Goal: Task Accomplishment & Management: Use online tool/utility

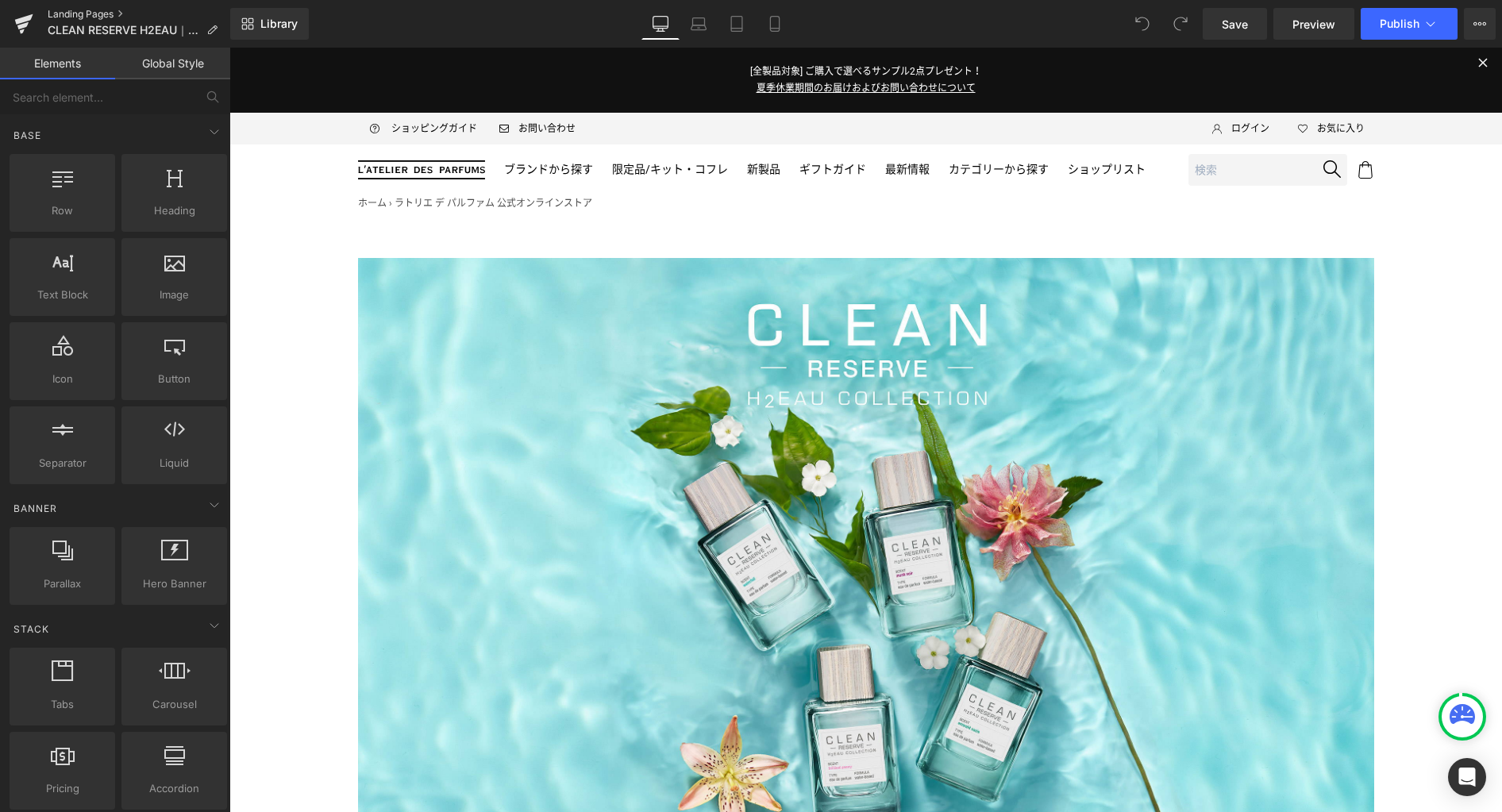
click at [103, 13] on link "Landing Pages" at bounding box center [138, 14] width 182 height 12
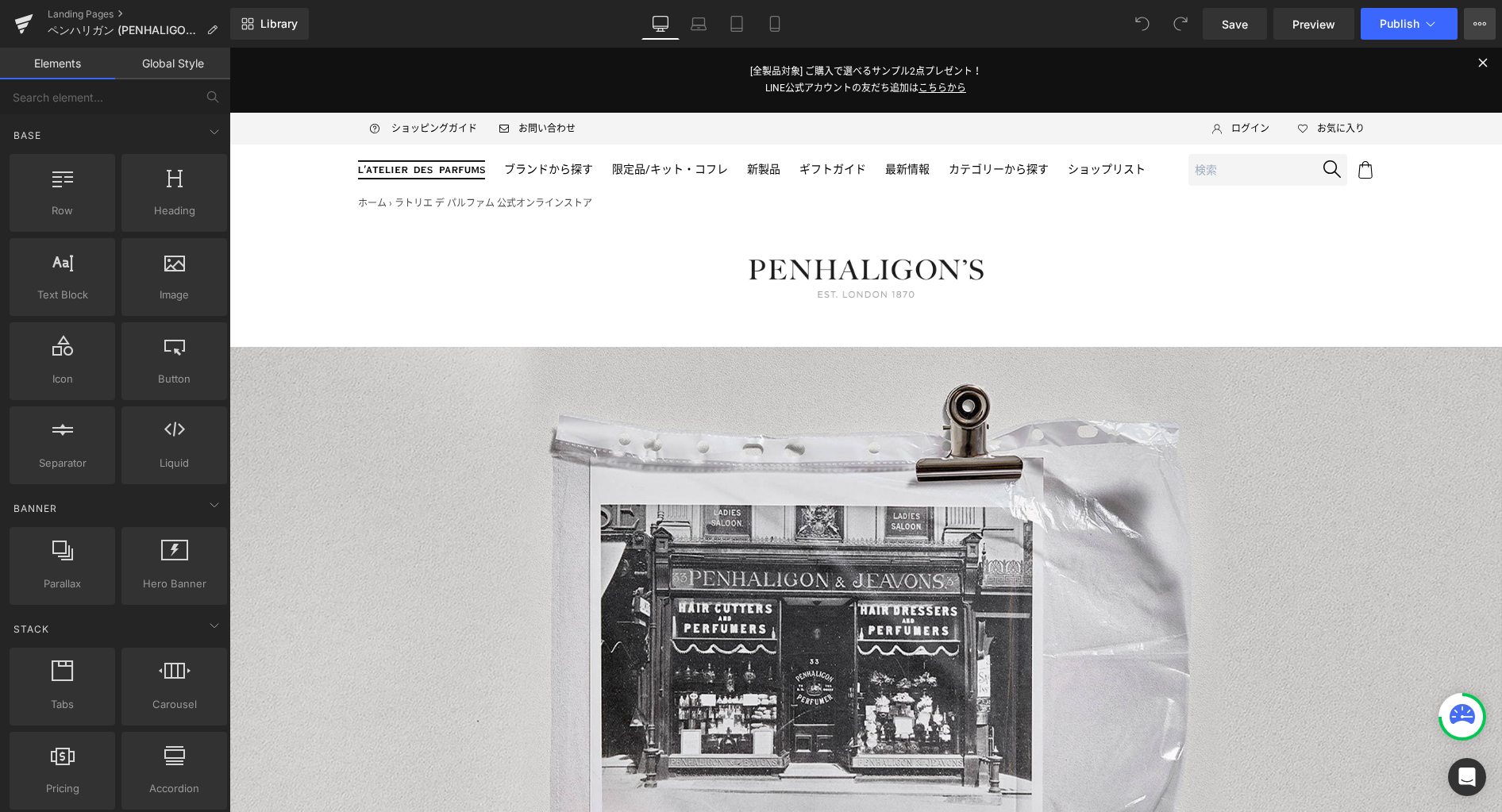
click at [1482, 26] on icon at bounding box center [1479, 24] width 12 height 12
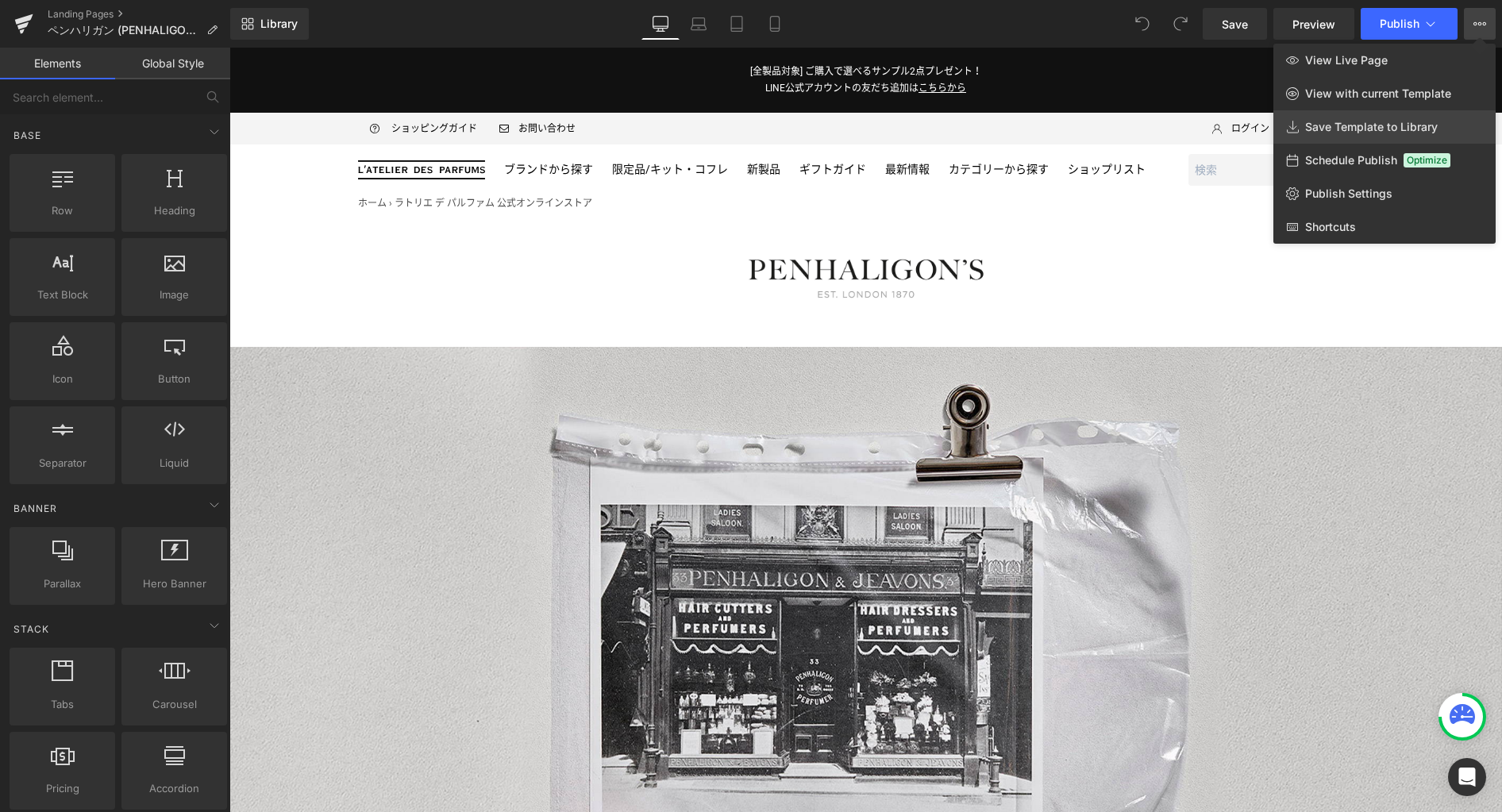
drag, startPoint x: 1374, startPoint y: 125, endPoint x: 1144, endPoint y: 78, distance: 234.8
click at [1374, 125] on span "Save Template to Library" at bounding box center [1371, 127] width 132 height 14
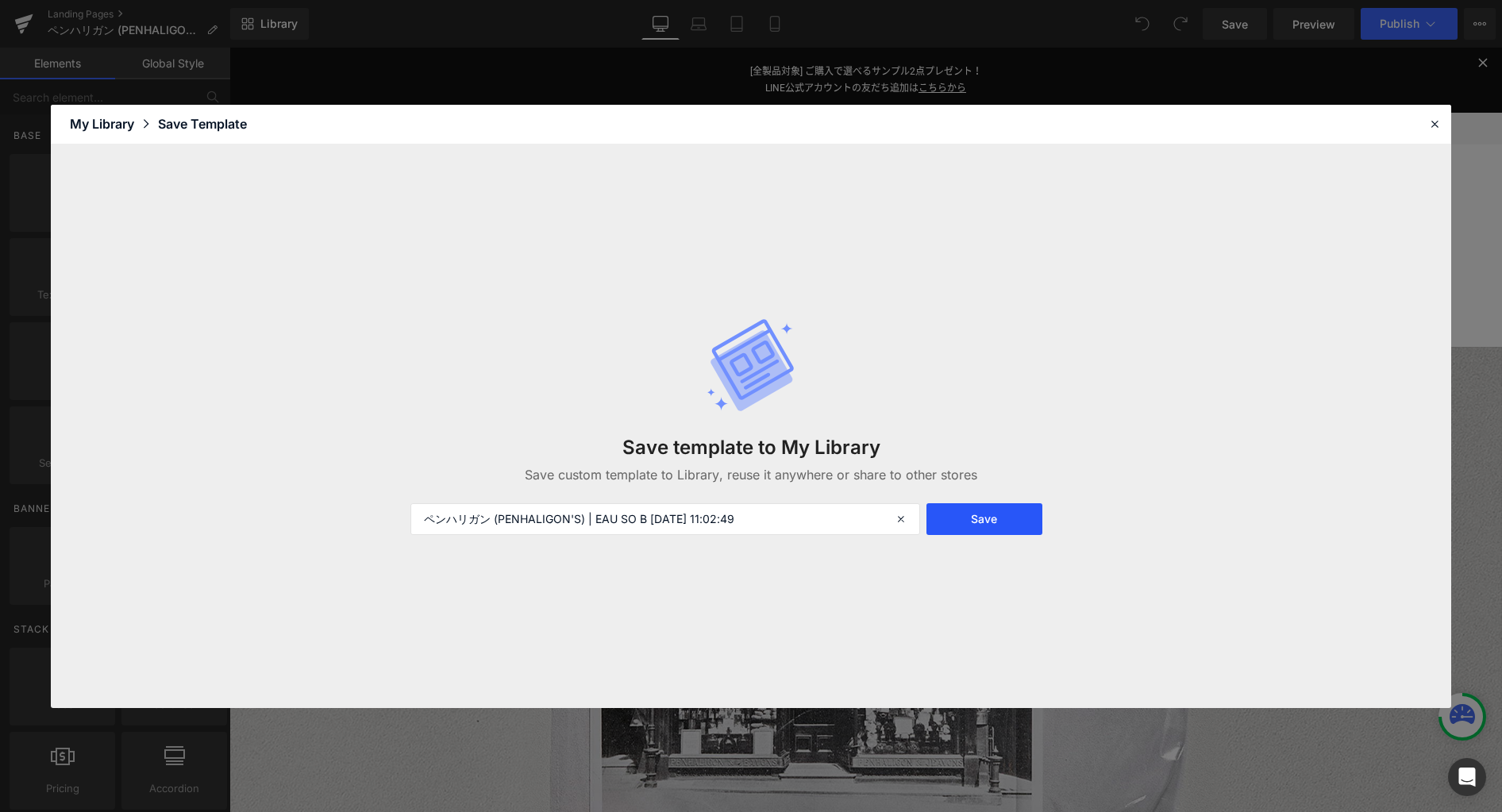
click at [0, 0] on button "Save" at bounding box center [0, 0] width 0 height 0
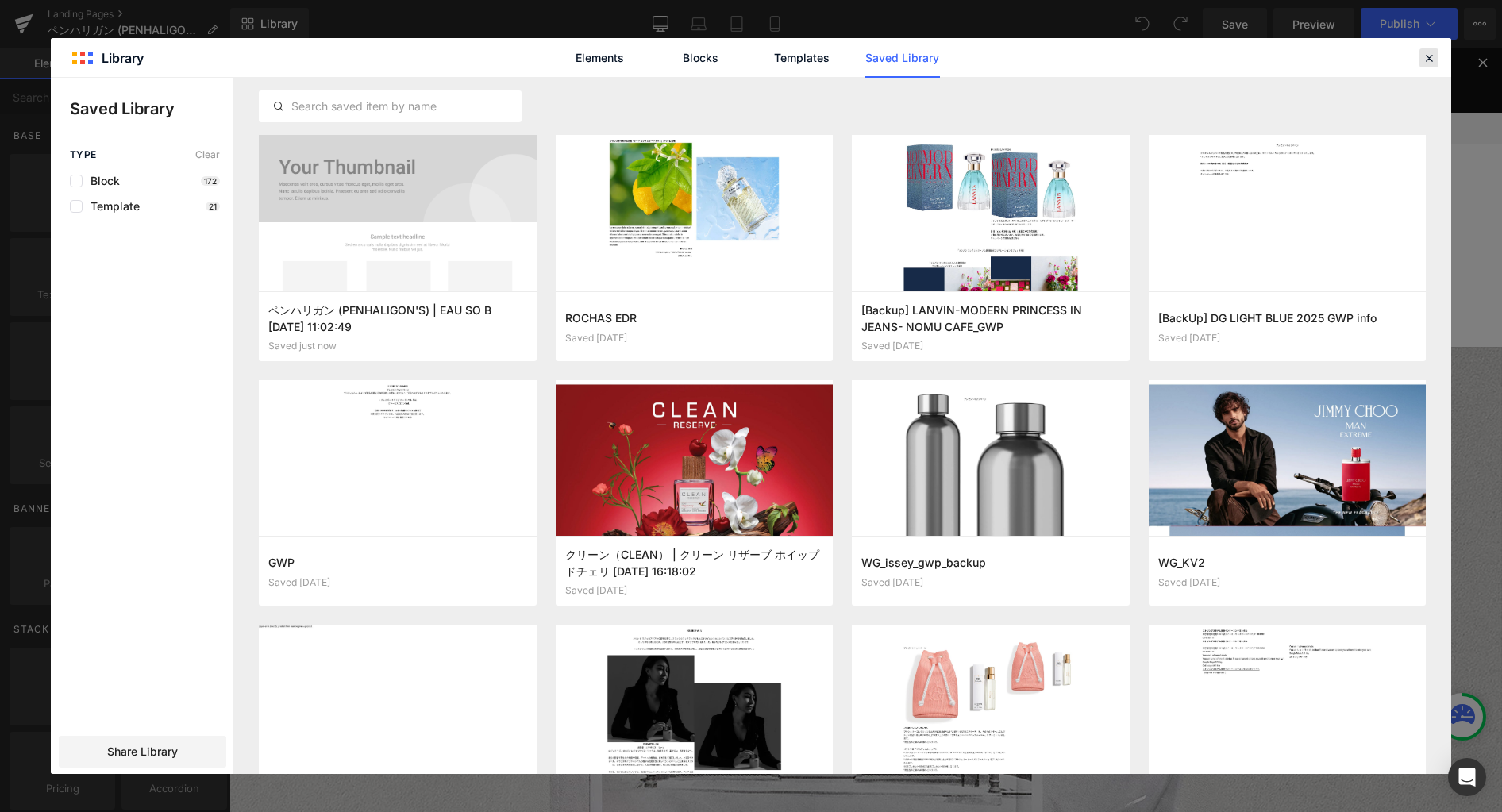
click at [1424, 60] on icon at bounding box center [1429, 58] width 14 height 14
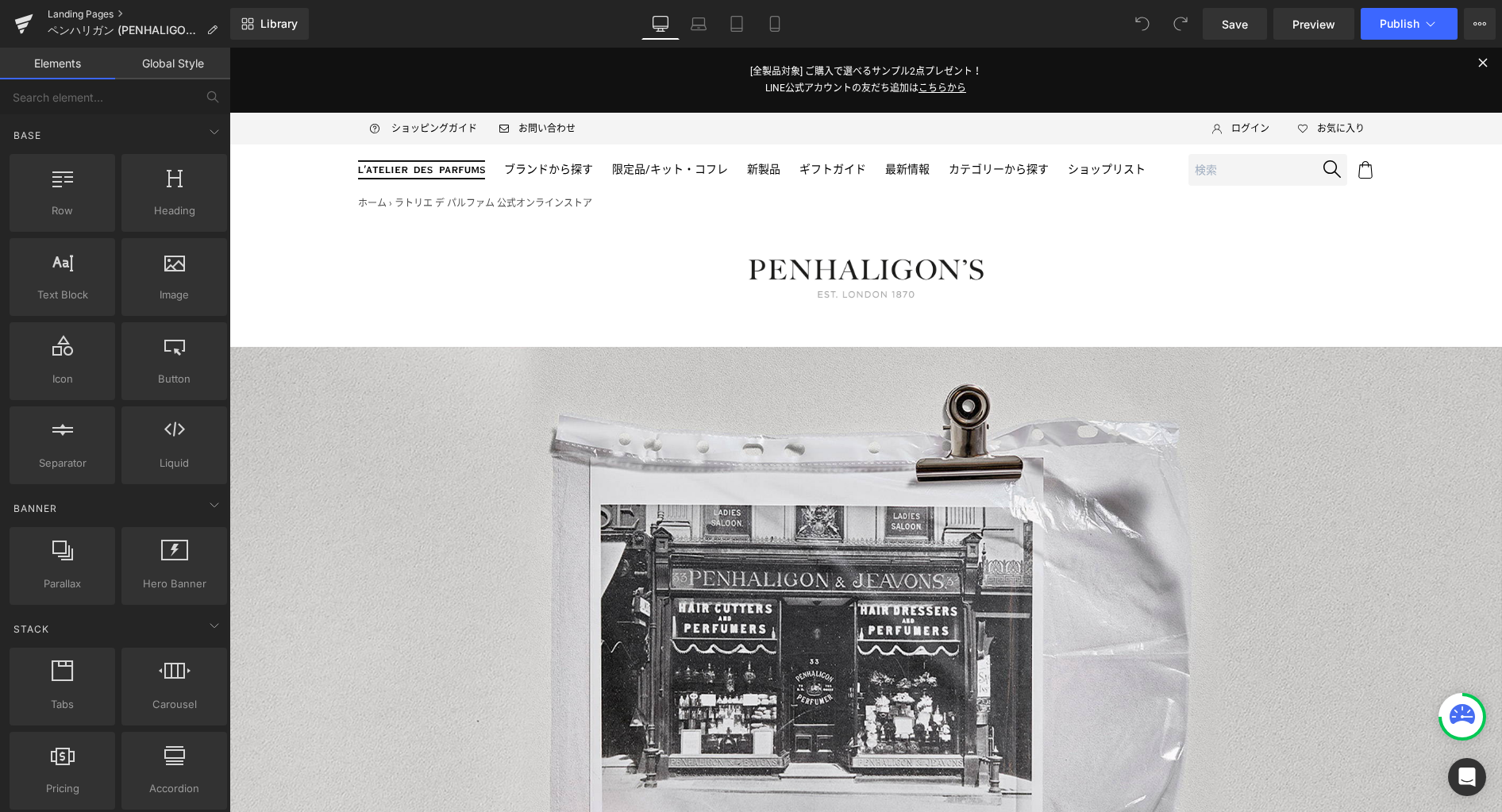
click at [77, 15] on link "Landing Pages" at bounding box center [138, 14] width 182 height 12
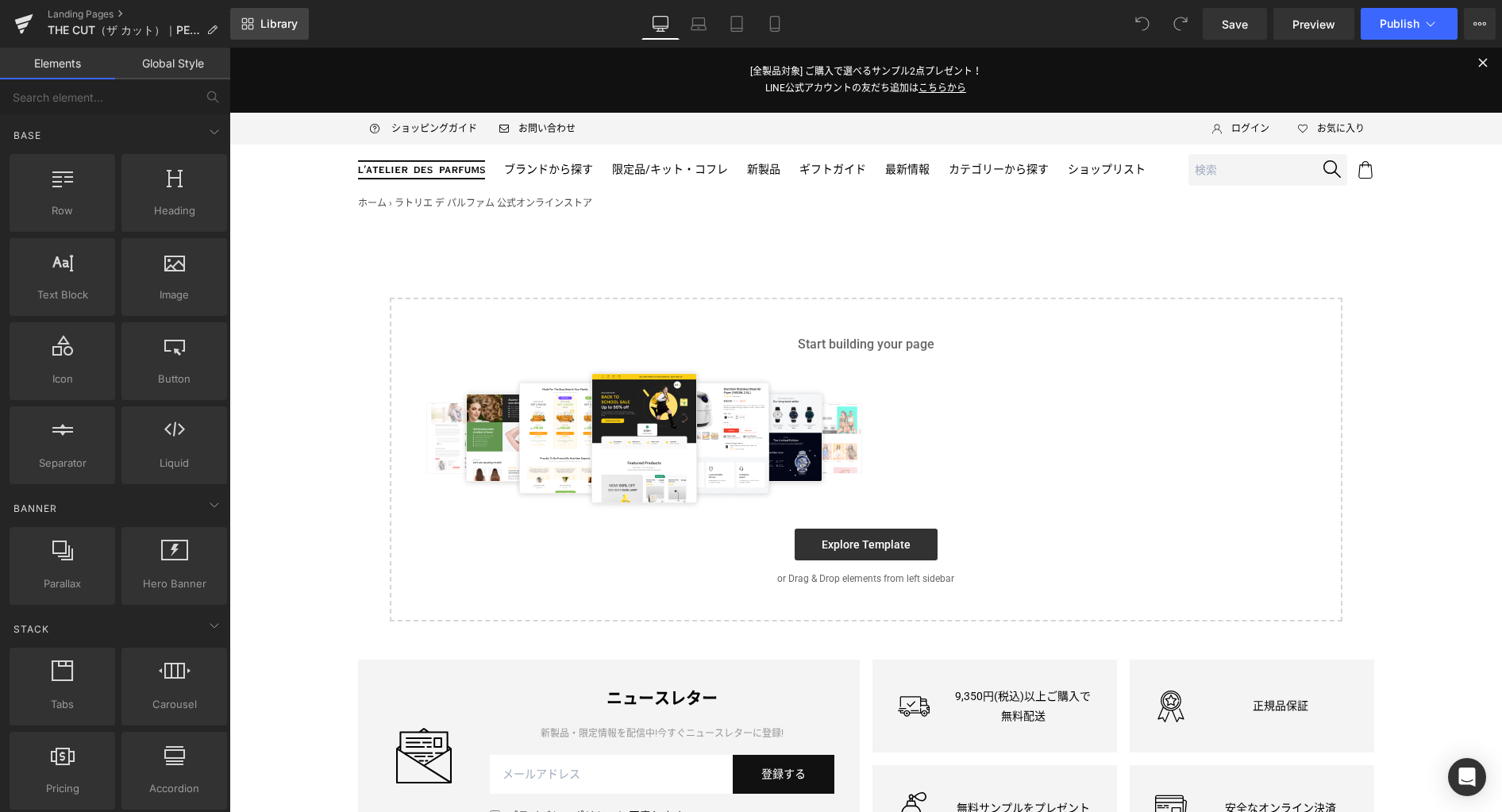
click at [260, 31] on link "Library" at bounding box center [269, 24] width 78 height 32
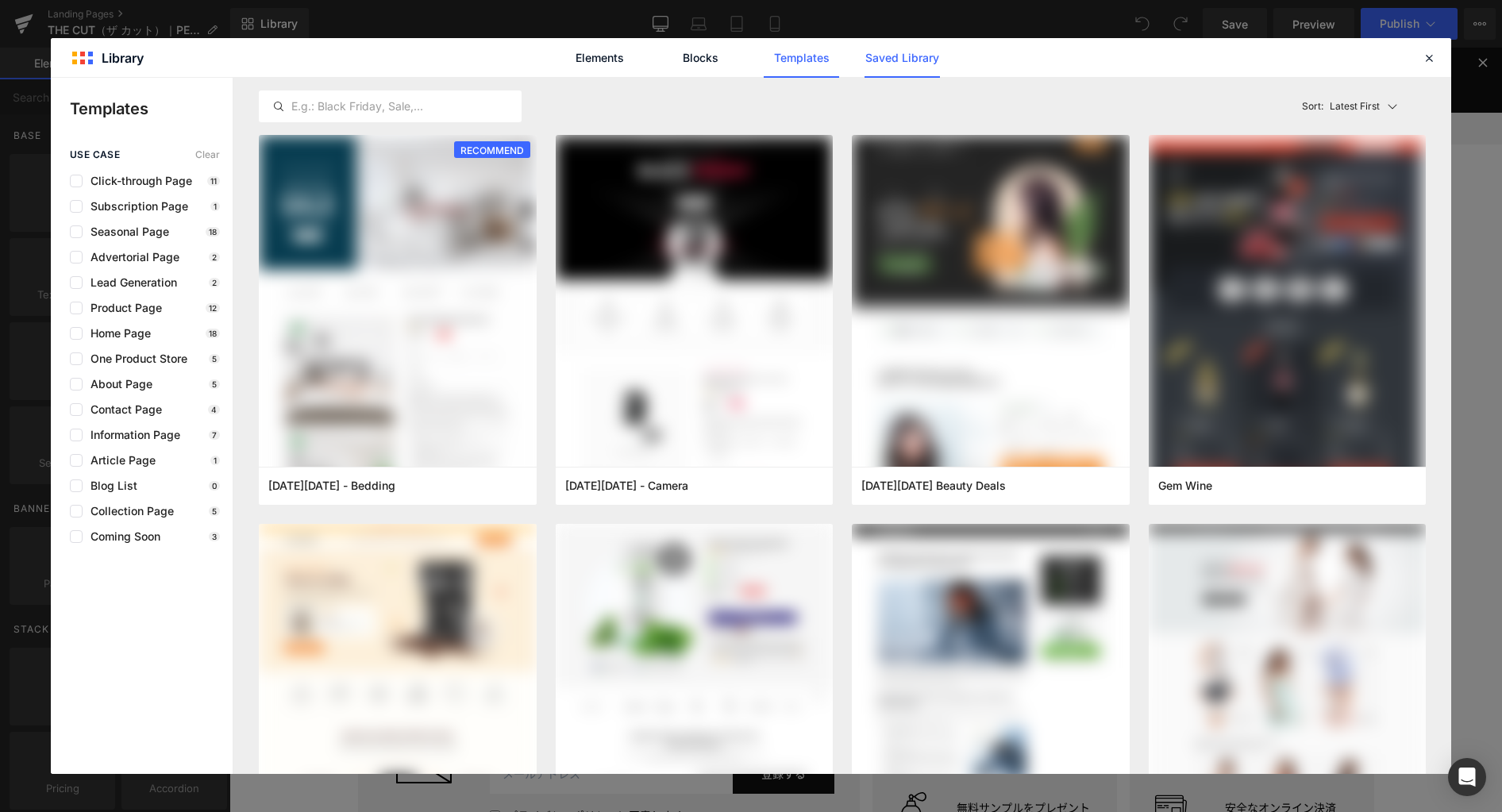
click at [0, 0] on link "Saved Library" at bounding box center [0, 0] width 0 height 0
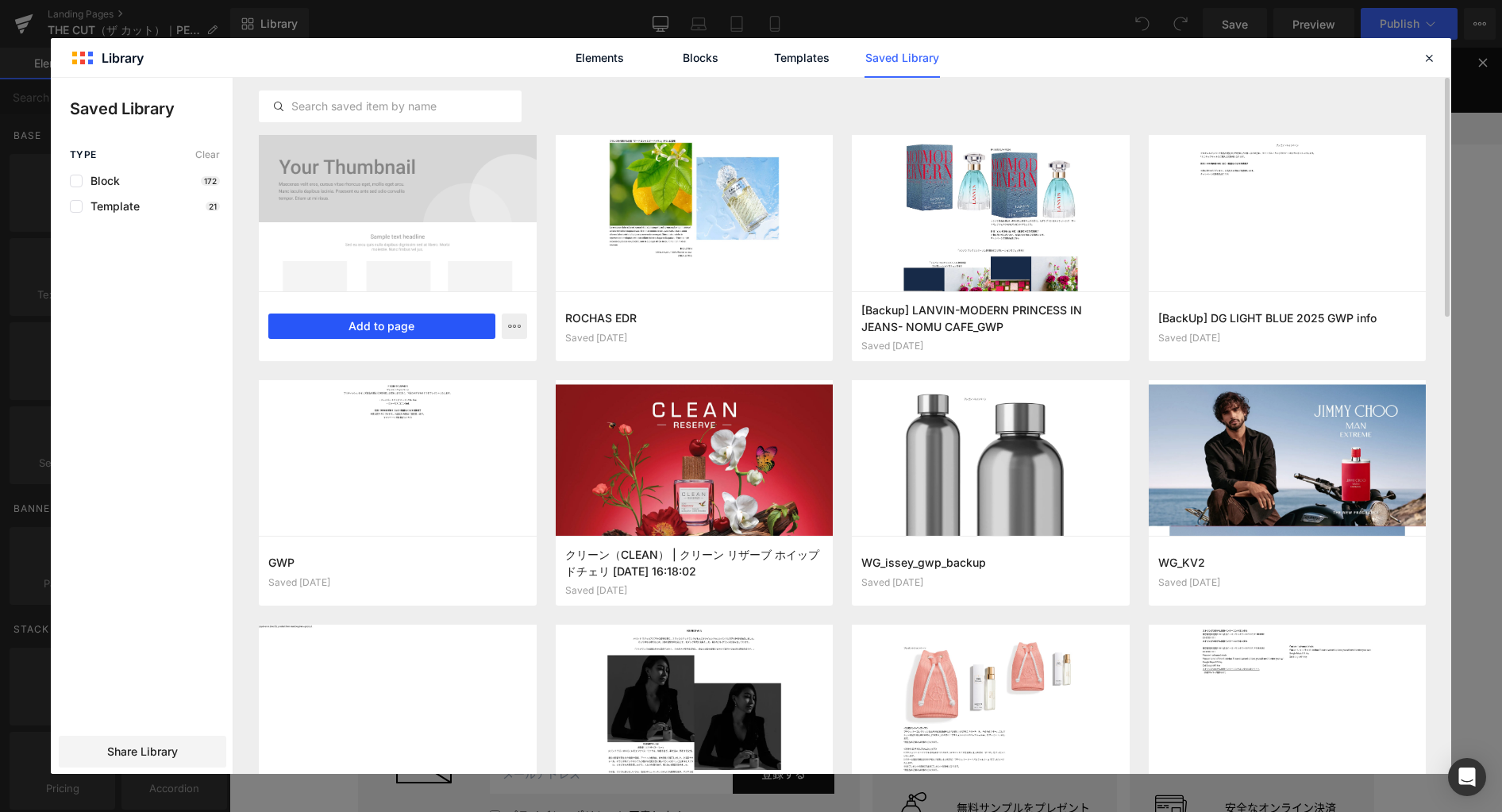
click at [421, 329] on button "Add to page" at bounding box center [382, 326] width 227 height 26
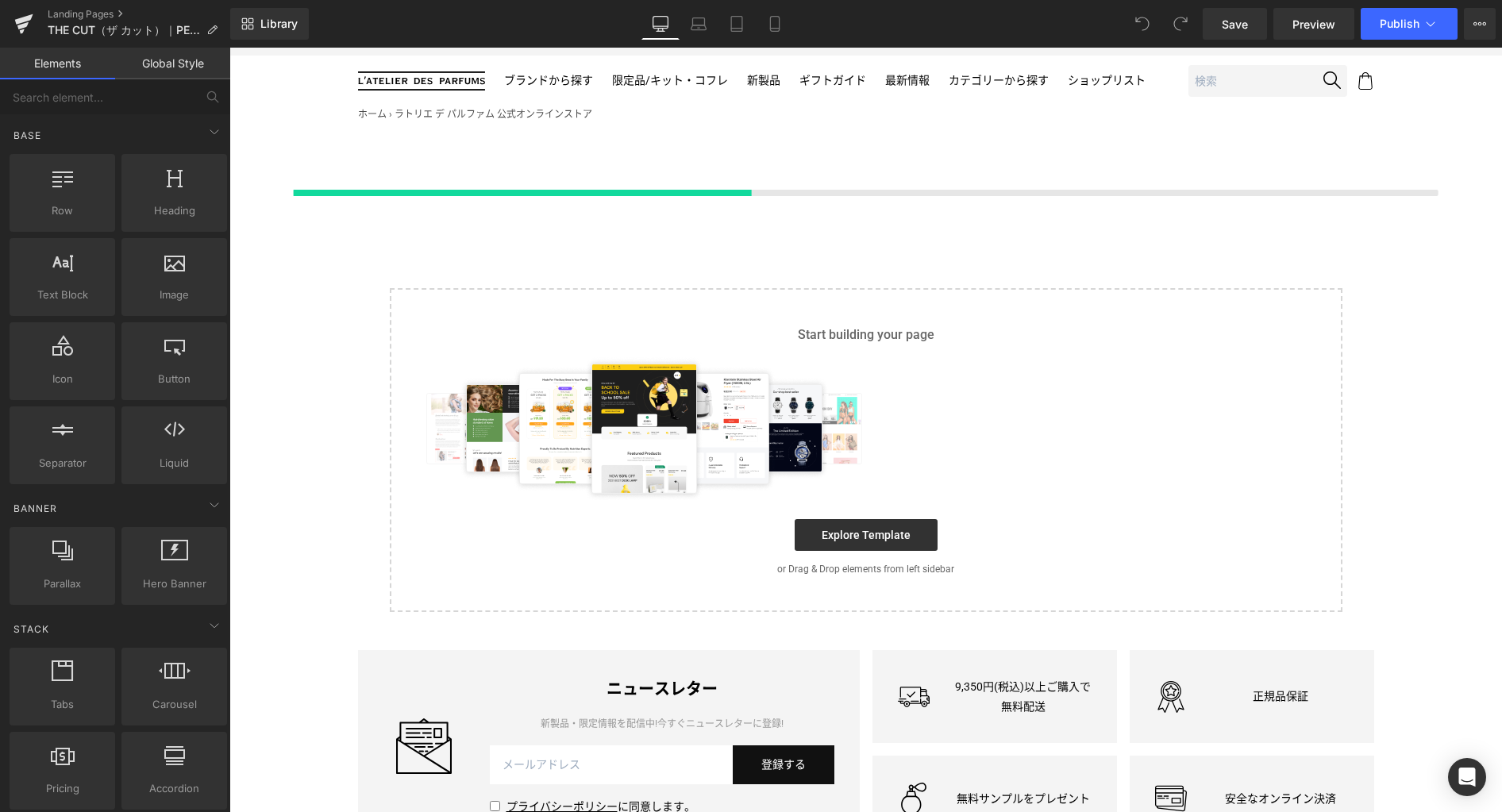
scroll to position [92, 0]
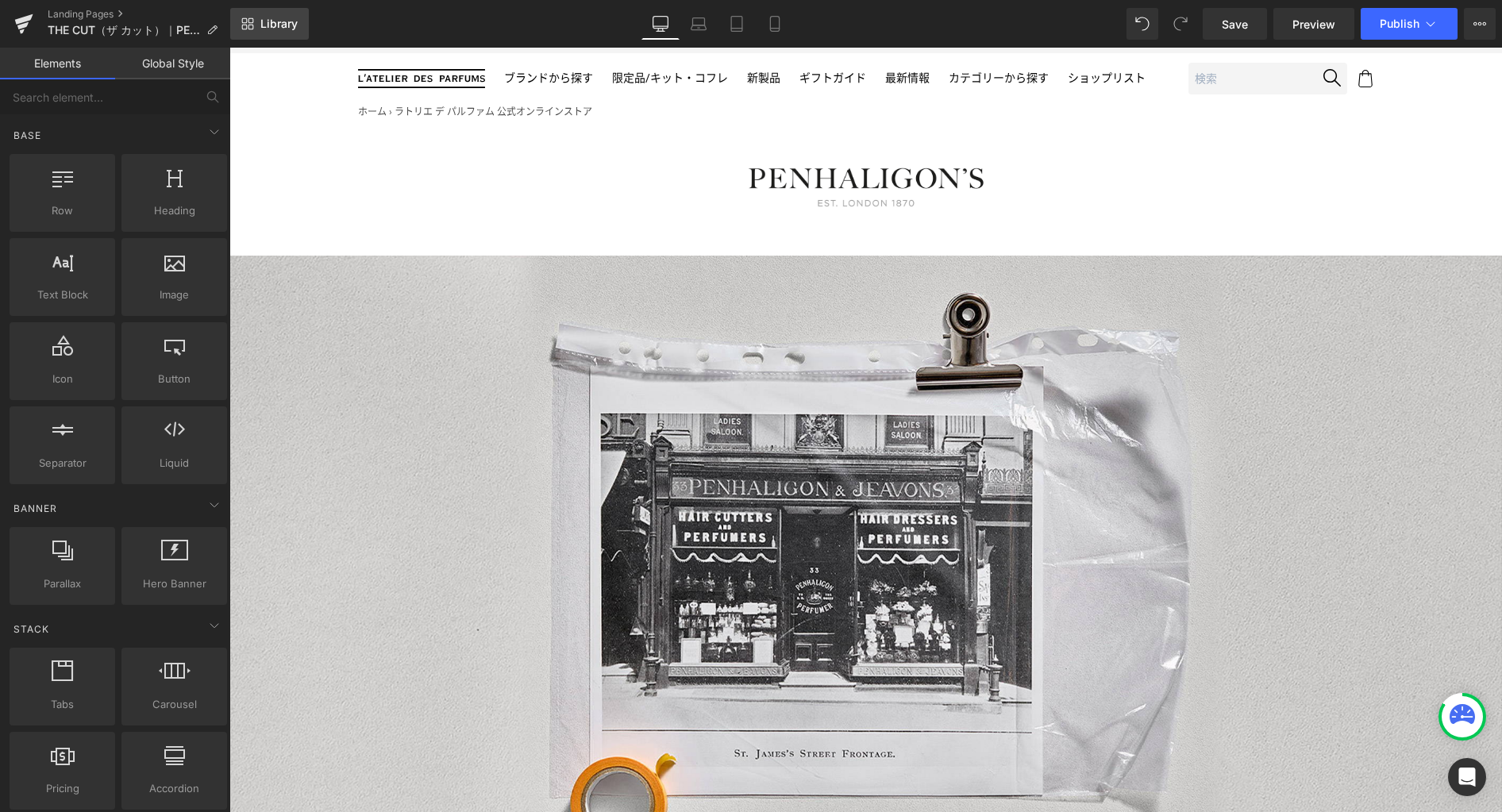
click at [275, 26] on span "Library" at bounding box center [279, 24] width 37 height 14
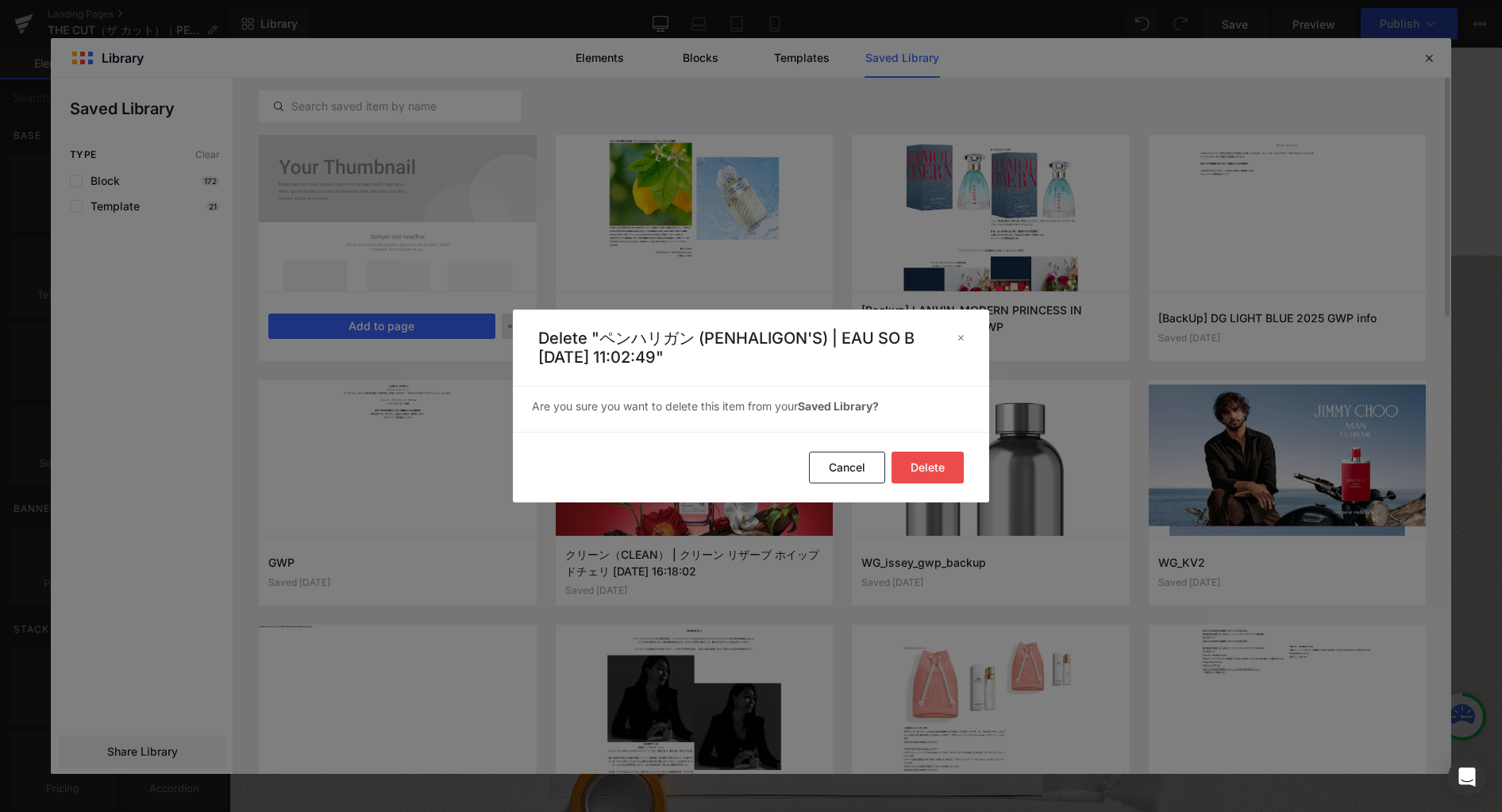
click at [918, 469] on button "Delete" at bounding box center [928, 468] width 72 height 32
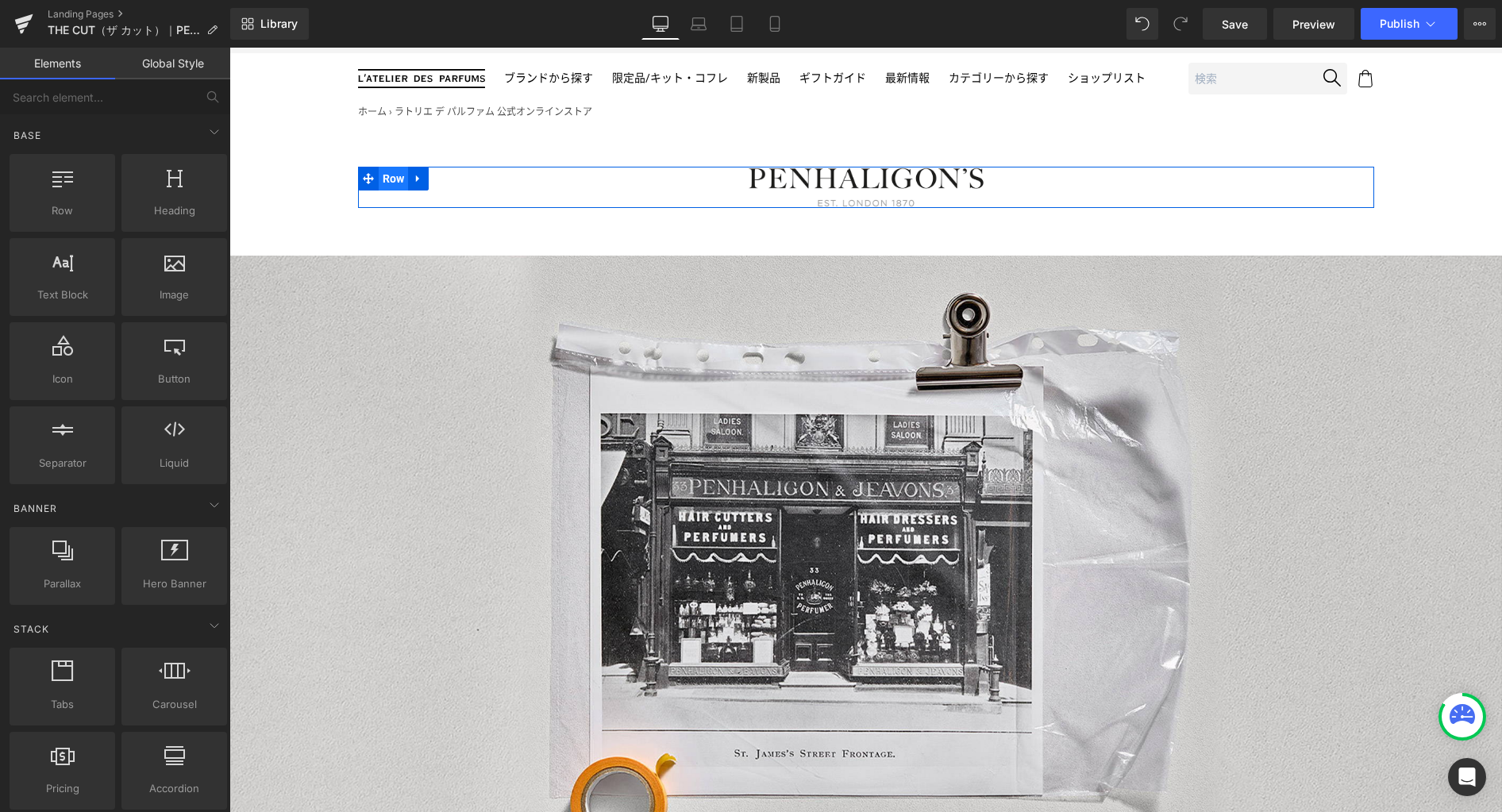
click at [387, 181] on span "Row" at bounding box center [394, 178] width 30 height 24
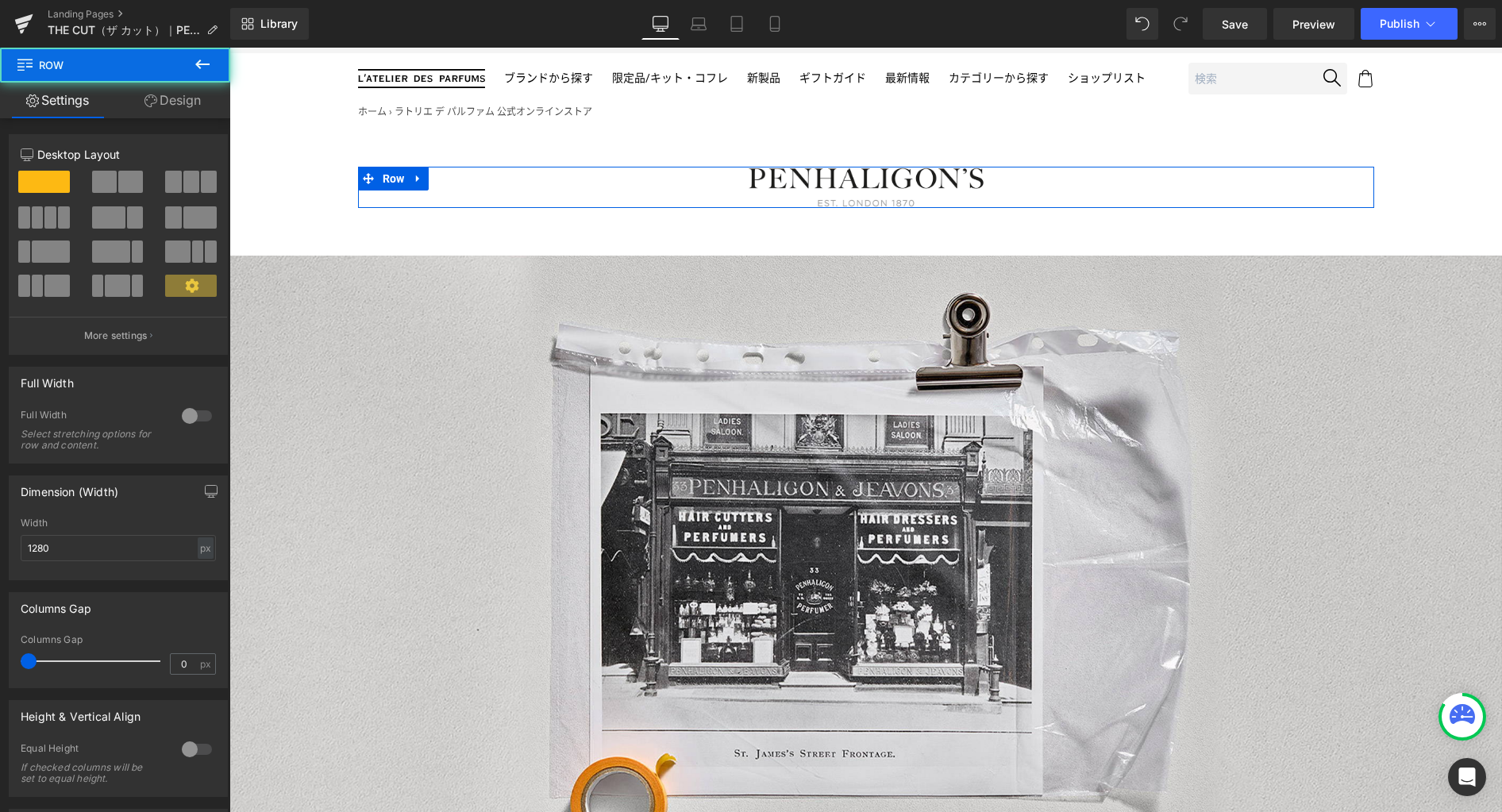
click at [181, 108] on link "Design" at bounding box center [173, 100] width 115 height 36
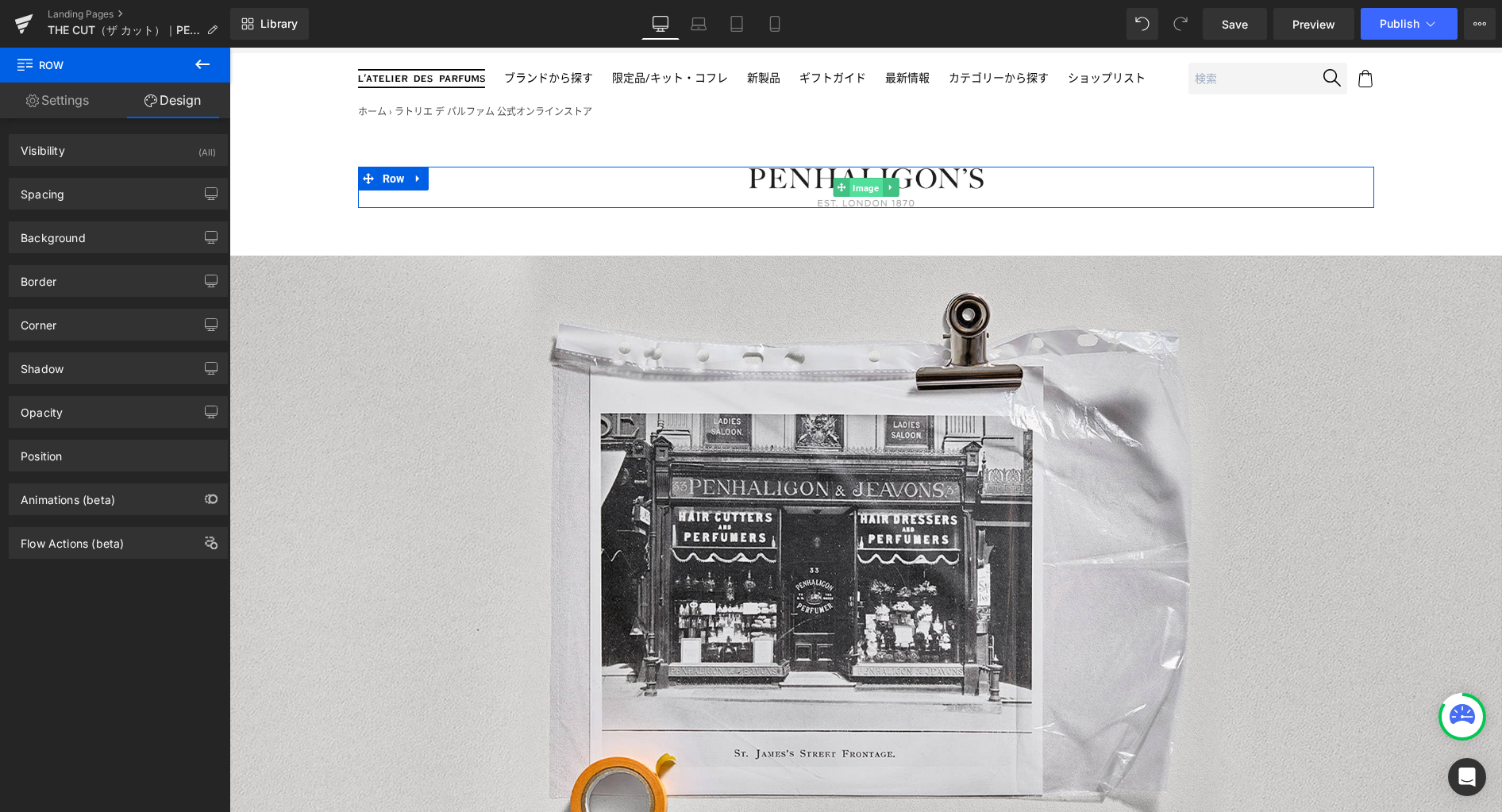
click at [855, 188] on span "Image" at bounding box center [865, 188] width 33 height 19
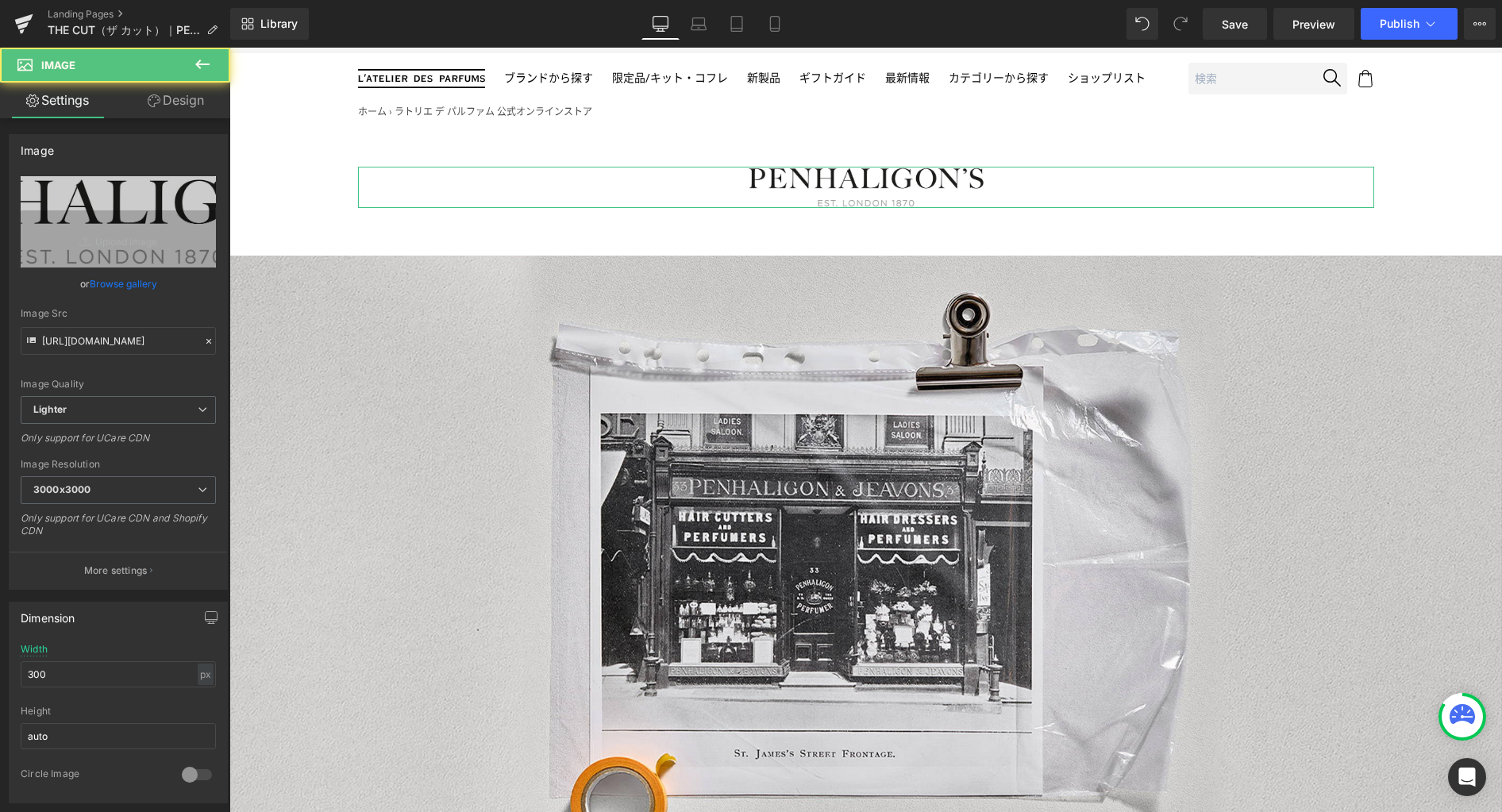
click at [177, 93] on link "Design" at bounding box center [175, 100] width 115 height 36
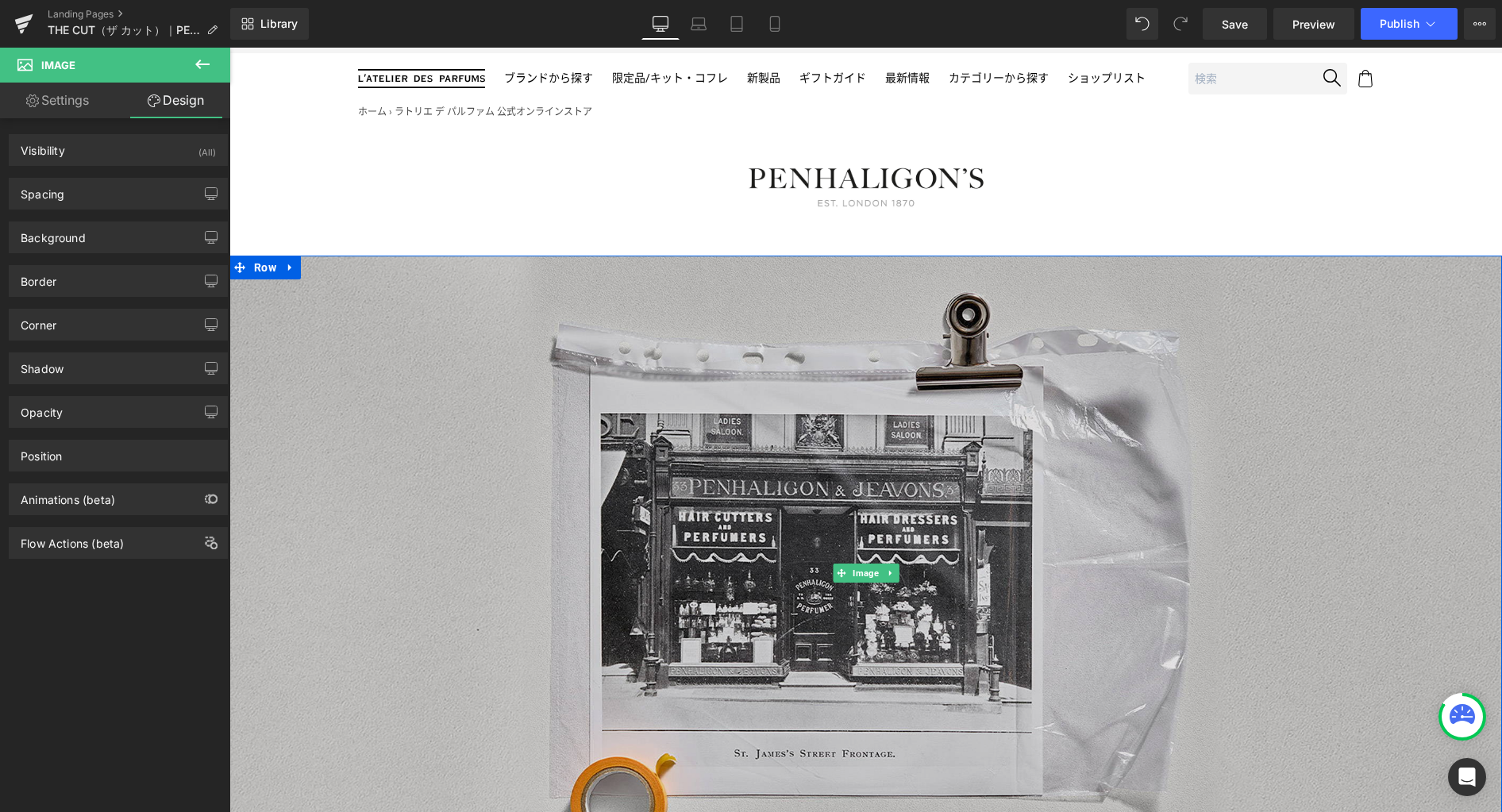
click at [469, 281] on img at bounding box center [865, 572] width 1272 height 634
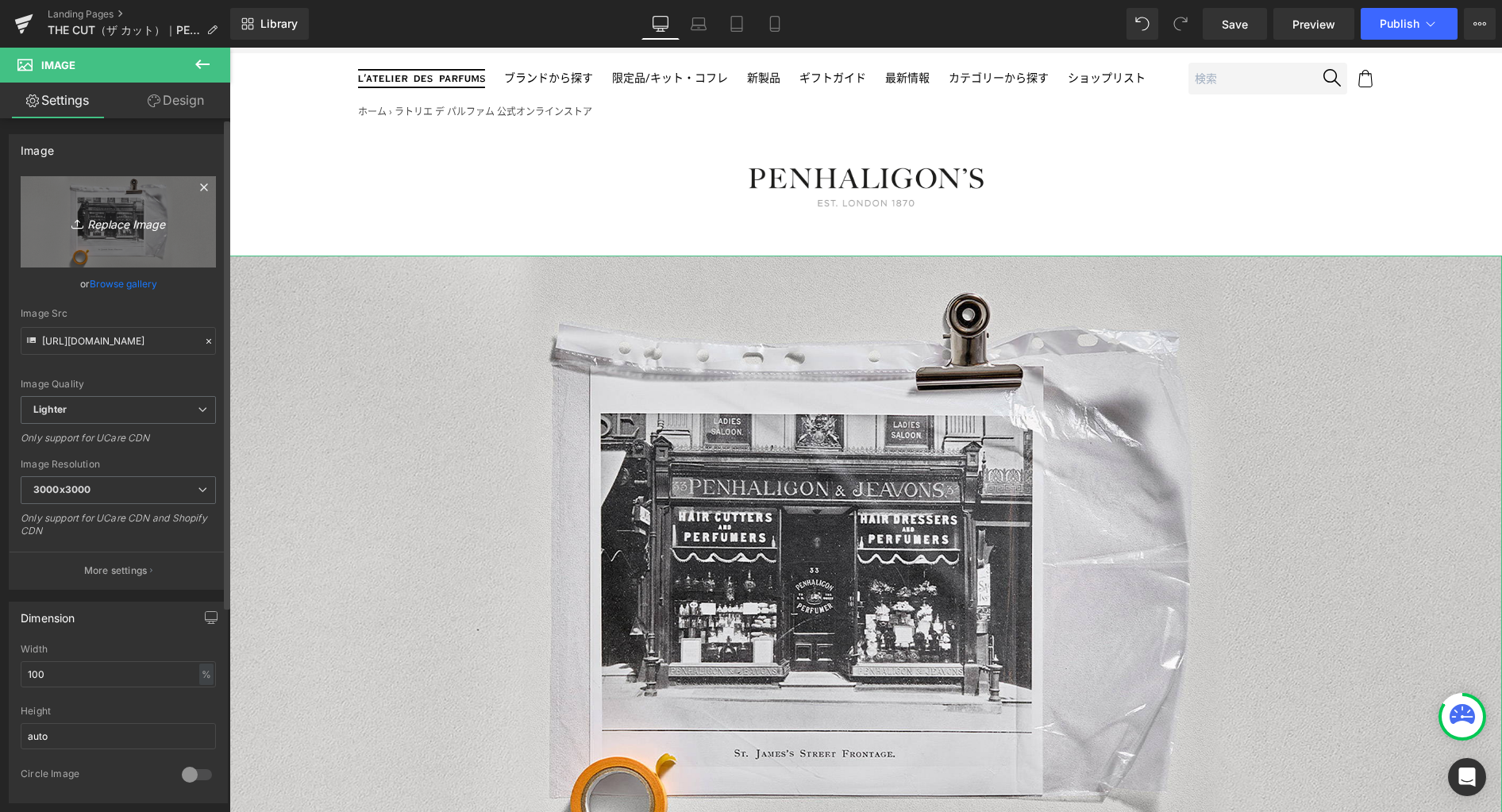
click at [141, 215] on icon "Replace Image" at bounding box center [118, 222] width 127 height 20
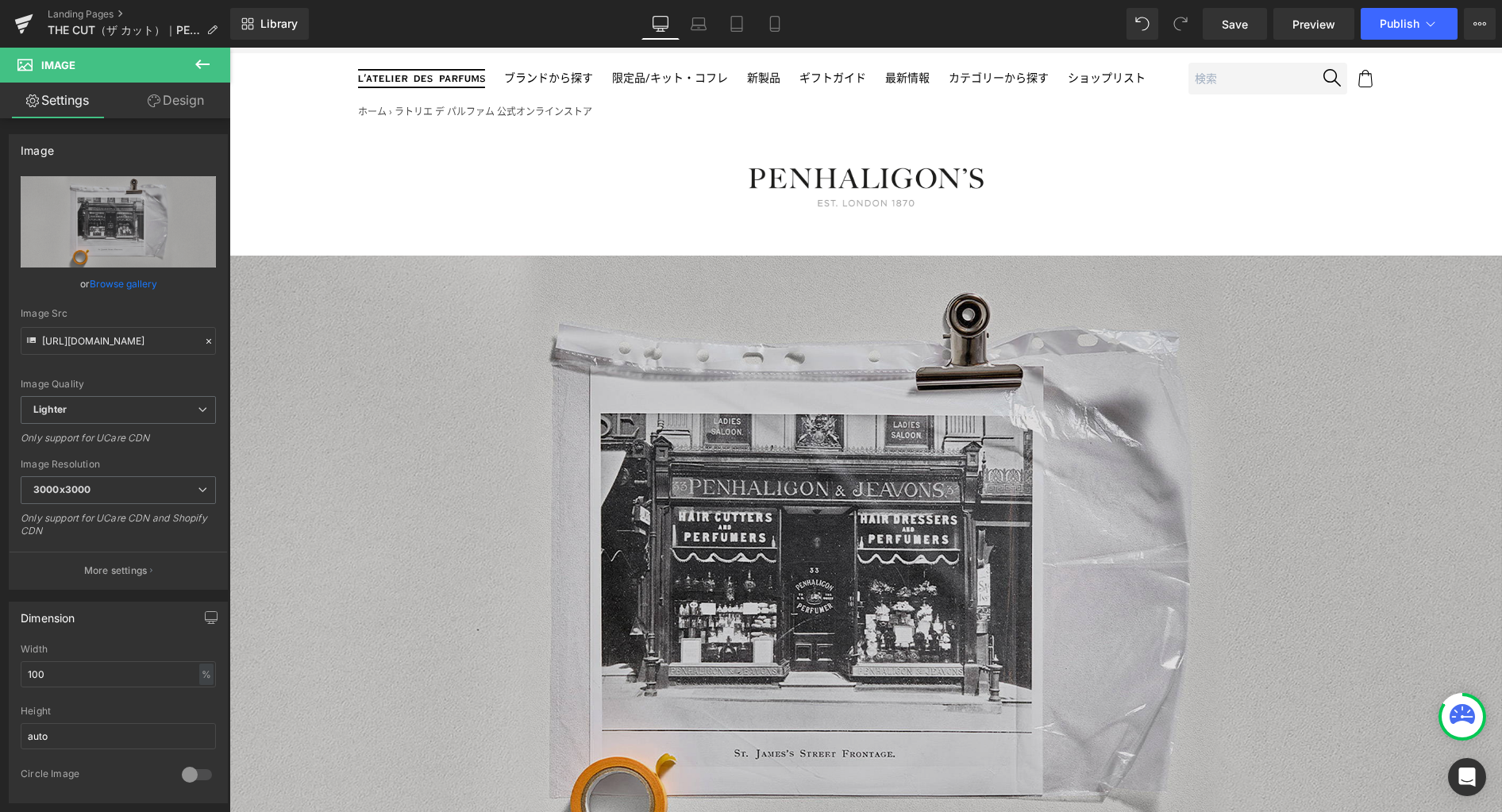
type input "C:\fakepath\kv.jpg"
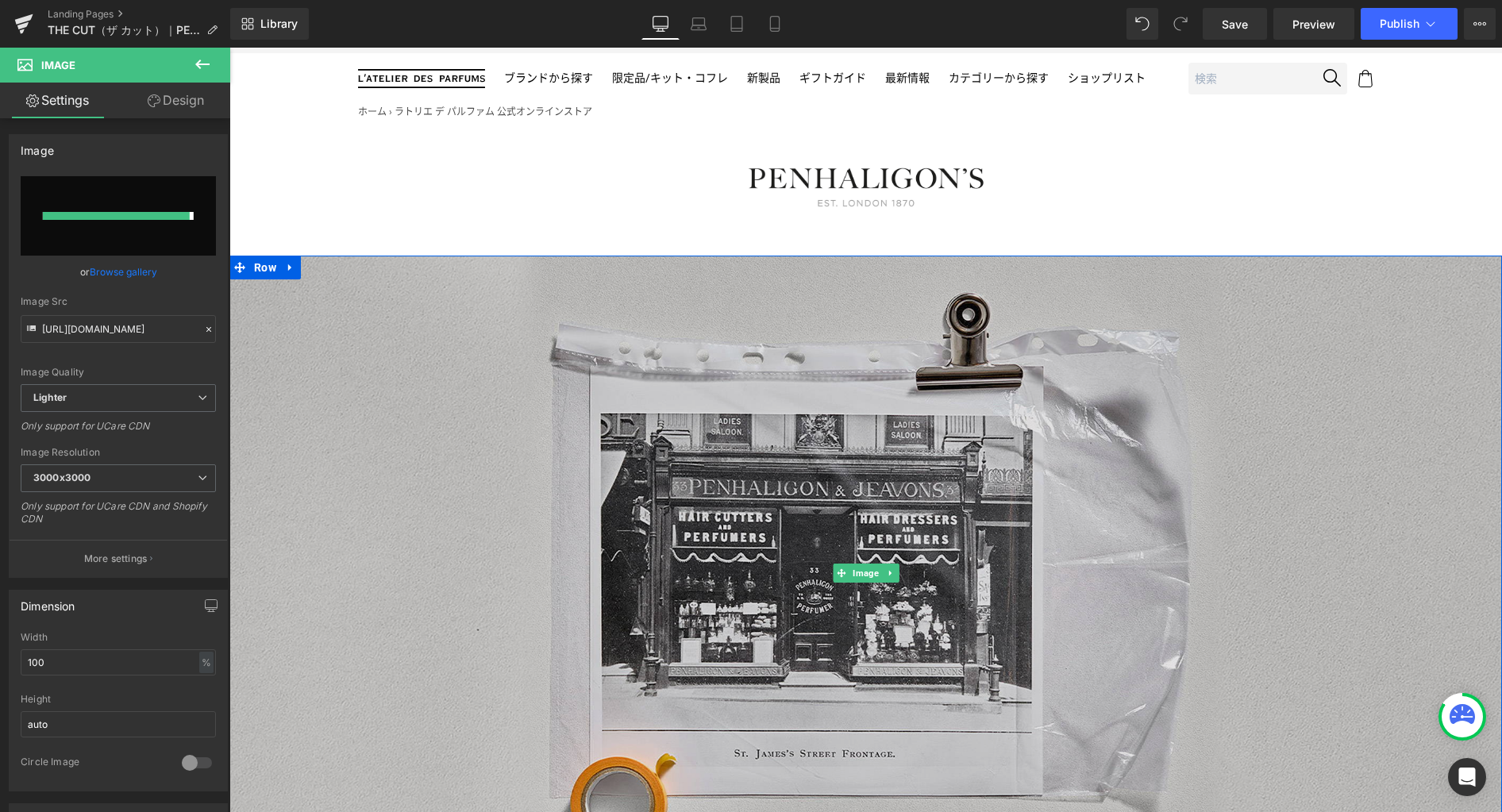
type input "https://ucarecdn.com/3d70c95d-14a1-4b5c-be12-9a97490bd164/-/format/auto/-/previ…"
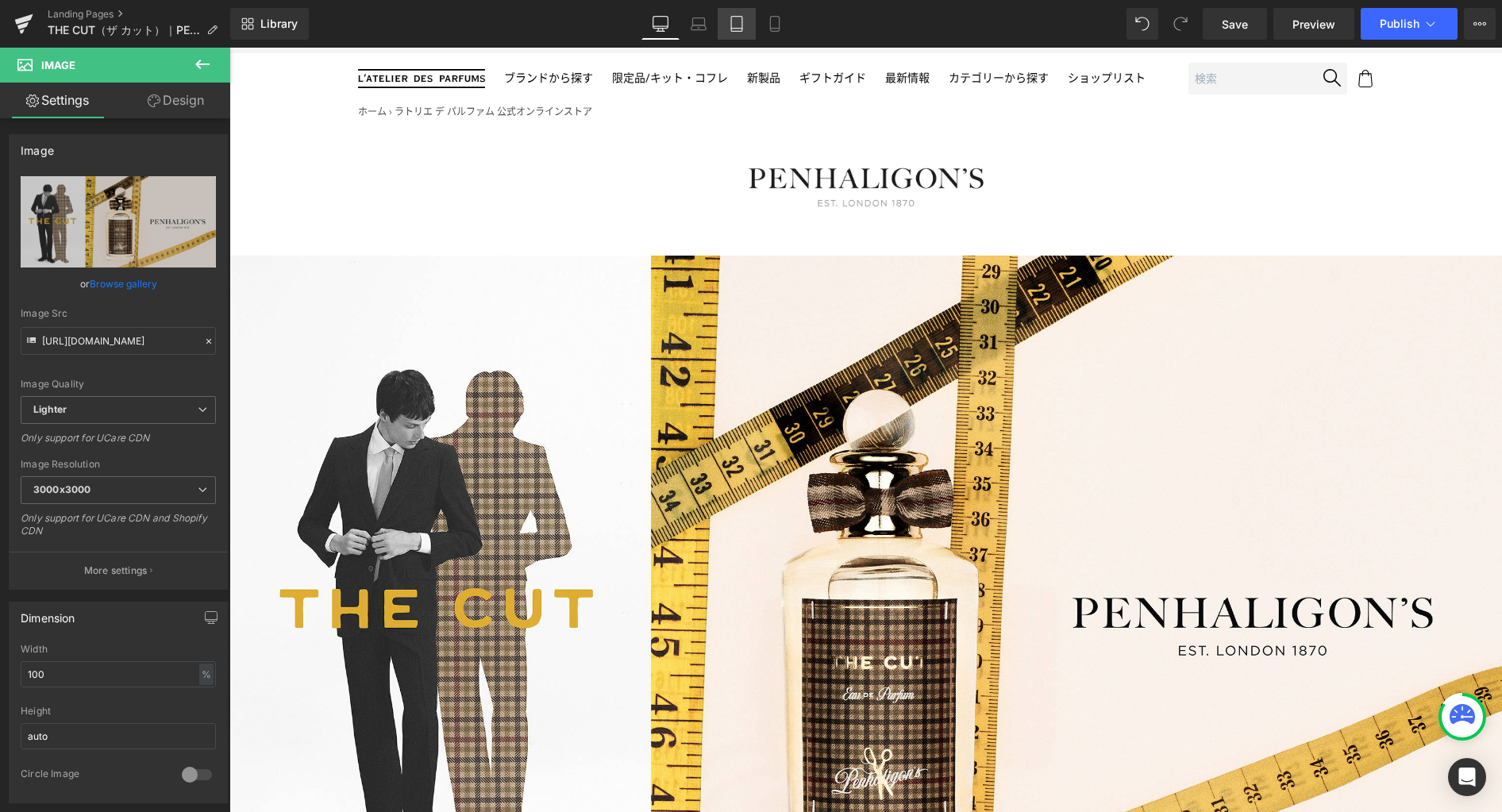
drag, startPoint x: 701, startPoint y: 20, endPoint x: 734, endPoint y: 28, distance: 34.0
click at [701, 21] on icon at bounding box center [699, 24] width 16 height 16
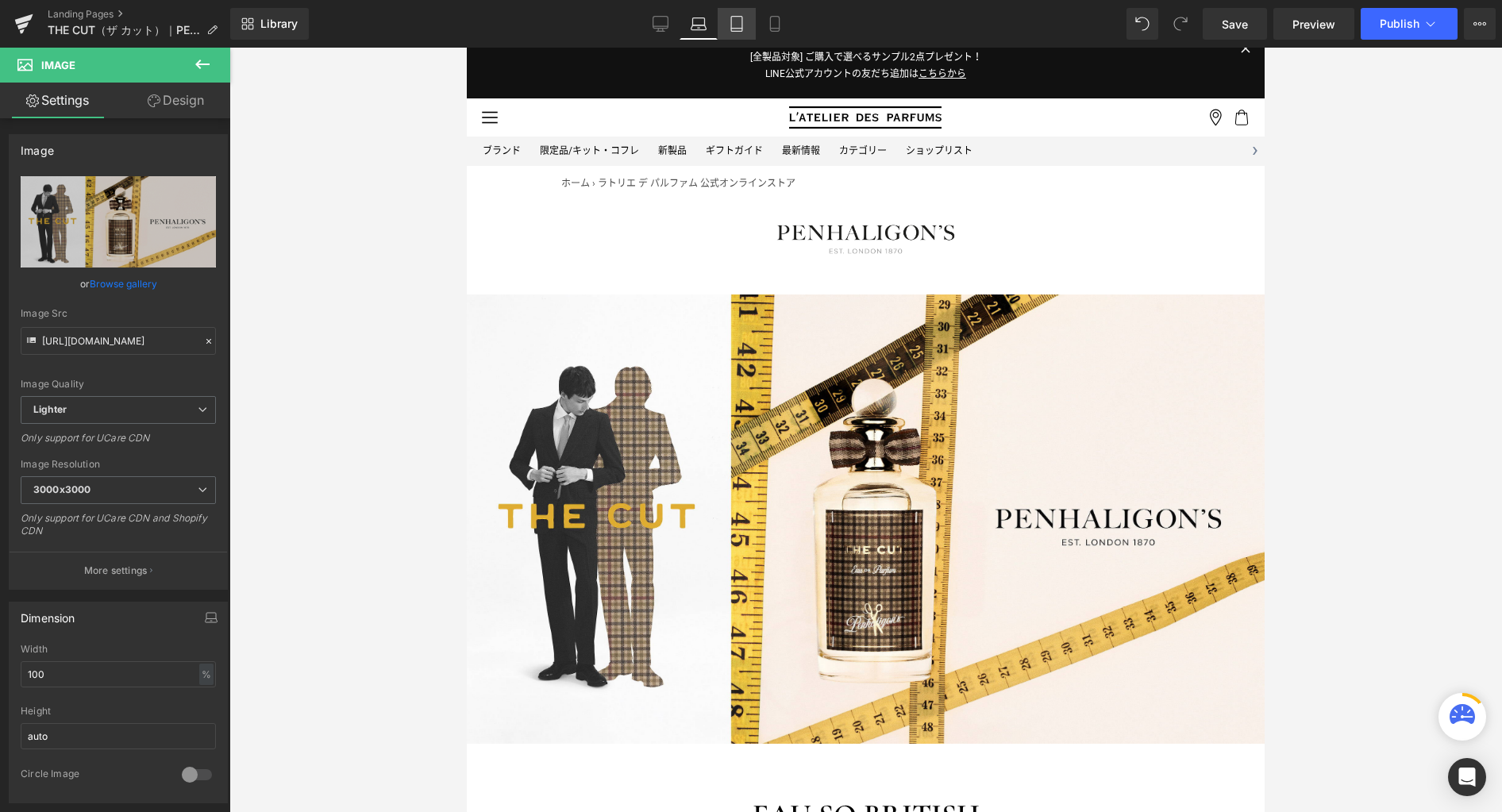
click at [742, 24] on icon at bounding box center [736, 24] width 16 height 16
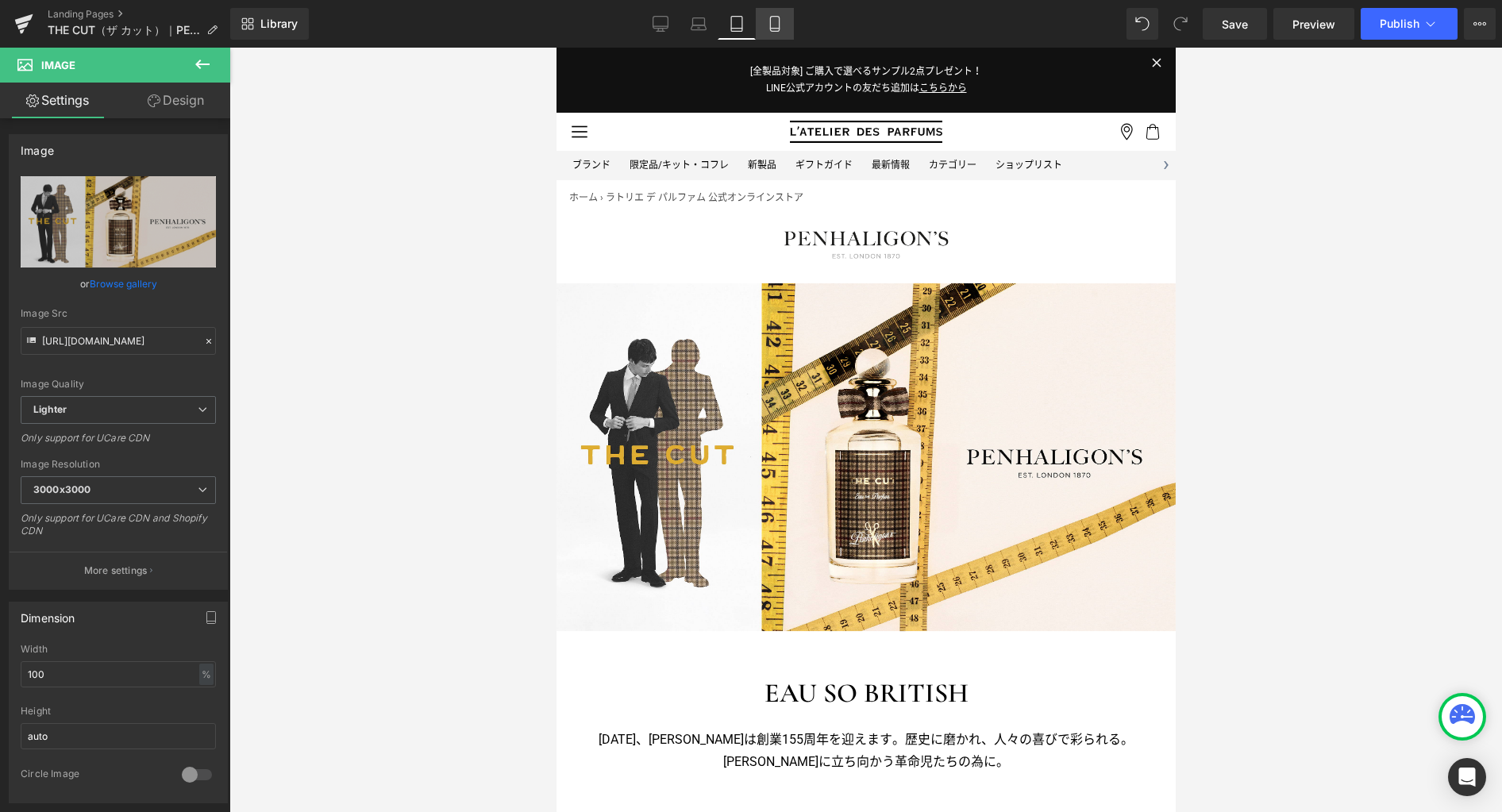
click at [767, 26] on icon at bounding box center [774, 24] width 16 height 16
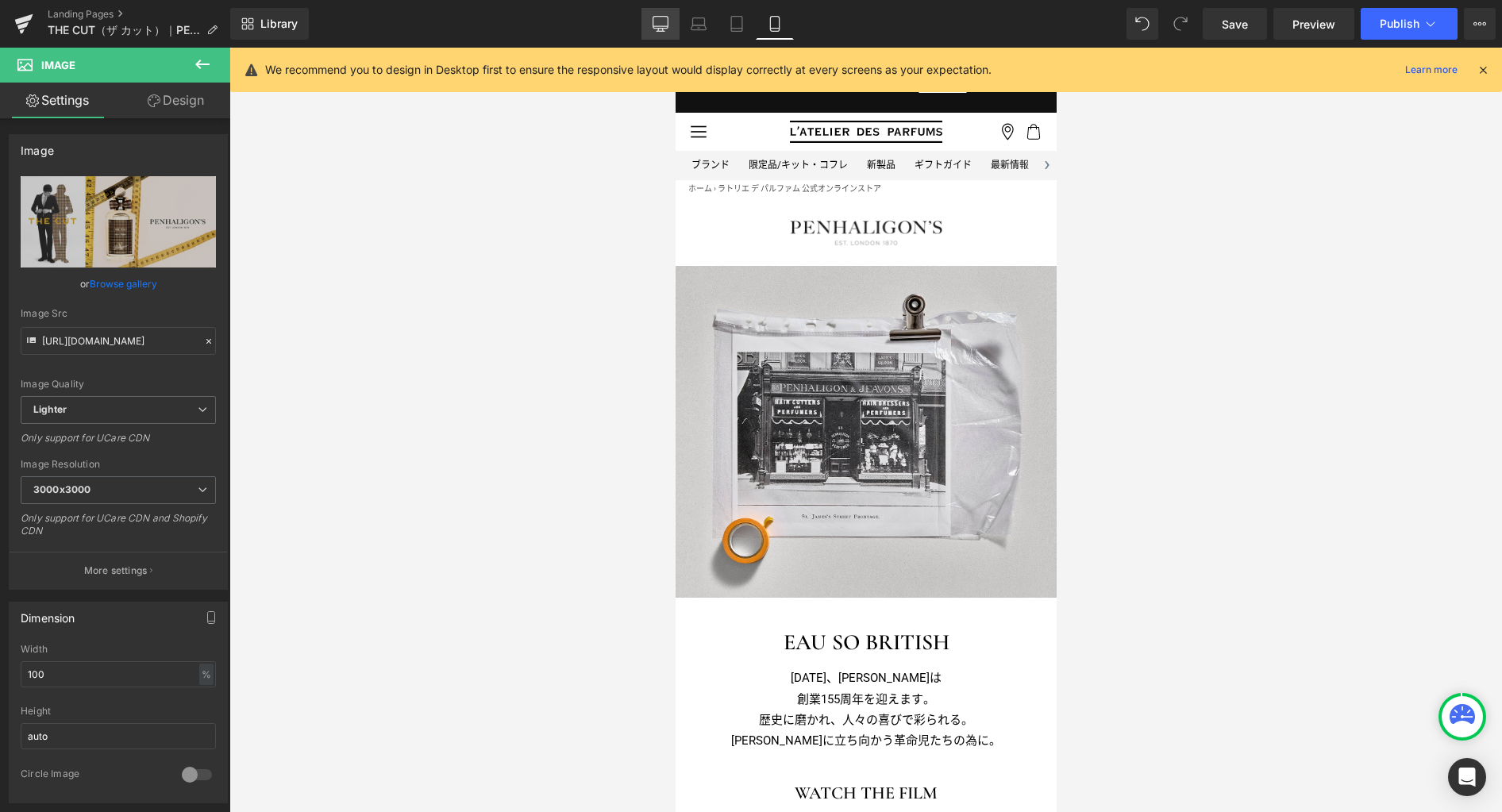
click at [669, 25] on icon at bounding box center [661, 23] width 15 height 12
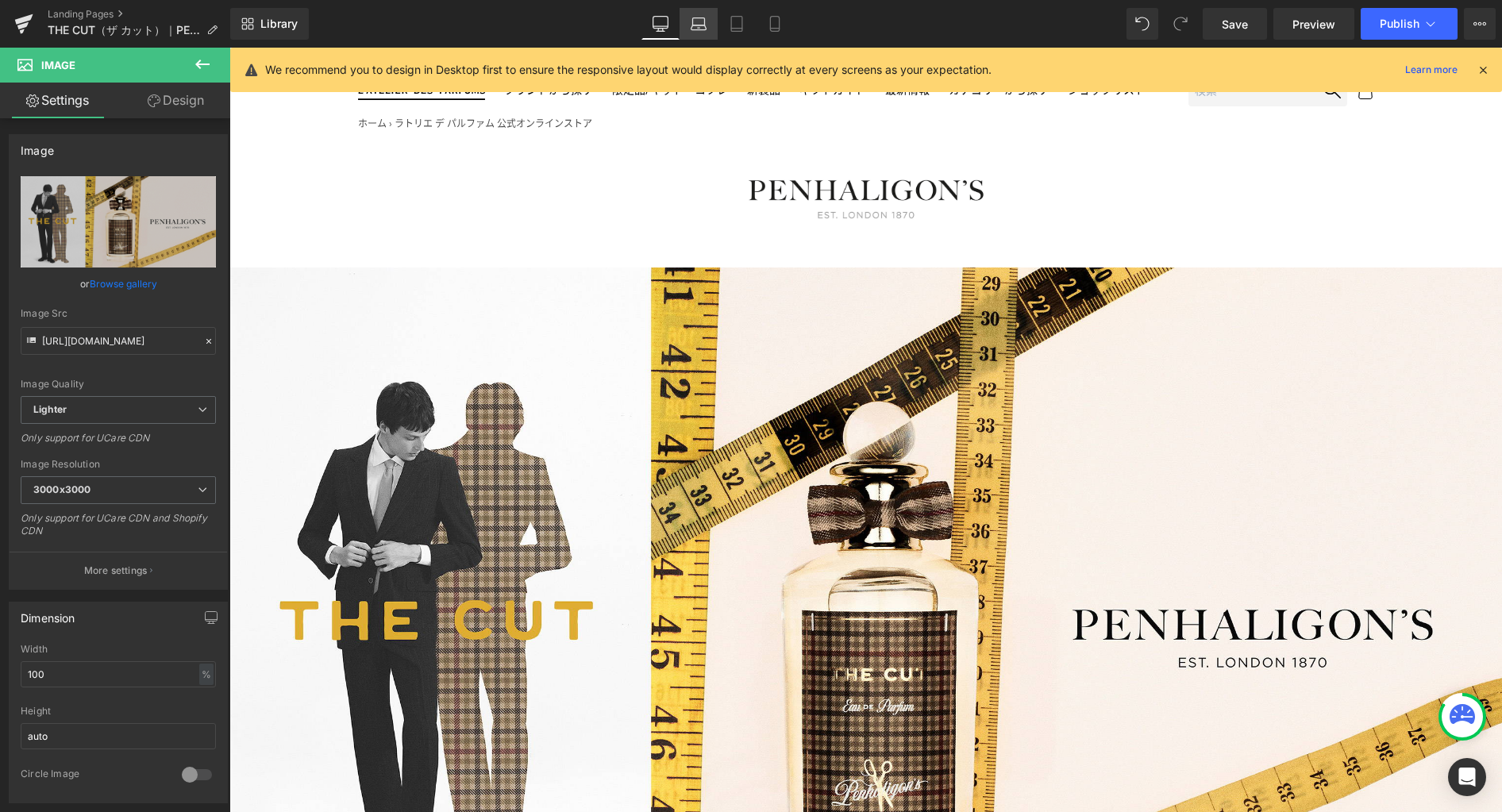
click at [696, 24] on icon at bounding box center [699, 24] width 16 height 16
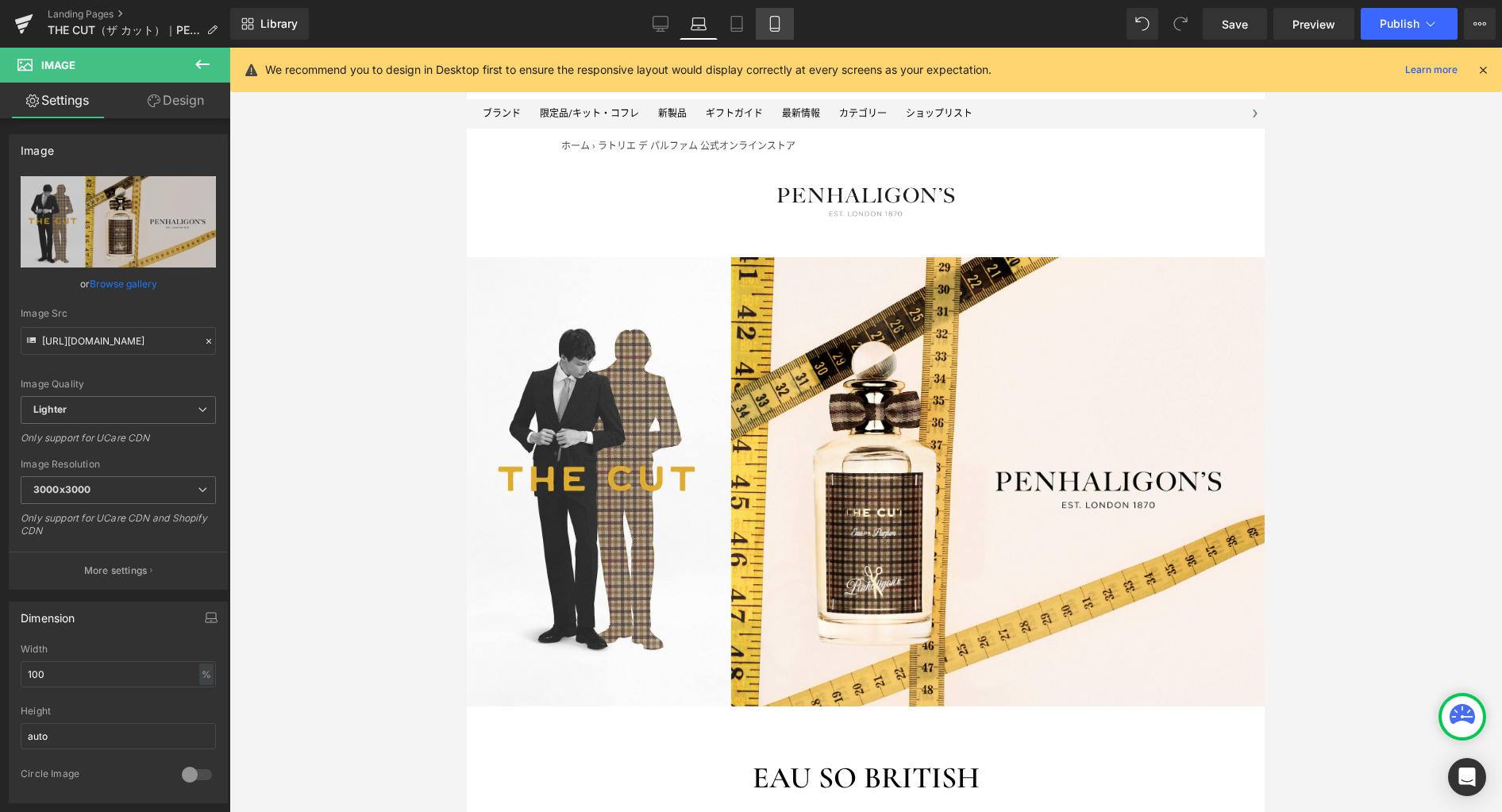
drag, startPoint x: 734, startPoint y: 23, endPoint x: 758, endPoint y: 25, distance: 24.1
click at [735, 23] on icon at bounding box center [736, 24] width 16 height 16
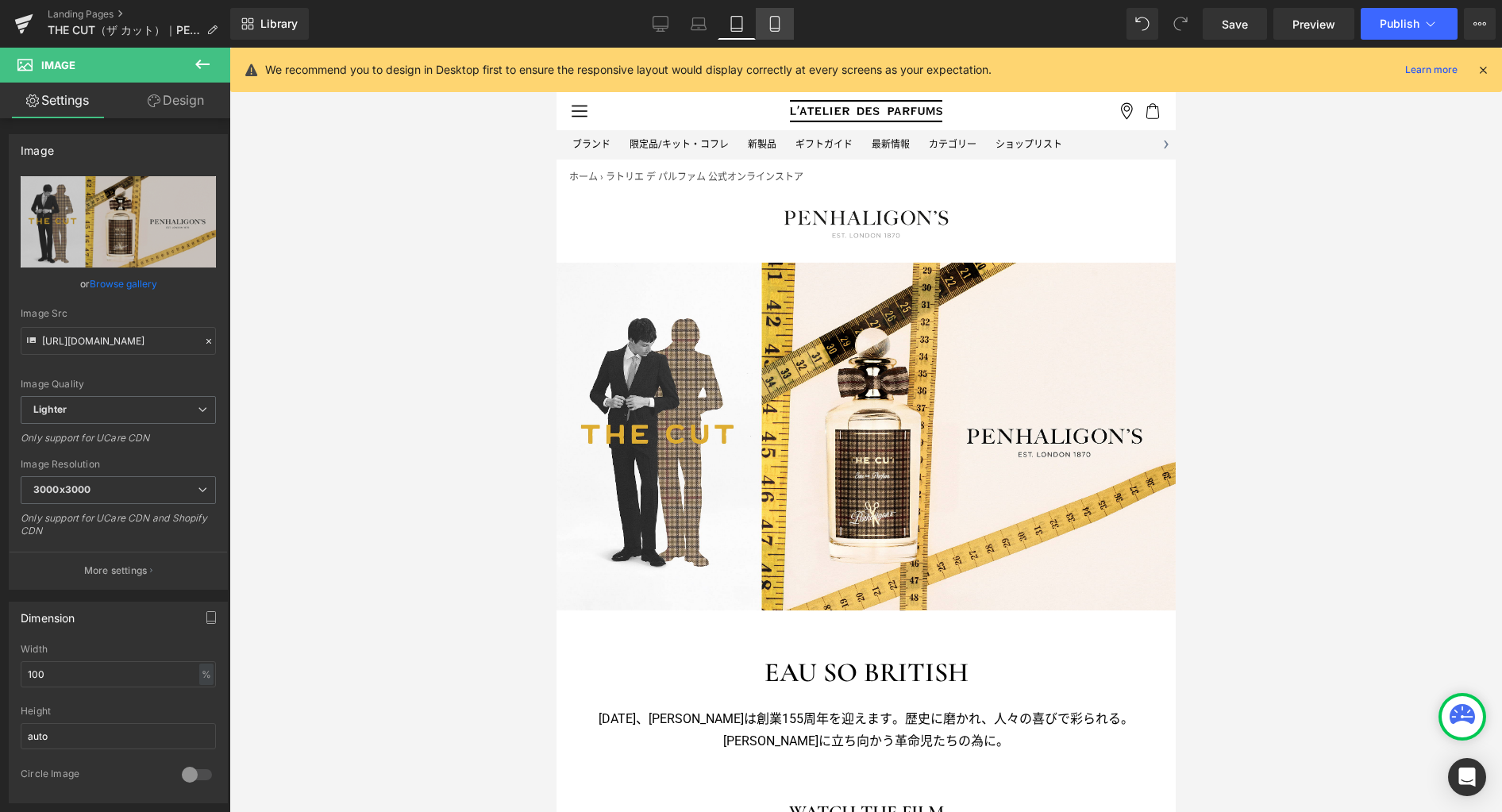
click at [771, 25] on icon at bounding box center [774, 24] width 9 height 15
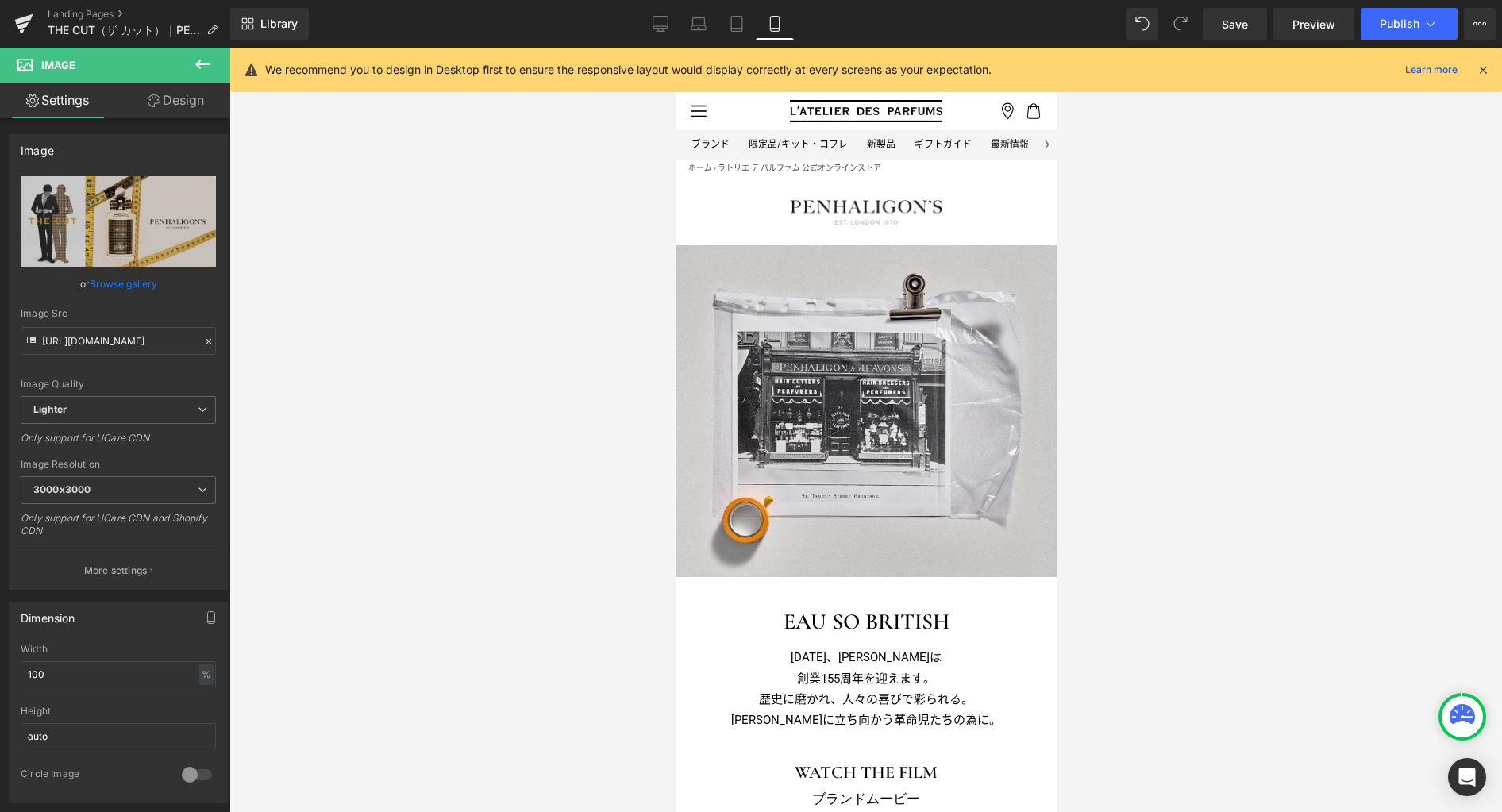
scroll to position [0, 0]
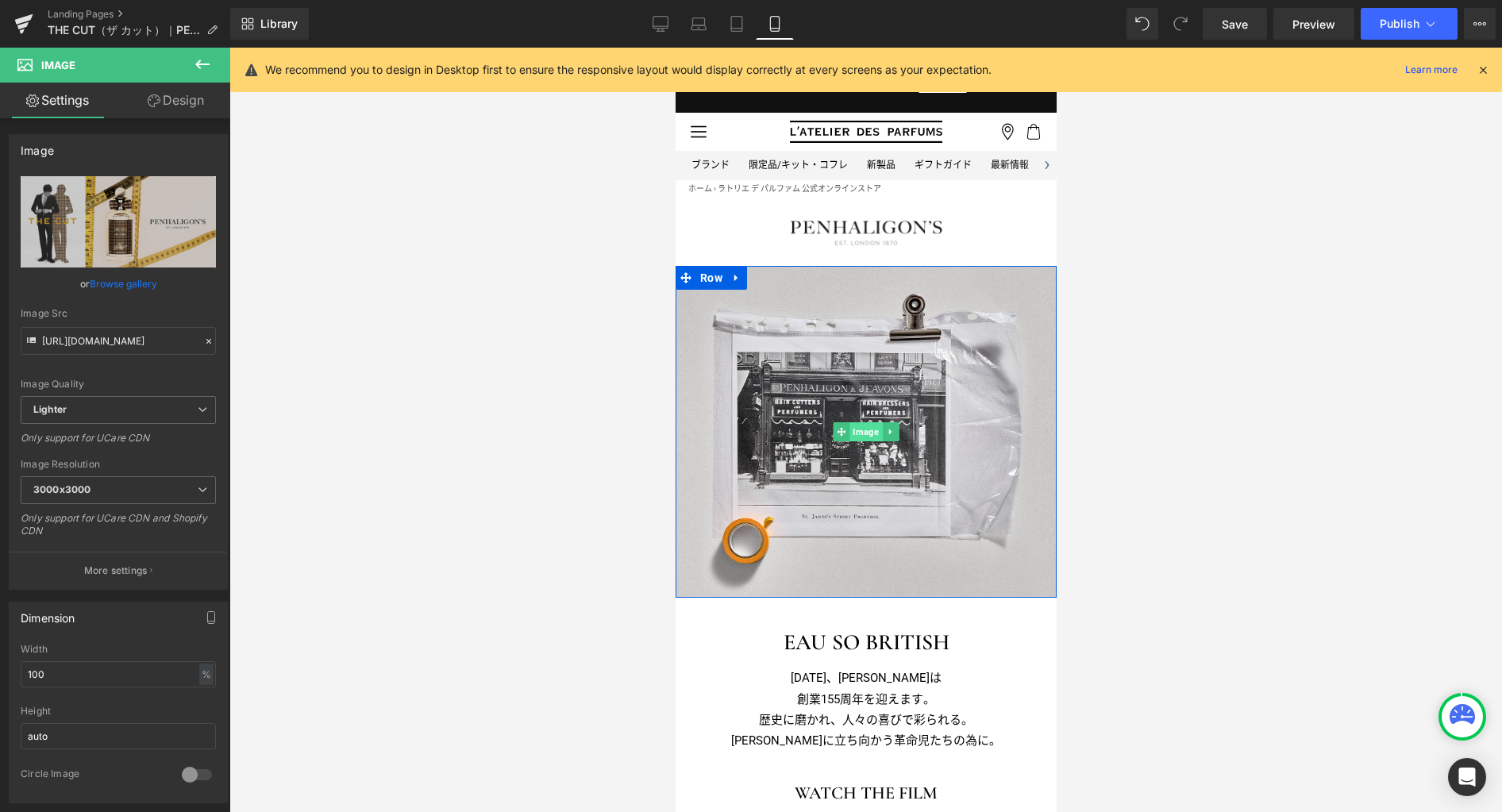
click at [855, 434] on span "Image" at bounding box center [864, 432] width 33 height 19
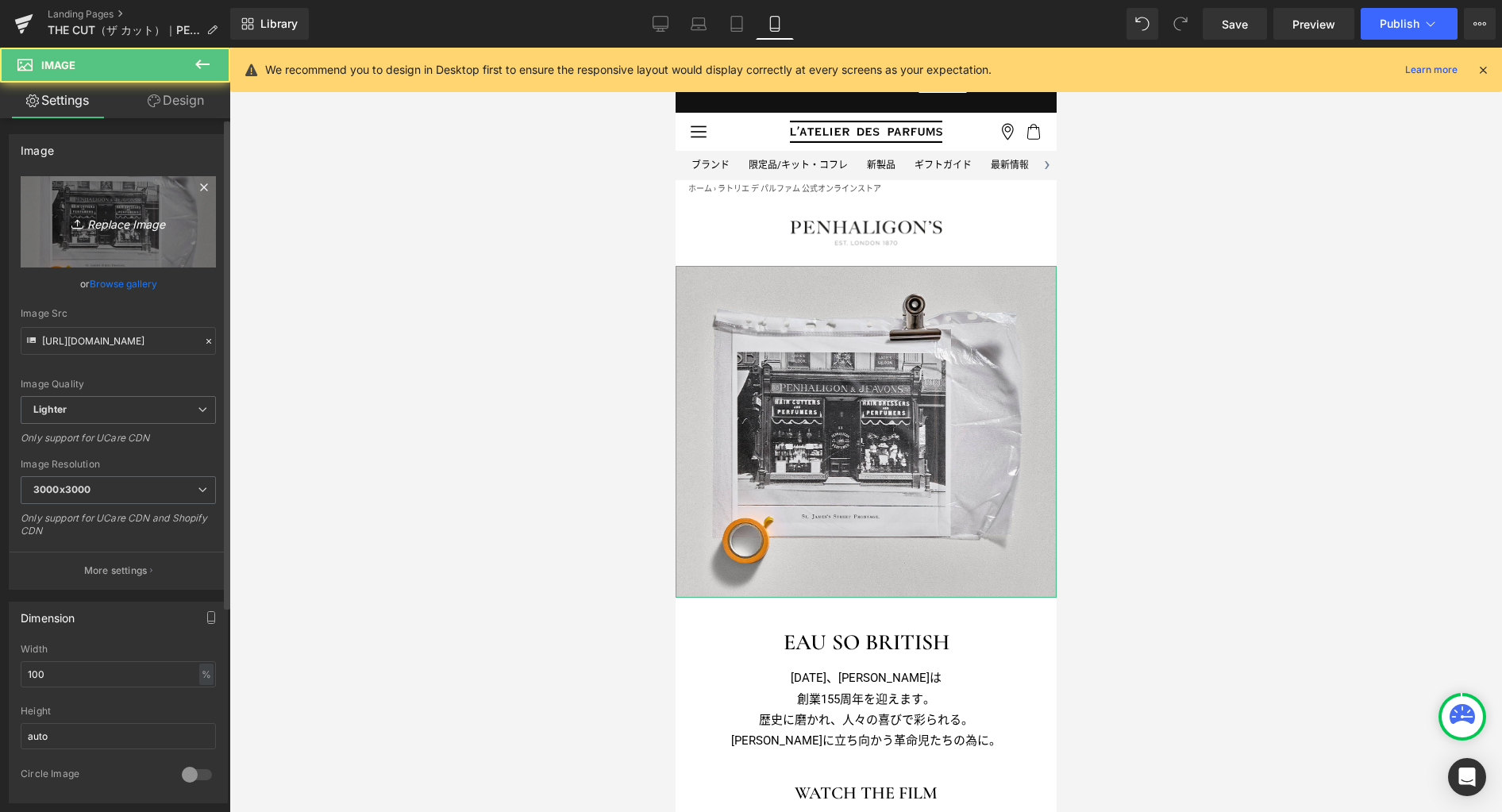
click at [145, 225] on icon "Replace Image" at bounding box center [118, 222] width 127 height 20
type input "C:\fakepath\kv_sp.jpg"
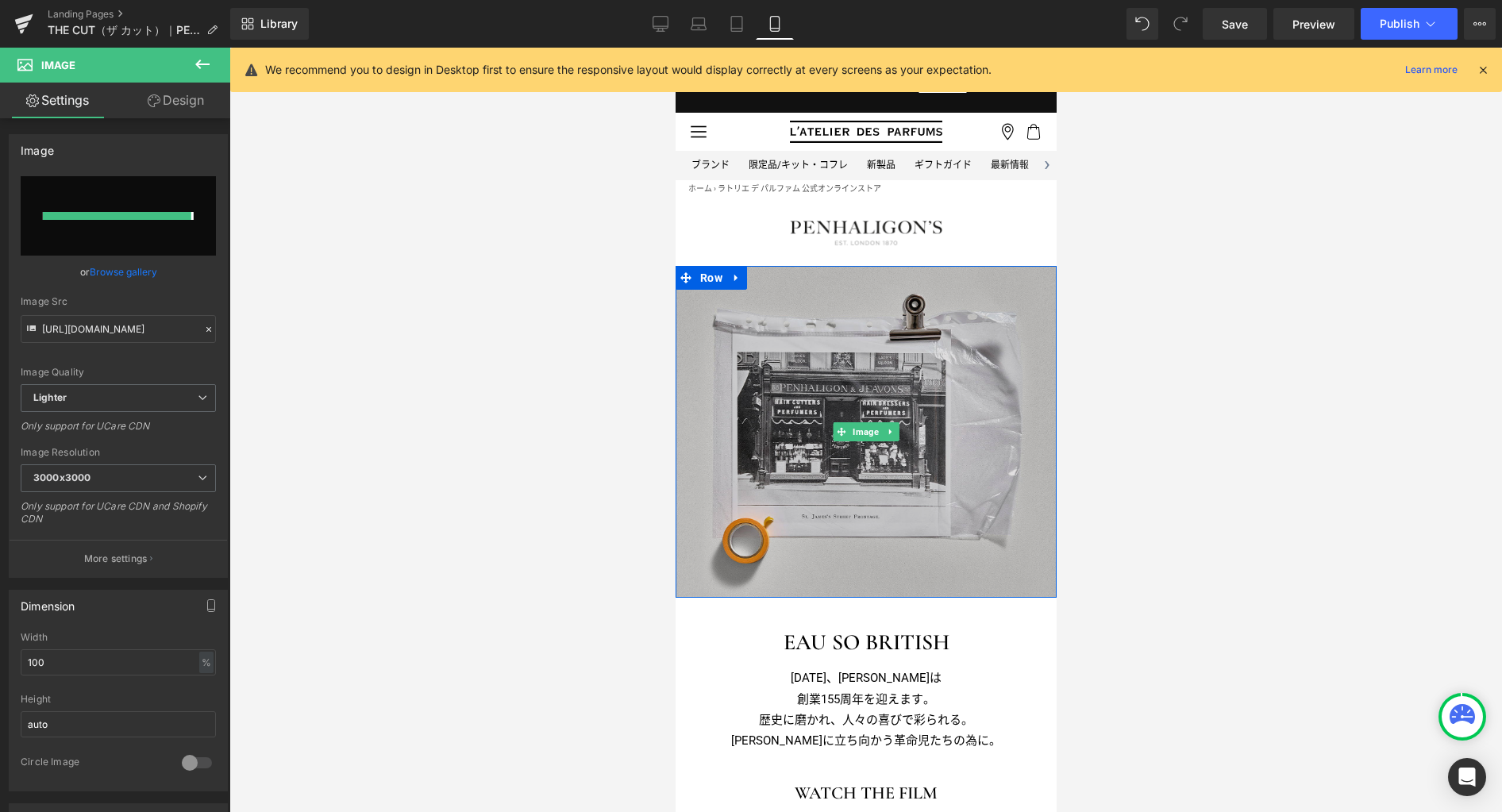
type input "https://ucarecdn.com/186529fc-9fa1-467d-9abd-a6d2c3823898/-/format/auto/-/previ…"
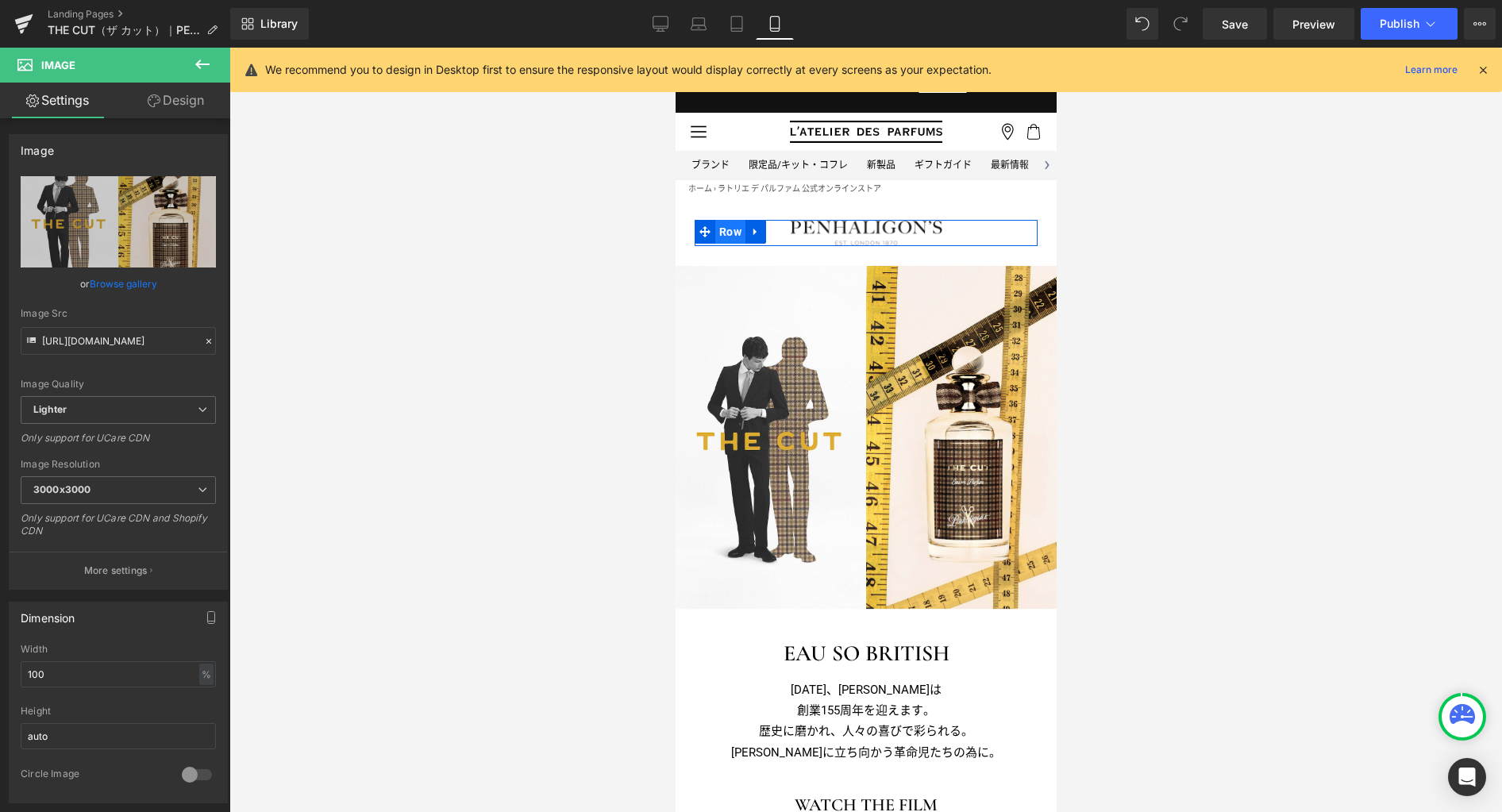
click at [731, 231] on span "Row" at bounding box center [729, 232] width 30 height 24
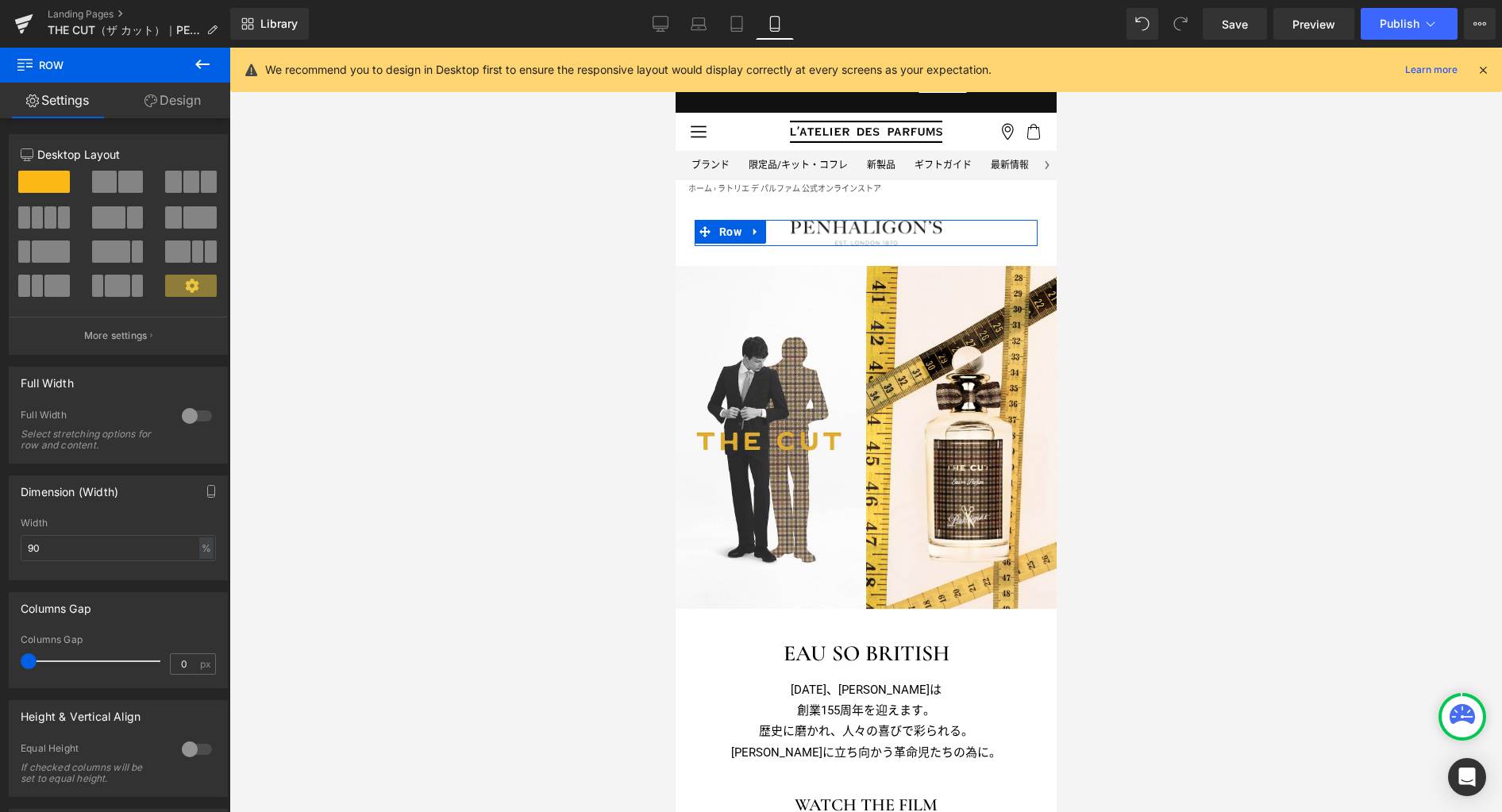
click at [193, 101] on link "Design" at bounding box center [173, 100] width 115 height 36
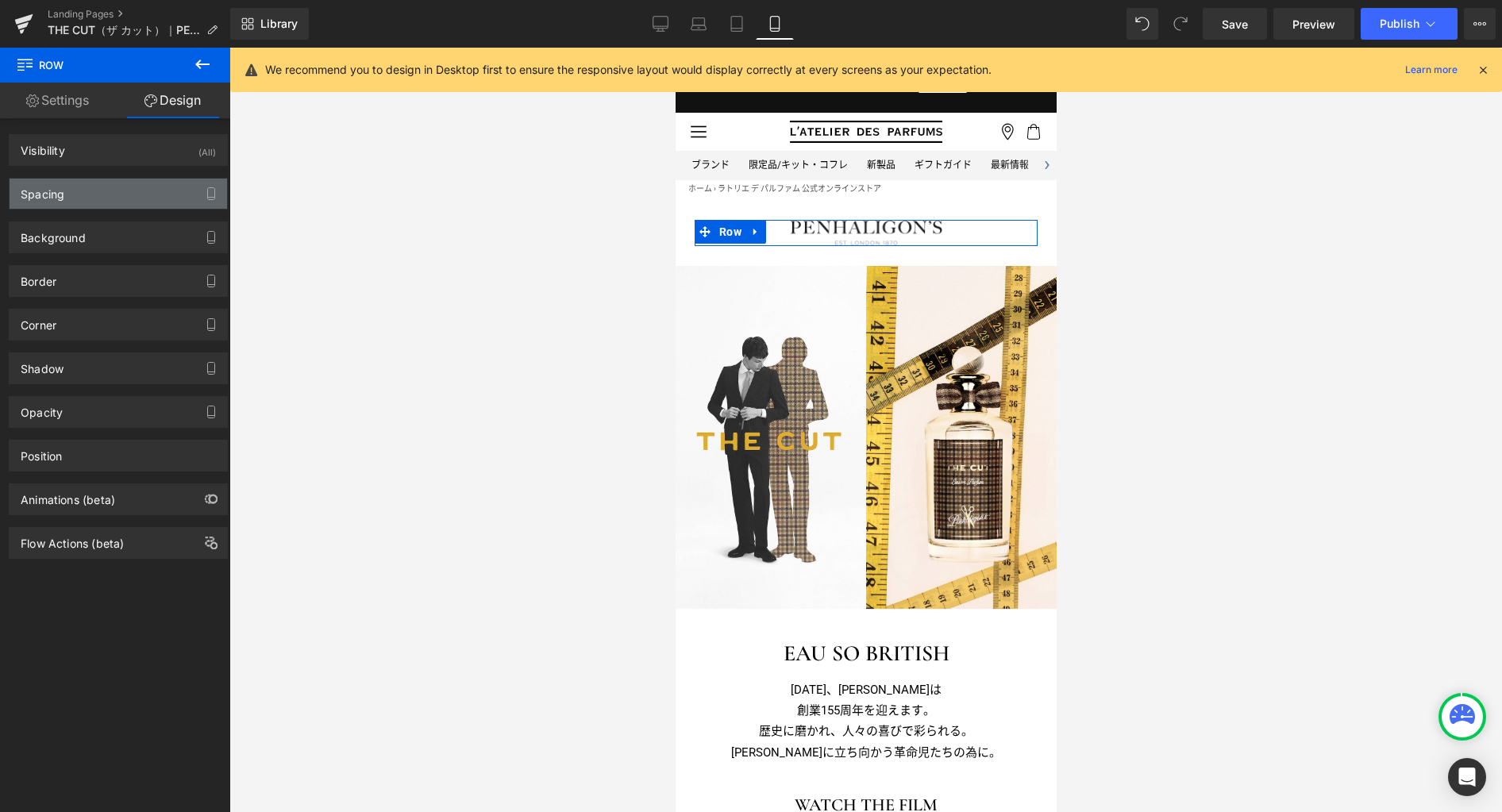
click at [156, 191] on div "Spacing" at bounding box center [118, 194] width 218 height 30
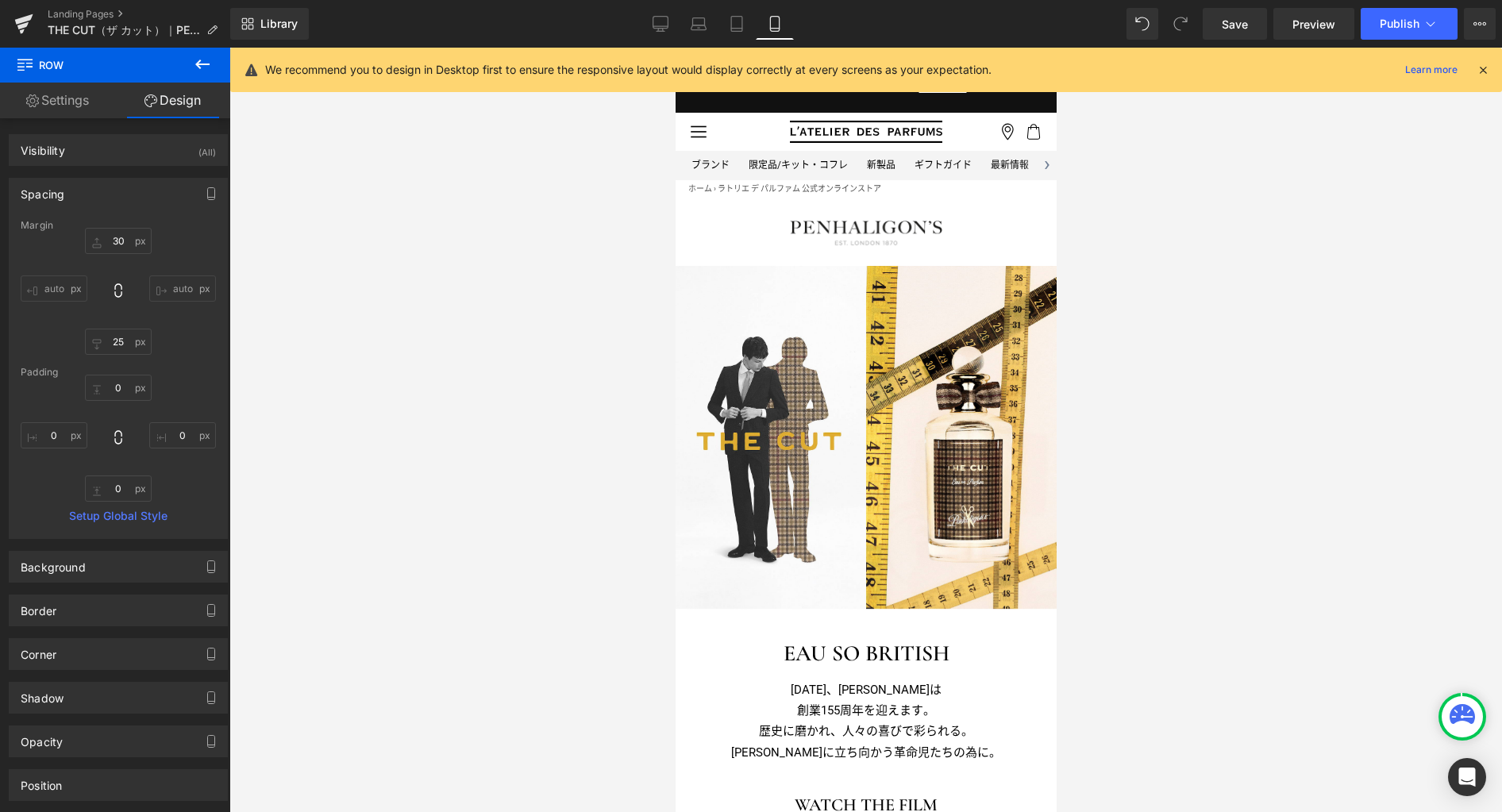
click at [401, 299] on div at bounding box center [865, 430] width 1272 height 764
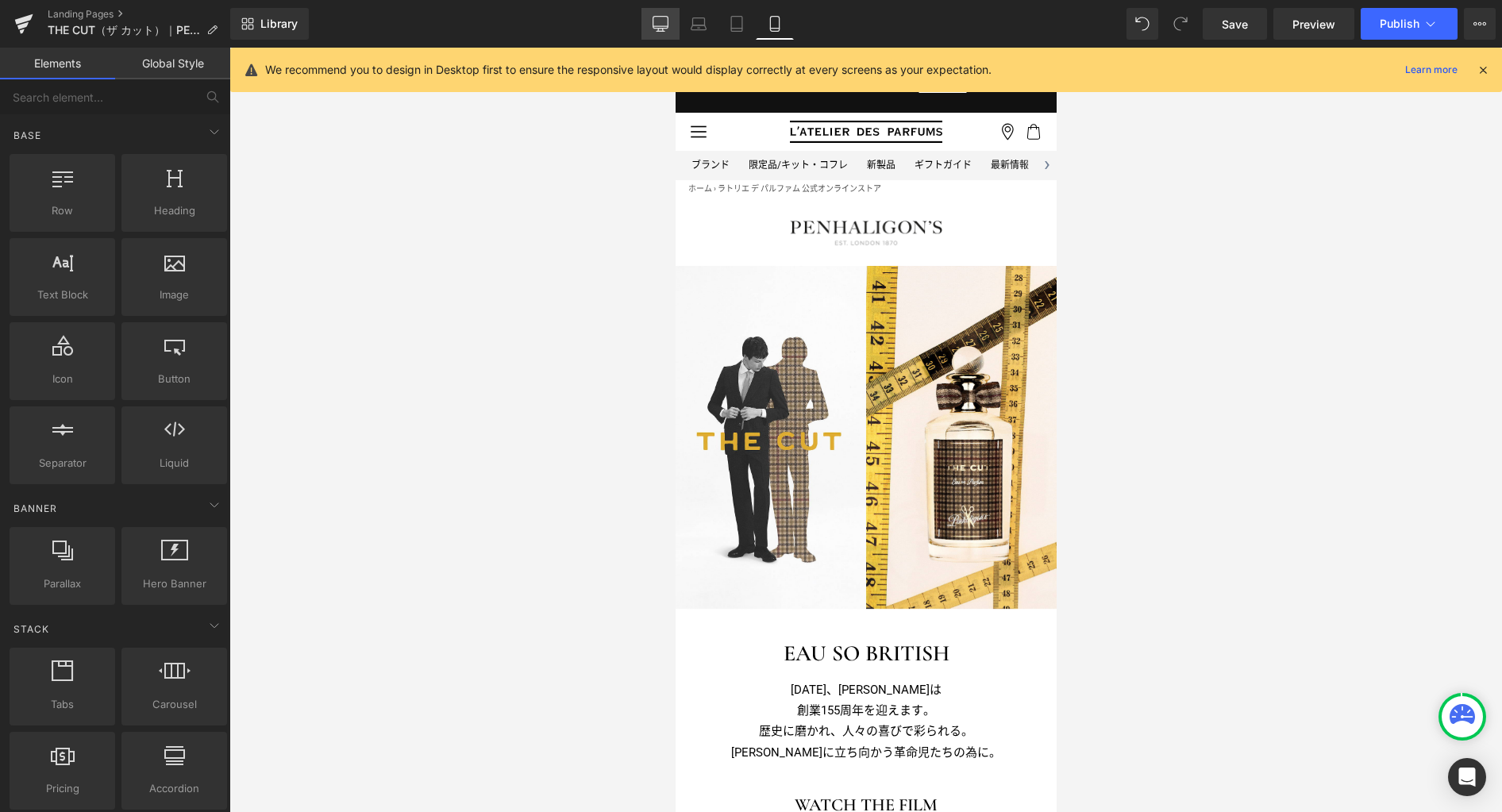
click at [663, 24] on icon at bounding box center [661, 24] width 16 height 16
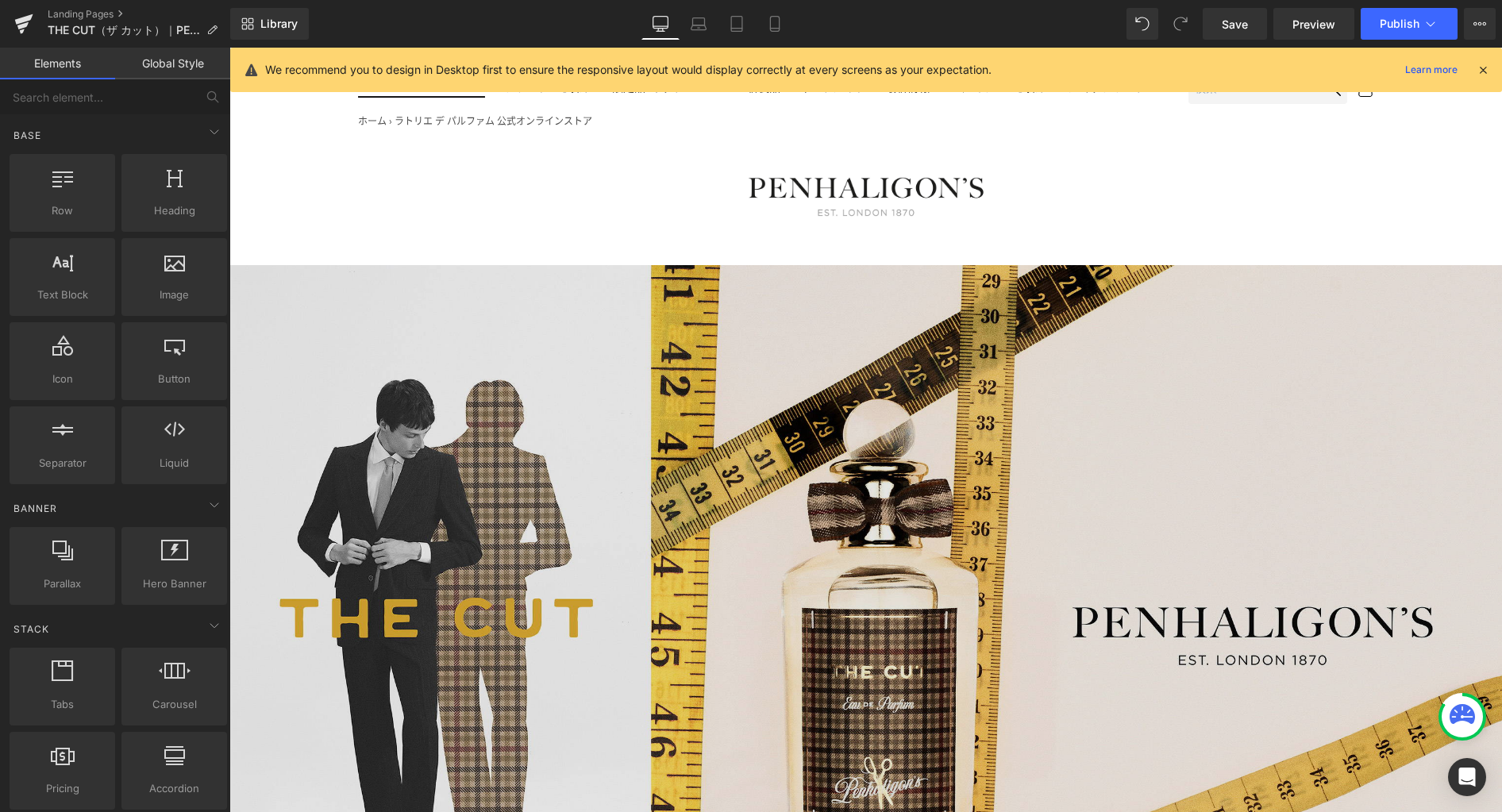
scroll to position [15, 0]
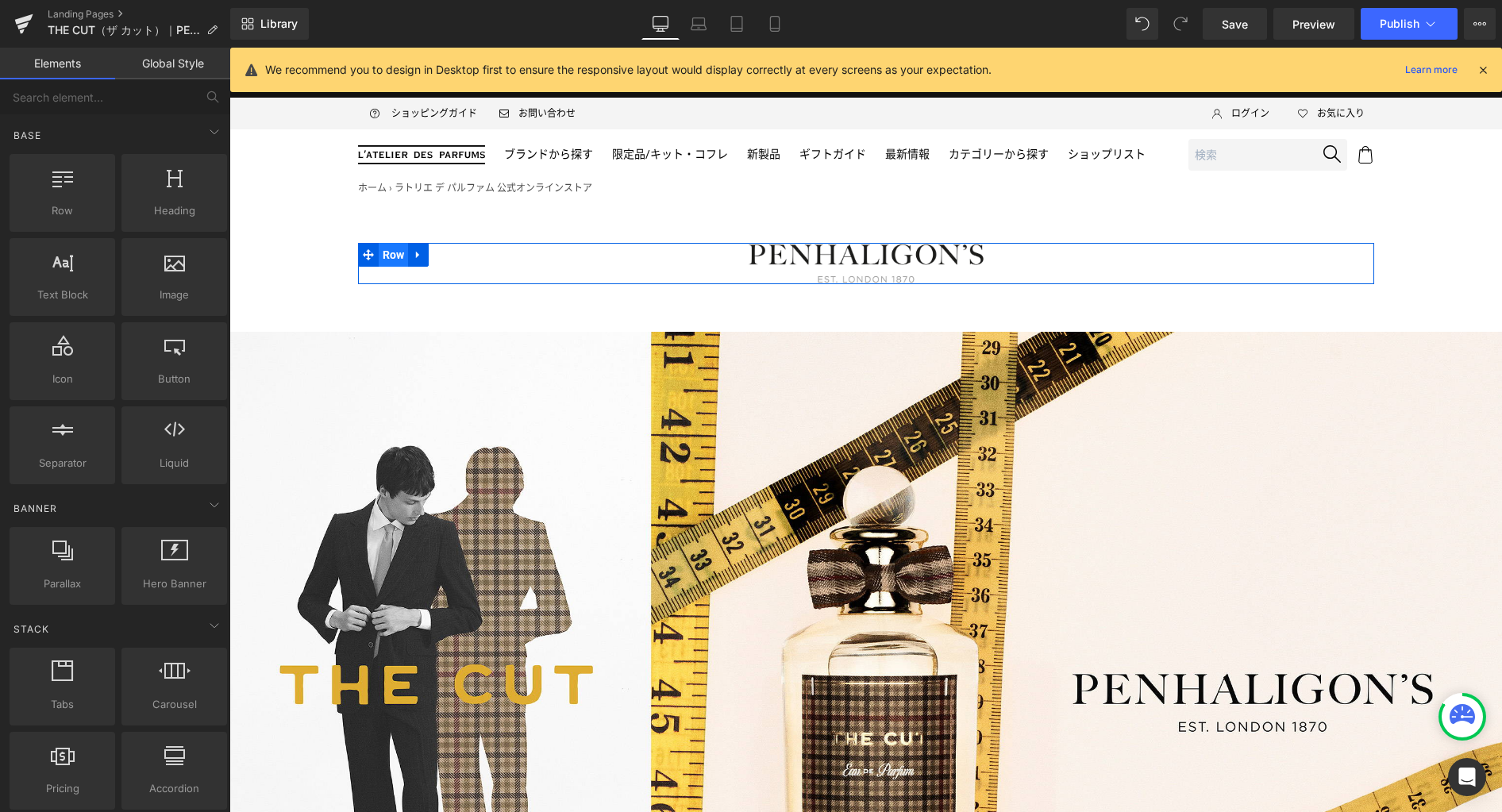
click at [389, 254] on span "Row" at bounding box center [394, 255] width 30 height 24
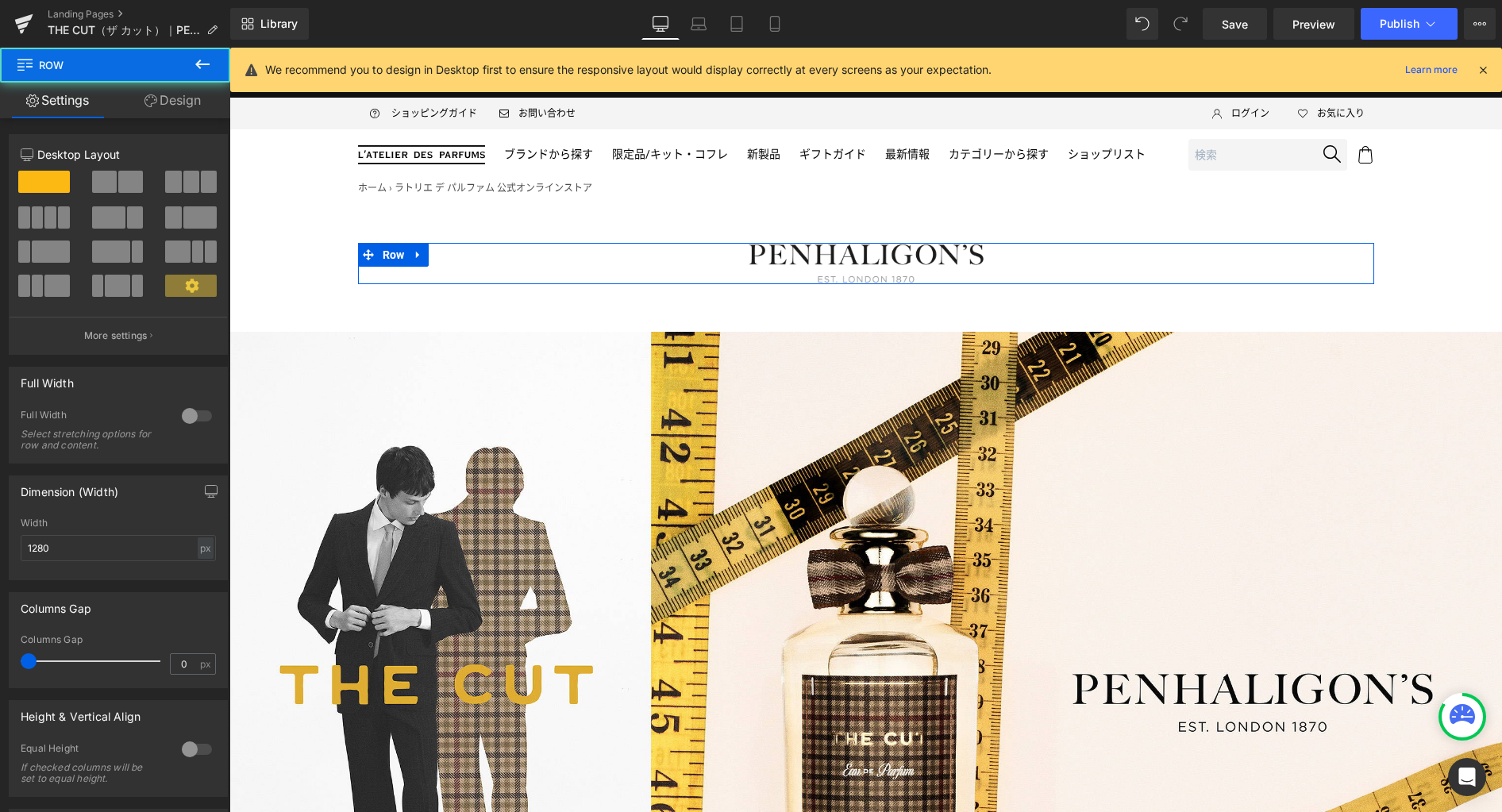
click at [191, 109] on link "Design" at bounding box center [173, 100] width 115 height 36
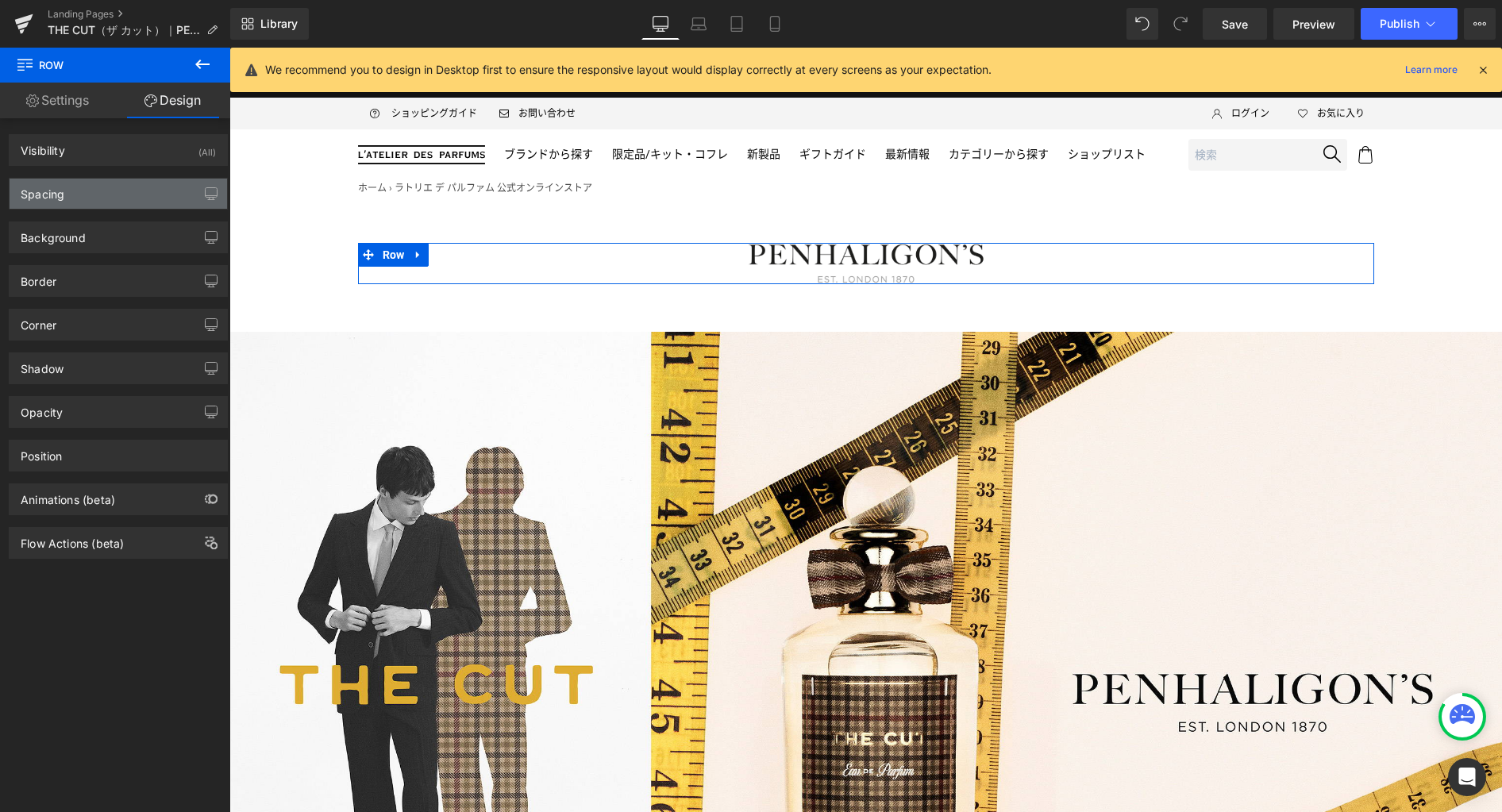
type input "50"
type input "60"
type input "0"
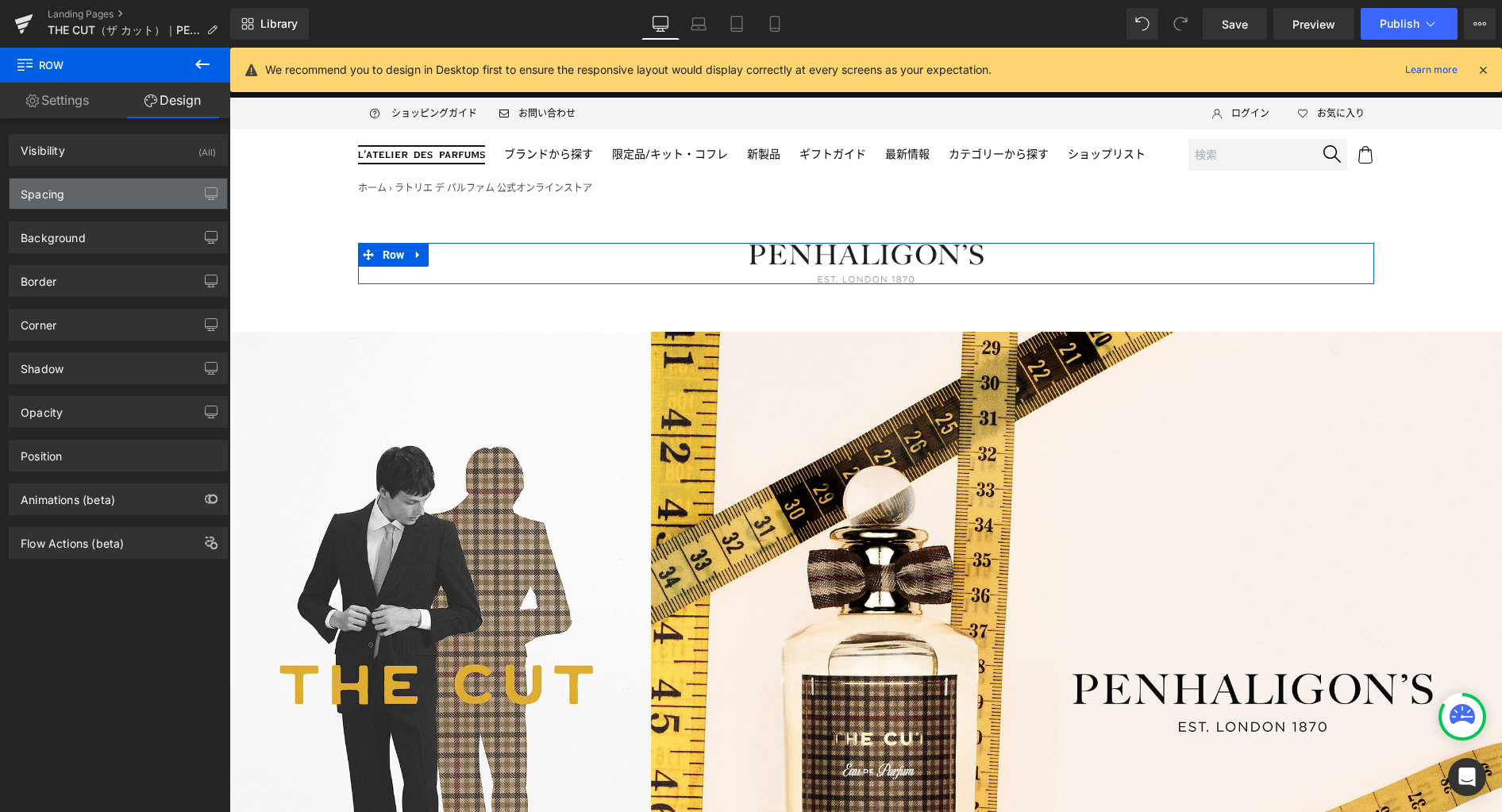
type input "0"
click at [153, 198] on div "Spacing" at bounding box center [118, 194] width 218 height 30
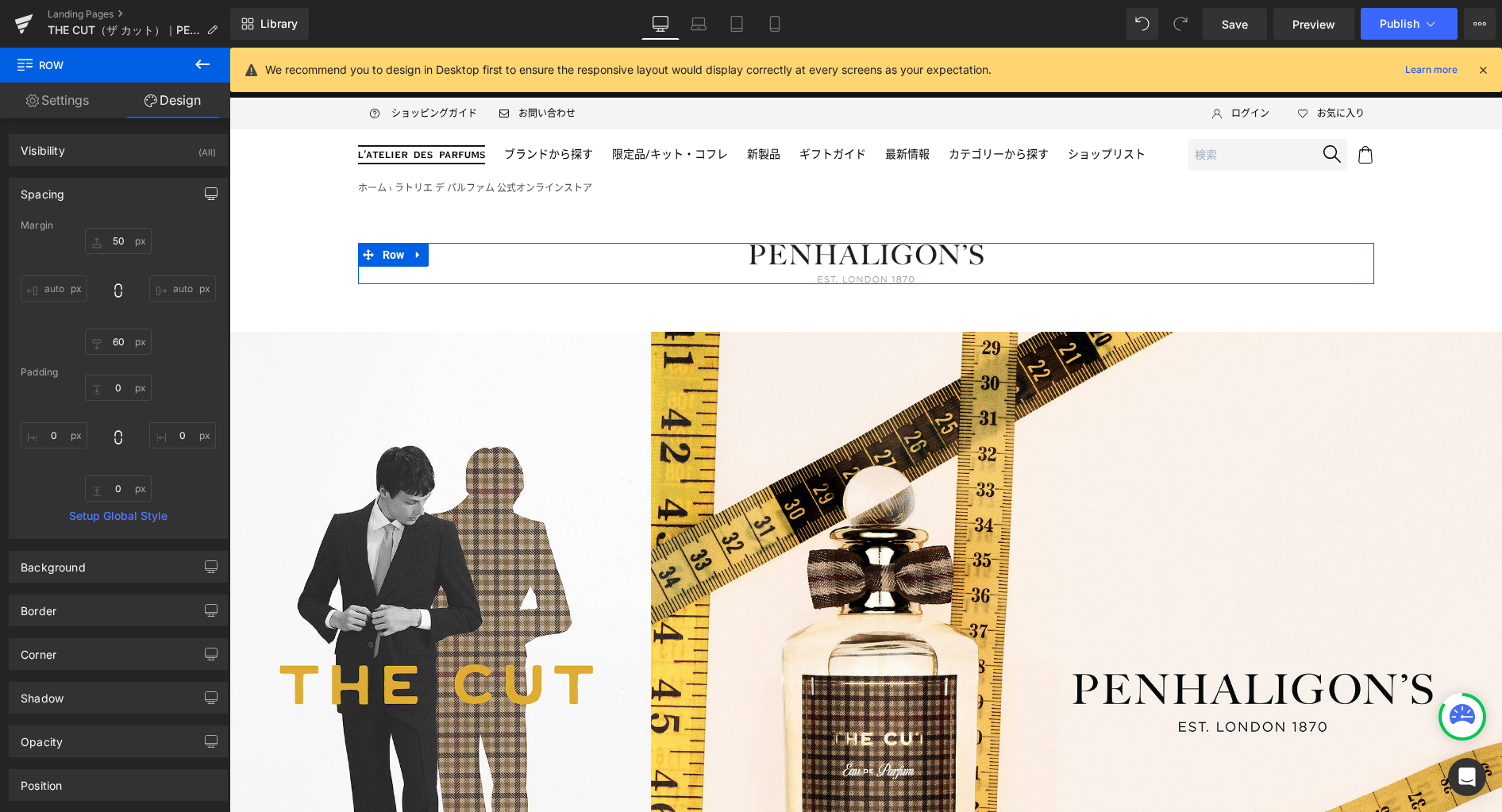
click at [207, 194] on icon "button" at bounding box center [211, 194] width 12 height 12
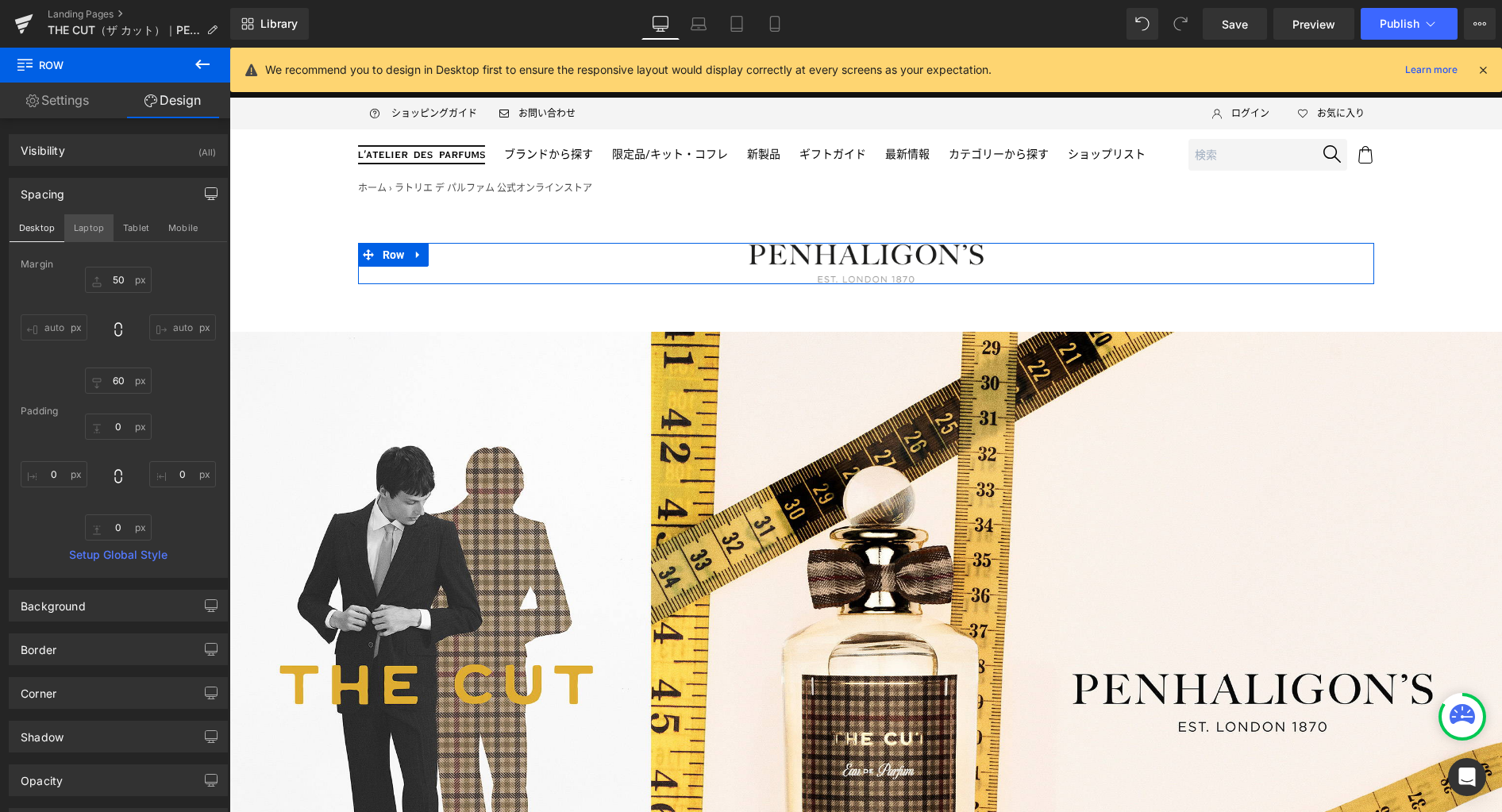
click at [100, 227] on button "Laptop" at bounding box center [89, 227] width 49 height 27
type input "40"
type input "50"
type input "0"
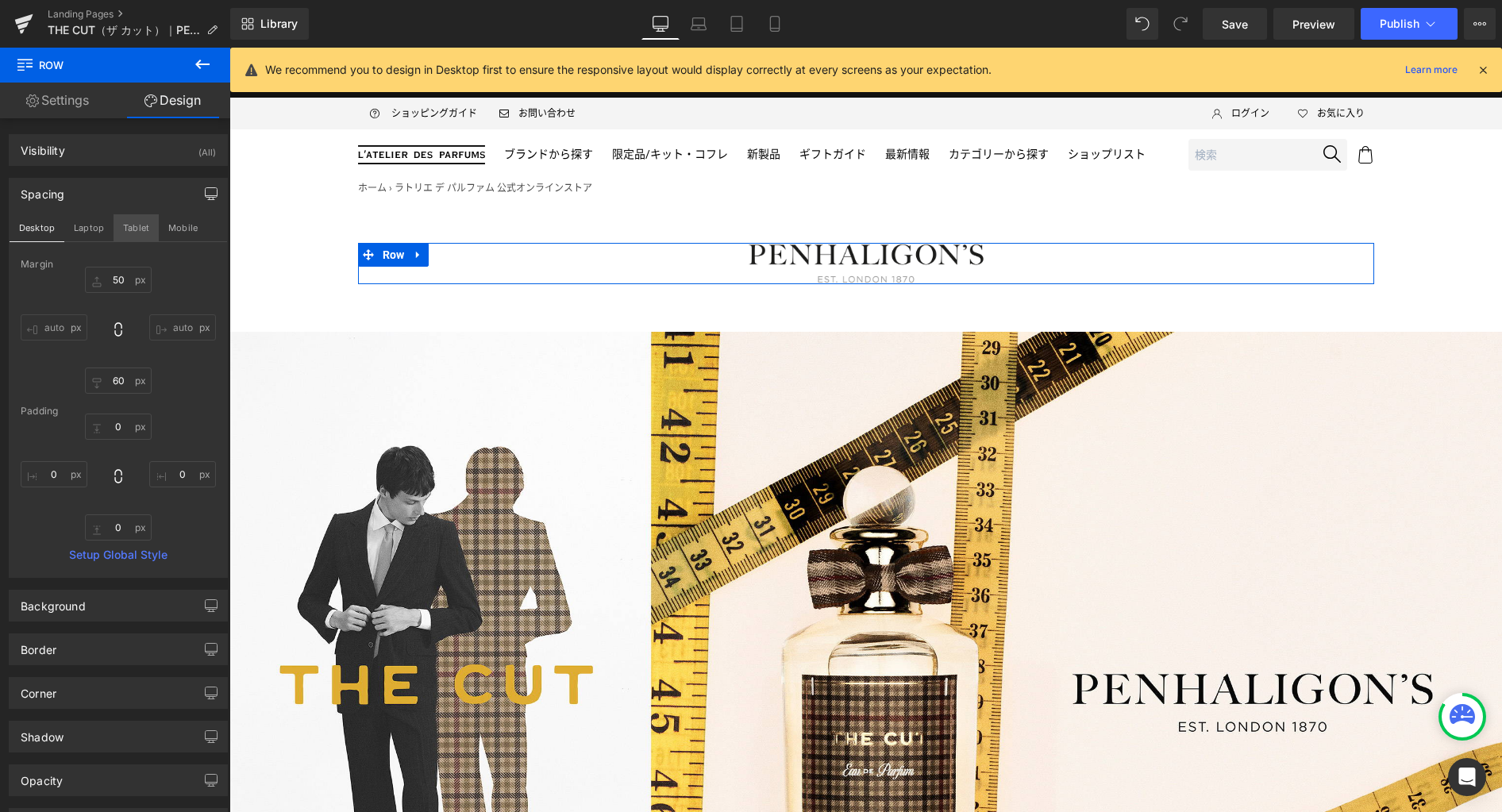
type input "0"
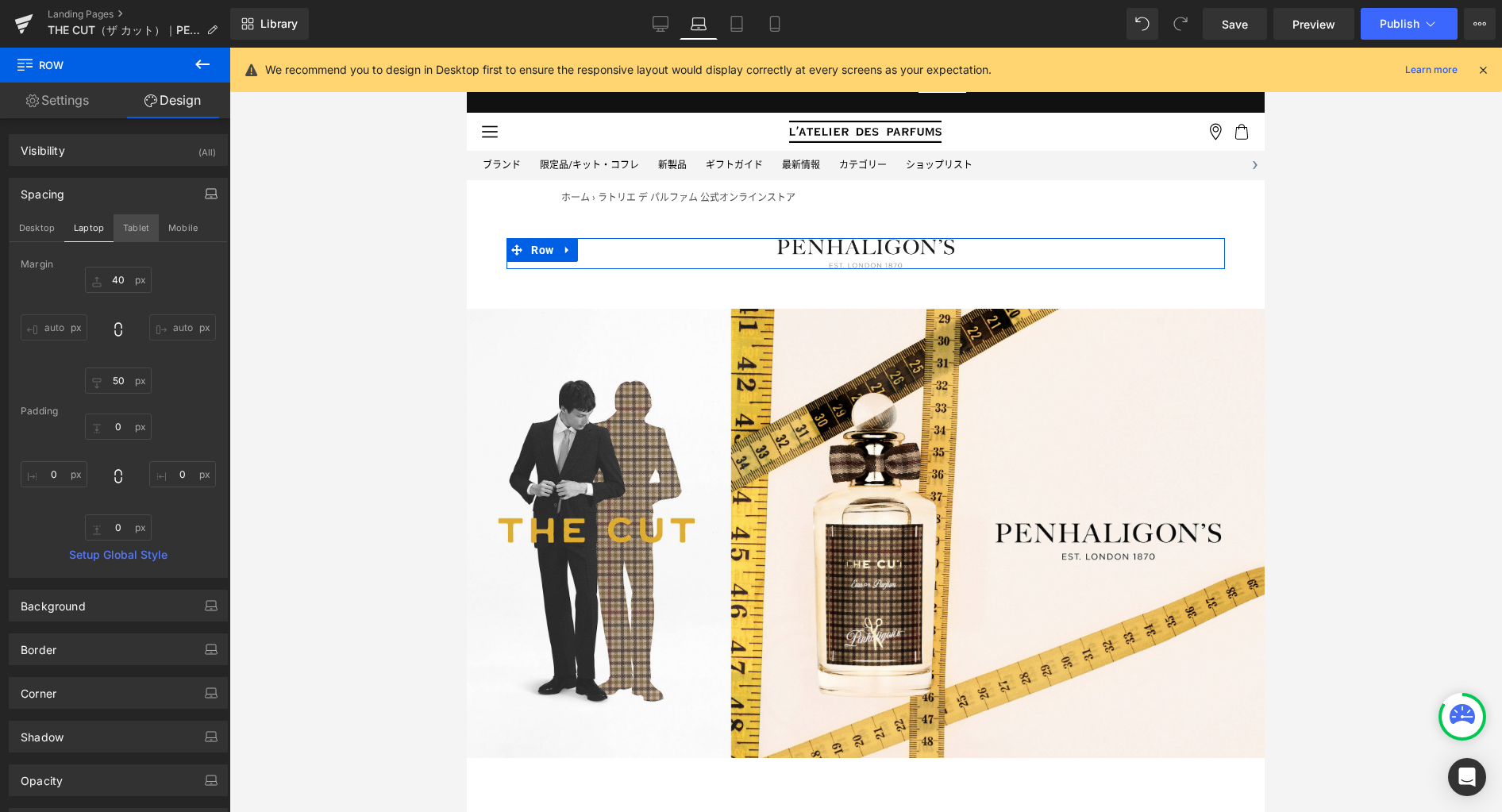
click at [132, 220] on button "Tablet" at bounding box center [136, 227] width 45 height 27
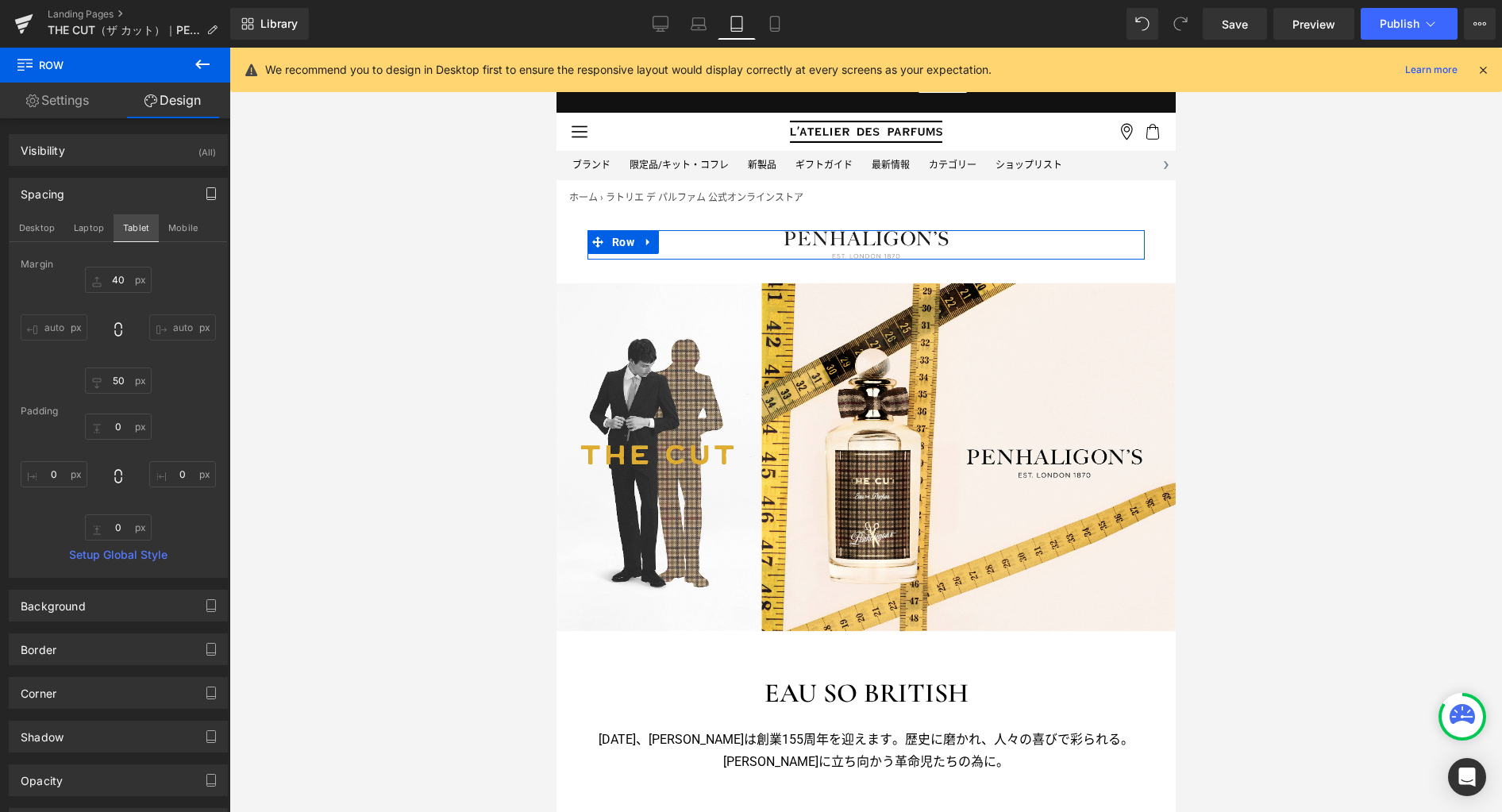
type input "30"
type input "0"
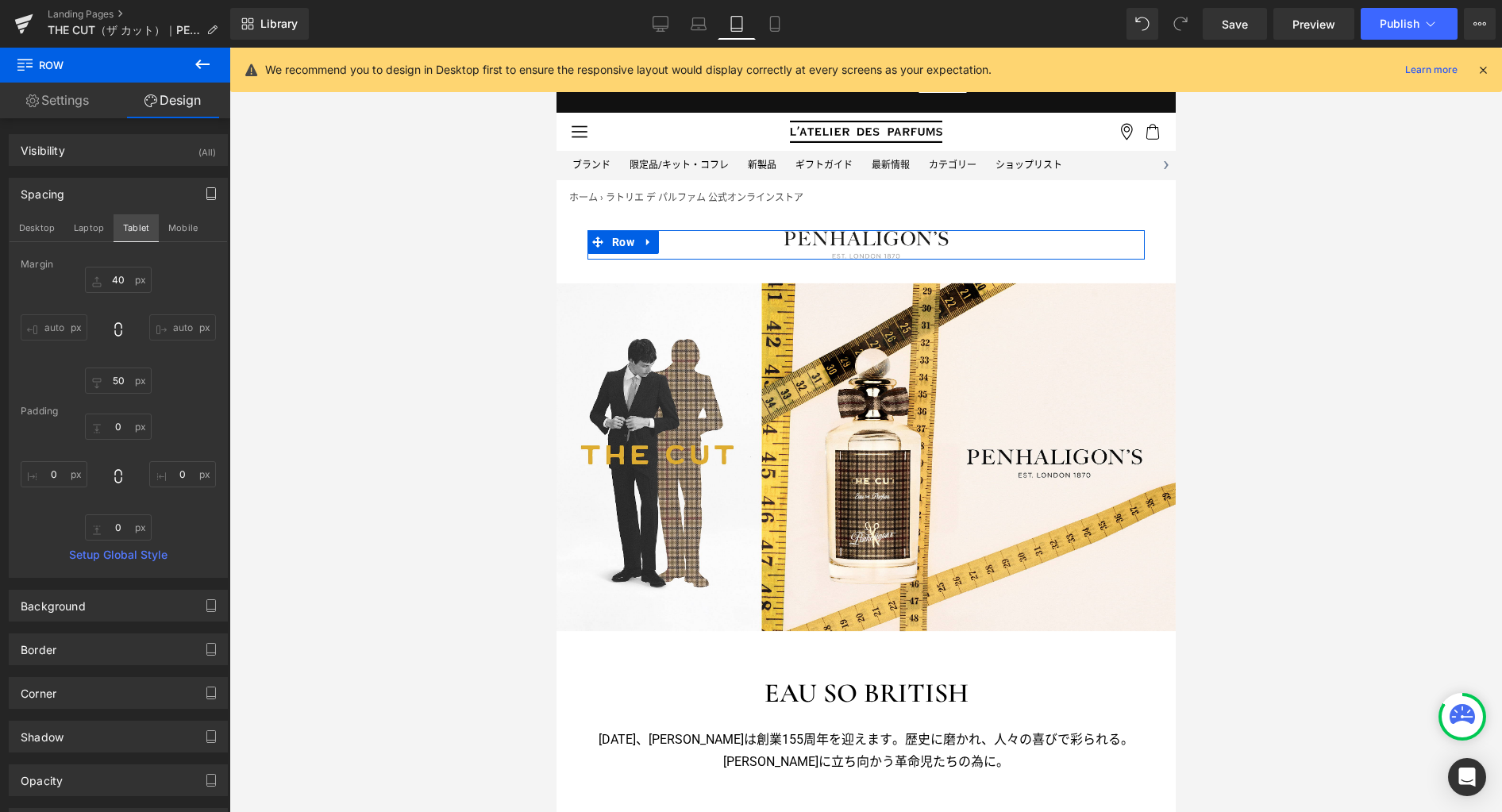
type input "0"
click at [181, 220] on button "Mobile" at bounding box center [182, 227] width 48 height 27
type input "30"
type input "25"
type input "0"
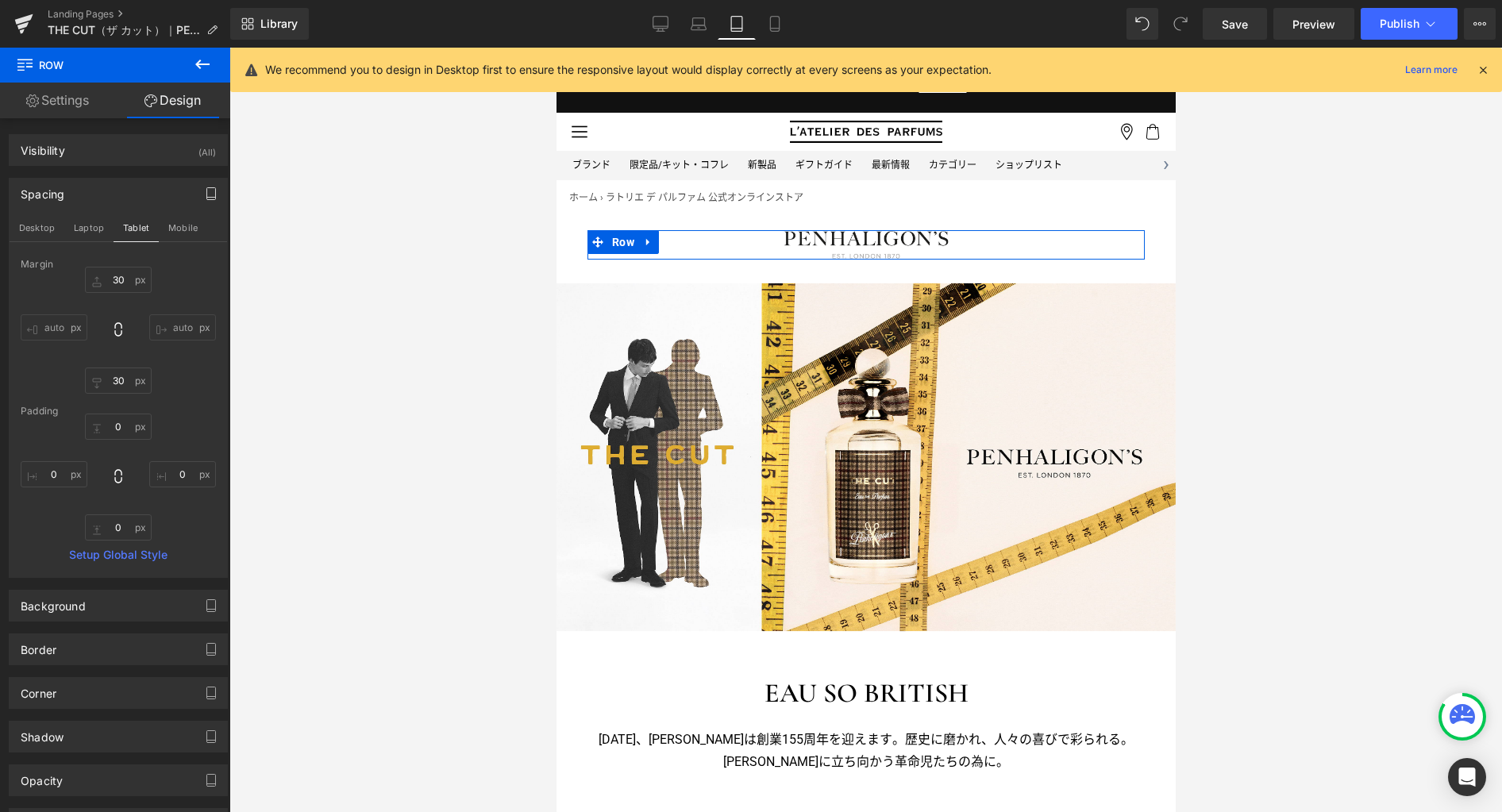
type input "0"
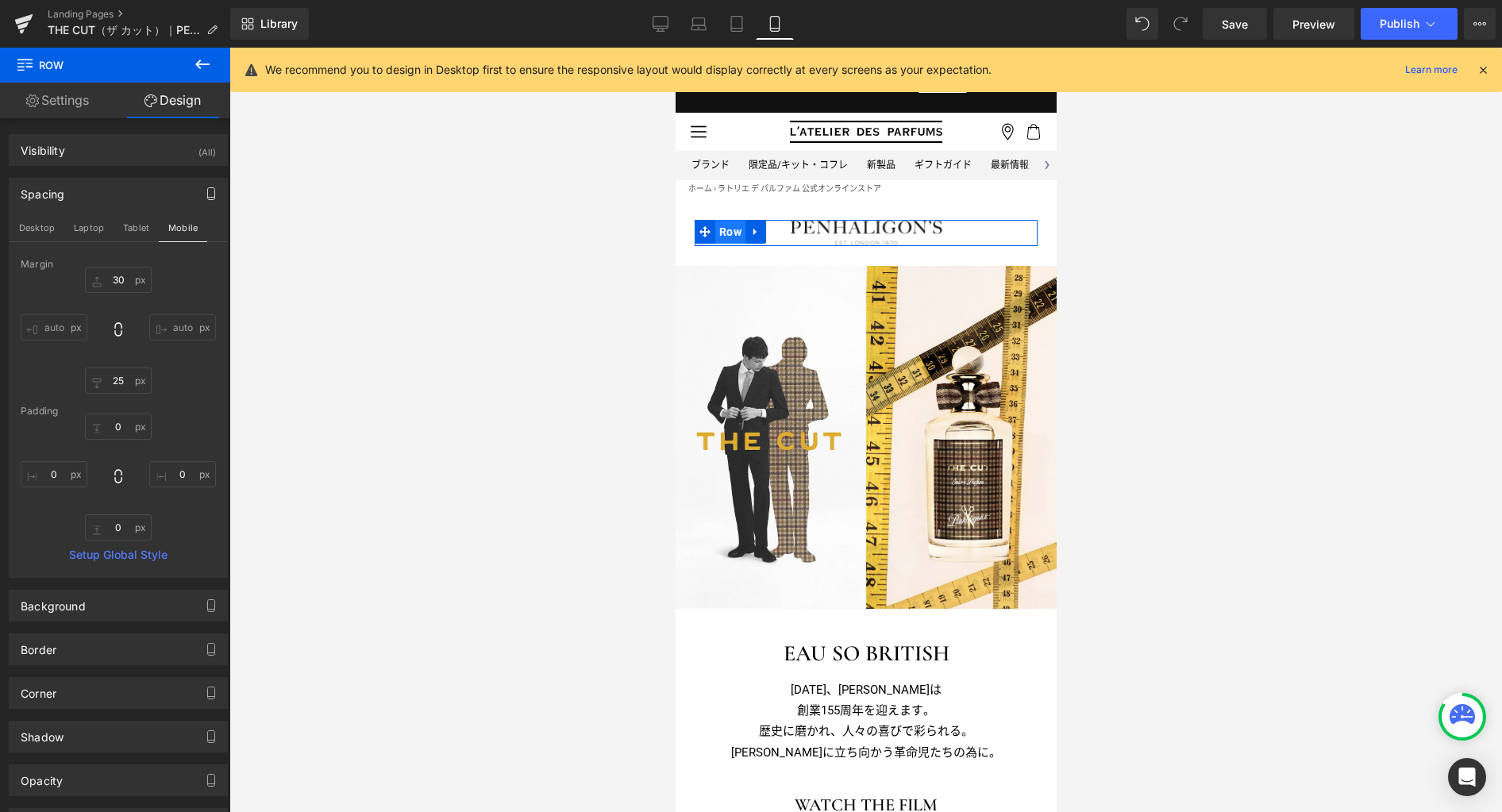
click at [726, 228] on span "Row" at bounding box center [729, 232] width 30 height 24
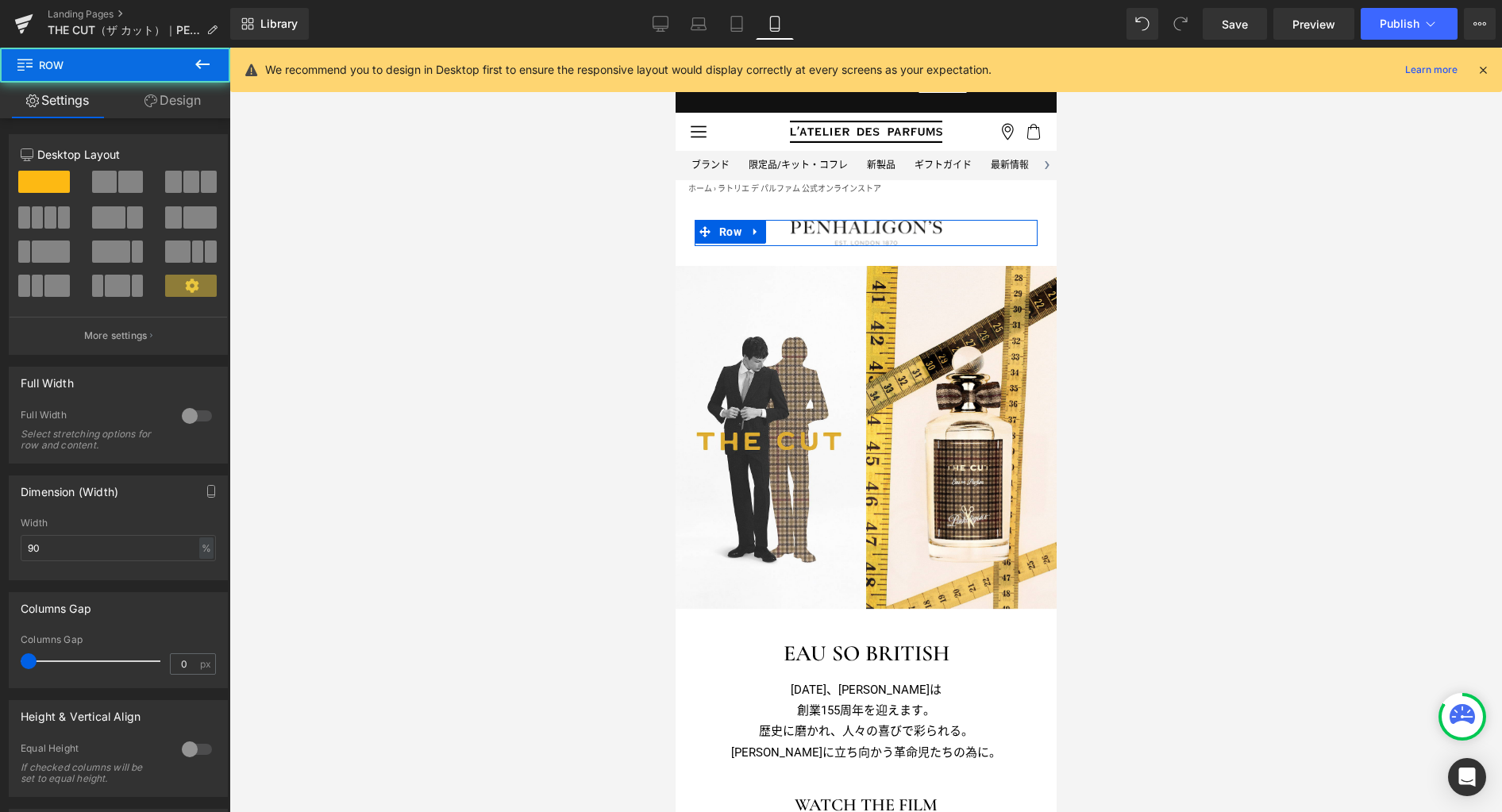
click at [186, 103] on link "Design" at bounding box center [173, 100] width 115 height 36
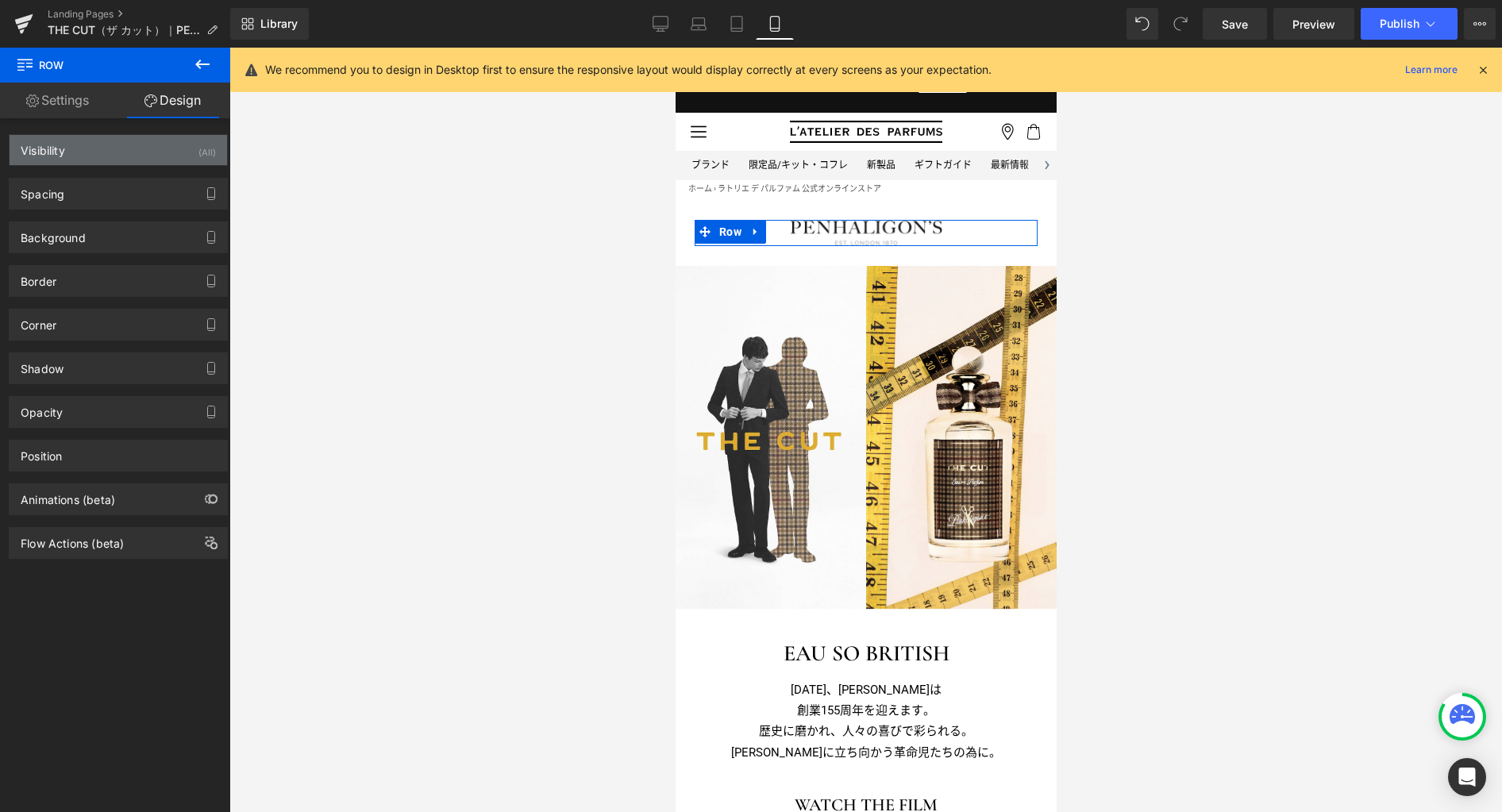
click at [168, 154] on div "Visibility (All)" at bounding box center [118, 150] width 218 height 30
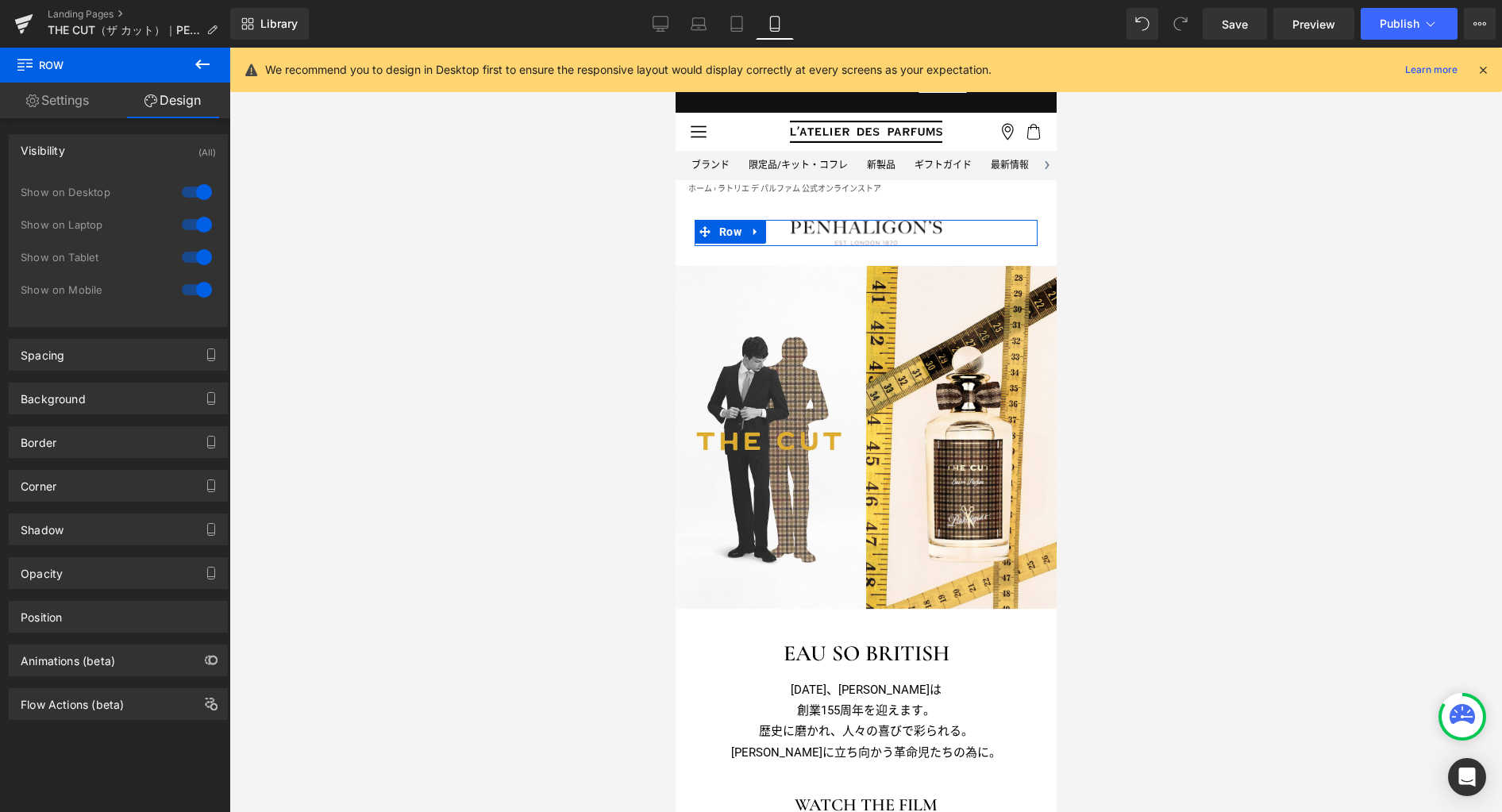
drag, startPoint x: 198, startPoint y: 260, endPoint x: 199, endPoint y: 246, distance: 14.0
click at [198, 260] on div at bounding box center [196, 257] width 38 height 26
click at [196, 227] on div at bounding box center [196, 225] width 38 height 26
click at [198, 191] on div at bounding box center [196, 192] width 38 height 26
click at [662, 24] on icon at bounding box center [661, 24] width 16 height 16
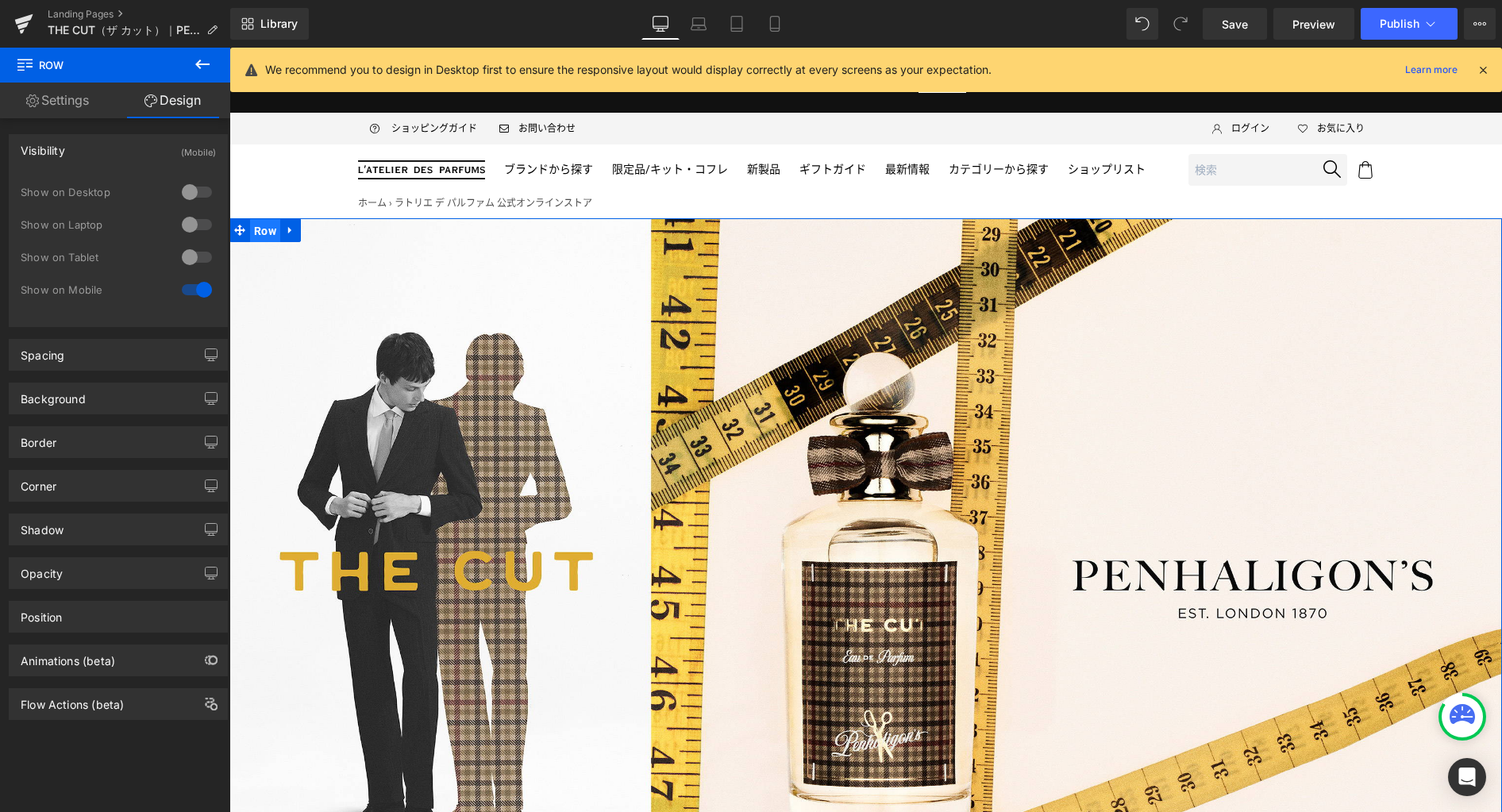
click at [265, 233] on span "Row" at bounding box center [265, 231] width 30 height 24
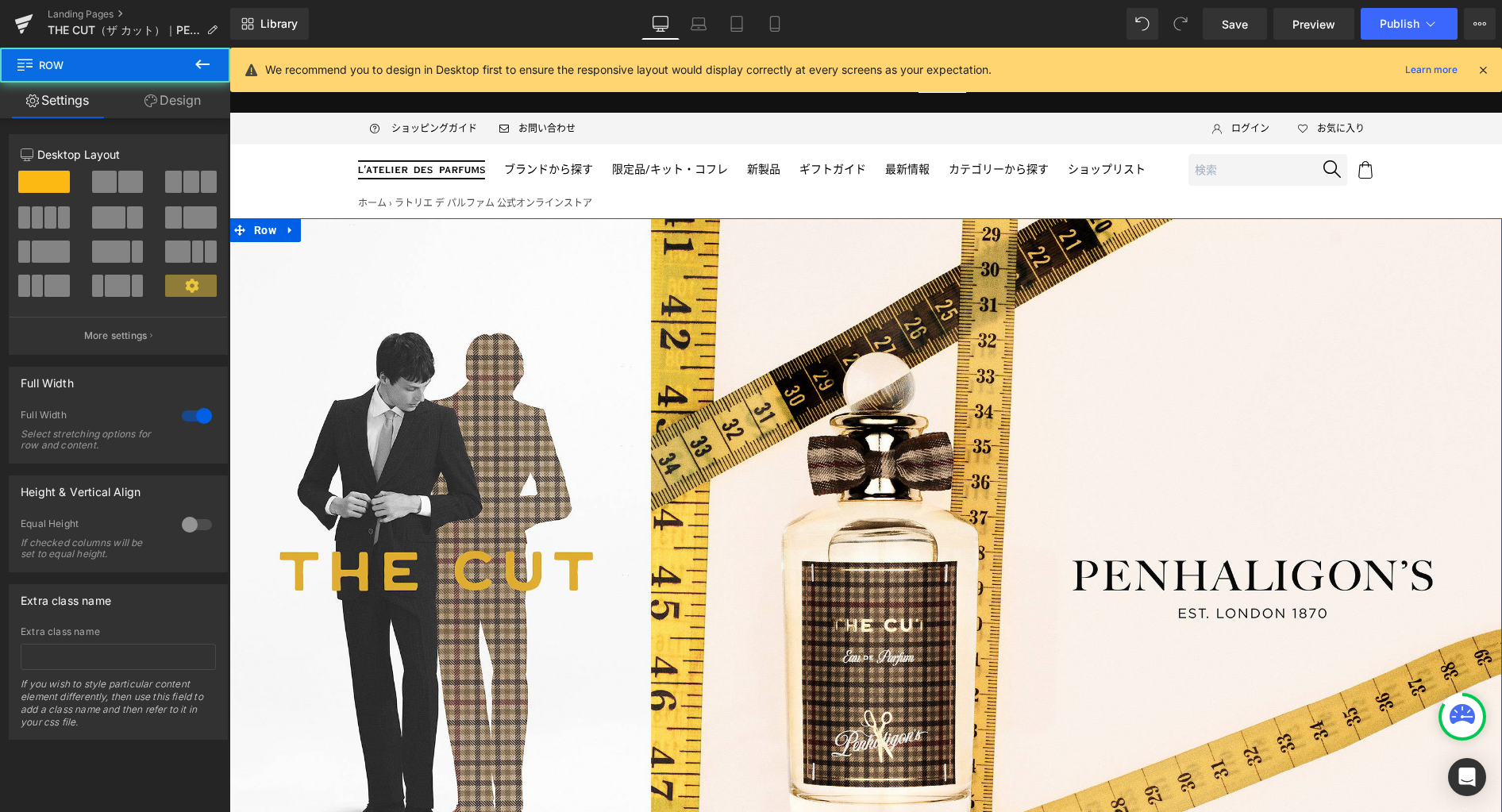
click at [187, 104] on link "Design" at bounding box center [173, 100] width 115 height 36
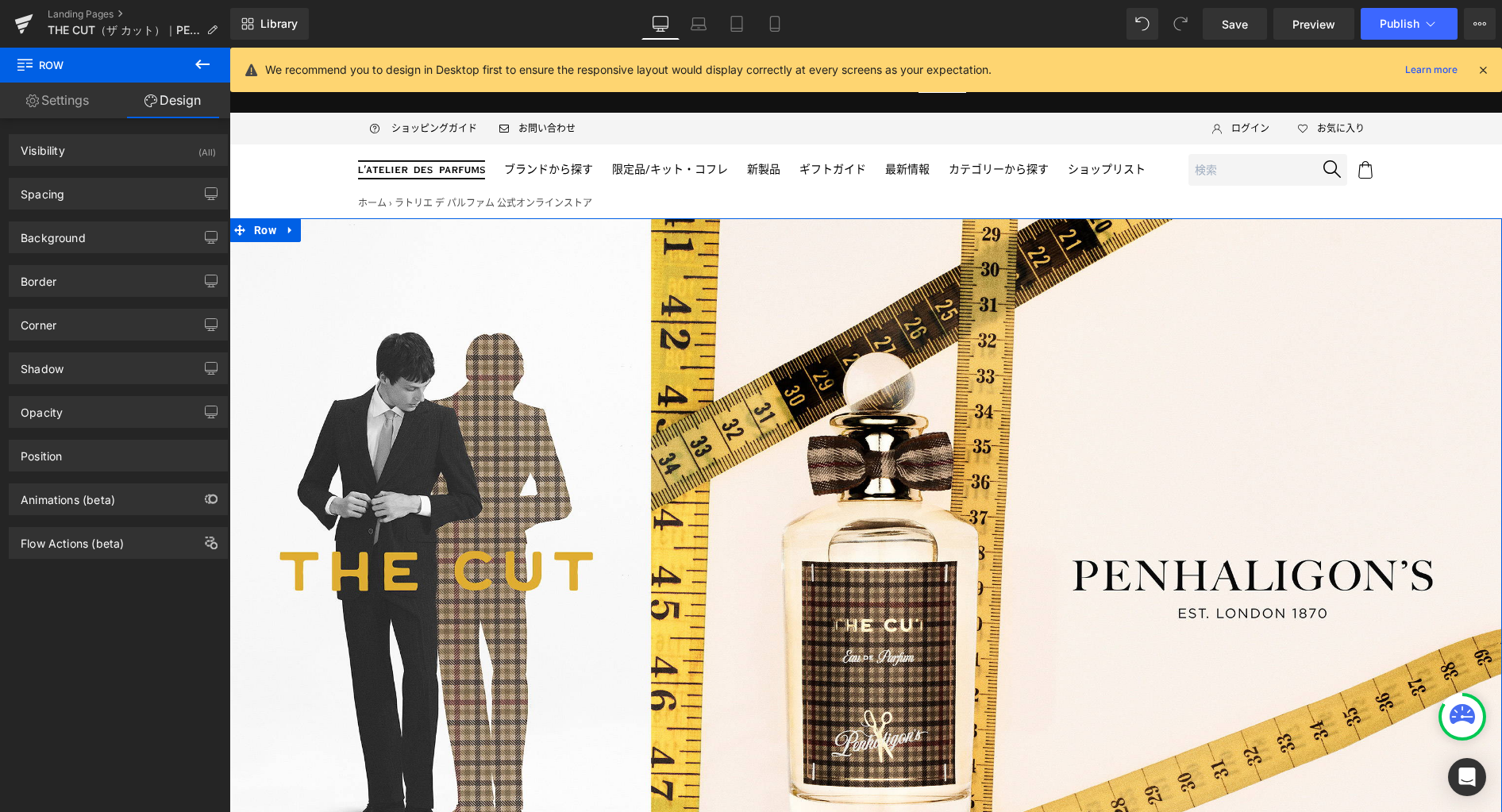
drag, startPoint x: 134, startPoint y: 204, endPoint x: 132, endPoint y: 226, distance: 22.1
click at [133, 203] on div "Spacing" at bounding box center [118, 194] width 218 height 30
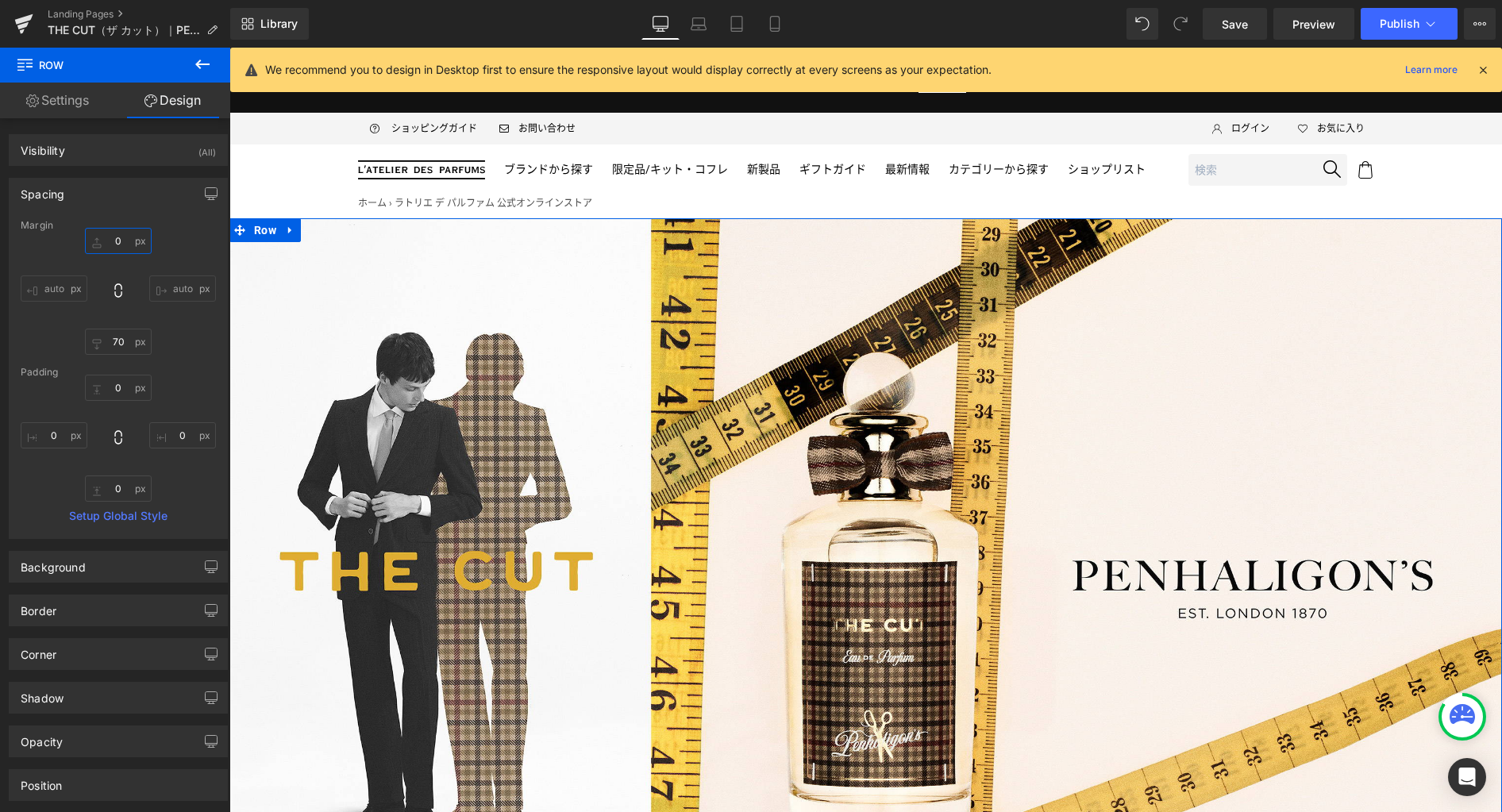
drag, startPoint x: 122, startPoint y: 243, endPoint x: 196, endPoint y: 235, distance: 74.4
click at [122, 242] on input "0" at bounding box center [118, 241] width 67 height 26
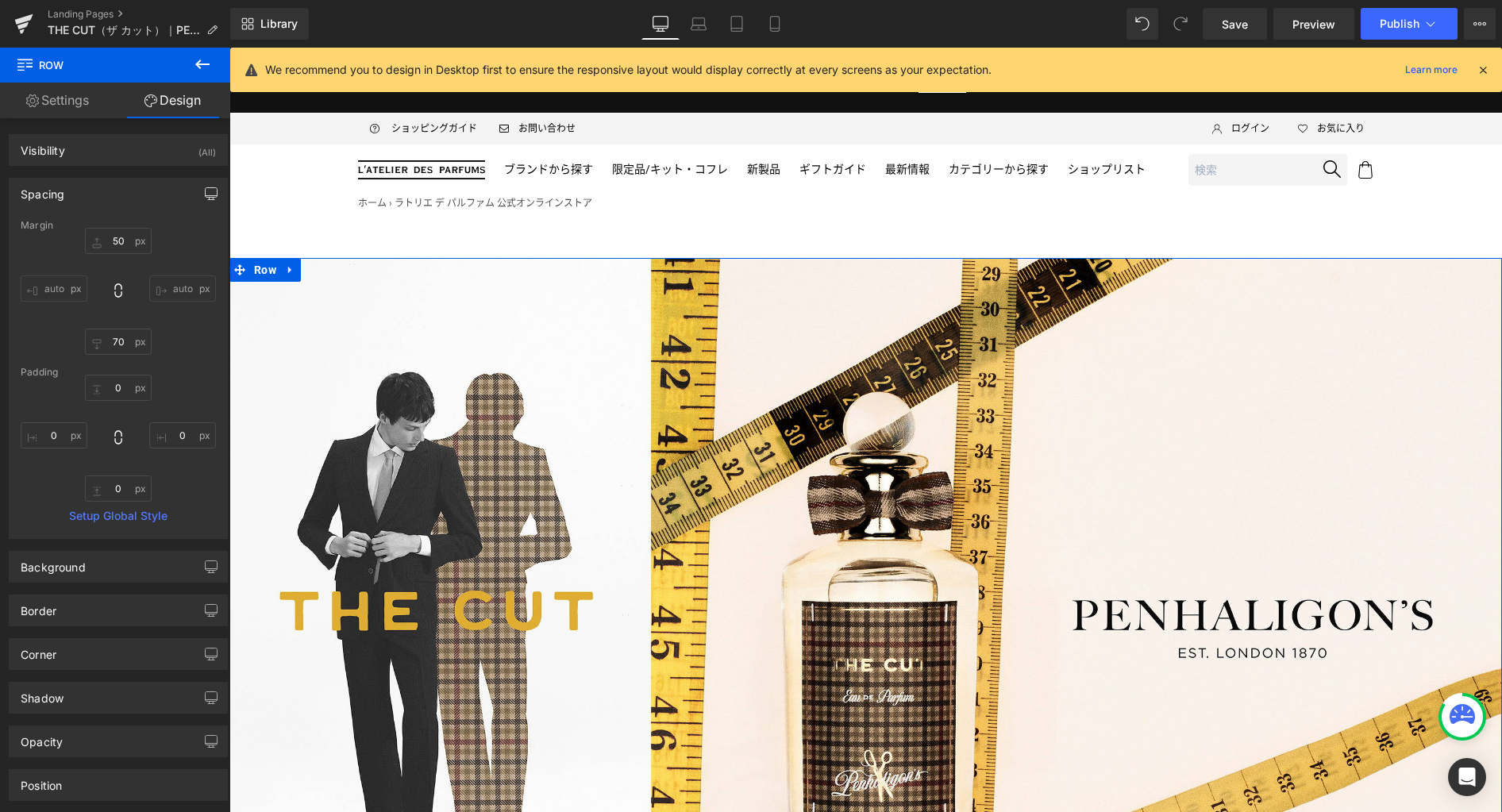
click at [207, 196] on icon "button" at bounding box center [211, 196] width 12 height 0
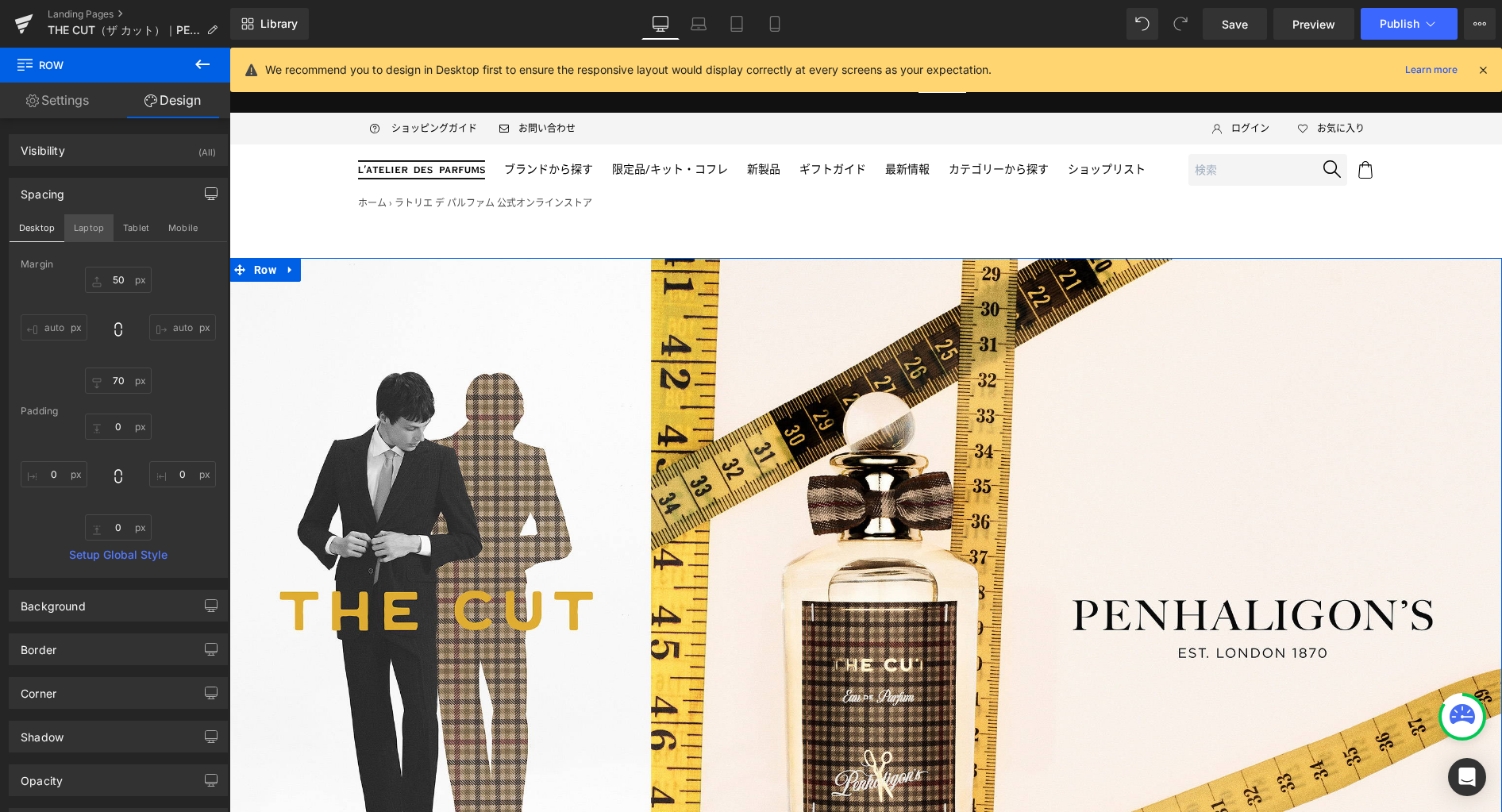
click at [92, 230] on button "Laptop" at bounding box center [89, 227] width 49 height 27
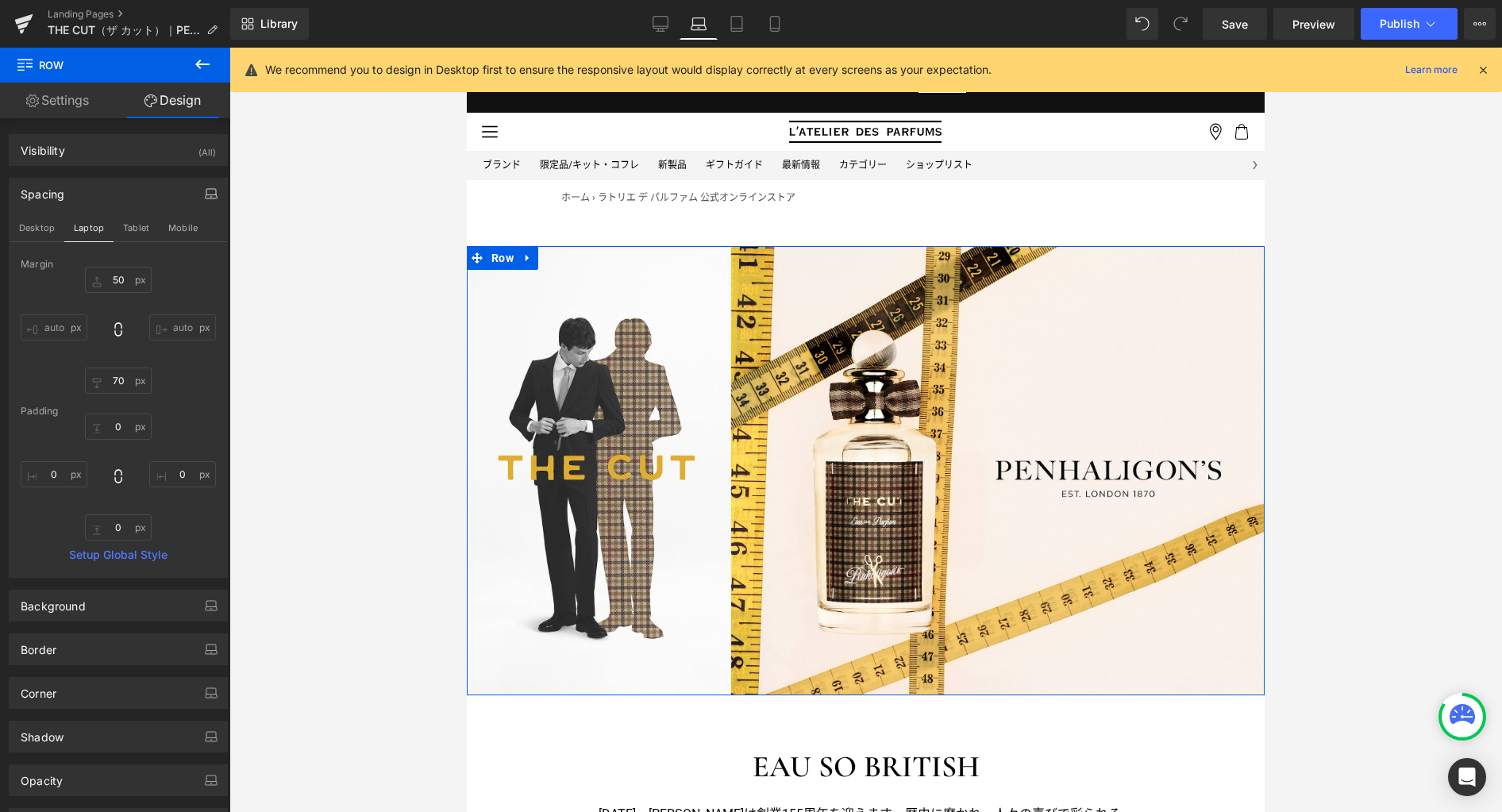
type input "50"
type input "70"
type input "0"
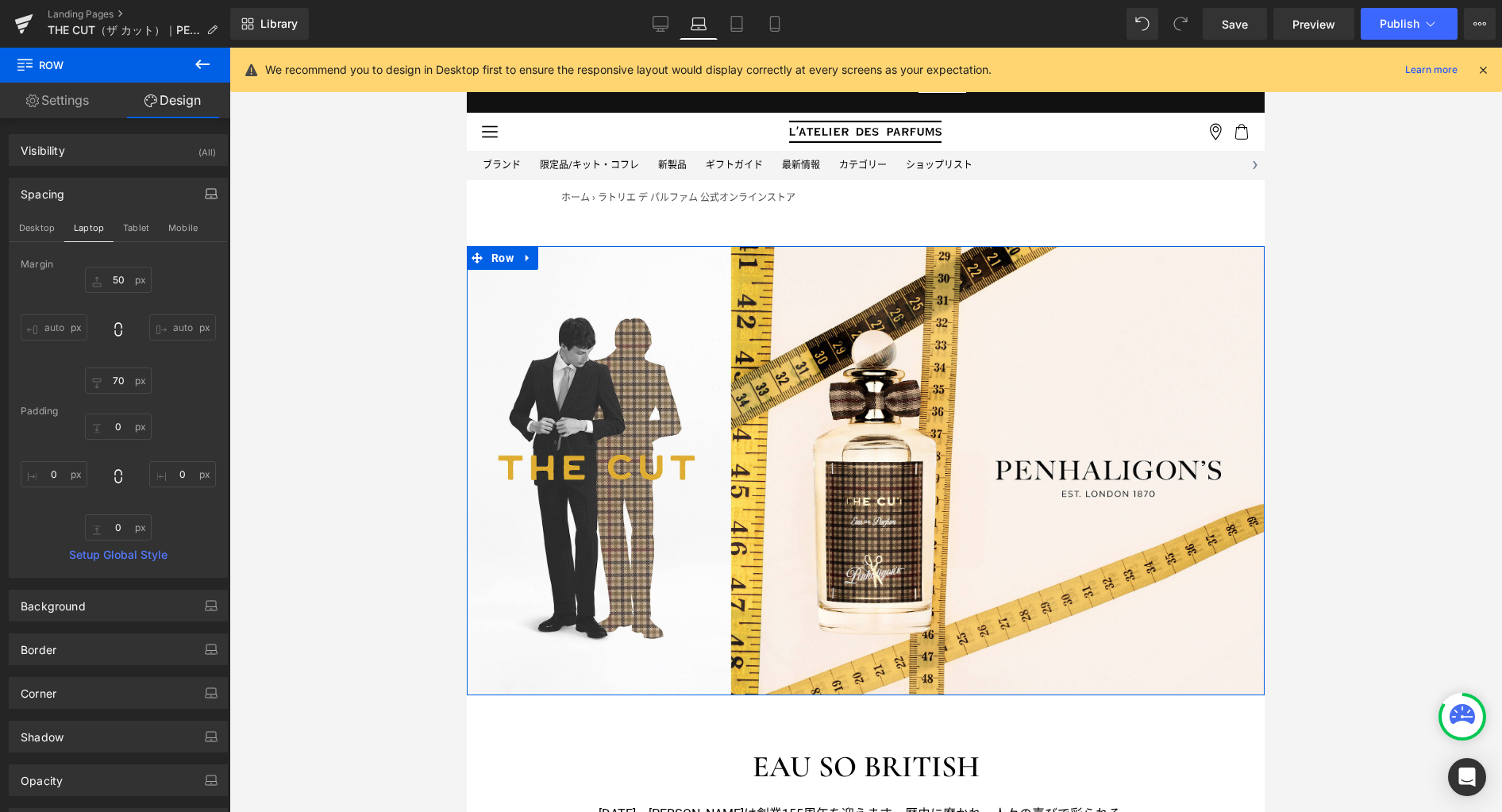
type input "0"
click at [118, 280] on input "50" at bounding box center [118, 280] width 67 height 26
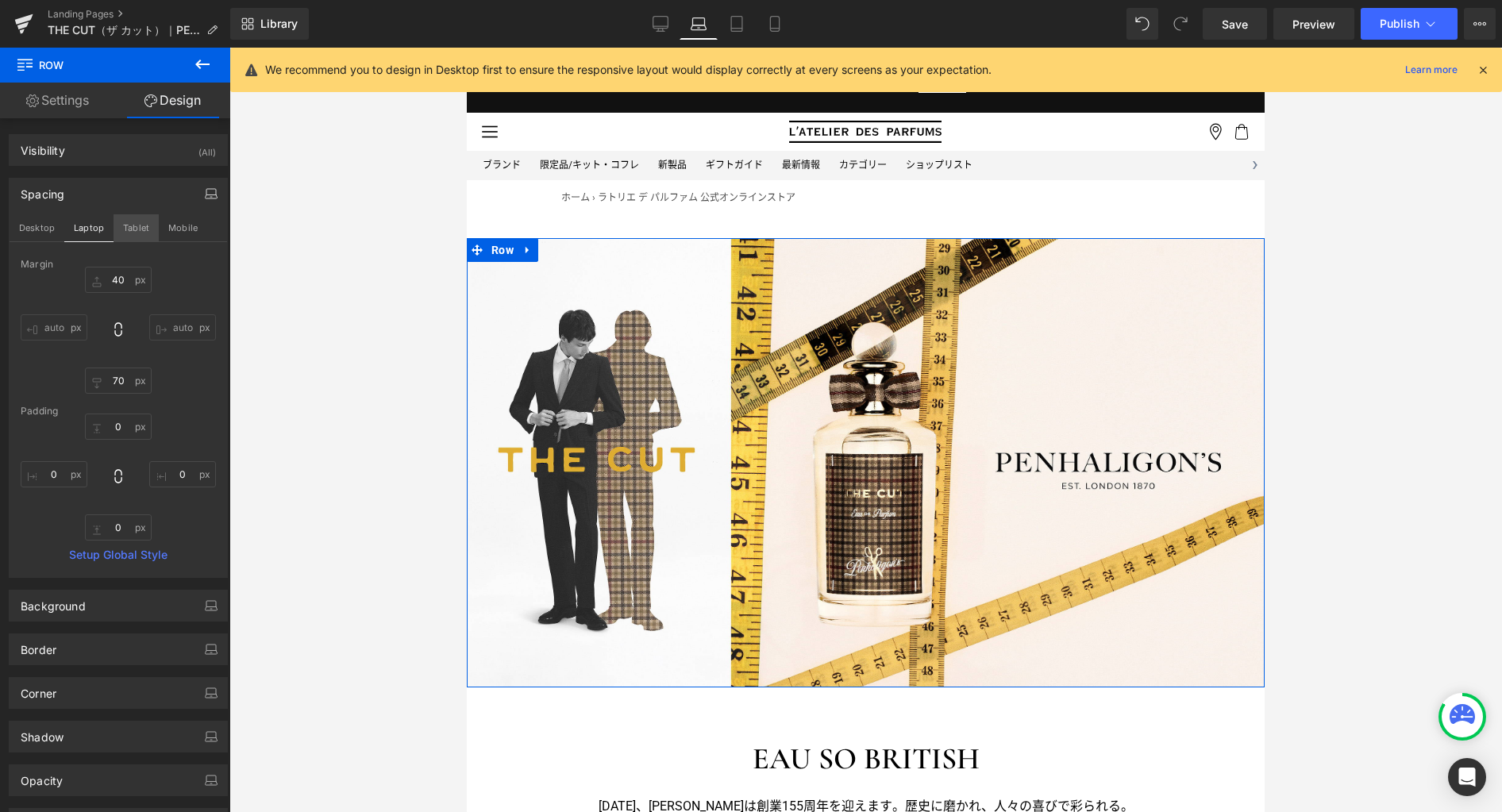
click at [144, 224] on button "Tablet" at bounding box center [136, 227] width 45 height 27
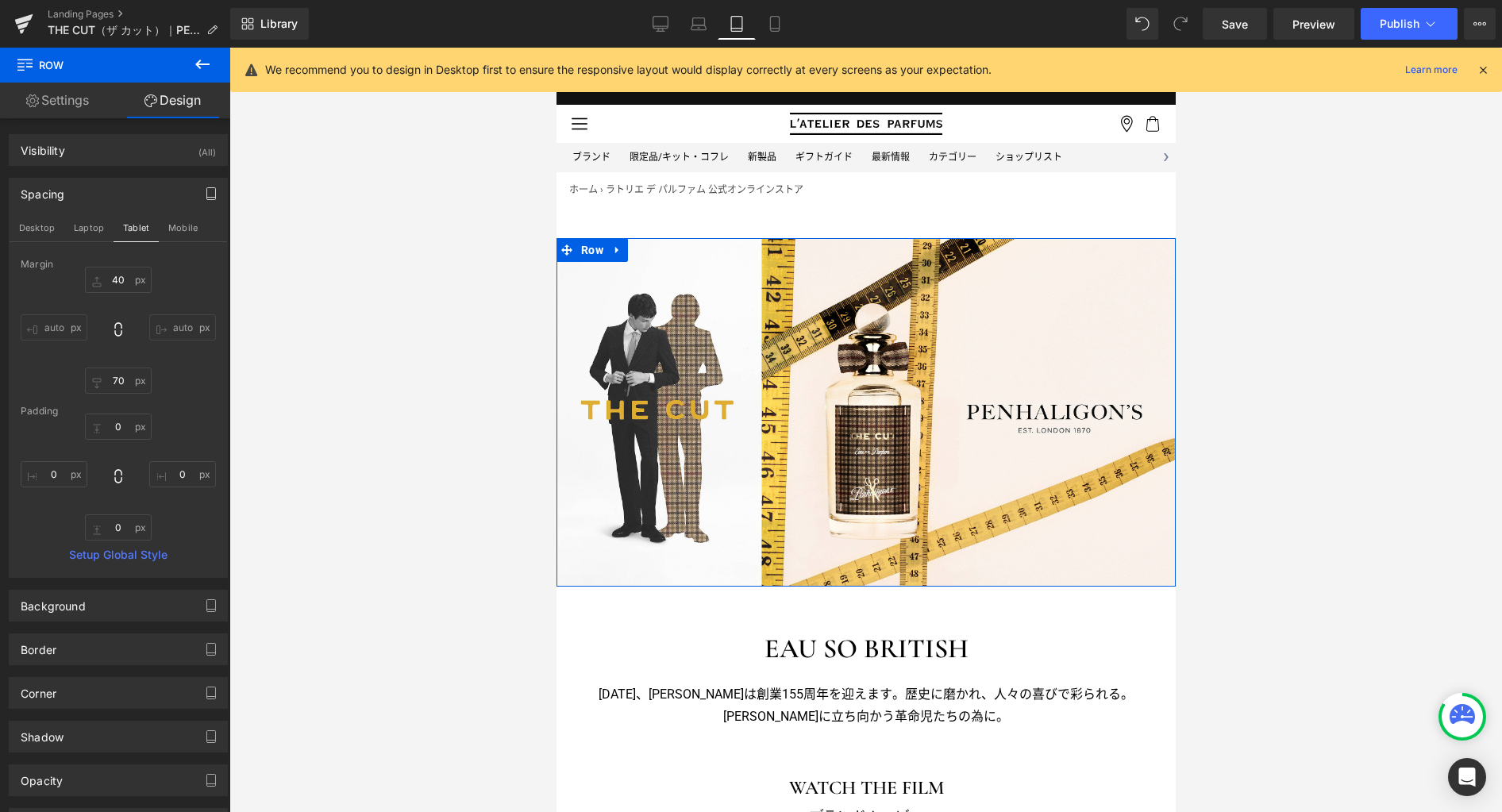
type input "50"
type input "60"
type input "0"
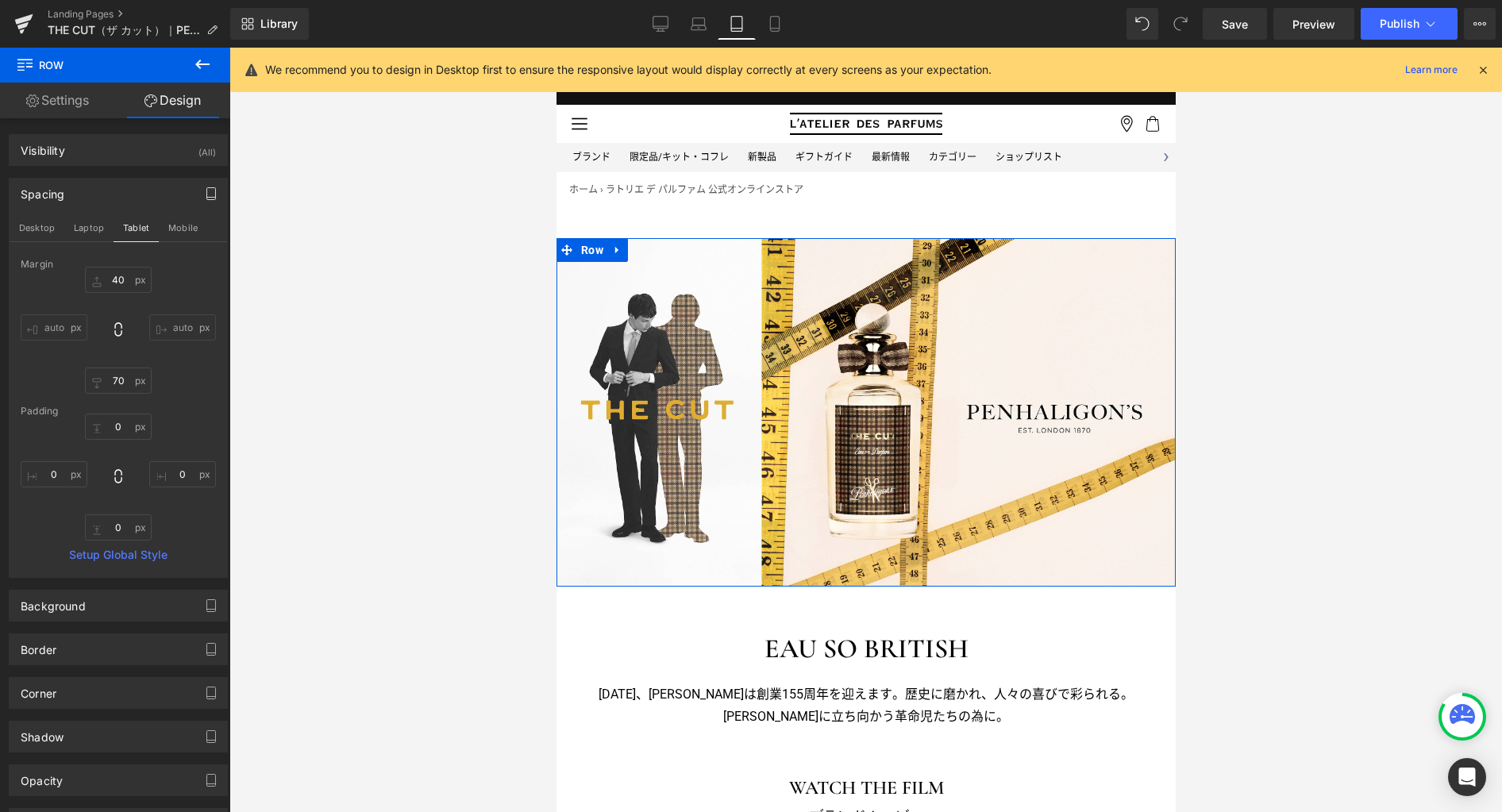
type input "0"
click at [124, 277] on input "50" at bounding box center [118, 280] width 67 height 26
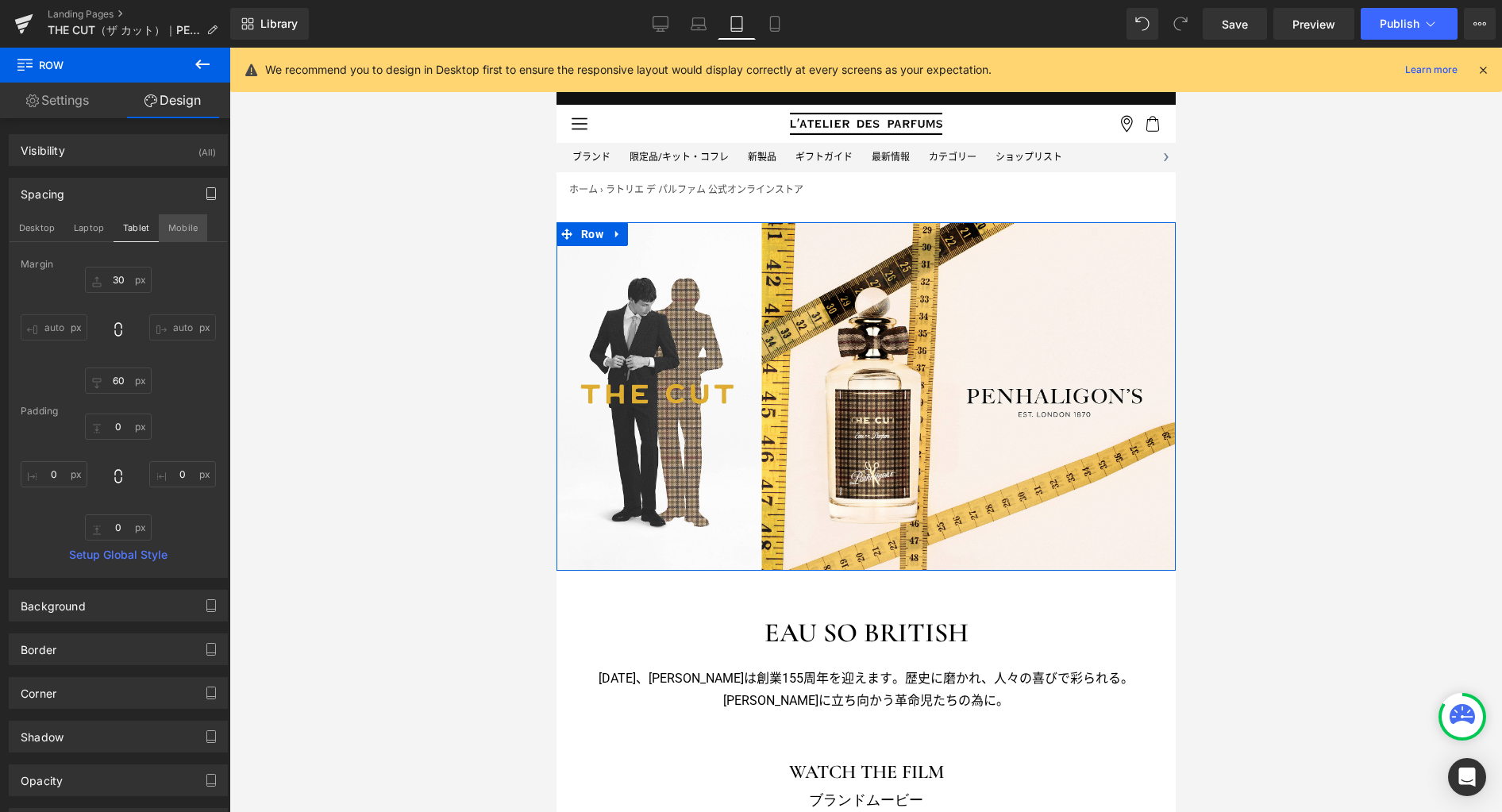
click at [172, 240] on button "Mobile" at bounding box center [182, 227] width 48 height 27
type input "50"
type input "40"
type input "0"
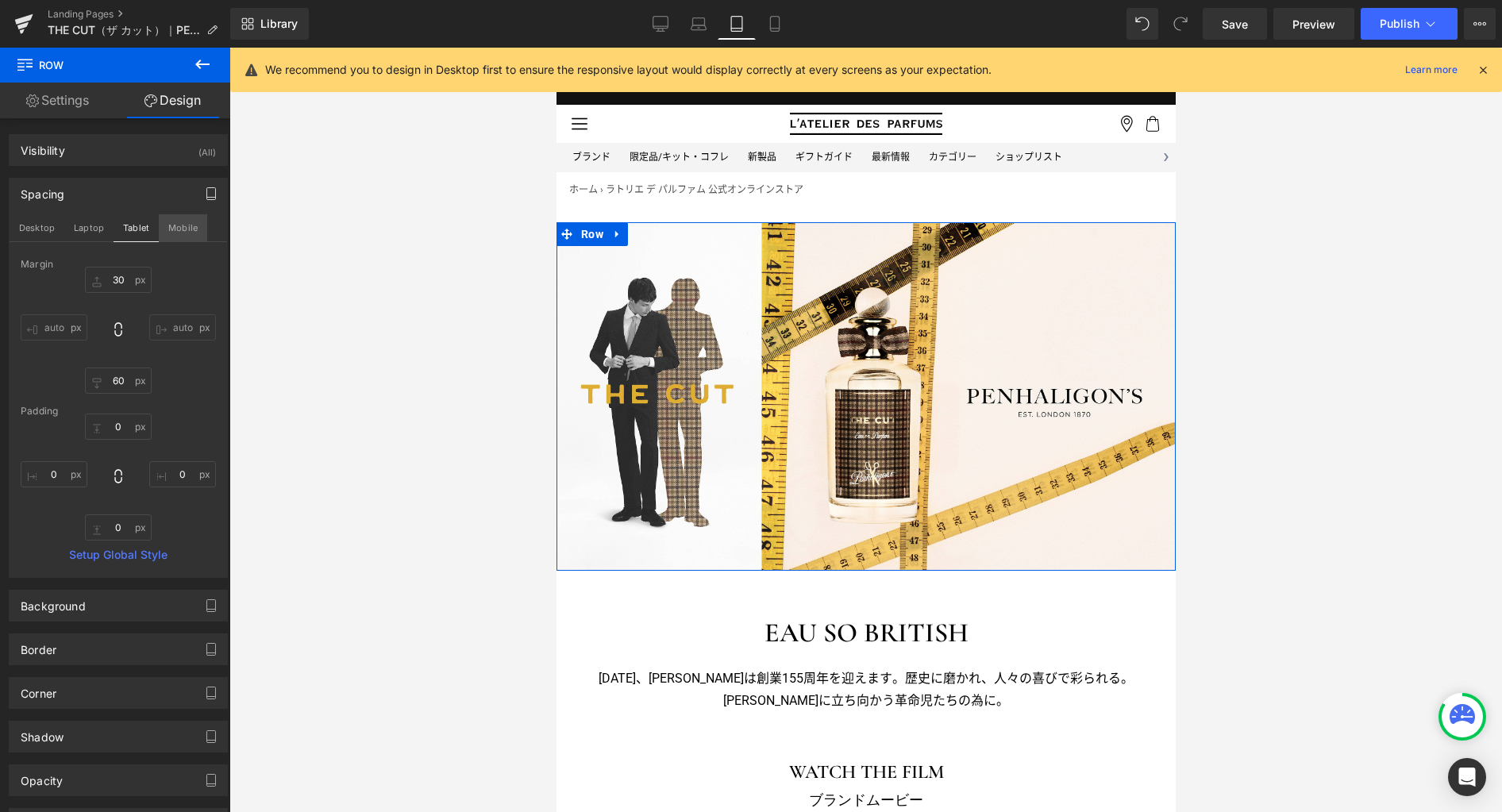
type input "0"
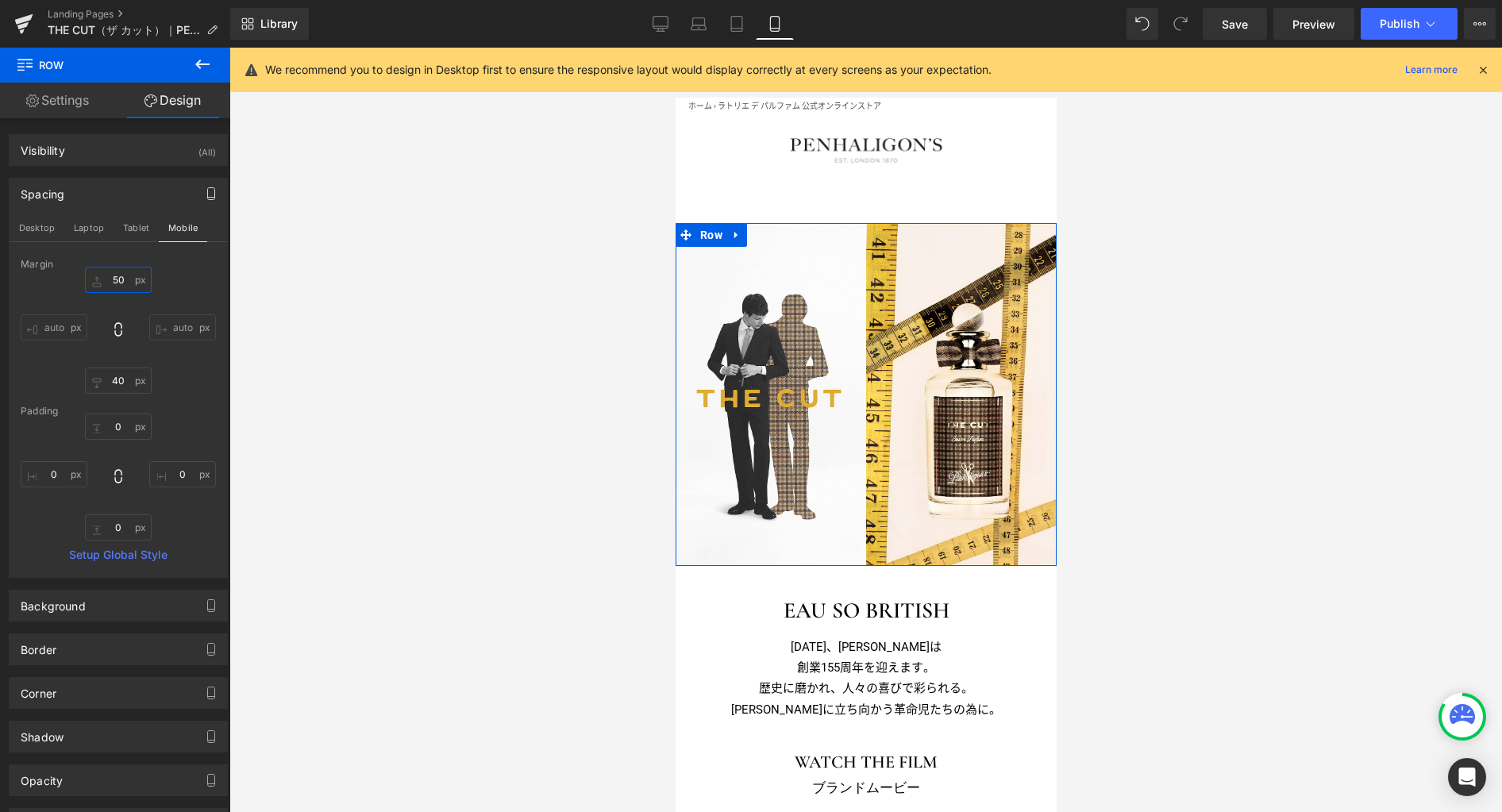
click at [123, 277] on input "50" at bounding box center [118, 280] width 67 height 26
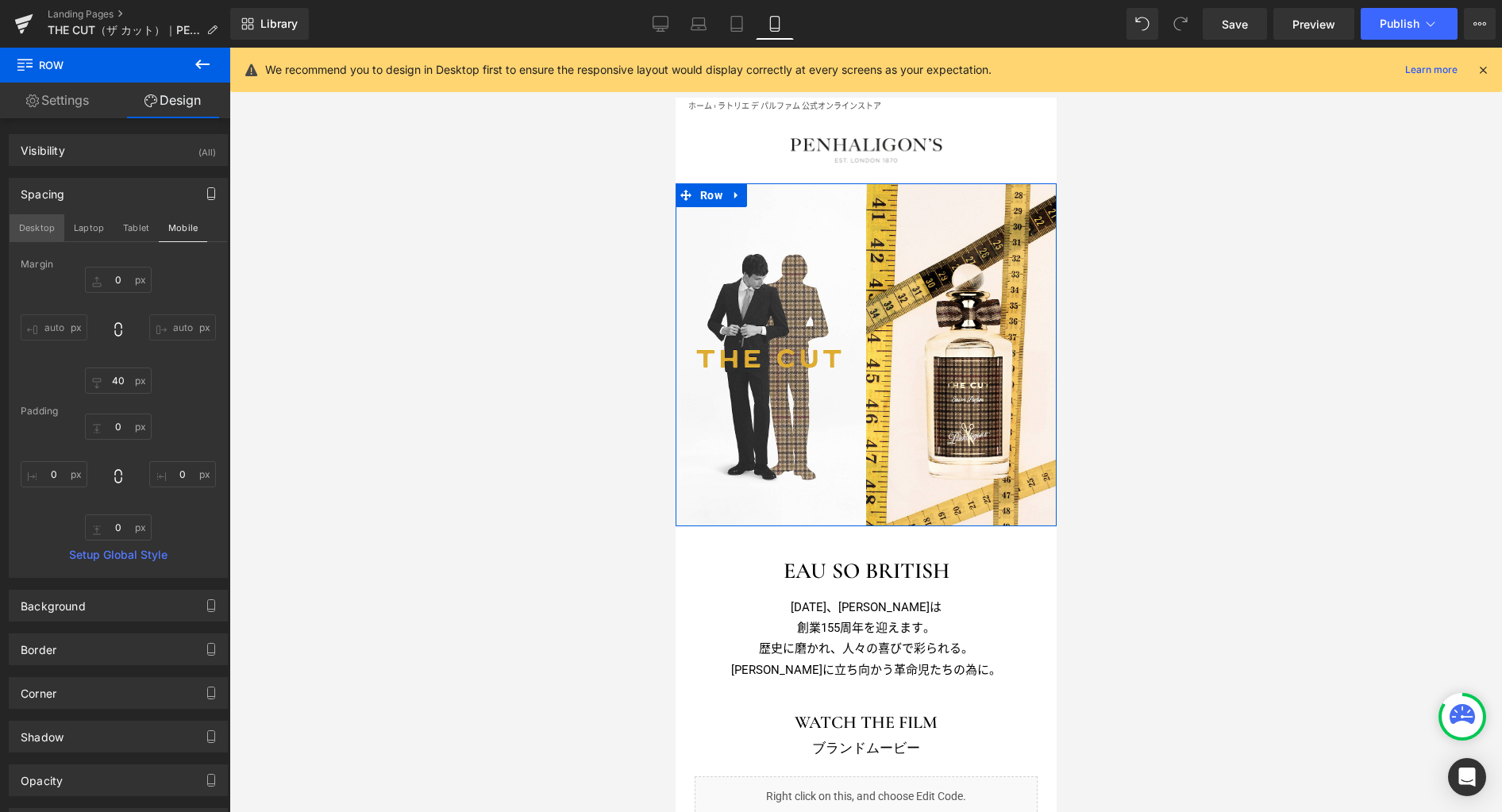
click at [44, 225] on button "Desktop" at bounding box center [37, 227] width 55 height 27
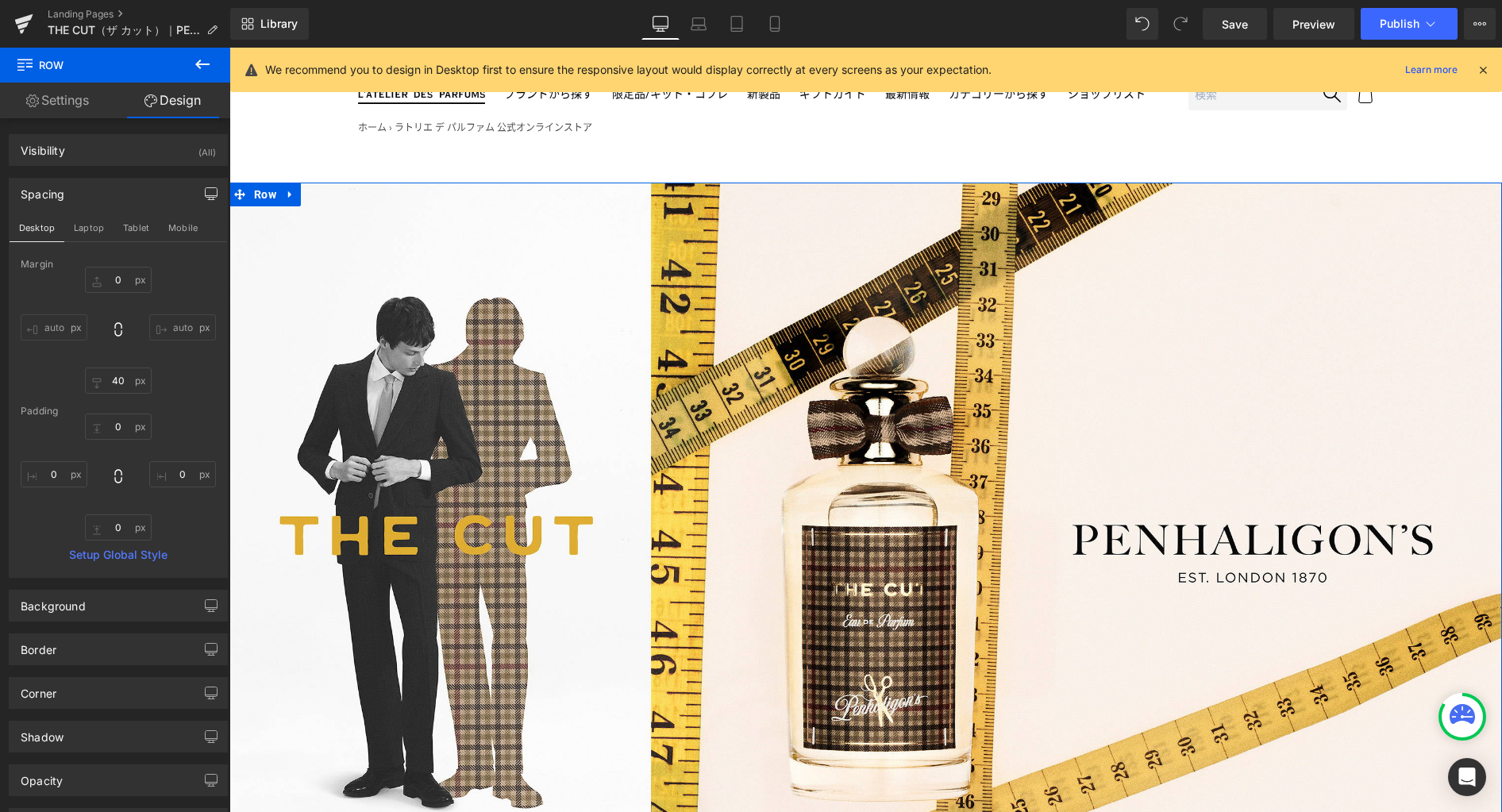
type input "50"
type input "70"
type input "0"
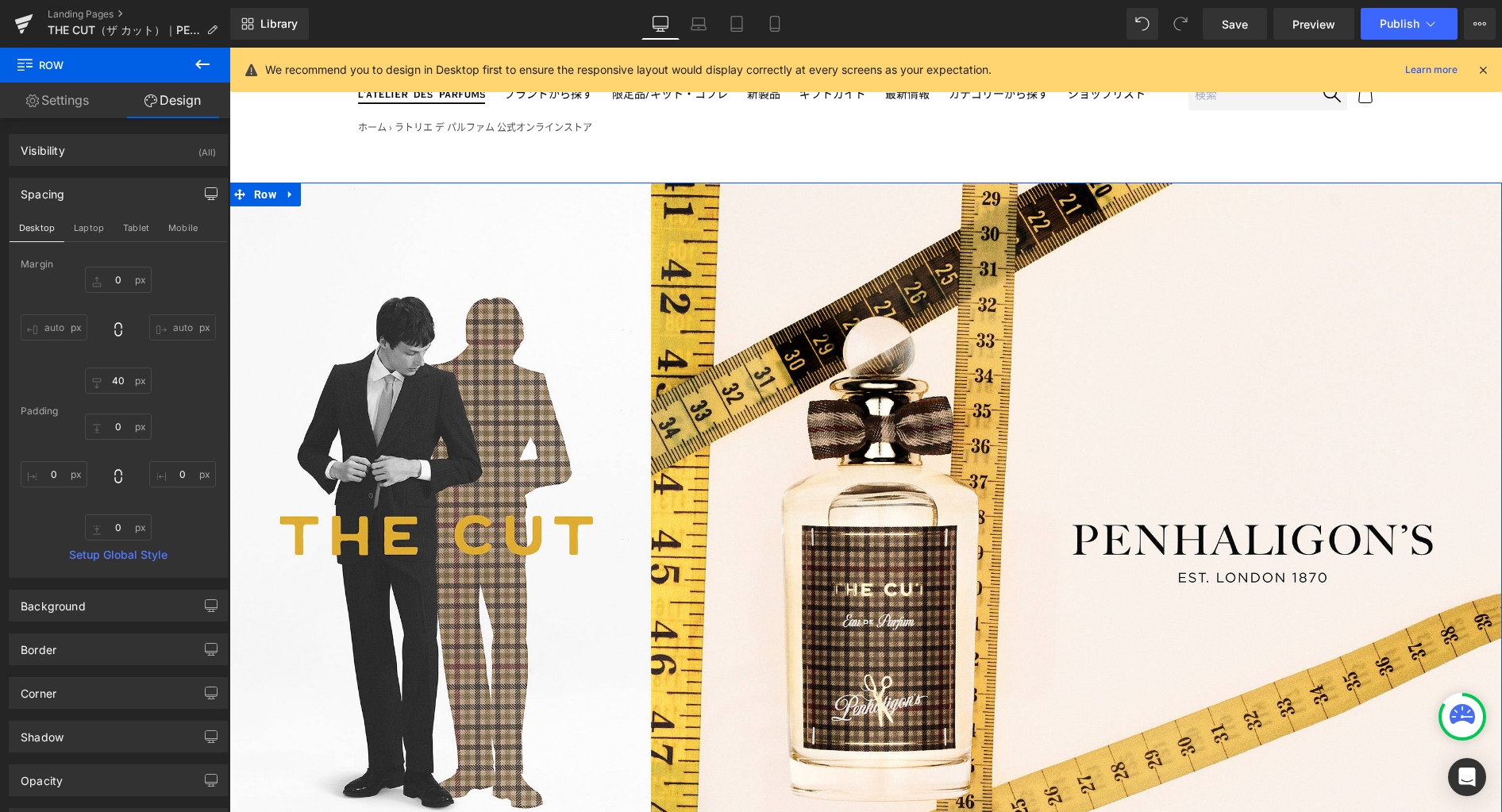
type input "0"
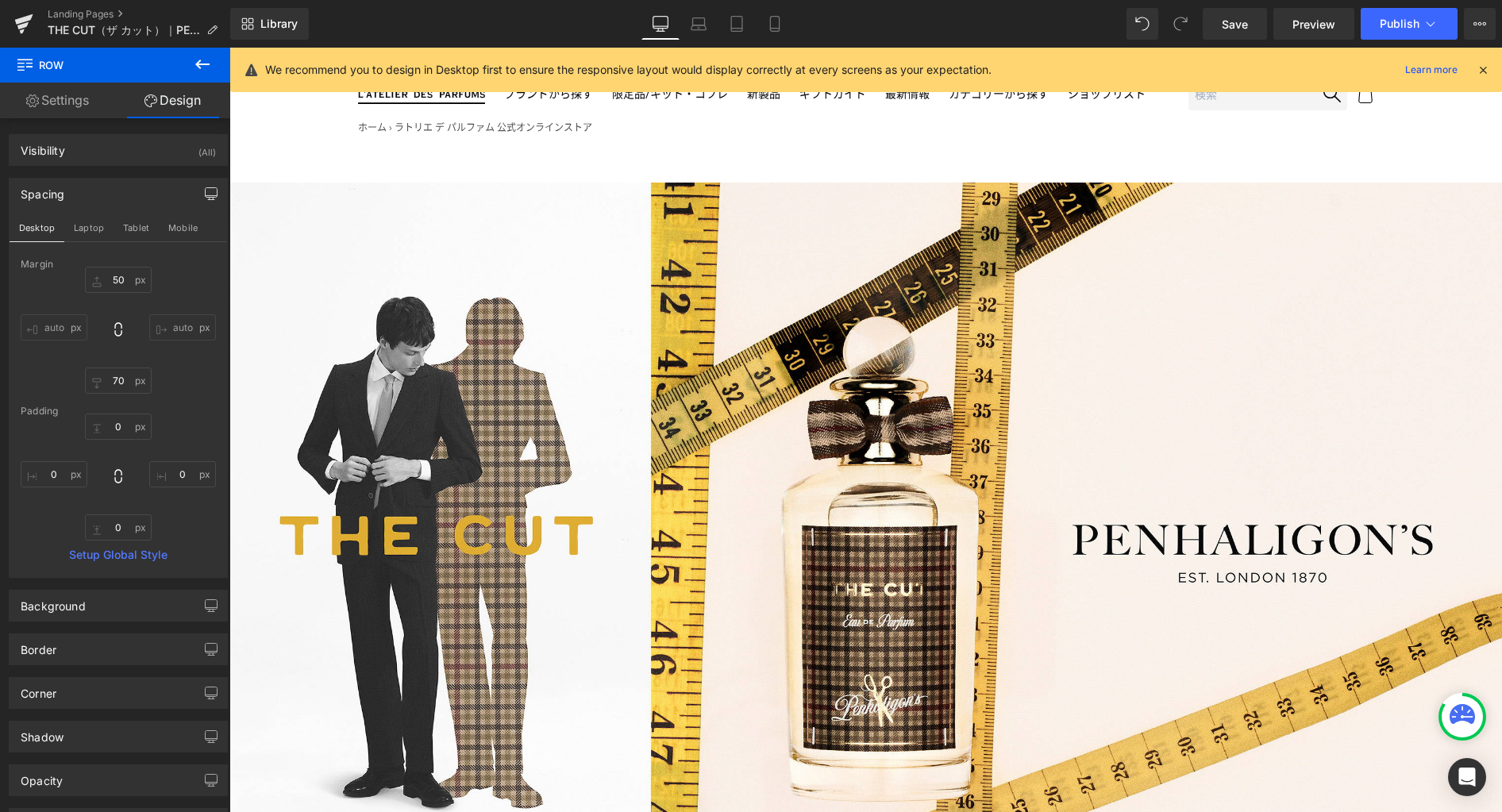
drag, startPoint x: 1233, startPoint y: 29, endPoint x: 1229, endPoint y: 41, distance: 12.6
click at [1233, 30] on span "Save" at bounding box center [1235, 24] width 26 height 17
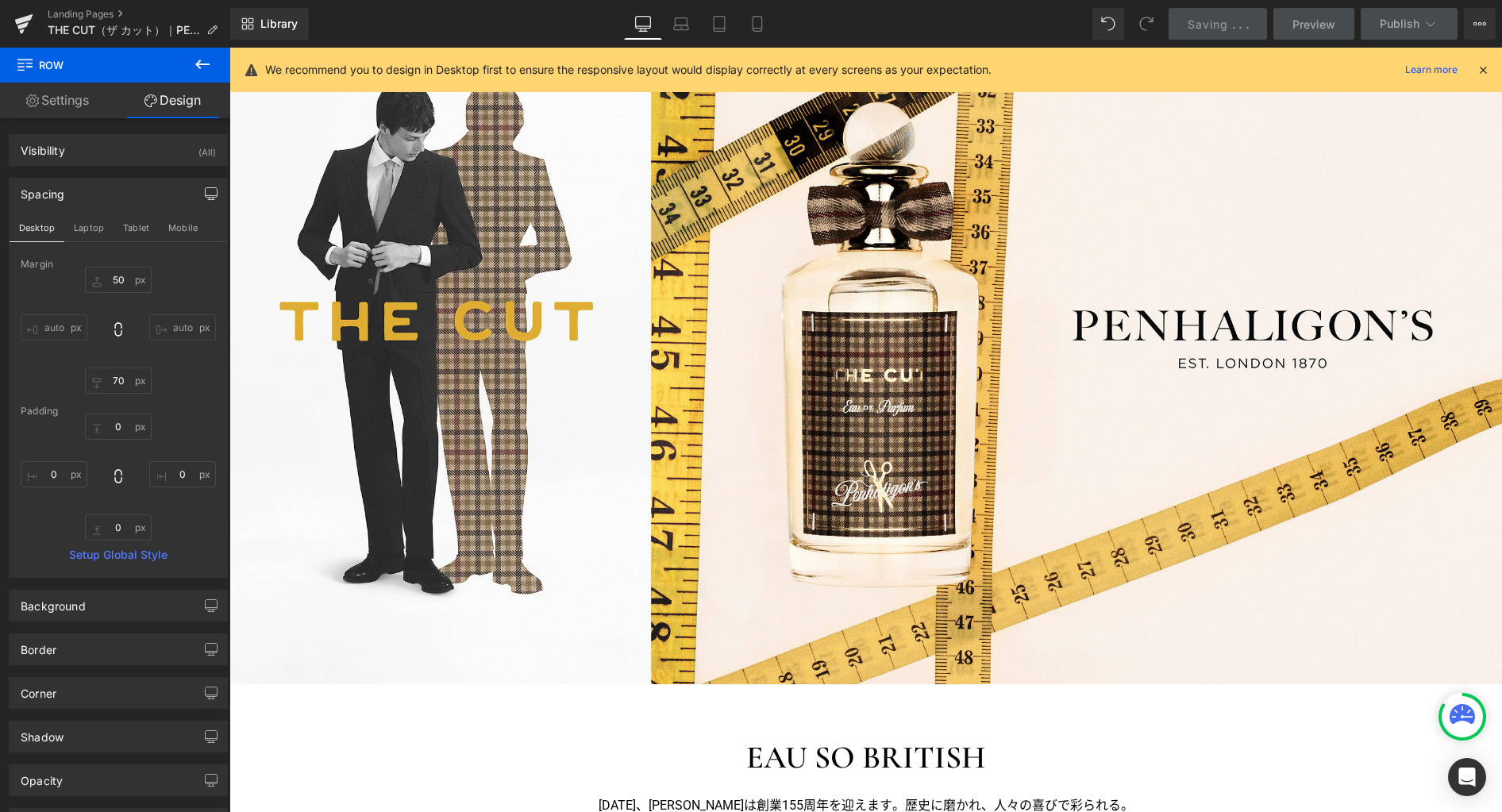
scroll to position [615, 0]
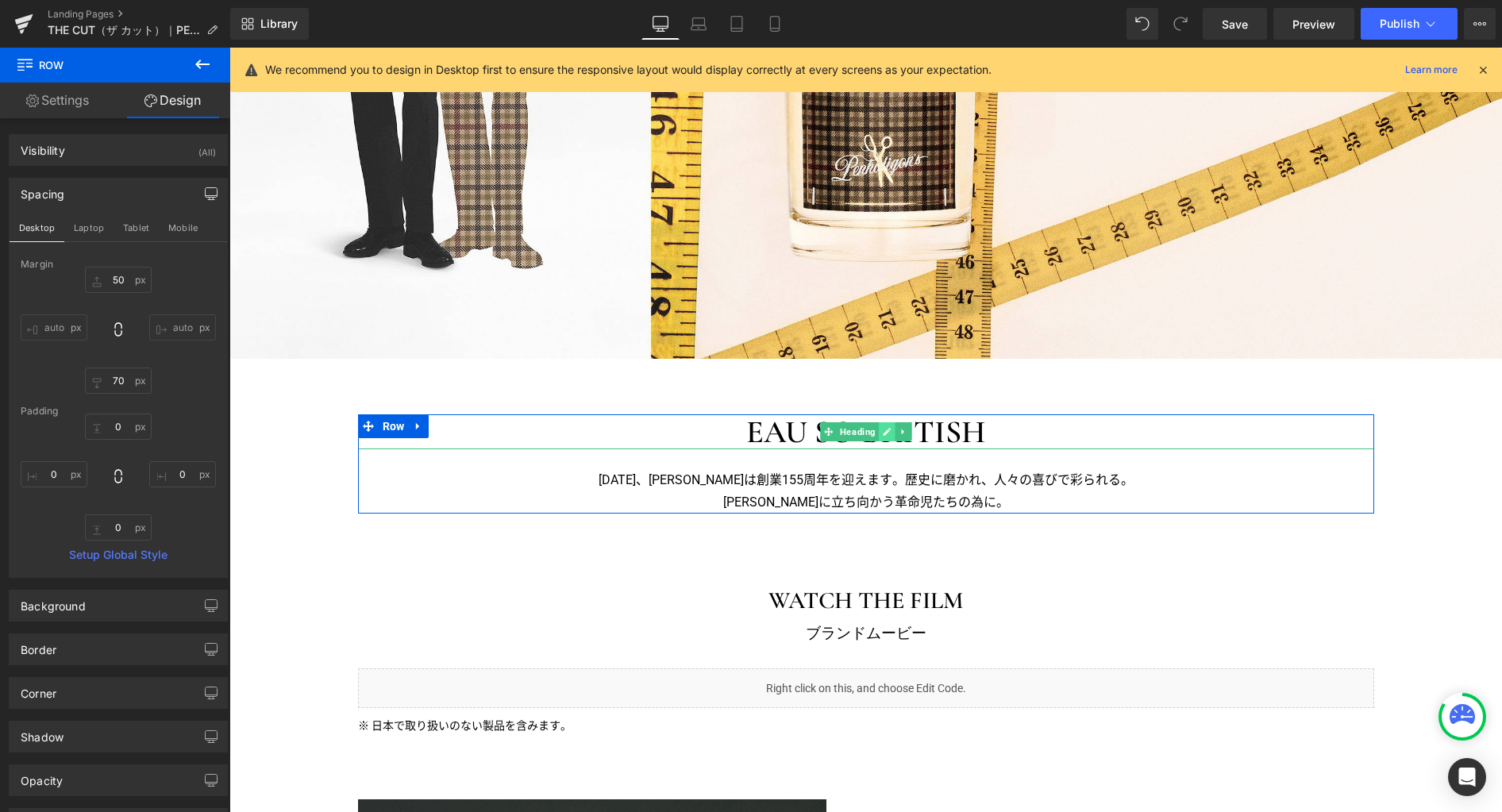
click at [883, 433] on icon at bounding box center [886, 432] width 8 height 8
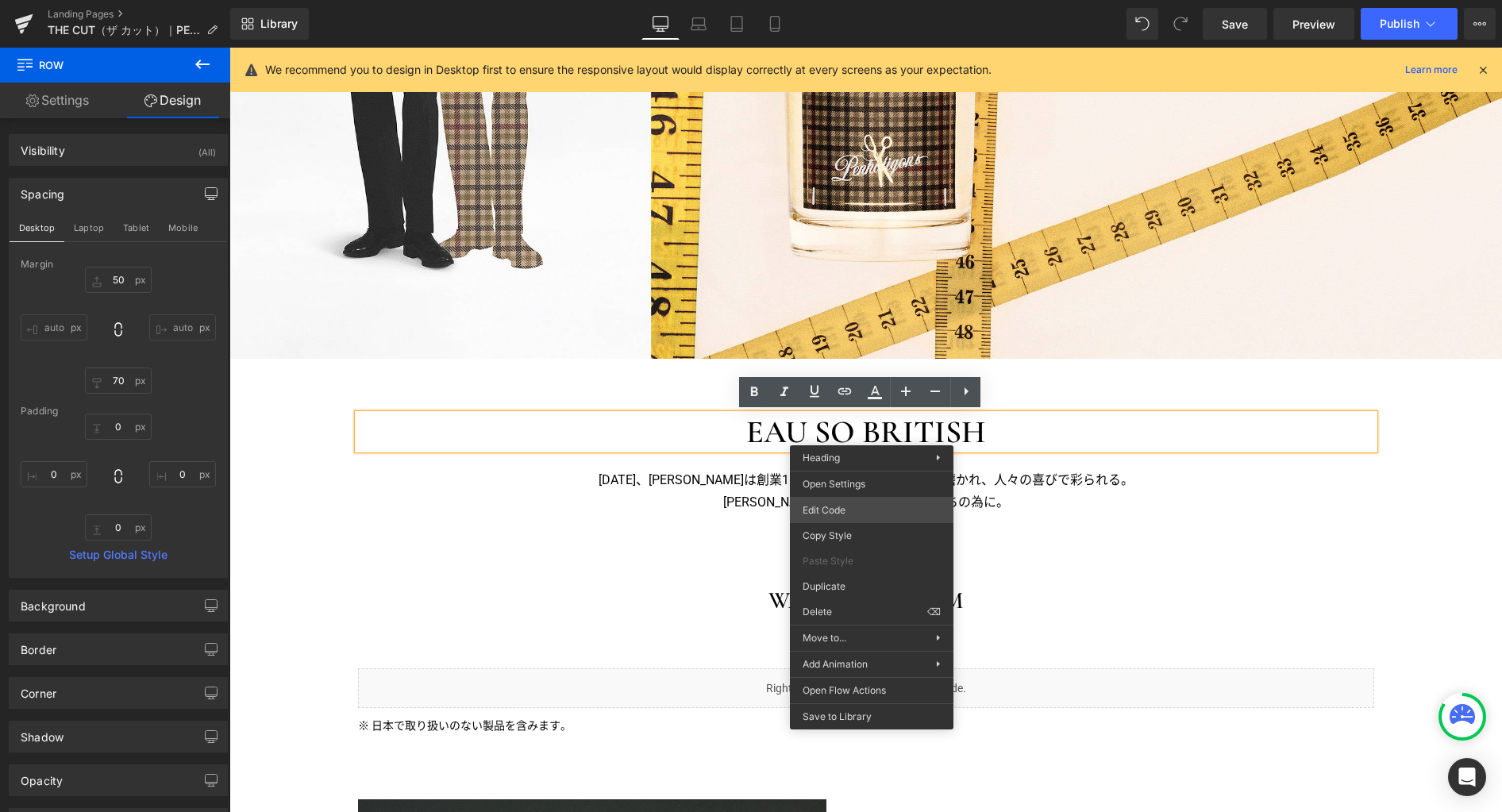
click at [862, 0] on div "Row You are previewing how the will restyle your page. You can not edit Element…" at bounding box center [751, 0] width 1502 height 0
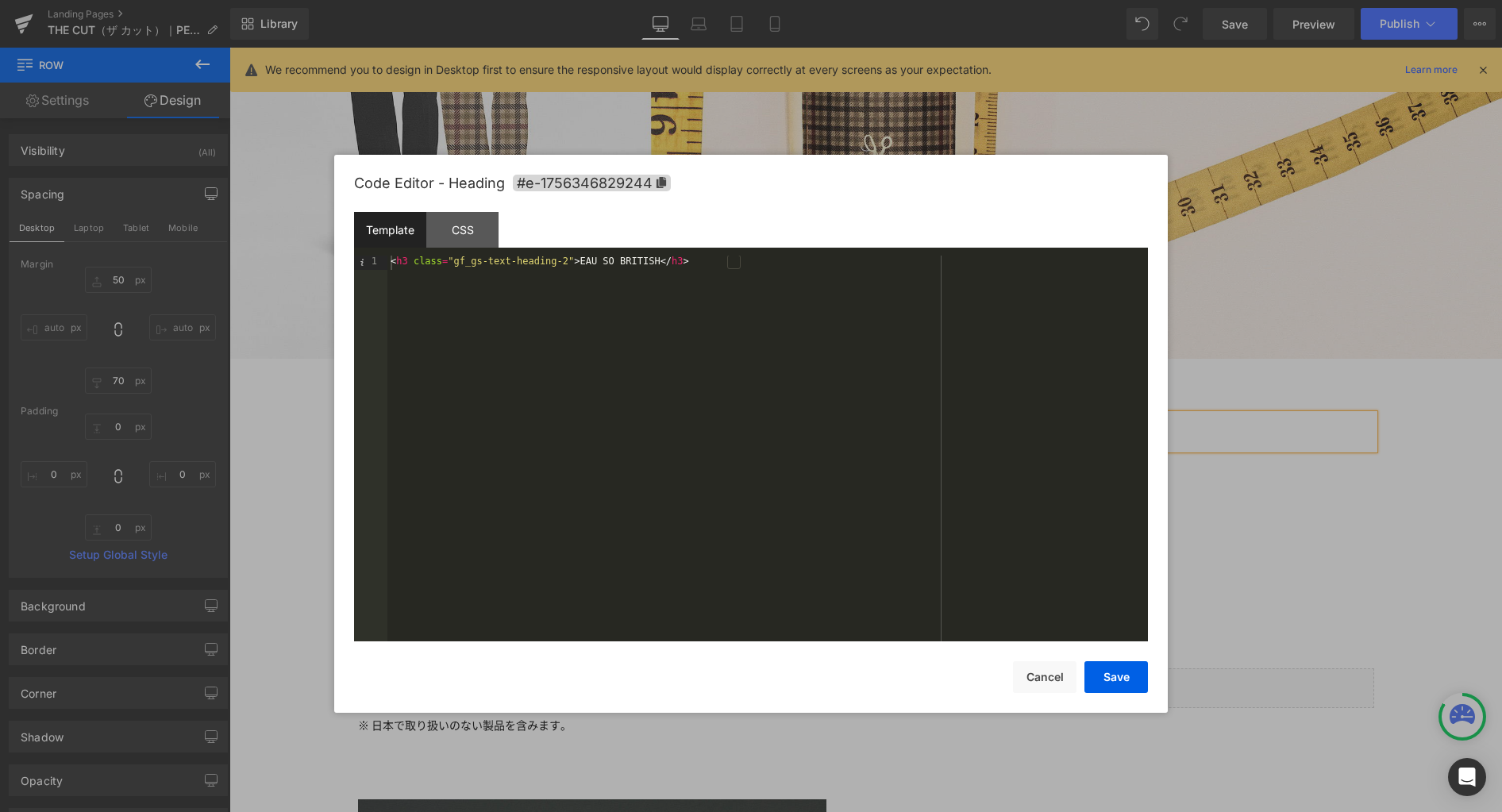
click at [915, 265] on div "< h3 class = "gf_gs-text-heading-2" > EAU SO BRITISH </ h3 >" at bounding box center [767, 462] width 760 height 414
click at [1114, 679] on button "Save" at bounding box center [1116, 677] width 63 height 32
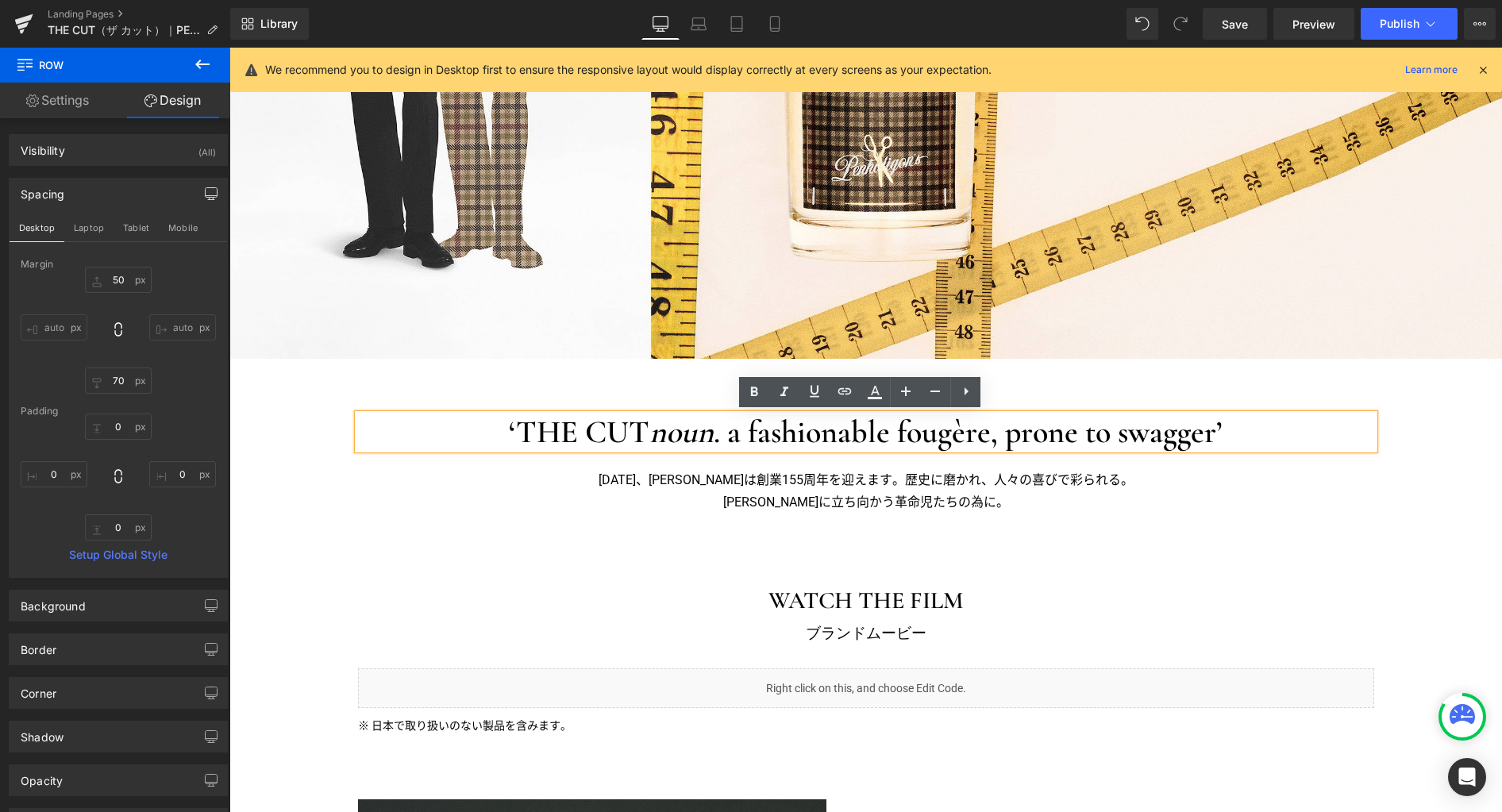
click at [728, 436] on h3 "‘THE CUT noun . a fashionable fougère, prone to swagger’" at bounding box center [865, 432] width 1016 height 35
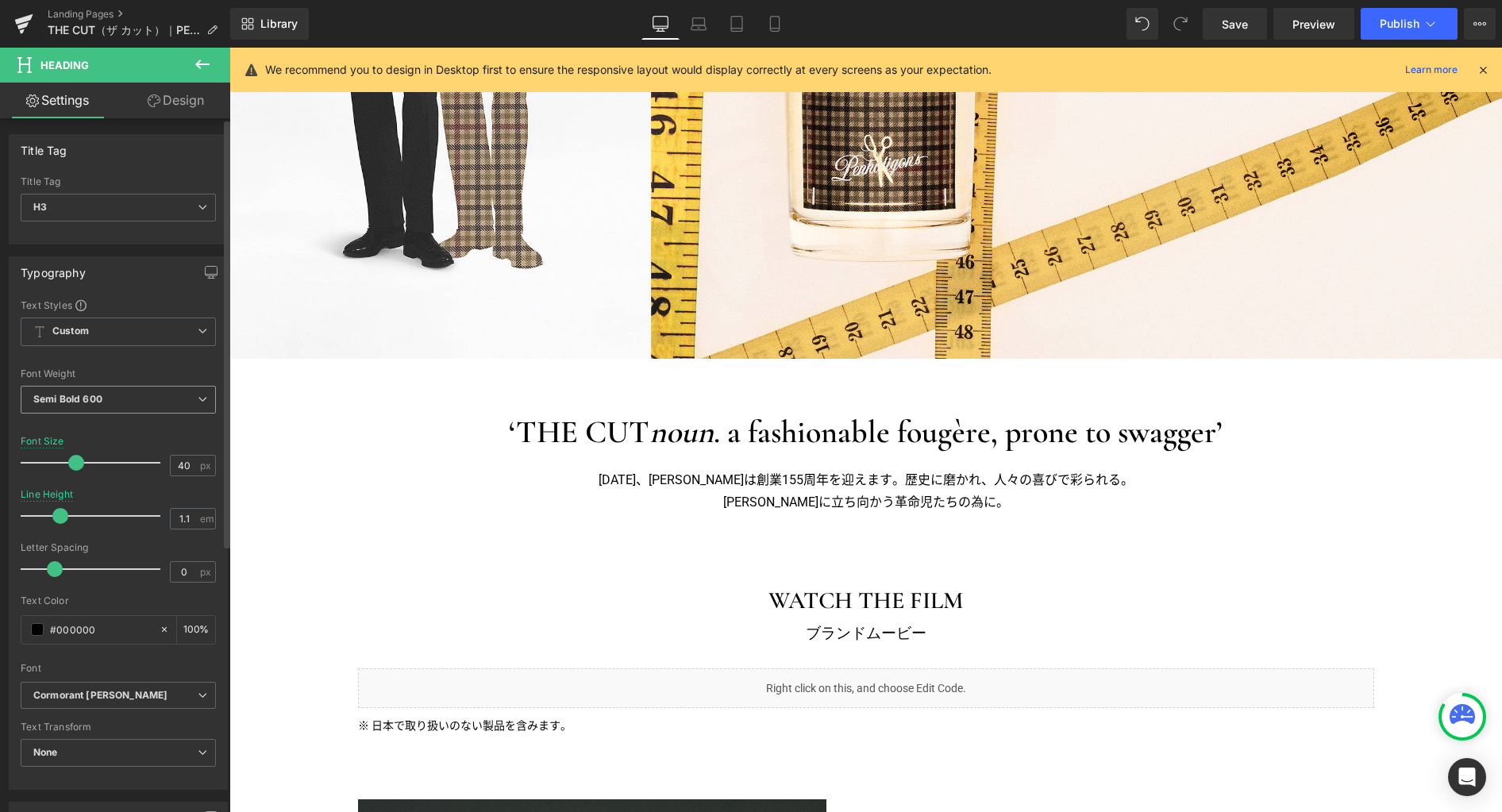
click at [156, 395] on span "Semi Bold 600" at bounding box center [118, 400] width 196 height 28
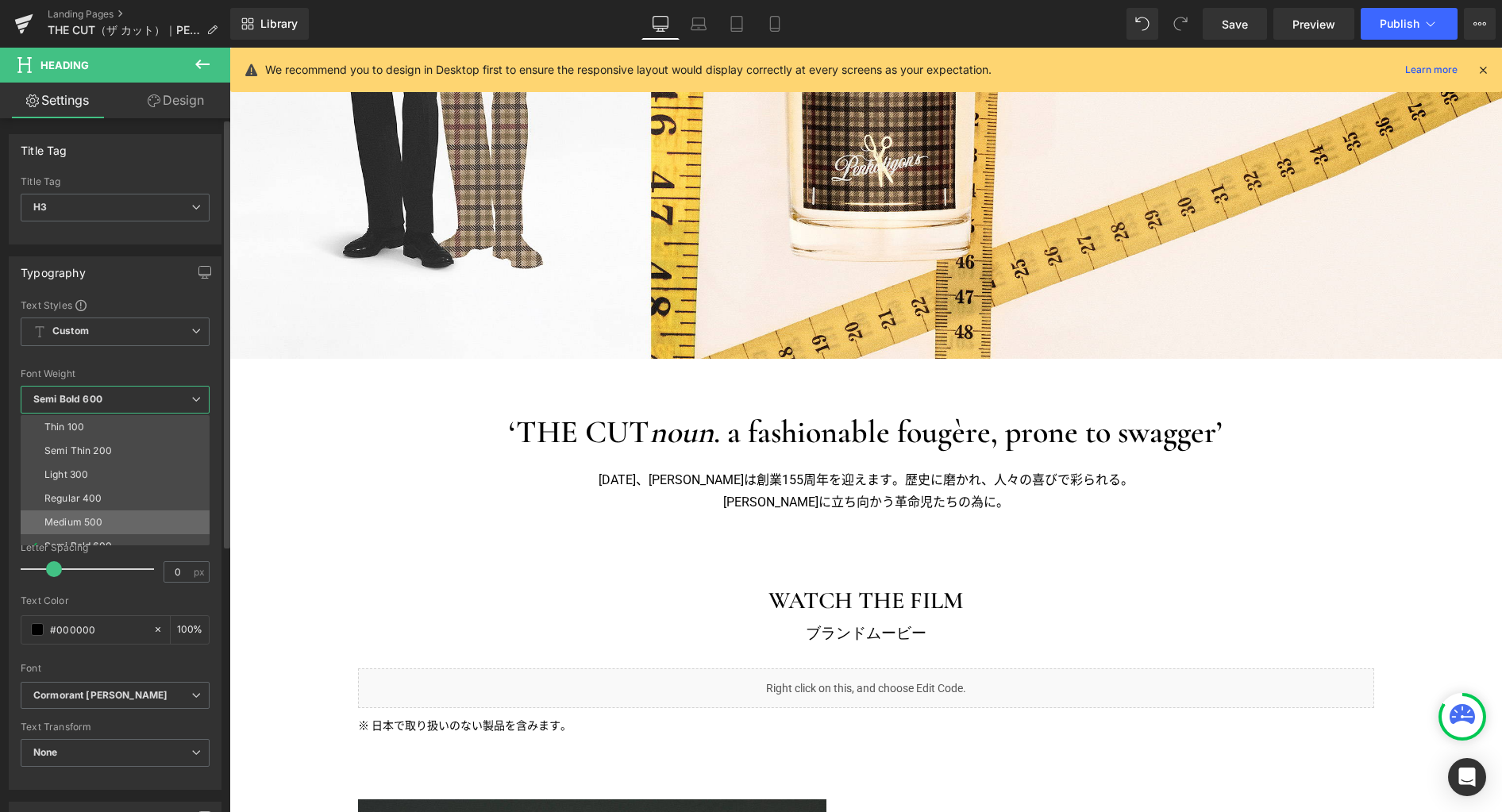
click at [132, 518] on li "Medium 500" at bounding box center [118, 521] width 196 height 24
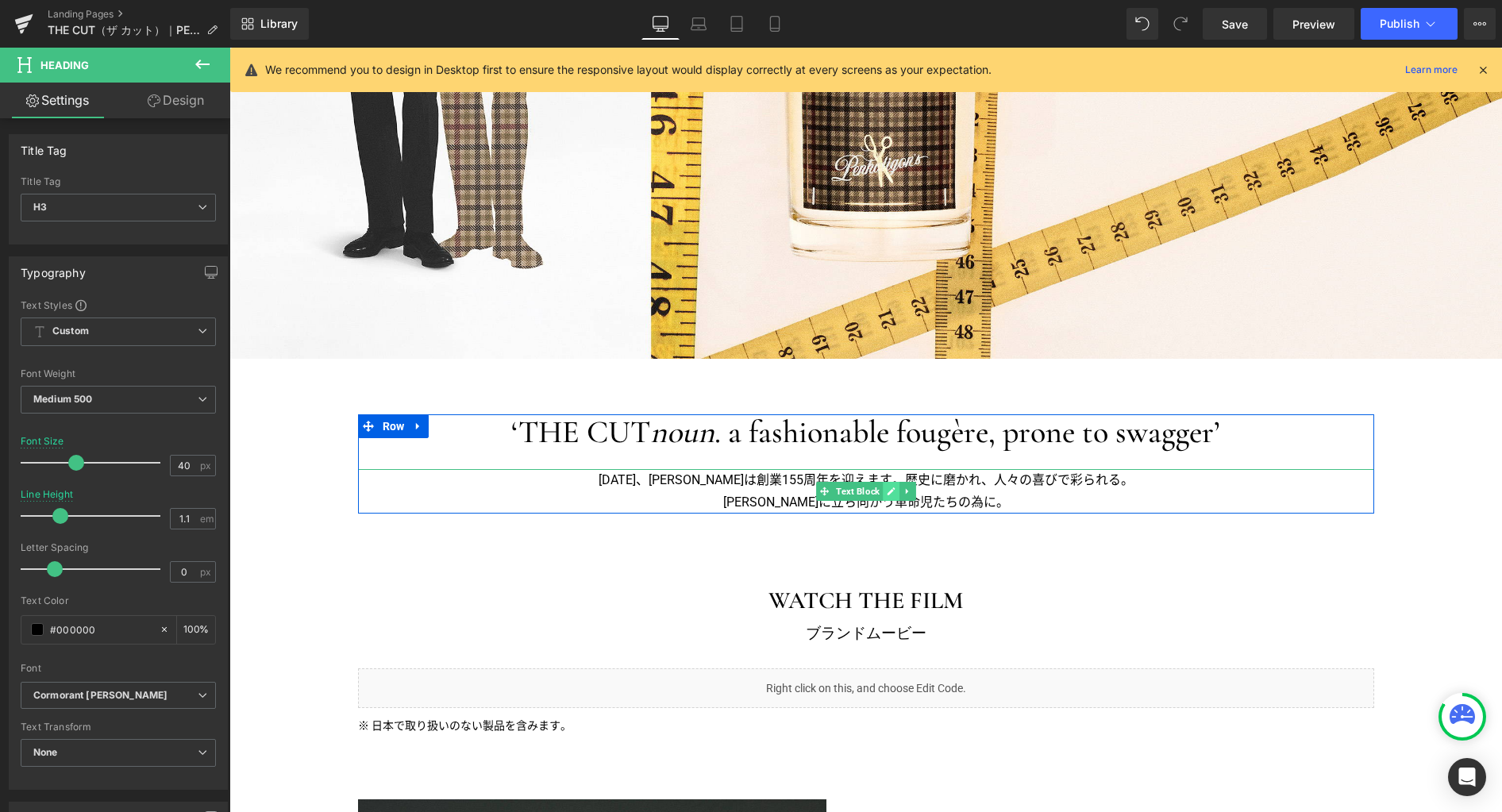
click at [886, 489] on icon at bounding box center [891, 491] width 9 height 10
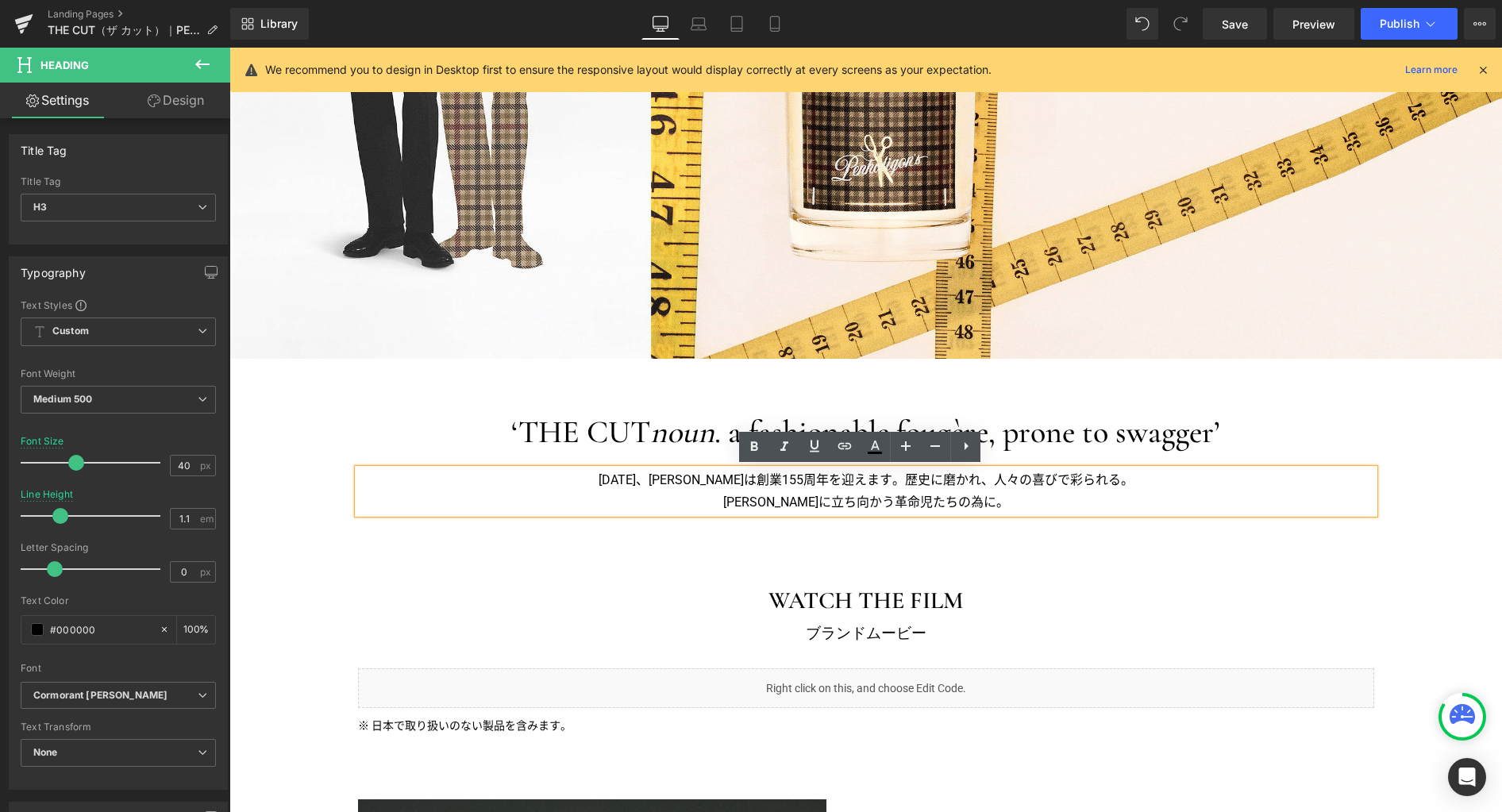
click at [865, 489] on p "2025年、ペンハリガンは創業155周年を迎えます。歴史に磨かれ、人々の喜びで彩られる。" at bounding box center [865, 480] width 1016 height 22
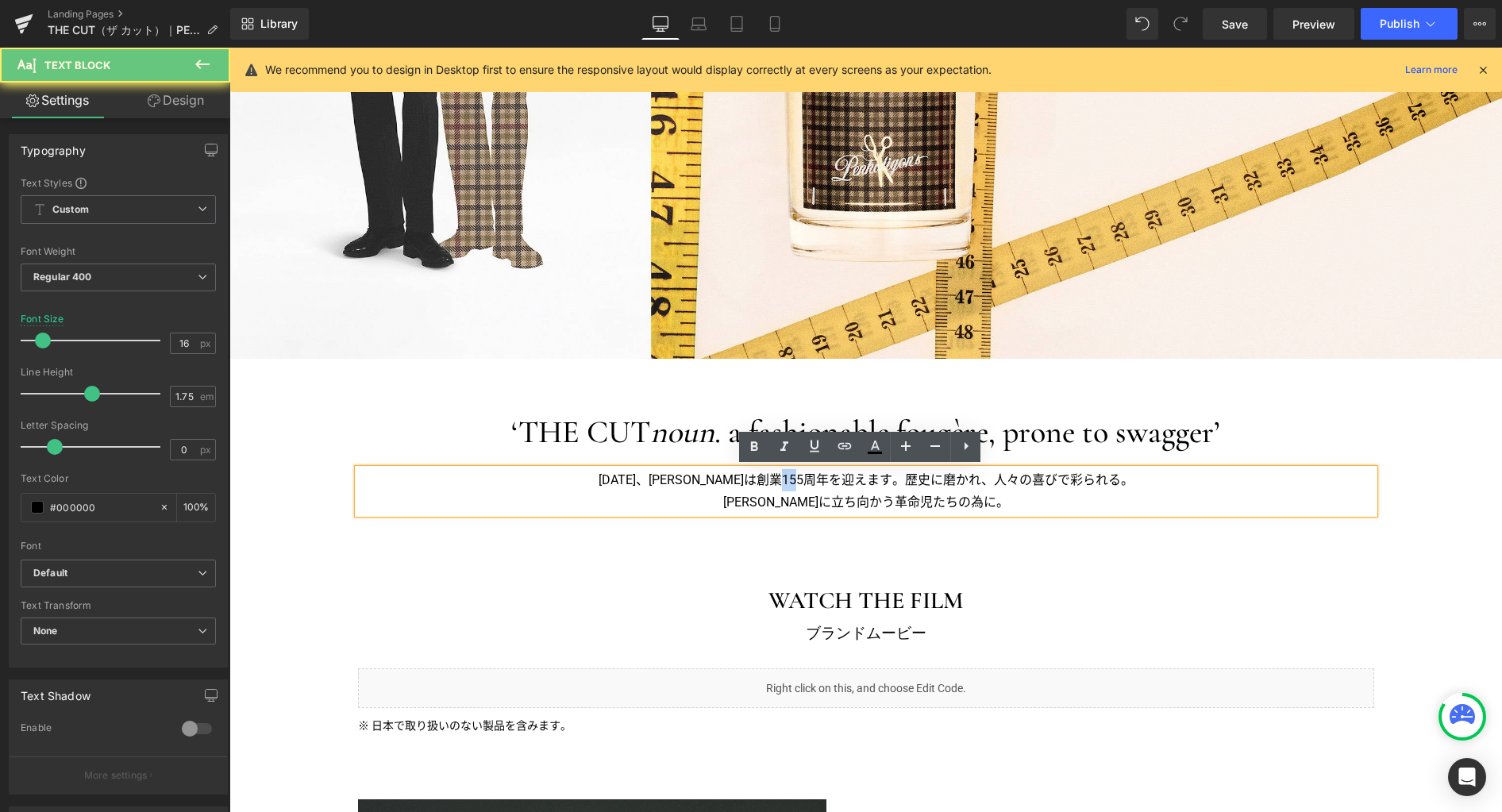
click at [865, 489] on p "2025年、ペンハリガンは創業155周年を迎えます。歴史に磨かれ、人々の喜びで彩られる。" at bounding box center [865, 480] width 1016 height 22
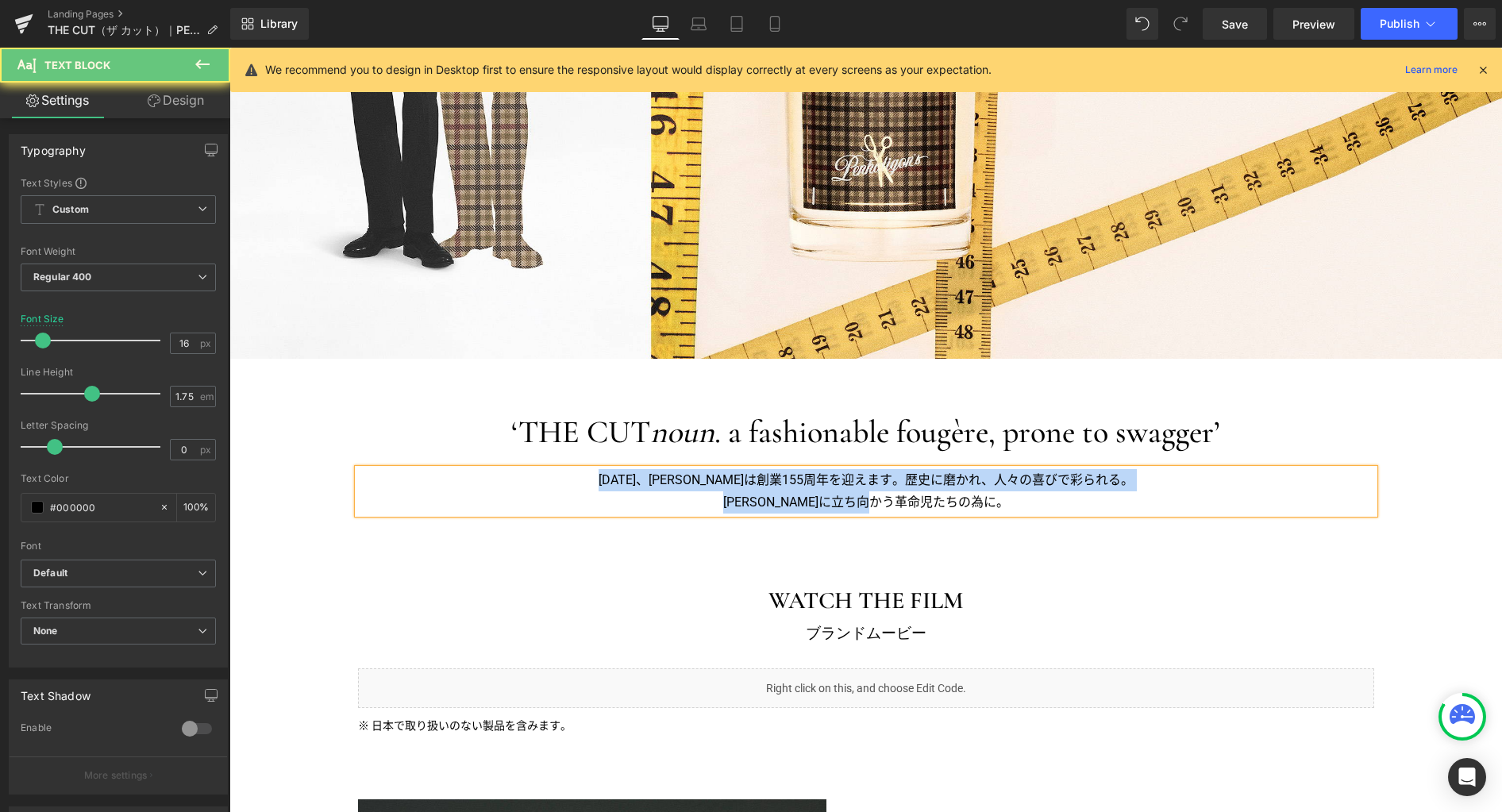
paste div
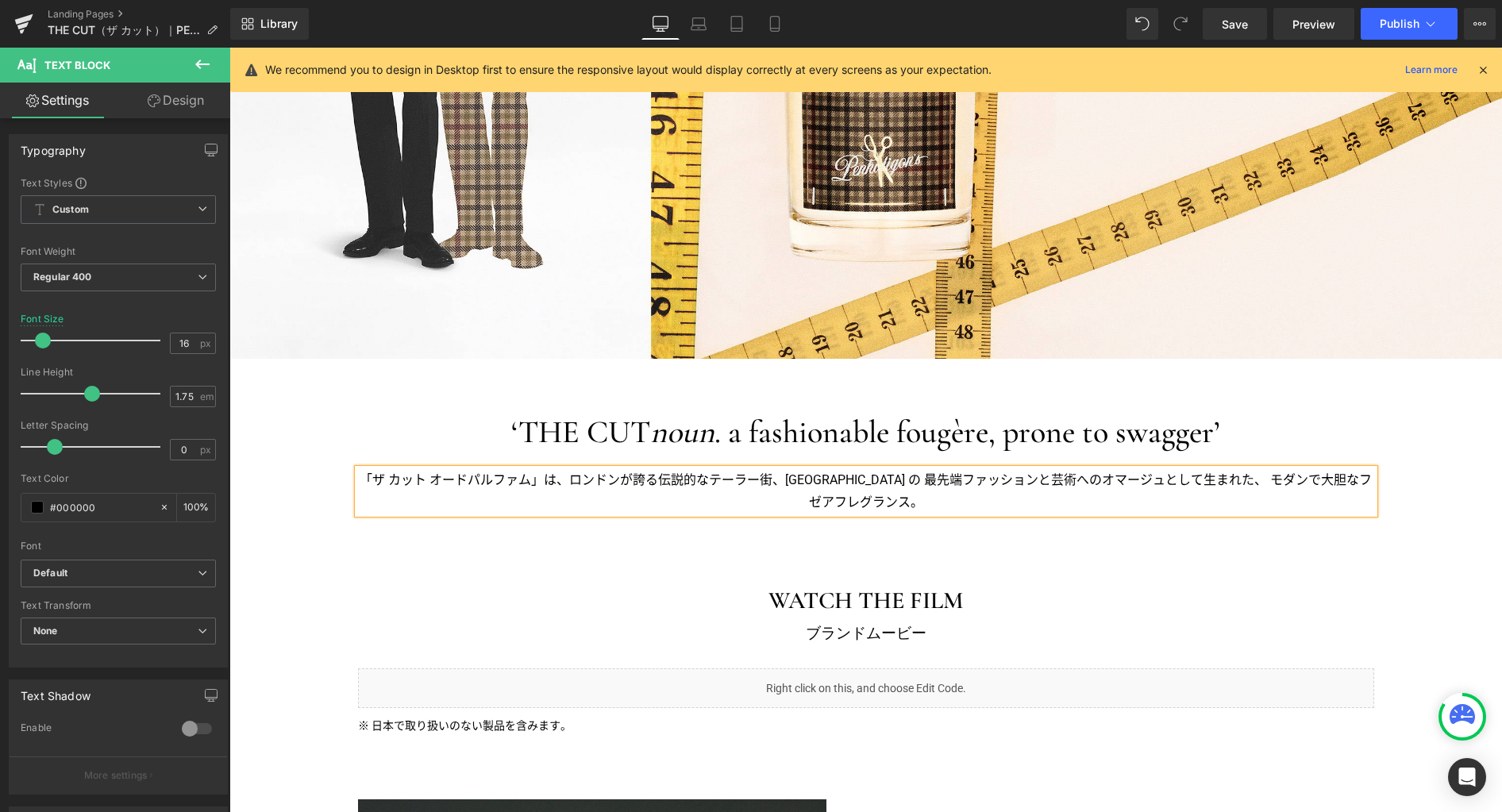
drag, startPoint x: 935, startPoint y: 476, endPoint x: 965, endPoint y: 501, distance: 39.1
click at [935, 476] on p "「ザ カット オードパルファム」は、ロンドンが誇る伝説的なテーラー街、サヴィル・ロウストリート の最先端ファッションと芸術へのオマージュとして生まれた、モ…" at bounding box center [865, 491] width 1016 height 44
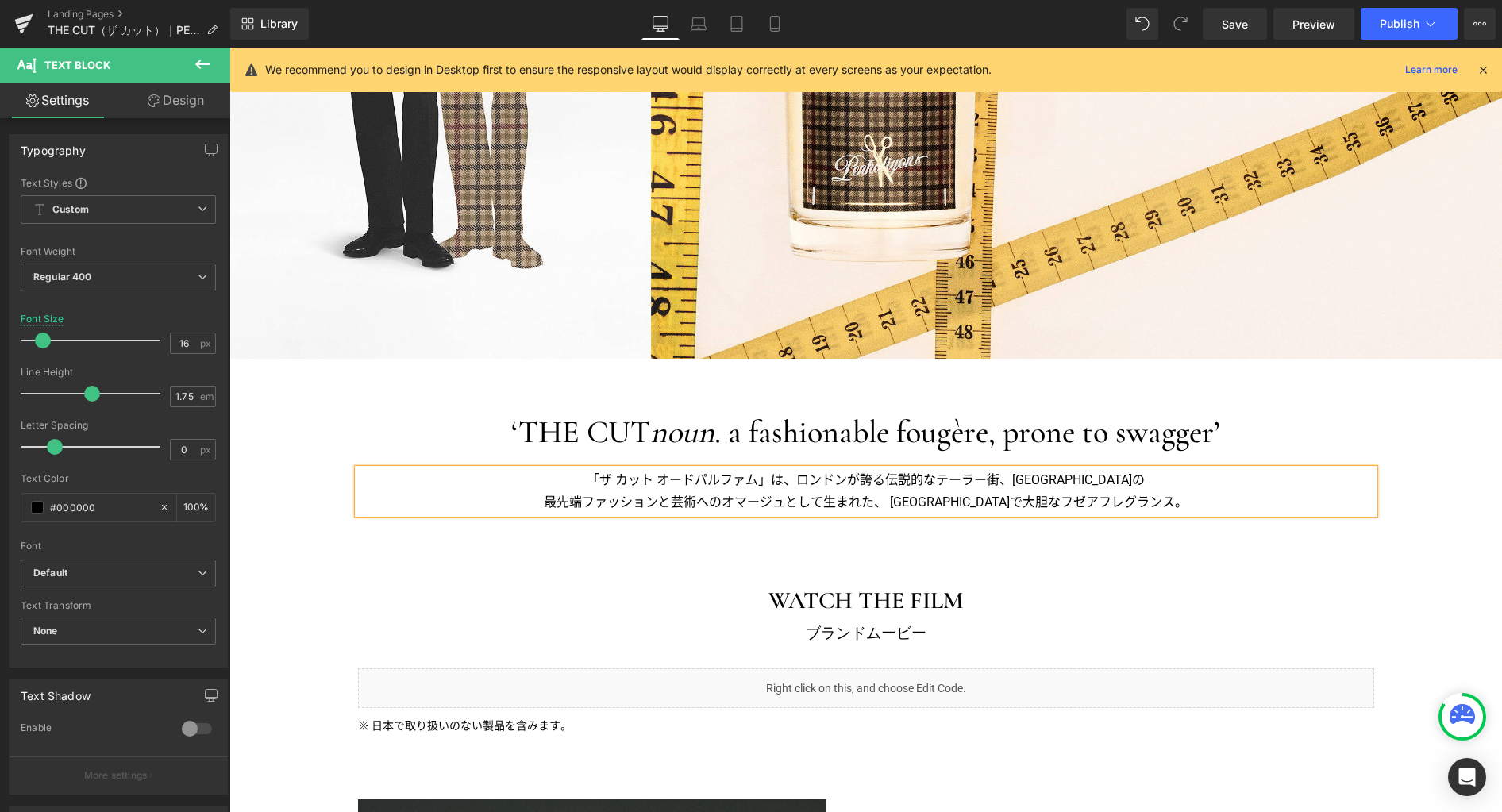
click at [929, 498] on p "最先端ファッションと芸術へのオマージュとして生まれた、モダンで大胆なフゼアフレグランス。" at bounding box center [865, 502] width 1016 height 22
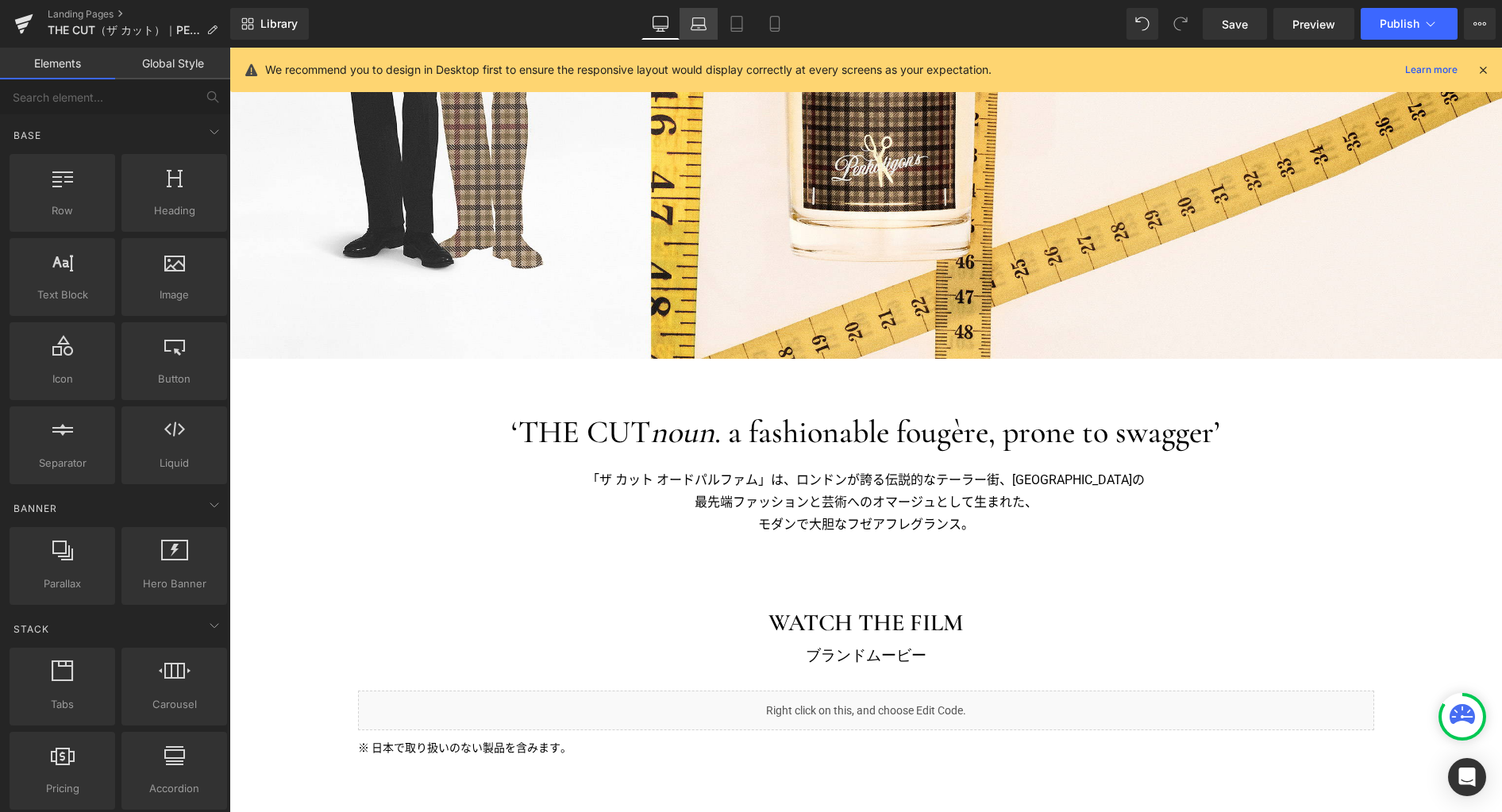
click at [694, 32] on link "Laptop" at bounding box center [698, 24] width 38 height 32
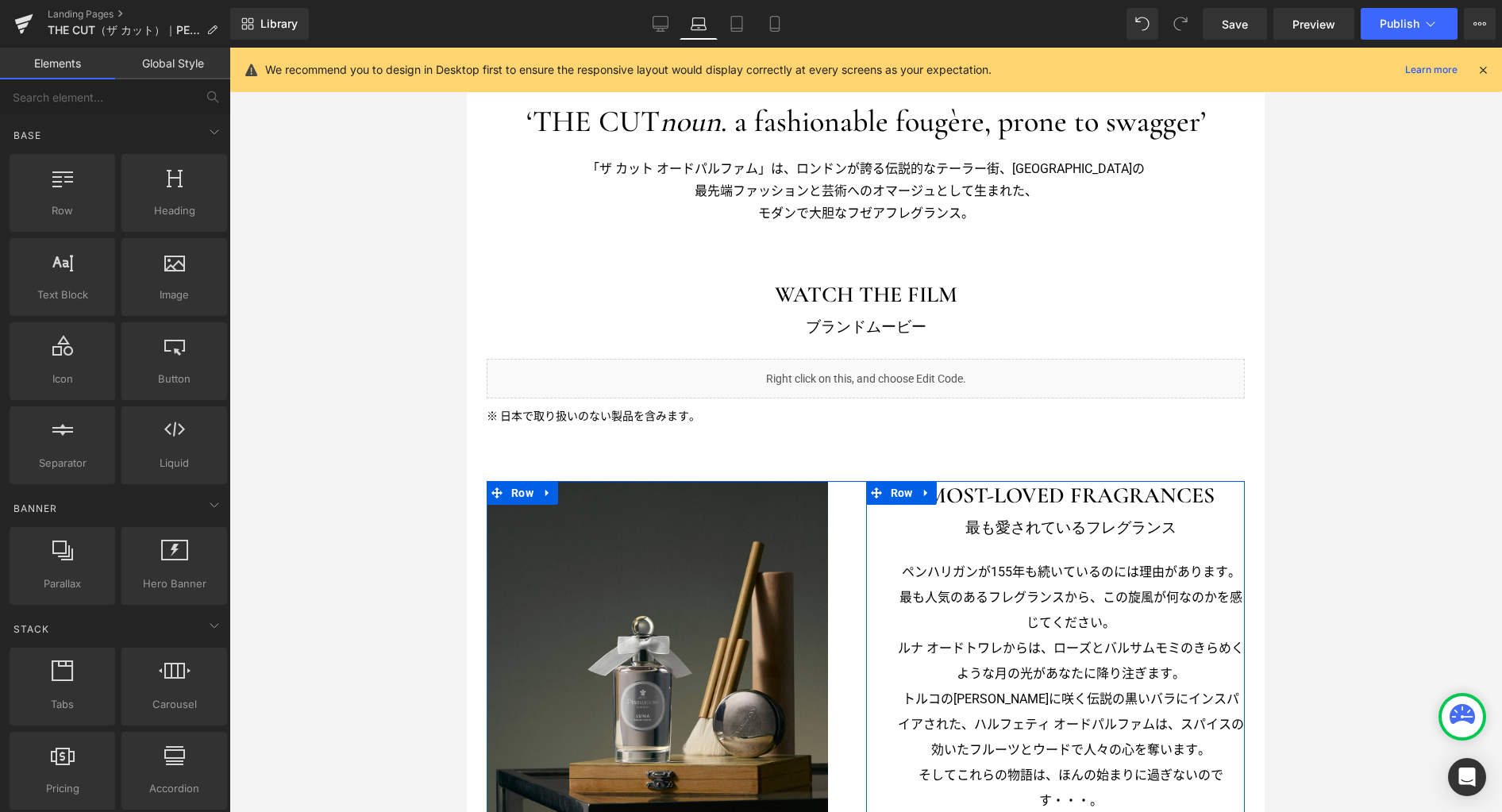
scroll to position [349, 0]
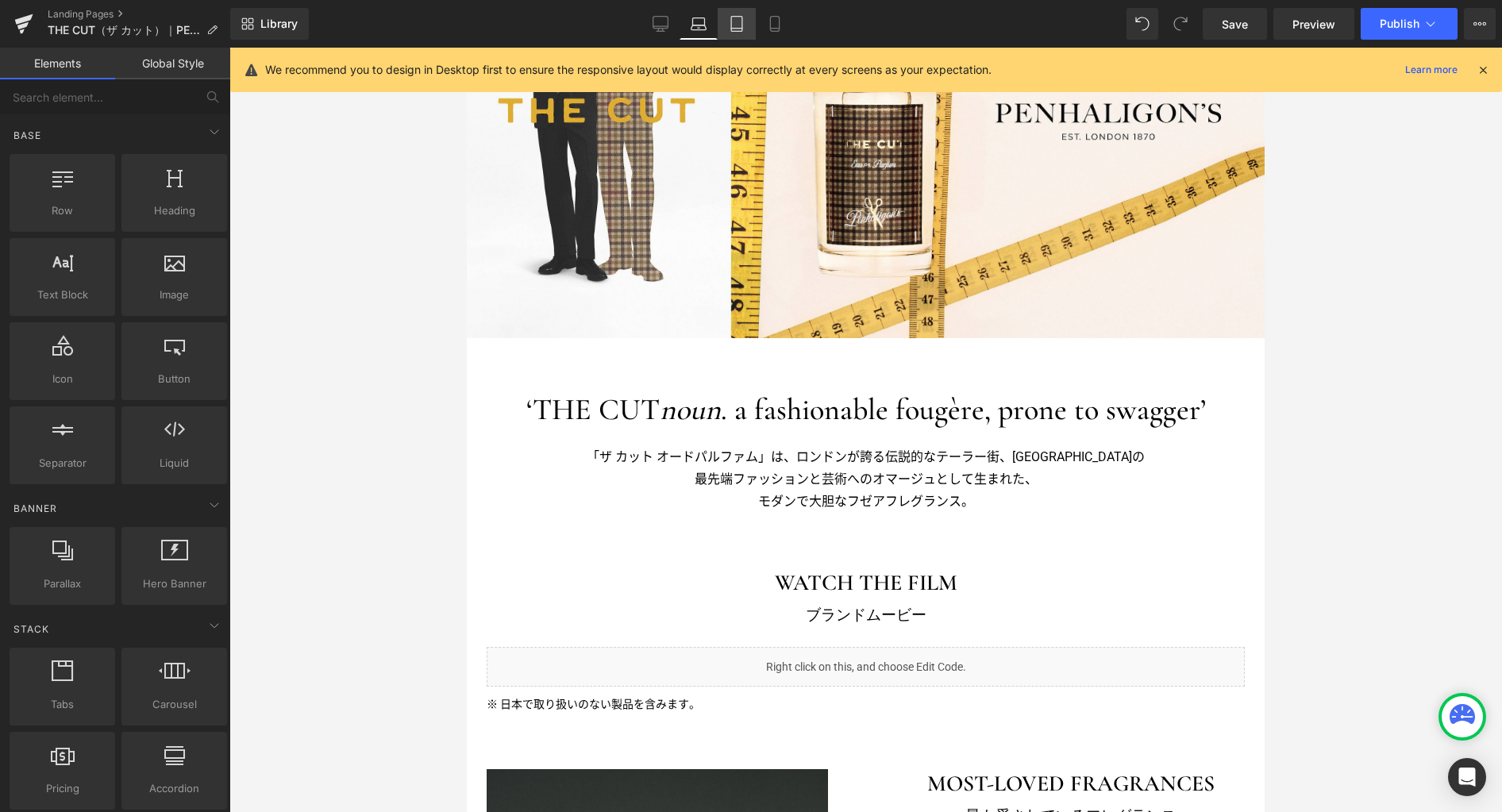
click at [737, 28] on icon at bounding box center [736, 28] width 11 height 0
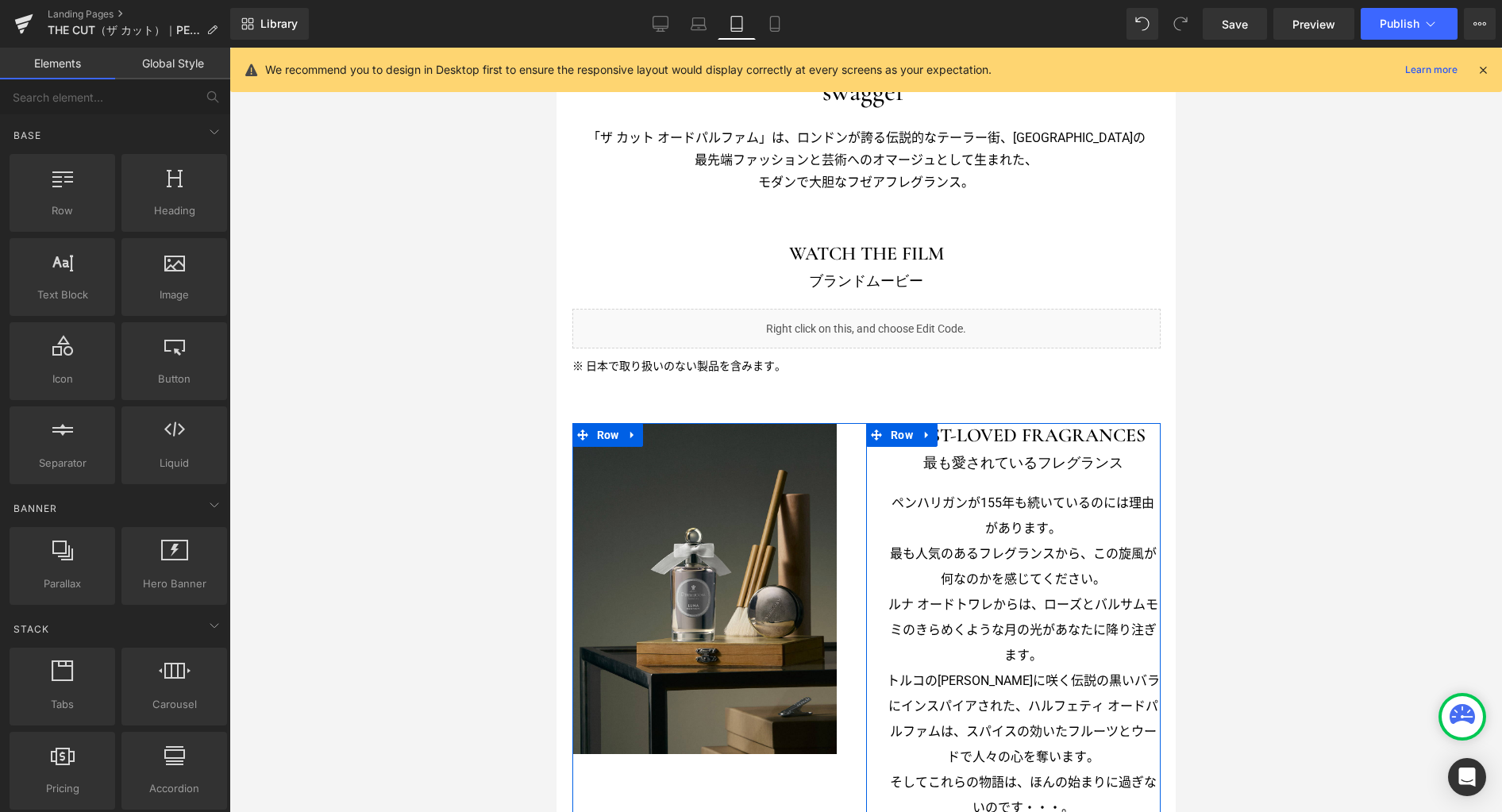
scroll to position [237, 0]
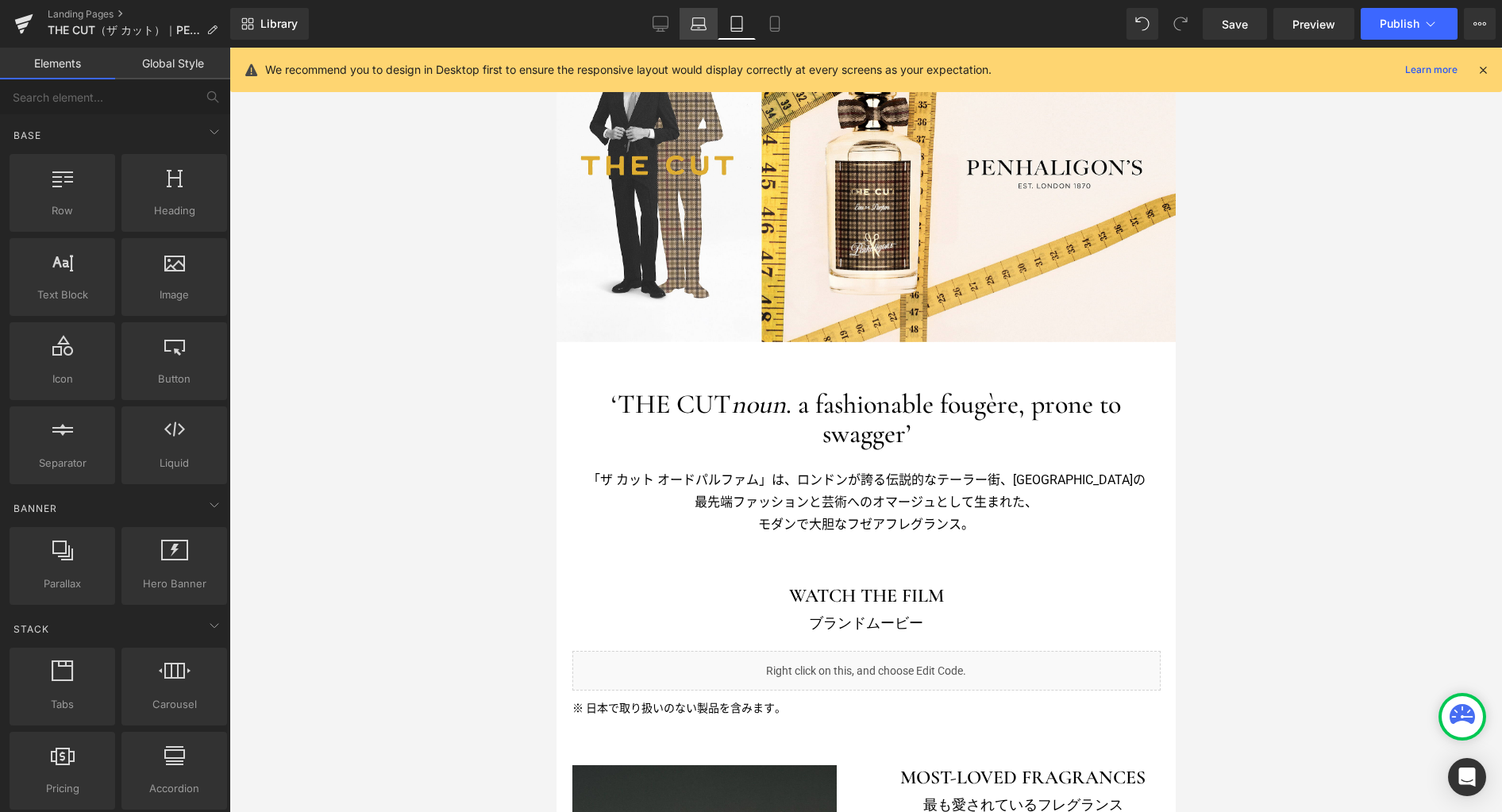
click at [705, 24] on icon at bounding box center [699, 22] width 12 height 7
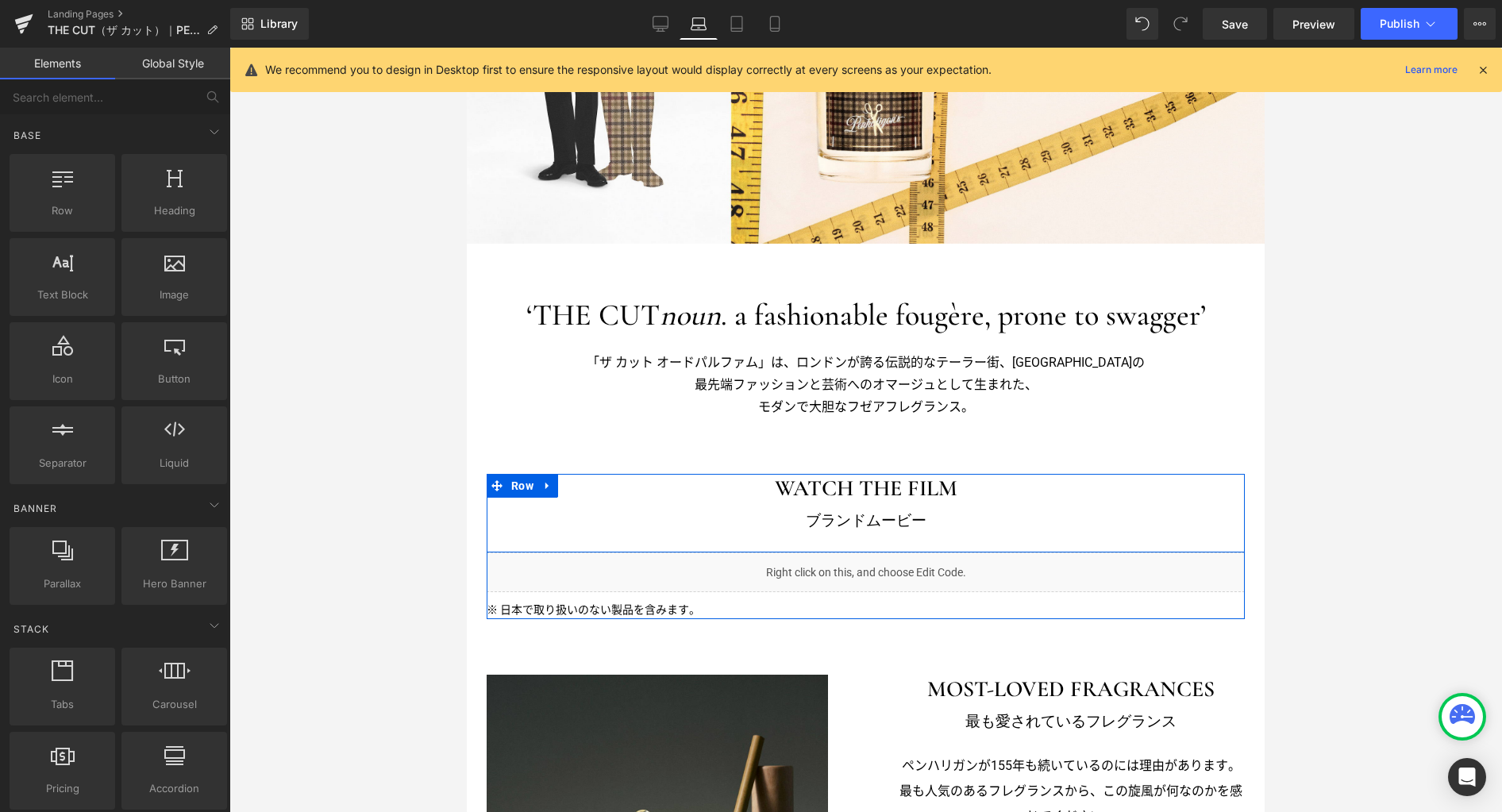
scroll to position [358, 0]
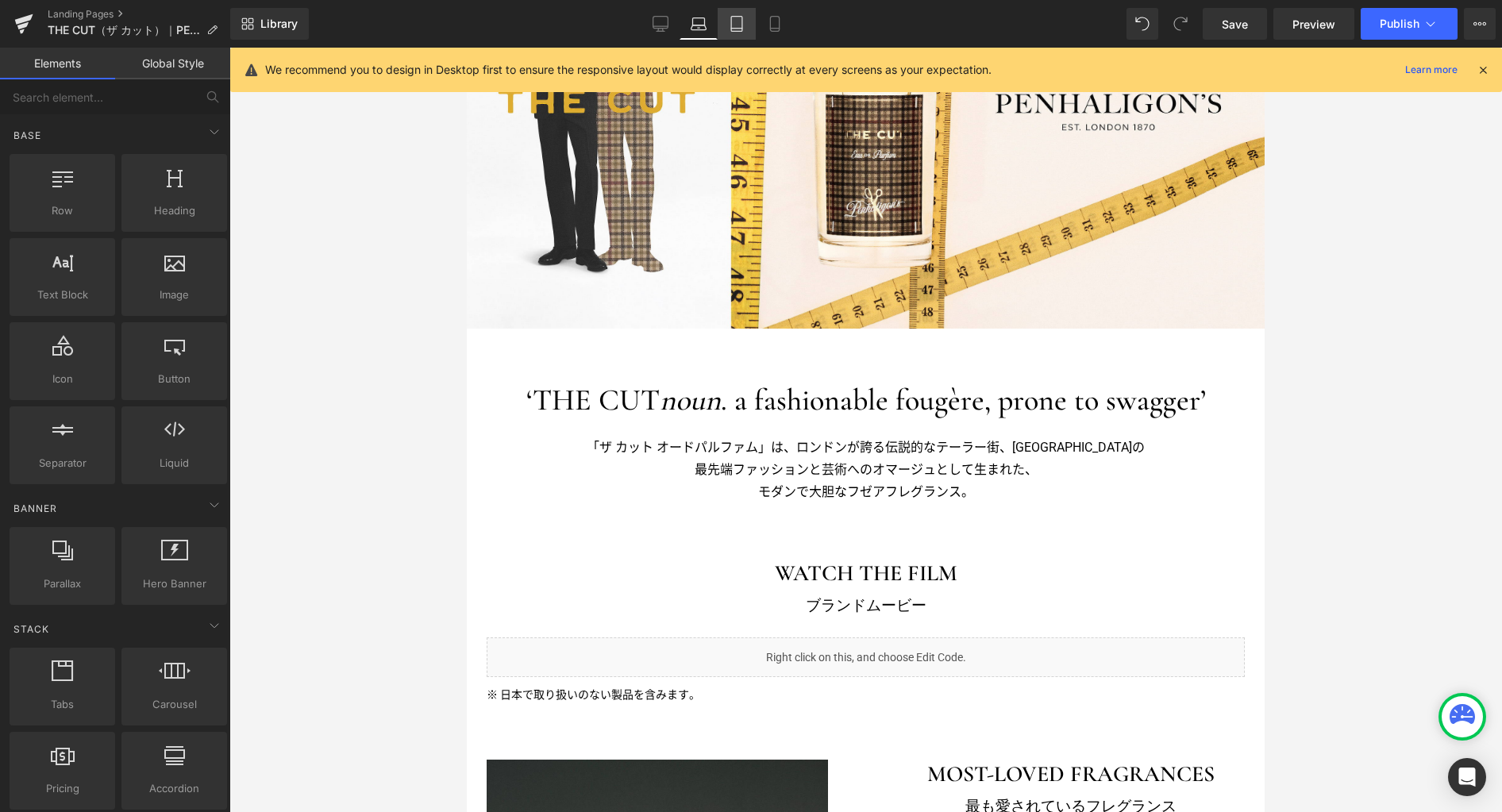
click at [736, 33] on link "Tablet" at bounding box center [736, 24] width 38 height 32
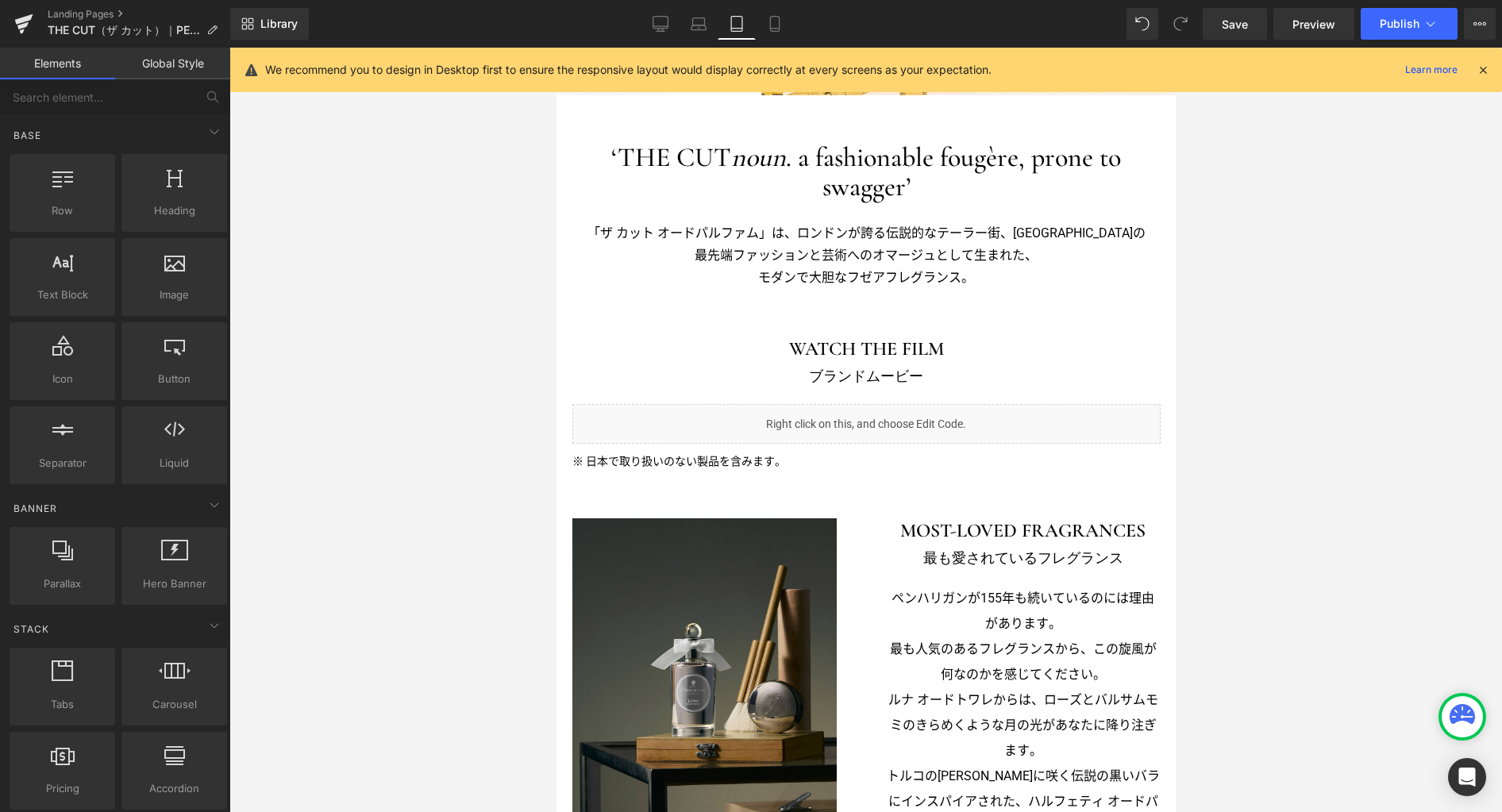
scroll to position [423, 0]
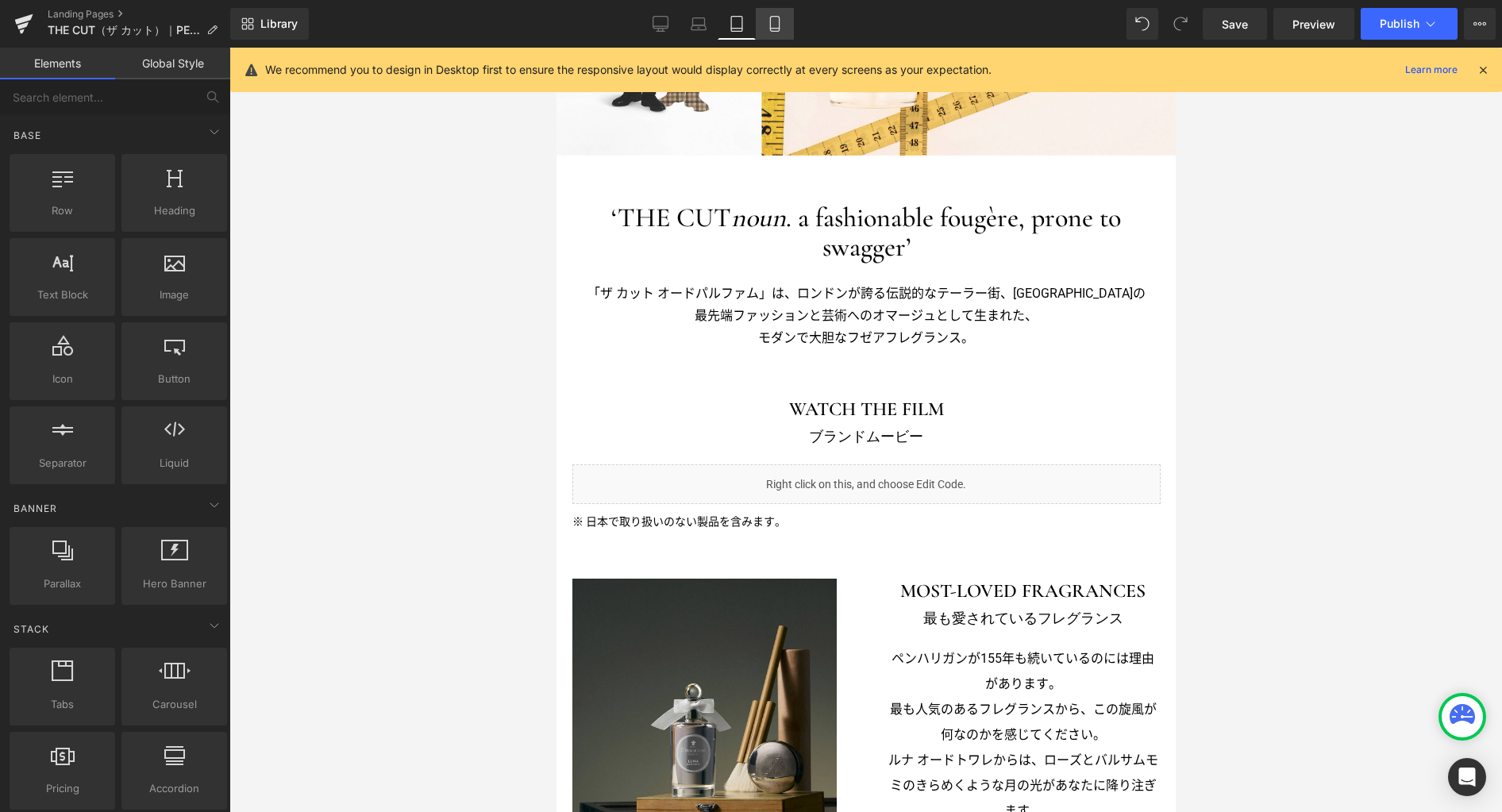
click at [782, 22] on icon at bounding box center [774, 24] width 16 height 16
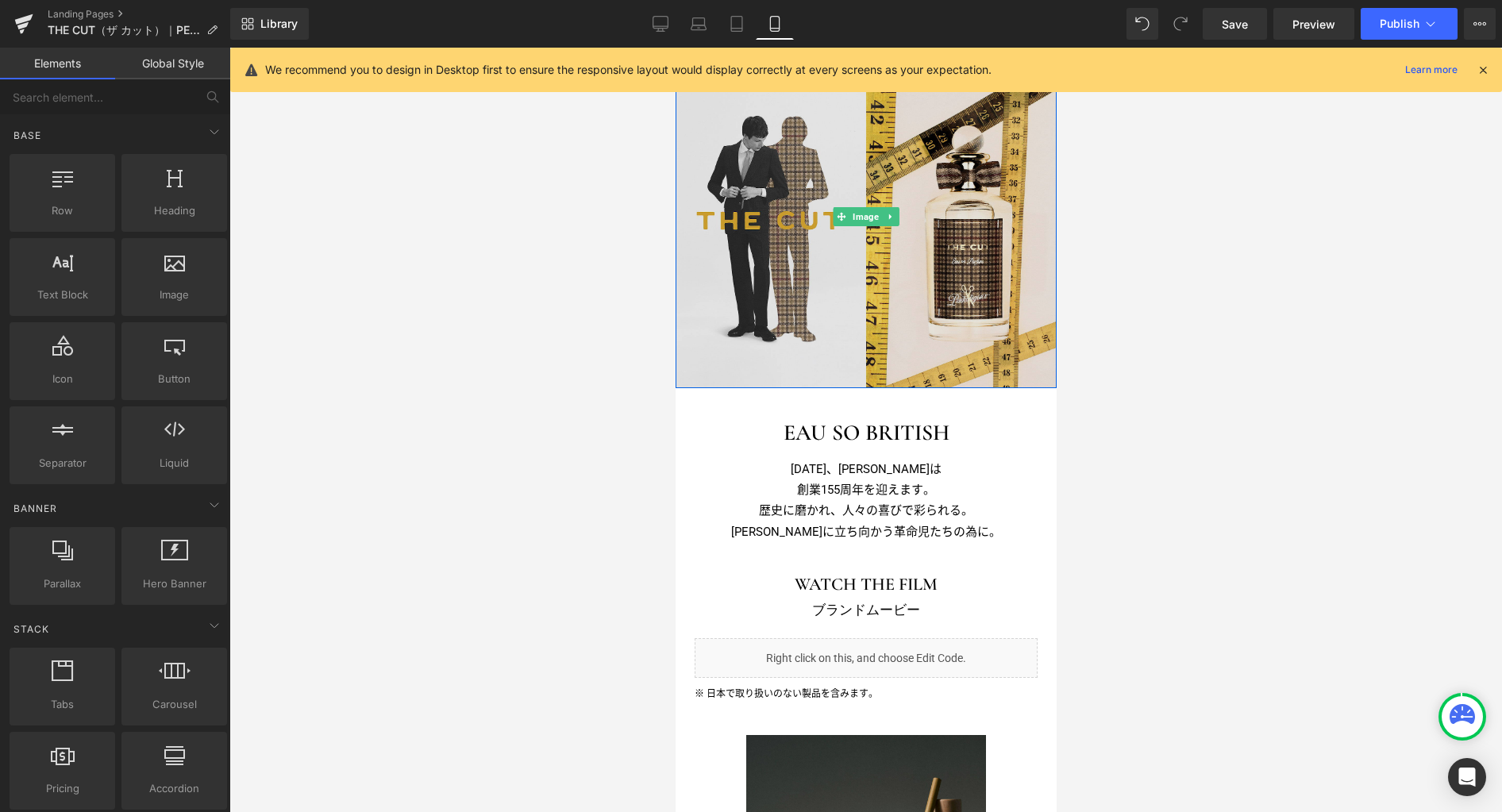
scroll to position [235, 0]
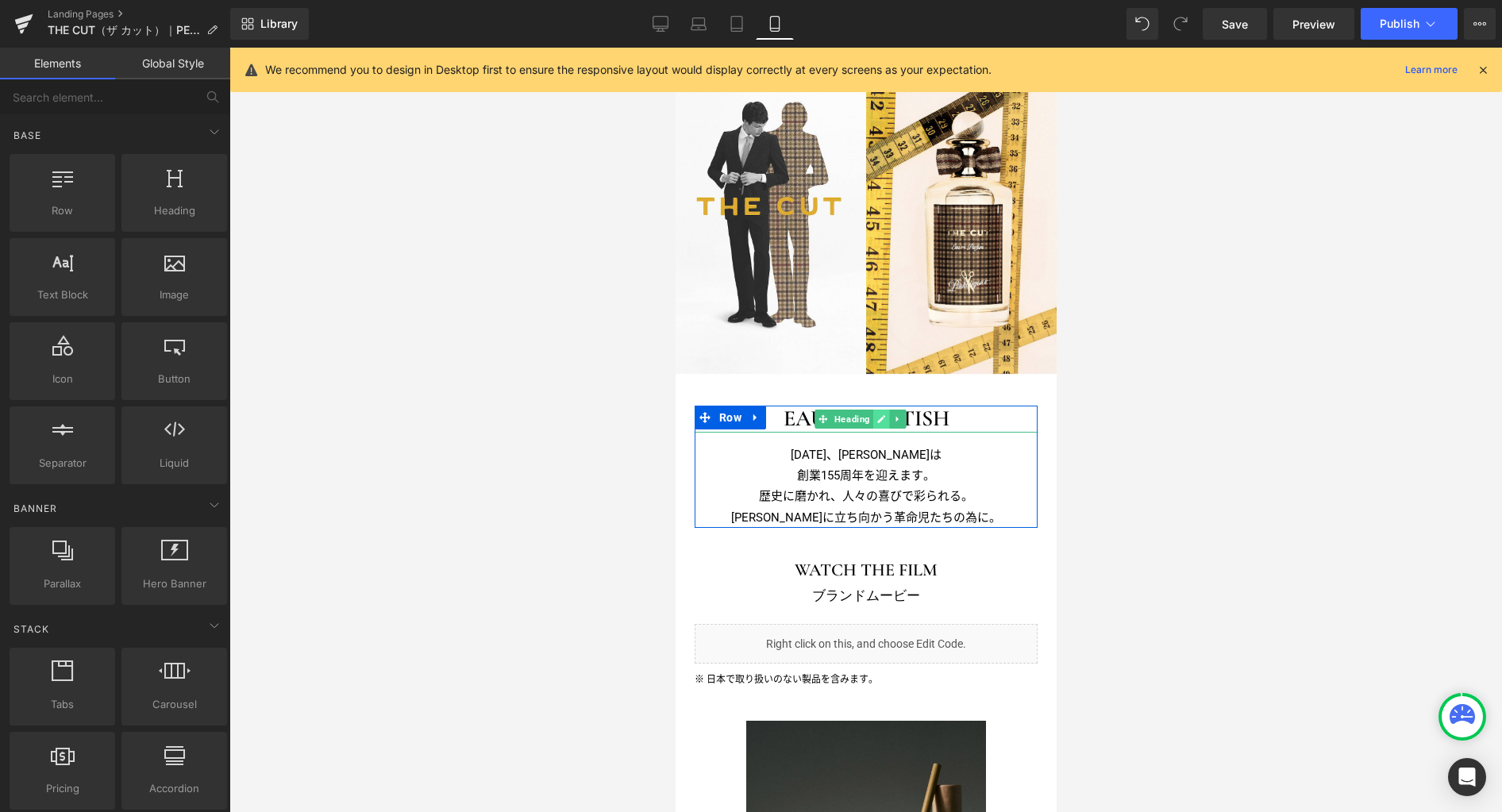
click at [879, 421] on icon at bounding box center [881, 418] width 9 height 10
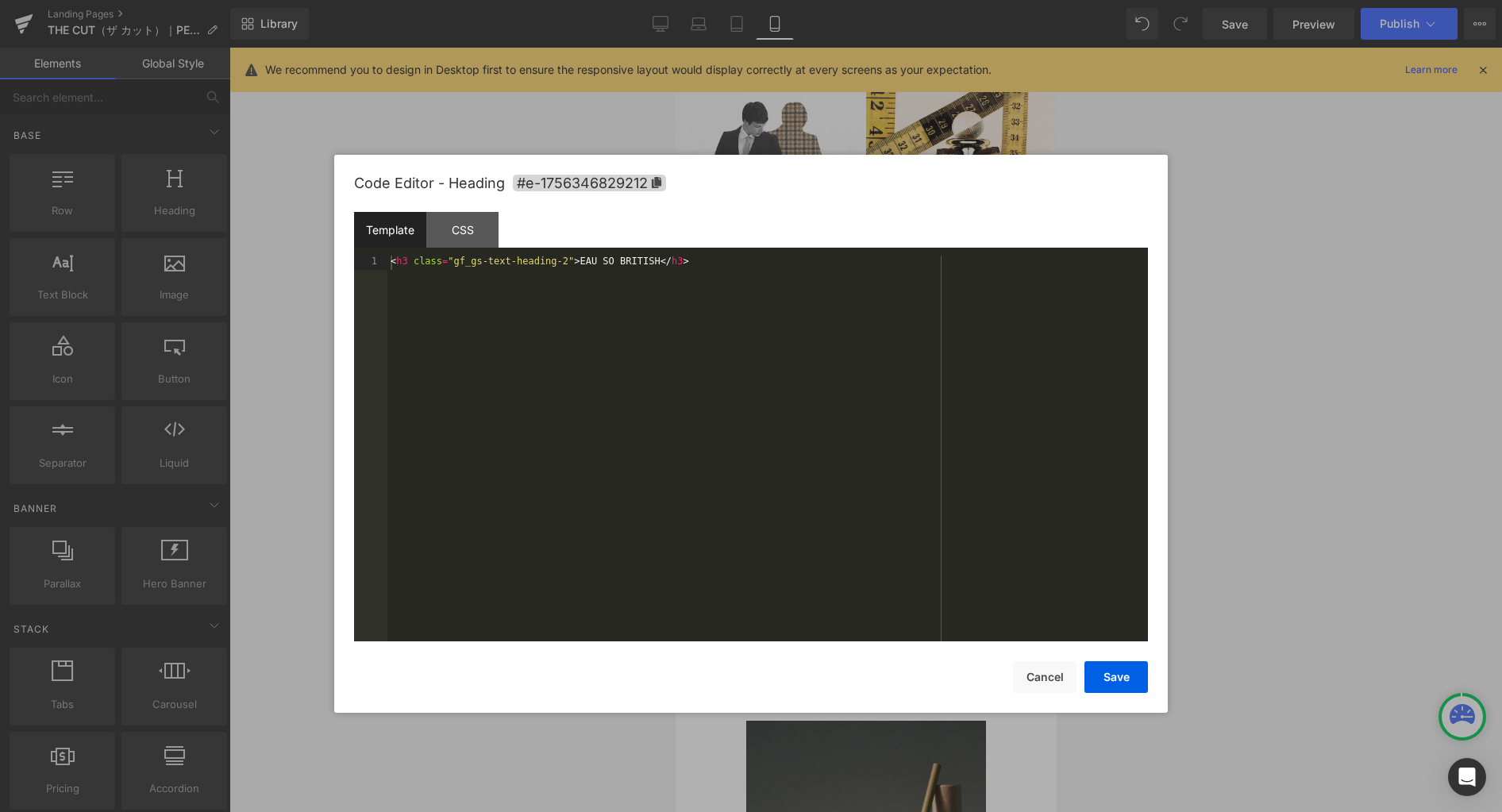
click at [886, 0] on div "Row You are previewing how the will restyle your page. You can not edit Element…" at bounding box center [751, 0] width 1502 height 0
click at [884, 454] on div "< h3 class = "gf_gs-text-heading-2" > EAU SO BRITISH </ h3 >" at bounding box center [767, 462] width 760 height 414
click at [1115, 683] on button "Save" at bounding box center [1116, 677] width 63 height 32
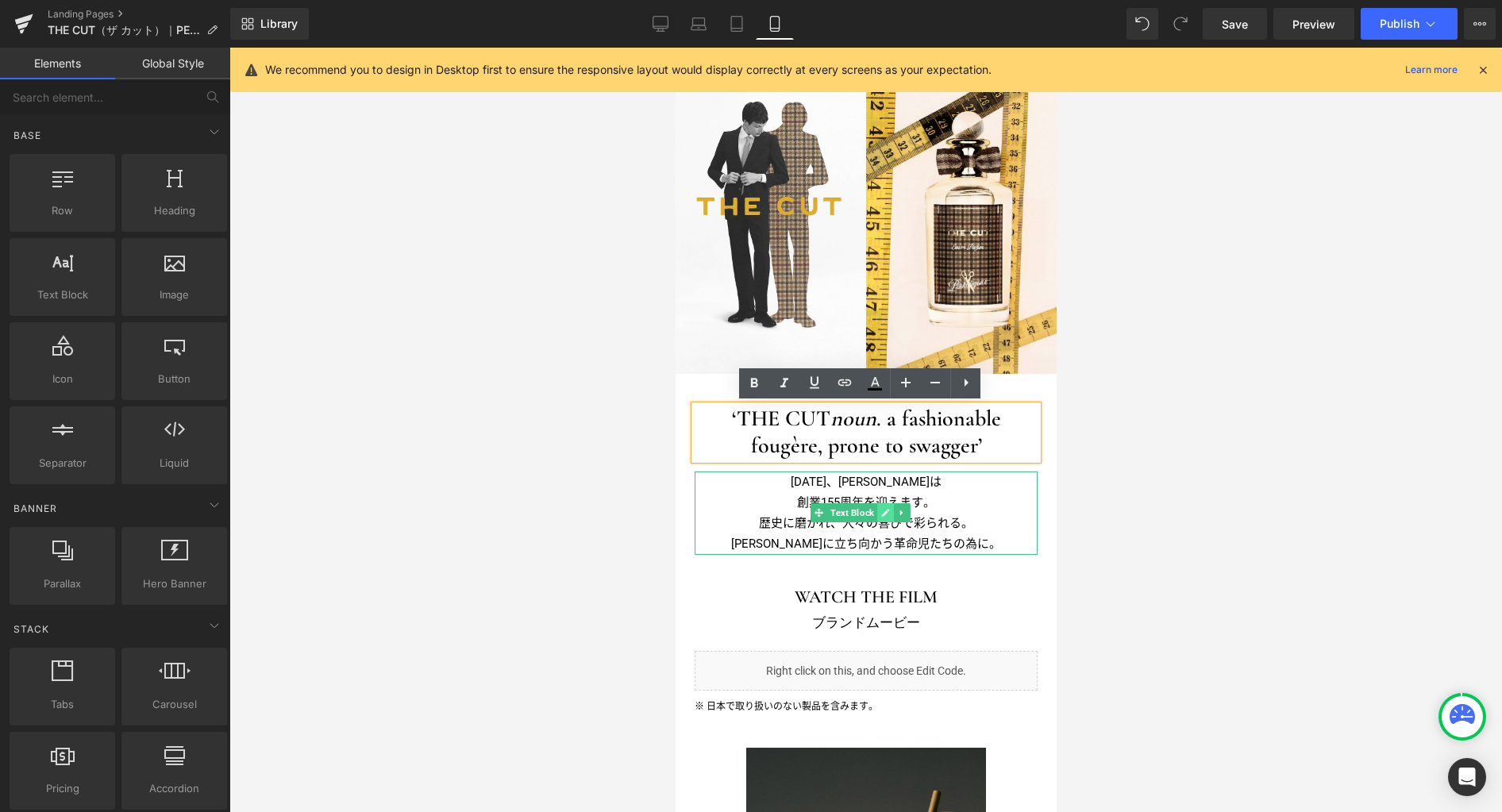
click at [882, 513] on icon at bounding box center [884, 513] width 8 height 8
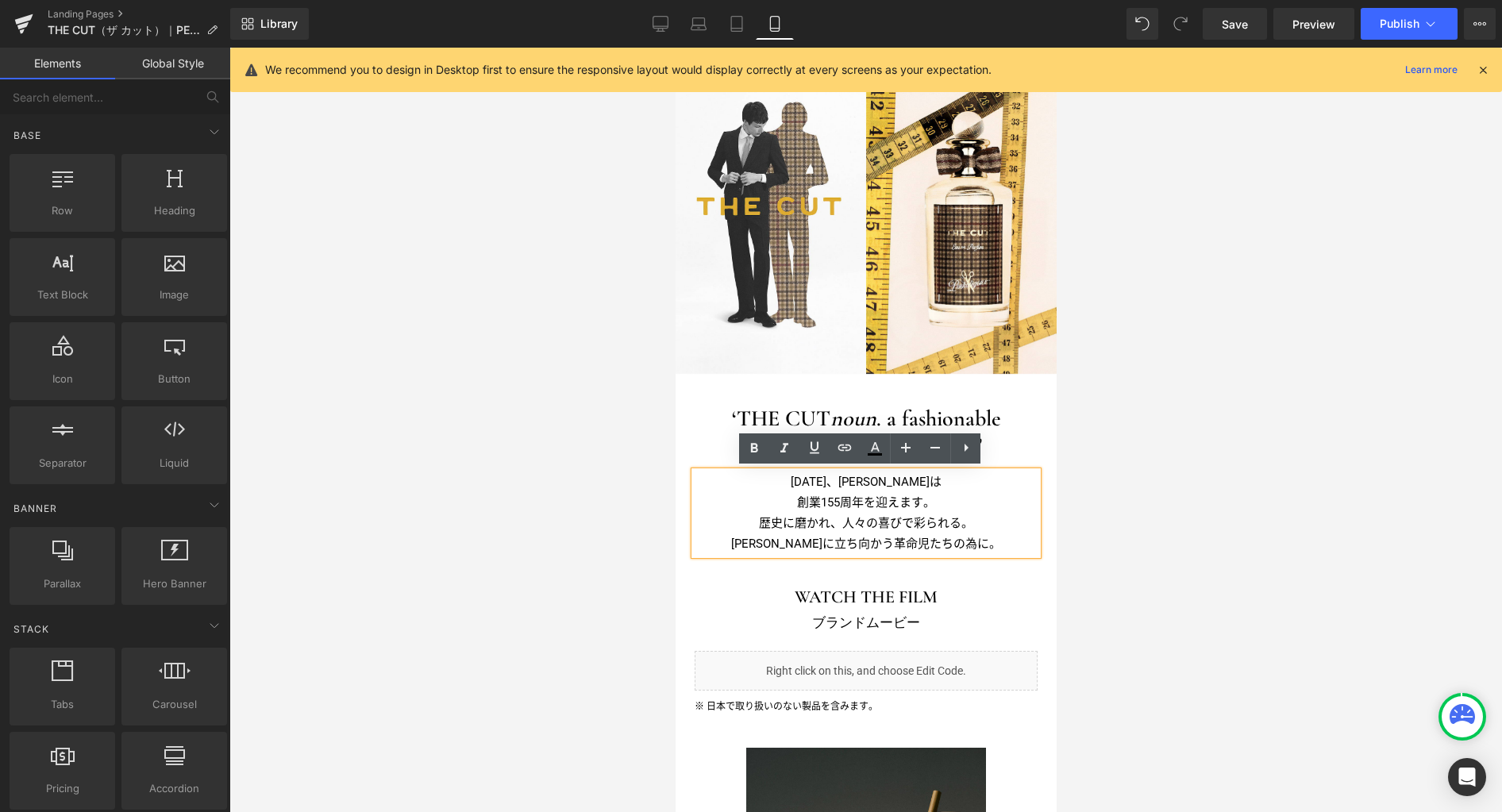
click at [867, 509] on p "創業155周年を迎えます。" at bounding box center [864, 502] width 343 height 20
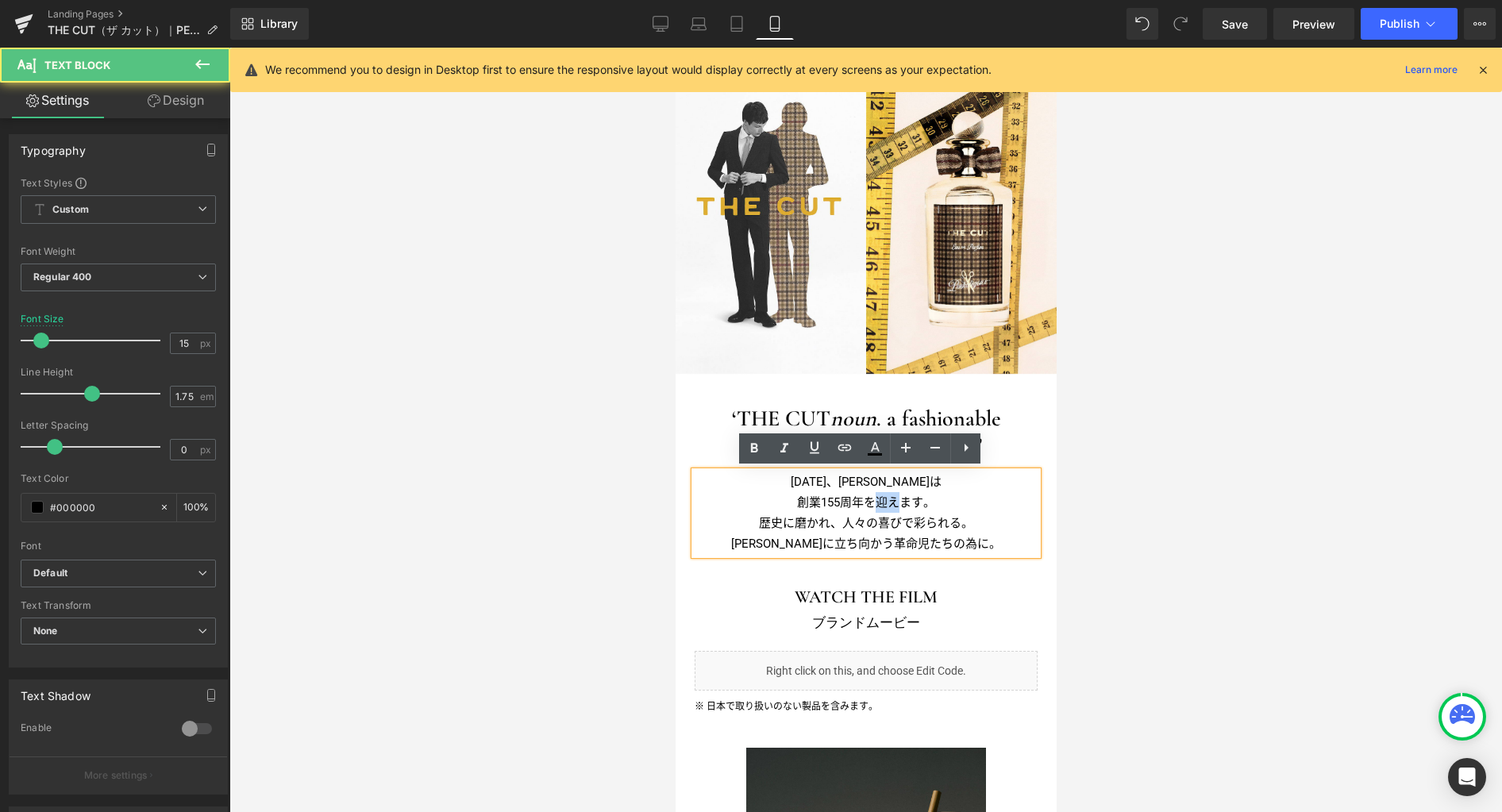
click at [867, 509] on p "創業155周年を迎えます。" at bounding box center [864, 502] width 343 height 20
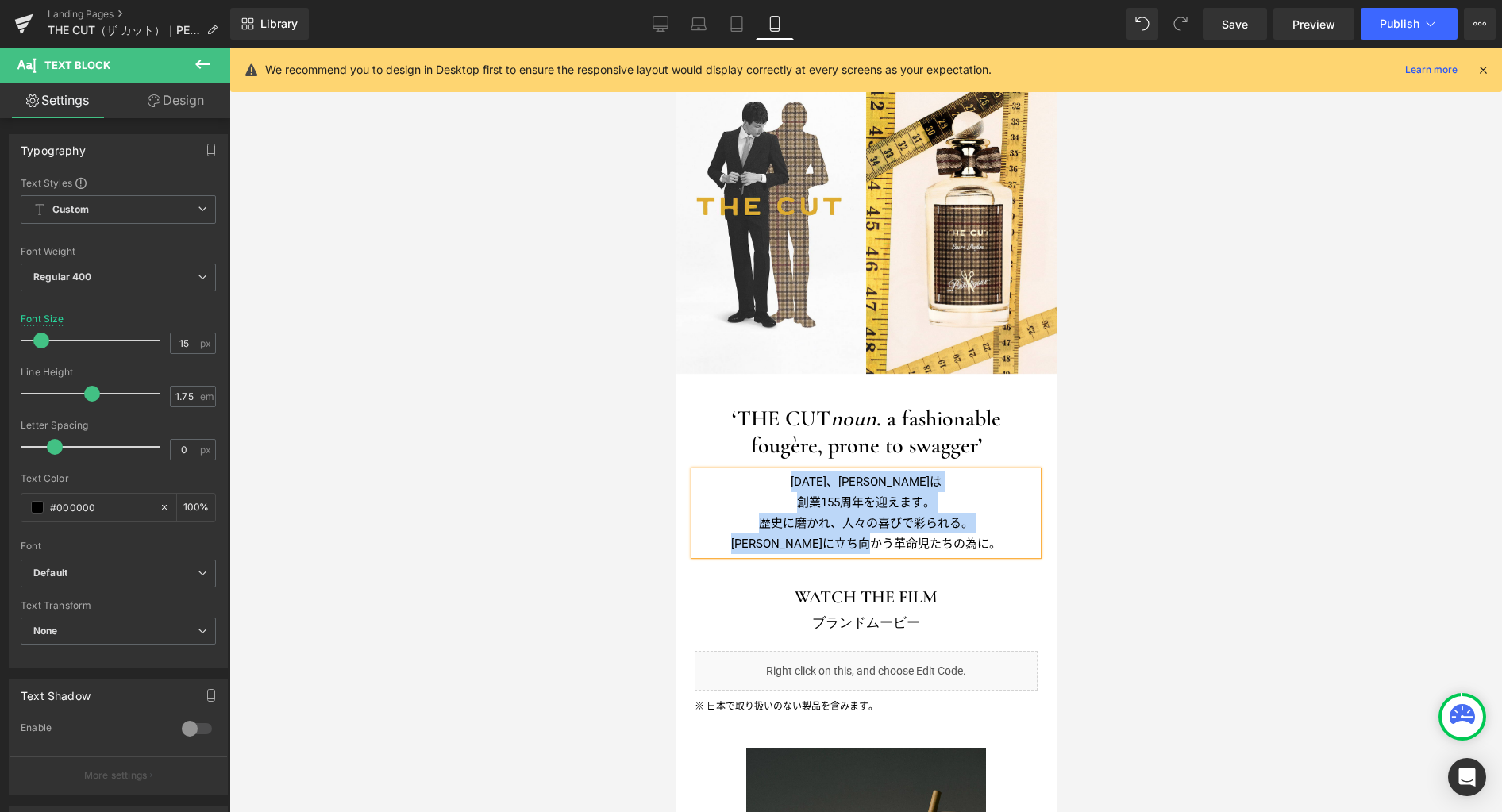
paste div
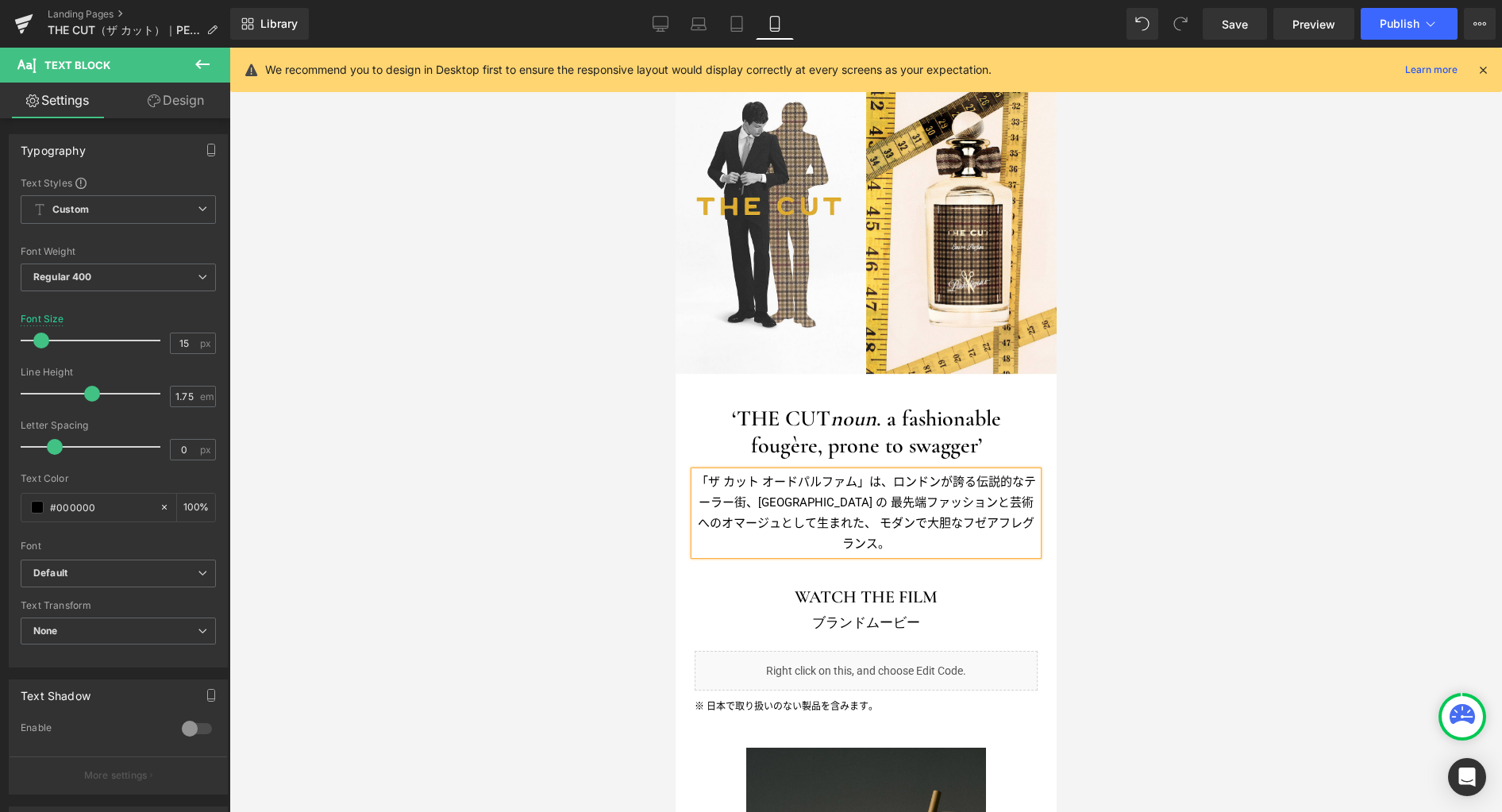
click at [909, 505] on p "「ザ カット オードパルファム」は、ロンドンが誇る伝説的なテーラー街、サヴィル・ロウストリート の最先端ファッションと芸術へのオマージュとして生まれた、モ…" at bounding box center [864, 513] width 343 height 84
click at [892, 477] on p "「ザ カット オードパルファム」は、ロンドンが誇る伝説的なテーラー街、サヴィル・ロウストリートの最先端ファッションと芸術へのオマージュとして生まれた、モダンで…" at bounding box center [864, 513] width 343 height 84
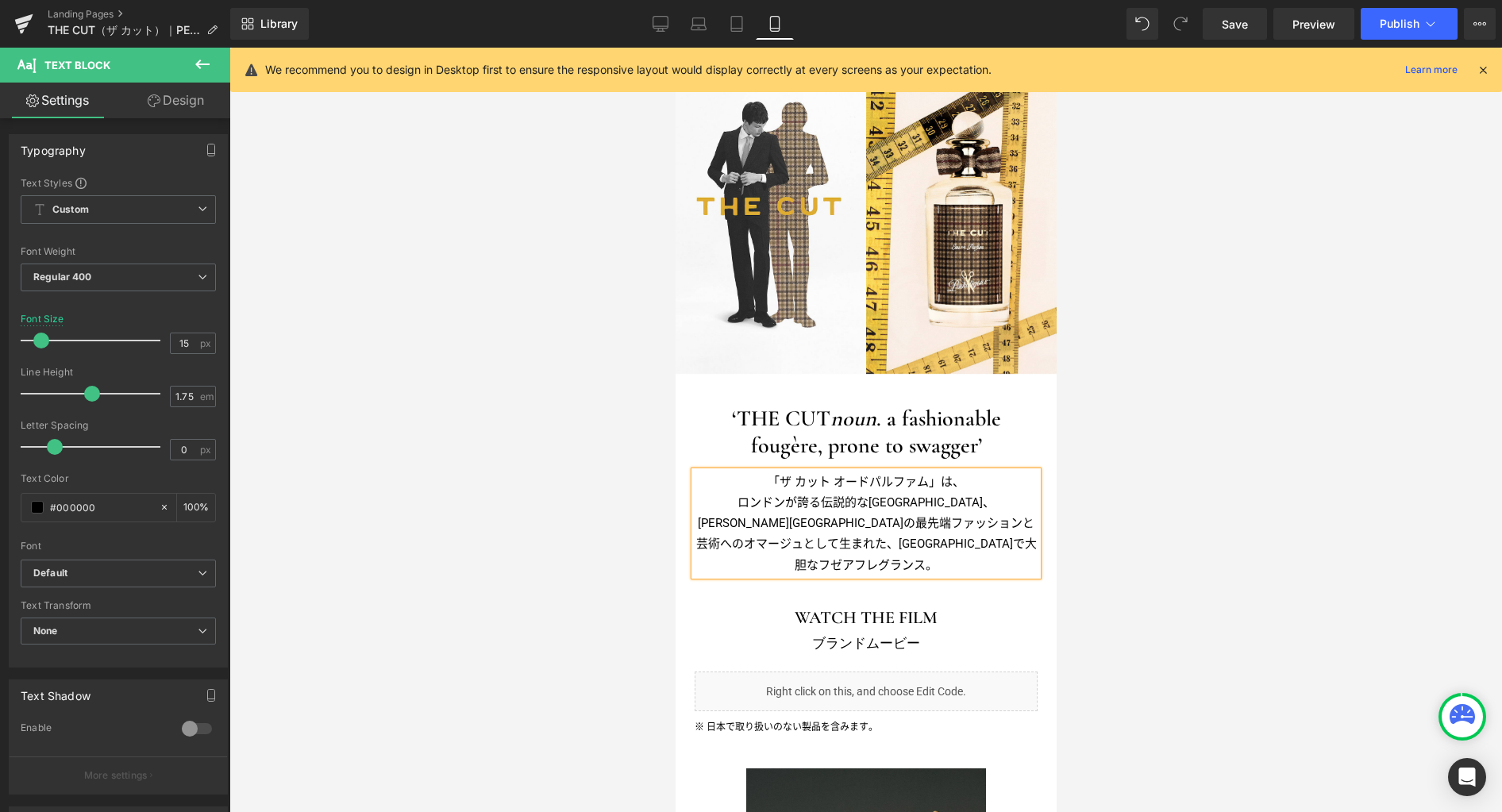
click at [904, 501] on p "ロンドンが誇る伝説的なテーラー街、サヴィル・ロウストリートの最先端ファッションと芸術へのオマージュとして生まれた、モダンで大胆なフゼアフレグランス。" at bounding box center [864, 523] width 343 height 63
click at [973, 520] on p "サヴィル・ロウストリートの最先端ファッションと芸術へのオマージュとして生まれた、モダンで大胆なフゼアフレグランス。" at bounding box center [864, 543] width 343 height 63
click at [906, 543] on p "芸術へのオマージュとして生まれた、モダンで大胆なフゼアフレグランス。" at bounding box center [864, 554] width 343 height 42
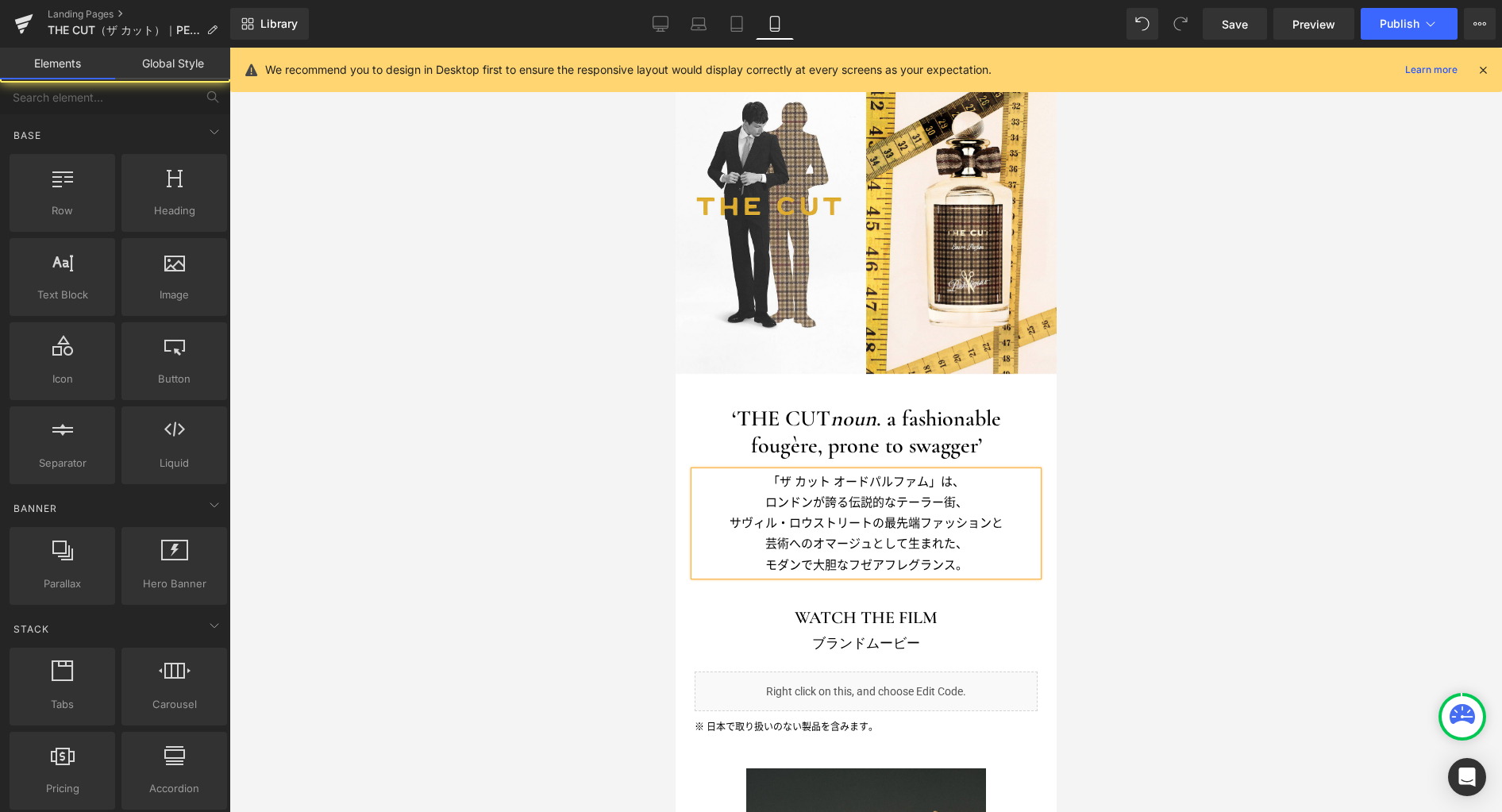
click at [1238, 557] on div at bounding box center [865, 430] width 1272 height 764
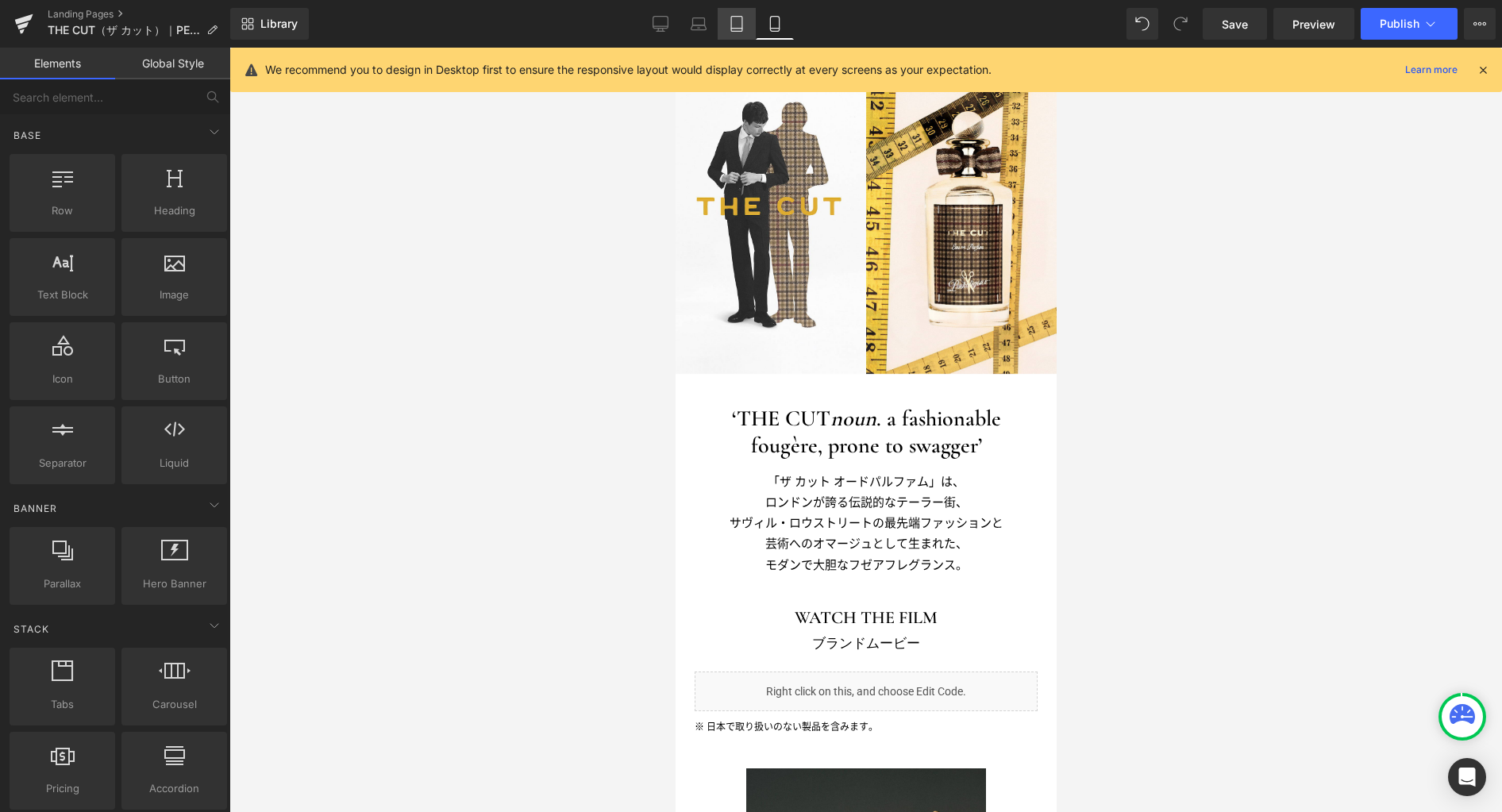
click at [741, 20] on icon at bounding box center [736, 24] width 16 height 16
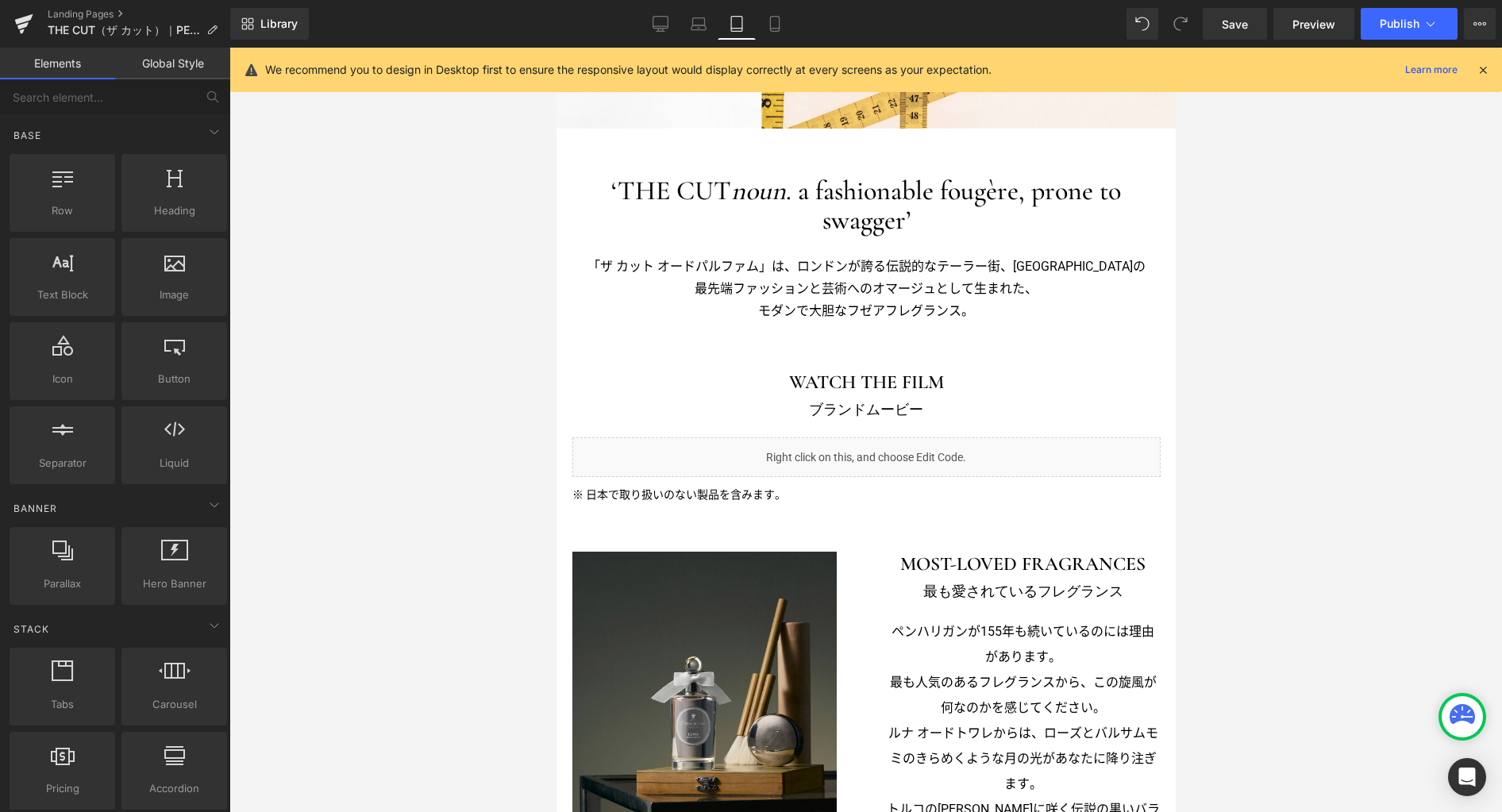
scroll to position [421, 0]
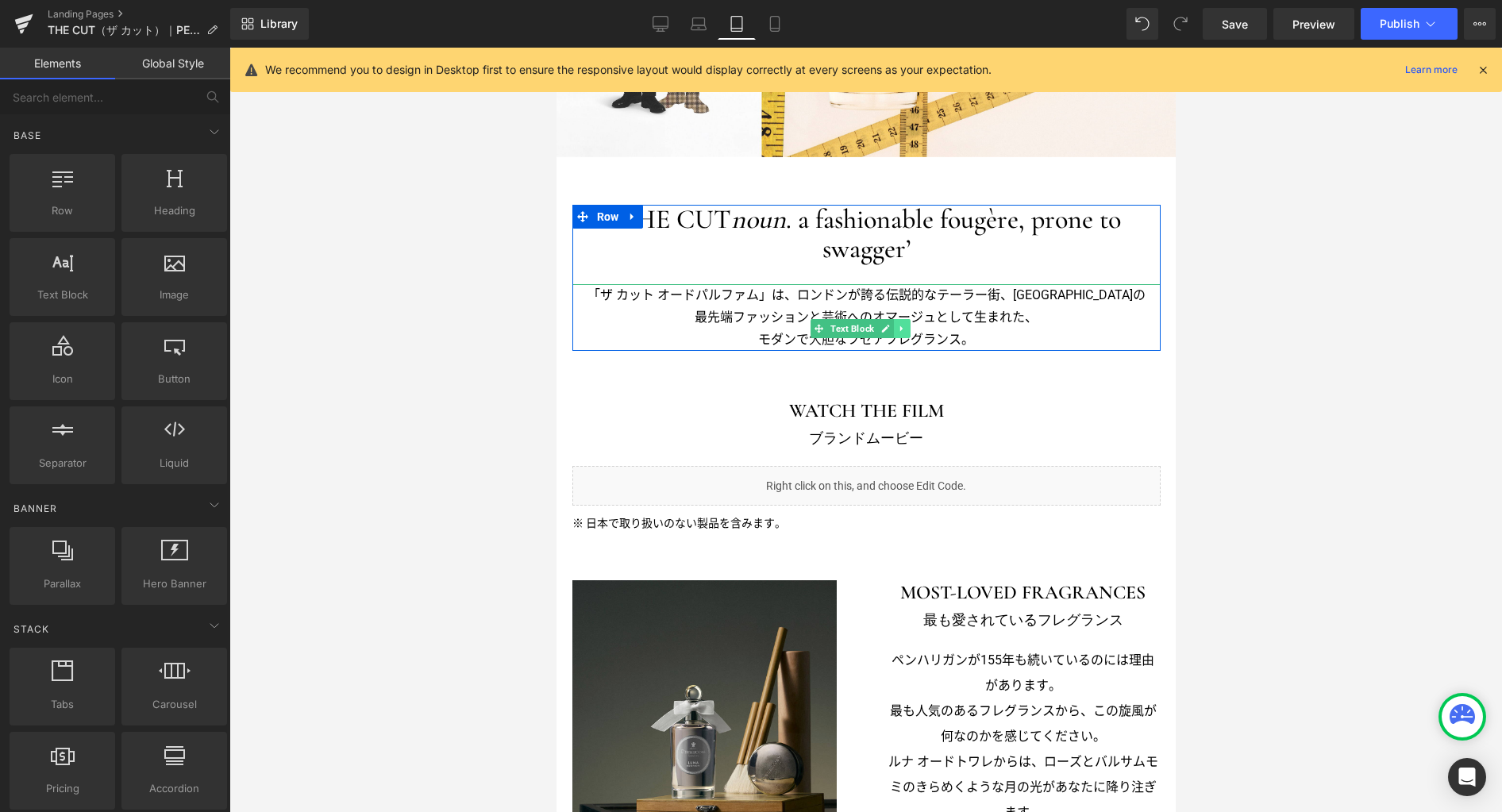
click at [903, 330] on icon at bounding box center [901, 328] width 9 height 10
click at [896, 327] on icon at bounding box center [892, 328] width 9 height 9
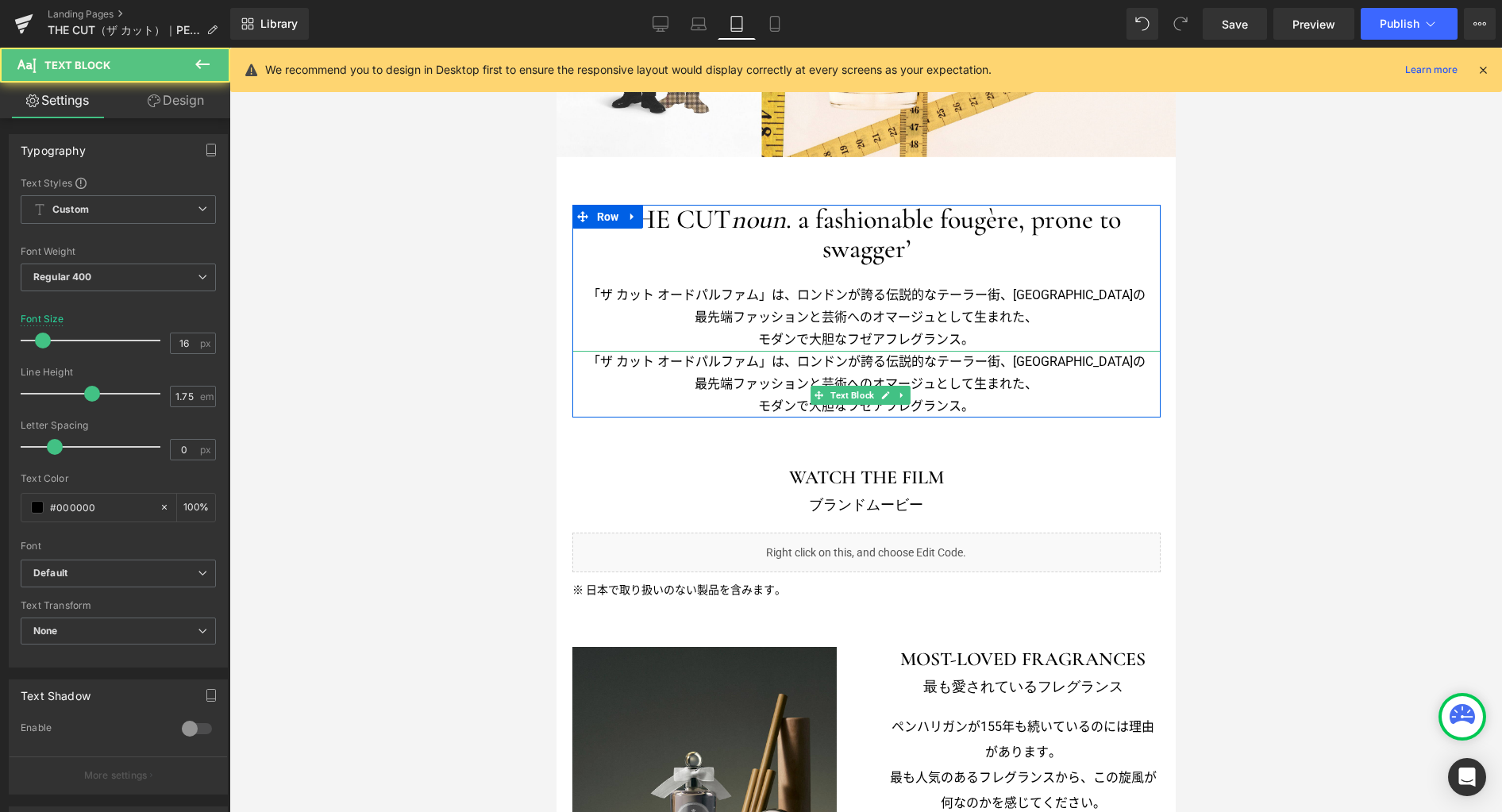
click at [892, 373] on p "「ザ カット オードパルファム」は、ロンドンが誇る伝説的なテーラー街、サヴィル・ロウストリートの" at bounding box center [866, 361] width 588 height 22
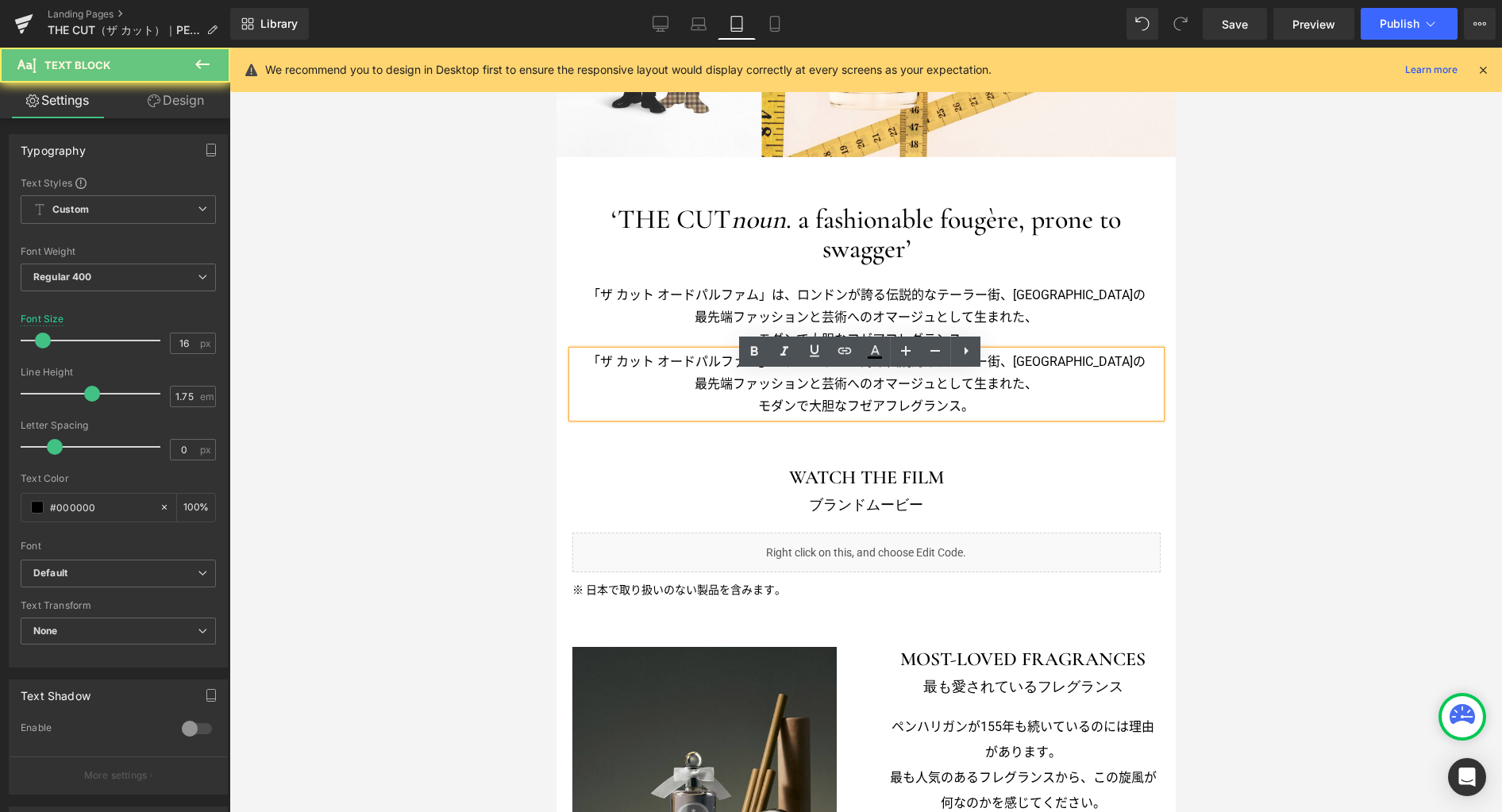
click at [888, 373] on p "「ザ カット オードパルファム」は、ロンドンが誇る伝説的なテーラー街、サヴィル・ロウストリートの" at bounding box center [866, 361] width 588 height 22
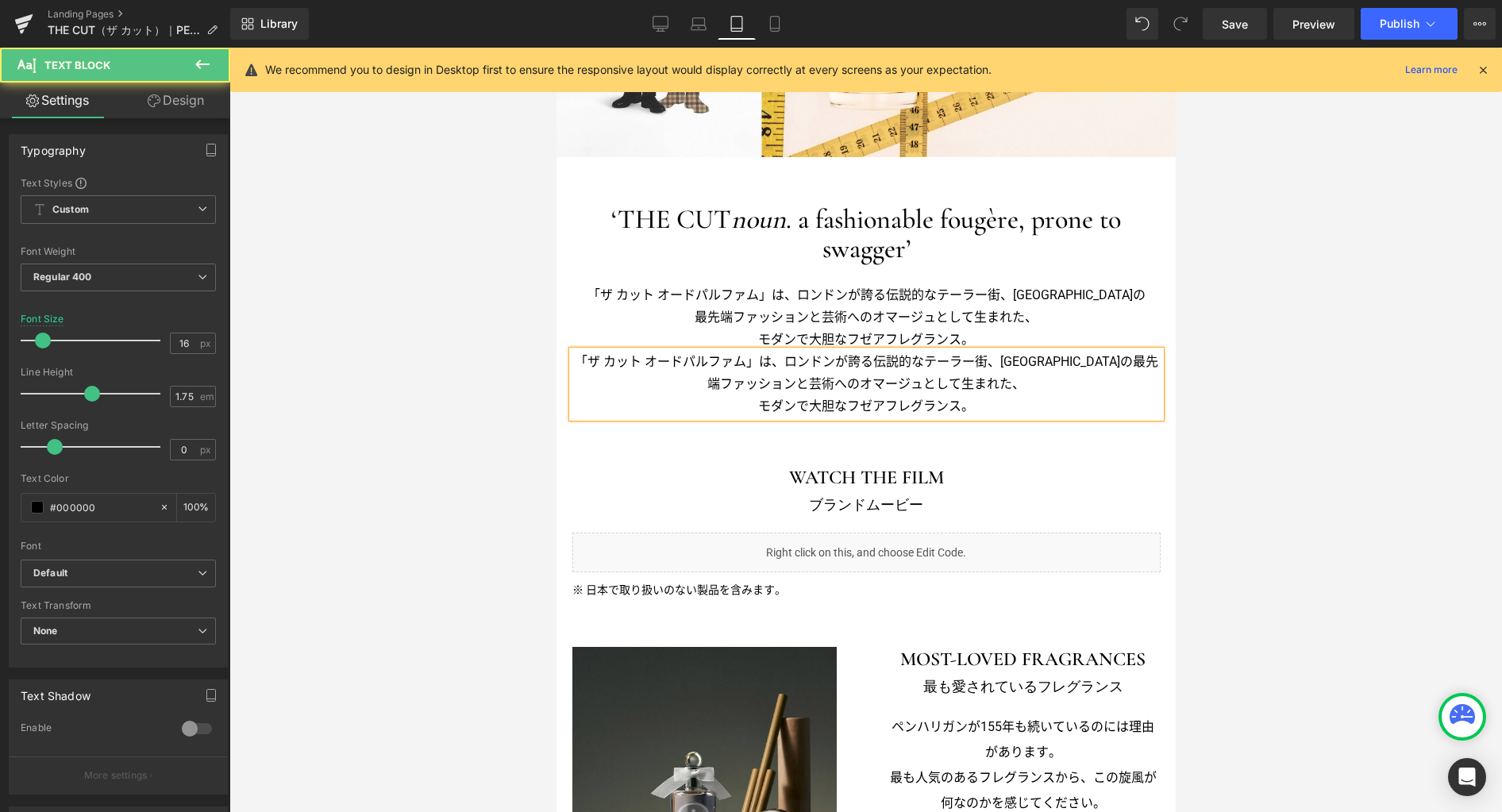
click at [1002, 383] on p "「ザ カット オードパルファム」は、ロンドンが誇る伝説的なテーラー街、サヴィル・ロウストリートの 最先端ファッションと芸術へのオマージュとして生まれた、" at bounding box center [866, 373] width 588 height 44
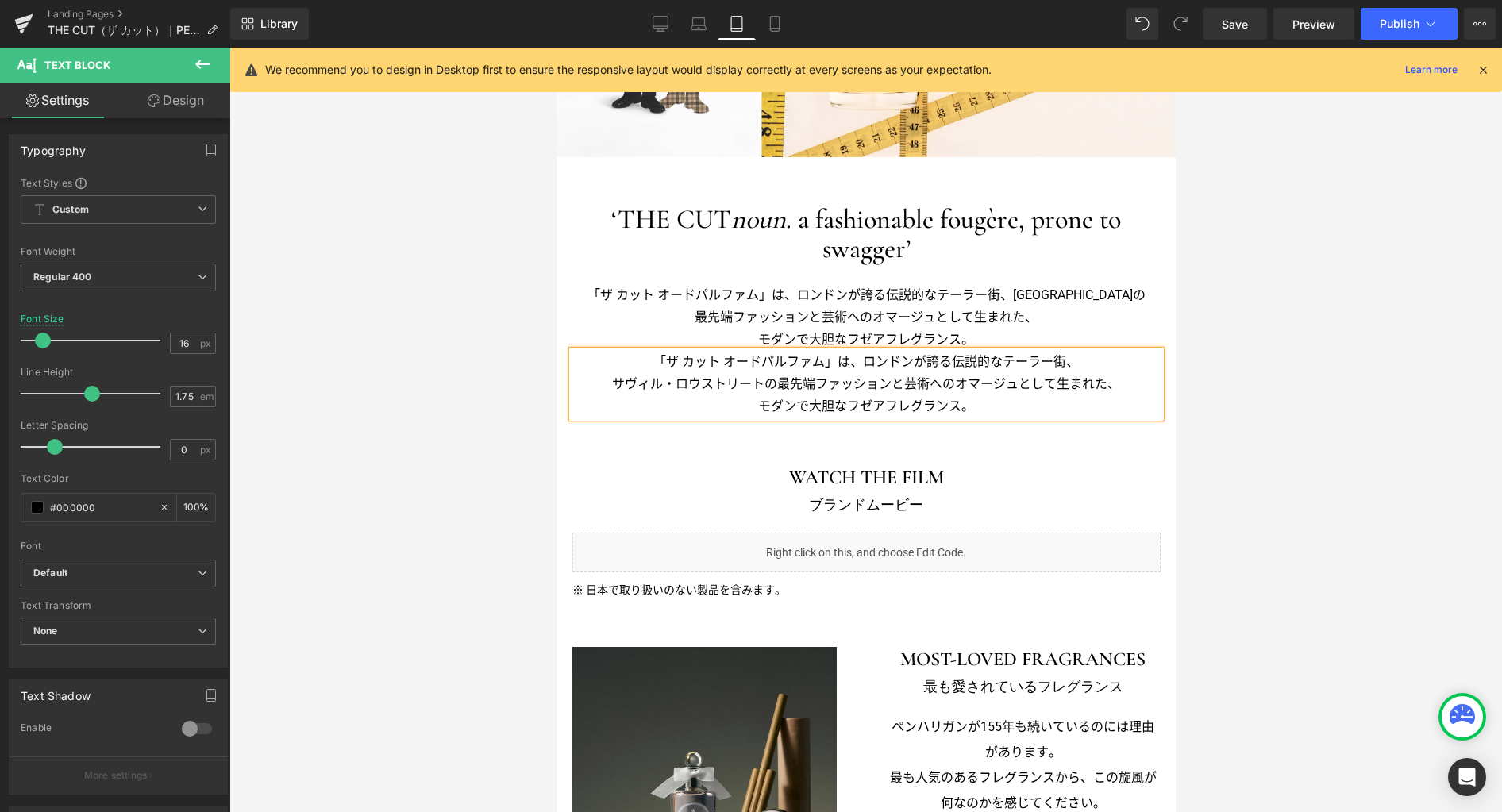
click at [898, 391] on span "最先端ファッションと芸術へのオマージュとして生まれた、" at bounding box center [947, 383] width 343 height 15
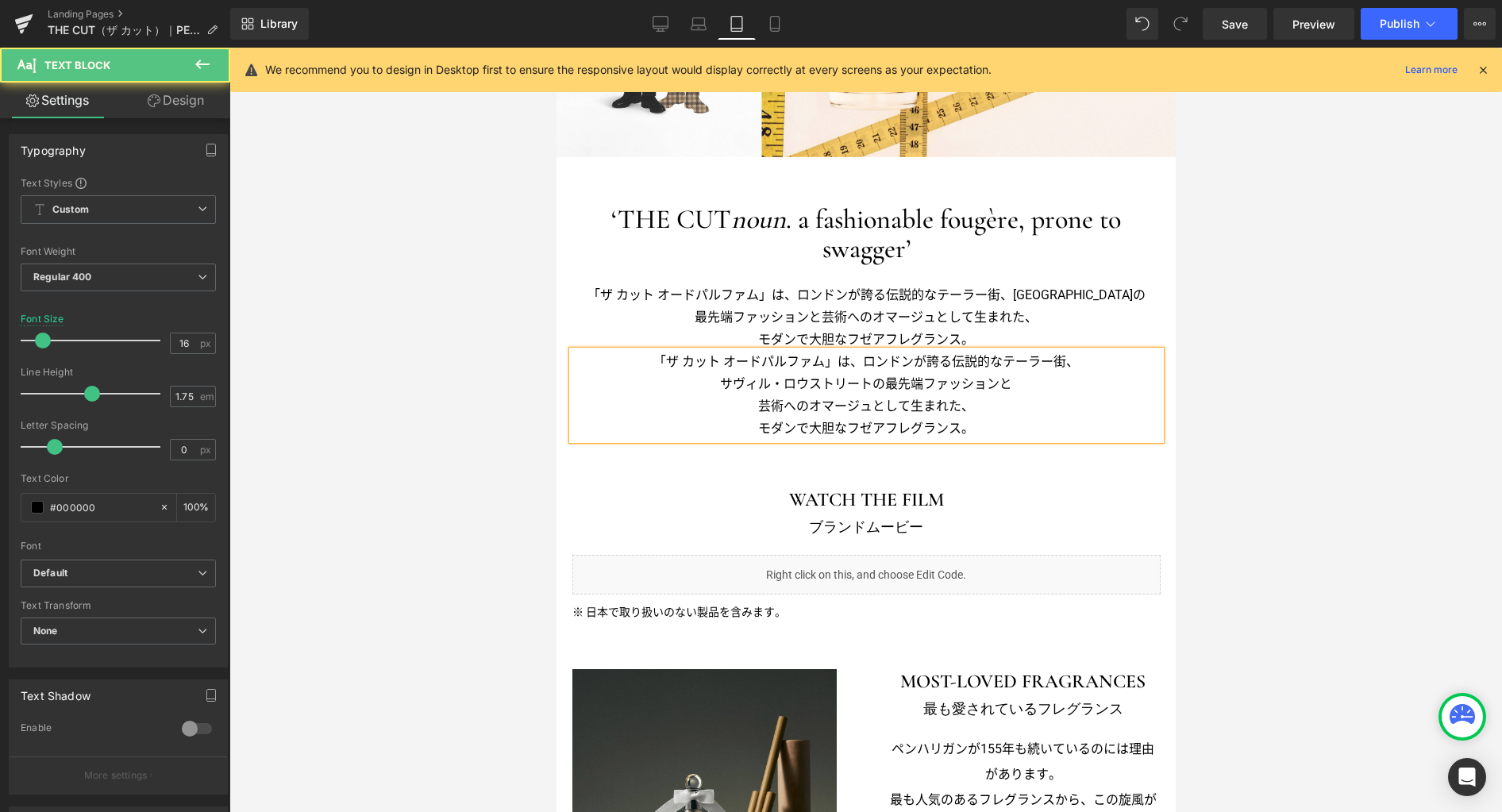
click at [969, 417] on p "芸術へのオマージュとして生まれた、" at bounding box center [866, 406] width 588 height 22
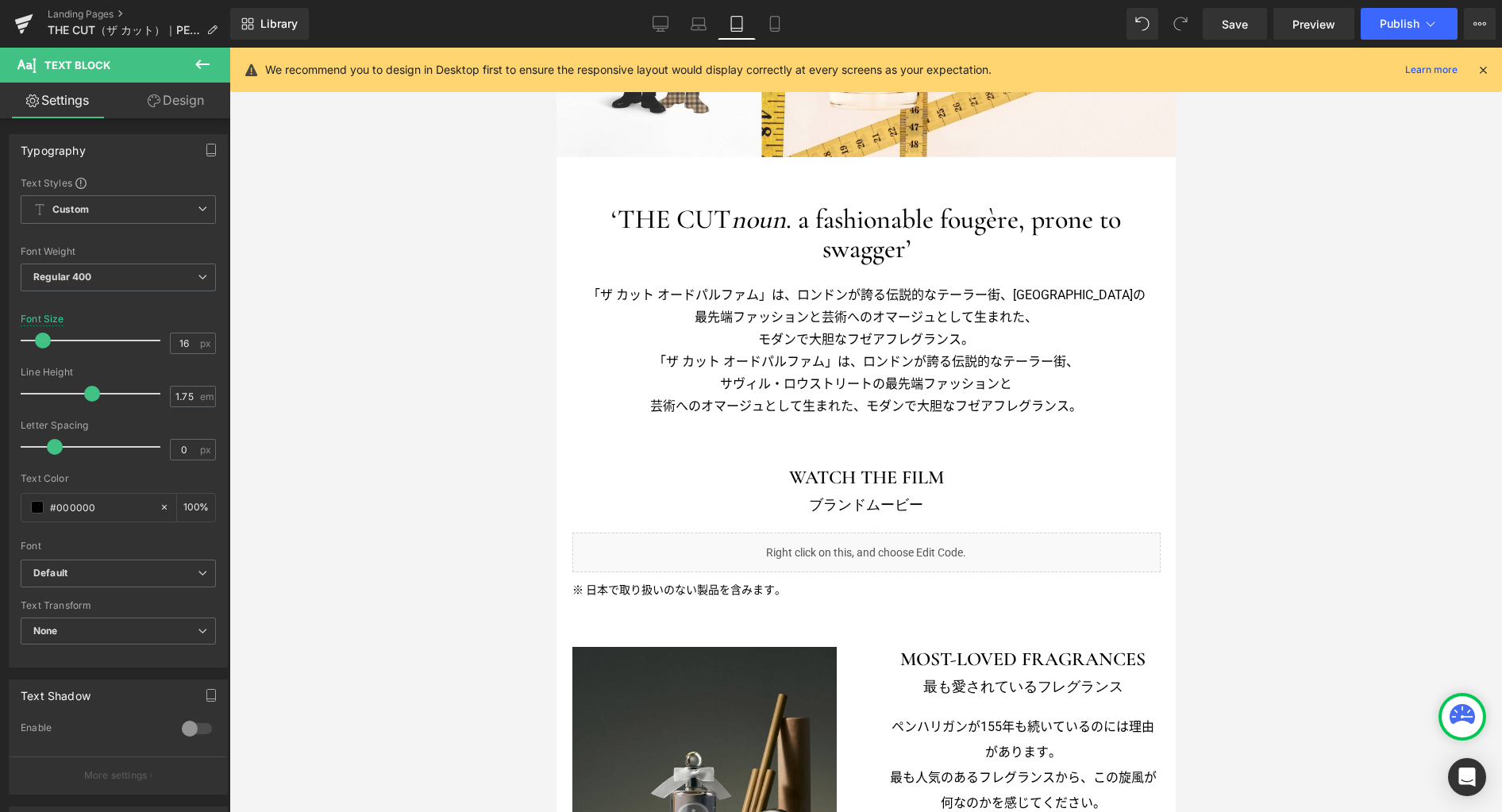
drag, startPoint x: 177, startPoint y: 107, endPoint x: 143, endPoint y: 129, distance: 40.5
click at [177, 107] on link "Design" at bounding box center [175, 100] width 115 height 36
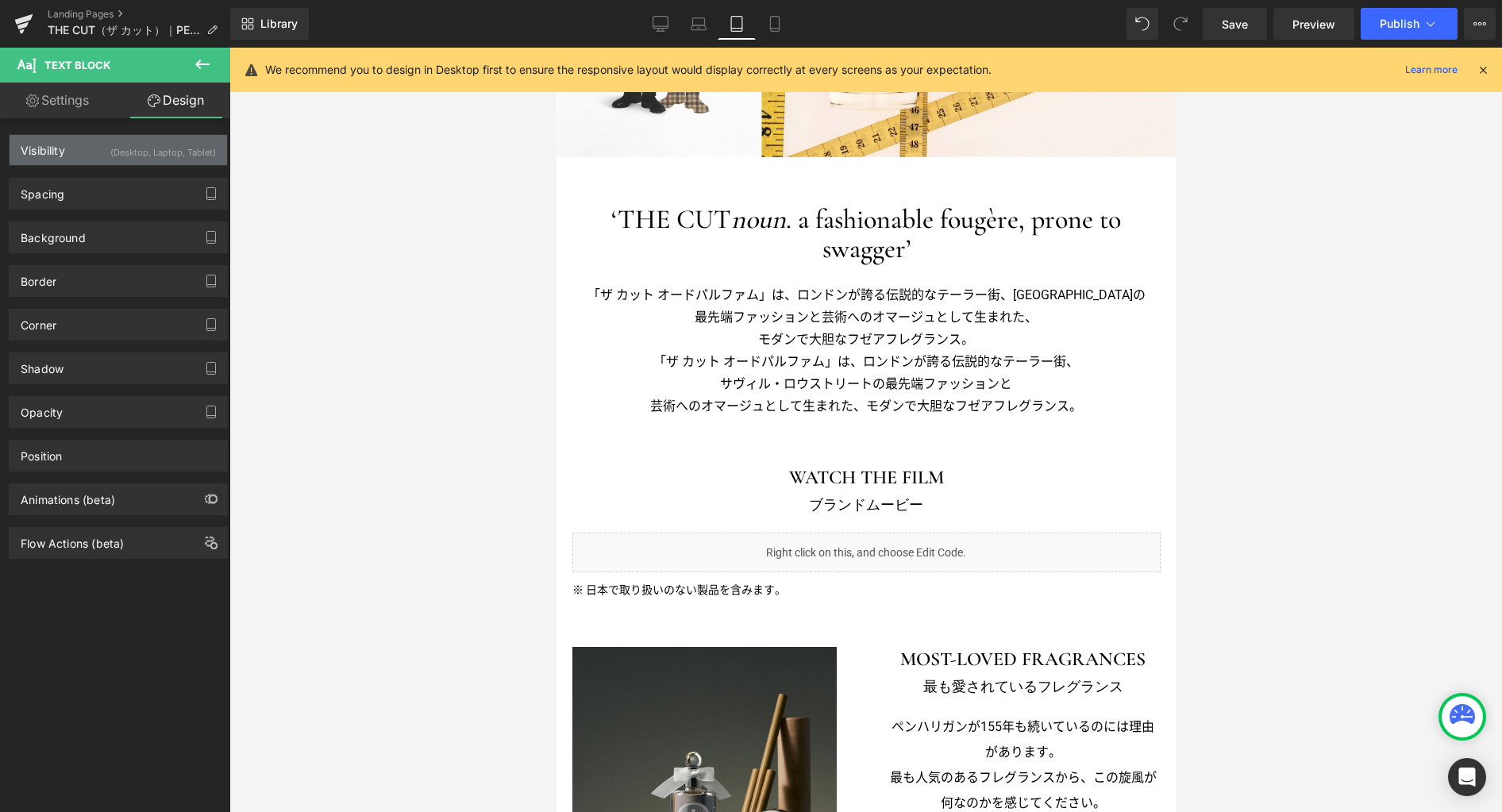
click at [134, 147] on div "(Desktop, Laptop, Tablet)" at bounding box center [163, 148] width 106 height 26
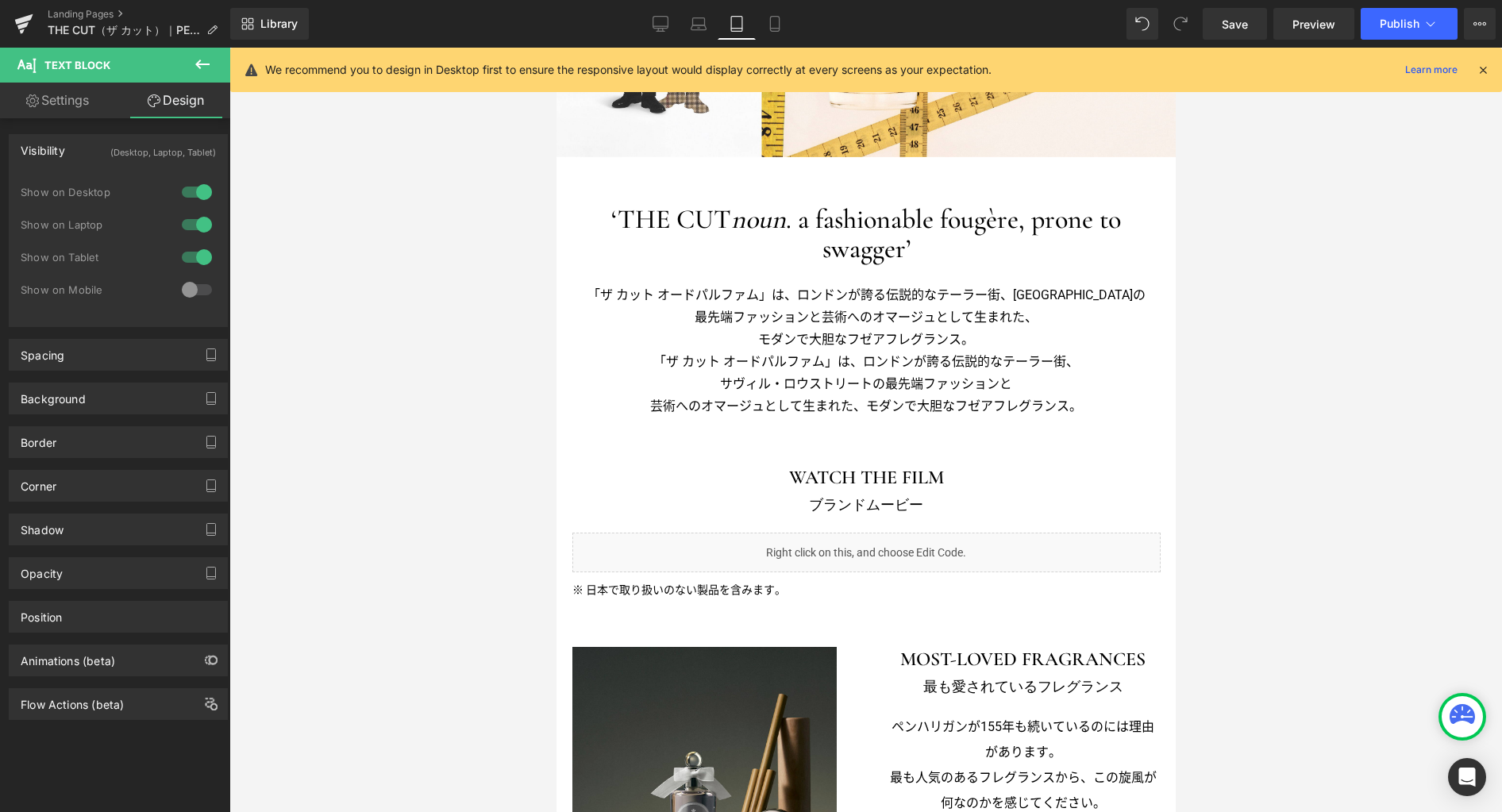
click at [196, 222] on div at bounding box center [196, 225] width 38 height 26
click at [198, 189] on div at bounding box center [196, 192] width 38 height 26
click at [187, 292] on div at bounding box center [196, 289] width 38 height 26
click at [193, 293] on div at bounding box center [196, 289] width 38 height 26
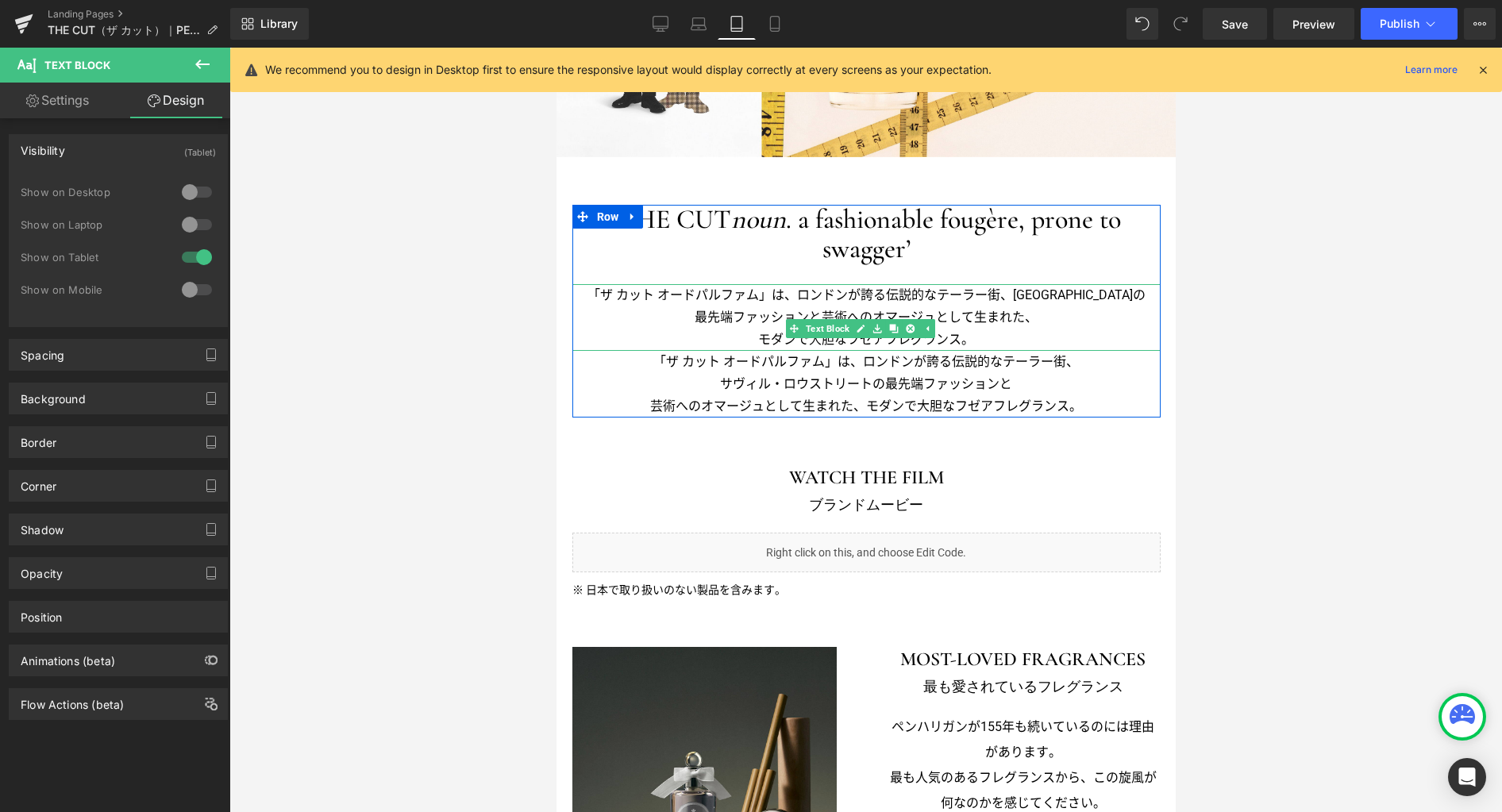
click at [805, 299] on p "「ザ カット オードパルファム」は、ロンドンが誇る伝説的なテーラー街、サヴィル・ロウストリートの" at bounding box center [866, 295] width 588 height 22
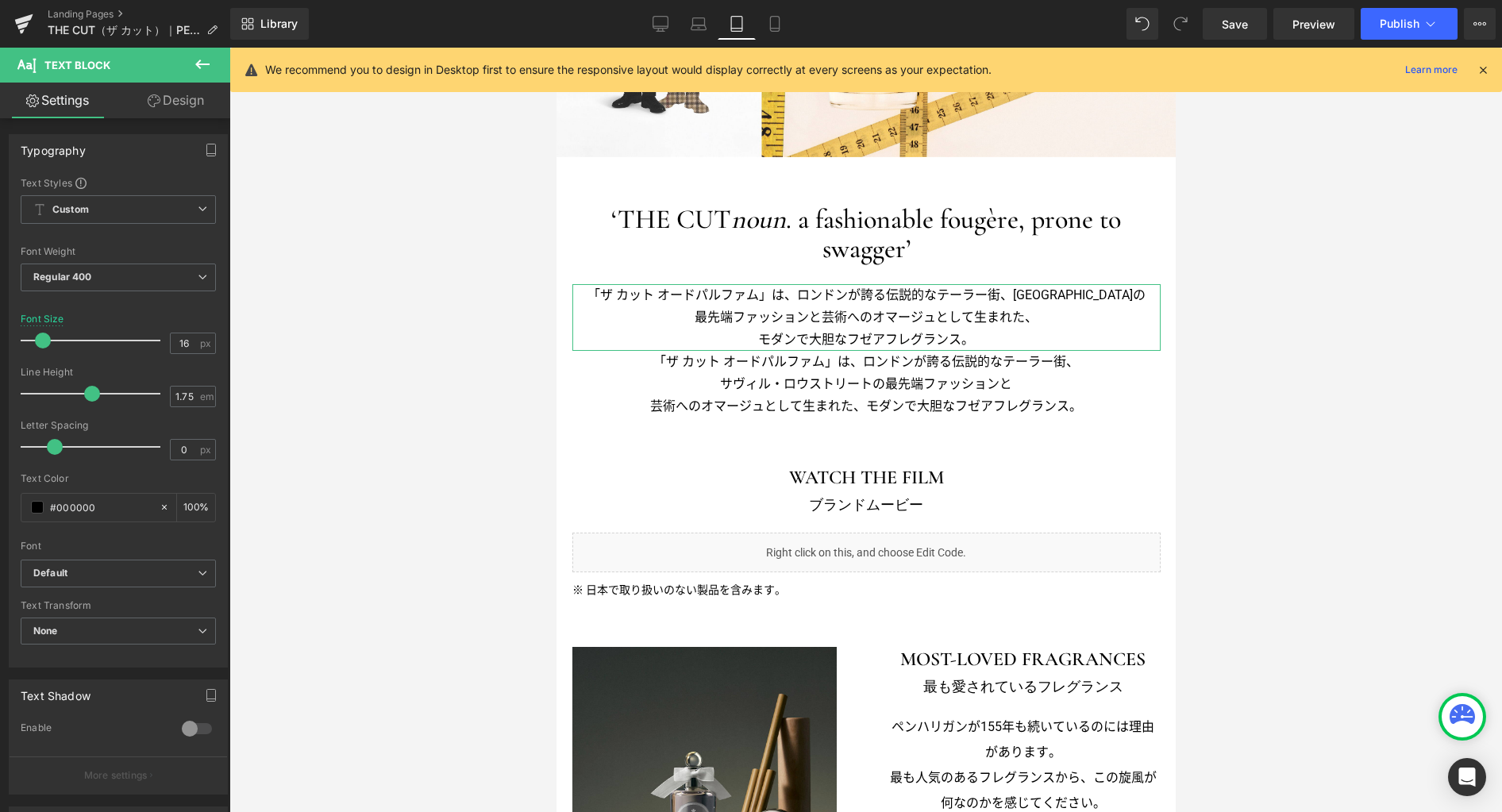
click at [190, 106] on link "Design" at bounding box center [175, 100] width 115 height 36
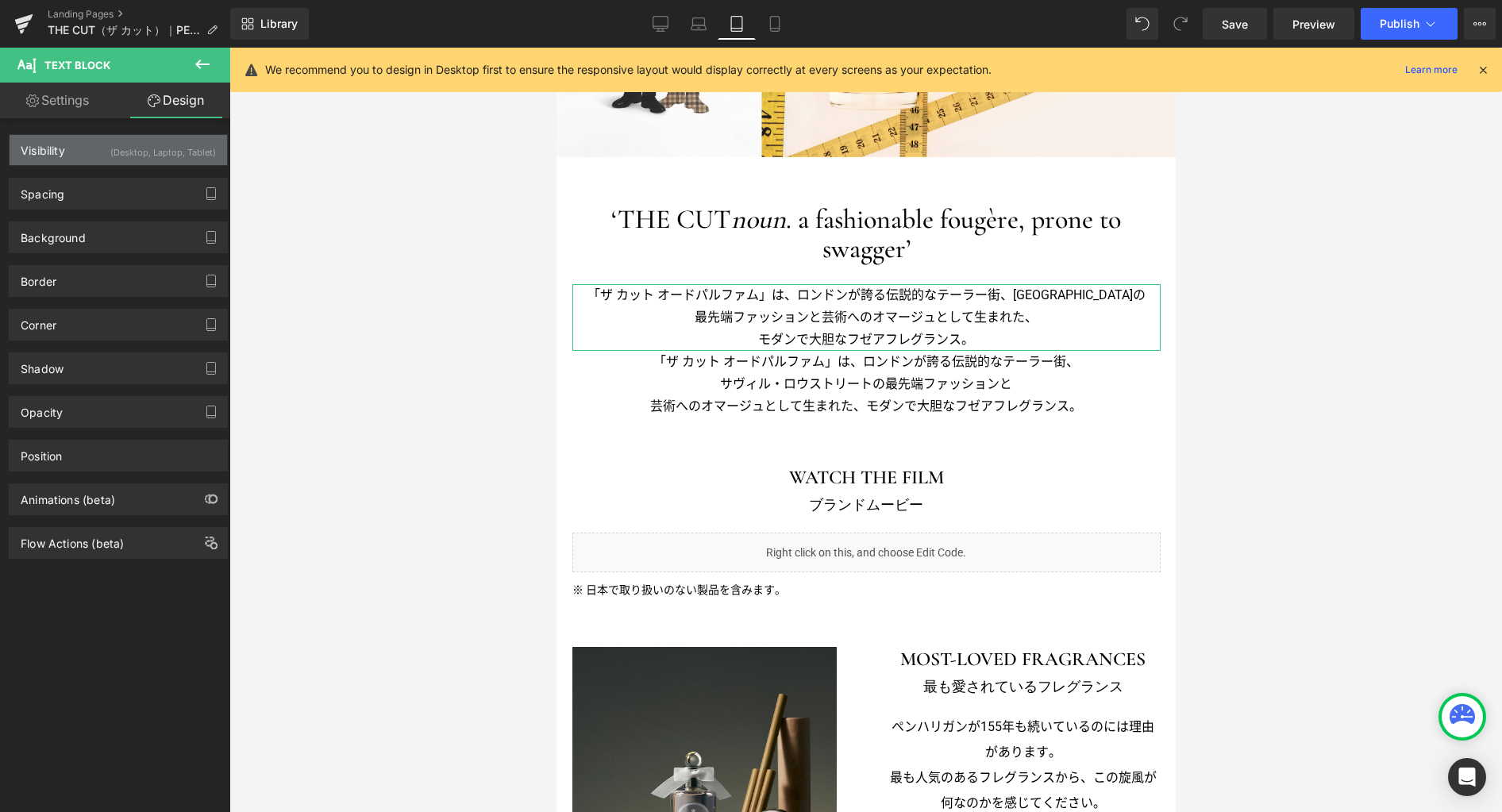
click at [154, 146] on div "(Desktop, Laptop, Tablet)" at bounding box center [163, 148] width 106 height 26
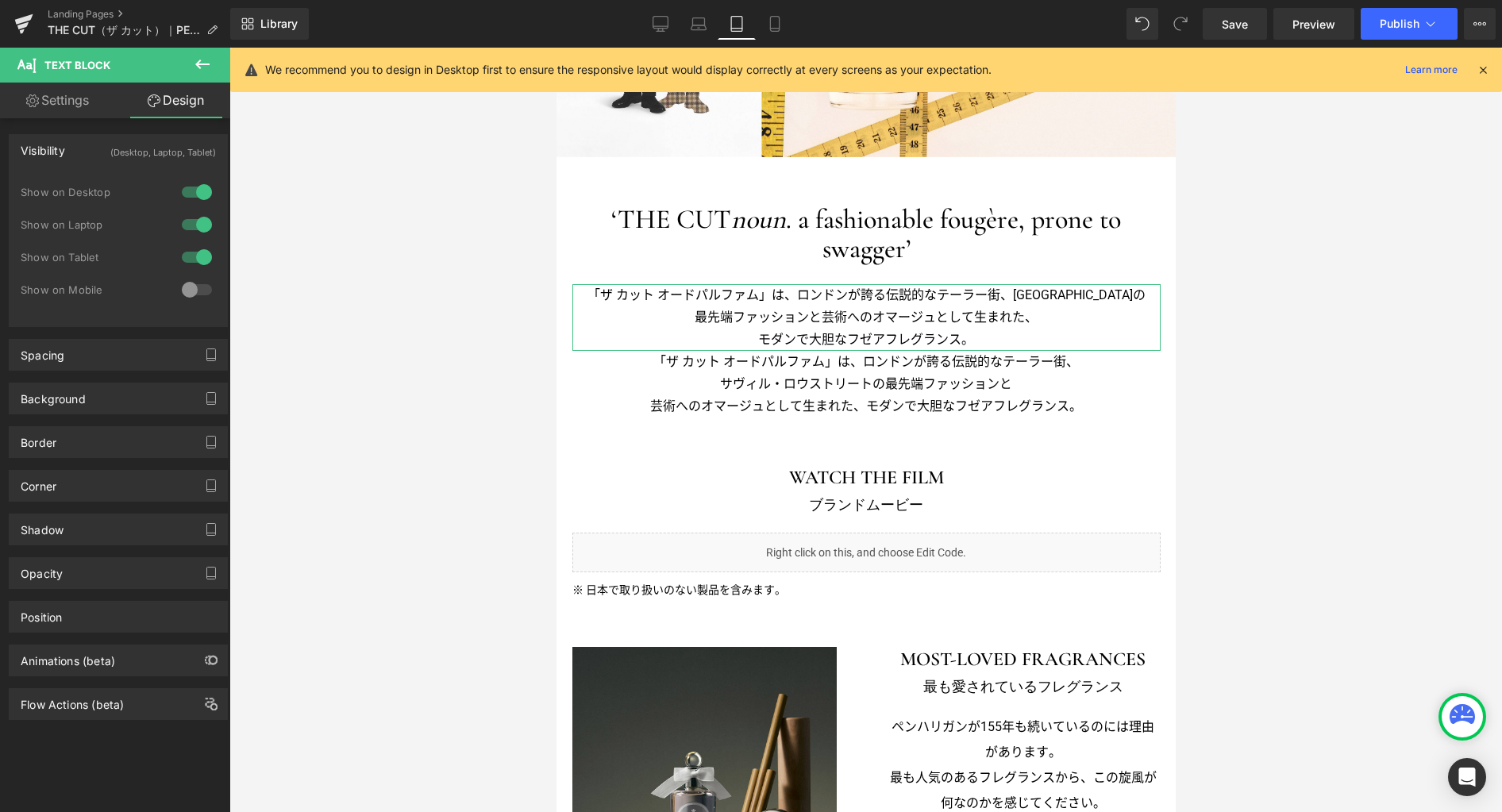
click at [202, 247] on div at bounding box center [196, 257] width 38 height 26
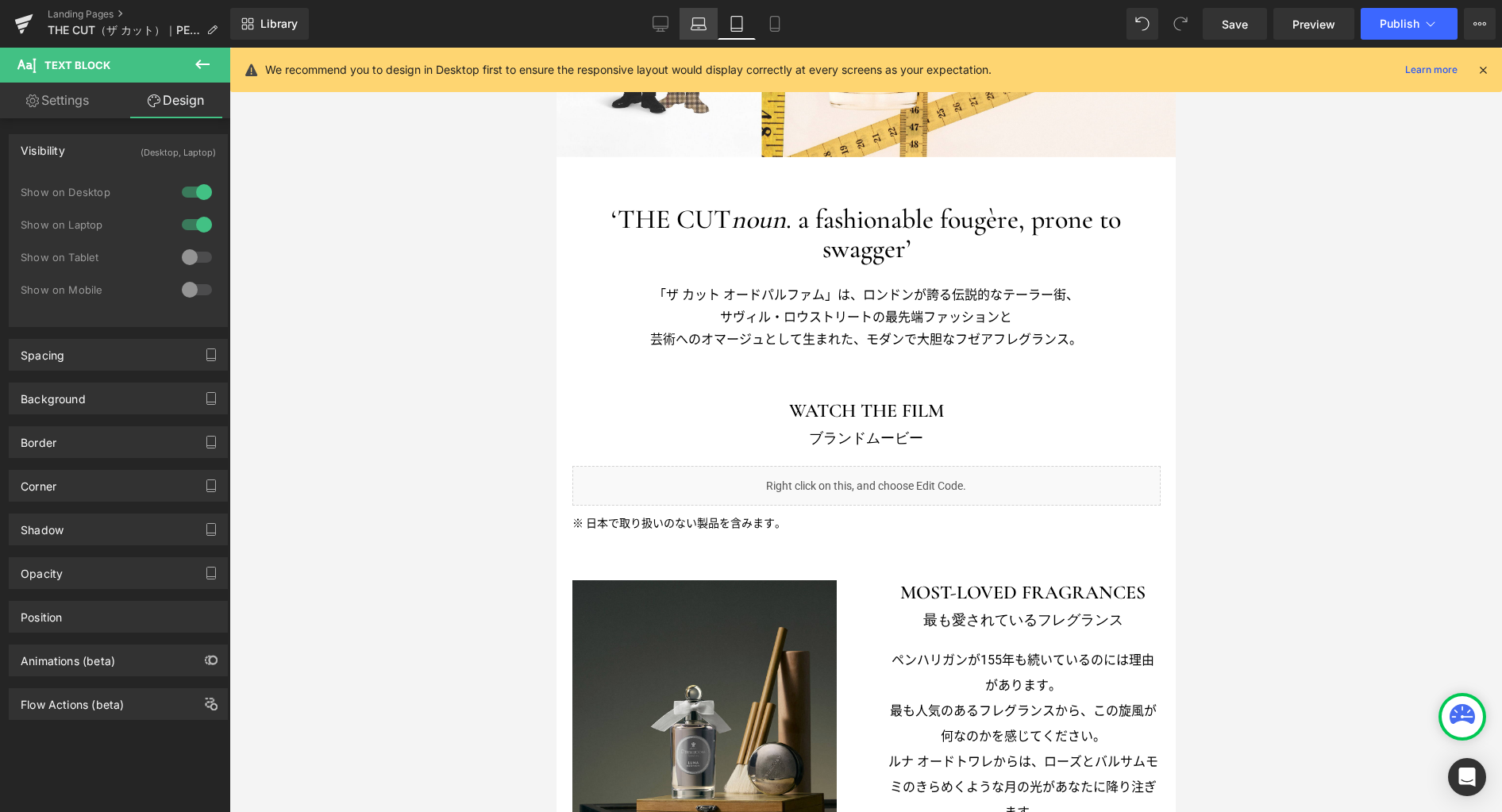
click at [692, 28] on icon at bounding box center [699, 24] width 16 height 16
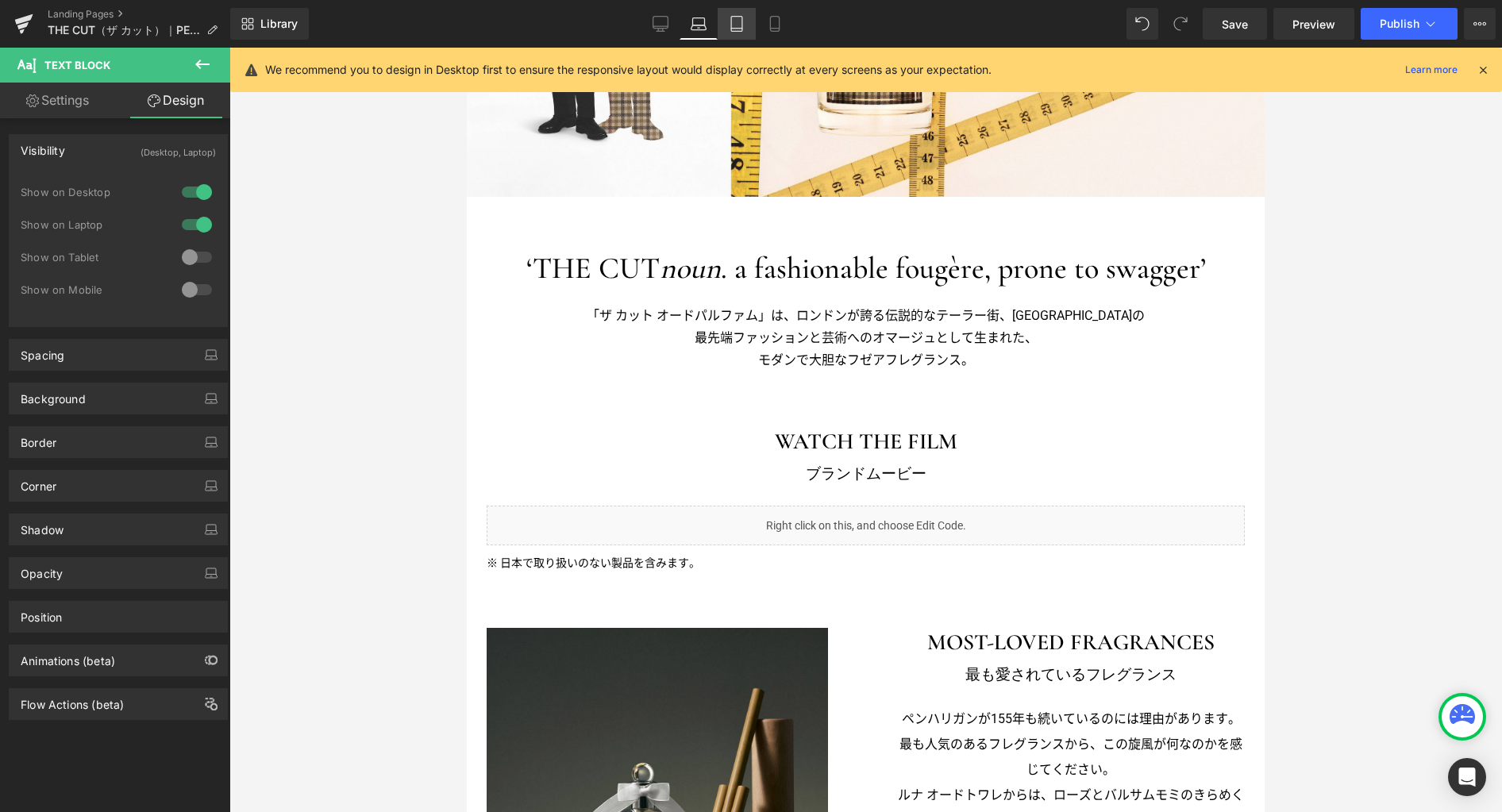
click at [739, 29] on icon at bounding box center [736, 24] width 16 height 16
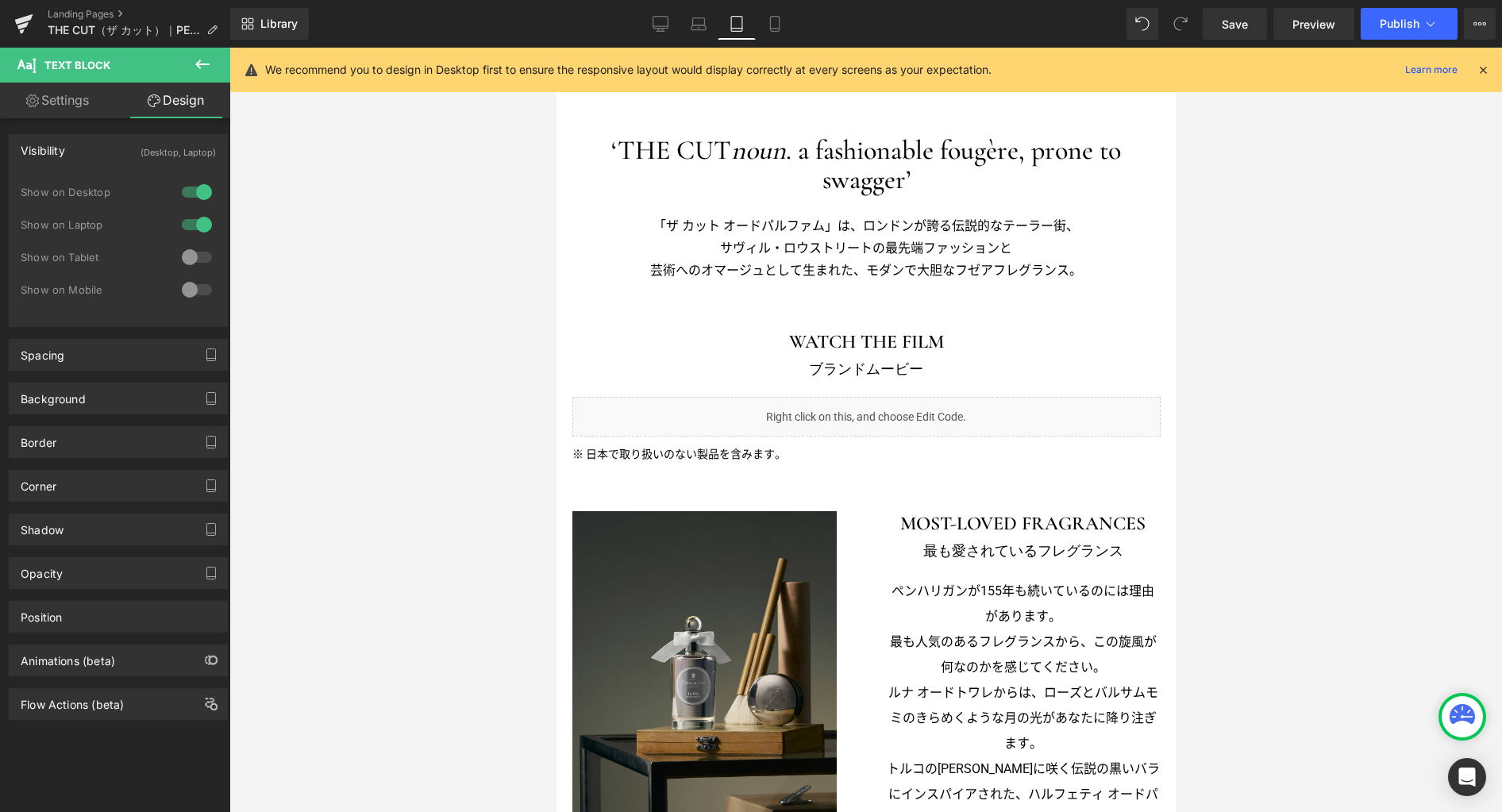
scroll to position [0, 0]
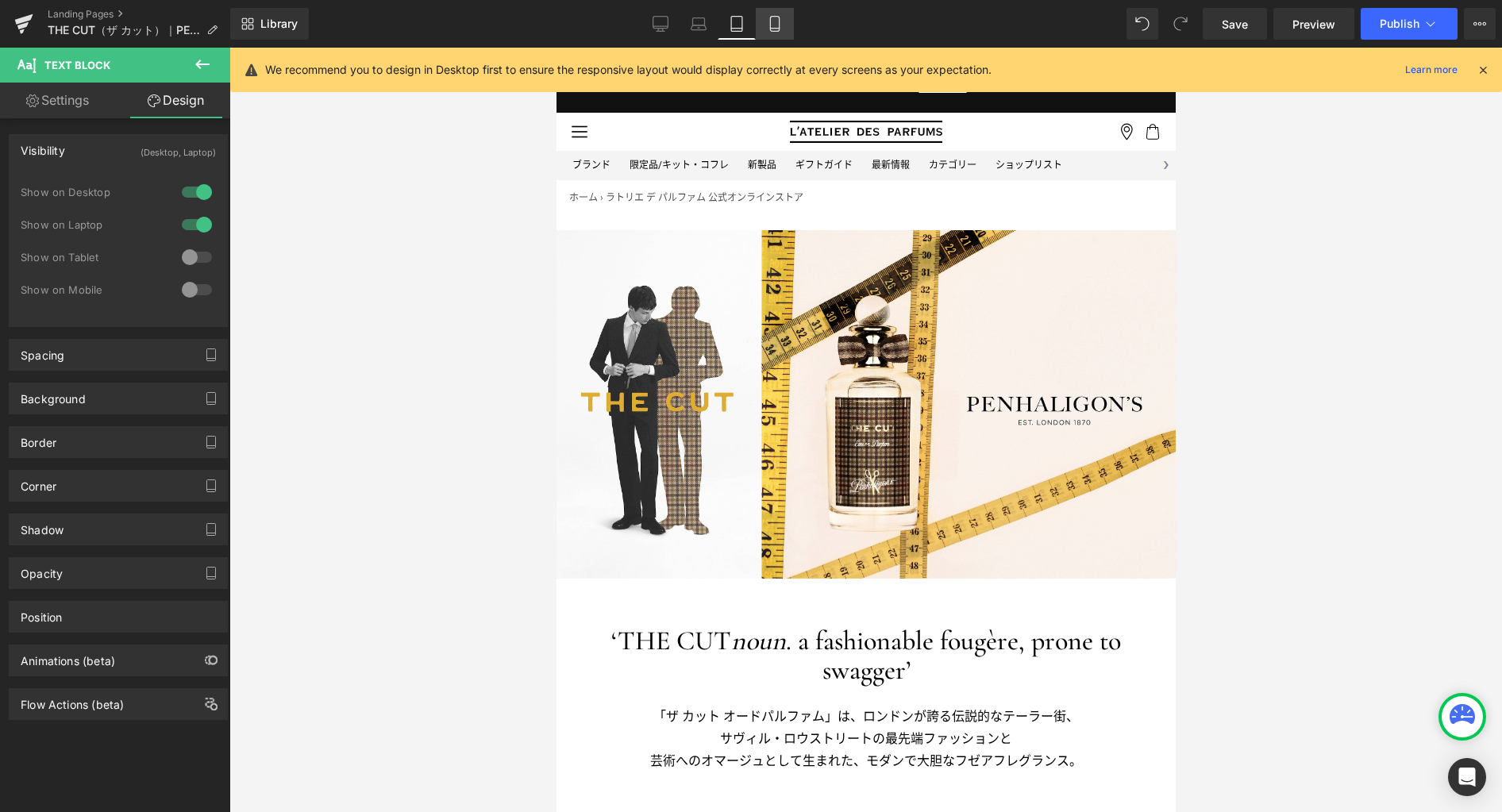
click at [773, 31] on icon at bounding box center [774, 24] width 9 height 15
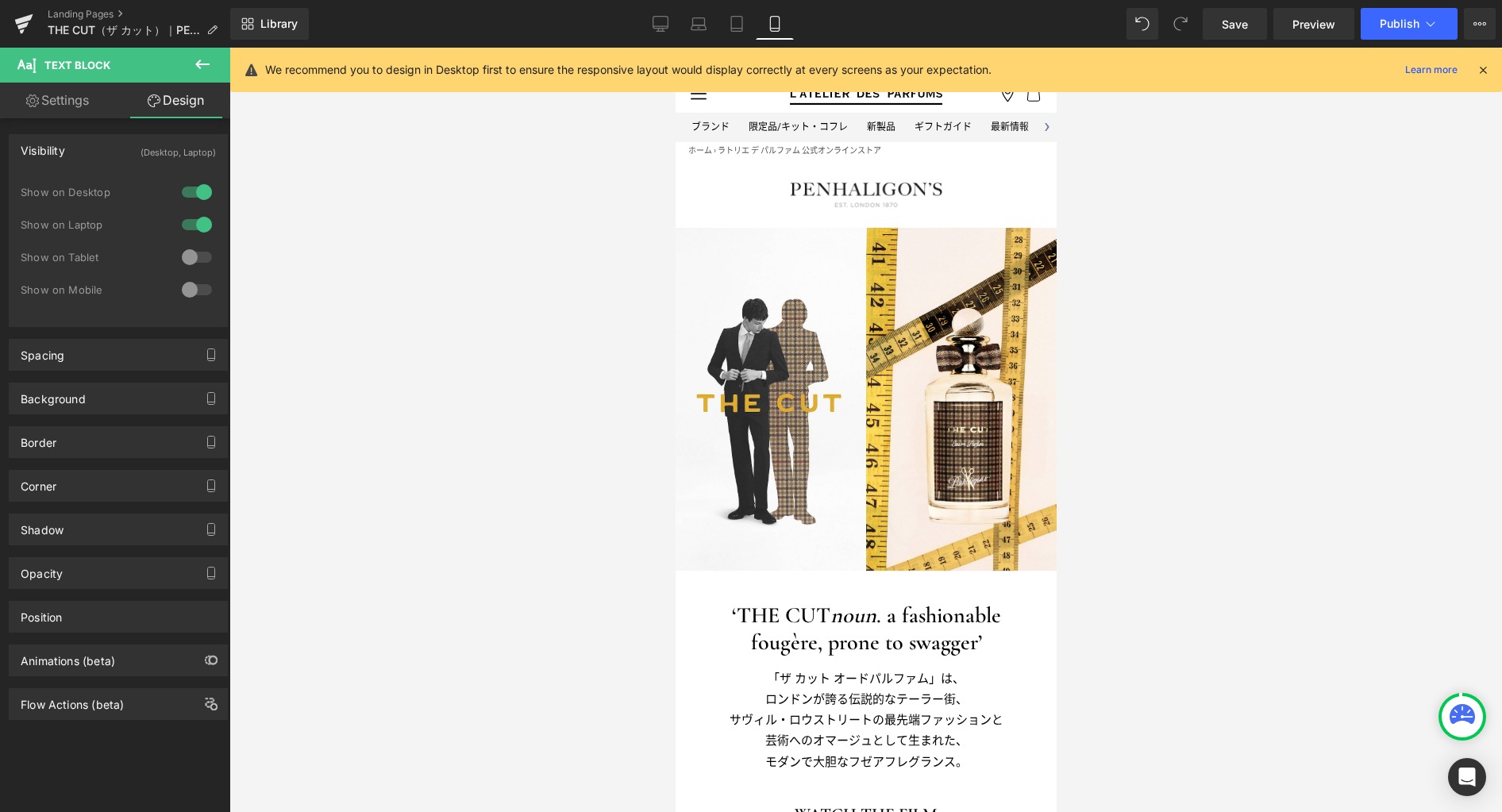
scroll to position [118, 0]
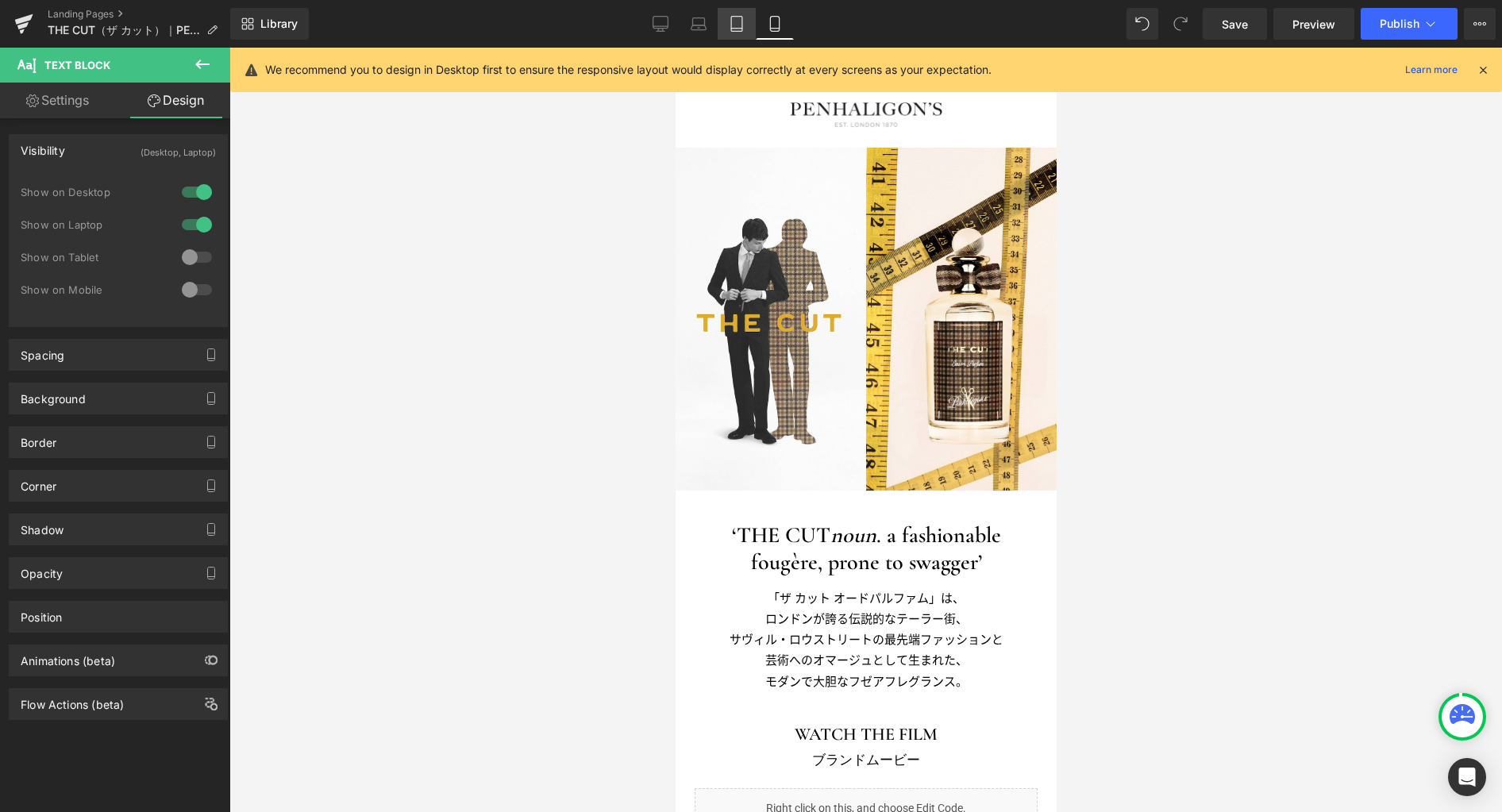
click at [747, 21] on link "Tablet" at bounding box center [736, 24] width 38 height 32
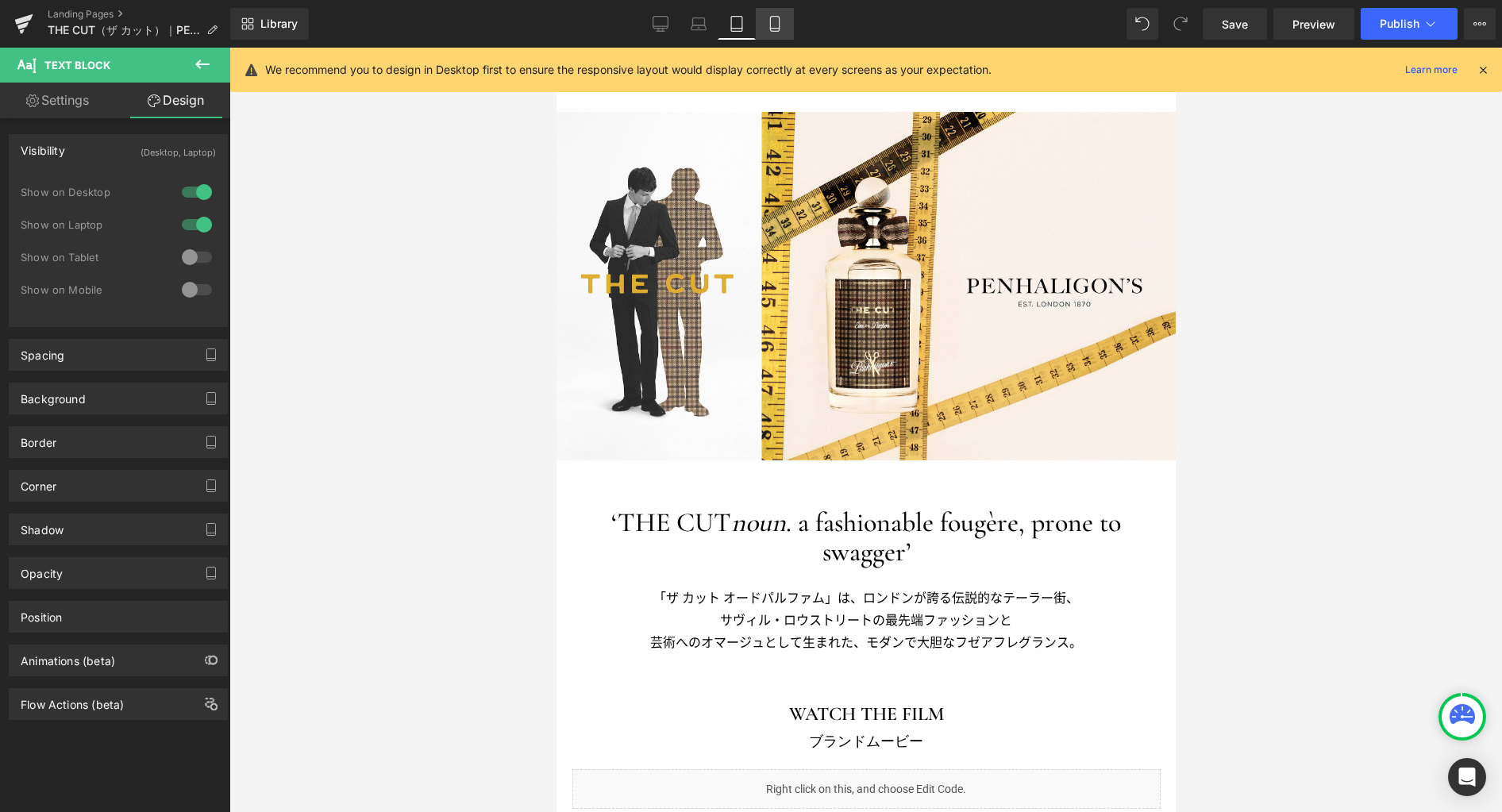
scroll to position [0, 0]
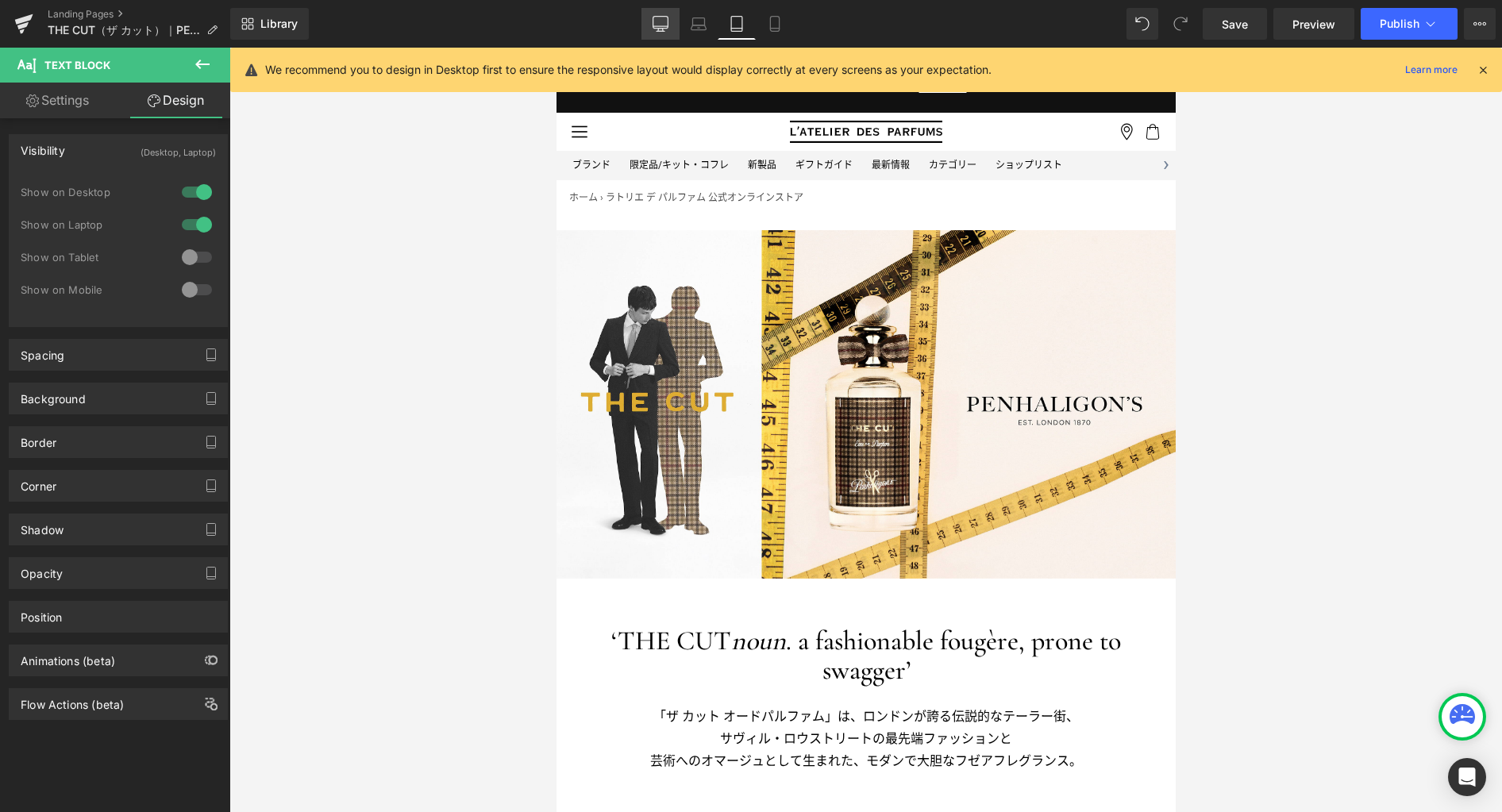
click at [668, 26] on icon at bounding box center [661, 26] width 15 height 0
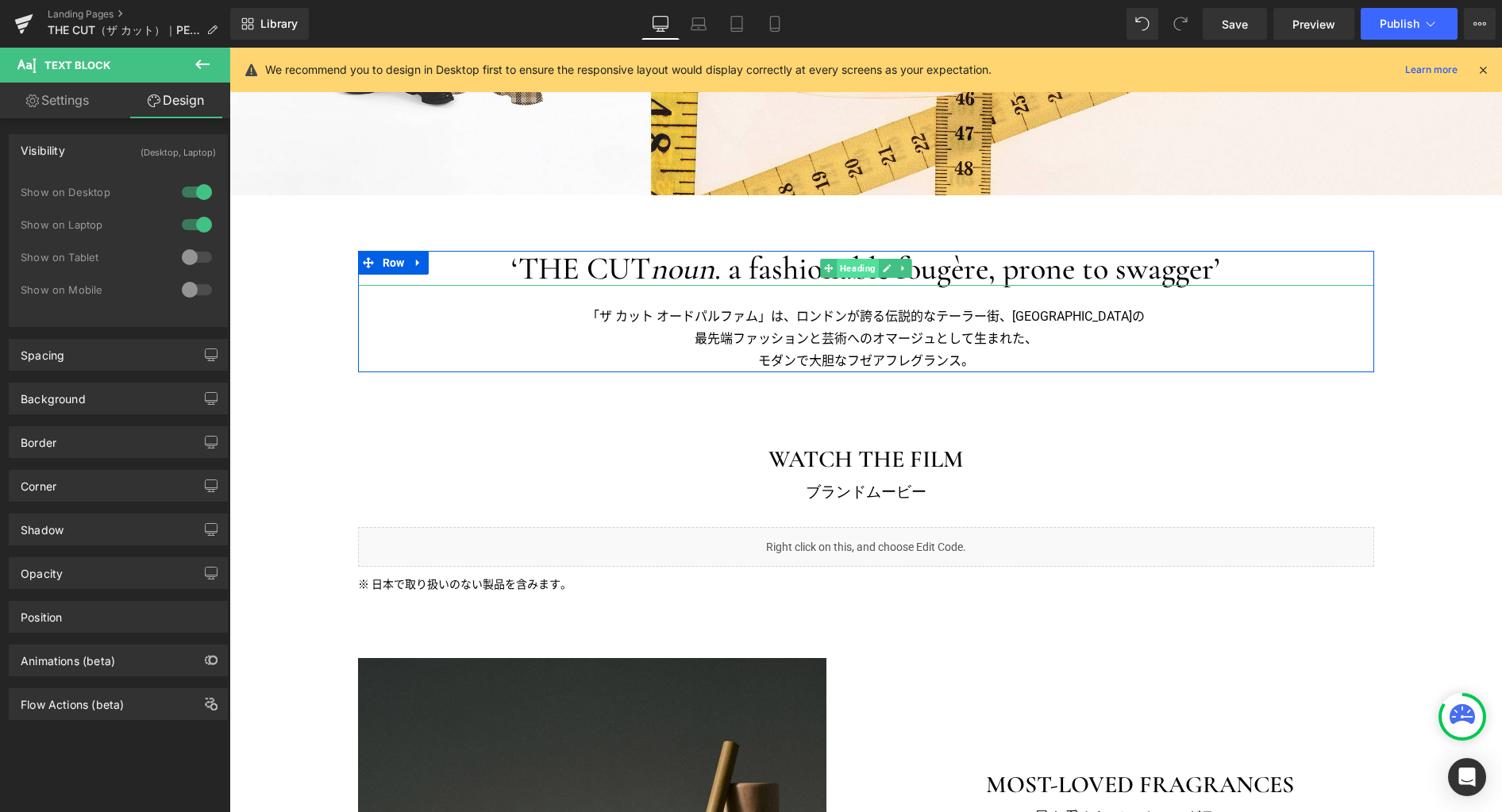
click at [844, 265] on span "Heading" at bounding box center [858, 269] width 42 height 19
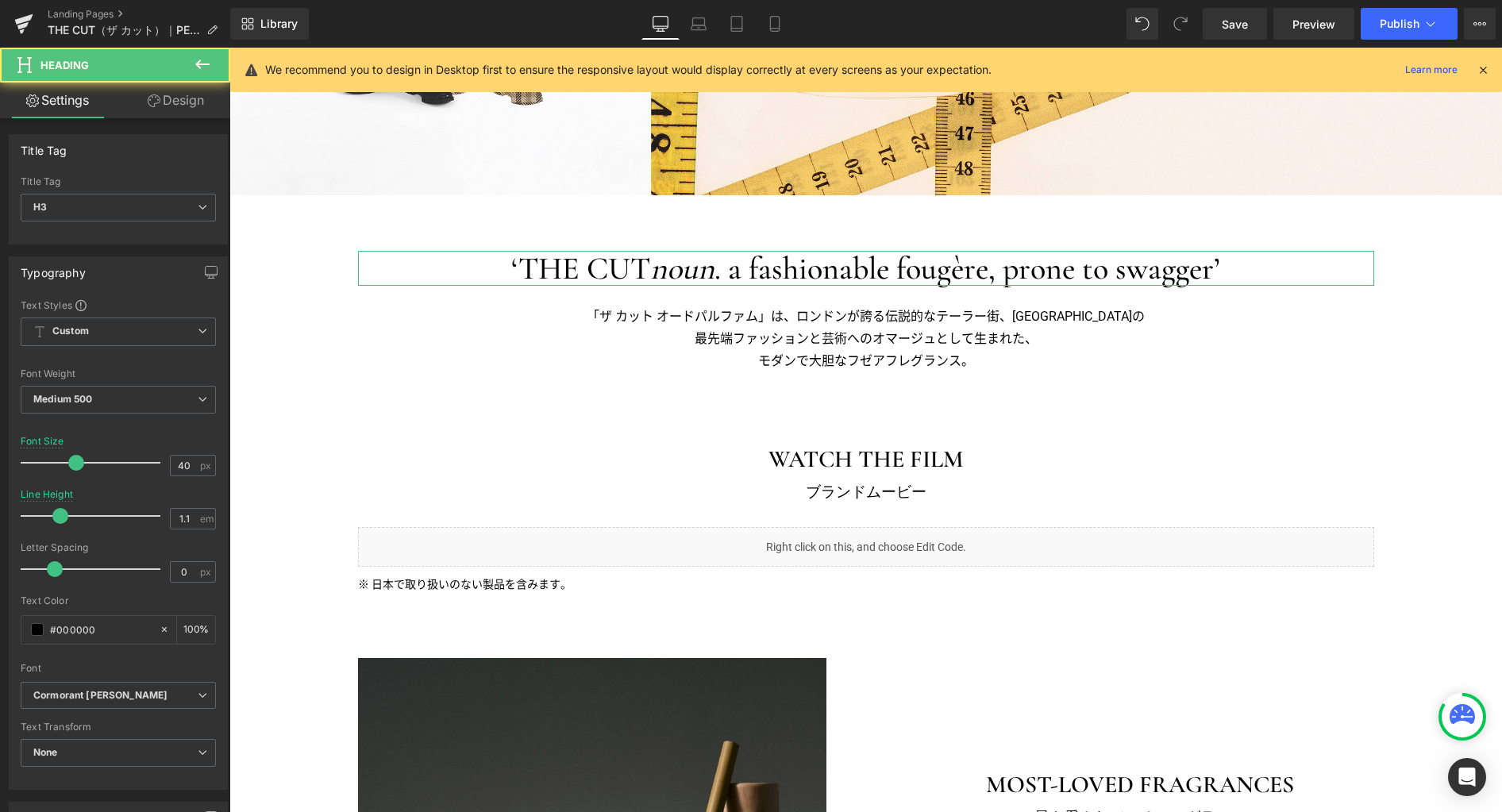
click at [197, 97] on link "Design" at bounding box center [175, 100] width 115 height 36
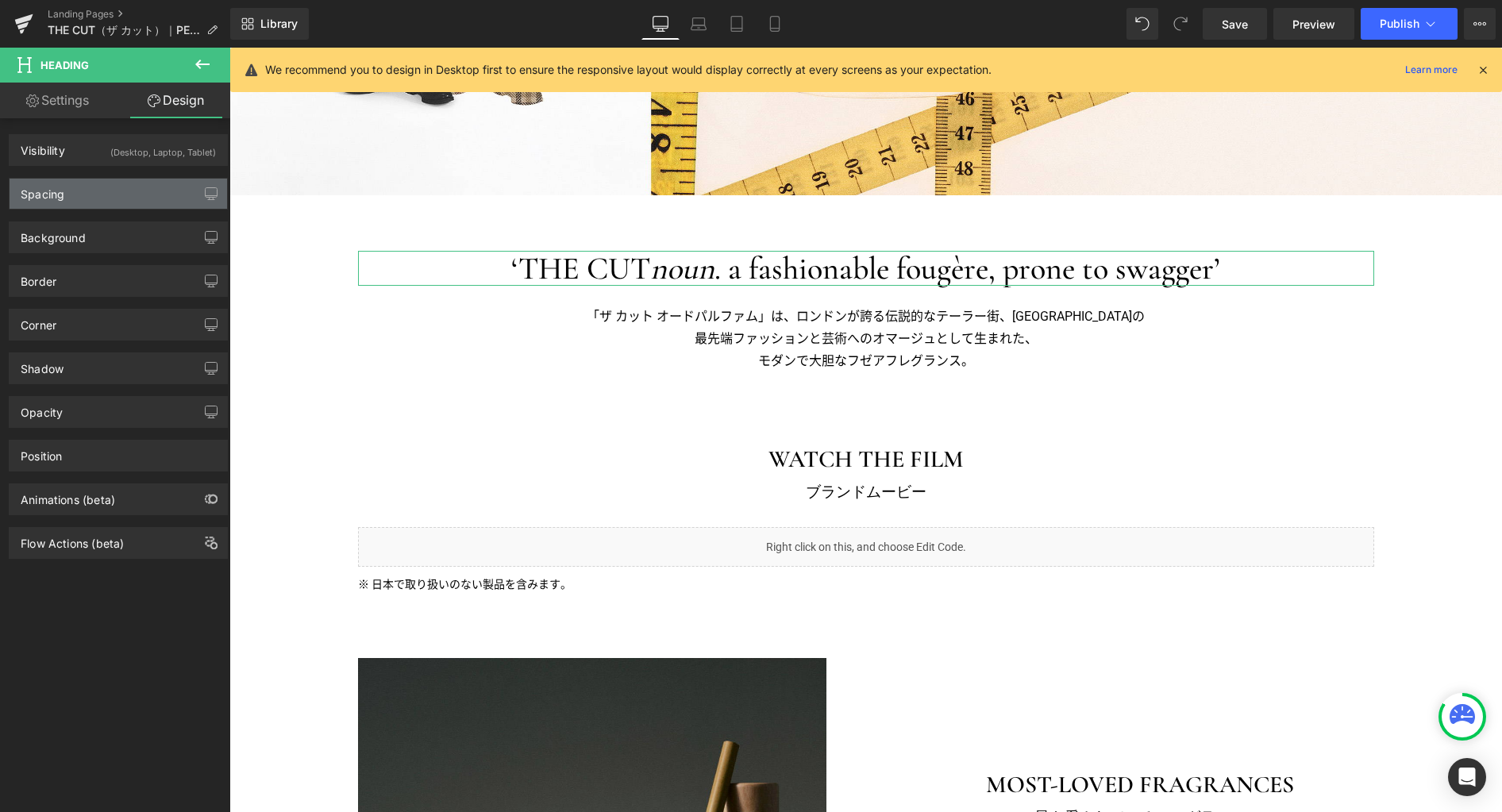
click at [148, 184] on div "Spacing" at bounding box center [118, 194] width 218 height 30
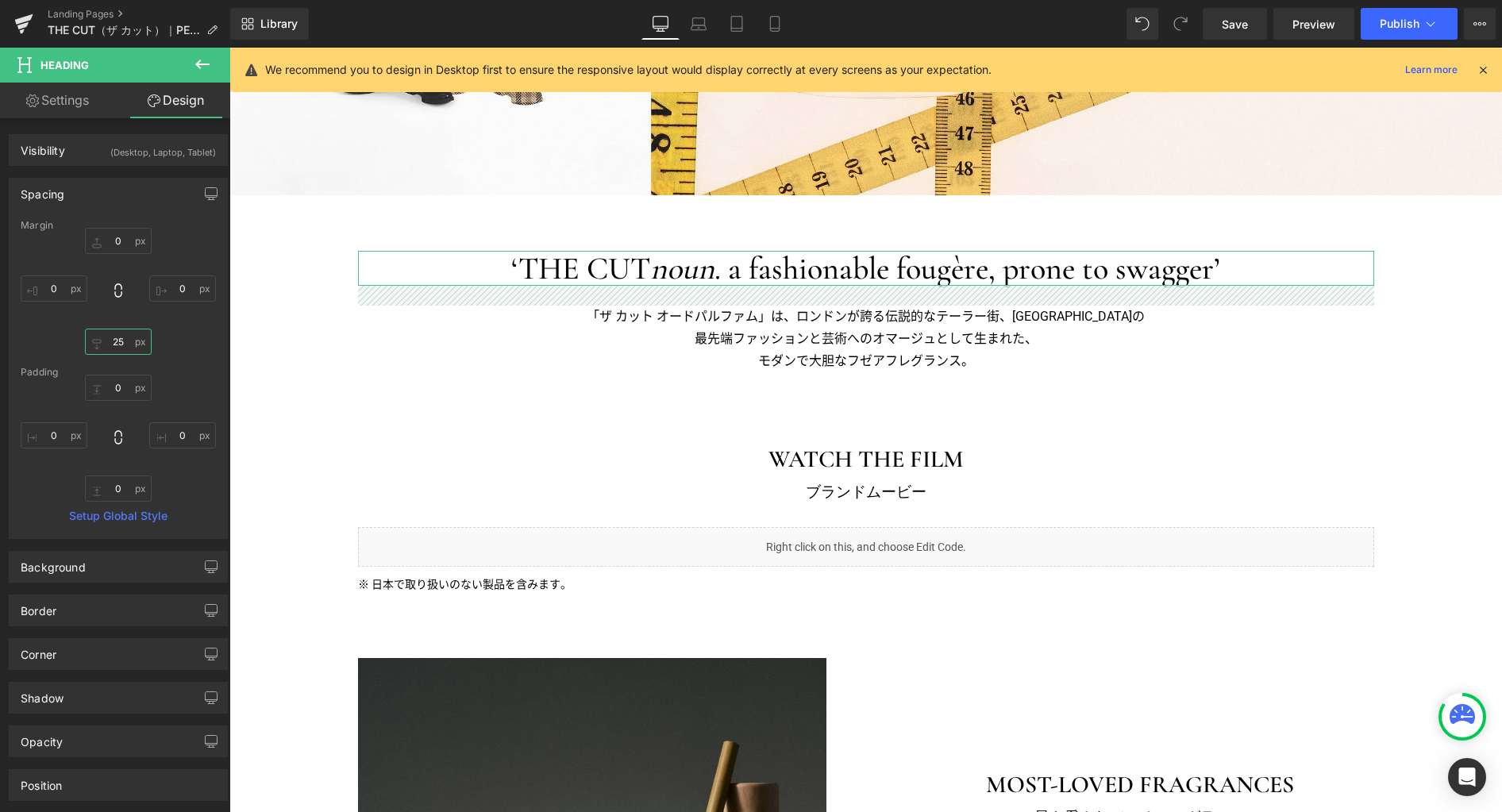
click at [128, 343] on input "25" at bounding box center [118, 342] width 67 height 26
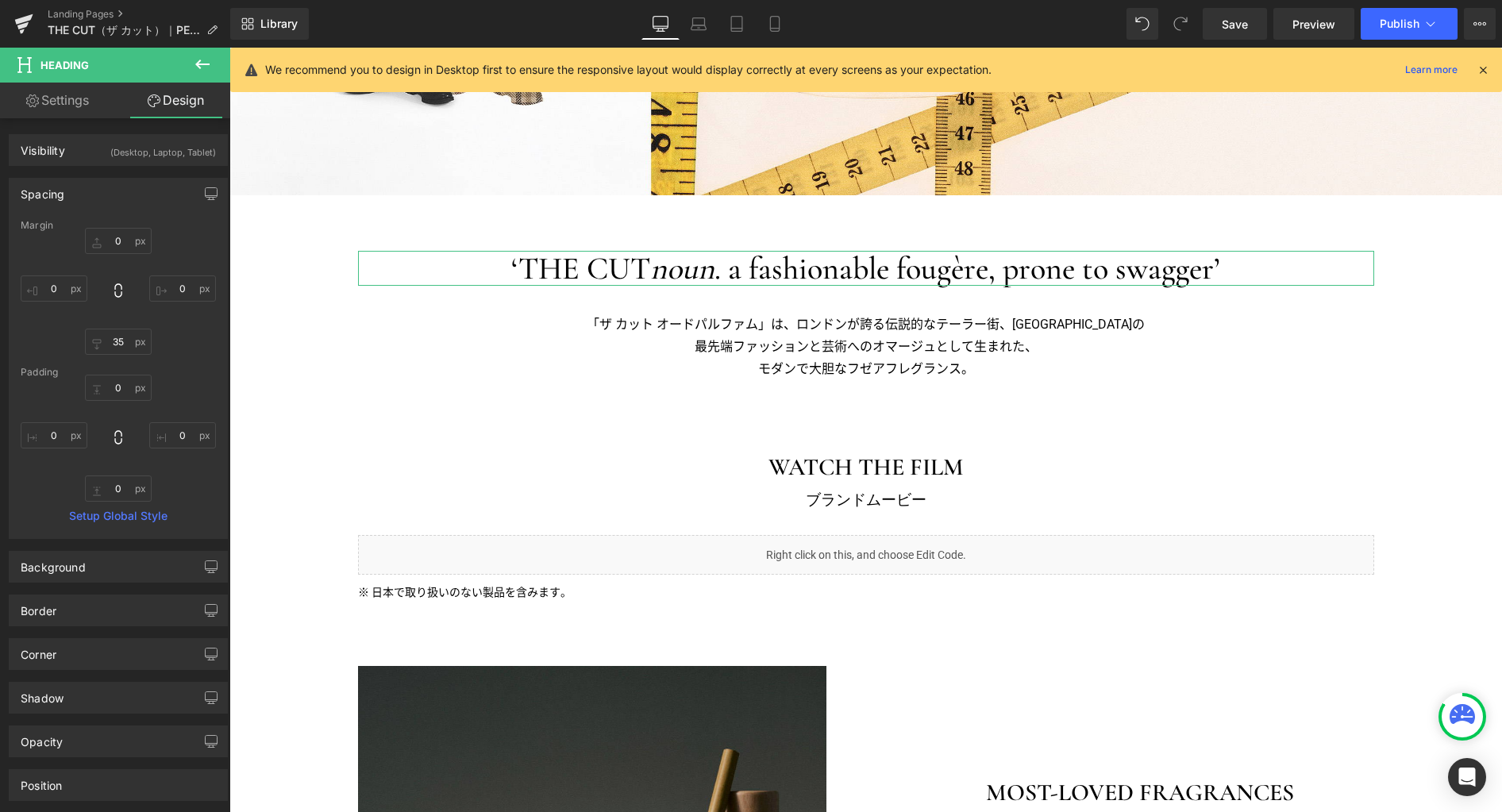
click at [188, 199] on div "Spacing" at bounding box center [118, 194] width 218 height 30
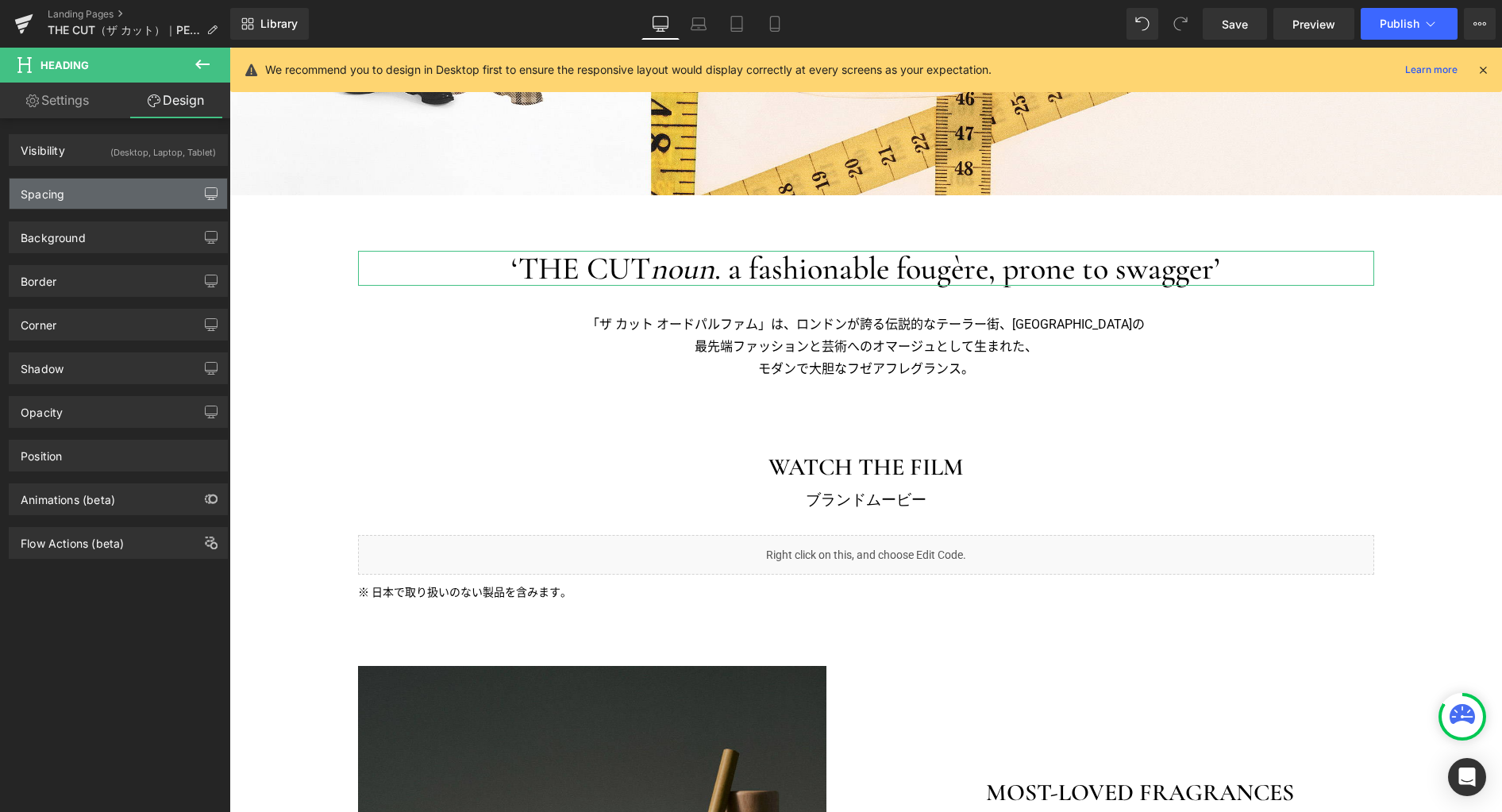
click at [208, 190] on icon "button" at bounding box center [211, 194] width 12 height 12
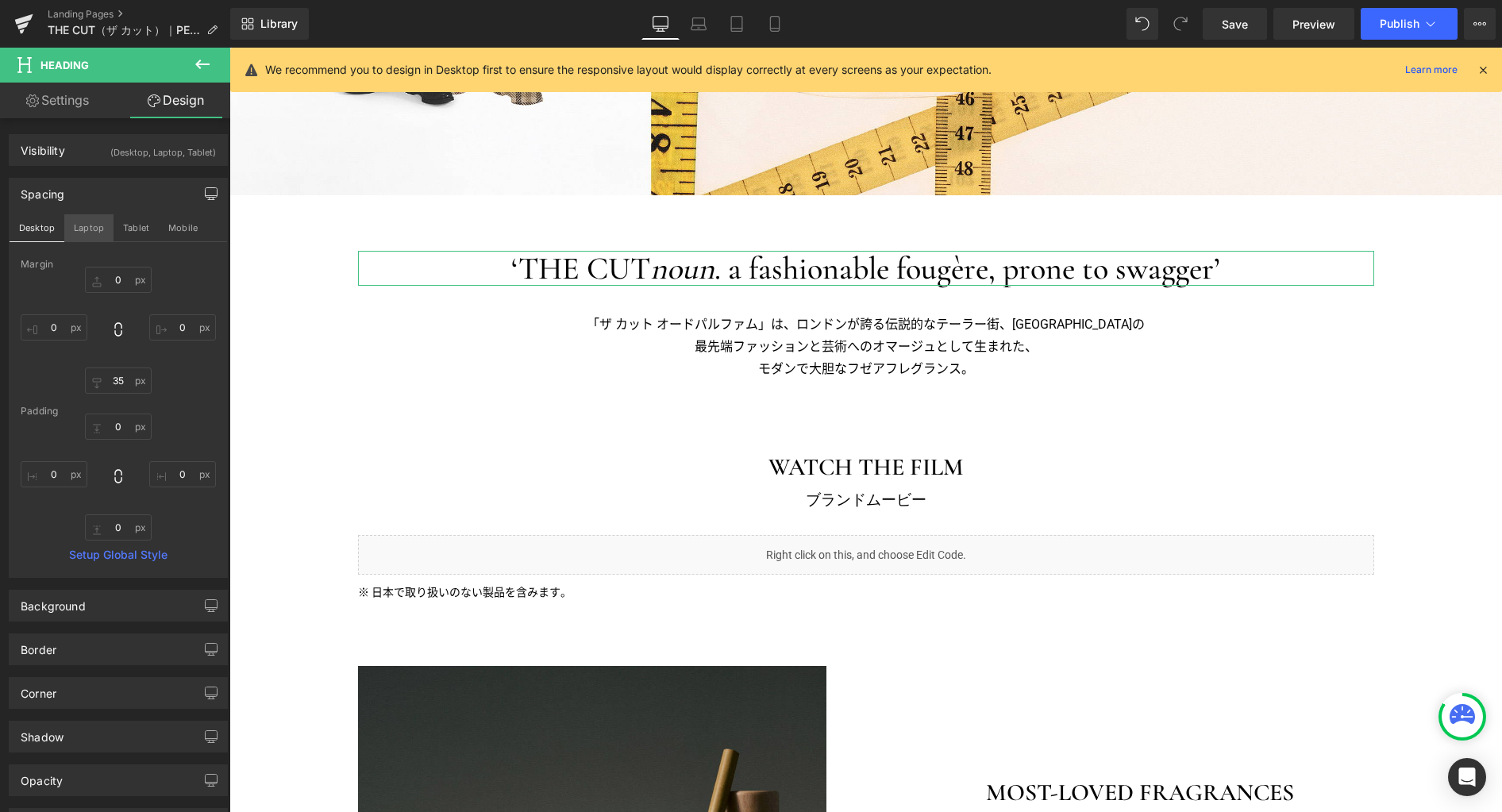
click at [86, 223] on button "Laptop" at bounding box center [89, 227] width 49 height 27
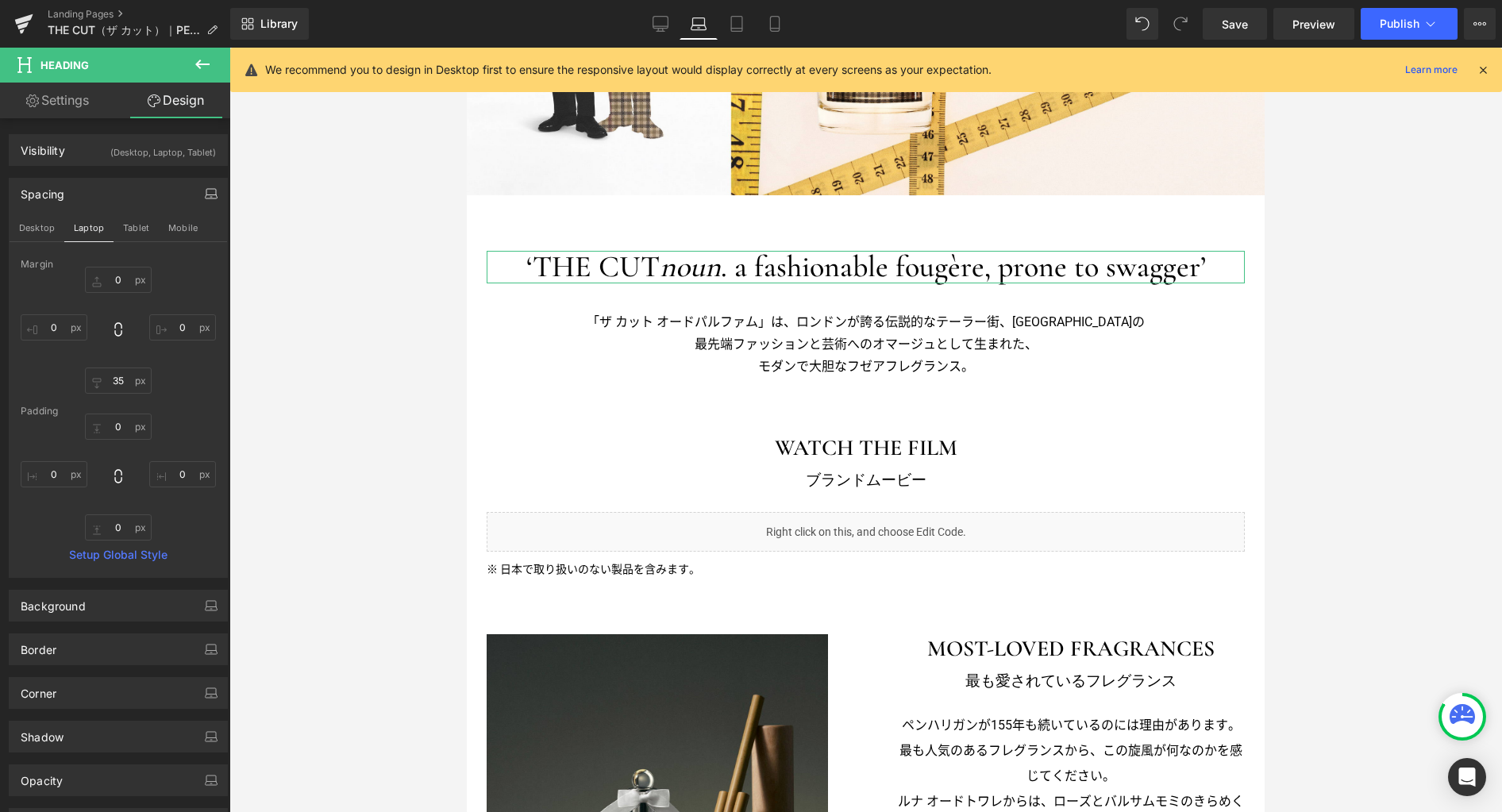
click at [129, 232] on button "Tablet" at bounding box center [136, 227] width 45 height 27
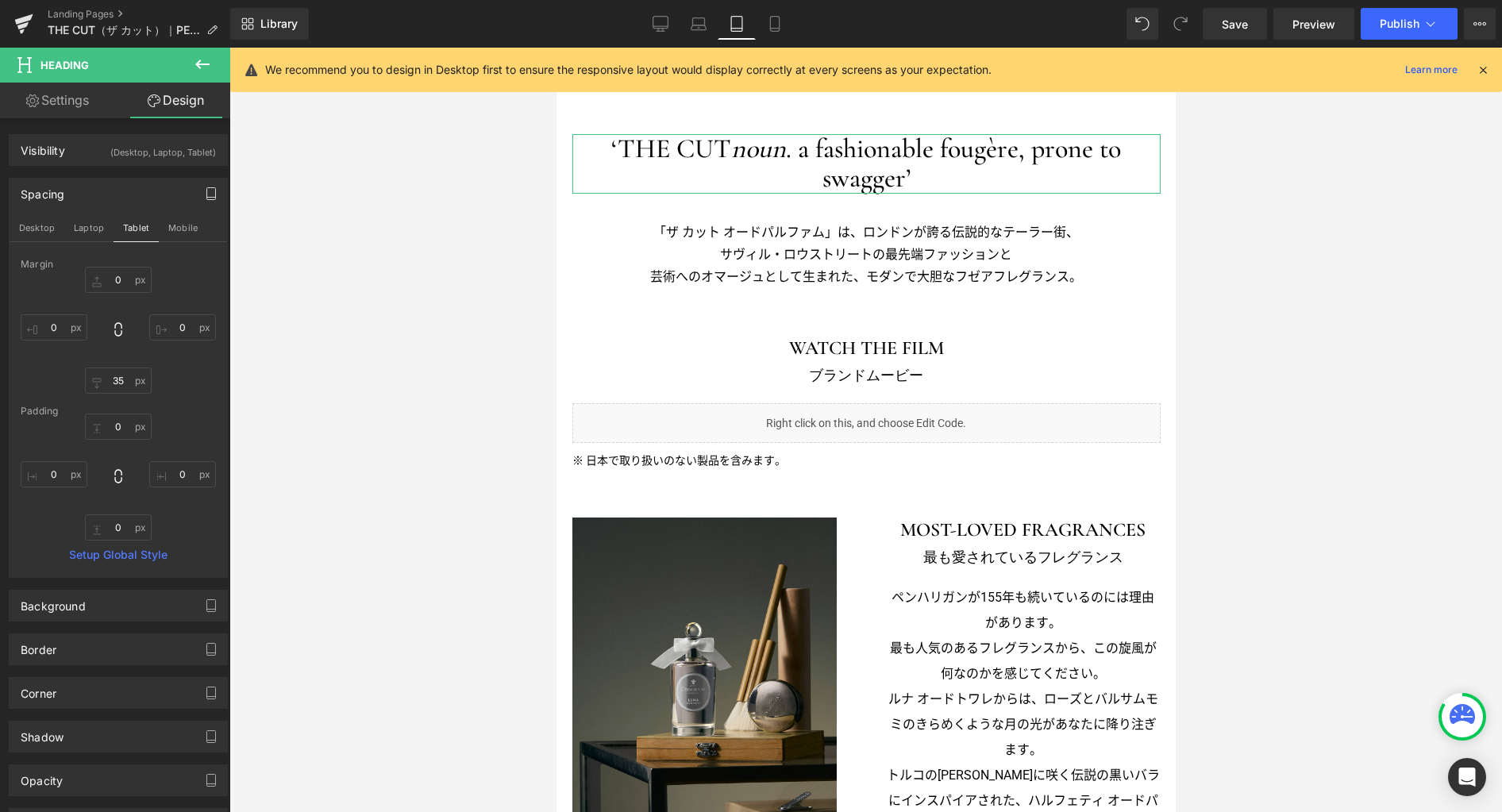
scroll to position [375, 0]
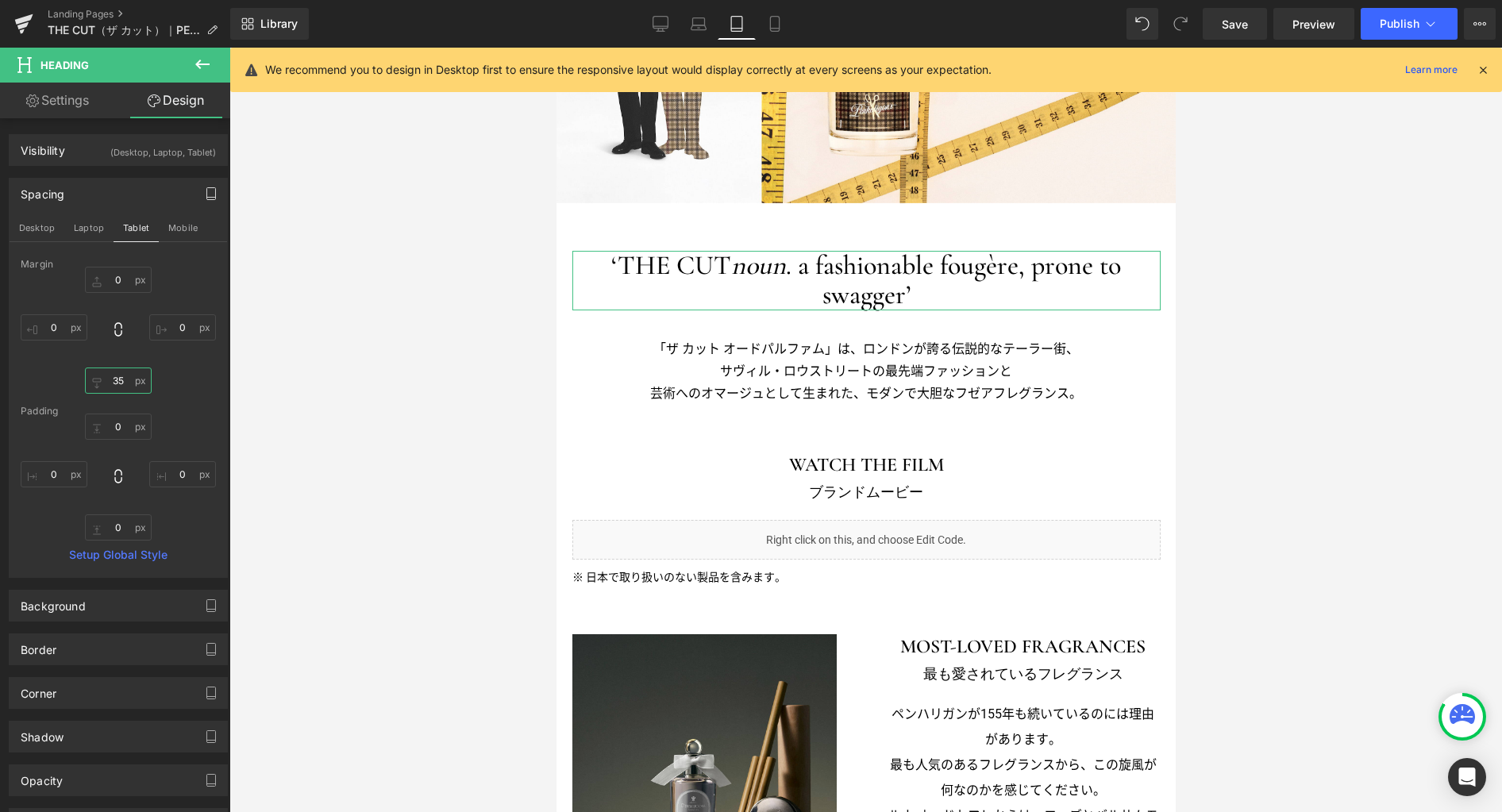
drag, startPoint x: 122, startPoint y: 384, endPoint x: 137, endPoint y: 381, distance: 15.3
click at [122, 384] on input "35" at bounding box center [118, 380] width 67 height 26
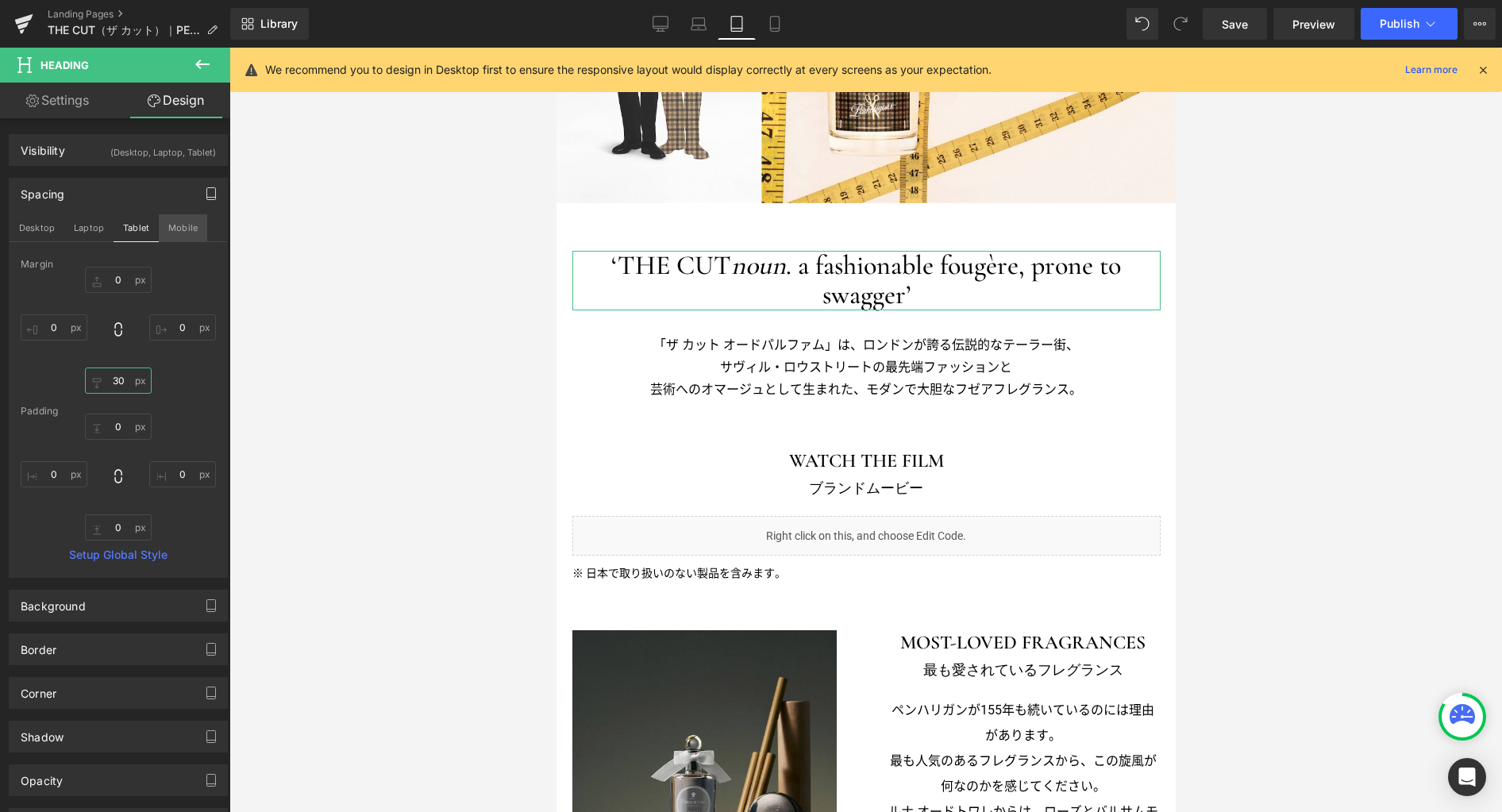
type input "30"
click at [186, 225] on button "Mobile" at bounding box center [182, 227] width 48 height 27
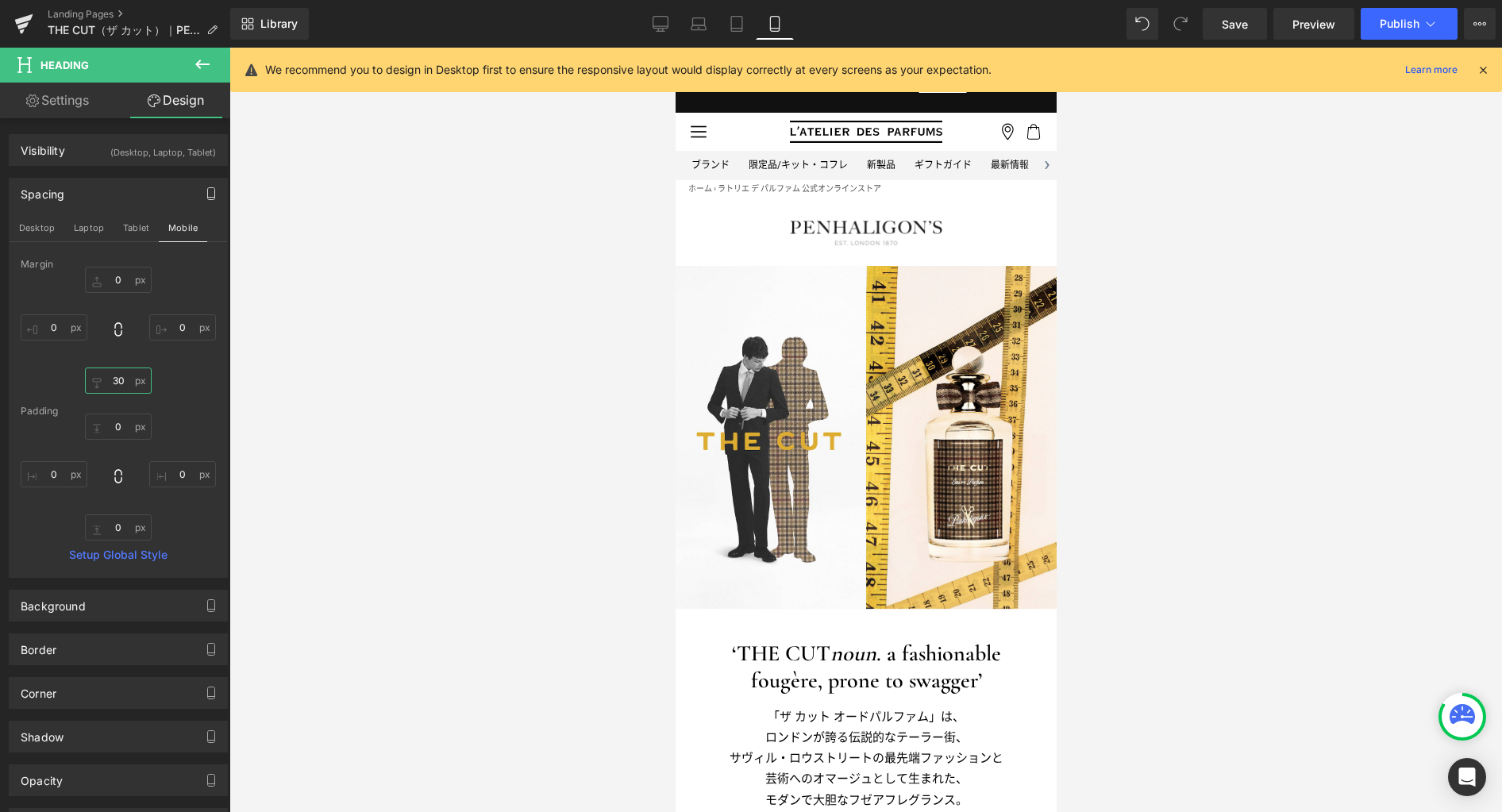
click at [123, 388] on input "30" at bounding box center [118, 380] width 67 height 26
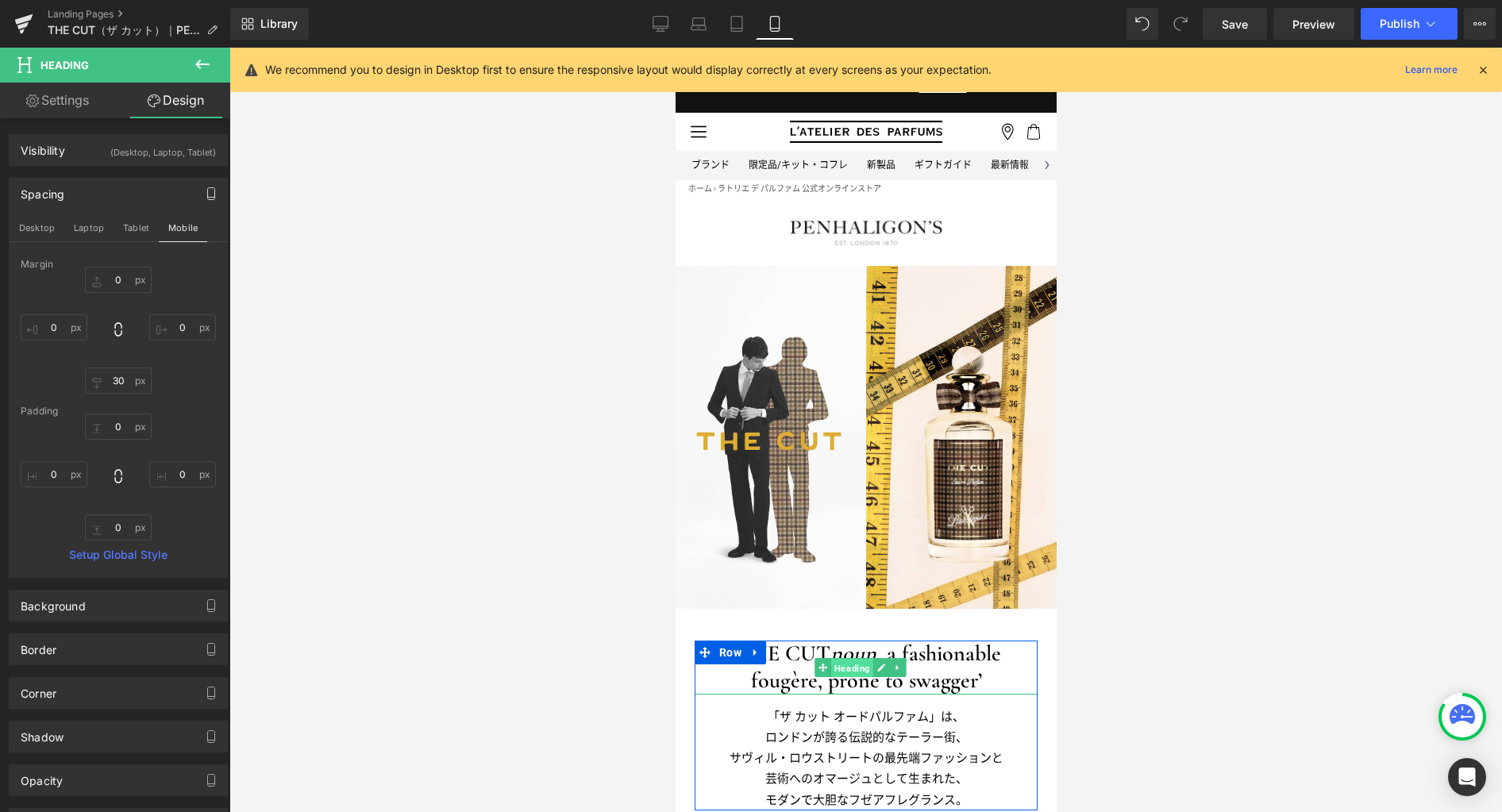
click at [853, 672] on span "Heading" at bounding box center [851, 668] width 42 height 19
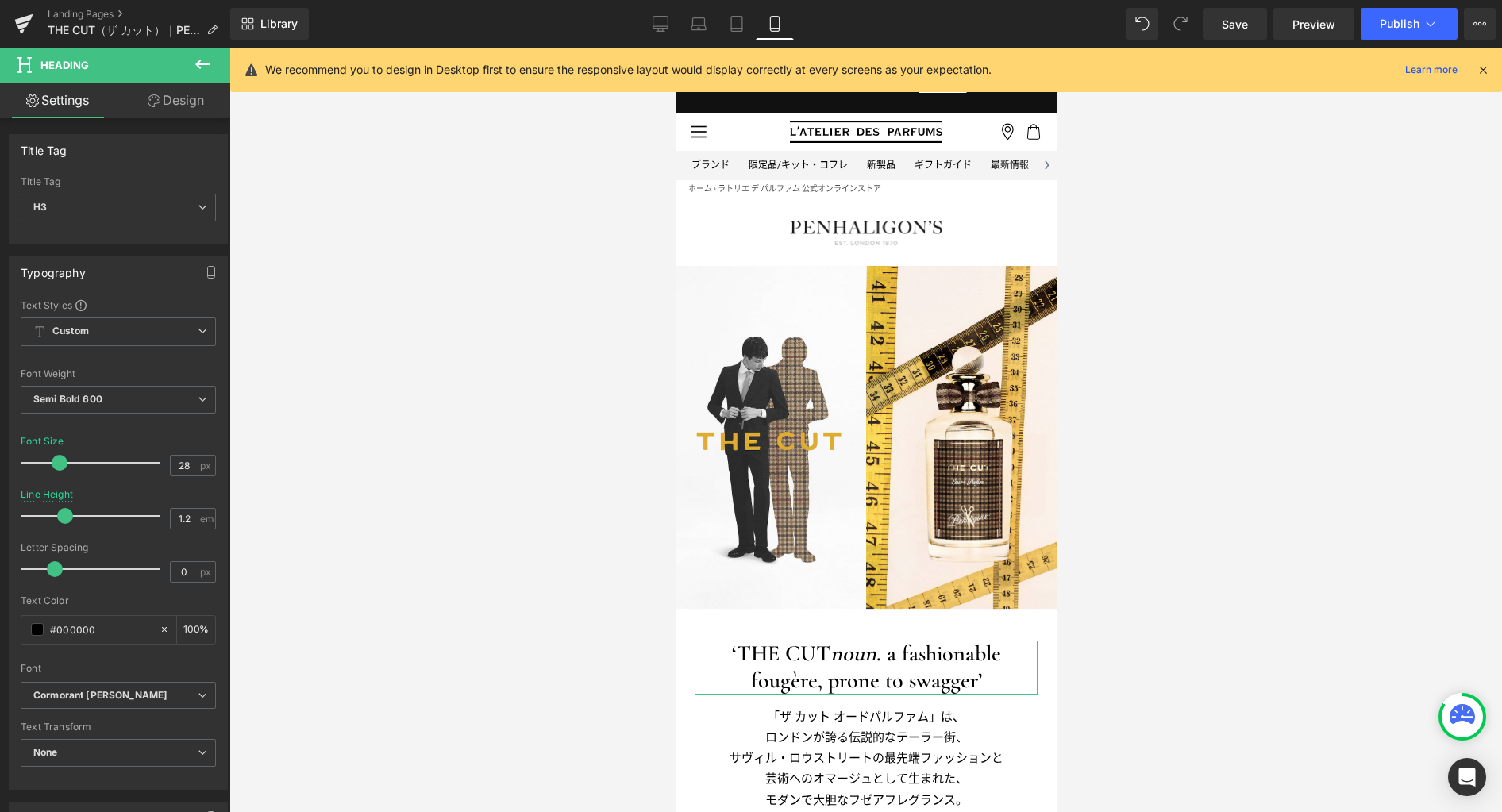
click at [174, 102] on link "Design" at bounding box center [175, 100] width 115 height 36
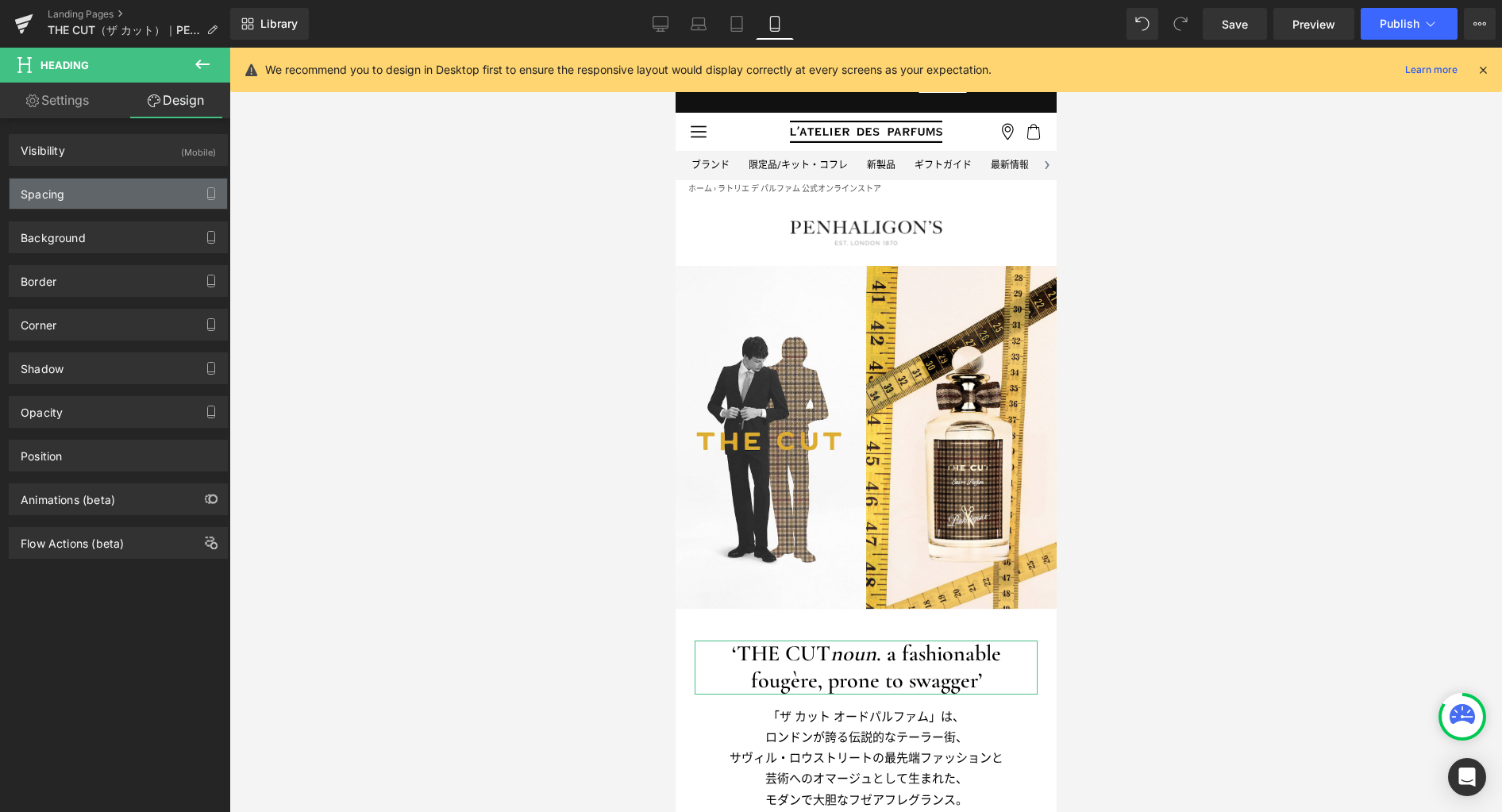
click at [134, 202] on div "Spacing" at bounding box center [118, 194] width 218 height 30
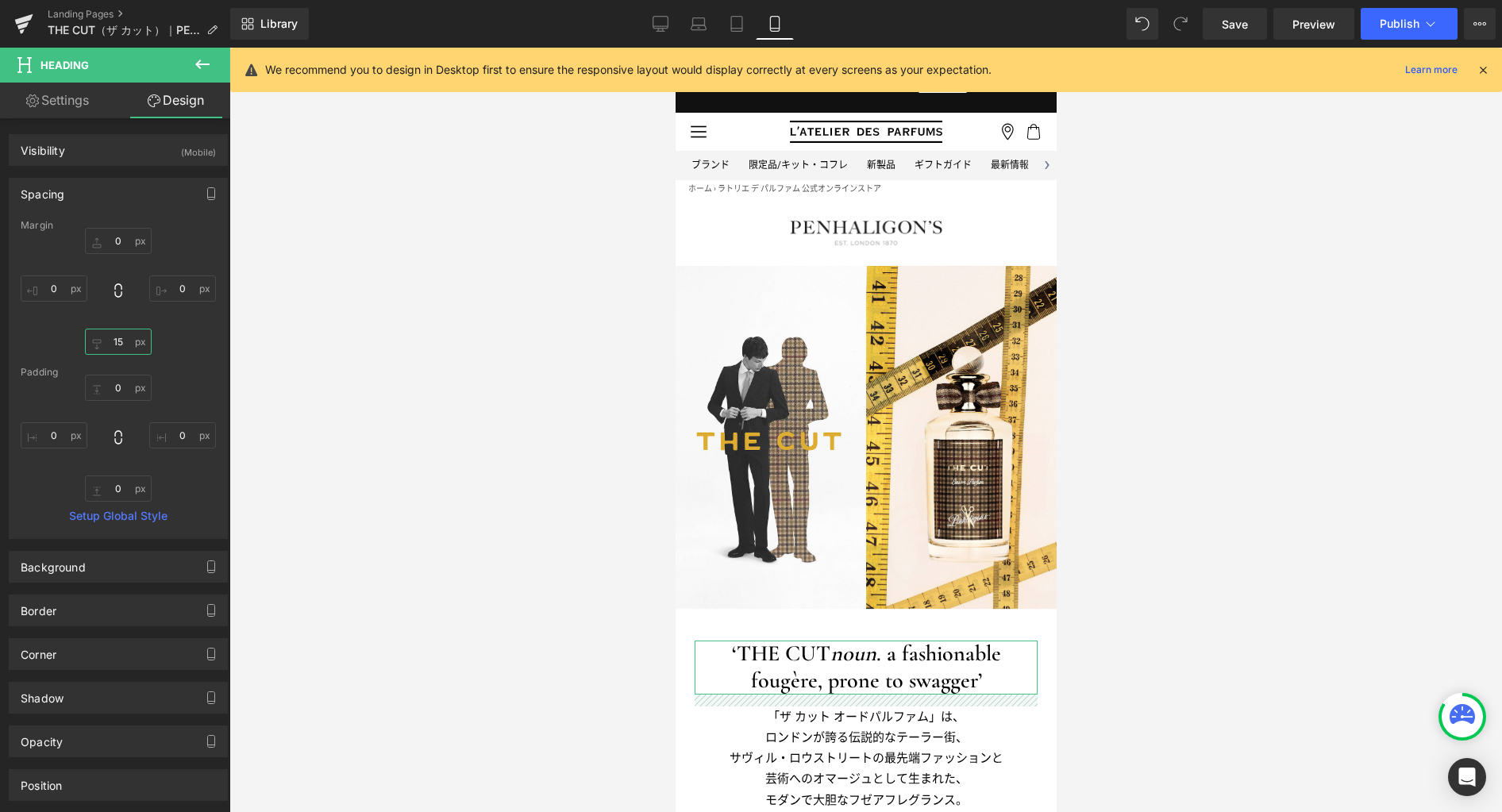
click at [125, 346] on input "15" at bounding box center [118, 342] width 67 height 26
type input "25"
click at [661, 19] on icon at bounding box center [661, 24] width 16 height 16
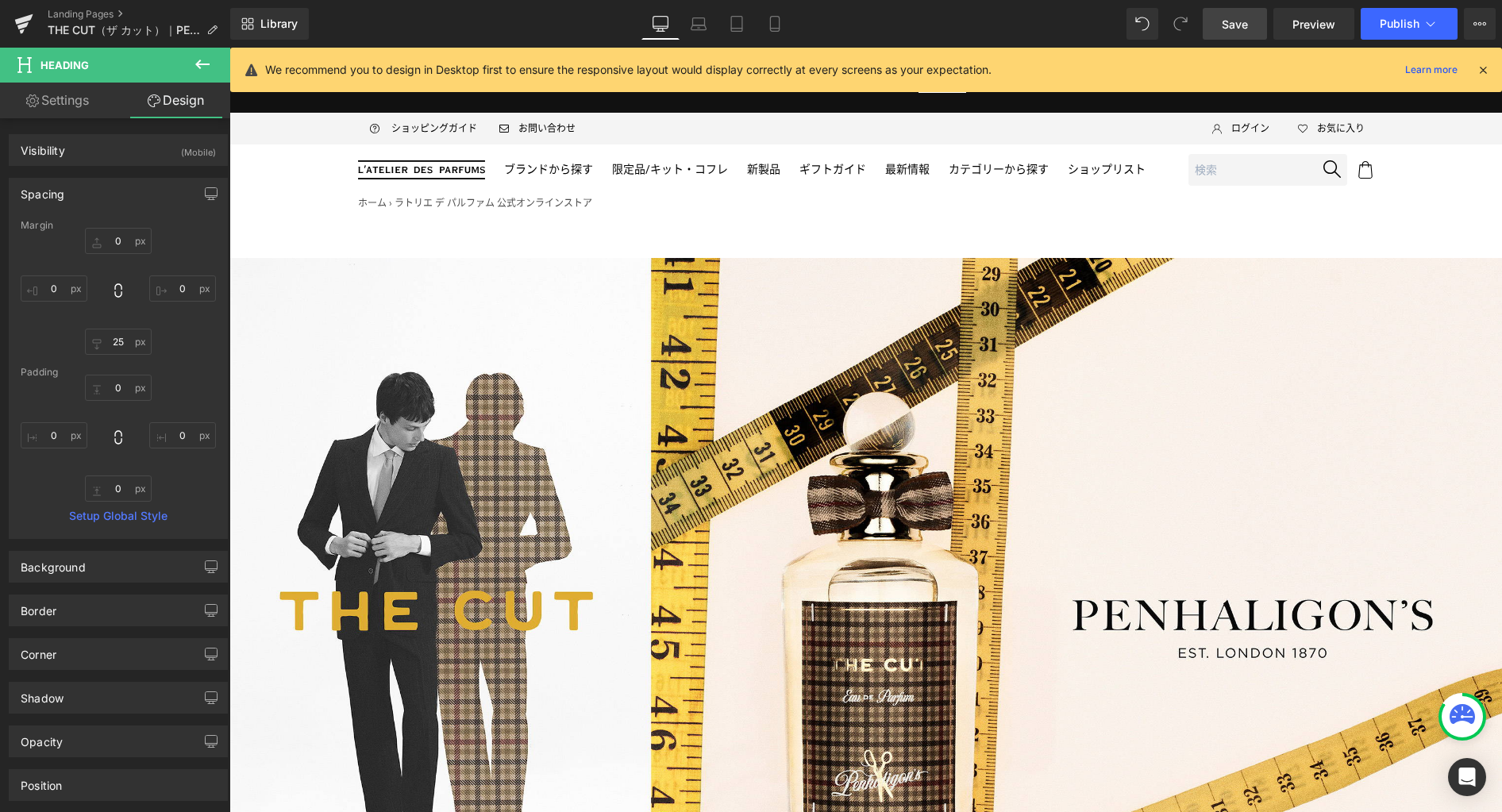
click at [1227, 20] on span "Save" at bounding box center [1235, 24] width 26 height 17
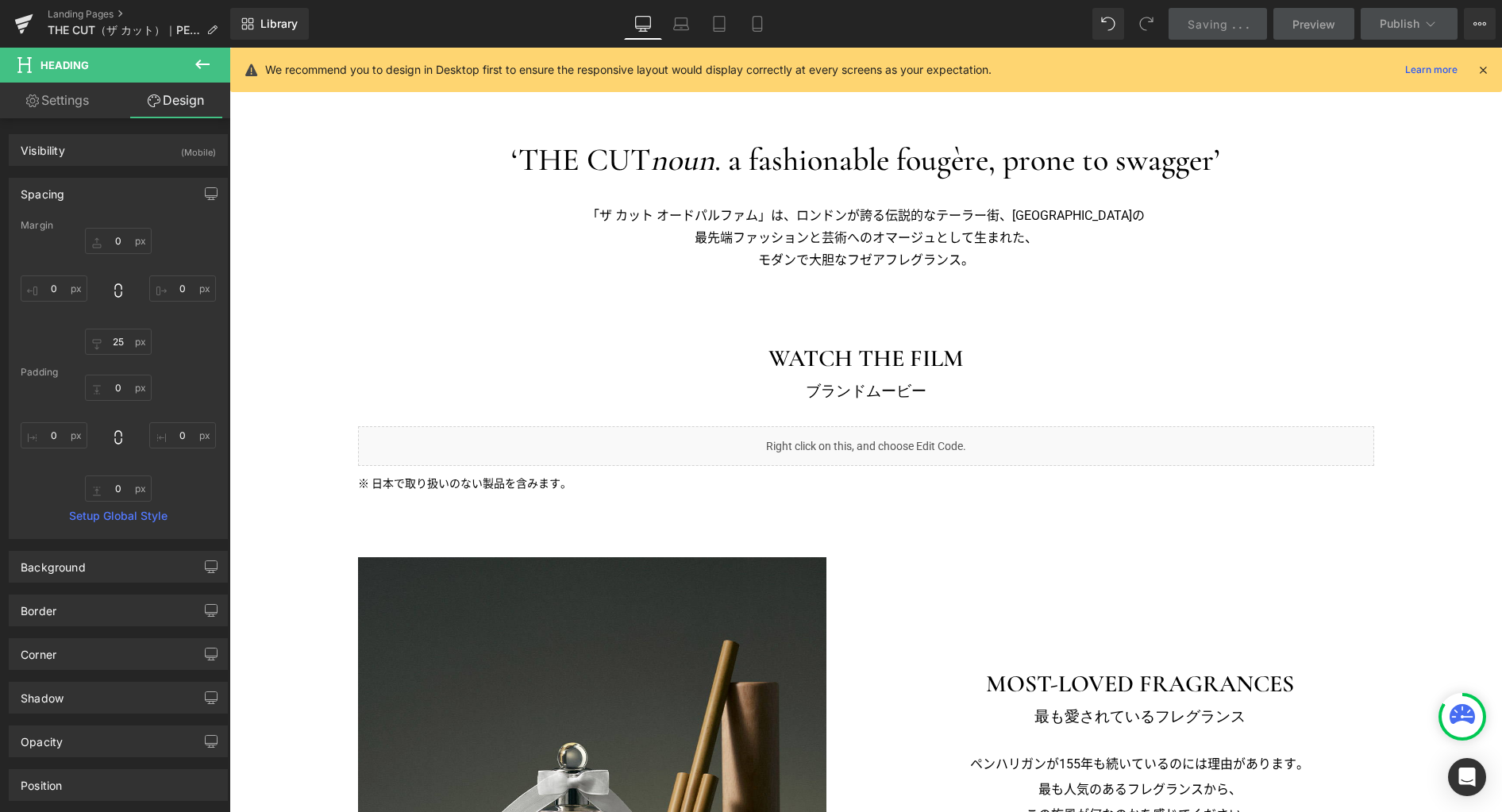
scroll to position [888, 0]
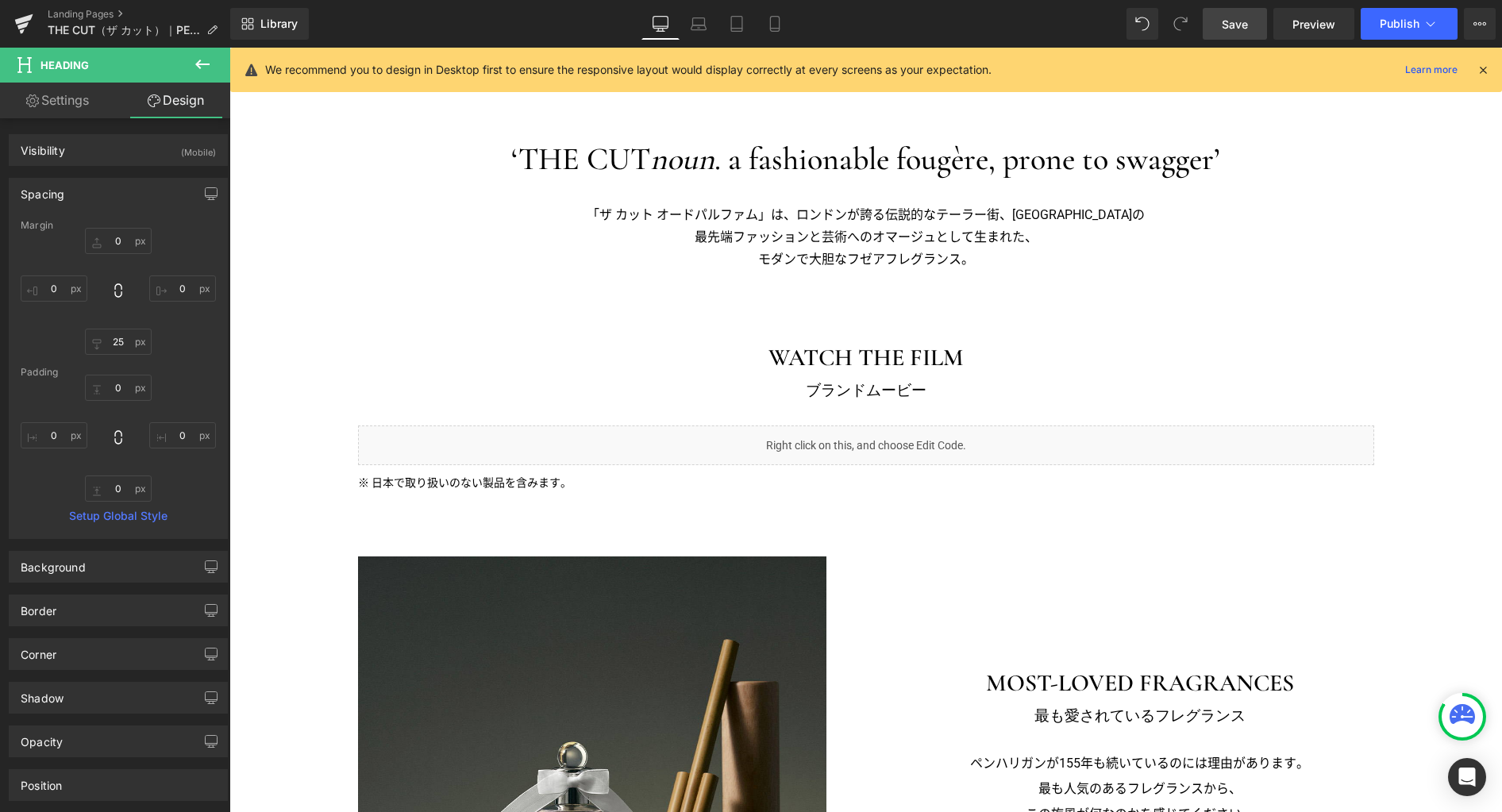
click at [1247, 20] on span "Save" at bounding box center [1235, 24] width 26 height 17
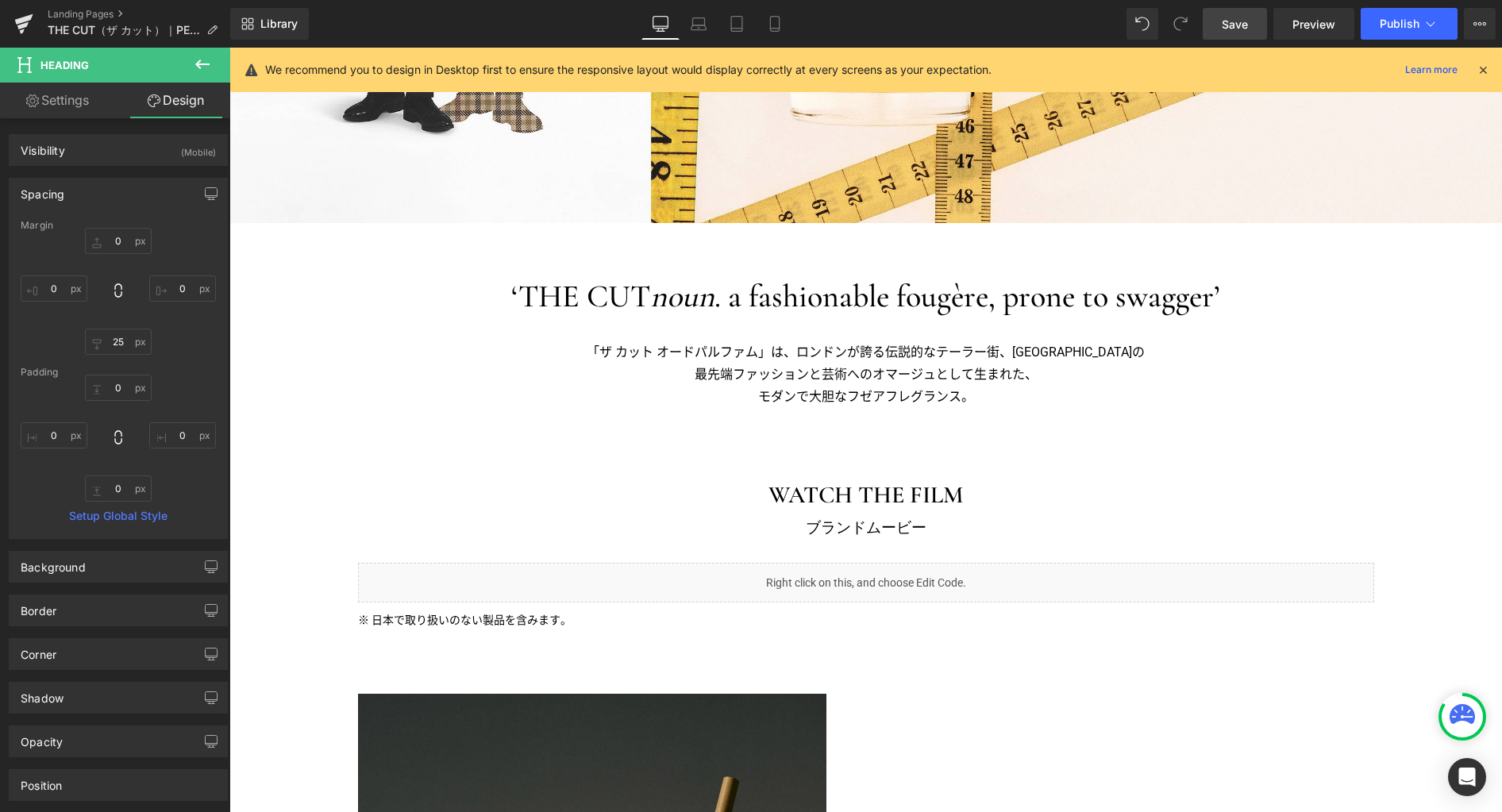
scroll to position [941, 0]
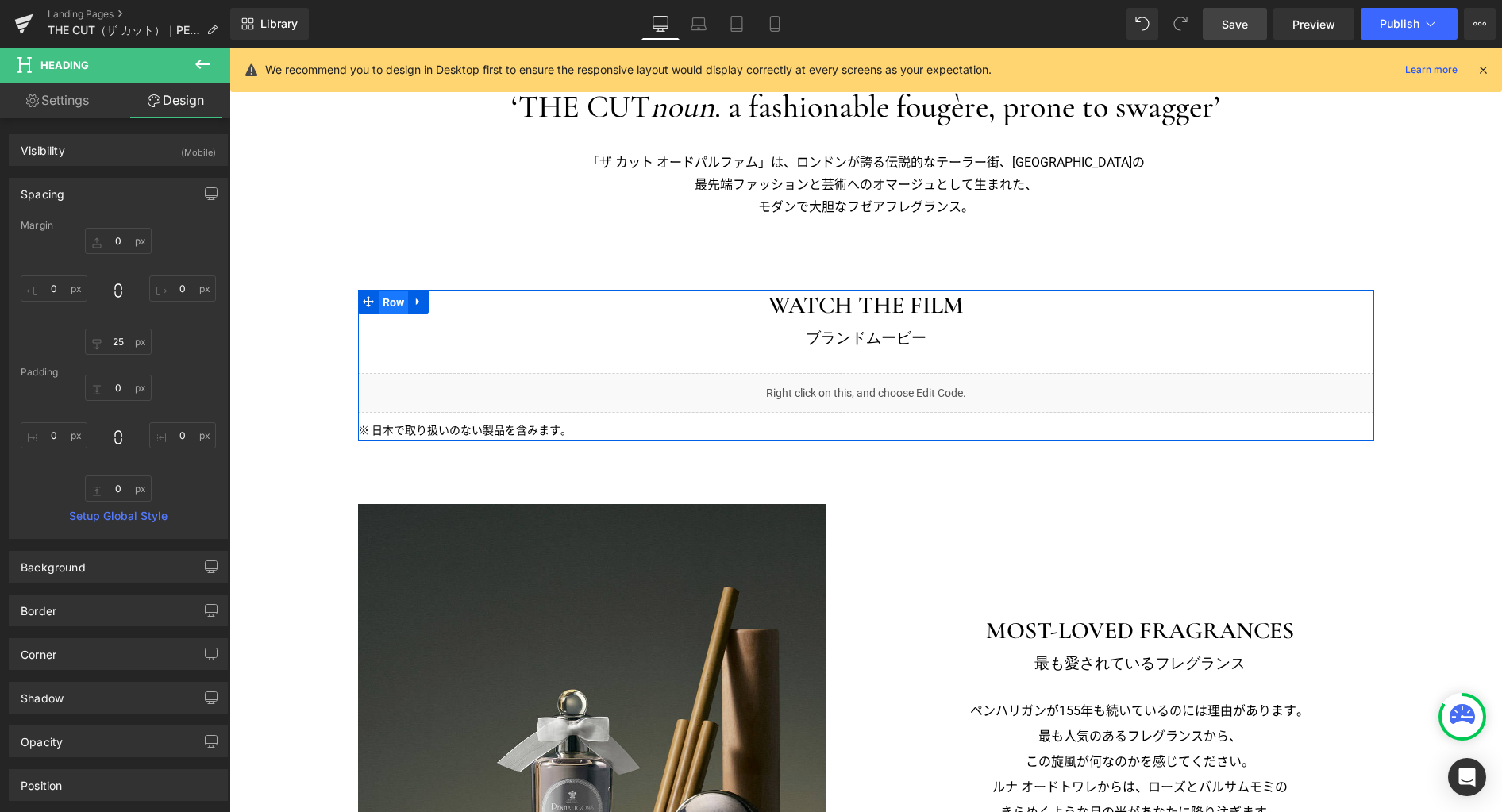
click at [388, 299] on span "Row" at bounding box center [394, 302] width 30 height 24
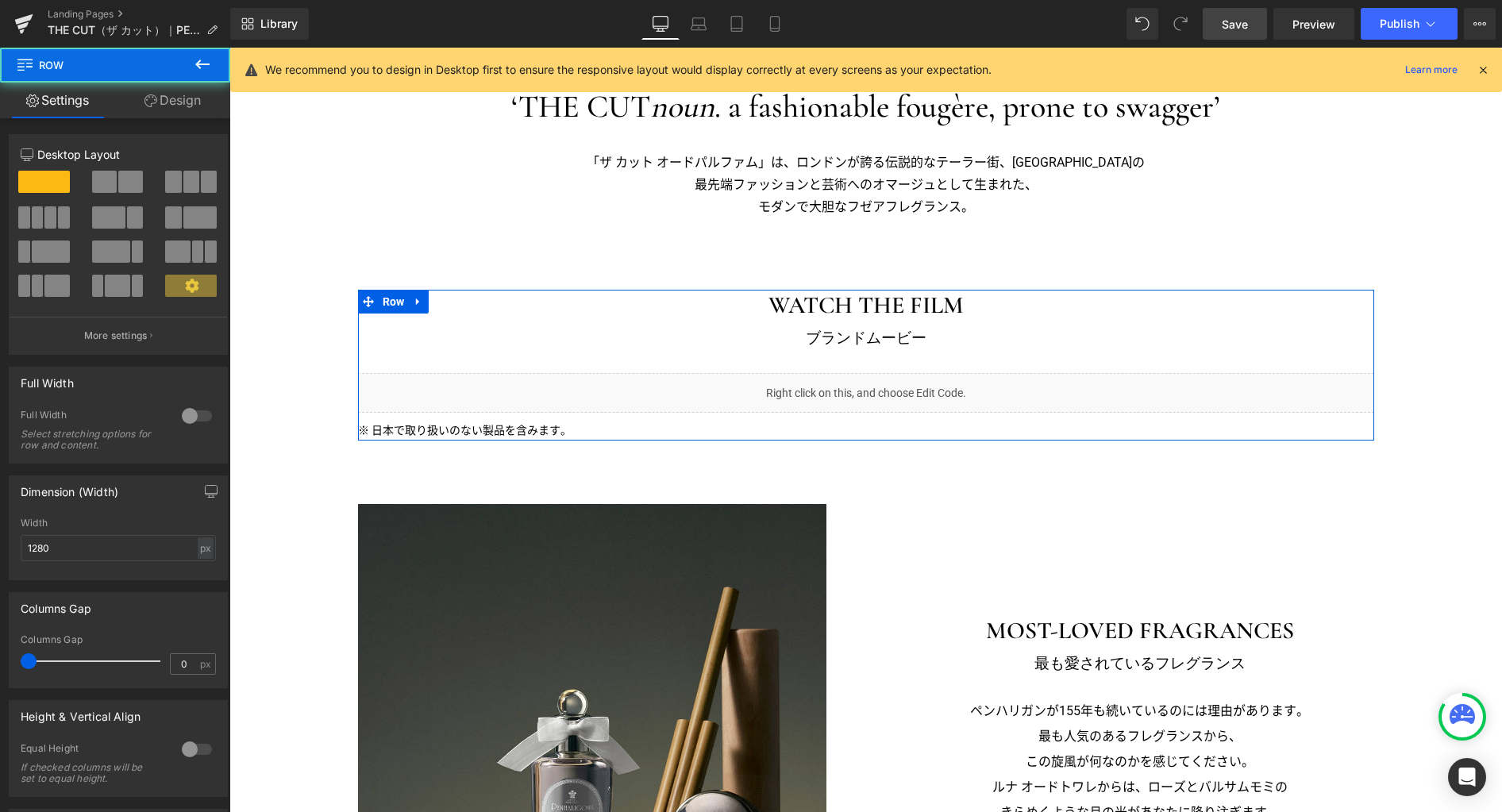
click at [184, 417] on div at bounding box center [196, 416] width 38 height 26
click at [417, 303] on icon at bounding box center [418, 301] width 11 height 12
click at [433, 302] on icon at bounding box center [439, 301] width 11 height 11
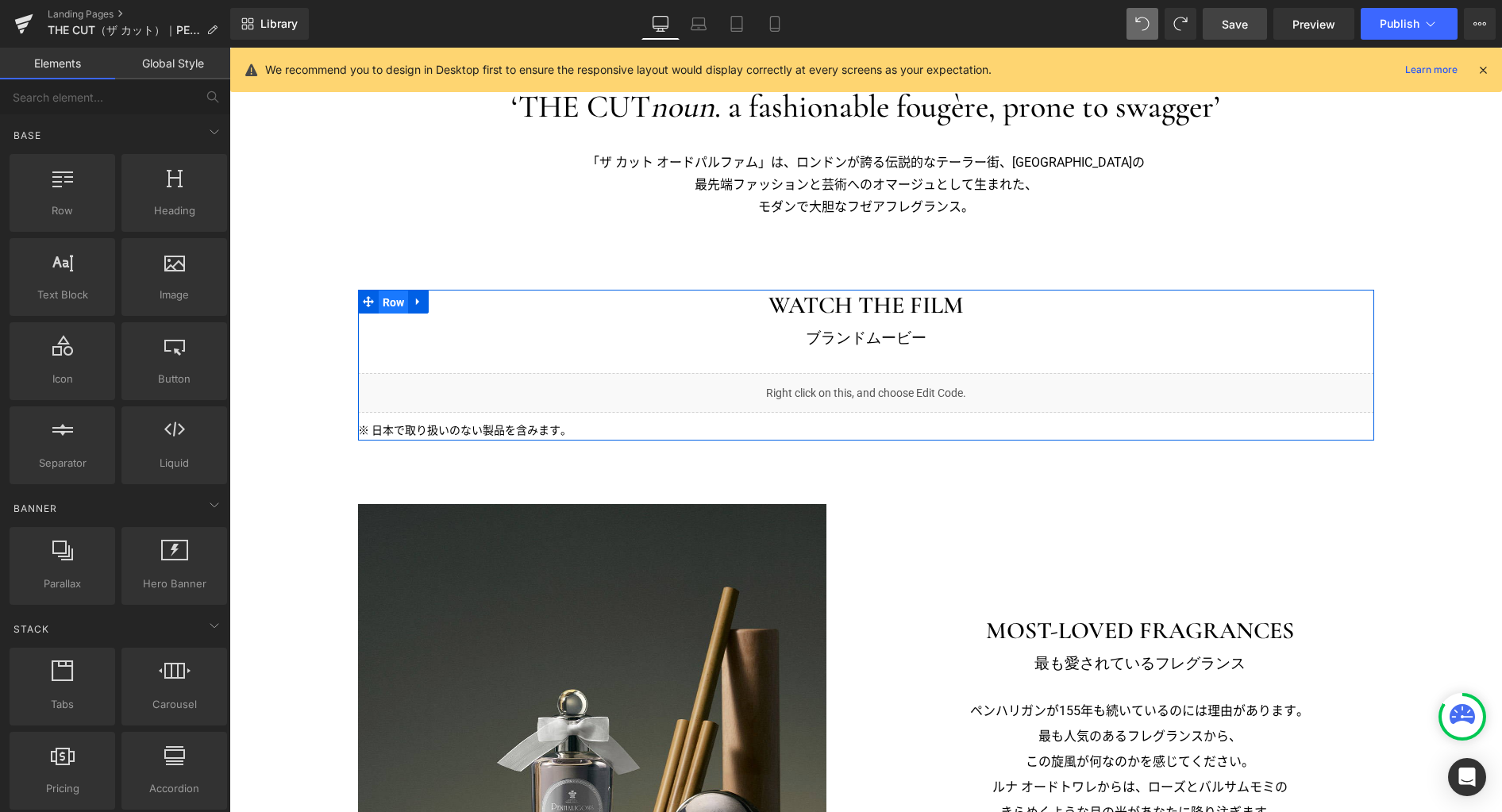
click at [383, 304] on span "Row" at bounding box center [394, 302] width 30 height 24
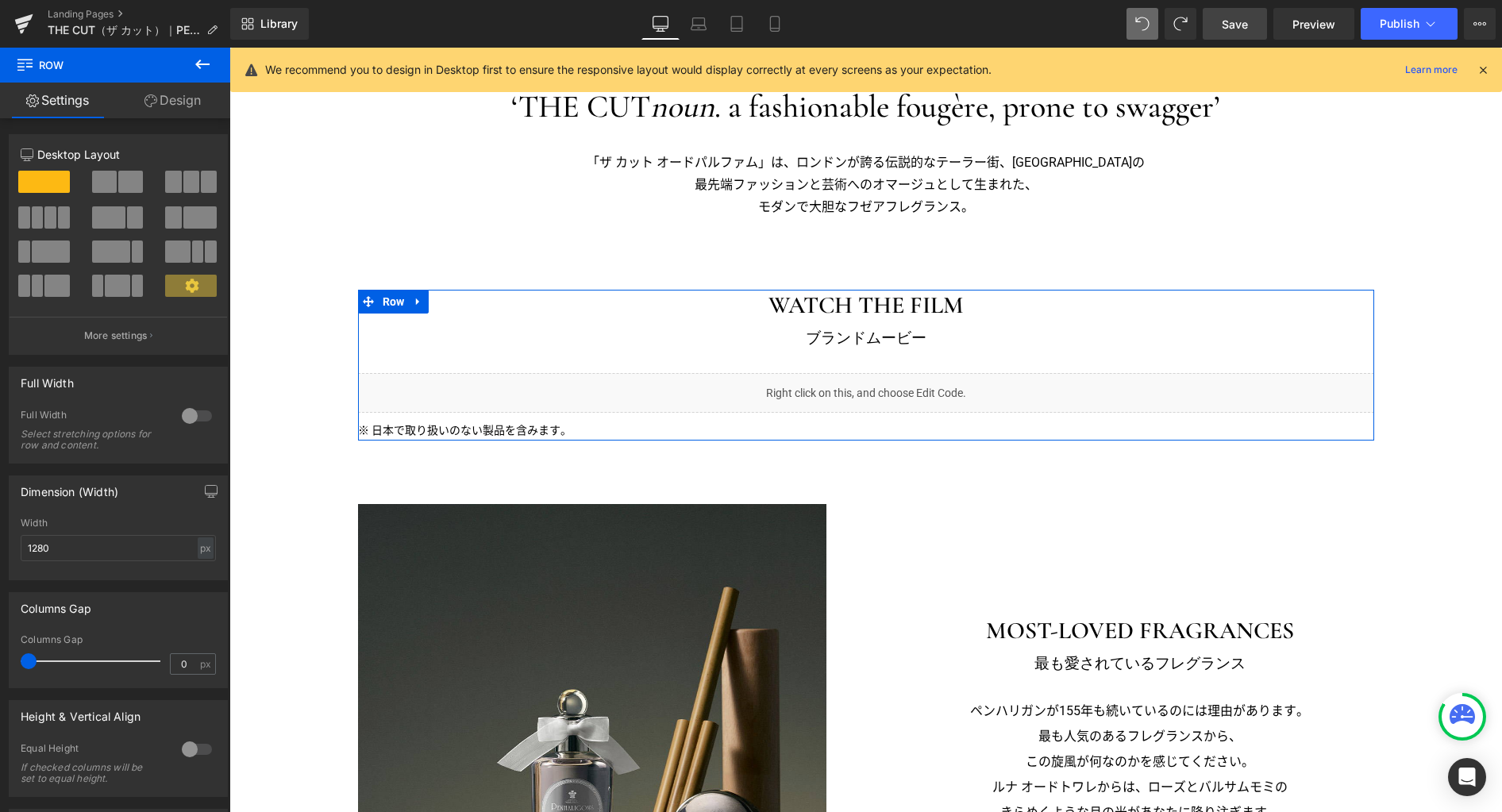
click at [181, 419] on div at bounding box center [196, 416] width 38 height 26
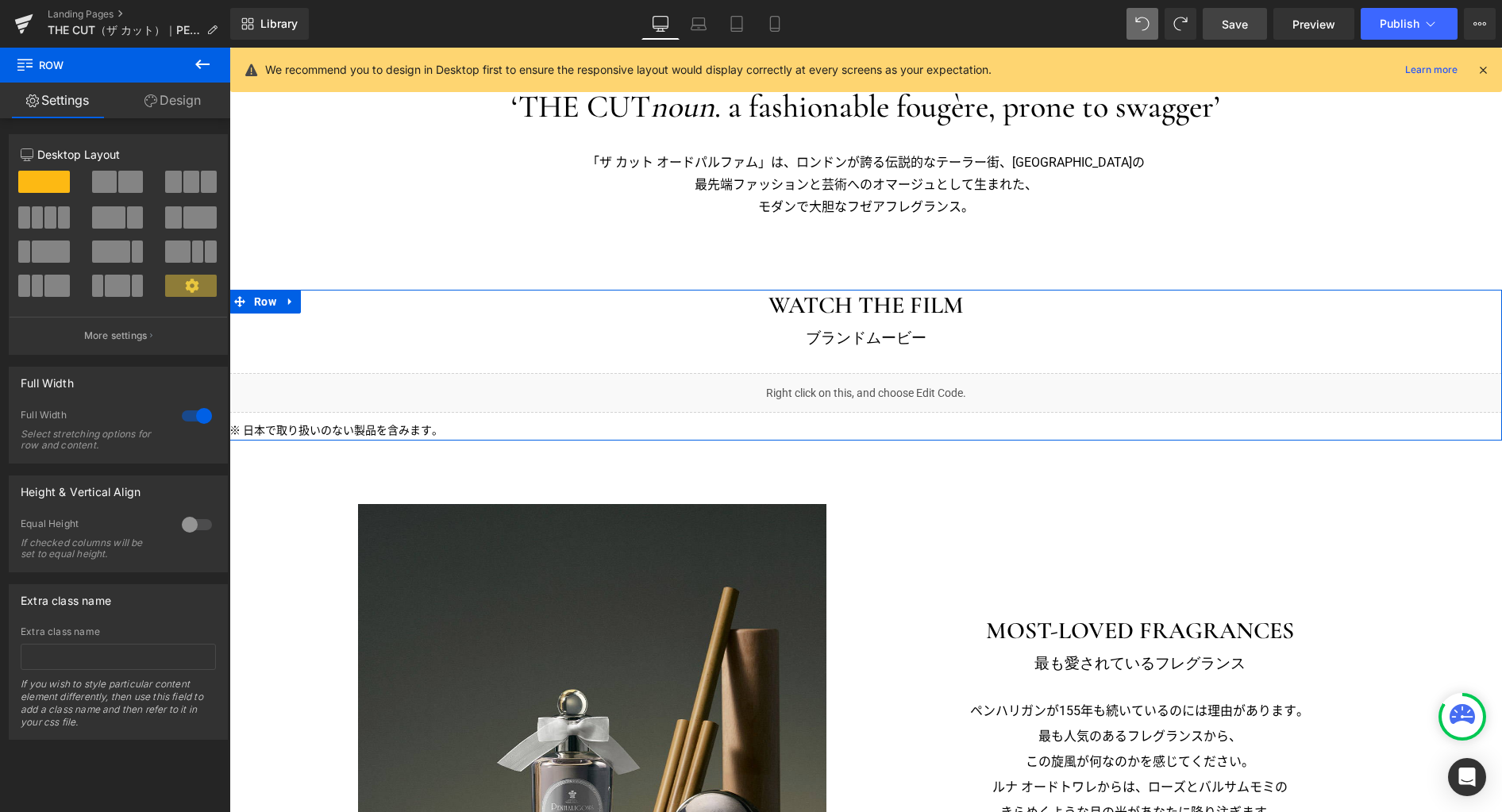
drag, startPoint x: 188, startPoint y: 100, endPoint x: 161, endPoint y: 124, distance: 36.1
click at [188, 100] on link "Design" at bounding box center [173, 100] width 115 height 36
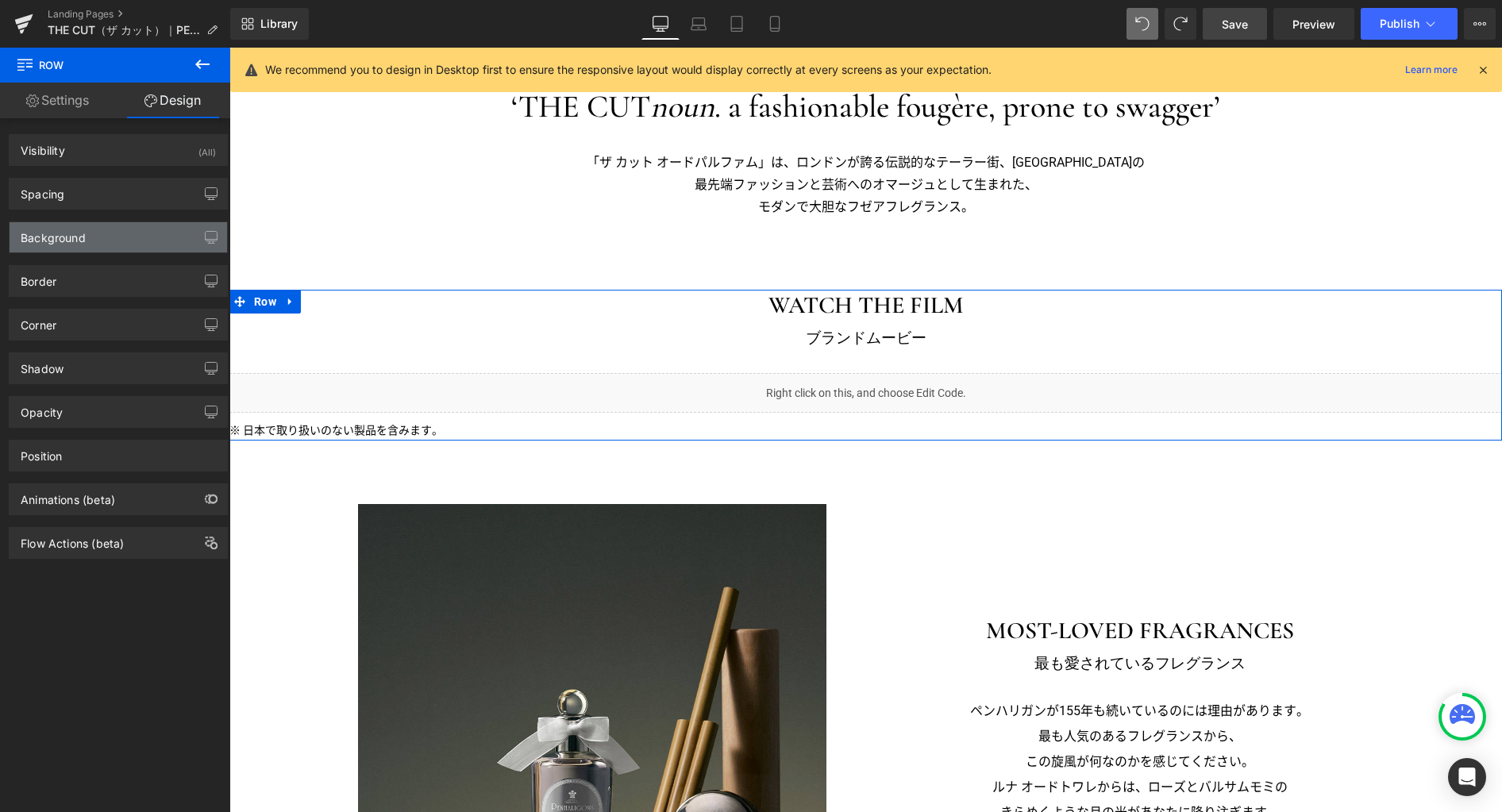
click at [108, 249] on div "Background" at bounding box center [118, 237] width 218 height 30
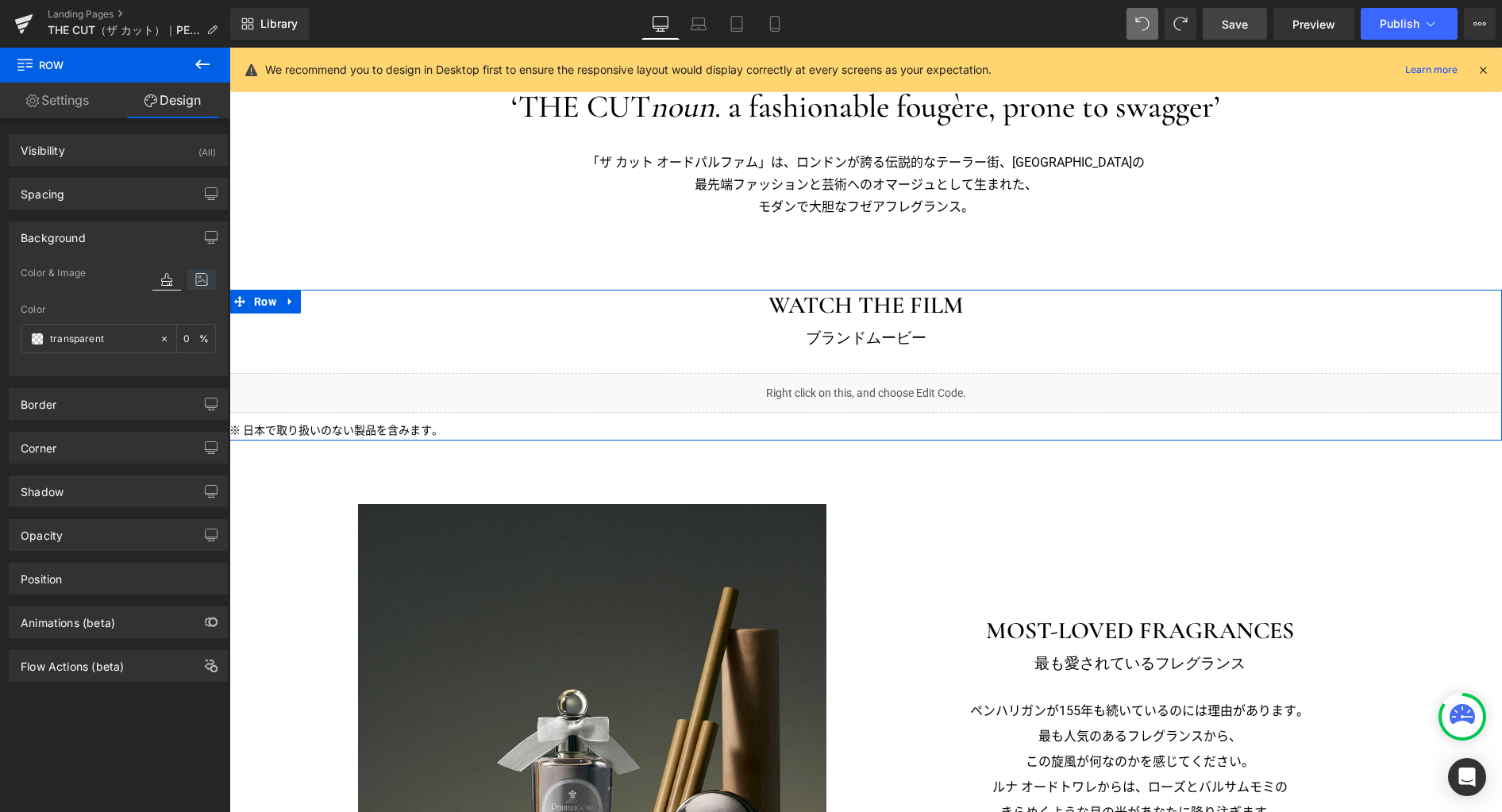
click at [195, 280] on icon at bounding box center [202, 278] width 28 height 20
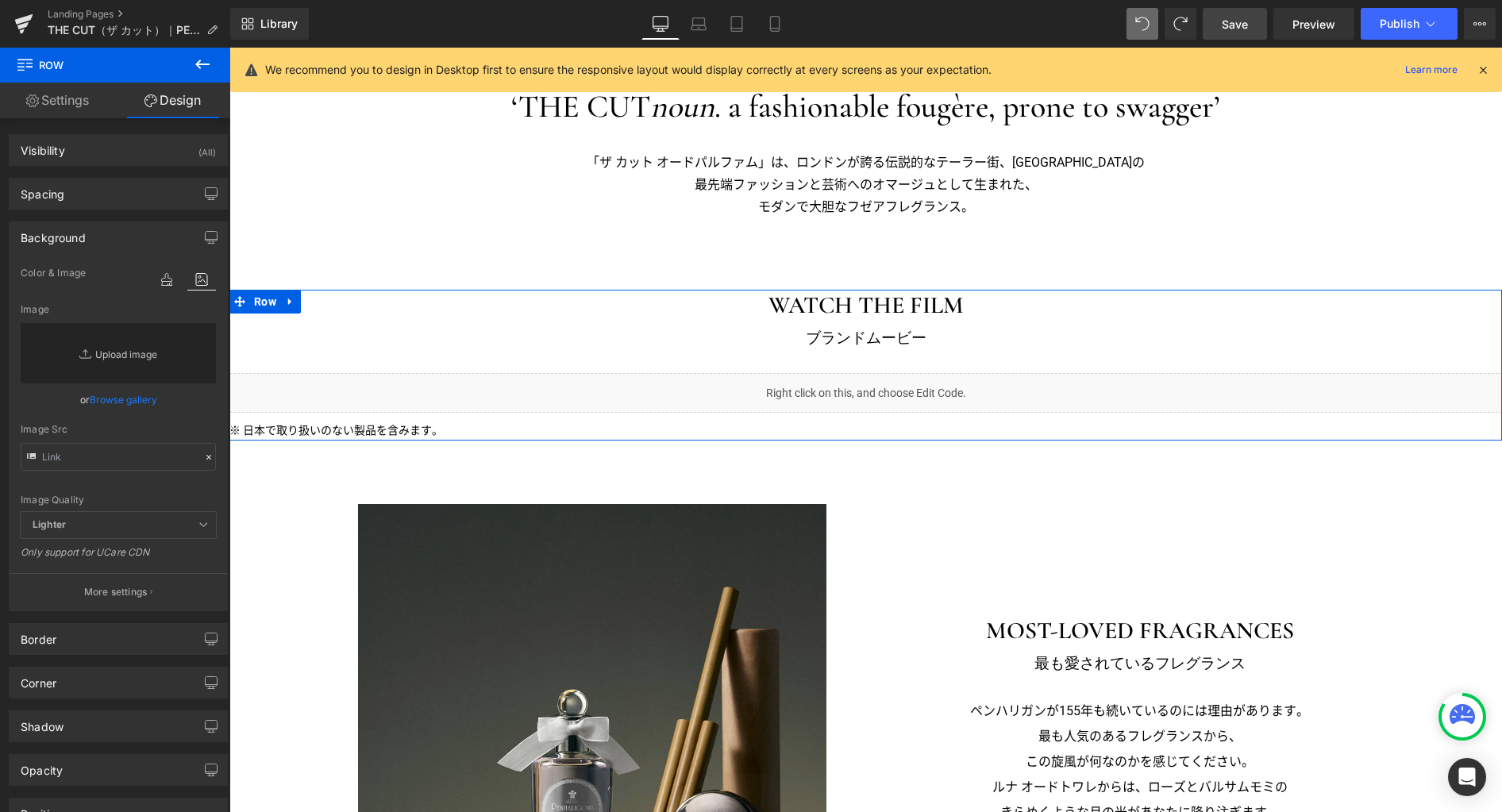
click at [131, 349] on link "Replace Image" at bounding box center [118, 353] width 196 height 60
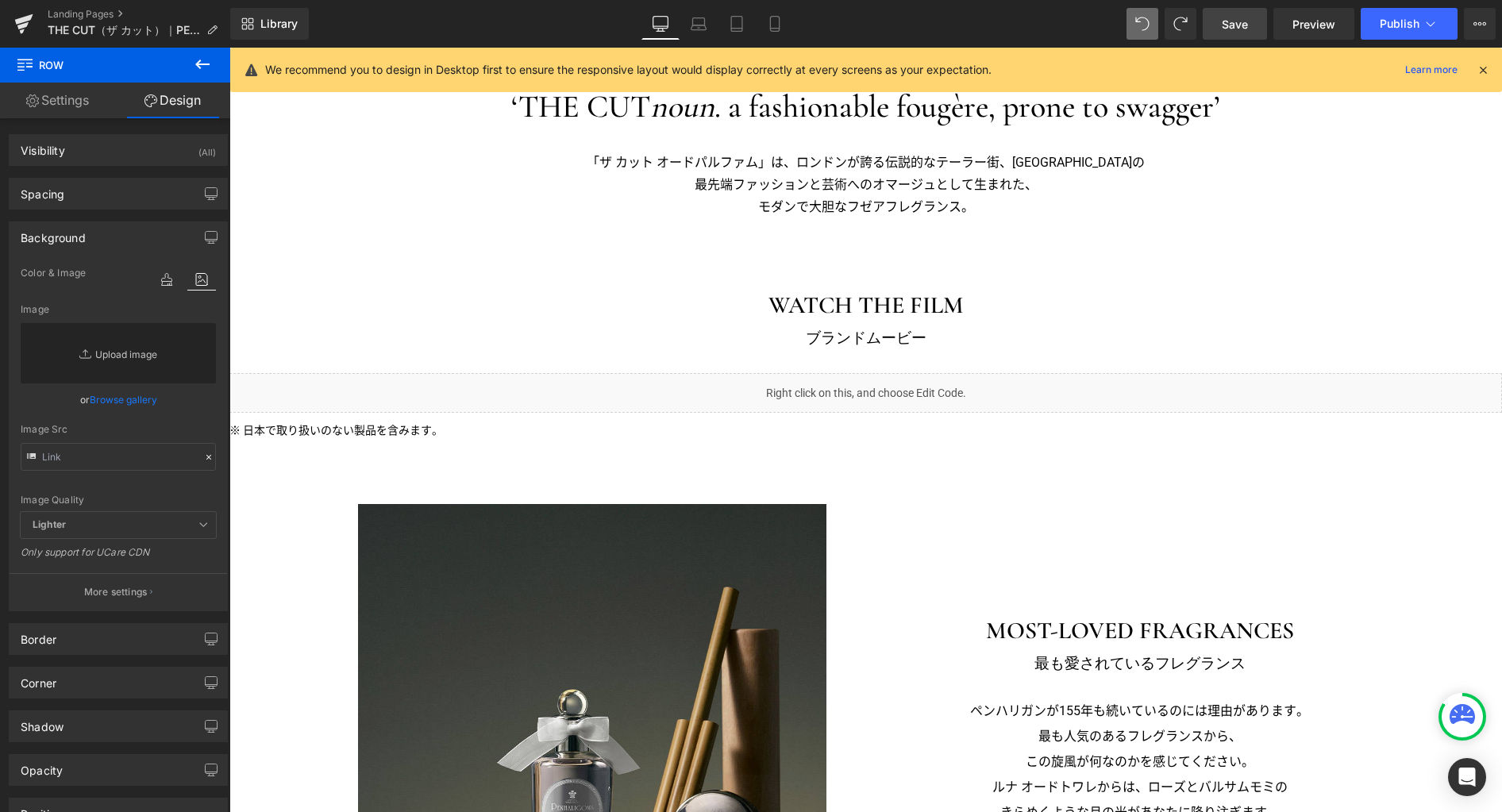
type input "C:\fakepath\bg.jpg"
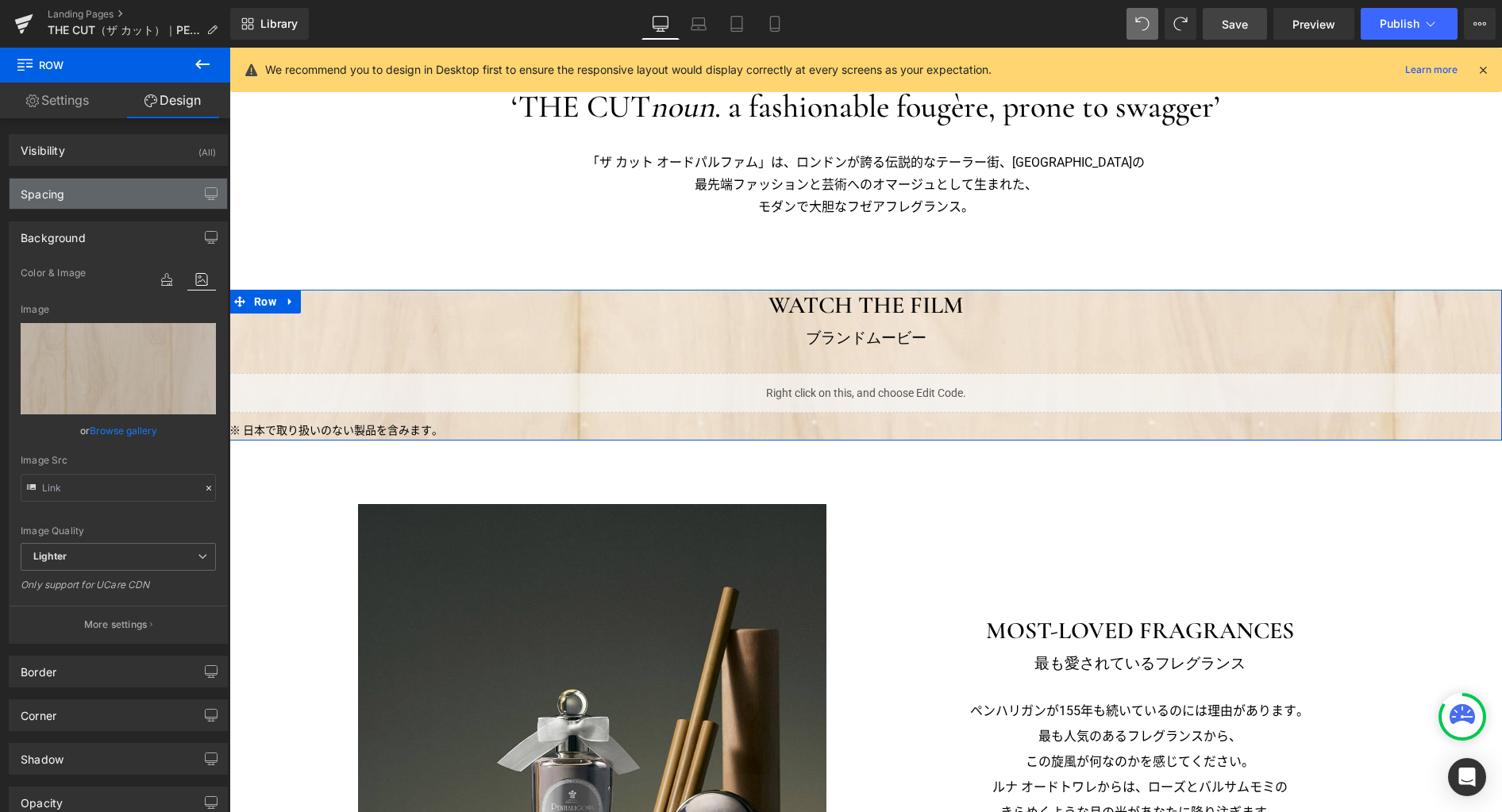
click at [142, 199] on div "Spacing" at bounding box center [118, 194] width 218 height 30
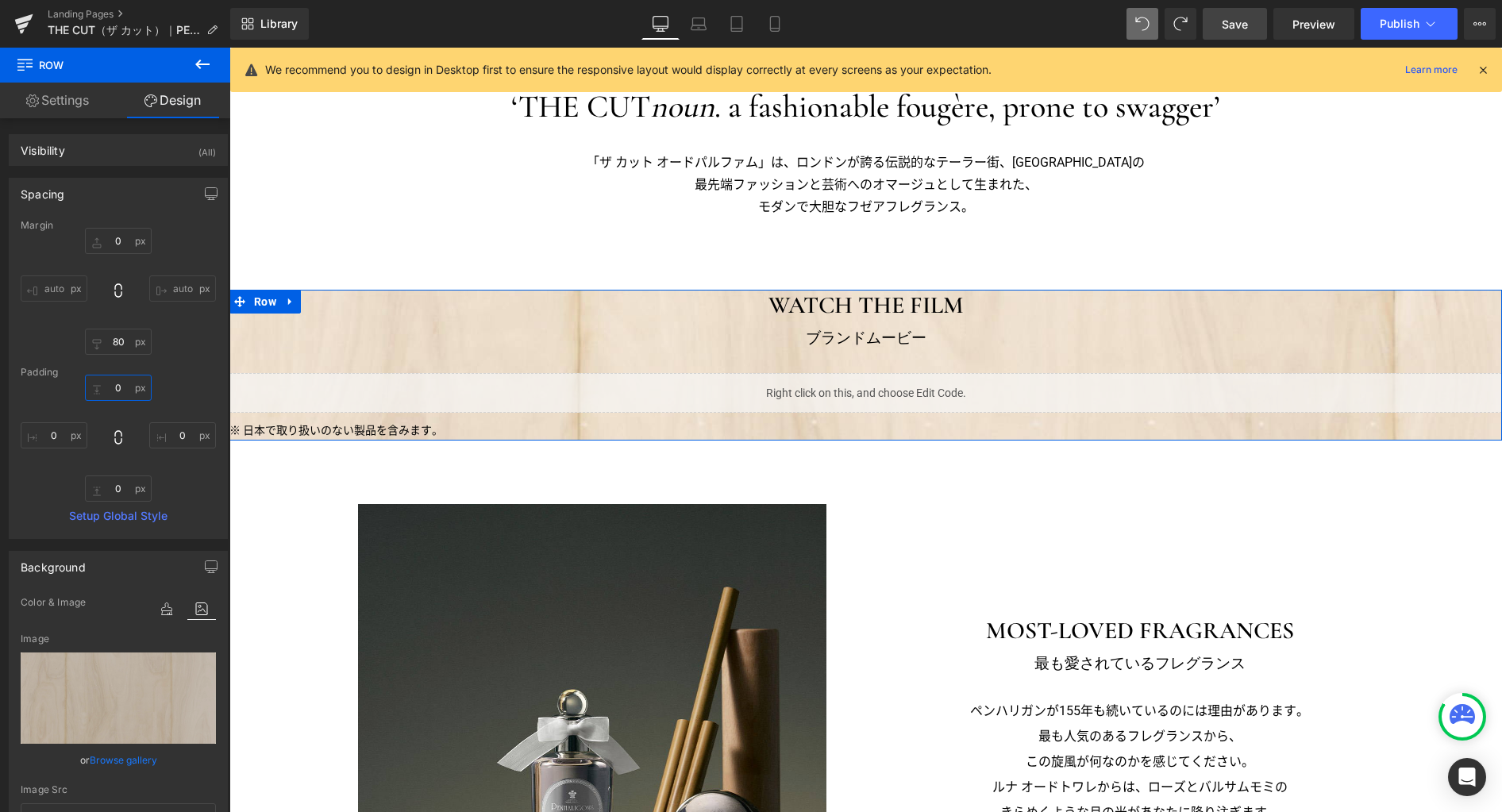
click at [121, 392] on input "0" at bounding box center [118, 388] width 67 height 26
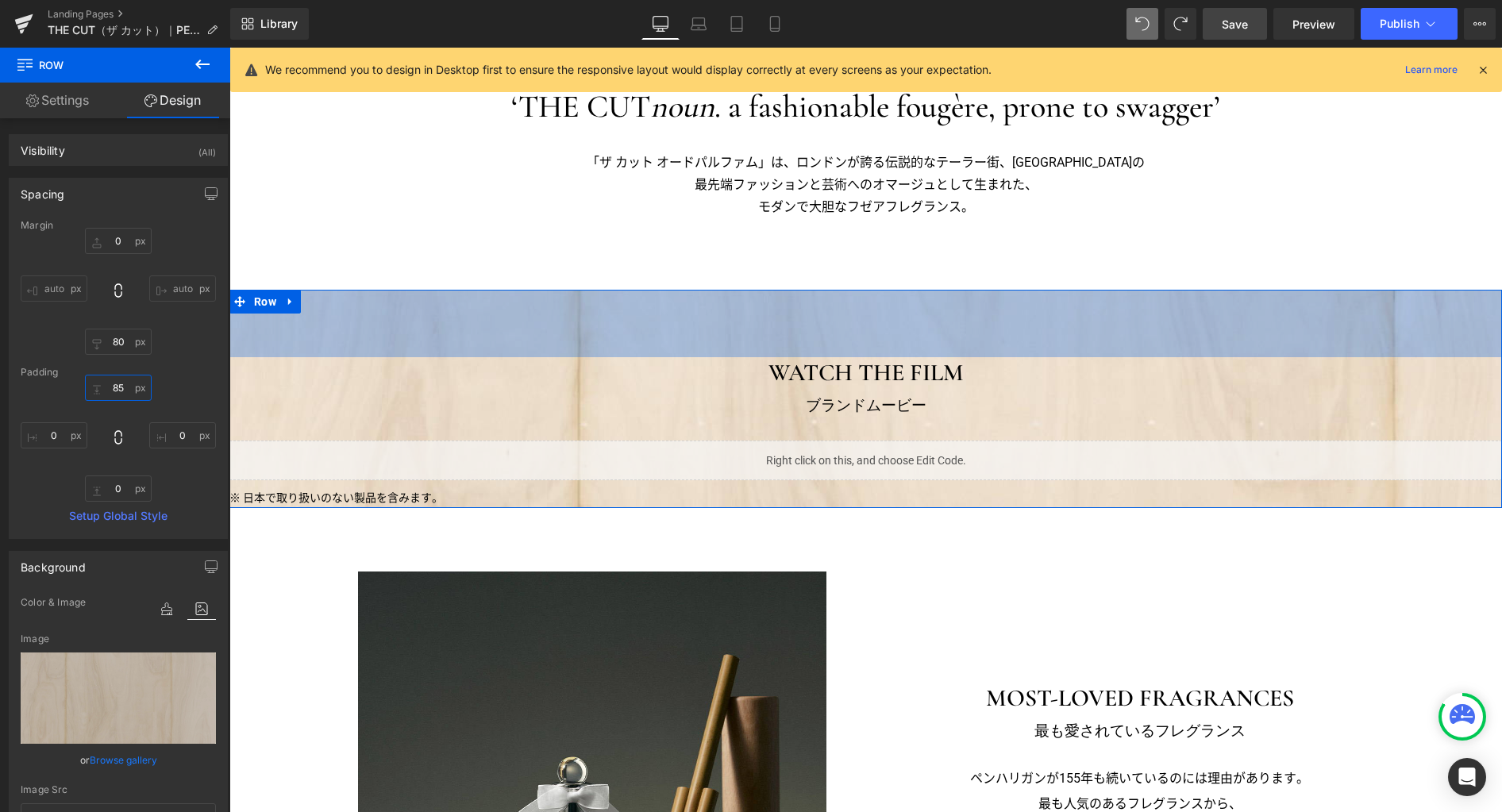
type input "85"
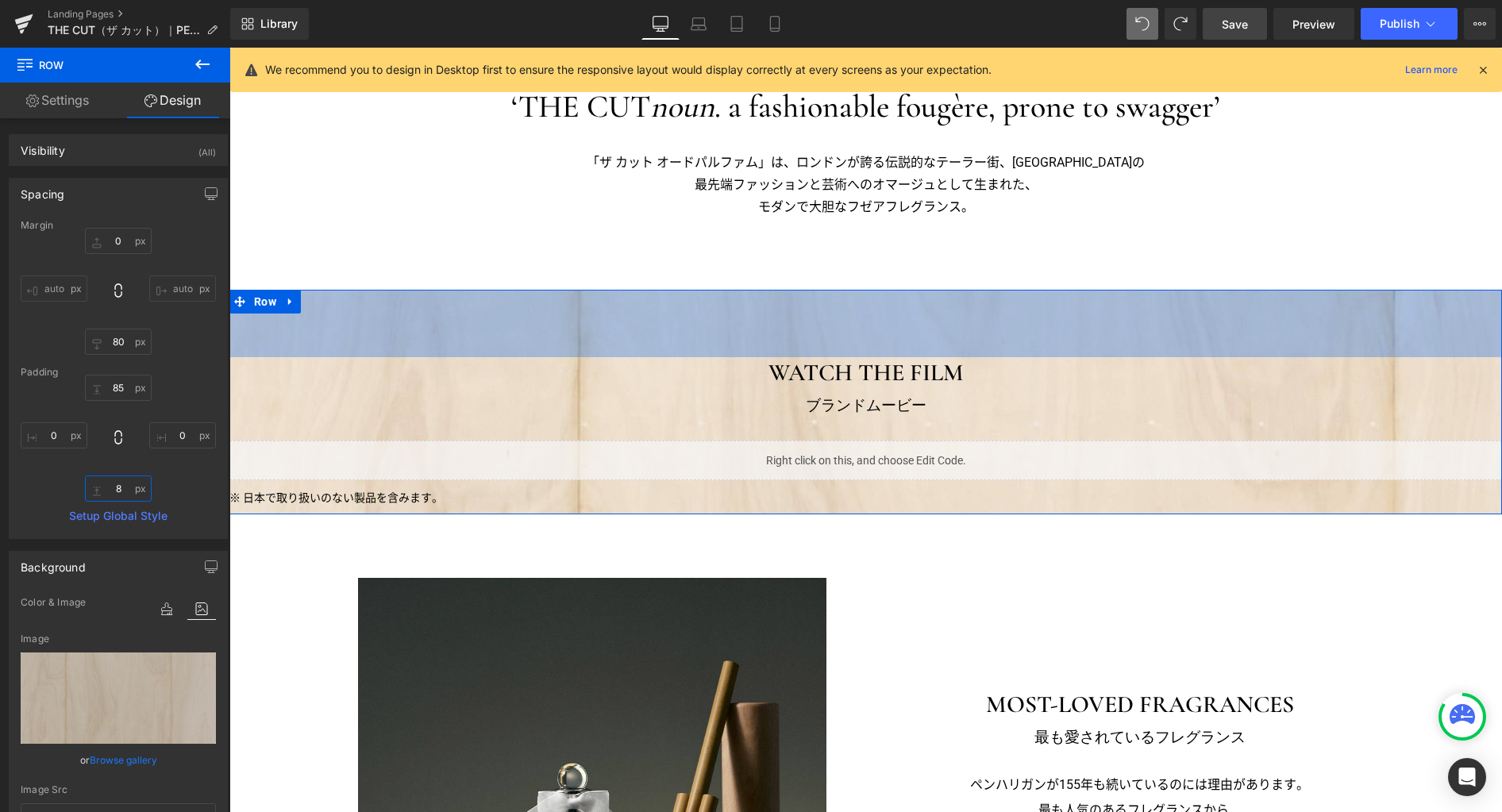
type input "85"
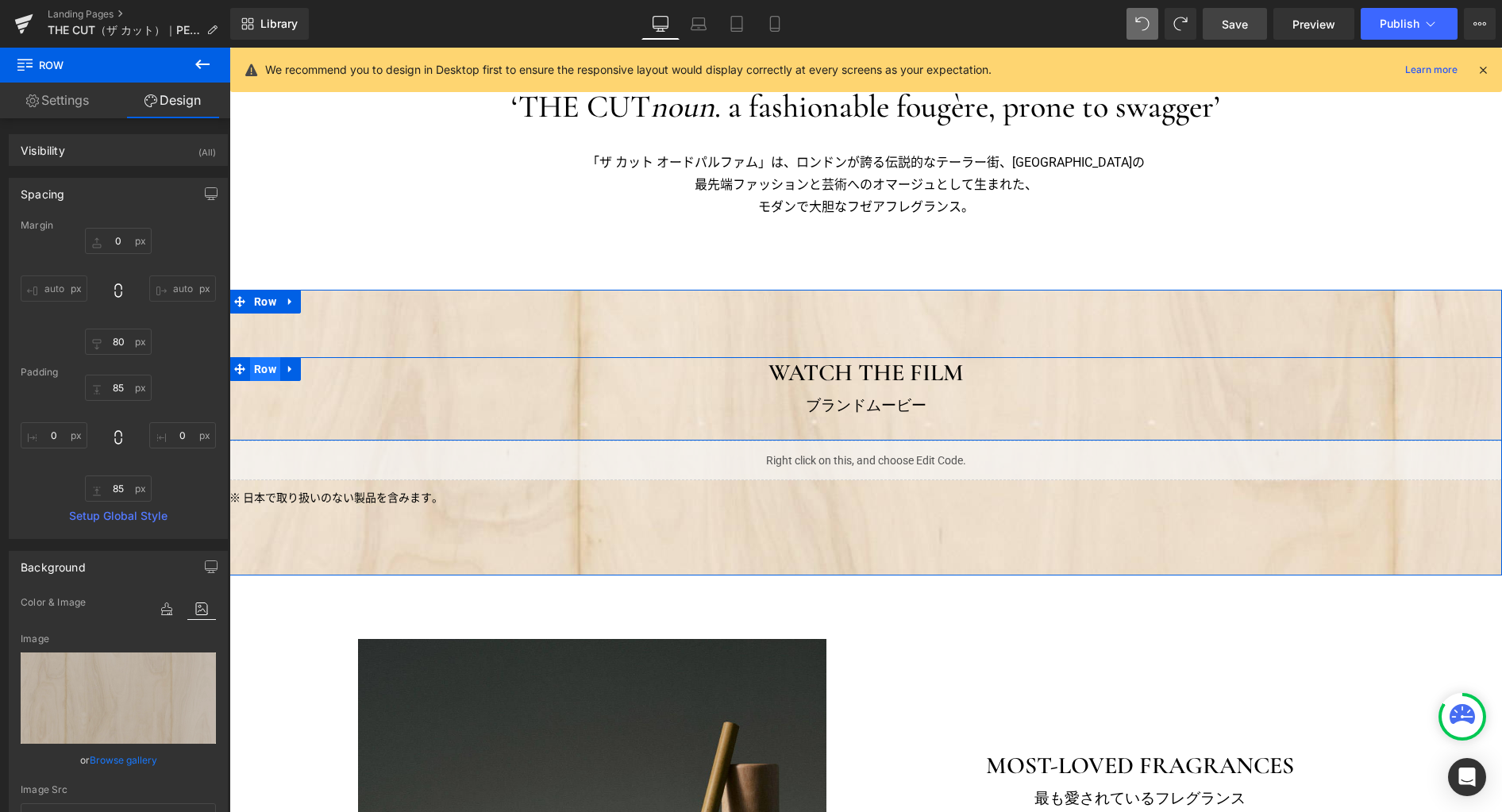
click at [263, 367] on span "Row" at bounding box center [265, 368] width 30 height 24
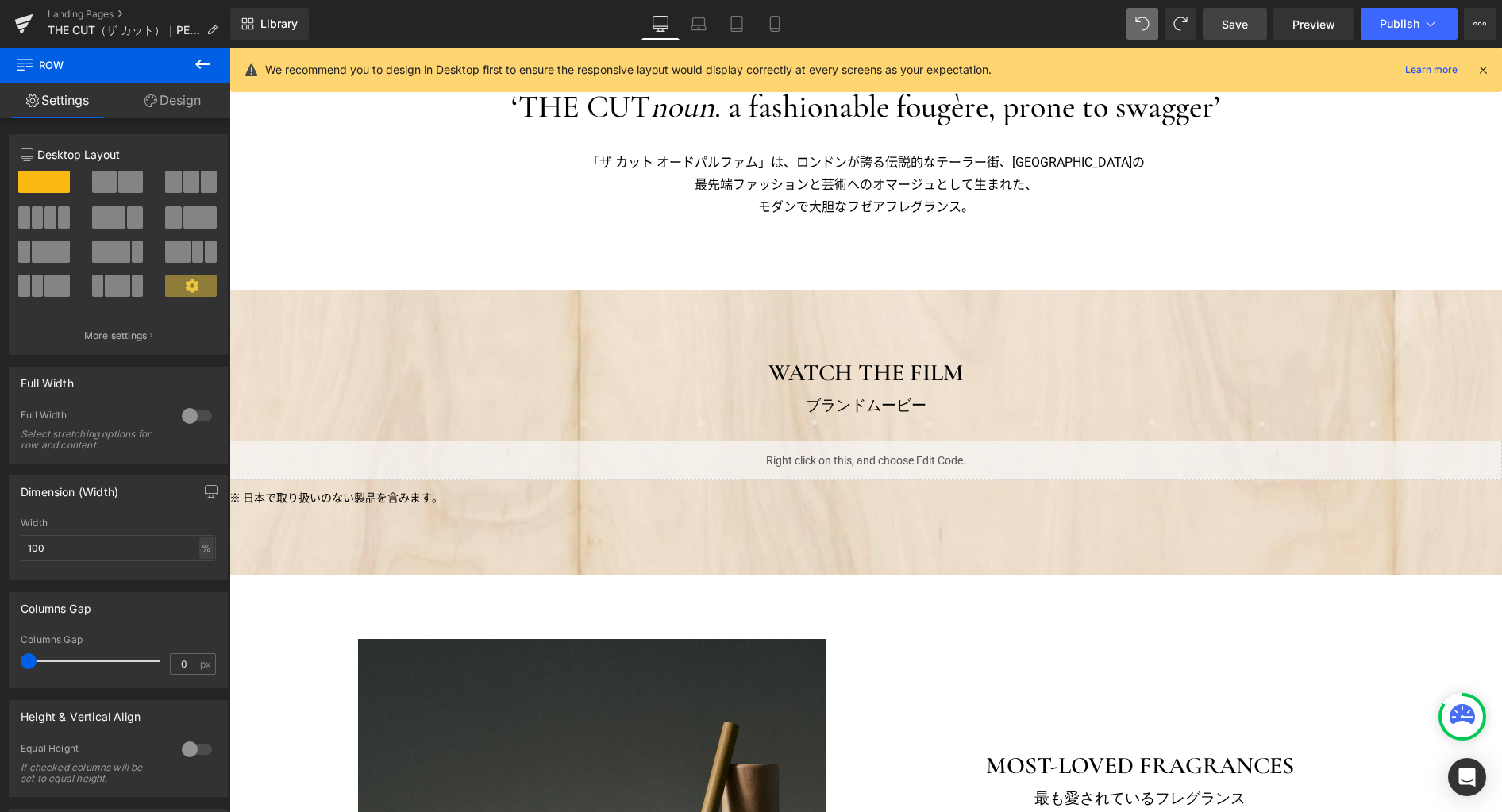
click at [197, 66] on icon at bounding box center [203, 64] width 14 height 10
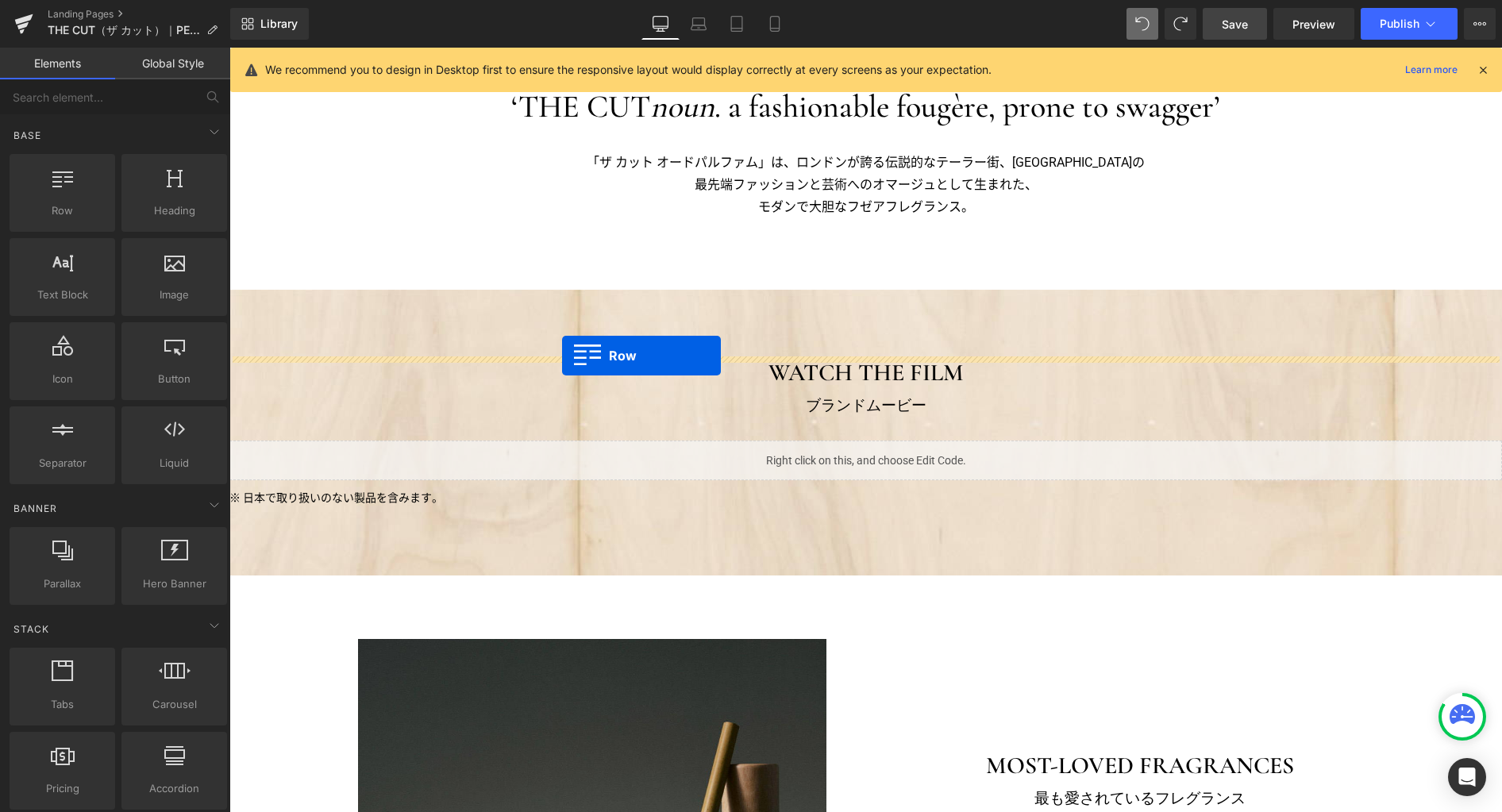
drag, startPoint x: 310, startPoint y: 235, endPoint x: 562, endPoint y: 355, distance: 279.1
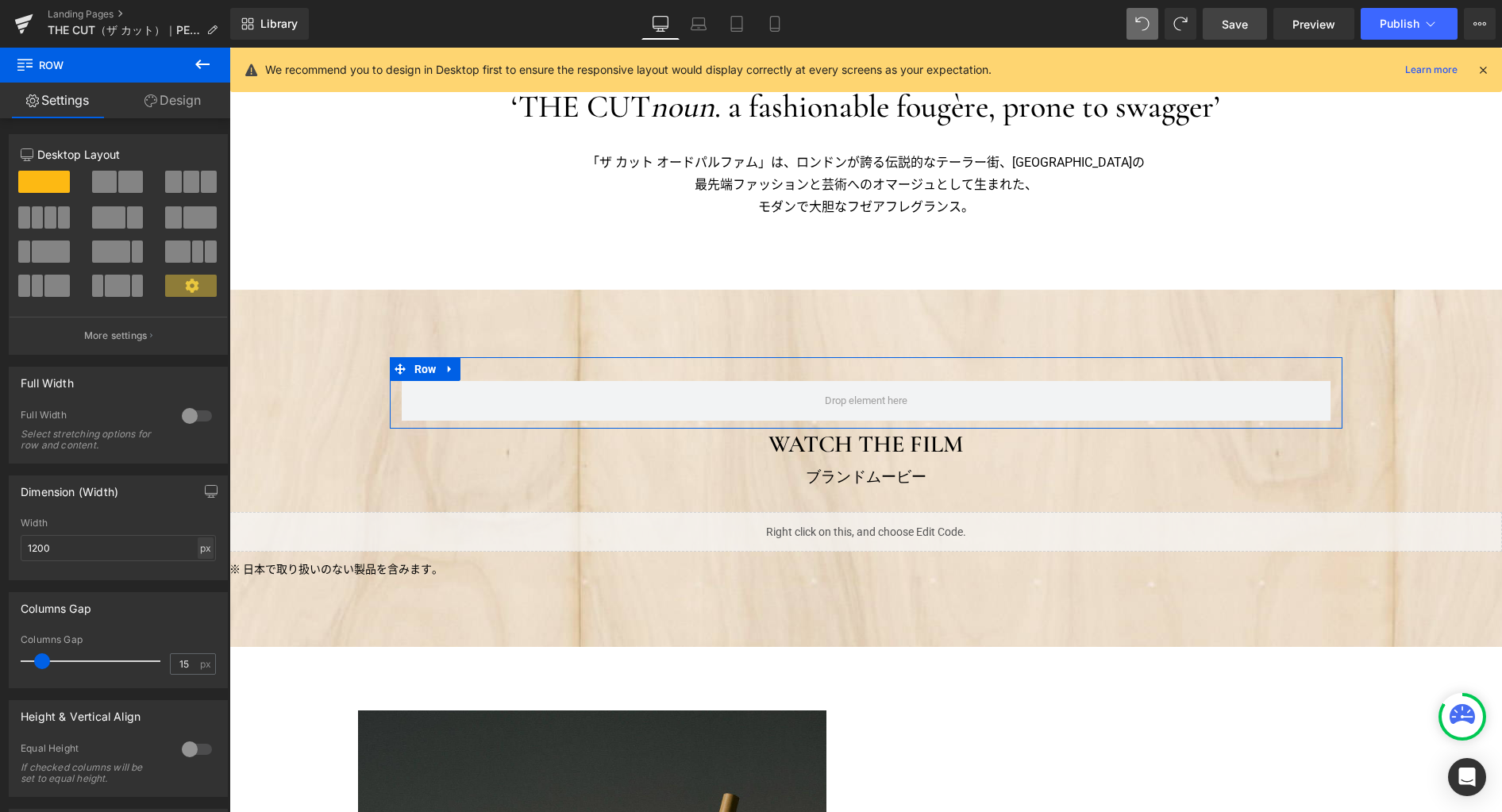
click at [200, 550] on div "px" at bounding box center [205, 548] width 16 height 21
click at [202, 579] on li "%" at bounding box center [205, 572] width 20 height 23
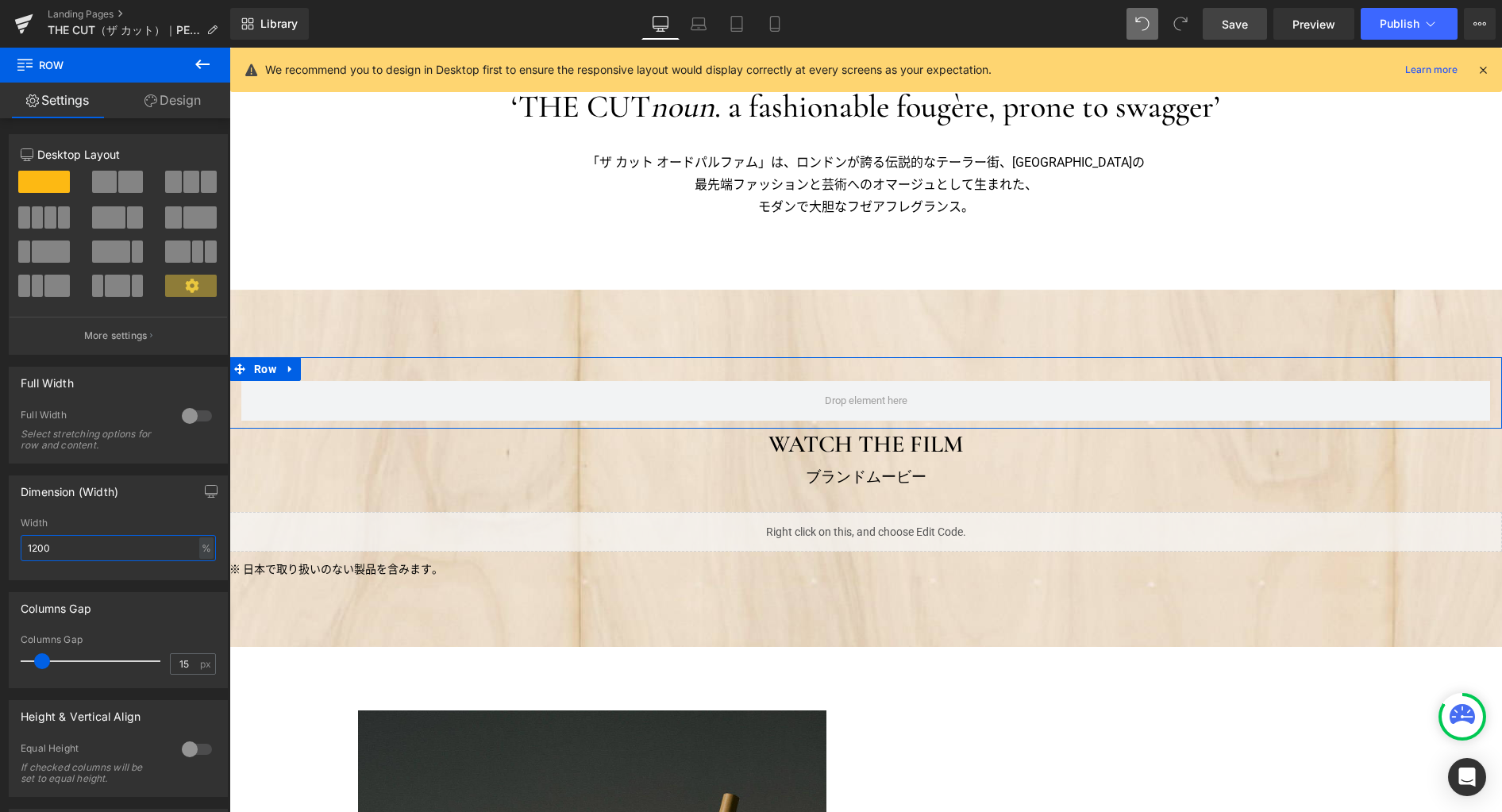
drag, startPoint x: 151, startPoint y: 549, endPoint x: -35, endPoint y: 527, distance: 187.3
click at [0, 527] on html "Row You are previewing how the will restyle your page. You can not edit Element…" at bounding box center [751, 406] width 1502 height 812
type input "90"
drag, startPoint x: 44, startPoint y: 662, endPoint x: -33, endPoint y: 653, distance: 77.5
click at [0, 653] on html "Row You are previewing how the will restyle your page. You can not edit Element…" at bounding box center [751, 406] width 1502 height 812
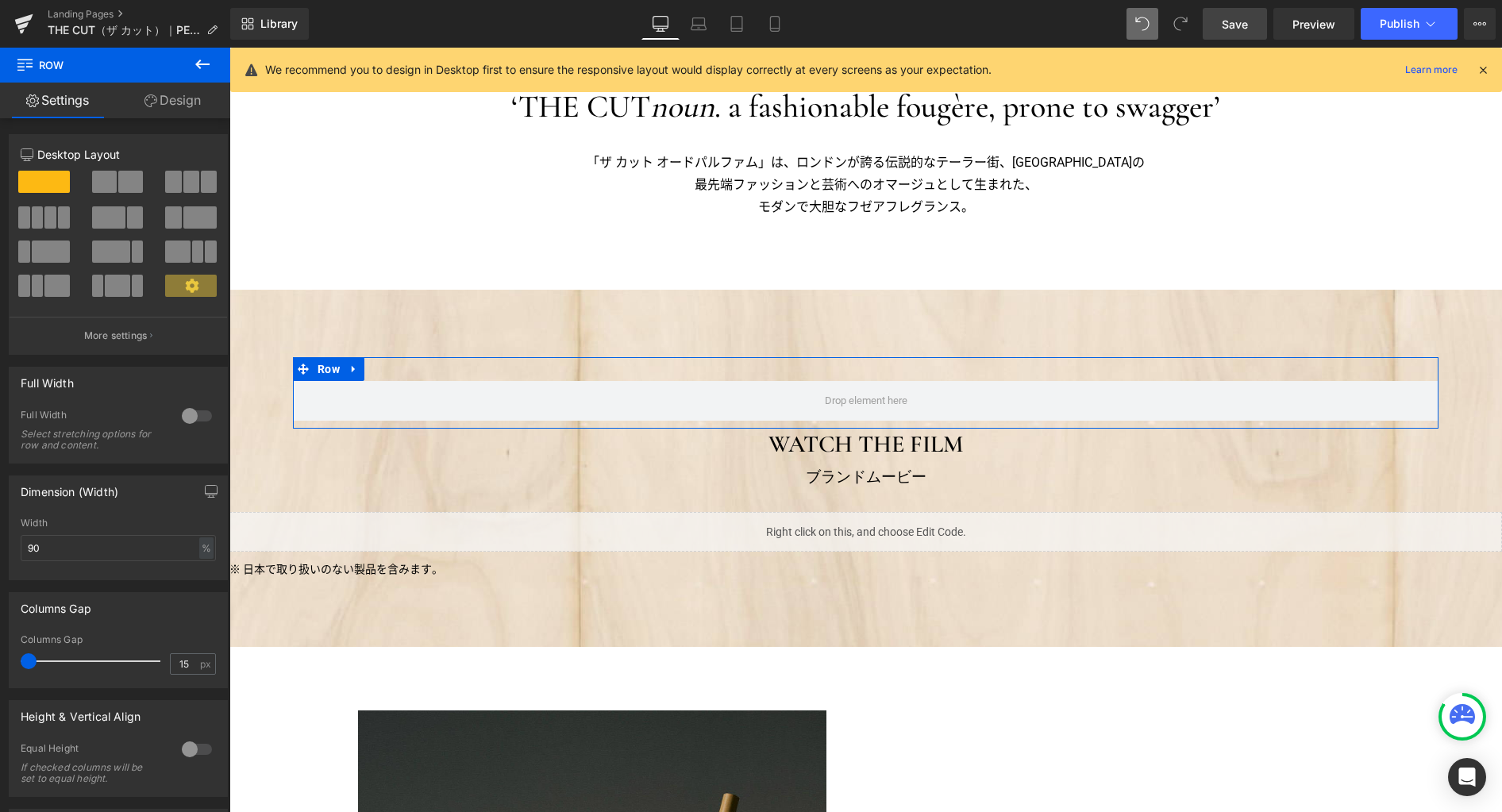
click at [132, 178] on span at bounding box center [130, 181] width 25 height 22
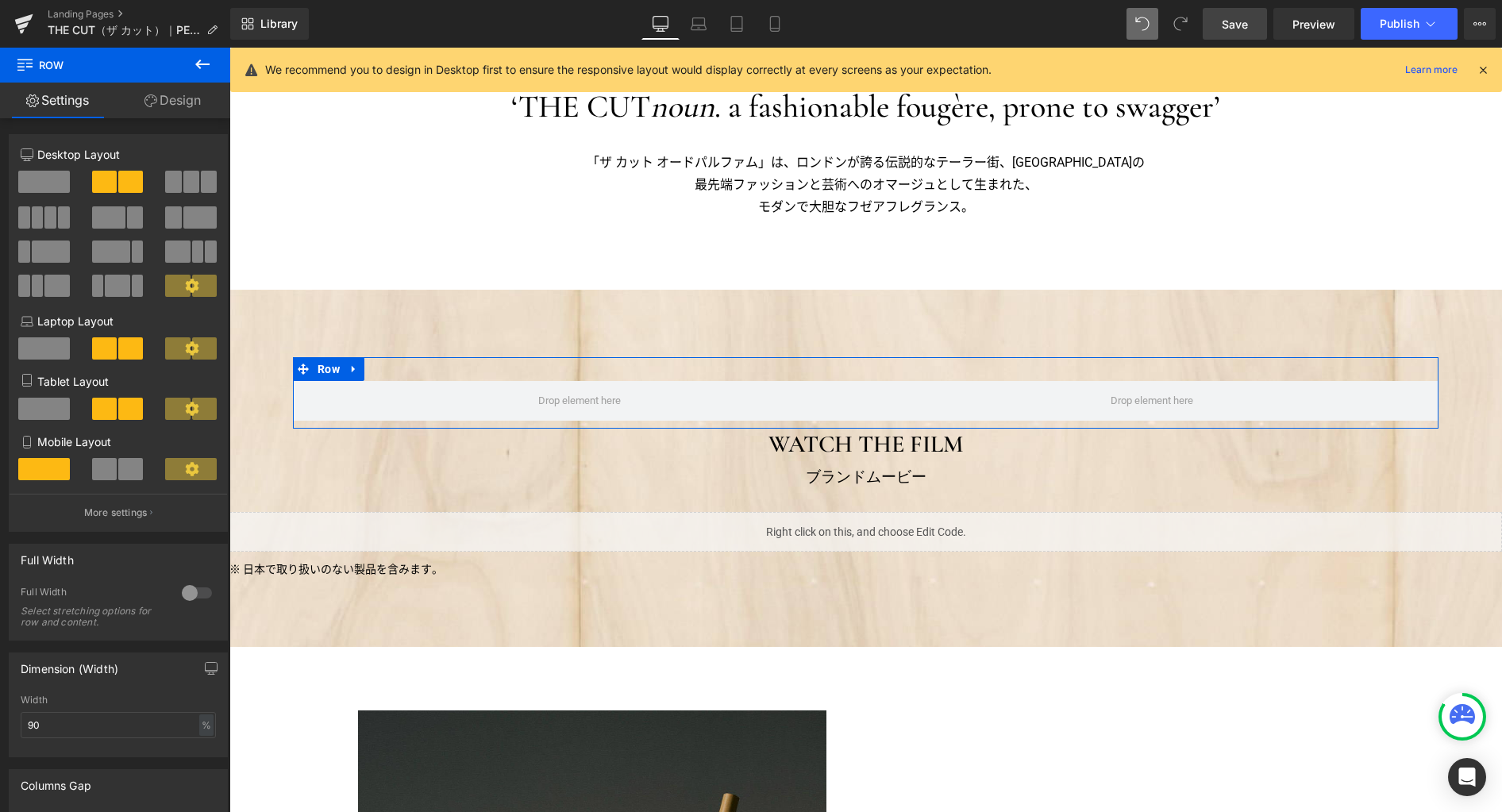
click at [179, 107] on link "Design" at bounding box center [173, 100] width 115 height 36
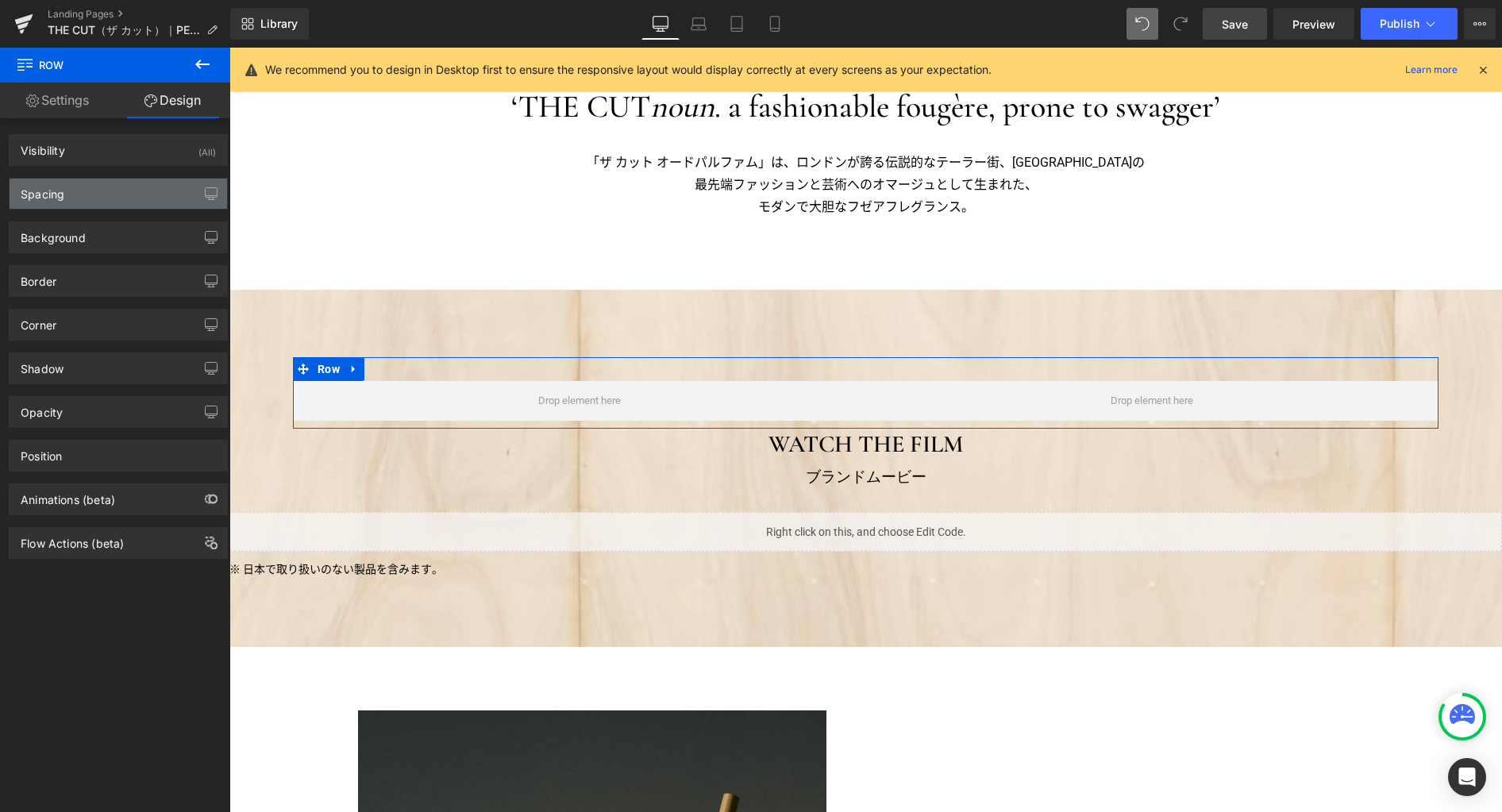
click at [148, 192] on div "Spacing" at bounding box center [118, 194] width 218 height 30
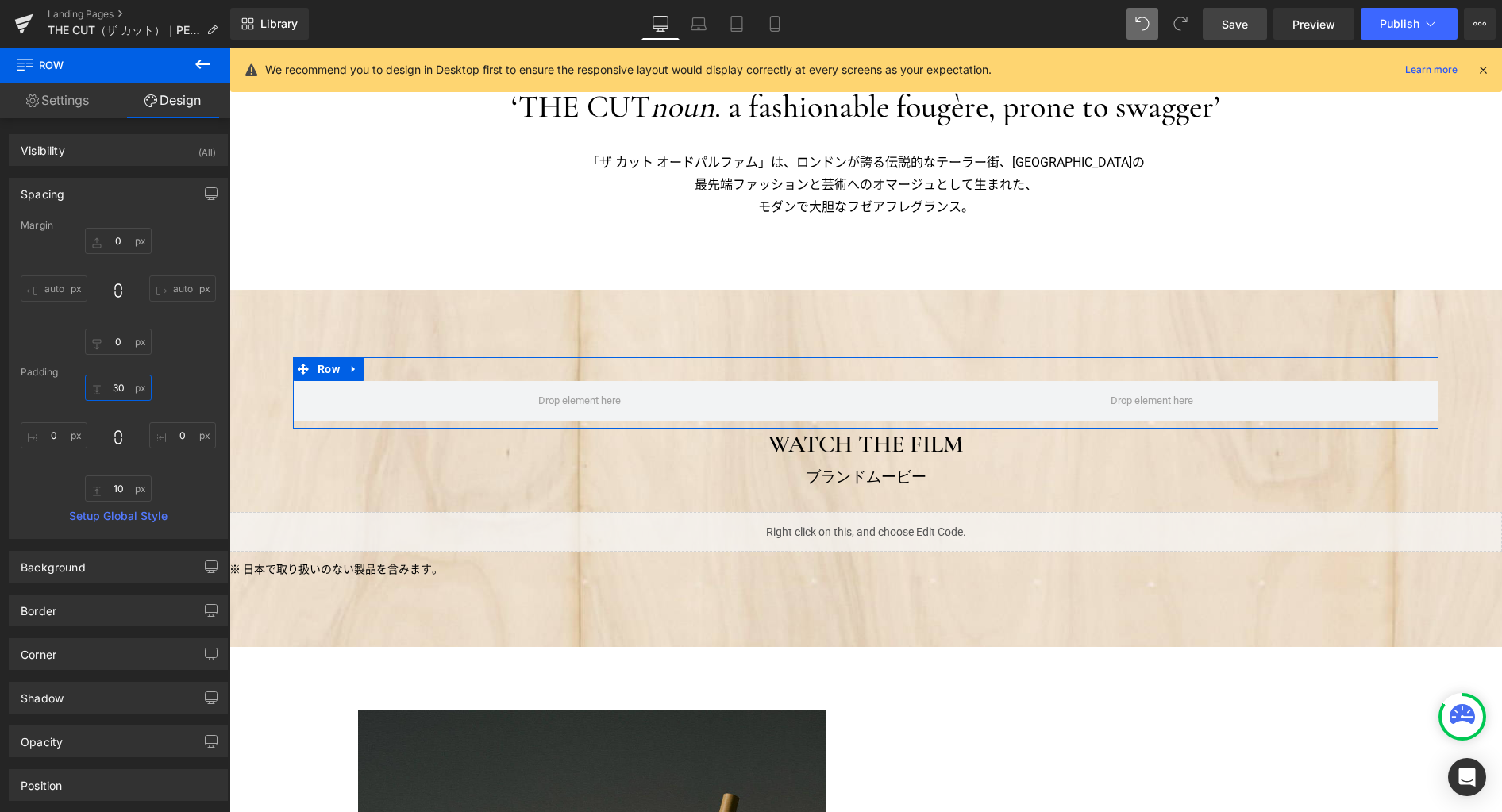
click at [121, 394] on input "30" at bounding box center [118, 388] width 67 height 26
type input "0"
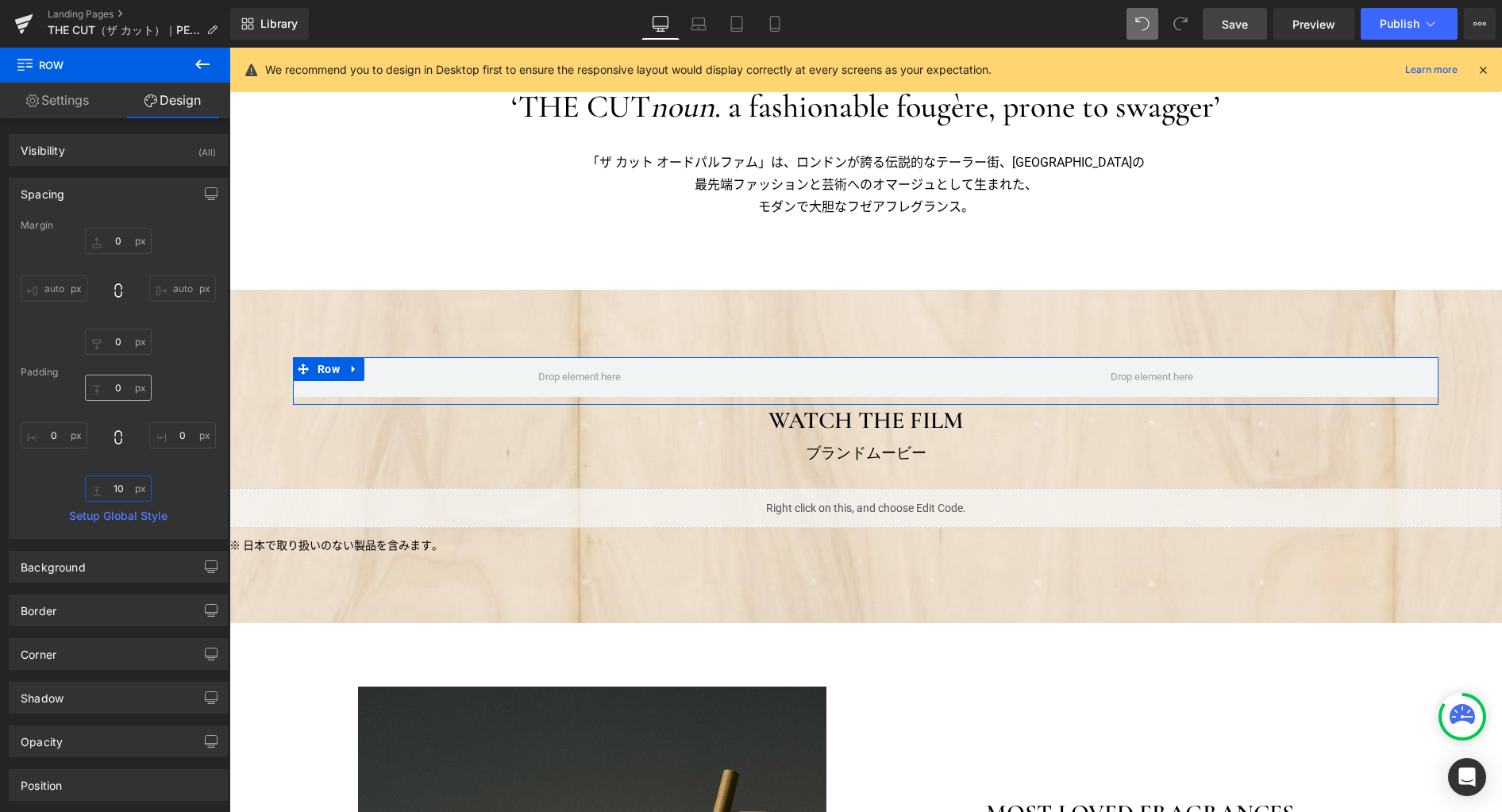
type input "0"
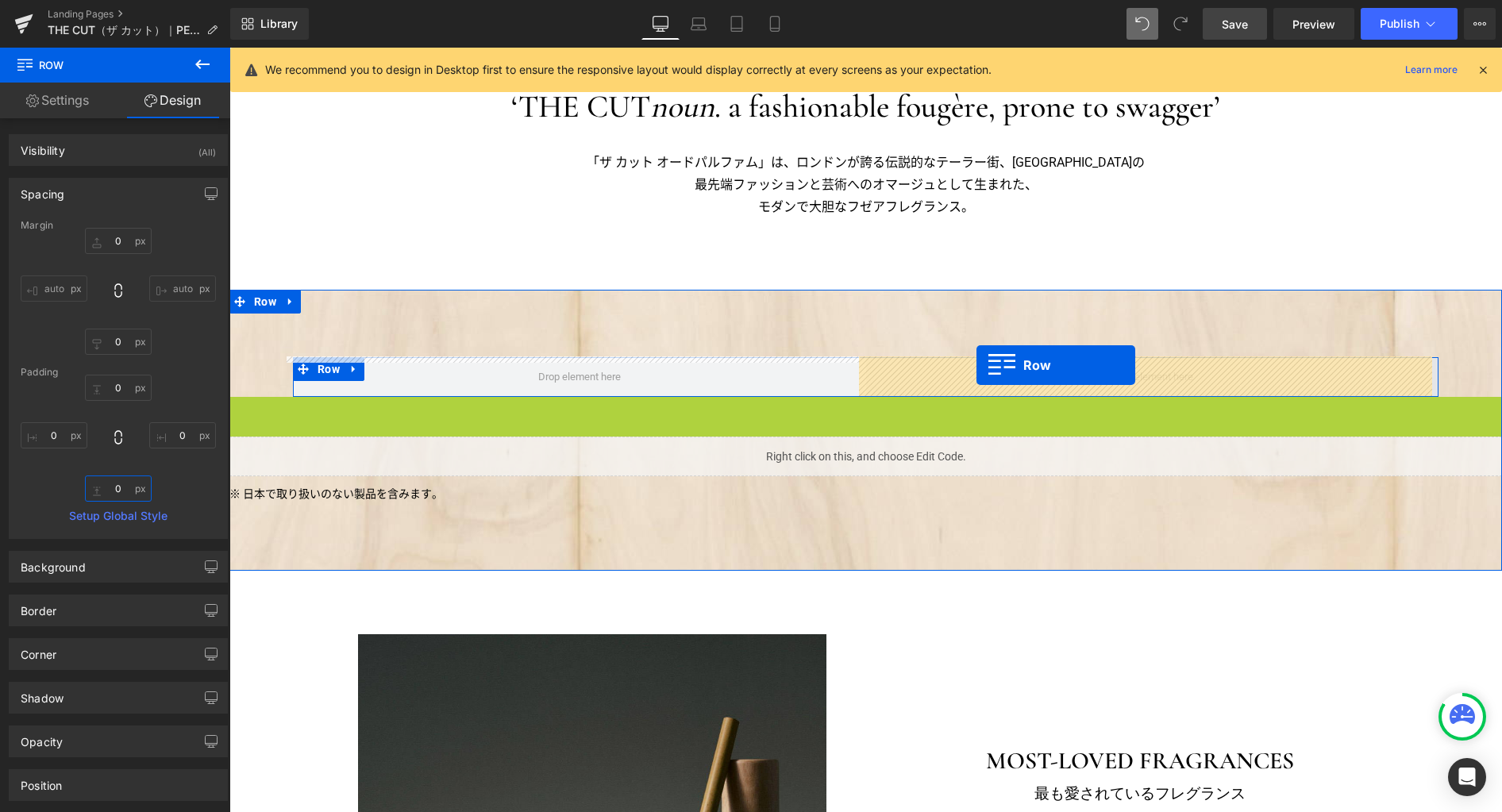
drag, startPoint x: 233, startPoint y: 411, endPoint x: 976, endPoint y: 365, distance: 744.4
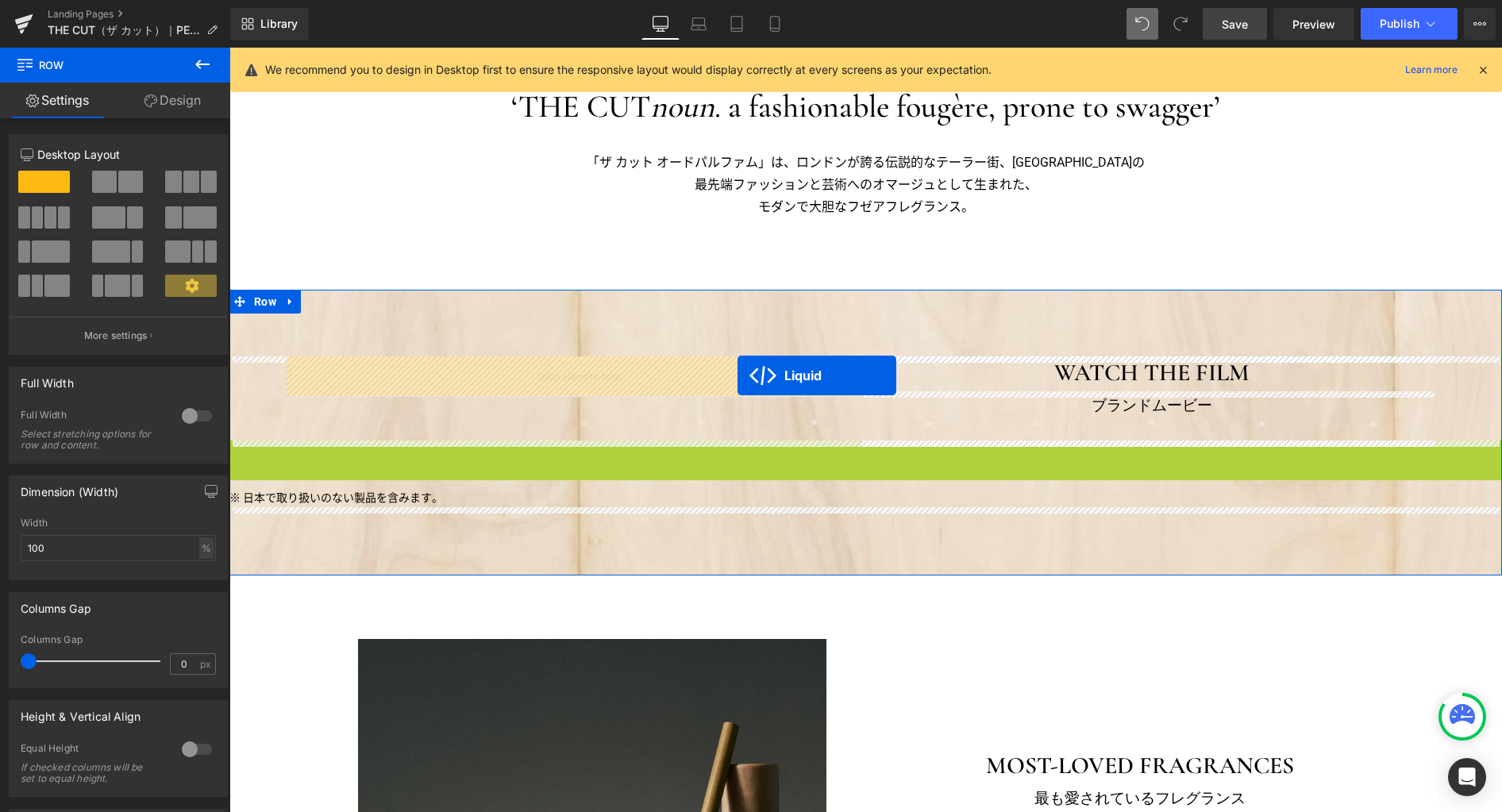
drag, startPoint x: 817, startPoint y: 450, endPoint x: 737, endPoint y: 375, distance: 109.7
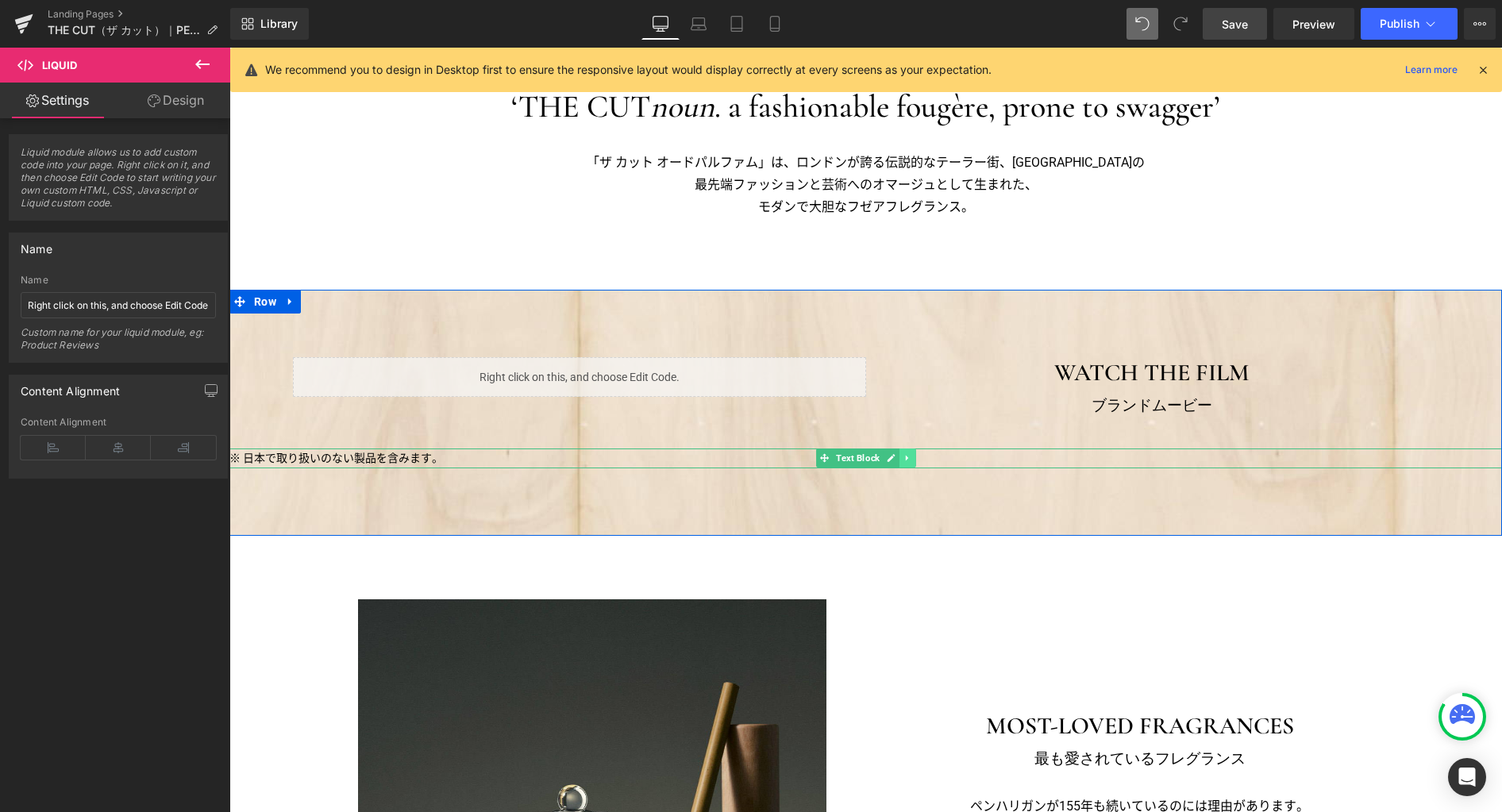
click at [902, 458] on icon at bounding box center [906, 457] width 9 height 10
click at [911, 458] on icon at bounding box center [915, 458] width 9 height 9
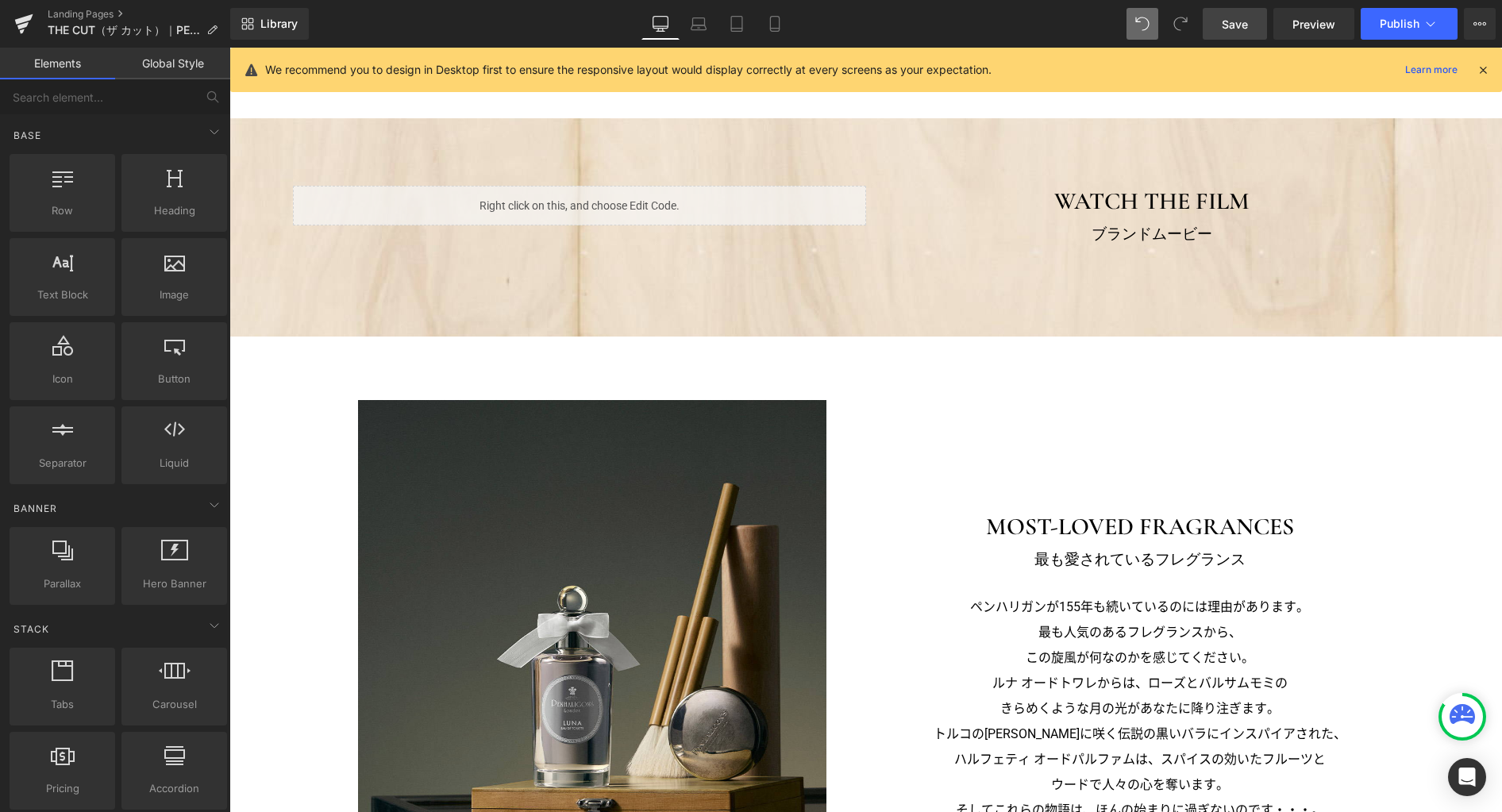
scroll to position [1062, 0]
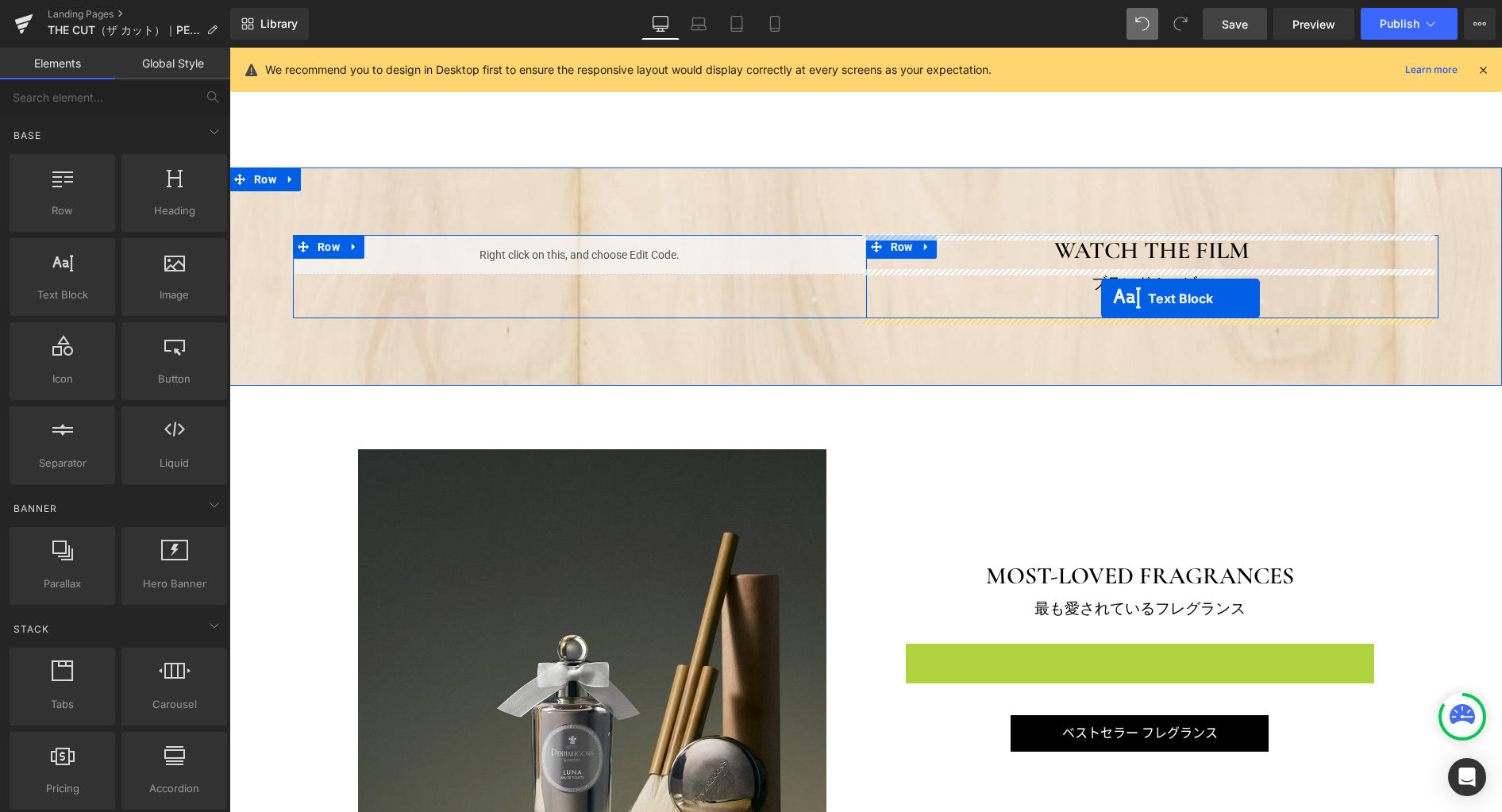
drag, startPoint x: 1089, startPoint y: 759, endPoint x: 1101, endPoint y: 299, distance: 460.2
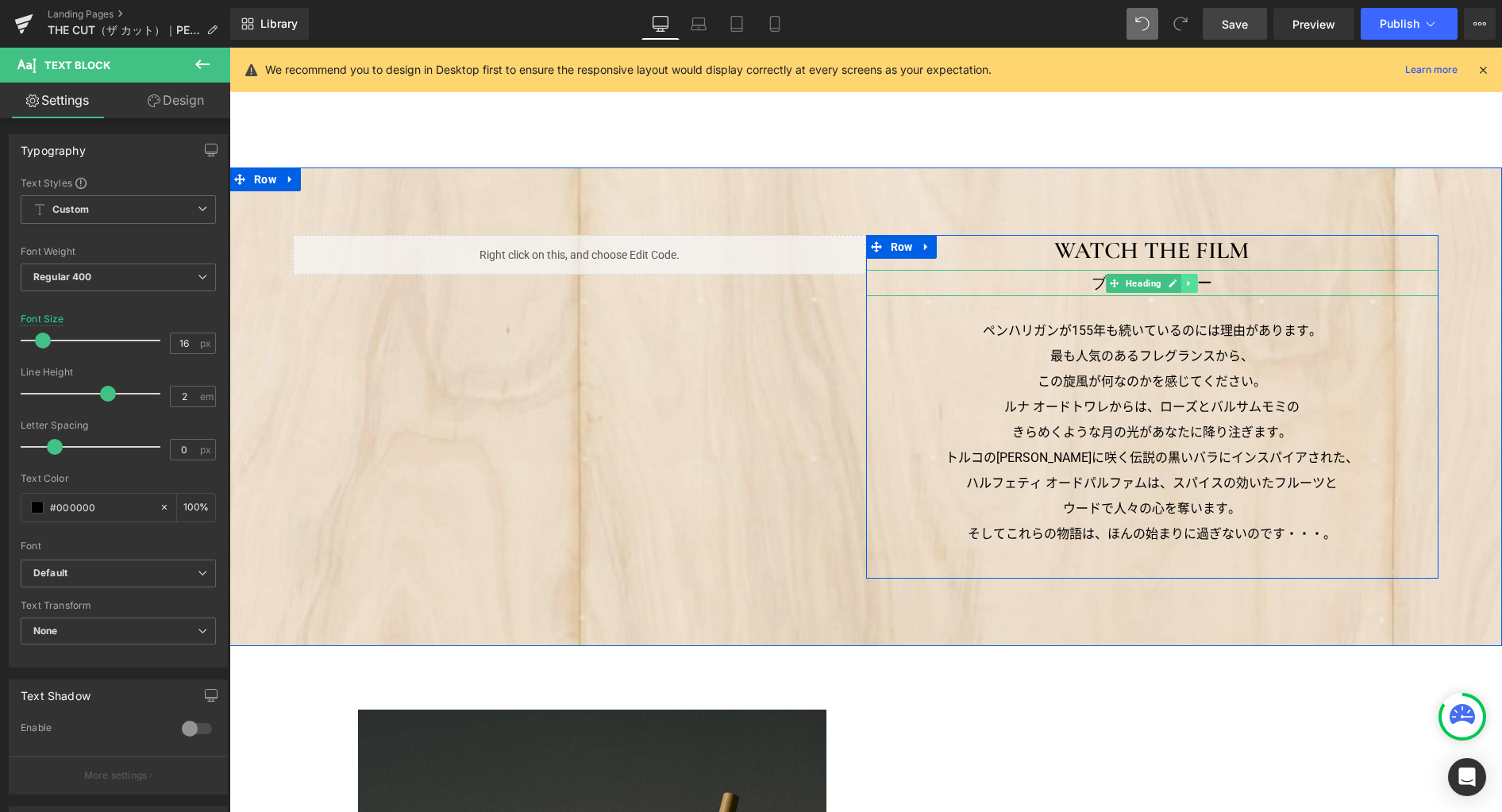
click at [1186, 282] on icon at bounding box center [1189, 283] width 9 height 10
click at [1193, 282] on icon at bounding box center [1197, 283] width 9 height 9
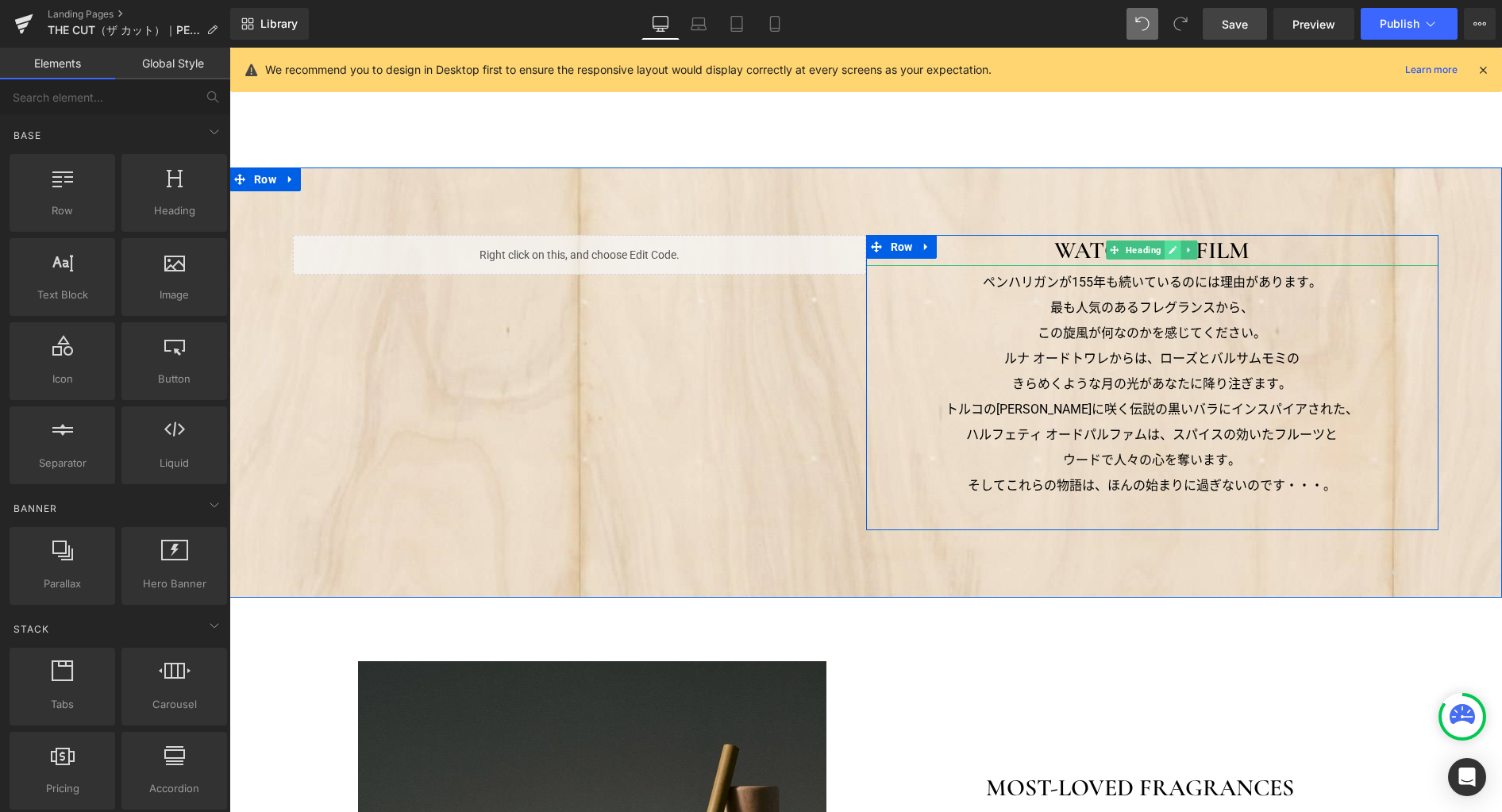
click at [1169, 252] on icon at bounding box center [1173, 250] width 8 height 8
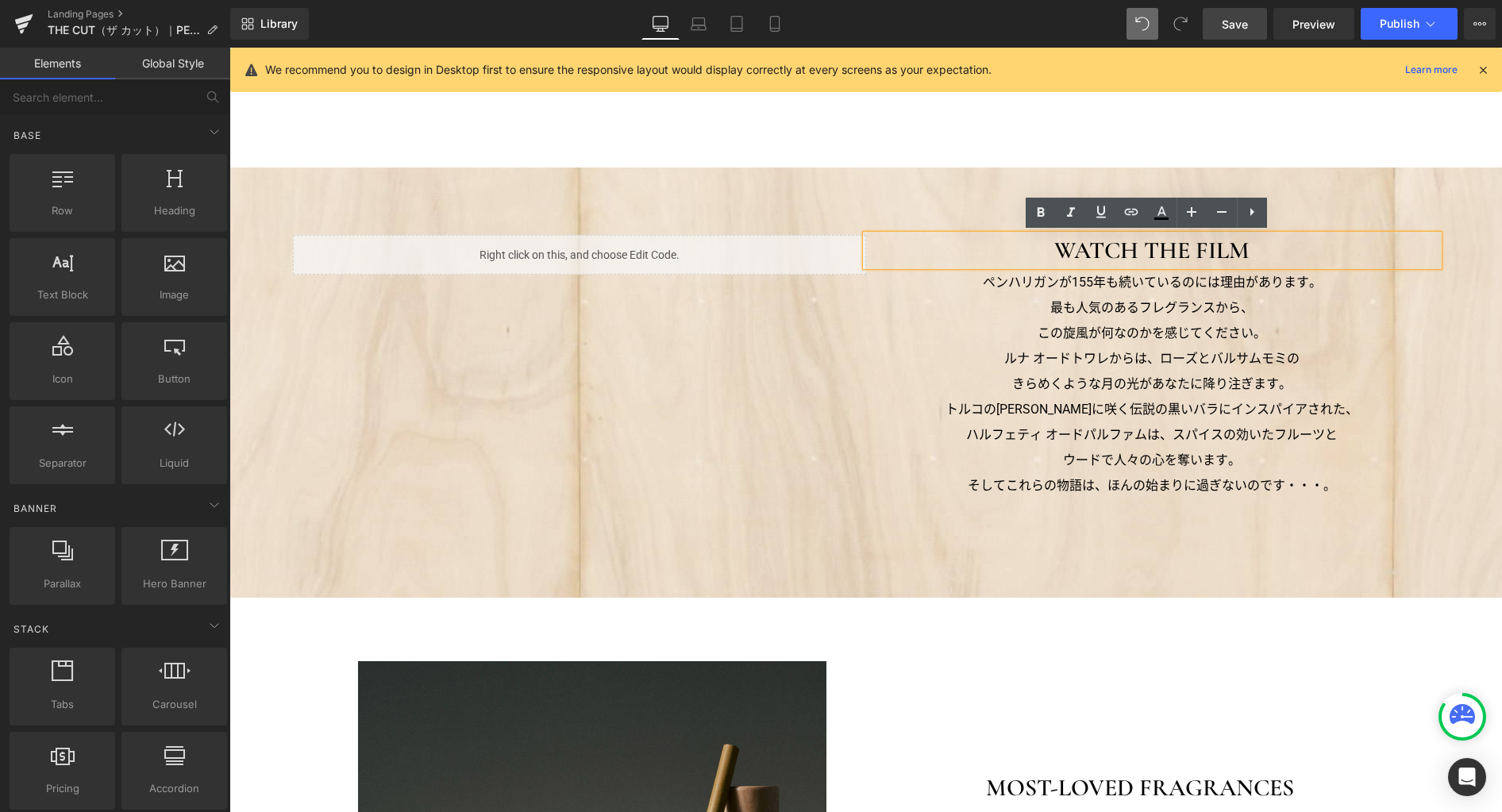
click at [1163, 253] on h3 "WATCH THE FILM" at bounding box center [1152, 250] width 573 height 31
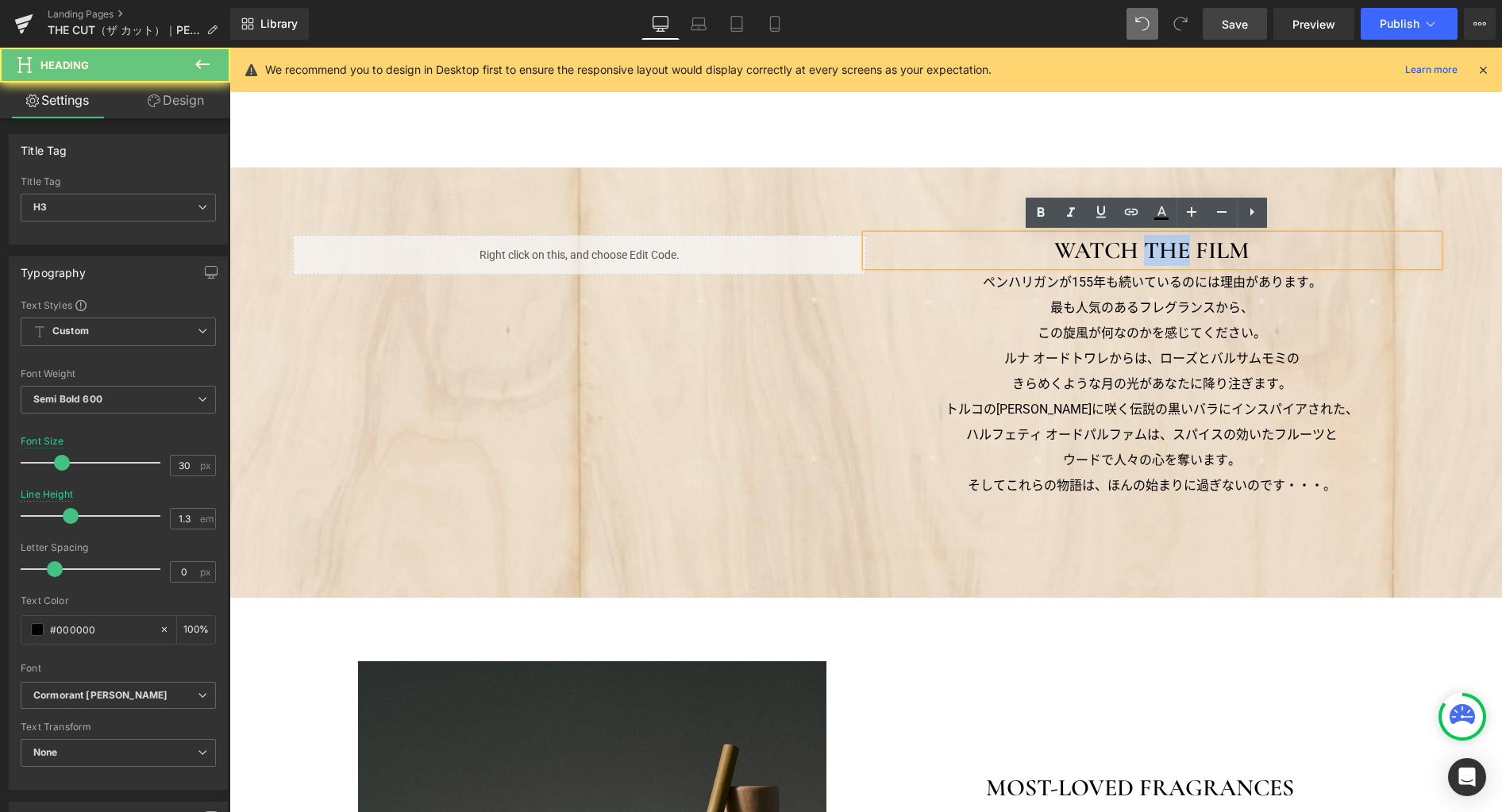
click at [1163, 253] on h3 "WATCH THE FILM" at bounding box center [1152, 250] width 573 height 31
paste div
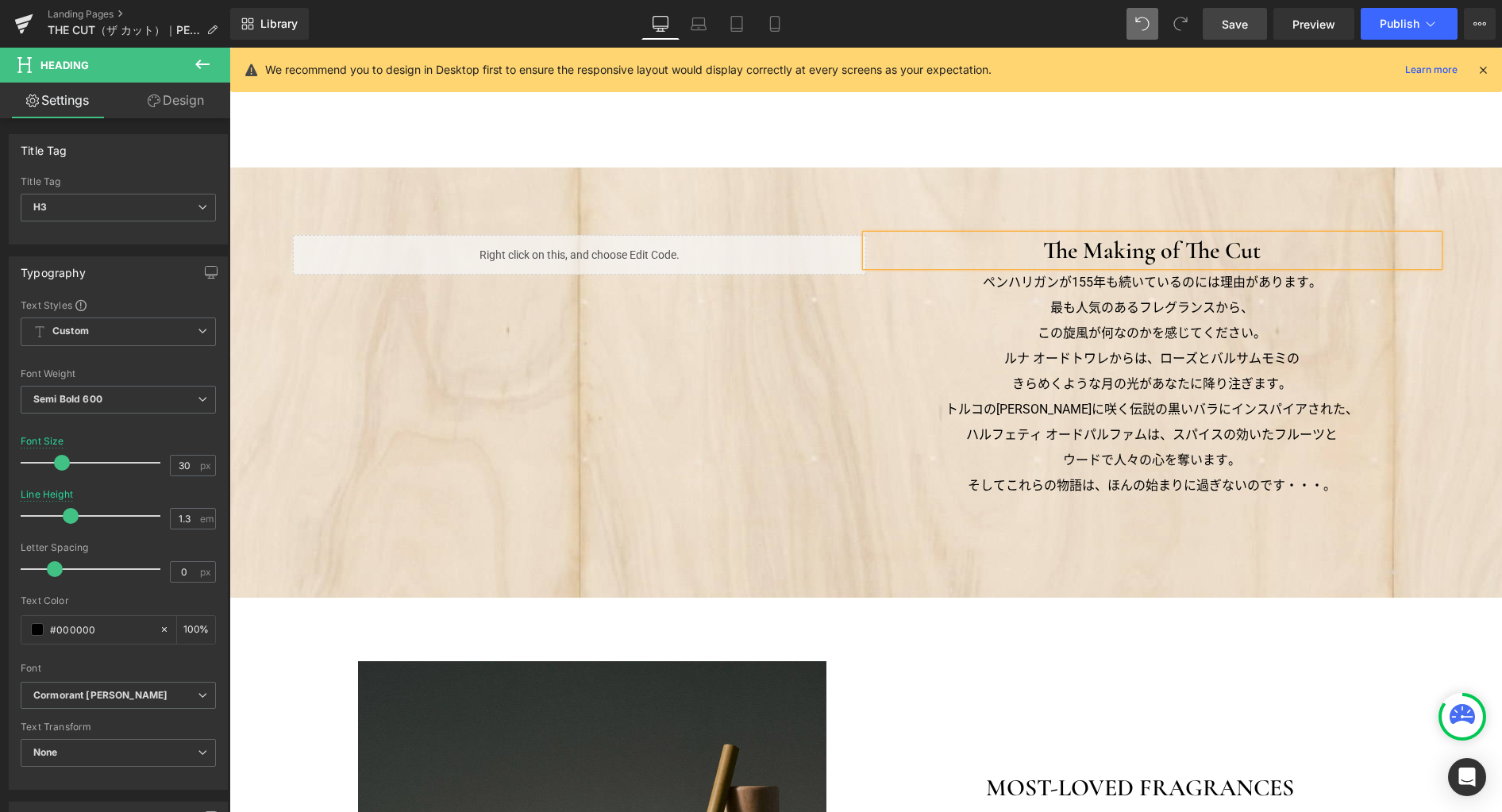
click at [1196, 249] on h3 "The Making of The Cut" at bounding box center [1152, 250] width 573 height 31
drag, startPoint x: 185, startPoint y: 465, endPoint x: 95, endPoint y: 459, distance: 90.2
click at [95, 459] on div "Font Size 30 px" at bounding box center [118, 462] width 196 height 53
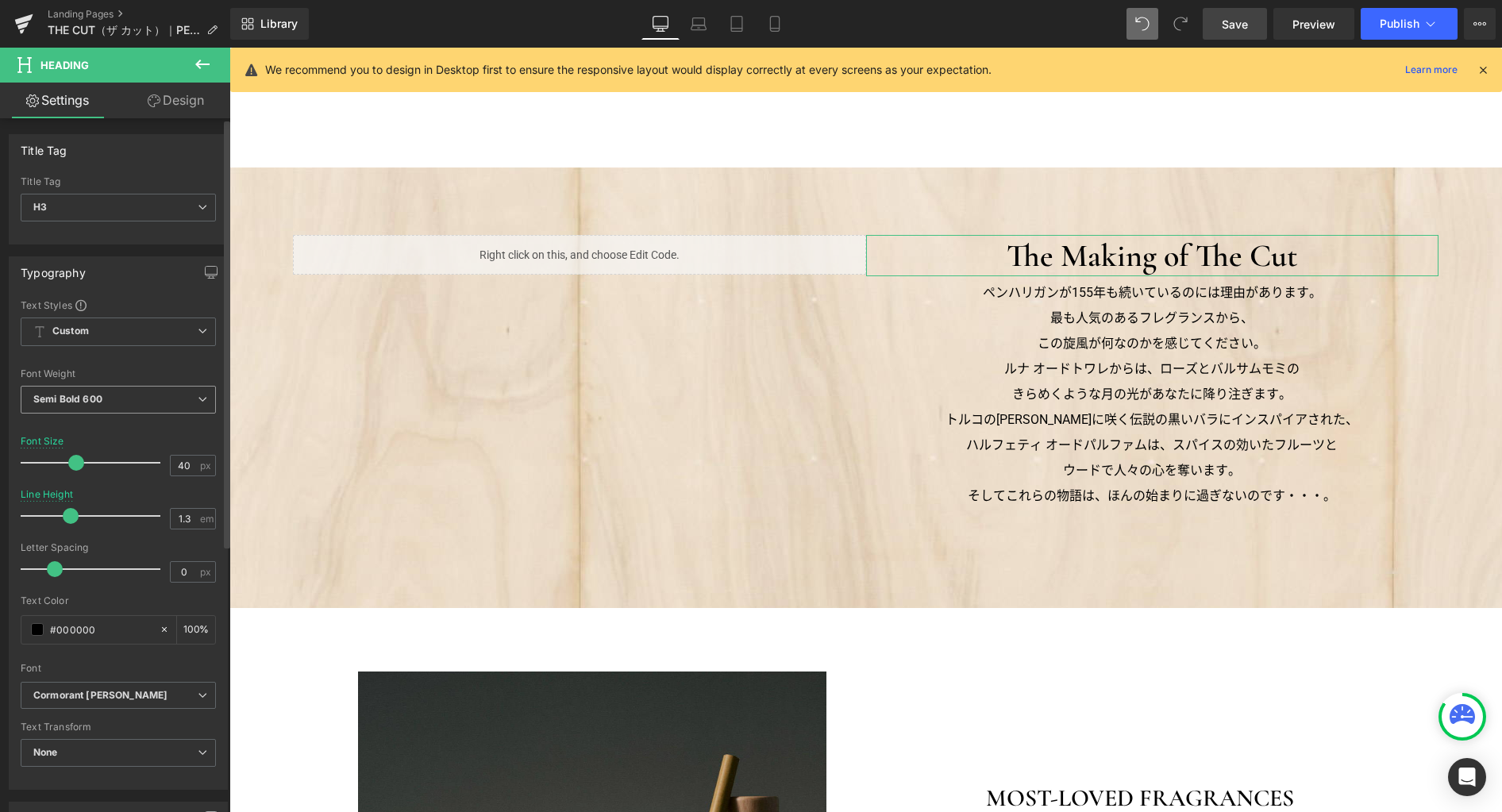
click at [118, 408] on span "Semi Bold 600" at bounding box center [118, 400] width 196 height 28
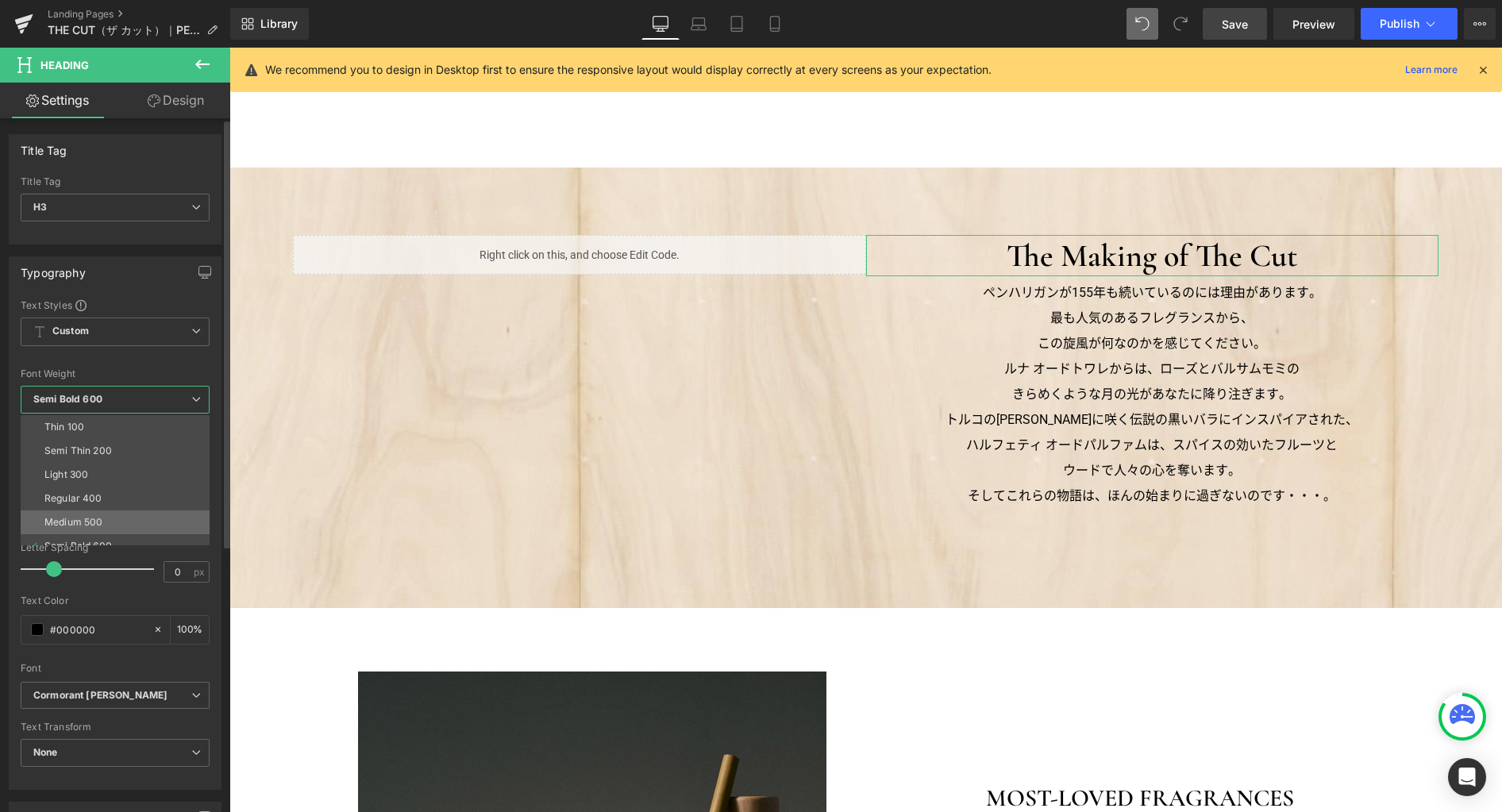
click at [116, 514] on li "Medium 500" at bounding box center [118, 521] width 196 height 24
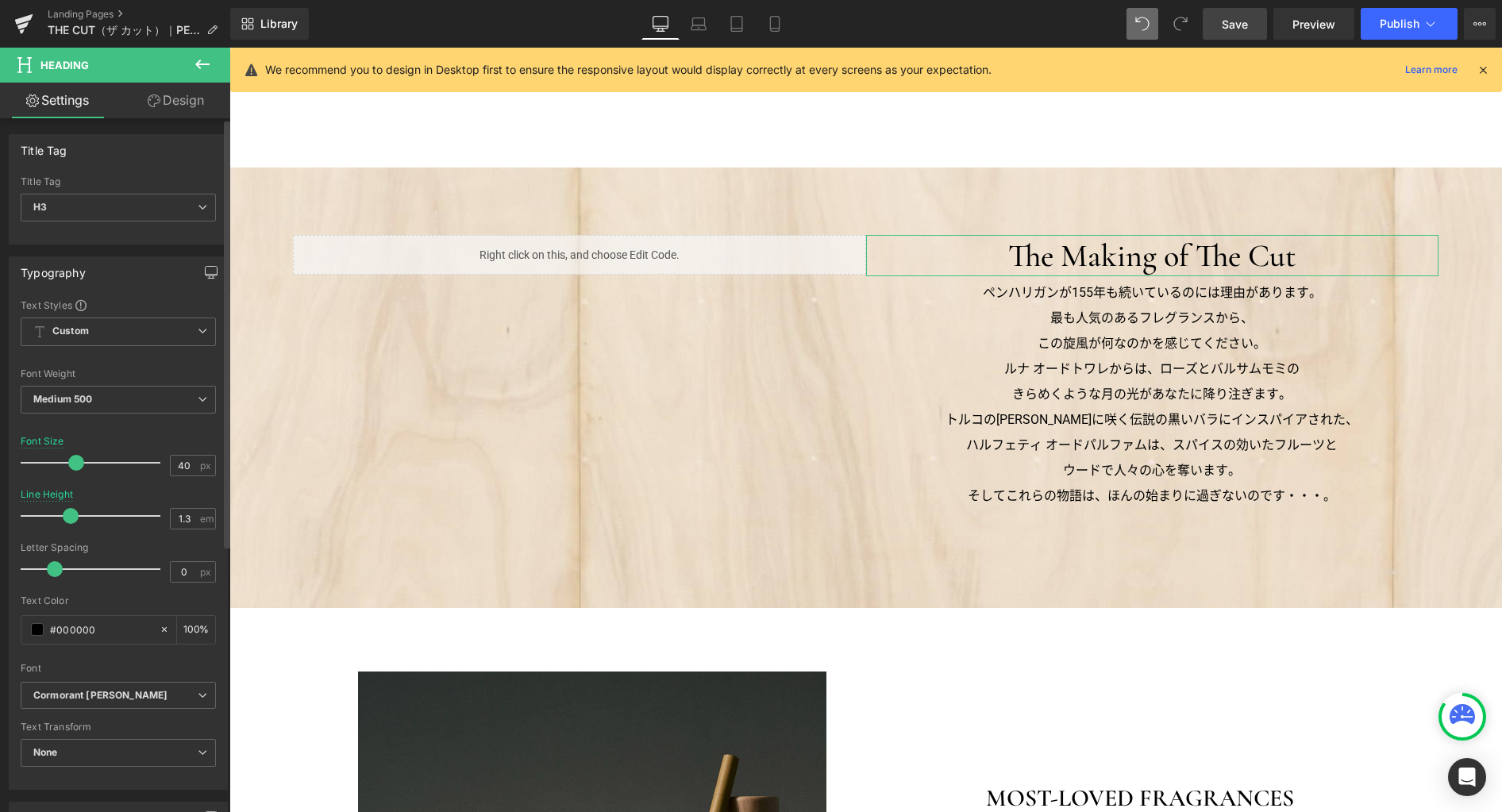
click at [204, 274] on icon "button" at bounding box center [211, 272] width 12 height 12
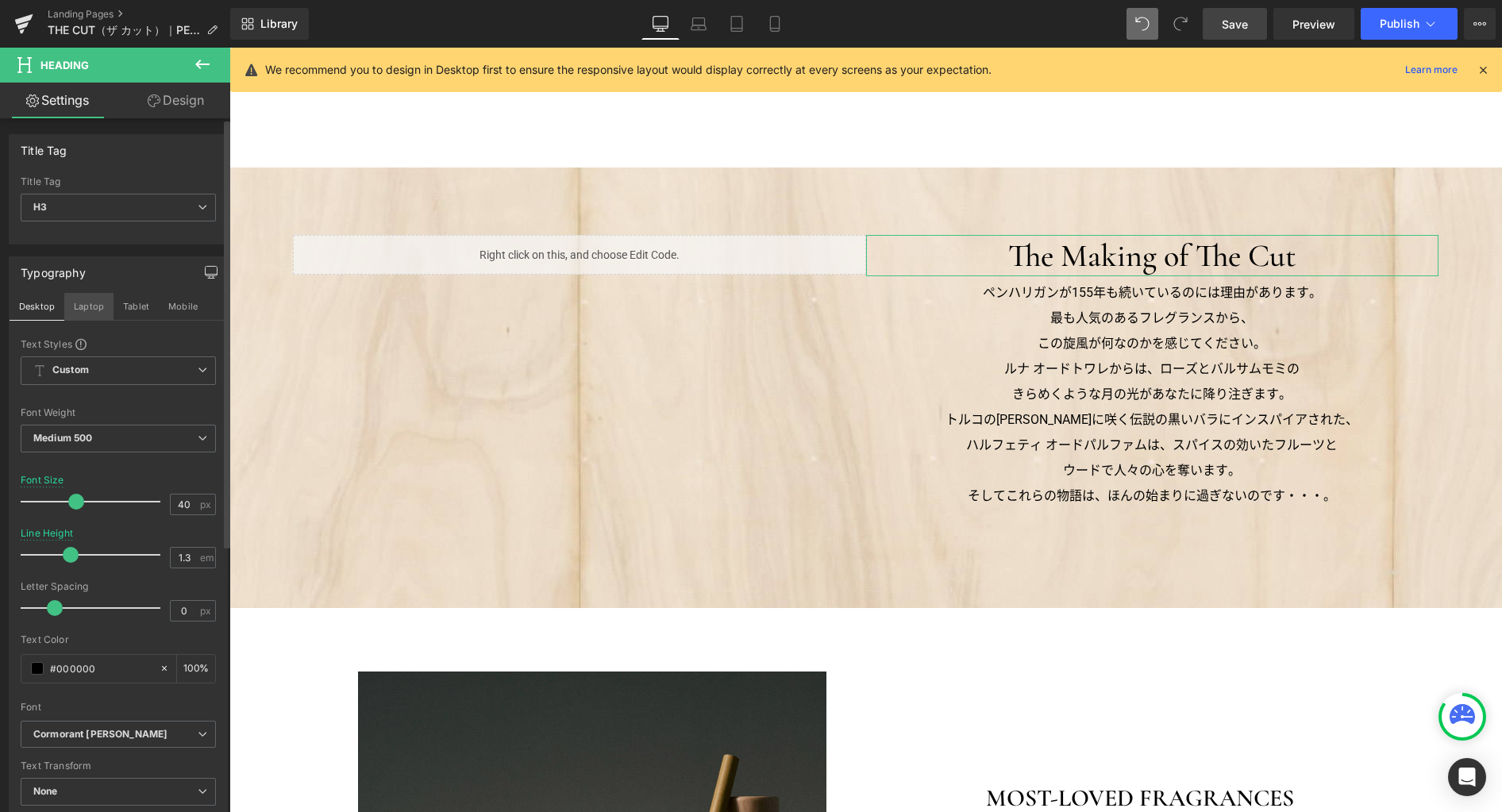
click at [89, 308] on button "Laptop" at bounding box center [89, 306] width 49 height 27
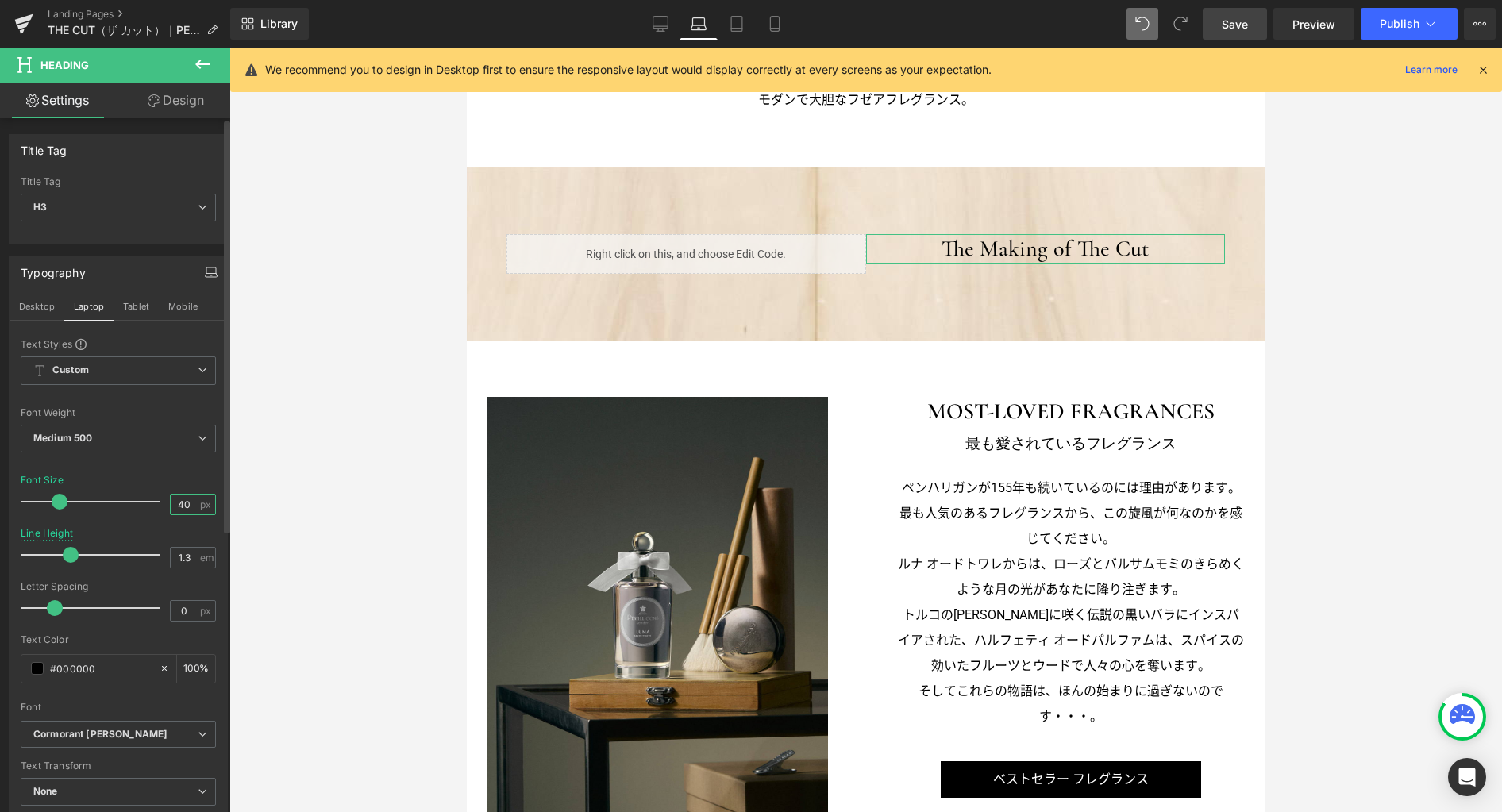
click at [189, 507] on input "40" at bounding box center [185, 504] width 28 height 20
click at [145, 298] on button "Tablet" at bounding box center [136, 306] width 45 height 27
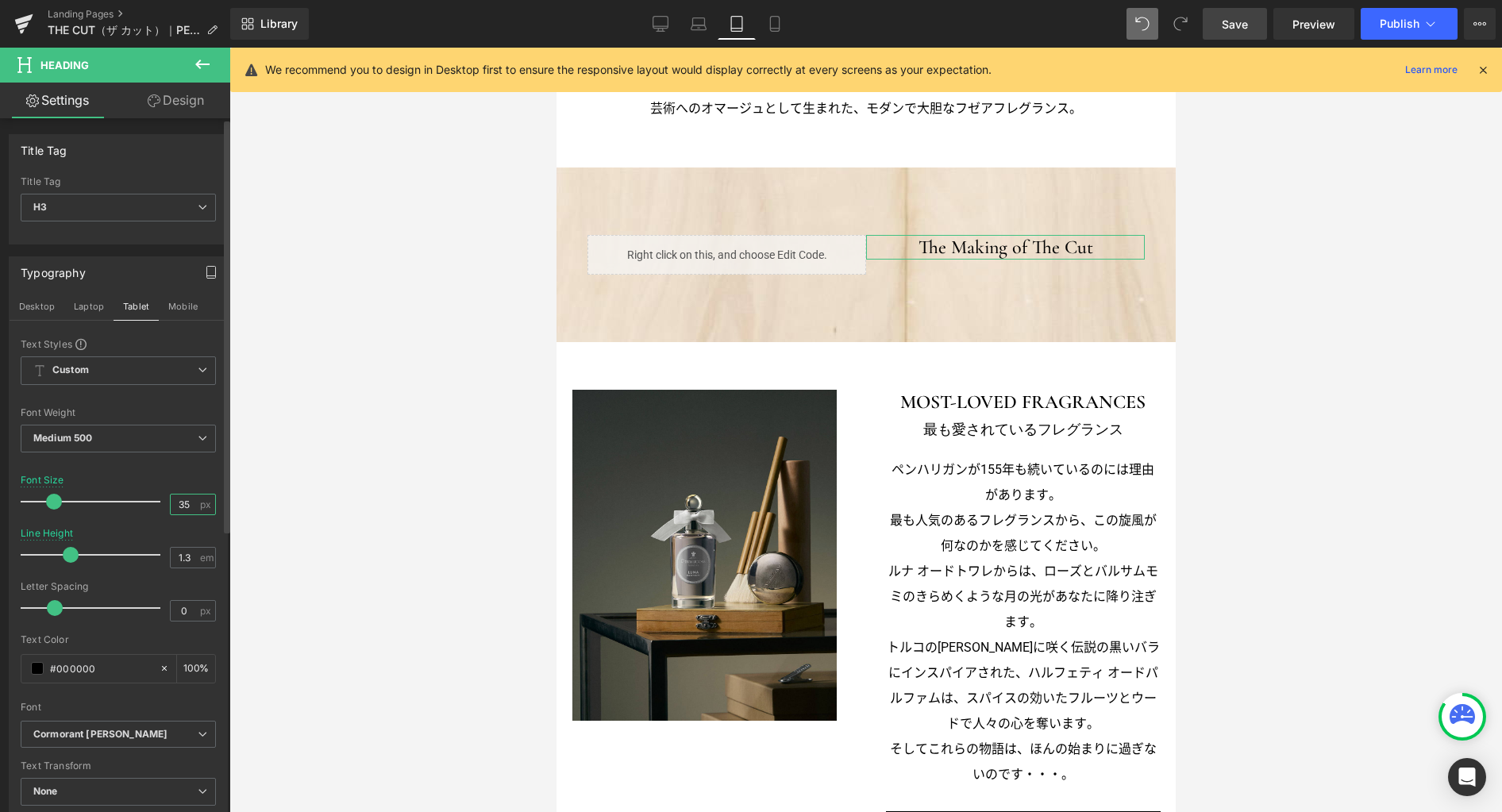
click at [186, 504] on input "35" at bounding box center [185, 504] width 28 height 20
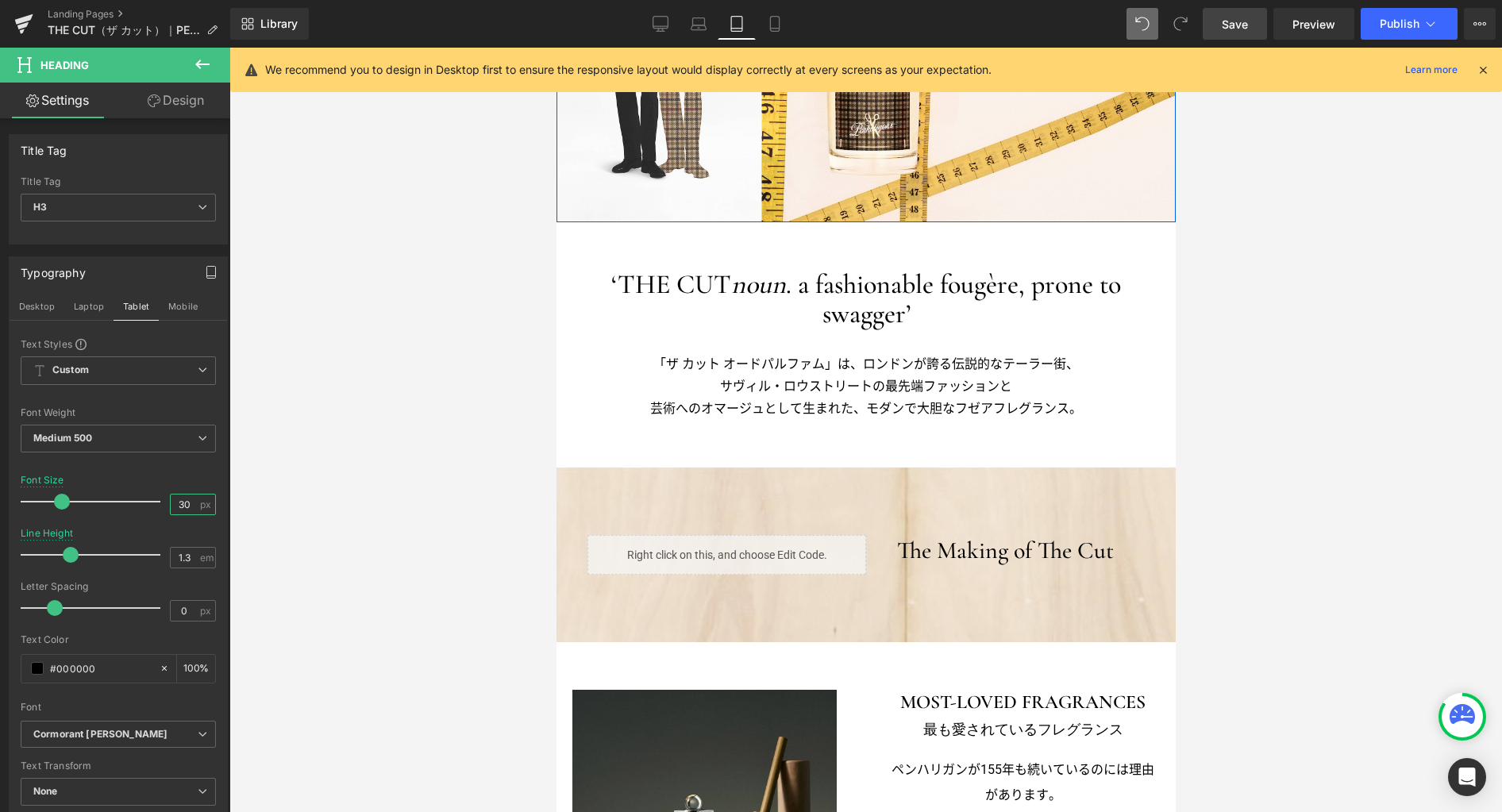
scroll to position [455, 0]
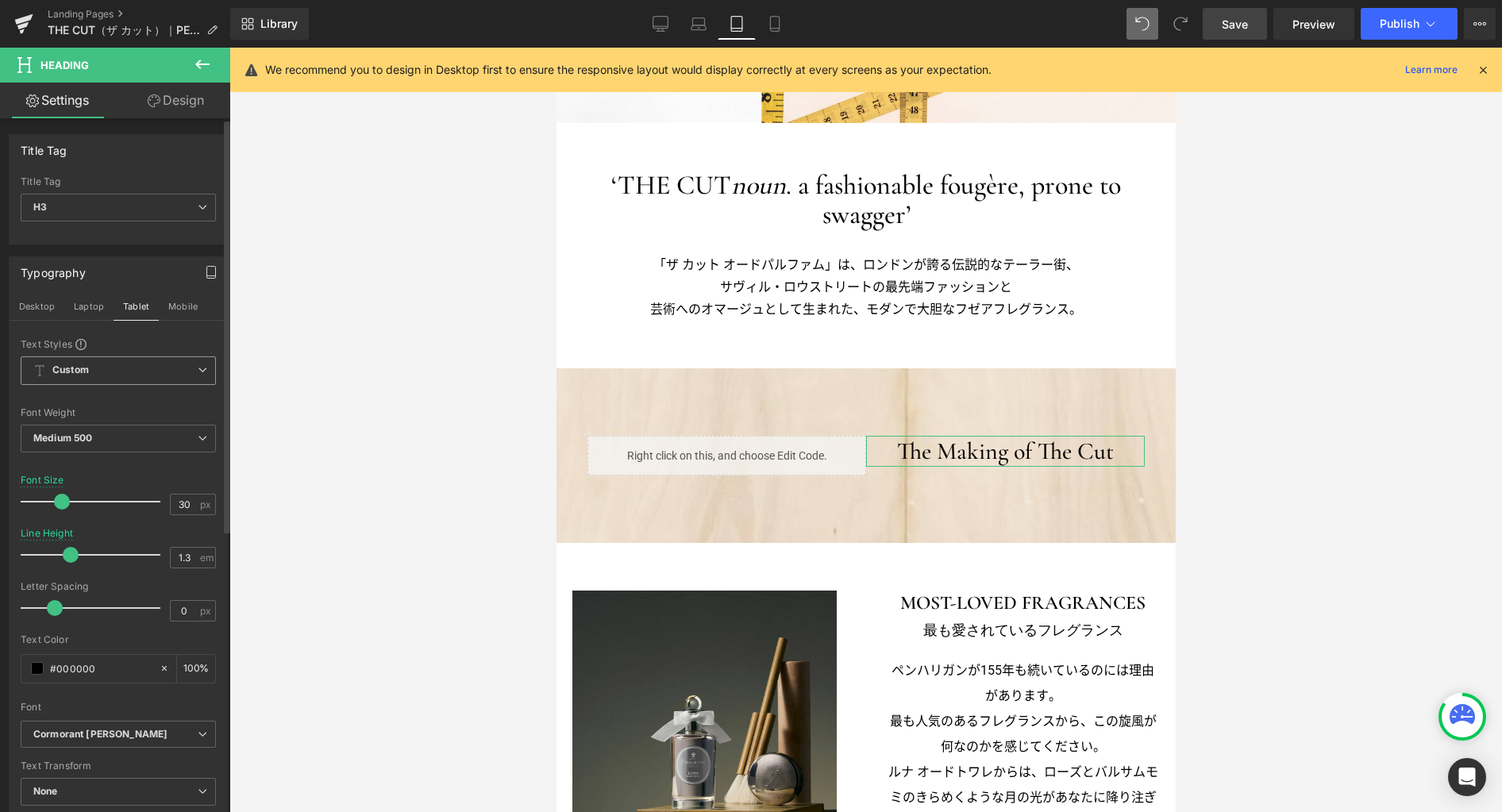
drag, startPoint x: 185, startPoint y: 310, endPoint x: 201, endPoint y: 373, distance: 65.0
click at [185, 310] on button "Mobile" at bounding box center [182, 306] width 48 height 27
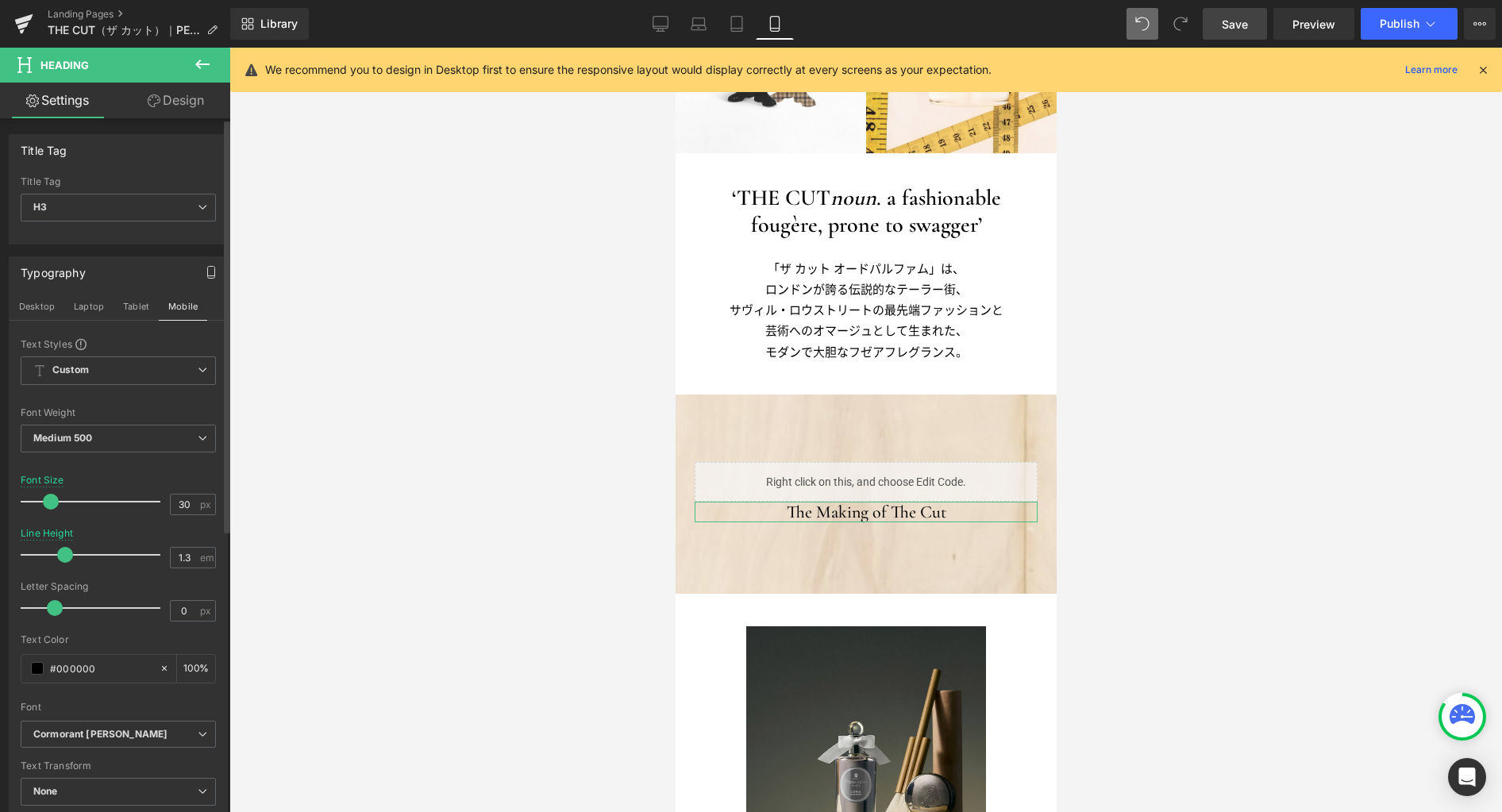
scroll to position [520, 0]
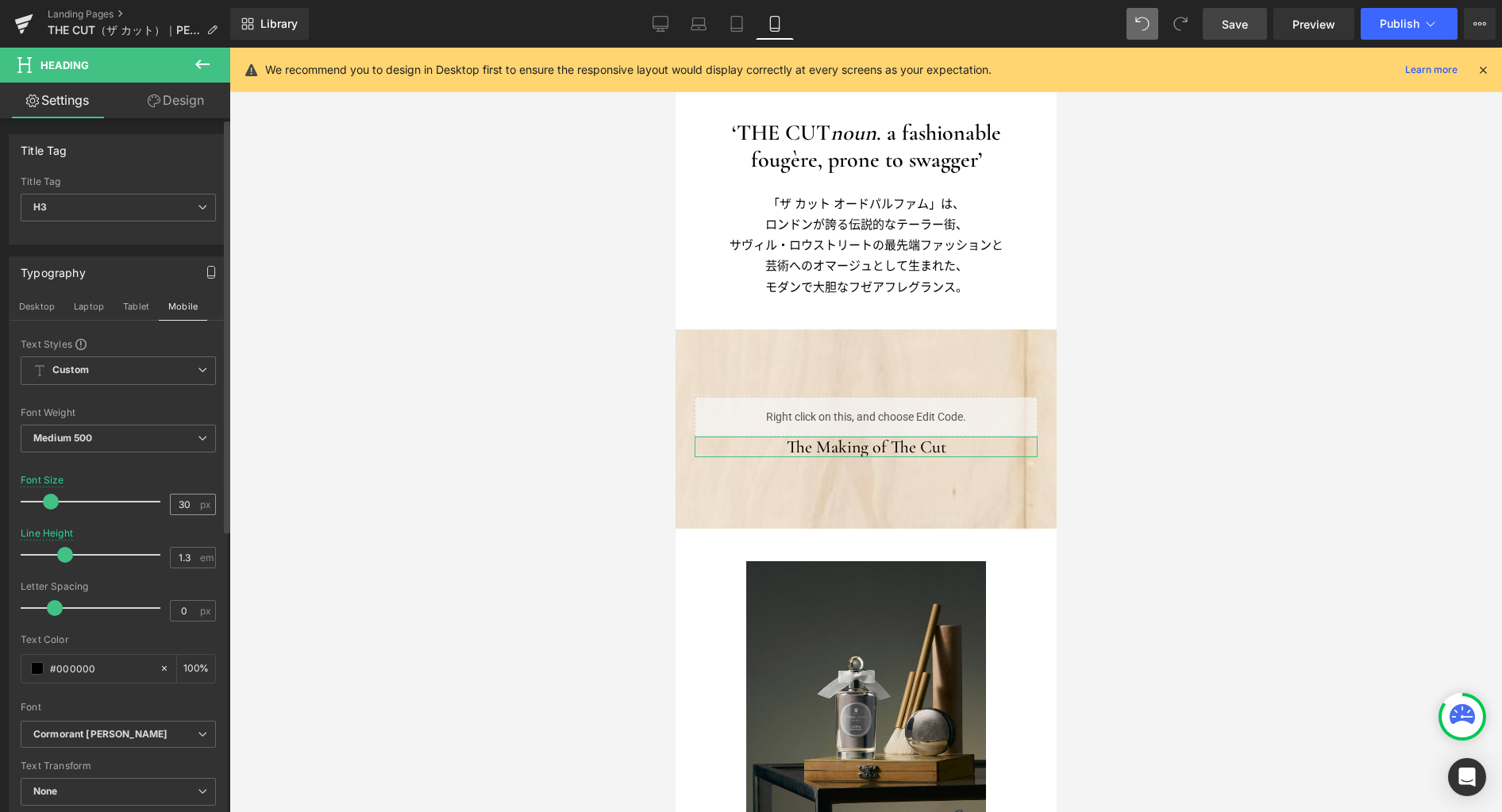
click at [200, 502] on span "px" at bounding box center [206, 505] width 13 height 11
drag, startPoint x: 182, startPoint y: 507, endPoint x: 141, endPoint y: 501, distance: 41.4
click at [141, 501] on div "Font Size 30 px" at bounding box center [118, 501] width 196 height 53
type input "24"
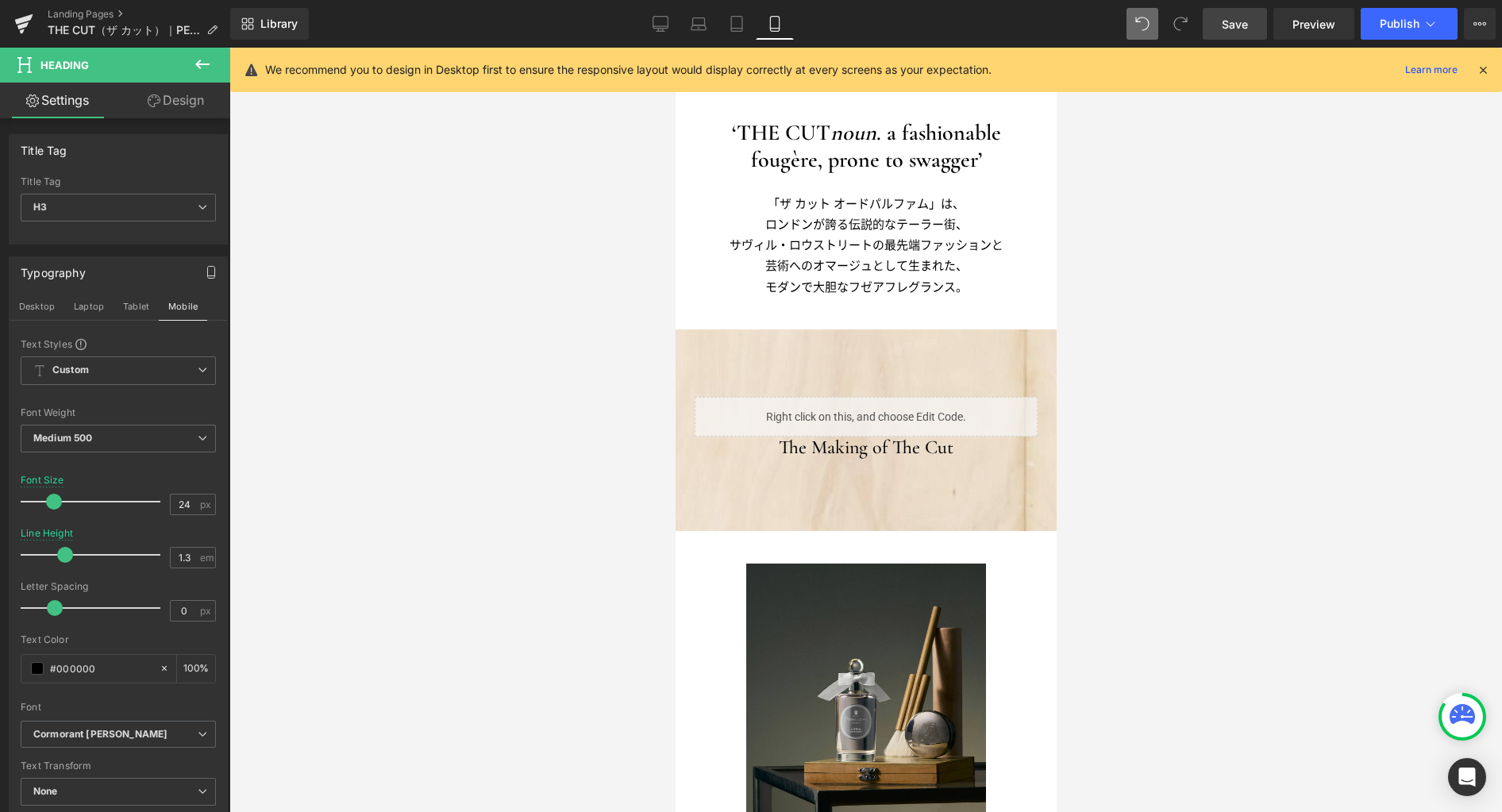
click at [596, 222] on div at bounding box center [865, 430] width 1272 height 764
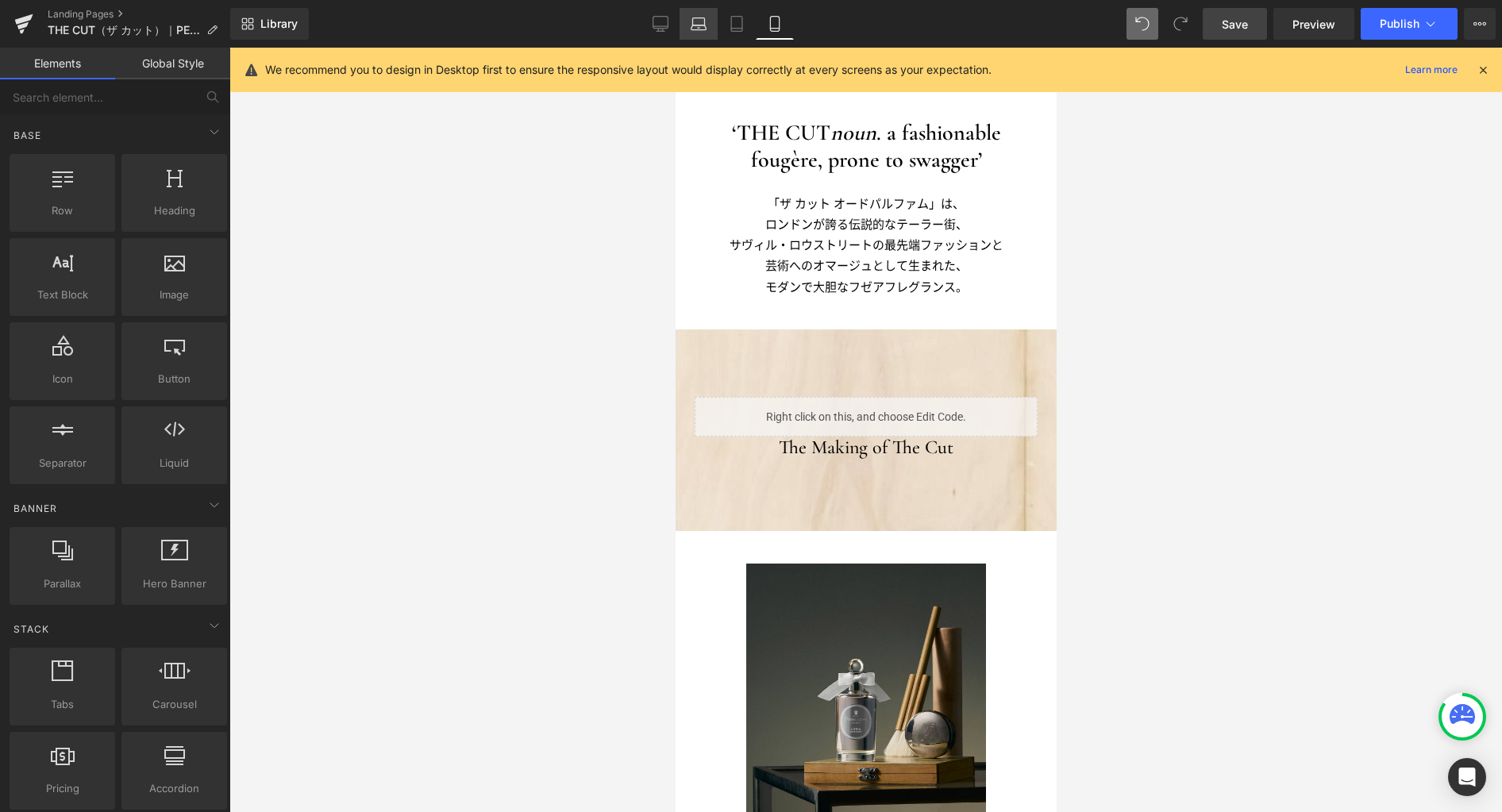
click at [692, 21] on icon at bounding box center [699, 24] width 16 height 16
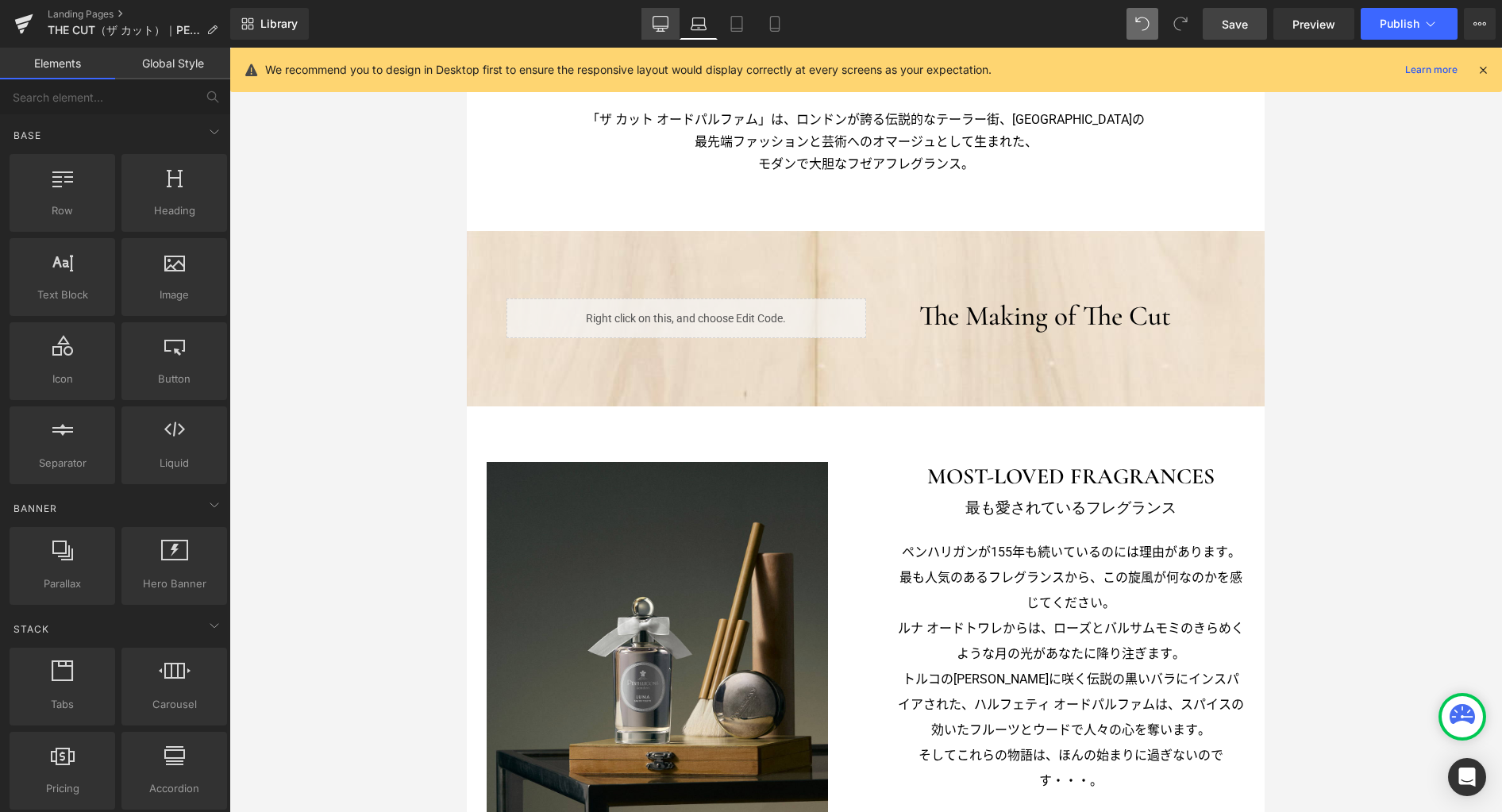
click at [662, 27] on icon at bounding box center [661, 24] width 16 height 16
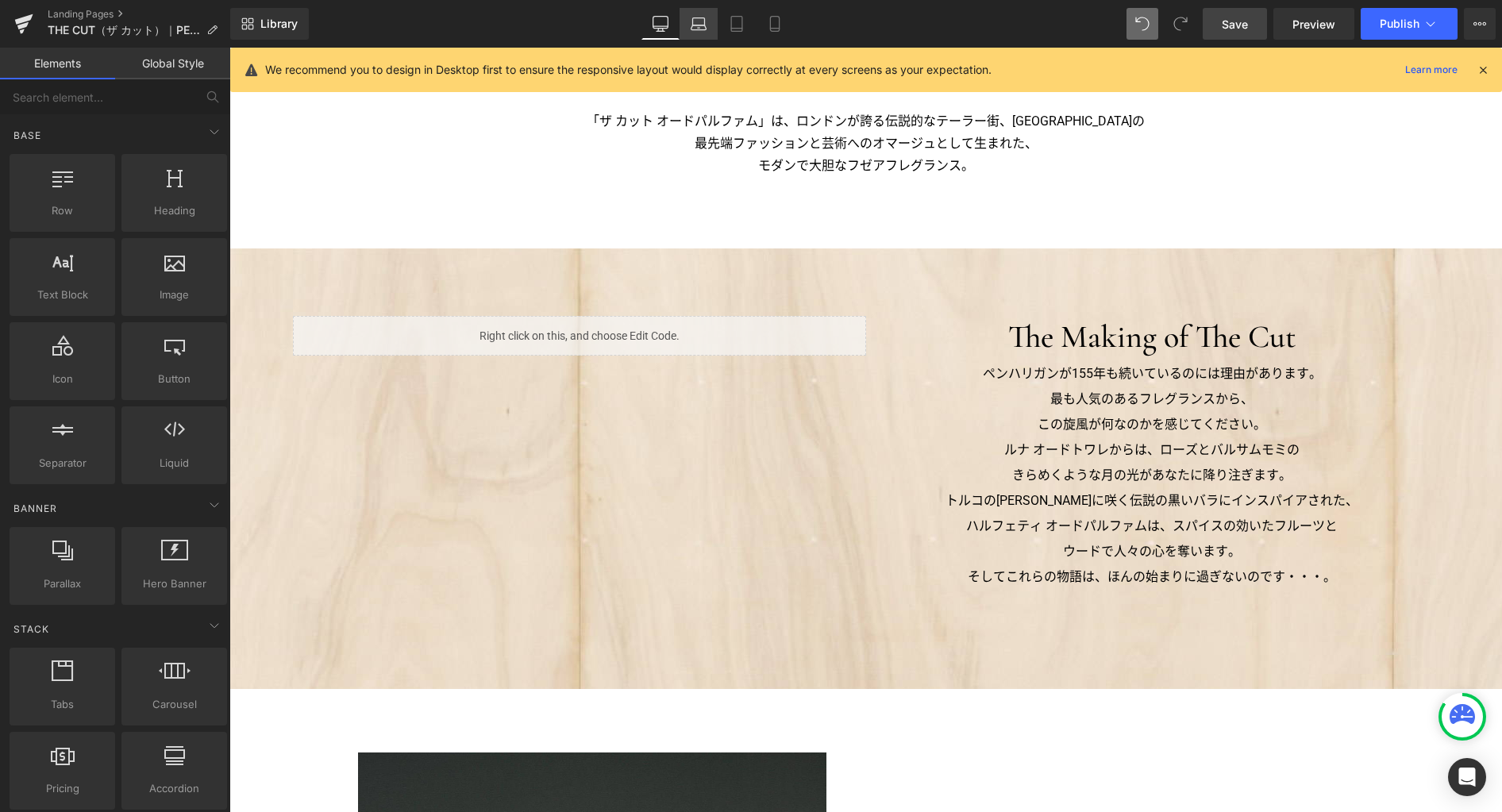
click at [707, 28] on icon at bounding box center [699, 27] width 15 height 4
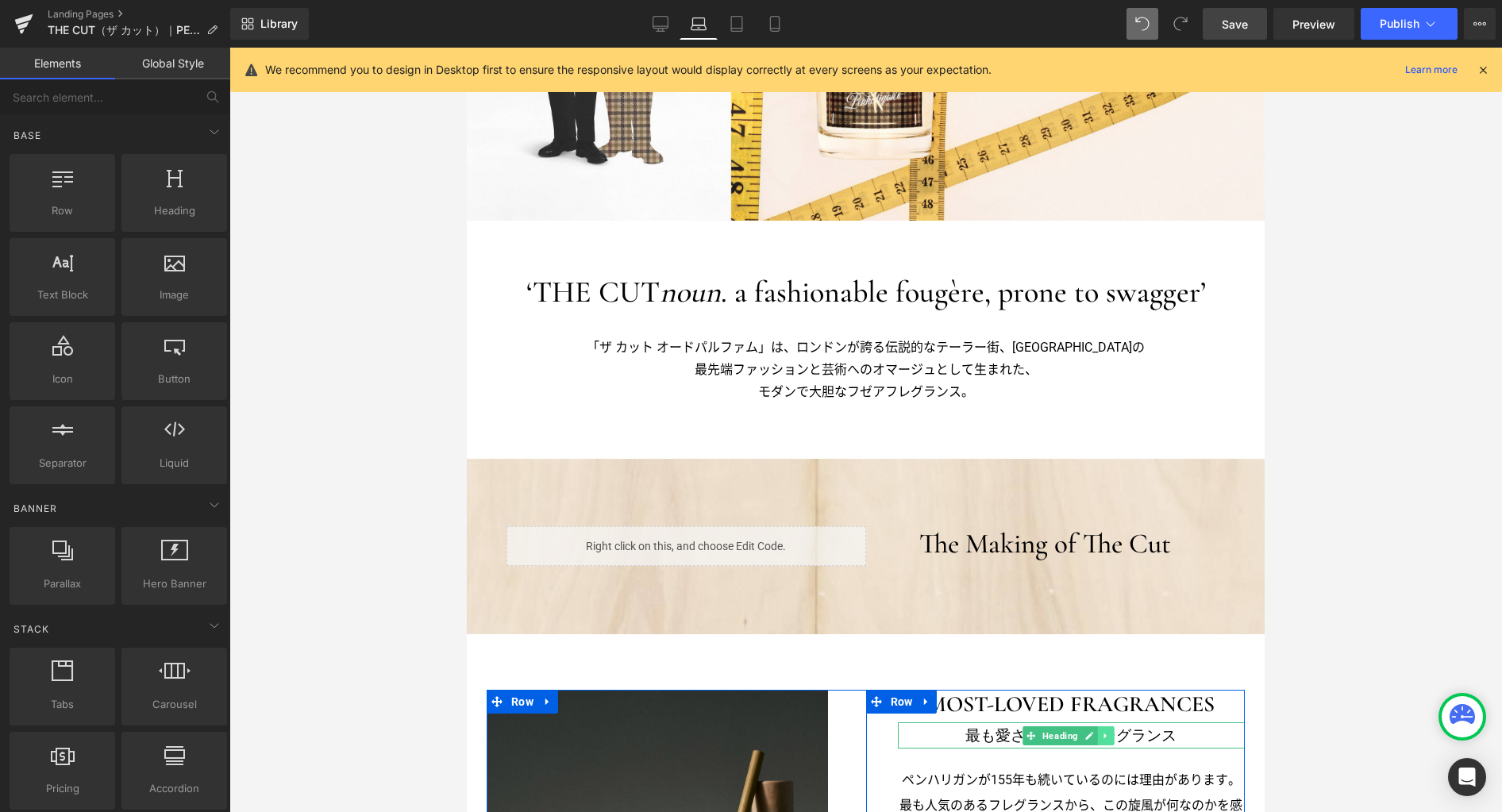
scroll to position [337, 0]
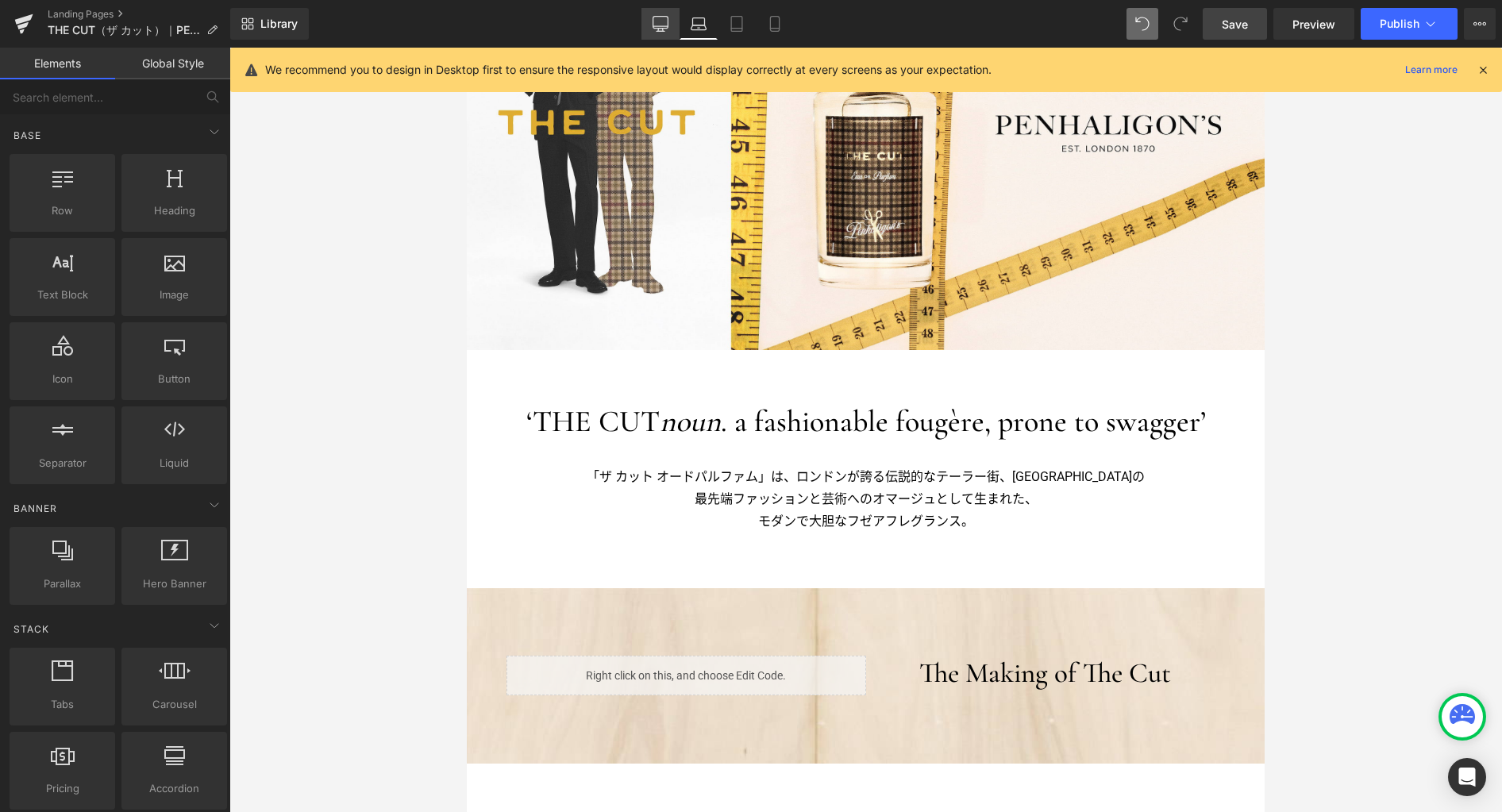
click at [661, 20] on icon at bounding box center [661, 24] width 16 height 16
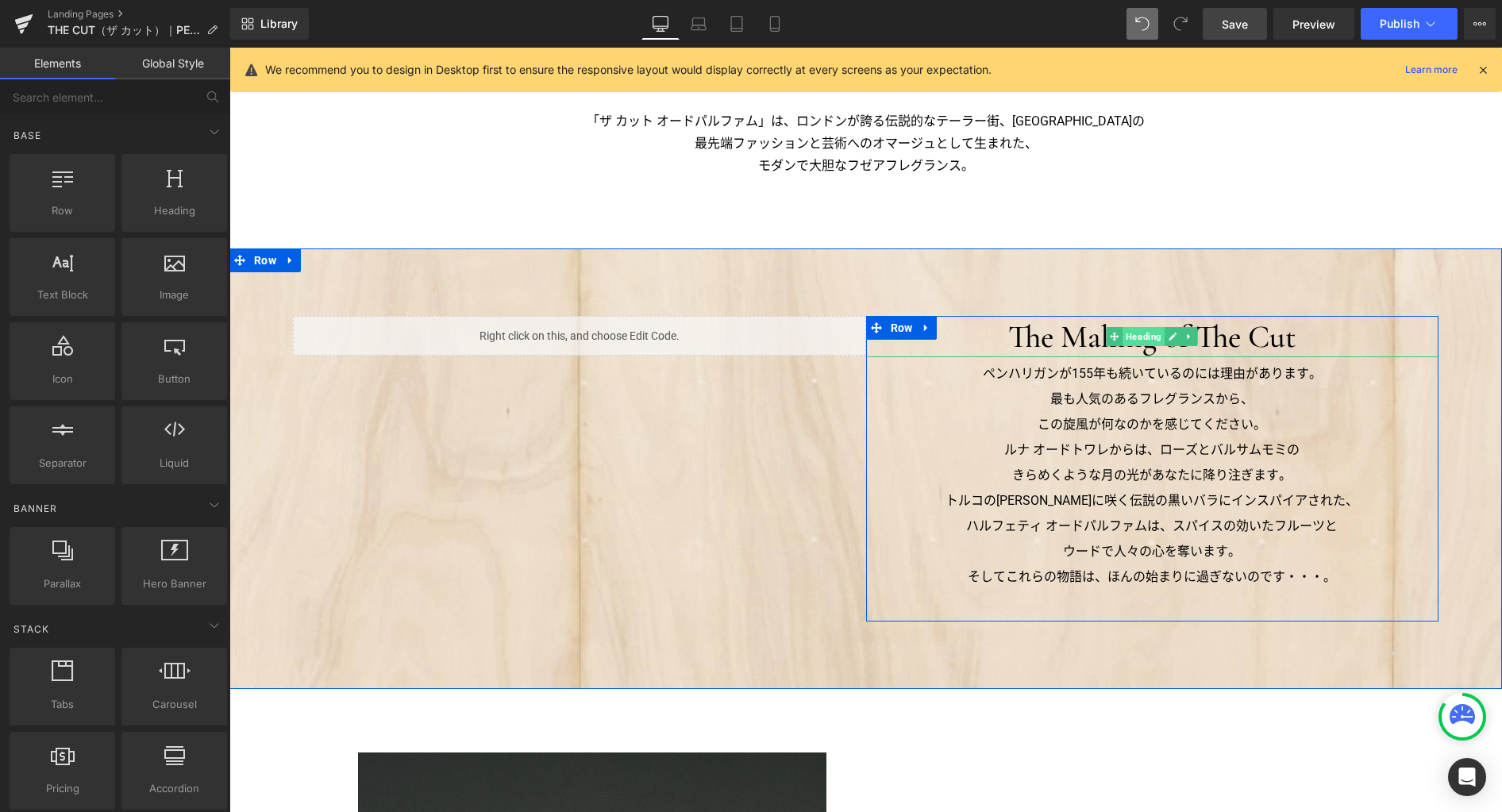
click at [1140, 337] on span "Heading" at bounding box center [1143, 336] width 42 height 19
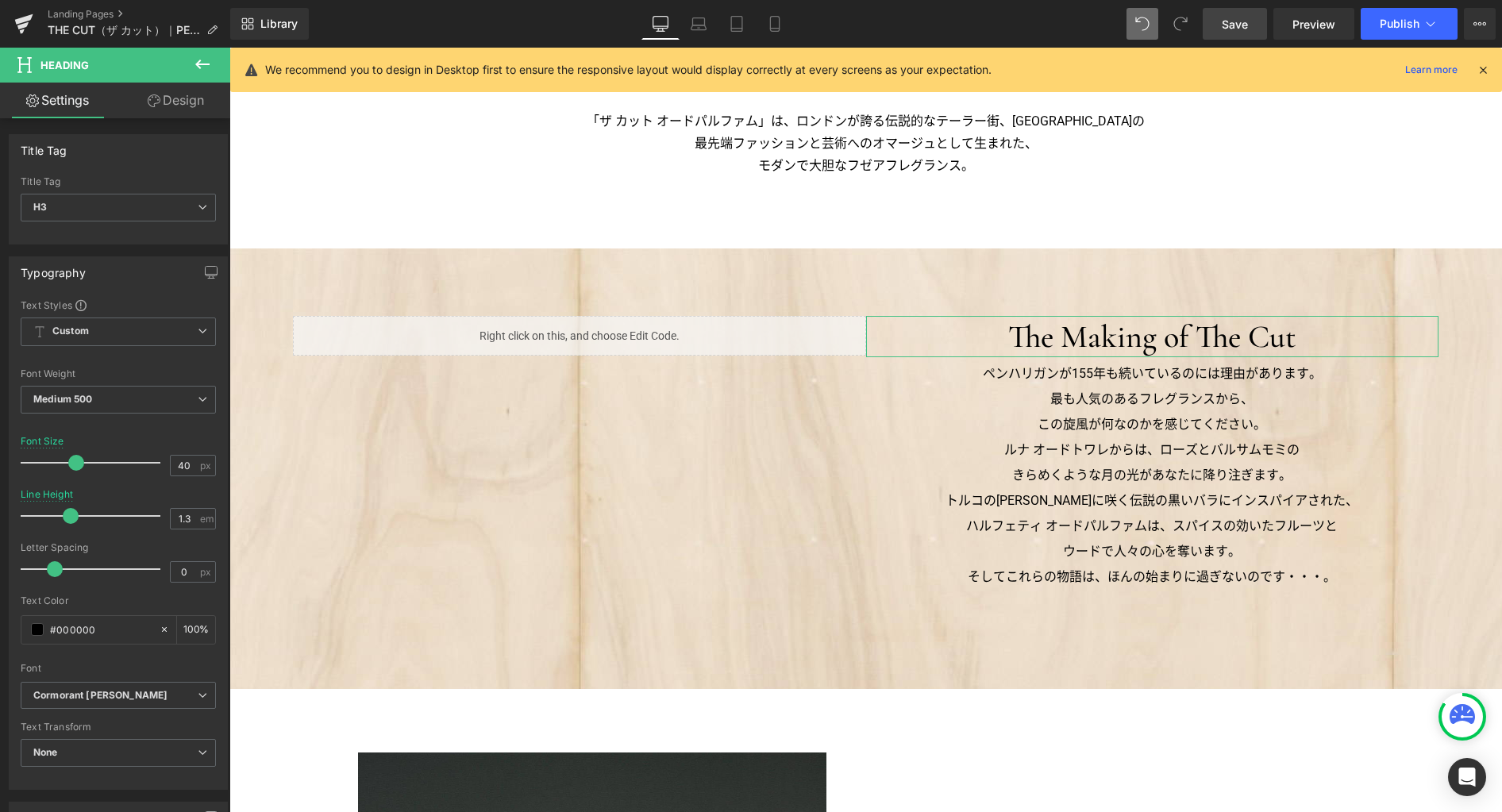
drag, startPoint x: 173, startPoint y: 107, endPoint x: 85, endPoint y: 168, distance: 107.1
click at [173, 107] on link "Design" at bounding box center [175, 100] width 115 height 36
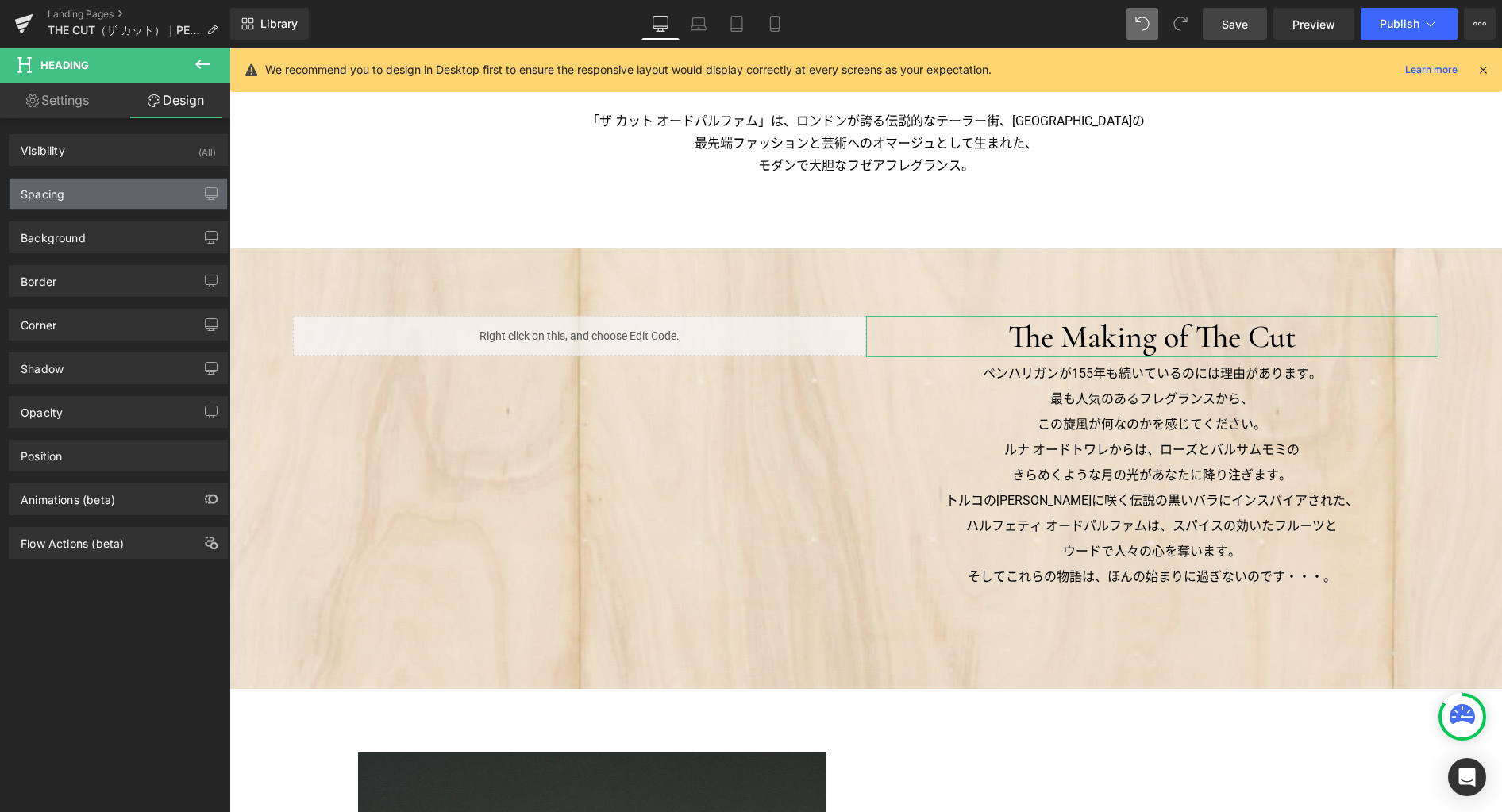
click at [78, 194] on div "Spacing" at bounding box center [118, 194] width 218 height 30
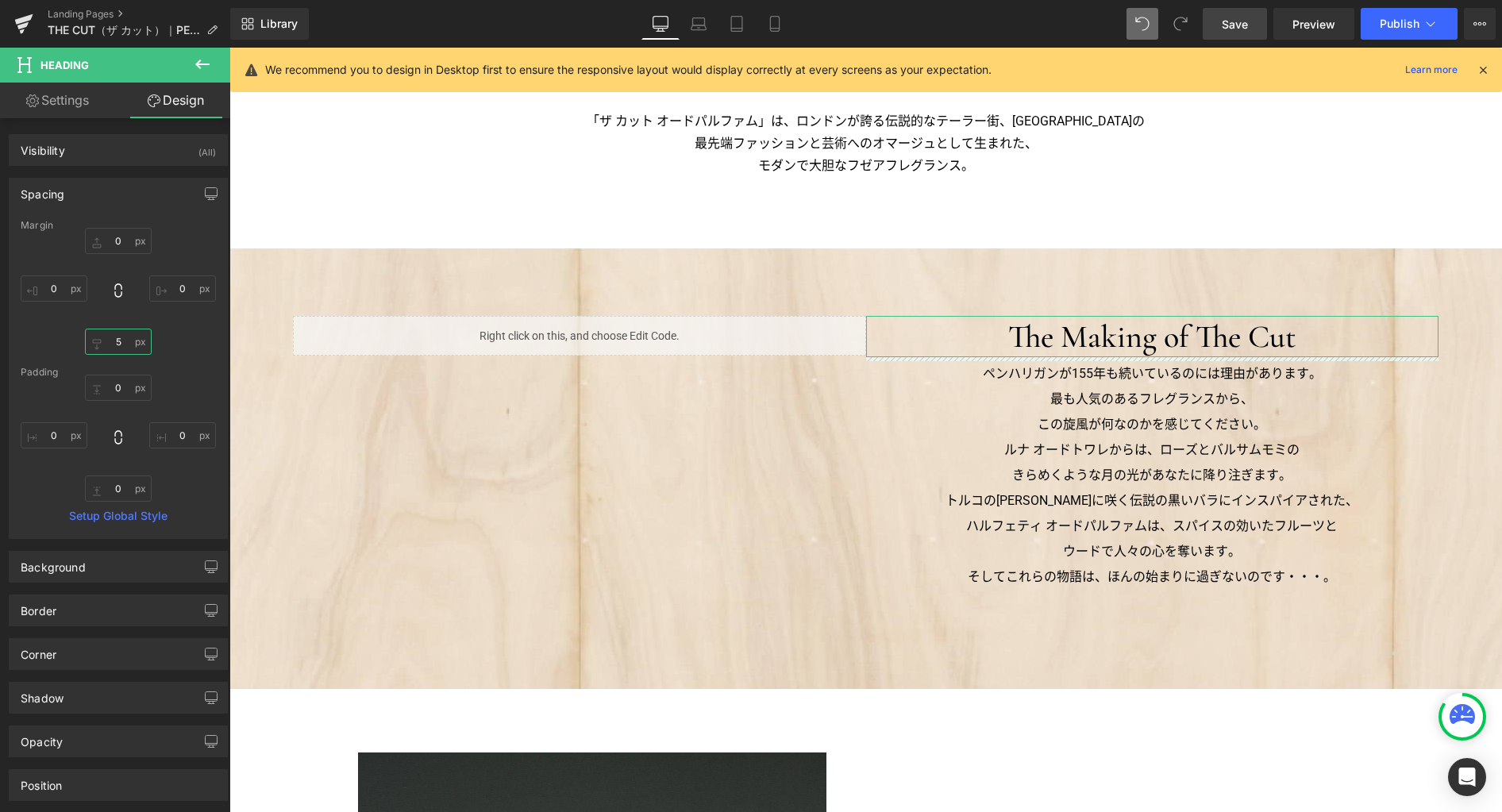
click at [116, 341] on input "text" at bounding box center [118, 342] width 67 height 26
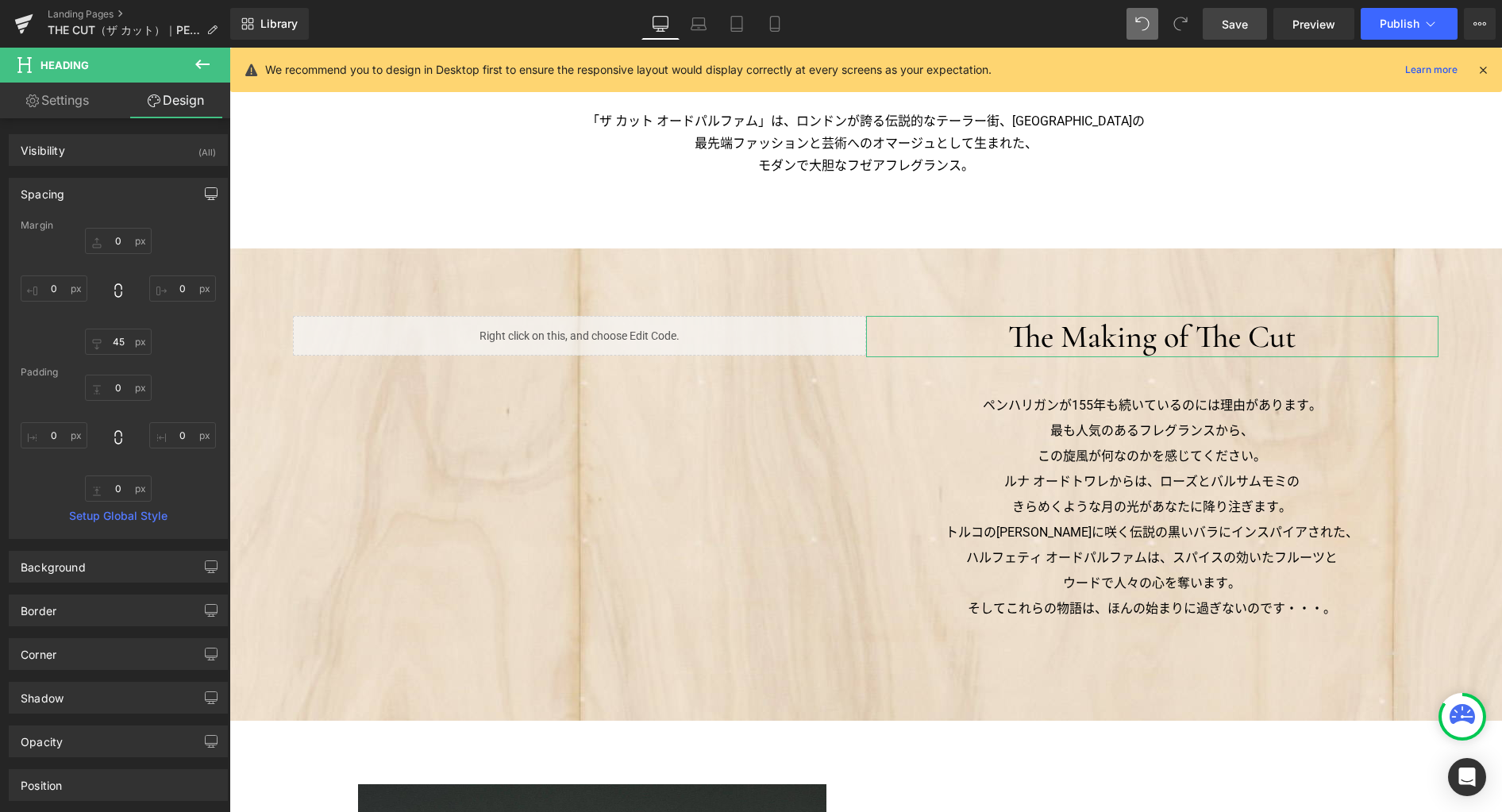
click at [210, 196] on icon "button" at bounding box center [211, 194] width 12 height 12
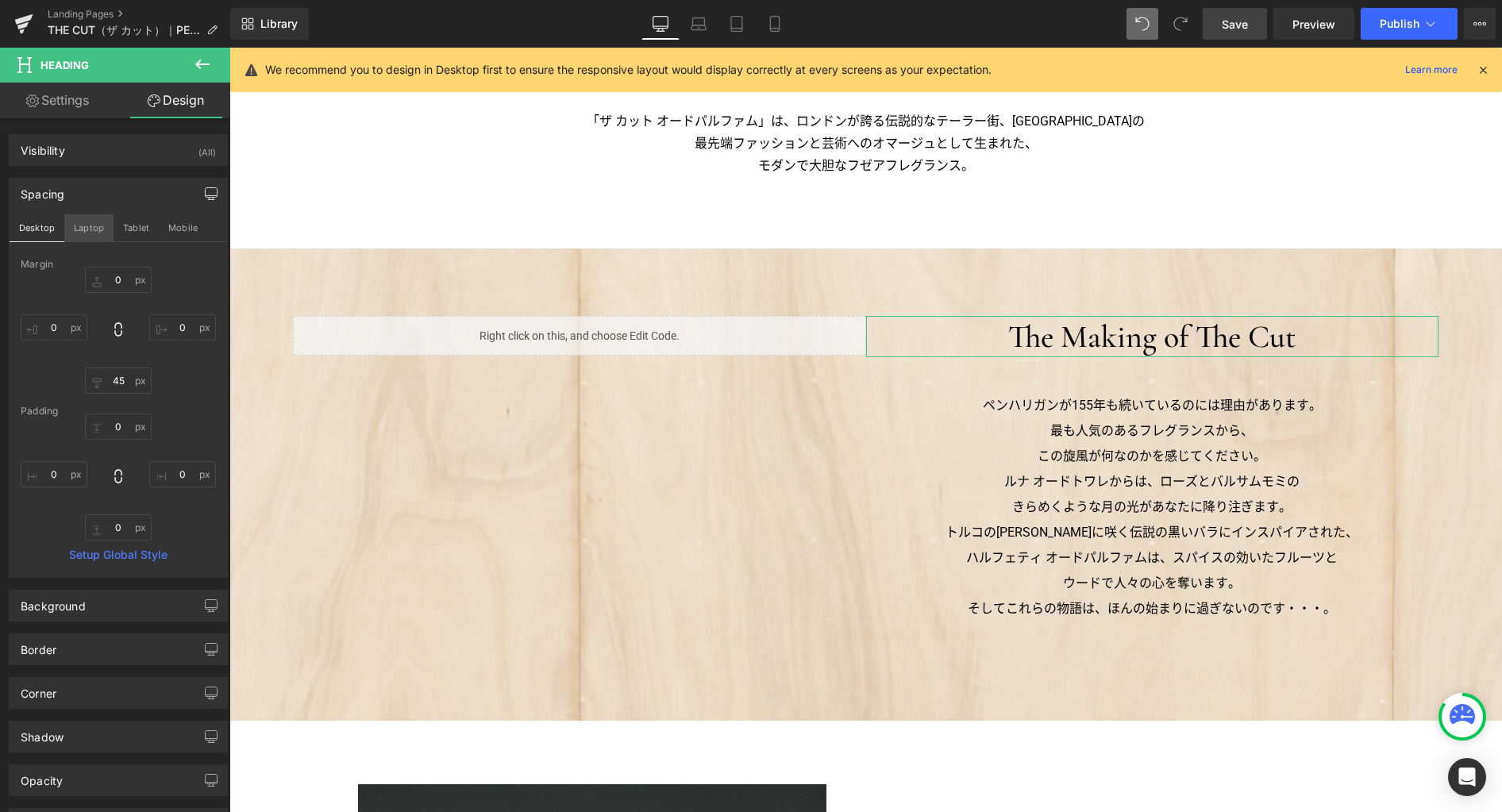
click at [95, 225] on button "Laptop" at bounding box center [89, 227] width 49 height 27
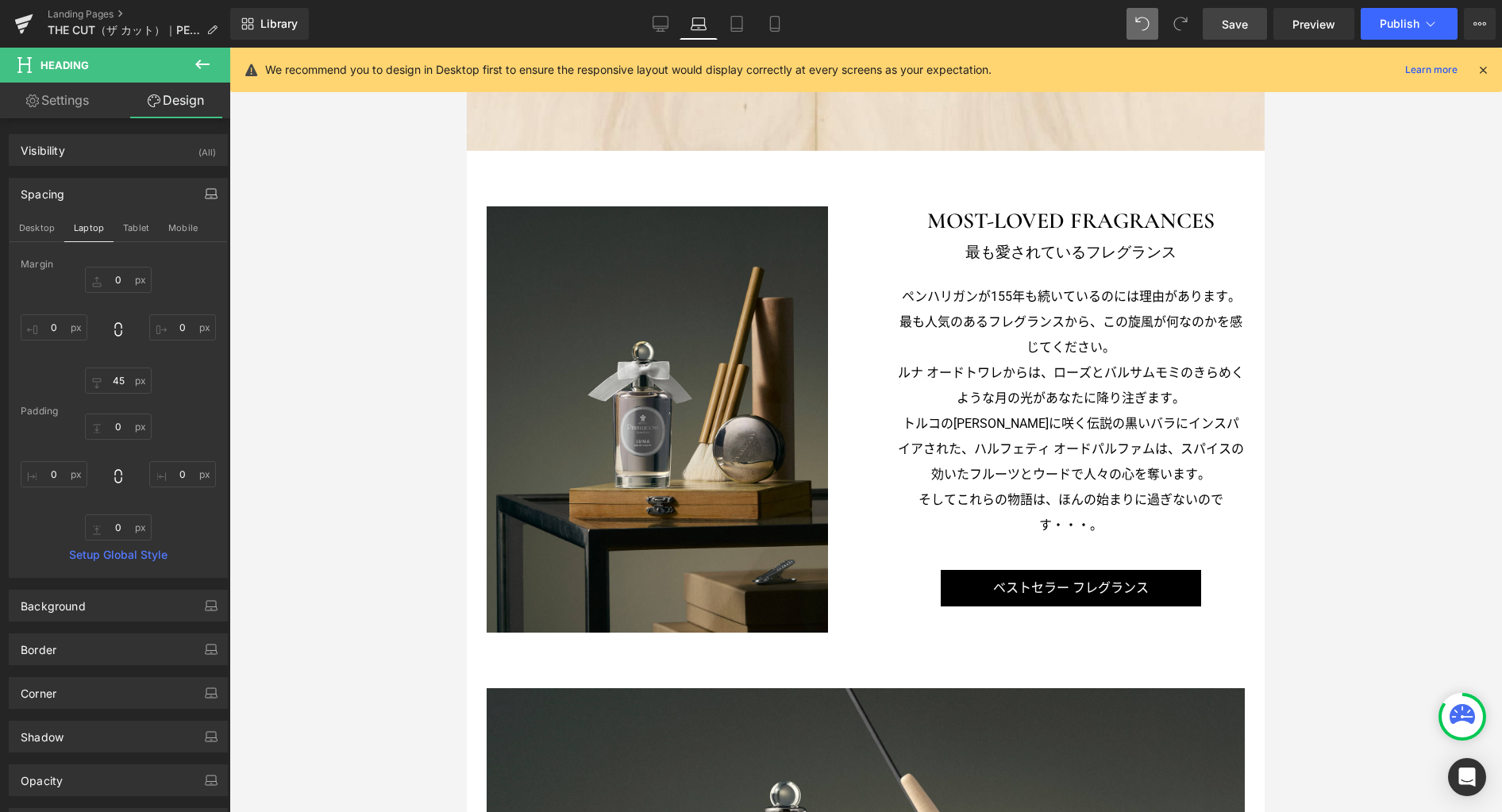
scroll to position [677, 0]
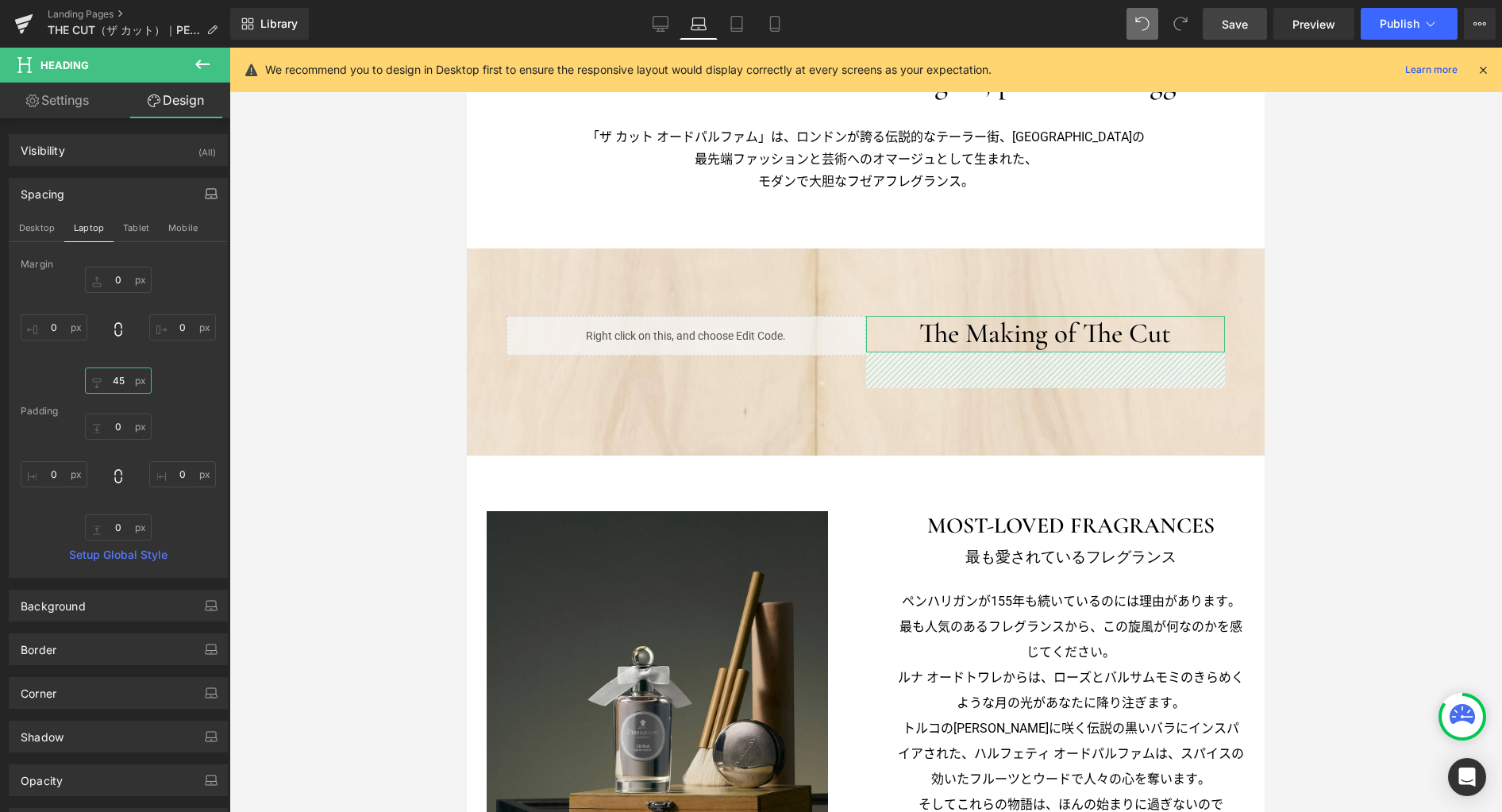
click at [122, 384] on input "45" at bounding box center [118, 380] width 67 height 26
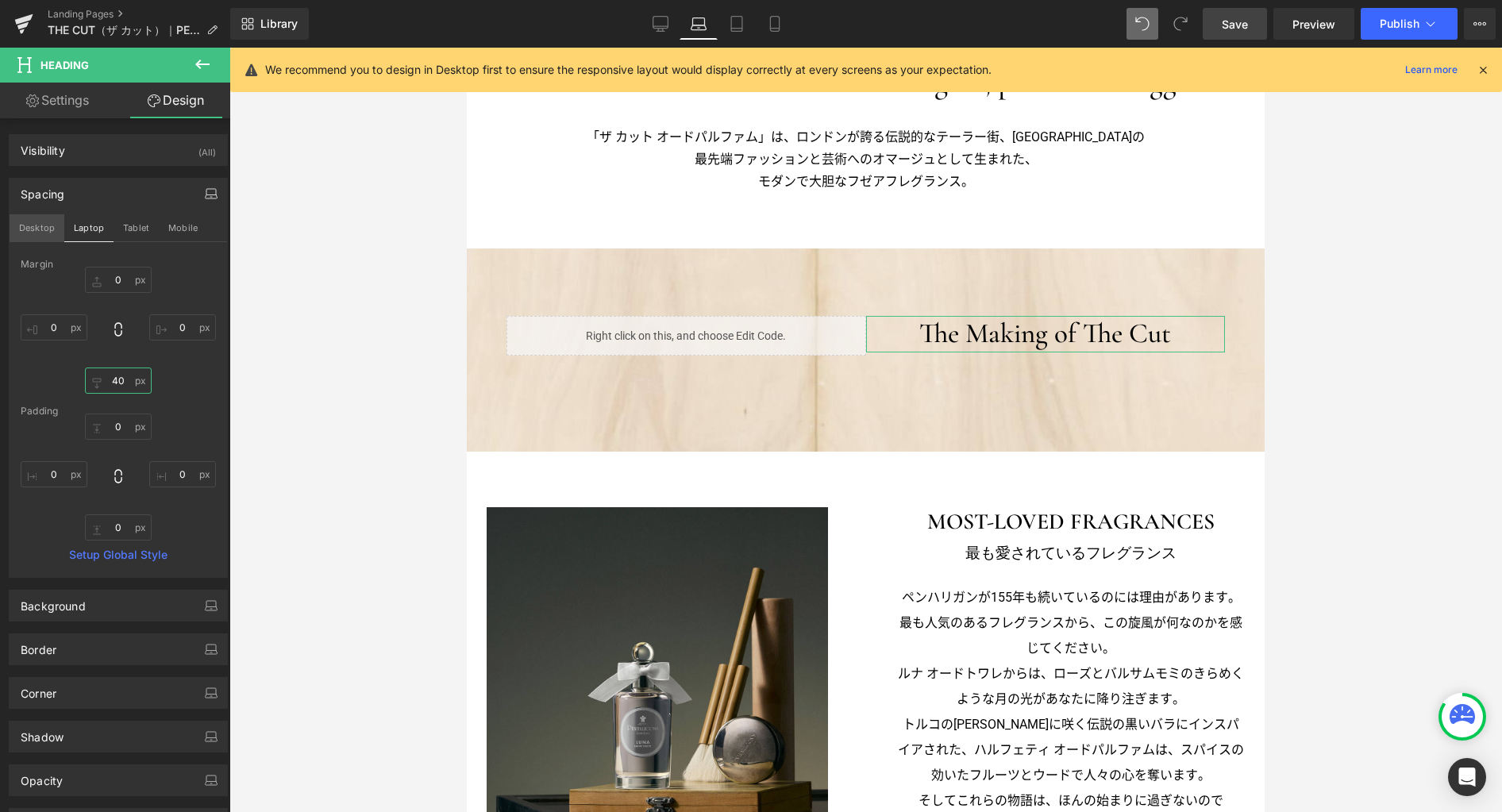
type input "40"
click at [38, 224] on button "Desktop" at bounding box center [37, 227] width 55 height 27
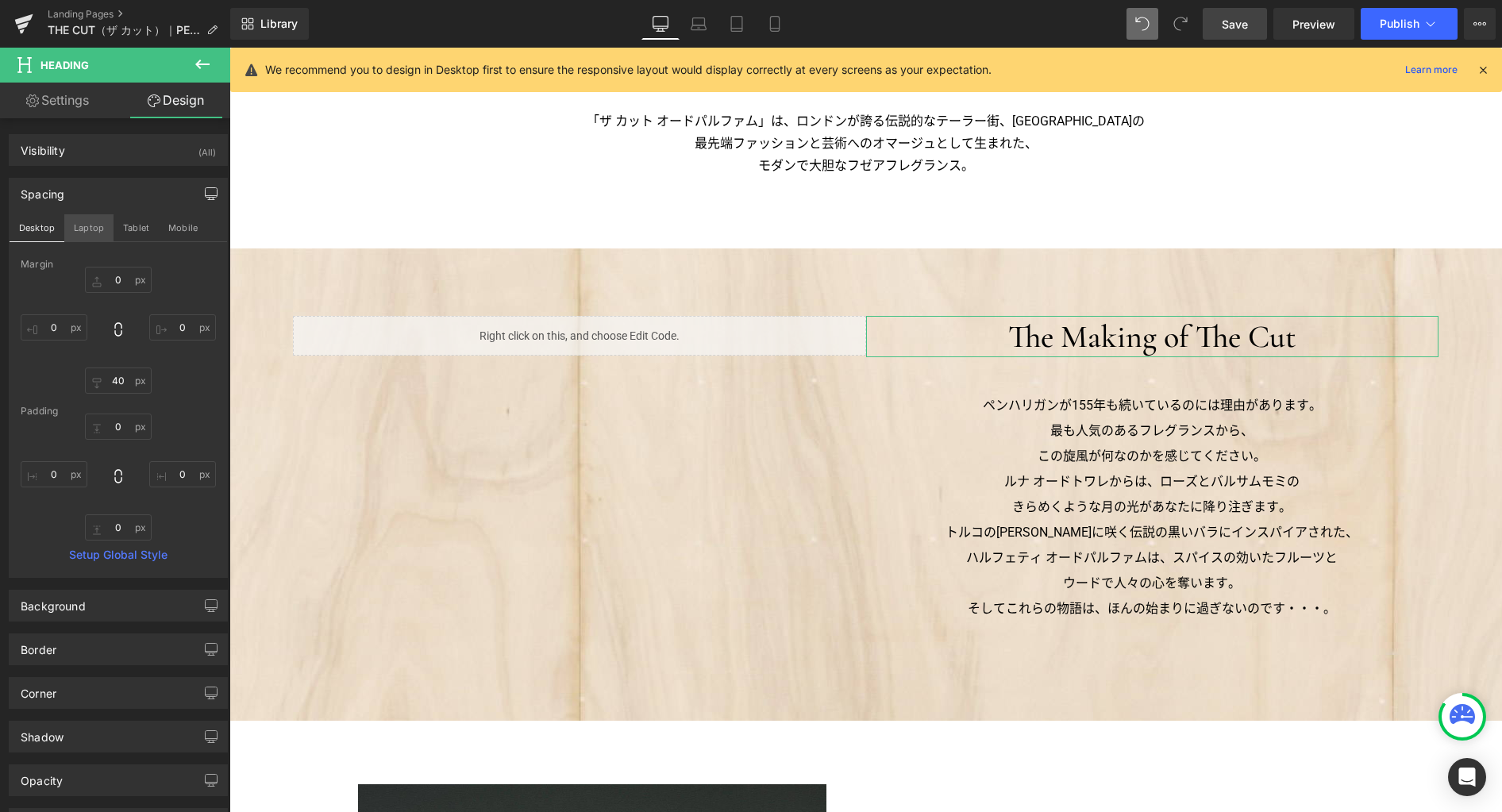
click at [84, 228] on button "Laptop" at bounding box center [89, 227] width 49 height 27
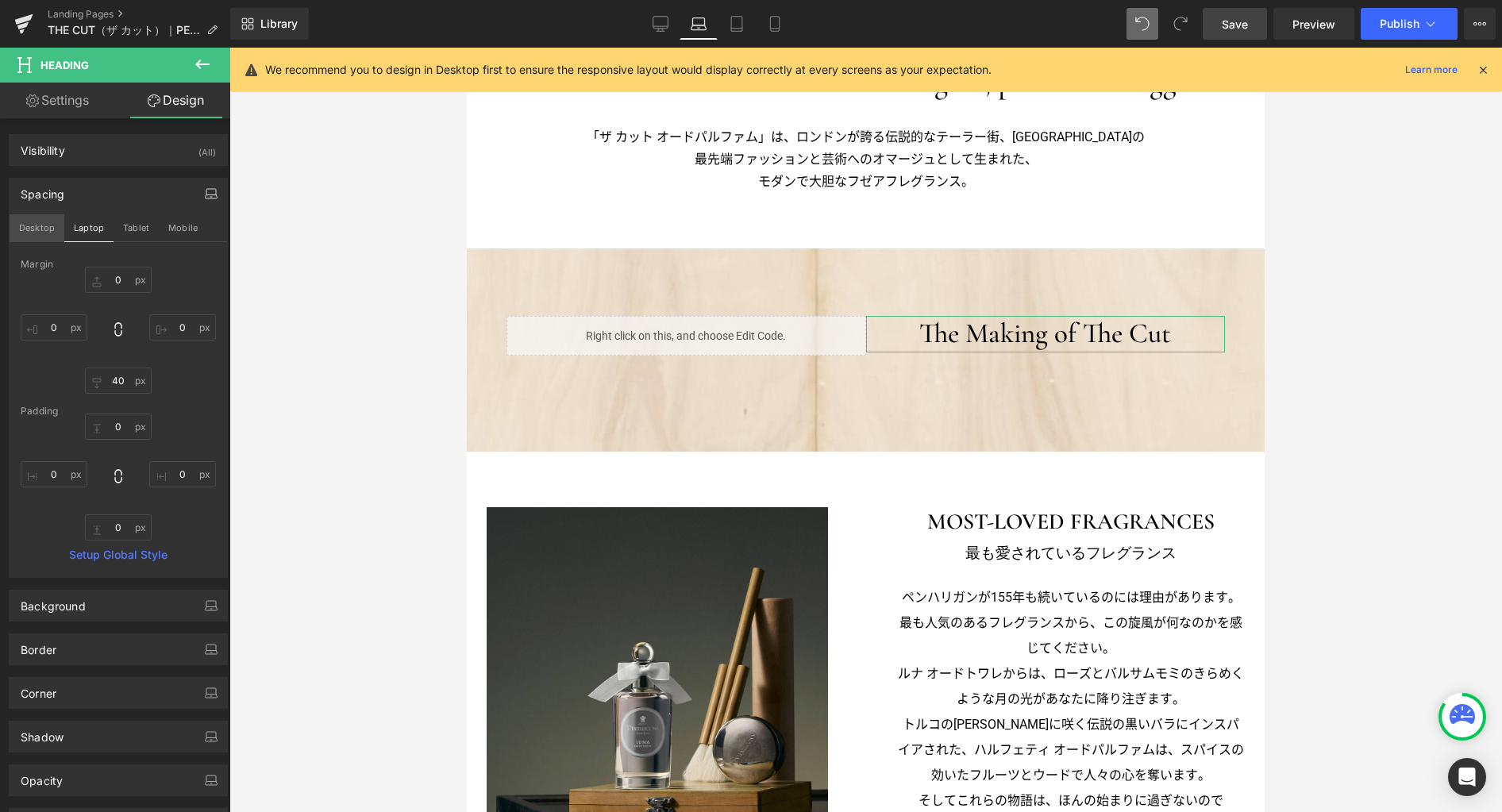
click at [46, 228] on button "Desktop" at bounding box center [37, 227] width 55 height 27
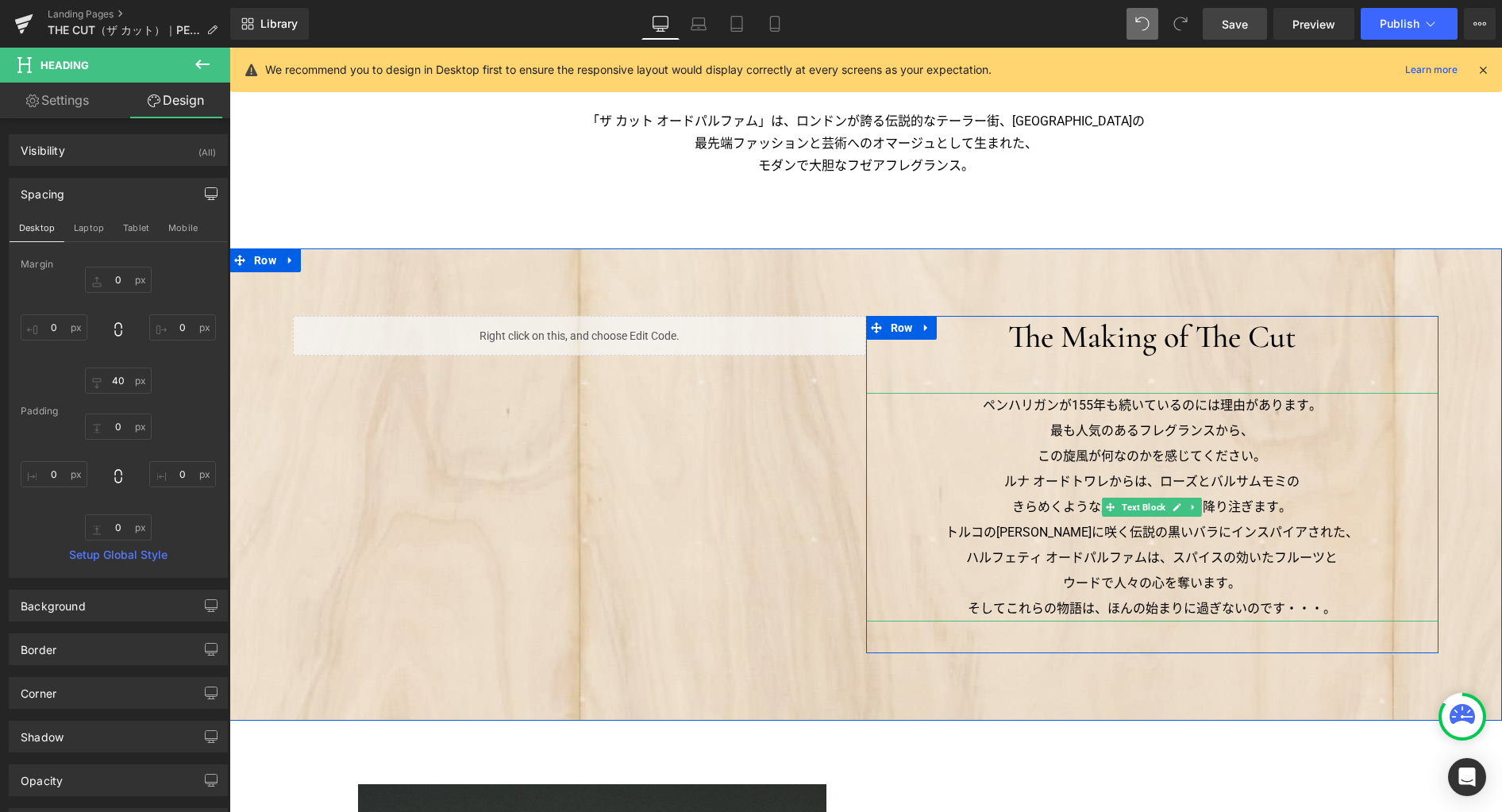
click at [1090, 493] on p "ルナ オードトワレからは、ローズとバルサムモミの" at bounding box center [1152, 482] width 573 height 26
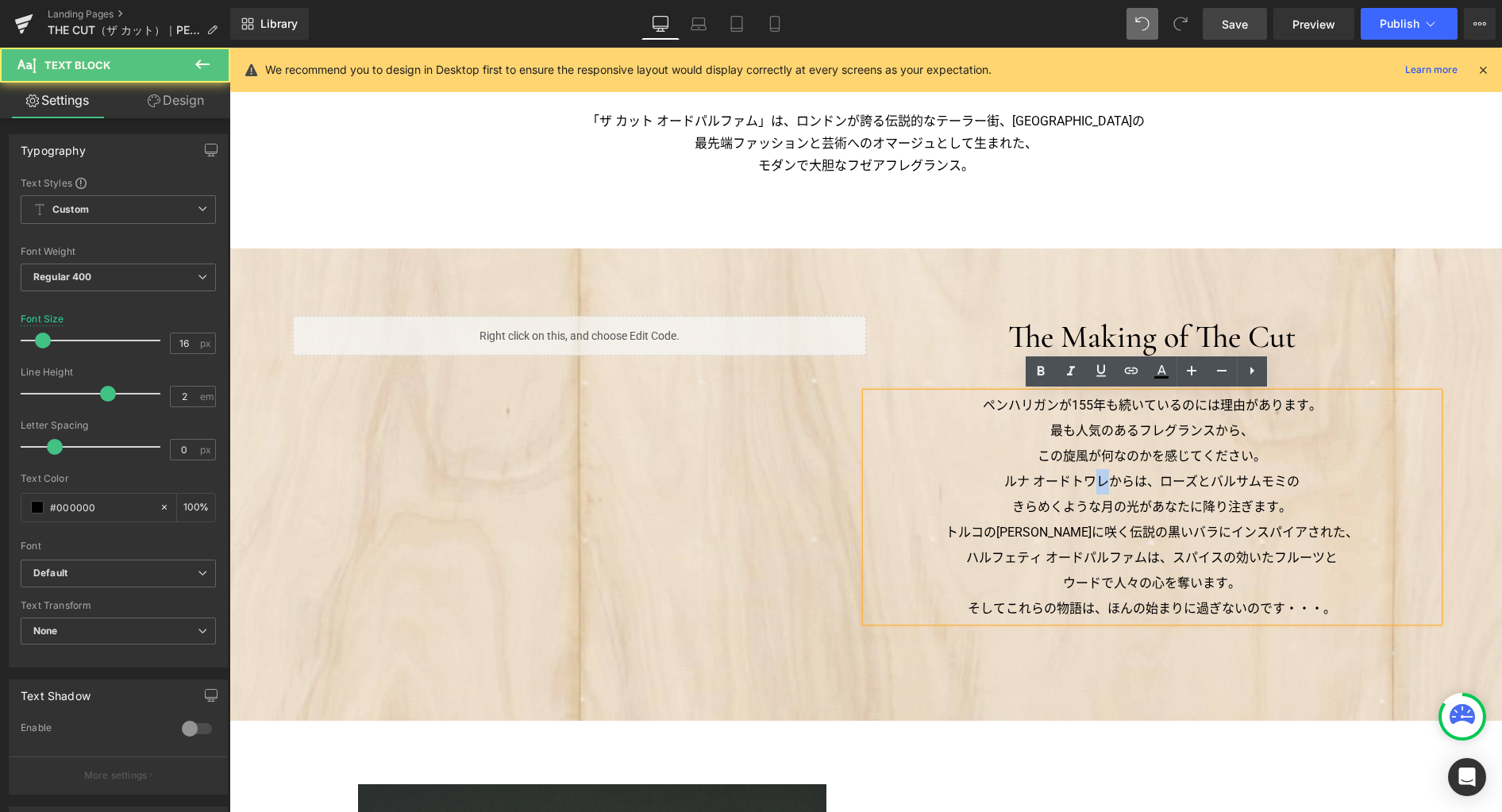
click at [1090, 493] on p "ルナ オードトワレからは、ローズとバルサムモミの" at bounding box center [1152, 482] width 573 height 26
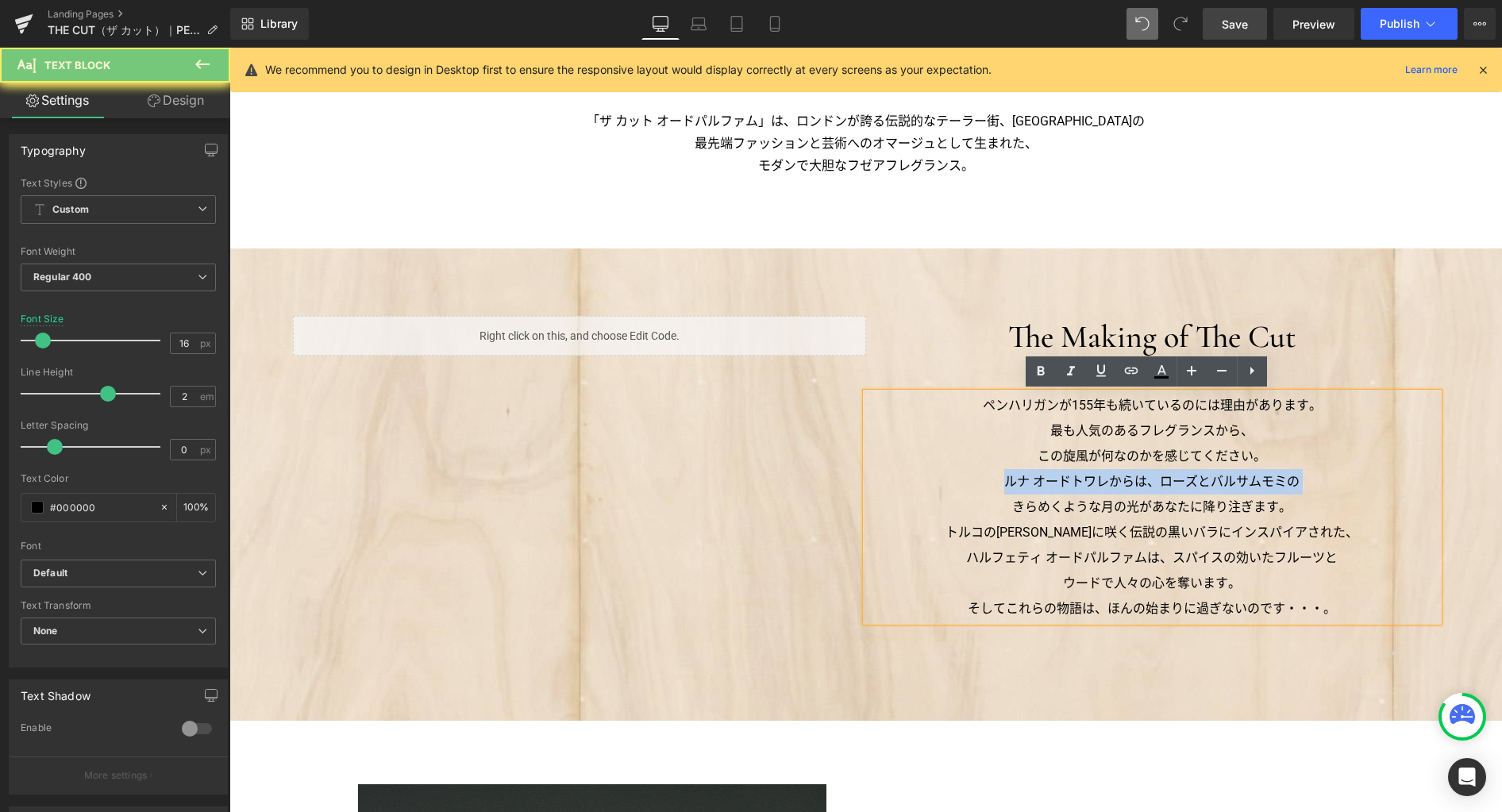
click at [1090, 493] on p "ルナ オードトワレからは、ローズとバルサムモミの" at bounding box center [1152, 482] width 573 height 26
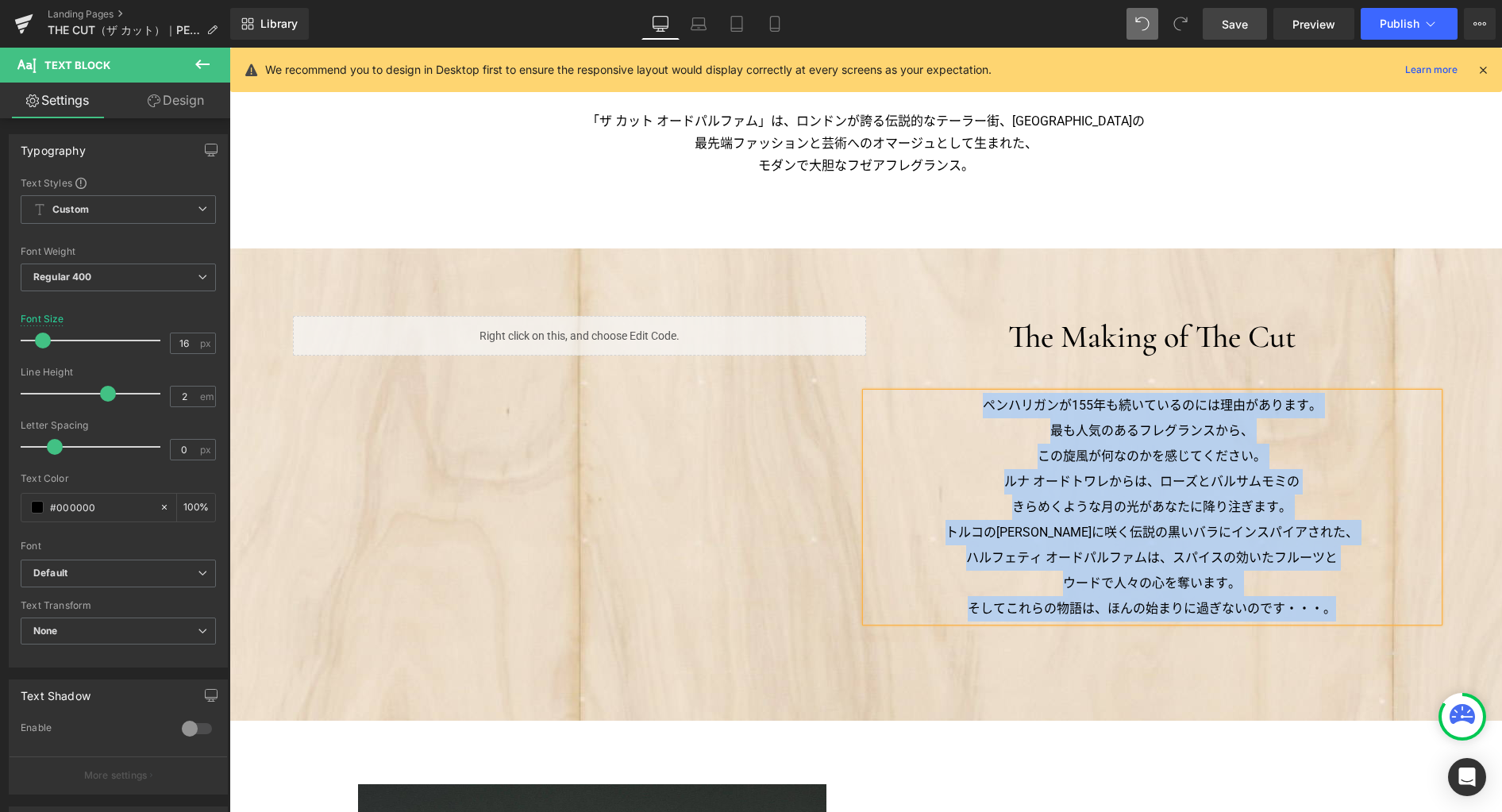
paste div
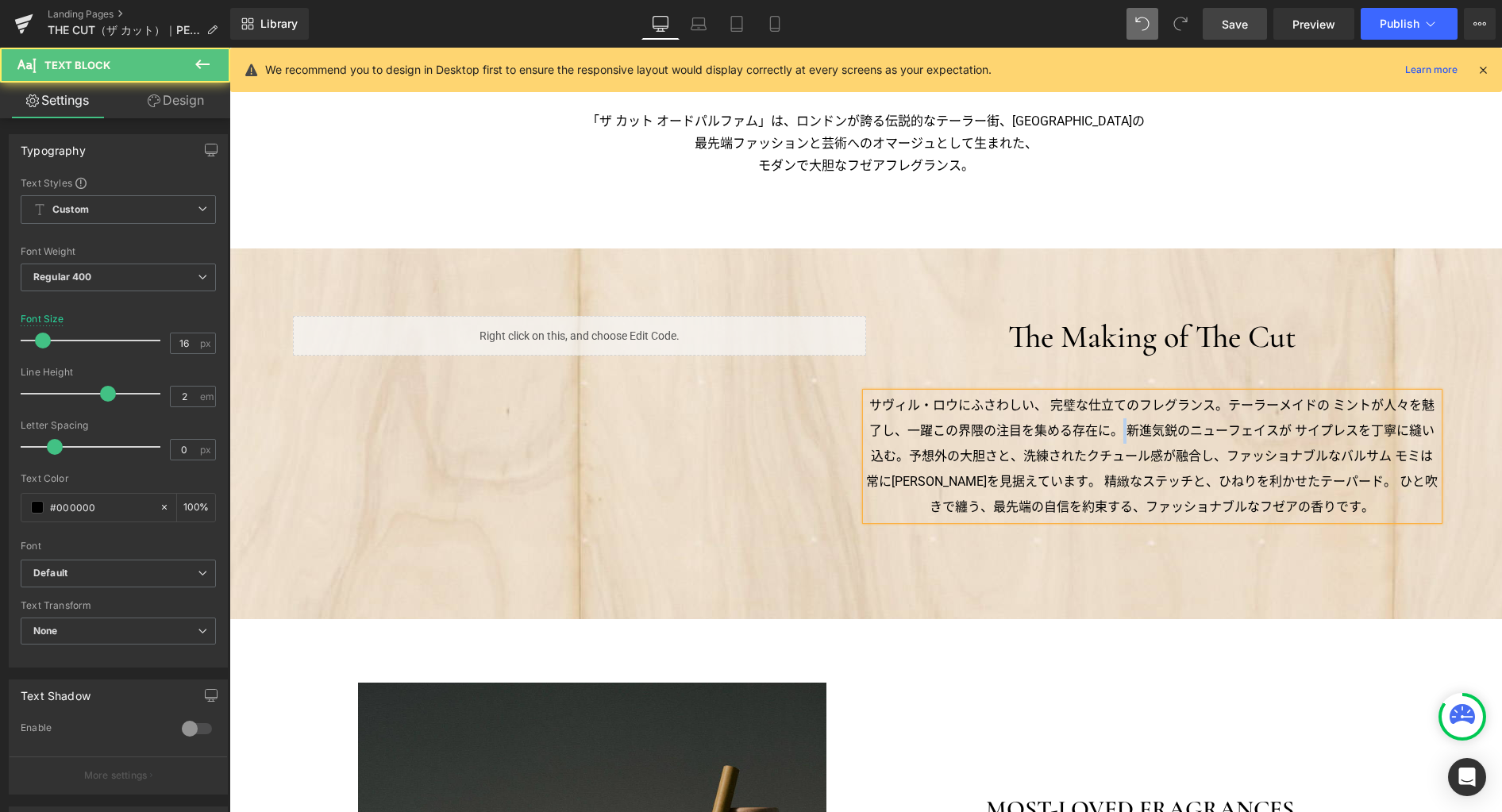
drag, startPoint x: 1125, startPoint y: 437, endPoint x: 1111, endPoint y: 436, distance: 14.0
click at [1111, 436] on p "サヴィル・ロウにふさわしい、 完璧な仕立てのフレグランス。テーラーメイドの ミントが人々を魅了し、一躍この界隈の注目を集める存在に。新進気鋭のニューフェイ…" at bounding box center [1152, 456] width 573 height 127
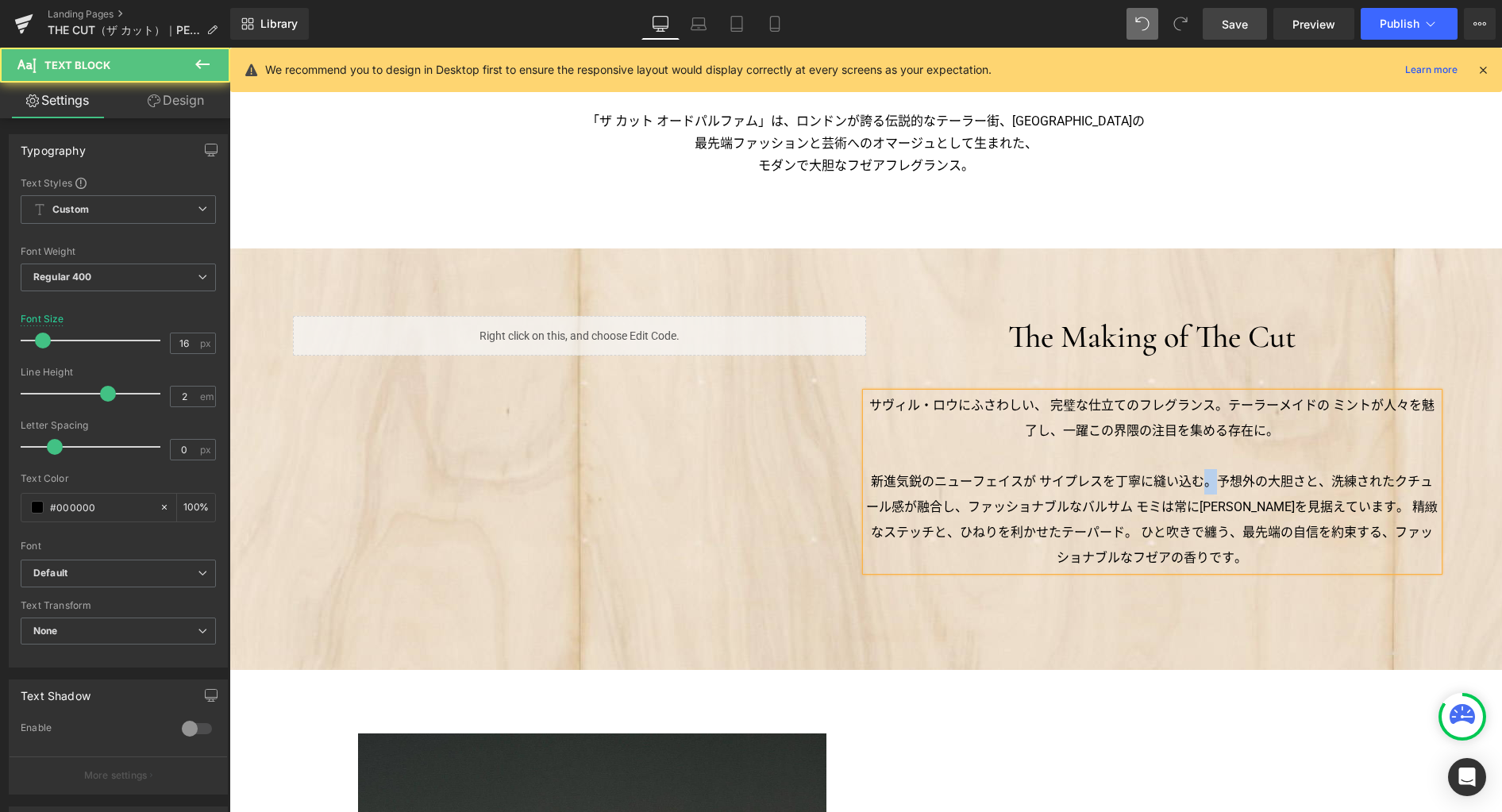
drag, startPoint x: 1215, startPoint y: 481, endPoint x: 1199, endPoint y: 481, distance: 16.0
click at [1199, 481] on p "新進気鋭のニューフェイスが サイプレスを丁寧に縫い込む。予想外の大胆さと、洗練されたクチュール感が融合し、ファッショナブルなバルサム モミは常に未来を見据えて…" at bounding box center [1152, 520] width 573 height 101
drag, startPoint x: 1341, startPoint y: 506, endPoint x: 1330, endPoint y: 504, distance: 11.2
click at [1330, 504] on p "新進気鋭のニューフェイスが サイプレスを丁寧に縫い込む。予想外の大胆さと、洗練されたクチュール感が融合し、ファッショナブルなバルサム モミは常に未来を見据えて…" at bounding box center [1152, 520] width 573 height 101
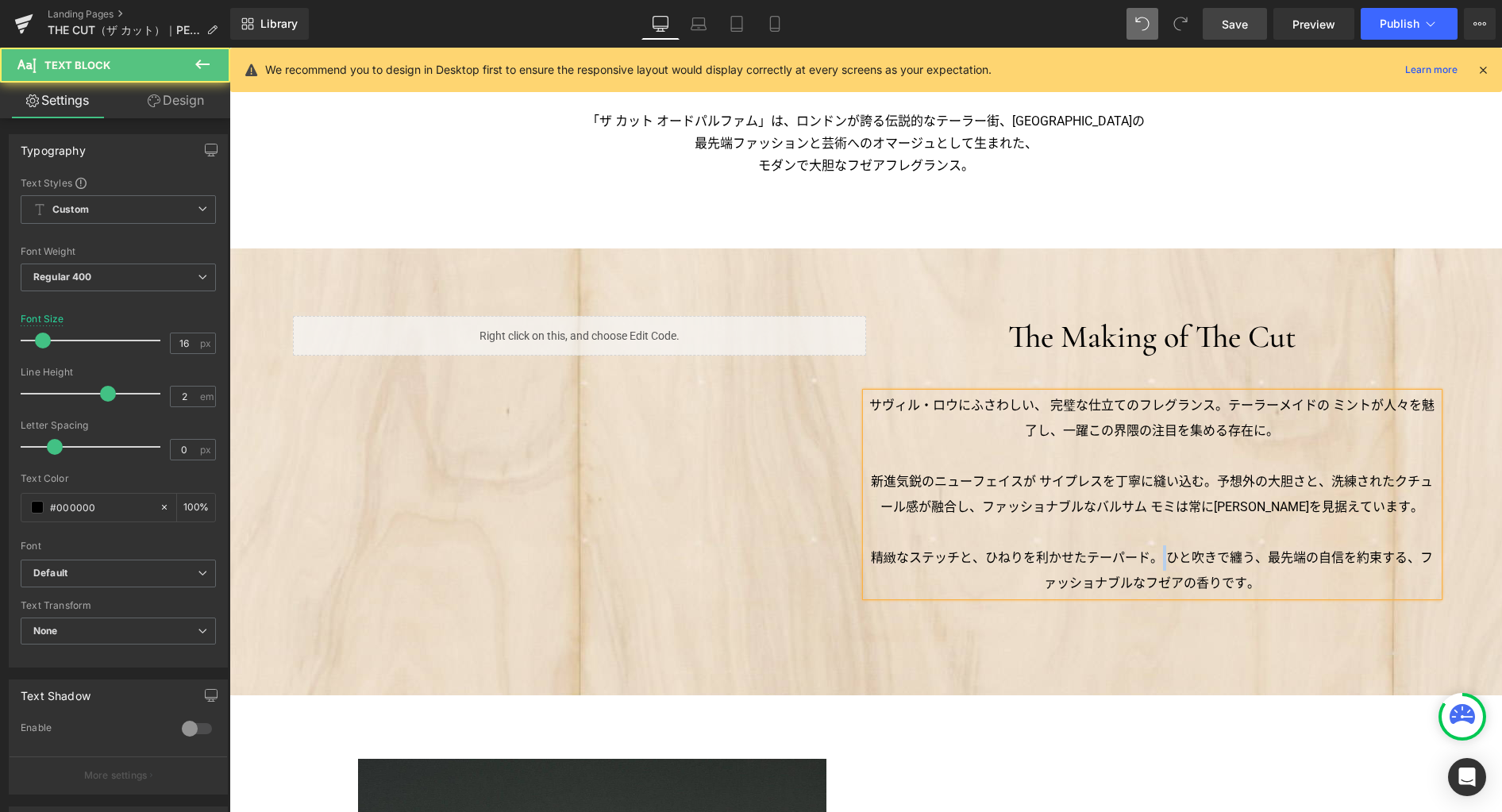
drag, startPoint x: 1162, startPoint y: 554, endPoint x: 1154, endPoint y: 553, distance: 8.1
click at [1154, 553] on p "精緻なステッチと、ひねりを利かせたテーパード。ひと吹きで纏う、最先端の自信を約束する、ファッショナブルなフゼアの香りです。" at bounding box center [1152, 571] width 573 height 51
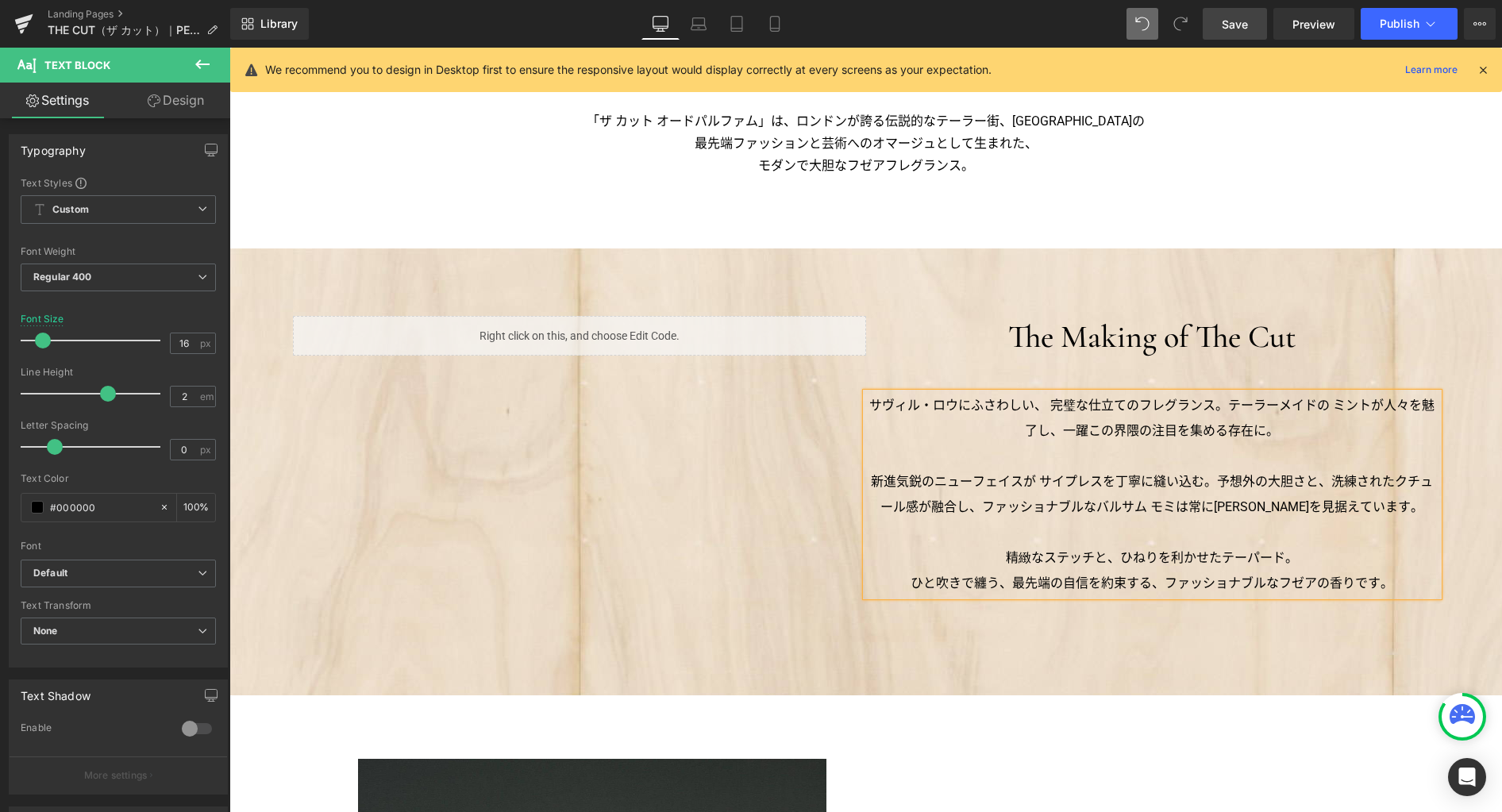
click at [1218, 402] on p "サヴィル・ロウにふさわしい、 完璧な仕立てのフレグランス。テーラーメイドの ミントが人々を魅了し、一躍この界隈の注目を集める存在に。" at bounding box center [1152, 418] width 573 height 51
click at [806, 495] on div "Liquid The Making of The Cut Heading サヴィル・ロウにふさわしい、 完璧な仕立てのフレグランス。テーラーメイドの ミントが…" at bounding box center [865, 472] width 1145 height 312
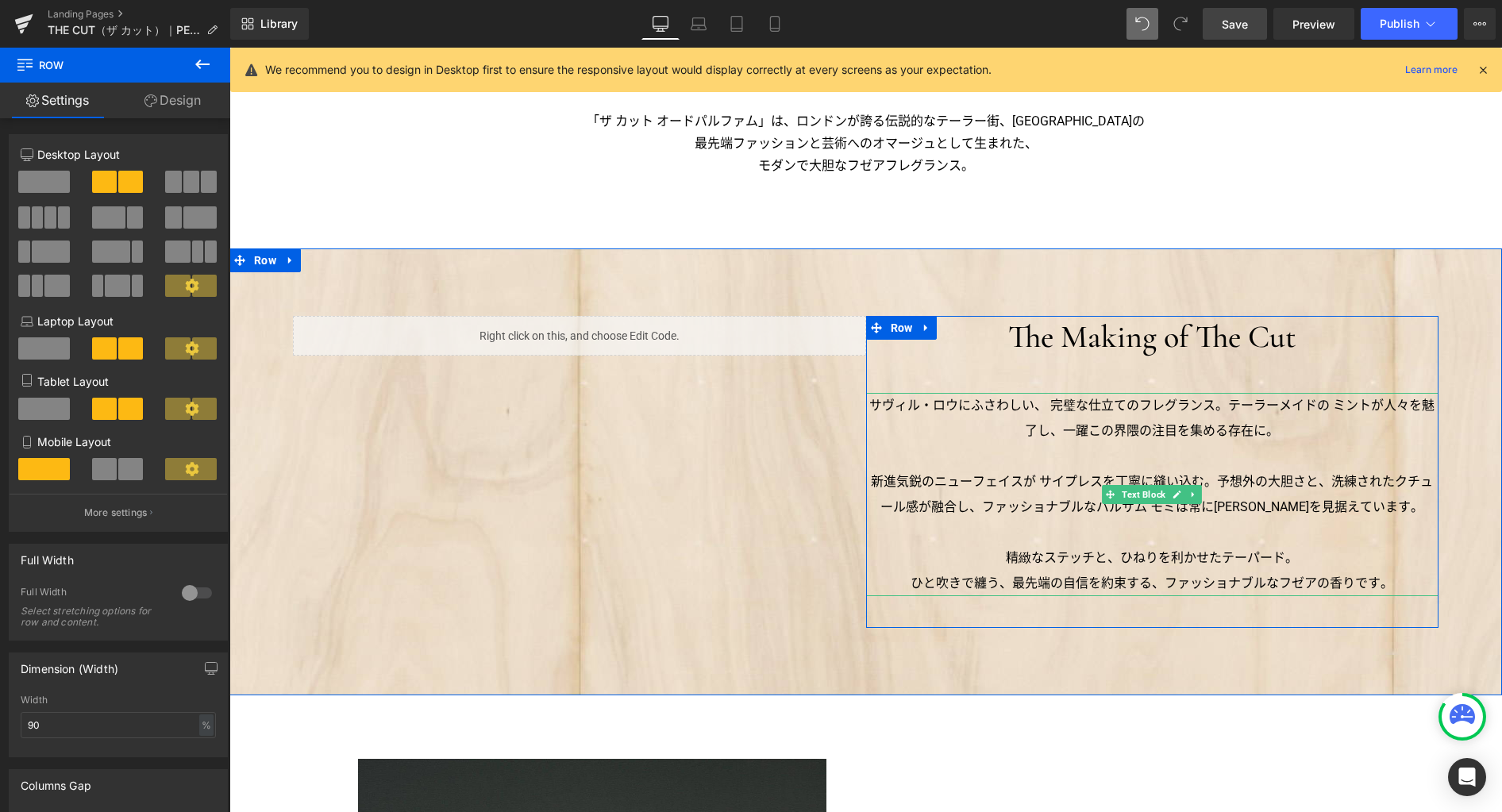
click at [1328, 403] on p "サヴィル・ロウにふさわしい、 完璧な仕立てのフレグランス。テーラーメイドの ミントが人々を魅了し、一躍この界隈の注目を集める存在に。" at bounding box center [1152, 418] width 573 height 51
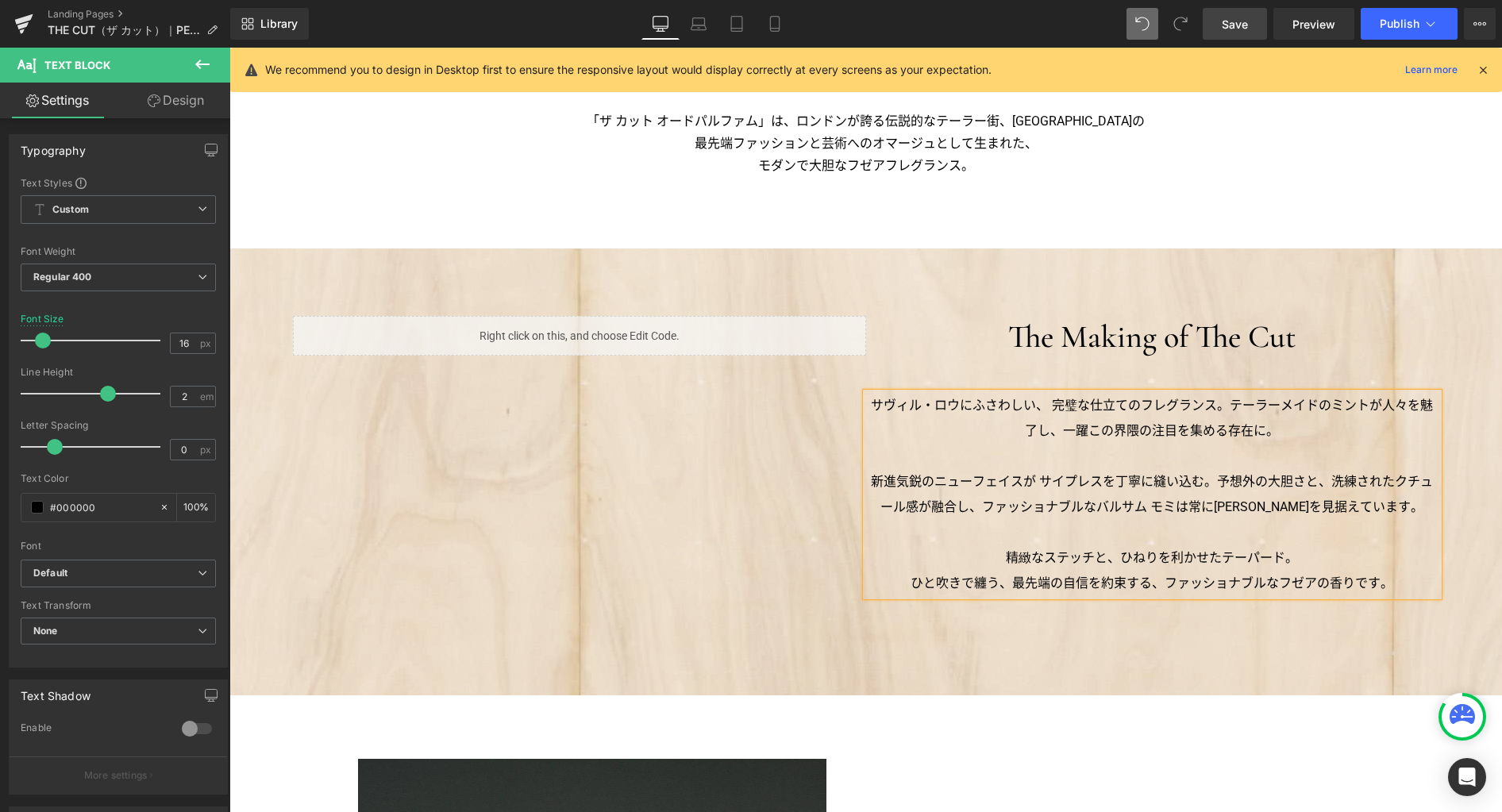
click at [1173, 507] on p "新進気鋭のニューフェイスが サイプレスを丁寧に縫い込む。予想外の大胆さと、洗練されたクチュール感が融合し、ファッショナブルなバルサム モミは常に未来を見据えて…" at bounding box center [1152, 495] width 573 height 51
click at [1078, 664] on div "Liquid The Making of The Cut Heading サヴィル・ロウにふさわしい、 完璧な仕立てのフレグランス。テーラーメイドのミントが人…" at bounding box center [865, 471] width 1272 height 447
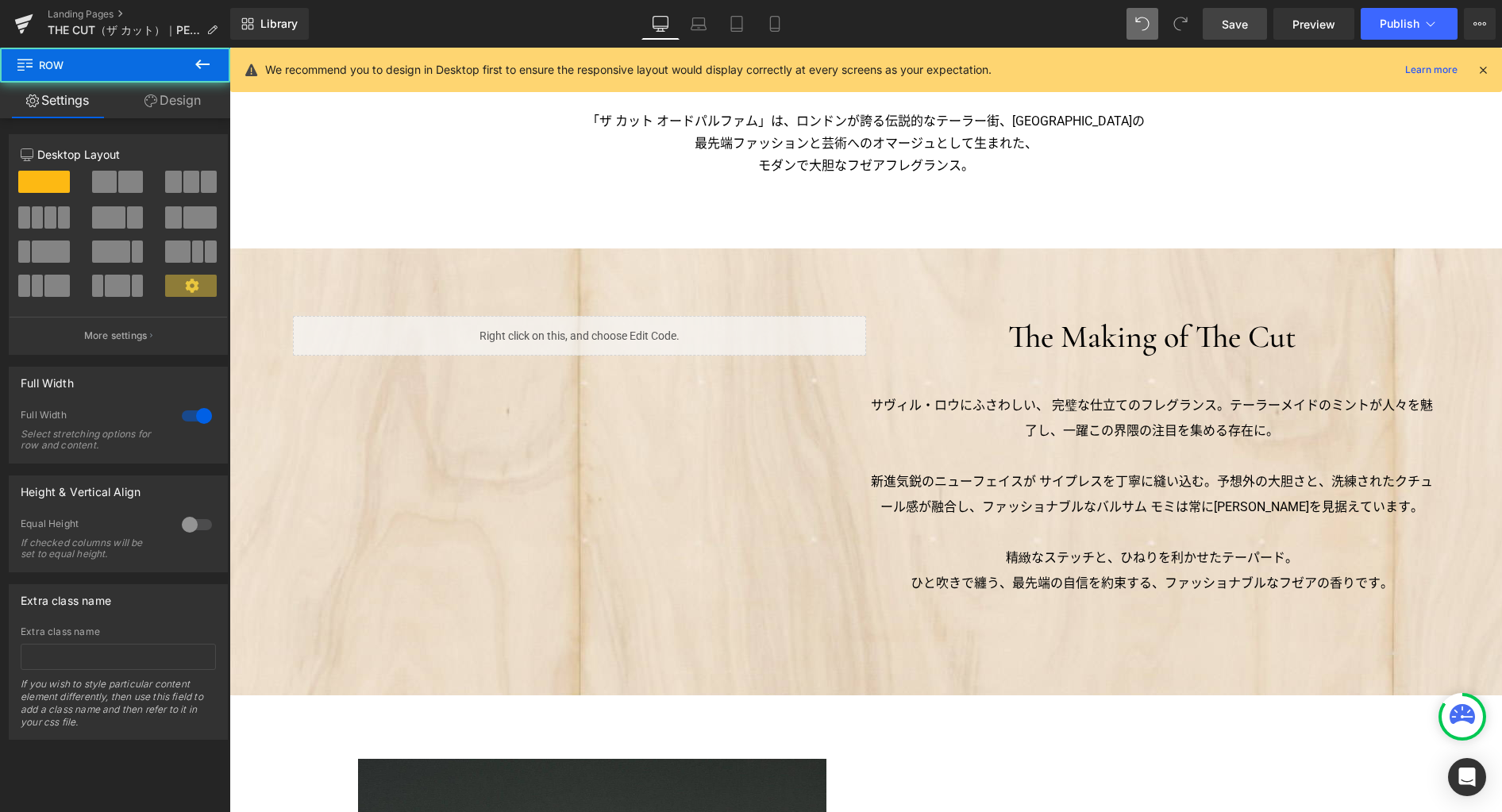
click at [1239, 31] on span "Save" at bounding box center [1235, 24] width 26 height 17
click at [211, 68] on icon at bounding box center [203, 64] width 19 height 19
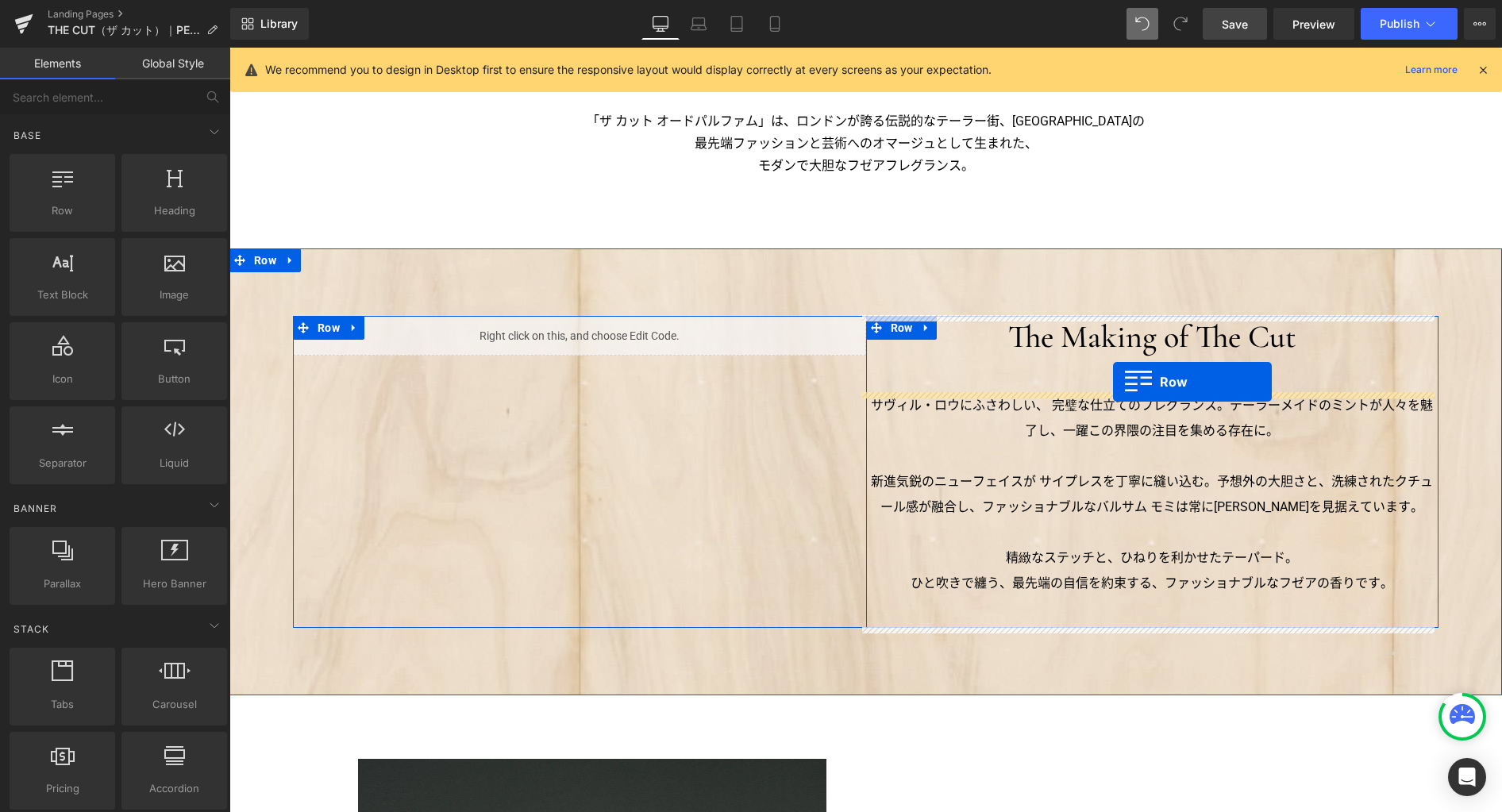
drag, startPoint x: 312, startPoint y: 237, endPoint x: 1113, endPoint y: 381, distance: 813.8
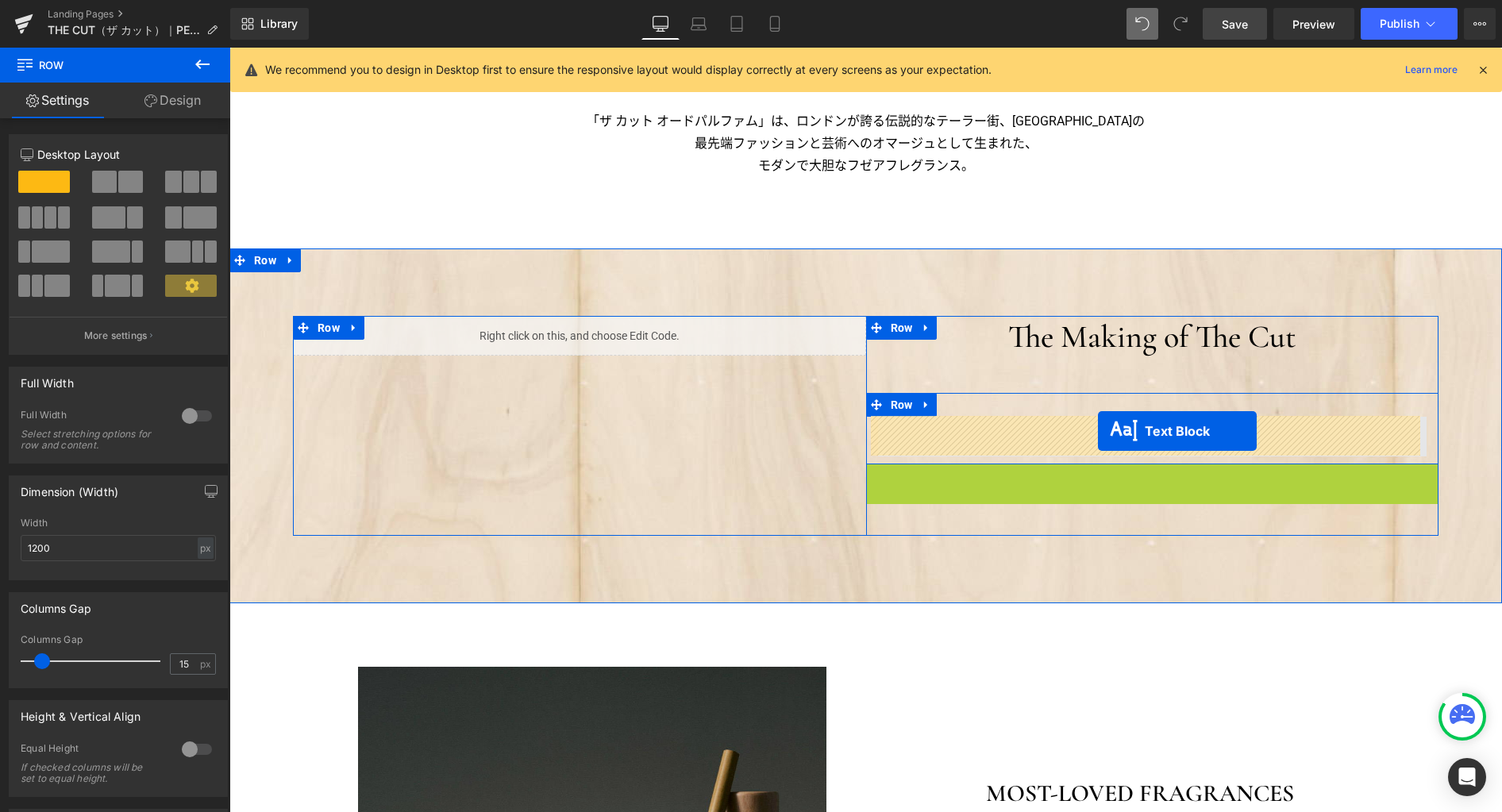
drag, startPoint x: 1099, startPoint y: 565, endPoint x: 1098, endPoint y: 431, distance: 134.0
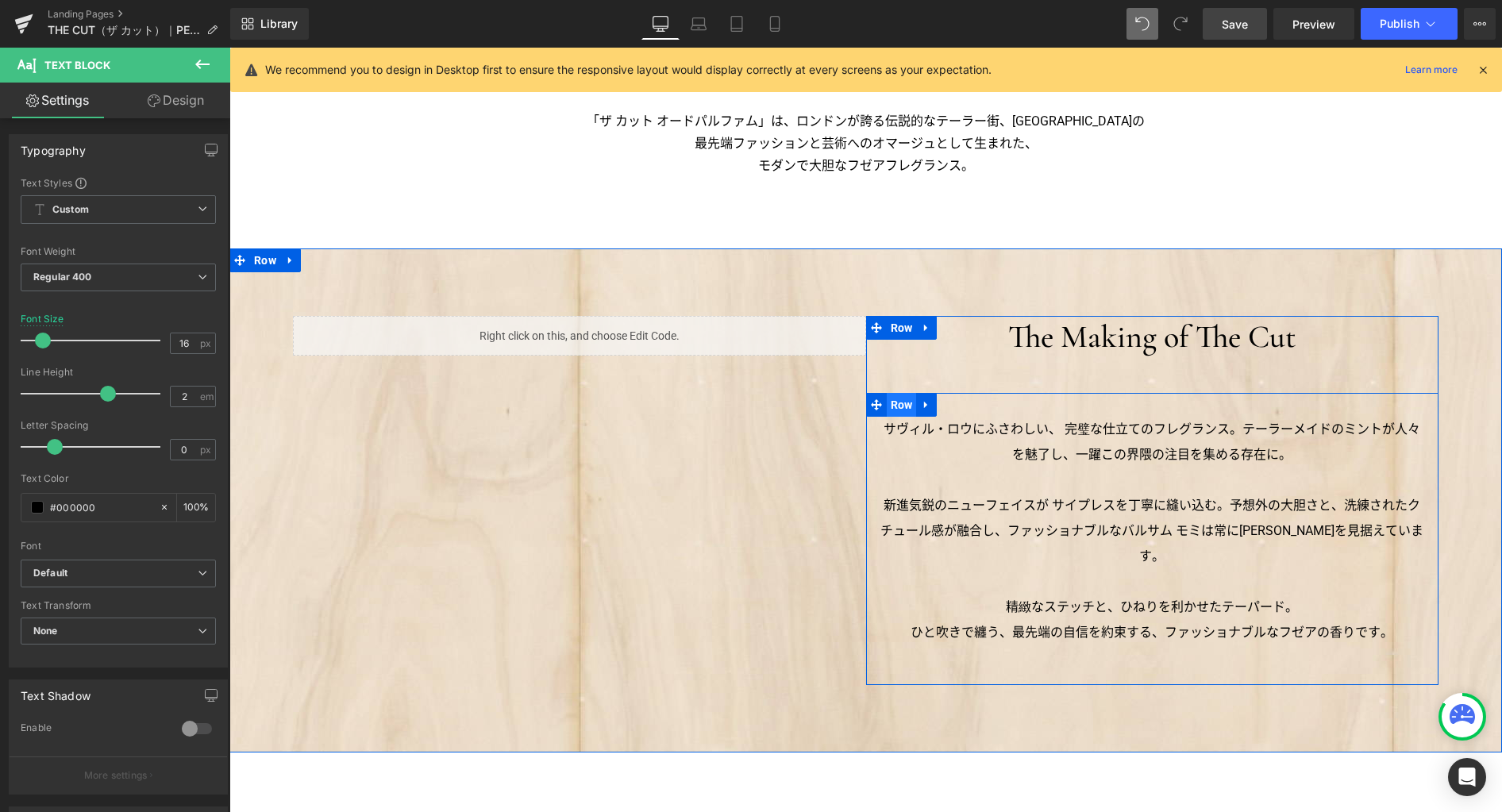
click at [902, 404] on span "Row" at bounding box center [901, 404] width 30 height 24
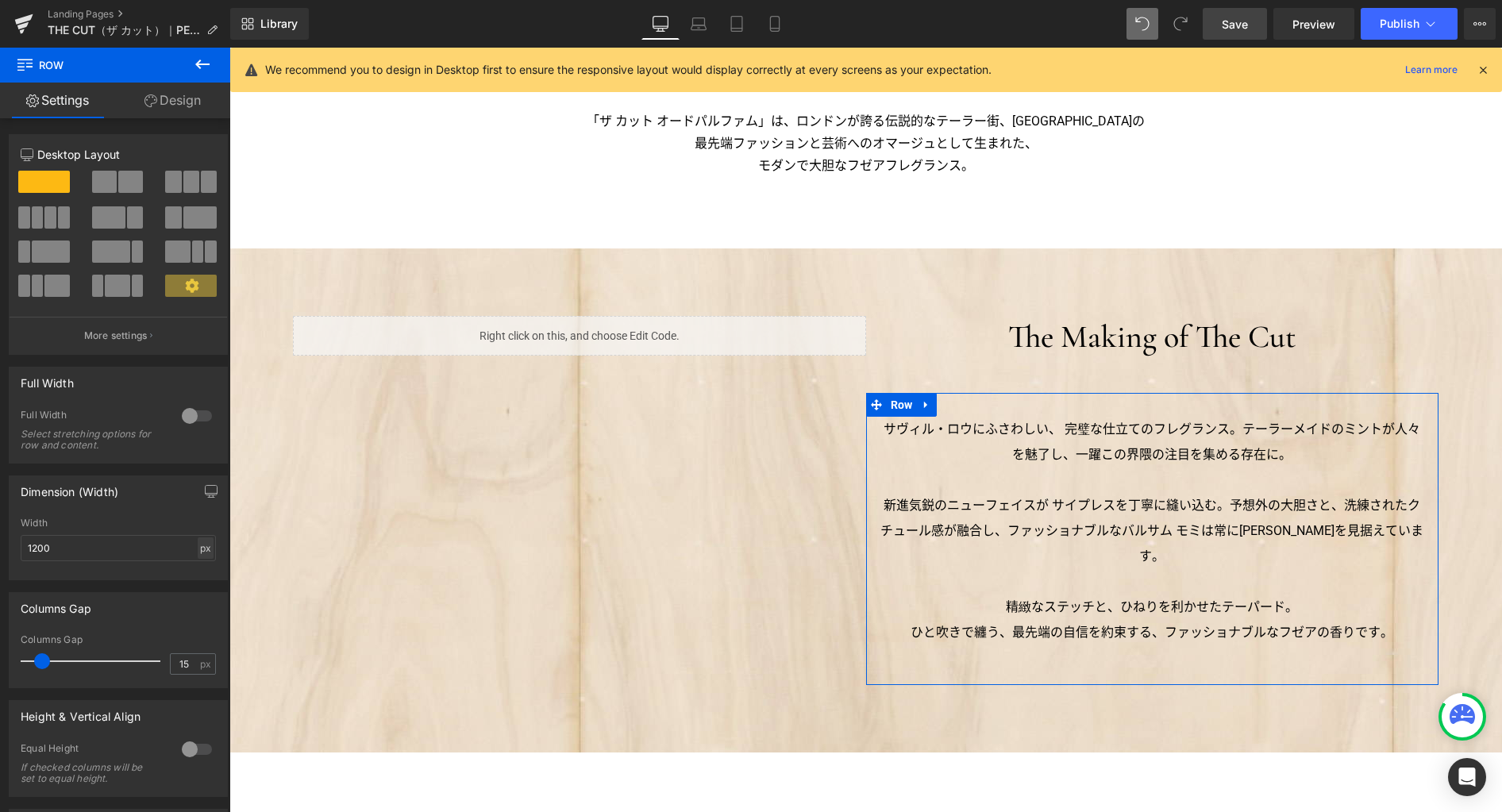
click at [199, 554] on div "px" at bounding box center [205, 548] width 16 height 21
click at [199, 580] on li "%" at bounding box center [205, 572] width 20 height 23
click at [173, 109] on link "Design" at bounding box center [173, 100] width 115 height 36
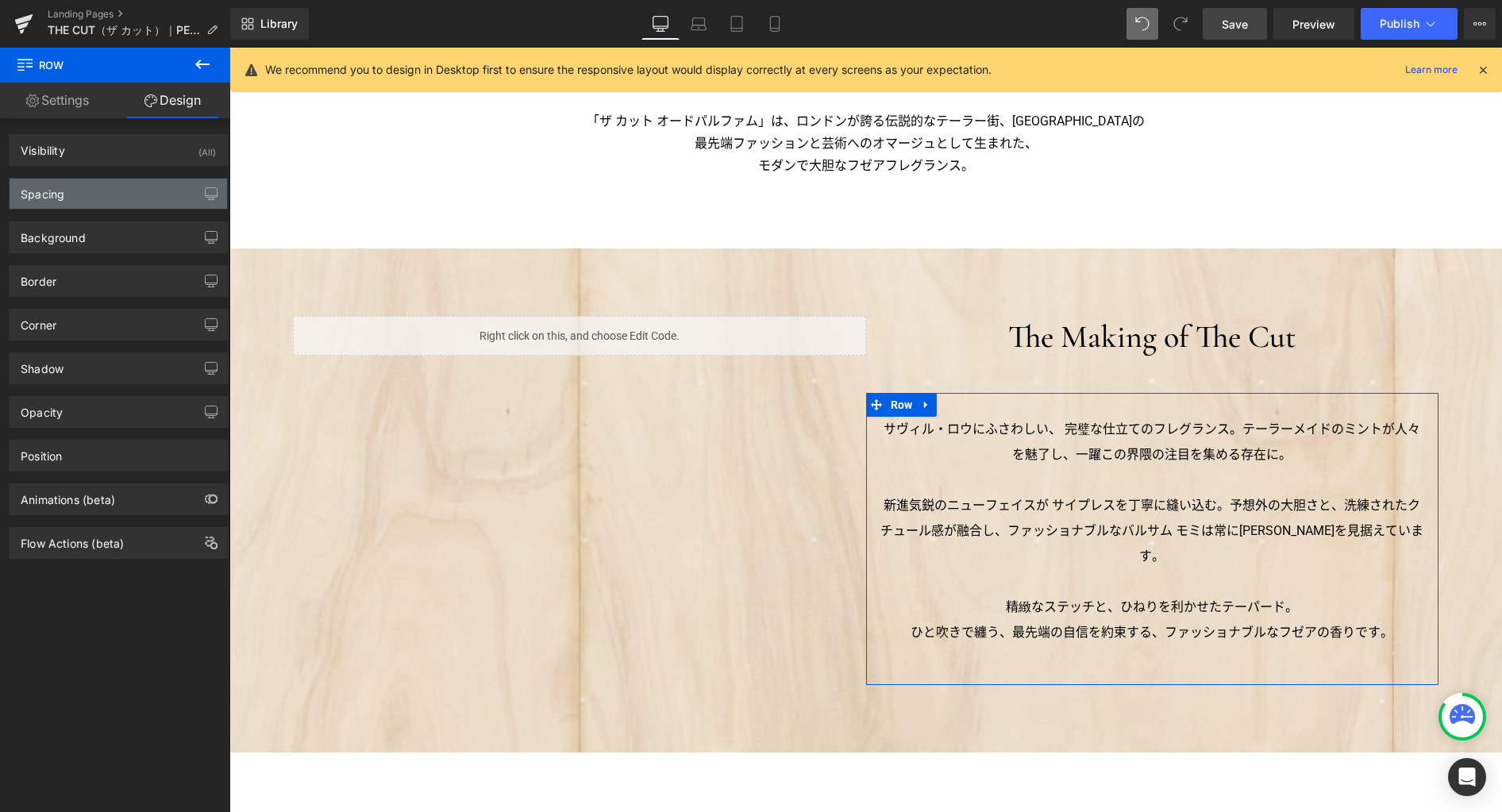
click at [142, 196] on div "Spacing" at bounding box center [118, 194] width 218 height 30
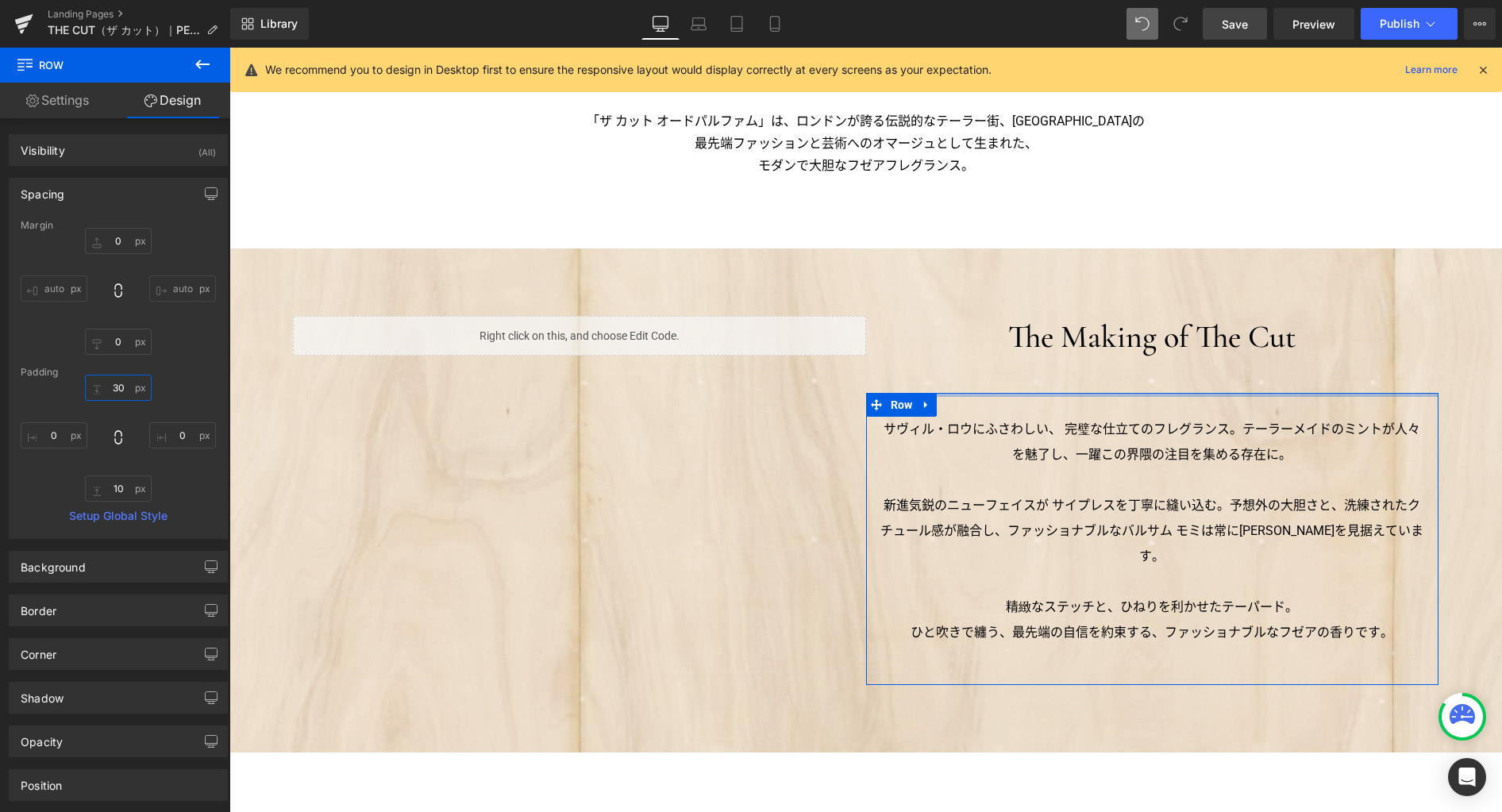
click at [121, 394] on input "30" at bounding box center [118, 388] width 67 height 26
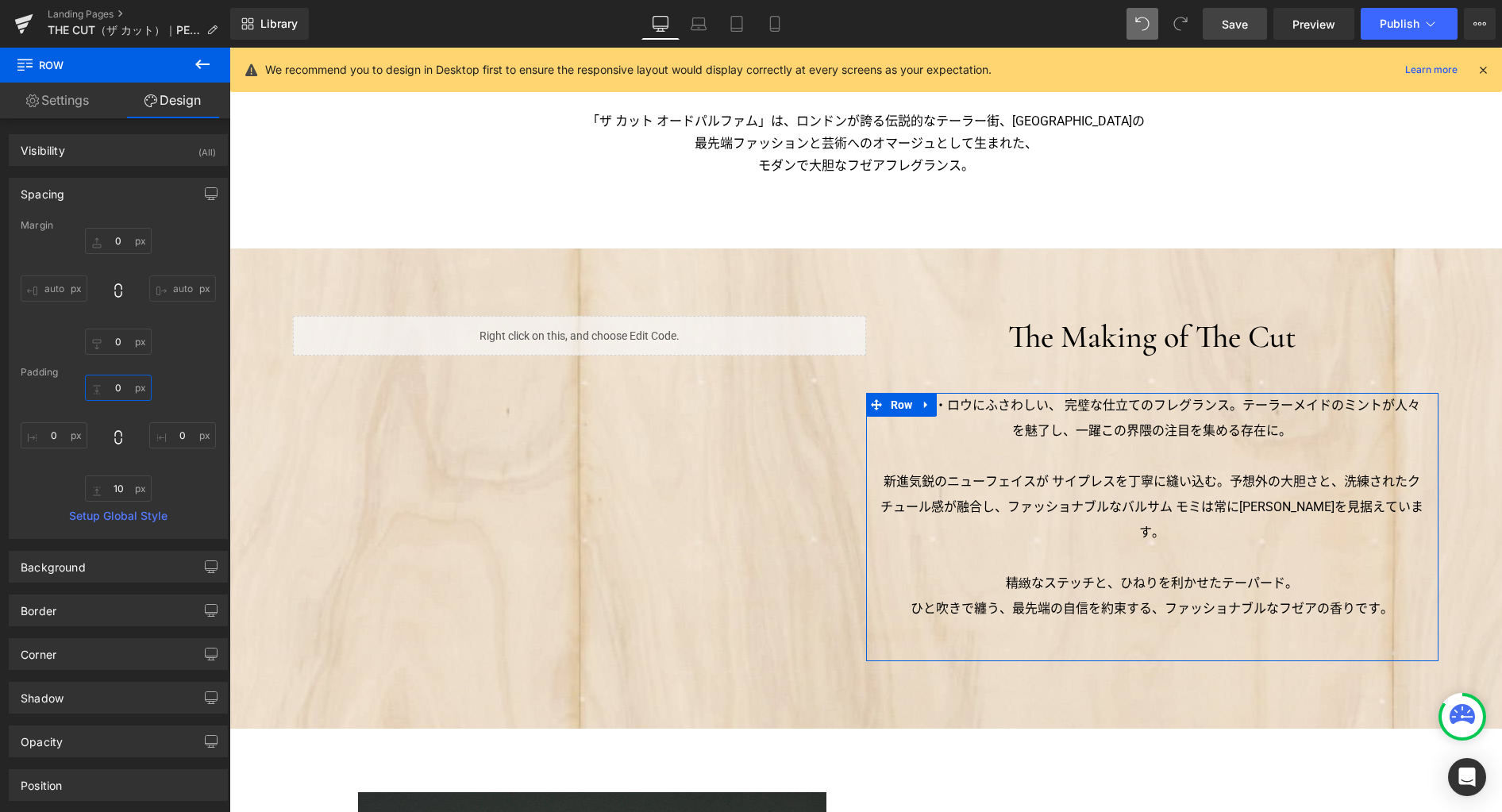
type input "0"
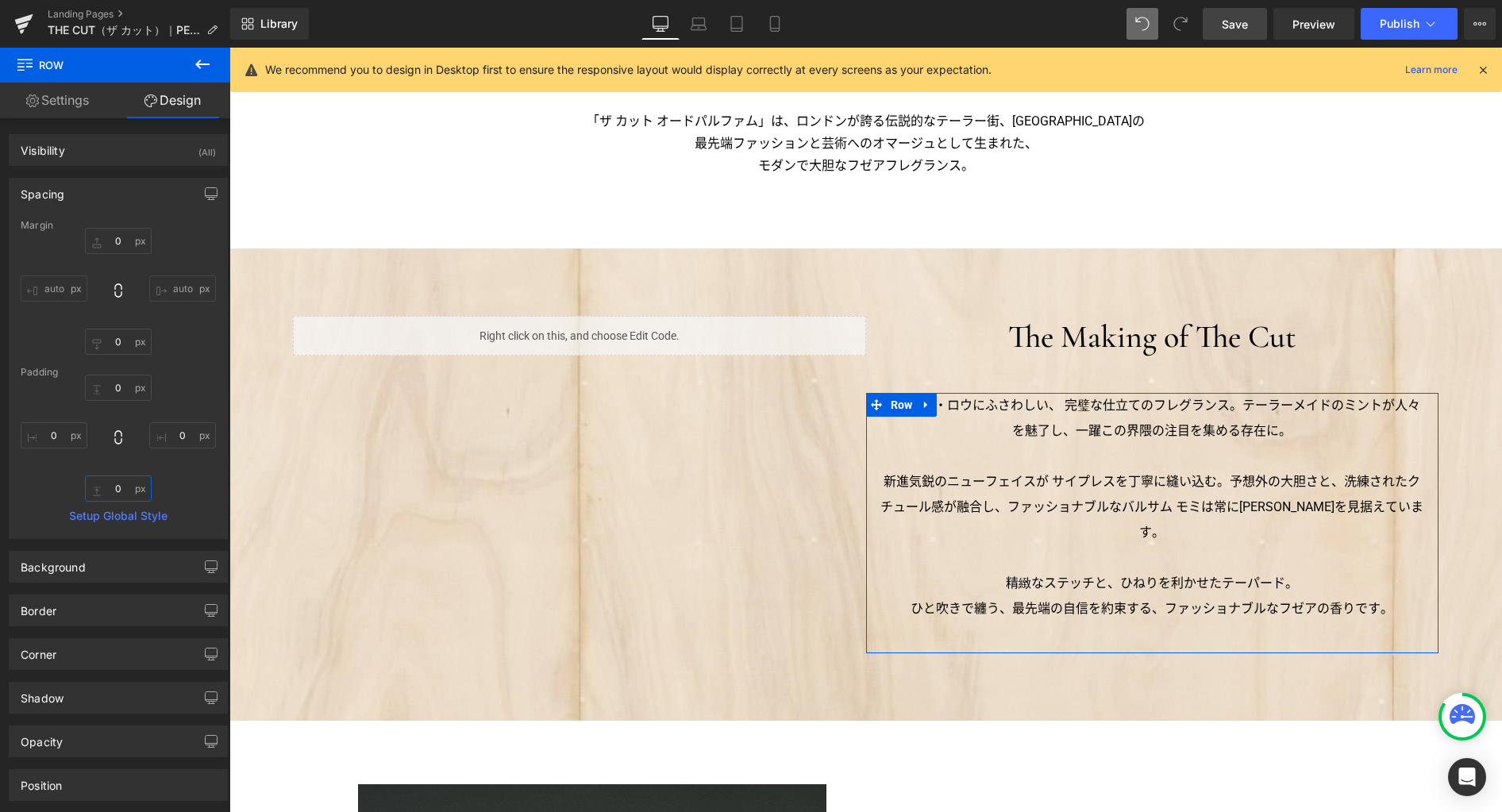
type input "0"
click at [83, 107] on link "Settings" at bounding box center [57, 100] width 115 height 36
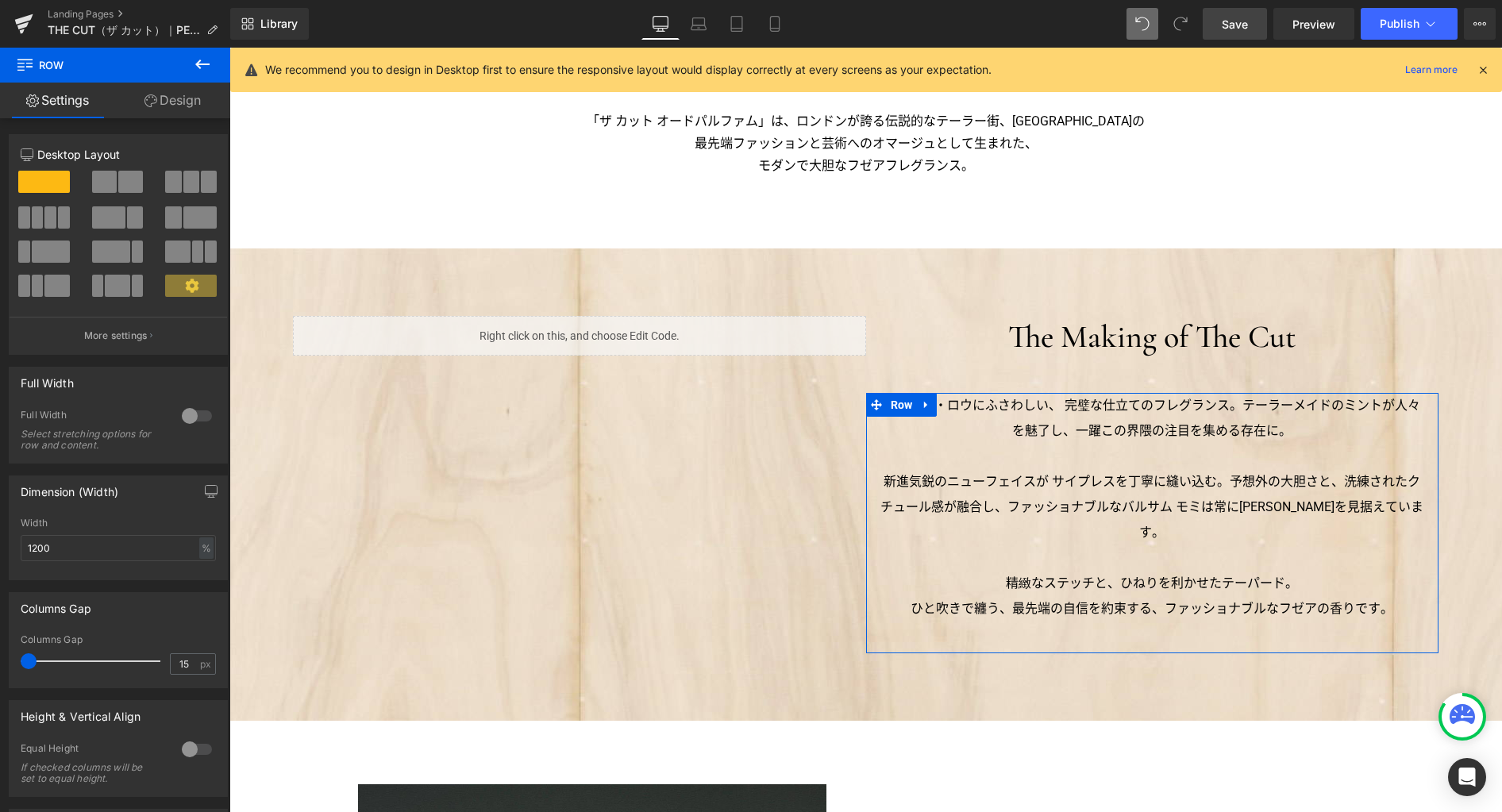
drag, startPoint x: 41, startPoint y: 662, endPoint x: -11, endPoint y: 645, distance: 54.7
click at [0, 645] on html "Row You are previewing how the will restyle your page. You can not edit Element…" at bounding box center [751, 406] width 1502 height 812
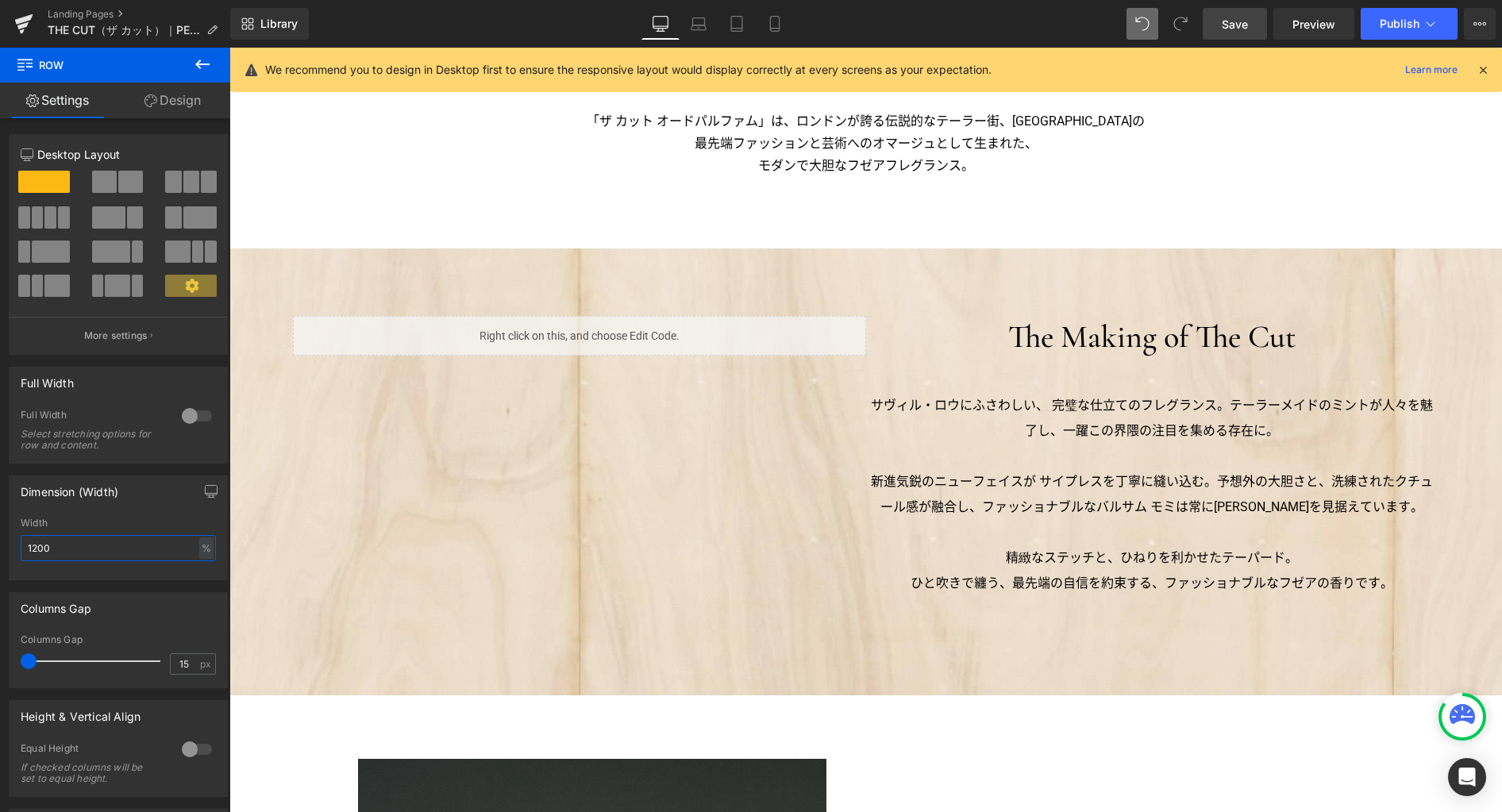
drag, startPoint x: 75, startPoint y: 550, endPoint x: -9, endPoint y: 543, distance: 84.3
click at [0, 543] on html "Row You are previewing how the will restyle your page. You can not edit Element…" at bounding box center [751, 406] width 1502 height 812
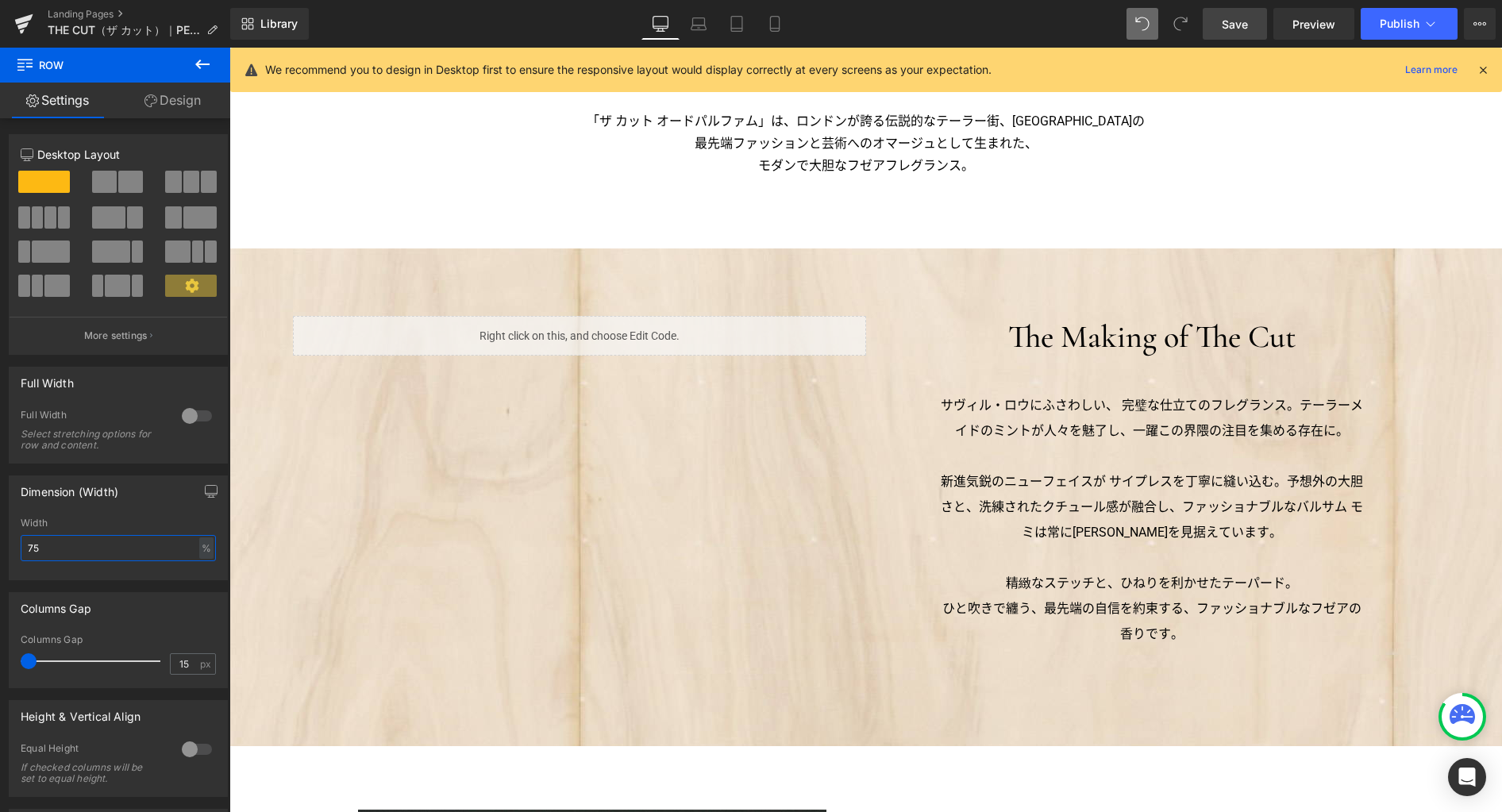
type input "75"
click at [1240, 25] on span "Save" at bounding box center [1235, 24] width 26 height 17
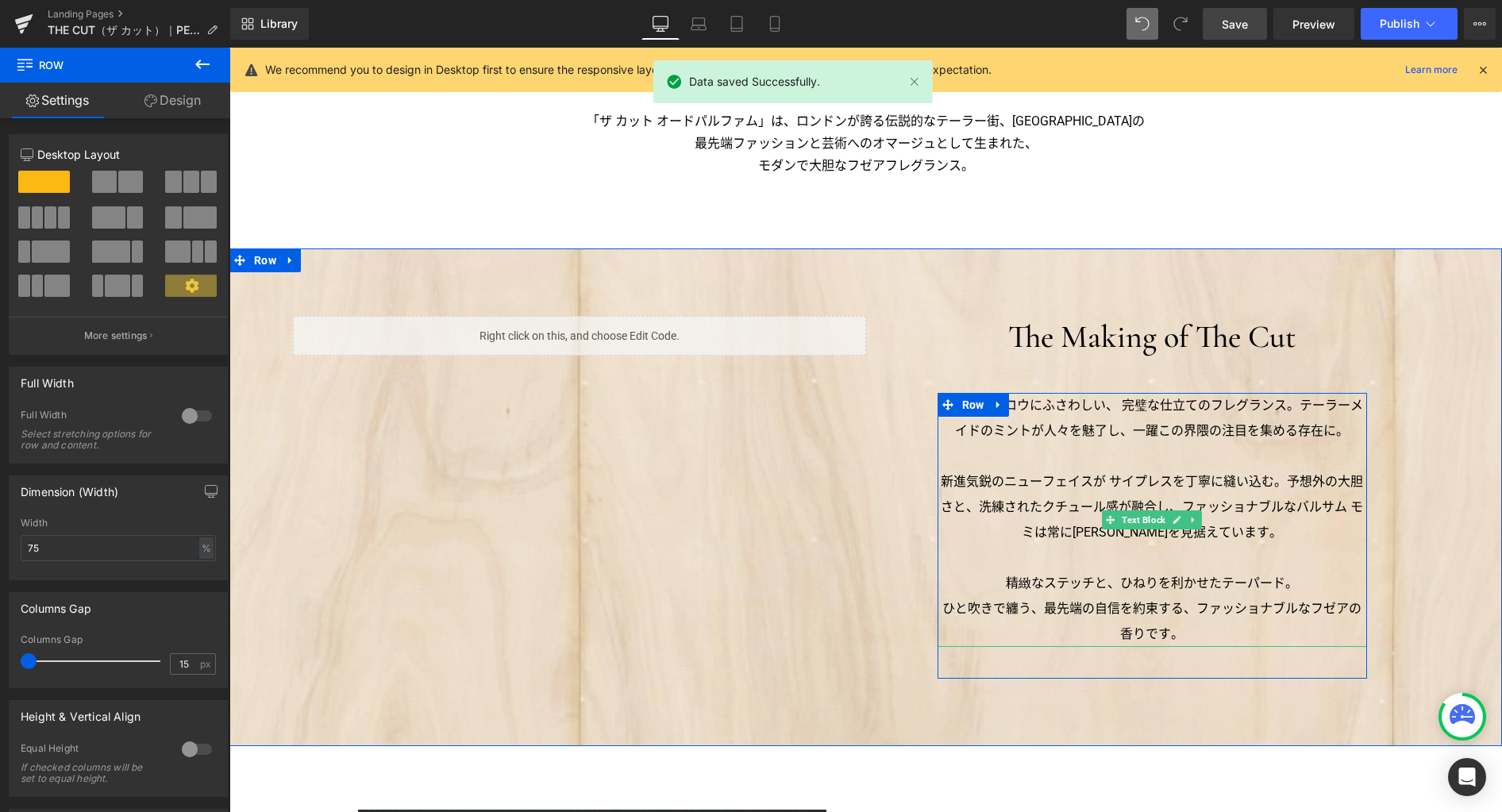
click at [1185, 638] on p "ひと吹きで纏う、最先端の自信を約束する、ファッショナブルなフゼアの香りです。" at bounding box center [1151, 622] width 429 height 51
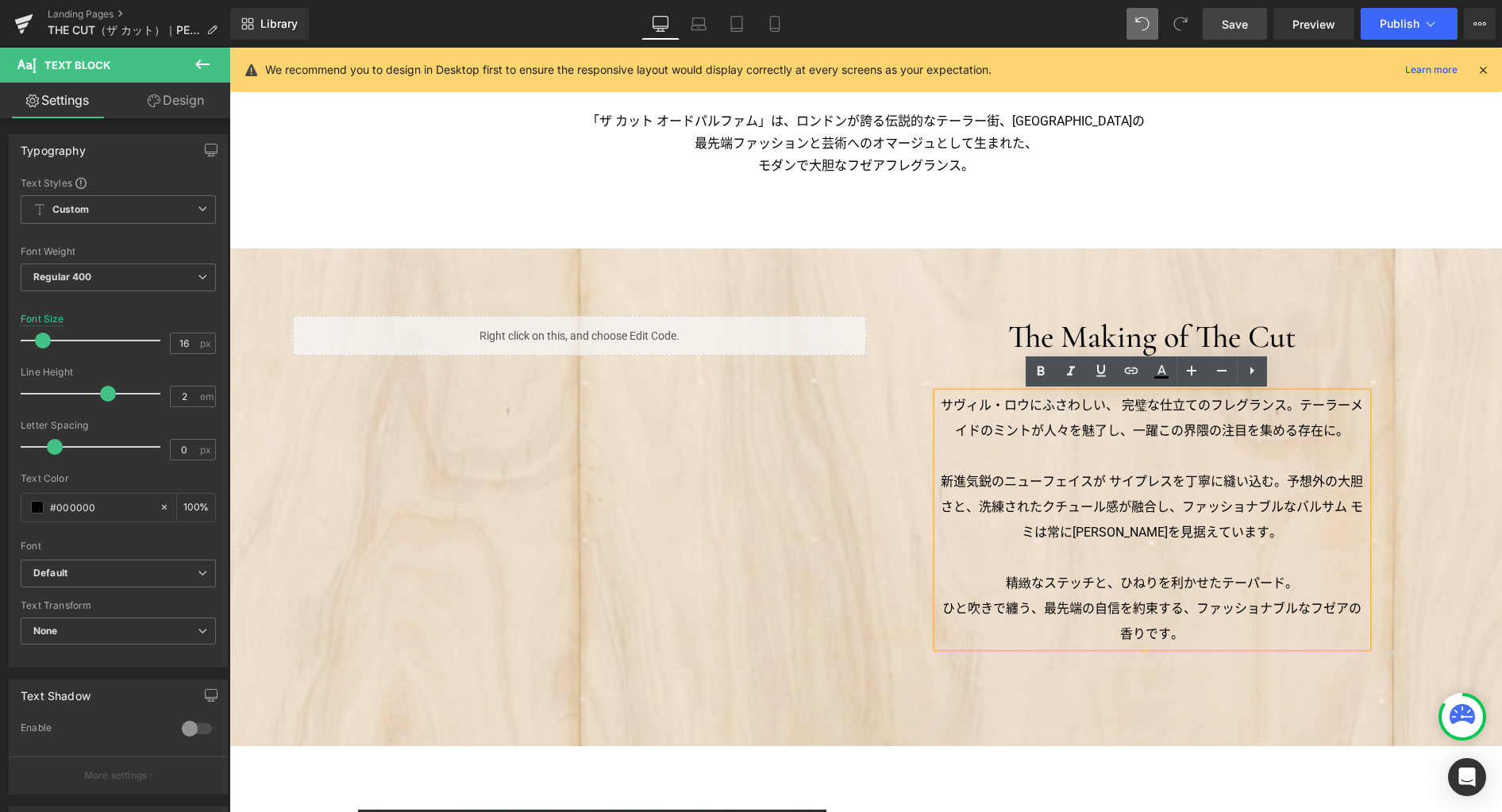
click at [1167, 675] on div "サヴィル・ロウにふさわしい、 完璧な仕立てのフレグランス。テーラーメイドのミントが人々を魅了し、一躍この界隈の注目を集める存在に。 新進気鋭のニューフェイスが…" at bounding box center [1151, 535] width 429 height 285
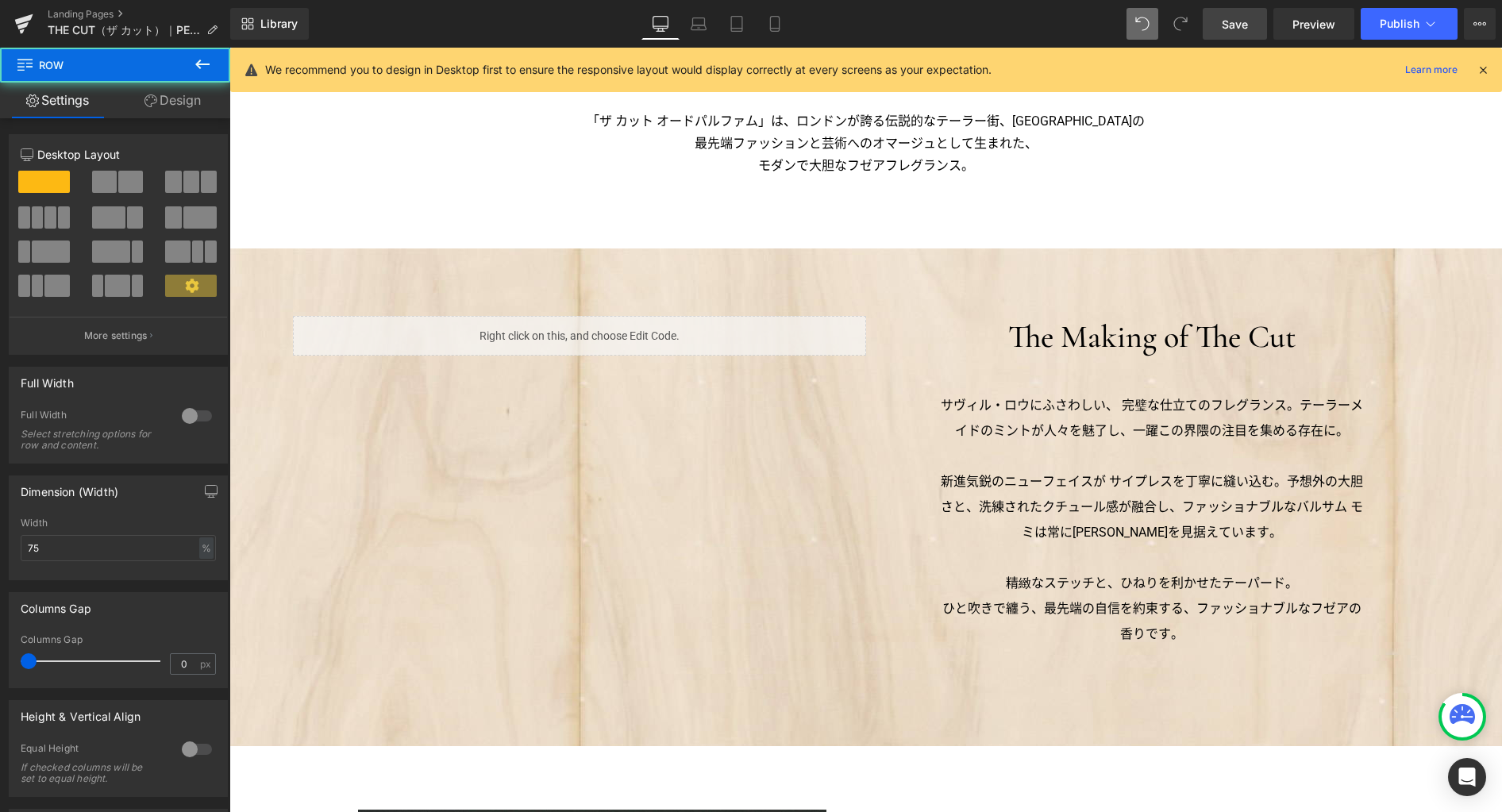
click at [1156, 664] on div "サヴィル・ロウにふさわしい、 完璧な仕立てのフレグランス。テーラーメイドのミントが人々を魅了し、一躍この界隈の注目を集める存在に。 新進気鋭のニューフェイスが…" at bounding box center [1151, 535] width 429 height 285
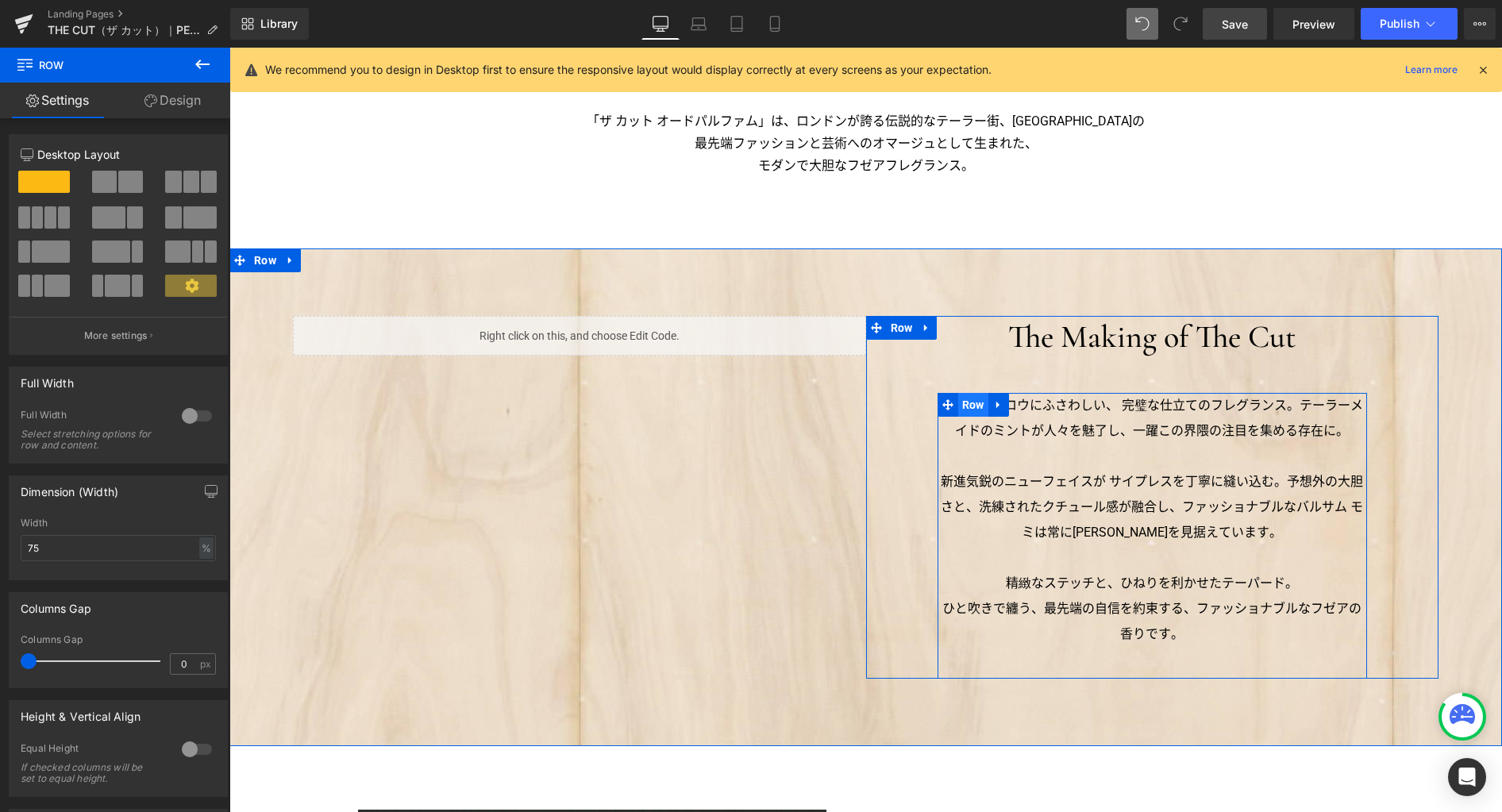
click at [966, 404] on span "Row" at bounding box center [973, 404] width 30 height 24
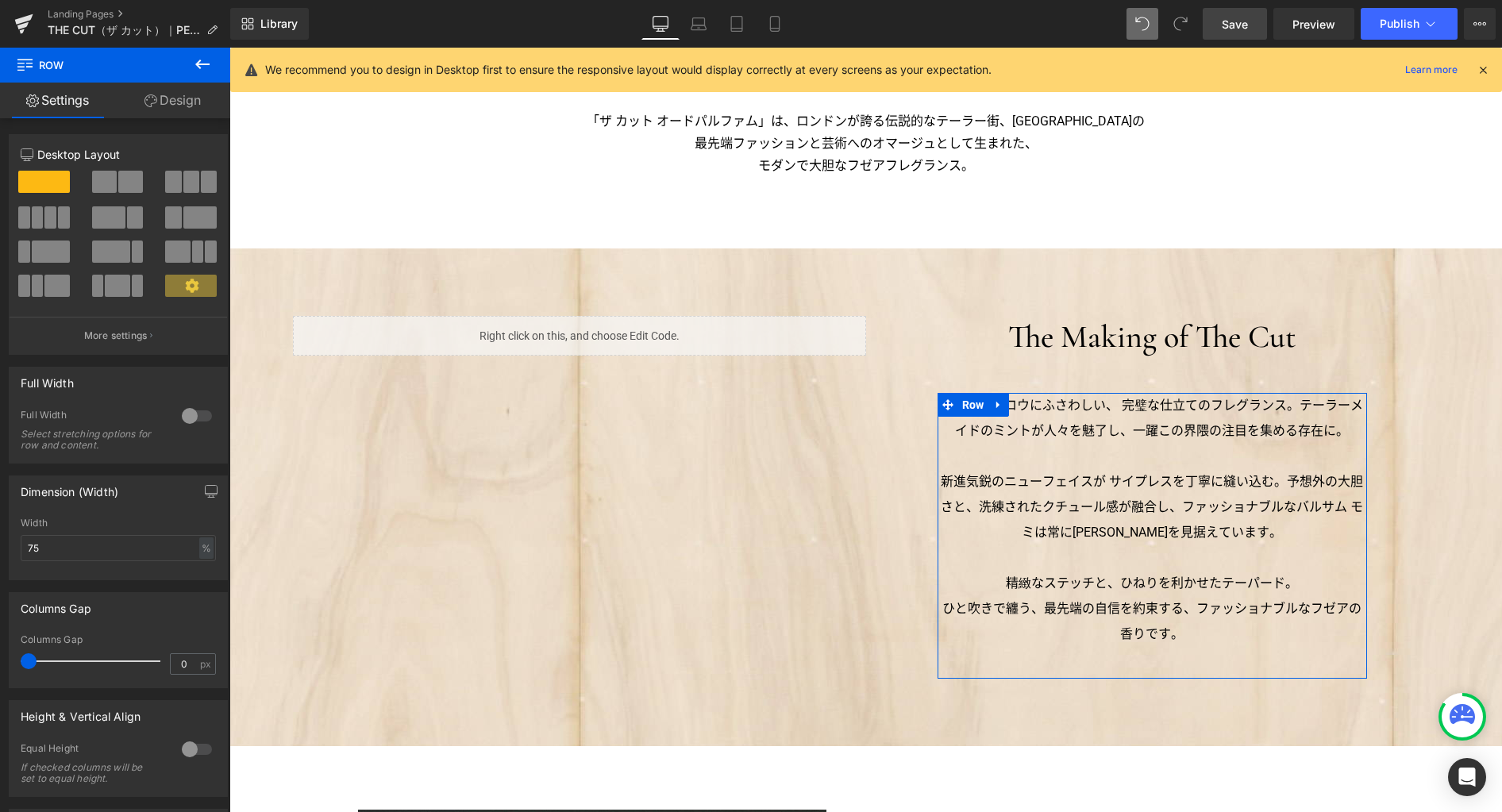
click at [187, 102] on link "Design" at bounding box center [173, 100] width 115 height 36
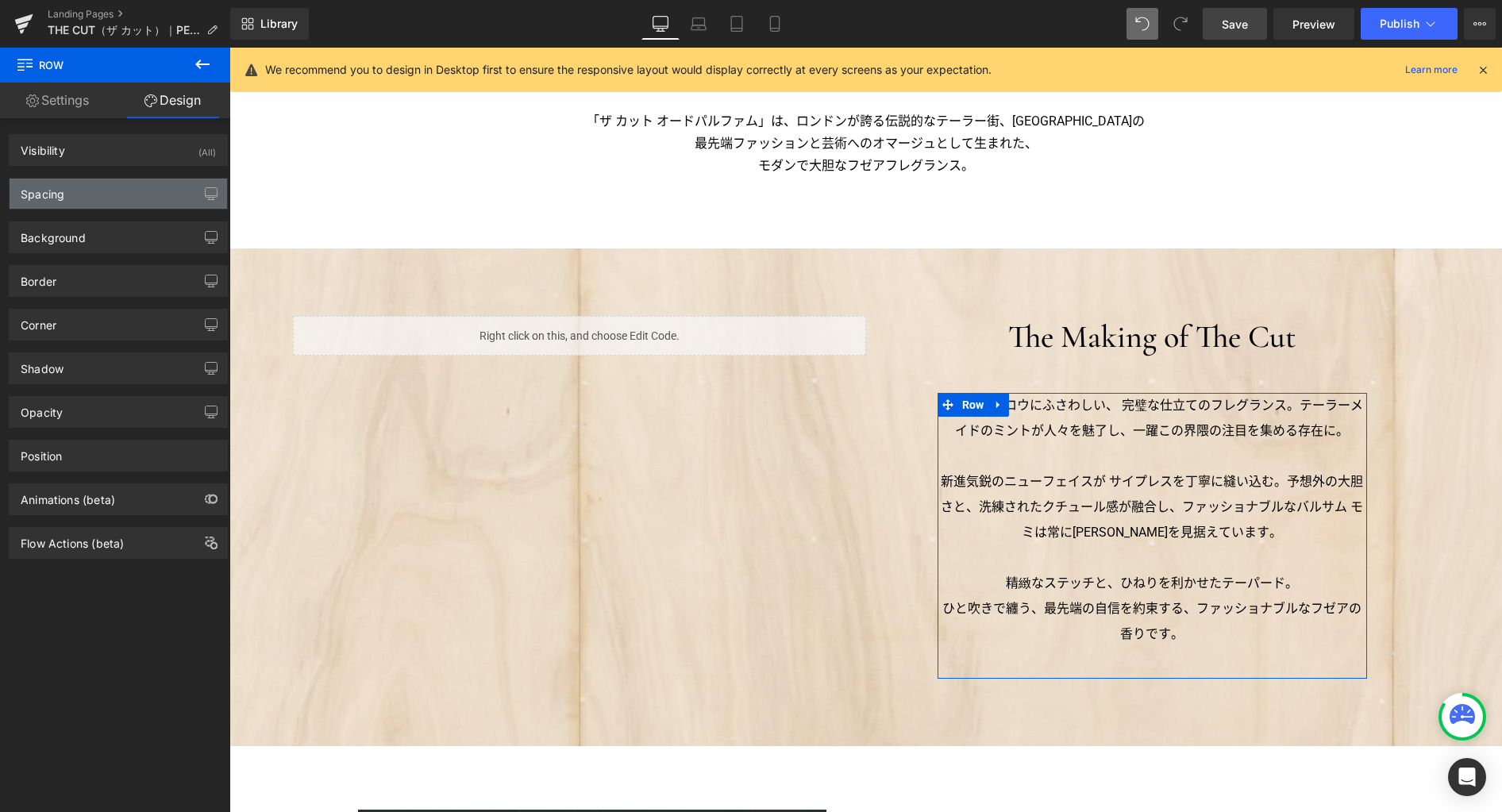
click at [130, 197] on div "Spacing" at bounding box center [118, 194] width 218 height 30
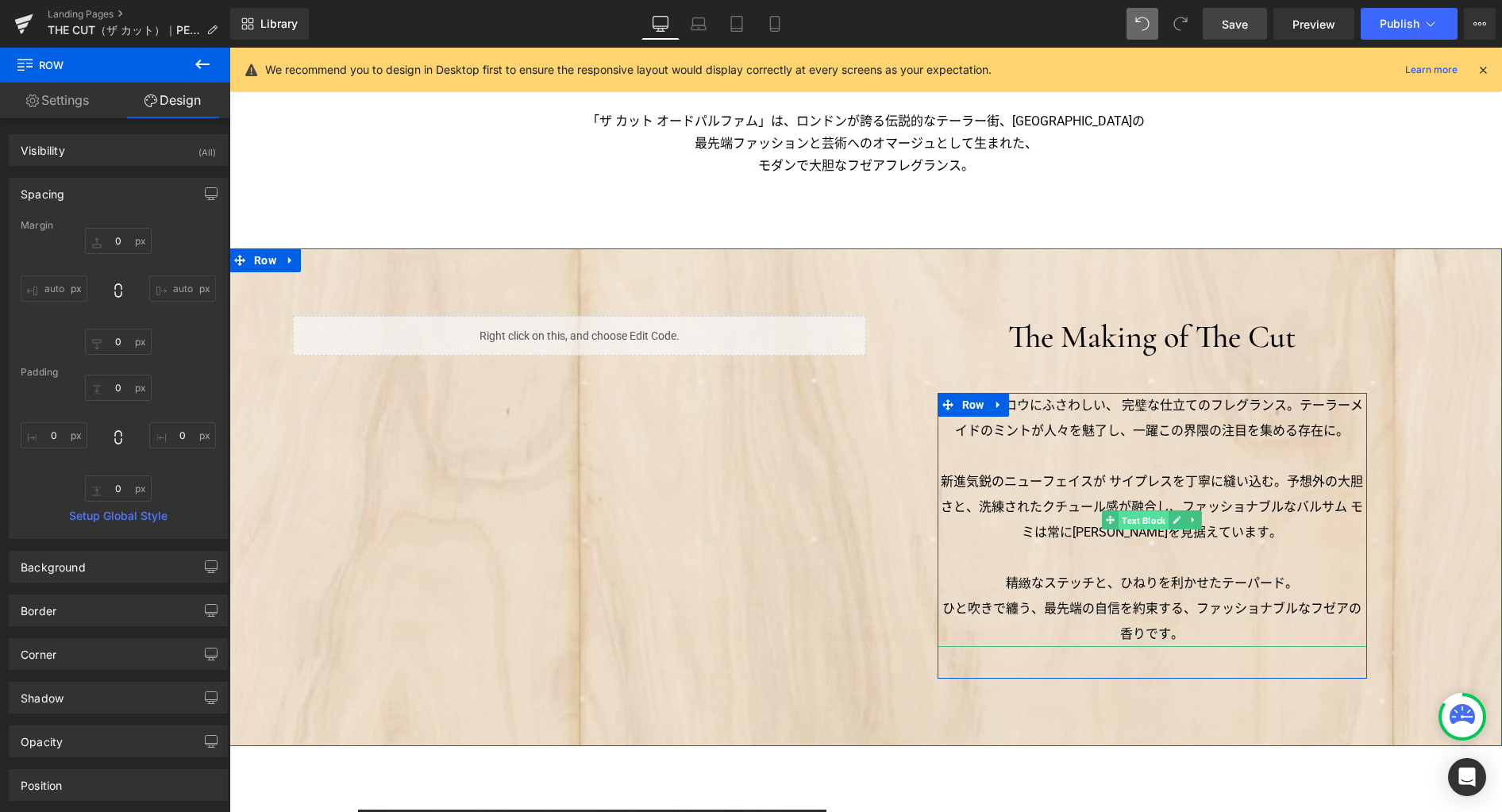
click at [1142, 517] on span "Text Block" at bounding box center [1143, 520] width 50 height 19
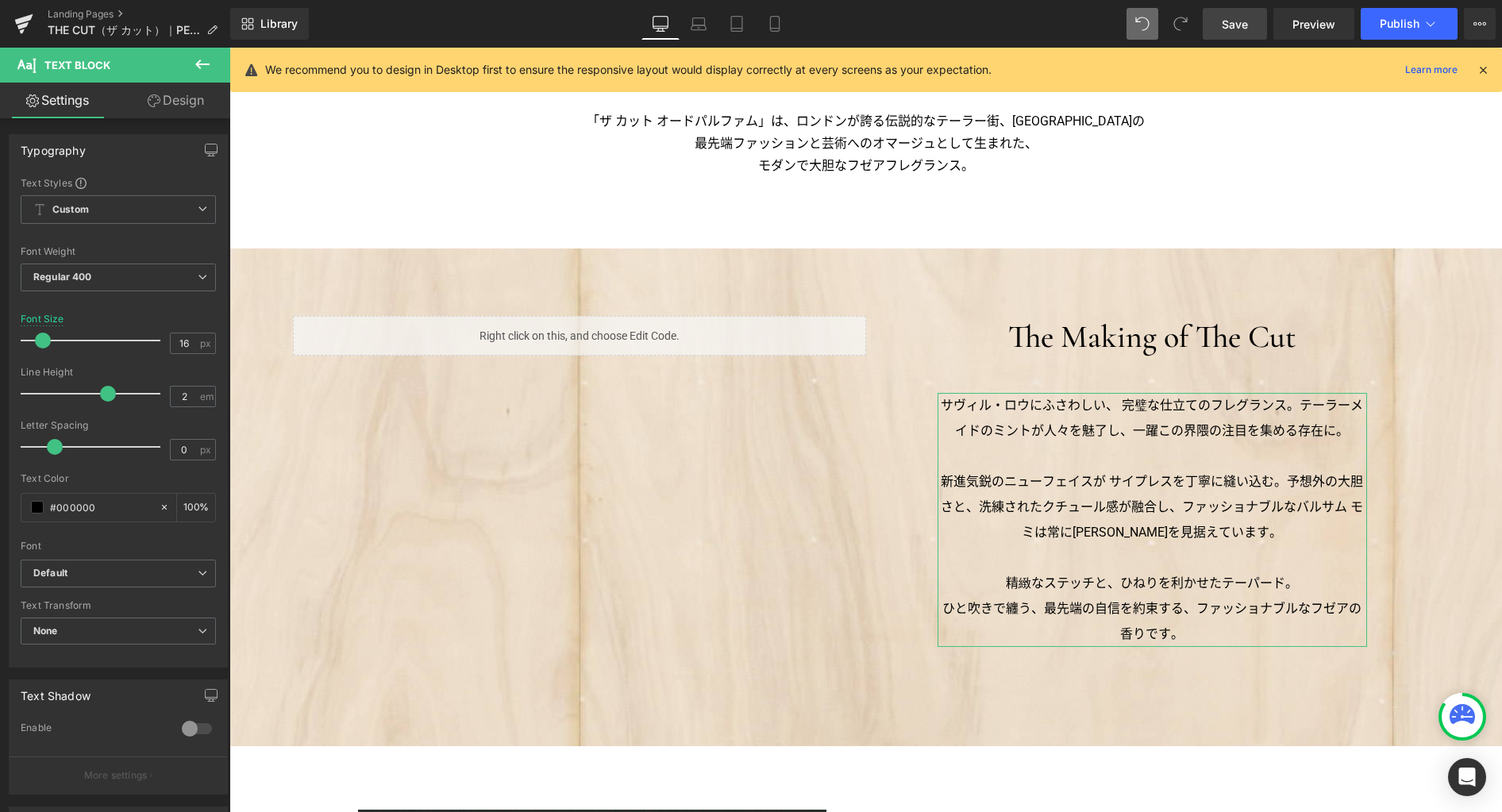
click at [175, 100] on link "Design" at bounding box center [175, 100] width 115 height 36
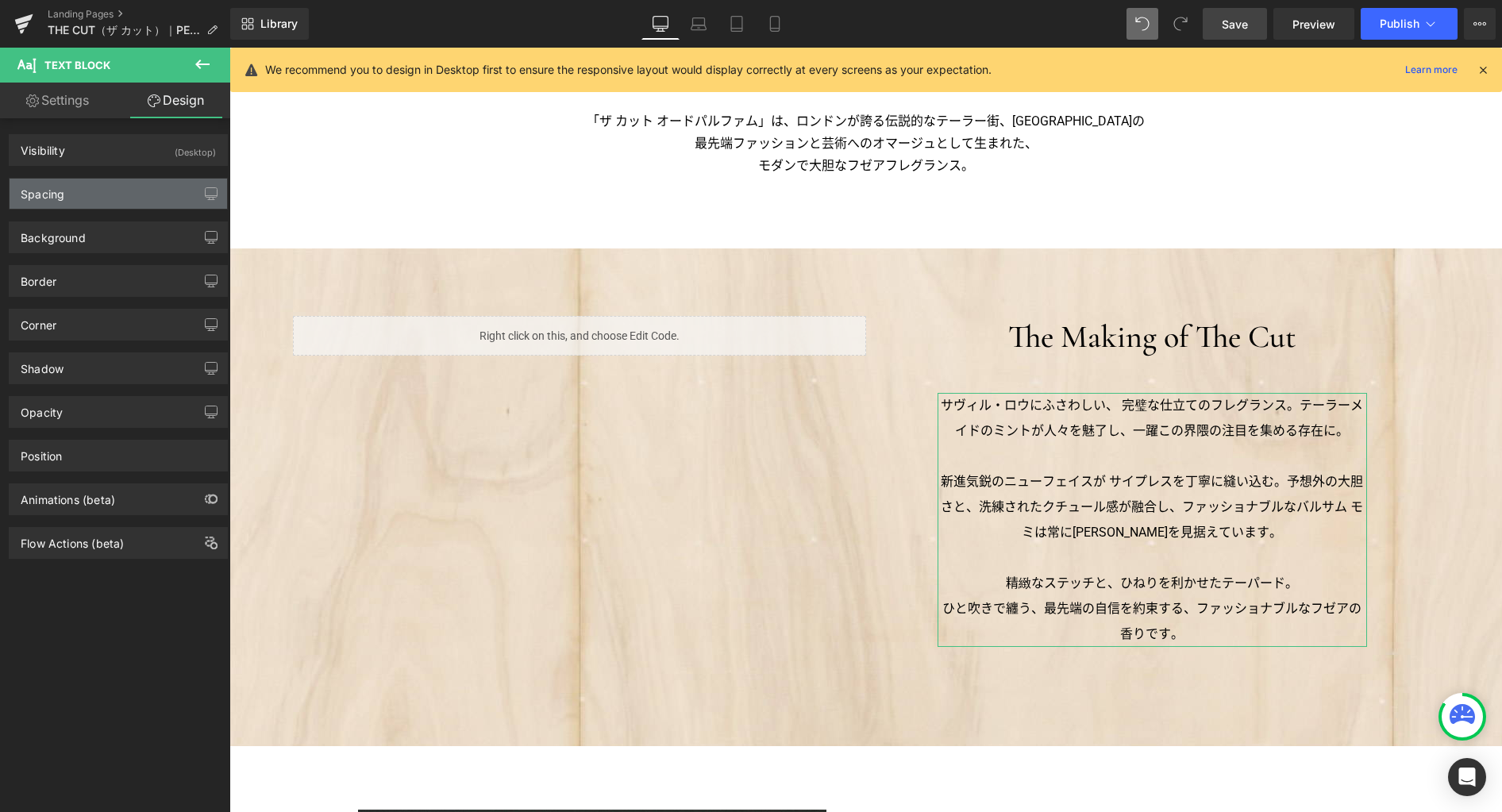
click at [117, 200] on div "Spacing" at bounding box center [118, 194] width 218 height 30
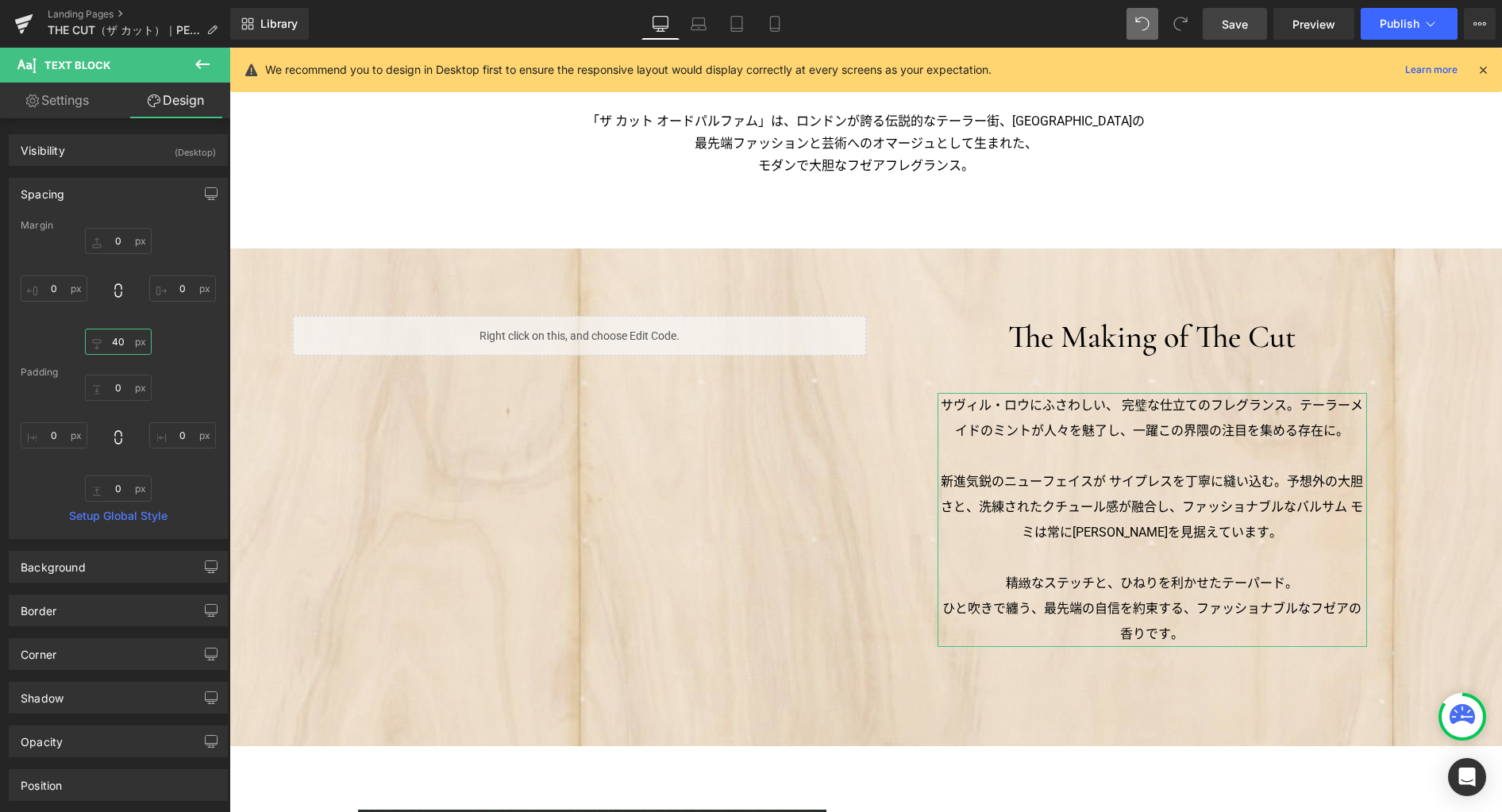
click at [123, 350] on input "40" at bounding box center [118, 342] width 67 height 26
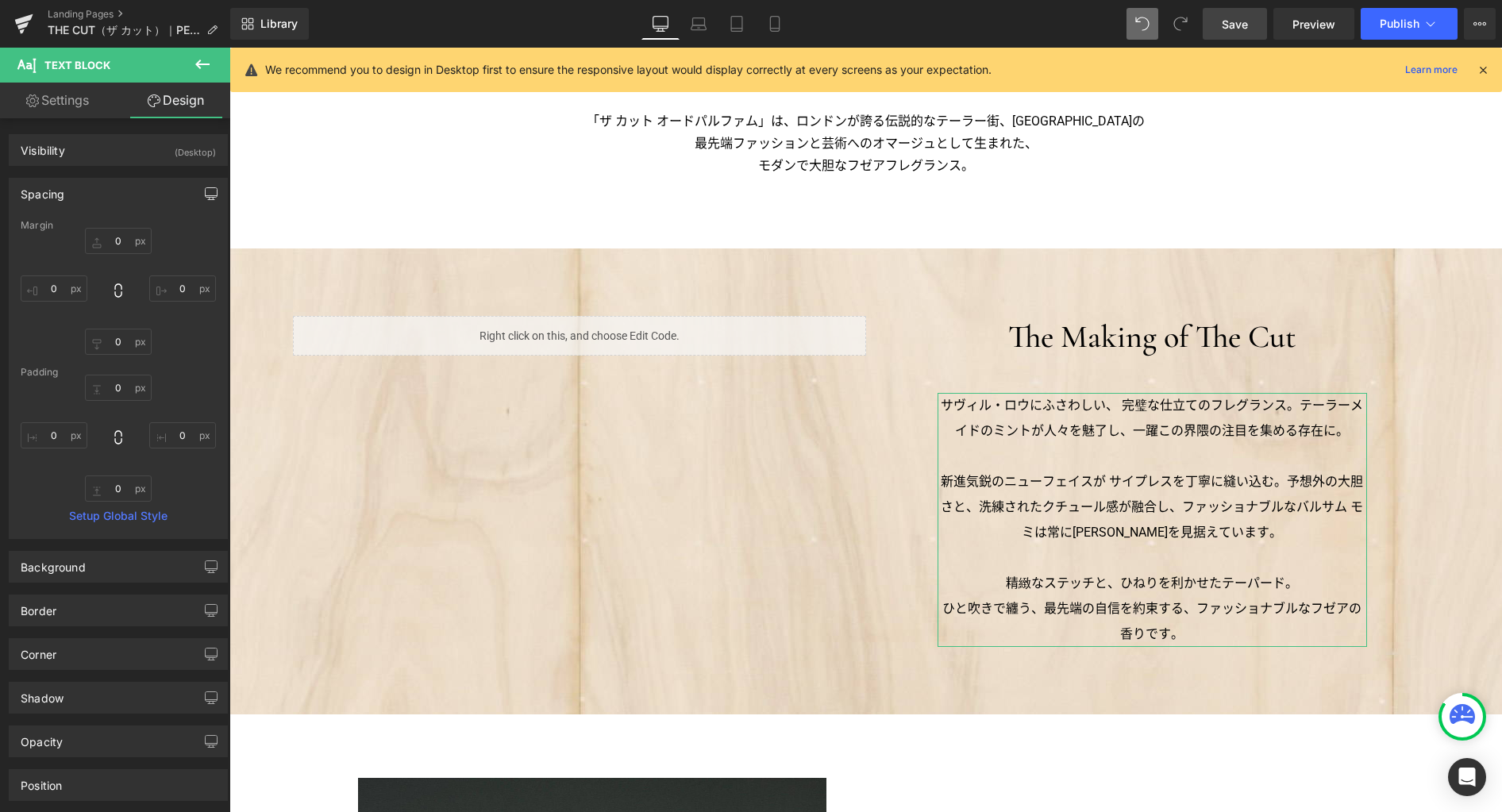
click at [209, 193] on icon "button" at bounding box center [211, 194] width 12 height 12
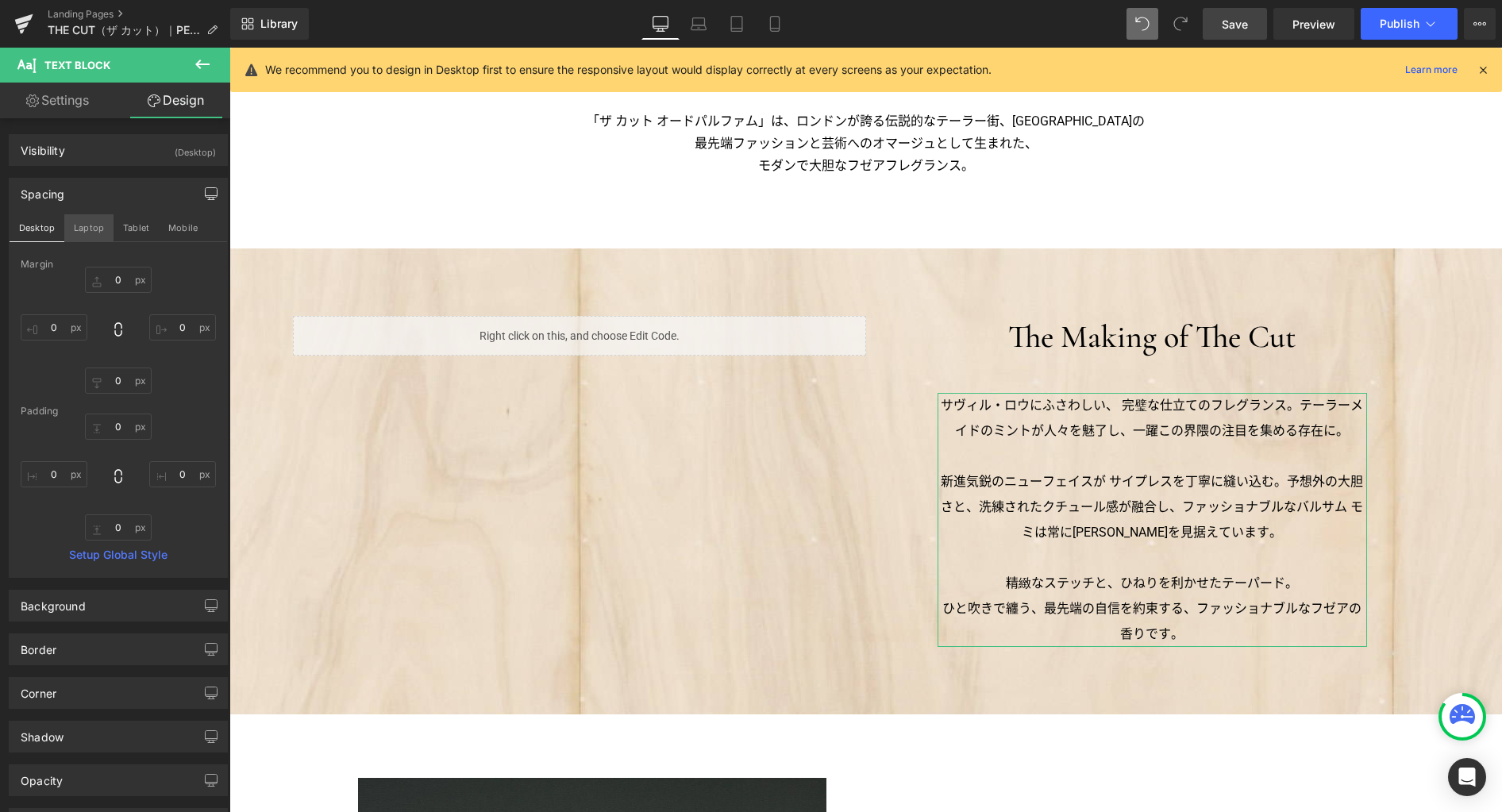
click at [92, 228] on button "Laptop" at bounding box center [89, 227] width 49 height 27
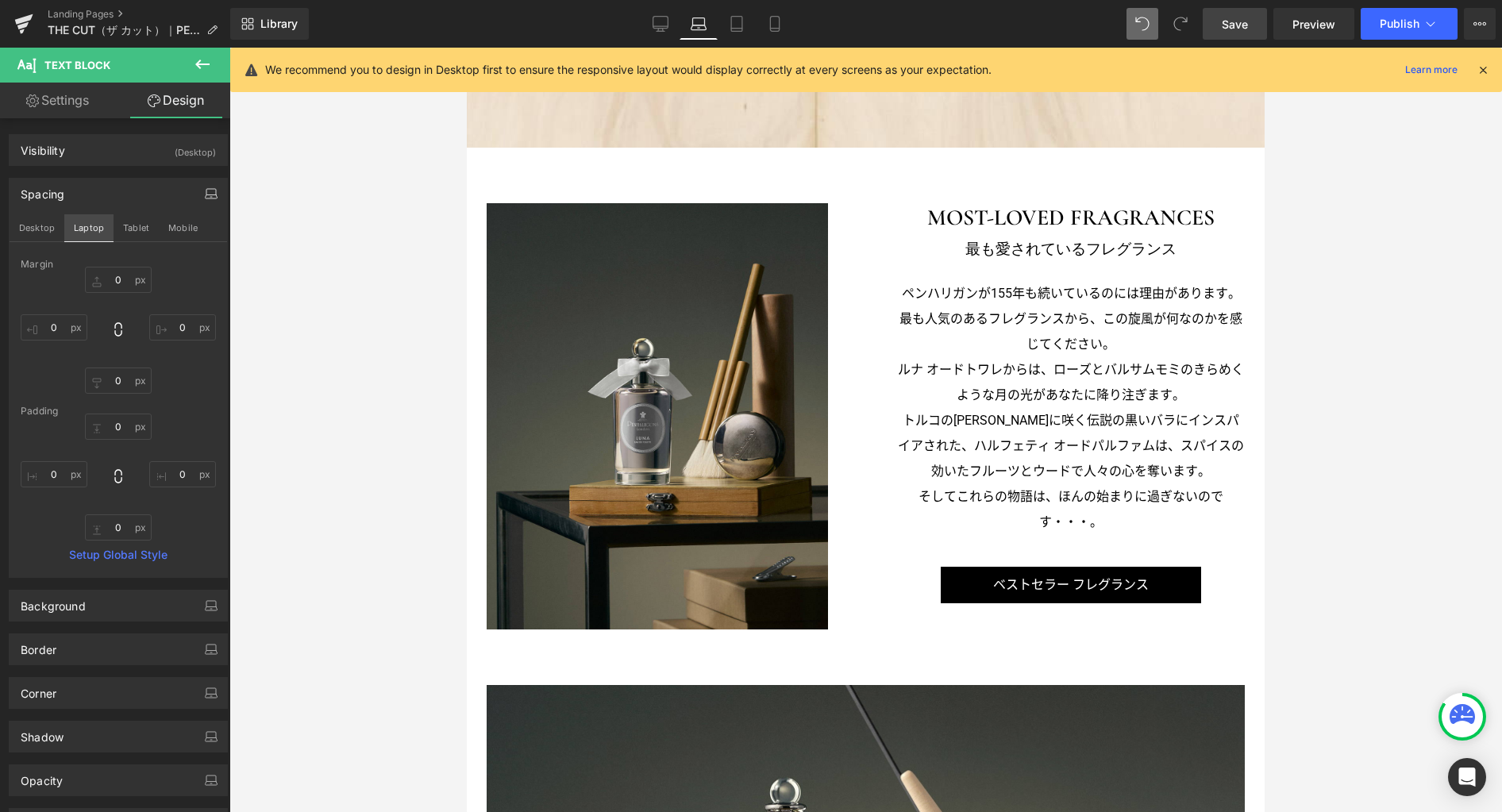
scroll to position [0, 0]
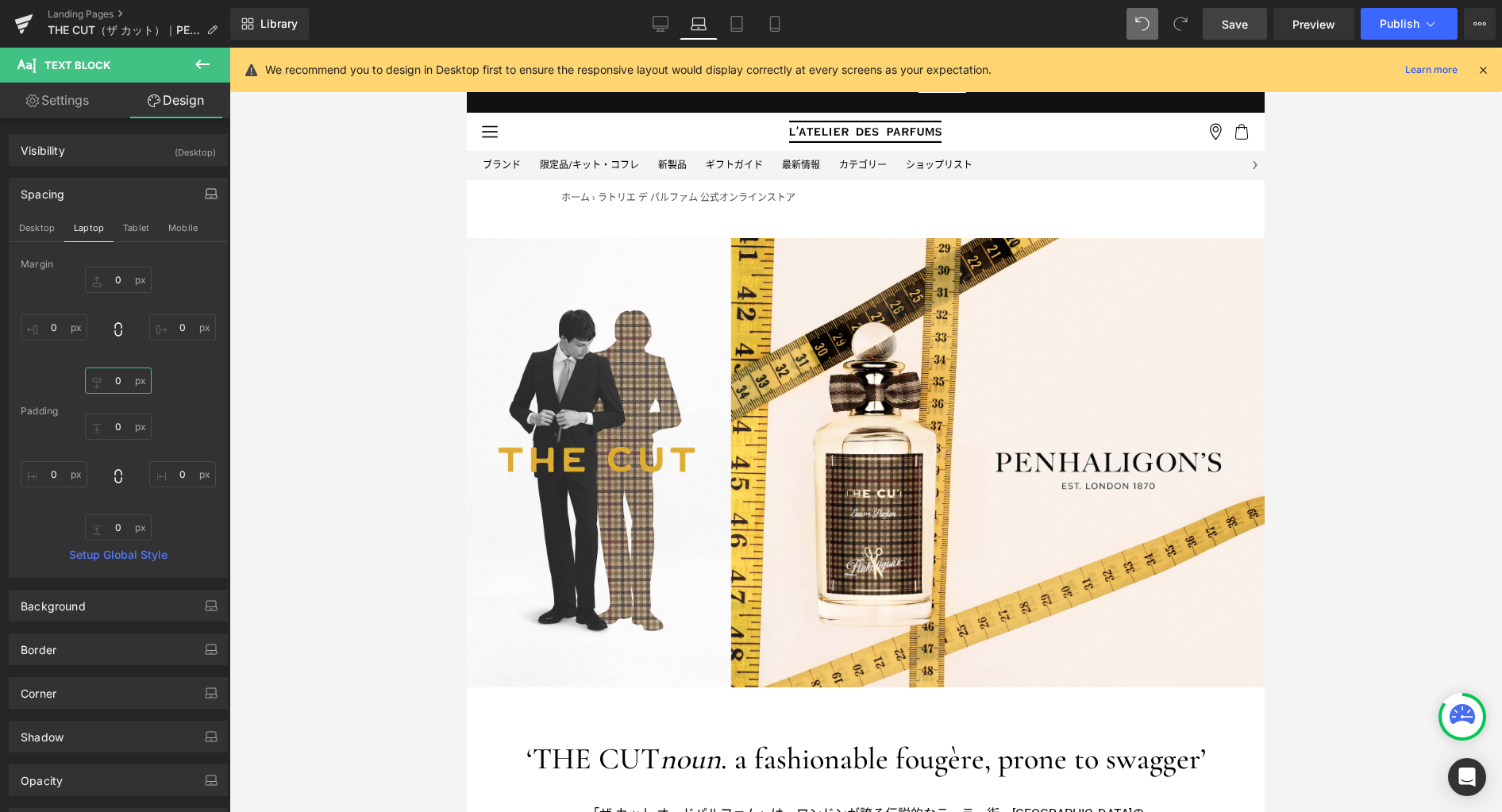
click at [124, 378] on input "0" at bounding box center [118, 380] width 67 height 26
click at [136, 234] on button "Tablet" at bounding box center [136, 227] width 45 height 27
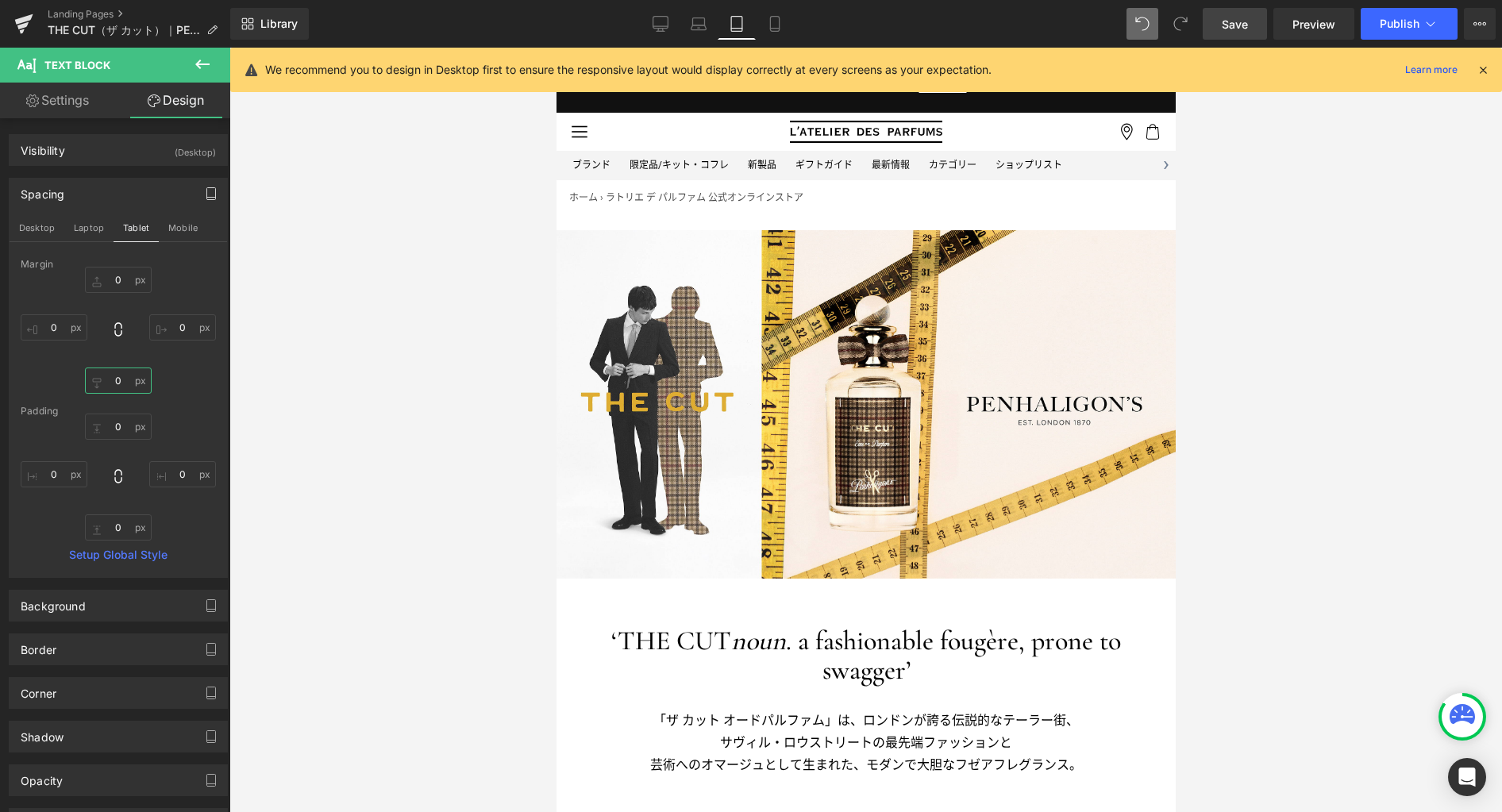
click at [124, 380] on input "0" at bounding box center [118, 380] width 67 height 26
click at [183, 225] on button "Mobile" at bounding box center [182, 227] width 48 height 27
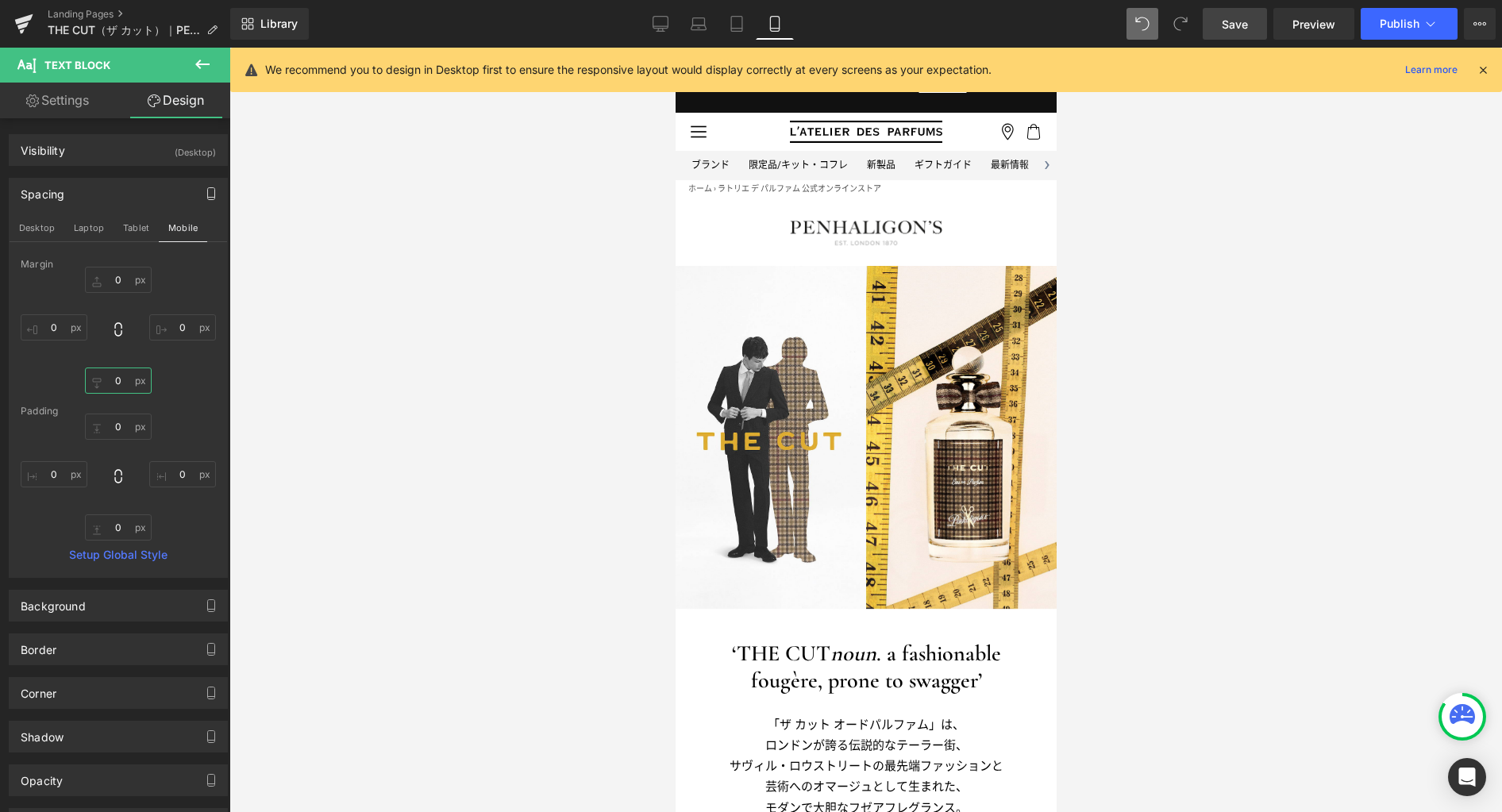
click at [119, 386] on input "0" at bounding box center [118, 380] width 67 height 26
type input "0"
click at [85, 227] on button "Laptop" at bounding box center [89, 227] width 49 height 27
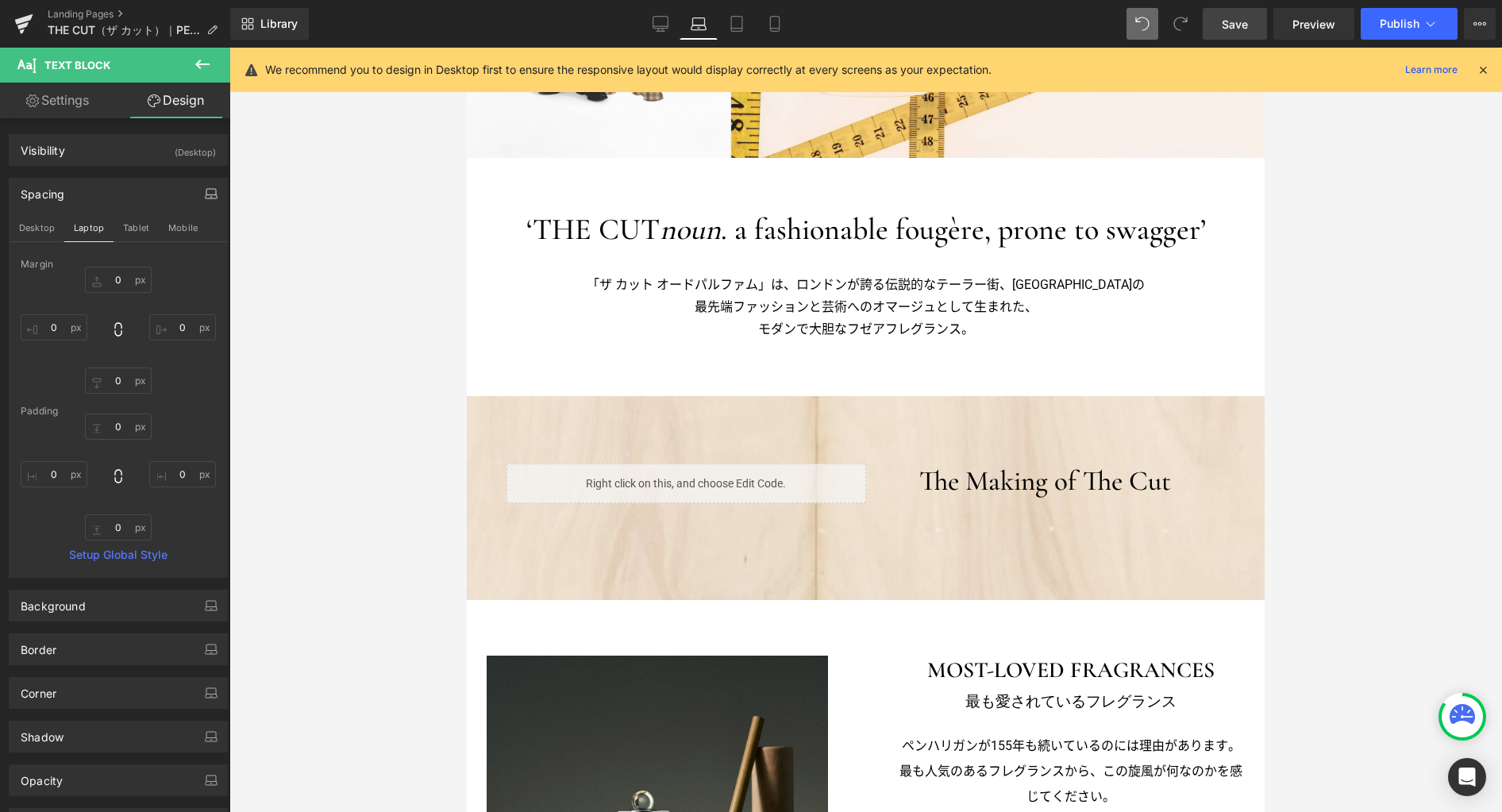
scroll to position [769, 0]
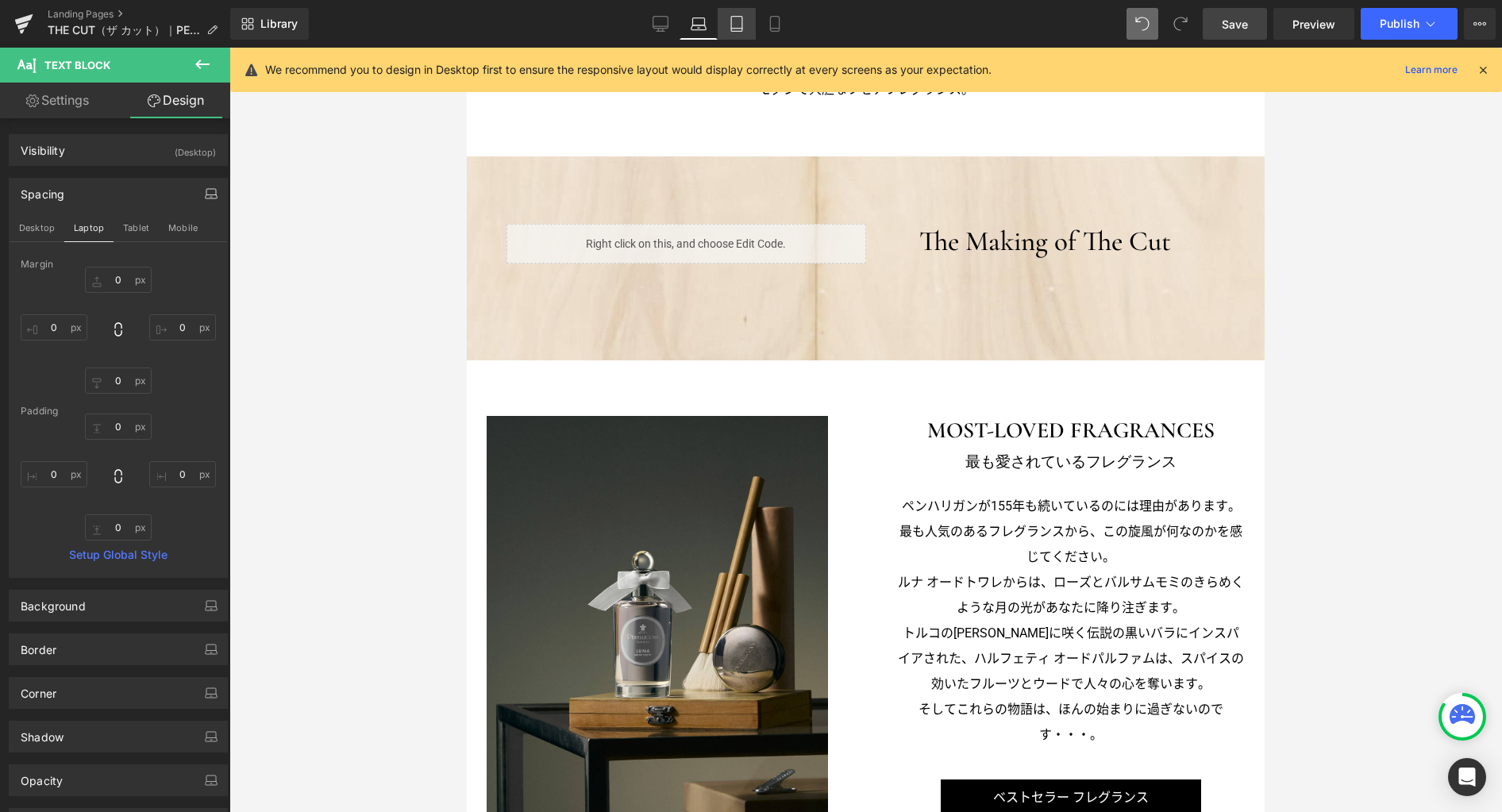
click at [730, 33] on link "Tablet" at bounding box center [736, 24] width 38 height 32
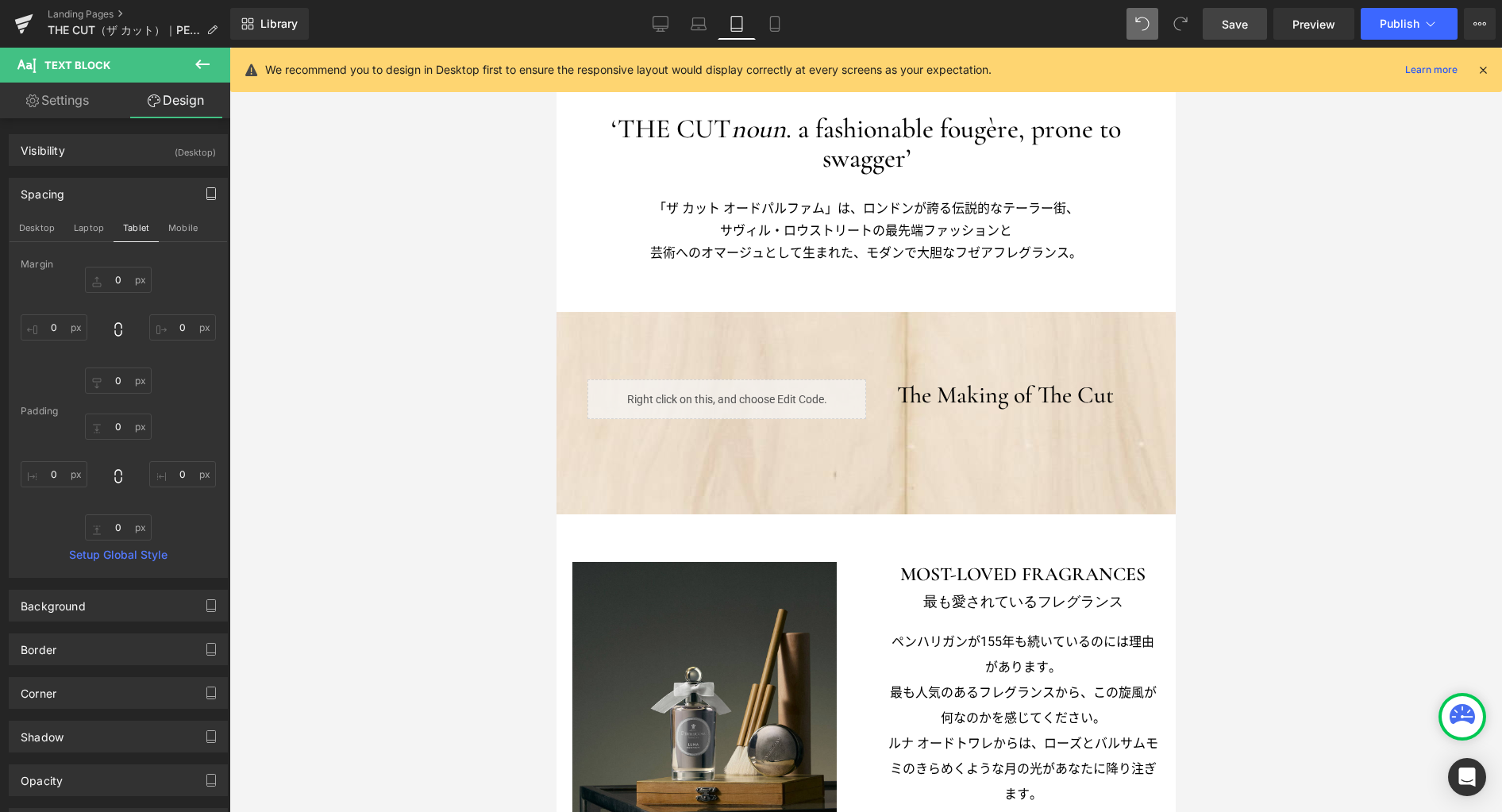
scroll to position [418, 0]
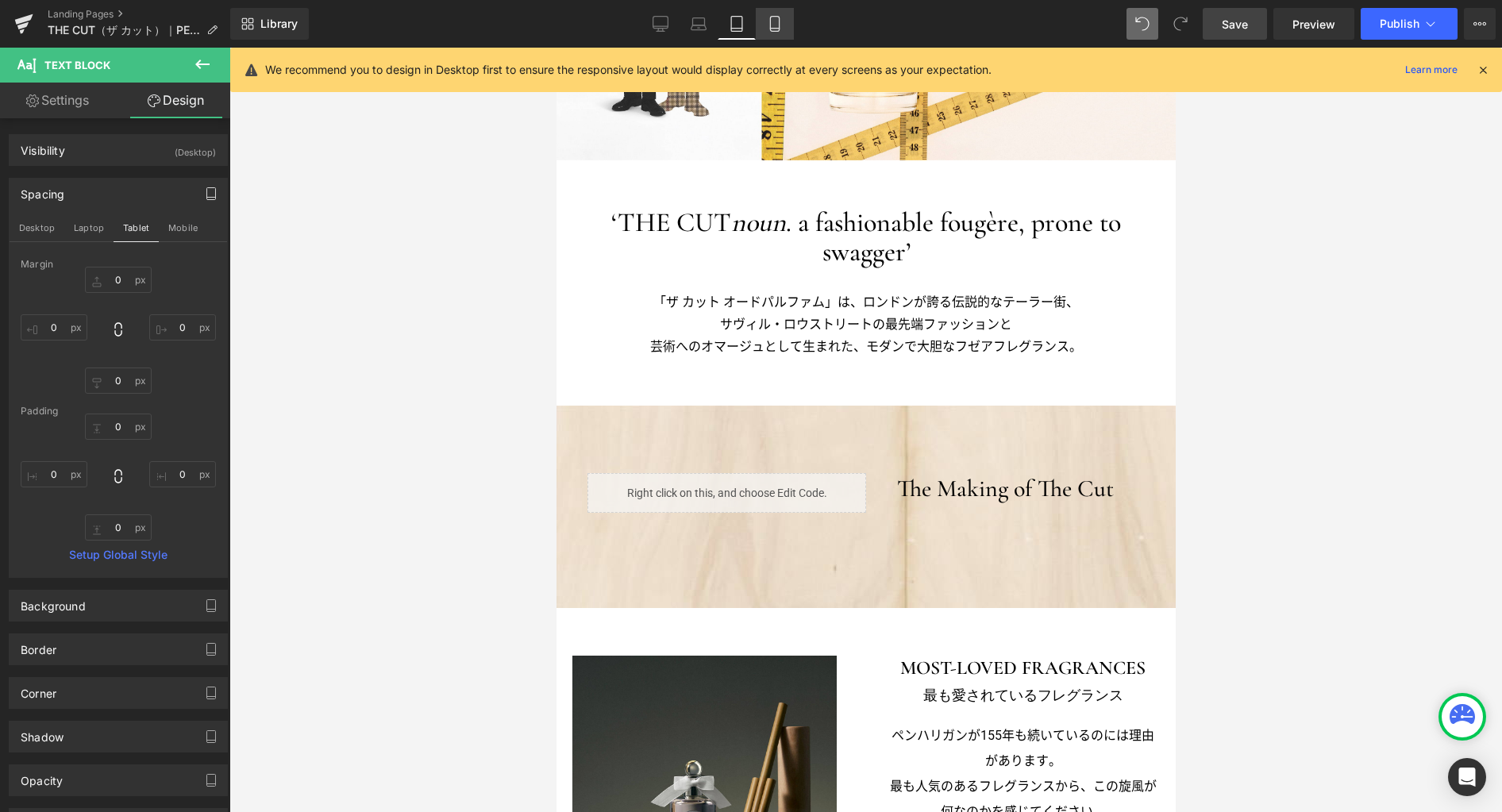
click at [774, 23] on icon at bounding box center [774, 24] width 16 height 16
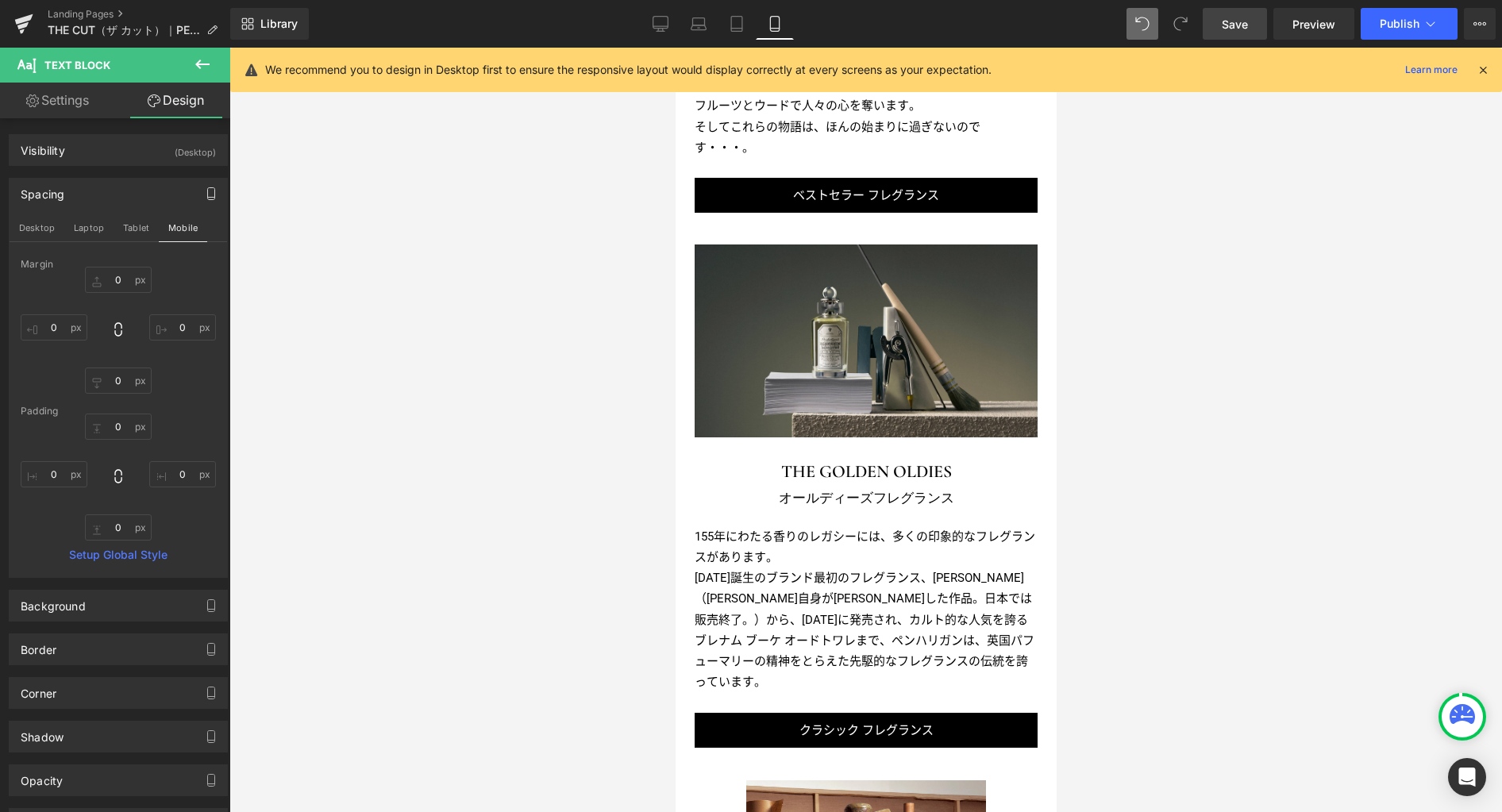
scroll to position [741, 0]
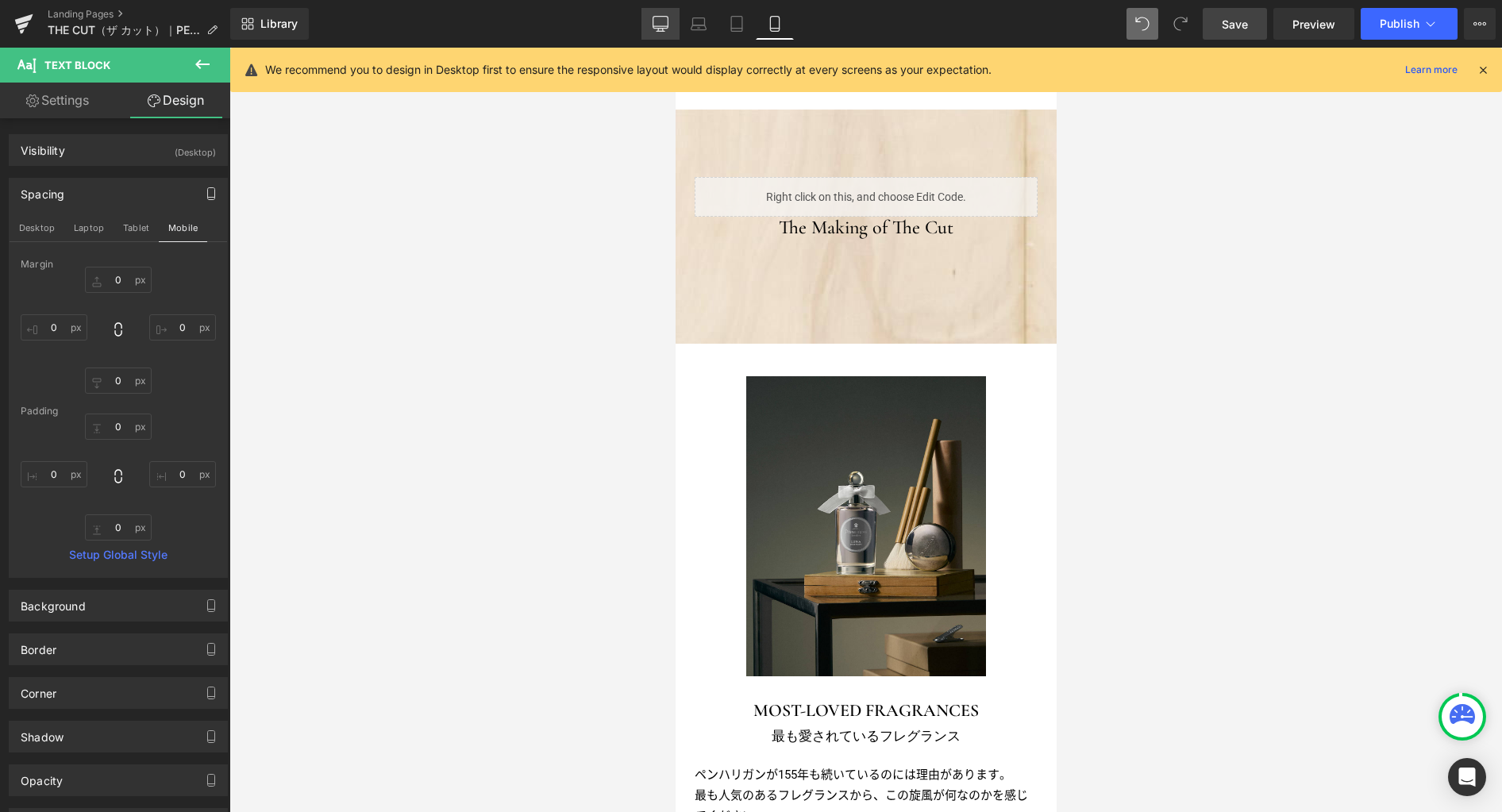
click at [664, 24] on icon at bounding box center [661, 24] width 16 height 16
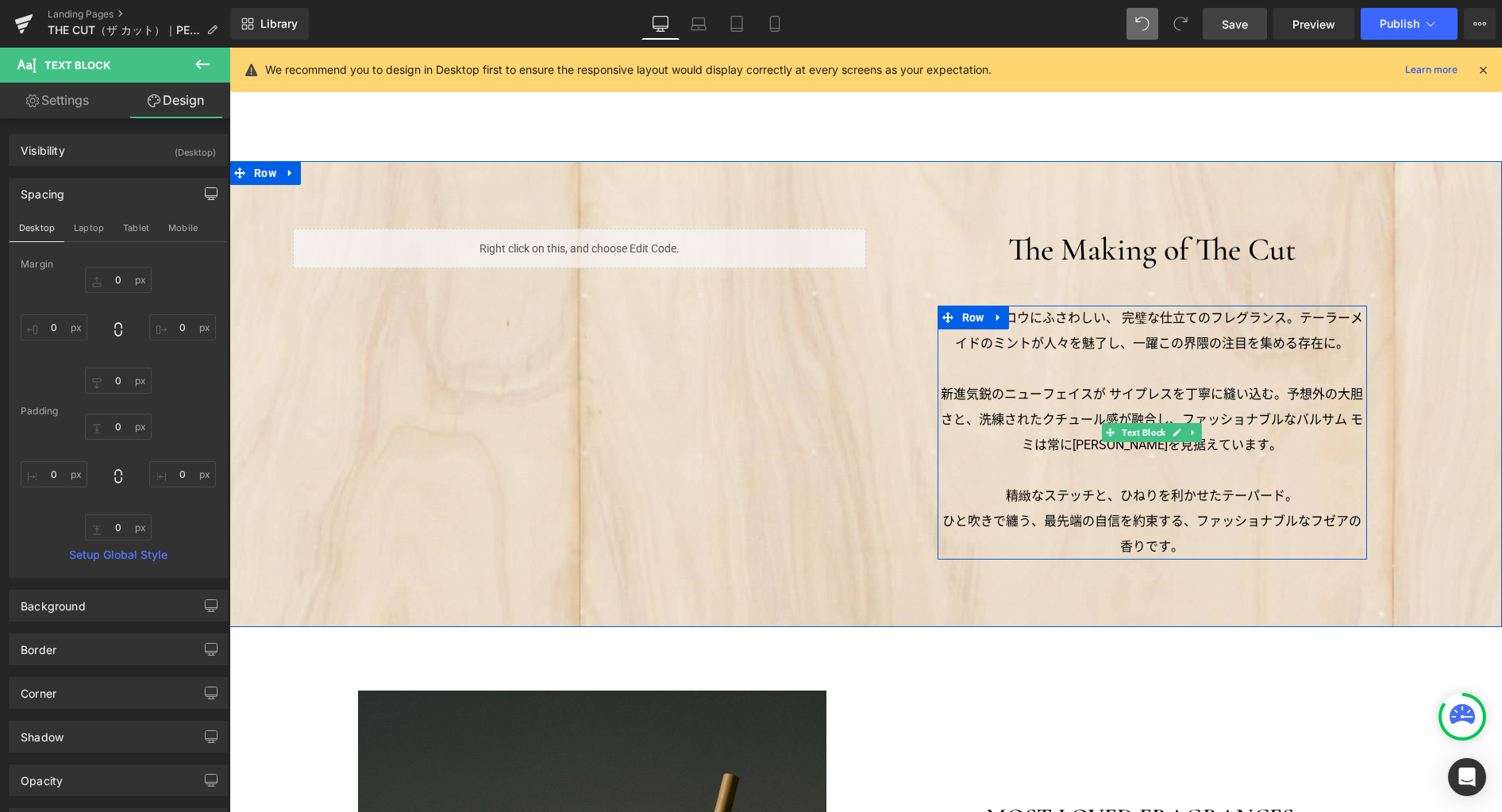
click at [1026, 326] on p "サヴィル・ロウにふさわしい、 完璧な仕立てのフレグランス。テーラーメイドのミントが人々を魅了し、一躍この界隈の注目を集める存在に。" at bounding box center [1151, 331] width 429 height 51
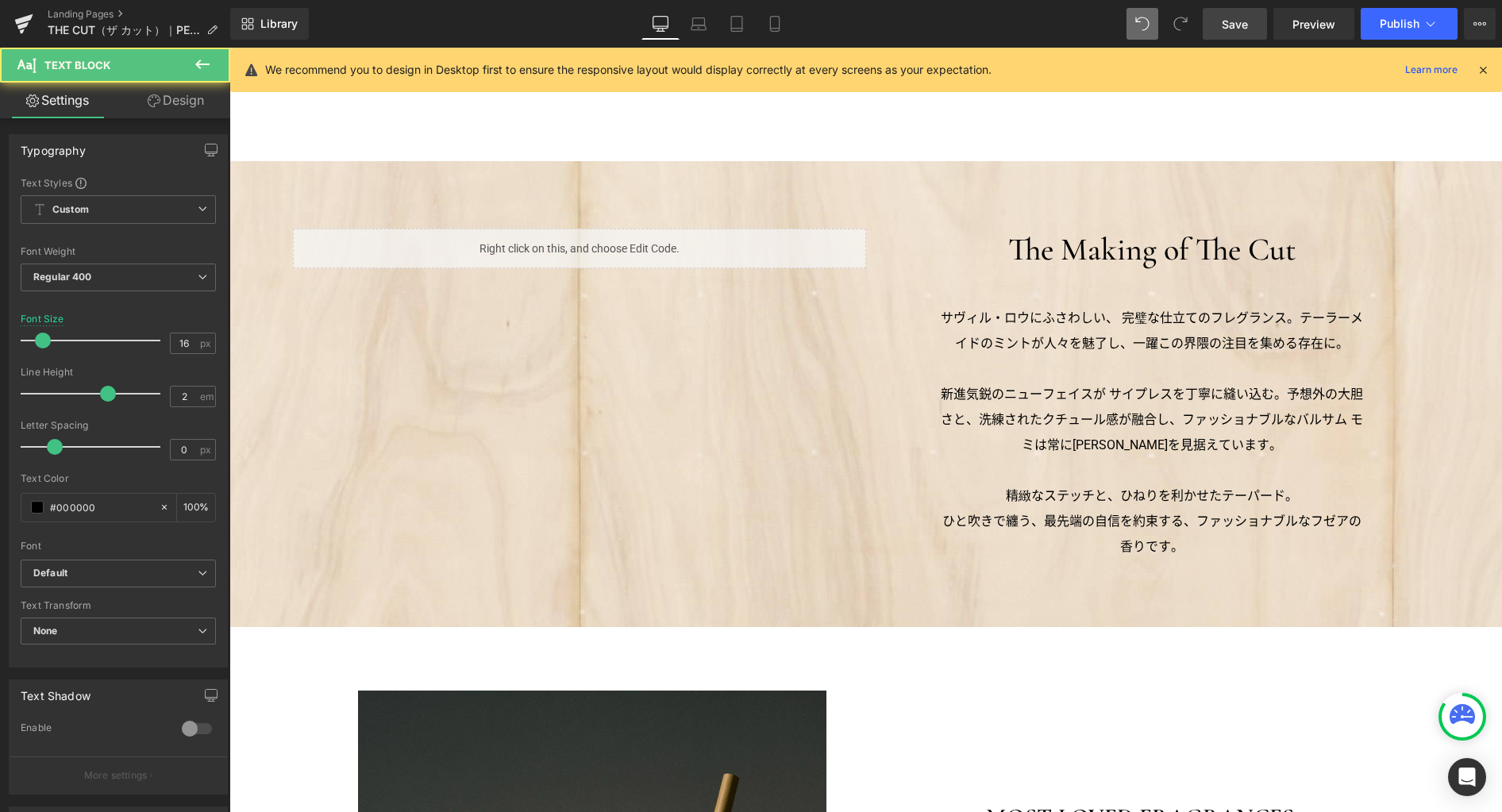
click at [175, 100] on link "Design" at bounding box center [175, 100] width 115 height 36
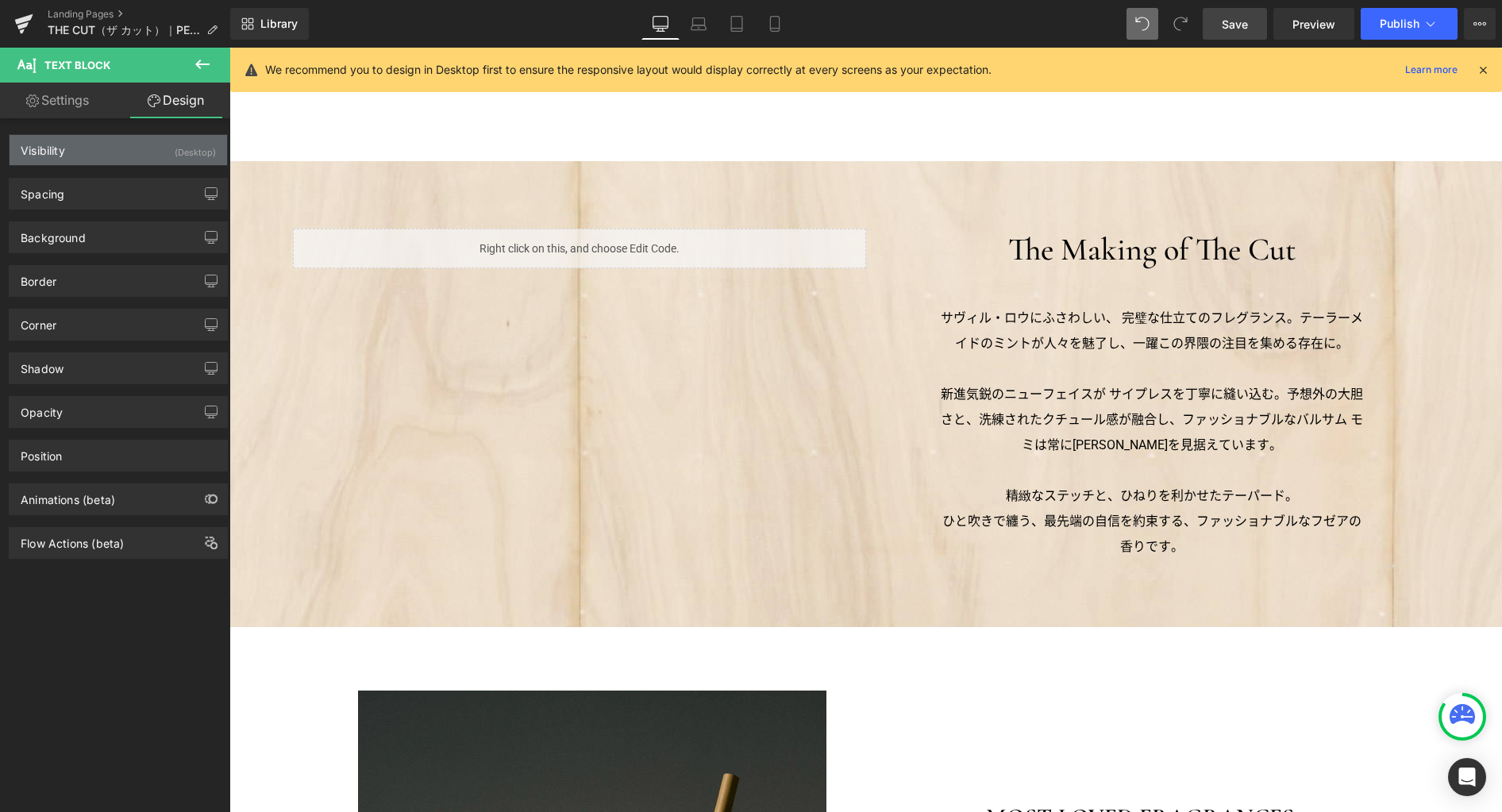
click at [132, 150] on div "Visibility (Desktop)" at bounding box center [118, 150] width 218 height 30
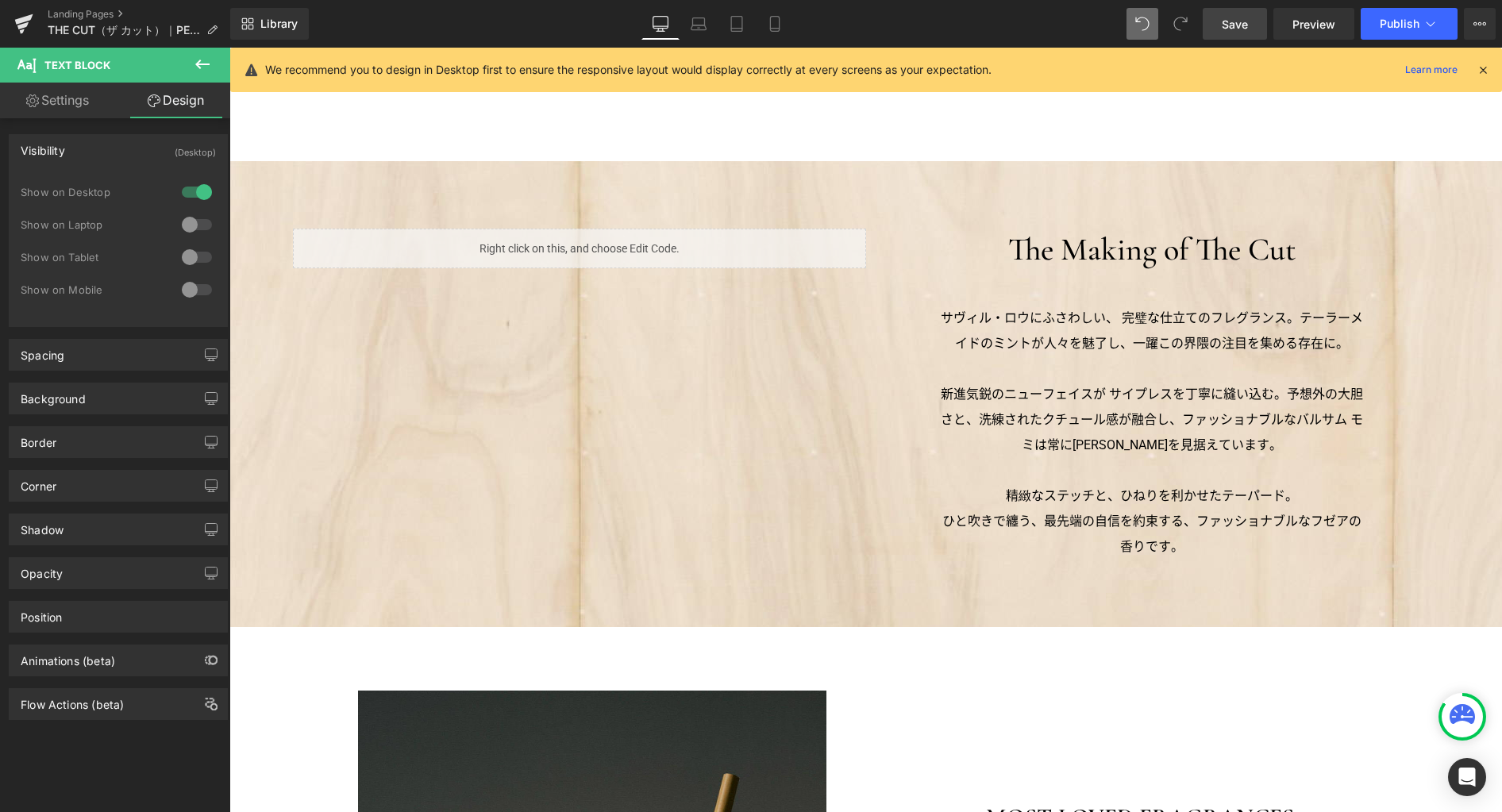
click at [189, 225] on div at bounding box center [196, 225] width 38 height 26
drag, startPoint x: 193, startPoint y: 249, endPoint x: 198, endPoint y: 275, distance: 26.5
click at [192, 250] on div at bounding box center [196, 257] width 38 height 26
click at [189, 289] on div at bounding box center [196, 289] width 38 height 26
click at [699, 15] on link "Laptop" at bounding box center [698, 24] width 38 height 32
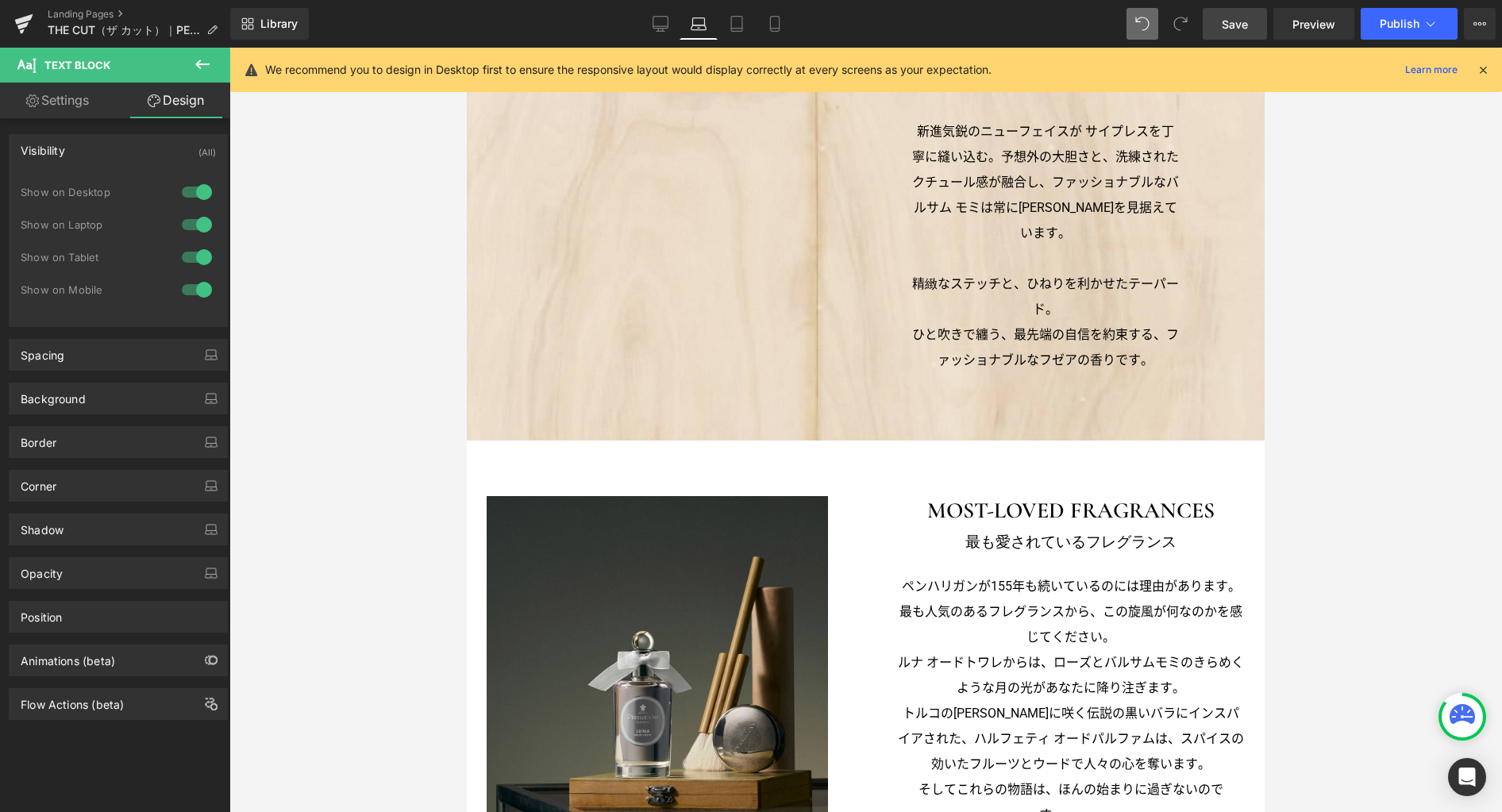
scroll to position [756, 0]
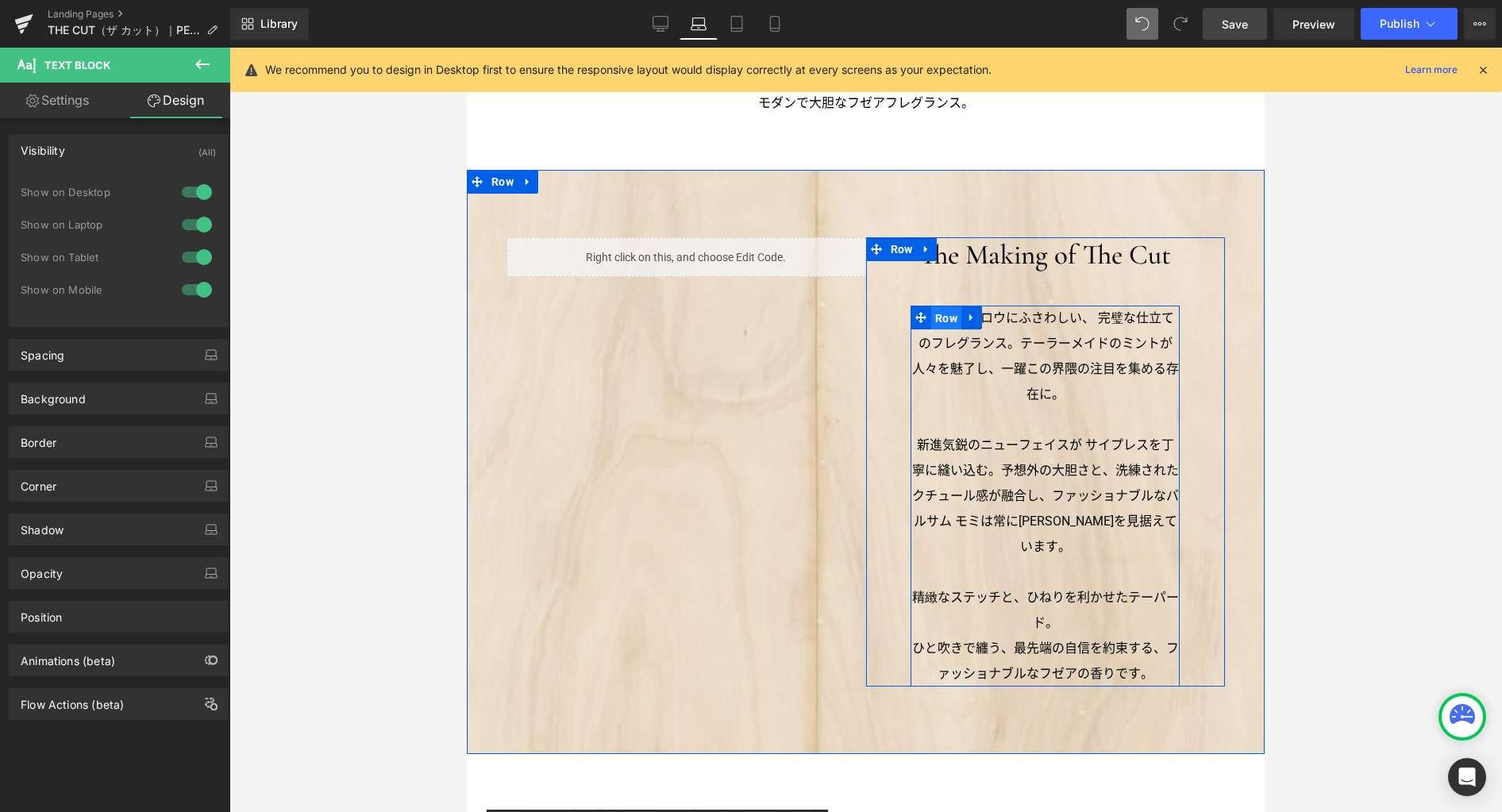
click at [940, 318] on span "Row" at bounding box center [946, 318] width 30 height 24
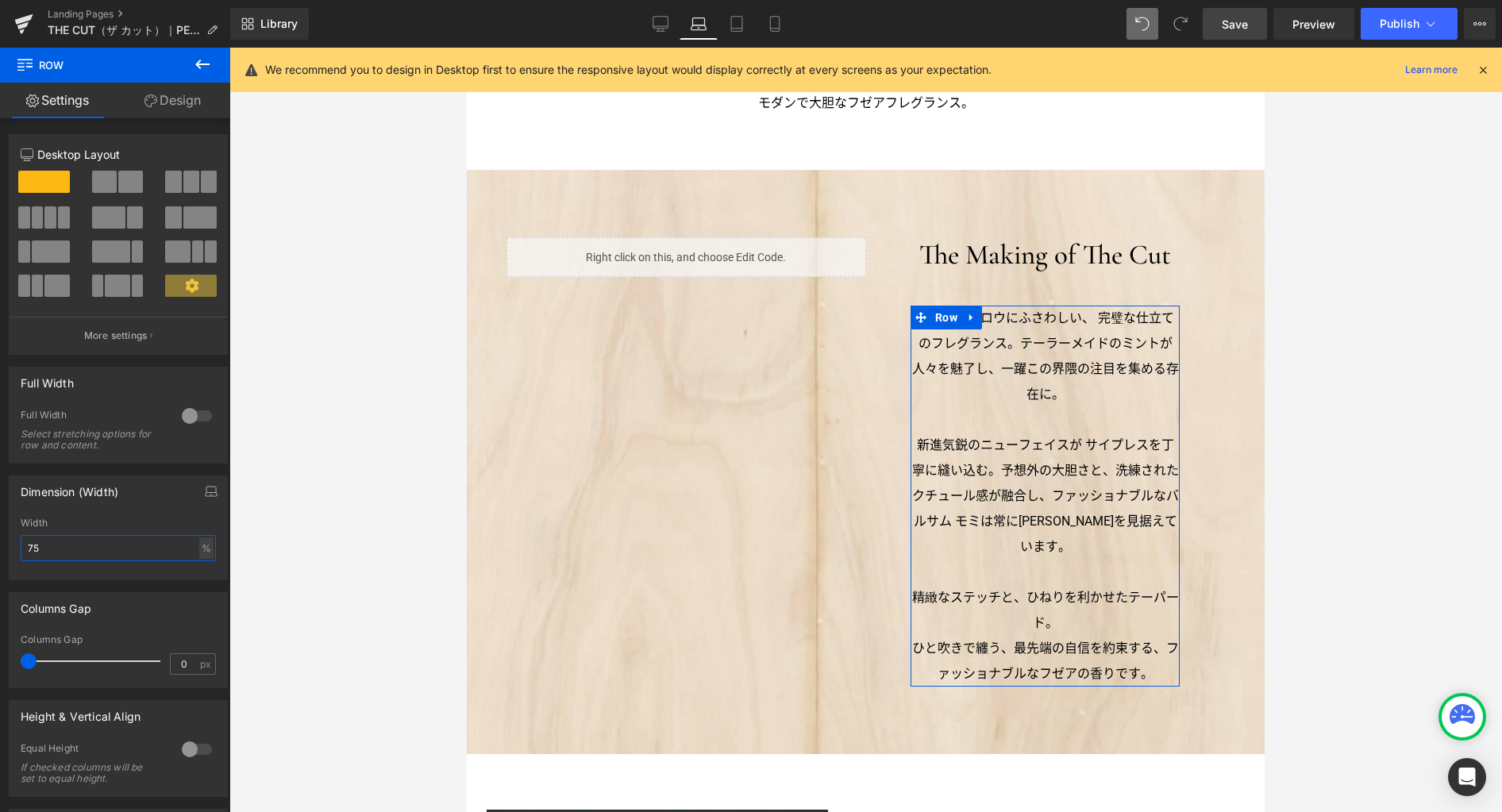
drag, startPoint x: 114, startPoint y: 541, endPoint x: 18, endPoint y: 543, distance: 96.0
click at [18, 543] on div "75% Width 75 % % px" at bounding box center [118, 548] width 218 height 62
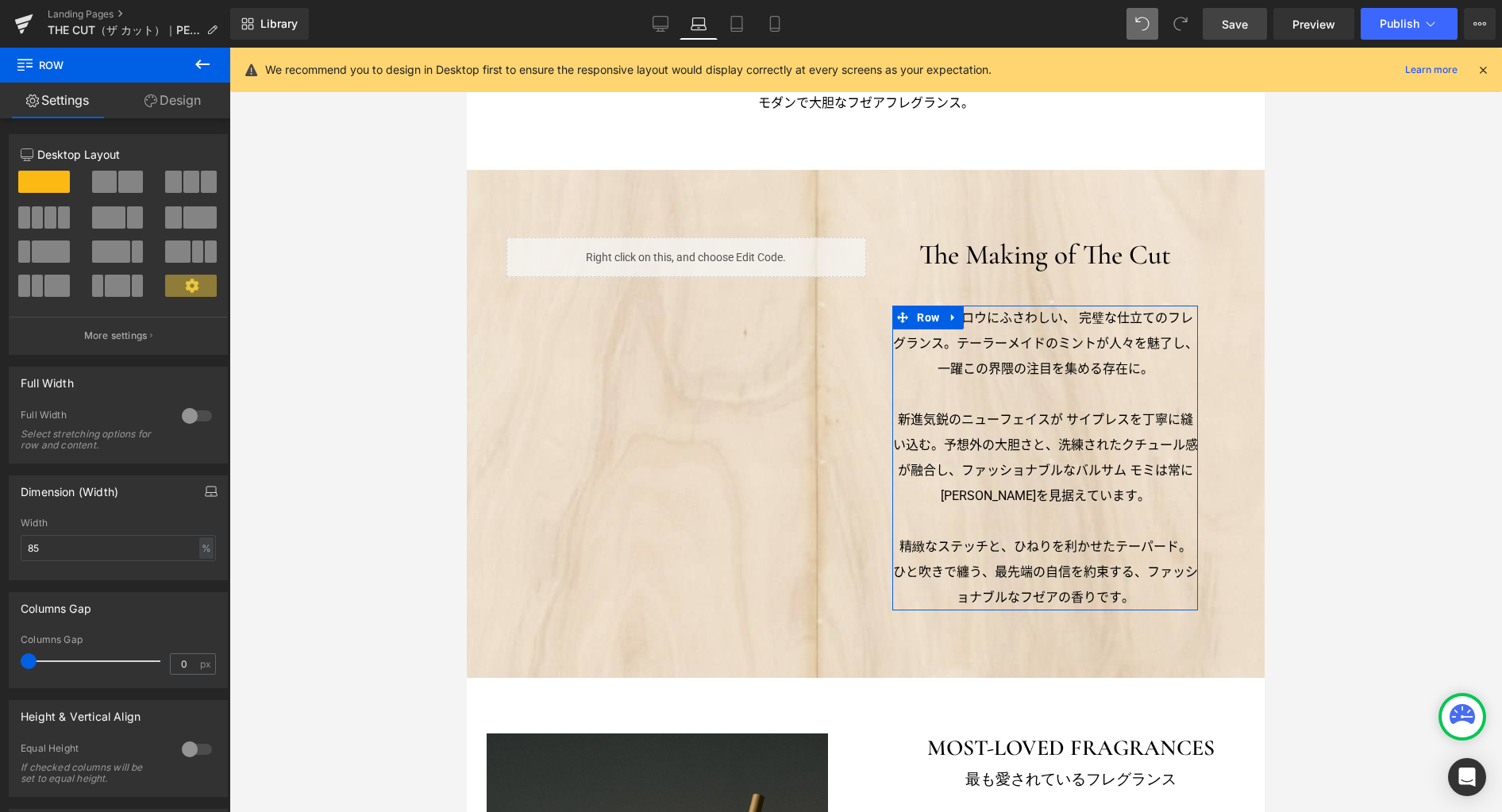
click at [204, 491] on icon "button" at bounding box center [211, 491] width 12 height 12
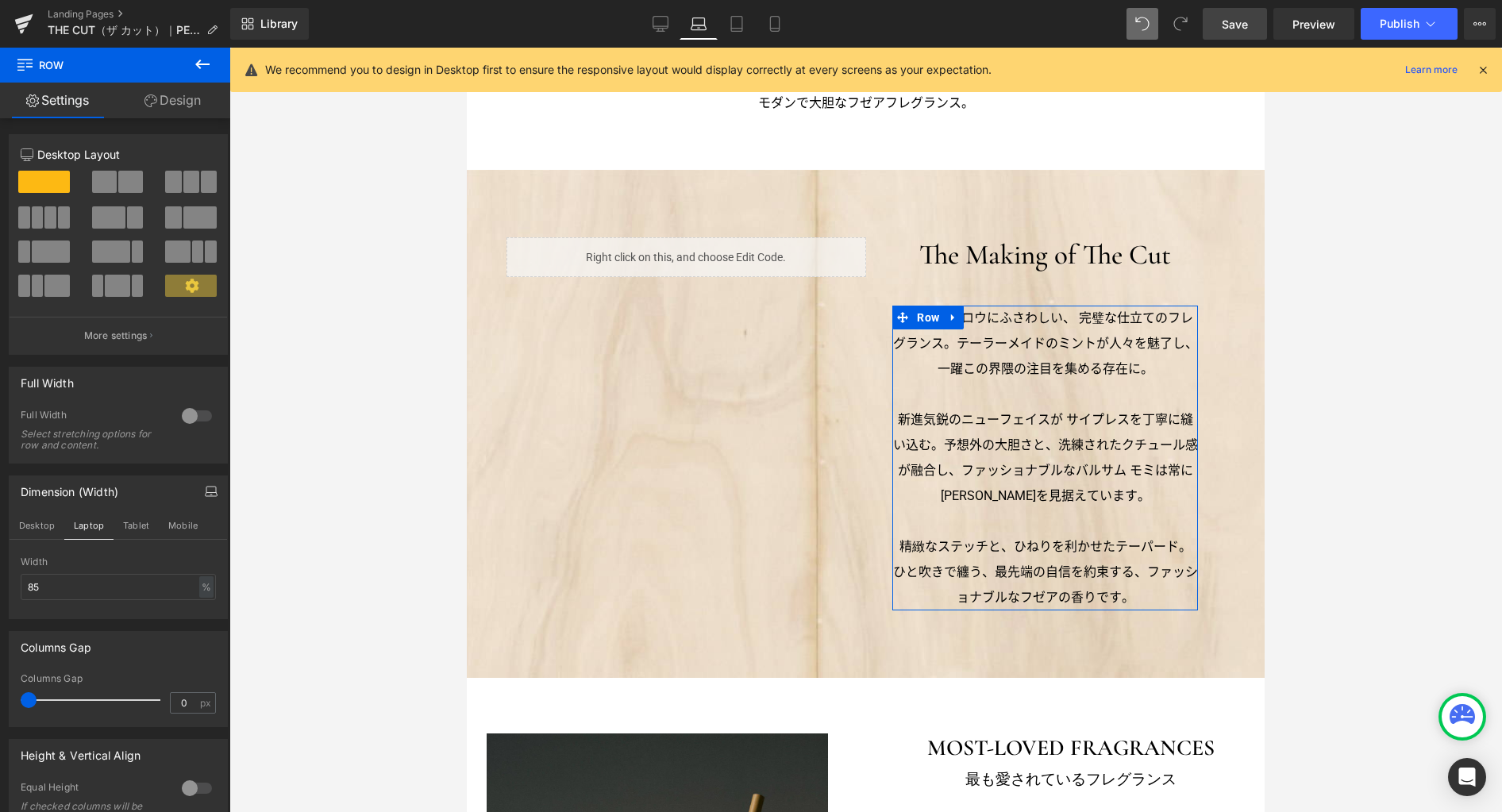
click at [143, 528] on button "Tablet" at bounding box center [136, 525] width 45 height 27
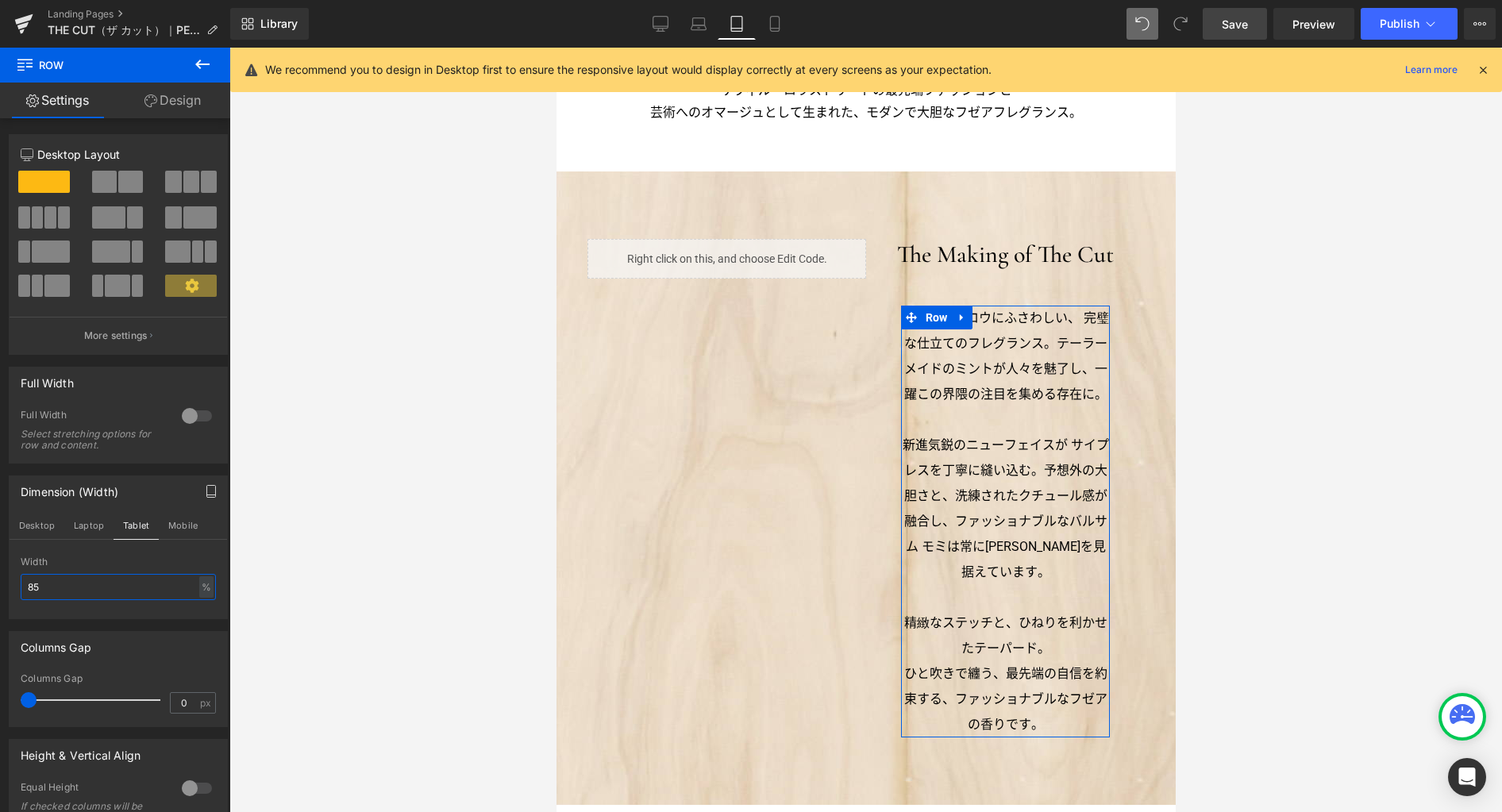
click at [111, 589] on input "85" at bounding box center [118, 587] width 196 height 26
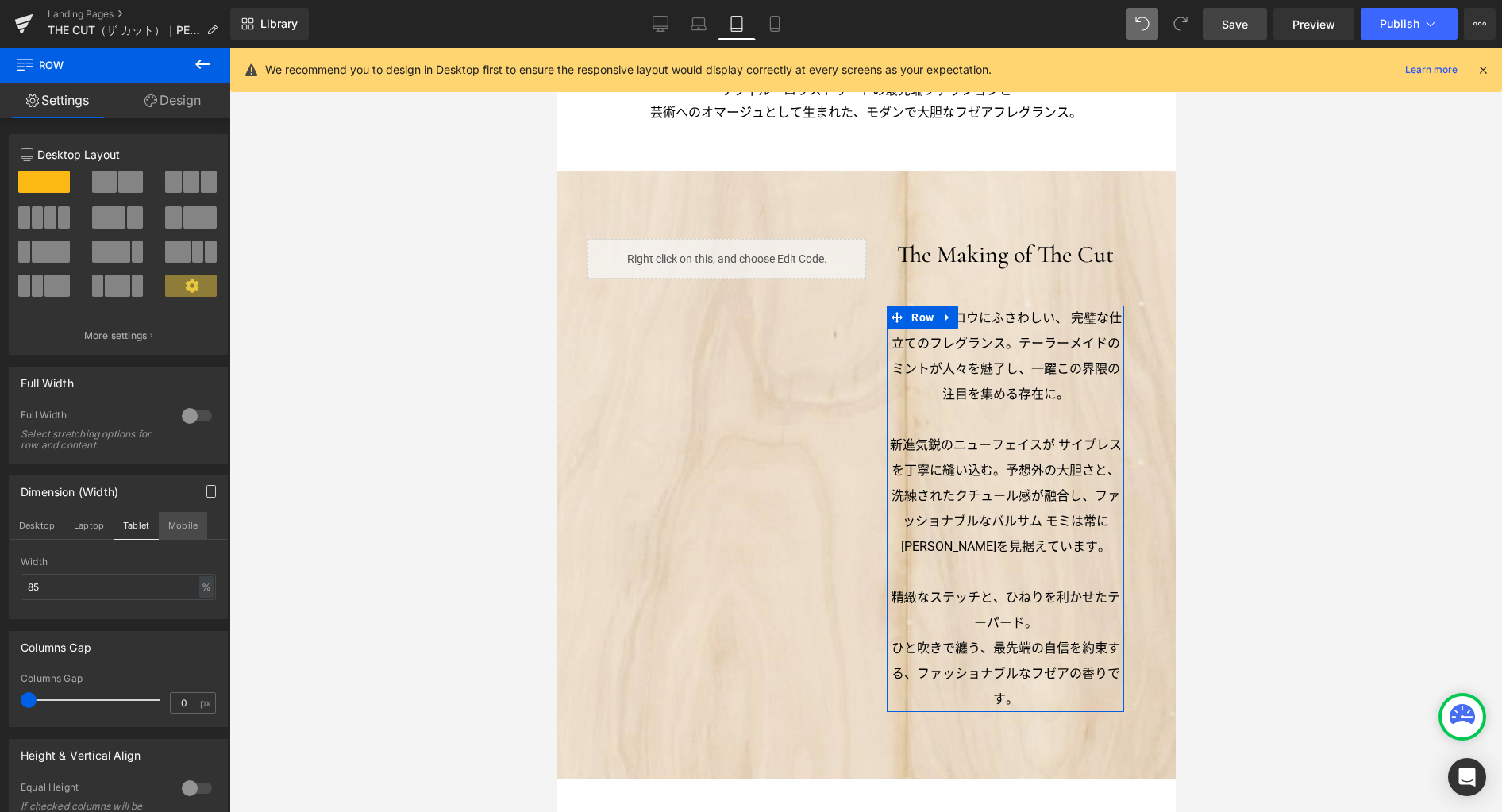
click at [181, 530] on button "Mobile" at bounding box center [182, 525] width 48 height 27
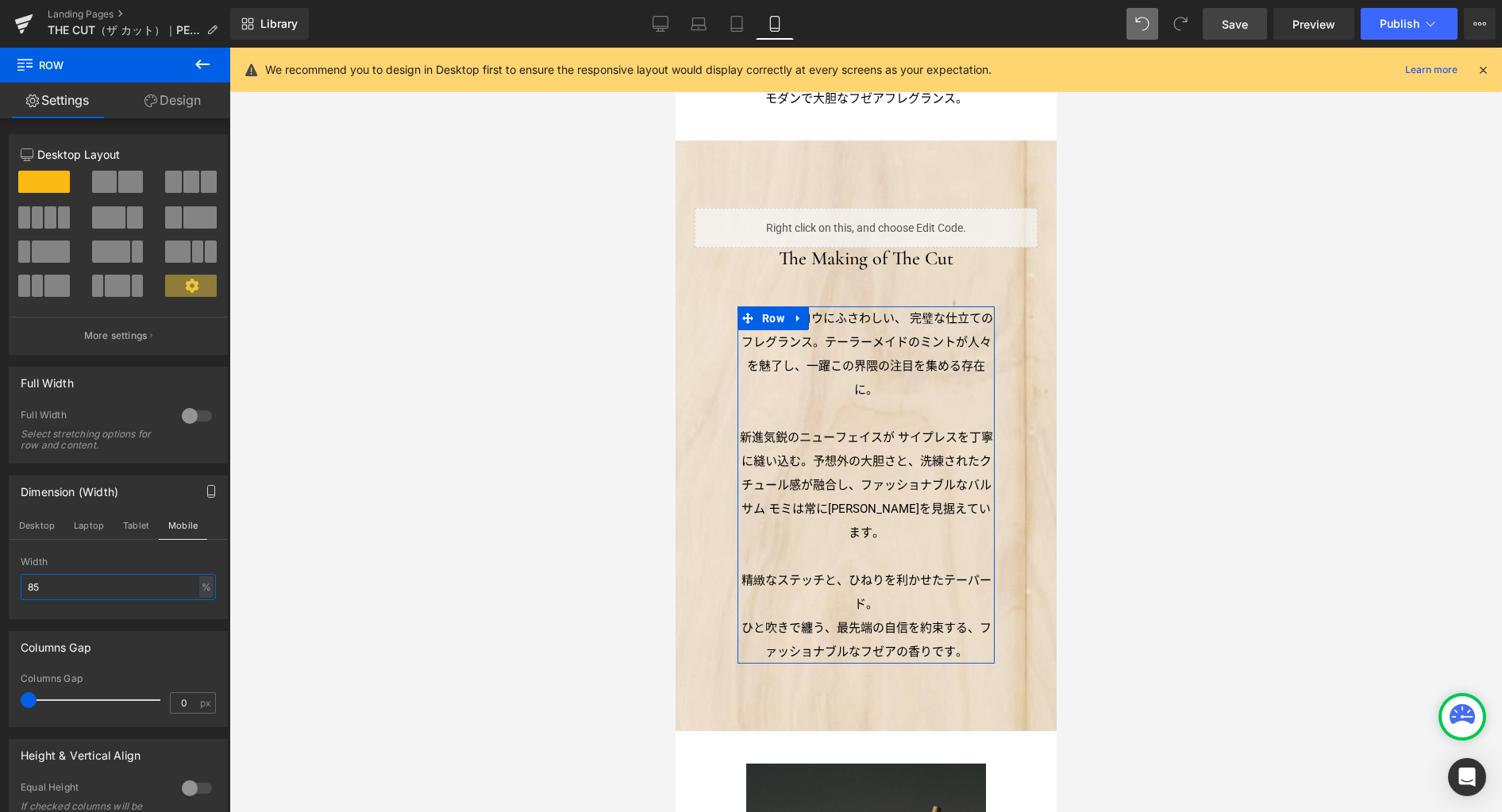
click at [107, 589] on input "85" at bounding box center [118, 587] width 196 height 26
type input "100"
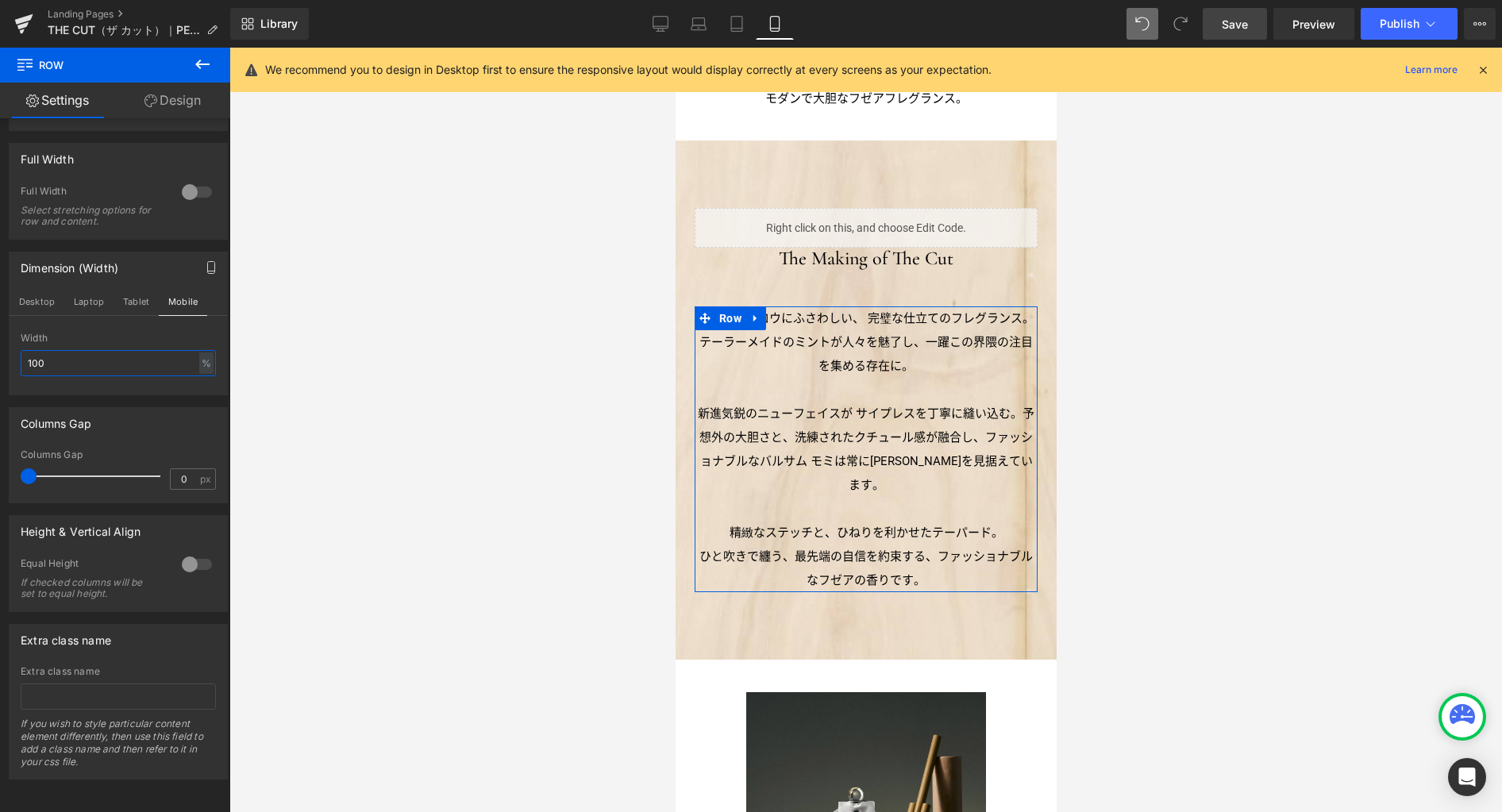
scroll to position [236, 0]
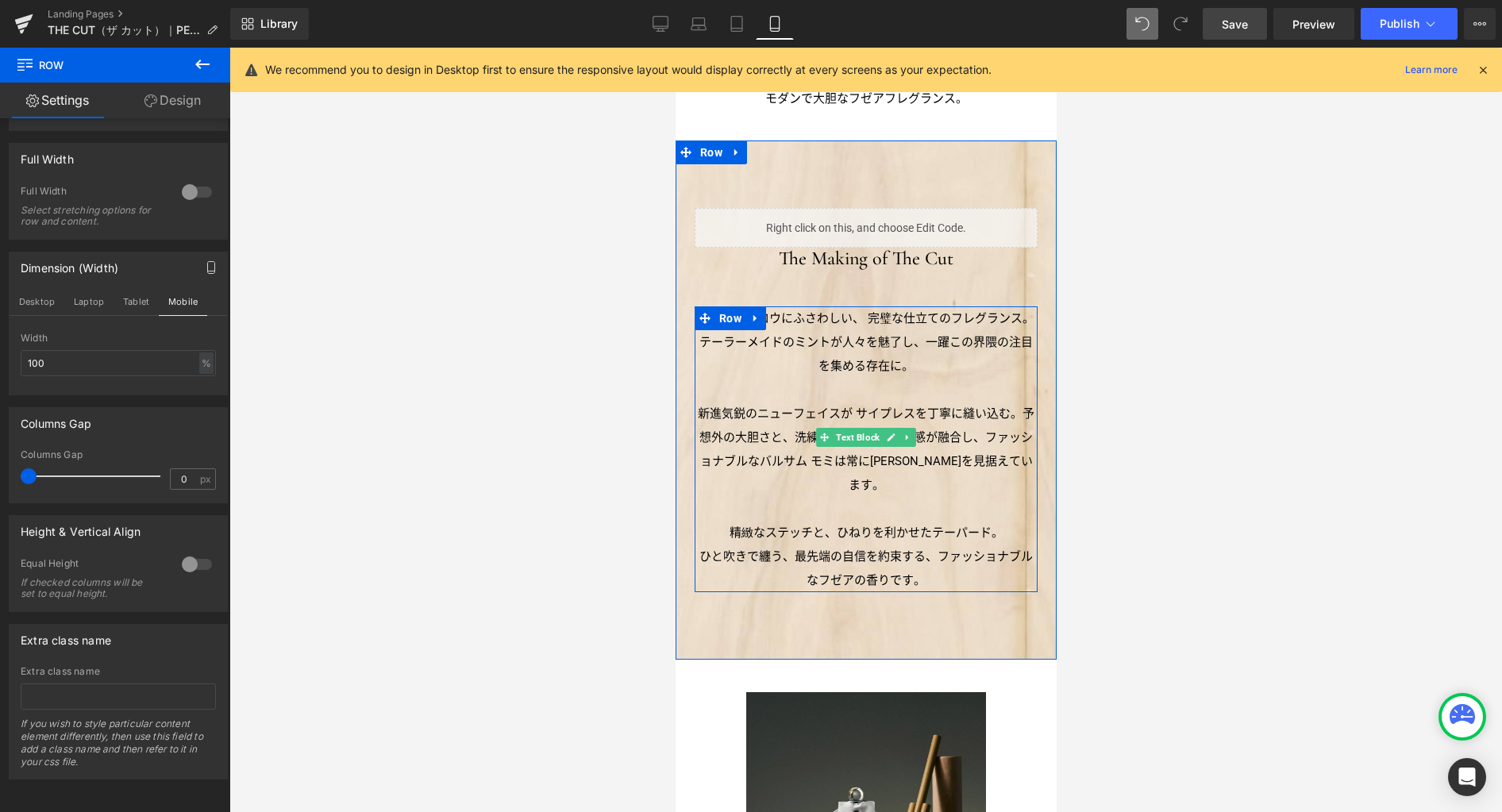
click at [865, 406] on p "新進気鋭のニューフェイスが サイプレスを丁寧に縫い込む。予想外の大胆さと、洗練されたクチュール感が融合し、ファッショナブルなバルサム モミは常に未来を見据えて…" at bounding box center [864, 449] width 343 height 95
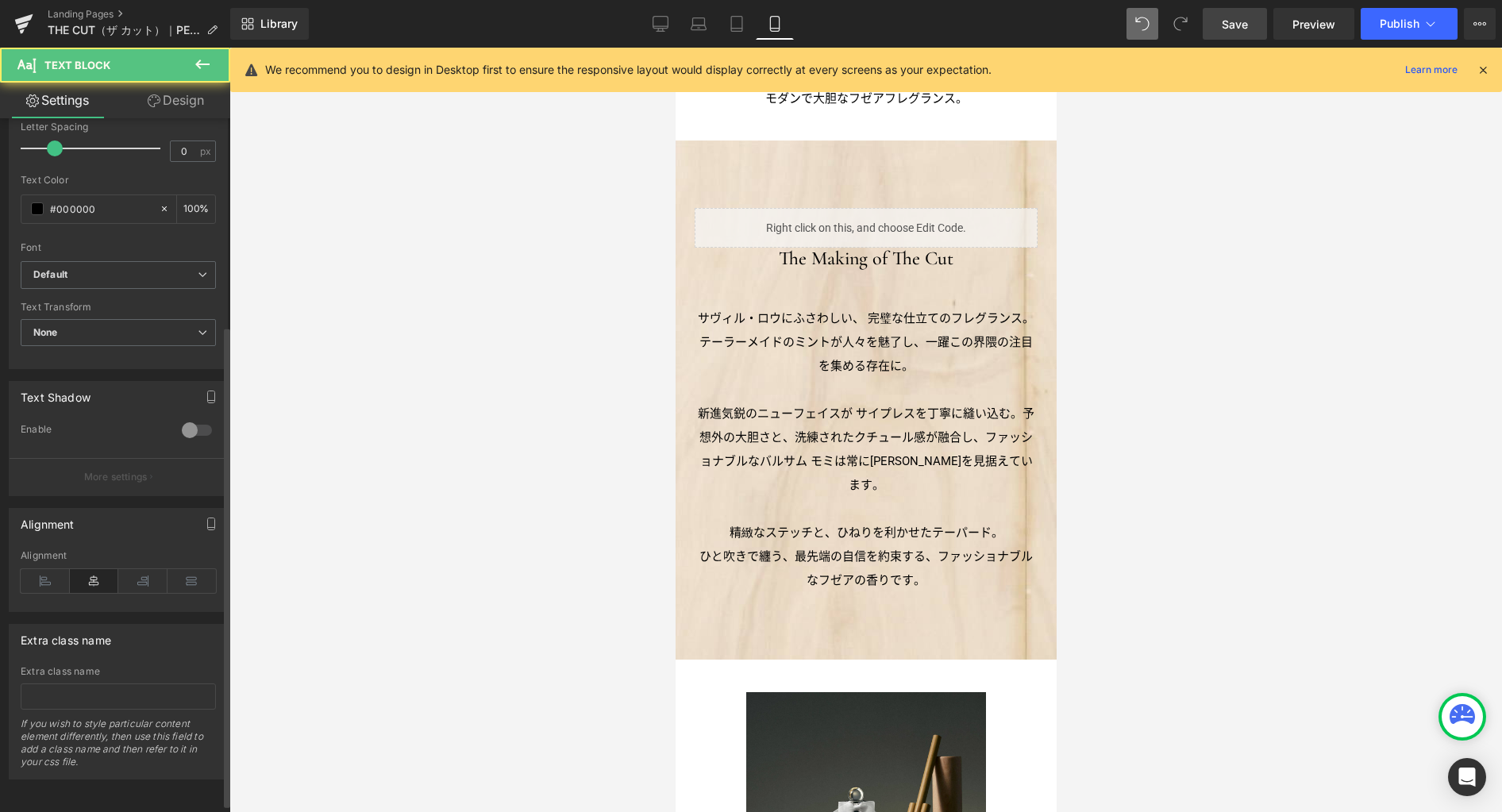
scroll to position [310, 0]
click at [59, 570] on icon at bounding box center [45, 580] width 49 height 24
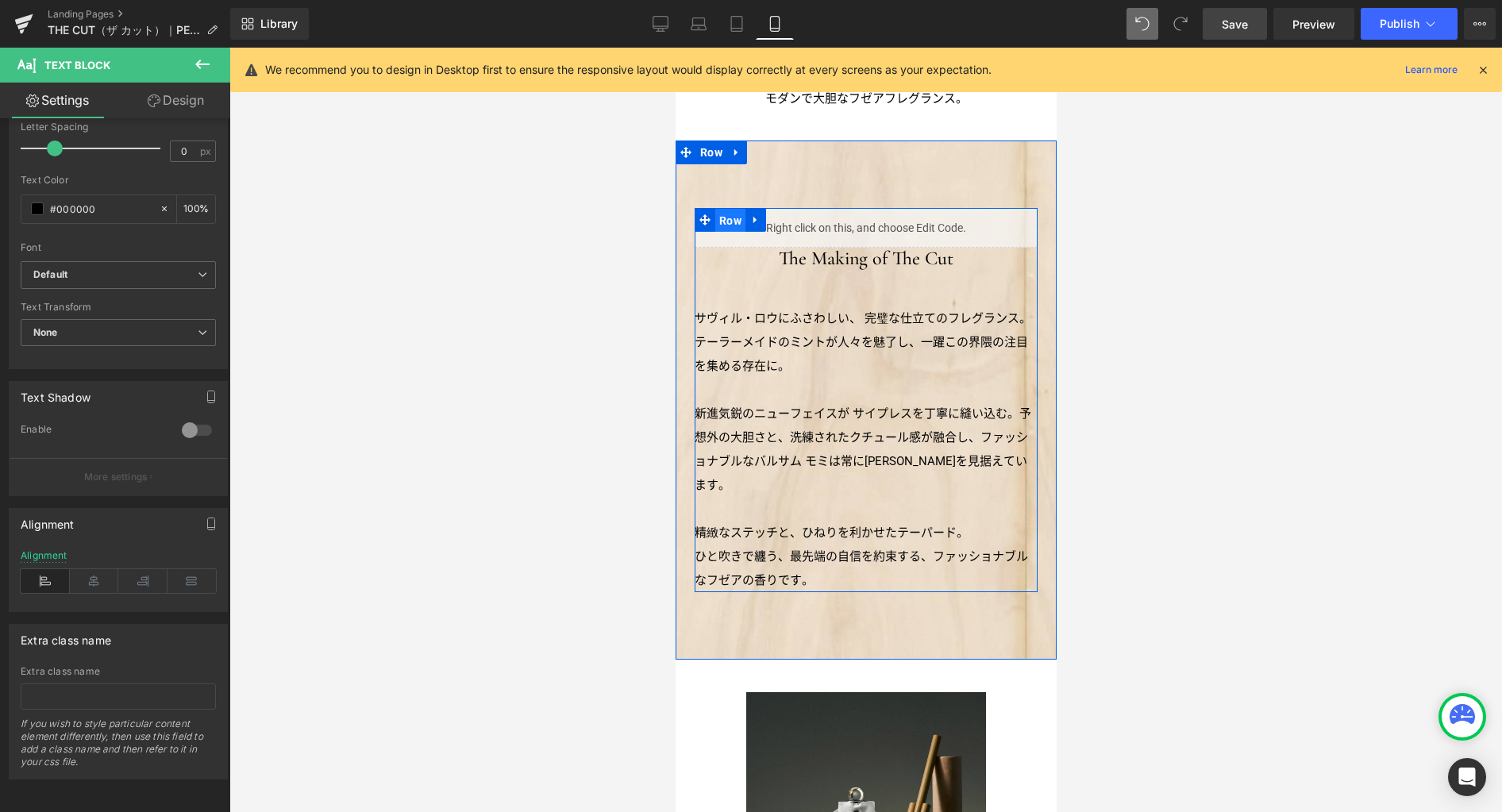
click at [726, 222] on span "Row" at bounding box center [729, 220] width 30 height 24
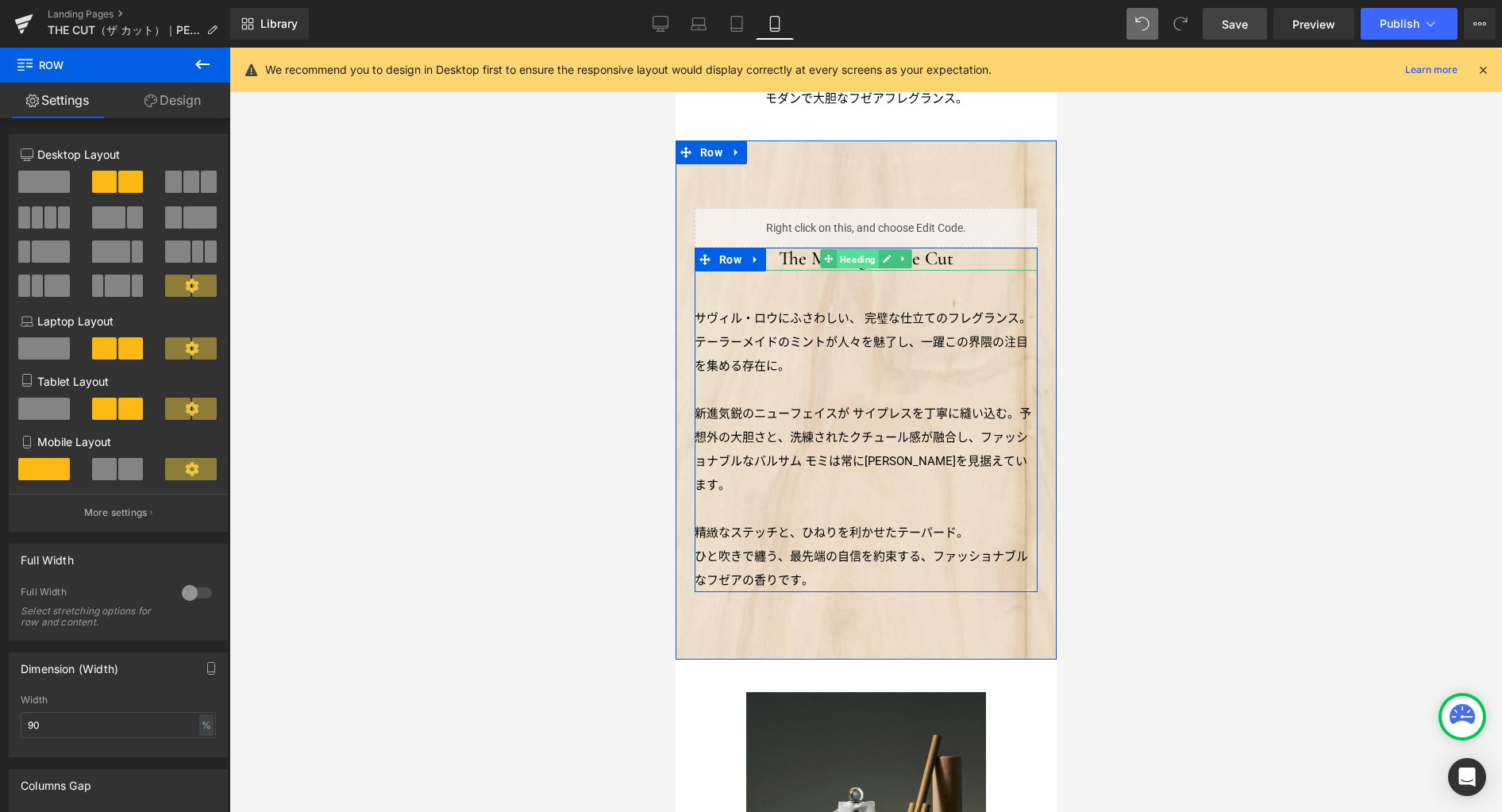
click at [857, 257] on span "Heading" at bounding box center [857, 260] width 42 height 19
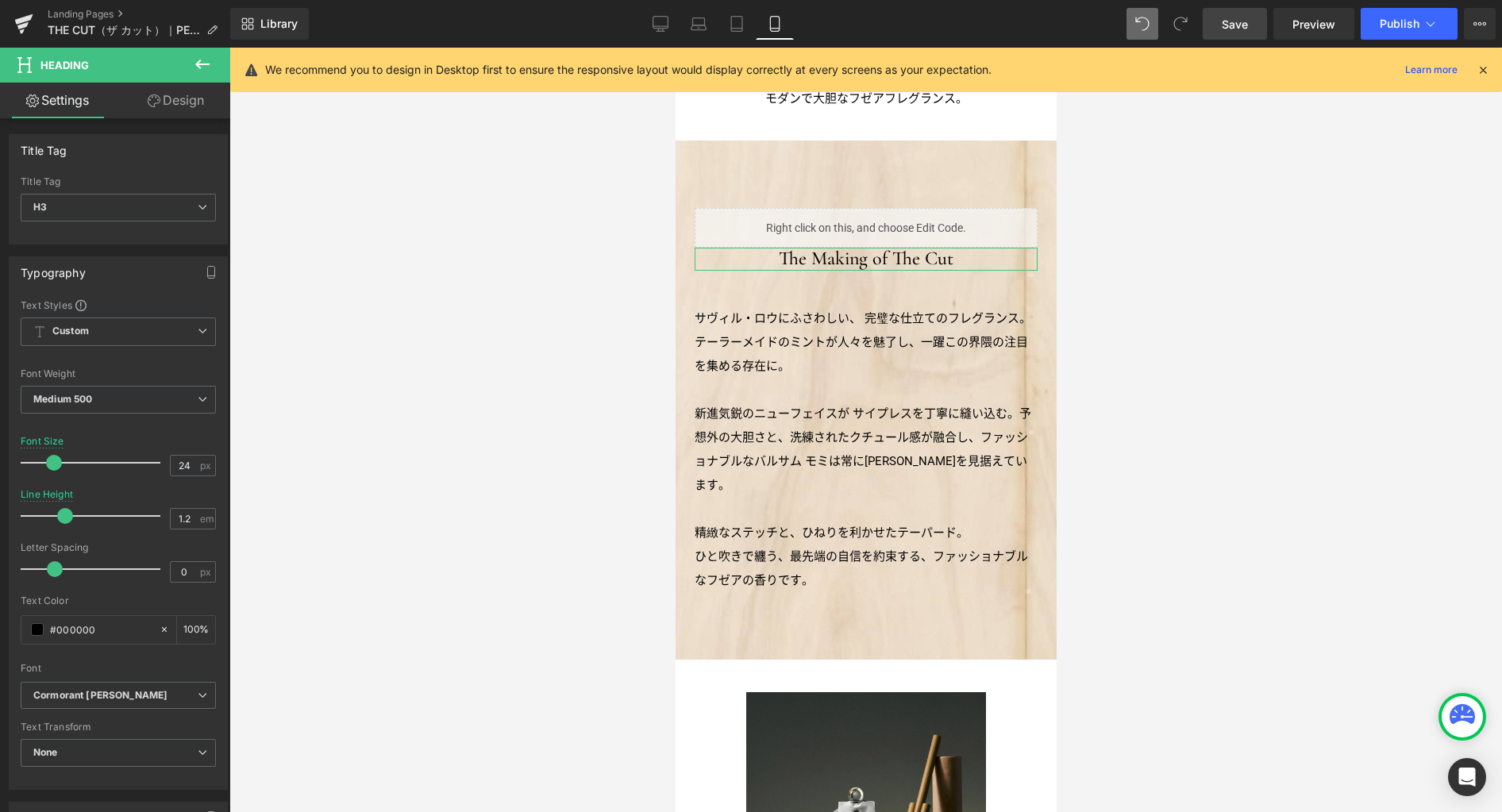
drag, startPoint x: 200, startPoint y: 103, endPoint x: 185, endPoint y: 116, distance: 19.8
click at [200, 103] on link "Design" at bounding box center [175, 100] width 115 height 36
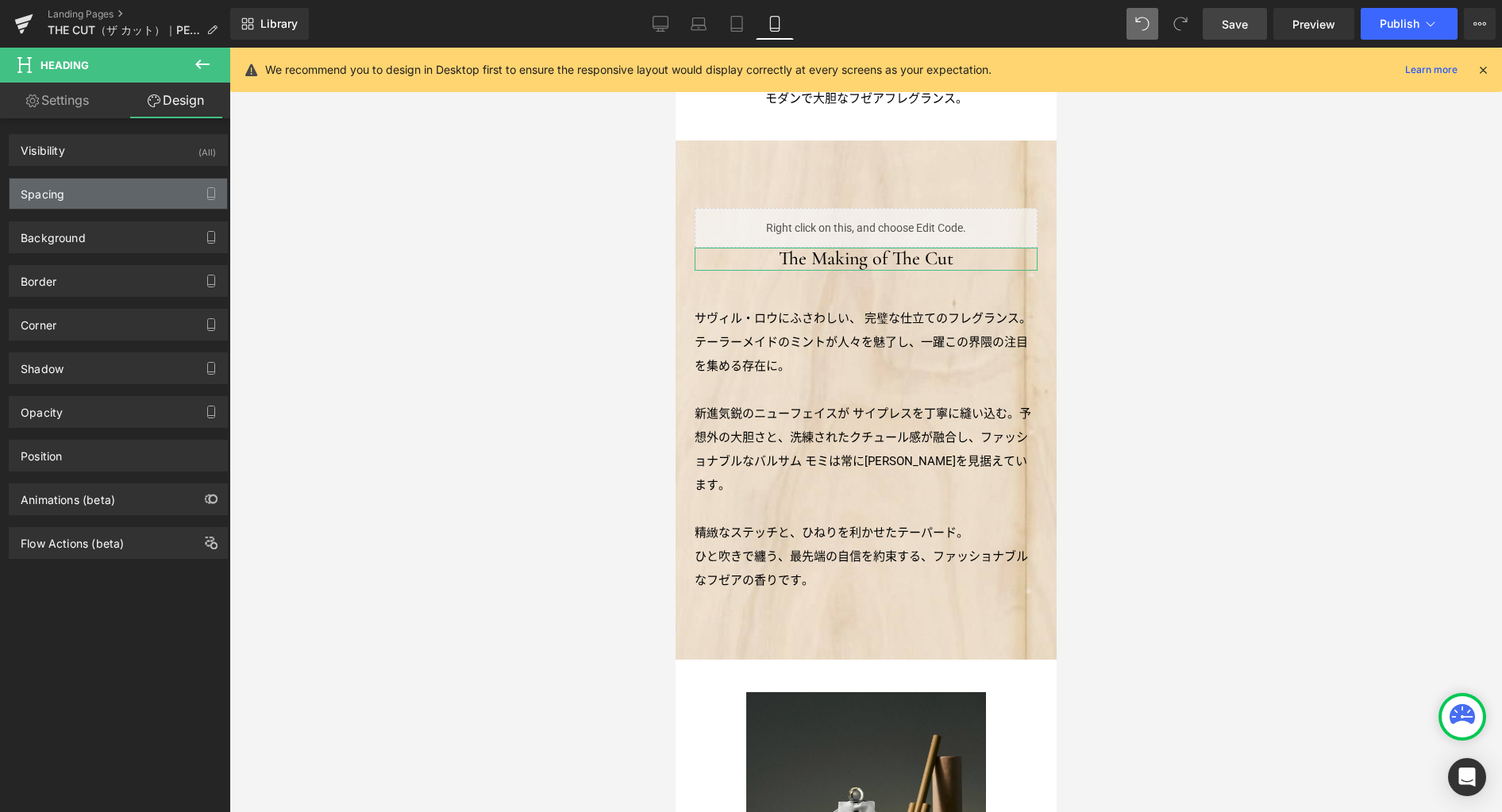
click at [148, 193] on div "Spacing" at bounding box center [118, 194] width 218 height 30
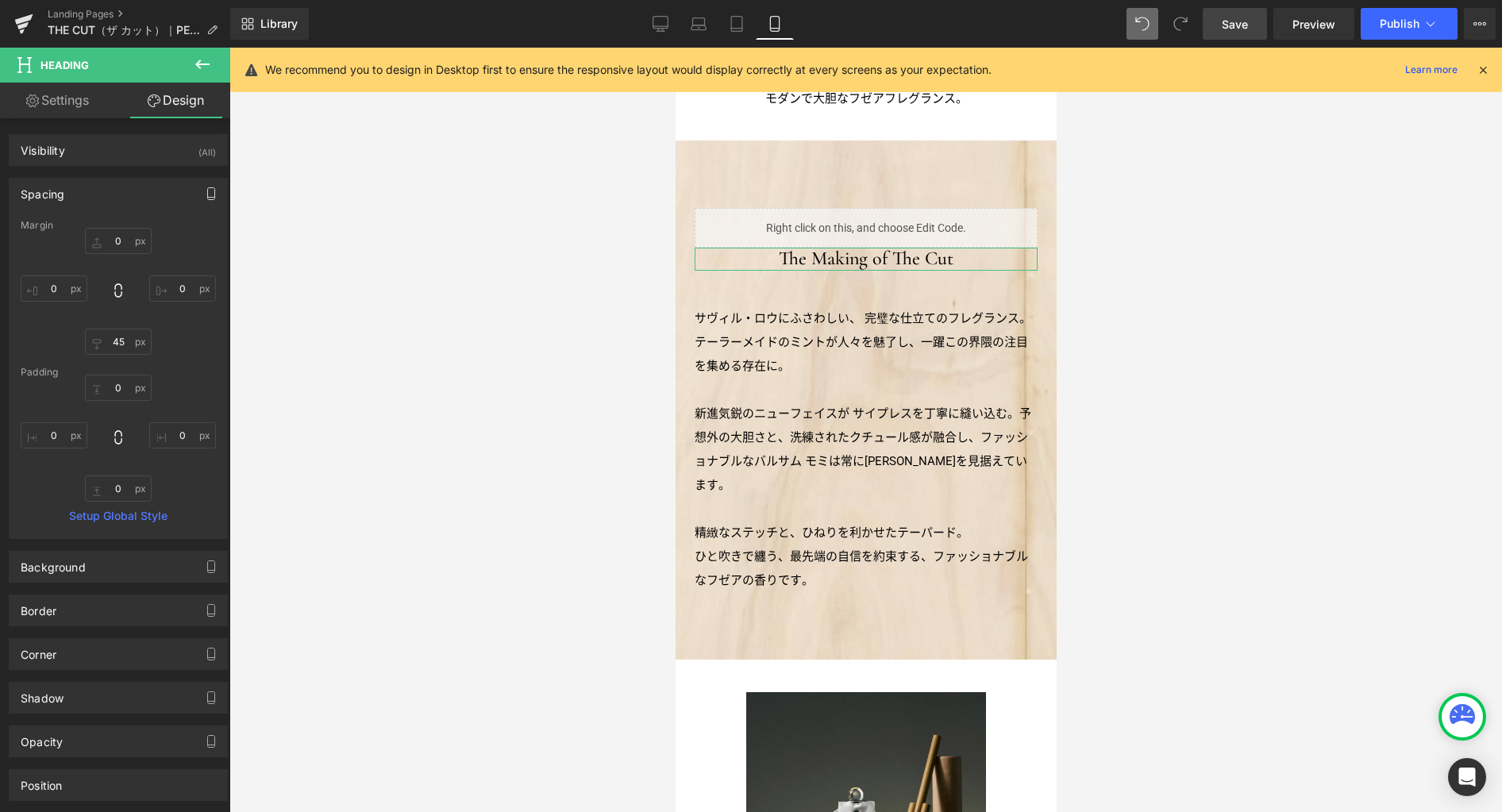
click at [205, 189] on icon "button" at bounding box center [211, 194] width 12 height 12
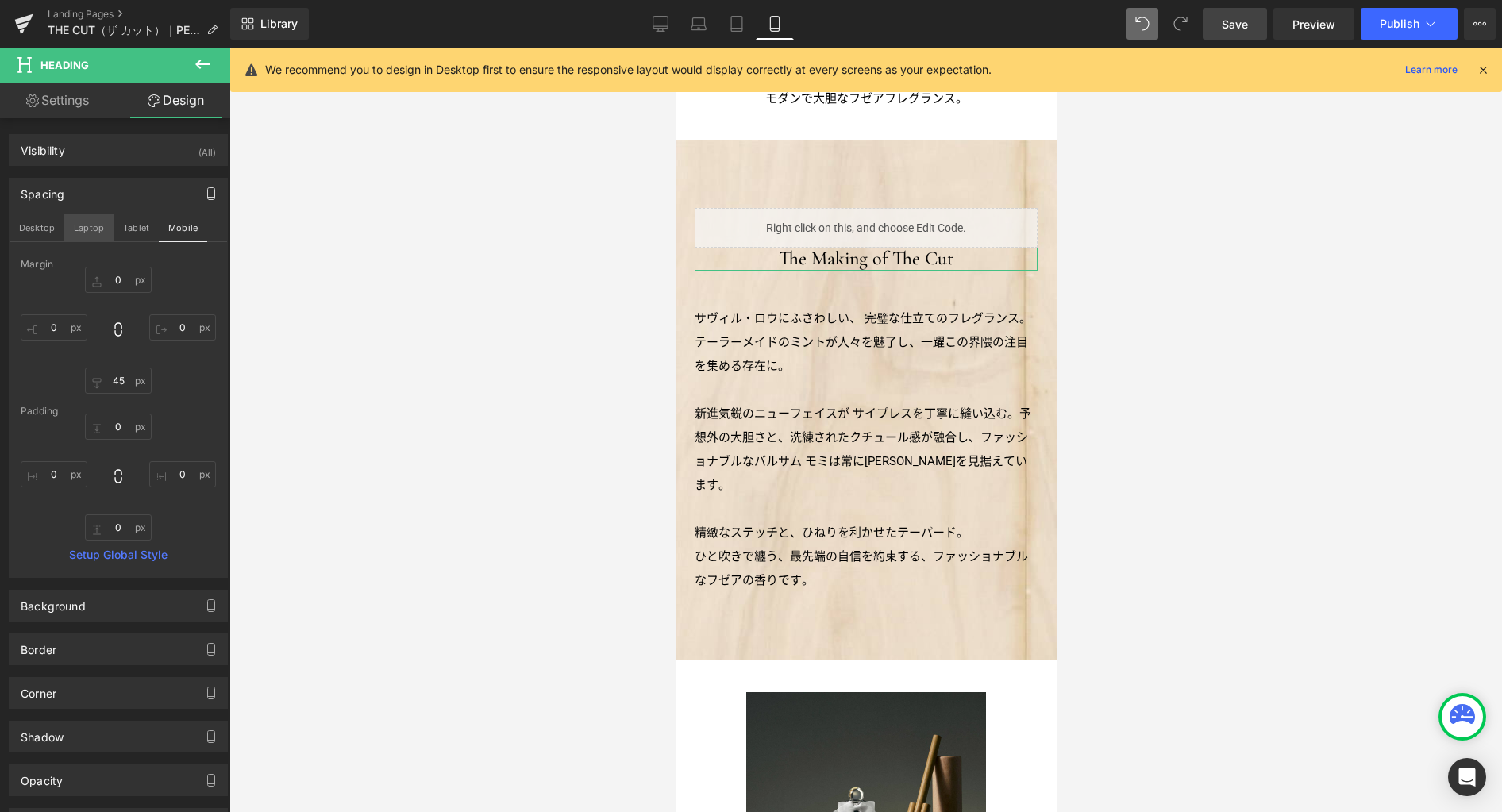
click at [93, 225] on button "Laptop" at bounding box center [89, 227] width 49 height 27
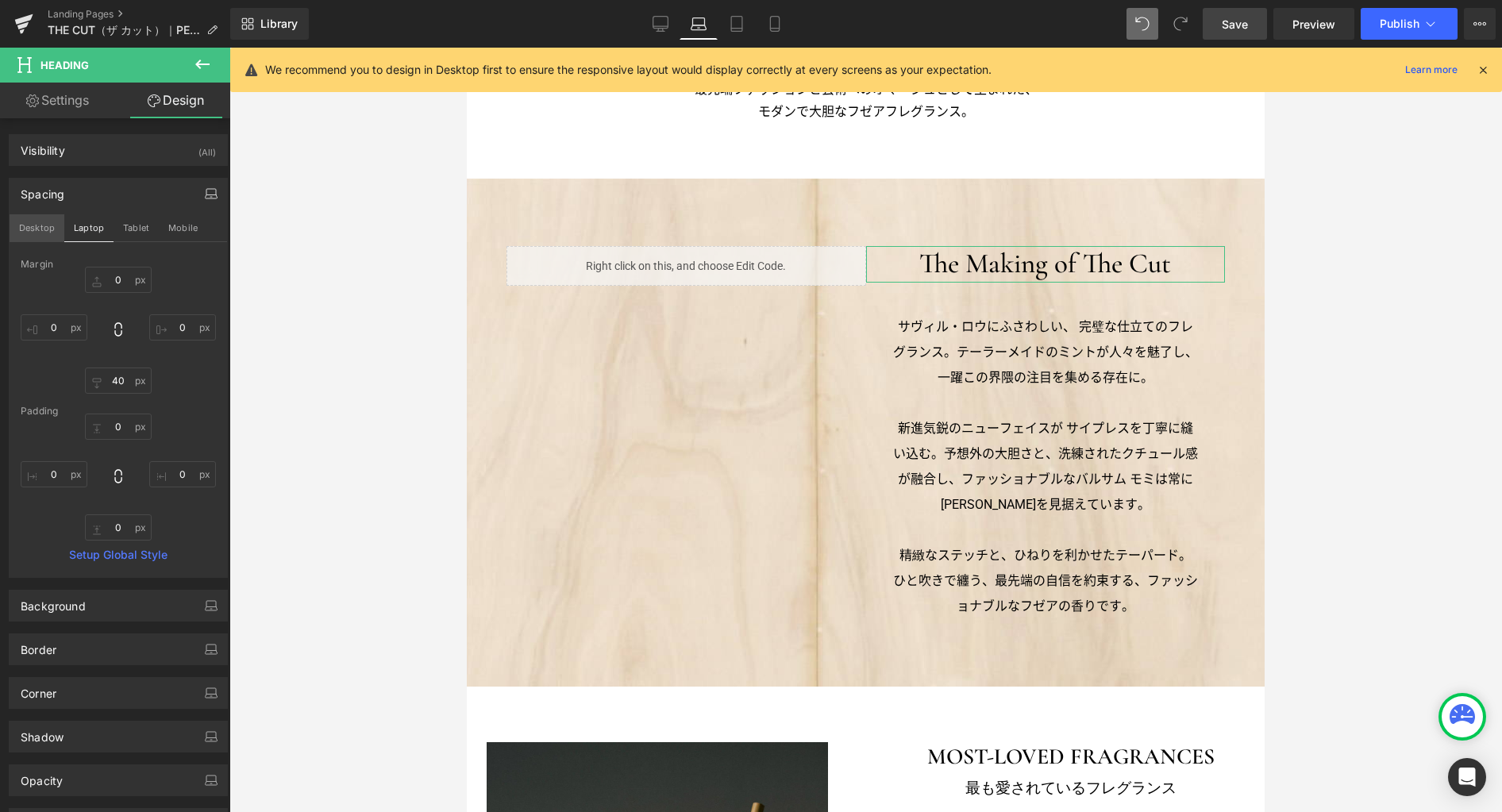
click at [49, 228] on button "Desktop" at bounding box center [37, 227] width 55 height 27
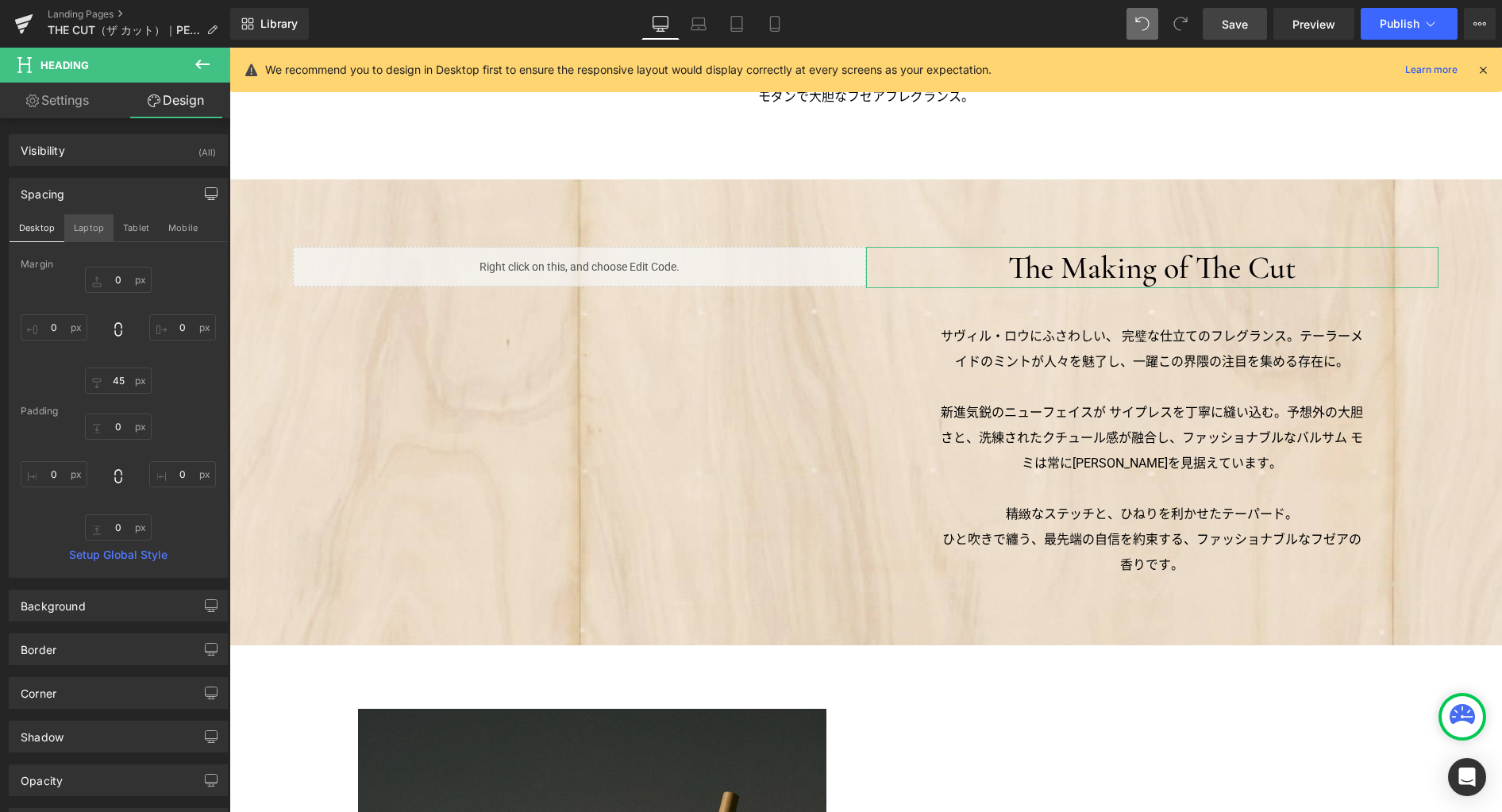
click at [95, 226] on button "Laptop" at bounding box center [89, 227] width 49 height 27
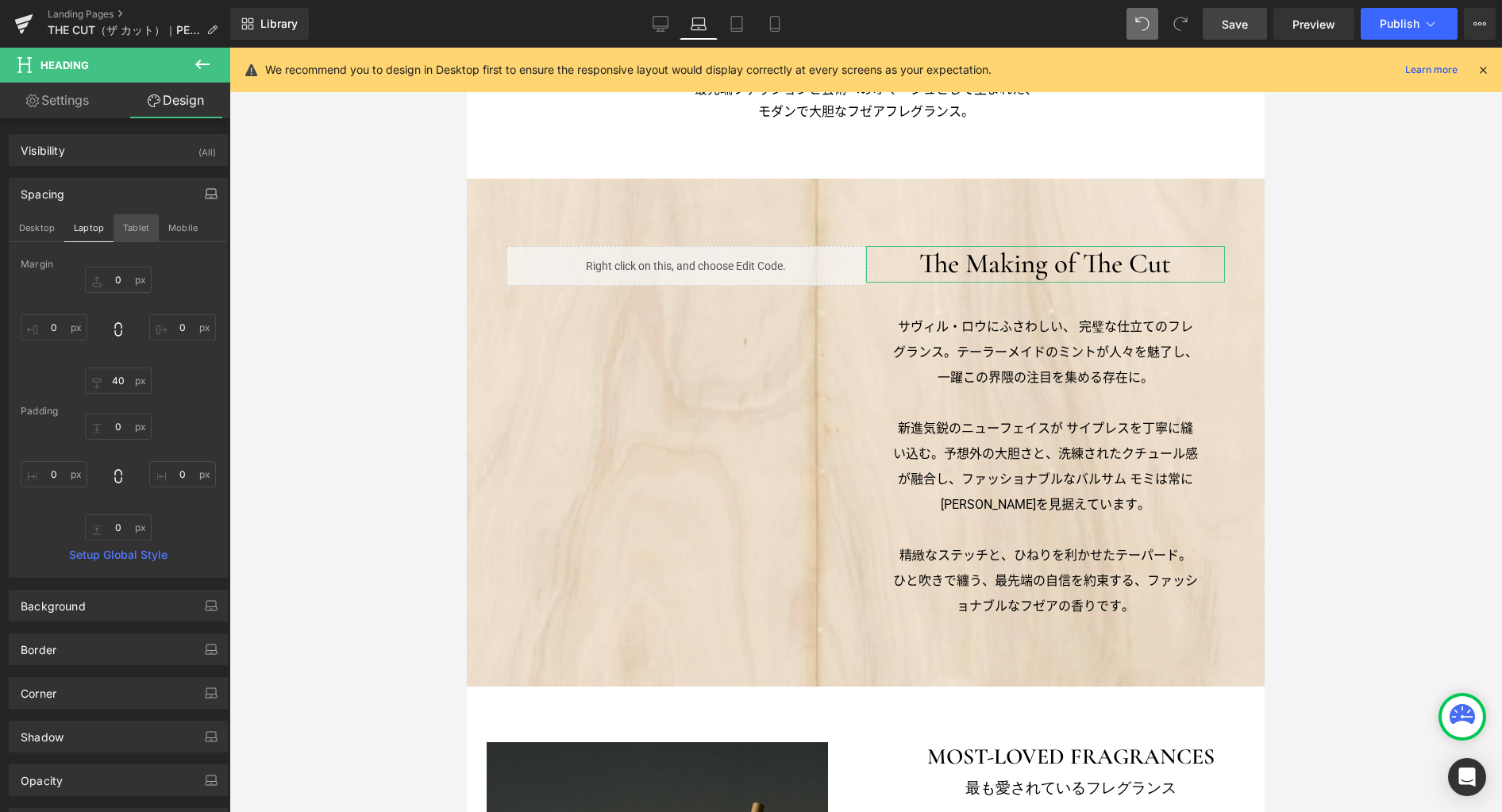
click at [129, 229] on button "Tablet" at bounding box center [136, 227] width 45 height 27
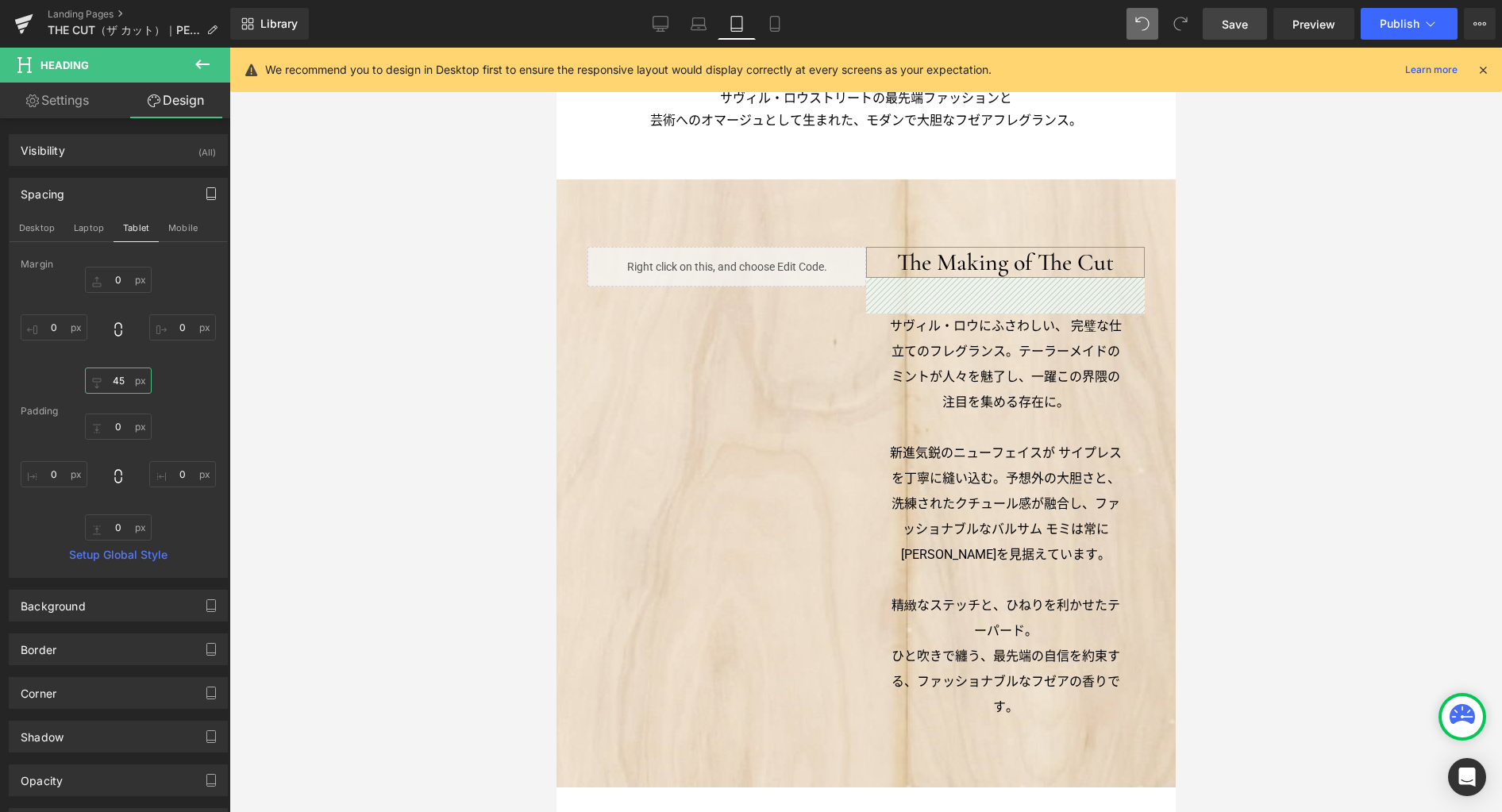
click at [121, 382] on input "45" at bounding box center [118, 380] width 67 height 26
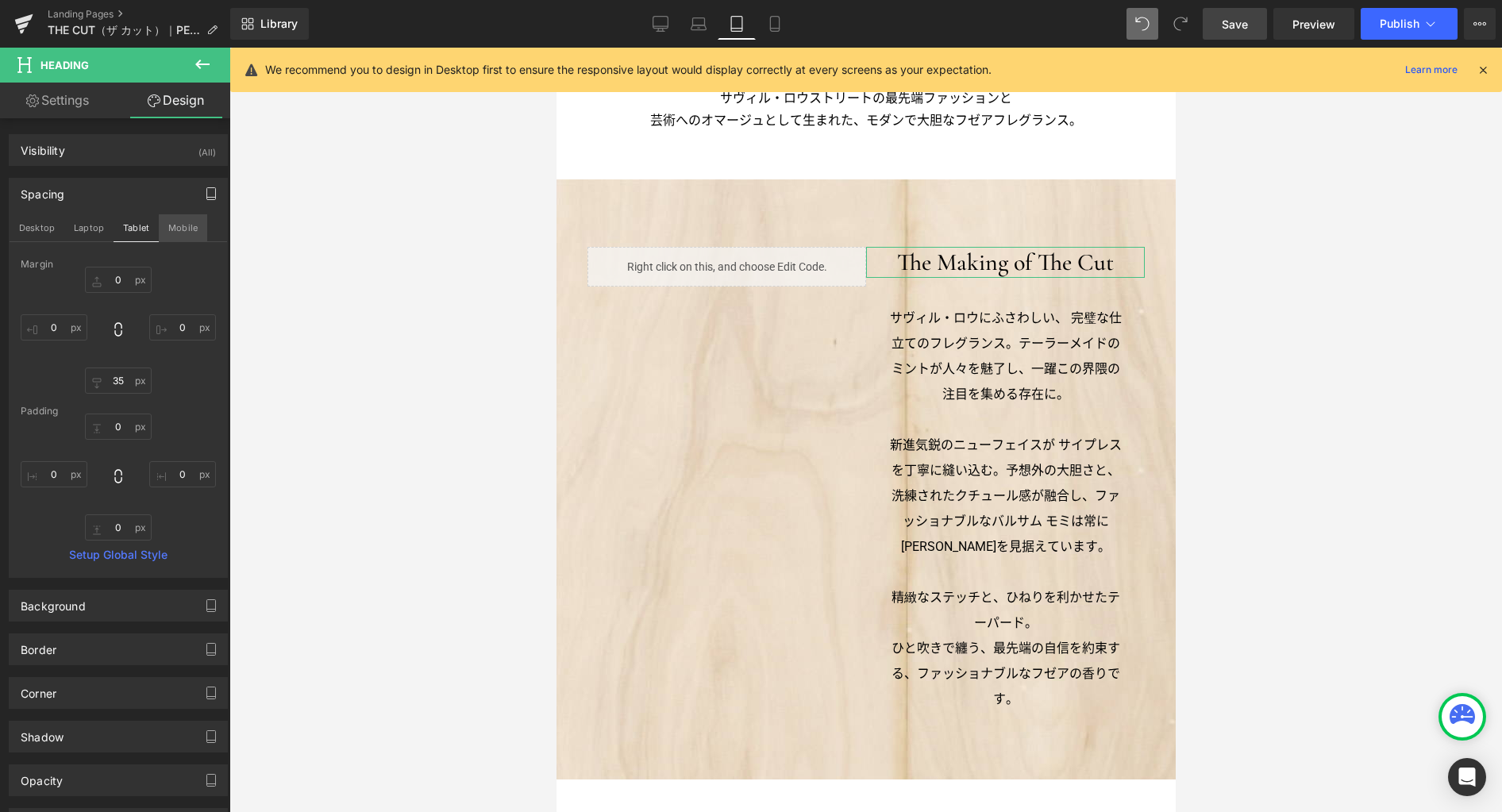
drag, startPoint x: 179, startPoint y: 220, endPoint x: 175, endPoint y: 231, distance: 11.7
click at [179, 221] on button "Mobile" at bounding box center [182, 227] width 48 height 27
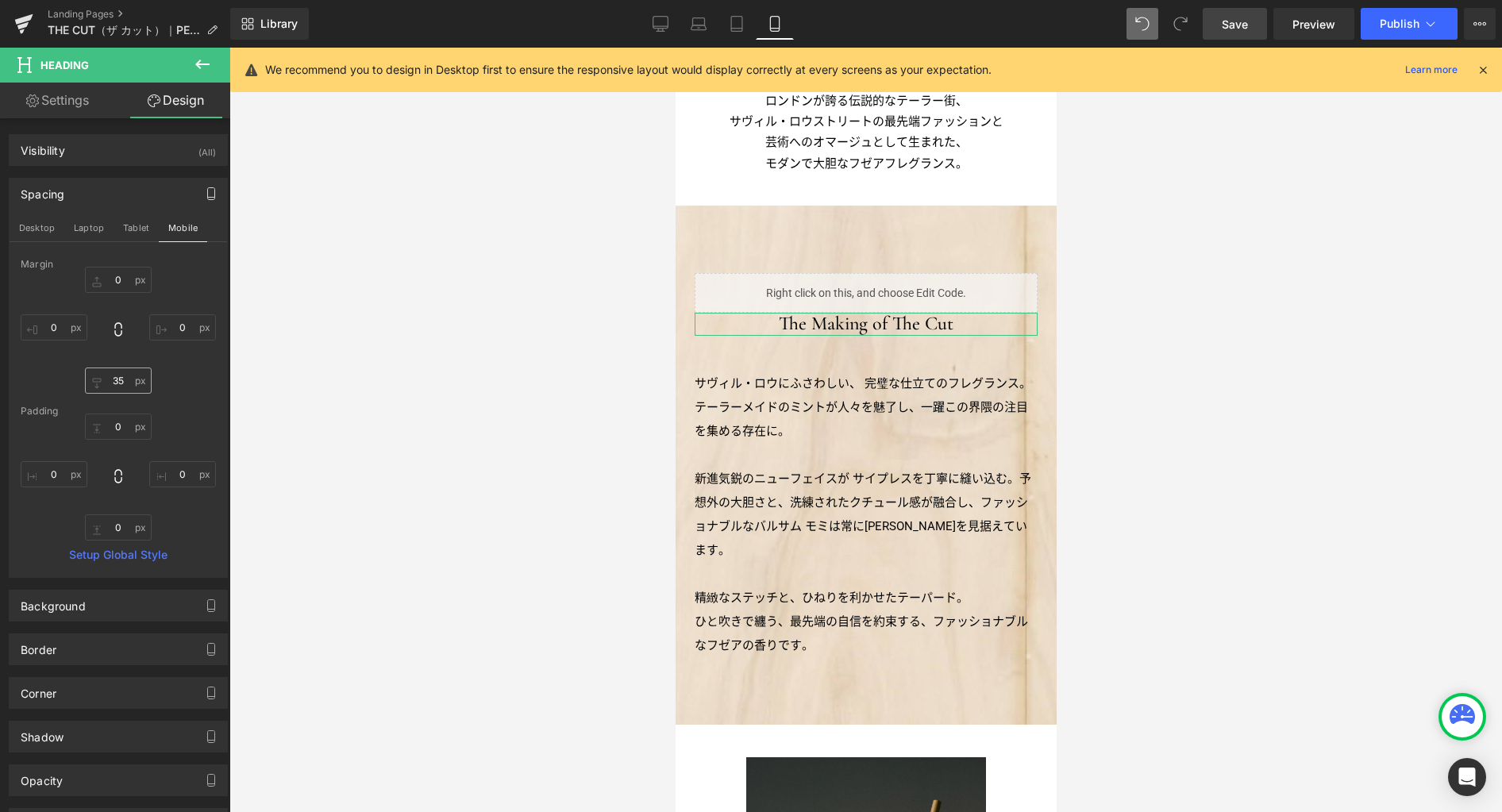
scroll to position [710, 0]
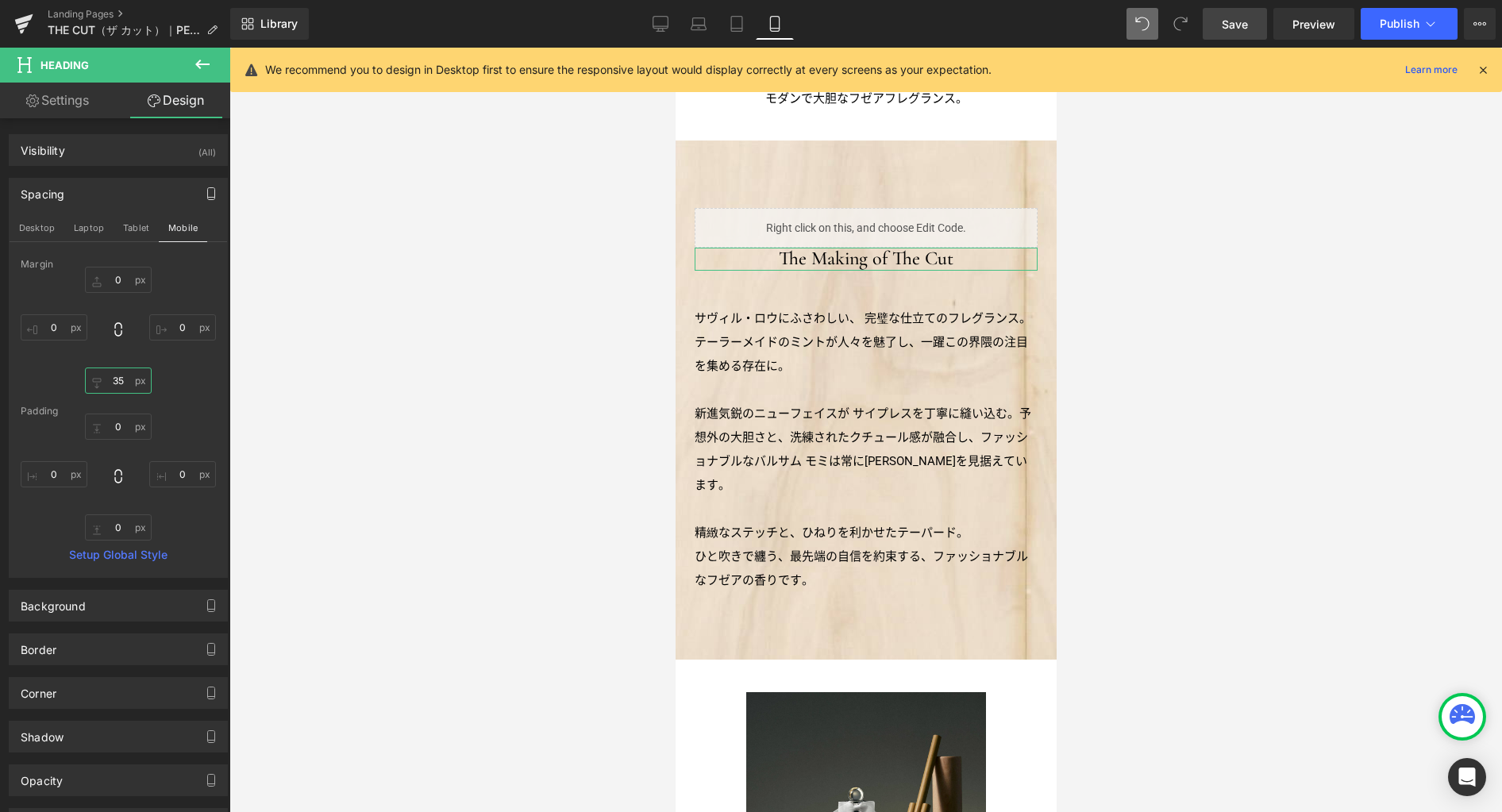
click at [123, 383] on input "35" at bounding box center [118, 380] width 67 height 26
type input "30"
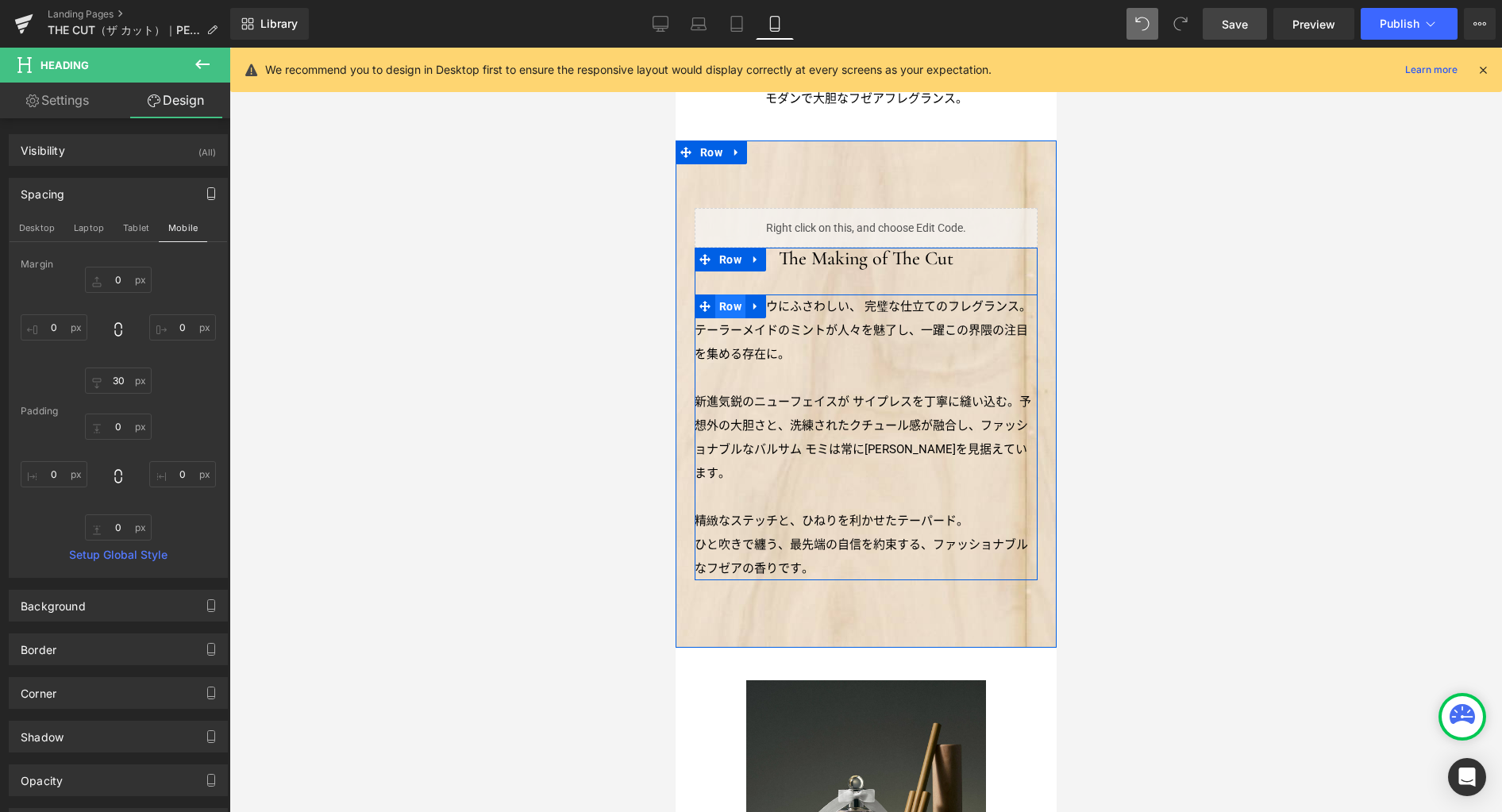
click at [719, 305] on span "Row" at bounding box center [729, 306] width 30 height 24
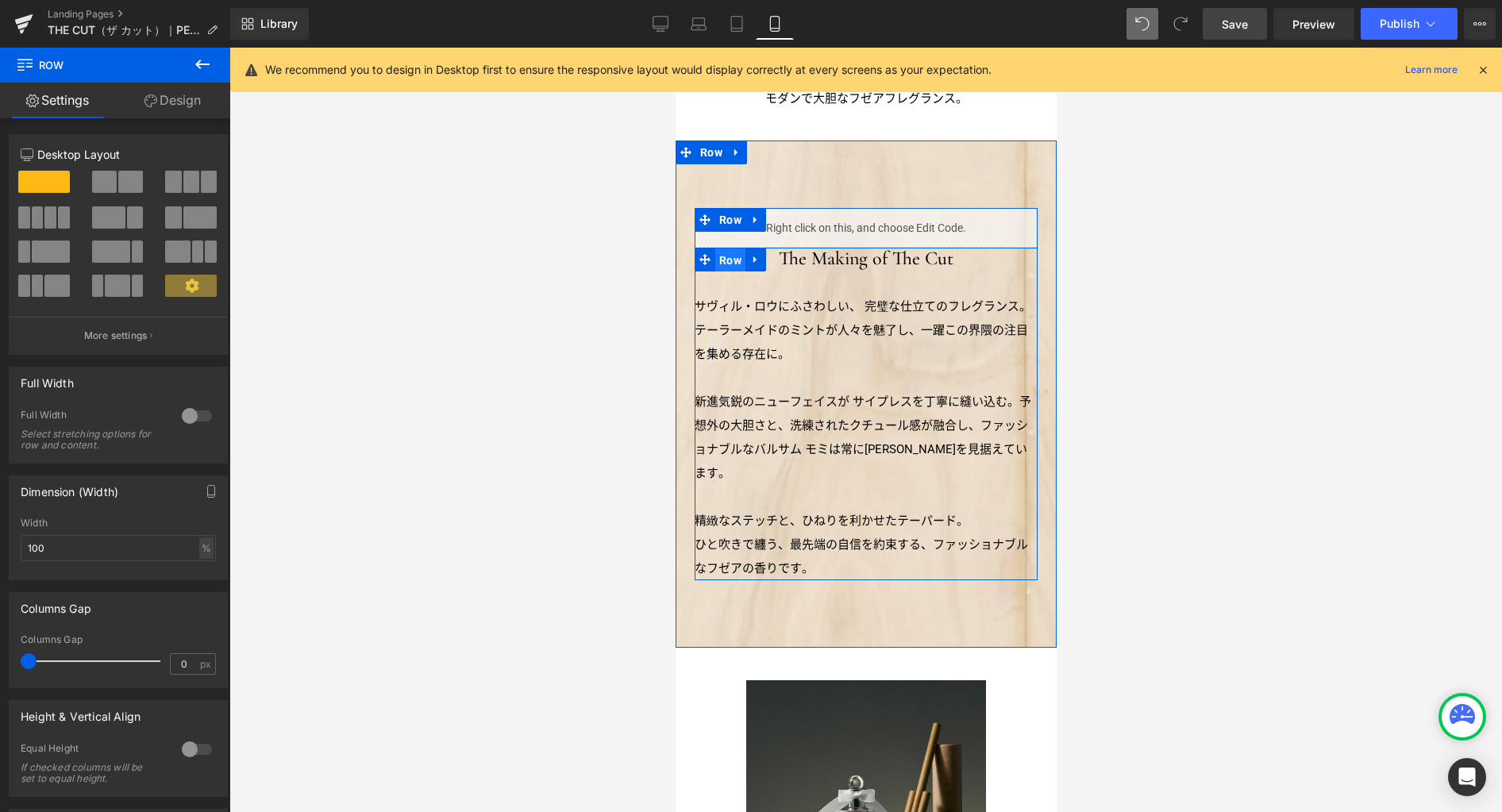
click at [718, 256] on span "Row" at bounding box center [729, 260] width 30 height 24
click at [721, 218] on span "Row" at bounding box center [729, 220] width 30 height 24
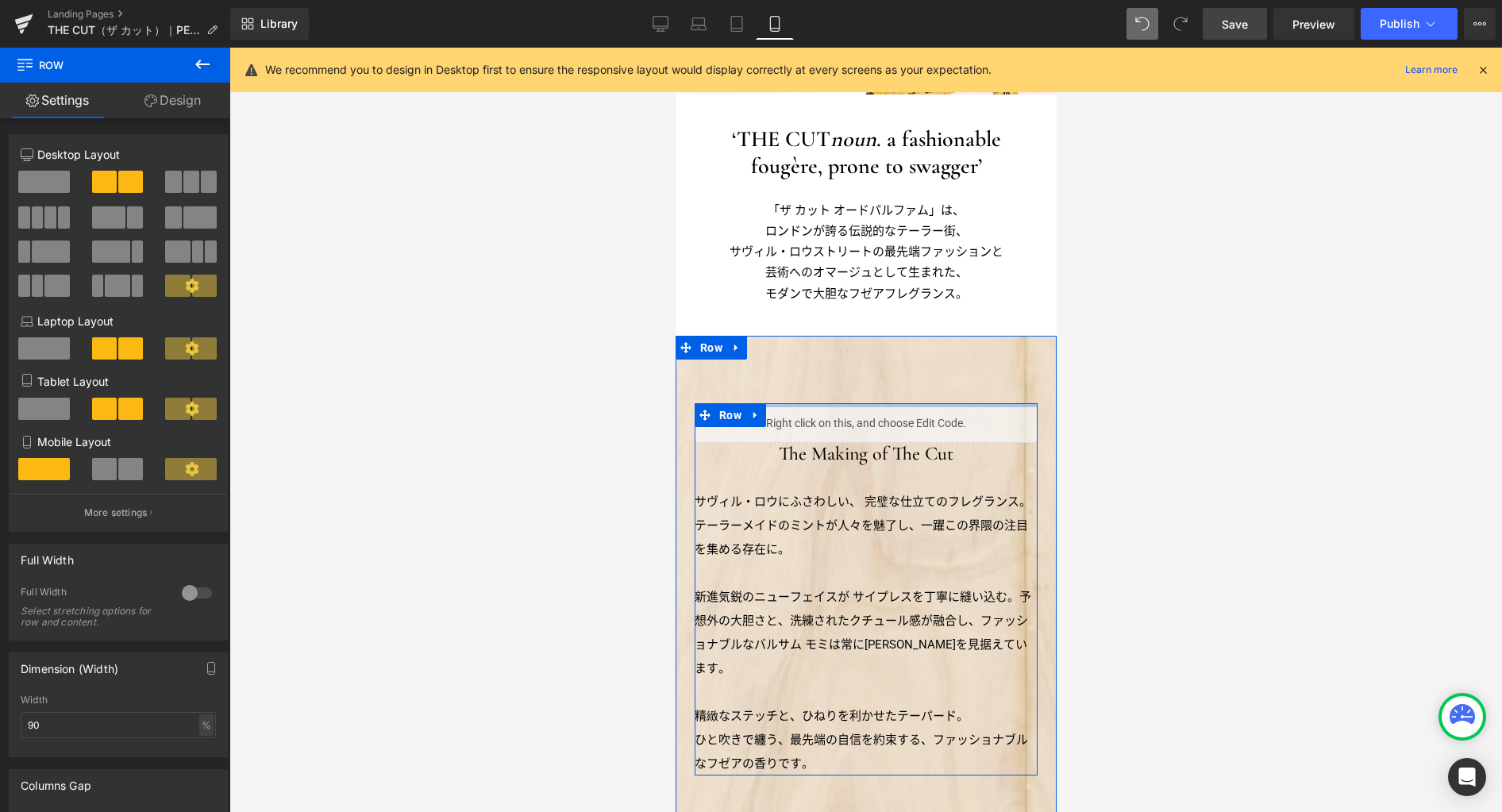
scroll to position [1315, 0]
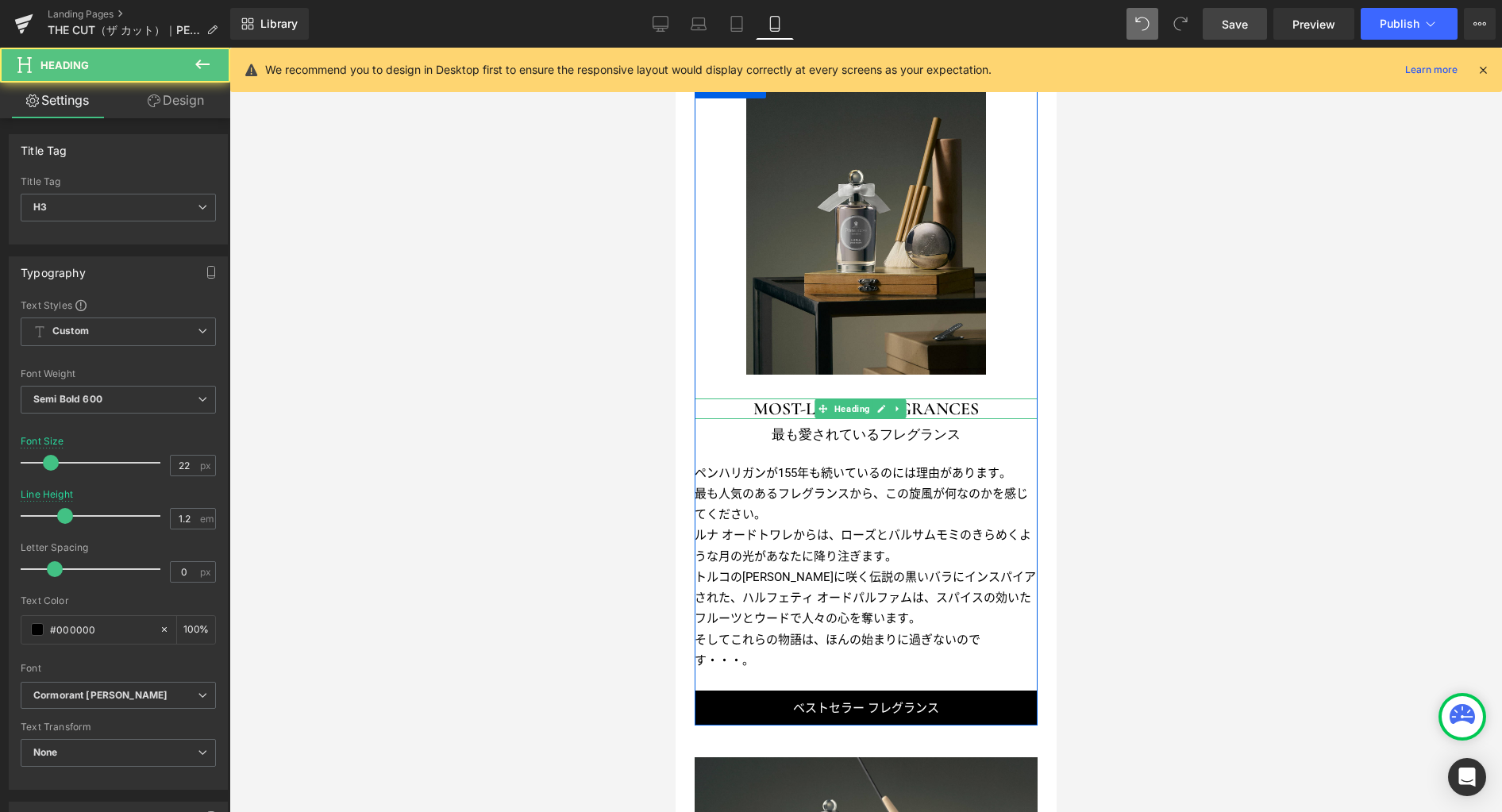
click at [913, 398] on h3 "MOST-LOVED FRAGRANCES" at bounding box center [864, 408] width 343 height 20
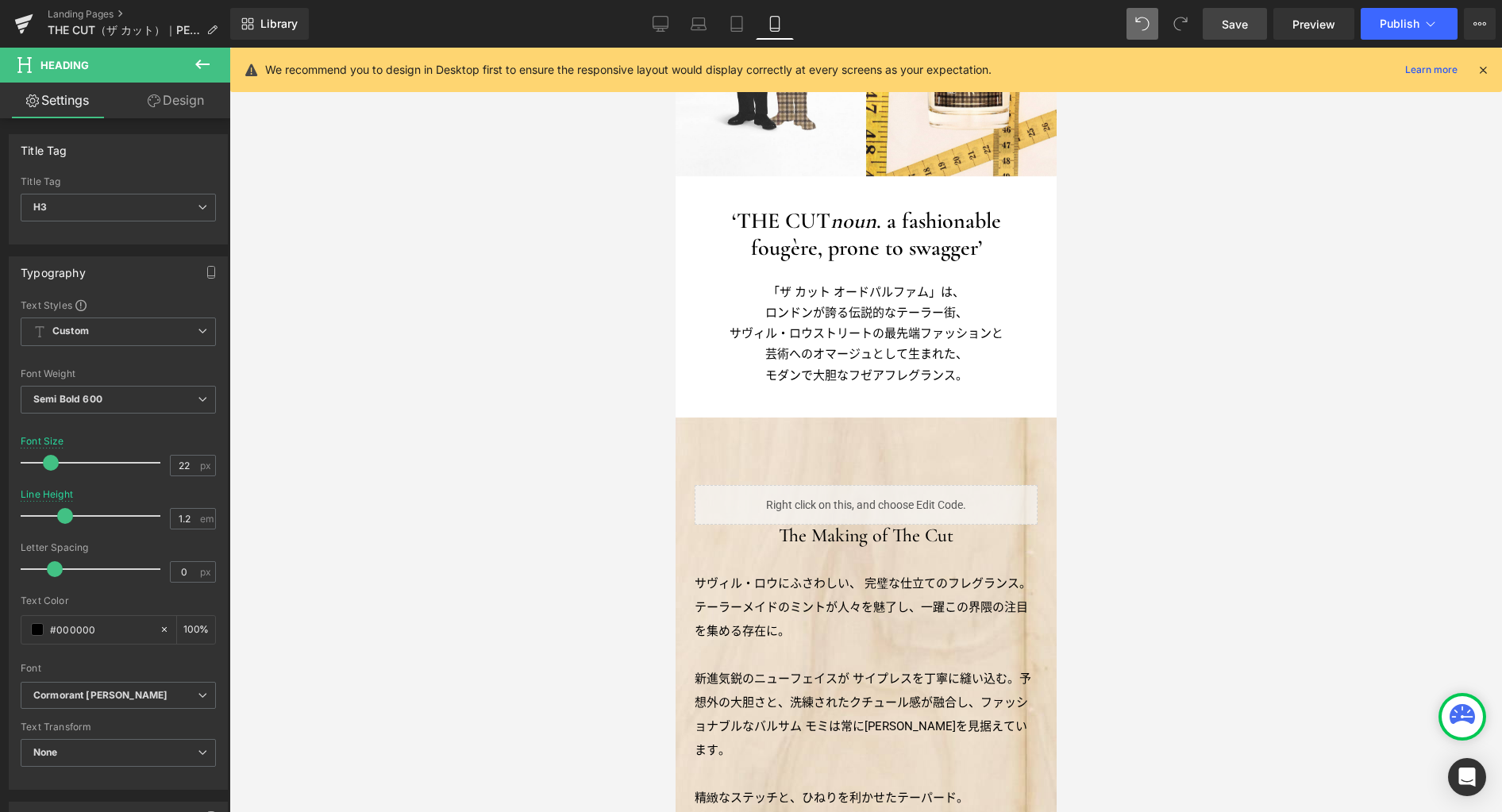
scroll to position [432, 0]
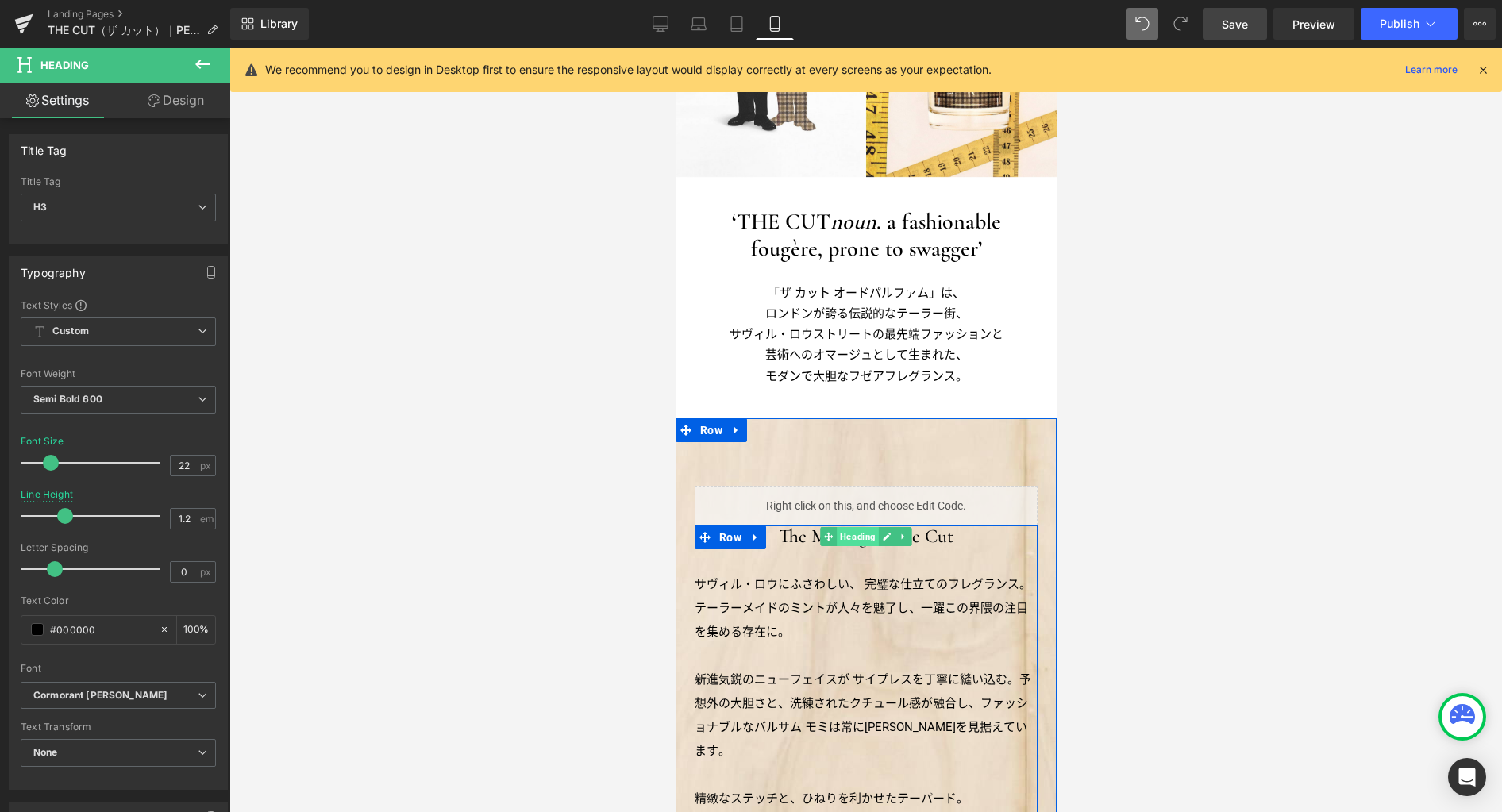
click at [841, 537] on span "Heading" at bounding box center [857, 536] width 42 height 19
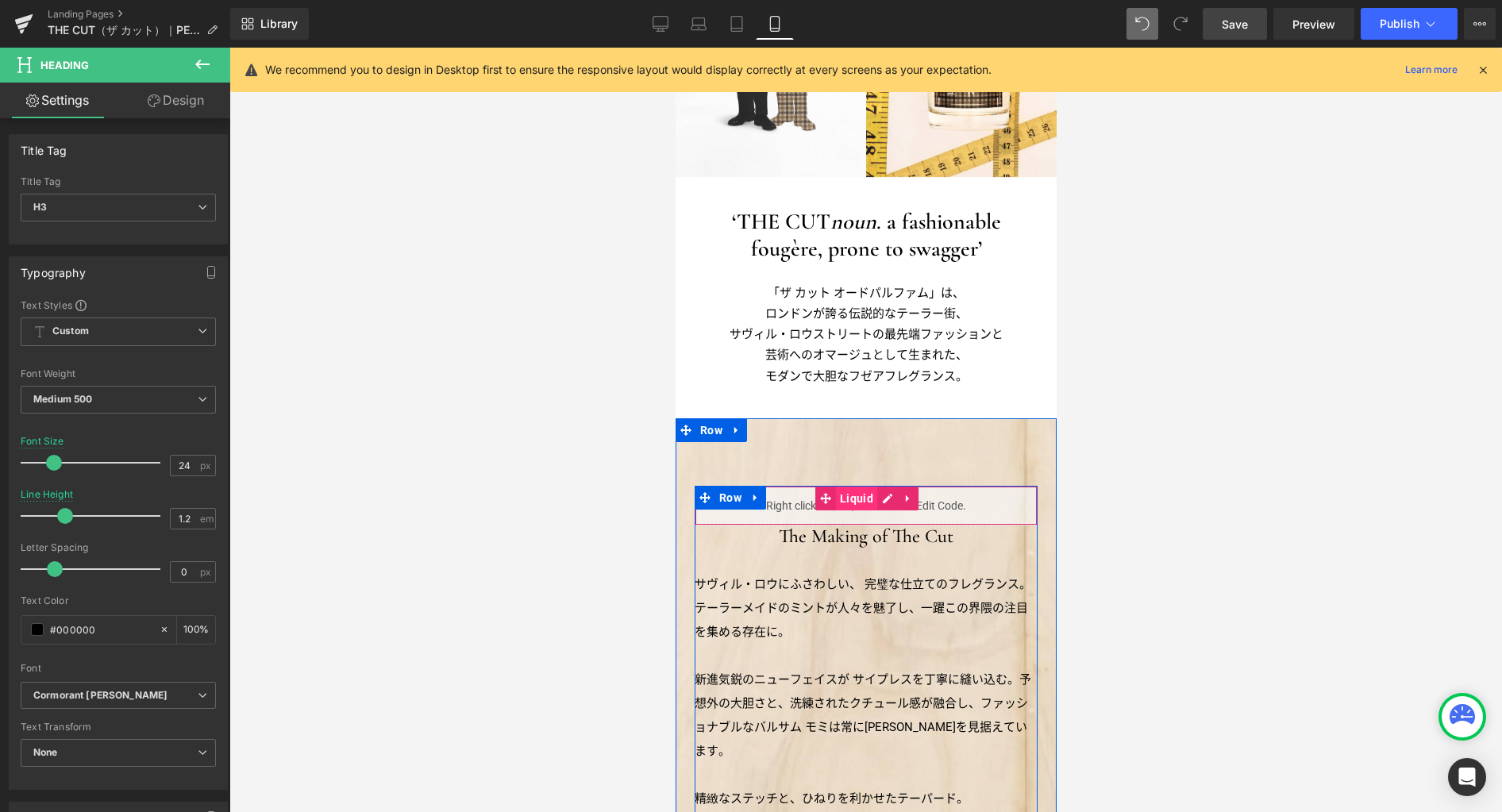
click at [855, 500] on span "Liquid" at bounding box center [855, 498] width 41 height 24
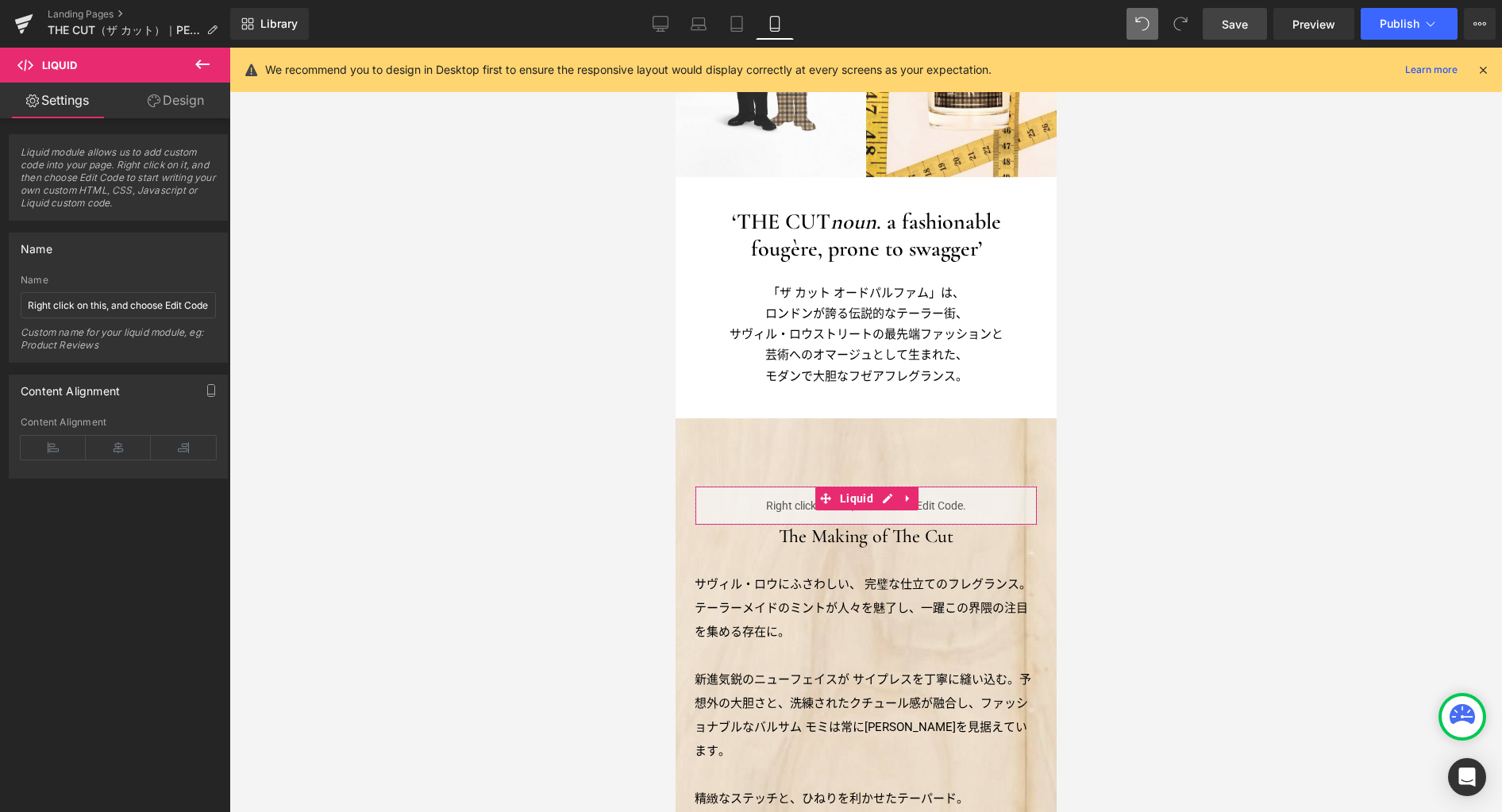
click at [203, 103] on link "Design" at bounding box center [175, 100] width 115 height 36
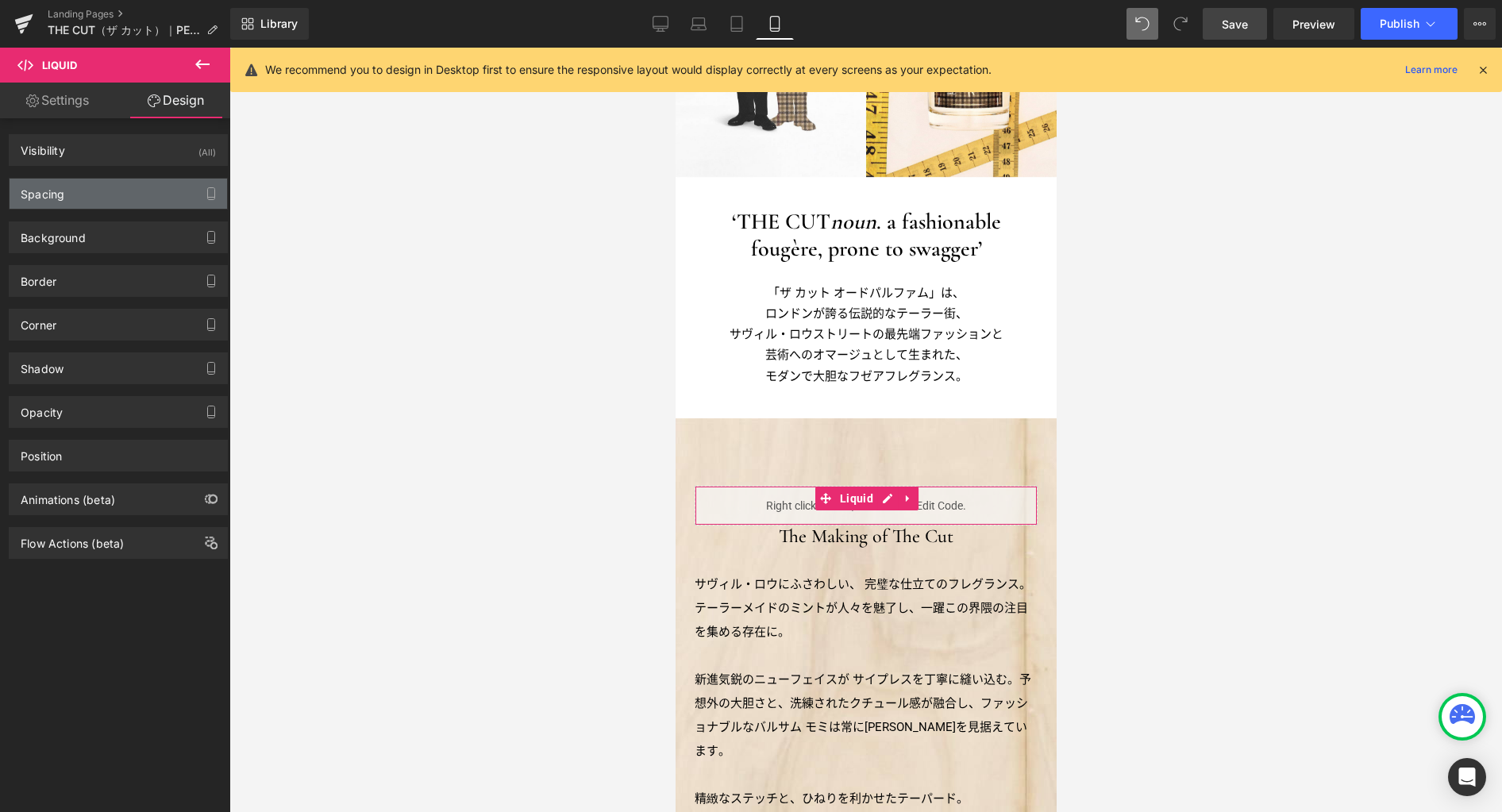
click at [128, 199] on div "Spacing" at bounding box center [118, 194] width 218 height 30
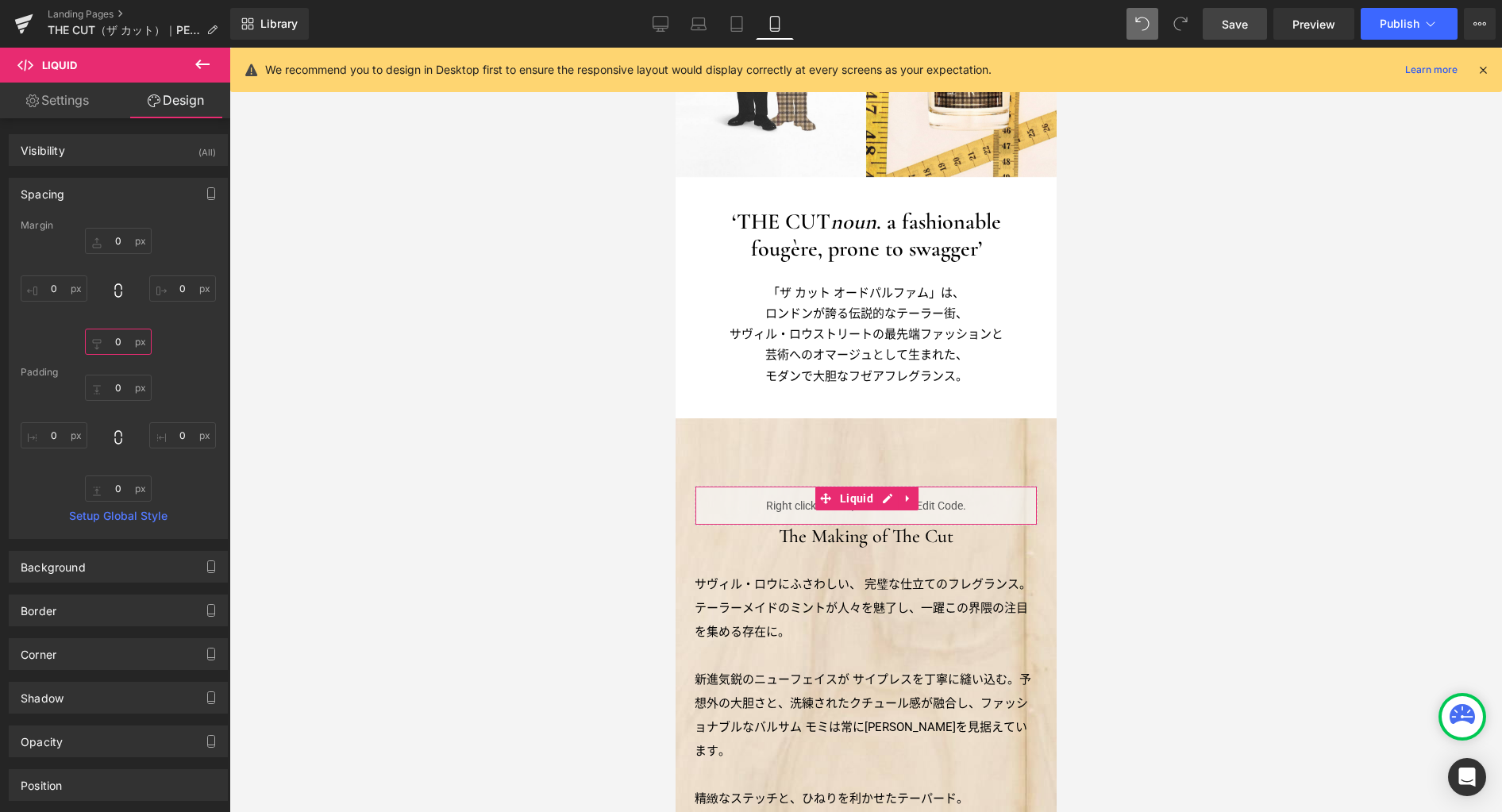
click at [120, 342] on input "text" at bounding box center [118, 342] width 67 height 26
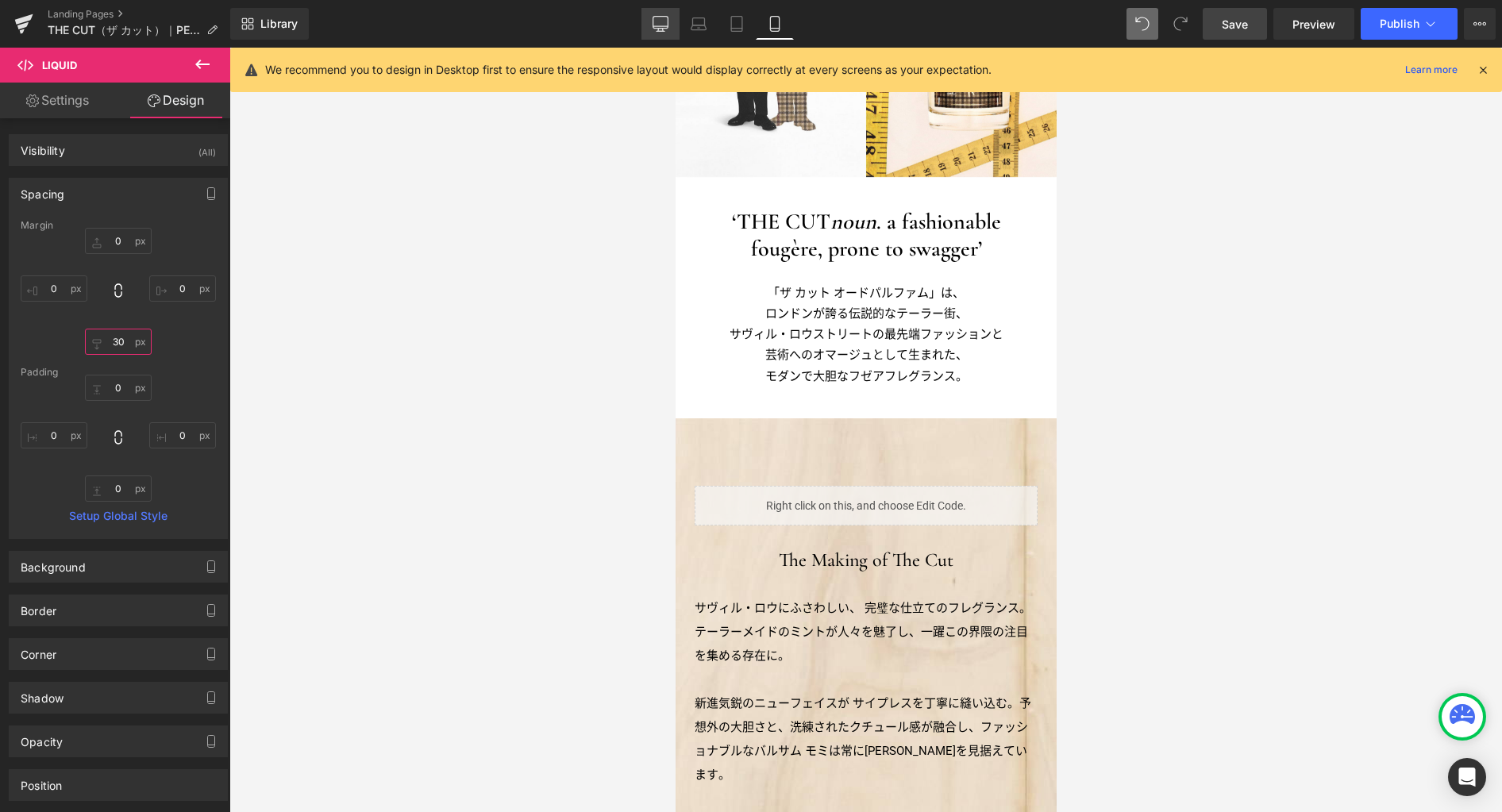
type input "30"
click at [668, 26] on icon at bounding box center [661, 24] width 16 height 16
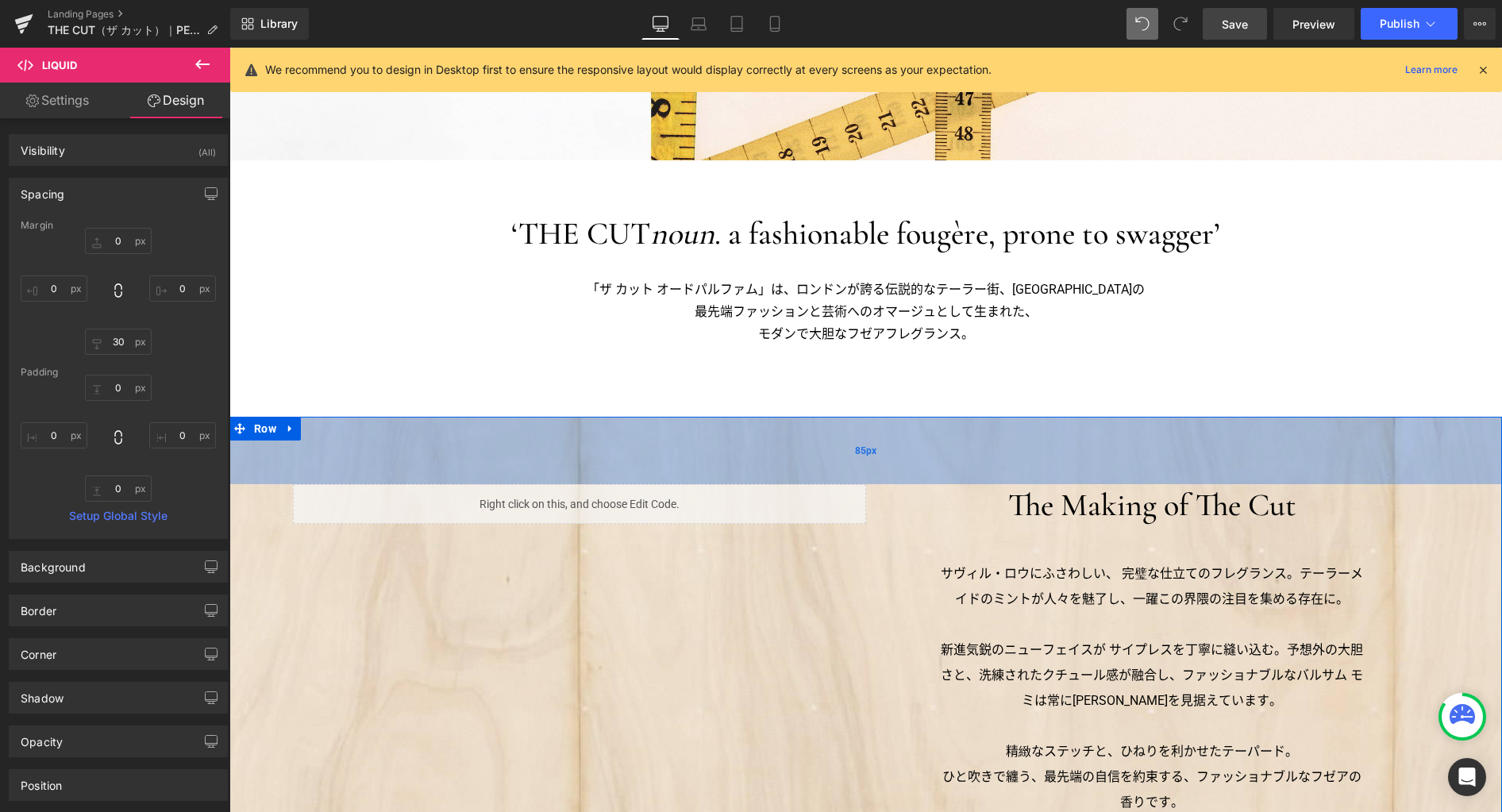
click at [347, 450] on div "85px" at bounding box center [865, 450] width 1272 height 68
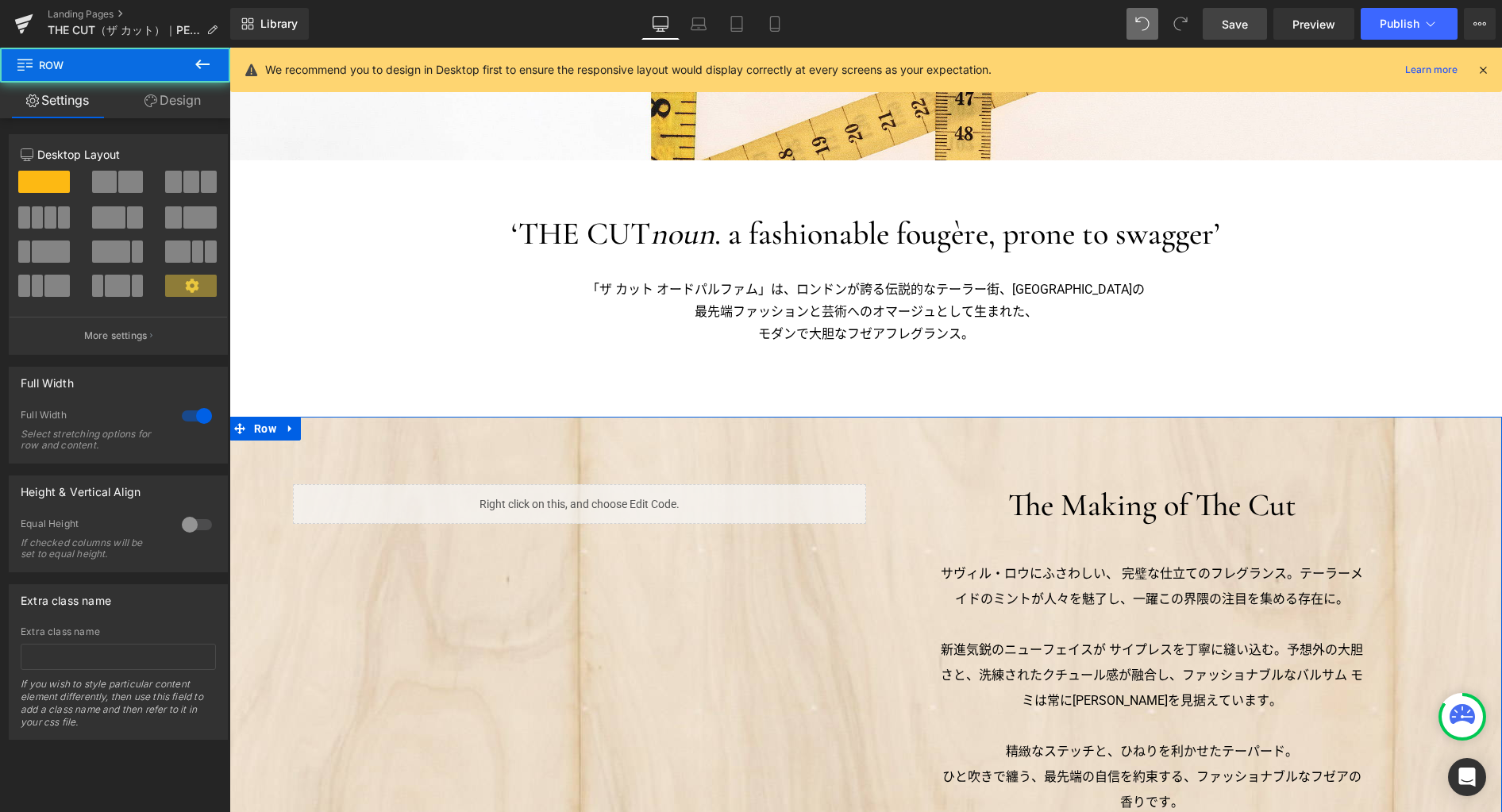
click at [181, 102] on link "Design" at bounding box center [173, 100] width 115 height 36
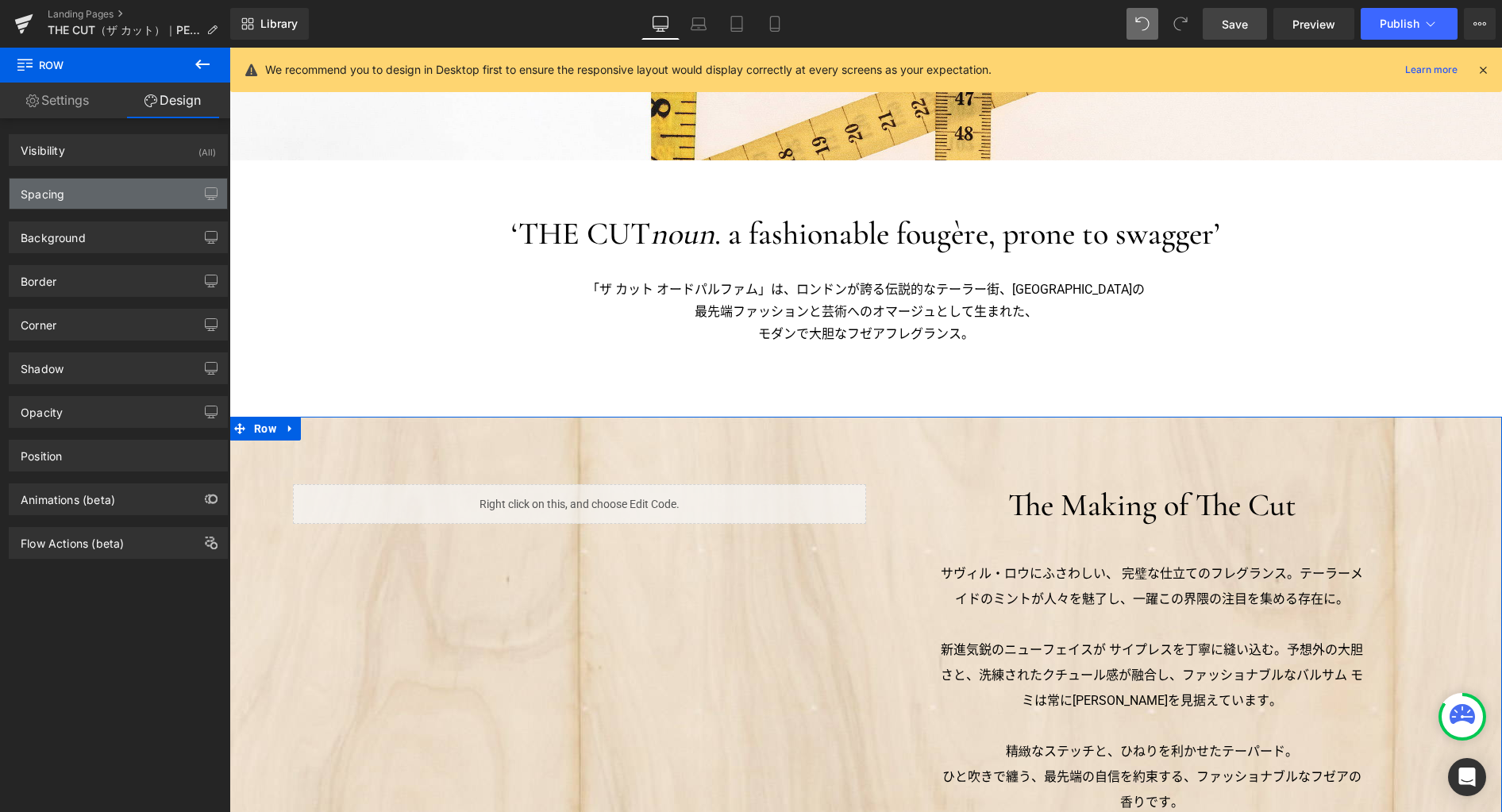
click at [131, 203] on div "Spacing" at bounding box center [118, 194] width 218 height 30
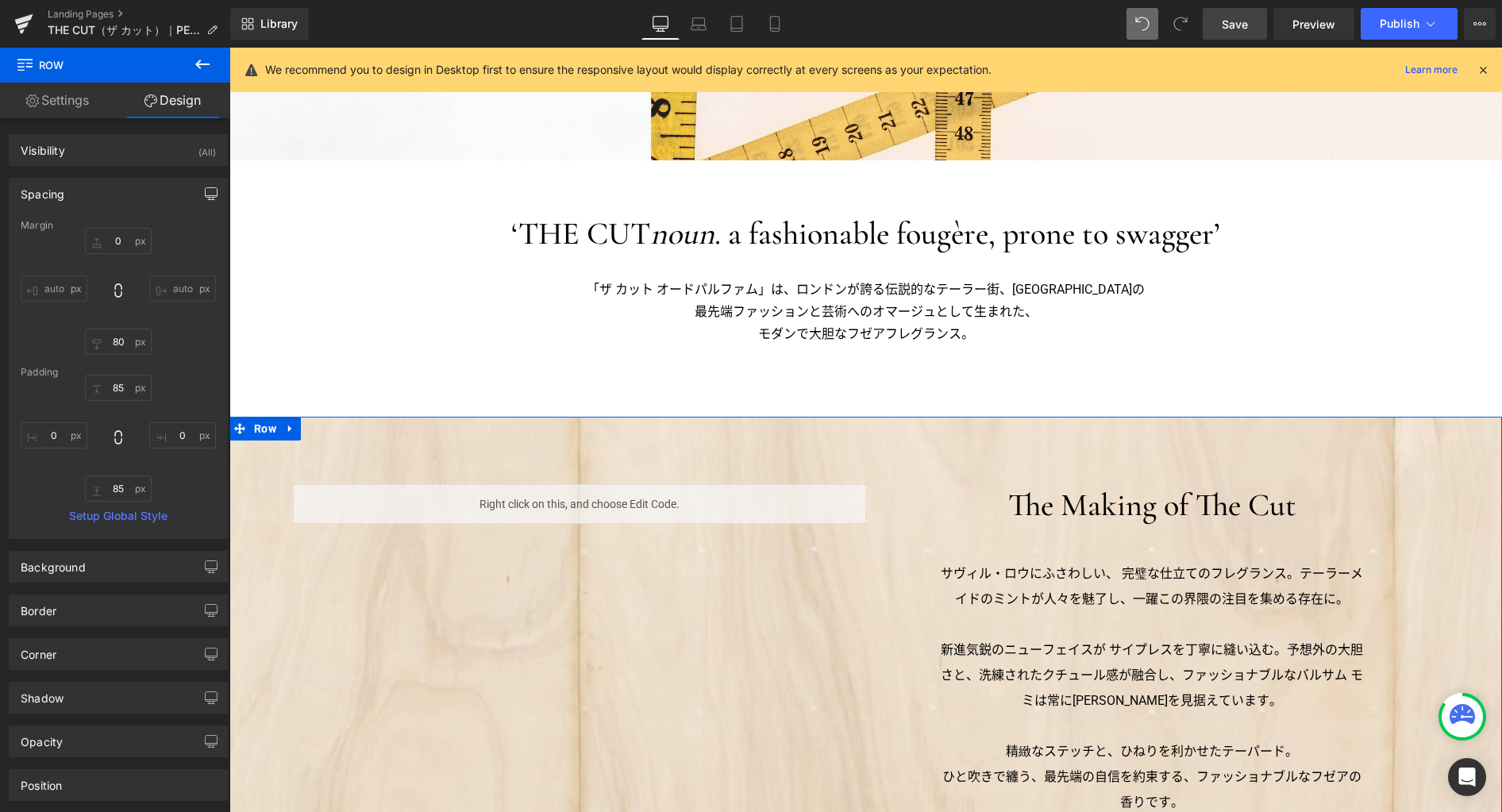
click at [209, 188] on icon "button" at bounding box center [211, 194] width 12 height 12
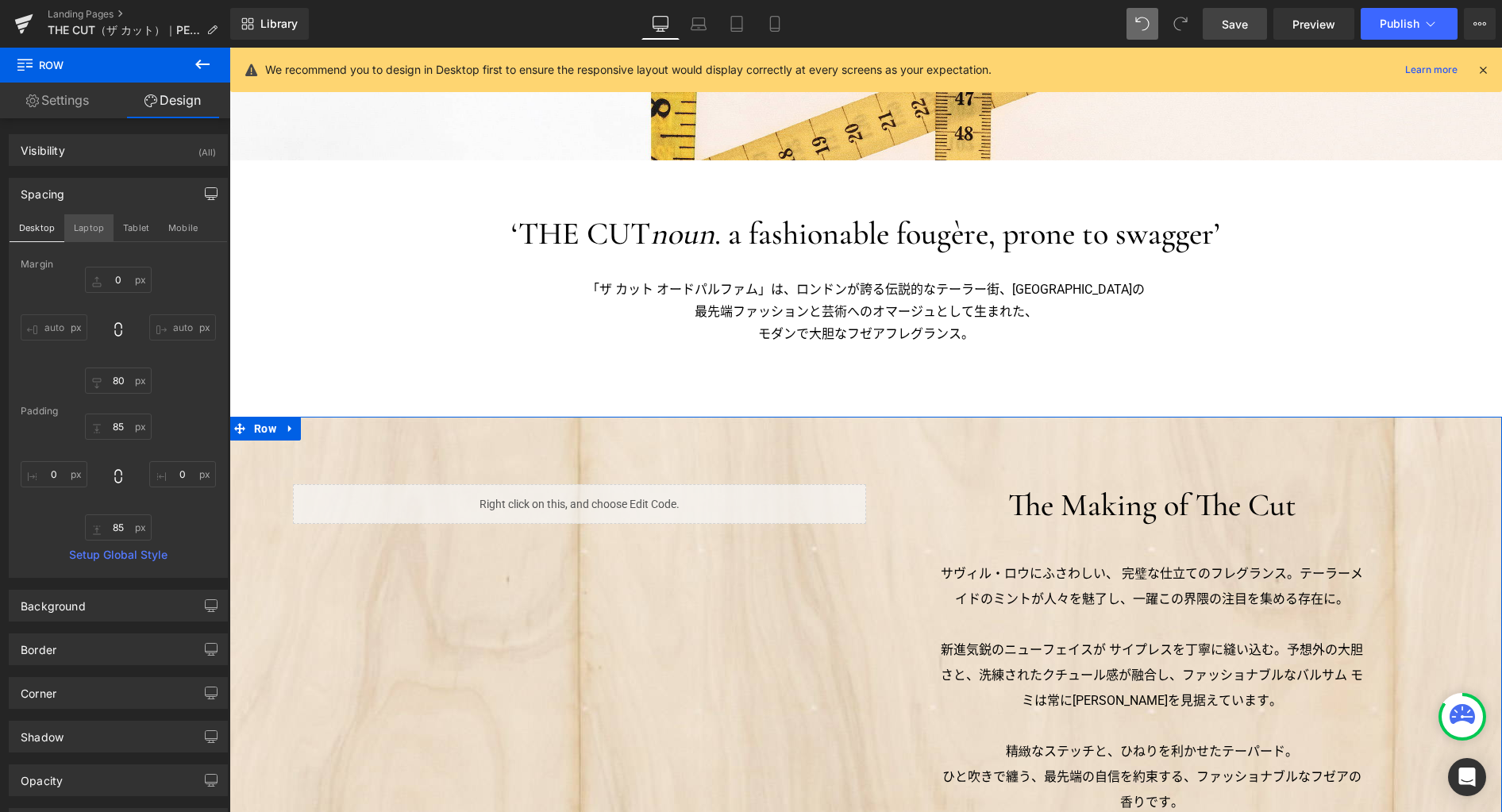
click at [87, 227] on button "Laptop" at bounding box center [89, 227] width 49 height 27
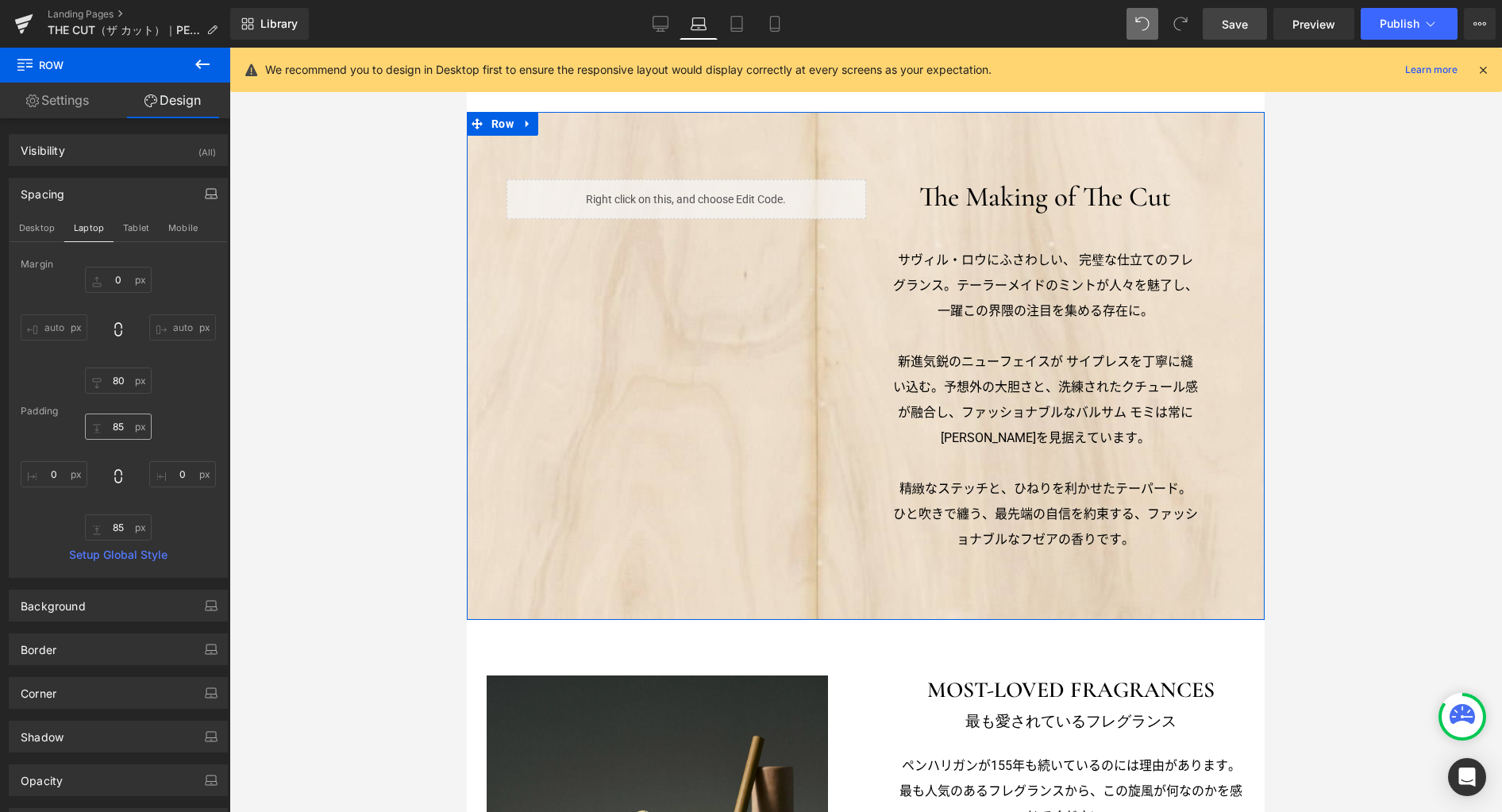
scroll to position [509, 0]
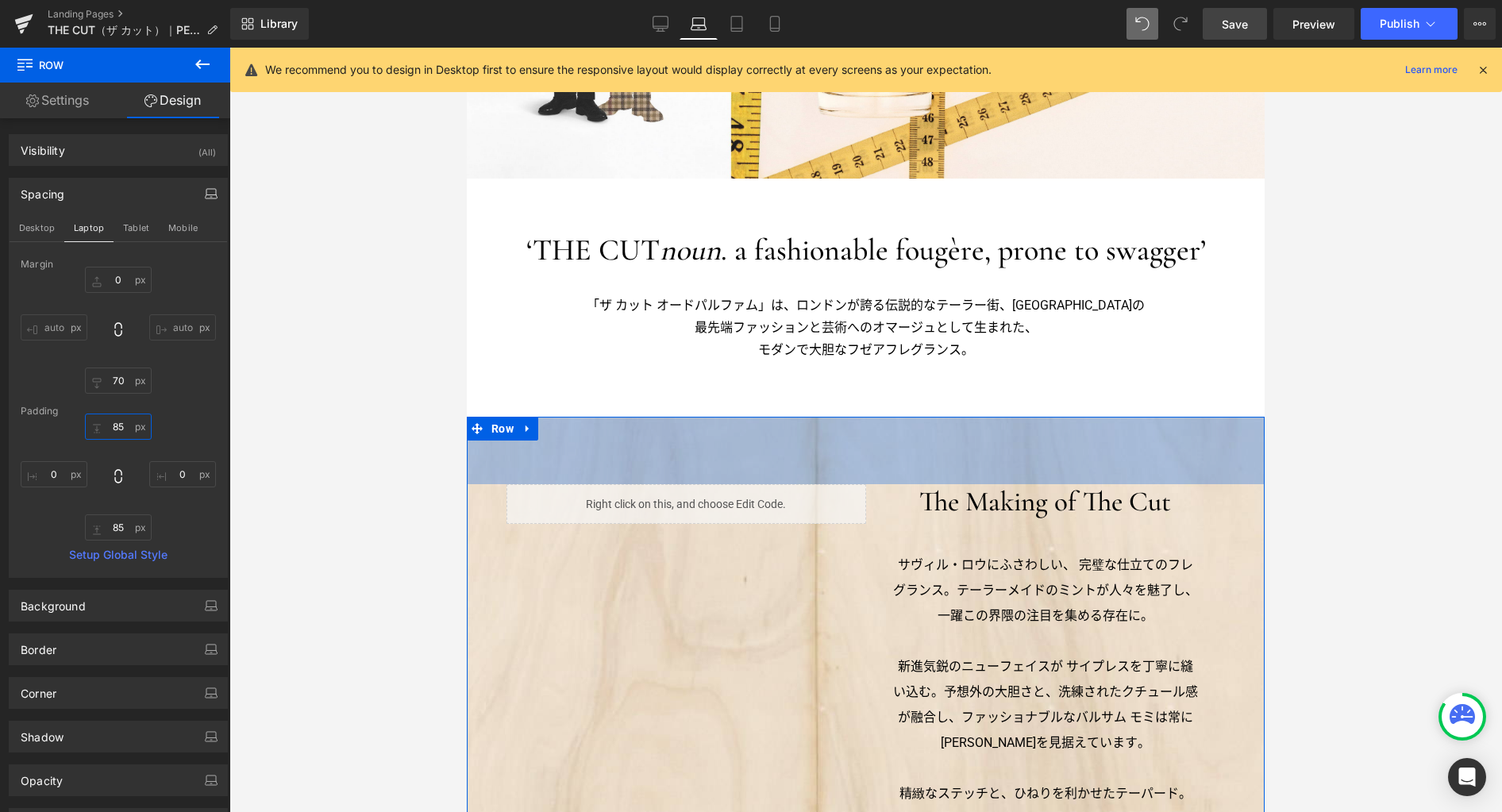
click at [117, 429] on input "85" at bounding box center [118, 426] width 67 height 26
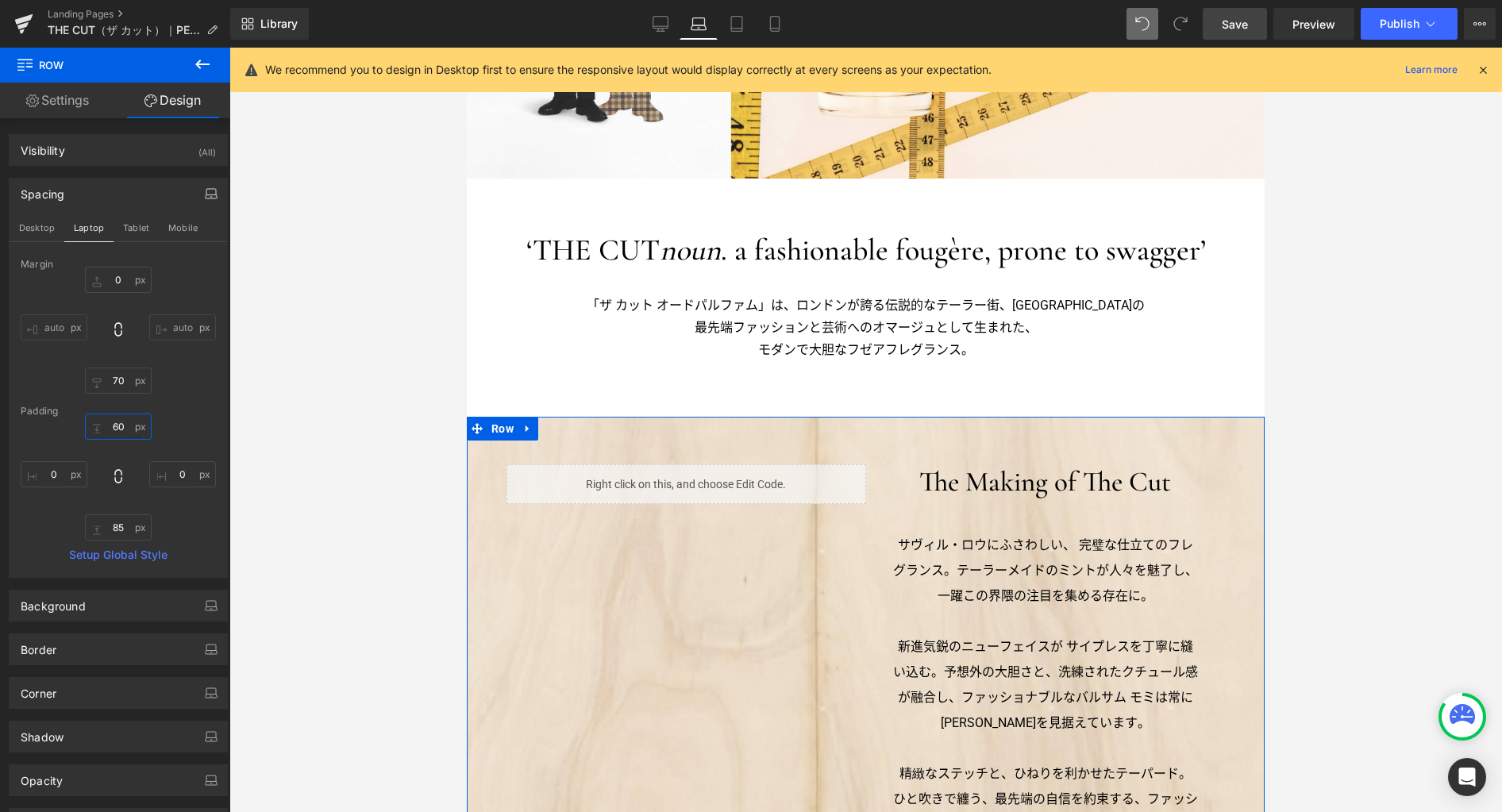
type input "60"
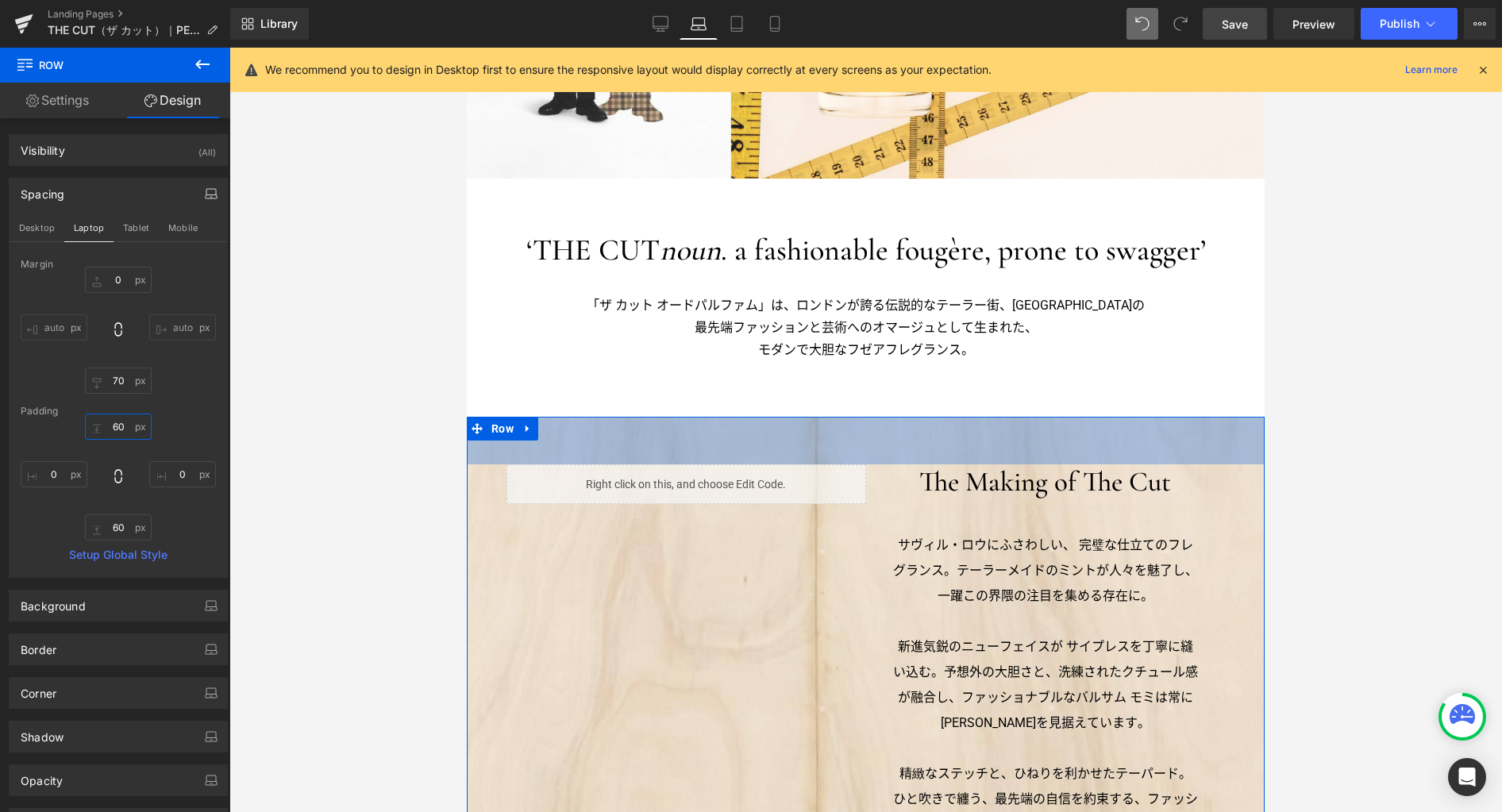
click at [126, 429] on input "60" at bounding box center [118, 426] width 67 height 26
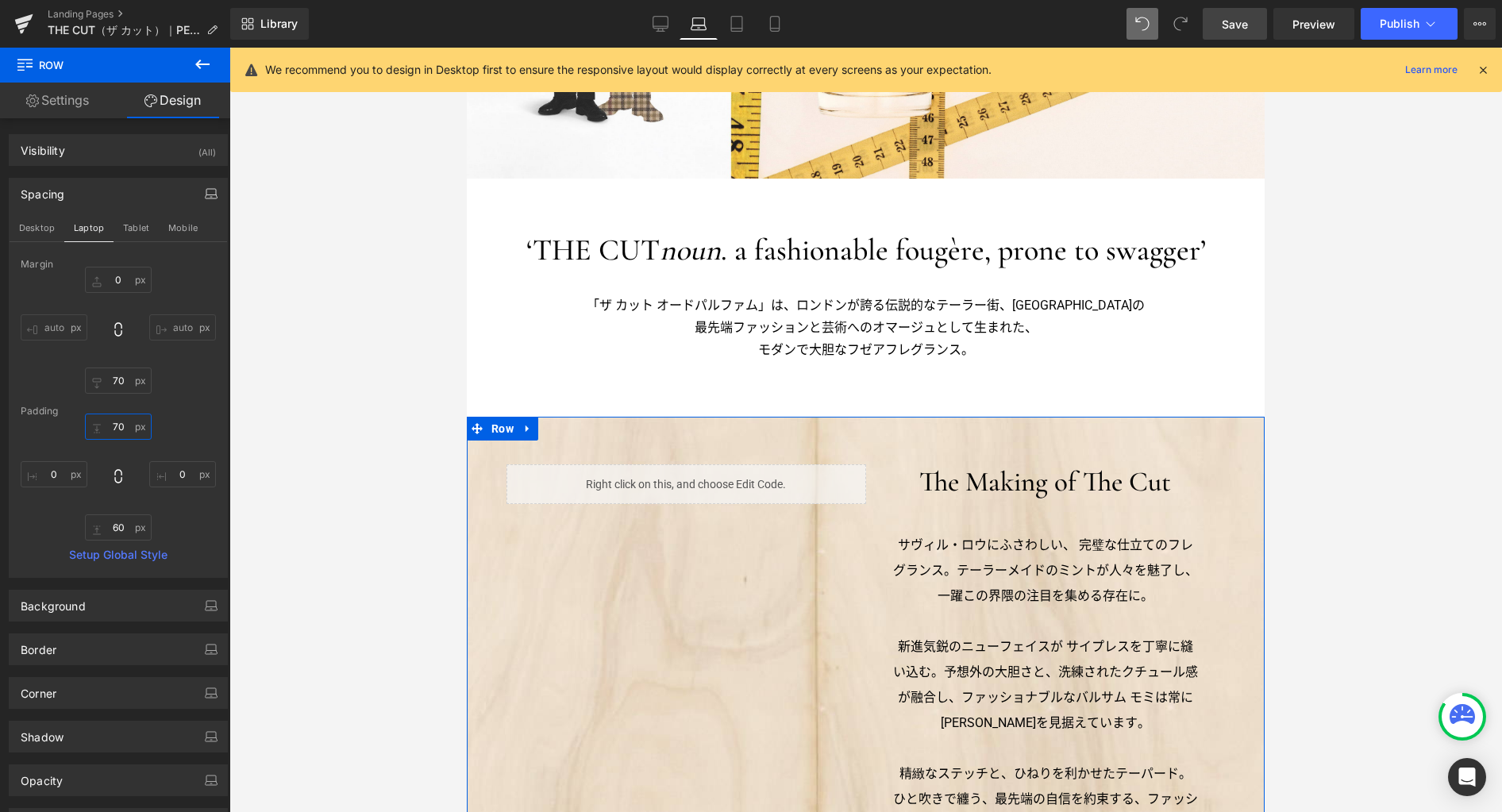
type input "70"
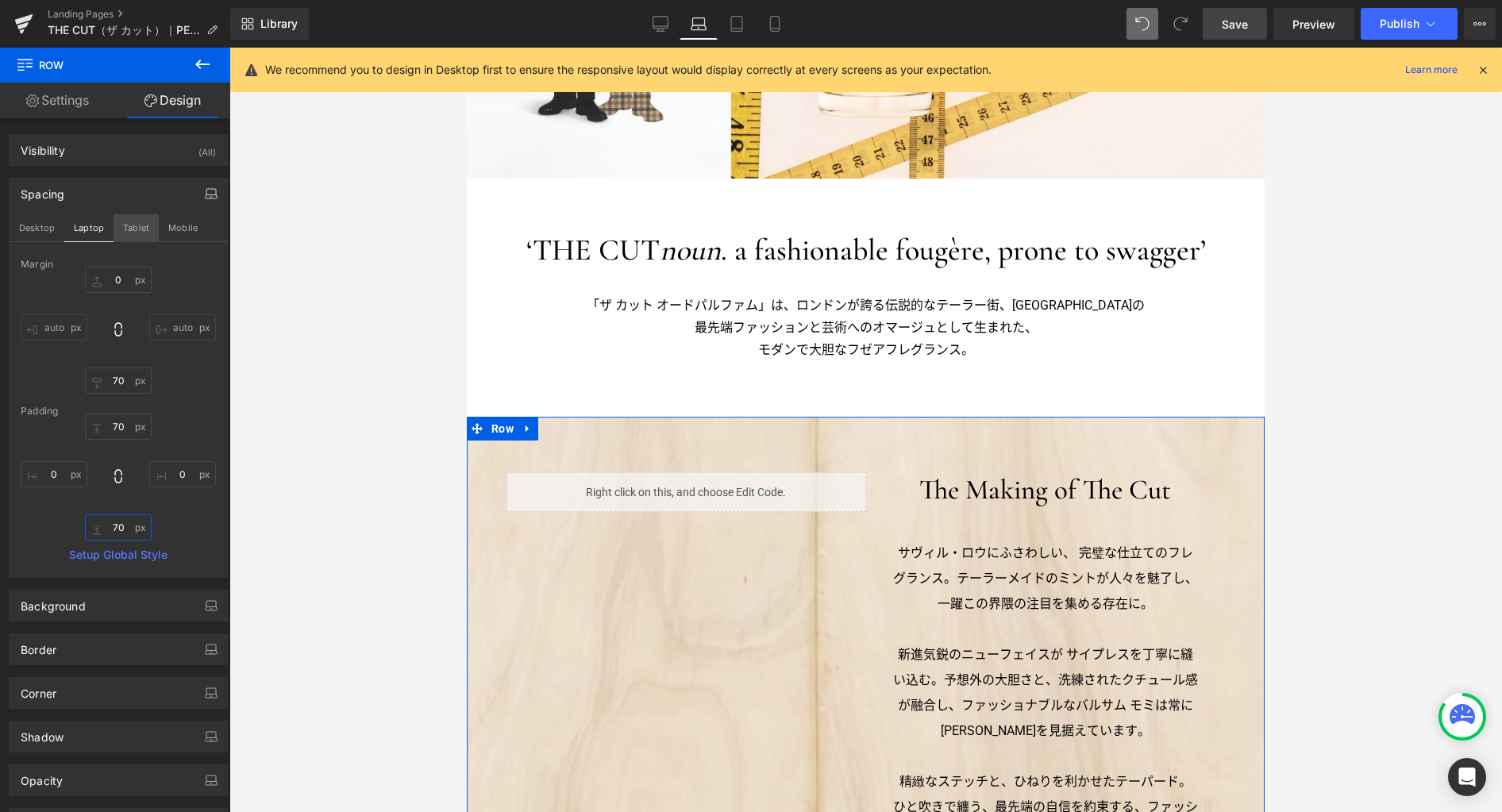
type input "70"
click at [137, 232] on button "Tablet" at bounding box center [136, 227] width 45 height 27
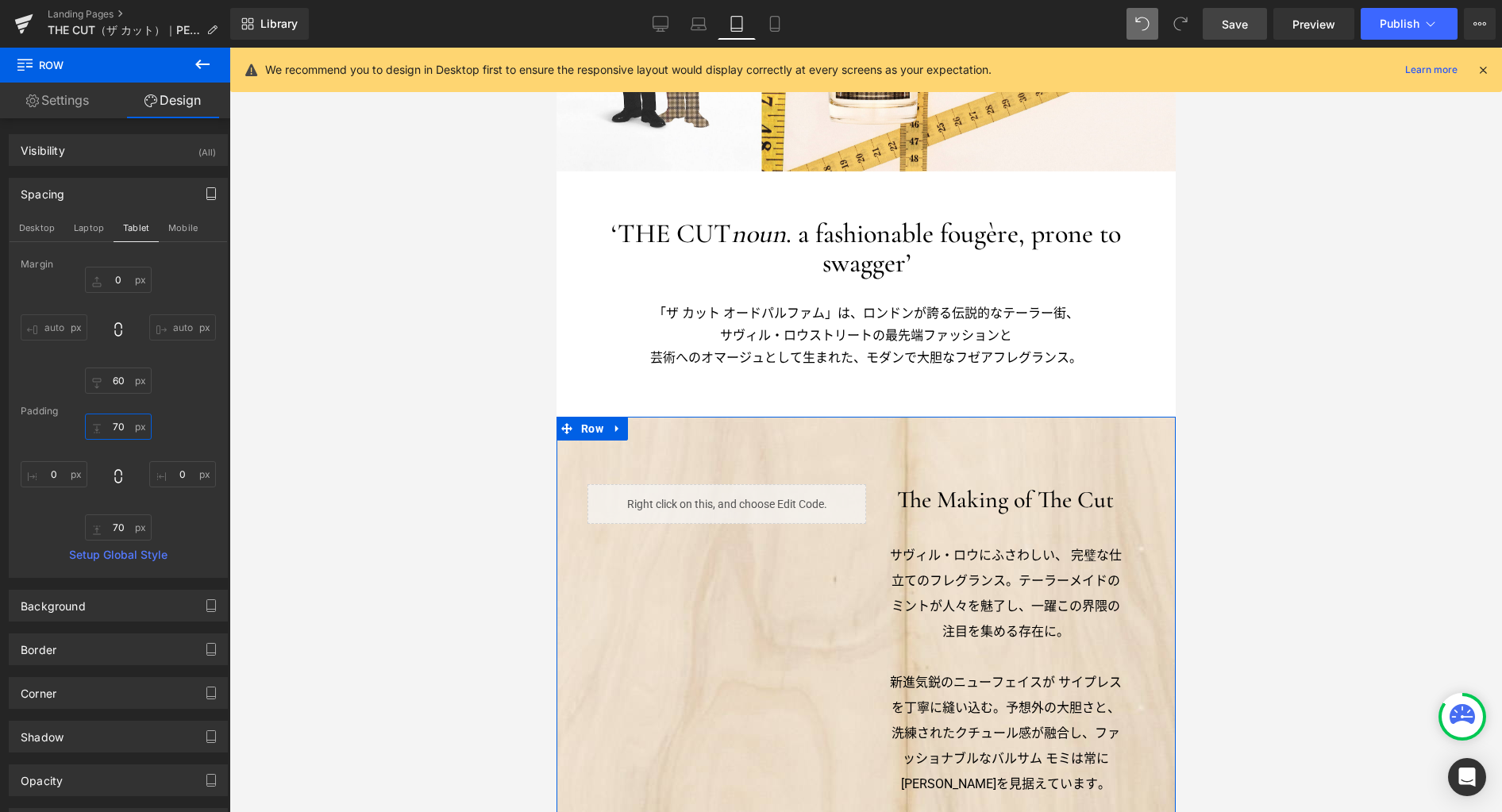
click at [127, 424] on input "70" at bounding box center [118, 426] width 67 height 26
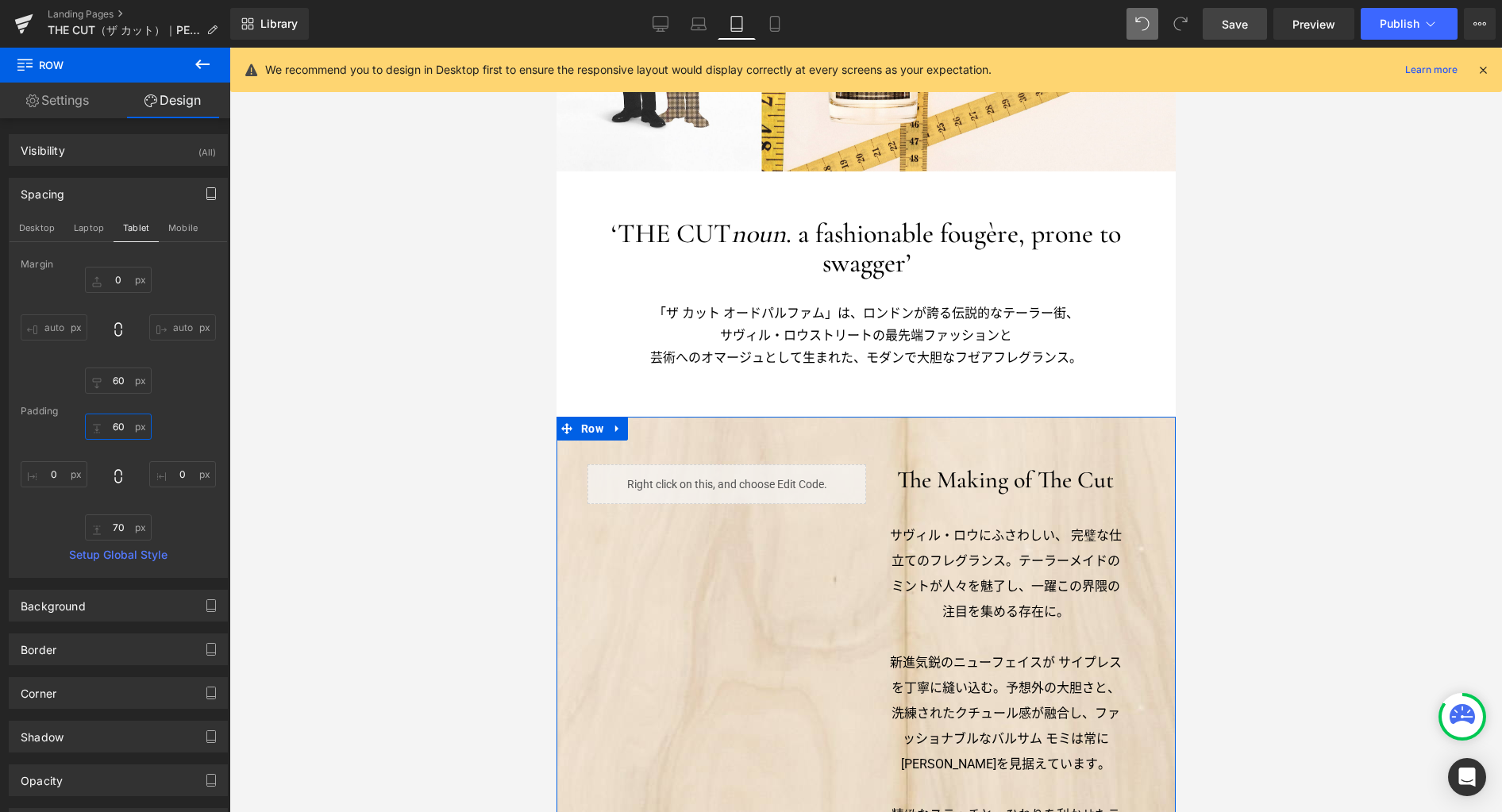
type input "60"
click at [174, 231] on button "Mobile" at bounding box center [182, 227] width 48 height 27
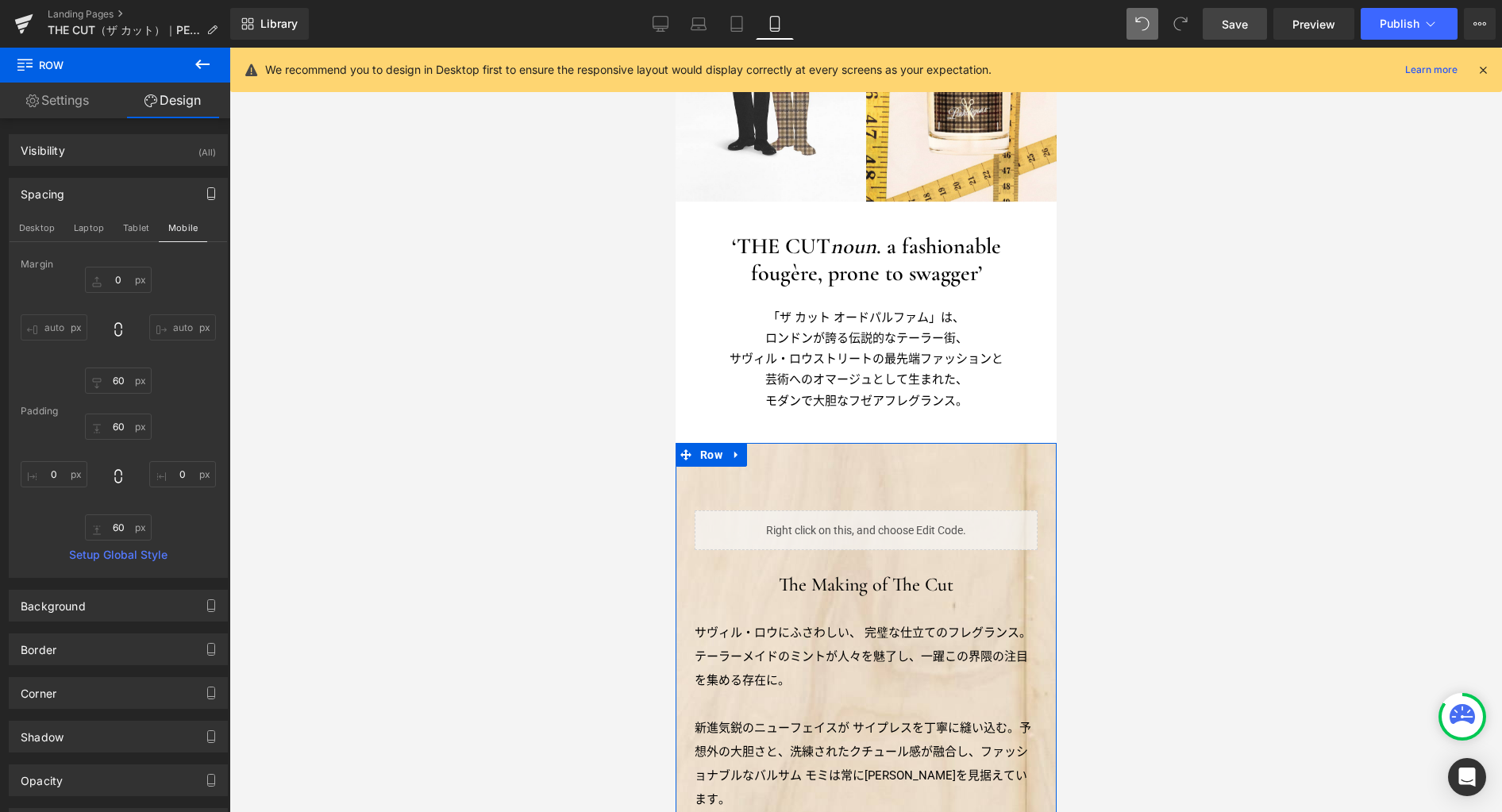
scroll to position [432, 0]
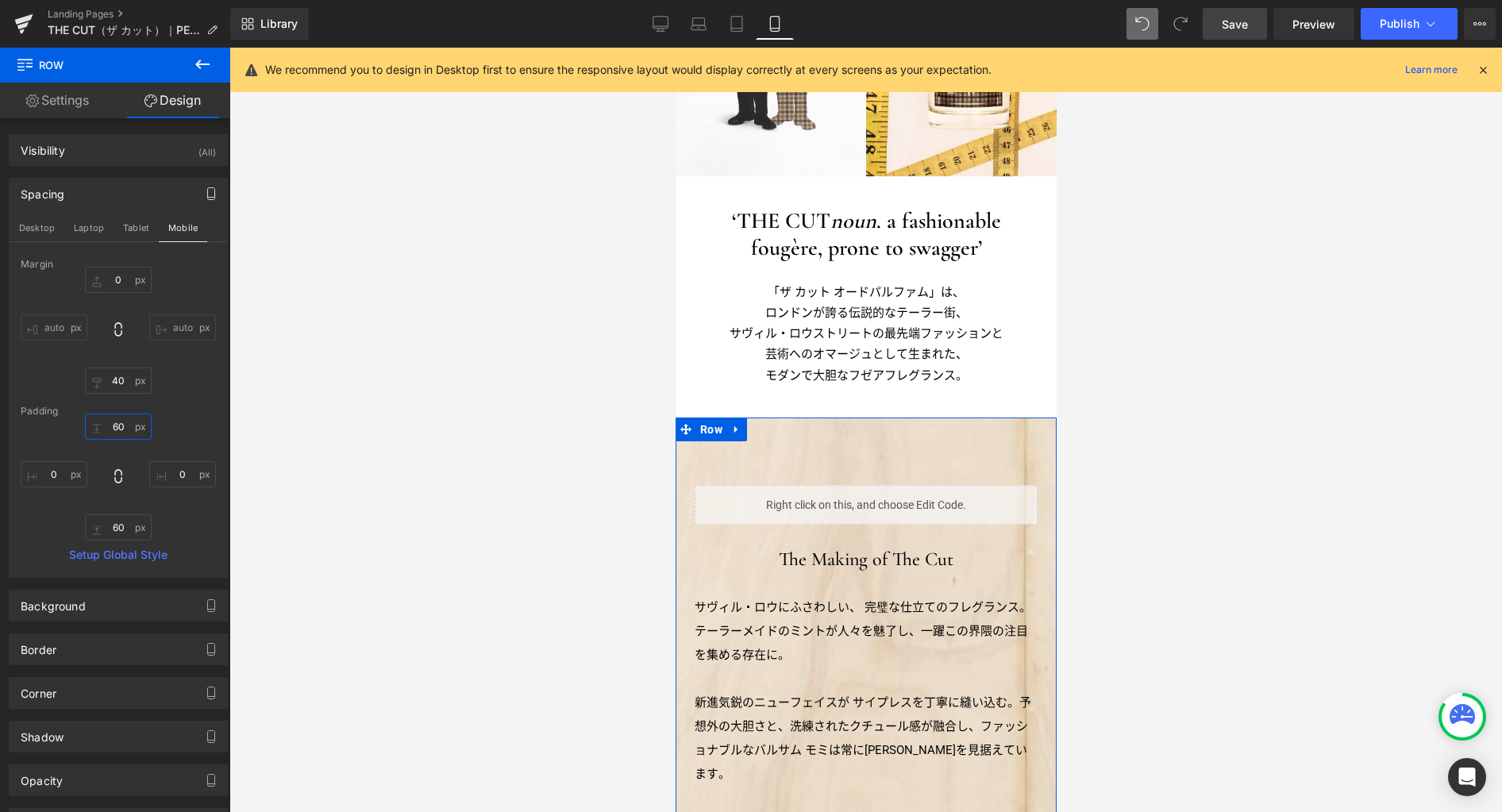
click at [122, 429] on input "60" at bounding box center [118, 426] width 67 height 26
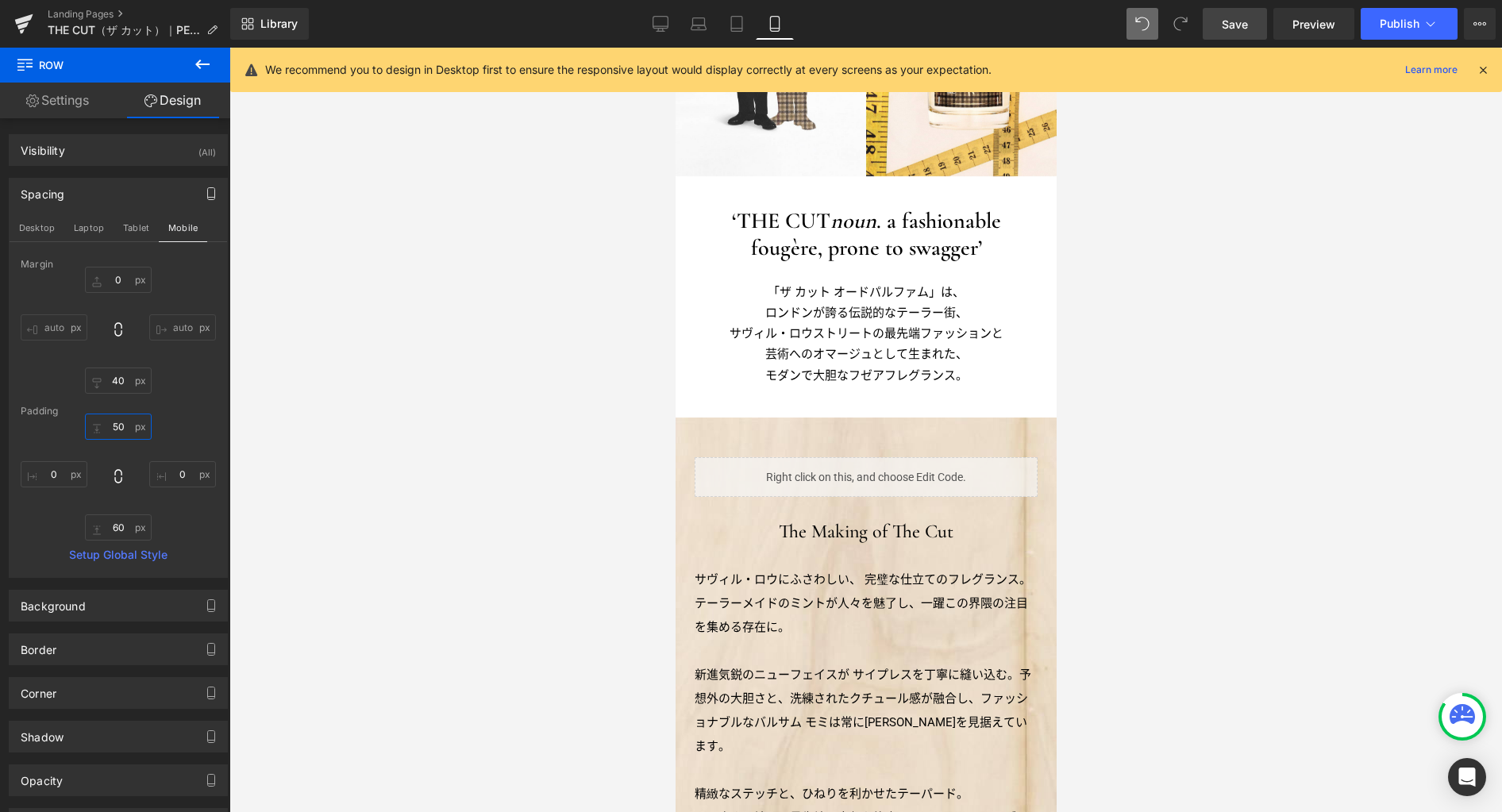
type input "50"
click at [1223, 27] on link "Save" at bounding box center [1234, 24] width 64 height 32
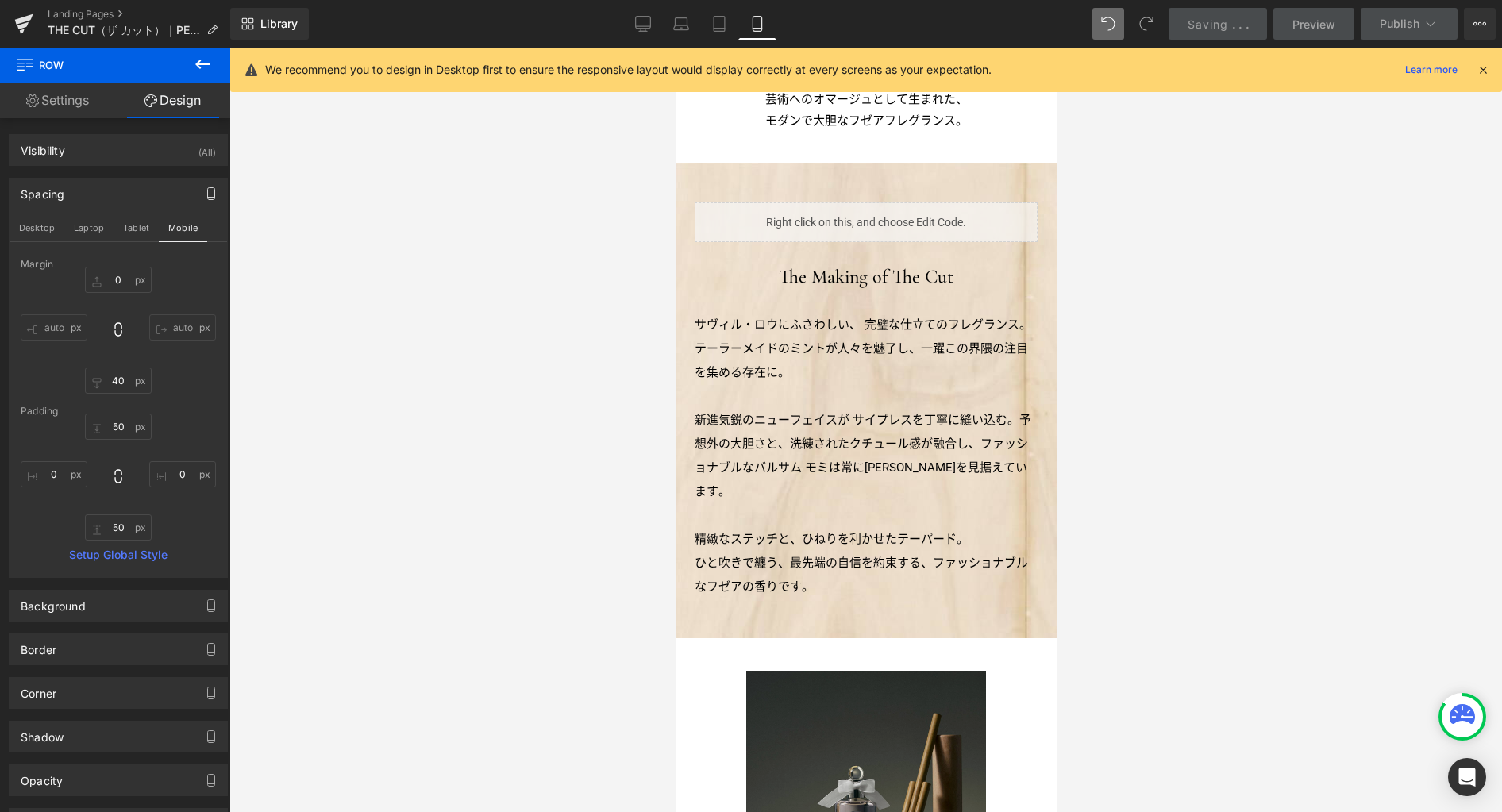
scroll to position [601, 0]
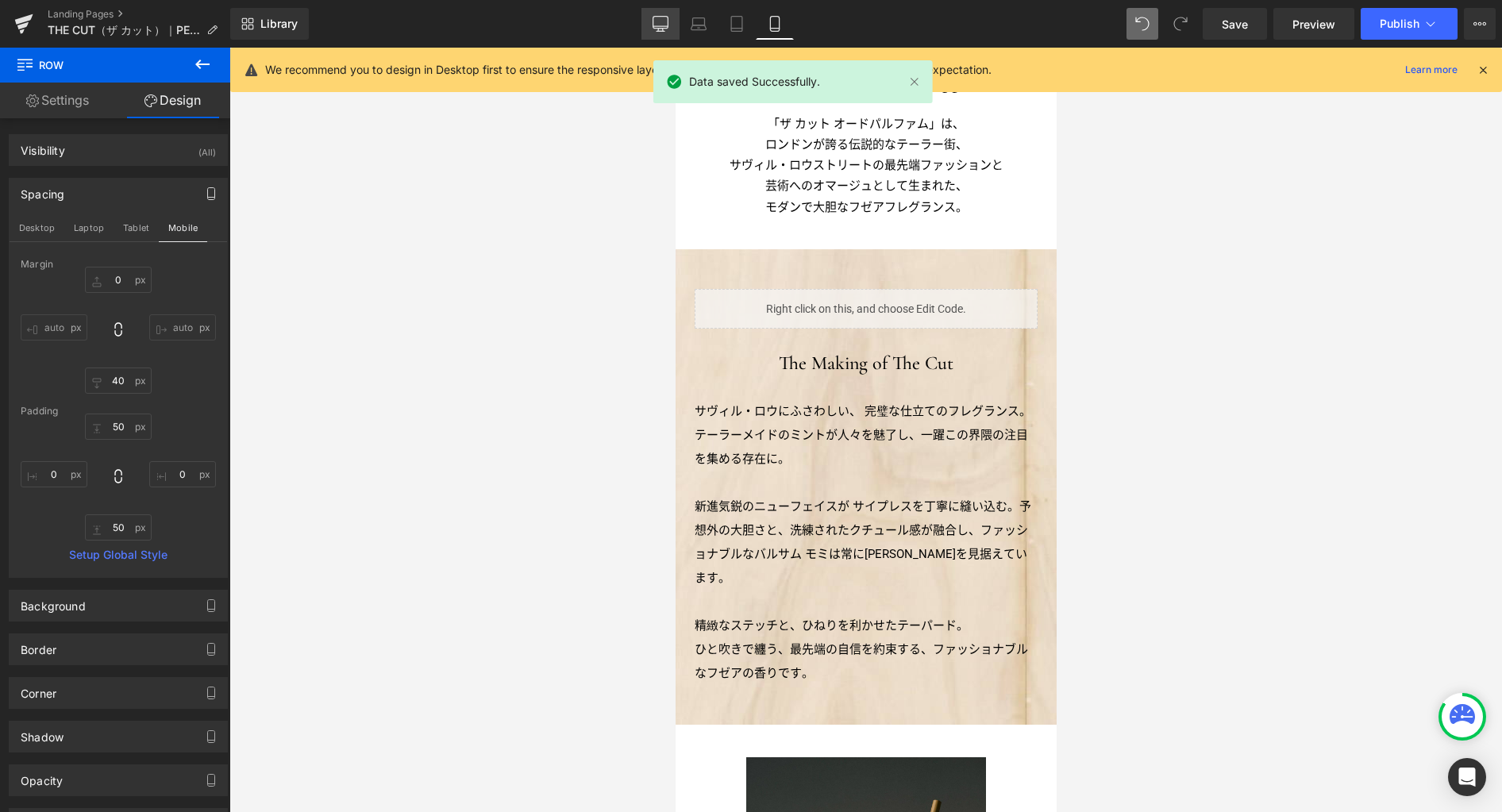
click at [672, 27] on link "Desktop" at bounding box center [660, 24] width 38 height 32
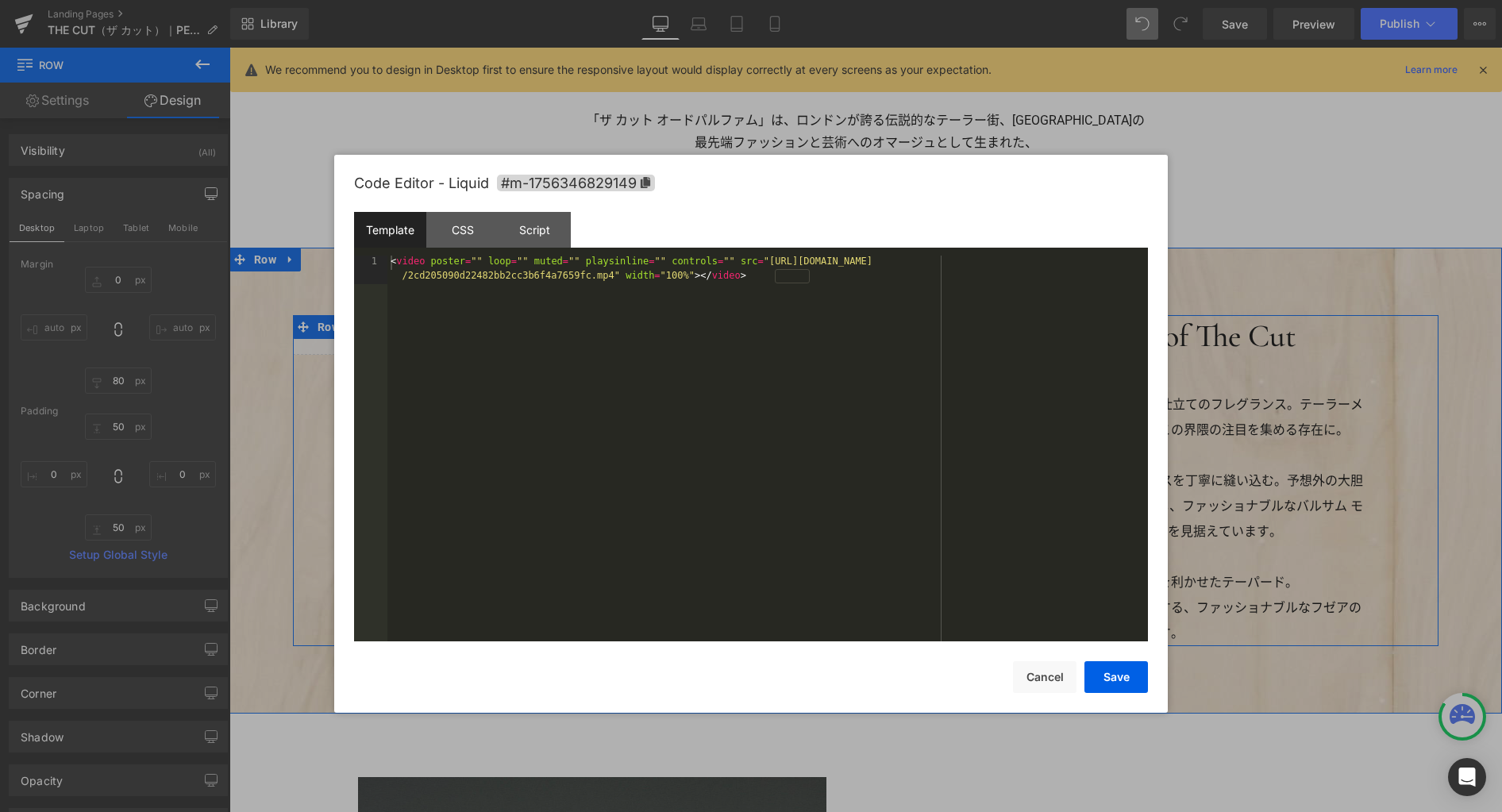
click at [588, 328] on div "Liquid" at bounding box center [579, 335] width 573 height 40
click at [578, 409] on div "< video poster = "" loop = "" muted = "" playsinline = "" controls = "" src = "…" at bounding box center [767, 476] width 760 height 443
click at [1102, 680] on button "Save" at bounding box center [1116, 677] width 63 height 32
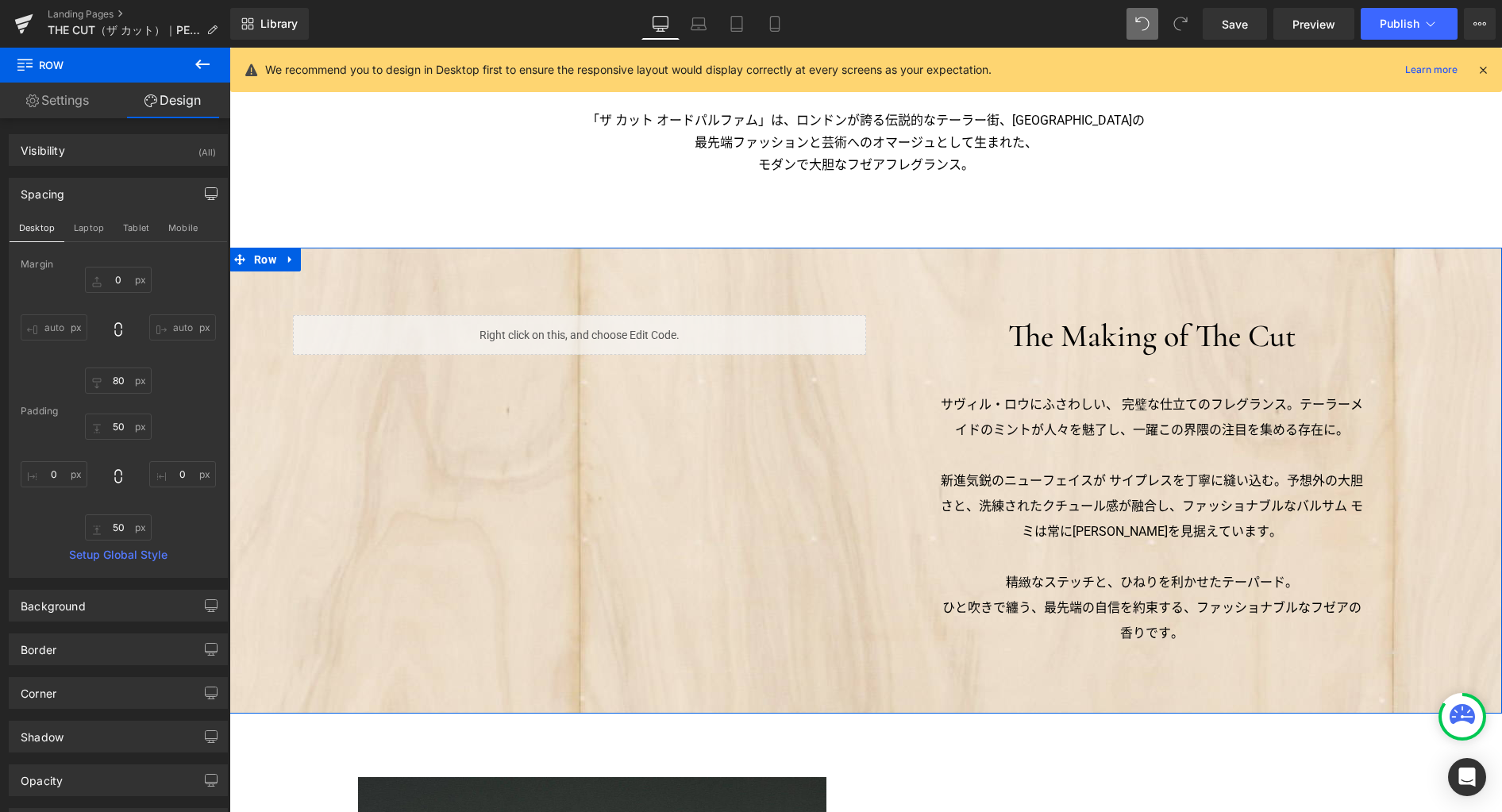
click at [168, 100] on link "Design" at bounding box center [173, 100] width 115 height 36
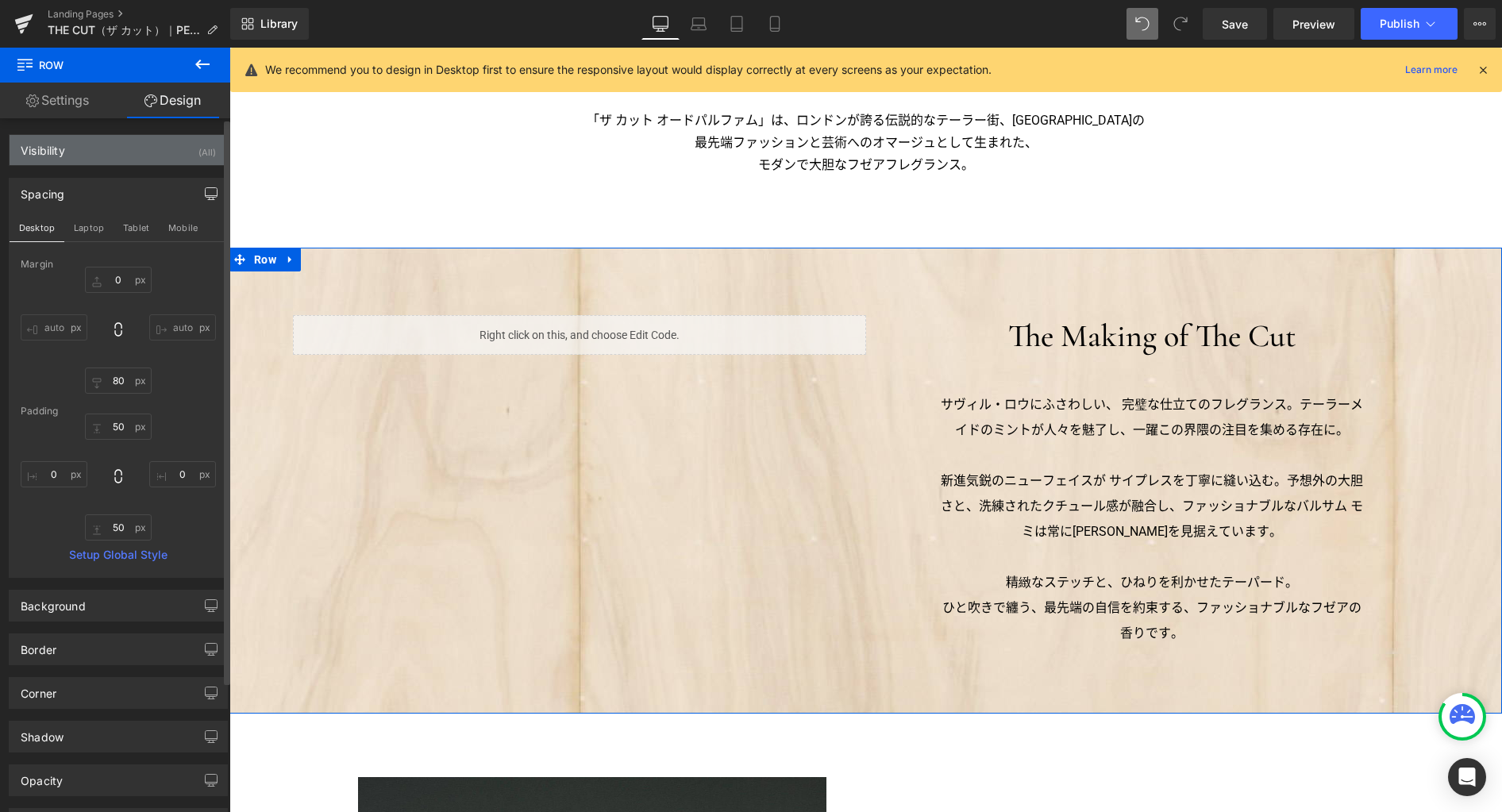
click at [126, 157] on div "Visibility (All)" at bounding box center [118, 150] width 218 height 30
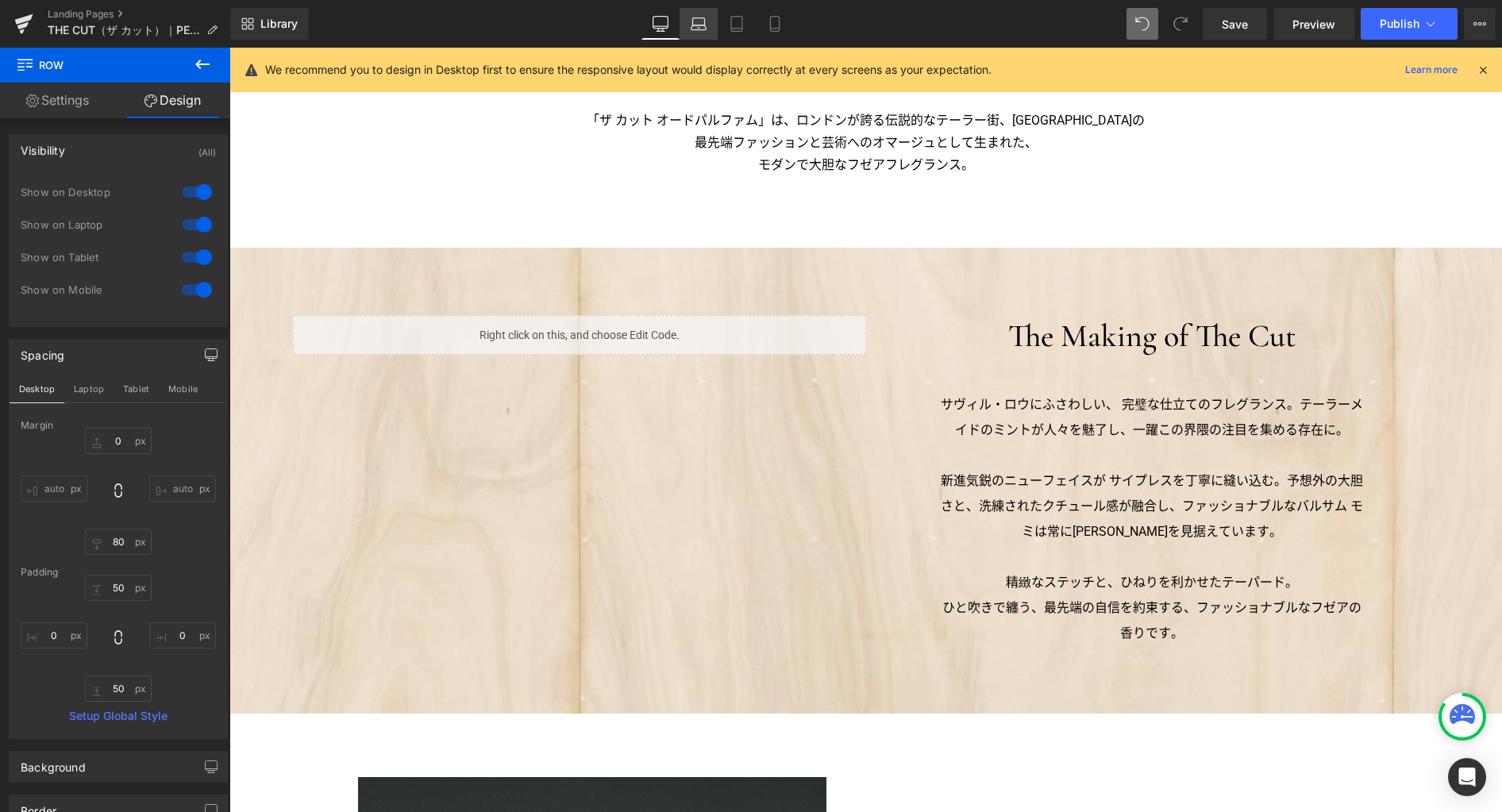
click at [696, 22] on icon at bounding box center [699, 24] width 16 height 16
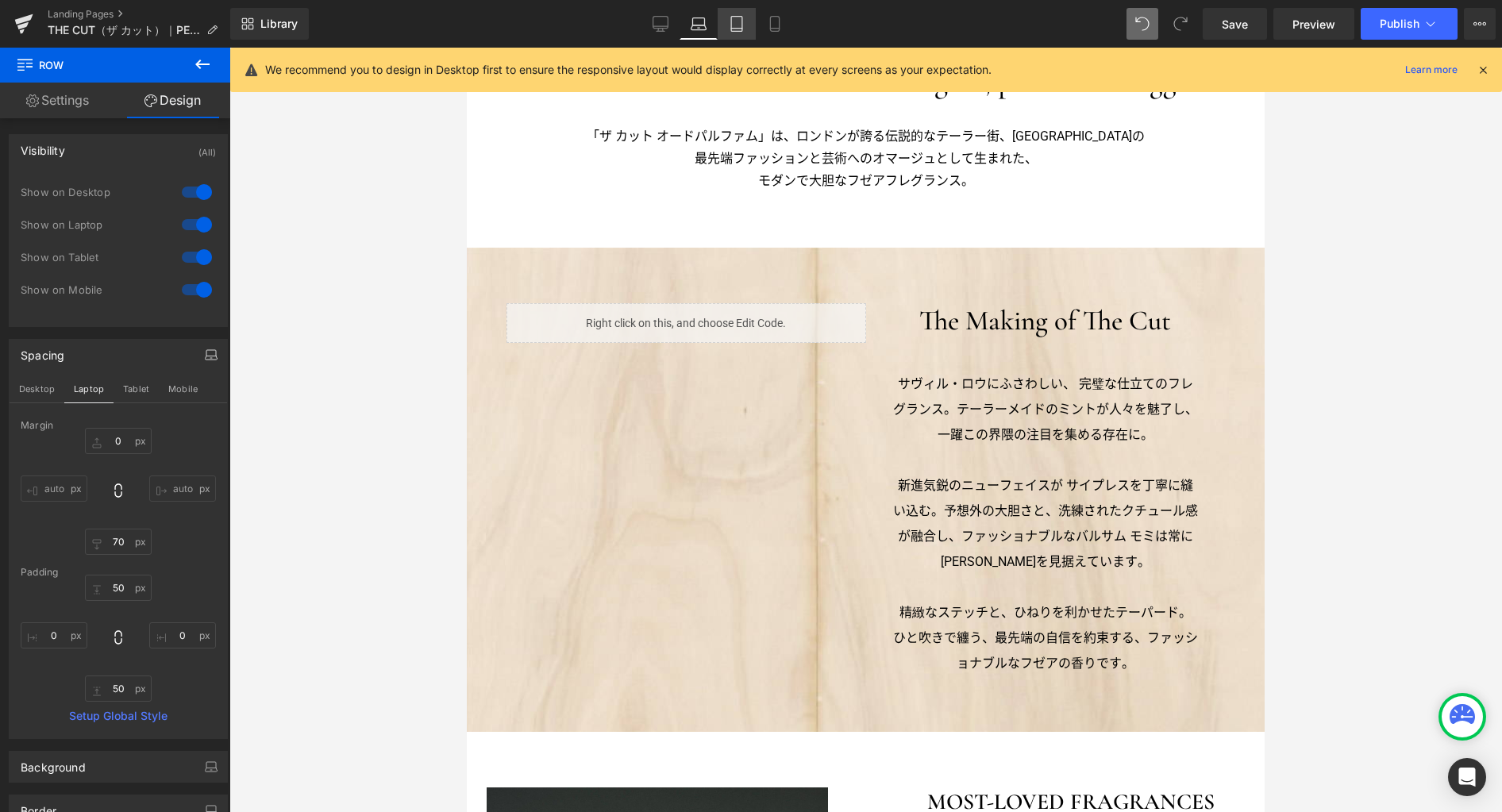
drag, startPoint x: 729, startPoint y: 29, endPoint x: 750, endPoint y: 27, distance: 21.1
click at [730, 30] on icon at bounding box center [736, 24] width 16 height 16
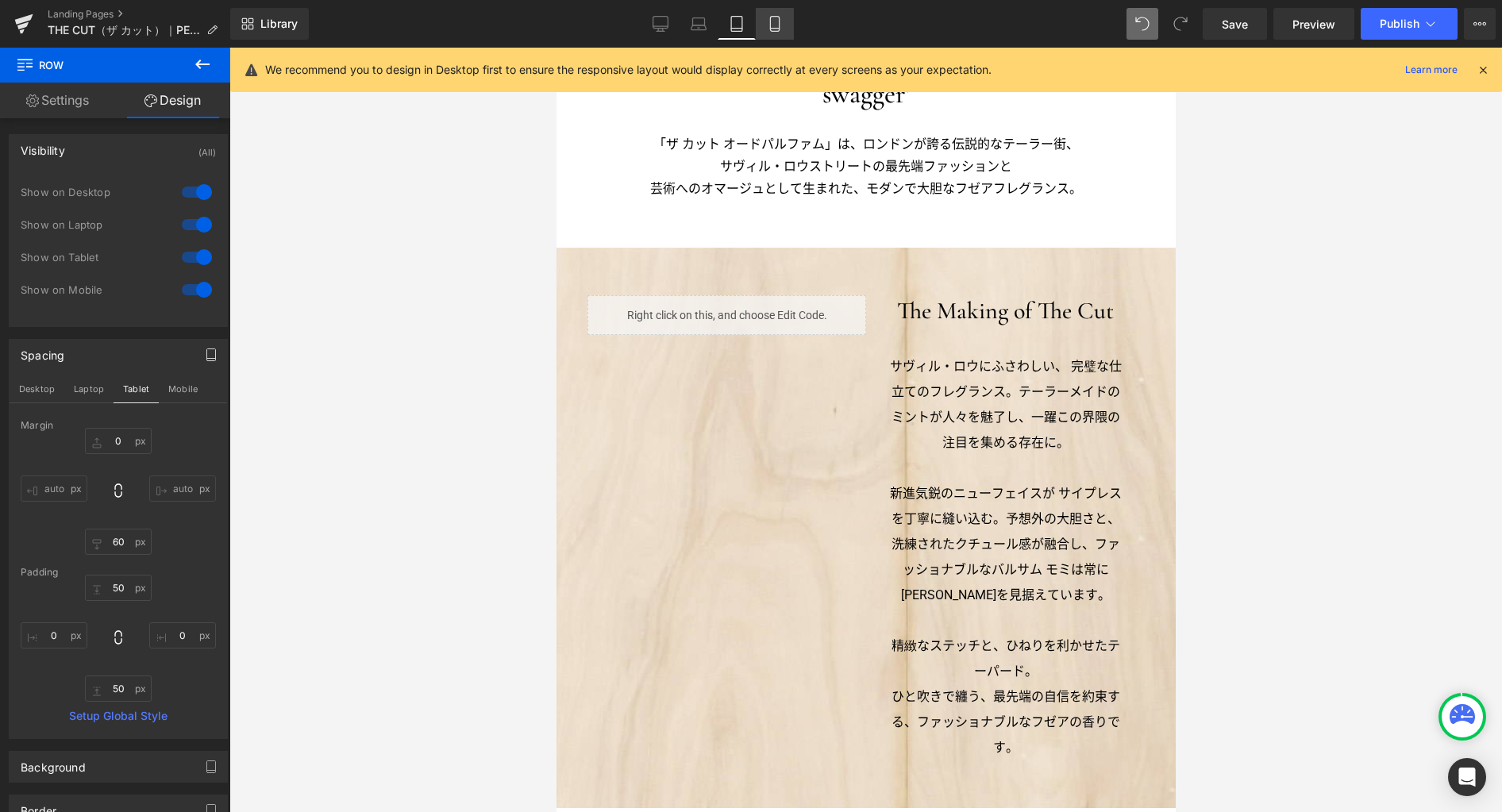
click at [764, 28] on link "Mobile" at bounding box center [774, 24] width 38 height 32
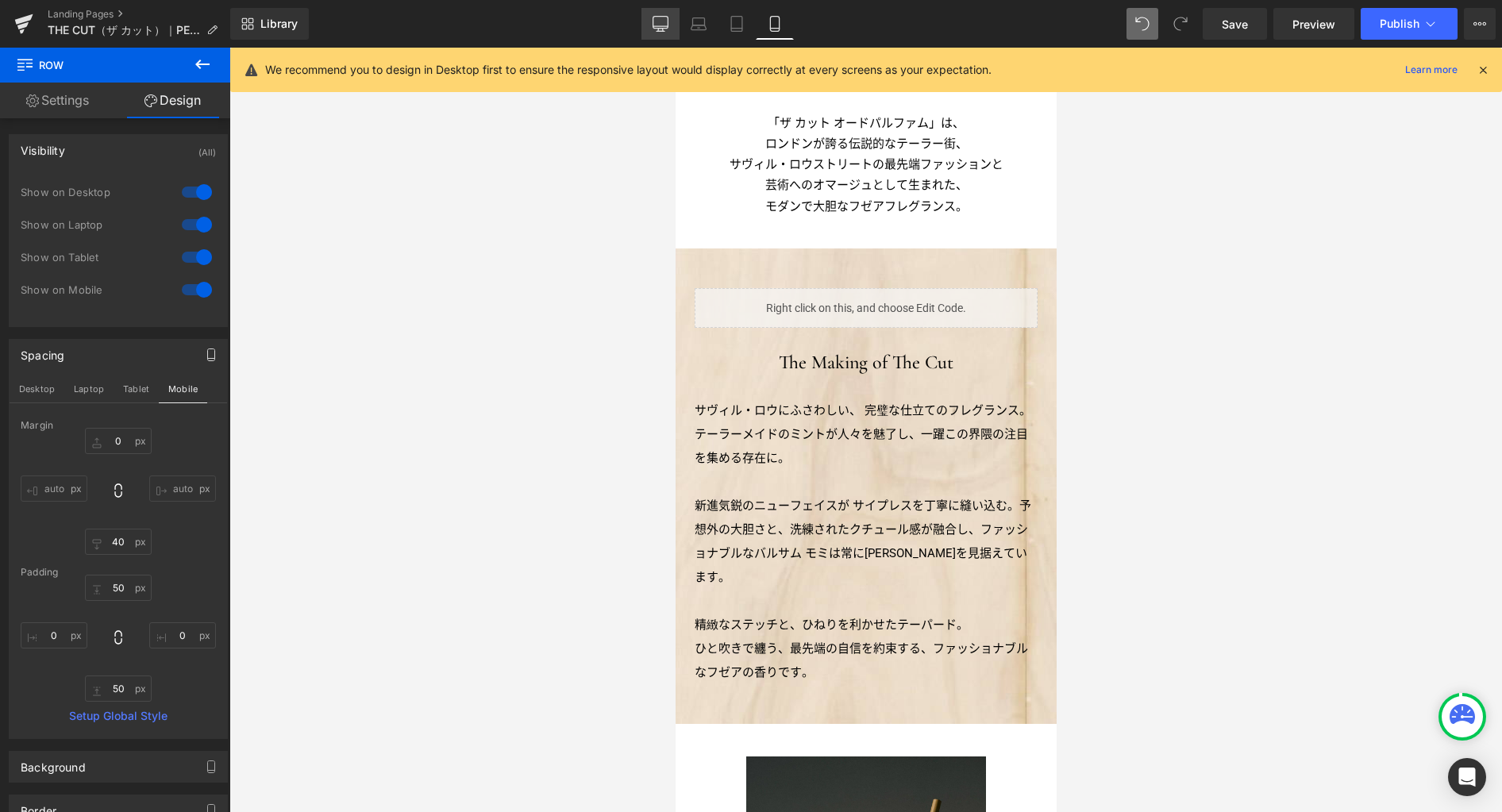
click at [661, 26] on icon at bounding box center [661, 26] width 15 height 0
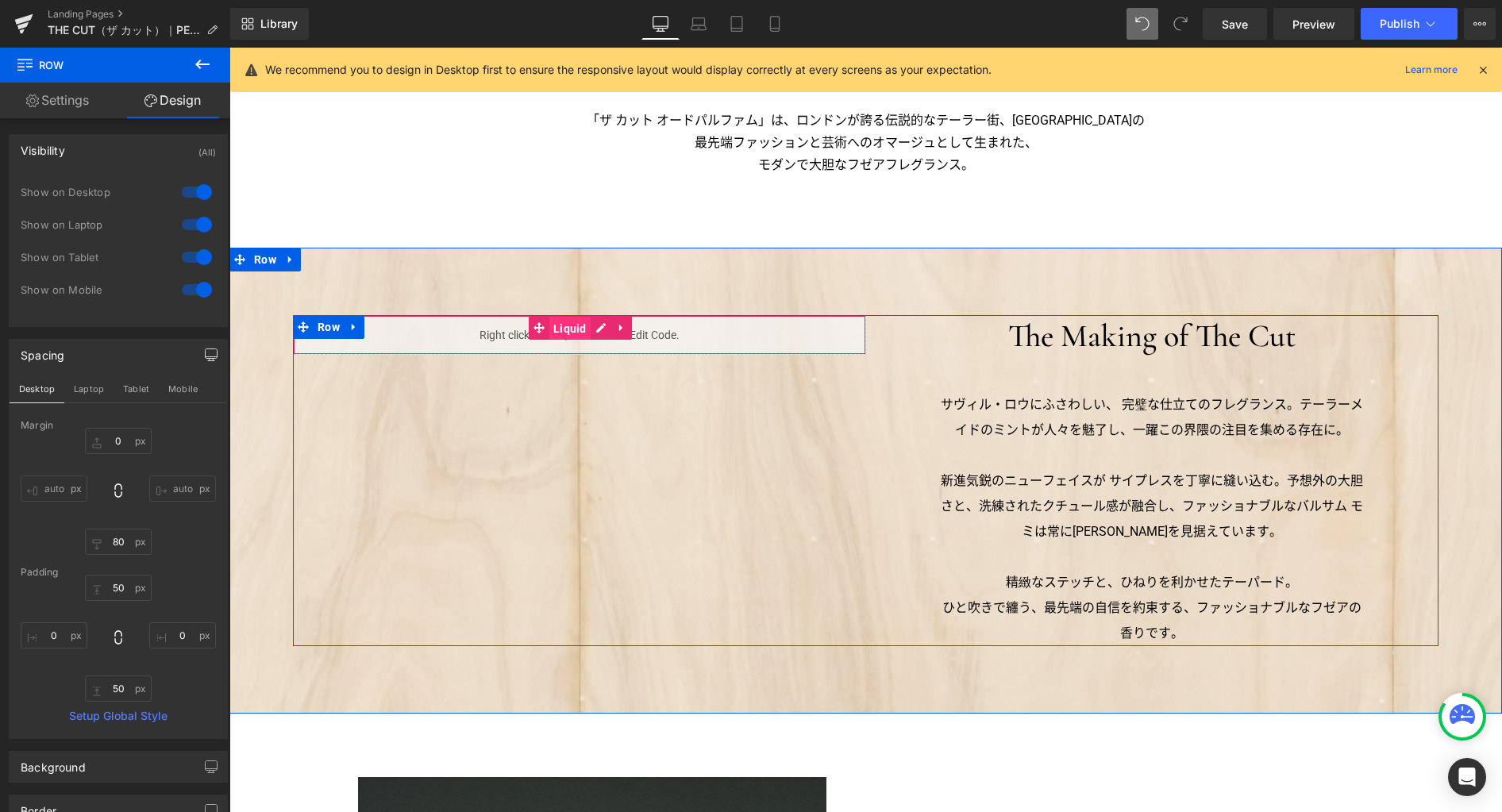
click at [561, 327] on span "Liquid" at bounding box center [570, 328] width 41 height 24
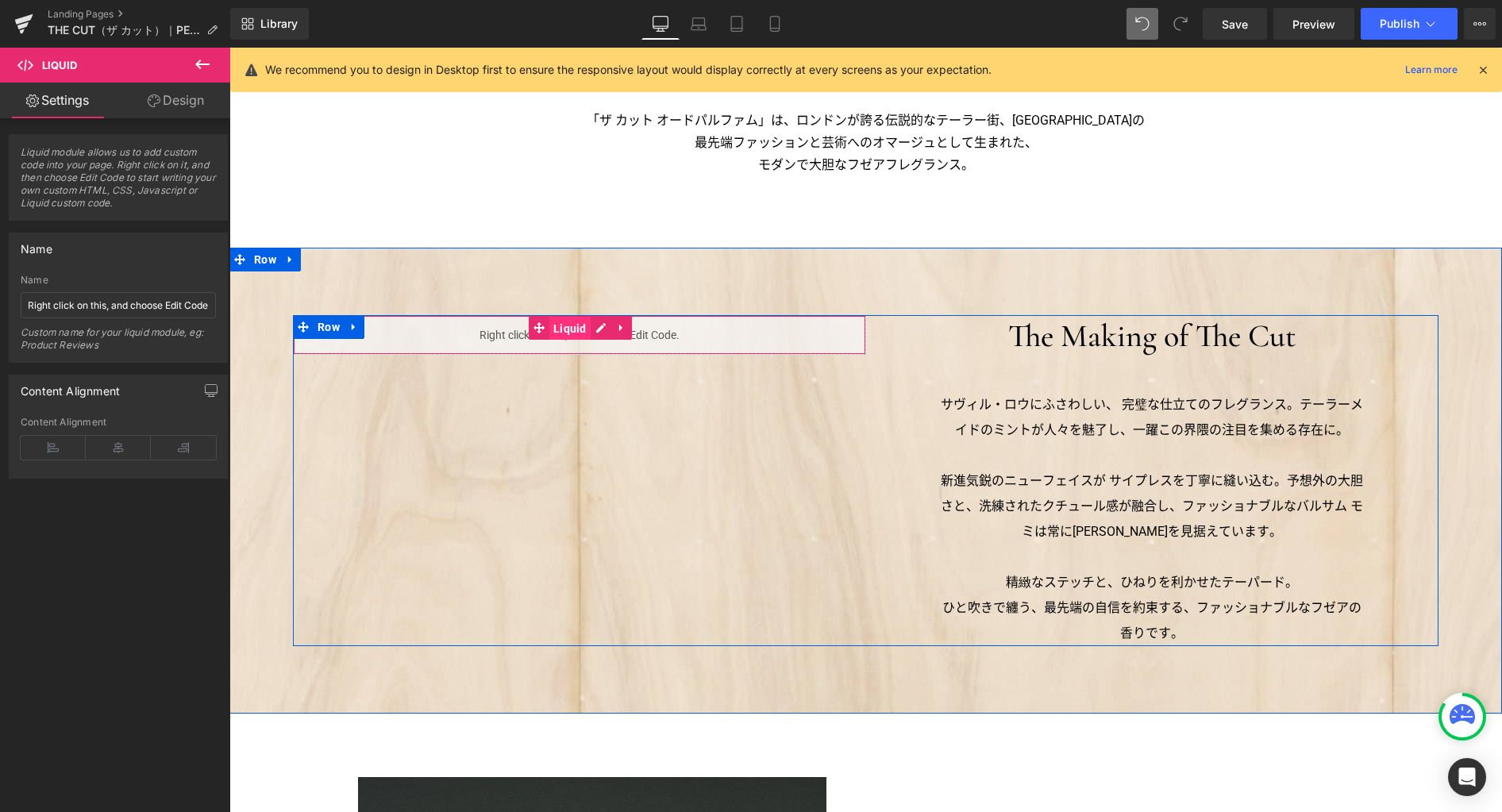
click at [563, 327] on span "Liquid" at bounding box center [570, 328] width 41 height 24
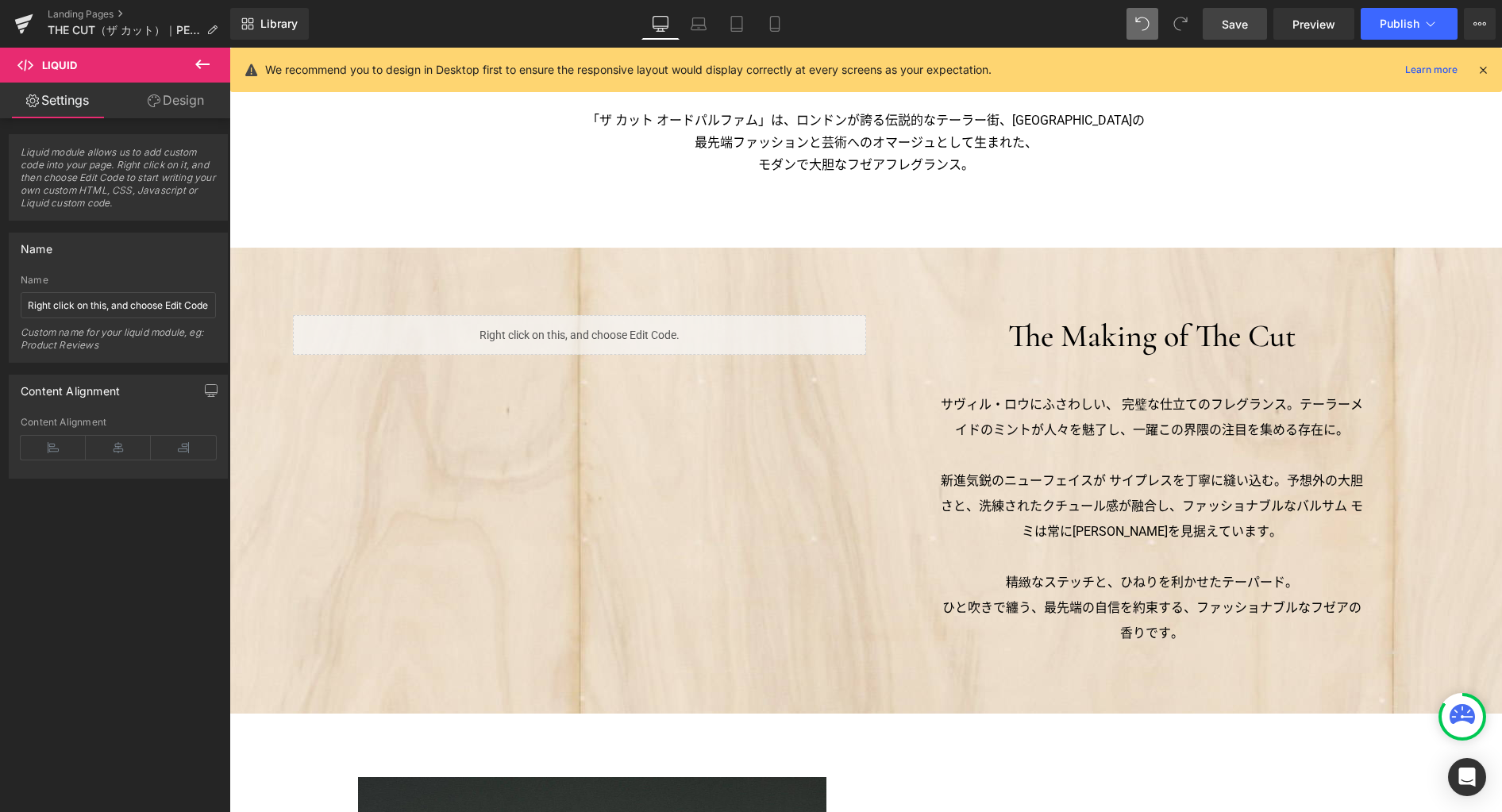
drag, startPoint x: 1222, startPoint y: 28, endPoint x: 1221, endPoint y: 36, distance: 8.1
click at [1222, 29] on link "Save" at bounding box center [1234, 24] width 64 height 32
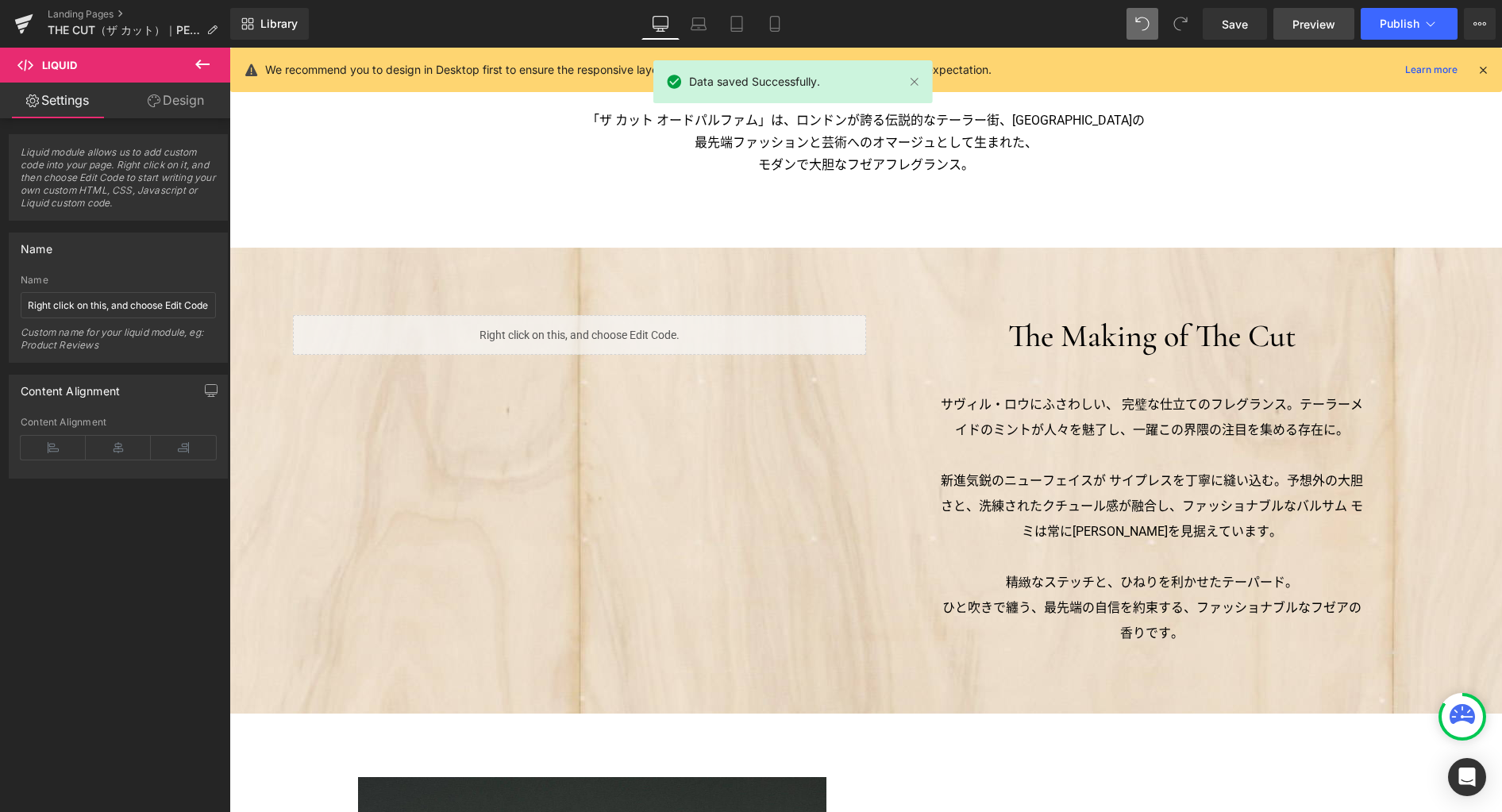
click at [1306, 25] on span "Preview" at bounding box center [1313, 24] width 43 height 17
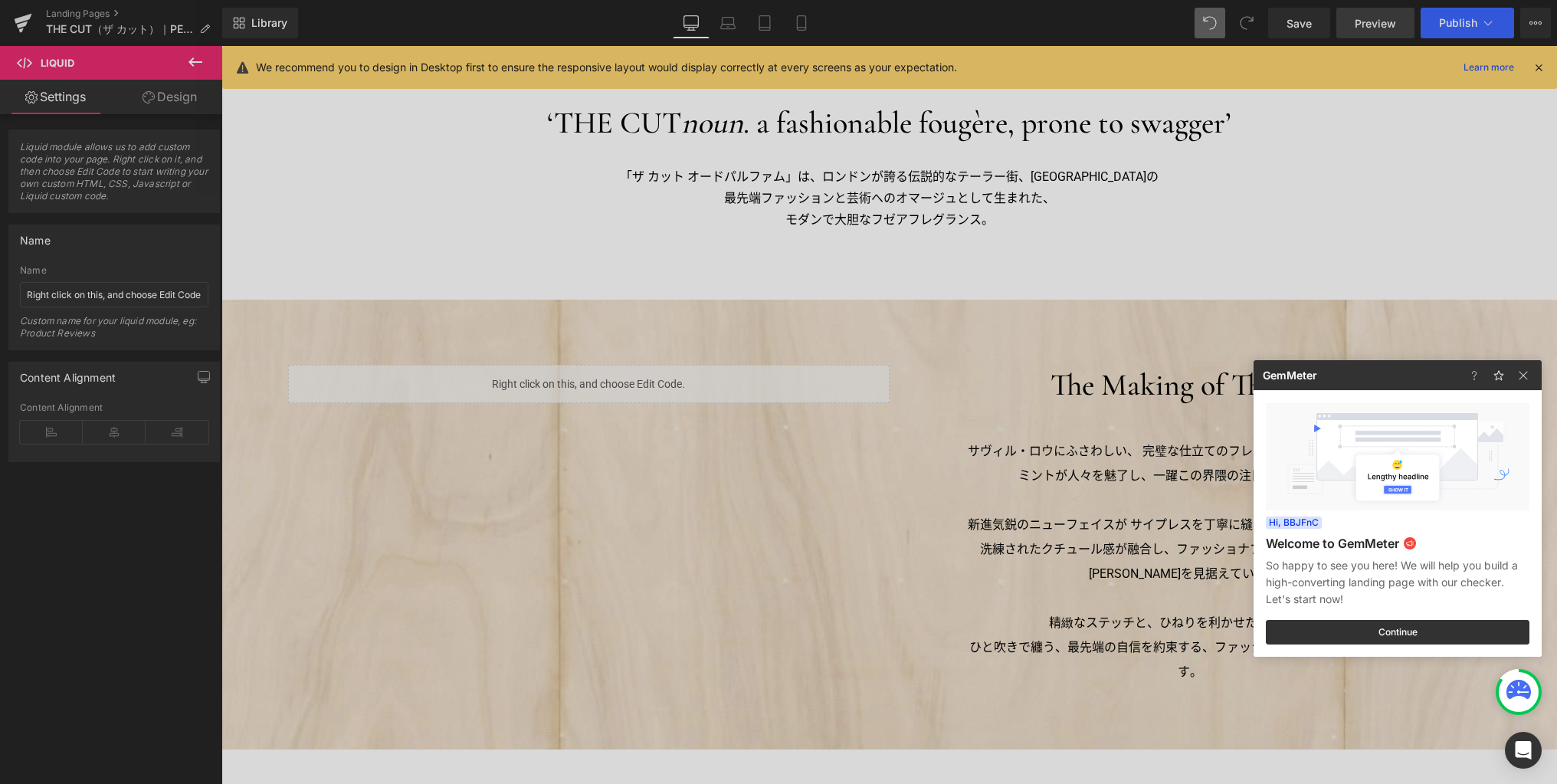
scroll to position [1009, 0]
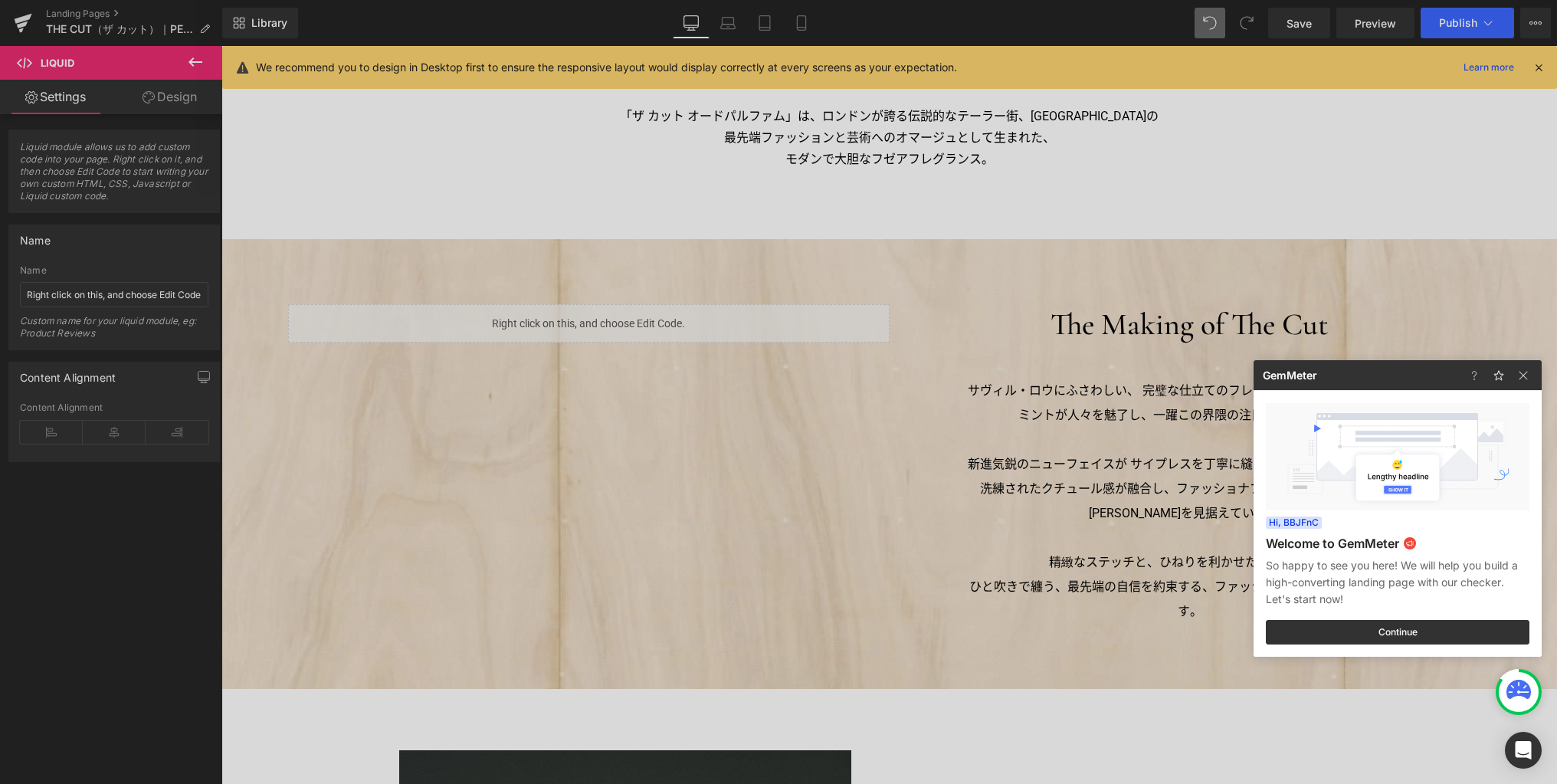
click at [401, 194] on div at bounding box center [778, 392] width 1557 height 784
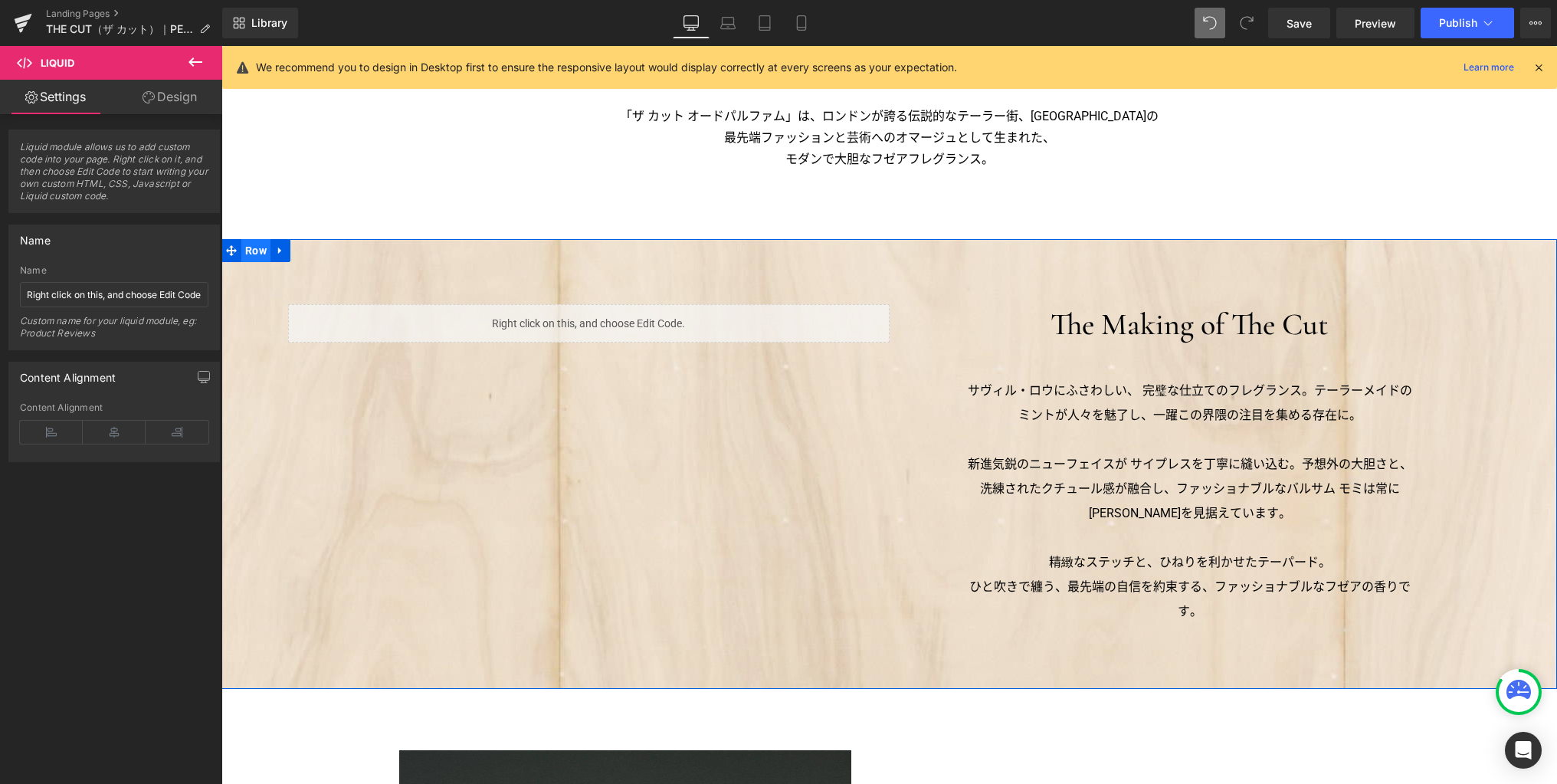
click at [252, 252] on span "Row" at bounding box center [256, 250] width 29 height 23
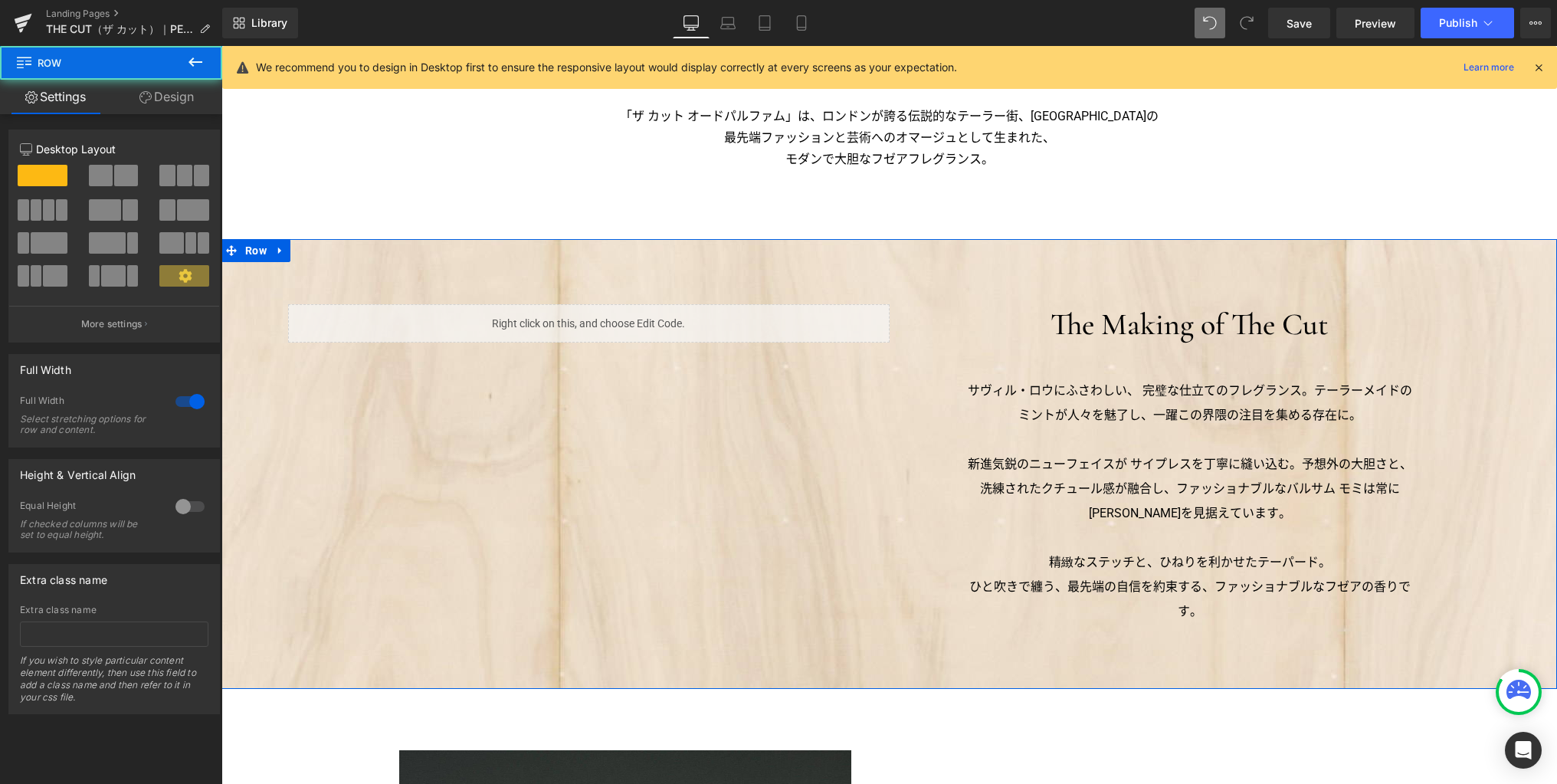
click at [188, 94] on link "Design" at bounding box center [167, 97] width 111 height 35
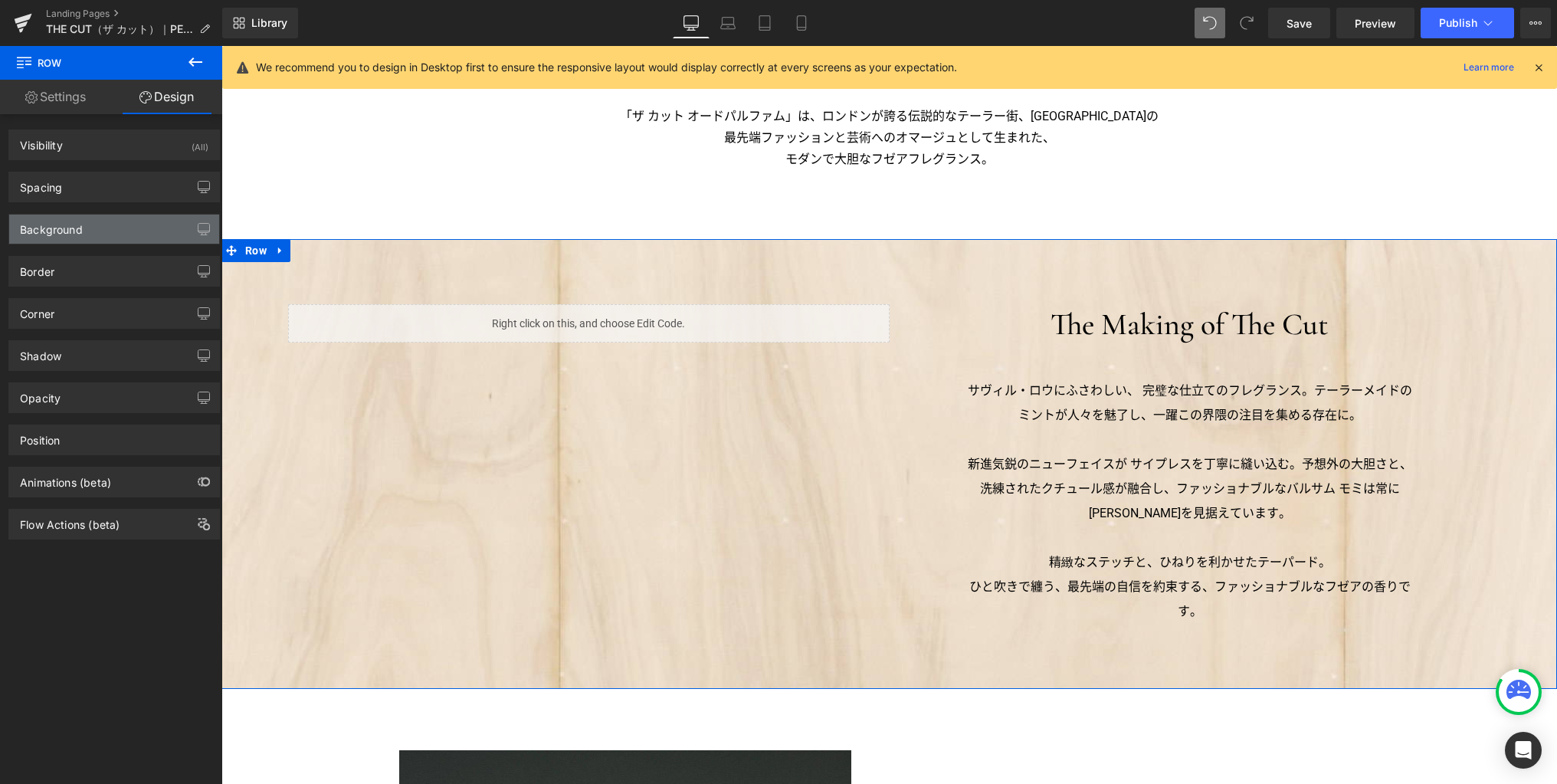
click at [116, 220] on div "Background" at bounding box center [114, 229] width 210 height 29
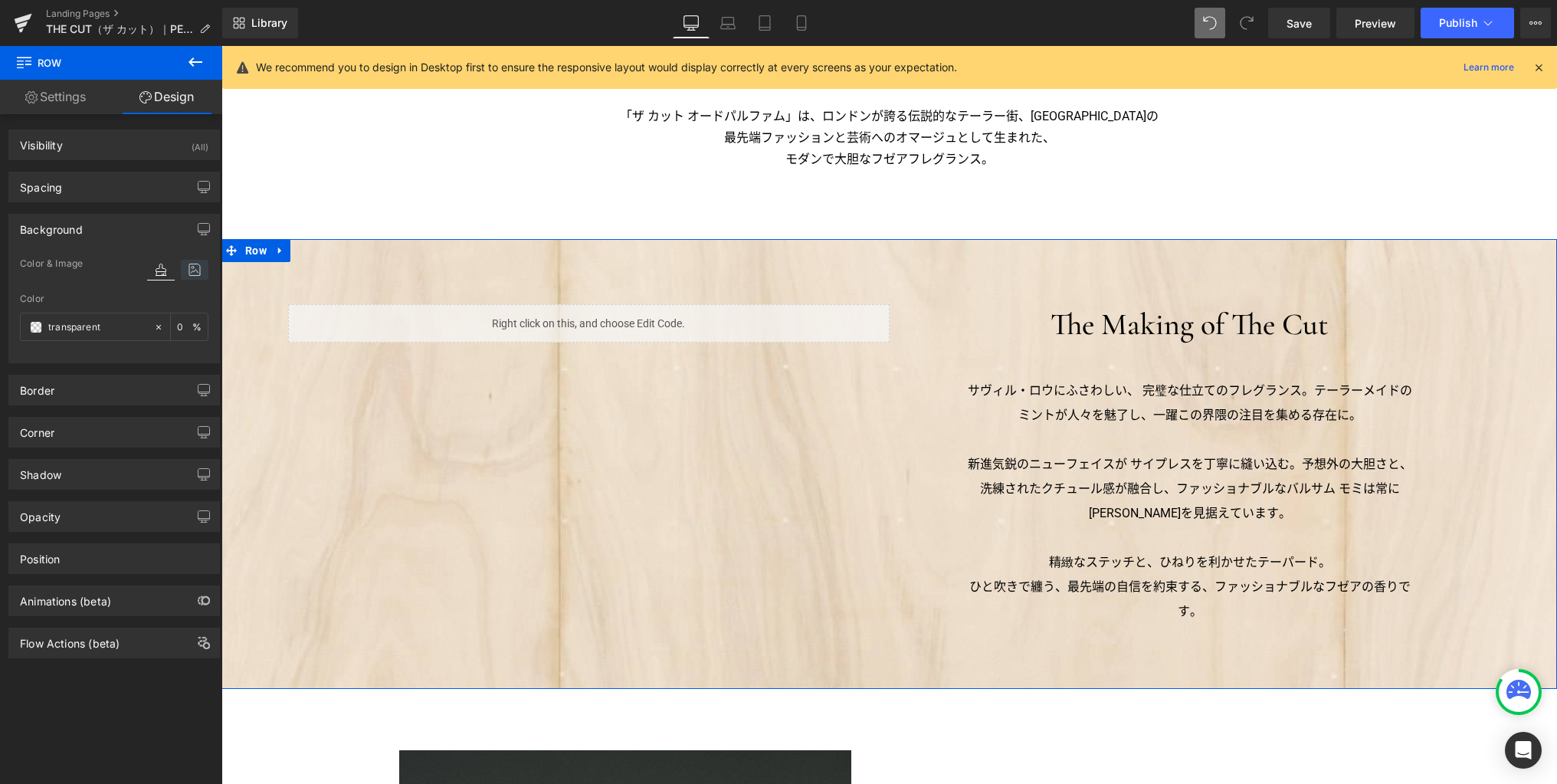
click at [187, 272] on icon at bounding box center [195, 269] width 27 height 20
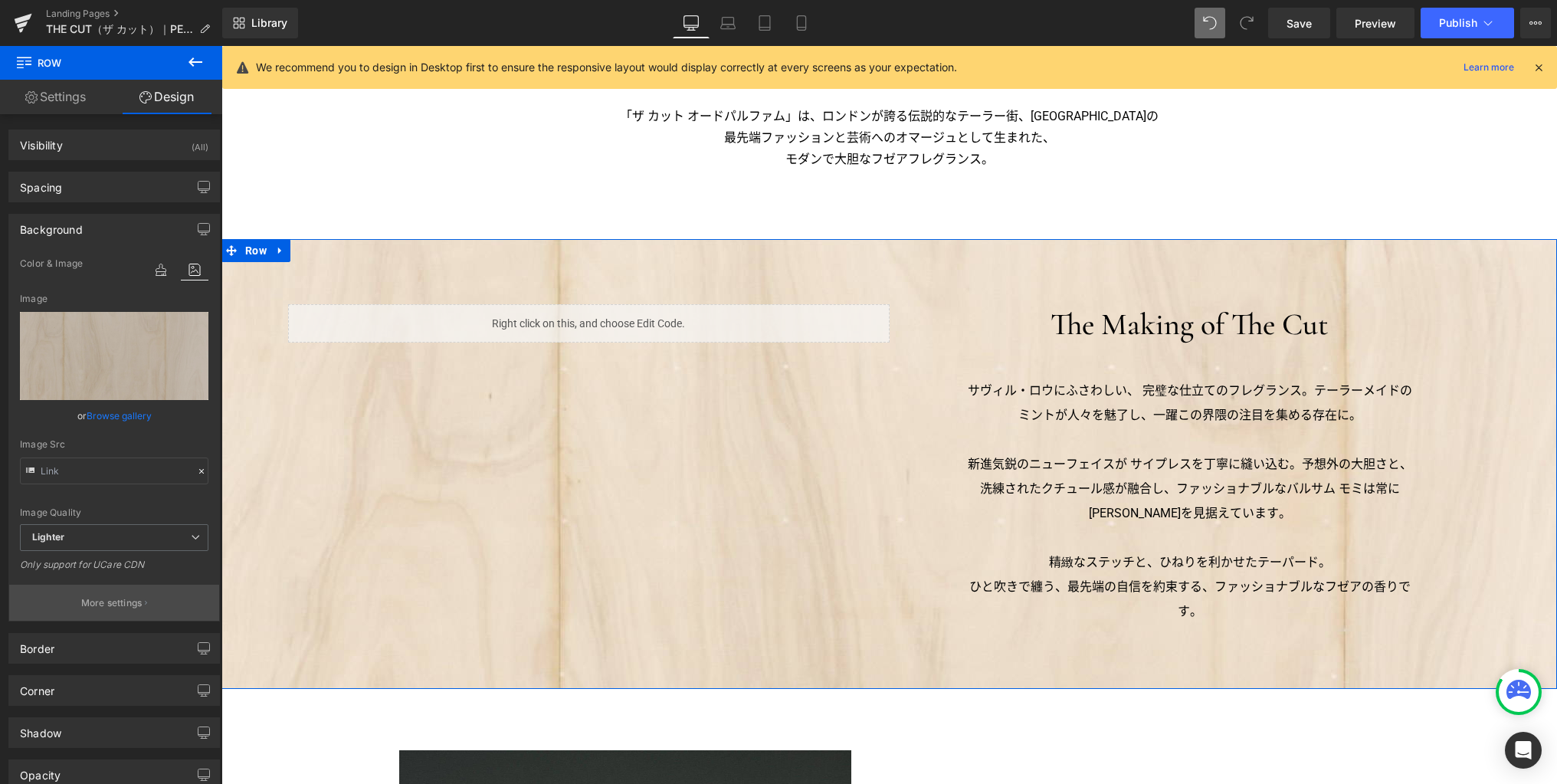
click at [145, 599] on icon "button" at bounding box center [145, 603] width 3 height 8
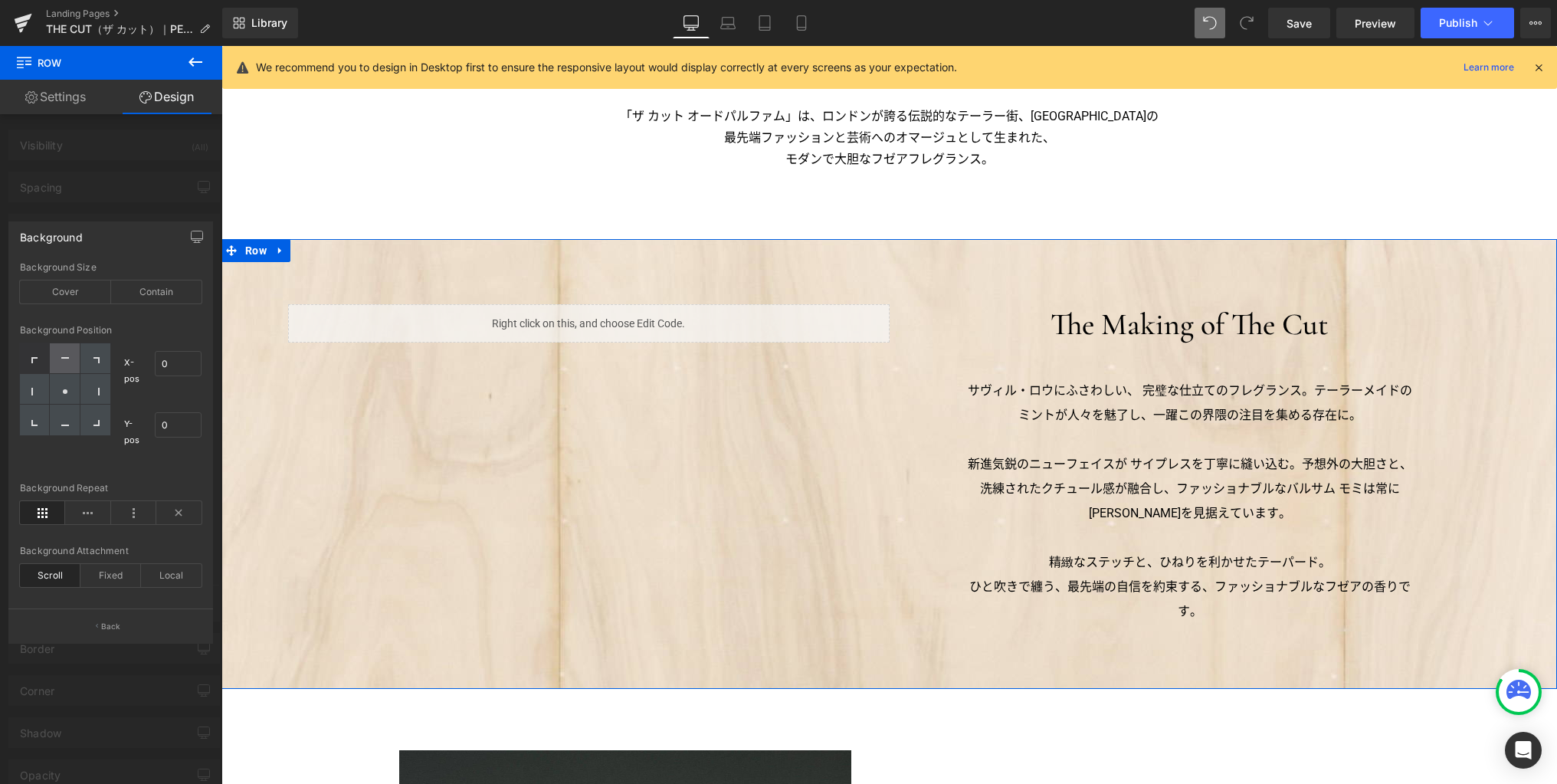
click at [70, 365] on div at bounding box center [65, 359] width 30 height 31
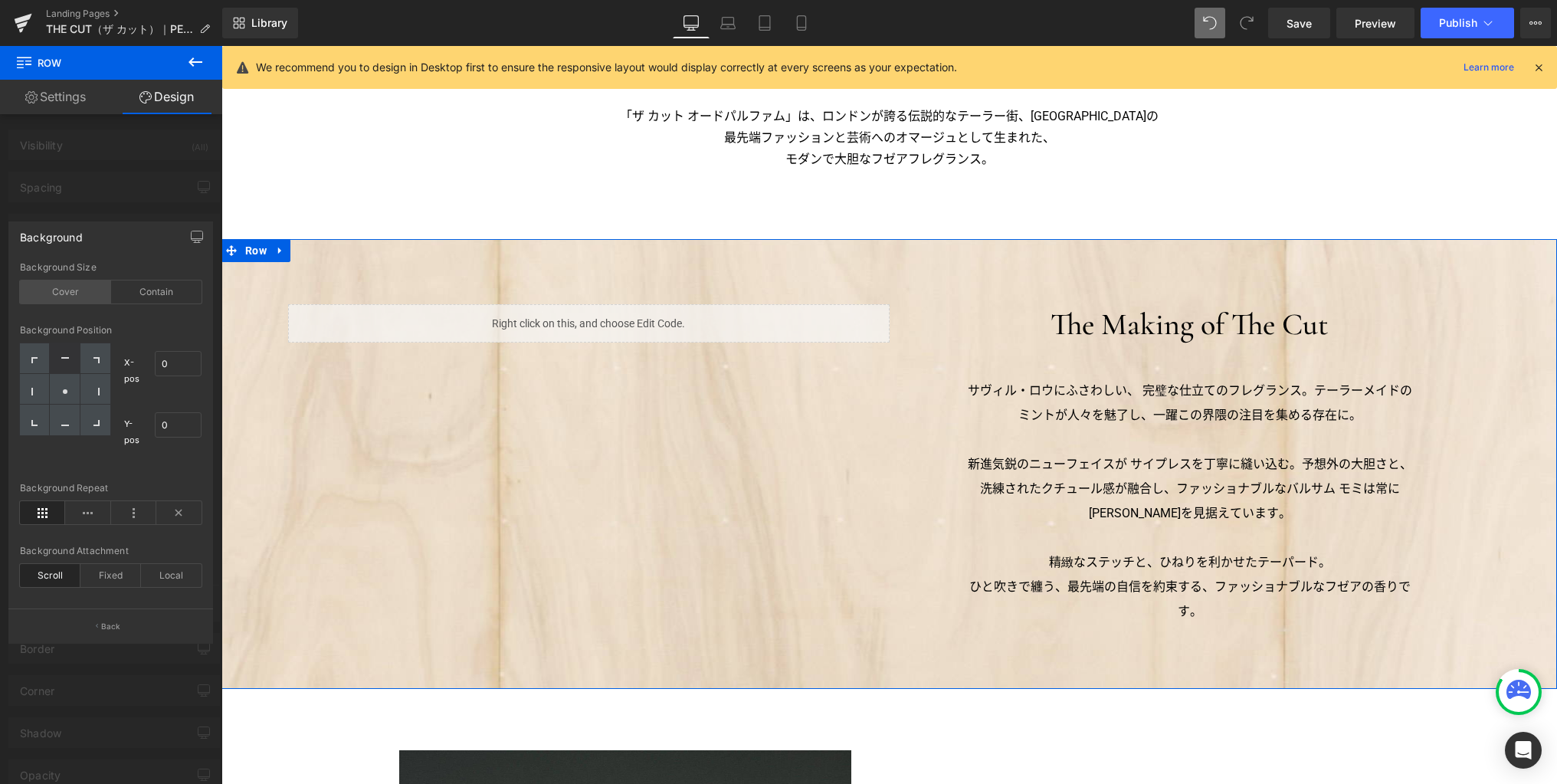
click at [73, 293] on div "Cover" at bounding box center [65, 292] width 91 height 23
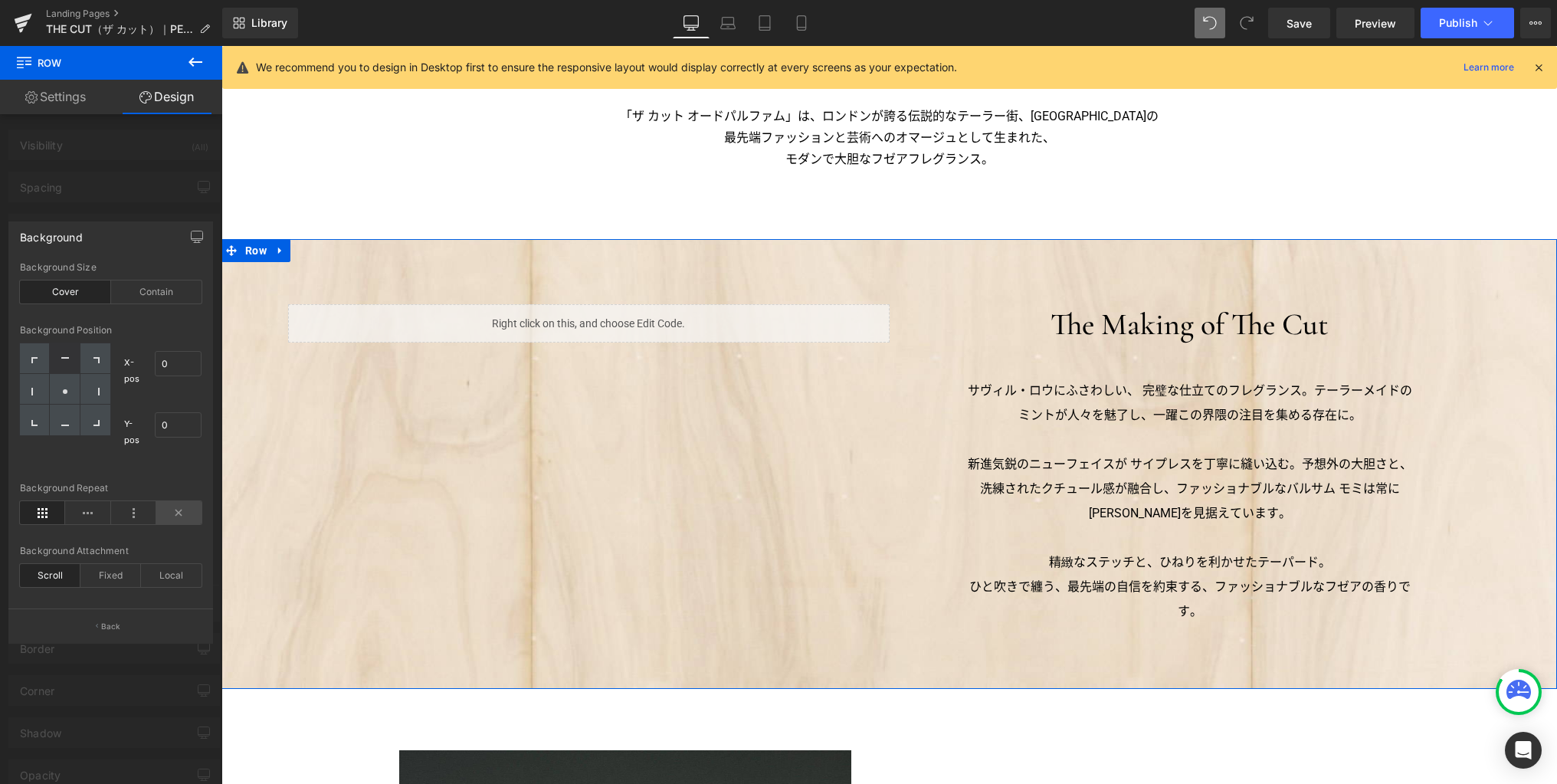
click at [176, 507] on icon at bounding box center [179, 512] width 45 height 23
click at [193, 241] on icon "button" at bounding box center [196, 236] width 12 height 12
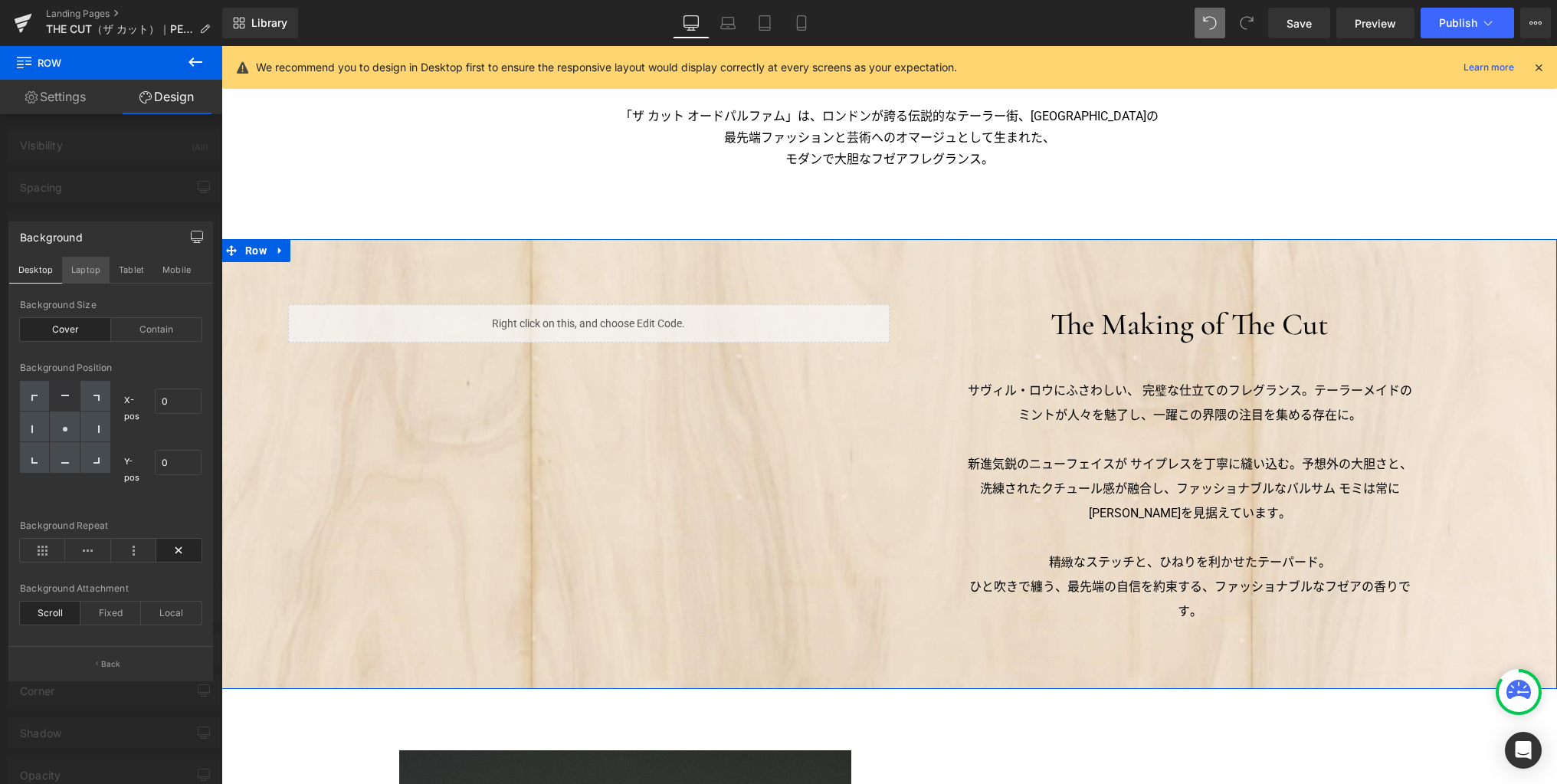
click at [90, 272] on button "Laptop" at bounding box center [86, 270] width 48 height 26
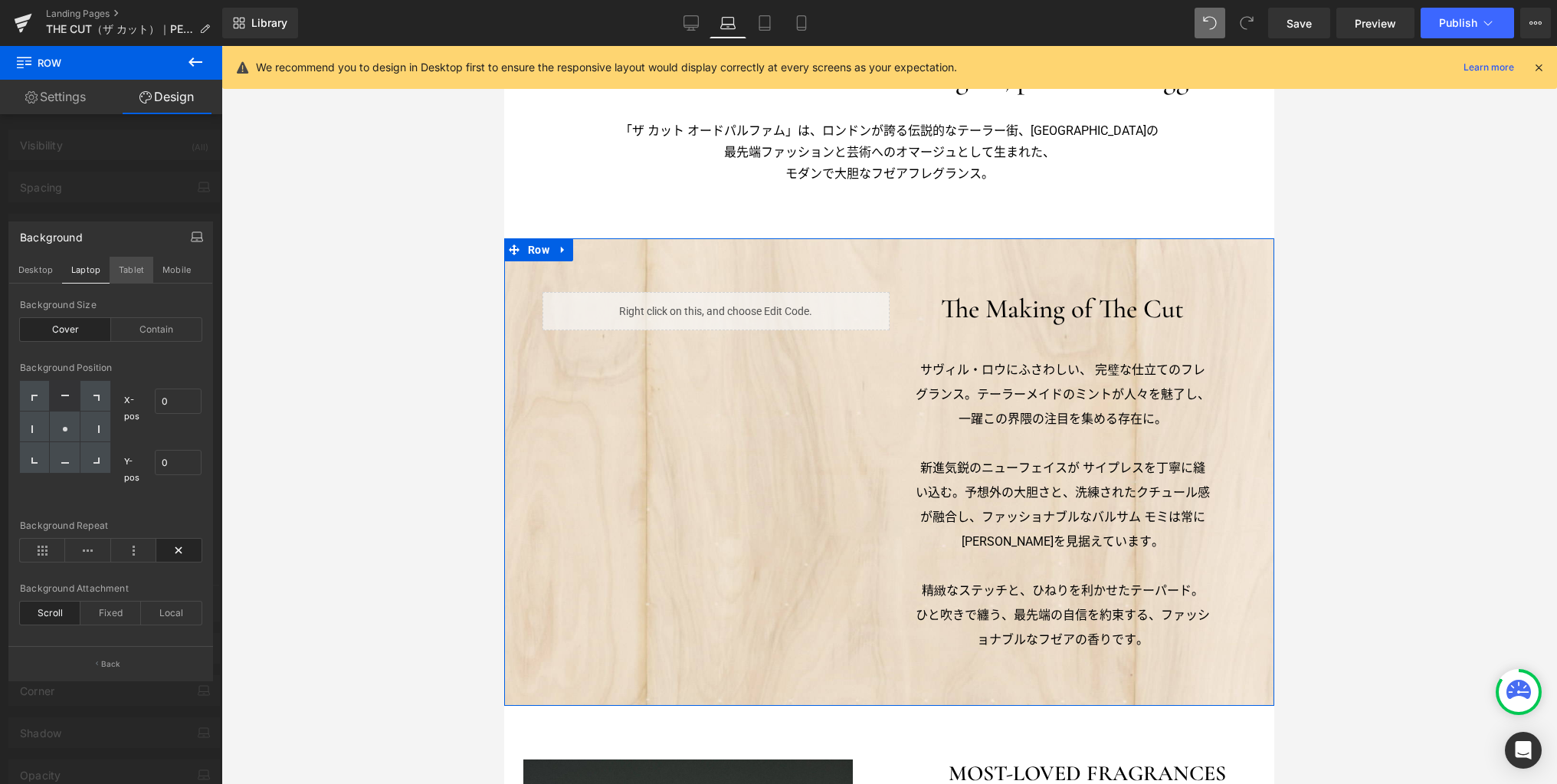
drag, startPoint x: 128, startPoint y: 275, endPoint x: 150, endPoint y: 273, distance: 22.1
click at [128, 275] on button "Tablet" at bounding box center [131, 270] width 43 height 26
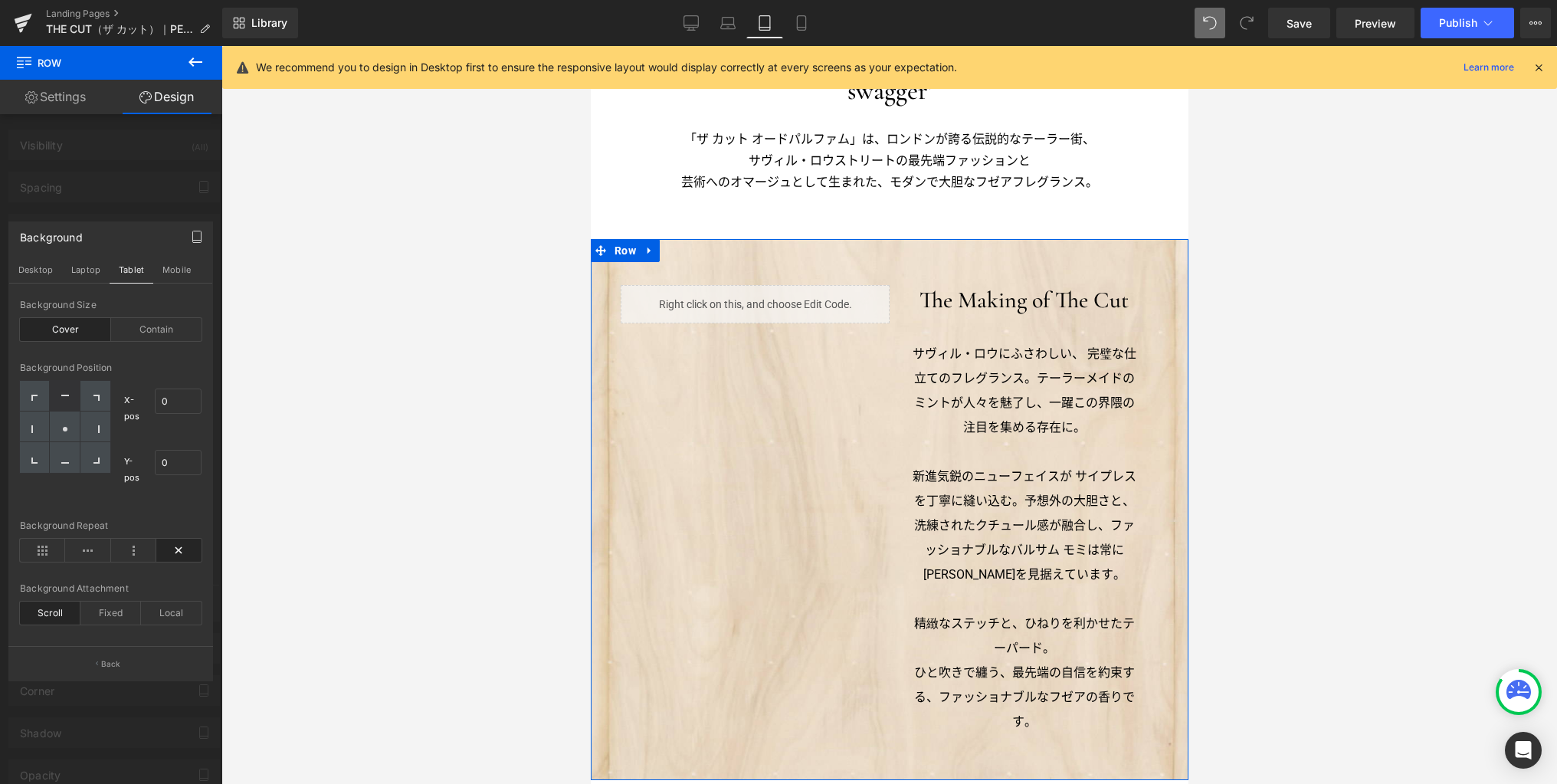
click at [77, 328] on div "Cover" at bounding box center [65, 329] width 91 height 23
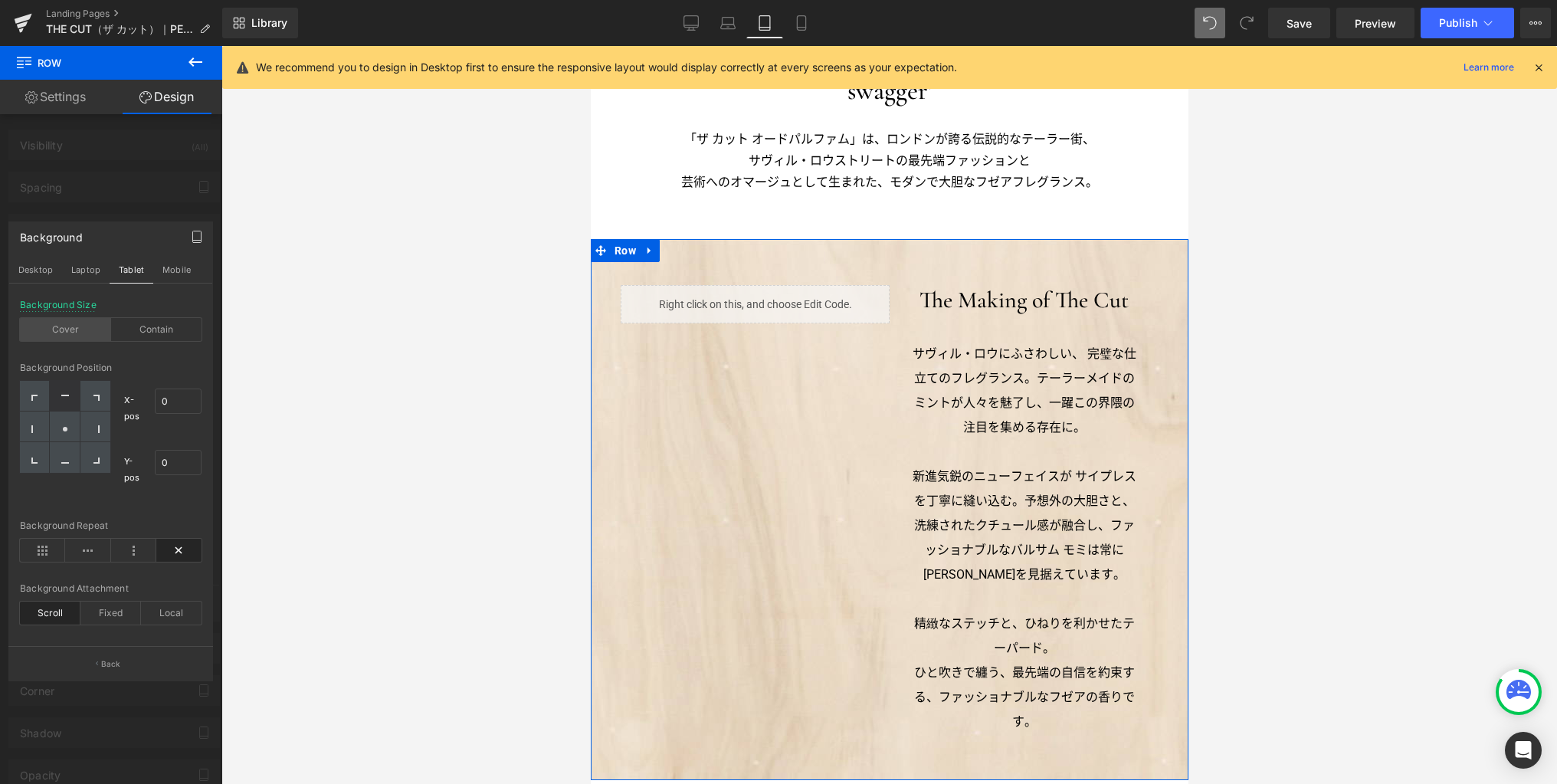
click at [77, 328] on div "Cover" at bounding box center [65, 329] width 91 height 23
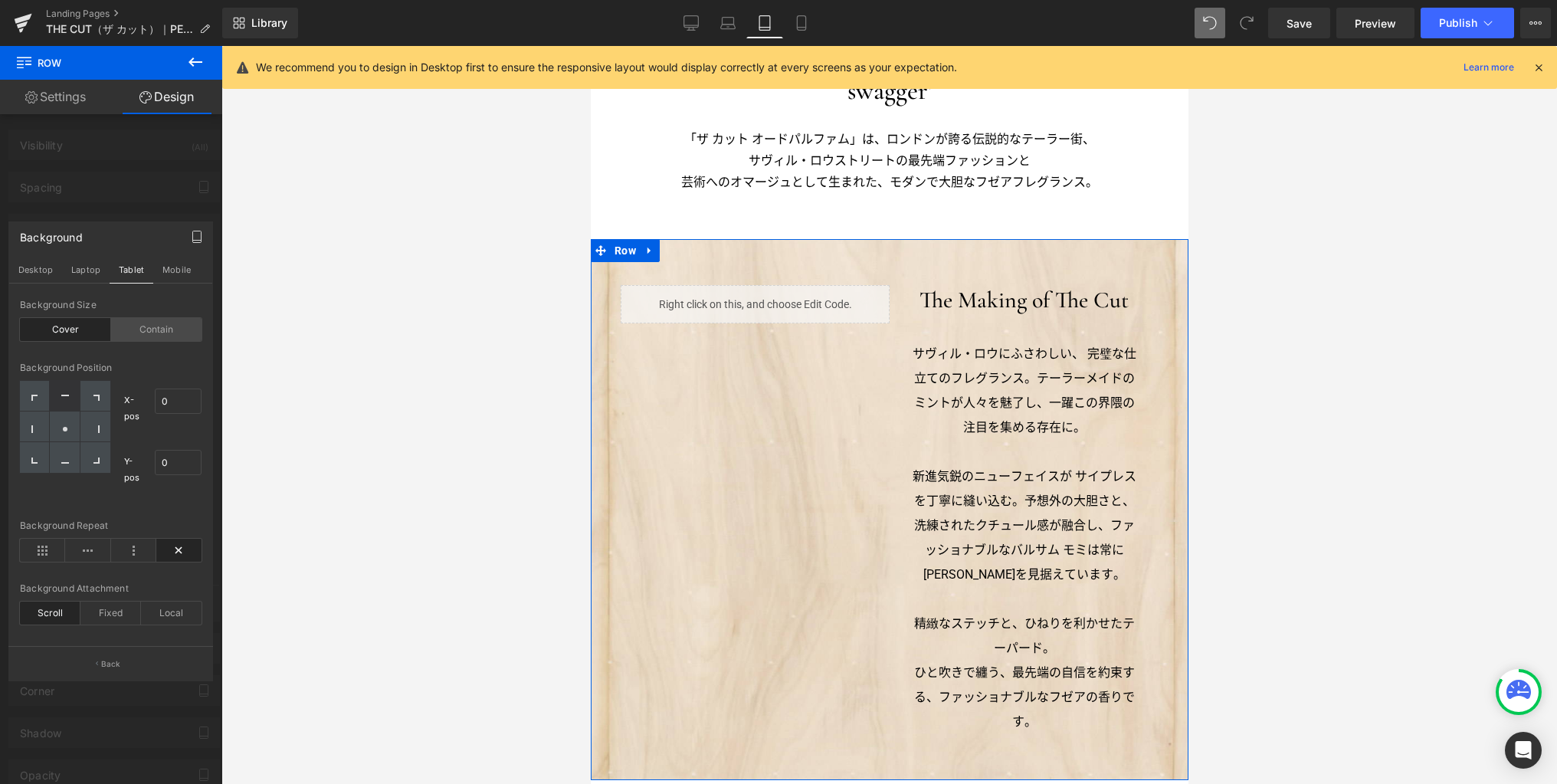
click at [139, 331] on div "Contain" at bounding box center [156, 329] width 91 height 23
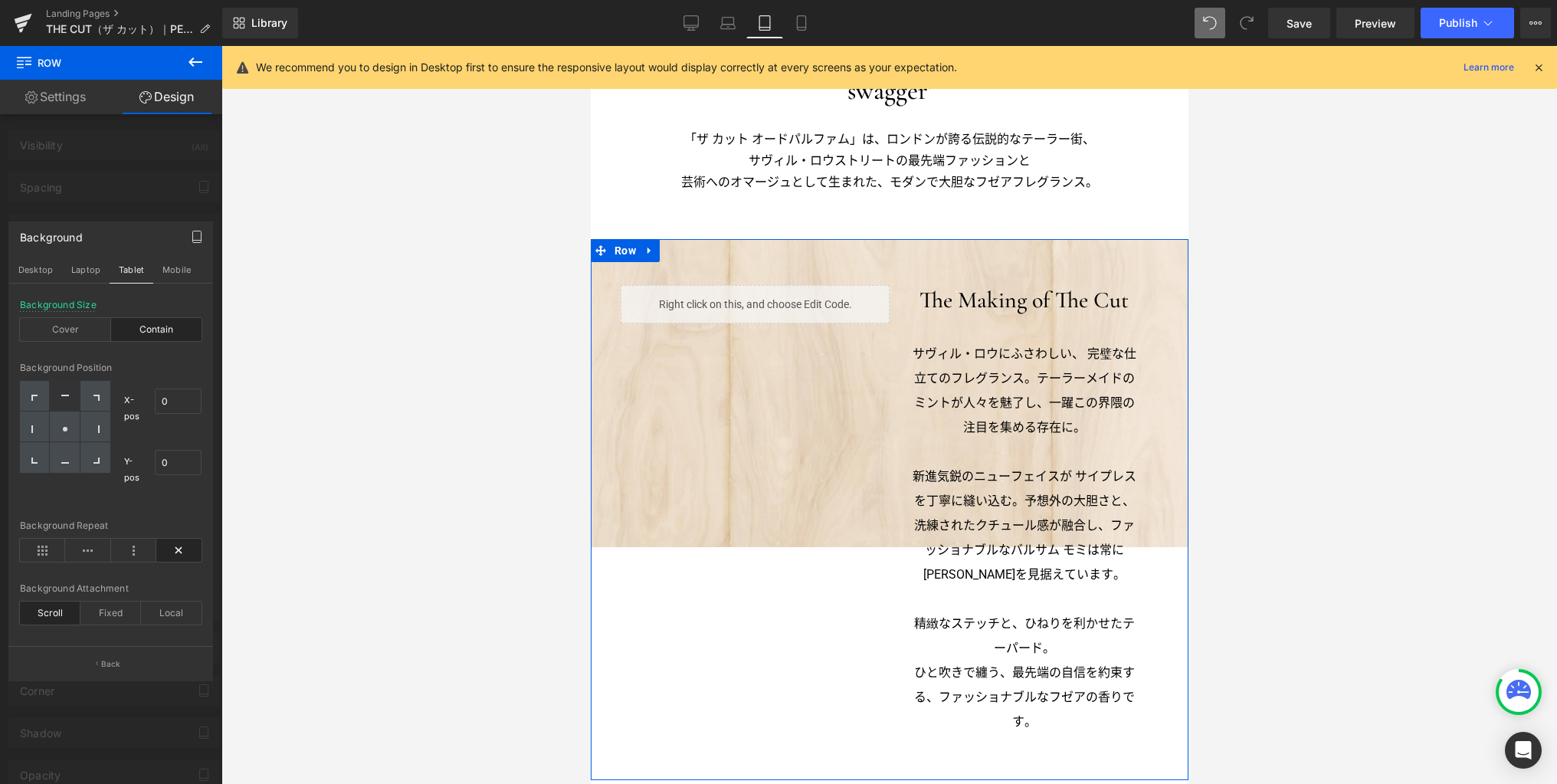
click at [140, 328] on div "Contain" at bounding box center [156, 329] width 91 height 23
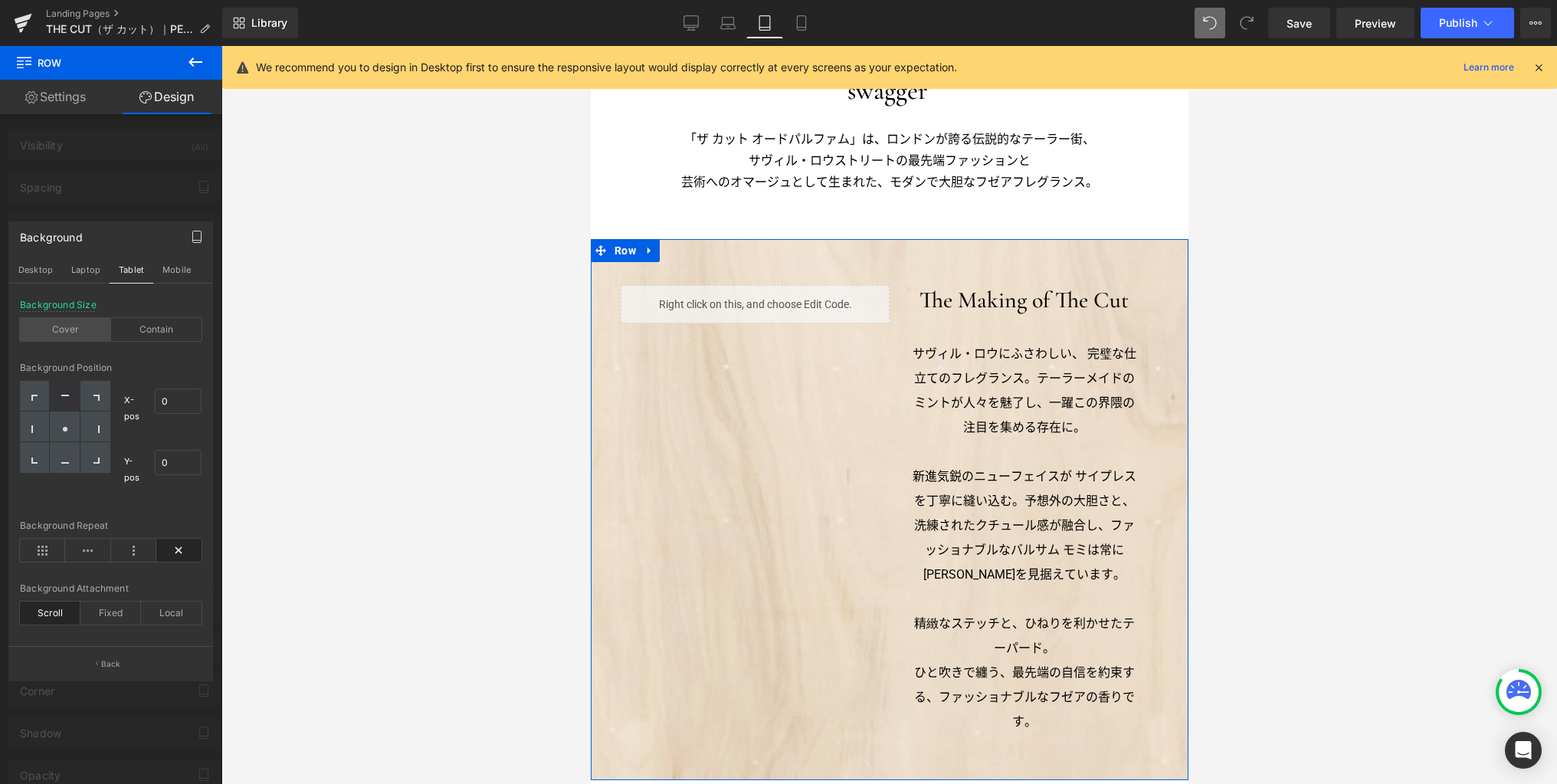
click at [88, 328] on div "Cover" at bounding box center [65, 329] width 91 height 23
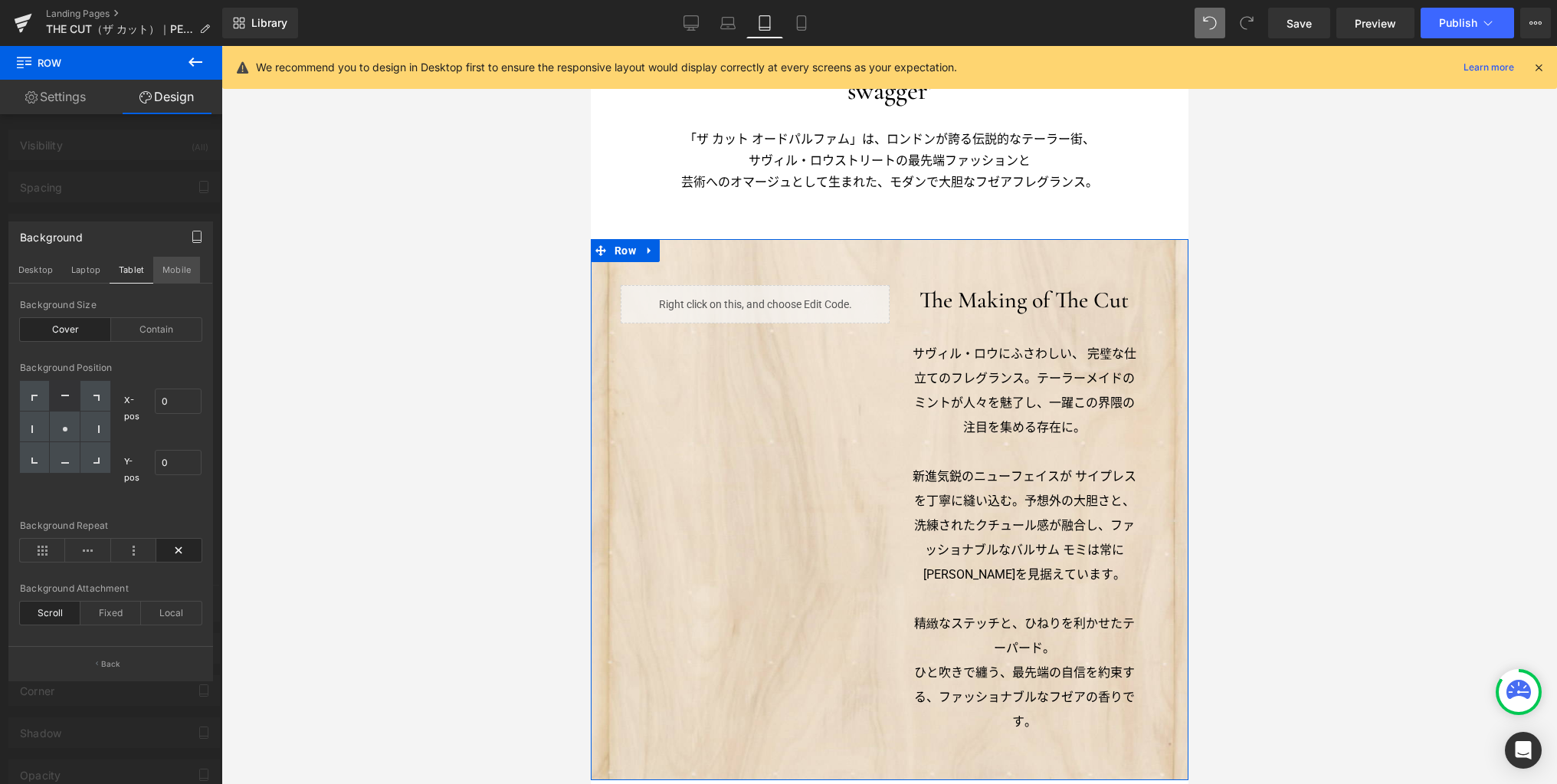
click at [178, 267] on button "Mobile" at bounding box center [176, 270] width 47 height 26
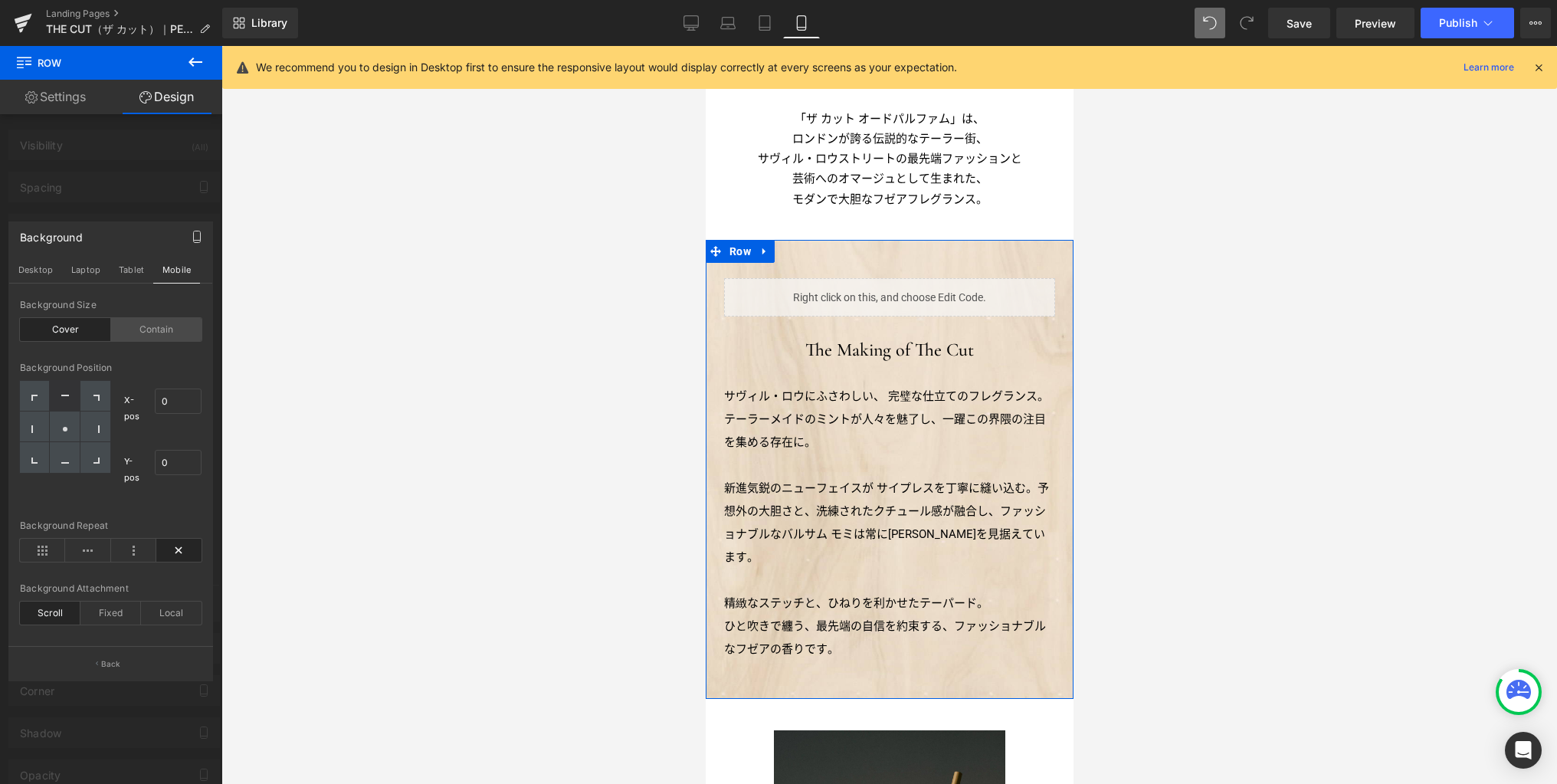
click at [173, 332] on div "Contain" at bounding box center [156, 329] width 91 height 23
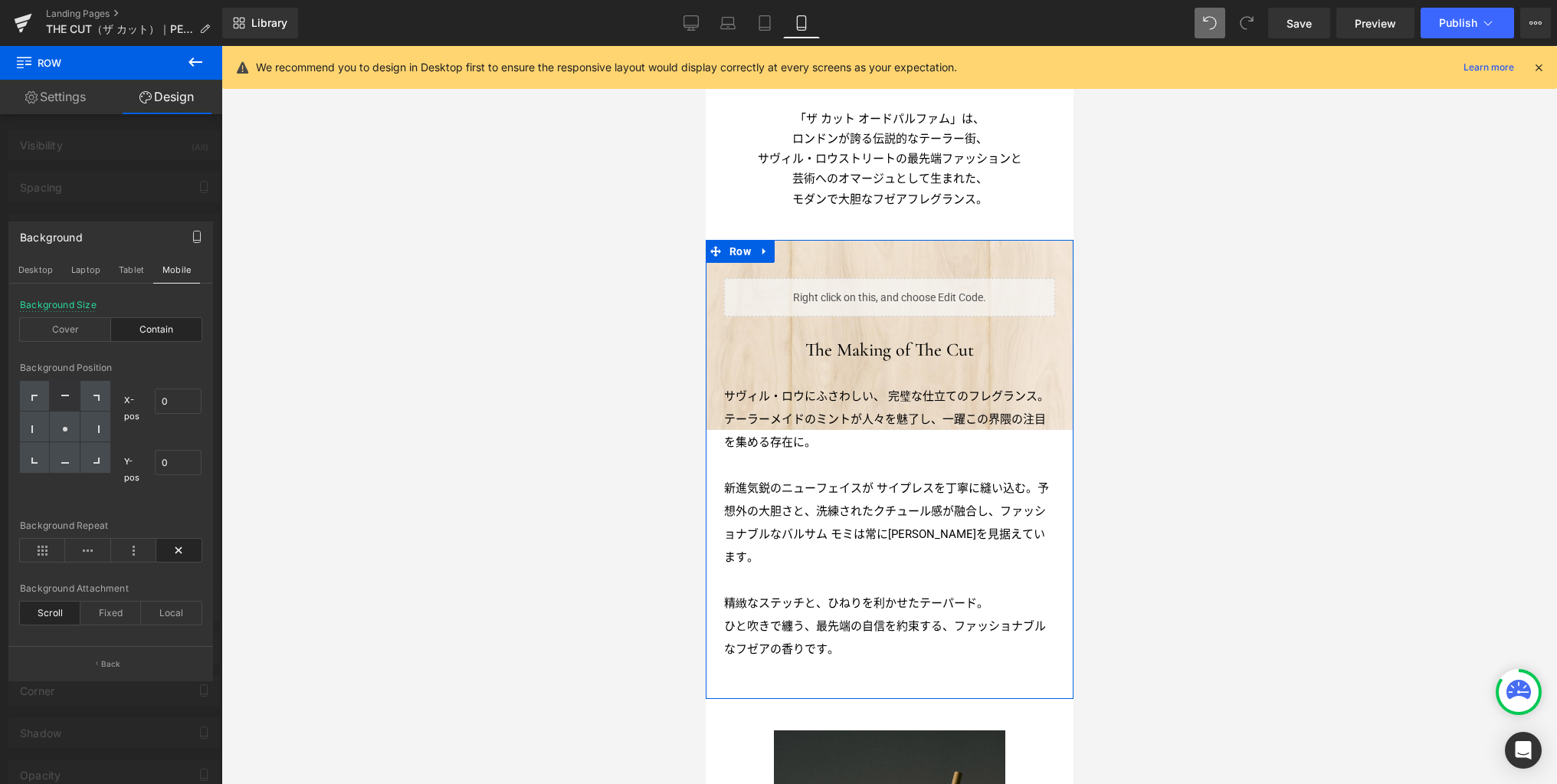
click at [173, 332] on div "Contain" at bounding box center [156, 329] width 91 height 23
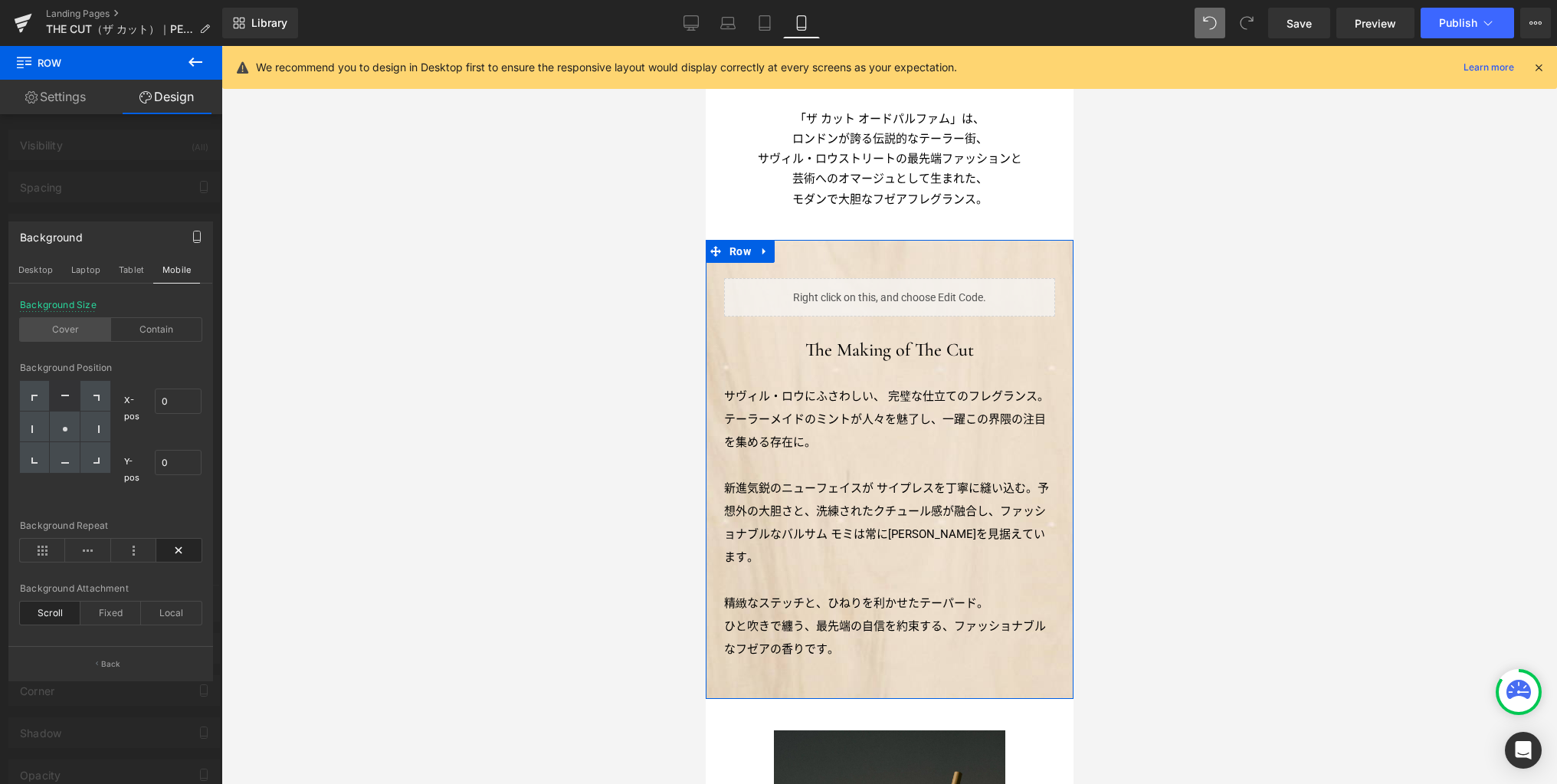
click at [74, 332] on div "Cover" at bounding box center [65, 329] width 91 height 23
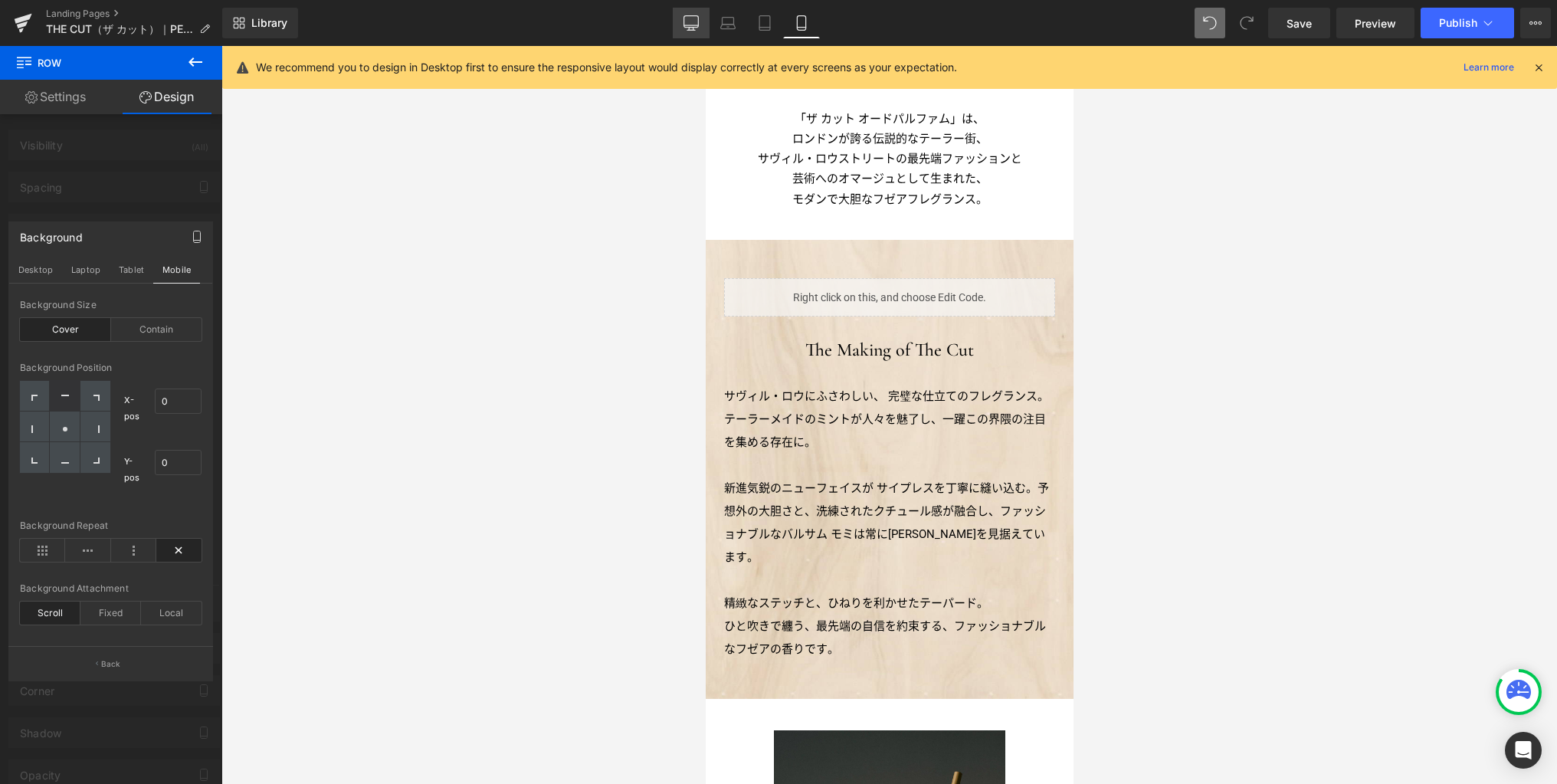
click at [692, 27] on icon at bounding box center [691, 22] width 14 height 12
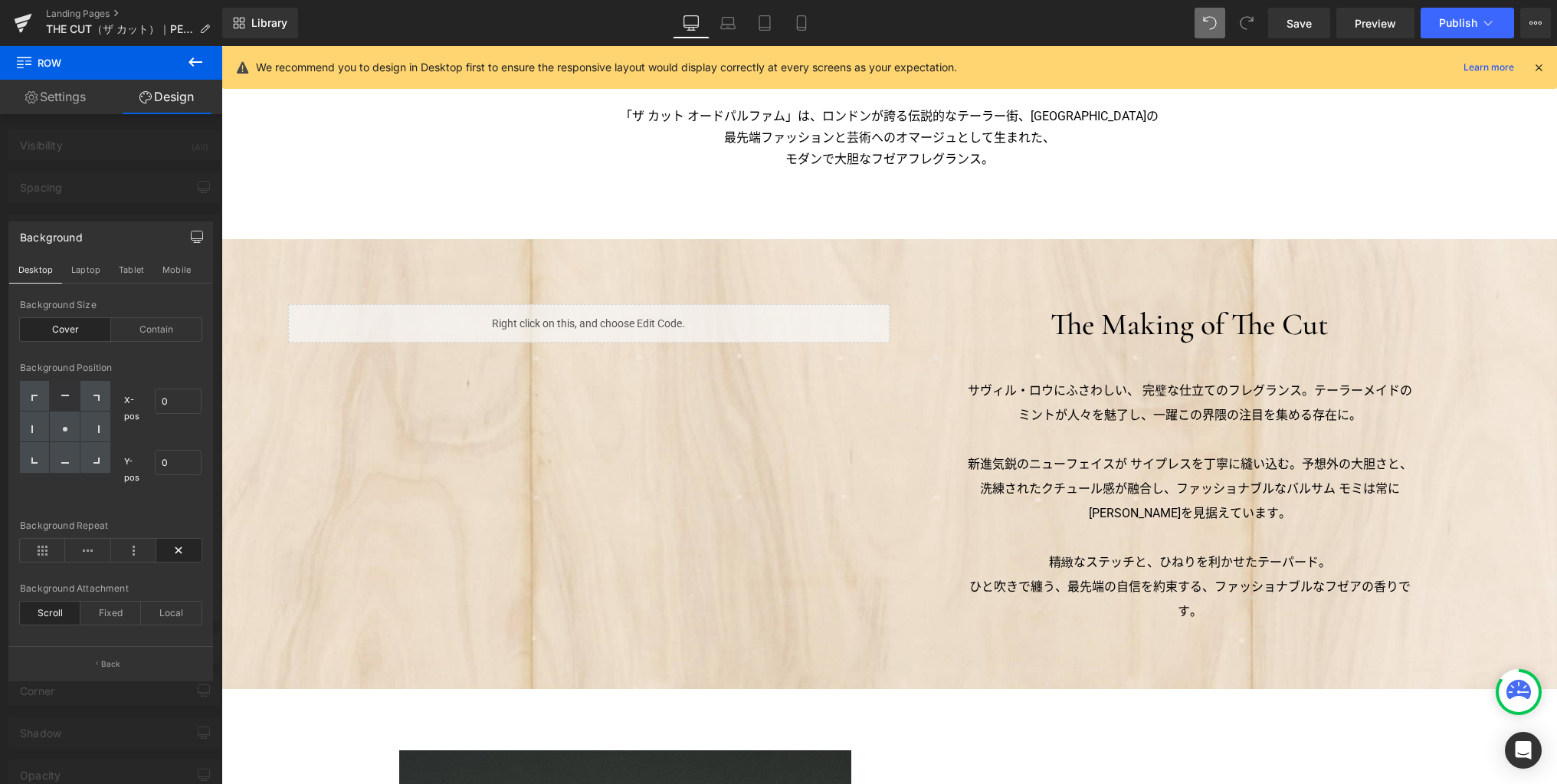
drag, startPoint x: 1294, startPoint y: 23, endPoint x: 1292, endPoint y: 65, distance: 42.0
click at [1294, 24] on span "Save" at bounding box center [1299, 23] width 26 height 16
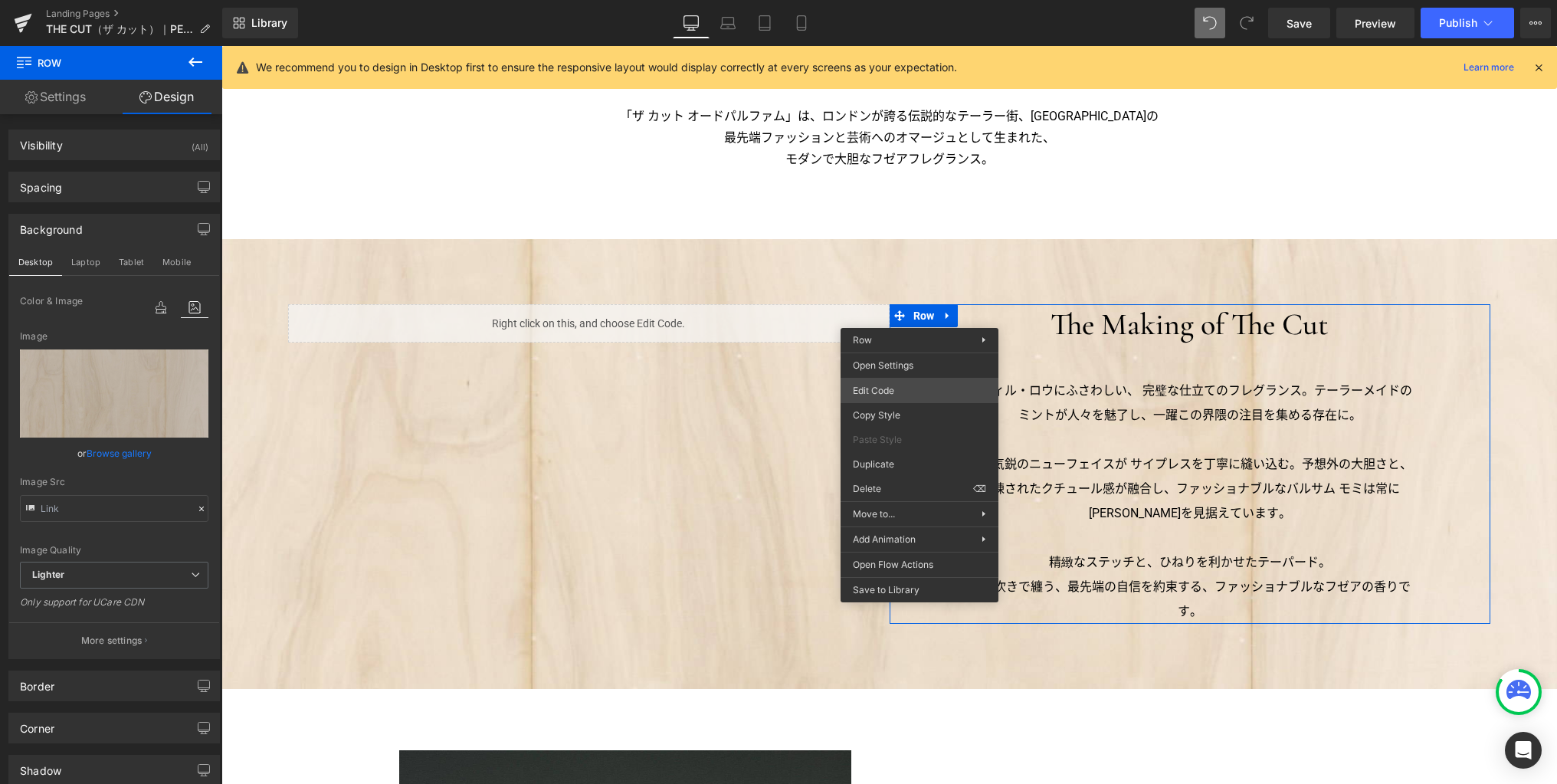
click at [896, 0] on div "Row You are previewing how the will restyle your page. You can not edit Element…" at bounding box center [778, 0] width 1557 height 0
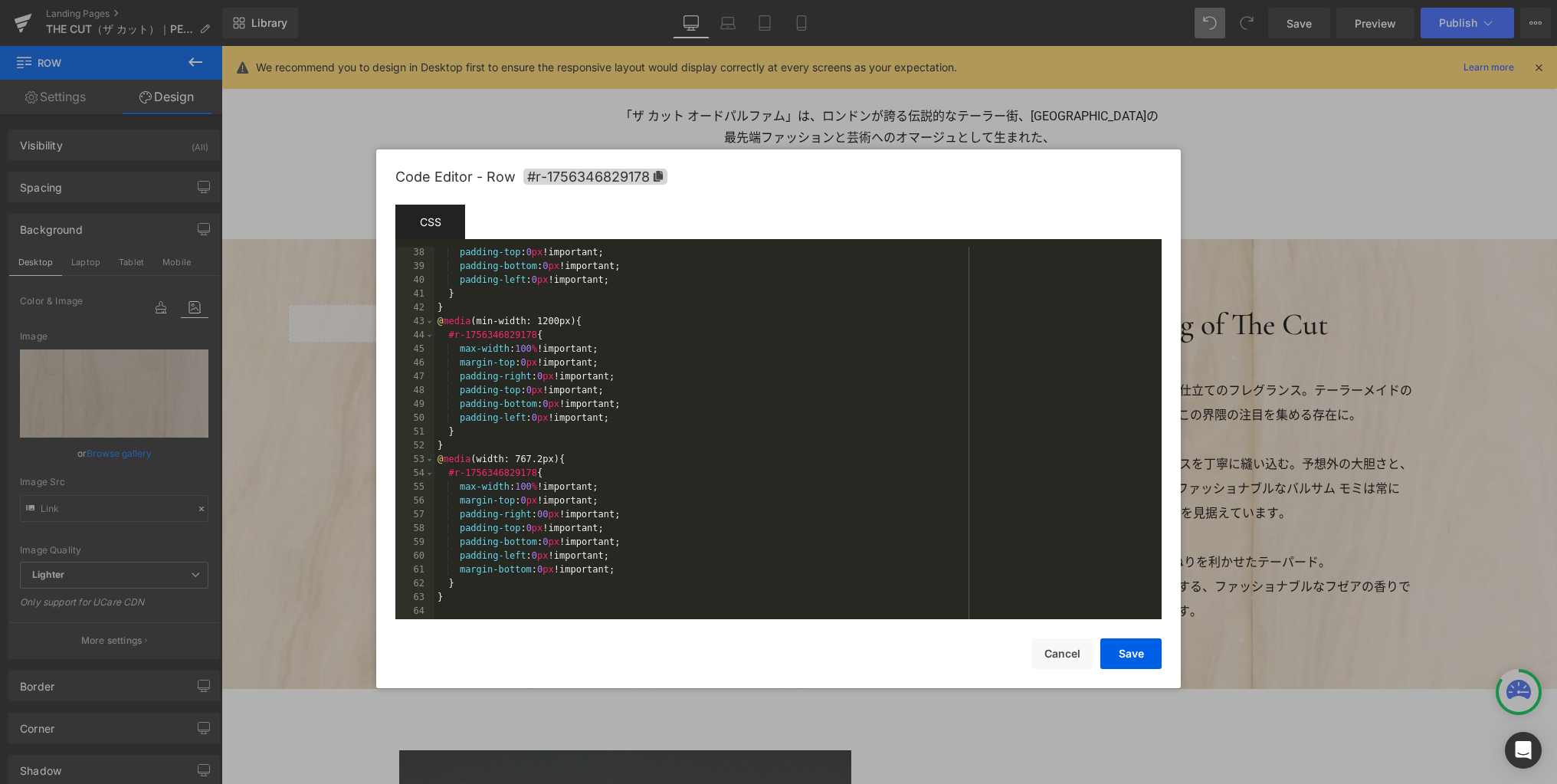
scroll to position [510, 0]
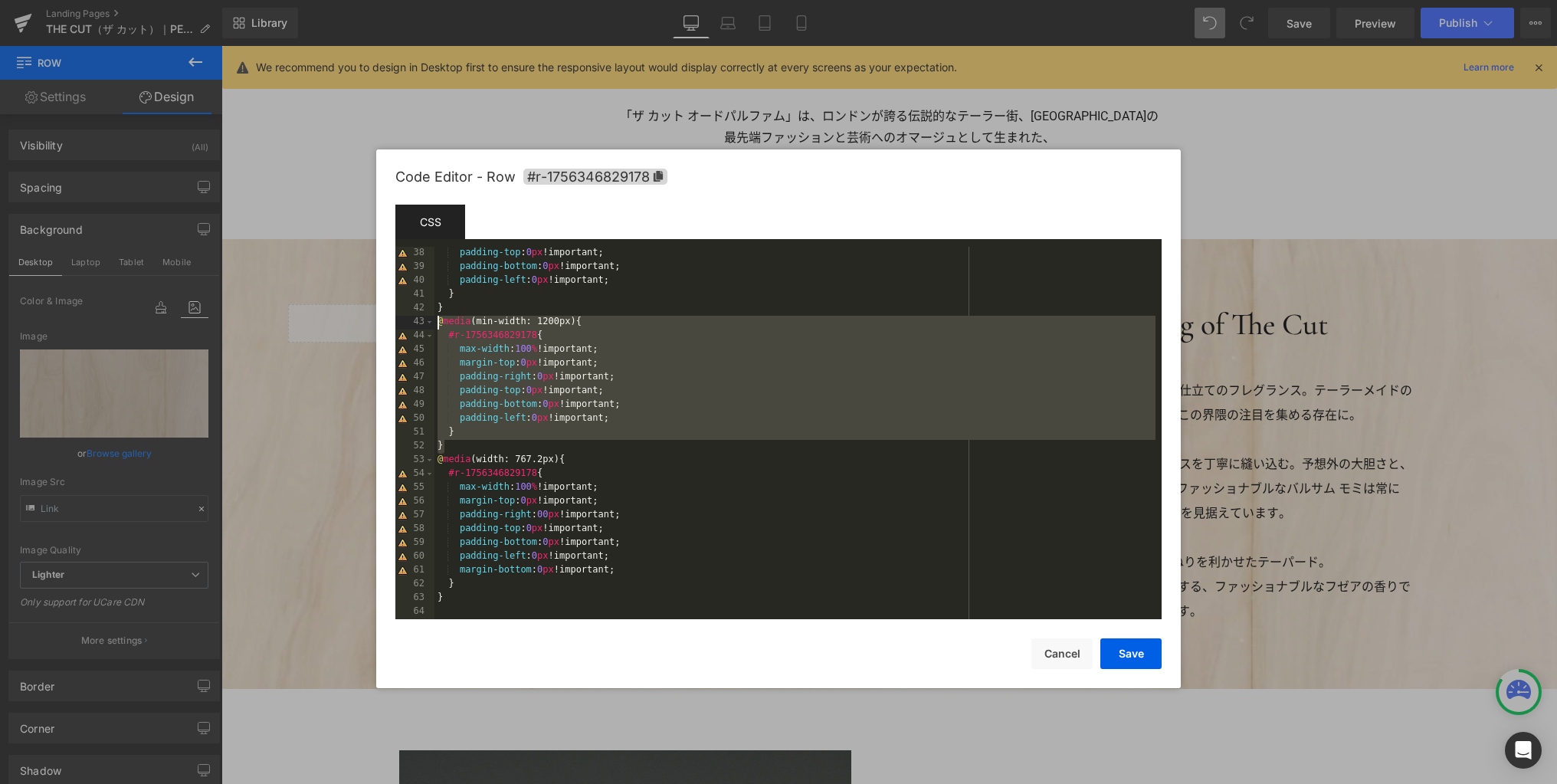
drag, startPoint x: 655, startPoint y: 446, endPoint x: 406, endPoint y: 326, distance: 276.4
click at [406, 326] on pre "38 39 40 41 42 43 44 45 46 47 48 49 50 51 52 53 54 55 56 57 58 59 60 61 62 63 6…" at bounding box center [778, 433] width 766 height 372
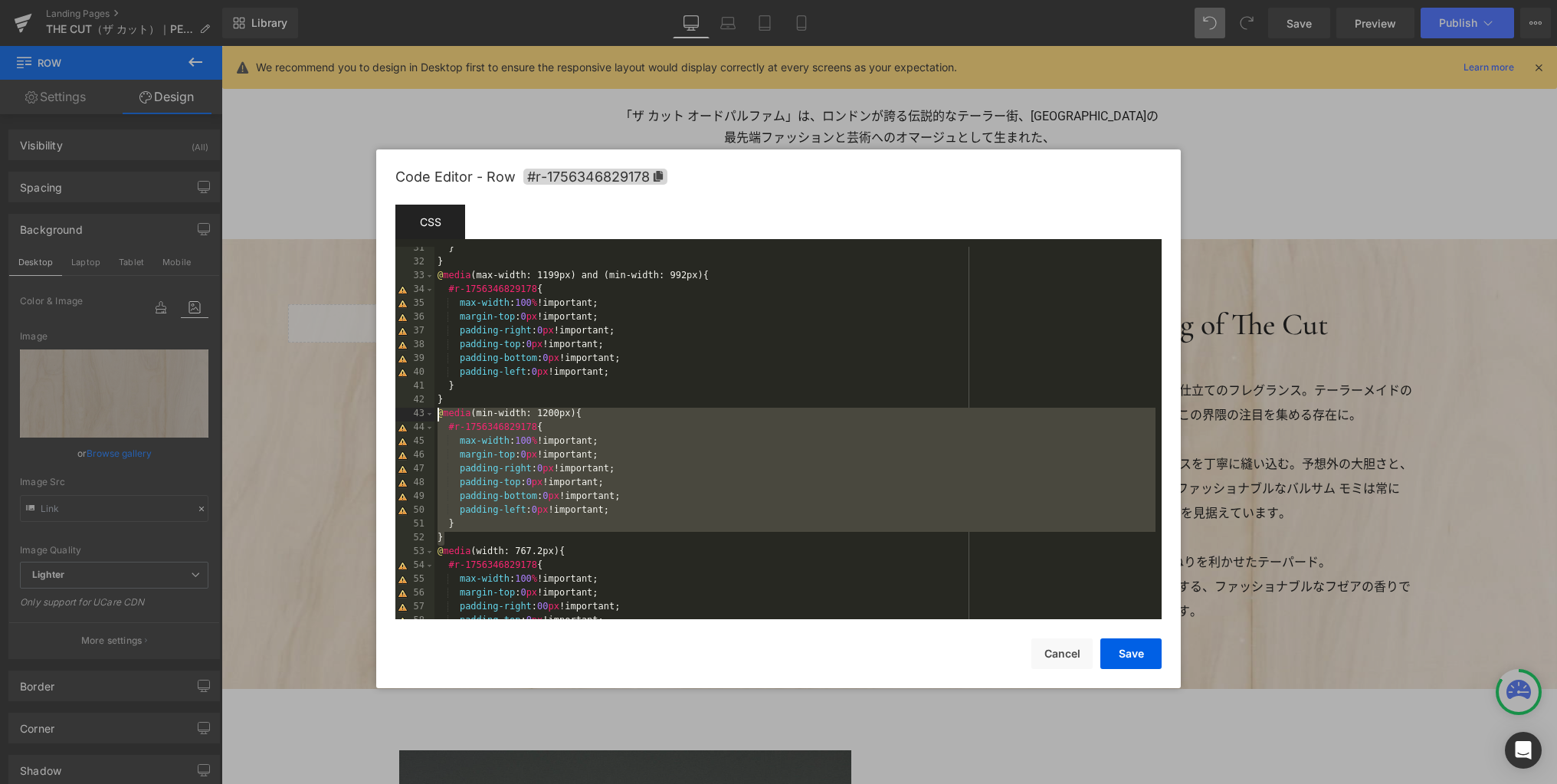
scroll to position [372, 0]
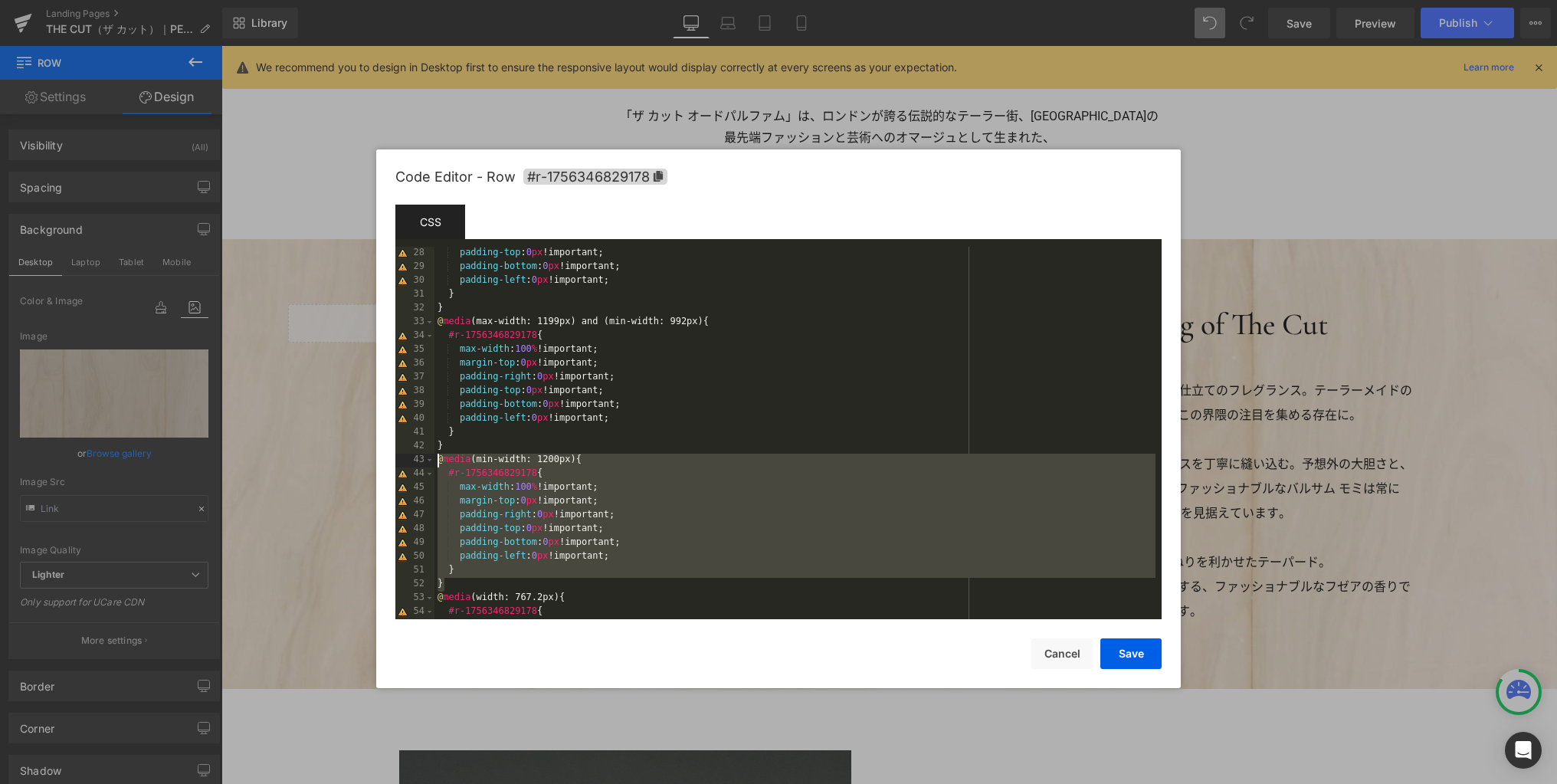
click at [506, 583] on div "padding-top : 0 px !important; padding-bottom : 0 px !important; padding-left :…" at bounding box center [795, 446] width 721 height 400
drag, startPoint x: 575, startPoint y: 585, endPoint x: 416, endPoint y: 457, distance: 204.1
click at [416, 457] on pre "28 29 30 31 32 33 34 35 36 37 38 39 40 41 42 43 44 45 46 47 48 49 50 51 52 53 5…" at bounding box center [778, 433] width 766 height 372
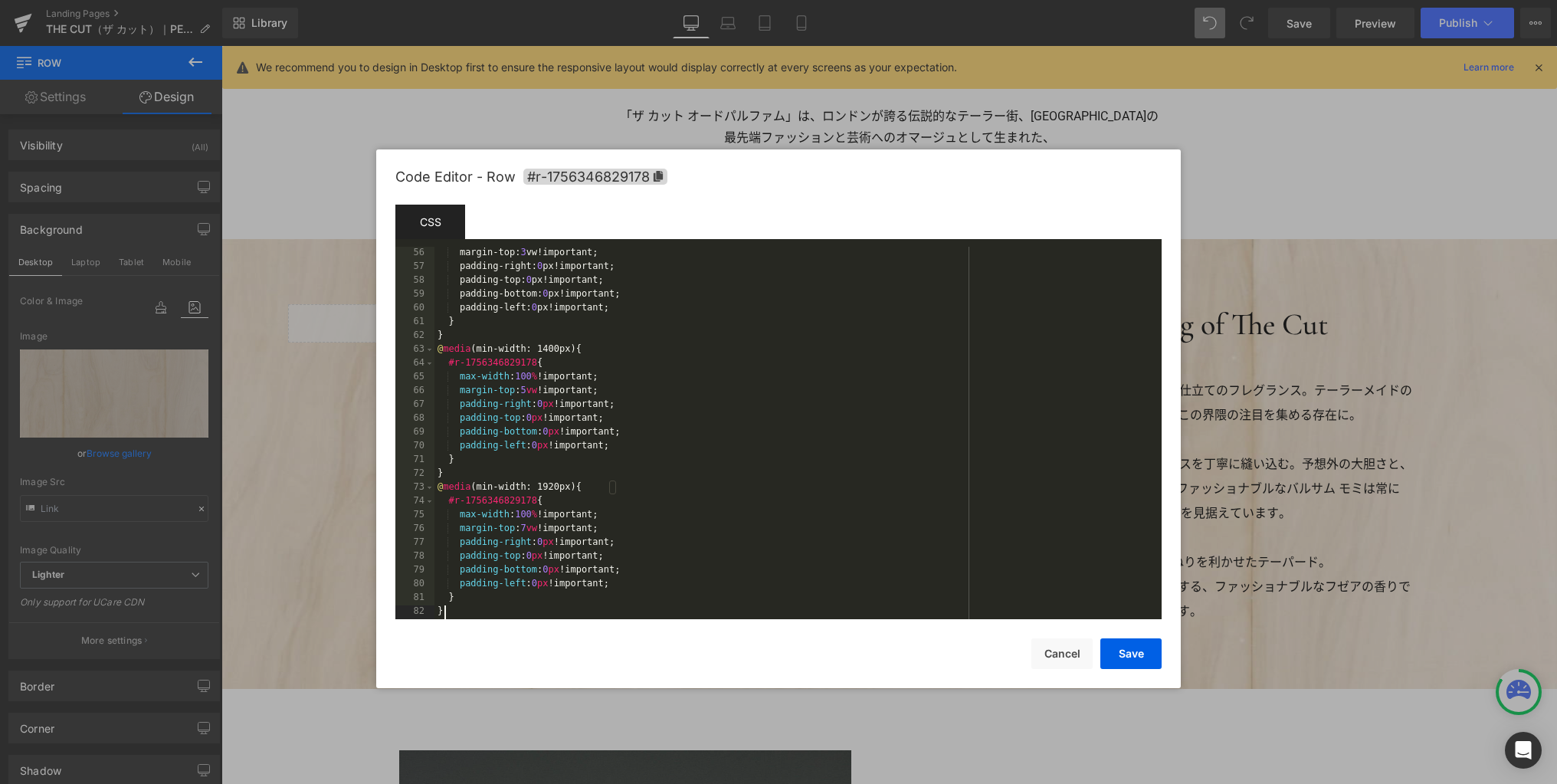
scroll to position [758, 0]
click at [1126, 654] on button "Save" at bounding box center [1131, 654] width 61 height 31
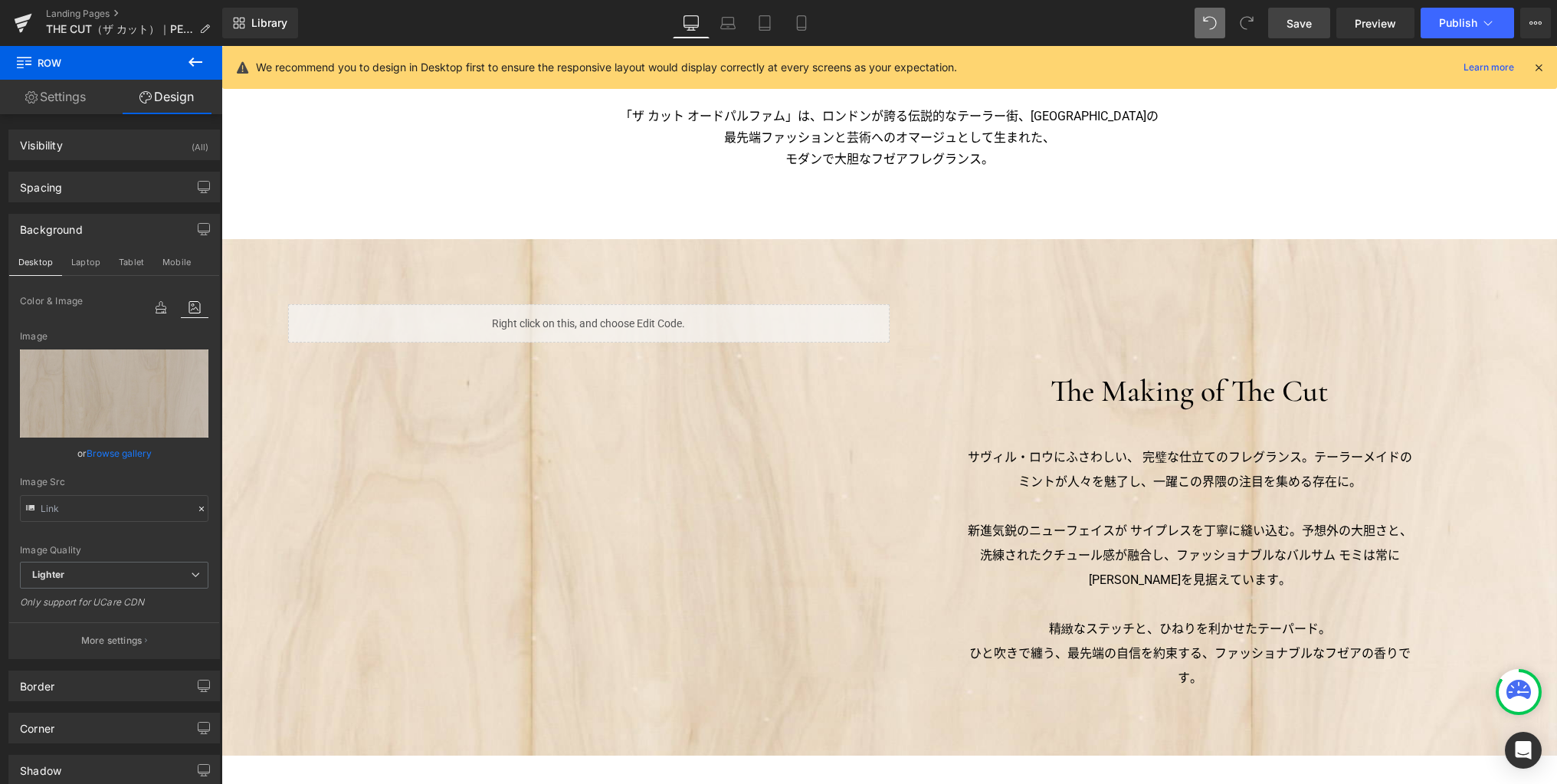
click at [1298, 27] on span "Save" at bounding box center [1299, 23] width 26 height 16
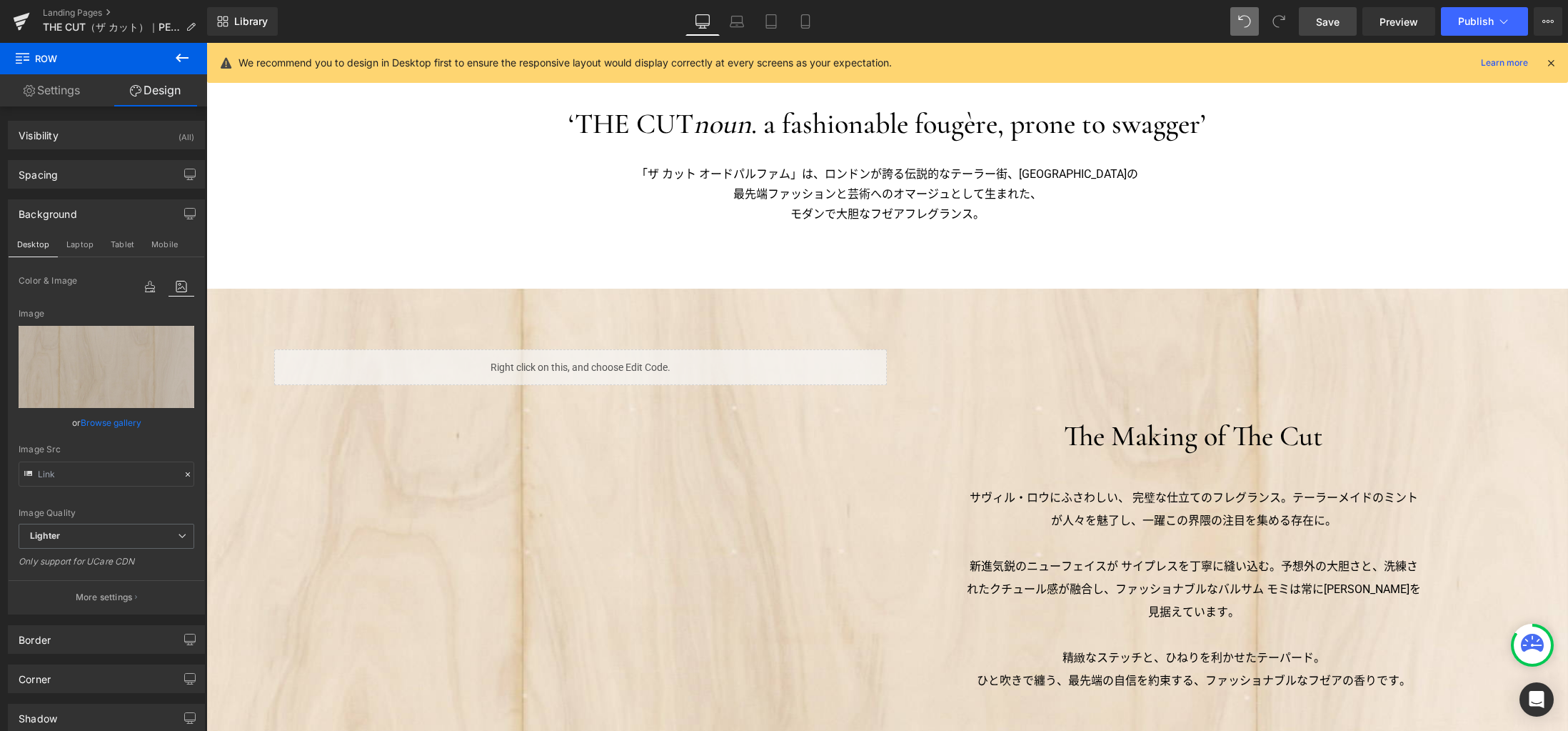
scroll to position [1007, 0]
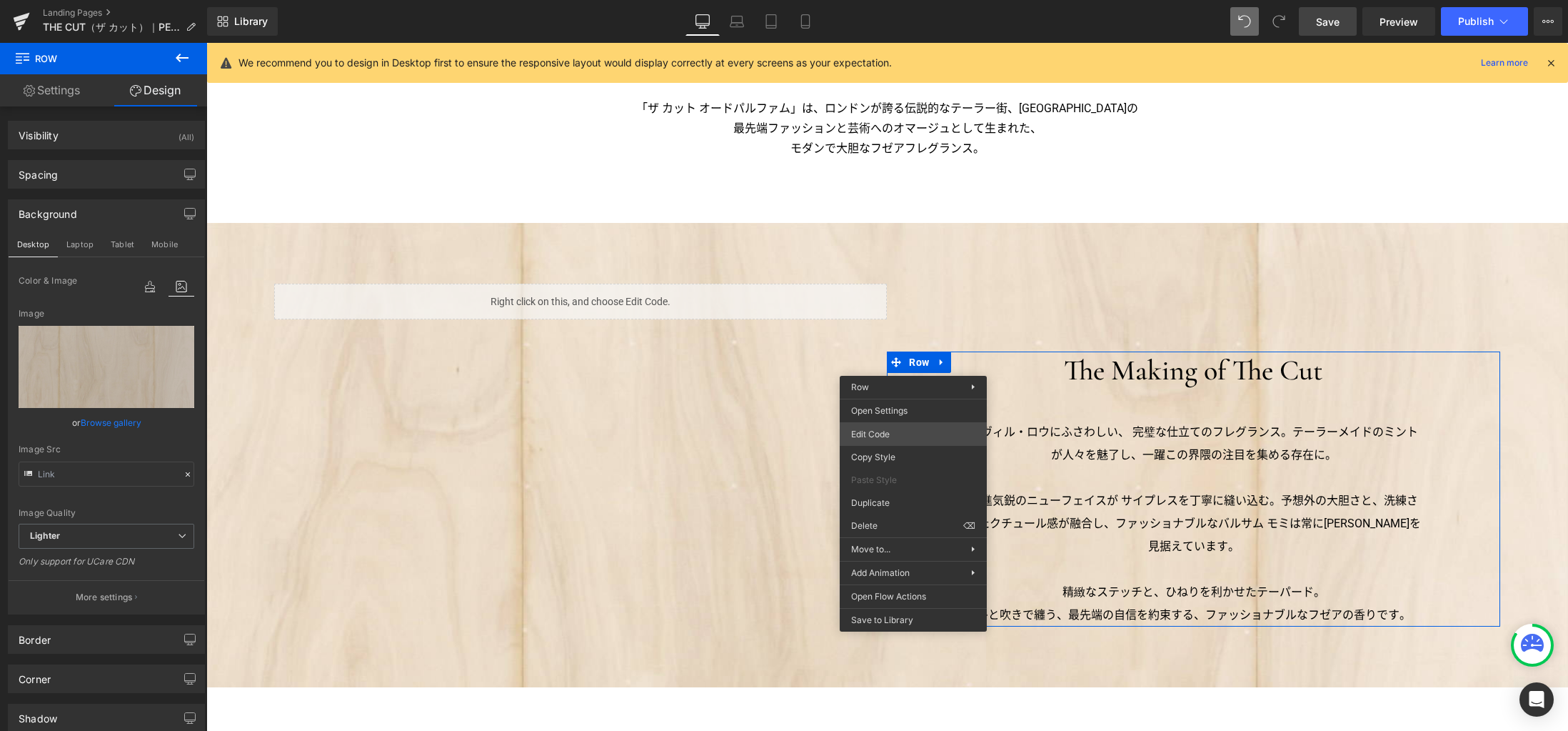
click at [888, 0] on div "Row You are previewing how the will restyle your page. You can not edit Element…" at bounding box center [784, 0] width 1568 height 0
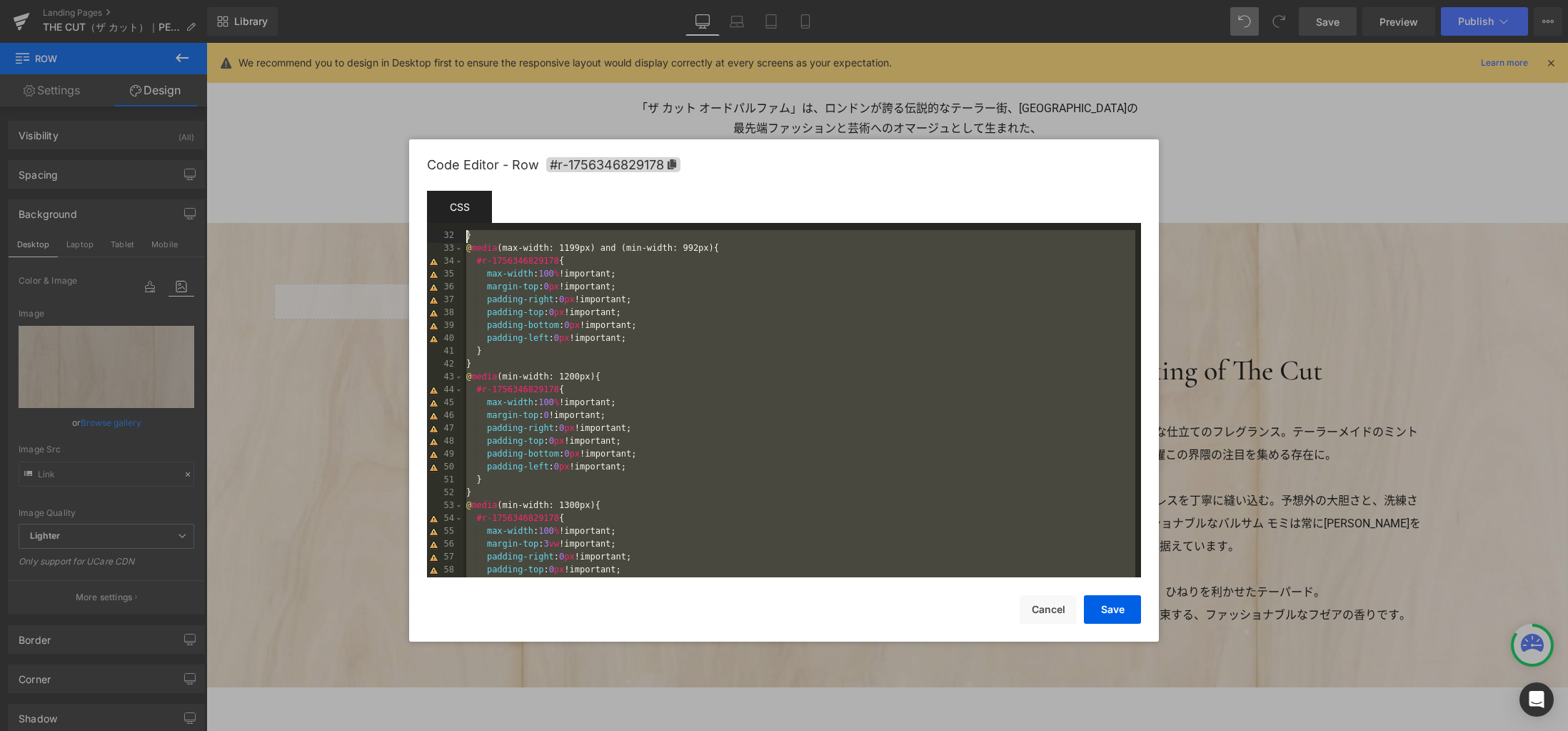
scroll to position [399, 0]
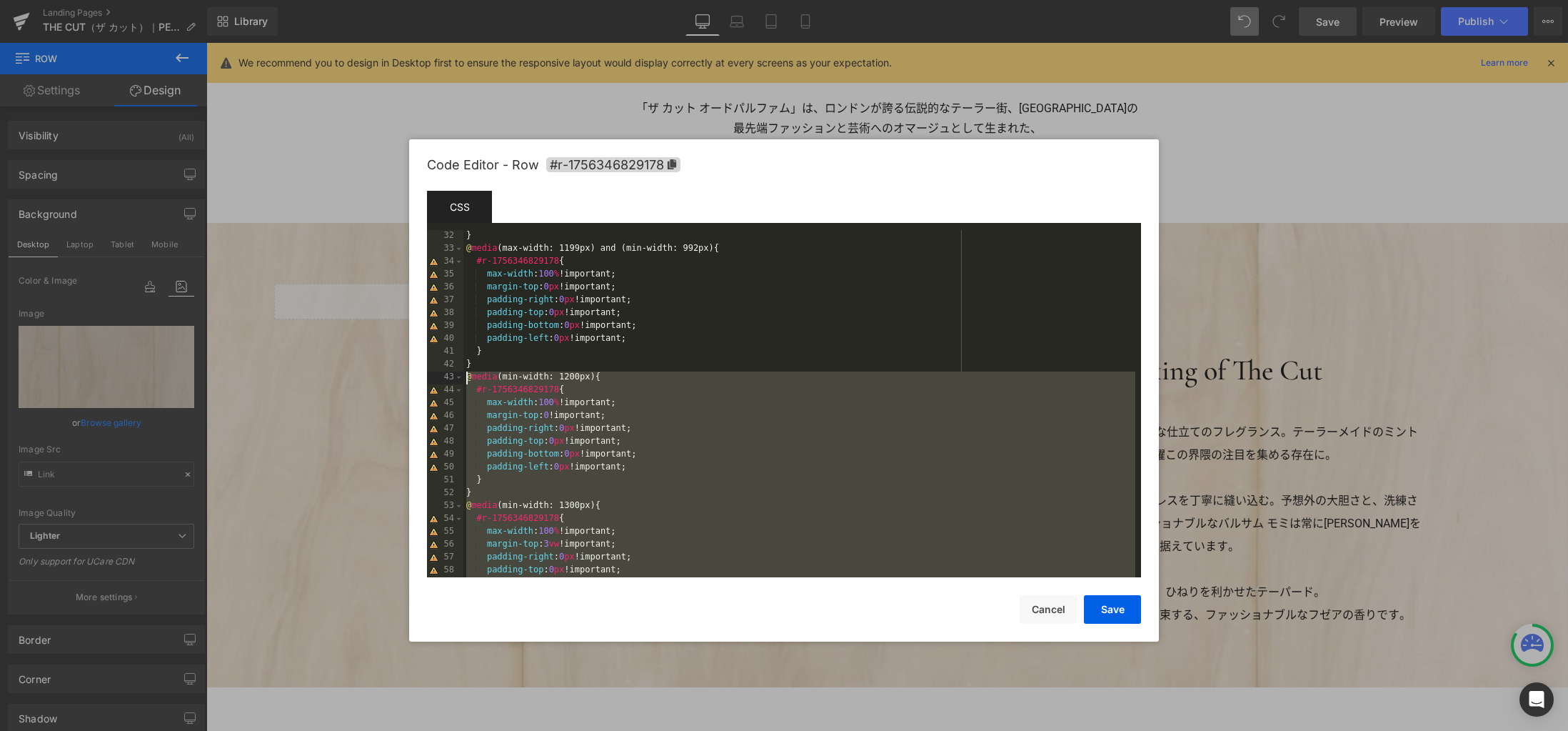
drag, startPoint x: 711, startPoint y: 422, endPoint x: 415, endPoint y: 377, distance: 299.4
click at [415, 377] on div "Code Editor - Row #r-1756346829178 Template CSS Script 32 33 34 35 36 37 38 39 …" at bounding box center [784, 390] width 750 height 502
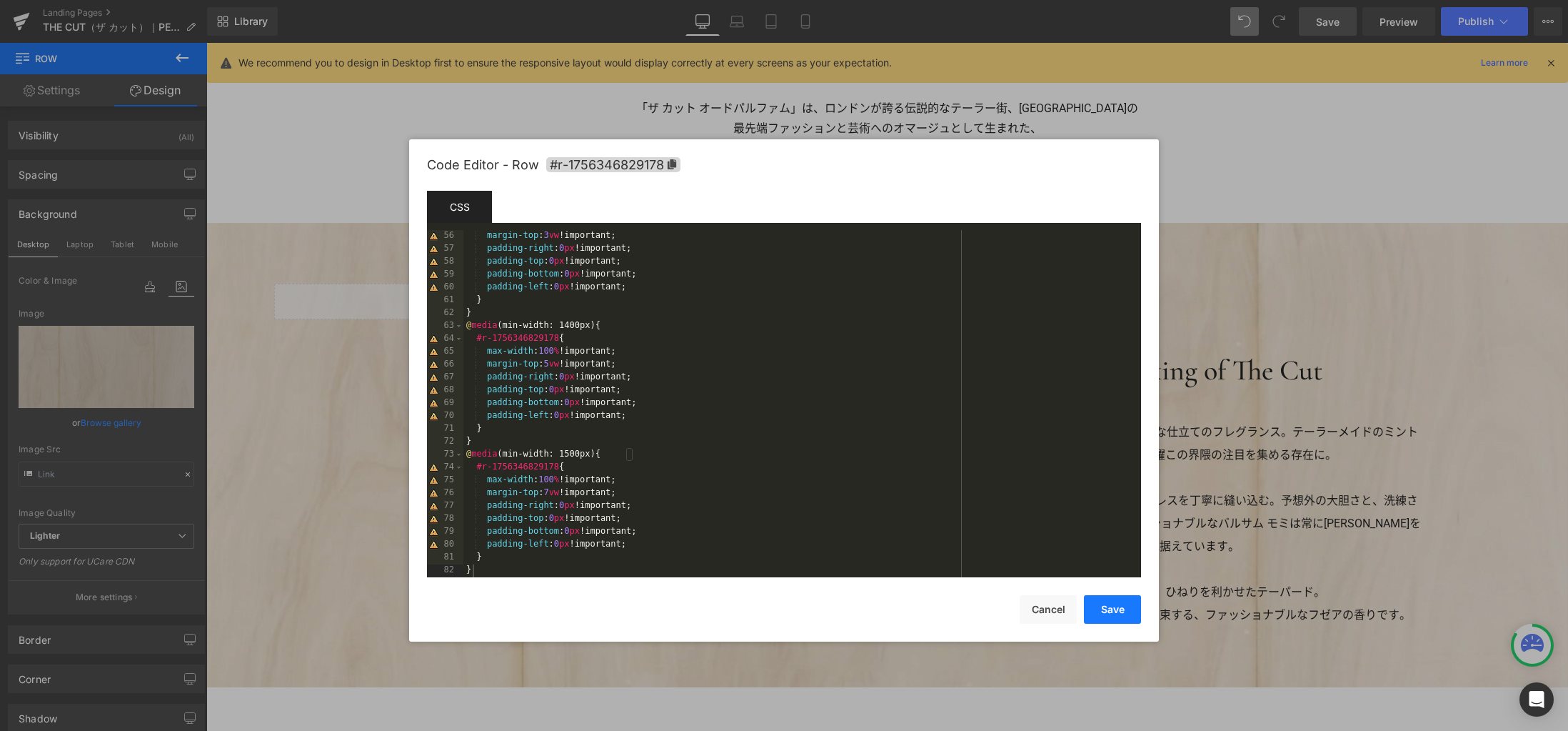
click at [1120, 614] on button "Save" at bounding box center [1112, 610] width 57 height 29
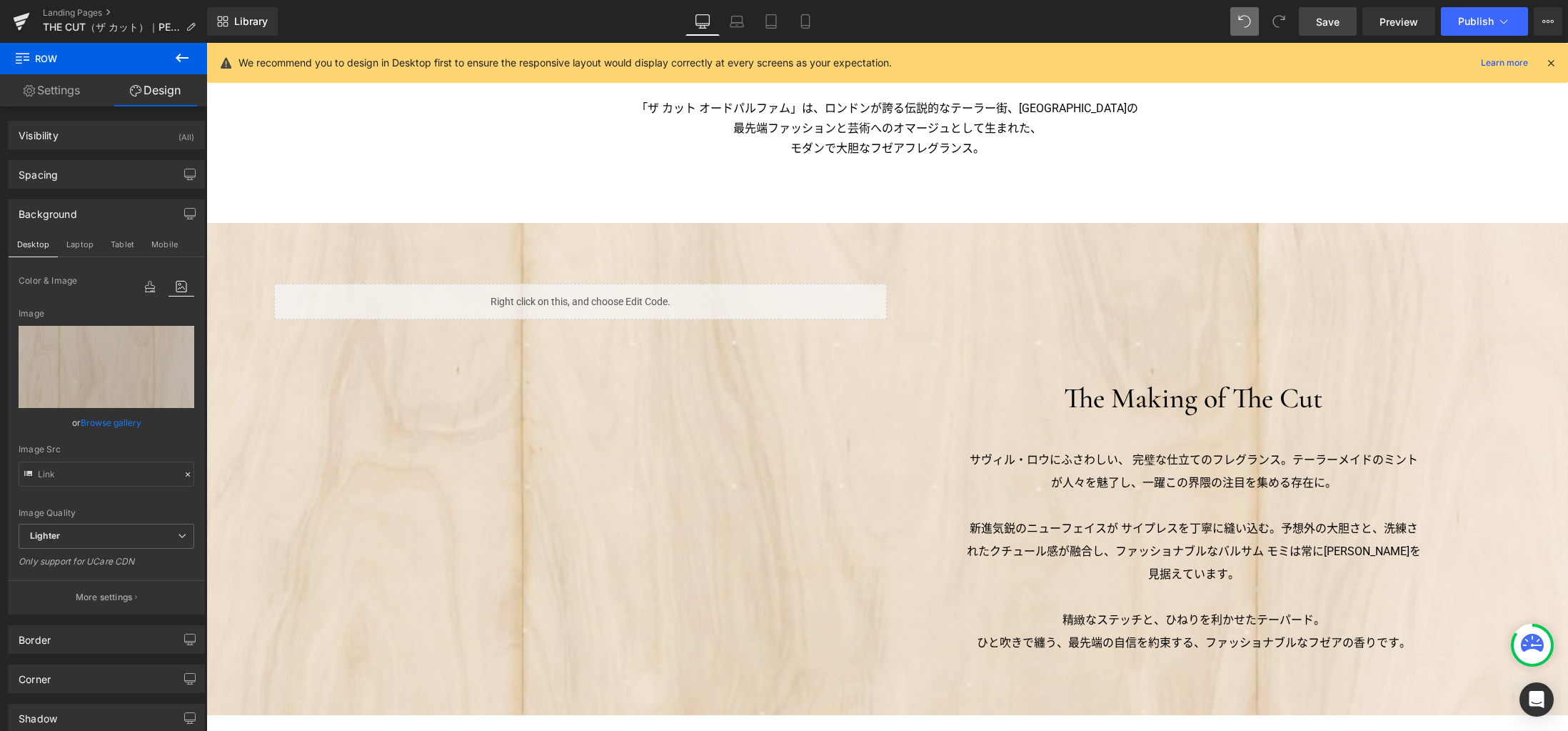
click at [1330, 20] on span "Save" at bounding box center [1328, 21] width 24 height 15
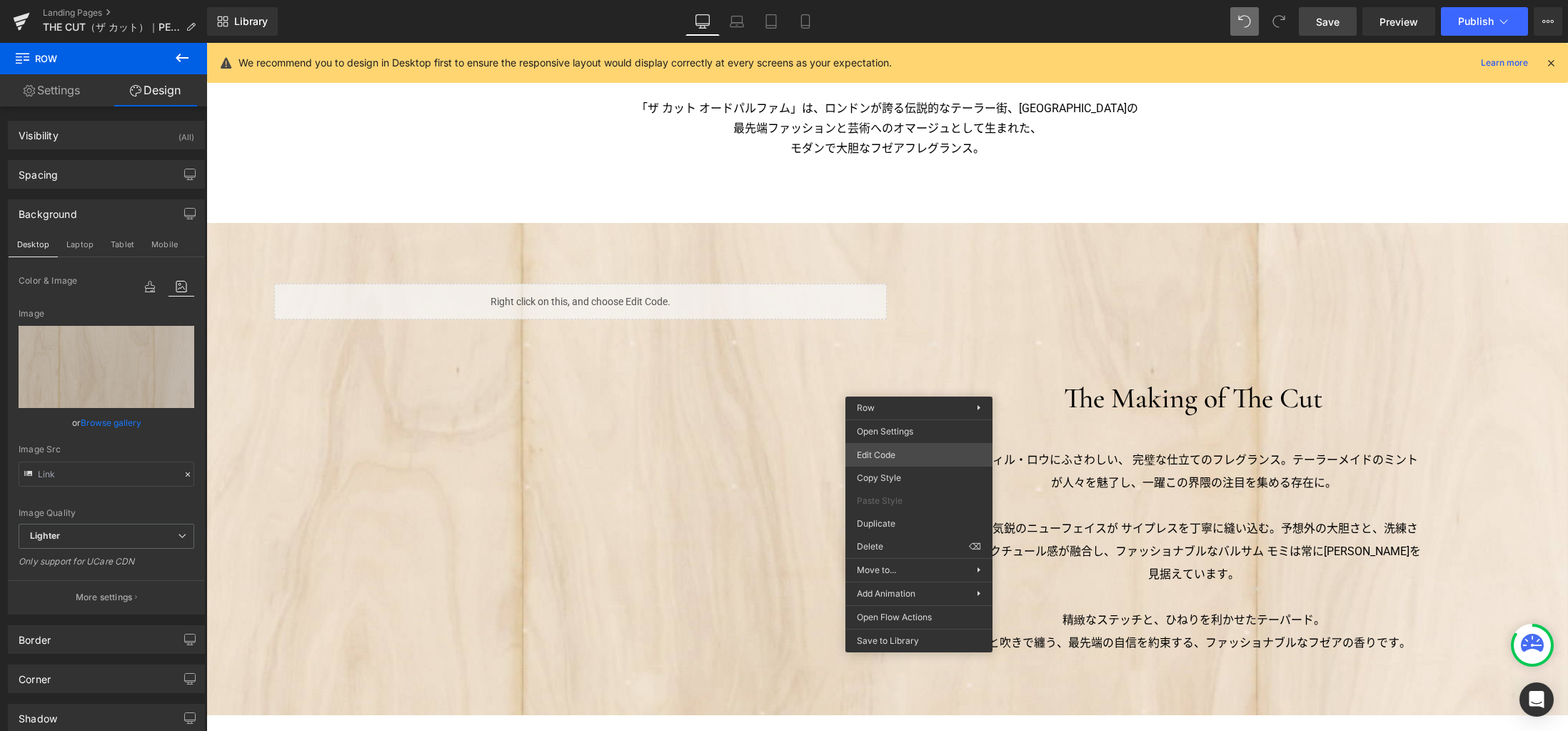
click at [904, 0] on div "Row You are previewing how the will restyle your page. You can not edit Element…" at bounding box center [784, 0] width 1568 height 0
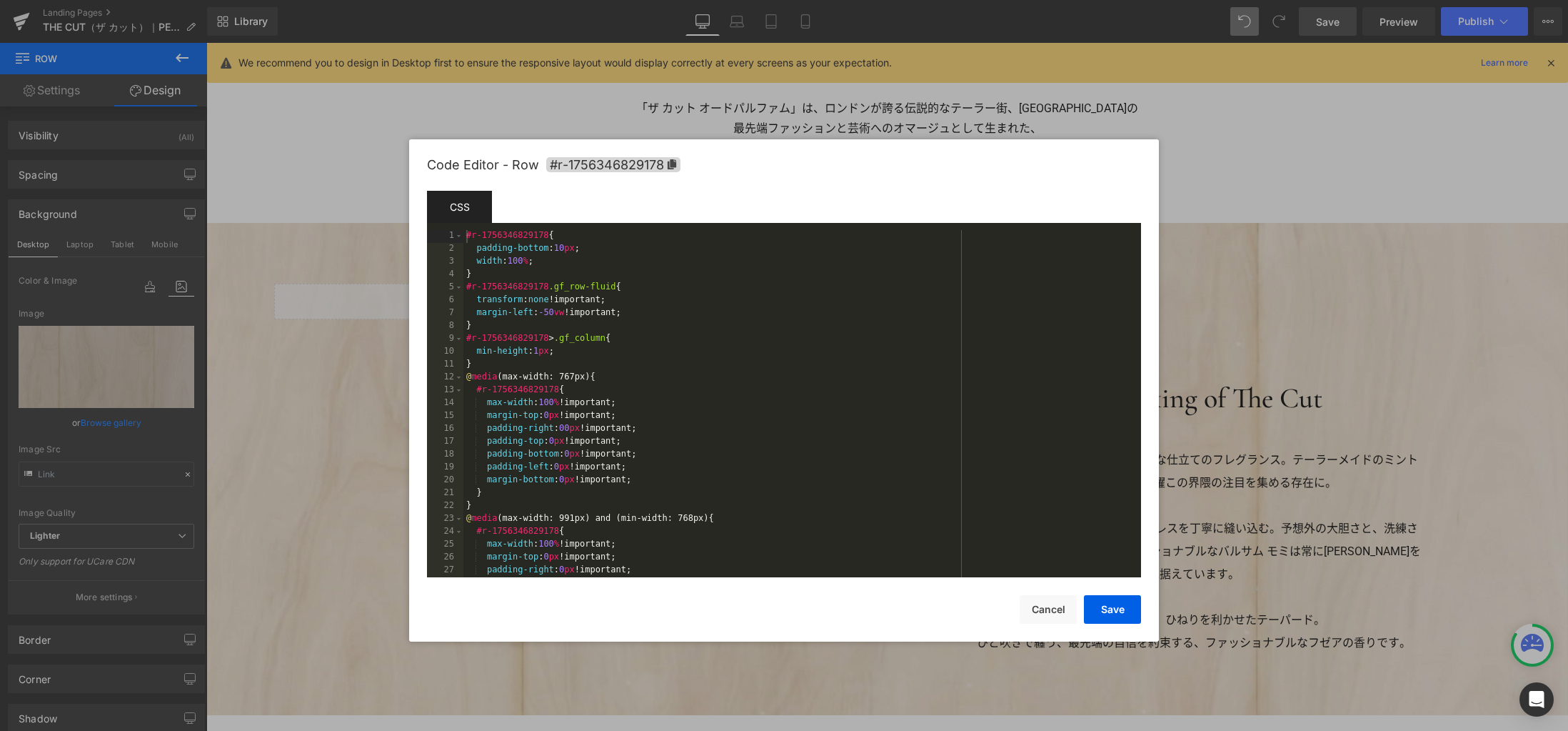
scroll to position [862, 0]
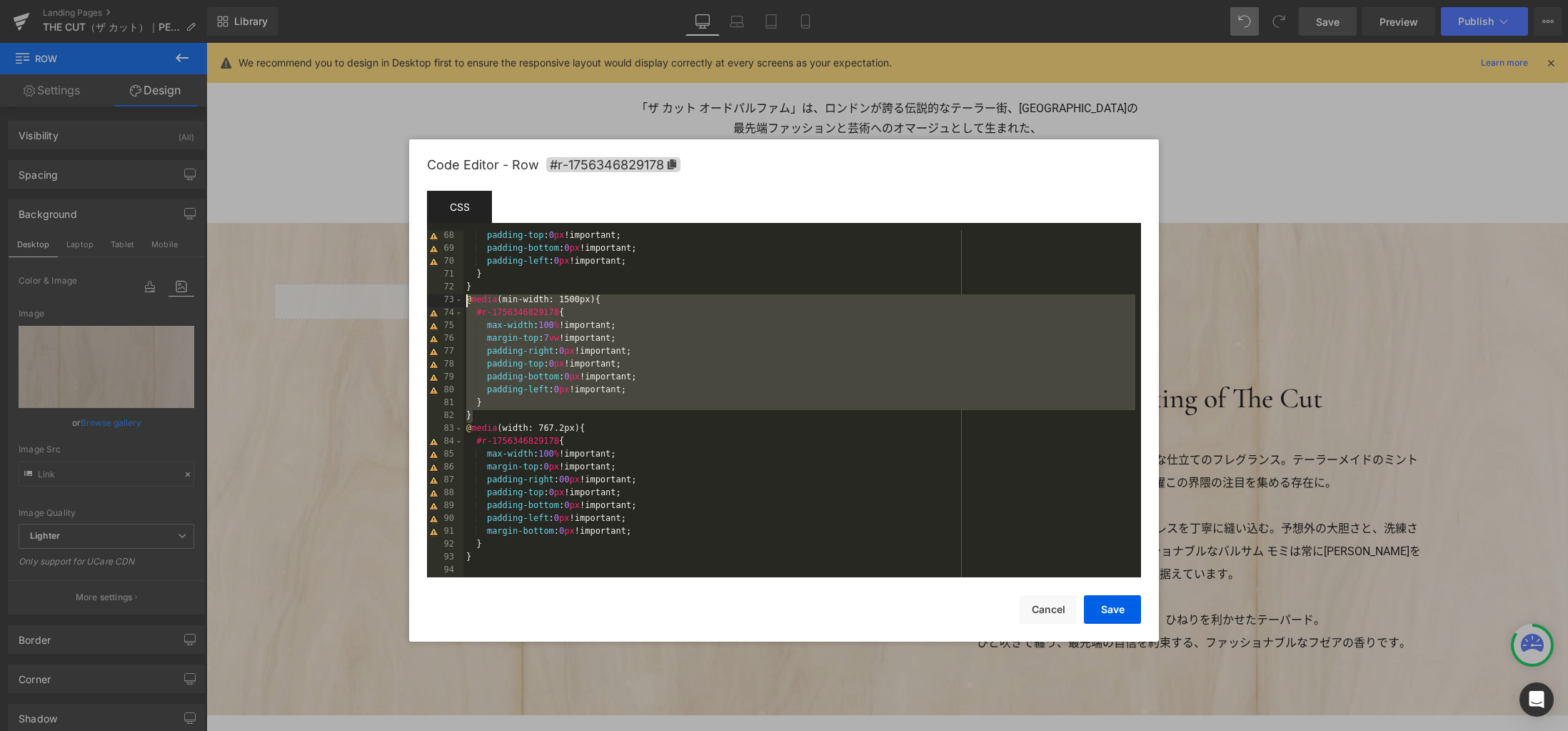
drag, startPoint x: 699, startPoint y: 411, endPoint x: 429, endPoint y: 300, distance: 291.9
click at [429, 300] on pre "68 69 70 71 72 73 74 75 76 77 78 79 80 81 82 83 84 85 86 87 88 89 90 91 92 93 9…" at bounding box center [784, 404] width 714 height 347
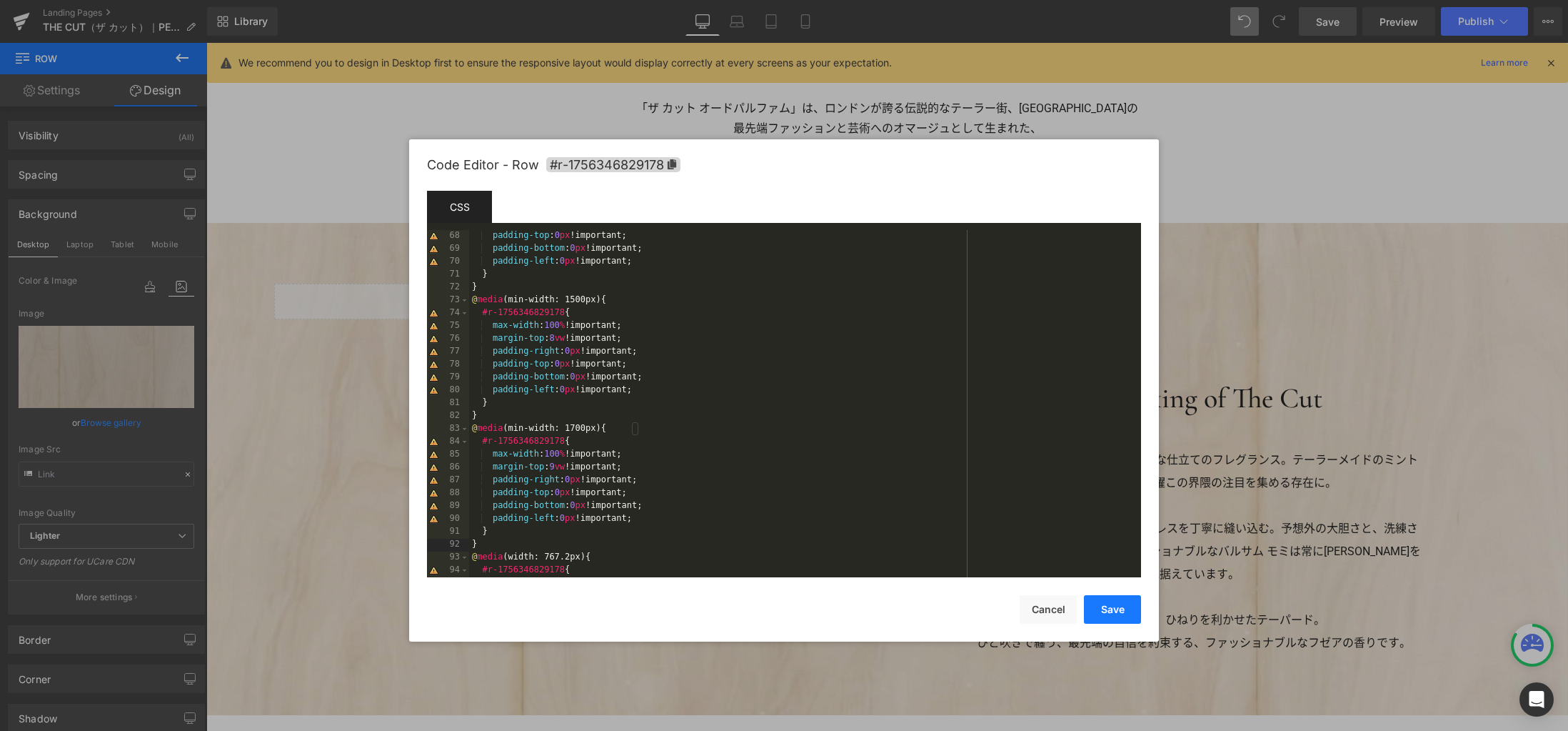
click at [1110, 611] on button "Save" at bounding box center [1112, 610] width 57 height 29
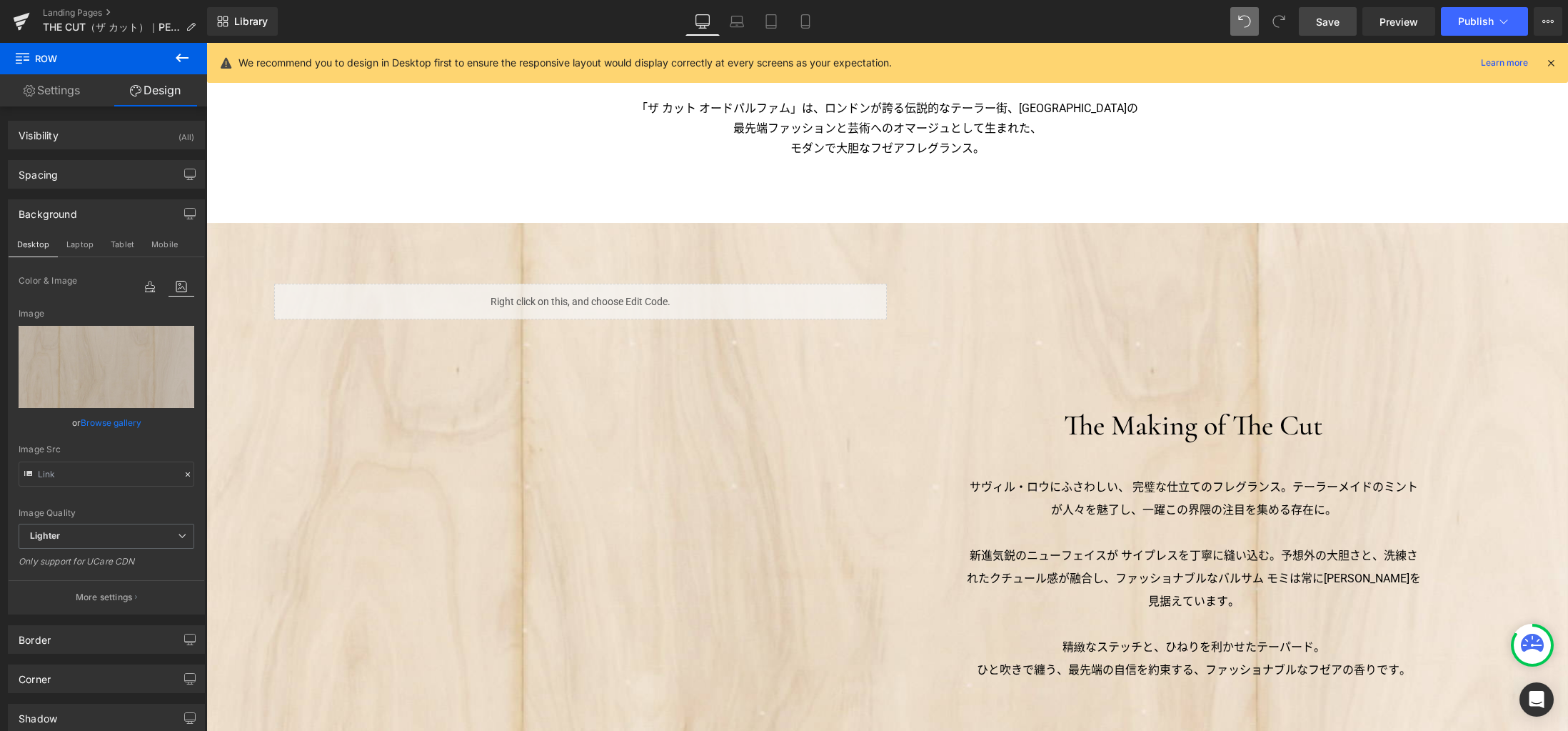
click at [1331, 25] on span "Save" at bounding box center [1328, 21] width 24 height 15
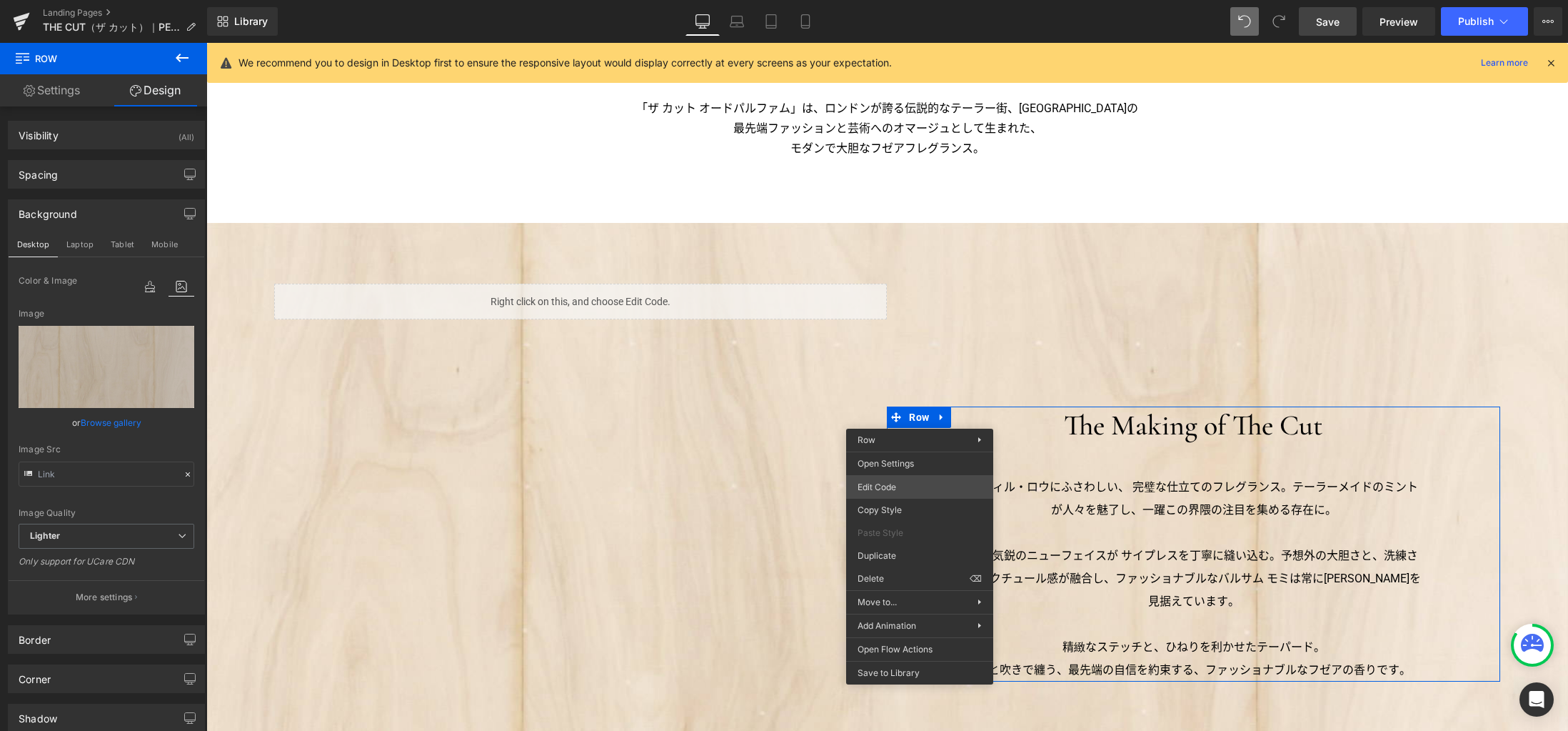
click at [890, 0] on div "Row You are previewing how the will restyle your page. You can not edit Element…" at bounding box center [784, 0] width 1568 height 0
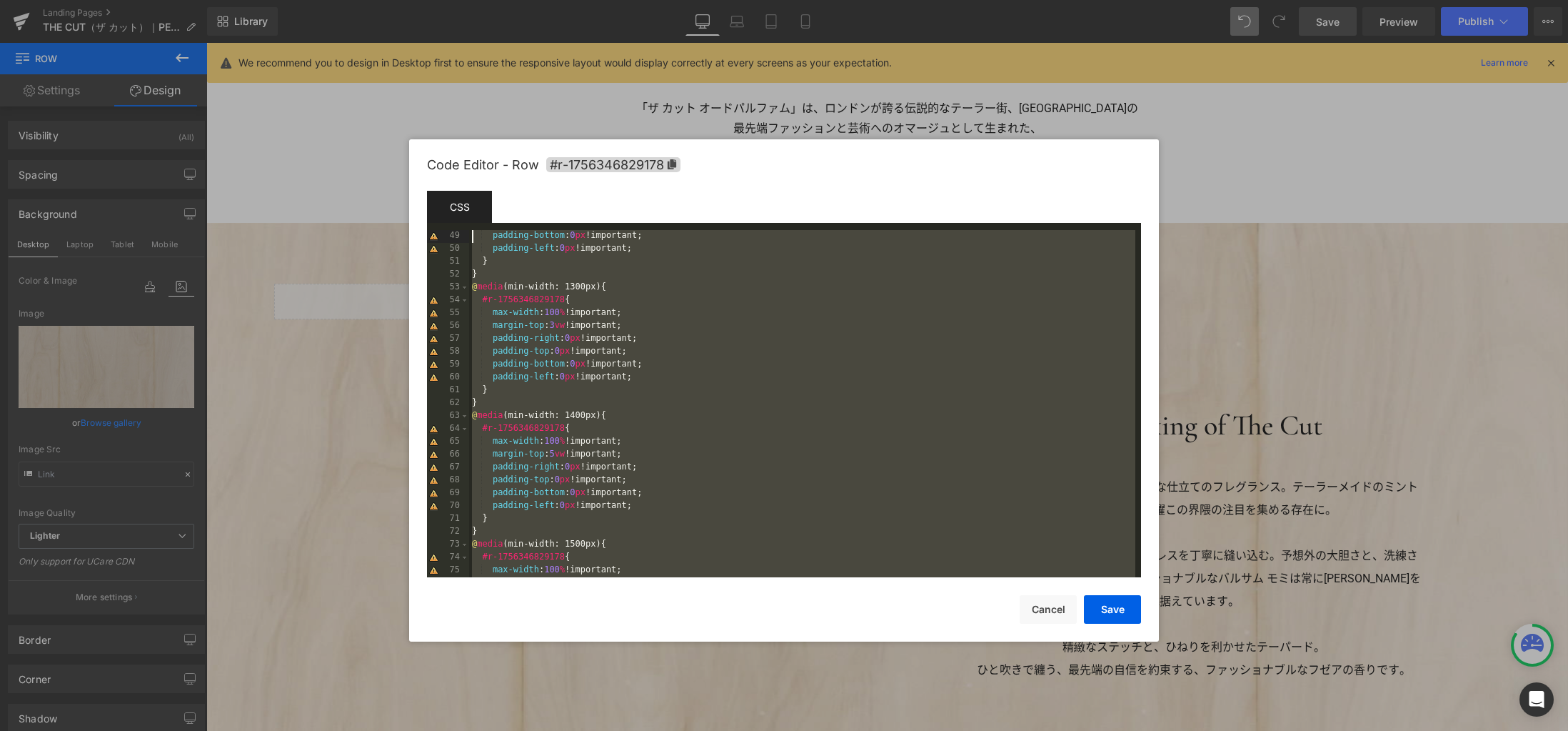
scroll to position [424, 0]
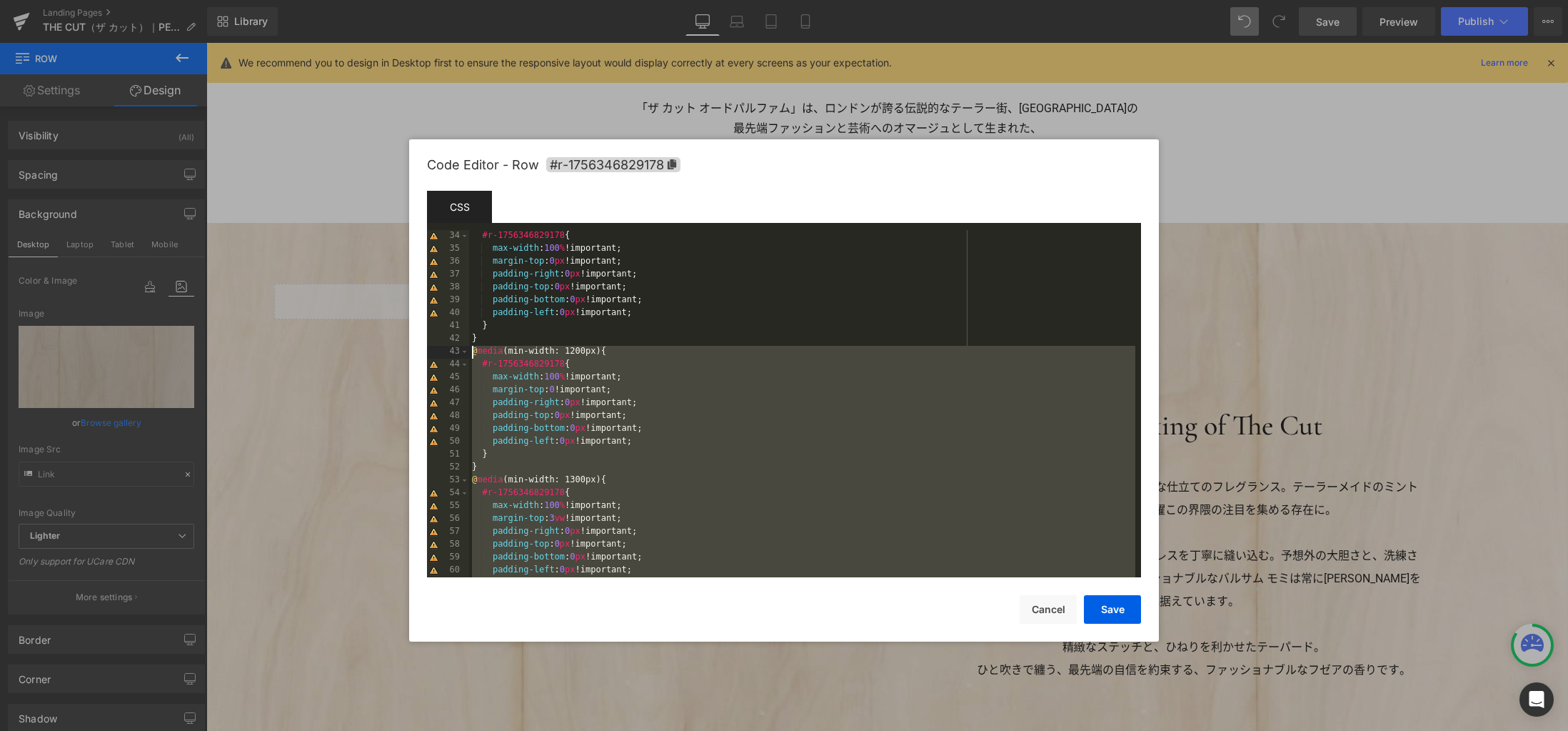
drag, startPoint x: 651, startPoint y: 419, endPoint x: 443, endPoint y: 358, distance: 216.8
click at [443, 358] on pre "34 35 36 37 38 39 40 41 42 43 44 45 46 47 48 49 50 51 52 53 54 55 56 57 58 59 6…" at bounding box center [784, 404] width 714 height 347
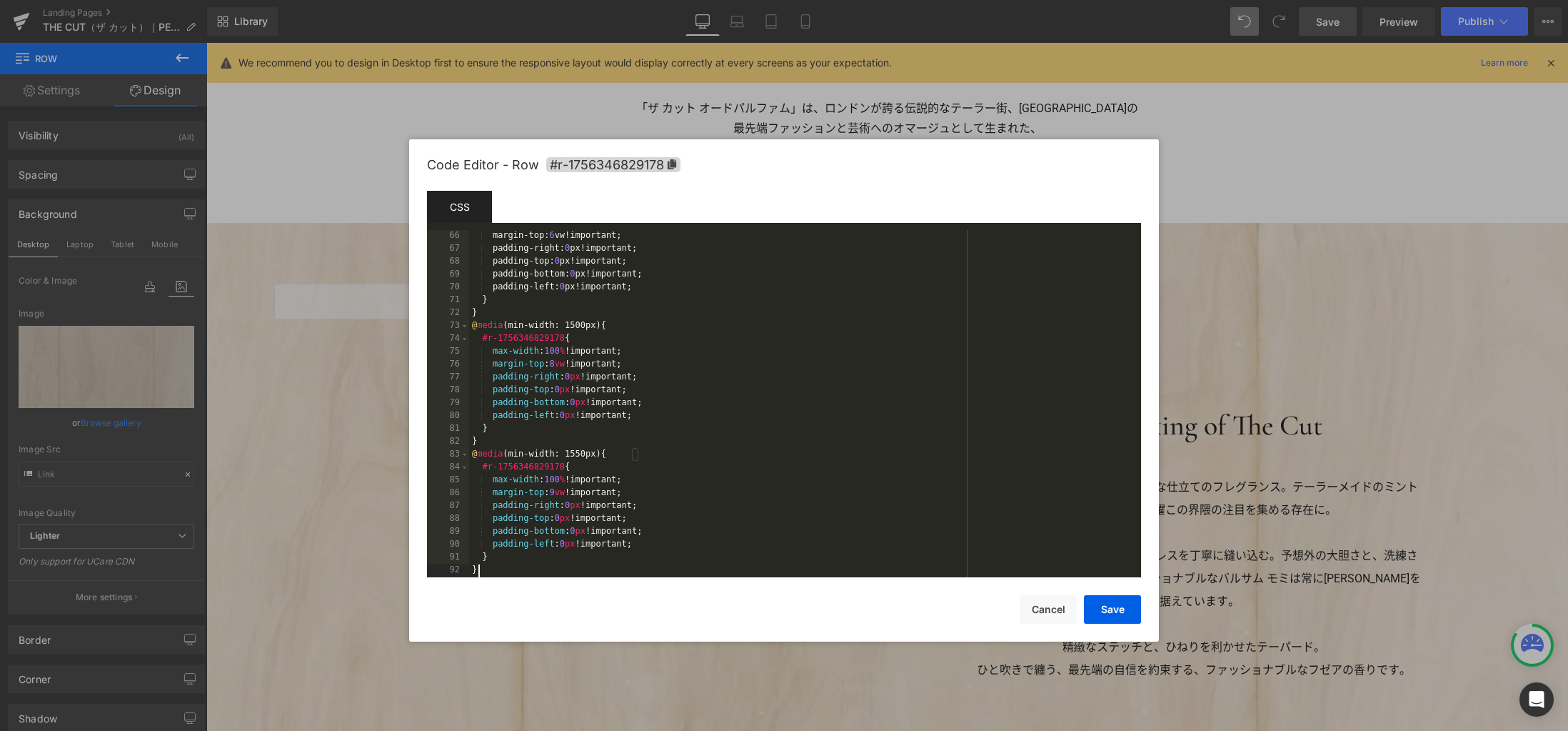
scroll to position [836, 0]
click at [1114, 611] on button "Save" at bounding box center [1112, 610] width 57 height 29
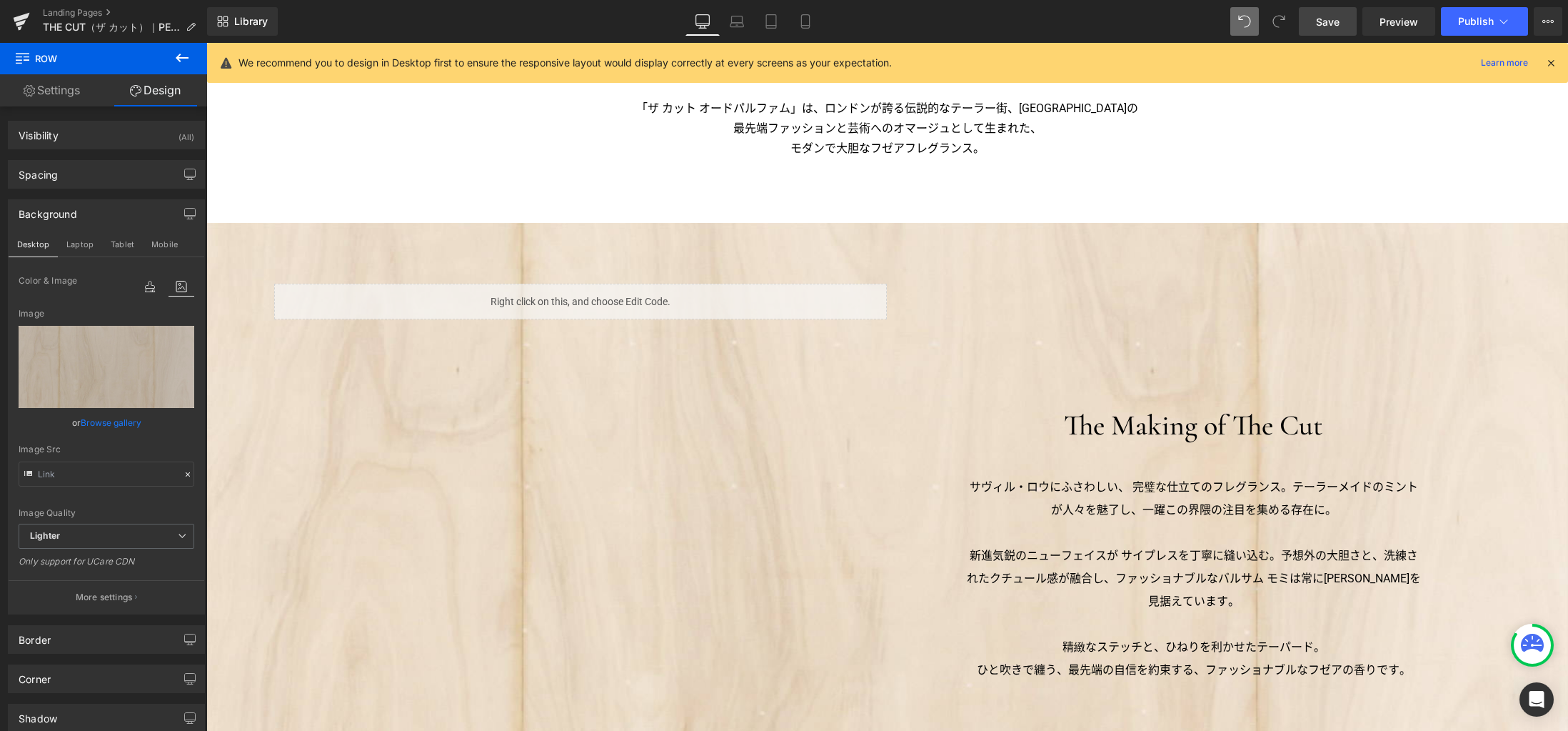
drag, startPoint x: 1322, startPoint y: 25, endPoint x: 1064, endPoint y: 103, distance: 269.5
click at [1322, 25] on span "Save" at bounding box center [1328, 21] width 24 height 15
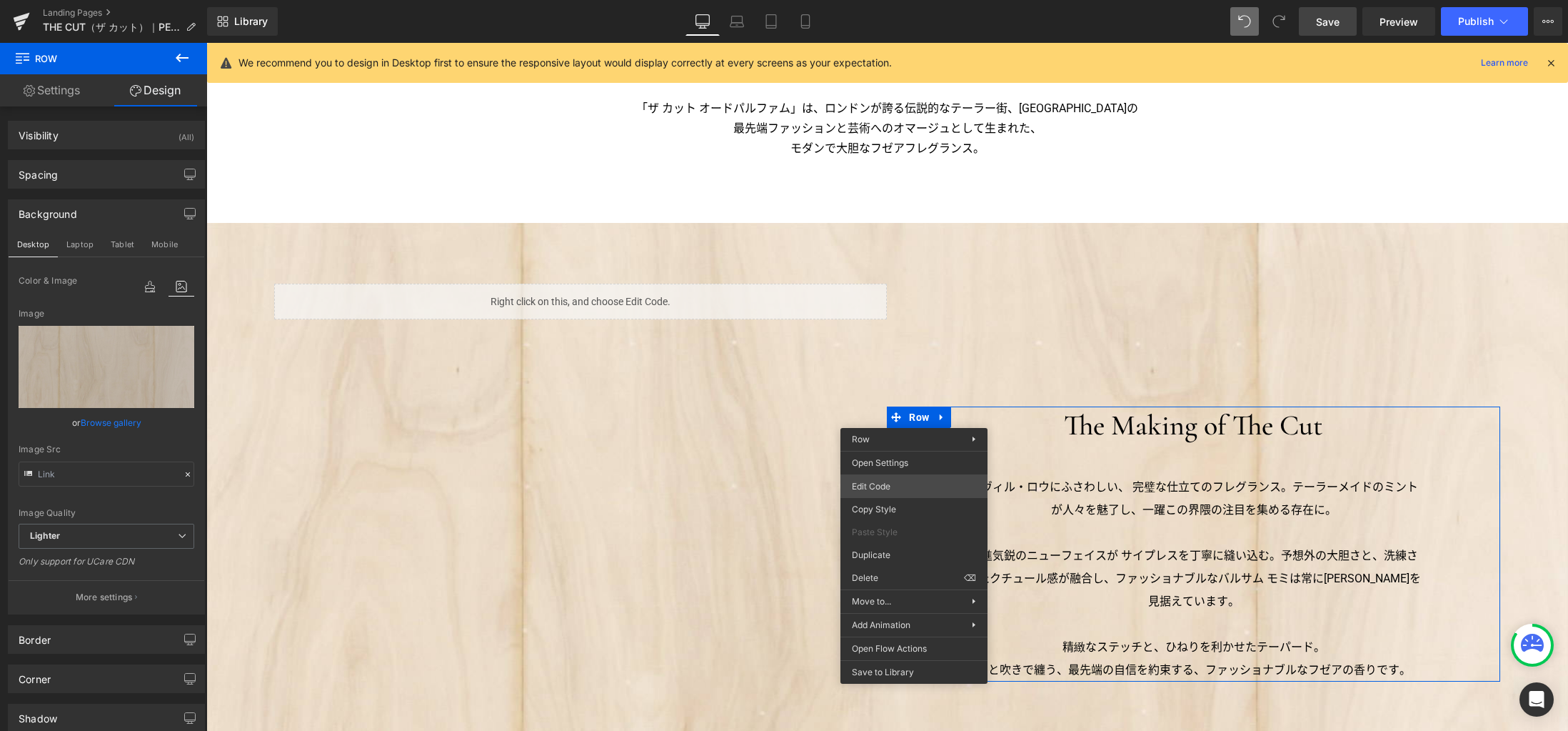
click at [885, 0] on div "Row You are previewing how the will restyle your page. You can not edit Element…" at bounding box center [784, 0] width 1568 height 0
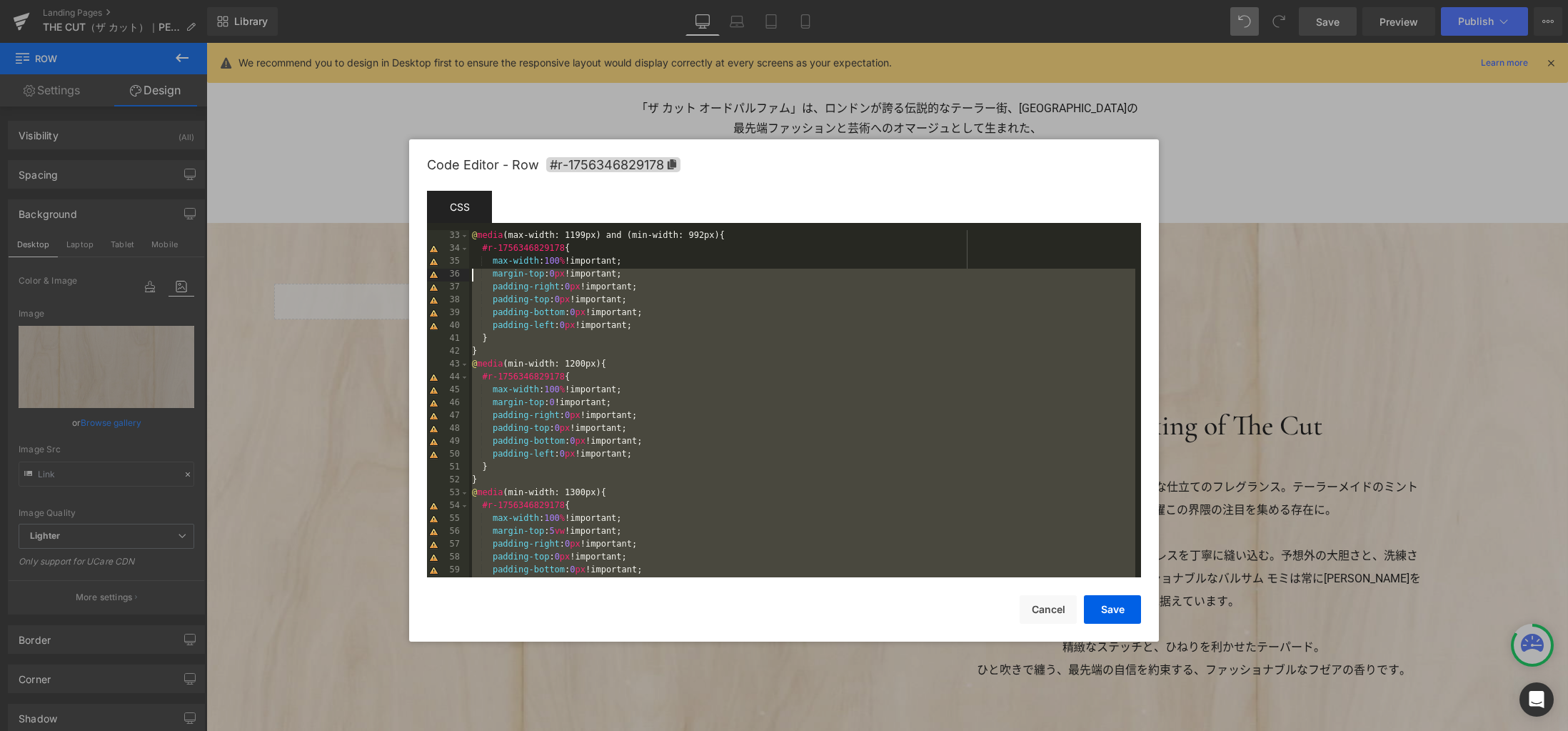
scroll to position [411, 0]
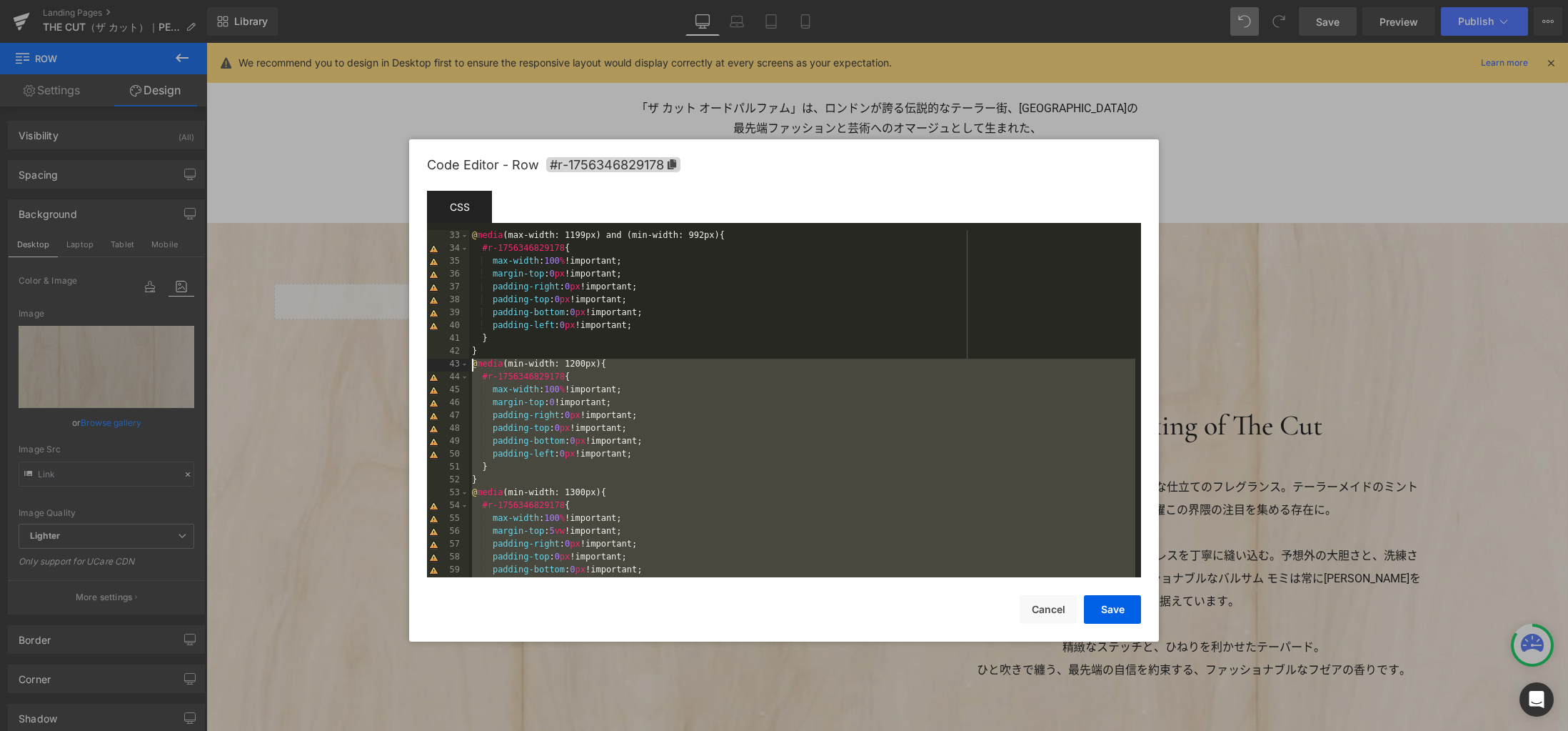
drag, startPoint x: 647, startPoint y: 419, endPoint x: 444, endPoint y: 365, distance: 210.1
click at [444, 365] on pre "33 34 35 36 37 38 39 40 41 42 43 44 45 46 47 48 49 50 51 52 53 54 55 56 57 58 5…" at bounding box center [784, 404] width 714 height 347
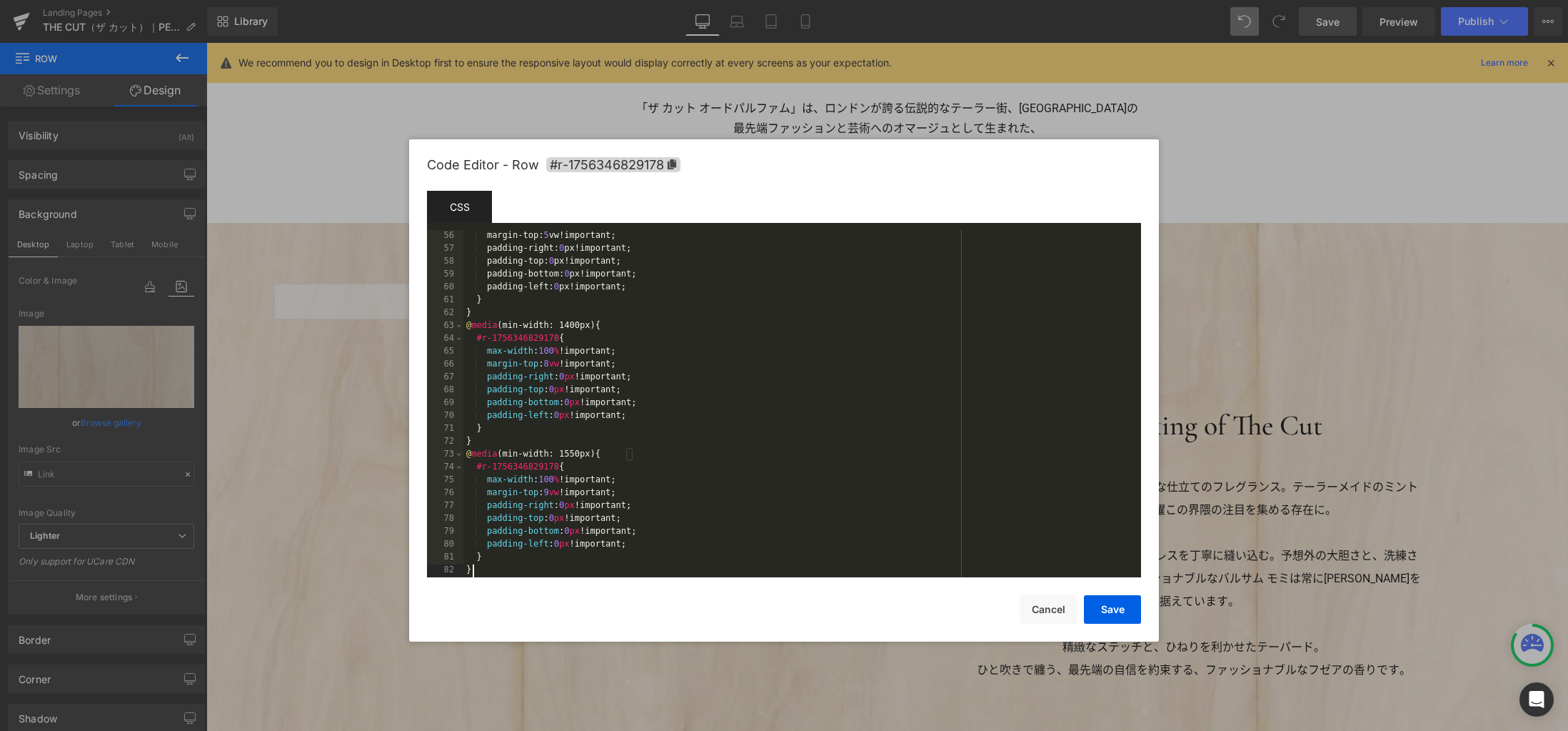
scroll to position [707, 0]
drag, startPoint x: 1117, startPoint y: 610, endPoint x: 933, endPoint y: 511, distance: 208.9
click at [1117, 610] on button "Save" at bounding box center [1112, 610] width 57 height 29
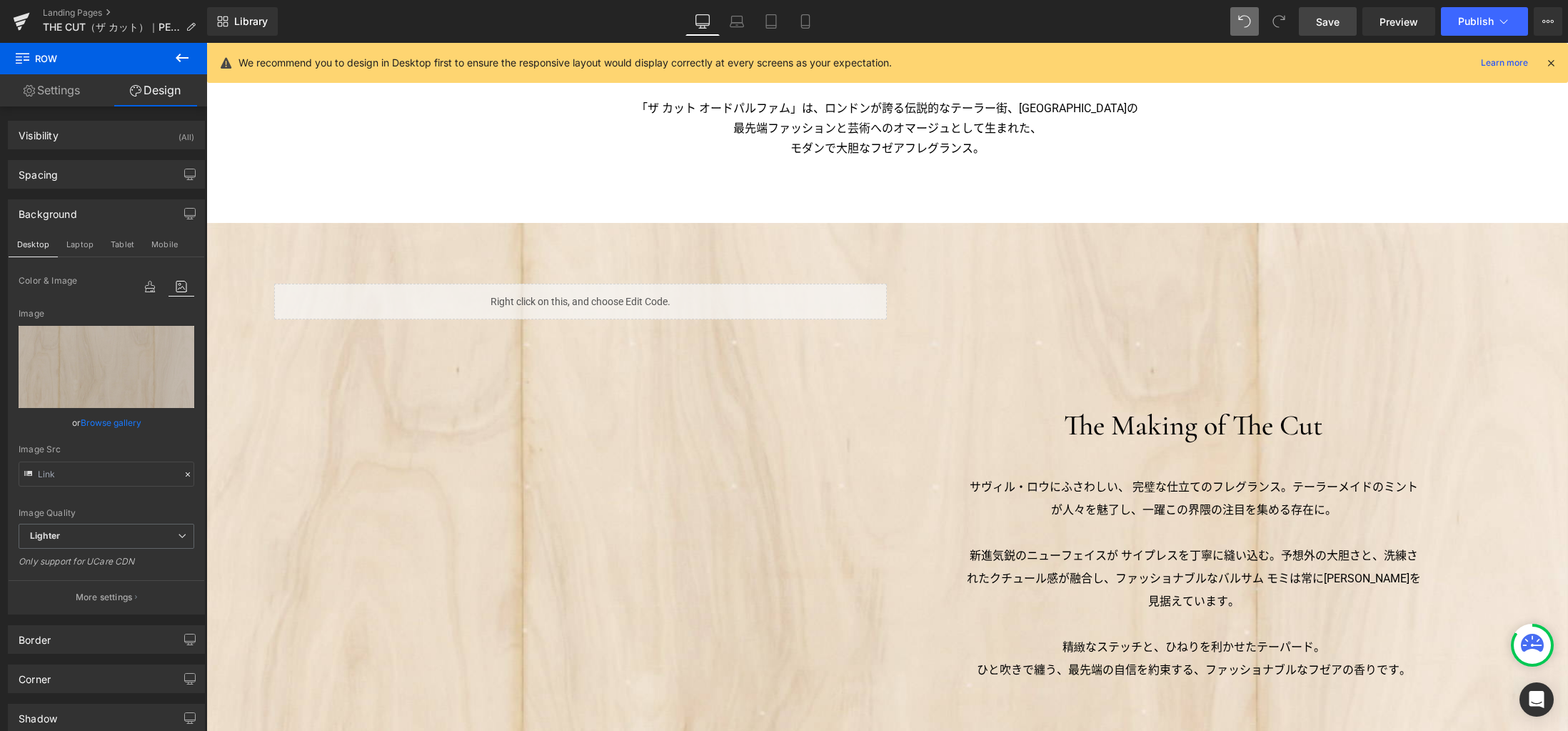
click at [1336, 25] on span "Save" at bounding box center [1328, 21] width 24 height 15
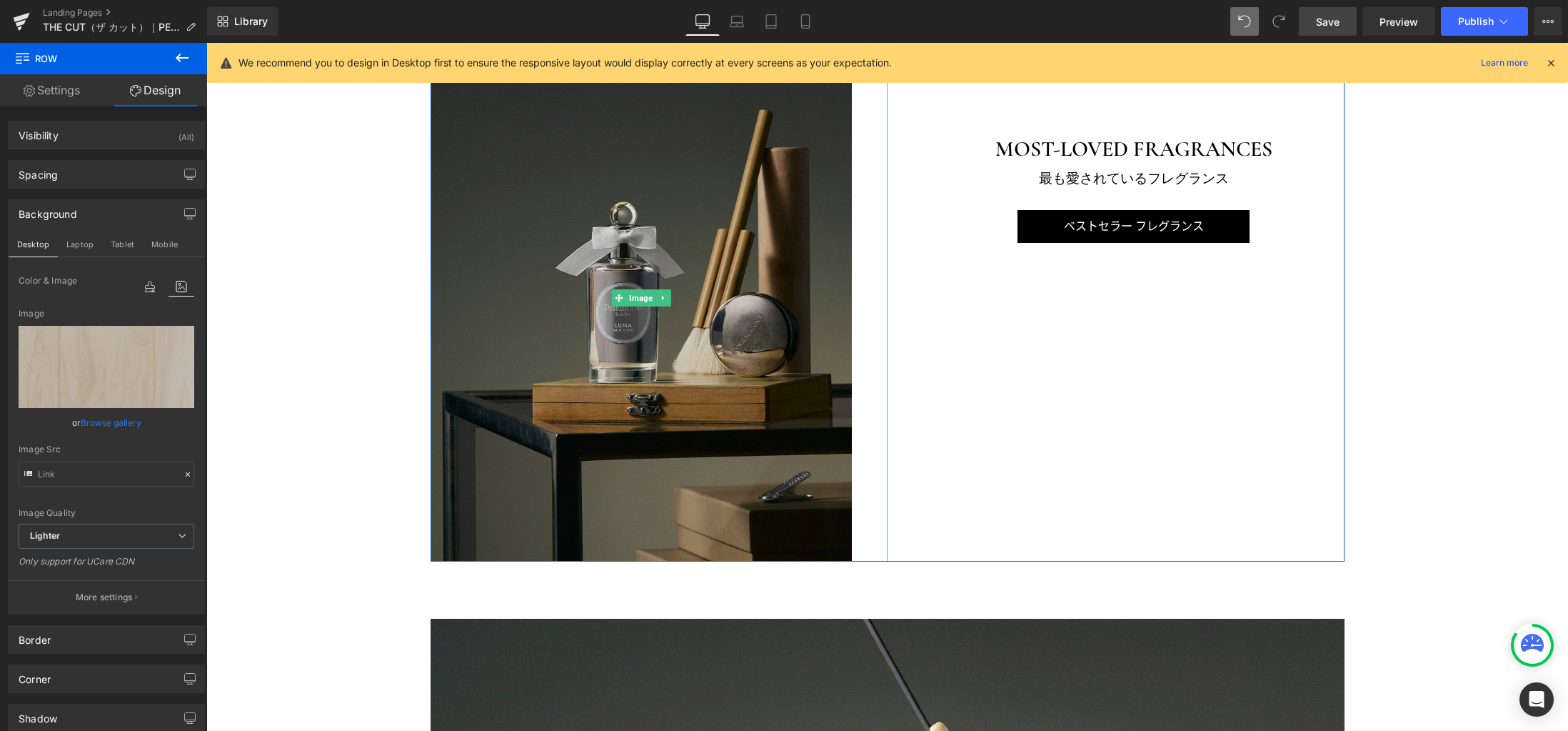
scroll to position [1625, 0]
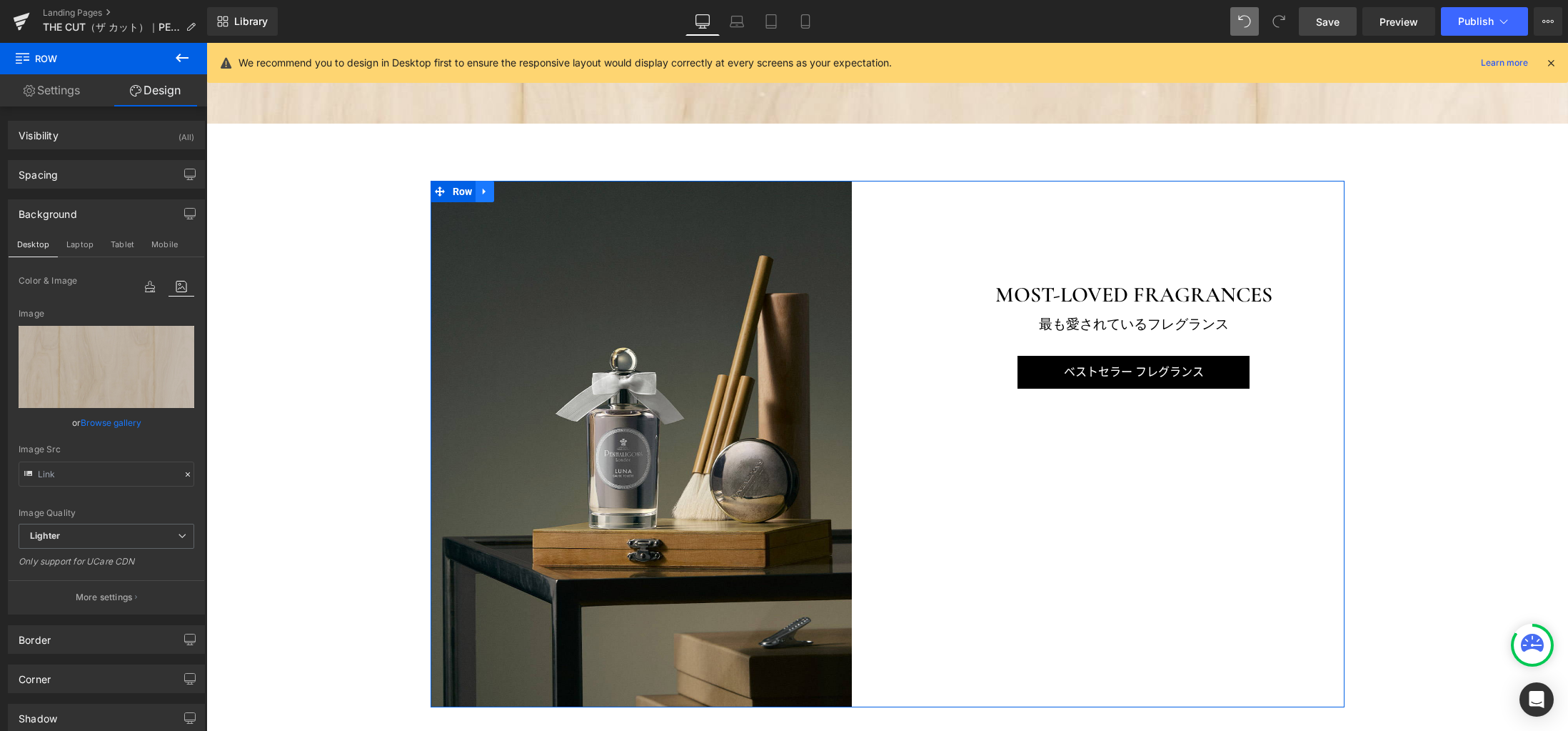
click at [480, 196] on icon at bounding box center [484, 191] width 10 height 11
click at [517, 193] on icon at bounding box center [521, 191] width 10 height 10
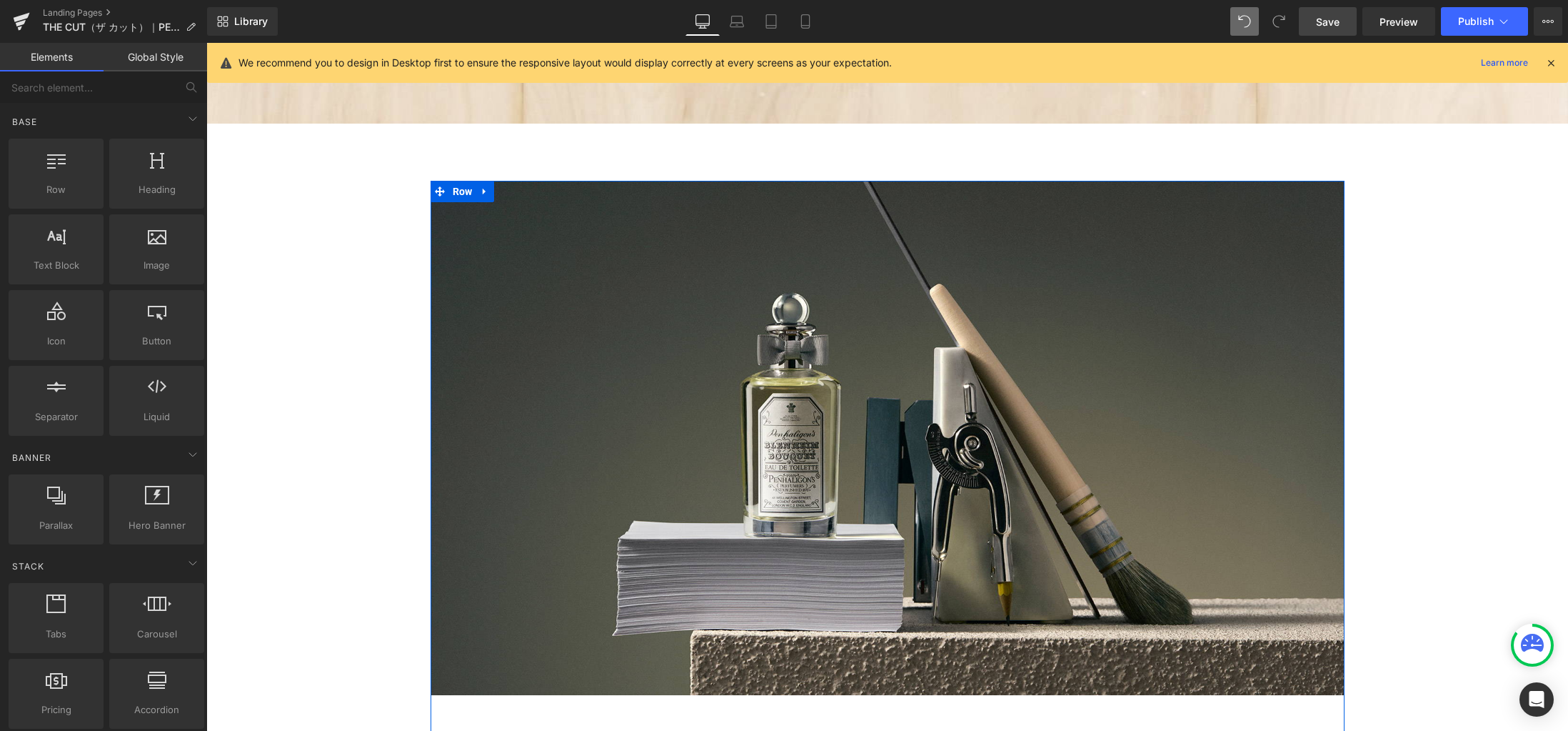
click at [481, 192] on icon at bounding box center [484, 191] width 10 height 11
click at [517, 192] on icon at bounding box center [521, 191] width 10 height 11
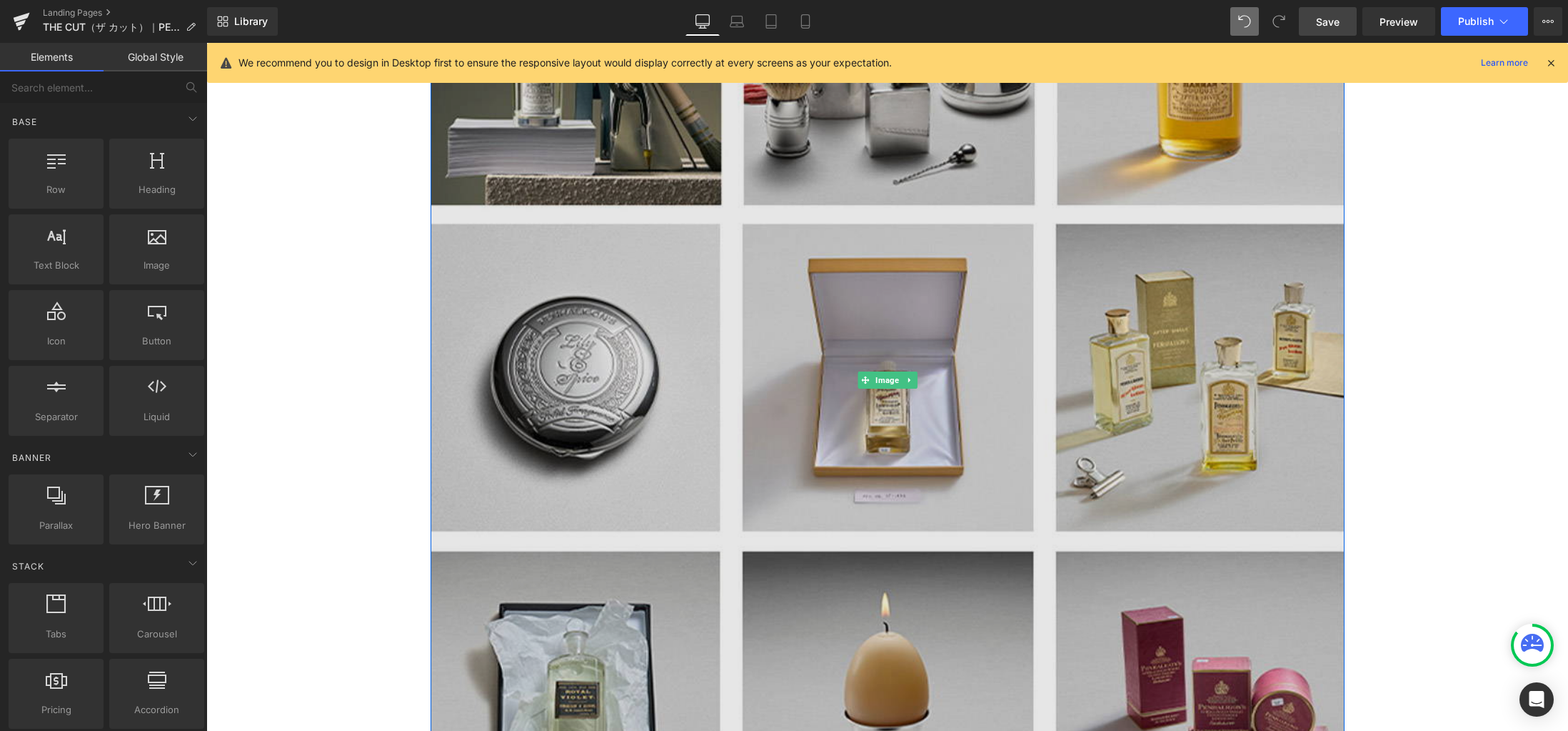
scroll to position [3018, 0]
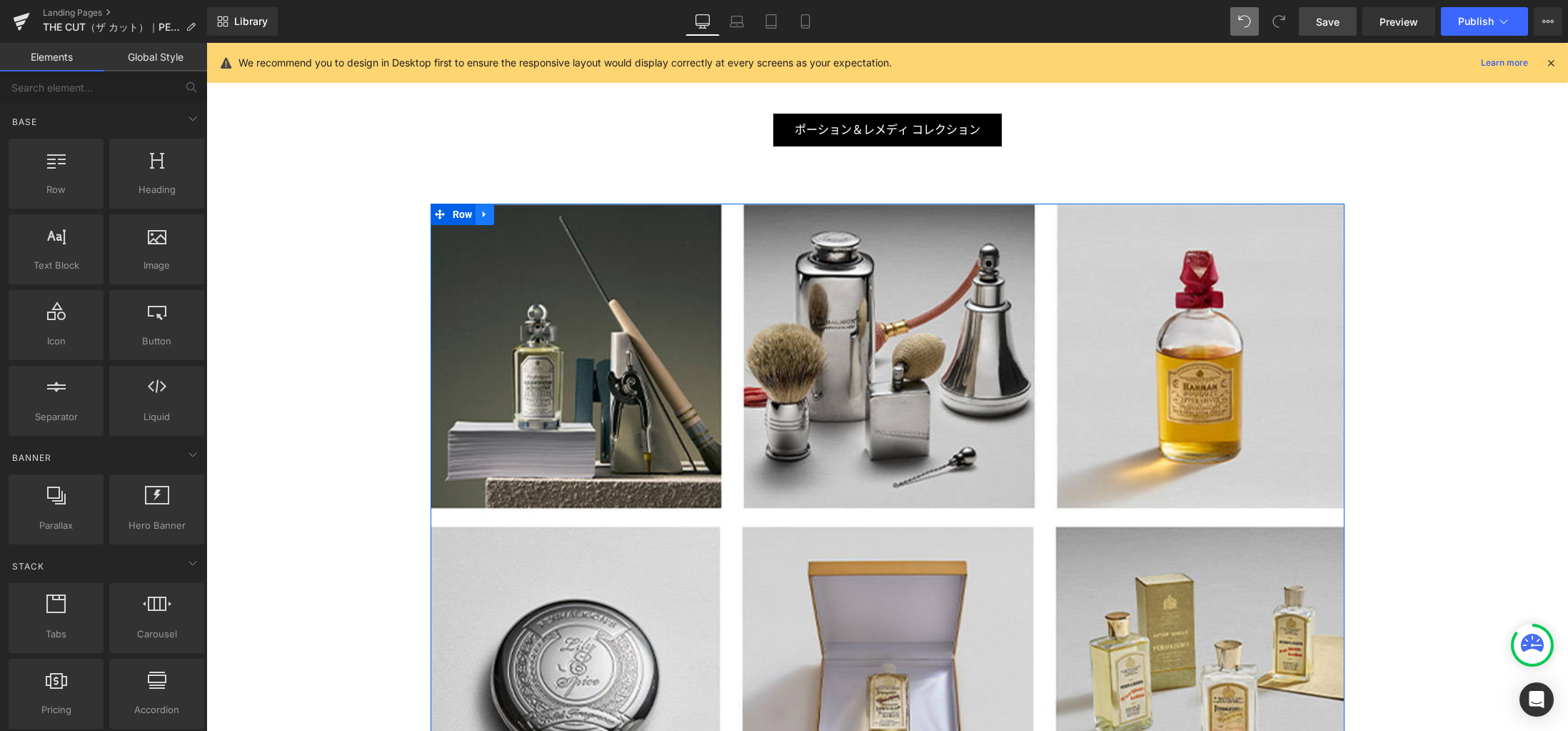
click at [483, 220] on link at bounding box center [484, 214] width 18 height 21
click at [517, 218] on icon at bounding box center [521, 214] width 10 height 10
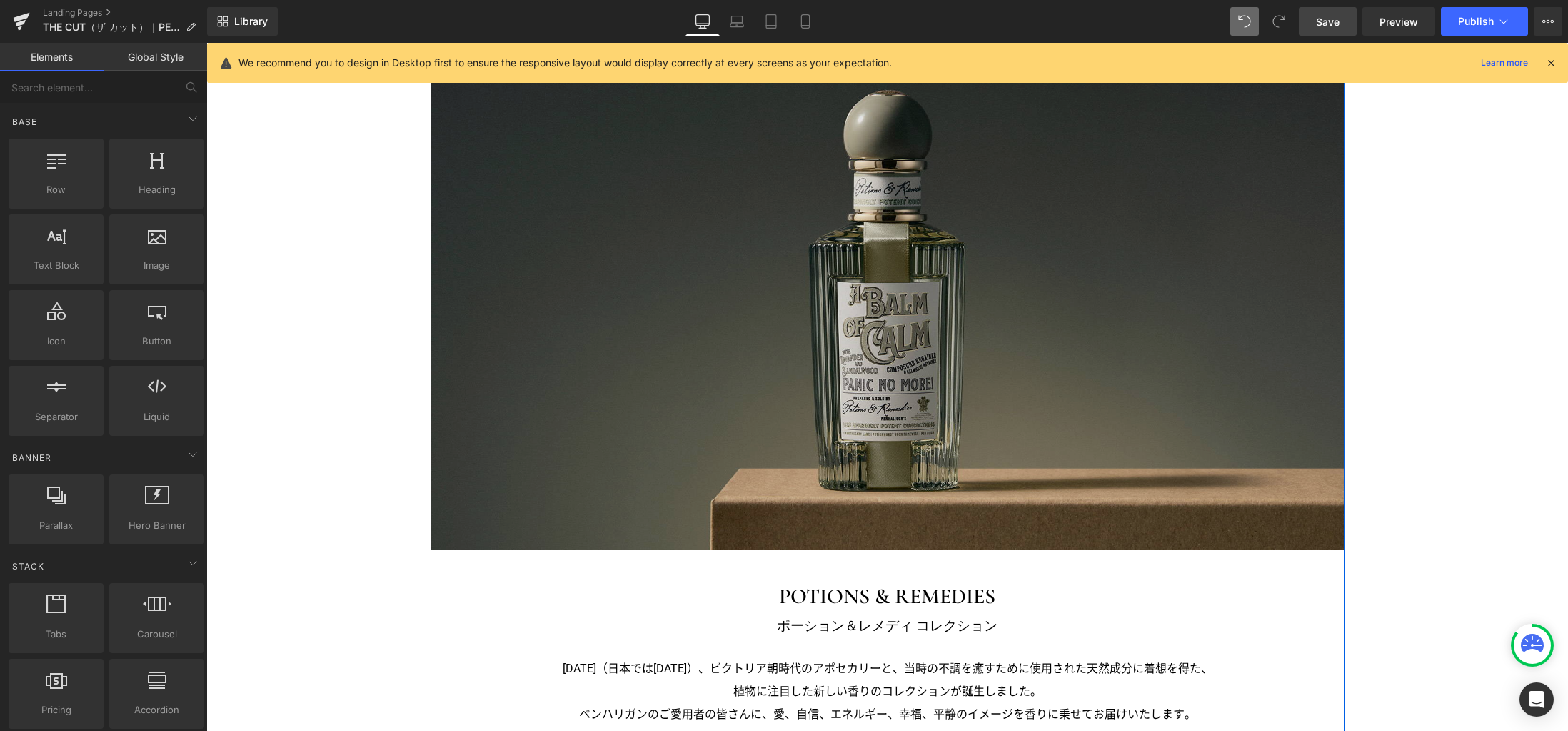
scroll to position [2272, 0]
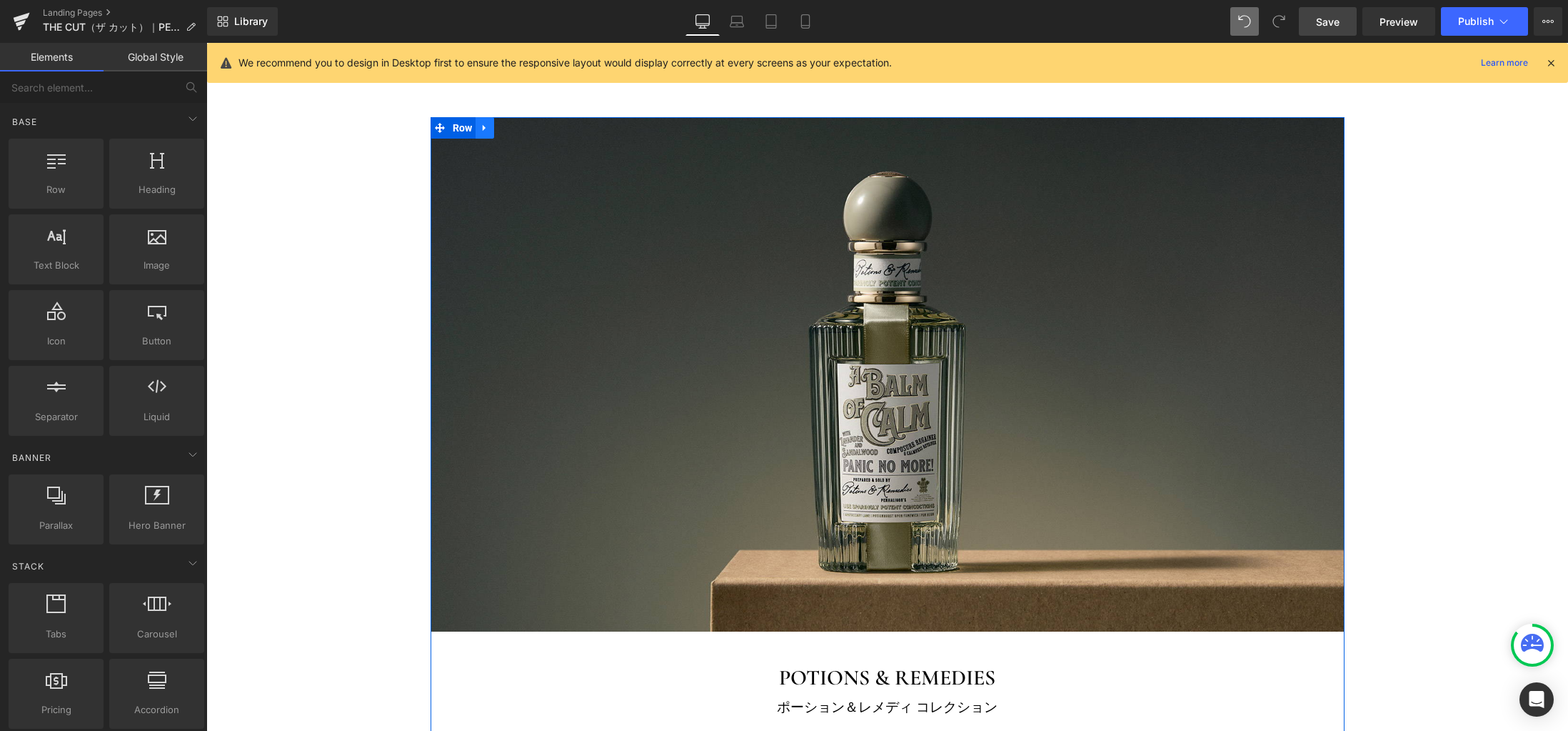
click at [486, 131] on link at bounding box center [484, 128] width 18 height 21
click at [517, 130] on icon at bounding box center [521, 128] width 10 height 10
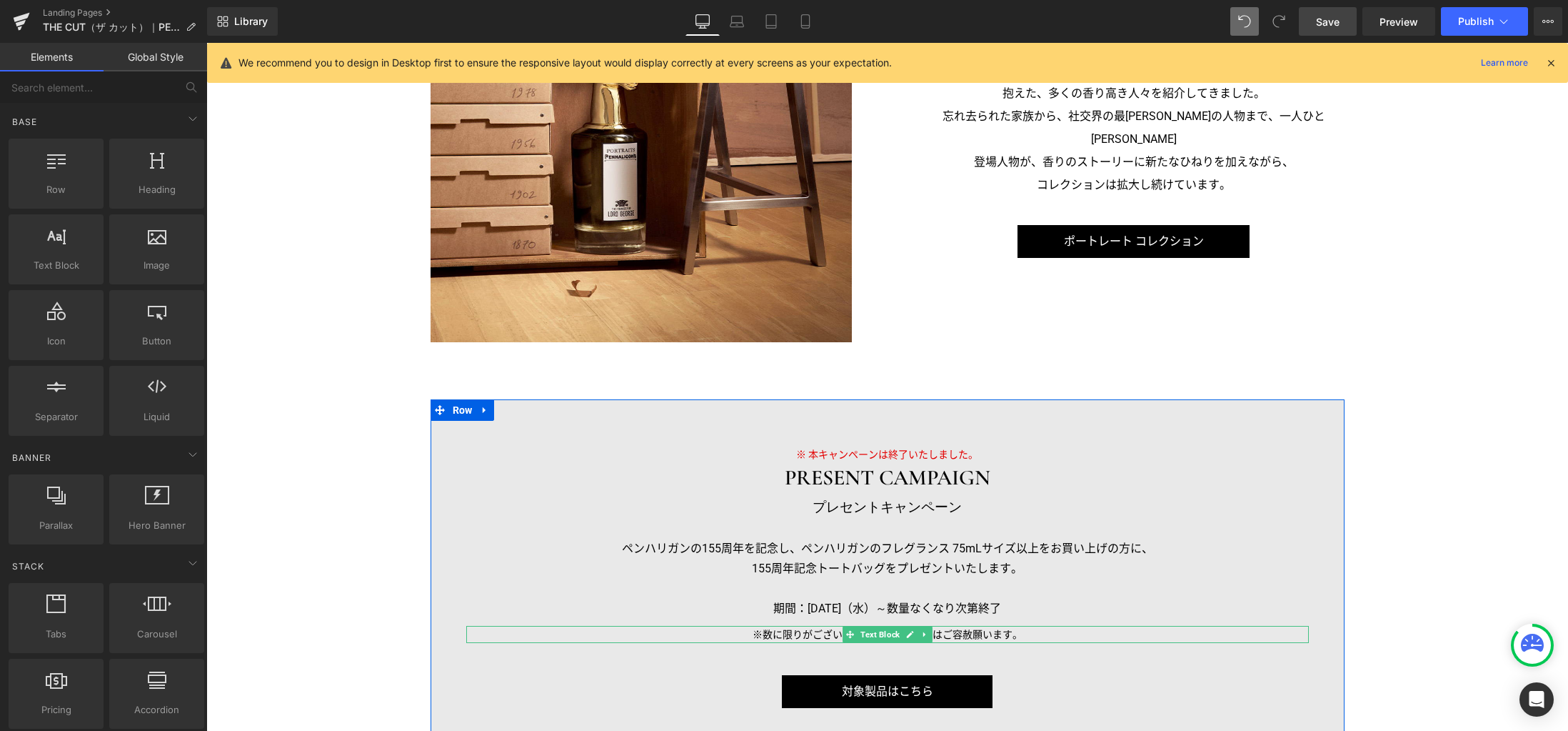
scroll to position [1476, 0]
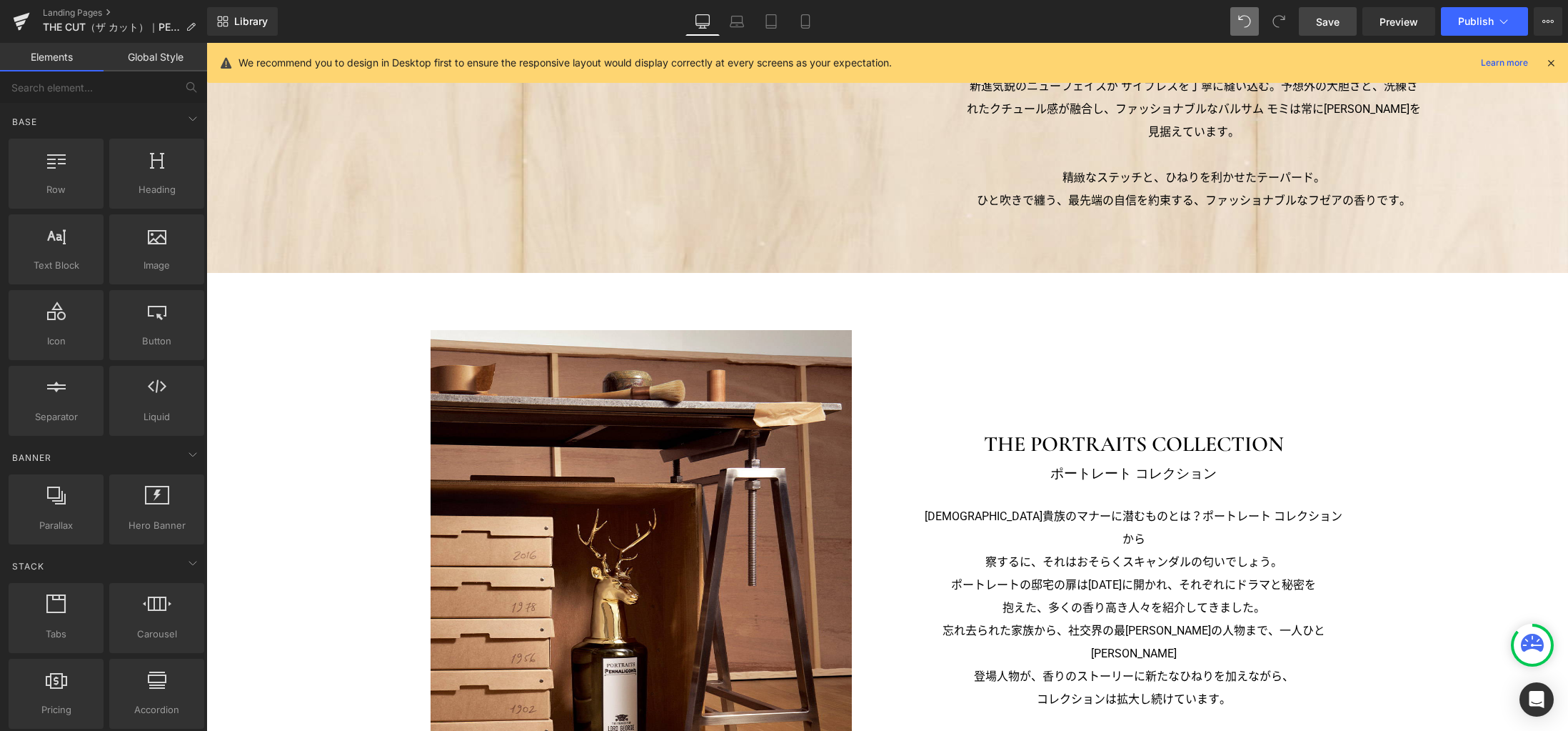
click at [1318, 25] on span "Save" at bounding box center [1328, 21] width 24 height 15
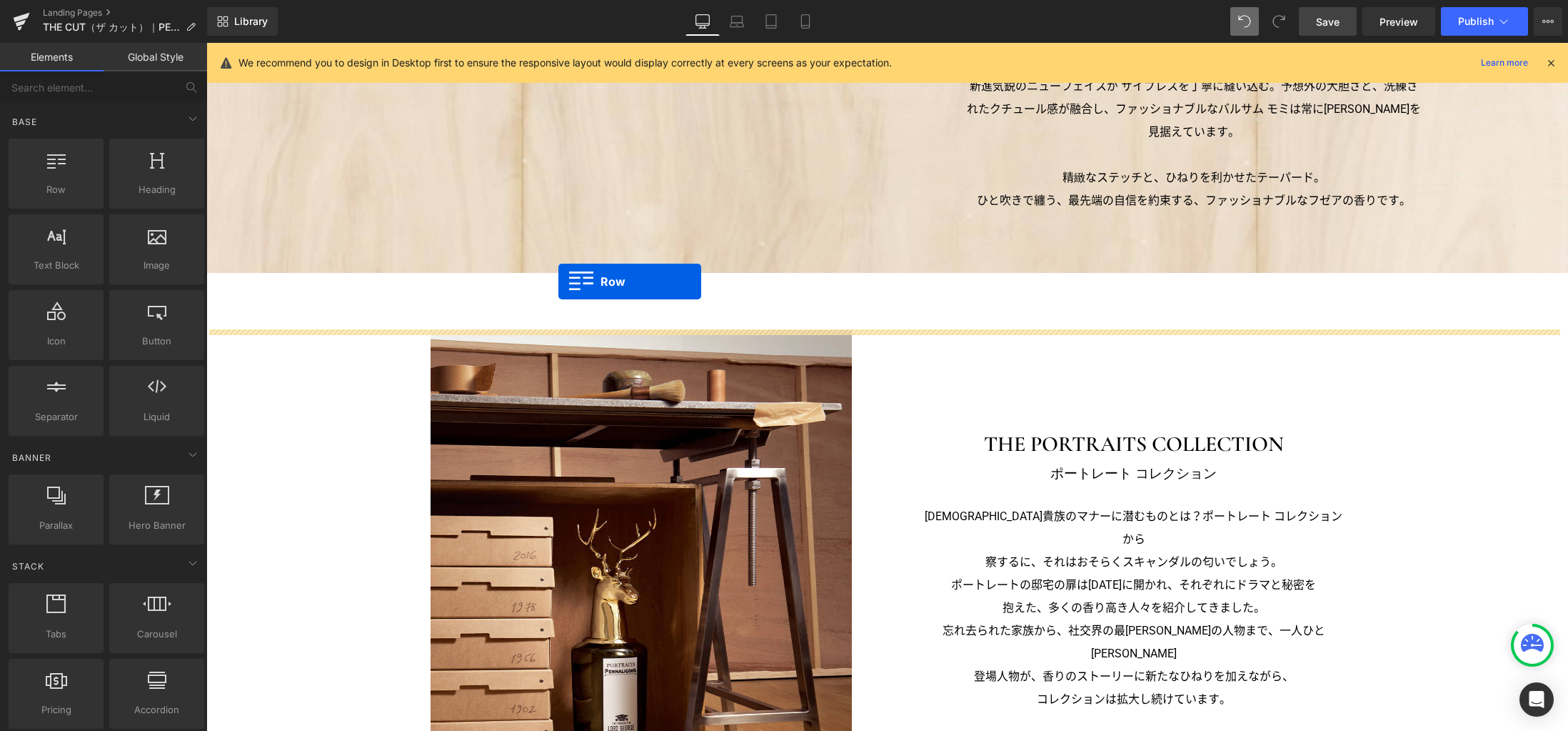
drag, startPoint x: 263, startPoint y: 220, endPoint x: 559, endPoint y: 281, distance: 302.2
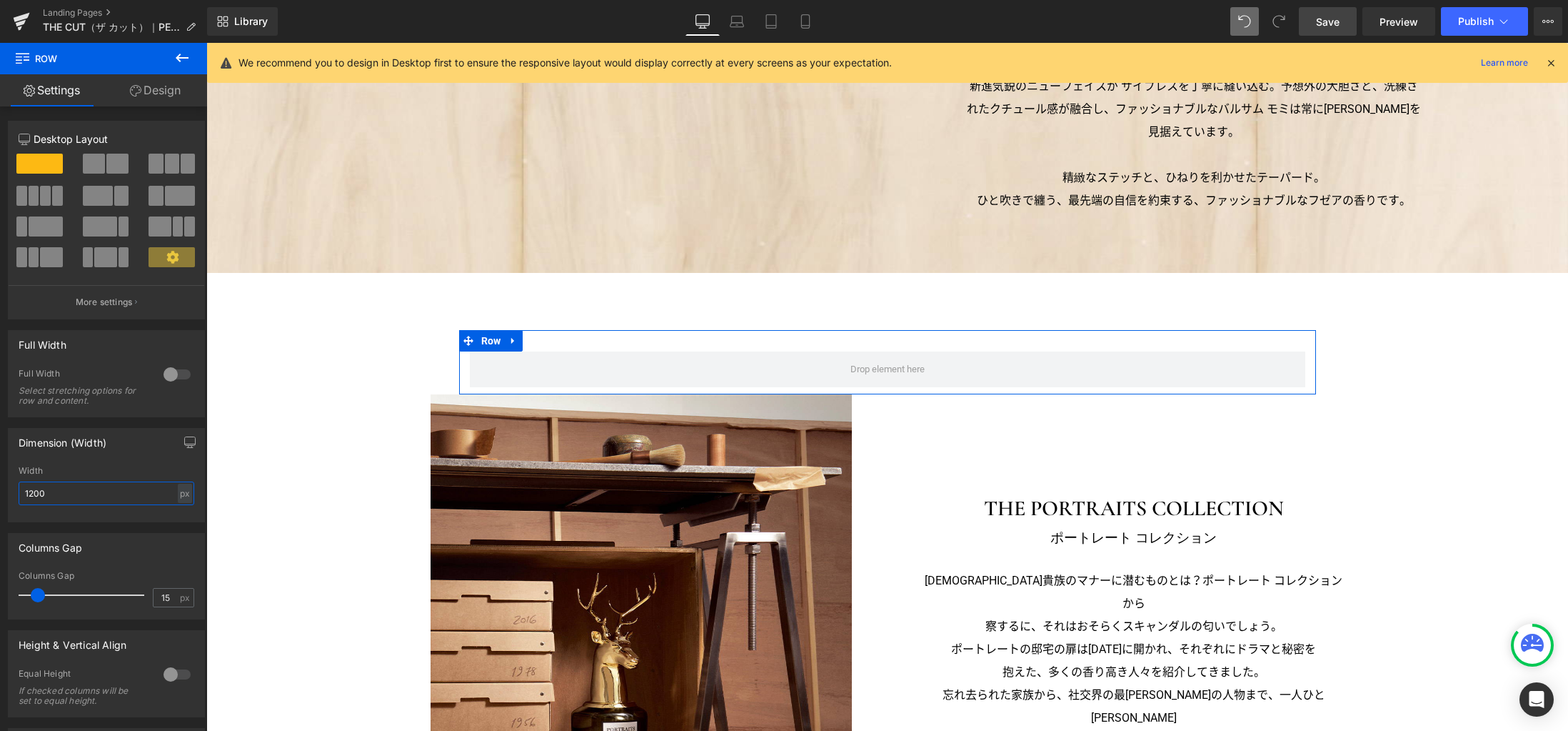
click at [105, 499] on input "1200" at bounding box center [106, 493] width 176 height 24
type input "1280"
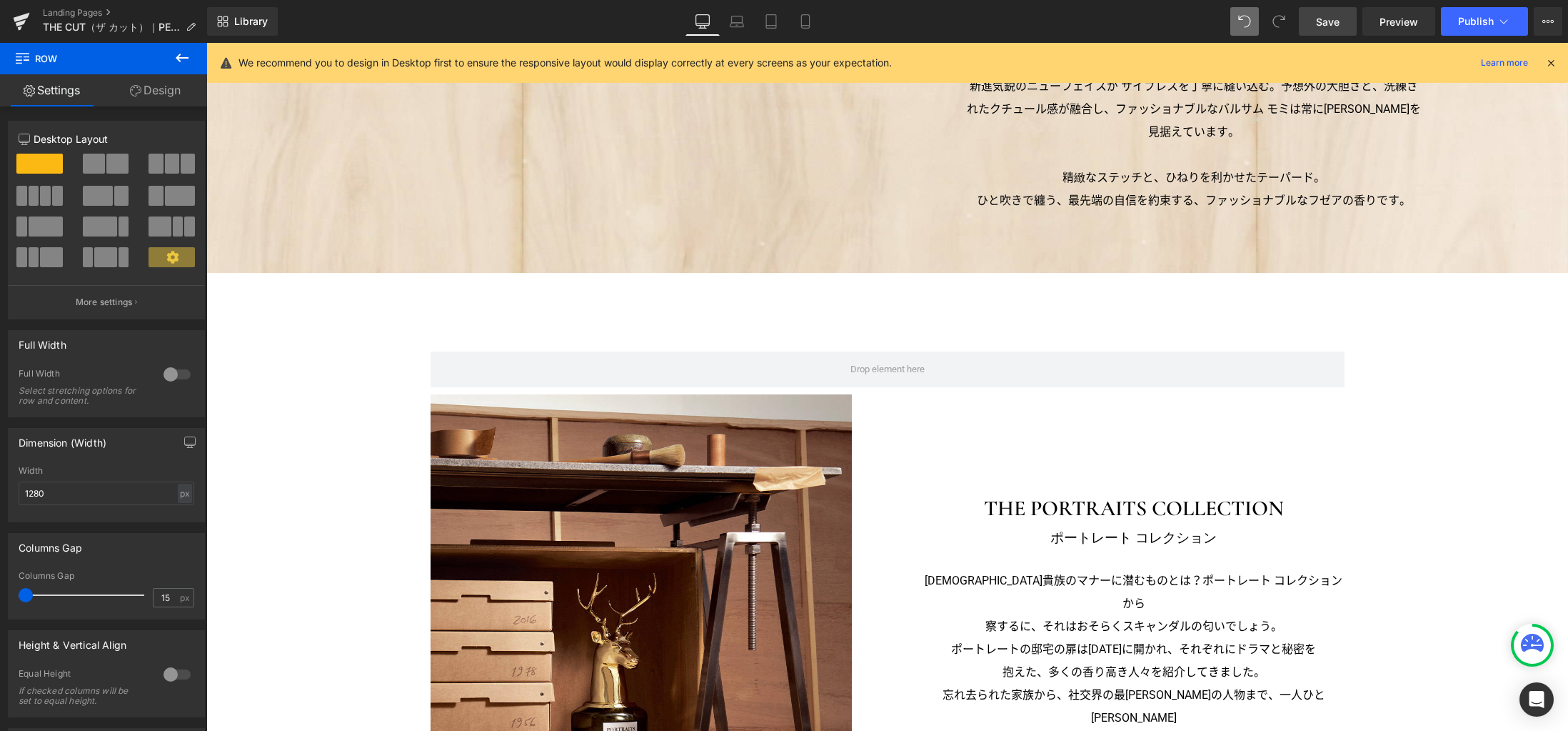
drag, startPoint x: 32, startPoint y: 594, endPoint x: -32, endPoint y: 595, distance: 64.0
click at [0, 595] on html "Row You are previewing how the will restyle your page. You can not edit Element…" at bounding box center [784, 366] width 1568 height 731
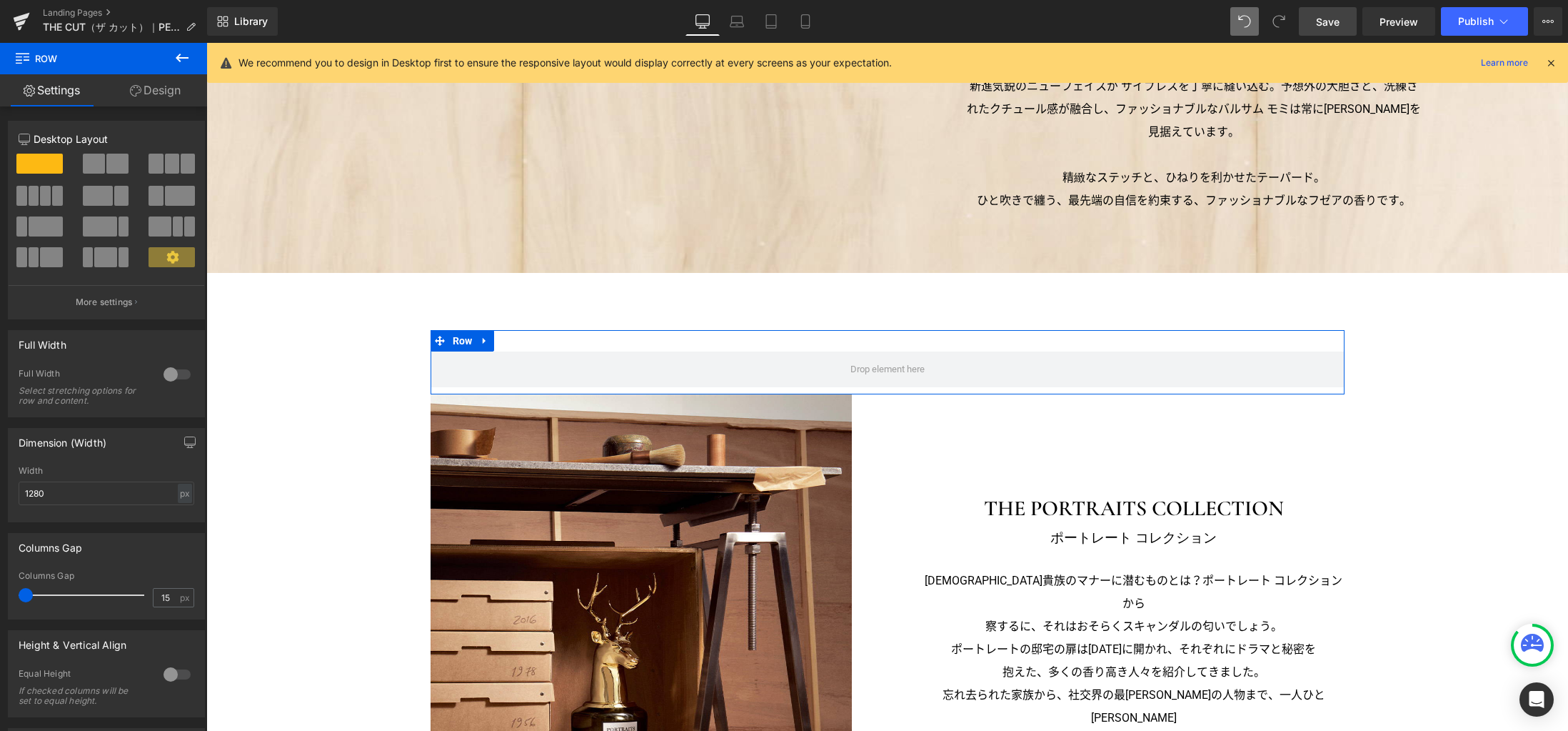
click at [157, 91] on link "Design" at bounding box center [155, 90] width 104 height 33
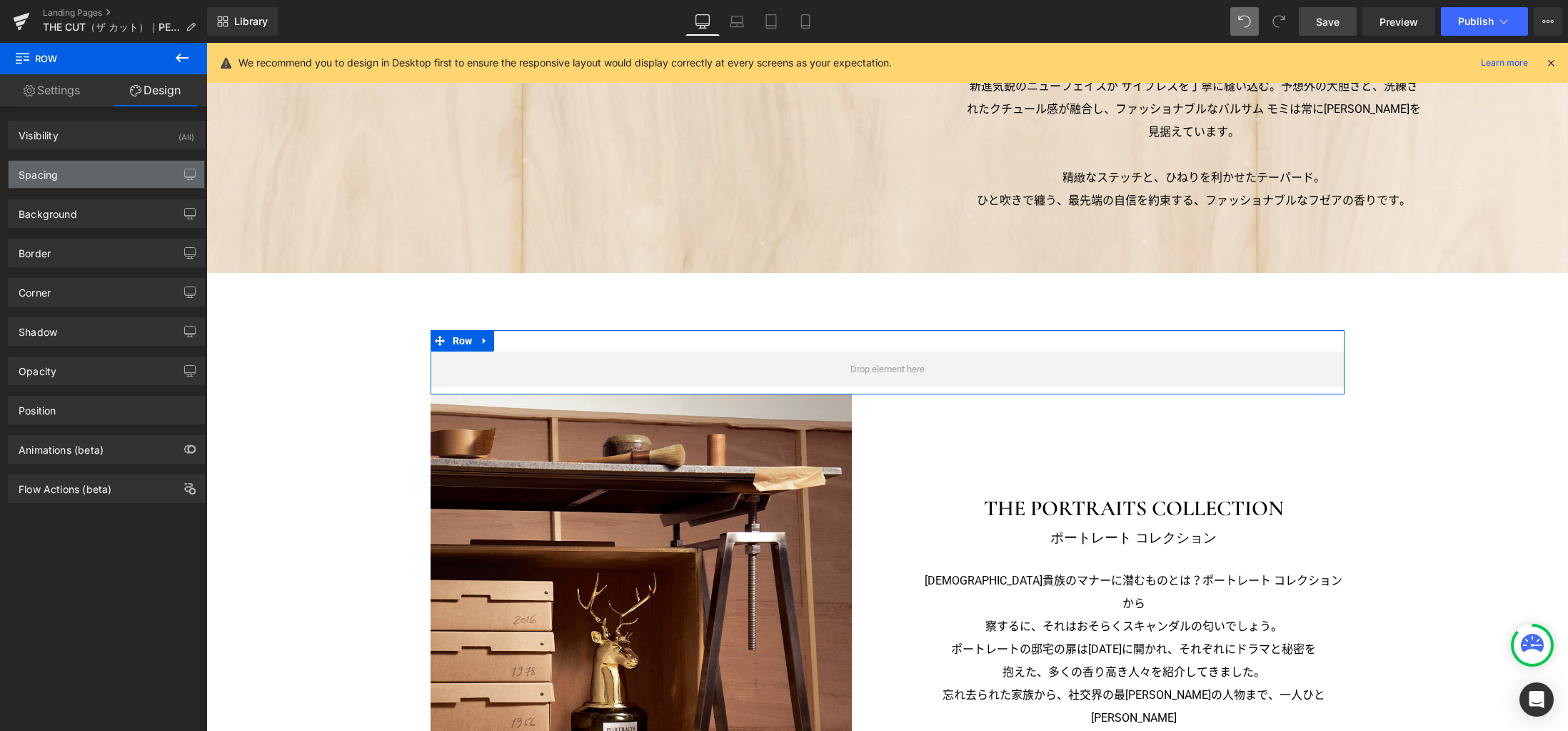
click at [105, 170] on div "Spacing" at bounding box center [106, 174] width 196 height 27
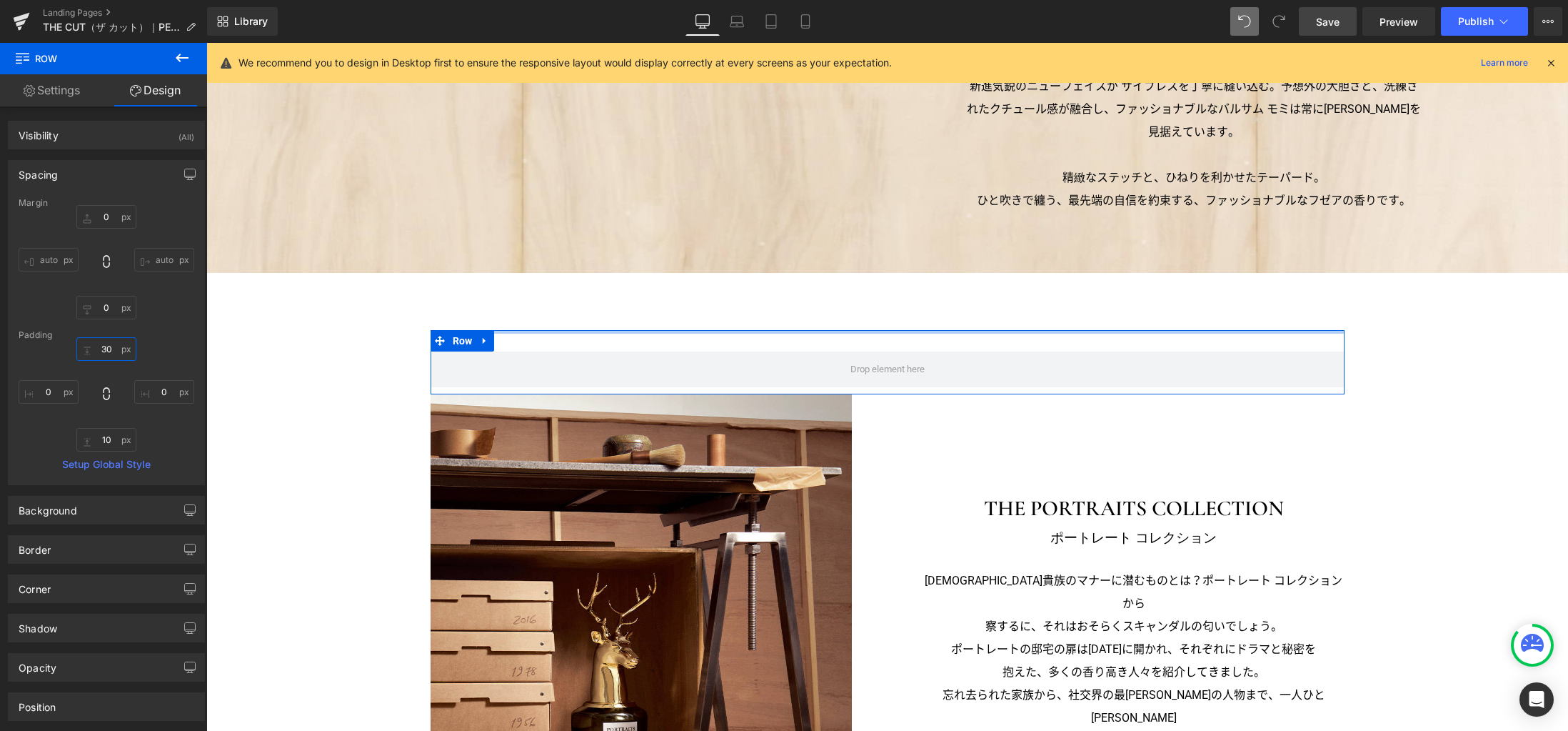
click at [111, 350] on input "30" at bounding box center [106, 349] width 60 height 24
type input "0"
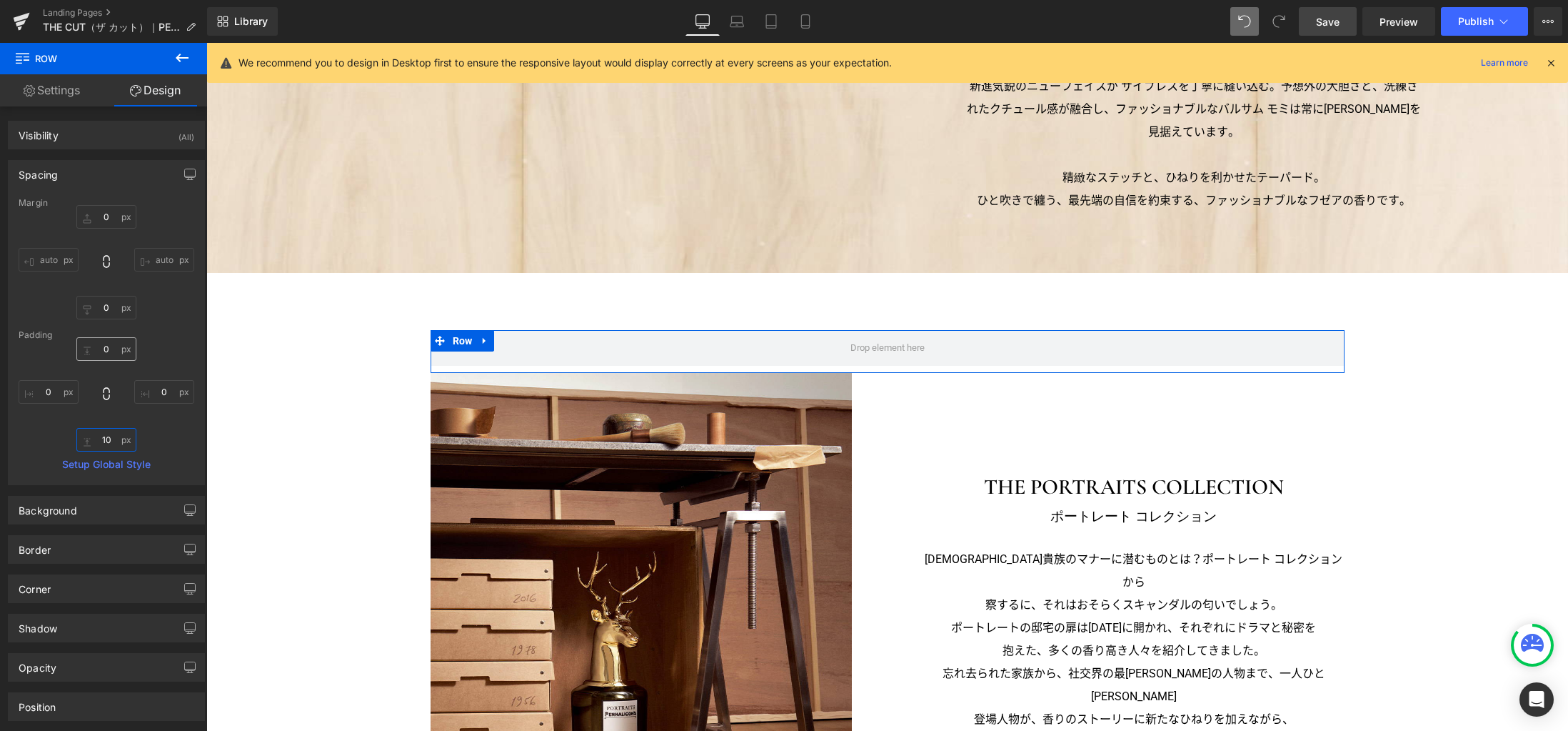
type input "0"
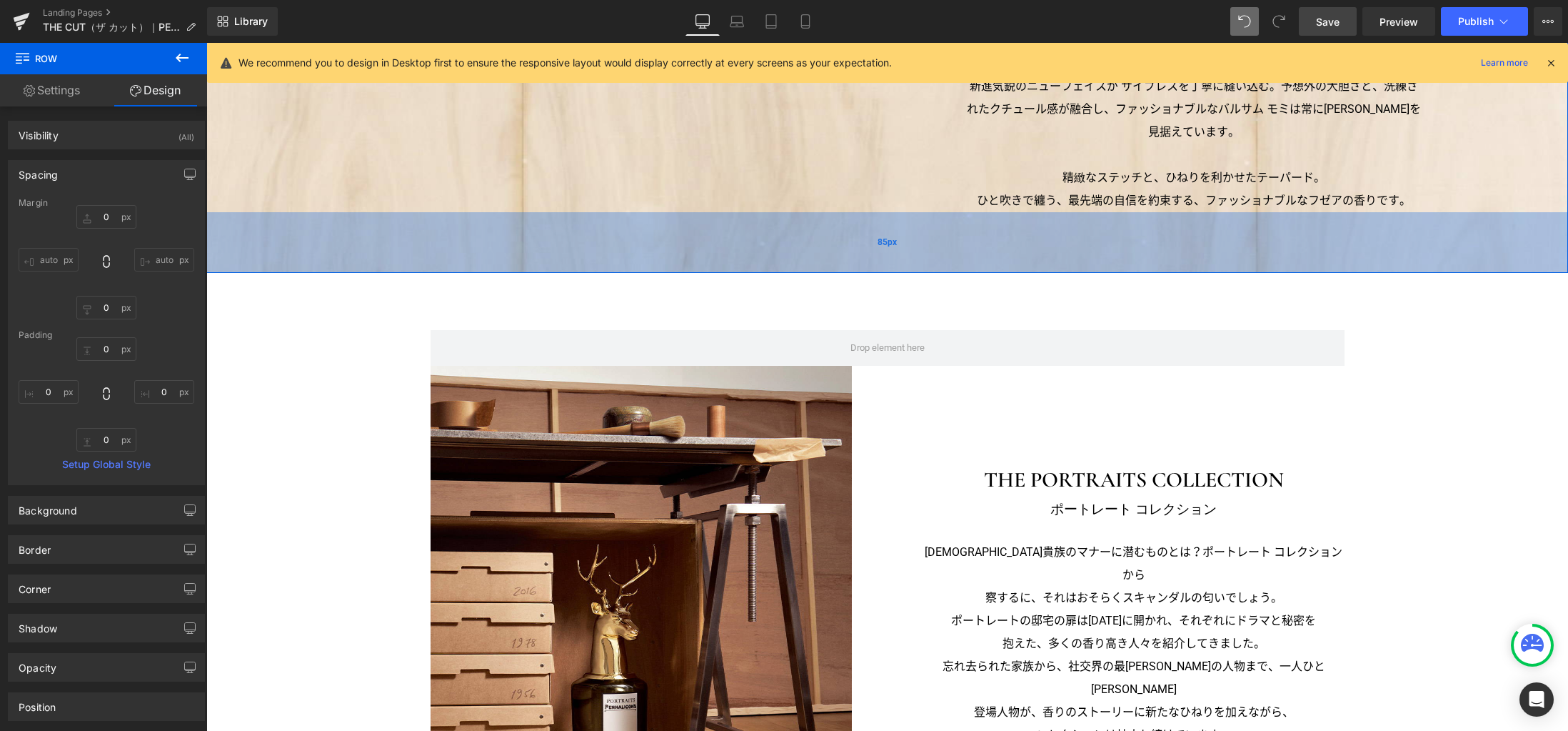
click at [397, 268] on div "85px" at bounding box center [887, 243] width 1361 height 61
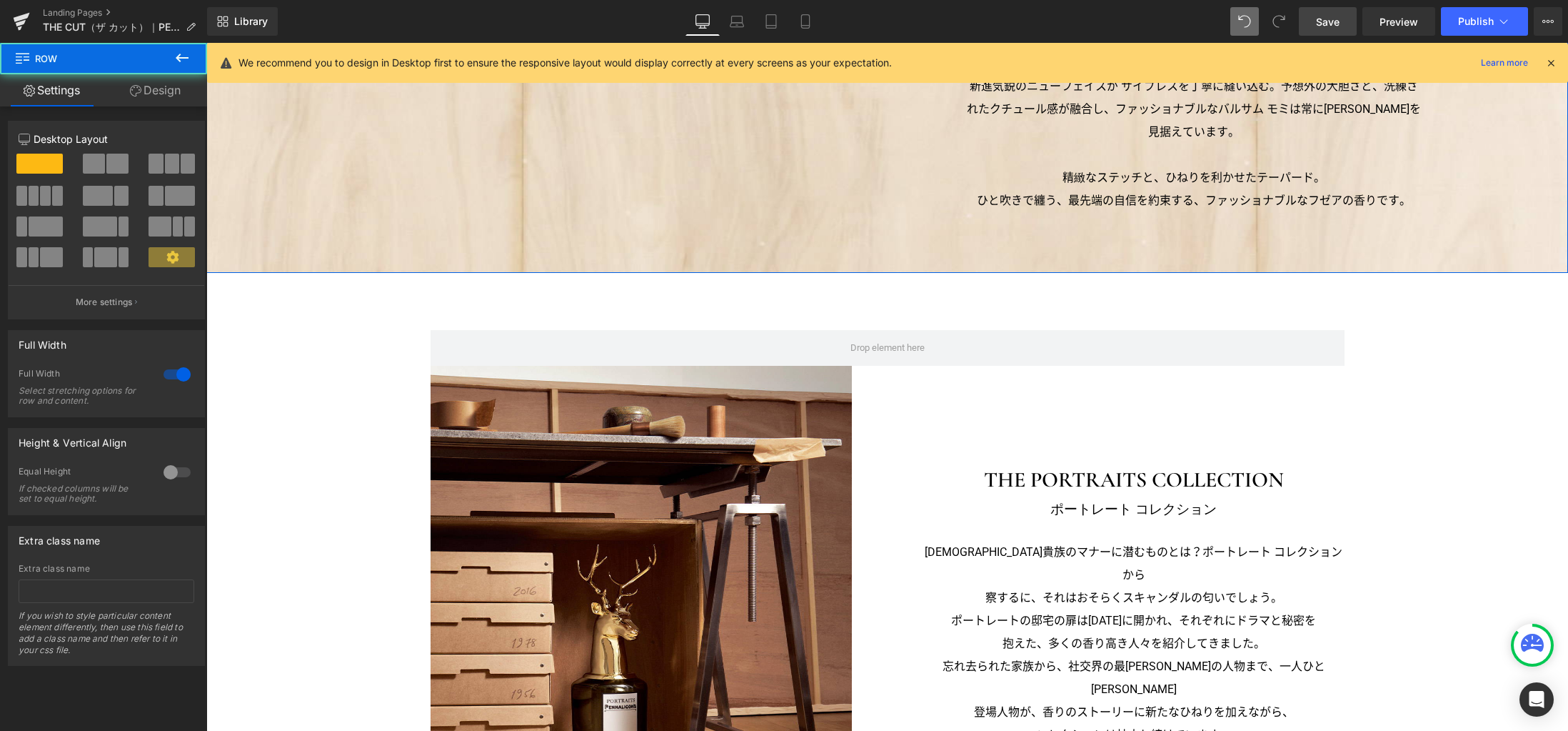
click at [170, 98] on link "Design" at bounding box center [155, 90] width 104 height 33
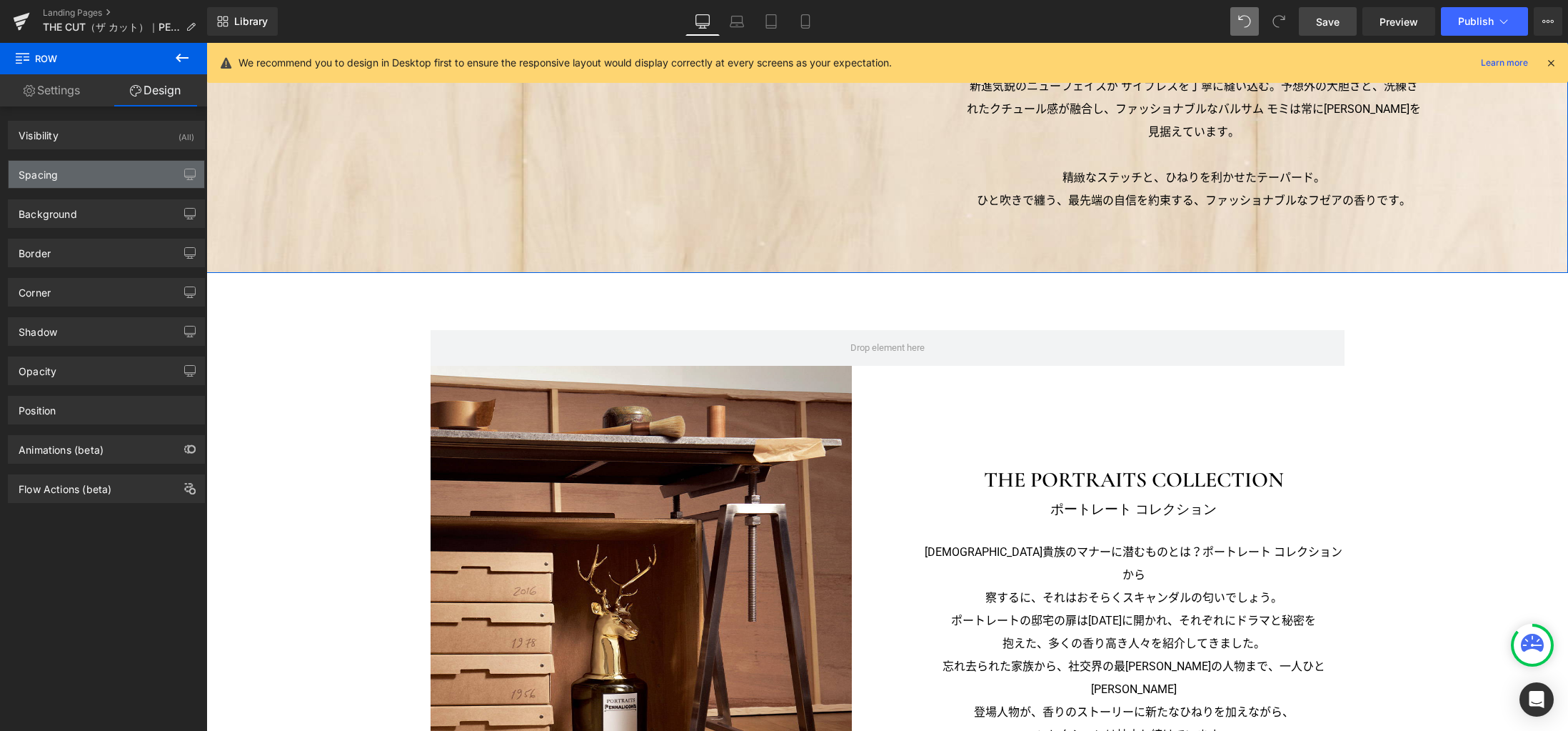
click at [111, 172] on div "Spacing" at bounding box center [106, 174] width 196 height 27
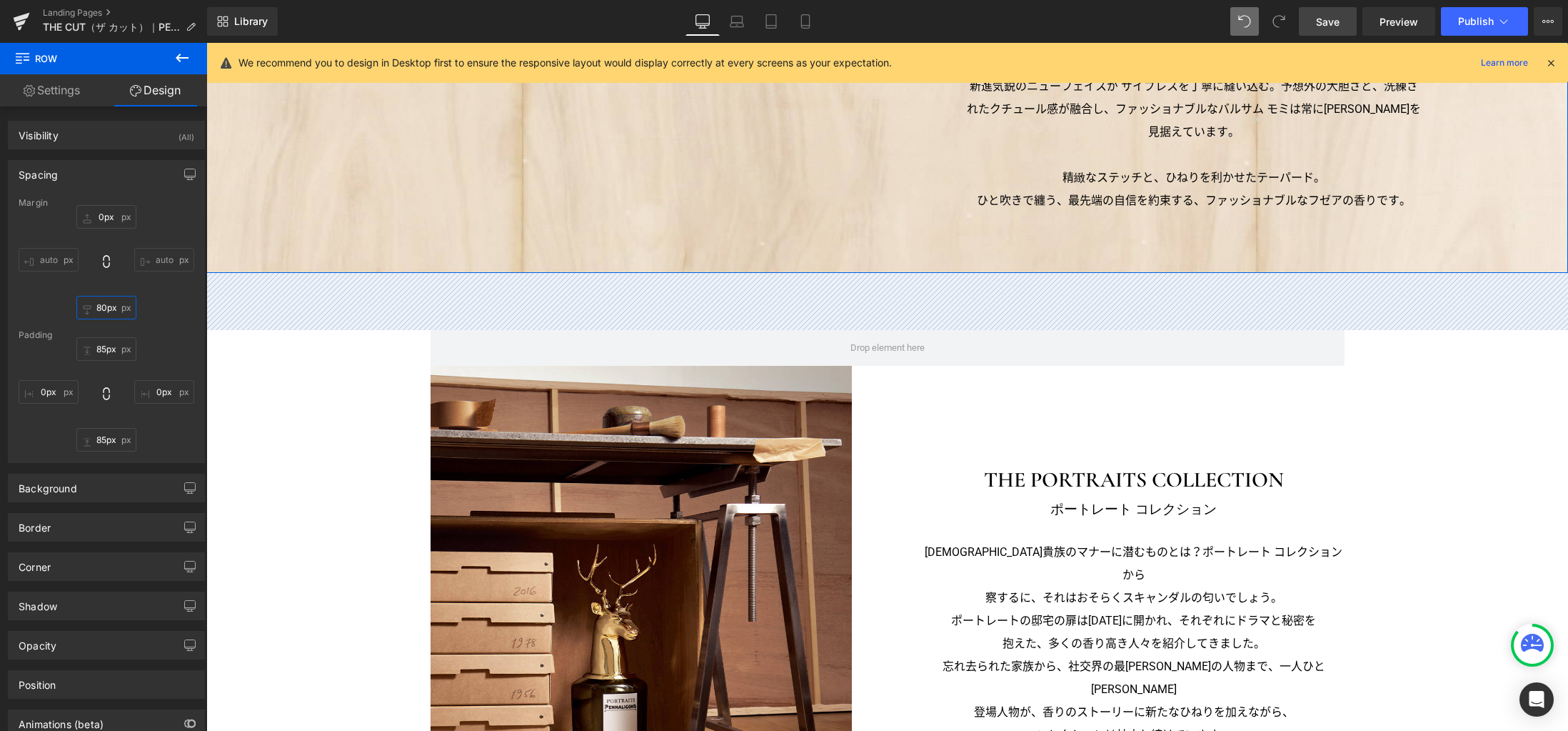
click at [112, 312] on input "80px" at bounding box center [106, 308] width 60 height 24
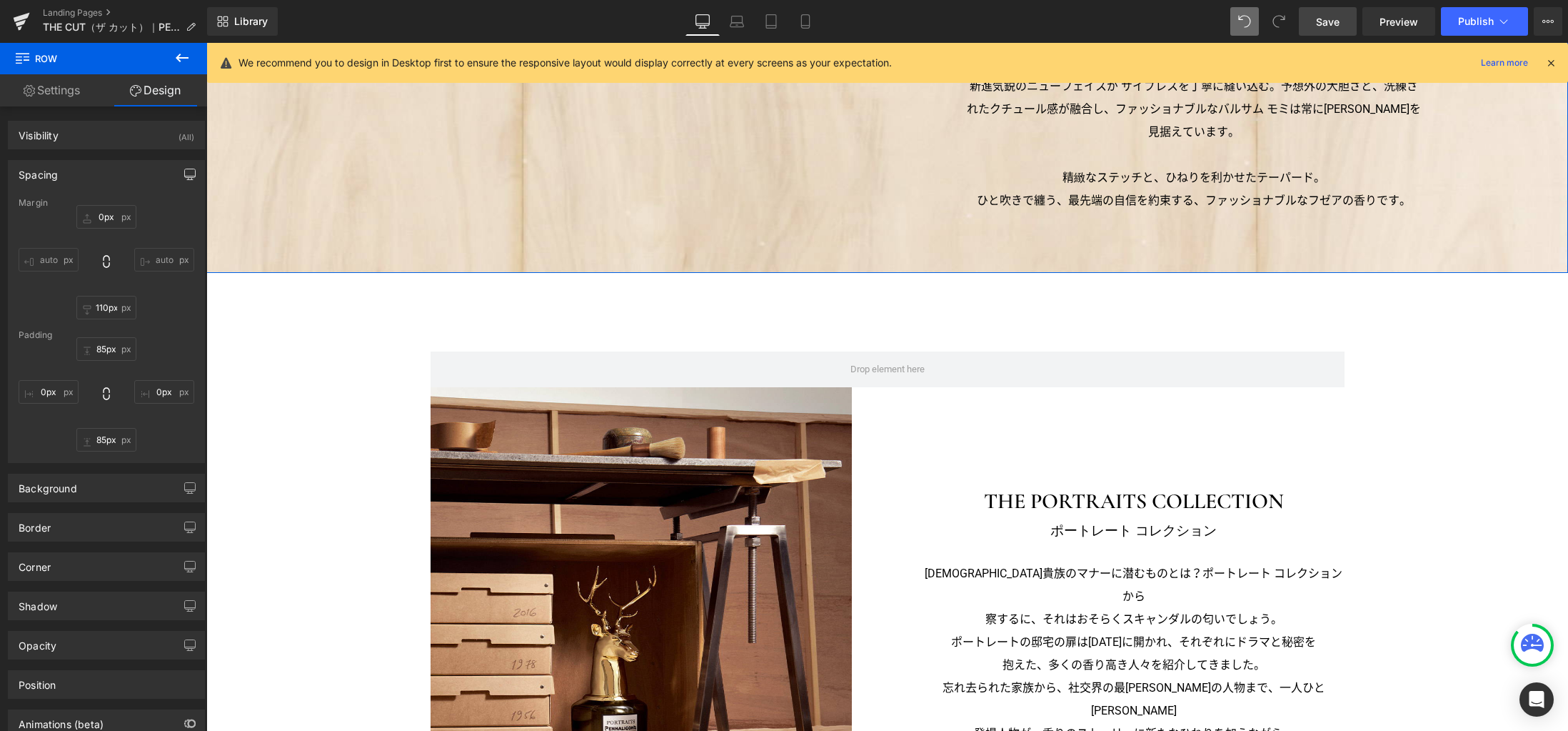
click at [188, 177] on icon "button" at bounding box center [190, 174] width 11 height 9
click at [83, 204] on button "Laptop" at bounding box center [80, 205] width 44 height 25
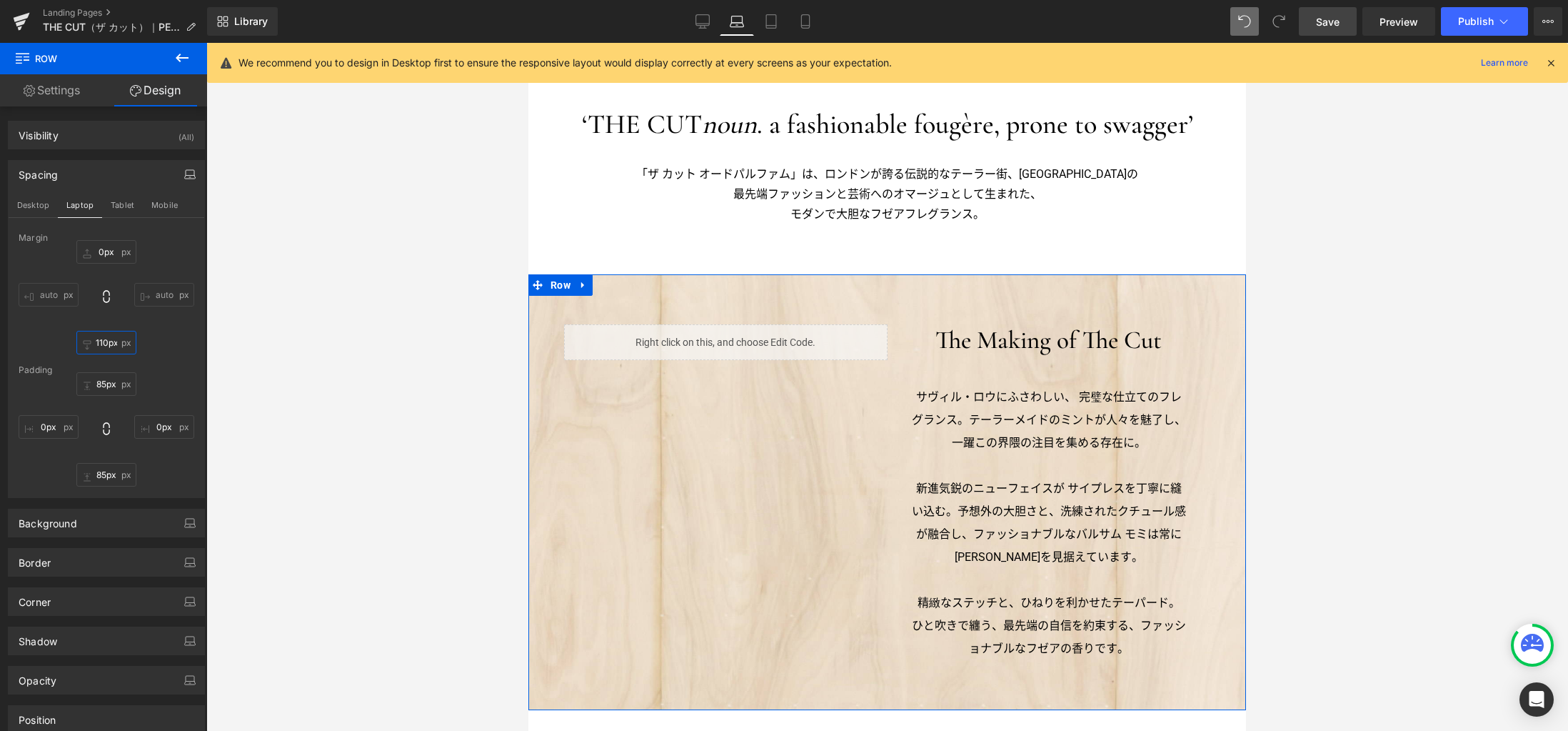
click at [109, 347] on input "110px" at bounding box center [106, 343] width 60 height 24
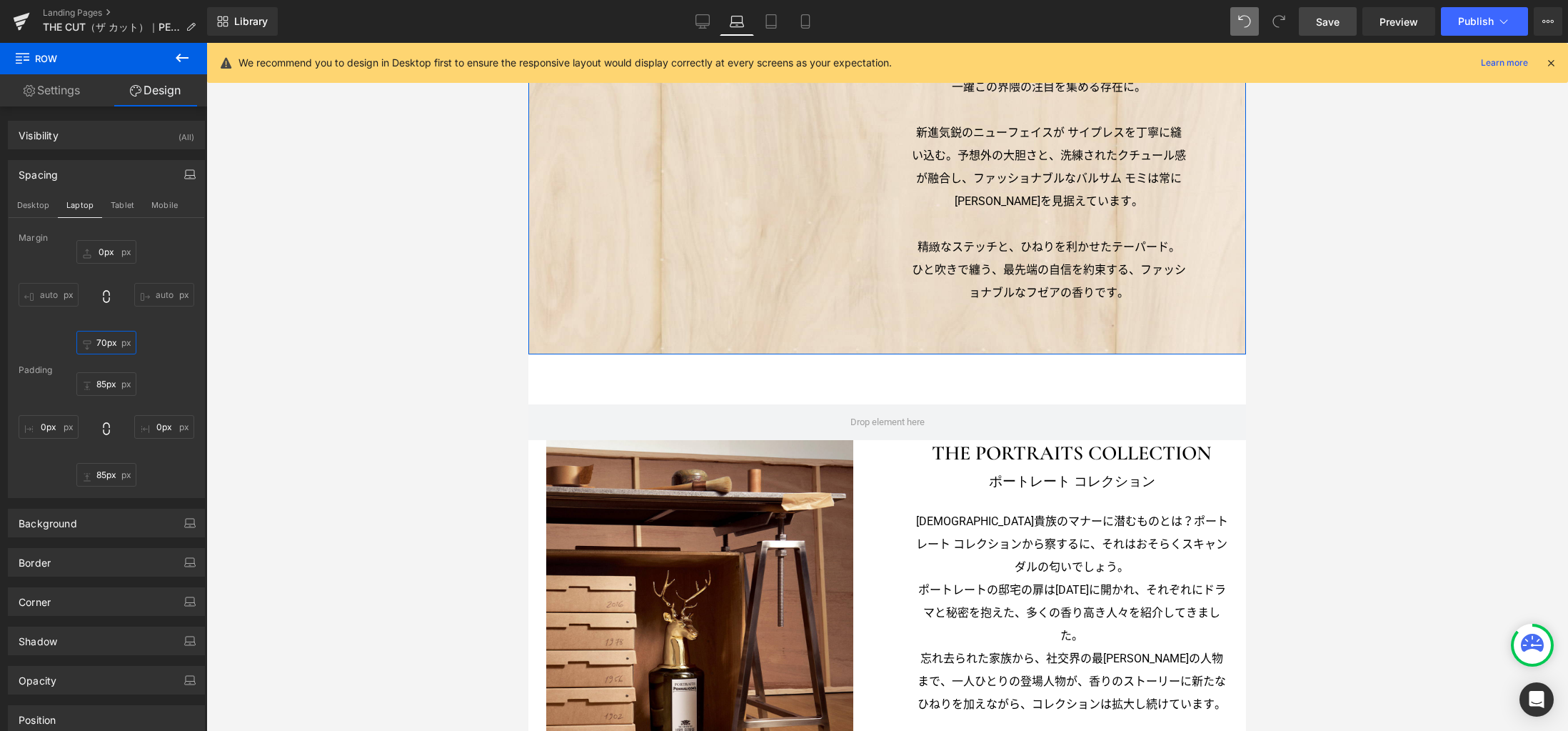
scroll to position [917, 0]
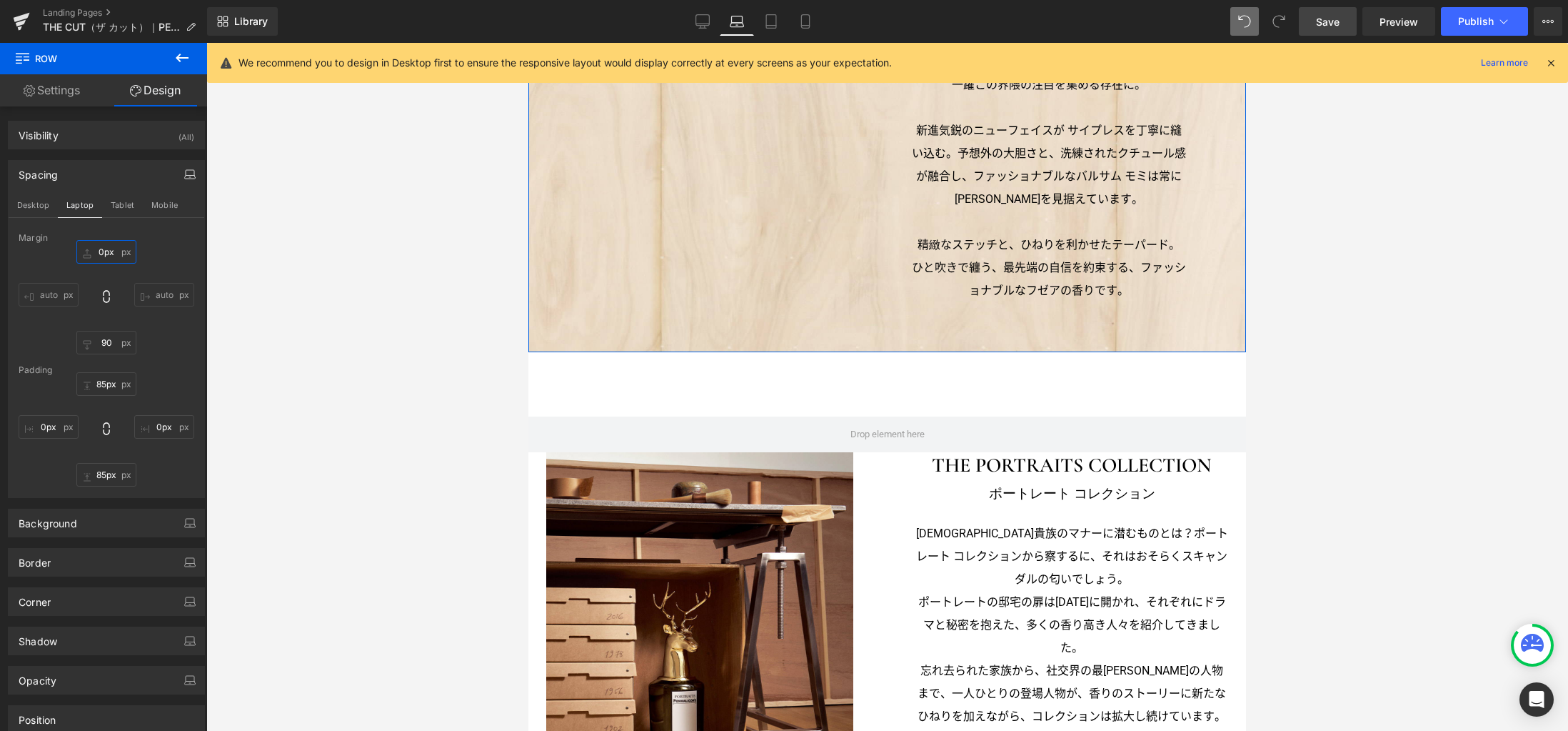
click at [127, 244] on input "0px" at bounding box center [106, 252] width 60 height 24
click at [126, 212] on button "Tablet" at bounding box center [122, 205] width 40 height 25
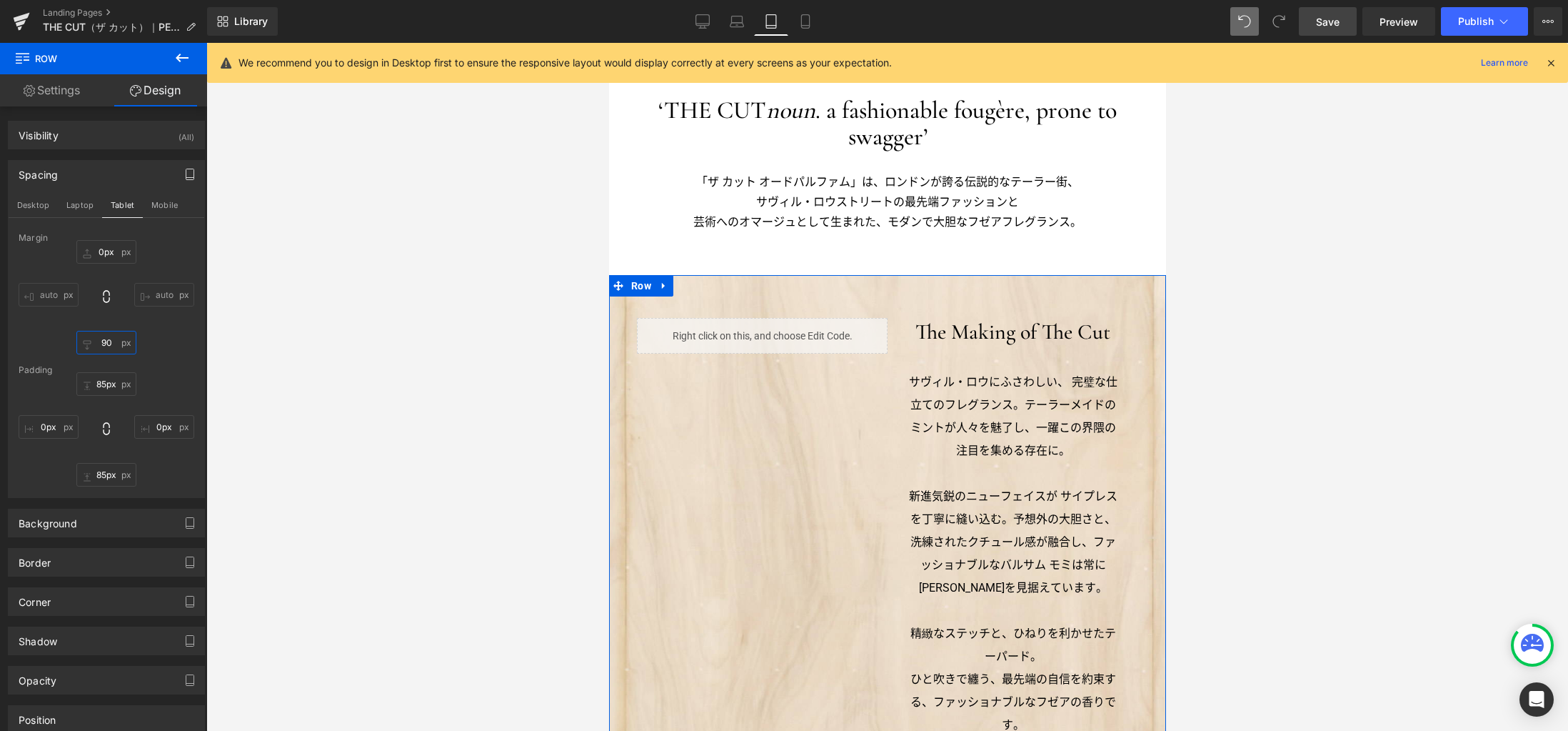
click at [113, 349] on input "90" at bounding box center [106, 343] width 60 height 24
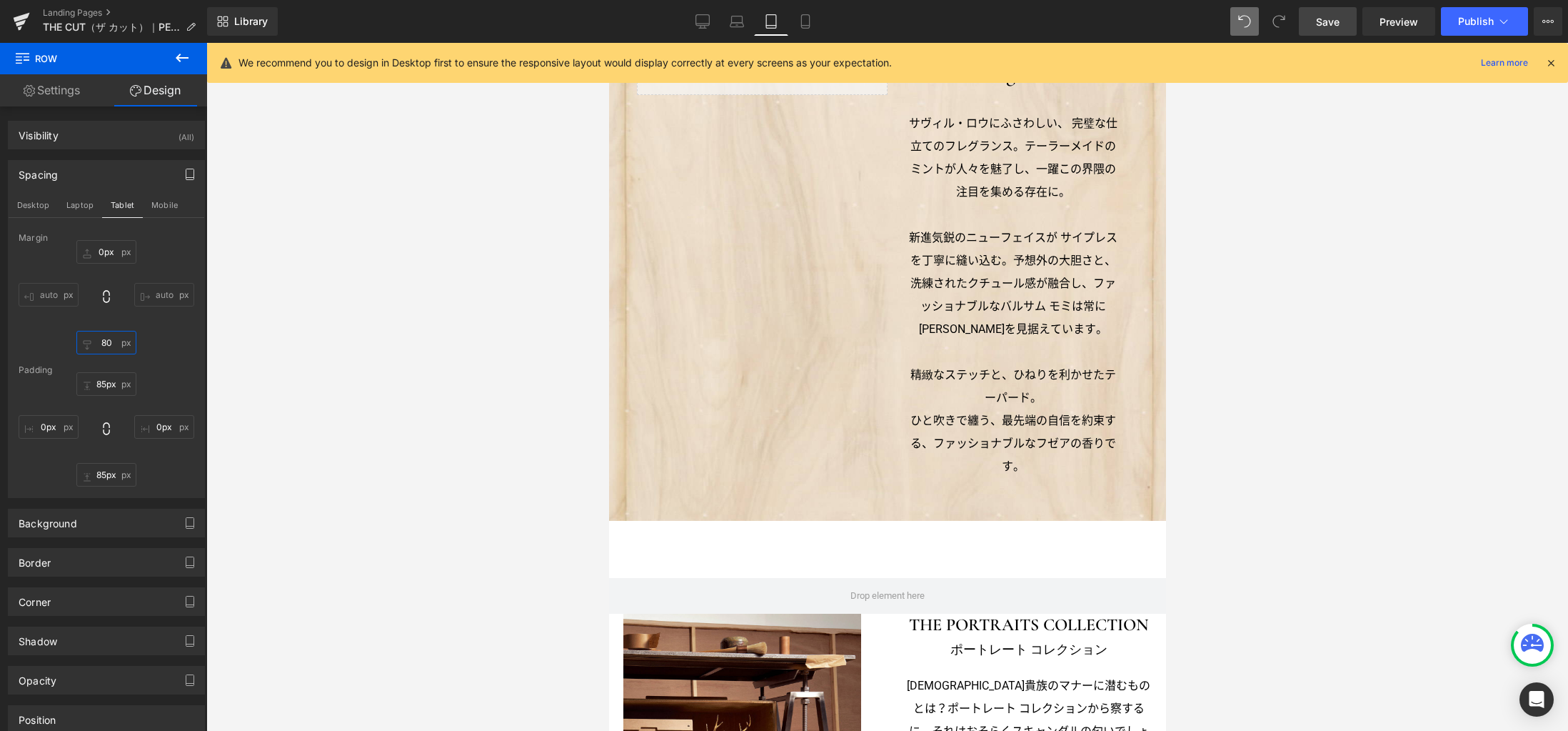
scroll to position [732, 0]
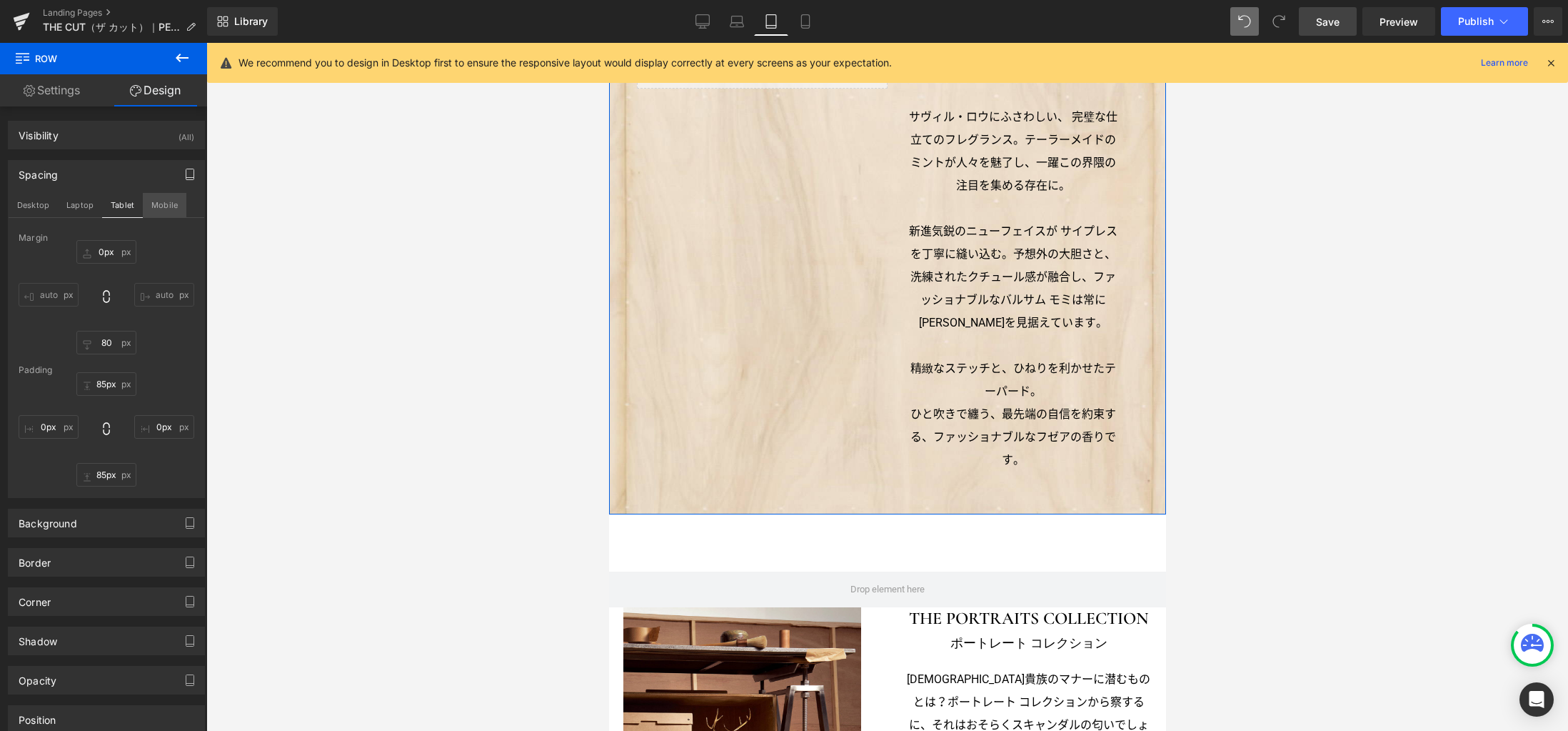
click at [165, 201] on button "Mobile" at bounding box center [164, 205] width 44 height 25
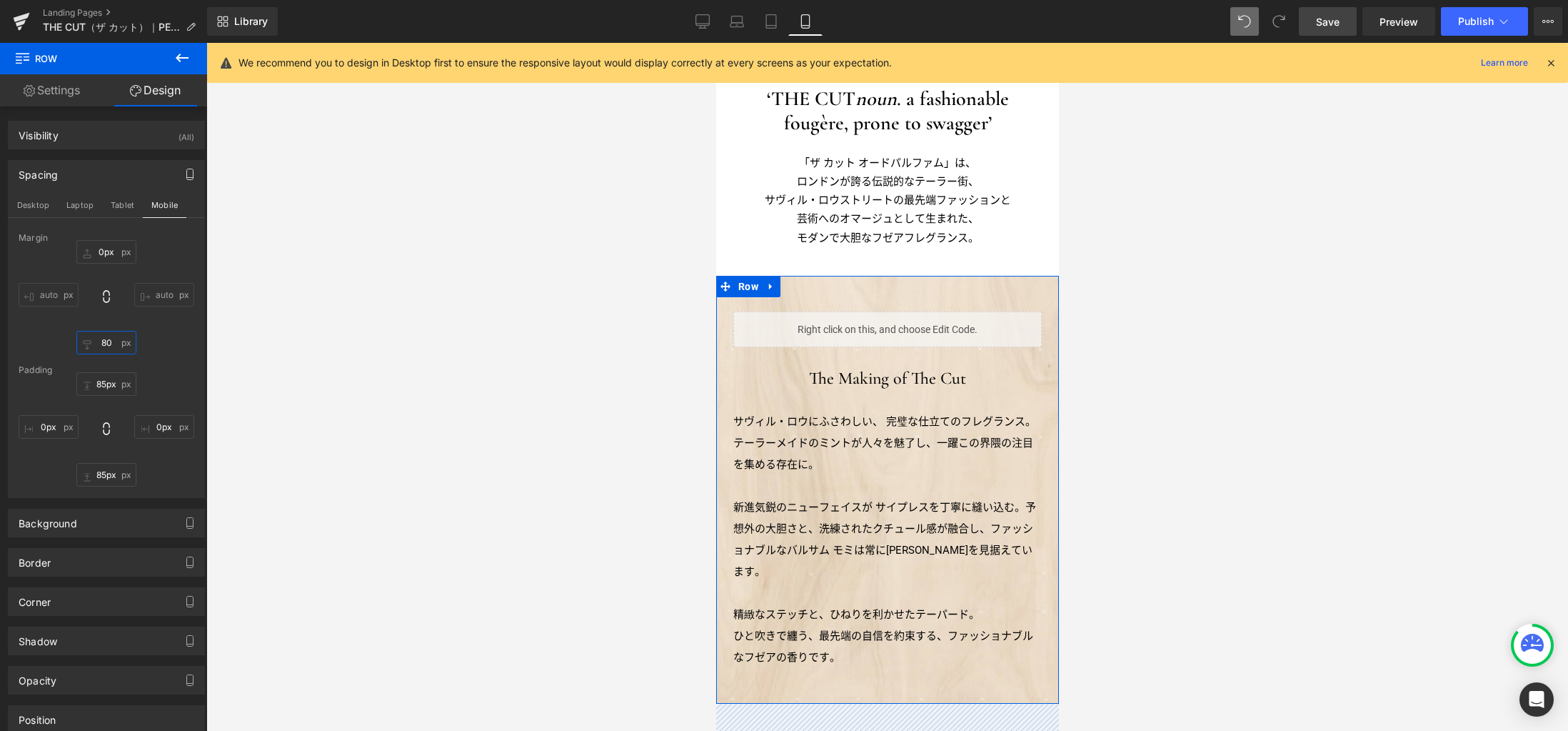
drag, startPoint x: 112, startPoint y: 337, endPoint x: 130, endPoint y: 343, distance: 19.0
click at [112, 337] on input "80" at bounding box center [106, 343] width 60 height 24
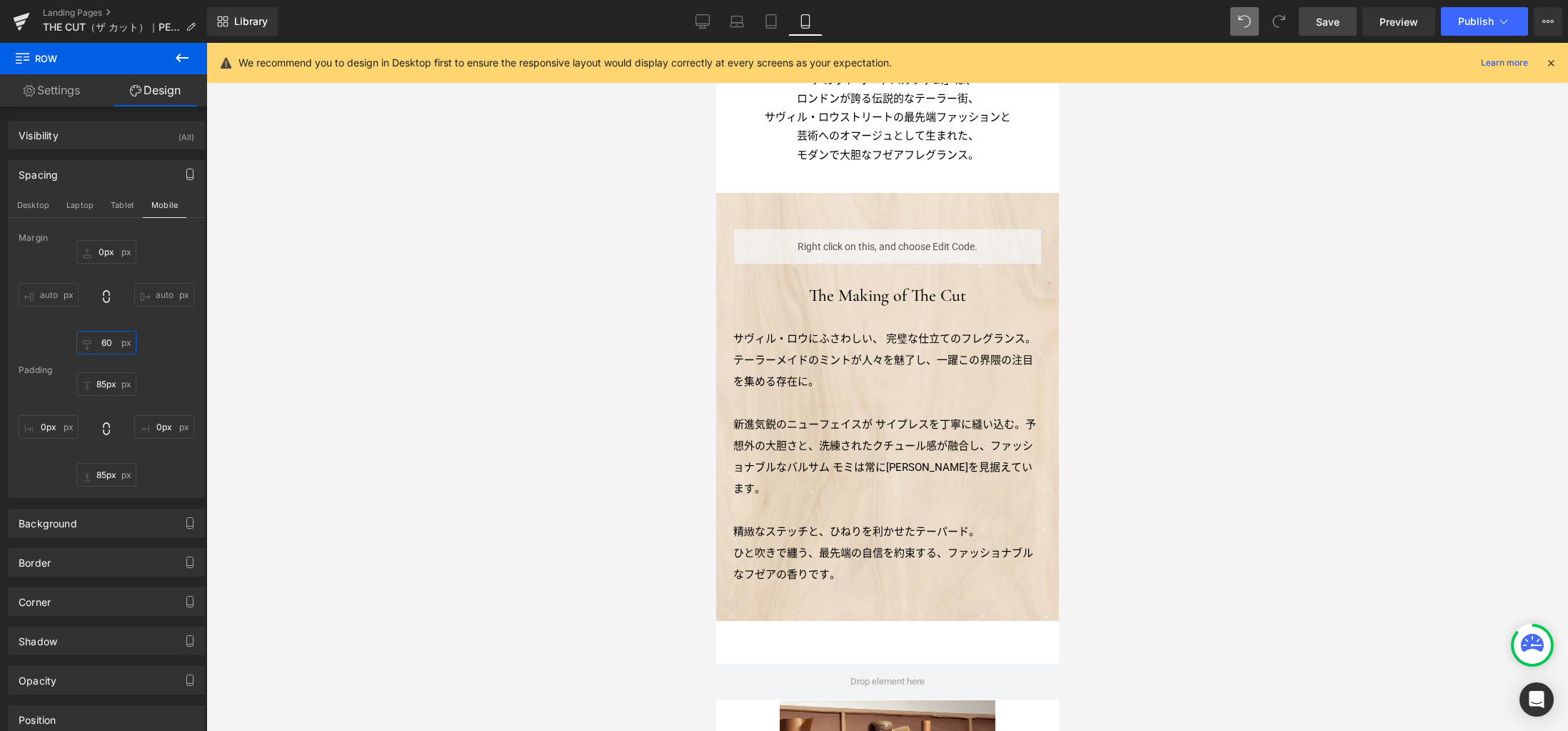
scroll to position [587, 0]
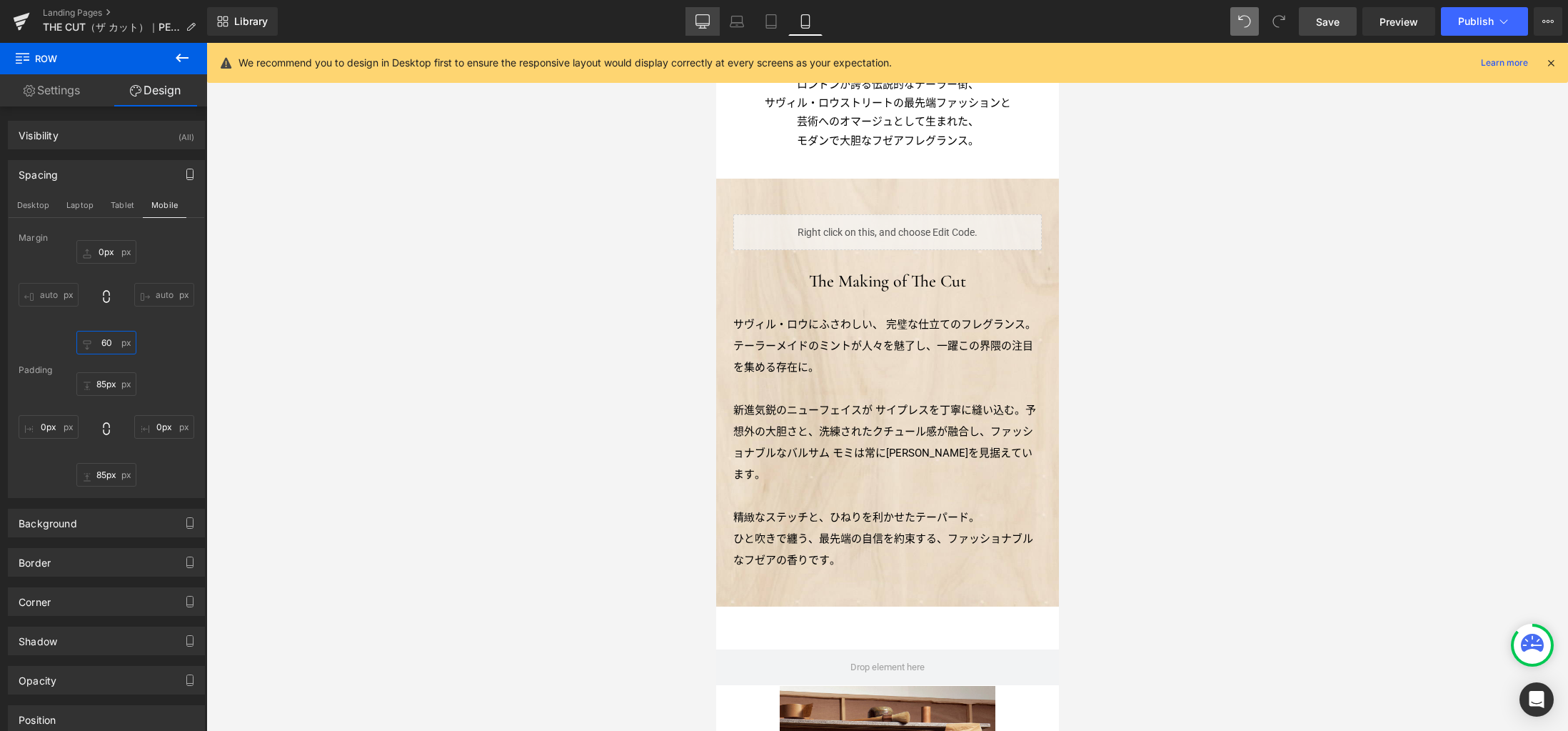
type input "60"
click at [711, 22] on link "Desktop" at bounding box center [702, 21] width 34 height 29
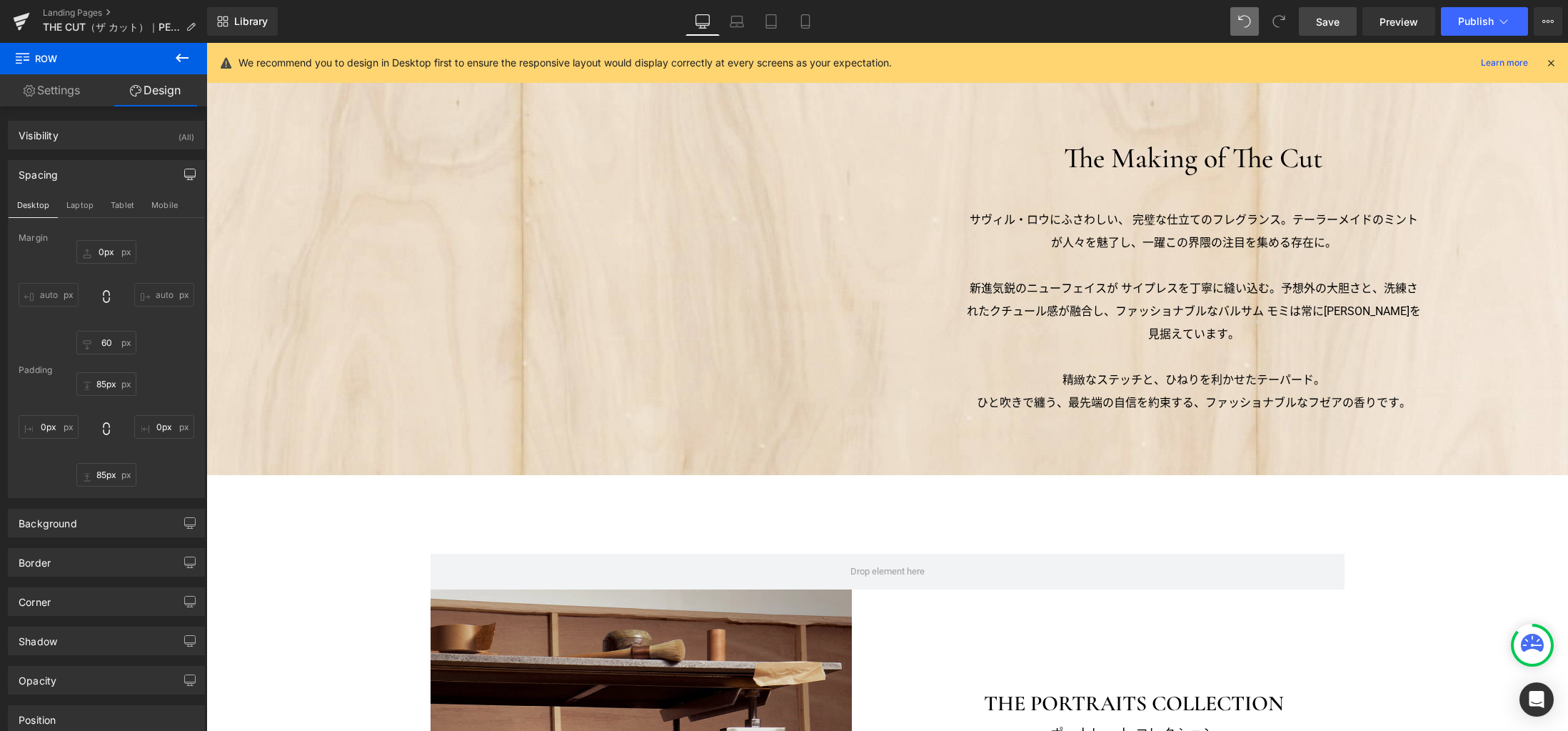
scroll to position [1519, 0]
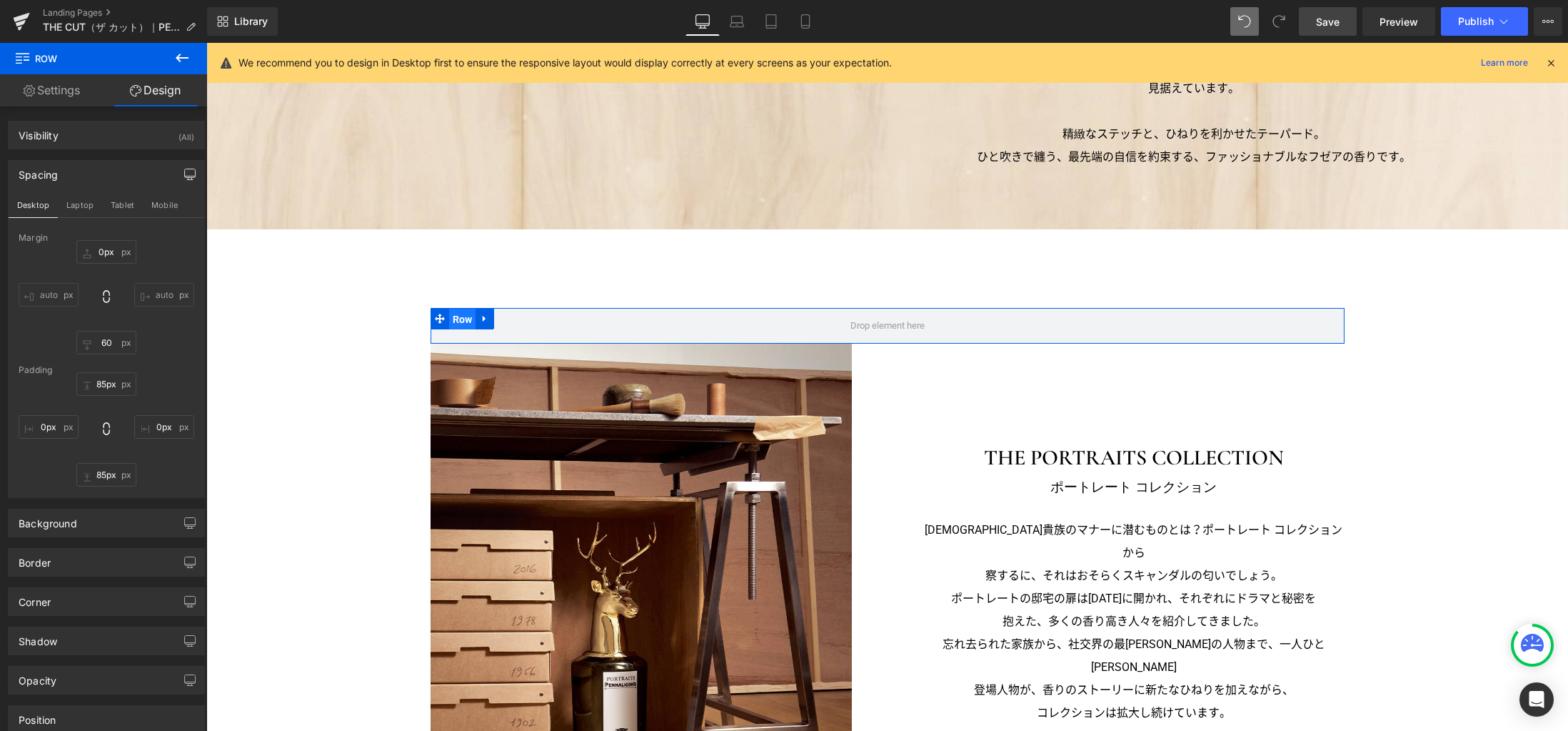
click at [457, 316] on span "Row" at bounding box center [463, 319] width 27 height 21
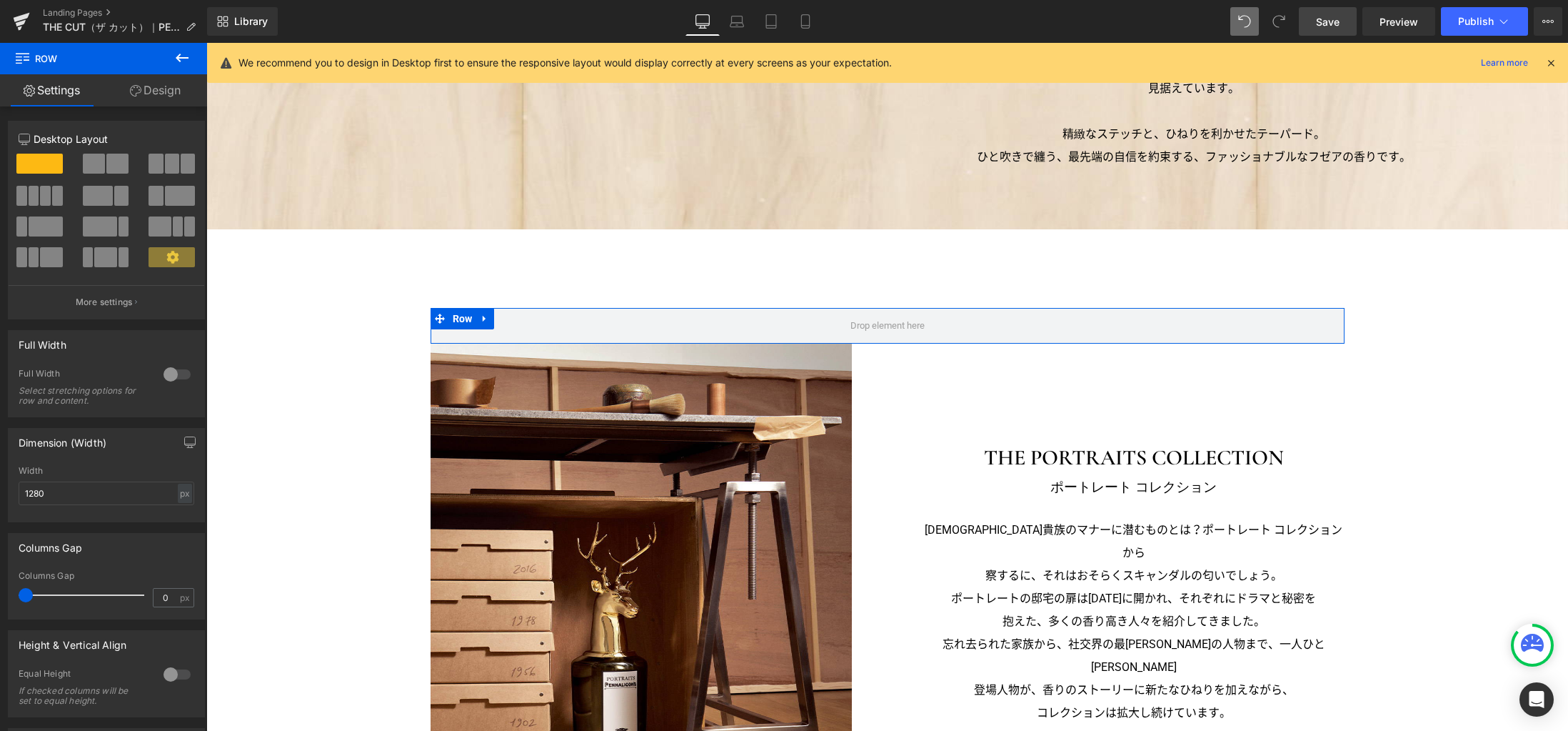
click at [161, 96] on link "Design" at bounding box center [155, 90] width 104 height 33
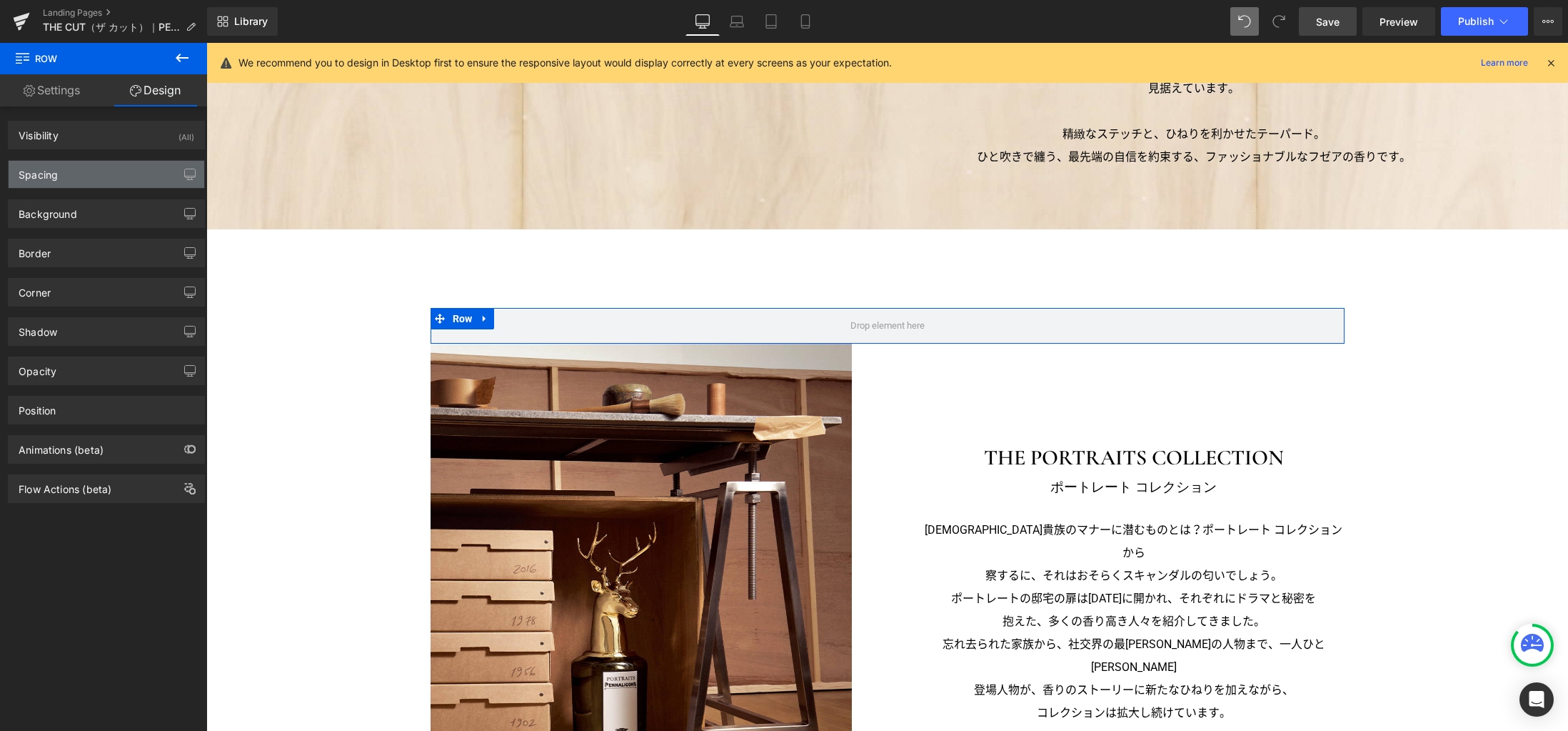
click at [105, 180] on div "Spacing" at bounding box center [106, 174] width 196 height 27
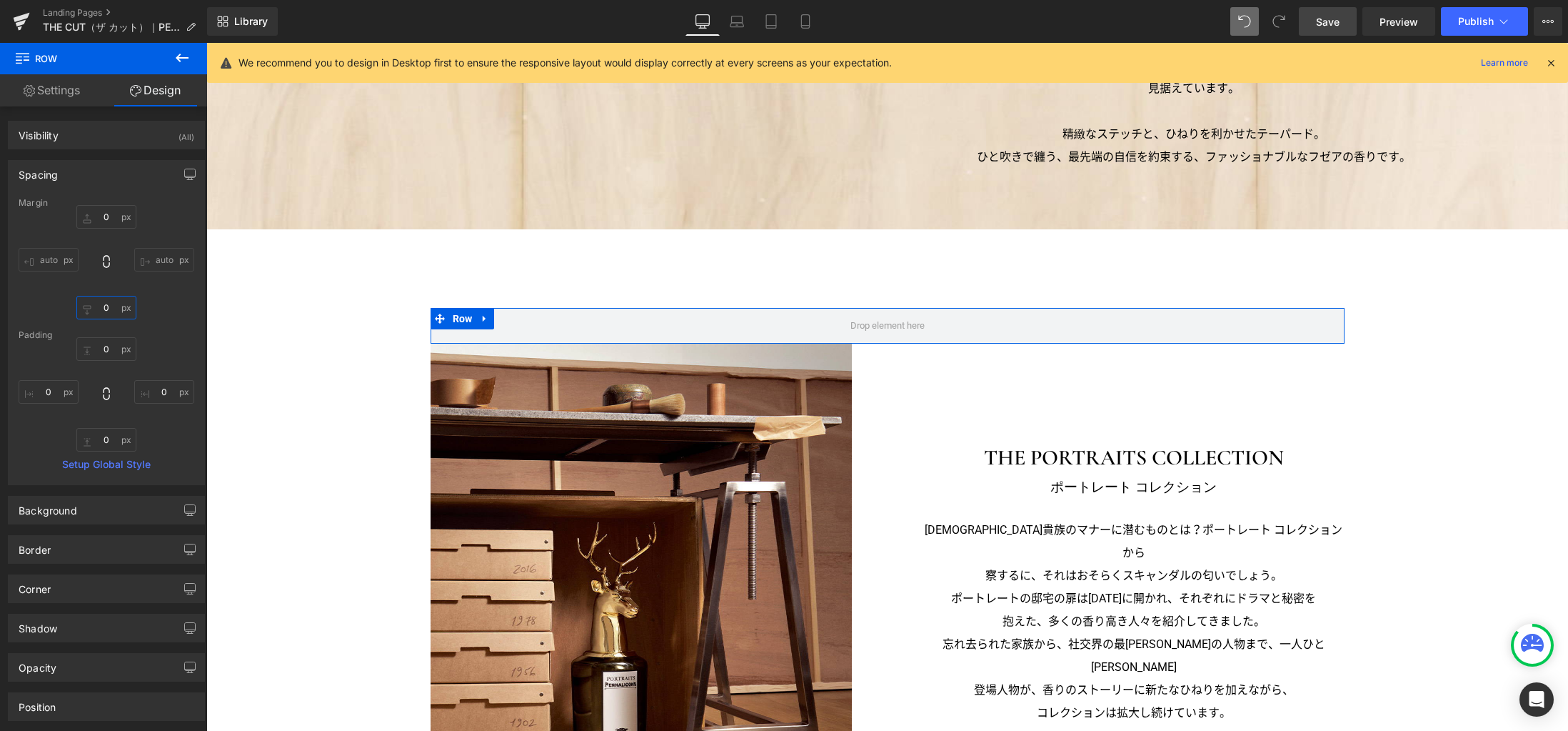
click at [105, 311] on input "text" at bounding box center [106, 308] width 60 height 24
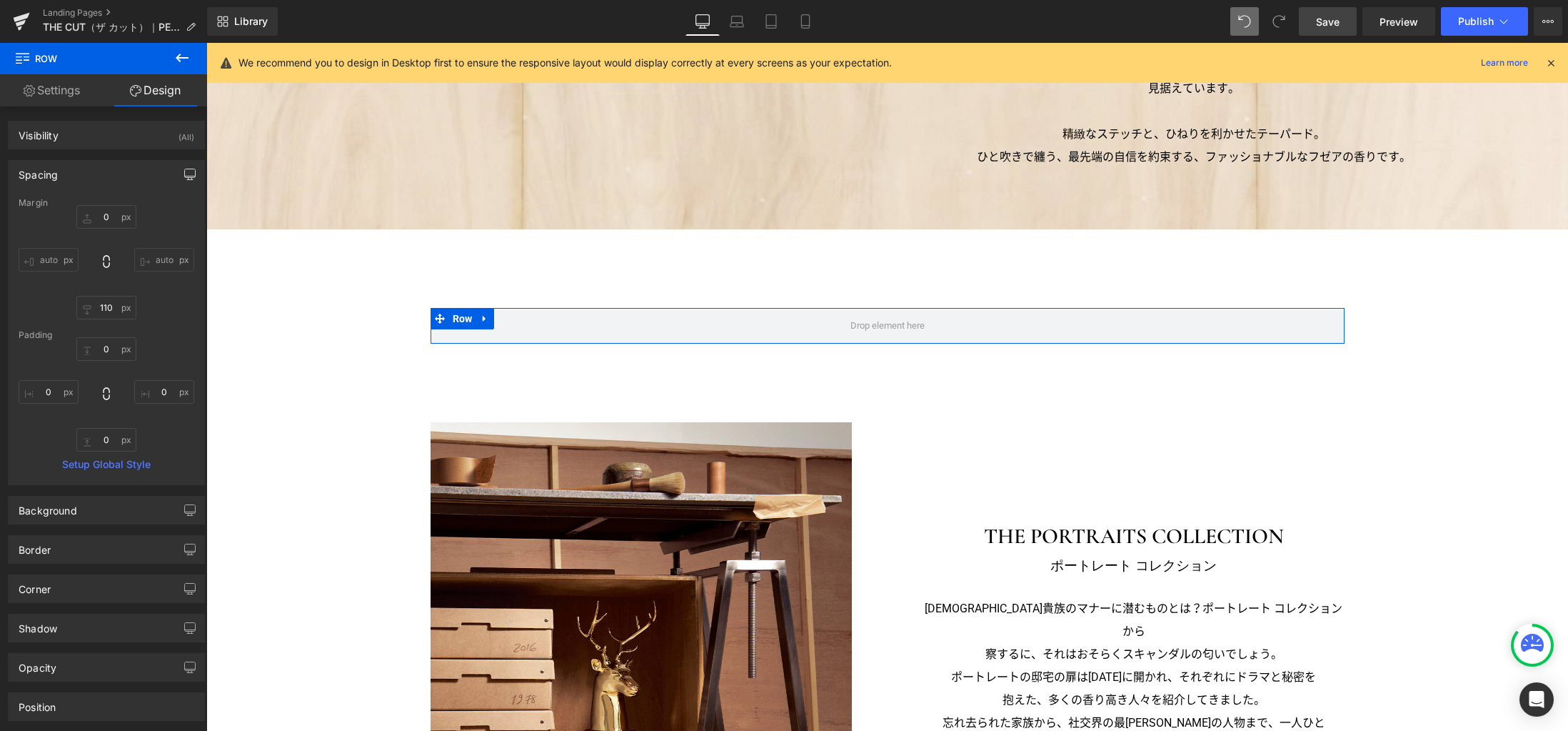
click at [184, 175] on icon "button" at bounding box center [189, 174] width 11 height 11
click at [77, 205] on button "Laptop" at bounding box center [80, 205] width 44 height 25
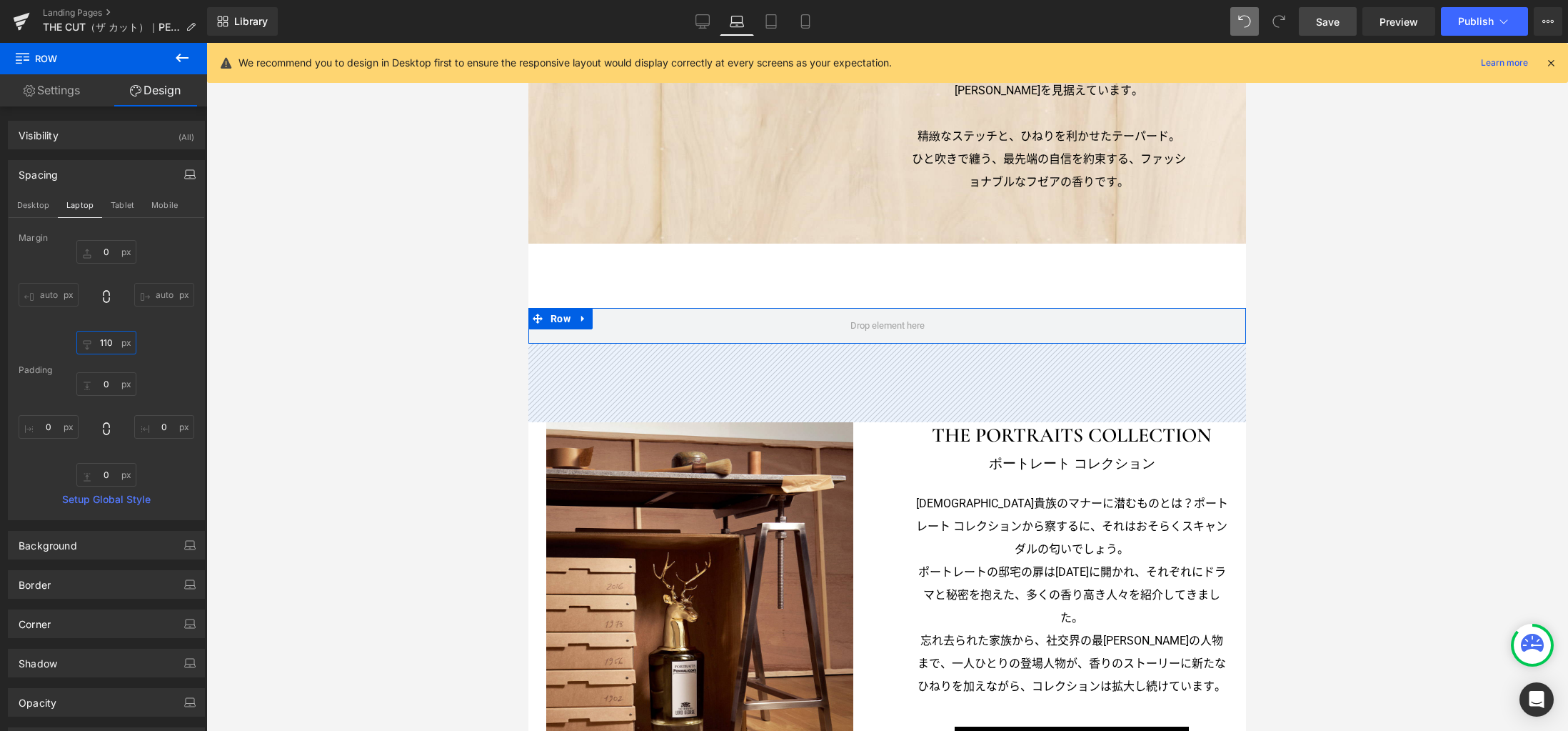
click at [113, 345] on input "110" at bounding box center [106, 343] width 60 height 24
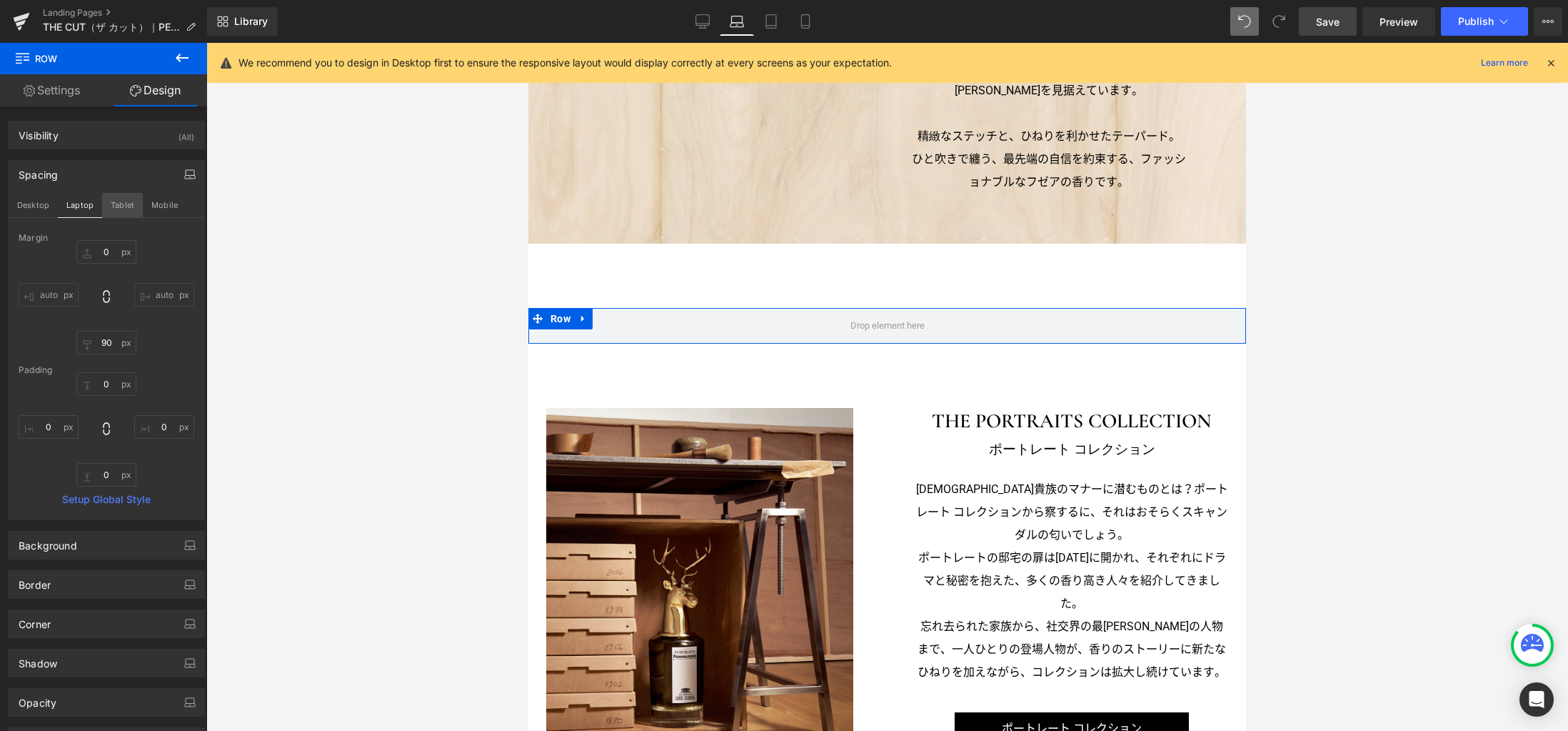
click at [124, 202] on button "Tablet" at bounding box center [122, 205] width 40 height 25
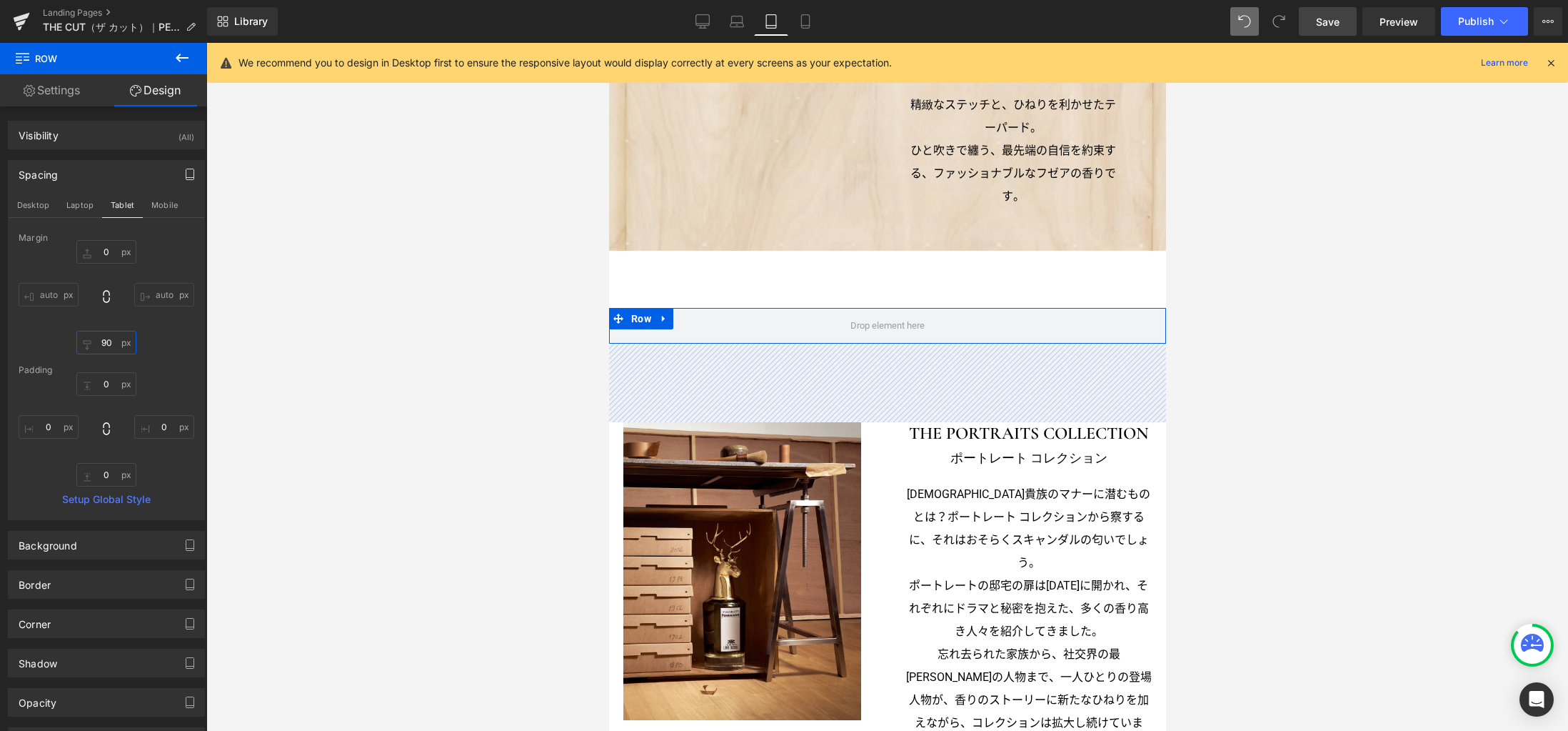
click at [110, 343] on input "90" at bounding box center [106, 343] width 60 height 24
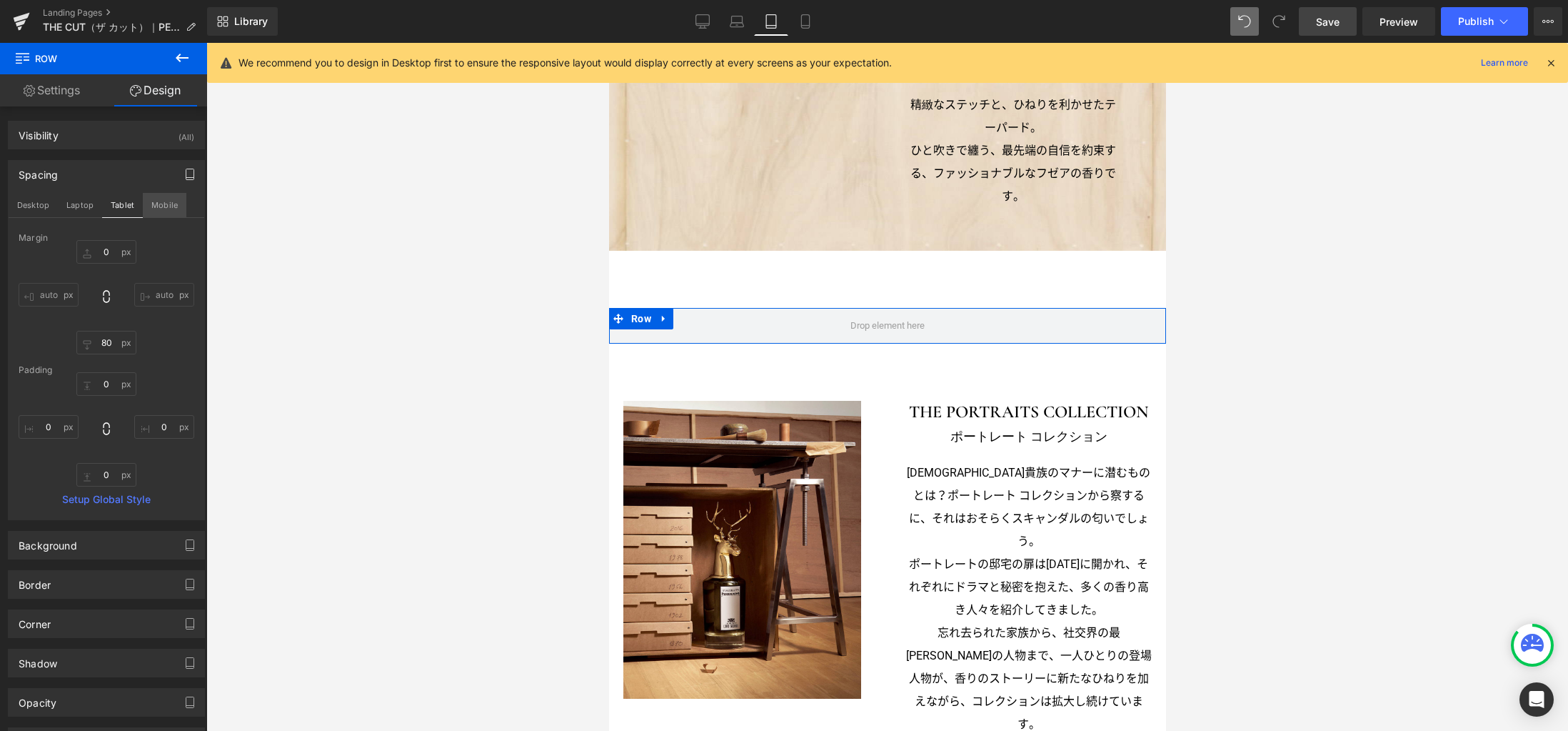
click at [166, 199] on button "Mobile" at bounding box center [164, 205] width 44 height 25
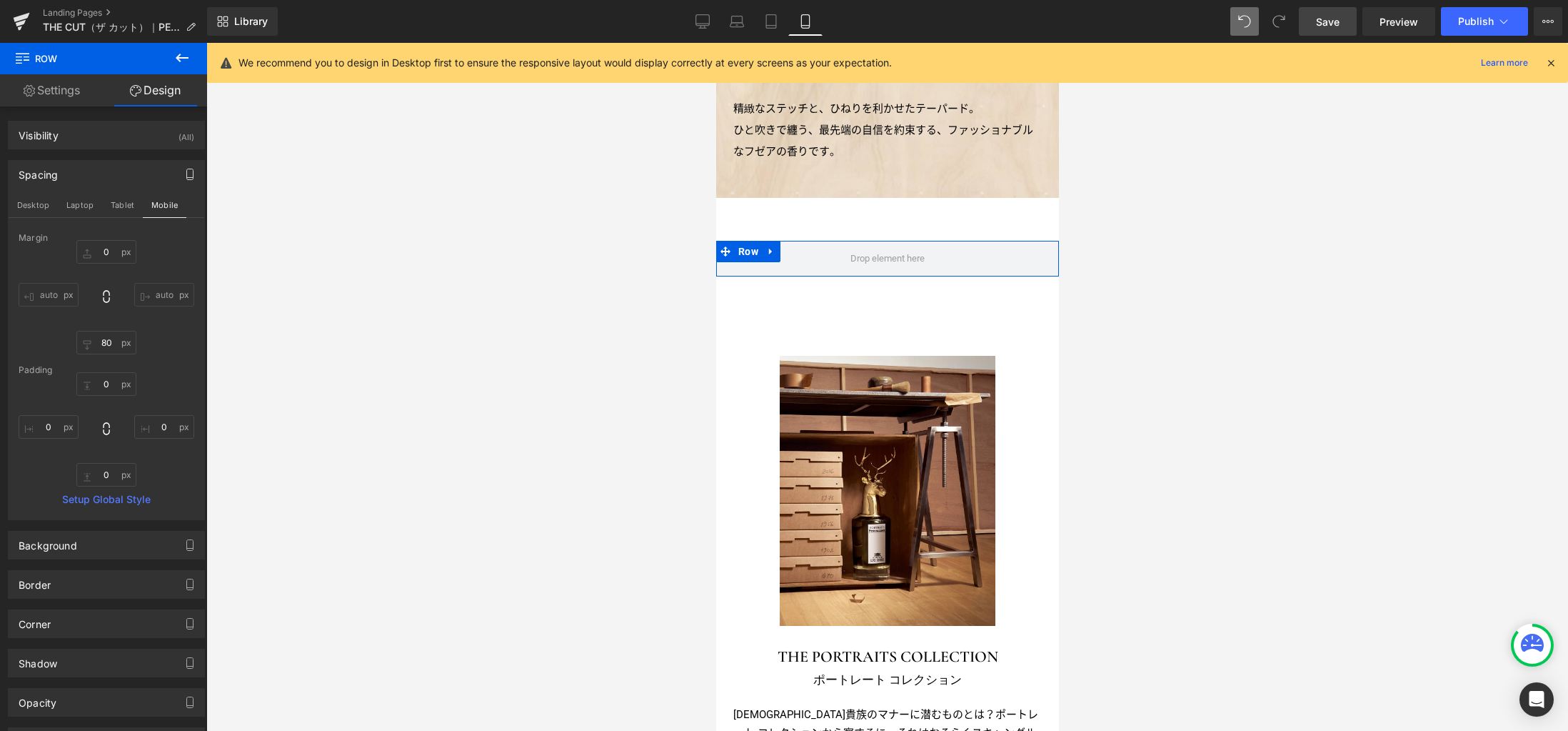
scroll to position [905, 0]
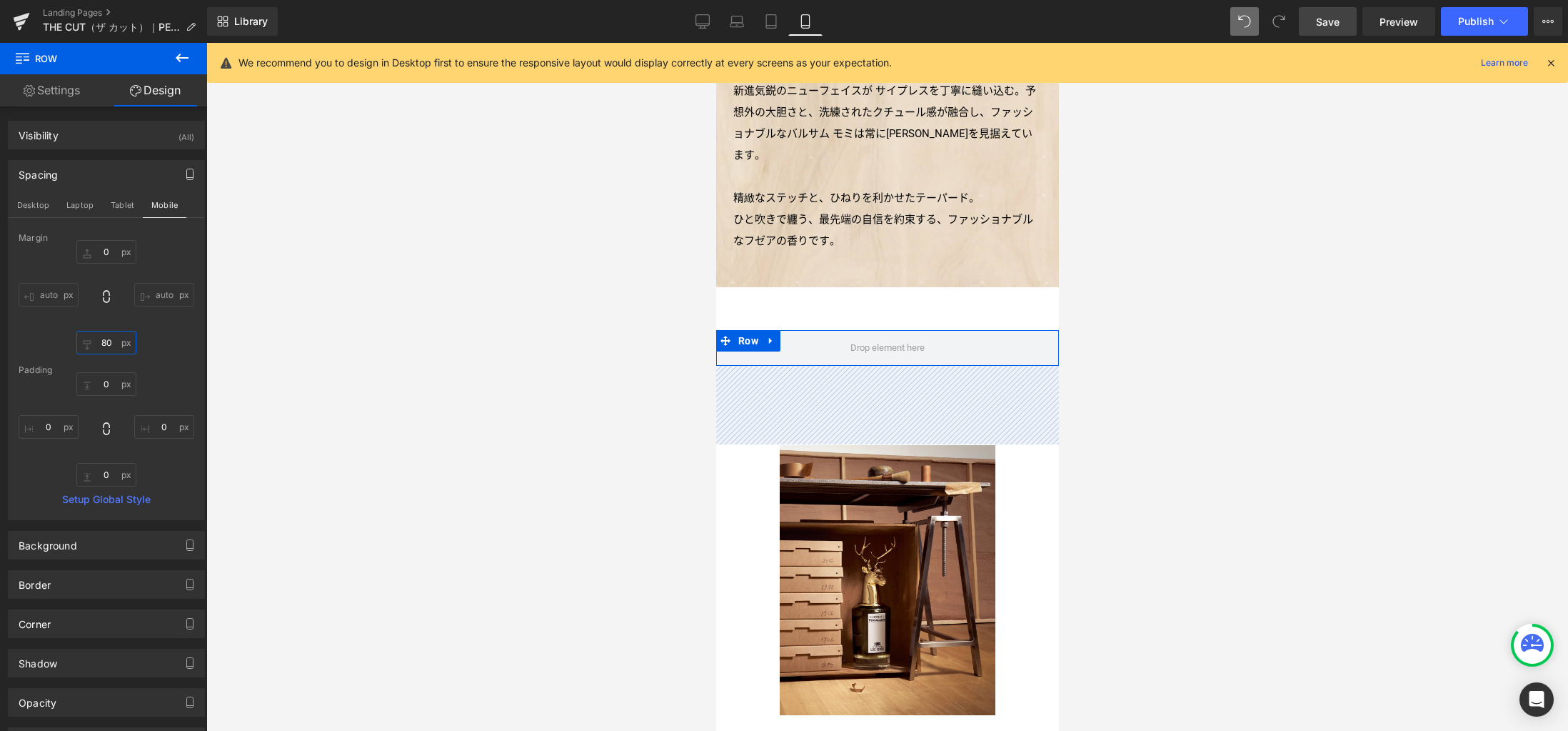
drag, startPoint x: 118, startPoint y: 346, endPoint x: 102, endPoint y: 357, distance: 19.4
click at [117, 345] on input "80" at bounding box center [106, 343] width 60 height 24
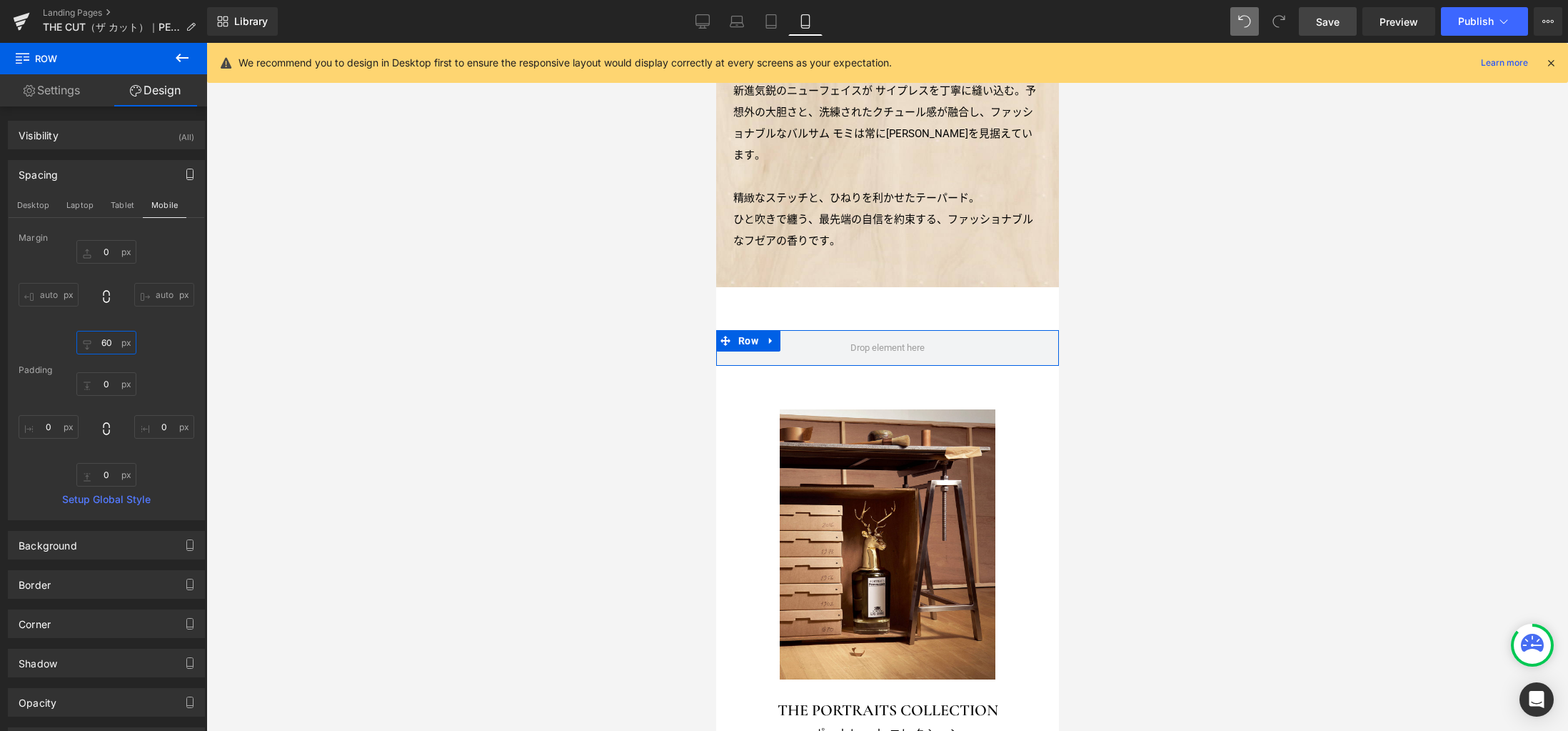
type input "60"
click at [56, 91] on link "Settings" at bounding box center [52, 90] width 104 height 33
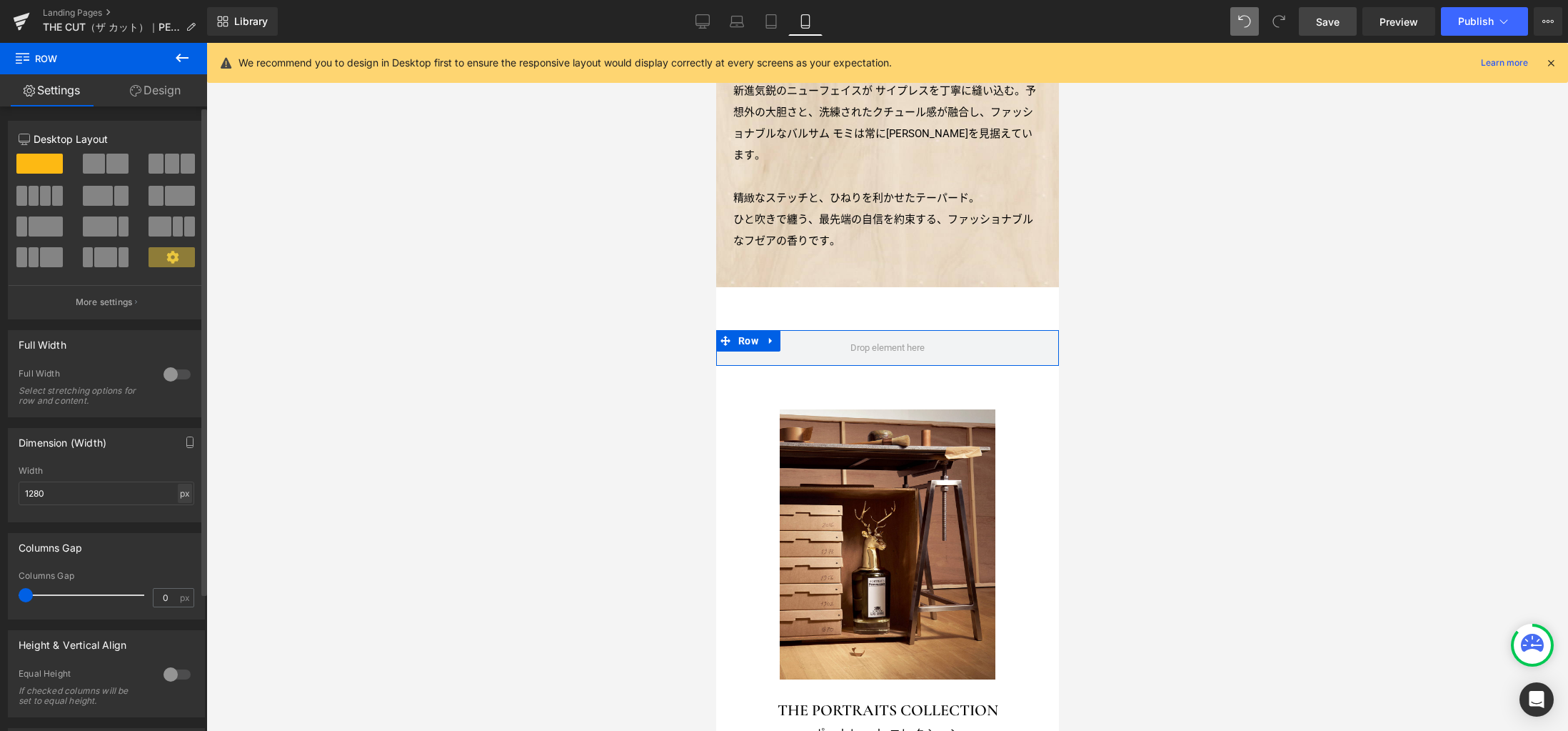
click at [177, 496] on div "px" at bounding box center [185, 493] width 14 height 19
click at [177, 514] on li "%" at bounding box center [185, 515] width 18 height 21
click at [128, 493] on input "1280" at bounding box center [106, 493] width 176 height 24
click at [181, 449] on button "button" at bounding box center [189, 442] width 23 height 27
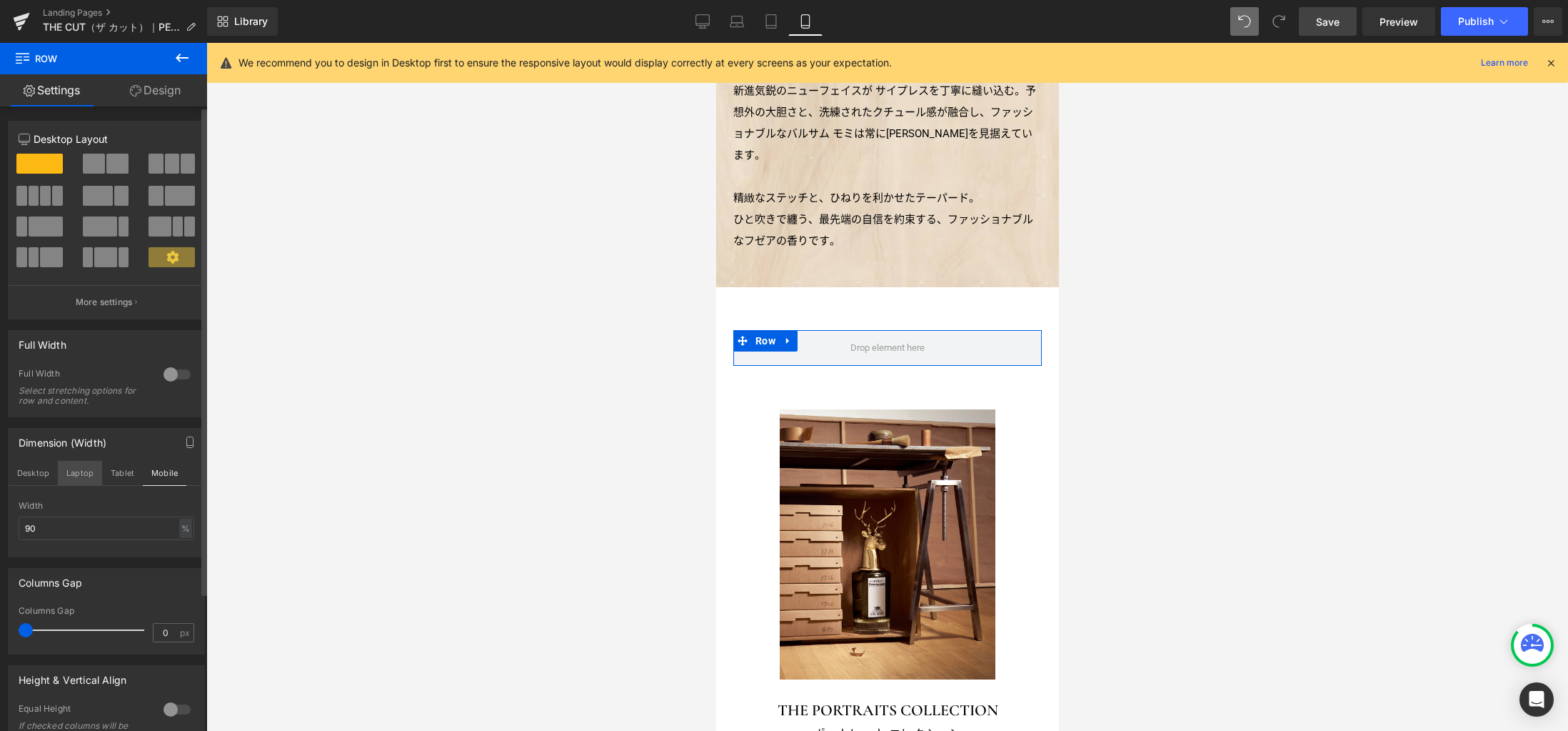
click at [74, 479] on button "Laptop" at bounding box center [80, 473] width 44 height 25
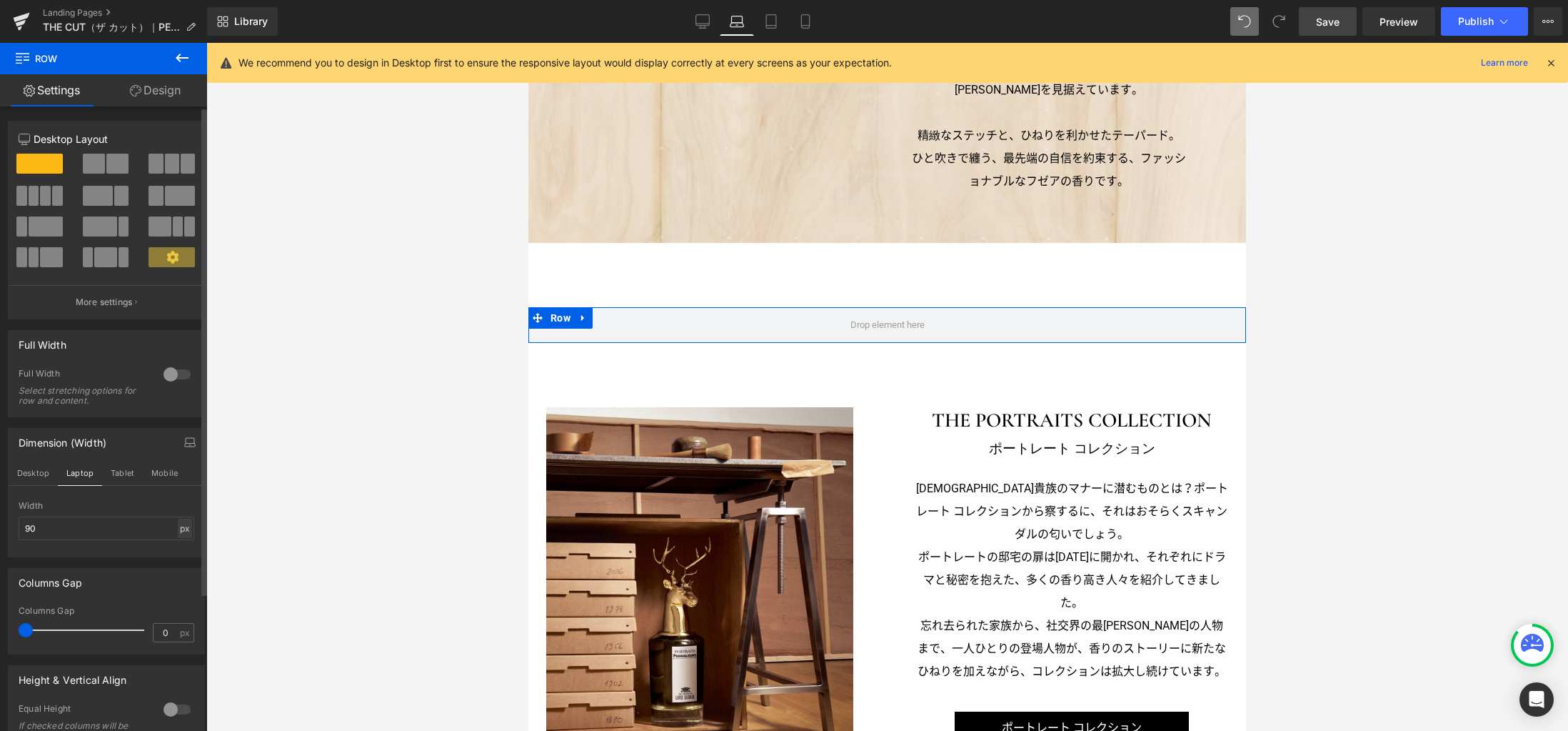
click at [181, 529] on div "px" at bounding box center [185, 528] width 14 height 19
click at [178, 553] on li "%" at bounding box center [185, 550] width 18 height 21
click at [133, 530] on input "90" at bounding box center [106, 528] width 176 height 24
click at [126, 473] on button "Tablet" at bounding box center [122, 473] width 40 height 25
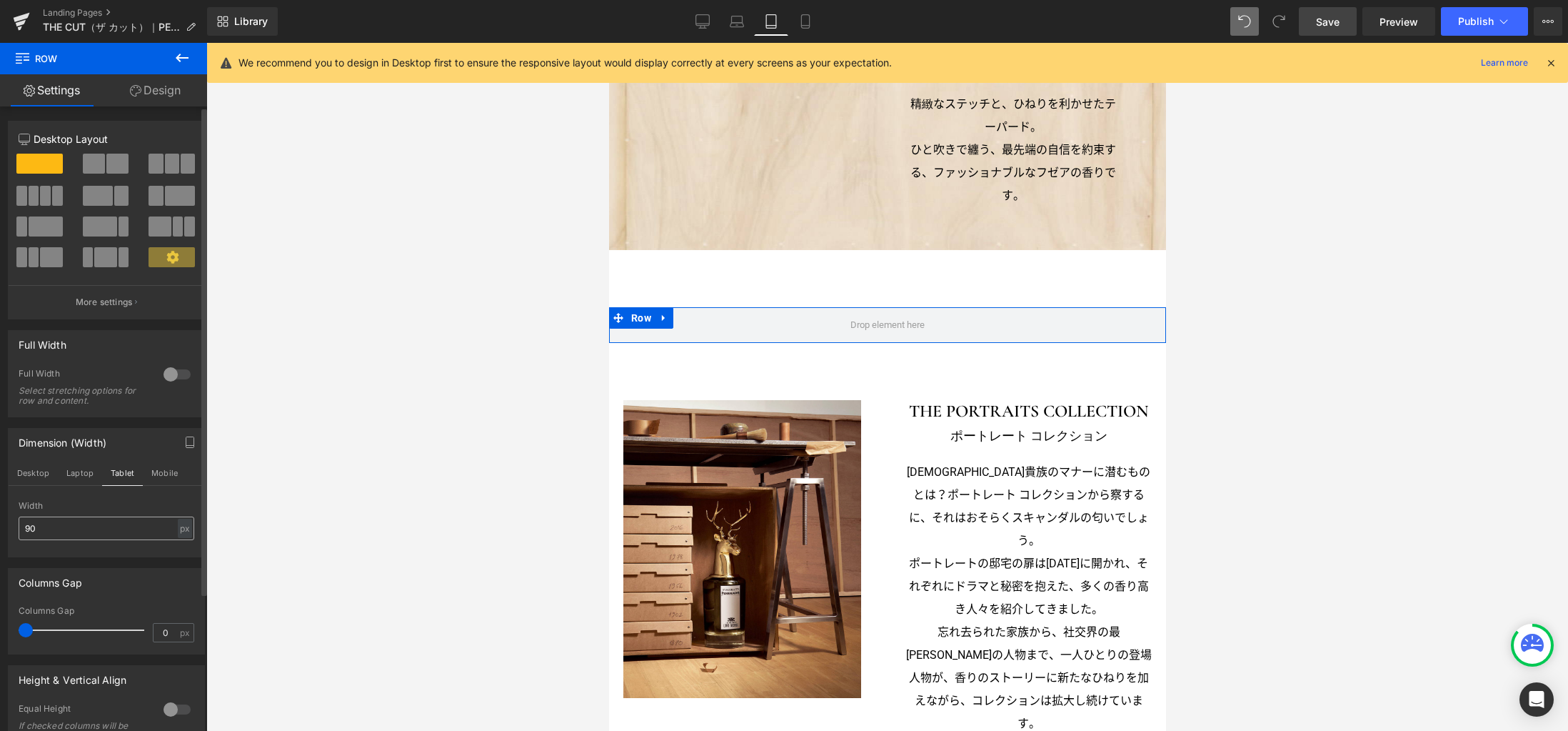
drag, startPoint x: 184, startPoint y: 532, endPoint x: 181, endPoint y: 539, distance: 7.6
click at [183, 532] on div "px" at bounding box center [185, 528] width 14 height 19
click at [180, 553] on li "%" at bounding box center [185, 550] width 18 height 21
click at [130, 530] on input "90" at bounding box center [106, 528] width 176 height 24
type input "90"
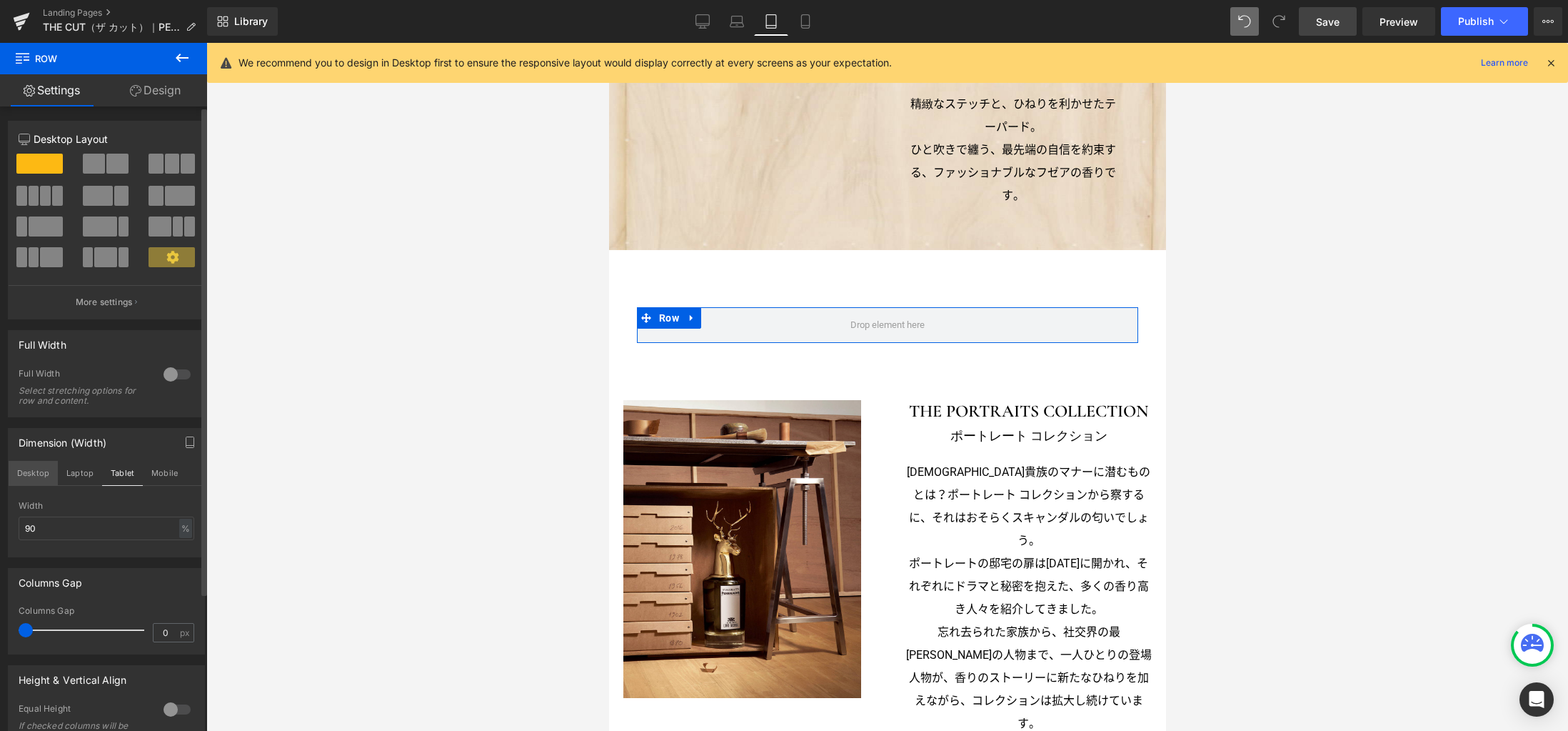
click at [21, 476] on button "Desktop" at bounding box center [33, 473] width 49 height 25
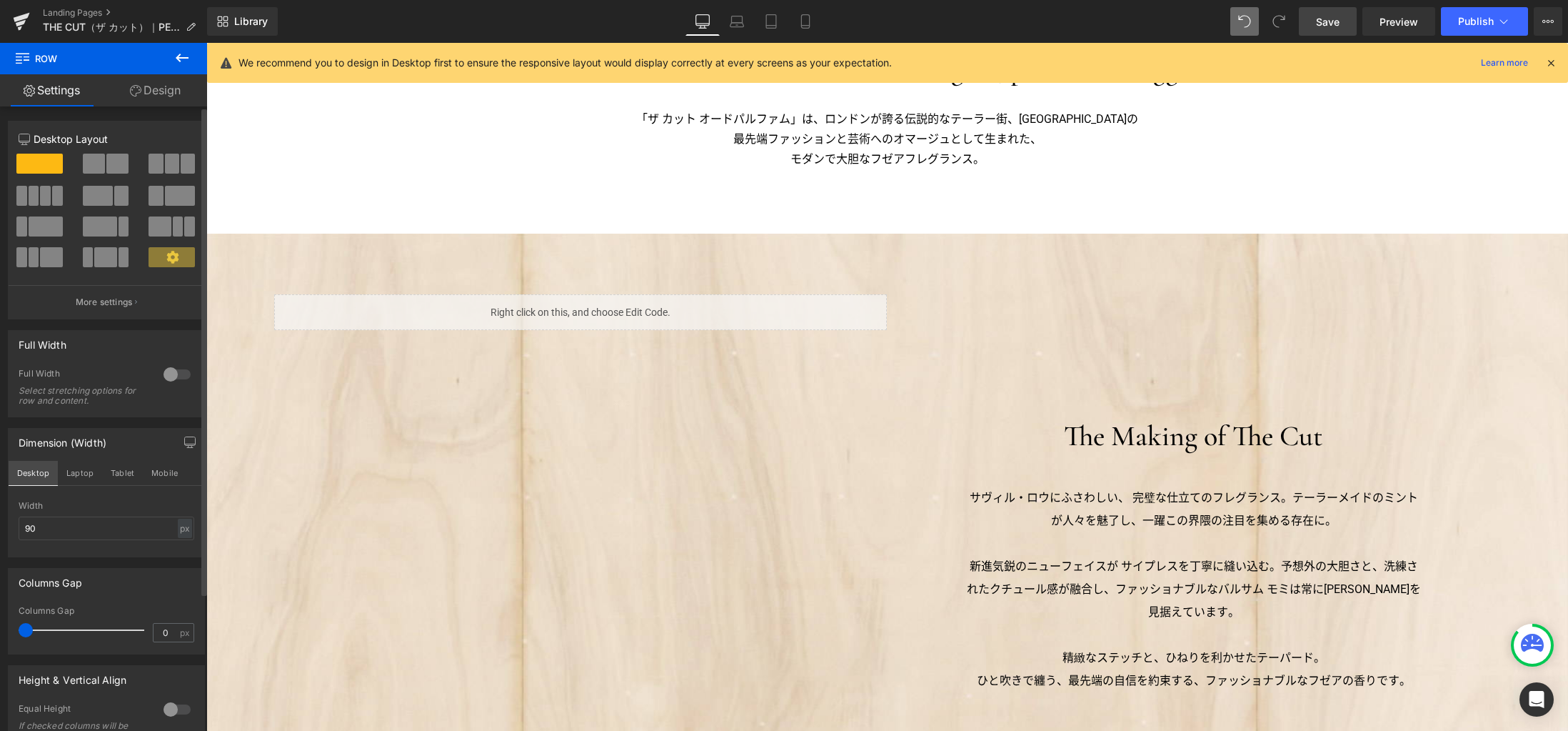
scroll to position [1520, 0]
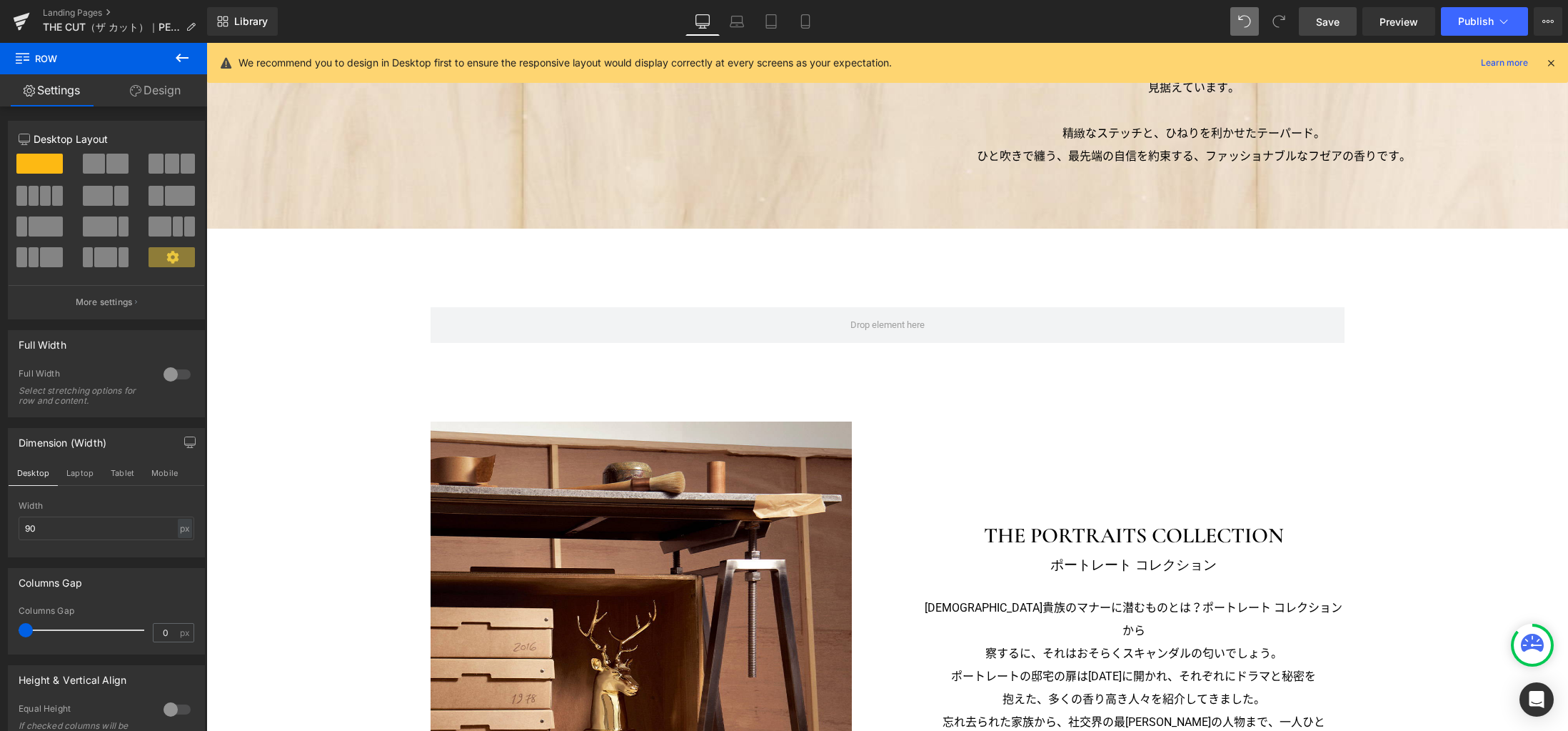
click at [1327, 19] on span "Save" at bounding box center [1328, 21] width 24 height 15
click at [460, 320] on span "Row" at bounding box center [463, 317] width 27 height 21
click at [113, 166] on span at bounding box center [117, 163] width 22 height 20
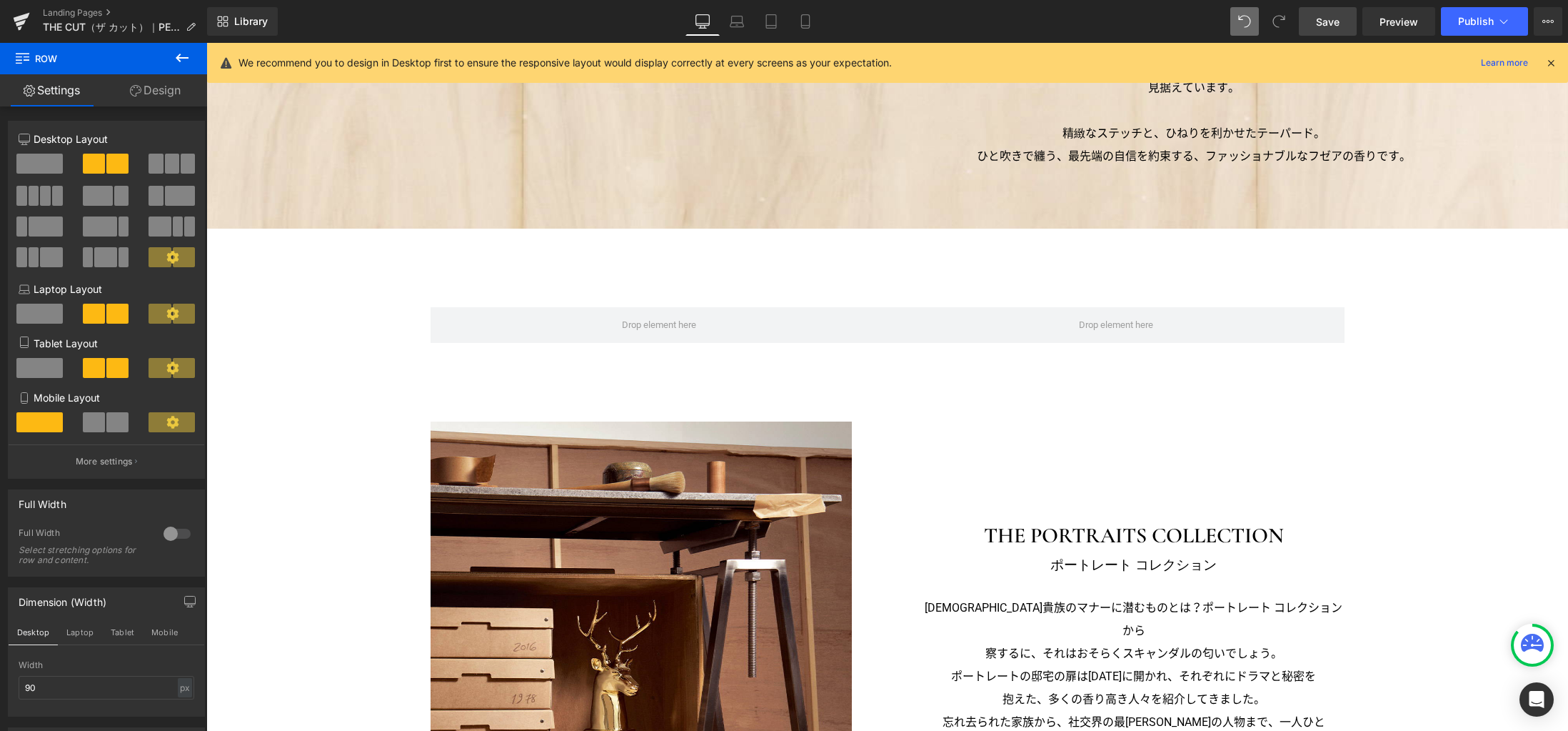
click at [184, 55] on icon at bounding box center [182, 58] width 17 height 17
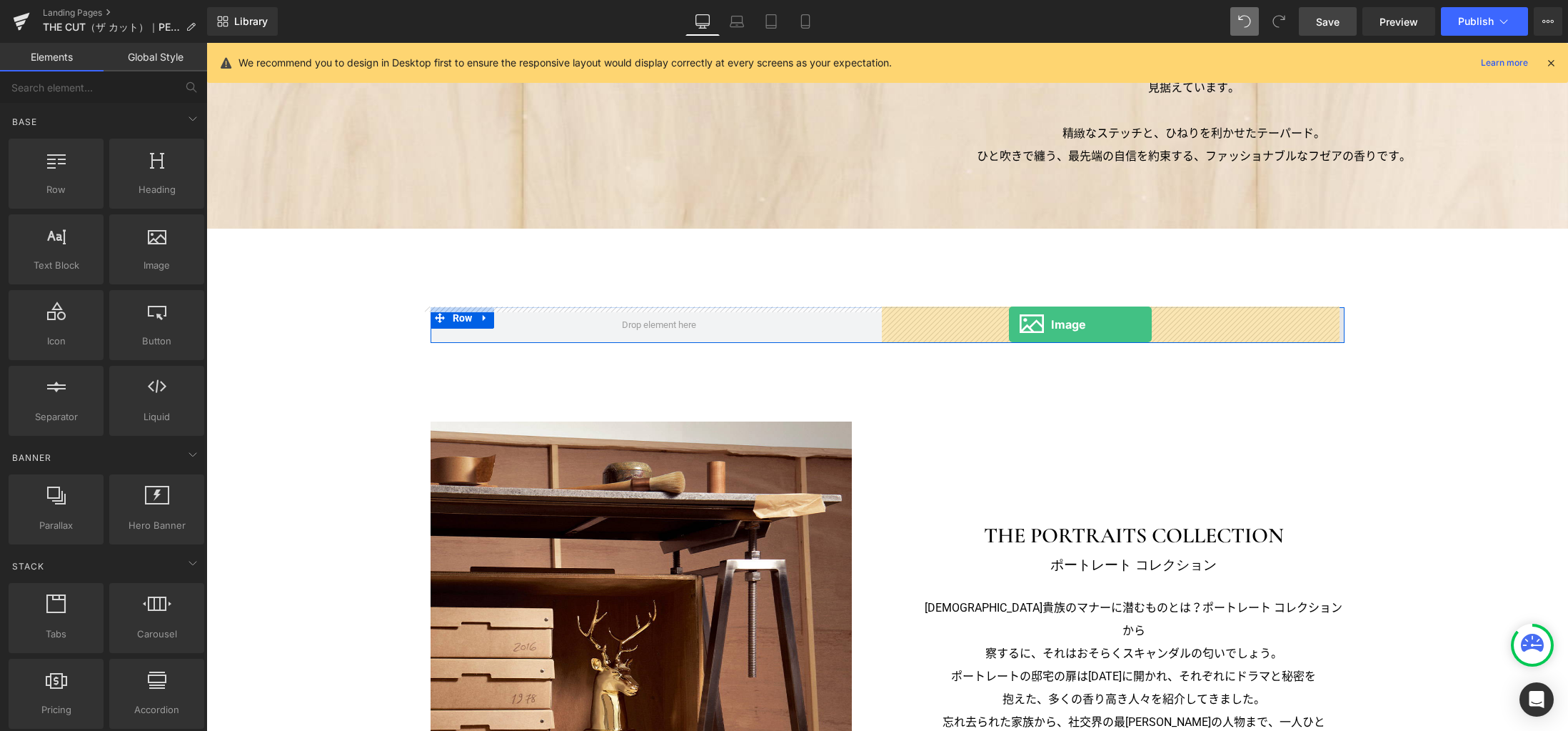
drag, startPoint x: 361, startPoint y: 289, endPoint x: 1009, endPoint y: 324, distance: 648.9
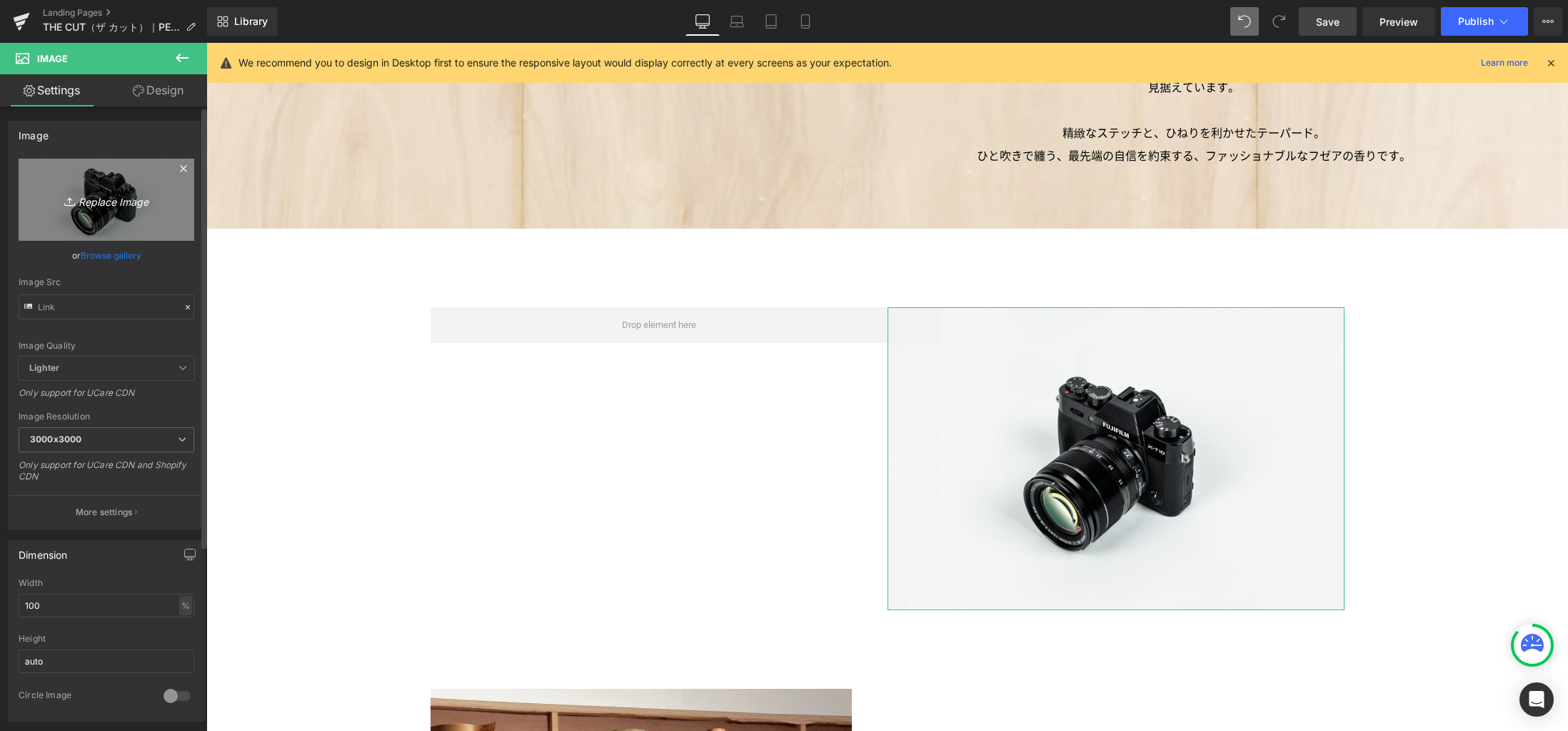
click at [120, 205] on icon "Replace Image" at bounding box center [106, 200] width 114 height 18
type input "C:\fakepath\btl.jpg"
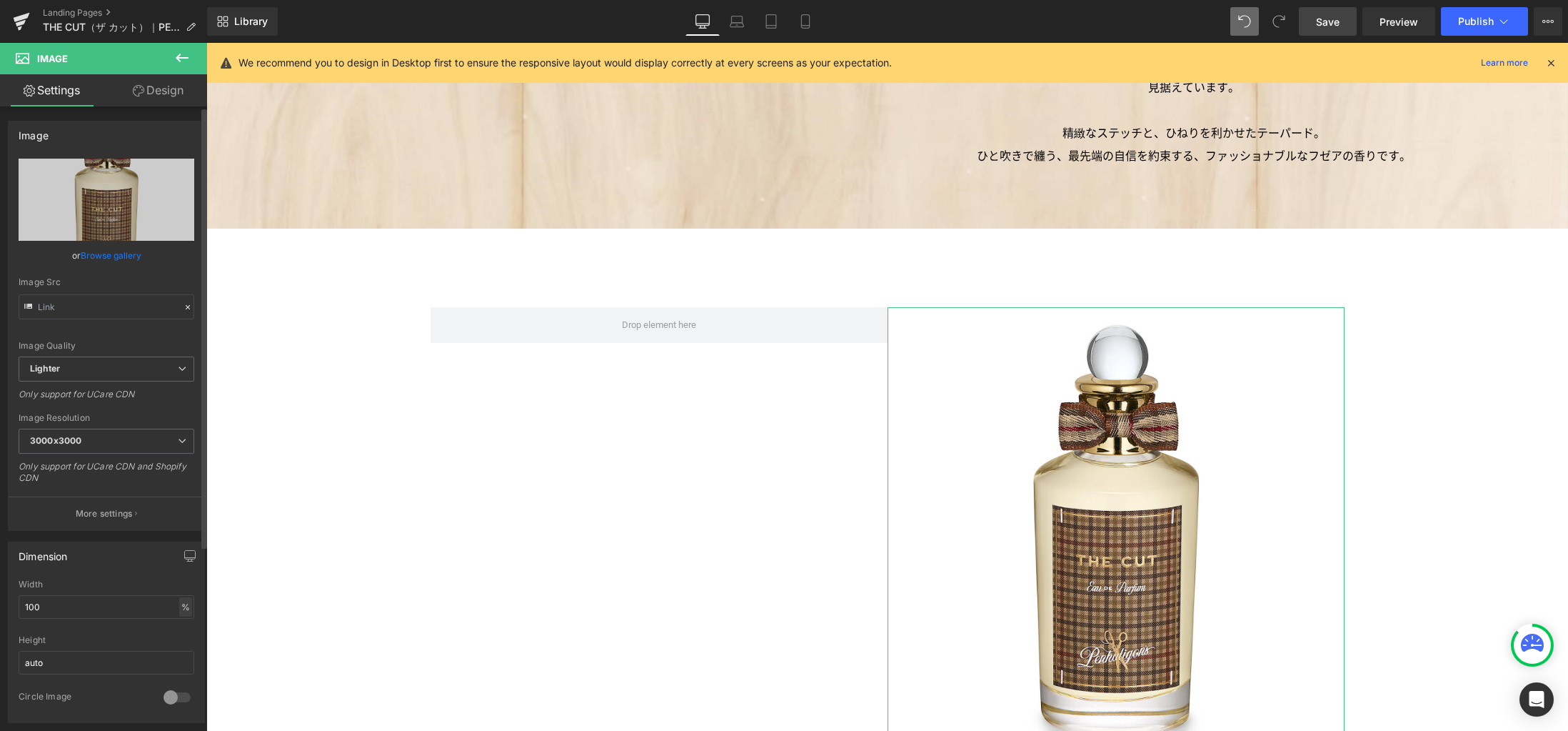
click at [181, 603] on div "%" at bounding box center [185, 607] width 13 height 19
click at [178, 653] on li "px" at bounding box center [185, 649] width 18 height 21
click at [149, 610] on input "100" at bounding box center [106, 607] width 176 height 24
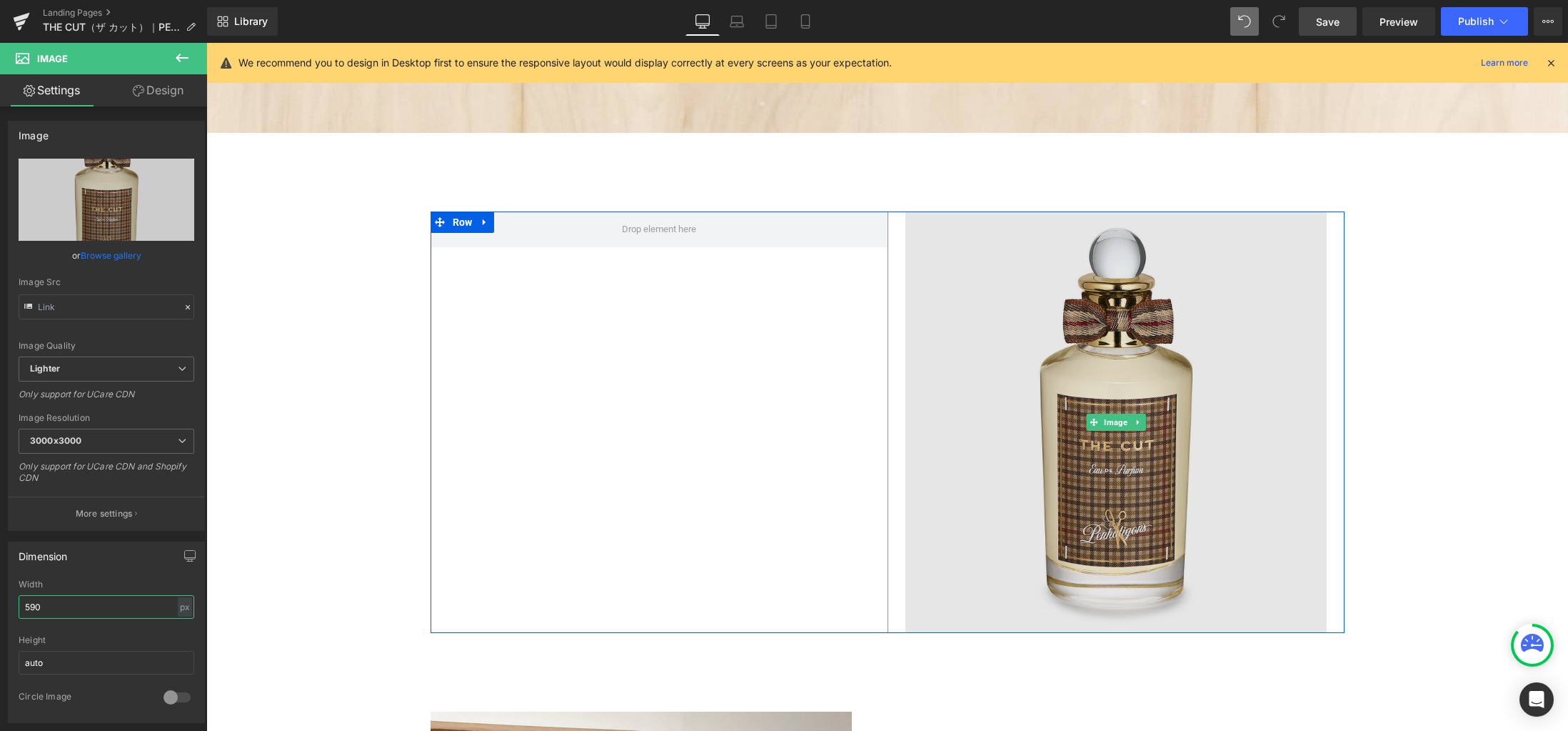
scroll to position [1650, 0]
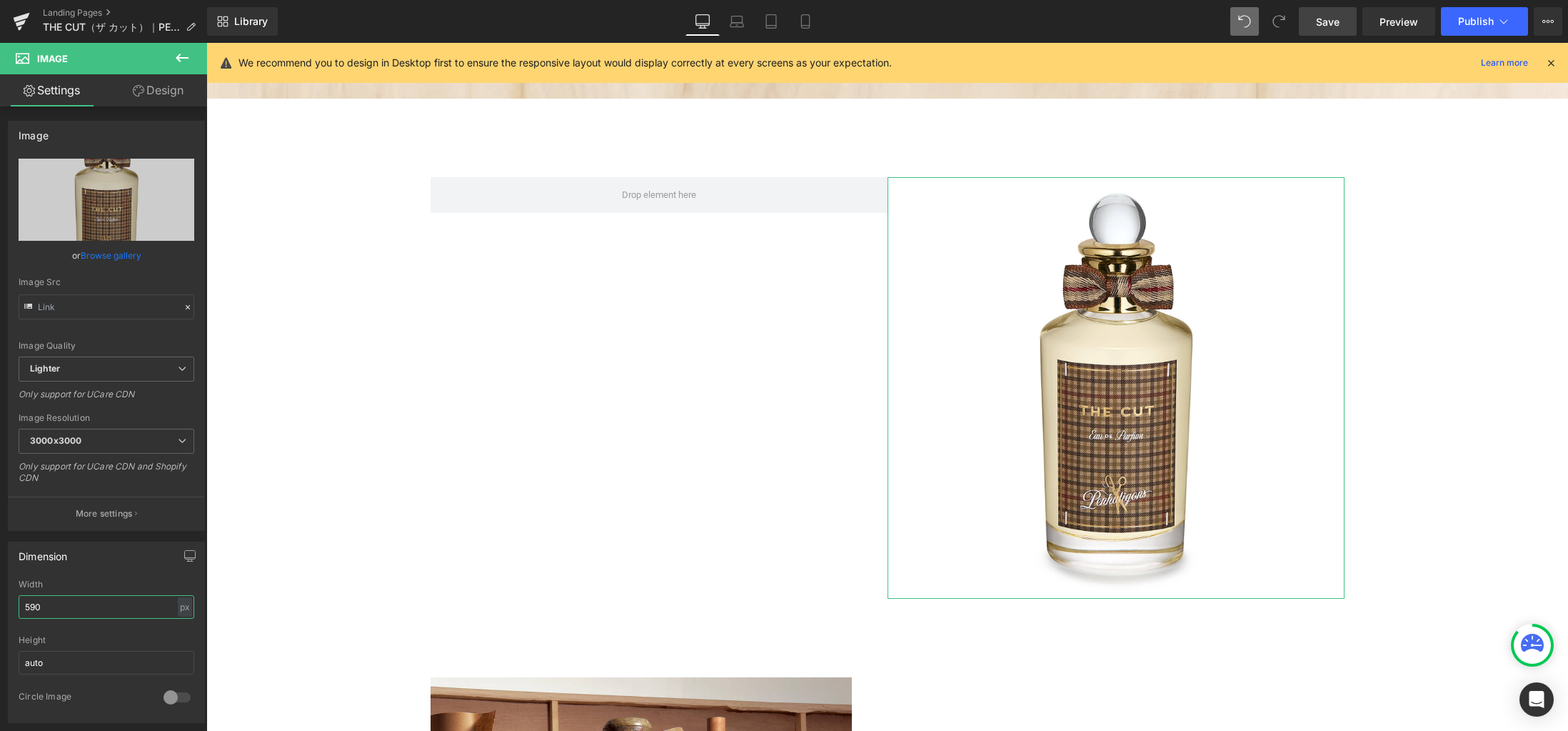
type input "590"
click at [170, 95] on link "Design" at bounding box center [158, 90] width 104 height 33
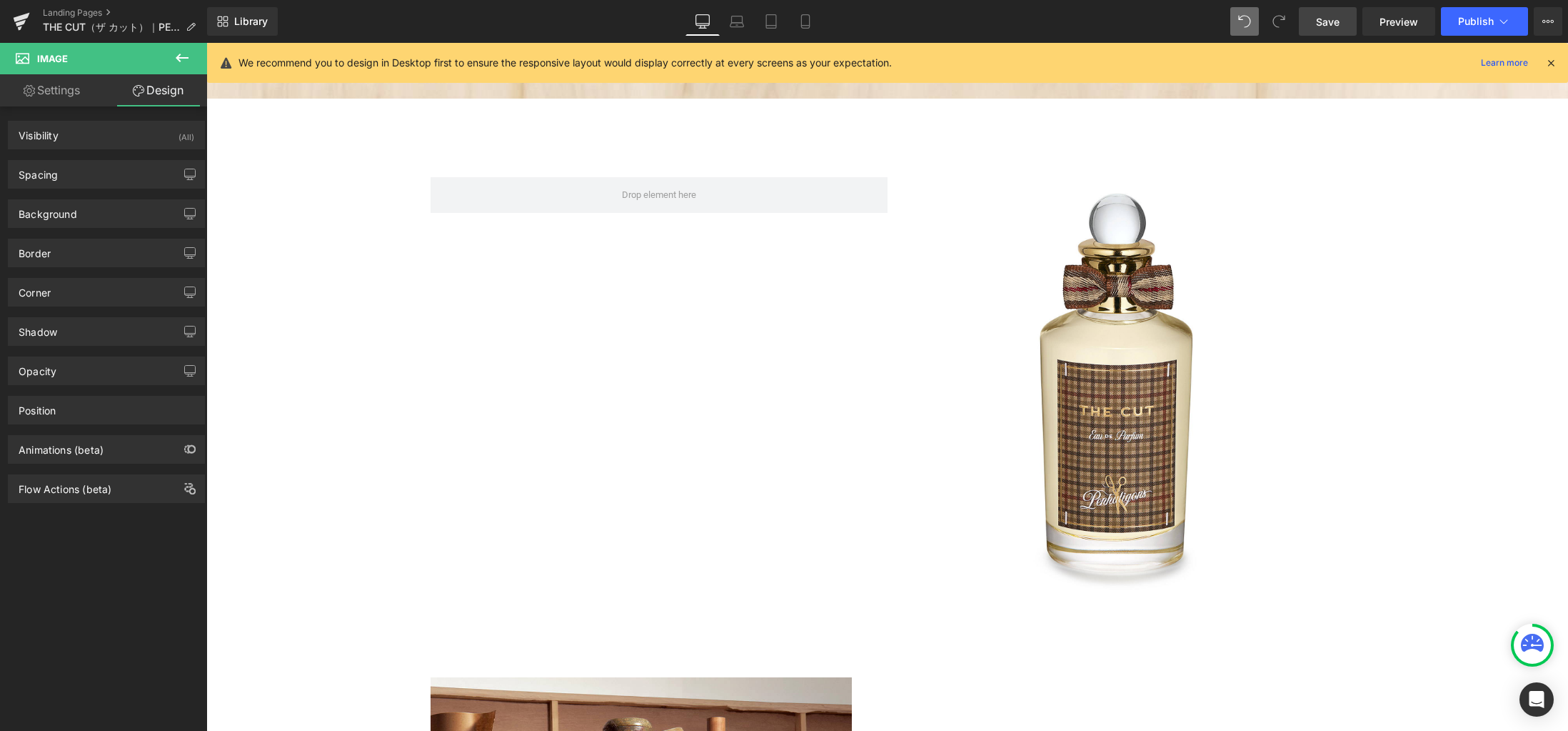
click at [182, 57] on icon at bounding box center [182, 58] width 13 height 9
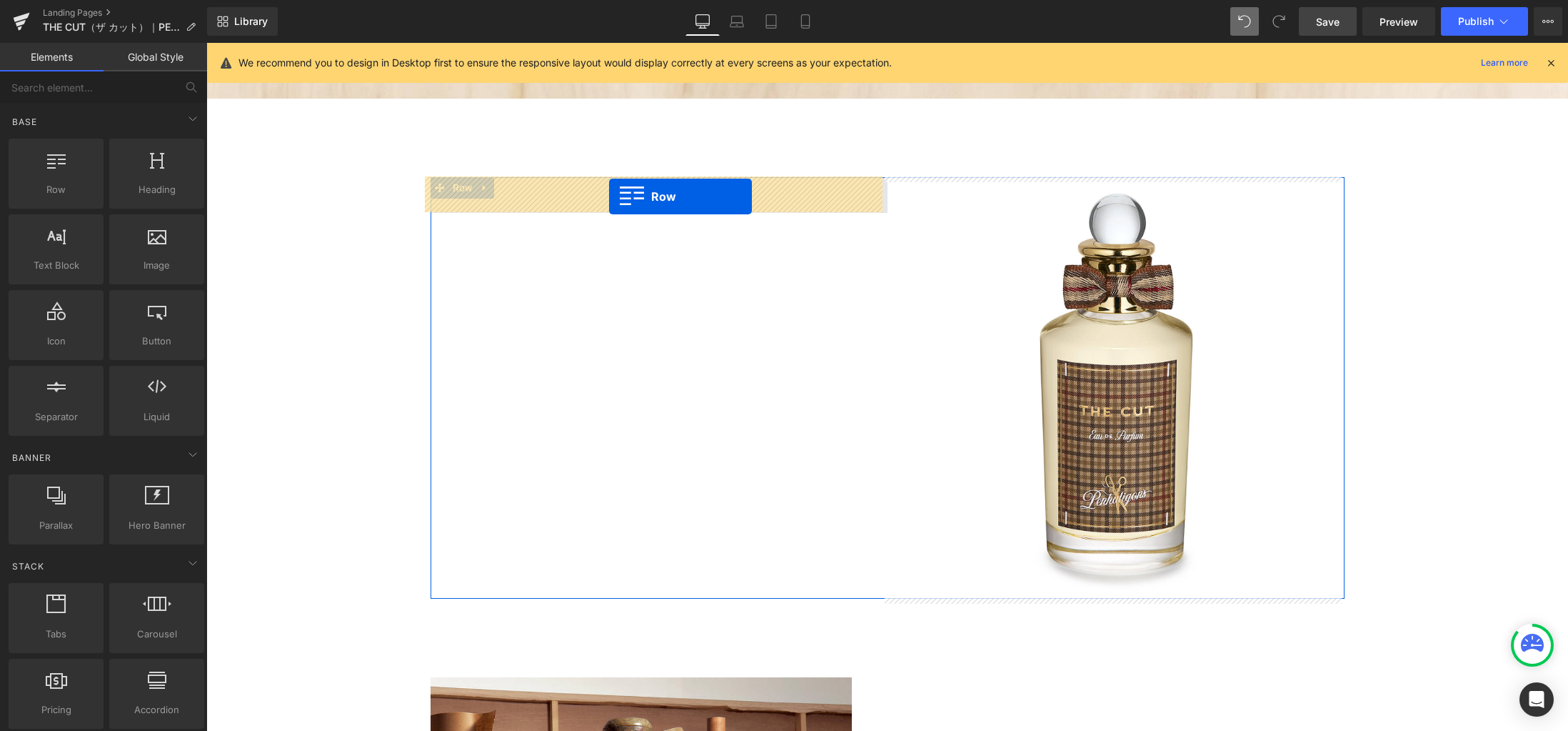
drag, startPoint x: 279, startPoint y: 201, endPoint x: 609, endPoint y: 197, distance: 330.0
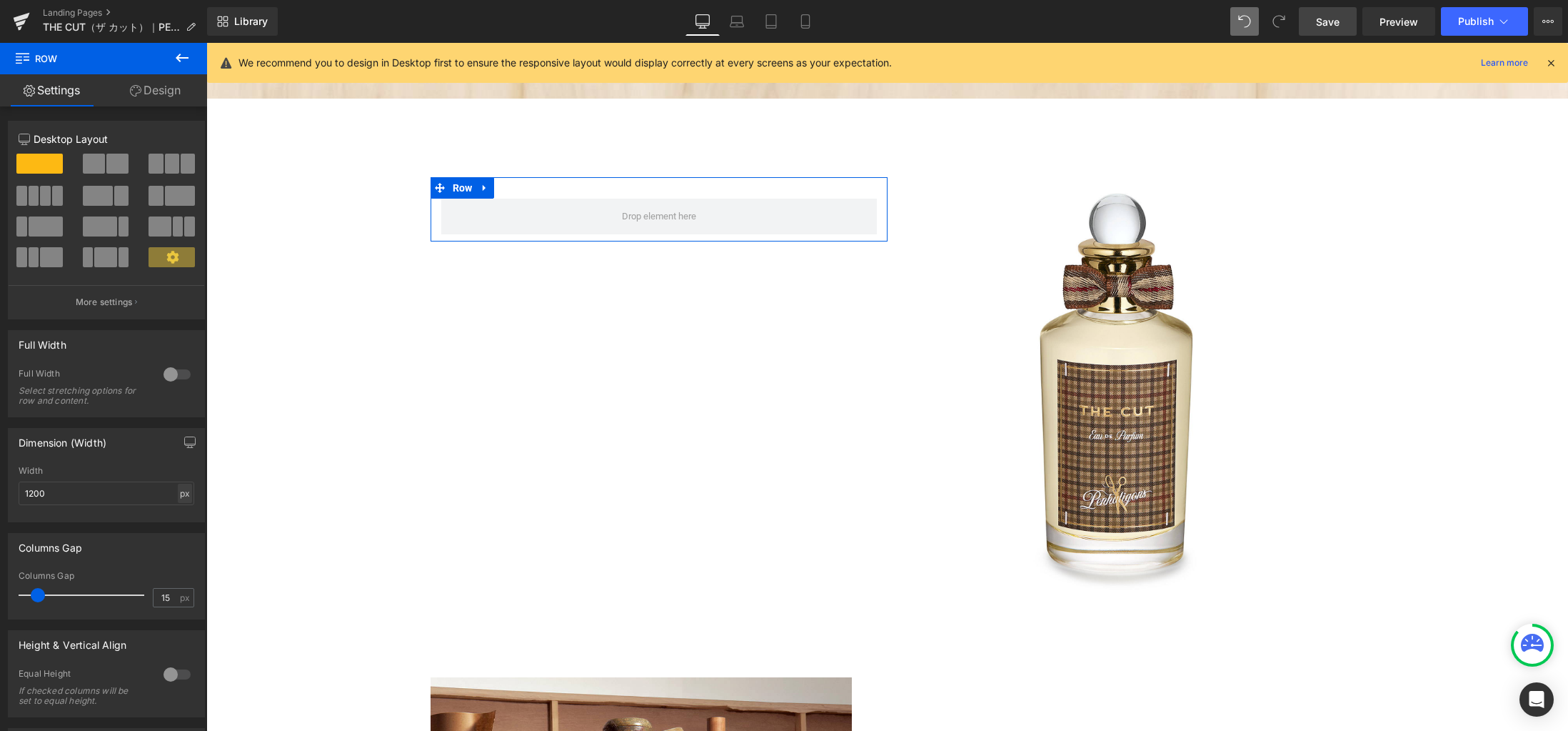
click at [181, 495] on div "px" at bounding box center [185, 493] width 14 height 19
click at [176, 515] on li "%" at bounding box center [185, 515] width 18 height 21
drag, startPoint x: 34, startPoint y: 592, endPoint x: -32, endPoint y: 584, distance: 66.5
click at [0, 584] on html "Row You are previewing how the will restyle your page. You can not edit Element…" at bounding box center [784, 366] width 1568 height 731
click at [184, 57] on icon at bounding box center [182, 58] width 17 height 17
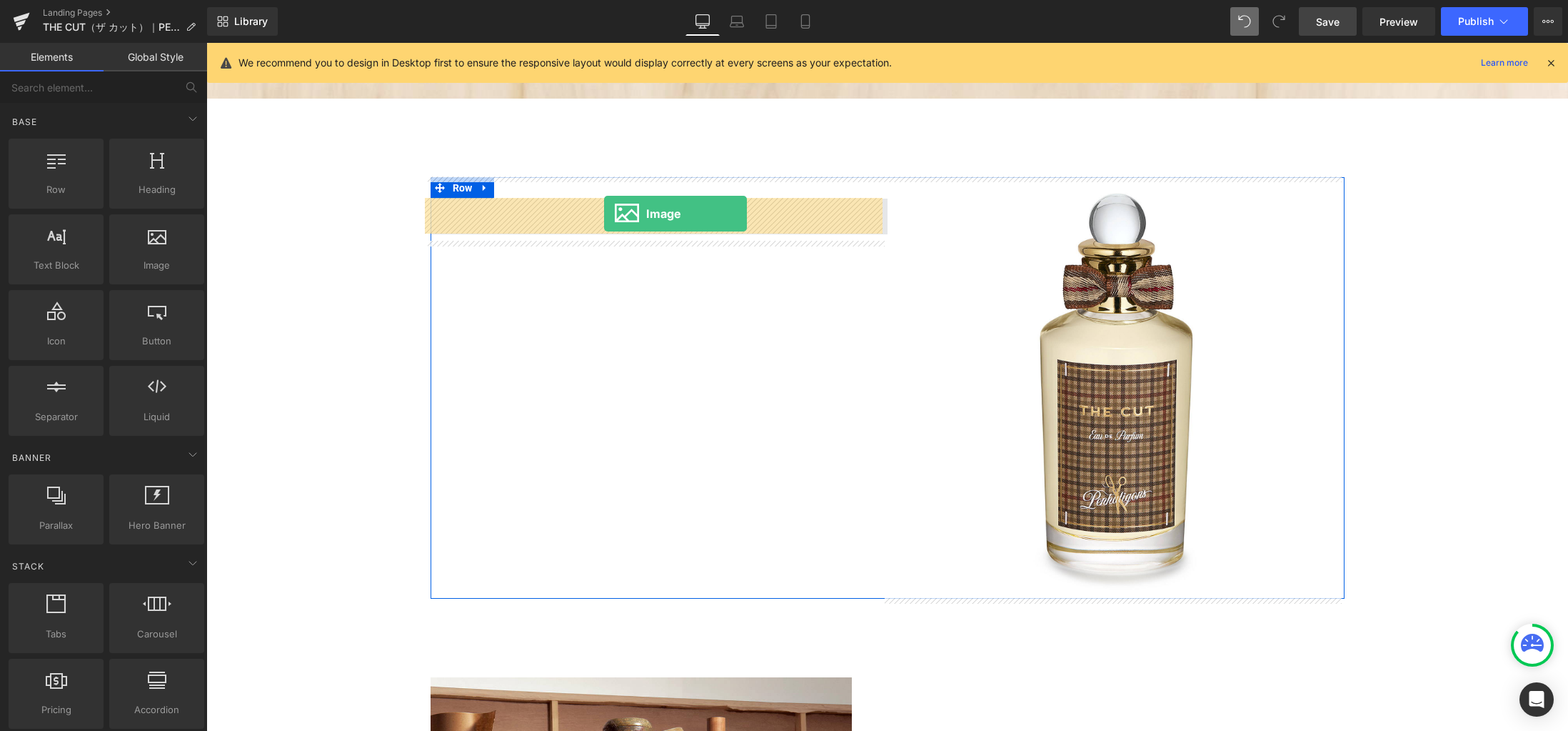
drag, startPoint x: 363, startPoint y: 285, endPoint x: 604, endPoint y: 213, distance: 251.5
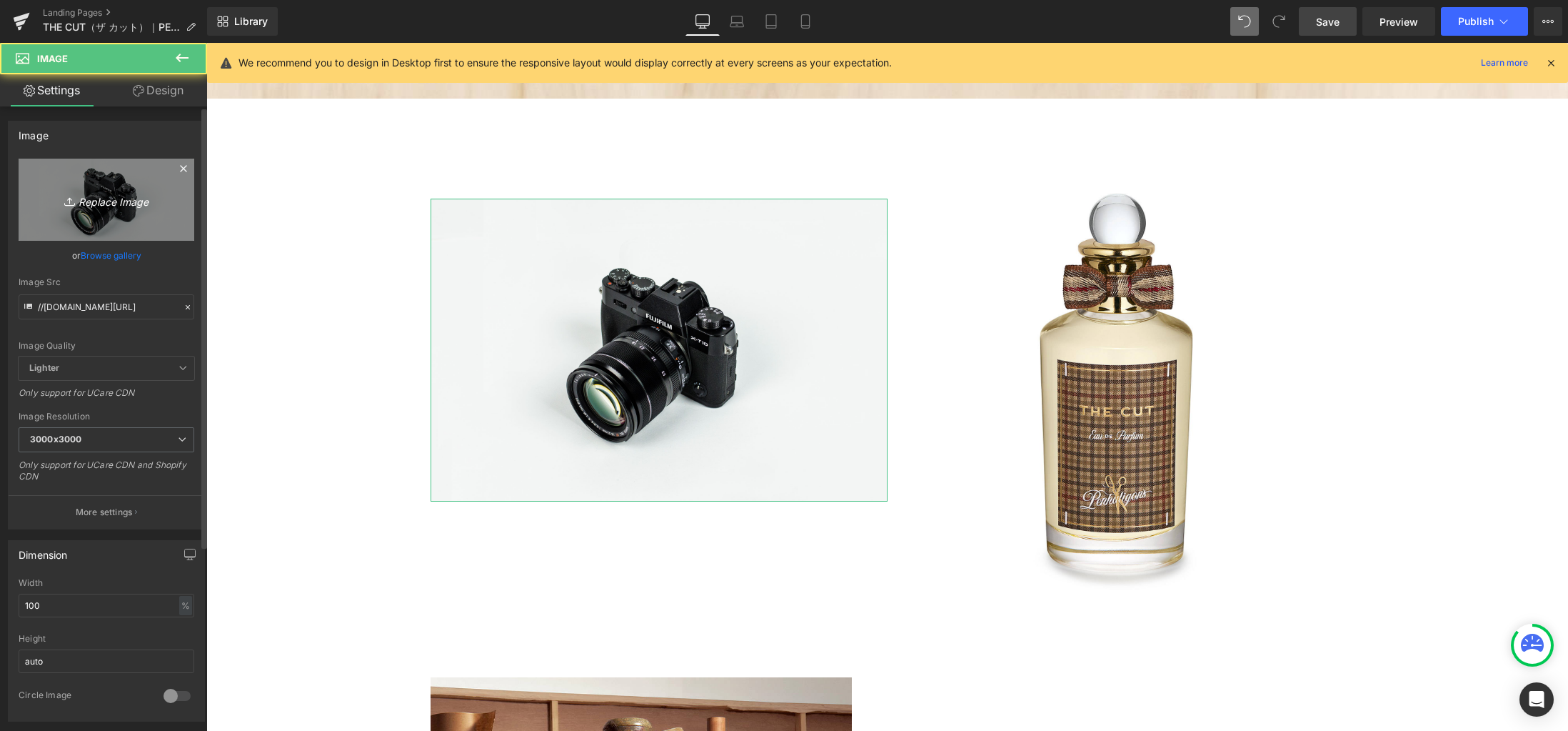
click at [116, 200] on icon "Replace Image" at bounding box center [106, 200] width 114 height 18
type input "C:\fakepath\cut.png"
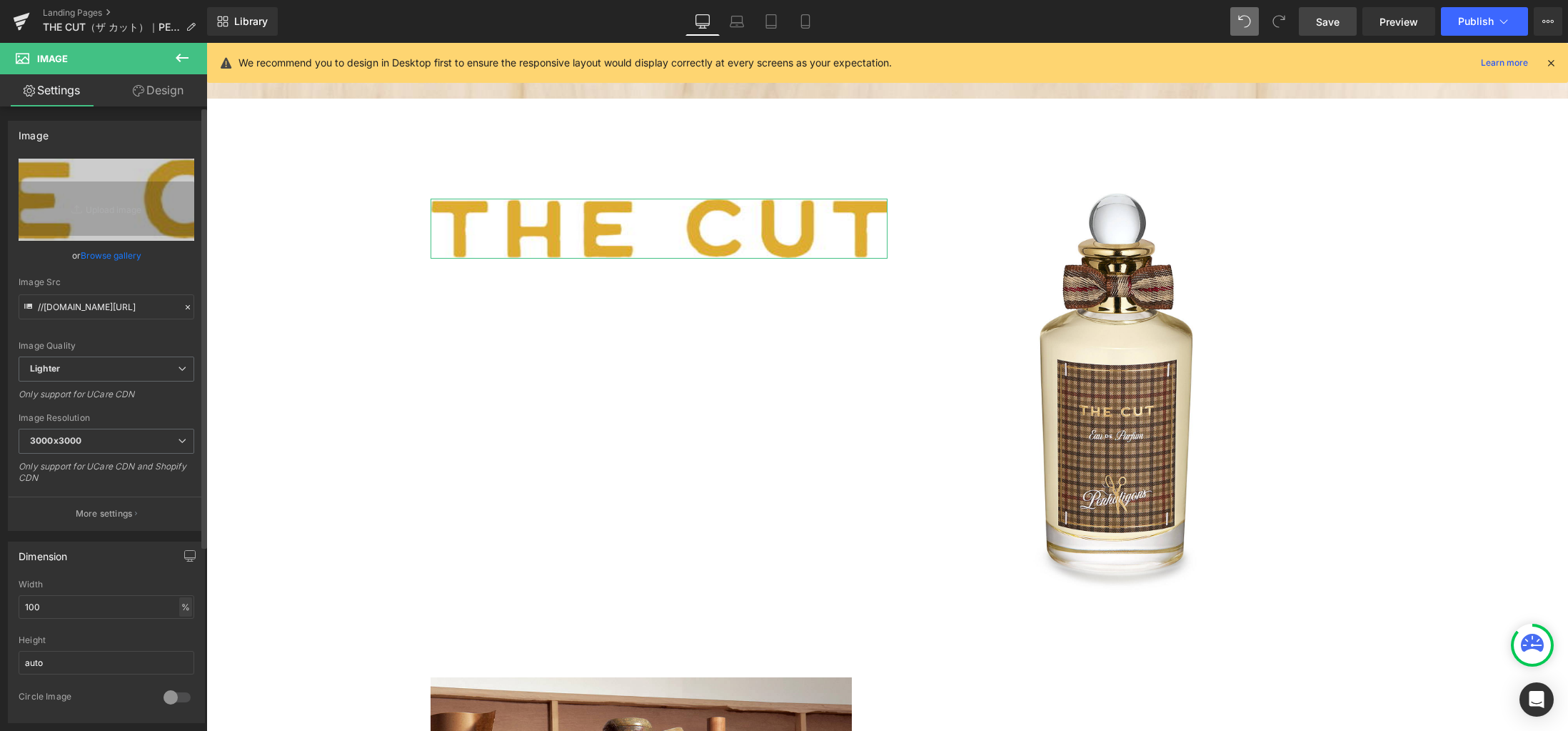
click at [181, 612] on div "%" at bounding box center [185, 607] width 13 height 19
click at [180, 649] on li "px" at bounding box center [185, 649] width 18 height 21
click at [147, 610] on input "100" at bounding box center [106, 607] width 176 height 24
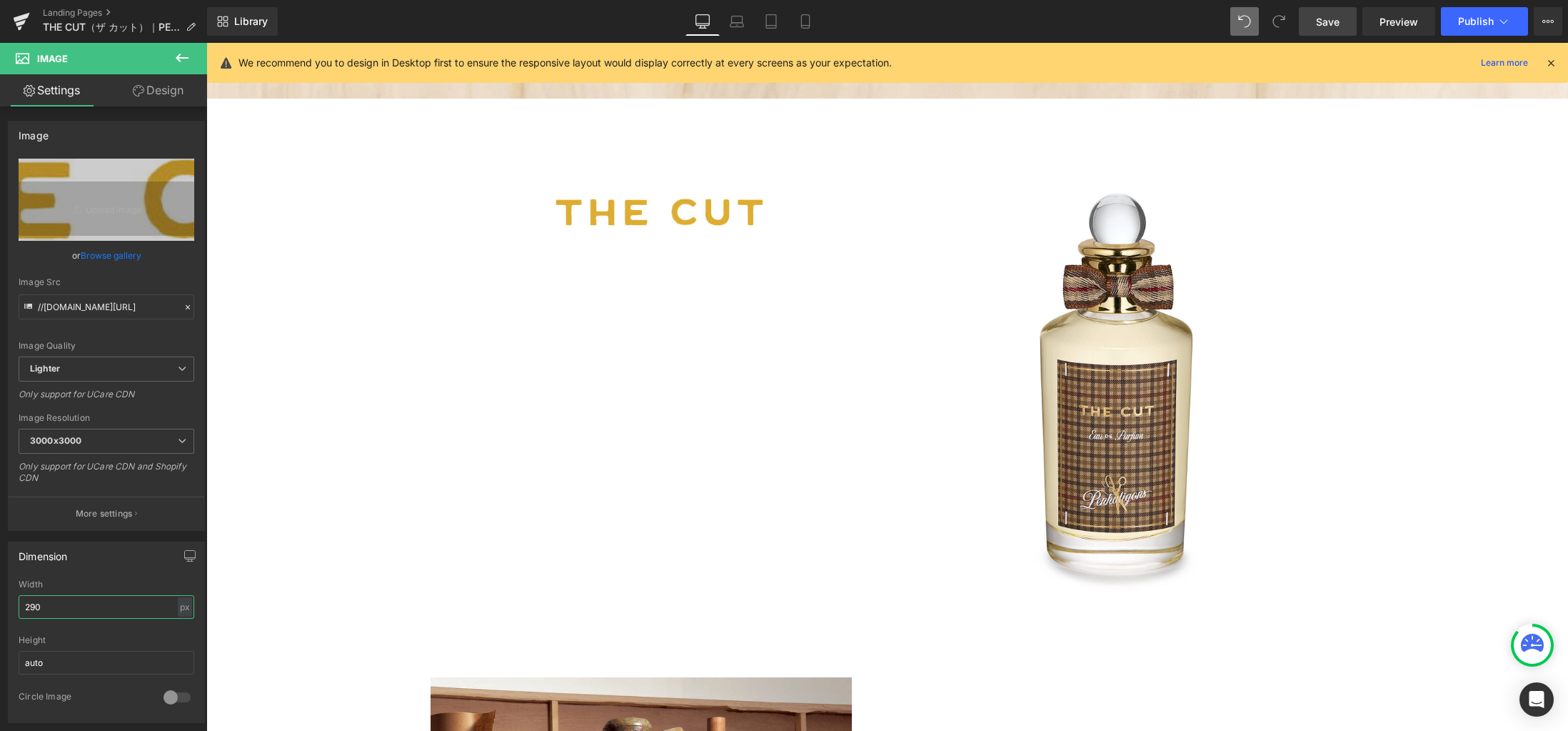
type input "290"
click at [1326, 24] on span "Save" at bounding box center [1328, 21] width 24 height 15
click at [257, 16] on span "Library" at bounding box center [251, 21] width 33 height 13
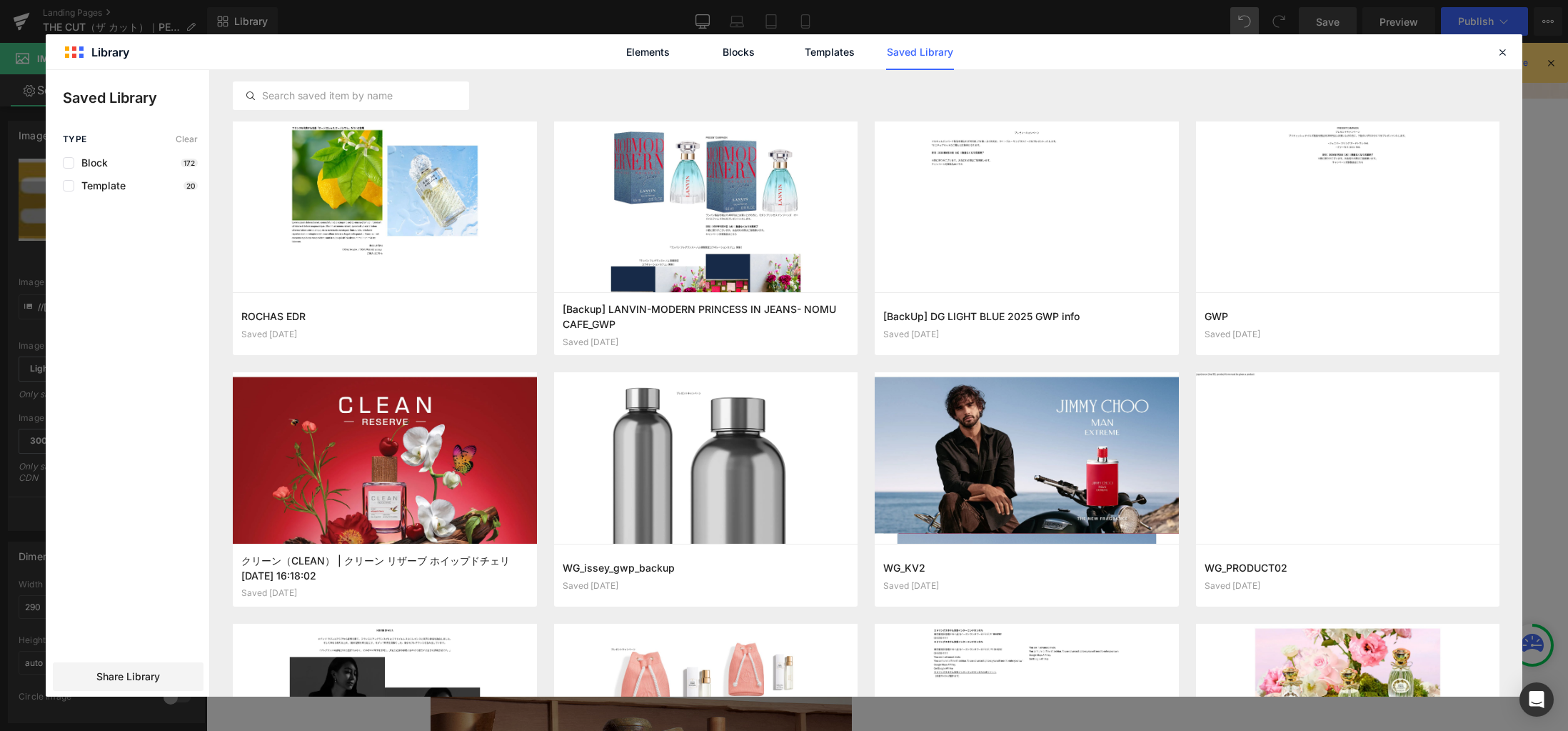
click at [914, 52] on link "Saved Library" at bounding box center [920, 52] width 68 height 36
click at [332, 94] on input "text" at bounding box center [351, 96] width 235 height 17
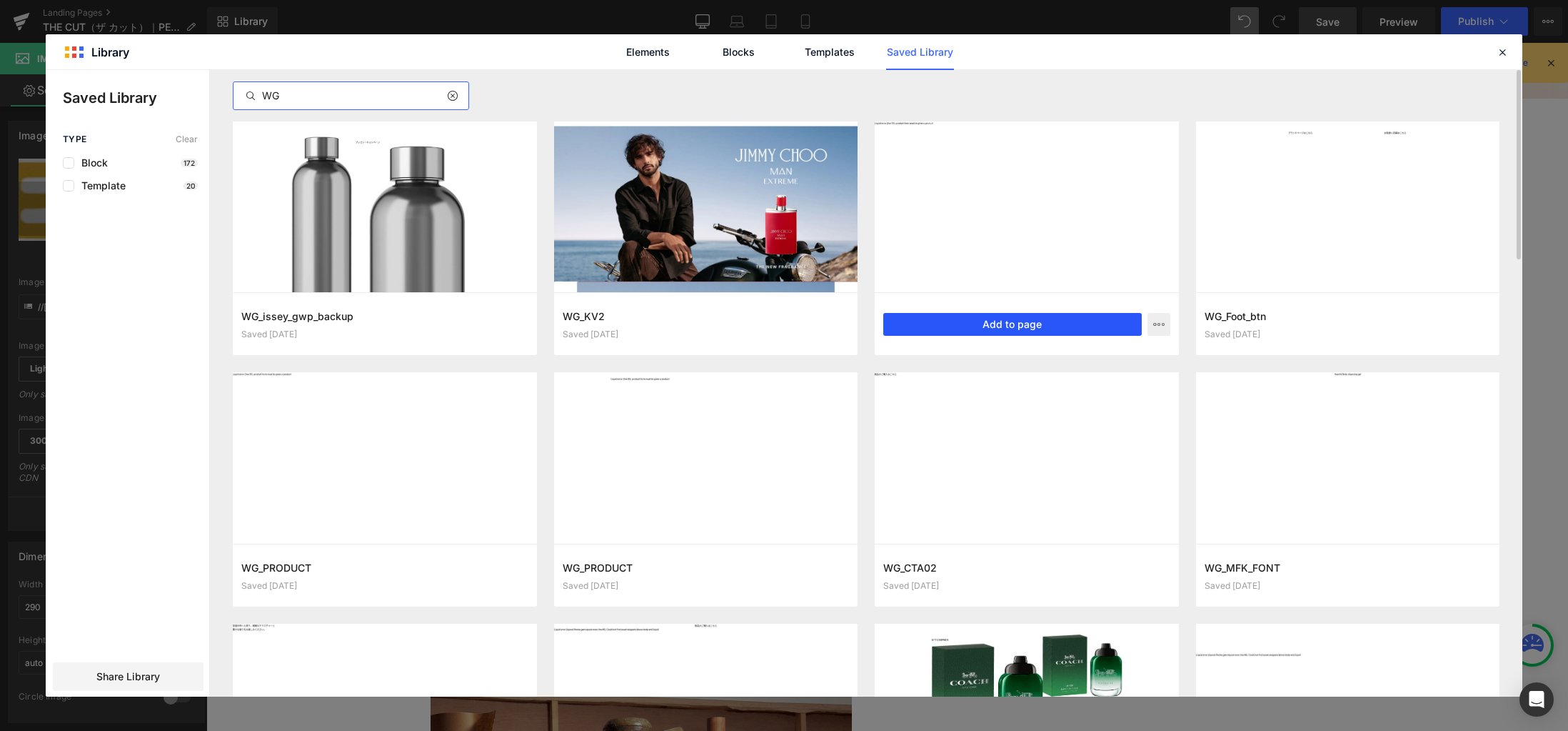
type input "WG"
drag, startPoint x: 1016, startPoint y: 323, endPoint x: 810, endPoint y: 282, distance: 210.0
click at [1016, 323] on button "Add to page" at bounding box center [1013, 324] width 258 height 23
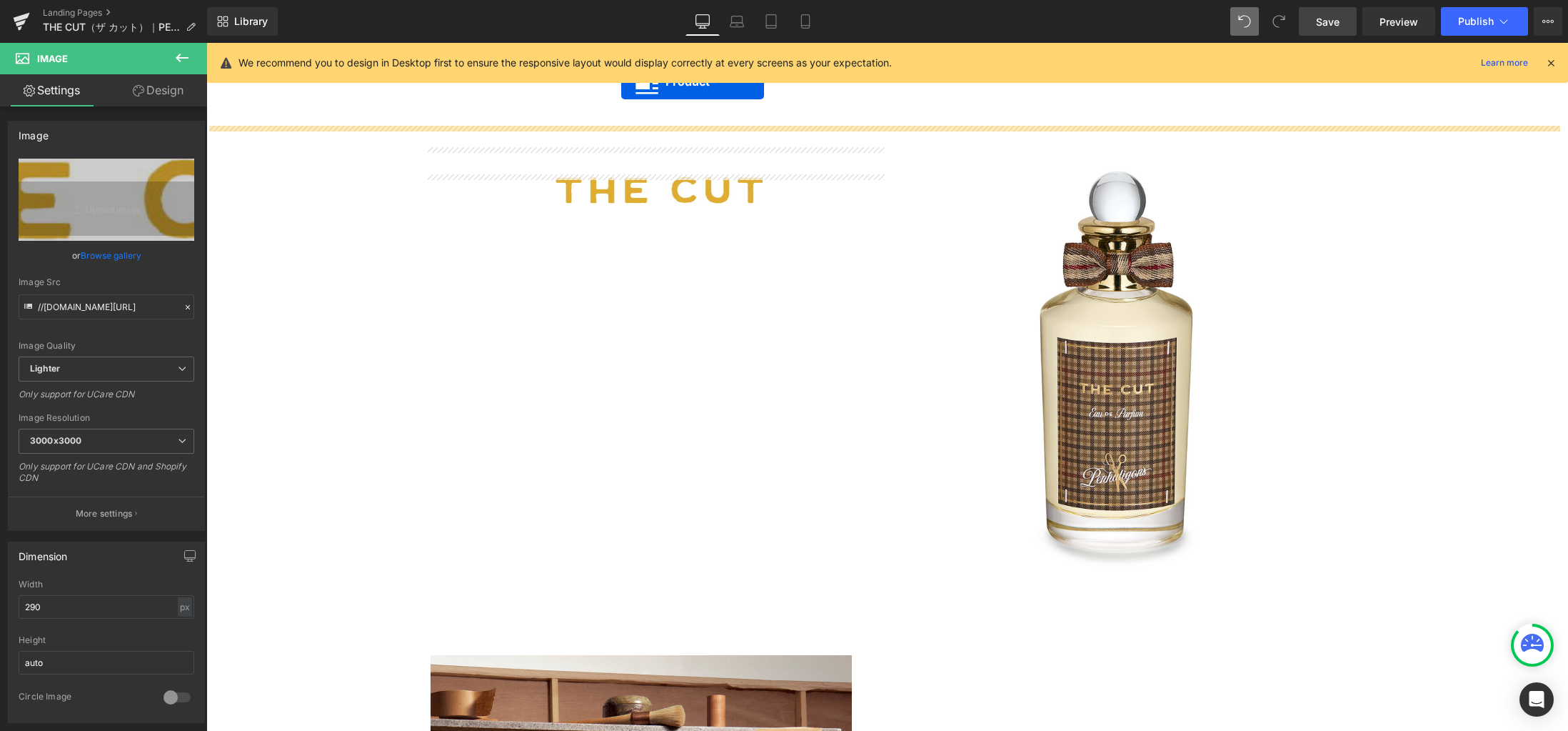
scroll to position [1644, 0]
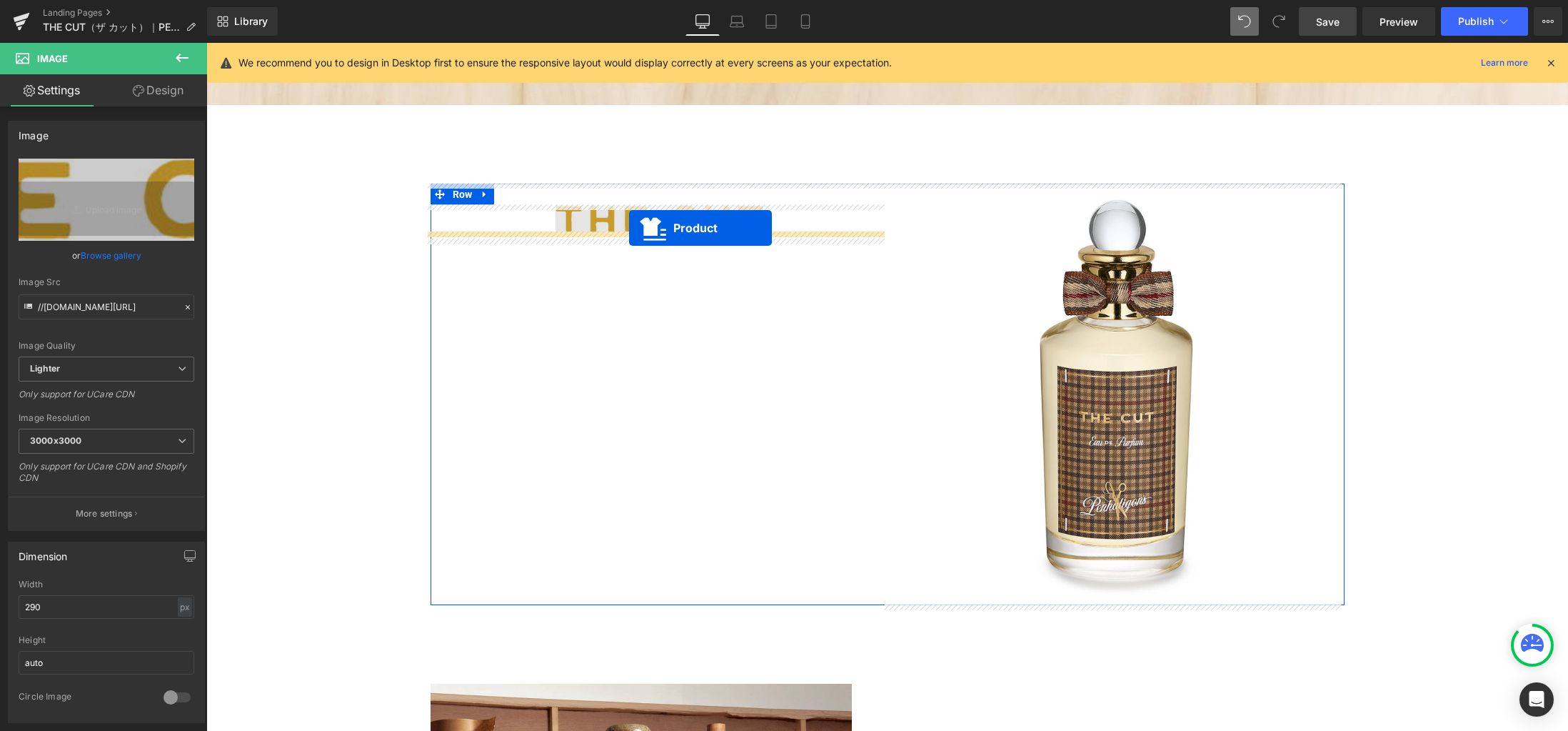
drag, startPoint x: 849, startPoint y: 482, endPoint x: 629, endPoint y: 228, distance: 336.0
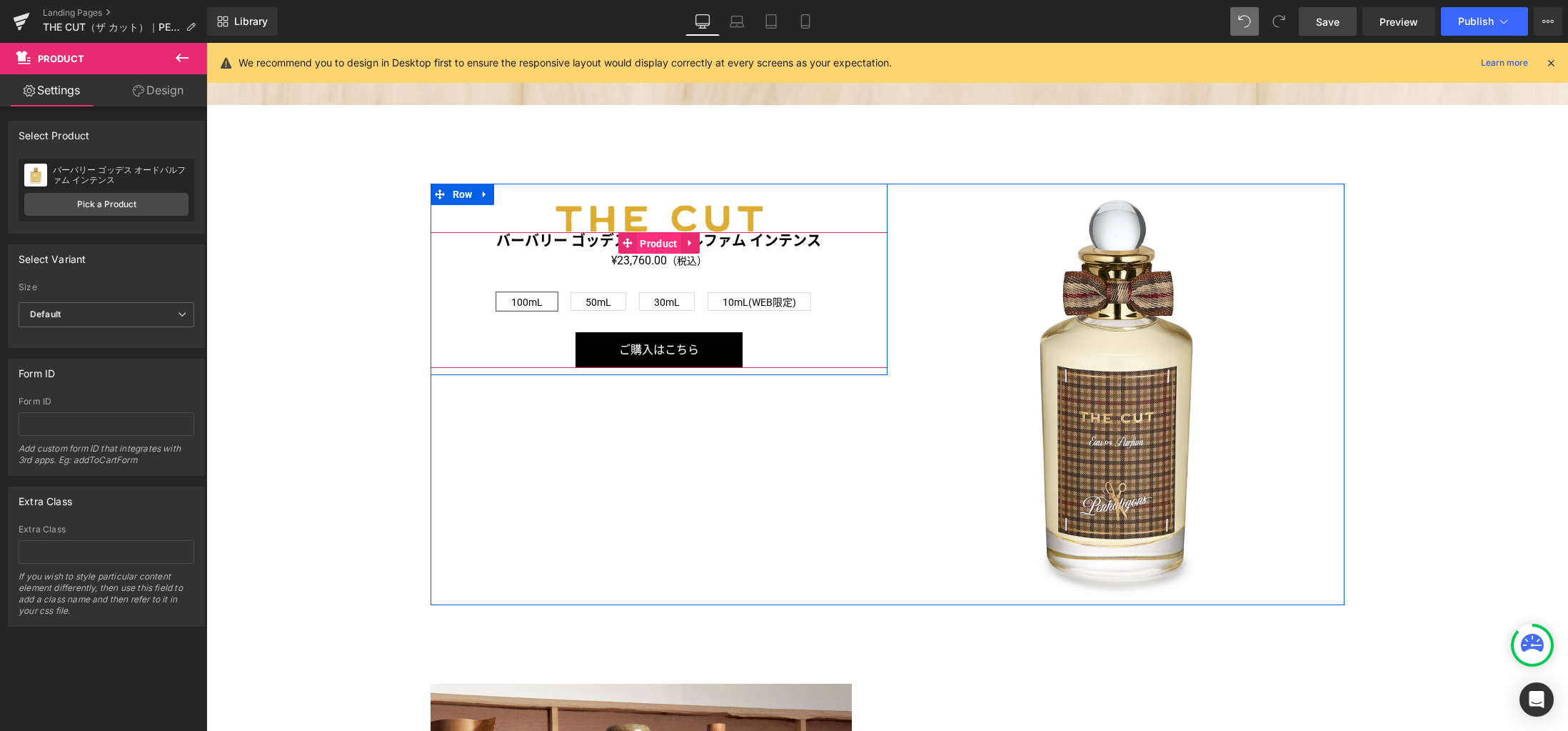
click at [644, 242] on span "Product" at bounding box center [658, 243] width 44 height 21
click at [744, 241] on link "バーバリー ゴッデス オードパルファム インテンス" at bounding box center [658, 241] width 325 height 17
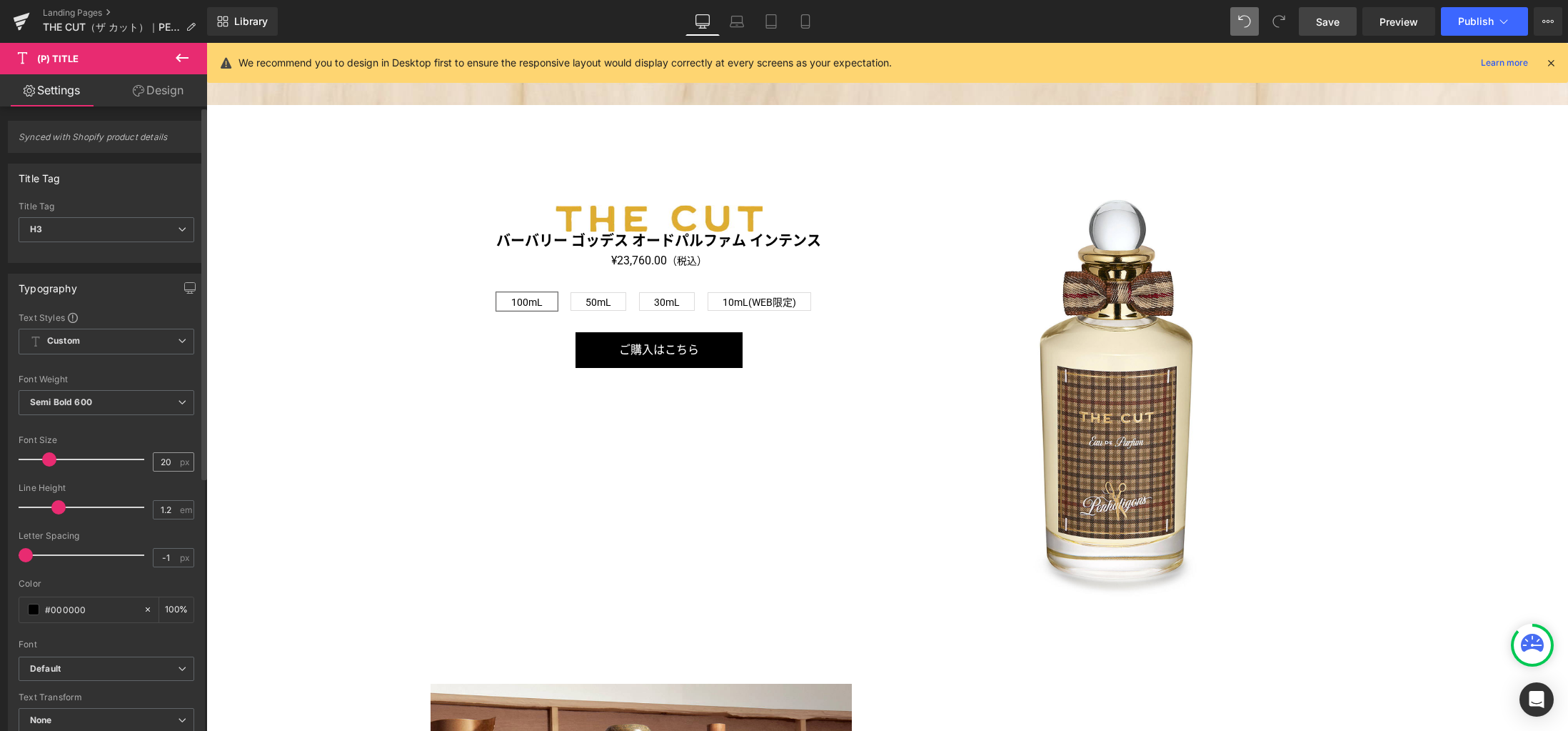
click at [174, 462] on div "20 px" at bounding box center [174, 461] width 41 height 19
type input "18"
click at [160, 409] on span "Semi Bold 600" at bounding box center [106, 403] width 176 height 25
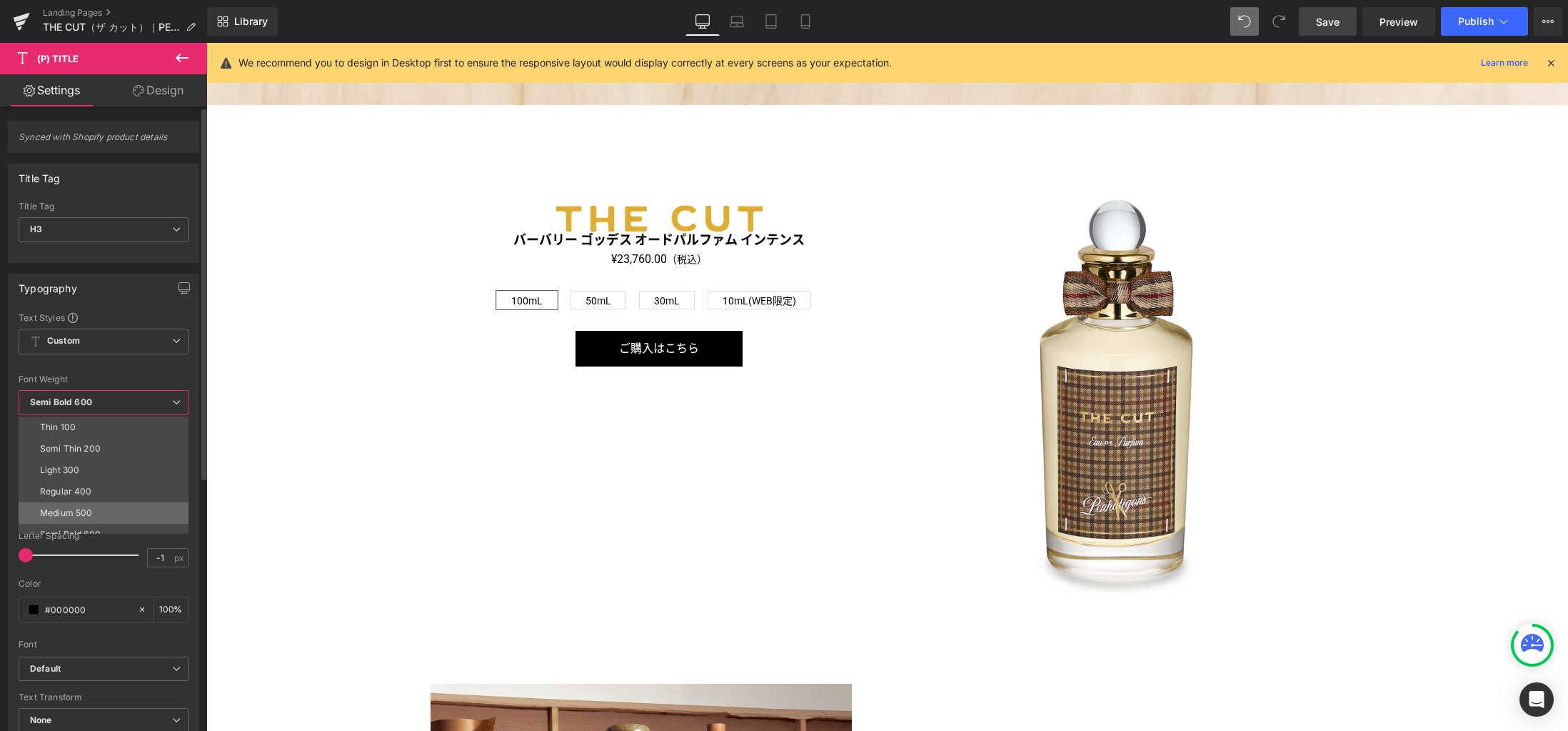
click at [121, 510] on li "Medium 500" at bounding box center [106, 512] width 177 height 21
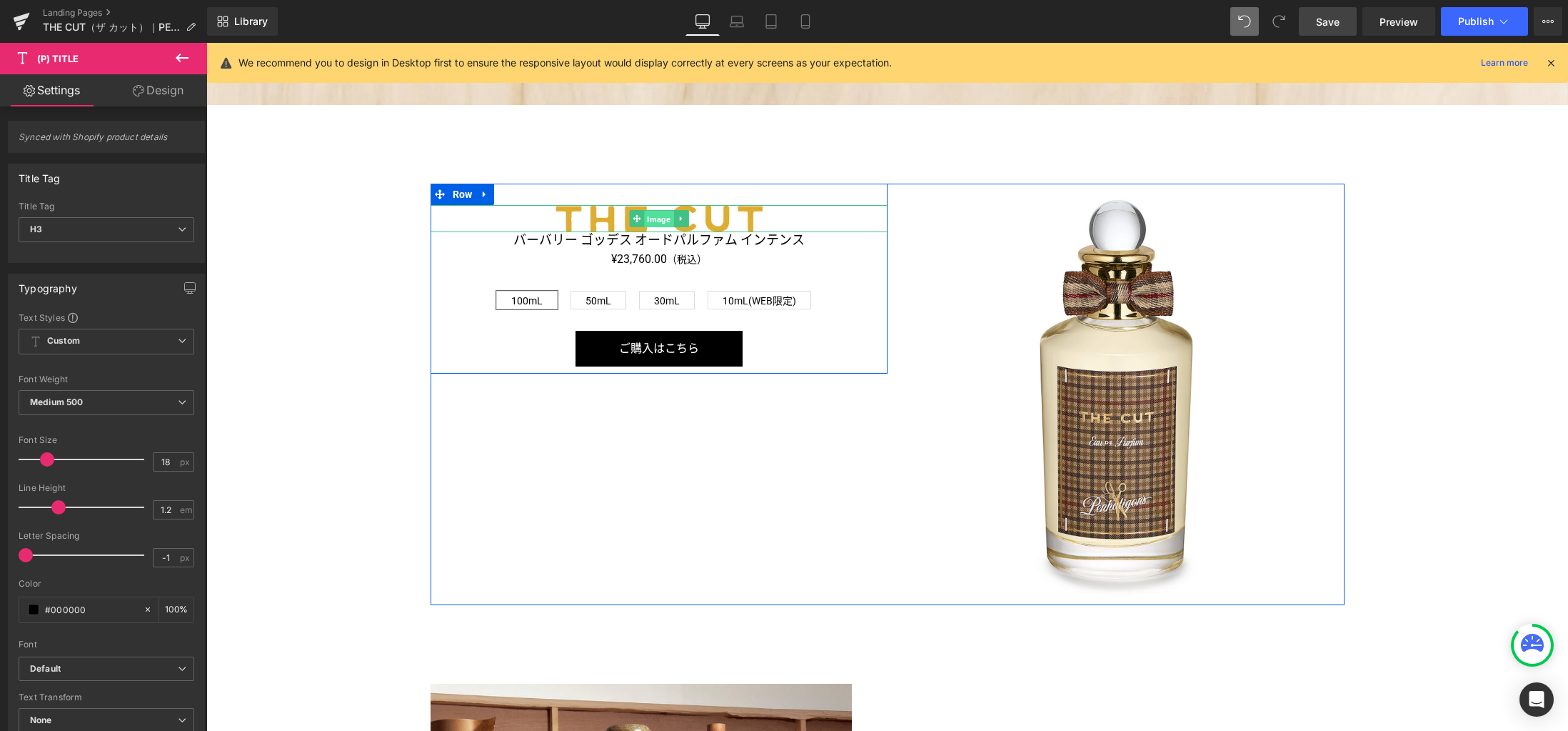
click at [653, 220] on span "Image" at bounding box center [658, 220] width 29 height 17
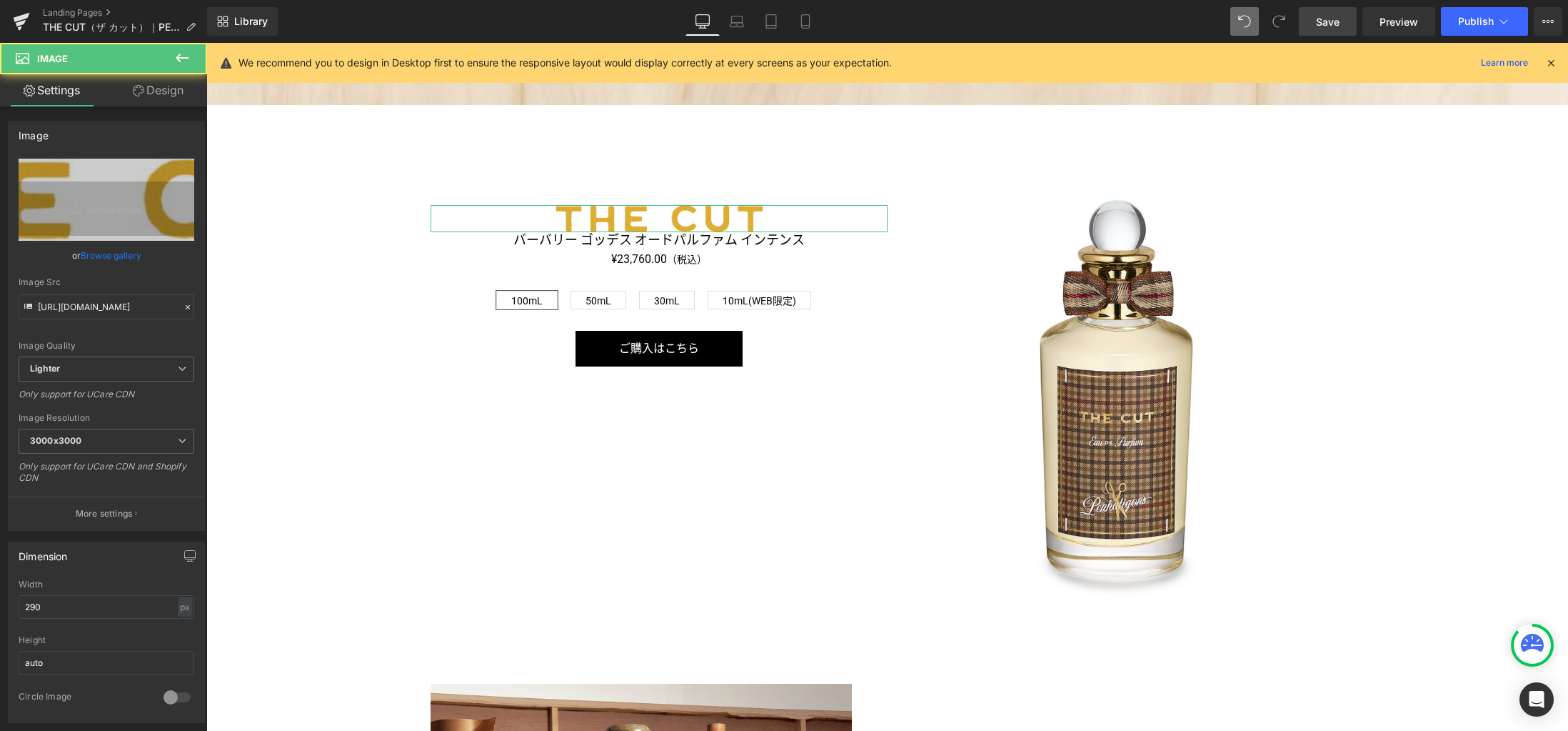
click at [162, 87] on link "Design" at bounding box center [158, 90] width 104 height 33
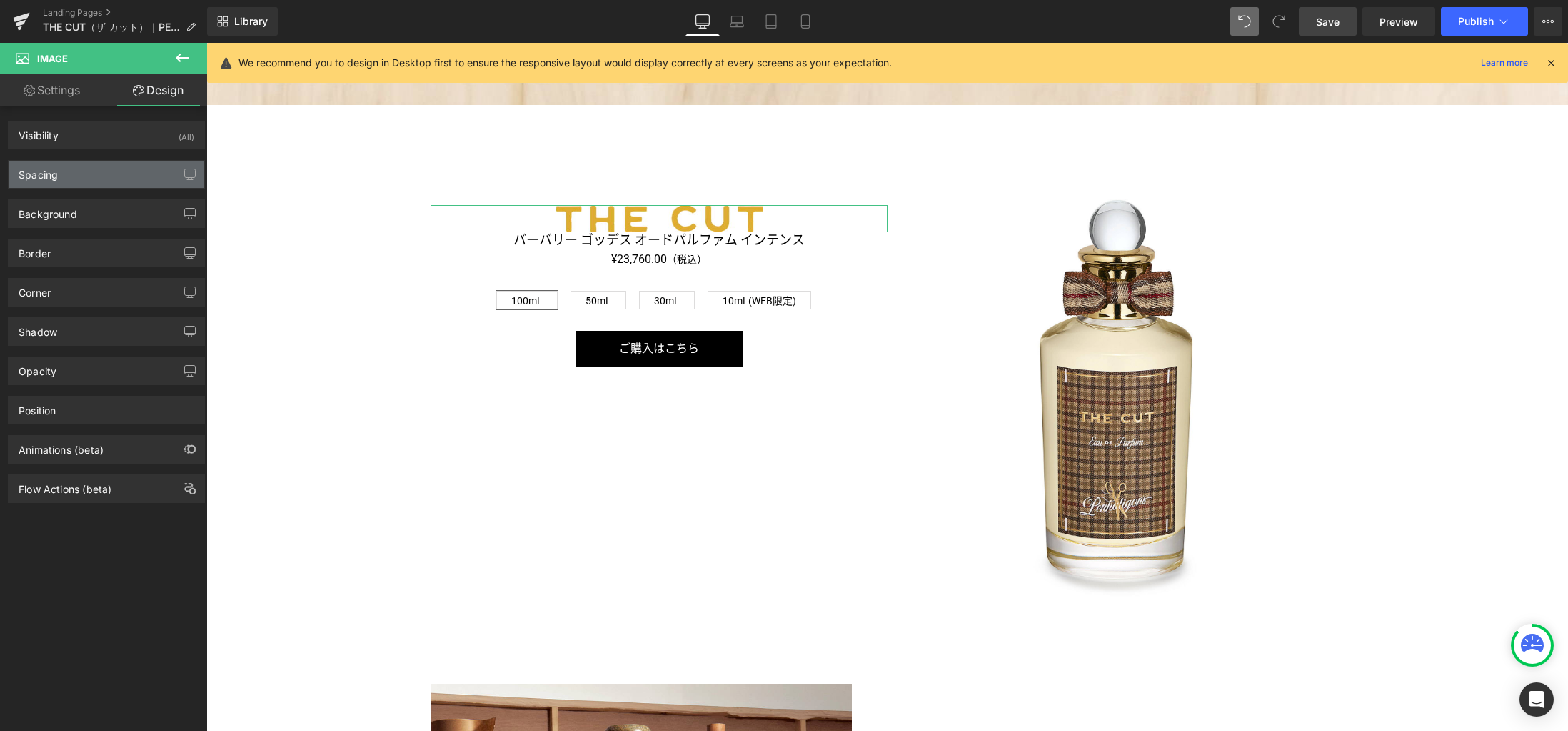
click at [104, 179] on div "Spacing" at bounding box center [106, 174] width 196 height 27
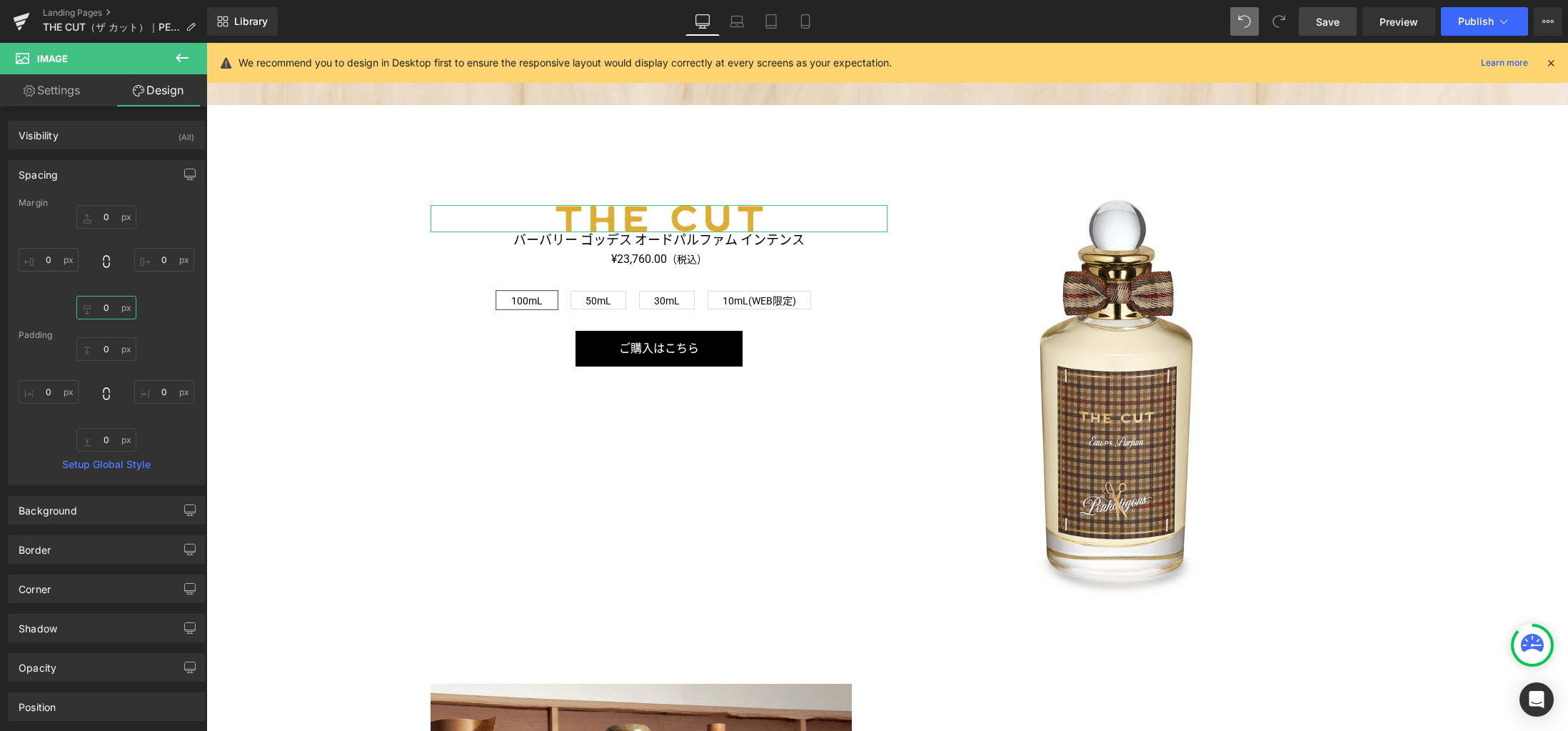
click at [107, 305] on input "0" at bounding box center [106, 308] width 60 height 24
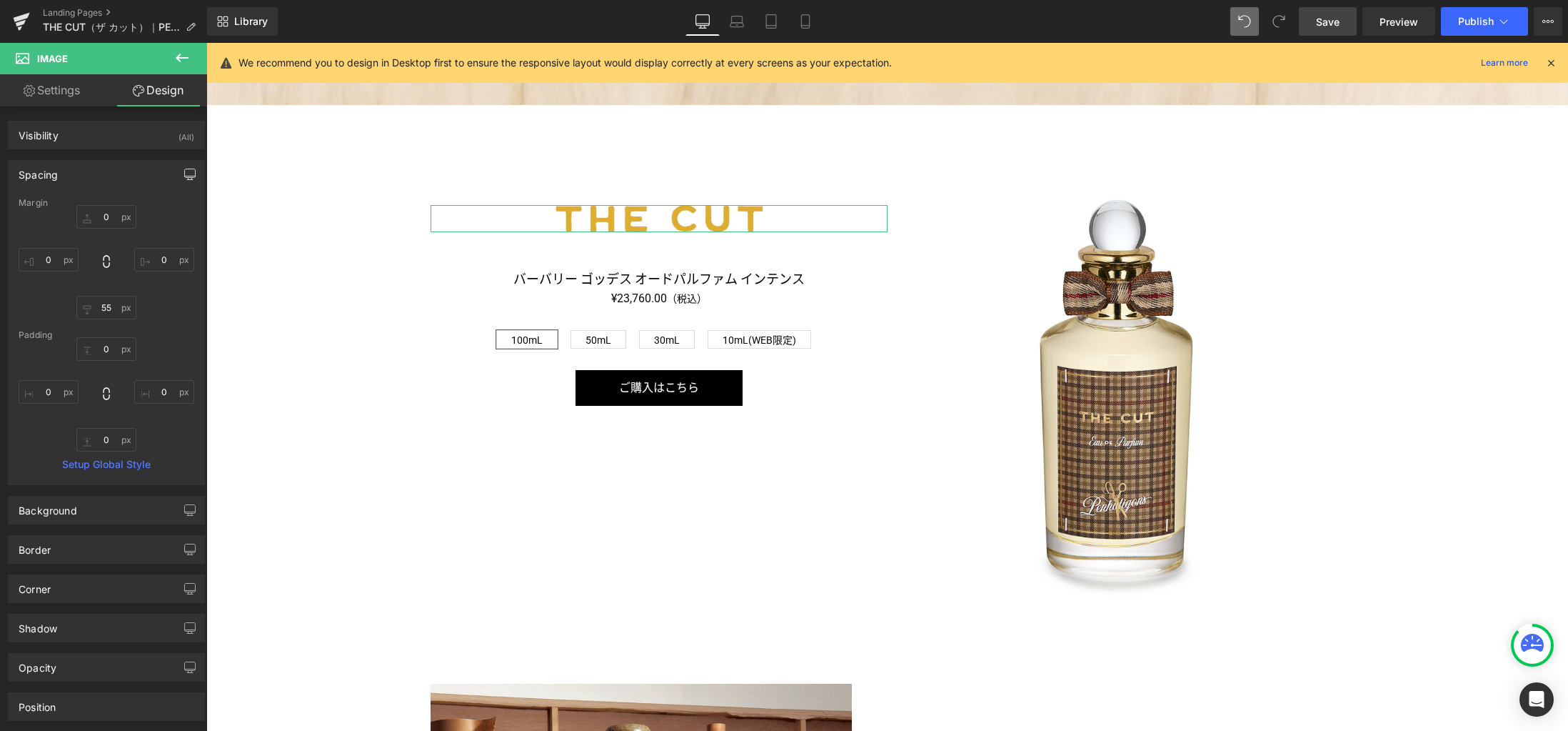
click at [184, 178] on icon "button" at bounding box center [189, 174] width 11 height 11
click at [84, 201] on button "Laptop" at bounding box center [80, 205] width 44 height 25
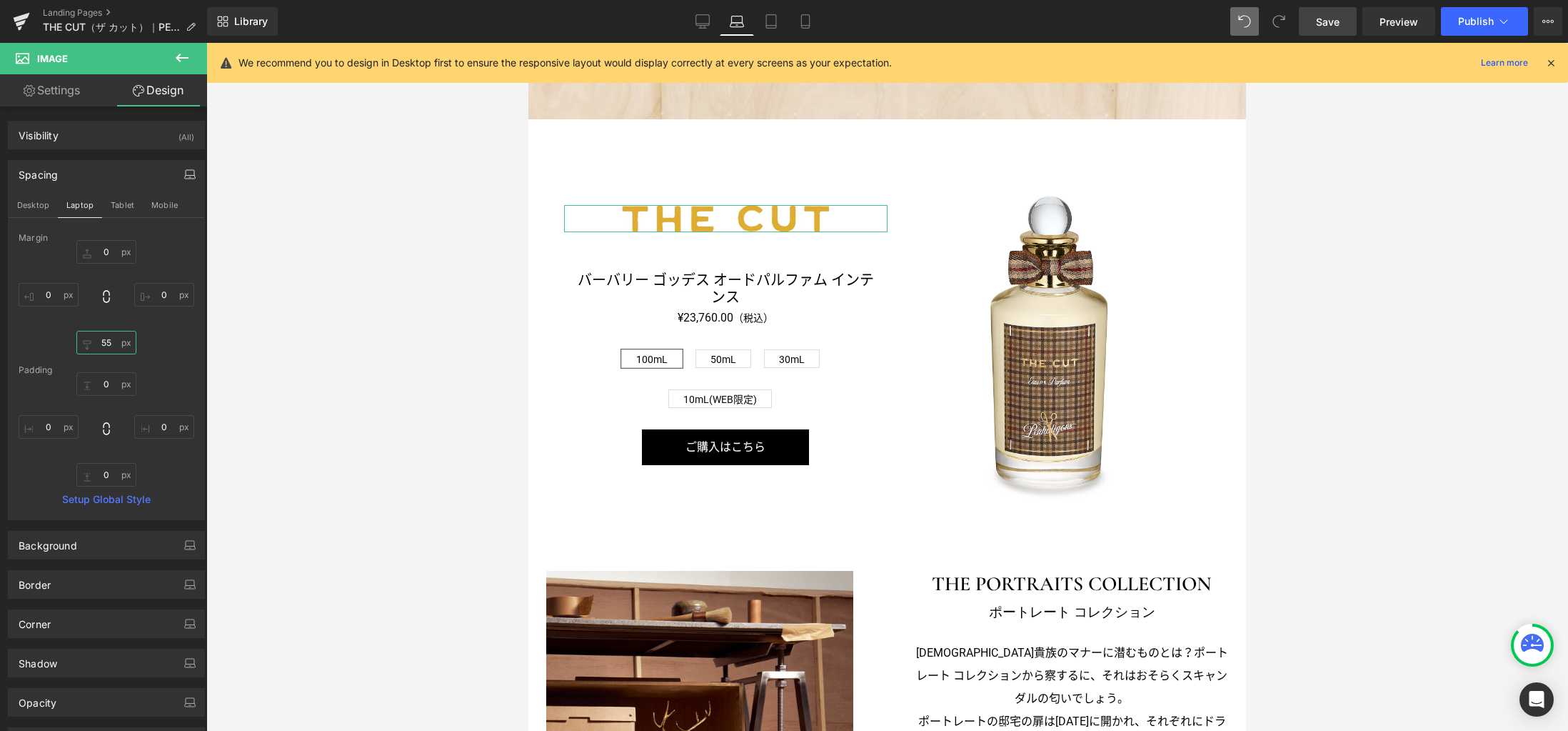
drag, startPoint x: 111, startPoint y: 341, endPoint x: 125, endPoint y: 343, distance: 14.1
click at [111, 341] on input "55" at bounding box center [106, 343] width 60 height 24
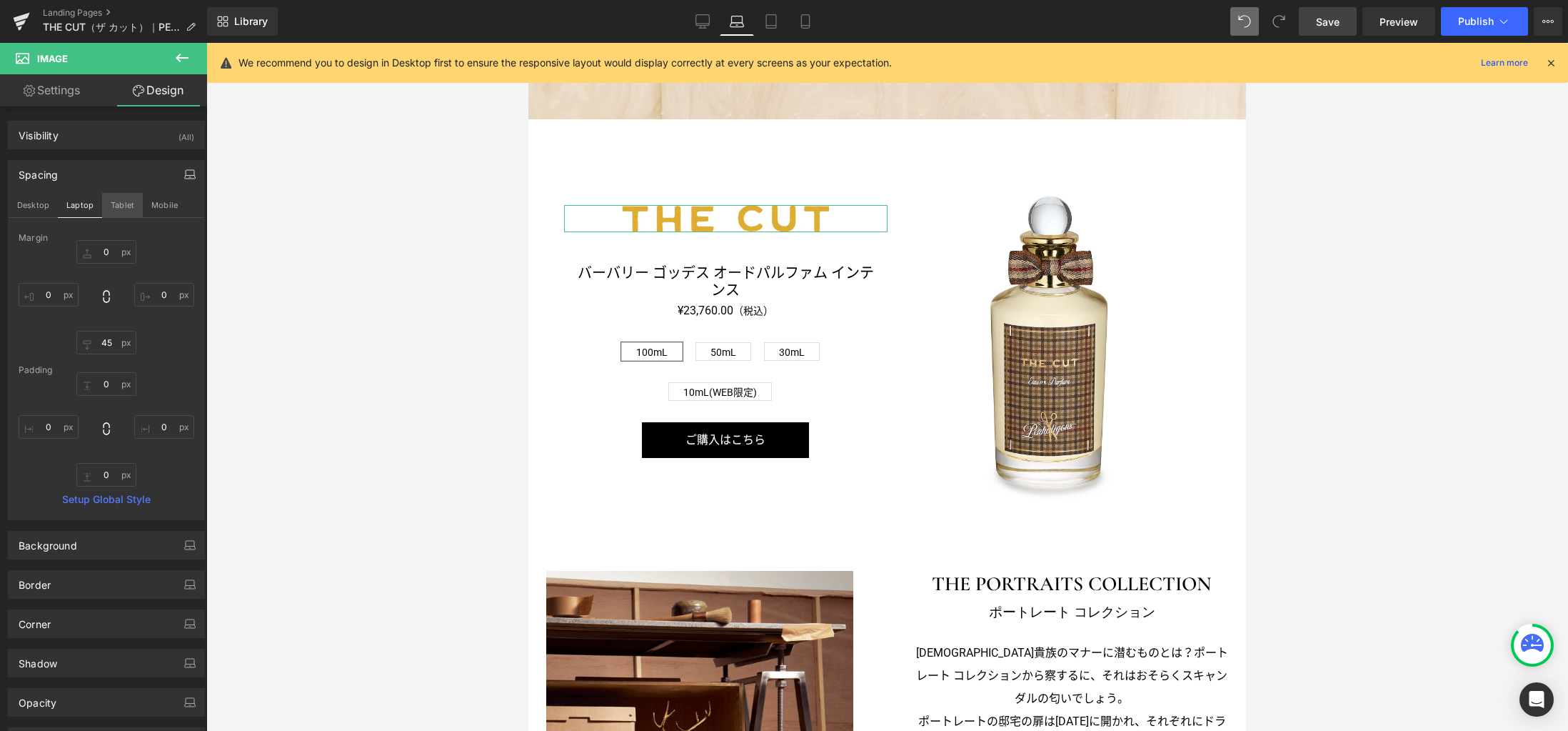
click at [122, 200] on button "Tablet" at bounding box center [122, 205] width 40 height 25
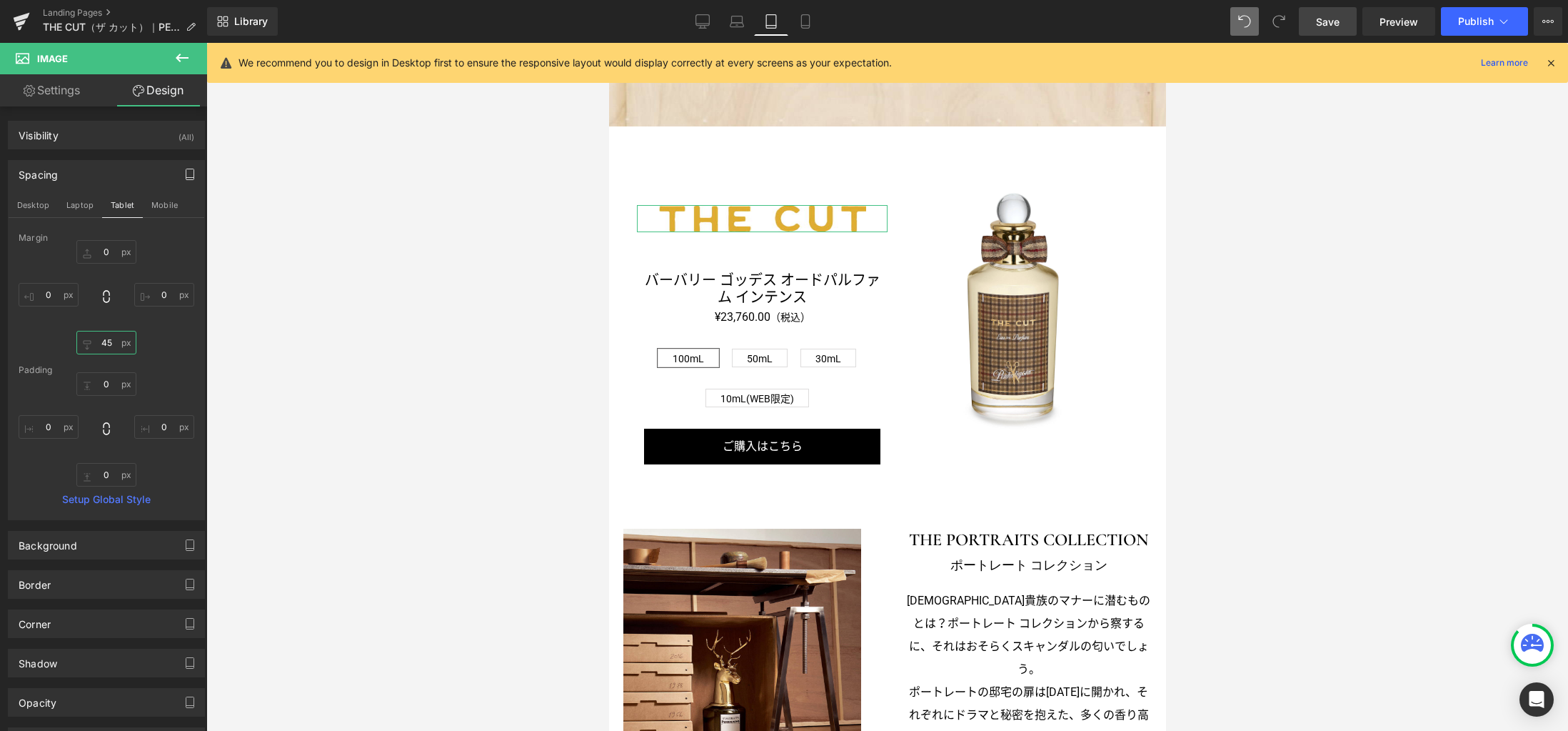
click at [109, 340] on input "45" at bounding box center [106, 343] width 60 height 24
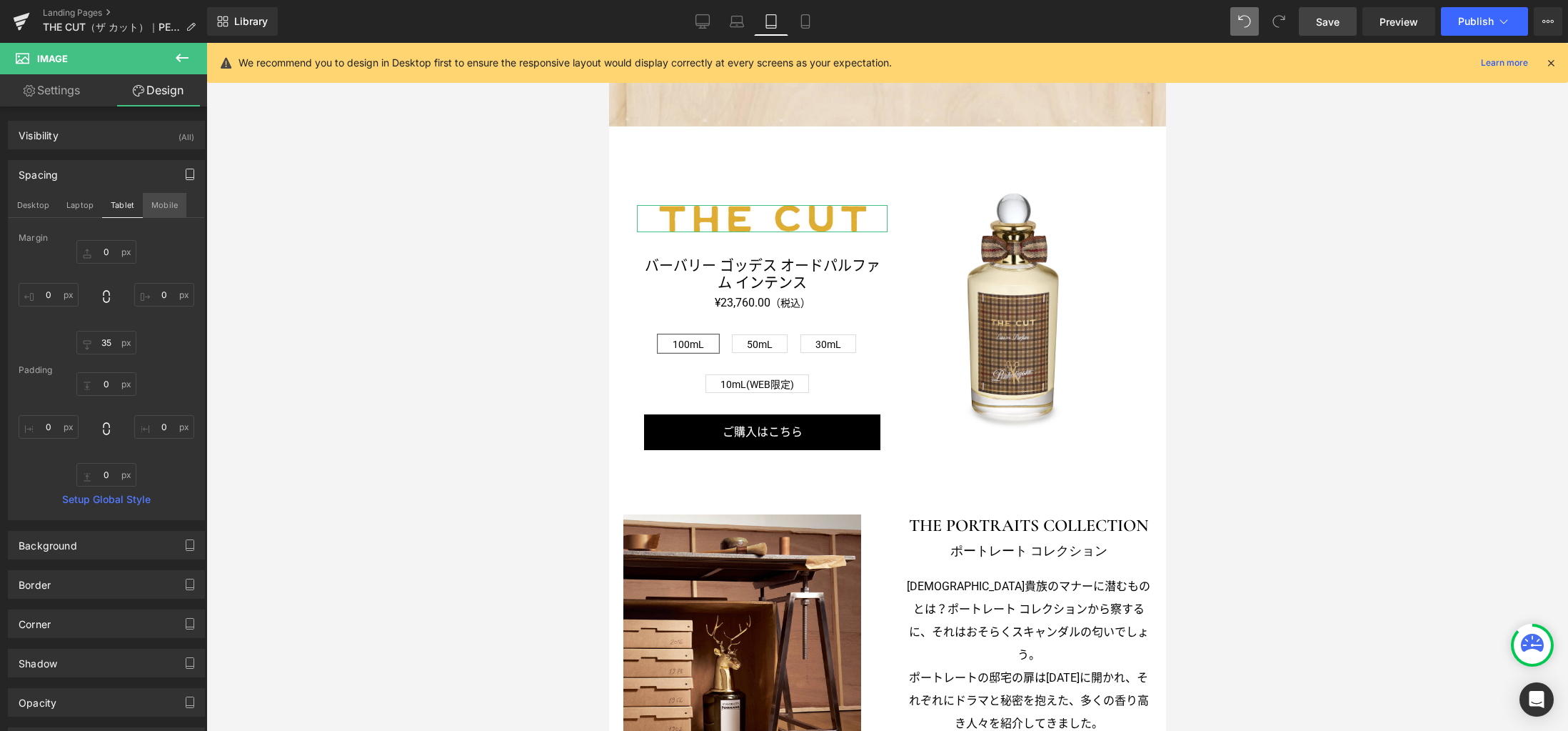
click at [167, 203] on button "Mobile" at bounding box center [164, 205] width 44 height 25
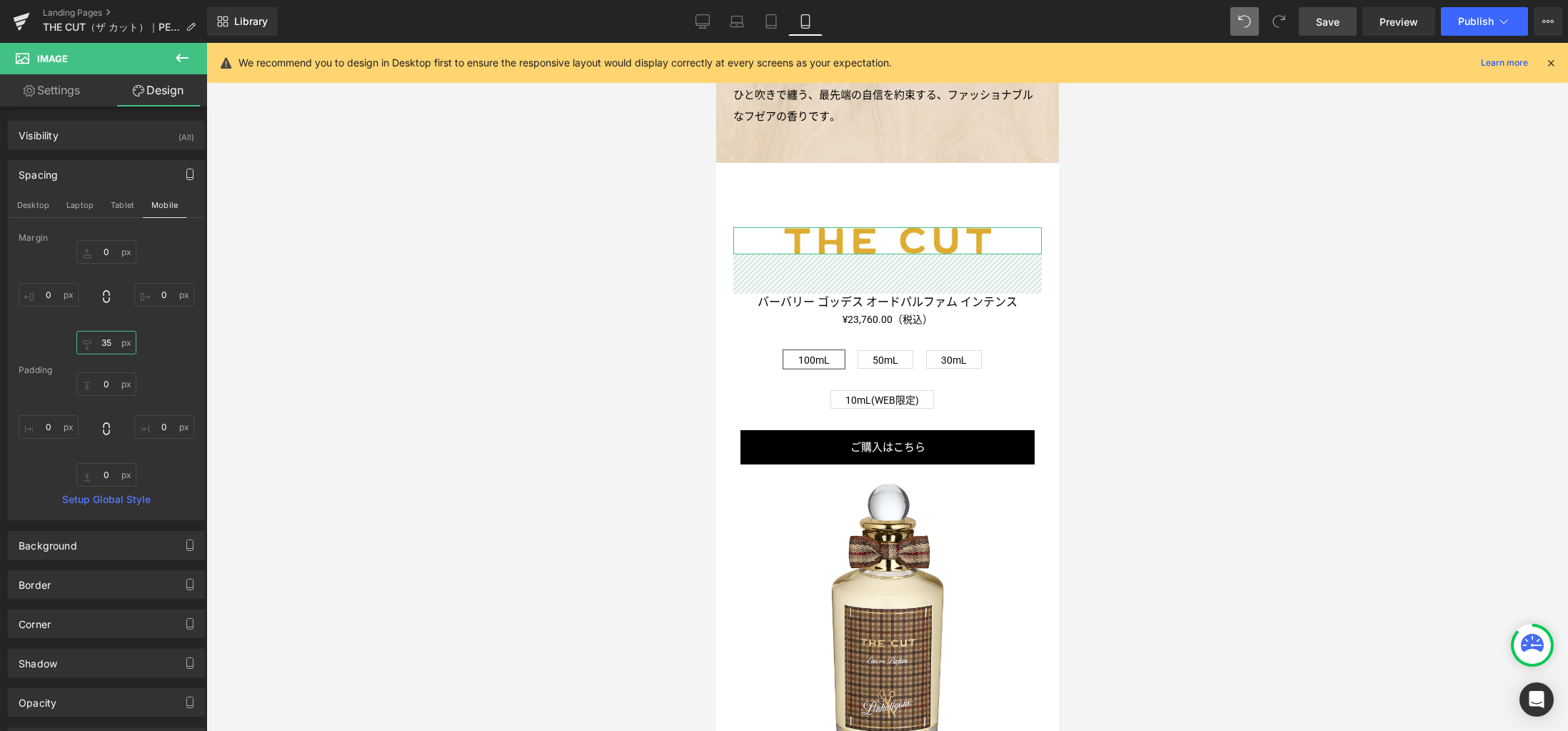
drag, startPoint x: 112, startPoint y: 345, endPoint x: 140, endPoint y: 345, distance: 28.0
click at [111, 345] on input "35" at bounding box center [106, 343] width 60 height 24
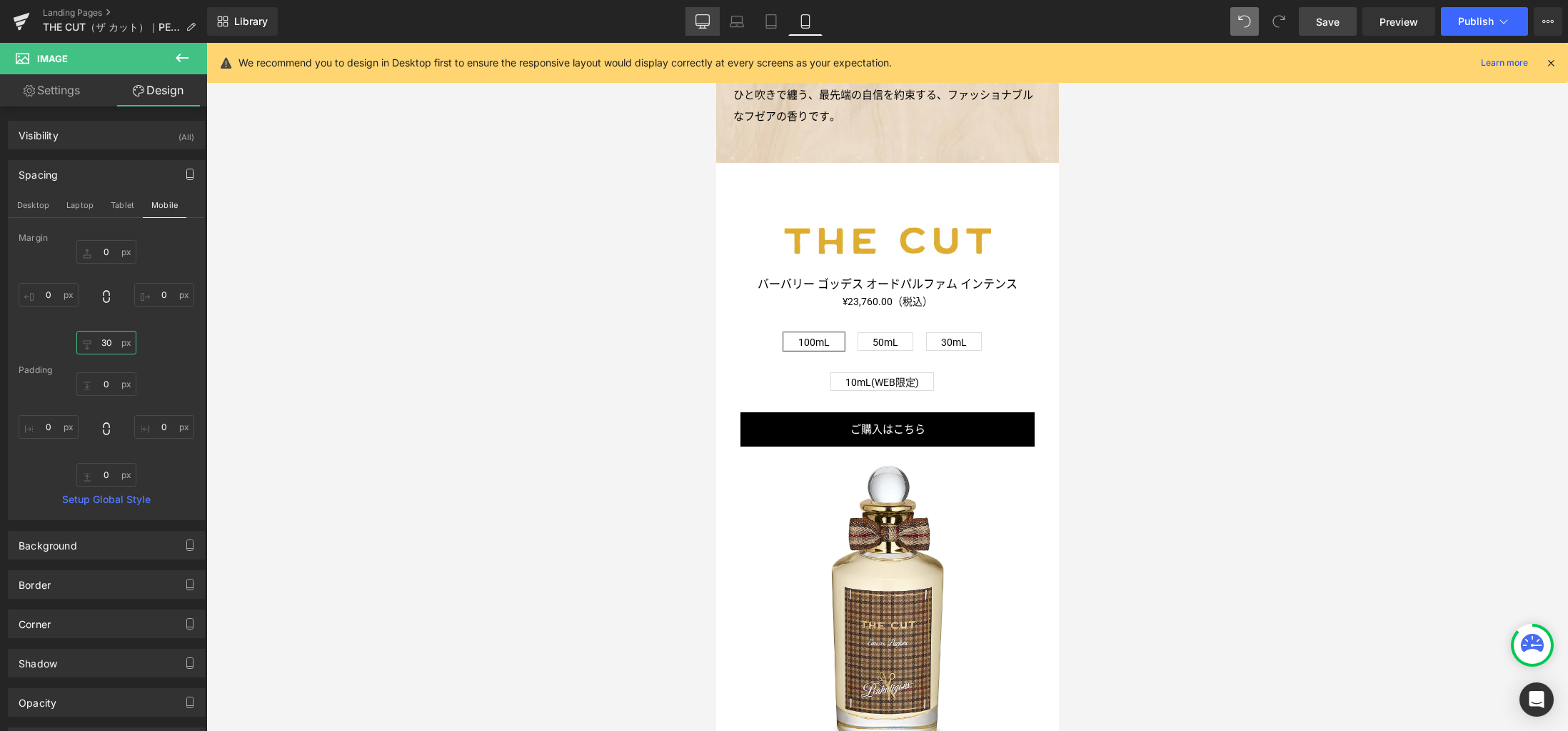
type input "30"
click at [710, 25] on icon at bounding box center [703, 21] width 14 height 14
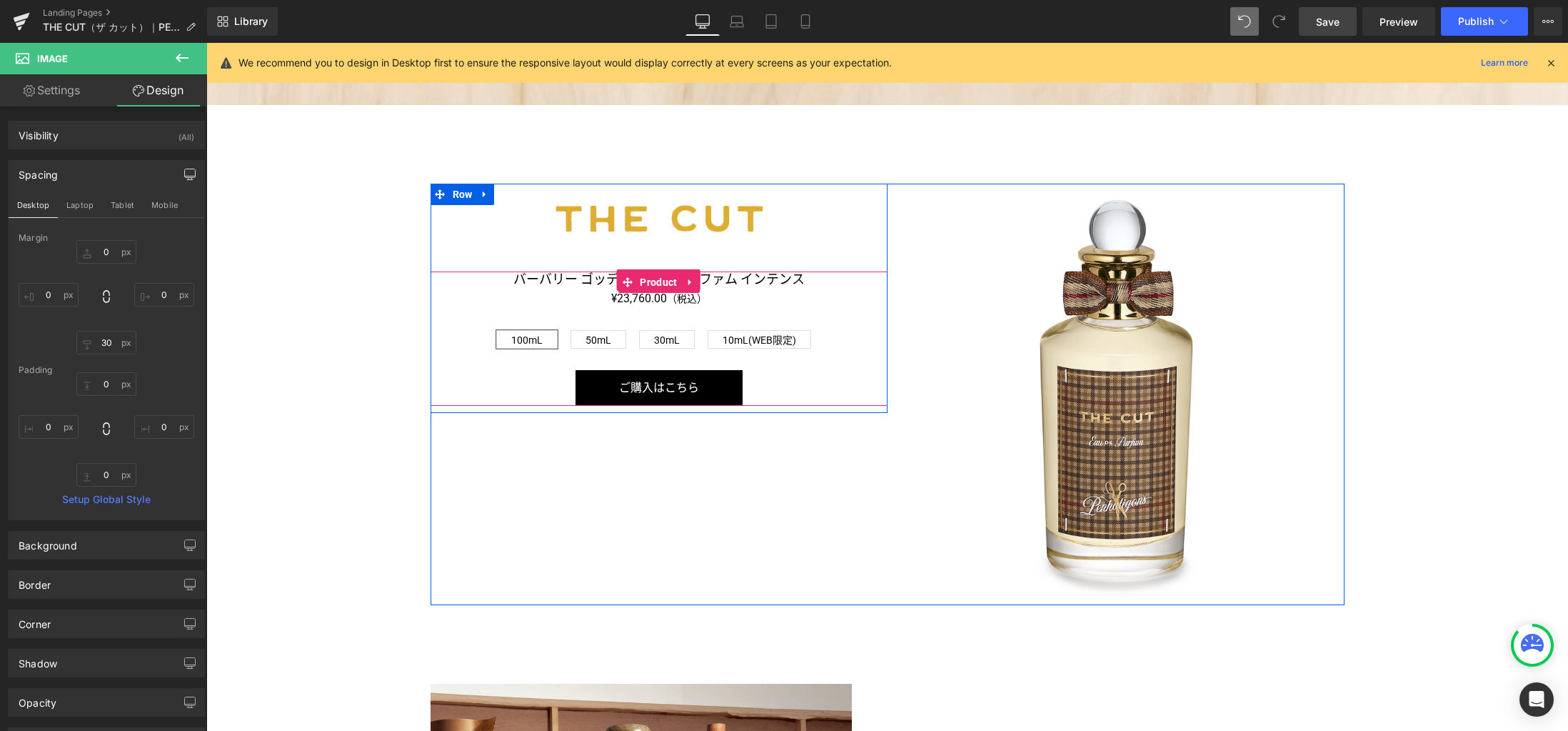
click at [753, 279] on link "バーバリー ゴッデス オードパルファム インテンス" at bounding box center [659, 279] width 292 height 16
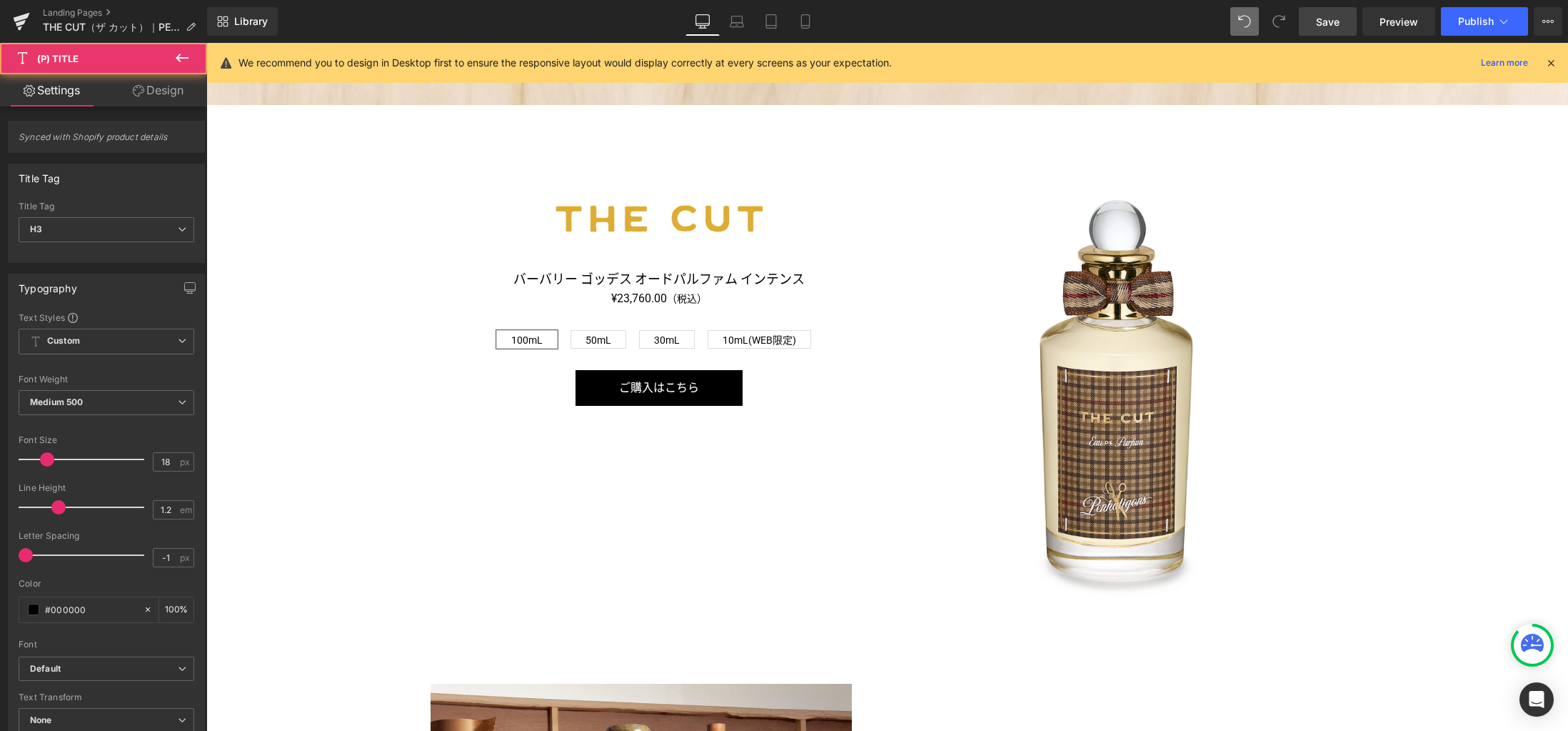
click at [165, 92] on link "Design" at bounding box center [158, 90] width 104 height 33
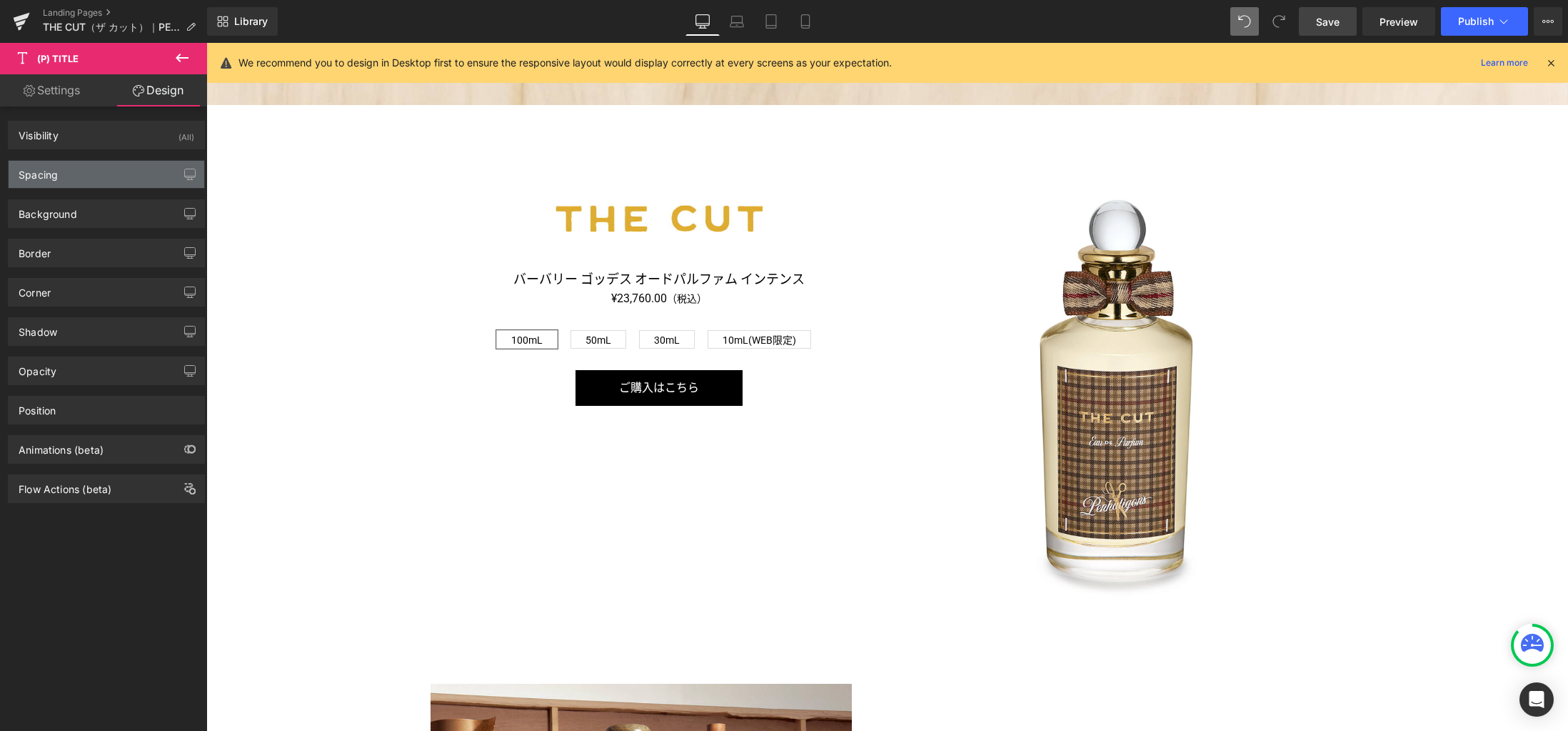
click at [108, 170] on div "Spacing" at bounding box center [106, 174] width 196 height 27
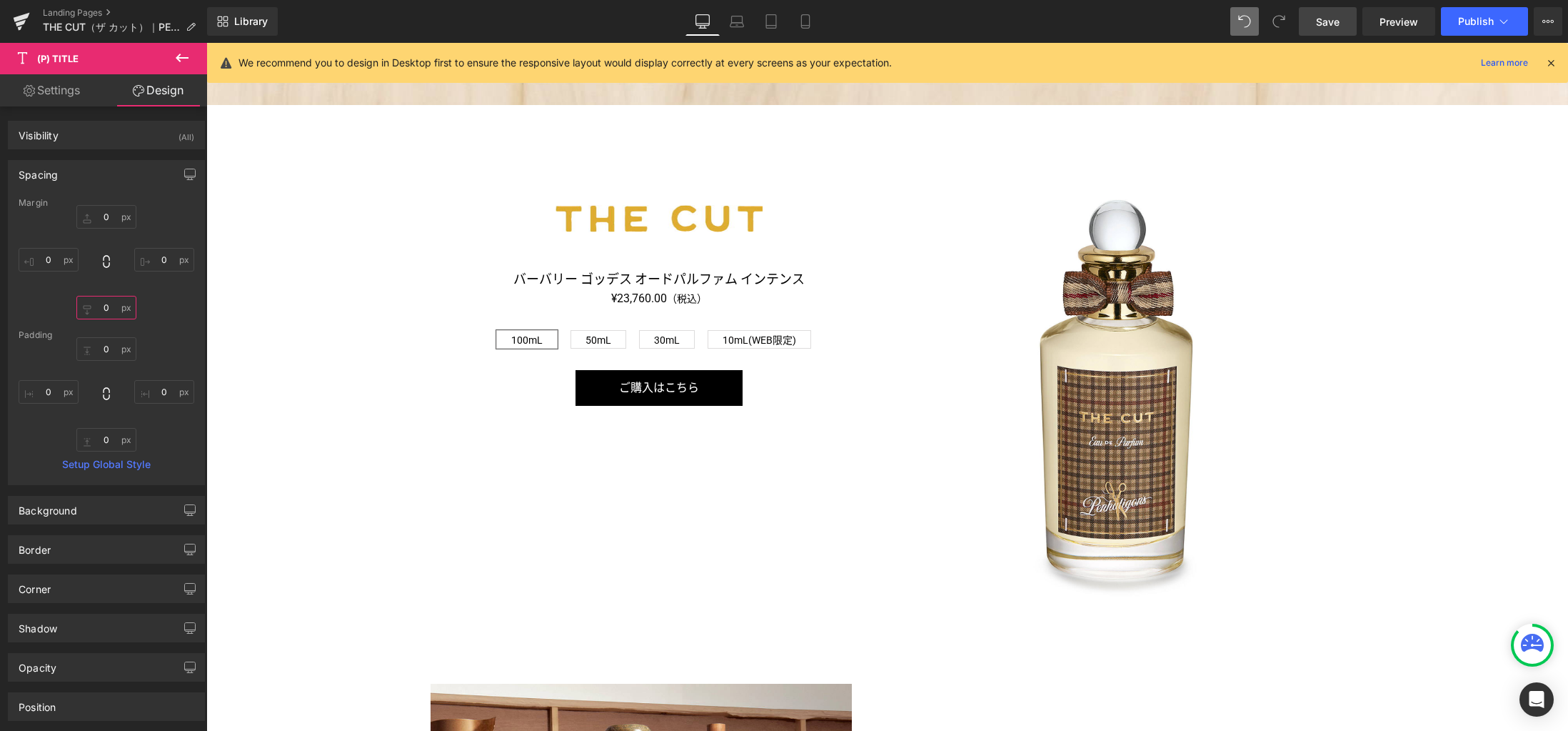
click at [110, 315] on input "0" at bounding box center [106, 308] width 60 height 24
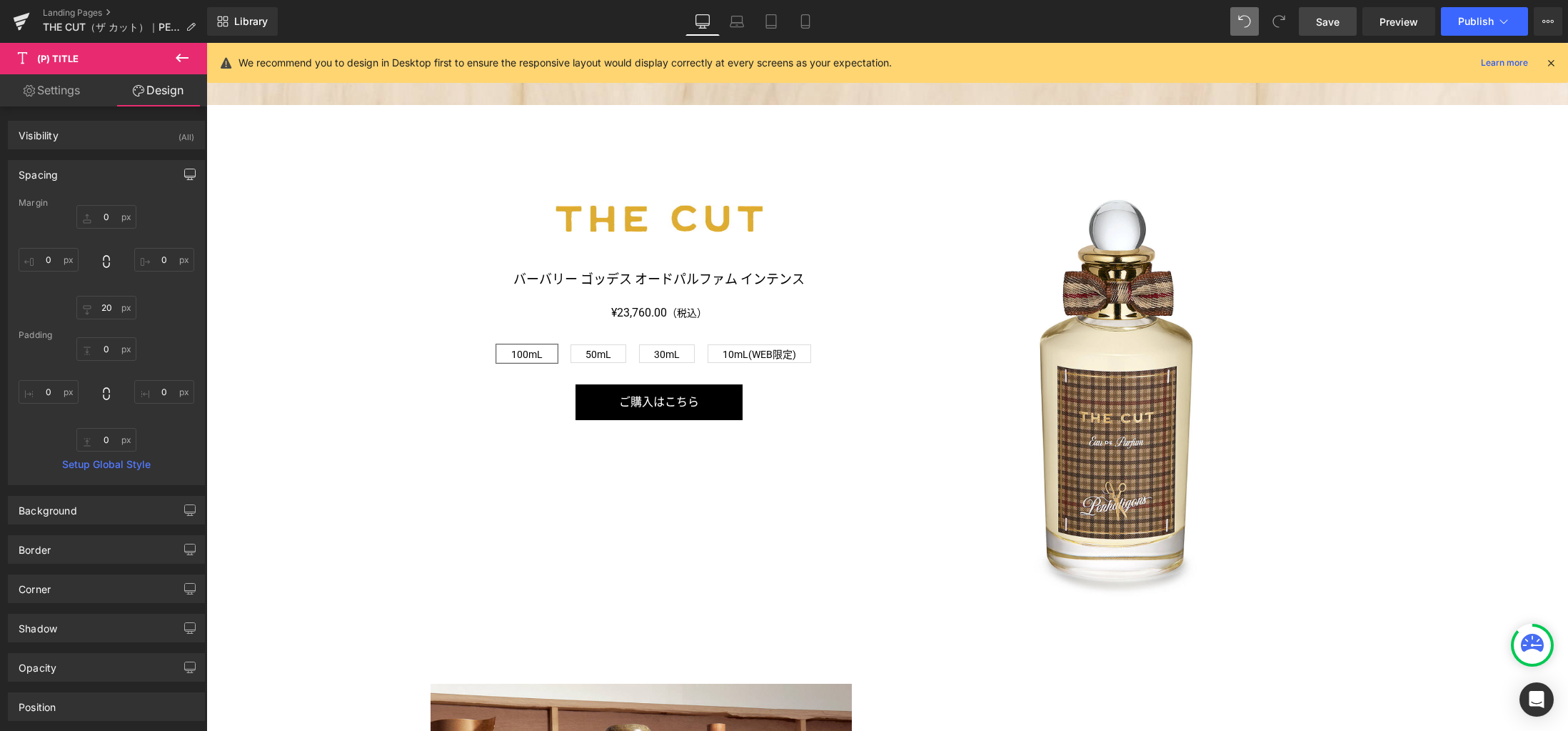
click at [184, 170] on icon "button" at bounding box center [189, 174] width 11 height 11
click at [80, 202] on button "Laptop" at bounding box center [80, 205] width 44 height 25
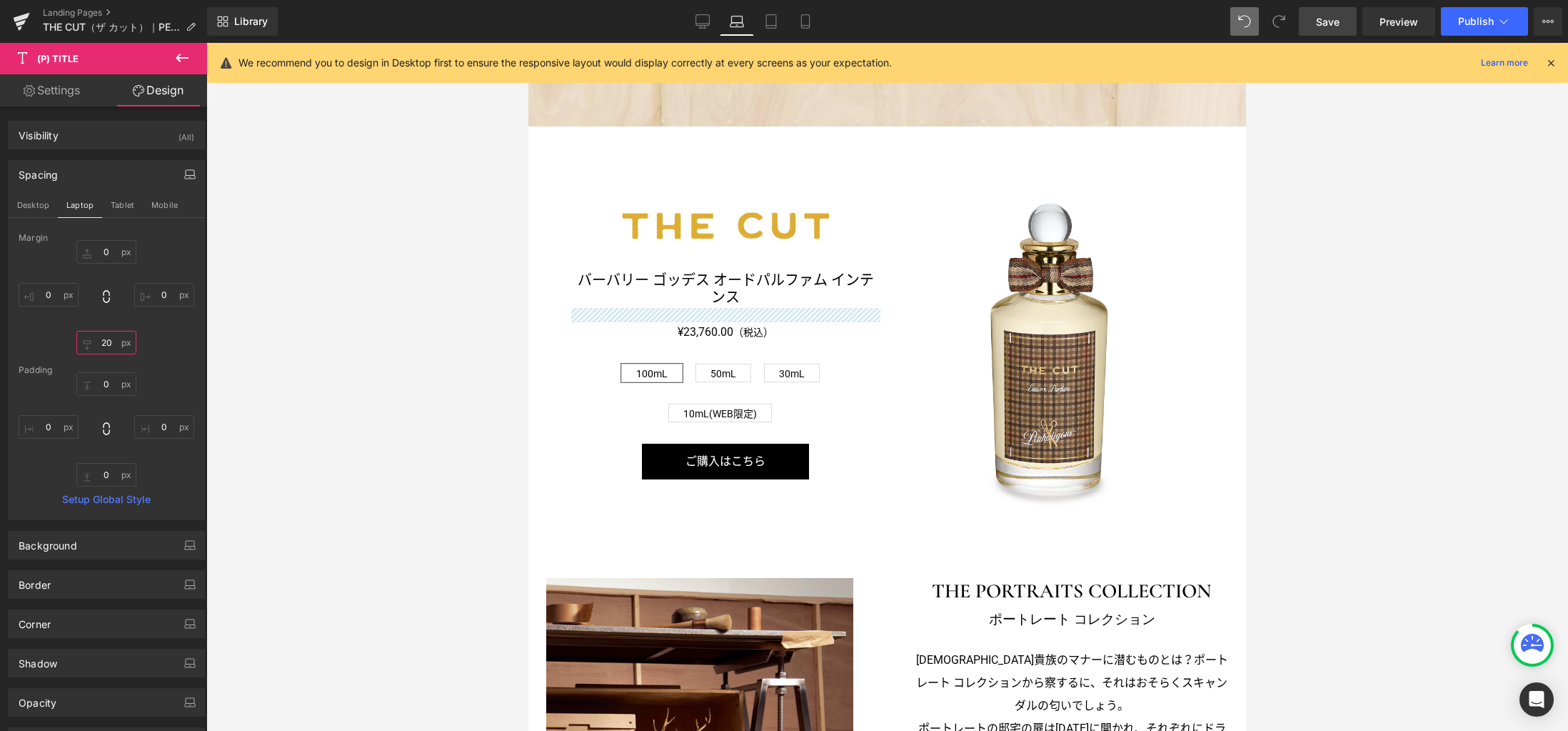
click at [109, 345] on input "20" at bounding box center [106, 343] width 60 height 24
click at [130, 205] on button "Tablet" at bounding box center [122, 205] width 40 height 25
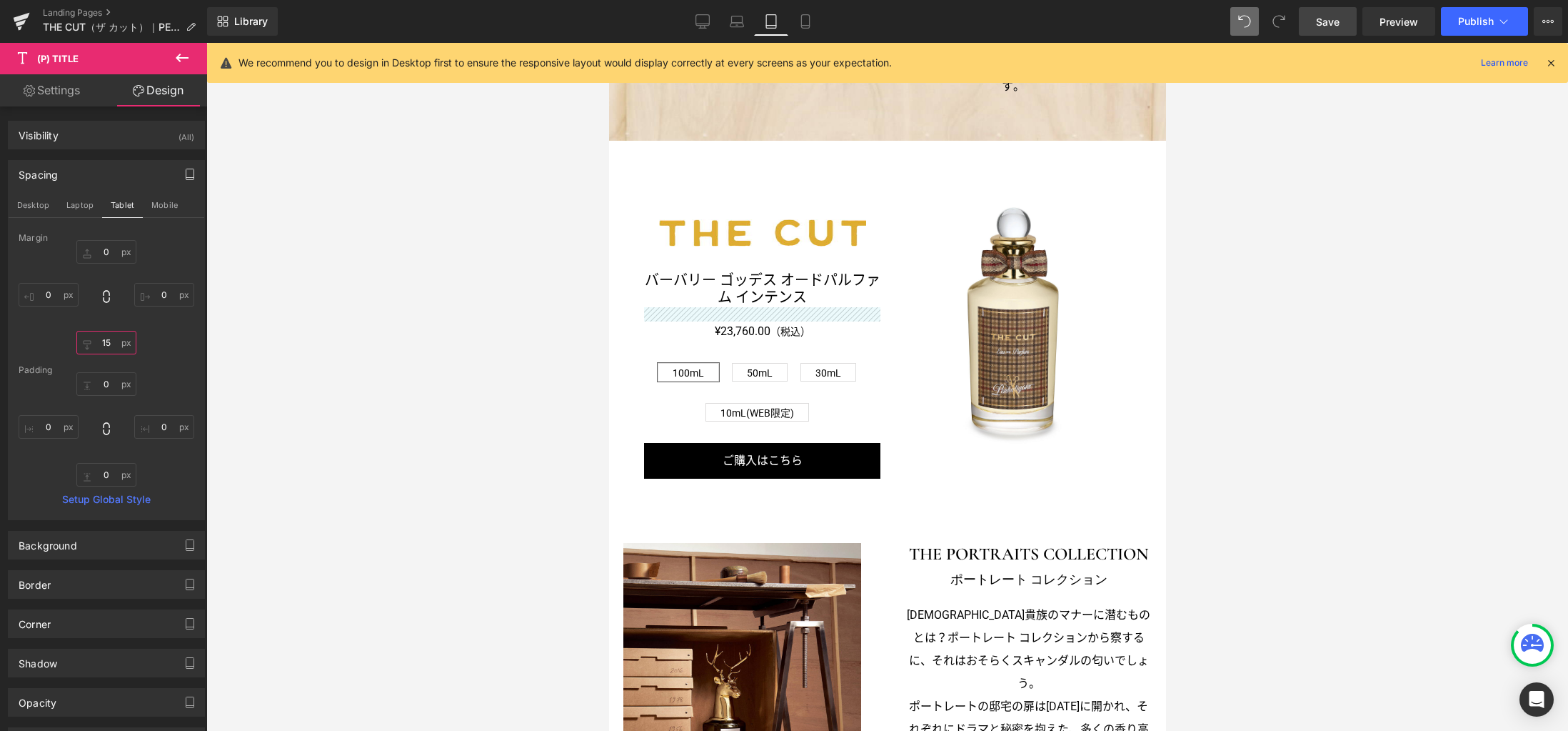
click at [108, 343] on input "15" at bounding box center [106, 343] width 60 height 24
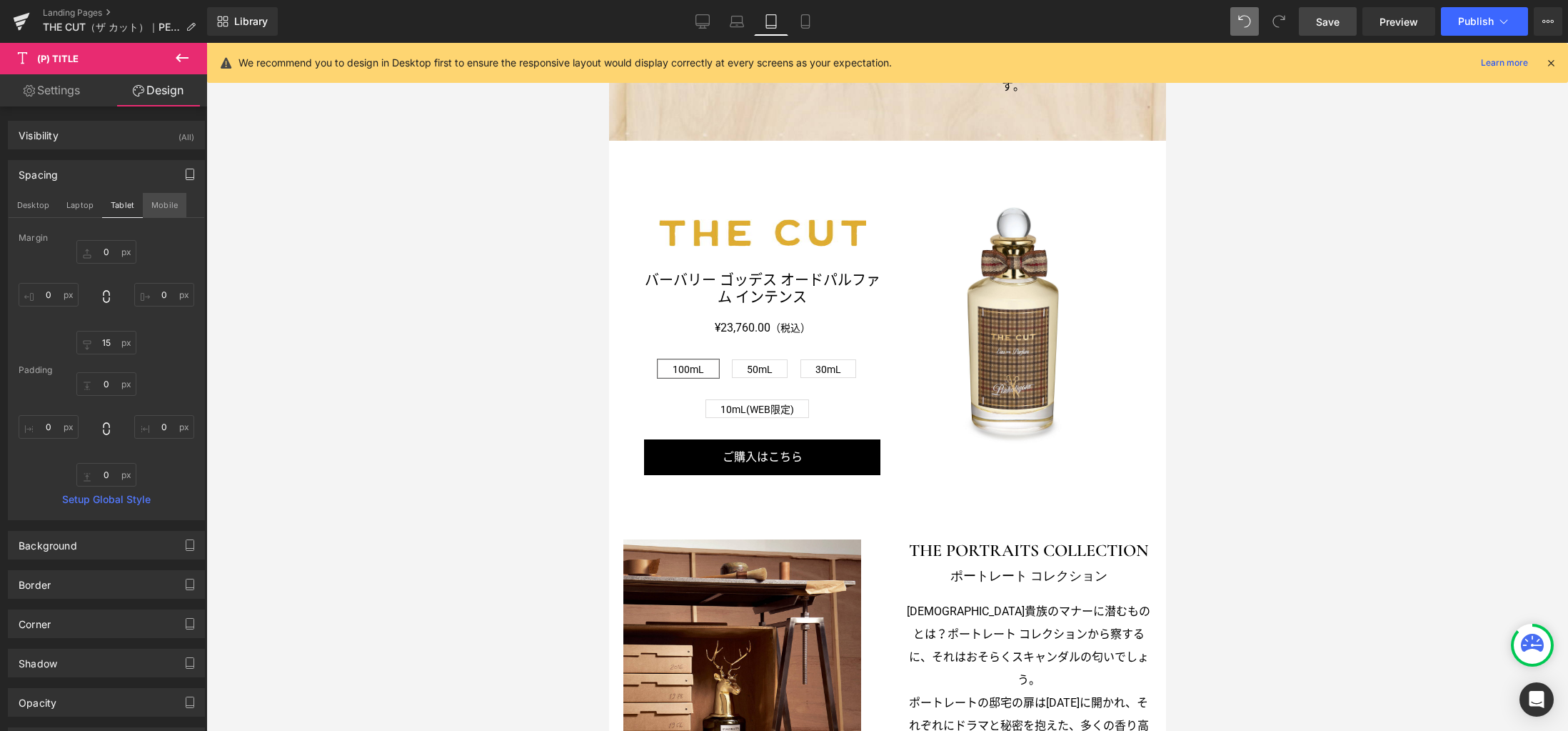
click at [158, 204] on button "Mobile" at bounding box center [164, 205] width 44 height 25
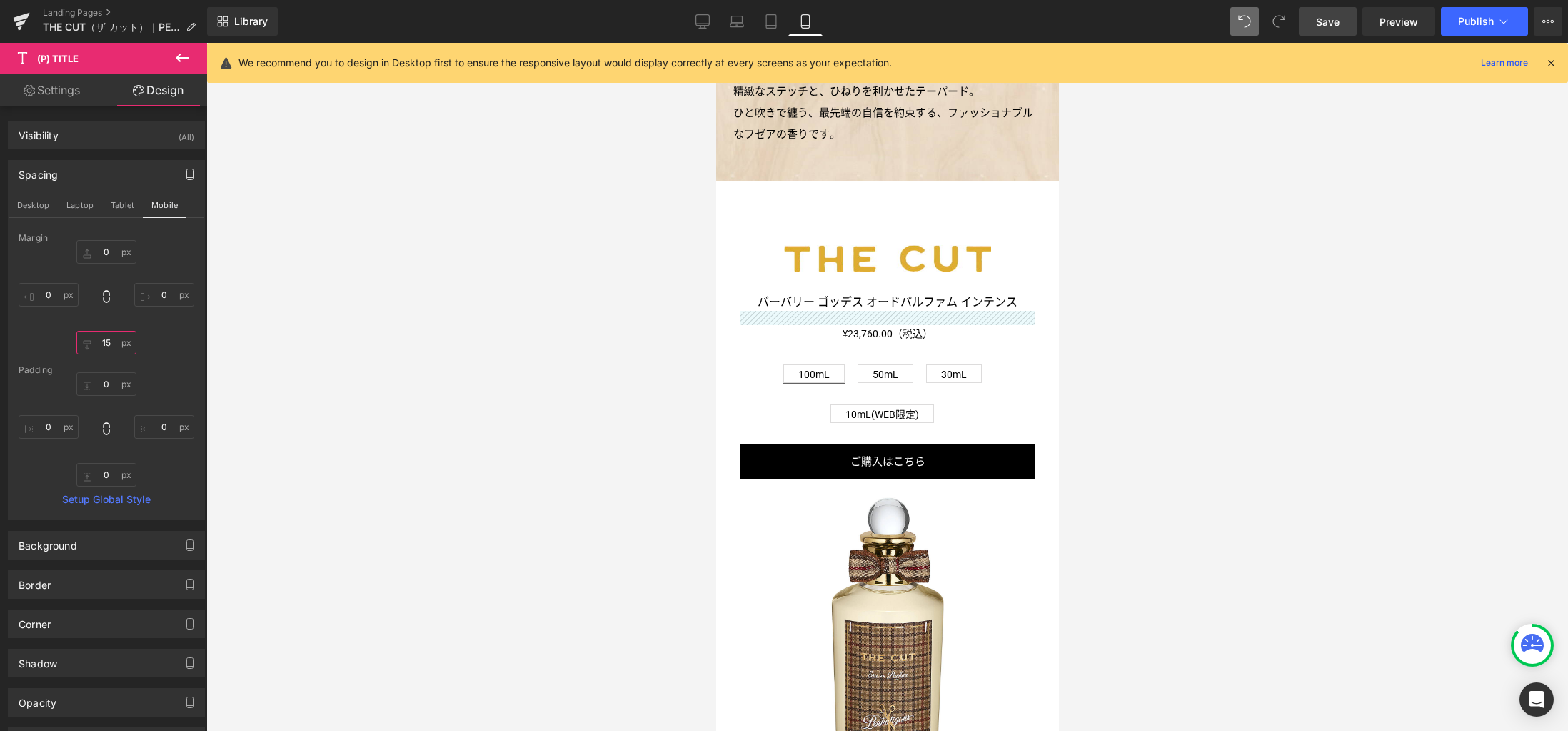
click at [113, 348] on input "15" at bounding box center [106, 343] width 60 height 24
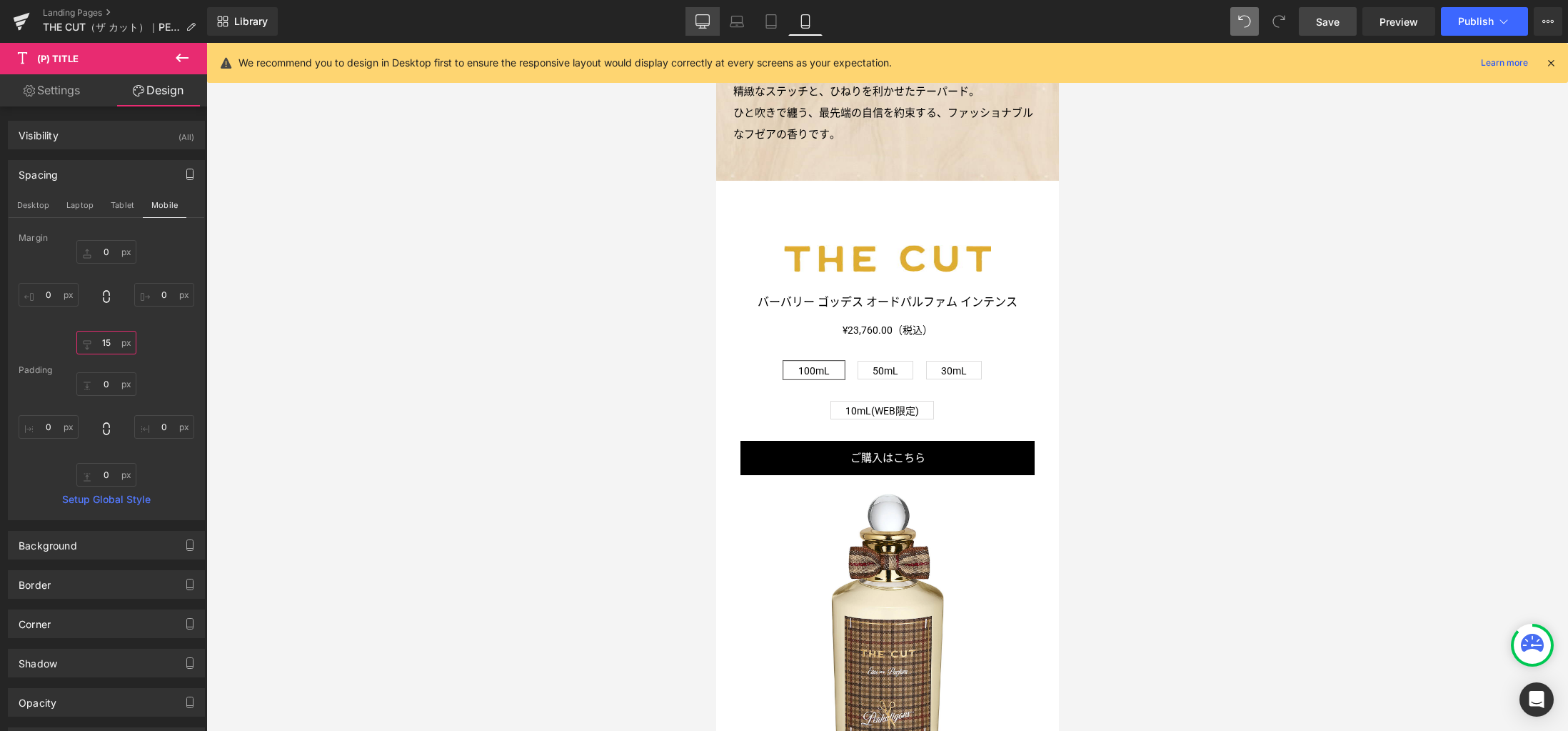
type input "15"
click at [696, 27] on icon at bounding box center [703, 21] width 14 height 14
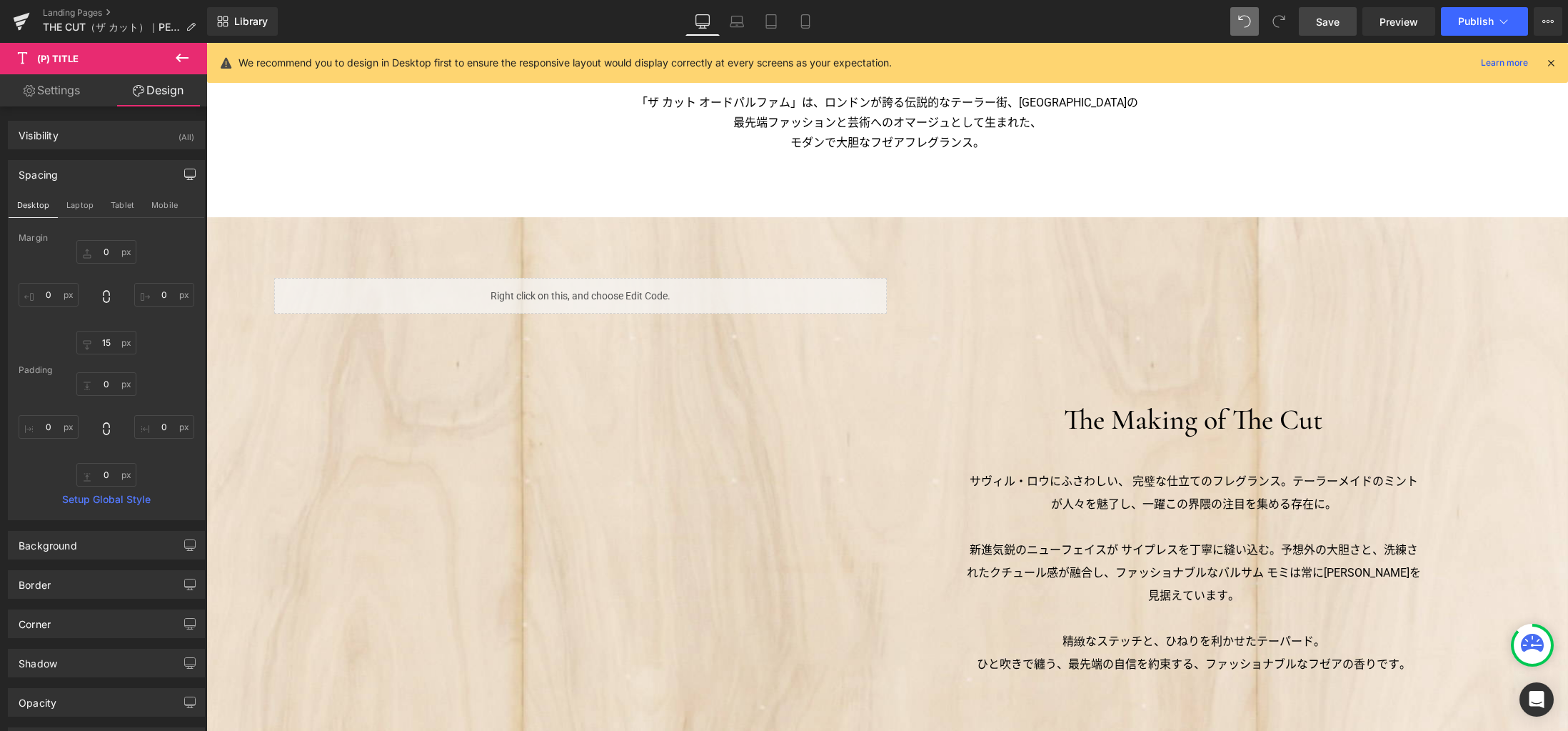
scroll to position [1644, 0]
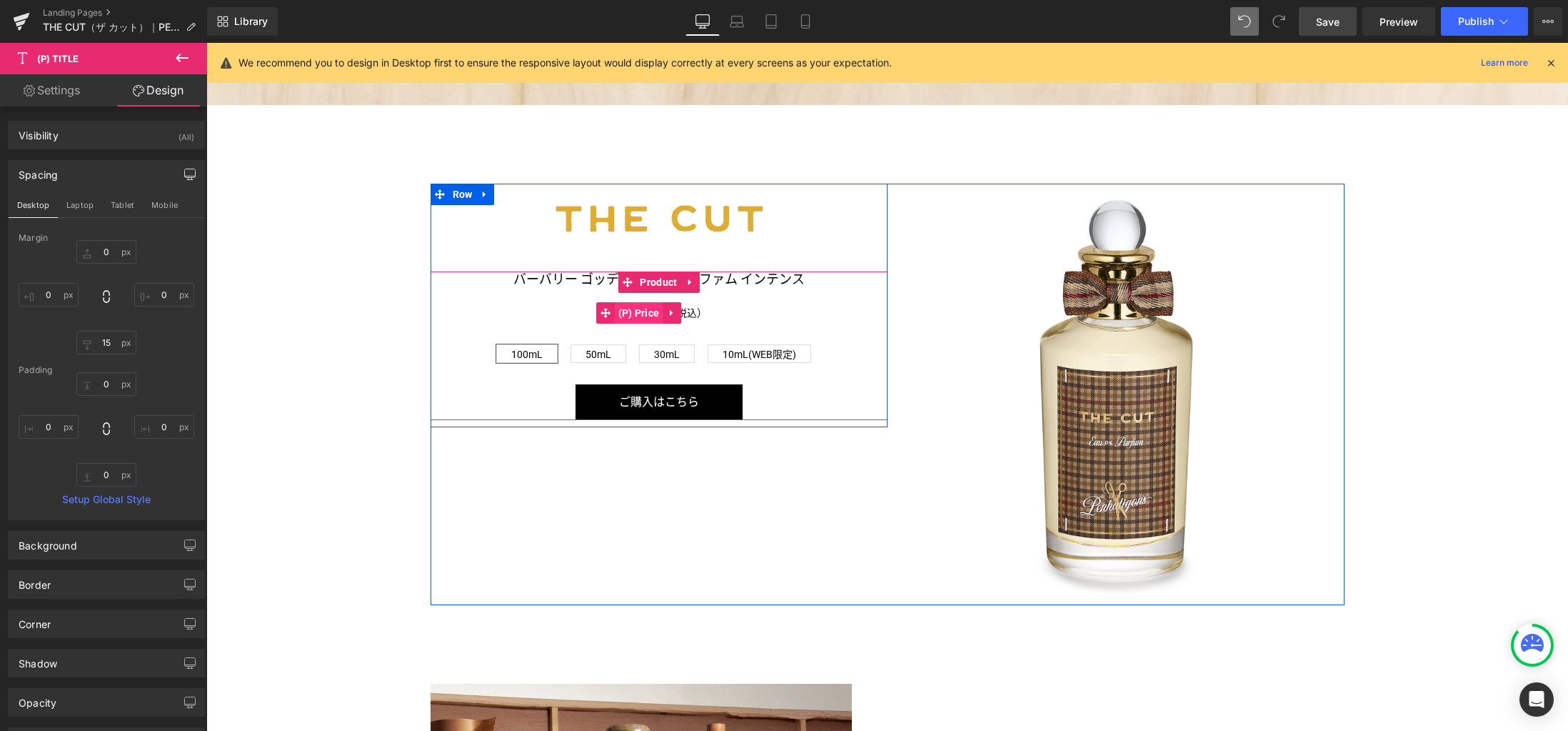
click at [632, 314] on span "(P) Price" at bounding box center [639, 312] width 48 height 21
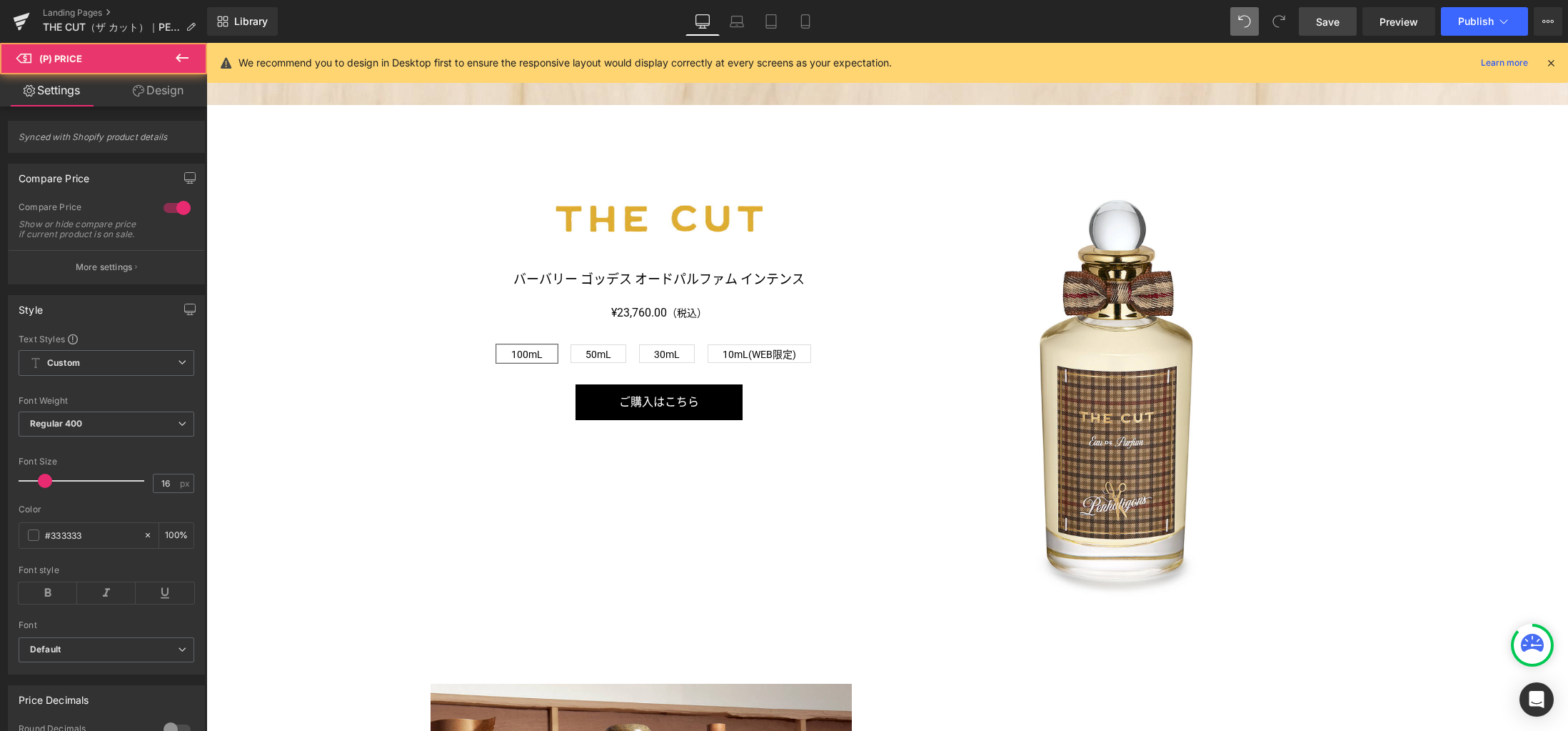
click at [163, 90] on link "Design" at bounding box center [158, 90] width 104 height 33
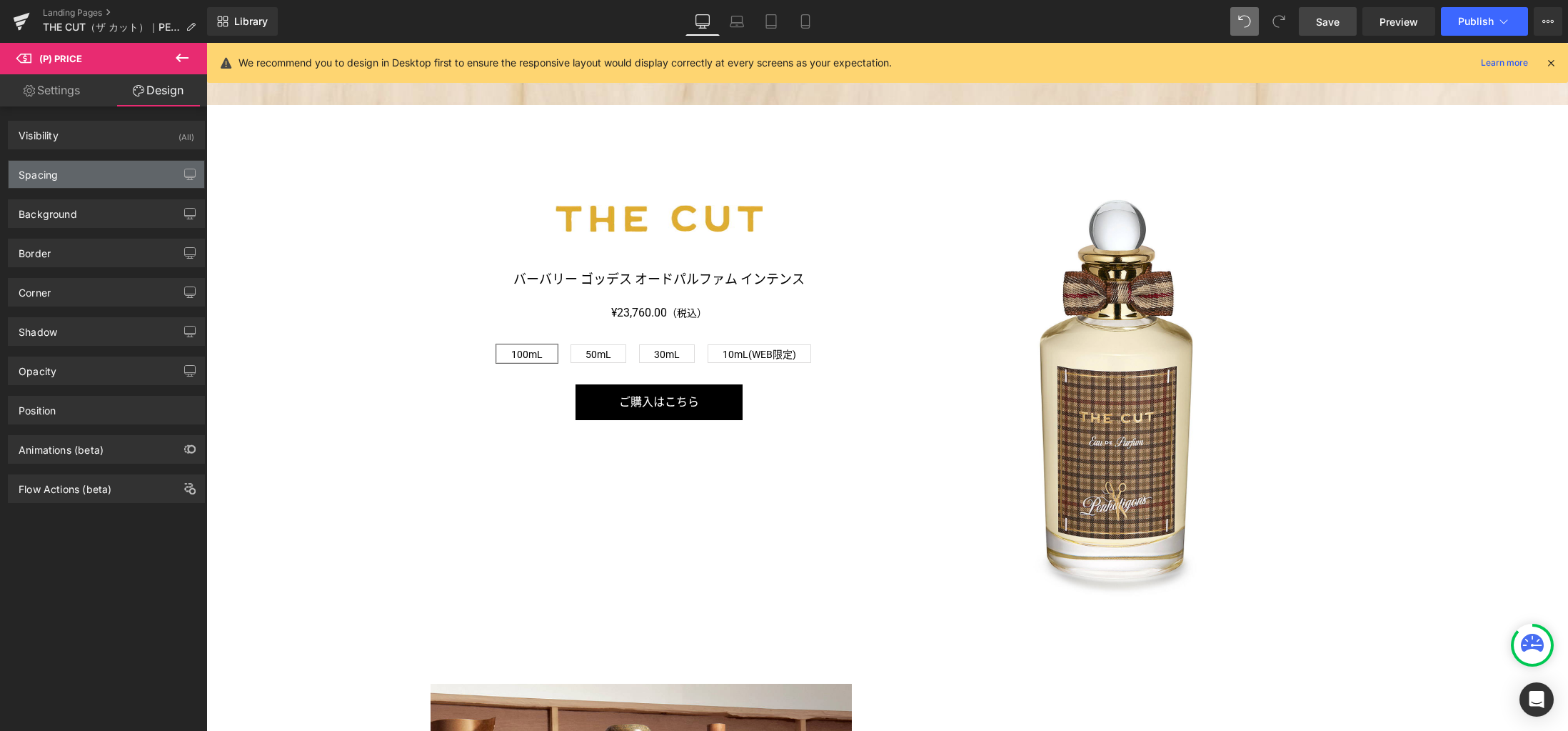
click at [105, 177] on div "Spacing" at bounding box center [106, 174] width 196 height 27
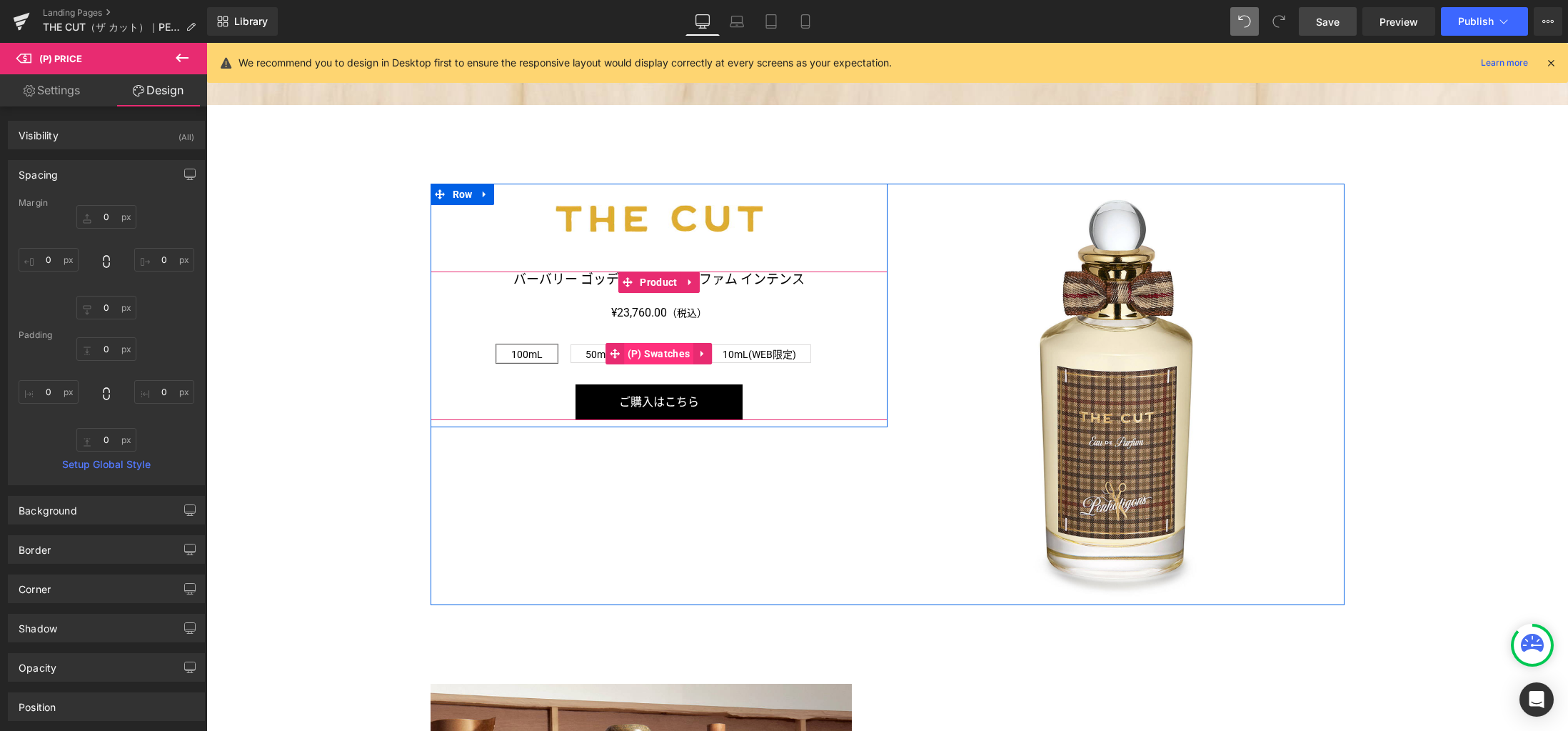
click at [649, 353] on span "(P) Swatches" at bounding box center [658, 353] width 70 height 21
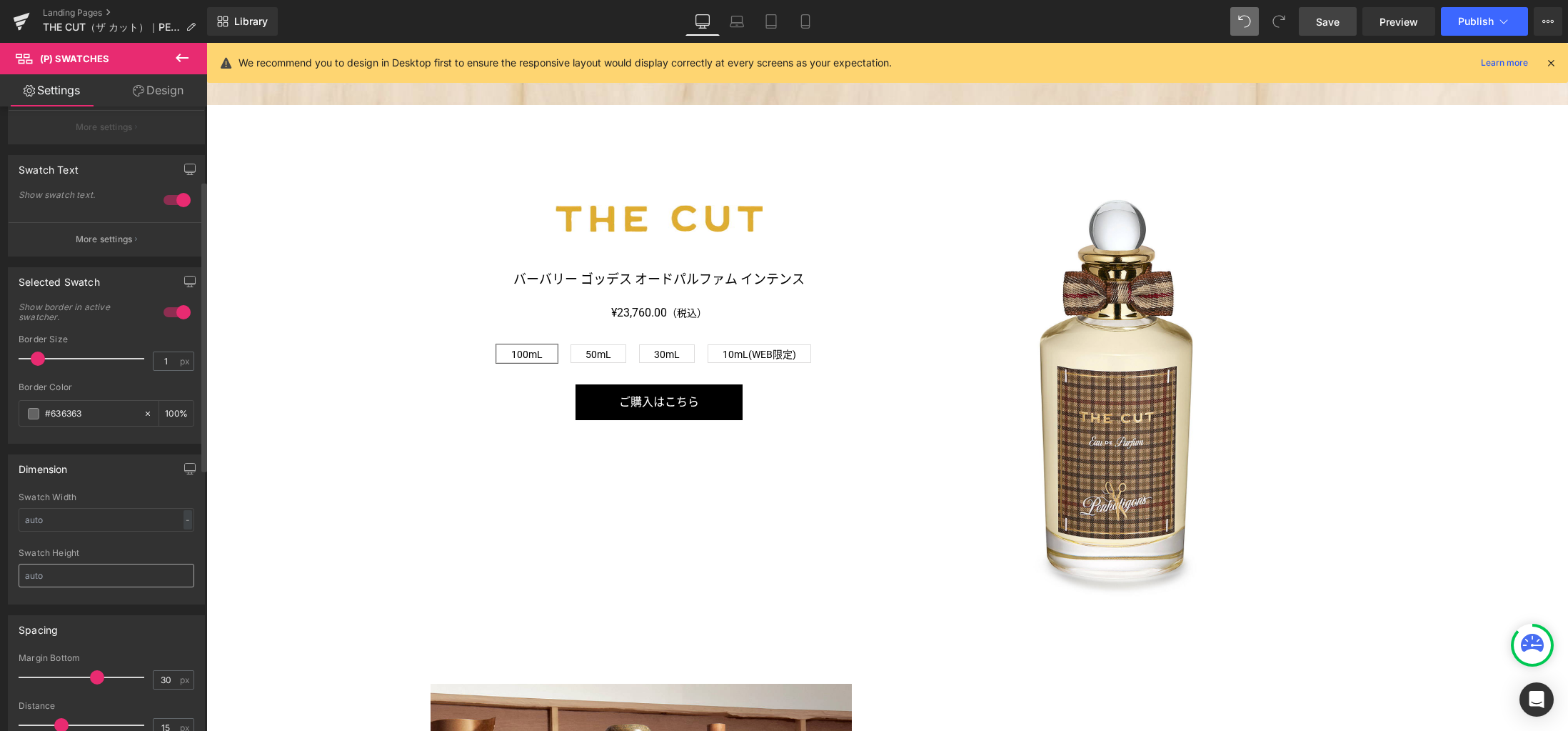
scroll to position [0, 0]
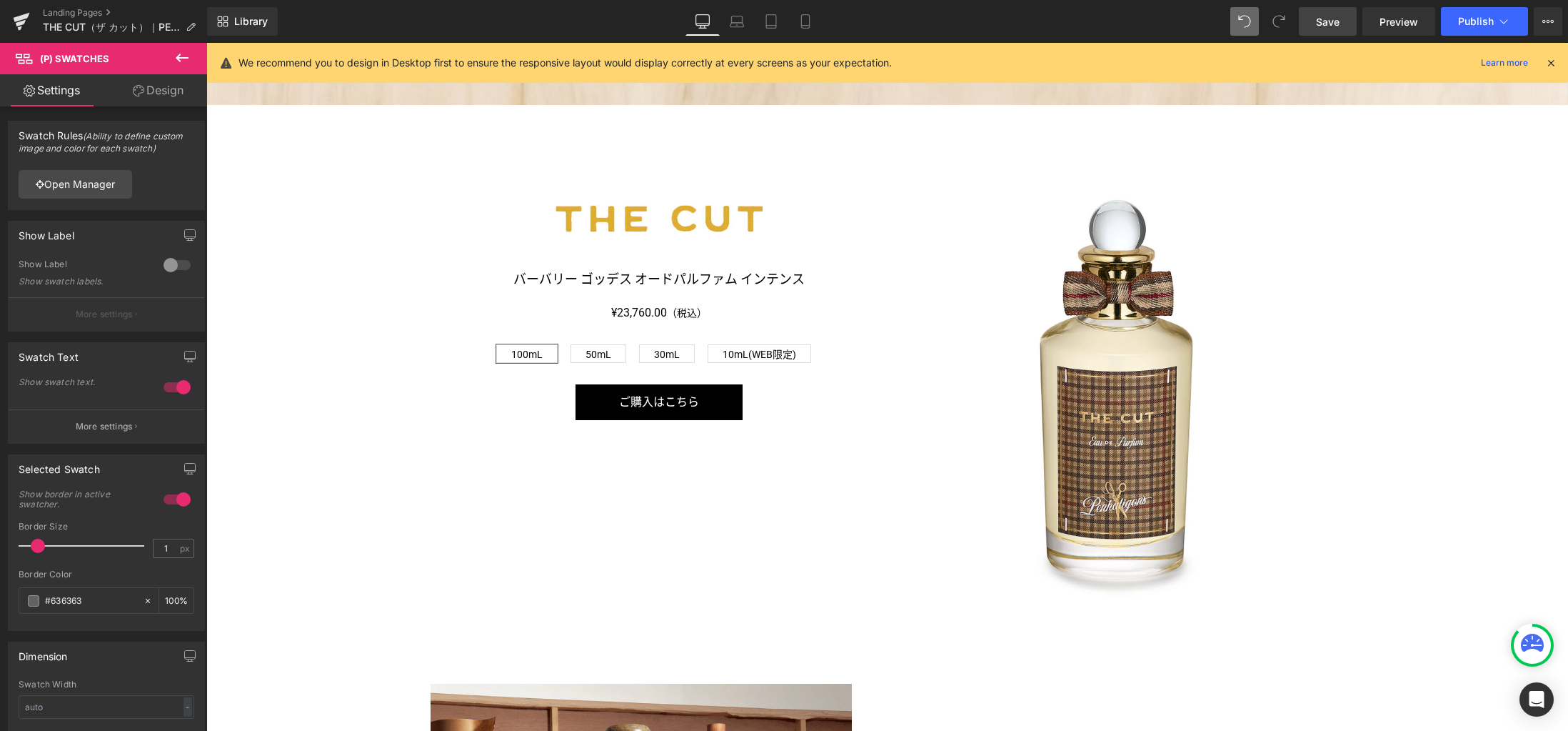
click at [154, 94] on link "Design" at bounding box center [158, 90] width 104 height 33
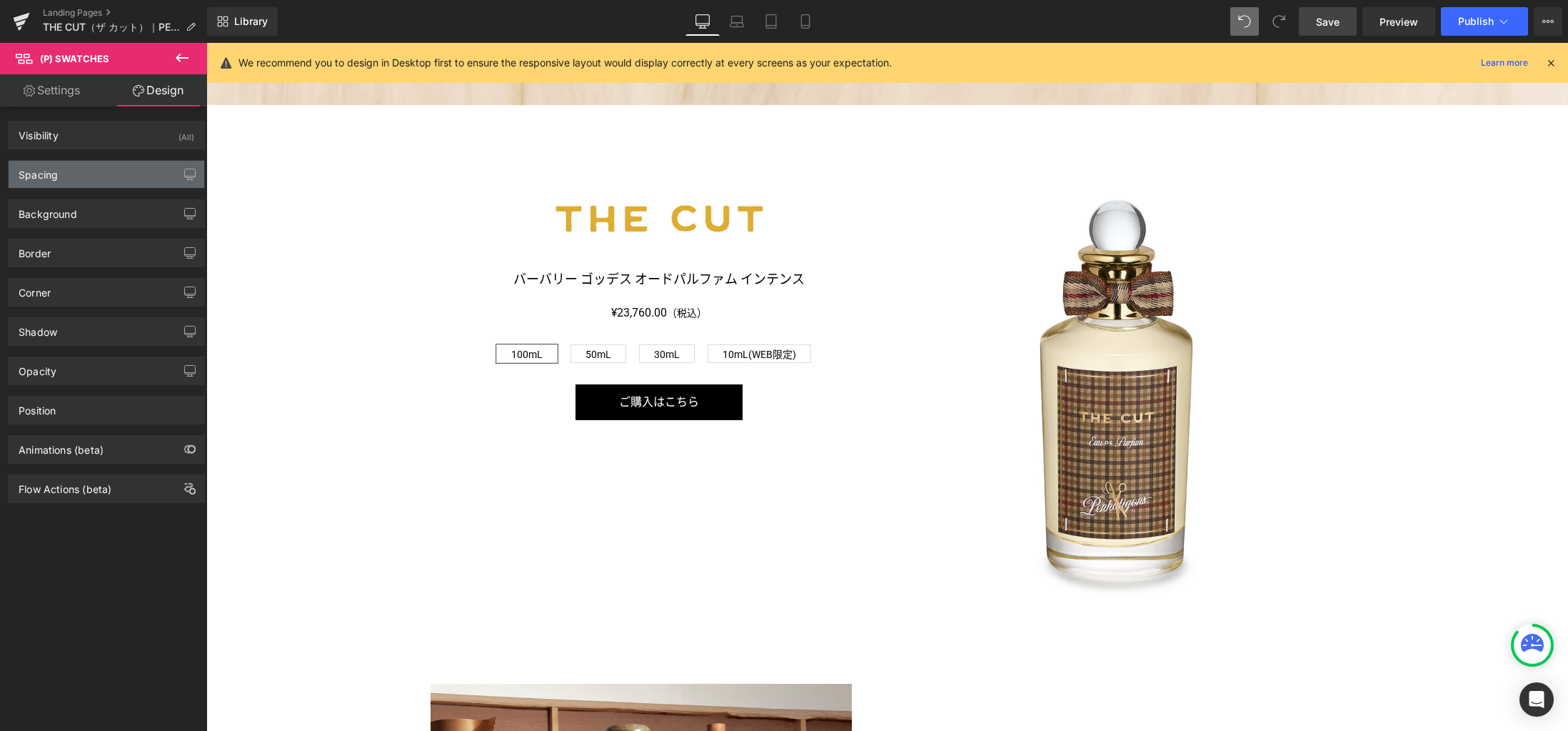
click at [112, 176] on div "Spacing" at bounding box center [106, 174] width 196 height 27
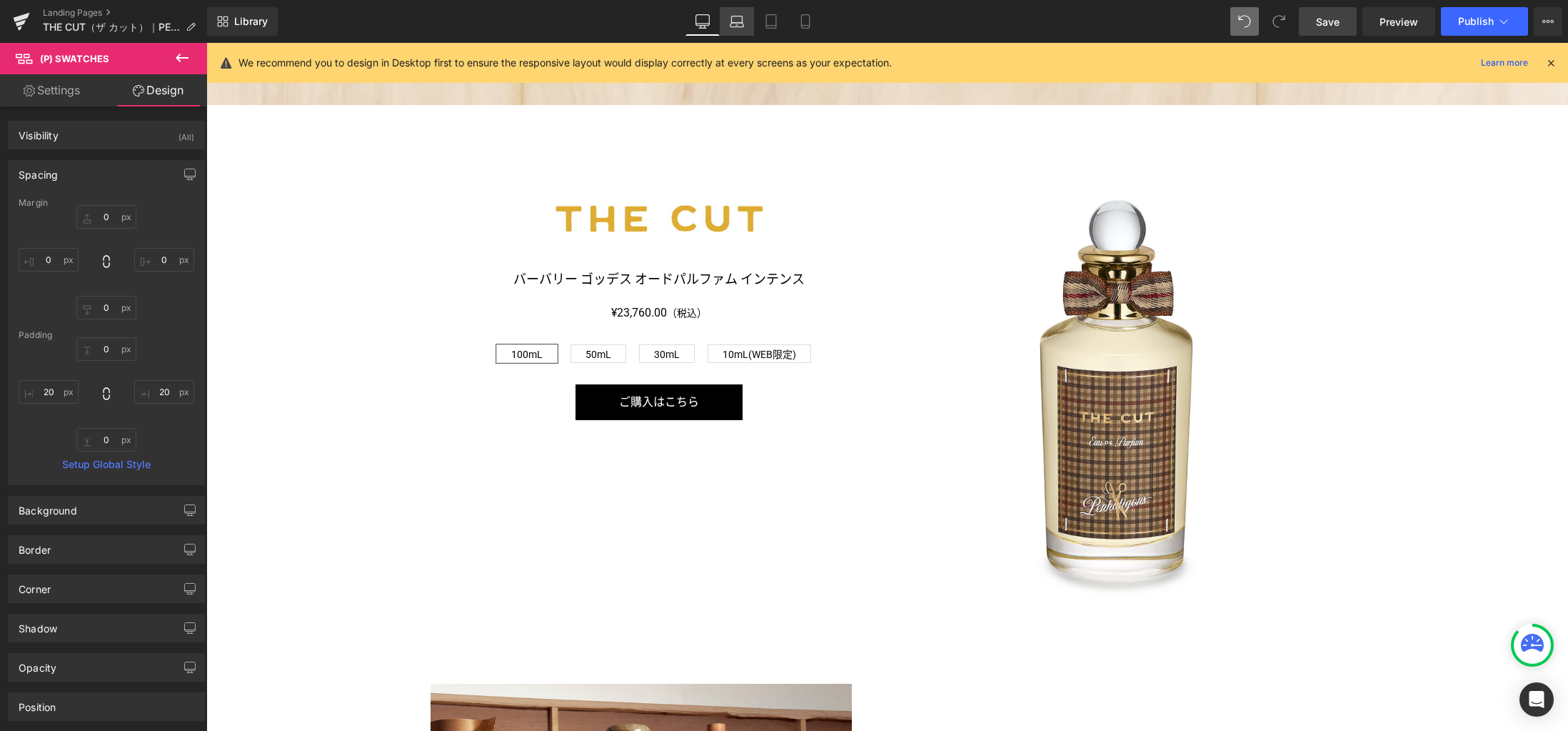
click at [745, 27] on link "Laptop" at bounding box center [736, 21] width 34 height 29
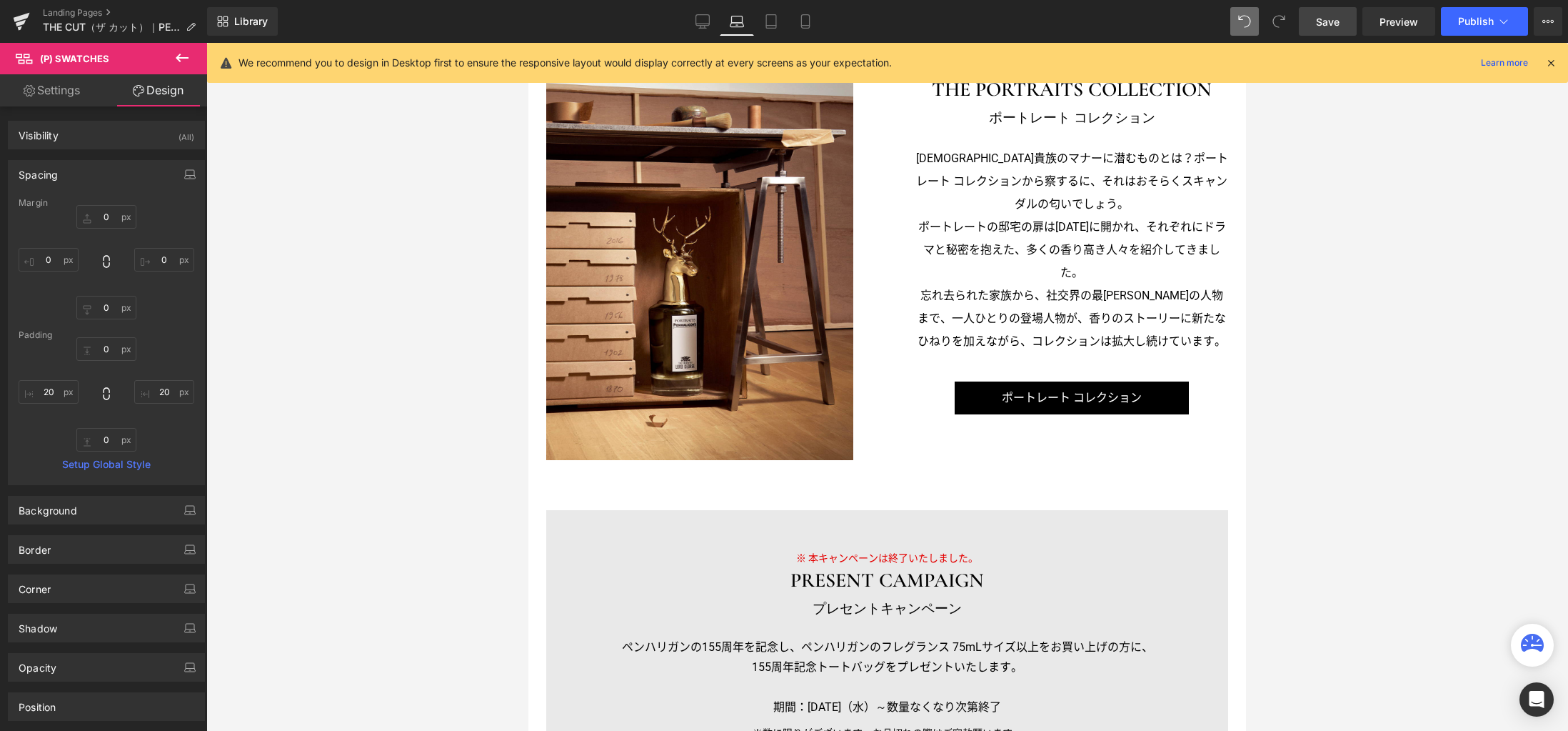
scroll to position [1158, 0]
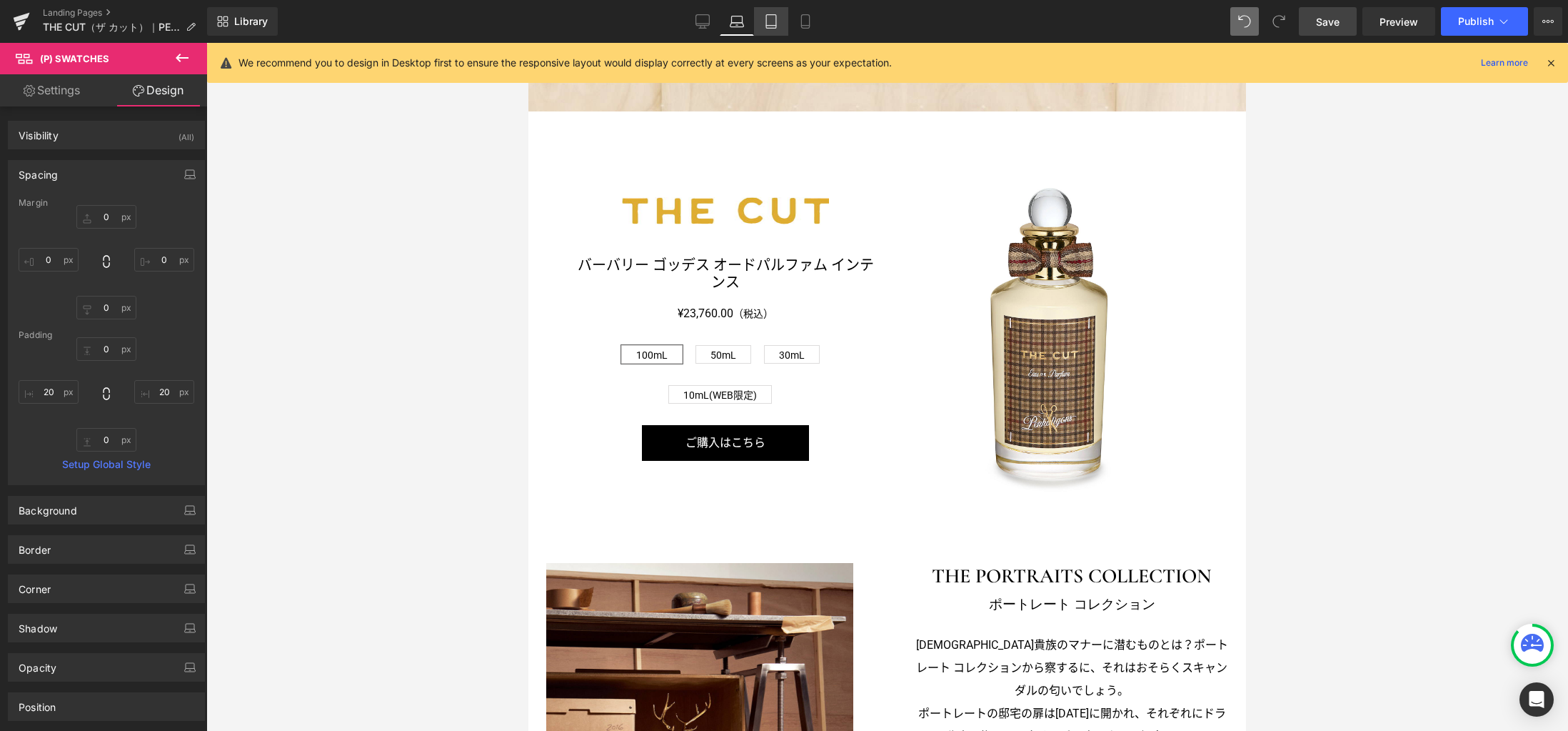
click at [778, 25] on icon at bounding box center [771, 21] width 14 height 14
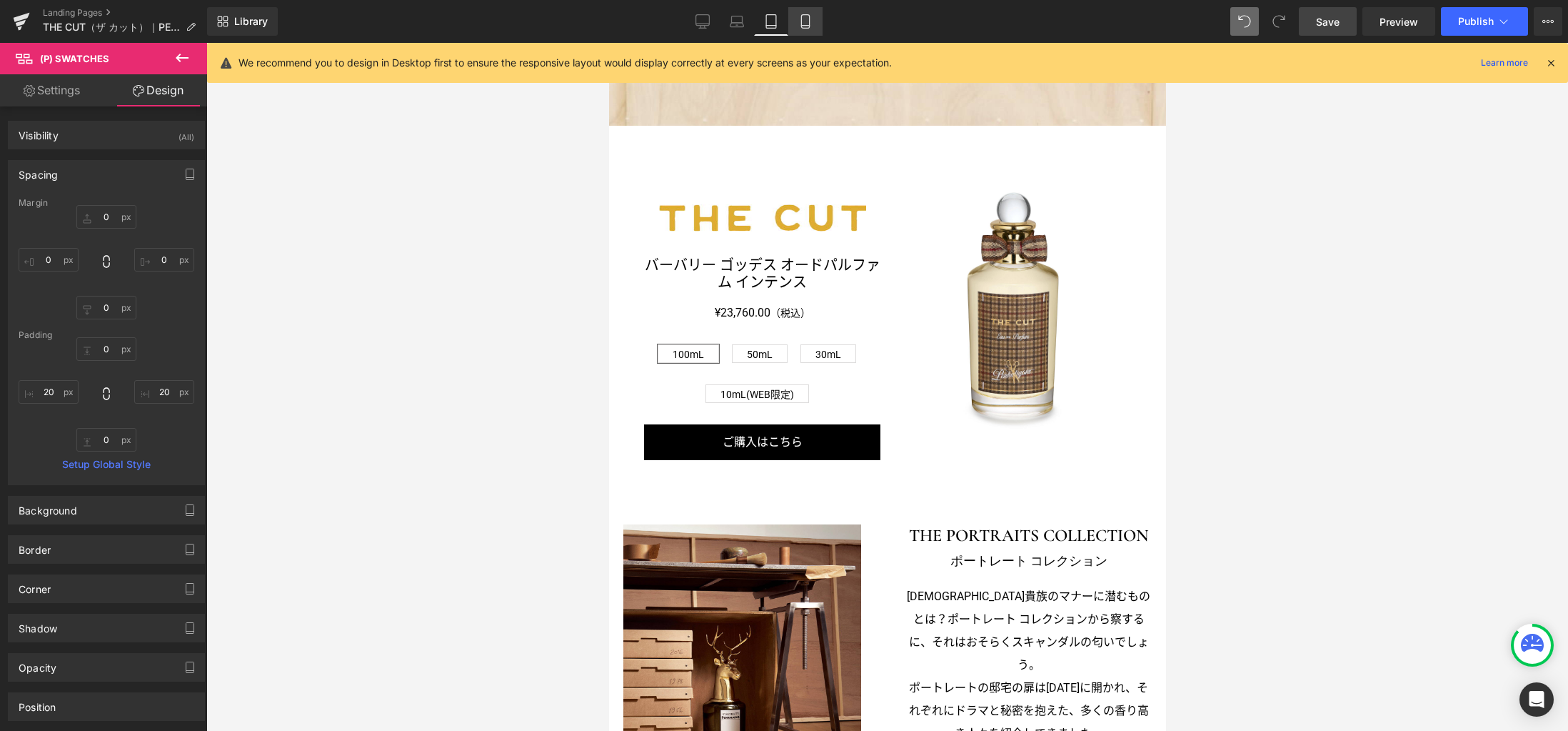
click at [804, 25] on icon at bounding box center [805, 21] width 14 height 14
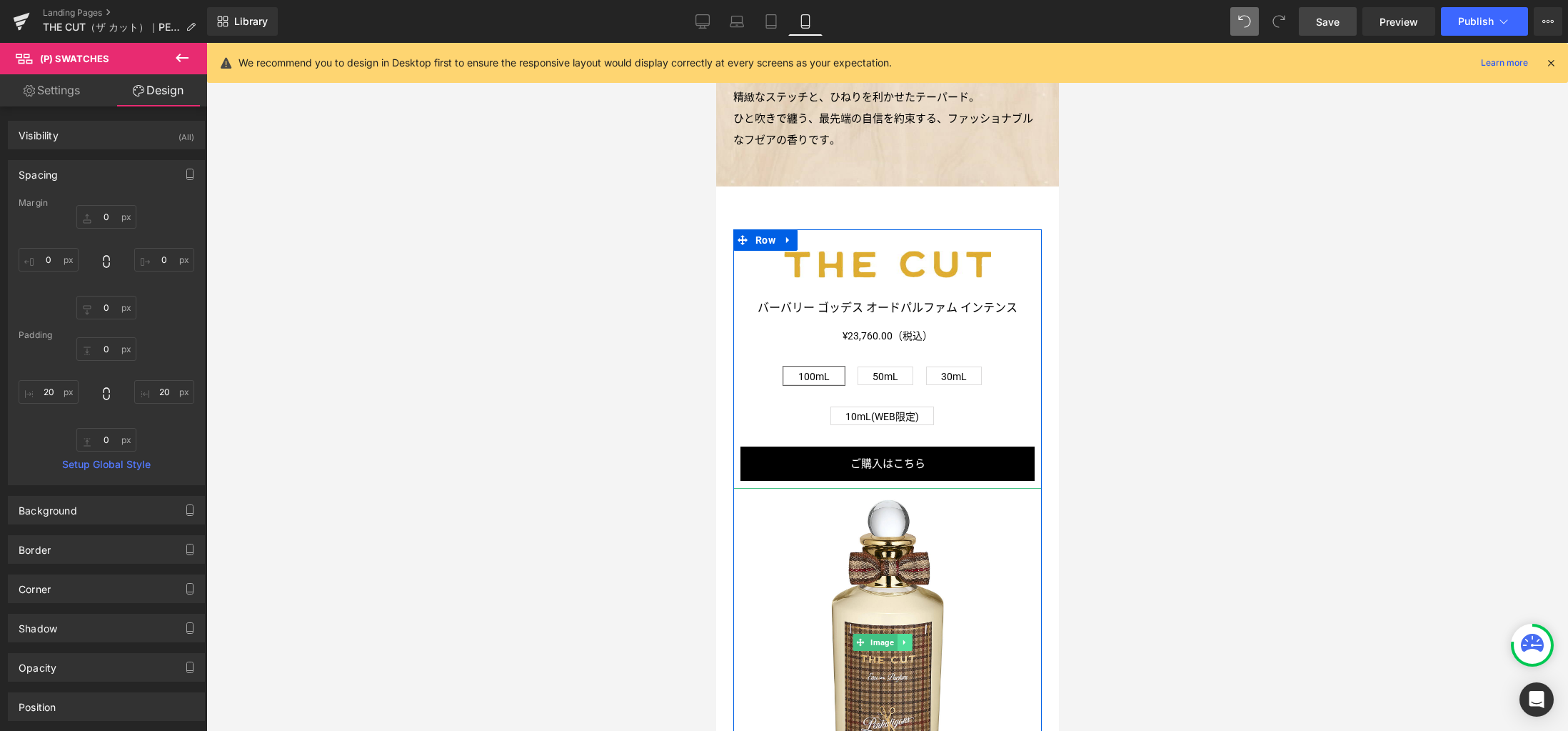
click at [900, 638] on icon at bounding box center [904, 642] width 8 height 9
click at [898, 633] on link at bounding box center [896, 642] width 15 height 17
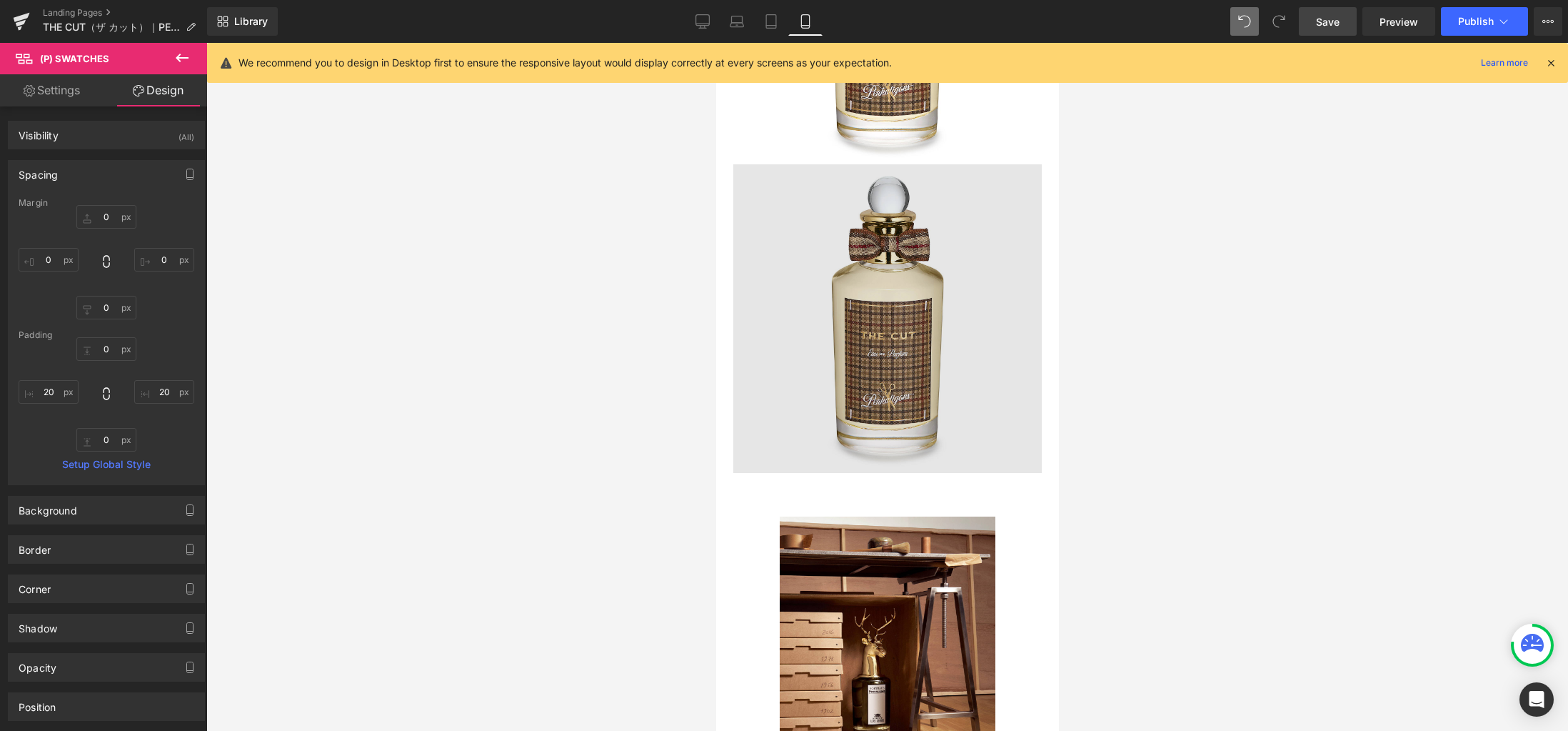
scroll to position [1671, 0]
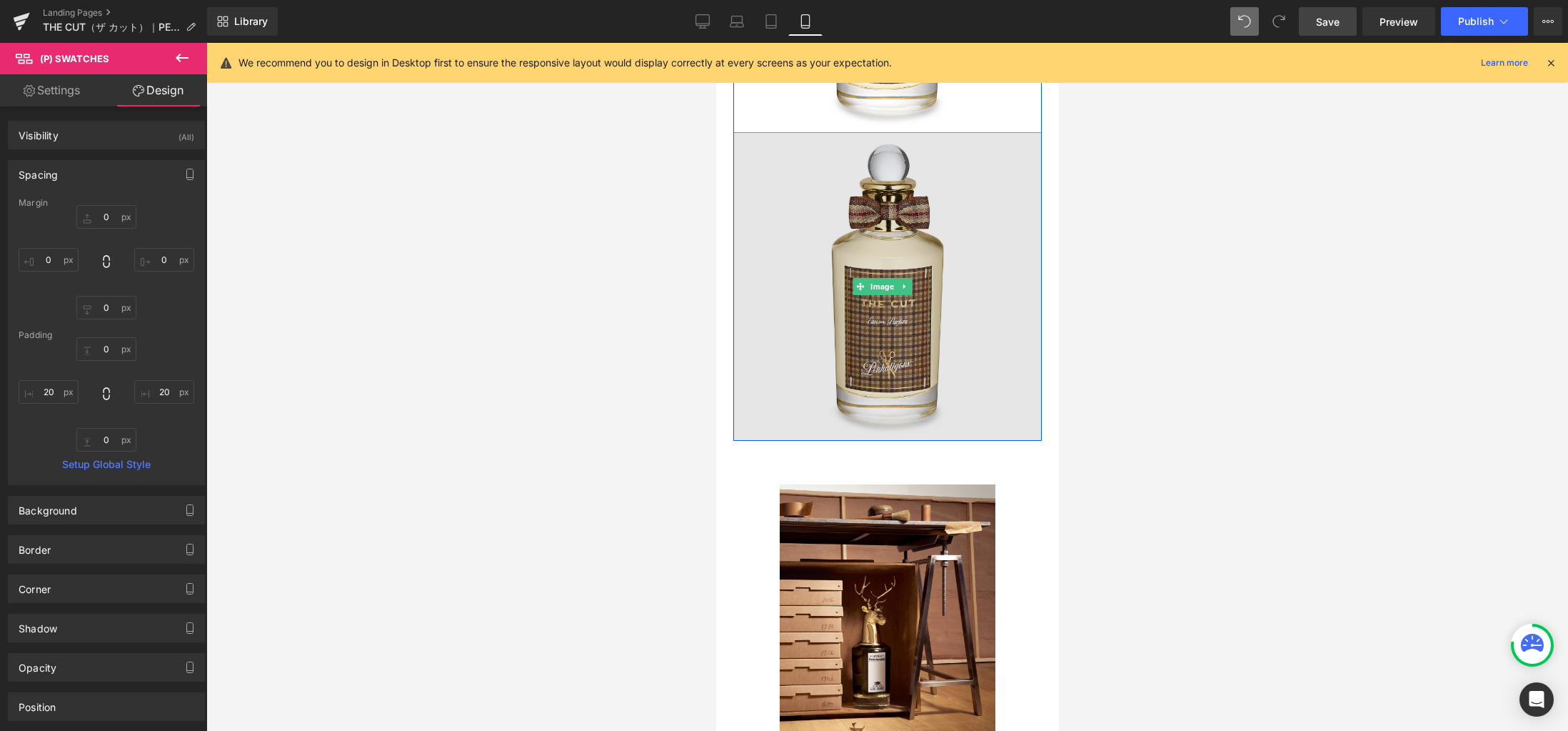
click at [888, 339] on img at bounding box center [886, 286] width 308 height 308
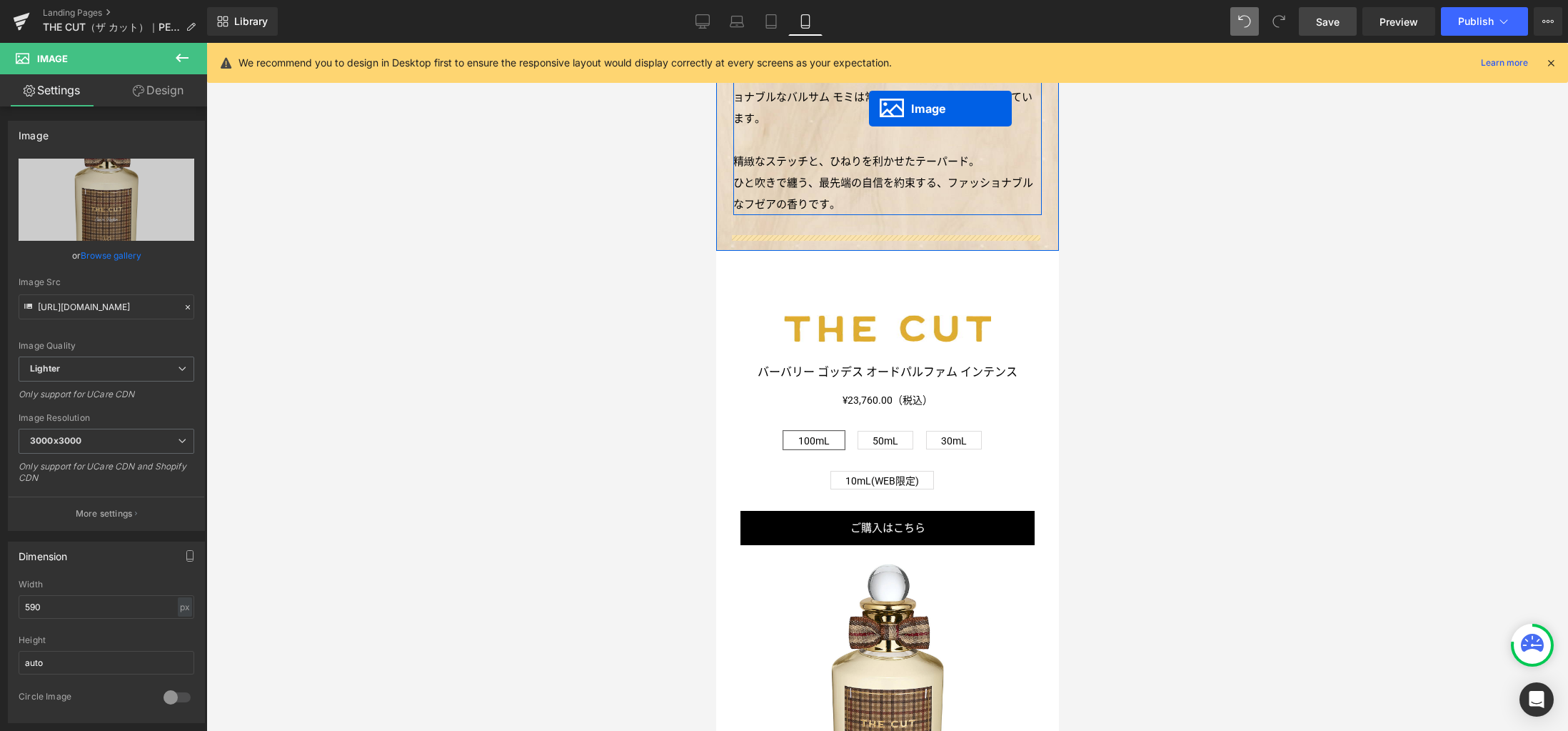
scroll to position [885, 0]
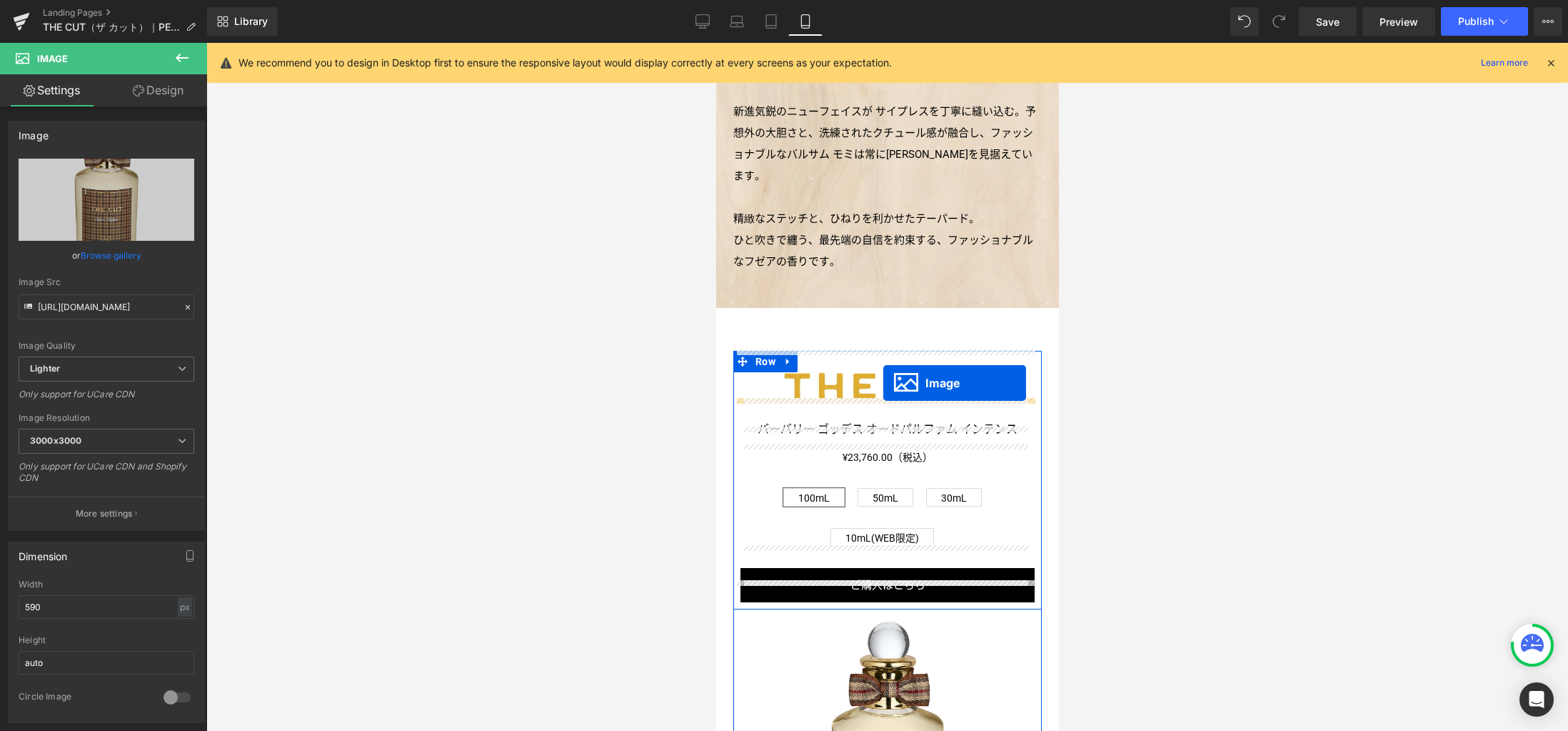
scroll to position [707, 0]
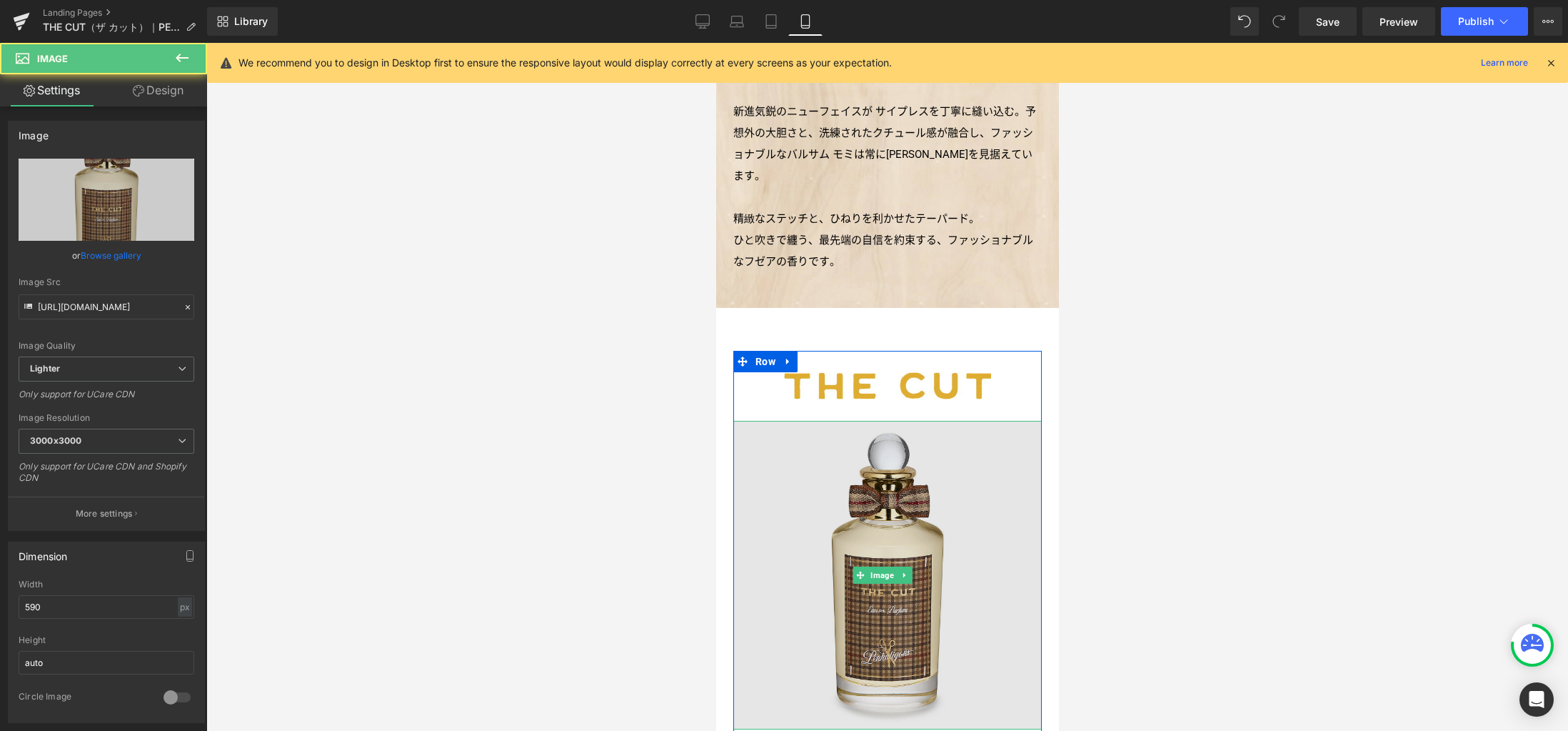
click at [891, 480] on img at bounding box center [886, 575] width 308 height 308
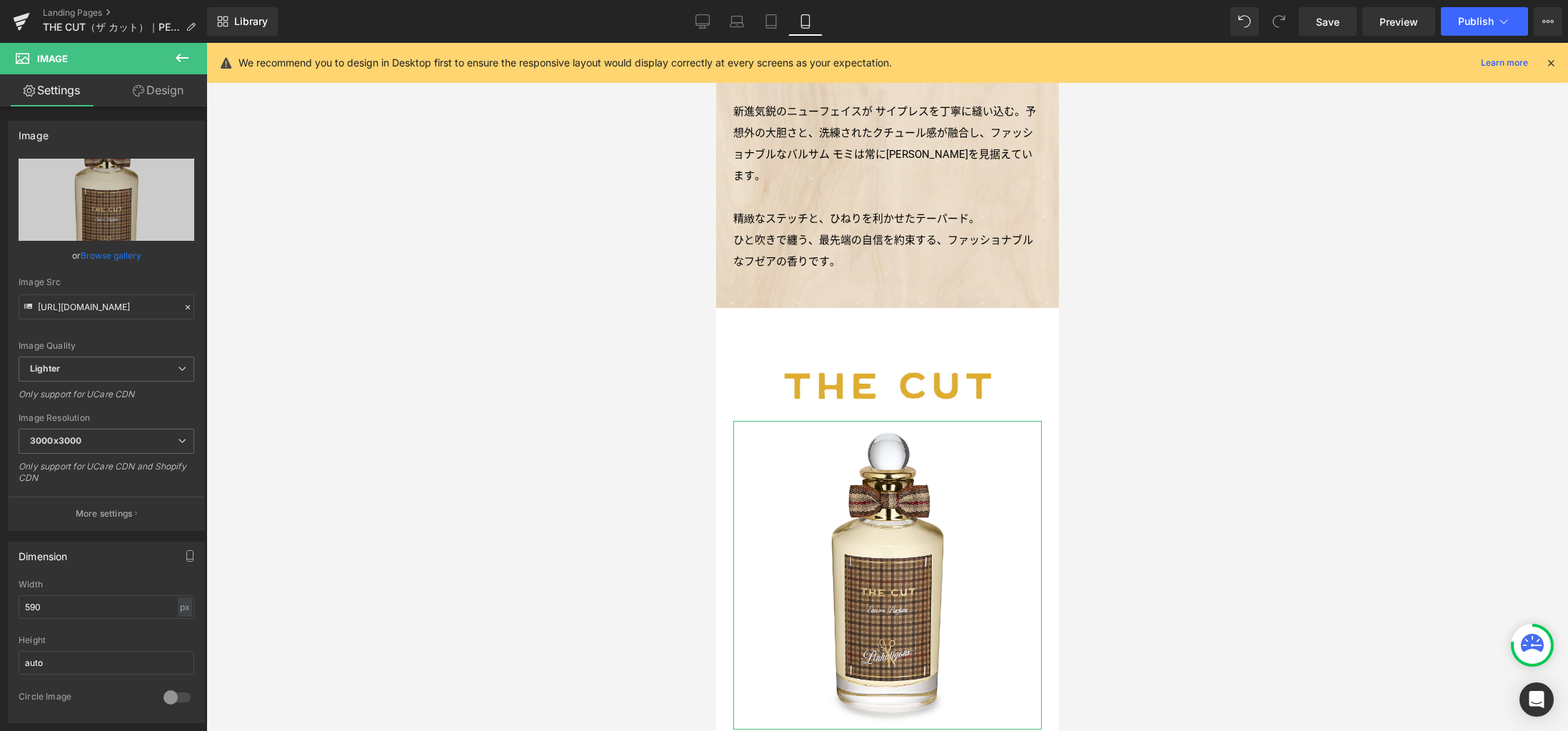
click at [173, 86] on link "Design" at bounding box center [158, 90] width 104 height 33
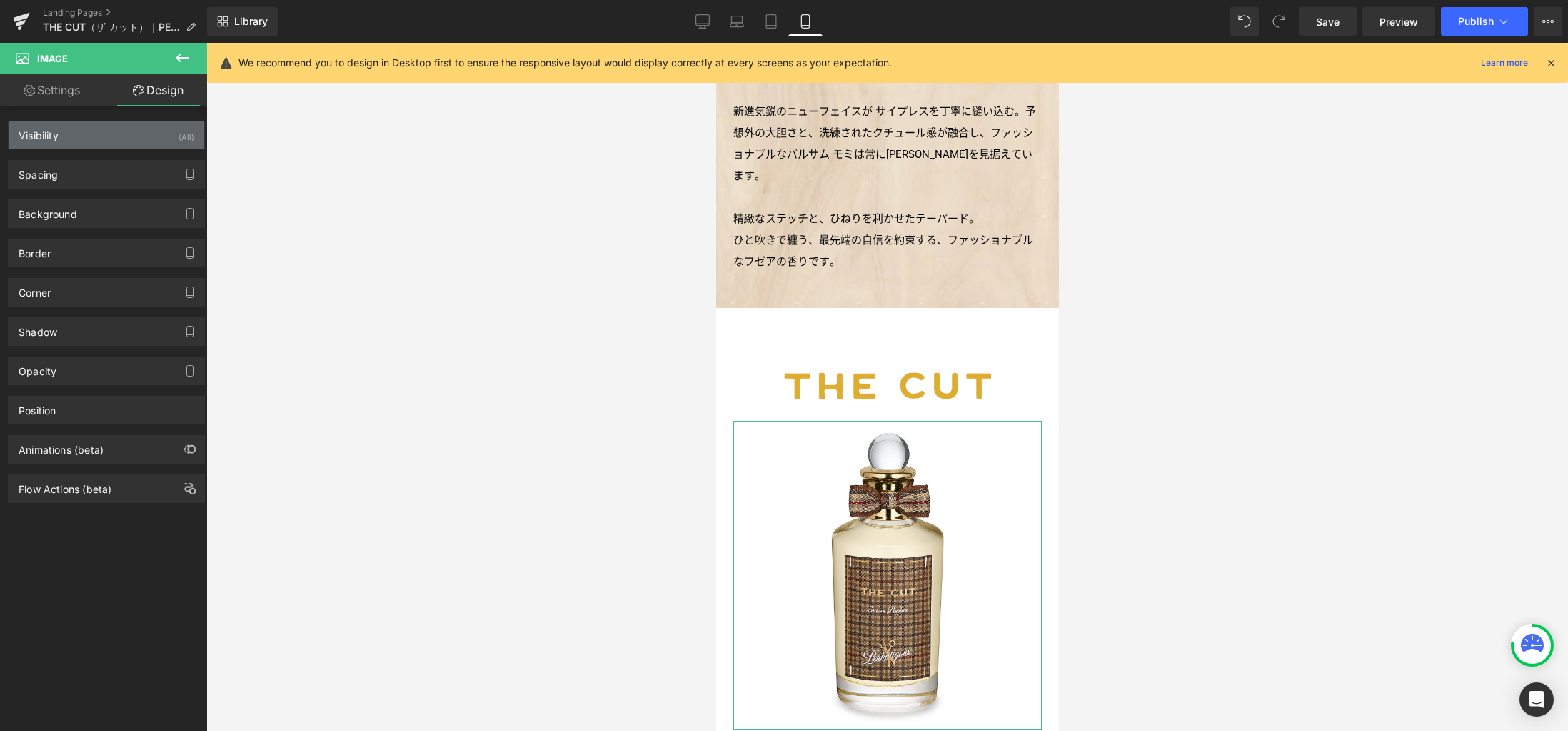
click at [153, 133] on div "Visibility (All)" at bounding box center [106, 135] width 196 height 27
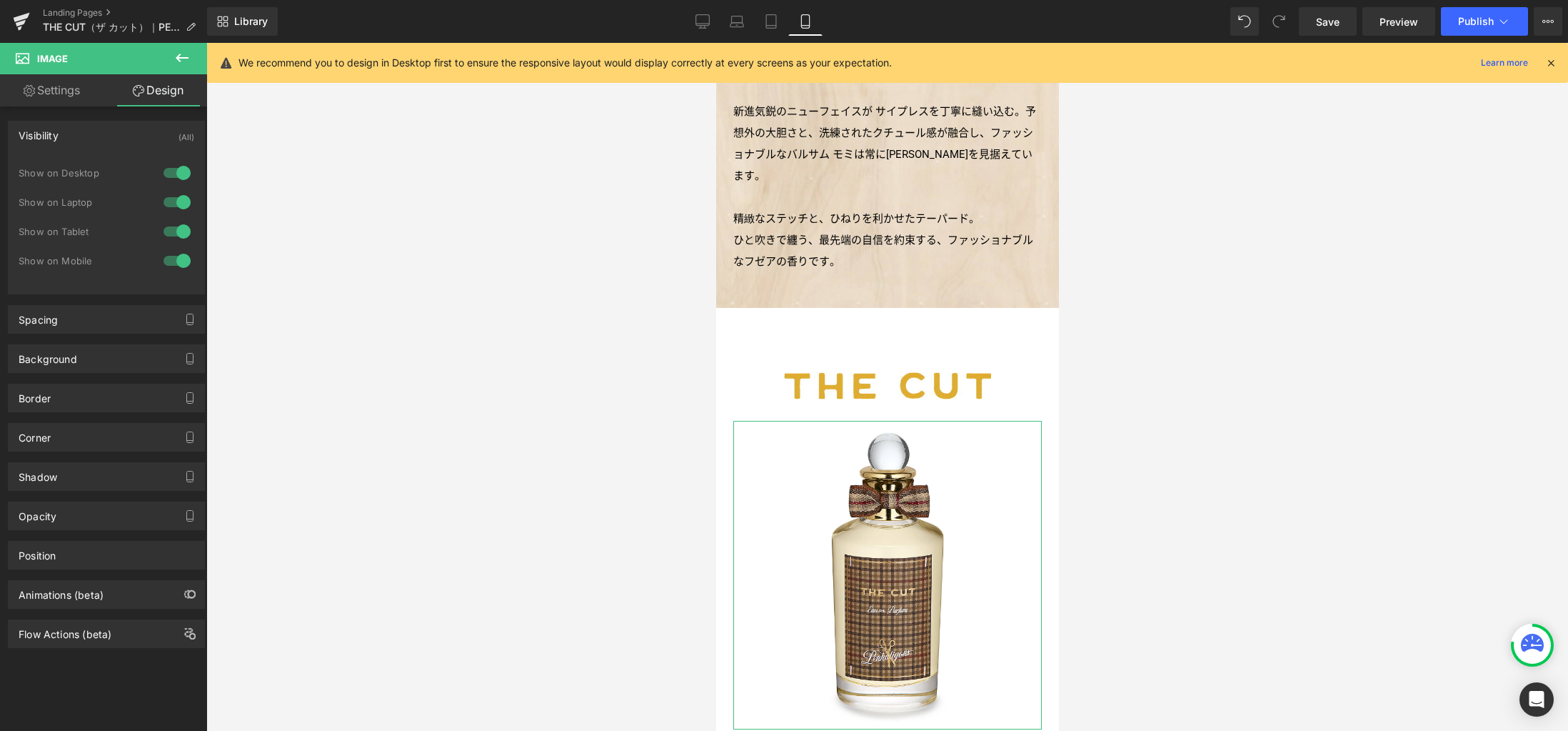
click at [183, 228] on div at bounding box center [177, 232] width 34 height 23
click at [176, 201] on div at bounding box center [177, 202] width 34 height 23
click at [177, 167] on div at bounding box center [177, 173] width 34 height 23
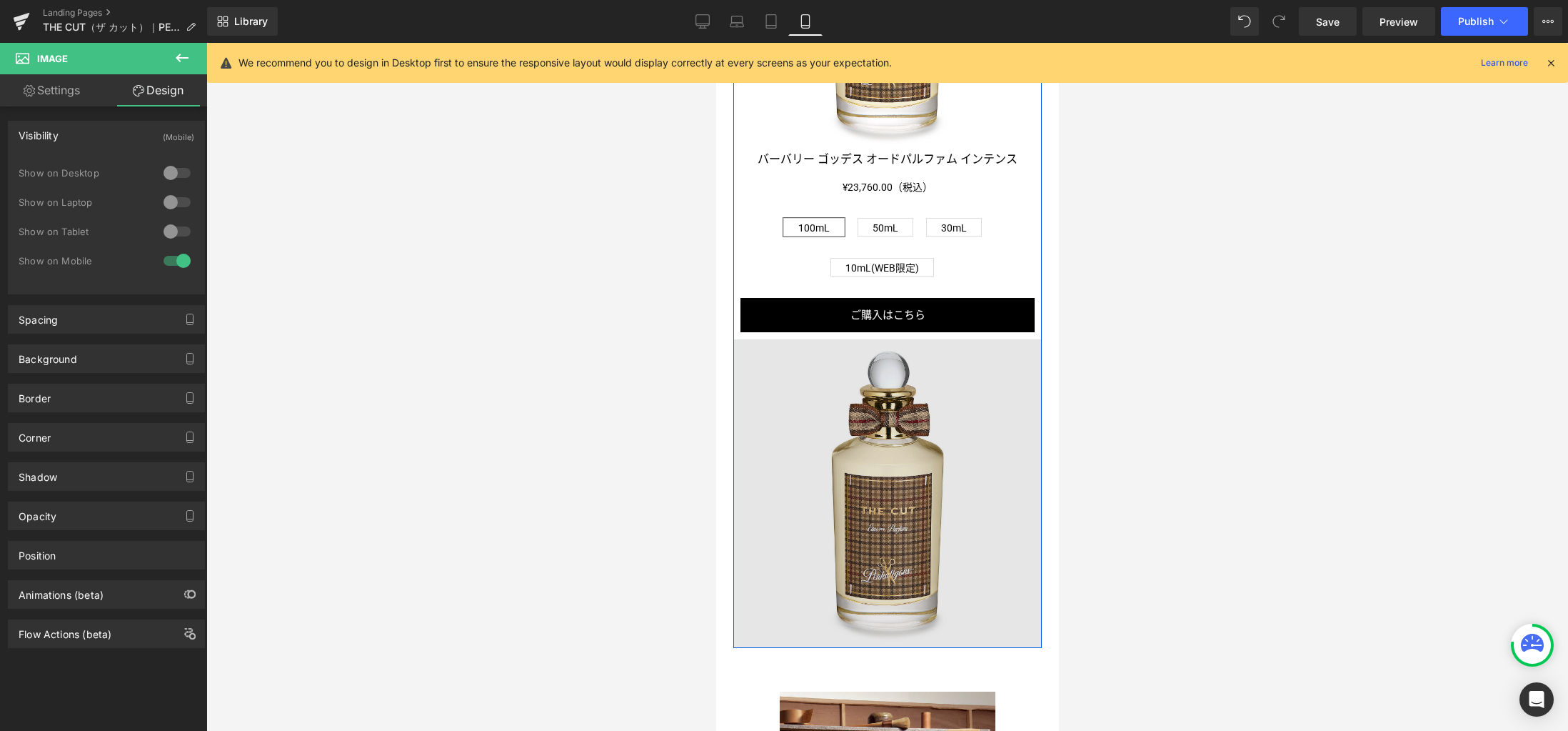
scroll to position [1483, 0]
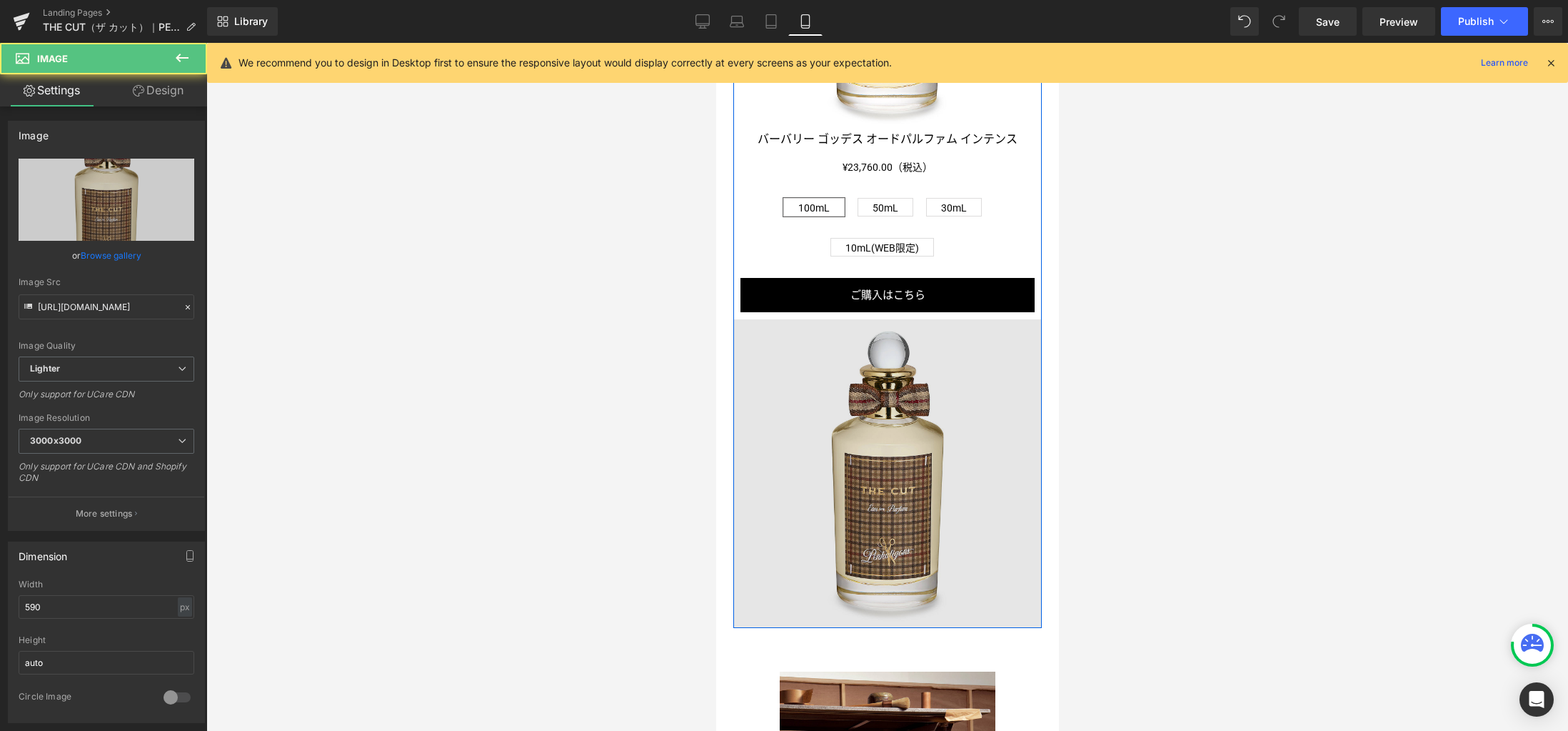
click at [922, 495] on img at bounding box center [886, 473] width 308 height 308
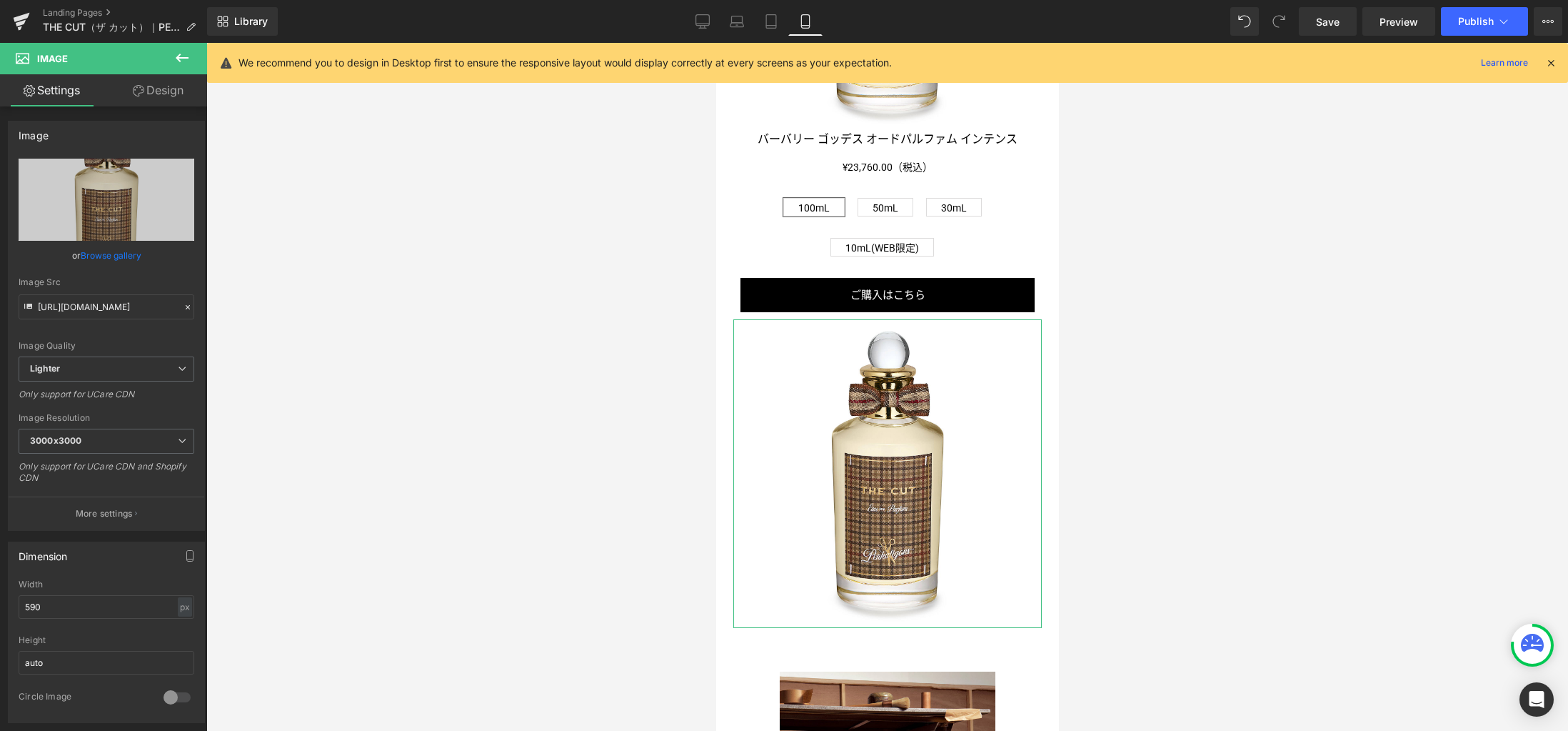
click at [161, 93] on link "Design" at bounding box center [158, 90] width 104 height 33
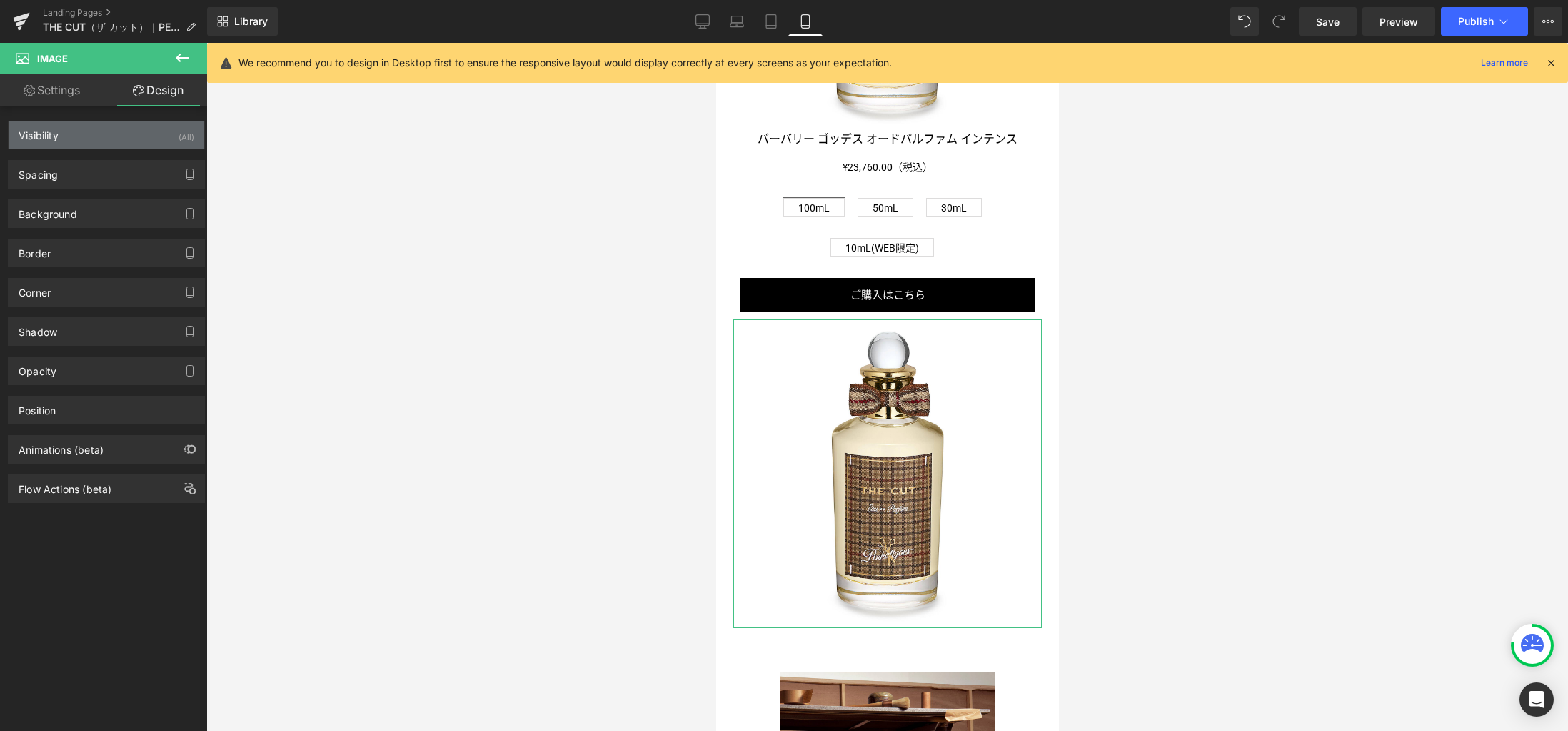
click at [148, 140] on div "Visibility (All)" at bounding box center [106, 135] width 196 height 27
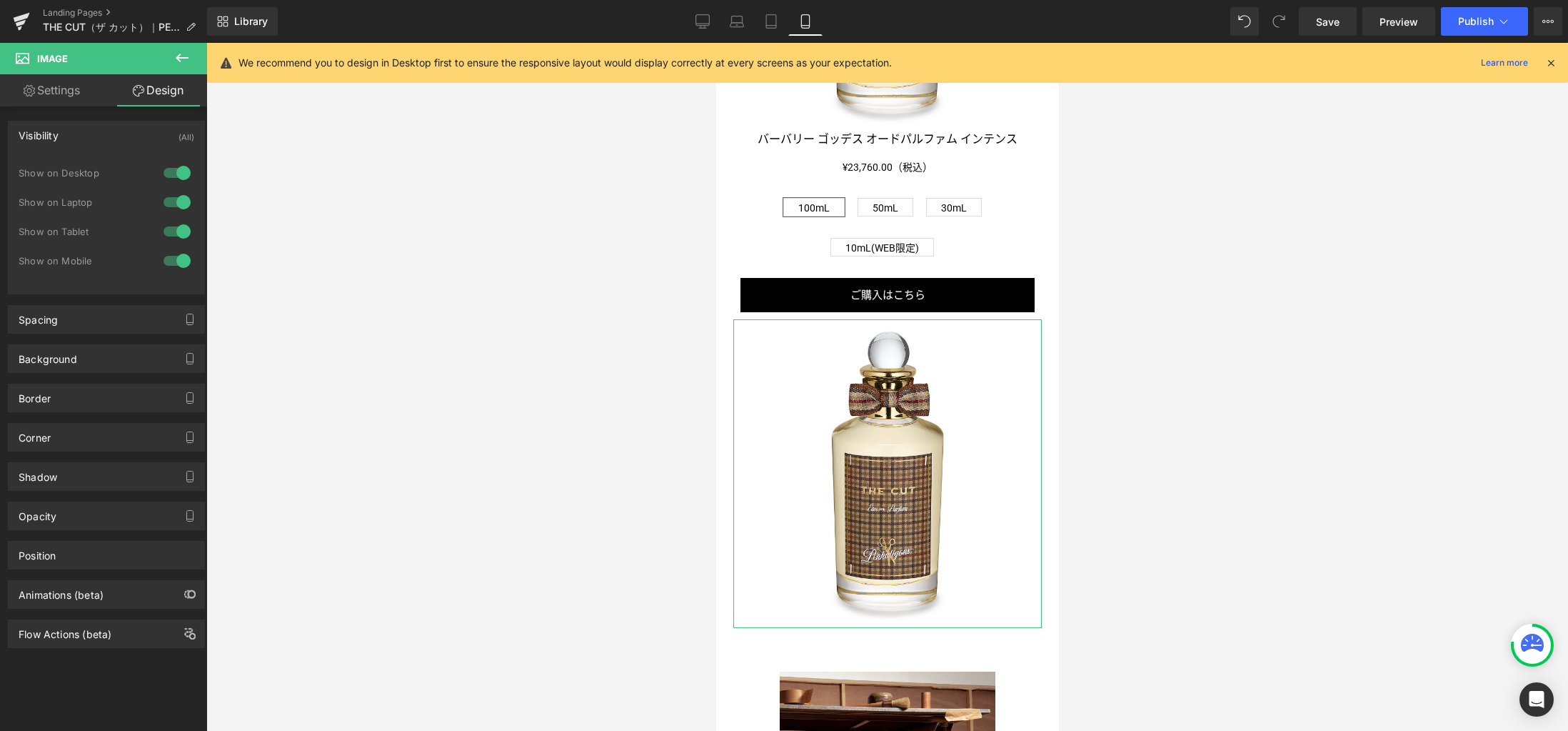
click at [175, 261] on div at bounding box center [177, 260] width 34 height 23
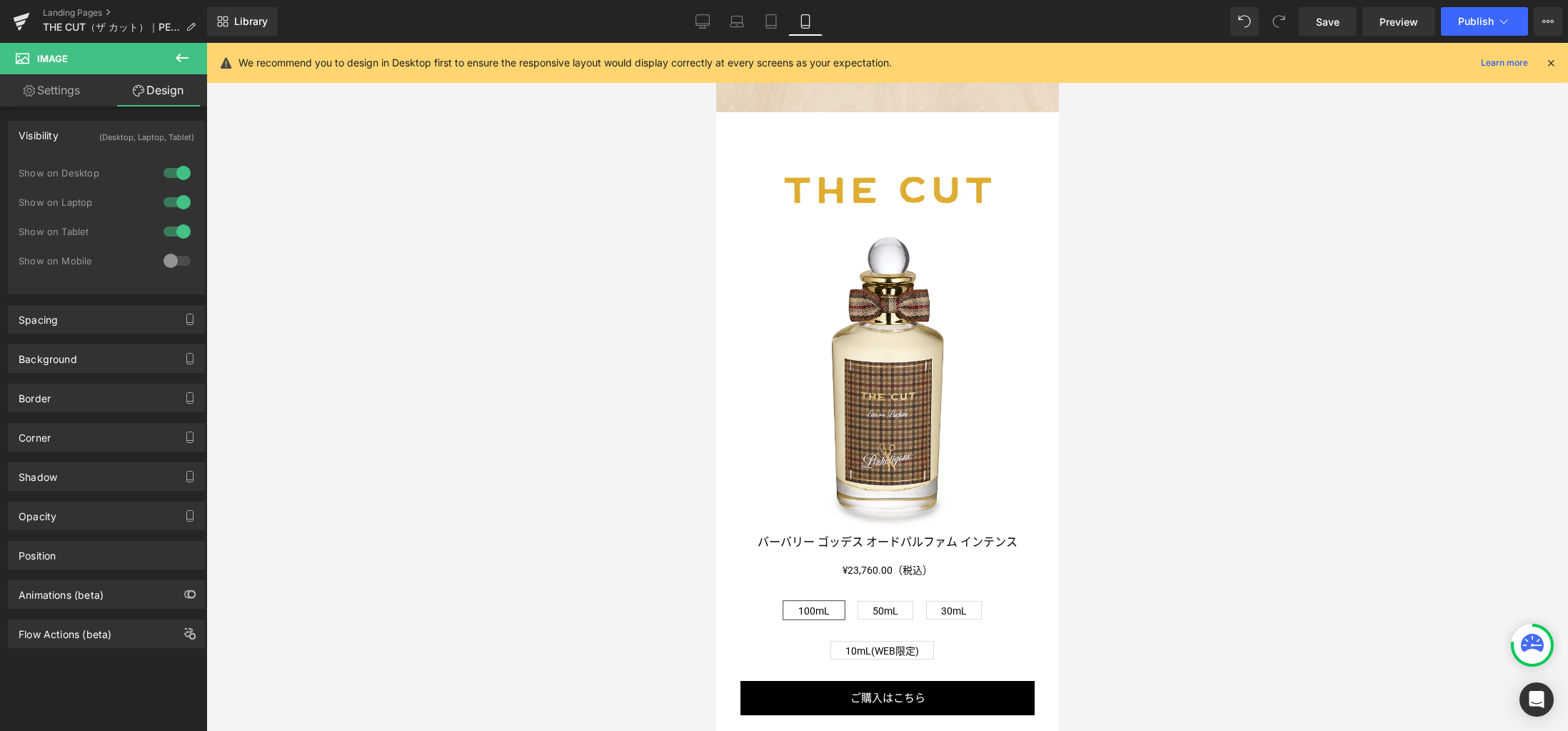
scroll to position [1039, 0]
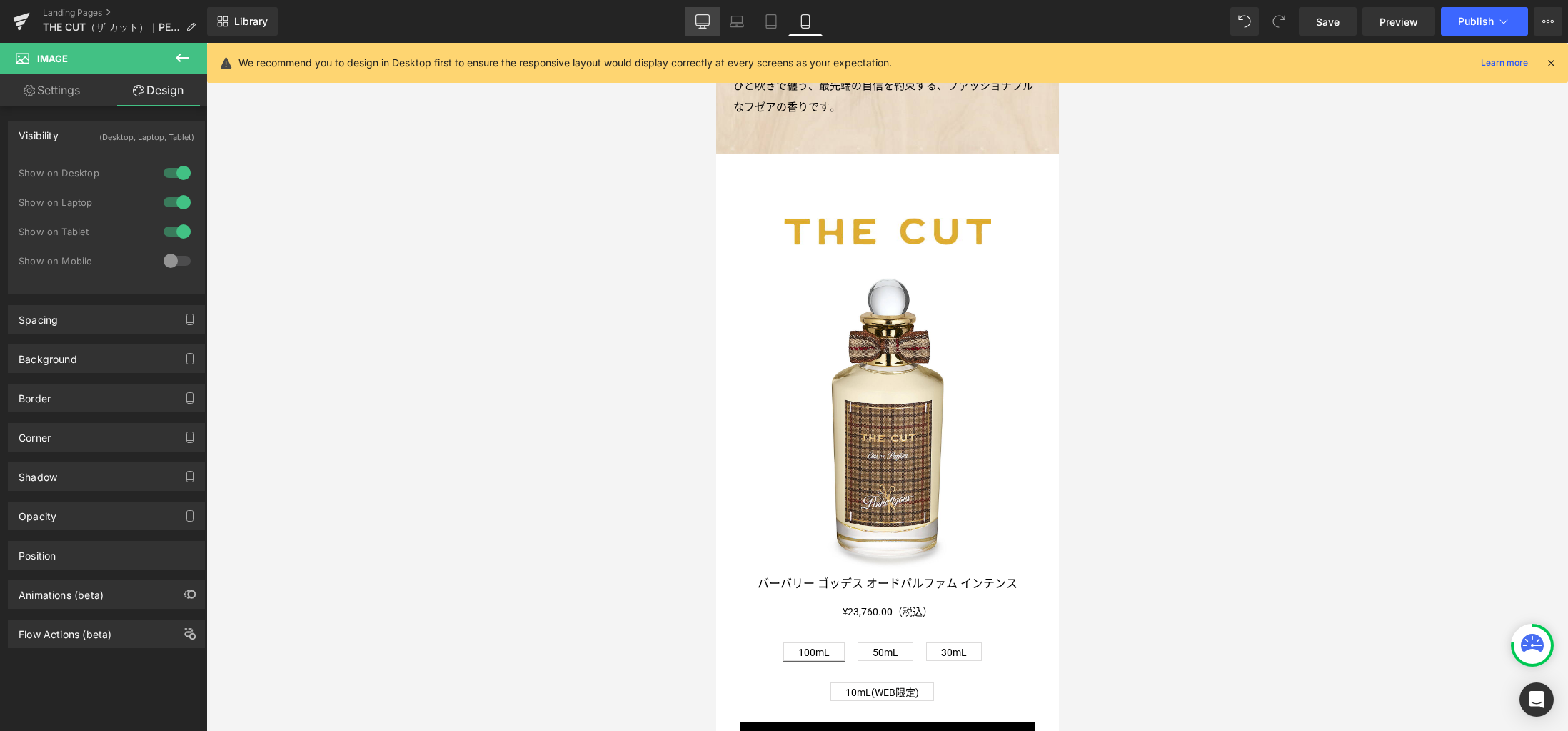
click at [700, 27] on icon at bounding box center [703, 21] width 14 height 14
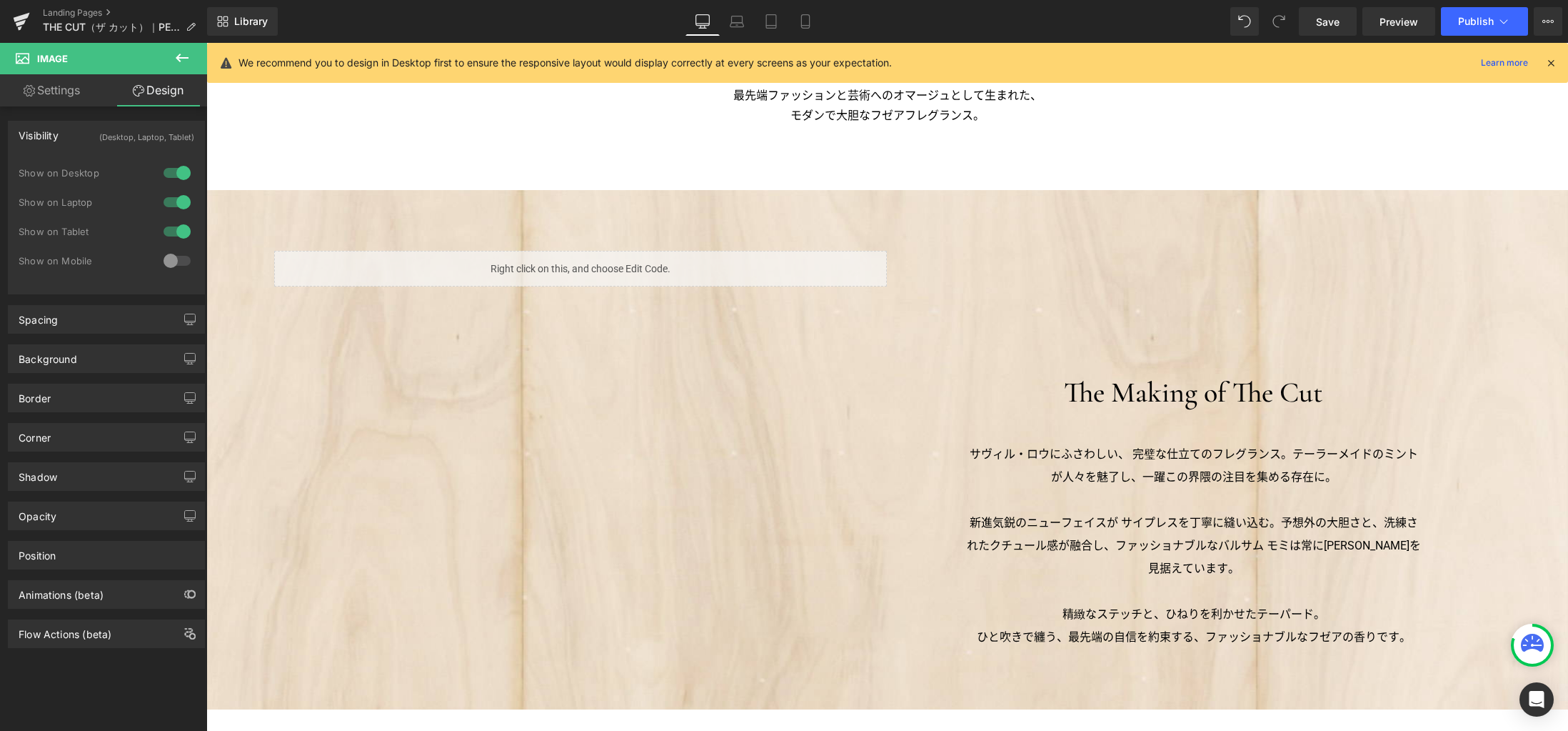
scroll to position [1552, 0]
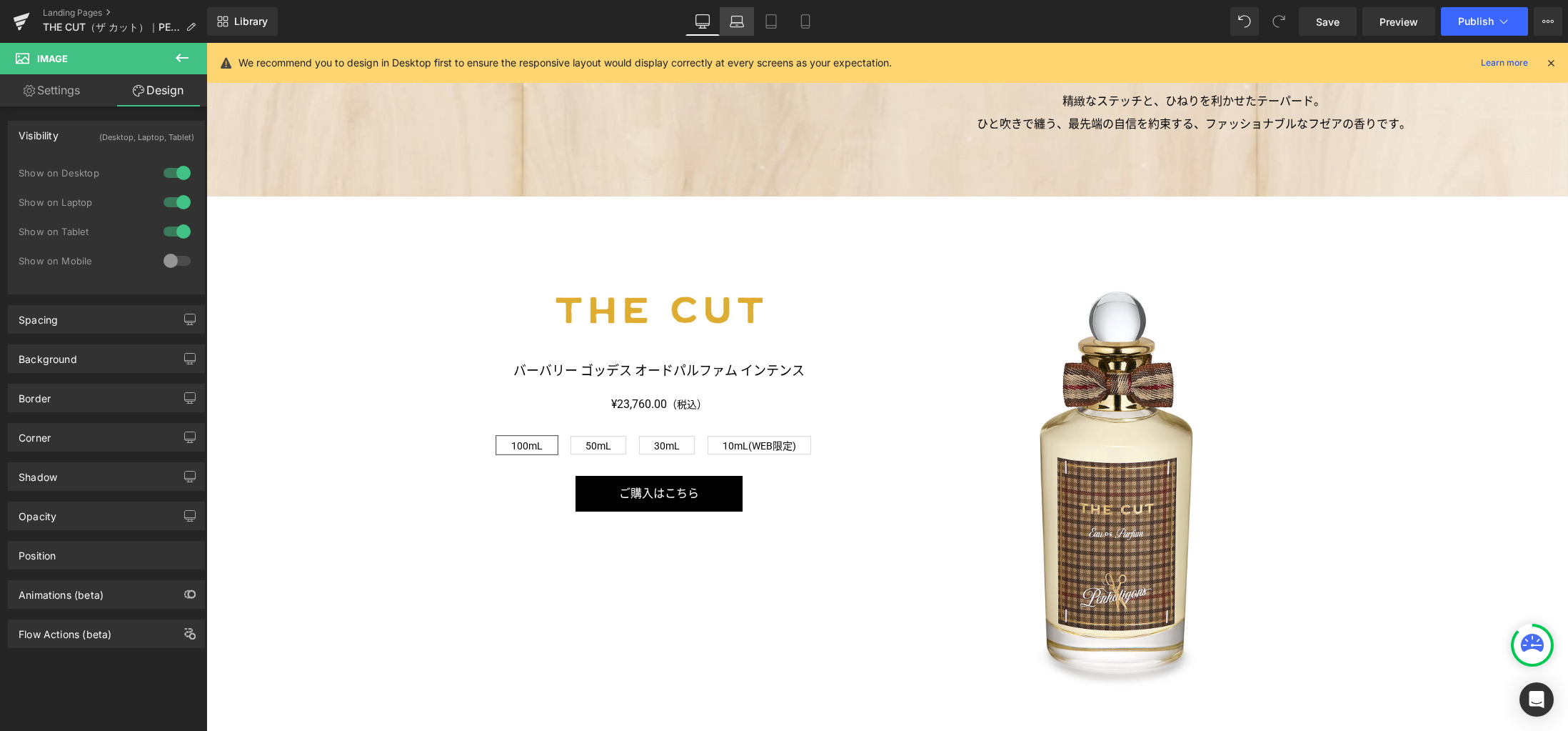
click at [737, 18] on icon at bounding box center [737, 21] width 14 height 14
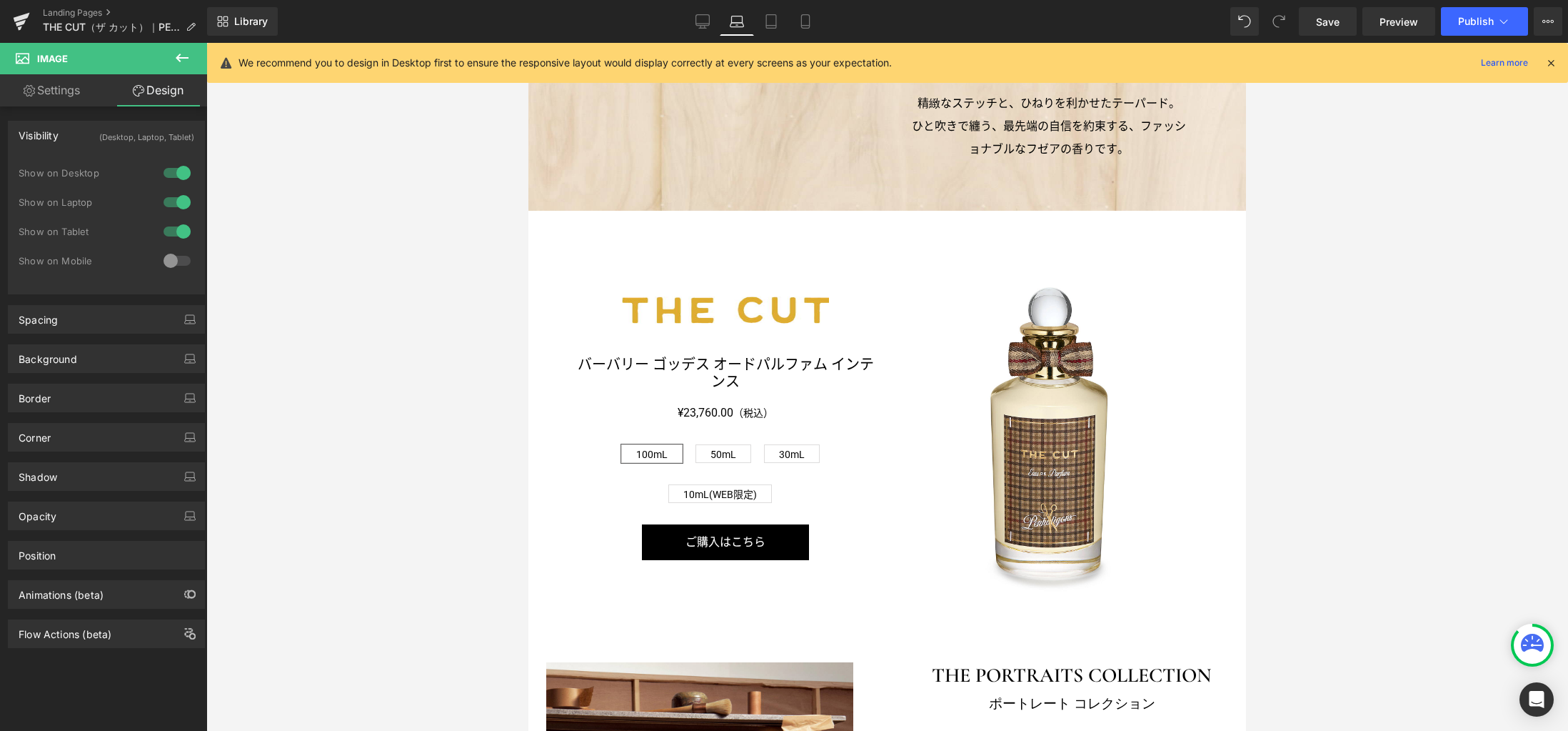
click at [1047, 430] on div "Image" at bounding box center [1048, 436] width 322 height 323
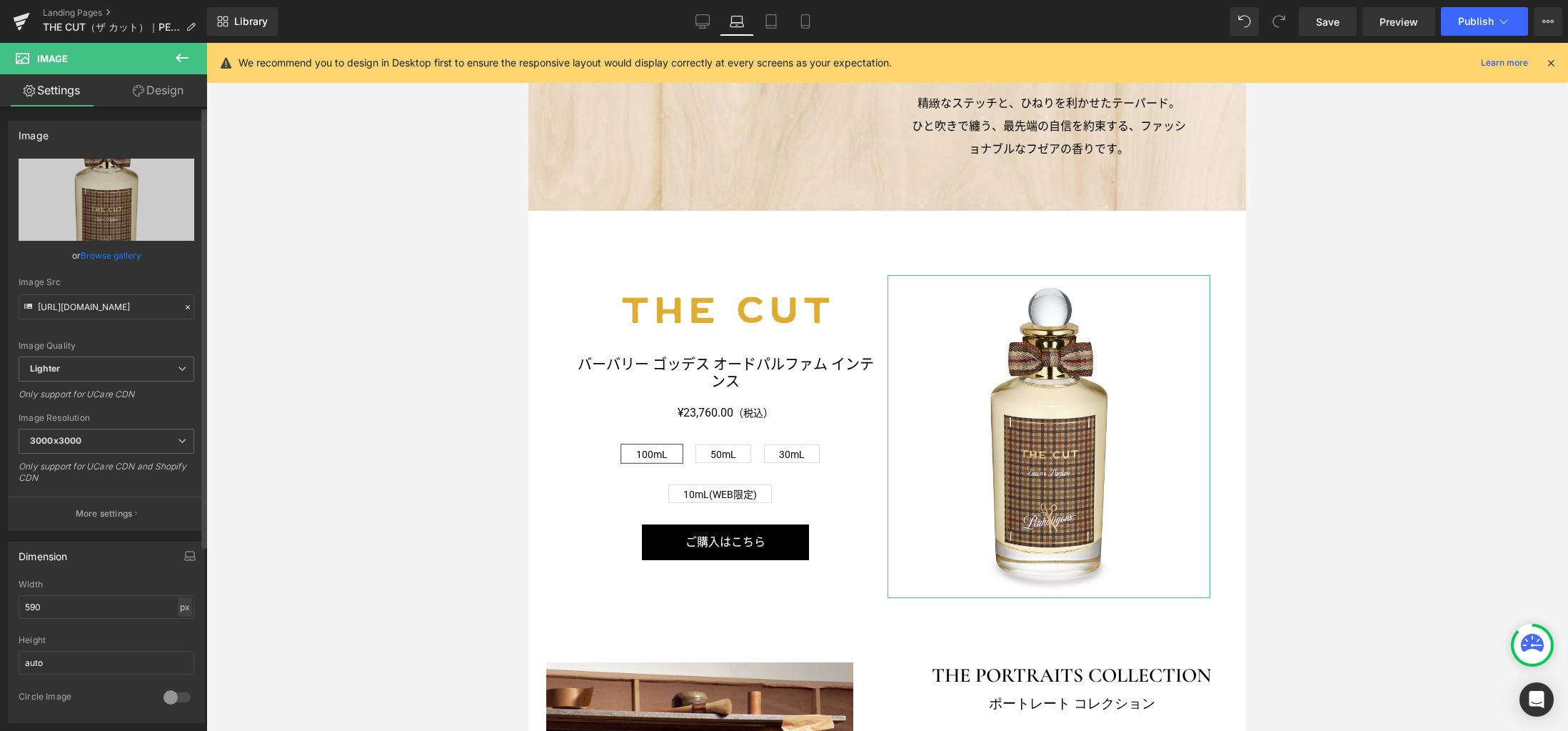
click at [182, 605] on div "px" at bounding box center [185, 607] width 14 height 19
click at [180, 632] on li "%" at bounding box center [185, 629] width 18 height 21
drag, startPoint x: 105, startPoint y: 609, endPoint x: -32, endPoint y: 606, distance: 137.0
click at [0, 606] on html "Image You are previewing how the will restyle your page. You can not edit Eleme…" at bounding box center [784, 366] width 1568 height 731
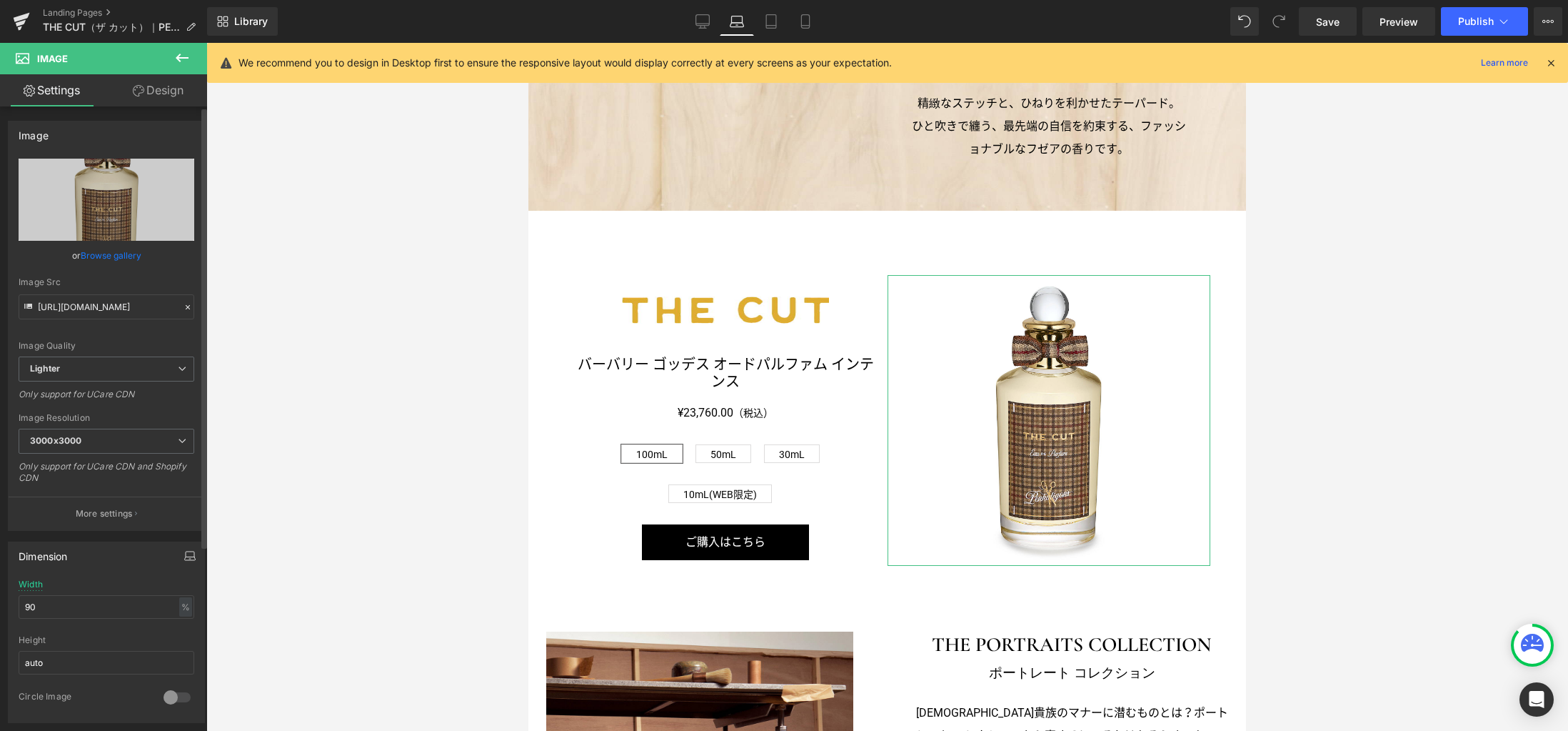
click at [189, 544] on button "button" at bounding box center [189, 556] width 23 height 27
click at [184, 556] on icon "button" at bounding box center [189, 556] width 11 height 11
click at [188, 553] on icon "button" at bounding box center [189, 556] width 11 height 11
click at [132, 588] on button "Tablet" at bounding box center [122, 586] width 40 height 25
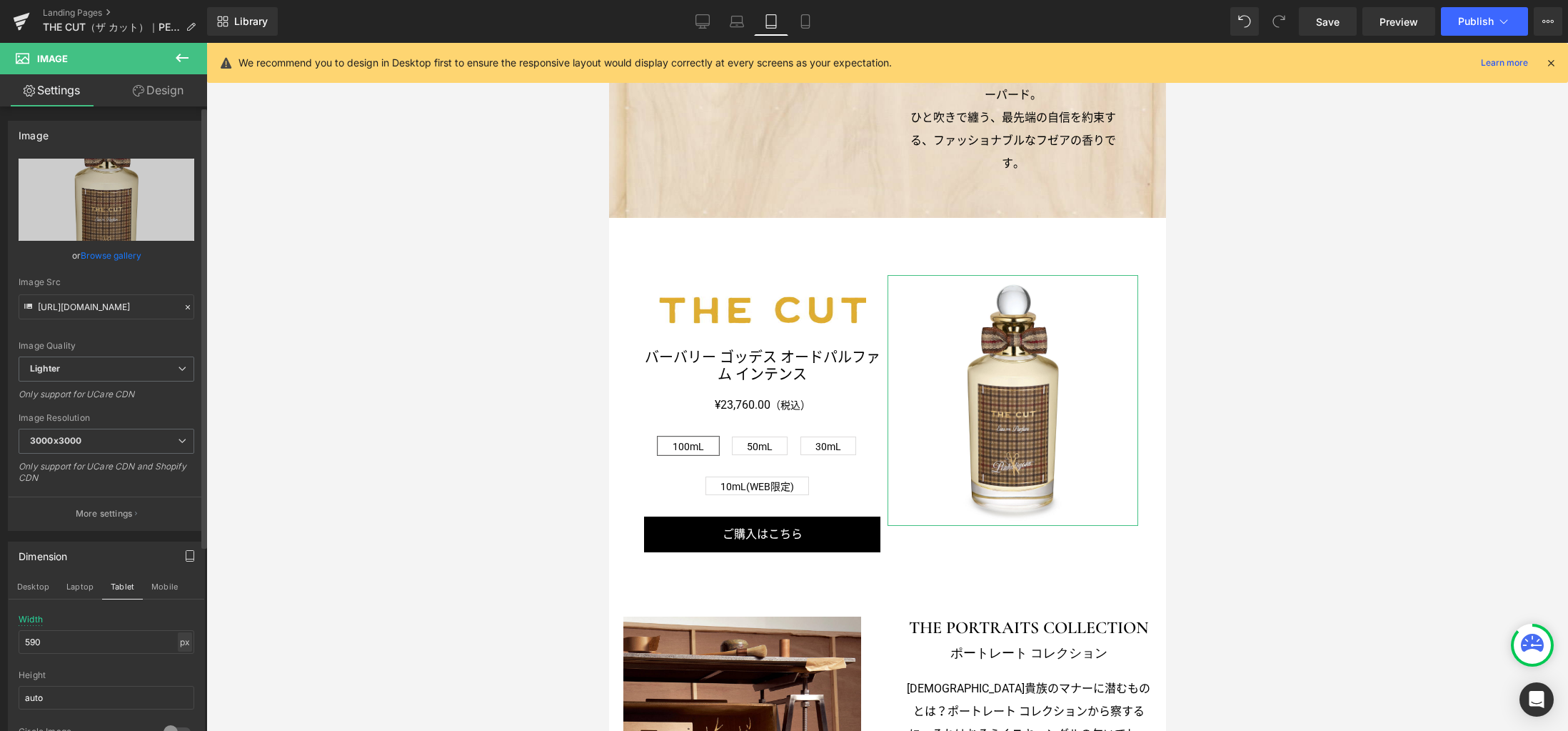
click at [177, 644] on div "px" at bounding box center [185, 641] width 14 height 19
click at [177, 660] on li "%" at bounding box center [185, 664] width 18 height 21
drag, startPoint x: 139, startPoint y: 642, endPoint x: -9, endPoint y: 632, distance: 148.3
click at [0, 632] on html "Image You are previewing how the will restyle your page. You can not edit Eleme…" at bounding box center [784, 366] width 1568 height 731
click at [155, 594] on button "Mobile" at bounding box center [164, 586] width 44 height 25
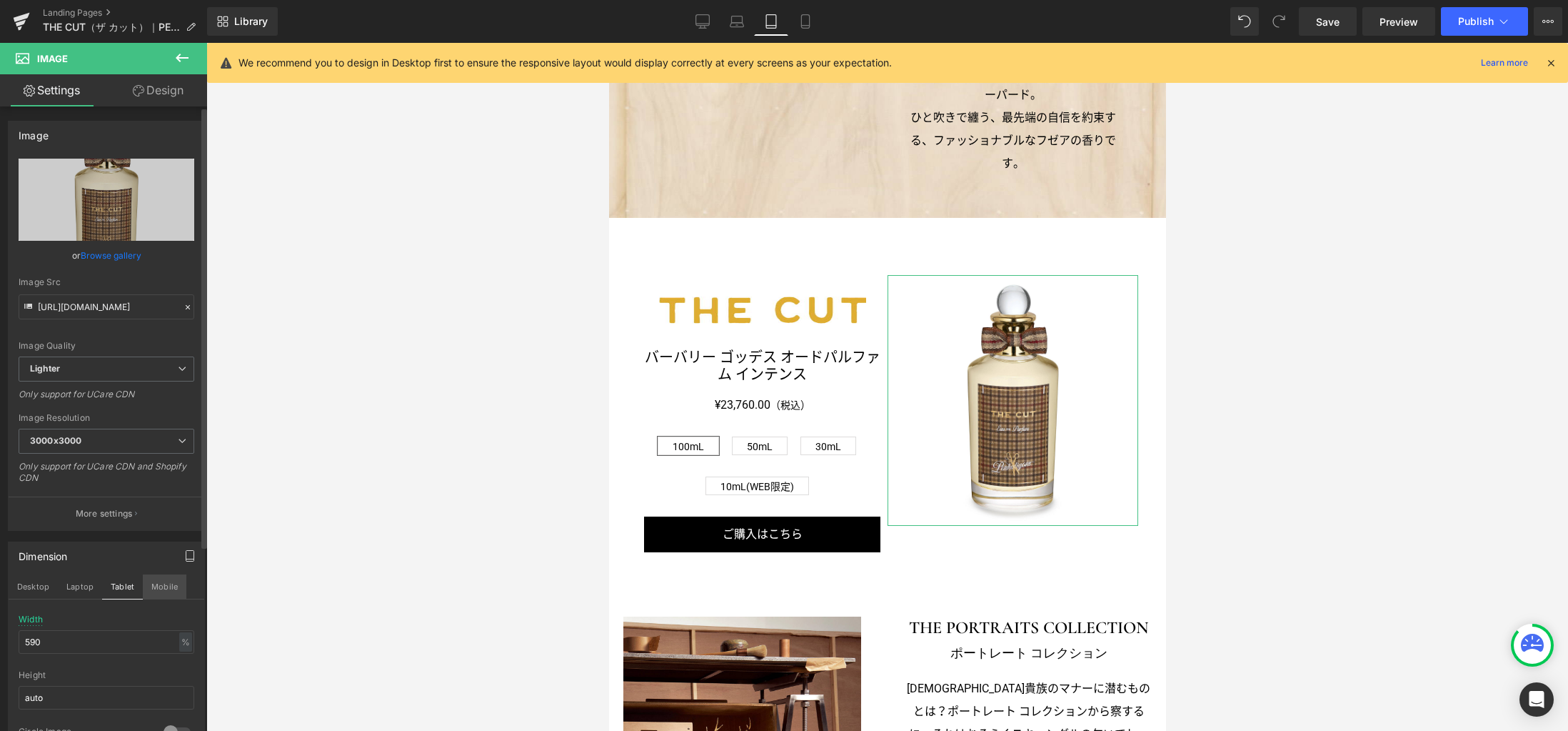
scroll to position [0, 0]
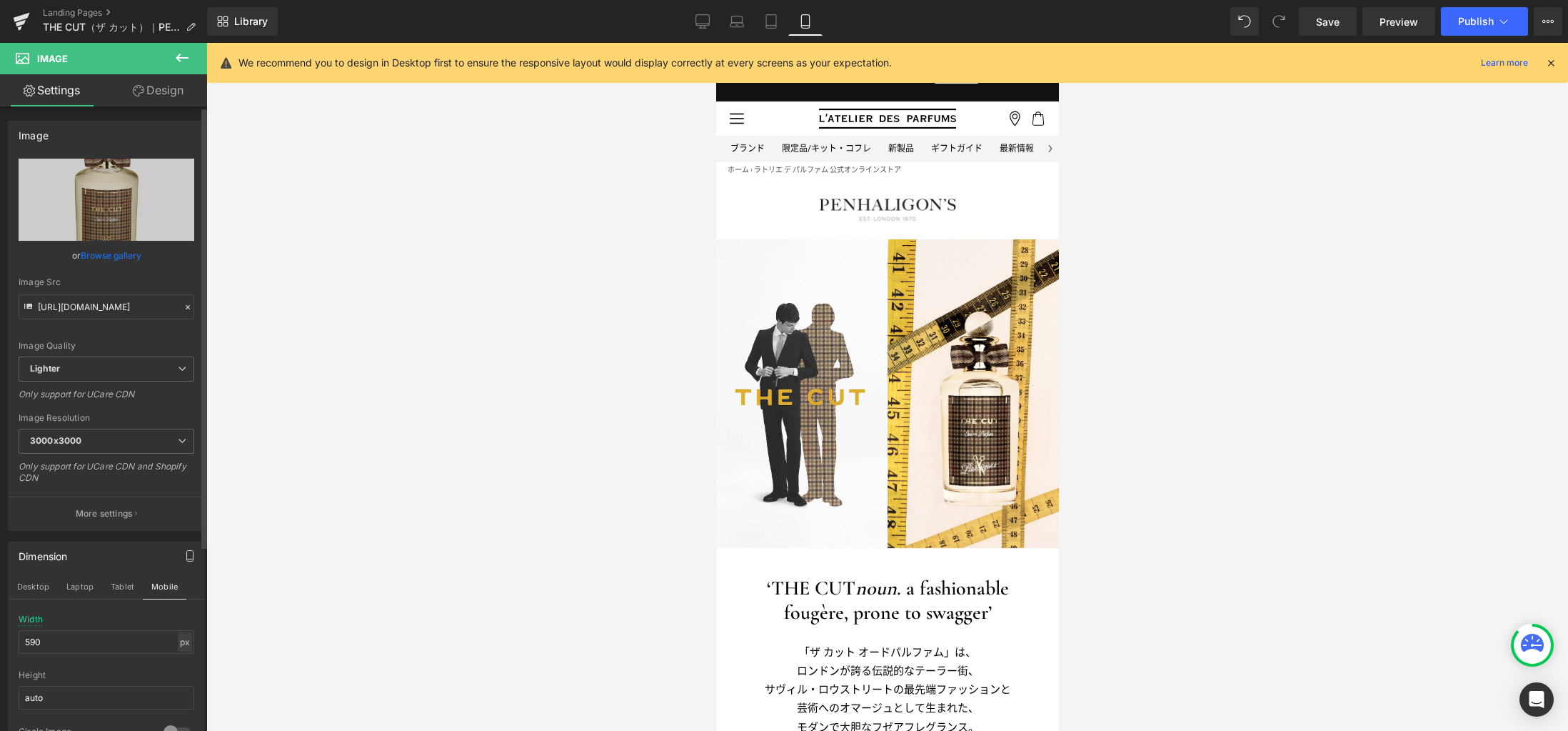
click at [181, 648] on div "px" at bounding box center [185, 641] width 14 height 19
click at [181, 664] on li "%" at bounding box center [185, 664] width 18 height 21
type input "100"
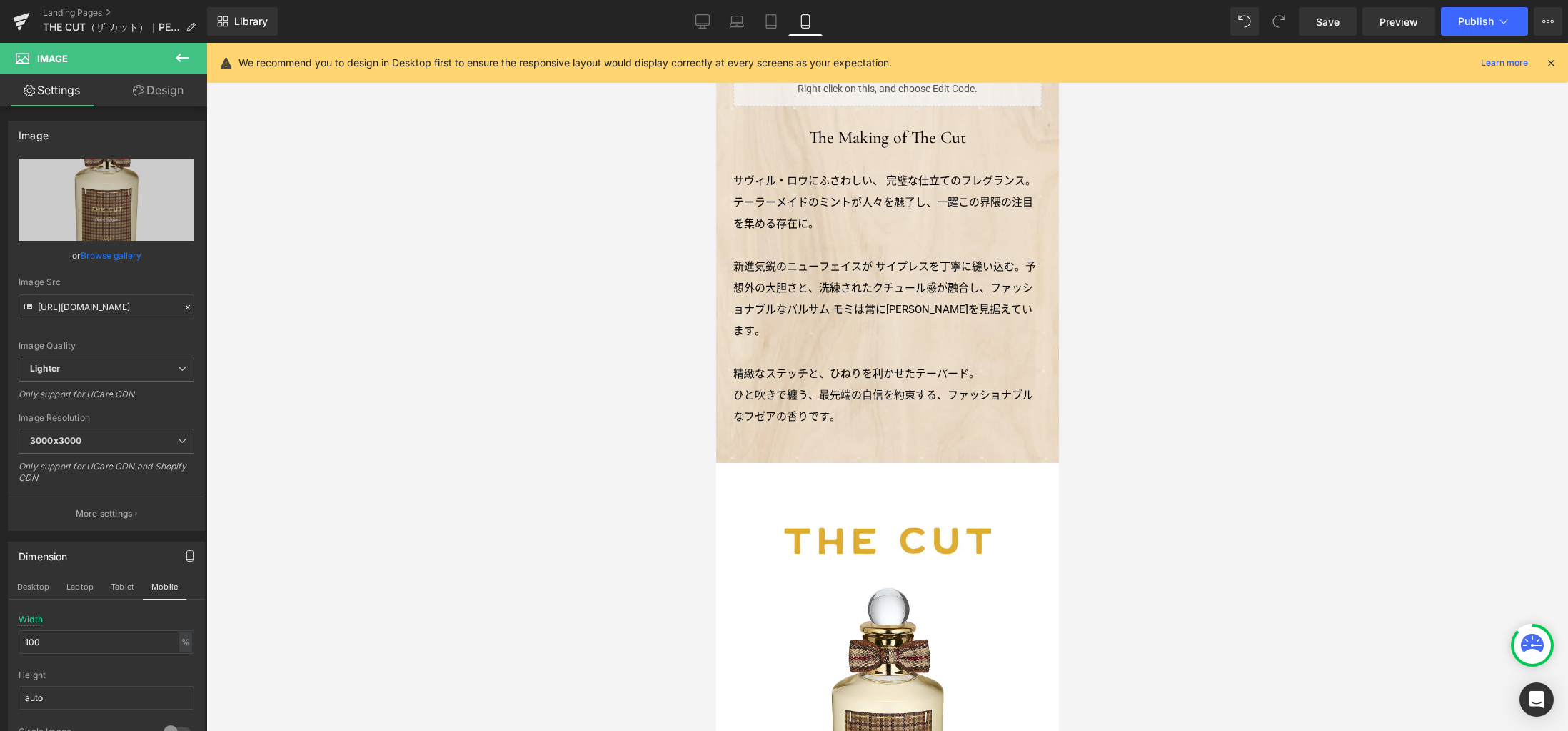
scroll to position [1156, 0]
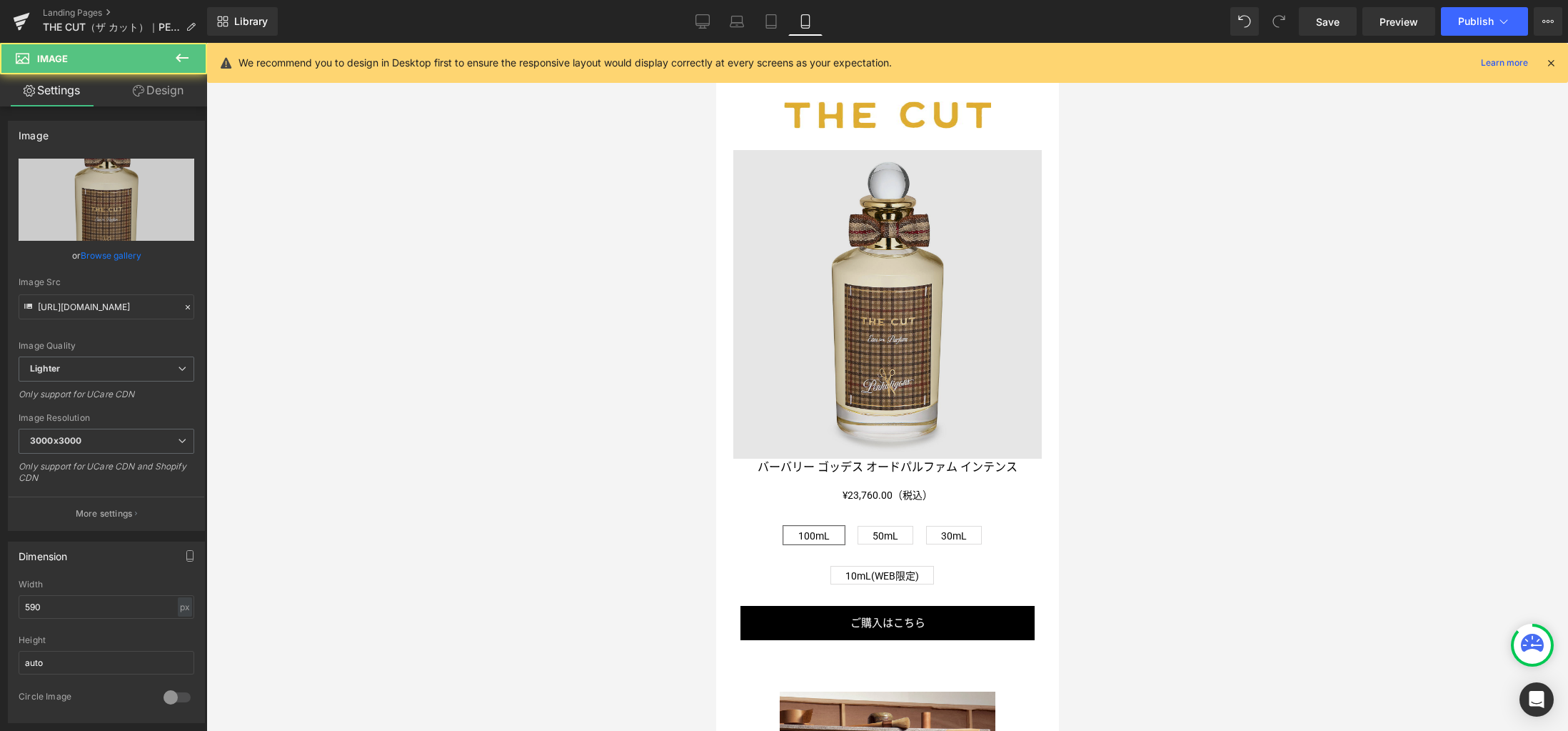
click at [879, 390] on img at bounding box center [886, 304] width 308 height 308
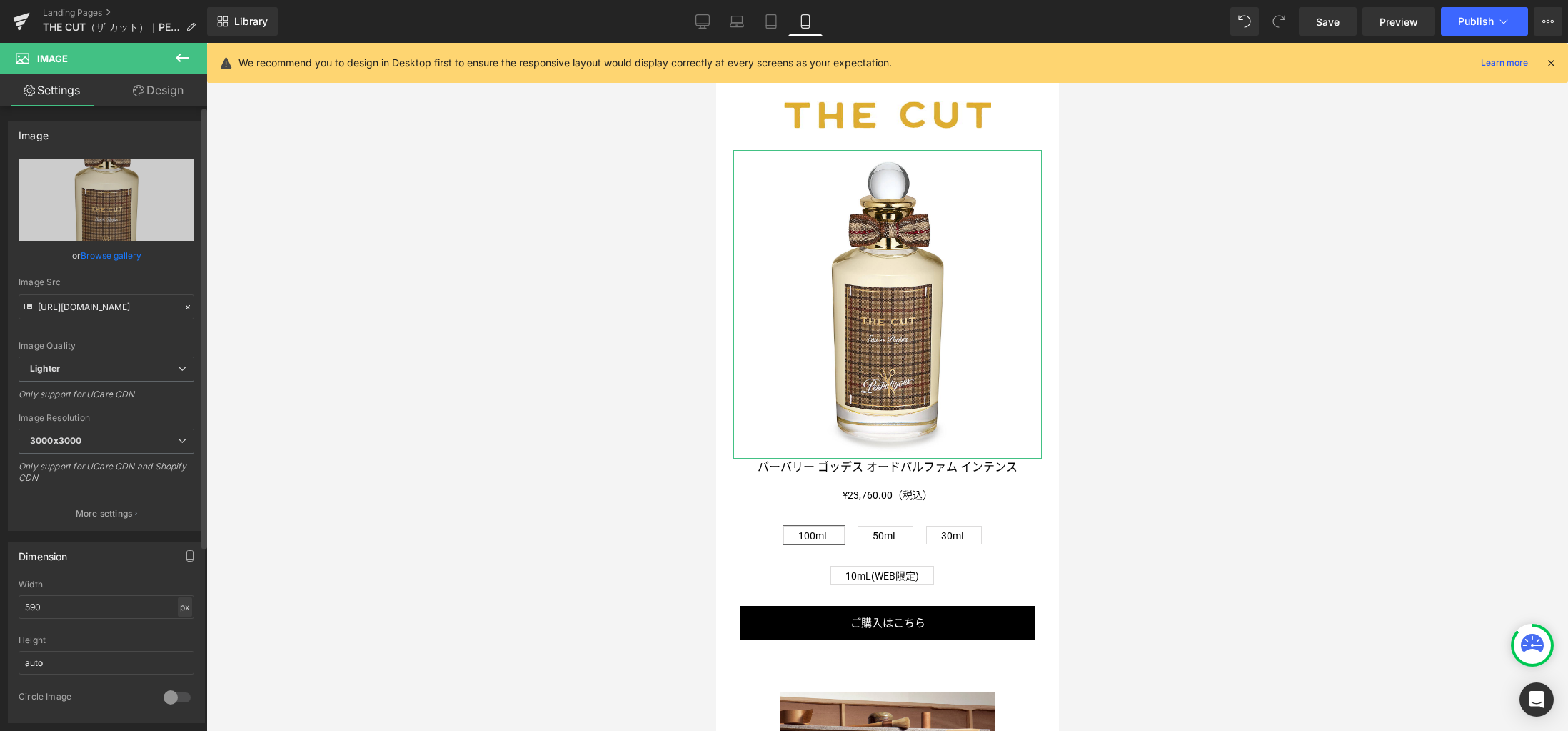
click at [177, 607] on div "px" at bounding box center [185, 607] width 14 height 19
click at [181, 630] on li "%" at bounding box center [185, 629] width 18 height 21
drag, startPoint x: 134, startPoint y: 610, endPoint x: -13, endPoint y: 595, distance: 147.8
click at [0, 595] on html "Image You are previewing how the will restyle your page. You can not edit Eleme…" at bounding box center [784, 366] width 1568 height 731
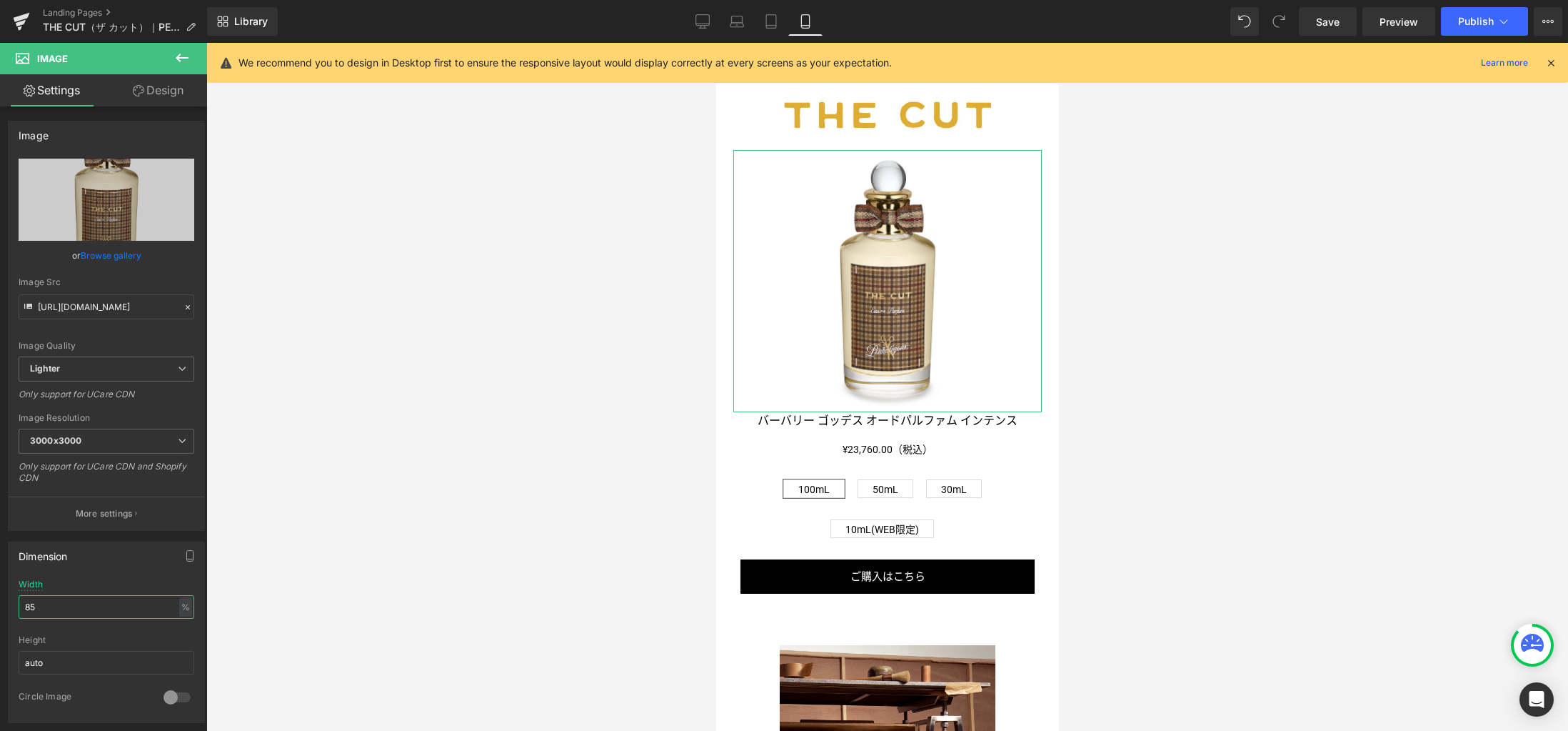
type input "85"
click at [158, 94] on link "Design" at bounding box center [158, 90] width 104 height 33
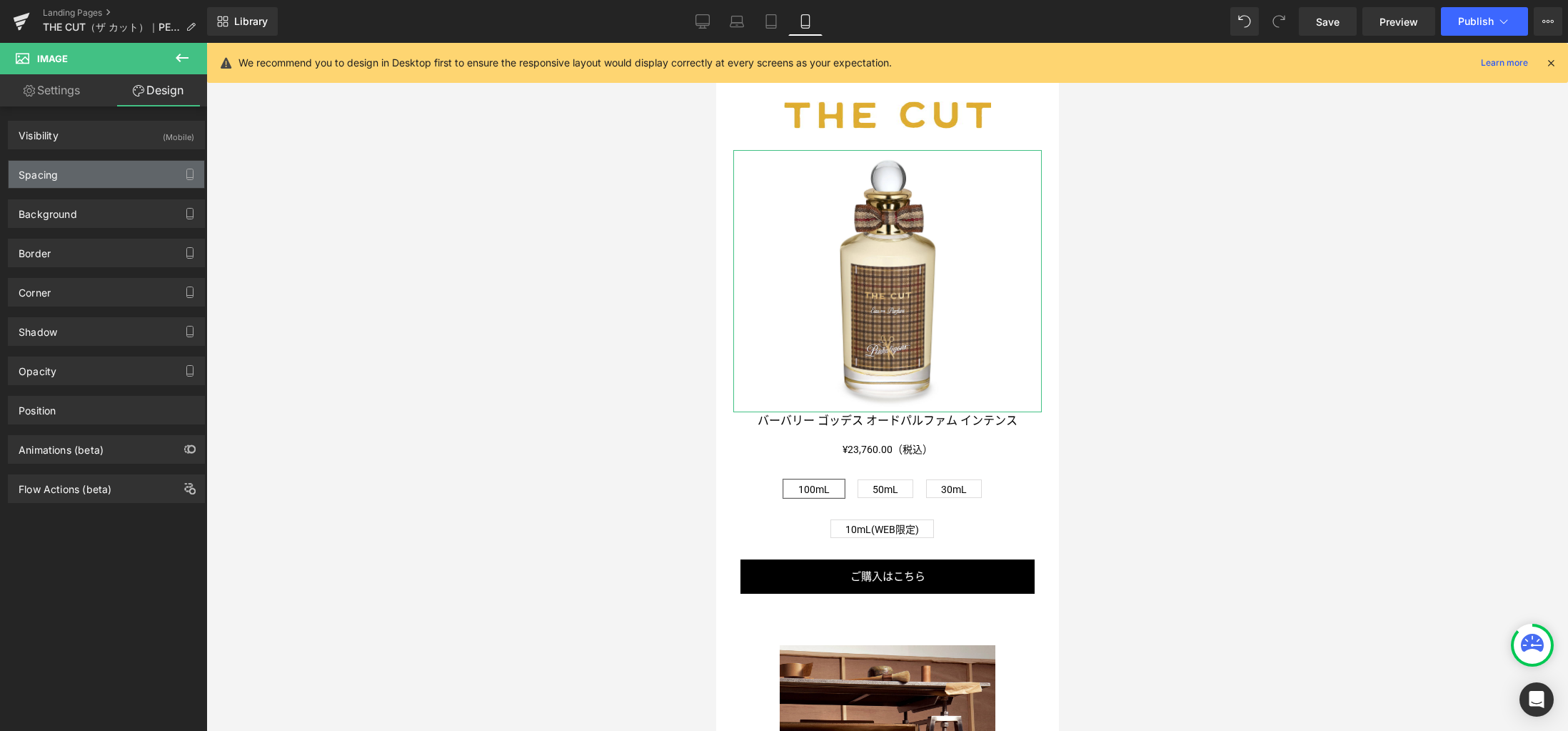
click at [123, 178] on div "Spacing" at bounding box center [106, 174] width 196 height 27
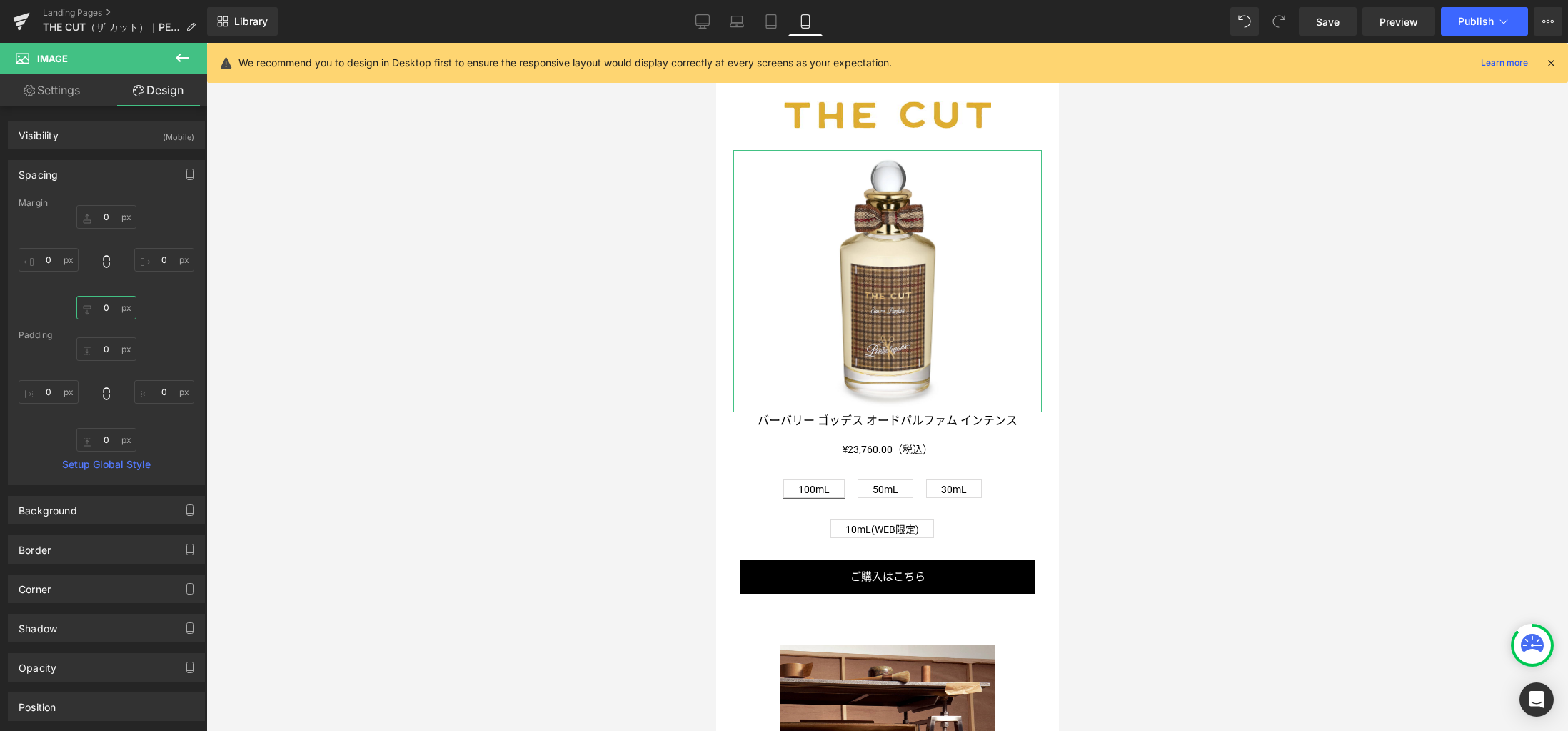
click at [110, 311] on input "0" at bounding box center [106, 308] width 60 height 24
type input "20"
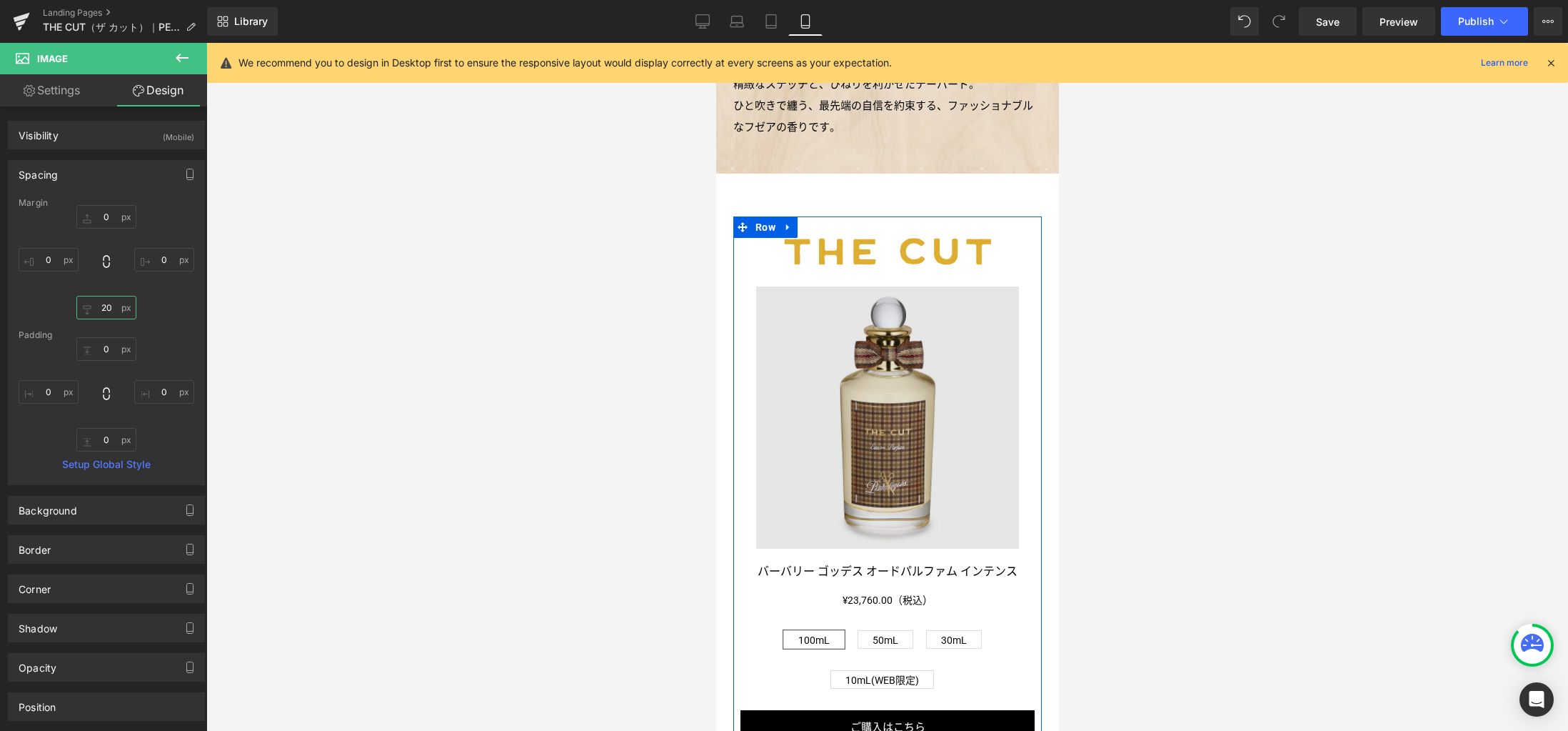
scroll to position [1012, 0]
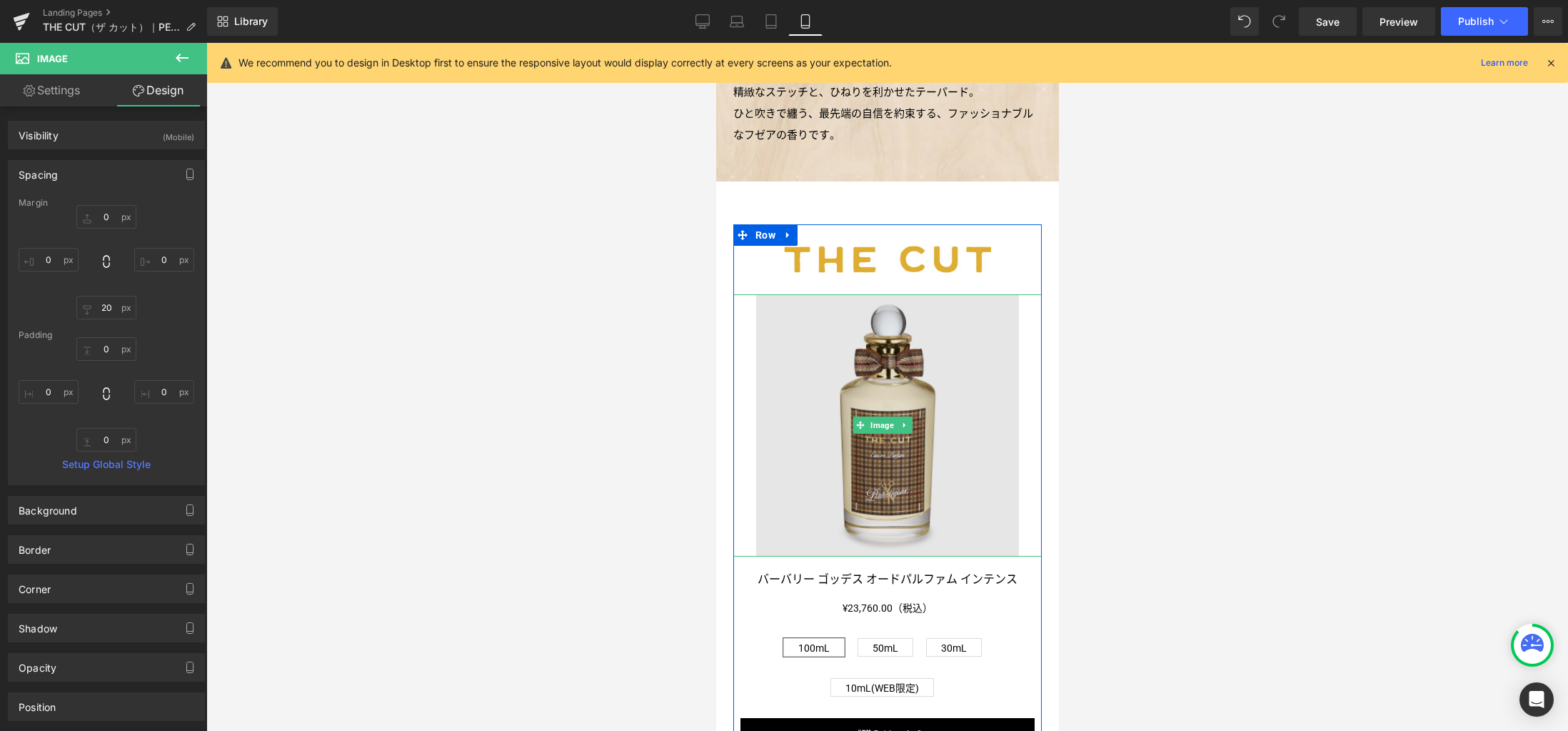
click at [876, 470] on img at bounding box center [886, 425] width 262 height 262
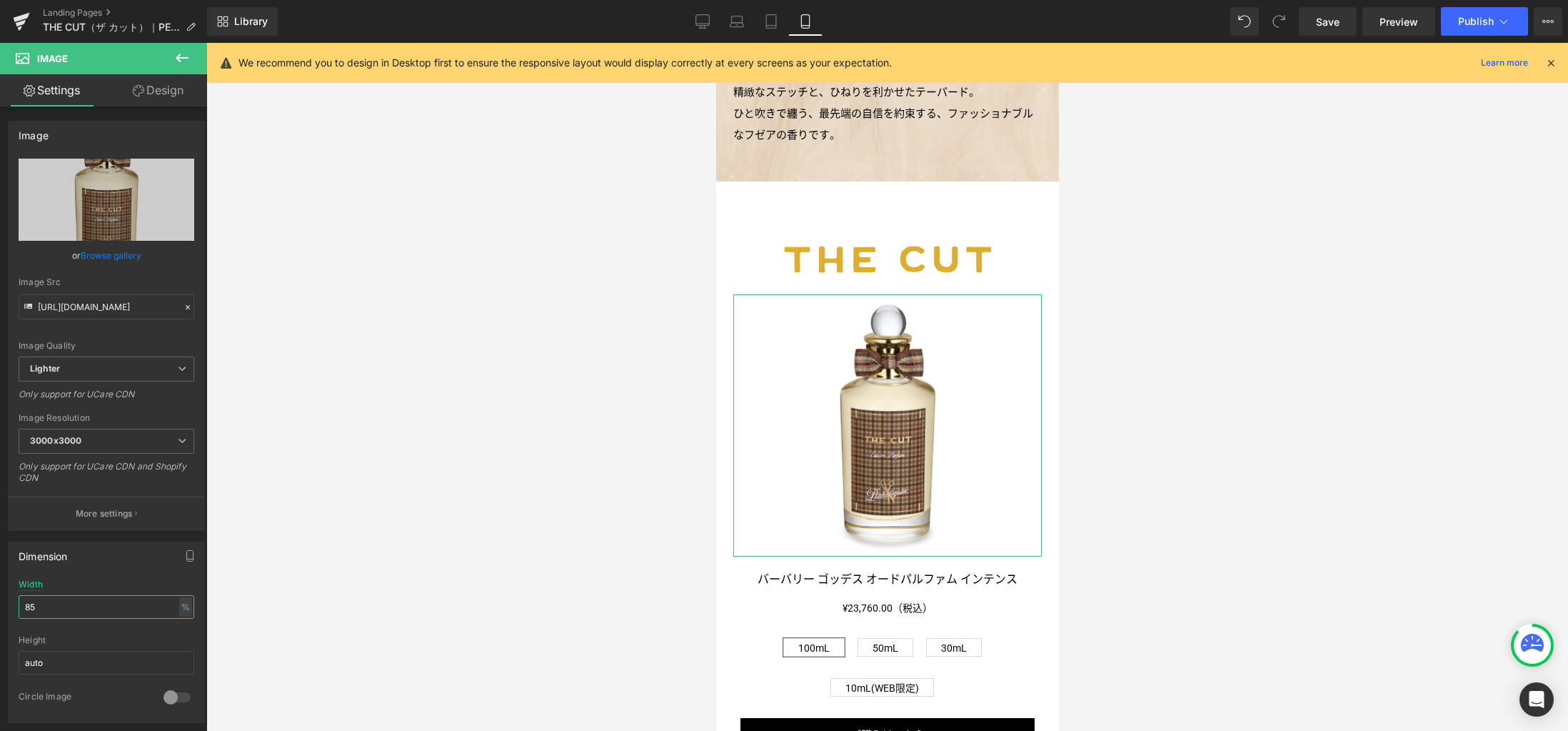
drag, startPoint x: 36, startPoint y: 610, endPoint x: -4, endPoint y: 607, distance: 40.1
click at [0, 607] on html "Image You are previewing how the will restyle your page. You can not edit Eleme…" at bounding box center [784, 366] width 1568 height 731
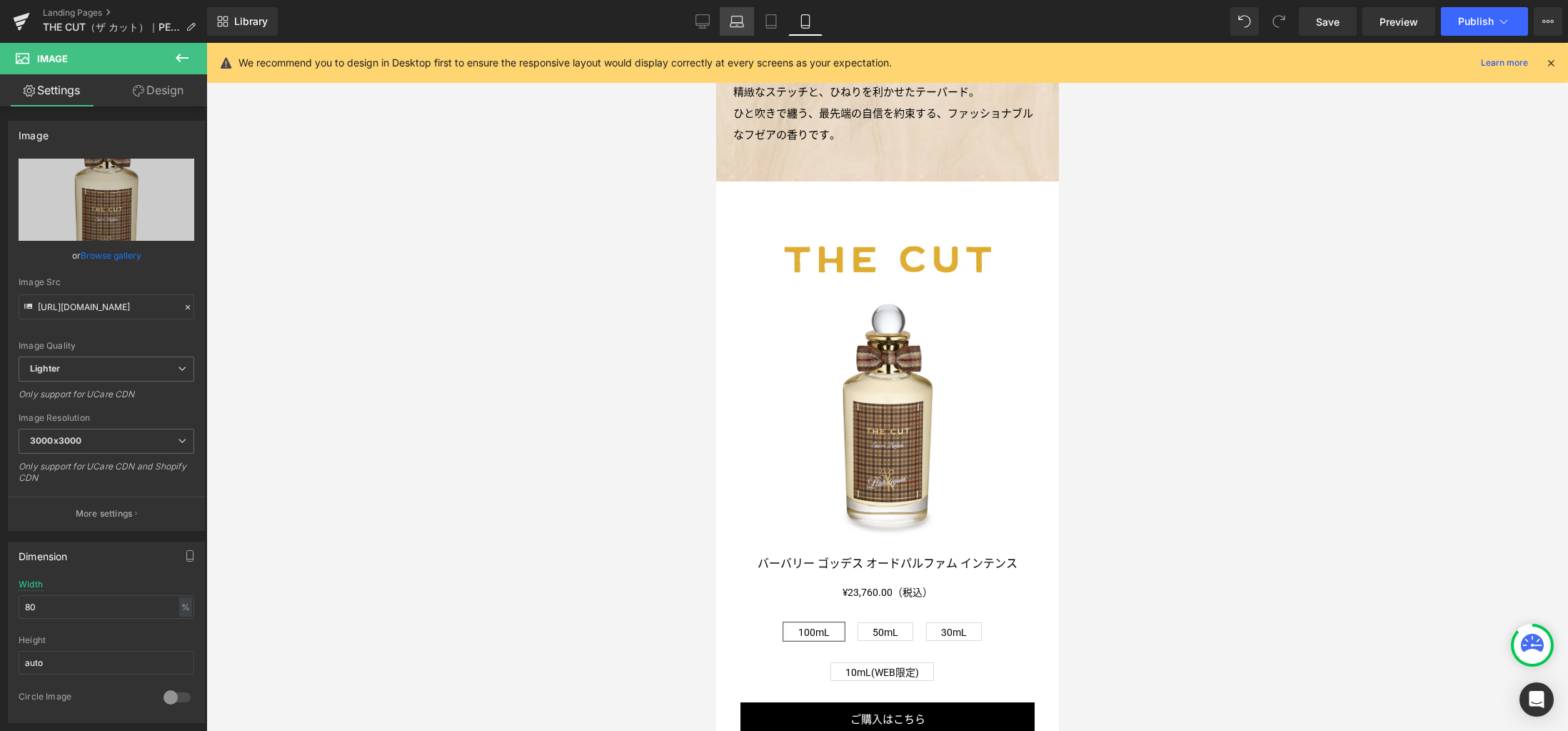
click at [738, 21] on icon at bounding box center [737, 21] width 14 height 14
type input "590"
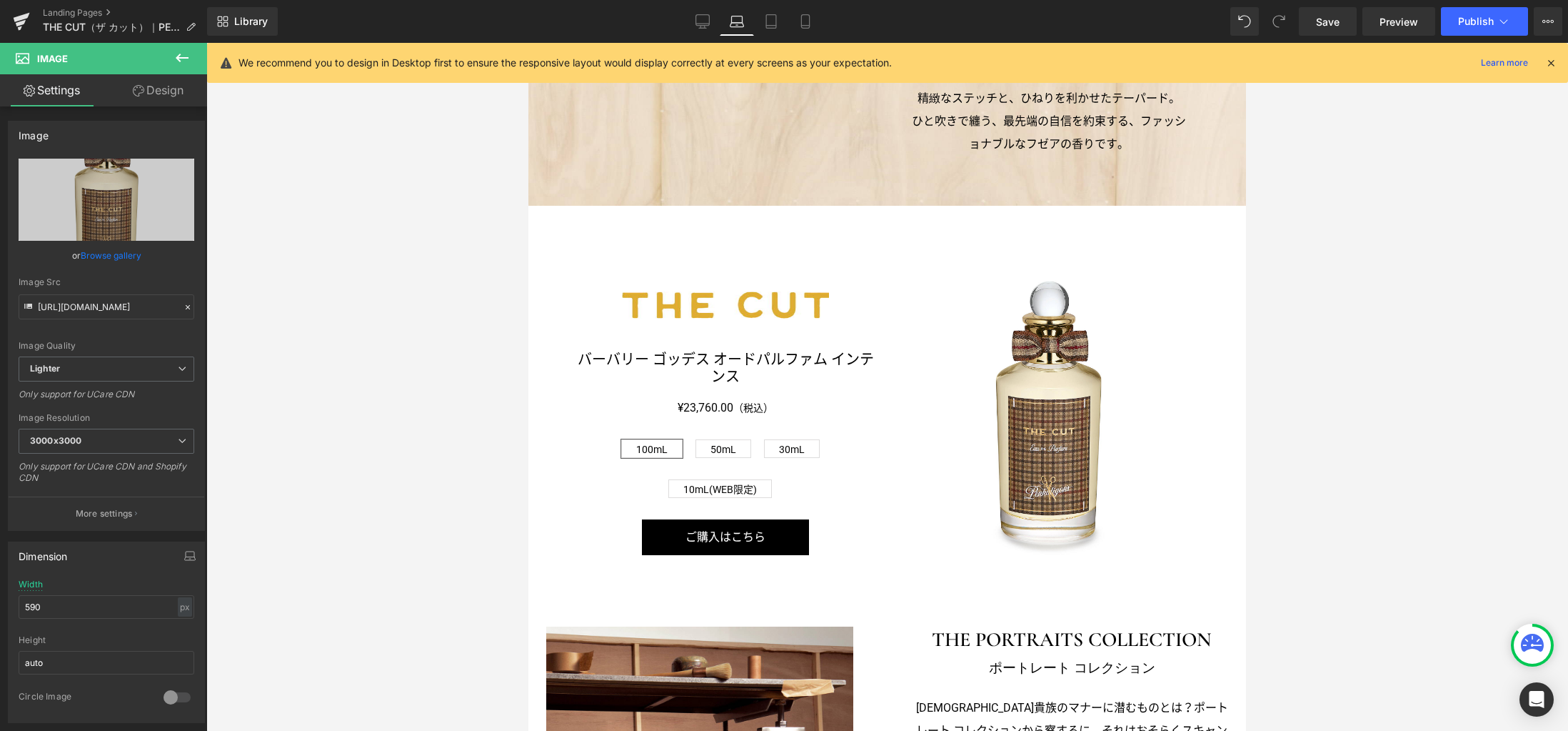
scroll to position [1069, 0]
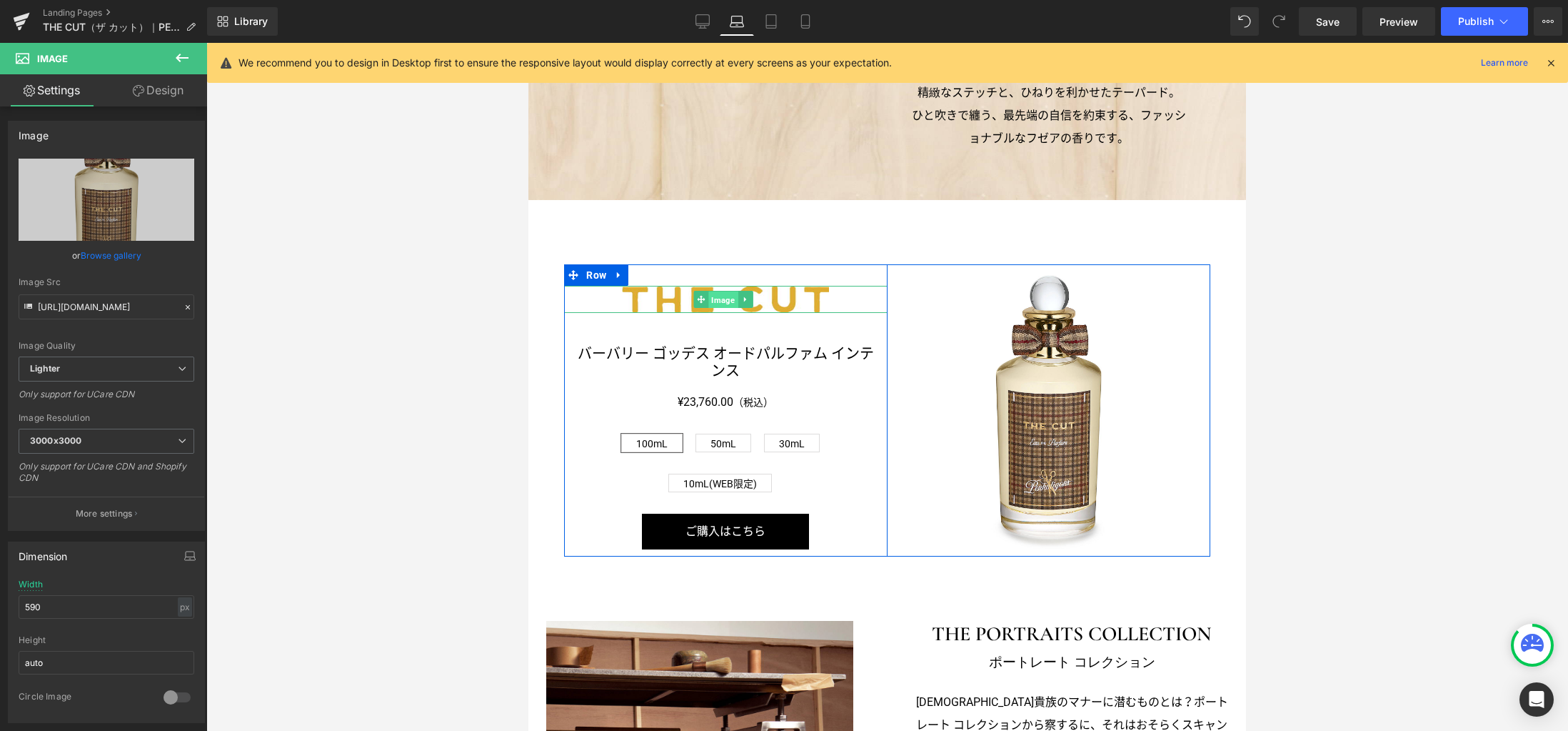
click at [731, 302] on span "Image" at bounding box center [723, 300] width 29 height 17
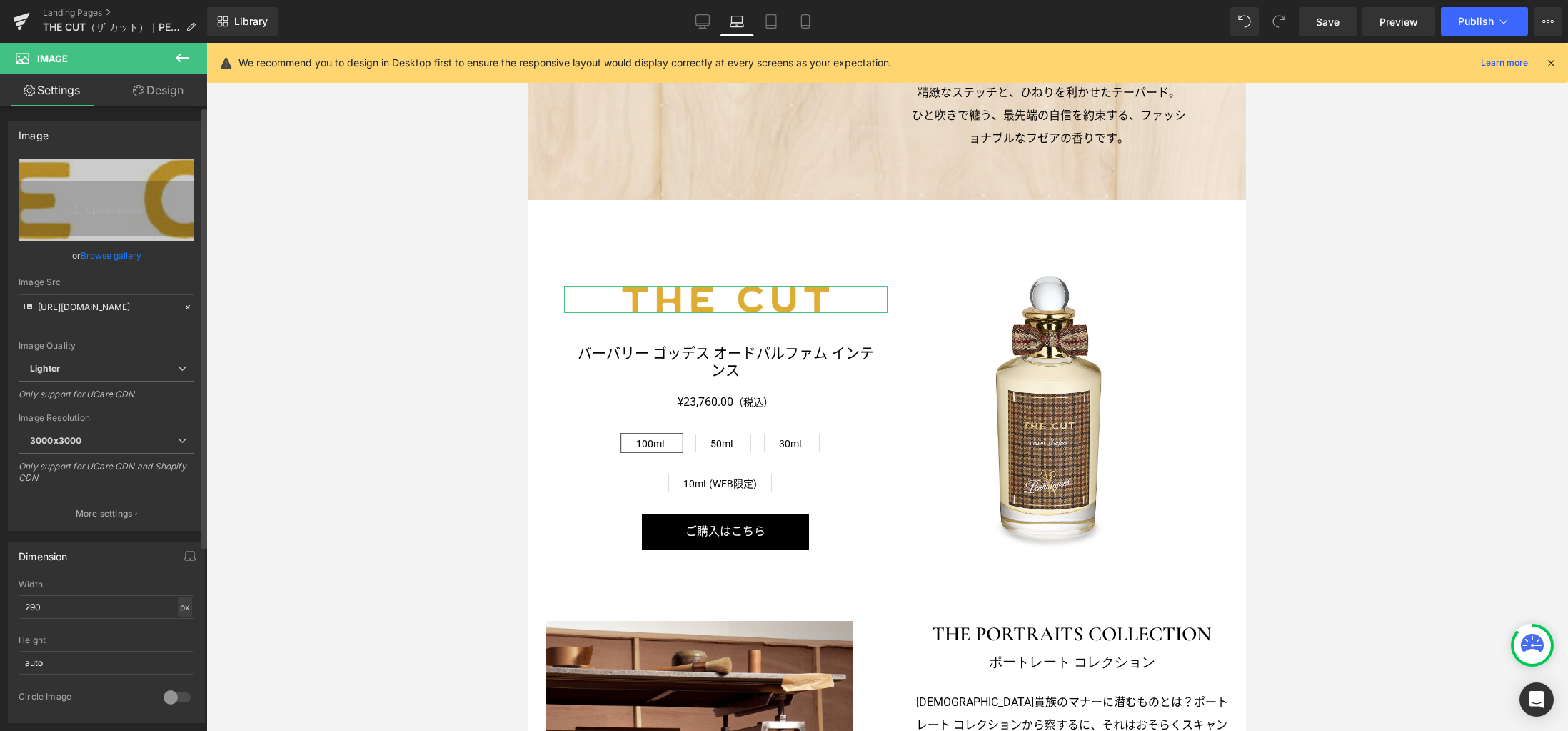
click at [178, 606] on div "px" at bounding box center [185, 607] width 14 height 19
drag, startPoint x: 177, startPoint y: 627, endPoint x: 129, endPoint y: 615, distance: 49.5
click at [177, 627] on li "%" at bounding box center [185, 629] width 18 height 21
drag, startPoint x: 128, startPoint y: 608, endPoint x: -11, endPoint y: 595, distance: 139.6
click at [0, 595] on html "Image You are previewing how the will restyle your page. You can not edit Eleme…" at bounding box center [784, 366] width 1568 height 731
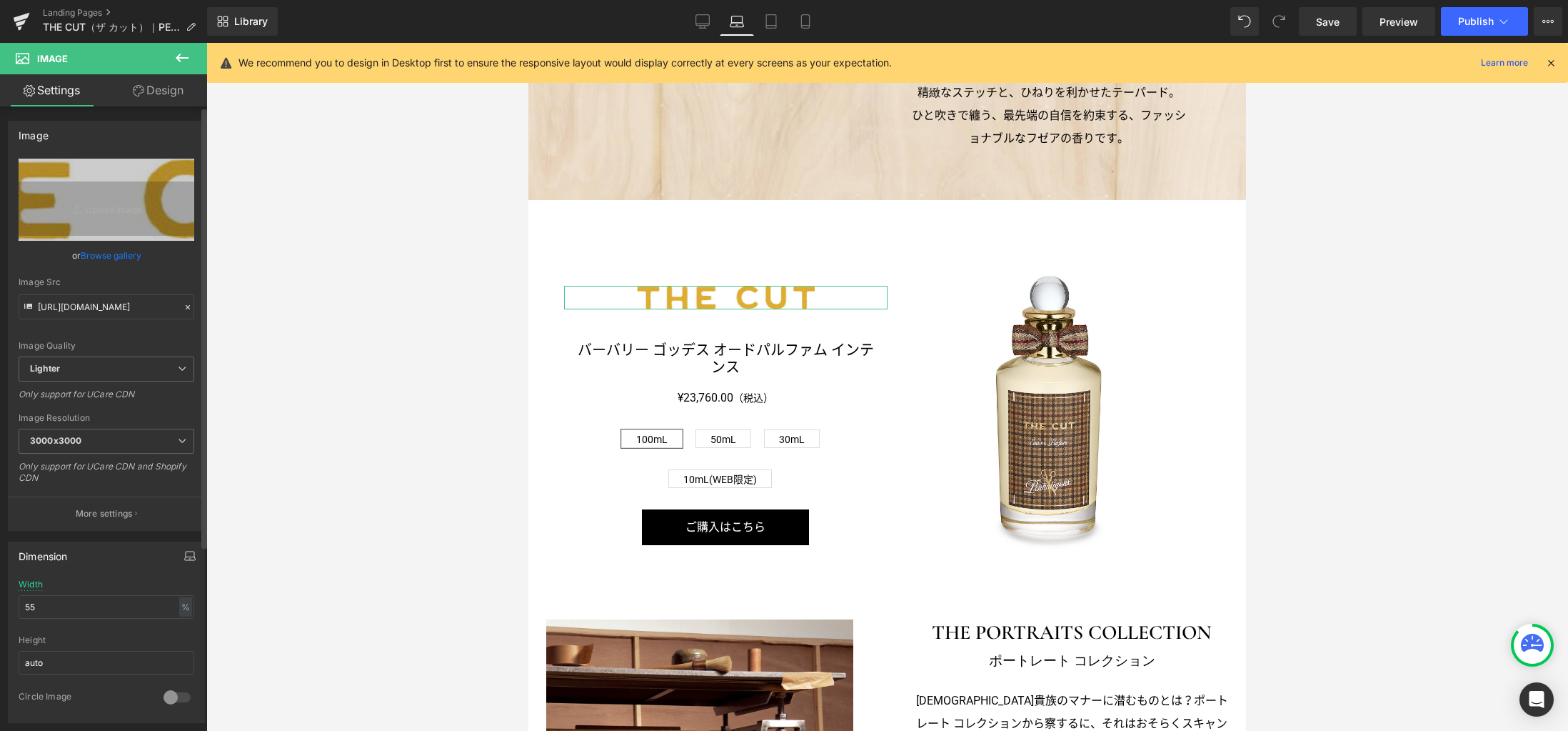
click at [184, 553] on icon "button" at bounding box center [189, 556] width 11 height 11
click at [34, 587] on button "Desktop" at bounding box center [33, 586] width 49 height 25
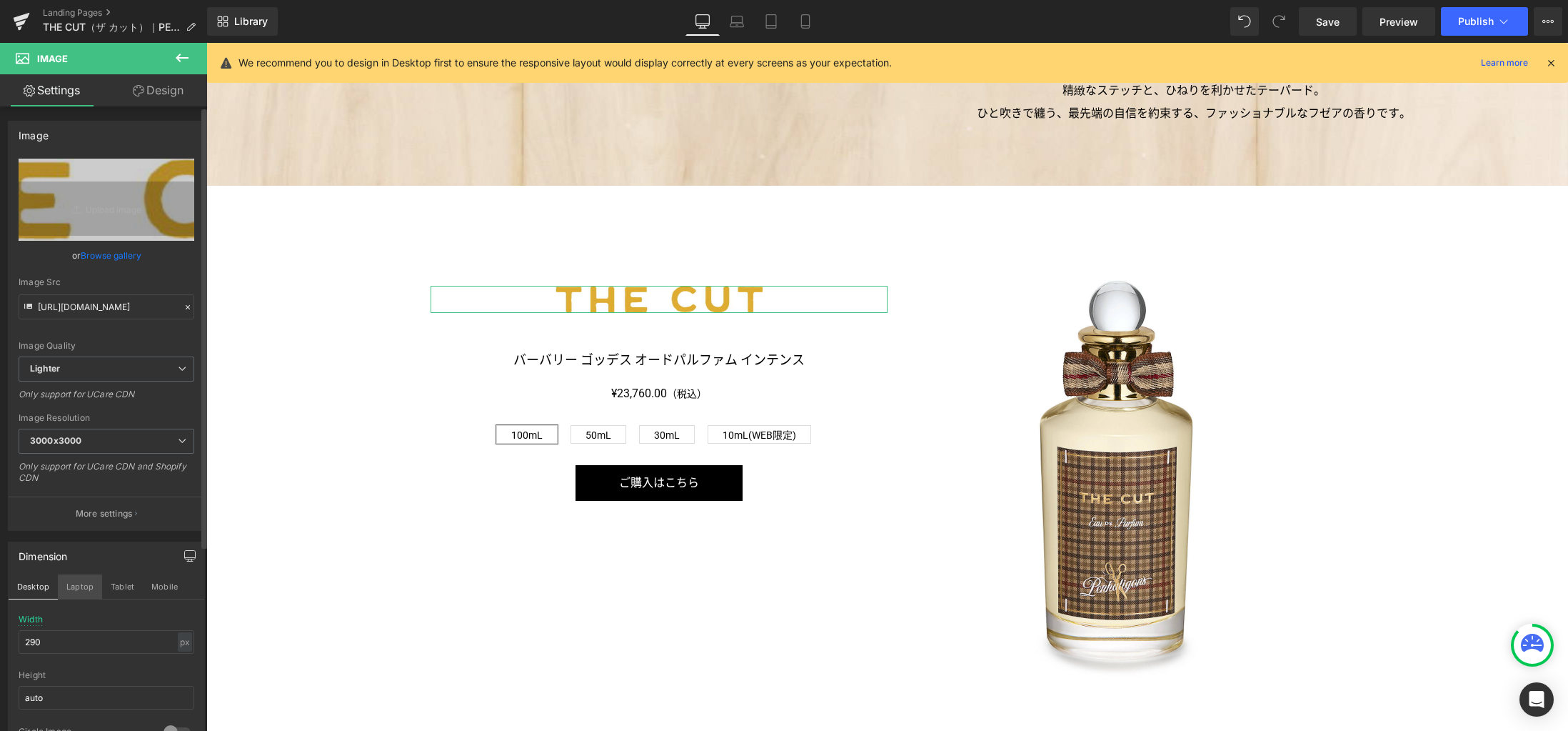
click at [78, 583] on button "Laptop" at bounding box center [80, 586] width 44 height 25
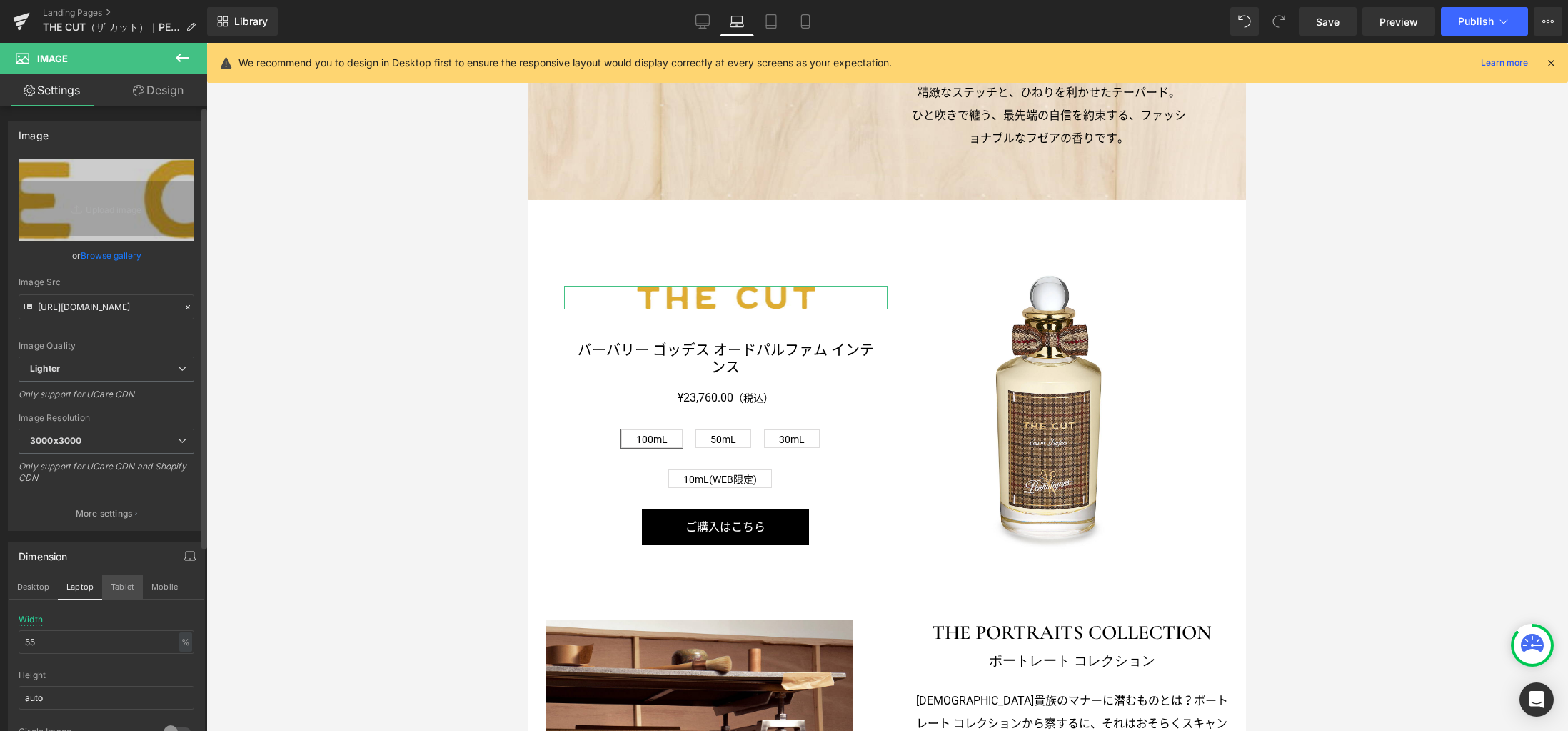
click at [120, 583] on button "Tablet" at bounding box center [122, 586] width 40 height 25
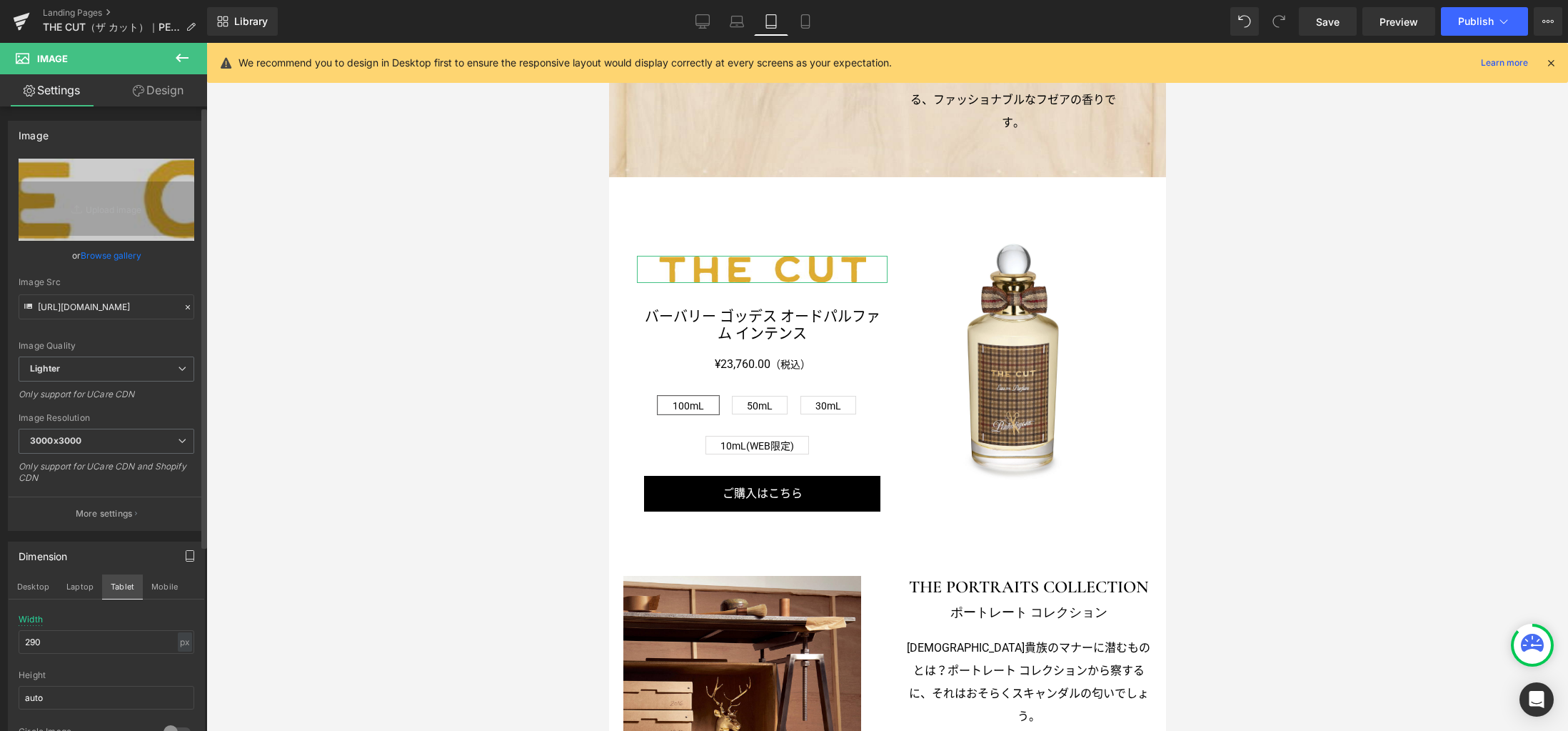
scroll to position [1039, 0]
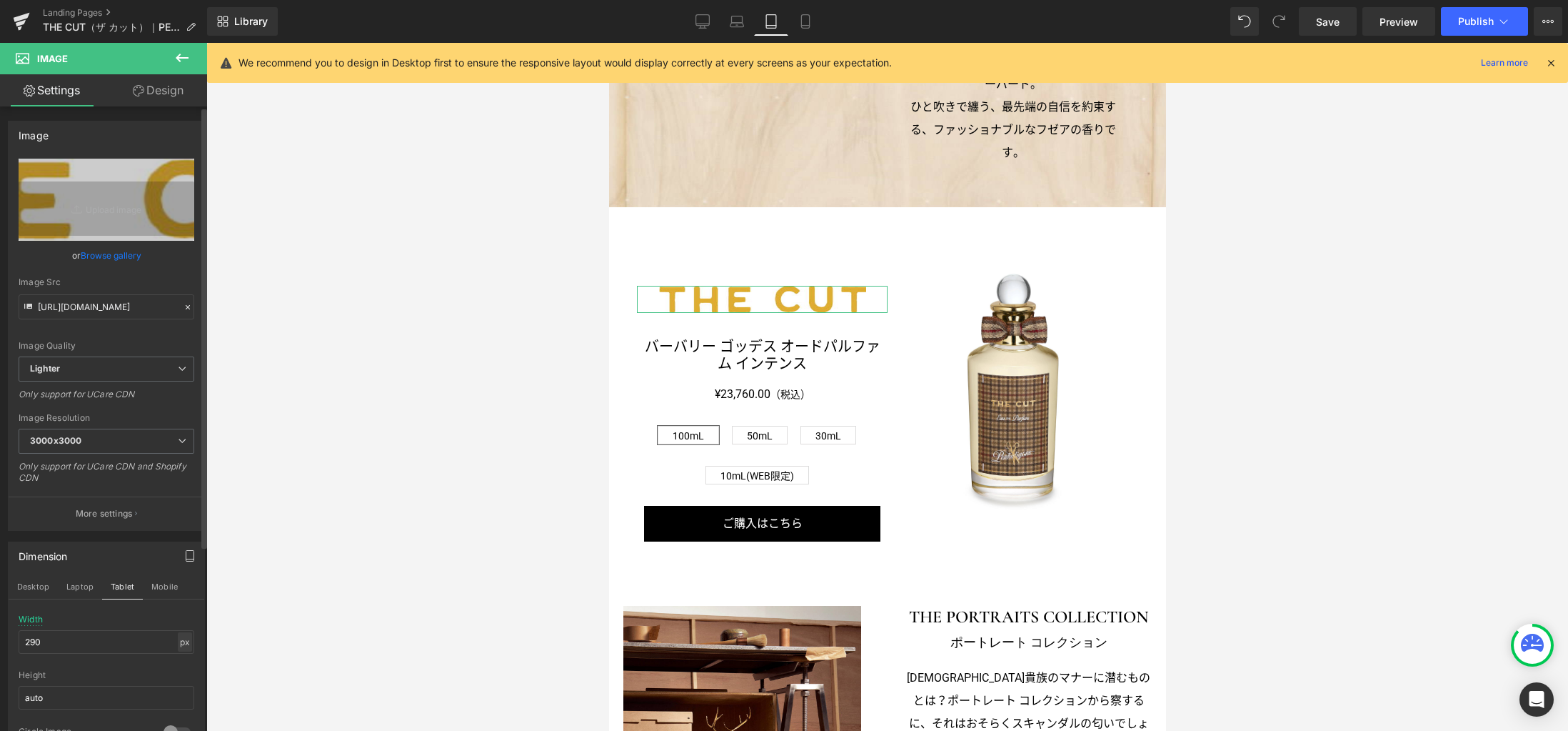
click at [182, 646] on div "px" at bounding box center [185, 641] width 14 height 19
click at [178, 660] on li "%" at bounding box center [185, 664] width 18 height 21
drag, startPoint x: 116, startPoint y: 639, endPoint x: -4, endPoint y: 636, distance: 120.0
click at [0, 636] on html "Image You are previewing how the will restyle your page. You can not edit Eleme…" at bounding box center [784, 366] width 1568 height 731
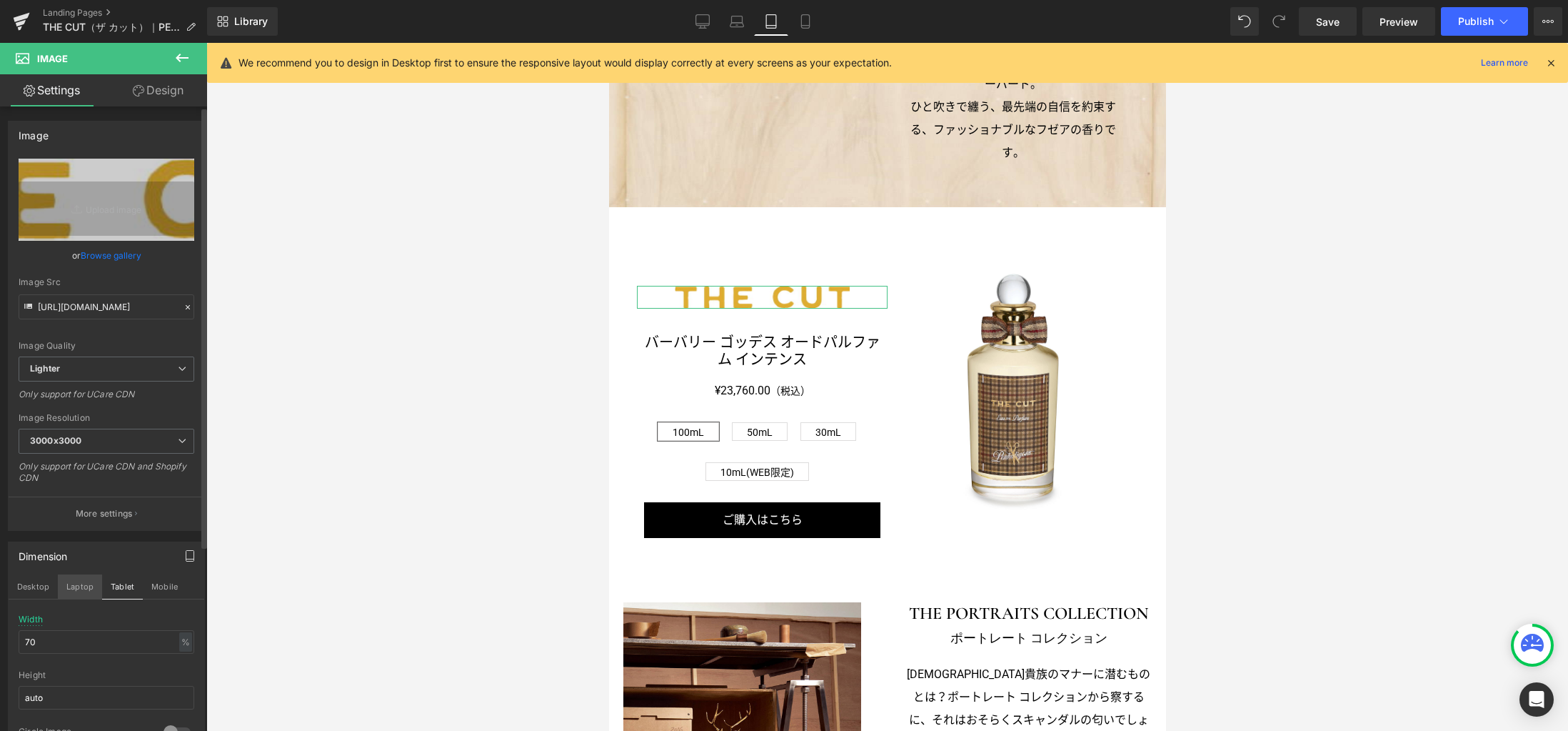
click at [89, 587] on button "Laptop" at bounding box center [80, 586] width 44 height 25
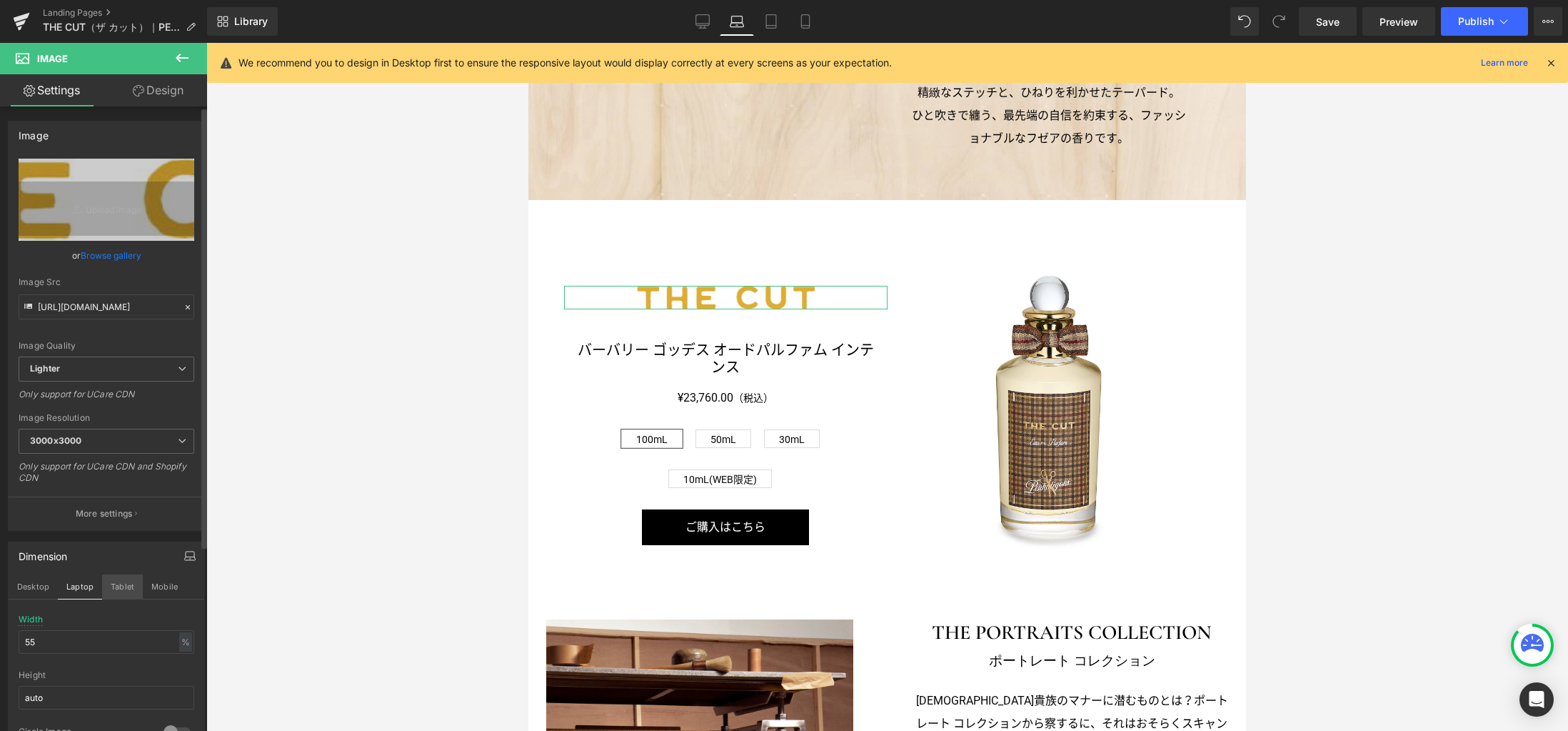
click at [119, 587] on button "Tablet" at bounding box center [122, 586] width 40 height 25
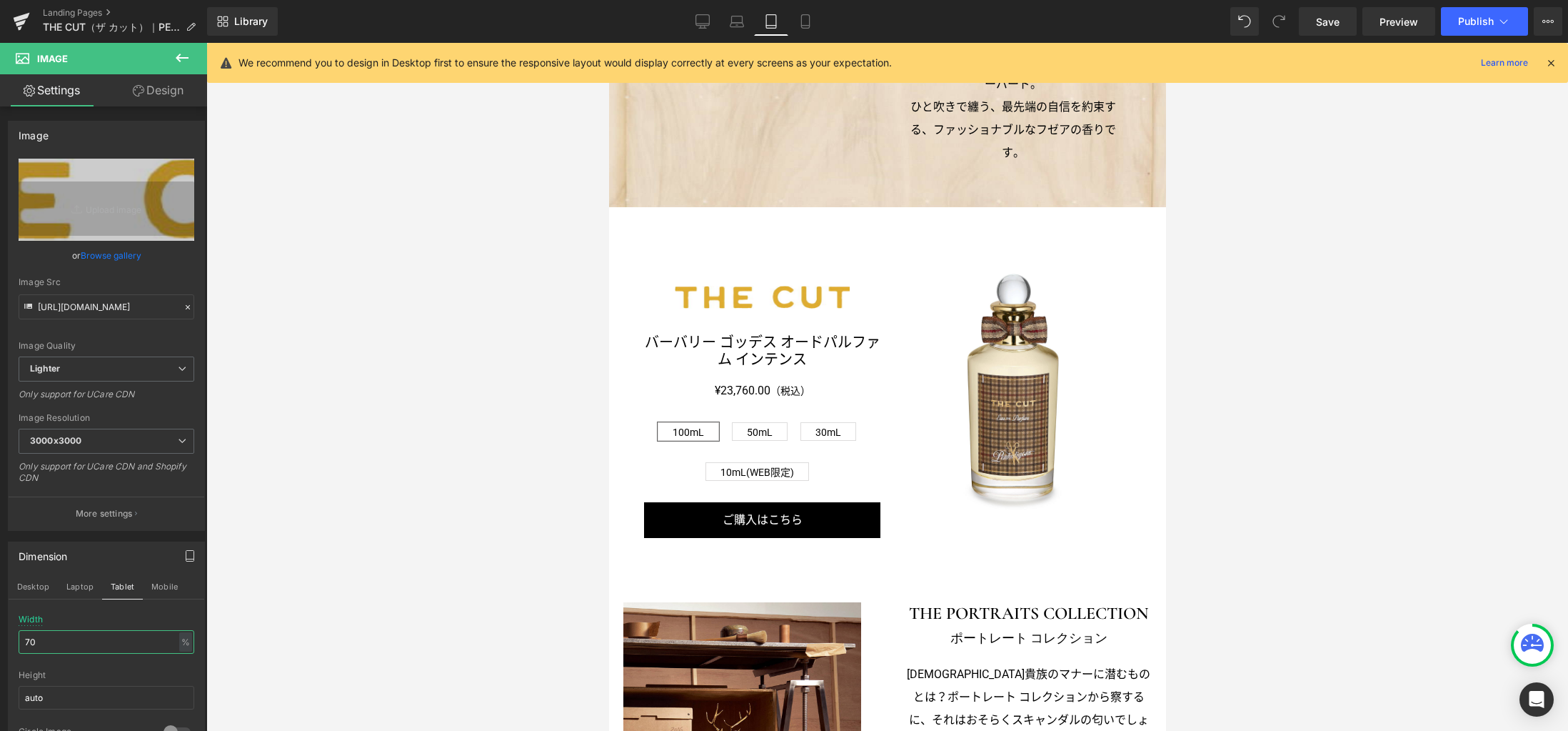
drag, startPoint x: 65, startPoint y: 639, endPoint x: -32, endPoint y: 639, distance: 97.0
click at [0, 639] on html "Image You are previewing how the will restyle your page. You can not edit Eleme…" at bounding box center [784, 366] width 1568 height 731
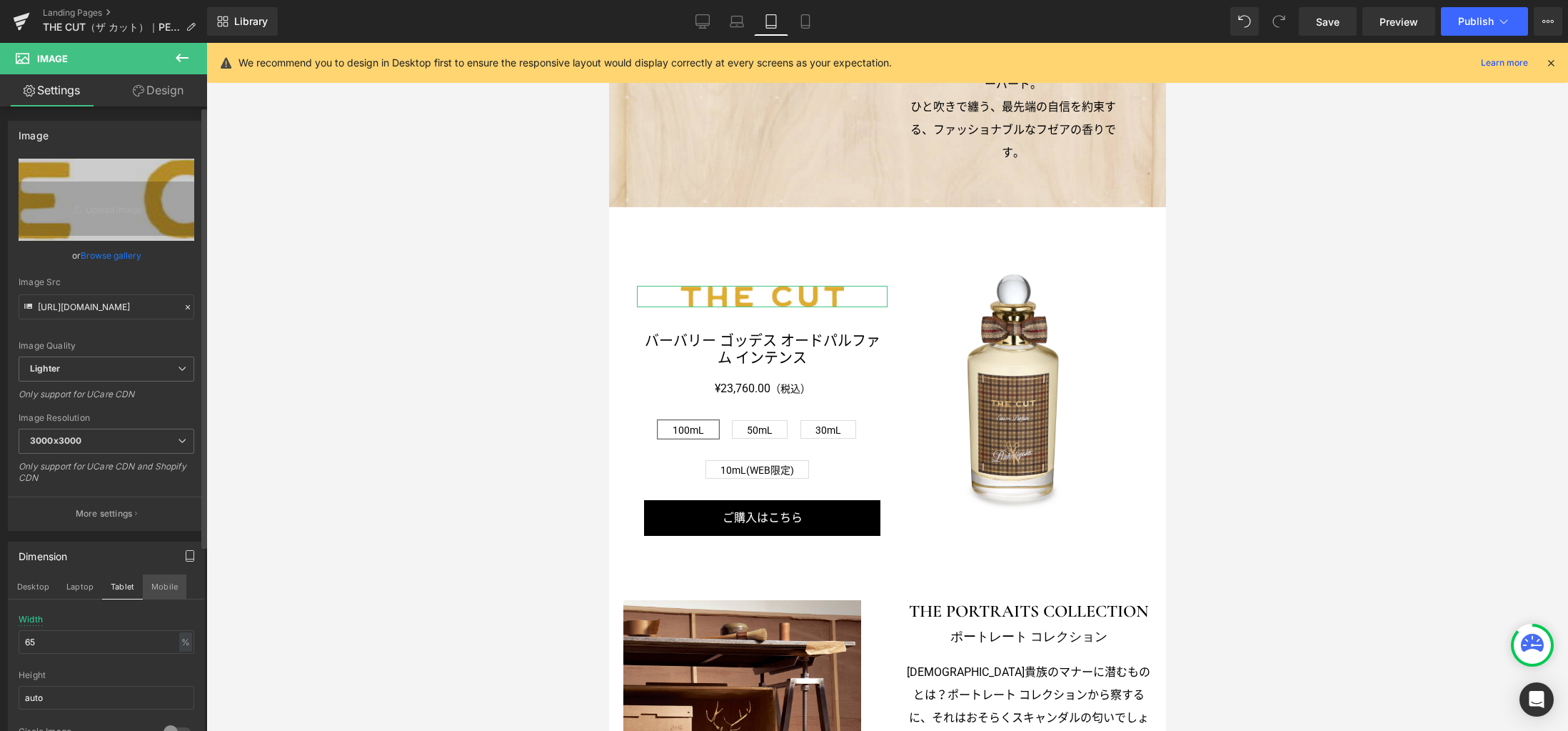
click at [174, 579] on button "Mobile" at bounding box center [164, 586] width 44 height 25
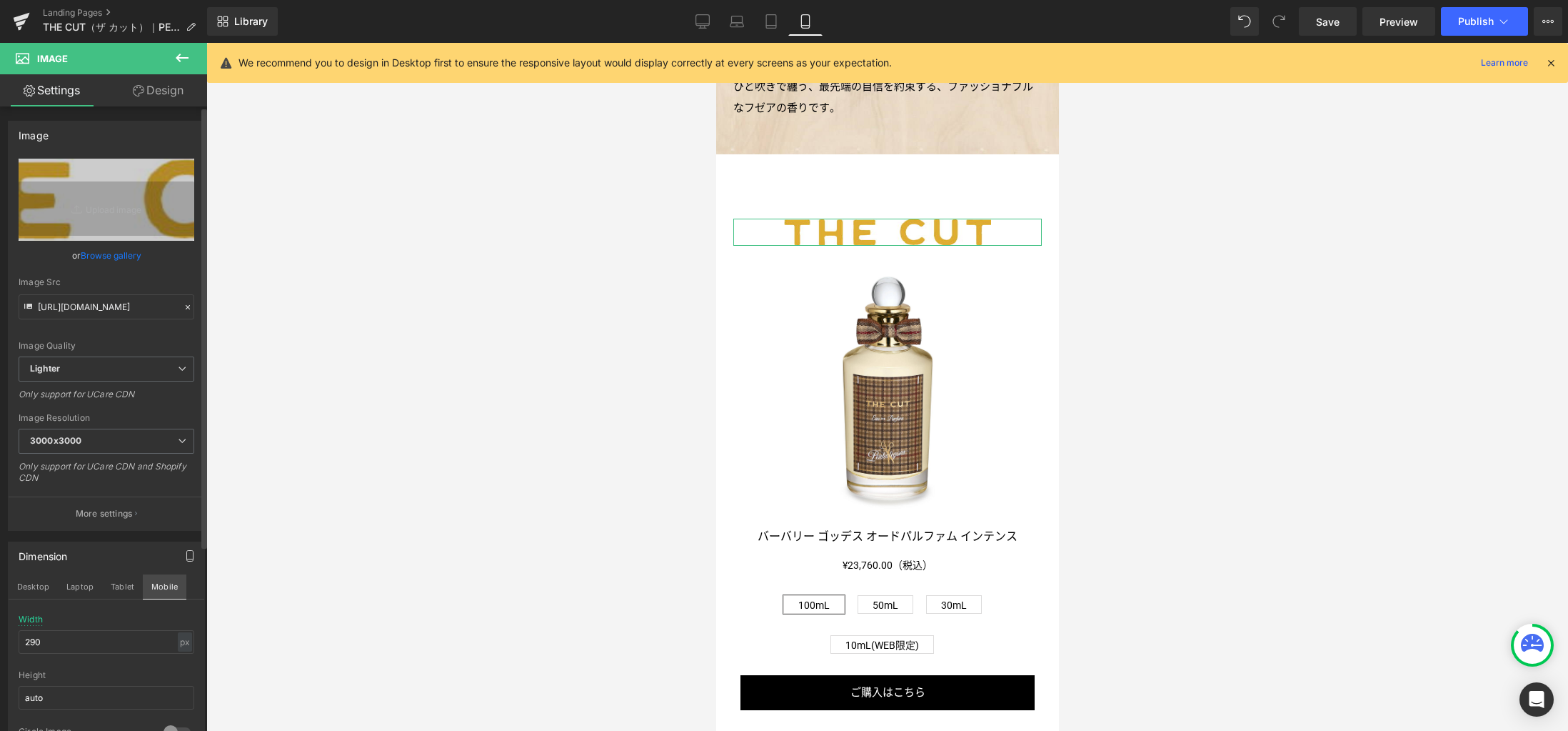
scroll to position [949, 0]
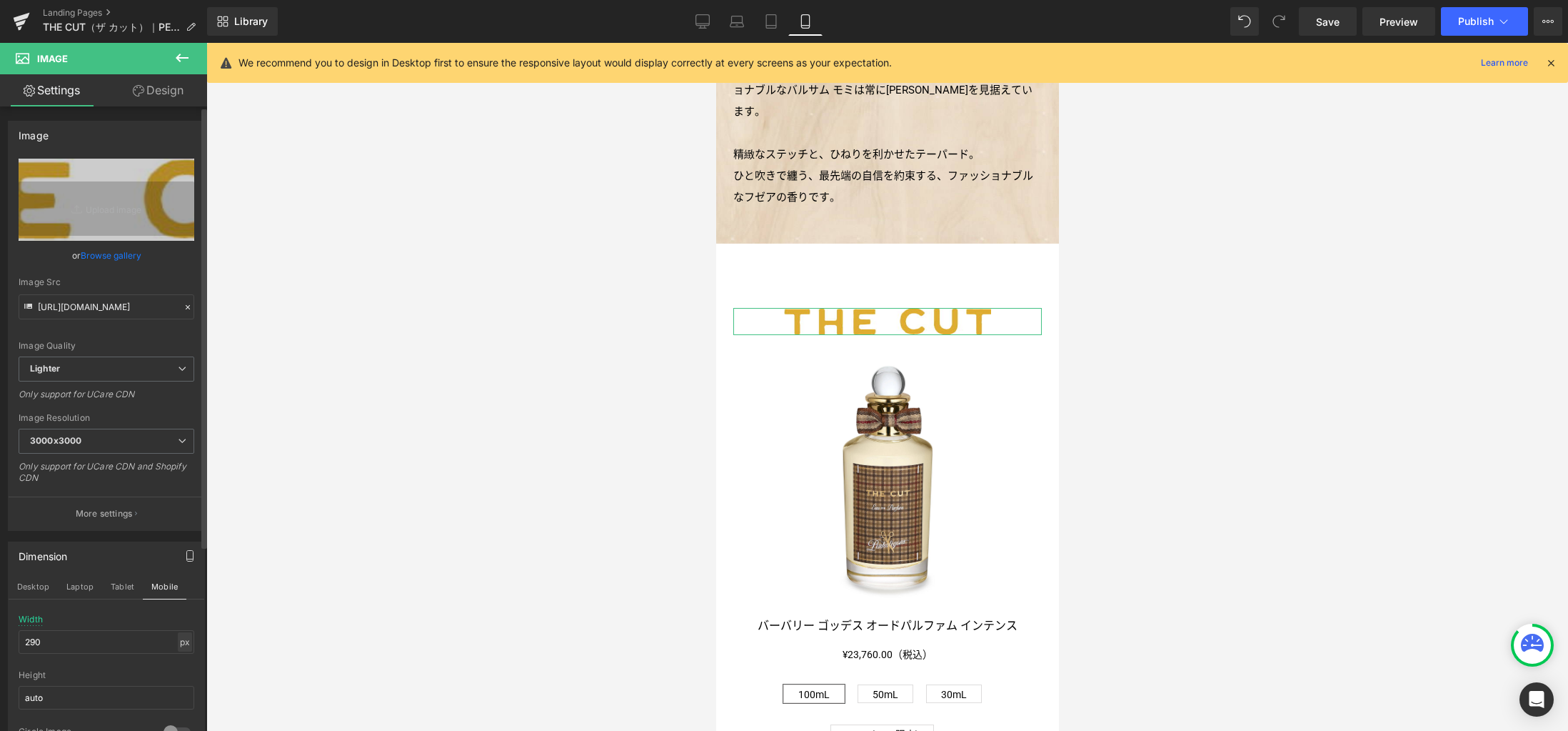
click at [182, 639] on div "px" at bounding box center [185, 641] width 14 height 19
click at [178, 665] on li "%" at bounding box center [185, 664] width 18 height 21
drag, startPoint x: 108, startPoint y: 643, endPoint x: -17, endPoint y: 639, distance: 125.1
click at [0, 639] on html "Image You are previewing how the will restyle your page. You can not edit Eleme…" at bounding box center [784, 366] width 1568 height 731
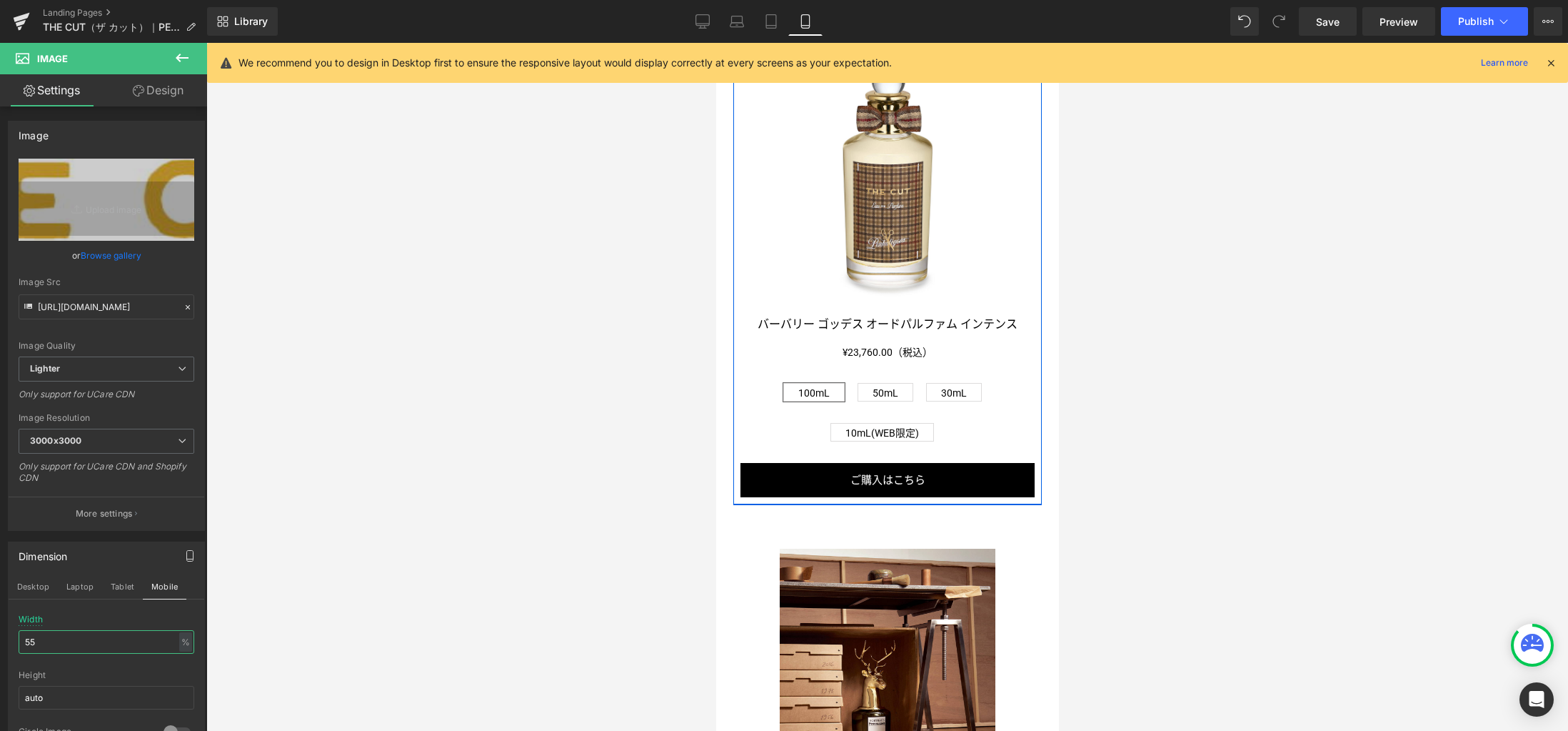
scroll to position [997, 0]
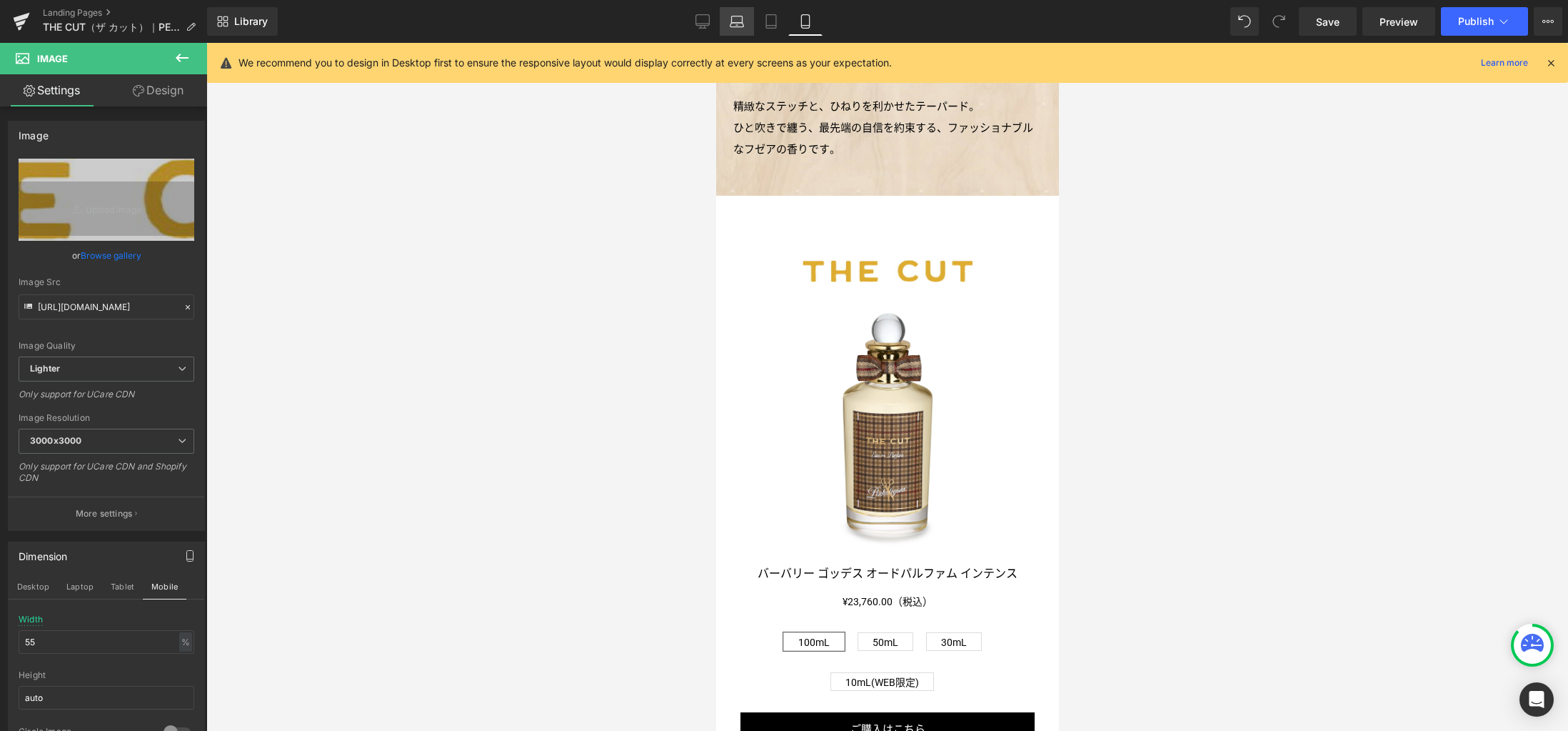
click at [733, 25] on icon at bounding box center [737, 21] width 14 height 14
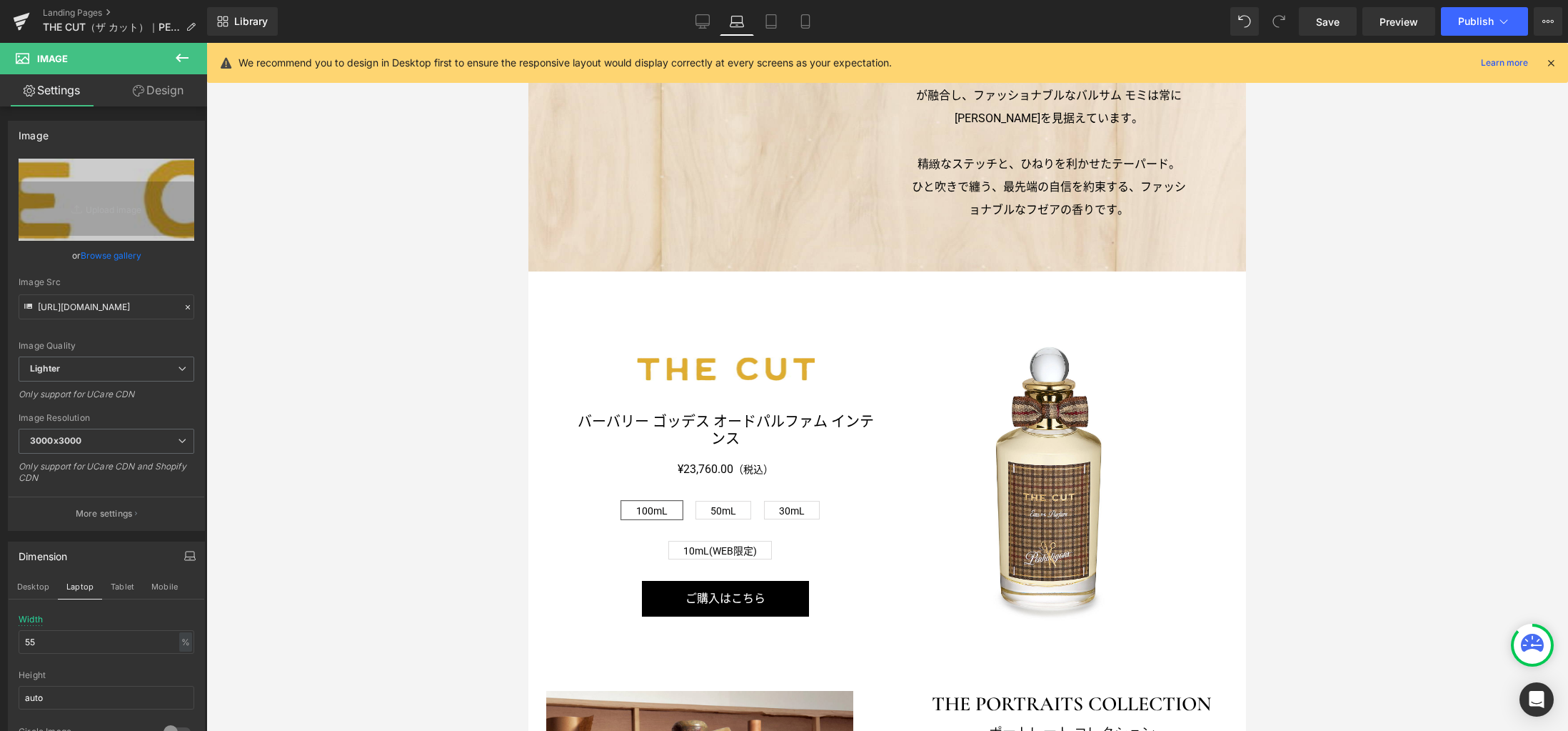
scroll to position [1117, 0]
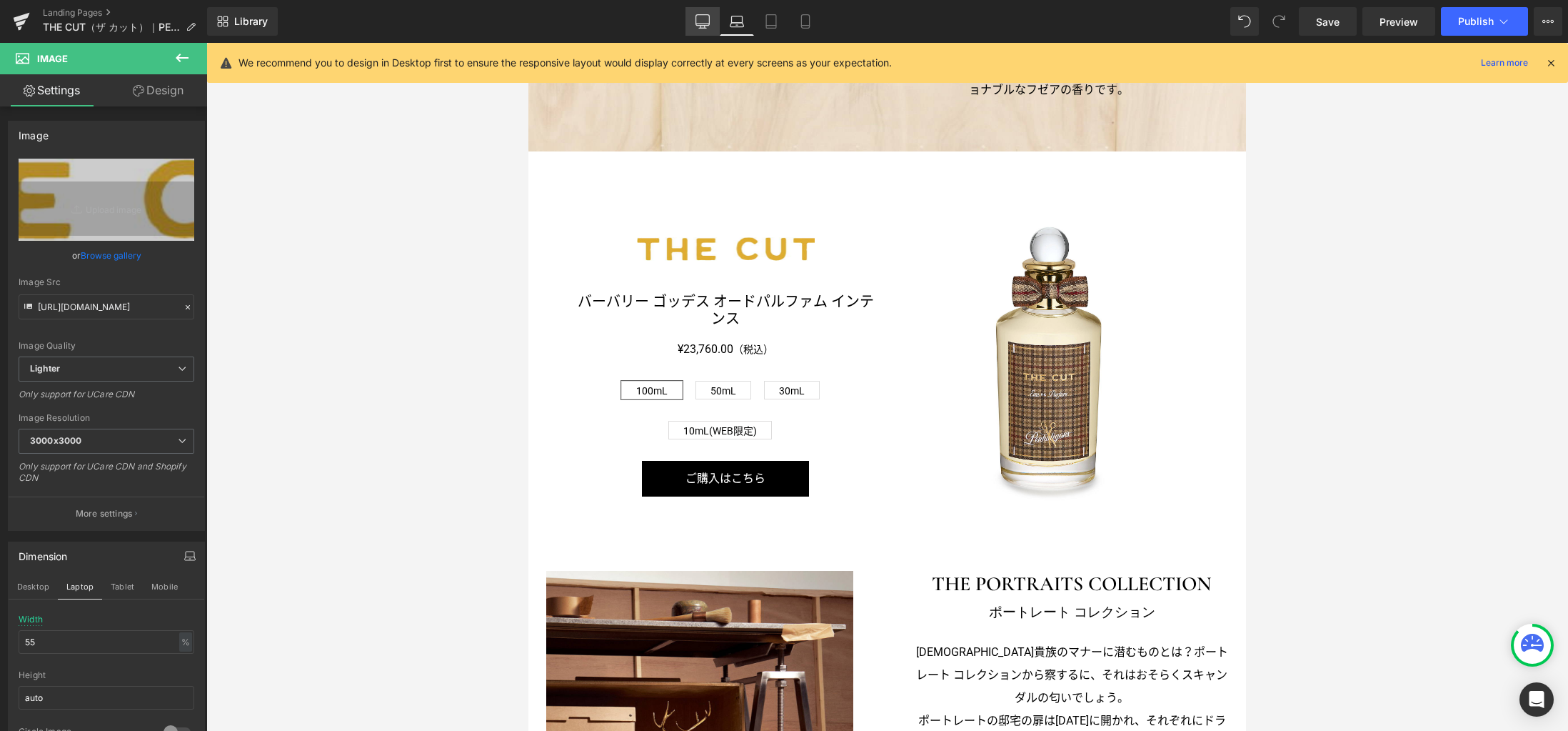
click at [691, 22] on link "Desktop" at bounding box center [702, 21] width 34 height 29
type input "290"
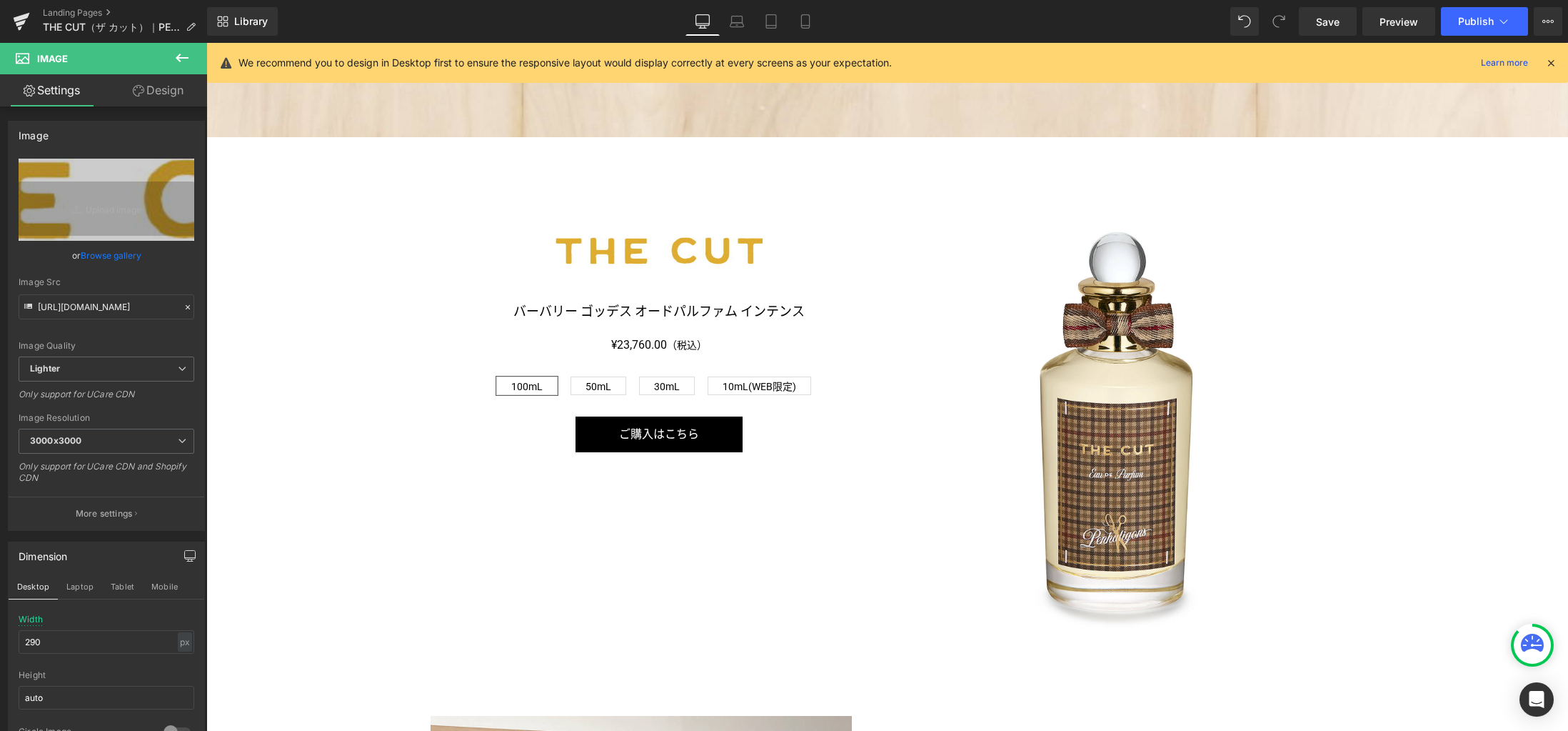
drag, startPoint x: 1331, startPoint y: 21, endPoint x: 1334, endPoint y: 51, distance: 30.1
click at [1331, 22] on span "Save" at bounding box center [1328, 21] width 24 height 15
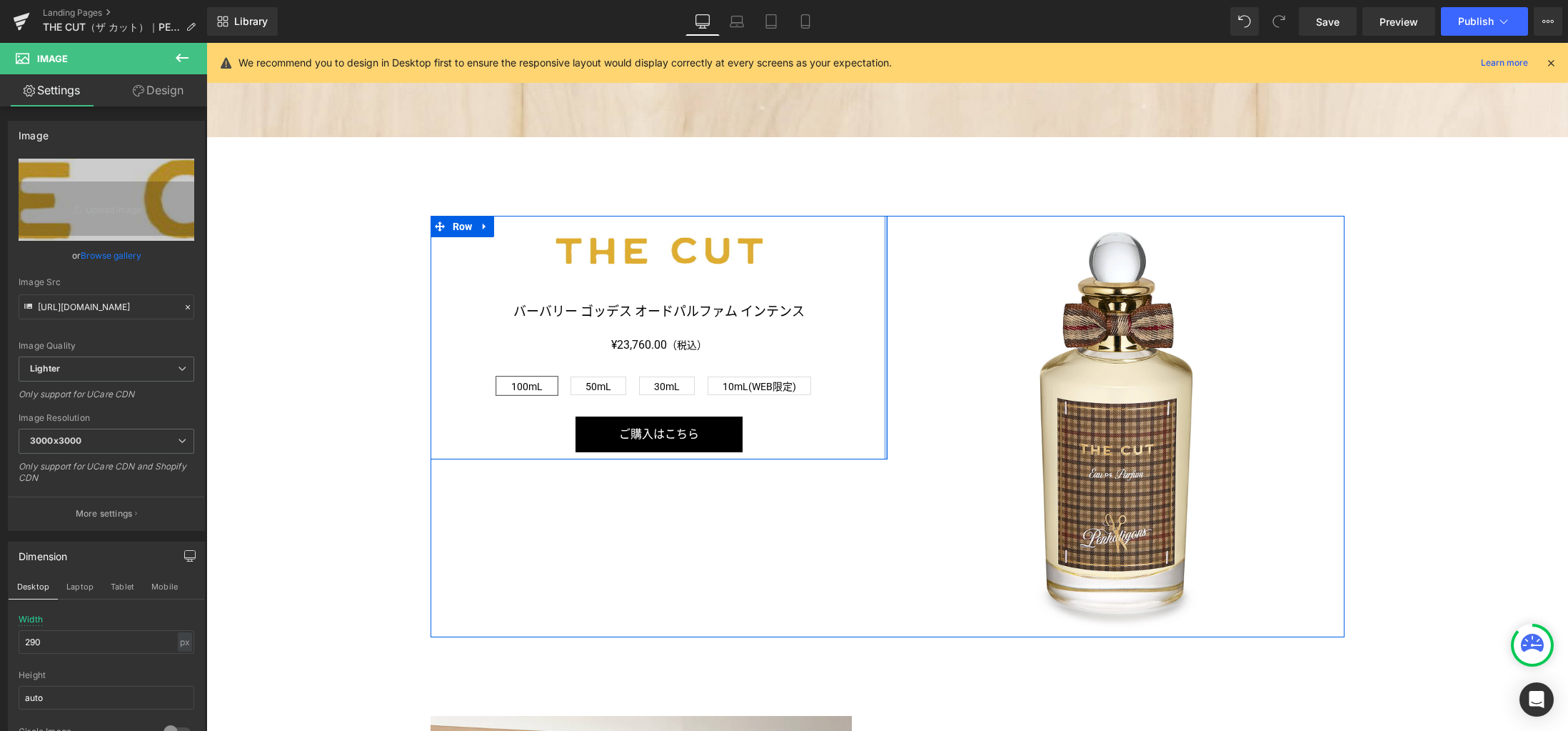
click at [883, 247] on div at bounding box center [885, 338] width 4 height 244
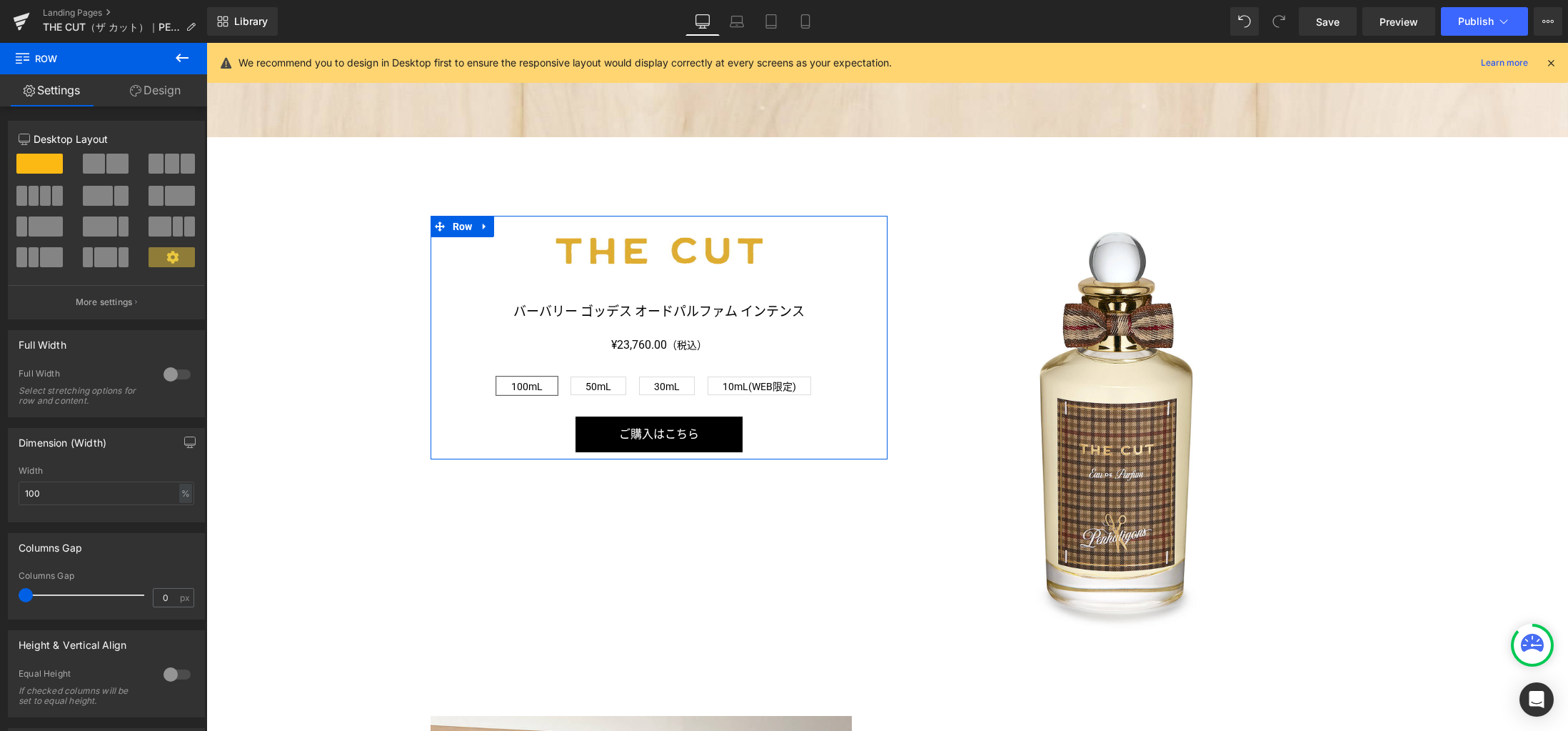
drag, startPoint x: 167, startPoint y: 92, endPoint x: 138, endPoint y: 153, distance: 67.5
click at [167, 92] on link "Design" at bounding box center [155, 90] width 104 height 33
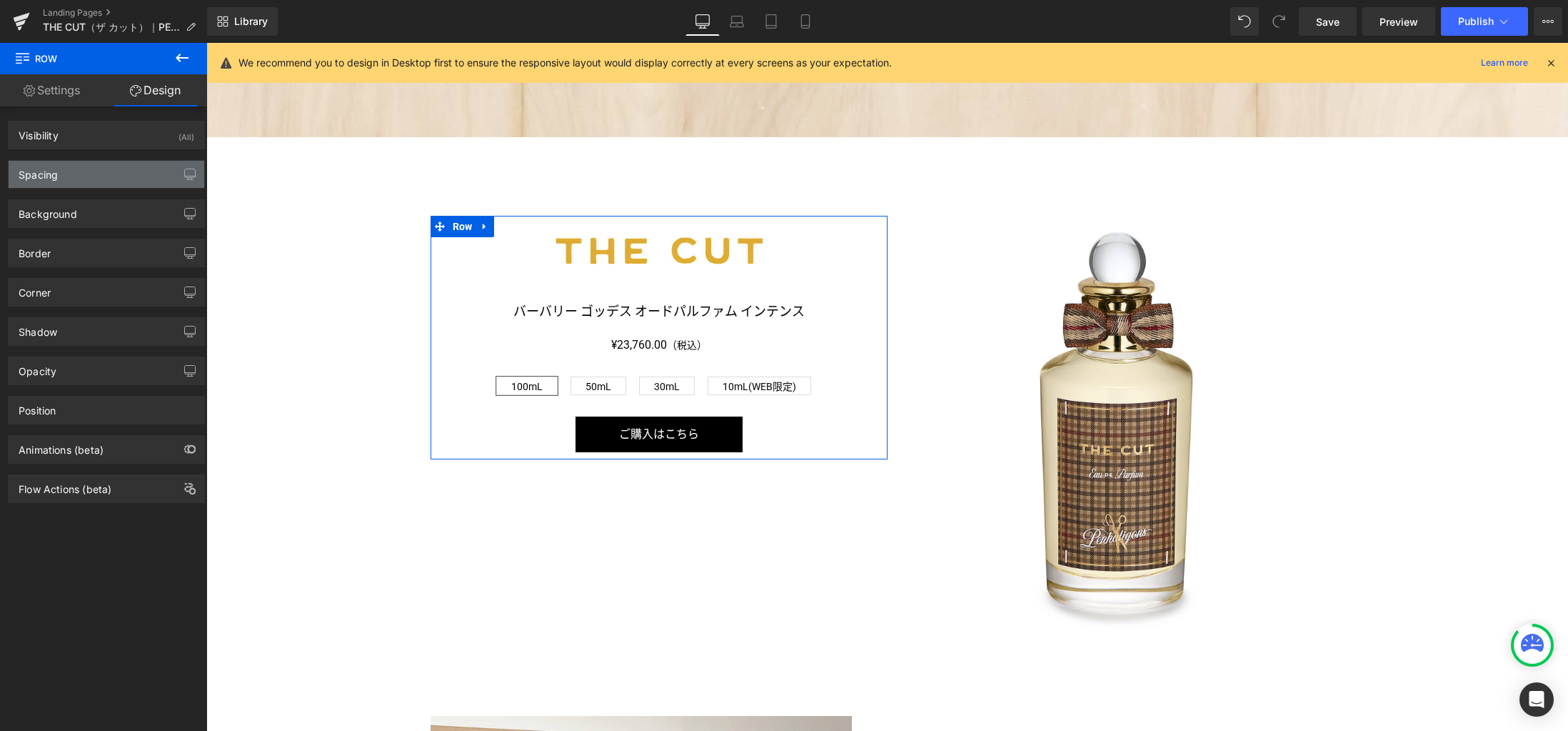
click at [122, 176] on div "Spacing" at bounding box center [106, 174] width 196 height 27
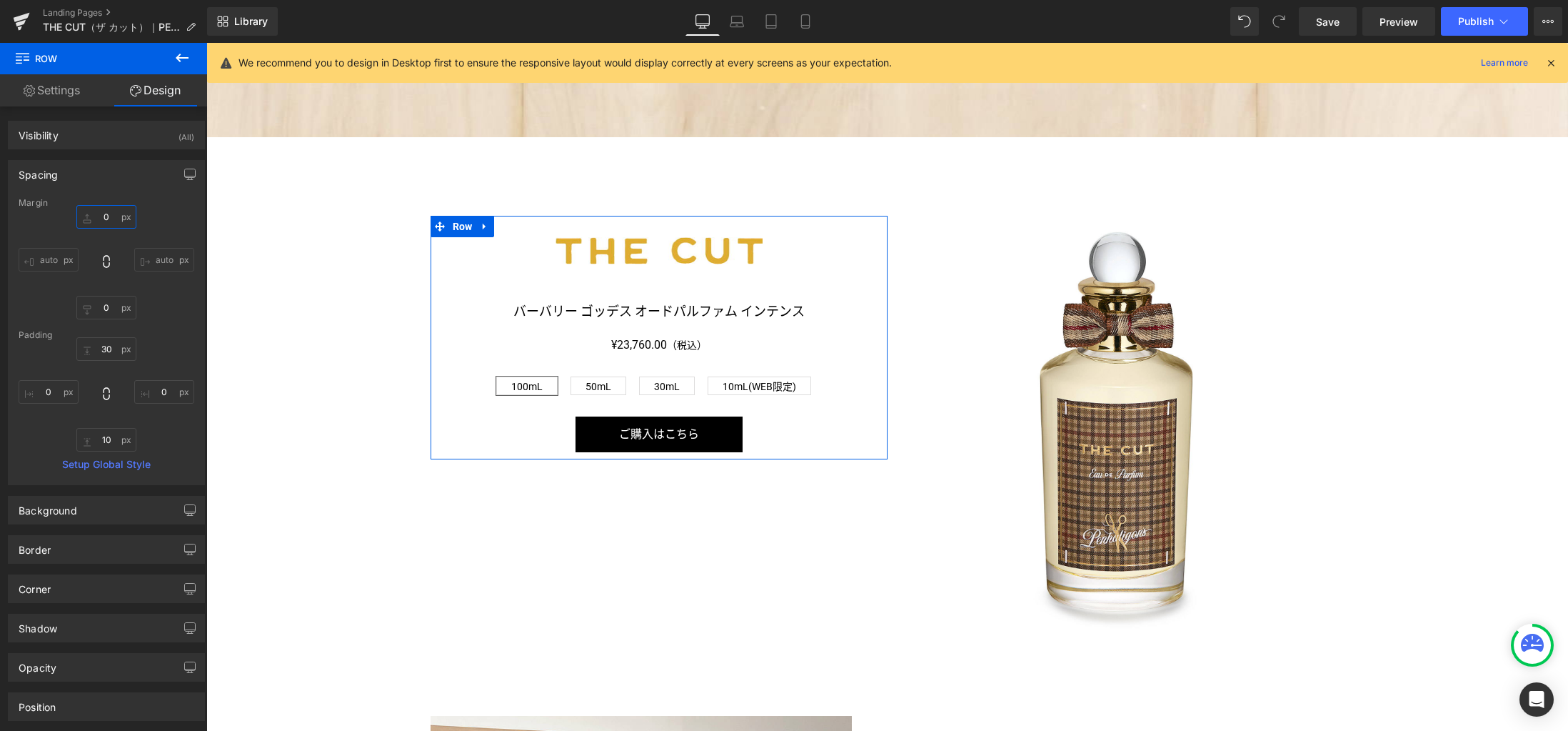
drag, startPoint x: 112, startPoint y: 218, endPoint x: 191, endPoint y: 240, distance: 82.0
click at [112, 218] on input "0" at bounding box center [106, 217] width 60 height 24
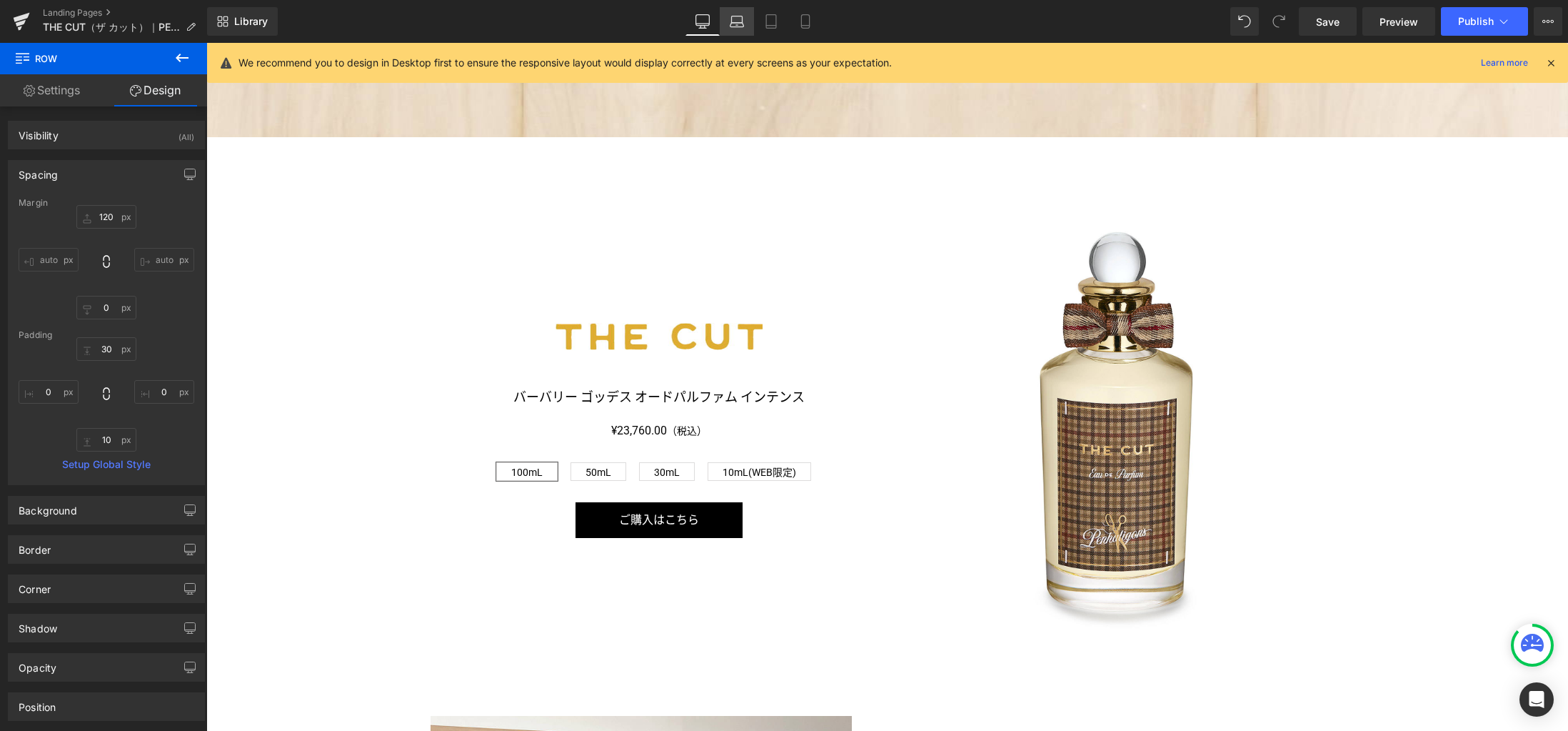
click at [740, 28] on icon at bounding box center [737, 21] width 14 height 14
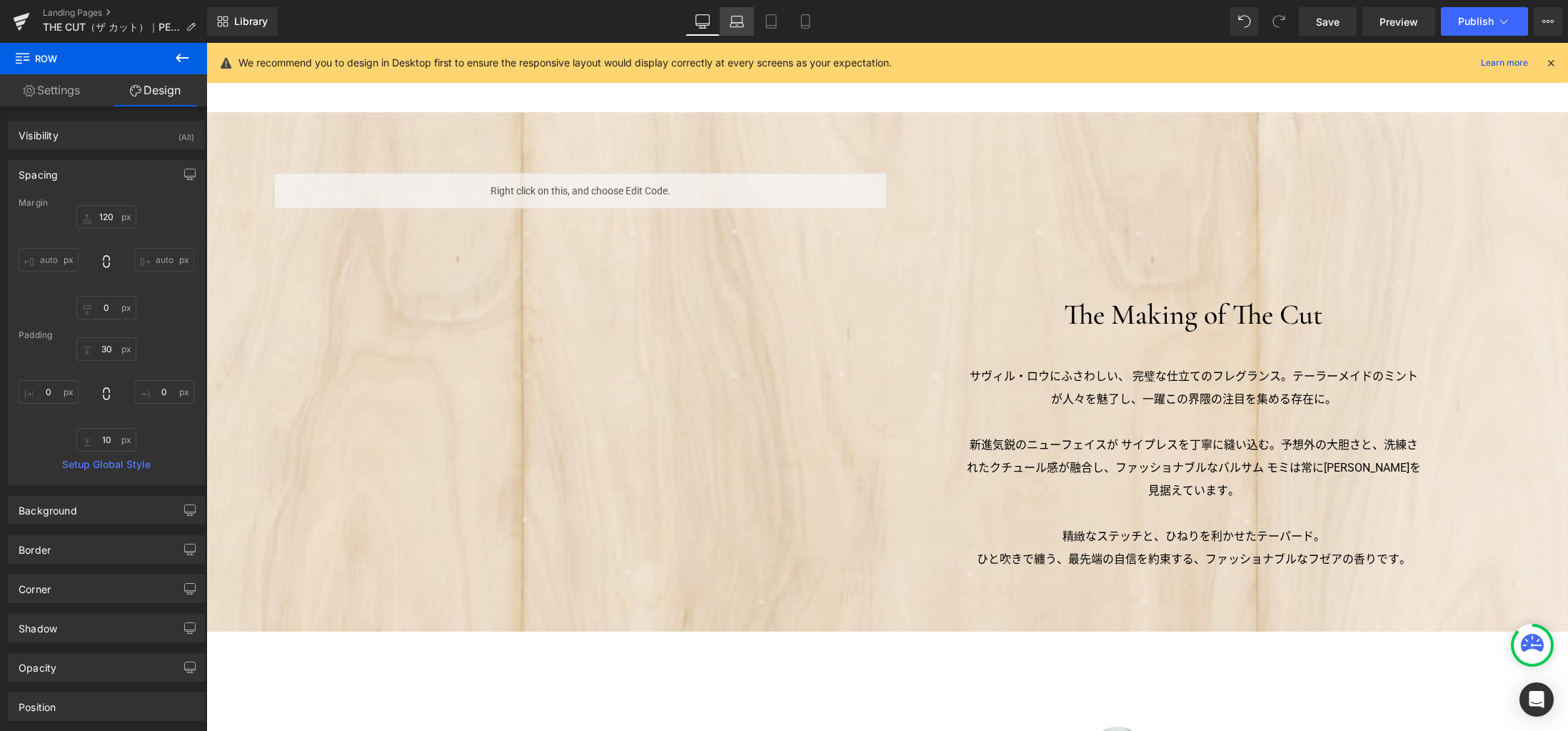
type input "120"
type input "0"
type input "30"
type input "0"
type input "10"
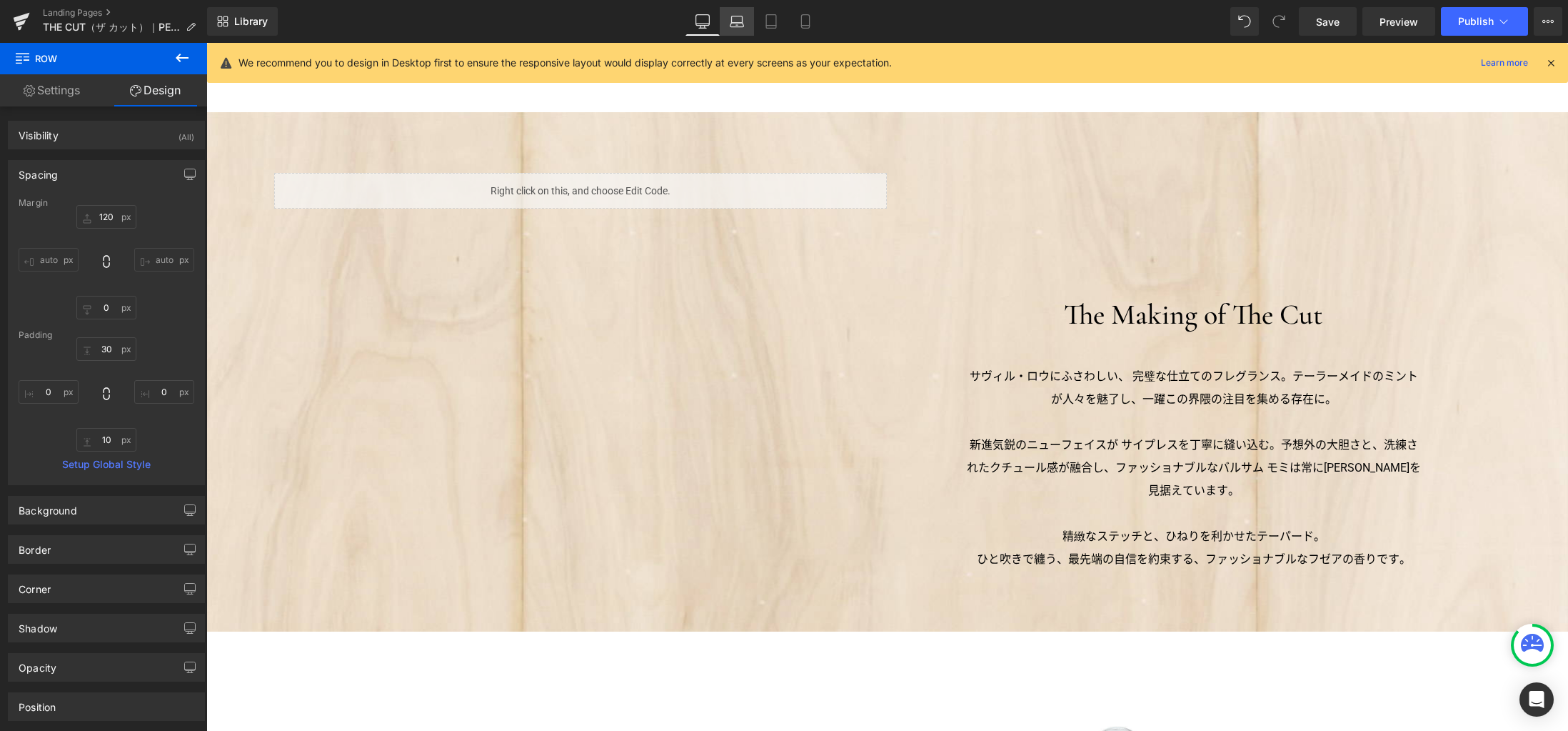
type input "0"
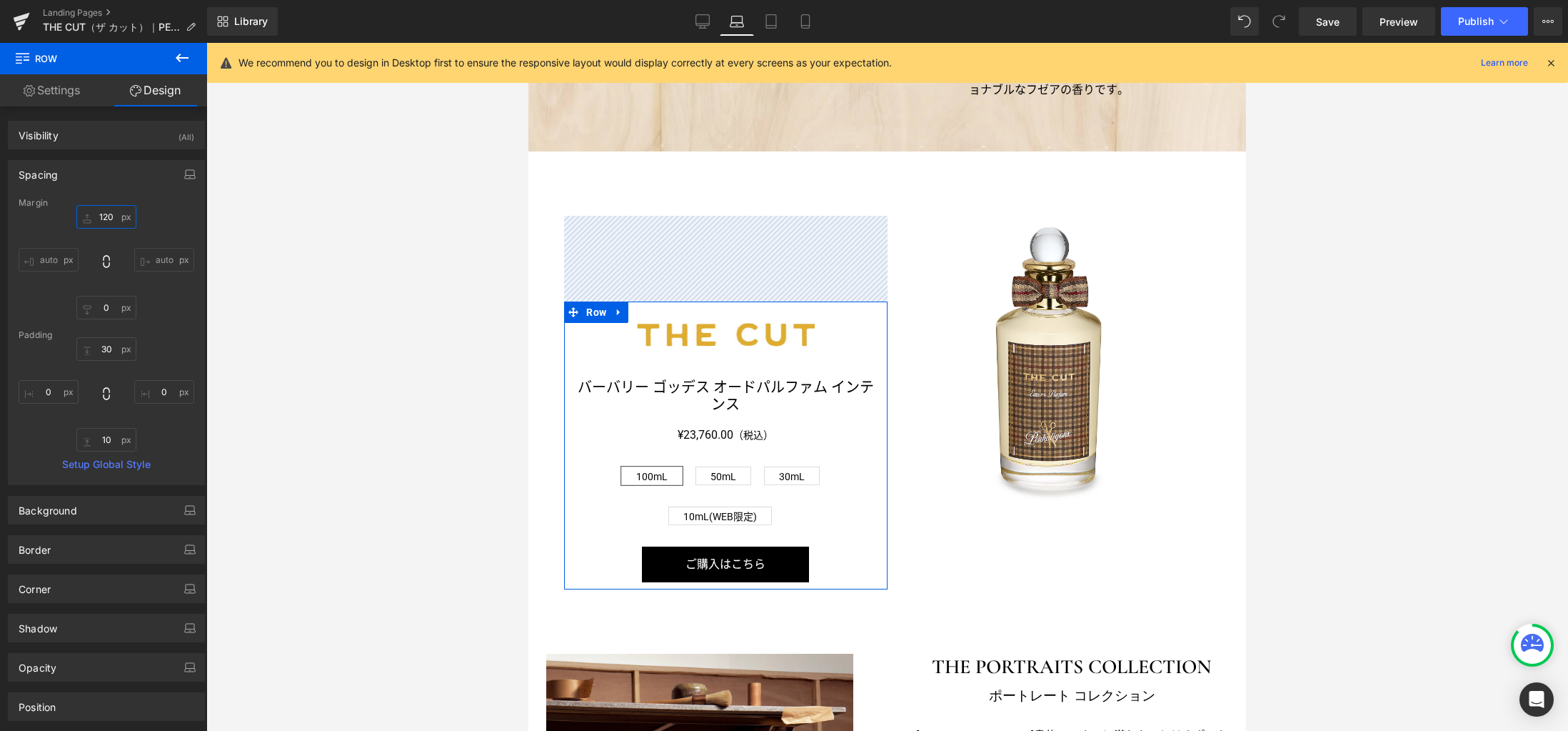
click at [116, 220] on input "120" at bounding box center [106, 217] width 60 height 24
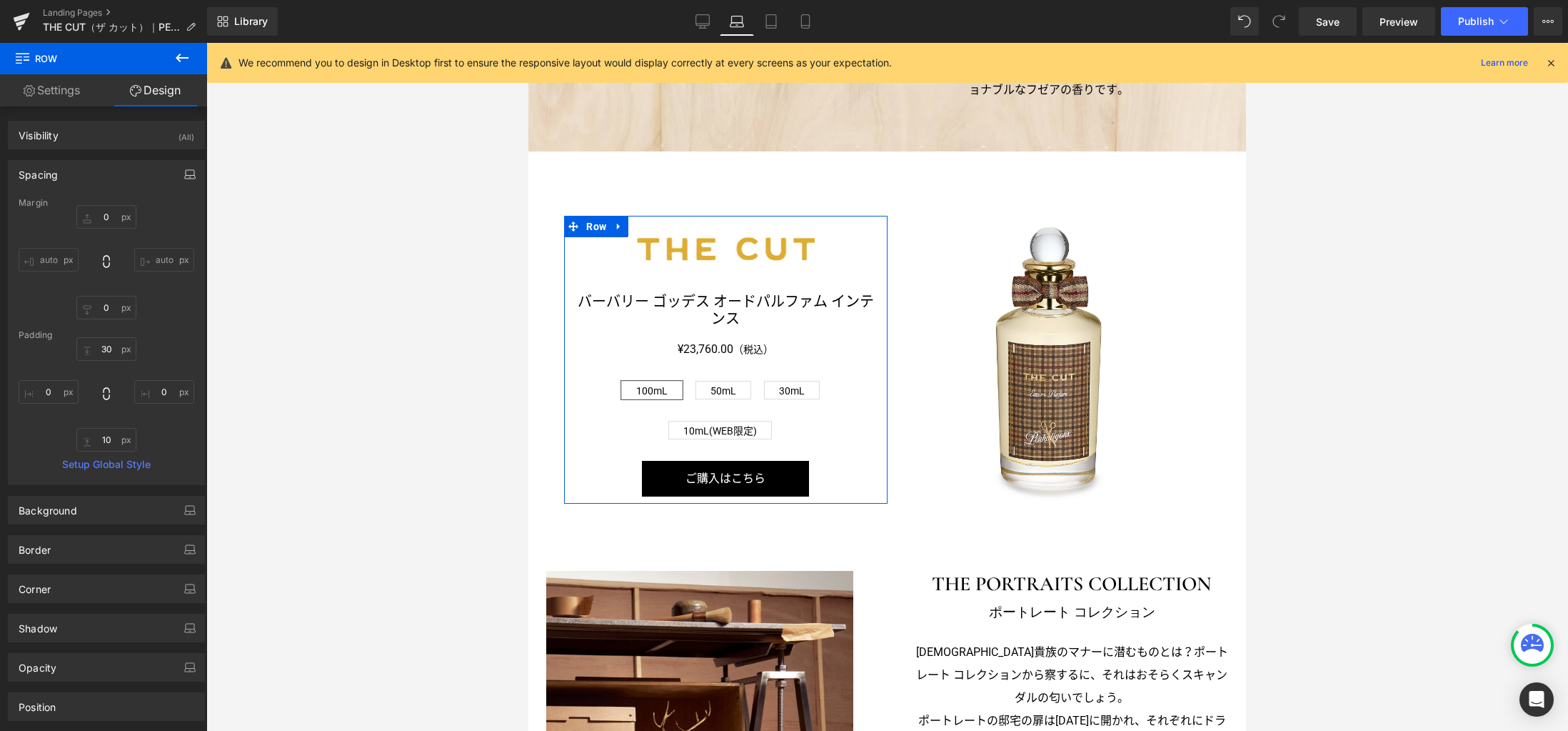
click at [184, 174] on icon "button" at bounding box center [189, 174] width 11 height 11
click at [116, 204] on button "Tablet" at bounding box center [122, 205] width 40 height 25
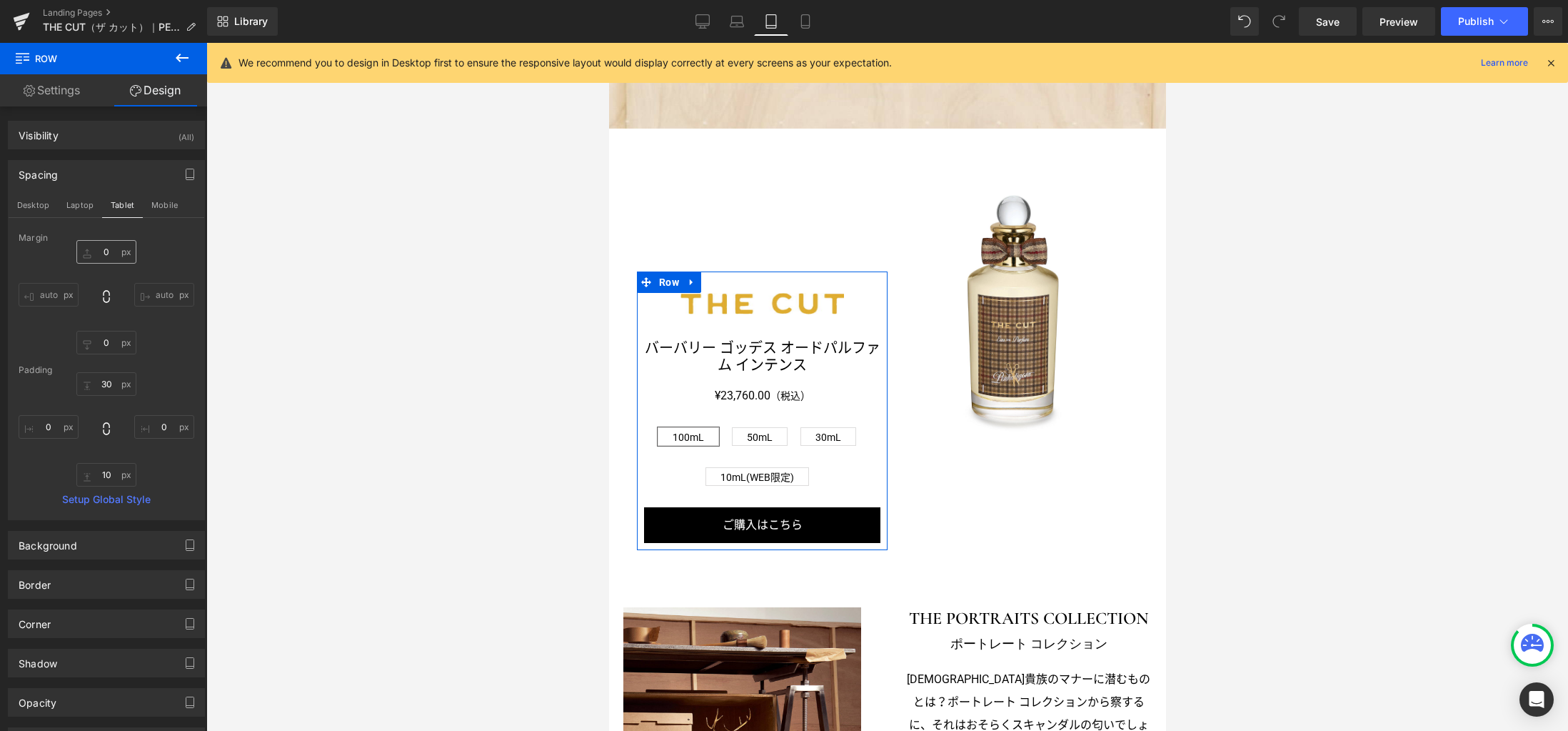
type input "120"
type input "0"
type input "30"
type input "0"
type input "10"
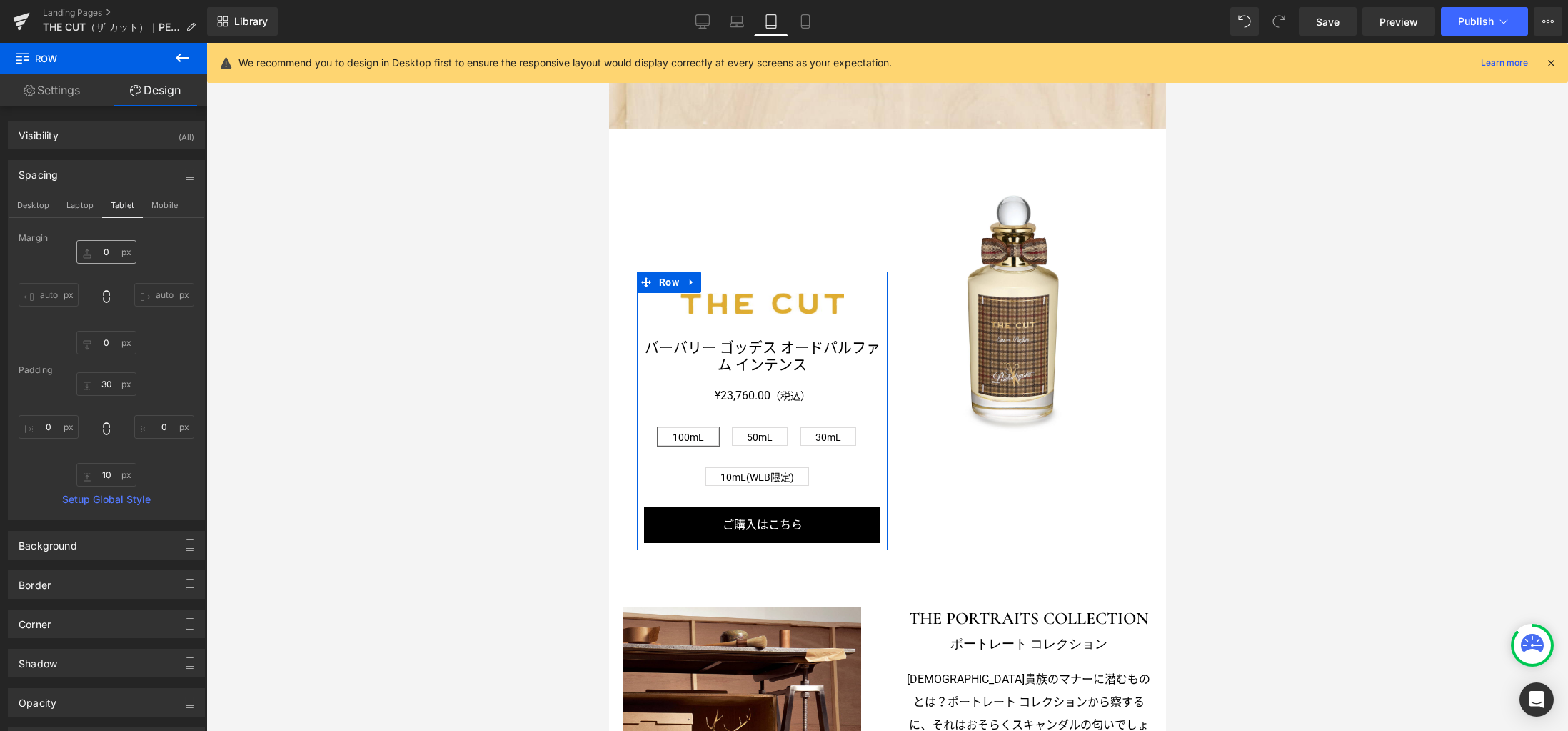
type input "0"
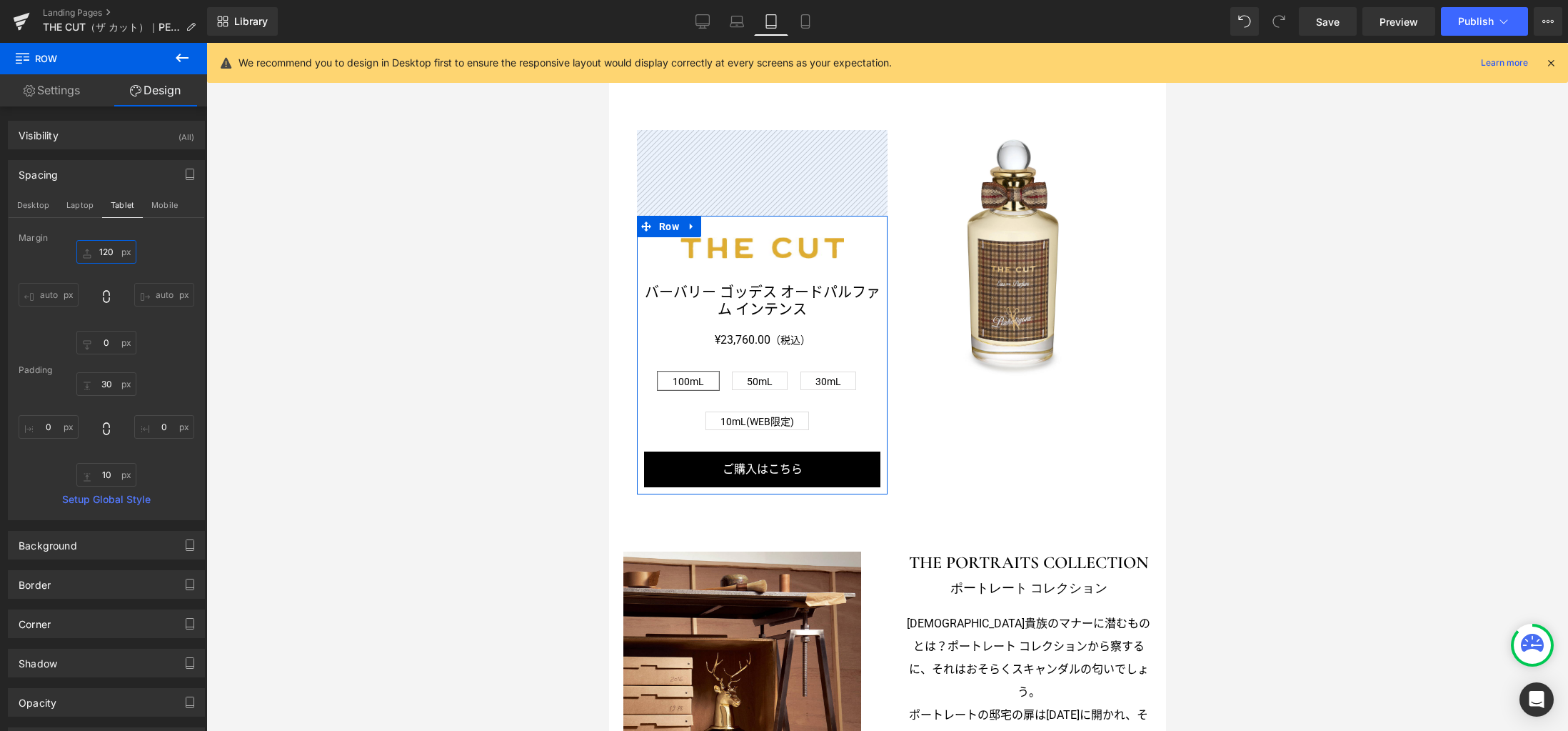
click at [114, 254] on input "120" at bounding box center [106, 252] width 60 height 24
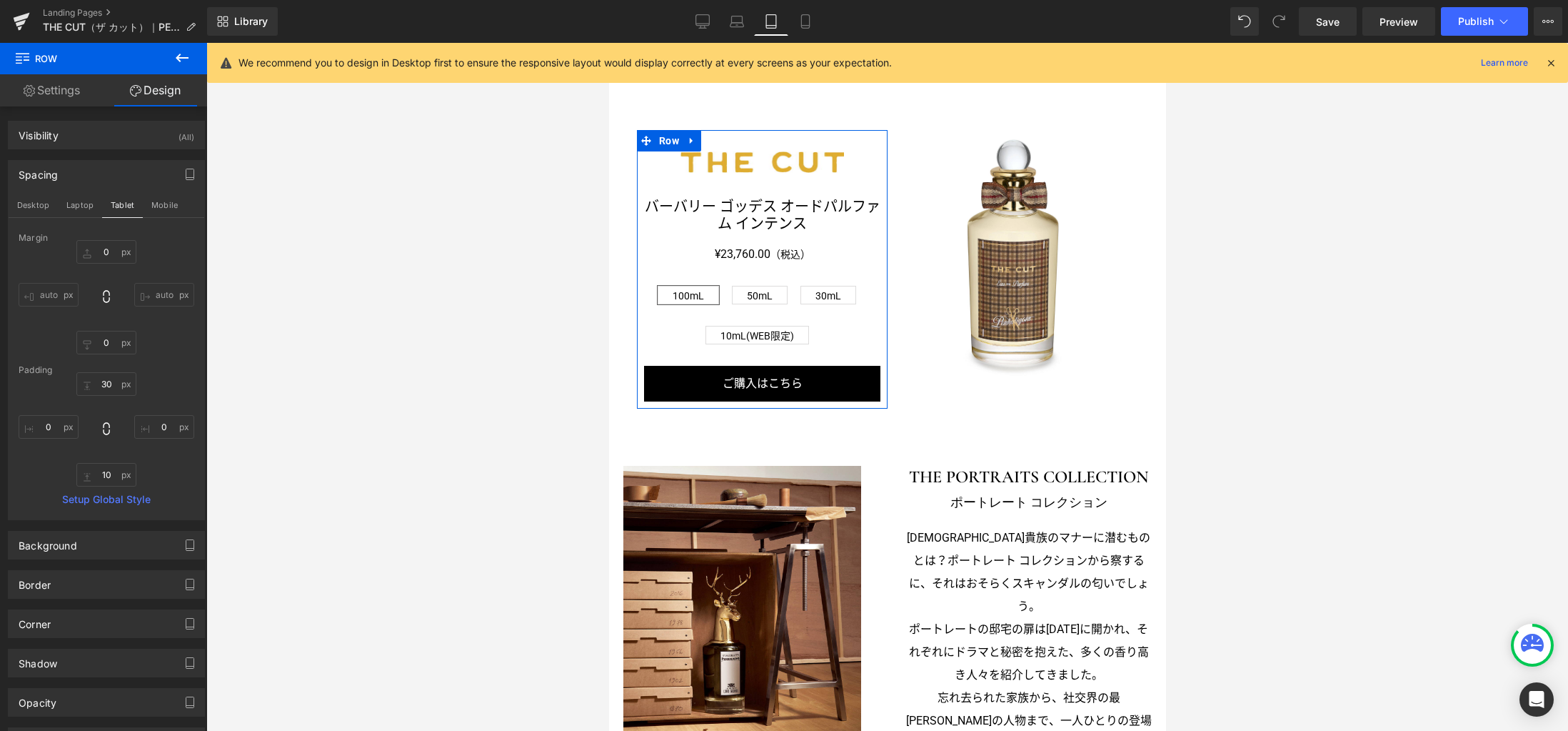
drag, startPoint x: 170, startPoint y: 199, endPoint x: 153, endPoint y: 239, distance: 43.5
click at [170, 197] on button "Mobile" at bounding box center [164, 205] width 44 height 25
type input "120"
type input "0"
type input "30"
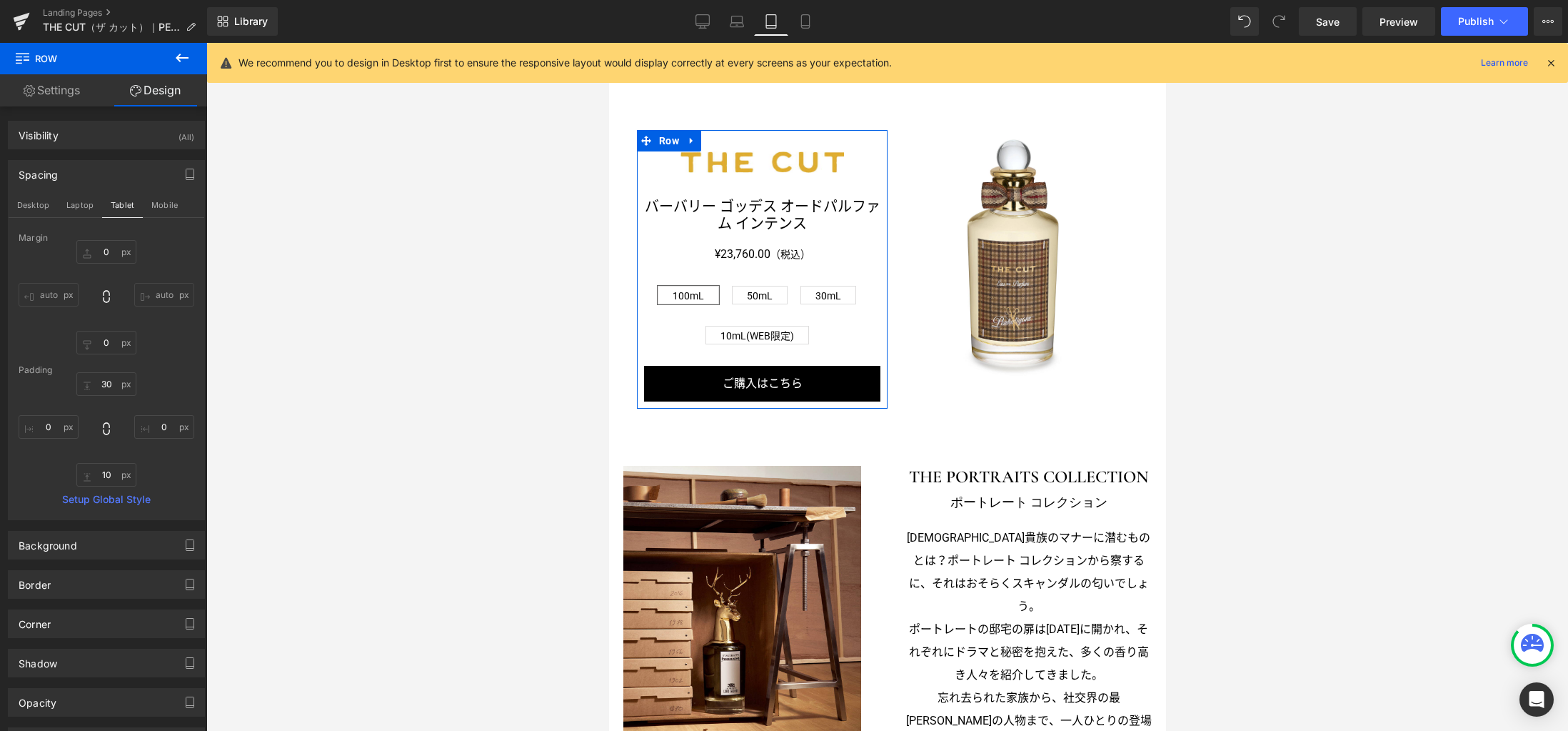
type input "0"
type input "10"
type input "0"
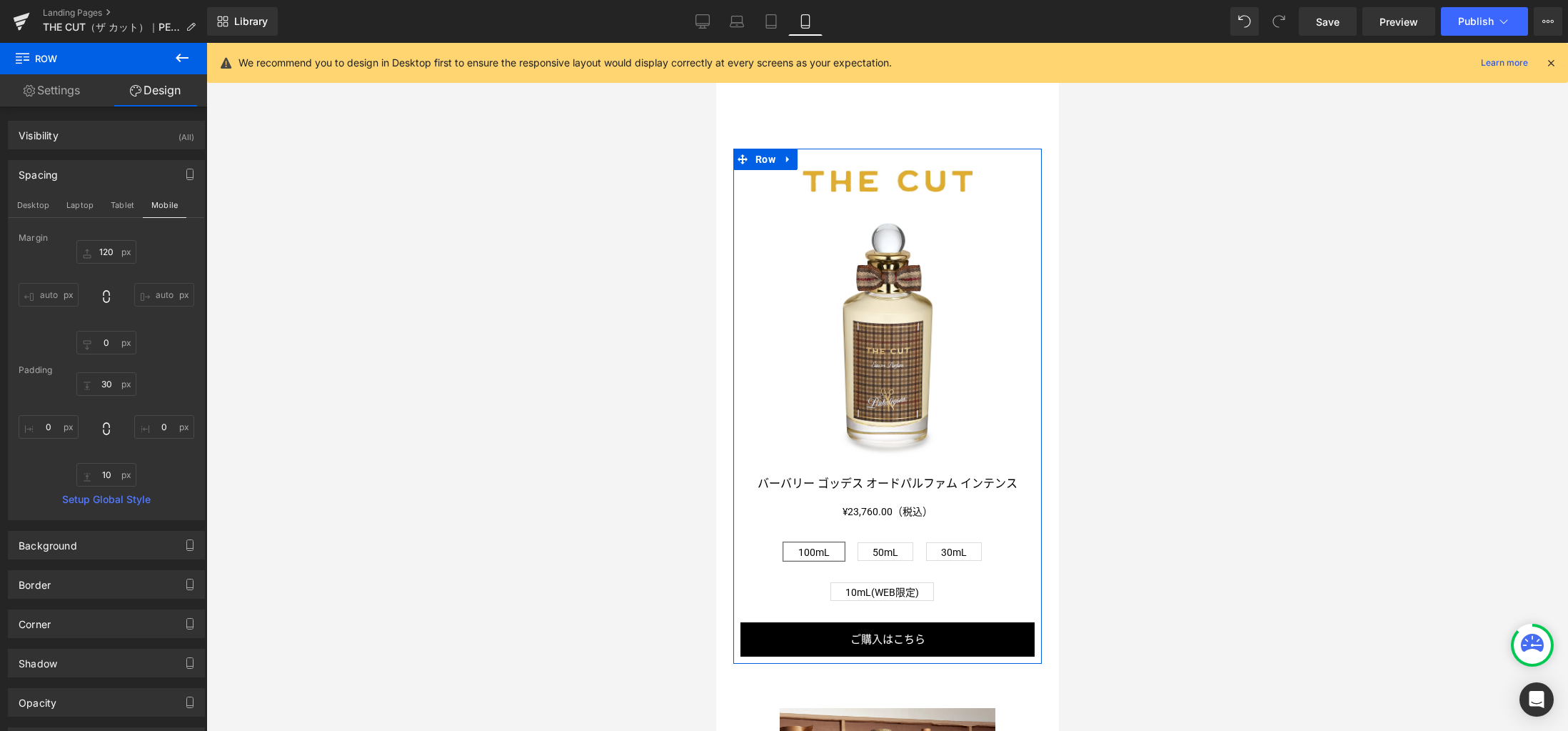
scroll to position [1169, 0]
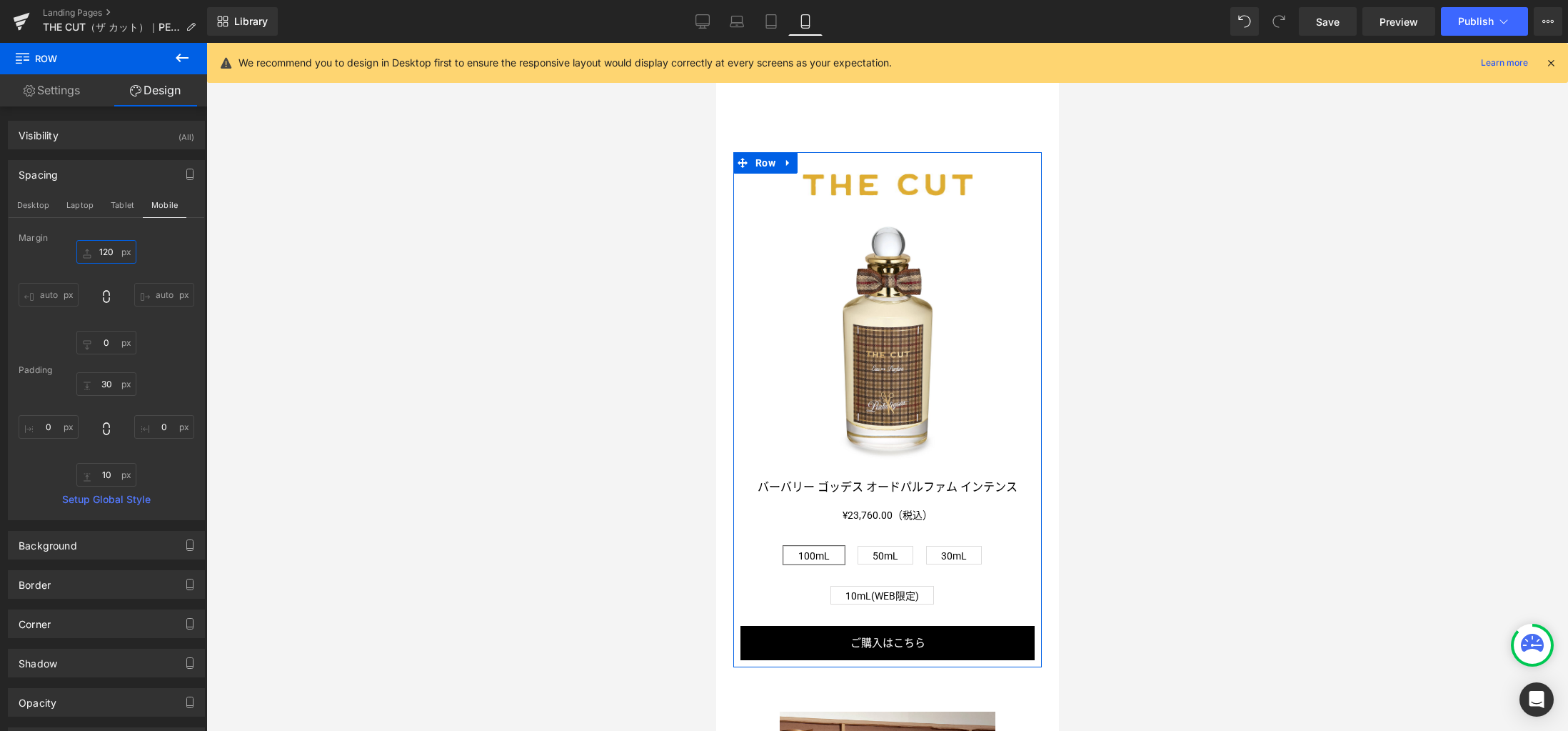
click at [113, 256] on input "120" at bounding box center [106, 252] width 60 height 24
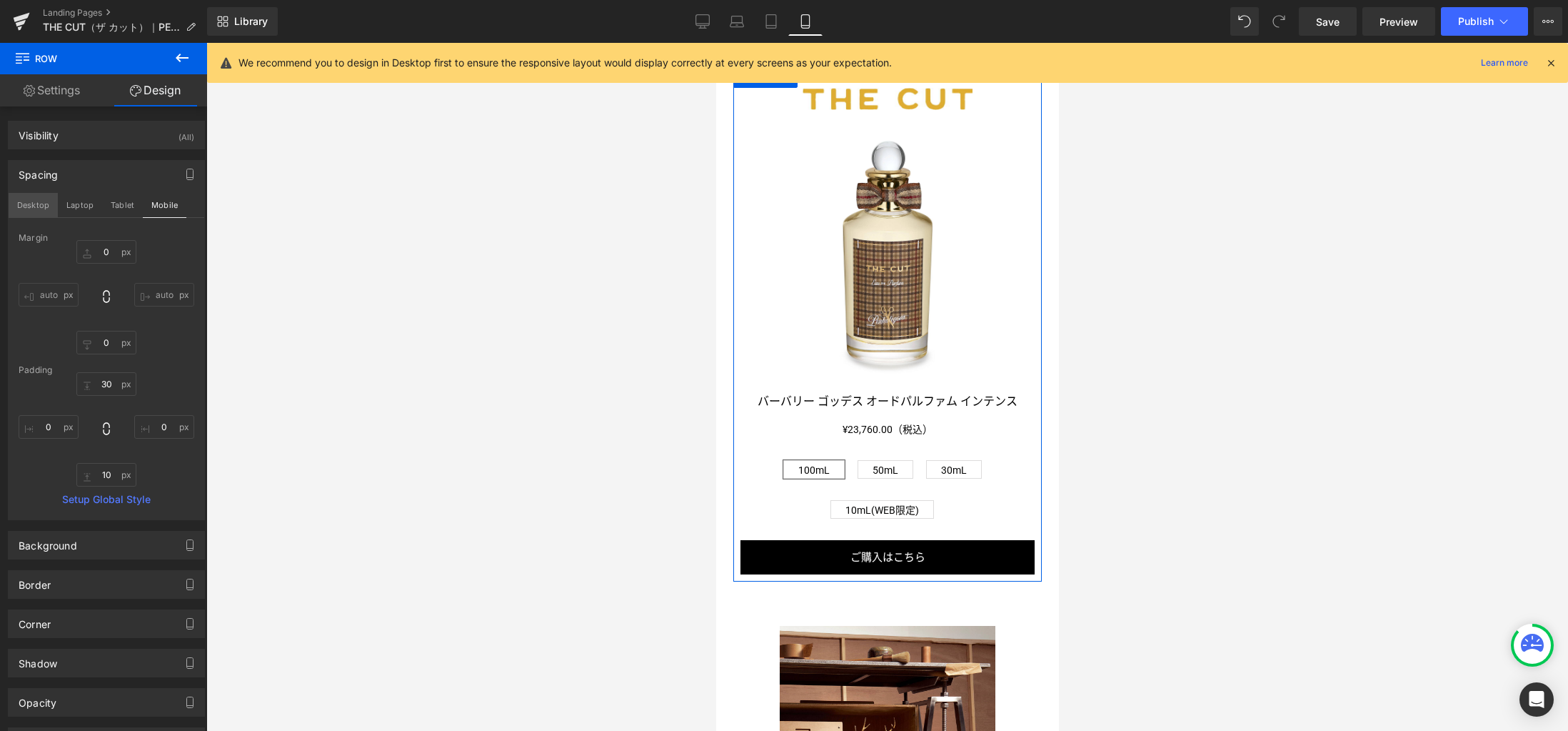
click at [42, 205] on button "Desktop" at bounding box center [33, 205] width 49 height 25
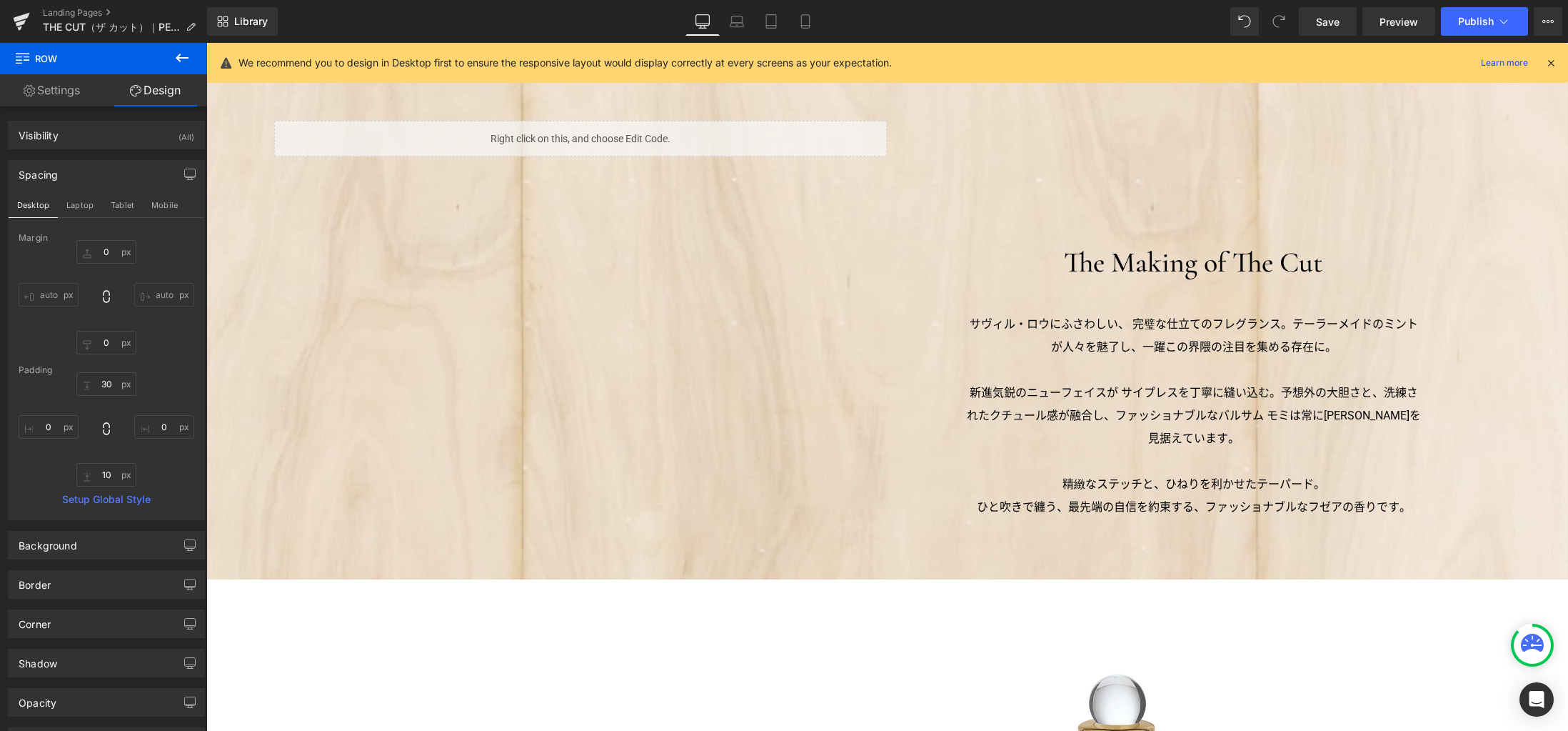
type input "120"
type input "0"
type input "30"
type input "0"
type input "10"
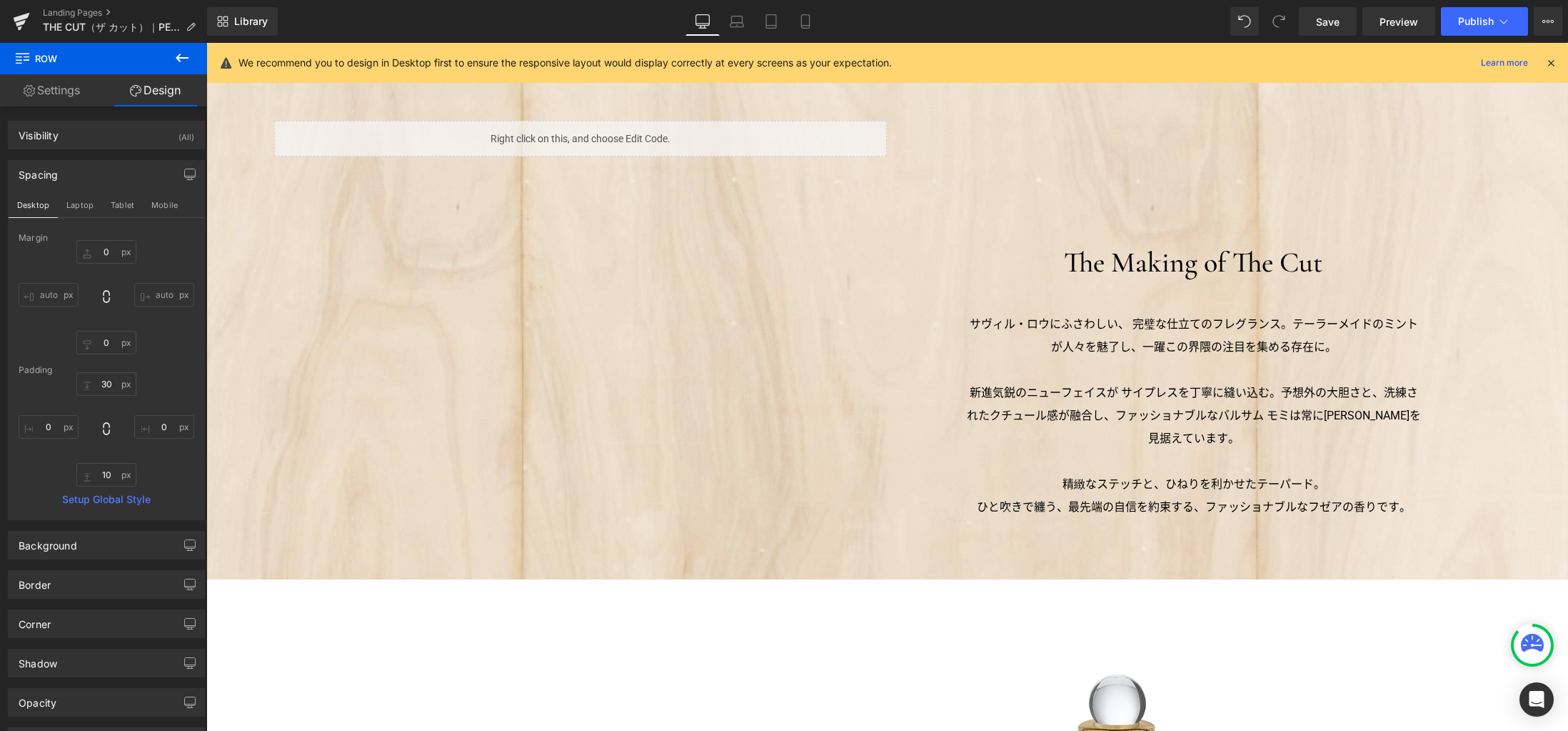
type input "0"
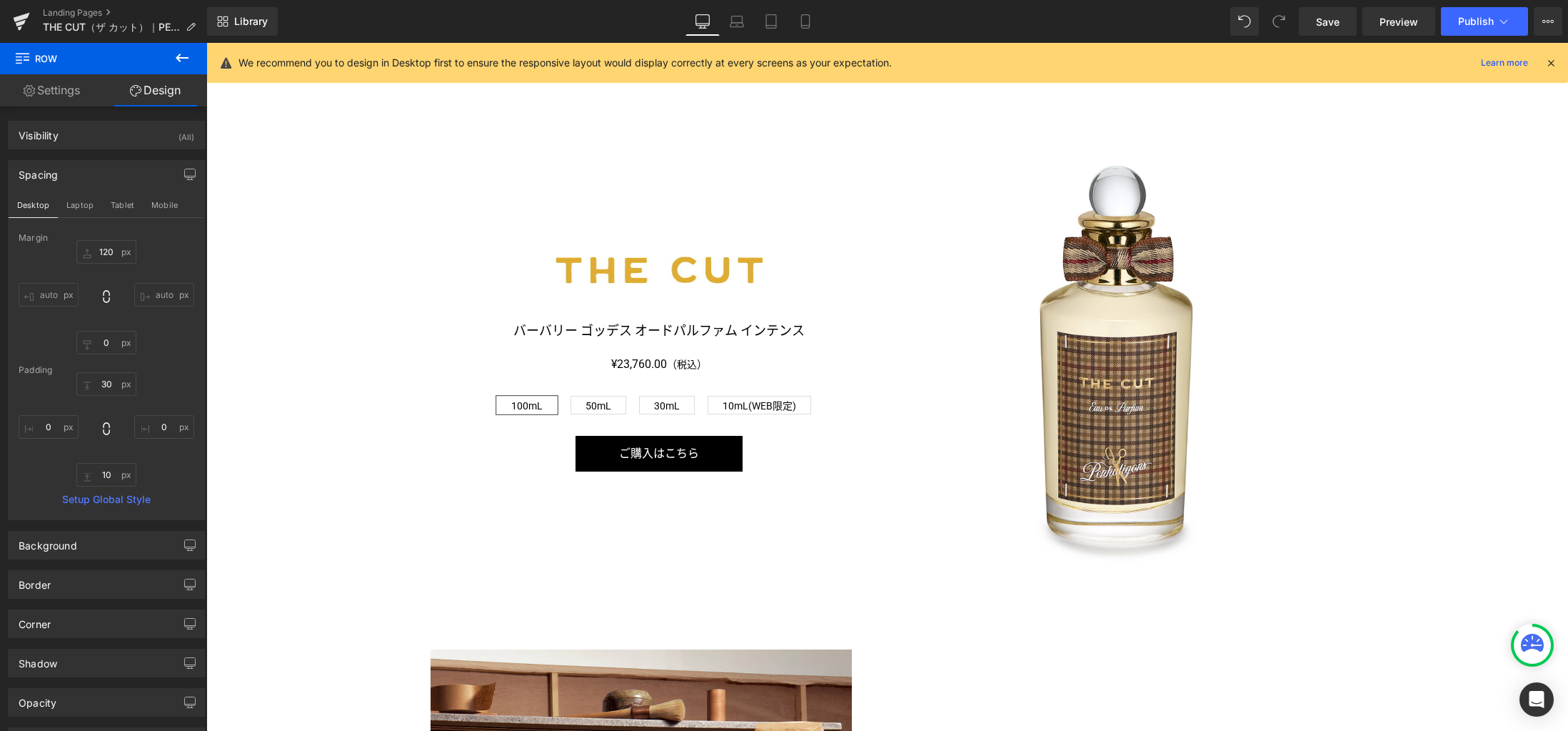
scroll to position [1571, 0]
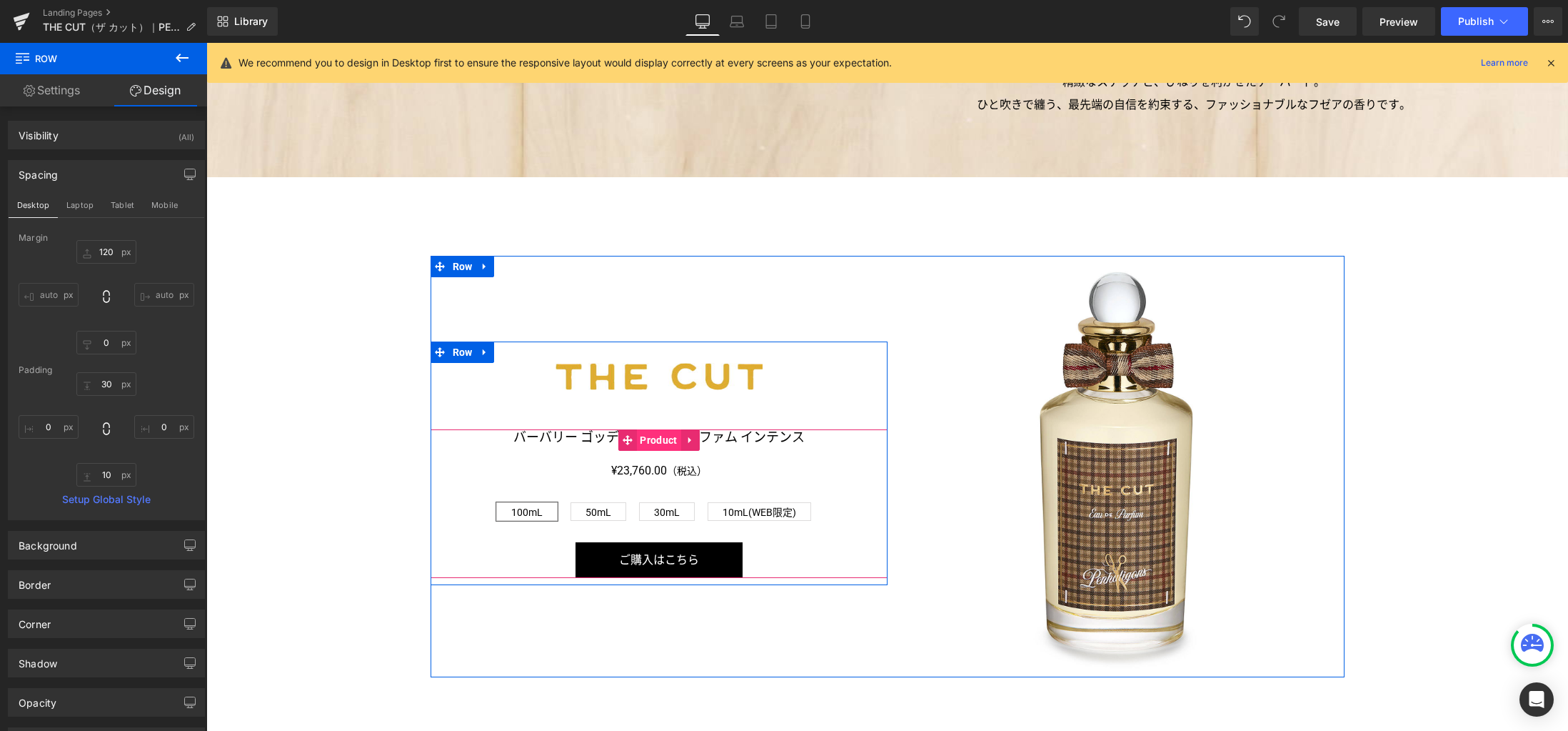
click at [650, 440] on span "Product" at bounding box center [658, 440] width 44 height 21
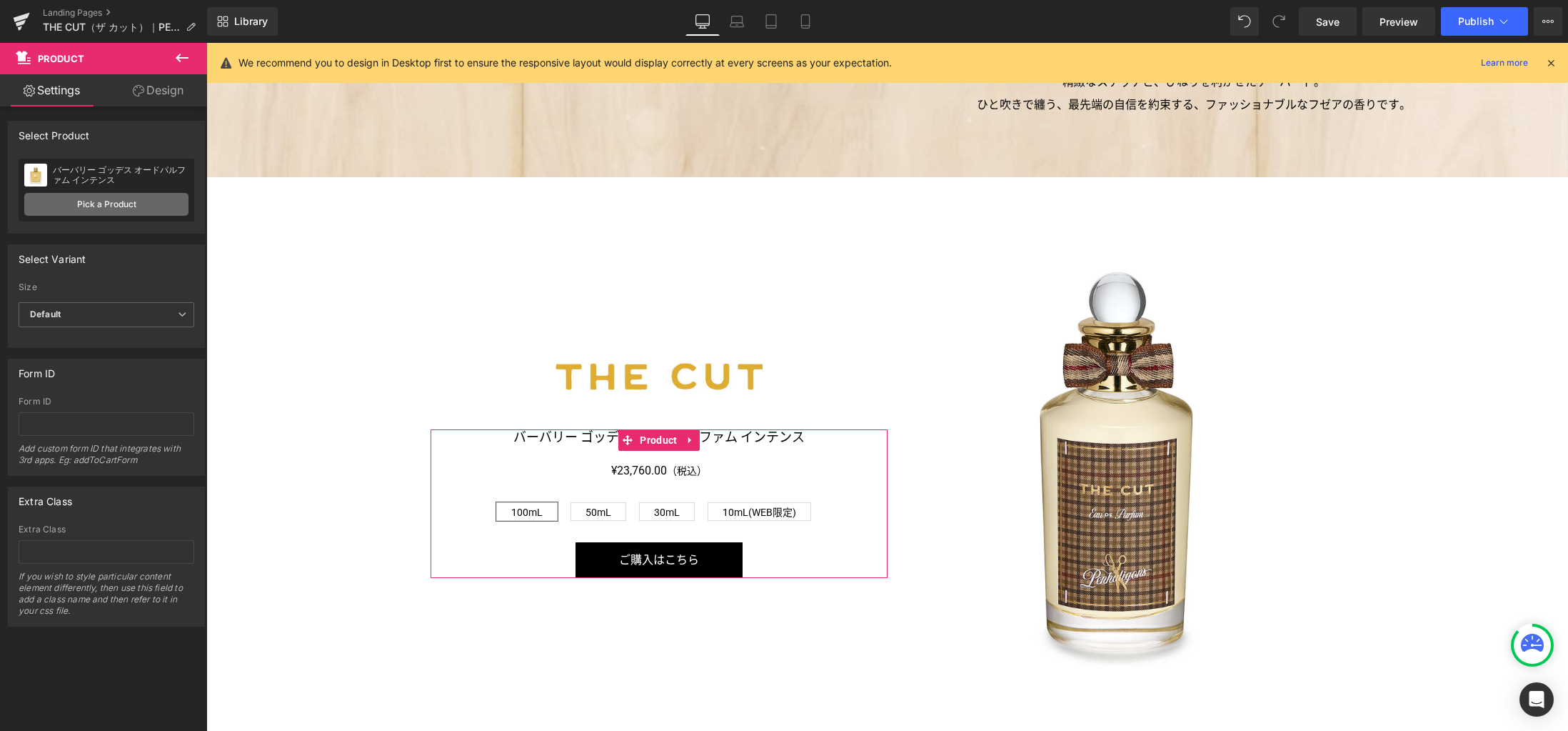
click at [151, 209] on link "Pick a Product" at bounding box center [106, 204] width 164 height 23
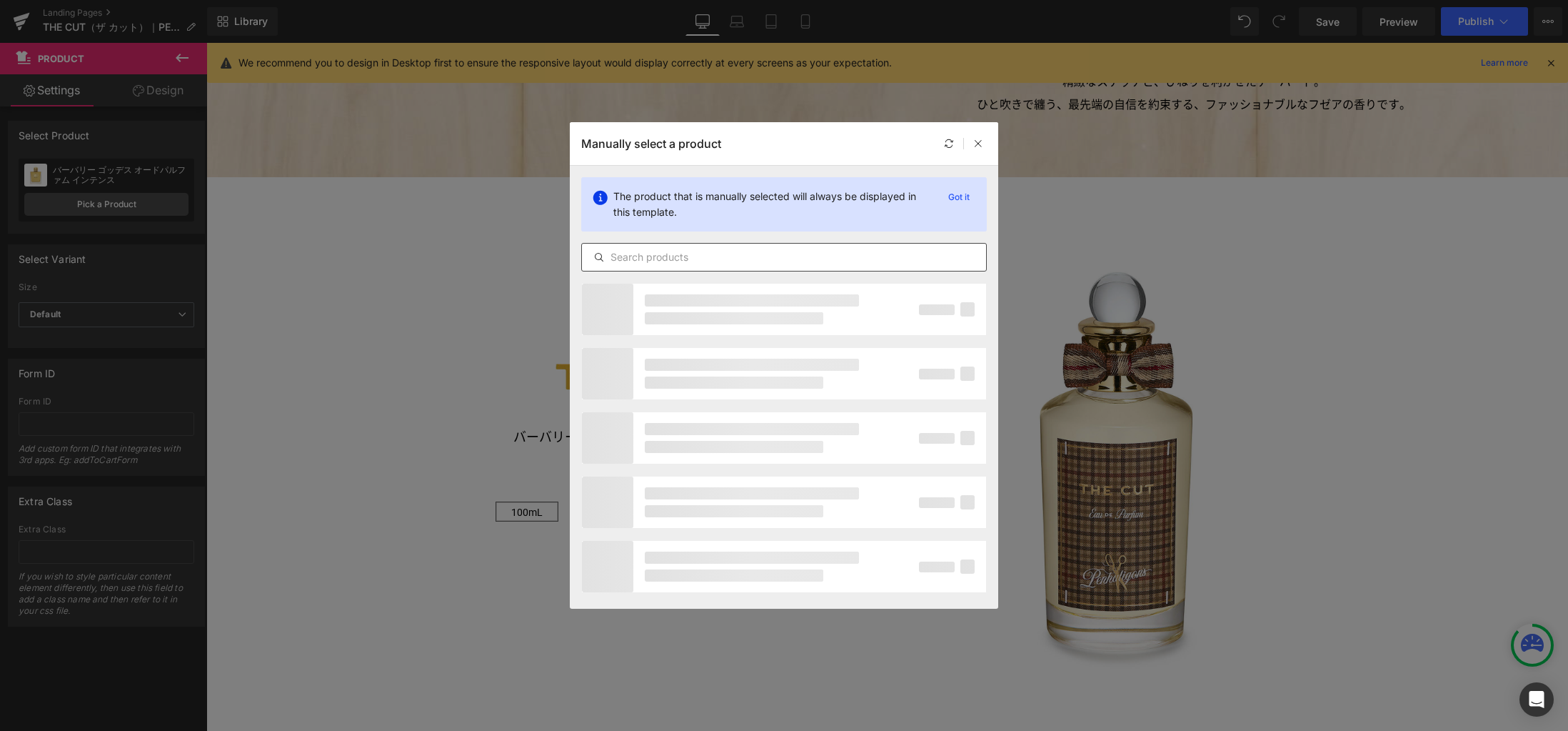
click at [708, 262] on input "text" at bounding box center [784, 258] width 404 height 17
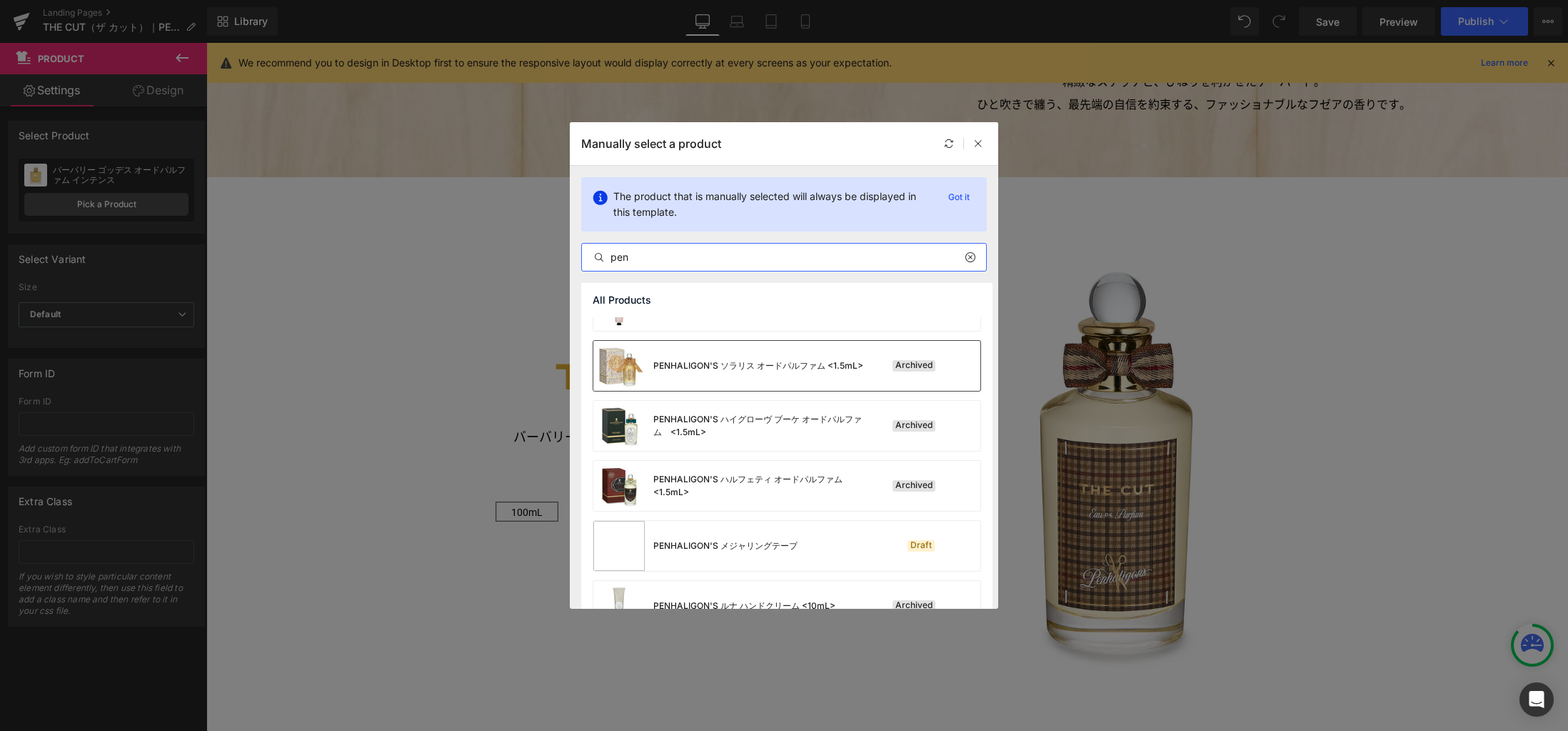
scroll to position [270, 0]
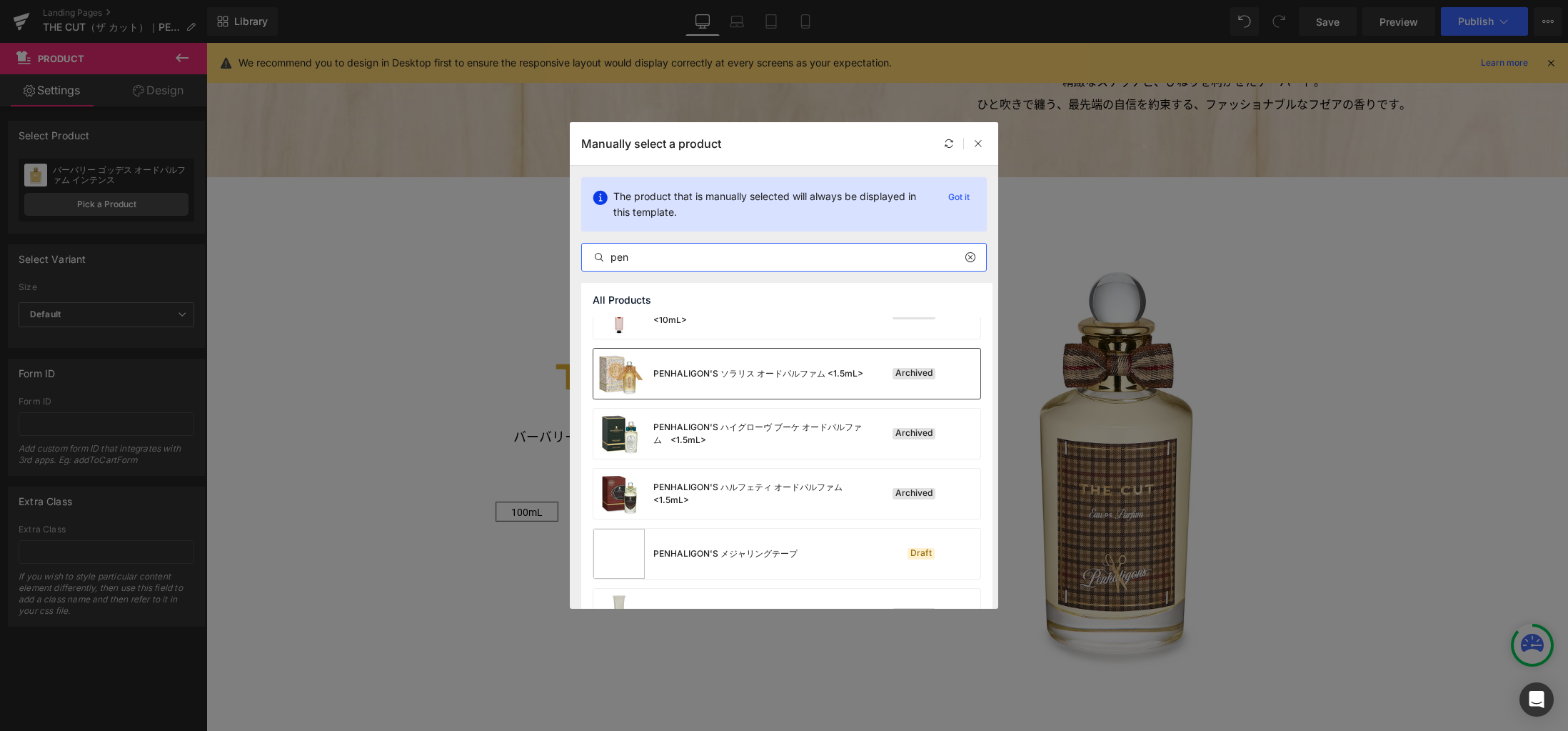
type input "pen"
click at [811, 380] on div "PENHALIGON'S ソラリス オードパルファム <1.5mL>" at bounding box center [728, 373] width 270 height 50
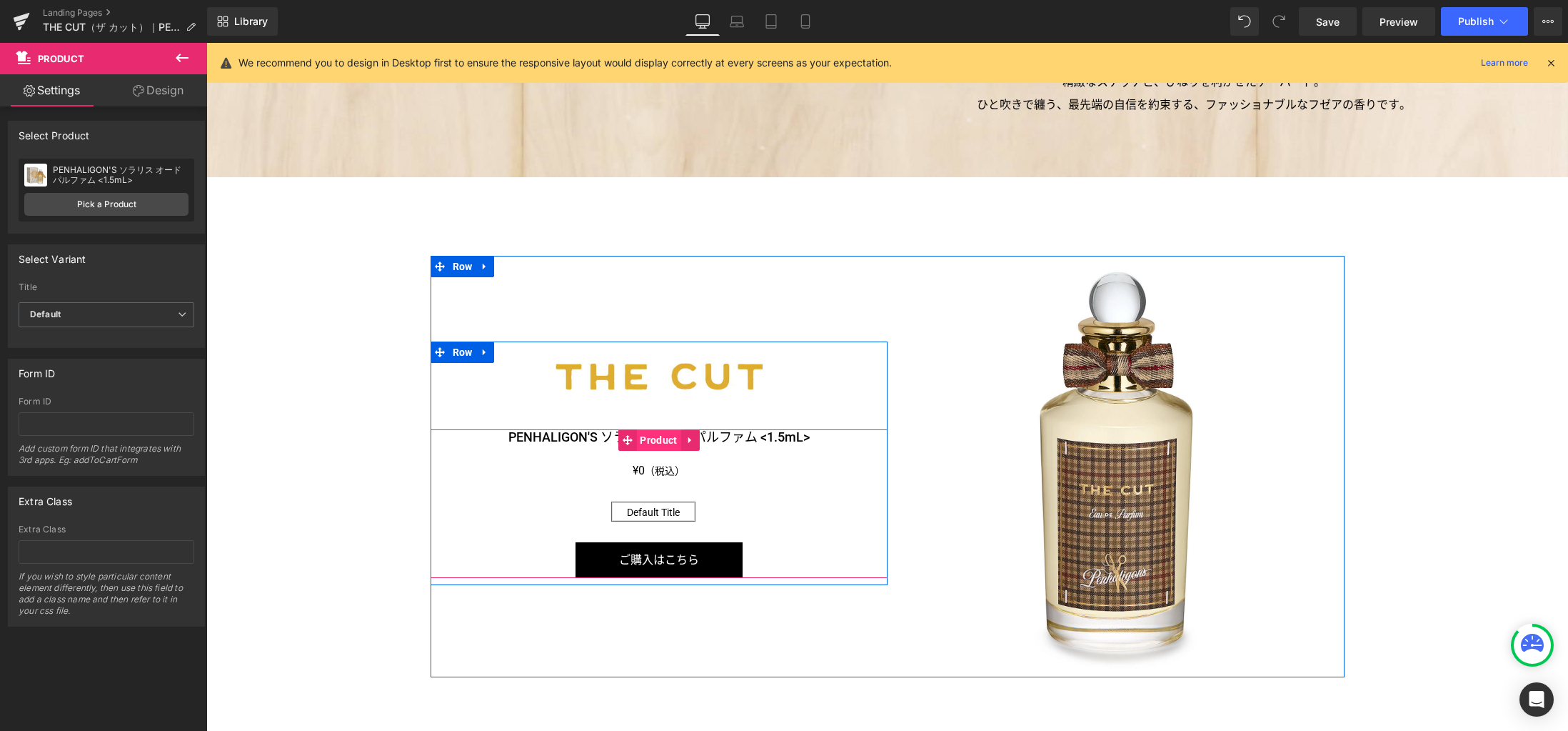
click at [648, 437] on span "Product" at bounding box center [658, 440] width 44 height 21
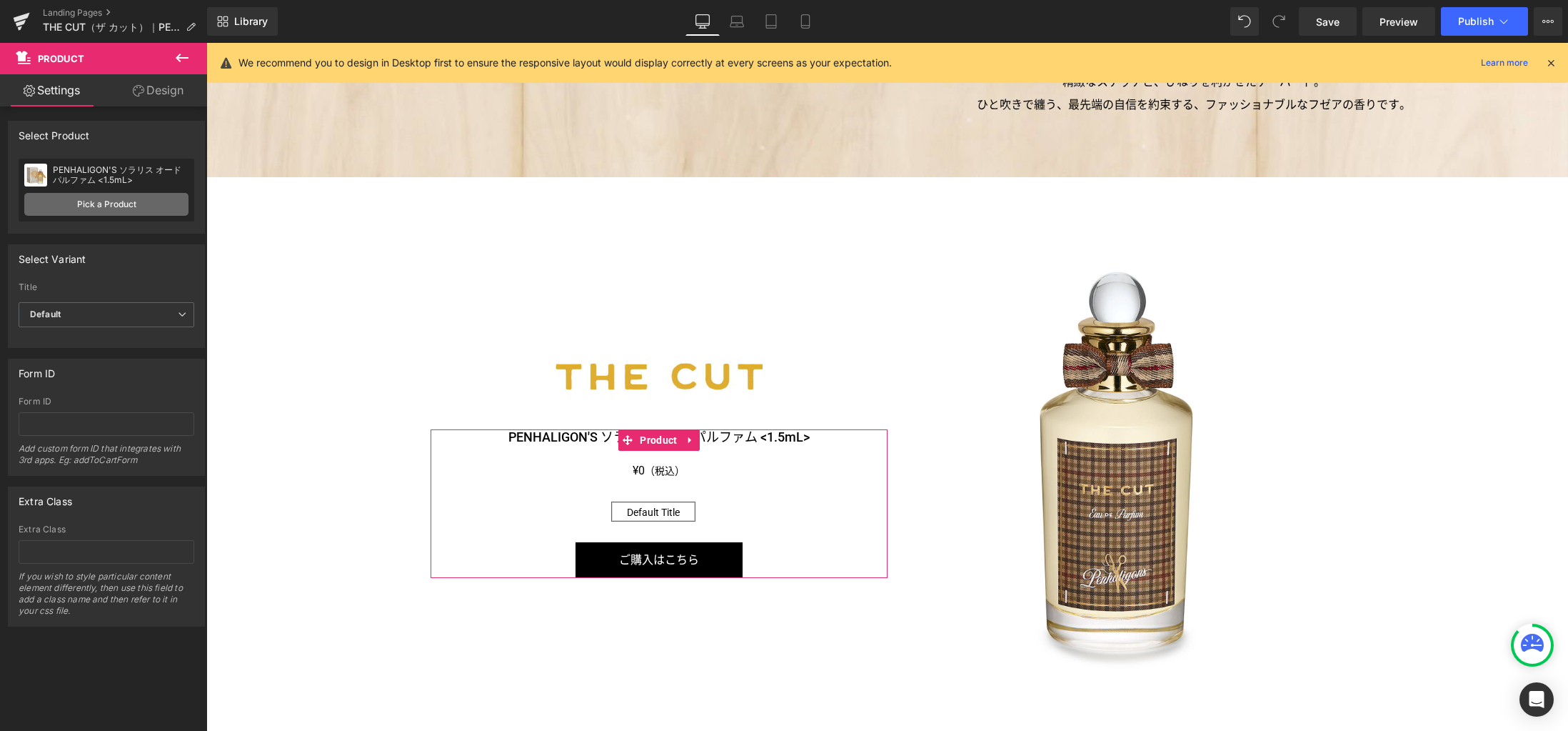
click at [136, 211] on link "Pick a Product" at bounding box center [106, 204] width 164 height 23
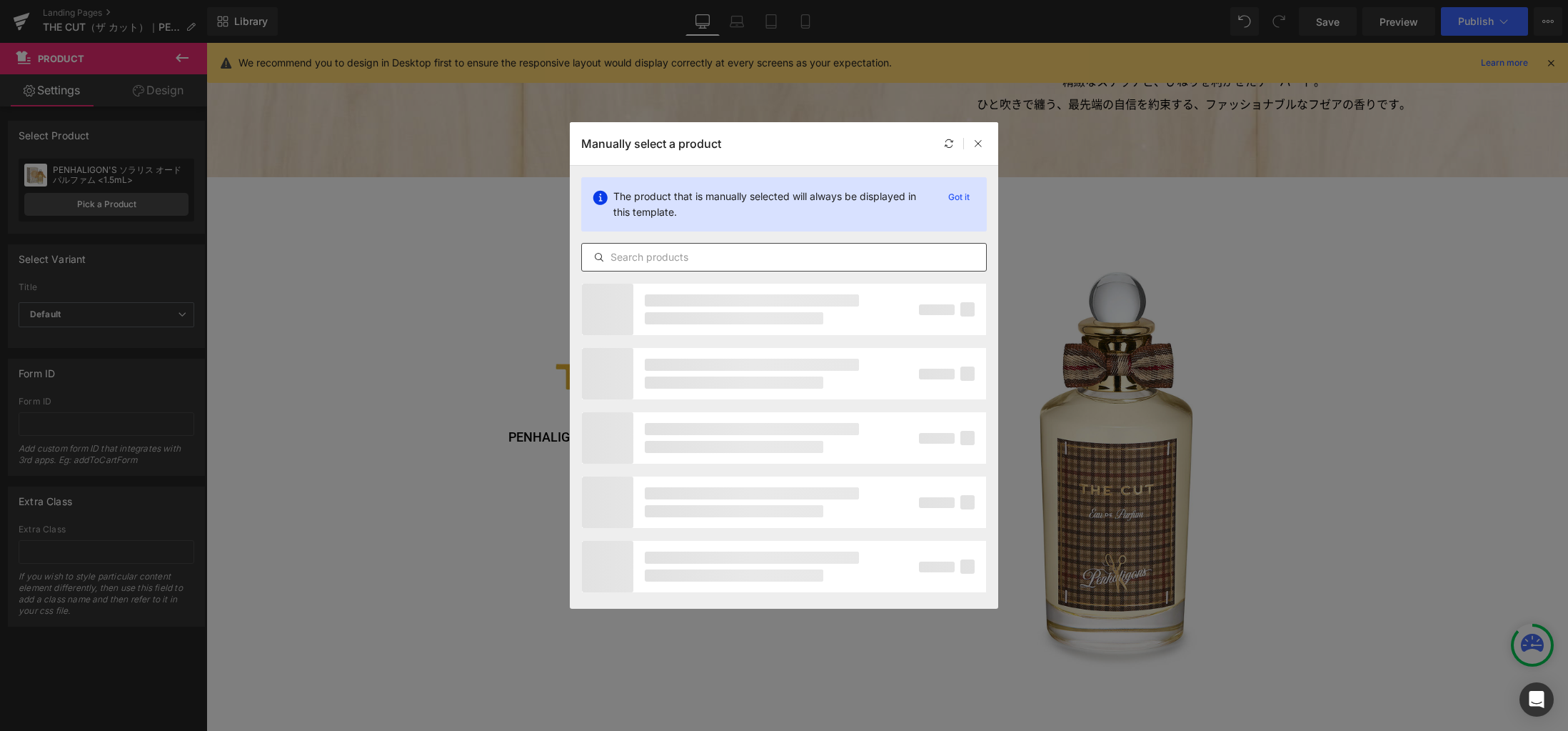
click at [686, 255] on input "text" at bounding box center [784, 258] width 404 height 17
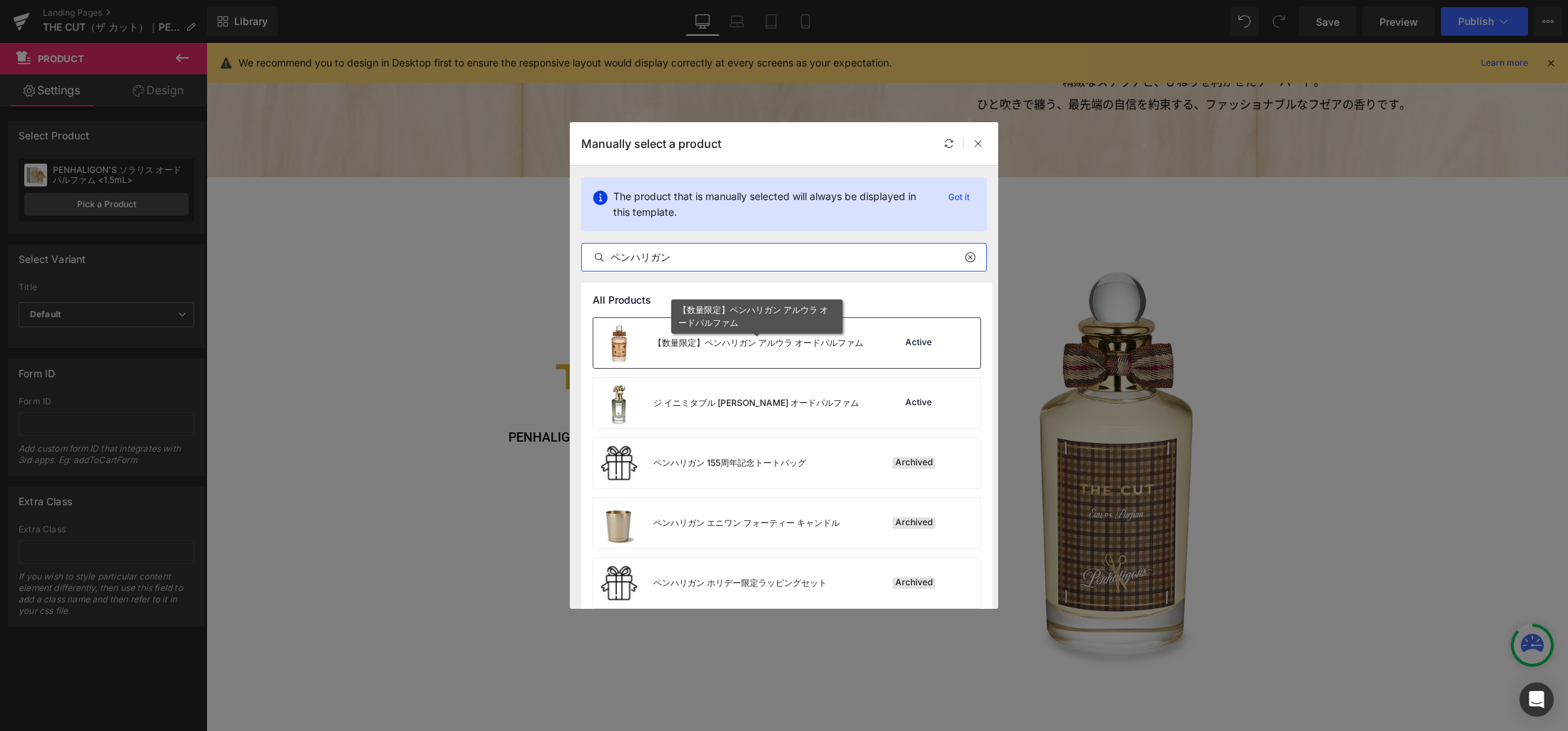
type input "ペンハリガン"
click at [788, 348] on div "【数量限定】ペンハリガン アルウラ オードパルファム" at bounding box center [757, 343] width 210 height 13
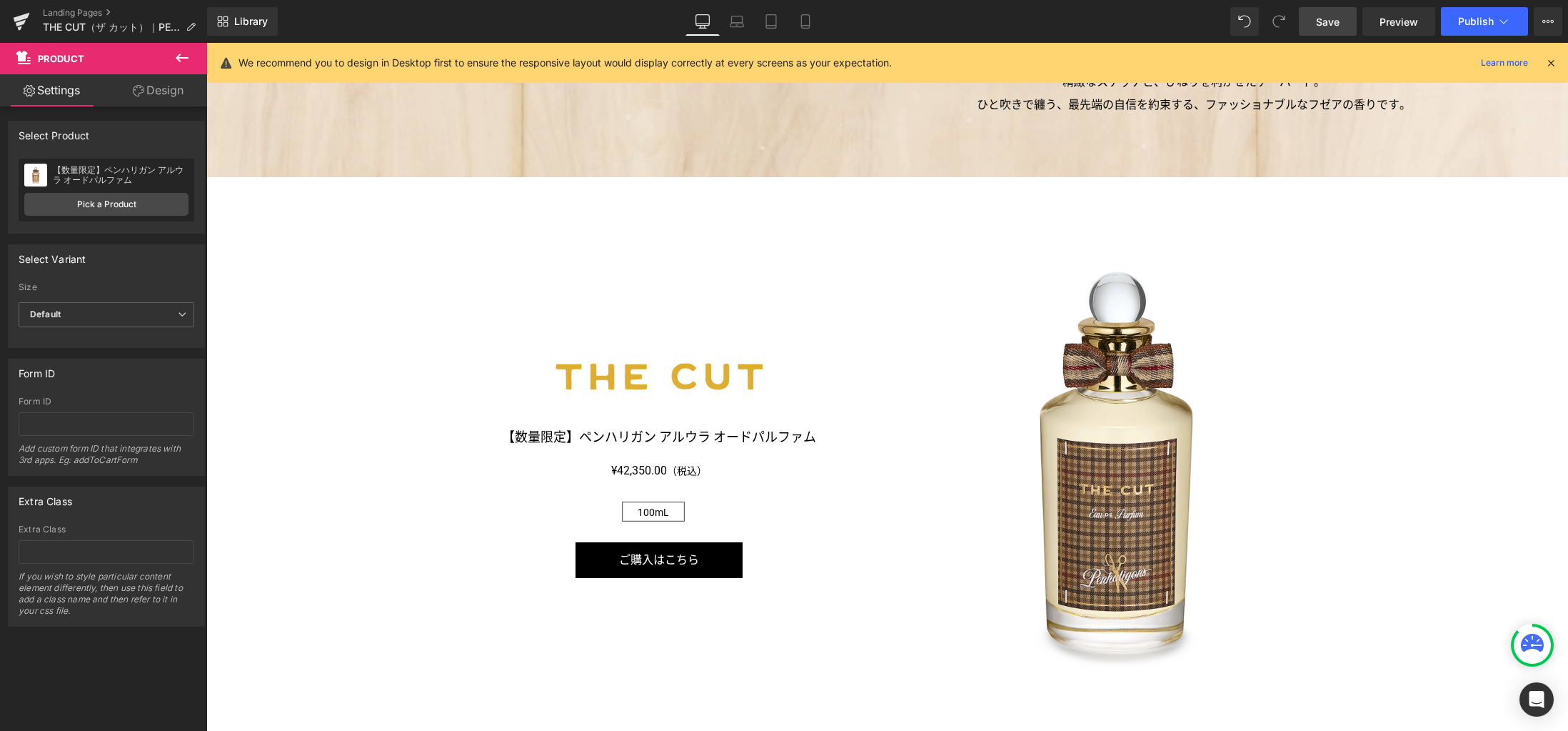
click at [1329, 24] on span "Save" at bounding box center [1328, 21] width 24 height 15
click at [730, 25] on link "Laptop" at bounding box center [736, 21] width 34 height 29
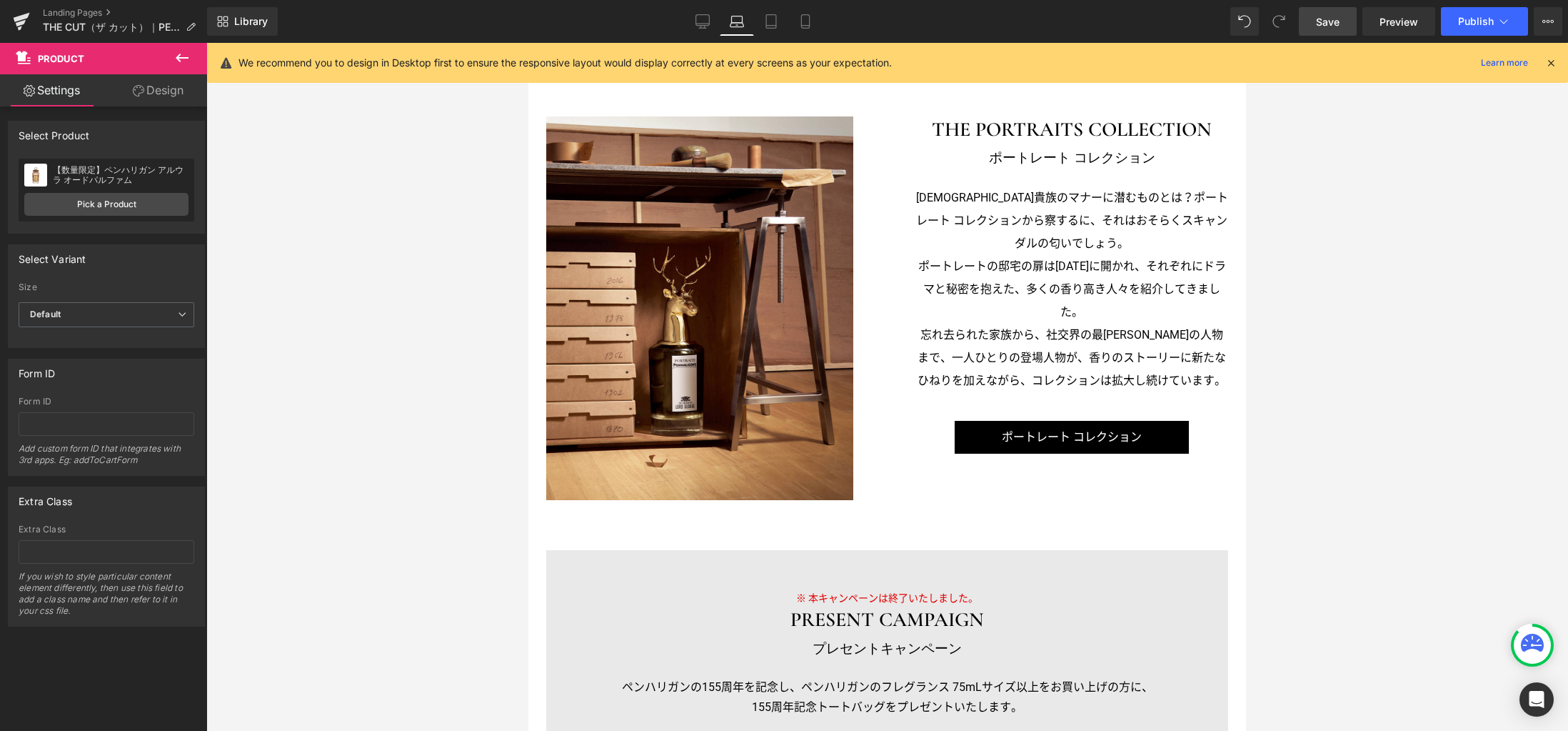
scroll to position [985, 0]
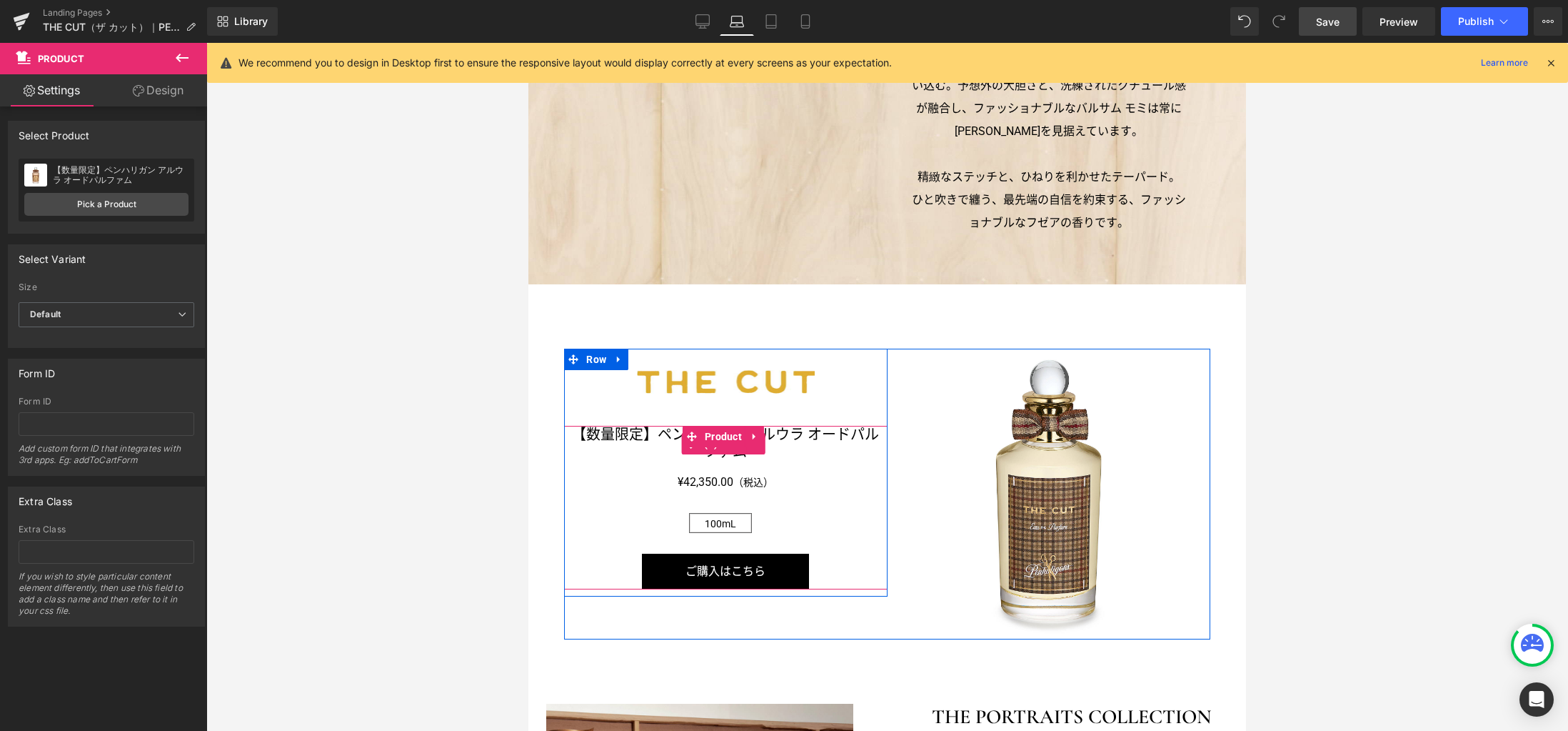
click at [799, 432] on link "【数量限定】ペンハリガン アルウラ オードパルファム" at bounding box center [725, 442] width 308 height 34
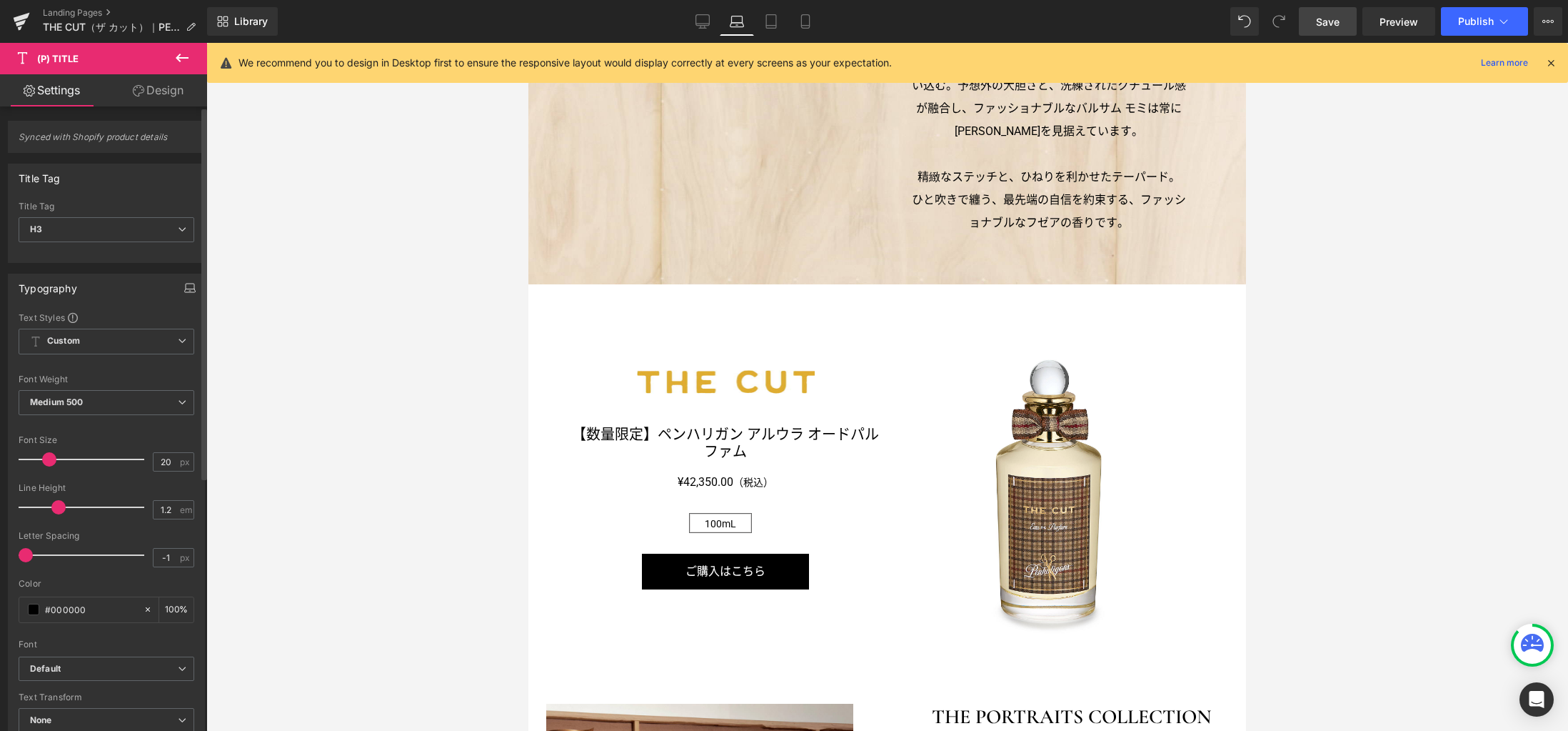
click at [186, 291] on icon "button" at bounding box center [189, 288] width 11 height 11
drag, startPoint x: 33, startPoint y: 321, endPoint x: 46, endPoint y: 321, distance: 13.0
click at [33, 321] on button "Desktop" at bounding box center [33, 319] width 49 height 25
type input "18"
type input "100"
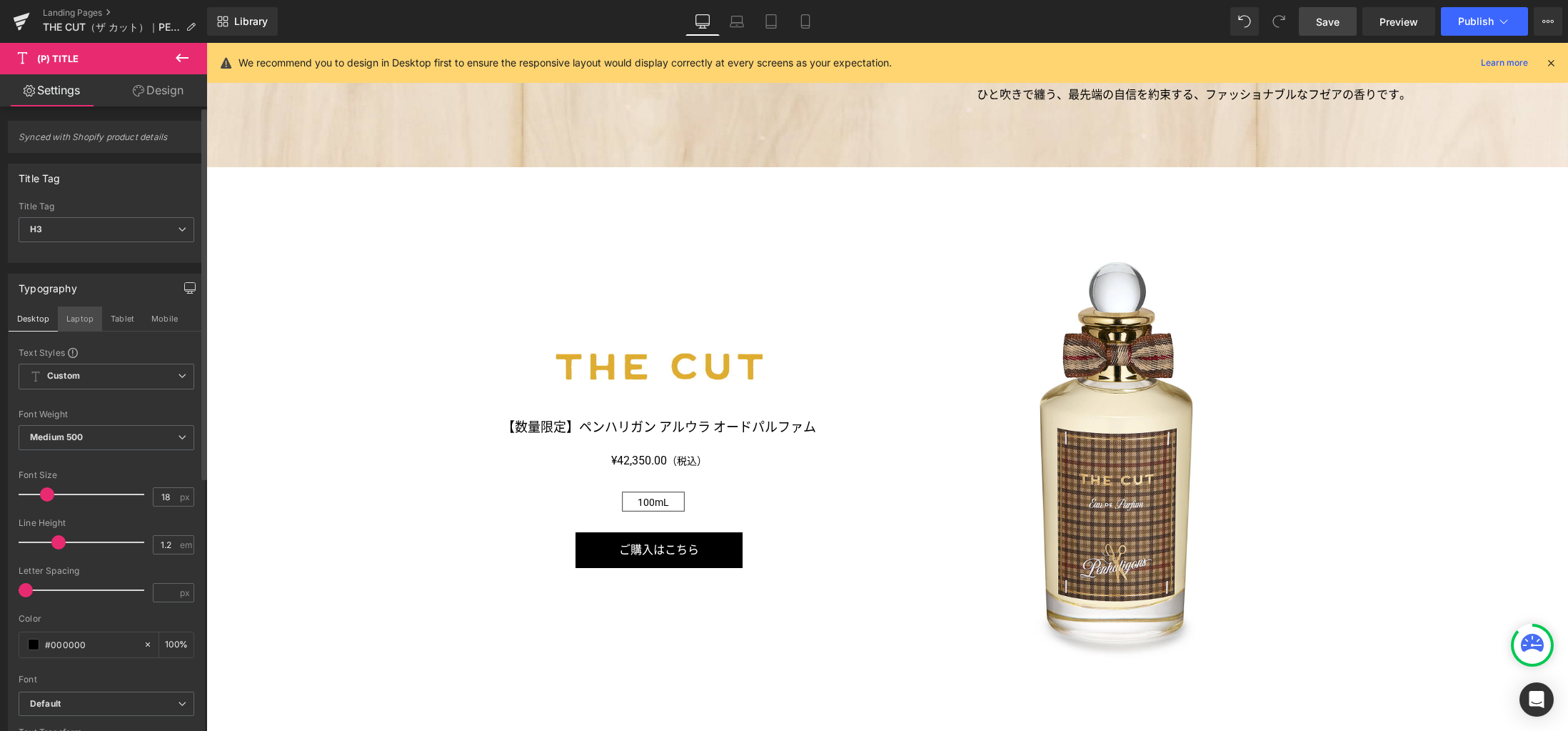
click at [67, 320] on button "Laptop" at bounding box center [80, 319] width 44 height 25
type input "20"
type input "100"
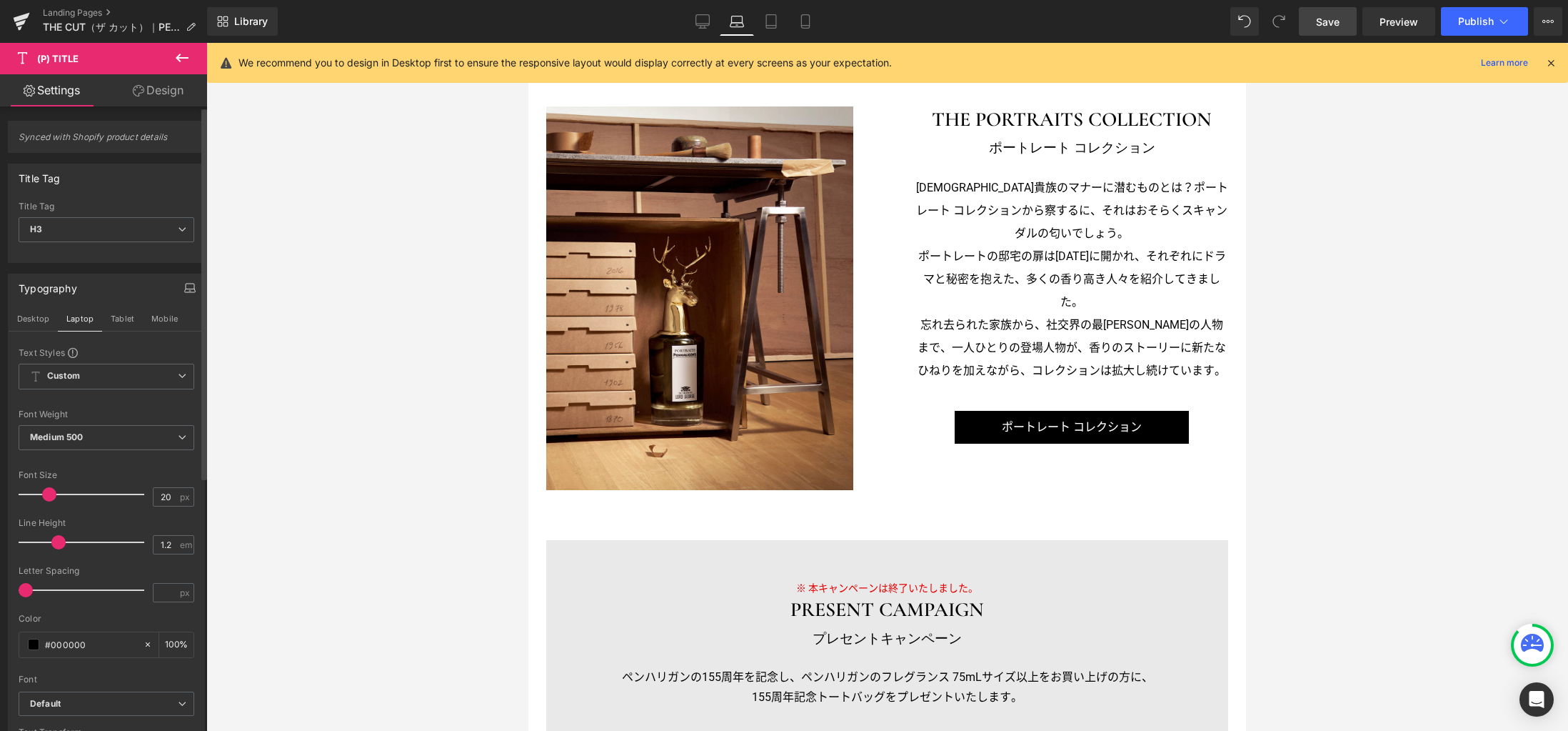
scroll to position [994, 0]
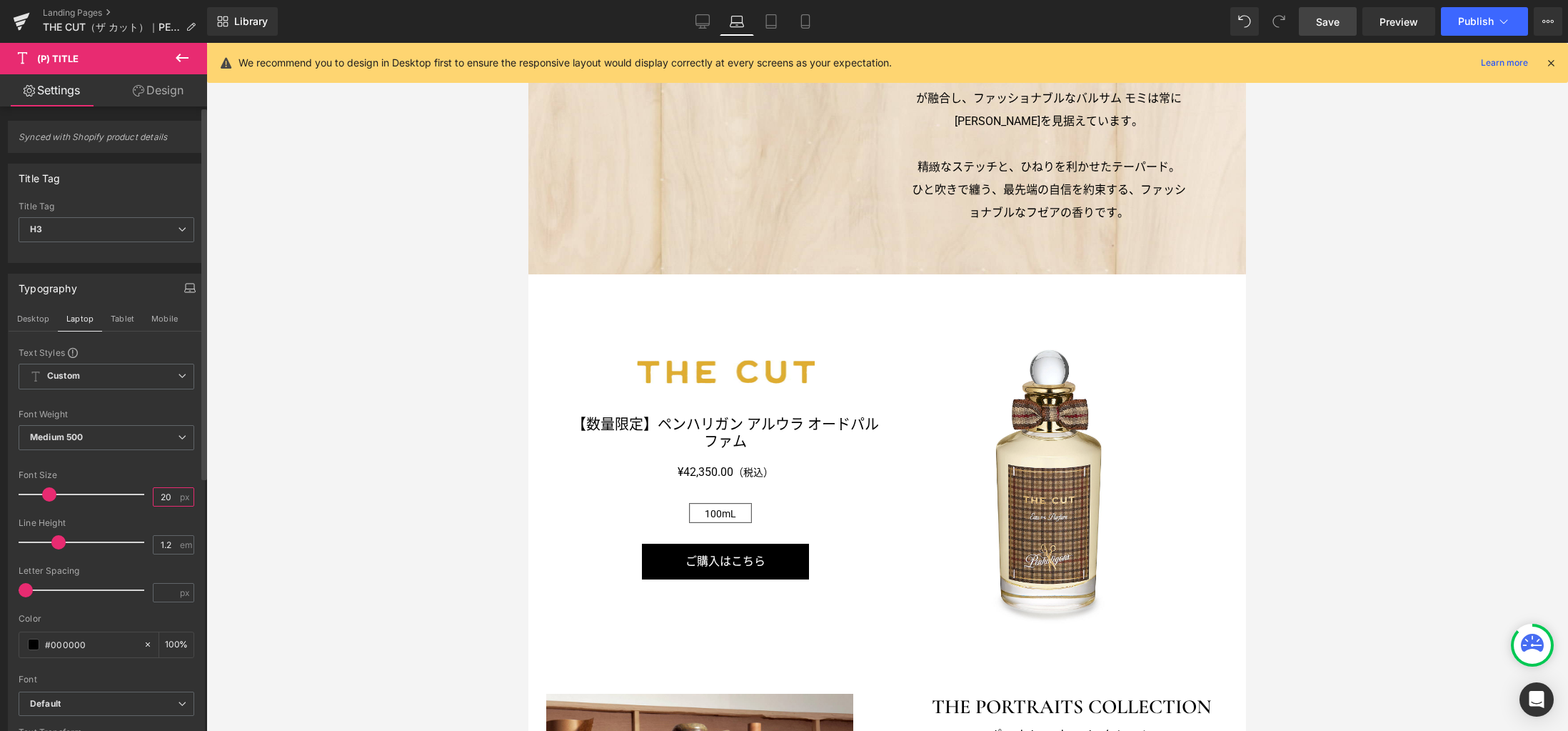
click at [165, 497] on input "20" at bounding box center [166, 496] width 25 height 18
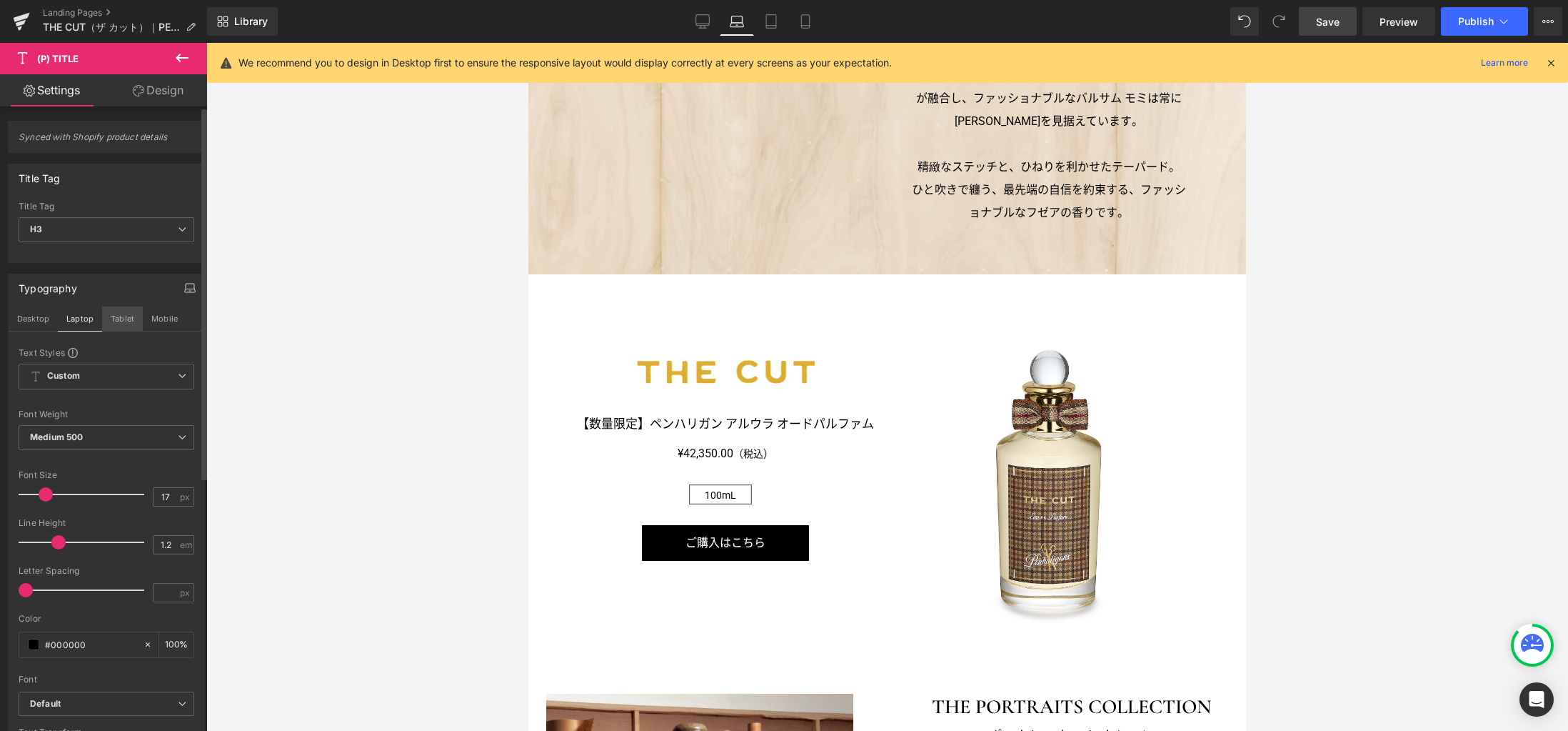
click at [126, 318] on button "Tablet" at bounding box center [122, 319] width 40 height 25
type input "20"
type input "100"
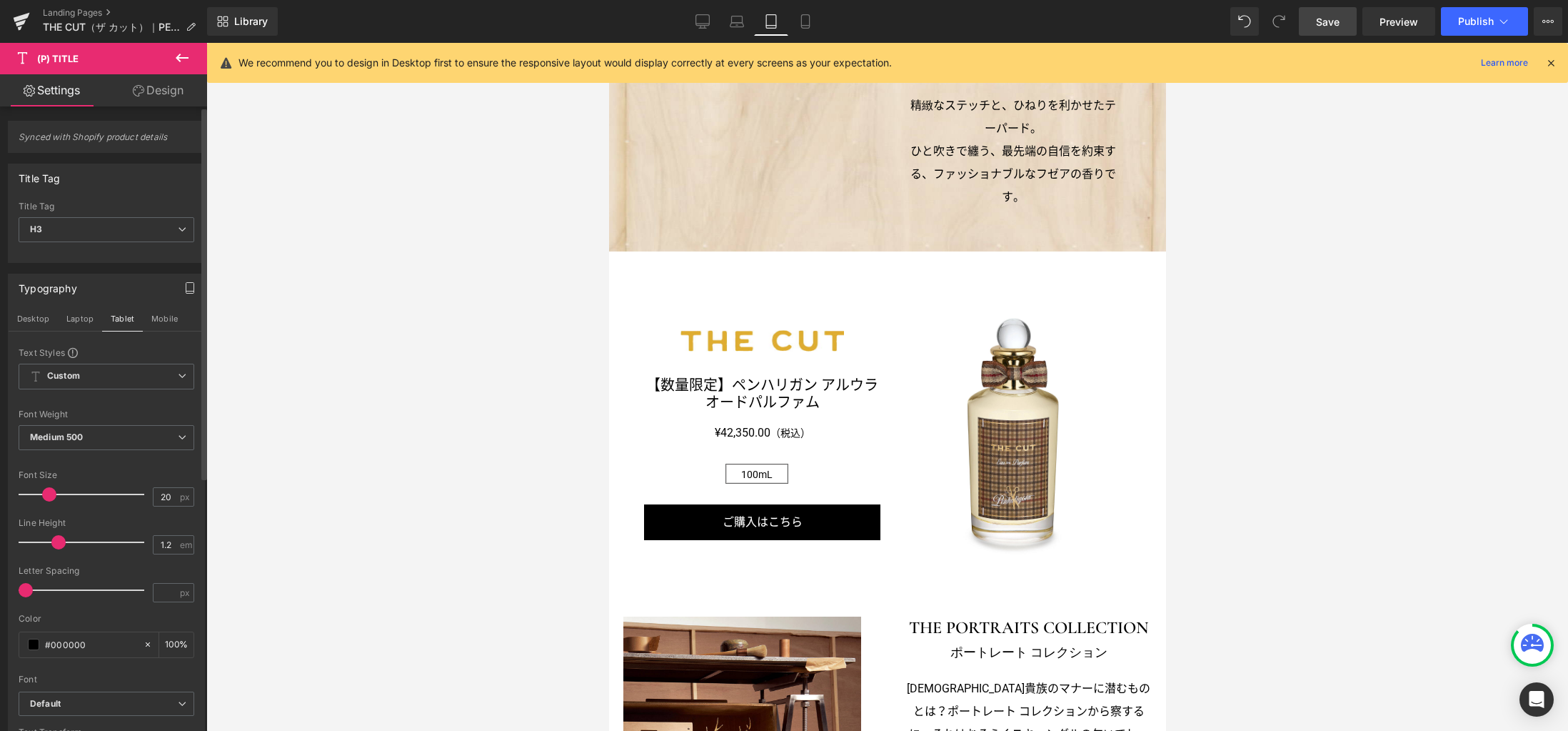
scroll to position [951, 0]
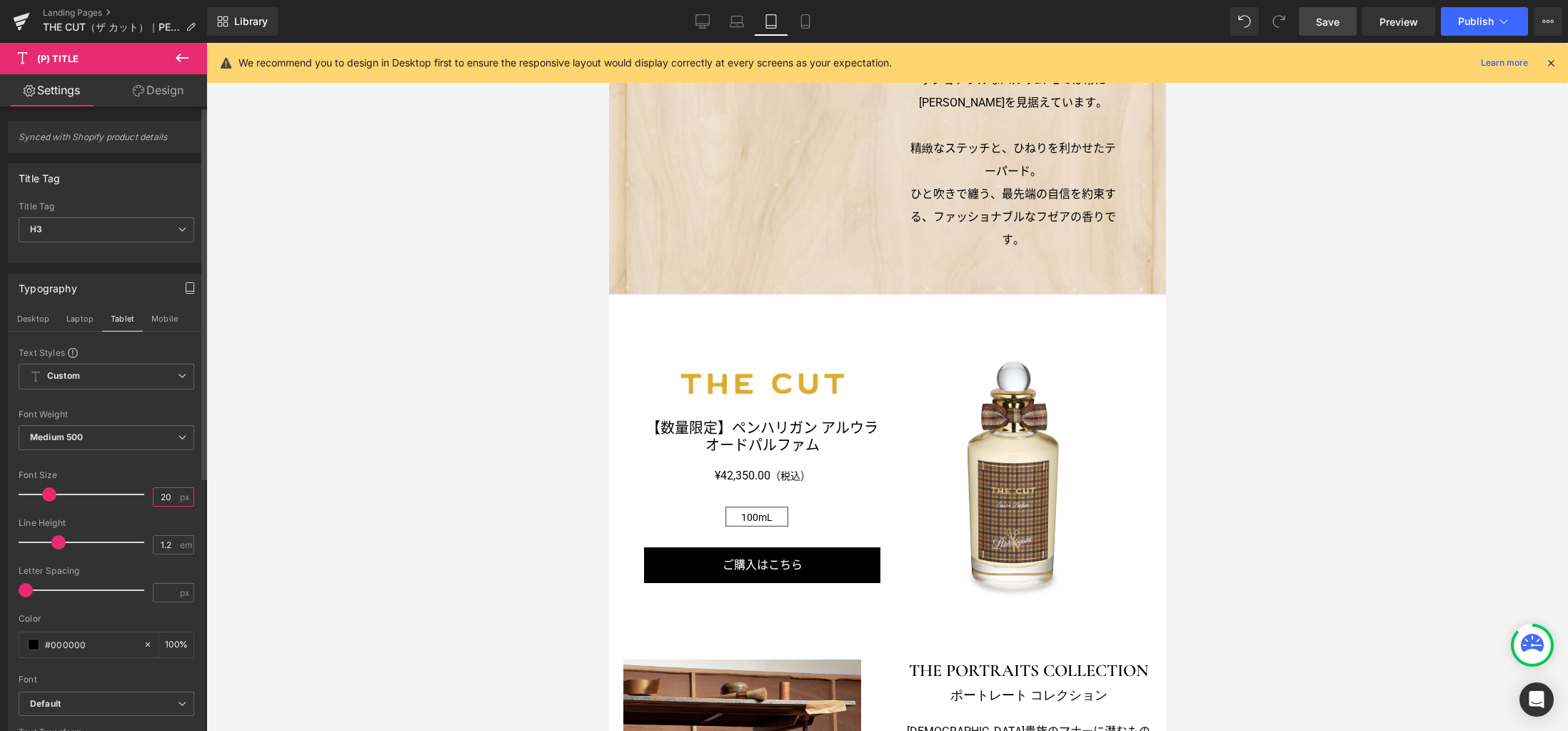
click at [166, 499] on input "20" at bounding box center [166, 496] width 25 height 18
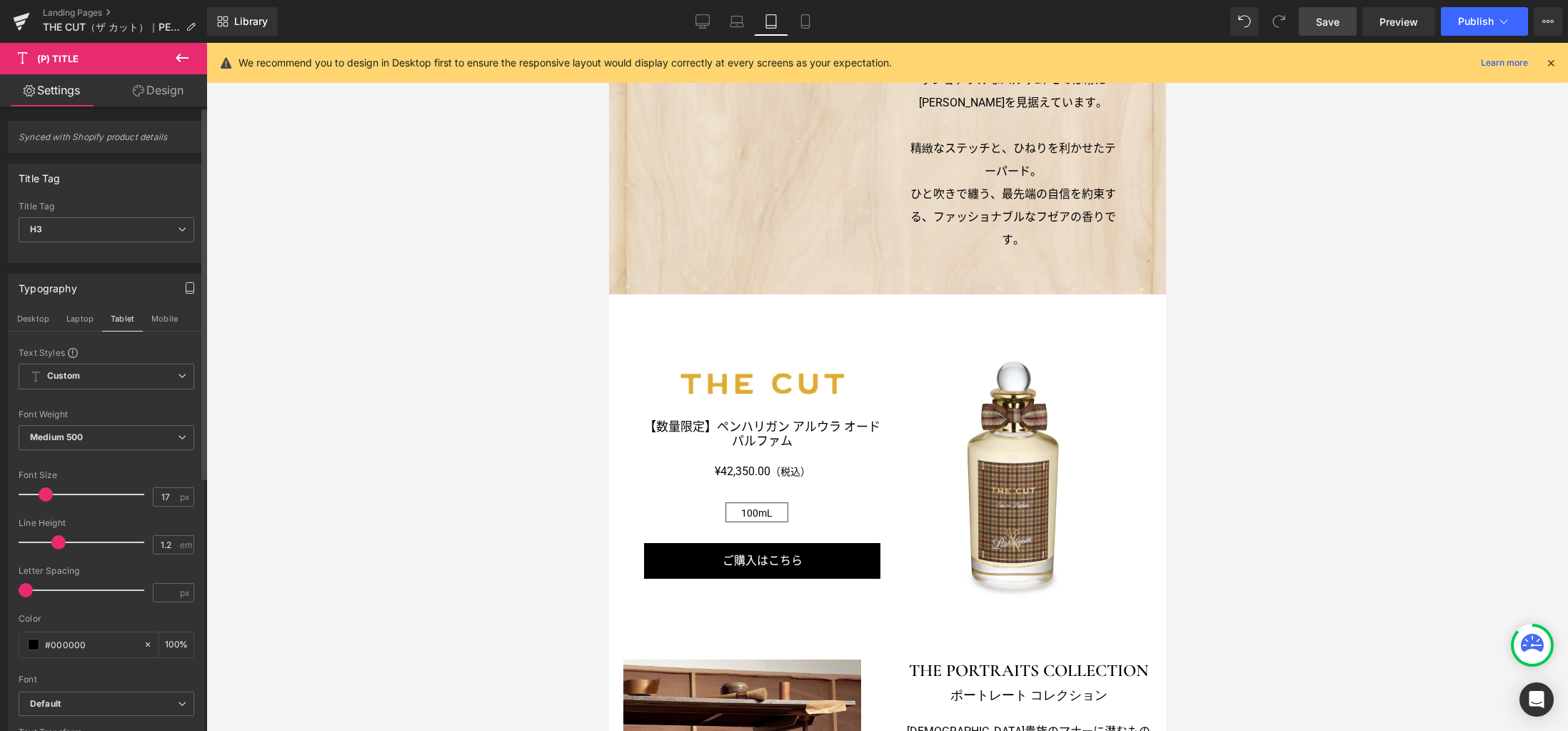
drag, startPoint x: 169, startPoint y: 318, endPoint x: 189, endPoint y: 407, distance: 91.2
click at [169, 319] on button "Mobile" at bounding box center [164, 319] width 44 height 25
type input "16"
type input "100"
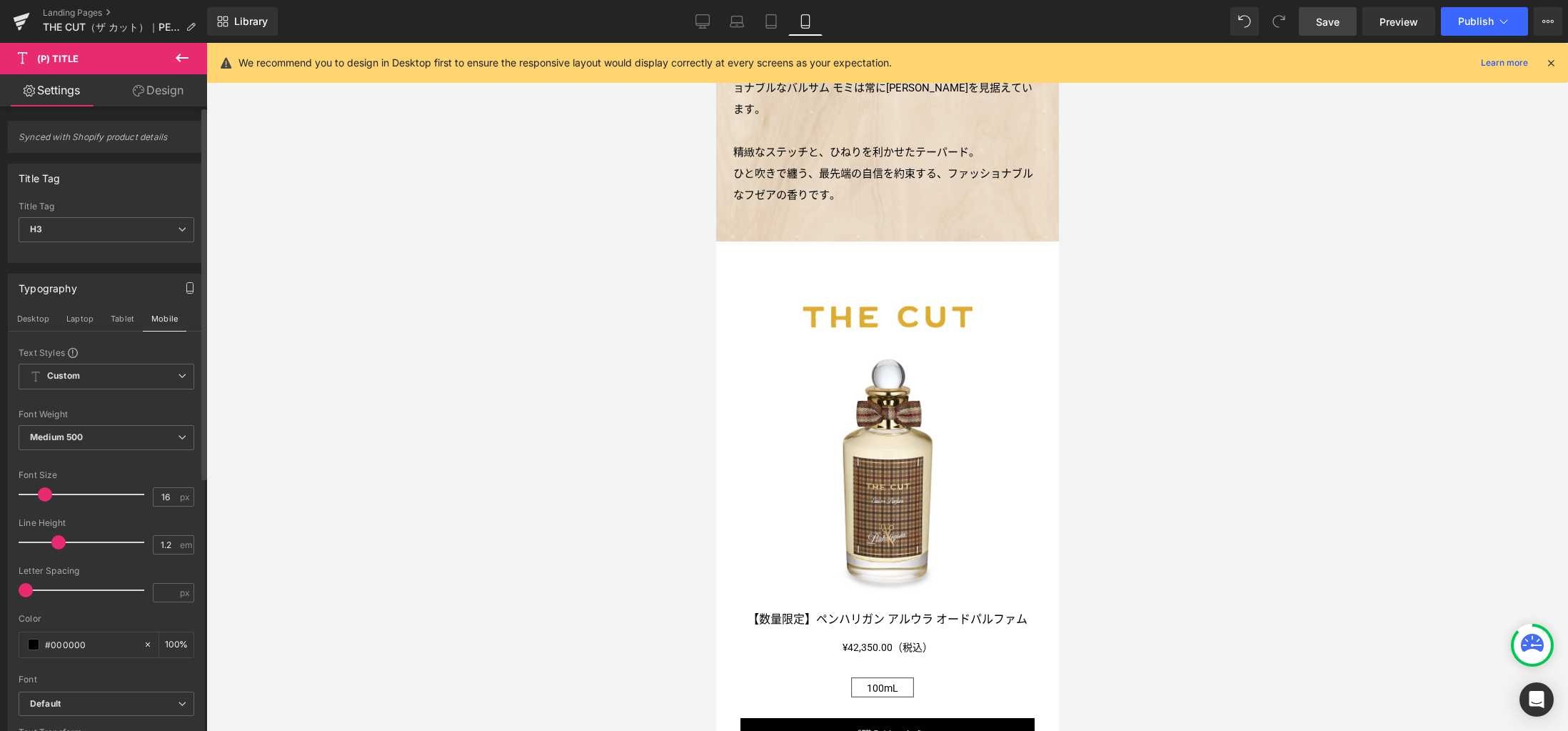
scroll to position [1116, 0]
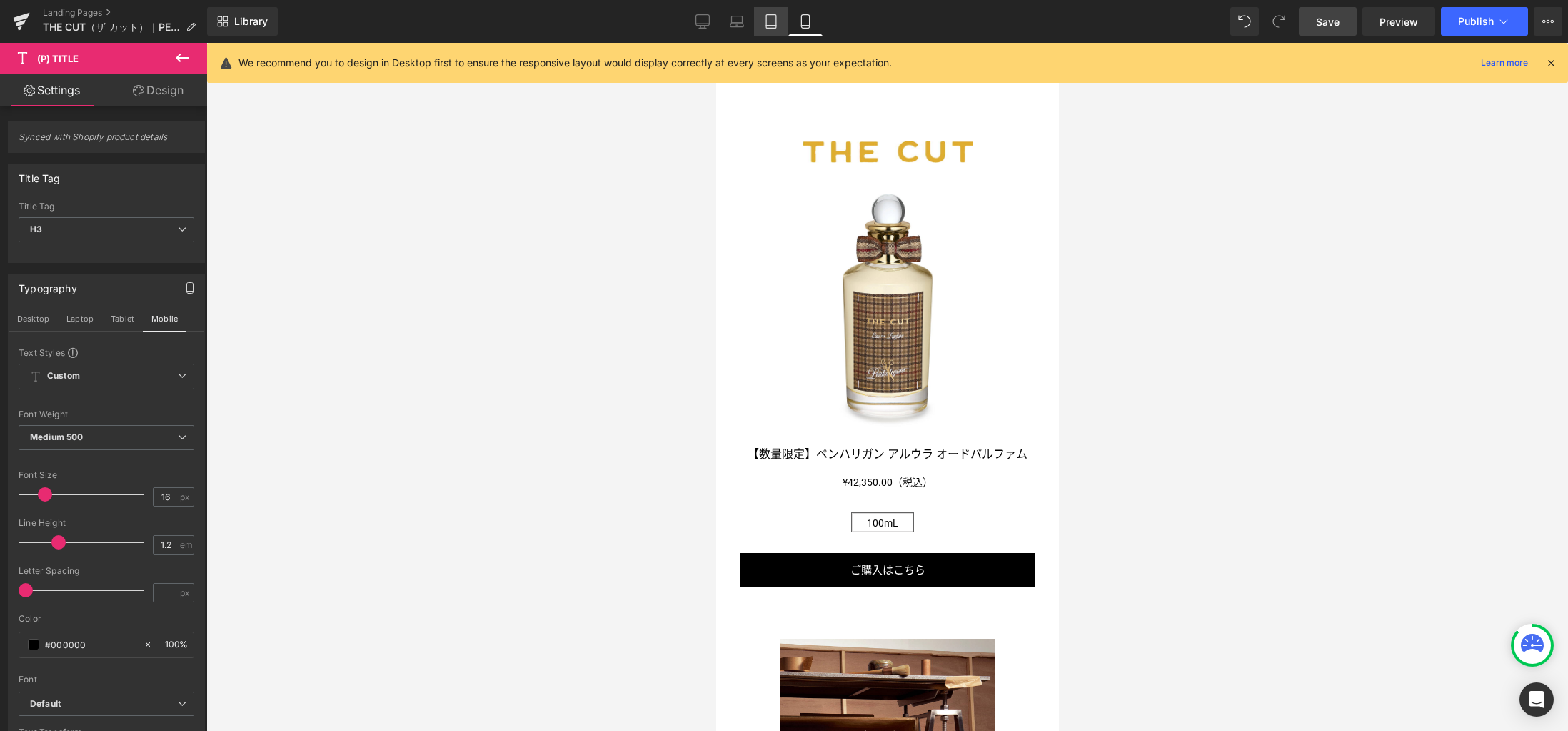
drag, startPoint x: 776, startPoint y: 25, endPoint x: 766, endPoint y: 25, distance: 10.0
click at [775, 25] on icon at bounding box center [771, 21] width 14 height 14
type input "17"
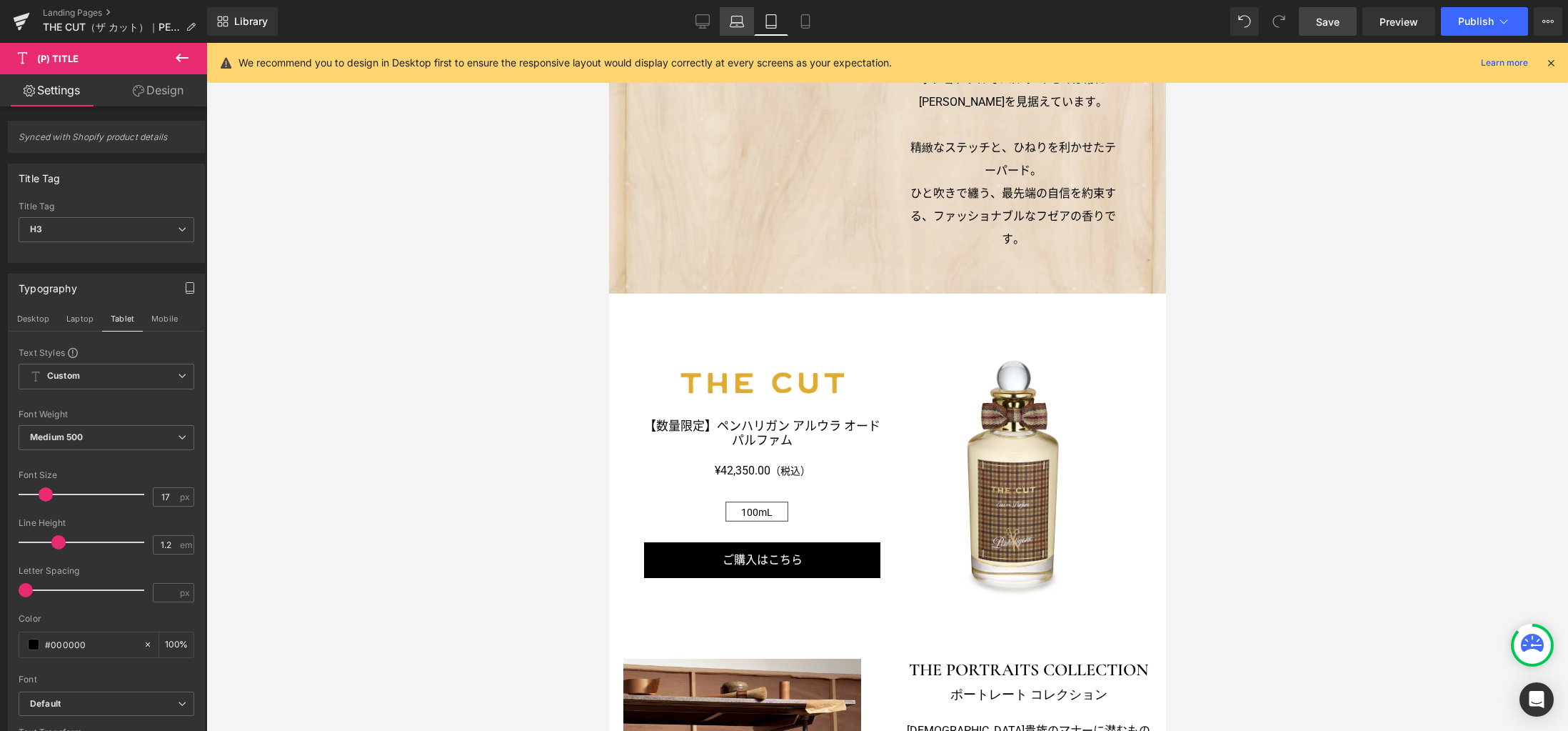
click at [747, 25] on link "Laptop" at bounding box center [736, 21] width 34 height 29
type input "100"
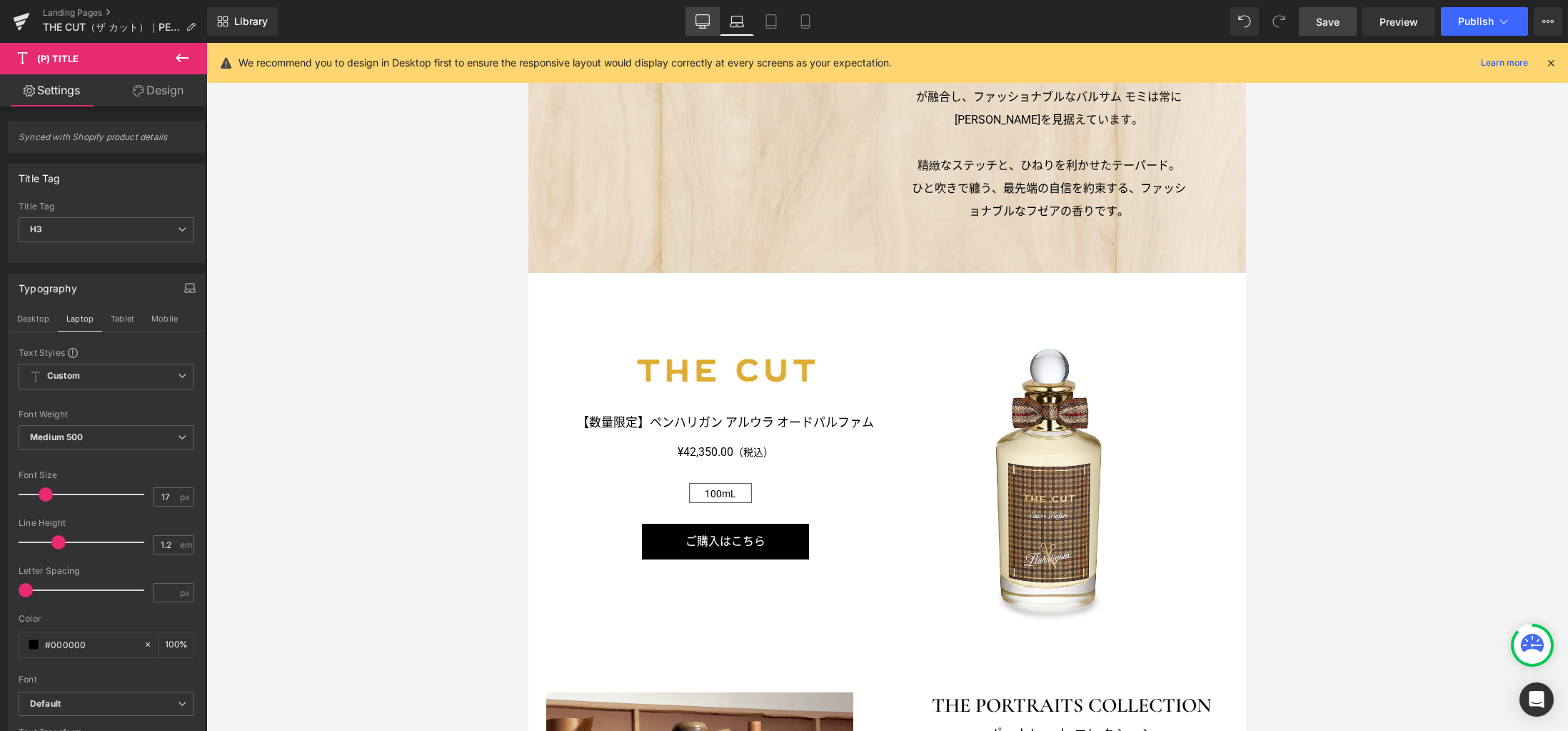
click at [703, 24] on icon at bounding box center [702, 24] width 13 height 0
type input "18"
type input "100"
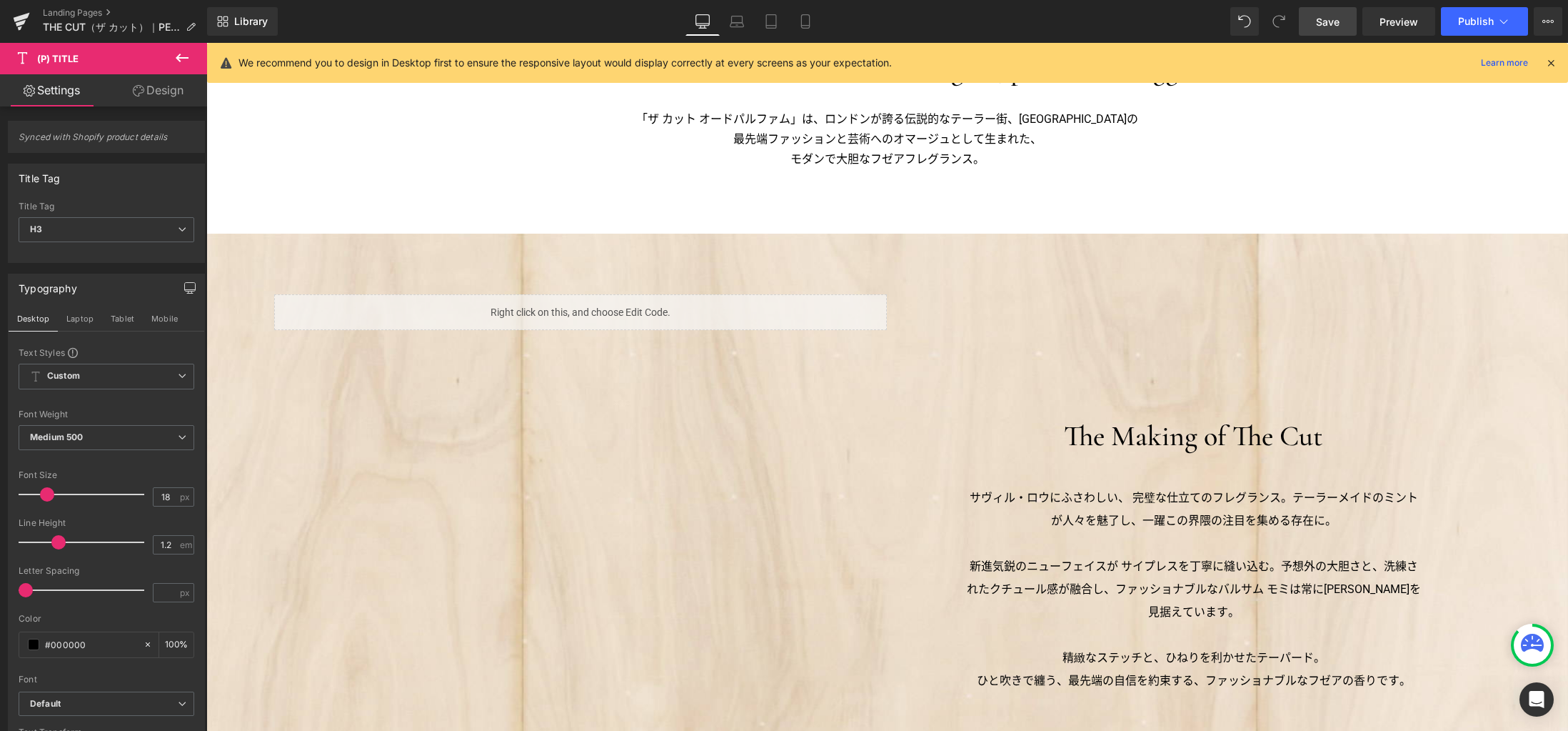
scroll to position [1593, 0]
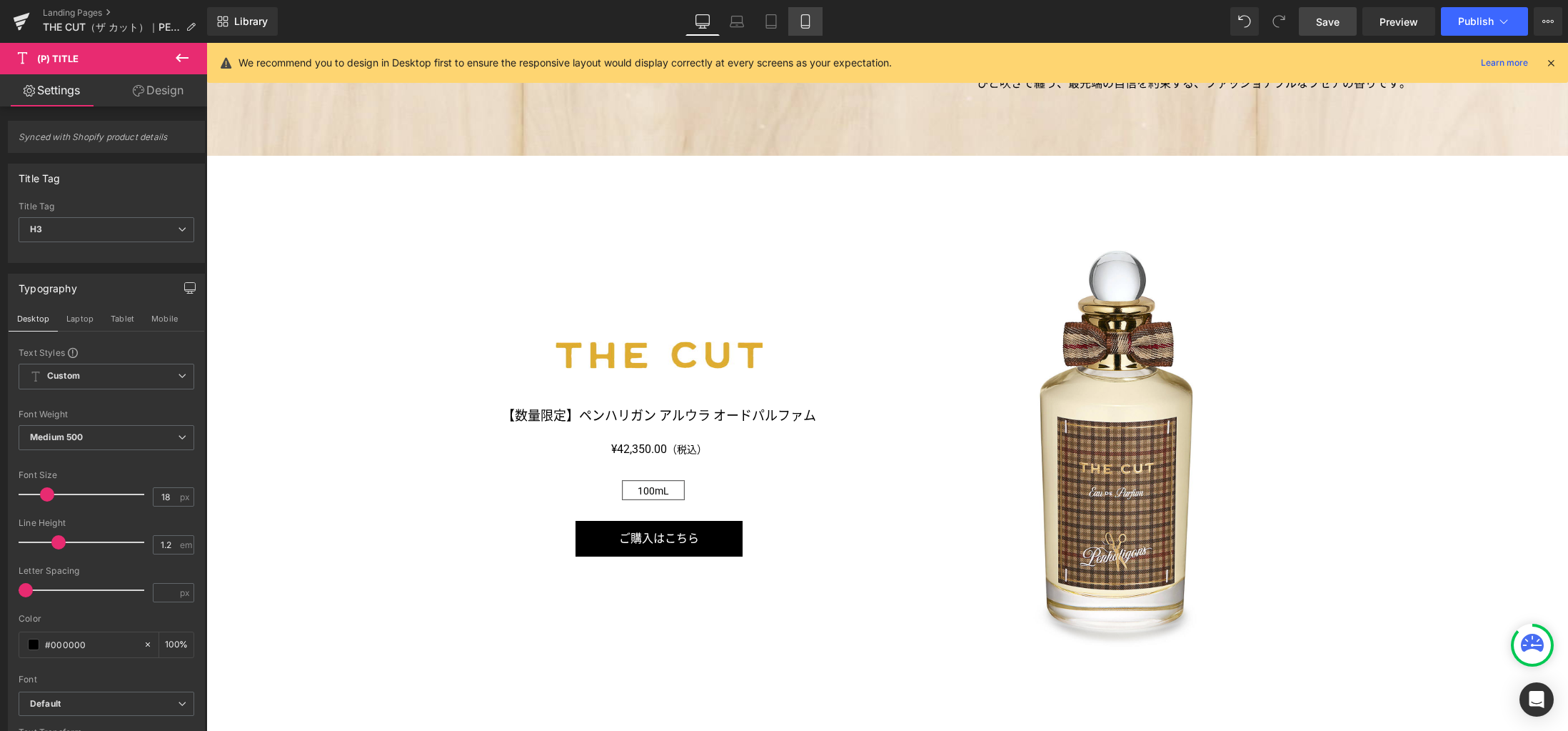
click at [807, 23] on icon at bounding box center [805, 21] width 14 height 14
type input "16"
type input "100"
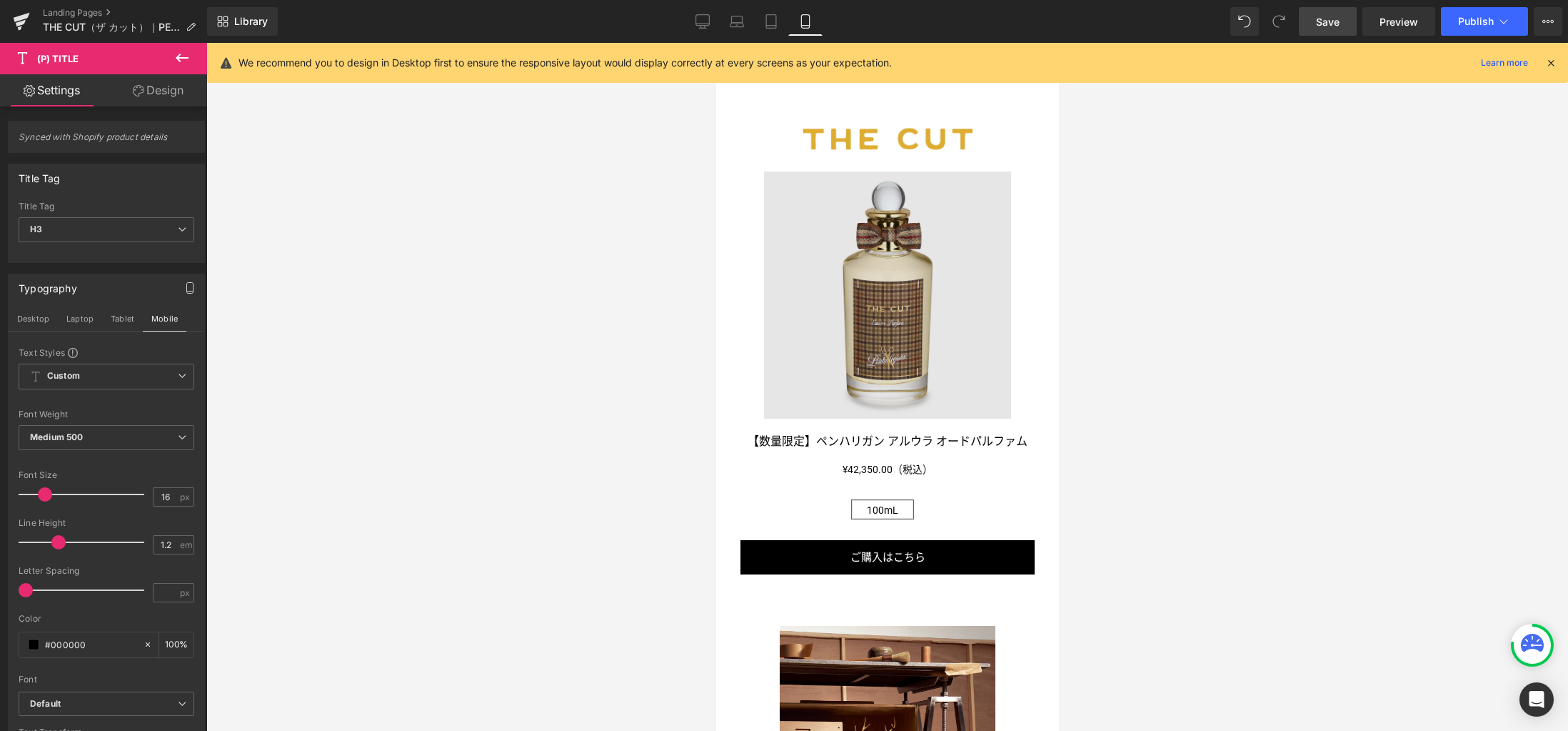
scroll to position [650, 0]
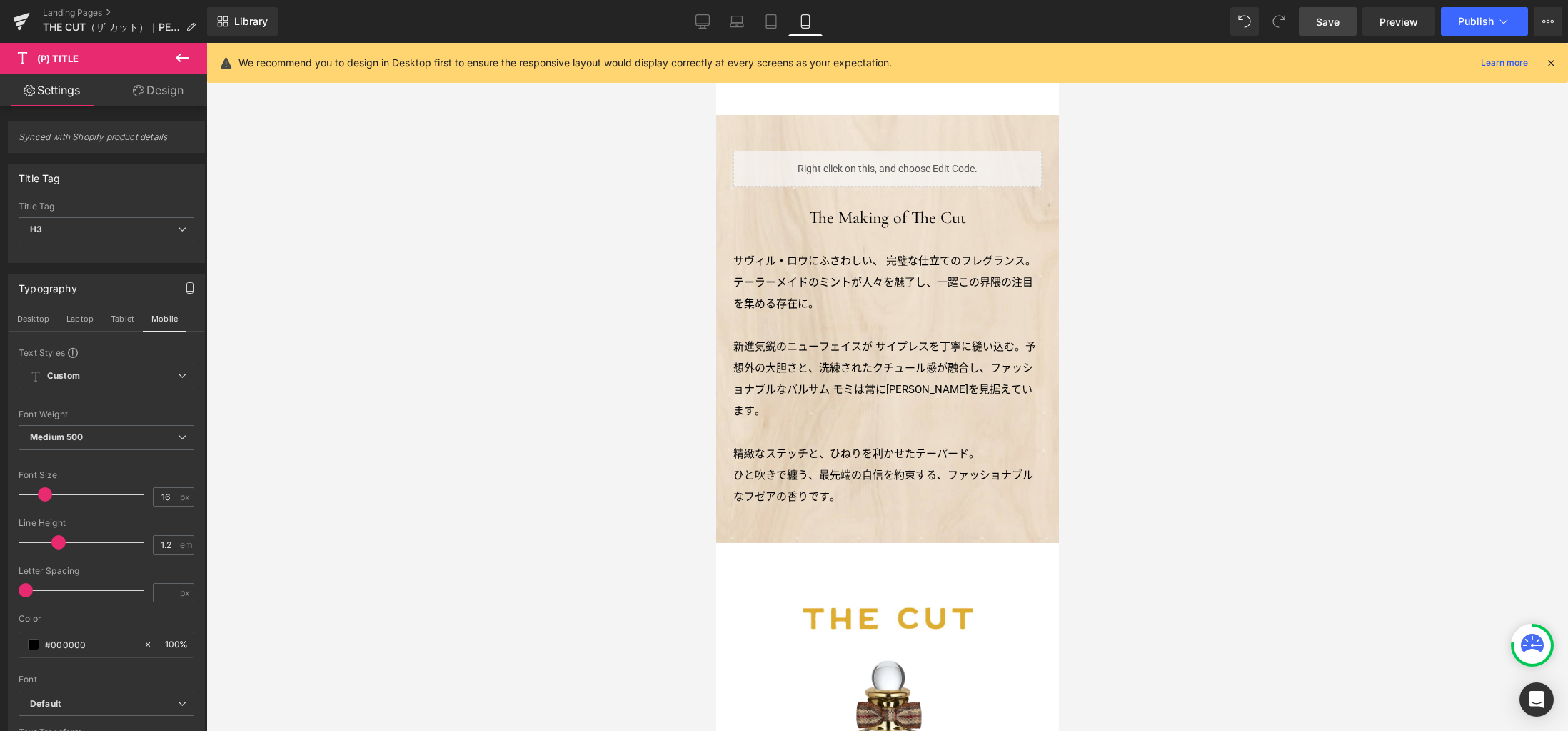
click at [927, 279] on p "サヴィル・ロウにふさわしい、 完璧な仕立てのフレグランス。テーラーメイドのミントが人々を魅了し、一躍この界隈の注目を集める存在に。" at bounding box center [886, 281] width 308 height 64
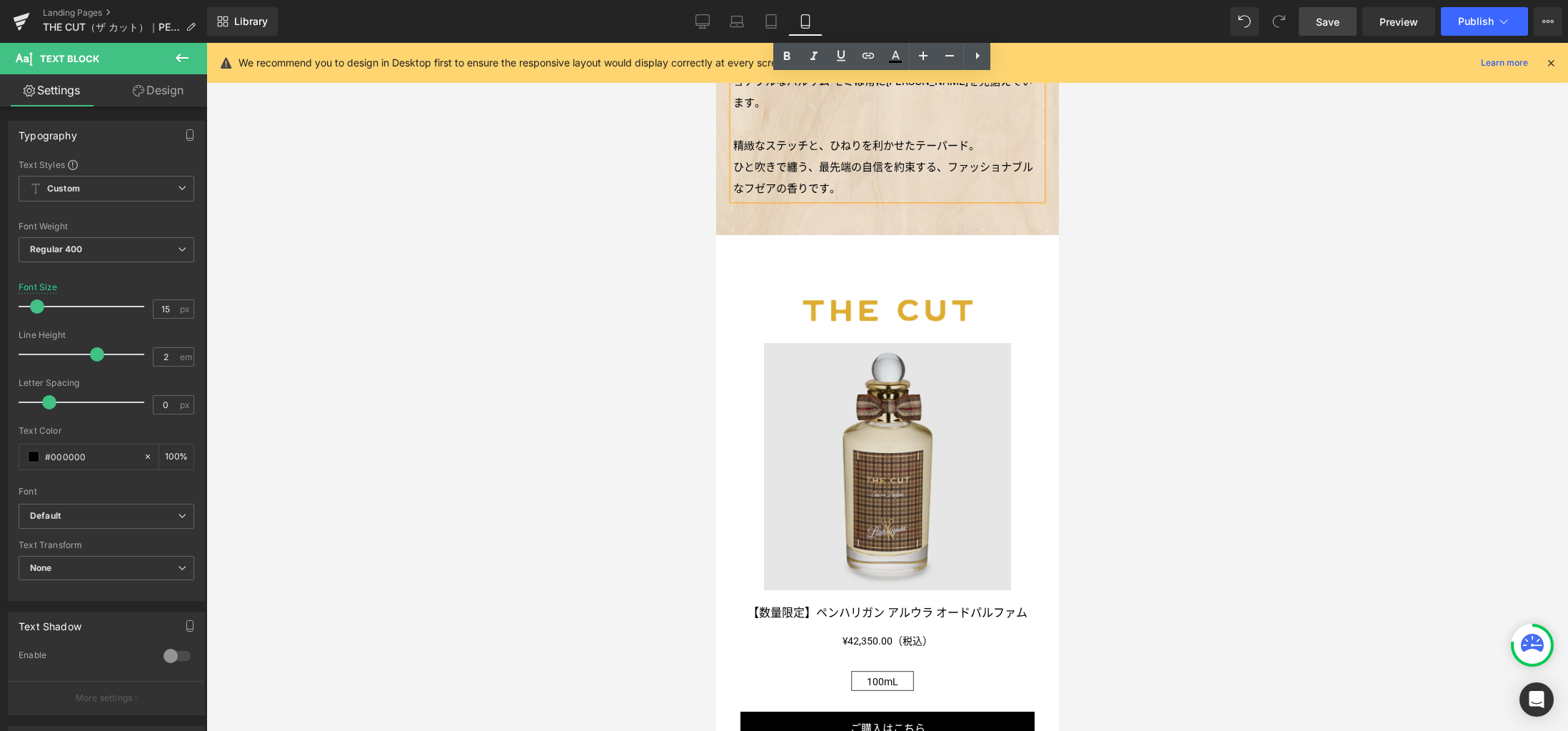
scroll to position [1231, 0]
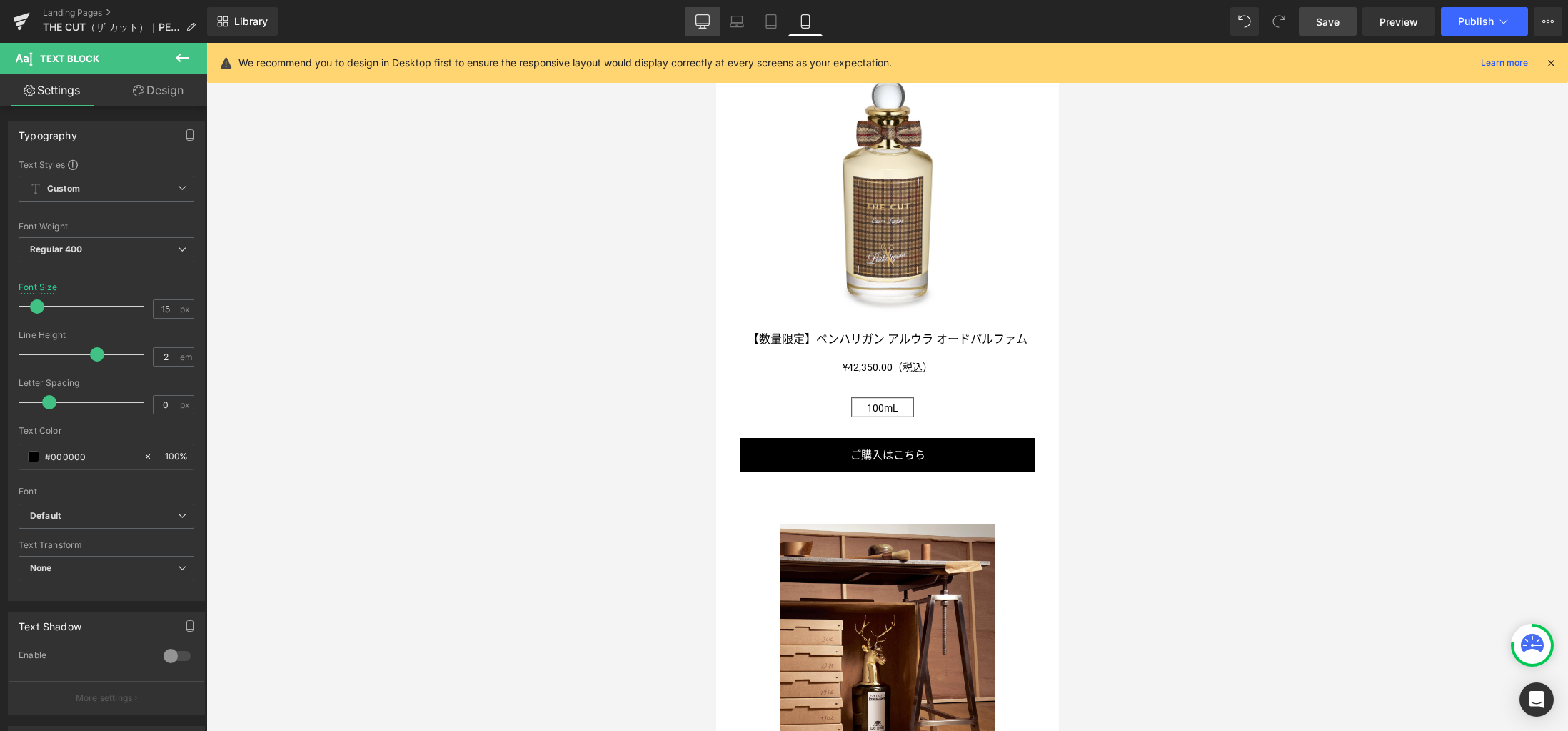
click at [711, 29] on link "Desktop" at bounding box center [702, 21] width 34 height 29
type input "16"
type input "100"
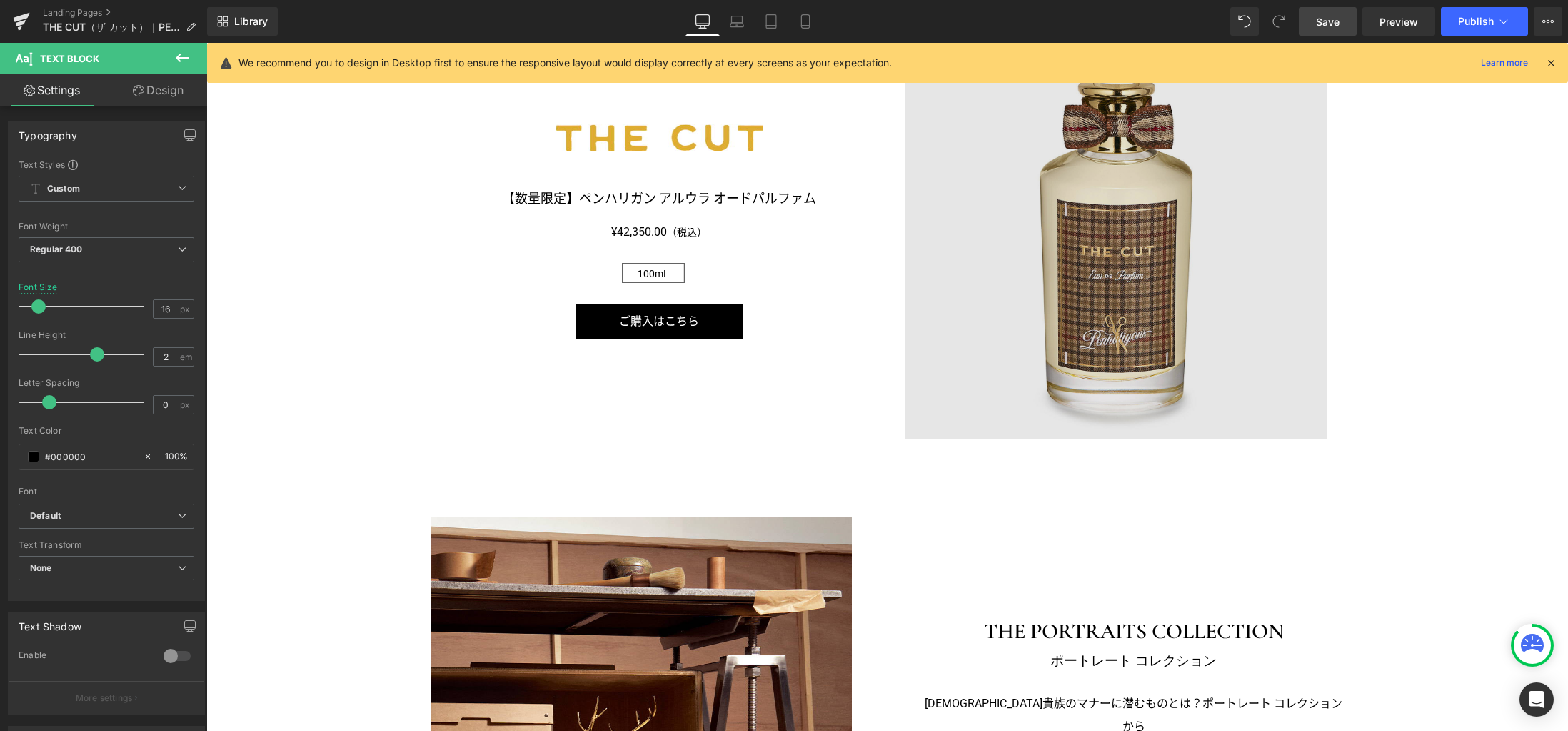
scroll to position [1761, 0]
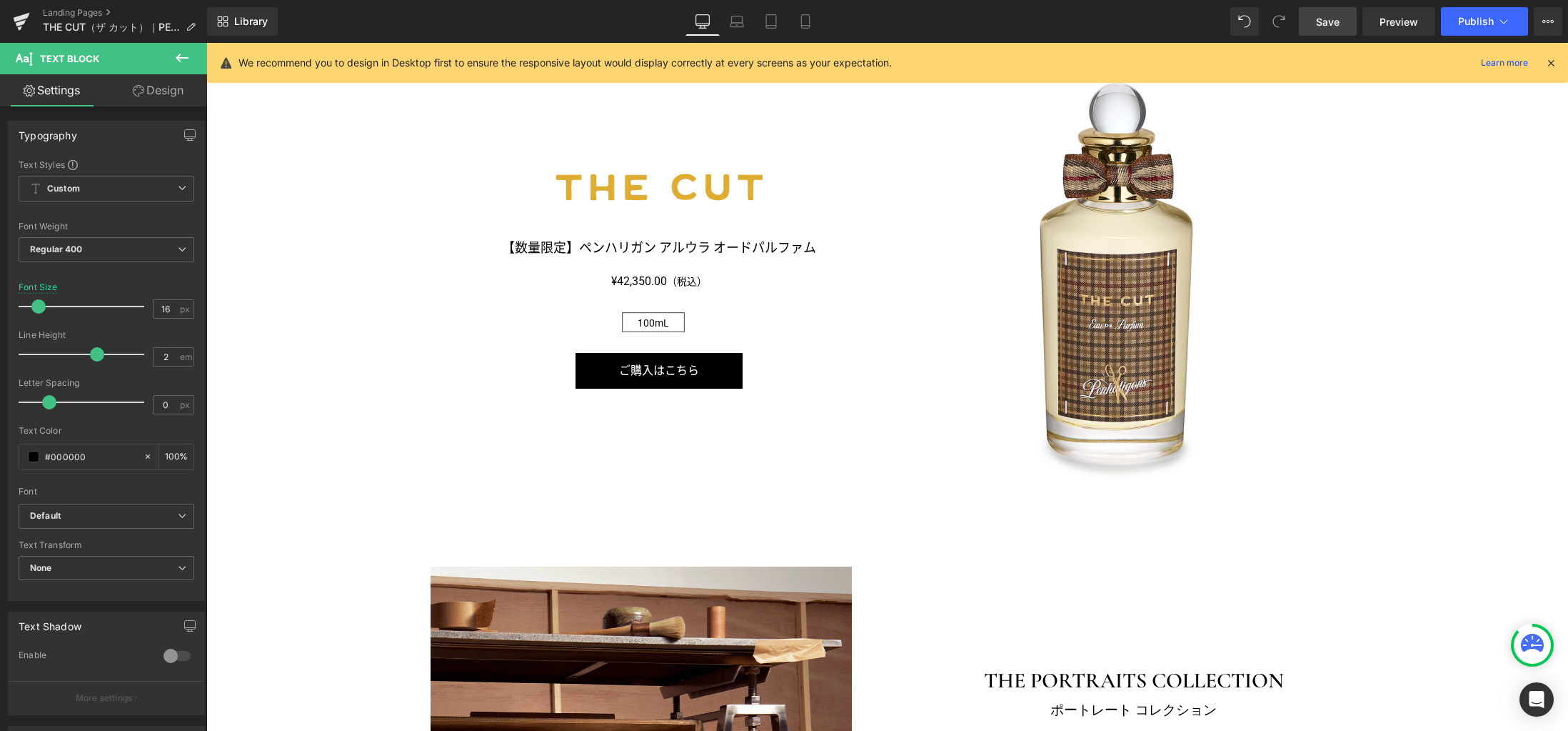
click at [1328, 25] on span "Save" at bounding box center [1328, 21] width 24 height 15
click at [181, 55] on icon at bounding box center [182, 58] width 17 height 17
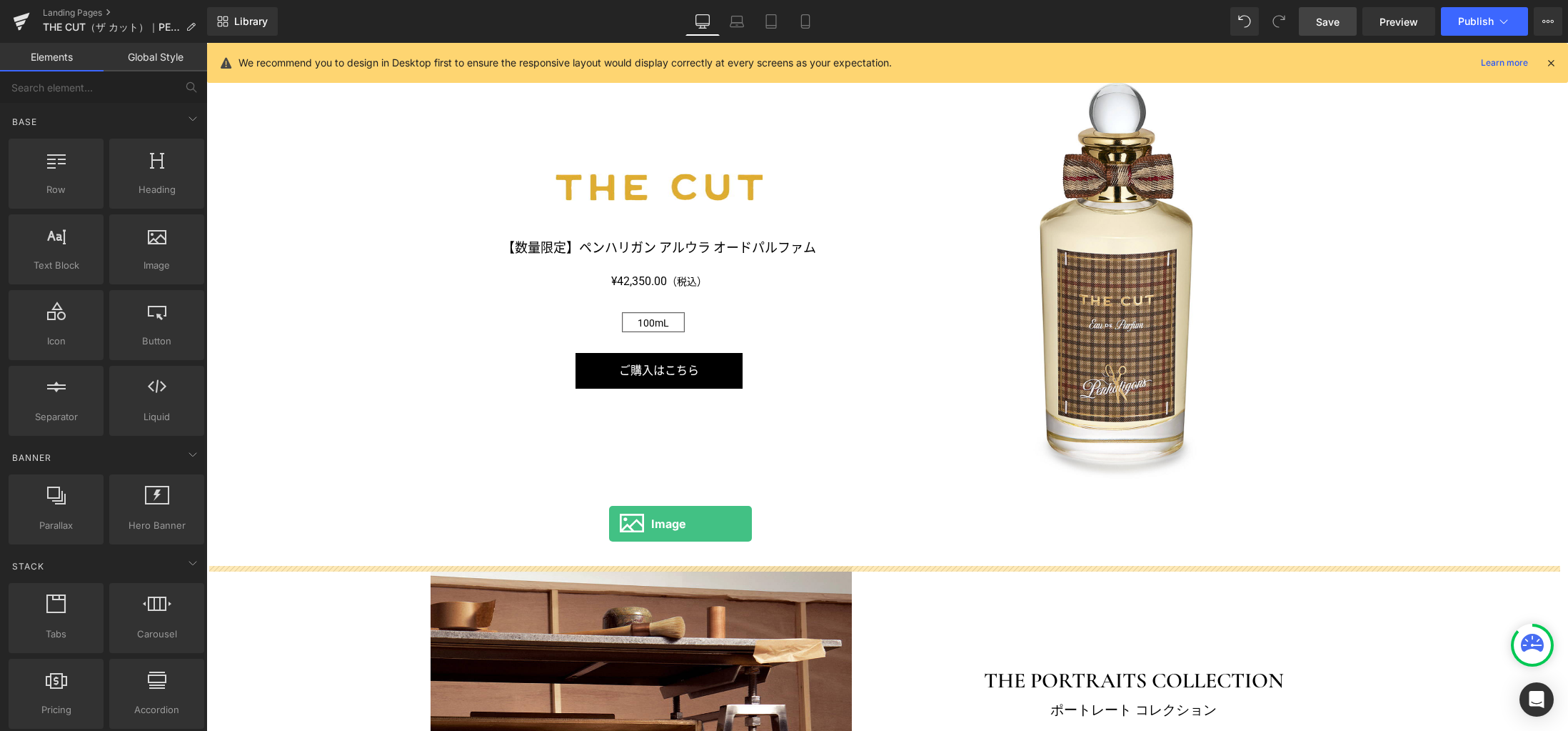
drag, startPoint x: 364, startPoint y: 293, endPoint x: 609, endPoint y: 523, distance: 336.0
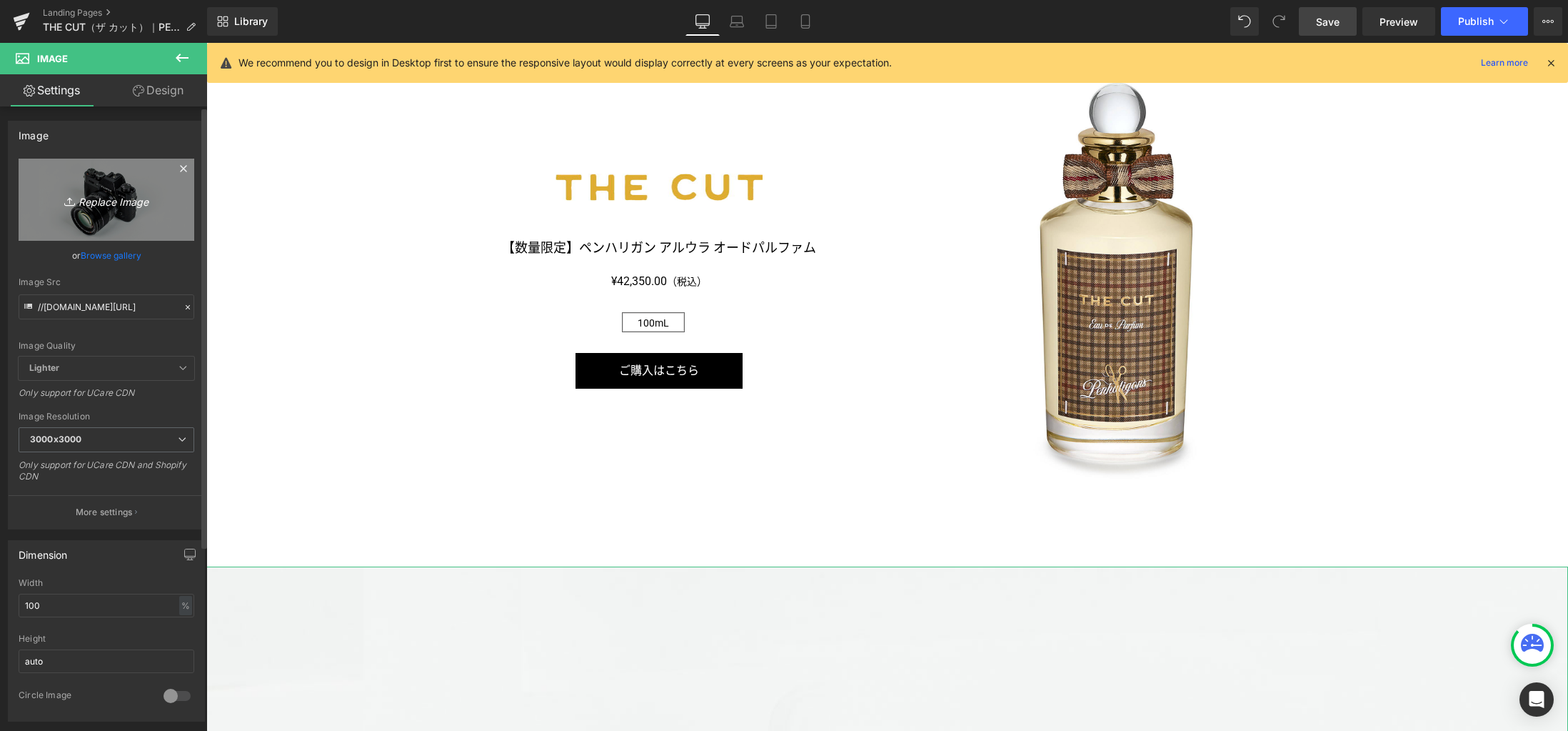
click at [132, 208] on icon "Replace Image" at bounding box center [106, 200] width 114 height 18
type input "C:\fakepath\line.jpg"
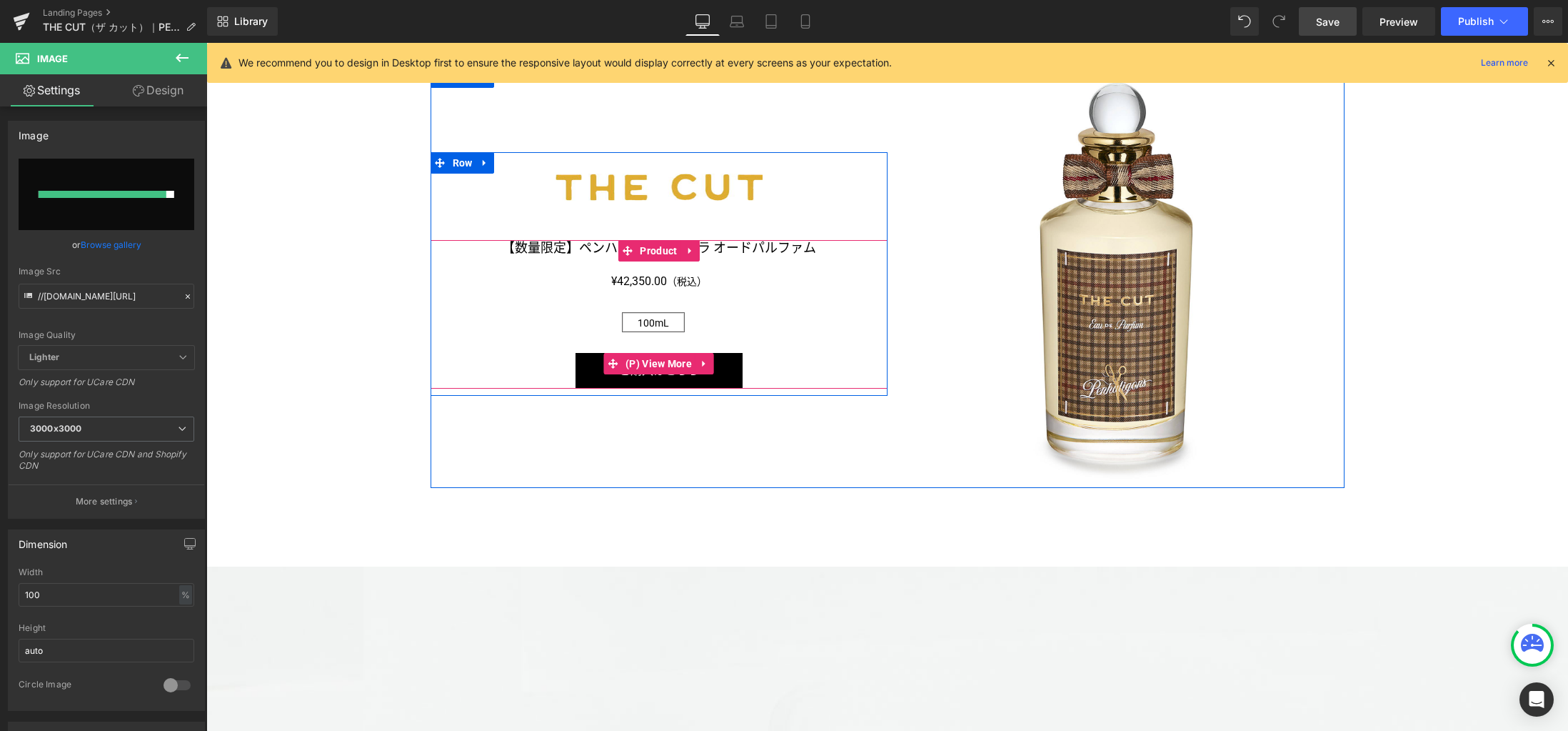
type input "https://ucarecdn.com/3c71f7b7-853d-4a3d-9b95-6328828745a9/-/format/auto/-/previ…"
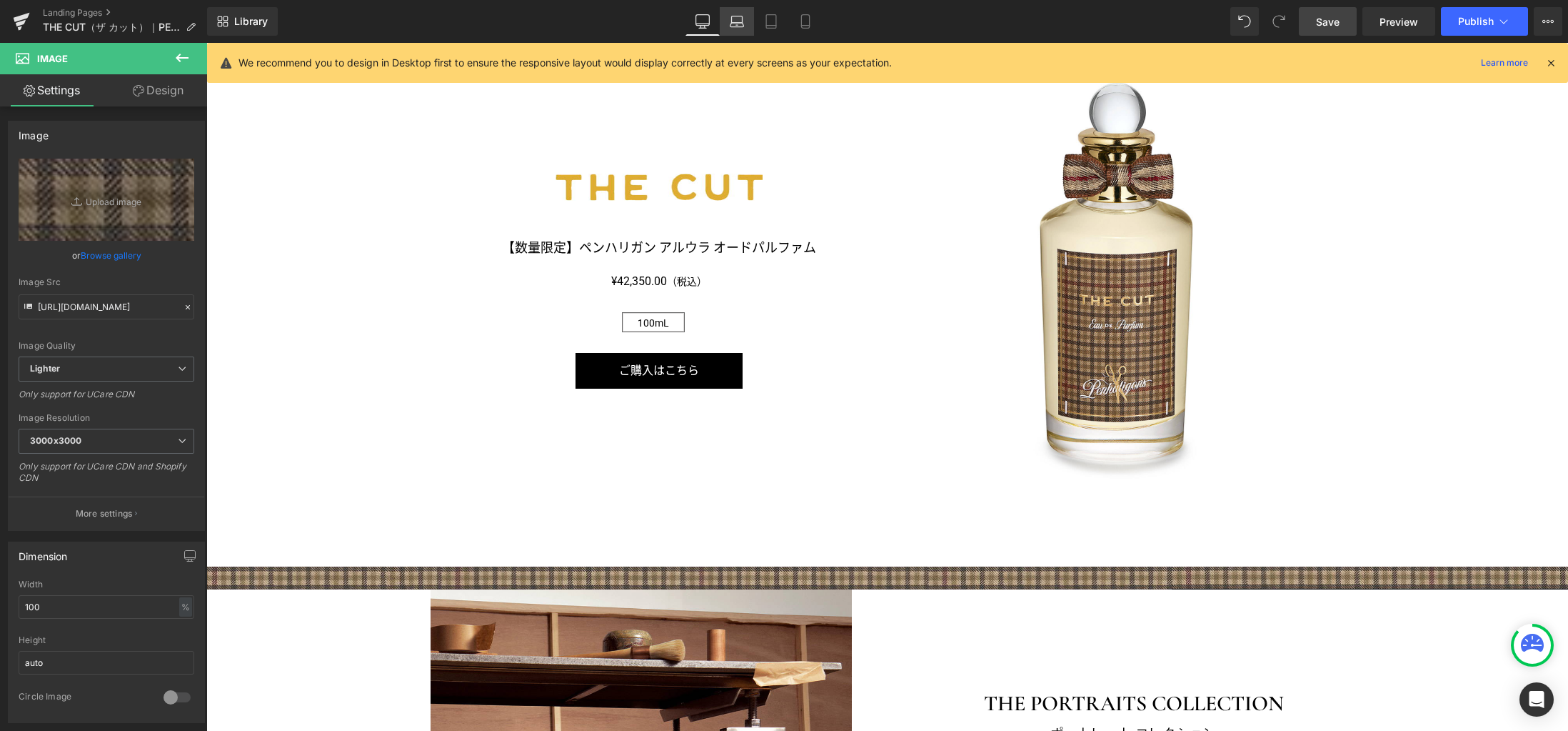
click at [736, 19] on icon at bounding box center [737, 21] width 14 height 14
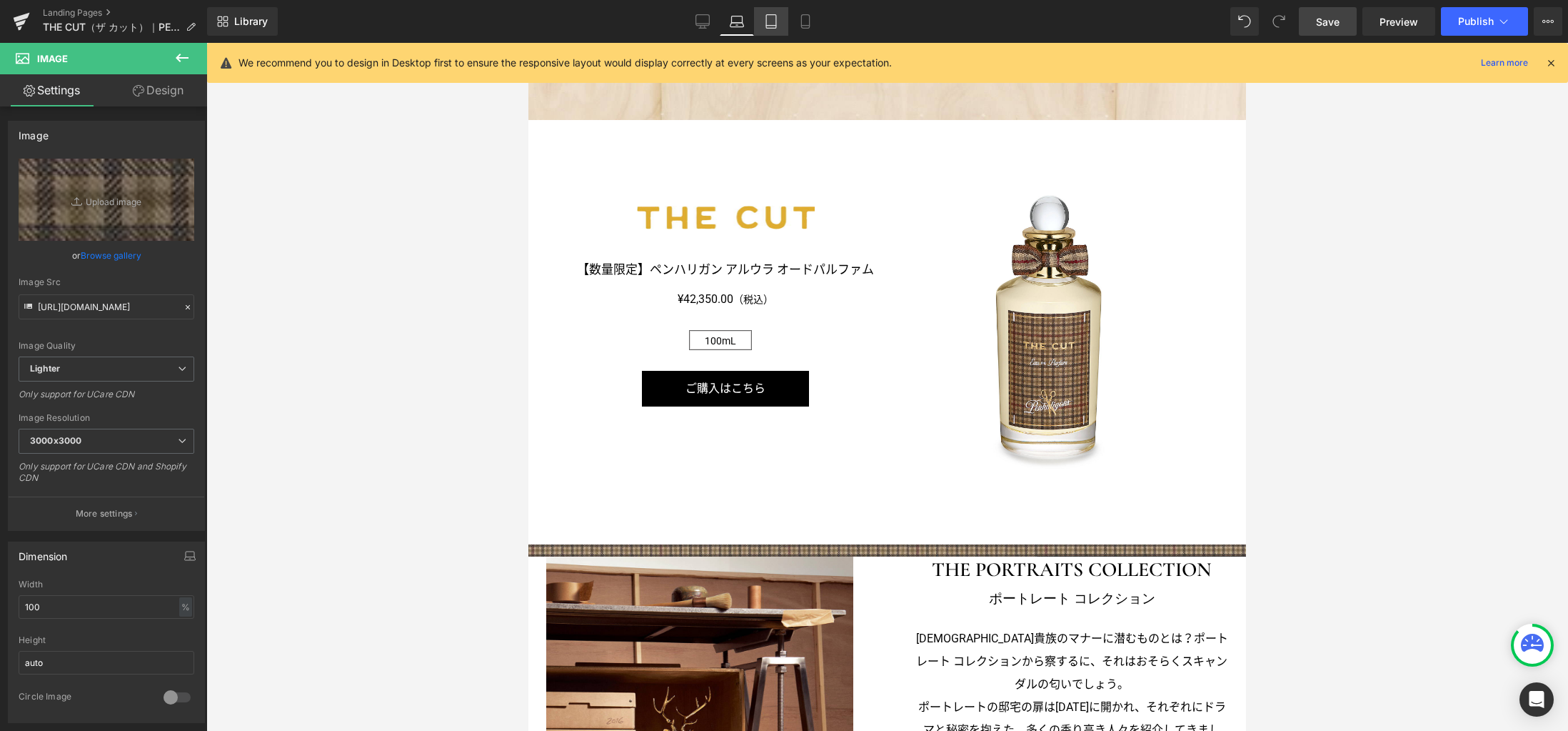
click at [768, 25] on icon at bounding box center [771, 21] width 14 height 14
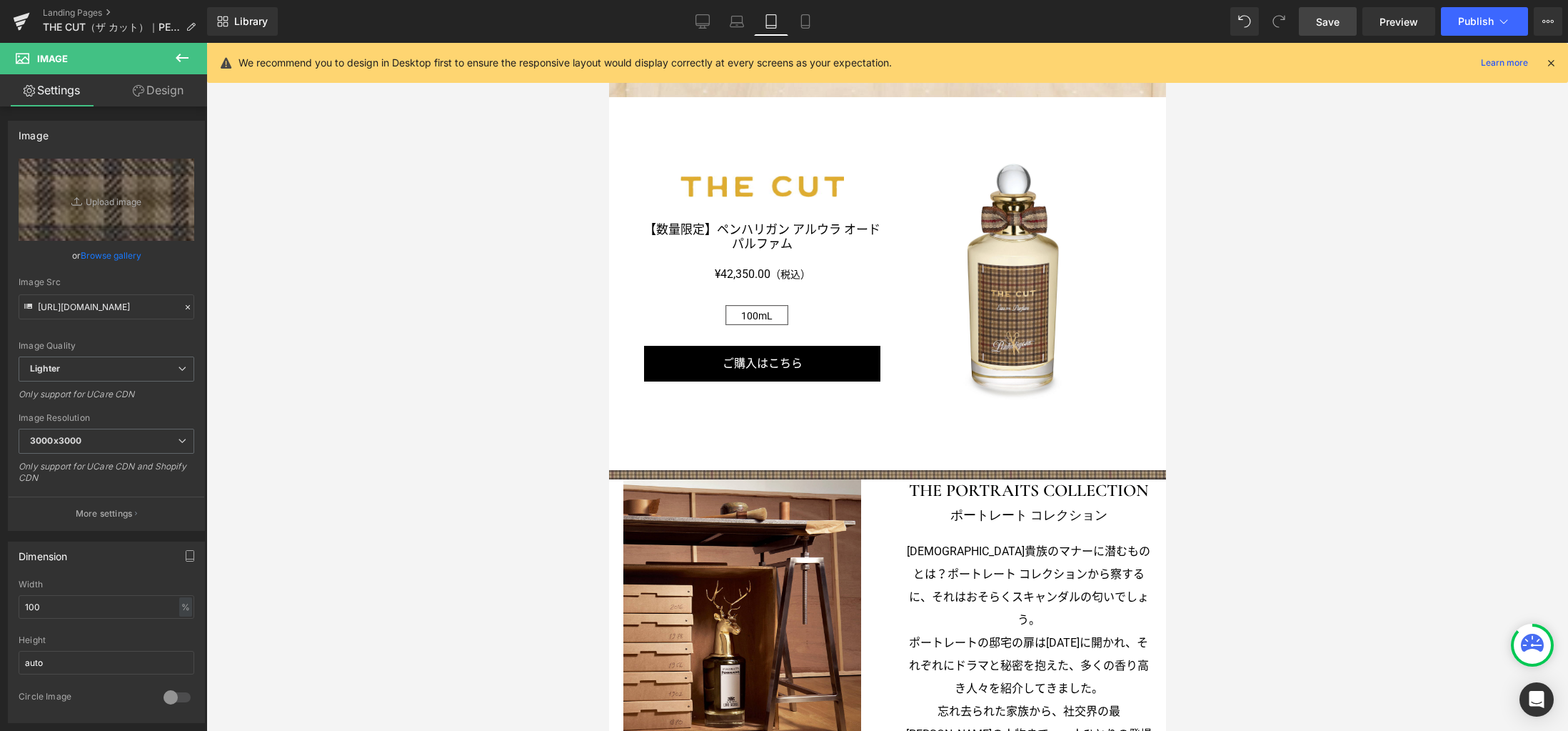
scroll to position [1056, 0]
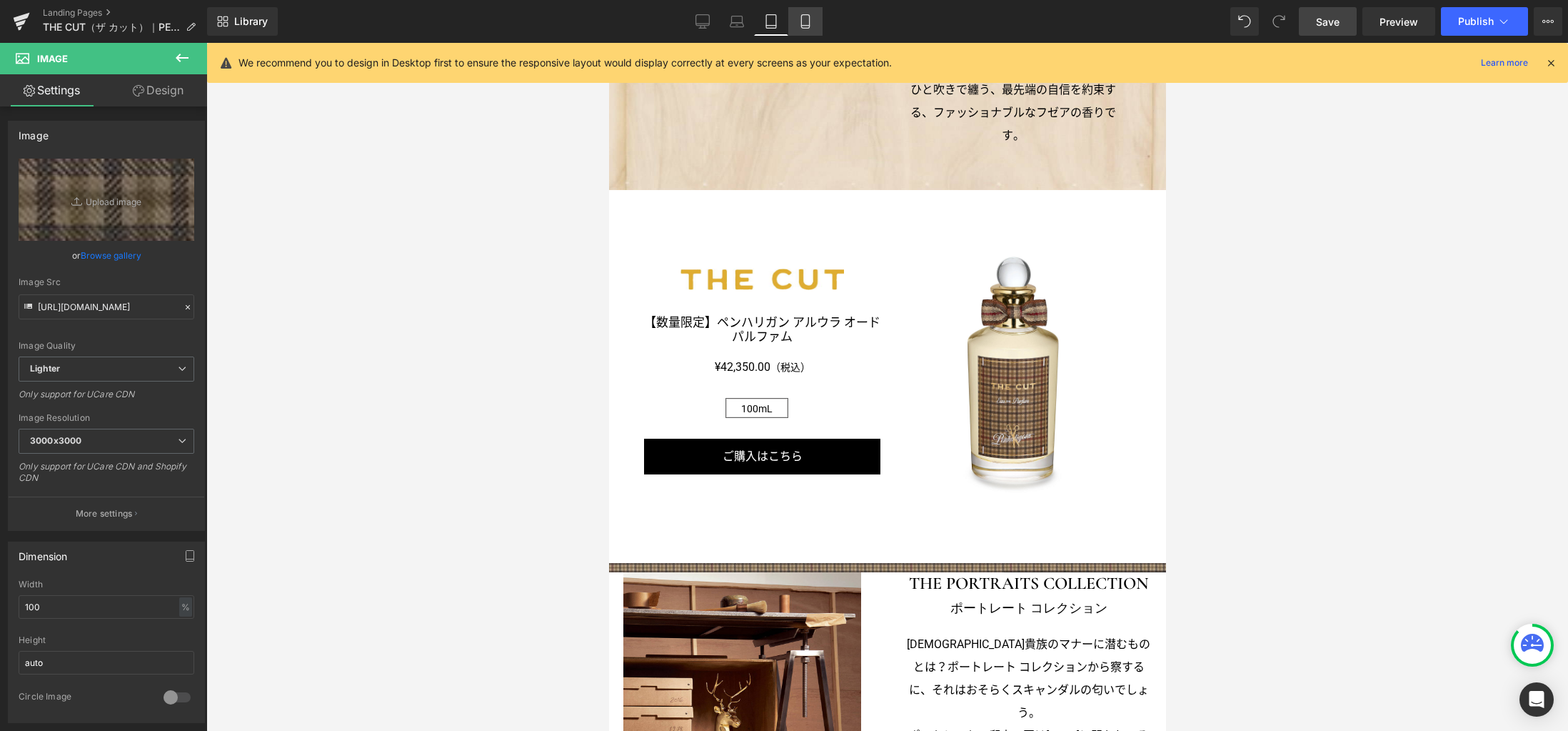
click at [802, 23] on icon at bounding box center [805, 21] width 8 height 13
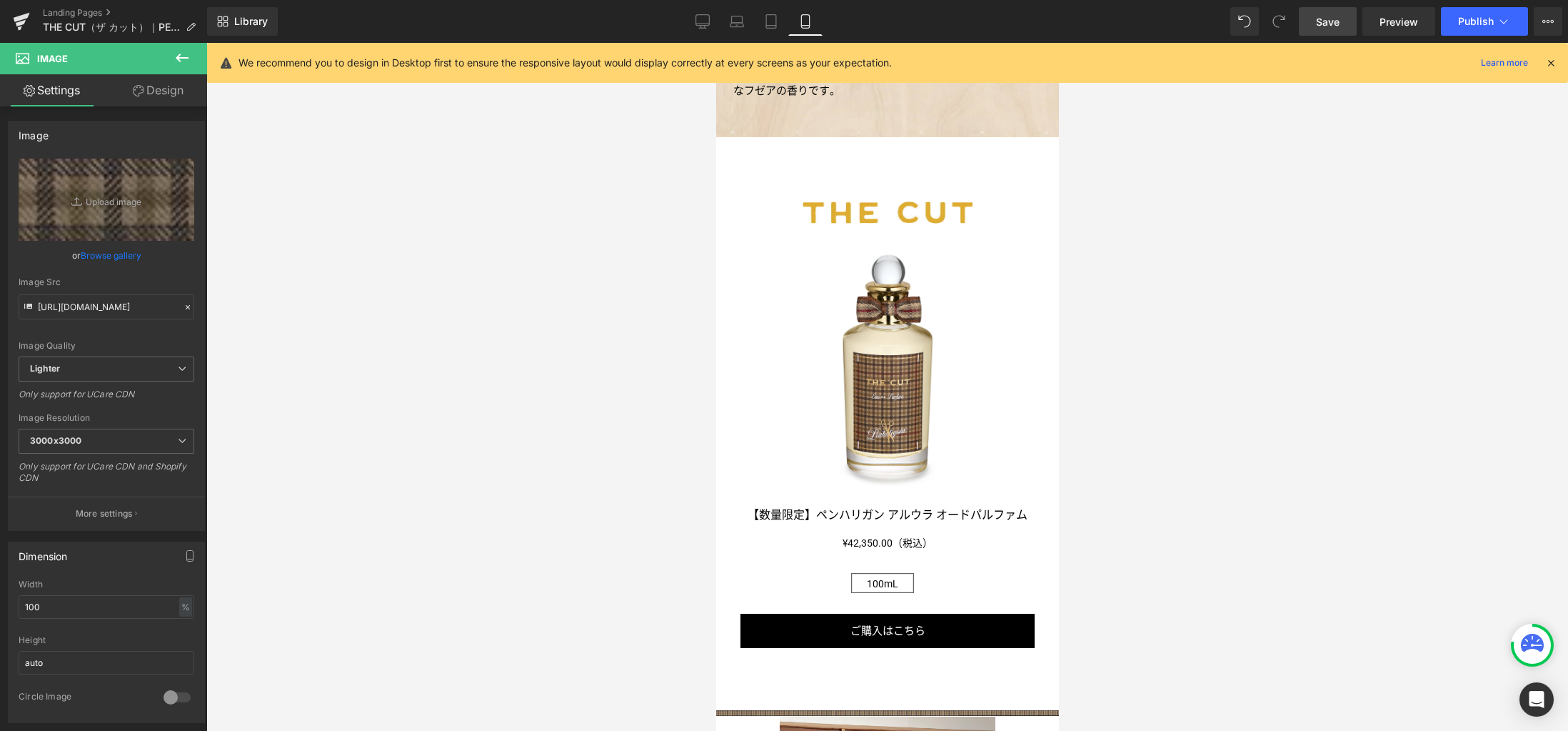
scroll to position [1178, 0]
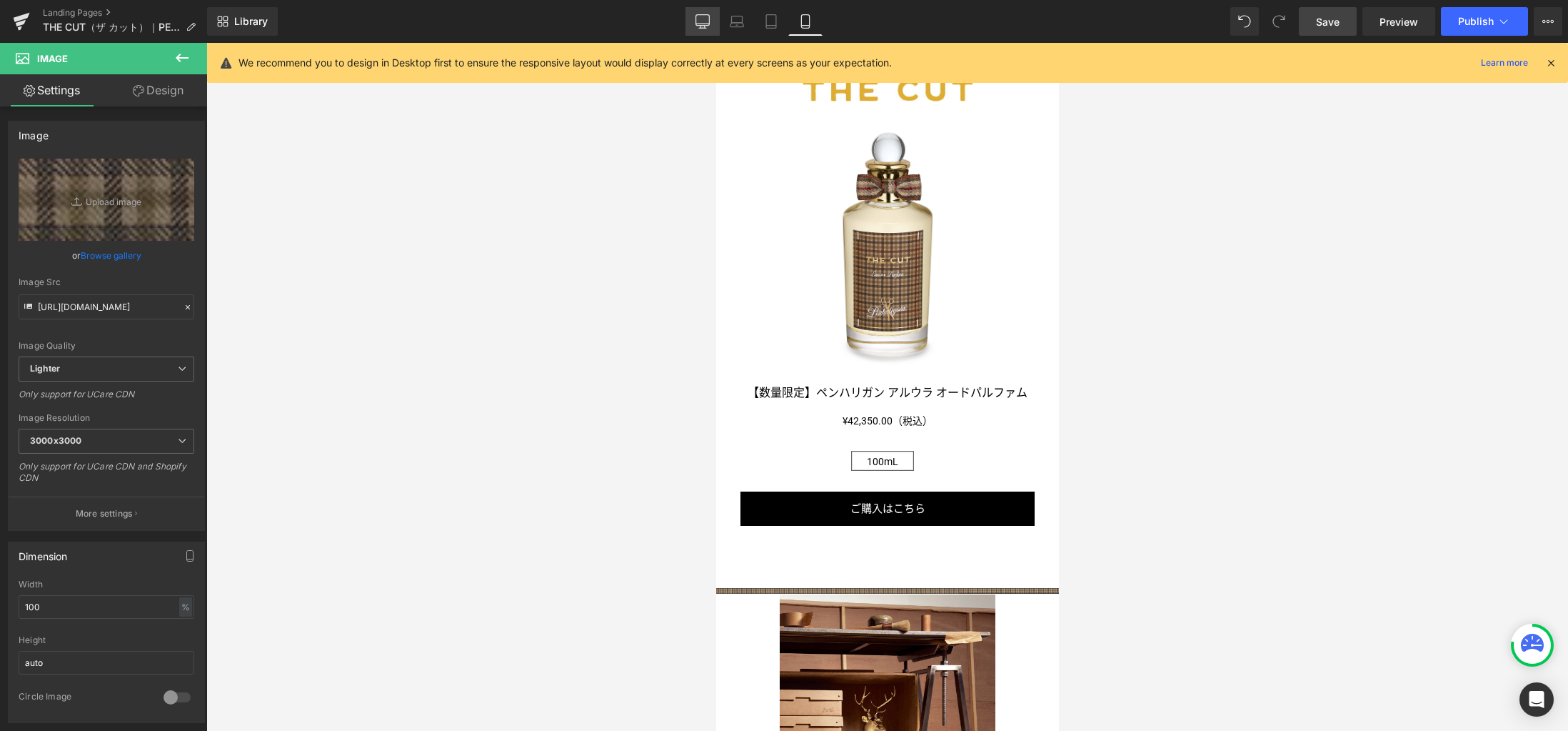
click at [702, 25] on icon at bounding box center [703, 21] width 14 height 14
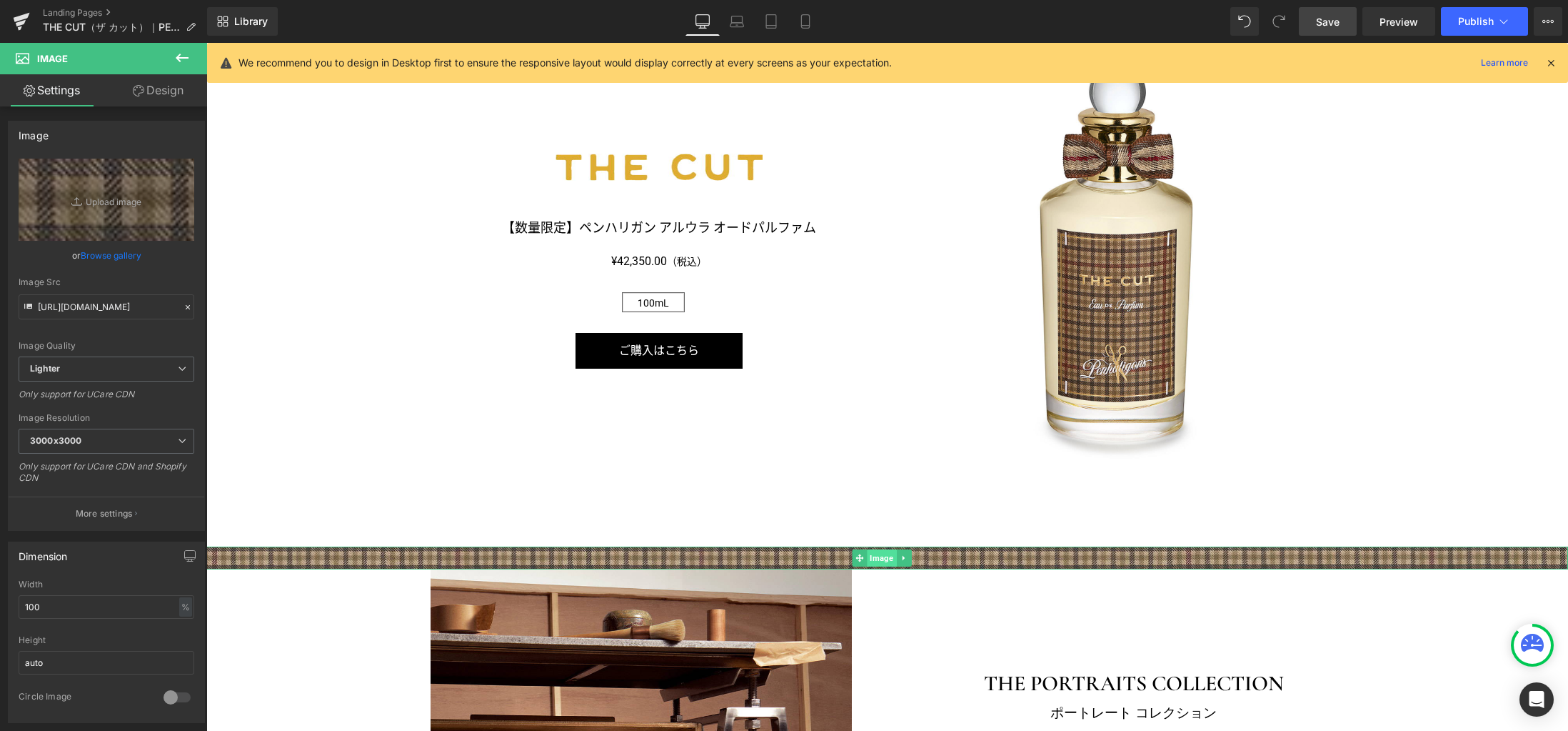
click at [879, 559] on span "Image" at bounding box center [881, 558] width 29 height 17
click at [163, 89] on link "Design" at bounding box center [158, 90] width 104 height 33
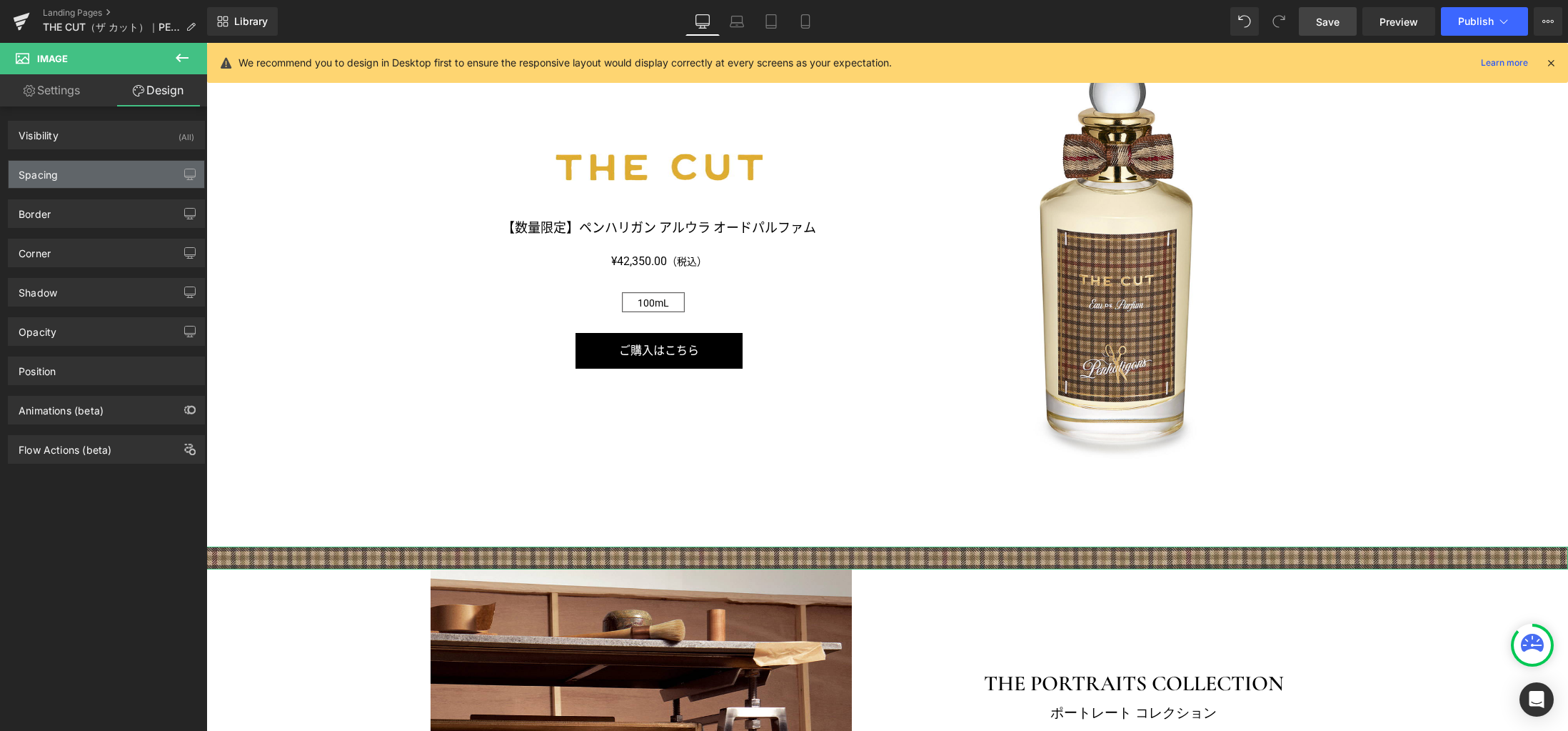
click at [139, 174] on div "Spacing" at bounding box center [106, 174] width 196 height 27
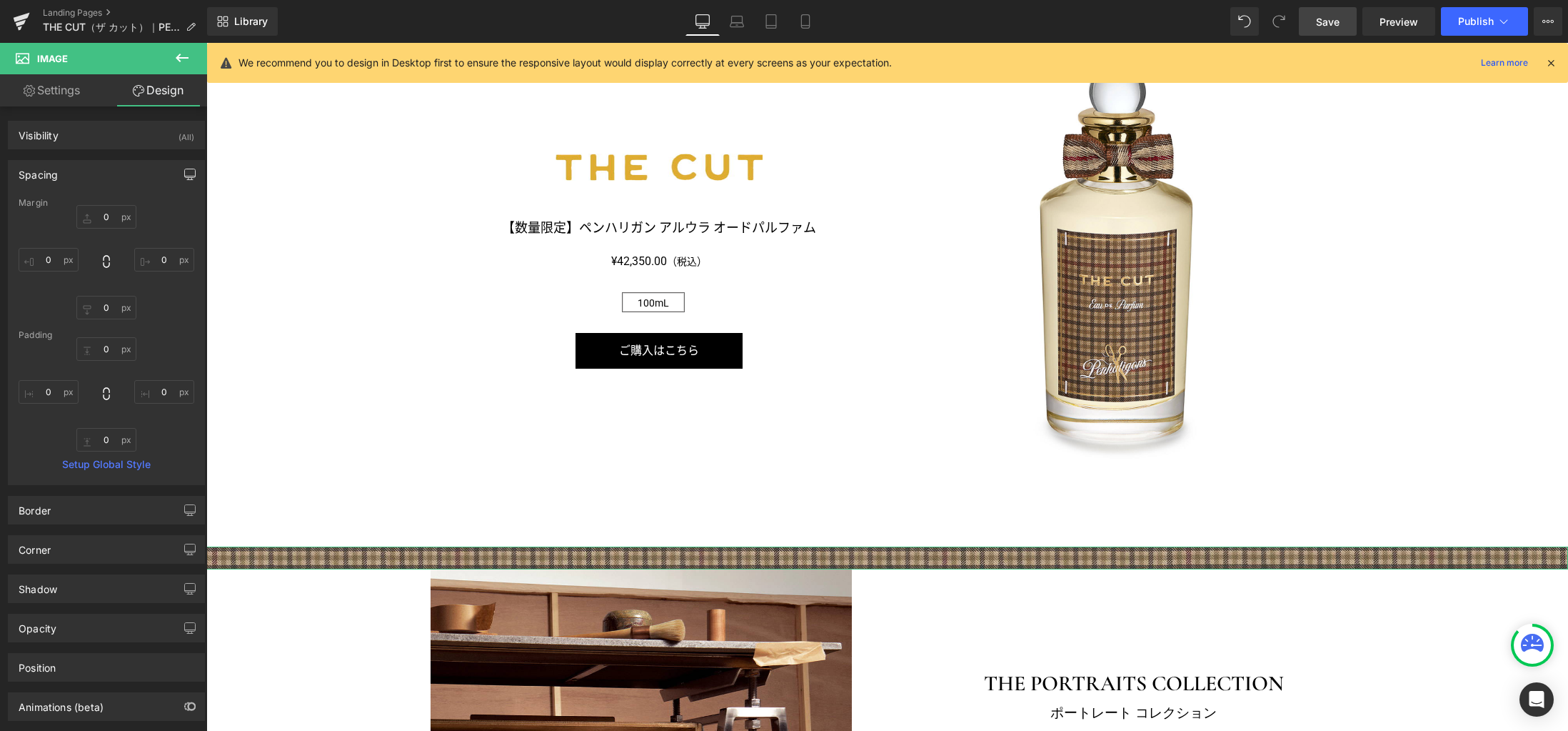
click at [187, 175] on icon "button" at bounding box center [189, 174] width 11 height 11
click at [86, 205] on button "Laptop" at bounding box center [80, 205] width 44 height 25
type input "0"
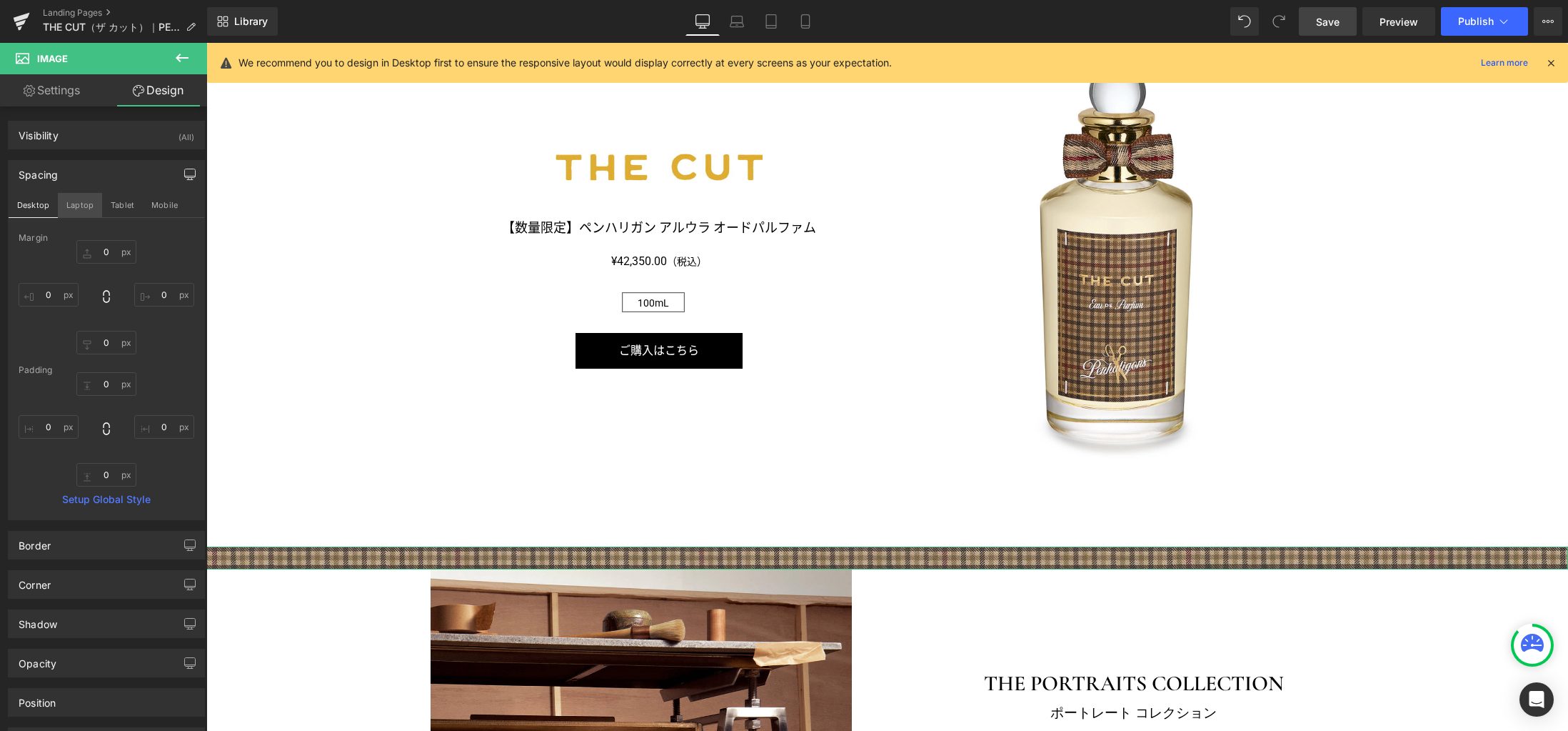
type input "0"
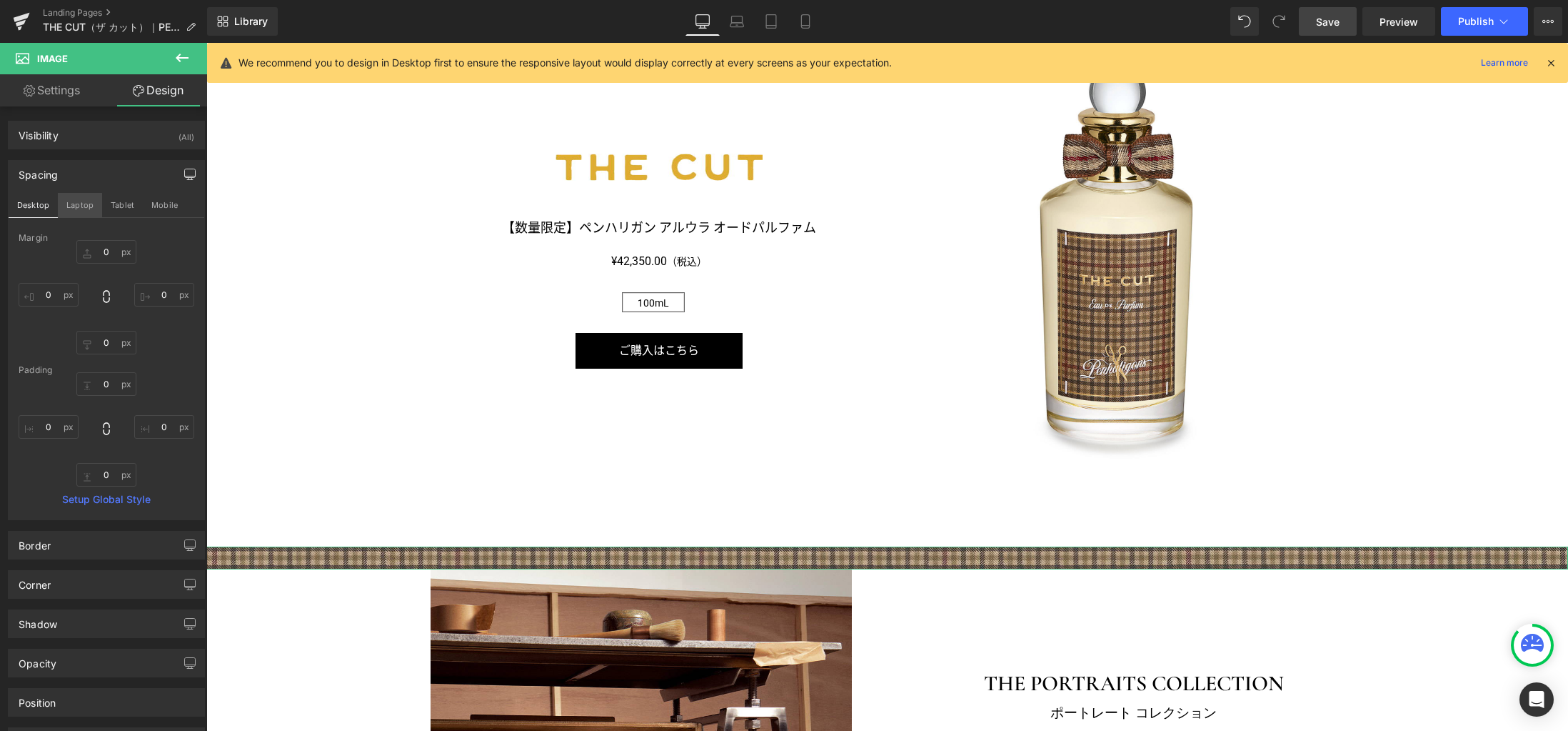
scroll to position [1169, 0]
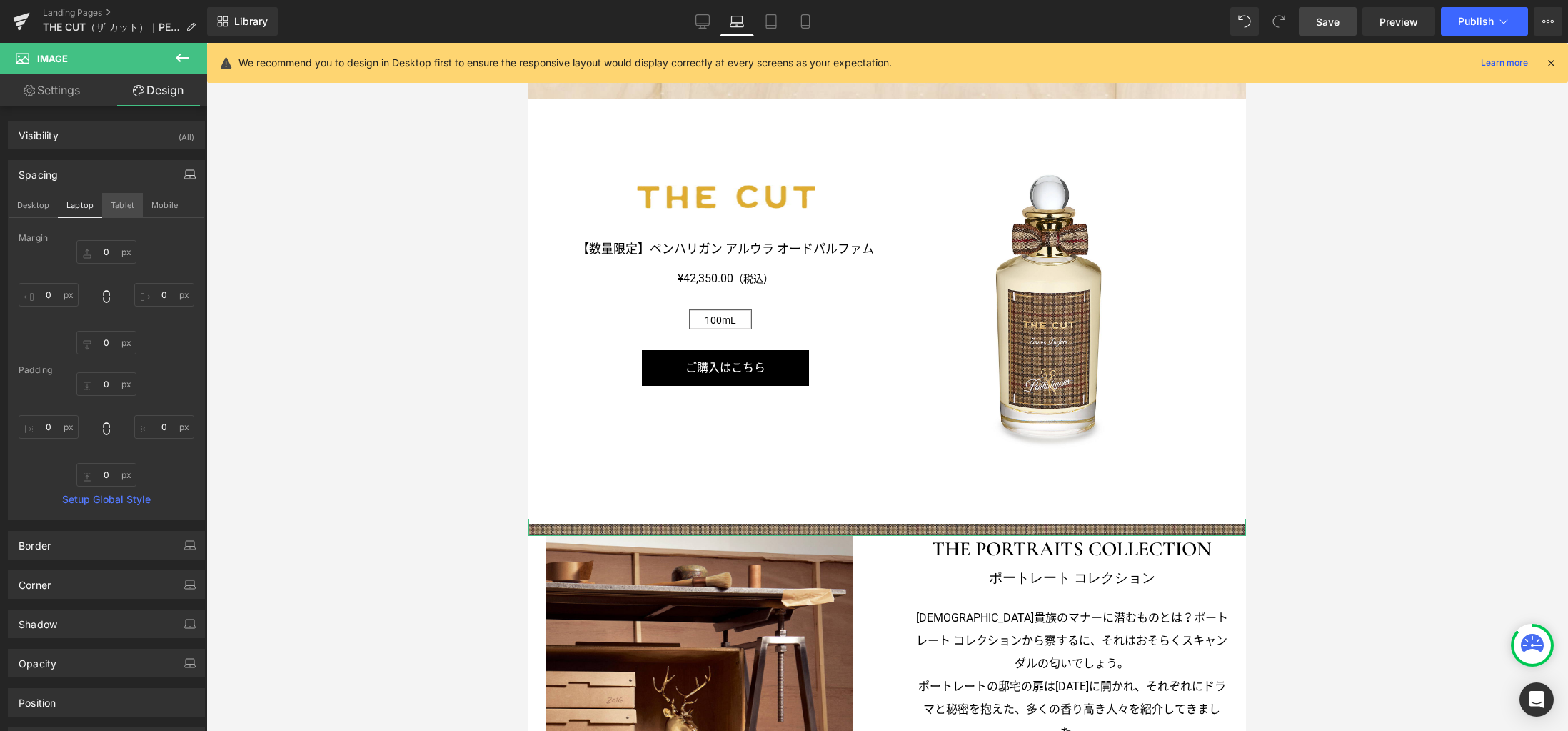
click at [126, 198] on button "Tablet" at bounding box center [122, 205] width 40 height 25
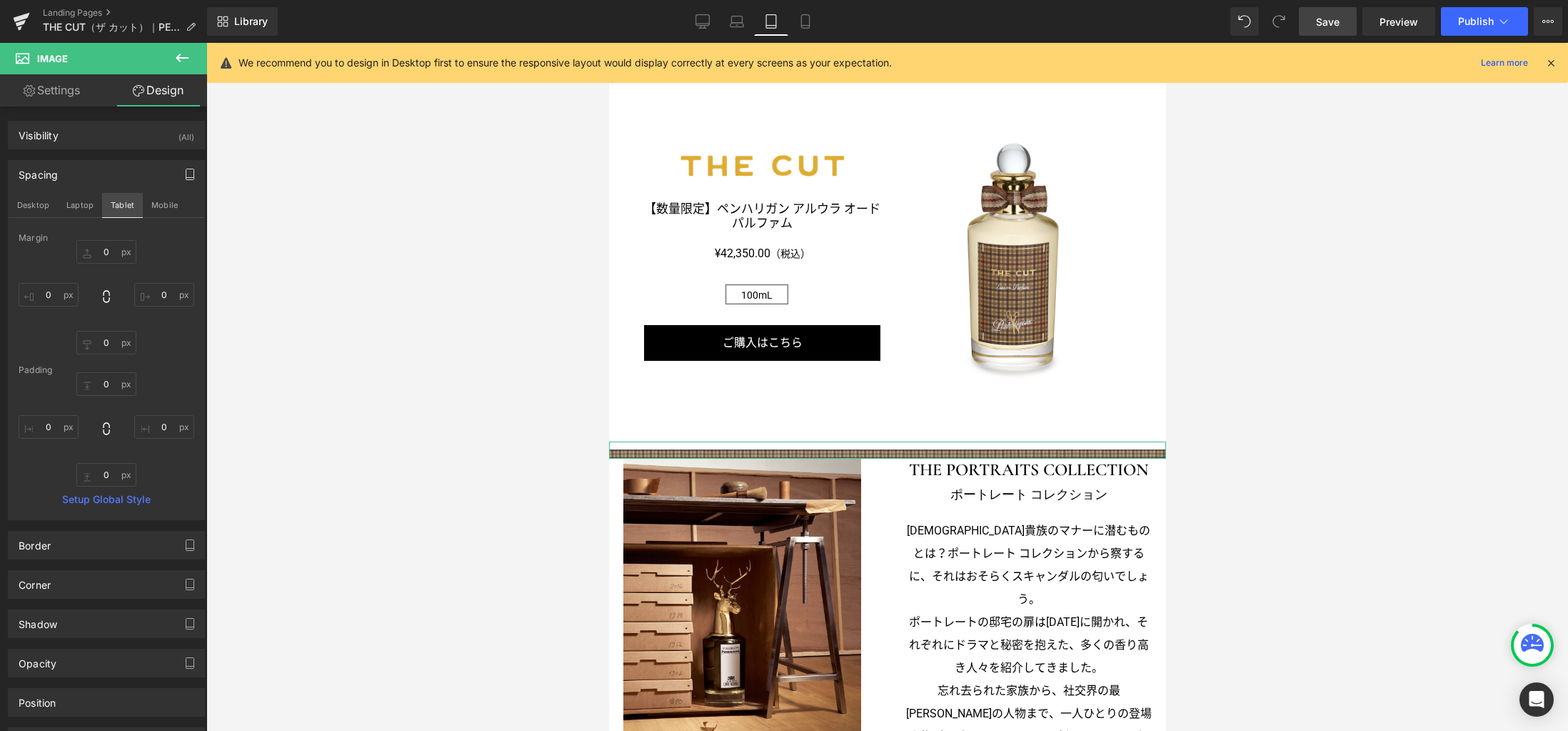
type input "0"
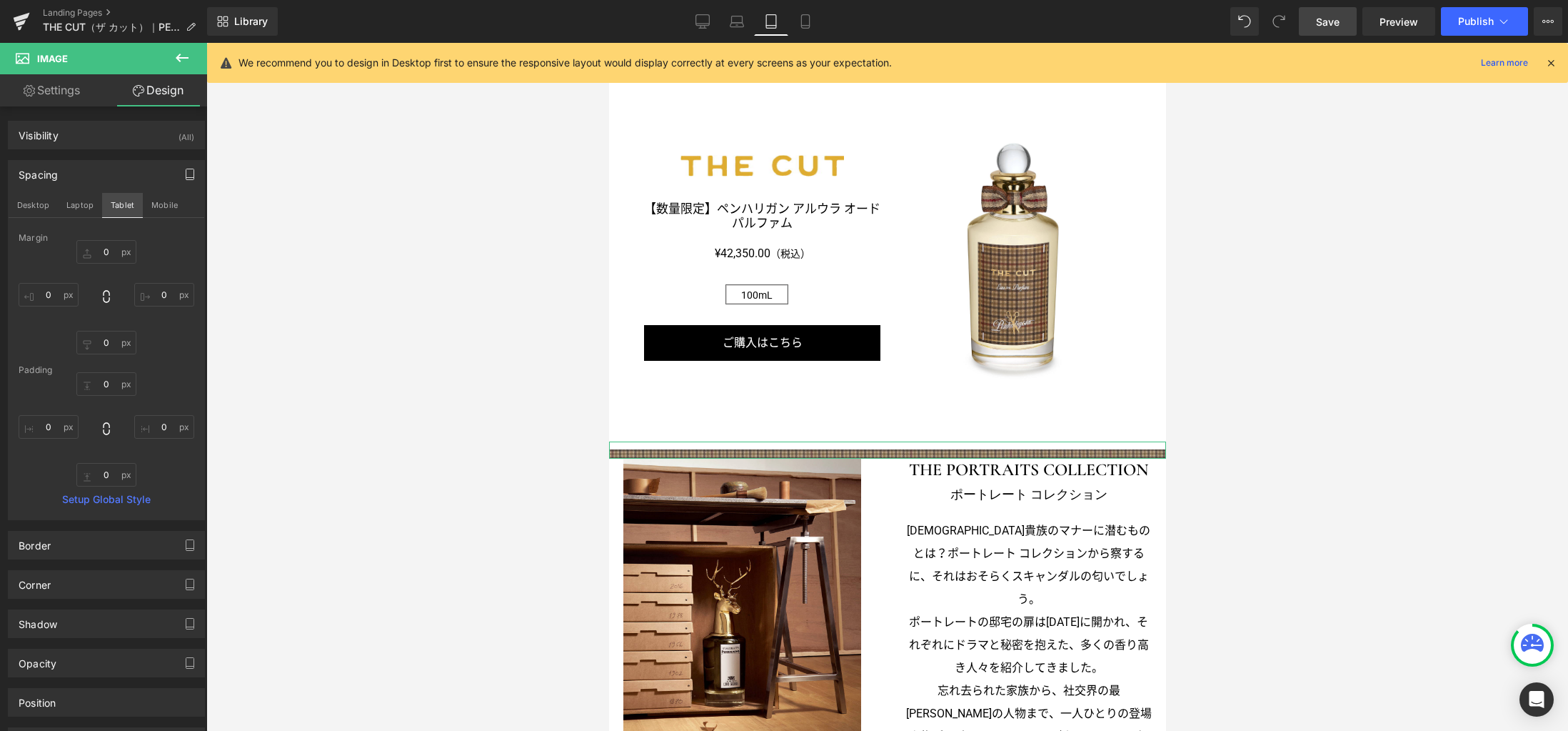
type input "0"
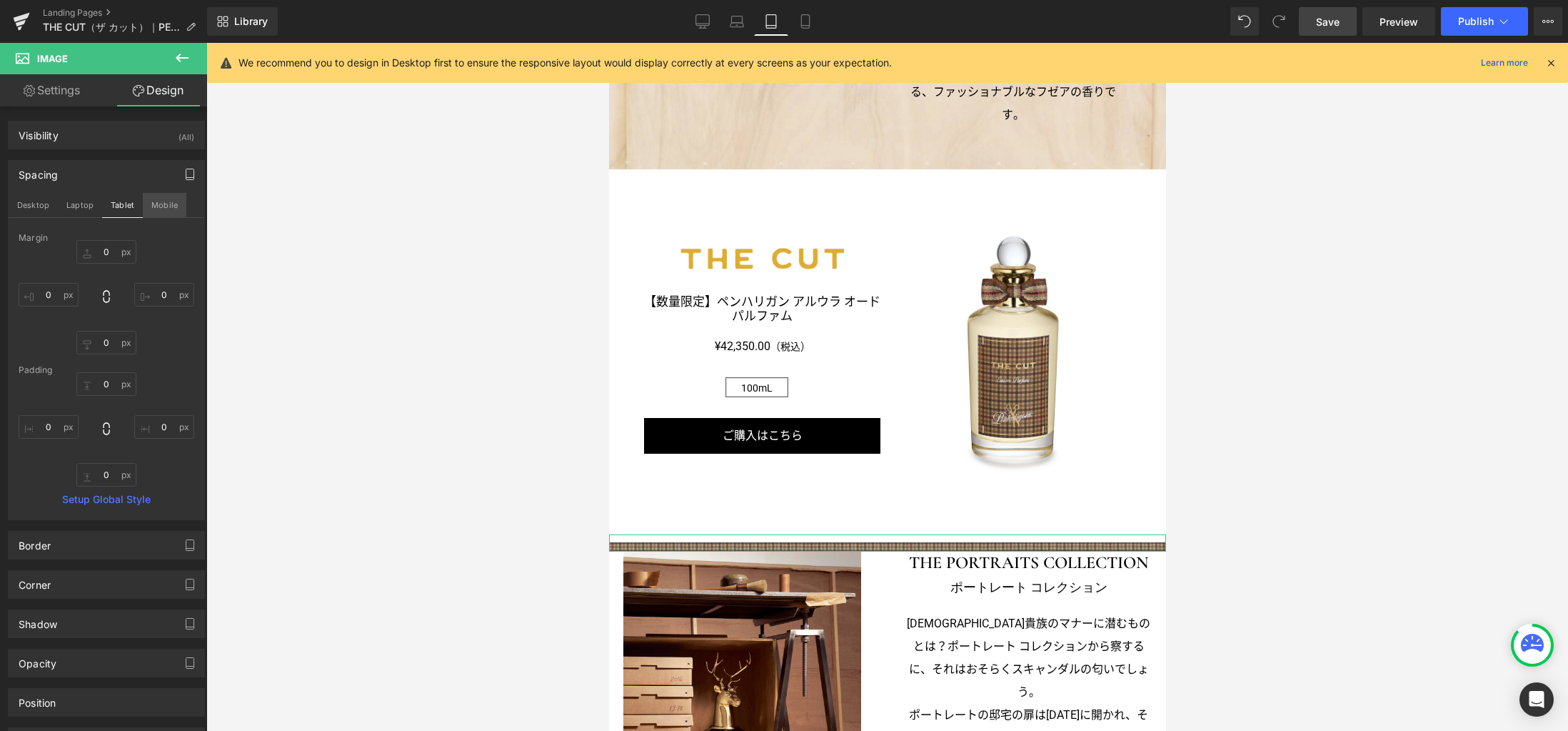
click at [155, 211] on button "Mobile" at bounding box center [164, 205] width 44 height 25
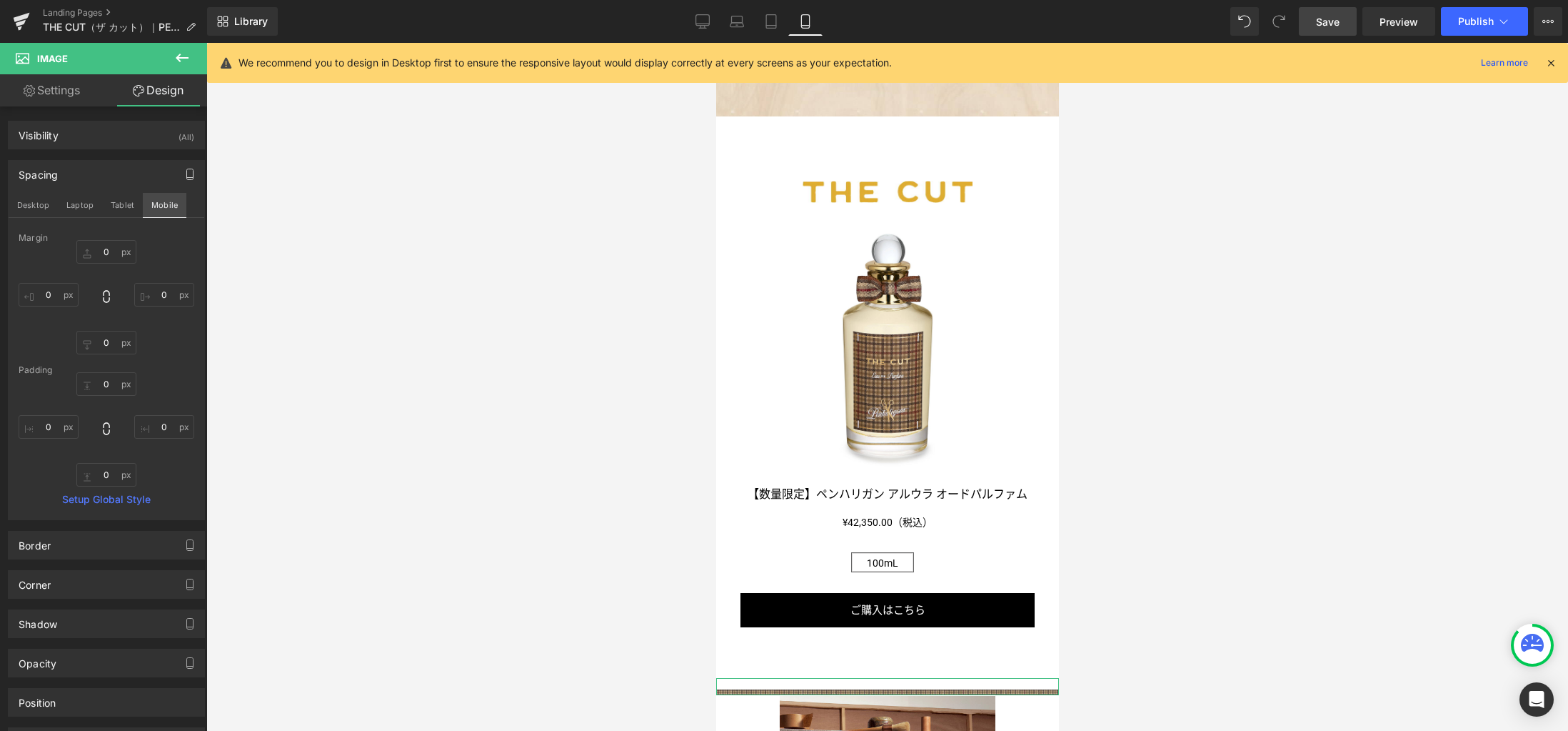
scroll to position [1198, 0]
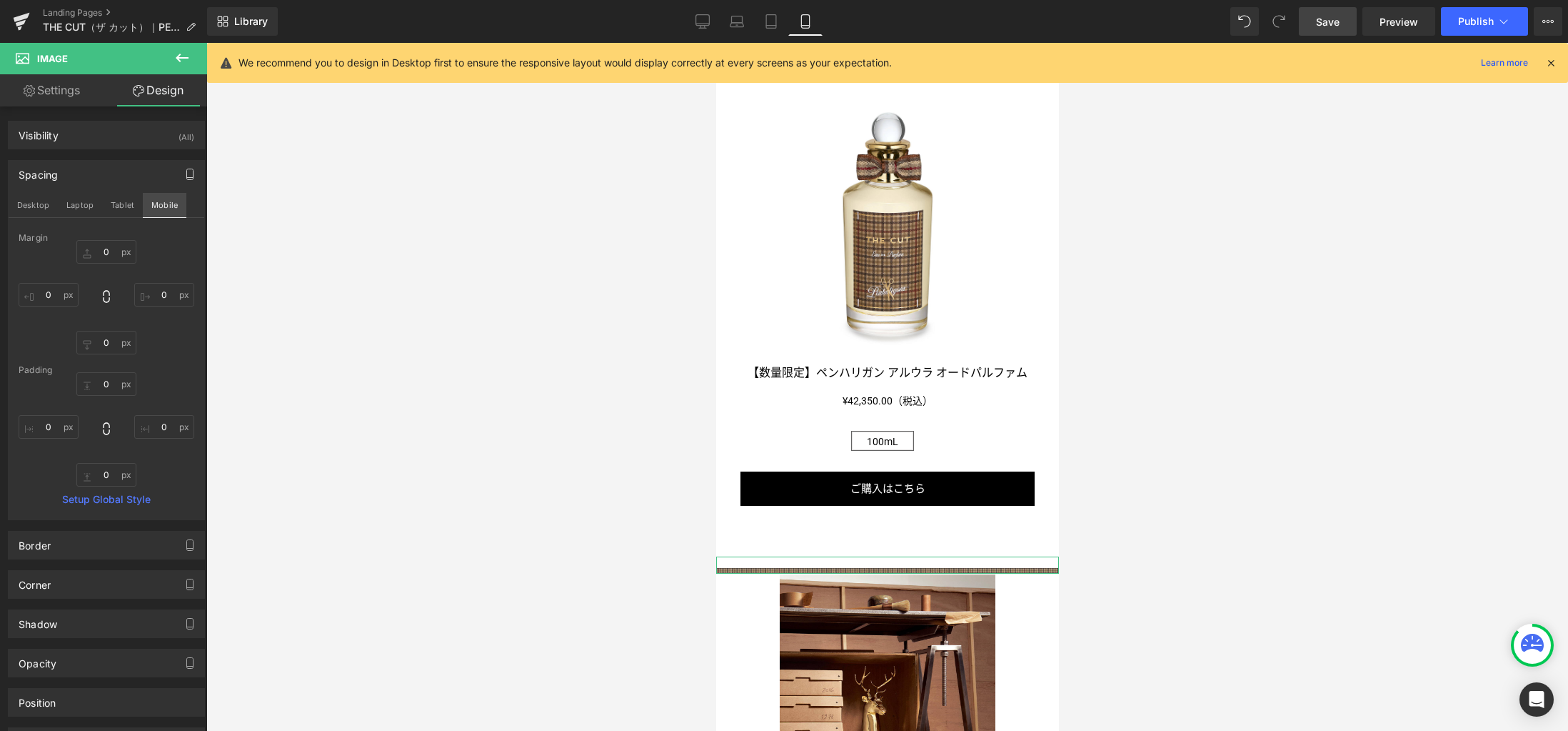
type input "0"
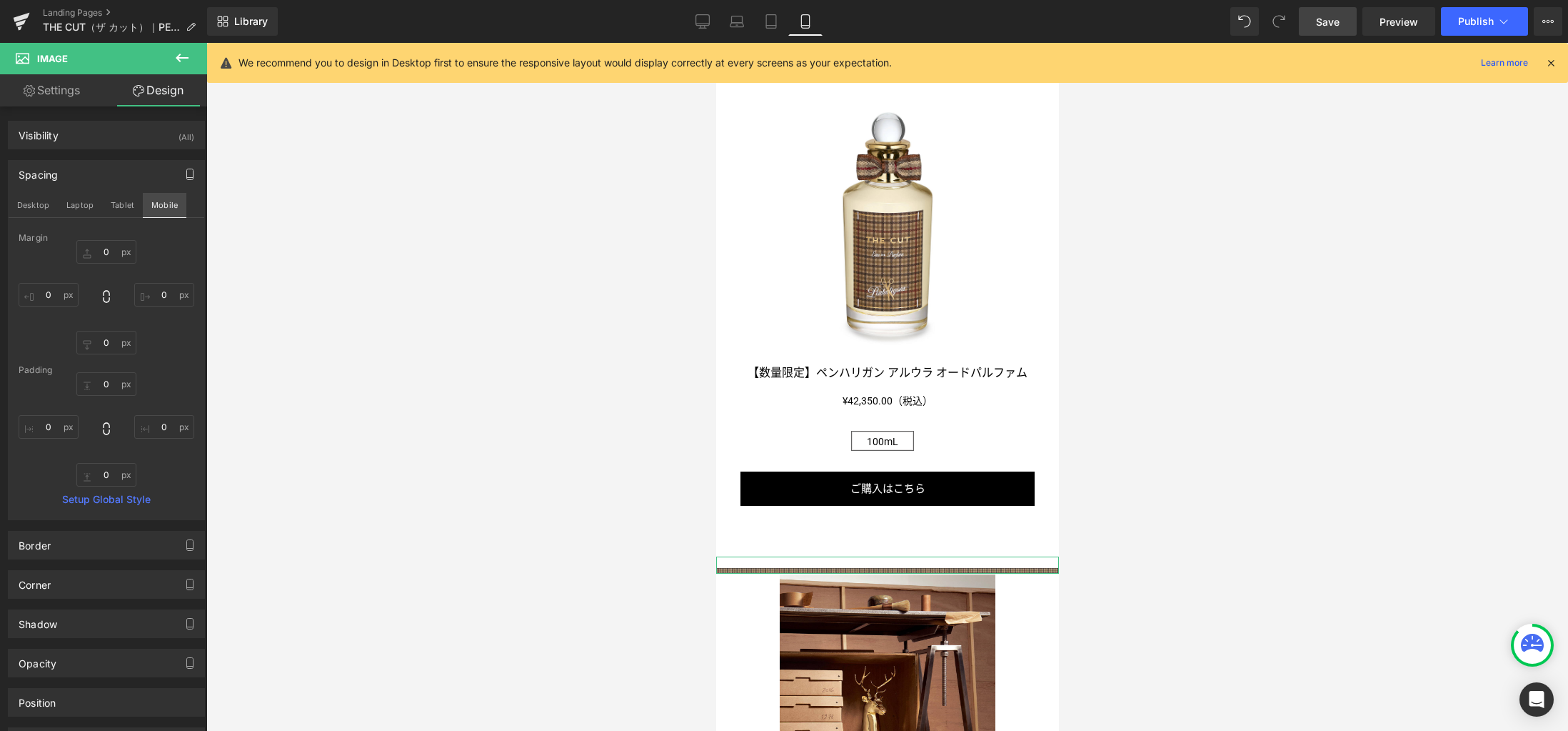
type input "0"
click at [42, 203] on button "Desktop" at bounding box center [33, 205] width 49 height 25
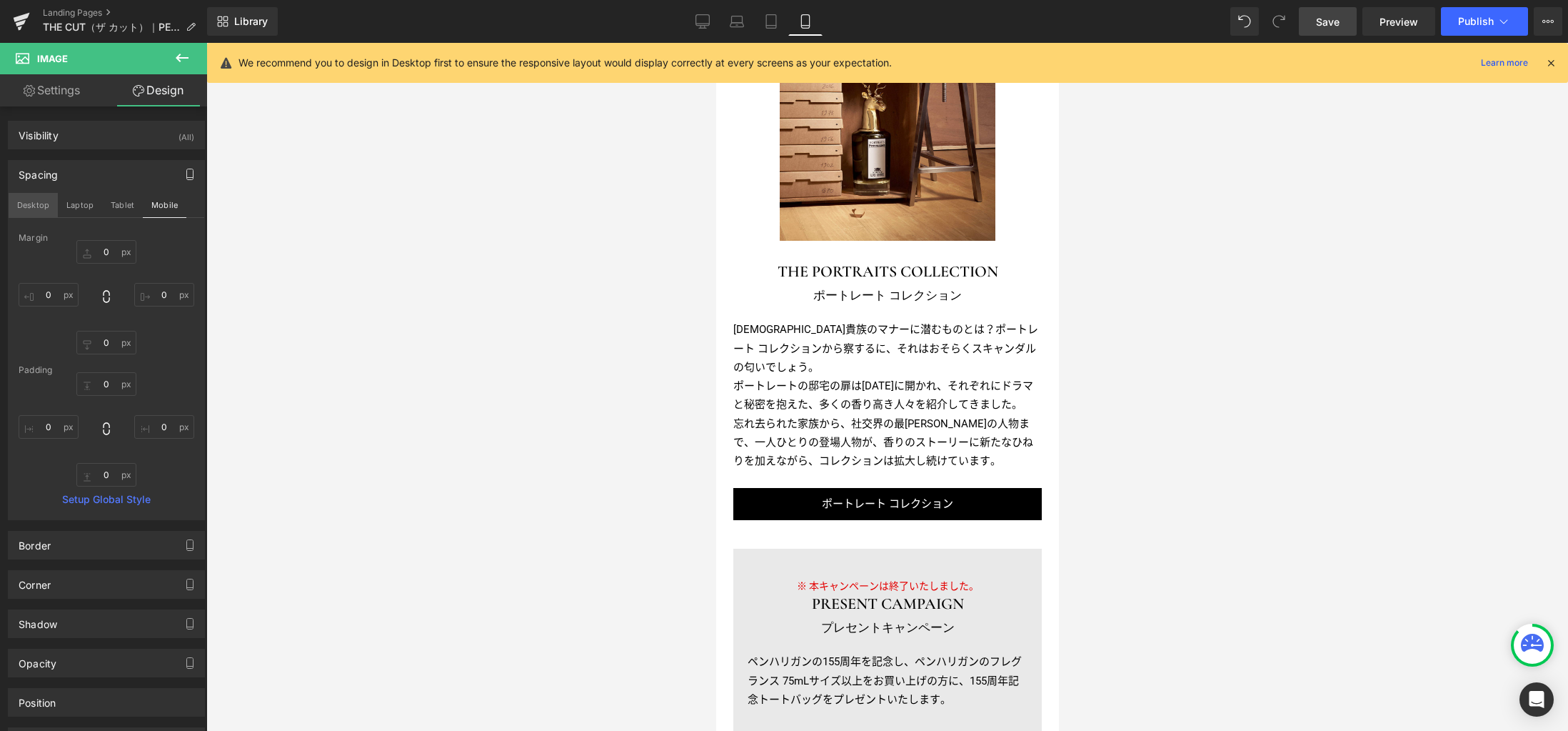
type input "0"
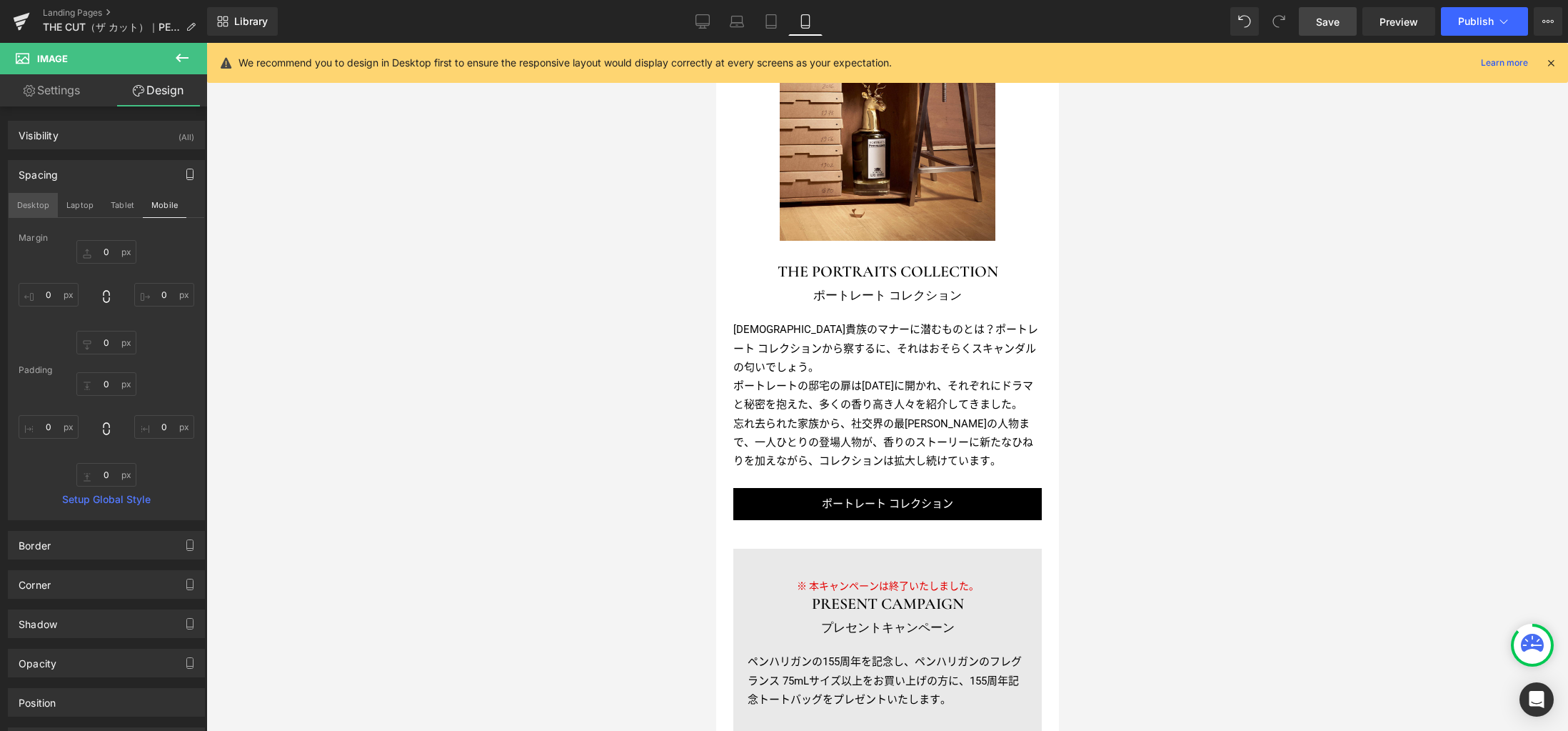
type input "0"
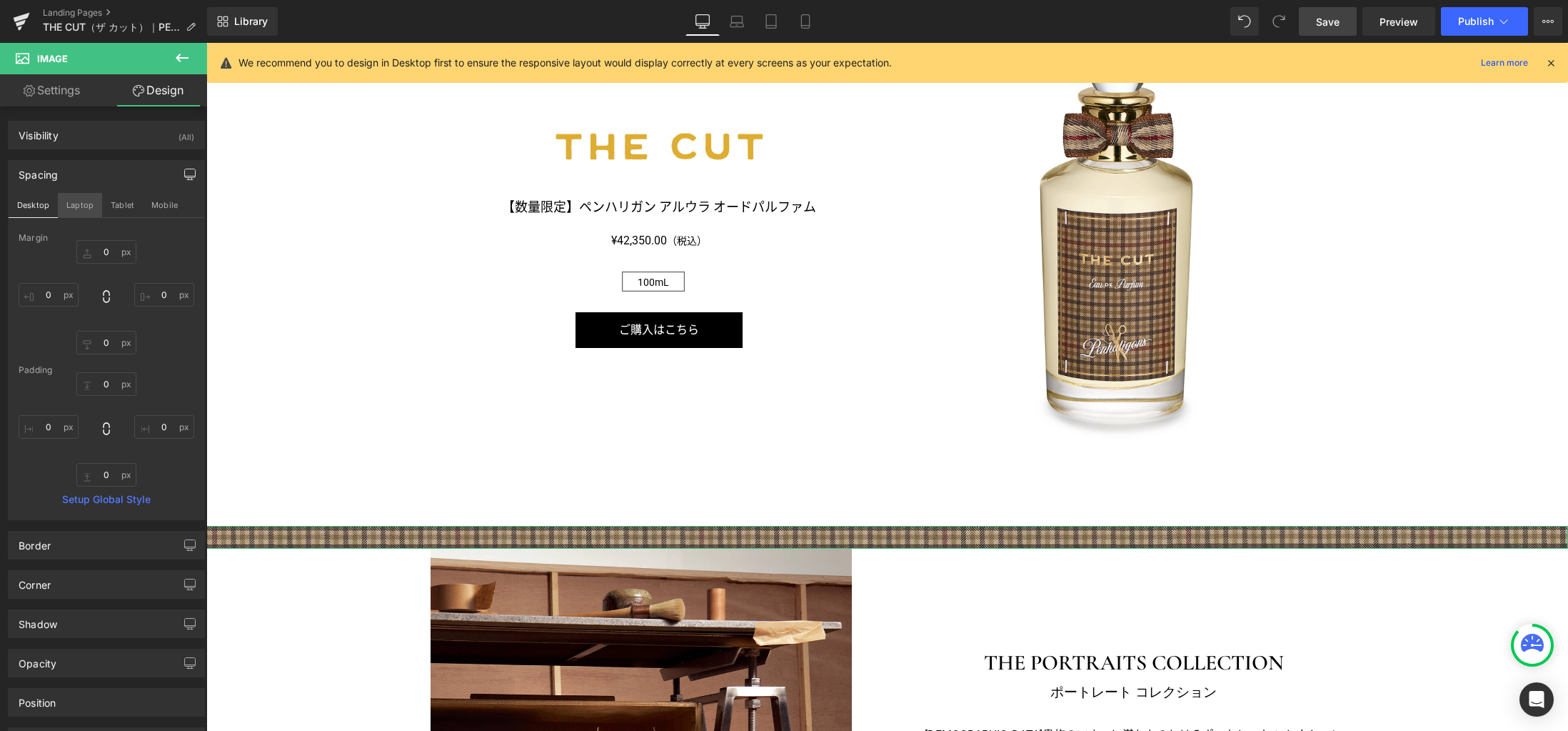
click at [67, 205] on button "Laptop" at bounding box center [80, 205] width 44 height 25
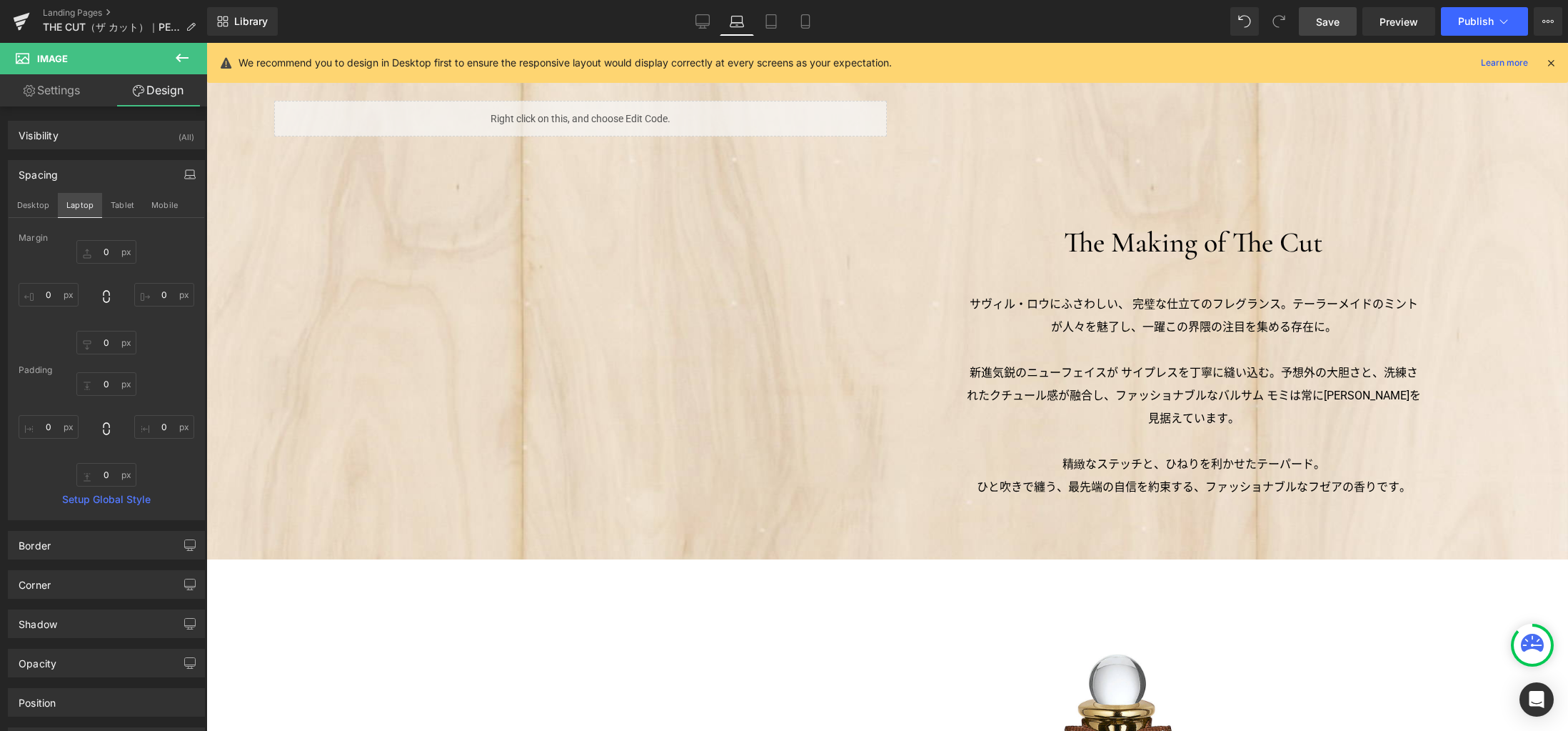
type input "0"
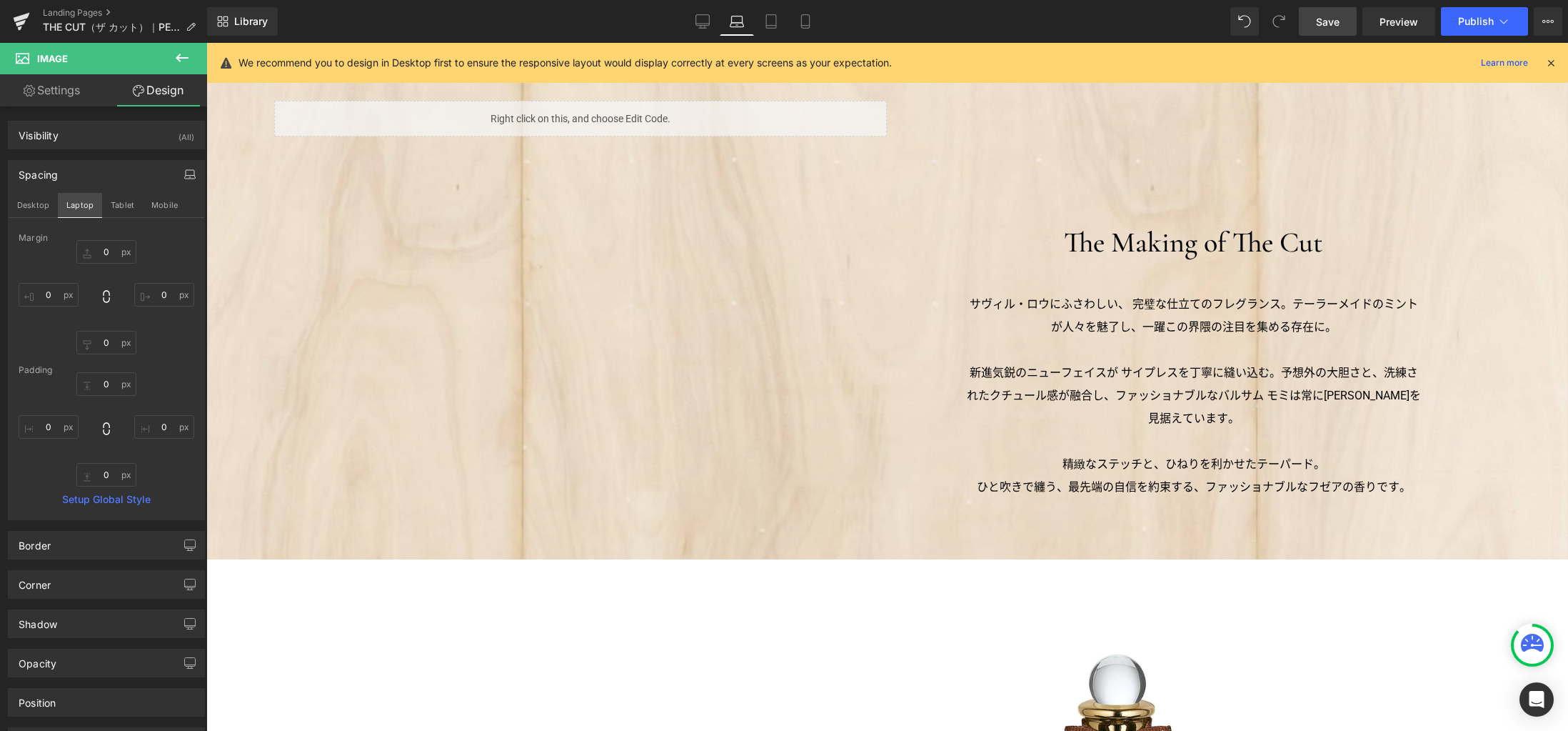
type input "0"
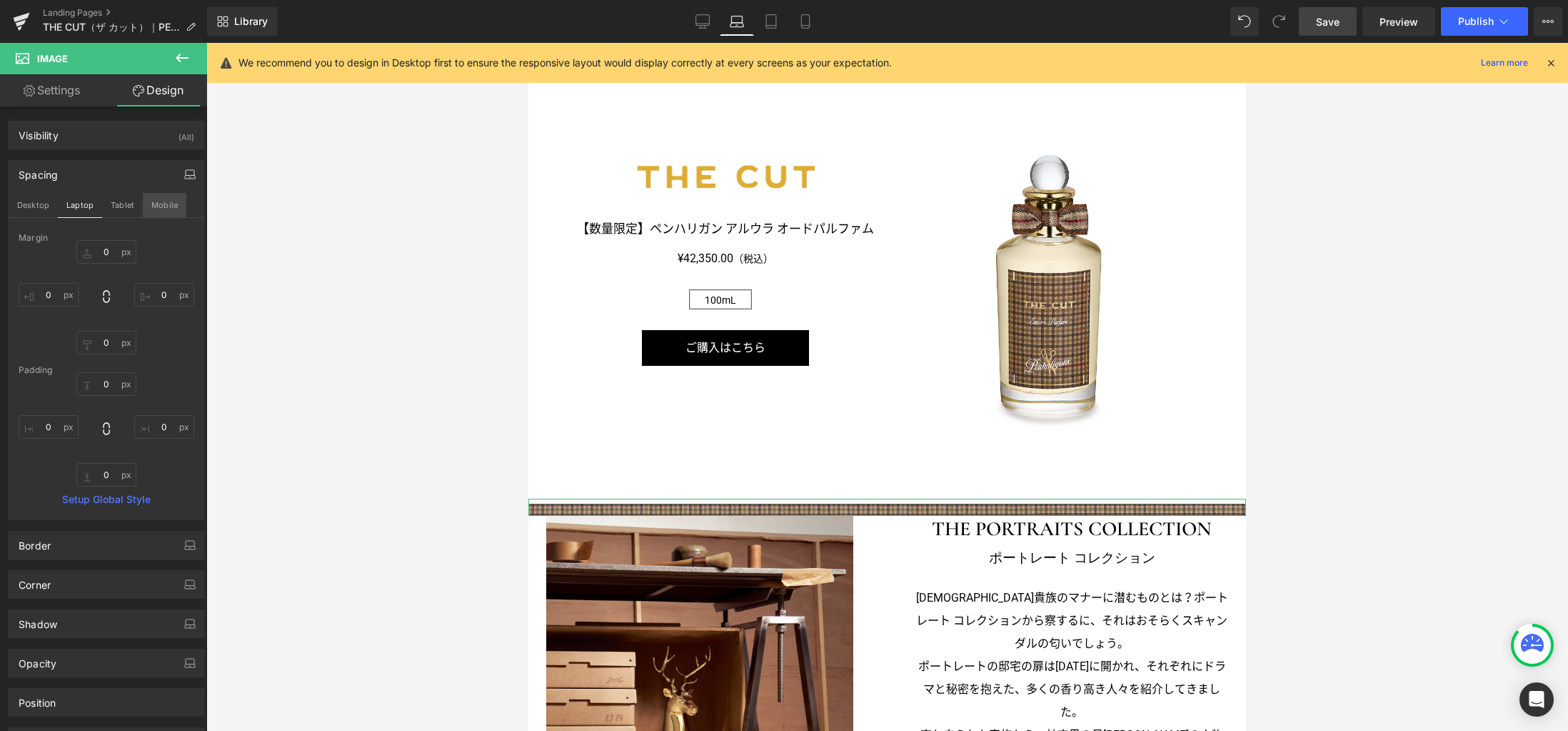
click at [116, 201] on button "Tablet" at bounding box center [122, 205] width 40 height 25
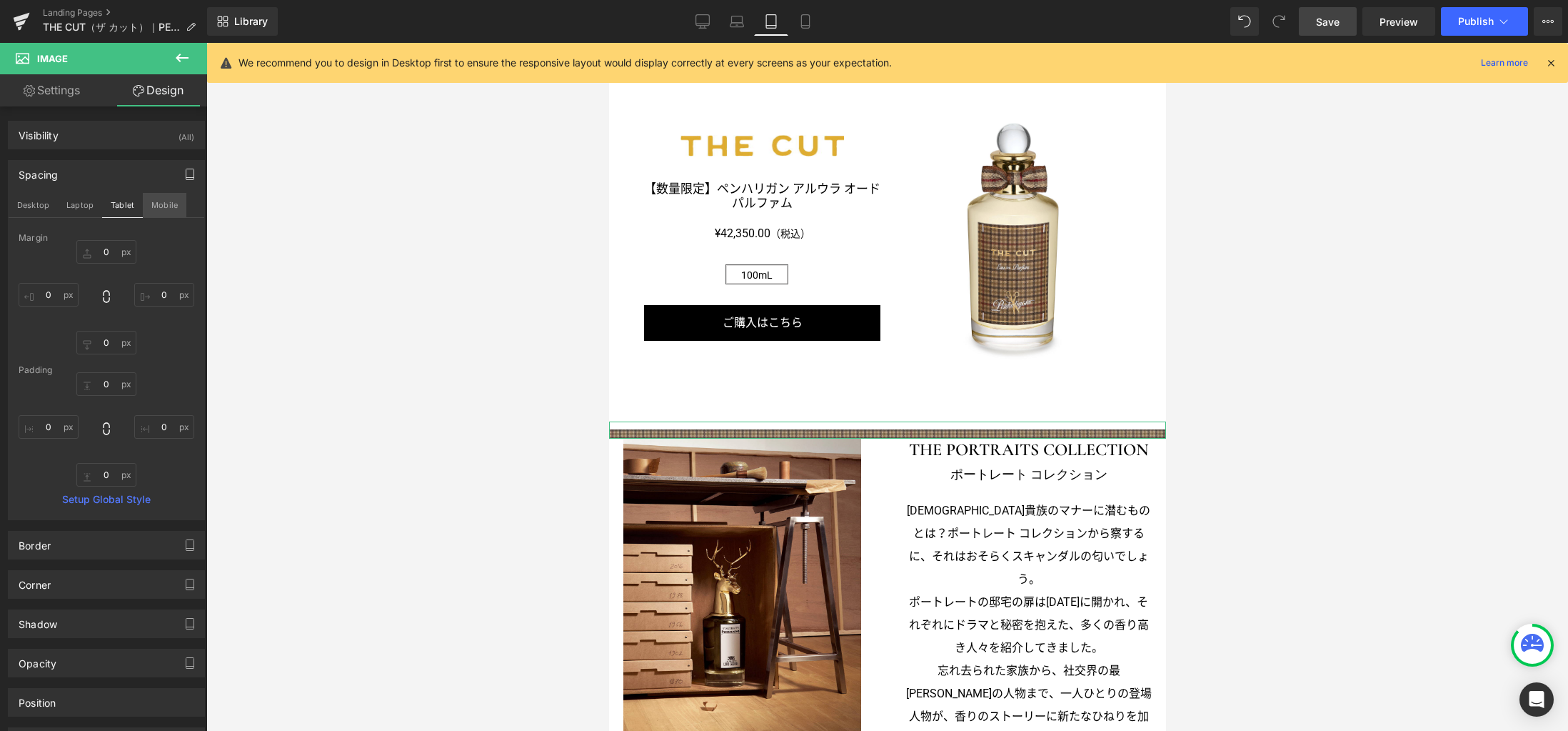
type input "0"
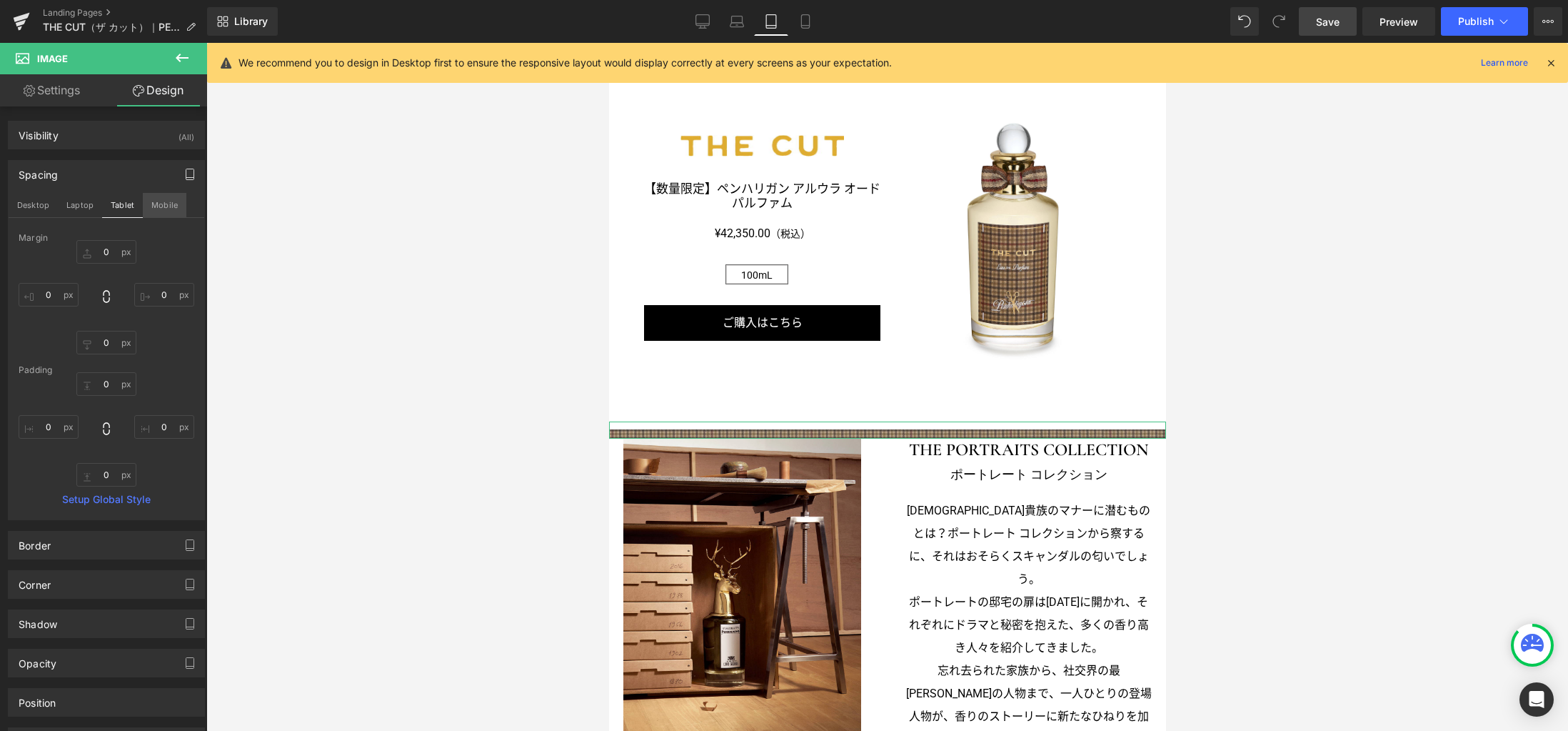
type input "0"
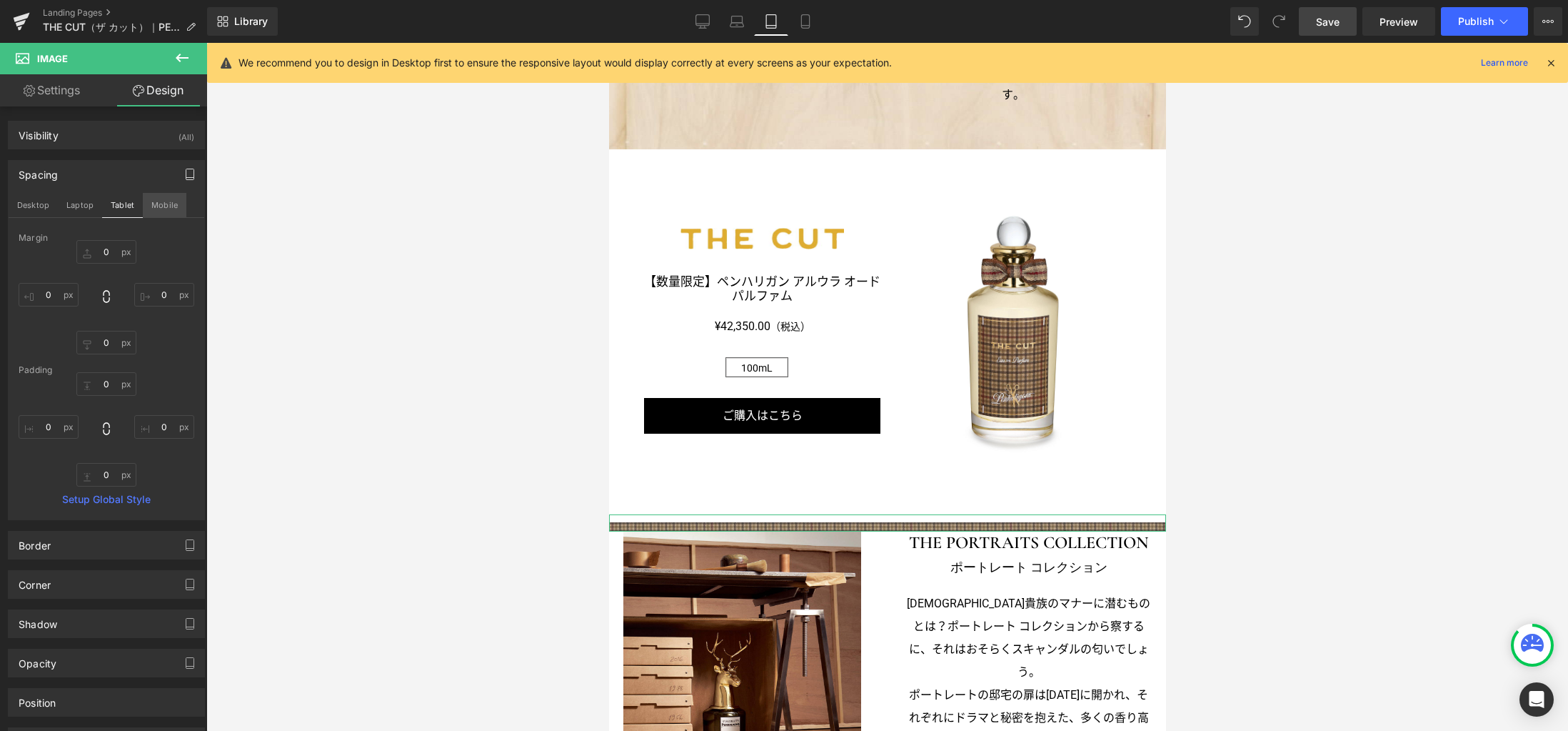
click at [162, 205] on button "Mobile" at bounding box center [164, 205] width 44 height 25
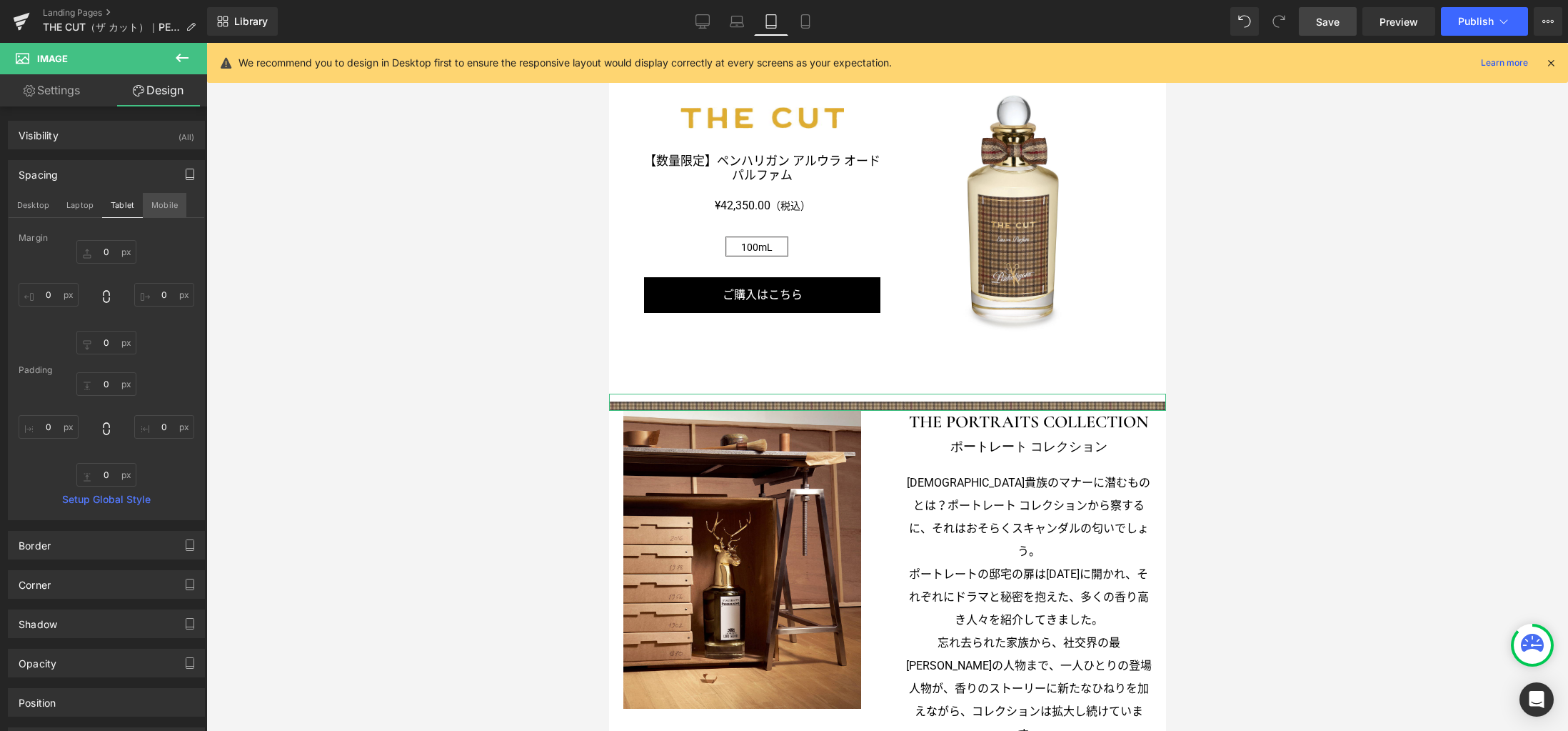
type input "0"
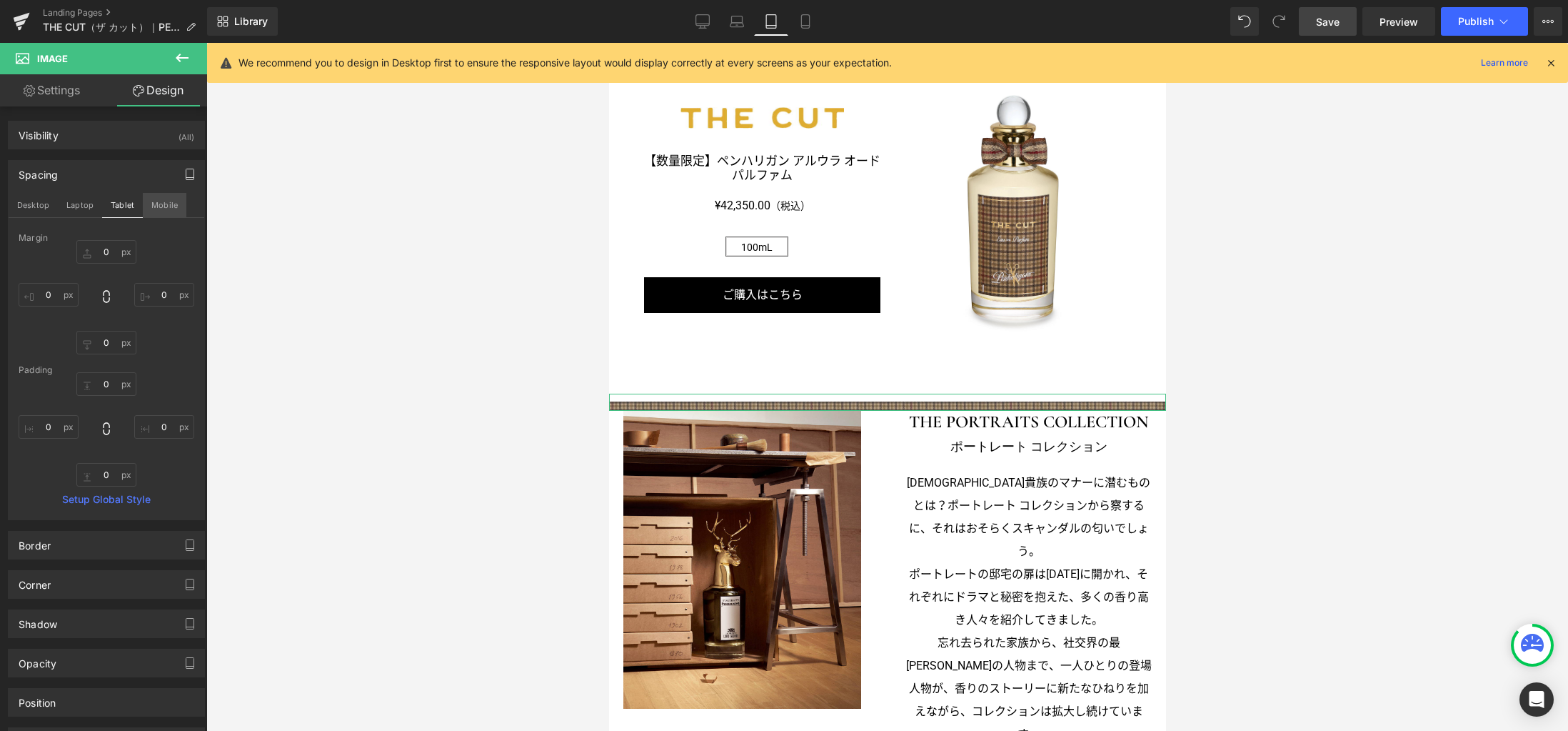
type input "0"
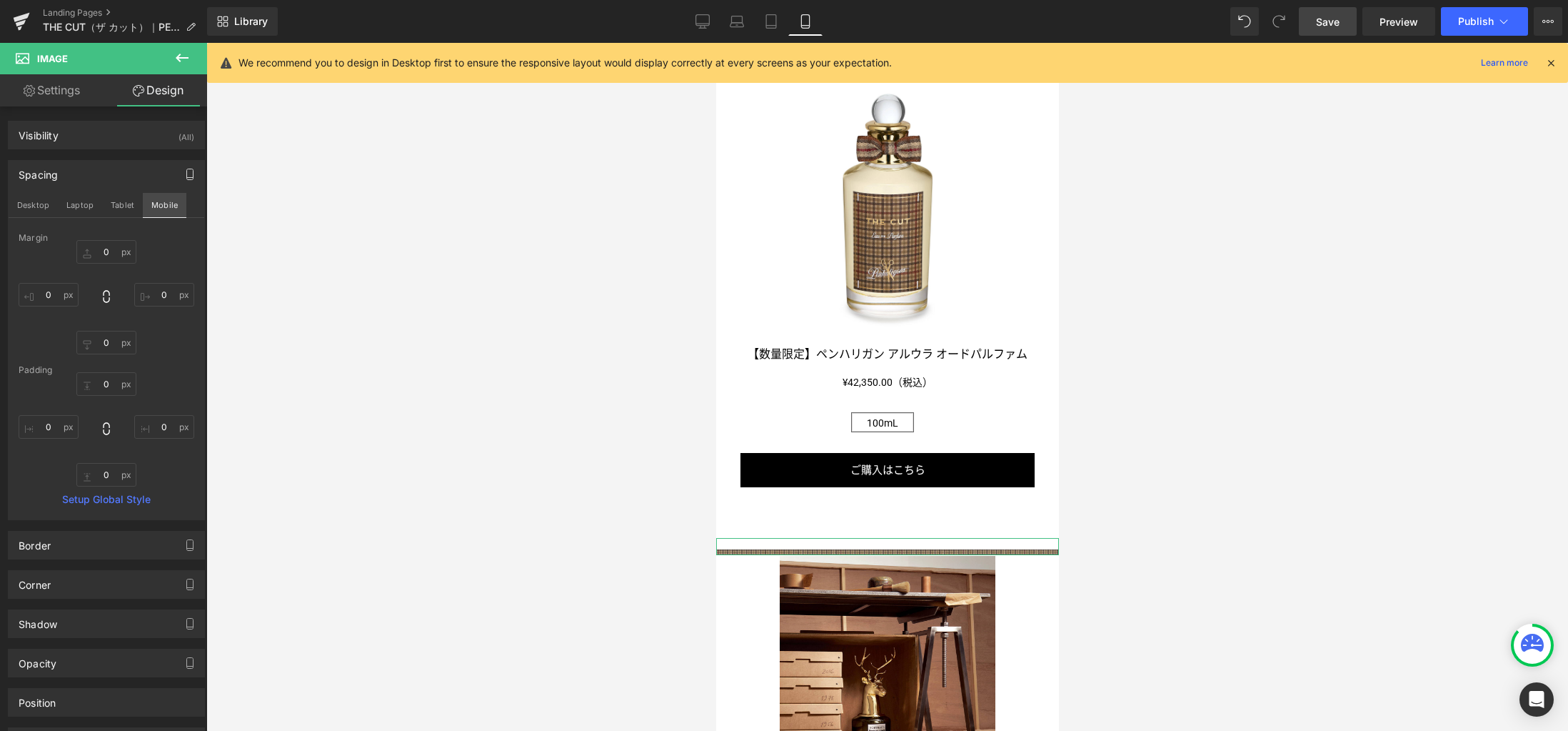
scroll to position [1215, 0]
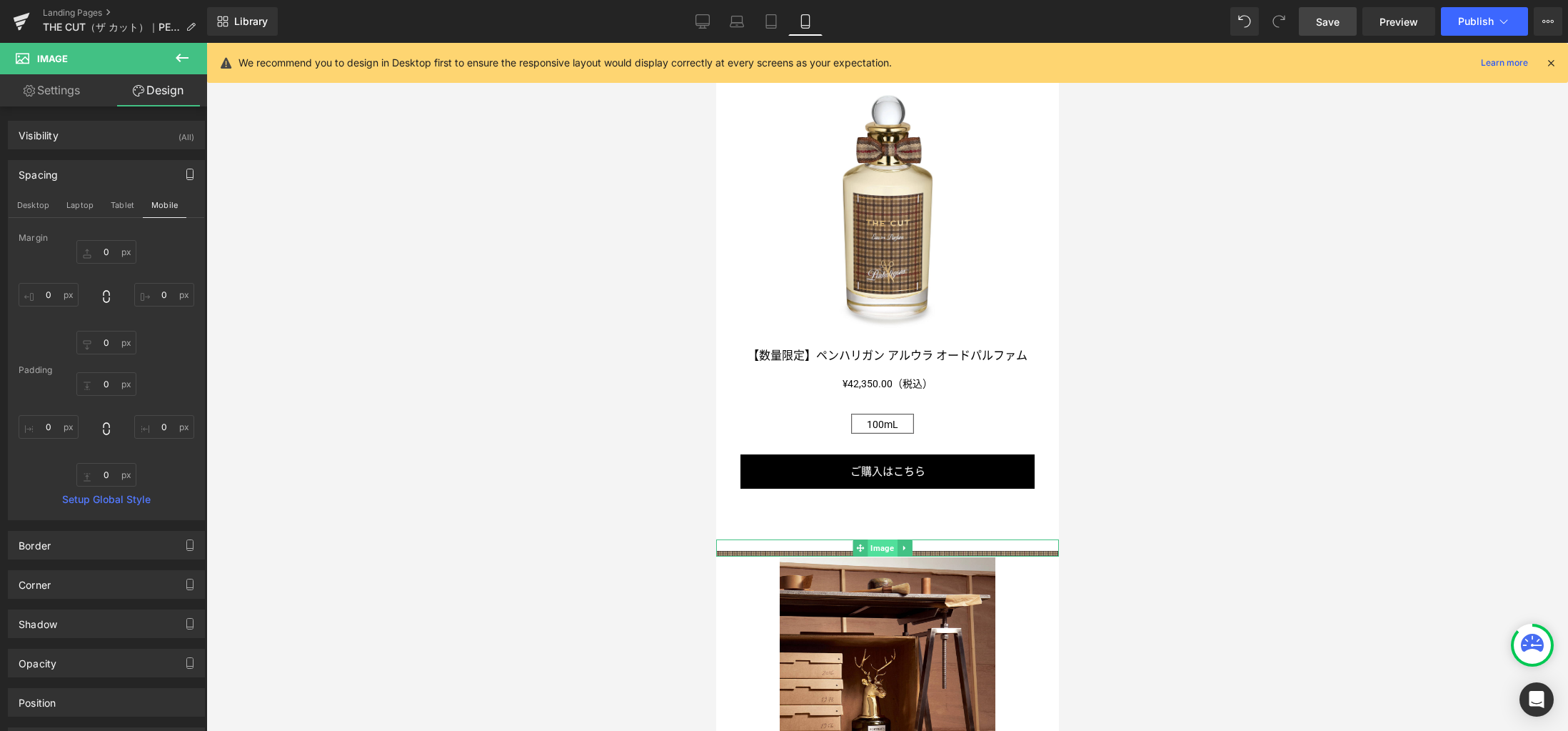
click at [879, 539] on span "Image" at bounding box center [881, 548] width 29 height 17
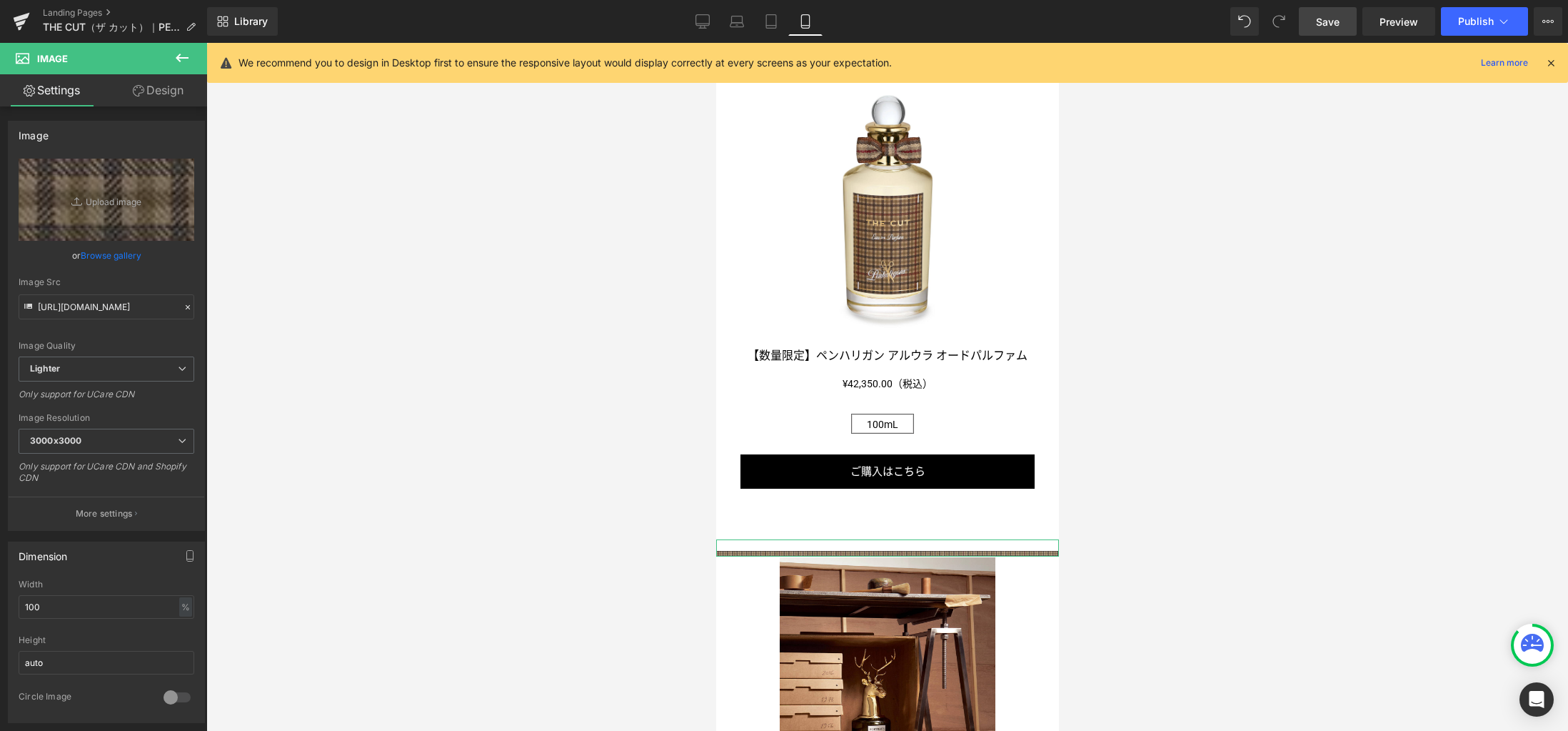
drag, startPoint x: 158, startPoint y: 94, endPoint x: 139, endPoint y: 118, distance: 30.6
click at [158, 94] on link "Design" at bounding box center [158, 90] width 104 height 33
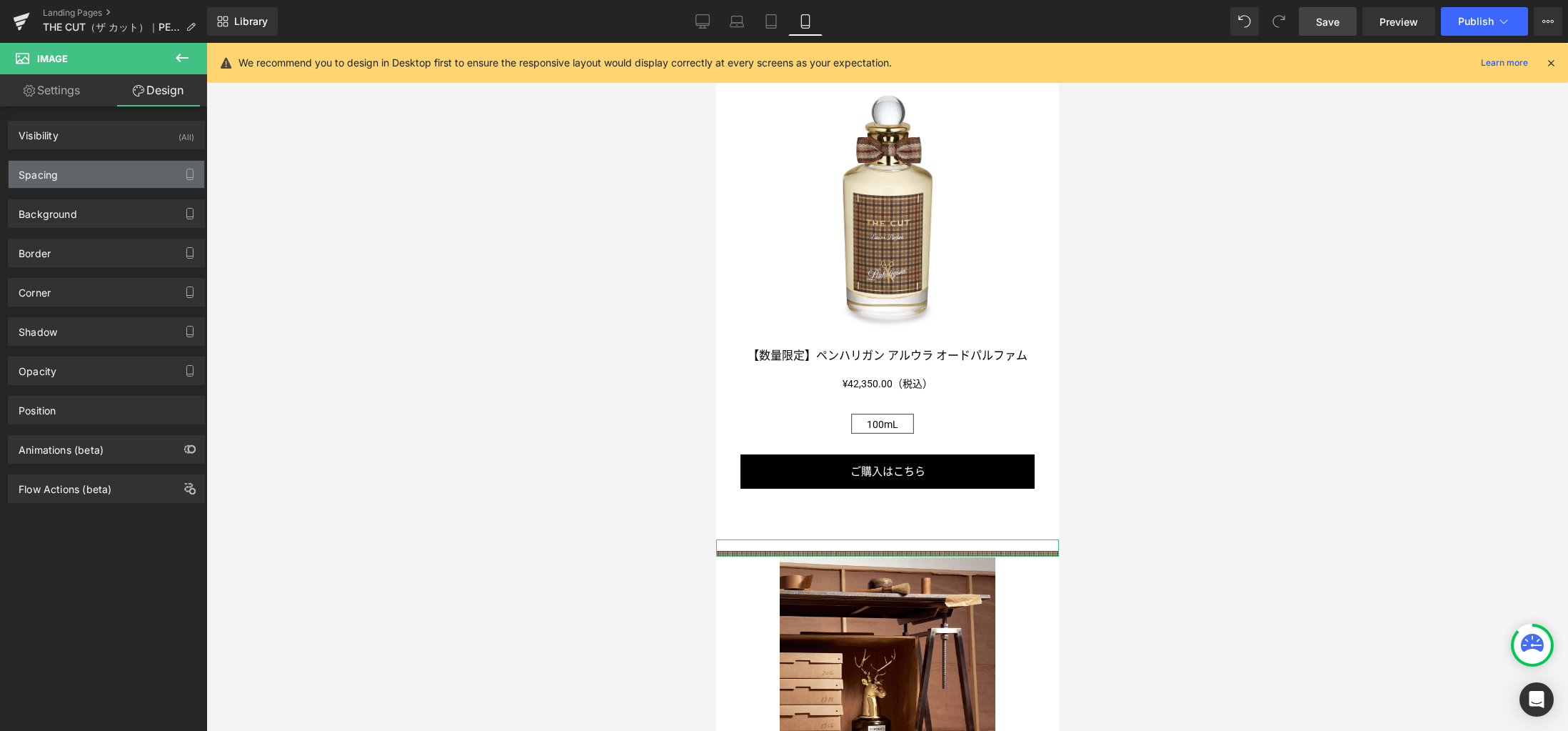
click at [115, 174] on div "Spacing" at bounding box center [106, 174] width 196 height 27
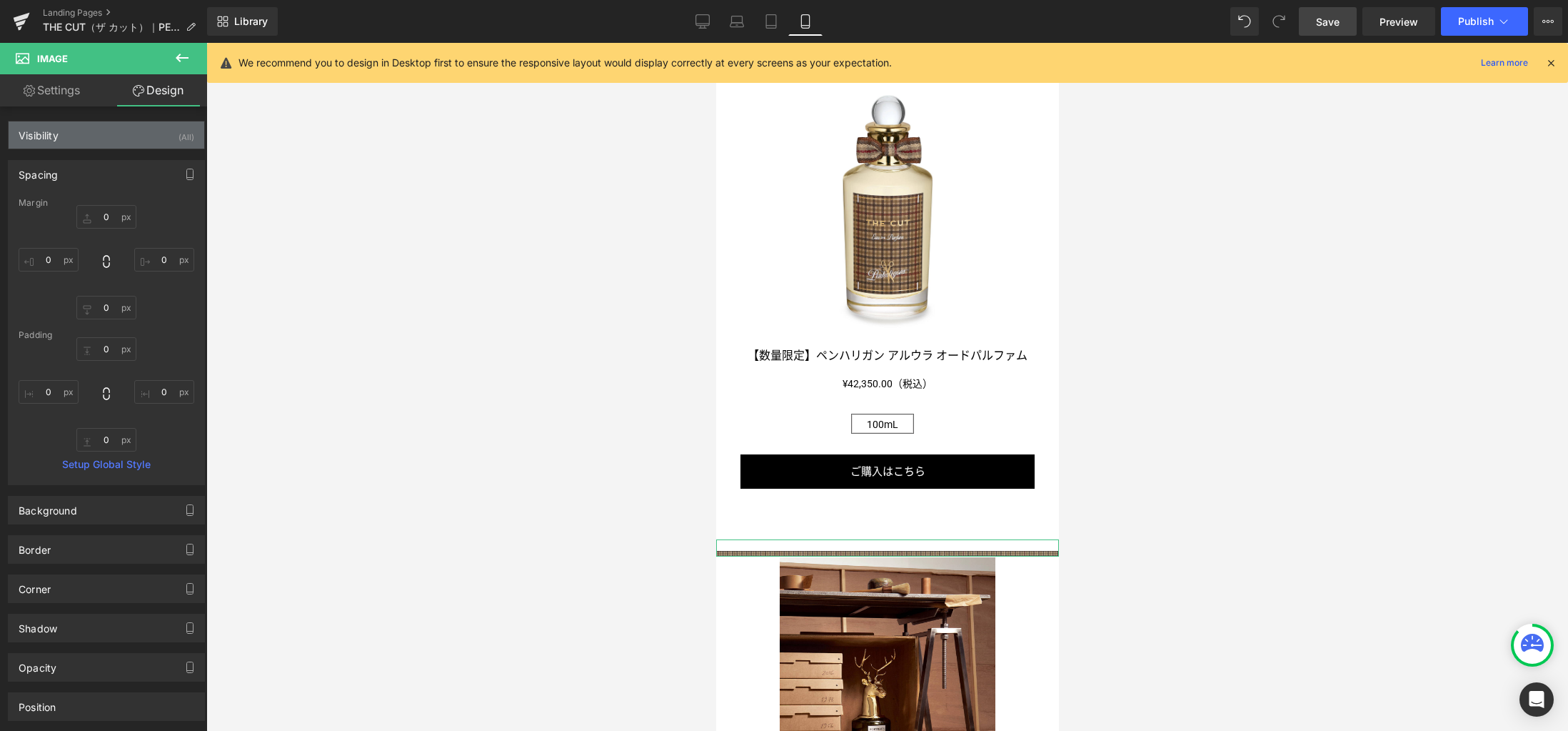
click at [47, 136] on div "Visibility" at bounding box center [38, 131] width 40 height 20
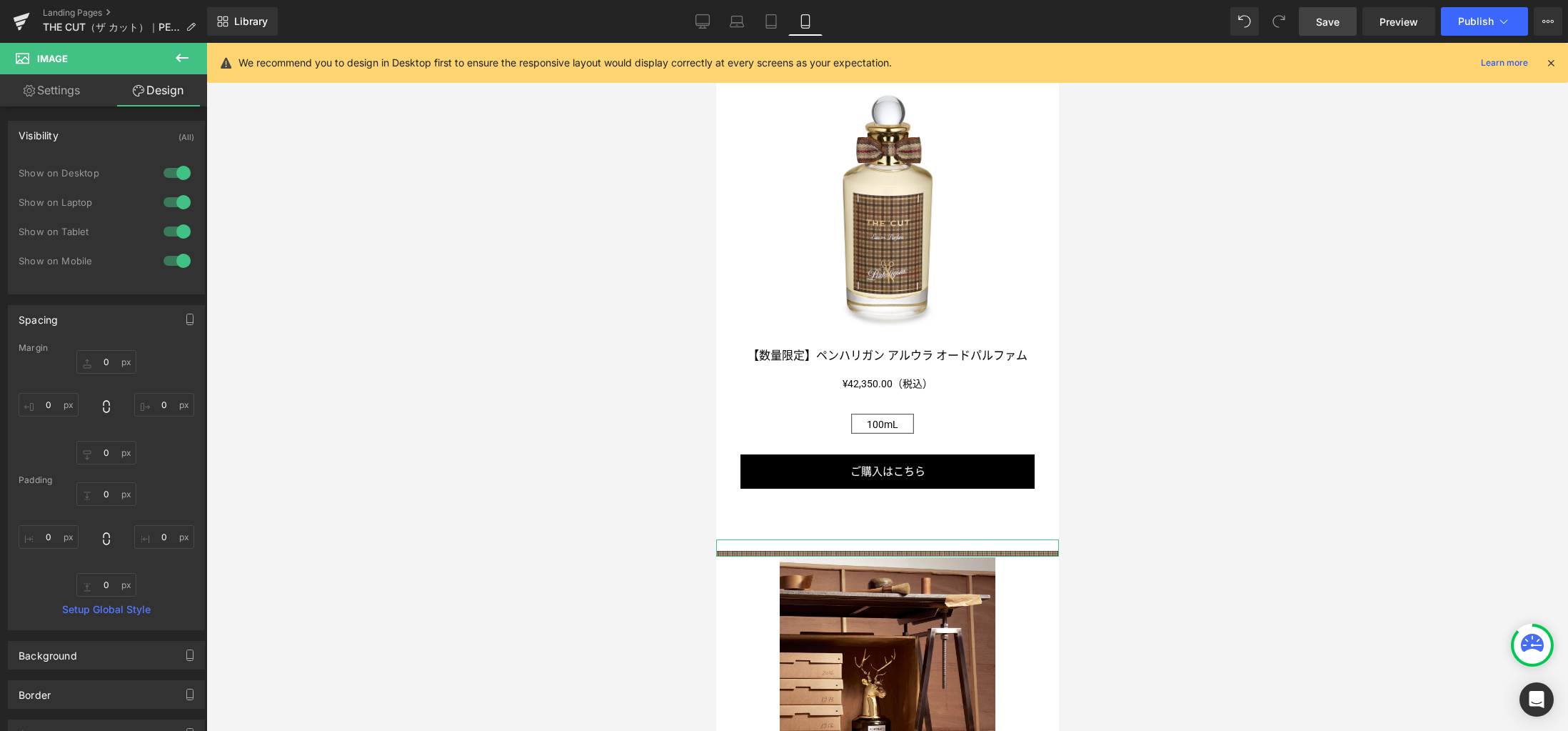
click at [46, 139] on div "Visibility" at bounding box center [38, 131] width 40 height 20
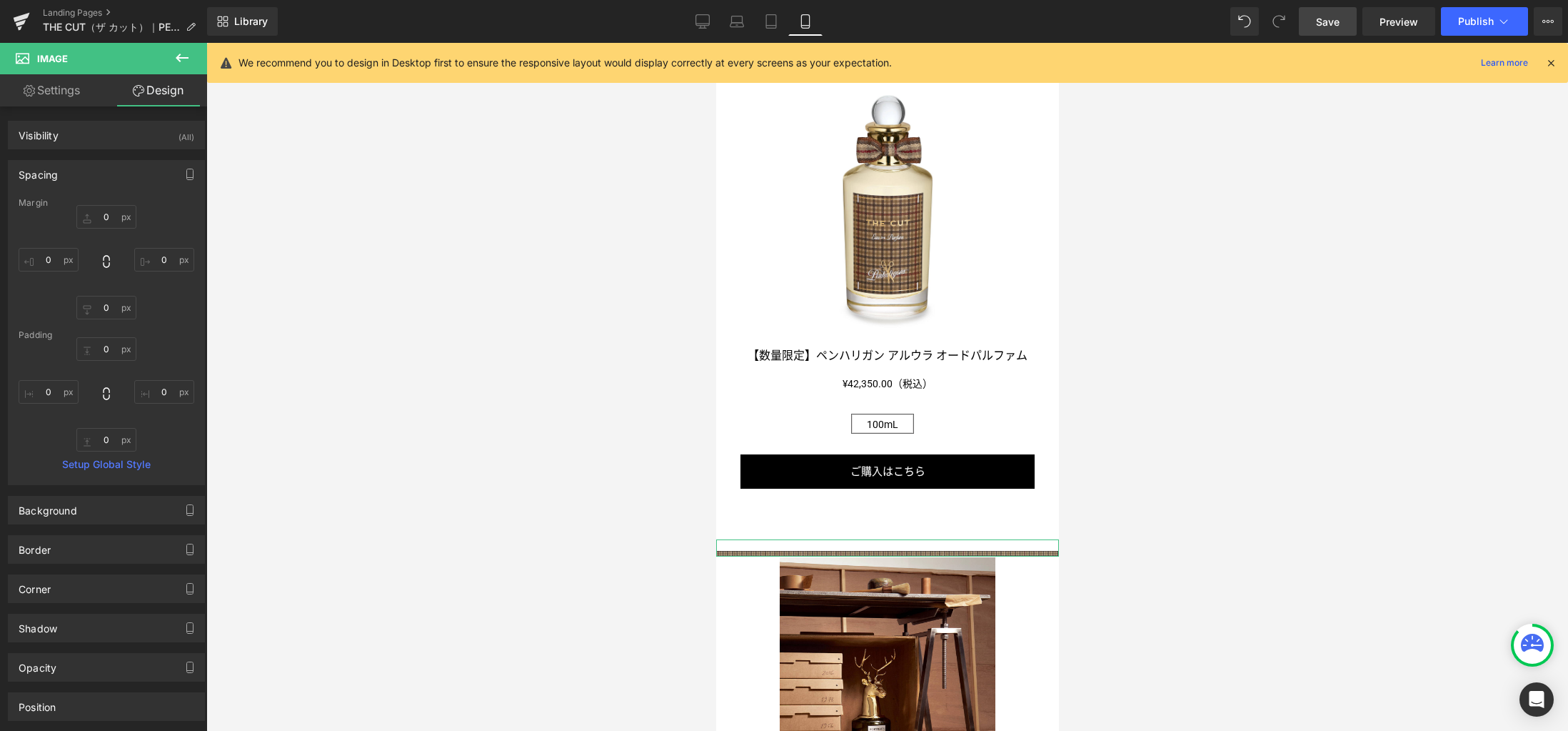
click at [58, 92] on link "Settings" at bounding box center [52, 90] width 104 height 33
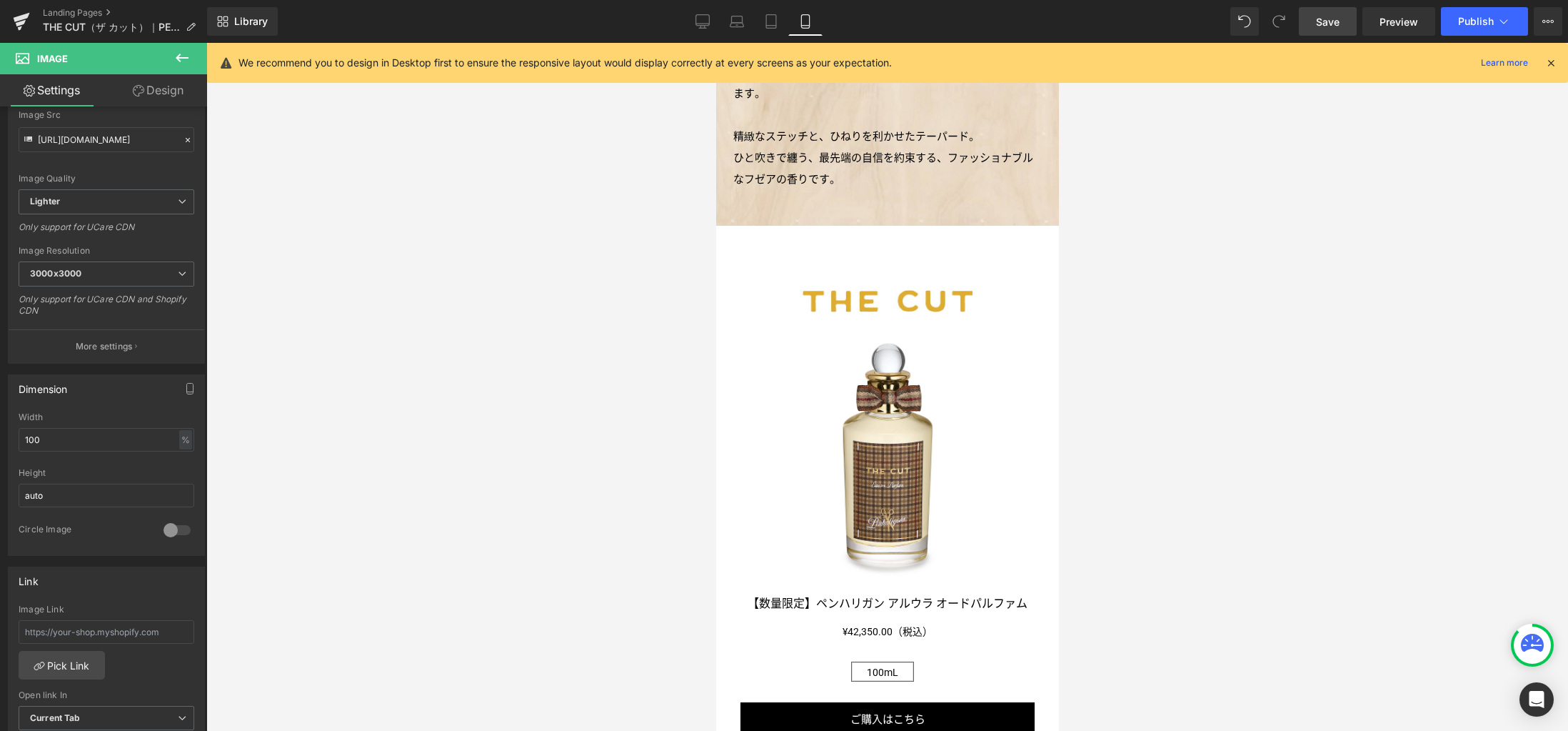
scroll to position [986, 0]
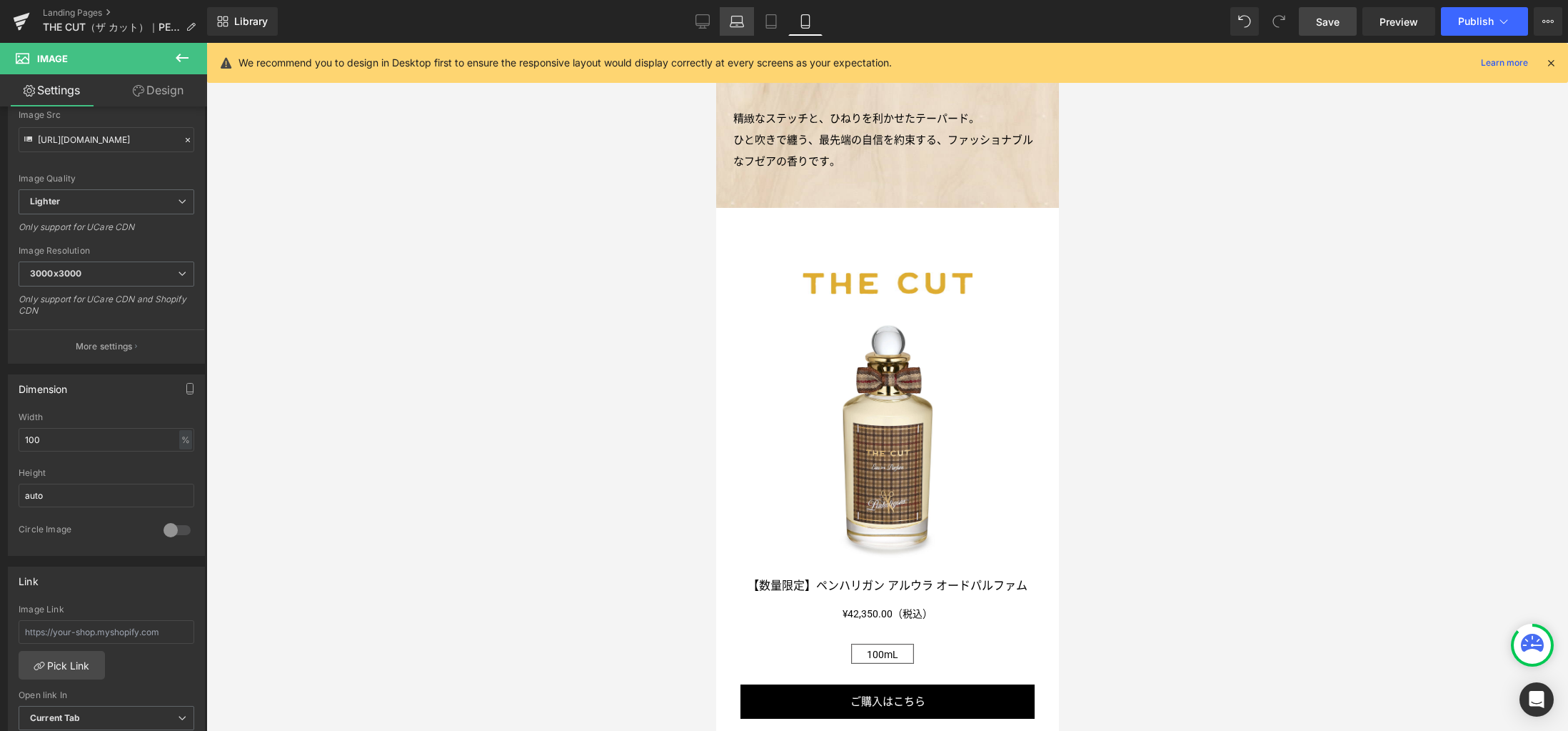
click at [735, 17] on icon at bounding box center [737, 21] width 14 height 14
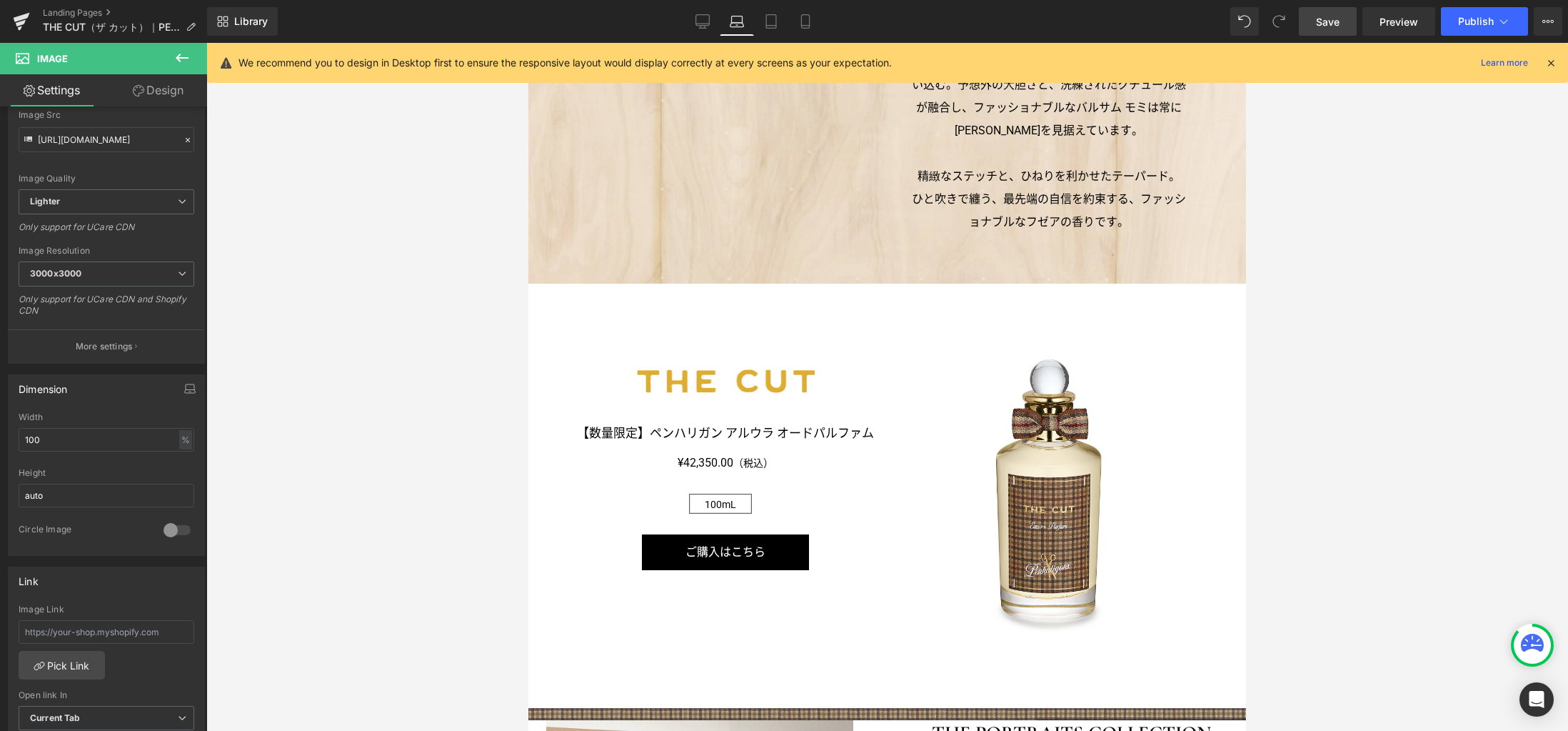
scroll to position [945, 0]
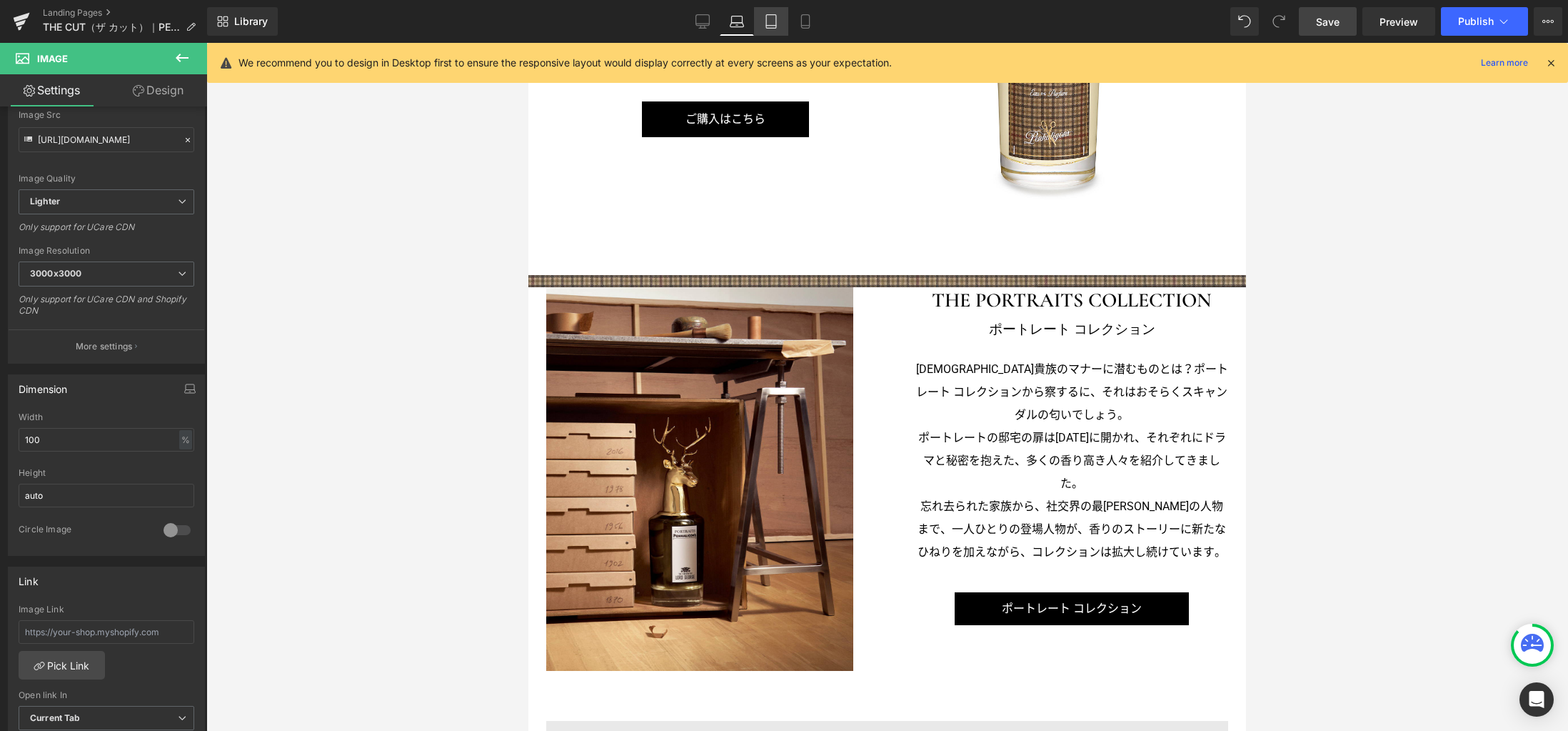
click at [776, 28] on icon at bounding box center [771, 21] width 10 height 13
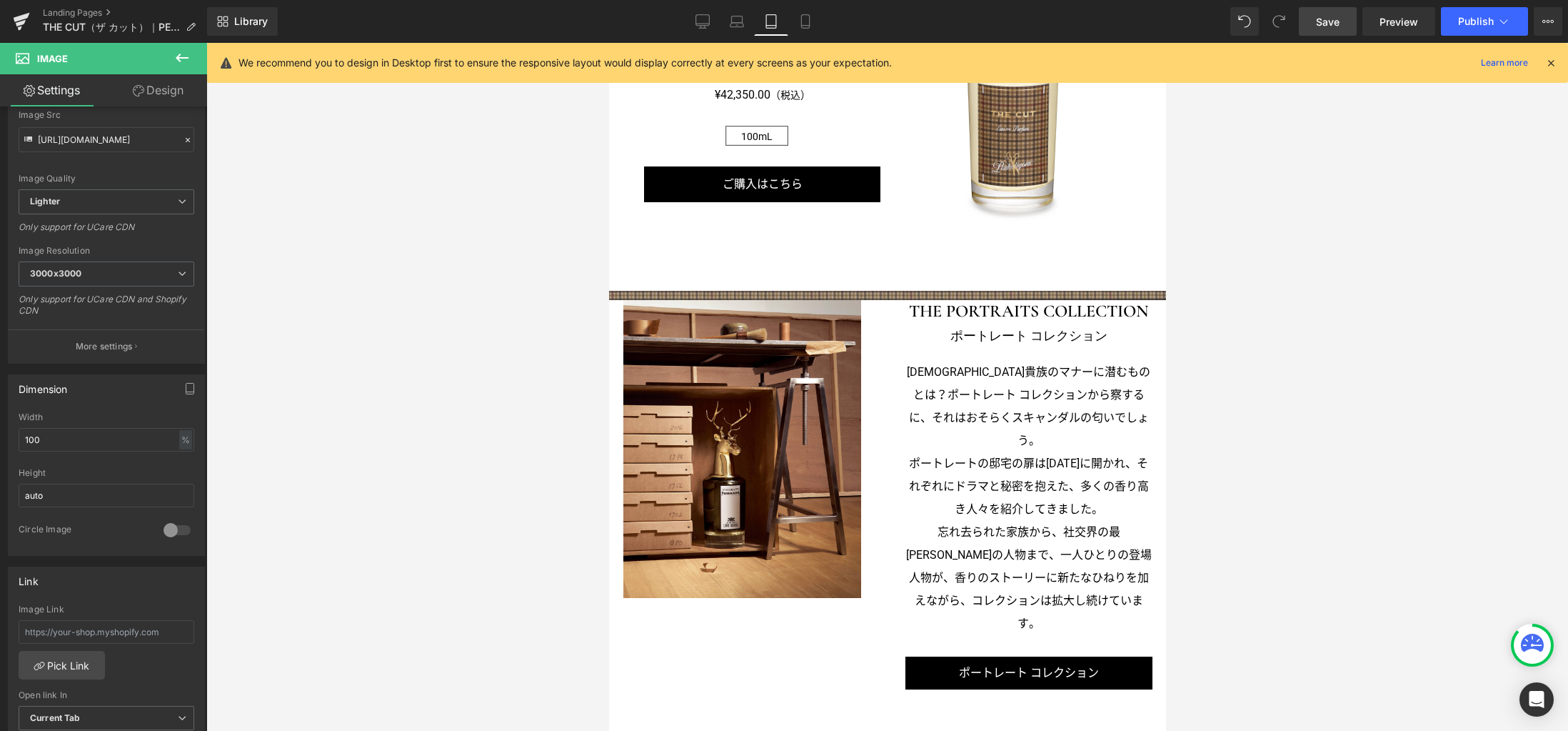
scroll to position [1328, 0]
click at [901, 290] on link at bounding box center [903, 292] width 15 height 17
click at [898, 290] on icon at bounding box center [896, 291] width 8 height 8
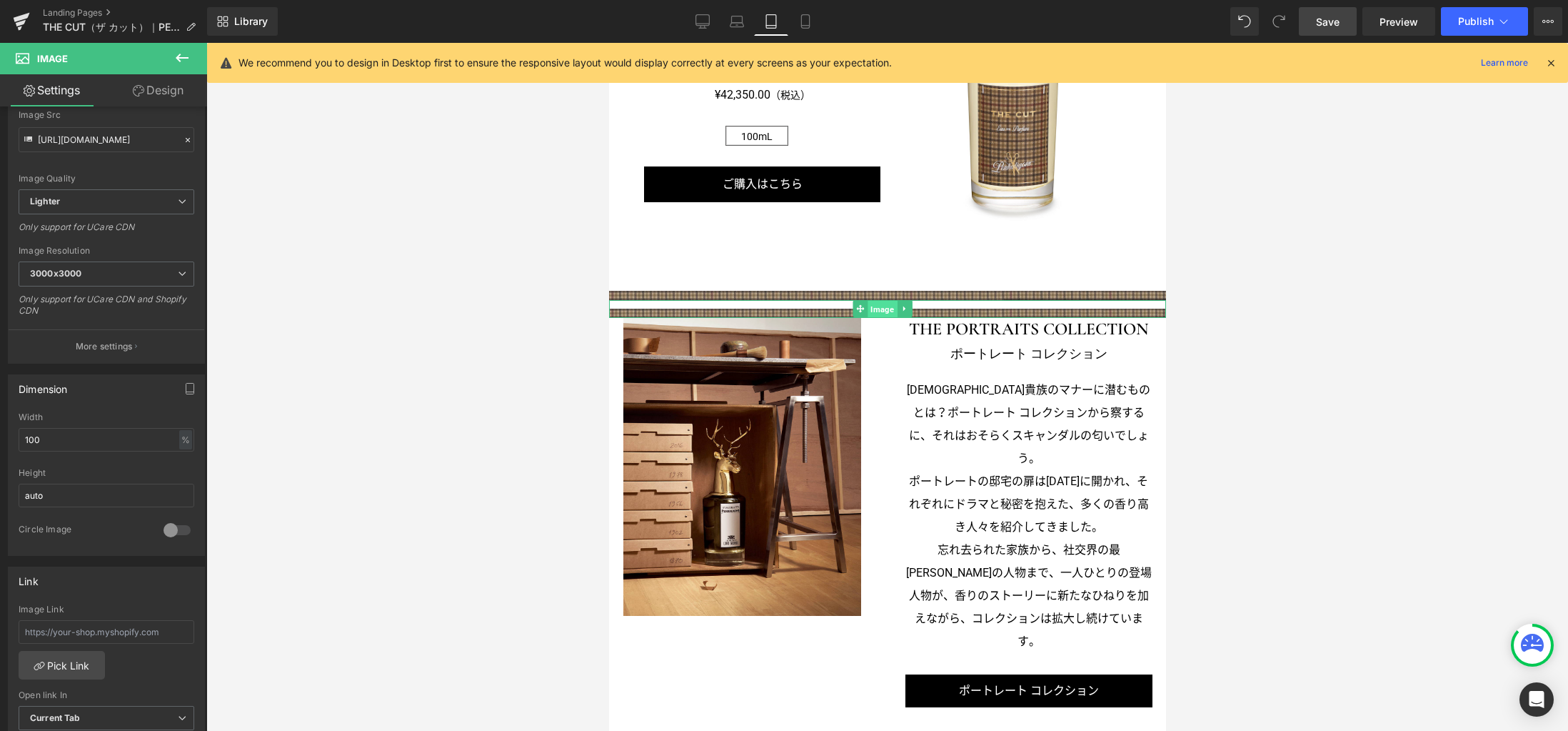
click at [885, 308] on span "Image" at bounding box center [881, 309] width 29 height 17
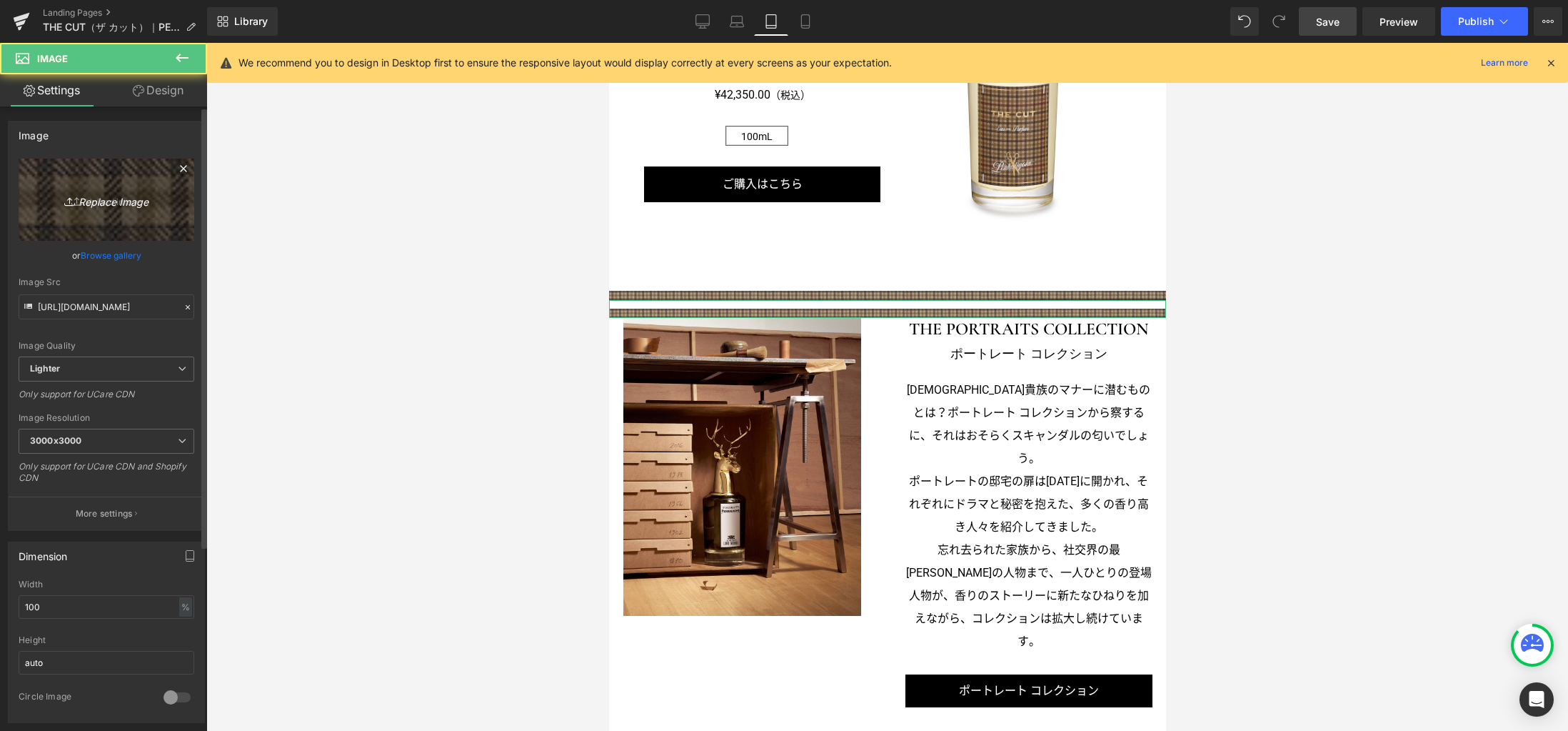
click at [130, 199] on icon "Replace Image" at bounding box center [106, 200] width 114 height 18
type input "C:\fakepath\line_md.jpg"
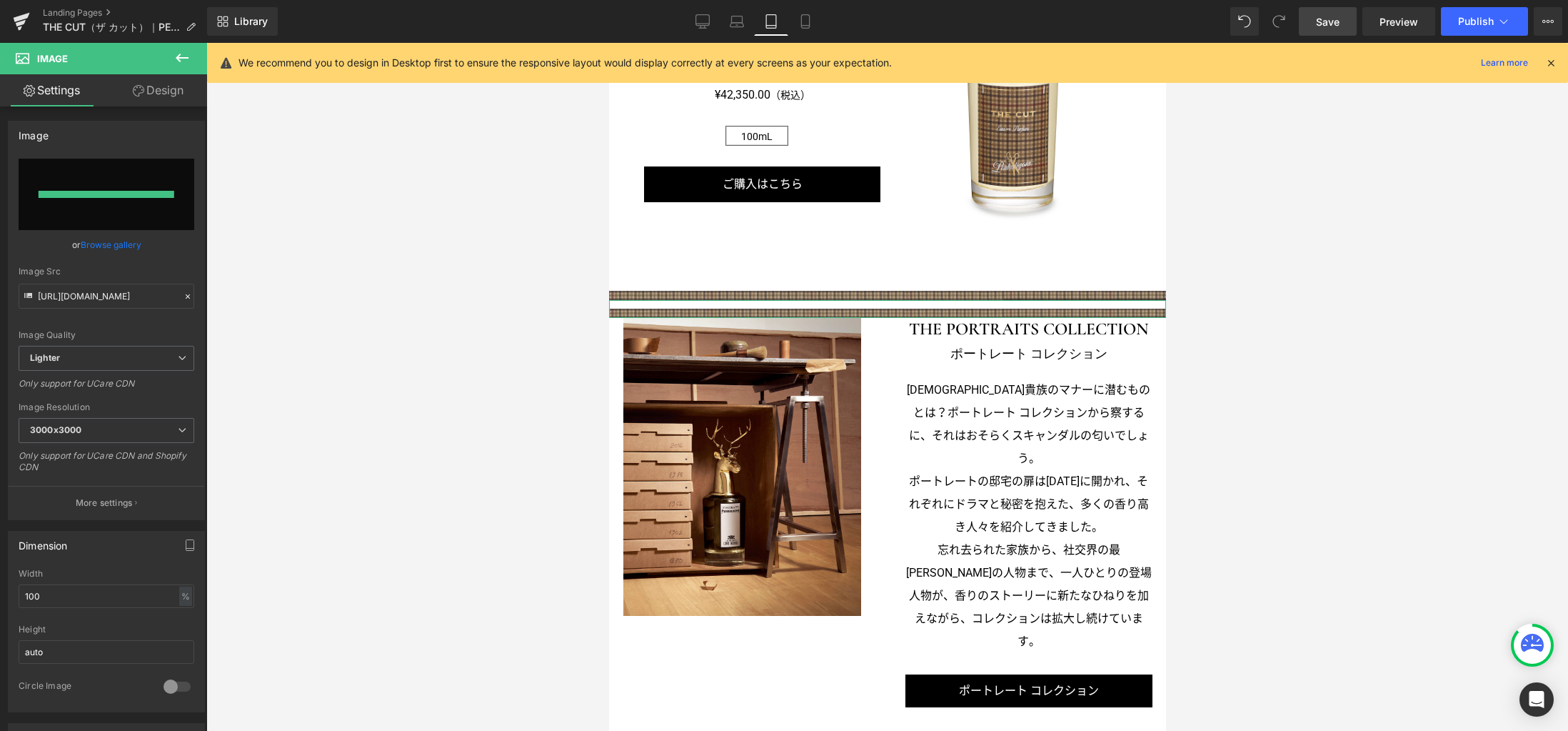
type input "https://ucarecdn.com/6c1112c6-2a8f-43f7-b2ec-9a4d6f9c9eb5/-/format/auto/-/previ…"
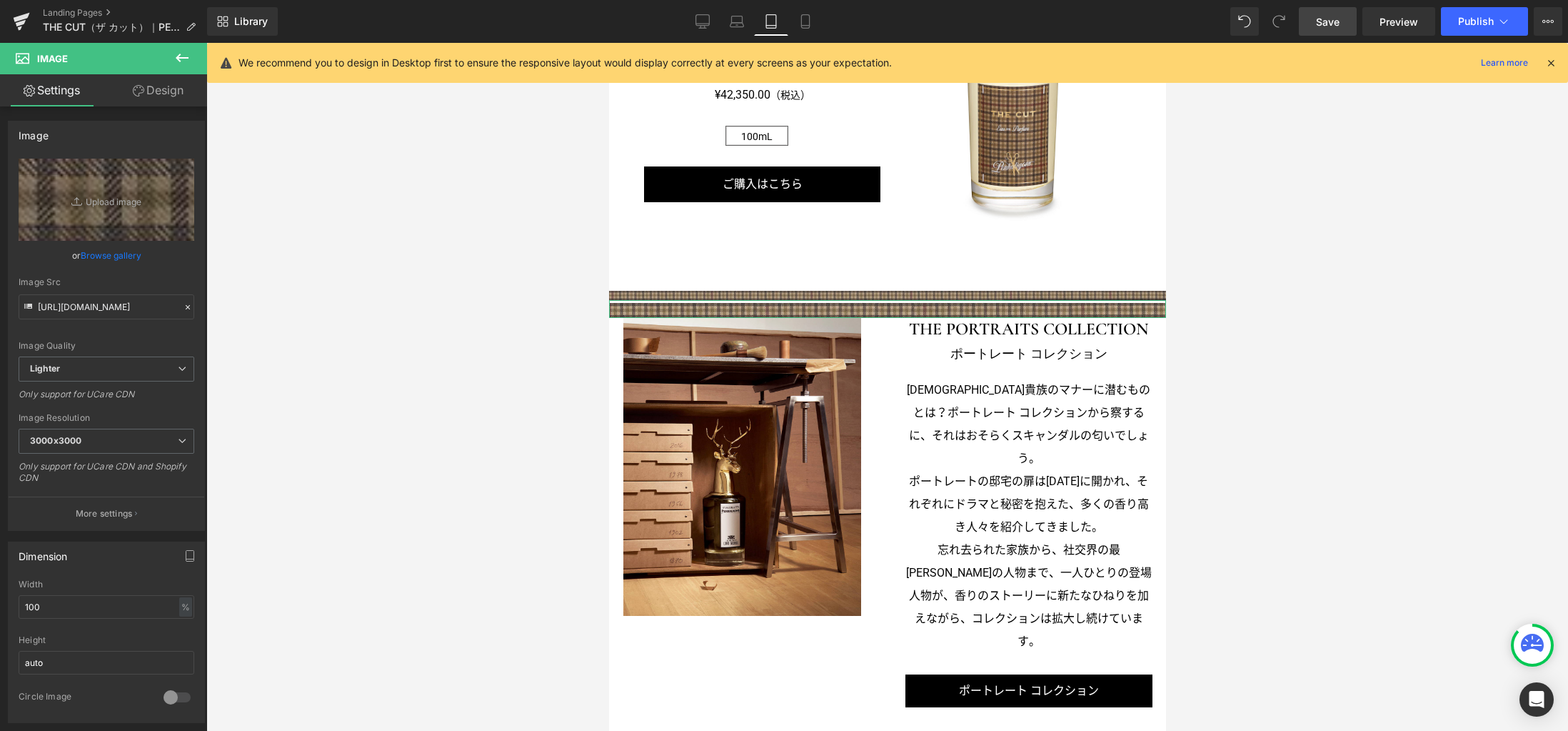
click at [170, 90] on link "Design" at bounding box center [158, 90] width 104 height 33
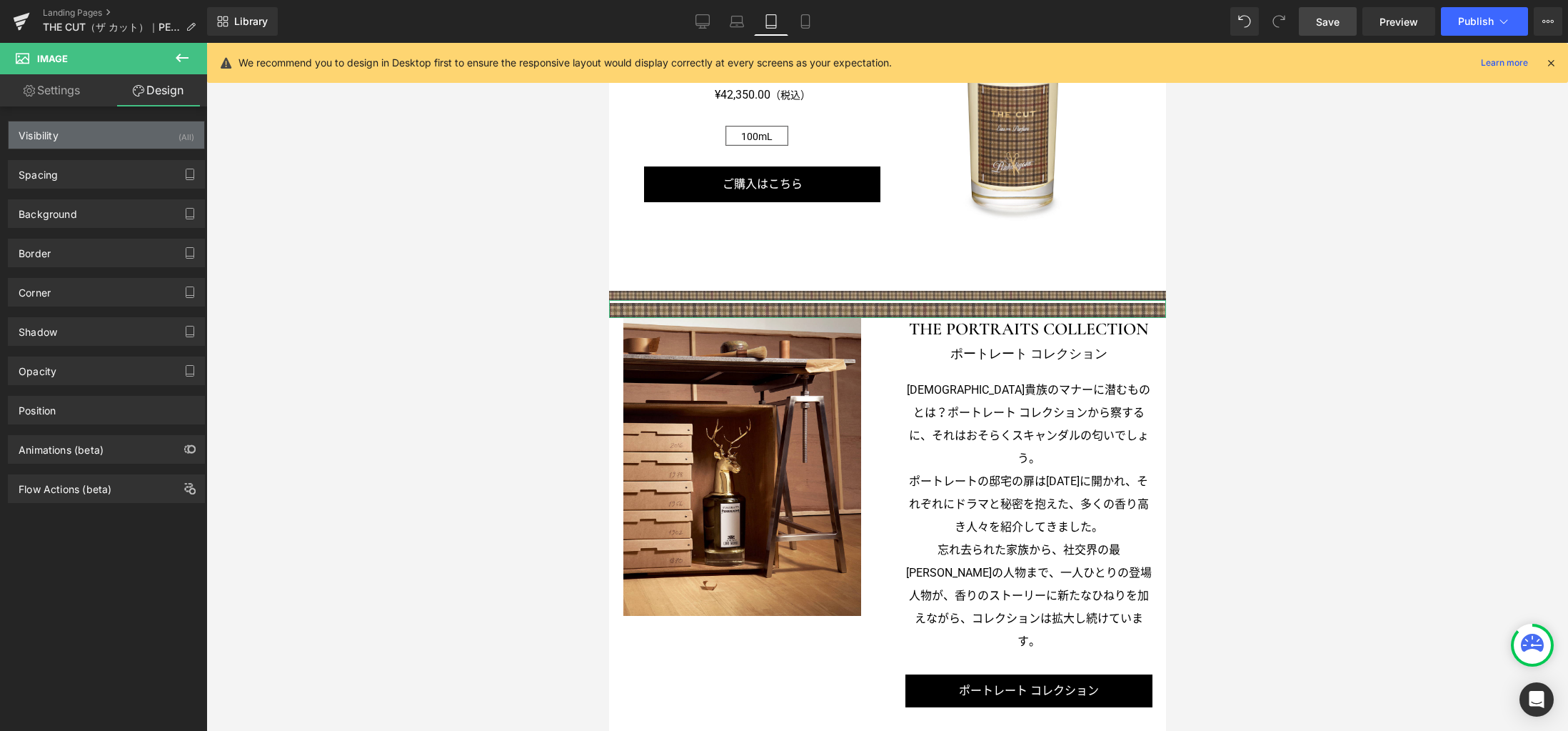
click at [122, 141] on div "Visibility (All)" at bounding box center [106, 135] width 196 height 27
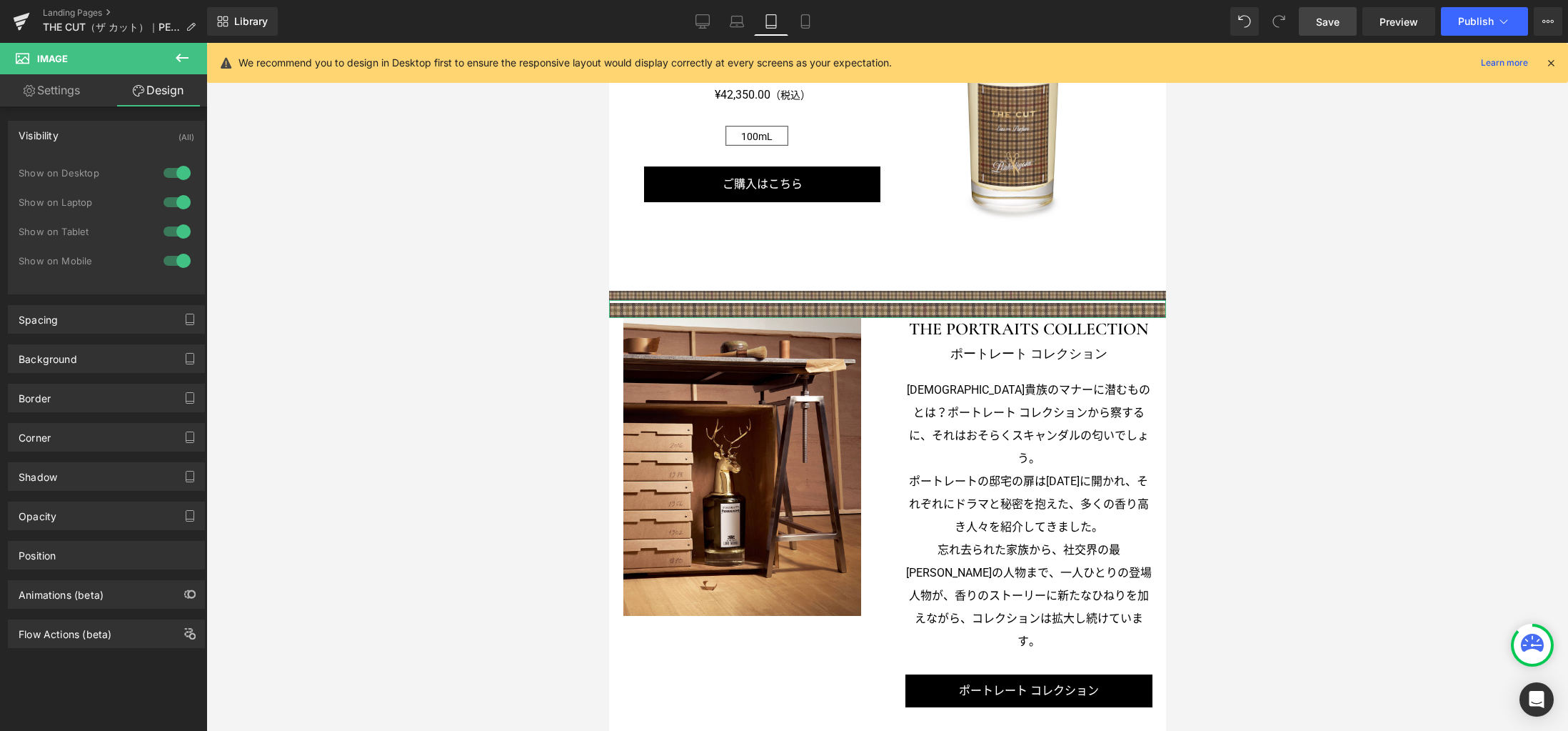
click at [185, 174] on div at bounding box center [177, 173] width 34 height 23
click at [177, 261] on div at bounding box center [177, 260] width 34 height 23
click at [859, 286] on link "Image" at bounding box center [852, 292] width 44 height 17
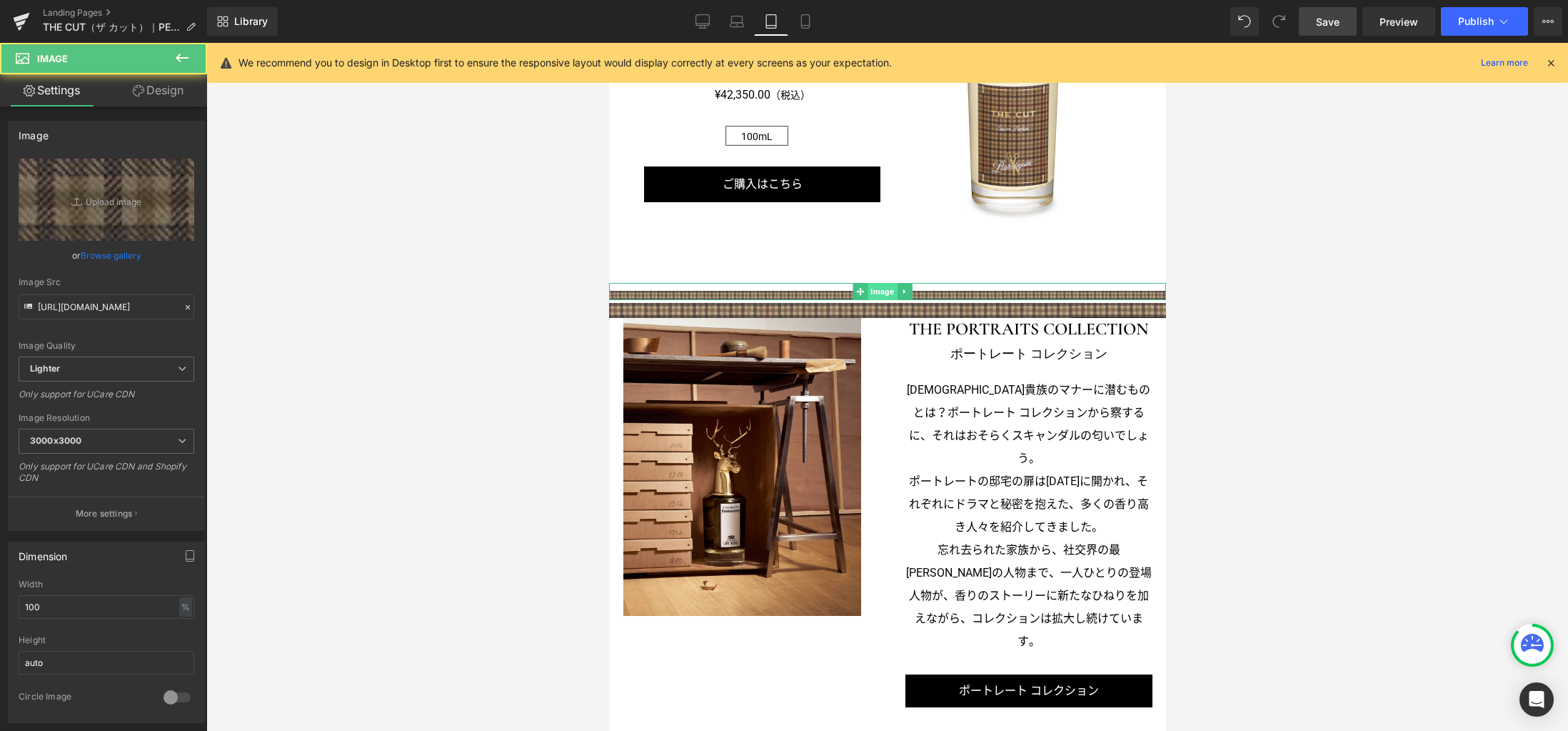
click at [883, 285] on span "Image" at bounding box center [881, 292] width 29 height 17
drag, startPoint x: 182, startPoint y: 92, endPoint x: 145, endPoint y: 121, distance: 47.0
click at [182, 93] on link "Design" at bounding box center [158, 90] width 104 height 33
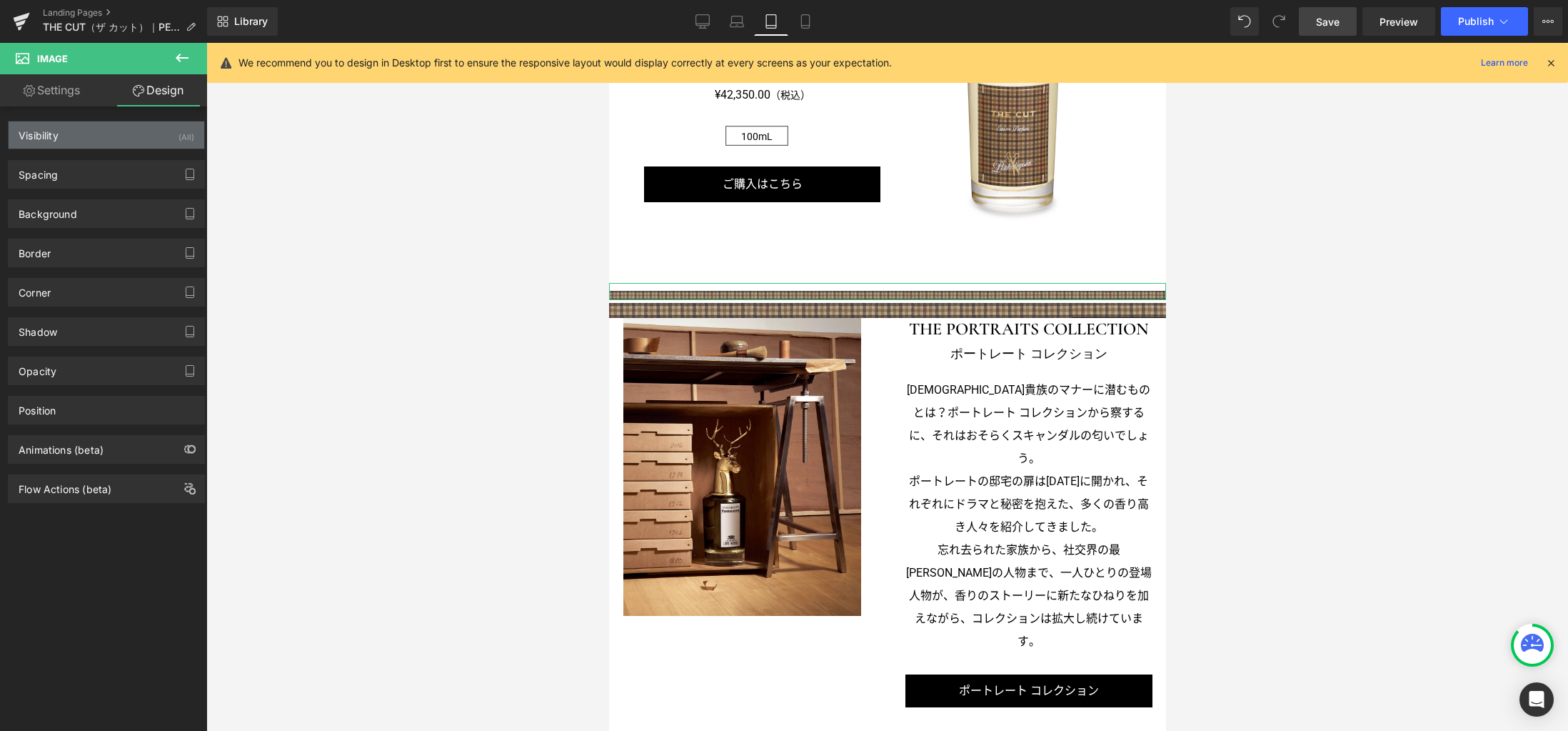
click at [141, 135] on div "Visibility (All)" at bounding box center [106, 135] width 196 height 27
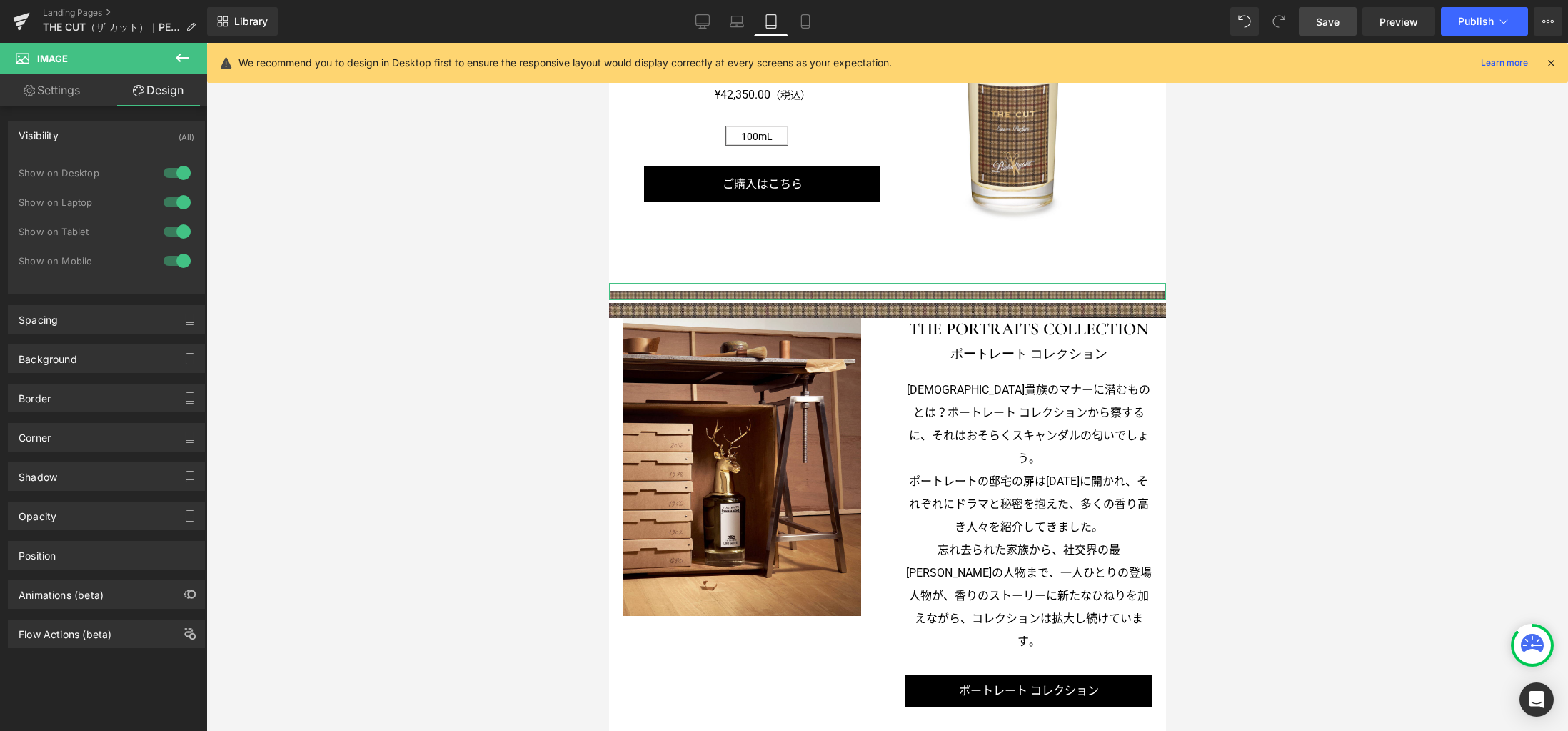
click at [174, 256] on div at bounding box center [177, 260] width 34 height 23
drag, startPoint x: 177, startPoint y: 233, endPoint x: 185, endPoint y: 214, distance: 20.6
click at [178, 233] on div at bounding box center [177, 232] width 34 height 23
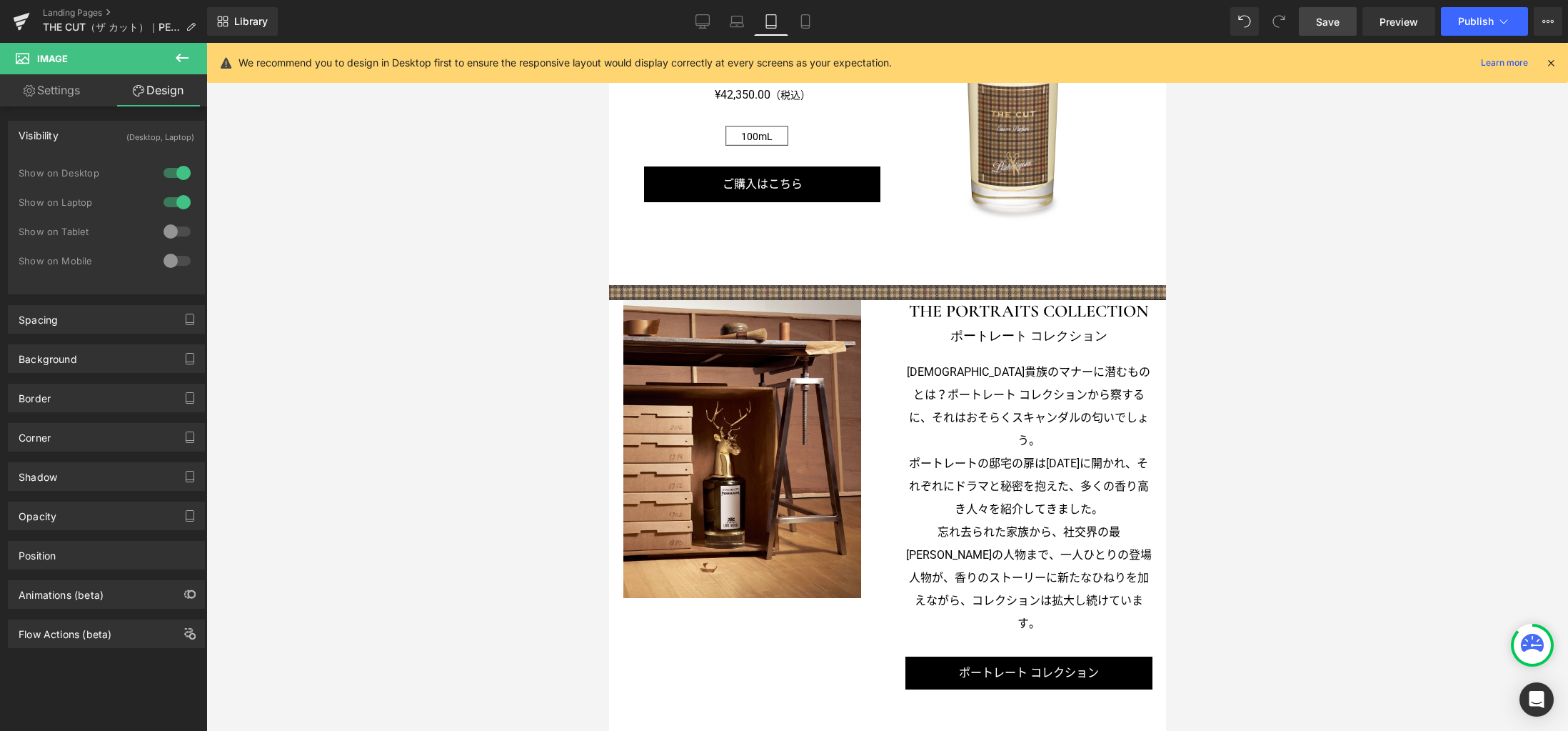
click at [181, 204] on div at bounding box center [177, 202] width 34 height 23
click at [727, 33] on link "Laptop" at bounding box center [736, 21] width 34 height 29
click at [728, 33] on link "Laptop" at bounding box center [736, 21] width 34 height 29
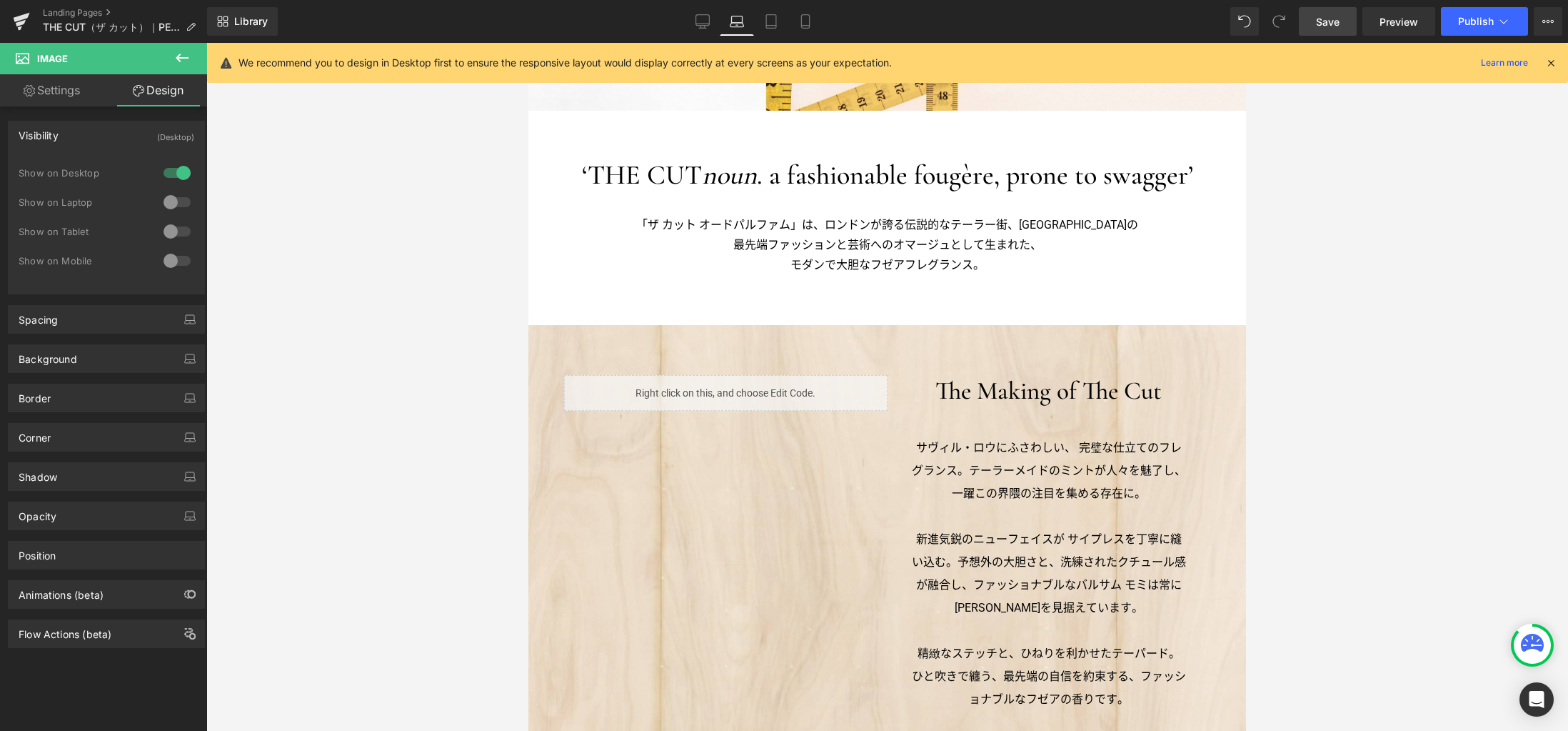
scroll to position [1189, 0]
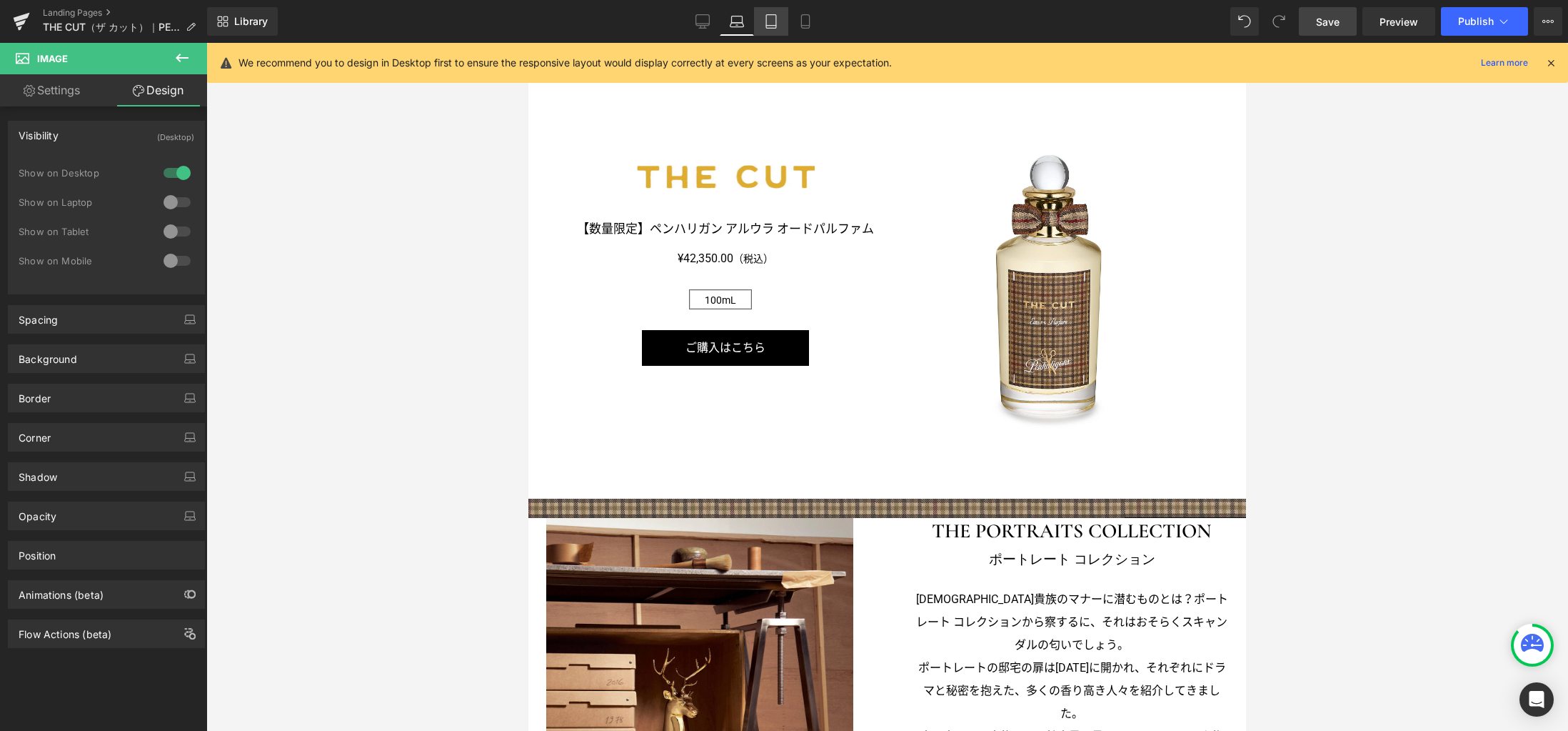
click at [773, 25] on icon at bounding box center [771, 21] width 14 height 14
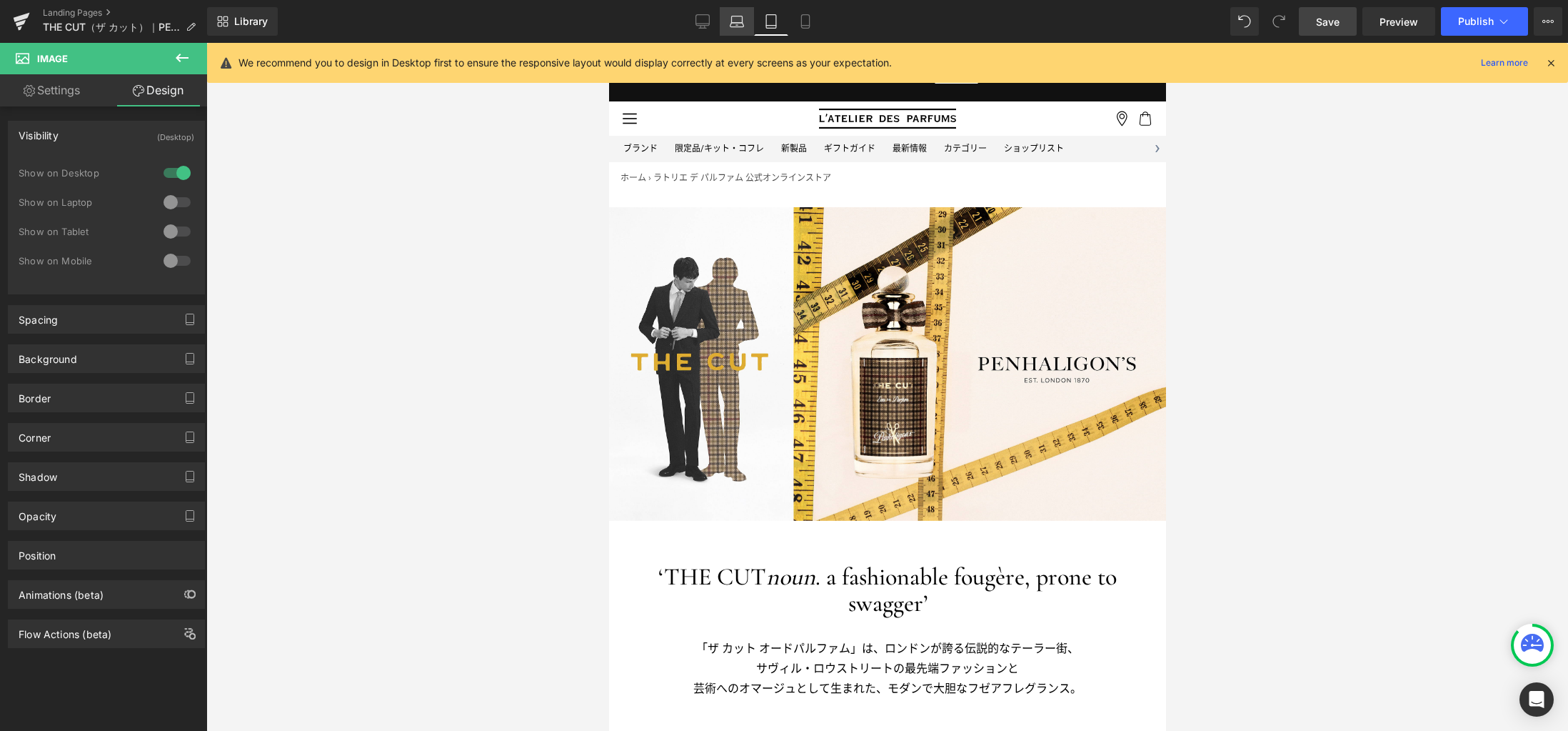
drag, startPoint x: 708, startPoint y: 21, endPoint x: 730, endPoint y: 25, distance: 22.4
click at [708, 22] on icon at bounding box center [703, 21] width 14 height 14
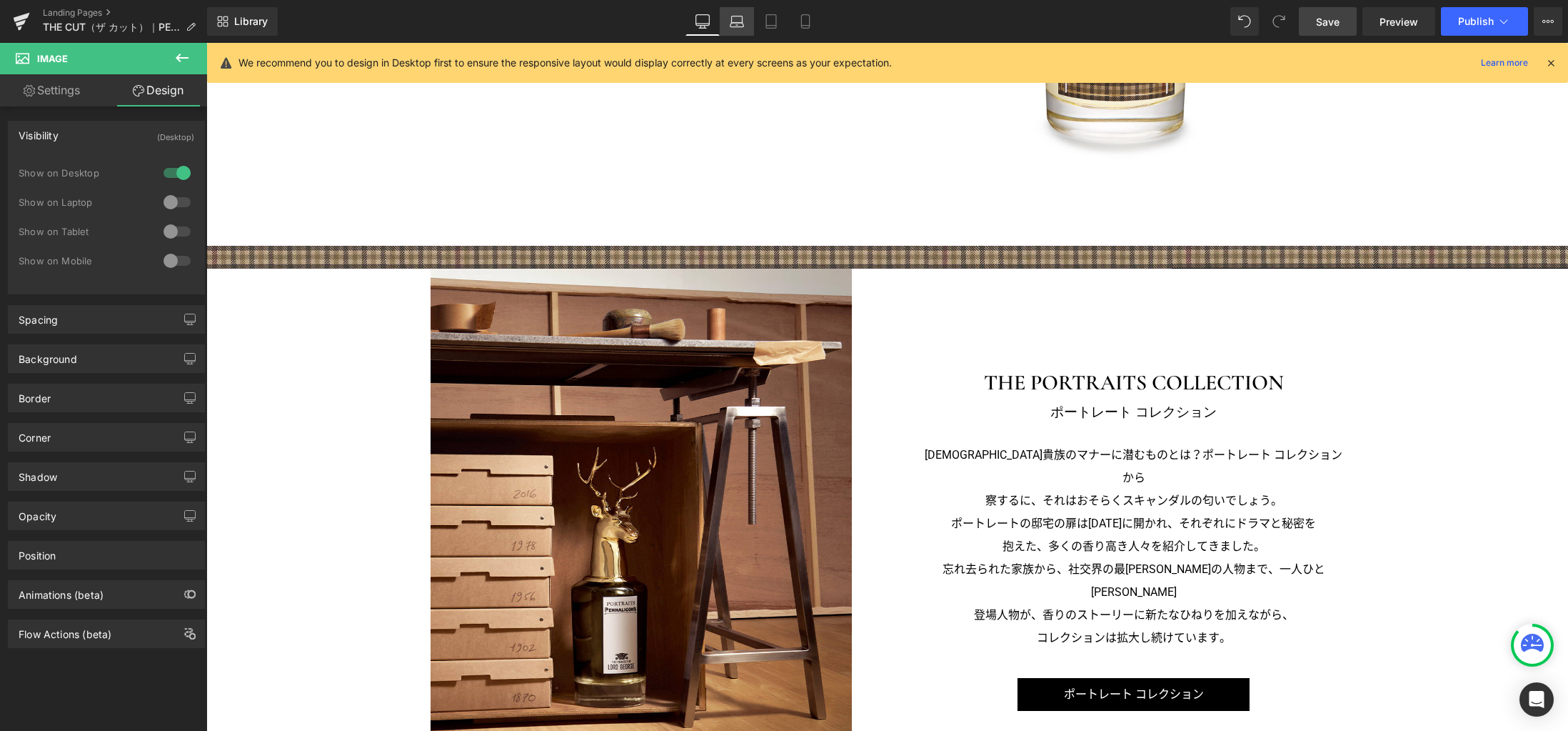
scroll to position [2077, 0]
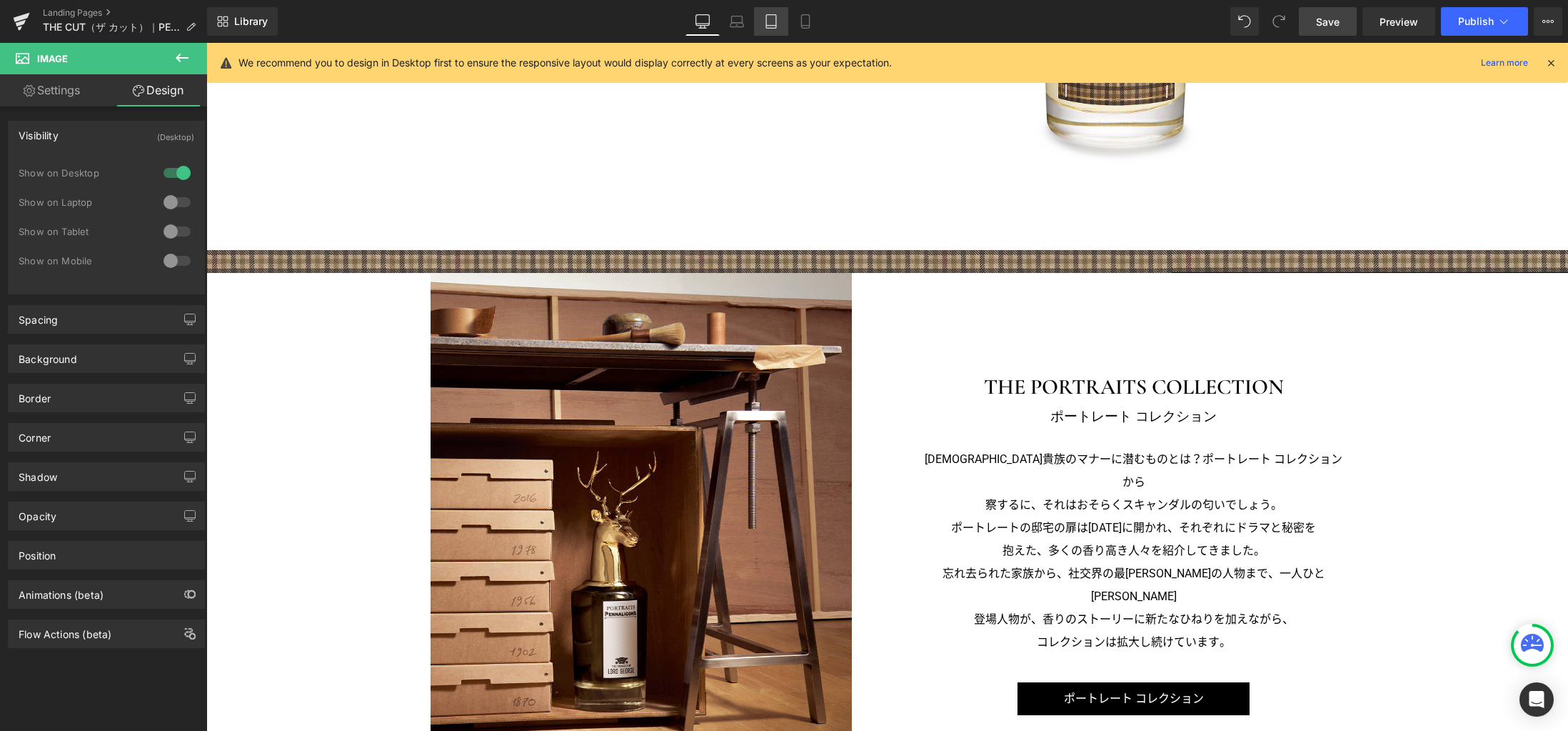
click at [778, 27] on icon at bounding box center [771, 21] width 14 height 14
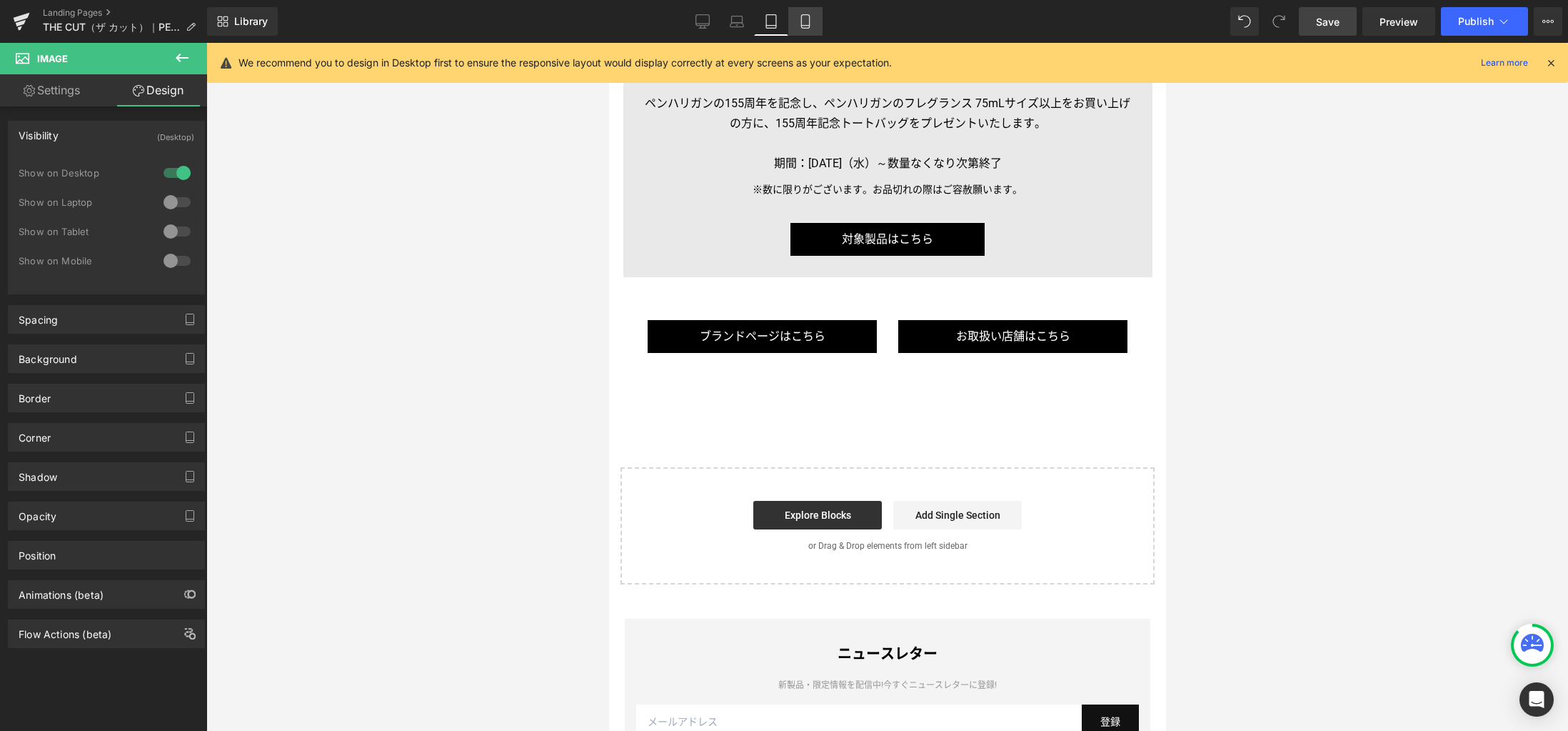
scroll to position [0, 0]
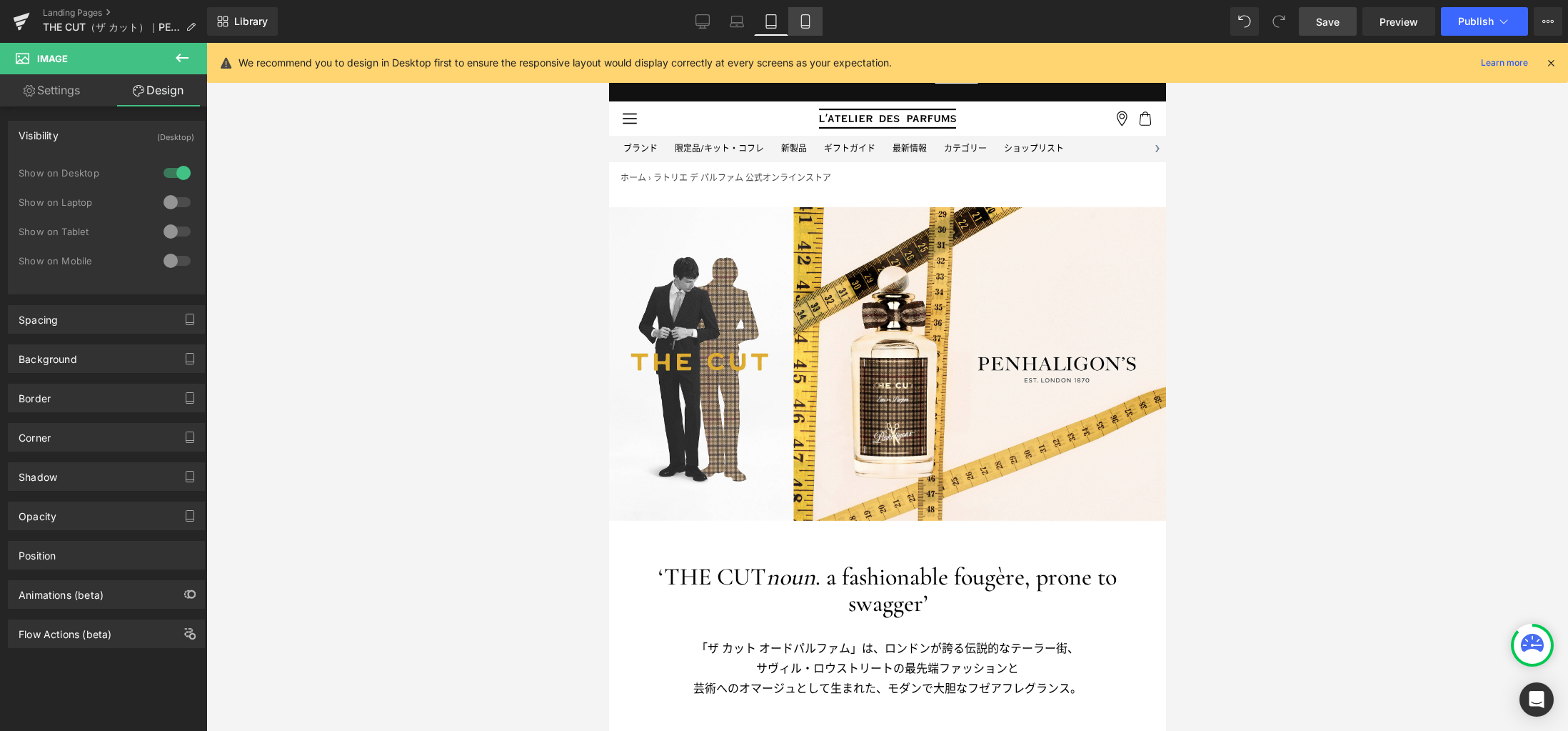
click at [804, 25] on icon at bounding box center [805, 25] width 8 height 0
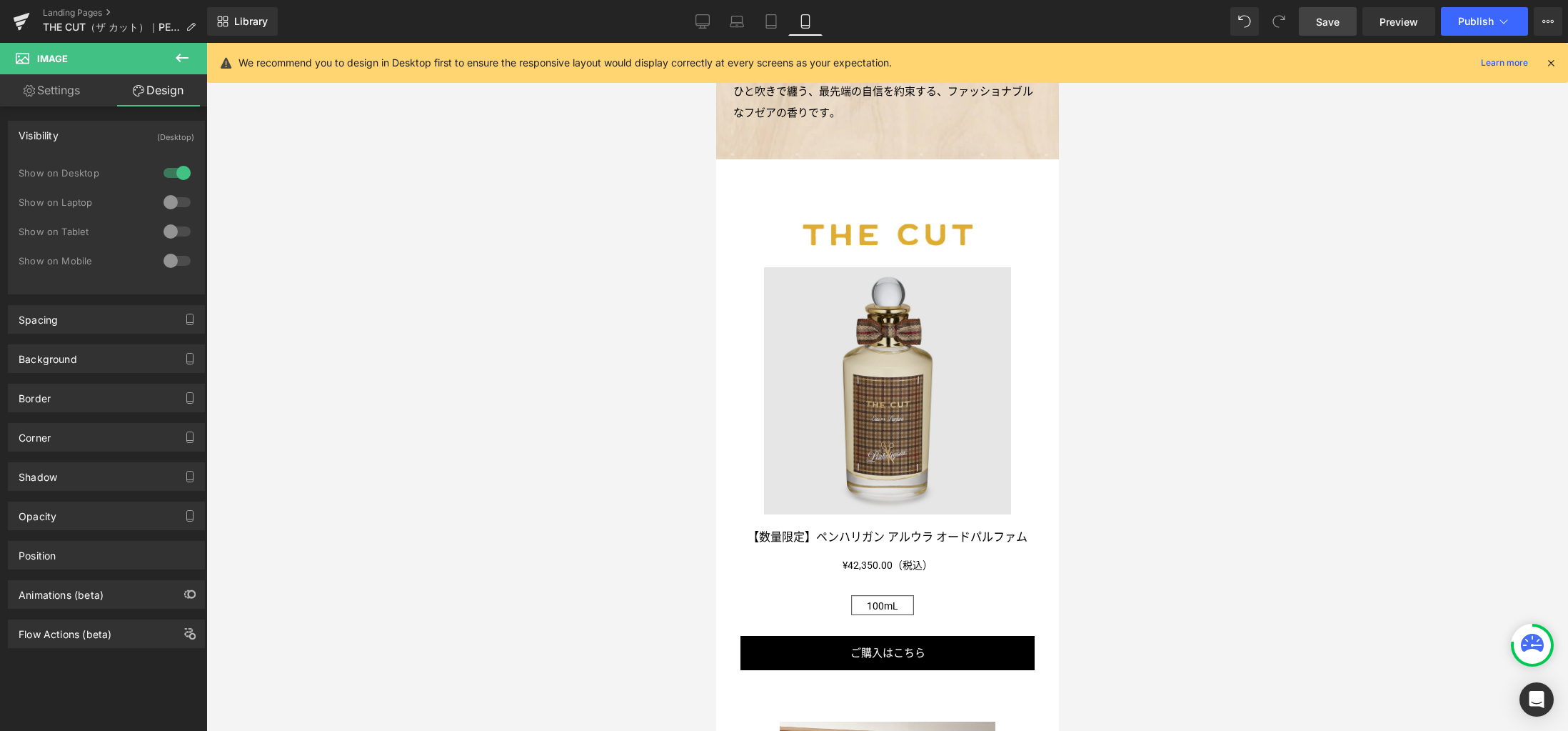
scroll to position [1124, 0]
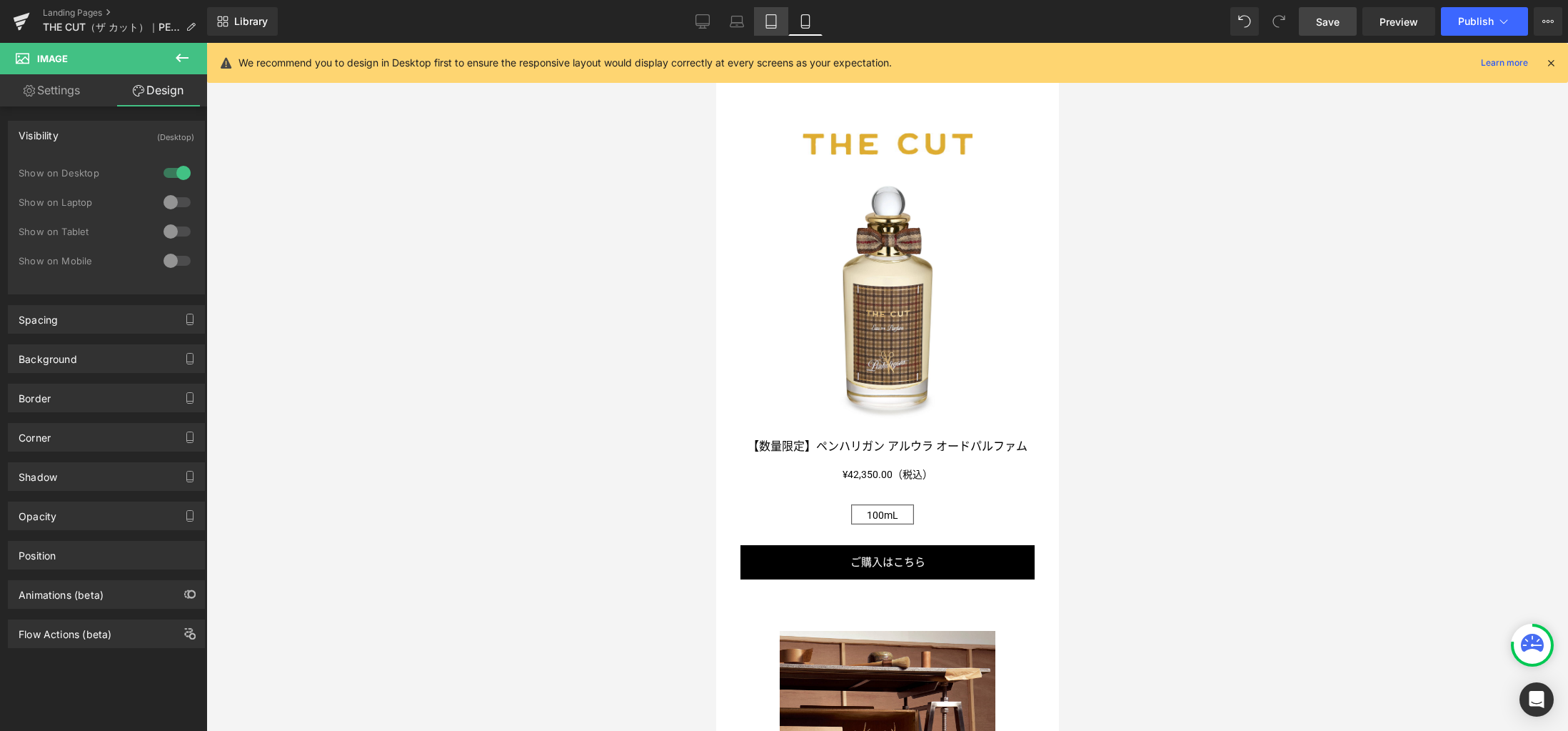
click at [776, 18] on icon at bounding box center [771, 21] width 14 height 14
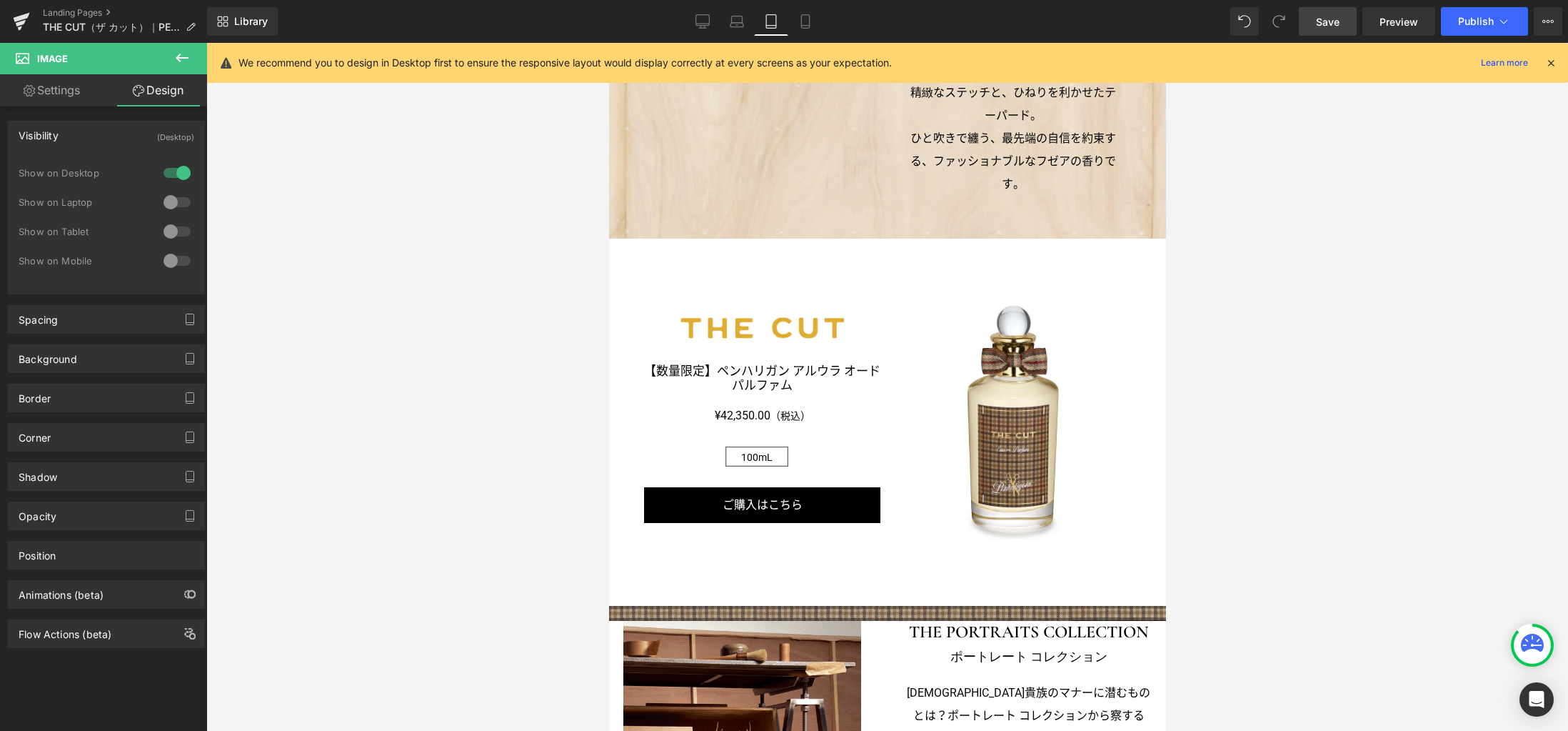
scroll to position [1236, 0]
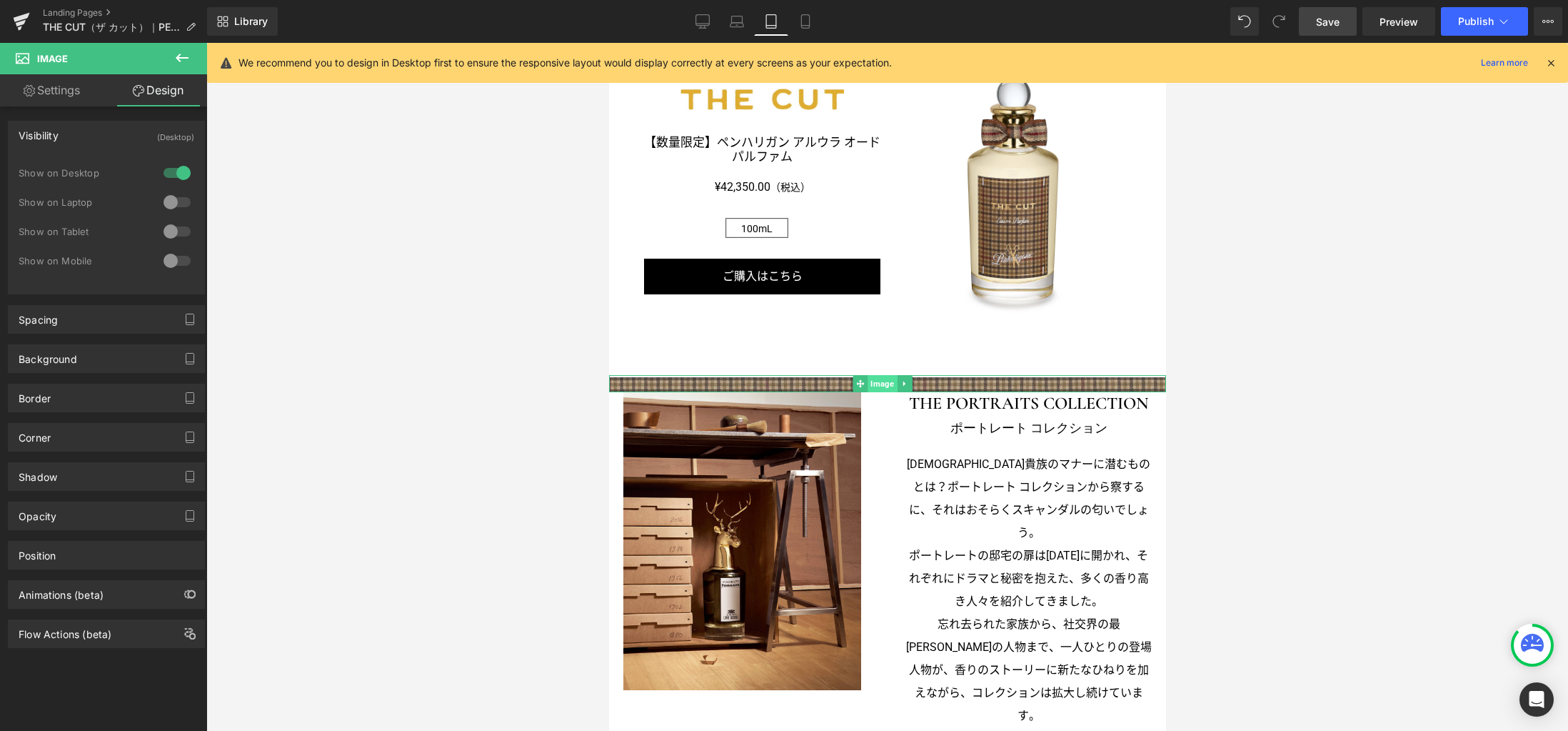
click at [890, 378] on span "Image" at bounding box center [881, 384] width 29 height 17
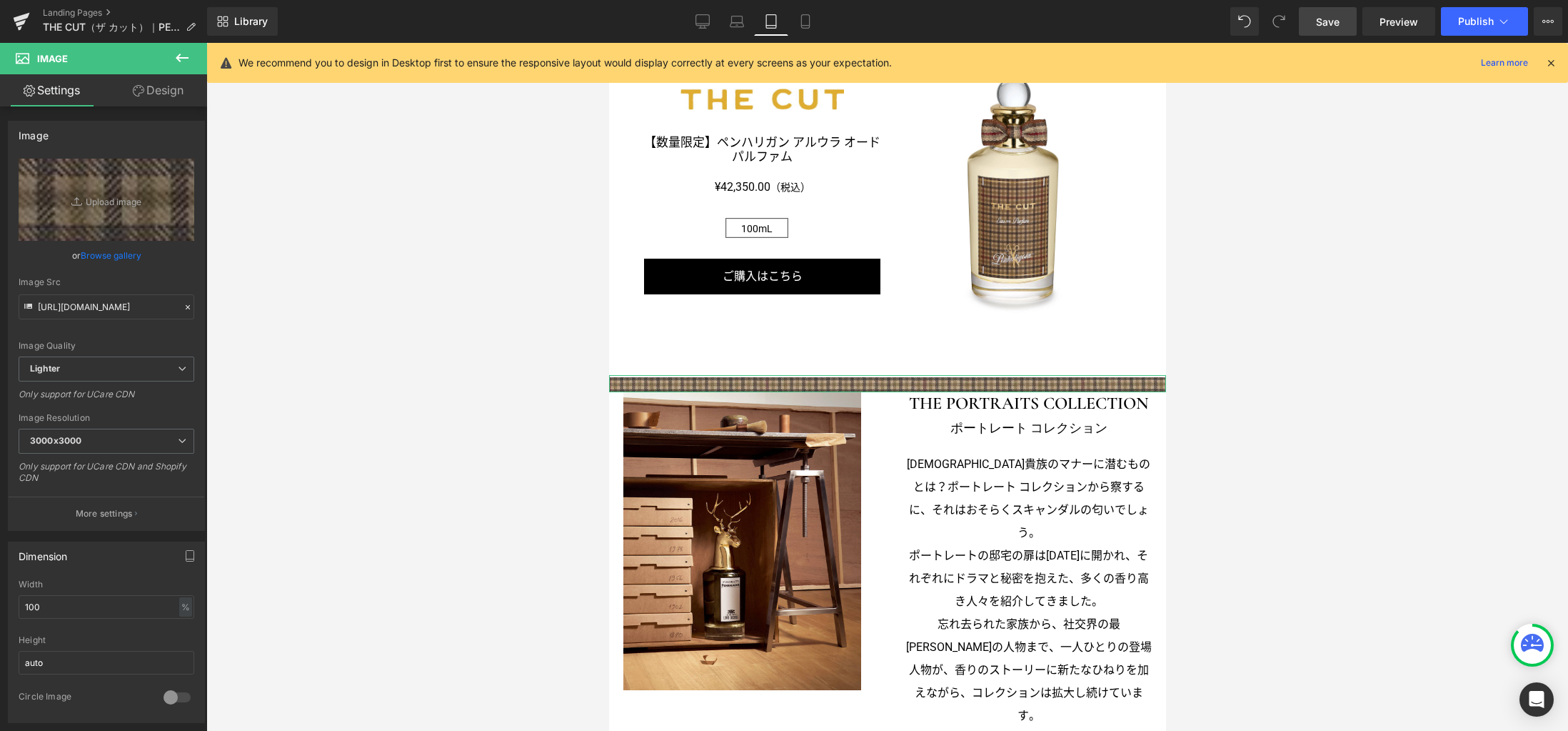
drag, startPoint x: 169, startPoint y: 90, endPoint x: 147, endPoint y: 118, distance: 35.6
click at [168, 90] on link "Design" at bounding box center [158, 90] width 104 height 33
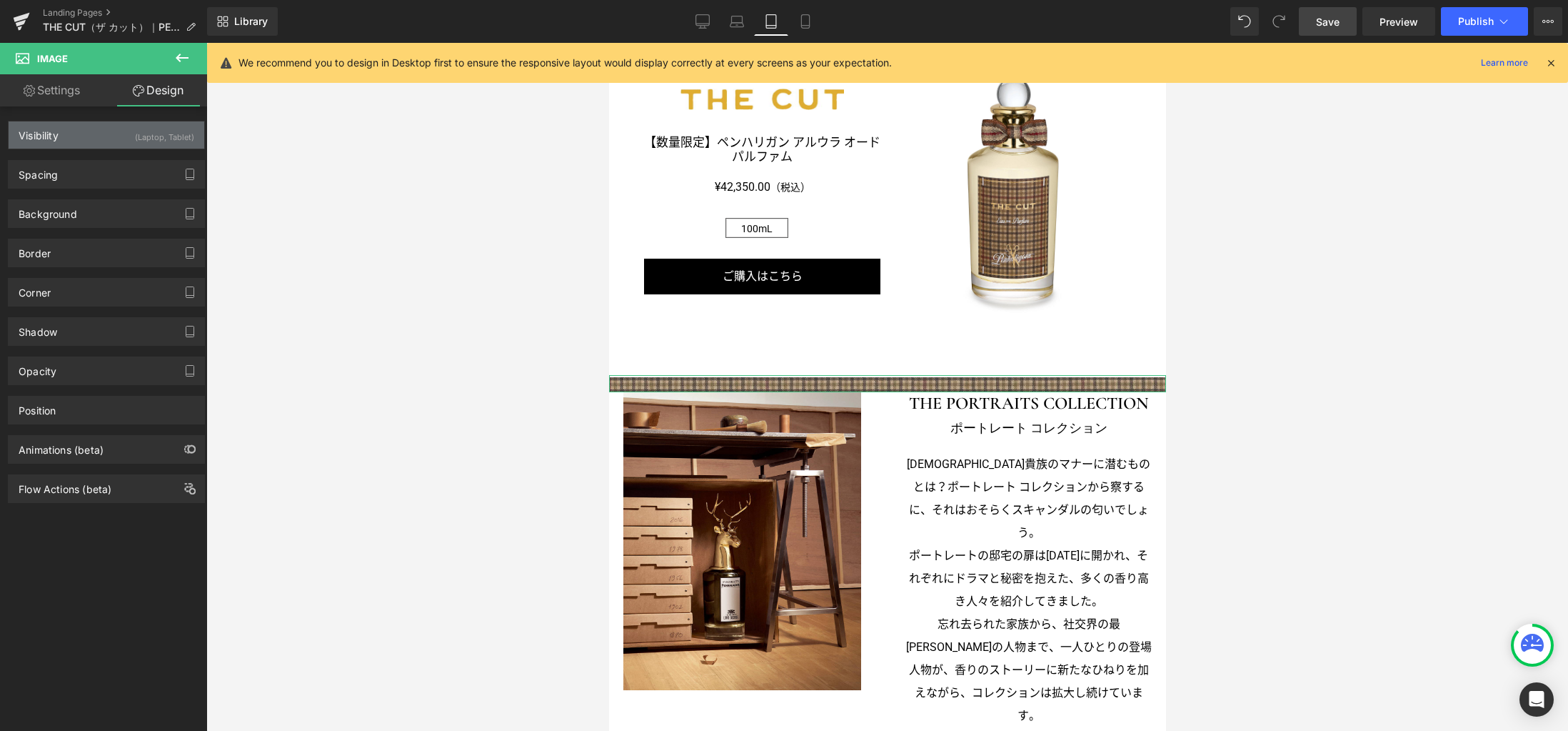
click at [135, 136] on div "(Laptop, Tablet)" at bounding box center [164, 133] width 59 height 24
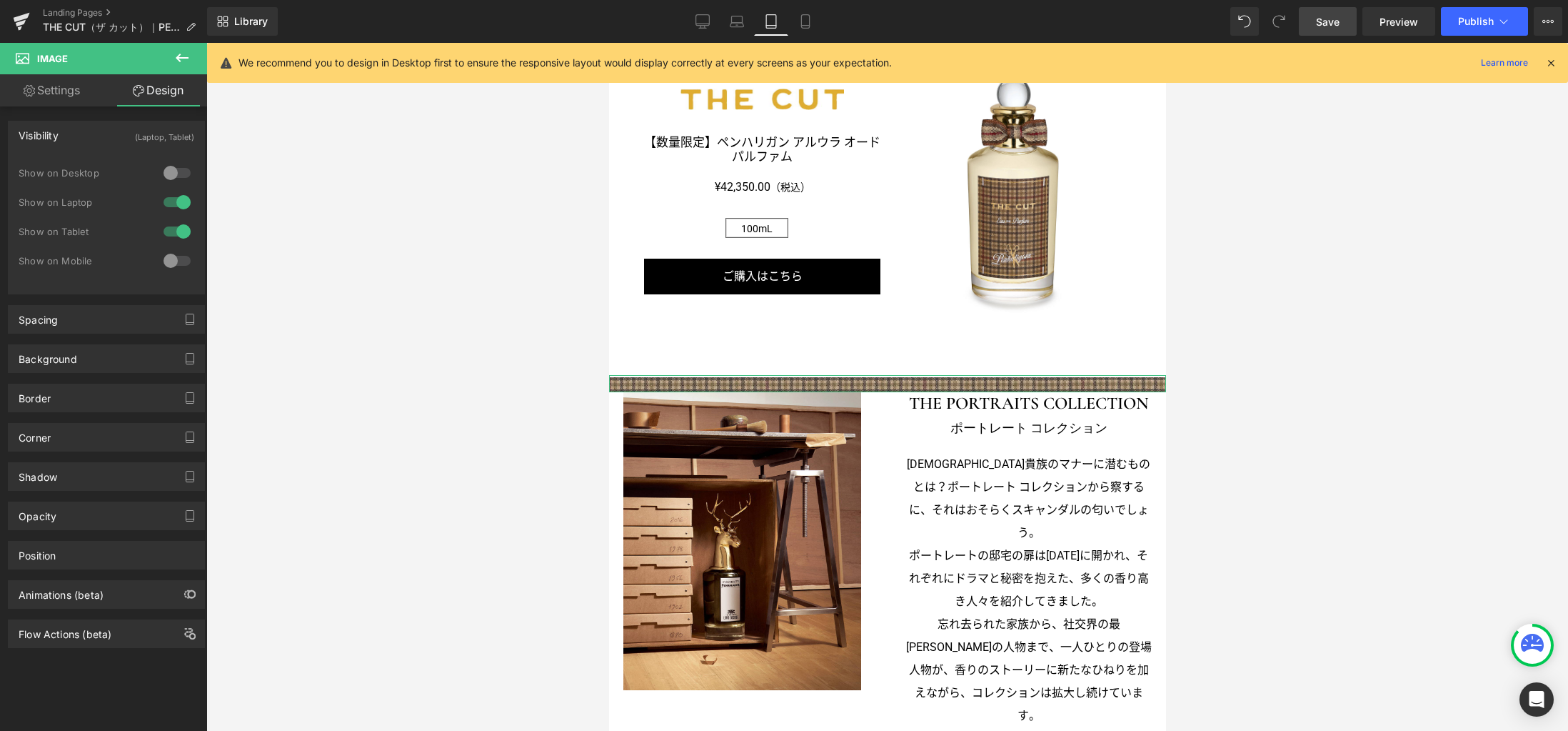
click at [166, 258] on div at bounding box center [177, 260] width 34 height 23
click at [802, 20] on icon at bounding box center [805, 21] width 8 height 13
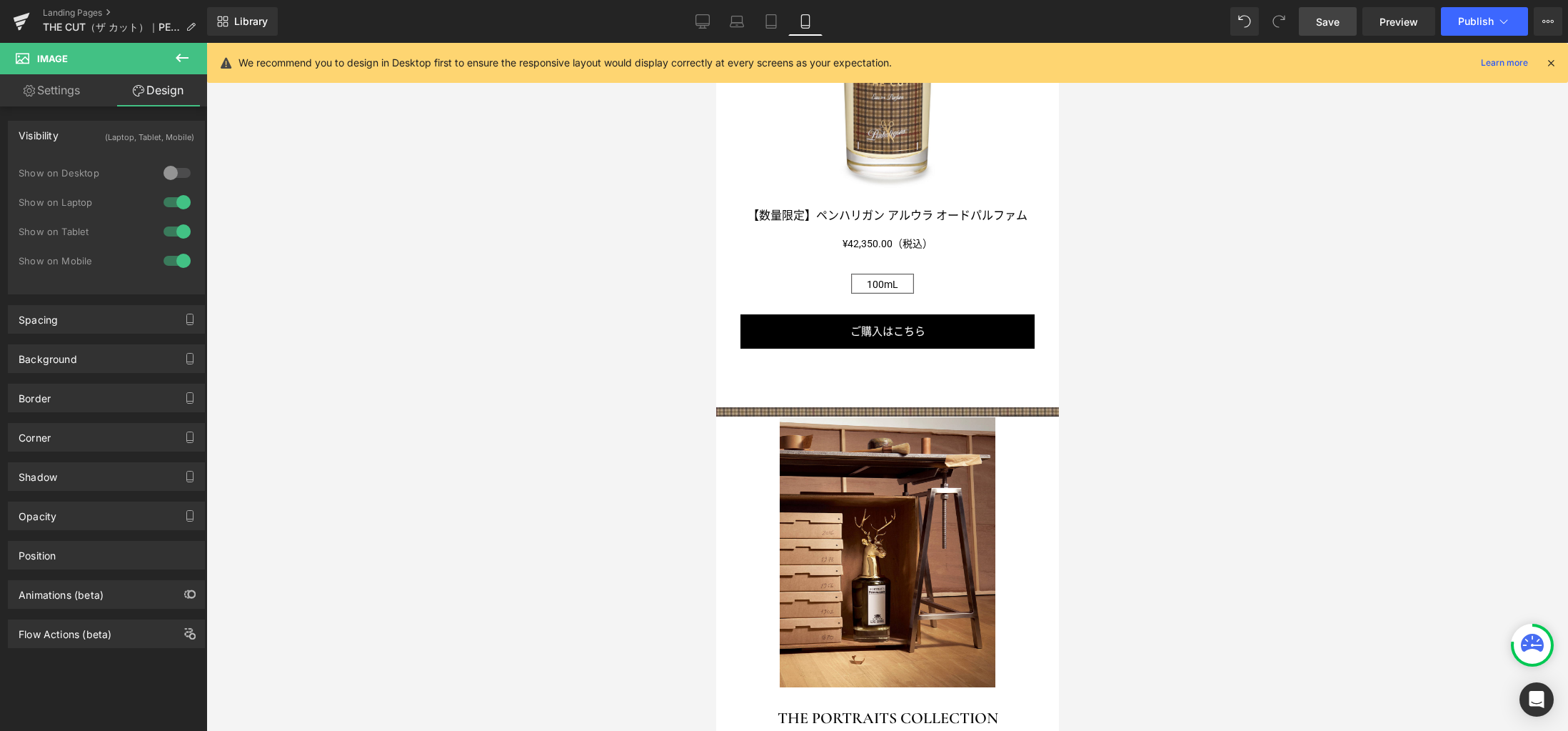
scroll to position [1354, 0]
click at [902, 404] on icon at bounding box center [903, 408] width 8 height 9
click at [898, 404] on icon at bounding box center [896, 408] width 8 height 9
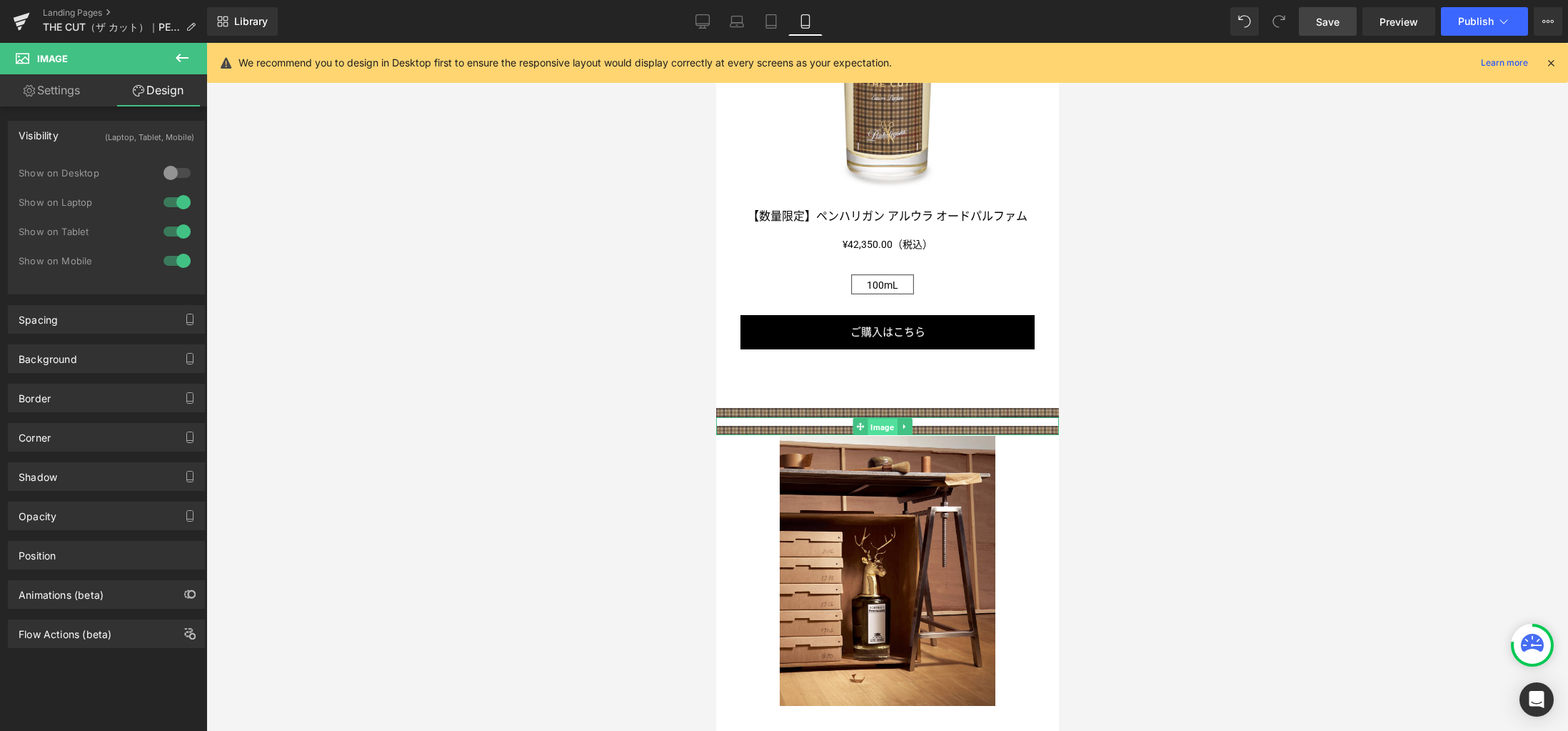
click at [884, 418] on span "Image" at bounding box center [881, 427] width 29 height 17
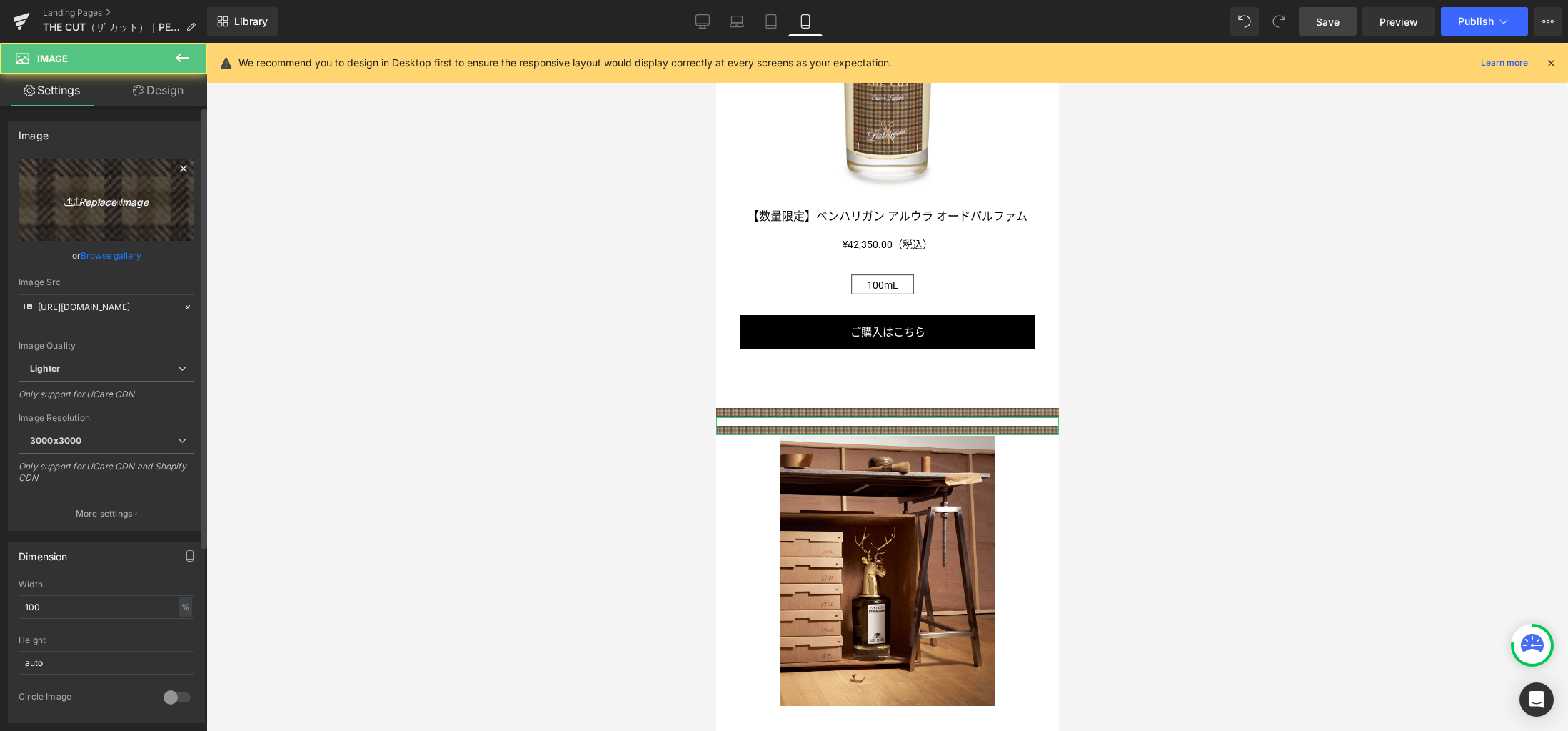
click at [124, 184] on link "Replace Image" at bounding box center [106, 200] width 176 height 82
type input "C:\fakepath\line_sp.jpg"
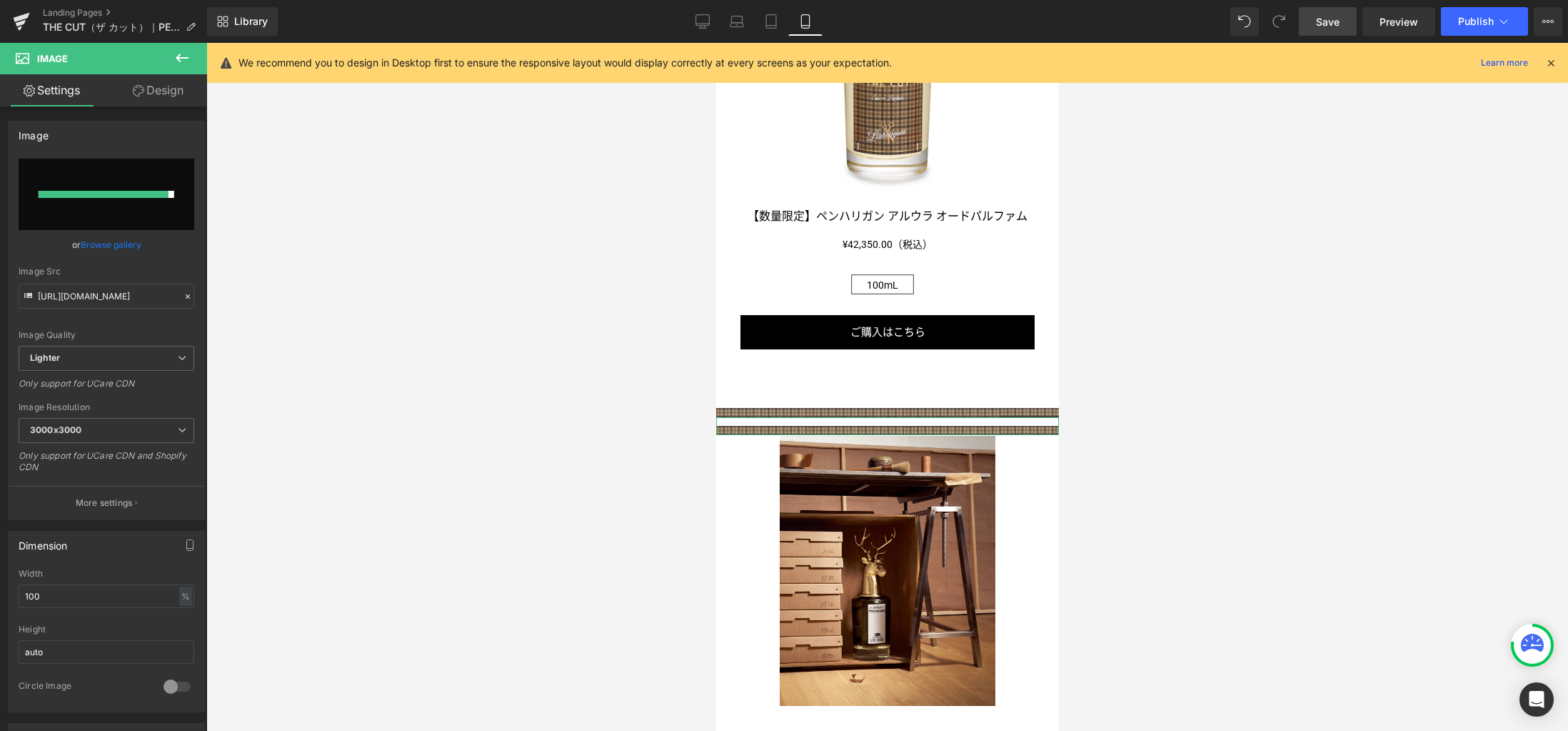
type input "https://ucarecdn.com/9c4c76f6-bd1a-46a6-bd2a-386d1685abea/-/format/auto/-/previ…"
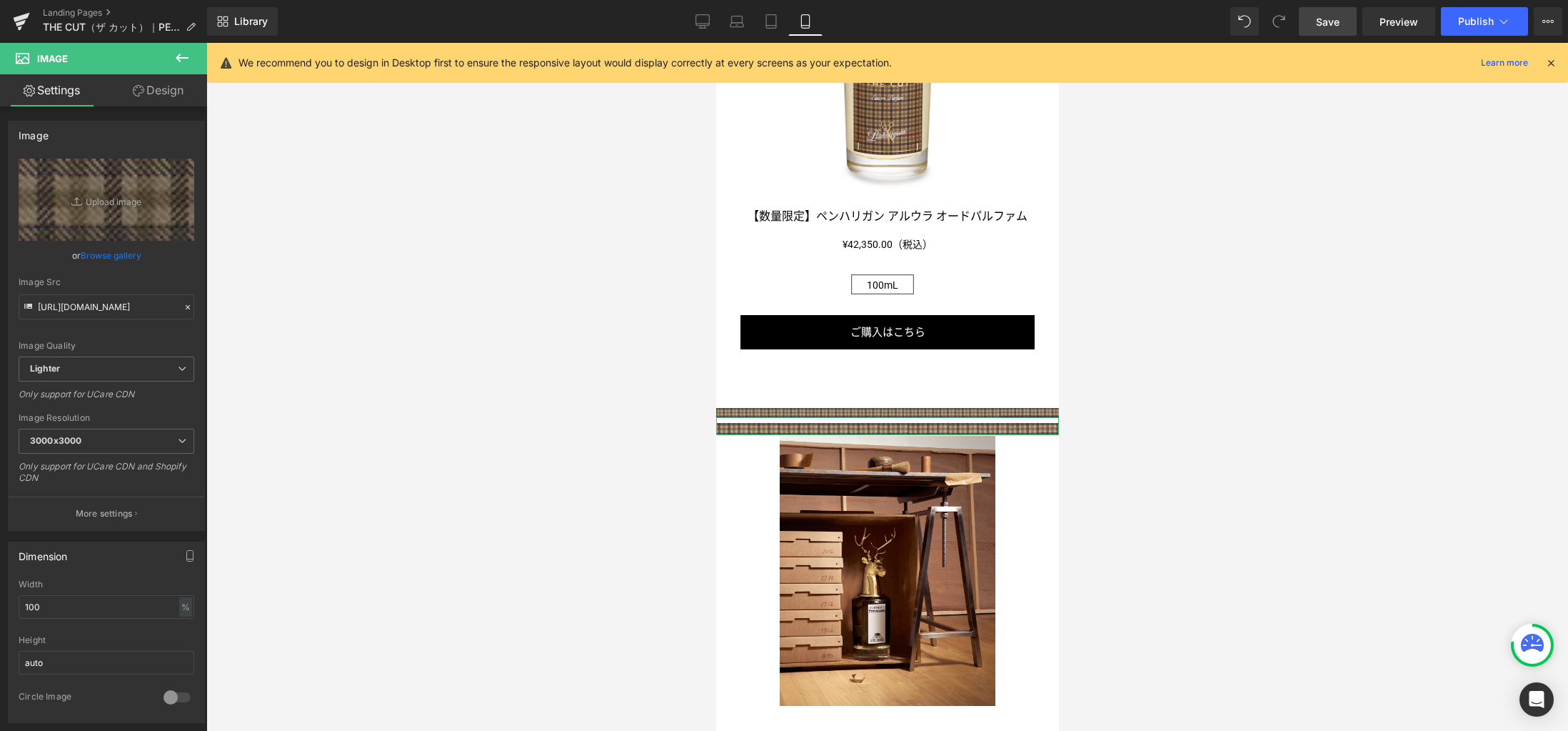
click at [169, 88] on link "Design" at bounding box center [158, 90] width 104 height 33
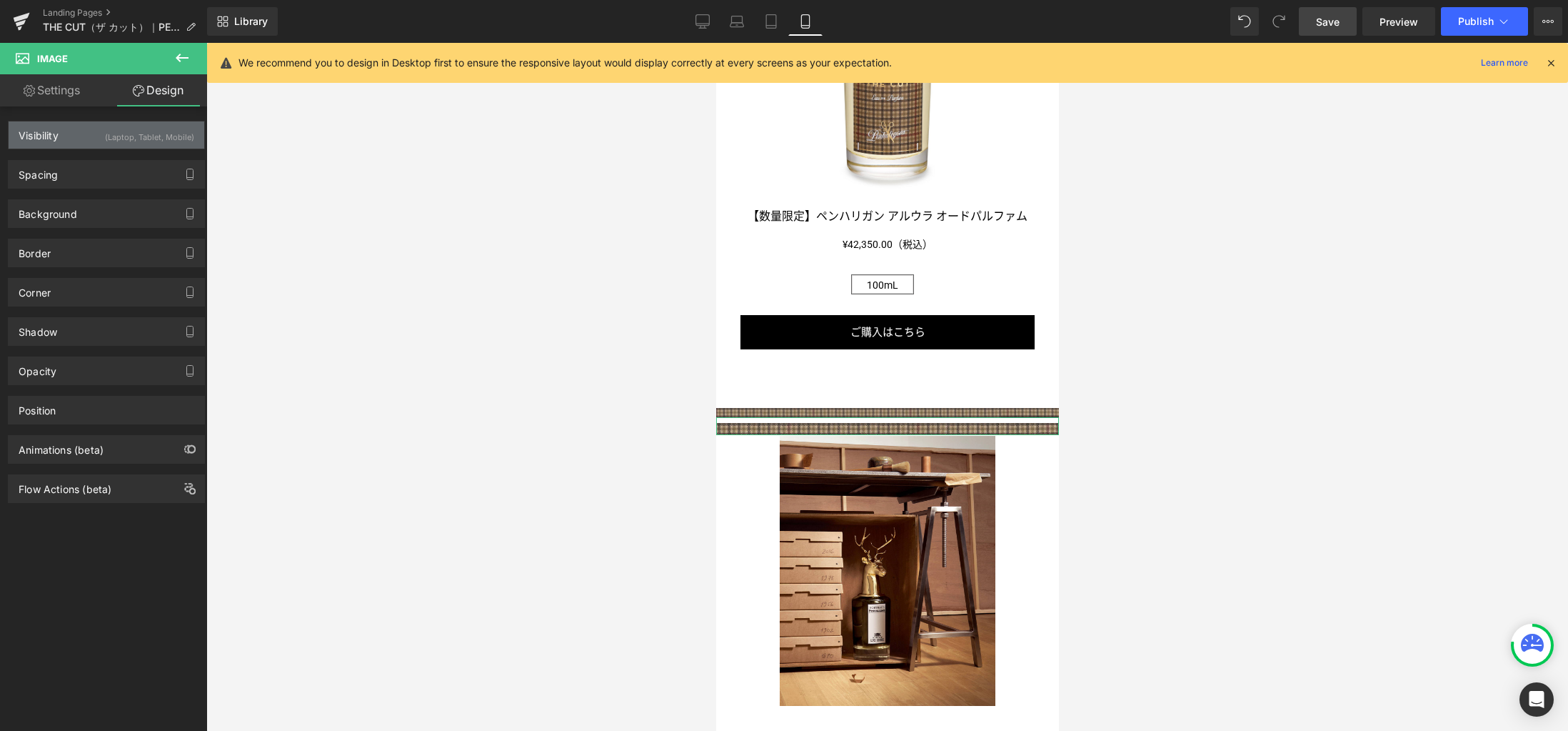
click at [153, 139] on div "(Laptop, Tablet, Mobile)" at bounding box center [149, 133] width 90 height 24
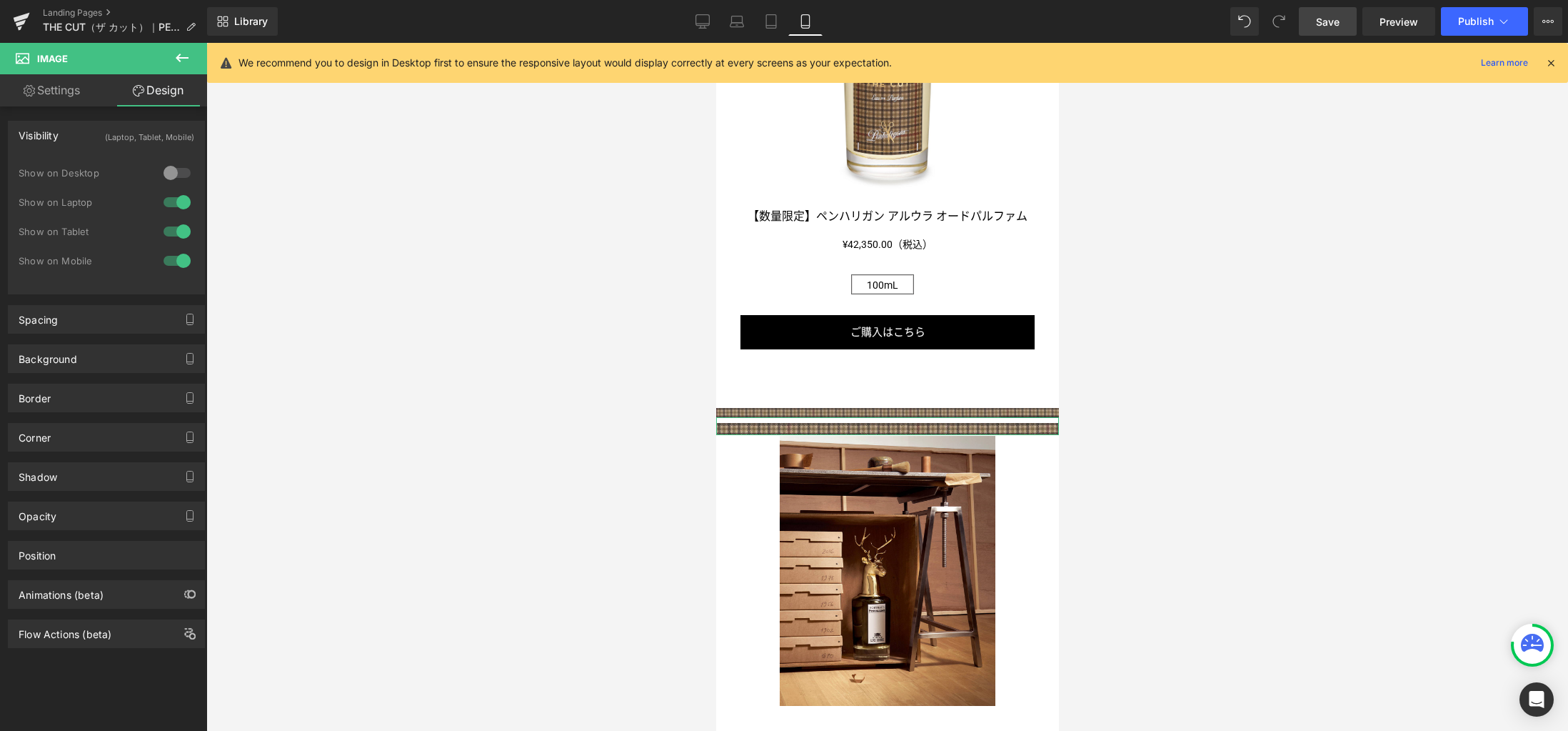
drag, startPoint x: 177, startPoint y: 238, endPoint x: 181, endPoint y: 231, distance: 8.1
click at [177, 238] on div at bounding box center [177, 232] width 34 height 23
drag, startPoint x: 177, startPoint y: 201, endPoint x: 233, endPoint y: 224, distance: 60.5
click at [177, 201] on div at bounding box center [177, 202] width 34 height 23
click at [864, 400] on link "Image" at bounding box center [852, 409] width 44 height 17
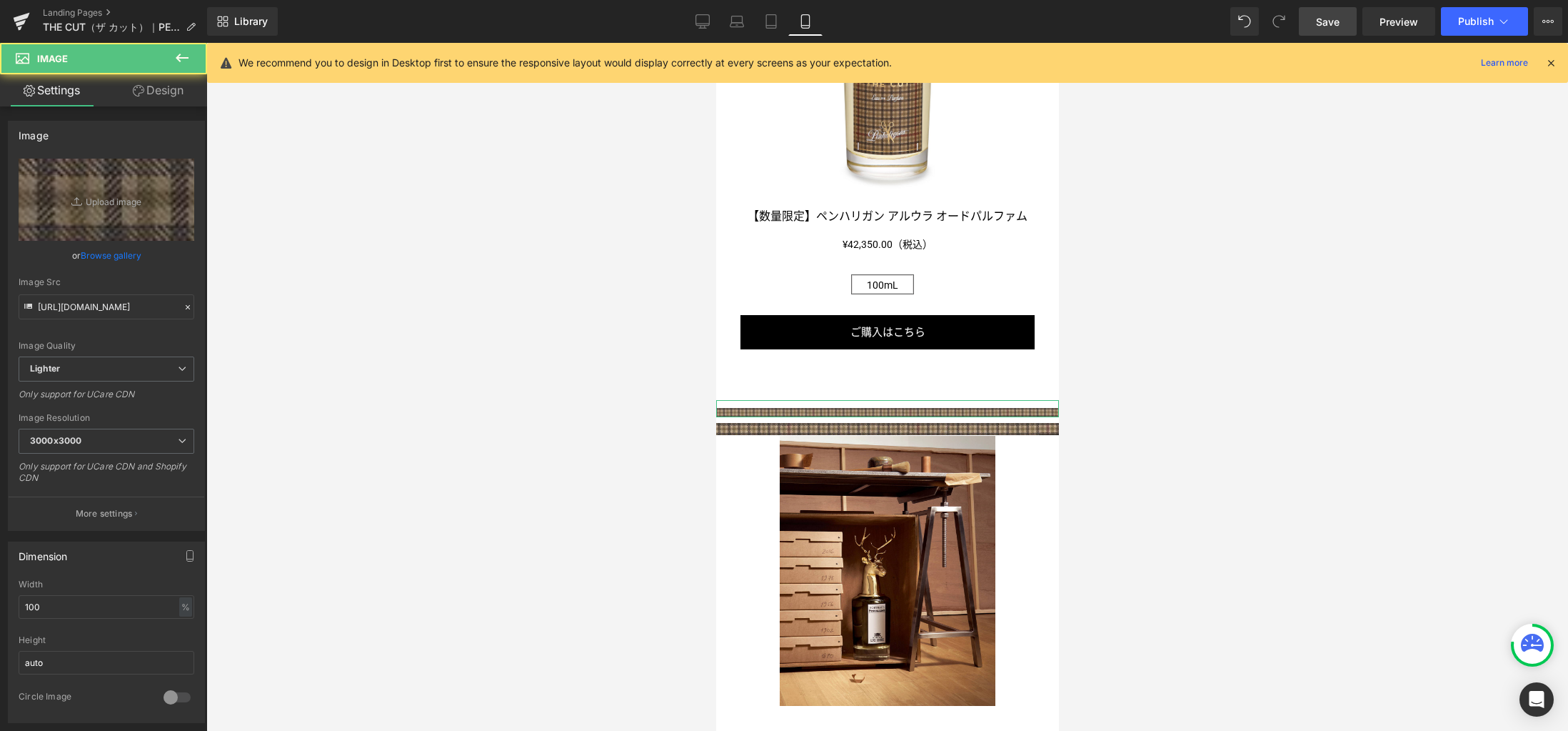
click at [162, 90] on link "Design" at bounding box center [158, 90] width 104 height 33
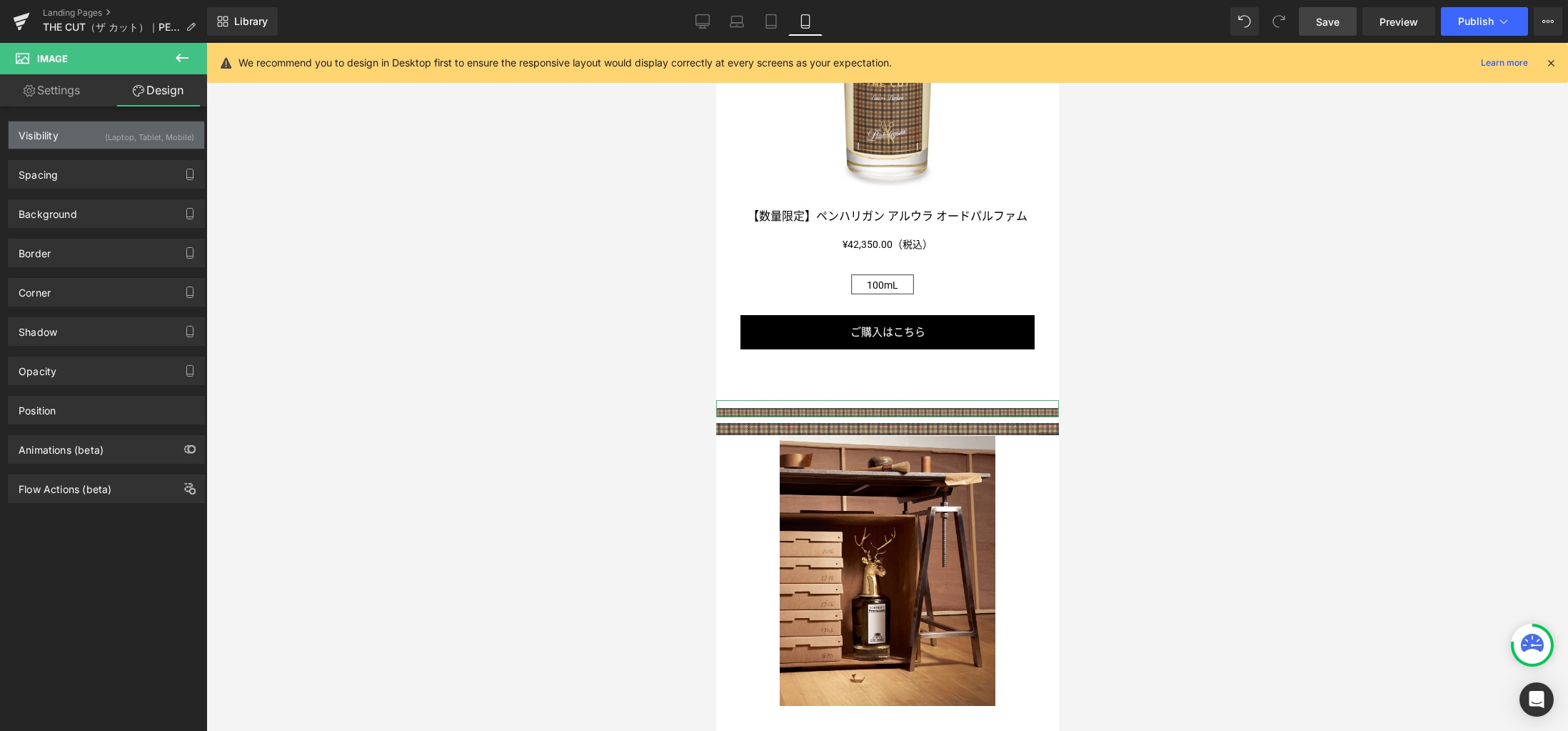
click at [114, 135] on div "(Laptop, Tablet, Mobile)" at bounding box center [149, 133] width 90 height 24
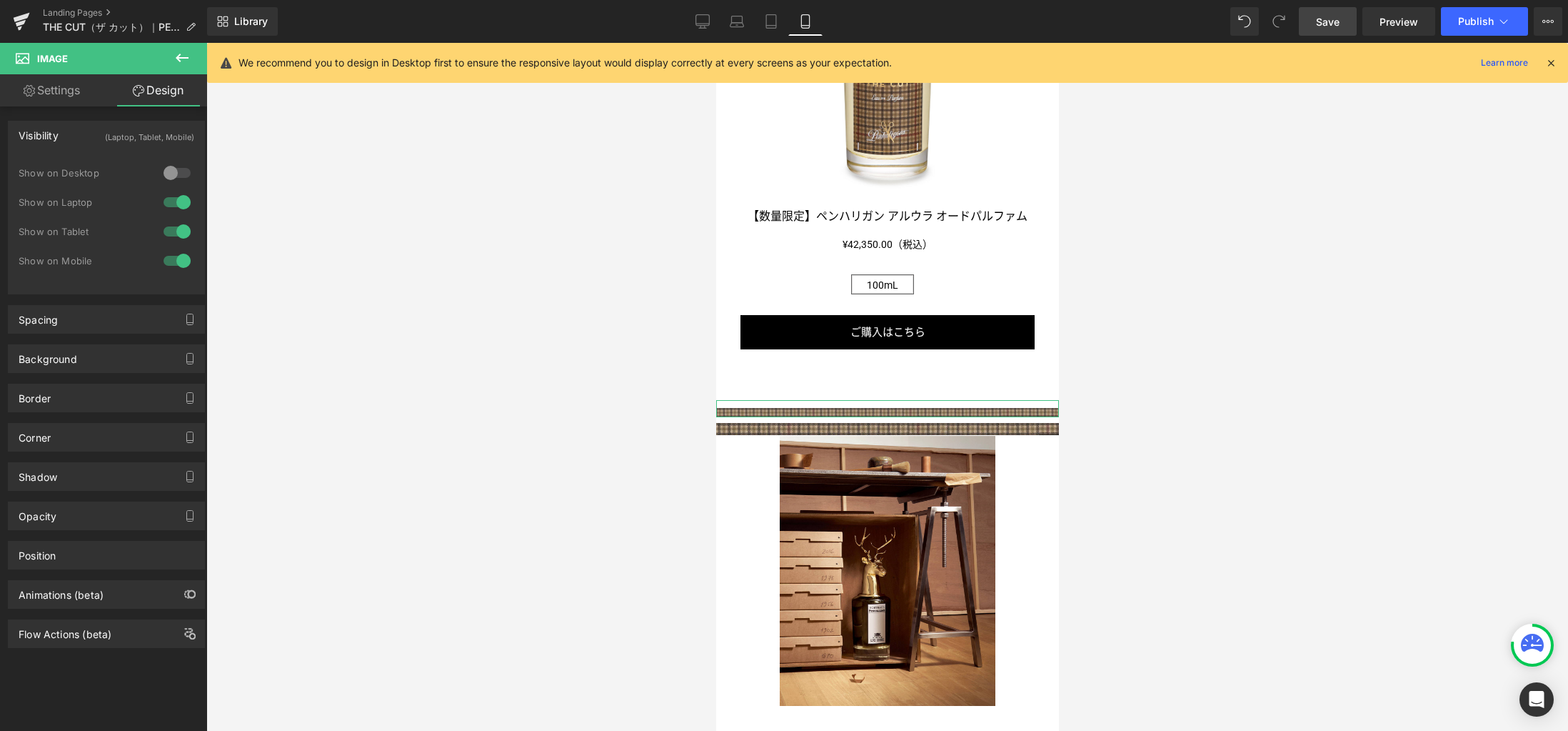
drag, startPoint x: 177, startPoint y: 261, endPoint x: 212, endPoint y: 249, distance: 37.0
click at [177, 261] on div at bounding box center [177, 260] width 34 height 23
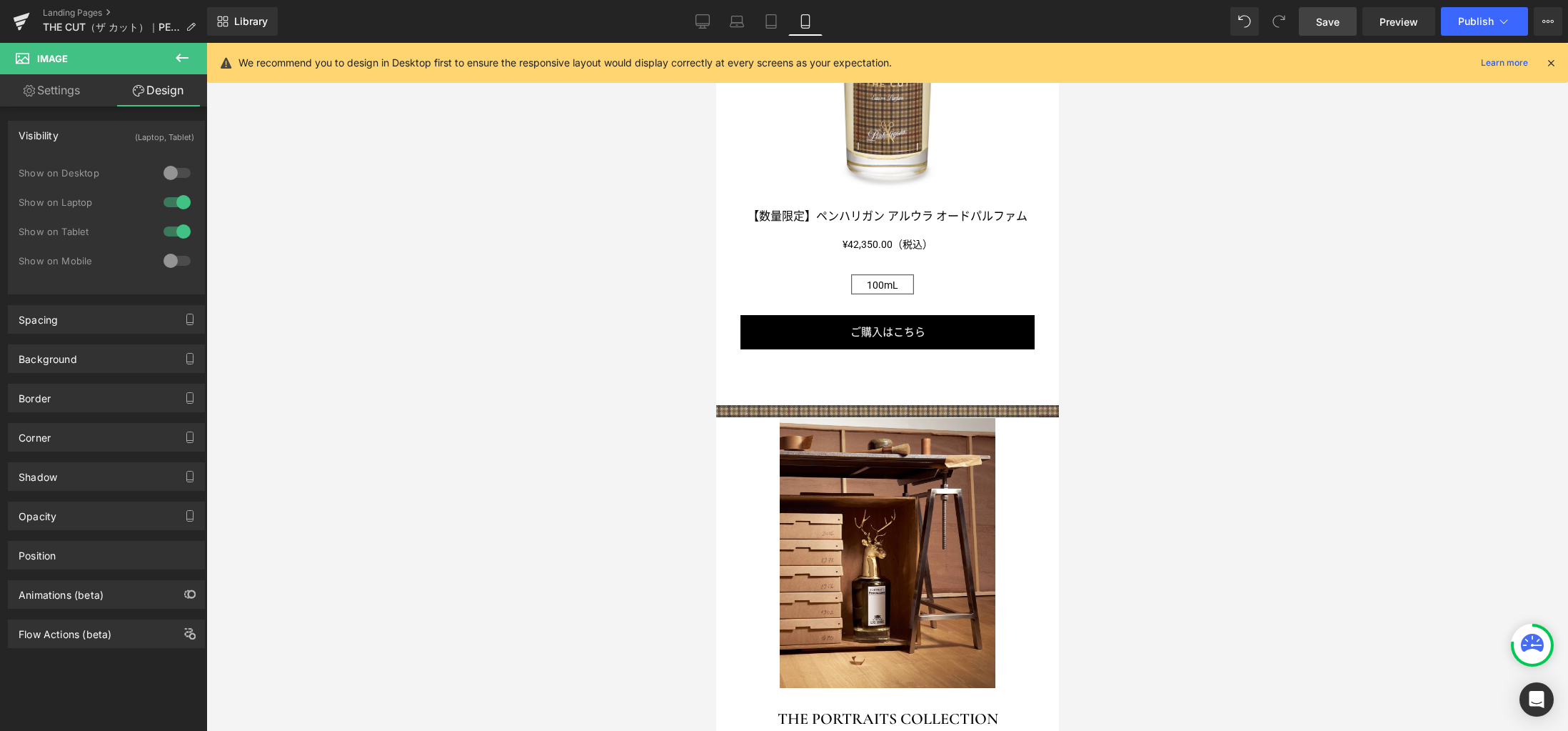
click at [880, 350] on div "Image Row Image Image Row ‘THE CUT noun . a fashionable fougère, prone to swagg…" at bounding box center [887, 224] width 342 height 2804
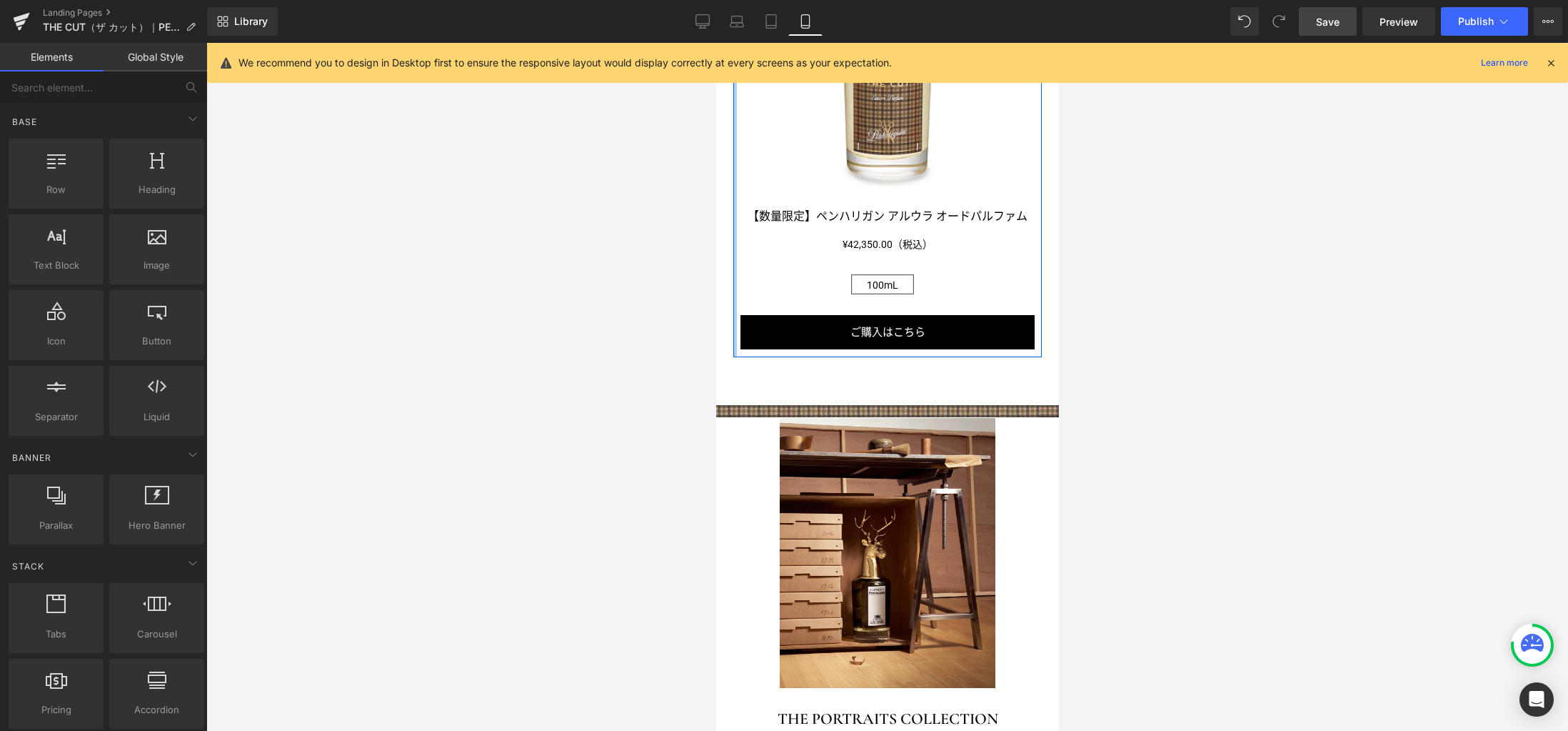
click at [734, 248] on div at bounding box center [734, 119] width 4 height 476
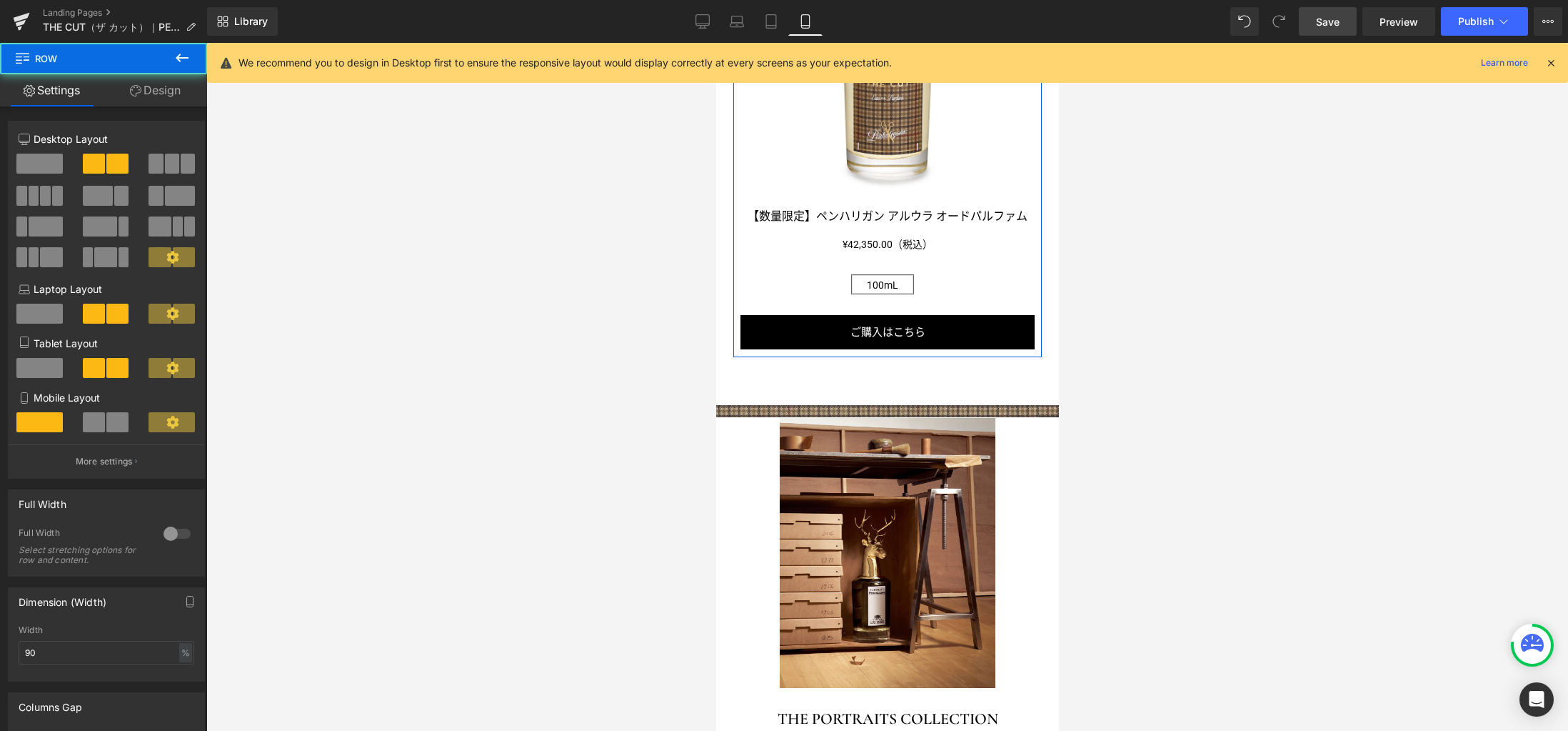
click at [146, 88] on link "Design" at bounding box center [155, 90] width 104 height 33
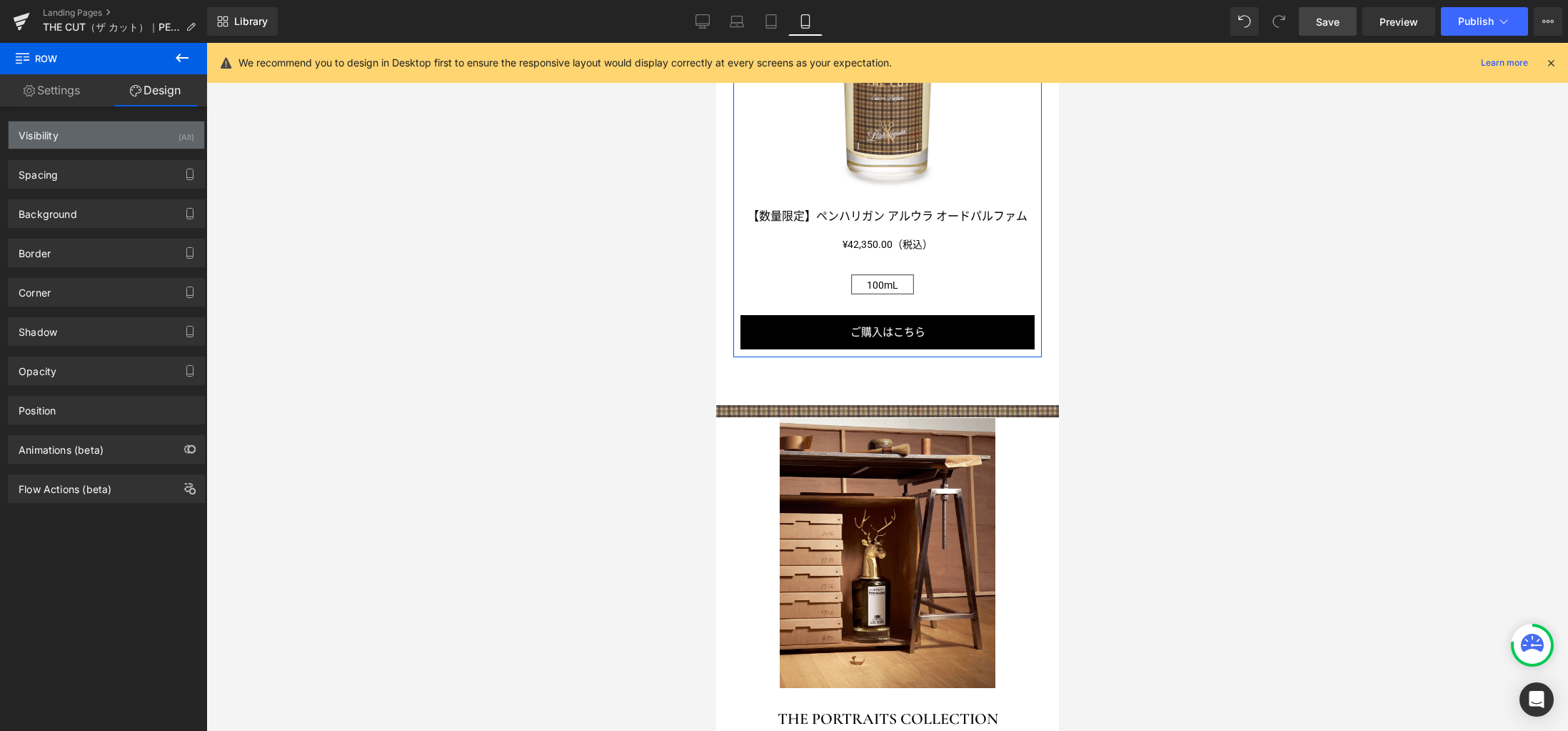
type input "0"
type input "60"
type input "0"
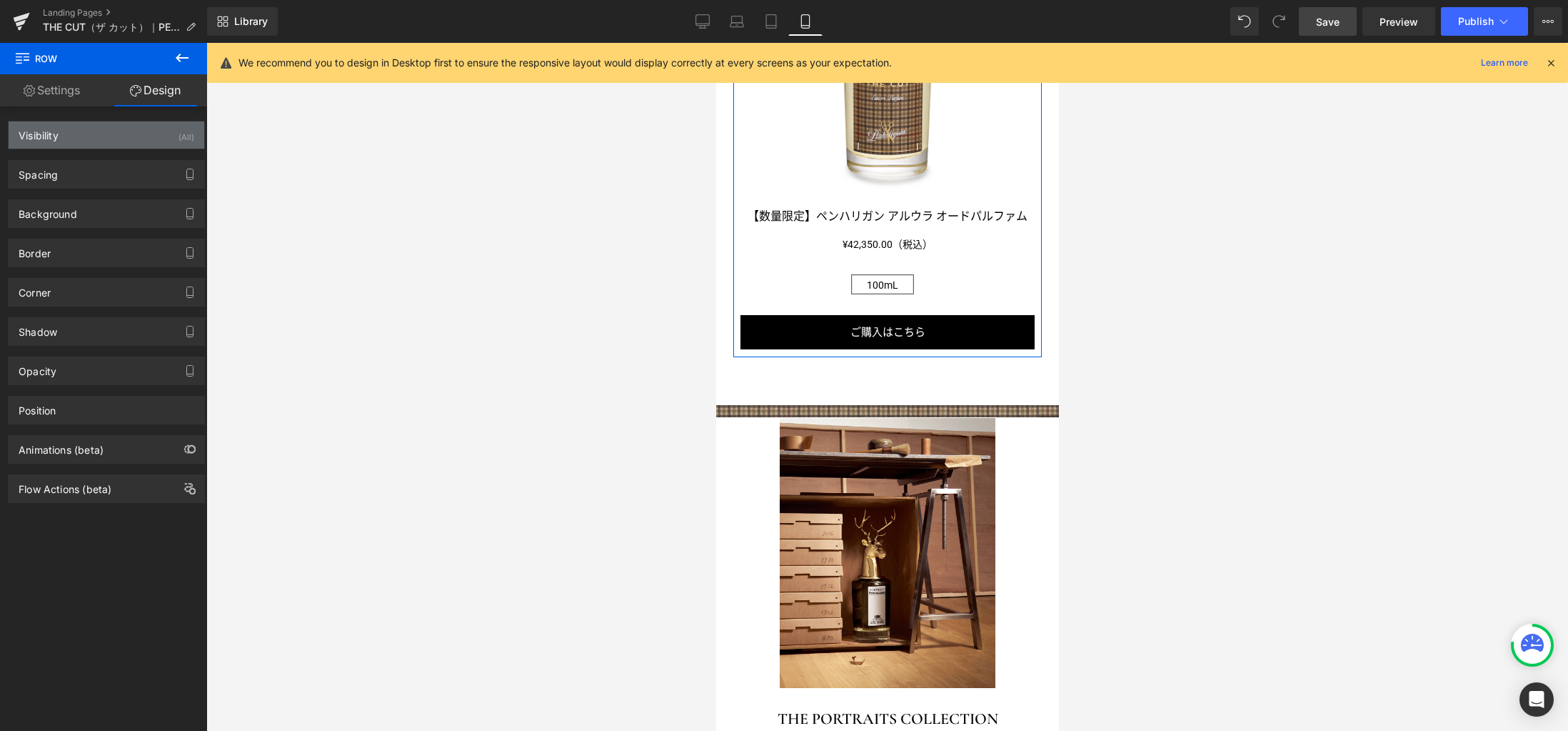
type input "0"
click at [109, 170] on div "Spacing" at bounding box center [106, 174] width 196 height 27
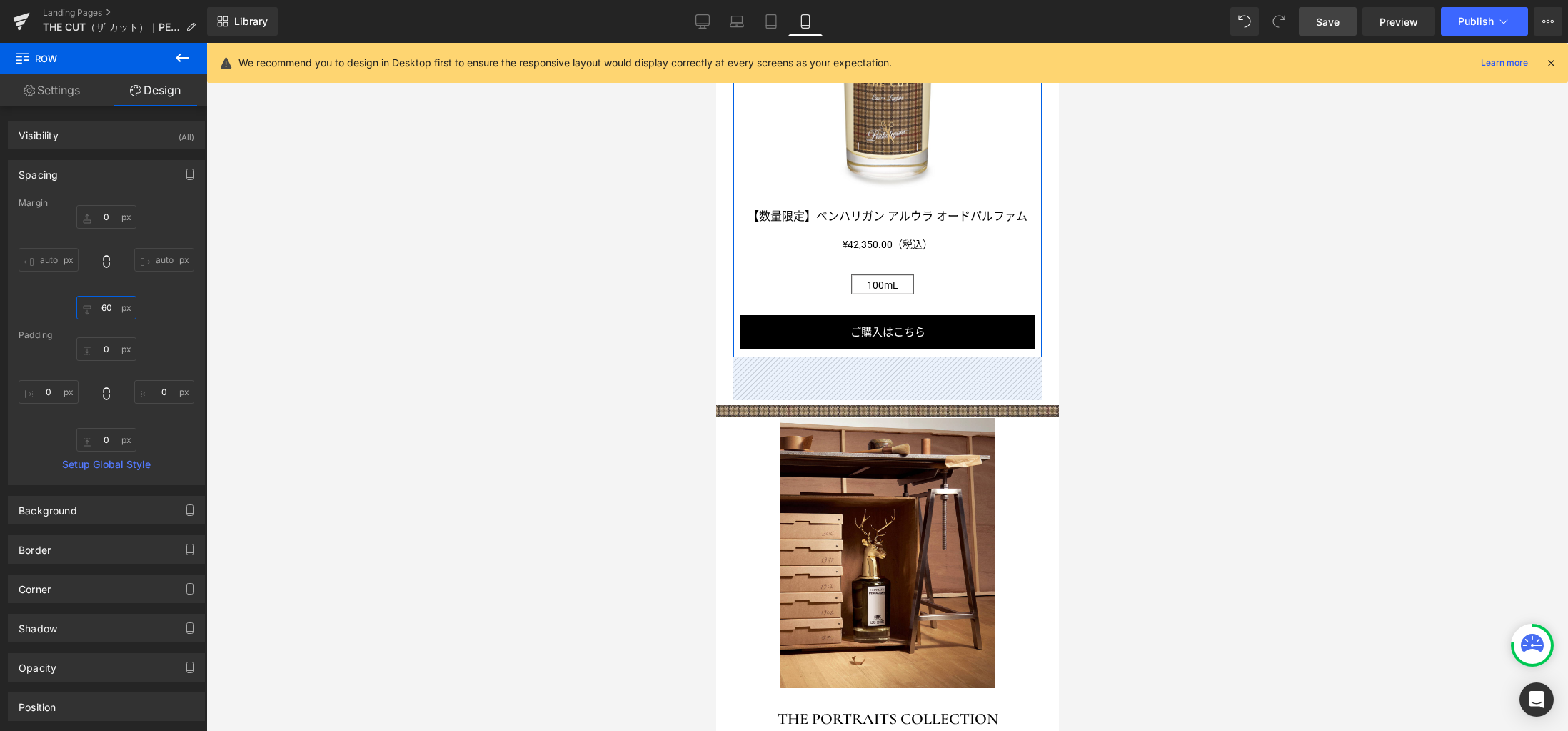
click at [109, 310] on input "60" at bounding box center [106, 308] width 60 height 24
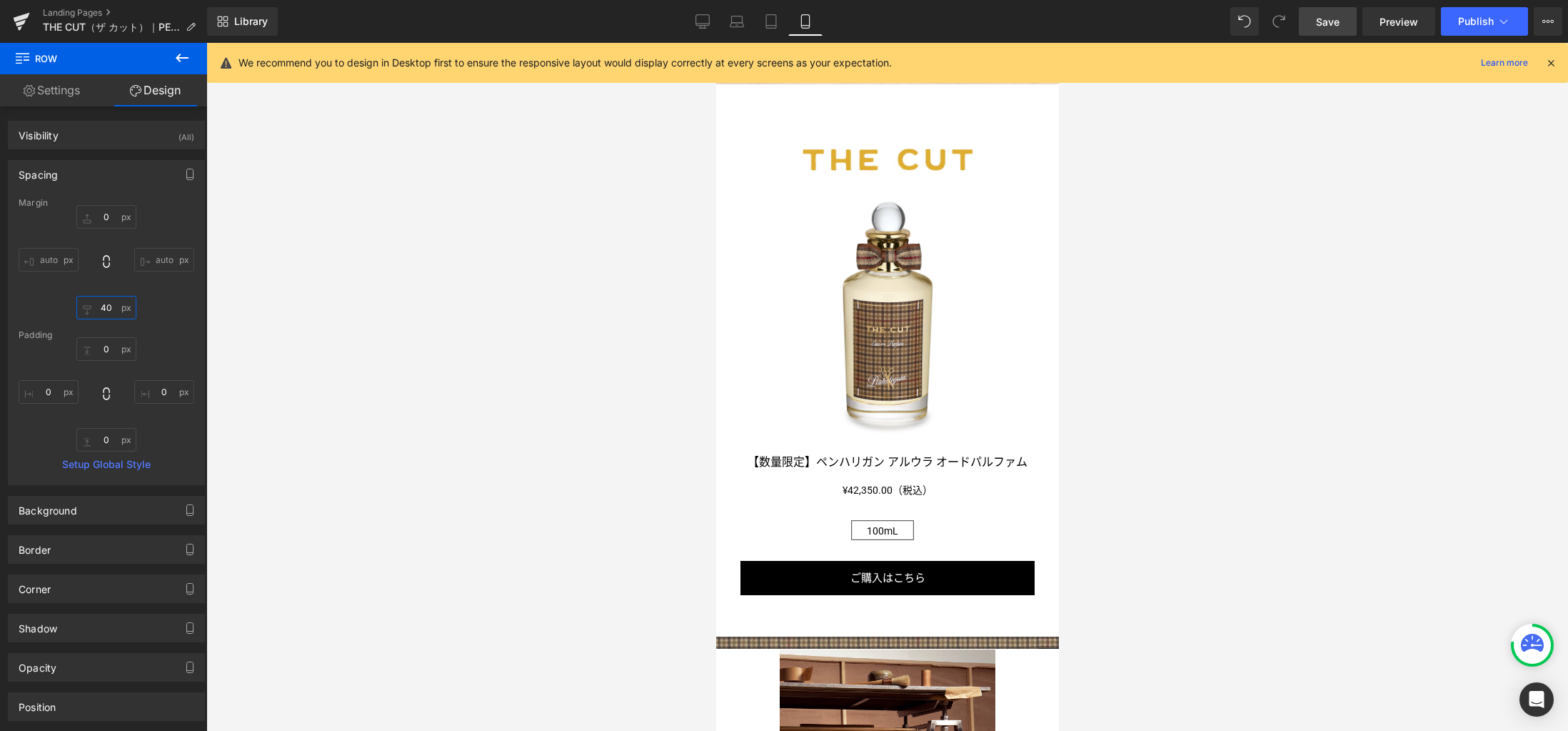
scroll to position [1079, 0]
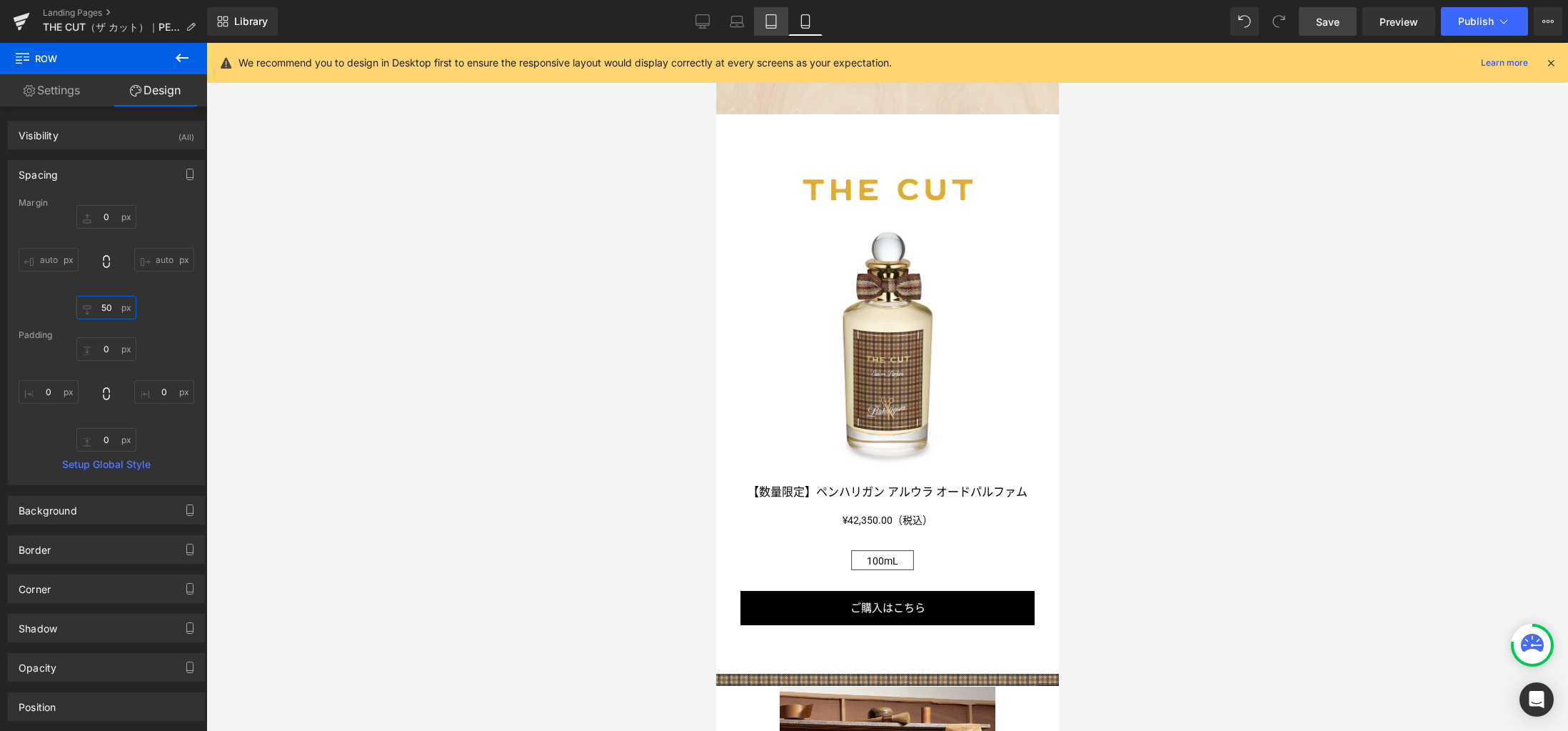
type input "50"
click at [773, 11] on link "Tablet" at bounding box center [770, 21] width 34 height 29
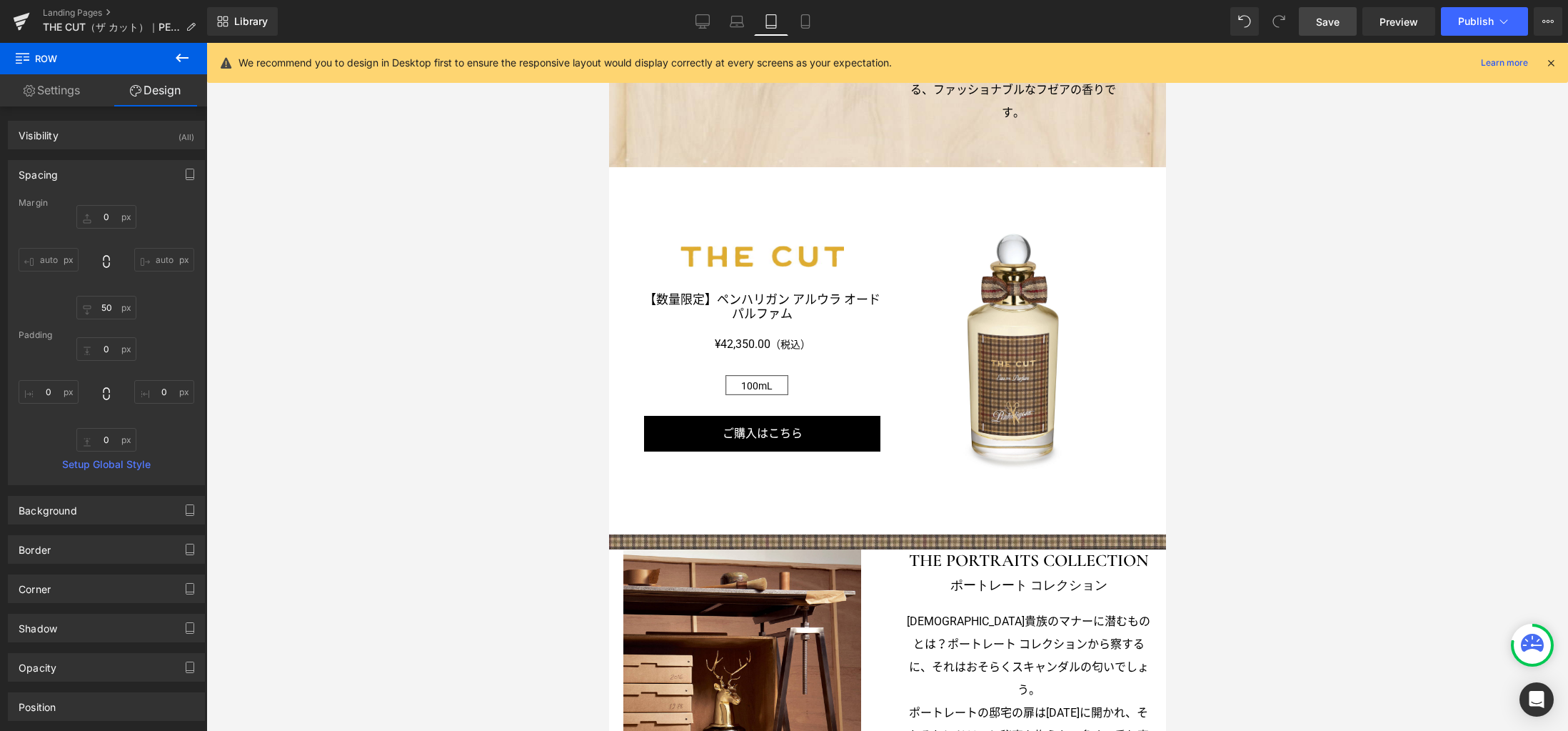
type input "0"
type input "80"
type input "0"
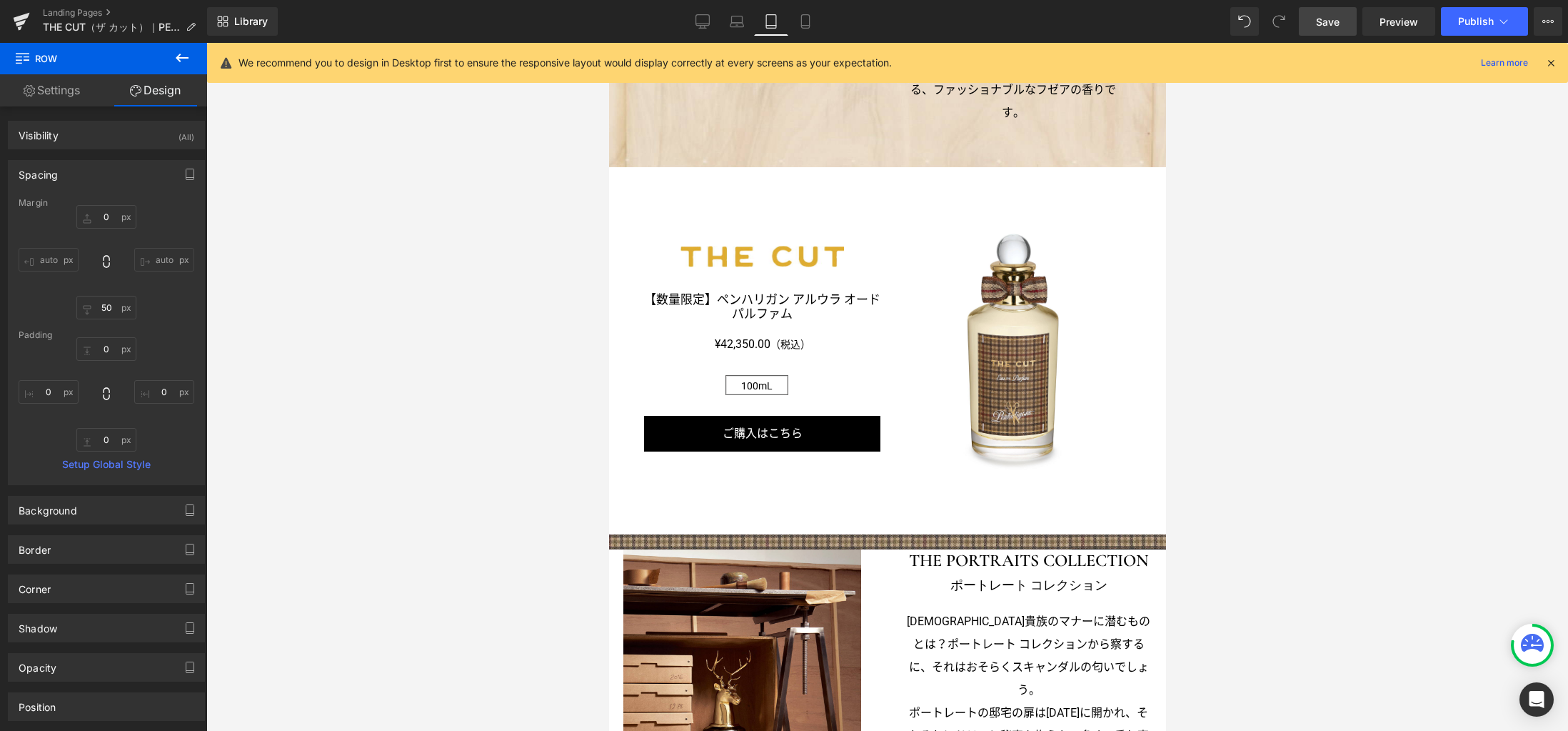
type input "0"
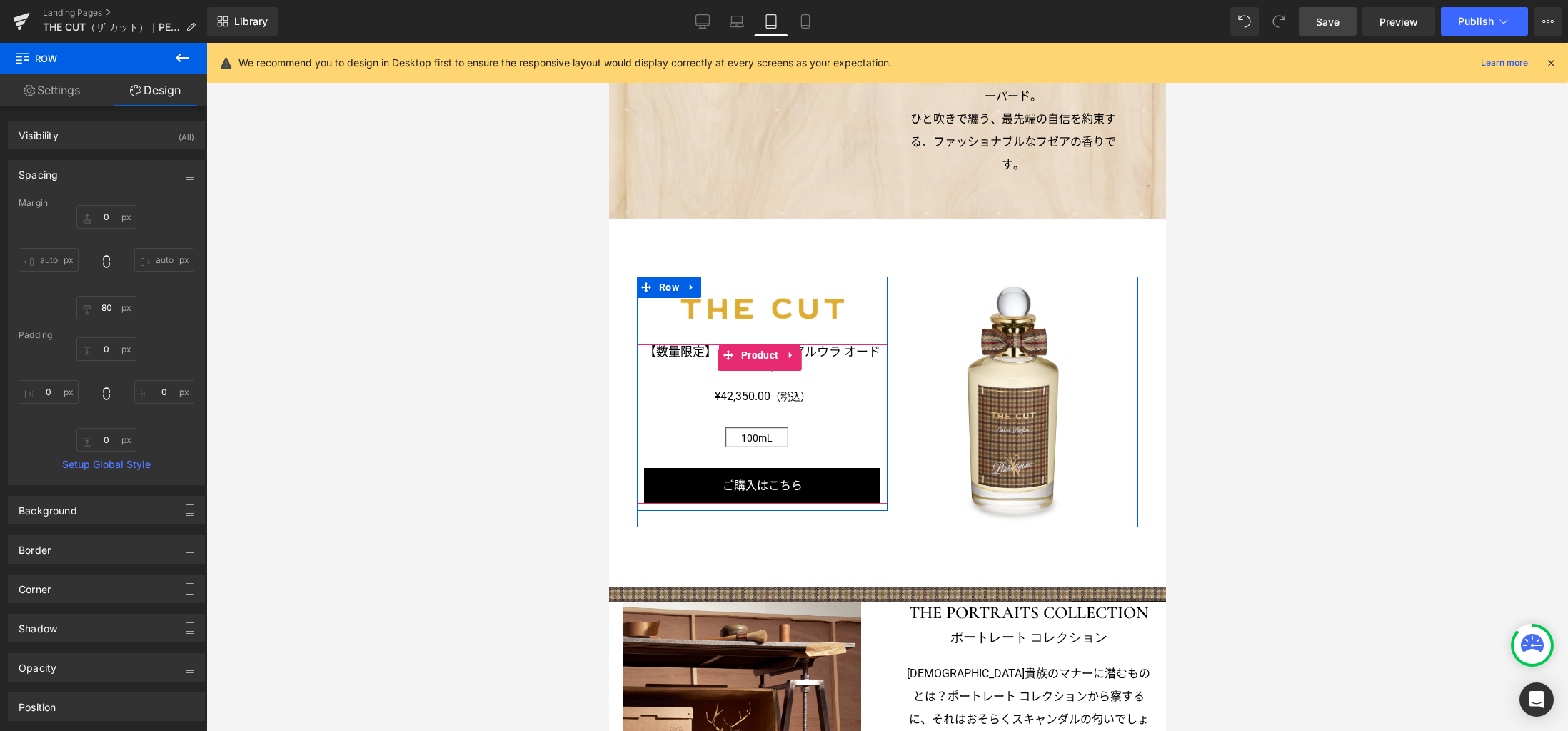
scroll to position [1026, 0]
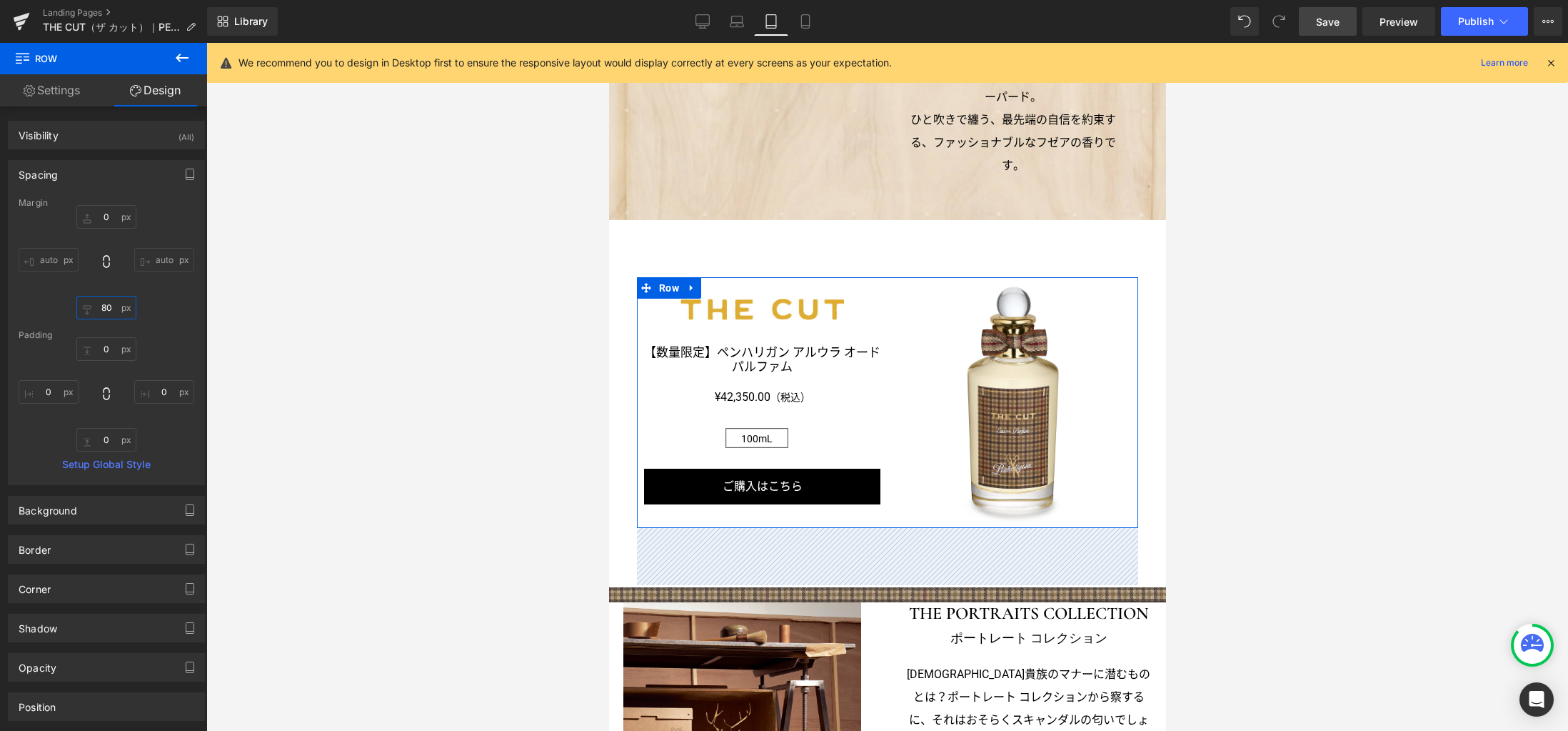
click at [112, 309] on input "80" at bounding box center [106, 308] width 60 height 24
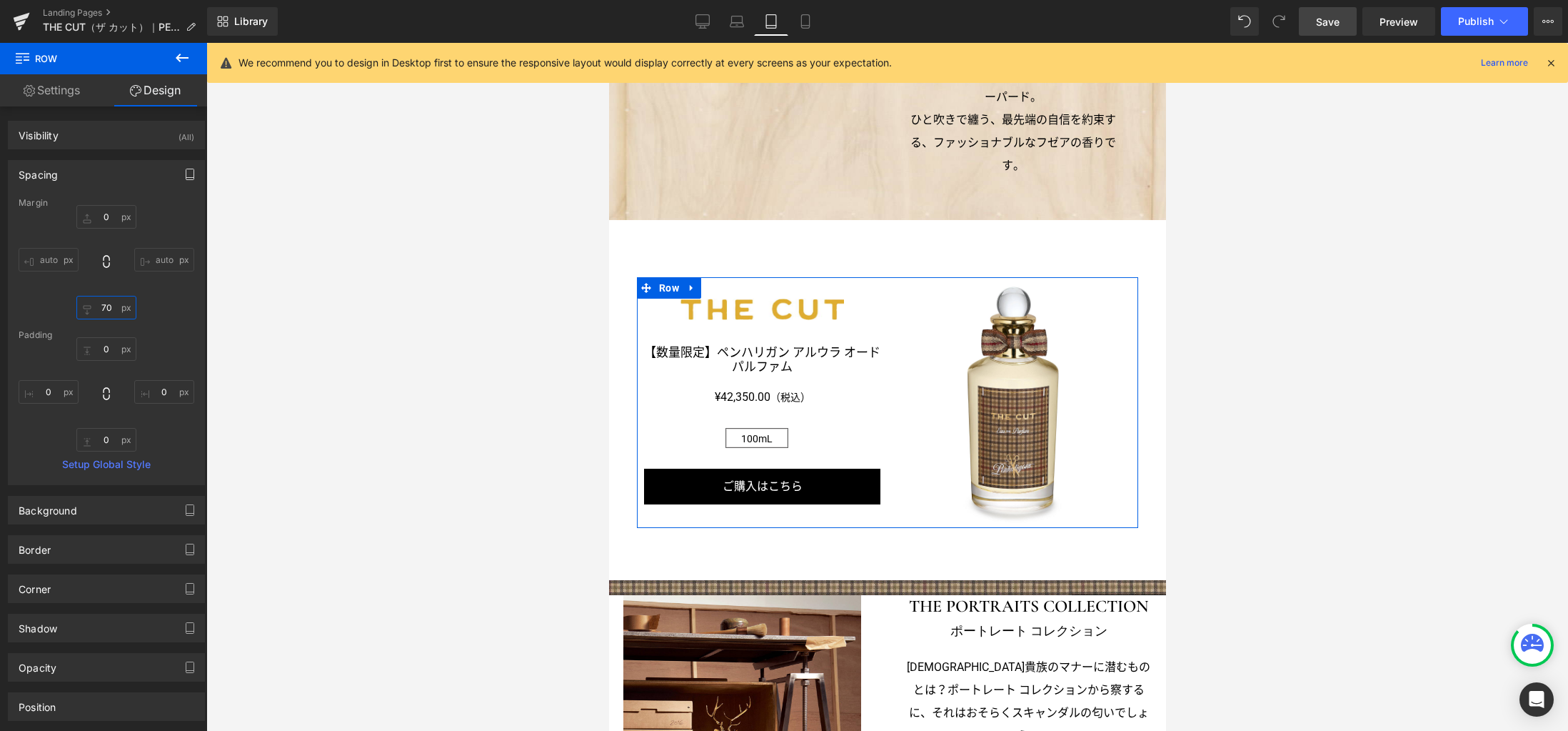
type input "70"
click at [189, 177] on icon "button" at bounding box center [189, 174] width 11 height 11
click at [85, 202] on button "Laptop" at bounding box center [80, 205] width 44 height 25
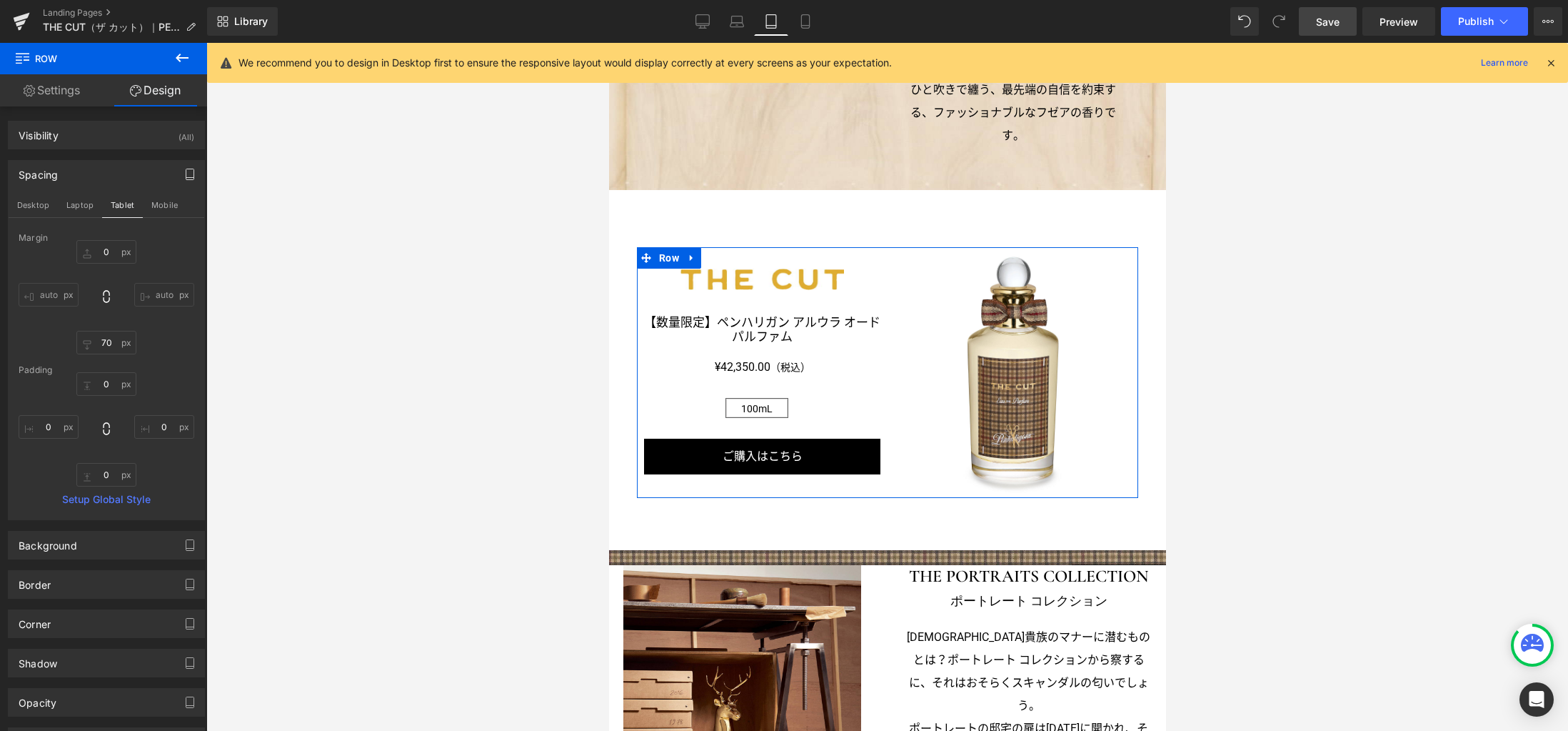
type input "0"
type input "90"
type input "0"
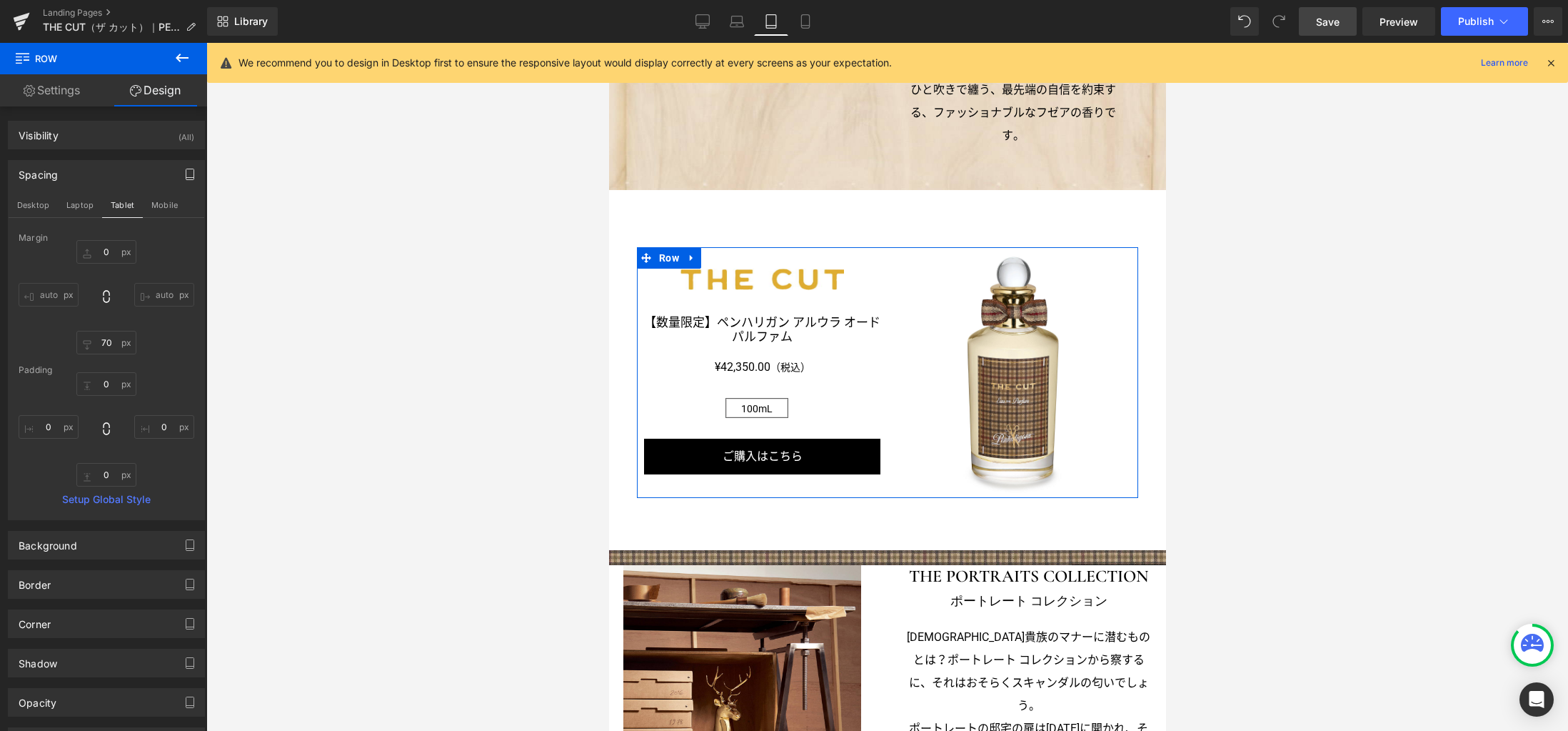
type input "0"
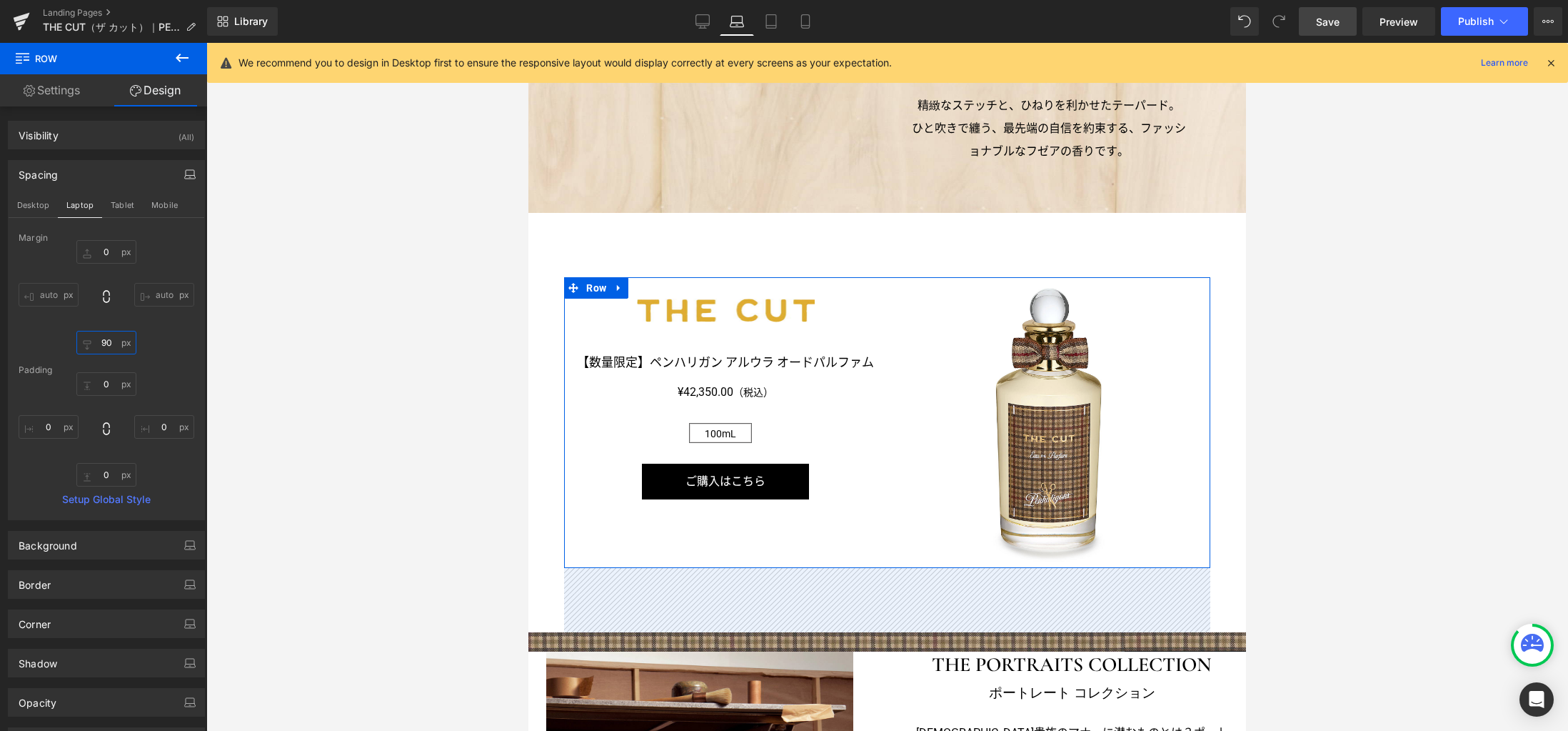
click at [108, 345] on input "90" at bounding box center [106, 343] width 60 height 24
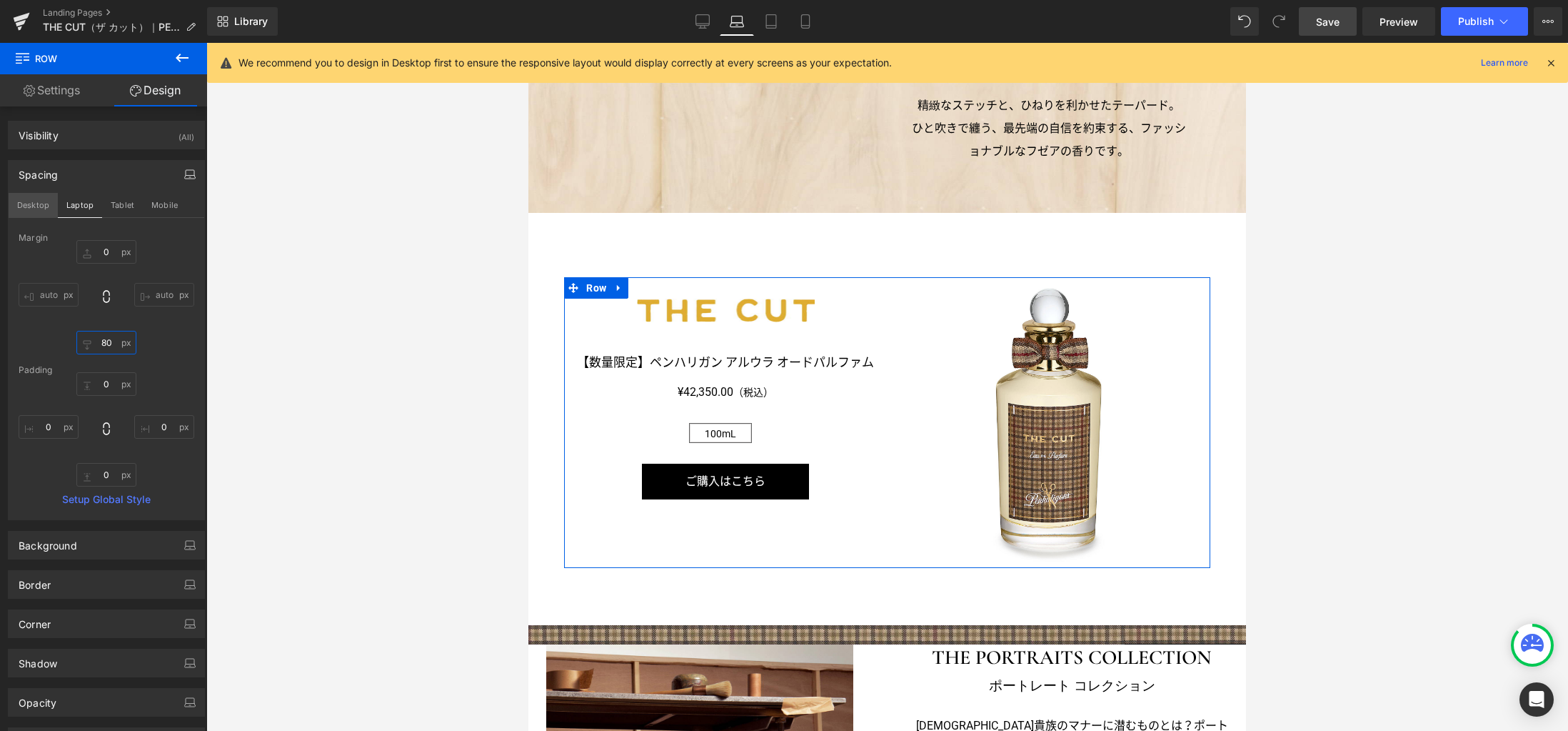
type input "80"
click at [40, 207] on button "Desktop" at bounding box center [33, 205] width 49 height 25
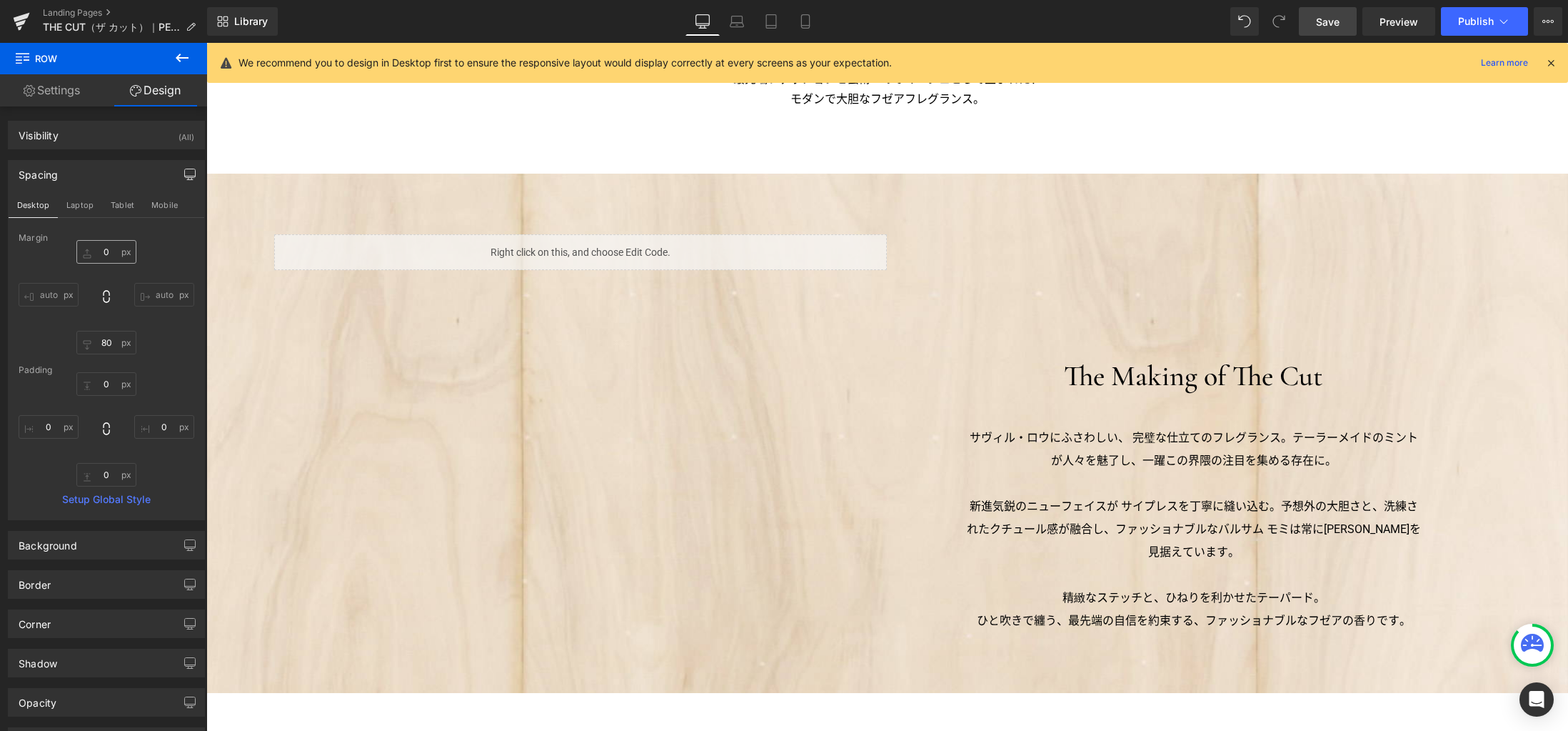
type input "0"
type input "110"
type input "0"
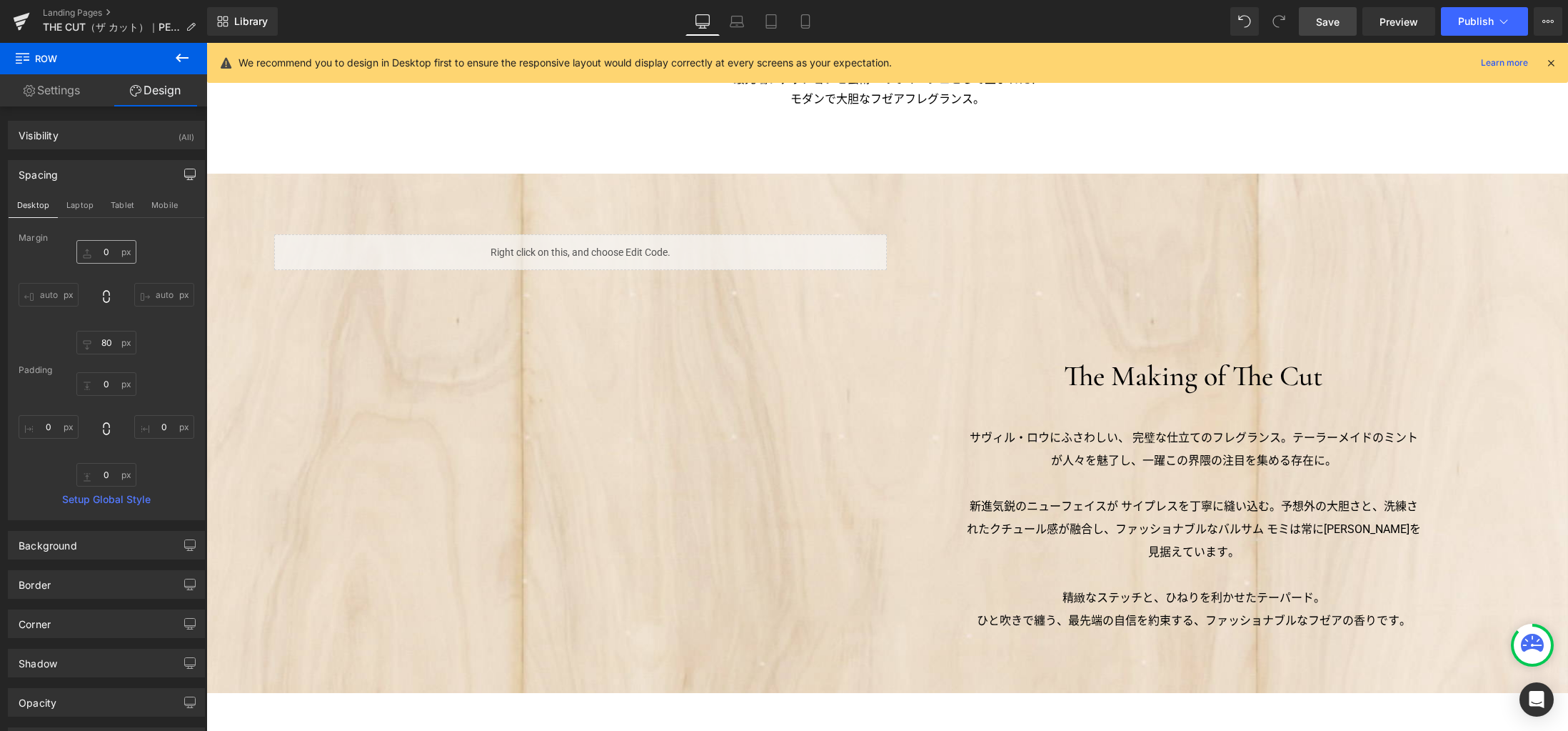
type input "0"
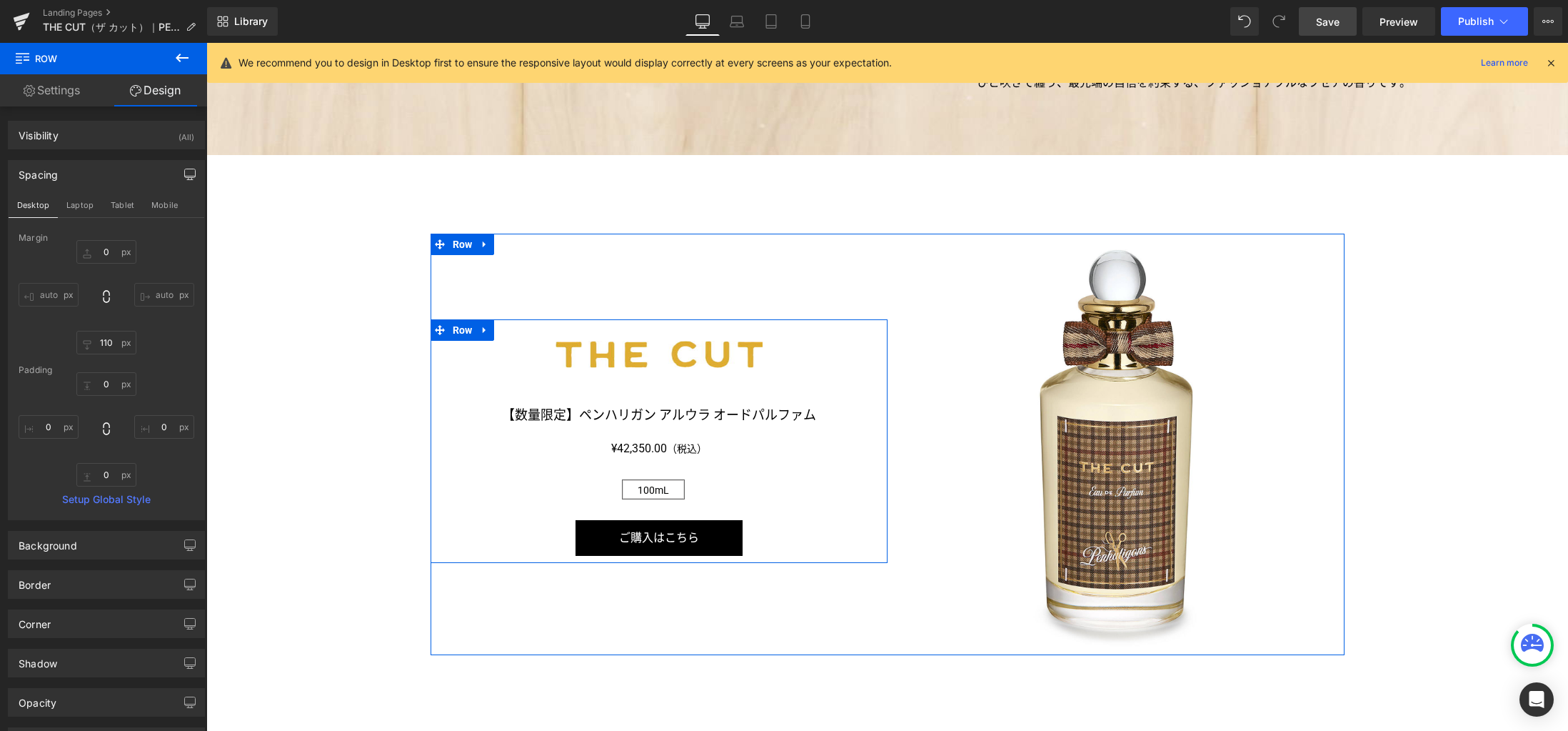
scroll to position [1674, 0]
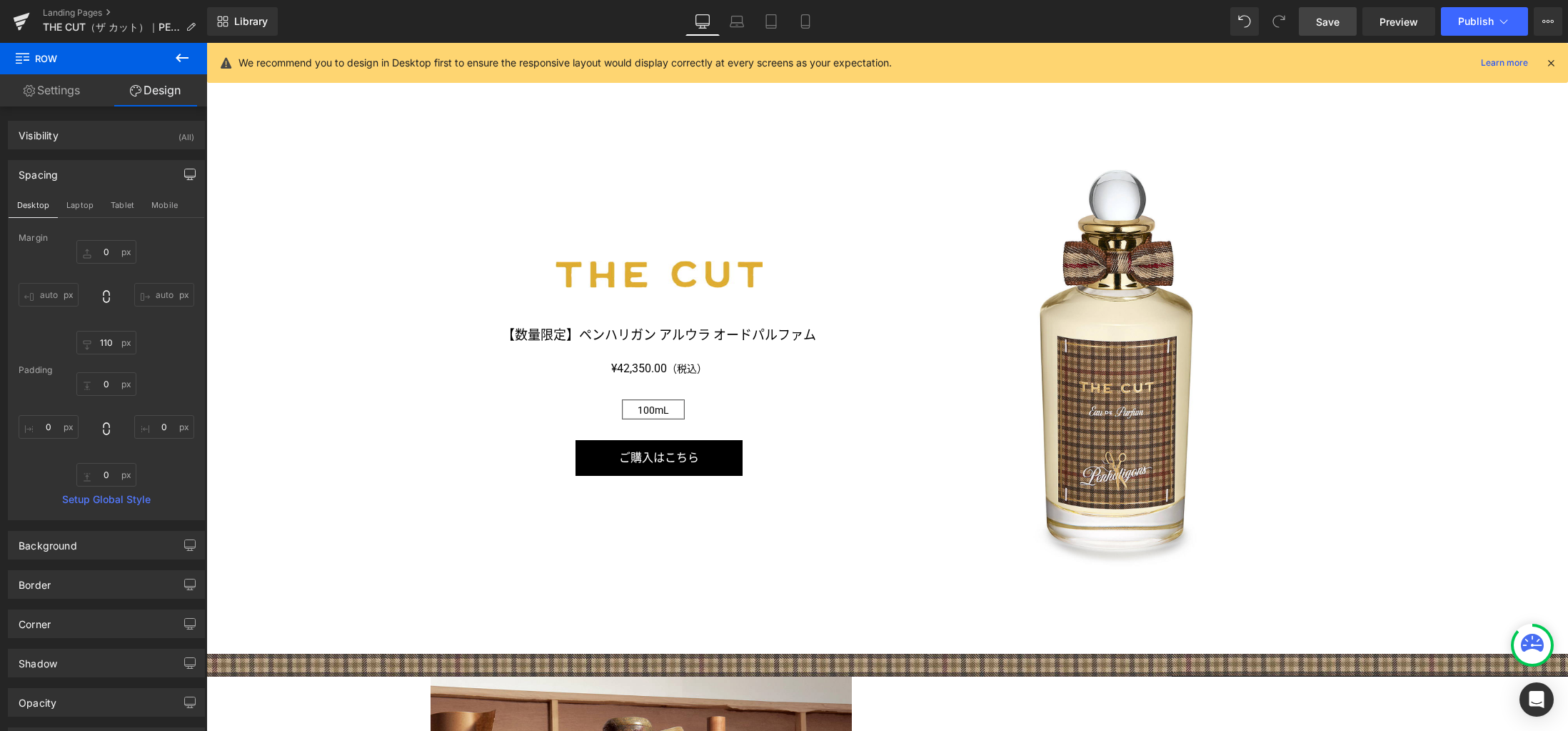
click at [1326, 19] on span "Save" at bounding box center [1328, 21] width 24 height 15
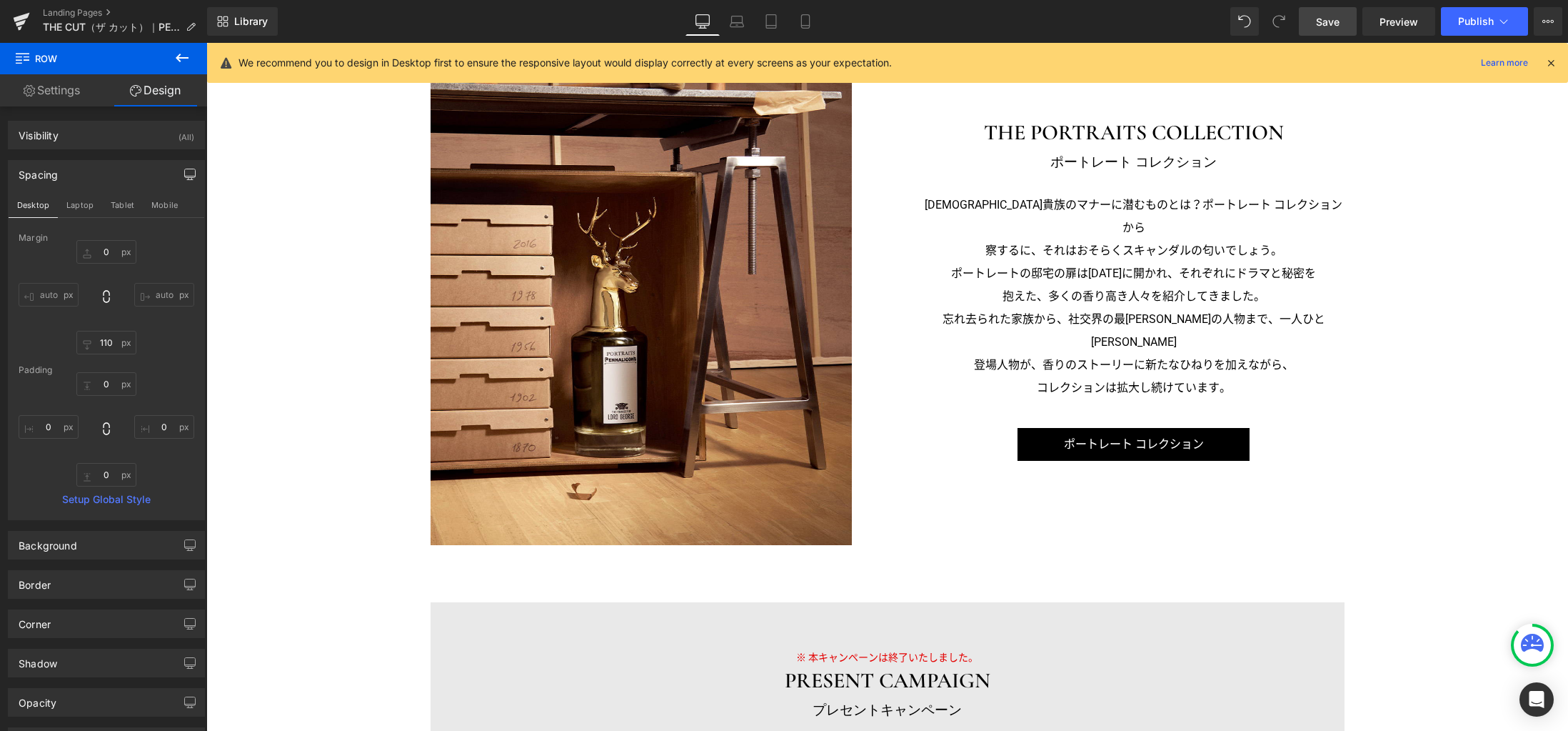
scroll to position [2226, 0]
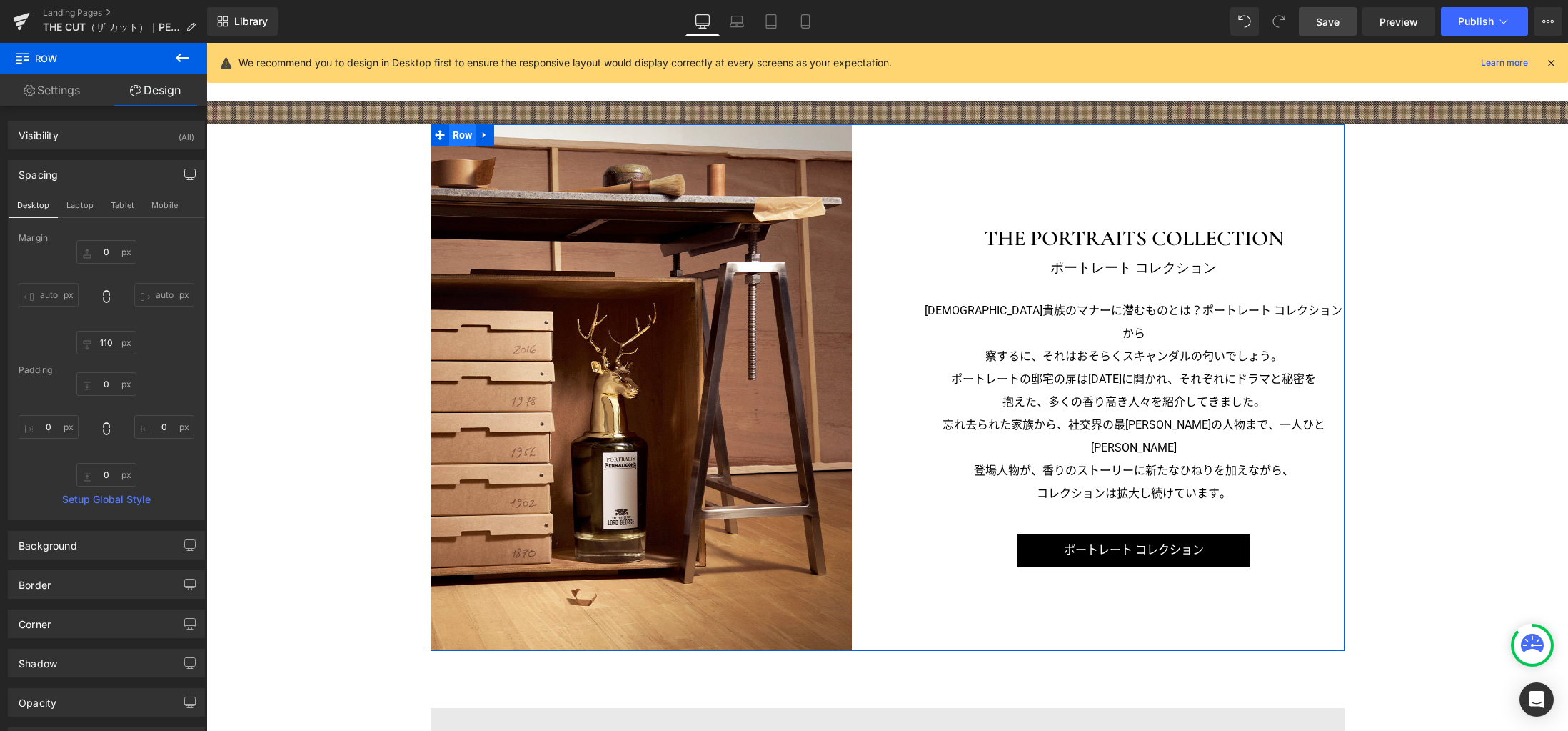
click at [462, 141] on span "Row" at bounding box center [463, 135] width 27 height 21
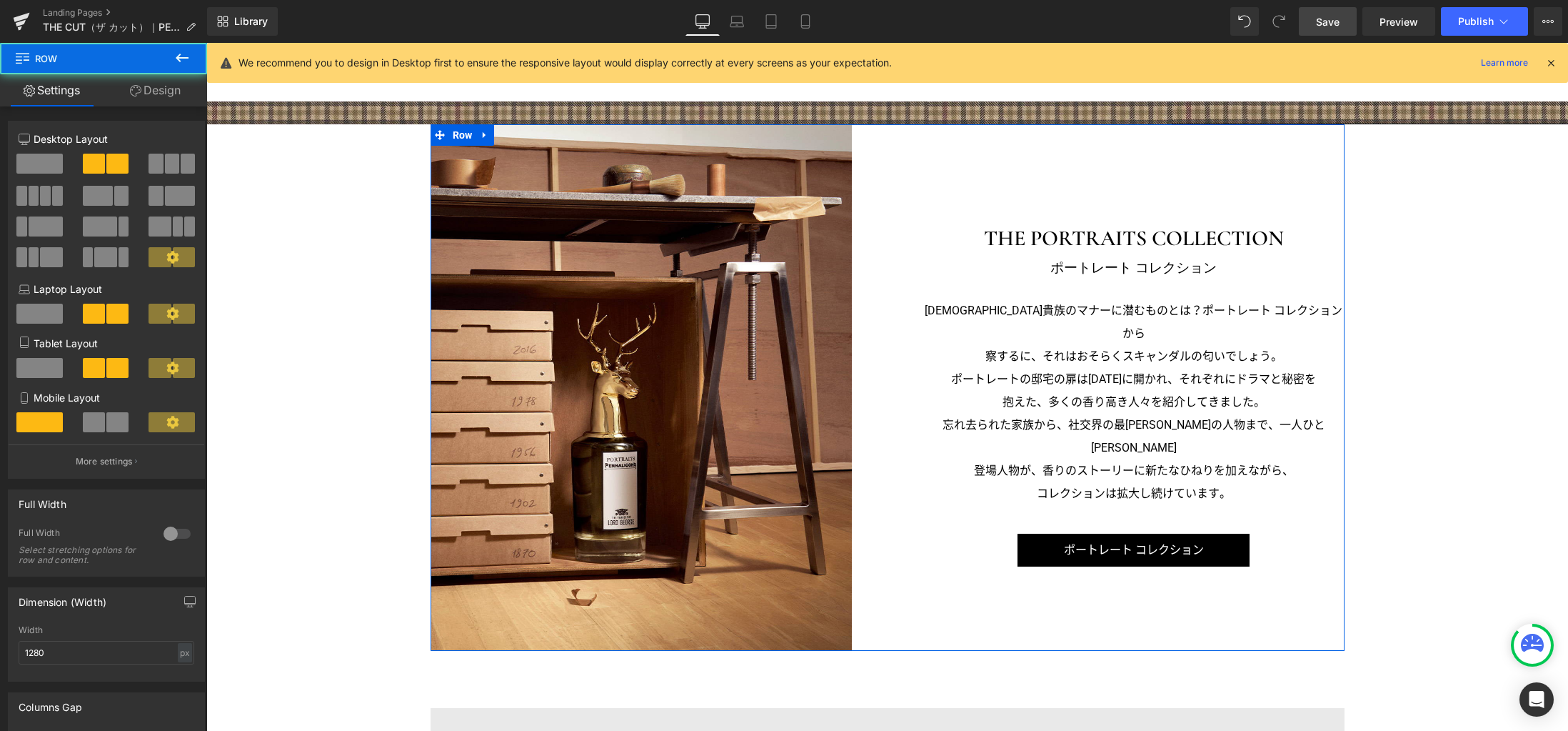
click at [174, 97] on link "Design" at bounding box center [155, 90] width 104 height 33
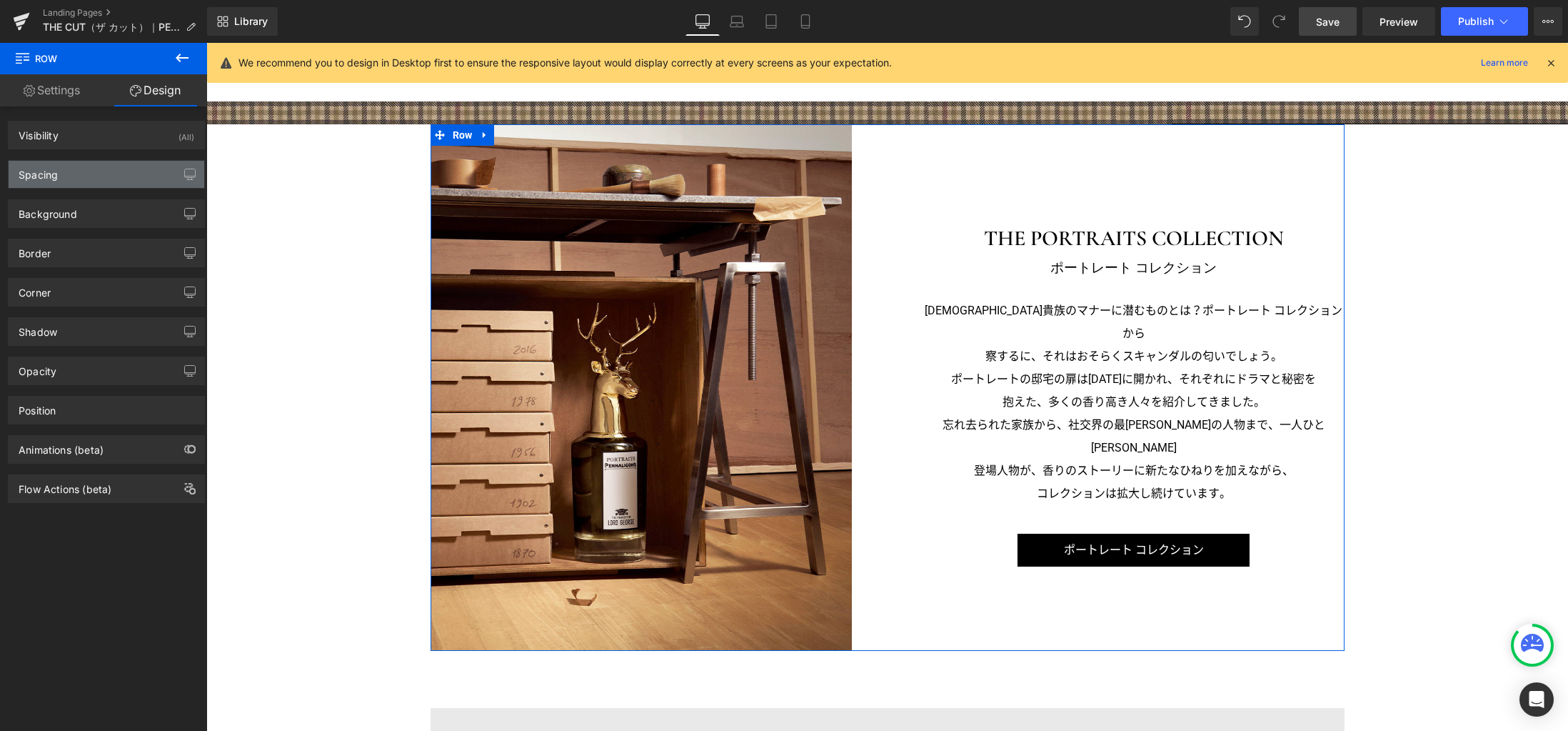
click at [86, 178] on div "Spacing" at bounding box center [106, 174] width 196 height 27
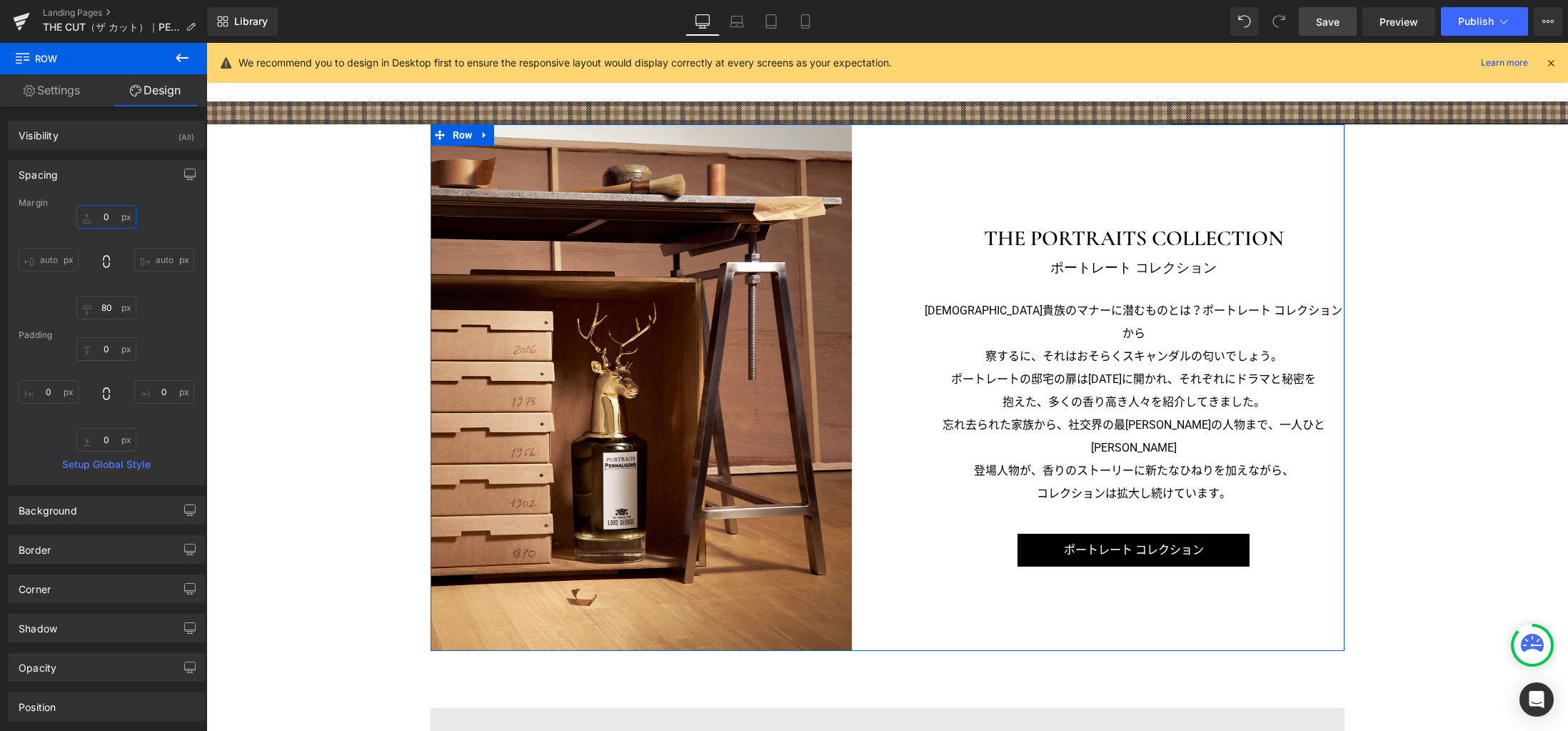
click at [104, 218] on input "0" at bounding box center [106, 217] width 60 height 24
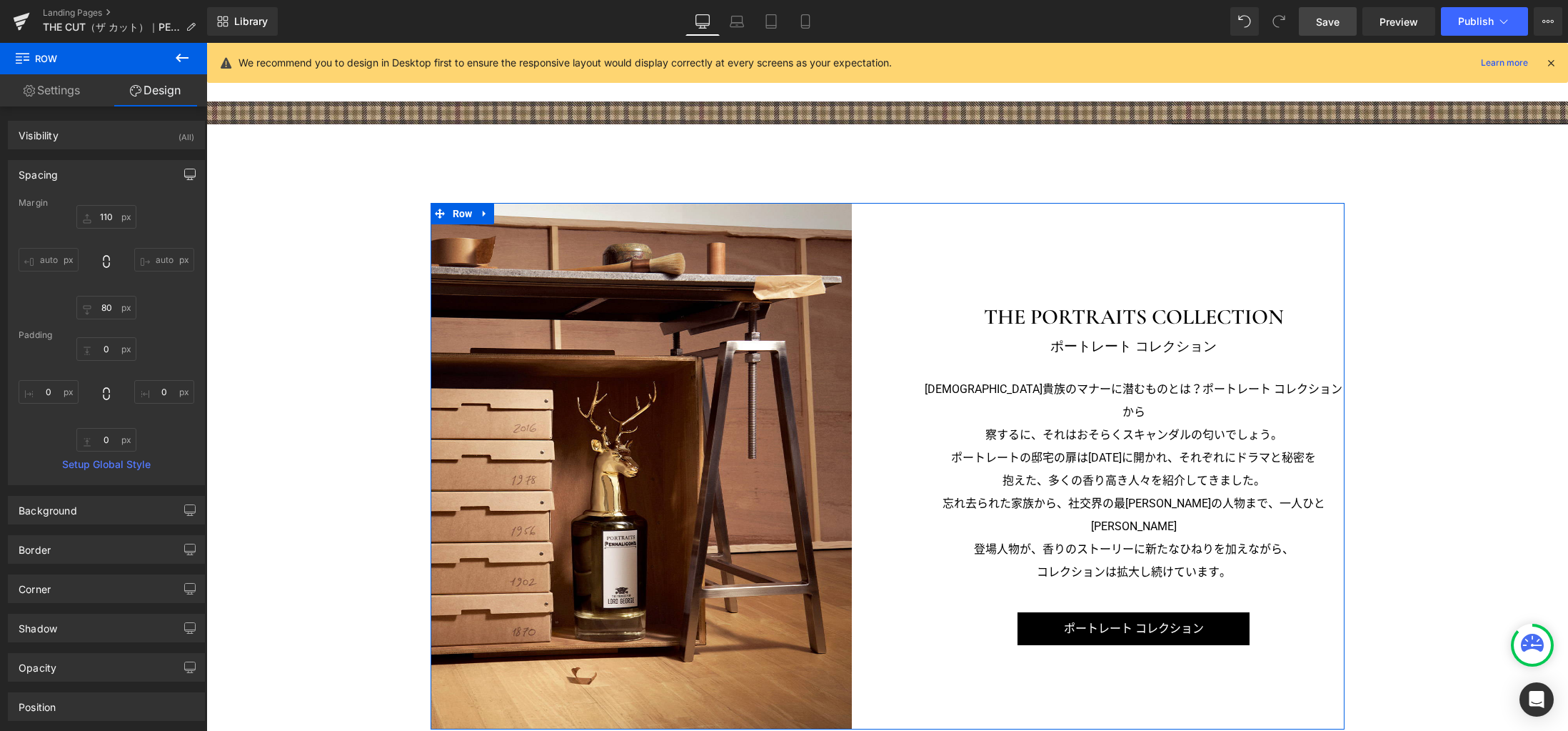
click at [184, 175] on icon "button" at bounding box center [189, 174] width 11 height 11
click at [87, 206] on button "Laptop" at bounding box center [80, 205] width 44 height 25
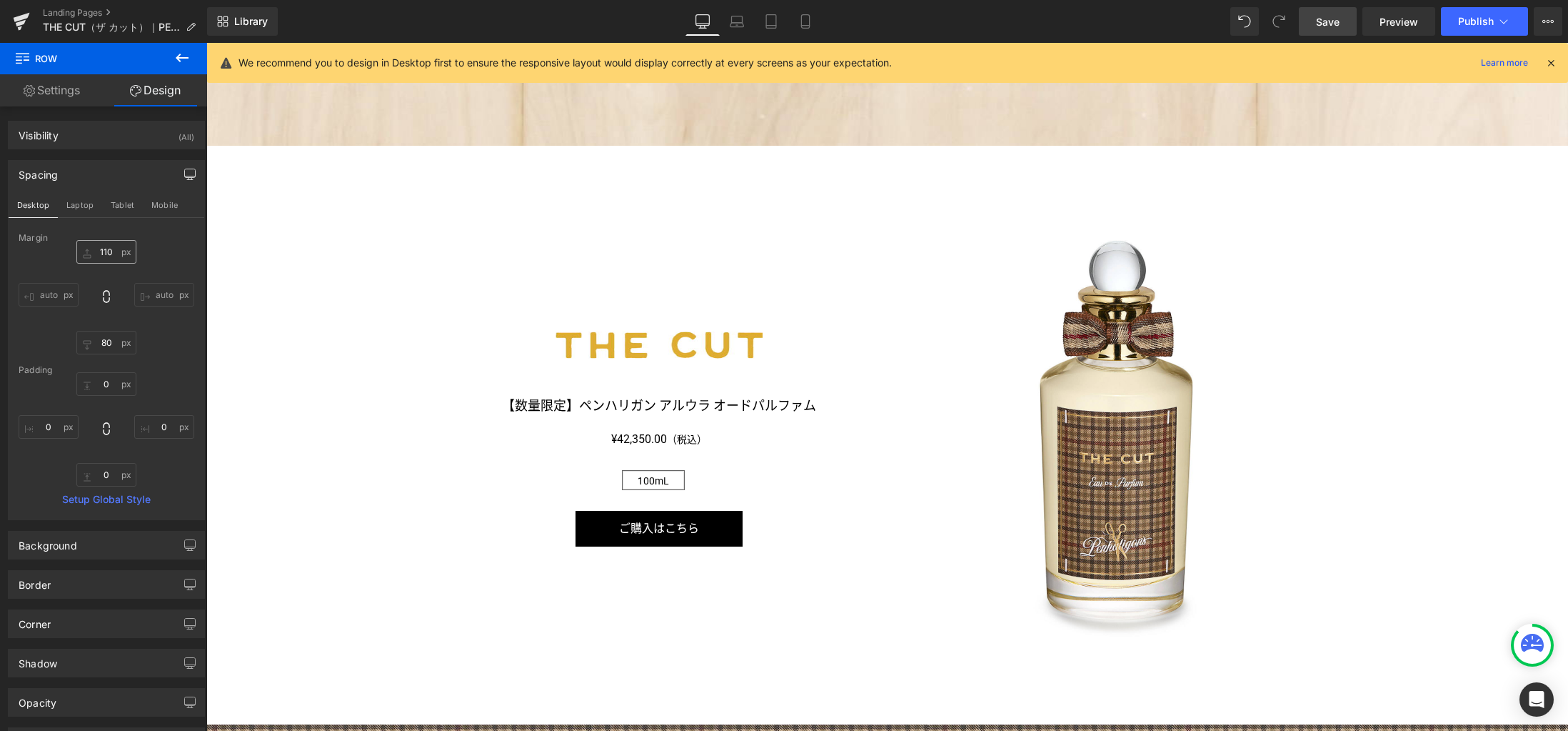
type input "110"
type input "70"
type input "0"
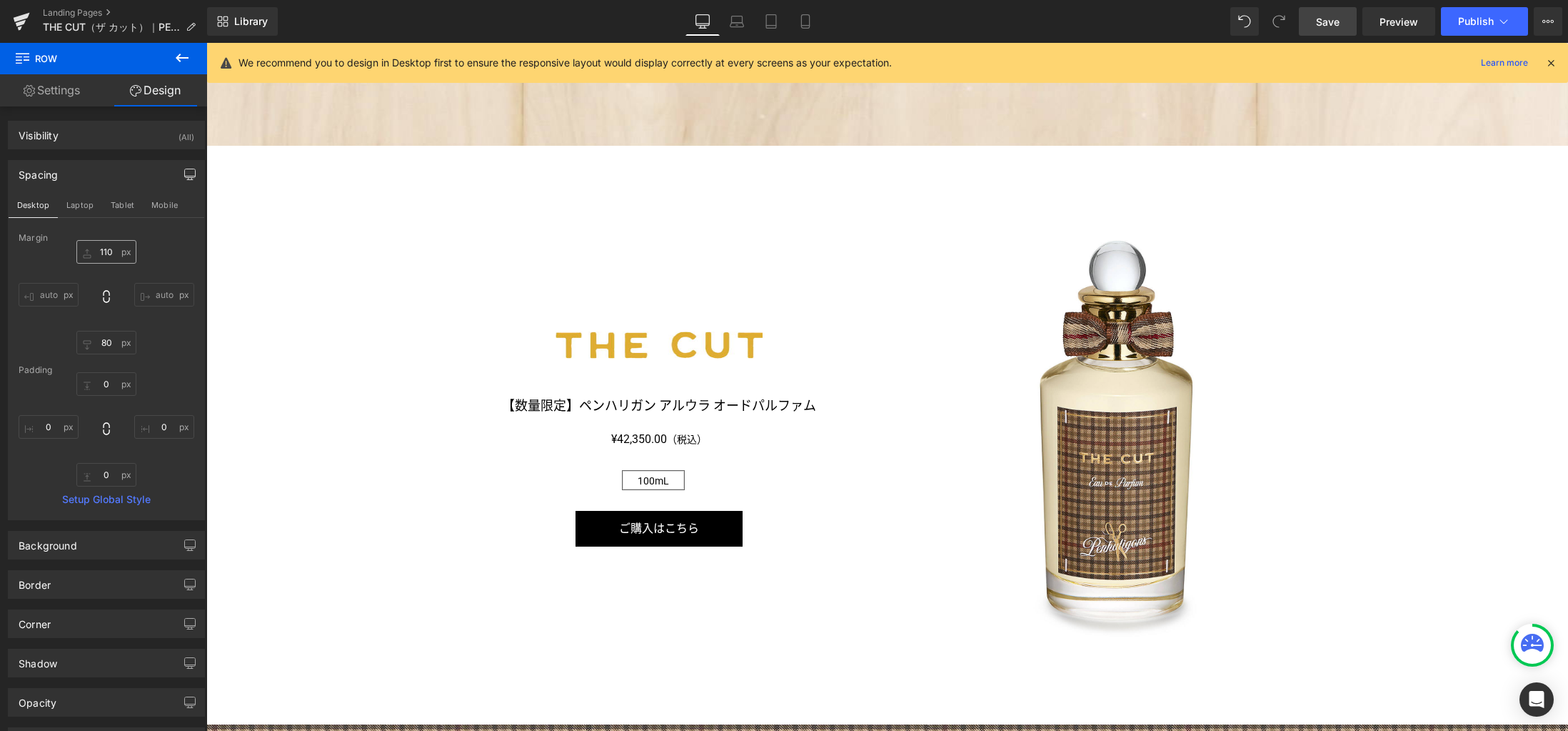
type input "0"
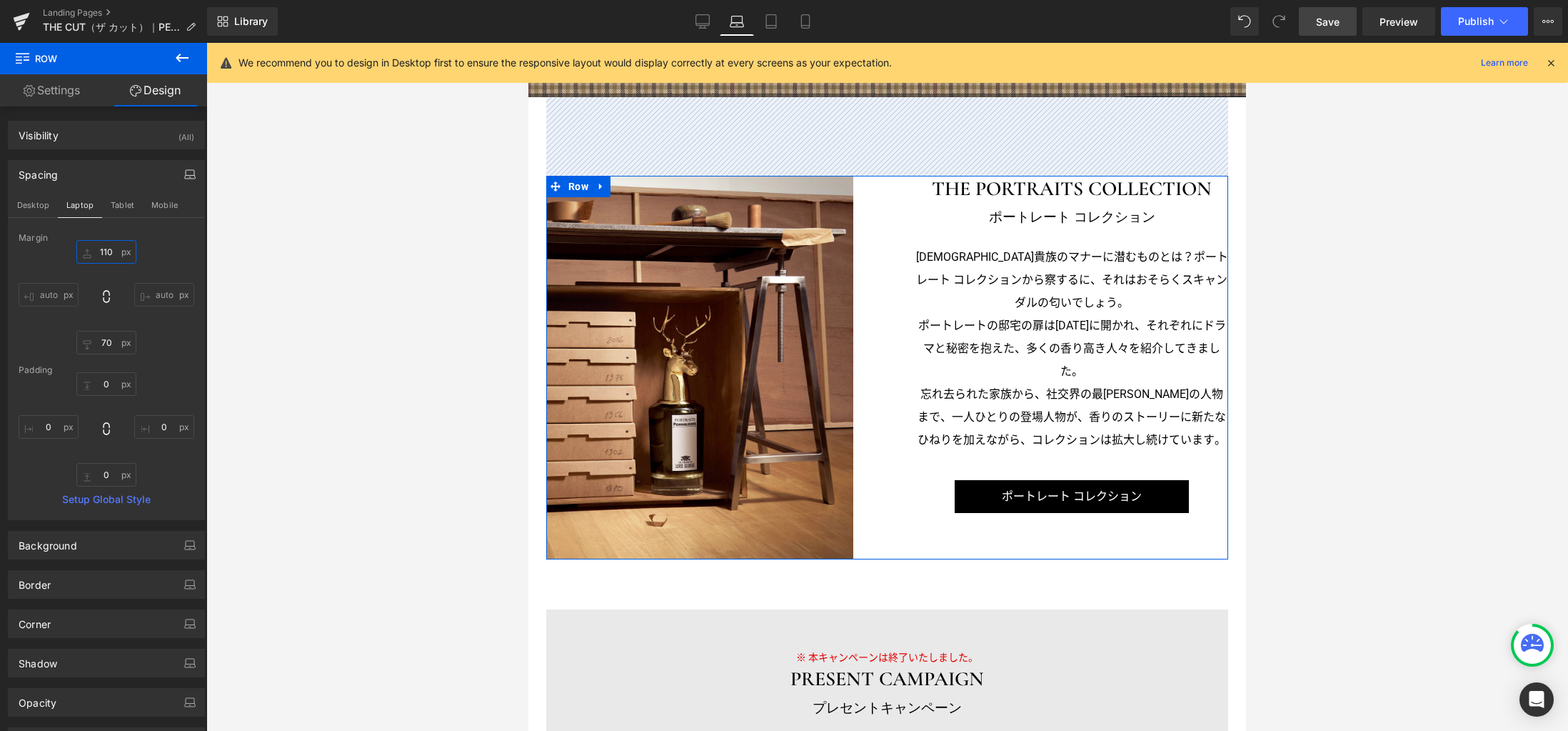
click at [114, 255] on input "110" at bounding box center [106, 252] width 60 height 24
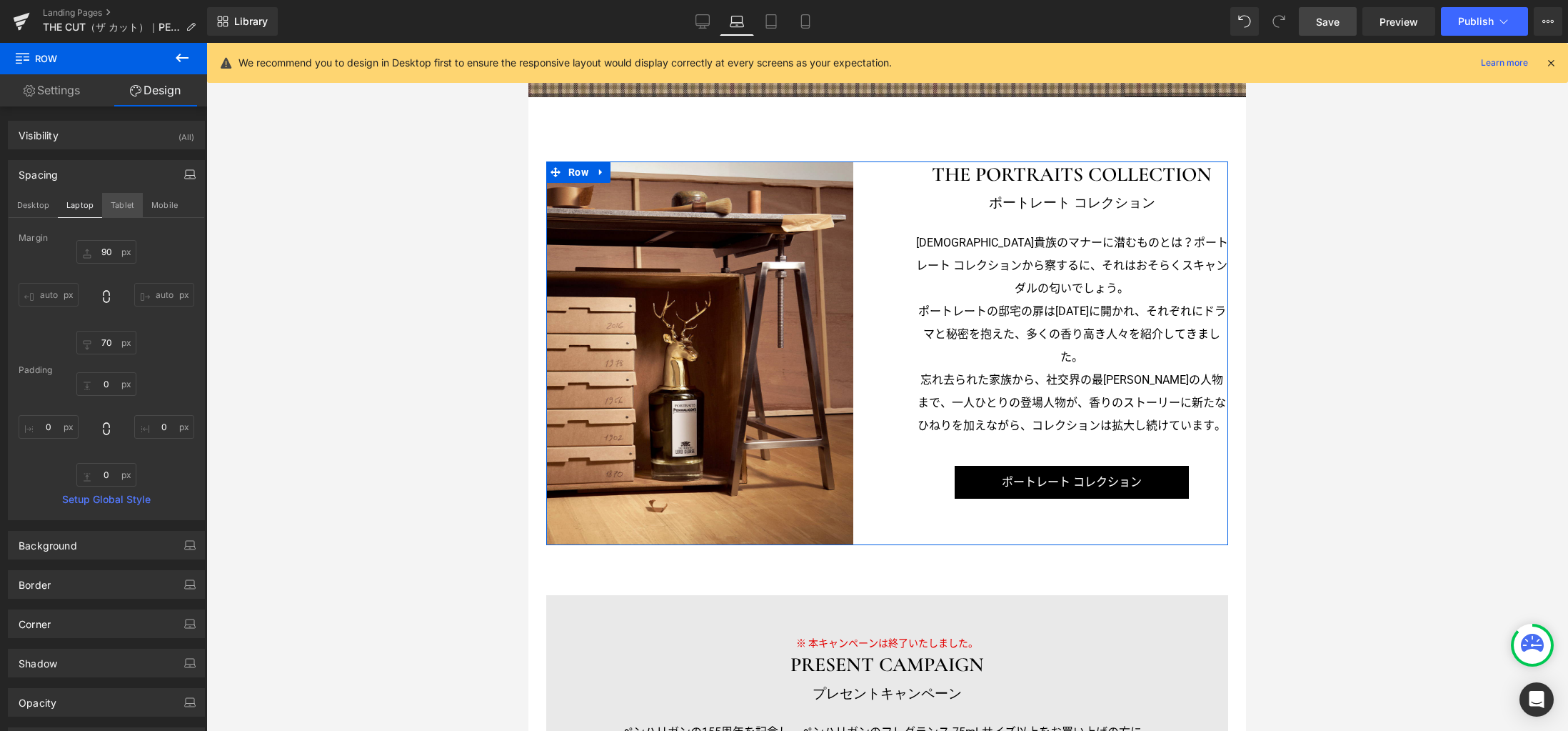
click at [125, 205] on button "Tablet" at bounding box center [122, 205] width 40 height 25
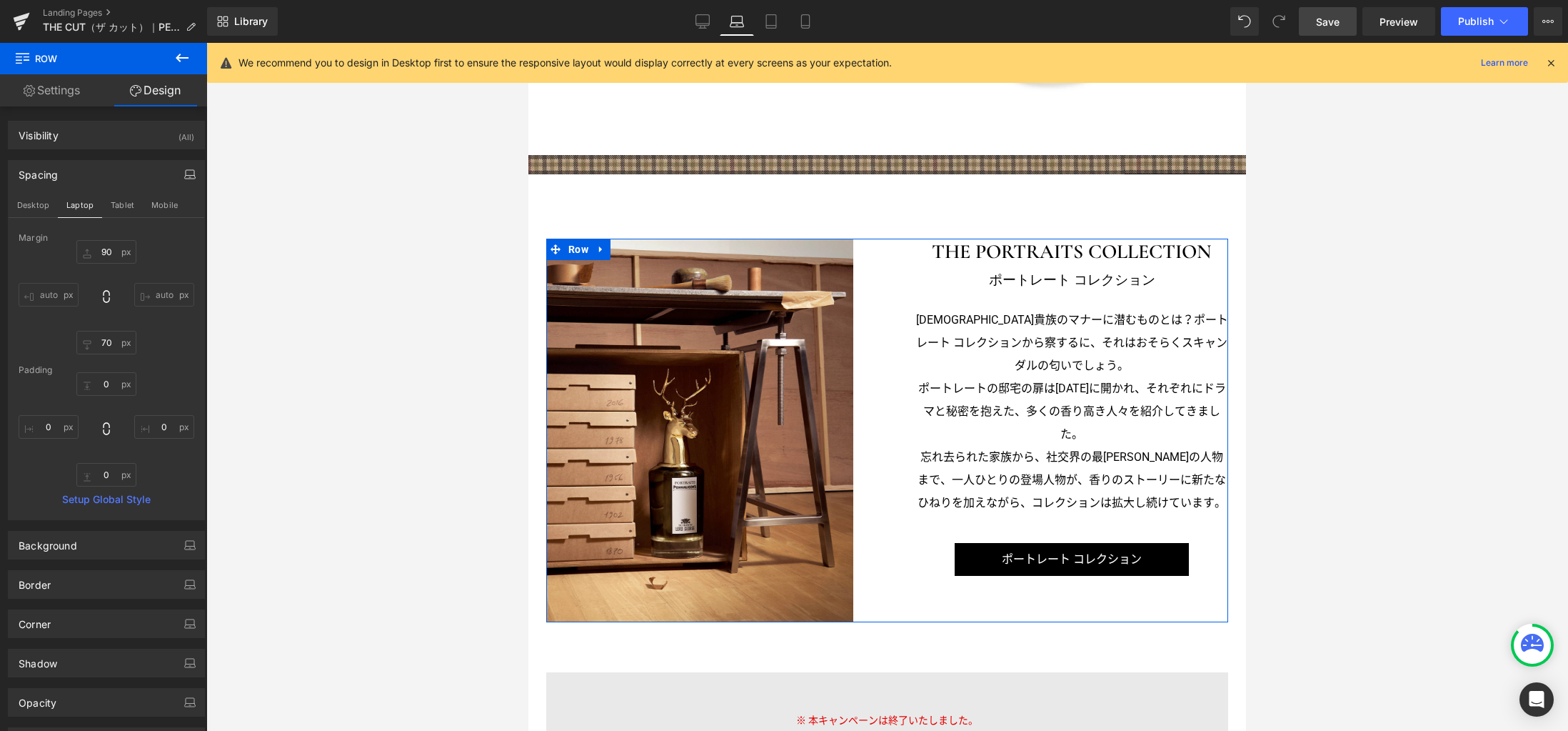
type input "110"
type input "60"
type input "0"
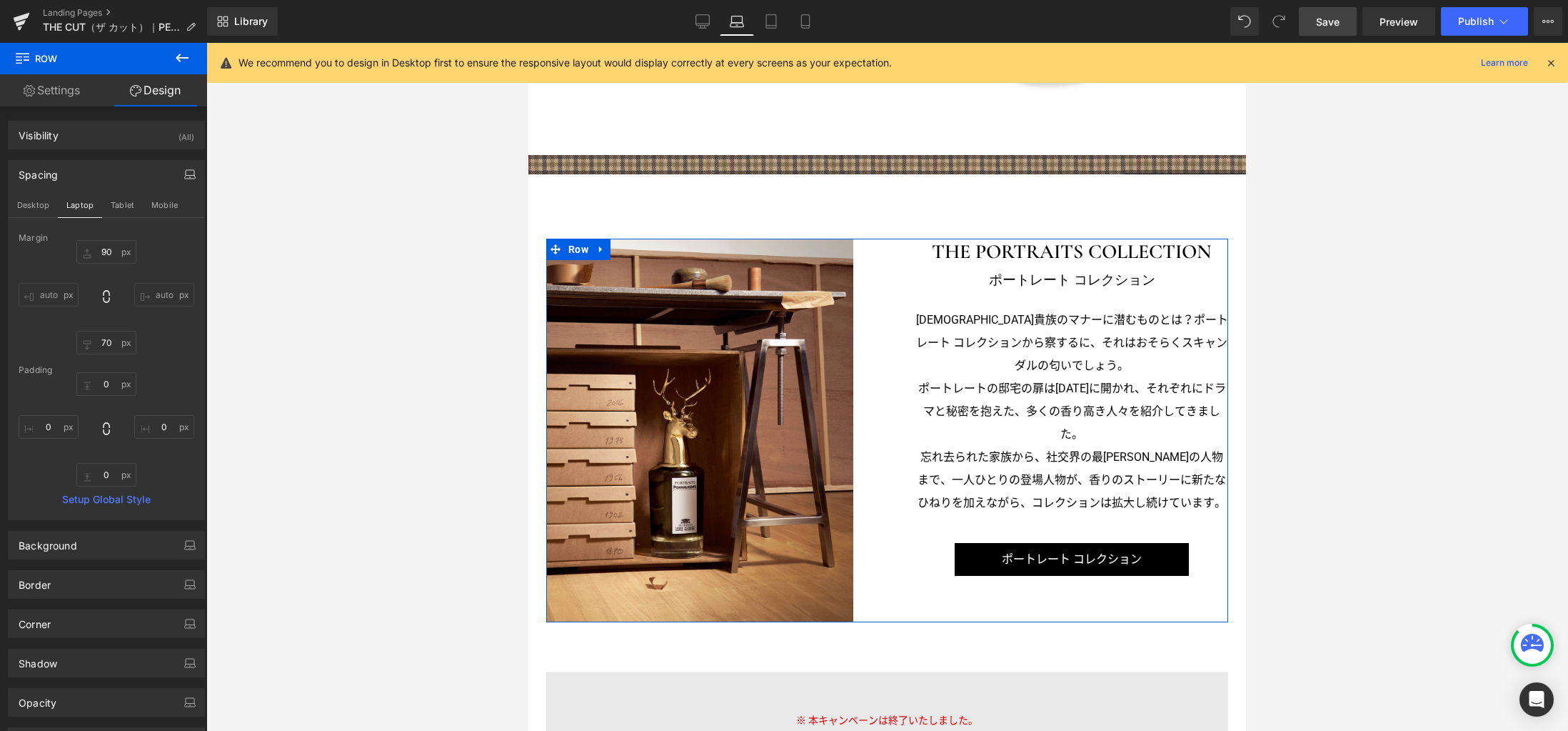
type input "0"
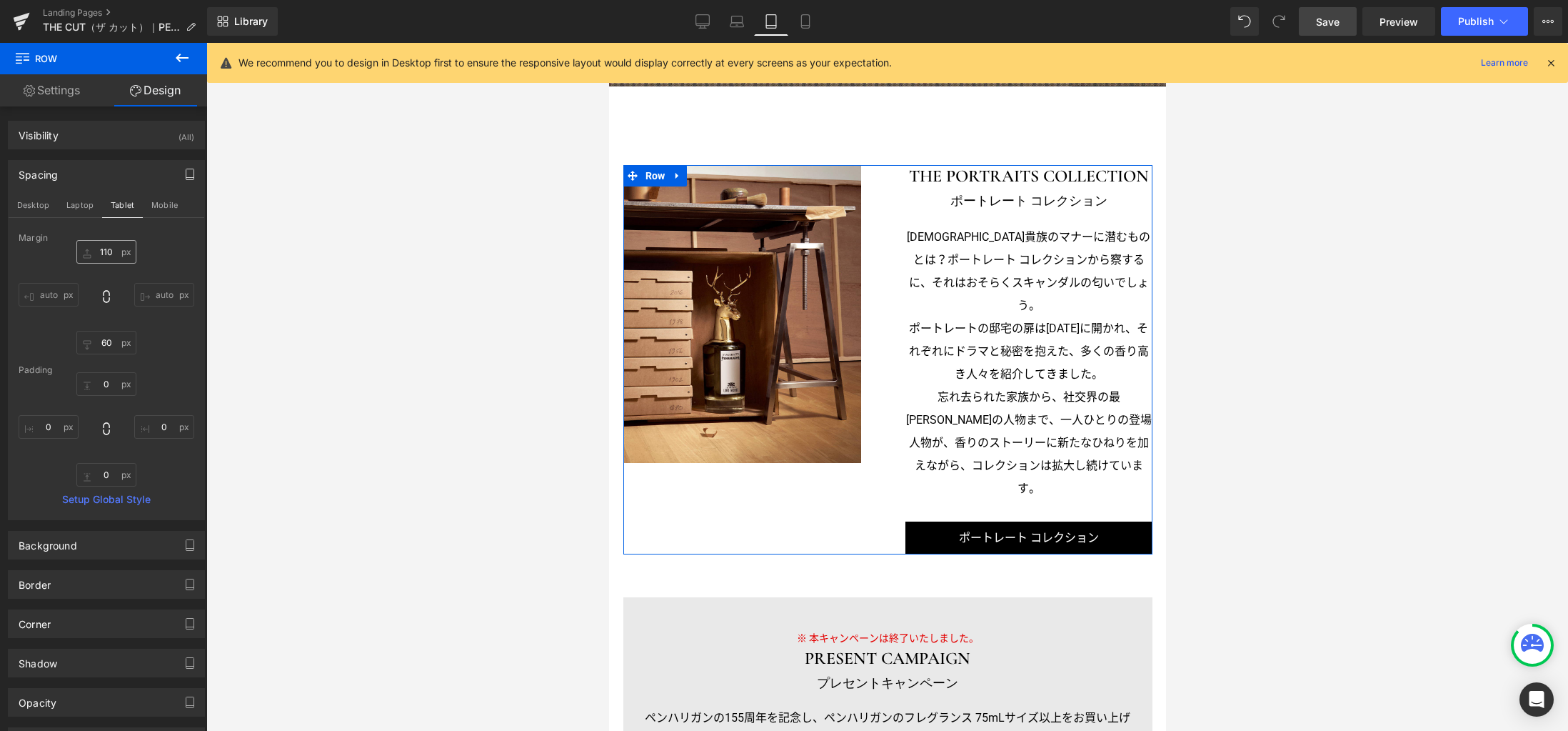
scroll to position [1536, 0]
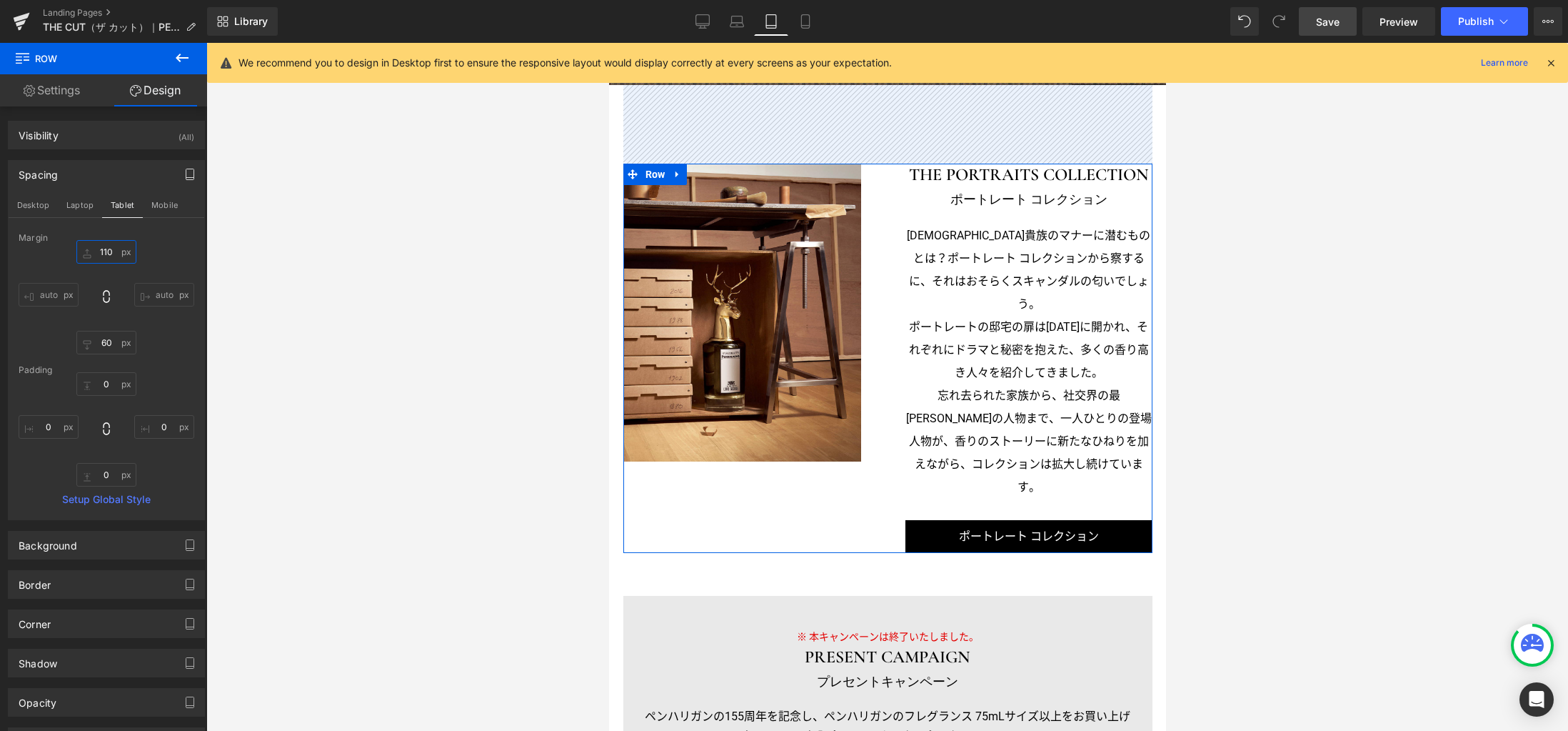
click at [113, 259] on input "110" at bounding box center [106, 252] width 60 height 24
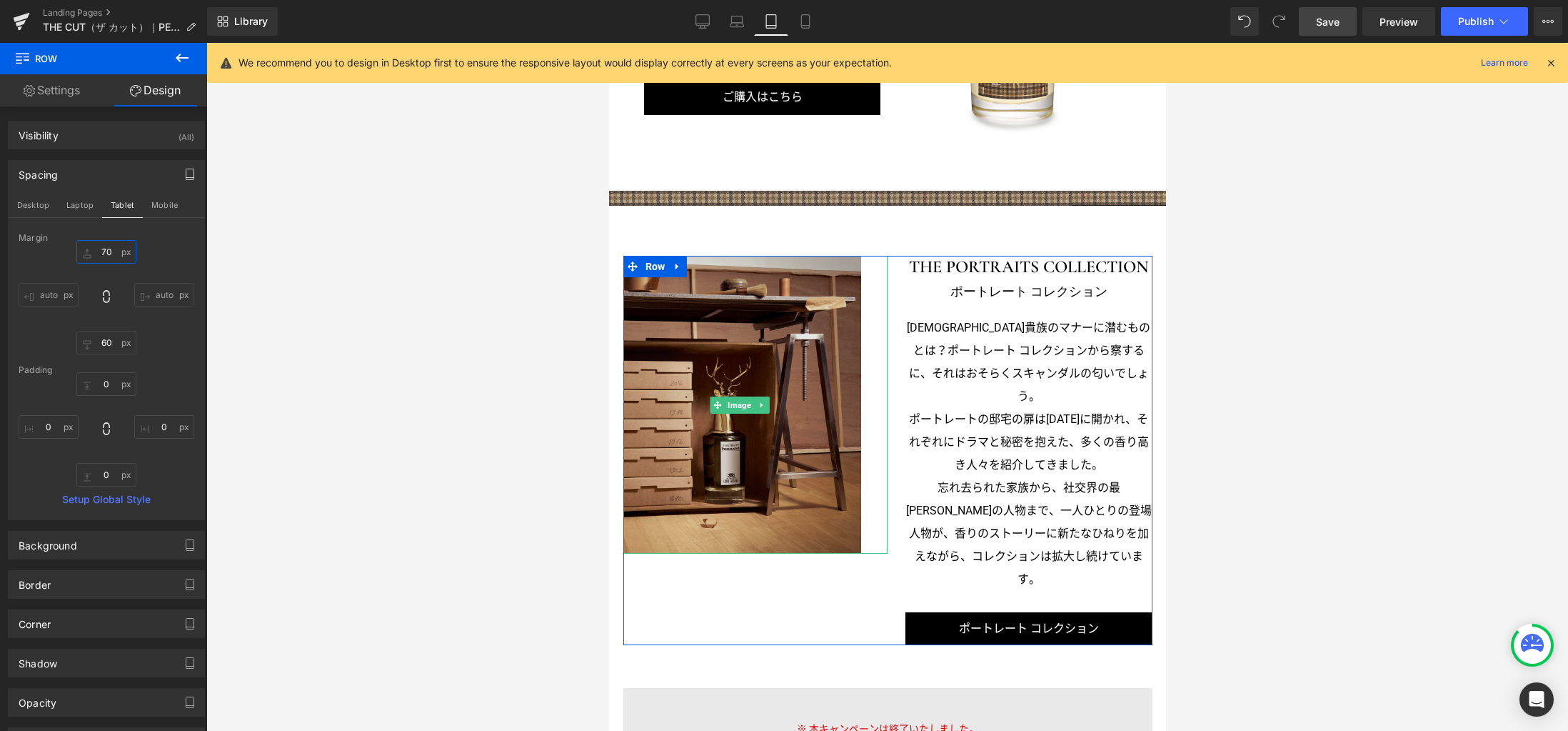
scroll to position [1415, 0]
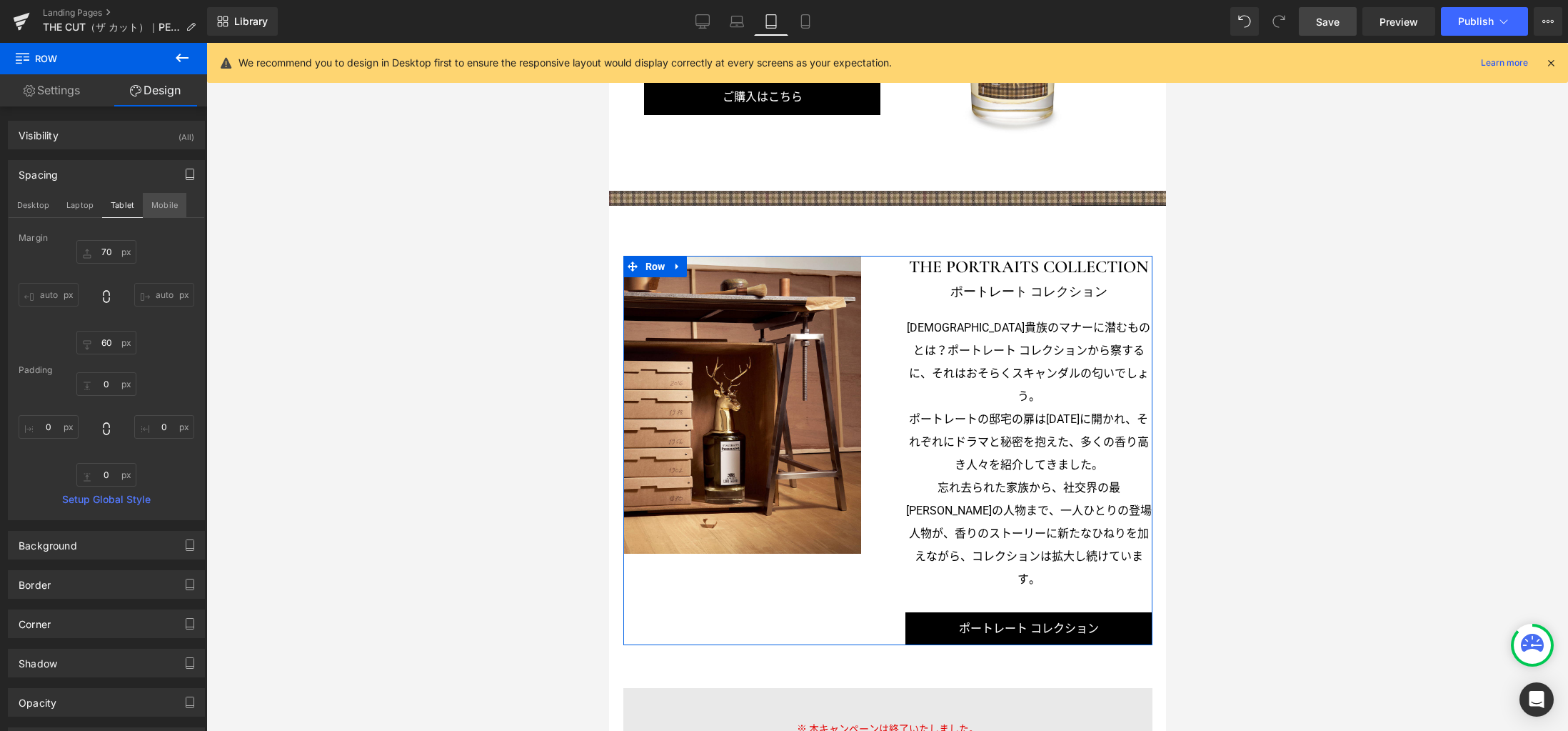
click at [171, 210] on button "Mobile" at bounding box center [164, 205] width 44 height 25
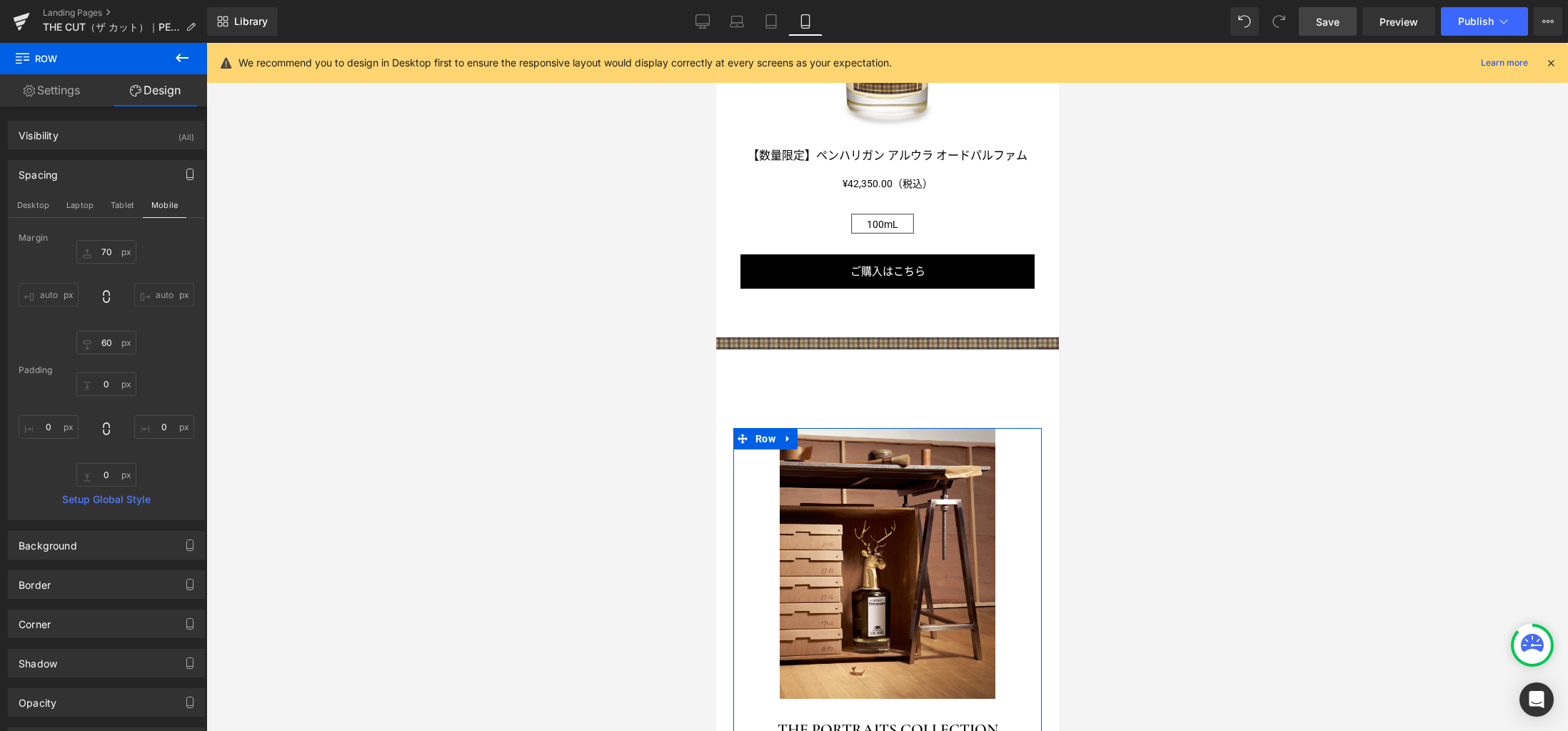
type input "110"
type input "40"
type input "0"
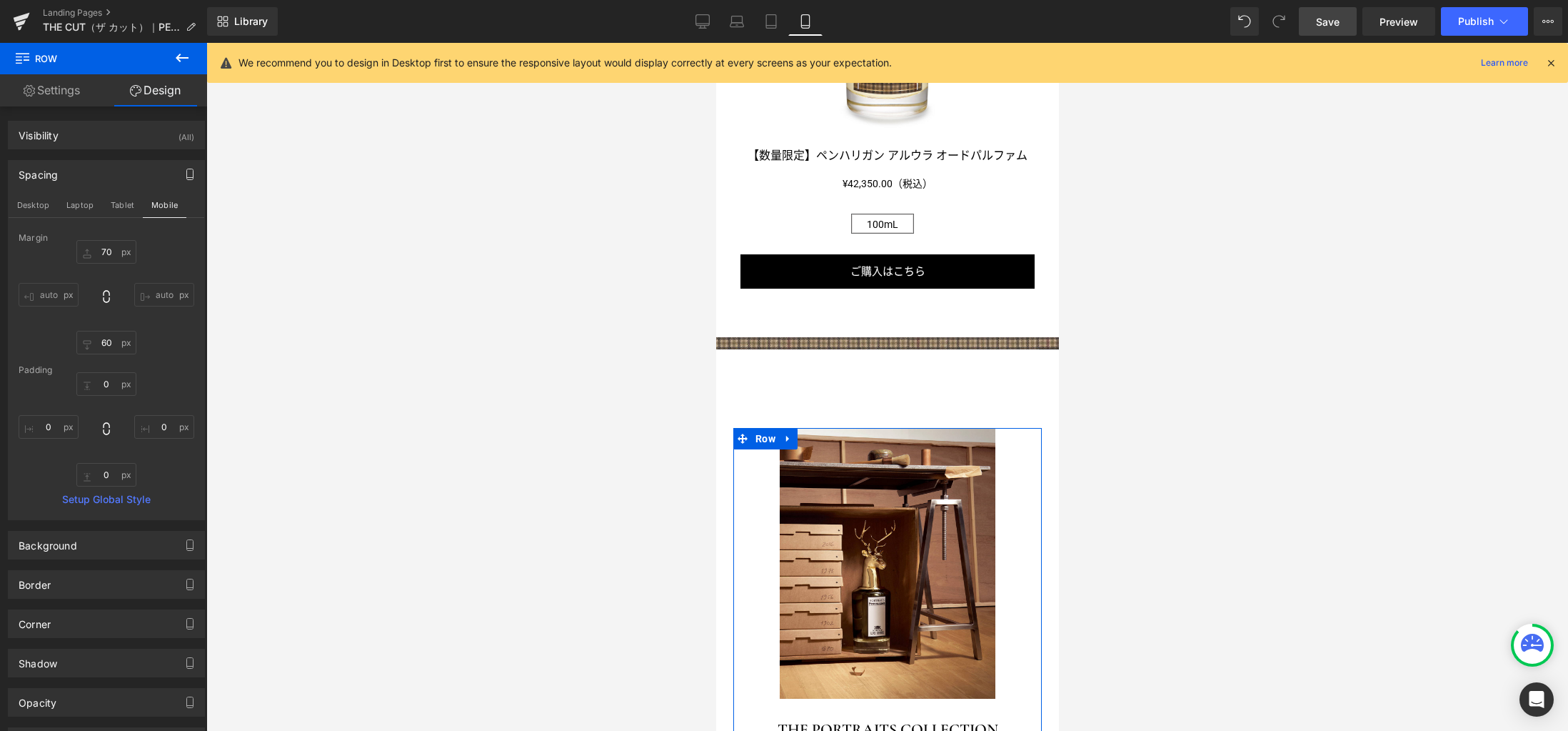
type input "0"
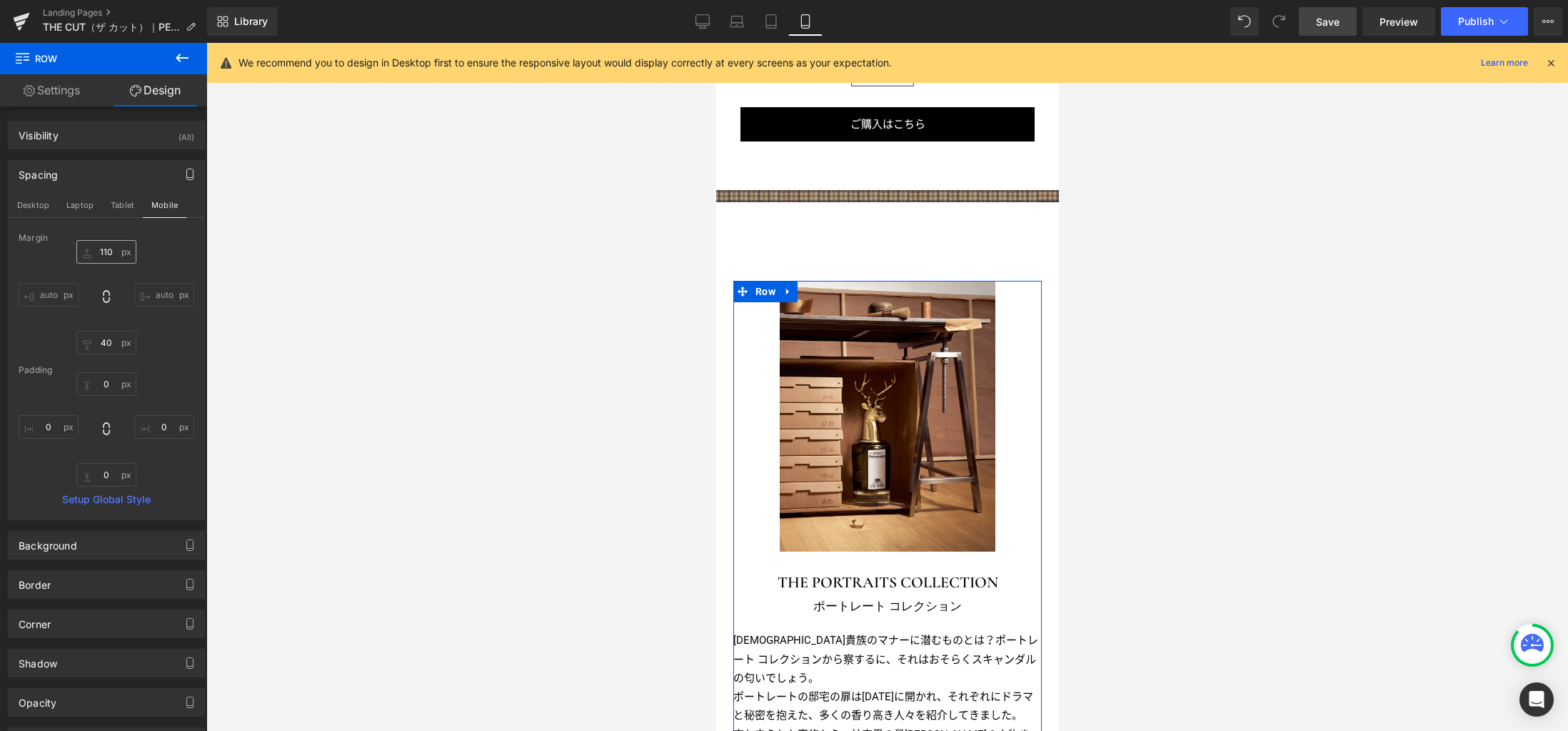
scroll to position [1562, 0]
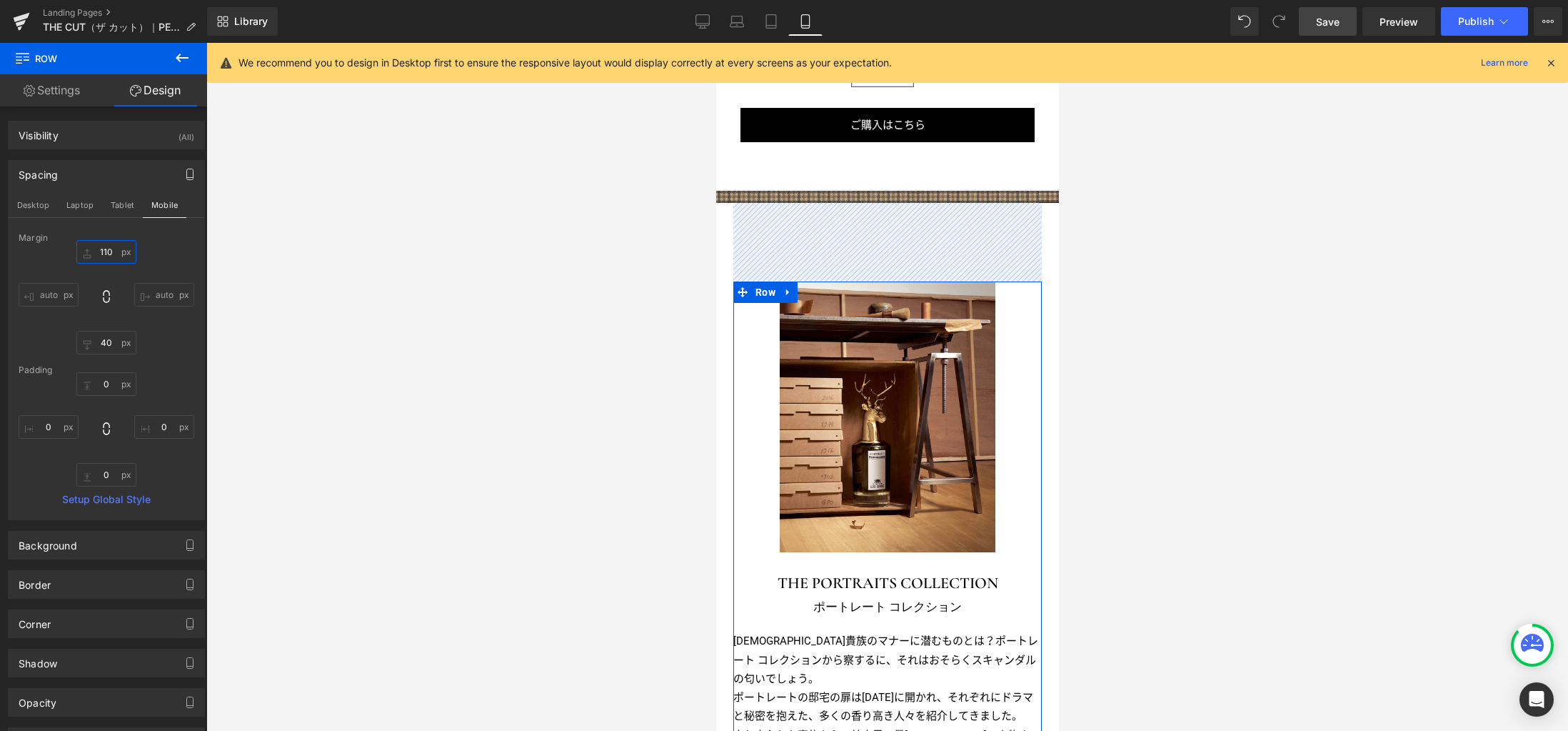
drag, startPoint x: 109, startPoint y: 256, endPoint x: 187, endPoint y: 272, distance: 79.6
click at [109, 256] on input "110" at bounding box center [106, 252] width 60 height 24
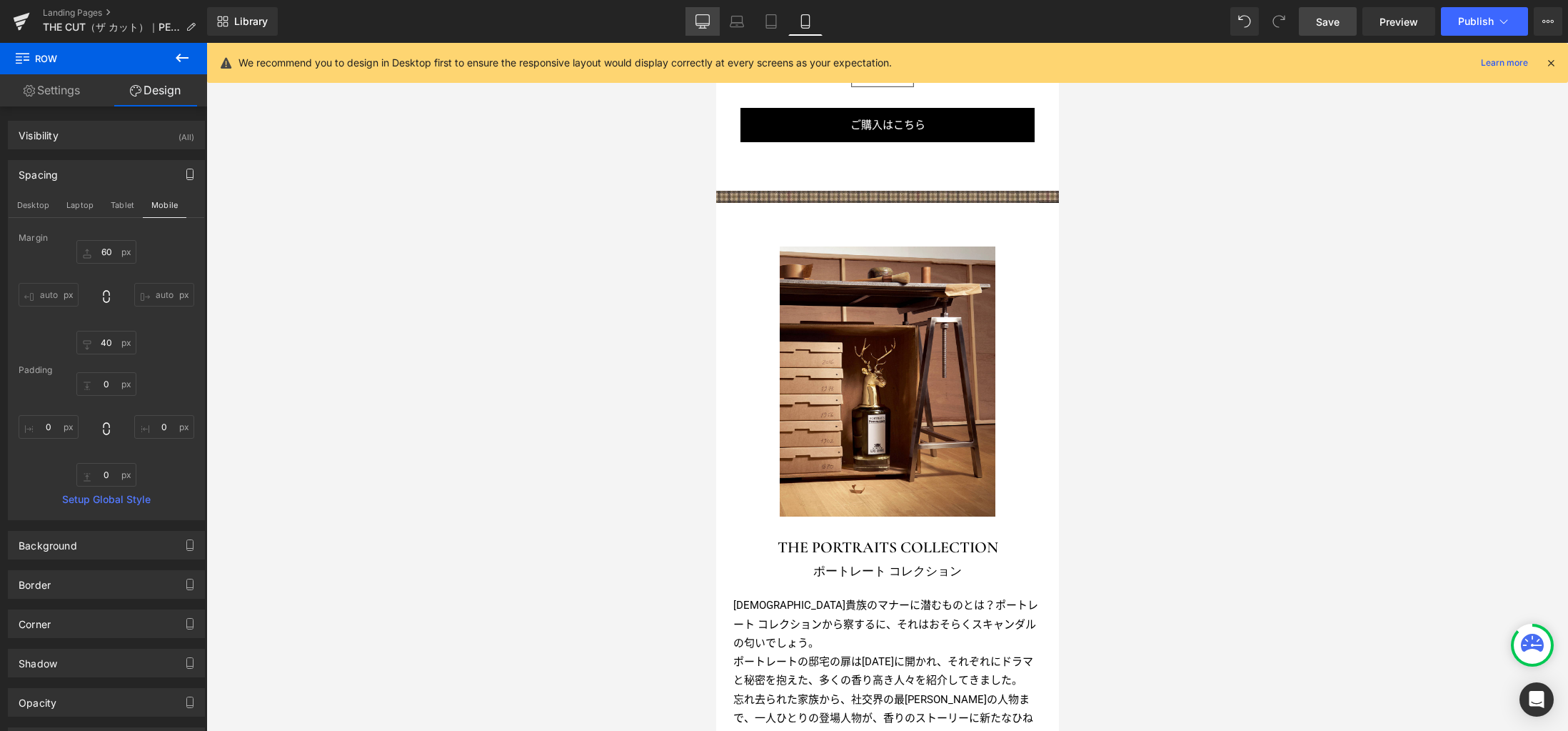
click at [706, 23] on icon at bounding box center [703, 21] width 14 height 14
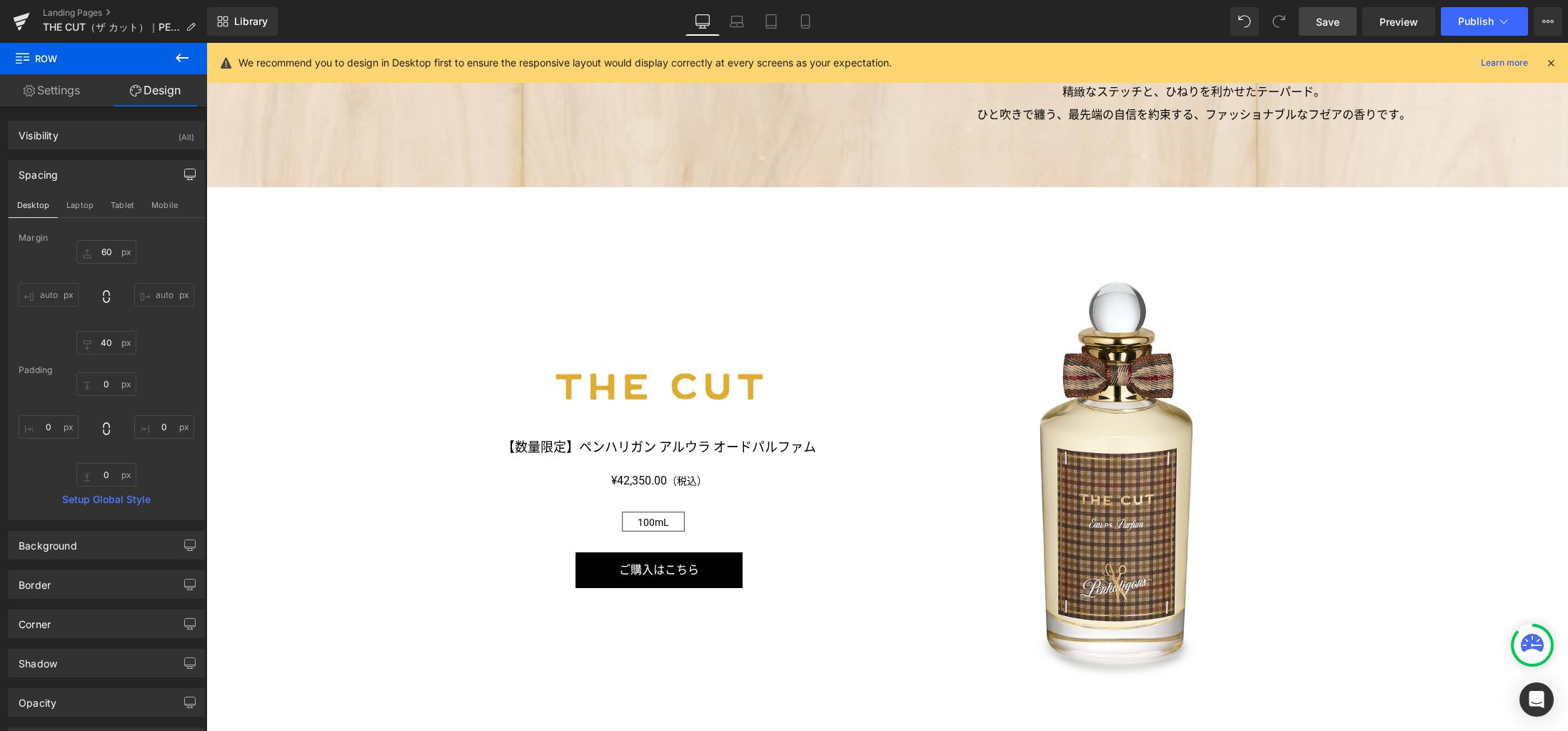
type input "110"
type input "80"
type input "0"
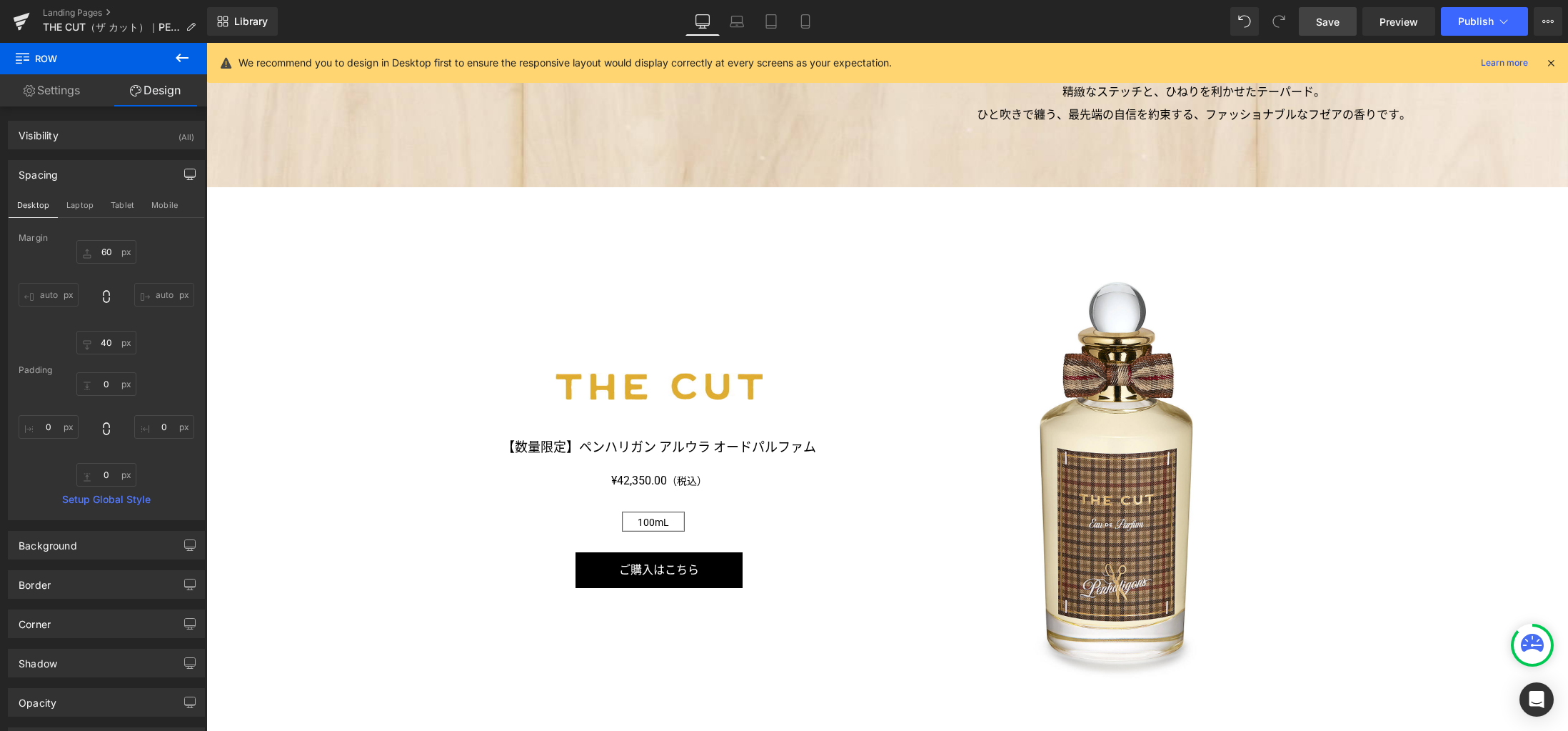
type input "0"
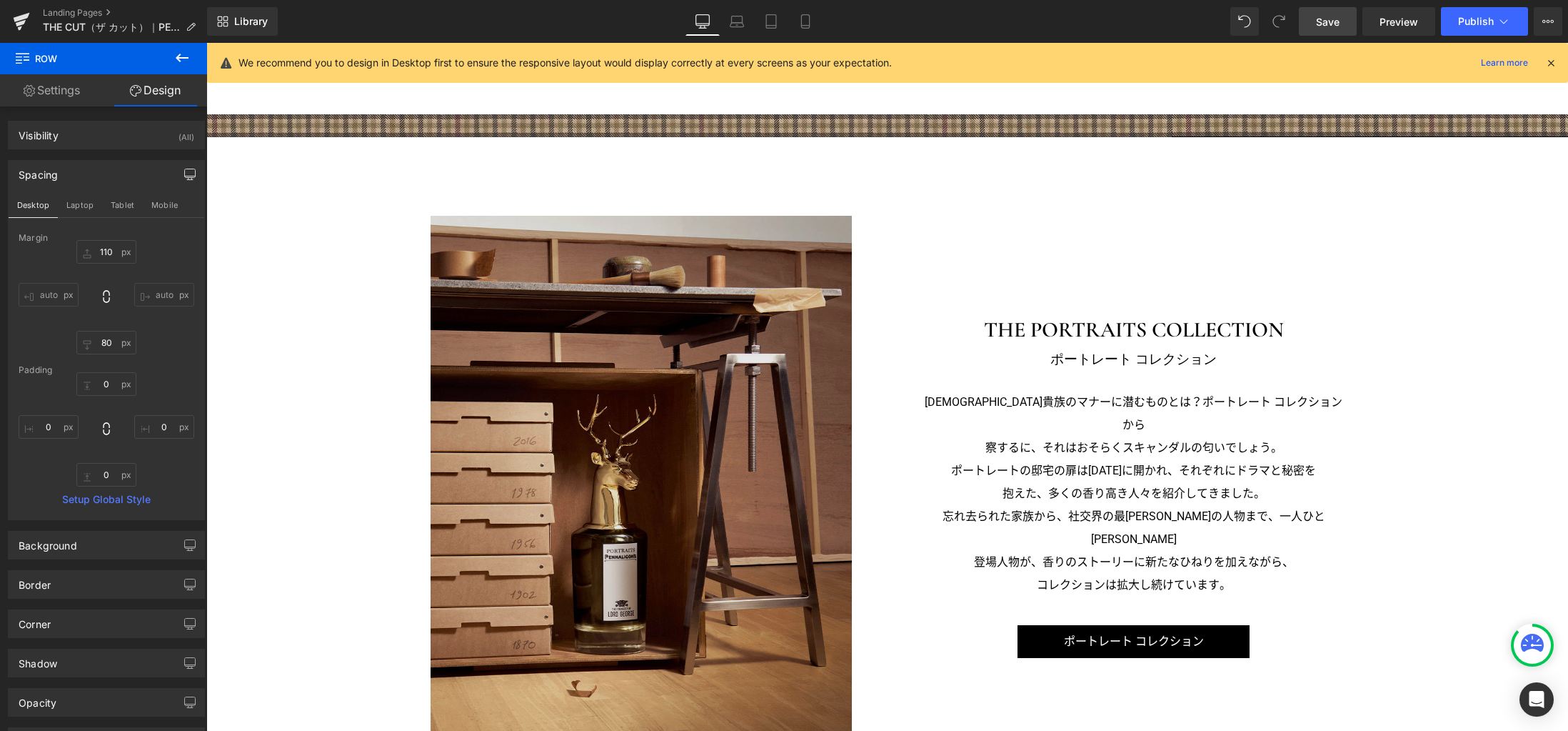
click at [640, 381] on img at bounding box center [641, 479] width 422 height 527
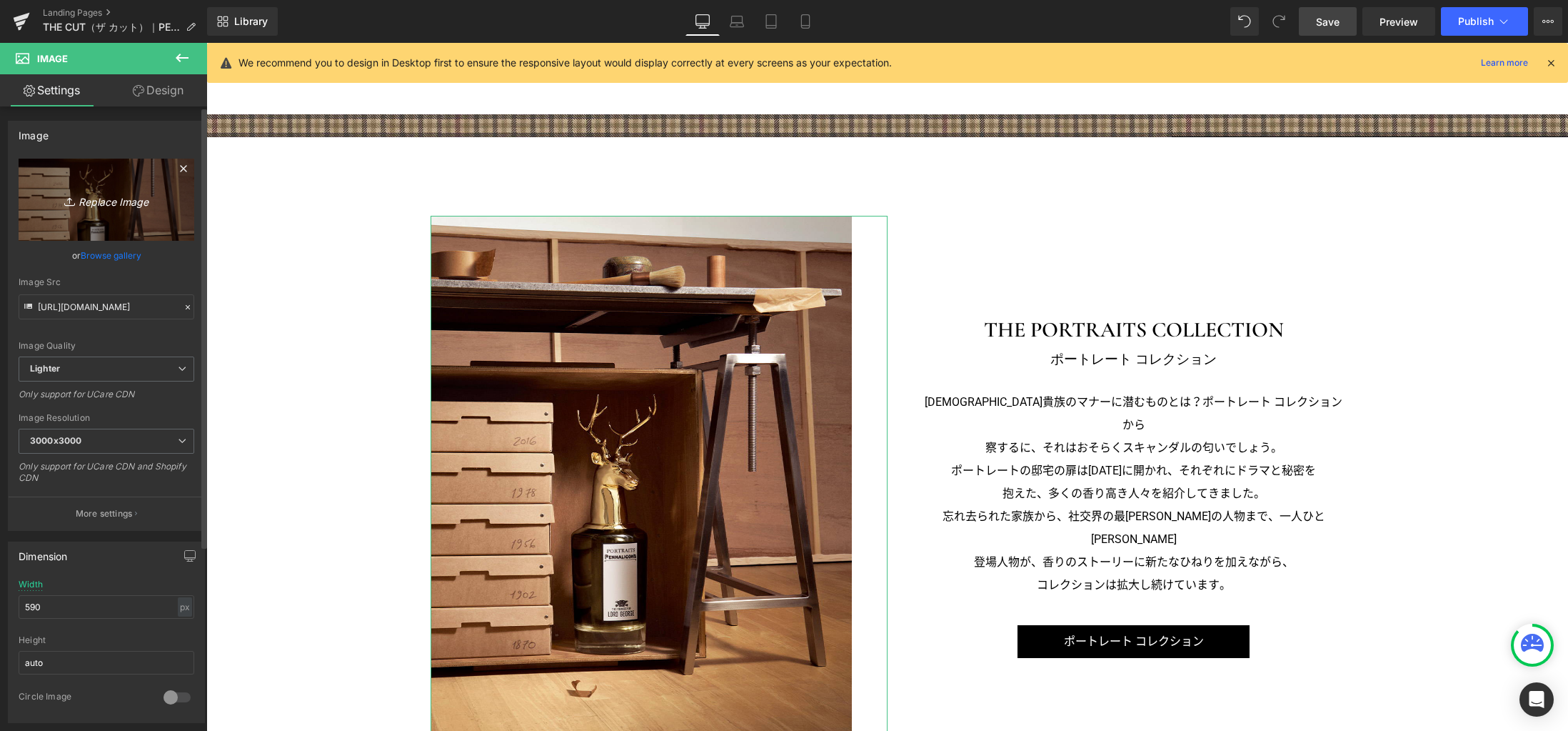
click at [112, 213] on link "Replace Image" at bounding box center [106, 200] width 176 height 82
type input "C:\fakepath\p01.jpg"
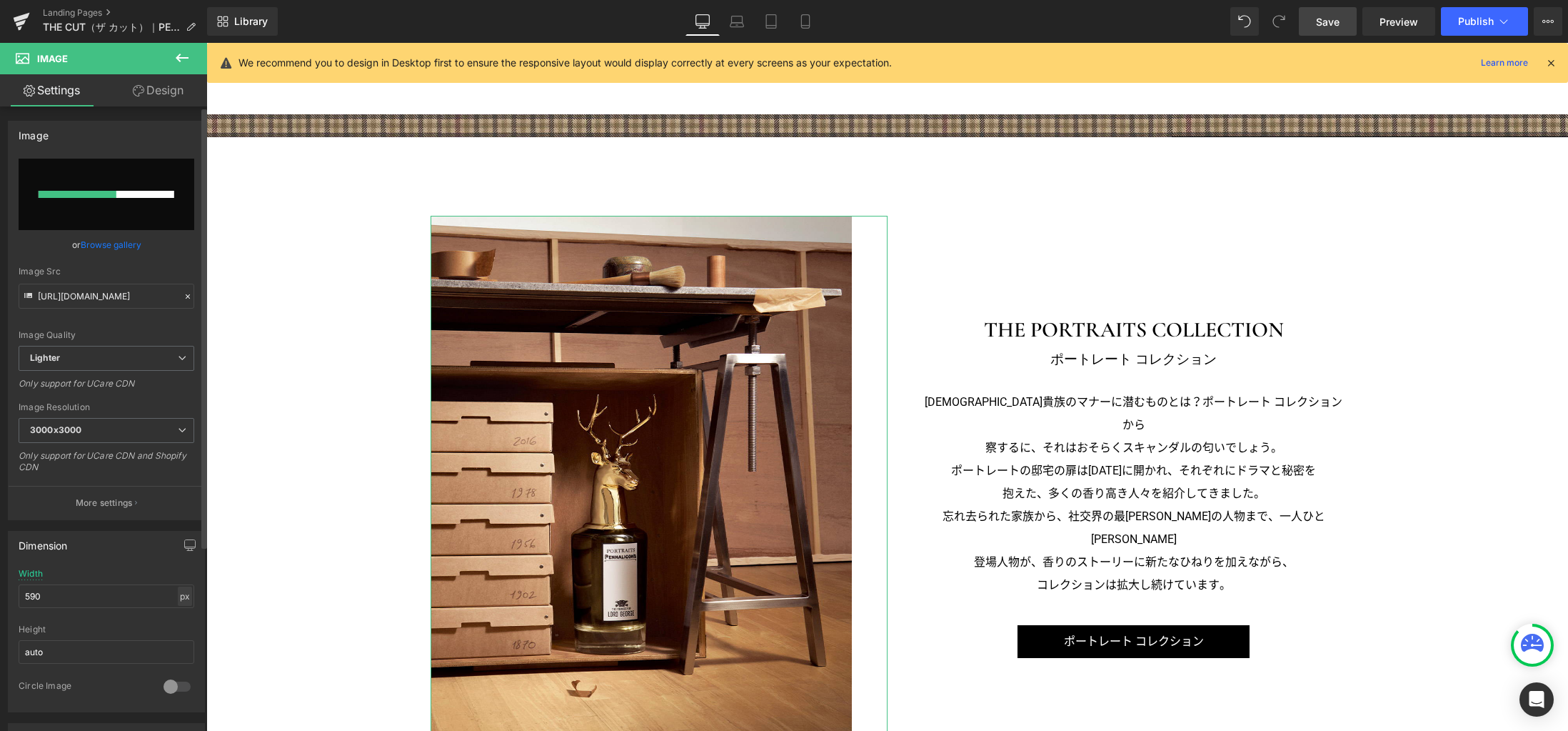
click at [177, 598] on div "px" at bounding box center [185, 596] width 14 height 19
drag, startPoint x: 178, startPoint y: 616, endPoint x: 155, endPoint y: 616, distance: 23.0
click at [178, 617] on li "%" at bounding box center [185, 618] width 18 height 21
drag, startPoint x: 101, startPoint y: 598, endPoint x: -18, endPoint y: 588, distance: 119.4
click at [0, 588] on html "Row You are previewing how the will restyle your page. You can not edit Element…" at bounding box center [784, 366] width 1568 height 731
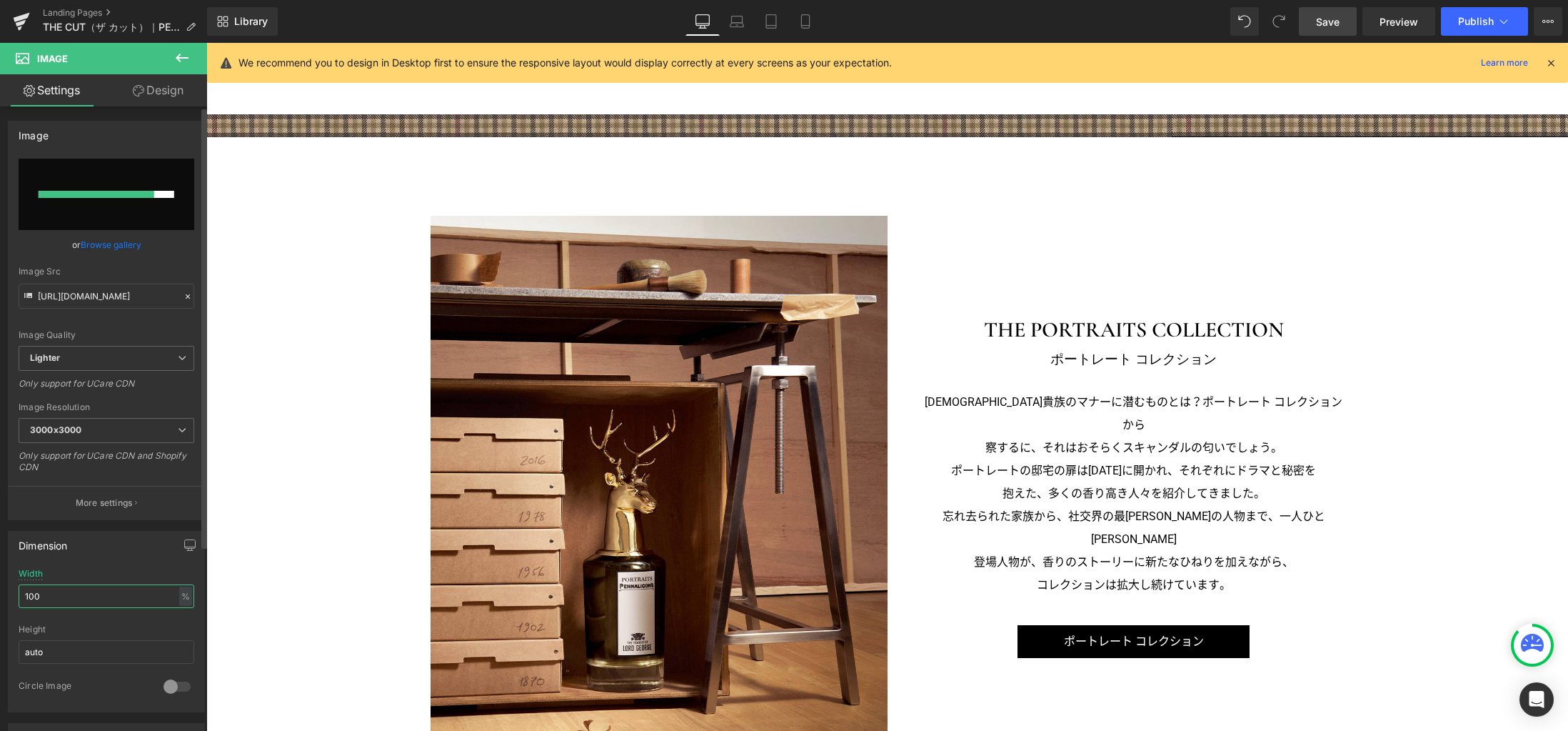
type input "100"
click at [103, 211] on input "file" at bounding box center [106, 194] width 176 height 71
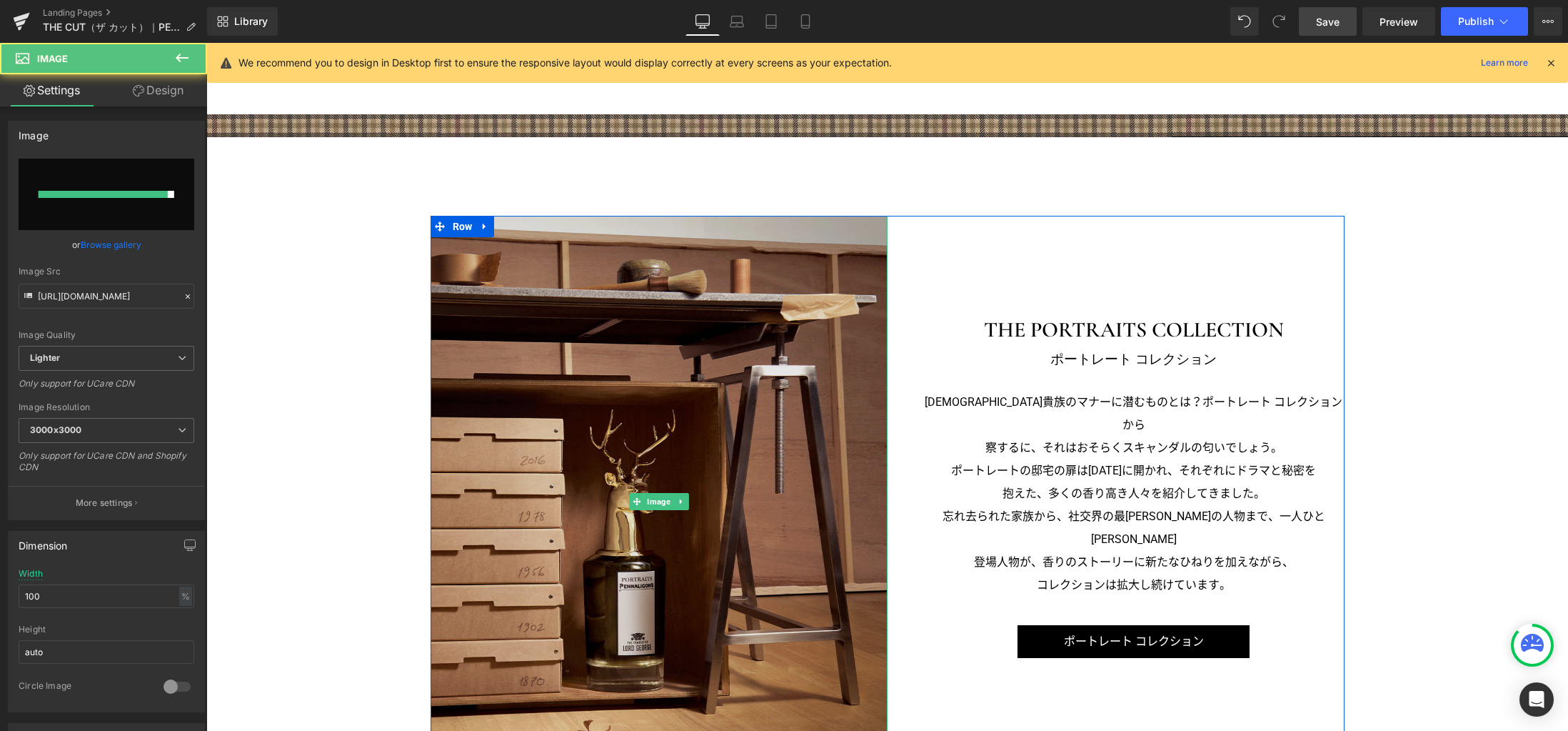
click at [722, 419] on img at bounding box center [658, 501] width 457 height 572
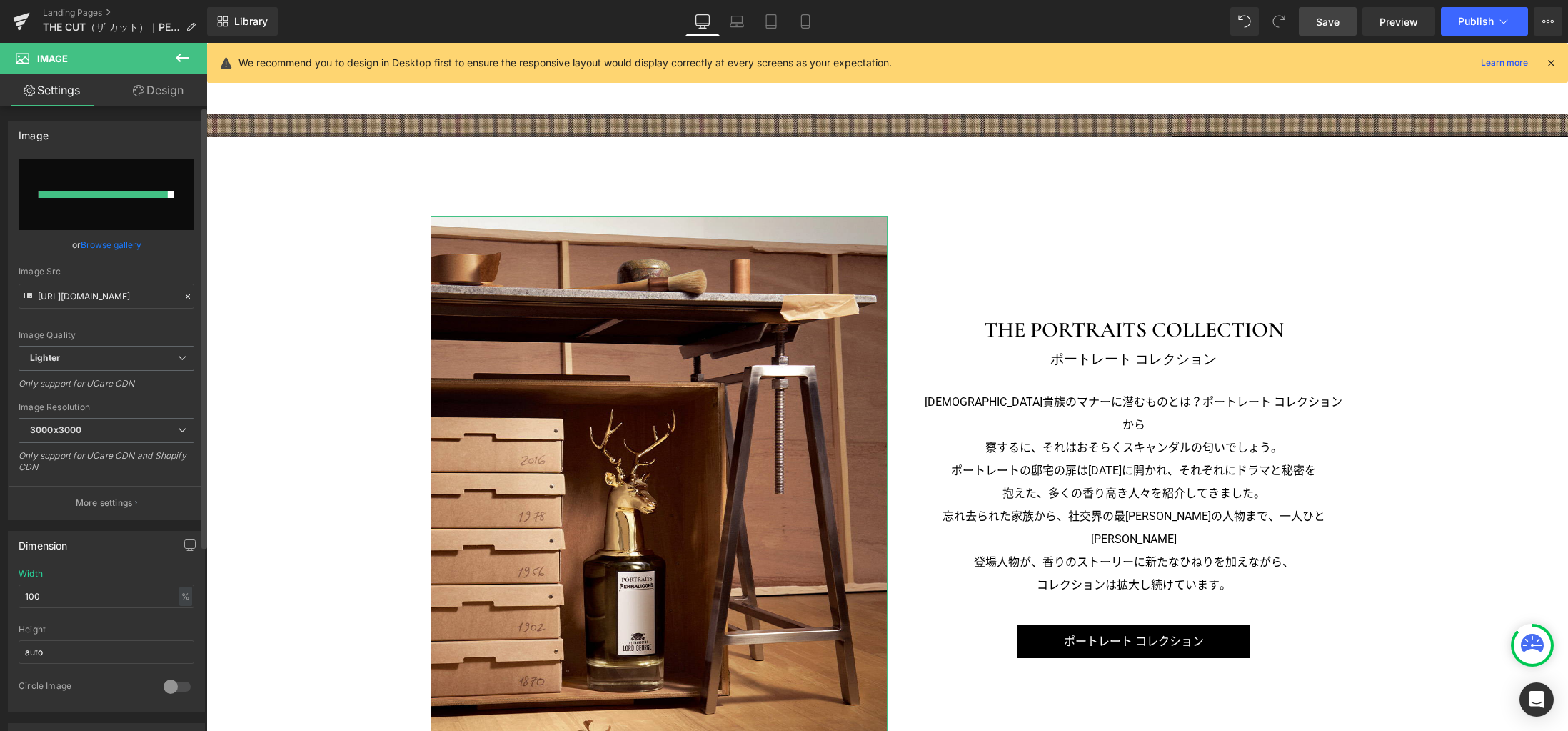
click at [95, 244] on link "Browse gallery" at bounding box center [111, 245] width 61 height 25
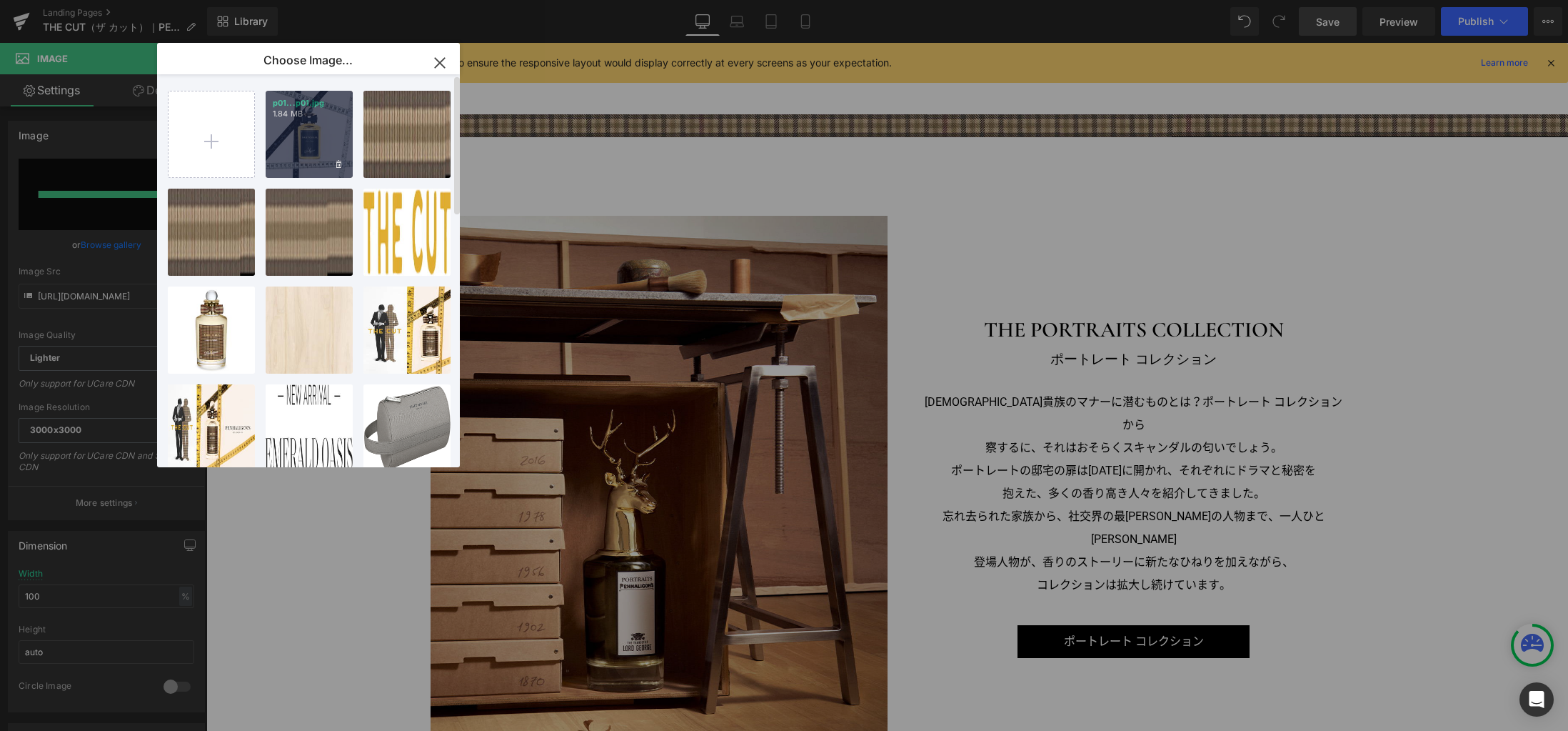
click at [318, 153] on div "p01...p01.jpg 1.84 MB" at bounding box center [309, 134] width 87 height 87
type input "https://ucarecdn.com/0e41b04b-432b-4730-ac29-c3423f667cbb/-/format/auto/-/previ…"
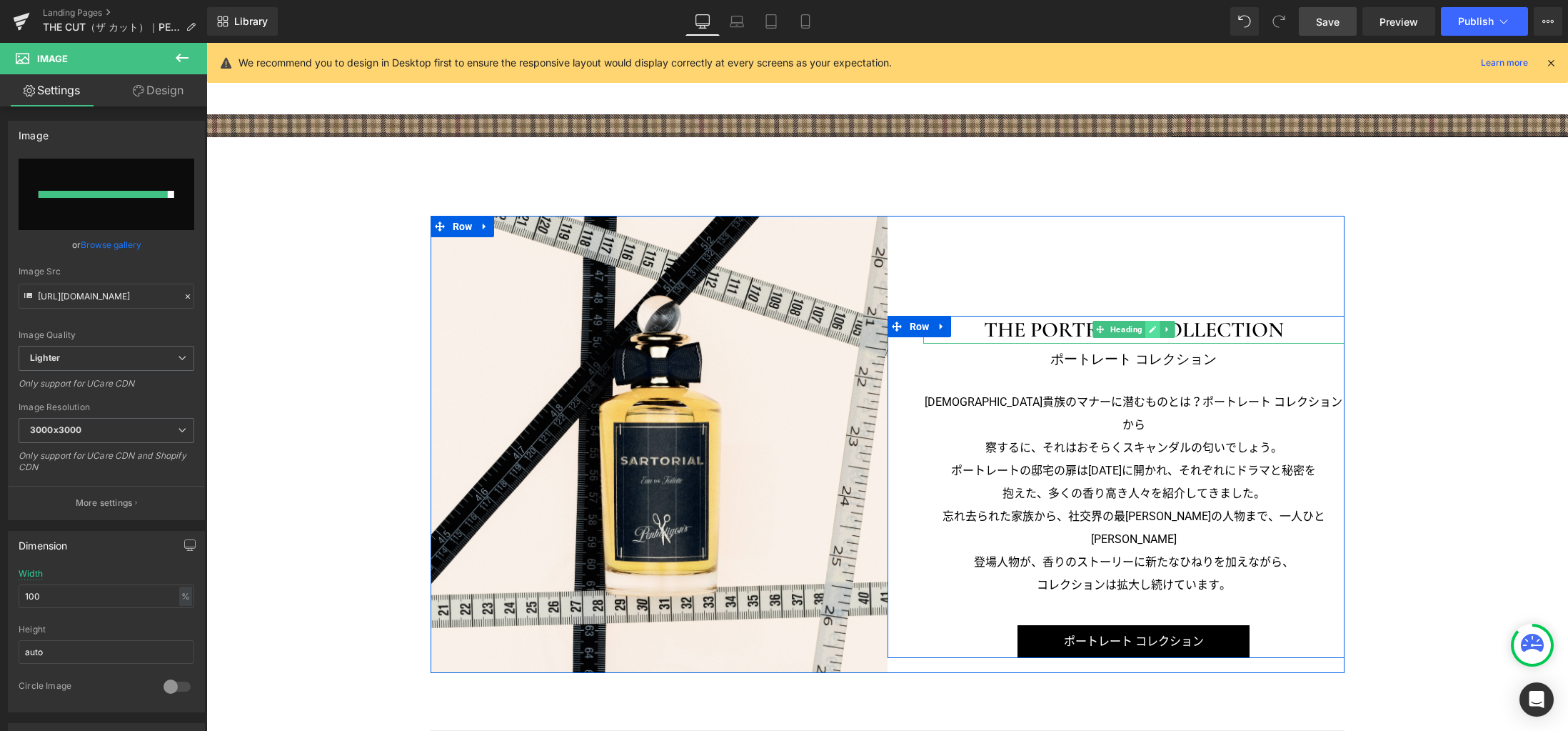
click at [1148, 330] on icon at bounding box center [1152, 329] width 8 height 9
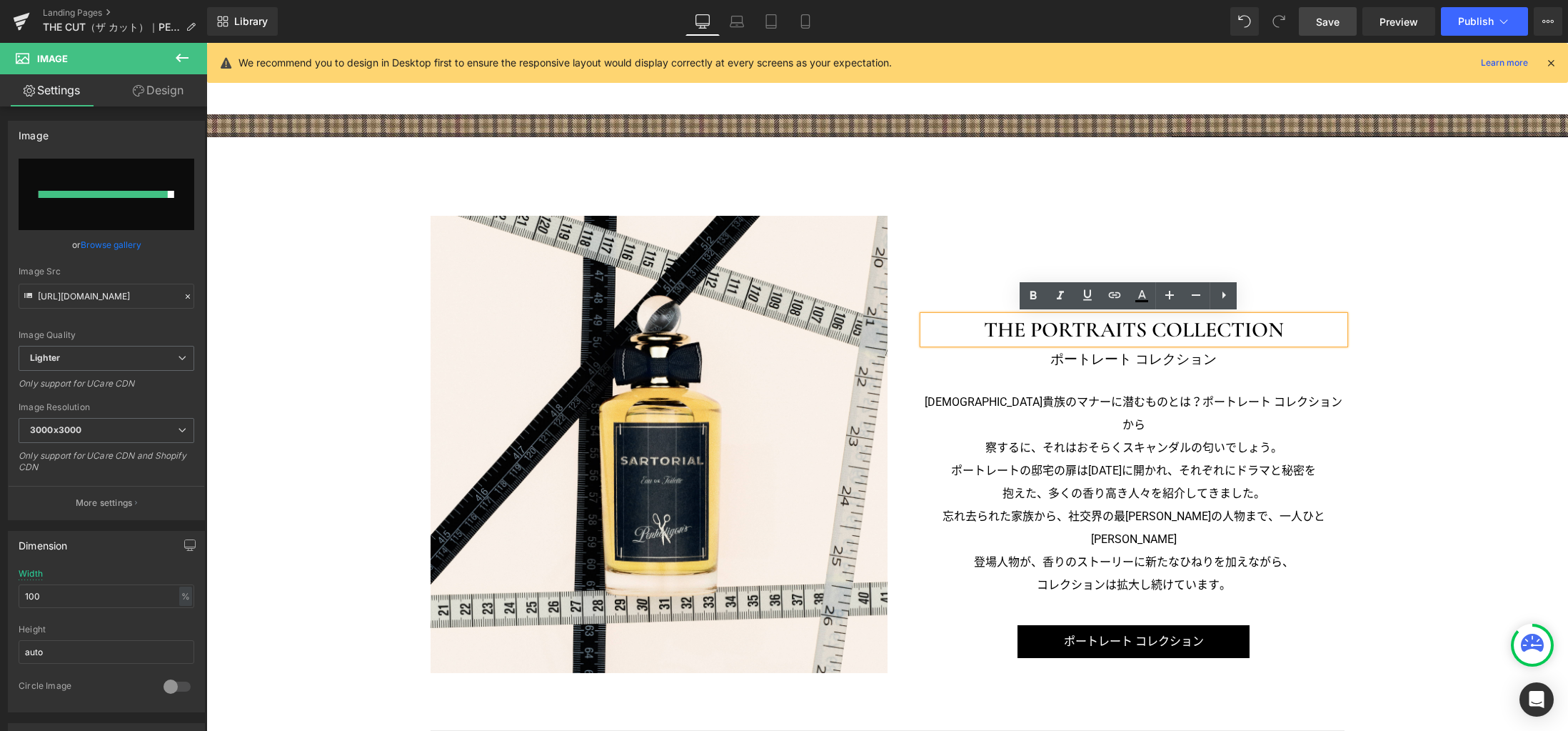
click at [1125, 329] on h3 "THE PORTRAITS COLLECTION" at bounding box center [1134, 329] width 422 height 28
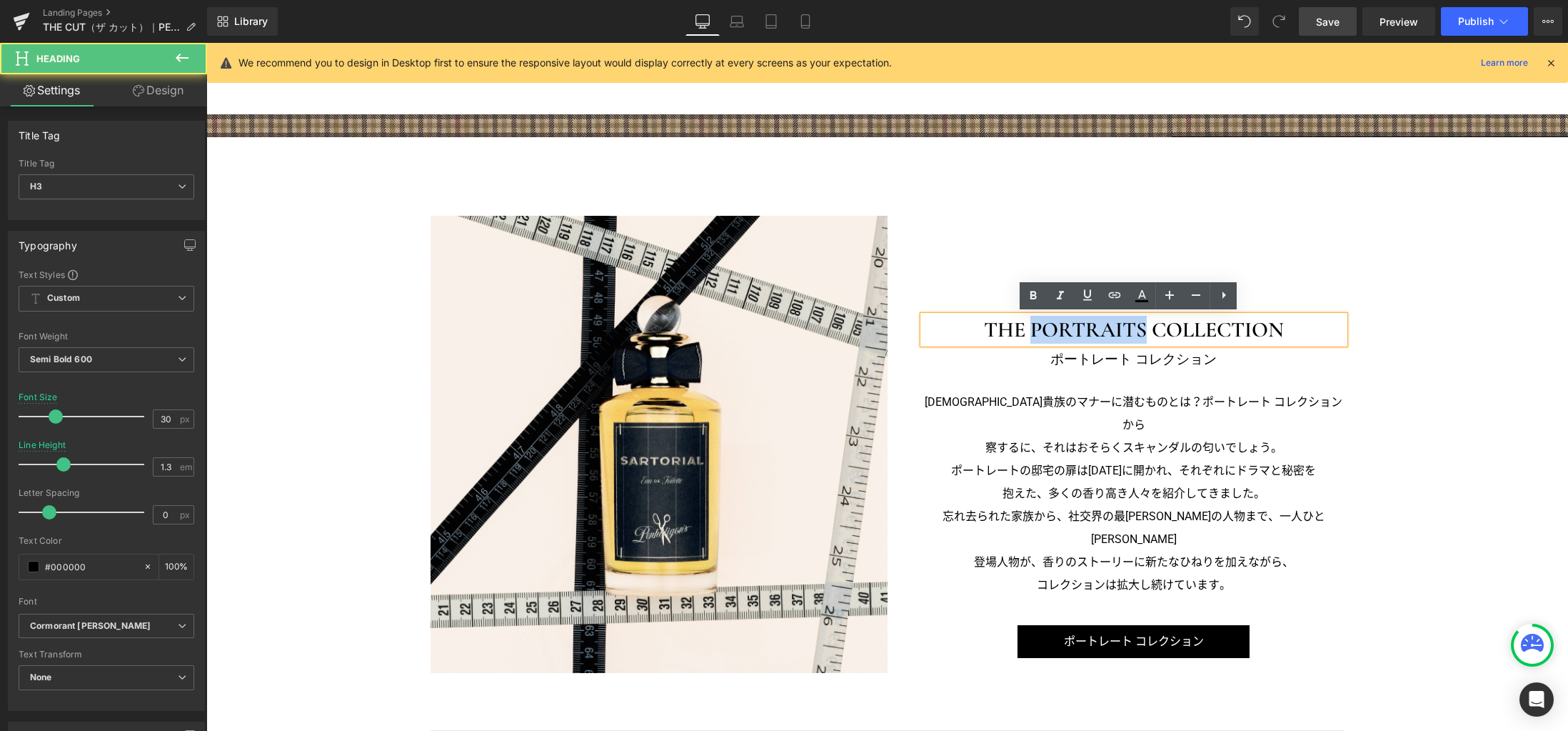
click at [1125, 329] on h3 "THE PORTRAITS COLLECTION" at bounding box center [1134, 329] width 422 height 28
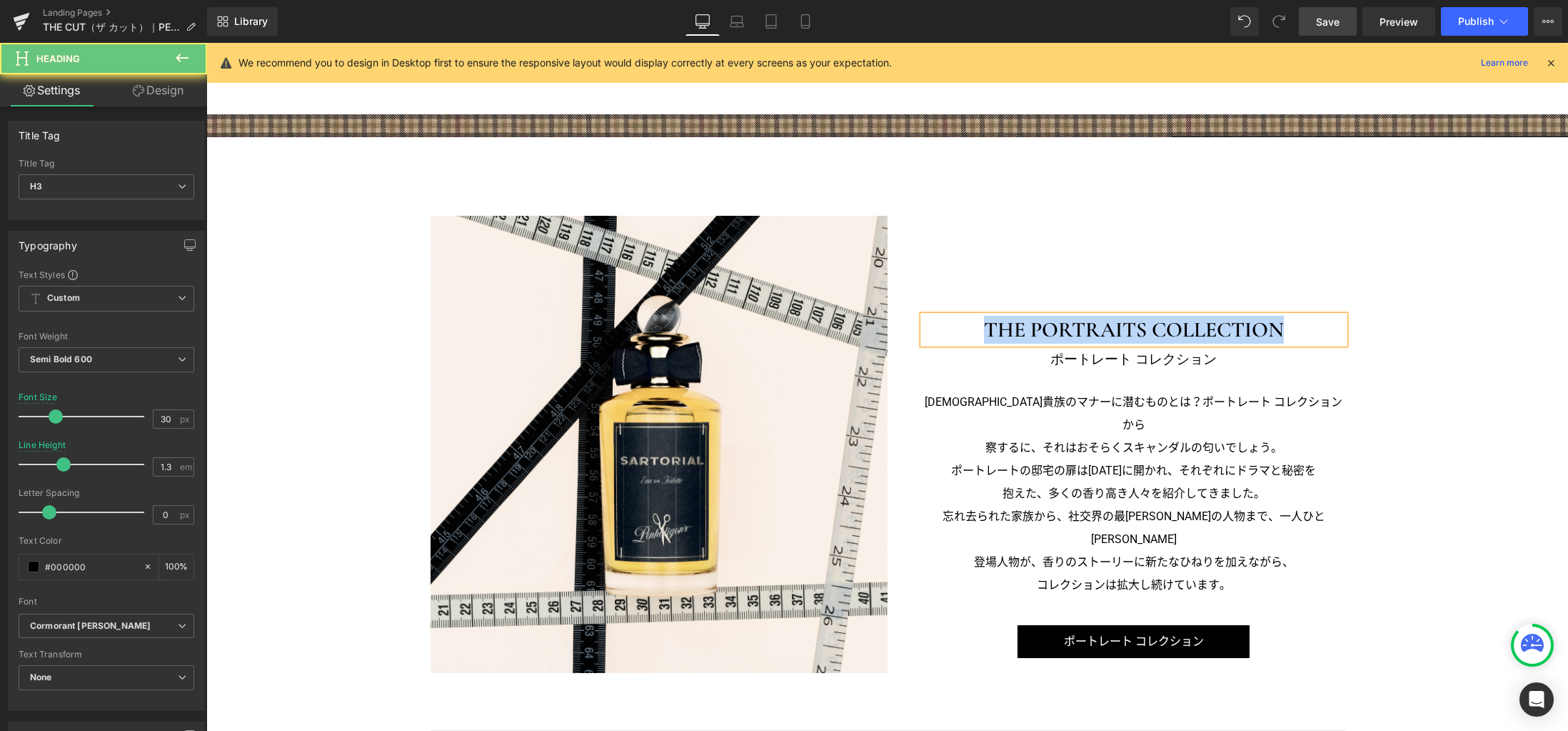
paste div
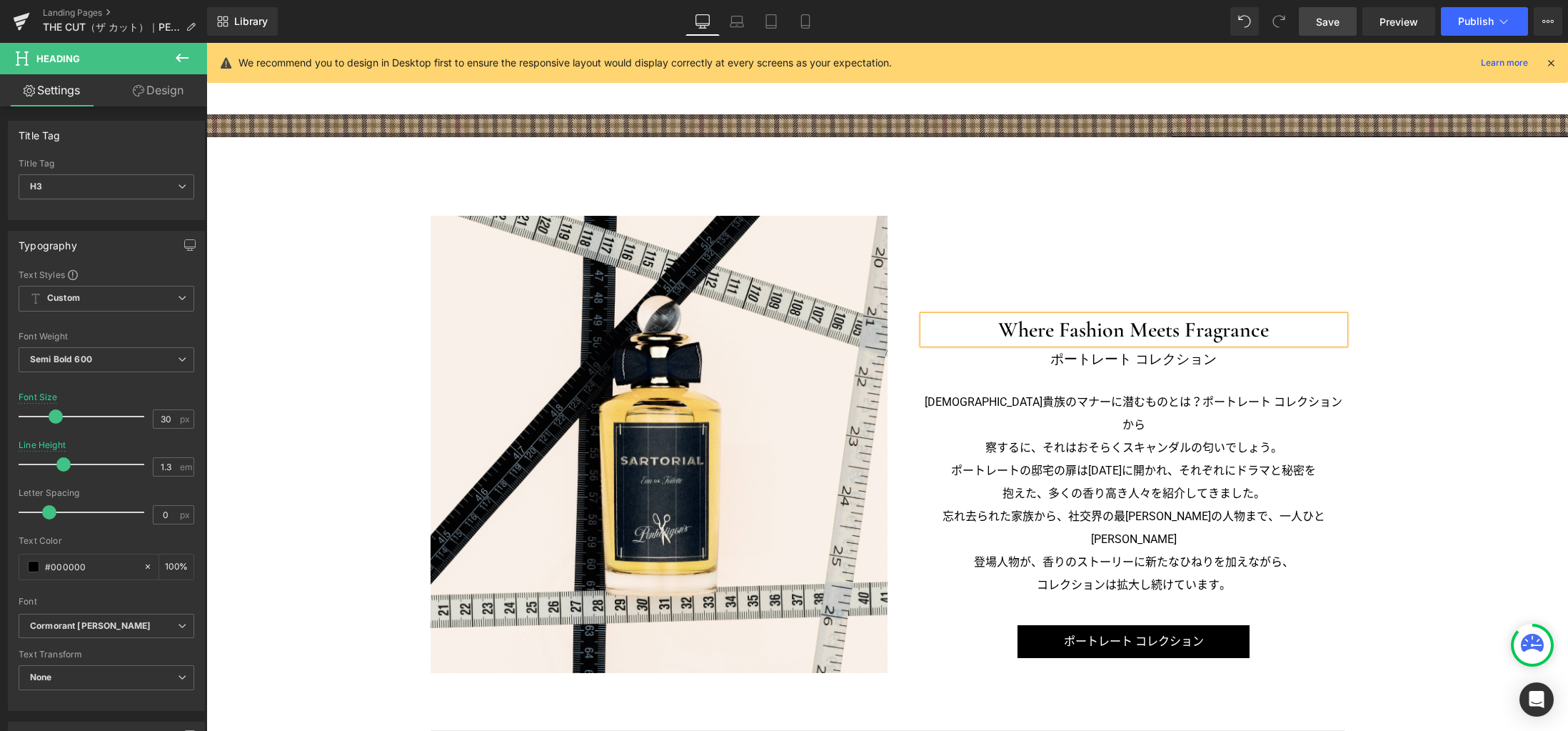
click at [1125, 328] on h3 "Where Fashion Meets Fragrance" at bounding box center [1134, 329] width 422 height 28
click at [142, 358] on span "Semi Bold 600" at bounding box center [106, 360] width 176 height 25
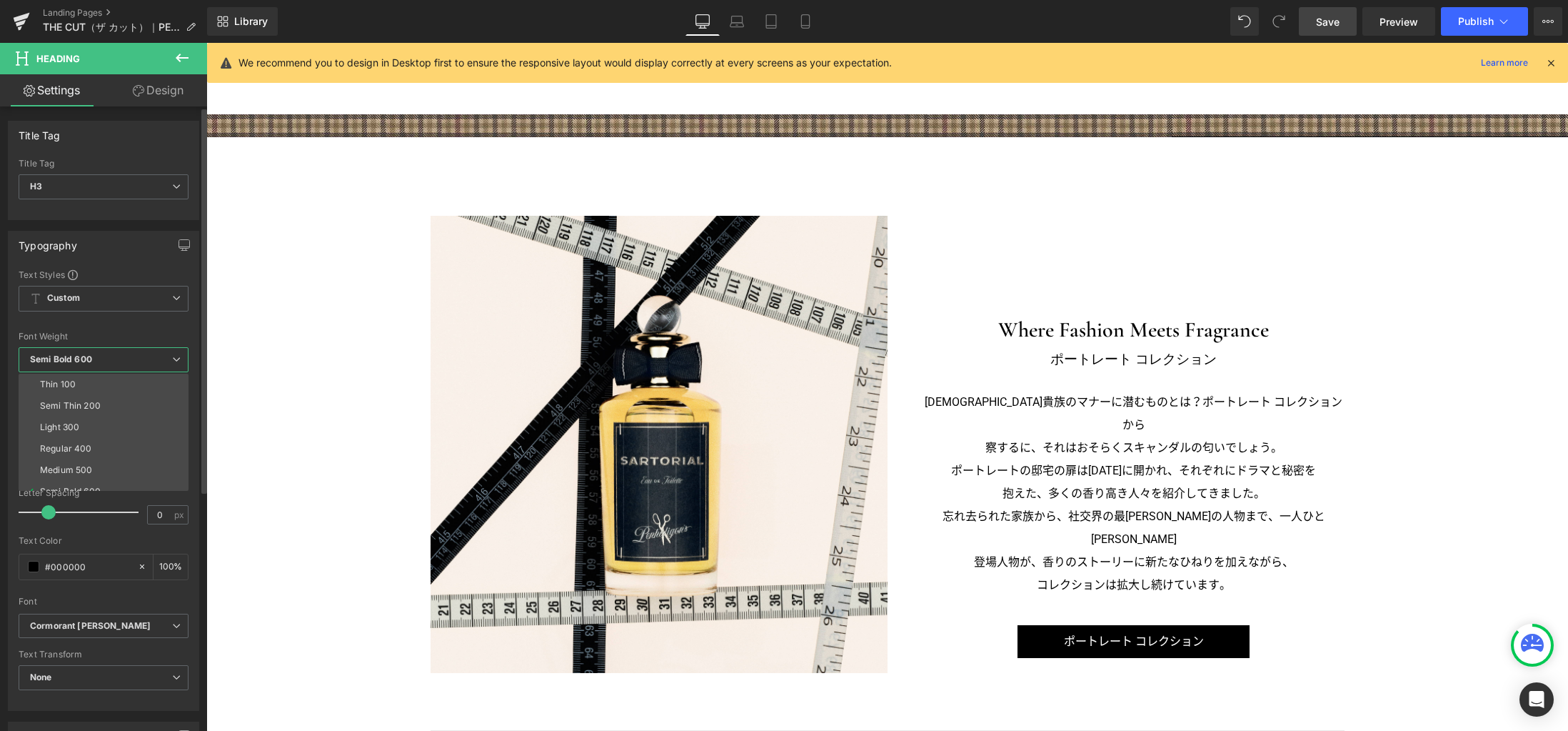
click at [116, 463] on li "Medium 500" at bounding box center [106, 469] width 177 height 21
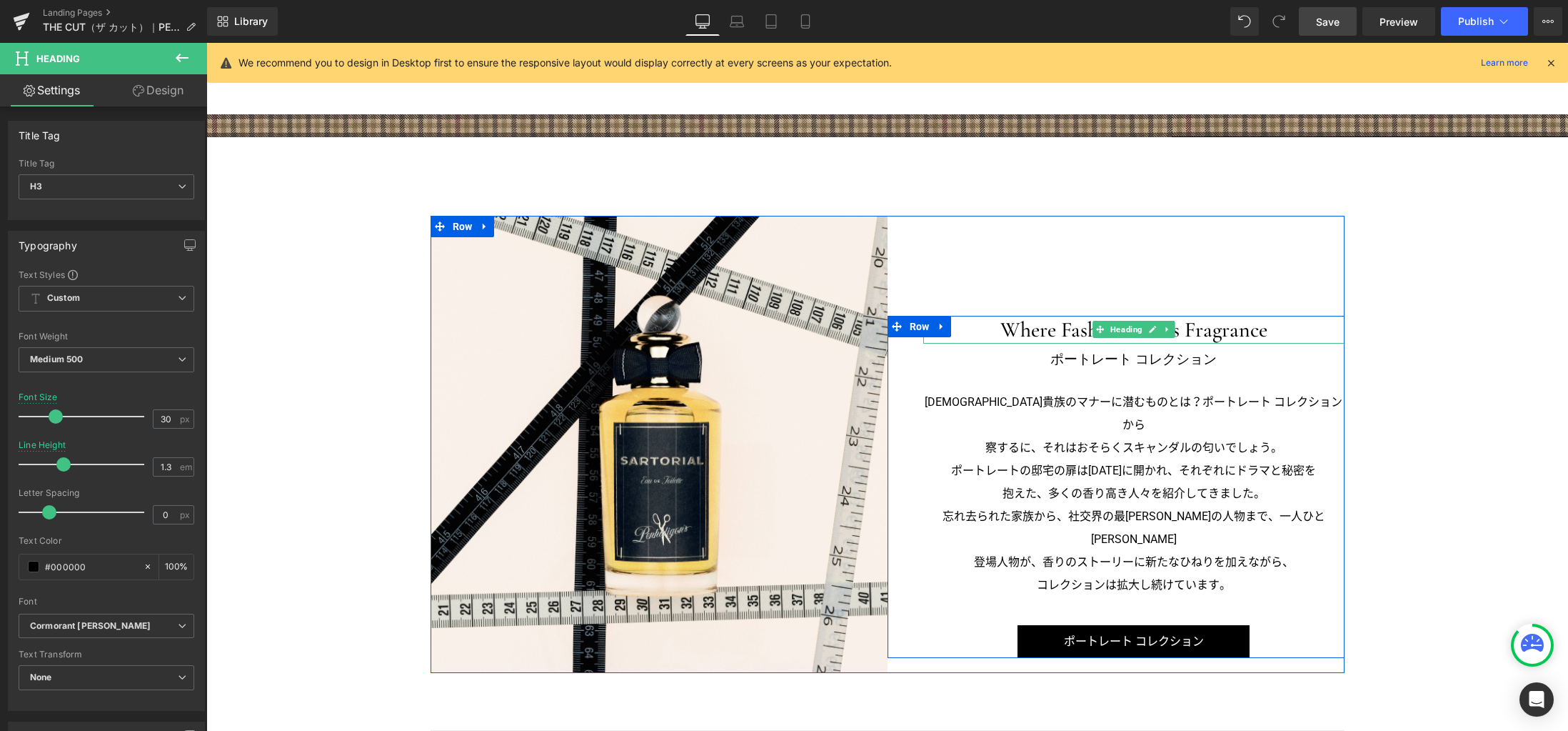
click at [1163, 333] on icon at bounding box center [1167, 329] width 8 height 9
click at [1156, 332] on icon at bounding box center [1160, 330] width 8 height 8
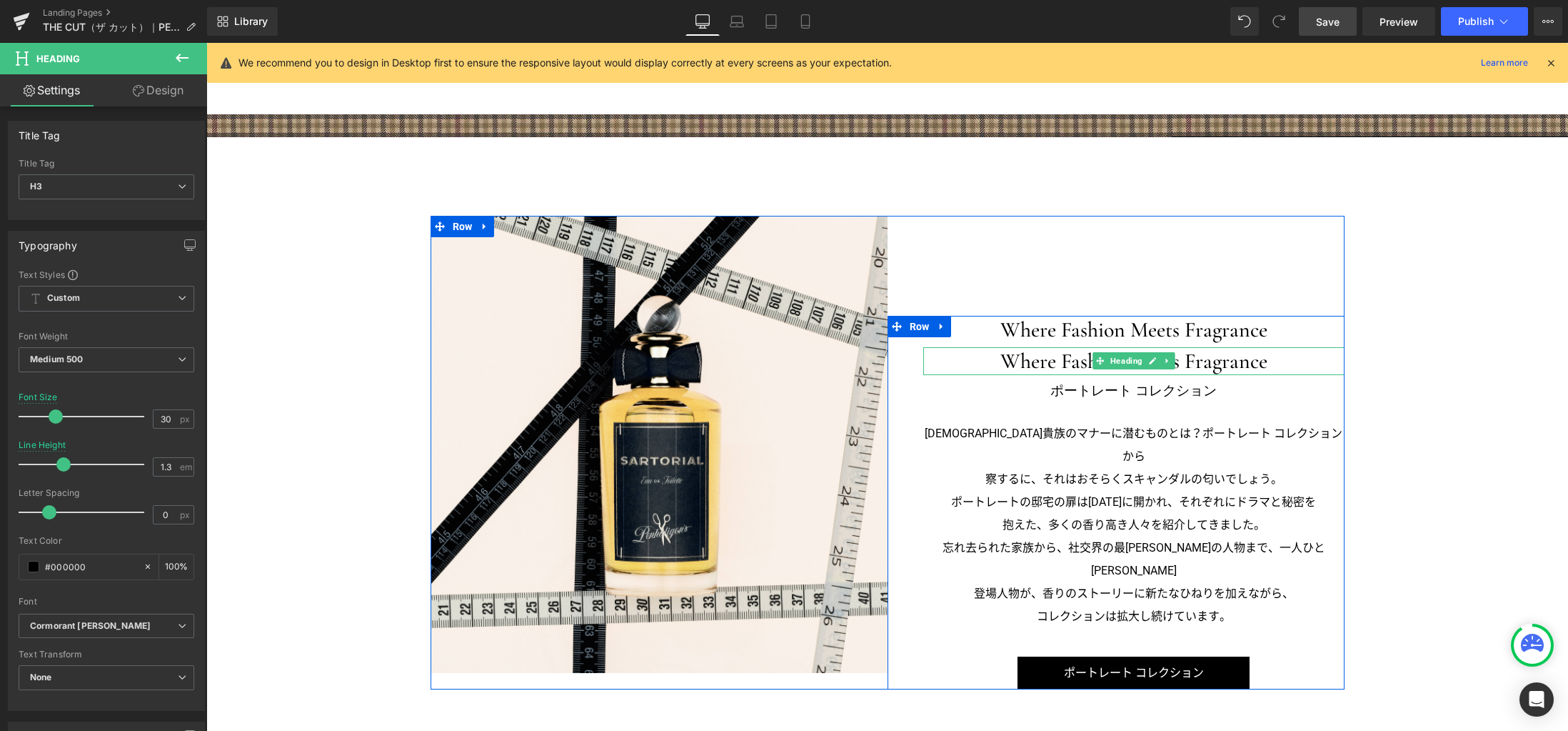
click at [1032, 358] on h3 "Where Fashion Meets Fragrance" at bounding box center [1134, 361] width 422 height 28
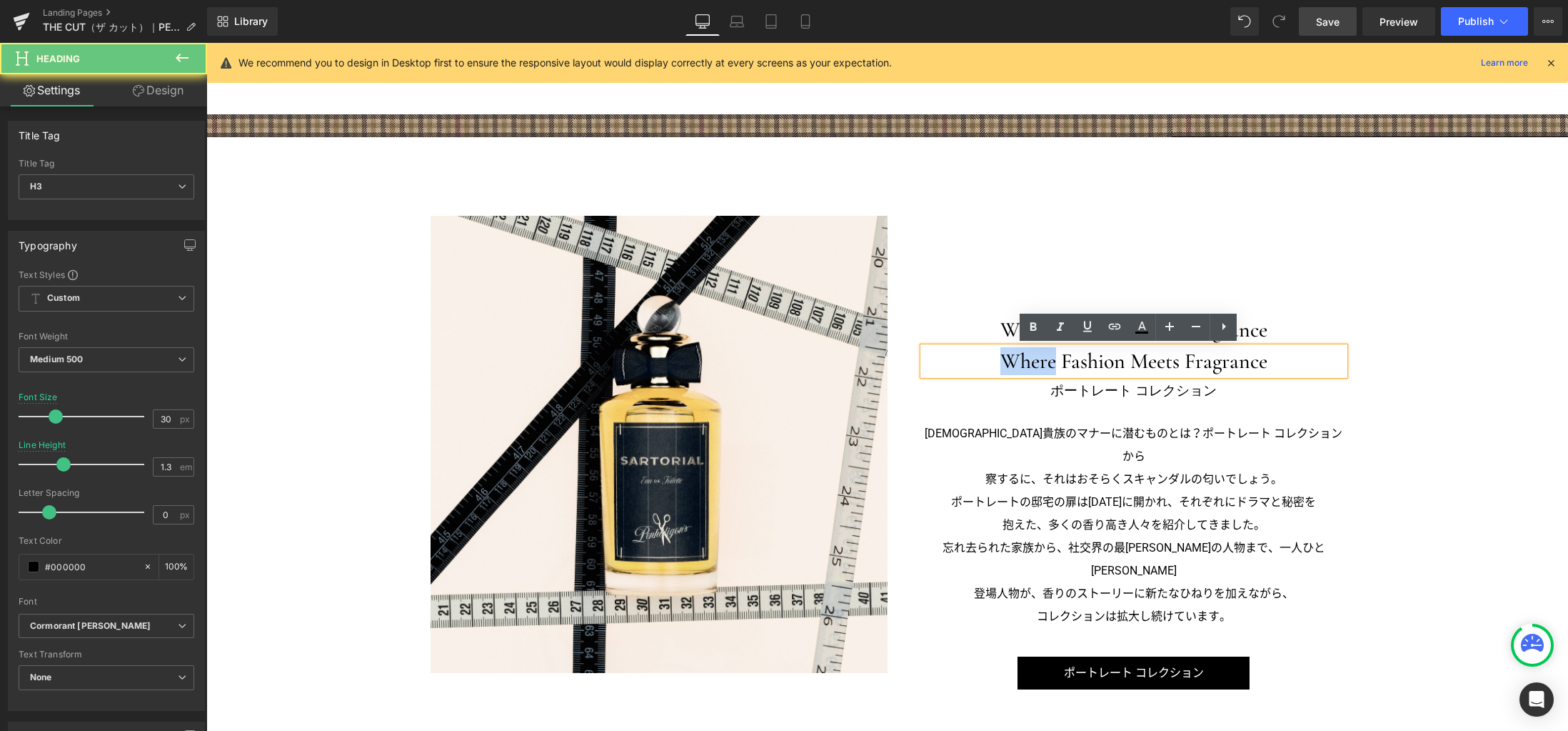
click at [1032, 358] on h3 "Where Fashion Meets Fragrance" at bounding box center [1134, 361] width 422 height 28
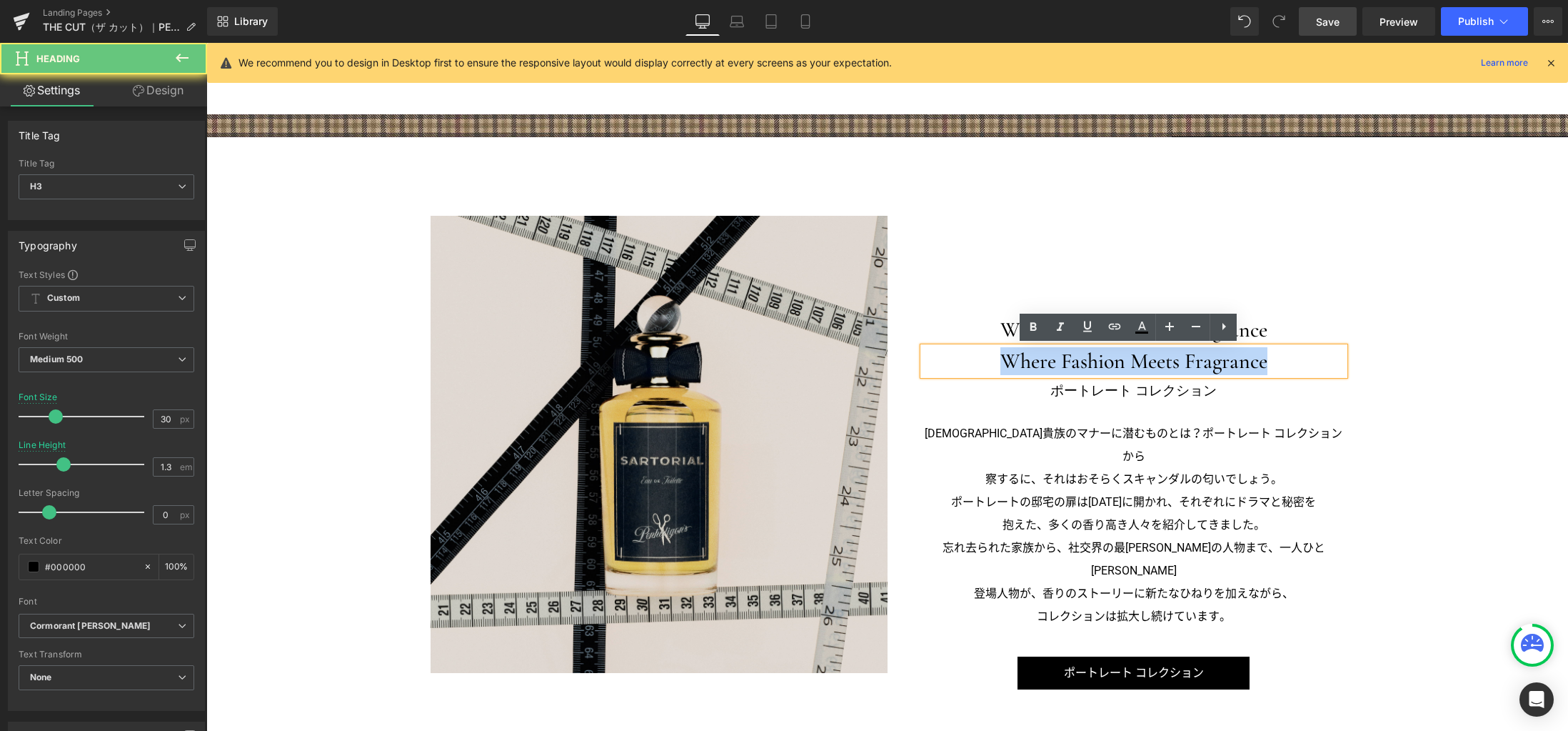
paste div
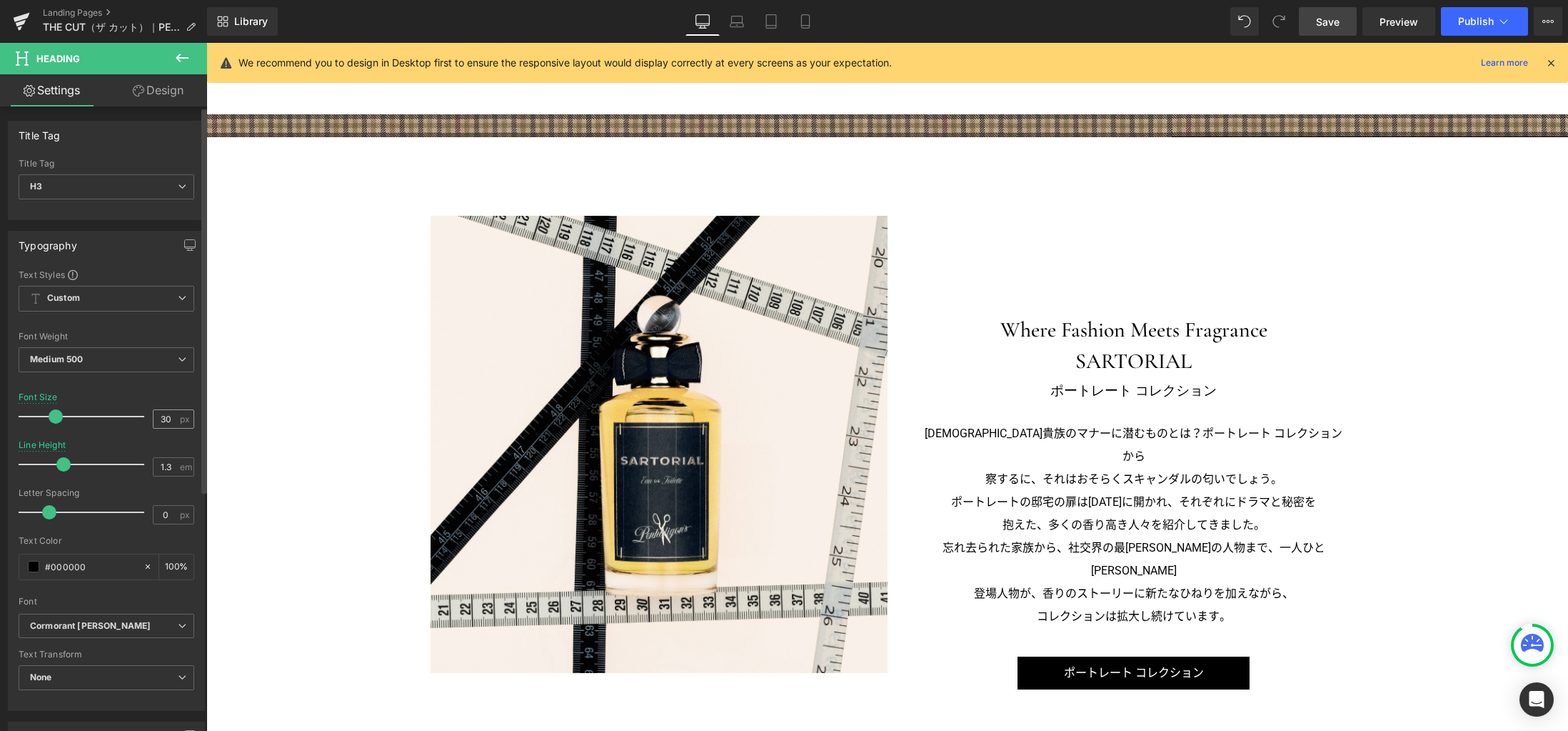
click at [164, 416] on input "30" at bounding box center [166, 419] width 25 height 18
click at [171, 417] on input "30" at bounding box center [166, 419] width 25 height 18
type input "40"
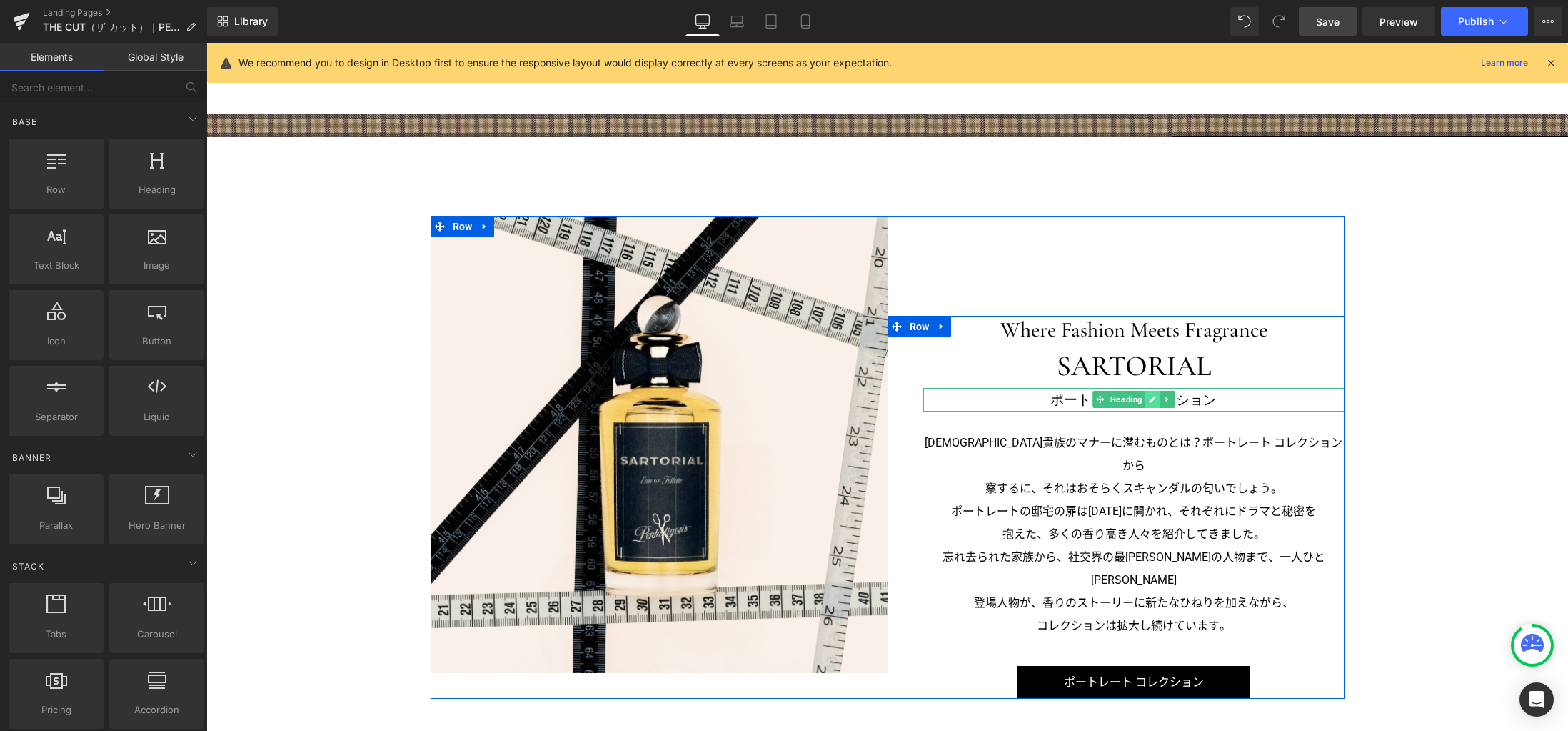
click at [1145, 400] on link at bounding box center [1152, 400] width 15 height 17
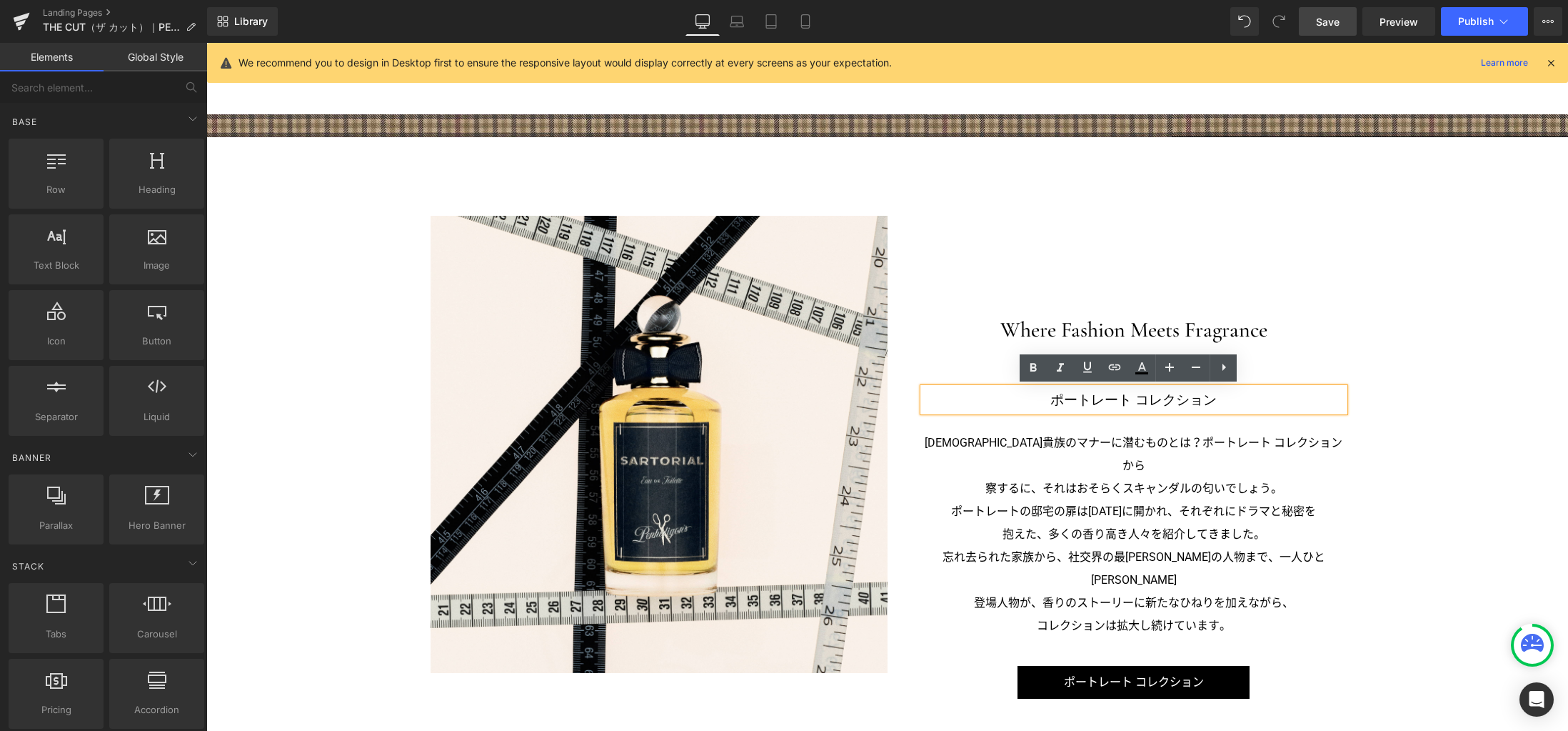
click at [1137, 397] on h3 "ポートレート コレクション" at bounding box center [1134, 400] width 422 height 24
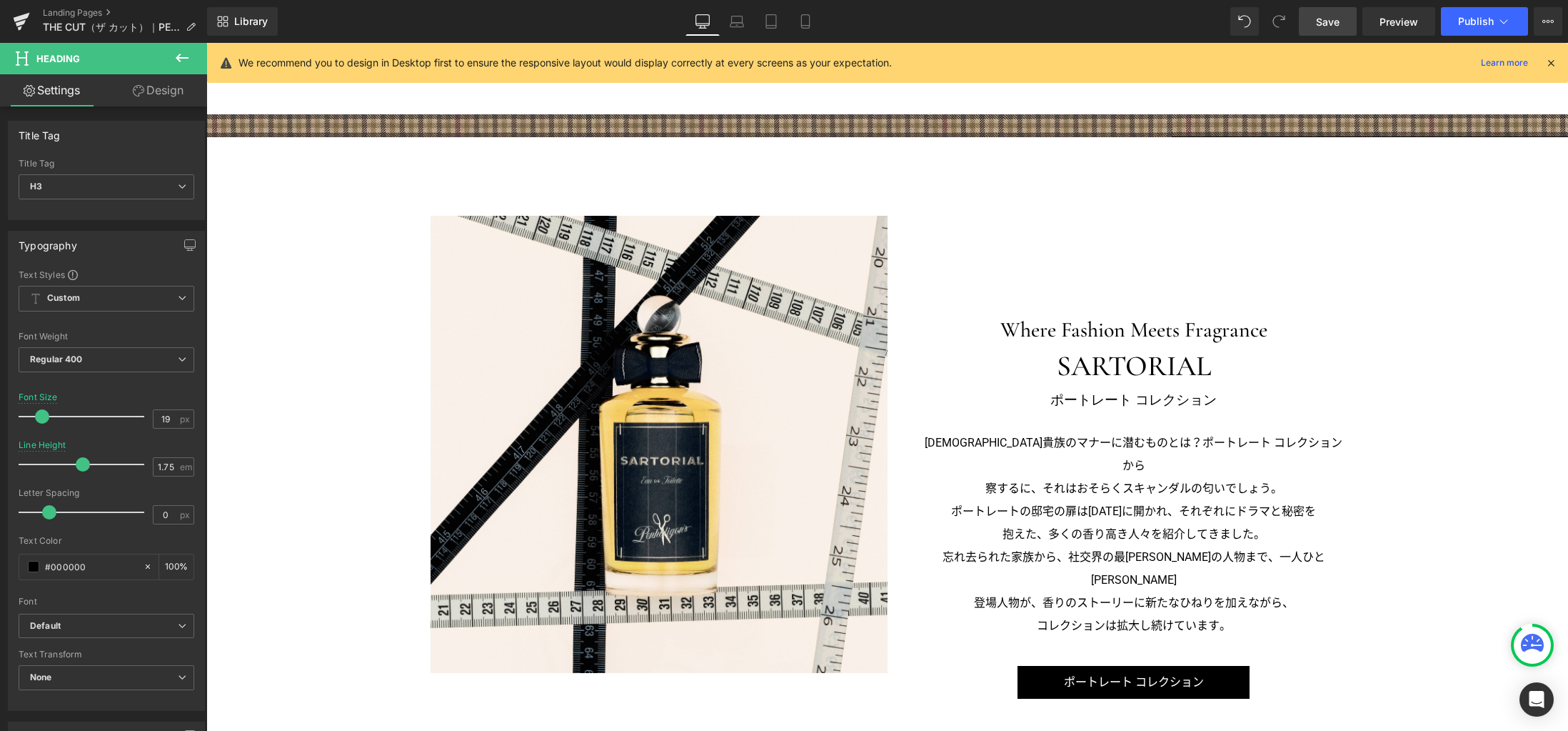
click at [181, 61] on icon at bounding box center [182, 58] width 17 height 17
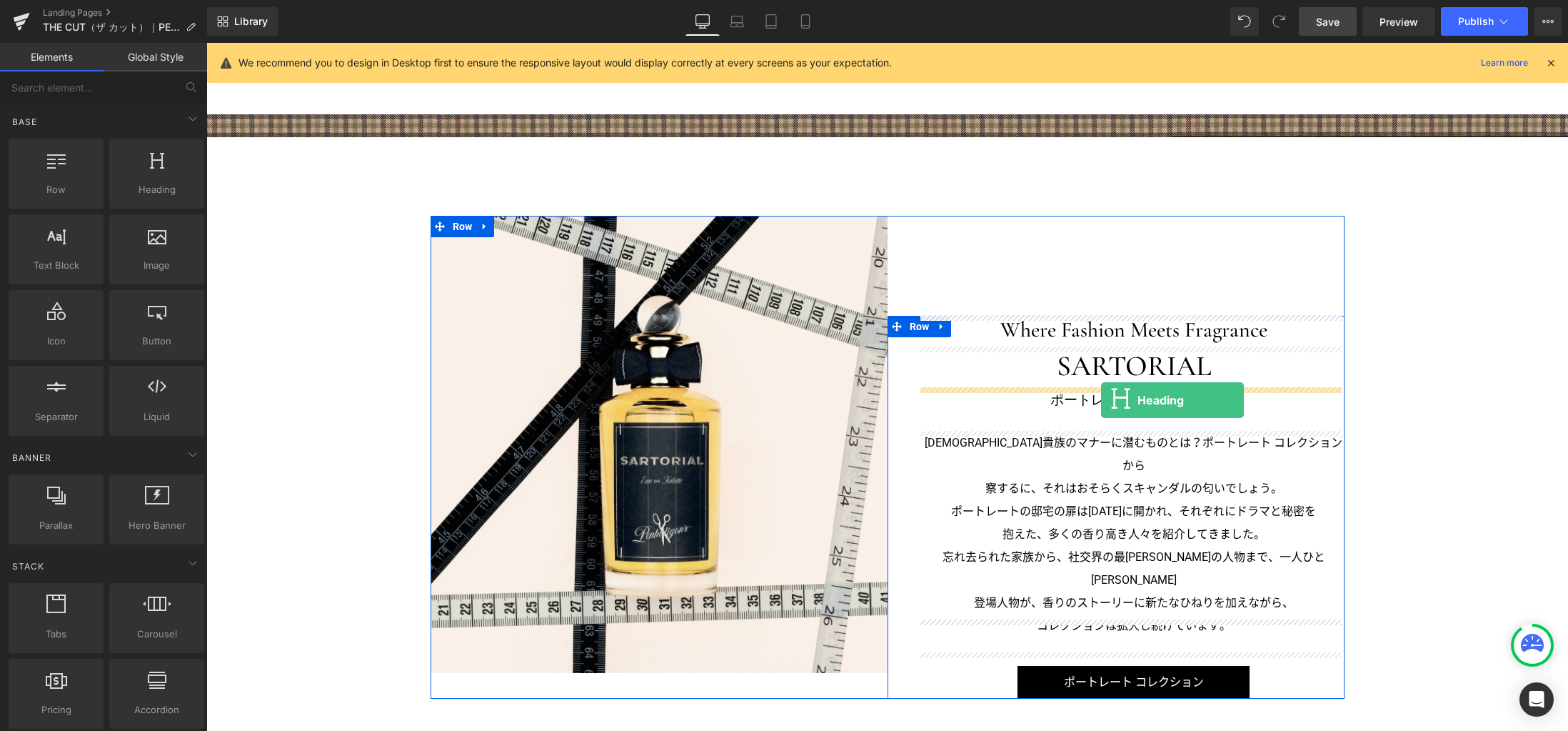
drag, startPoint x: 353, startPoint y: 226, endPoint x: 1101, endPoint y: 397, distance: 767.3
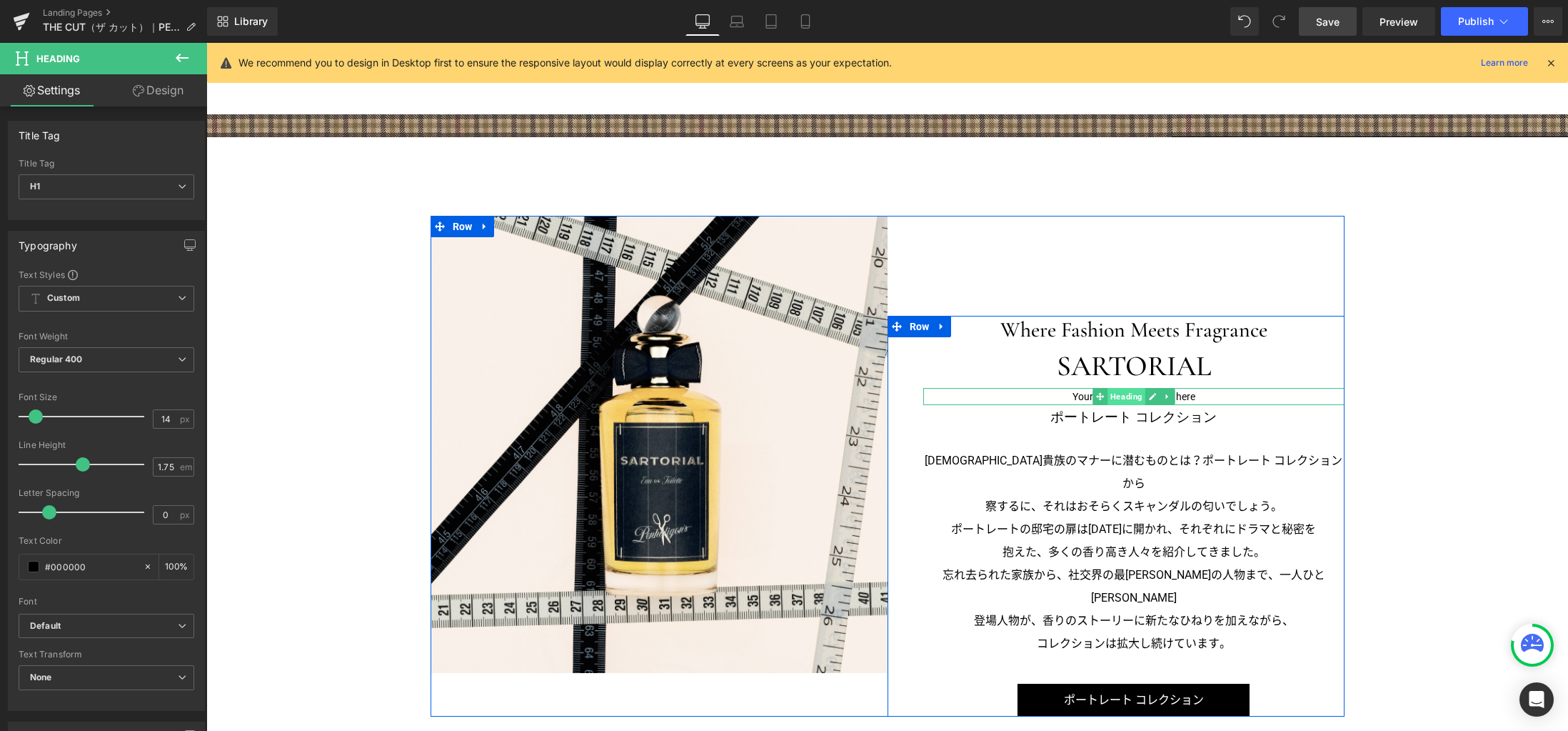
click at [1126, 396] on span "Heading" at bounding box center [1126, 396] width 38 height 17
click at [1148, 398] on icon at bounding box center [1152, 396] width 8 height 9
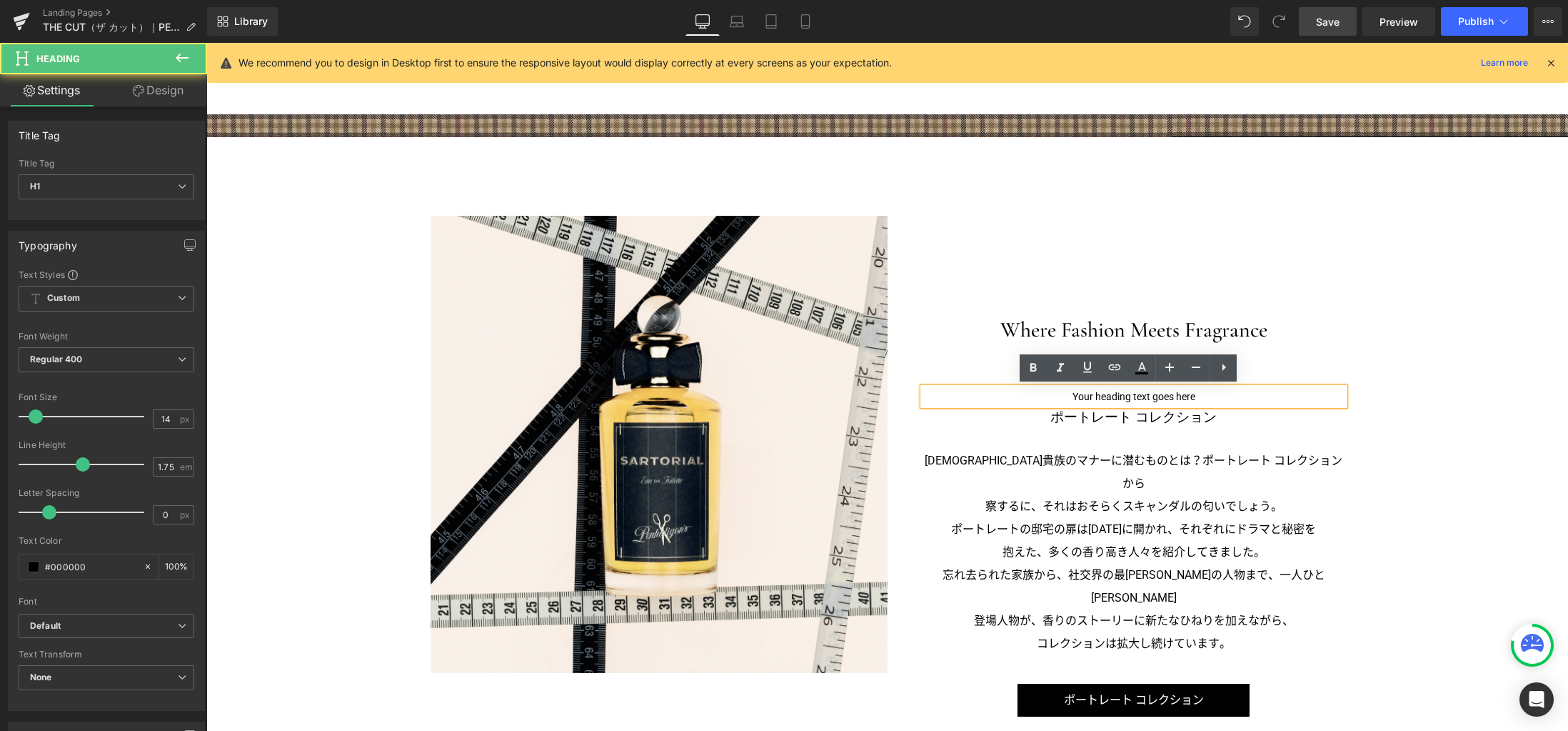
click at [1150, 396] on h1 "Your heading text goes here" at bounding box center [1134, 396] width 422 height 18
click at [1150, 397] on h1 "Your heading text goes here" at bounding box center [1134, 396] width 422 height 18
click at [1150, 396] on h1 "Your heading text goes here" at bounding box center [1134, 396] width 422 height 18
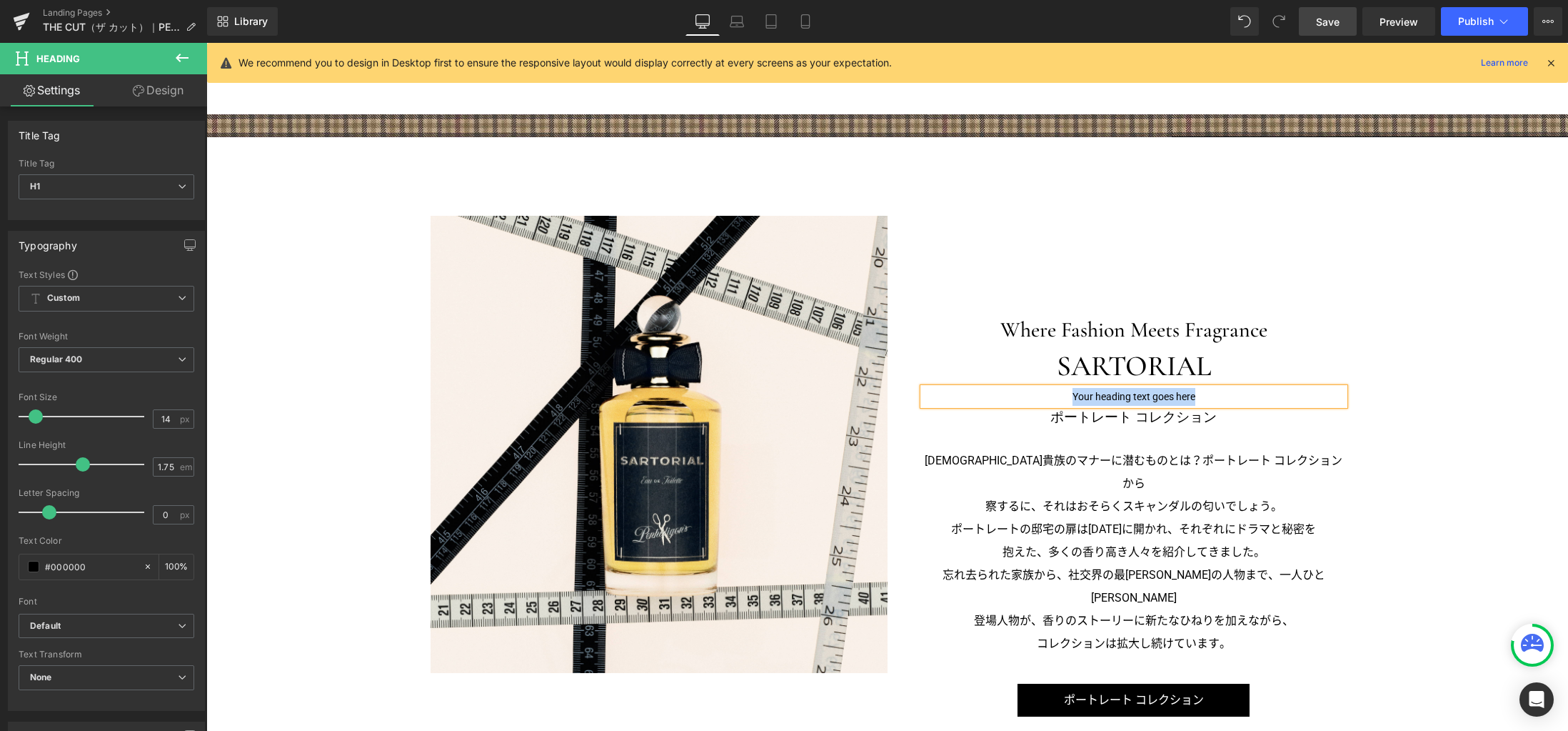
paste div
drag, startPoint x: 165, startPoint y: 419, endPoint x: 105, endPoint y: 408, distance: 61.0
click at [105, 408] on div "Font Size 14 px" at bounding box center [106, 416] width 176 height 48
drag, startPoint x: 155, startPoint y: 196, endPoint x: 115, endPoint y: 212, distance: 43.1
click at [155, 195] on span "H1" at bounding box center [106, 187] width 176 height 25
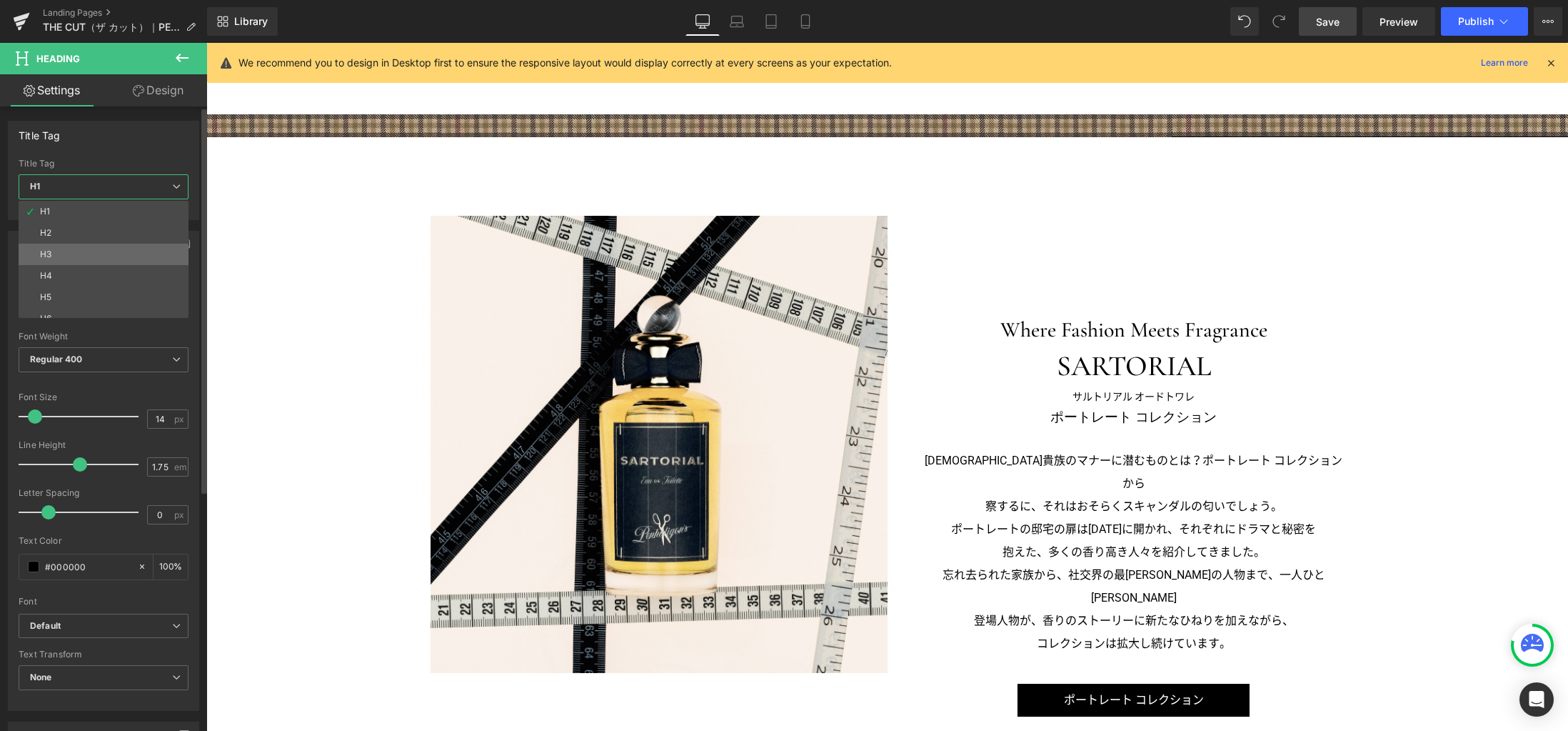
click at [103, 256] on li "H3" at bounding box center [106, 254] width 177 height 21
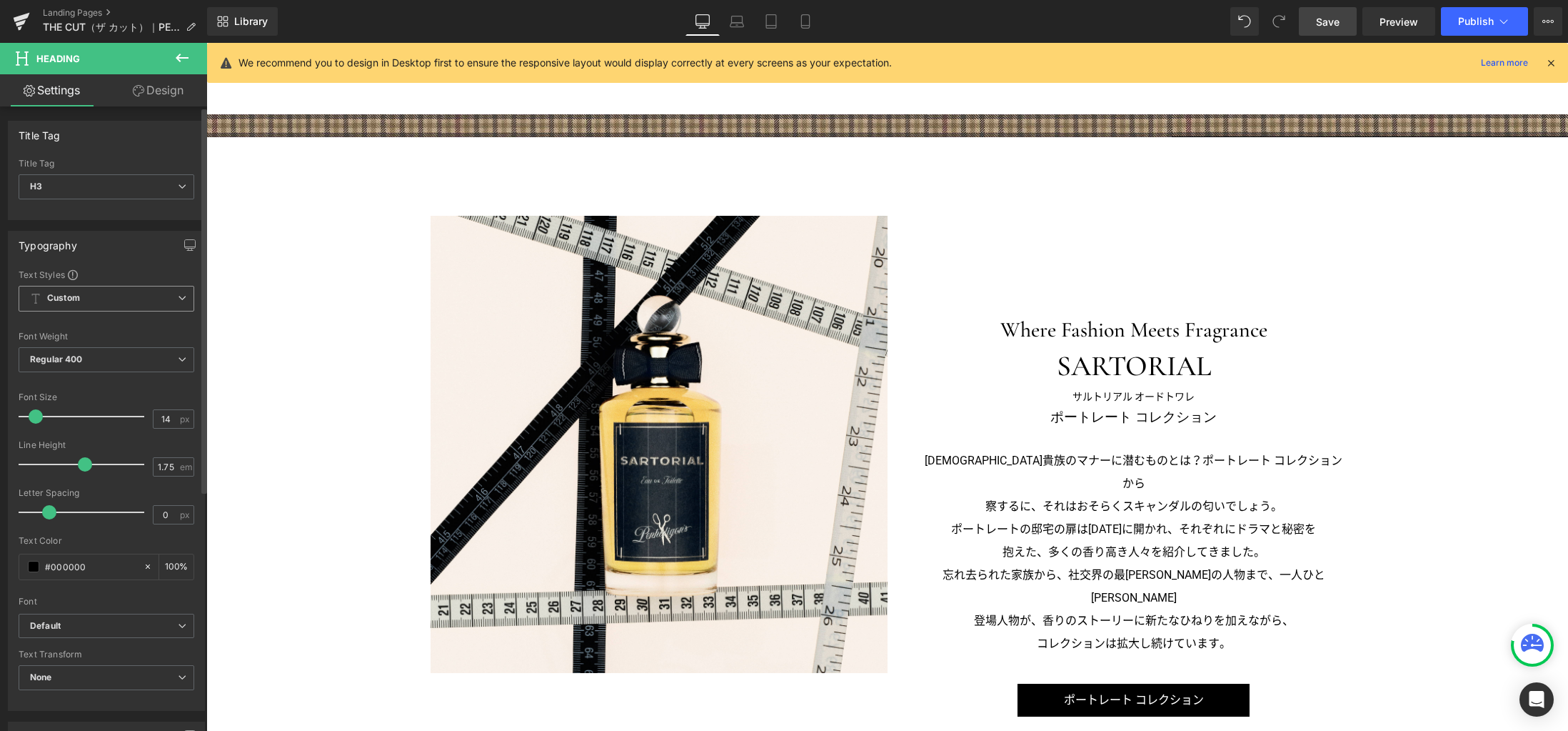
type input "100"
drag, startPoint x: 166, startPoint y: 417, endPoint x: 154, endPoint y: 407, distance: 15.6
click at [141, 416] on div "Font Size 14 px" at bounding box center [106, 416] width 176 height 48
type input "18"
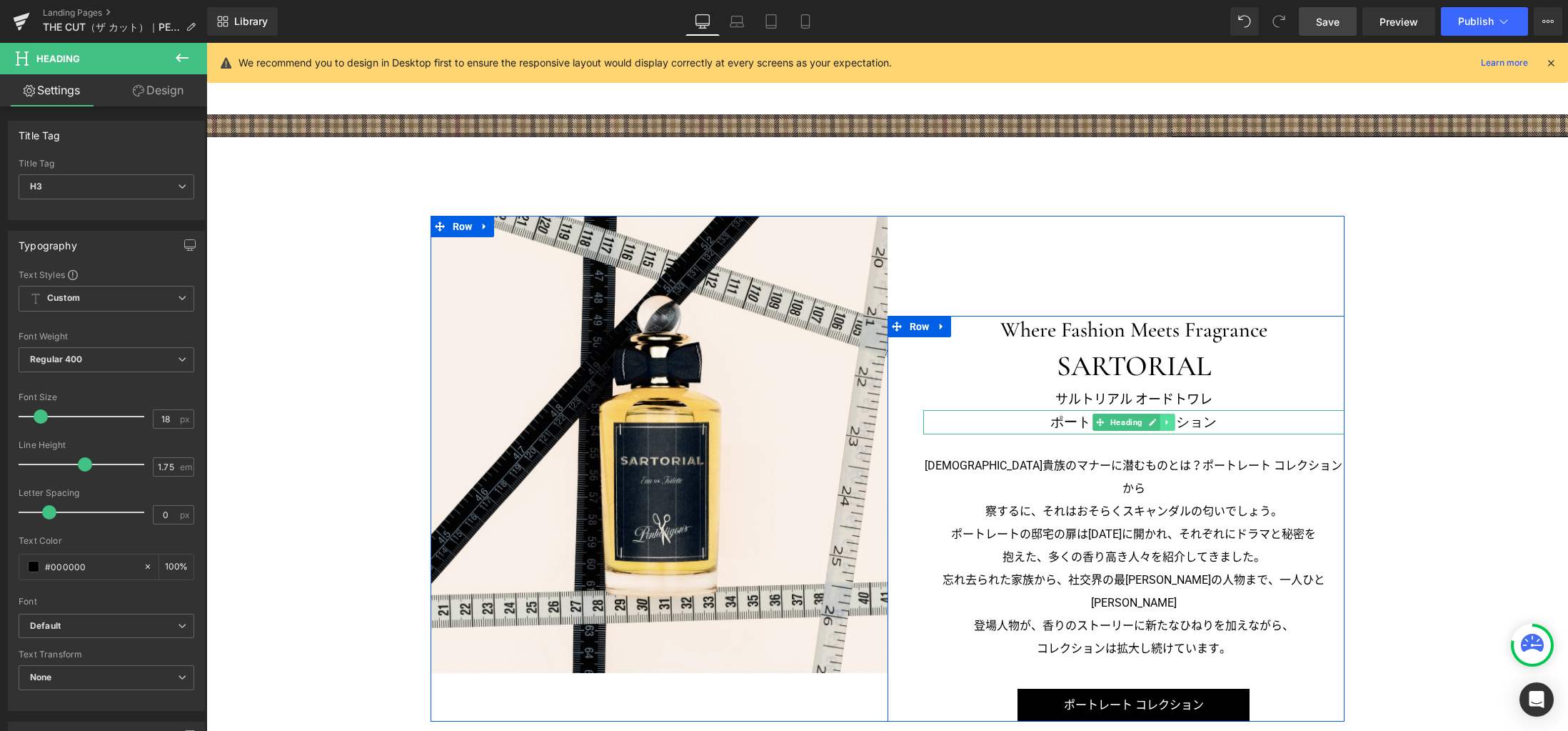
click at [1163, 422] on icon at bounding box center [1167, 422] width 8 height 9
click at [1156, 421] on icon at bounding box center [1160, 422] width 8 height 8
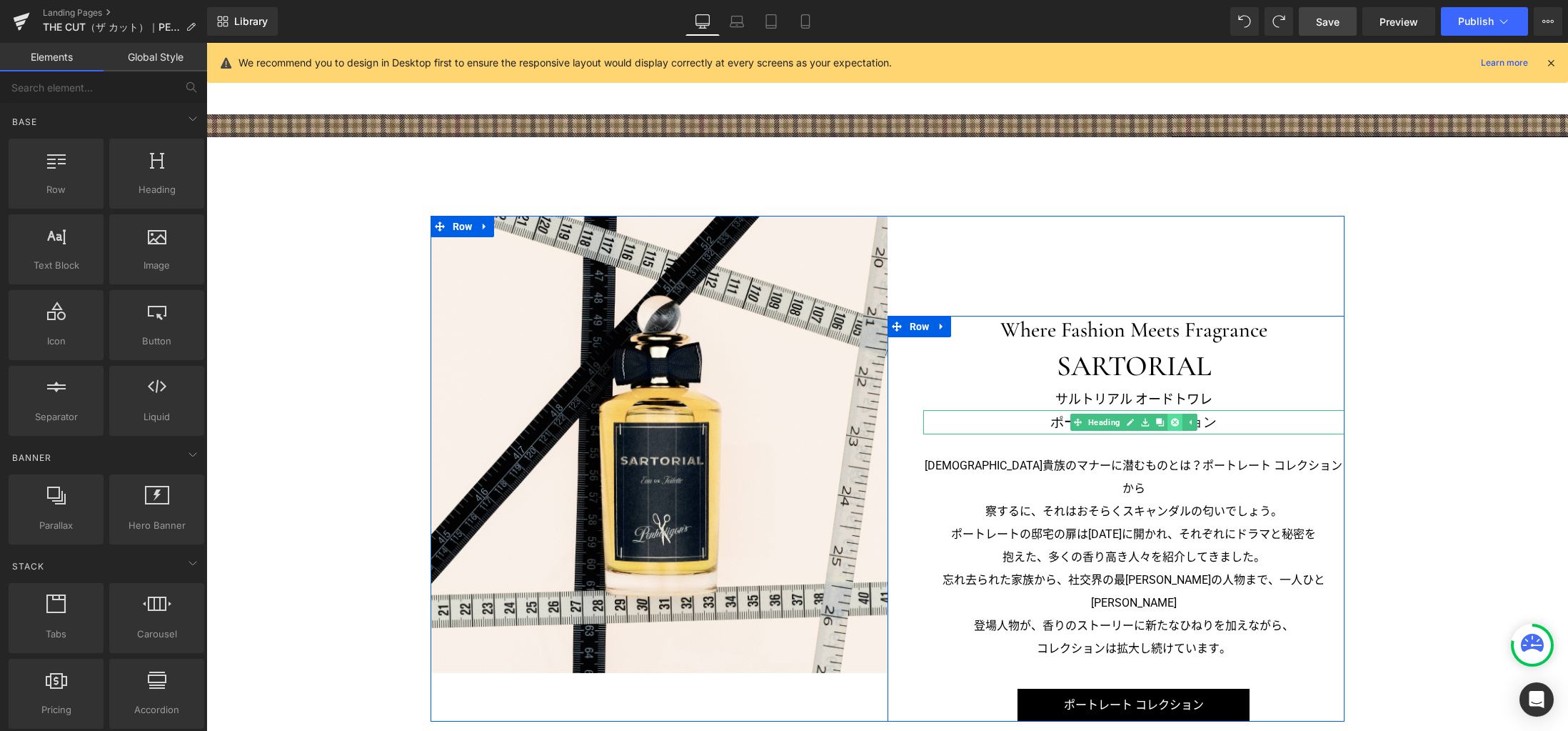
click at [1171, 424] on icon at bounding box center [1175, 422] width 8 height 8
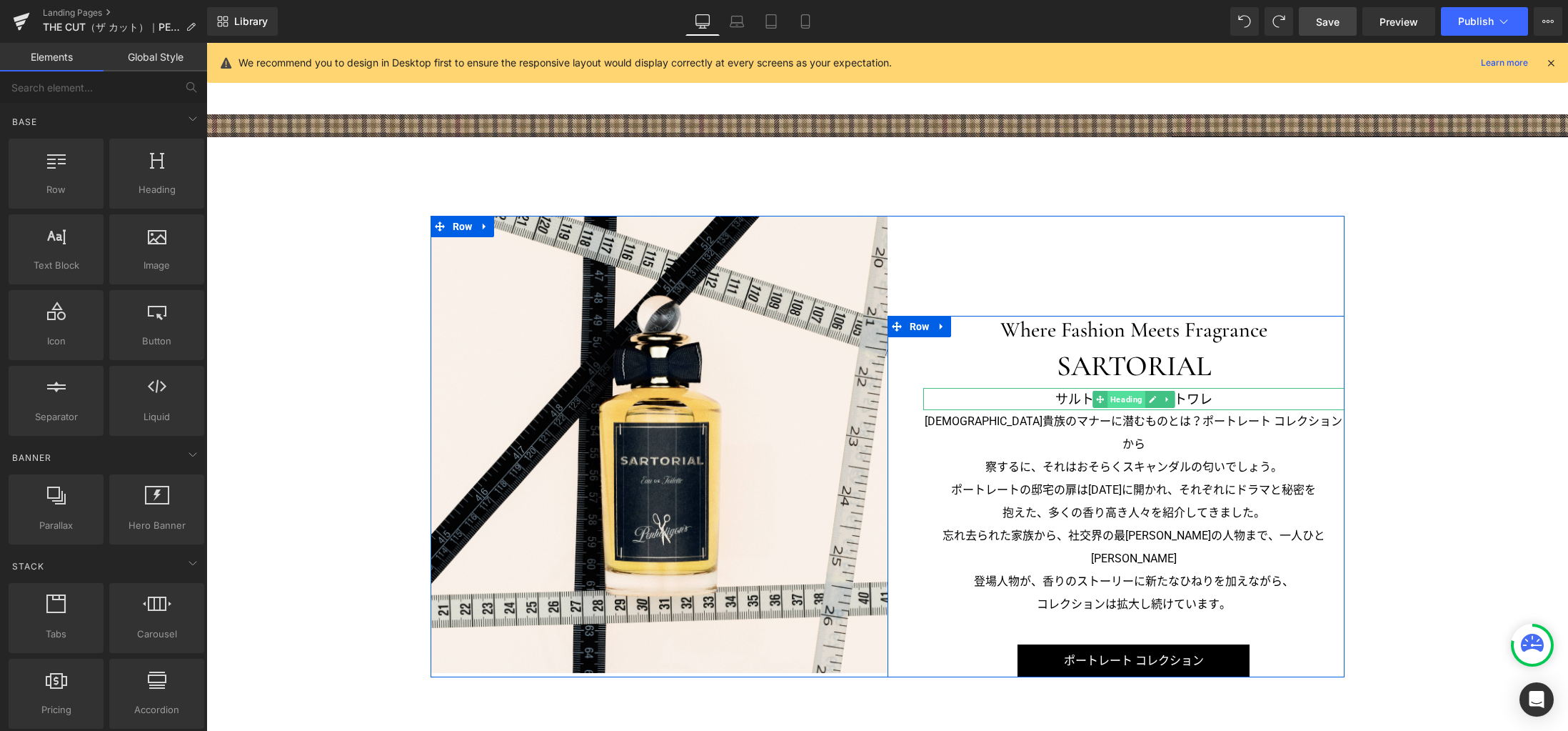
click at [1124, 398] on span "Heading" at bounding box center [1126, 400] width 38 height 17
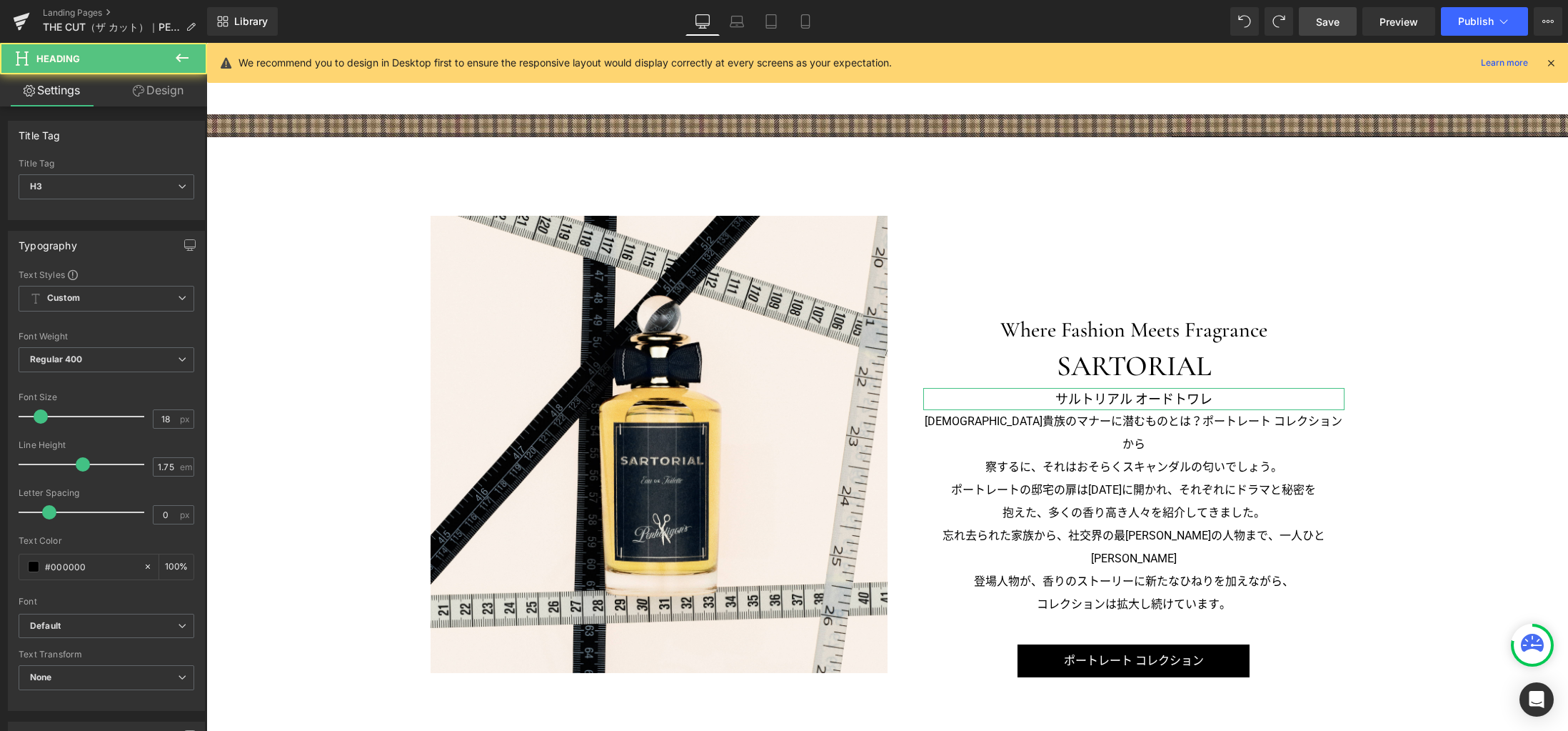
click at [161, 83] on link "Design" at bounding box center [158, 90] width 104 height 33
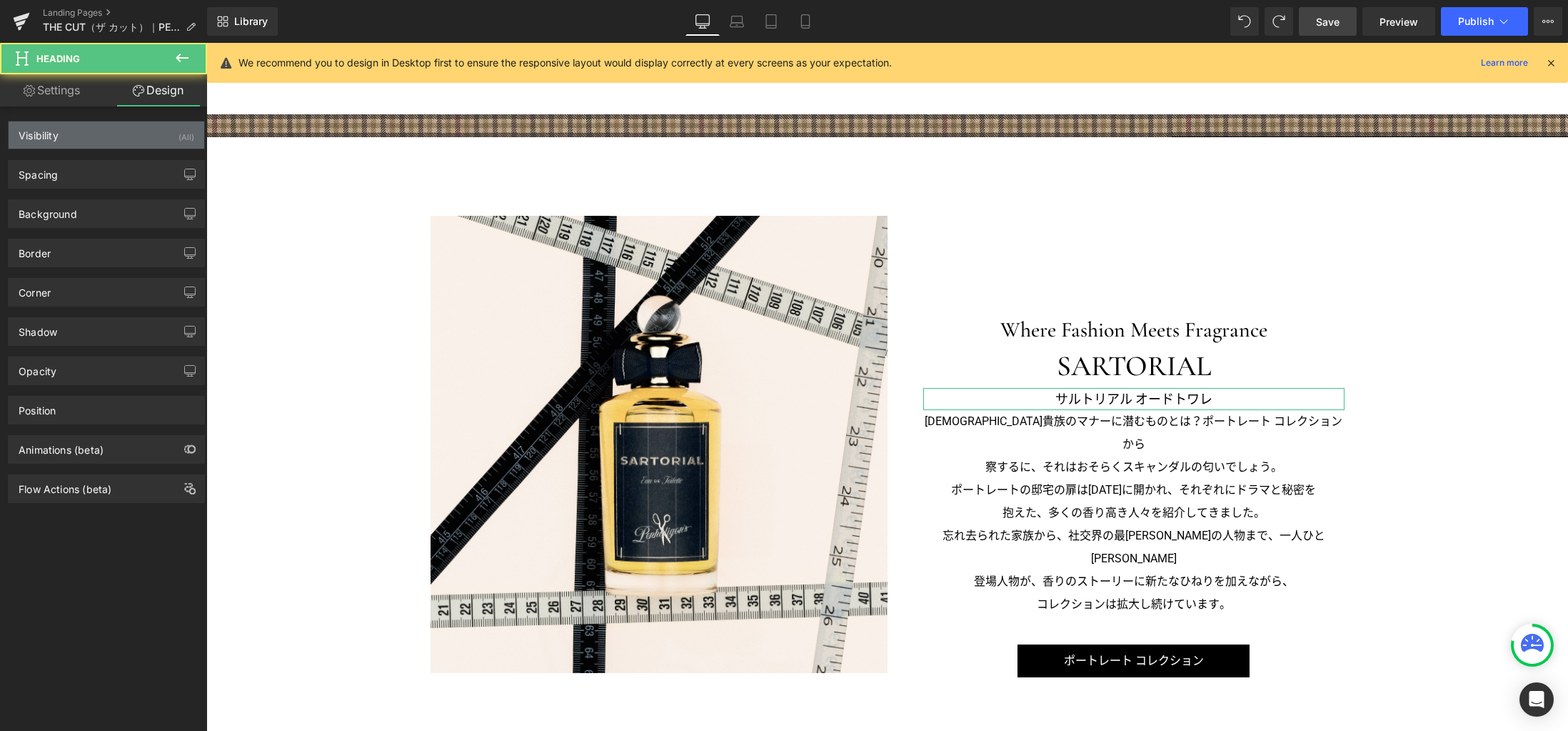
type input "0"
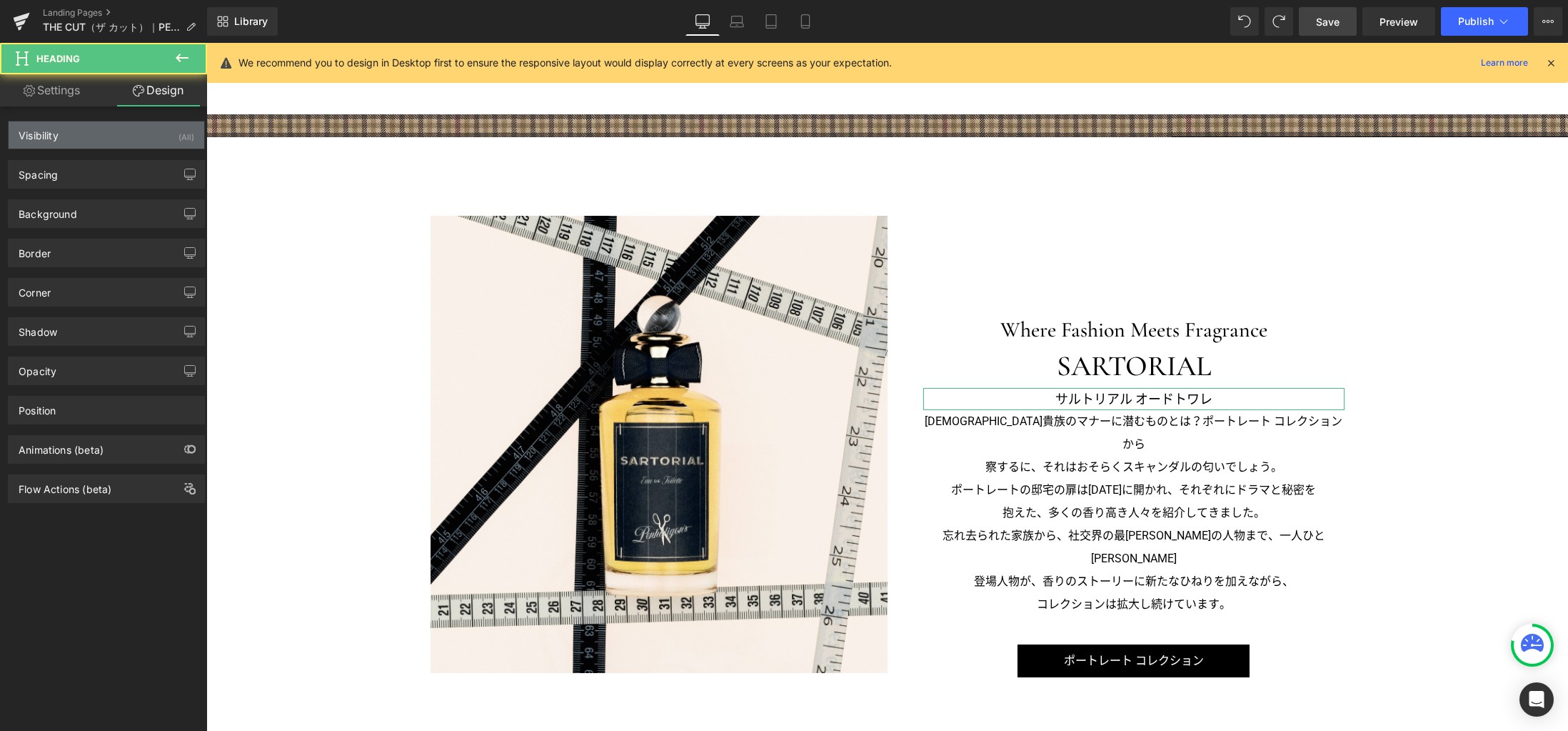
type input "0"
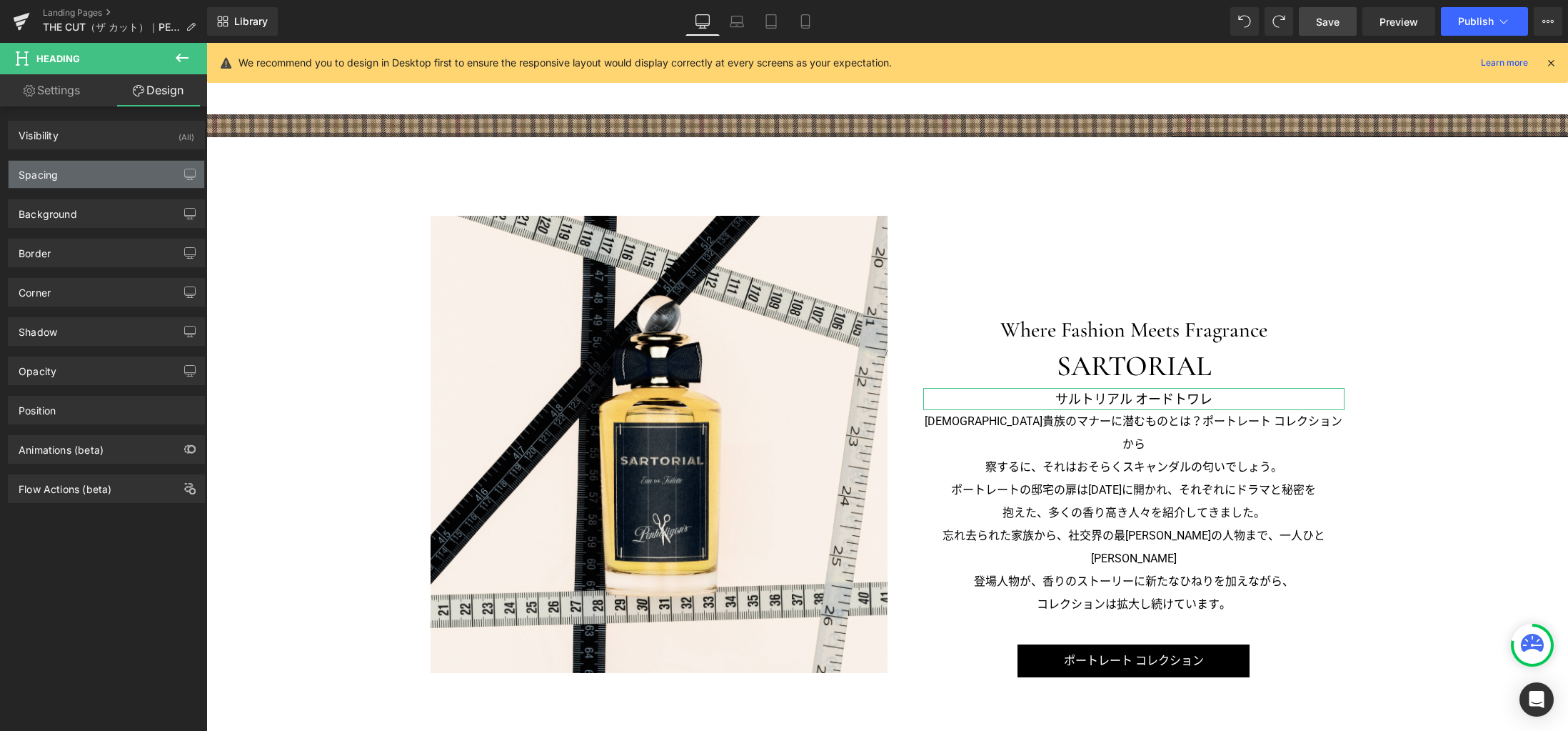
click at [101, 168] on div "Spacing" at bounding box center [106, 174] width 196 height 27
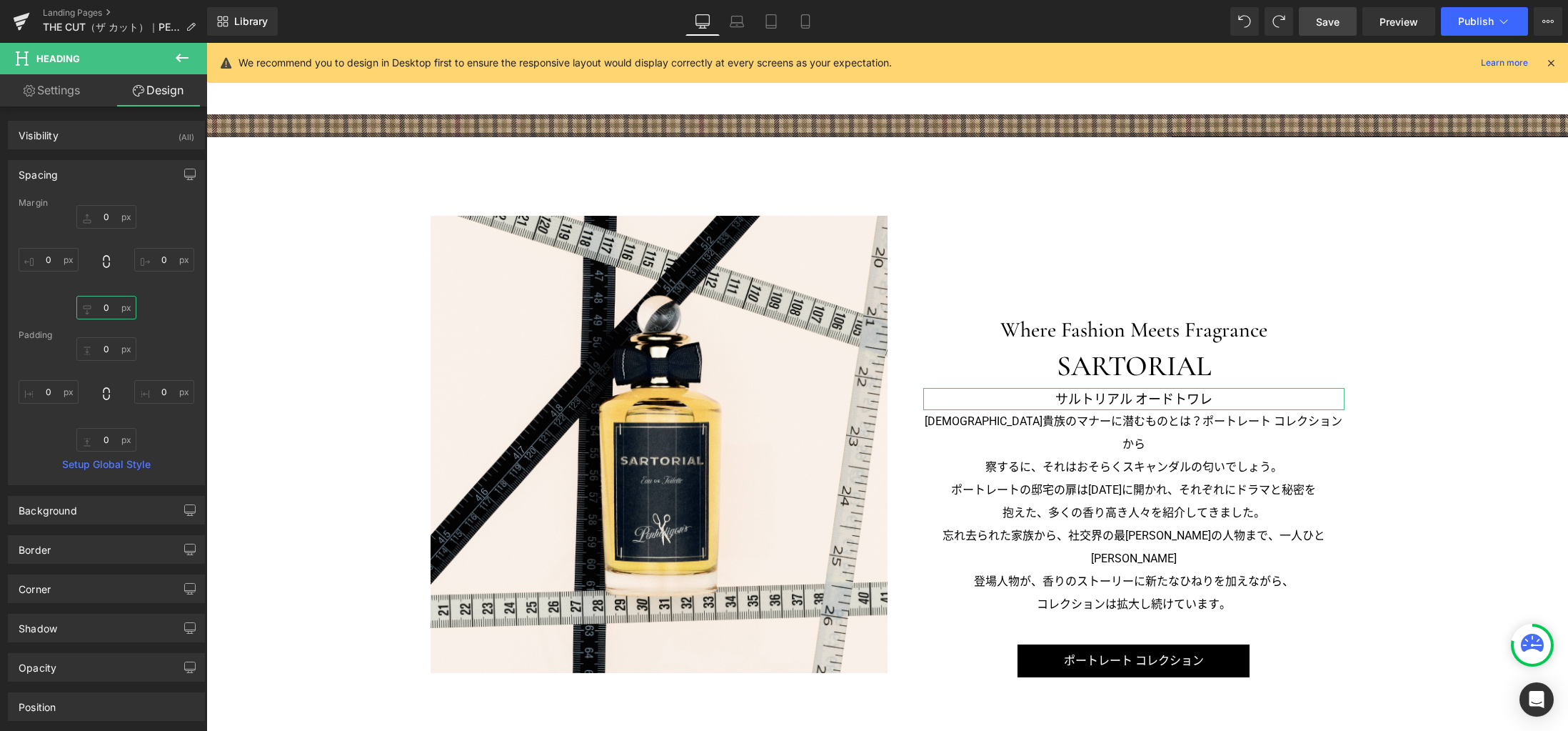
click at [105, 304] on input "0" at bounding box center [106, 308] width 60 height 24
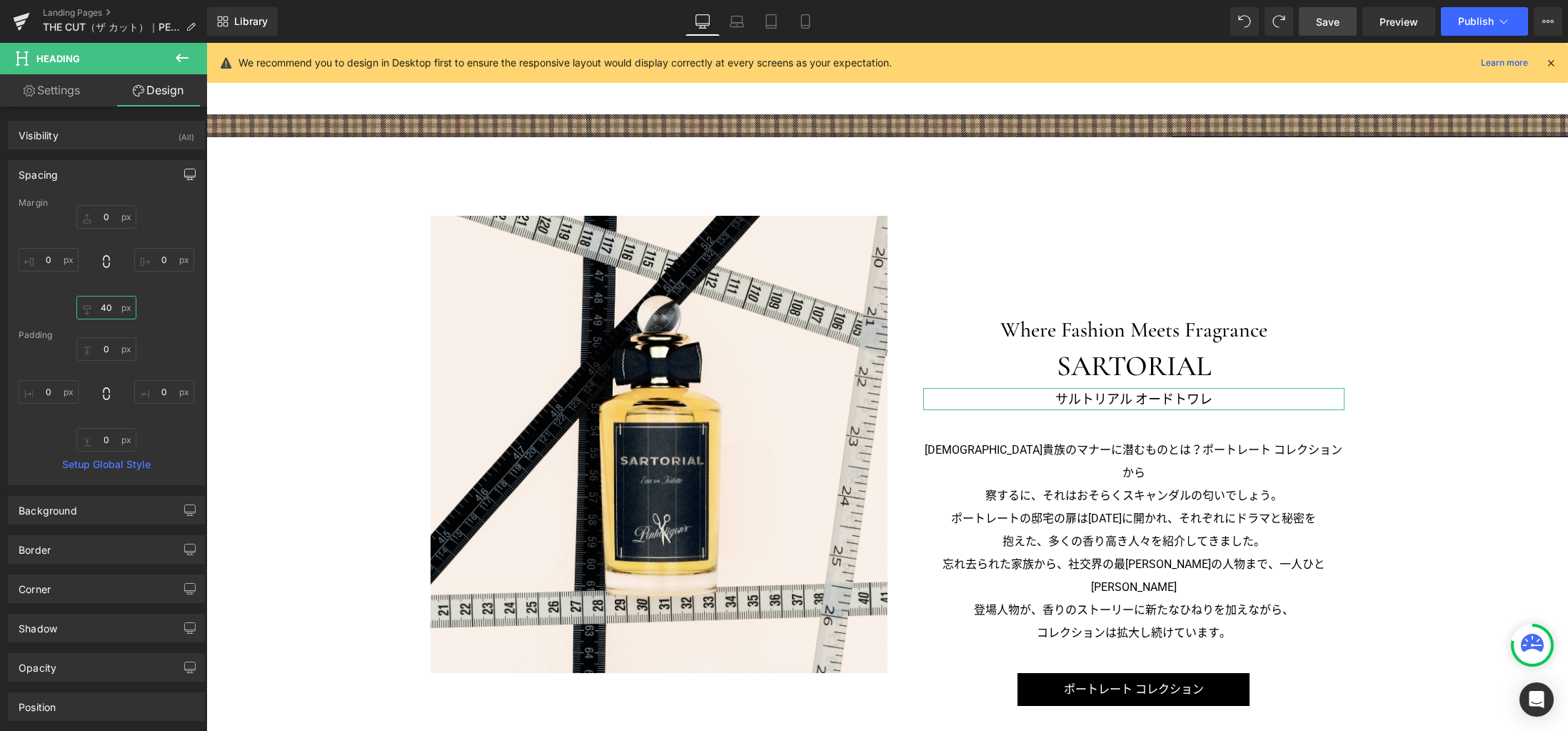
type input "40"
click at [187, 177] on icon "button" at bounding box center [189, 174] width 11 height 11
click at [77, 208] on button "Laptop" at bounding box center [80, 205] width 44 height 25
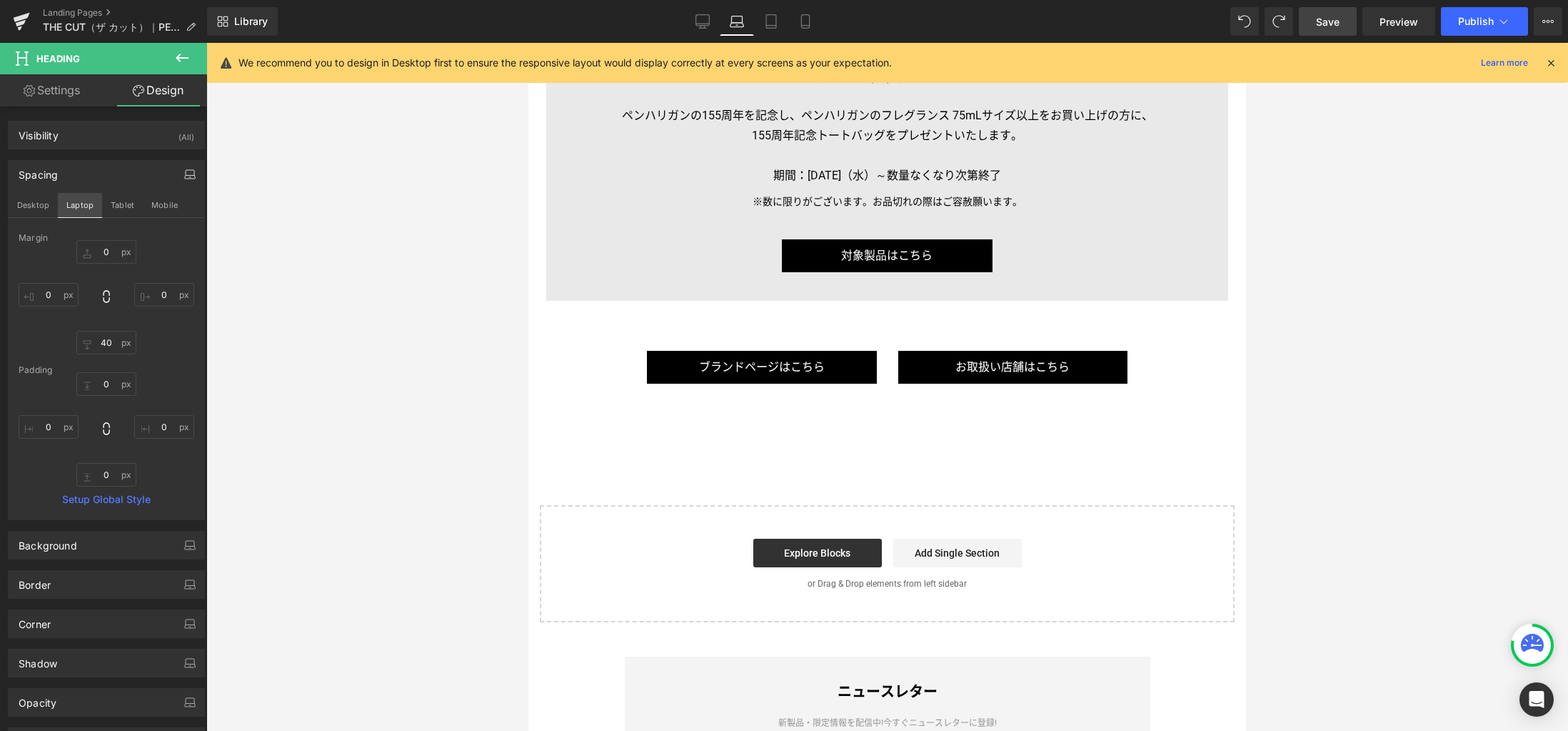
type input "0"
type input "40"
type input "0"
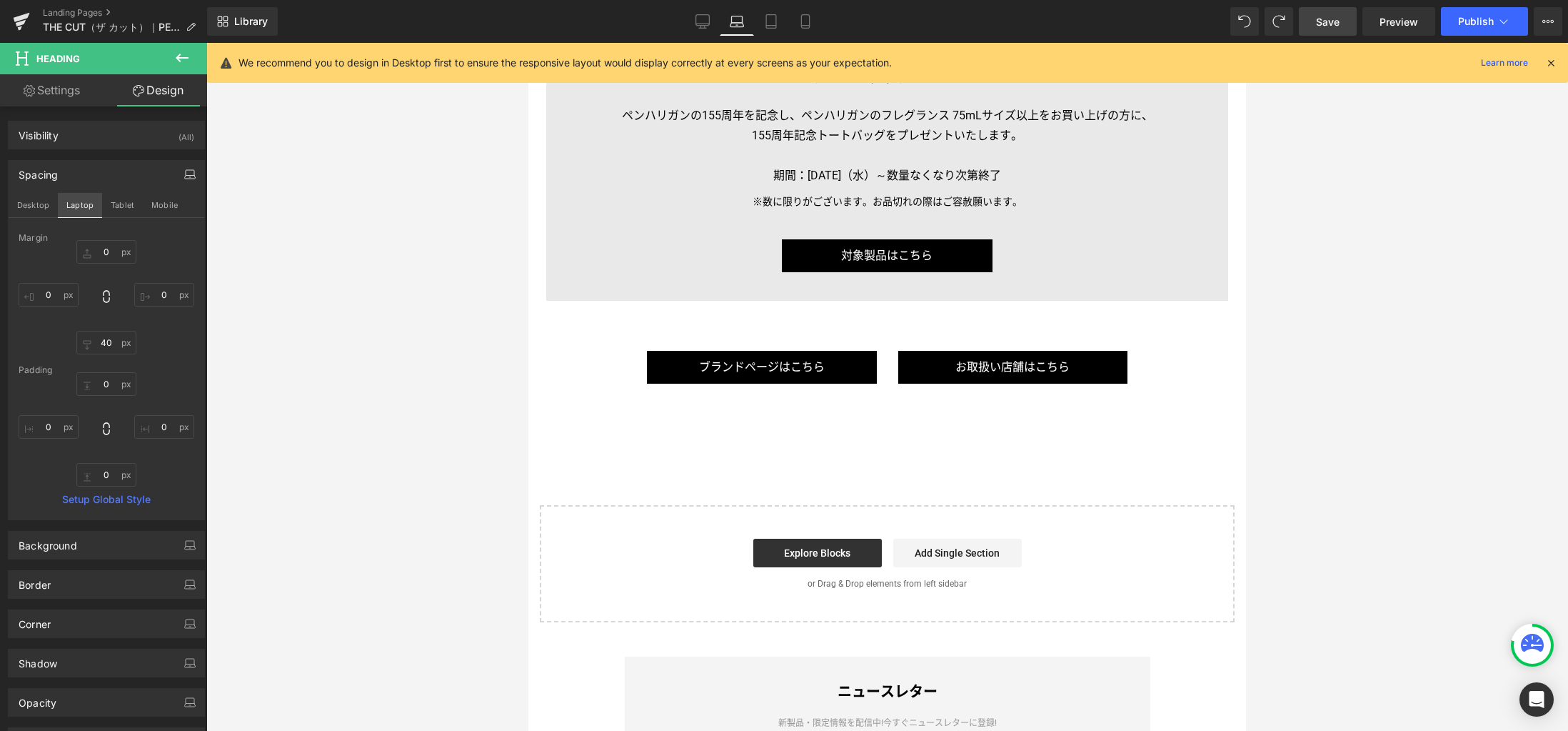
type input "0"
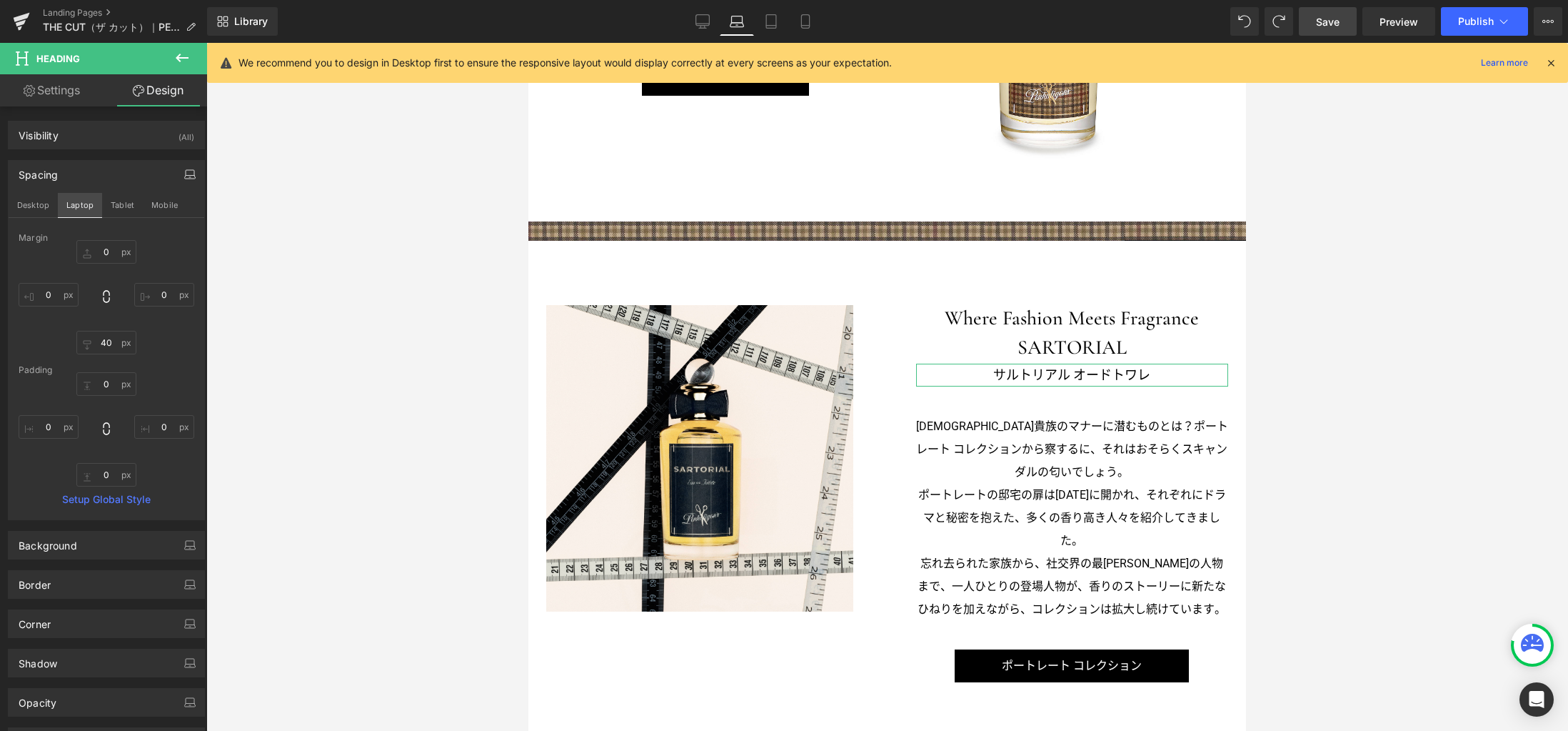
scroll to position [1459, 0]
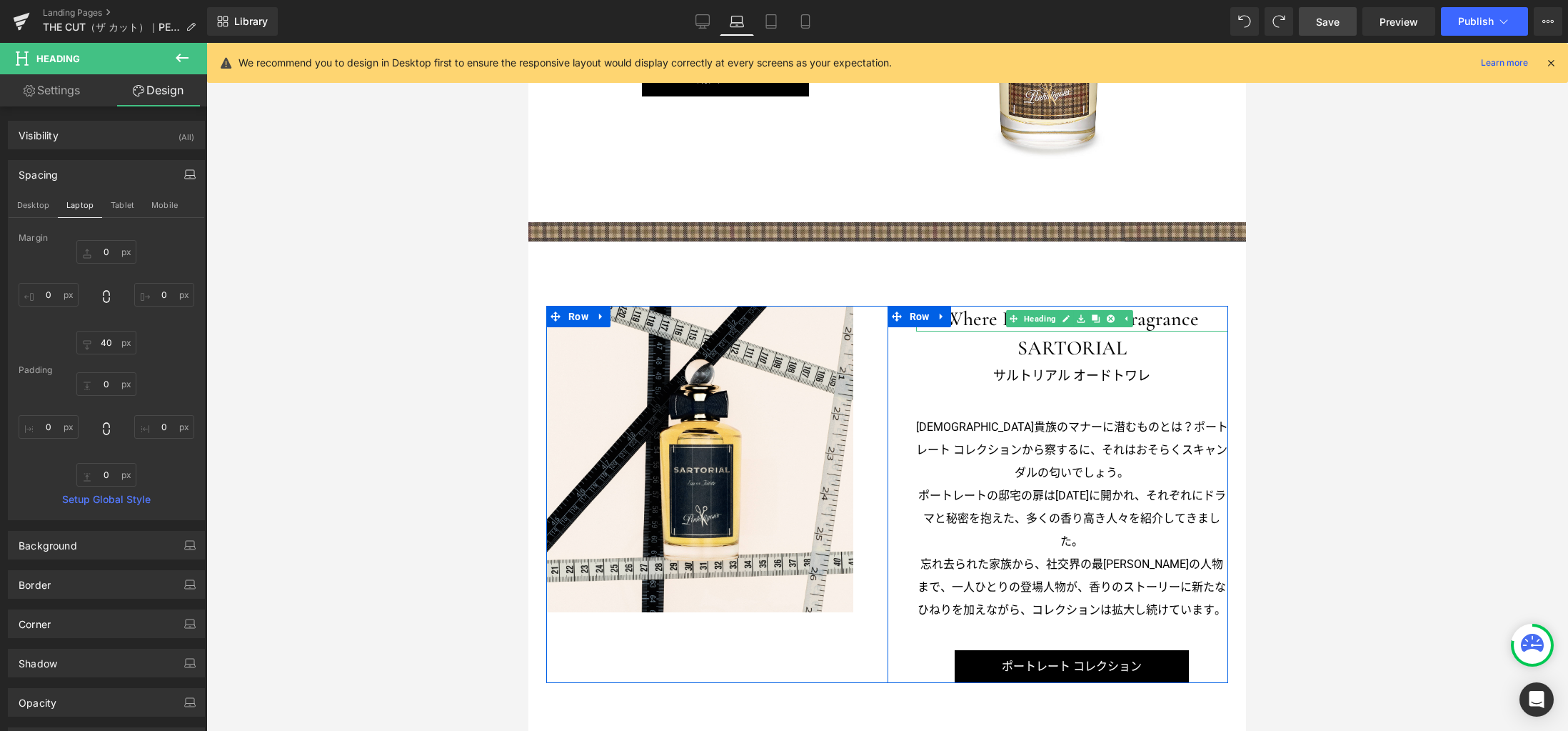
click at [990, 316] on h3 "Where Fashion Meets Fragrance" at bounding box center [1072, 319] width 312 height 25
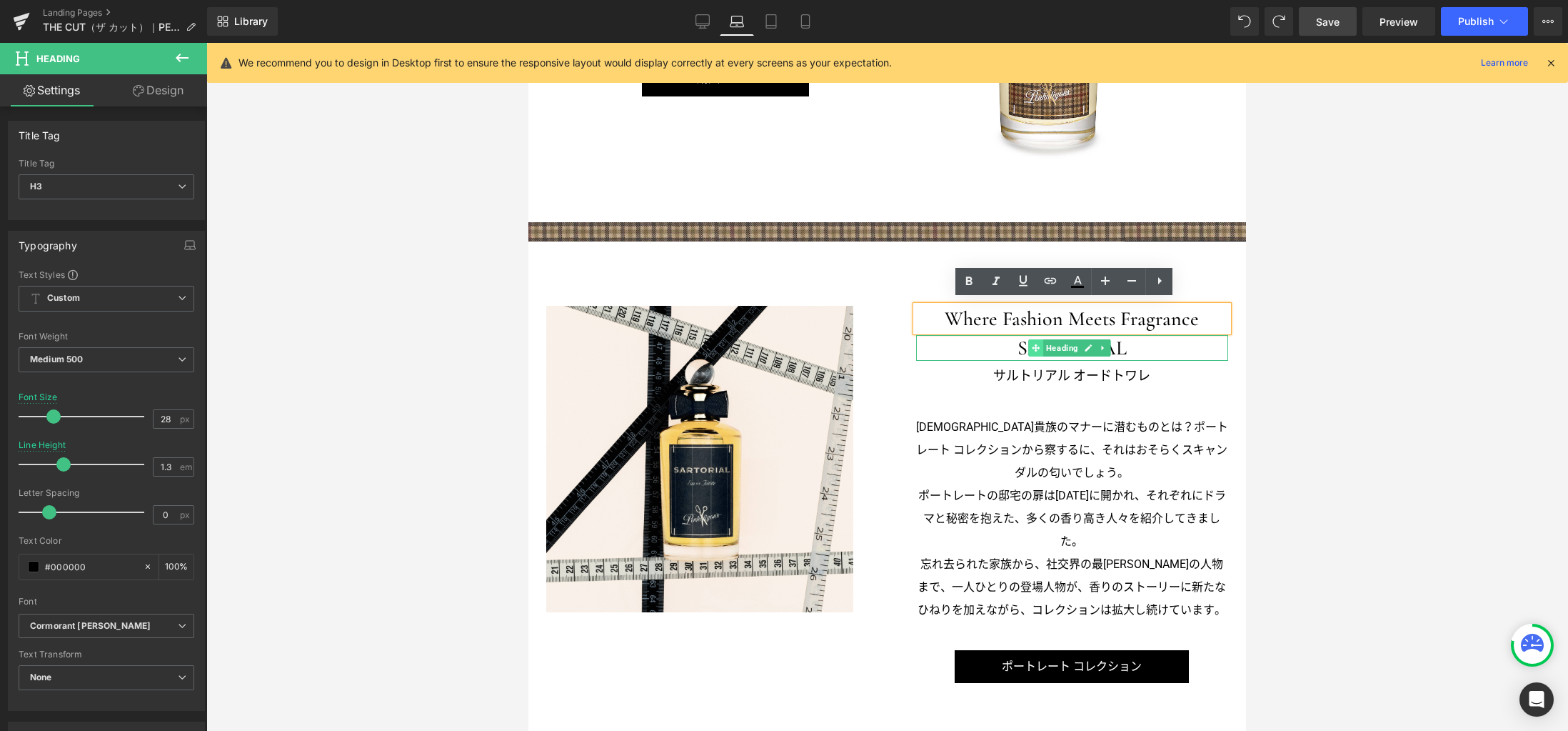
click at [1028, 341] on span at bounding box center [1035, 348] width 15 height 17
click at [1018, 342] on h3 "SARTORIAL" at bounding box center [1072, 348] width 312 height 25
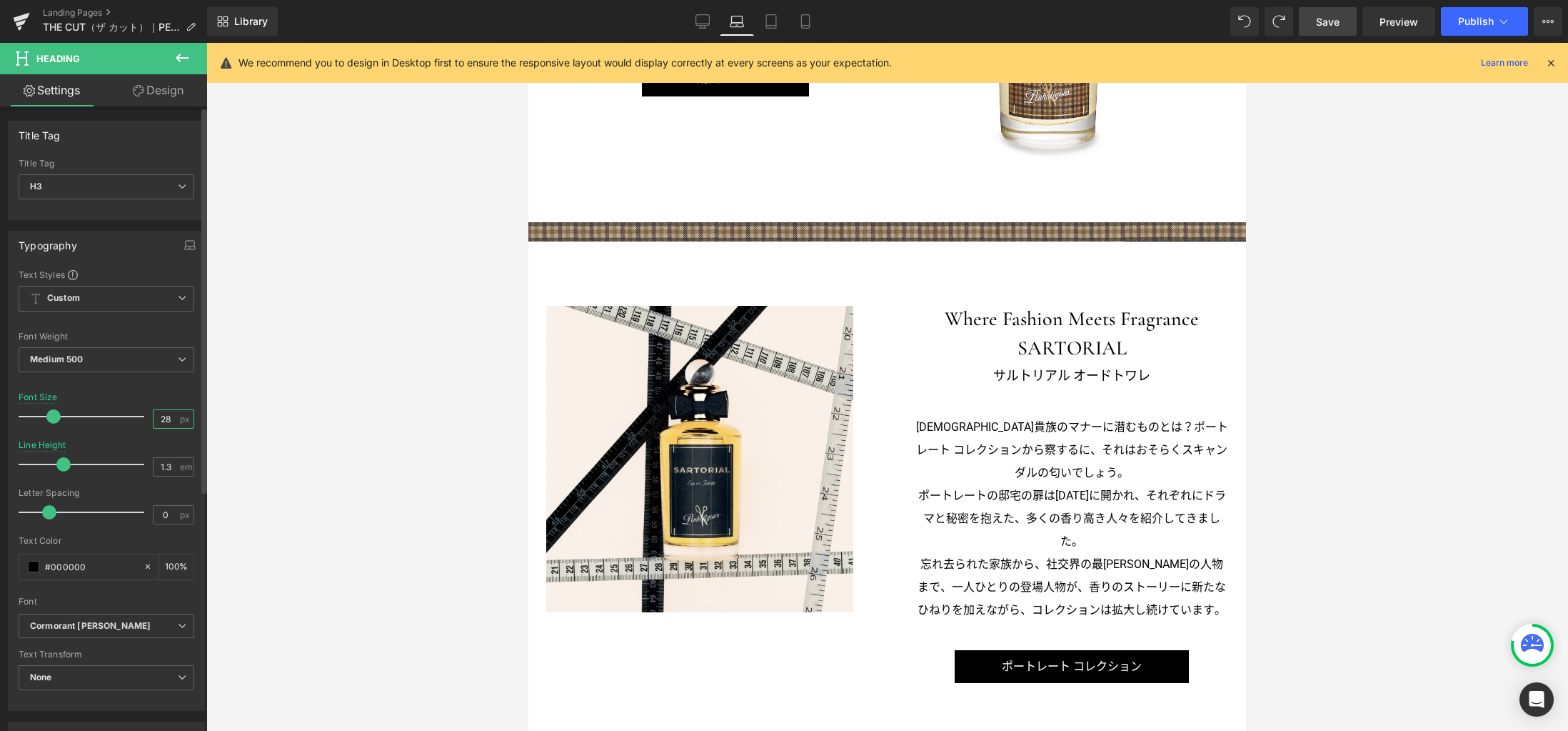
scroll to position [0, 0]
drag, startPoint x: 159, startPoint y: 421, endPoint x: 128, endPoint y: 408, distance: 33.6
click at [128, 408] on div "Font Size 28 px" at bounding box center [106, 416] width 176 height 48
type input "38"
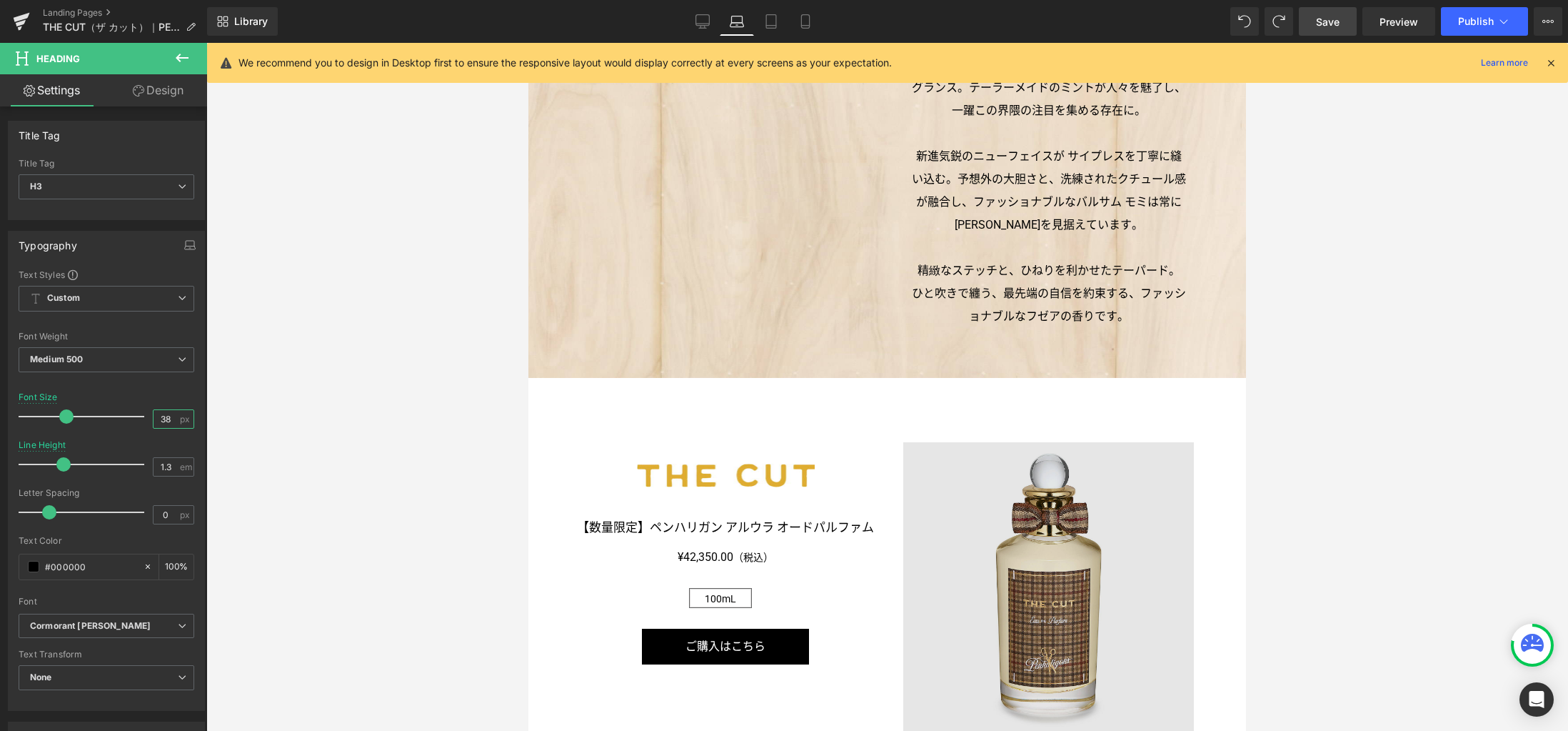
scroll to position [398, 0]
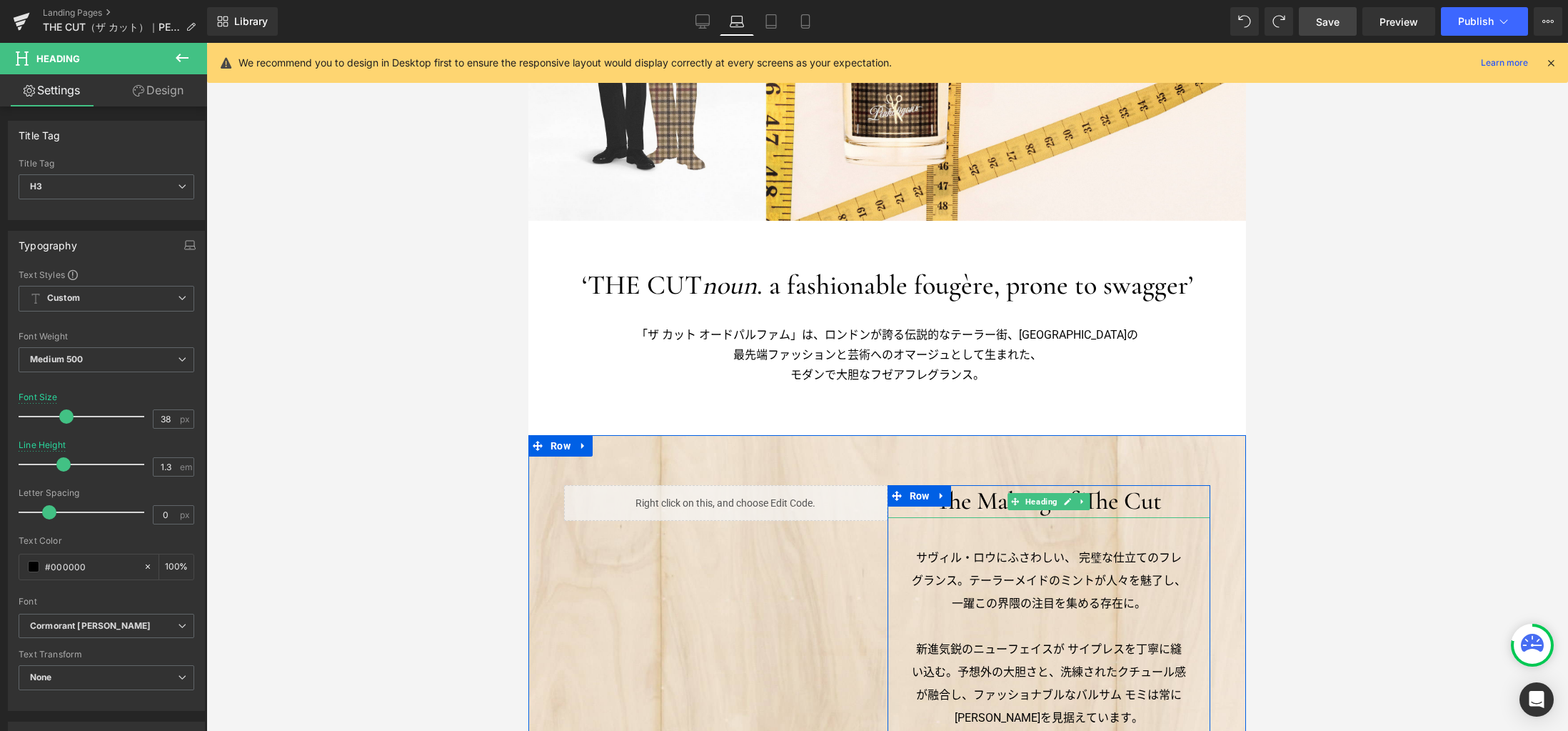
click at [965, 504] on h3 "The Making of The Cut" at bounding box center [1048, 501] width 322 height 33
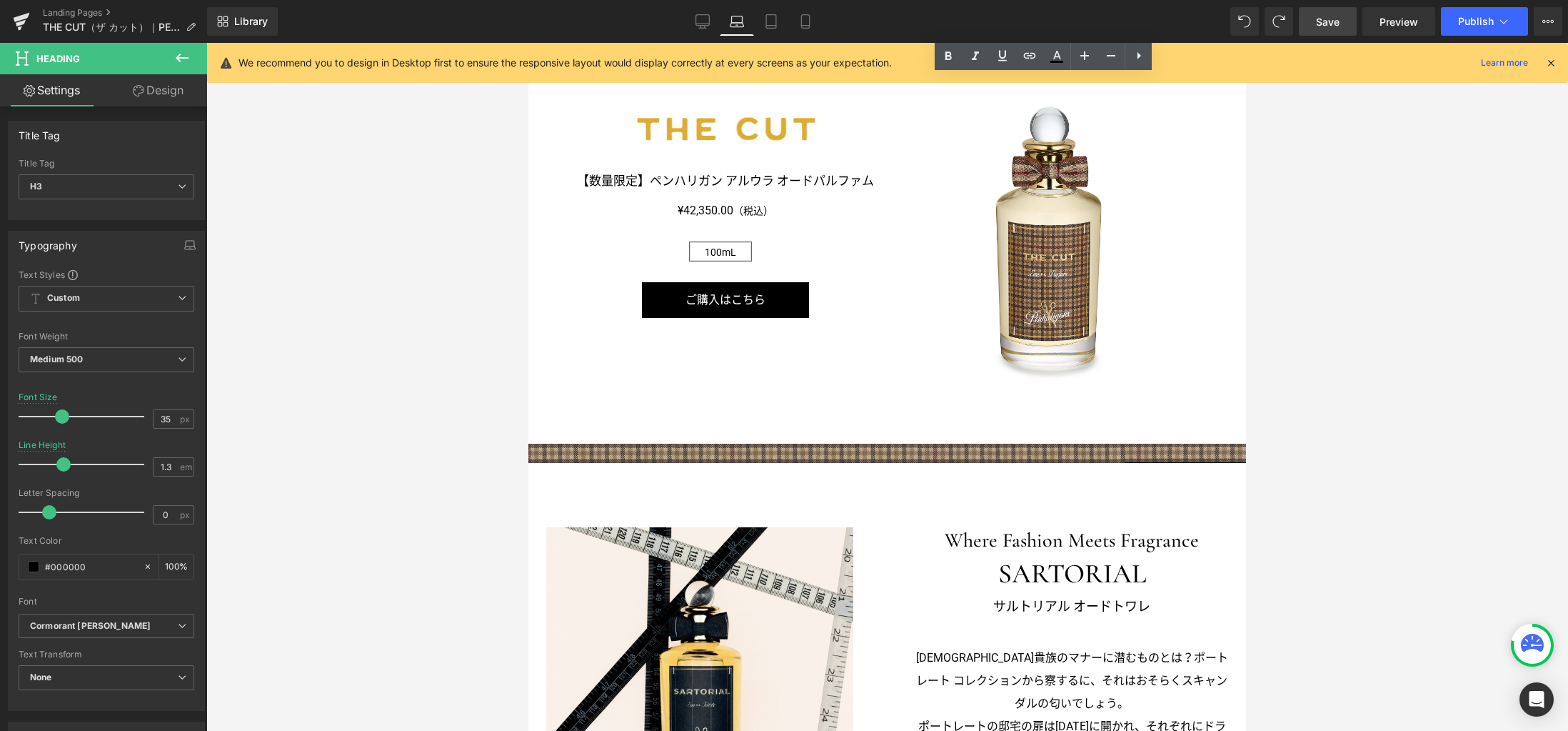
scroll to position [1360, 0]
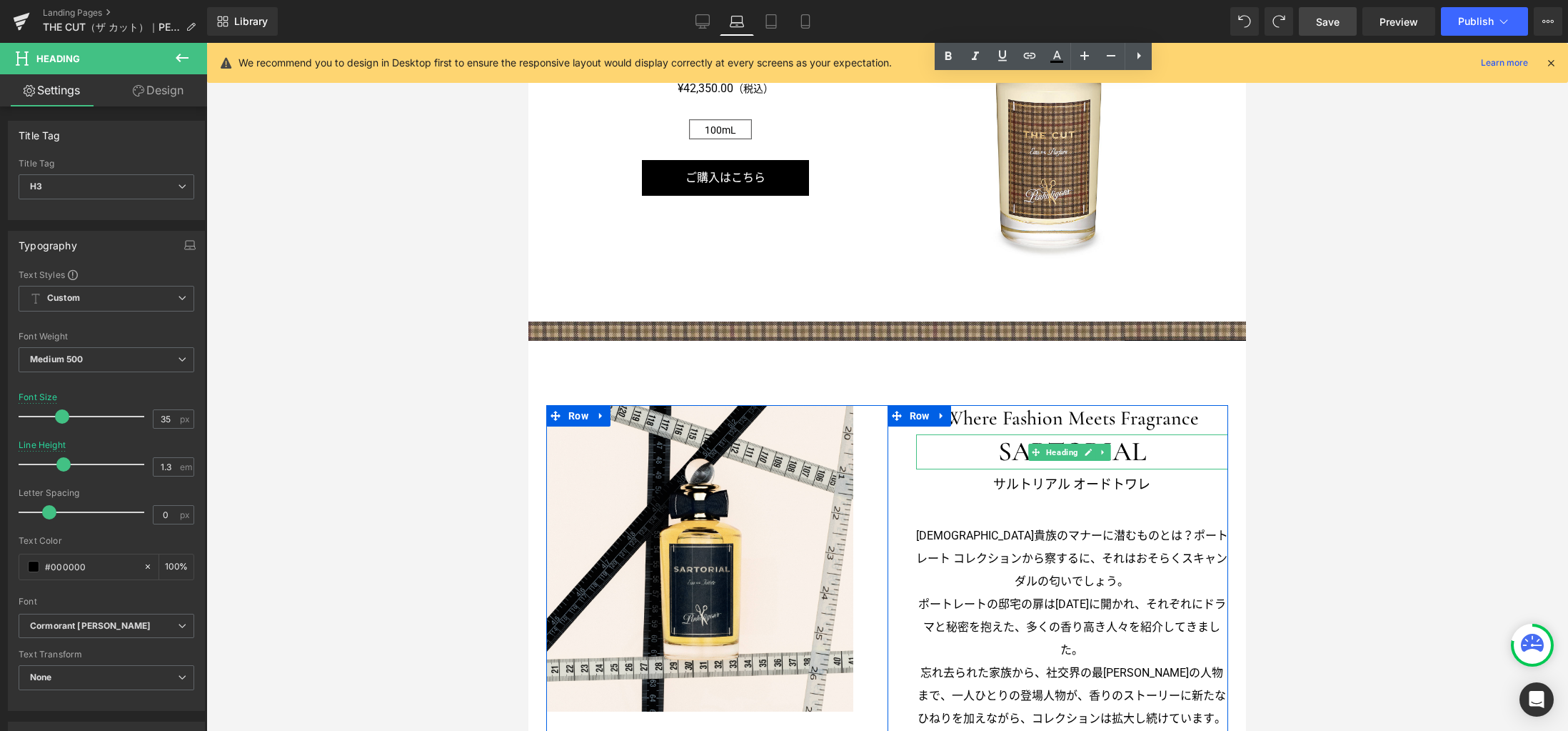
click at [1017, 450] on h3 "SARTORIAL" at bounding box center [1072, 452] width 312 height 35
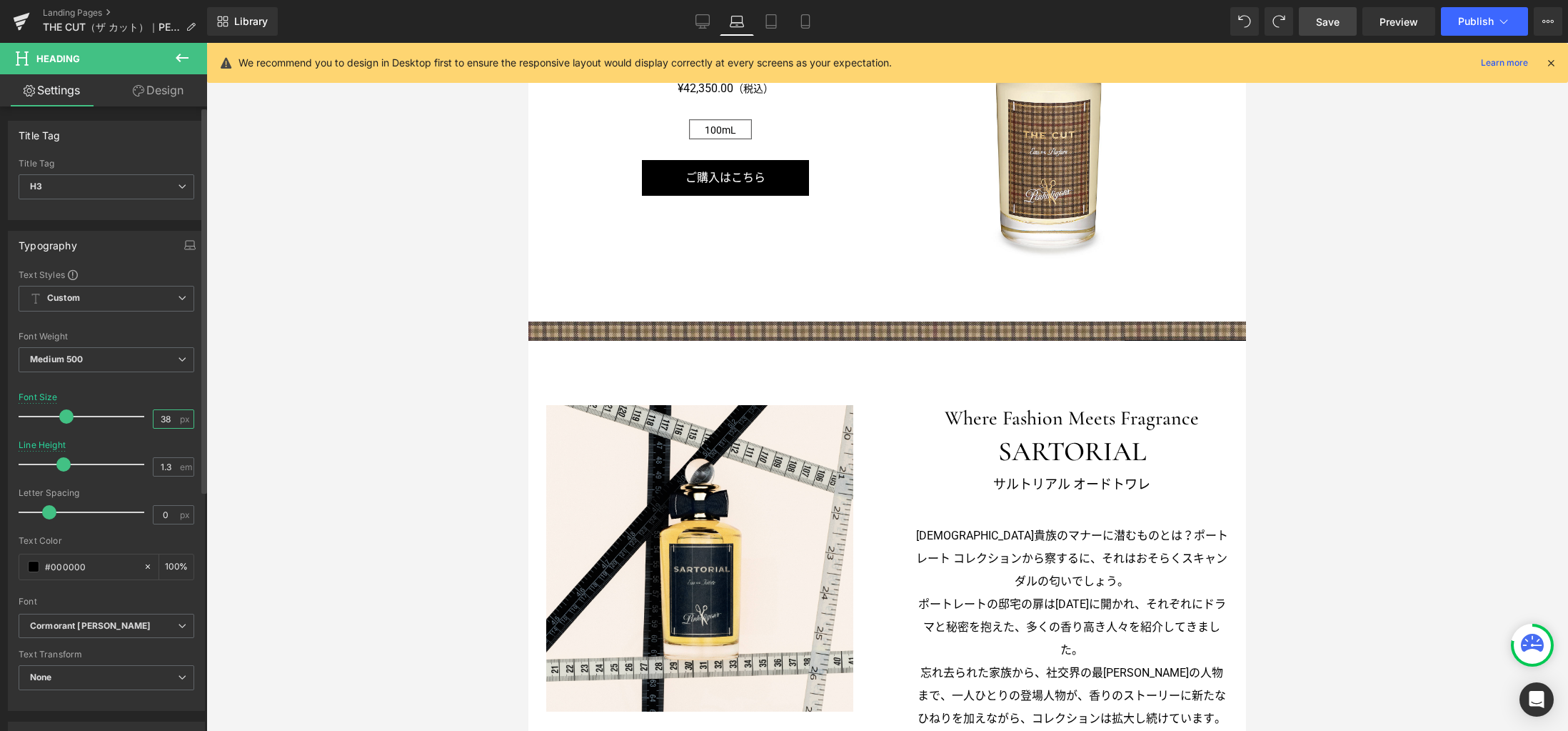
drag, startPoint x: 169, startPoint y: 420, endPoint x: 148, endPoint y: 408, distance: 24.2
click at [143, 419] on div "Font Size 38 px" at bounding box center [106, 416] width 176 height 48
type input "35"
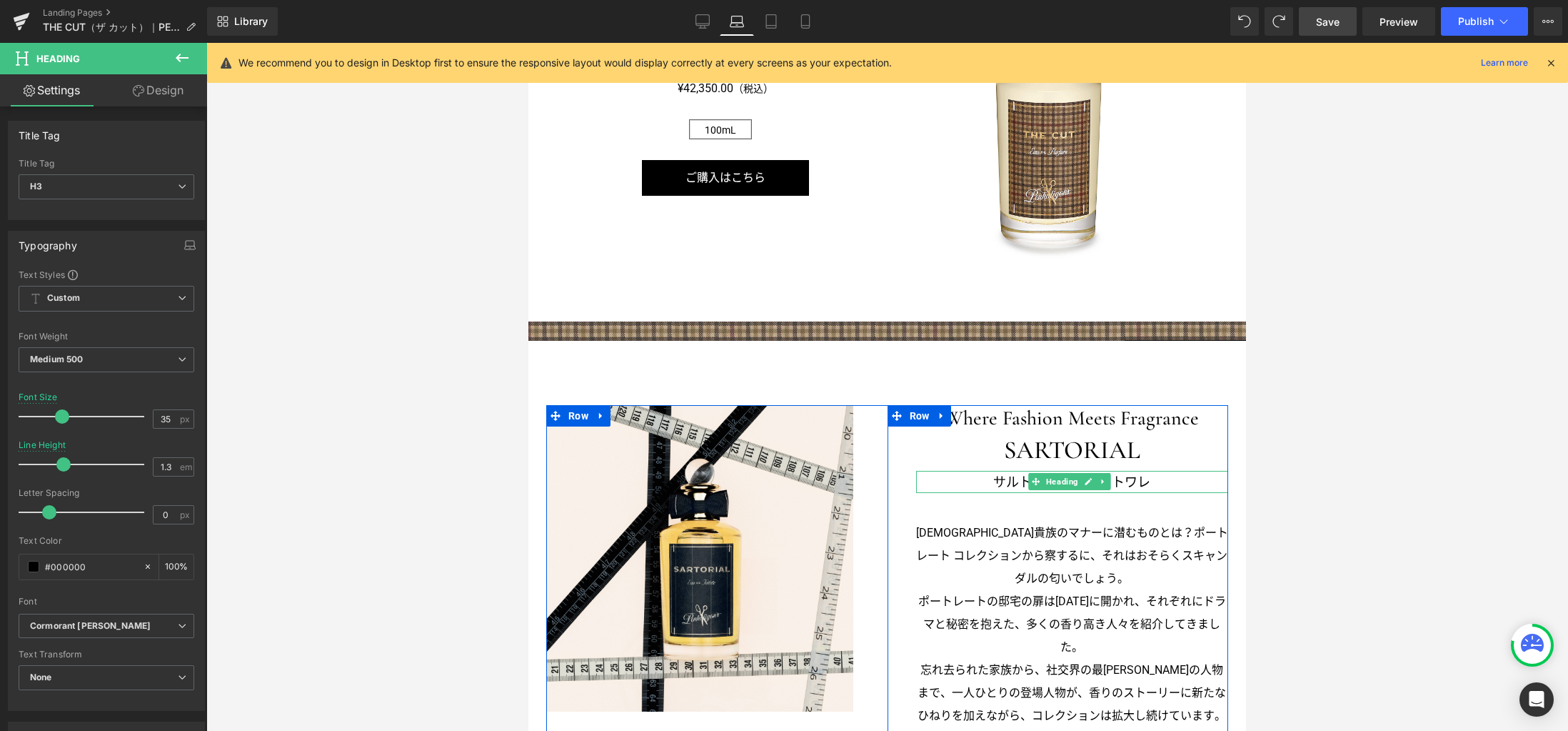
click at [1005, 476] on h3 "サルトリアル オードトワレ" at bounding box center [1072, 482] width 312 height 23
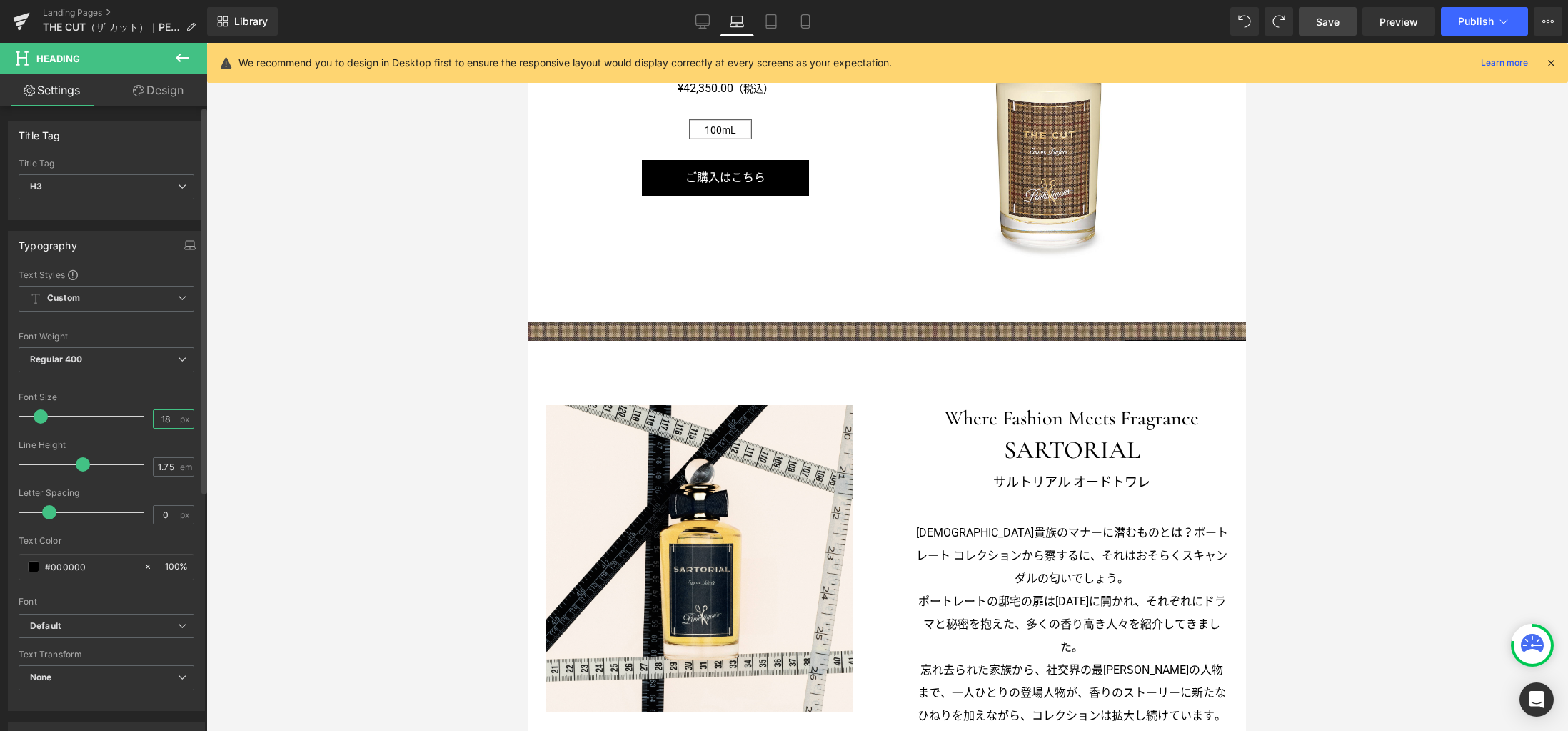
drag, startPoint x: 169, startPoint y: 415, endPoint x: 126, endPoint y: 415, distance: 43.0
click at [126, 415] on div "Font Size 18 px" at bounding box center [106, 416] width 176 height 48
click at [184, 249] on icon "button" at bounding box center [189, 247] width 11 height 4
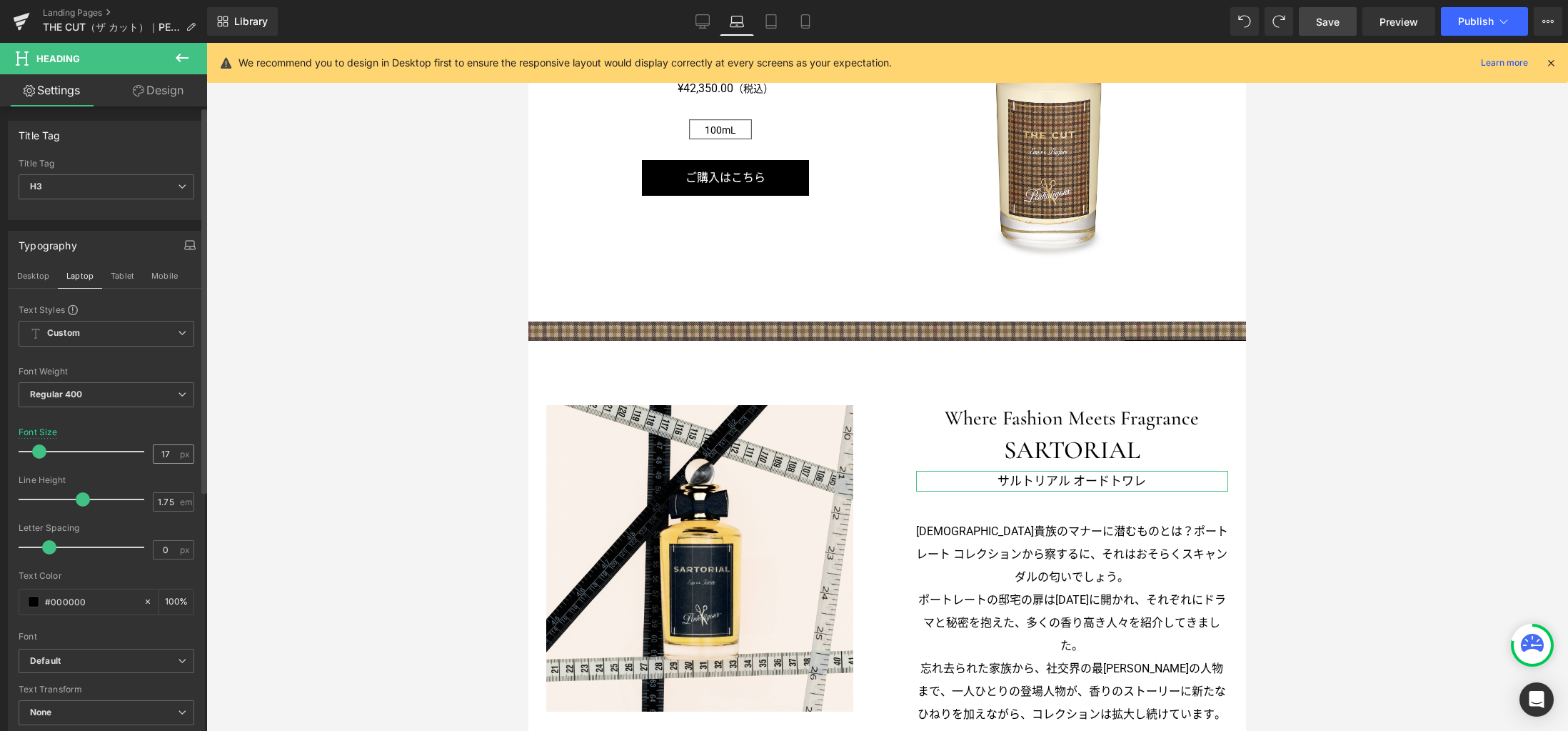
drag, startPoint x: 122, startPoint y: 281, endPoint x: 162, endPoint y: 460, distance: 183.4
click at [122, 281] on button "Tablet" at bounding box center [122, 275] width 40 height 25
type input "18"
type input "100"
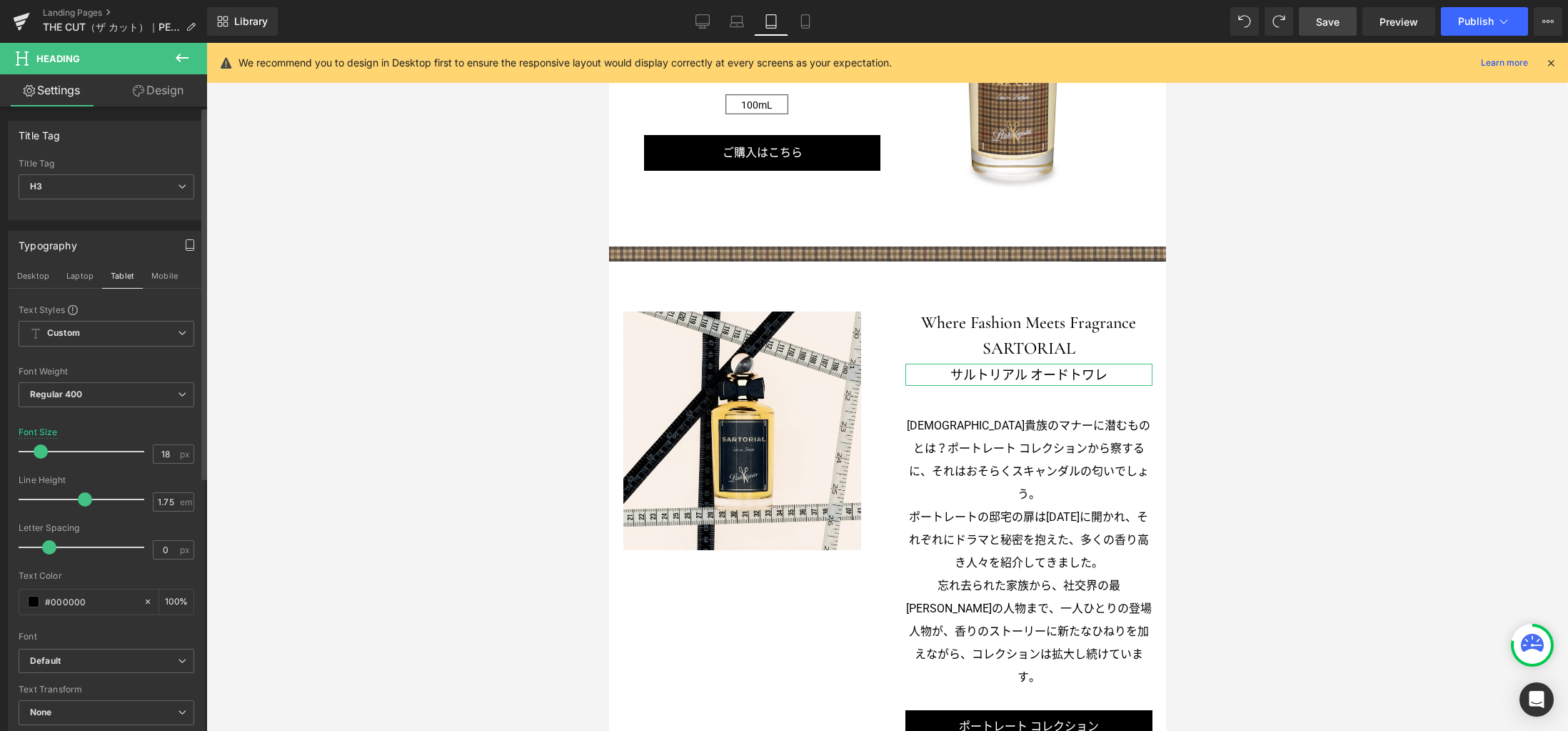
scroll to position [1237, 0]
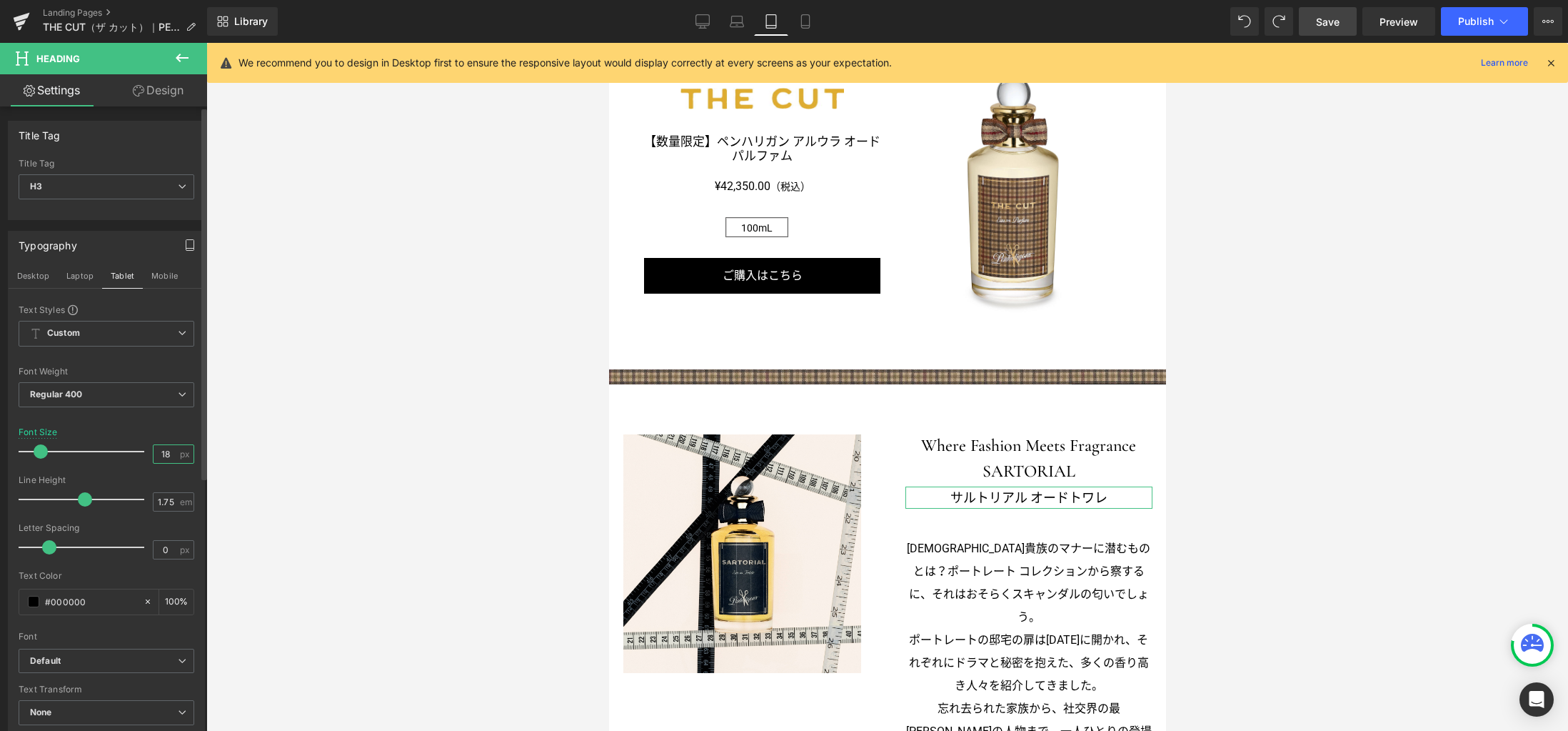
drag, startPoint x: 166, startPoint y: 448, endPoint x: 147, endPoint y: 449, distance: 19.0
click at [153, 449] on div "18 px" at bounding box center [174, 454] width 41 height 19
type input "17"
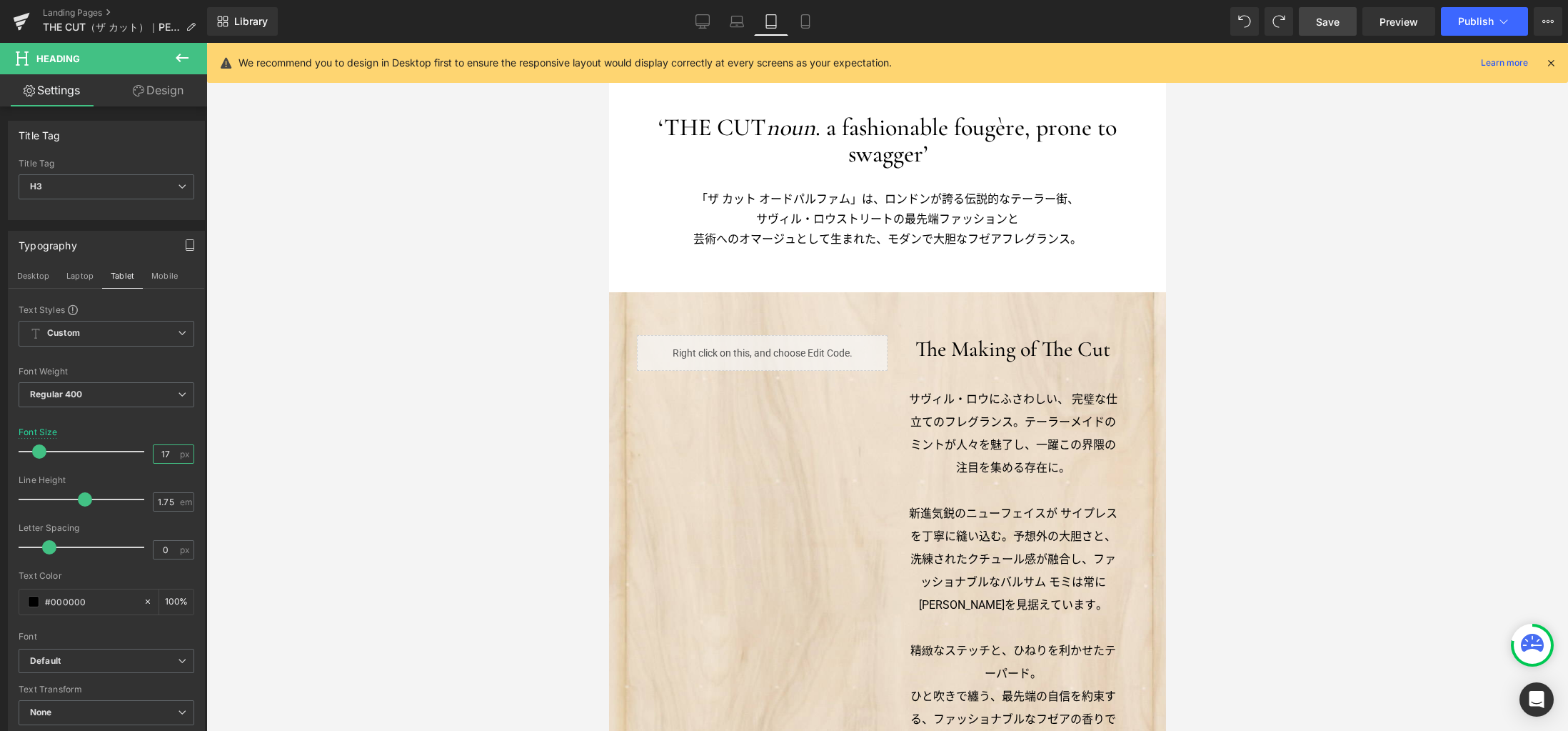
scroll to position [240, 0]
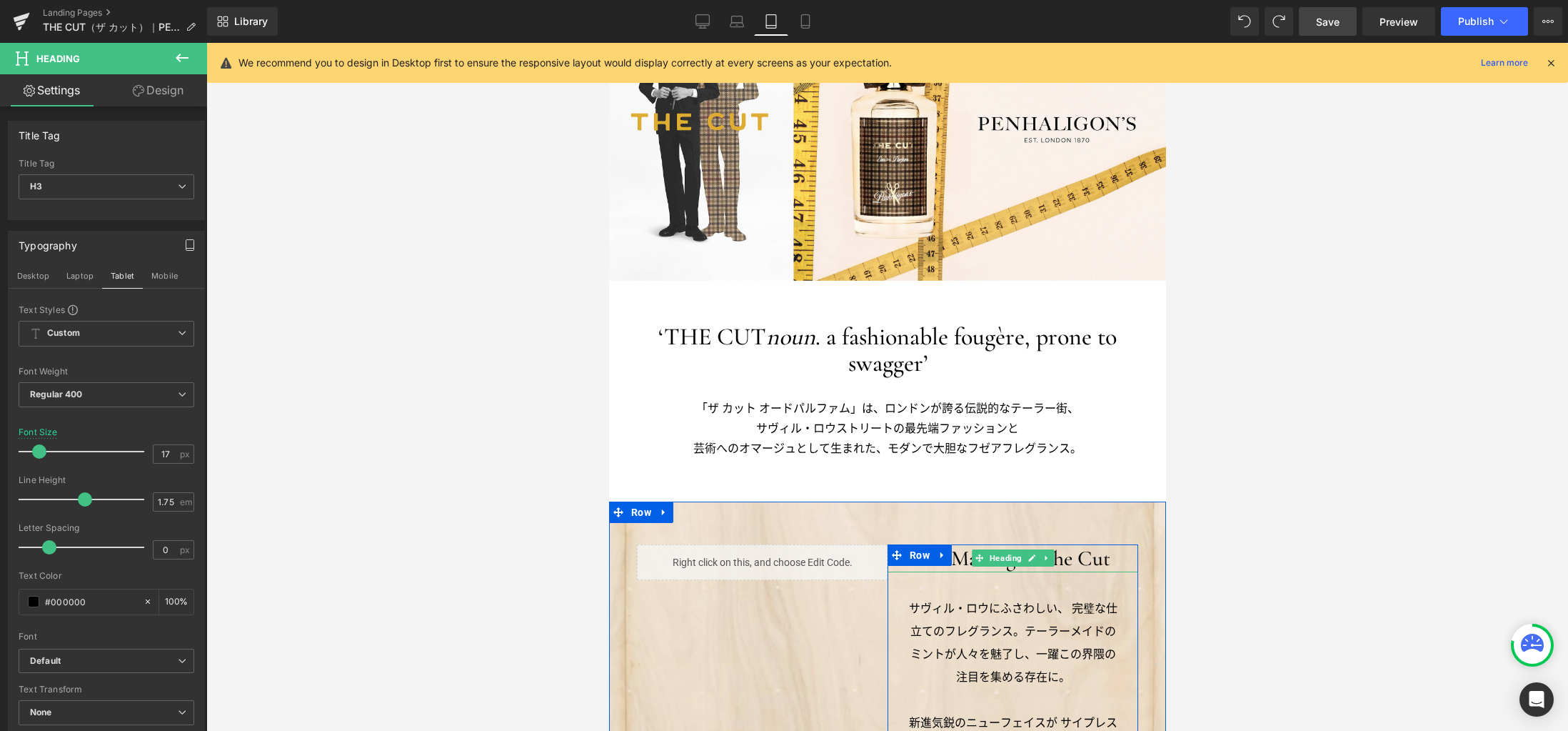
click at [952, 557] on h3 "The Making of The Cut" at bounding box center [1012, 558] width 250 height 28
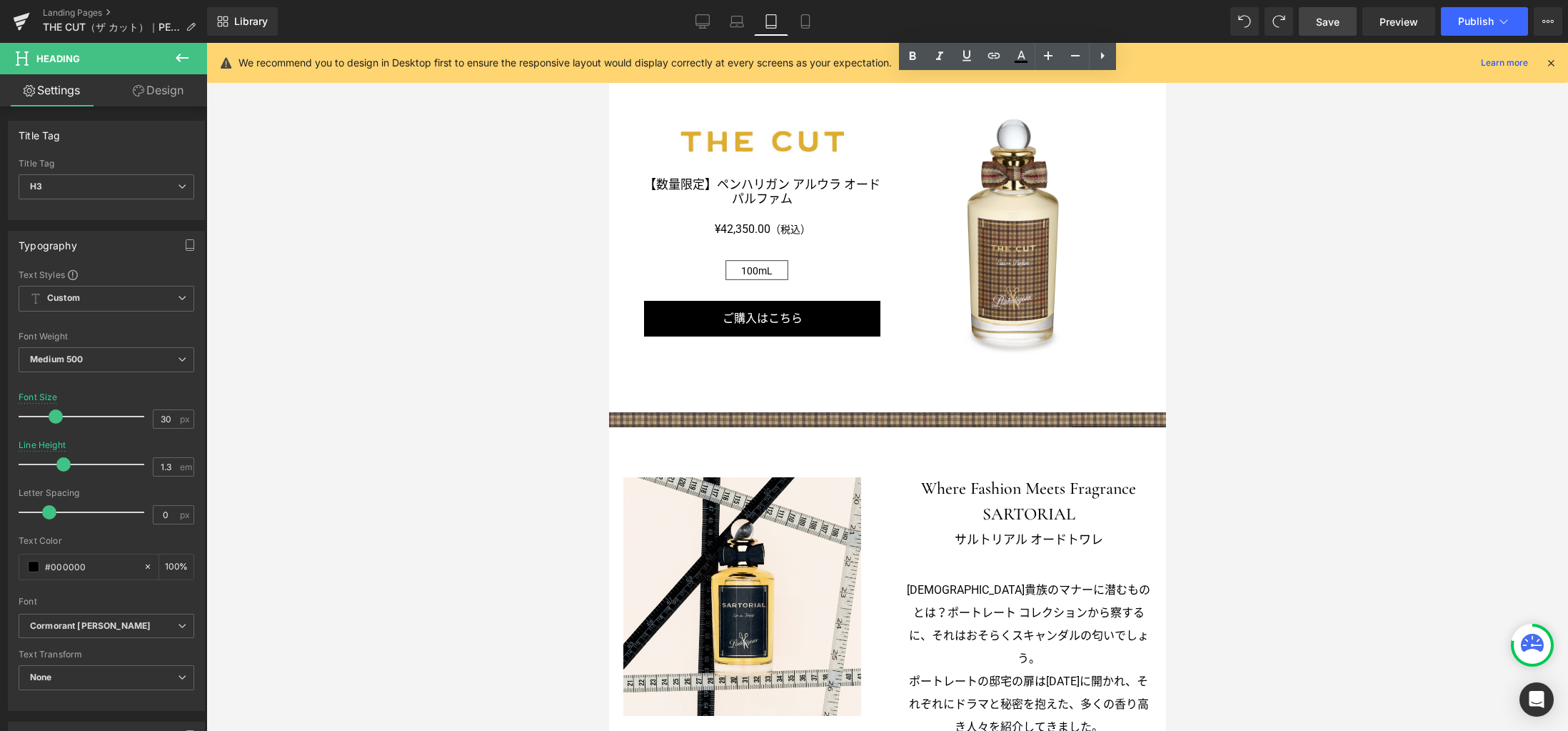
scroll to position [1195, 0]
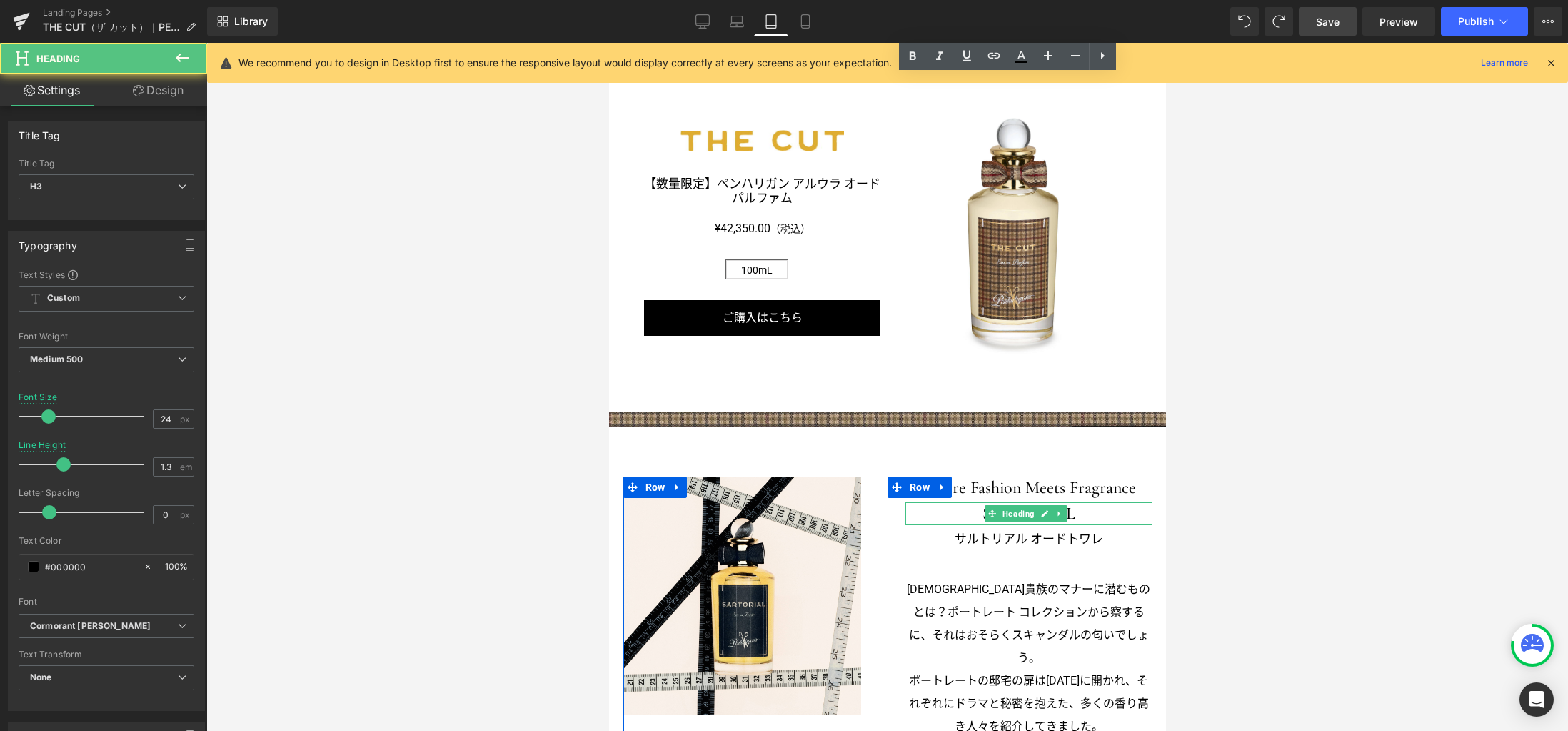
click at [982, 509] on div "SARTORIAL Heading" at bounding box center [1028, 513] width 247 height 22
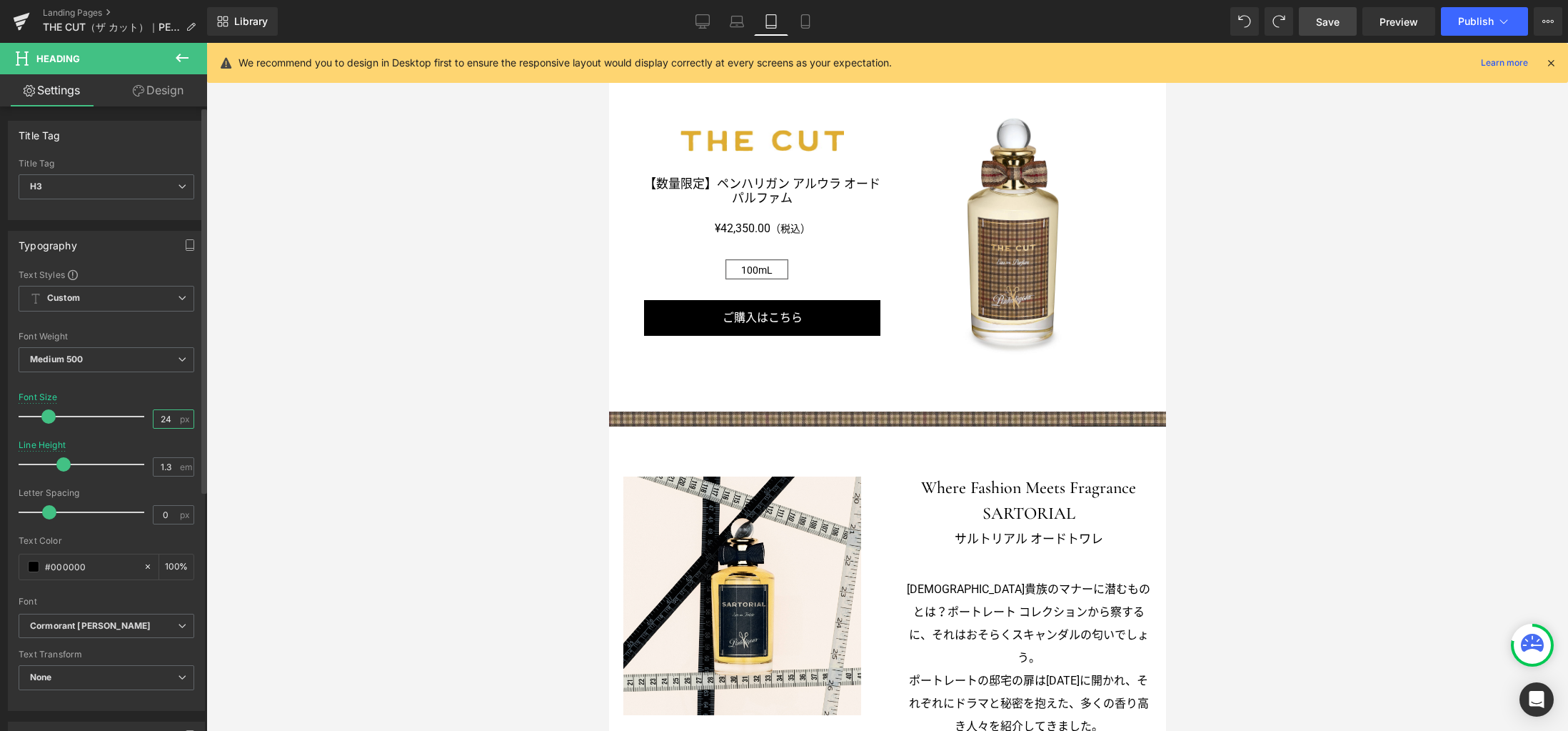
drag, startPoint x: 166, startPoint y: 421, endPoint x: 128, endPoint y: 415, distance: 38.5
click at [128, 415] on div "Font Size 24 px" at bounding box center [106, 416] width 176 height 48
click at [184, 244] on icon "button" at bounding box center [189, 245] width 11 height 11
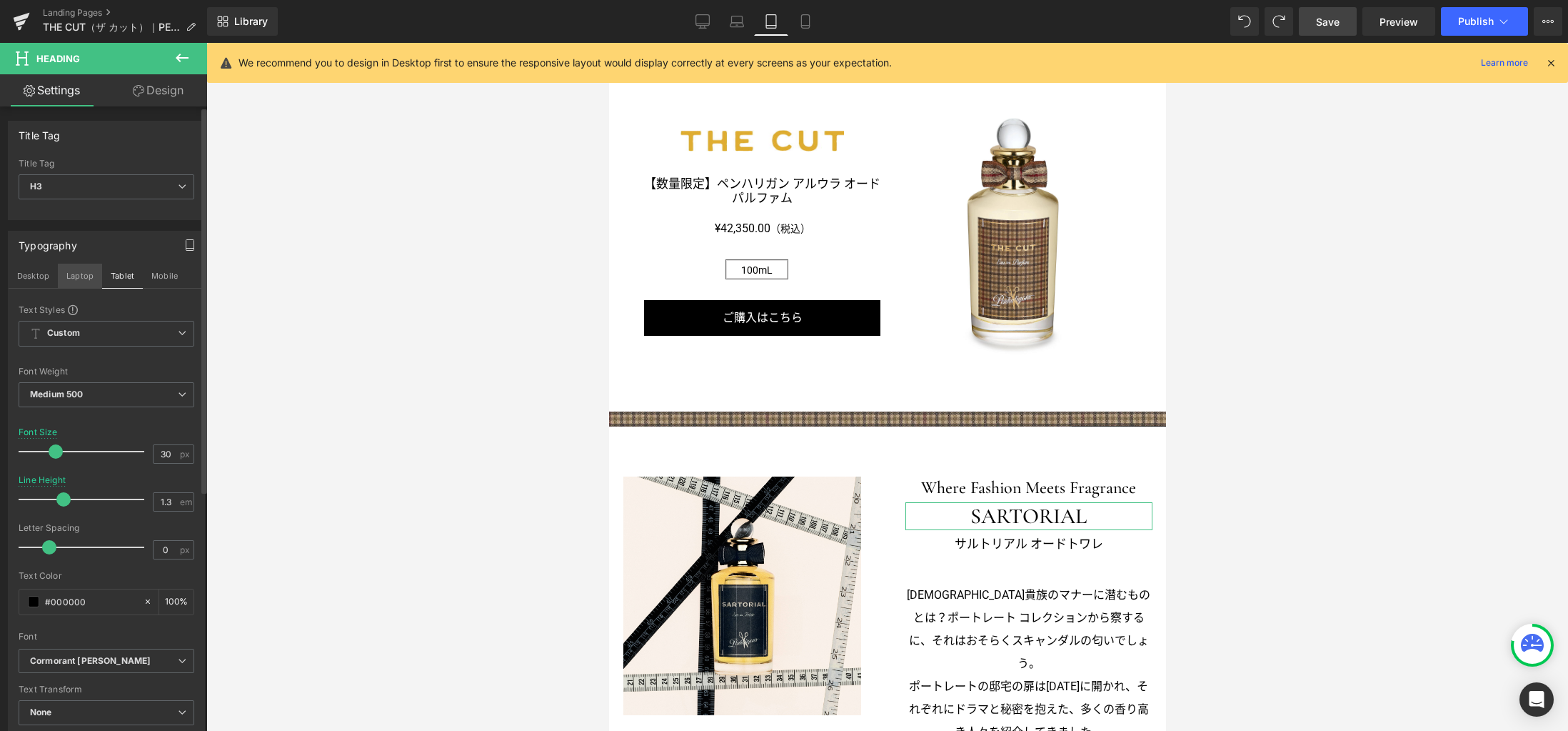
click at [80, 277] on button "Laptop" at bounding box center [80, 275] width 44 height 25
type input "35"
type input "100"
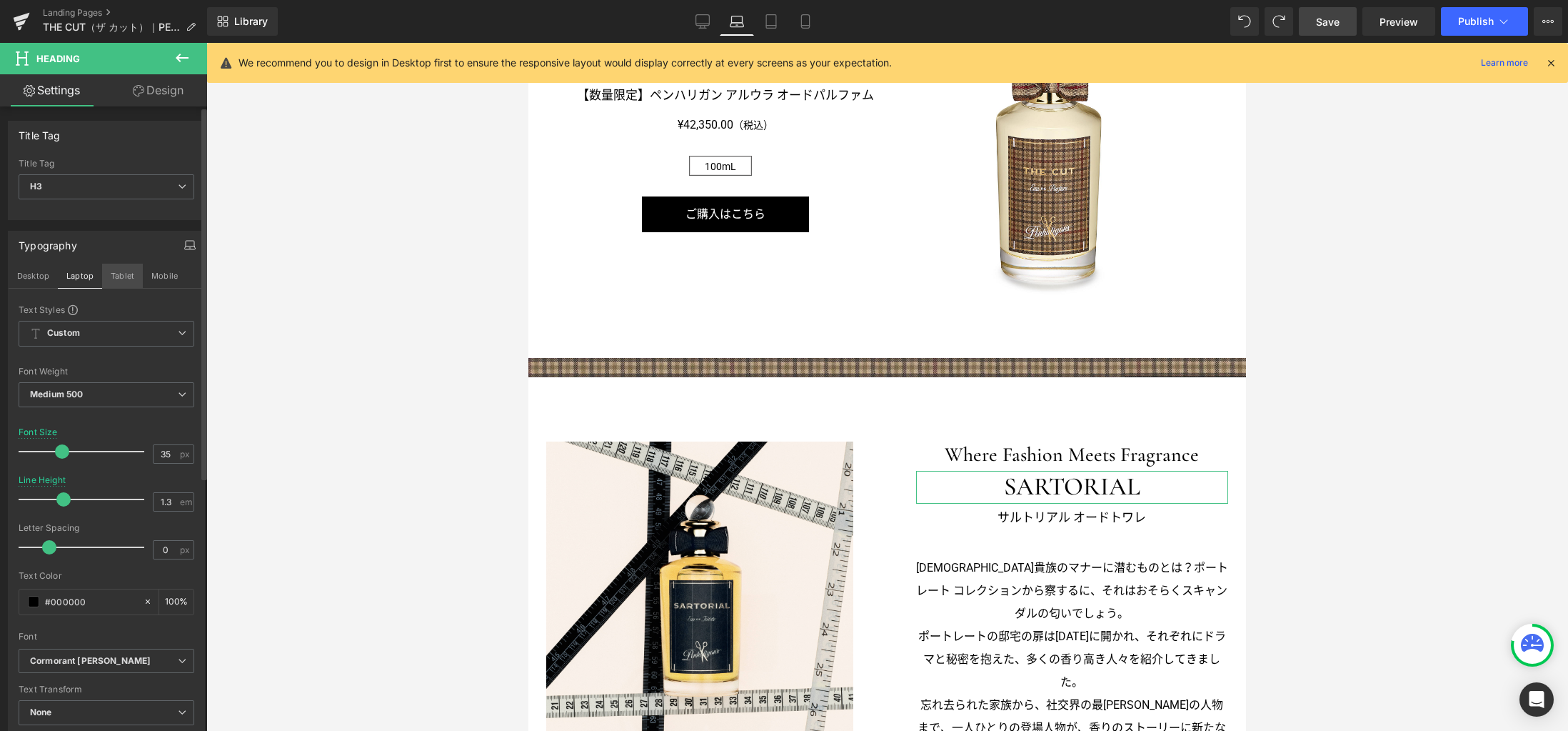
click at [118, 277] on button "Tablet" at bounding box center [122, 275] width 40 height 25
type input "30"
type input "100"
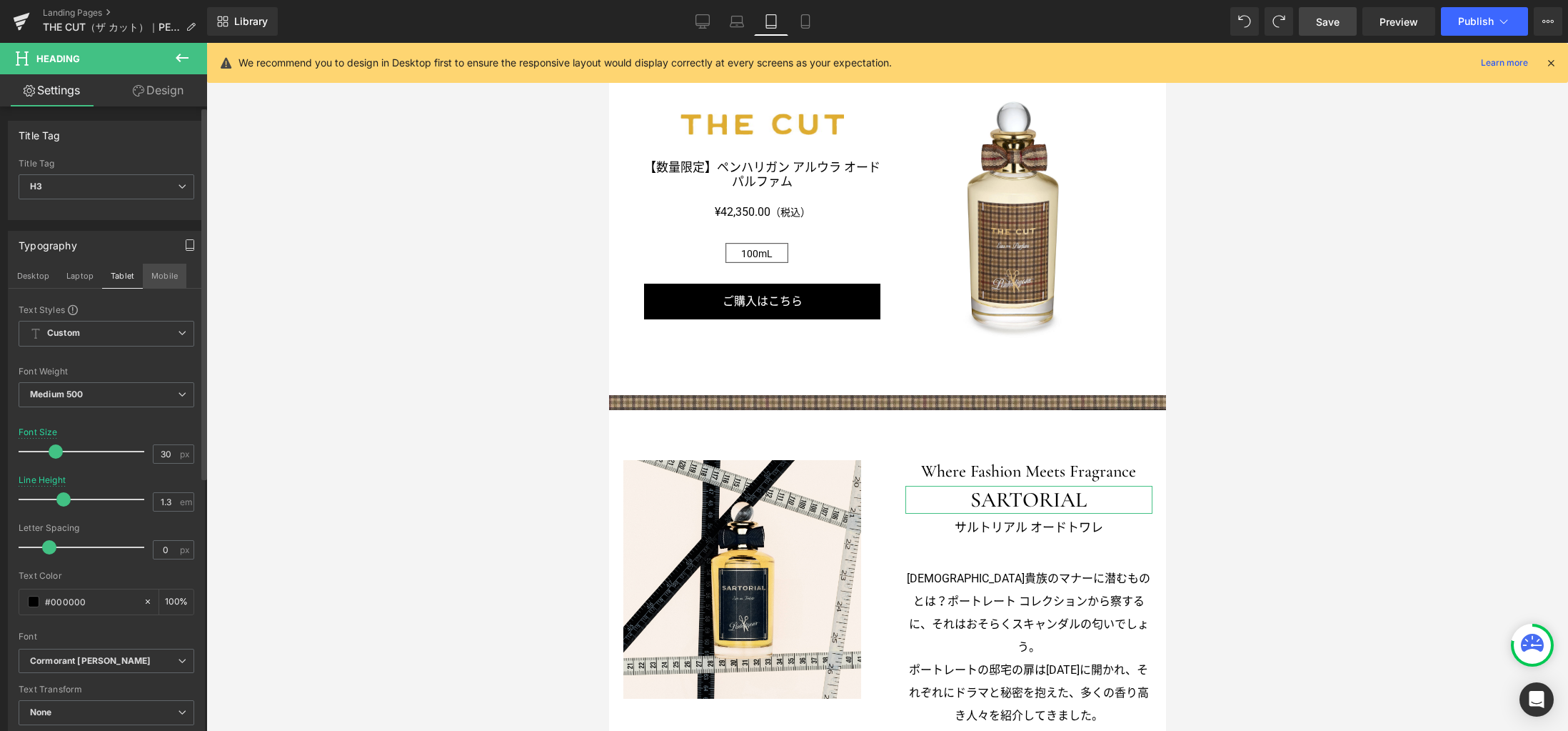
click at [157, 277] on button "Mobile" at bounding box center [164, 275] width 44 height 25
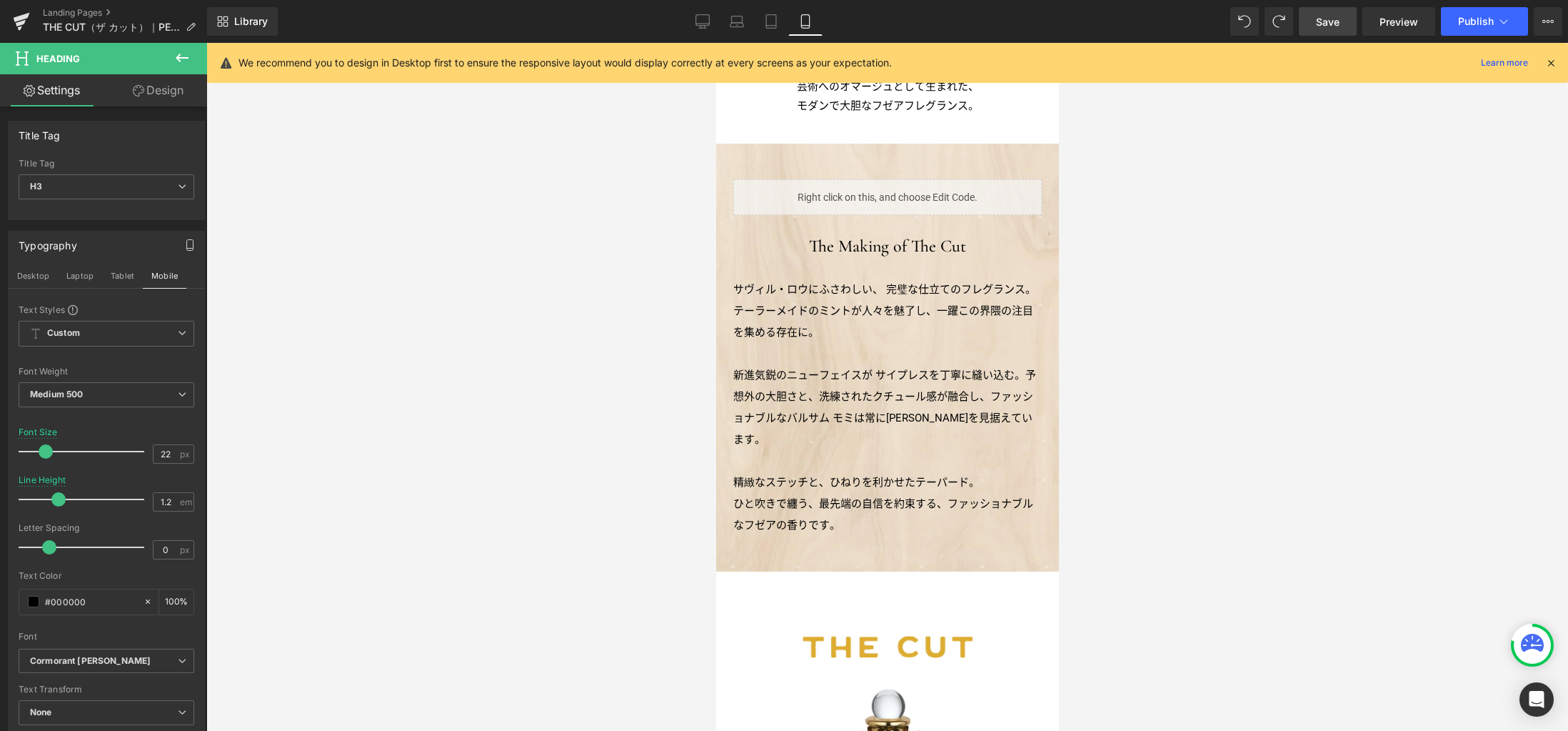
scroll to position [317, 0]
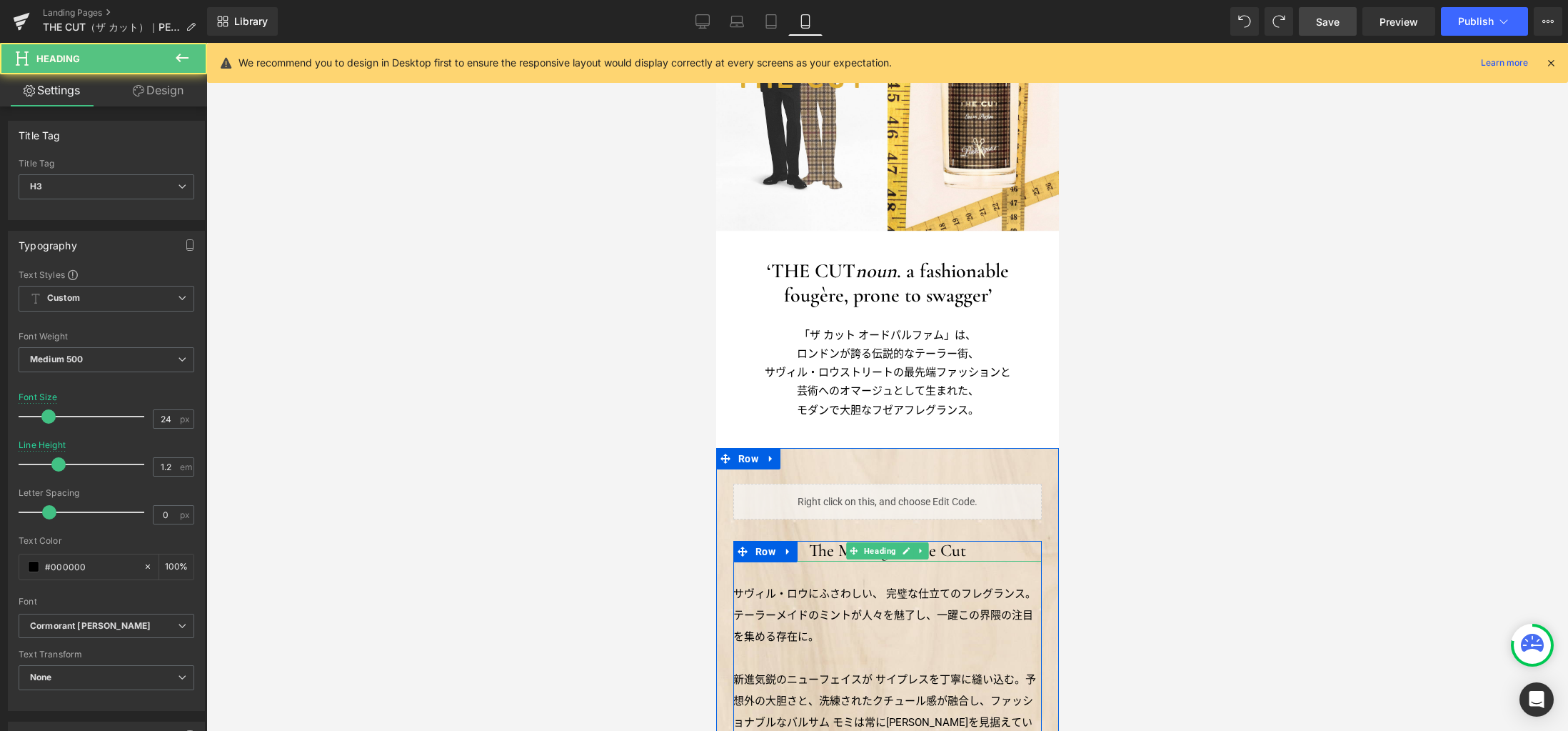
click at [826, 547] on h3 "The Making of The Cut" at bounding box center [886, 551] width 308 height 21
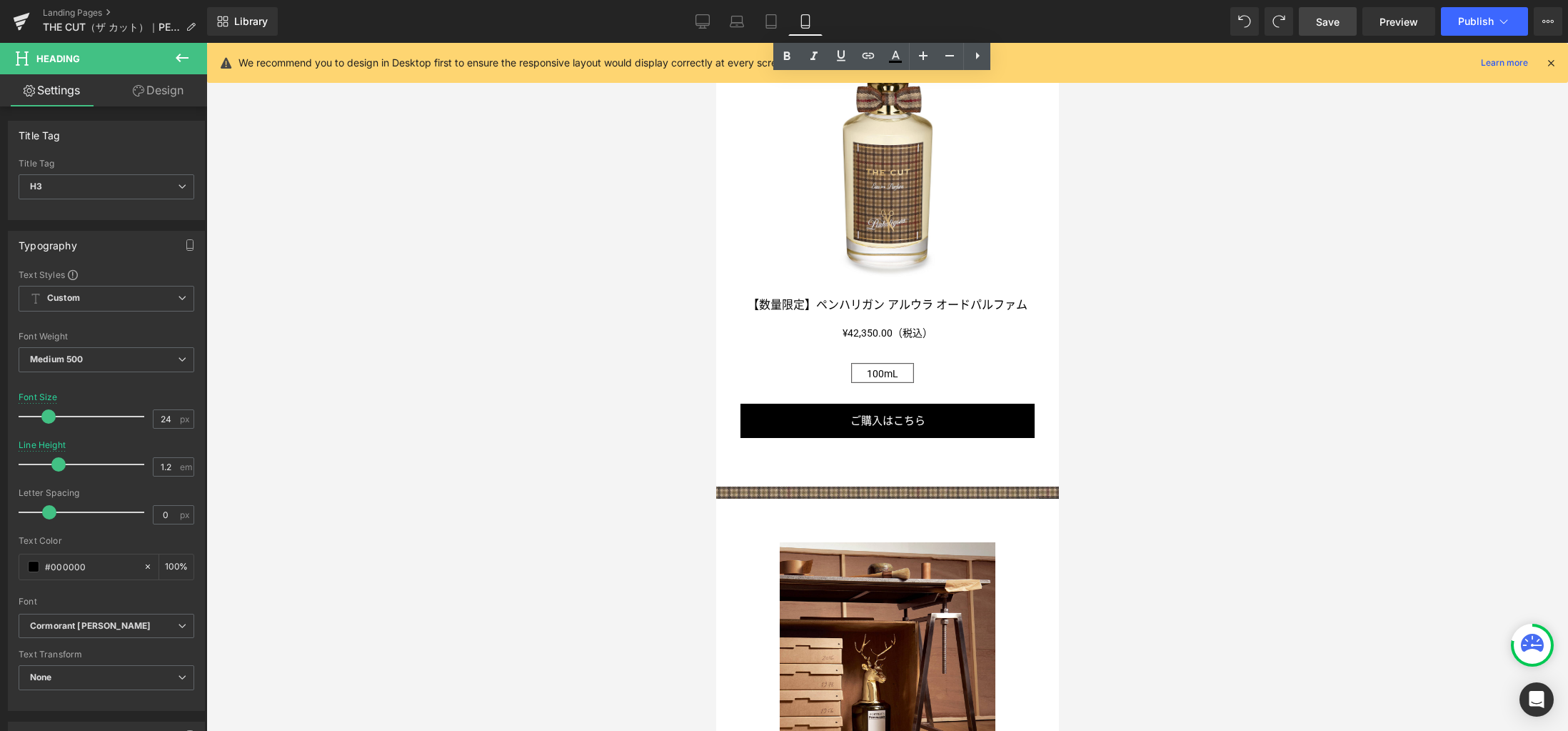
scroll to position [1726, 0]
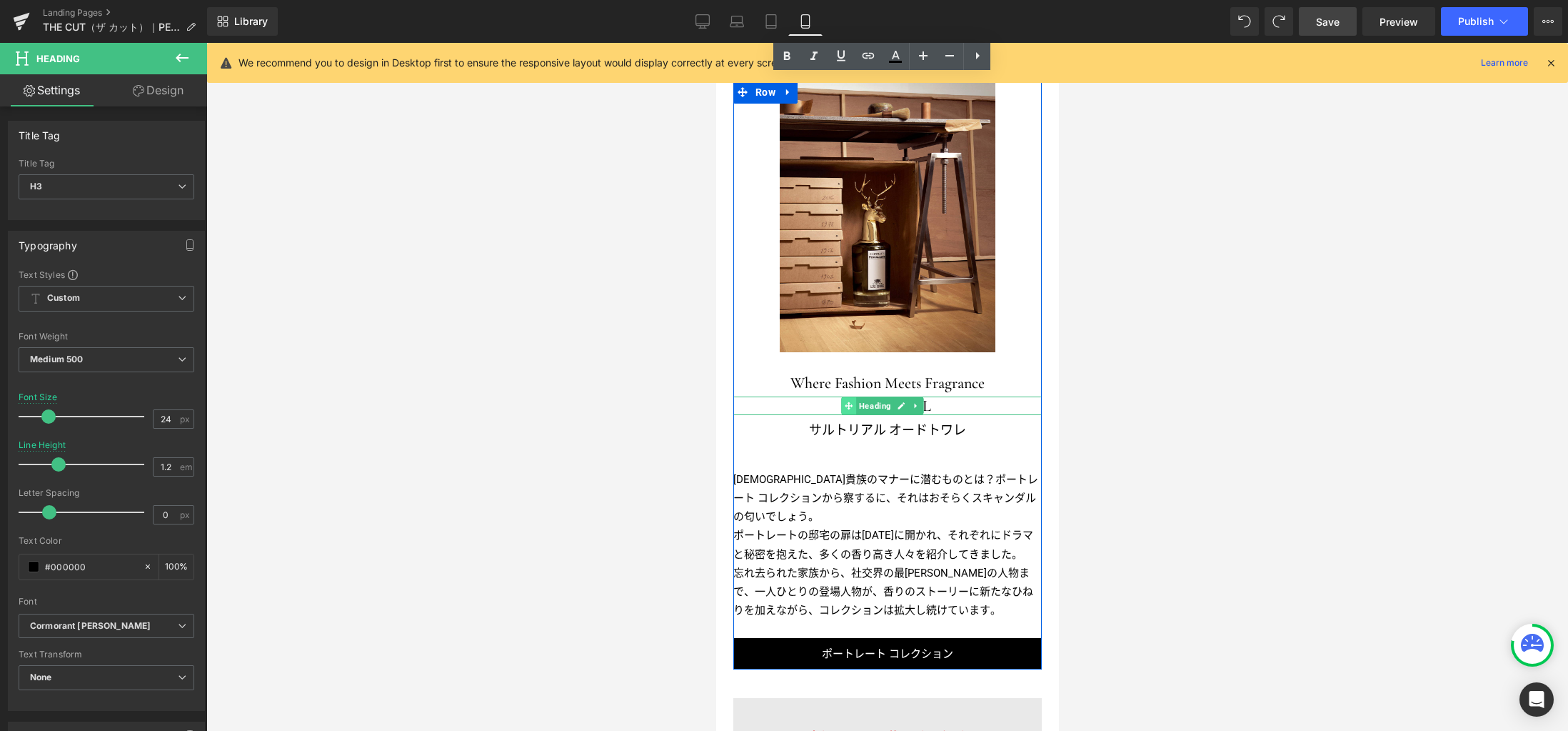
click at [842, 397] on span at bounding box center [848, 406] width 15 height 17
click at [871, 398] on span "Heading" at bounding box center [874, 407] width 38 height 17
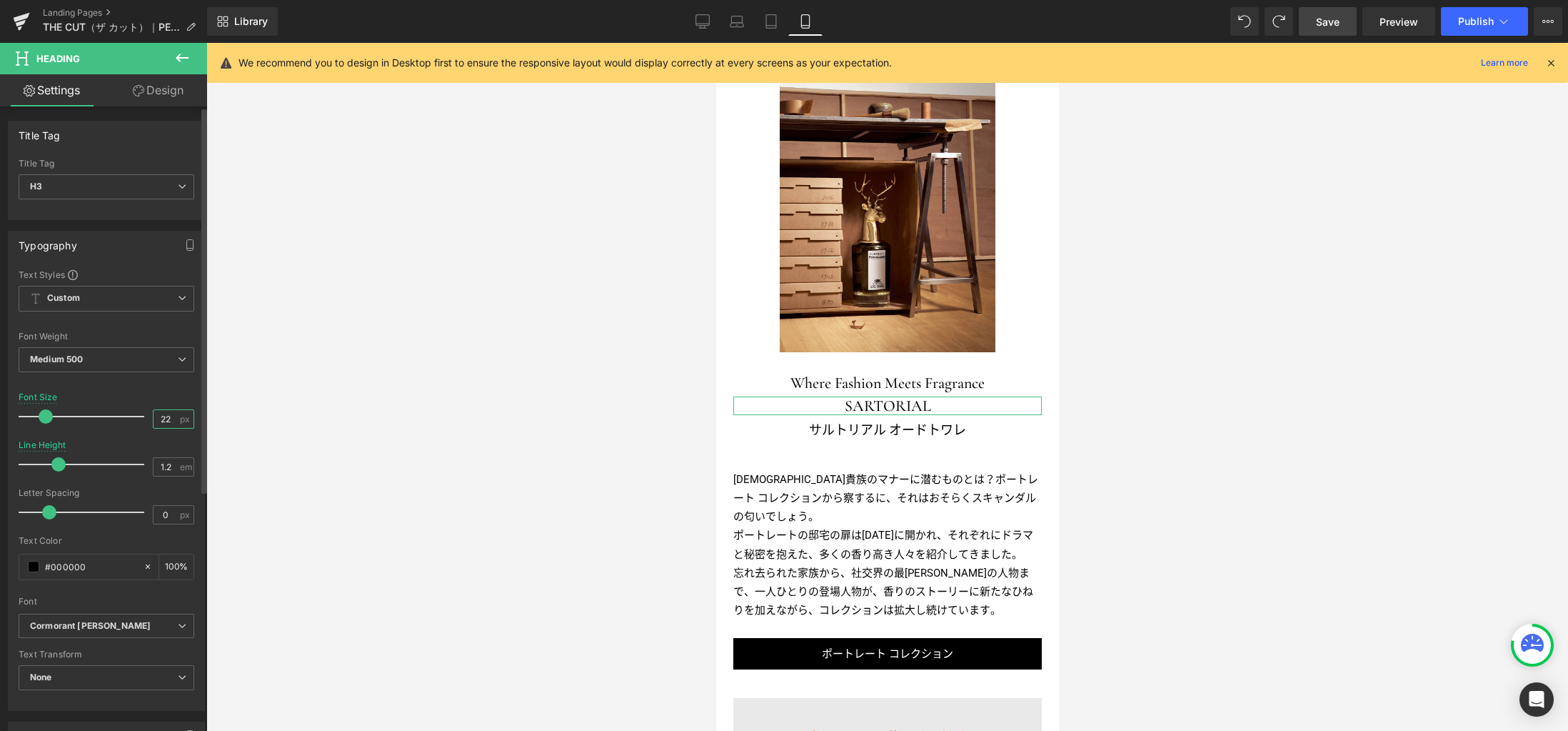
drag, startPoint x: 170, startPoint y: 421, endPoint x: 137, endPoint y: 401, distance: 38.6
click at [124, 416] on div "Font Size 22 px" at bounding box center [106, 416] width 176 height 48
click at [739, 25] on icon at bounding box center [737, 21] width 14 height 14
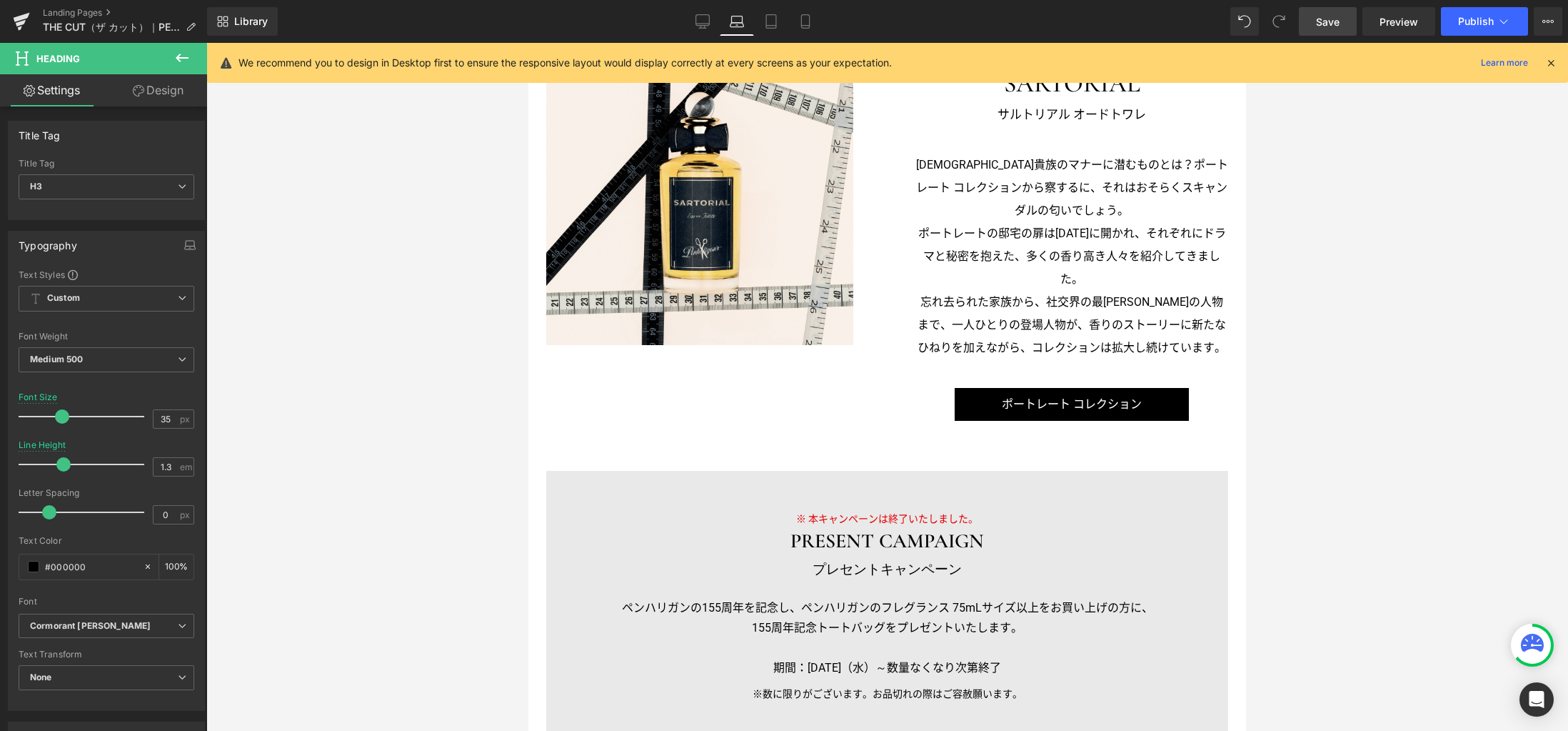
scroll to position [1432, 0]
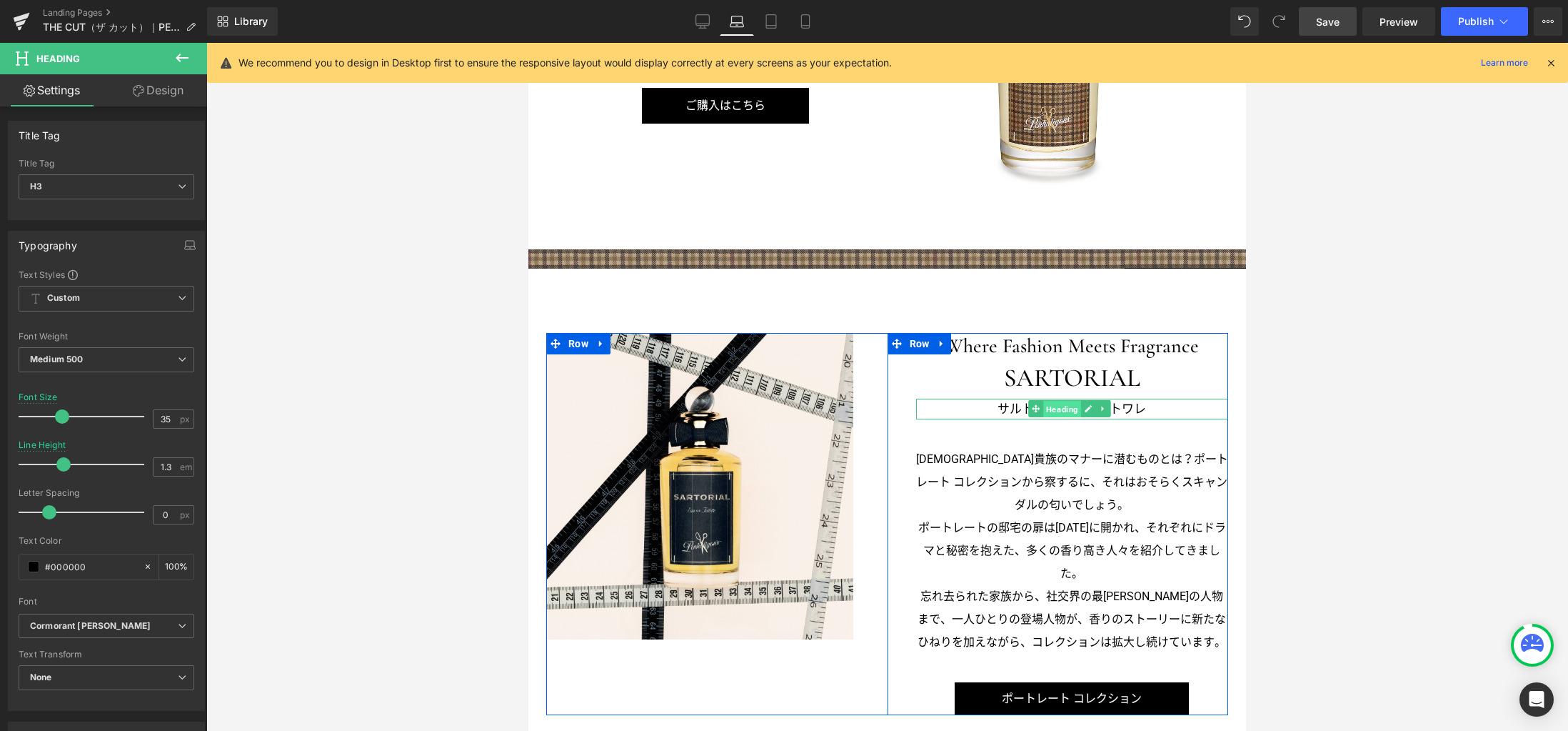
click at [1060, 400] on span "Heading" at bounding box center [1062, 409] width 38 height 17
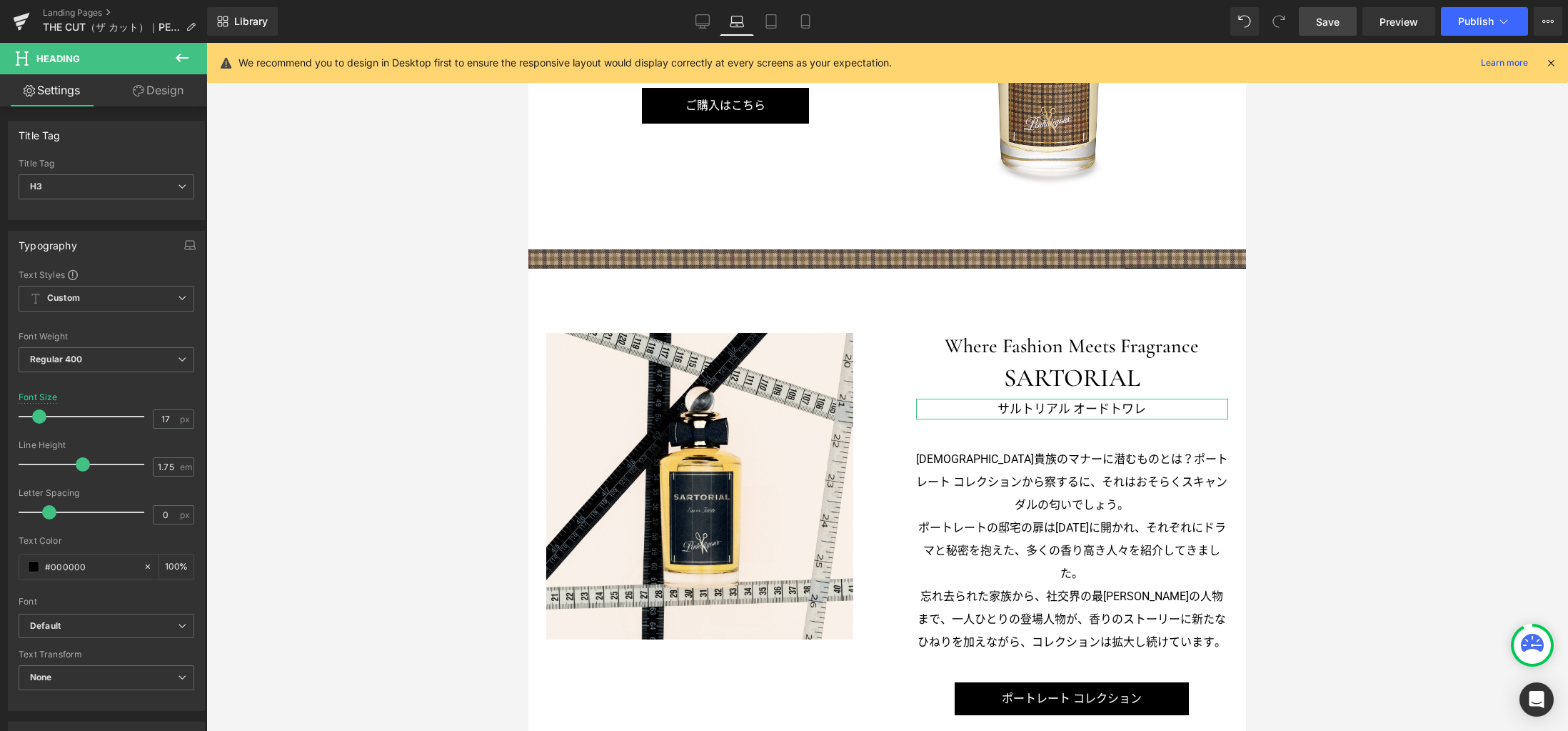
click at [170, 90] on link "Design" at bounding box center [158, 90] width 104 height 33
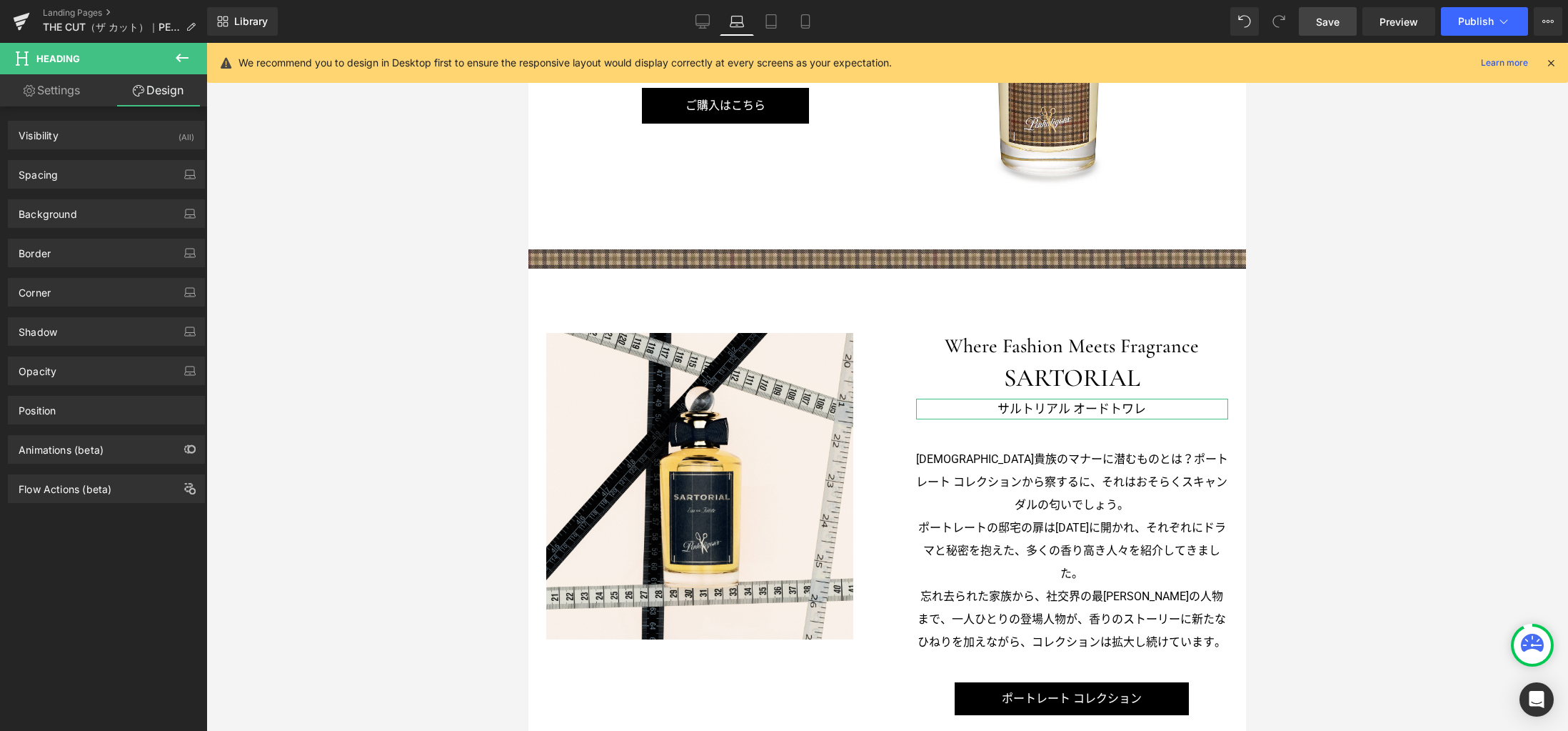
drag, startPoint x: 89, startPoint y: 178, endPoint x: 102, endPoint y: 213, distance: 37.3
click at [88, 178] on div "Spacing" at bounding box center [106, 174] width 196 height 27
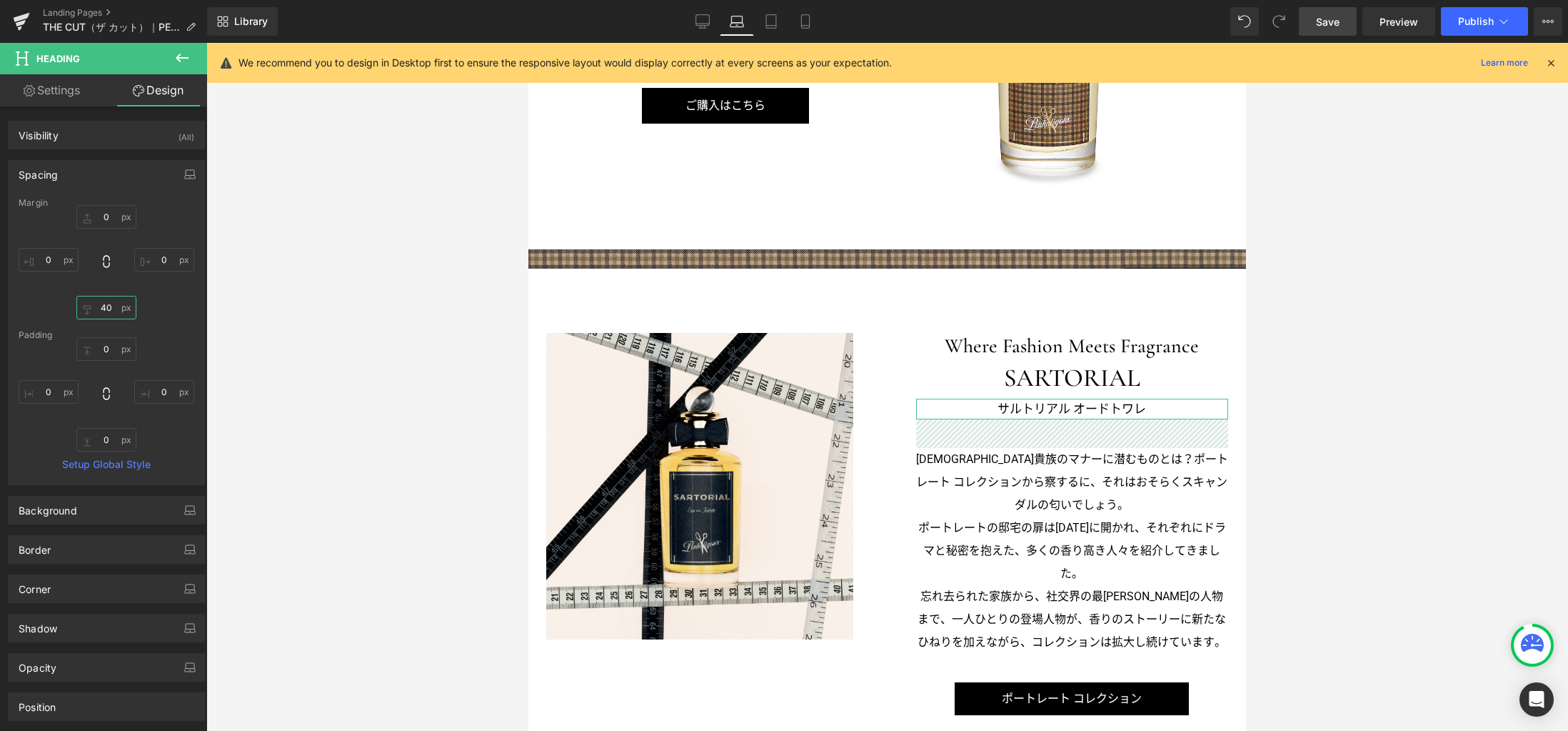
click at [114, 308] on input "40" at bounding box center [106, 308] width 60 height 24
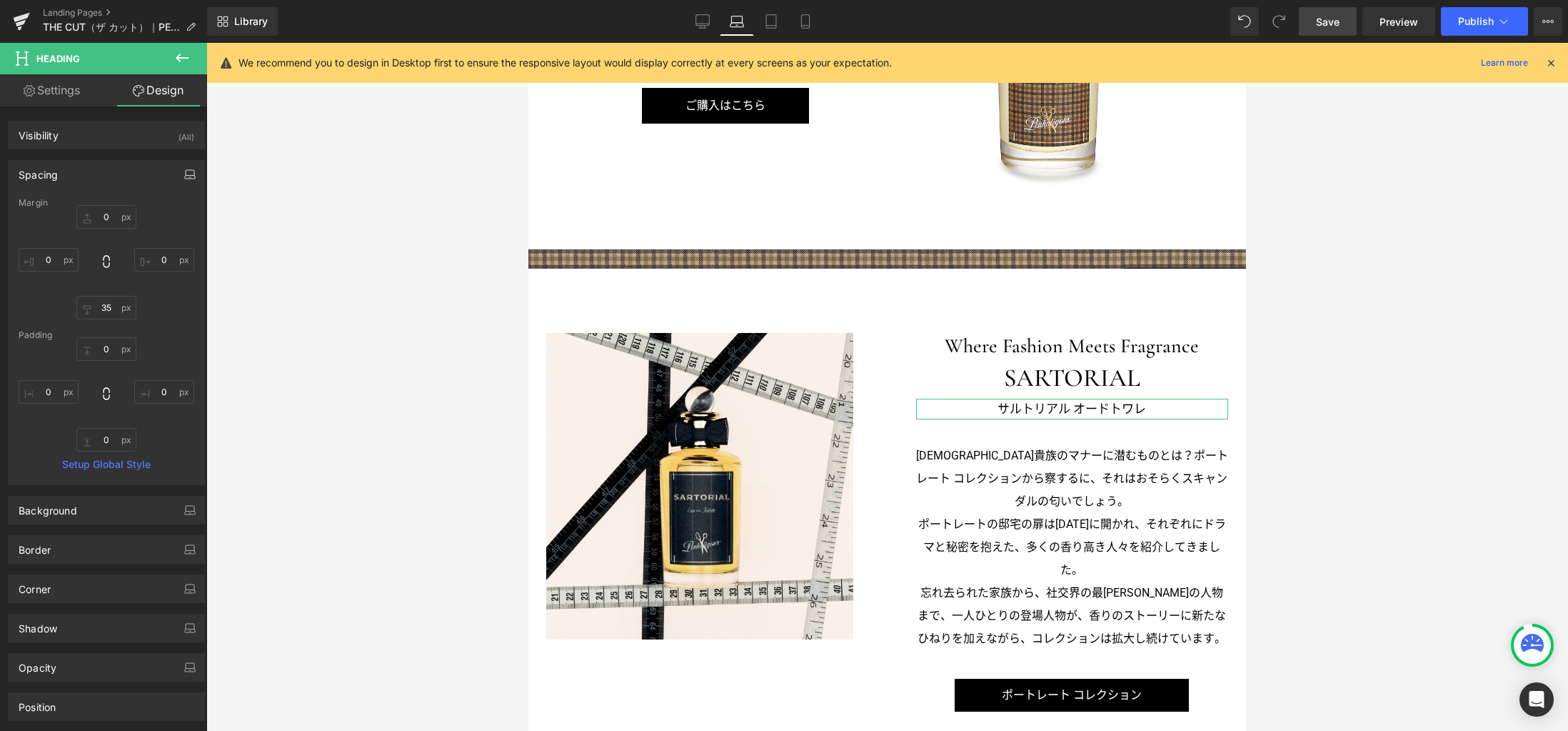
click at [184, 174] on icon "button" at bounding box center [189, 174] width 11 height 11
click at [113, 203] on button "Tablet" at bounding box center [122, 205] width 40 height 25
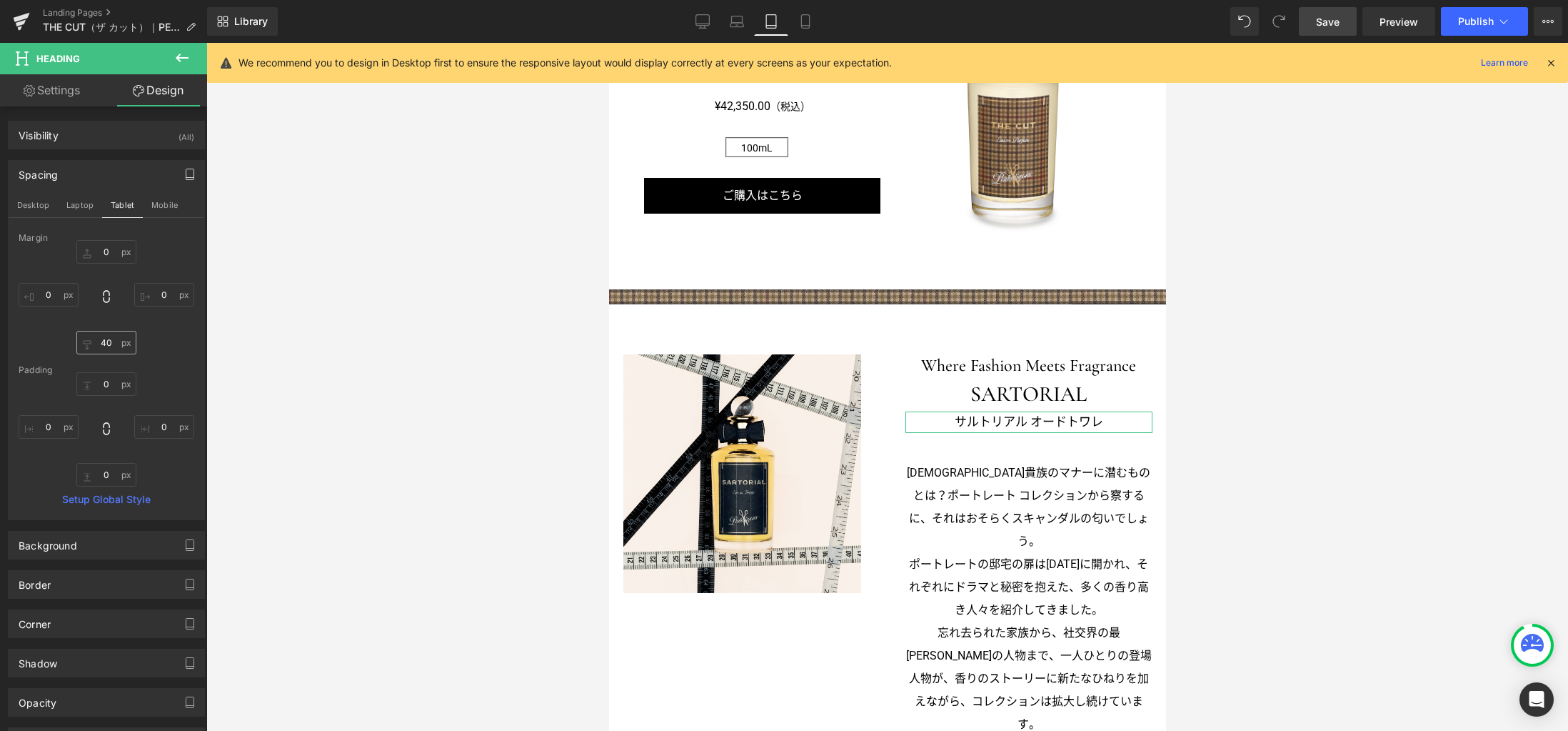
scroll to position [1318, 0]
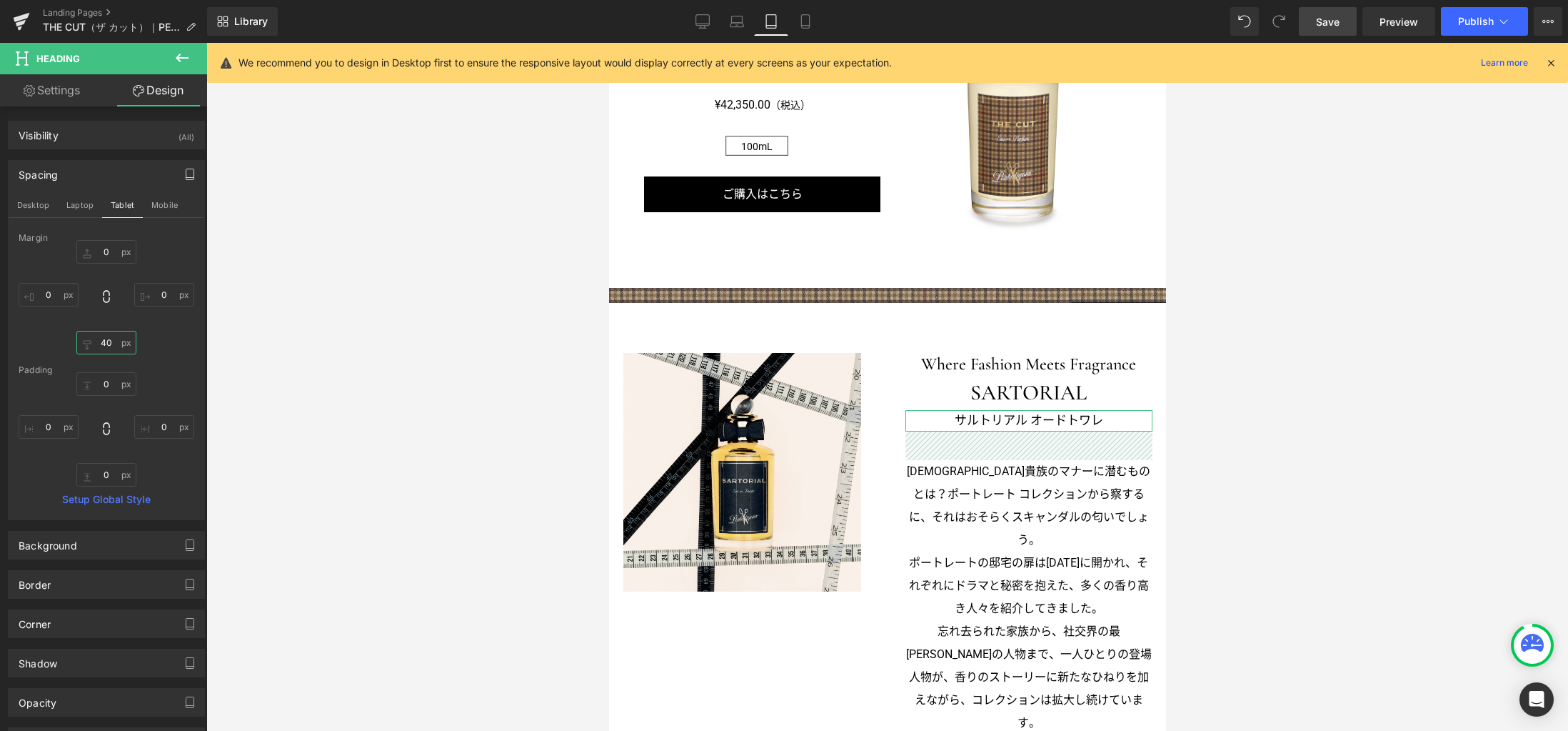
drag, startPoint x: 109, startPoint y: 344, endPoint x: 196, endPoint y: 358, distance: 88.1
click at [109, 344] on input "40" at bounding box center [106, 343] width 60 height 24
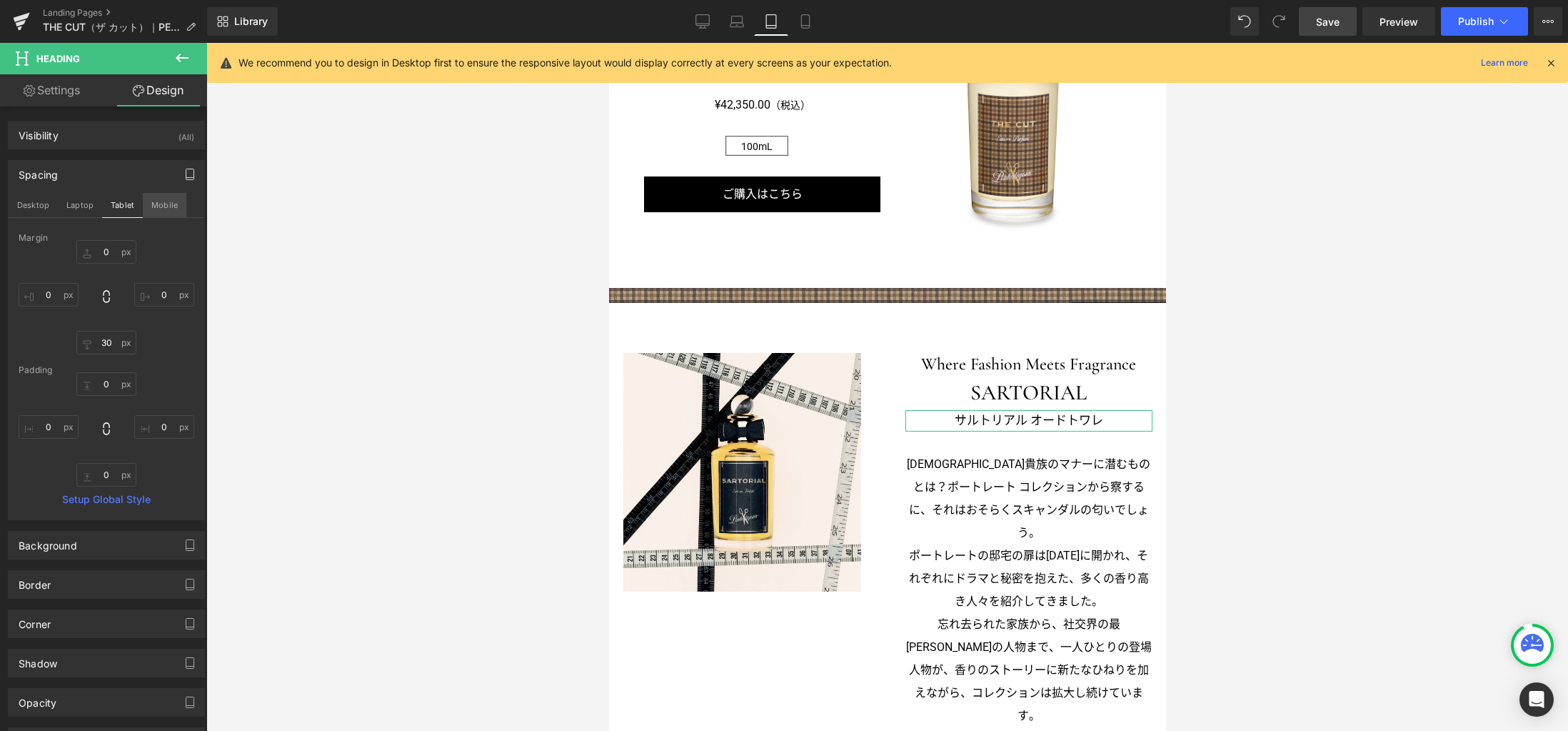
click at [162, 204] on button "Mobile" at bounding box center [164, 205] width 44 height 25
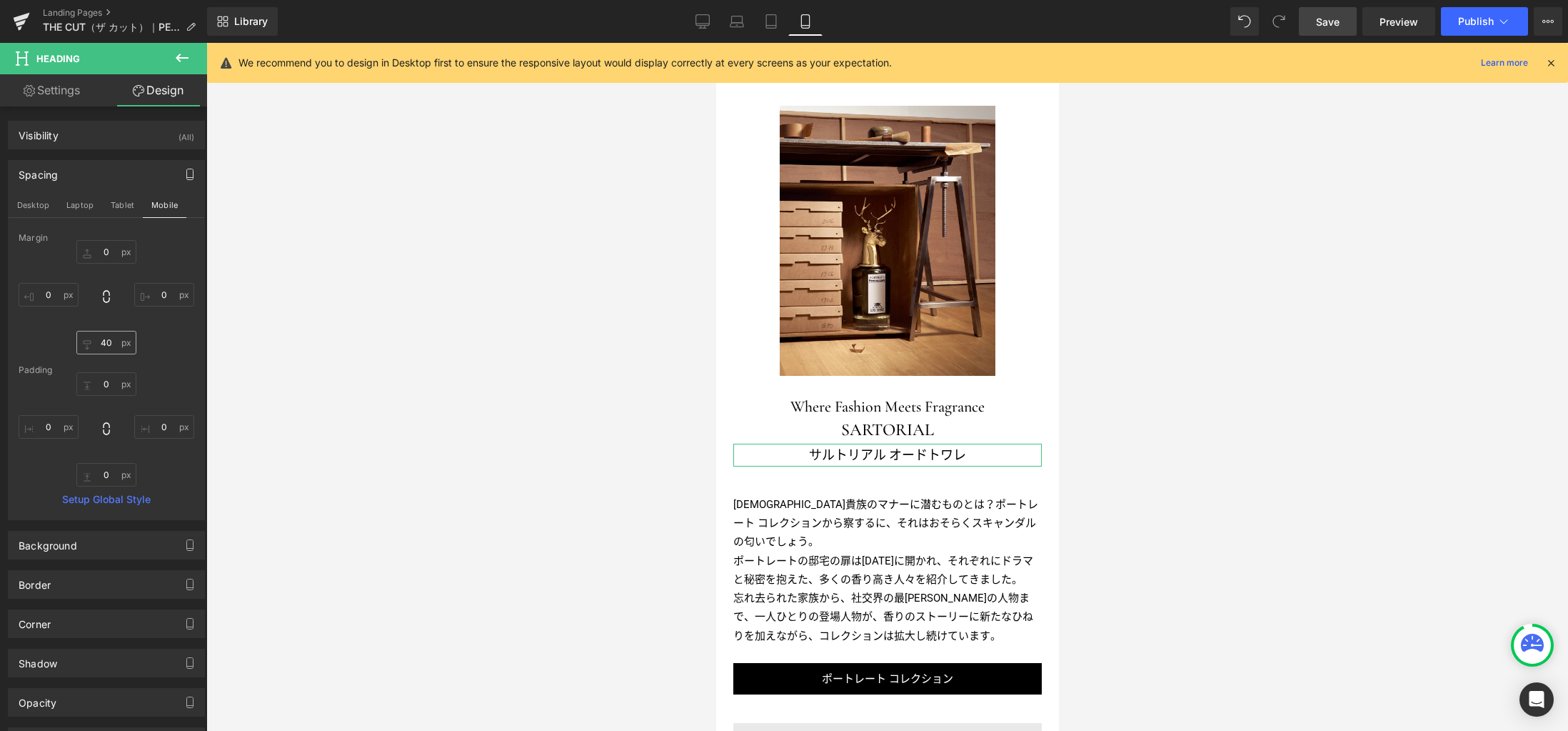
scroll to position [1701, 0]
click at [113, 345] on input "40" at bounding box center [106, 343] width 60 height 24
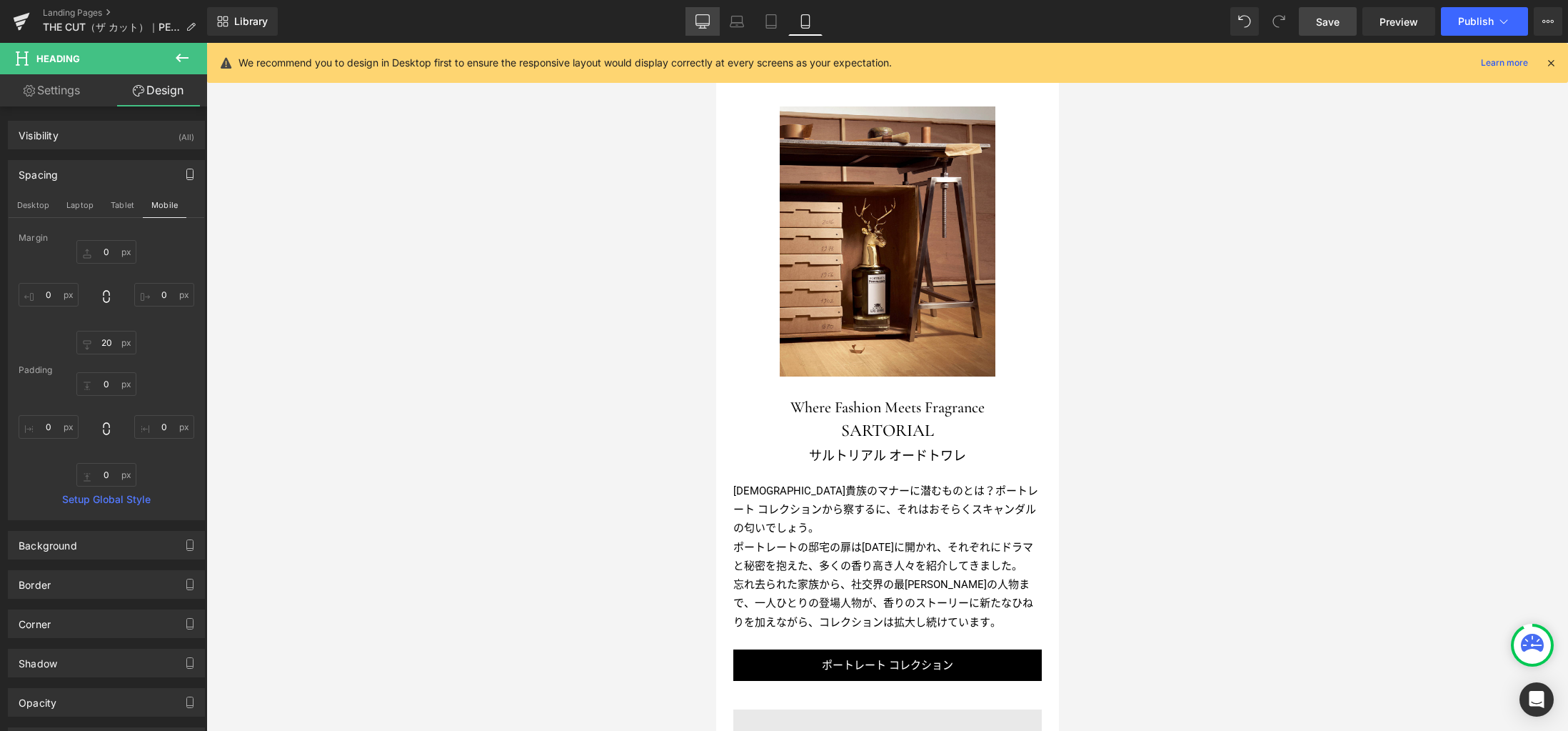
click at [702, 25] on icon at bounding box center [702, 21] width 13 height 11
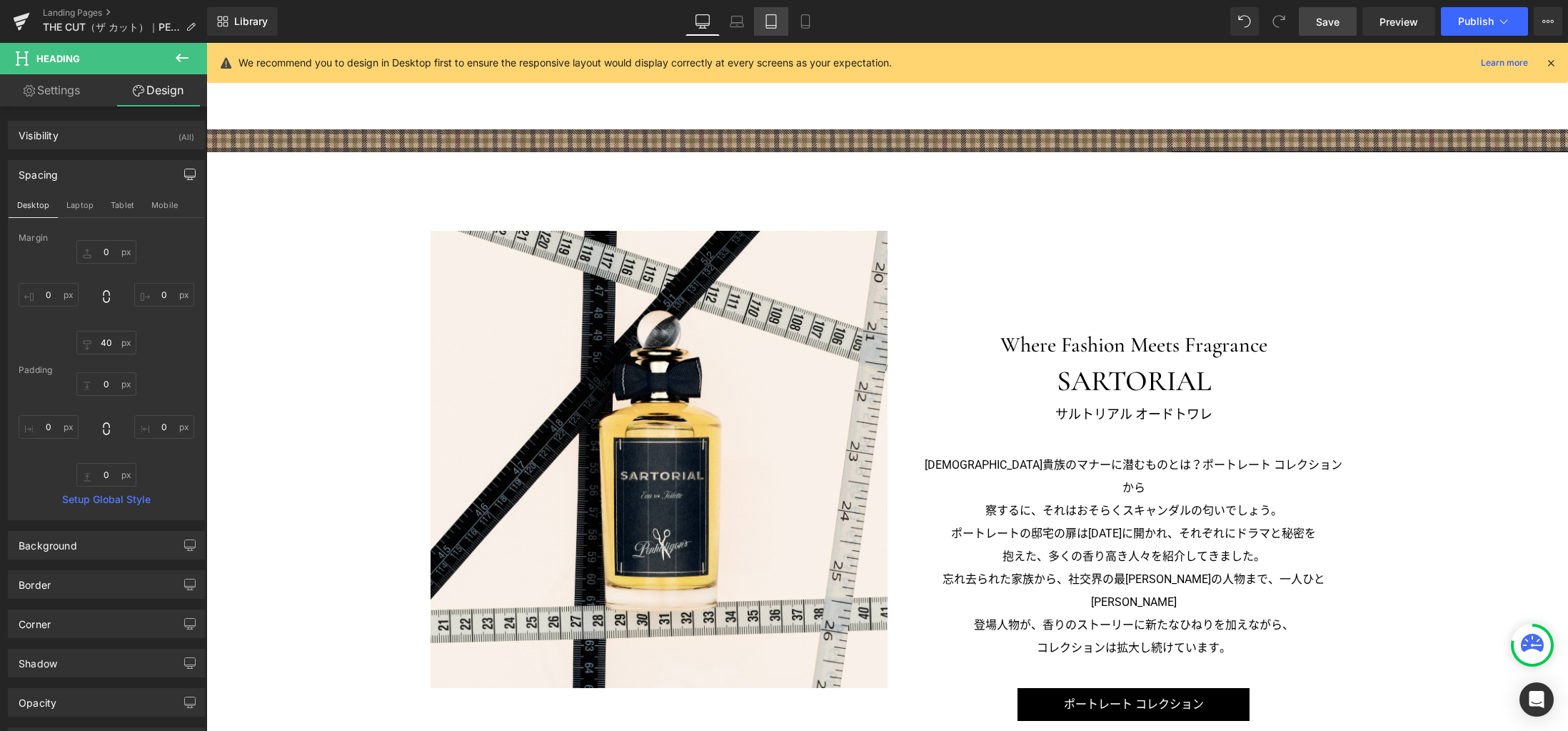
drag, startPoint x: 745, startPoint y: 25, endPoint x: 767, endPoint y: 26, distance: 22.0
click at [745, 25] on link "Laptop" at bounding box center [736, 21] width 34 height 29
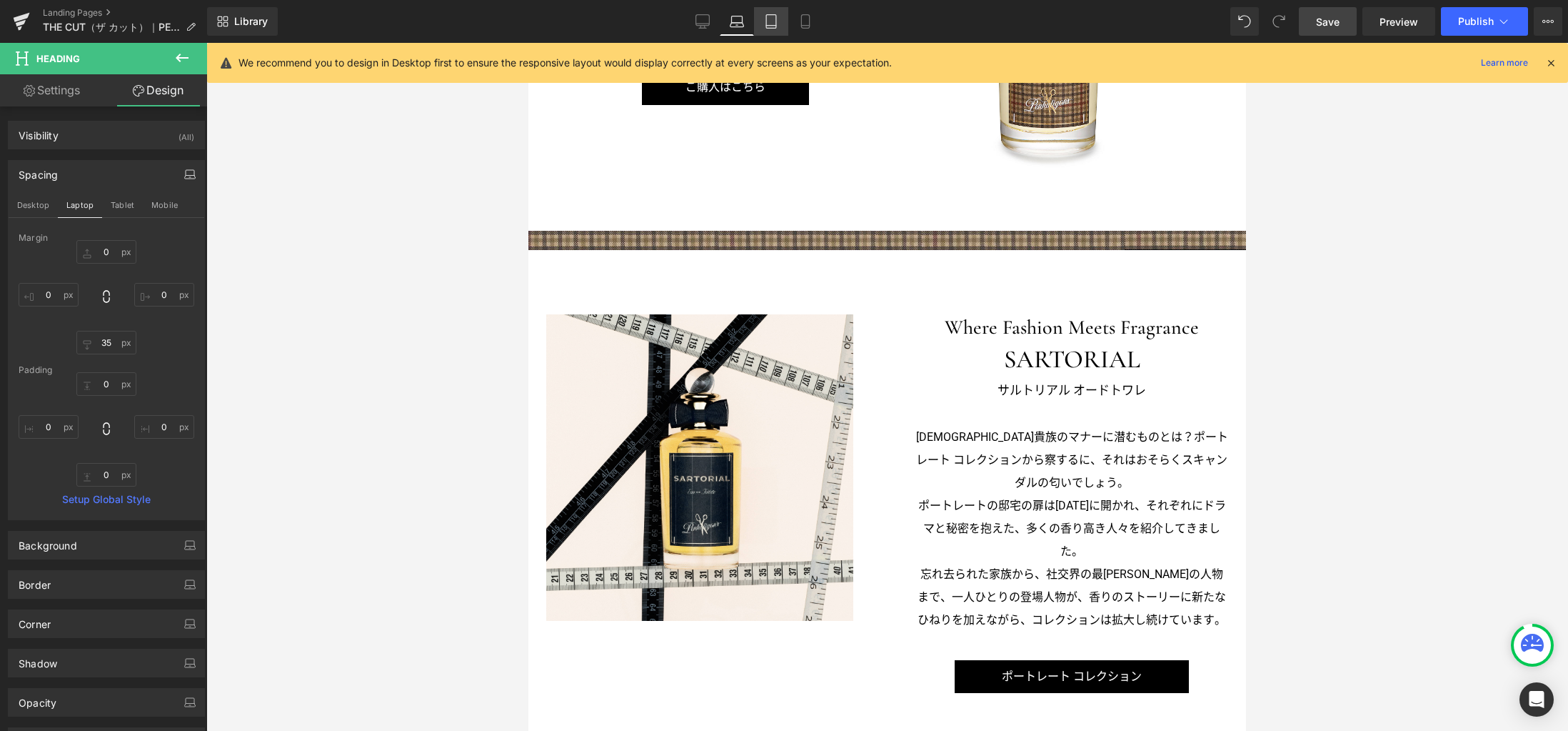
click at [771, 29] on link "Tablet" at bounding box center [770, 21] width 34 height 29
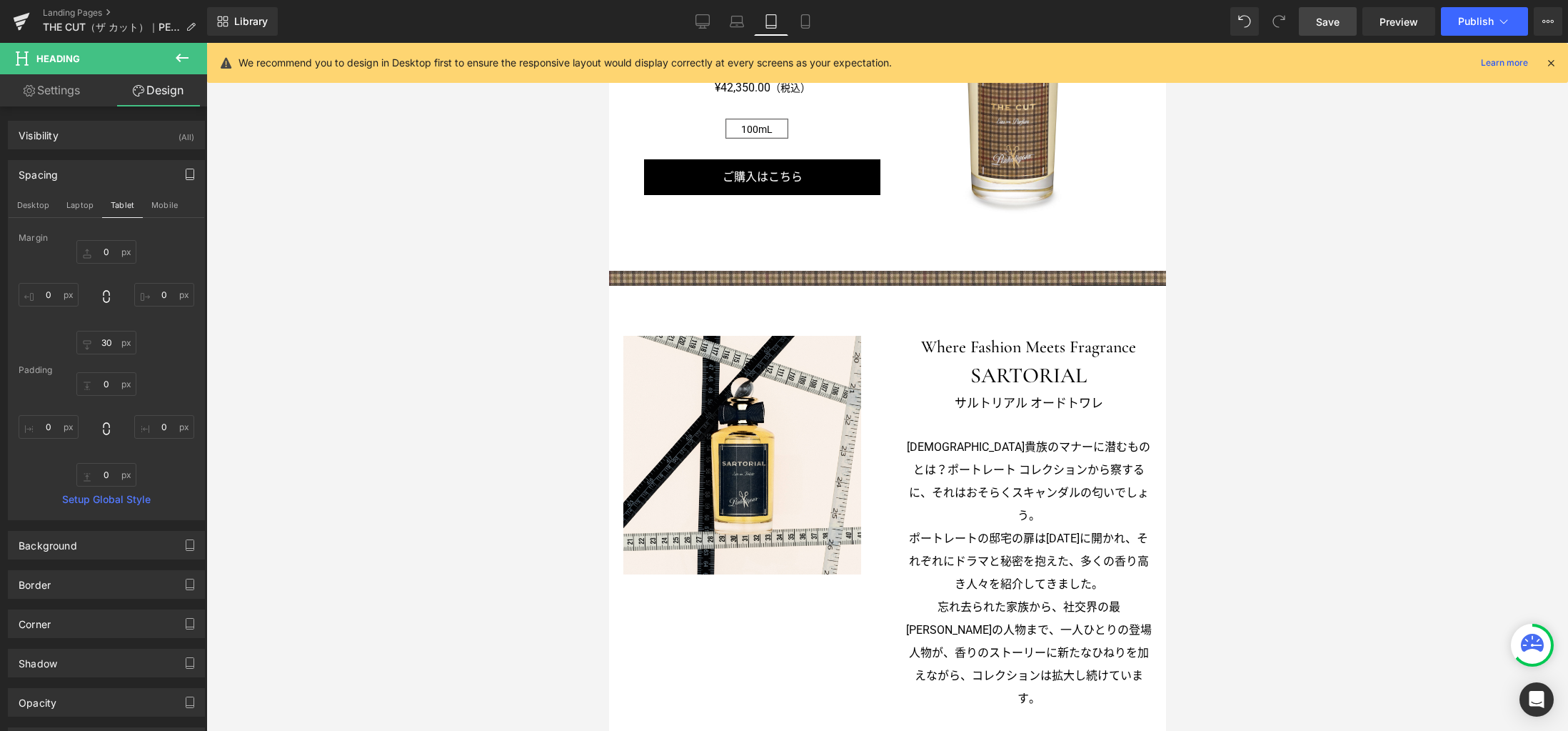
scroll to position [1337, 0]
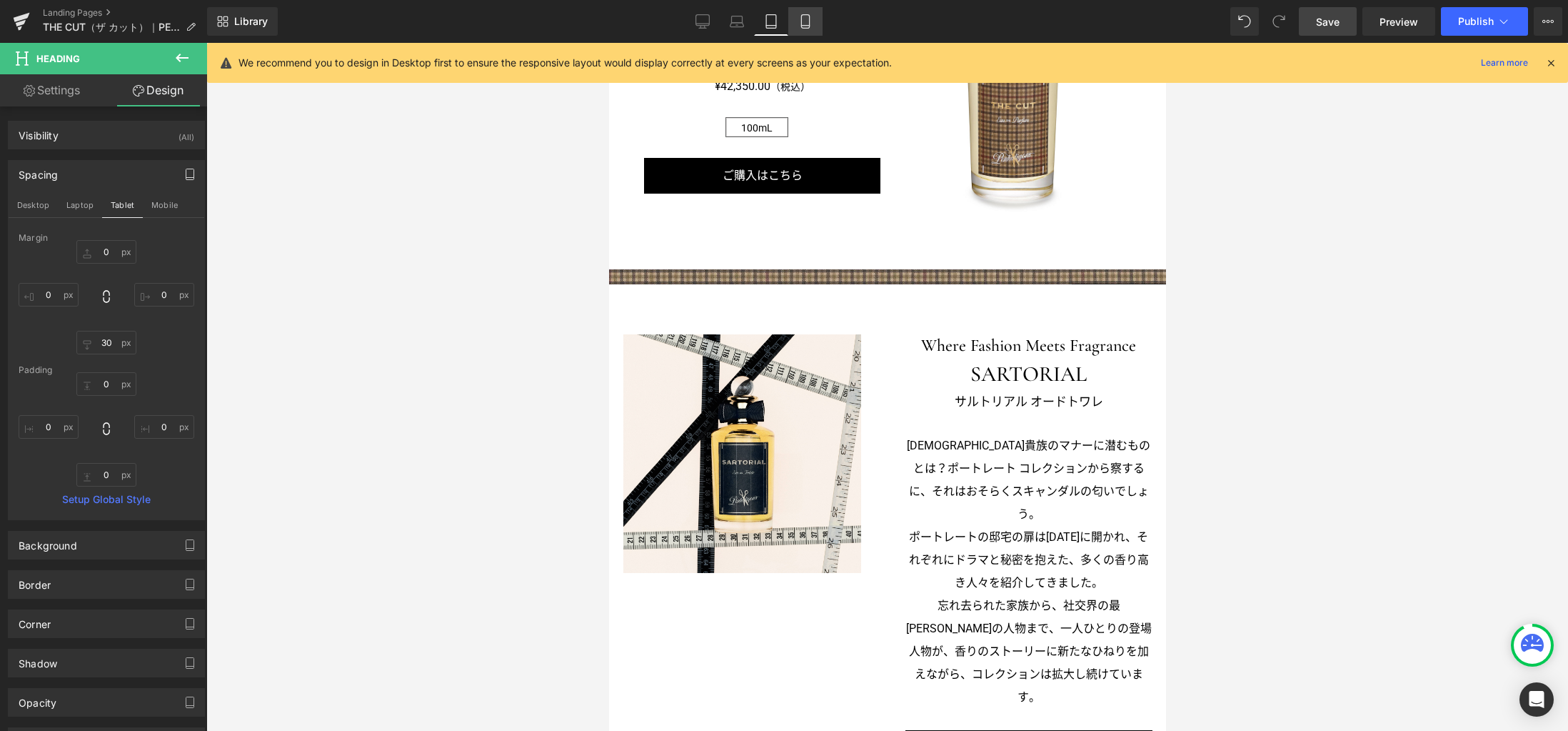
click at [803, 29] on link "Mobile" at bounding box center [805, 21] width 34 height 29
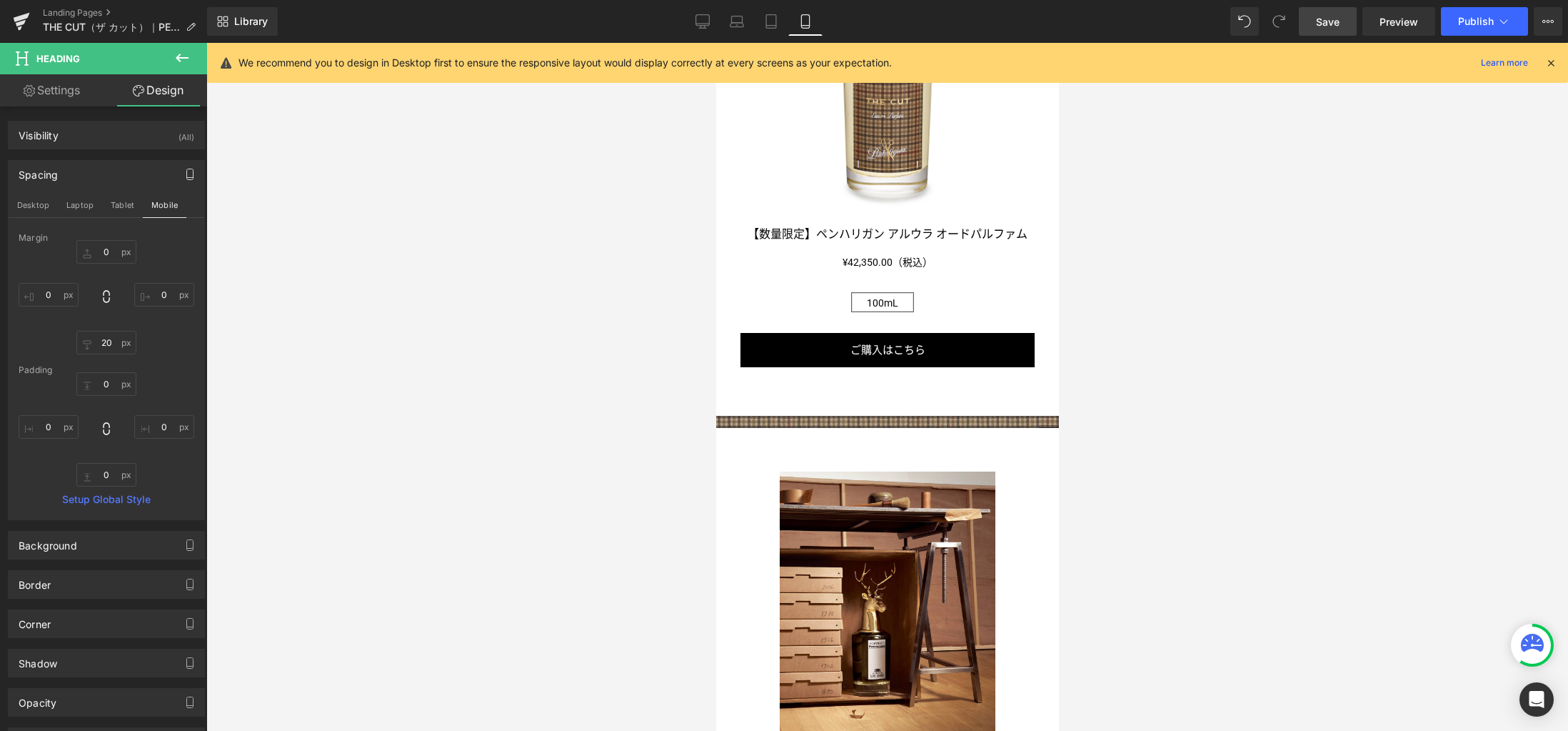
scroll to position [1720, 0]
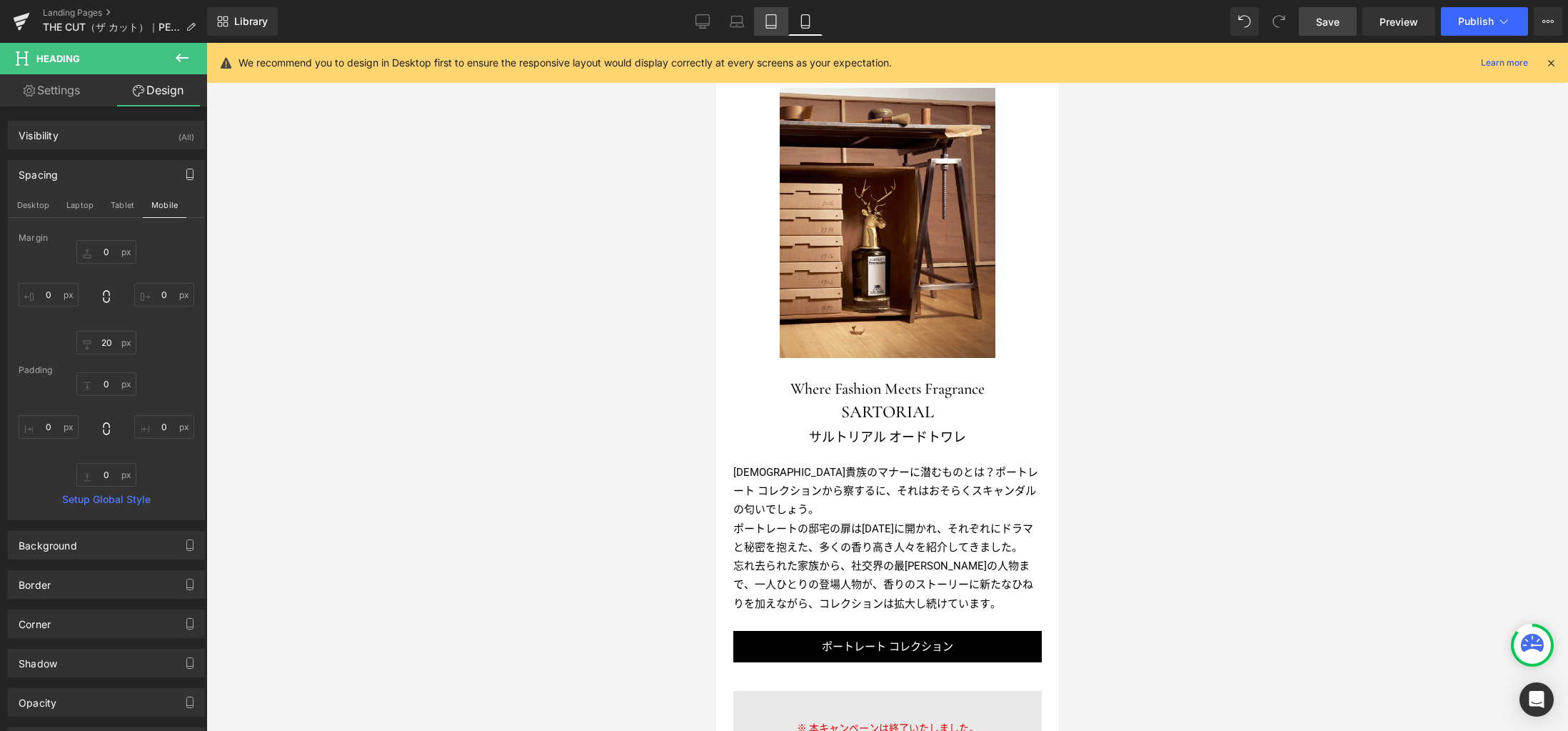
click at [775, 18] on icon at bounding box center [771, 21] width 14 height 14
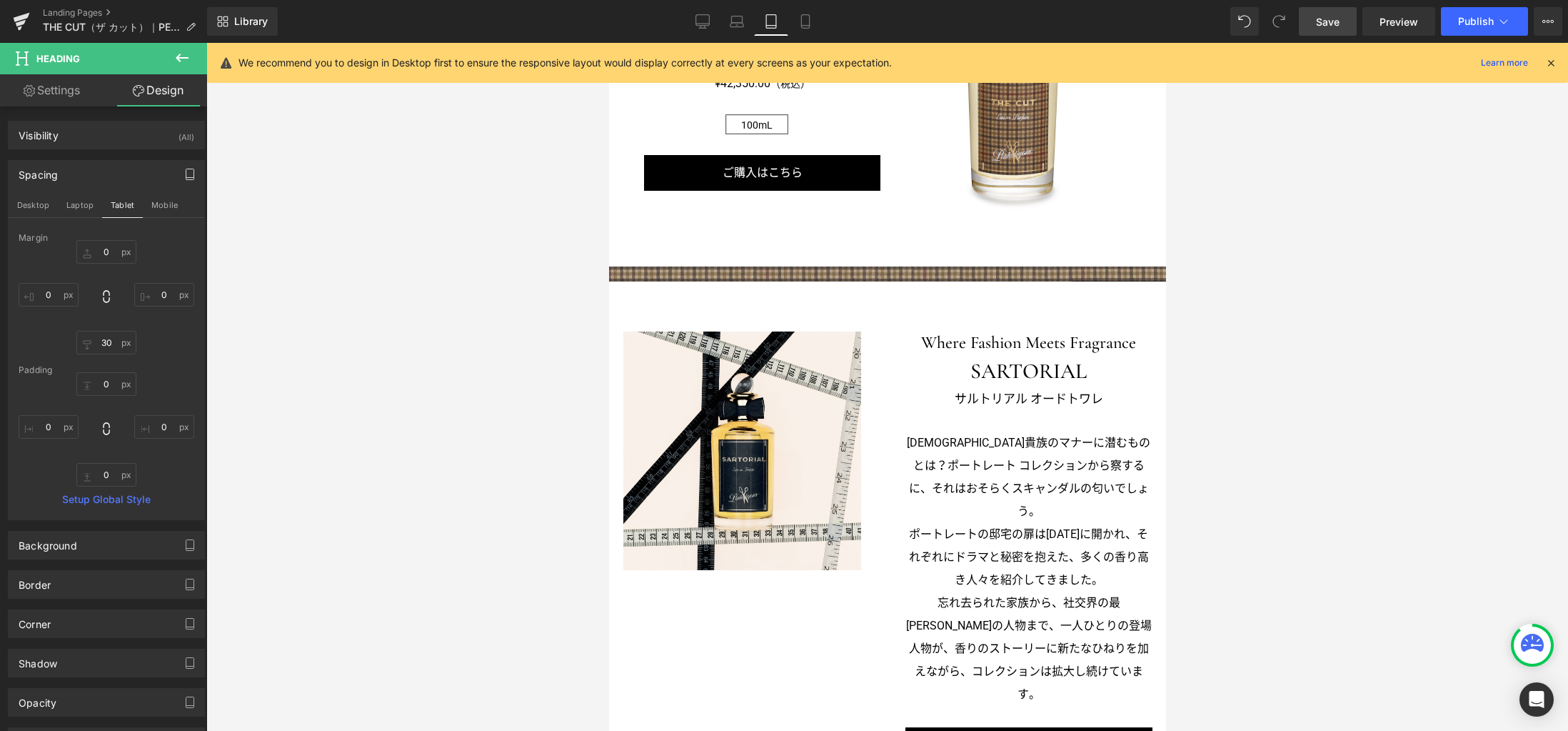
scroll to position [1339, 0]
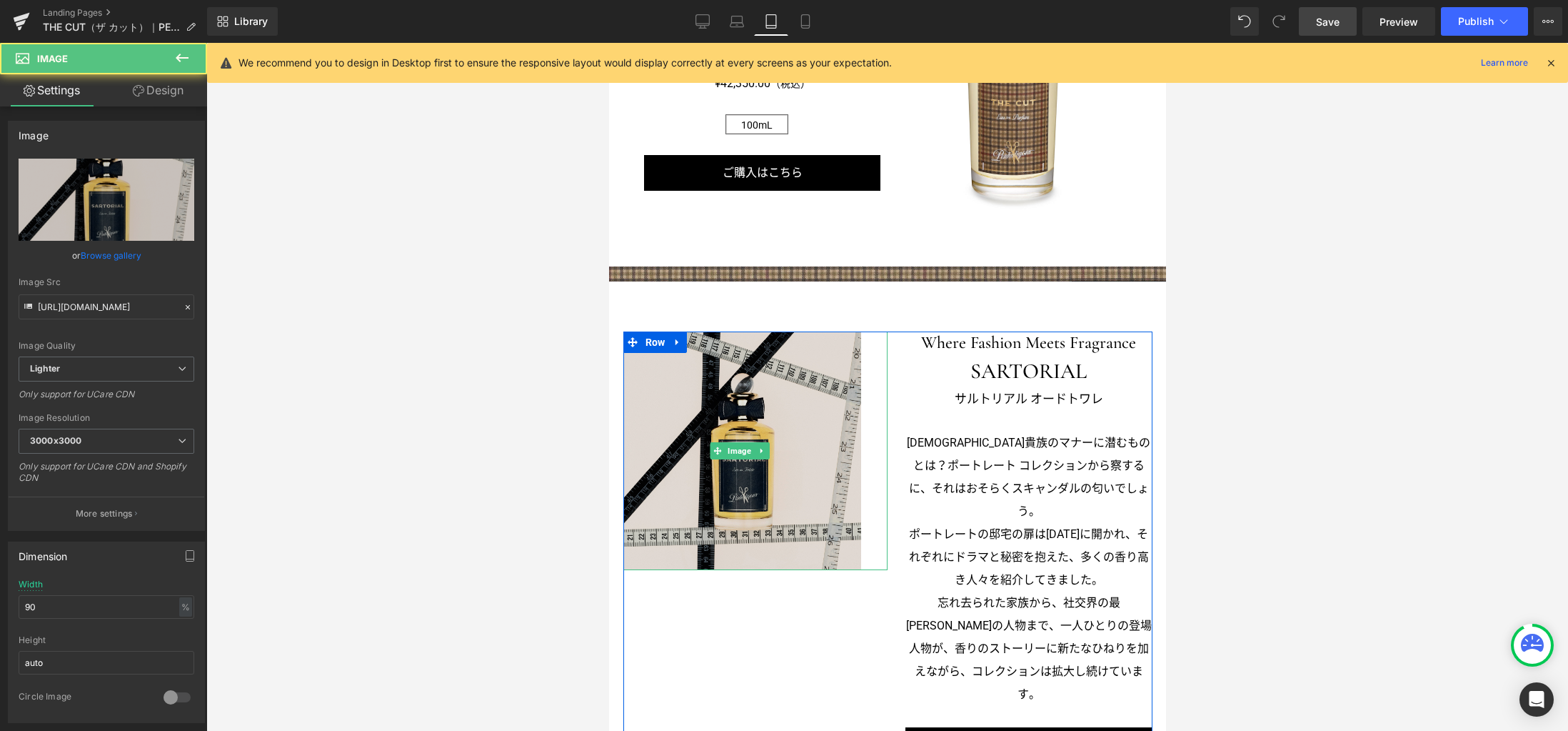
click at [741, 372] on img at bounding box center [742, 450] width 238 height 238
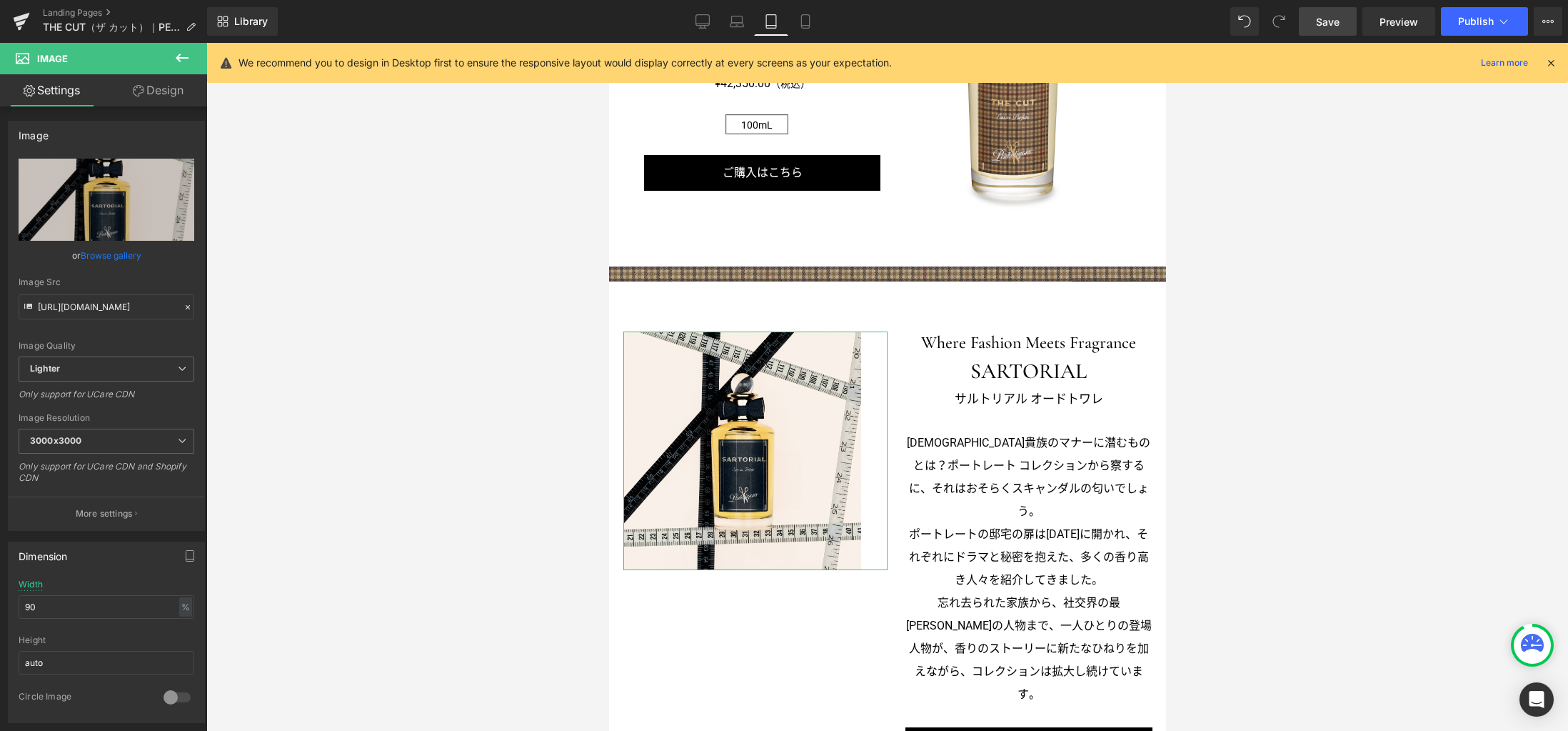
click at [174, 88] on link "Design" at bounding box center [158, 90] width 104 height 33
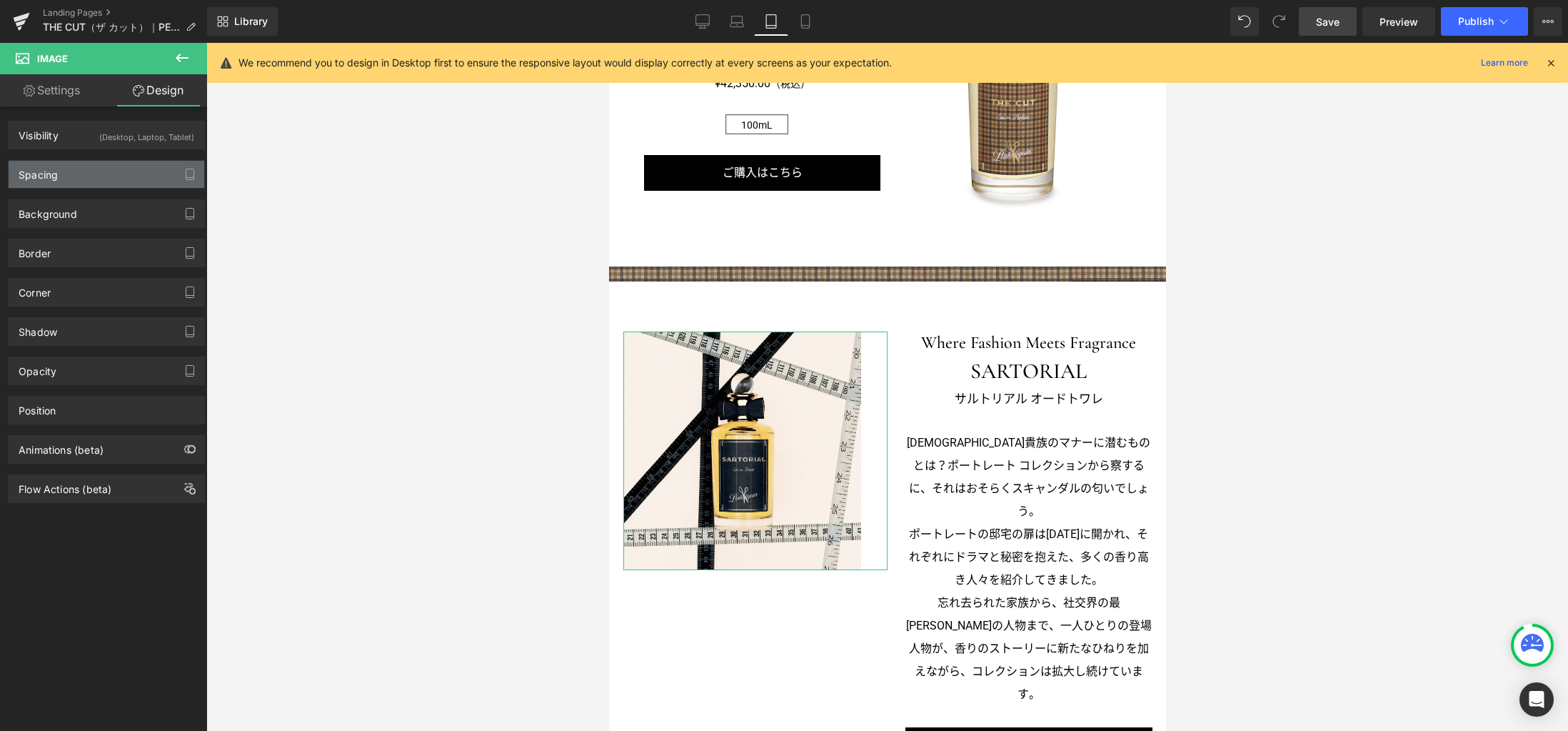
click at [132, 172] on div "Spacing" at bounding box center [106, 174] width 196 height 27
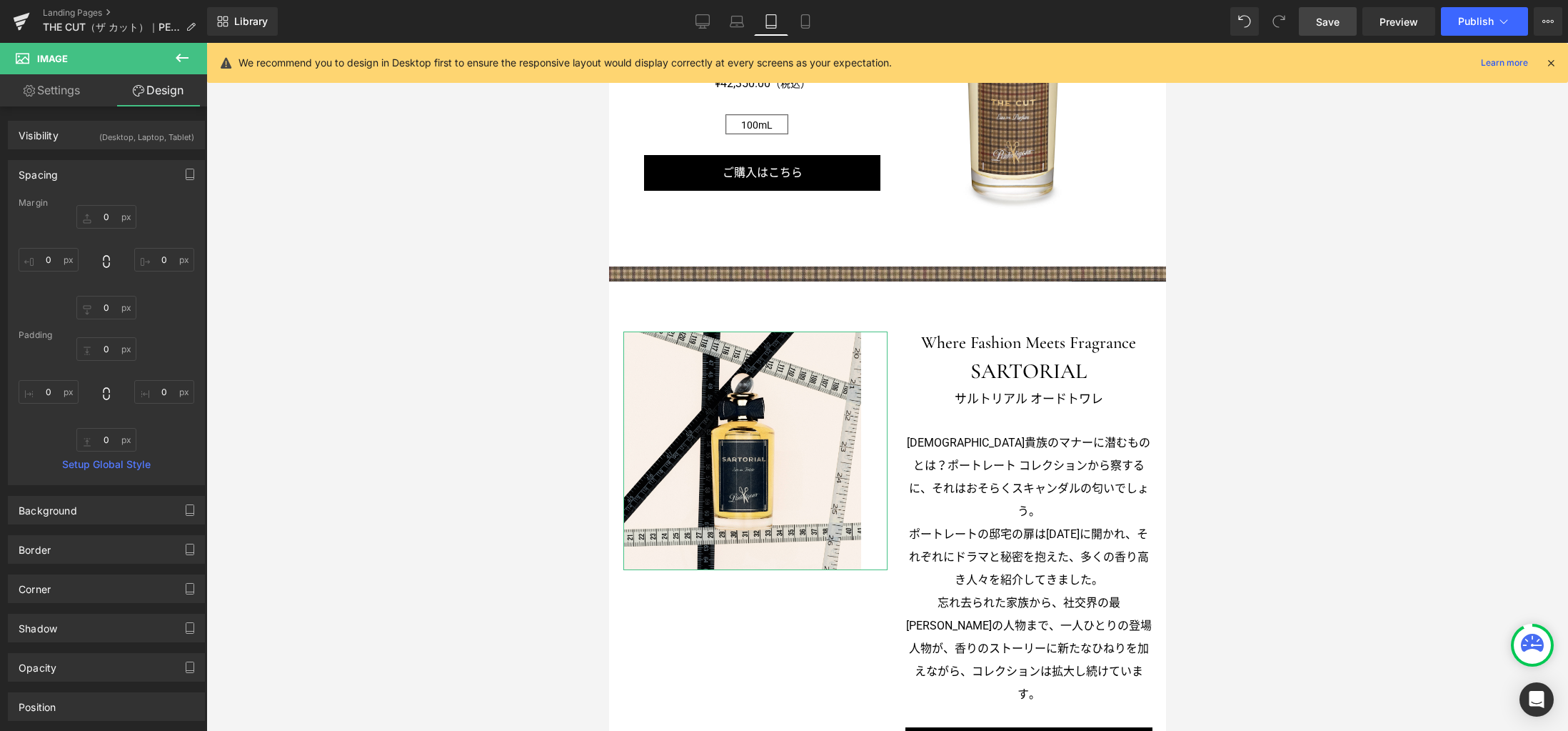
drag, startPoint x: 148, startPoint y: 141, endPoint x: 148, endPoint y: 149, distance: 8.0
click at [148, 141] on div "(Desktop, Laptop, Tablet)" at bounding box center [147, 133] width 95 height 24
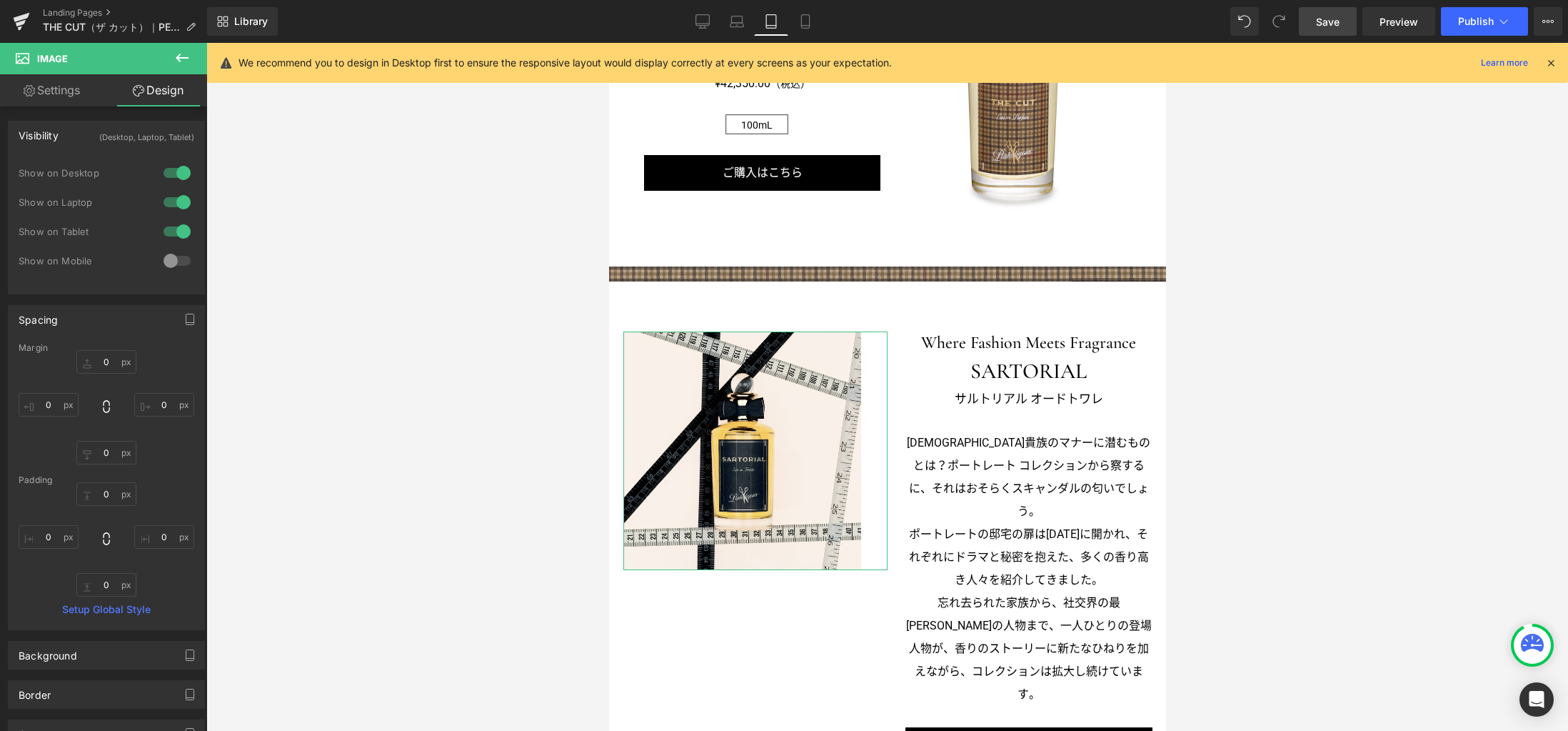
click at [176, 262] on div at bounding box center [177, 260] width 34 height 23
click at [811, 17] on icon at bounding box center [805, 21] width 14 height 14
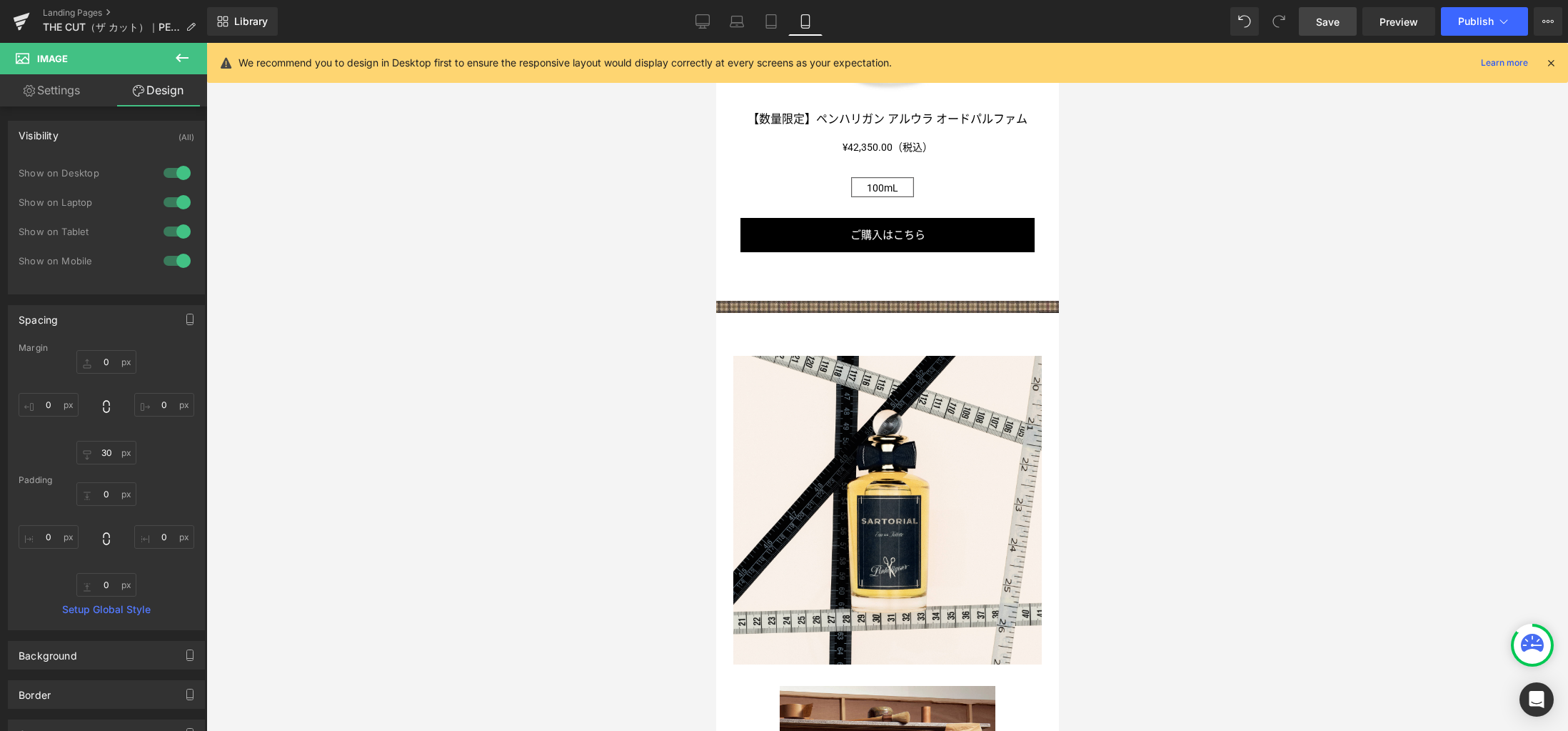
scroll to position [1450, 0]
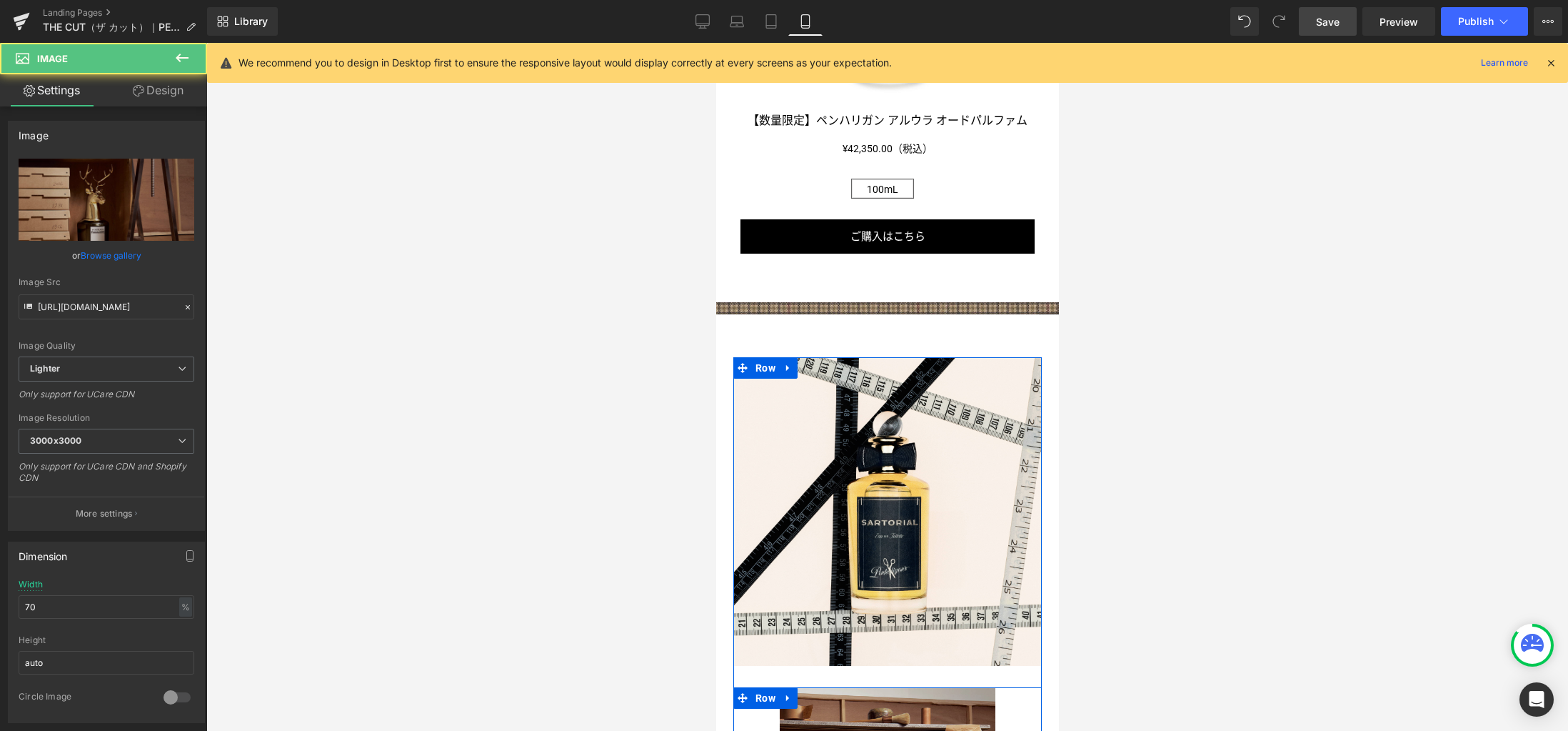
scroll to position [1707, 0]
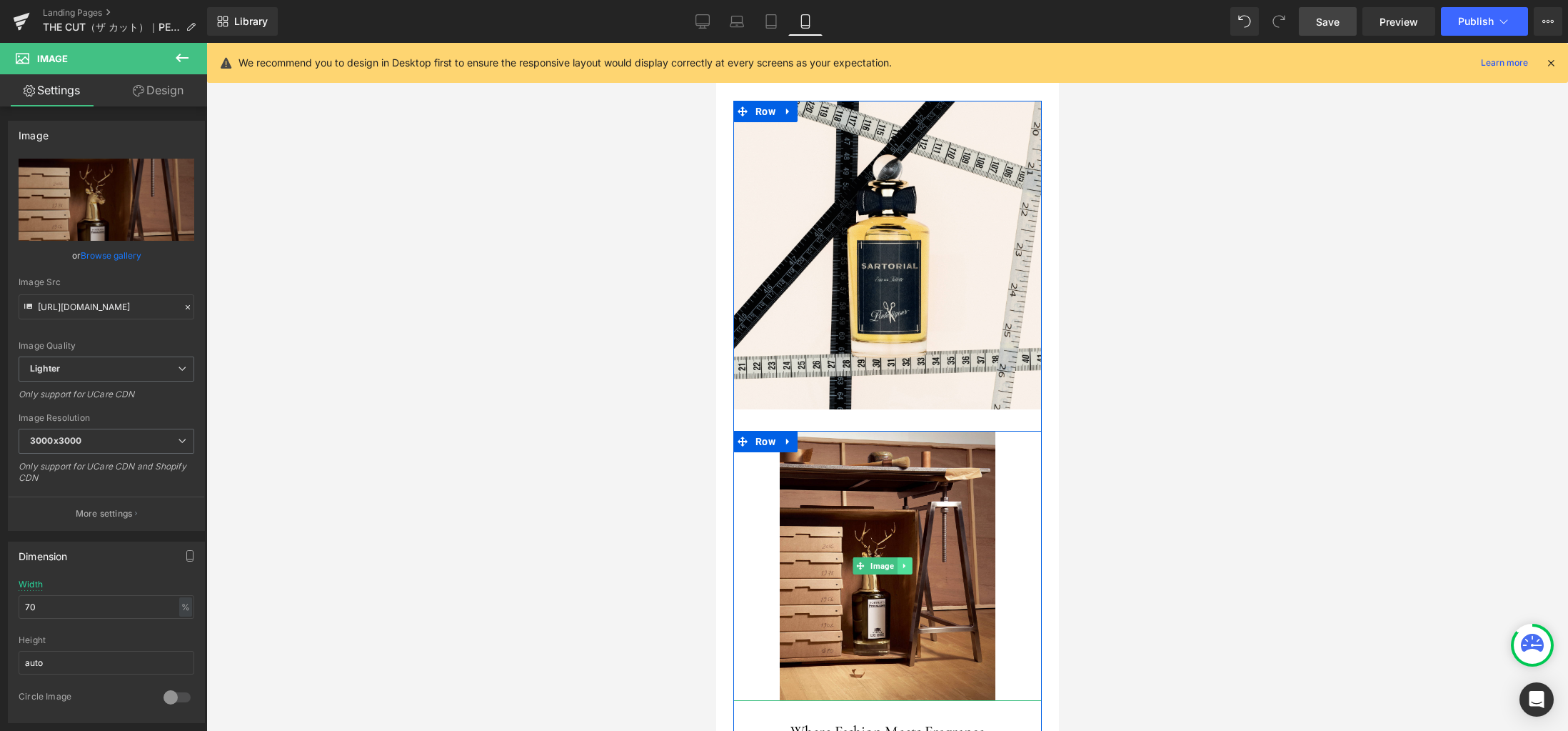
click at [906, 561] on icon at bounding box center [904, 565] width 8 height 9
click at [911, 562] on icon at bounding box center [911, 566] width 8 height 8
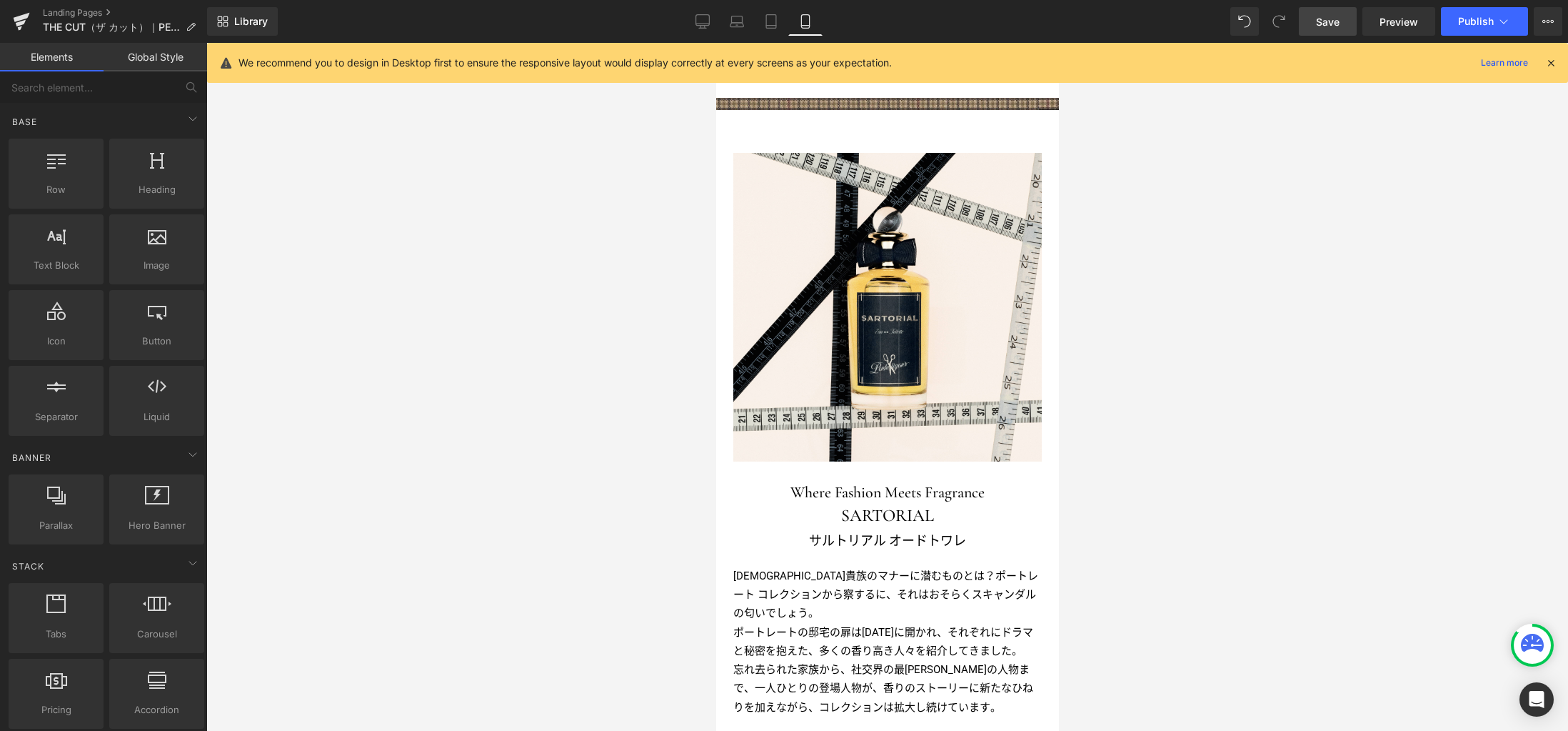
scroll to position [1601, 0]
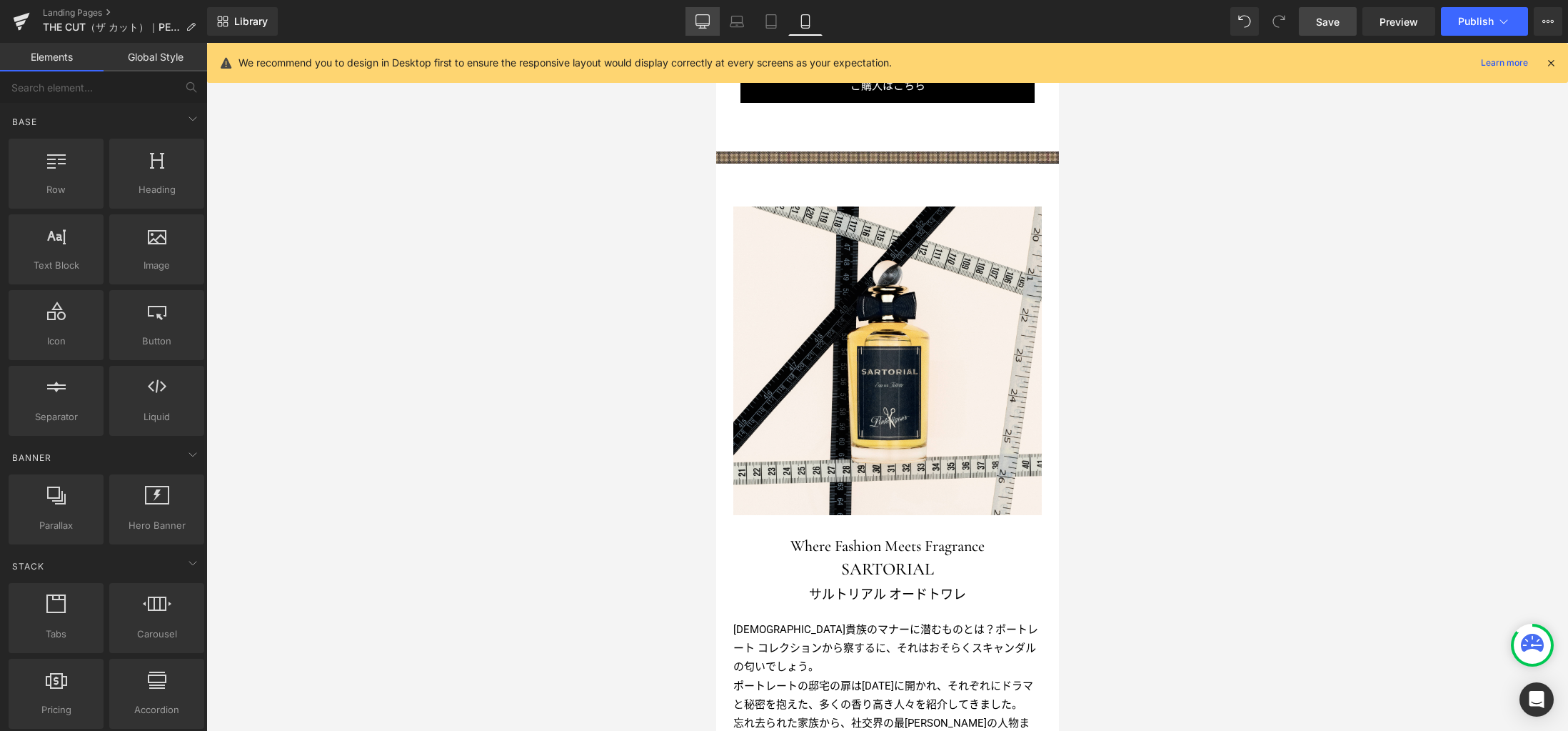
click at [704, 24] on icon at bounding box center [702, 24] width 13 height 0
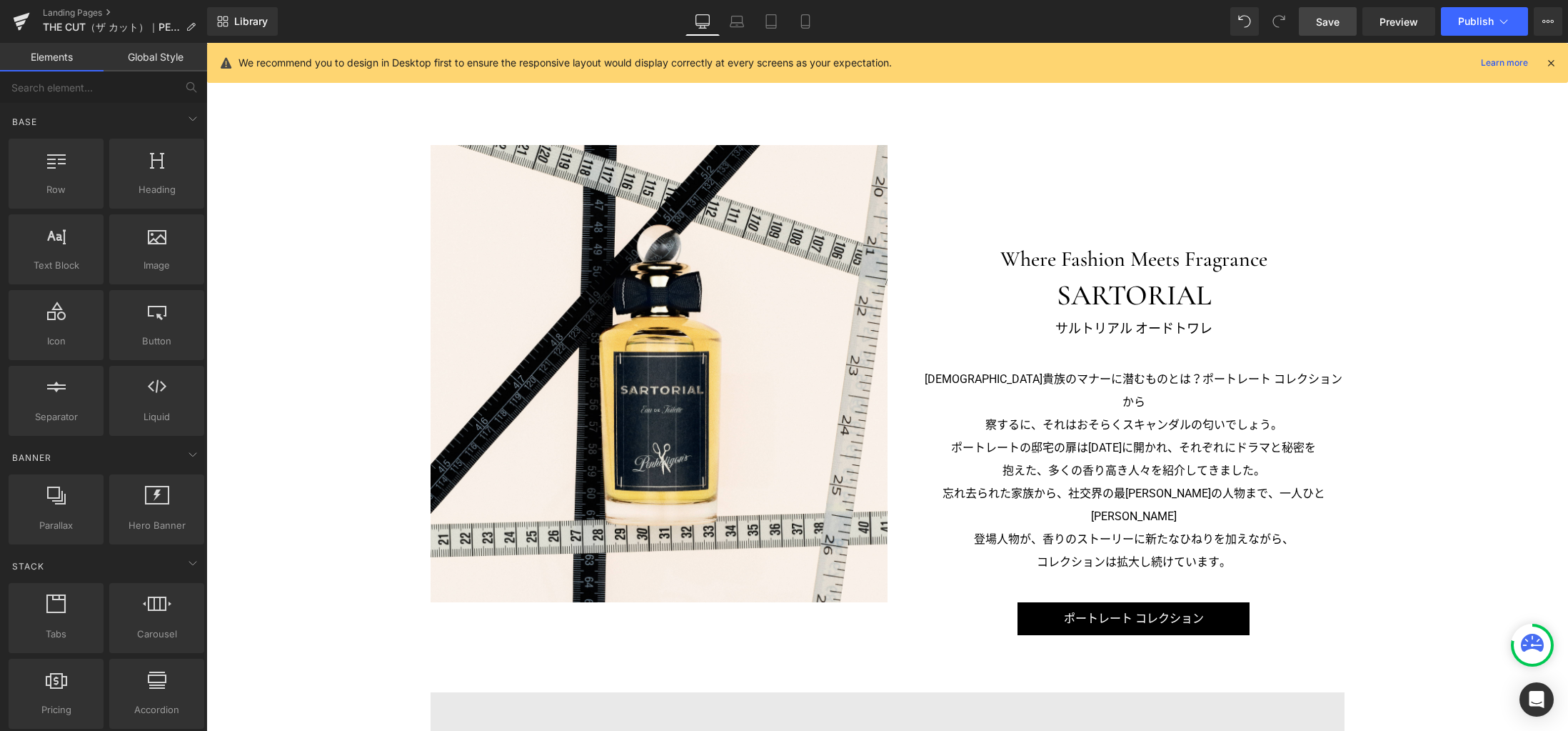
click at [1323, 20] on span "Save" at bounding box center [1328, 21] width 24 height 15
click at [1149, 414] on p "察するに、それはおそらくスキャンダルの匂いでしょう。" at bounding box center [1134, 425] width 422 height 23
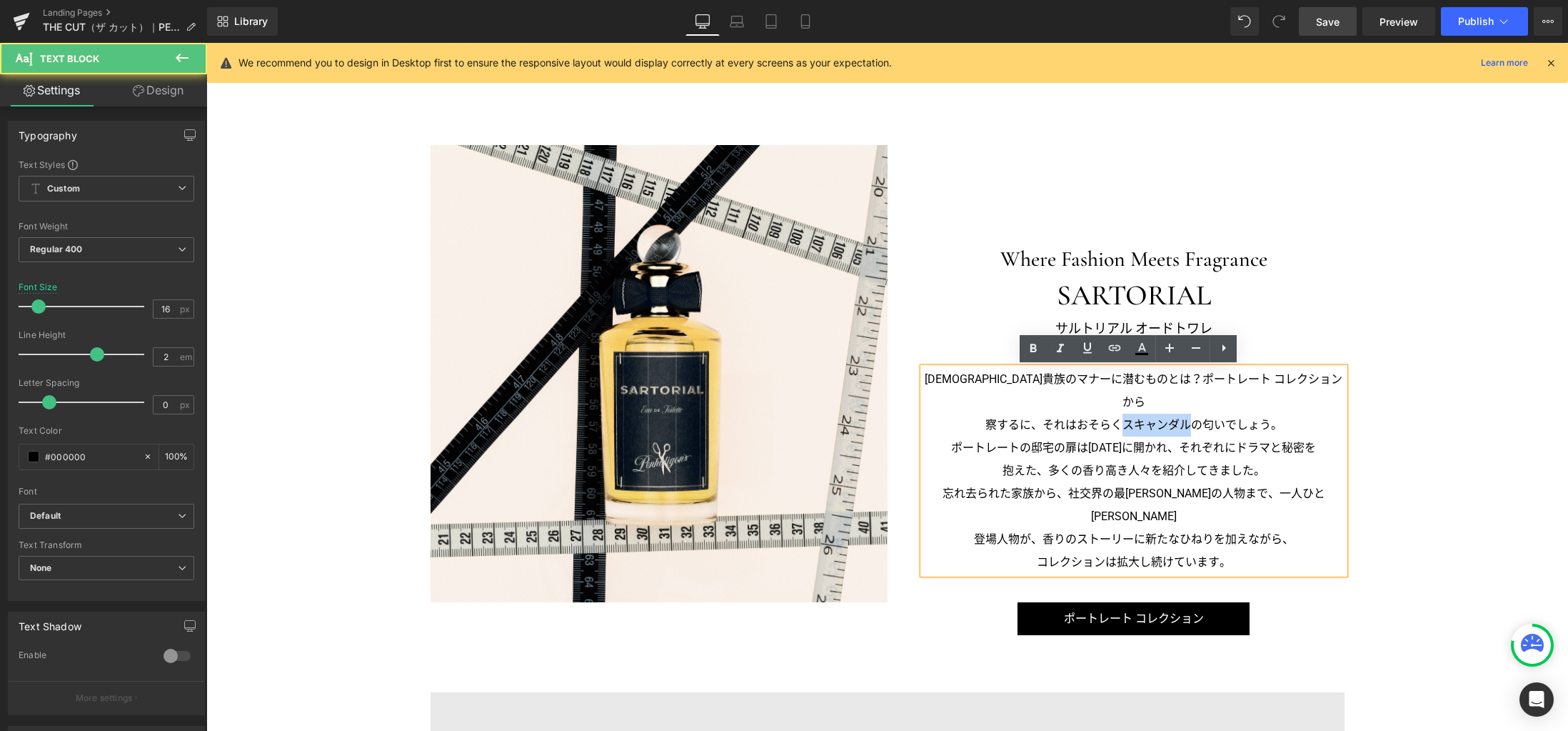
click at [1149, 414] on p "察するに、それはおそらくスキャンダルの匂いでしょう。" at bounding box center [1134, 425] width 422 height 23
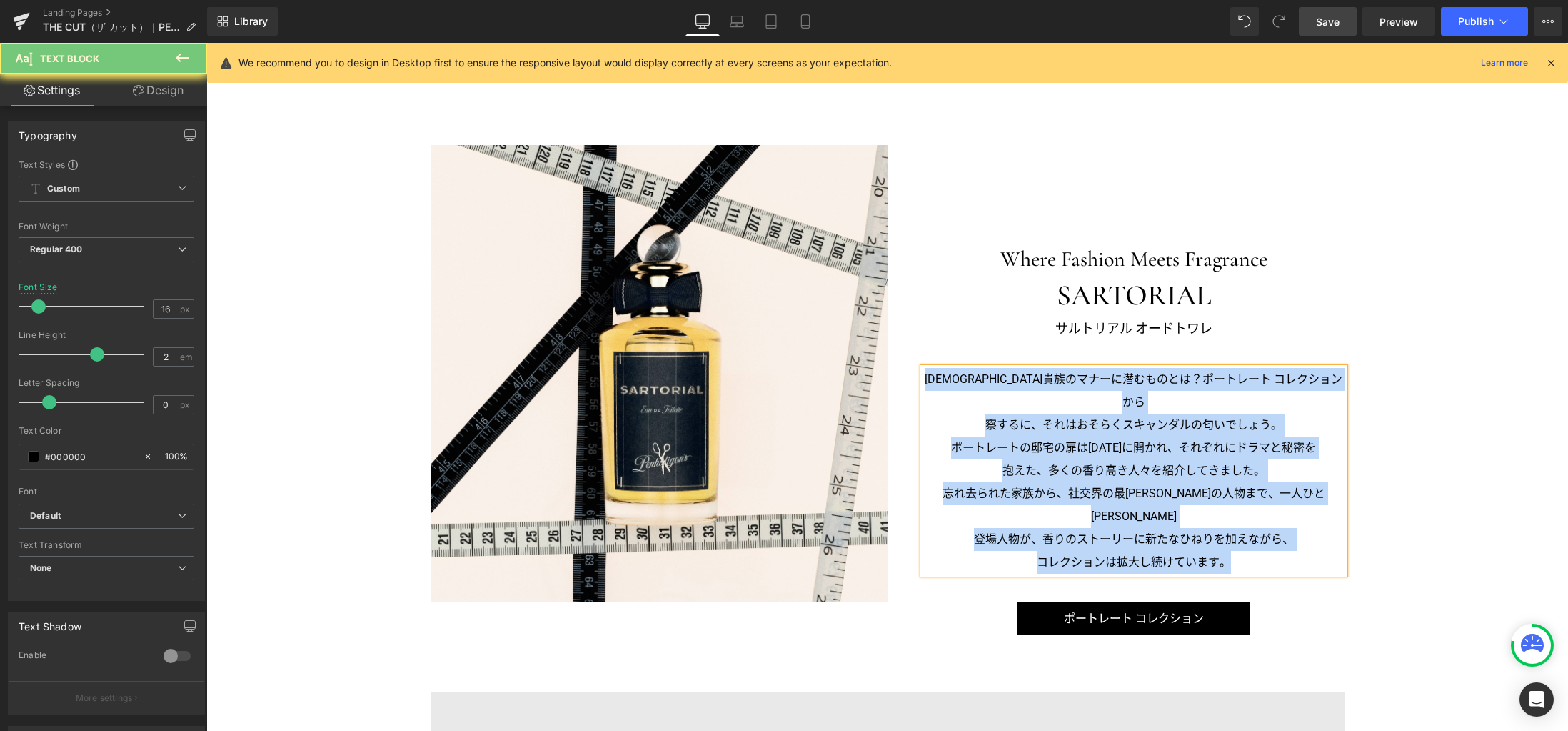
paste div
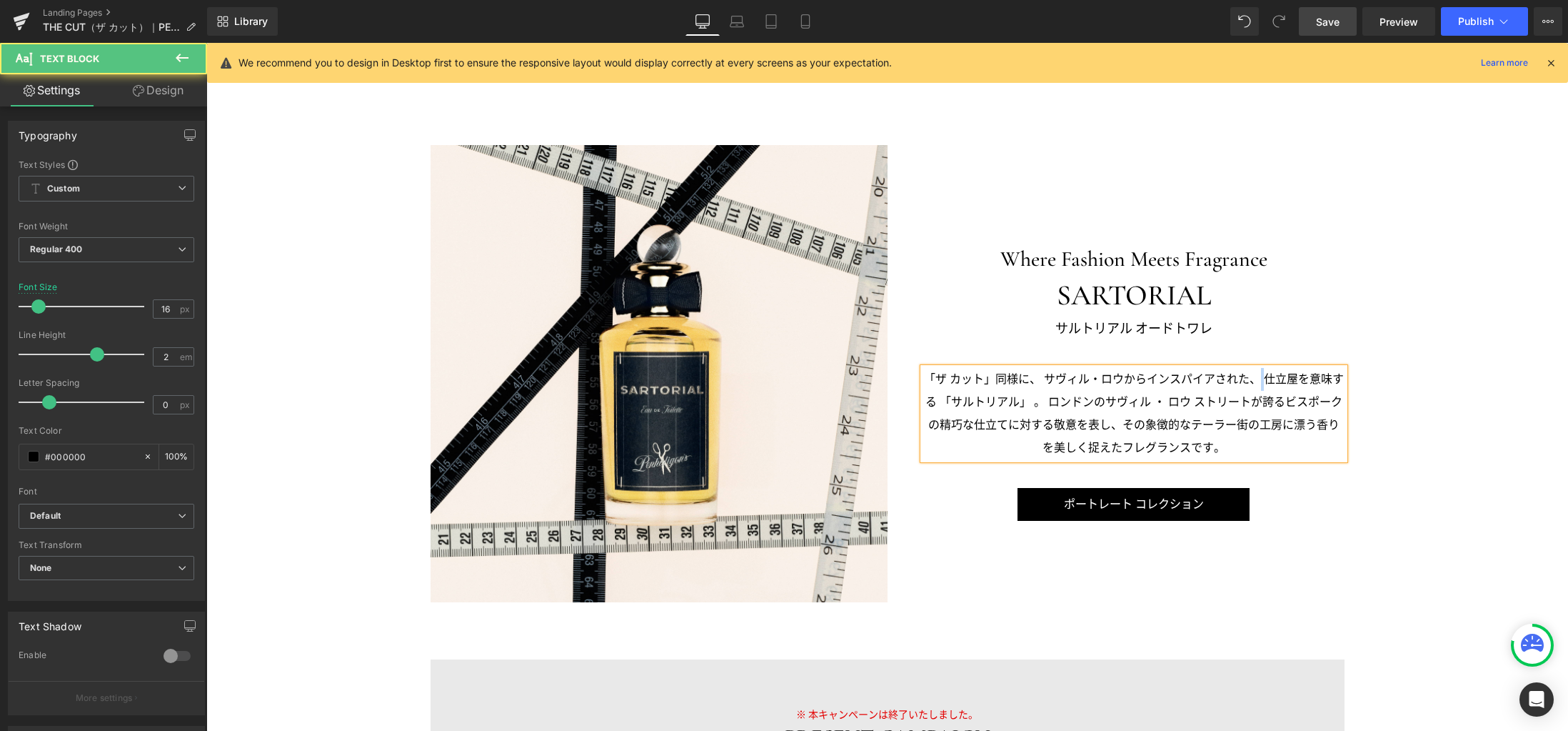
drag, startPoint x: 1259, startPoint y: 381, endPoint x: 1251, endPoint y: 381, distance: 8.0
click at [1251, 381] on p "「ザ カット」同様に、 サヴィル・ロウからインスパイアされた、 仕立屋を意味する 「サルトリアル」 。 ロンドンのサヴィル ・ ロウ ストリートが誇るビス…" at bounding box center [1134, 413] width 422 height 91
drag, startPoint x: 1042, startPoint y: 378, endPoint x: 1034, endPoint y: 378, distance: 8.0
click at [1034, 378] on p "「ザ カット」同様に、 サヴィル・ロウからインスパイアされた、仕立屋を意味する 「サルトリアル」 。 ロンドンのサヴィル ・ ロウ ストリートが誇るビスポ…" at bounding box center [1134, 413] width 422 height 91
click at [1035, 403] on p "「ザ カット」同様に、サヴィル・ロウからインスパイアされた、仕立屋を意味する 「サルトリアル」 。 ロンドンのサヴィル ・ ロウ ストリートが誇るビスポー…" at bounding box center [1134, 413] width 422 height 91
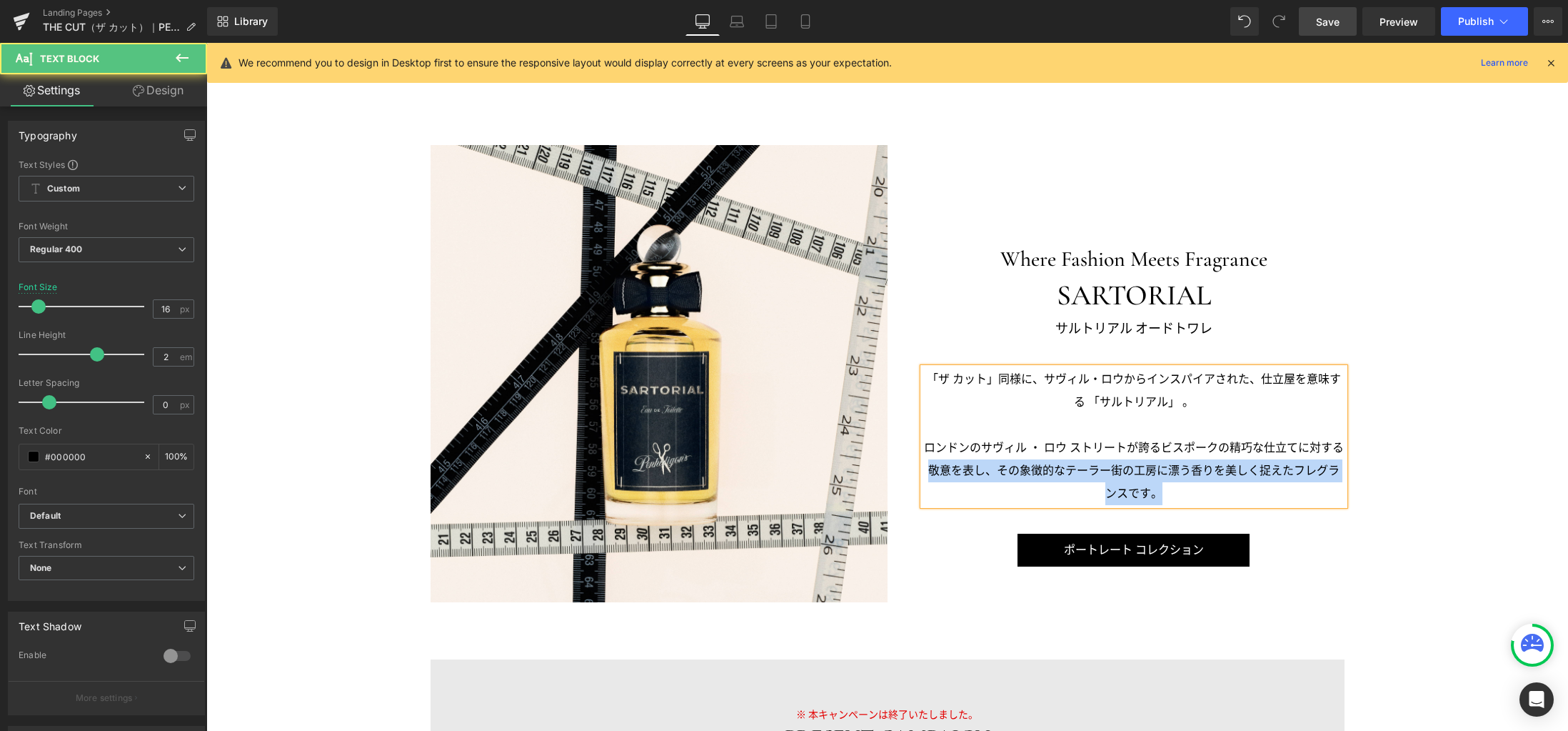
drag, startPoint x: 923, startPoint y: 472, endPoint x: 914, endPoint y: 471, distance: 9.1
click at [923, 471] on div "「ザ カット」同様に、サヴィル・ロウからインスパイアされた、仕立屋を意味する 「サルトリアル」 。 ロンドンのサヴィル ・ ロウ ストリートが誇るビスポークの…" at bounding box center [1134, 436] width 422 height 137
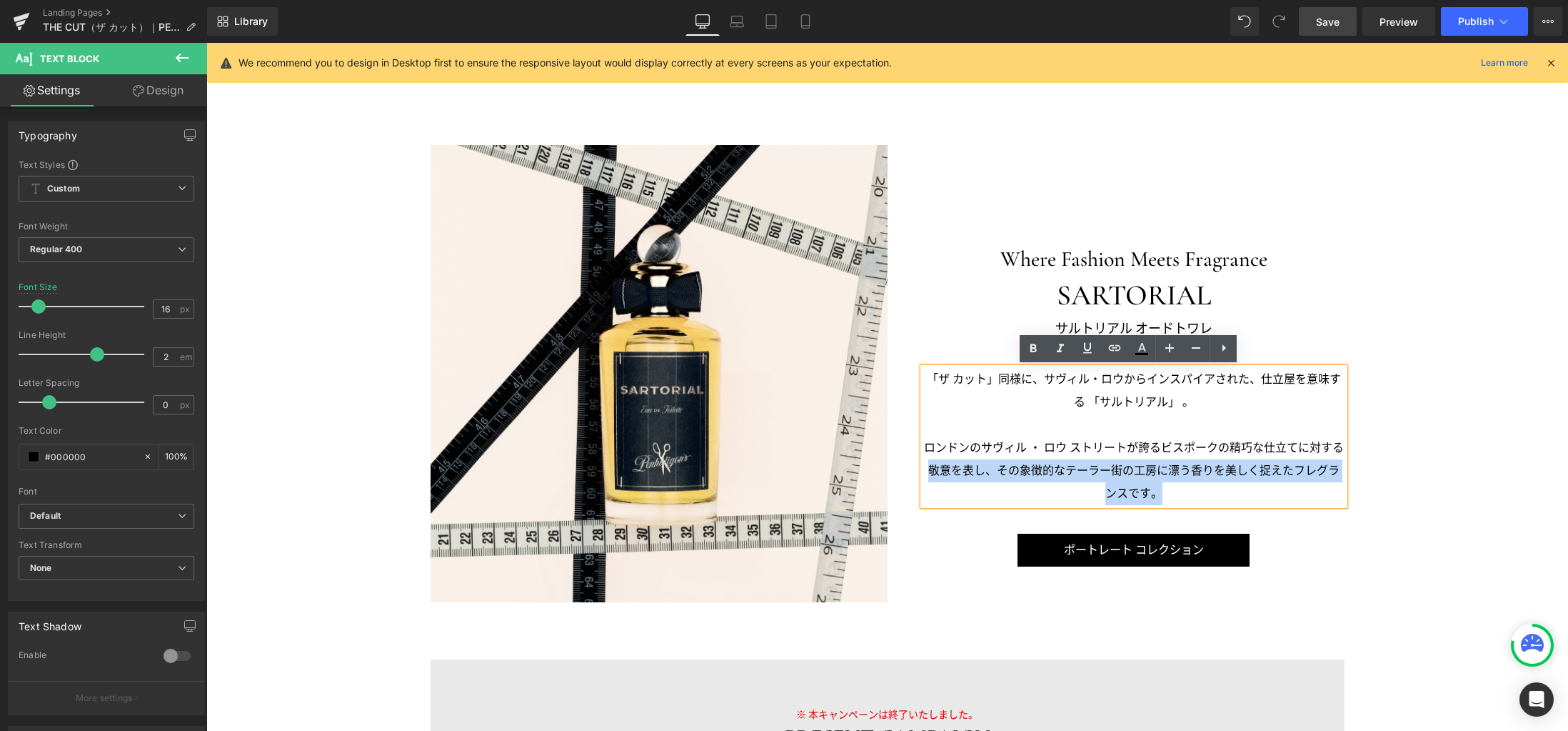
click at [1000, 473] on p "ロンドンのサヴィル ・ ロウ ストリートが誇るビスポークの精巧な仕立てに対する敬意を表し、その象徴的なテーラー街の工房に漂う香りを美しく捉えたフレグランスです。" at bounding box center [1134, 471] width 422 height 68
drag, startPoint x: 993, startPoint y: 471, endPoint x: 980, endPoint y: 471, distance: 13.0
click at [980, 471] on p "ロンドンのサヴィル ・ ロウ ストリートが誇るビスポークの精巧な仕立てに対する敬意を表し、その象徴的なテーラー街の工房に漂う香りを美しく捉えたフレグランスです。" at bounding box center [1134, 471] width 422 height 68
click at [1021, 469] on p "ロンドンのサヴィル ・ ロウ ストリートが誇るビスポークの精巧な仕立てに対する敬意を表し、その象徴的なテーラー街の工房に漂う香りを美しく捉えたフレグランスです。" at bounding box center [1134, 471] width 422 height 68
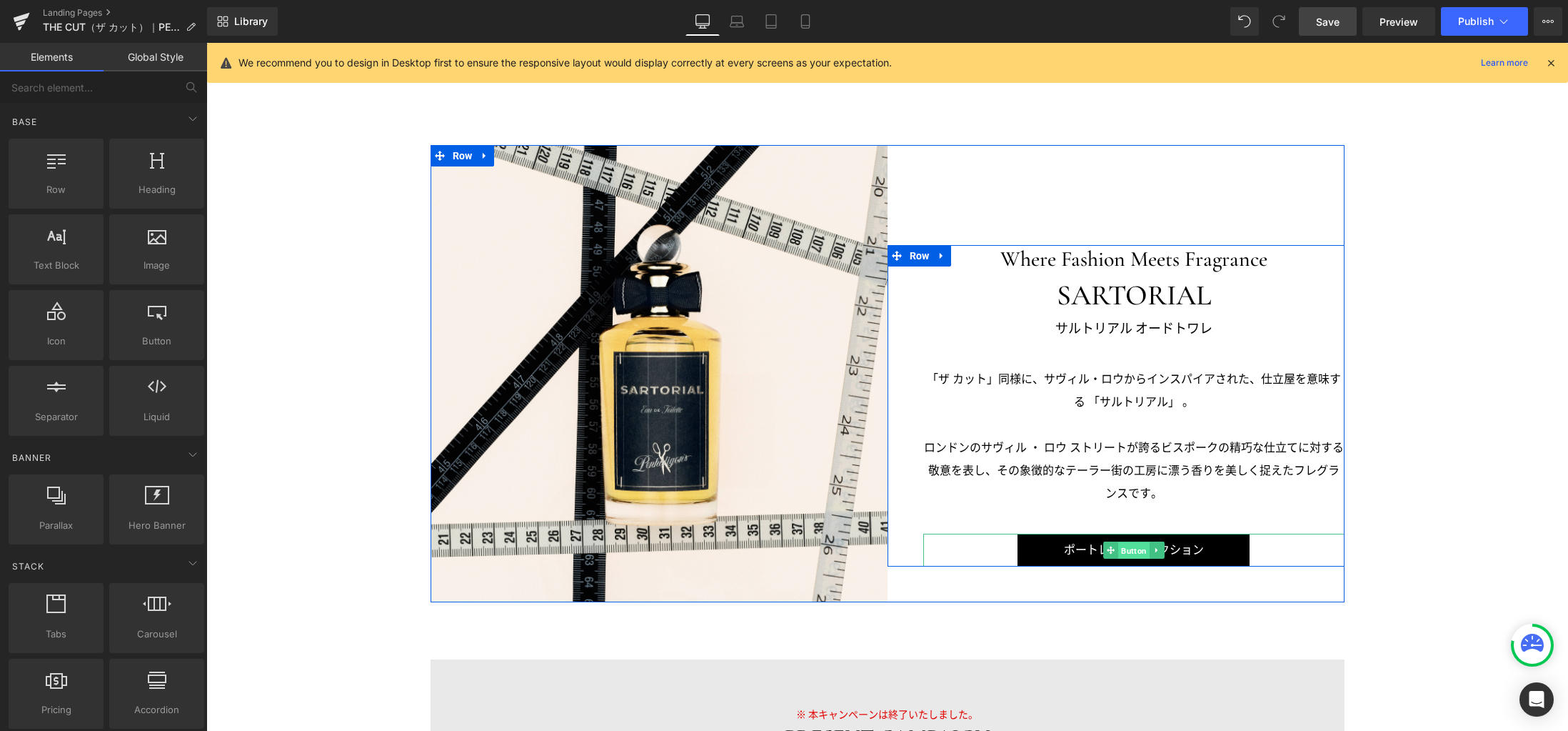
click at [1122, 547] on span "Button" at bounding box center [1134, 551] width 32 height 17
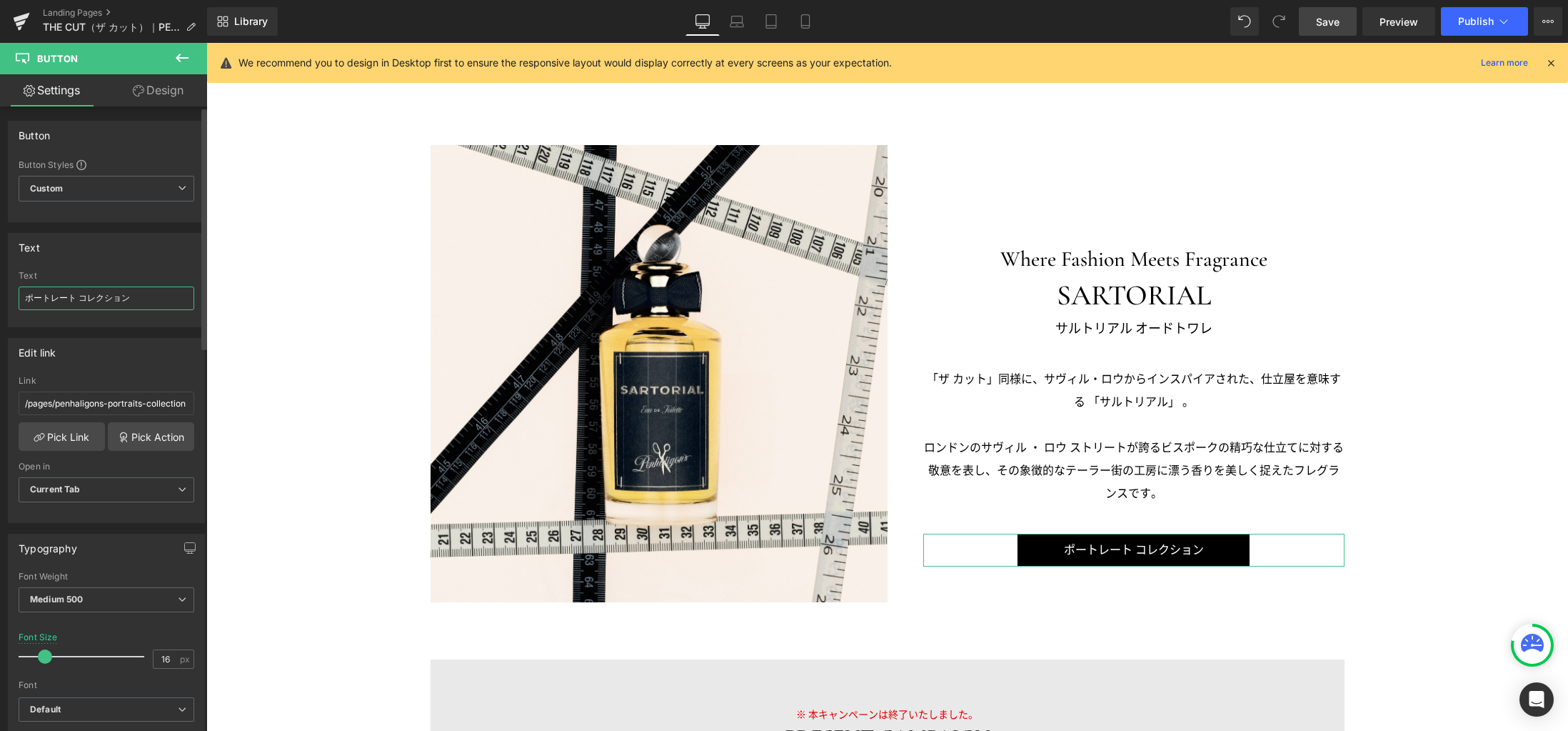
click at [93, 296] on input "ポートレート コレクション" at bounding box center [106, 298] width 176 height 24
paste input "購入はこちら"
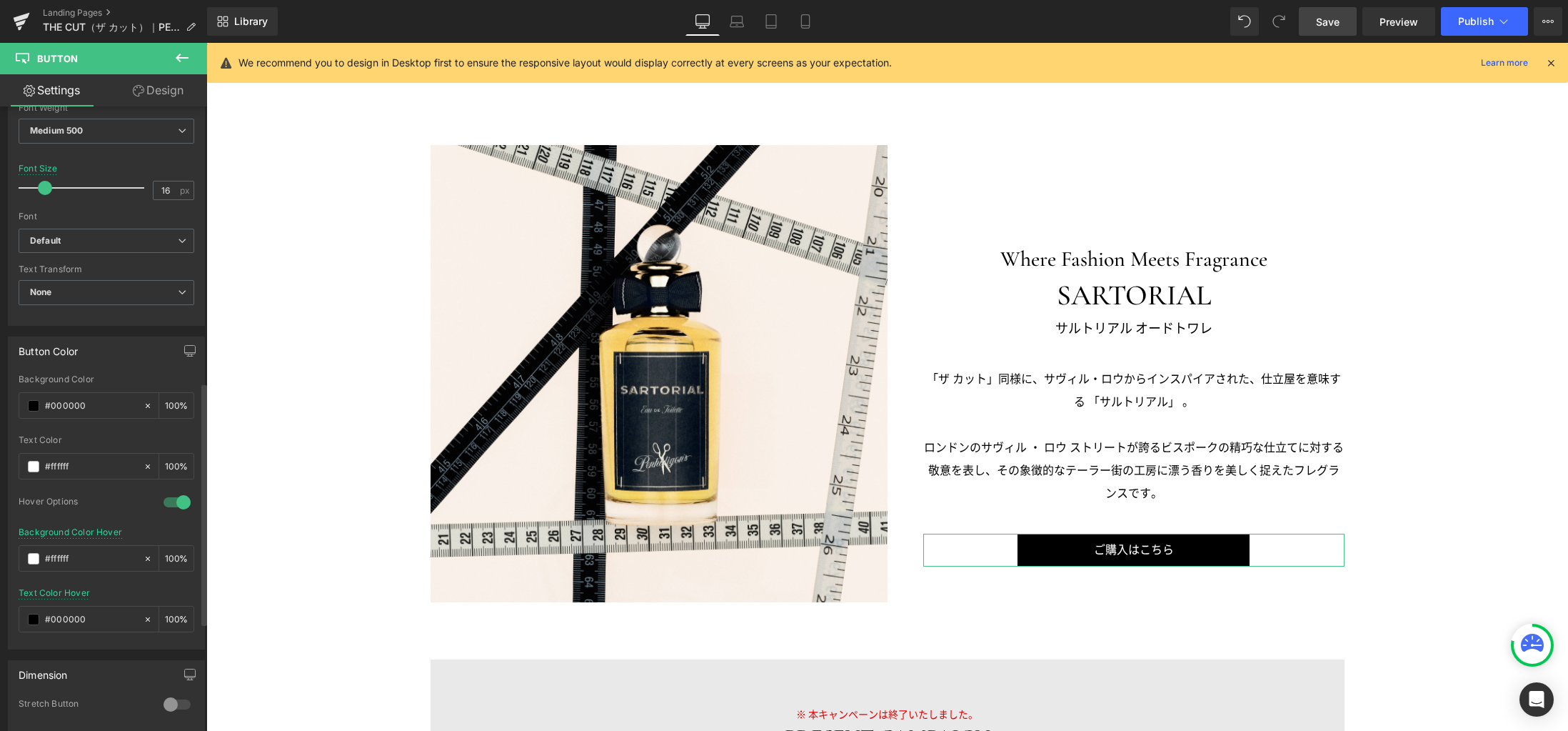
scroll to position [710, 0]
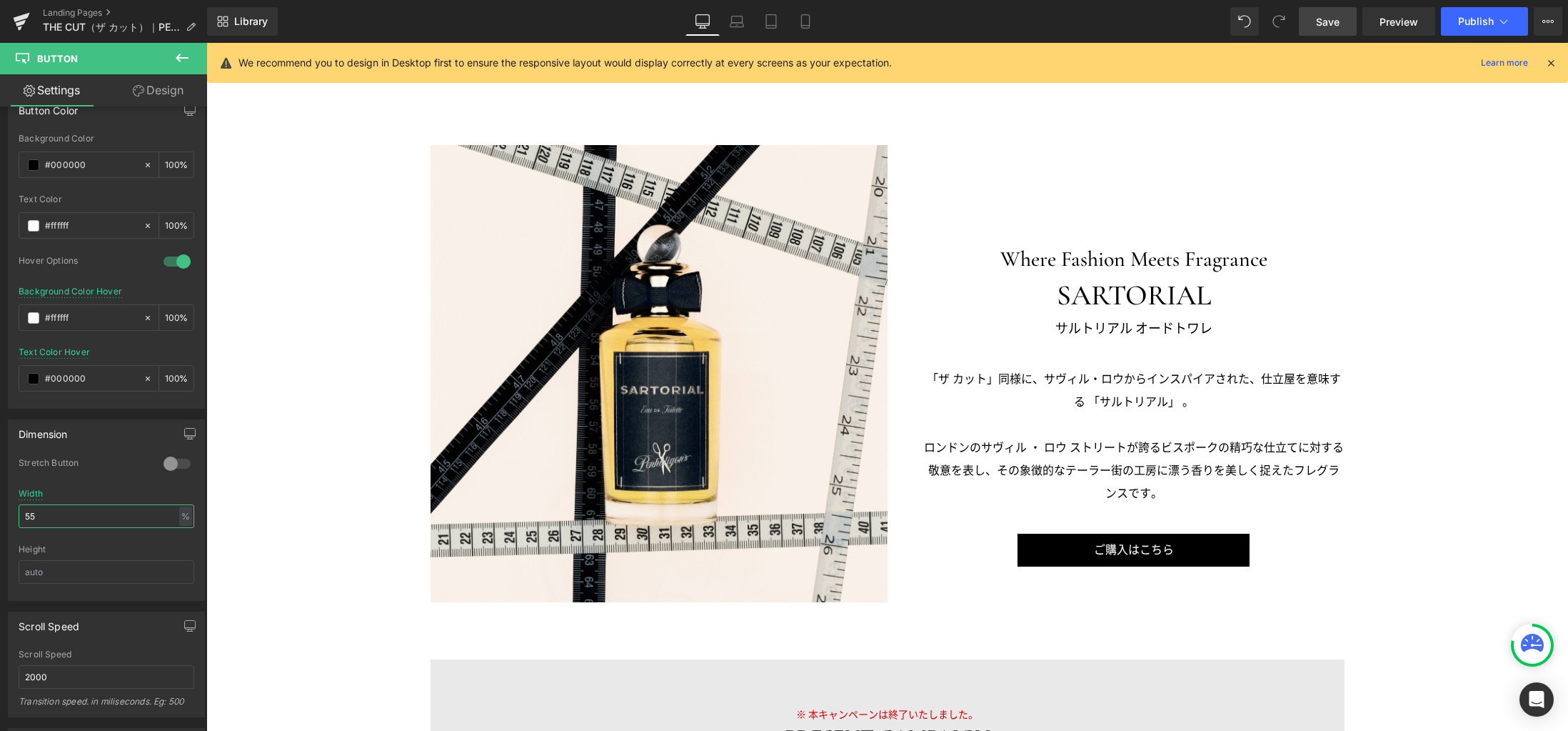
drag, startPoint x: 71, startPoint y: 522, endPoint x: -32, endPoint y: 515, distance: 103.2
click at [0, 515] on html "Button You are previewing how the will restyle your page. You can not edit Elem…" at bounding box center [784, 366] width 1568 height 731
click at [147, 91] on link "Design" at bounding box center [158, 90] width 104 height 33
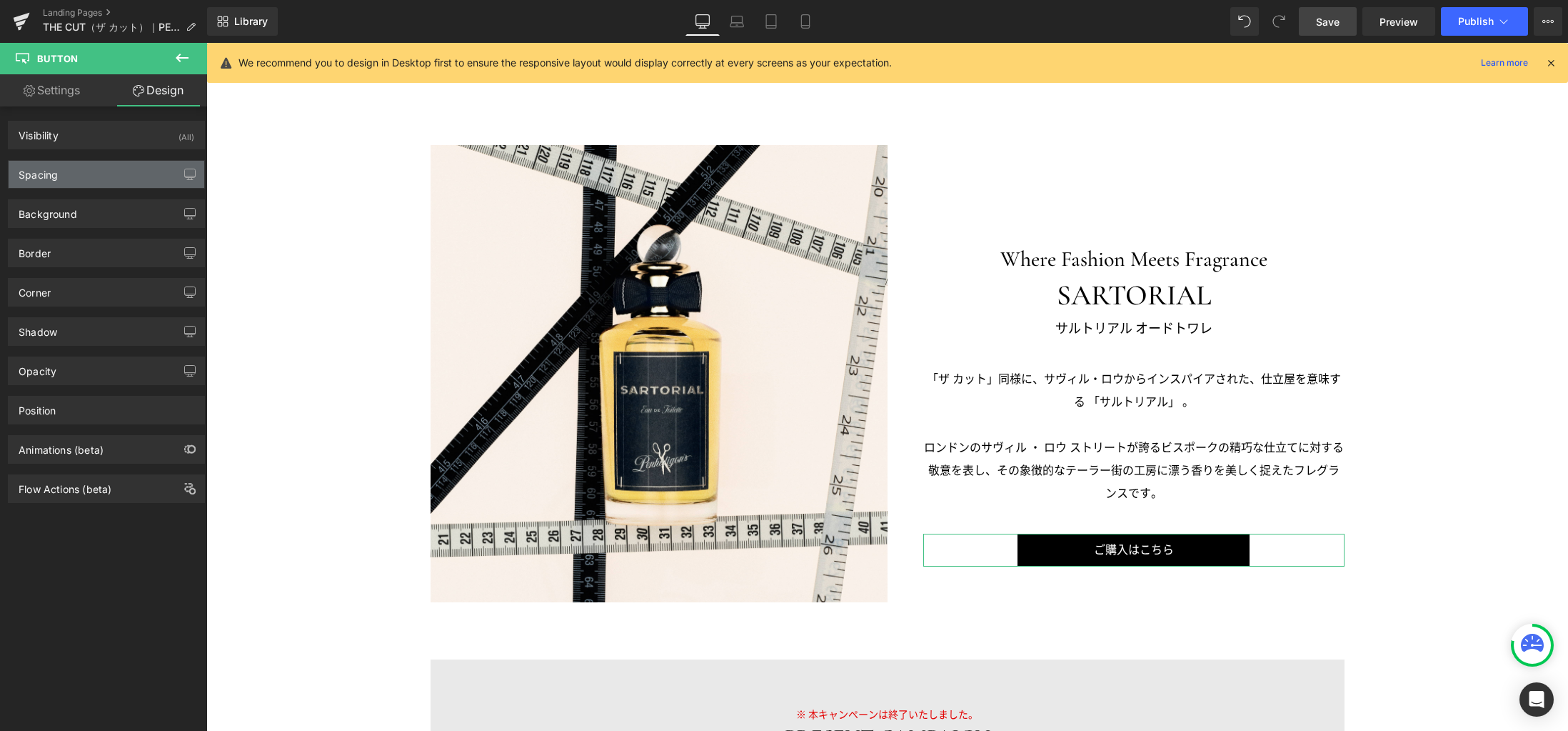
click at [100, 182] on div "Spacing" at bounding box center [106, 174] width 196 height 27
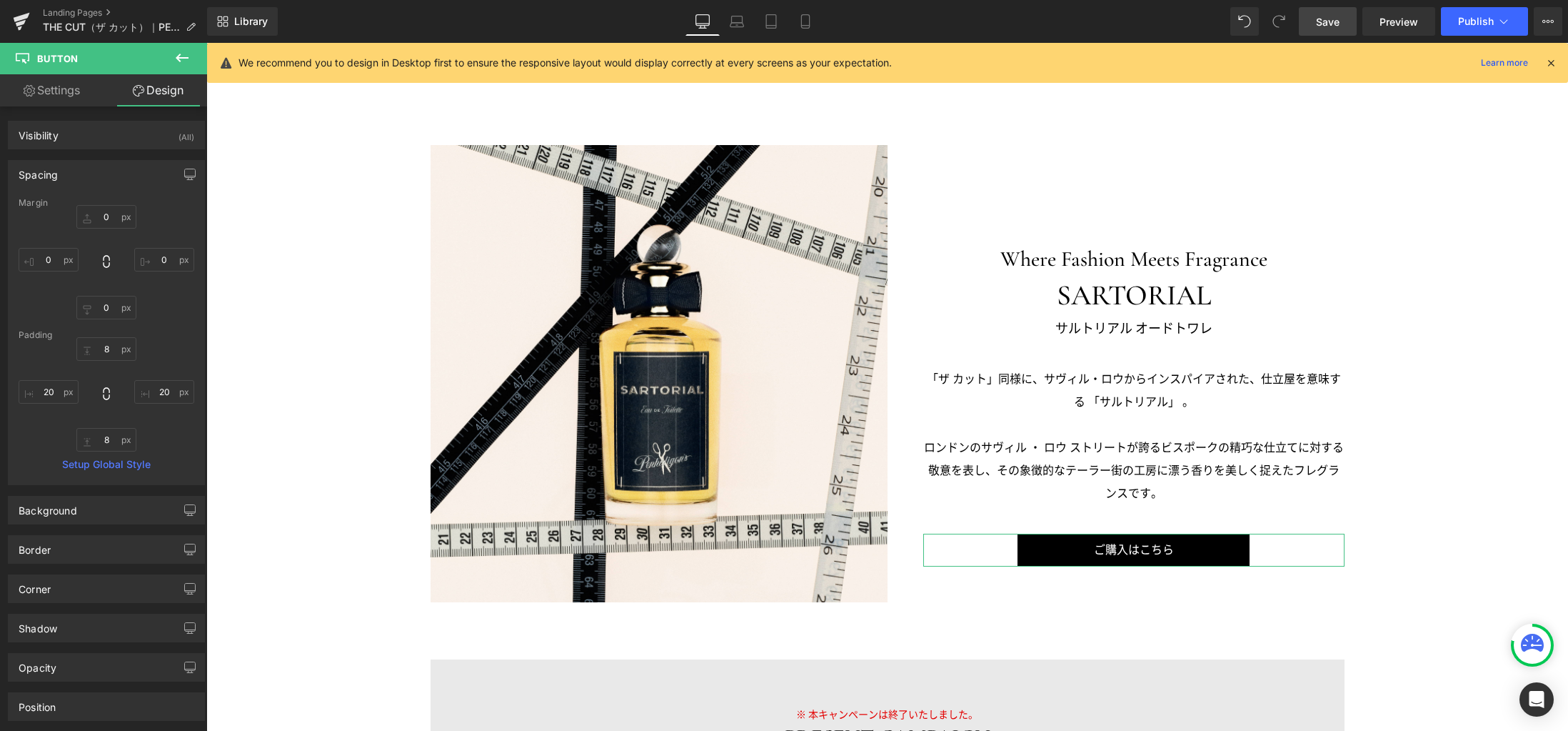
click at [71, 90] on link "Settings" at bounding box center [52, 90] width 104 height 33
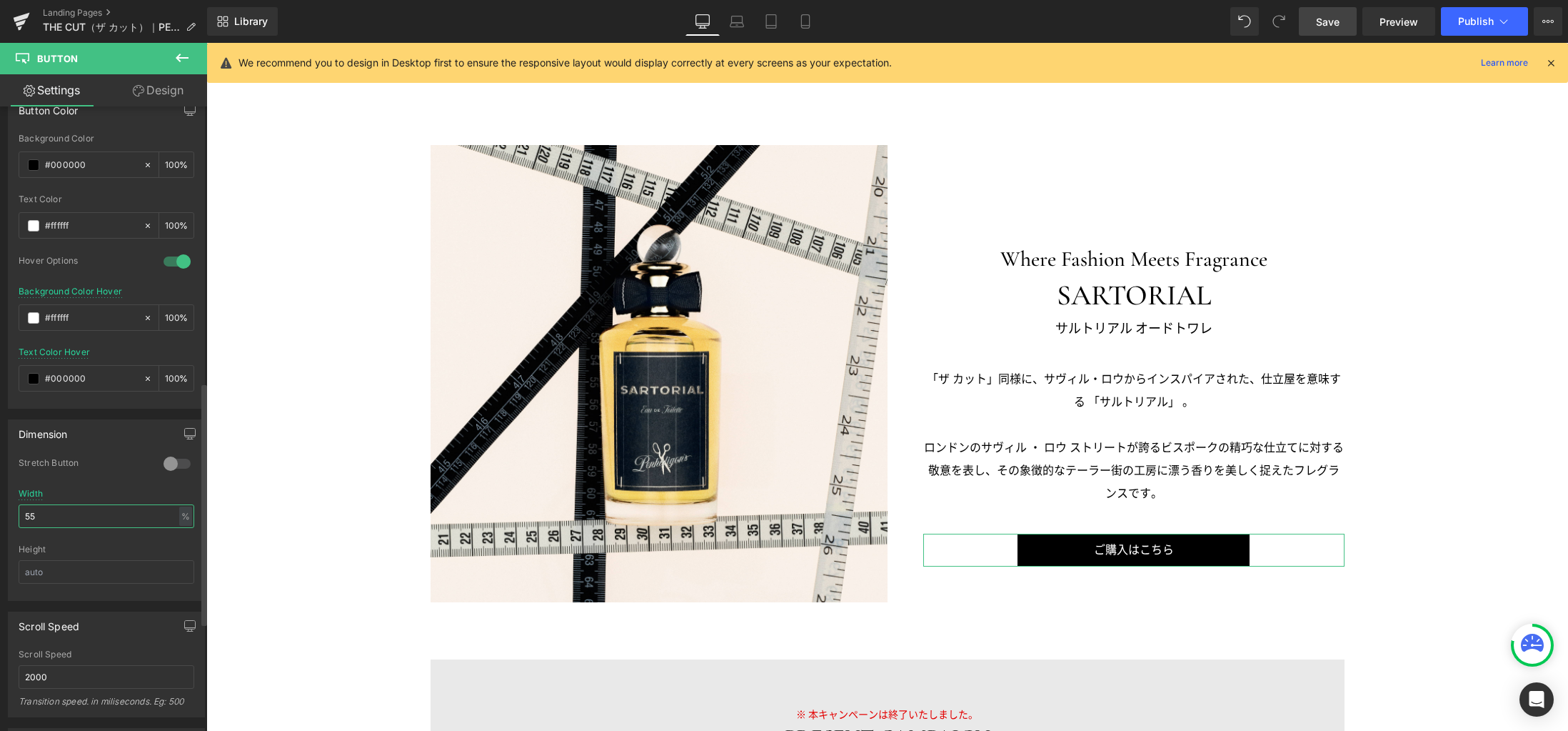
click at [68, 515] on input "55" at bounding box center [106, 516] width 176 height 24
click at [181, 53] on icon at bounding box center [182, 58] width 17 height 17
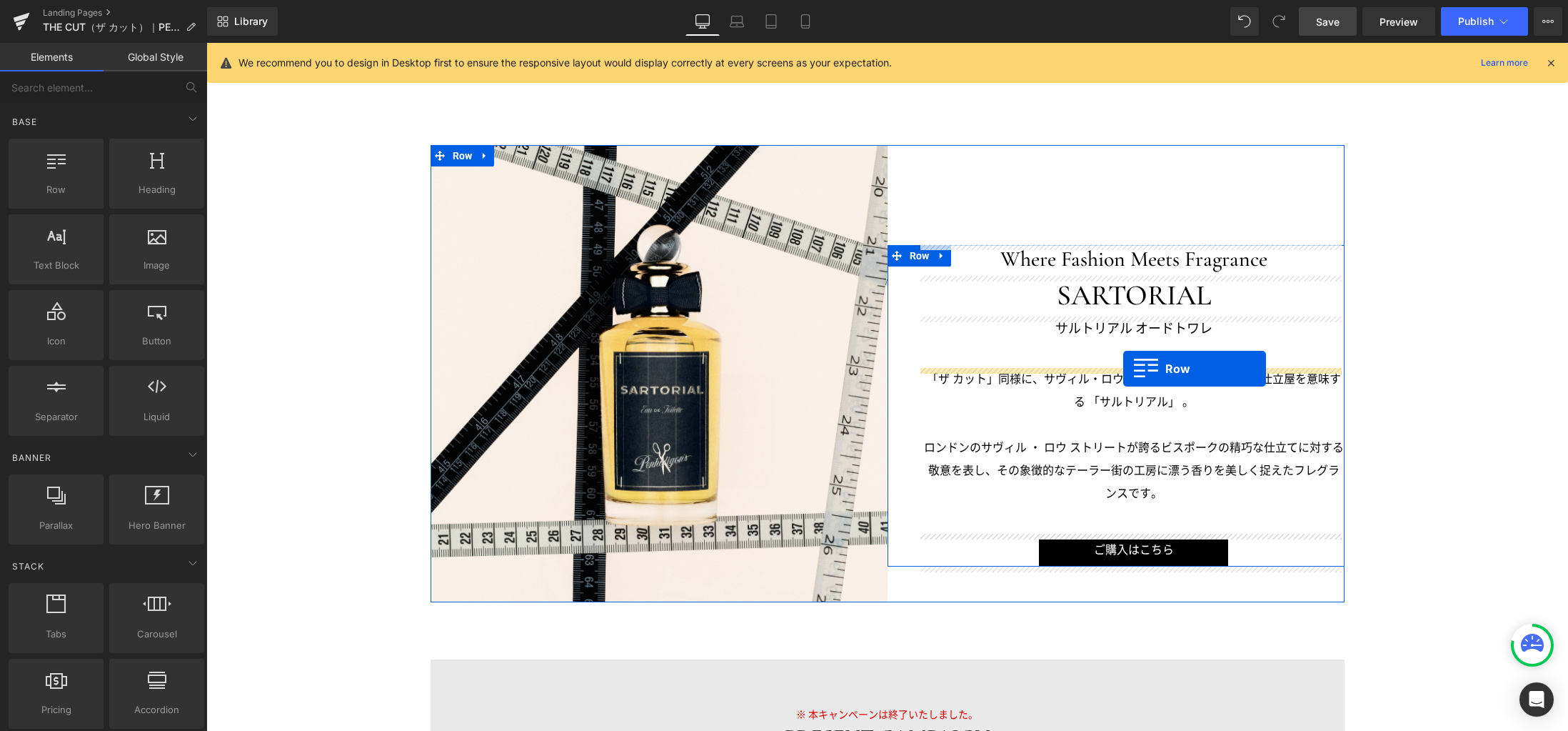
drag, startPoint x: 279, startPoint y: 220, endPoint x: 1123, endPoint y: 369, distance: 857.1
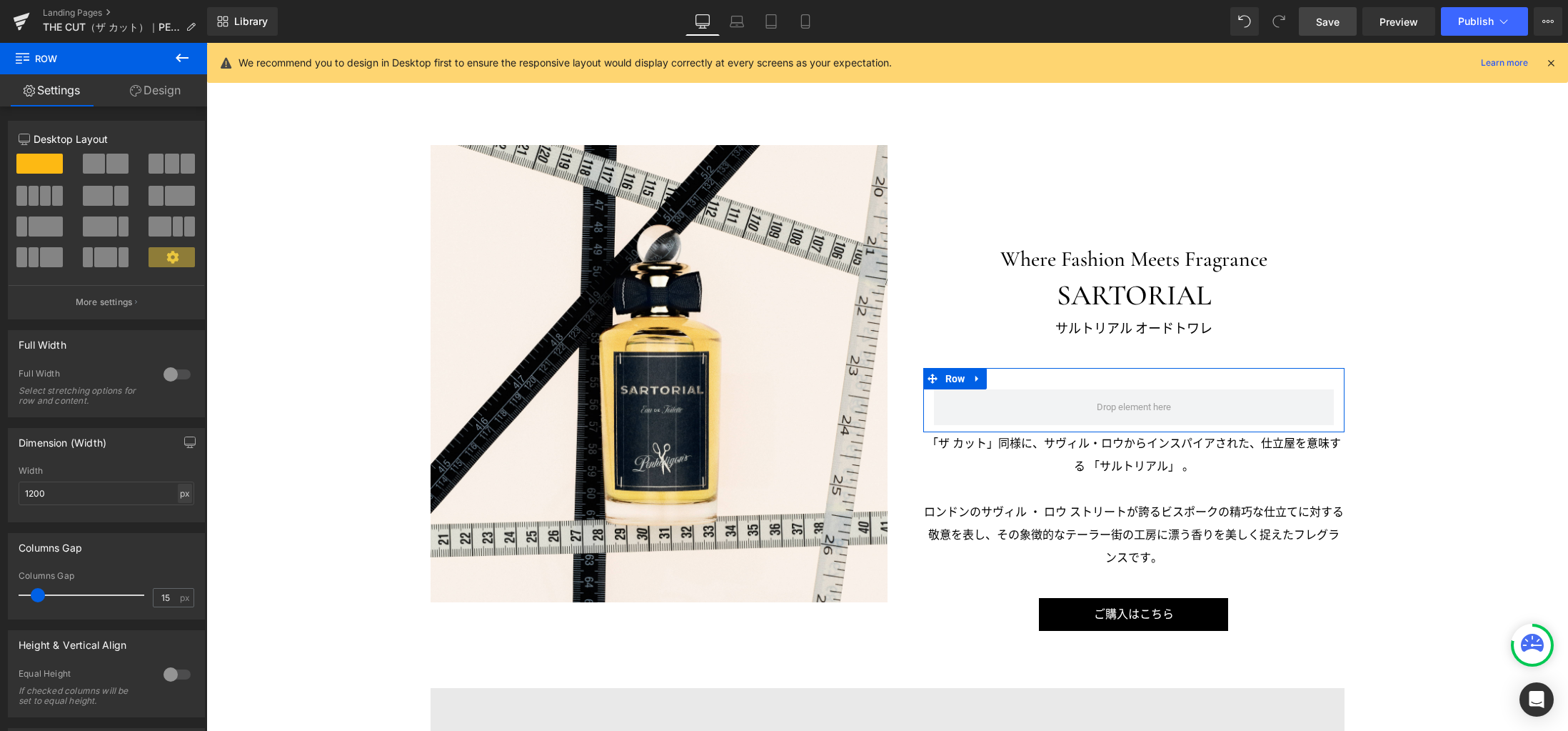
click at [177, 499] on div "px" at bounding box center [185, 493] width 14 height 19
click at [177, 517] on li "%" at bounding box center [185, 515] width 18 height 21
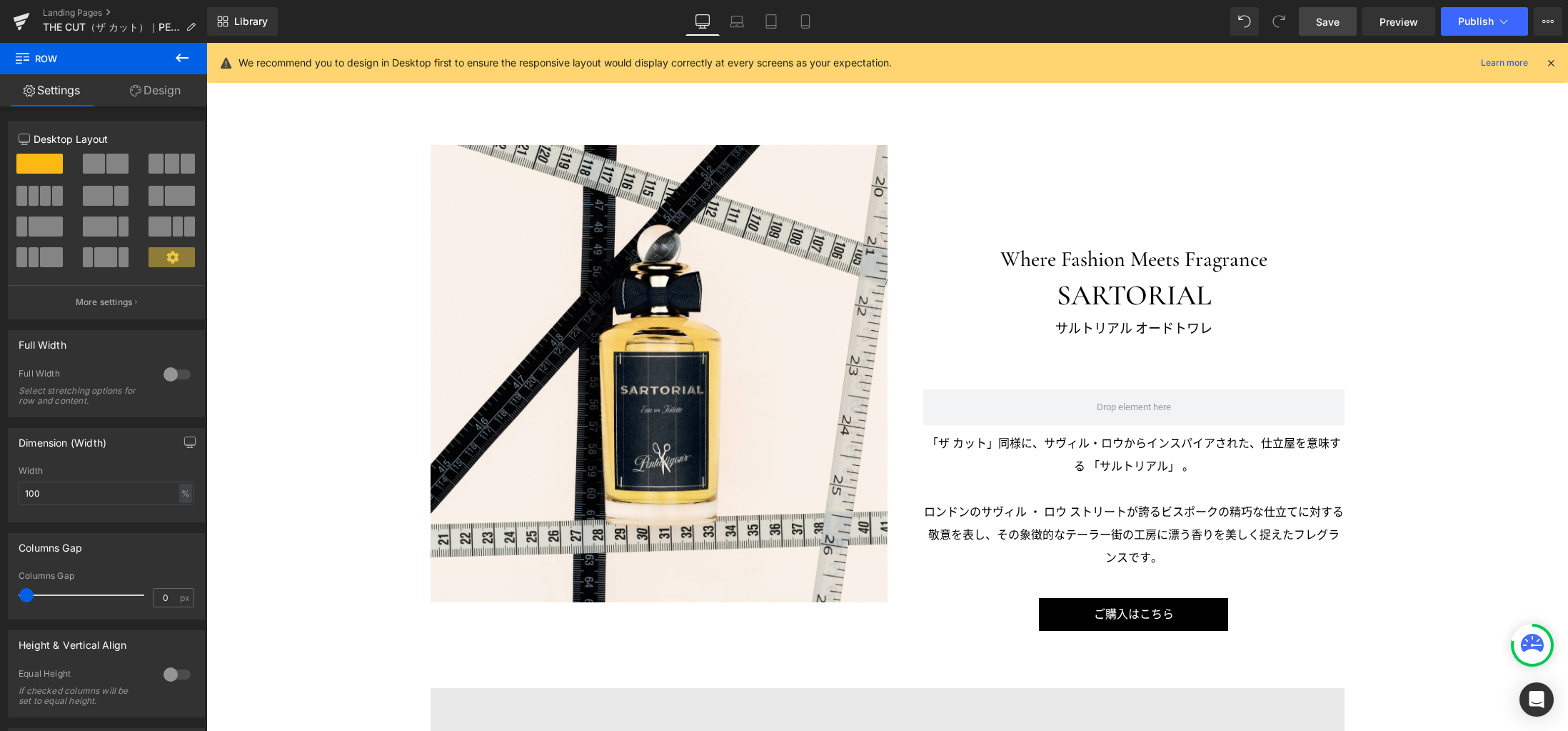
drag, startPoint x: 31, startPoint y: 589, endPoint x: -22, endPoint y: 585, distance: 53.2
click at [0, 585] on html "Row You are previewing how the will restyle your page. You can not edit Element…" at bounding box center [784, 366] width 1568 height 731
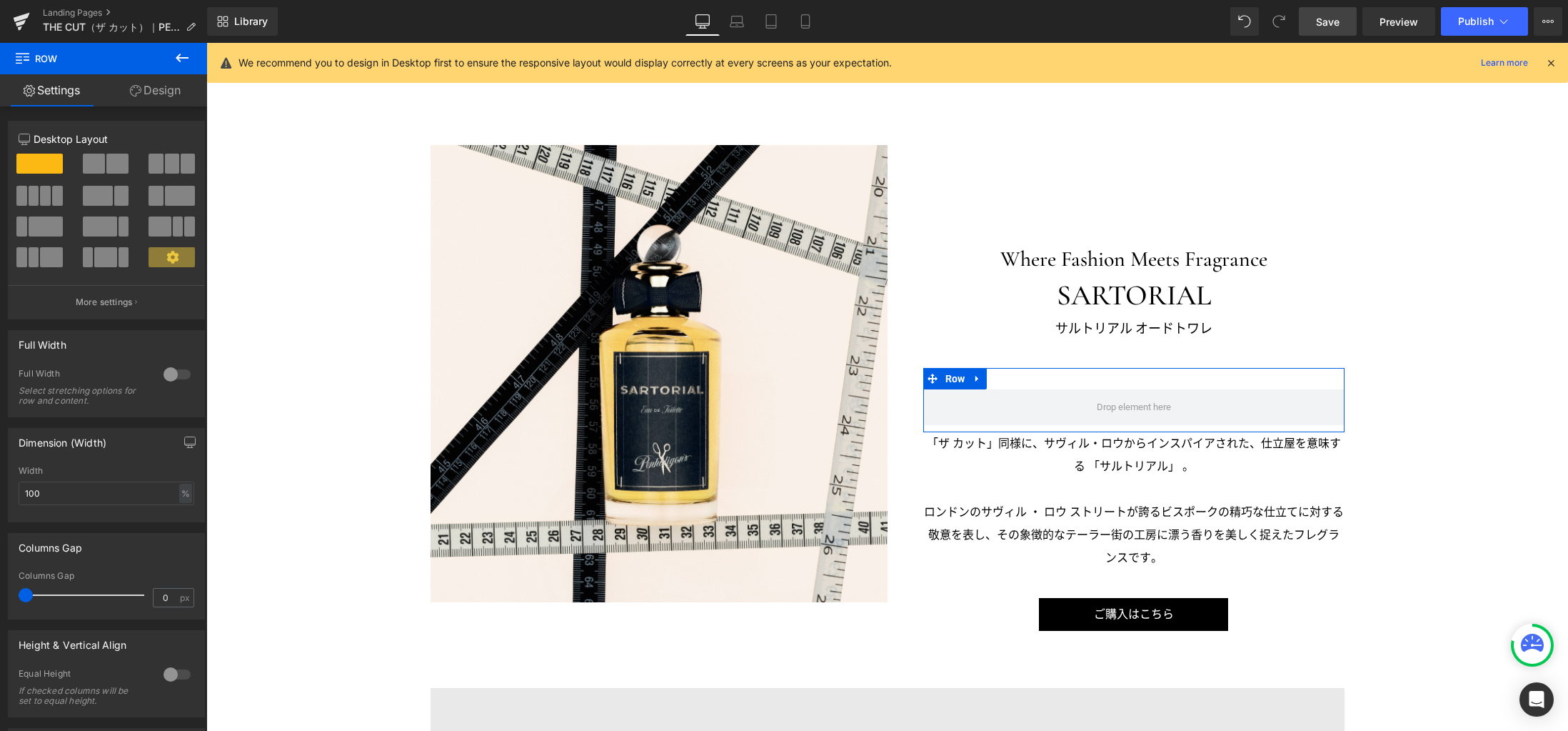
click at [158, 94] on link "Design" at bounding box center [155, 90] width 104 height 33
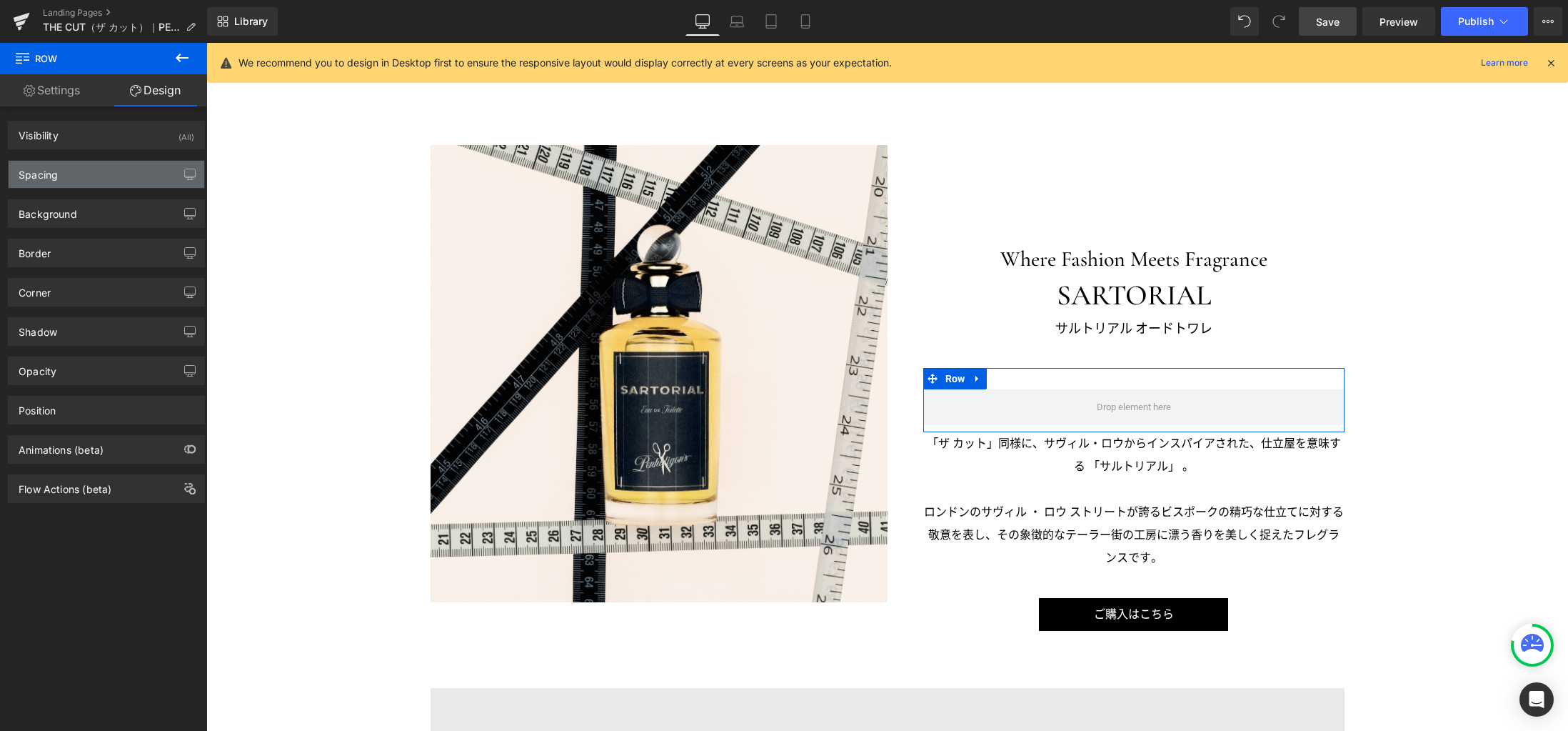
click at [112, 171] on div "Spacing" at bounding box center [106, 174] width 196 height 27
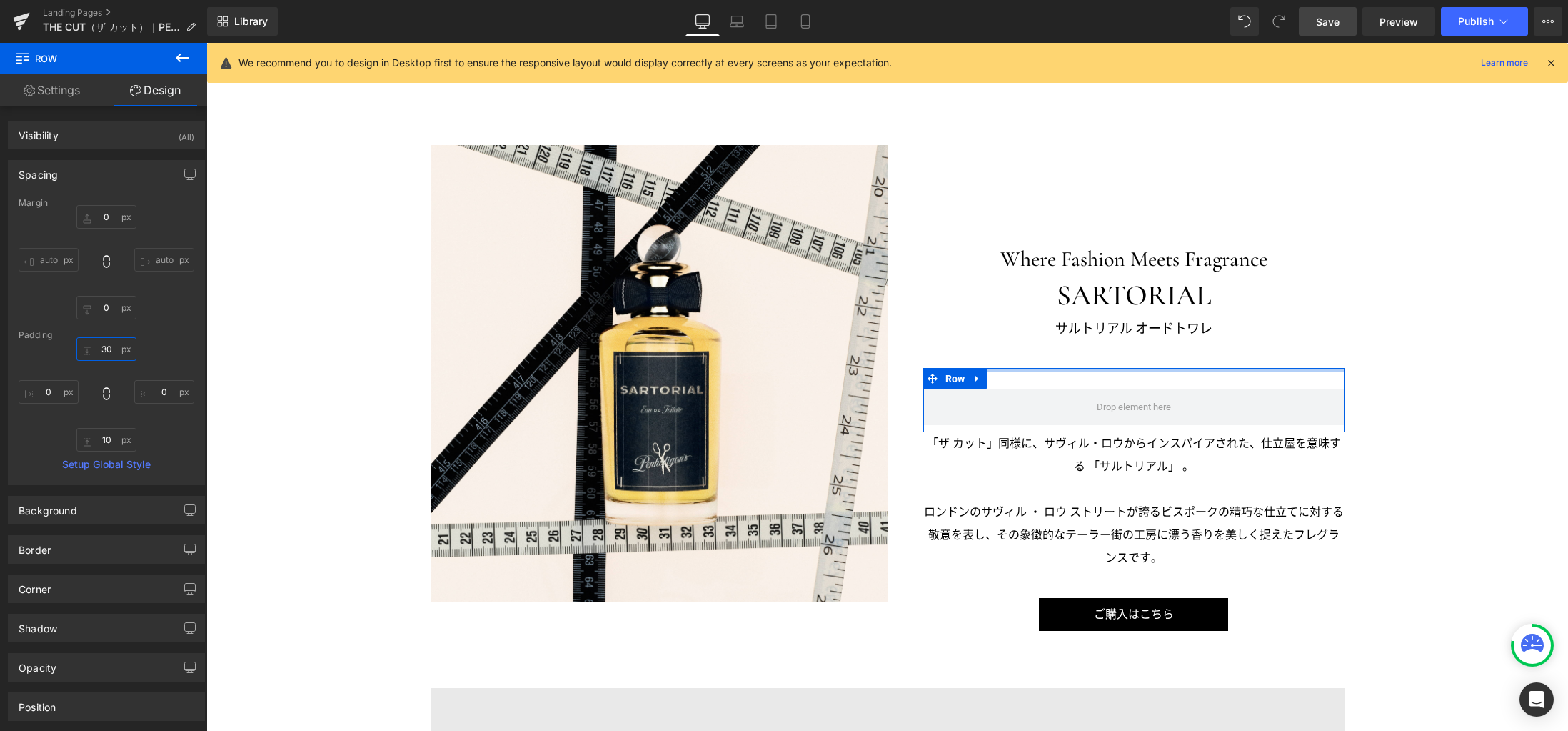
click at [109, 346] on input "30" at bounding box center [106, 349] width 60 height 24
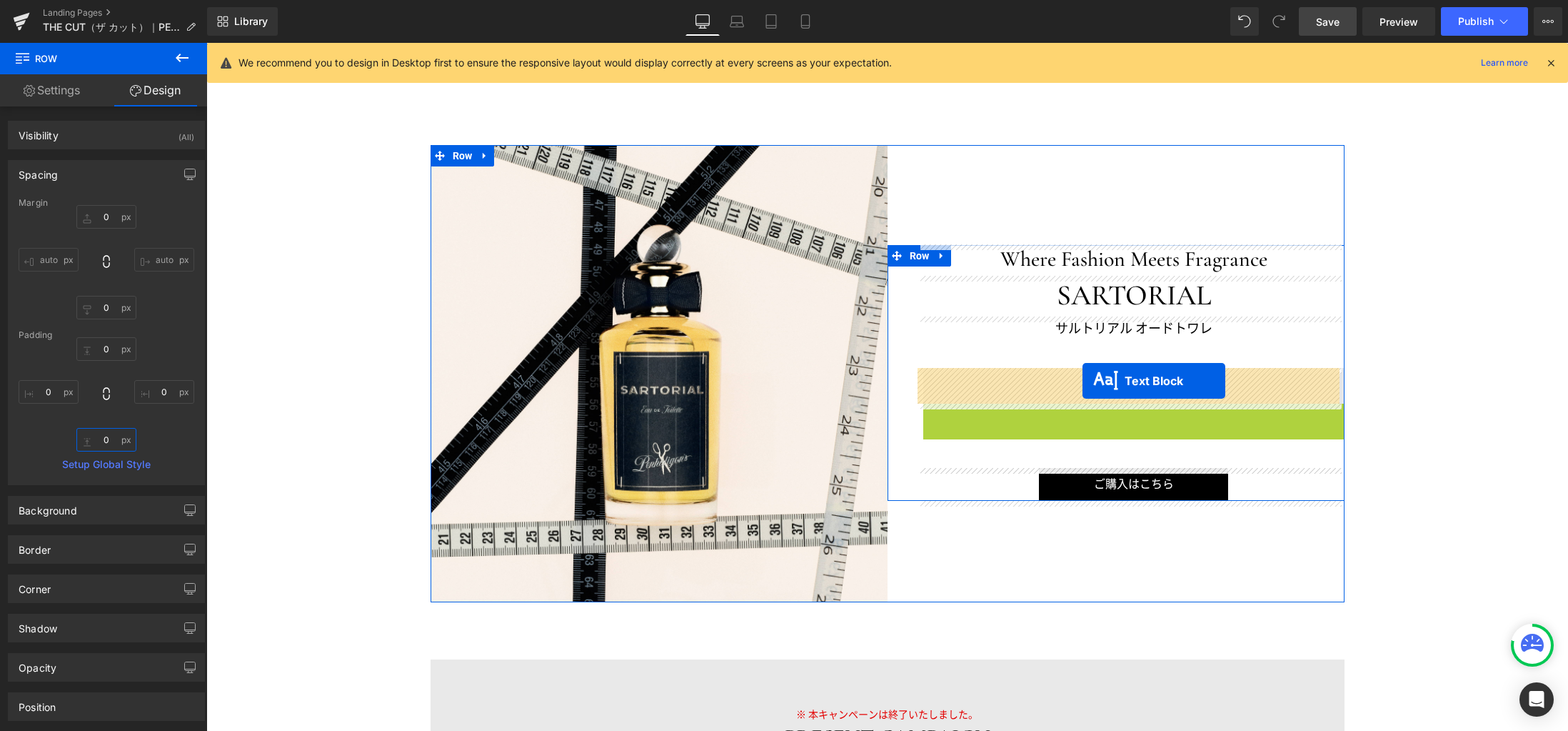
drag, startPoint x: 1091, startPoint y: 473, endPoint x: 1082, endPoint y: 381, distance: 92.4
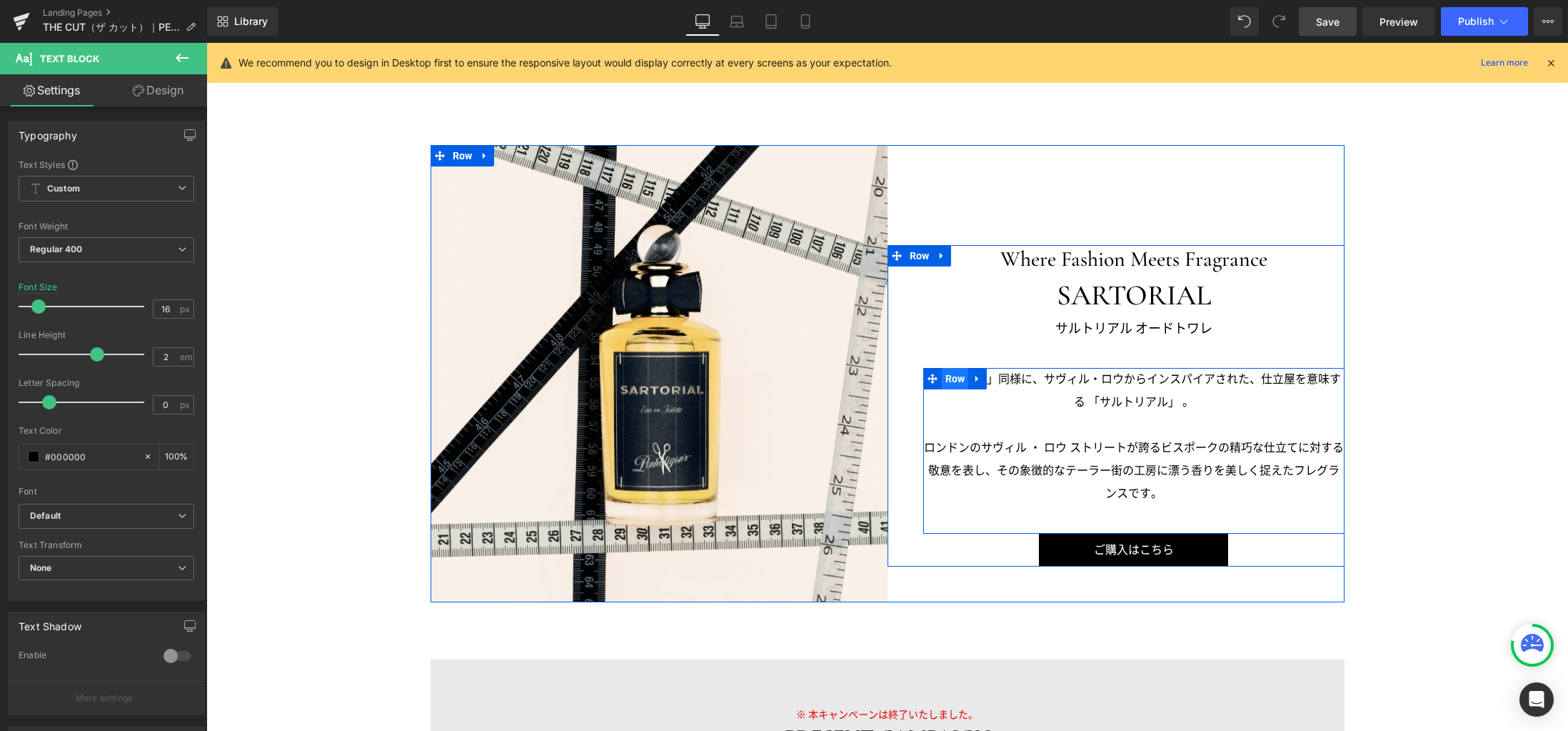
click at [952, 380] on span "Row" at bounding box center [955, 378] width 27 height 21
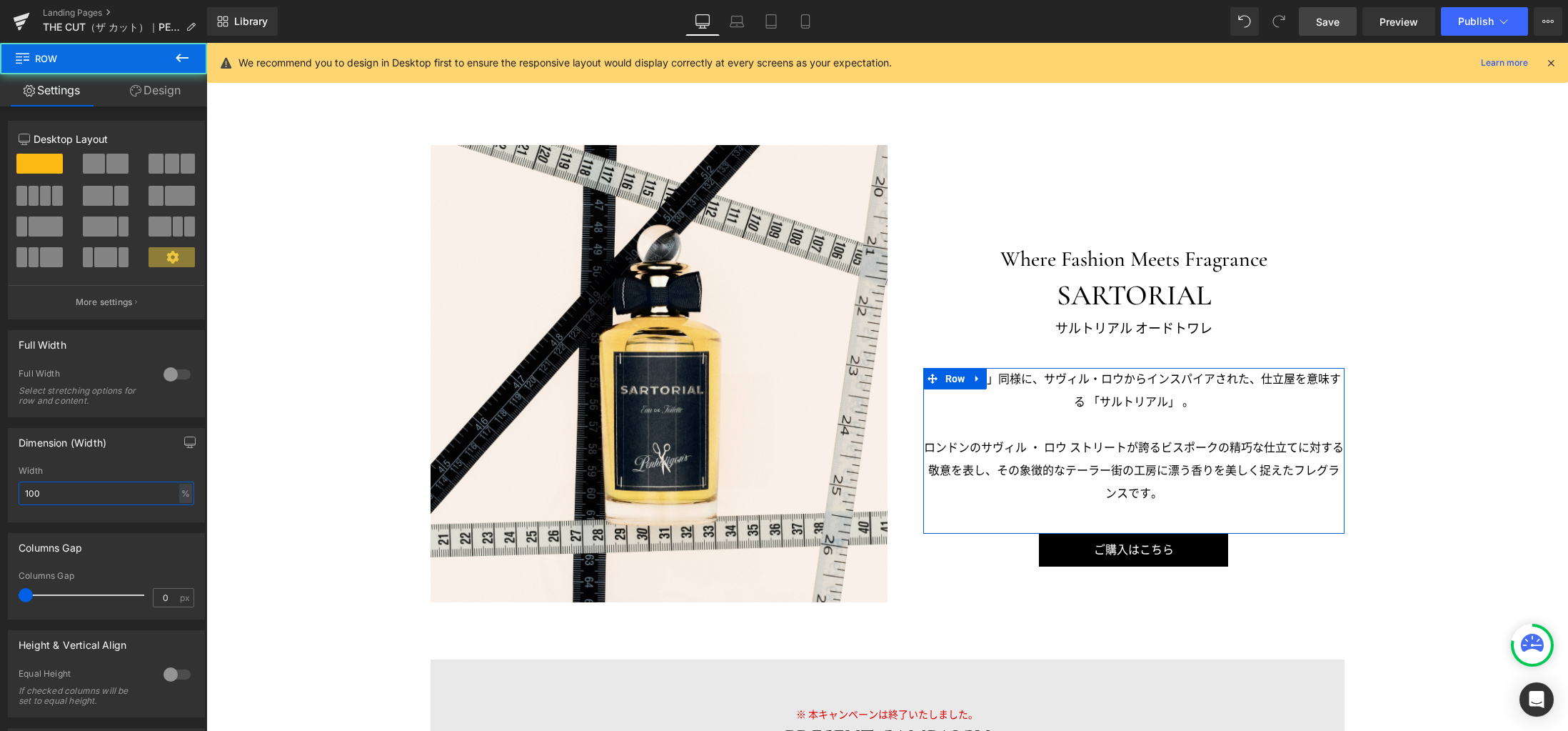
click at [68, 501] on input "100" at bounding box center [106, 493] width 176 height 24
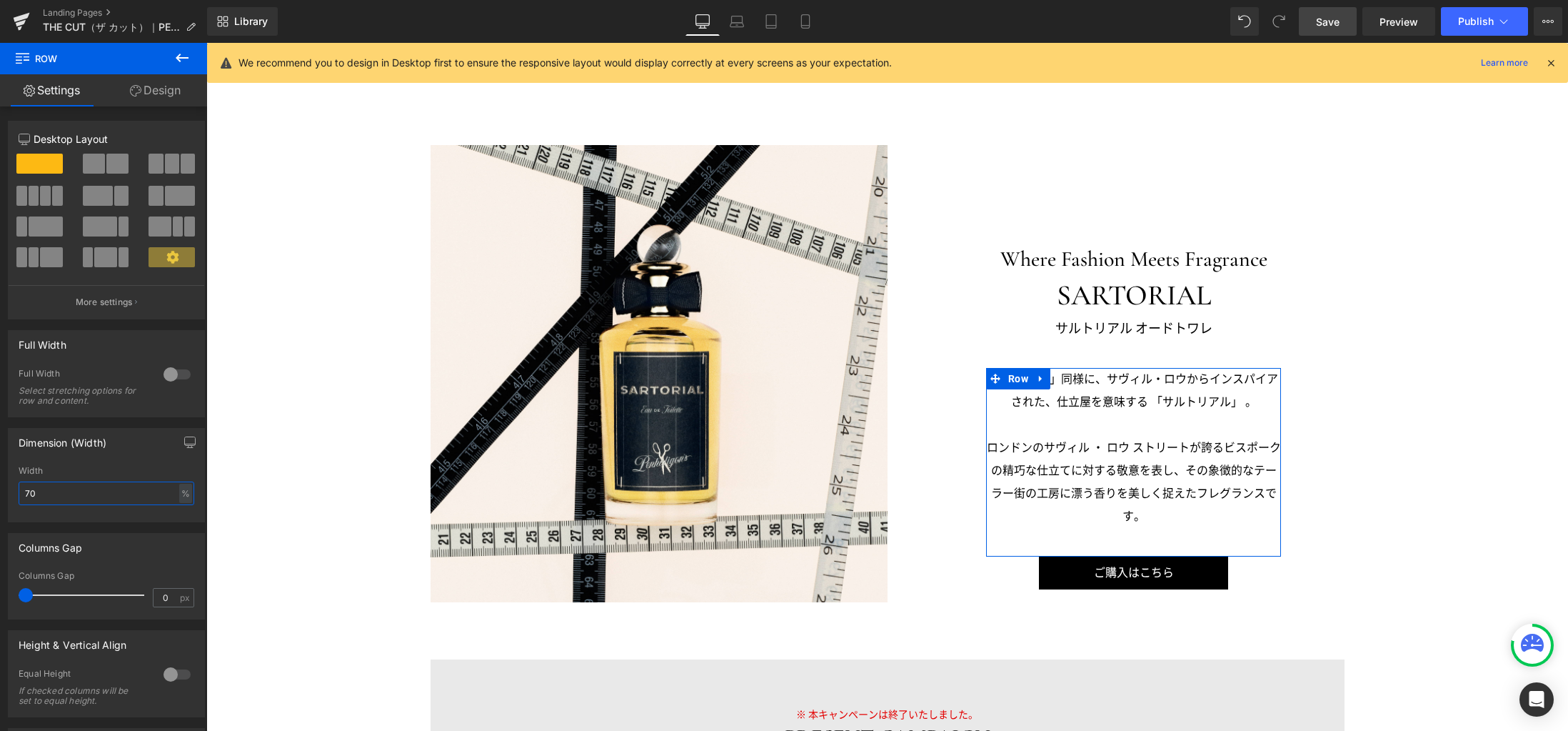
drag, startPoint x: 71, startPoint y: 496, endPoint x: 10, endPoint y: 488, distance: 61.5
click at [10, 488] on div "70% Width 70 % % px" at bounding box center [106, 493] width 196 height 55
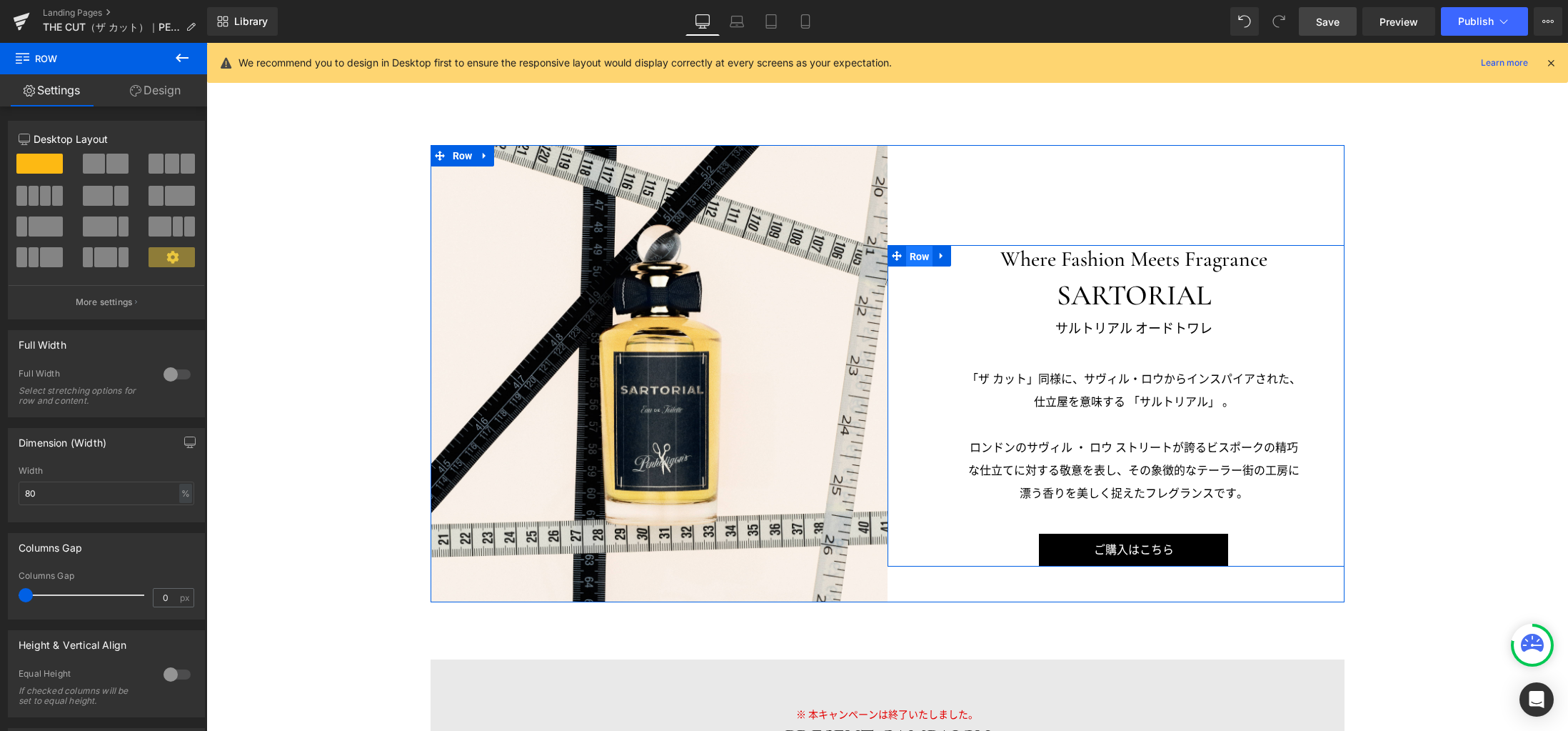
click at [912, 257] on span "Row" at bounding box center [919, 256] width 27 height 21
click at [155, 90] on link "Design" at bounding box center [155, 90] width 104 height 33
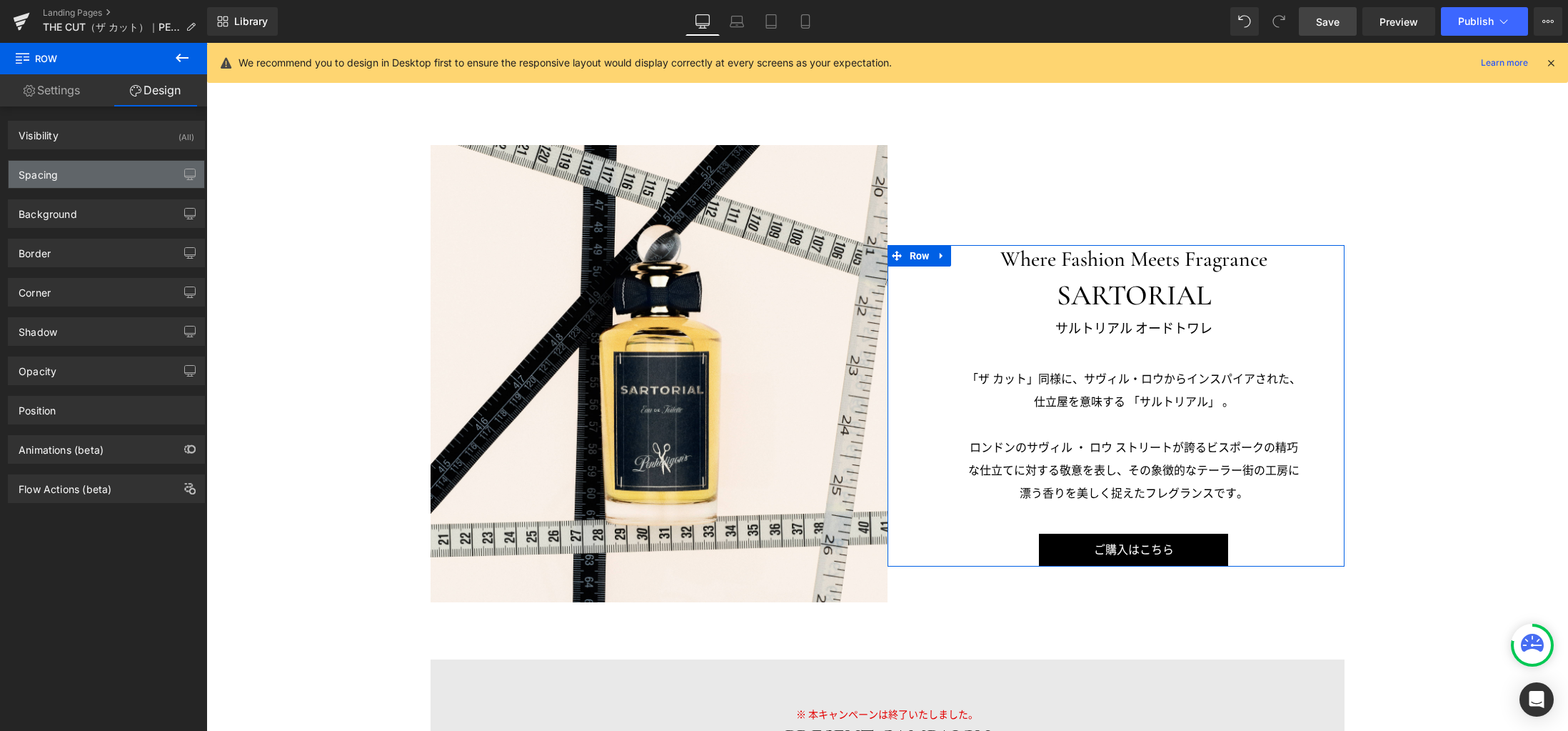
click at [80, 188] on div "Visibility (All) 0|0|0|0 1 Show on Desktop 1 Show on Laptop 1 Show on Tablet 1 …" at bounding box center [106, 304] width 213 height 396
click at [100, 177] on div "Spacing" at bounding box center [106, 174] width 196 height 27
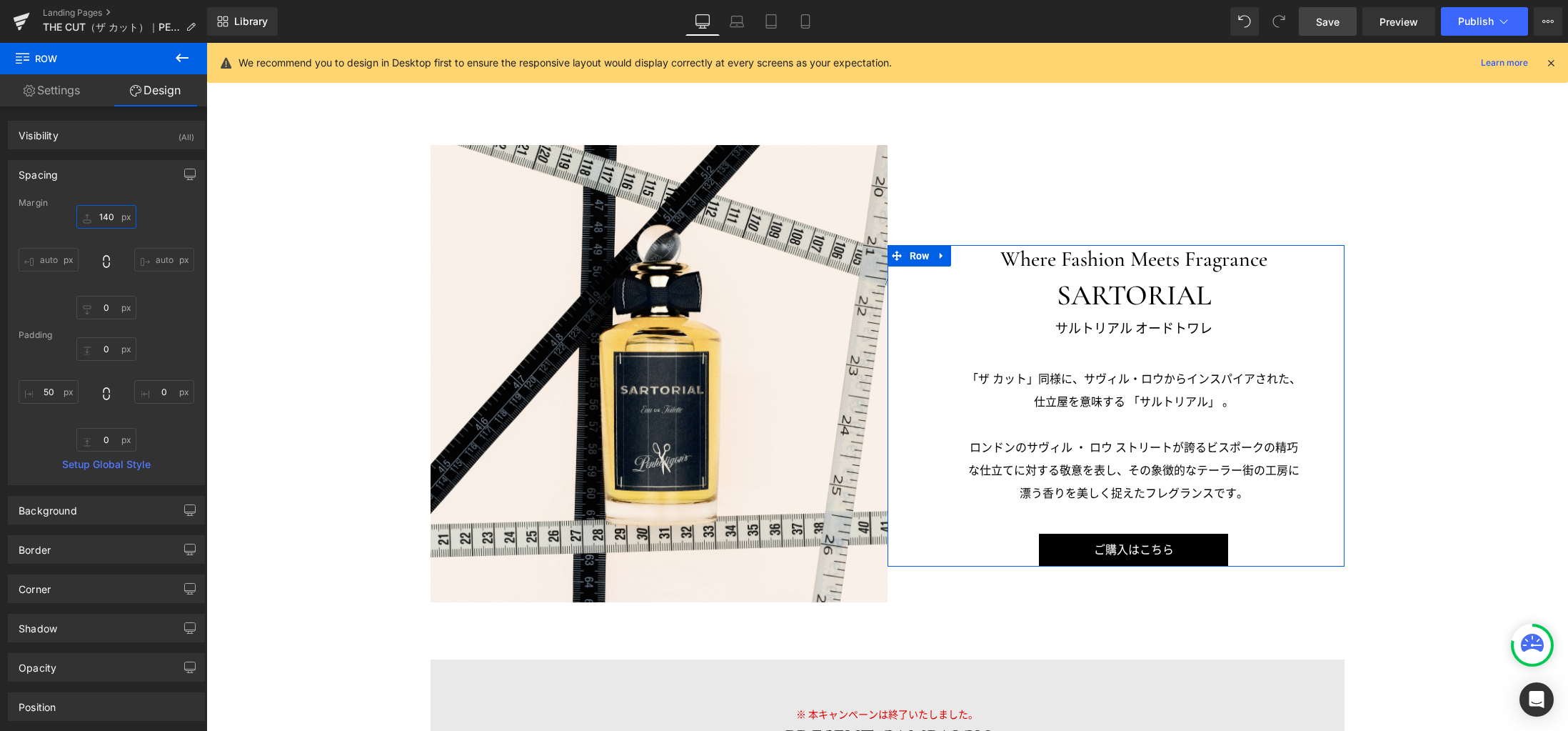
click at [109, 219] on input "140" at bounding box center [106, 217] width 60 height 24
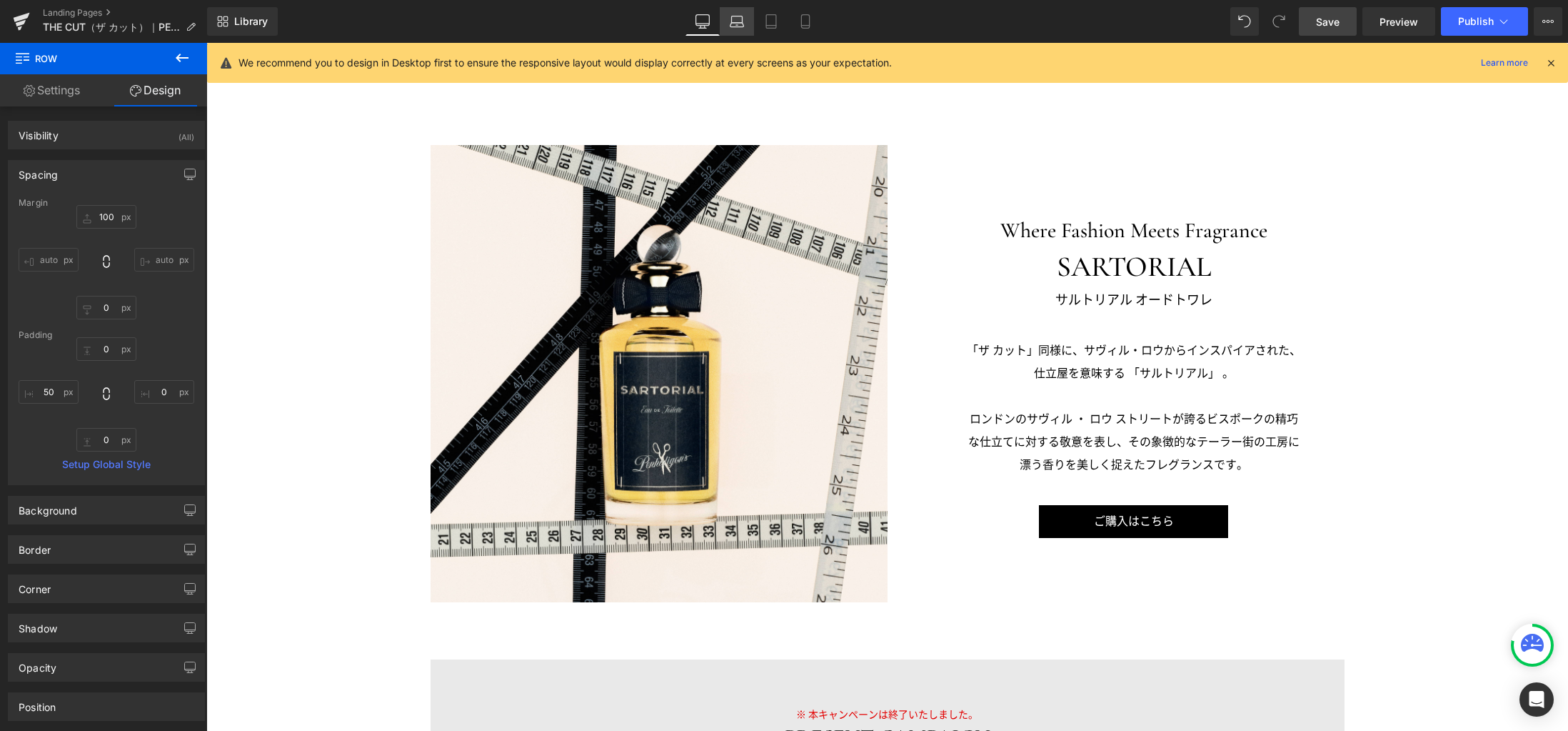
click at [739, 25] on icon at bounding box center [737, 21] width 14 height 14
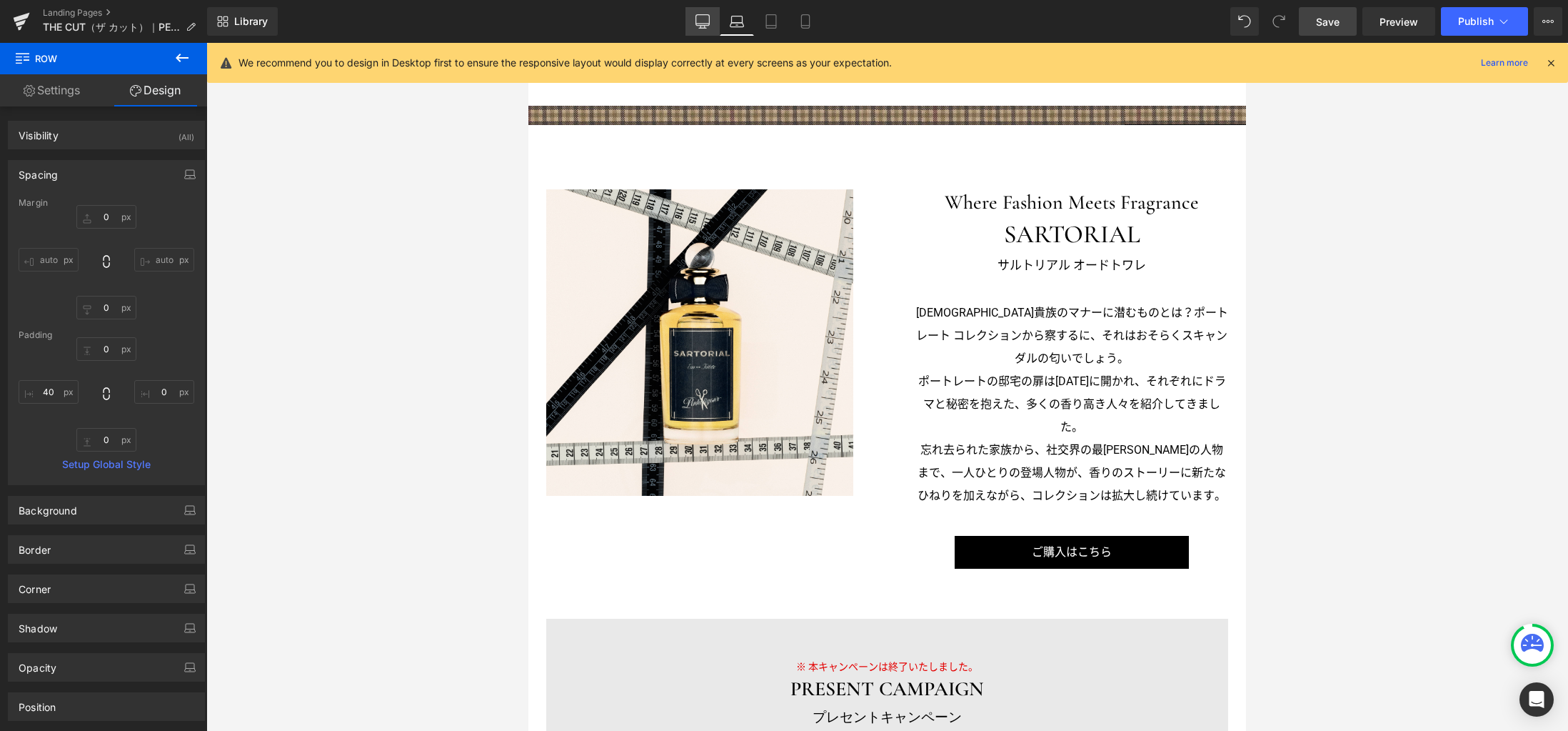
click at [706, 24] on icon at bounding box center [702, 24] width 13 height 0
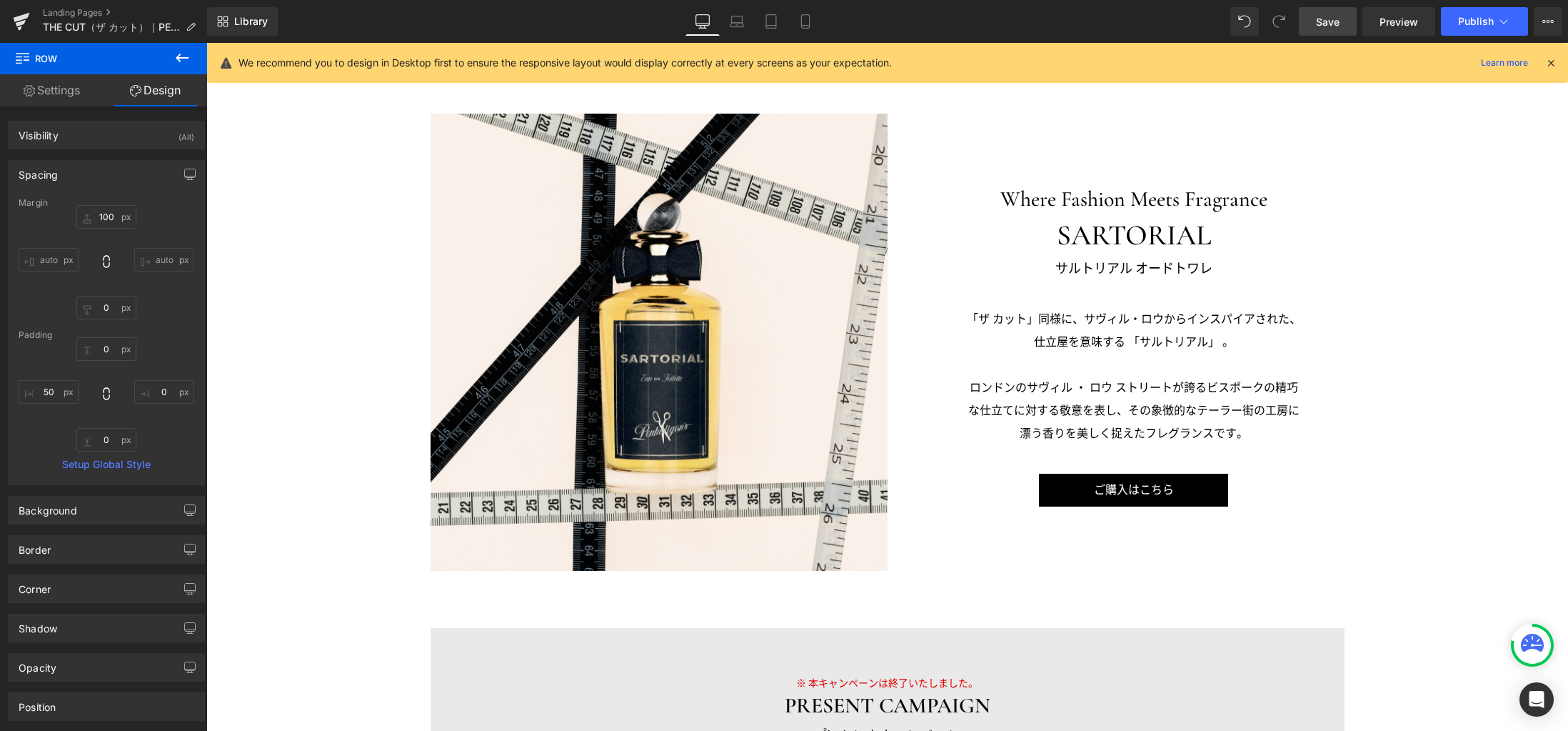
scroll to position [2316, 0]
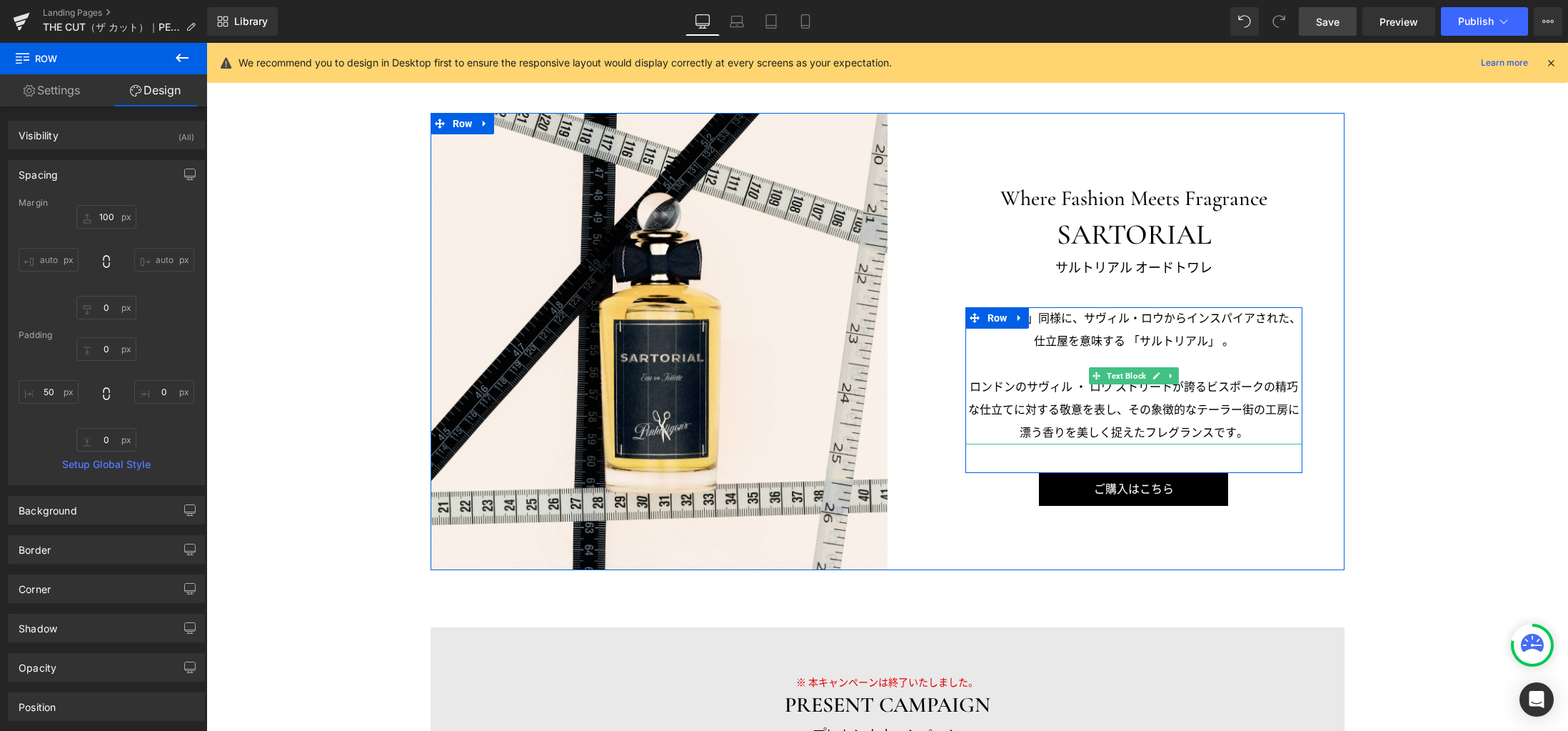
click at [1058, 339] on p "「ザ カット」同様に、サヴィル・ロウからインスパイアされた、仕立屋を意味する 「サルトリアル」 。" at bounding box center [1133, 330] width 337 height 46
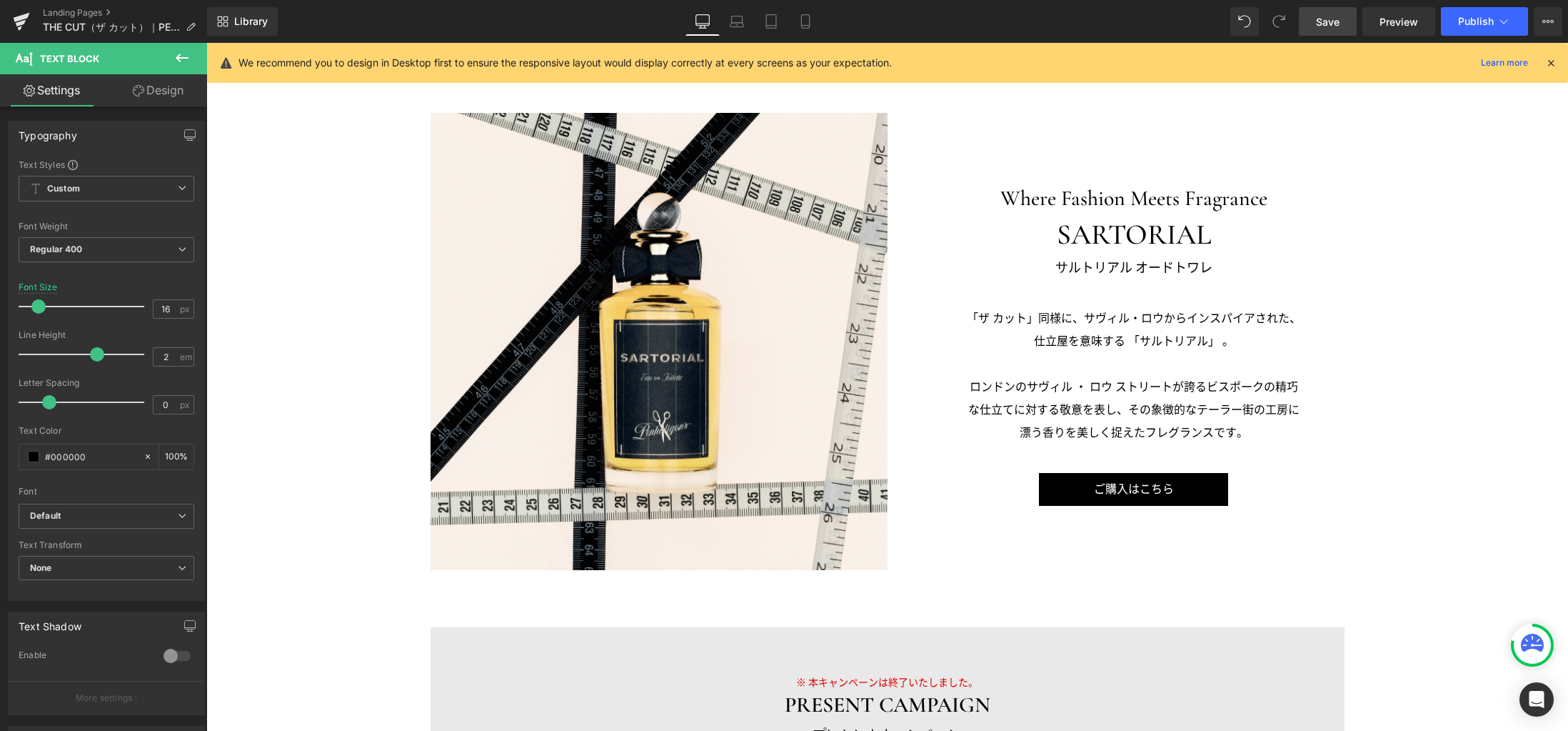
click at [168, 86] on link "Design" at bounding box center [158, 90] width 104 height 33
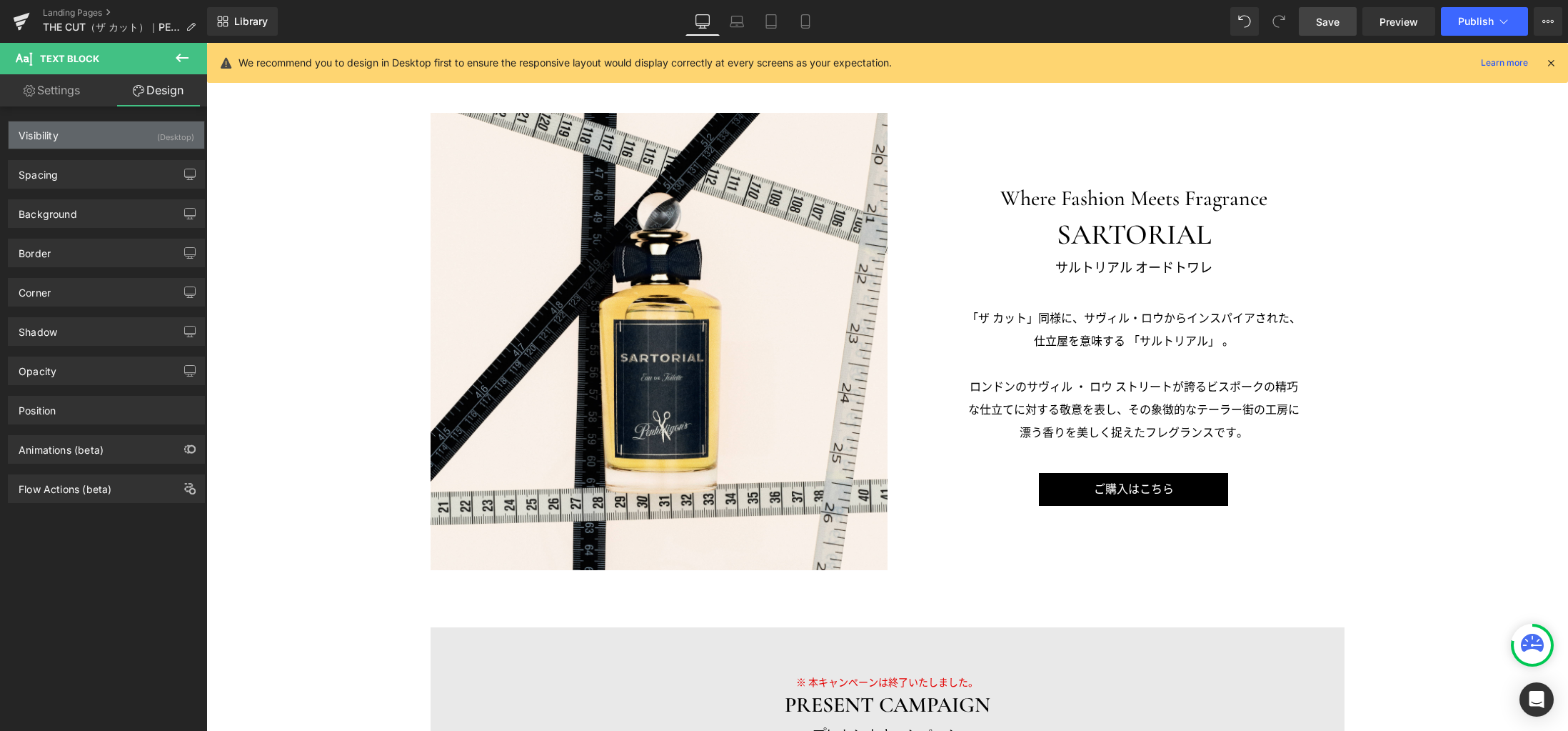
click at [126, 135] on div "Visibility (Desktop)" at bounding box center [106, 135] width 196 height 27
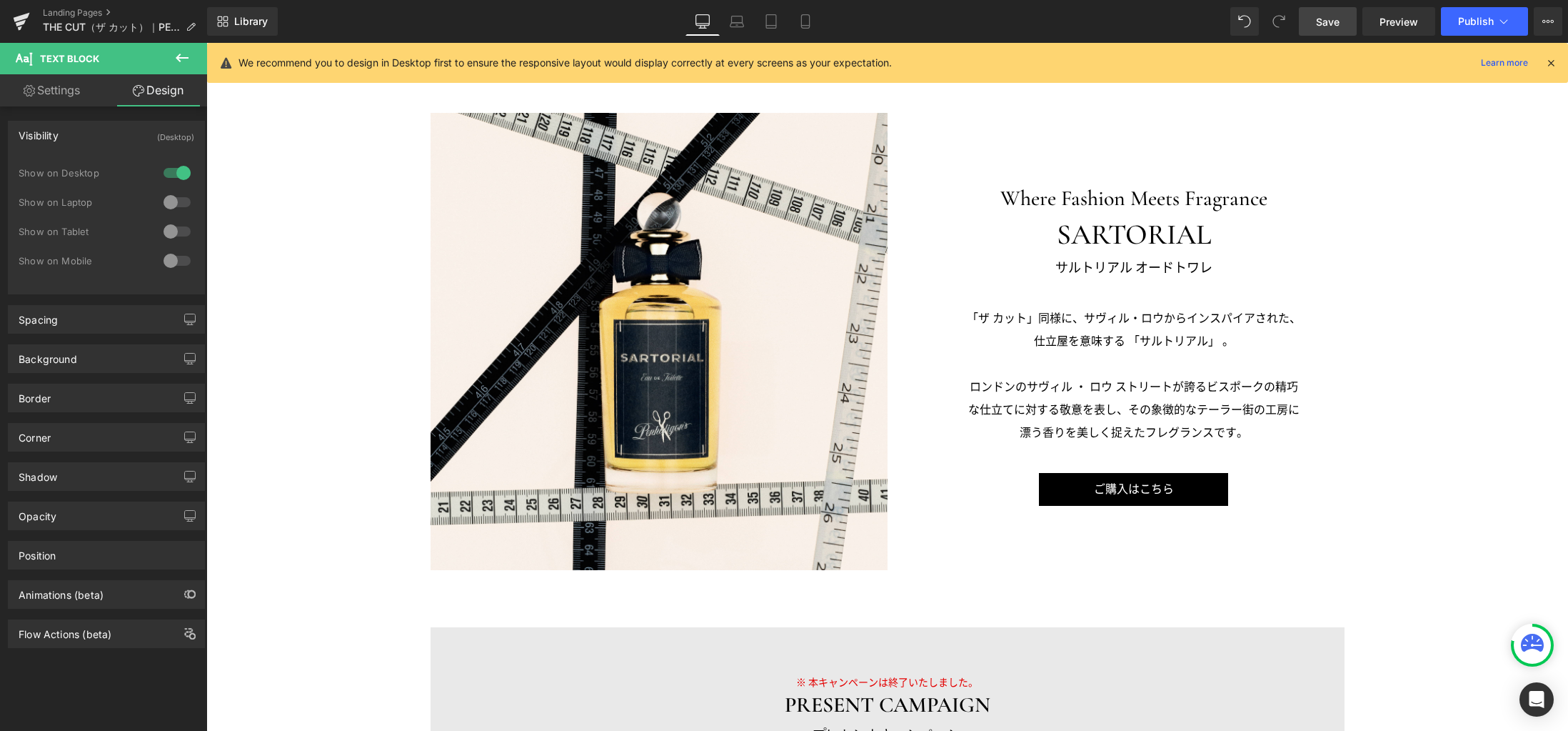
drag, startPoint x: 166, startPoint y: 258, endPoint x: 168, endPoint y: 249, distance: 9.2
click at [166, 257] on div at bounding box center [177, 260] width 34 height 23
click at [169, 230] on div at bounding box center [177, 232] width 34 height 23
click at [172, 200] on div at bounding box center [177, 202] width 34 height 23
click at [725, 18] on link "Laptop" at bounding box center [736, 21] width 34 height 29
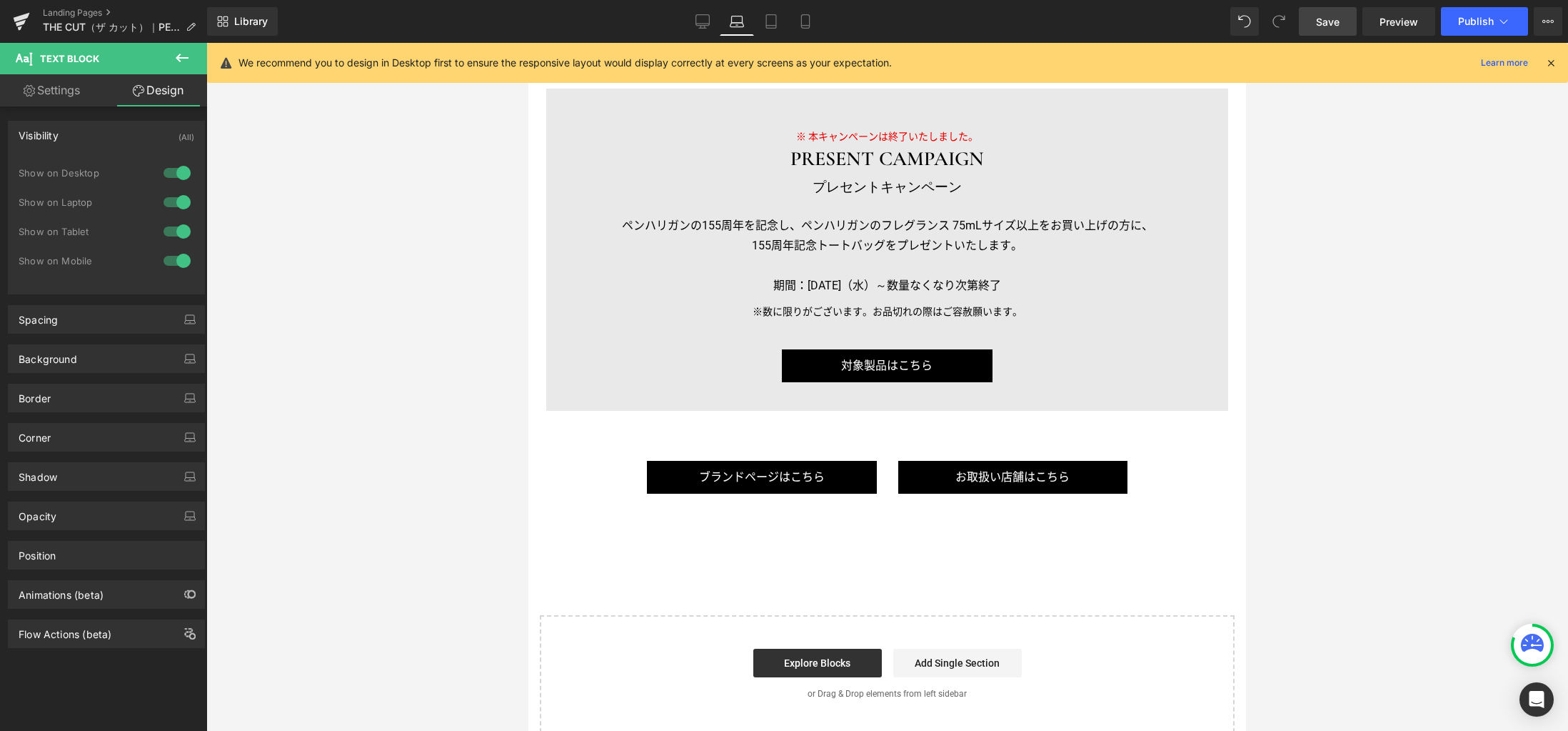
scroll to position [1596, 0]
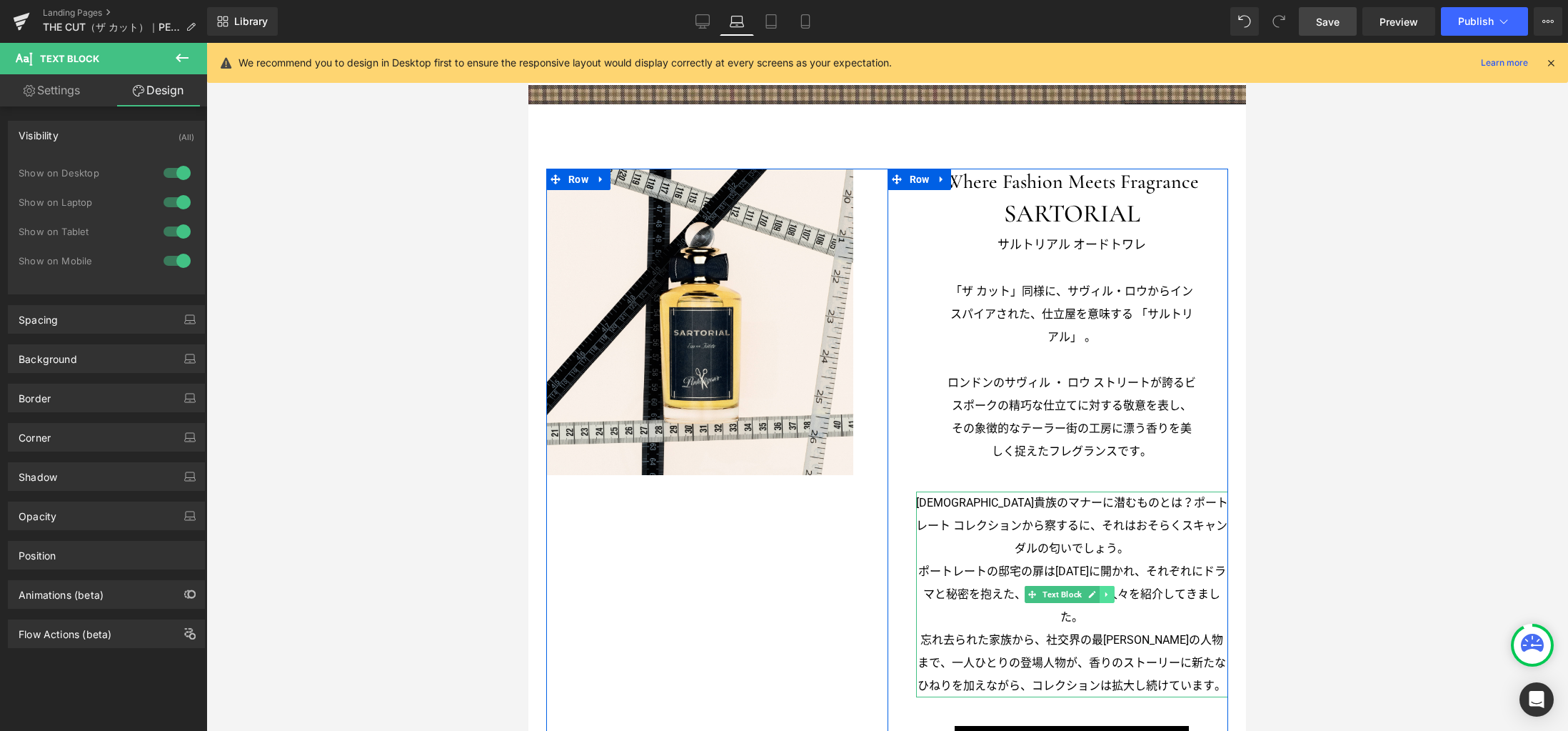
click at [1102, 592] on icon at bounding box center [1106, 594] width 8 height 9
click at [1110, 591] on icon at bounding box center [1114, 595] width 8 height 8
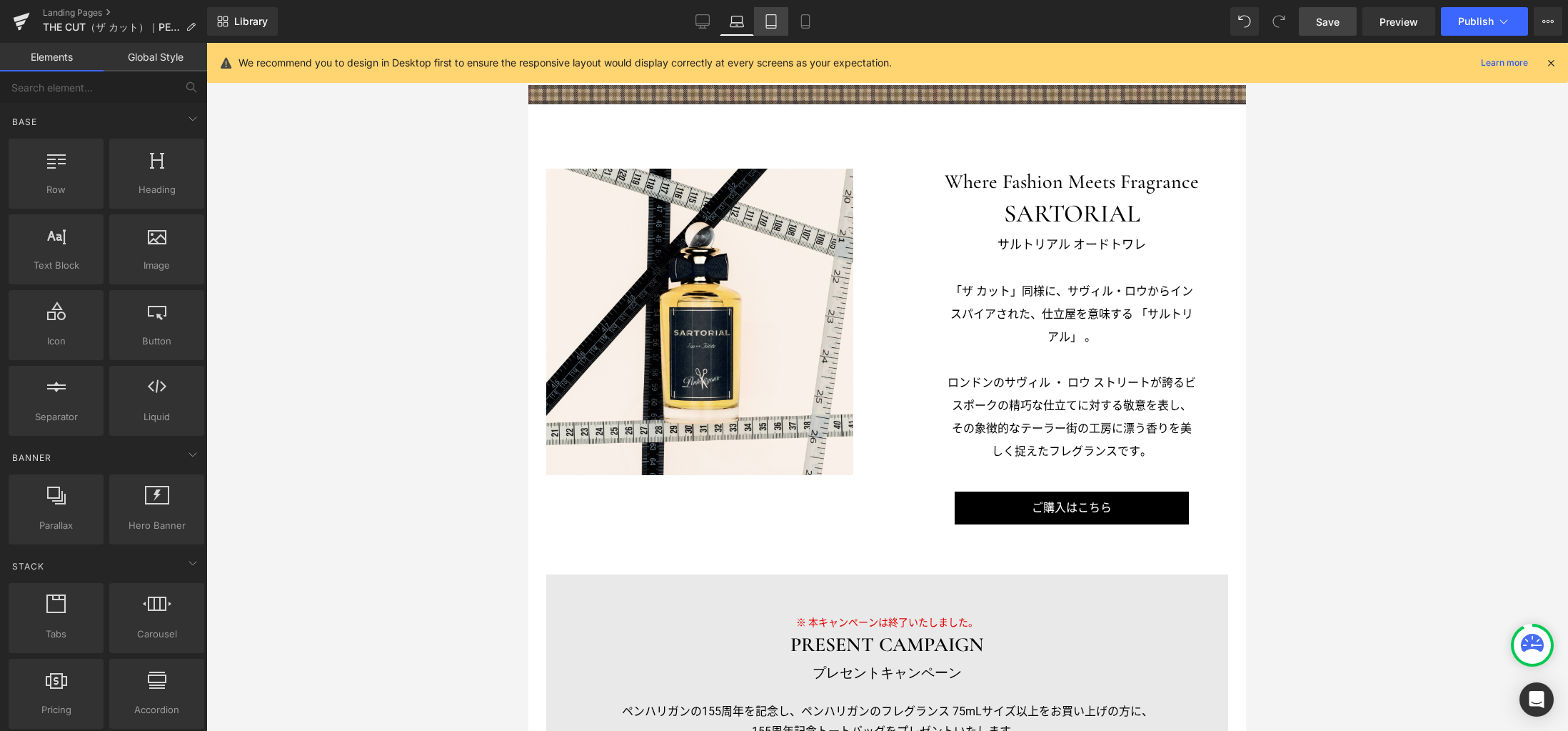
click at [776, 25] on icon at bounding box center [771, 21] width 14 height 14
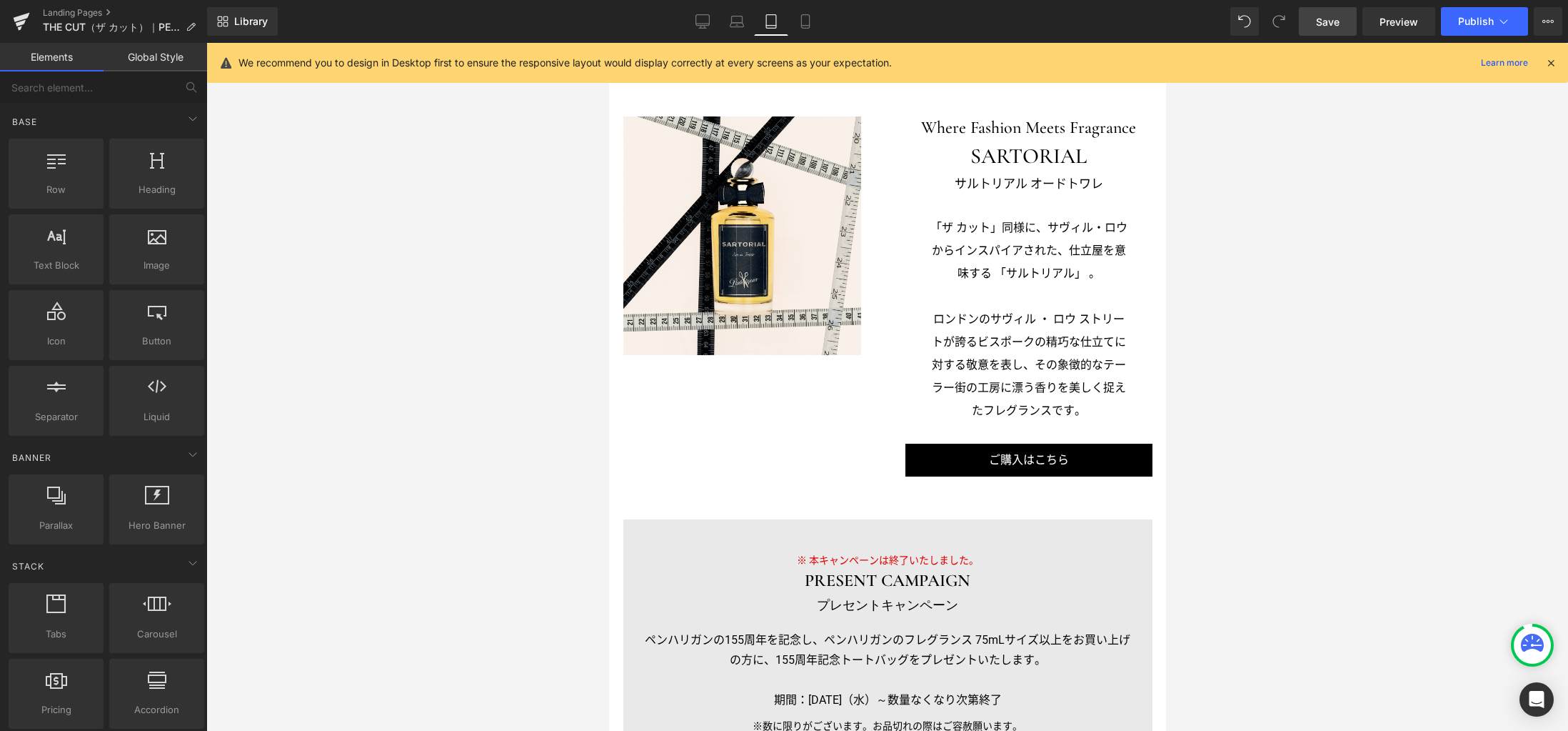
scroll to position [1556, 0]
click at [804, 18] on icon at bounding box center [805, 21] width 14 height 14
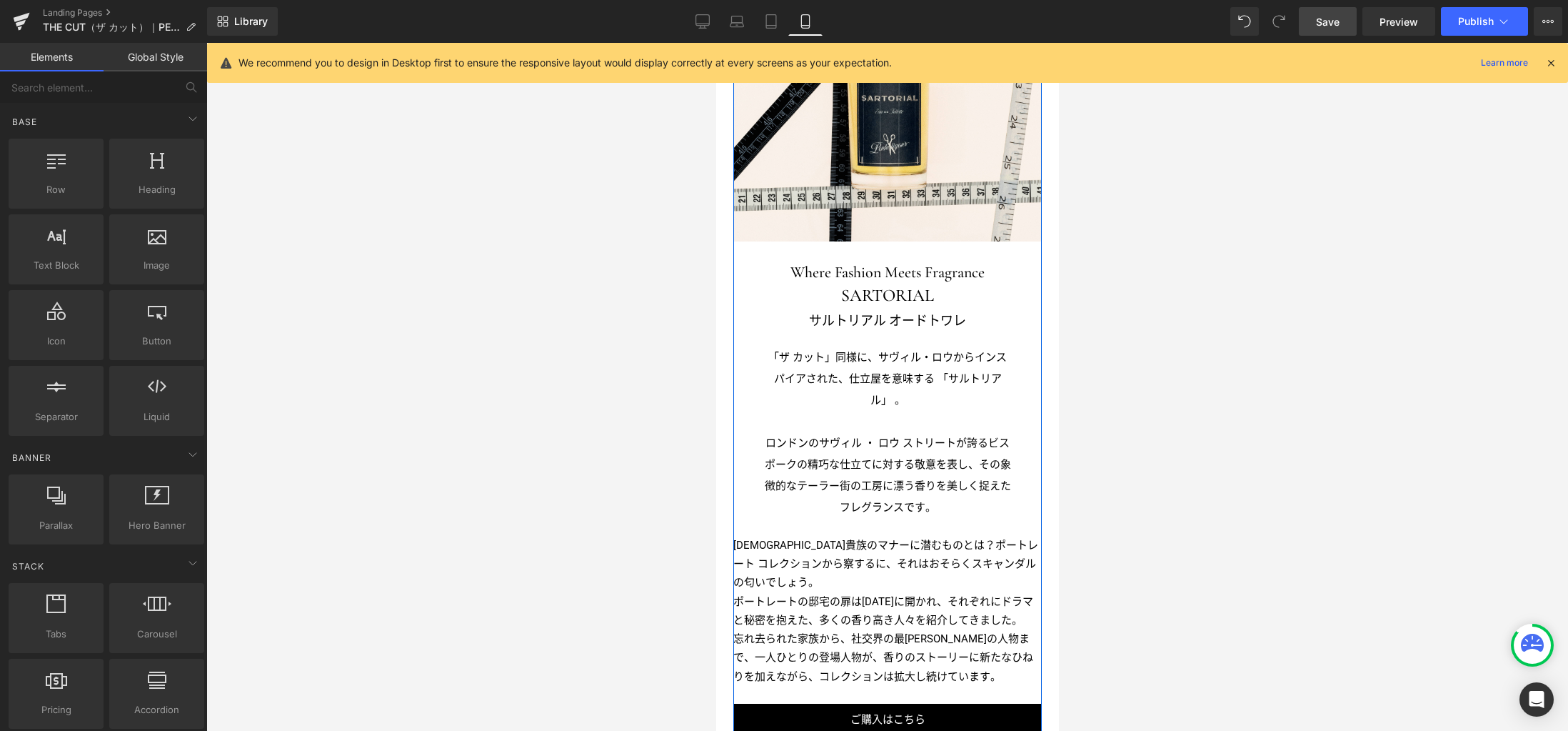
scroll to position [1881, 0]
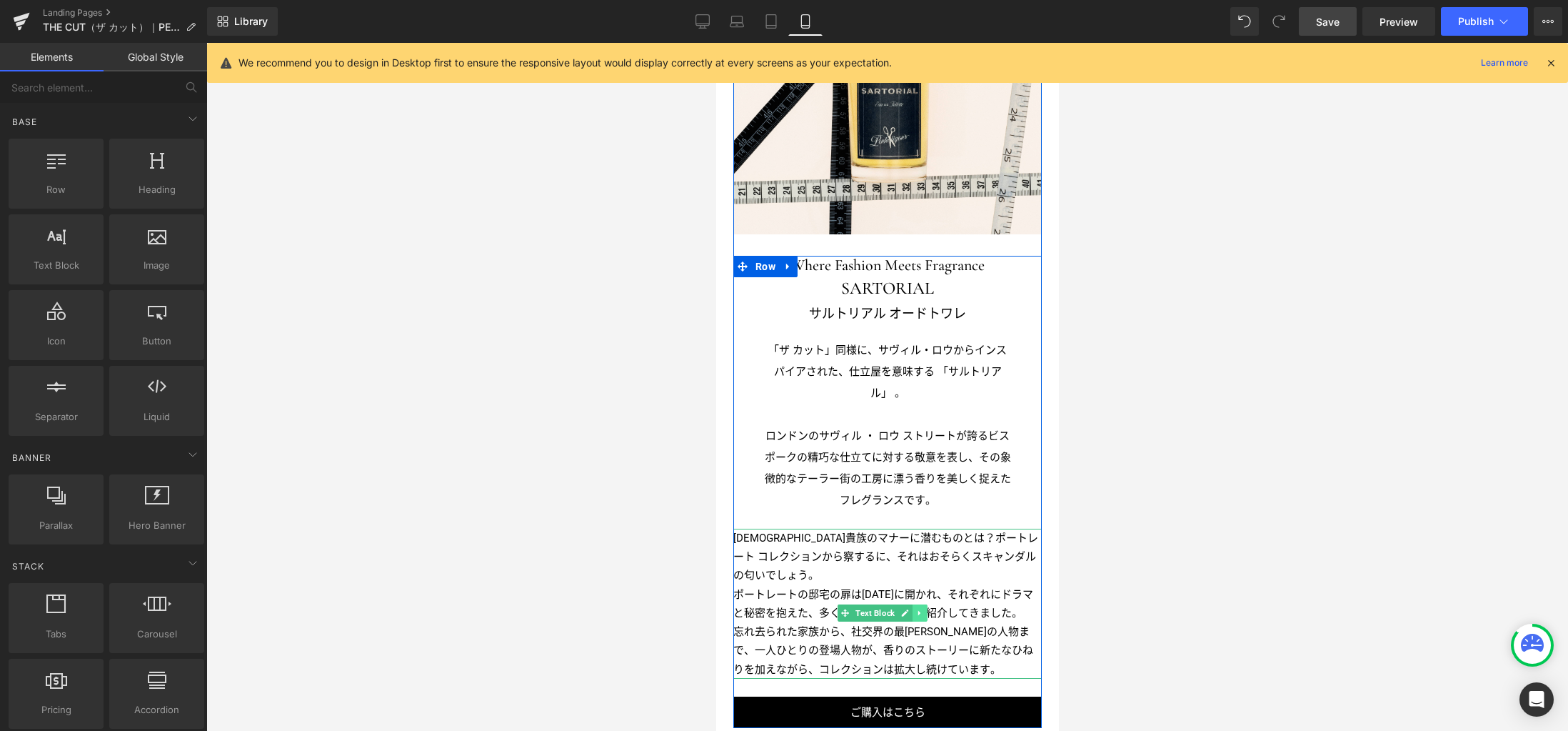
click at [921, 604] on link at bounding box center [919, 613] width 15 height 17
click at [924, 609] on icon at bounding box center [926, 613] width 8 height 8
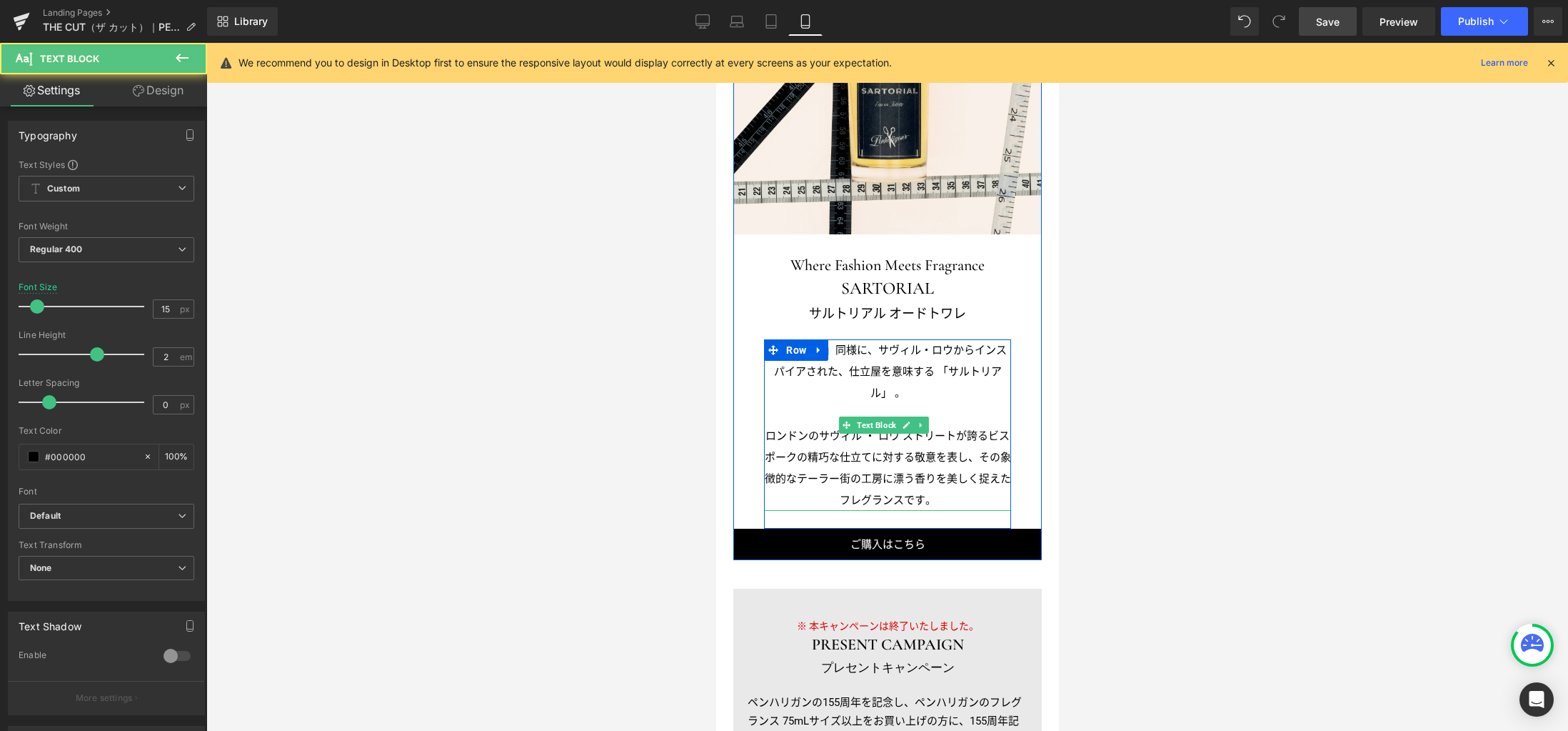
click at [876, 425] on p "ロンドンのサヴィル ・ ロウ ストリートが誇るビスポークの精巧な仕立てに対する敬意を表し、その象徴的なテーラー街の工房に漂う香りを美しく捉えたフレグランスです。" at bounding box center [887, 468] width 247 height 86
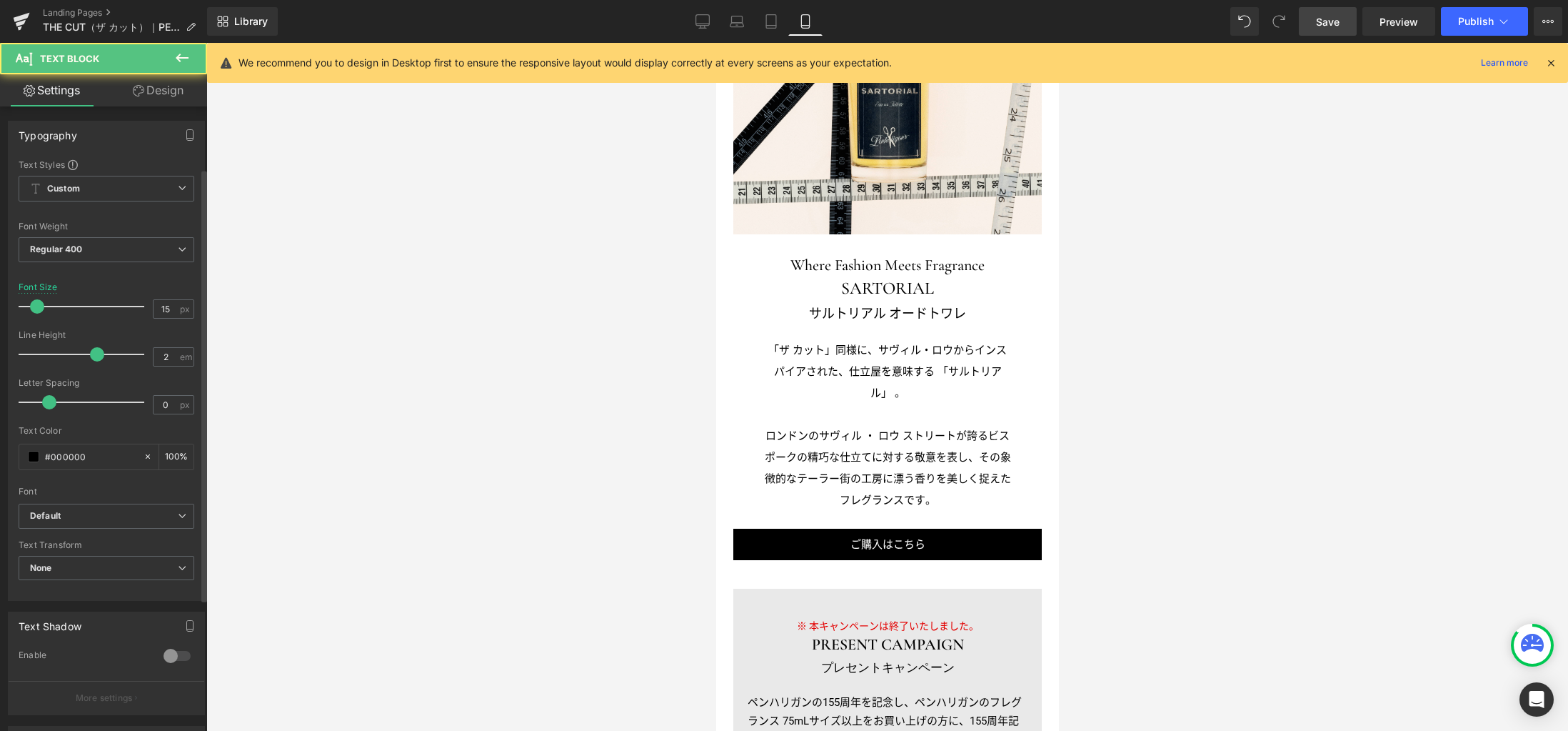
scroll to position [279, 0]
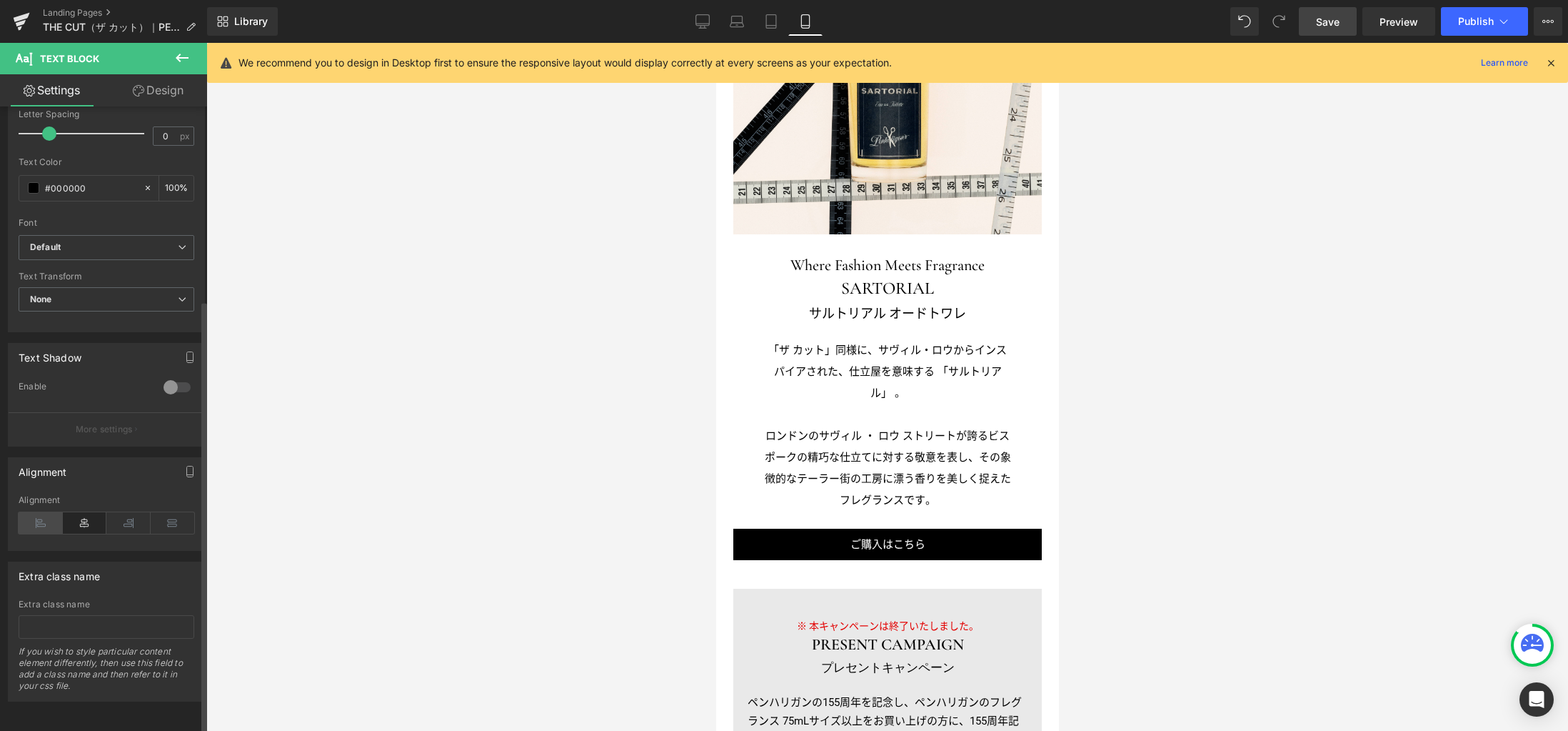
click at [50, 512] on icon at bounding box center [40, 522] width 44 height 21
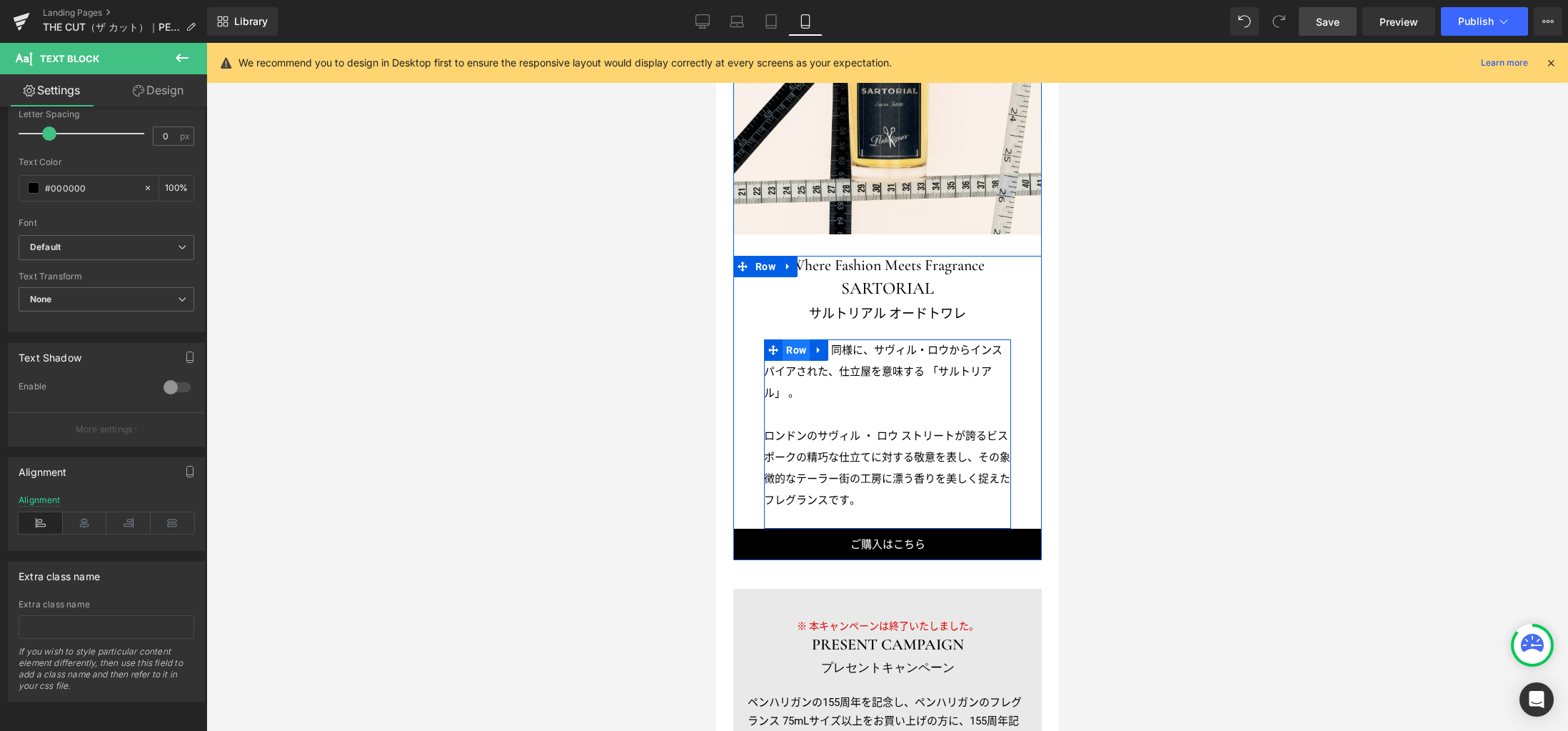
click at [795, 339] on span "Row" at bounding box center [795, 350] width 27 height 21
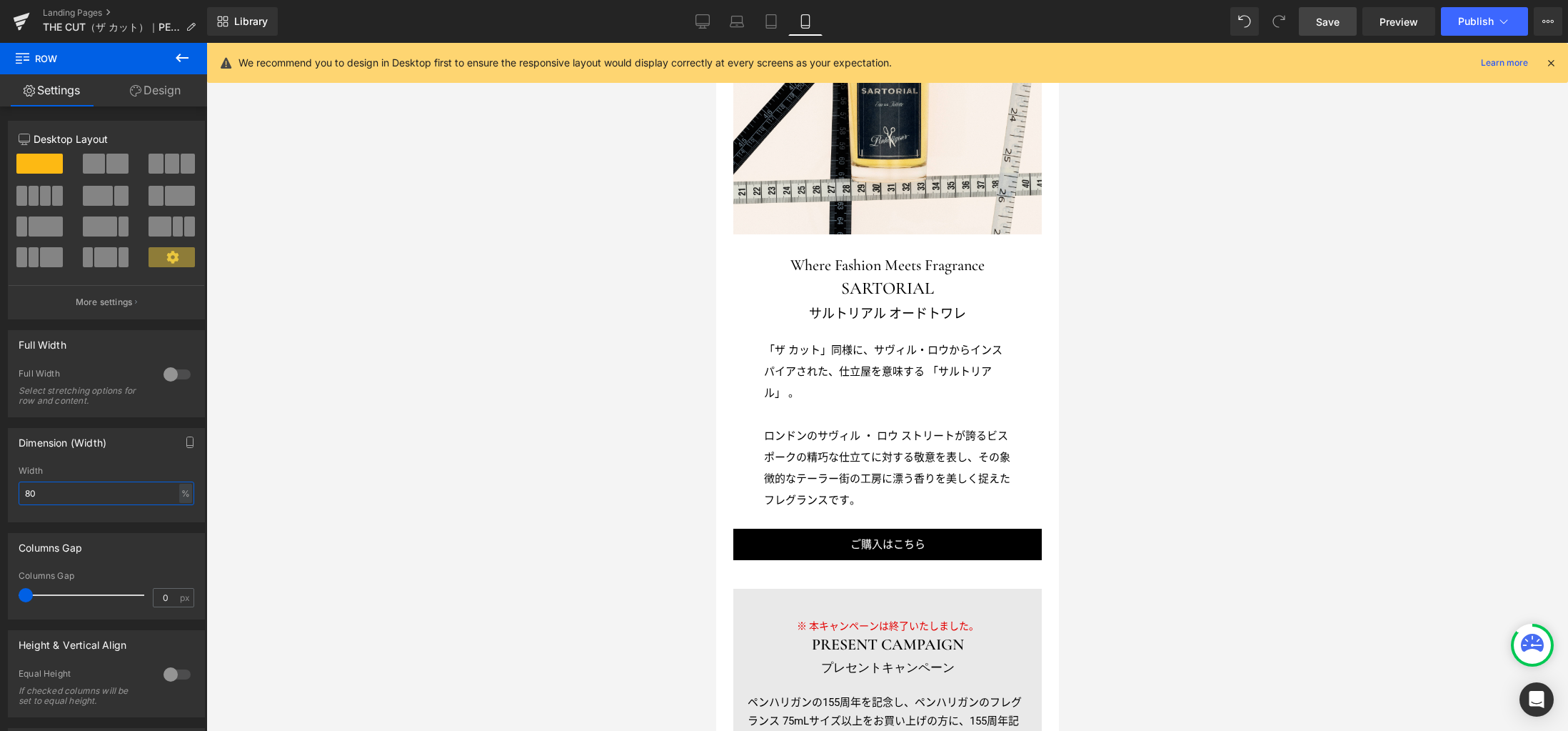
drag, startPoint x: 36, startPoint y: 495, endPoint x: -32, endPoint y: 486, distance: 68.6
click at [0, 486] on html "Row You are previewing how the will restyle your page. You can not edit Element…" at bounding box center [784, 366] width 1568 height 731
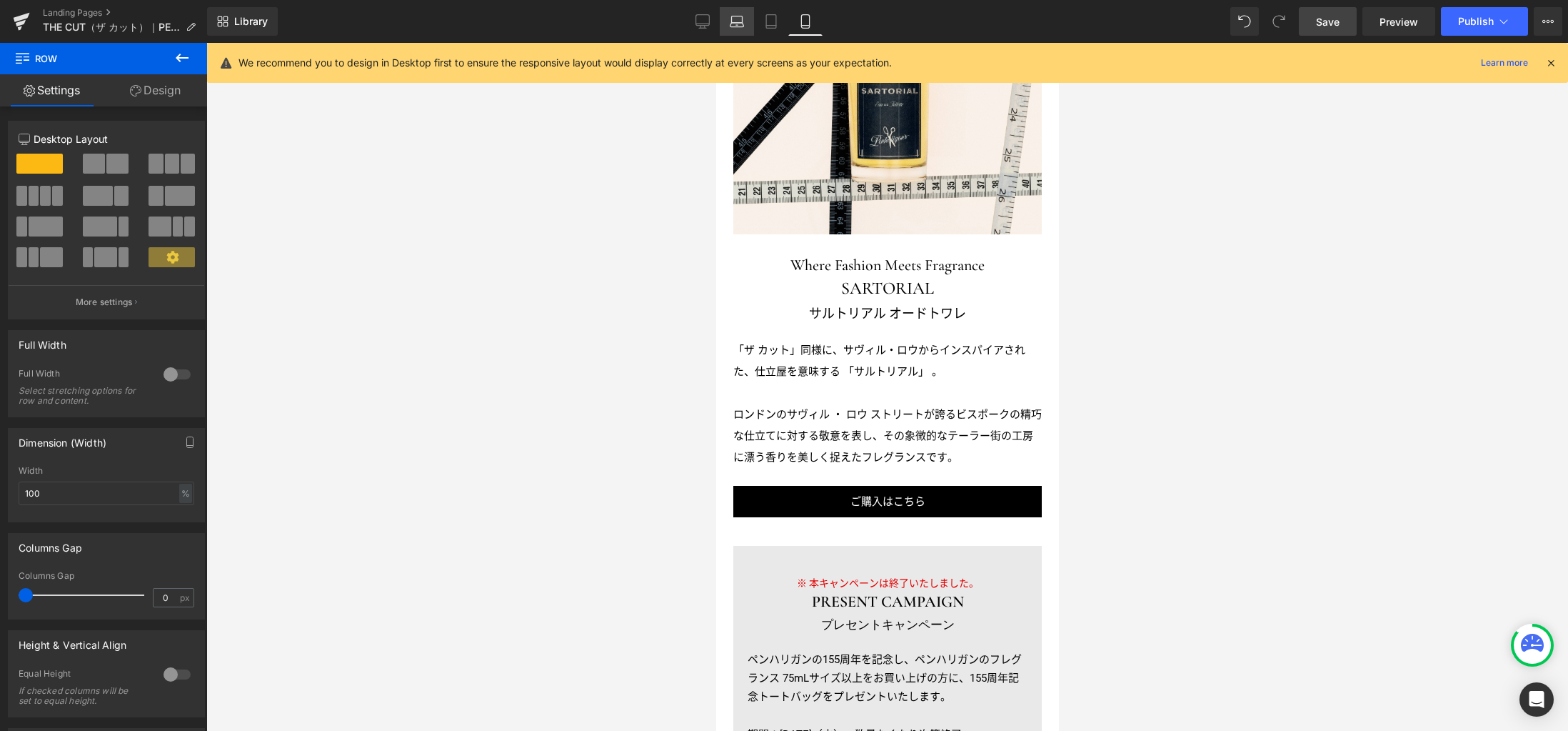
click at [742, 19] on icon at bounding box center [737, 21] width 14 height 14
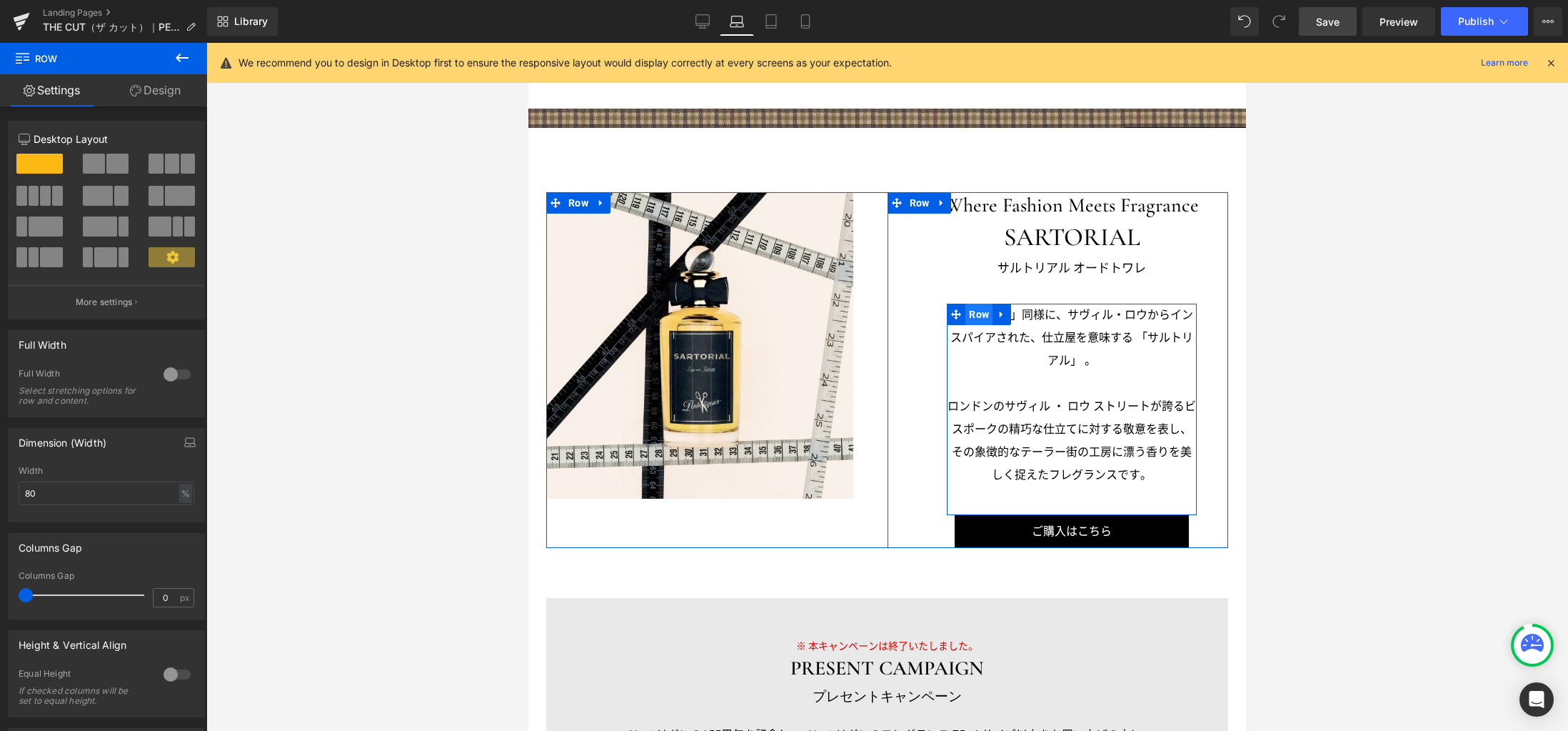
click at [976, 314] on span "Row" at bounding box center [979, 314] width 27 height 21
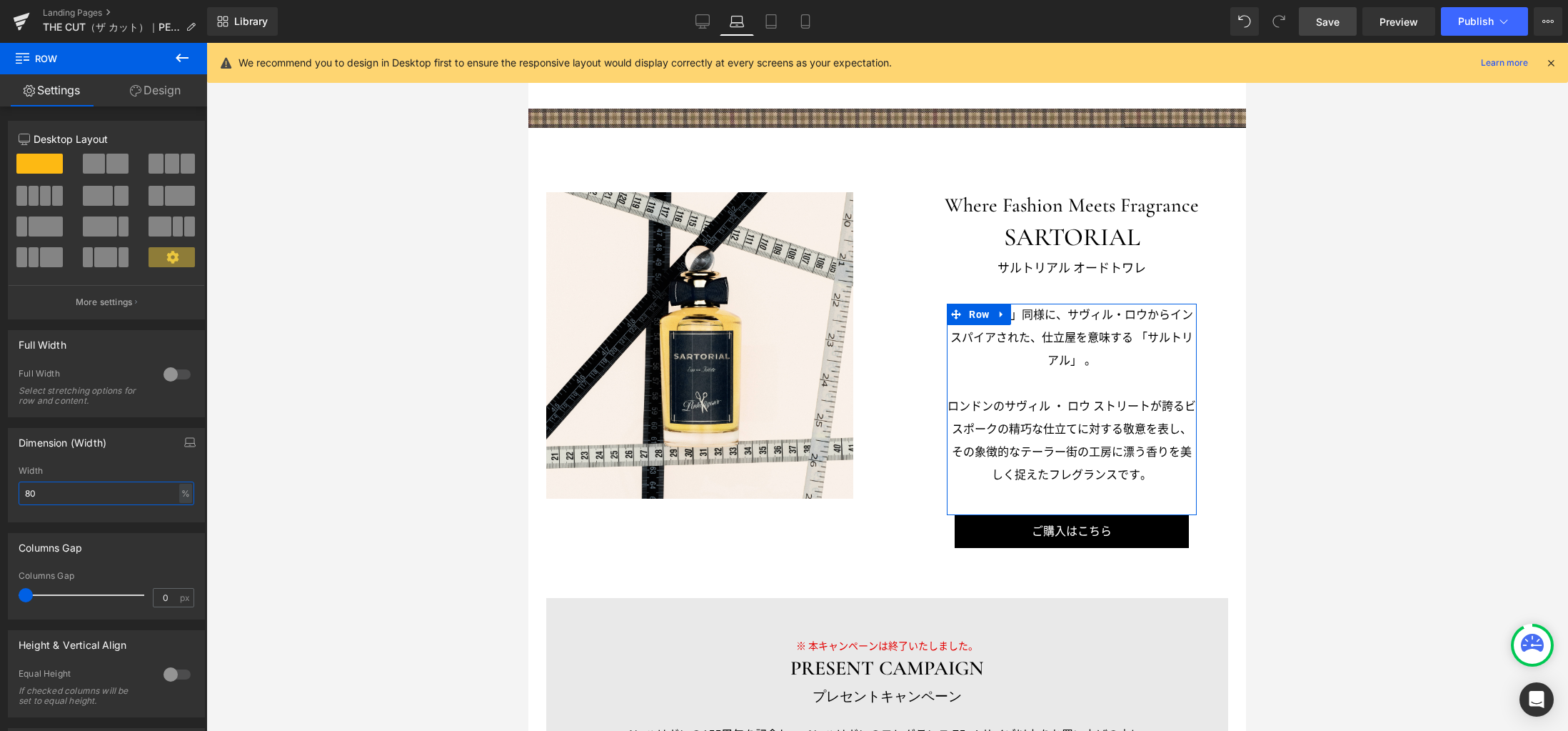
drag, startPoint x: 57, startPoint y: 495, endPoint x: -32, endPoint y: 495, distance: 89.0
click at [0, 495] on html "Row You are previewing how the will restyle your page. You can not edit Element…" at bounding box center [784, 366] width 1568 height 731
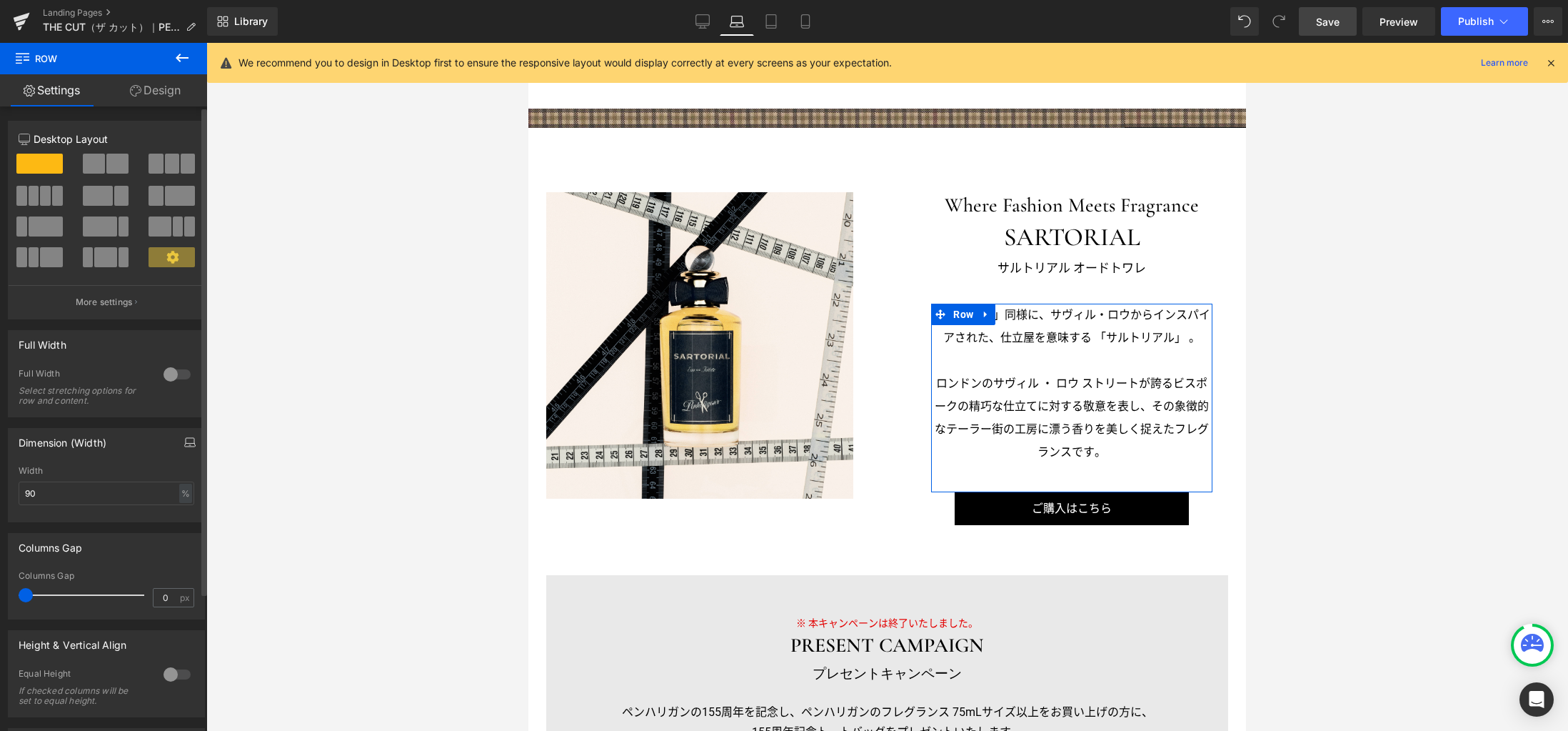
drag, startPoint x: 184, startPoint y: 446, endPoint x: 165, endPoint y: 457, distance: 22.0
click at [184, 446] on icon "button" at bounding box center [189, 442] width 11 height 11
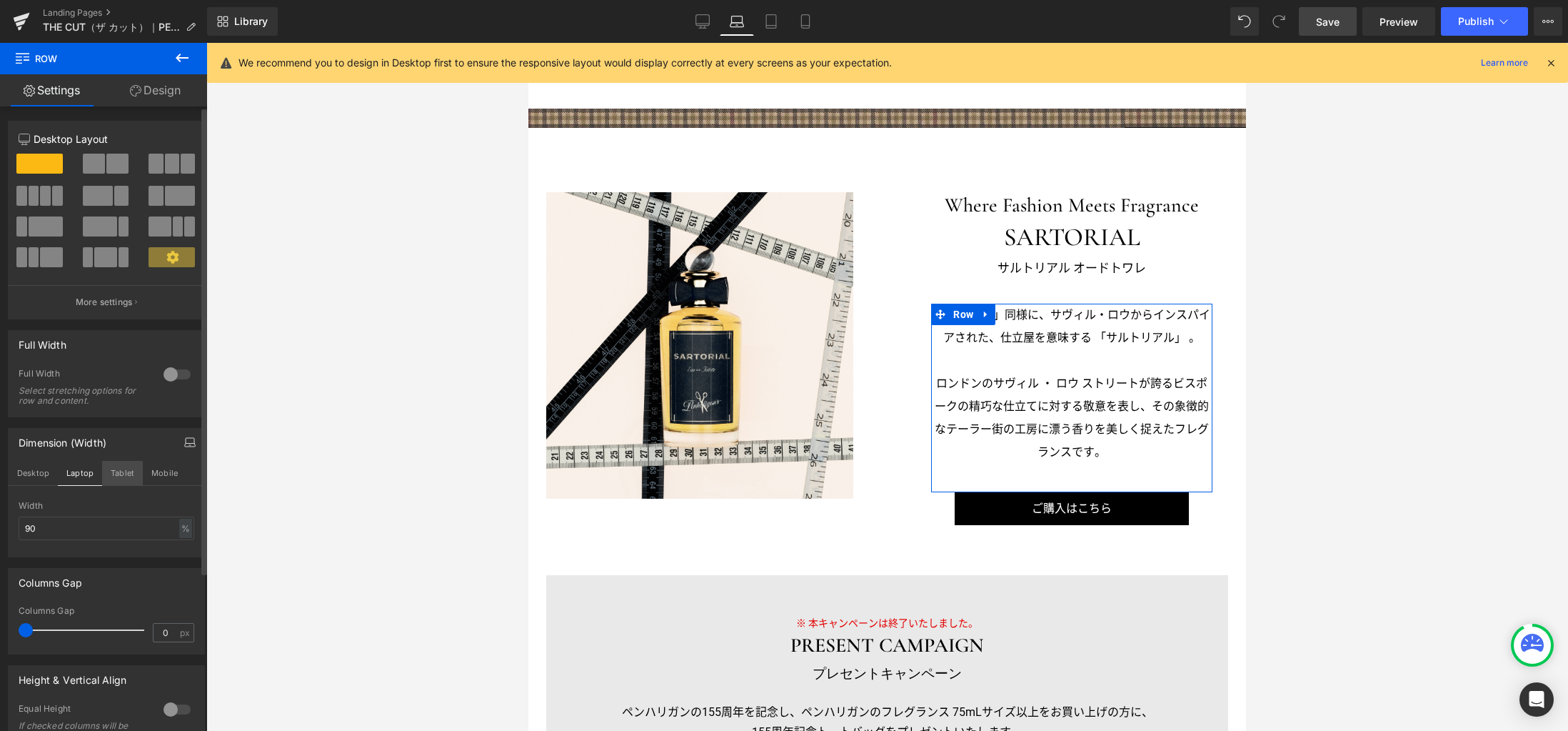
click at [122, 477] on button "Tablet" at bounding box center [122, 473] width 40 height 25
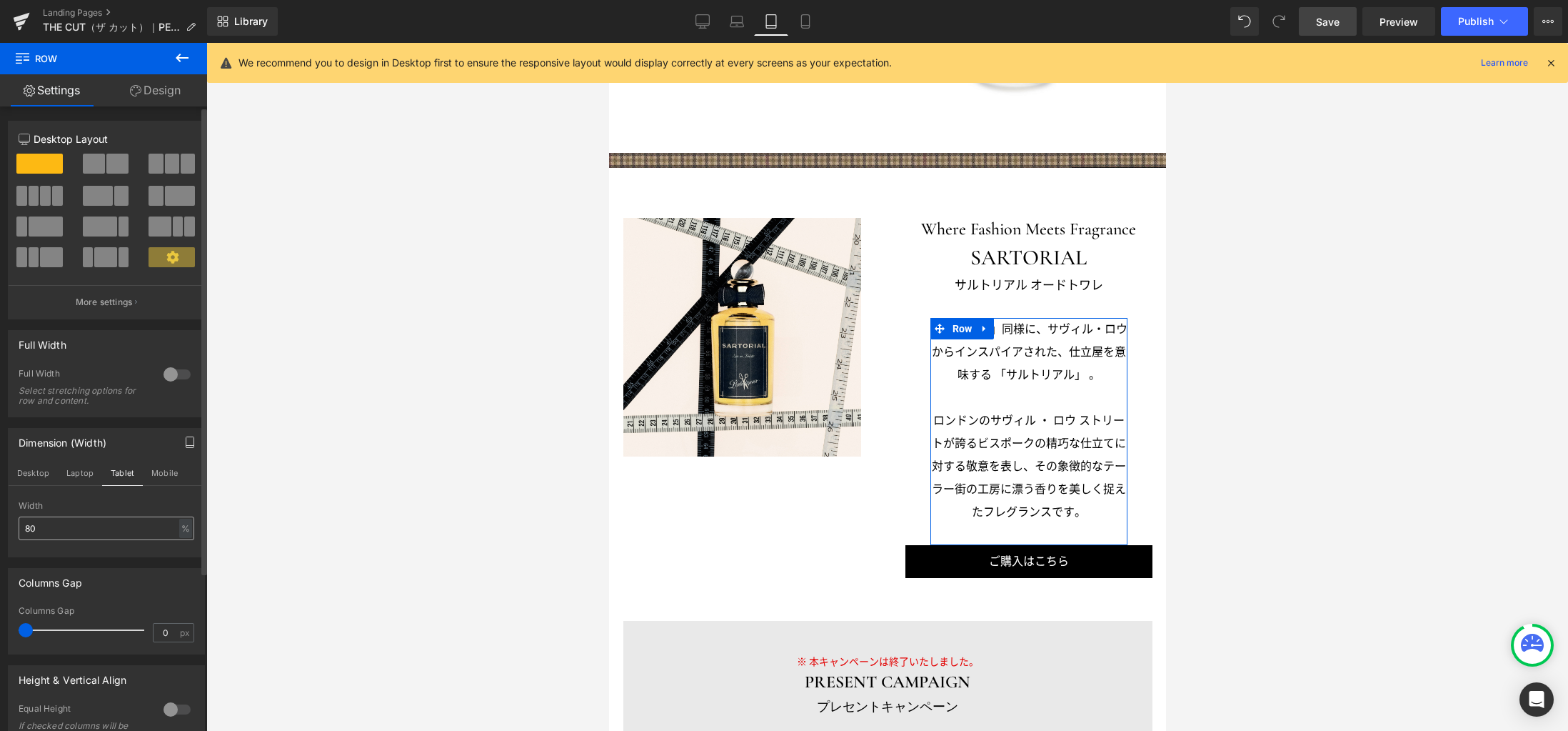
scroll to position [1454, 0]
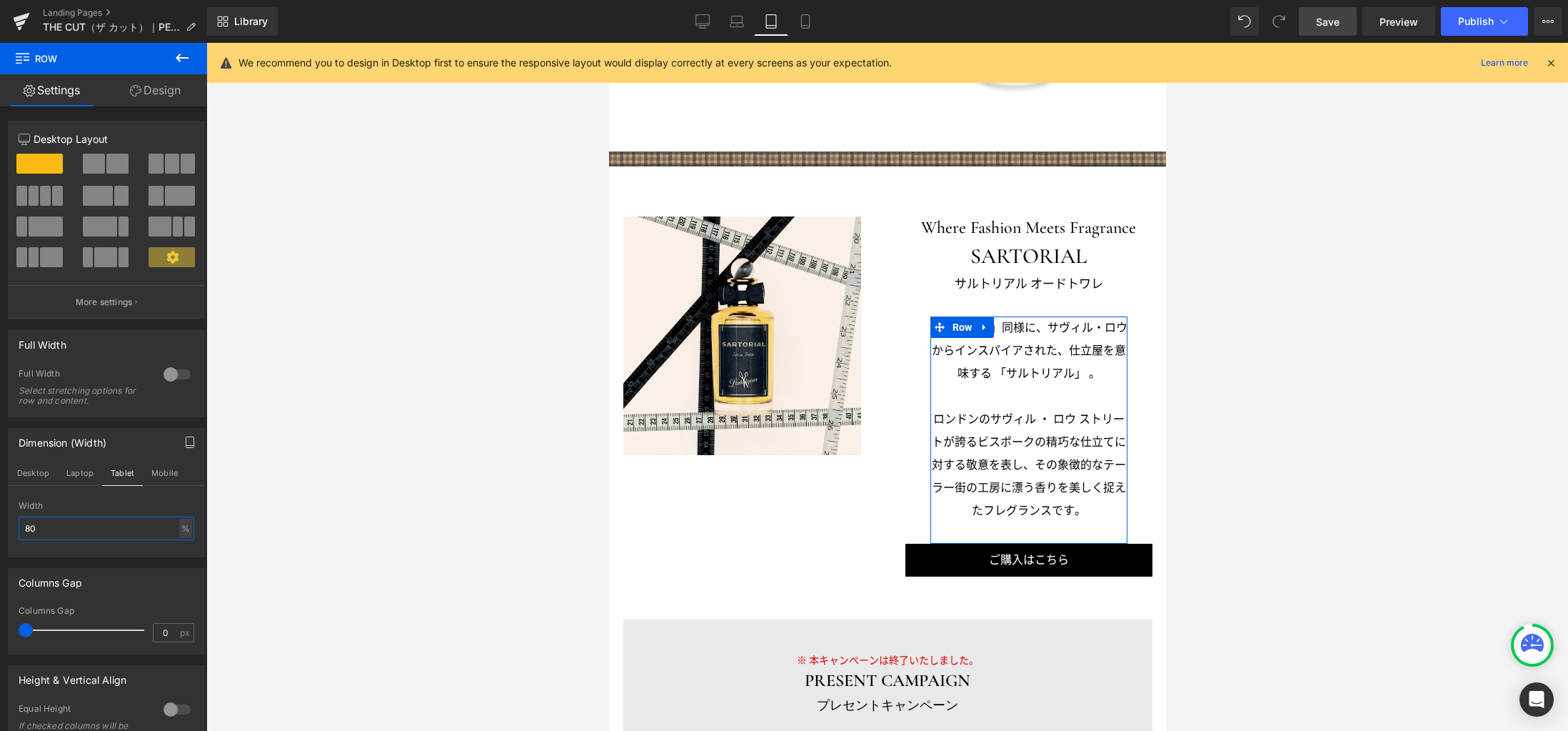
drag, startPoint x: 74, startPoint y: 530, endPoint x: -6, endPoint y: 518, distance: 80.9
click at [0, 518] on html "Row You are previewing how the will restyle your page. You can not edit Element…" at bounding box center [784, 366] width 1568 height 731
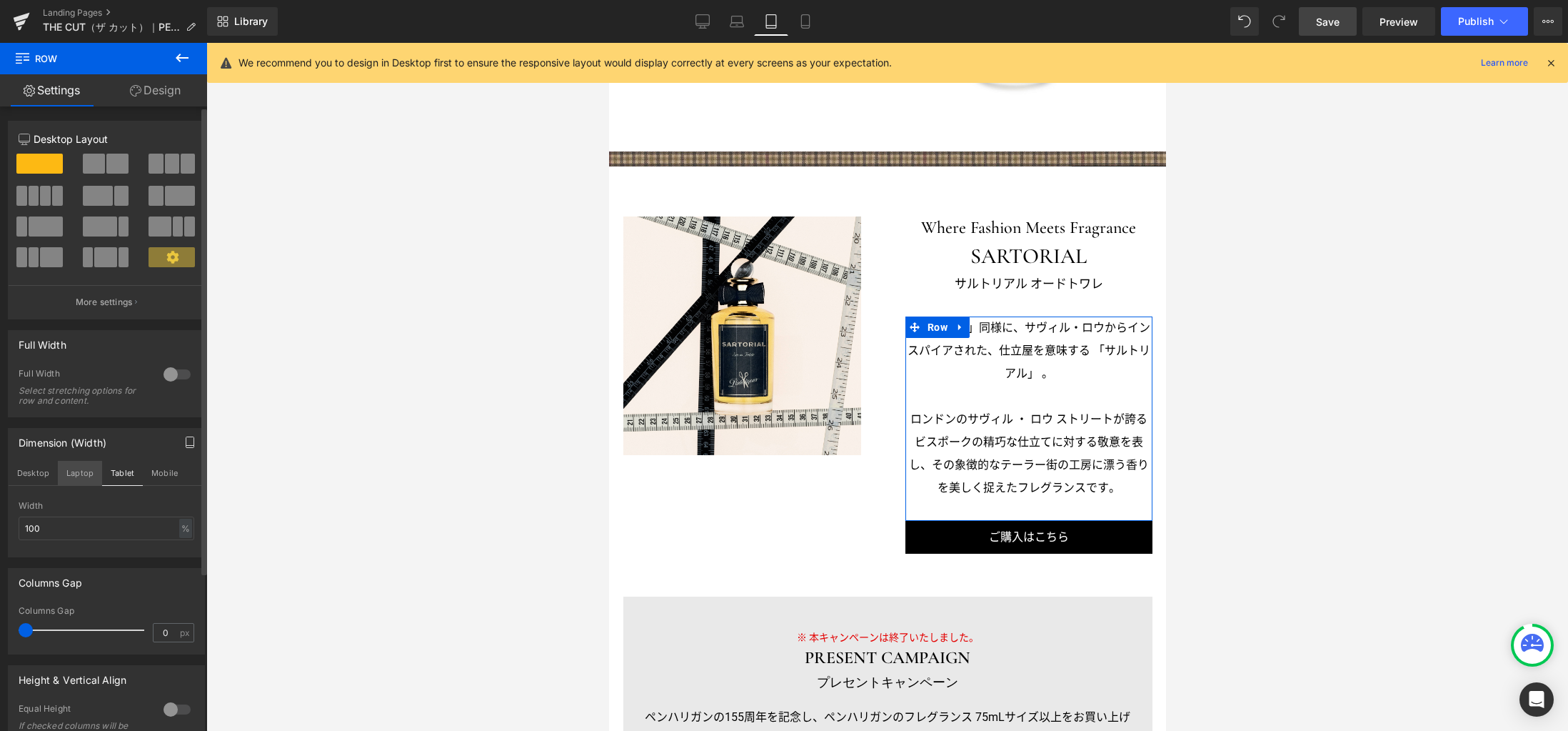
click at [82, 469] on button "Laptop" at bounding box center [80, 473] width 44 height 25
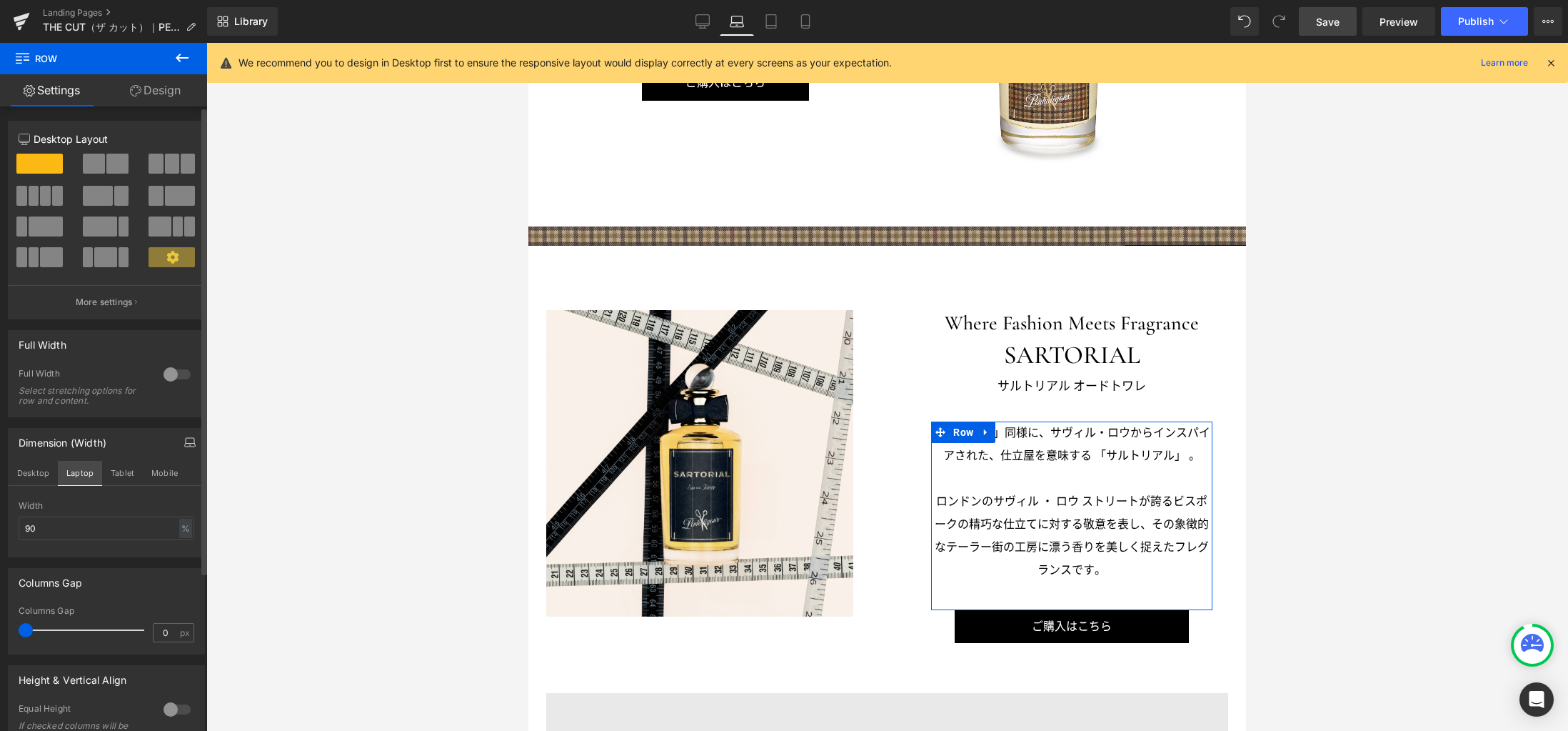
scroll to position [1591, 0]
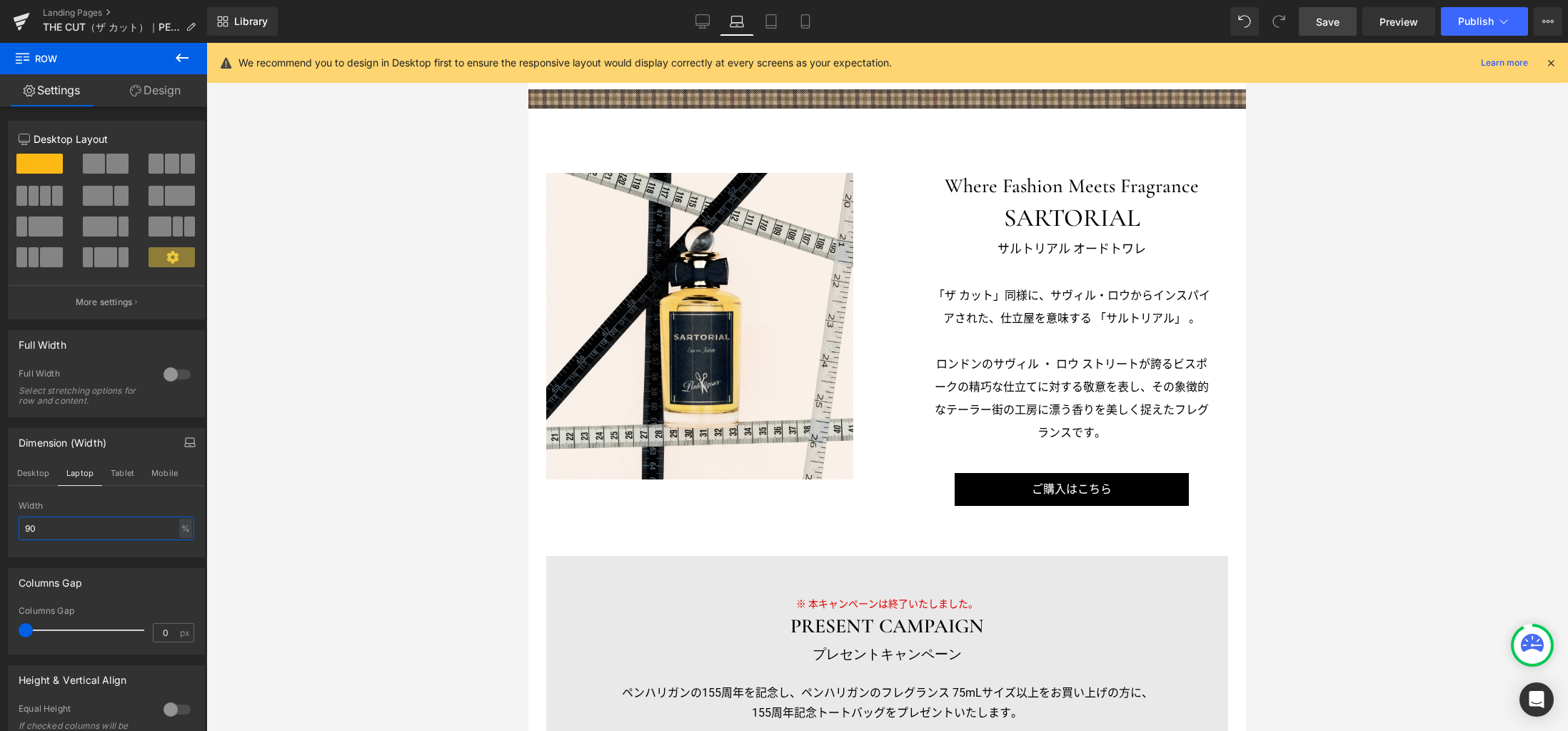
drag, startPoint x: 70, startPoint y: 532, endPoint x: -11, endPoint y: 517, distance: 82.4
click at [0, 517] on html "Row You are previewing how the will restyle your page. You can not edit Element…" at bounding box center [784, 366] width 1568 height 731
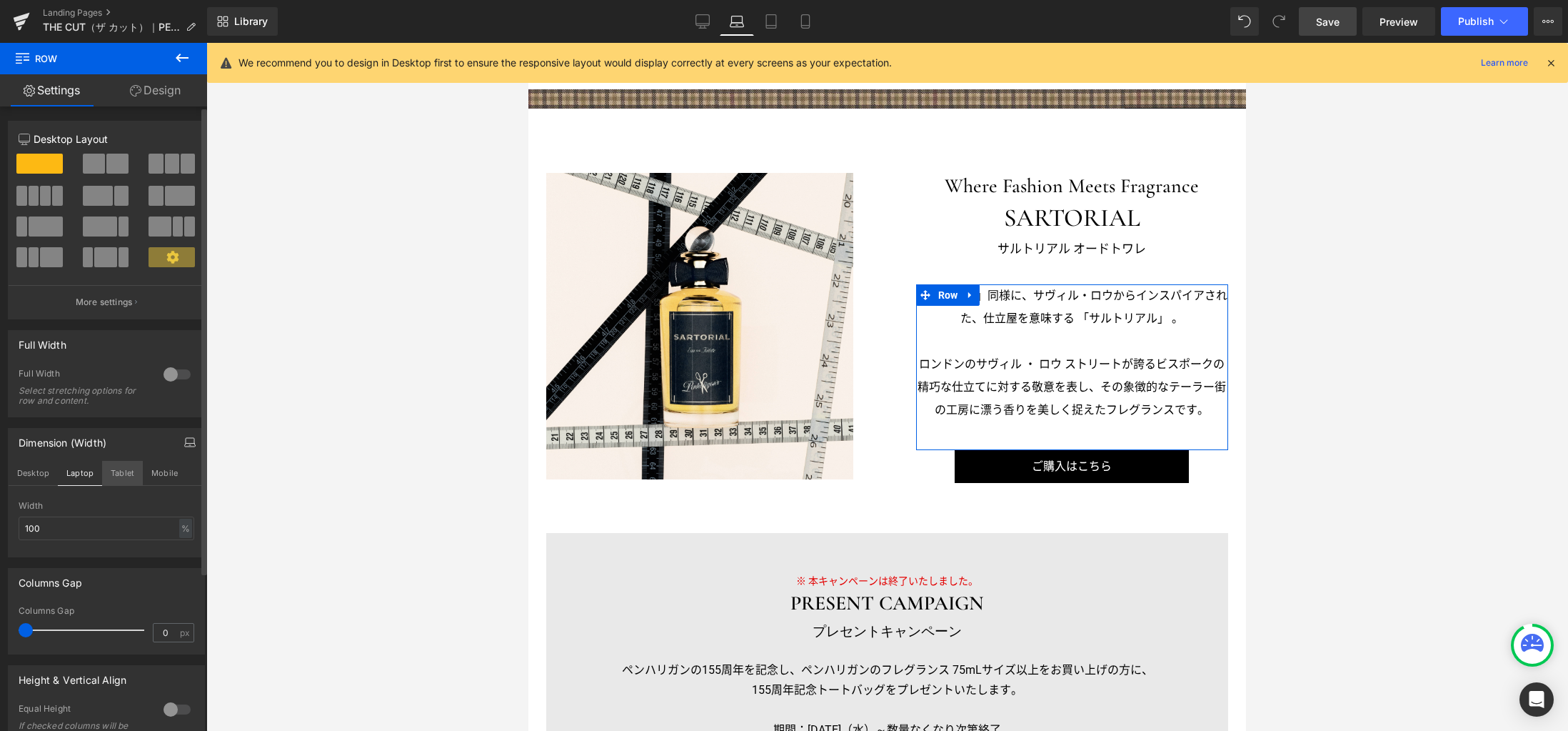
click at [115, 477] on button "Tablet" at bounding box center [122, 473] width 40 height 25
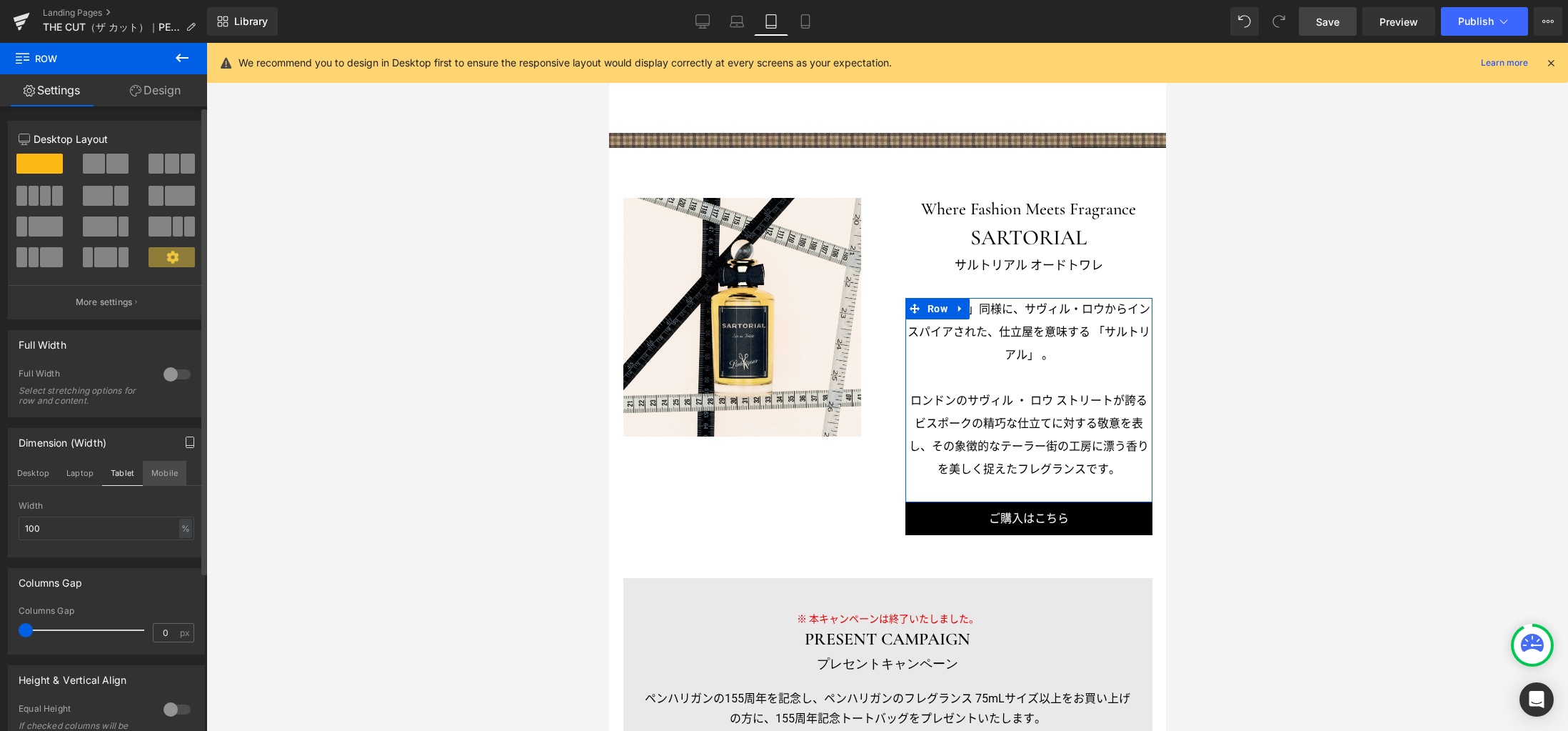
scroll to position [1475, 0]
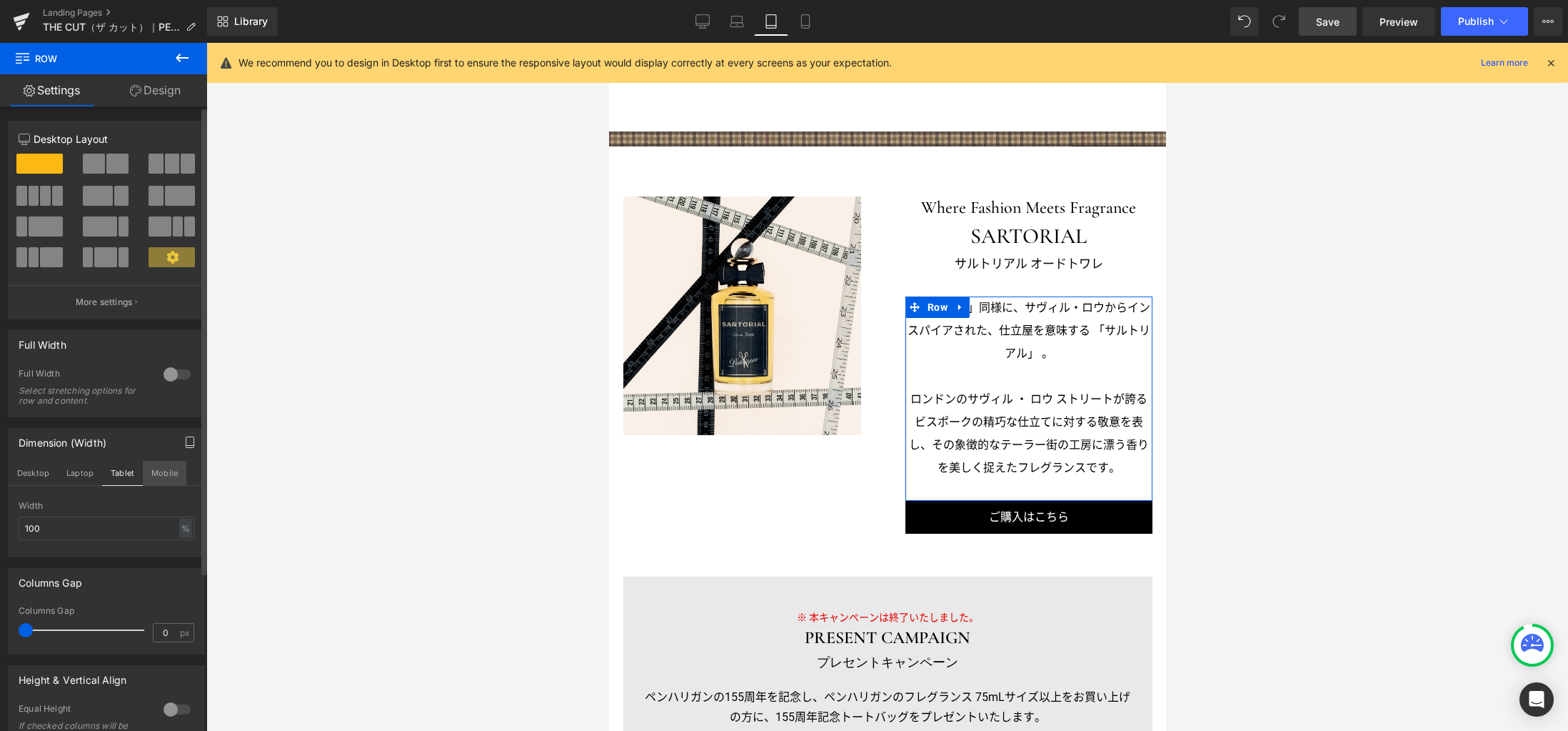
click at [158, 475] on button "Mobile" at bounding box center [164, 473] width 44 height 25
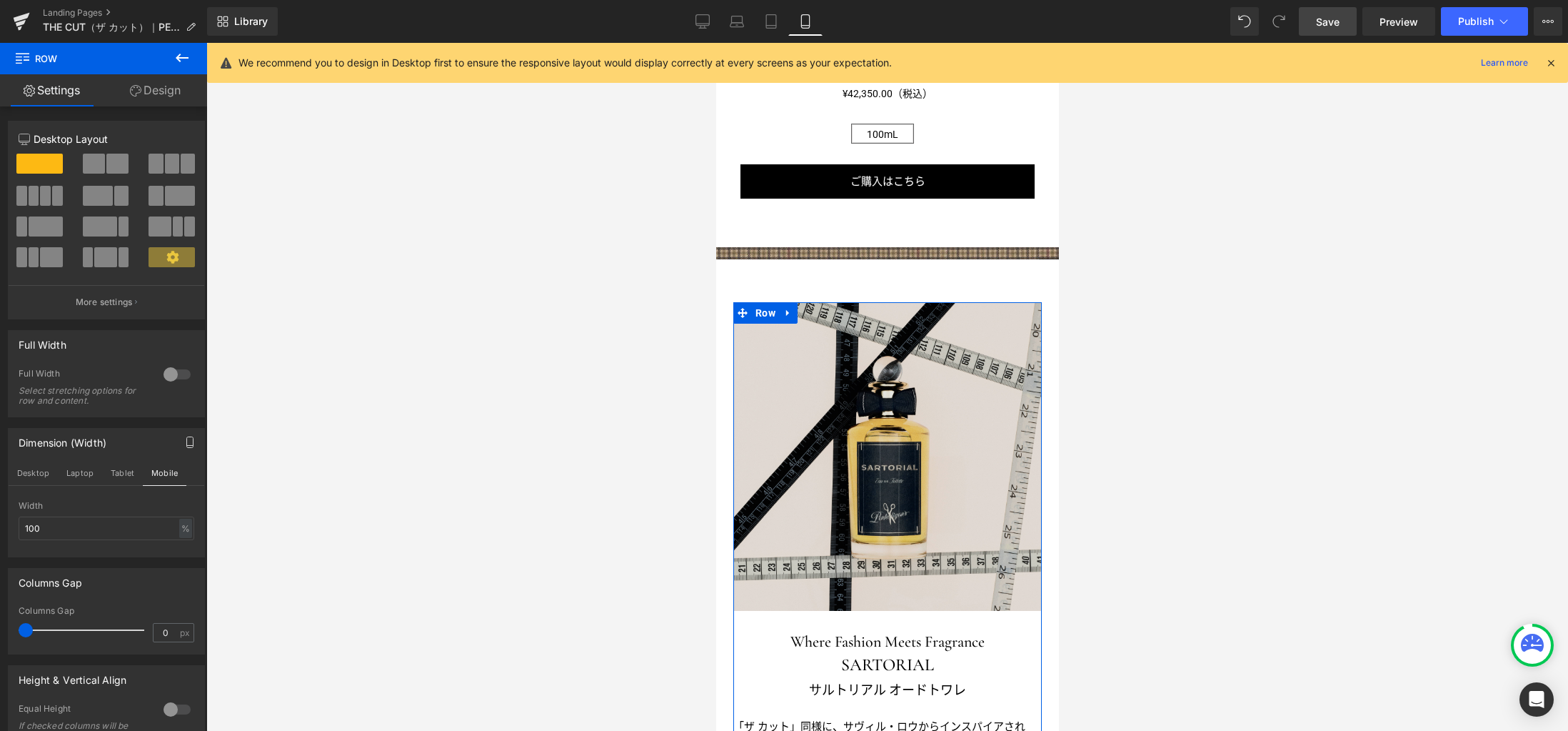
scroll to position [1400, 0]
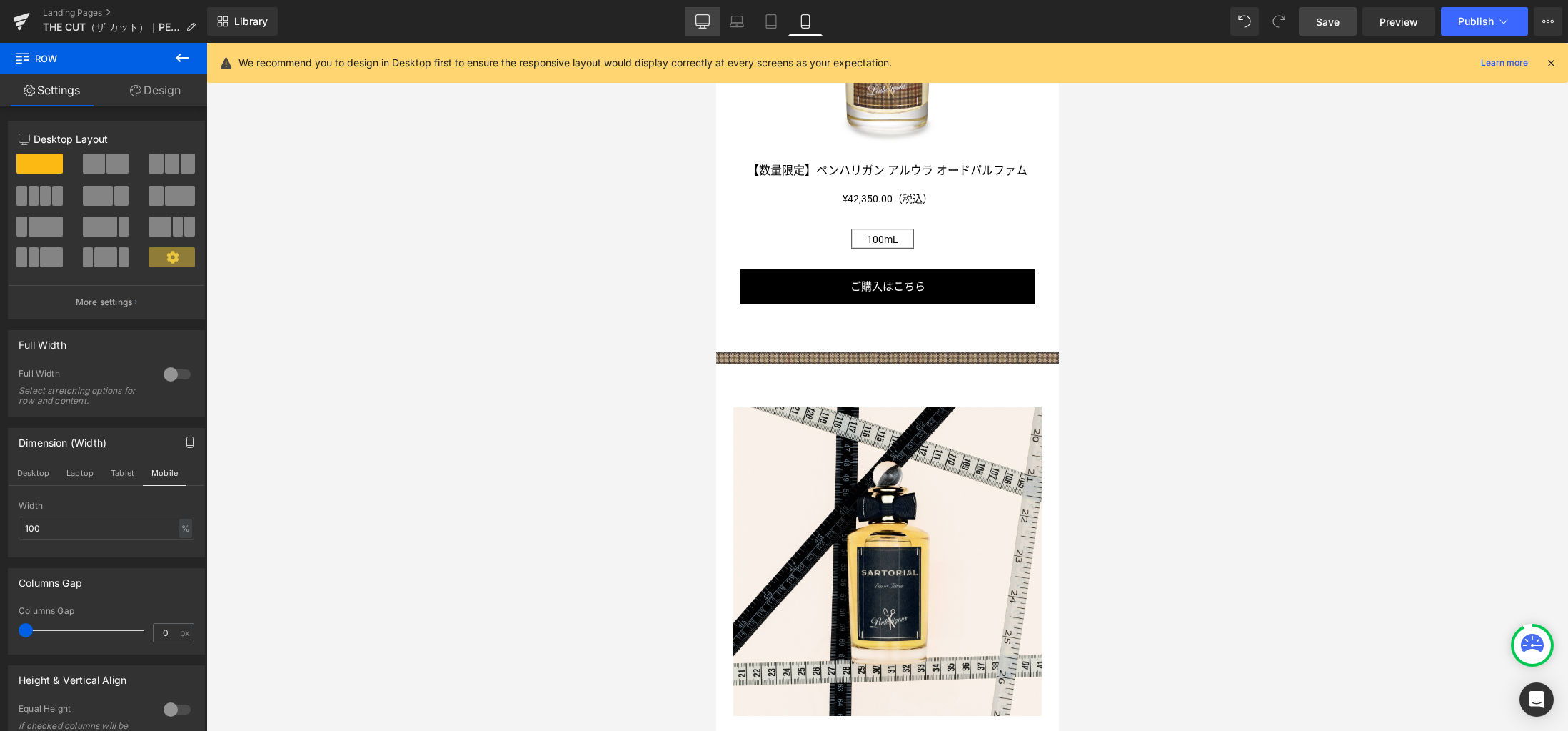
click at [705, 20] on icon at bounding box center [703, 21] width 14 height 14
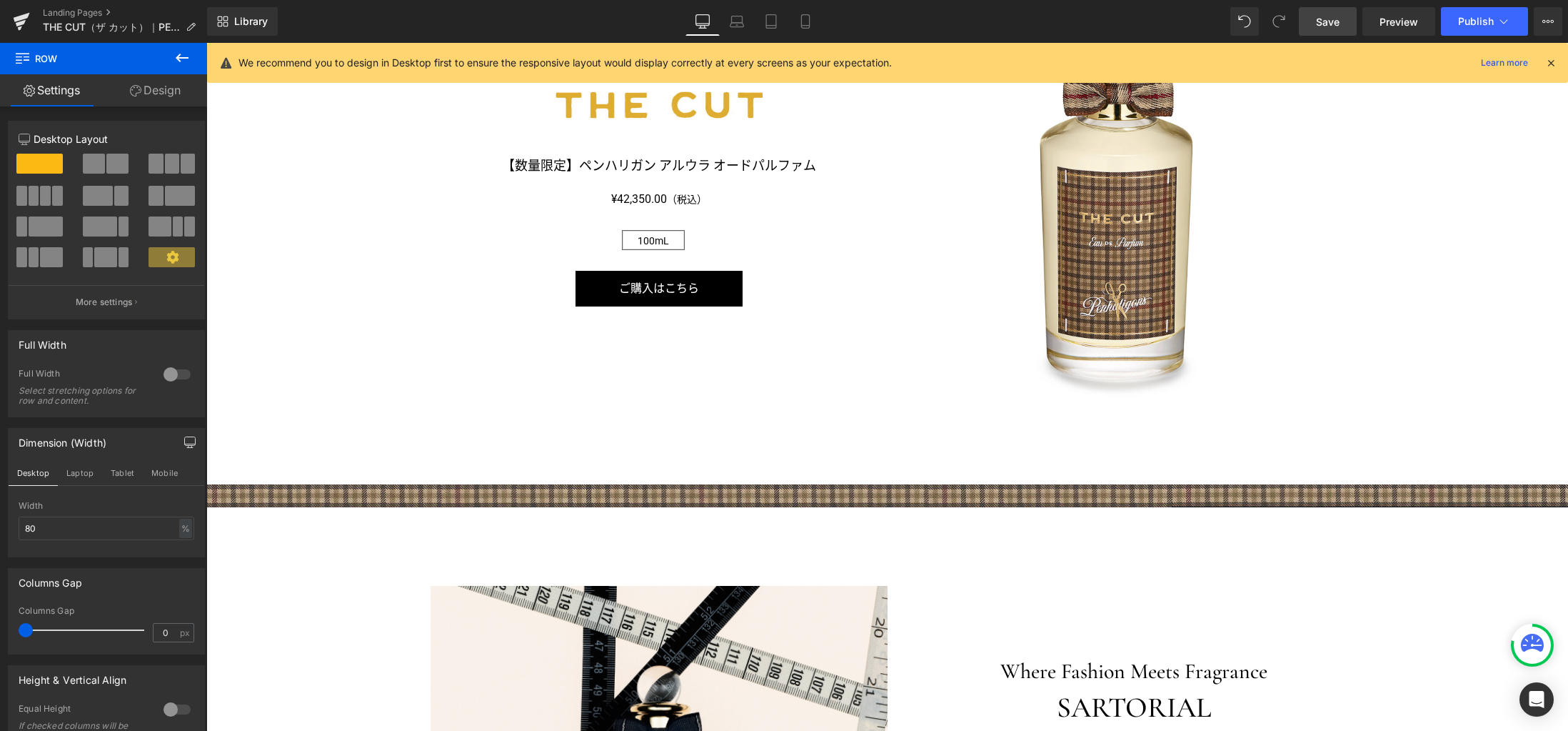
click at [1322, 21] on span "Save" at bounding box center [1328, 21] width 24 height 15
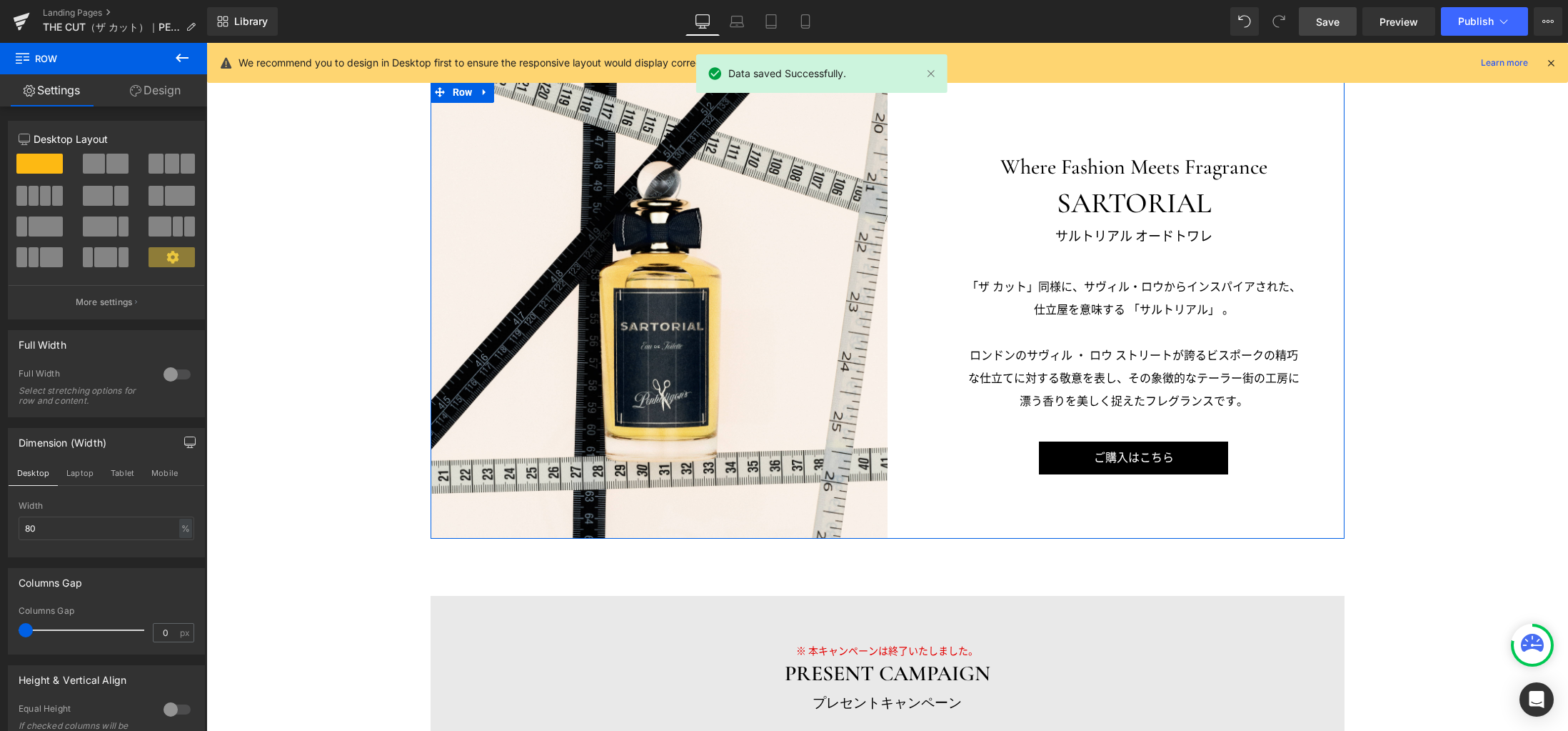
scroll to position [2686, 0]
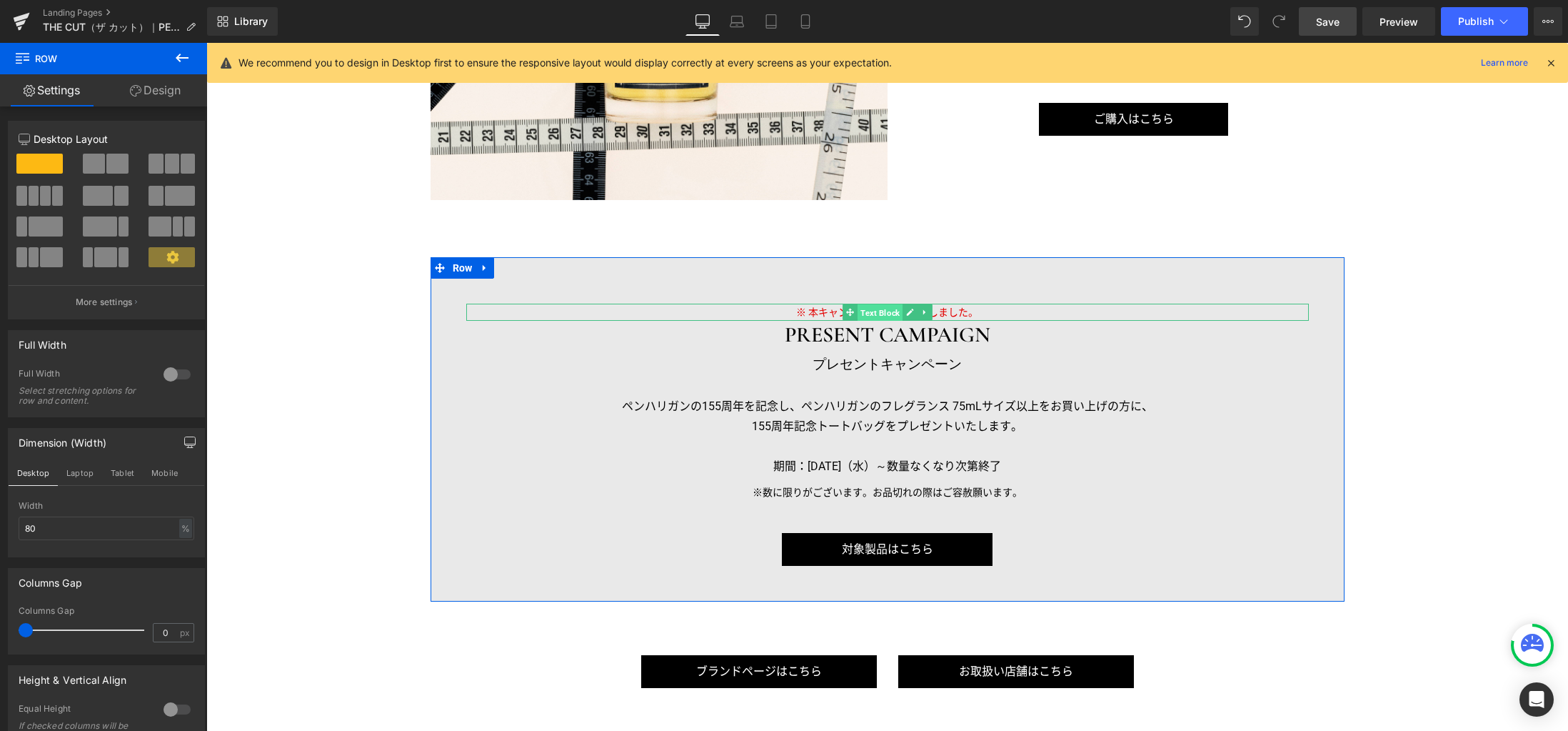
click at [872, 314] on span "Text Block" at bounding box center [879, 313] width 45 height 17
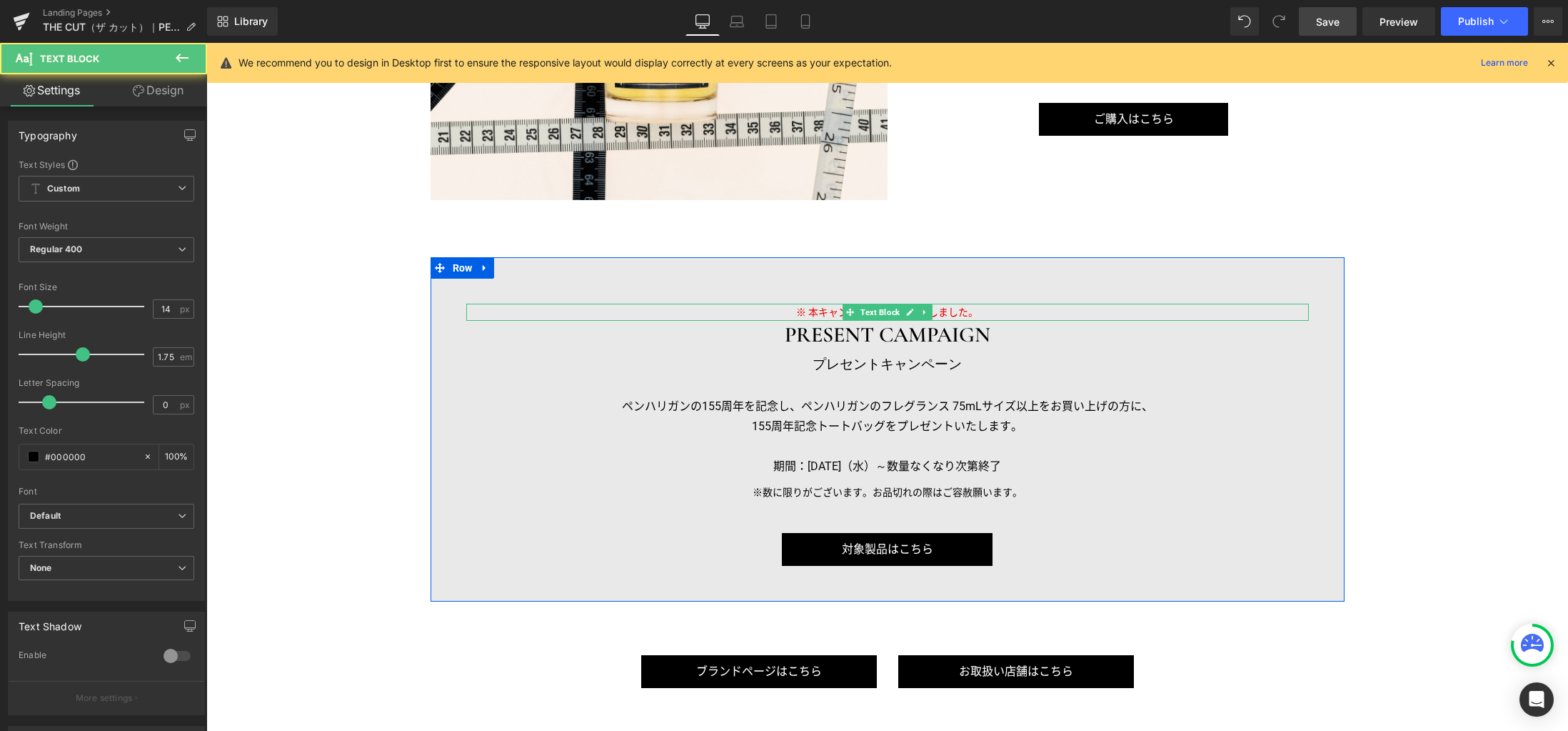
click at [920, 313] on icon at bounding box center [924, 312] width 8 height 9
click at [925, 313] on link at bounding box center [932, 312] width 15 height 17
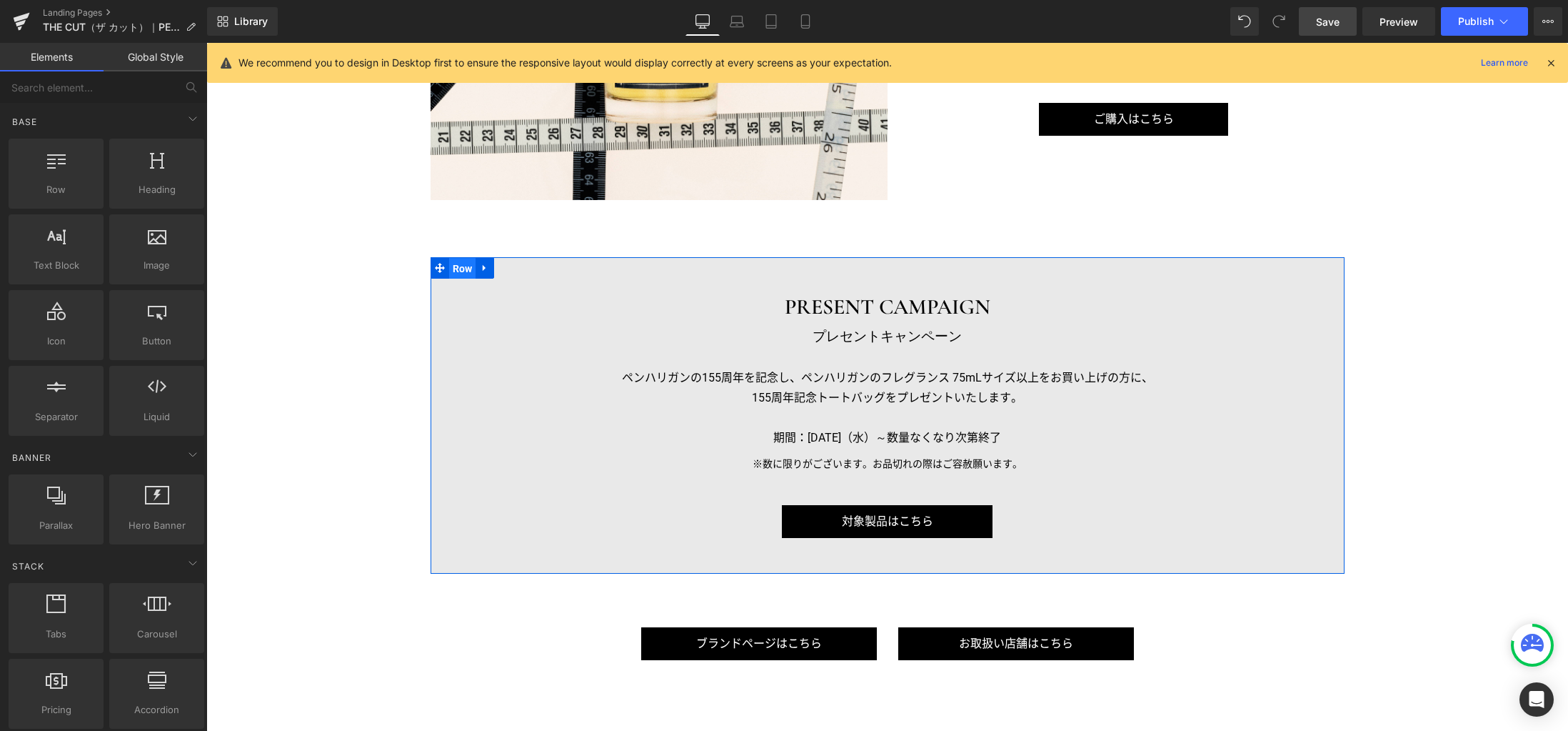
click at [456, 270] on span "Row" at bounding box center [463, 268] width 27 height 21
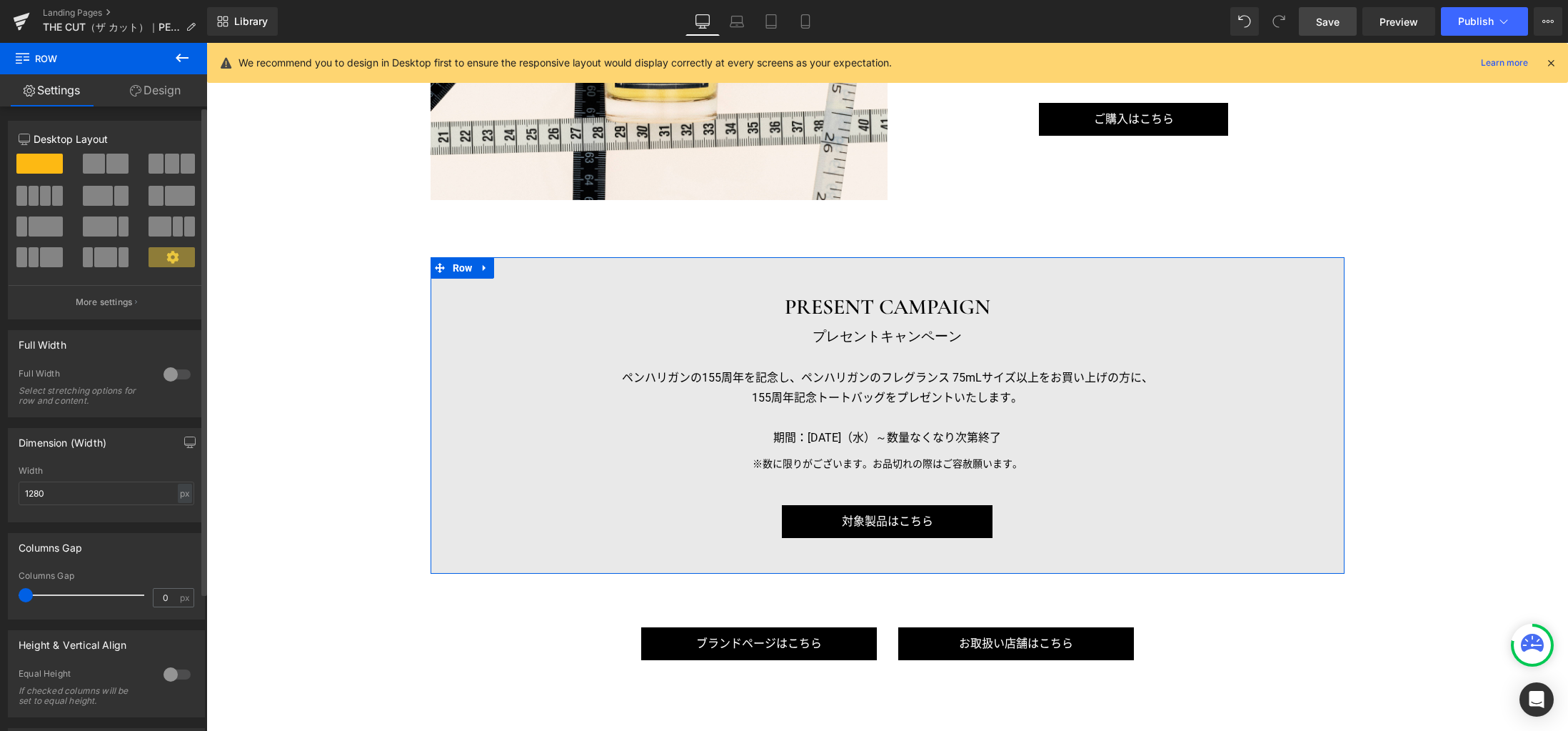
click at [120, 167] on span at bounding box center [117, 163] width 22 height 20
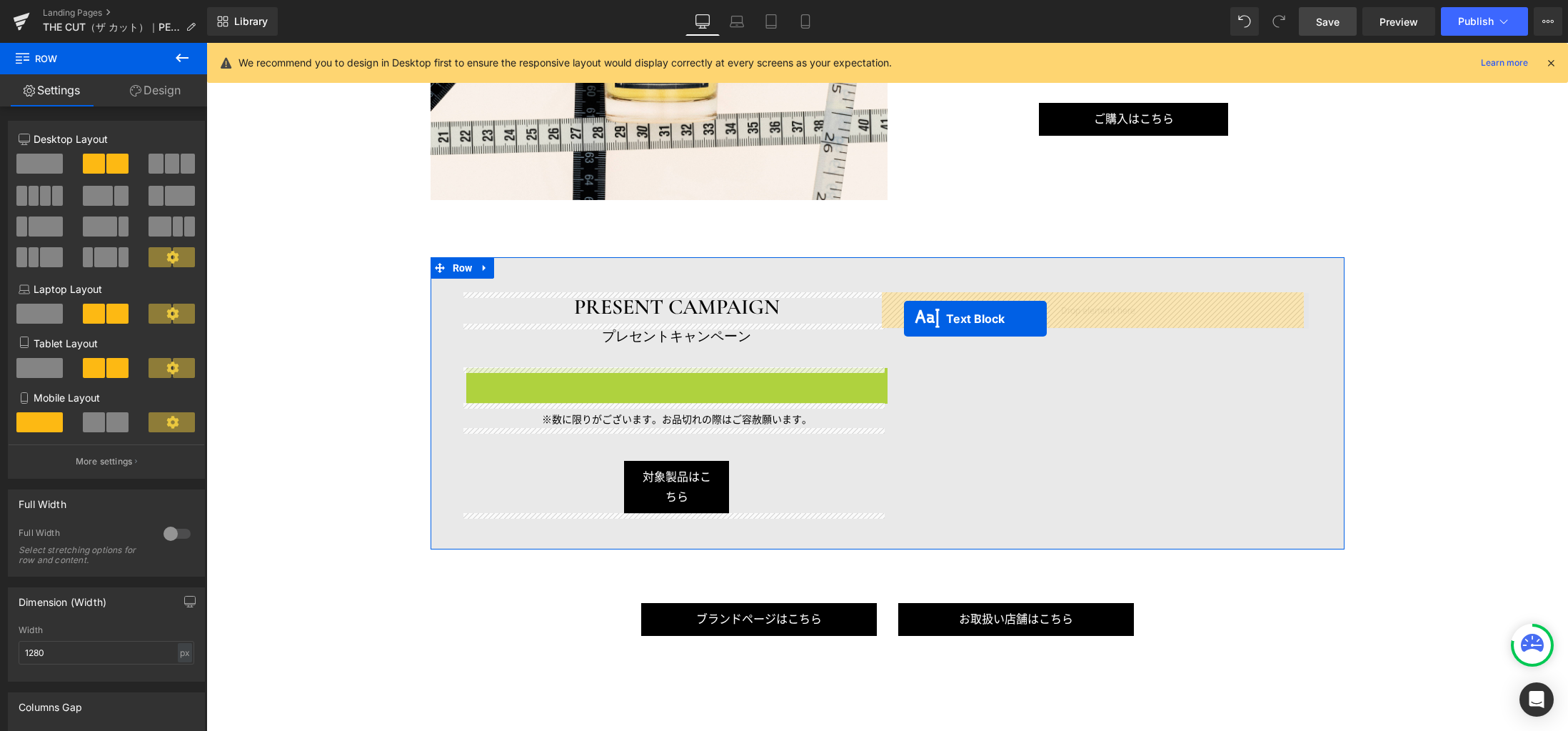
drag, startPoint x: 629, startPoint y: 416, endPoint x: 904, endPoint y: 319, distance: 291.6
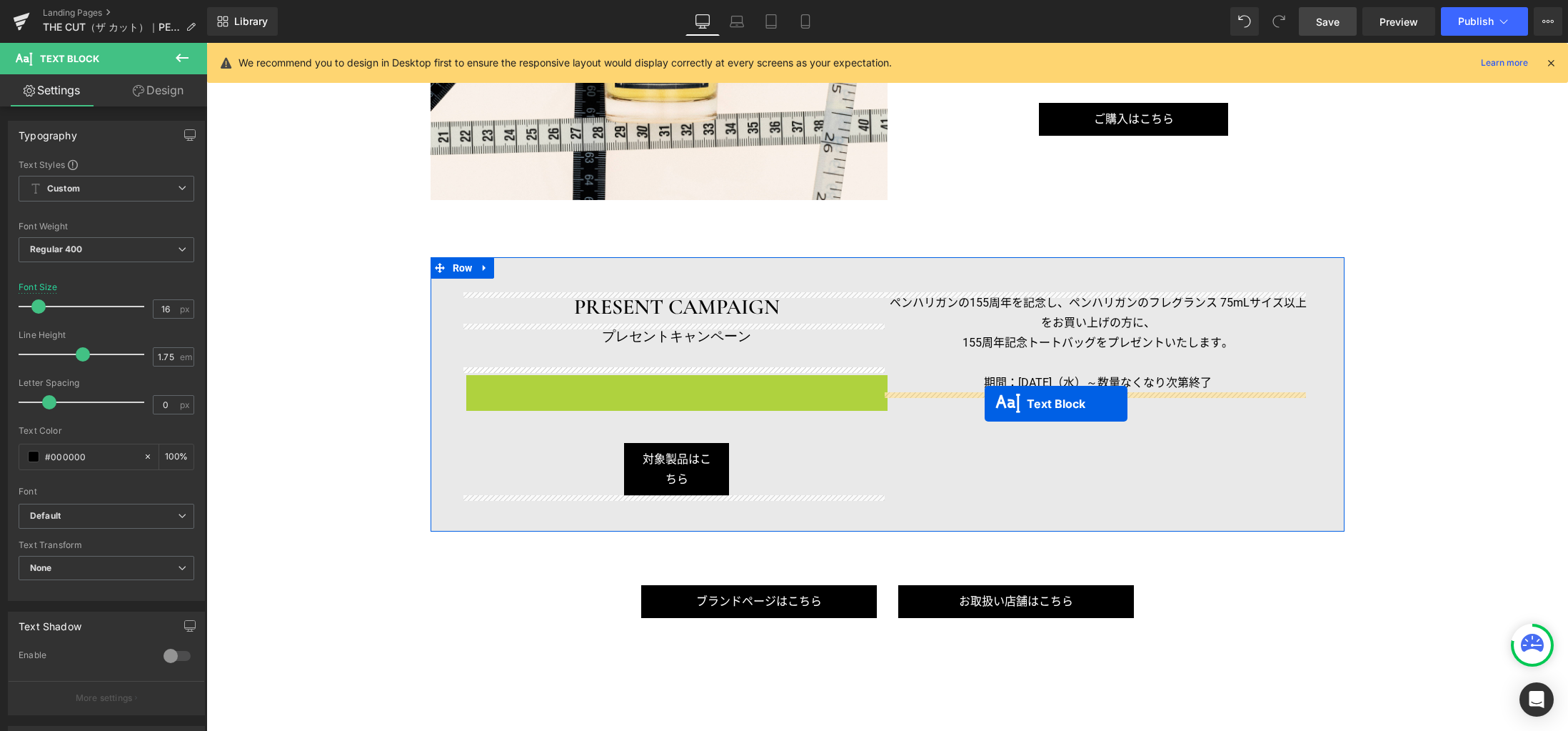
drag, startPoint x: 633, startPoint y: 381, endPoint x: 985, endPoint y: 402, distance: 352.6
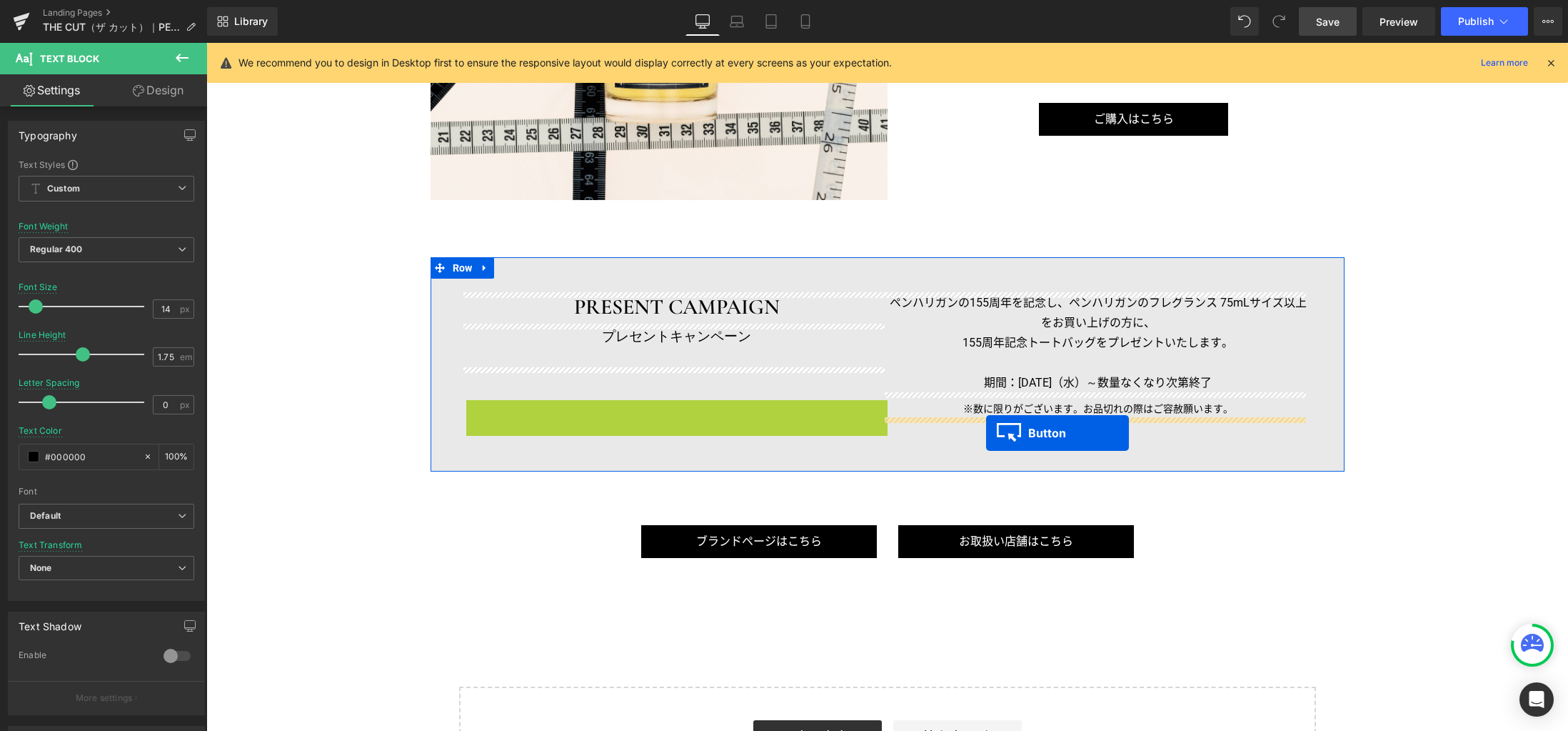
drag, startPoint x: 643, startPoint y: 424, endPoint x: 986, endPoint y: 432, distance: 343.1
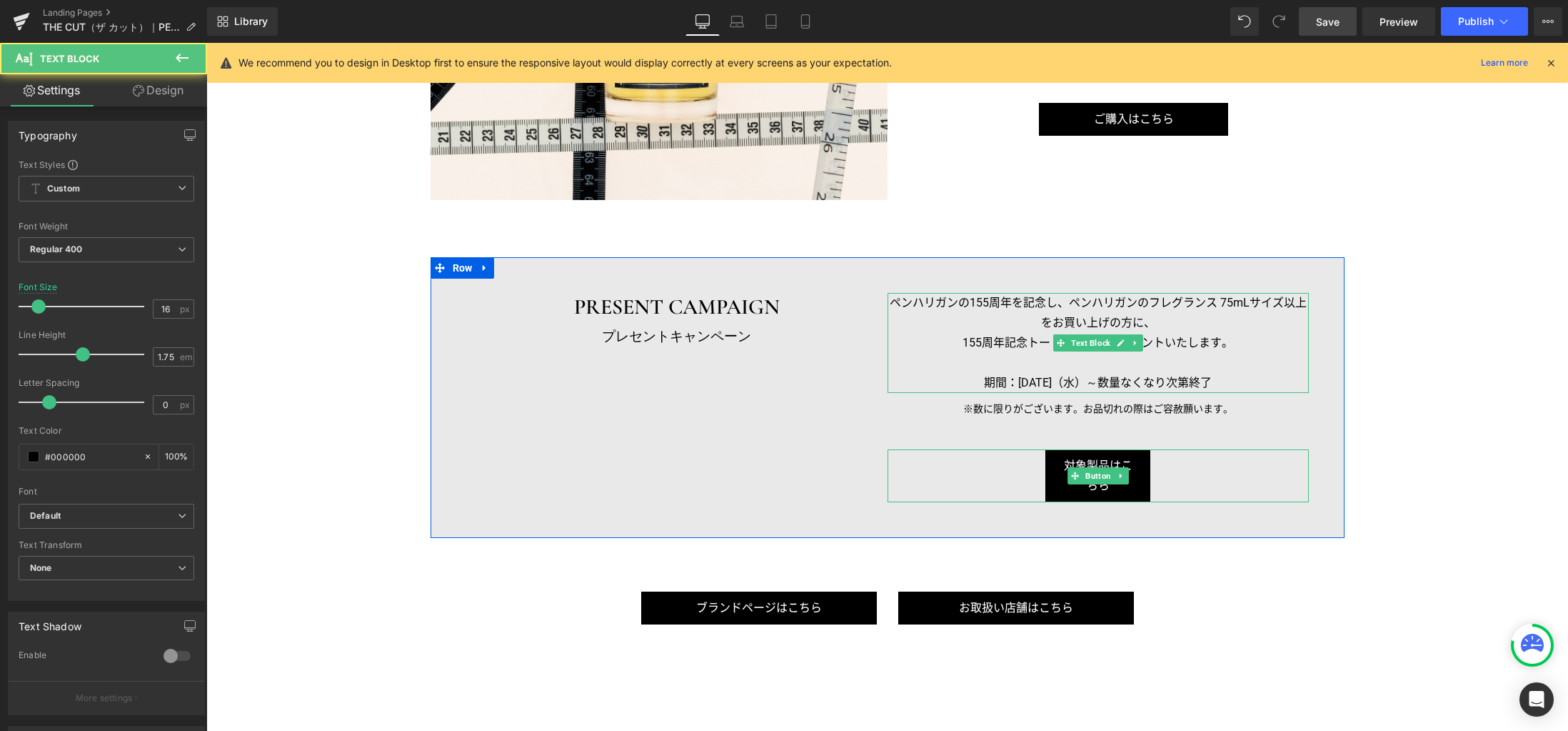
click at [967, 311] on p "ペンハリガンの155周年を記念し、ペンハリガンのフレグランス 75mLサイズ以上をお買い上げの方に、" at bounding box center [1098, 312] width 422 height 40
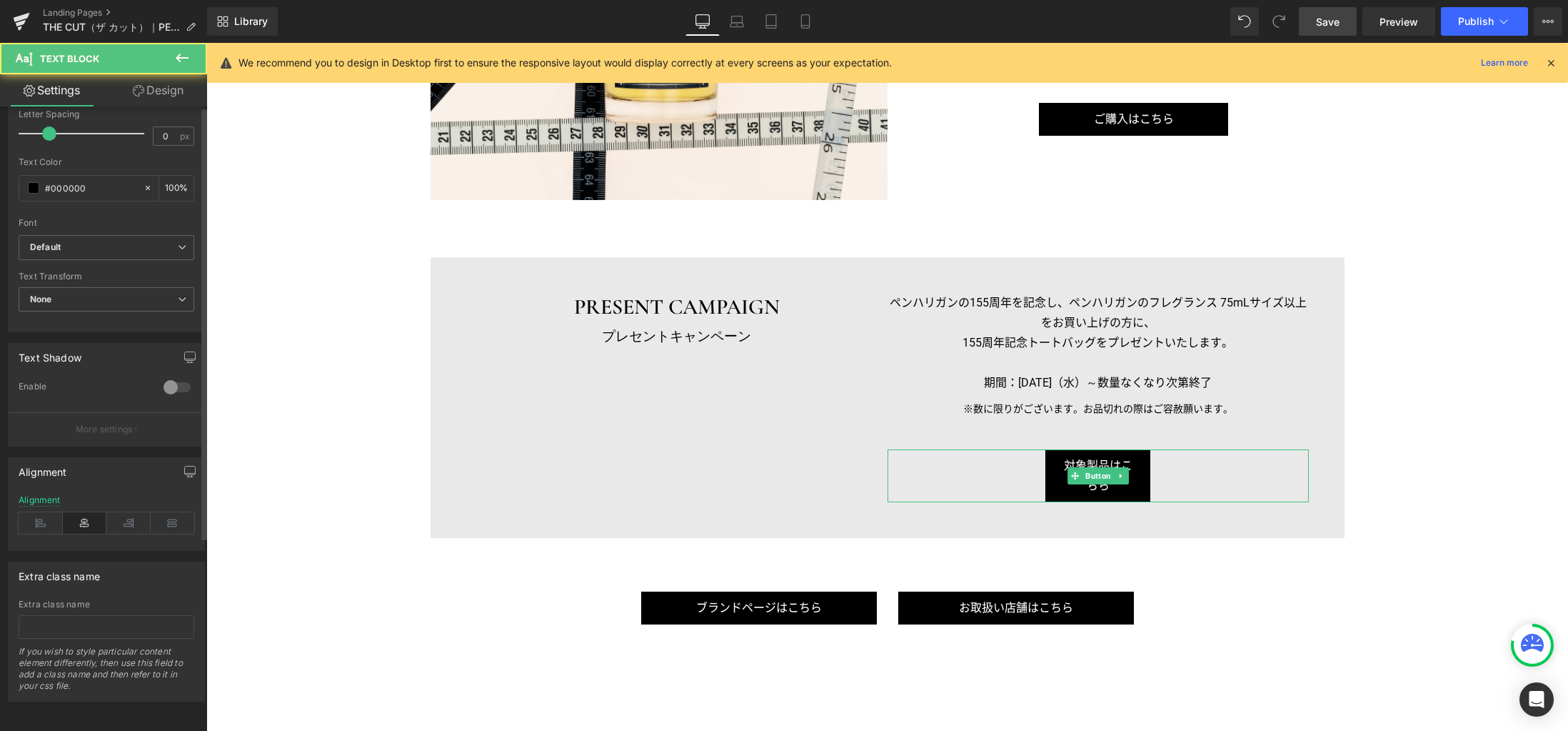
scroll to position [279, 0]
click at [47, 512] on icon at bounding box center [40, 522] width 44 height 21
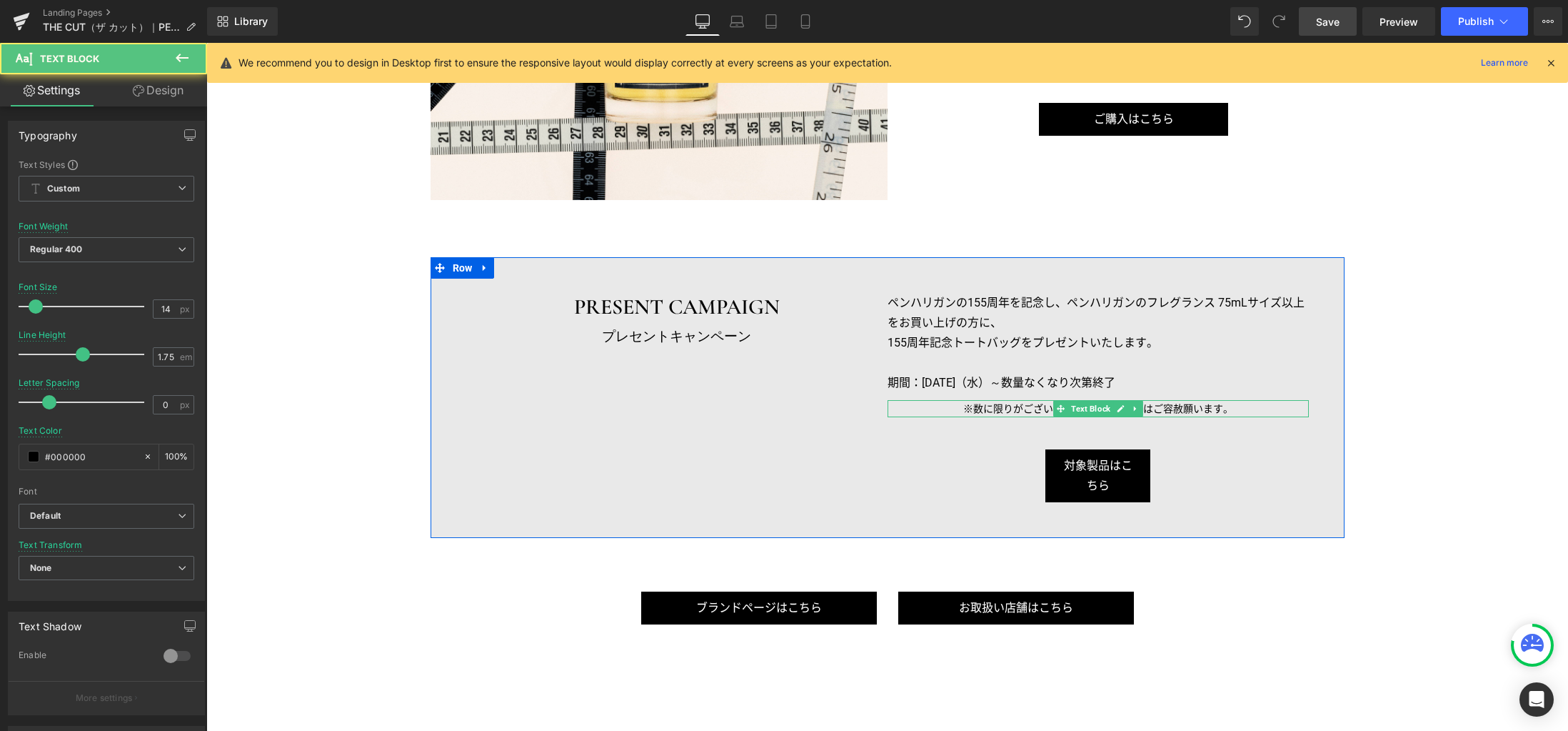
click at [1036, 408] on p "※数に限りがございます。お品切れの際はご容赦願います。" at bounding box center [1098, 409] width 422 height 18
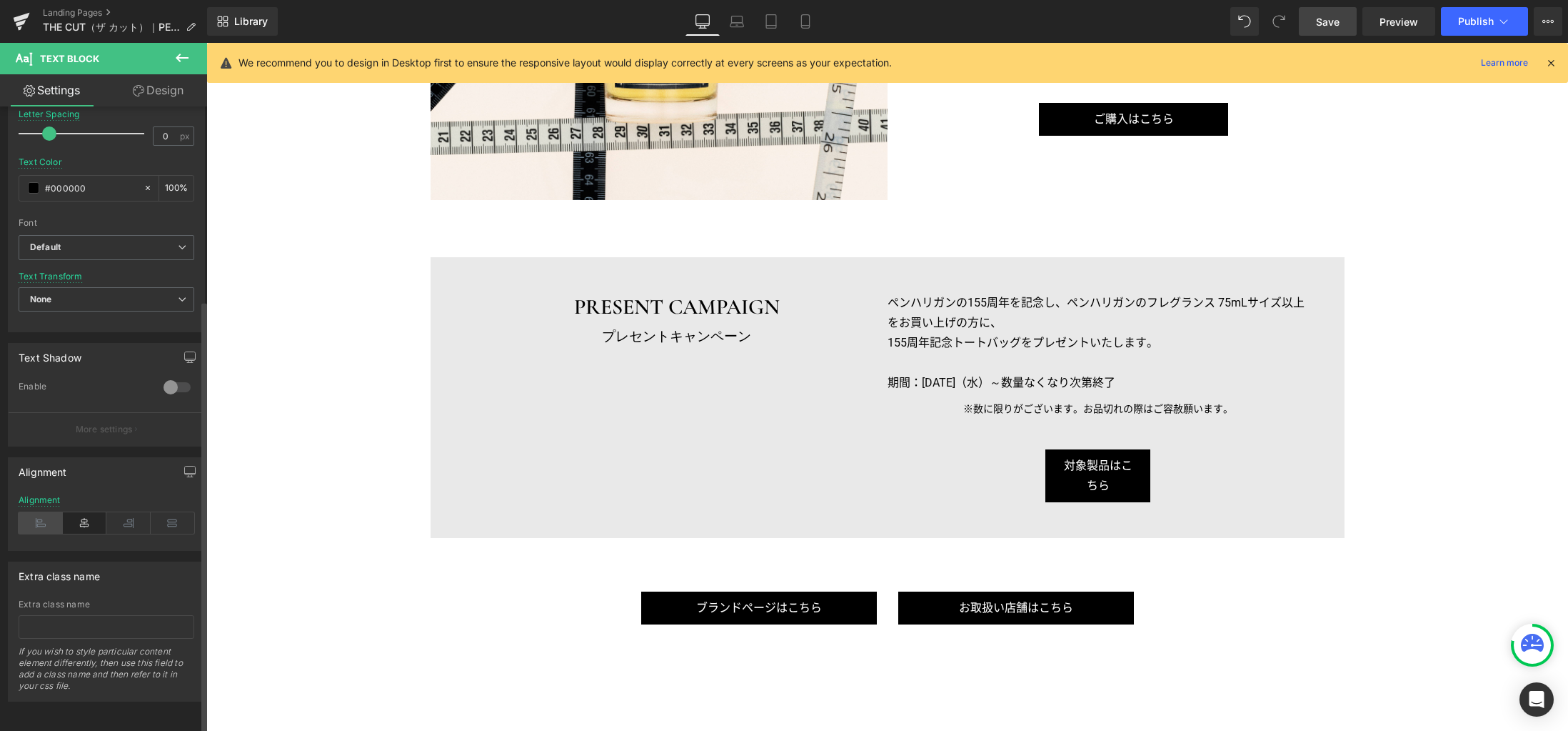
click at [40, 512] on icon at bounding box center [40, 522] width 44 height 21
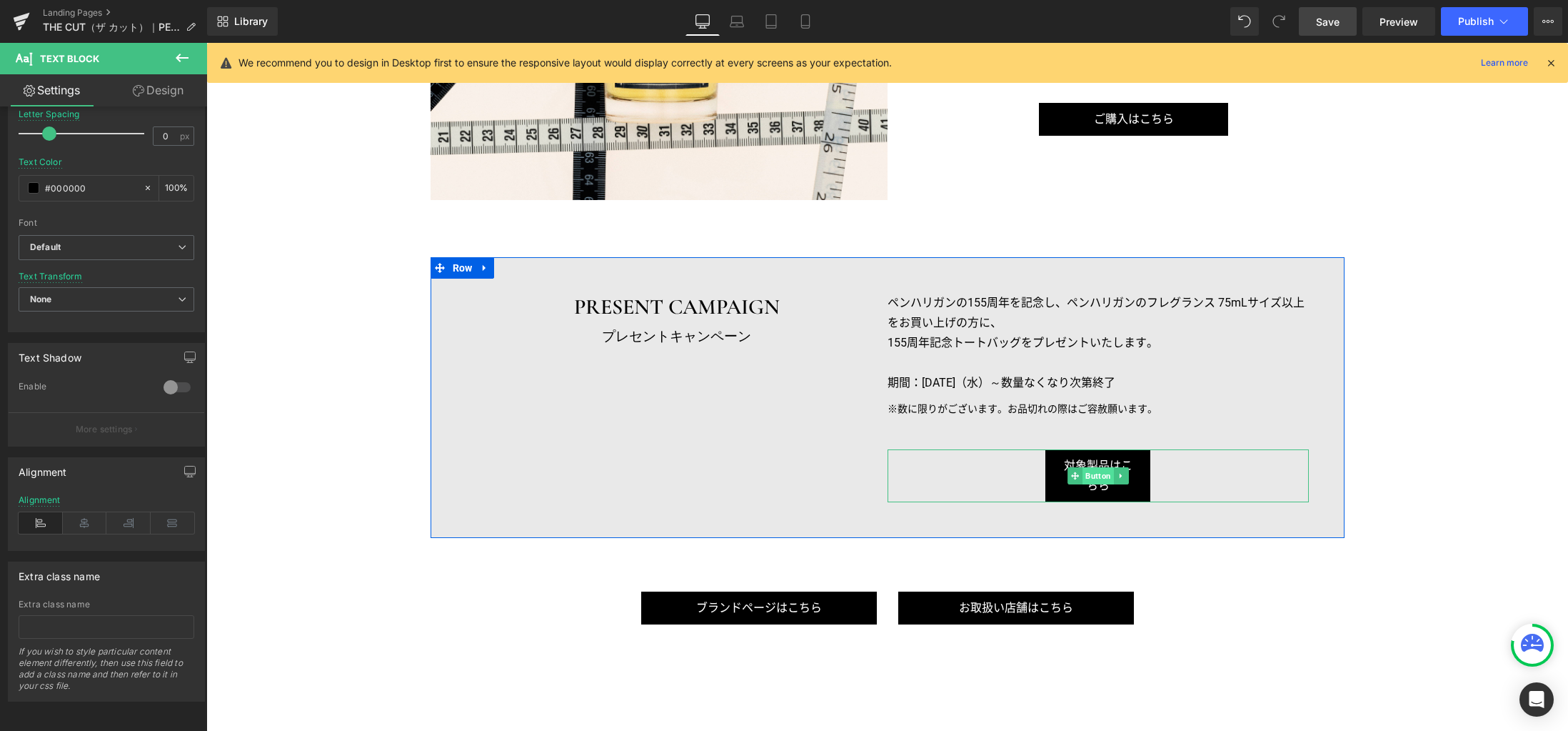
click at [1094, 475] on span "Button" at bounding box center [1098, 476] width 32 height 17
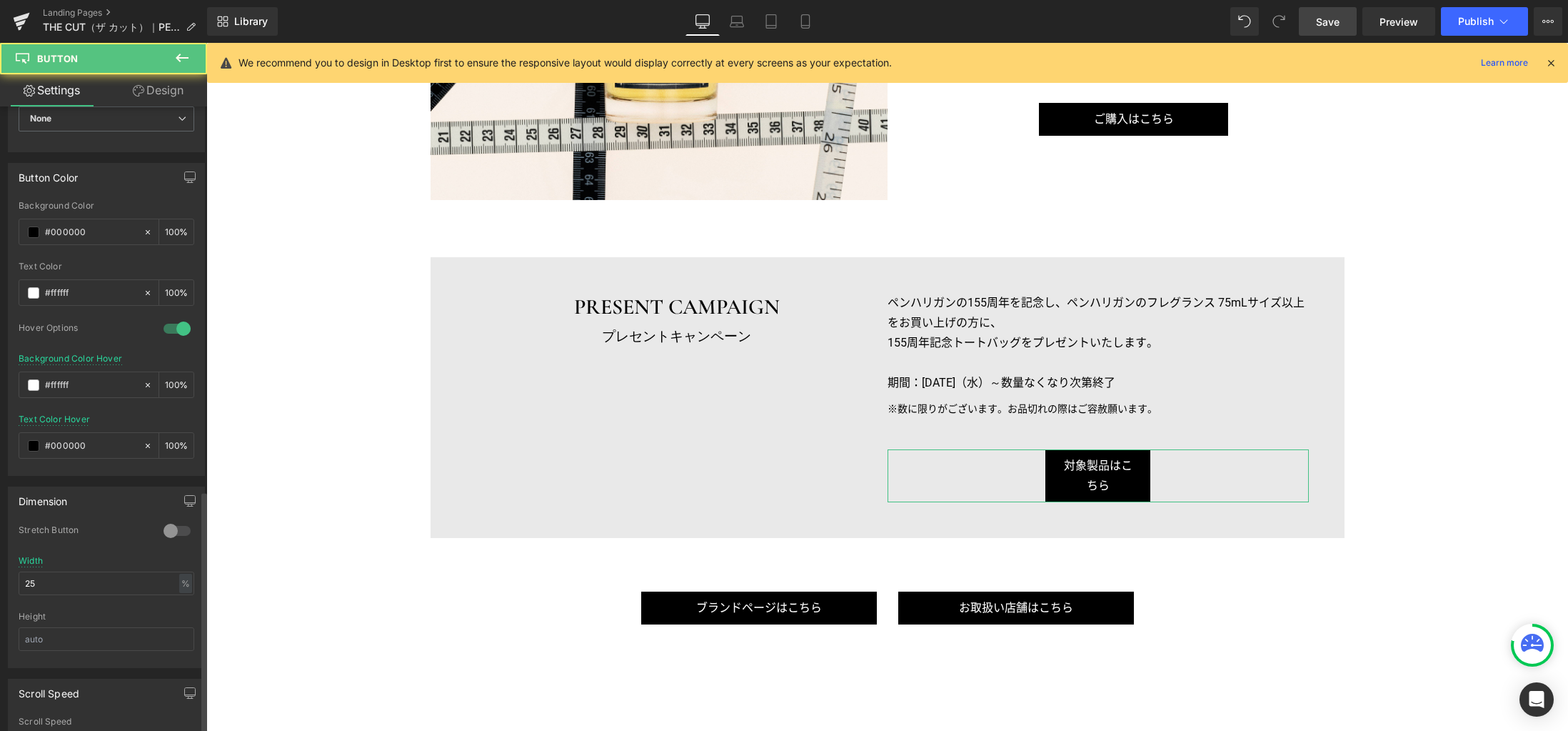
scroll to position [989, 0]
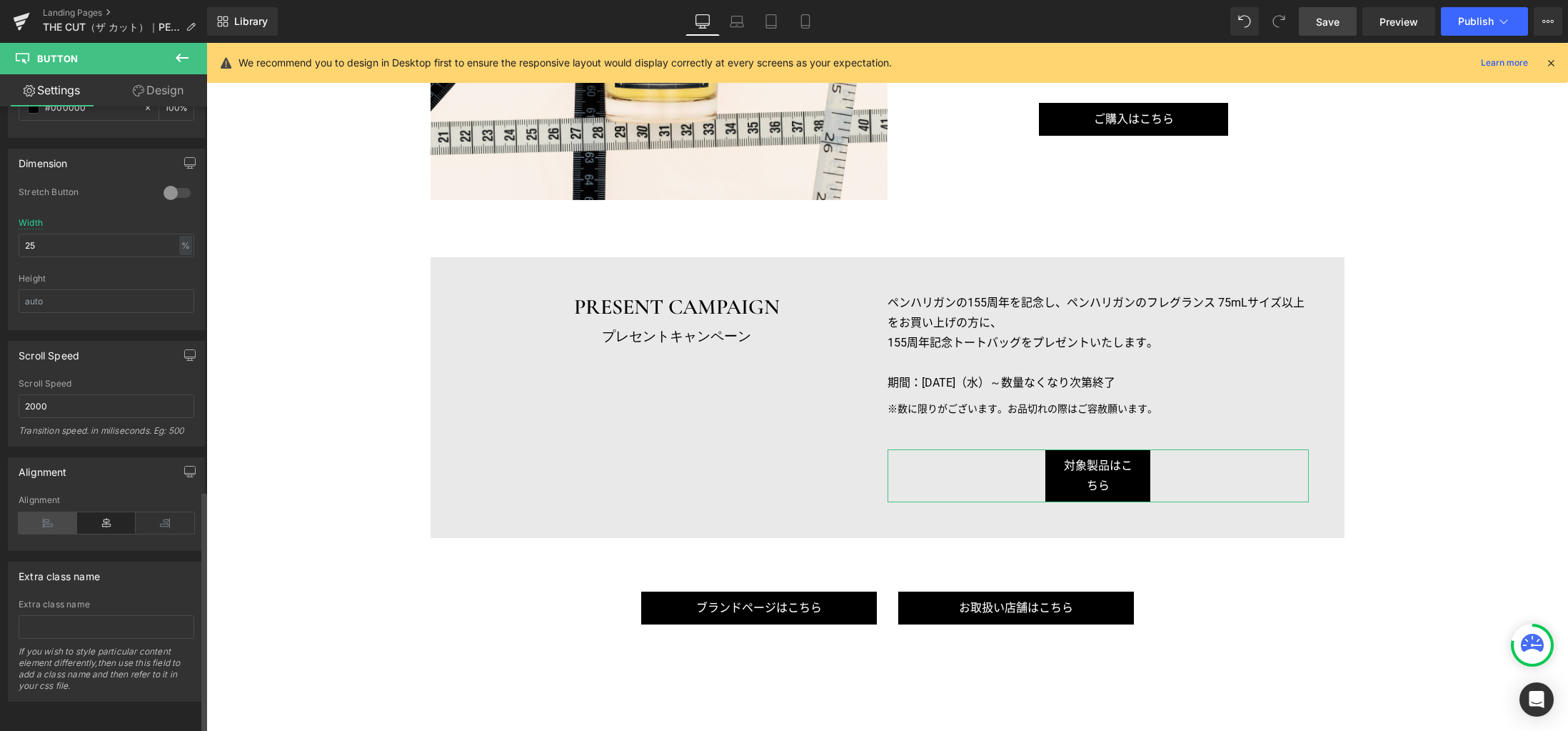
click at [55, 516] on icon at bounding box center [48, 522] width 59 height 21
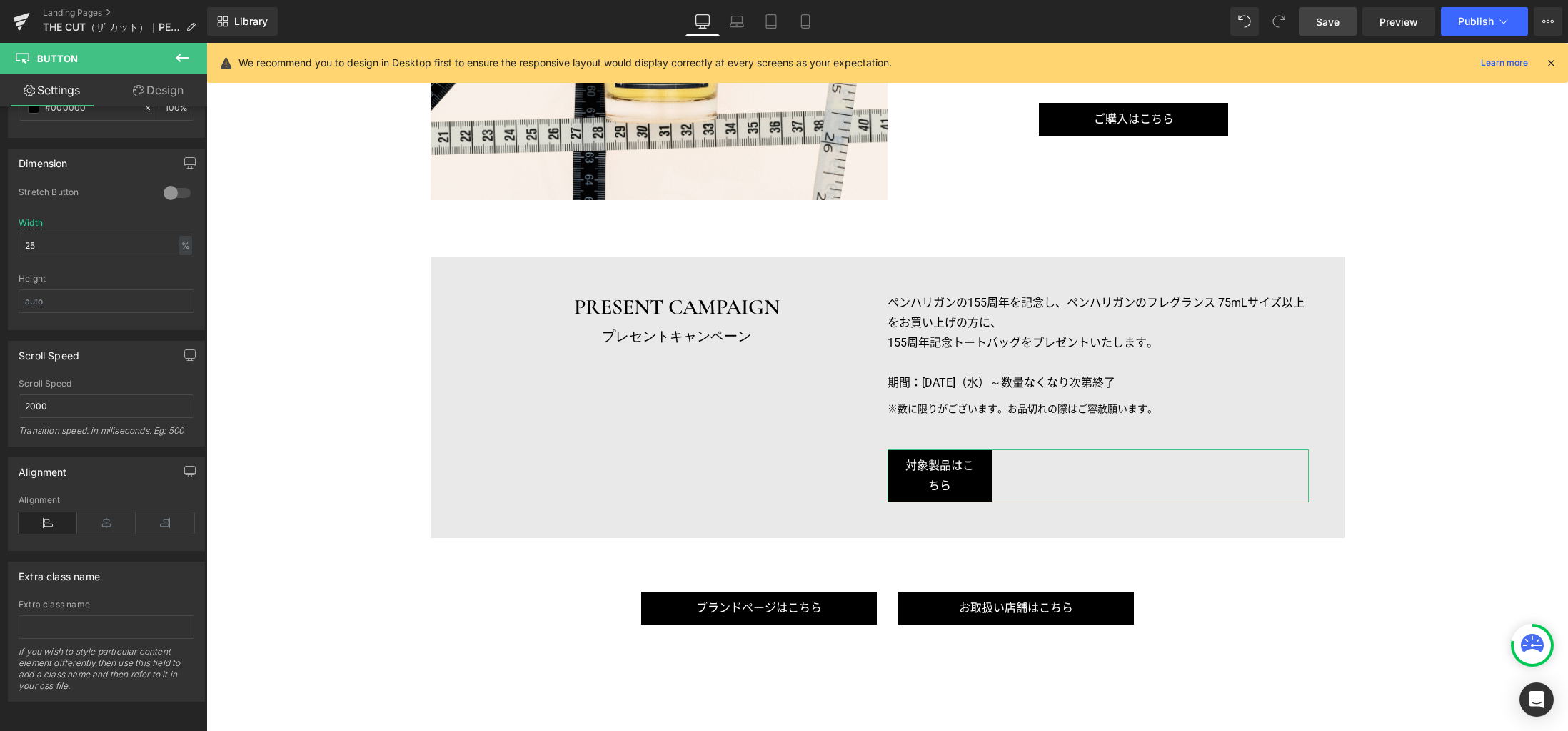
click at [152, 97] on link "Design" at bounding box center [158, 90] width 104 height 33
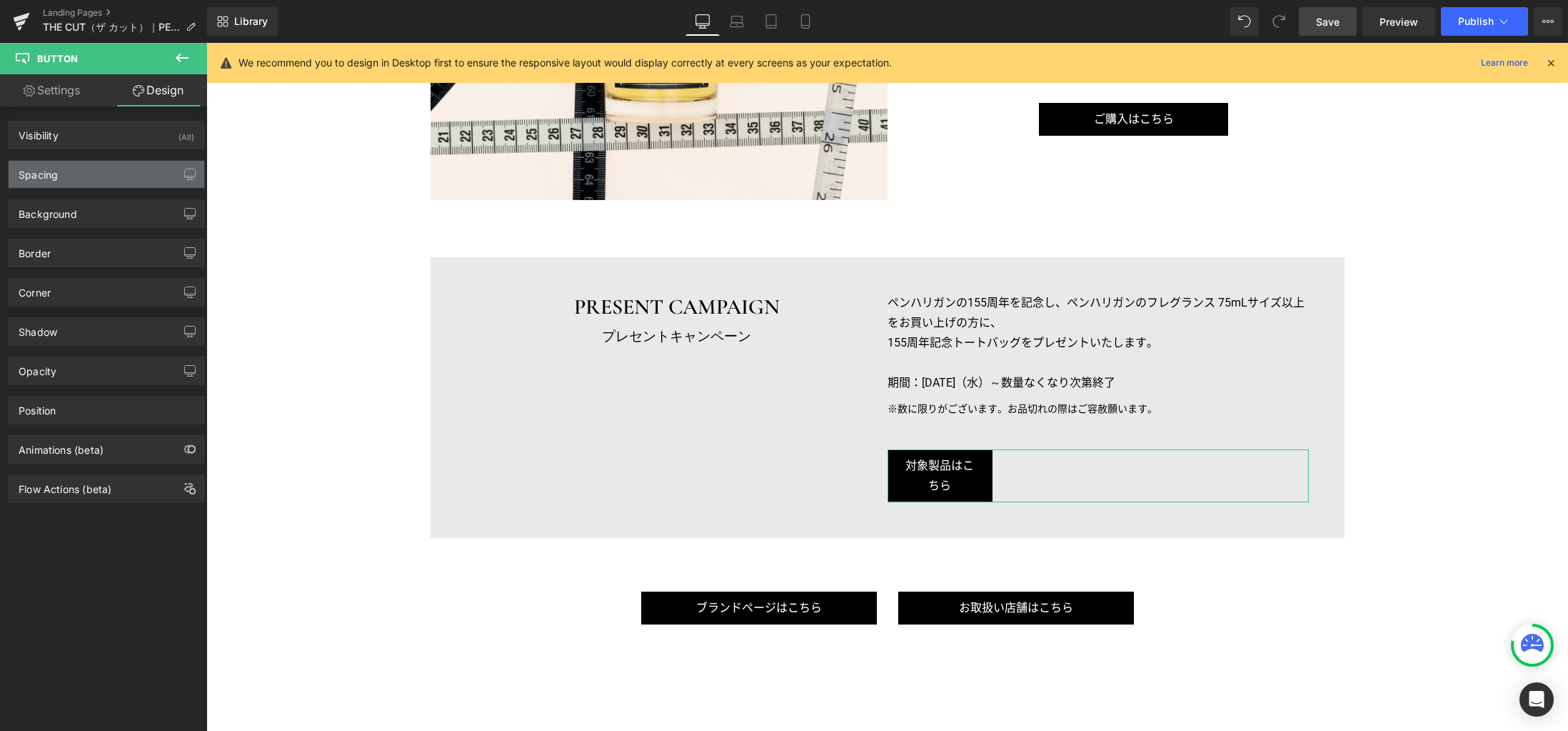
click at [94, 174] on div "Spacing" at bounding box center [106, 174] width 196 height 27
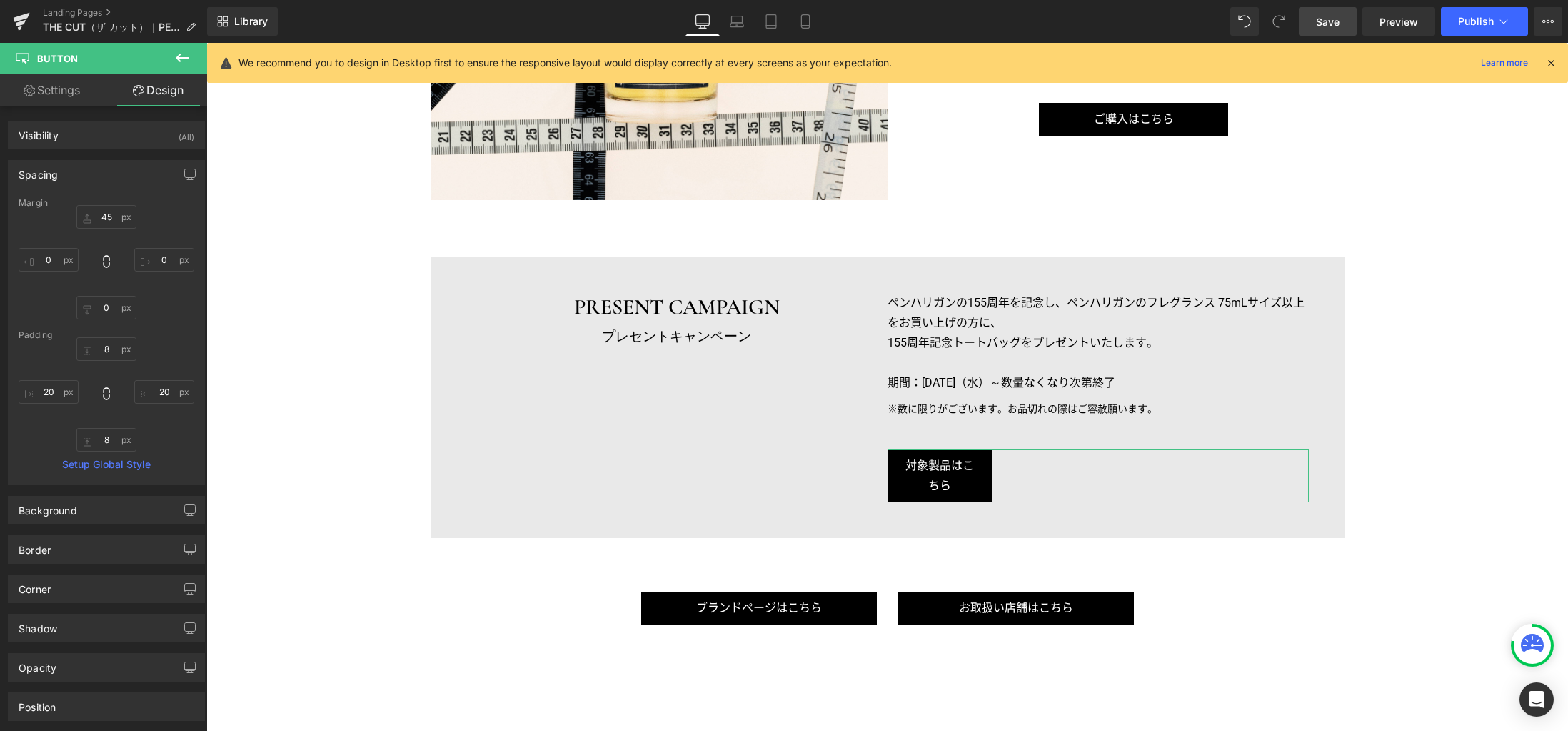
click at [76, 100] on link "Settings" at bounding box center [52, 90] width 104 height 33
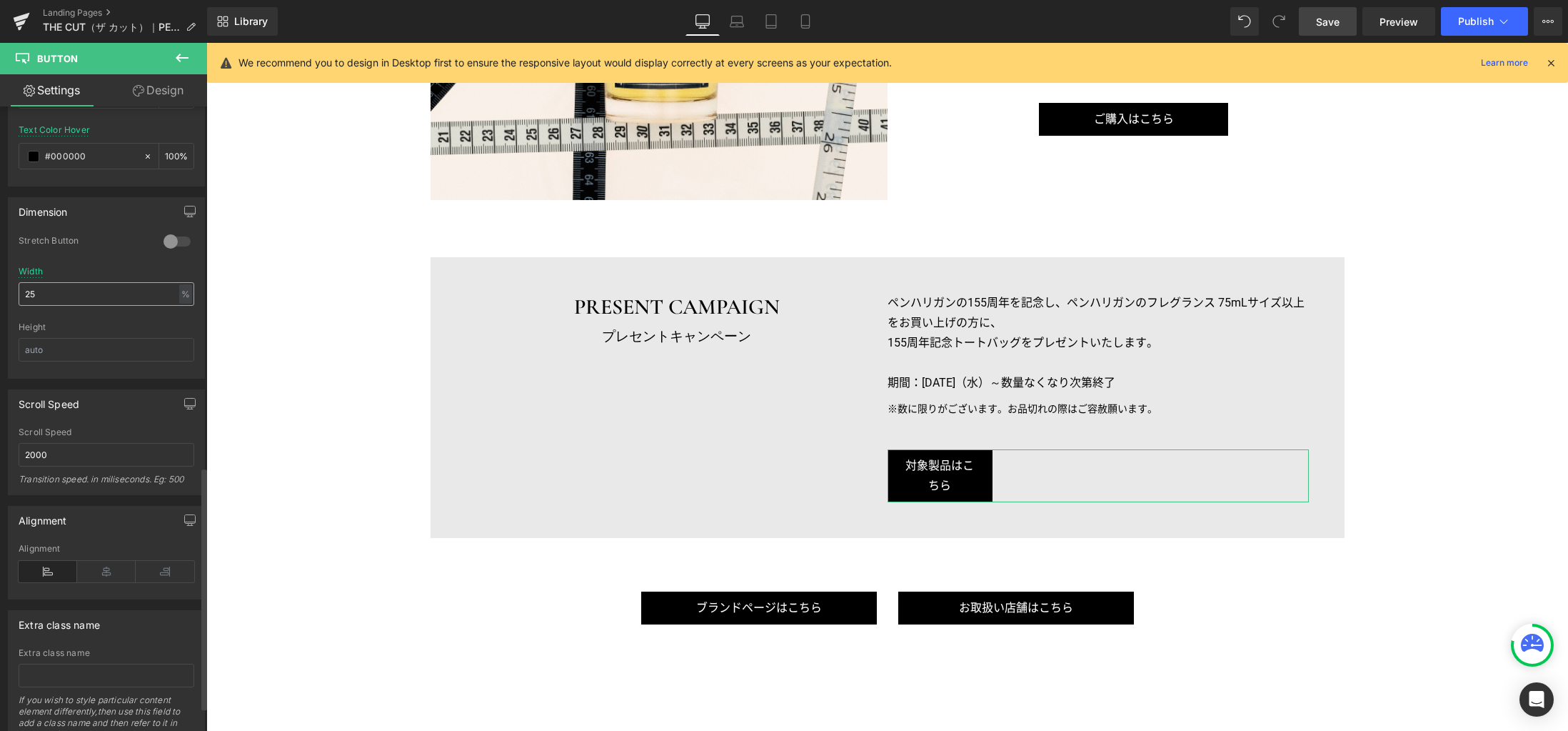
scroll to position [927, 0]
drag, startPoint x: 67, startPoint y: 297, endPoint x: -32, endPoint y: 291, distance: 99.2
click at [0, 291] on html "Button You are previewing how the will restyle your page. You can not edit Elem…" at bounding box center [784, 366] width 1568 height 731
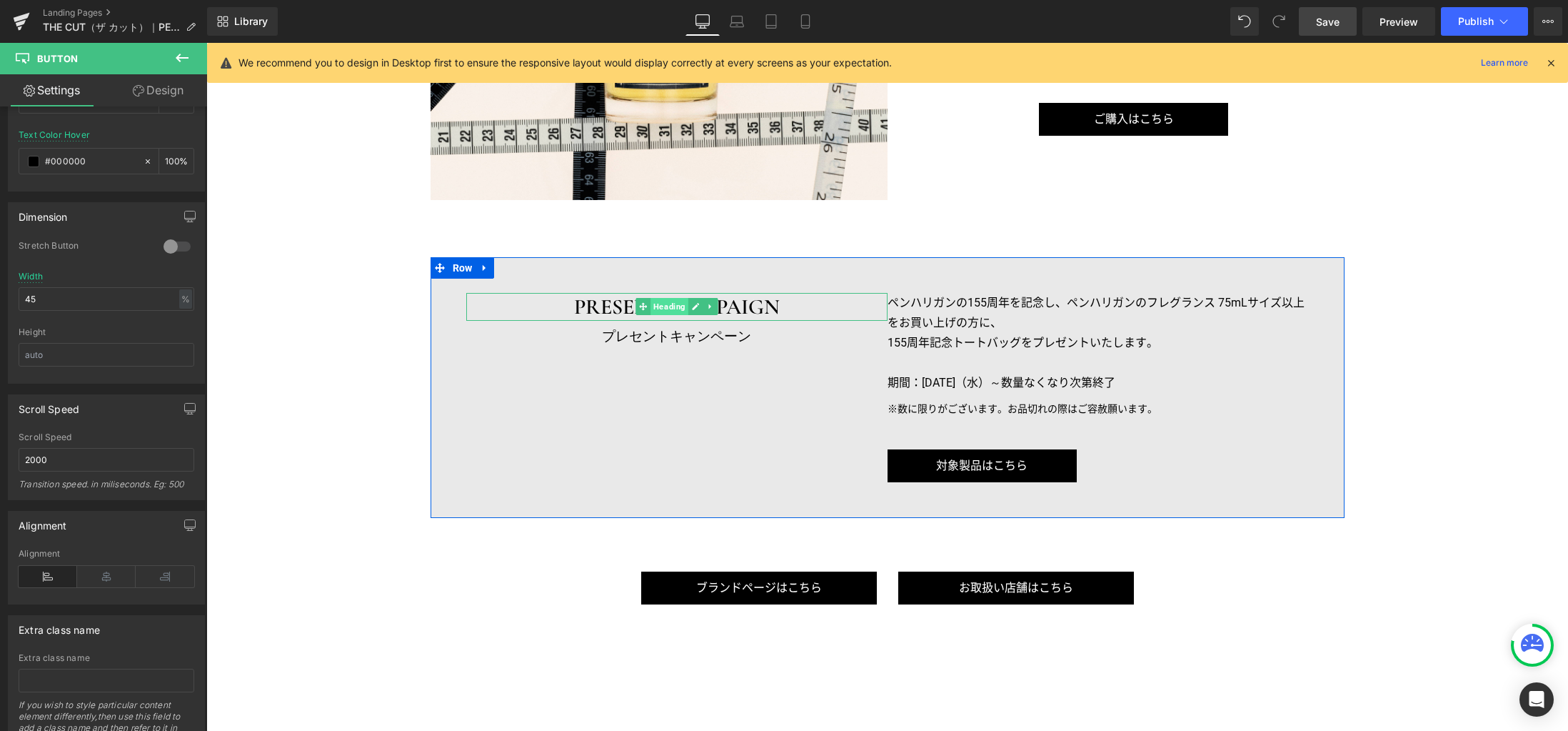
click at [650, 305] on span "Heading" at bounding box center [670, 307] width 38 height 17
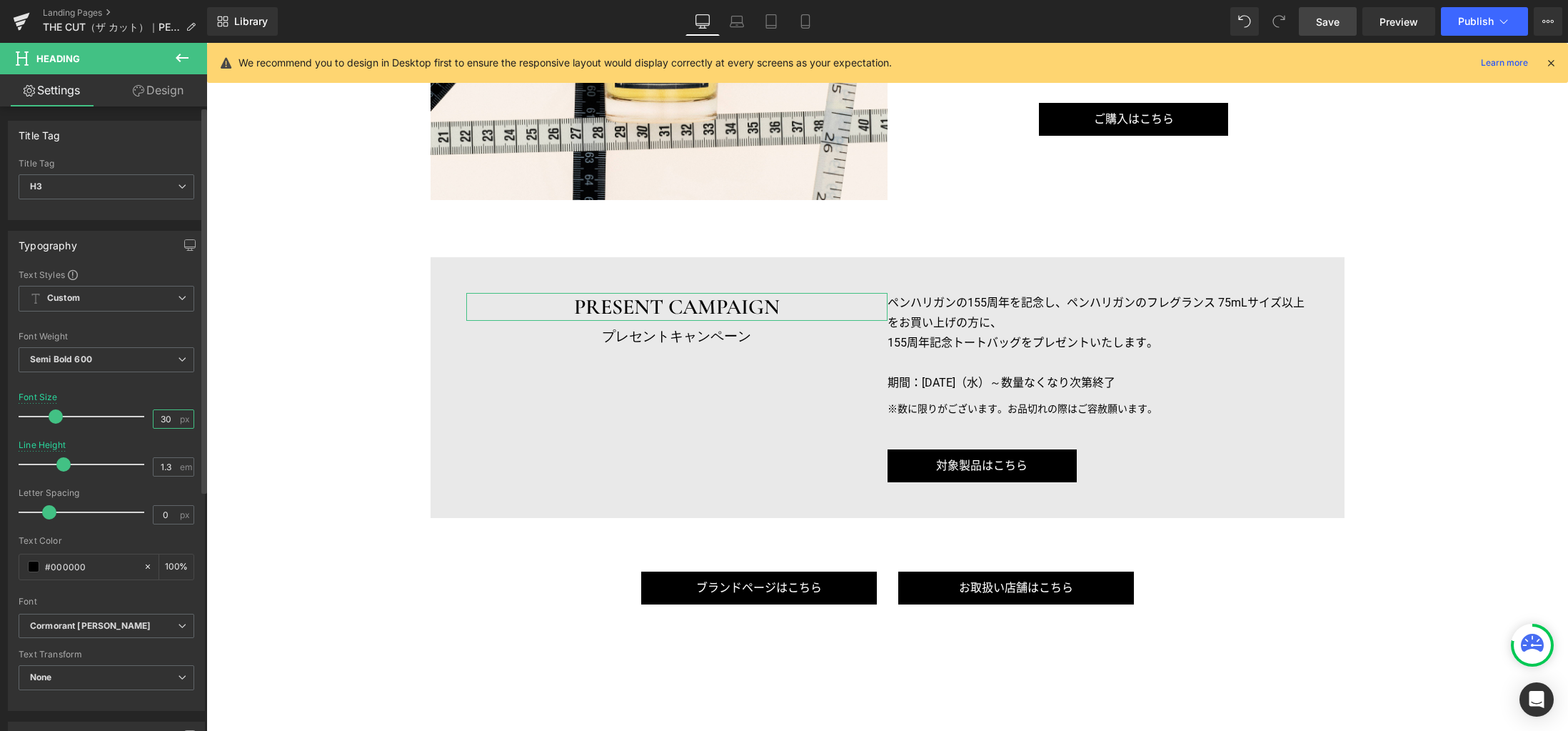
drag, startPoint x: 170, startPoint y: 419, endPoint x: 155, endPoint y: 418, distance: 15.0
click at [155, 418] on input "30" at bounding box center [166, 419] width 25 height 18
click at [184, 243] on icon "button" at bounding box center [189, 245] width 11 height 11
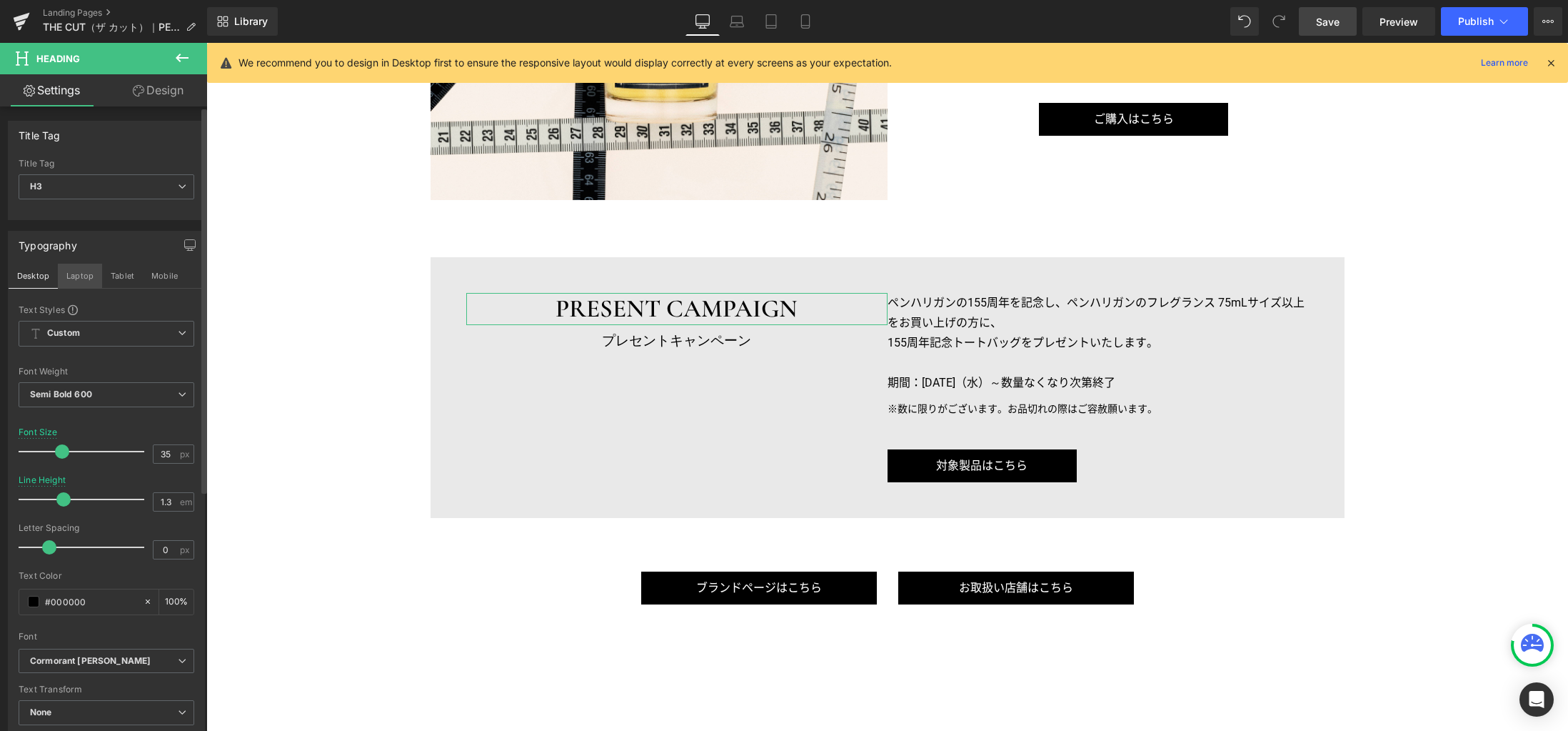
click at [68, 274] on button "Laptop" at bounding box center [80, 275] width 44 height 25
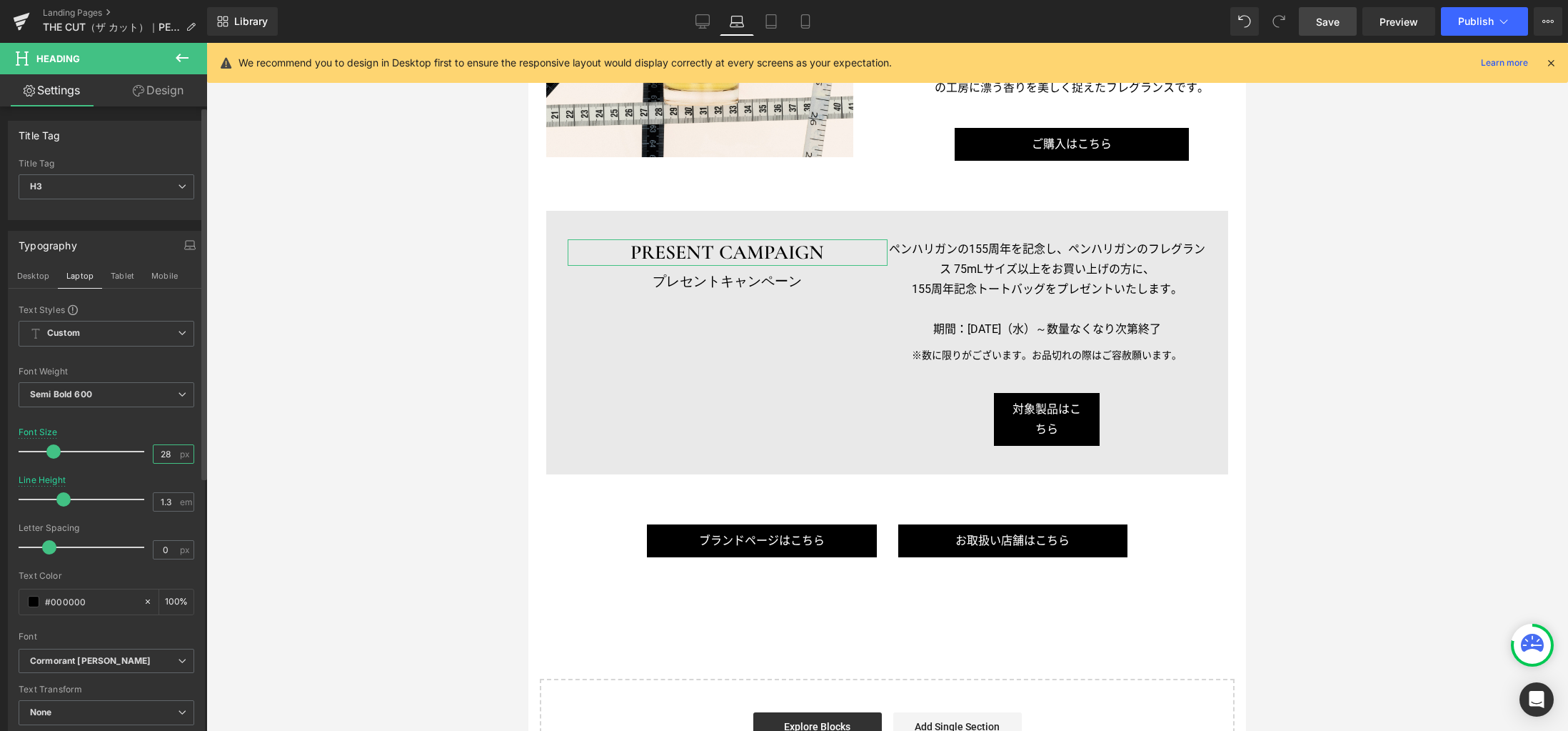
click at [163, 453] on input "28" at bounding box center [166, 454] width 25 height 18
click at [123, 270] on button "Tablet" at bounding box center [122, 275] width 40 height 25
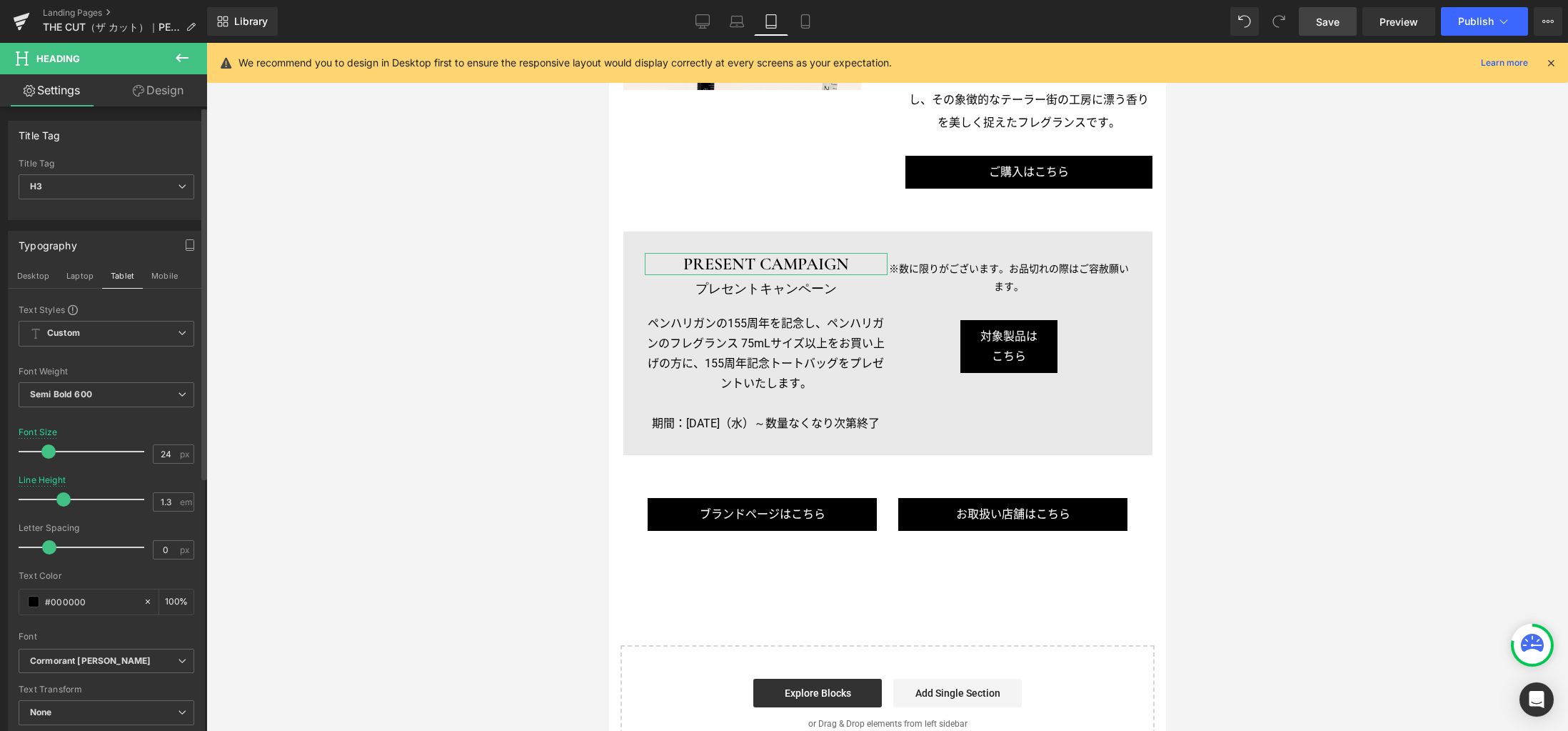
scroll to position [1830, 0]
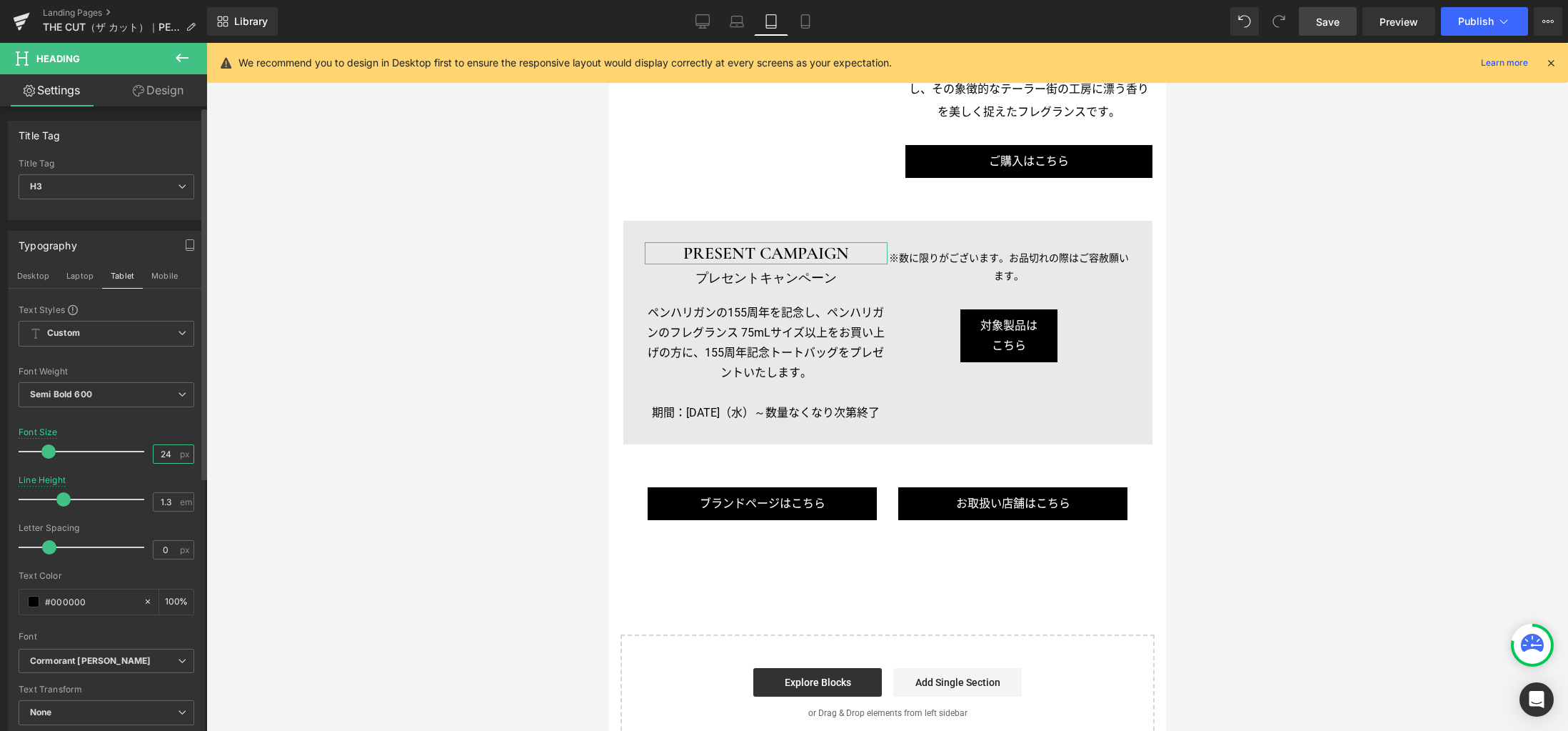
drag, startPoint x: 167, startPoint y: 453, endPoint x: 128, endPoint y: 450, distance: 39.1
click at [128, 451] on div "Font Size 24 px" at bounding box center [106, 451] width 176 height 48
click at [739, 24] on icon at bounding box center [737, 21] width 14 height 14
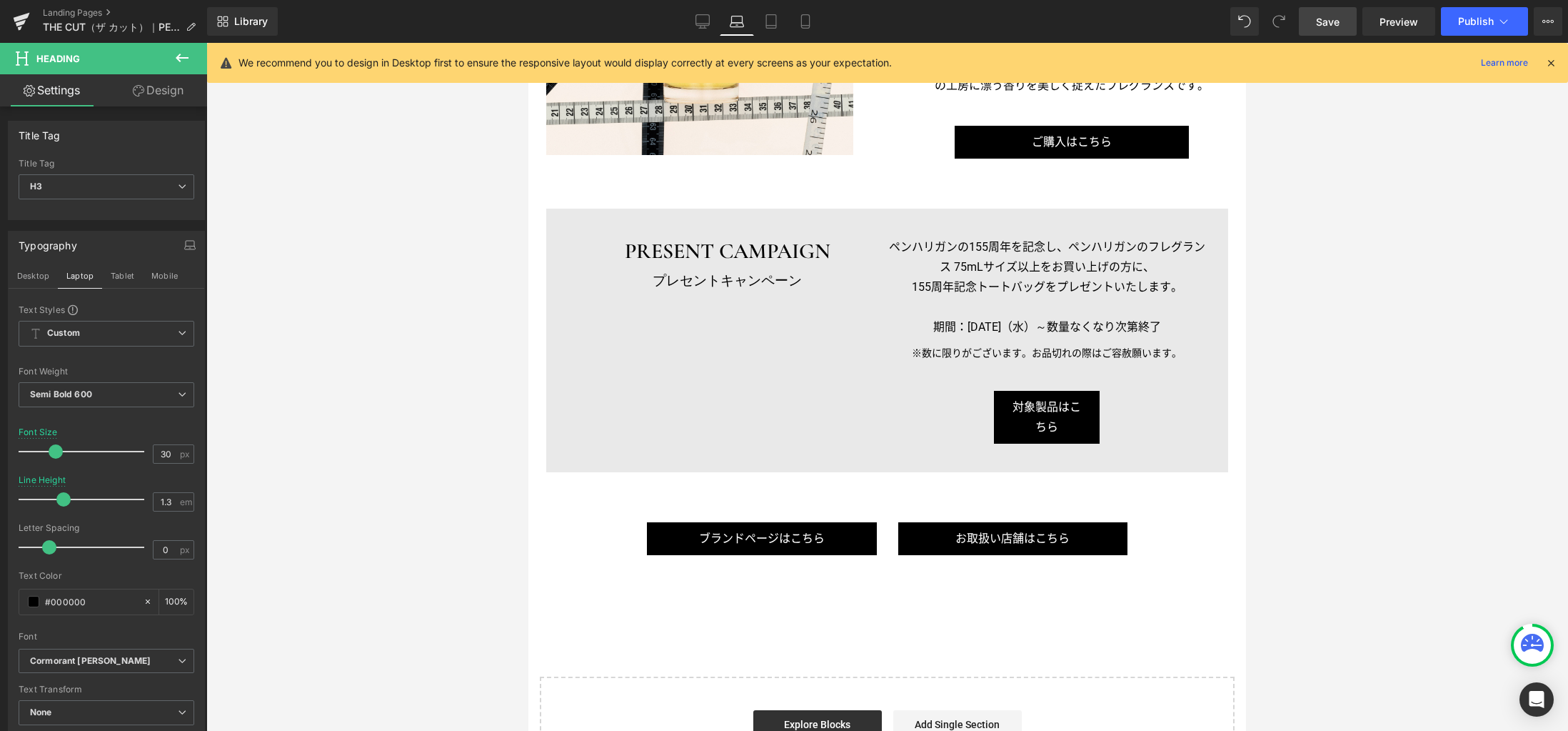
scroll to position [1914, 0]
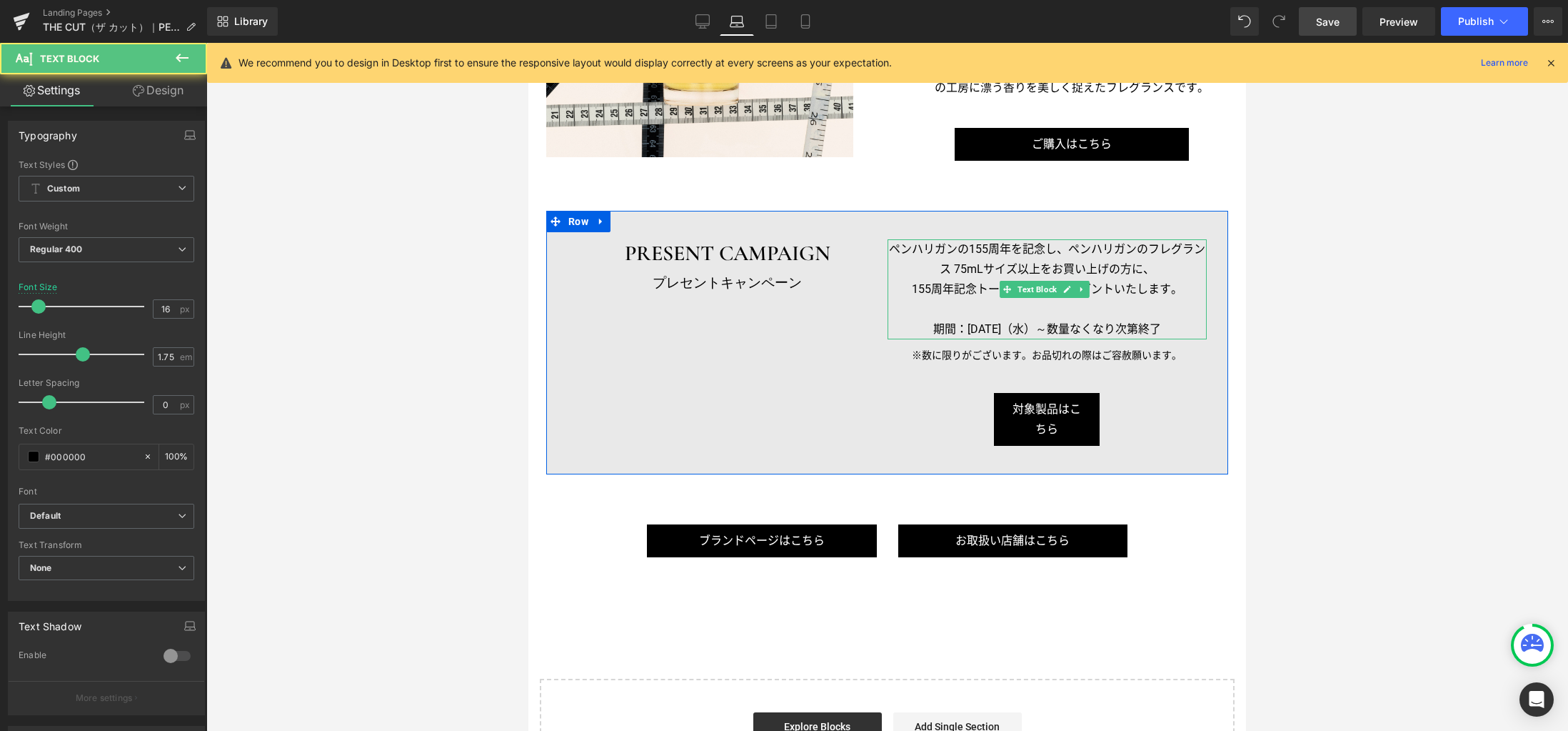
click at [979, 264] on p "ペンハリガンの155周年を記念し、ペンハリガンのフレグランス 75mLサイズ以上をお買い上げの方に、" at bounding box center [1047, 259] width 319 height 40
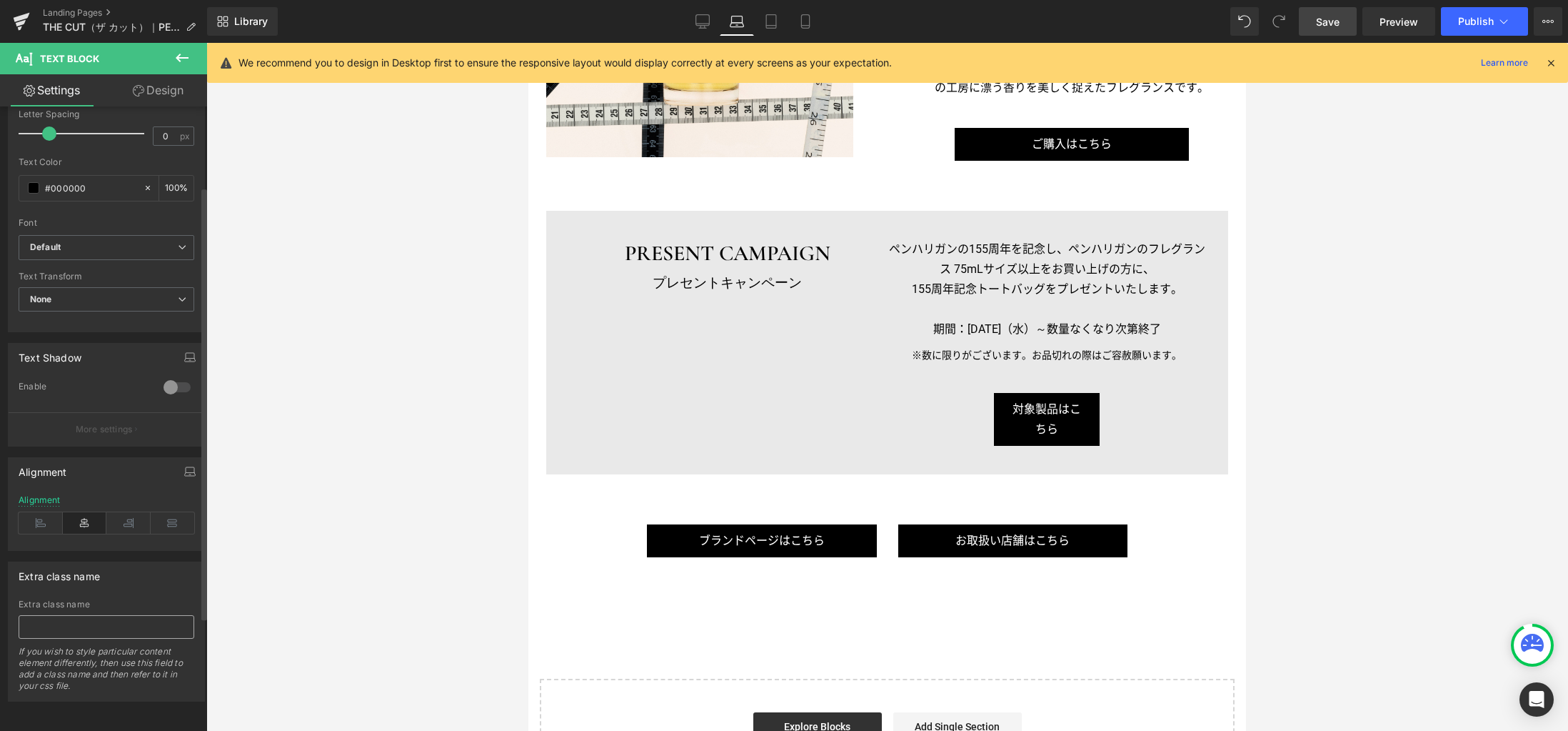
scroll to position [279, 0]
click at [45, 517] on icon at bounding box center [40, 522] width 44 height 21
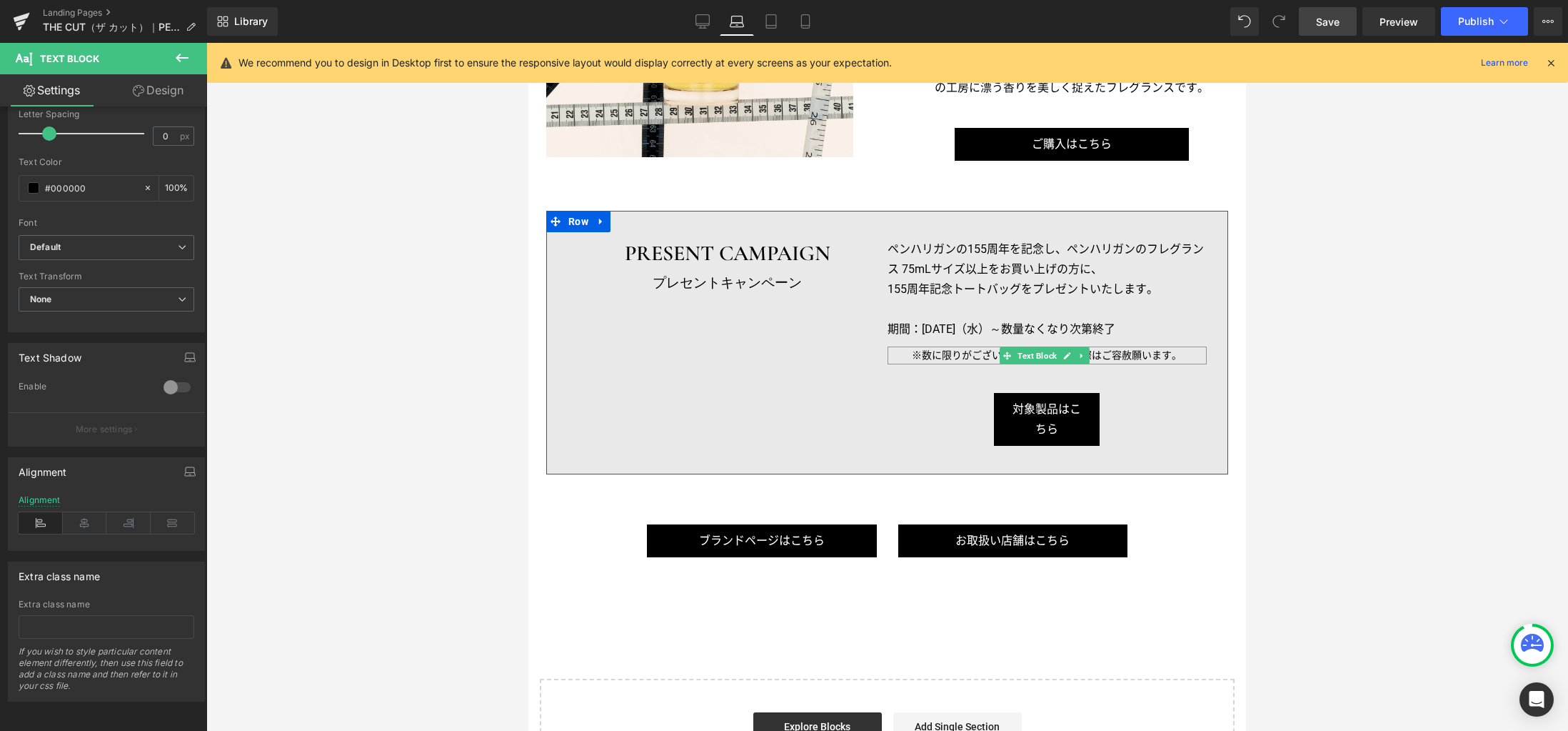
click at [953, 350] on p "※数に限りがございます。お品切れの際はご容赦願います。" at bounding box center [1047, 355] width 319 height 18
click at [44, 512] on icon at bounding box center [40, 522] width 44 height 21
click at [1035, 416] on span "Button" at bounding box center [1044, 420] width 32 height 17
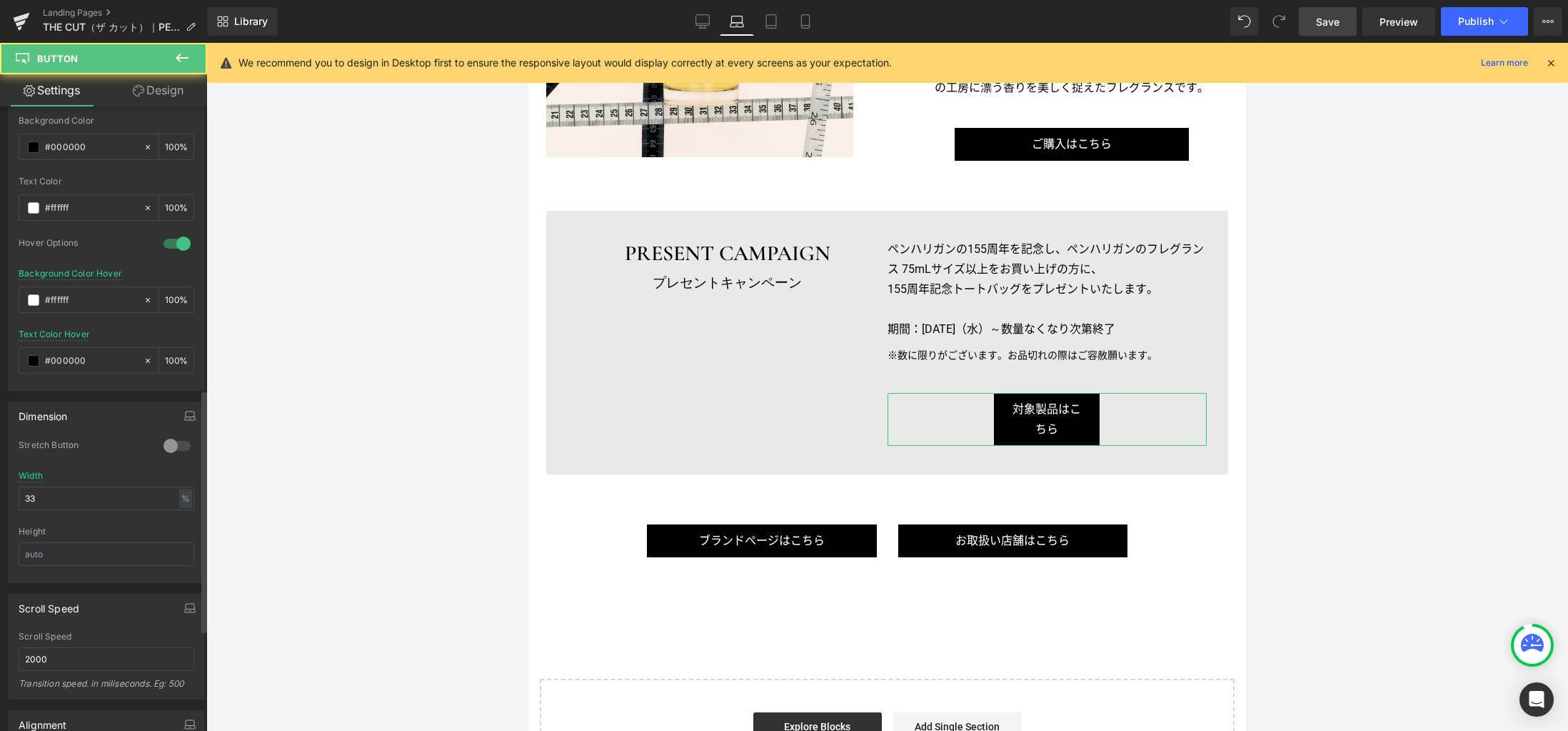
scroll to position [989, 0]
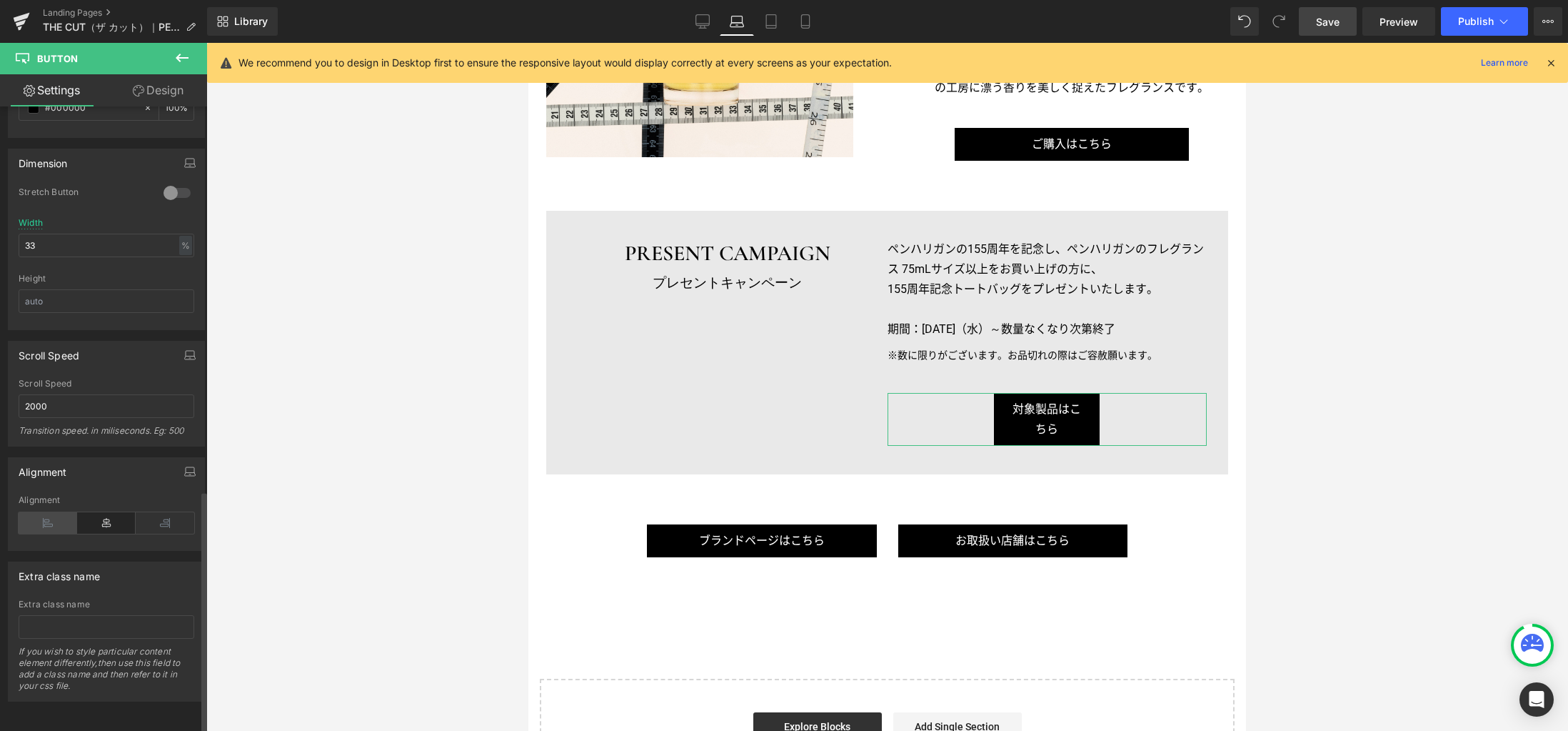
click at [52, 512] on icon at bounding box center [48, 522] width 59 height 21
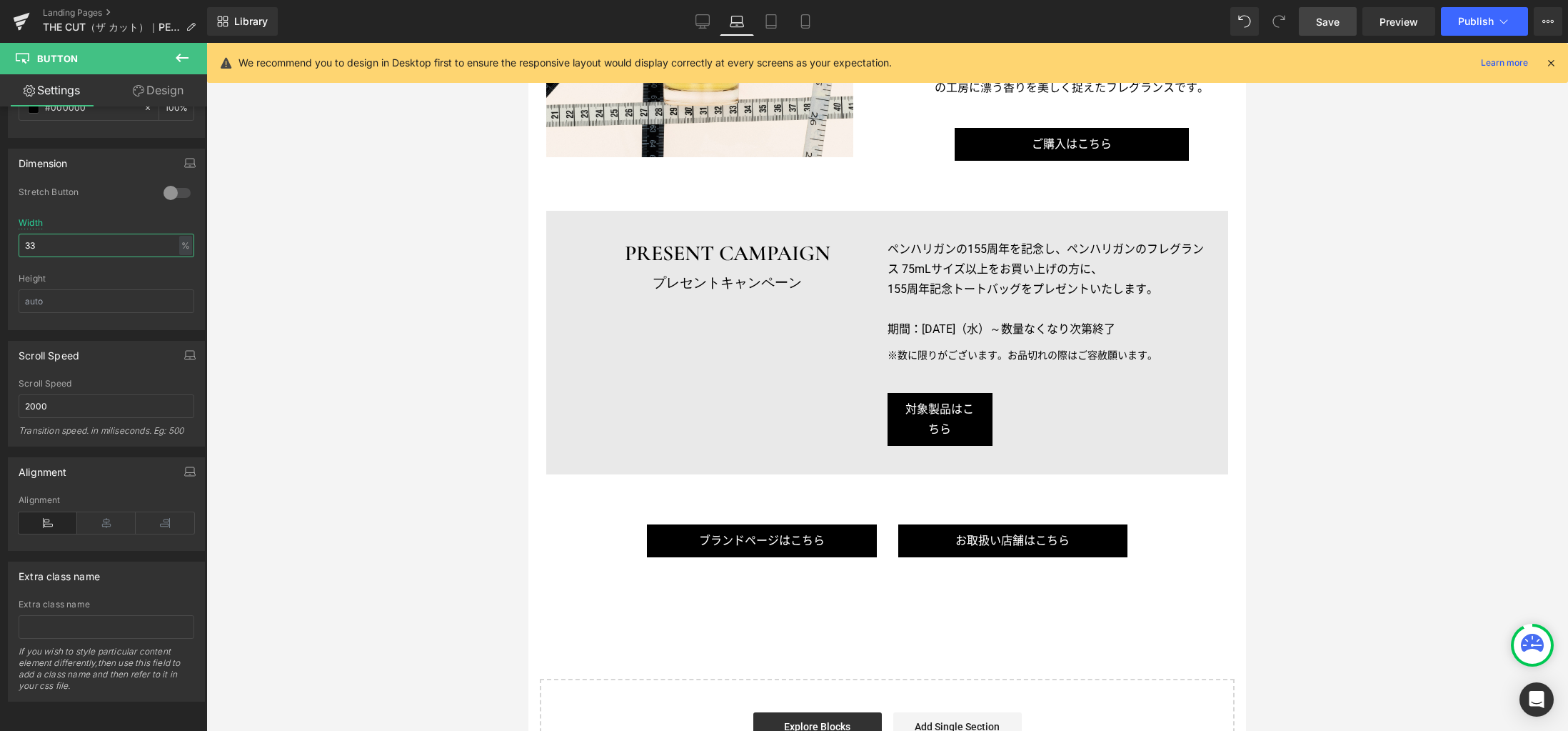
drag, startPoint x: 86, startPoint y: 232, endPoint x: -32, endPoint y: 226, distance: 118.2
click at [0, 226] on html "Button You are previewing how the will restyle your page. You can not edit Elem…" at bounding box center [784, 366] width 1568 height 731
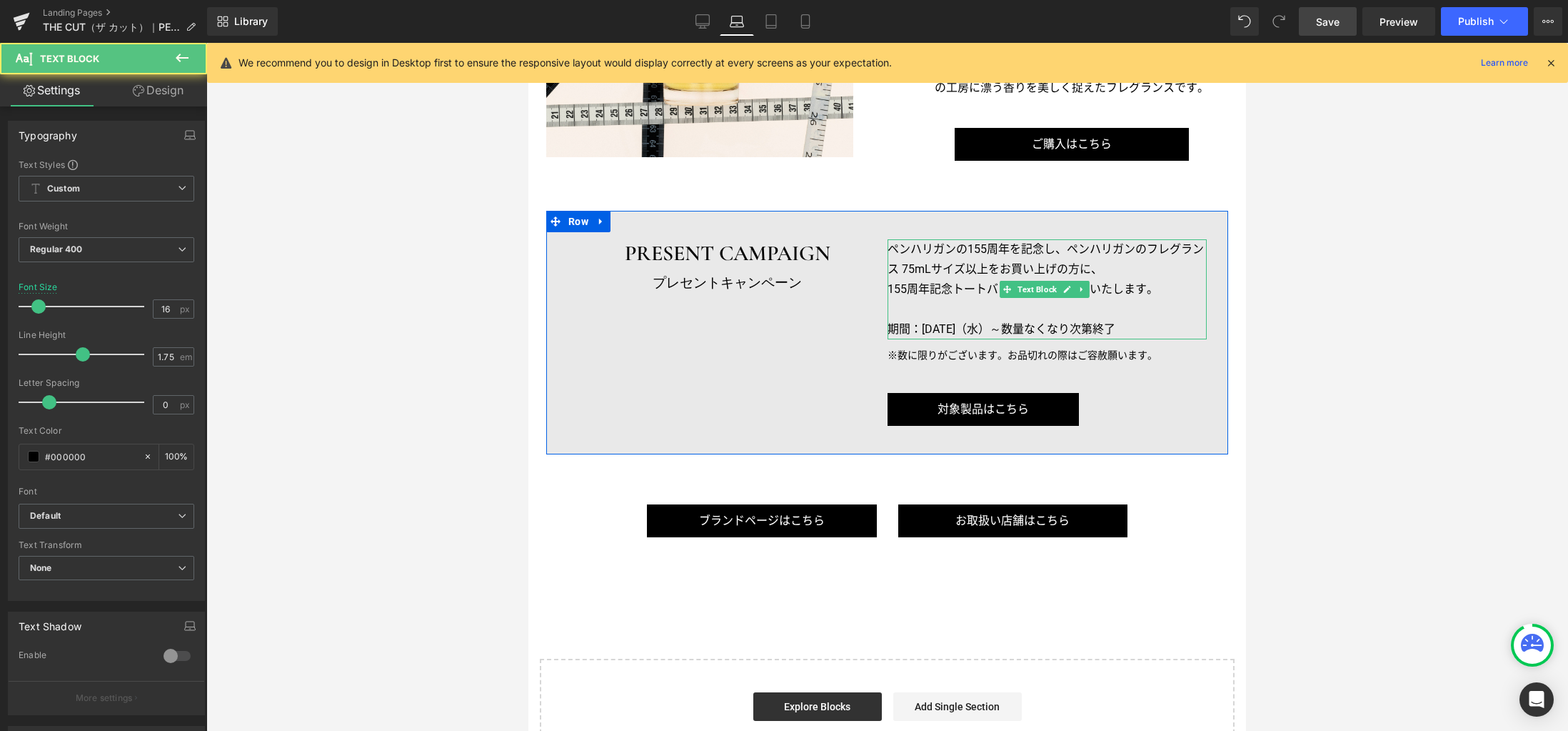
click at [906, 261] on p "ペンハリガンの155周年を記念し、ペンハリガンのフレグランス 75mLサイズ以上をお買い上げの方に、" at bounding box center [1047, 259] width 319 height 40
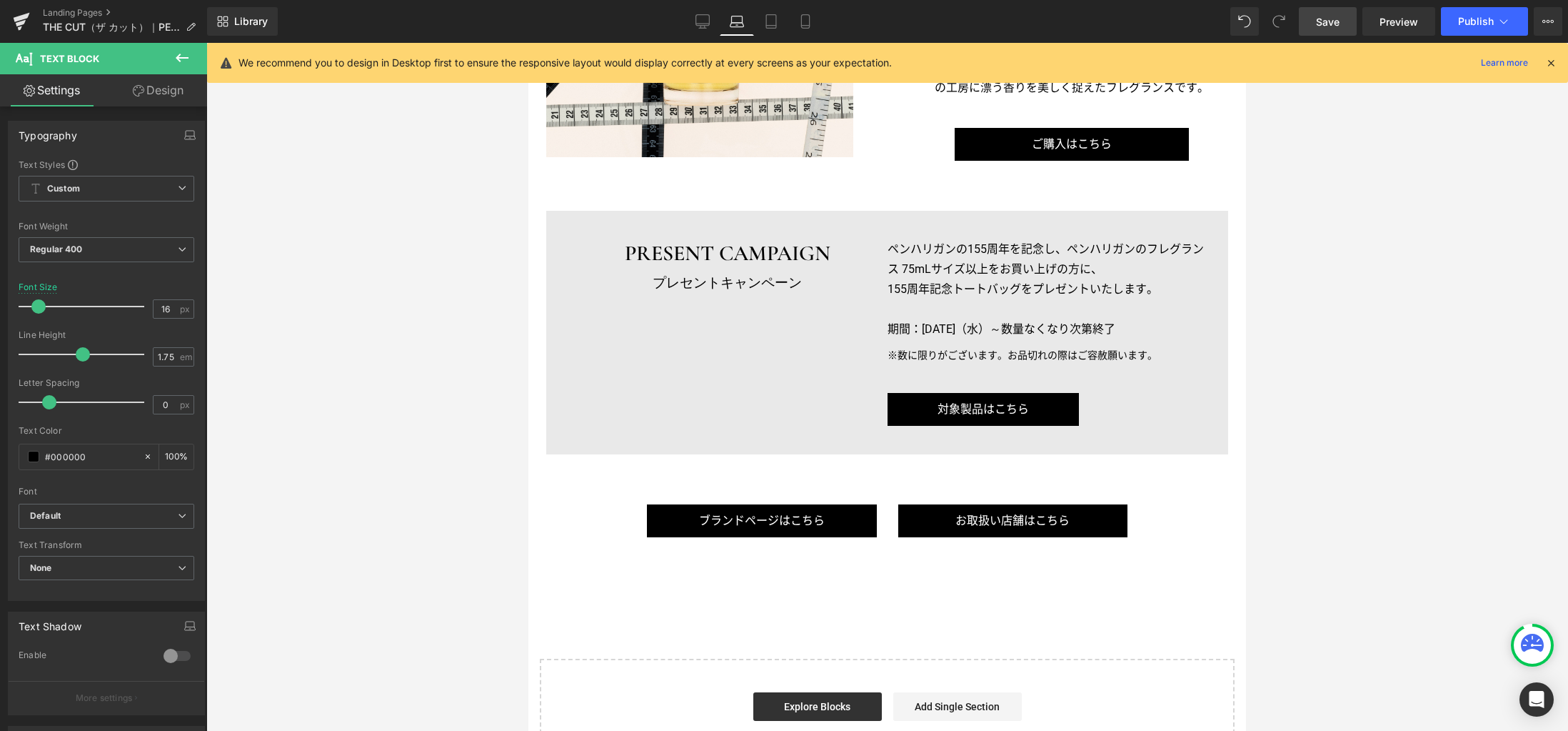
click at [174, 88] on link "Design" at bounding box center [158, 90] width 104 height 33
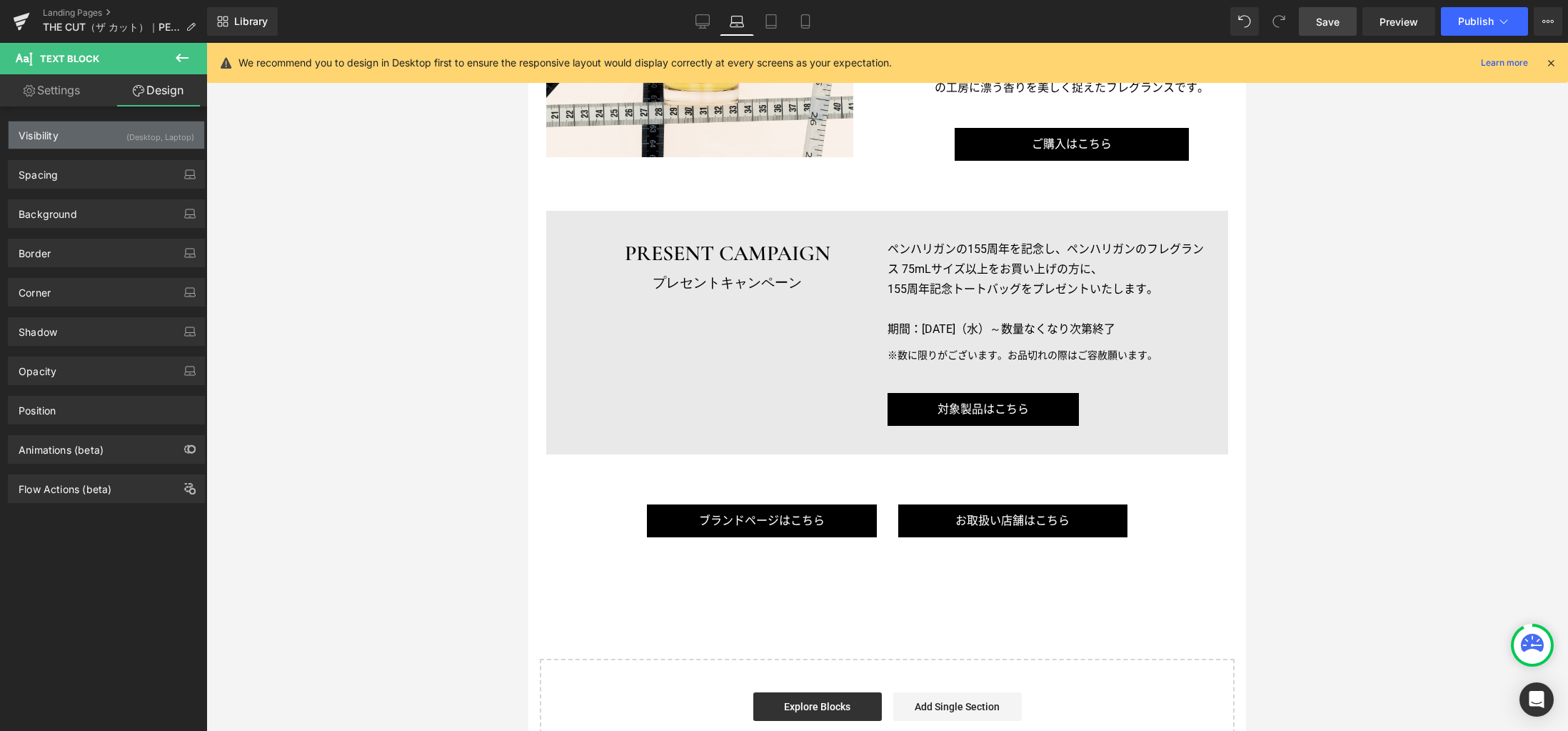
click at [138, 140] on div "(Desktop, Laptop)" at bounding box center [160, 133] width 68 height 24
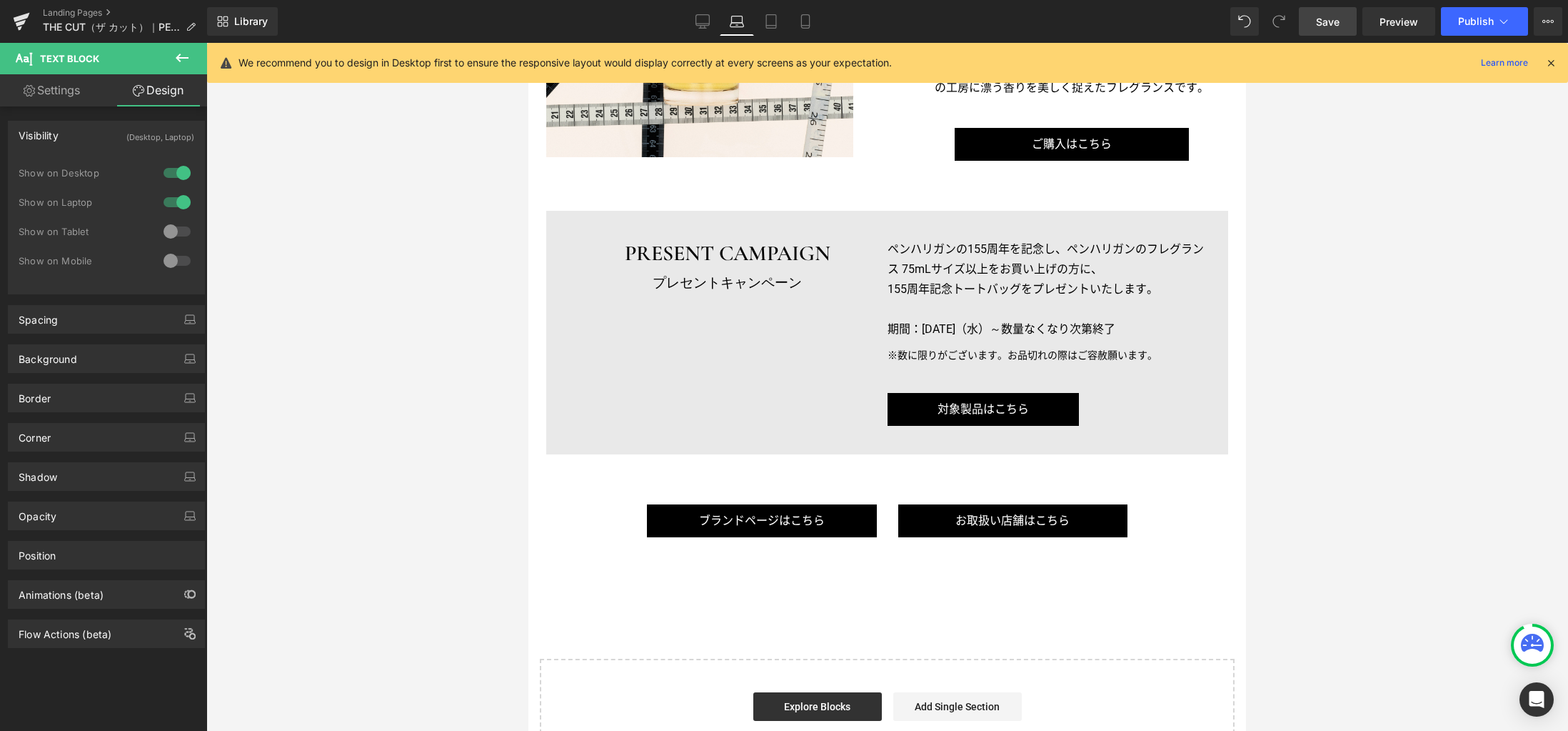
click at [165, 263] on div at bounding box center [177, 260] width 34 height 23
click at [167, 228] on div at bounding box center [177, 232] width 34 height 23
click at [937, 347] on p "※数に限りがございます。お品切れの際はご容赦願います。" at bounding box center [1047, 355] width 319 height 18
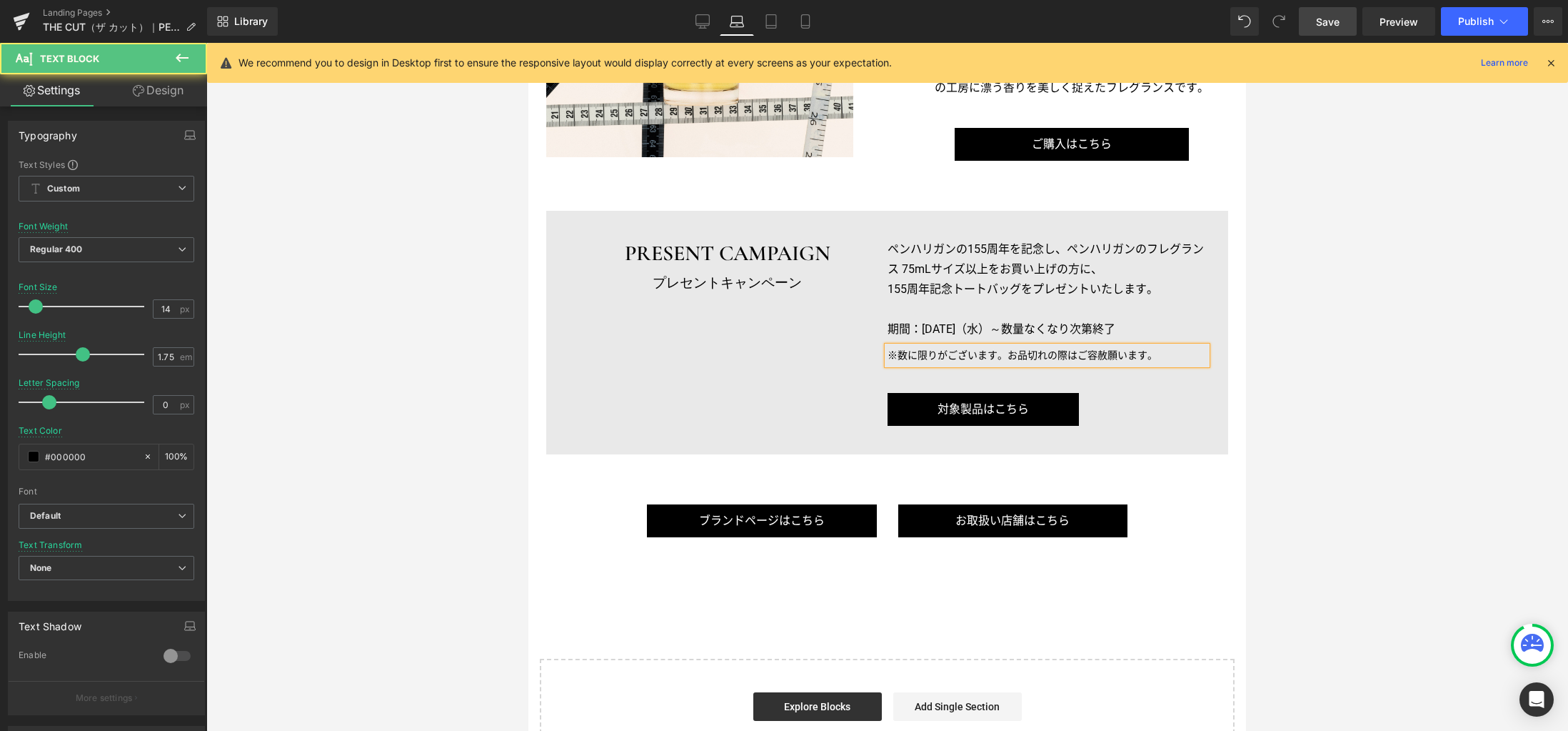
click at [162, 90] on link "Design" at bounding box center [158, 90] width 104 height 33
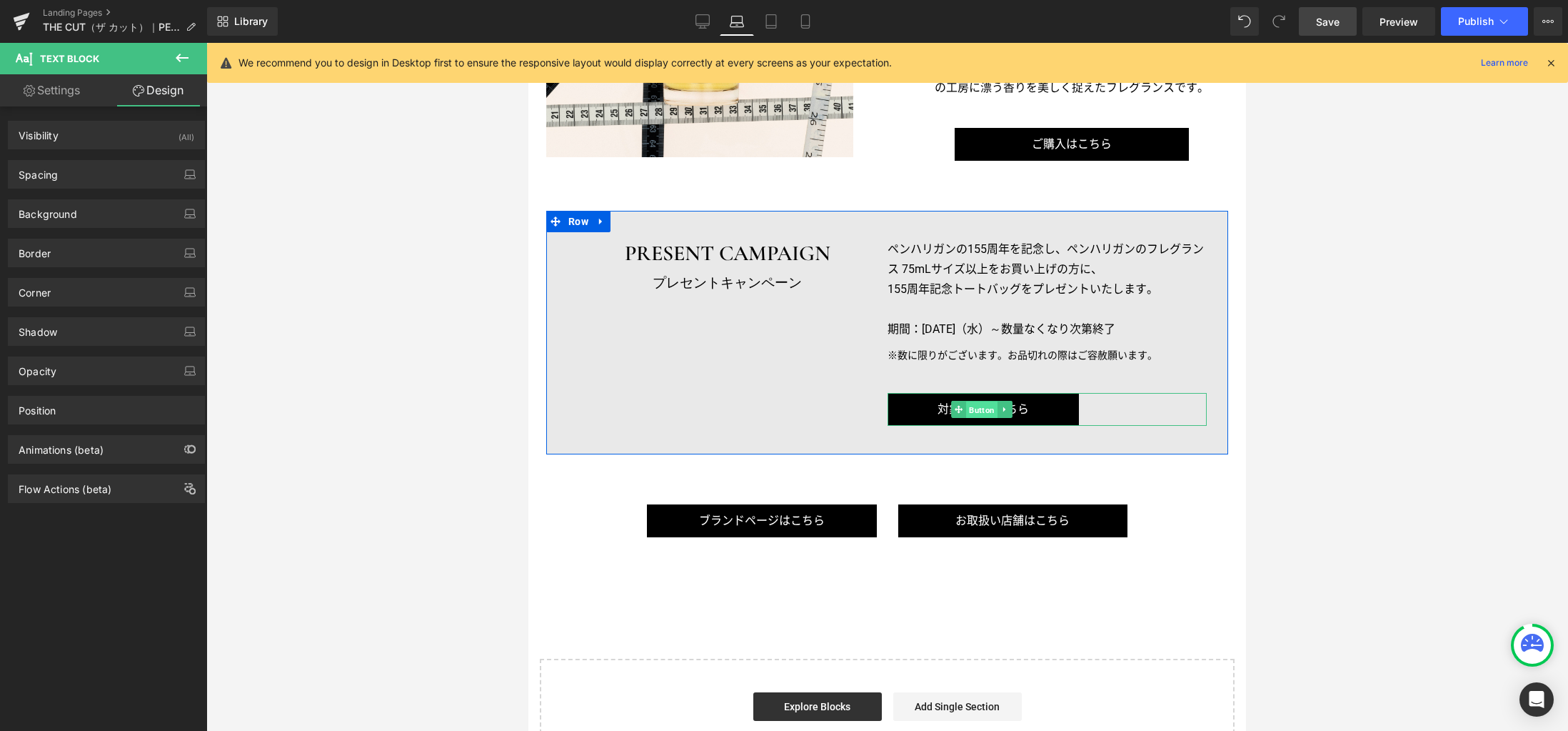
click at [972, 408] on span "Button" at bounding box center [982, 410] width 32 height 17
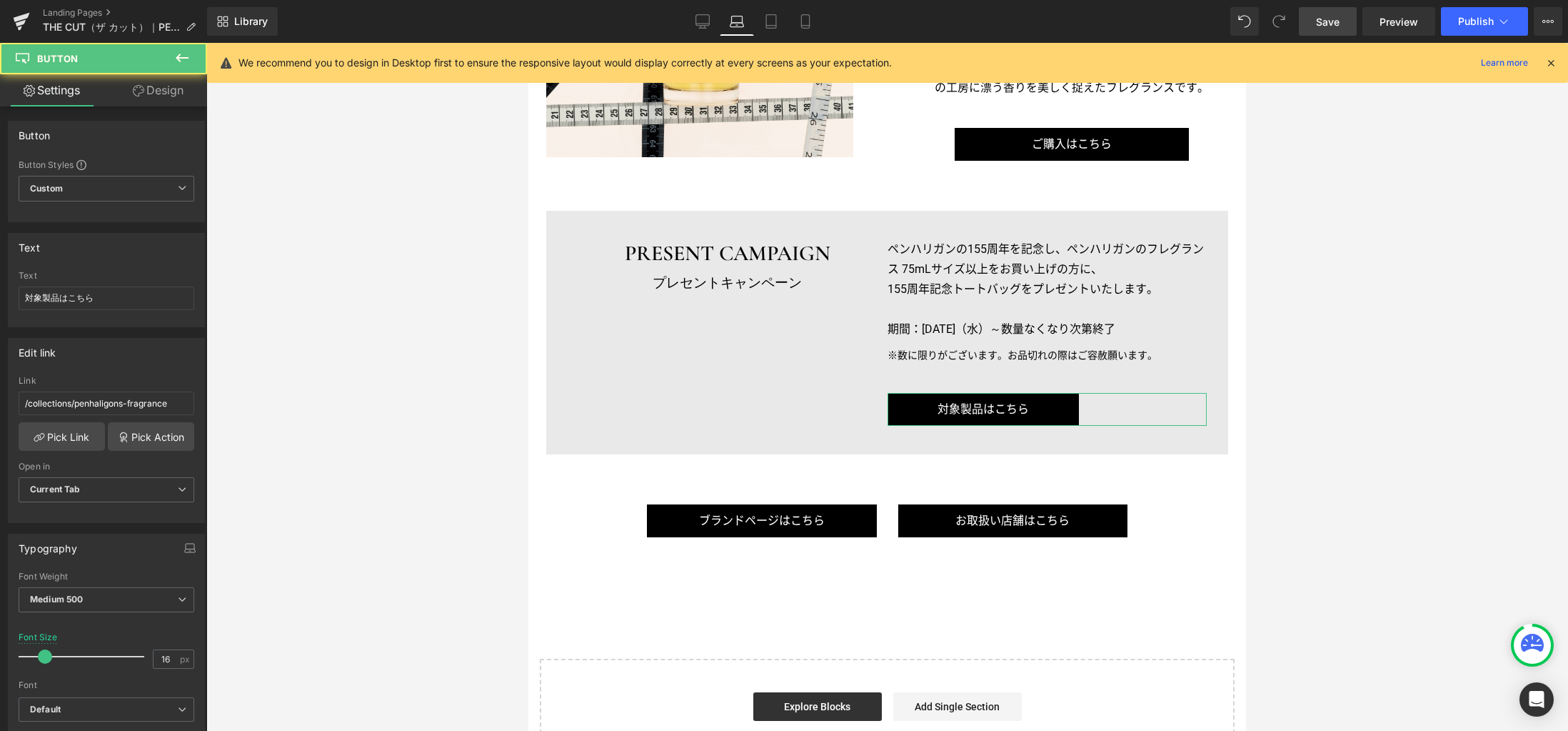
click at [180, 89] on link "Design" at bounding box center [158, 90] width 104 height 33
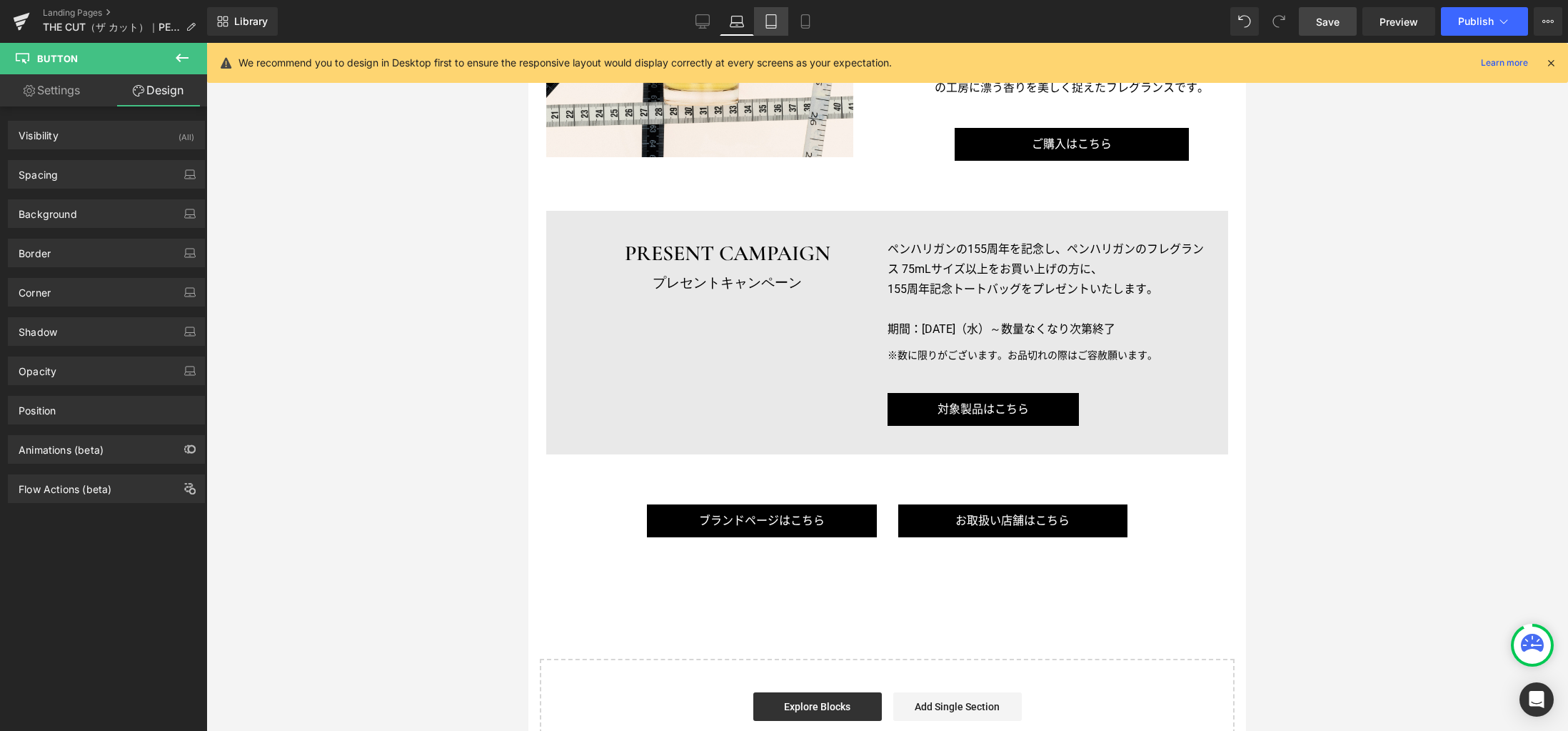
click at [772, 29] on link "Tablet" at bounding box center [770, 21] width 34 height 29
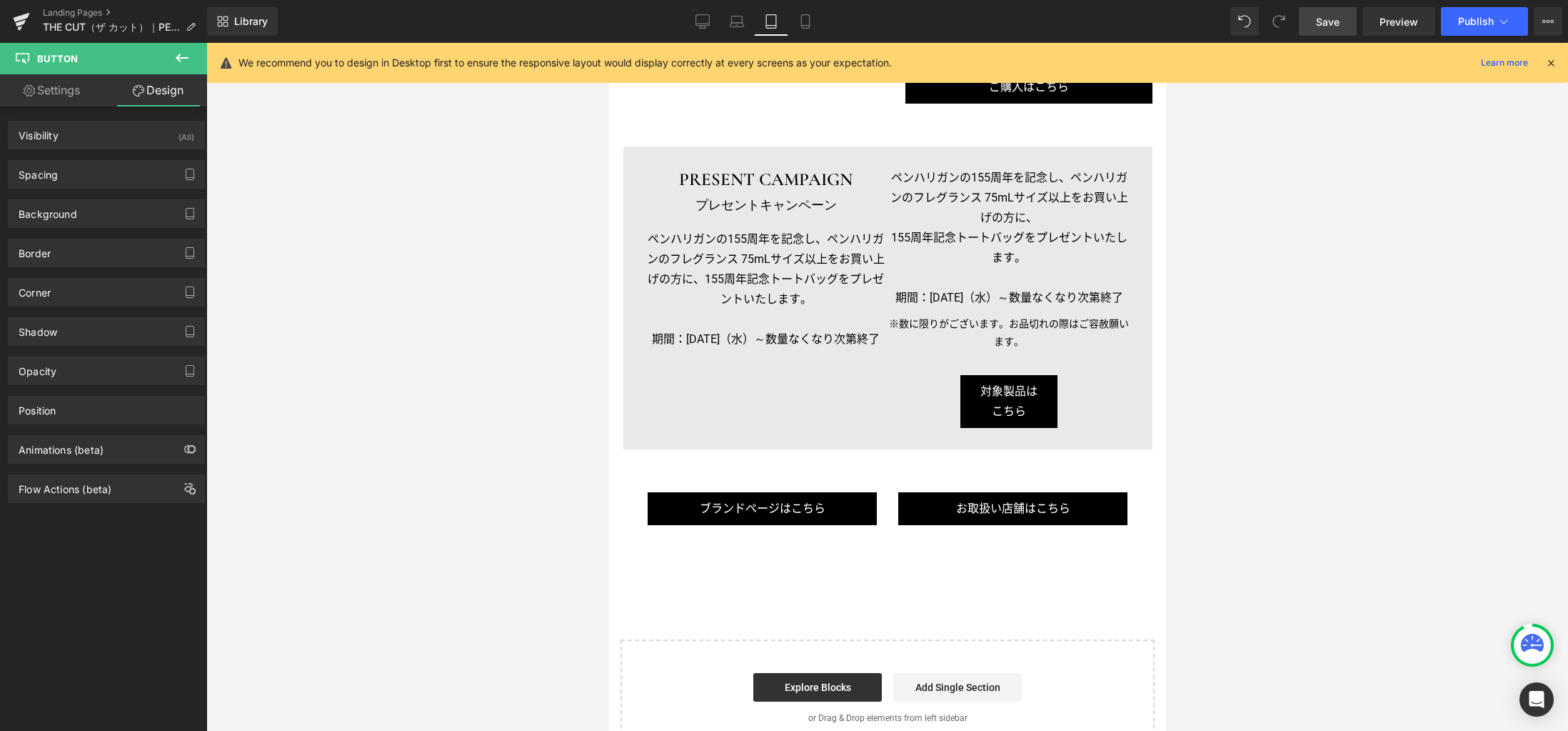
scroll to position [1905, 0]
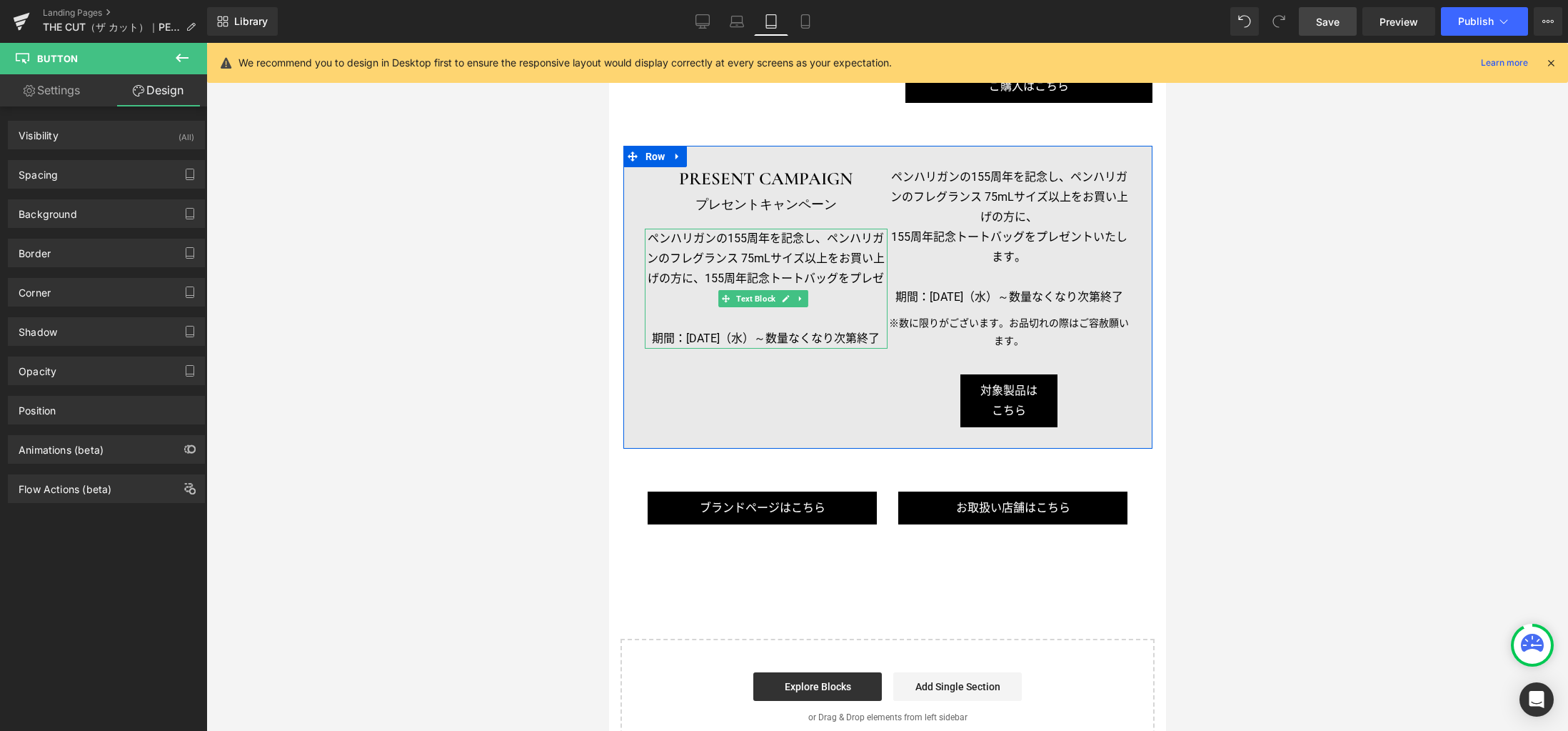
click at [799, 294] on icon at bounding box center [800, 298] width 8 height 9
click at [806, 295] on icon at bounding box center [807, 298] width 8 height 9
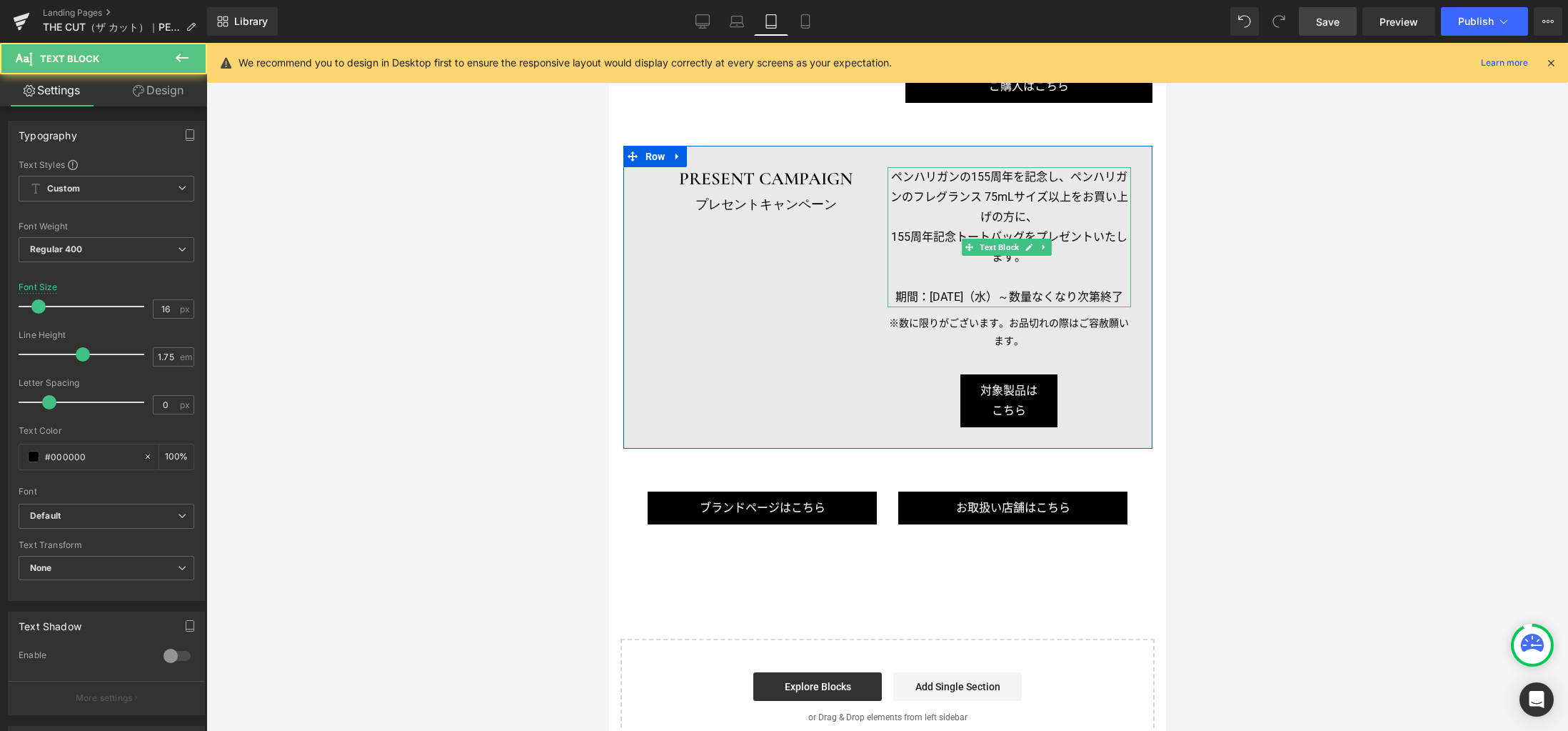
click at [921, 228] on p "155周年記念トートバッグをプレゼントいたします。" at bounding box center [1008, 247] width 243 height 40
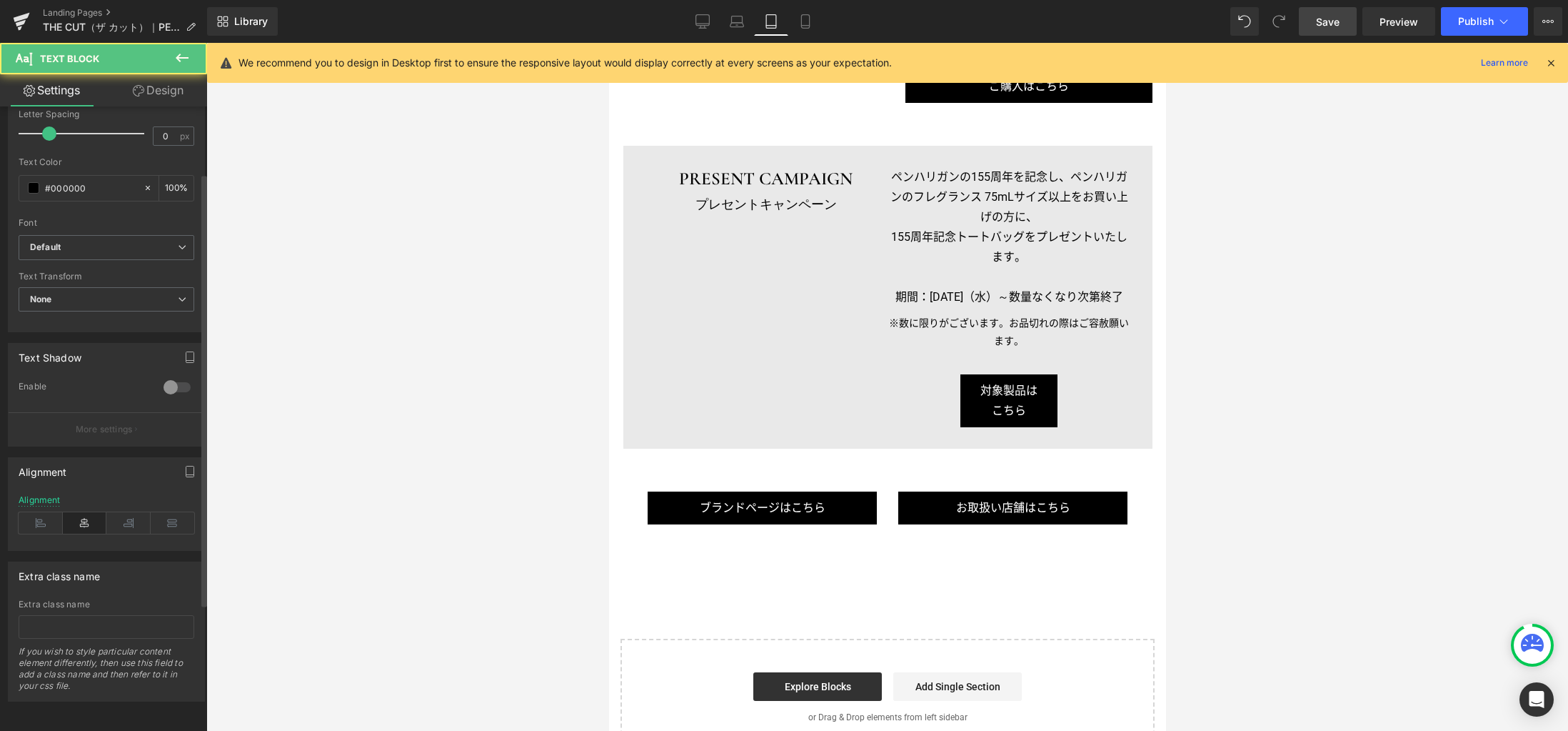
scroll to position [279, 0]
click at [48, 514] on icon at bounding box center [40, 522] width 44 height 21
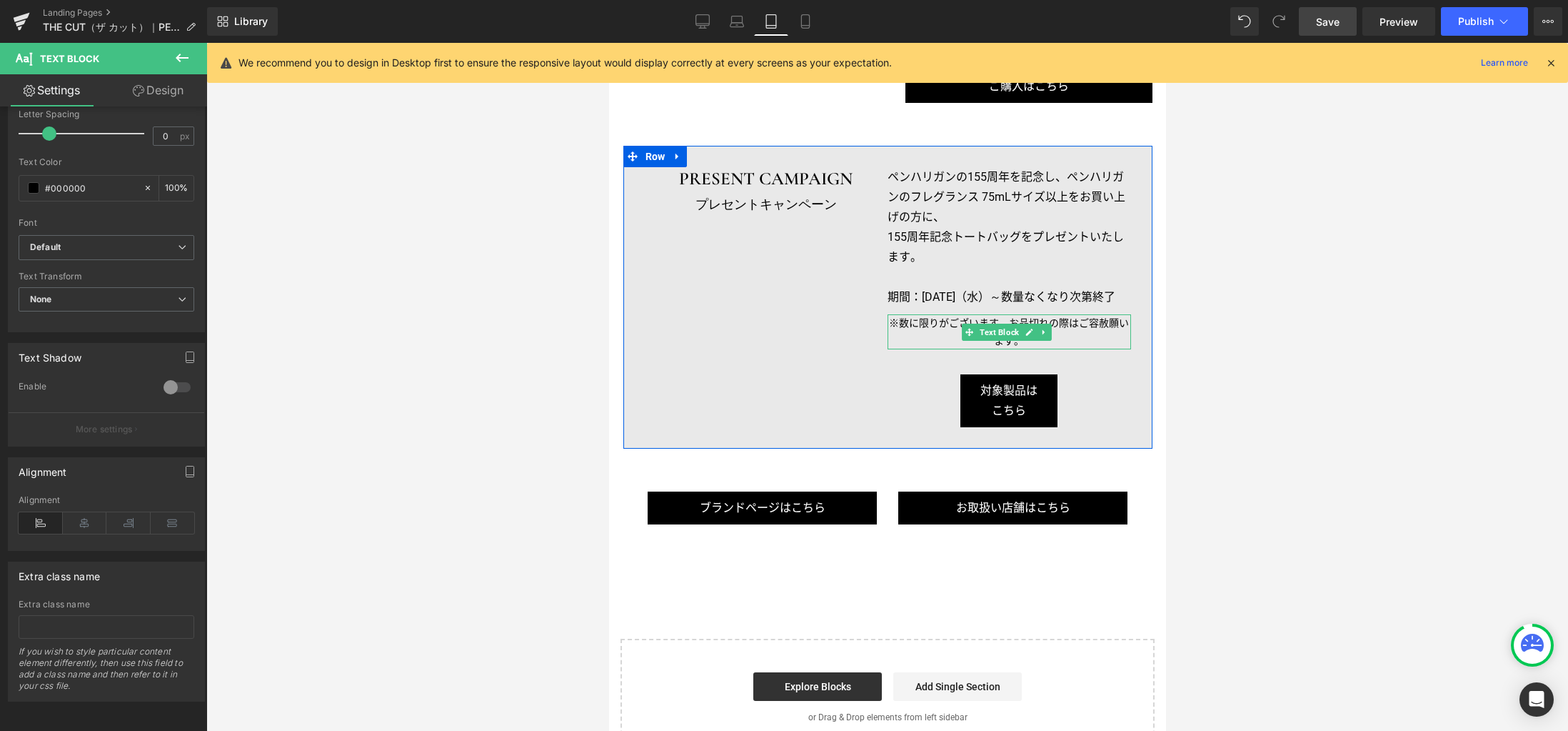
click at [930, 339] on p "※数に限りがございます。お品切れの際はご容赦願います。" at bounding box center [1008, 331] width 243 height 35
click at [51, 512] on icon at bounding box center [40, 522] width 44 height 21
click at [1002, 409] on span "Button" at bounding box center [1006, 401] width 32 height 17
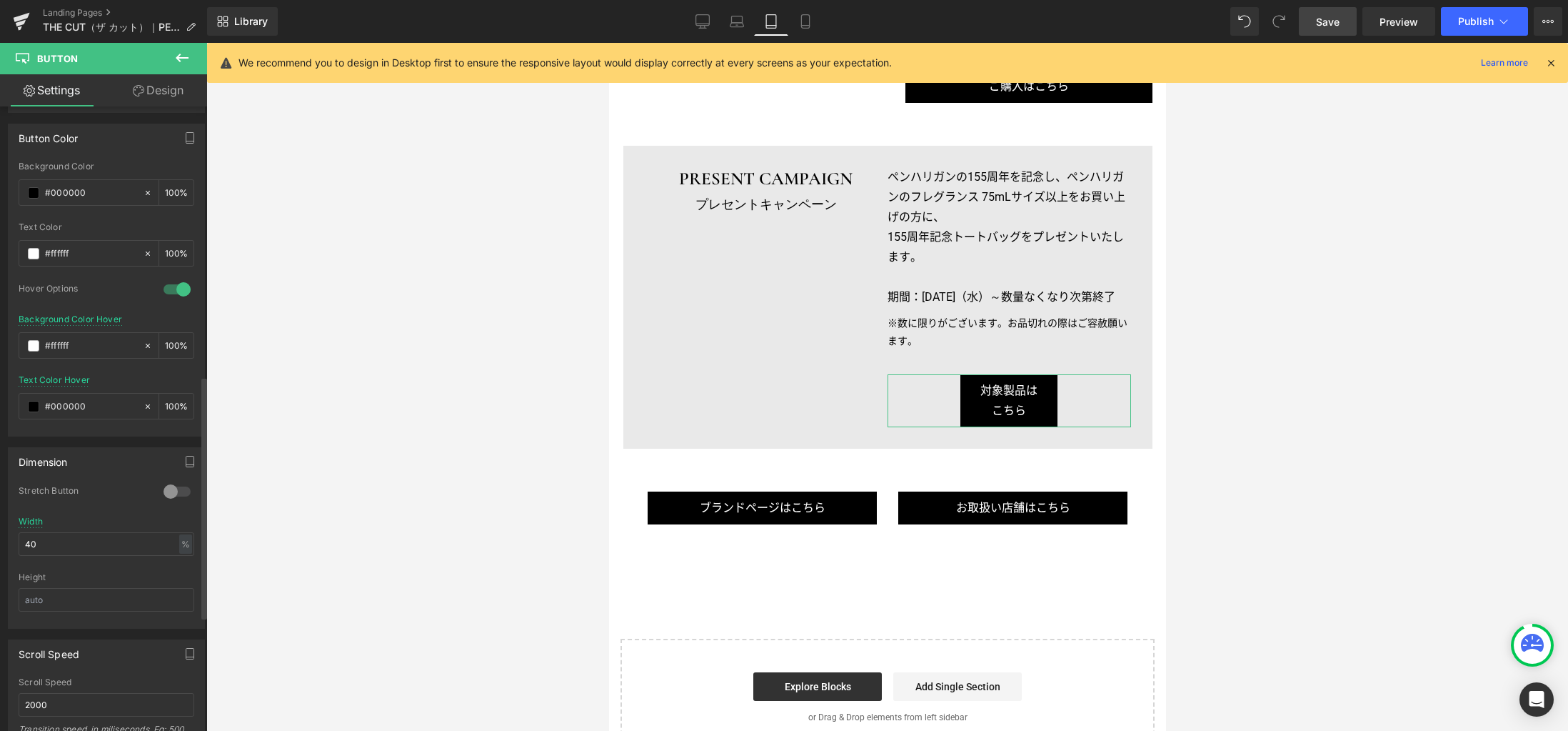
scroll to position [693, 0]
click at [163, 480] on div at bounding box center [177, 480] width 34 height 23
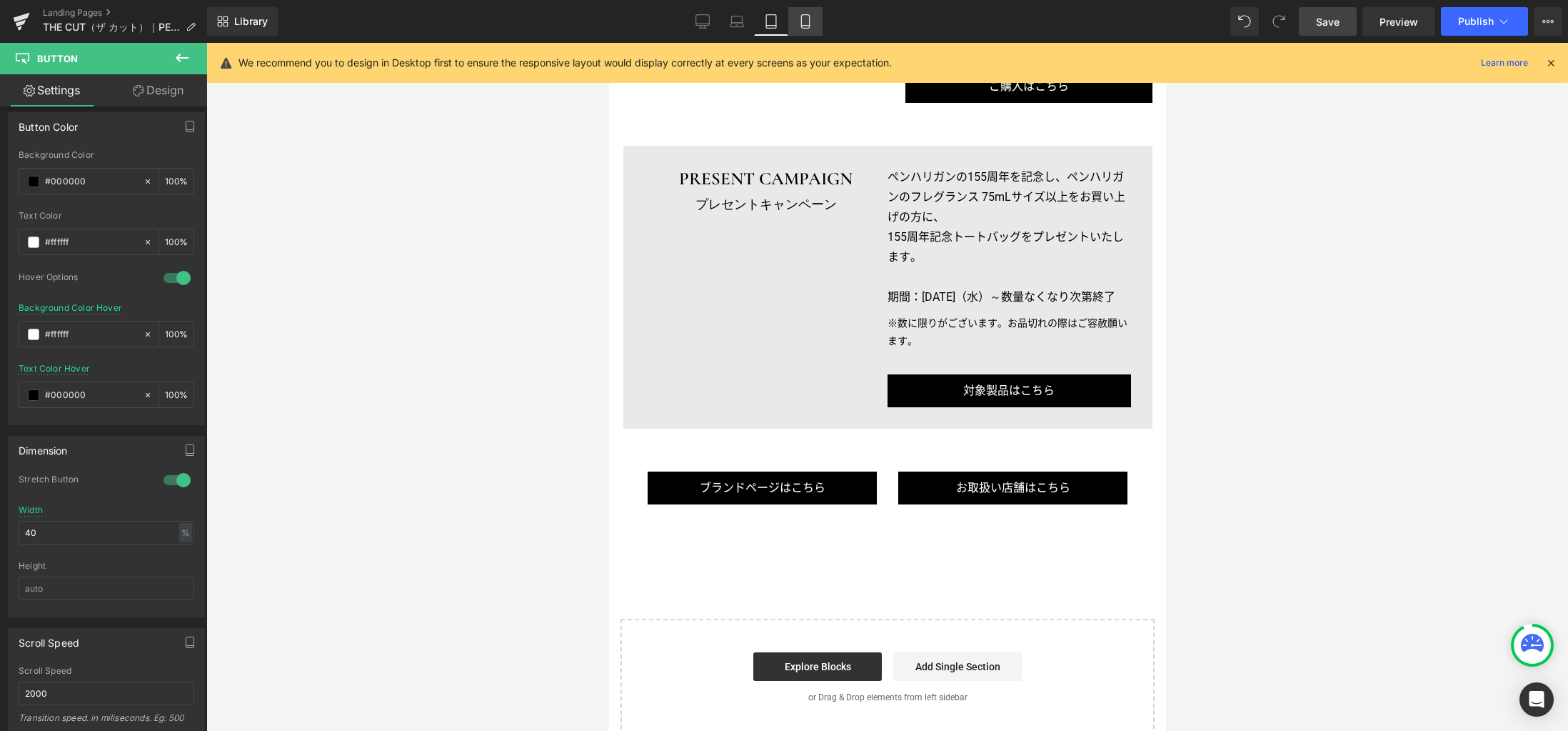
click at [803, 18] on icon at bounding box center [805, 21] width 14 height 14
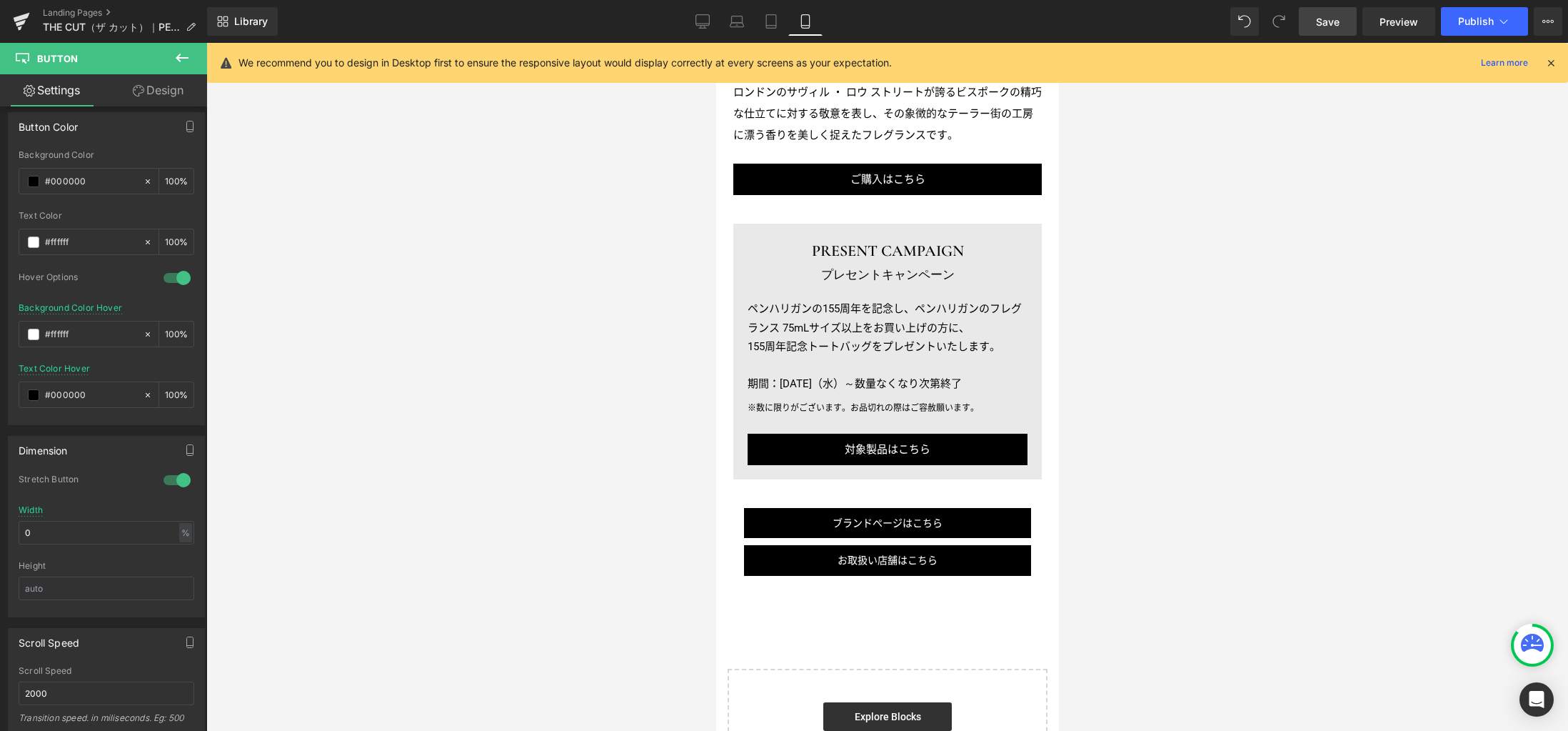
scroll to position [2206, 0]
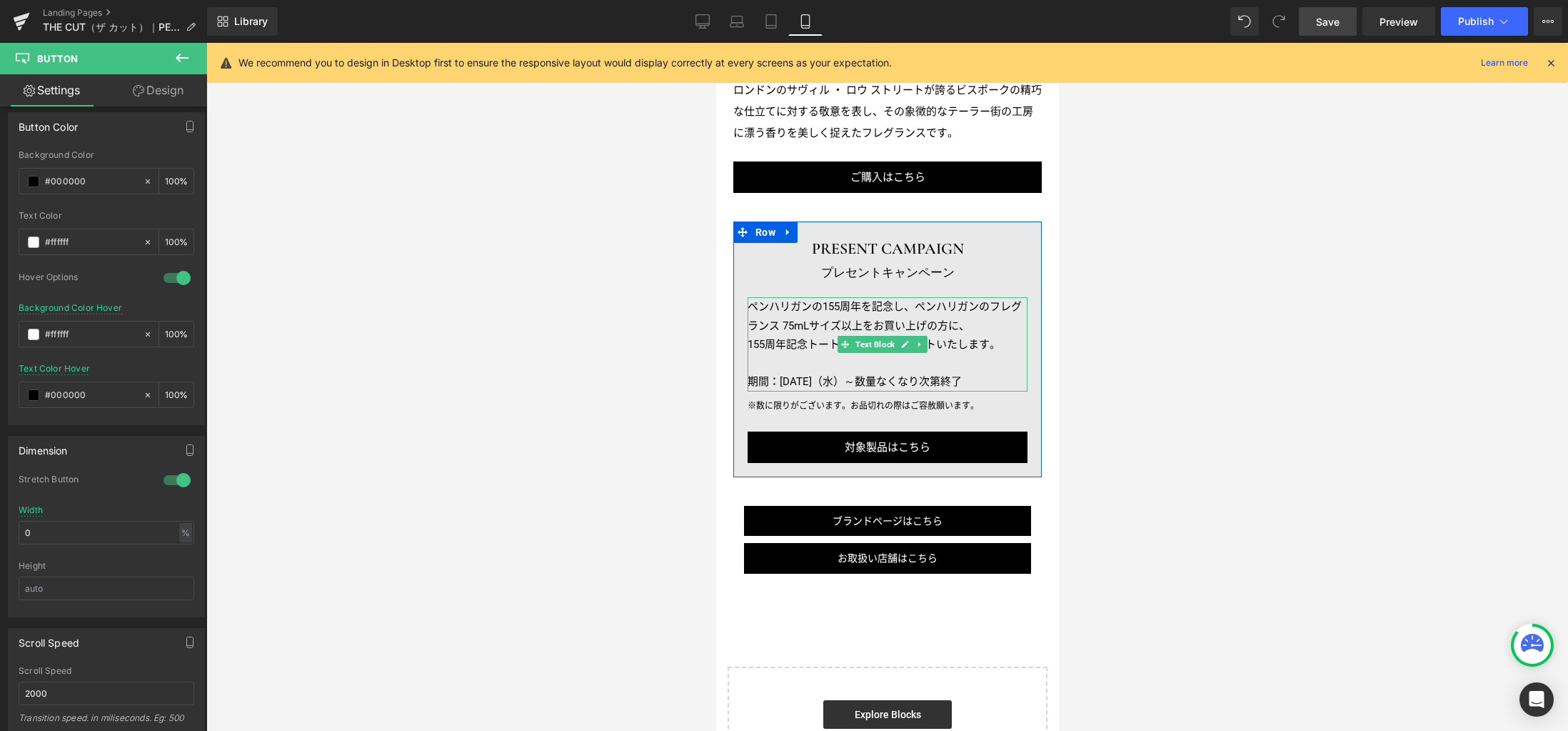
click at [813, 297] on p "ペンハリガンの155周年を記念し、ペンハリガンのフレグランス 75mLサイズ以上をお買い上げの方に、" at bounding box center [886, 316] width 280 height 38
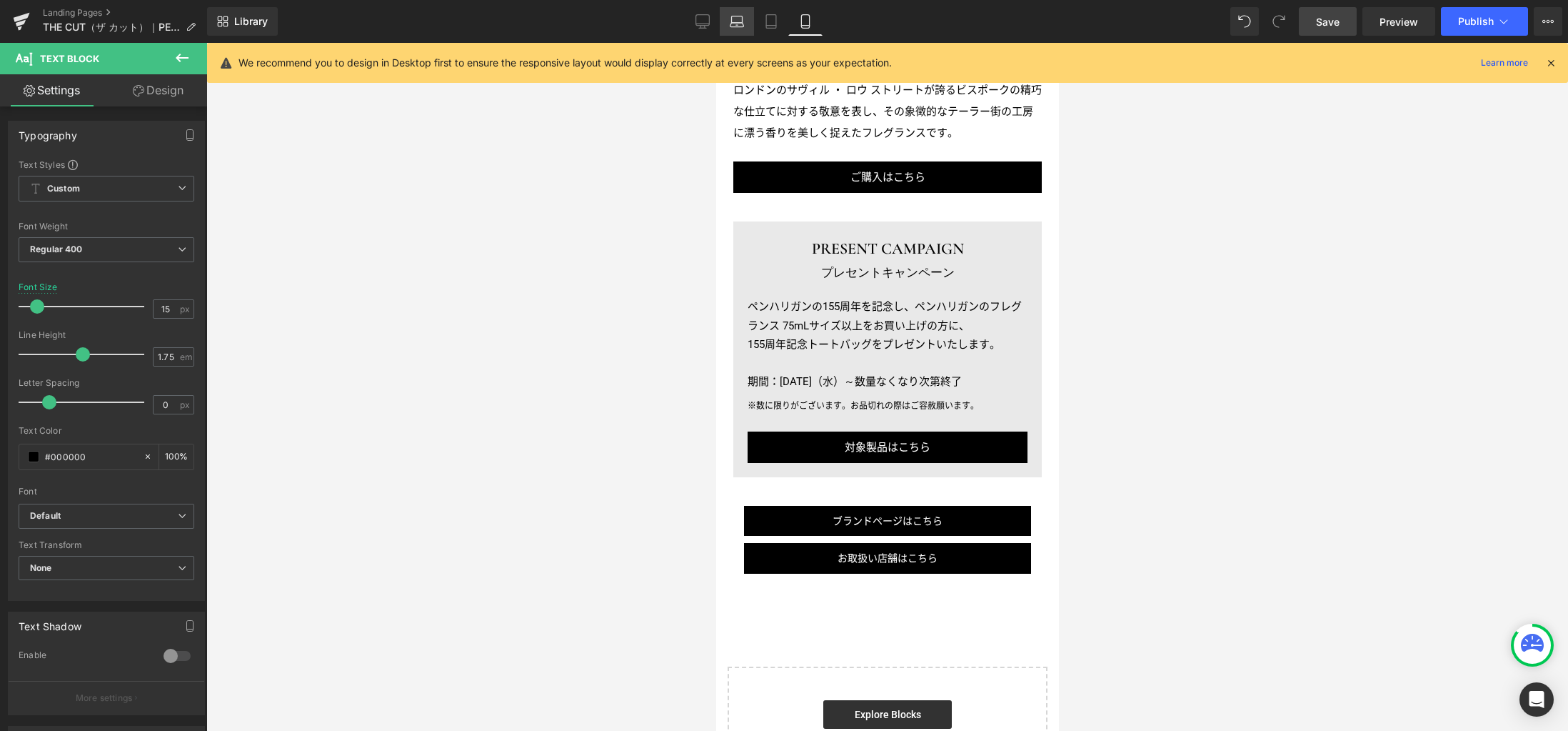
click at [739, 24] on icon at bounding box center [737, 21] width 14 height 14
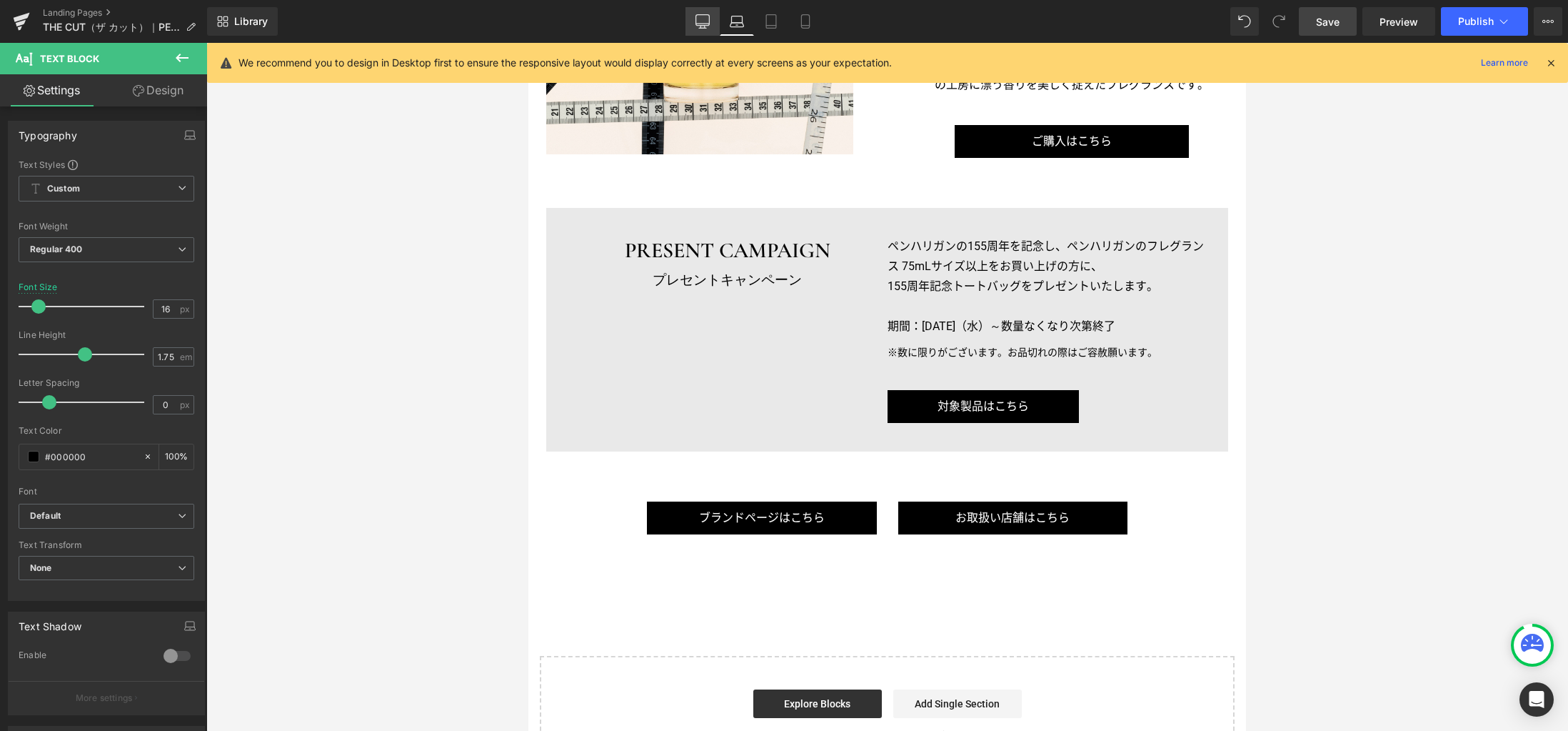
click at [705, 21] on icon at bounding box center [703, 21] width 14 height 14
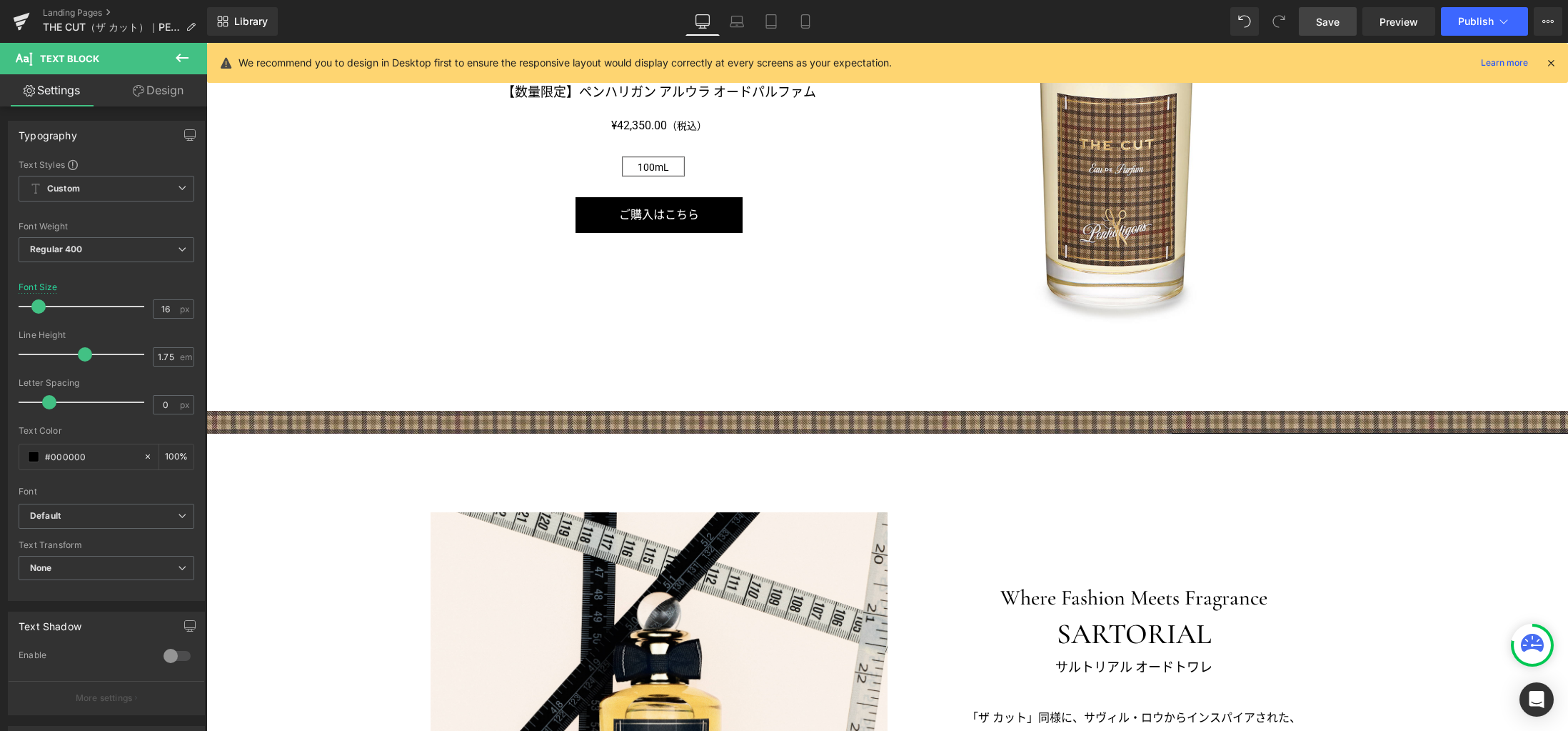
scroll to position [2691, 0]
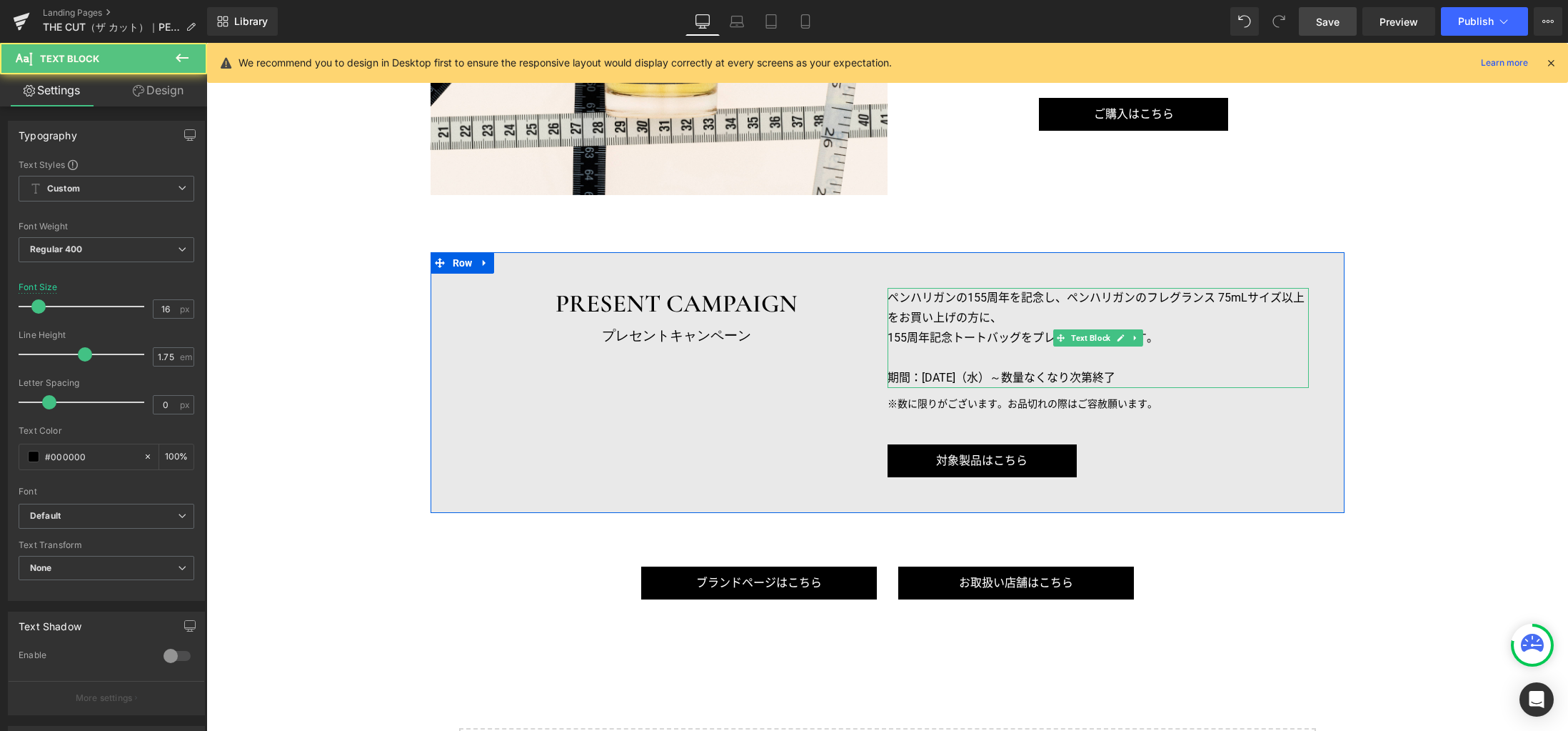
click at [955, 335] on p "155周年記念トートバッグをプレゼントいたします。" at bounding box center [1098, 338] width 422 height 20
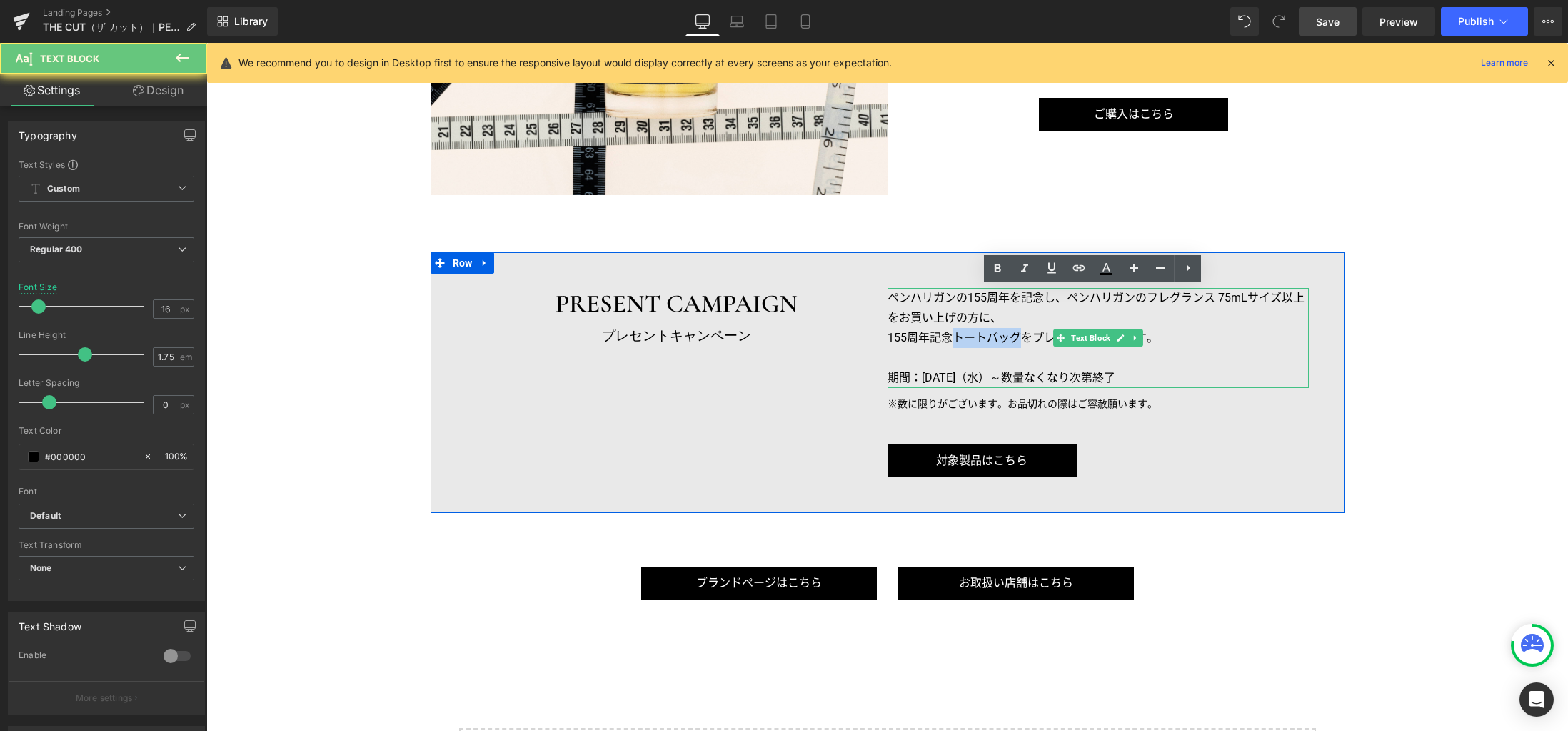
click at [955, 335] on p "155周年記念トートバッグをプレゼントいたします。" at bounding box center [1098, 338] width 422 height 20
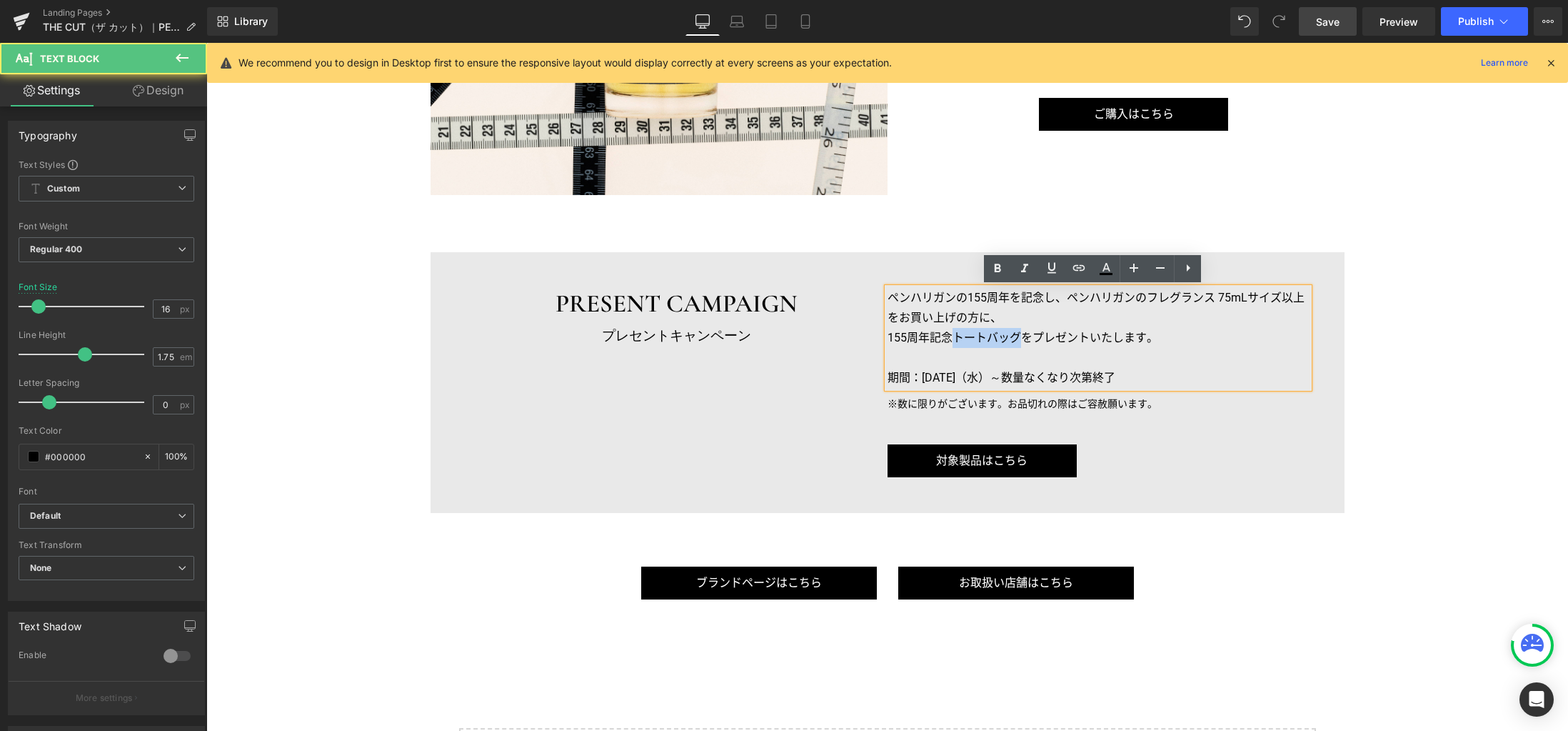
drag, startPoint x: 1161, startPoint y: 339, endPoint x: 878, endPoint y: 301, distance: 285.5
click at [887, 301] on div "ペンハリガンの155周年を記念し、ペンハリガンのフレグランス 75mLサイズ以上をお買い上げの方に、 155周年記念トートバッグをプレゼントいたします。 期間…" at bounding box center [1098, 338] width 422 height 100
click at [1074, 337] on p "155周年記念トートバッグをプレゼントいたします。" at bounding box center [1098, 338] width 422 height 20
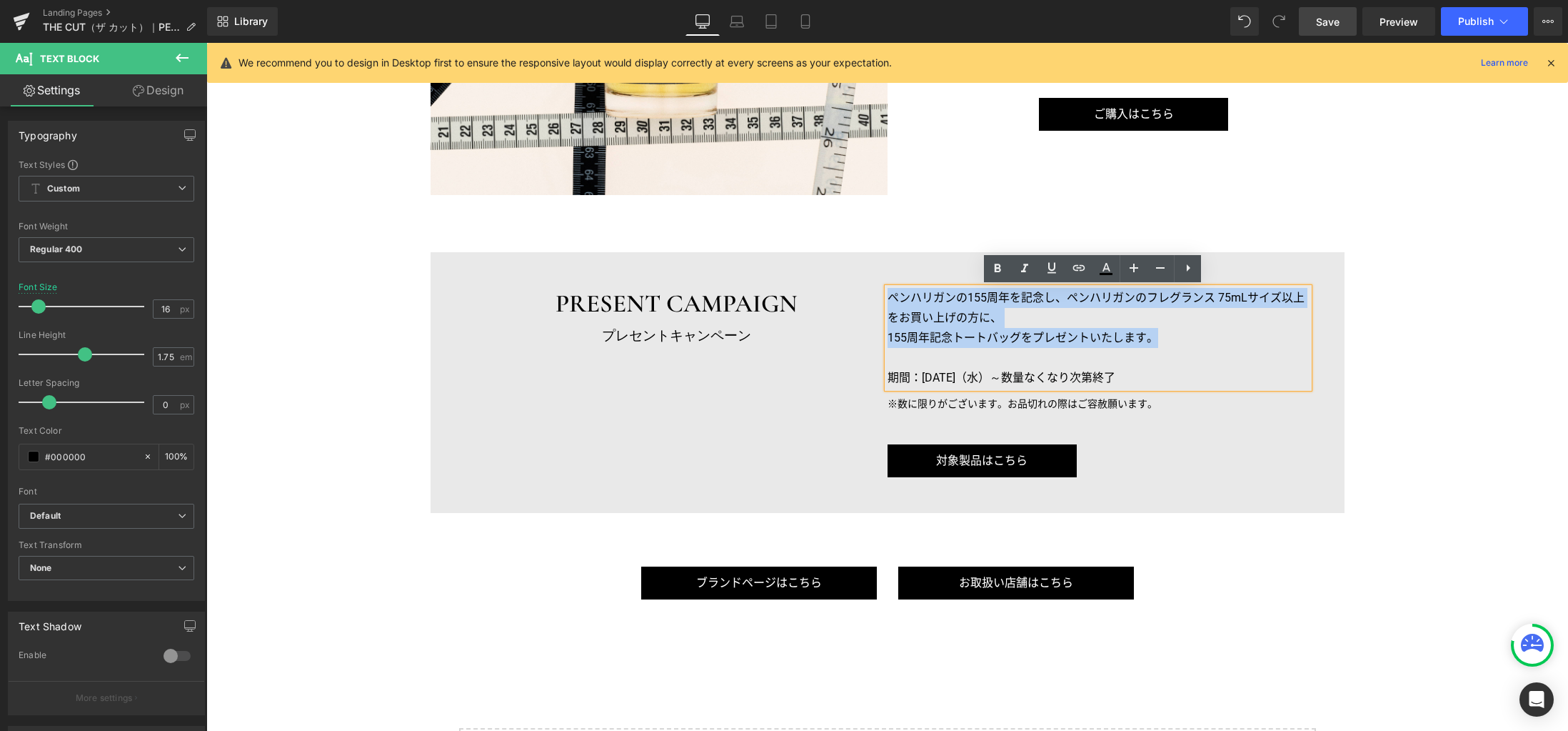
drag, startPoint x: 1150, startPoint y: 339, endPoint x: 883, endPoint y: 300, distance: 269.8
click at [887, 300] on div "ペンハリガンの155周年を記念し、ペンハリガンのフレグランス 75mLサイズ以上をお買い上げの方に、 155周年記念トートバッグをプレゼントいたします。 期間…" at bounding box center [1098, 338] width 422 height 100
paste div
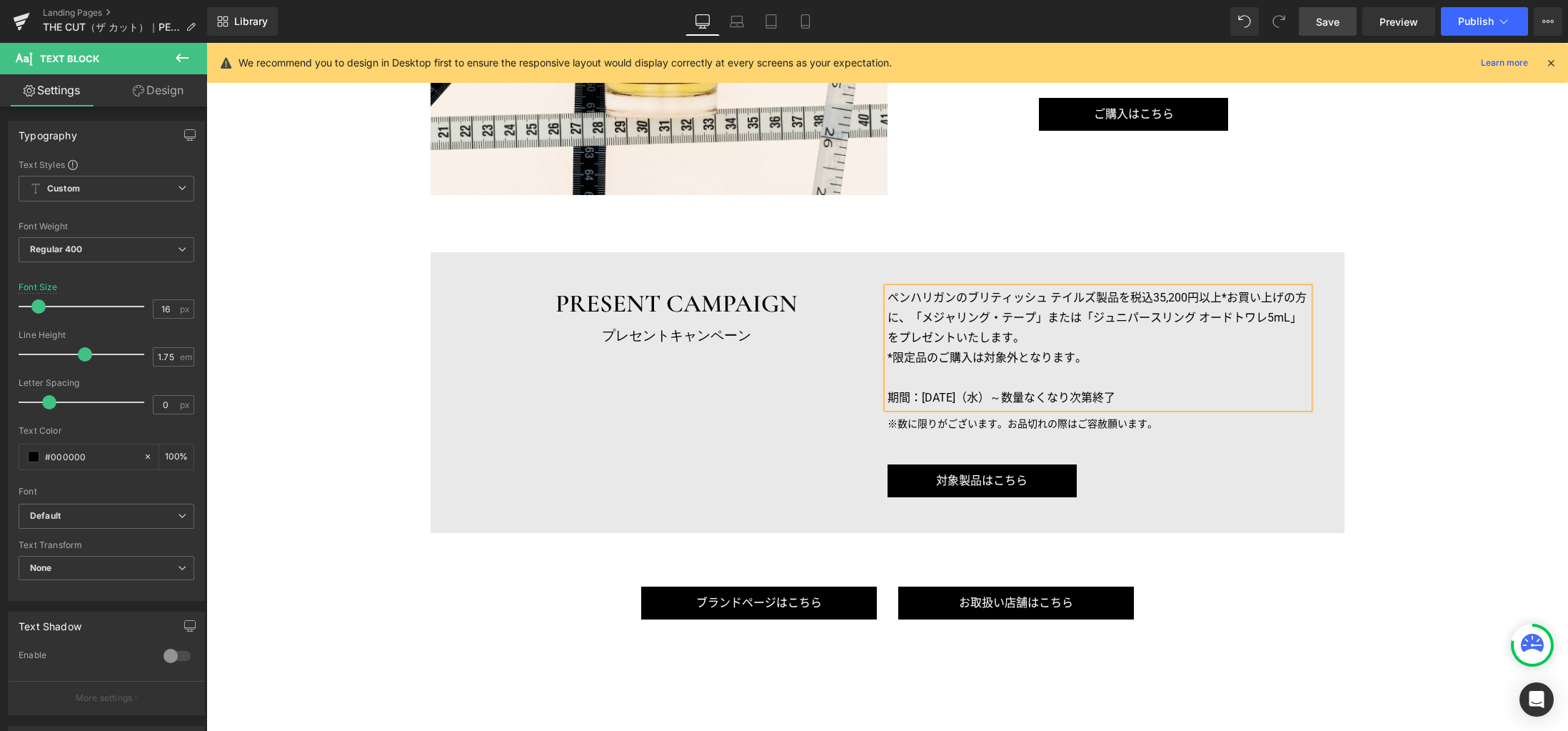
drag, startPoint x: 913, startPoint y: 396, endPoint x: 1153, endPoint y: 392, distance: 240.0
click at [1153, 392] on p "期間：2025年2月5日（水）～数量なくなり次第終了" at bounding box center [1098, 397] width 422 height 20
drag, startPoint x: 917, startPoint y: 396, endPoint x: 1158, endPoint y: 393, distance: 241.0
click at [1158, 393] on p "期間：2025年9月3日（水）～ 数量なくなり次第終了" at bounding box center [1098, 397] width 422 height 20
click at [1001, 274] on icon at bounding box center [998, 269] width 17 height 17
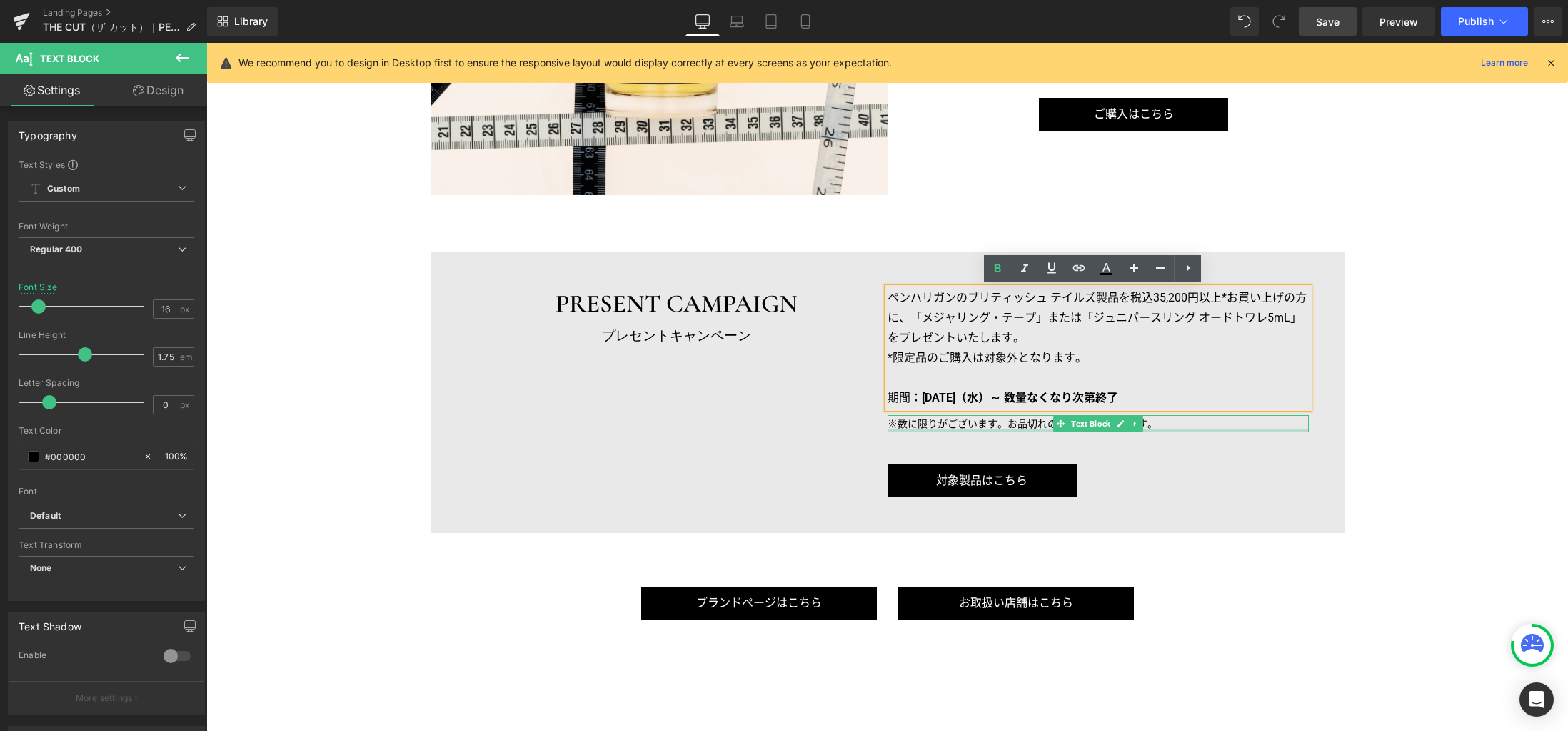
click at [897, 429] on div at bounding box center [1098, 431] width 422 height 4
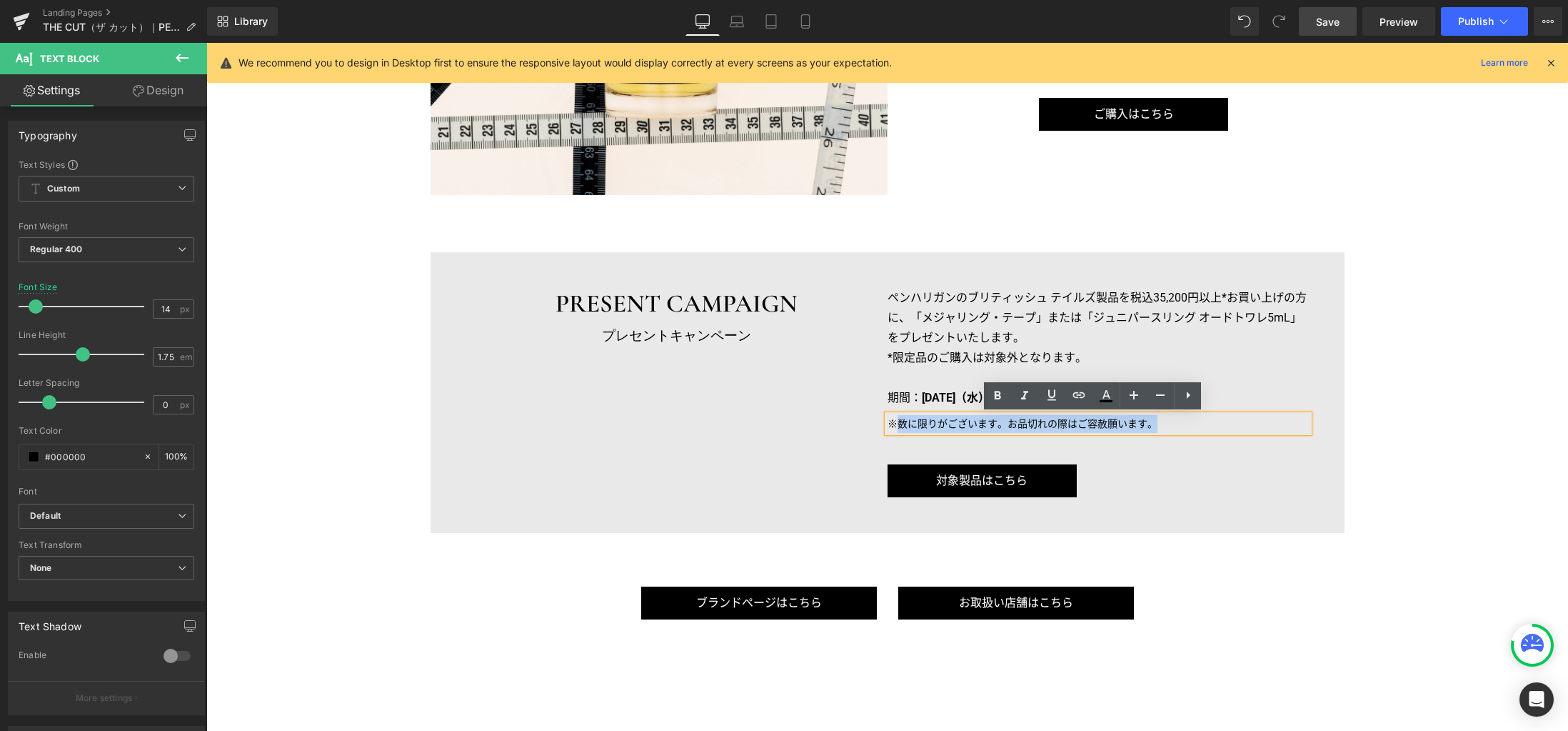
drag, startPoint x: 894, startPoint y: 424, endPoint x: 1165, endPoint y: 423, distance: 271.0
click at [1165, 423] on p "※数に限りがございます。お品切れの際はご容赦願います。" at bounding box center [1098, 423] width 422 height 18
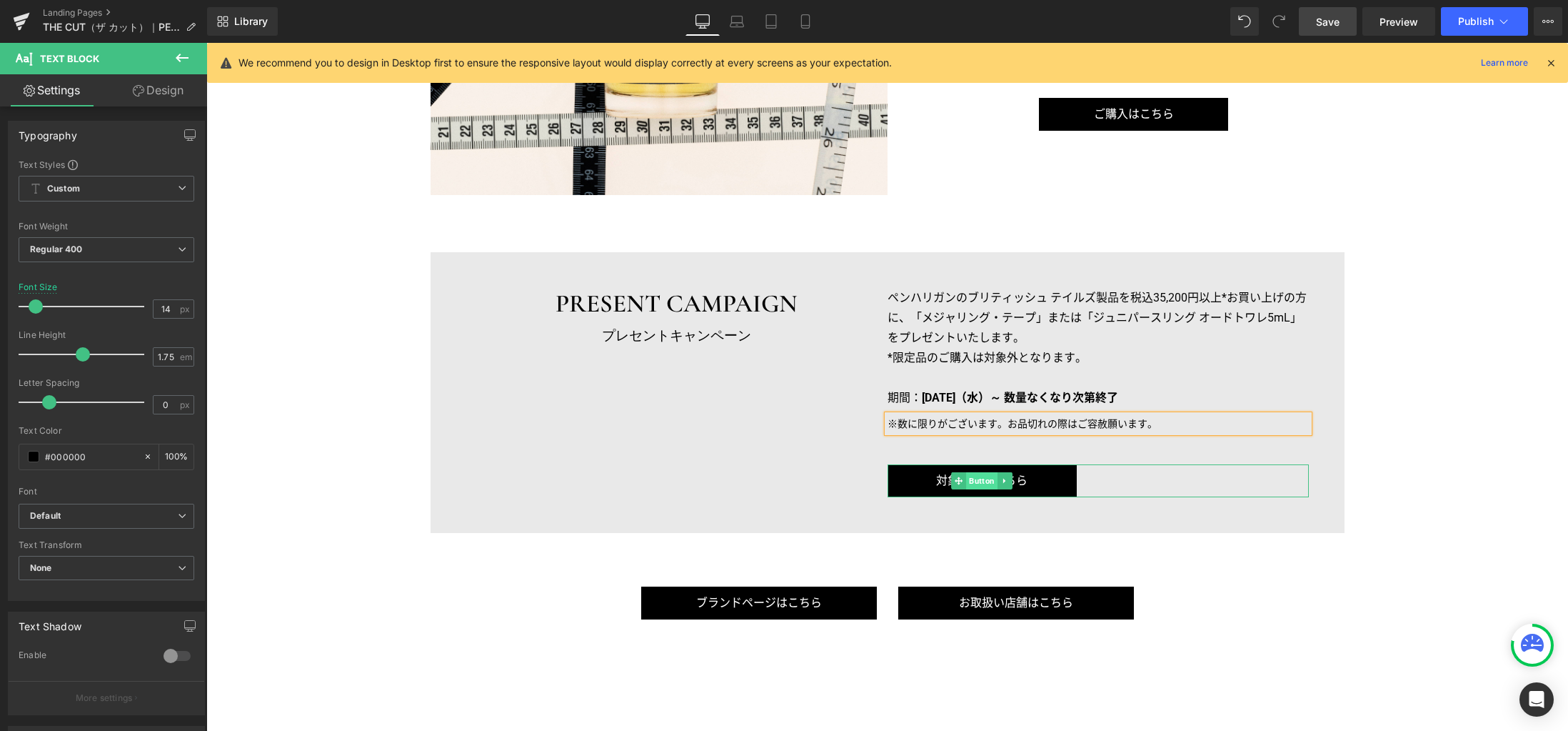
click at [978, 480] on span "Button" at bounding box center [982, 481] width 32 height 17
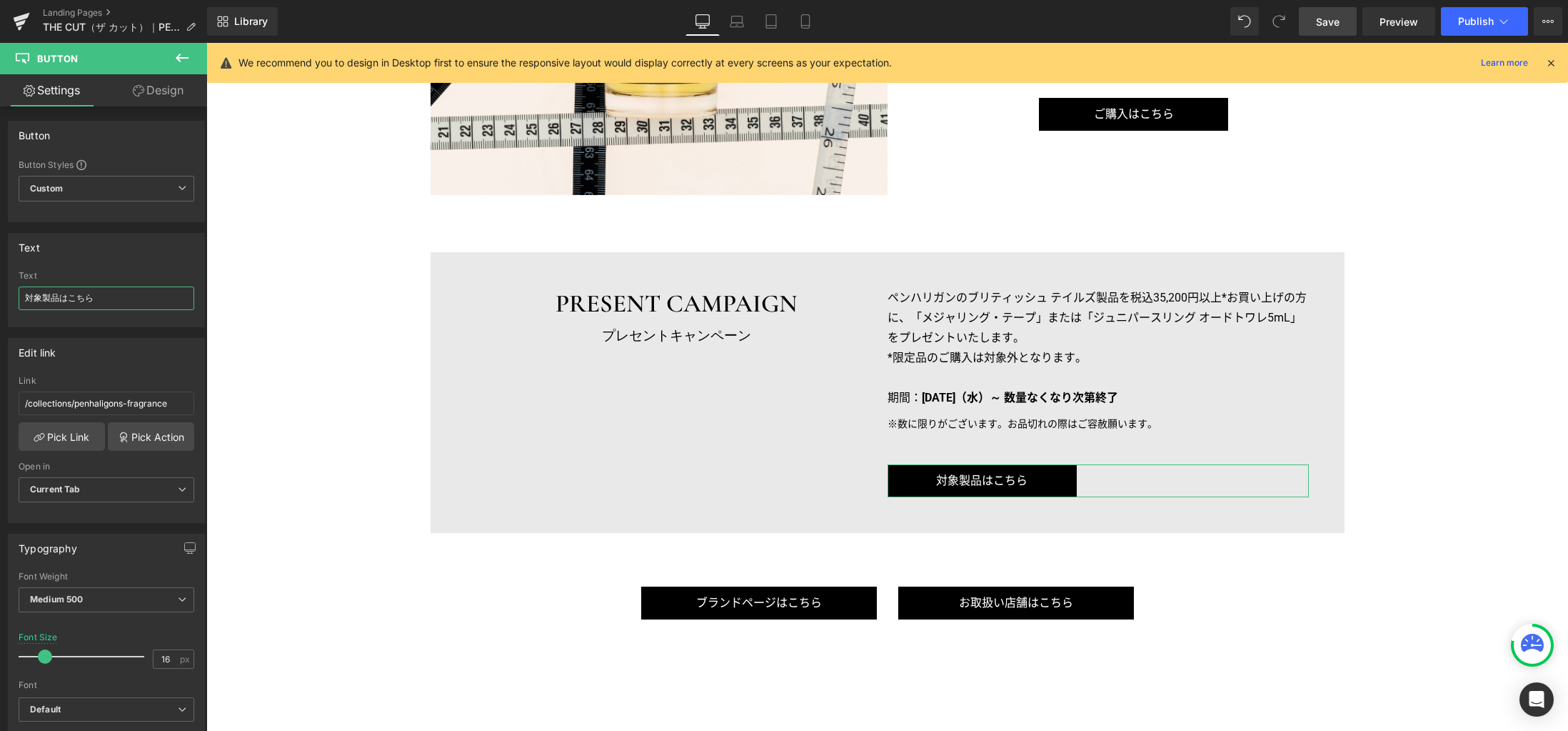
drag, startPoint x: 107, startPoint y: 300, endPoint x: -32, endPoint y: 275, distance: 141.2
click at [0, 275] on html "Button You are previewing how the will restyle your page. You can not edit Elem…" at bounding box center [784, 366] width 1568 height 731
paste input "キャンペーン対象製品"
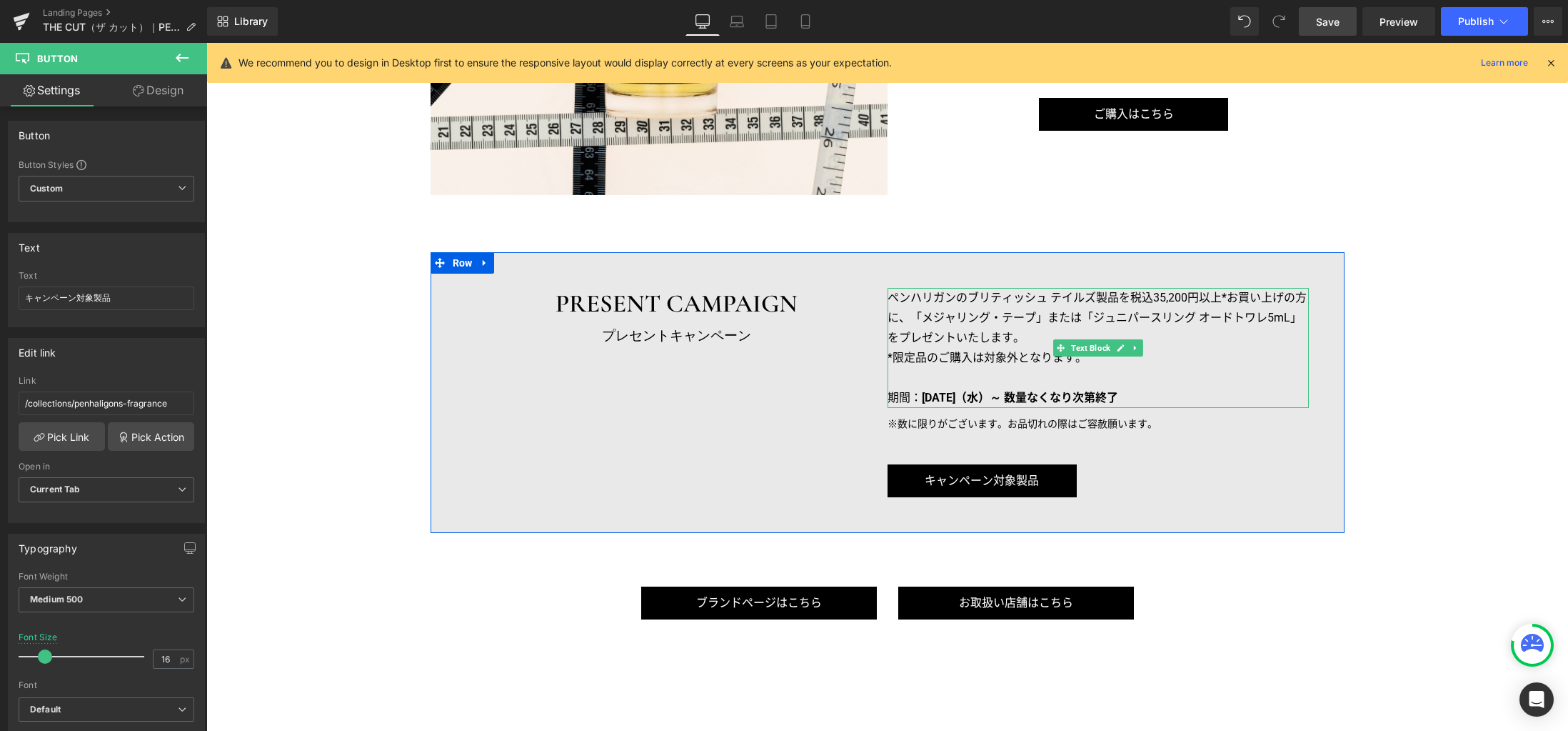
click at [976, 328] on p "ペンハリガンのブリティッシュ テイルズ製品を税込35,200円以上*お買い上げの方に、「メジャリング・テープ」または「ジュニパースリング オードトワレ5mL」…" at bounding box center [1098, 318] width 422 height 60
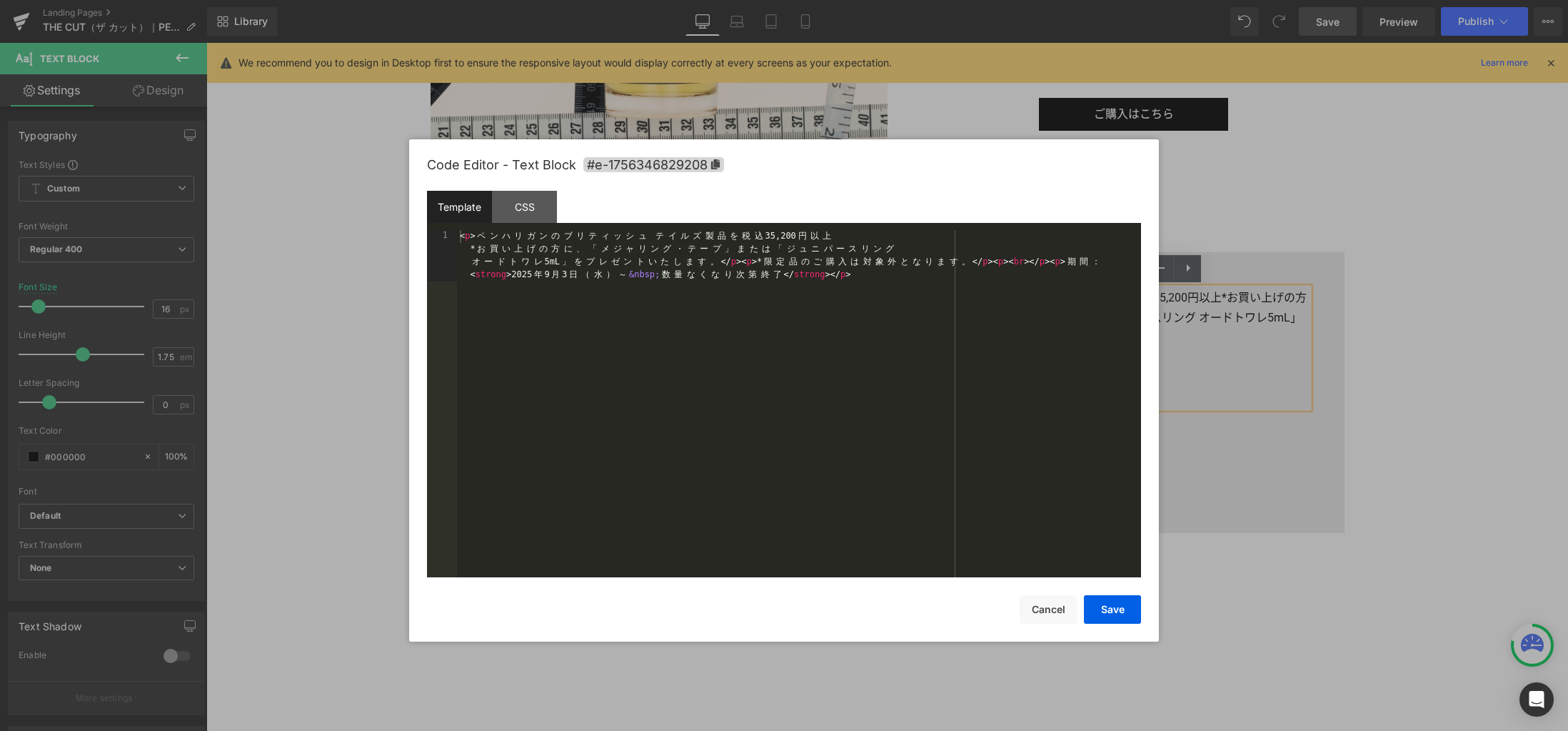
click at [966, 0] on div "Button You are previewing how the will restyle your page. You can not edit Elem…" at bounding box center [784, 0] width 1568 height 0
click at [973, 364] on div "< p > ペ ン ハ リ ガ ン の ブ リ テ ィ ッ シ ュ テ イ ル ズ 製 品 を 税 込 35,200 円 以 上 * お 買 い 上 げ の …" at bounding box center [799, 455] width 684 height 450
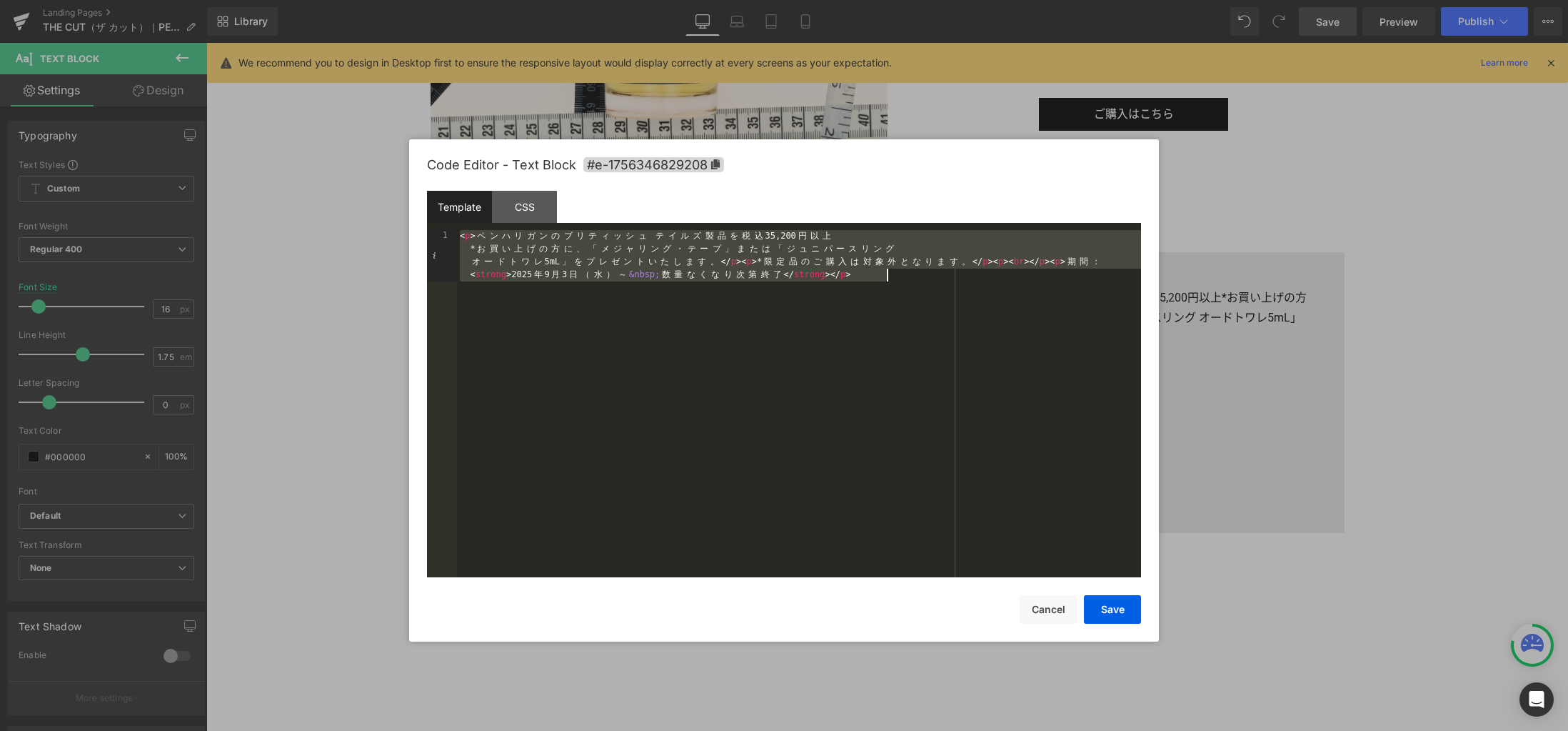
click at [628, 327] on div "< p > ペ ン ハ リ ガ ン の ブ リ テ ィ ッ シ ュ テ イ ル ズ 製 品 を 税 込 35,200 円 以 上 * お 買 い 上 げ の …" at bounding box center [799, 455] width 684 height 450
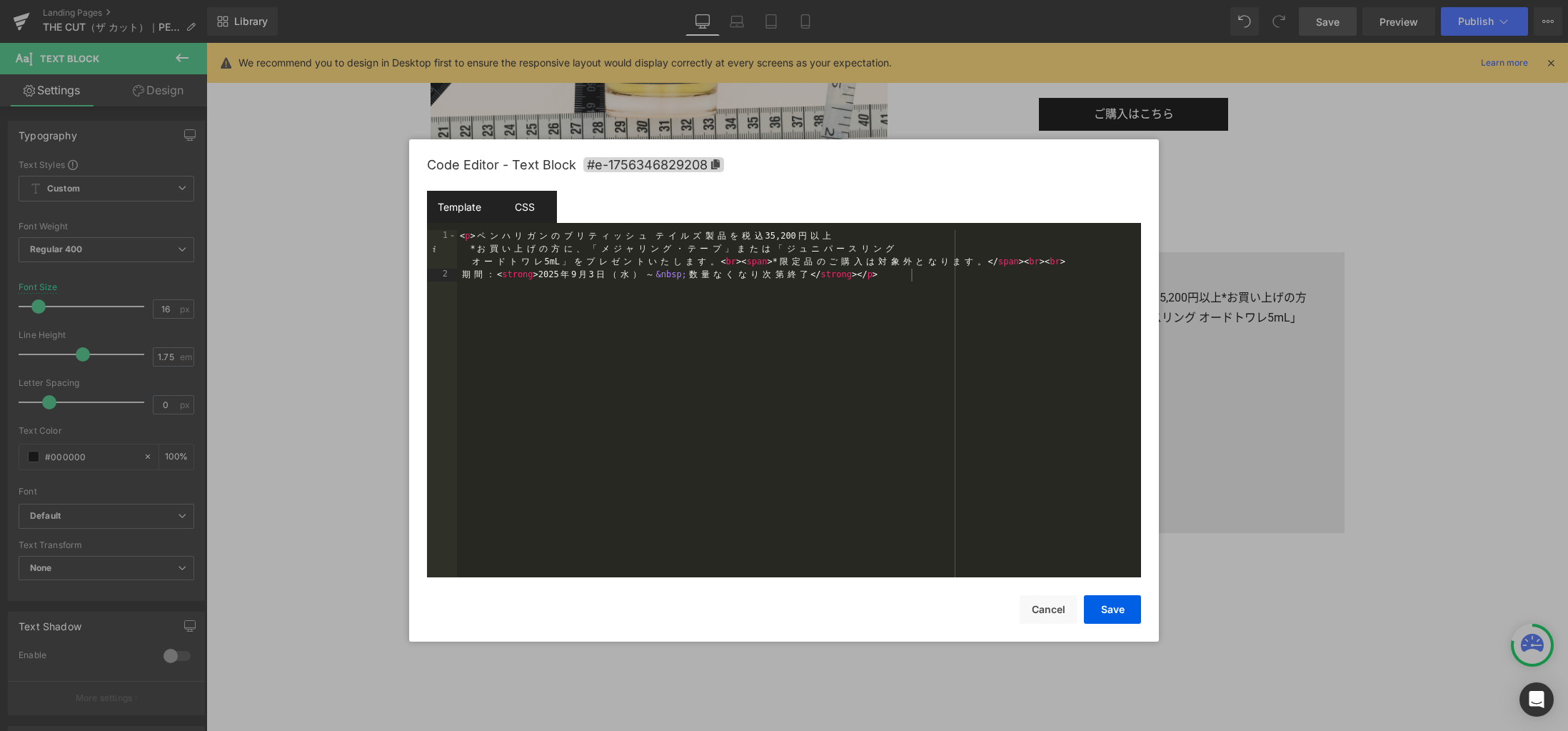
click at [543, 213] on div "CSS" at bounding box center [525, 207] width 65 height 33
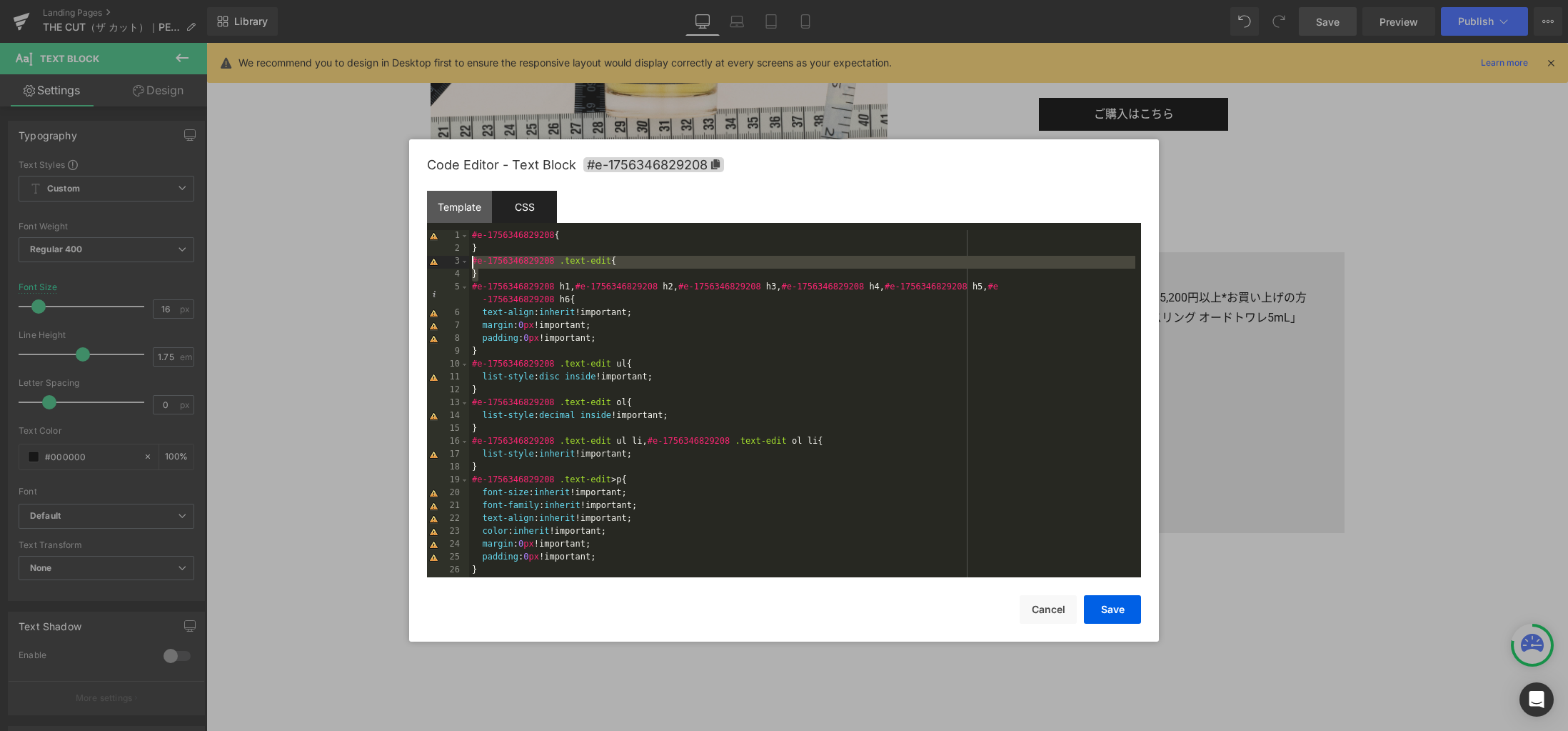
drag, startPoint x: 650, startPoint y: 275, endPoint x: 458, endPoint y: 262, distance: 192.4
click at [458, 262] on pre "1 2 3 4 5 6 7 8 9 10 11 12 13 14 15 16 17 18 19 20 21 22 23 24 25 26 27 #e-1756…" at bounding box center [784, 404] width 714 height 347
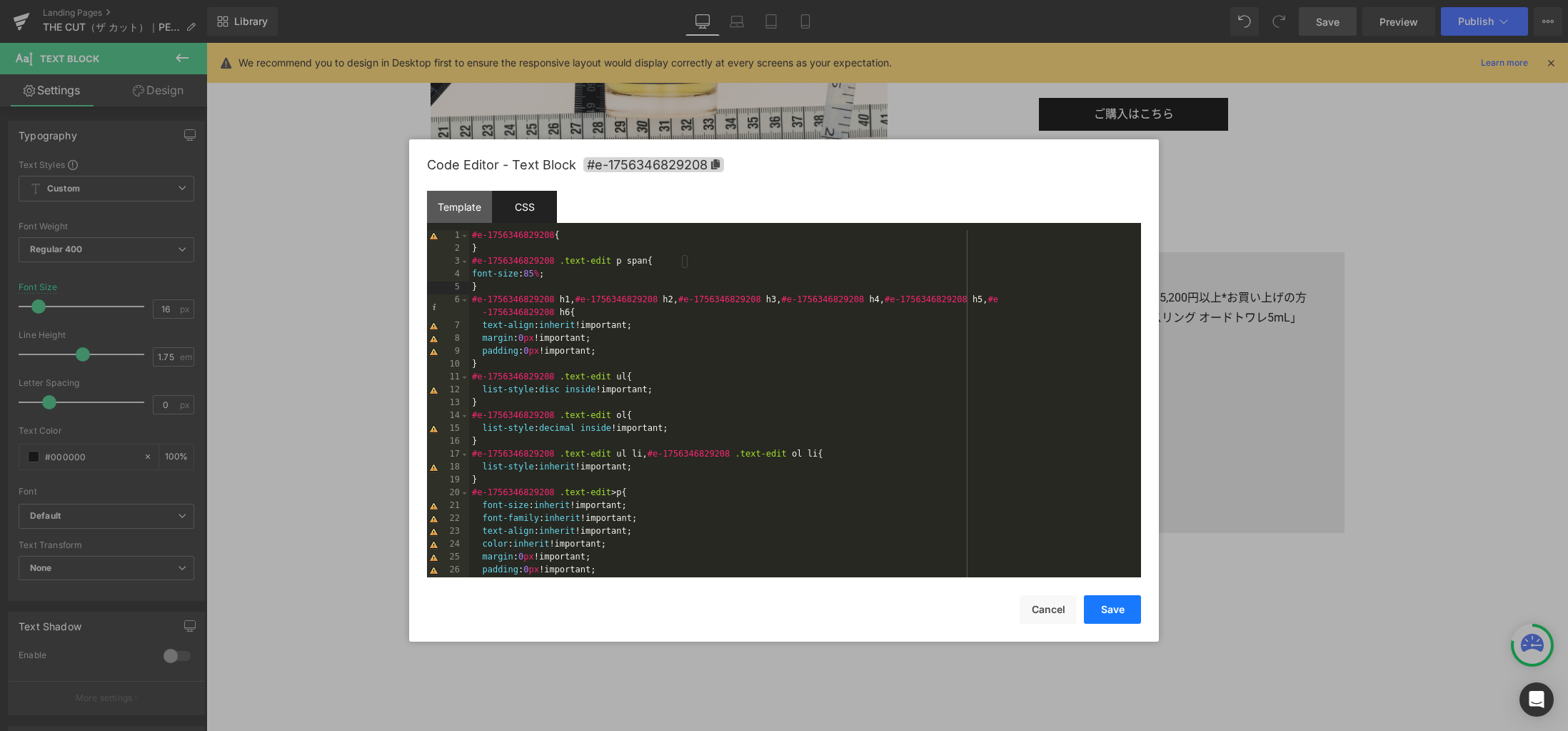
click at [1116, 610] on button "Save" at bounding box center [1112, 610] width 57 height 29
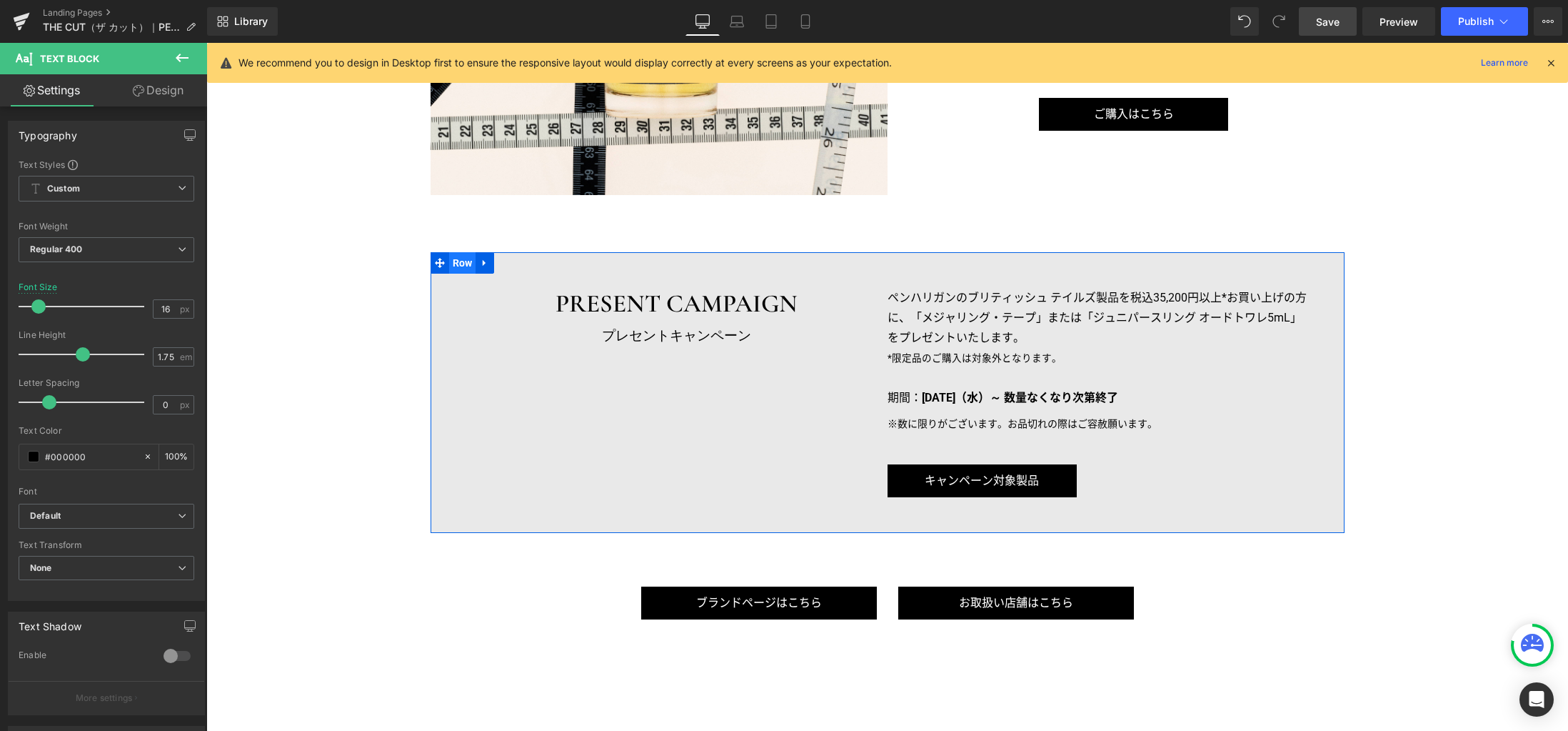
click at [460, 263] on span "Row" at bounding box center [463, 262] width 27 height 21
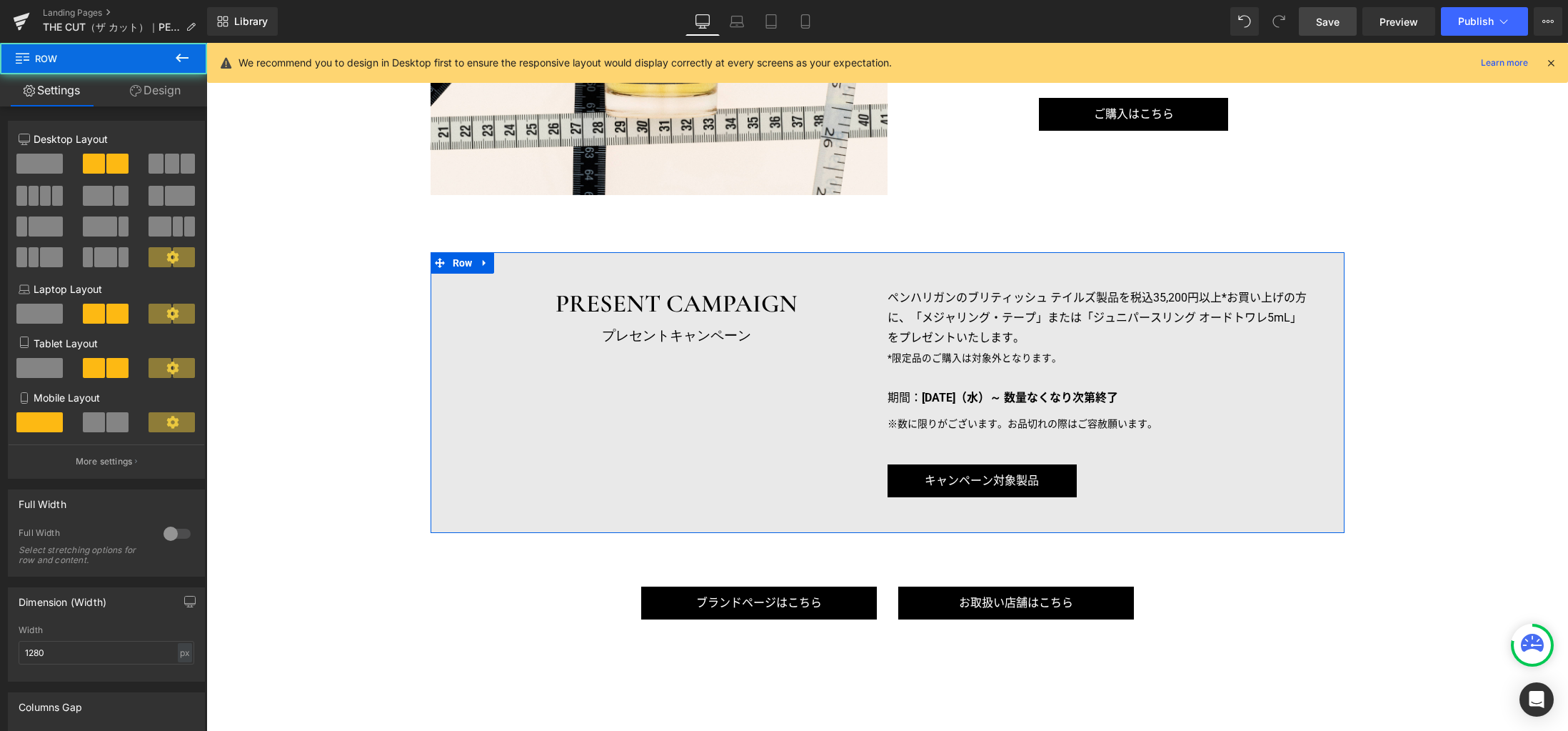
click at [155, 88] on link "Design" at bounding box center [155, 90] width 104 height 33
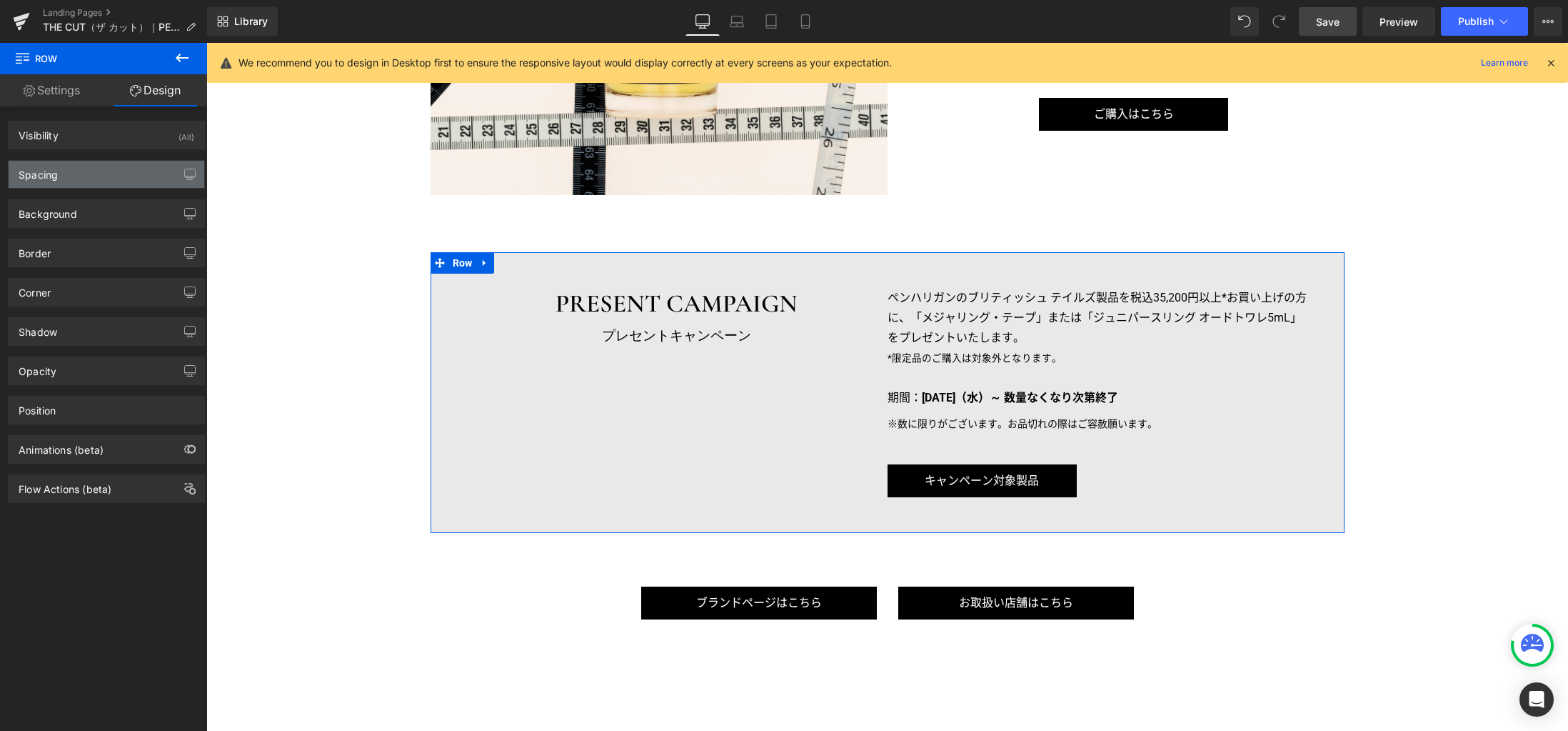
click at [78, 178] on div "Spacing" at bounding box center [106, 174] width 196 height 27
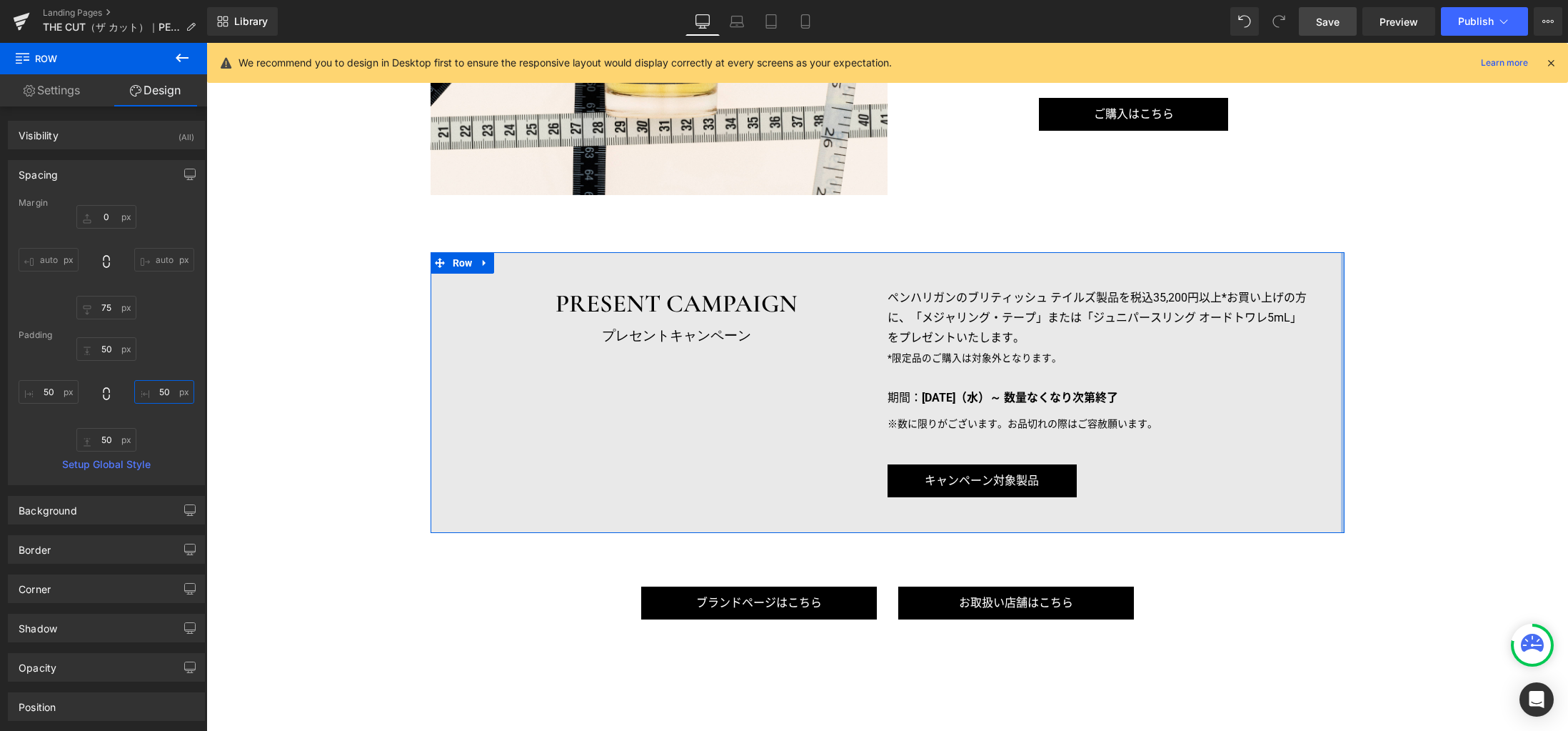
click at [165, 393] on input "50" at bounding box center [164, 392] width 60 height 24
click at [184, 173] on icon "button" at bounding box center [189, 174] width 11 height 11
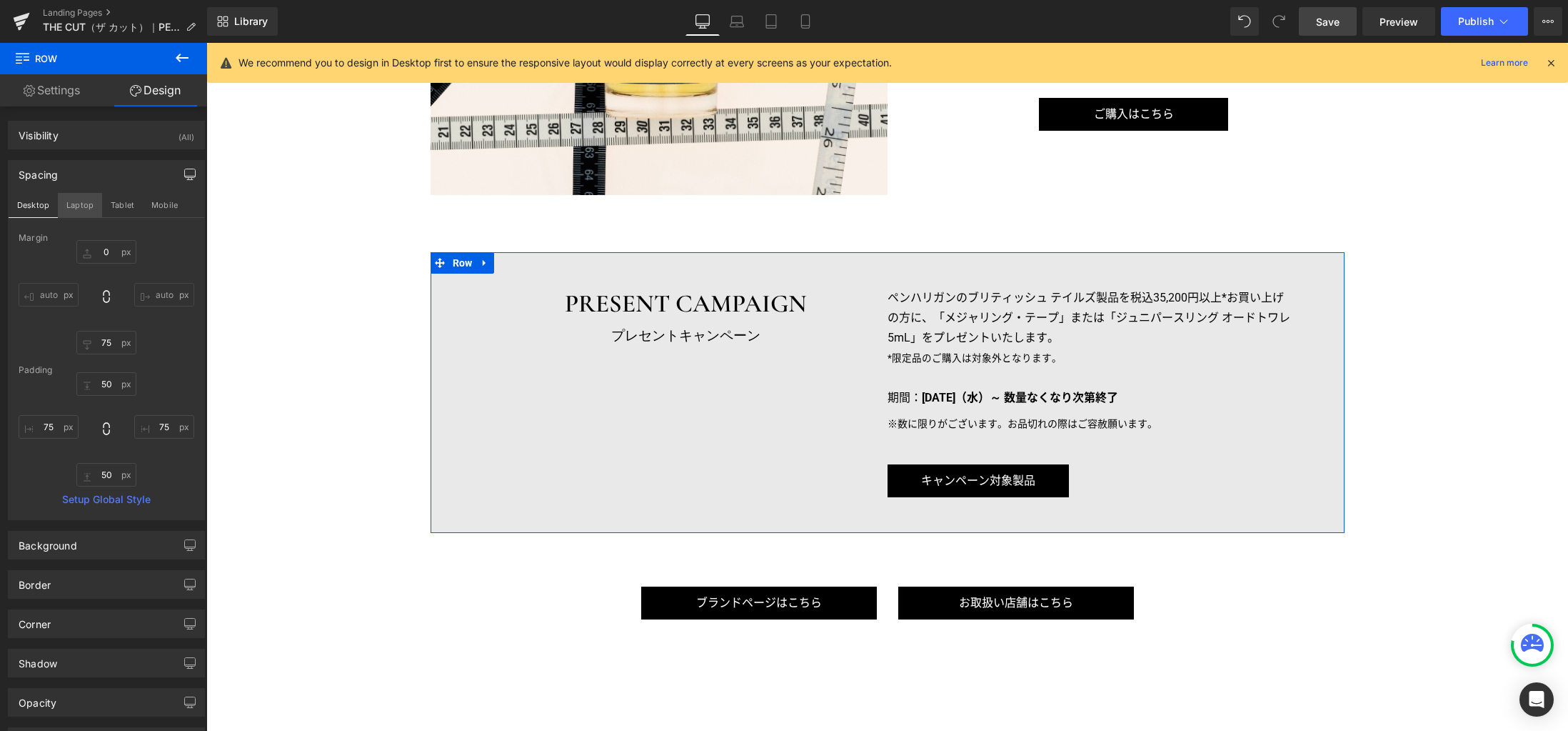
click at [86, 205] on button "Laptop" at bounding box center [80, 205] width 44 height 25
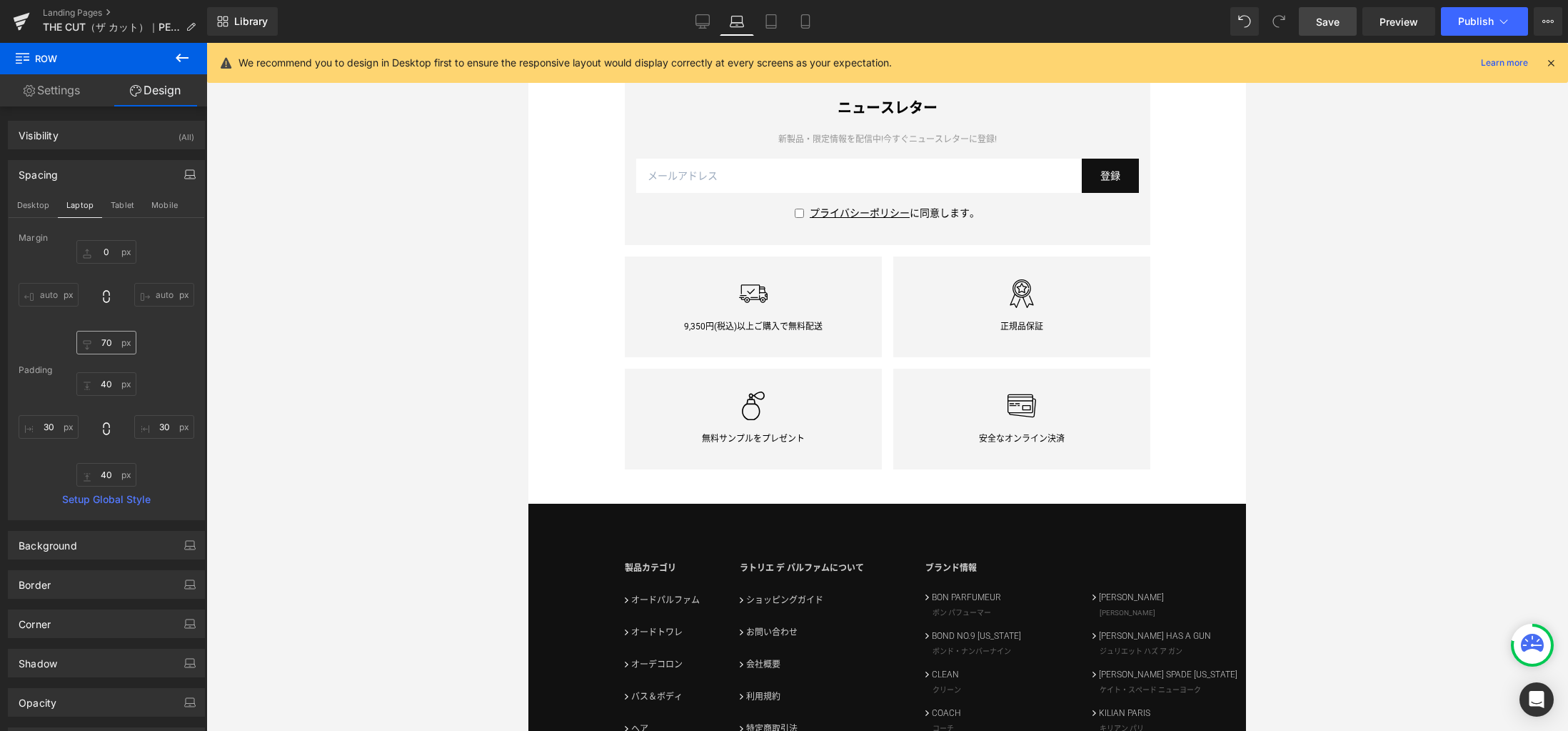
scroll to position [1925, 0]
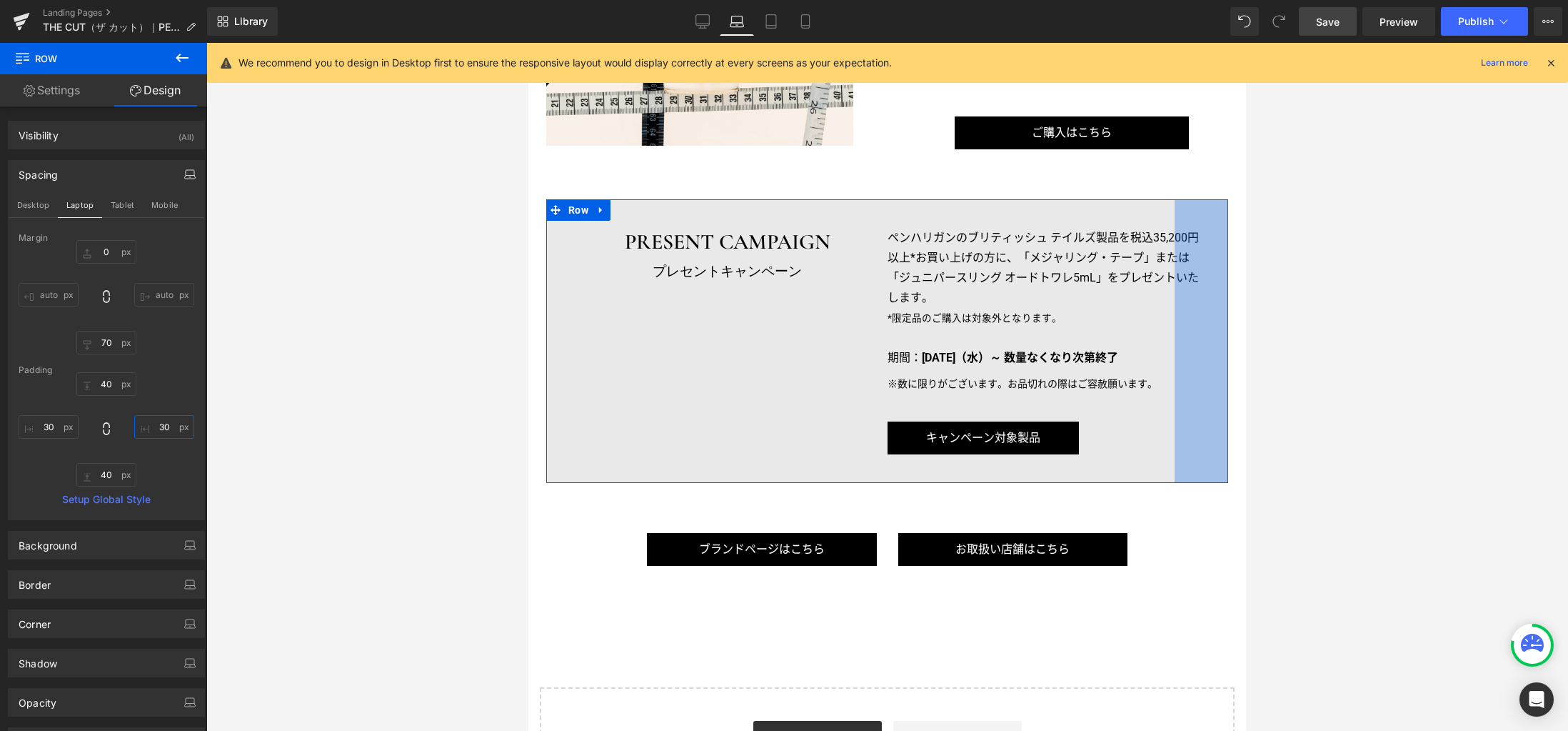
click at [160, 431] on input "30" at bounding box center [164, 427] width 60 height 24
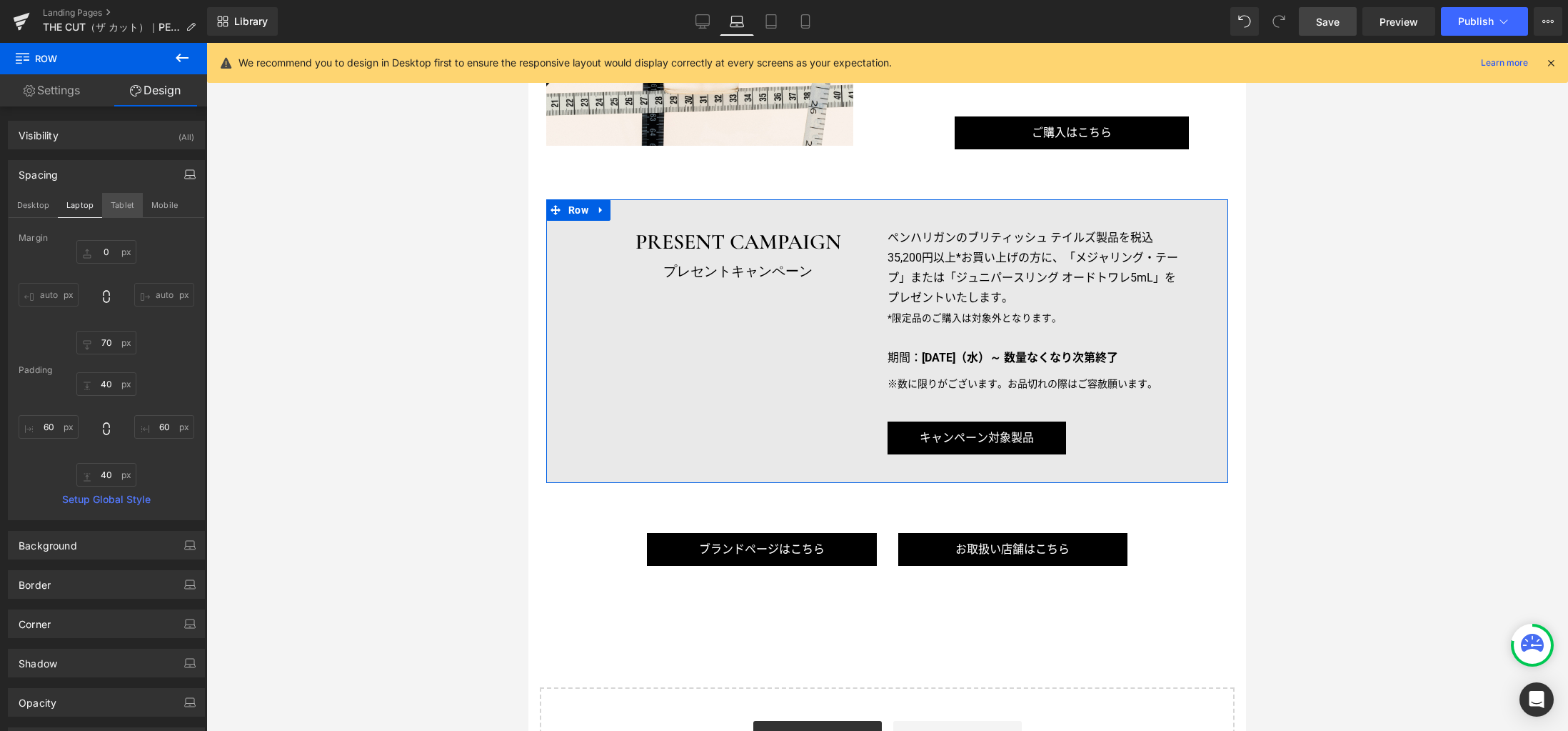
click at [126, 201] on button "Tablet" at bounding box center [122, 205] width 40 height 25
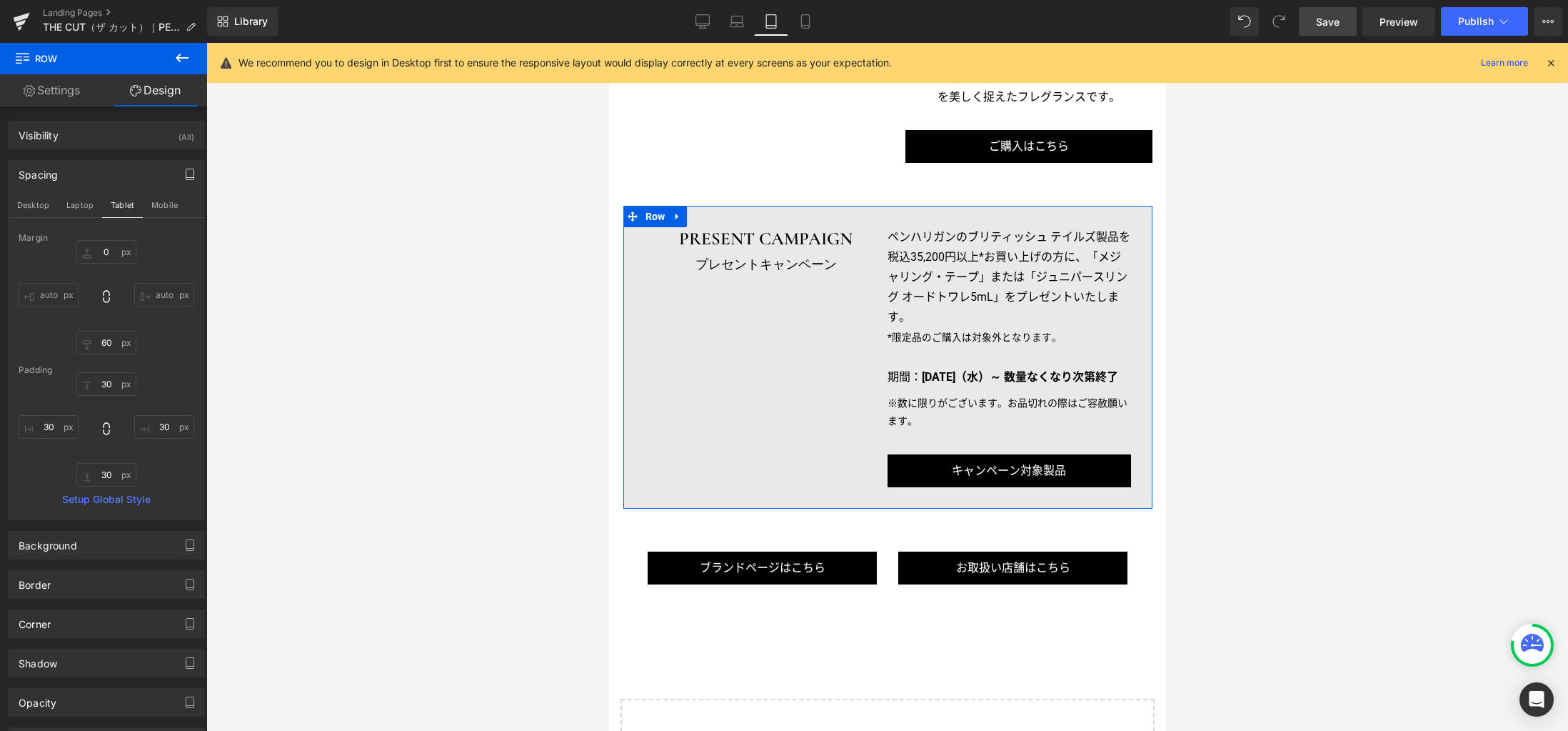
scroll to position [1849, 0]
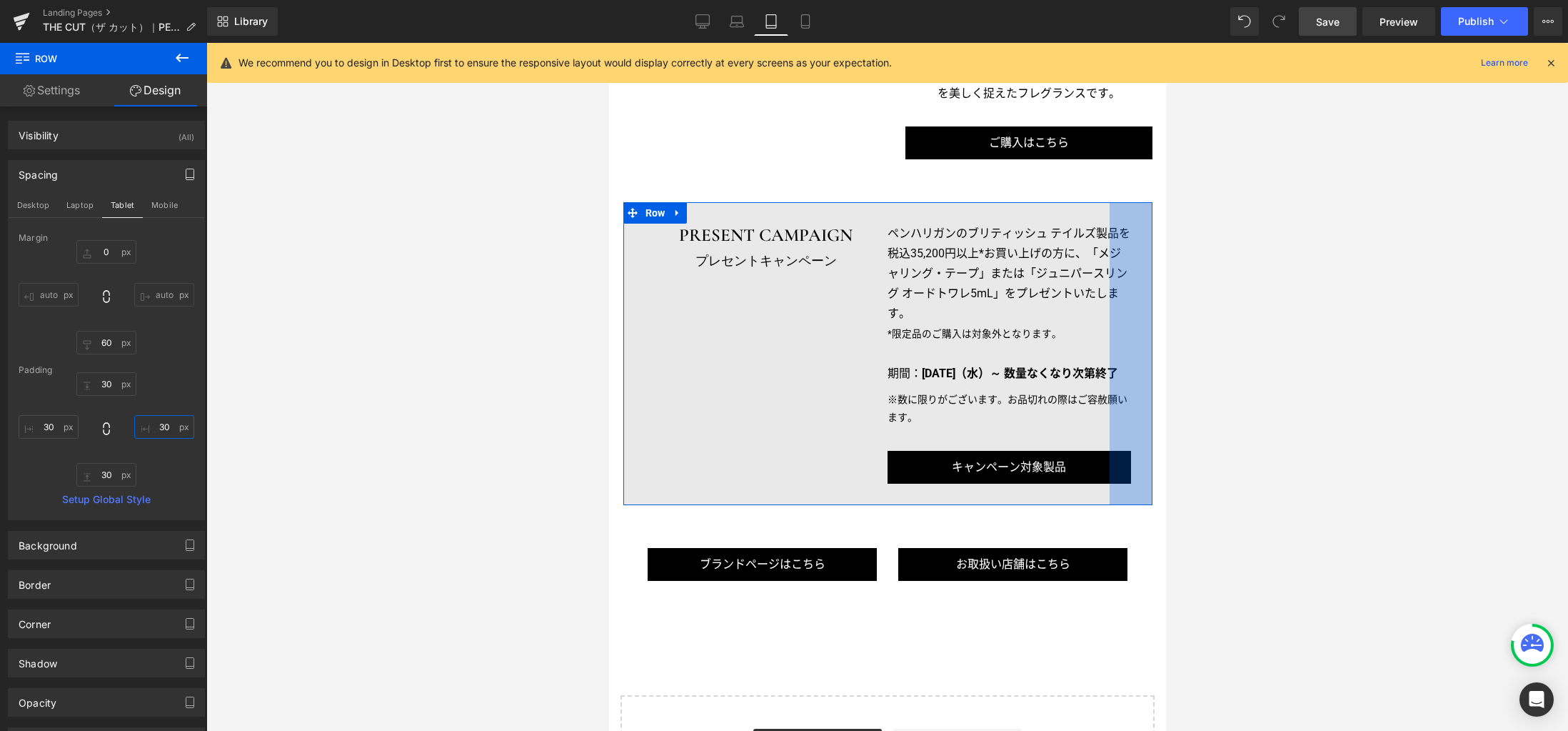
click at [166, 430] on input "30" at bounding box center [164, 427] width 60 height 24
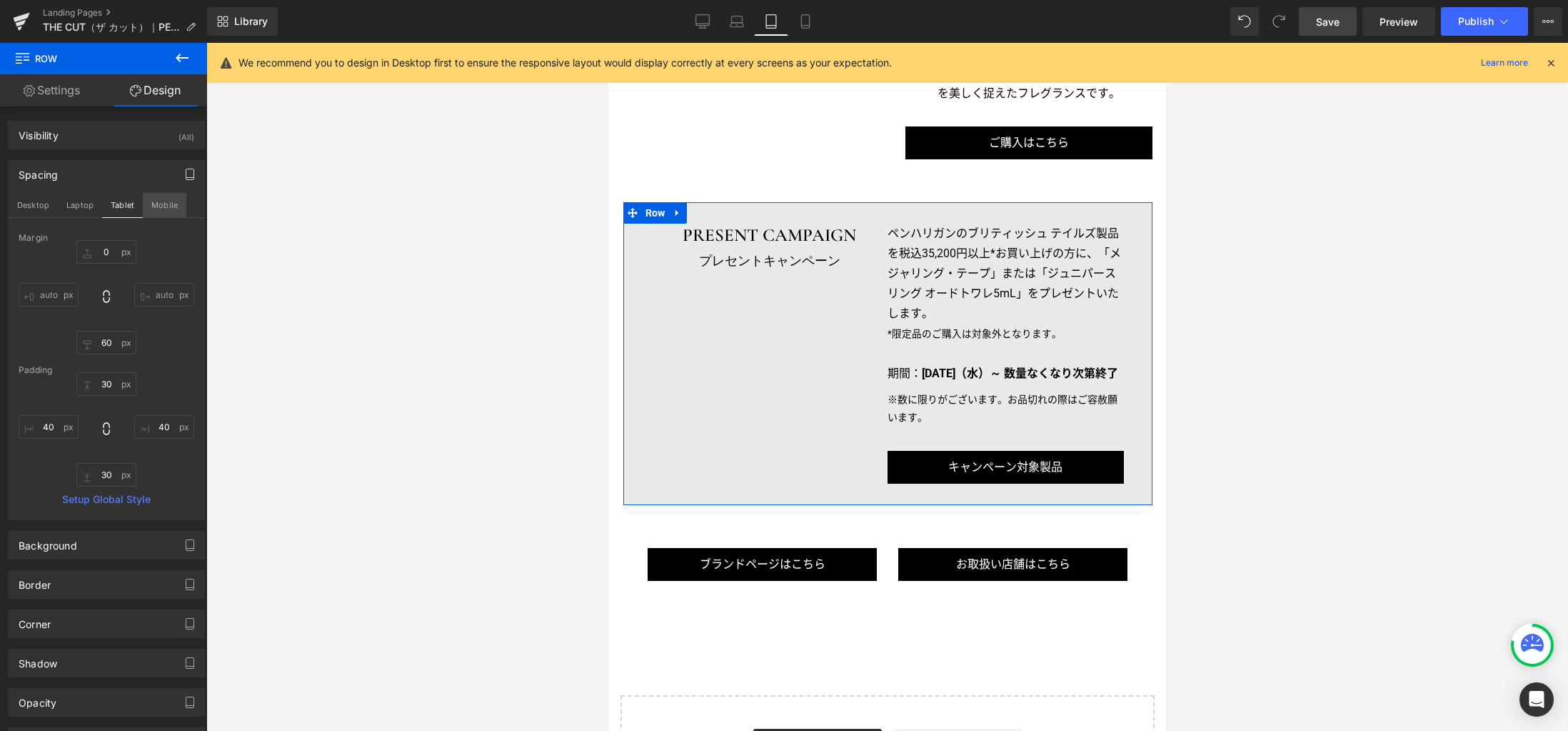
click at [162, 207] on button "Mobile" at bounding box center [164, 205] width 44 height 25
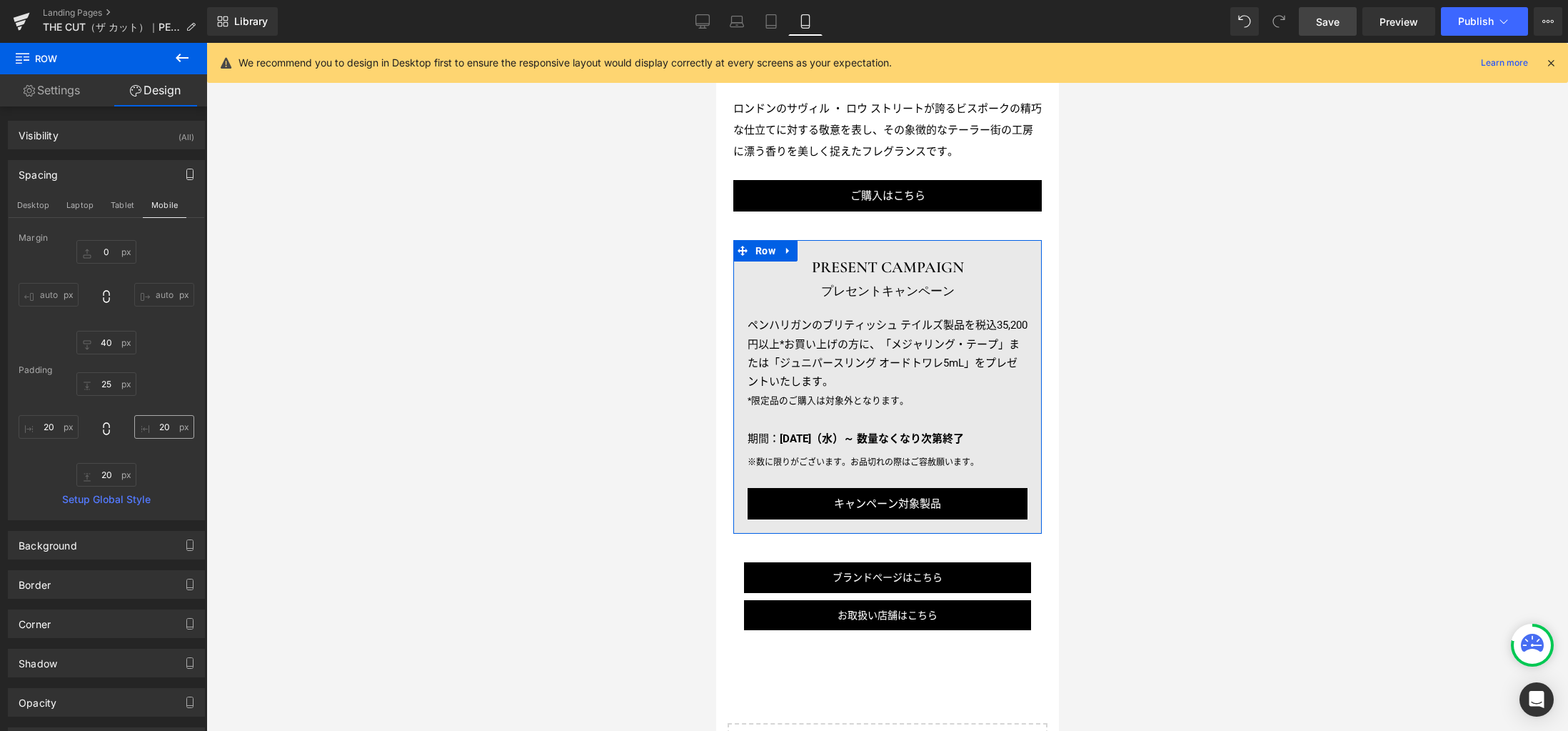
scroll to position [2189, 0]
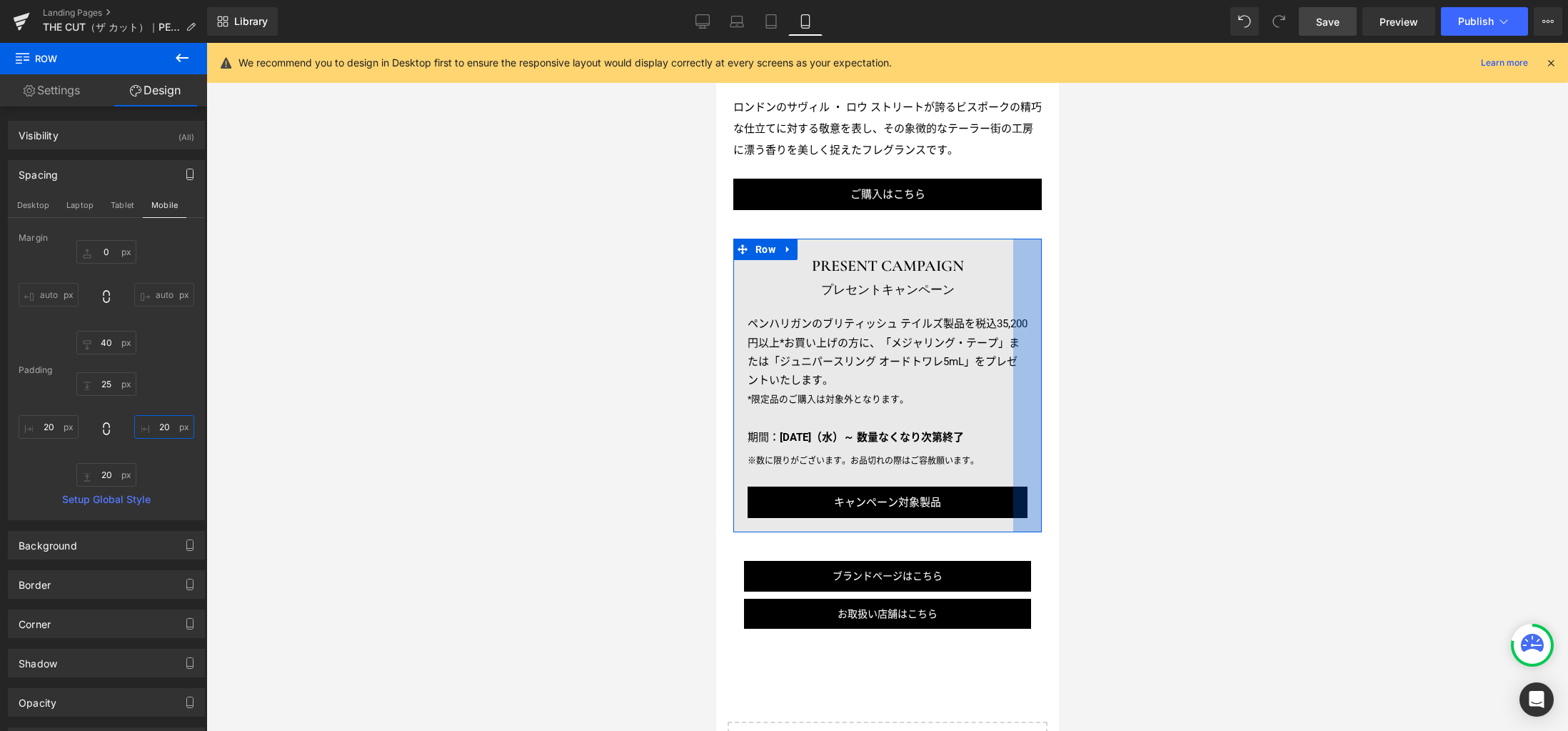
click at [170, 427] on input "20" at bounding box center [164, 427] width 60 height 24
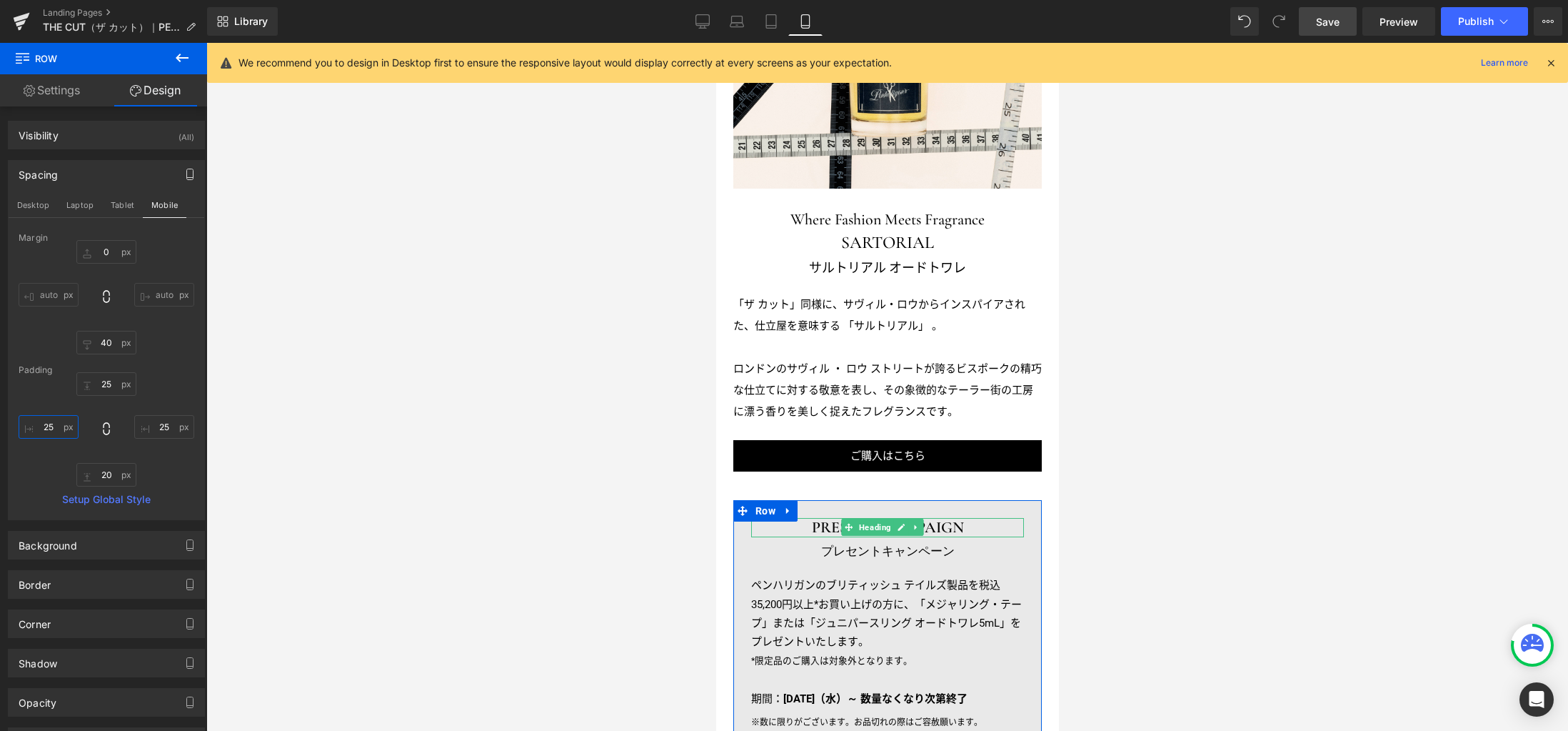
scroll to position [2042, 0]
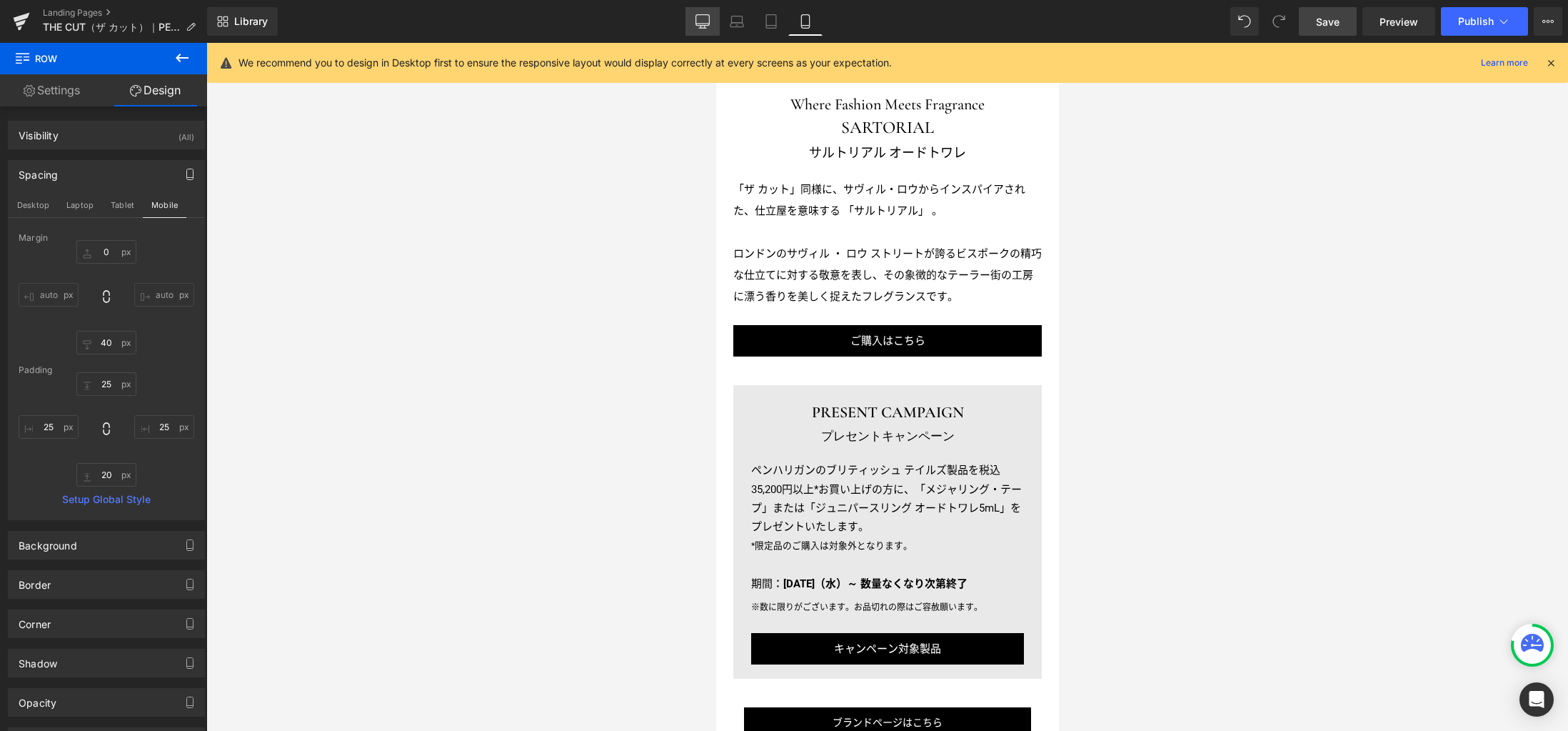
click at [714, 28] on link "Desktop" at bounding box center [702, 21] width 34 height 29
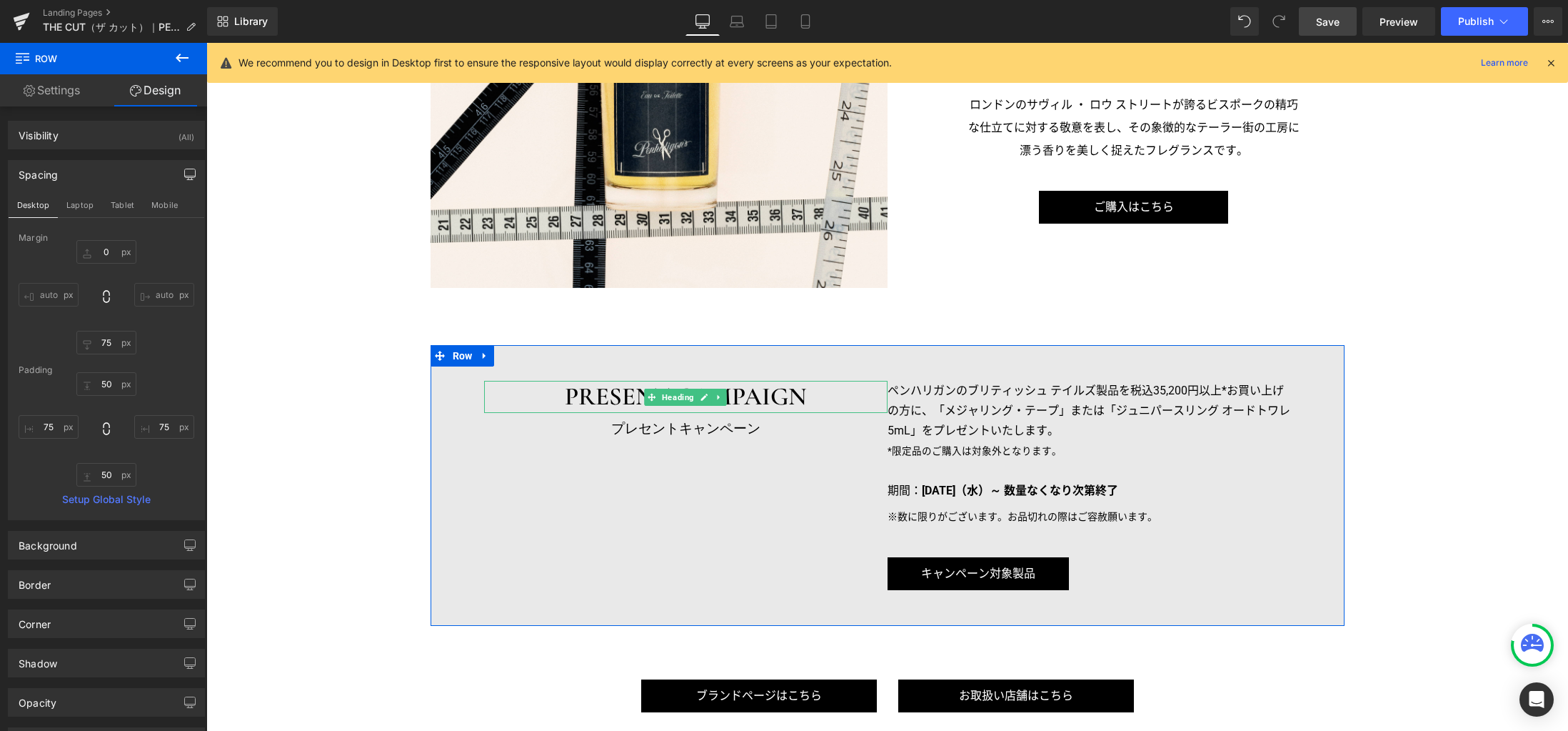
click at [484, 386] on h3 "PRESENT CAMPAIGN" at bounding box center [685, 396] width 403 height 33
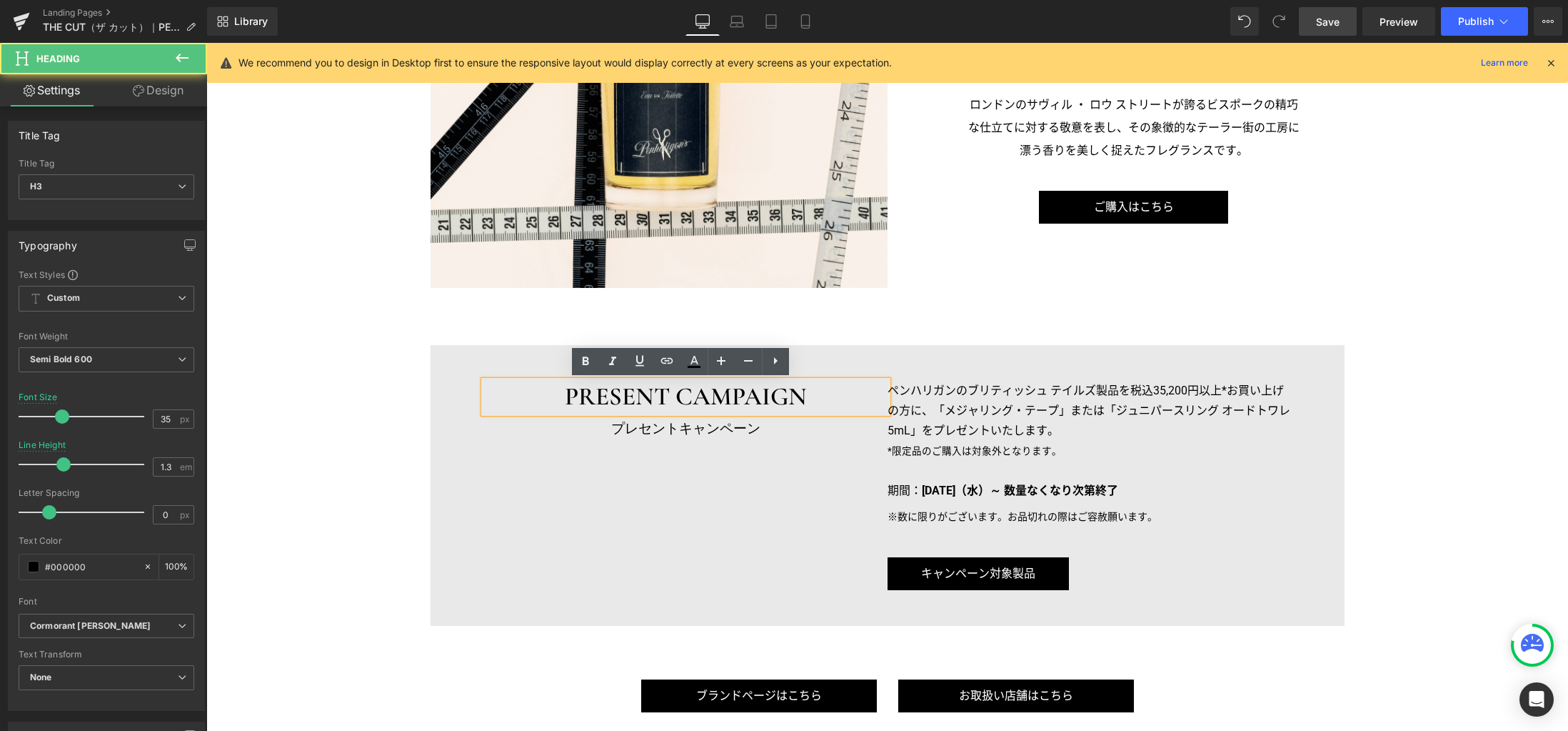
click at [457, 364] on div "PRESENT CAMPAIGN Heading プレセントキャンペーン Heading ペンハリガンのブリティッシュ テイルズ製品を税込35,200円以上*…" at bounding box center [887, 485] width 914 height 281
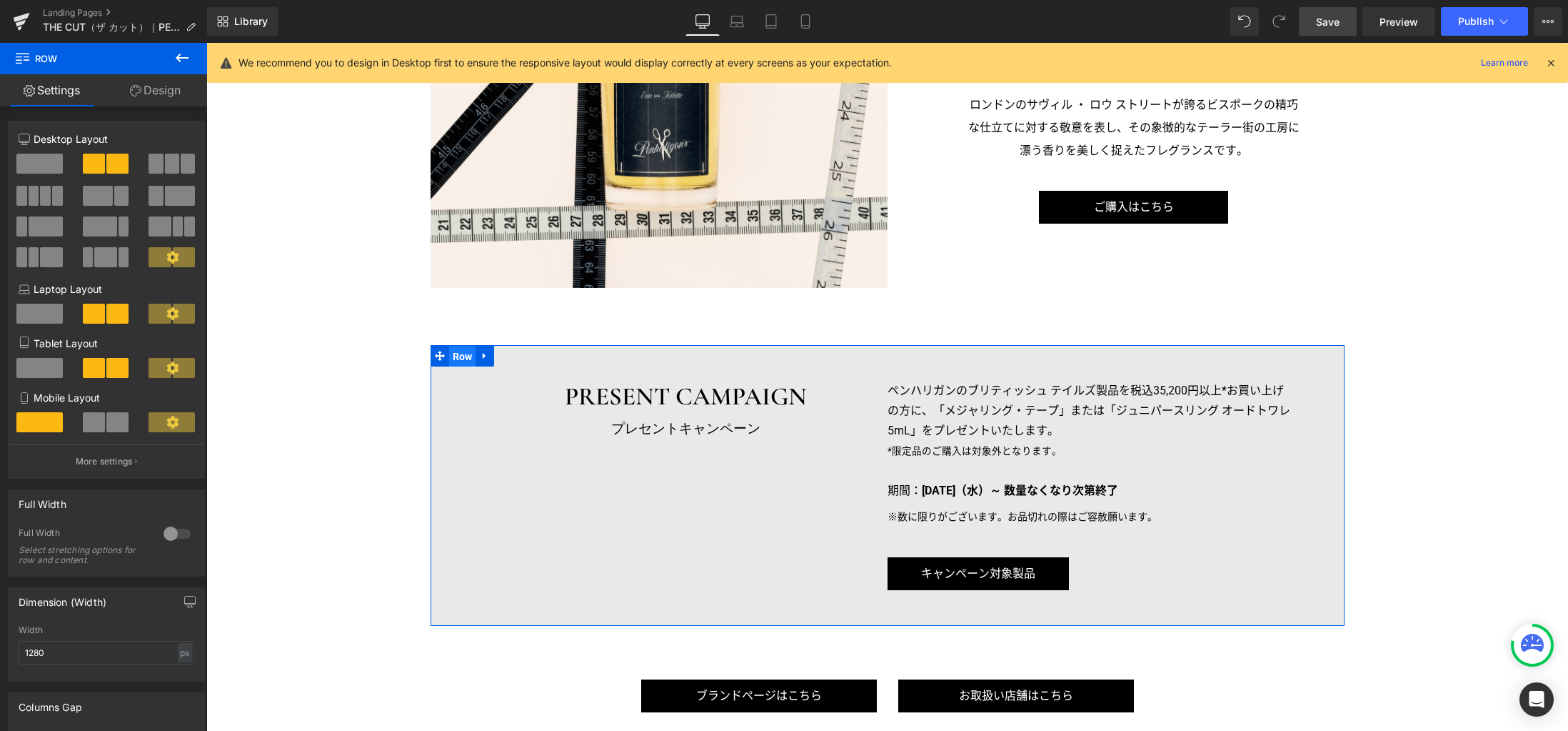
click at [459, 357] on span "Row" at bounding box center [463, 356] width 27 height 21
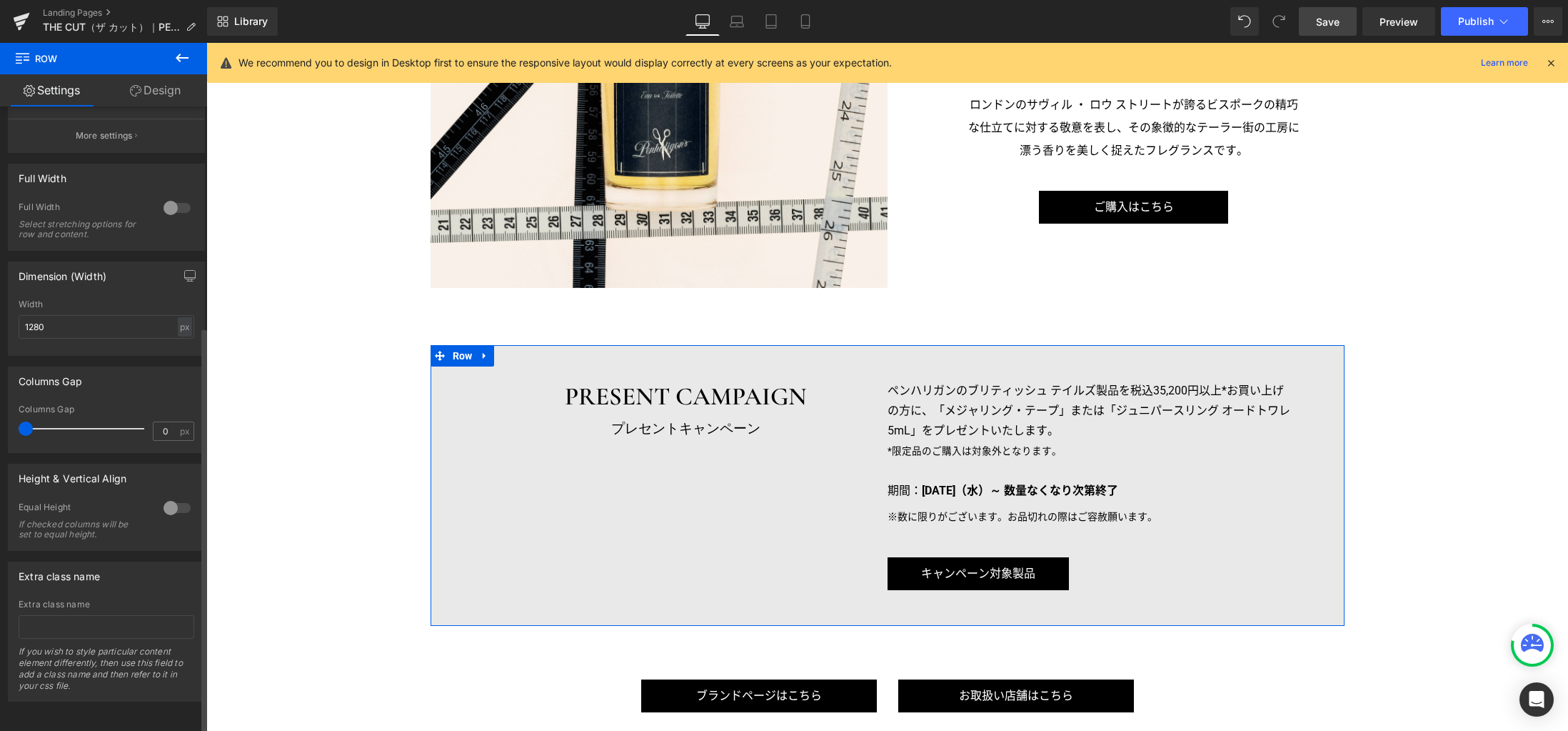
scroll to position [27, 0]
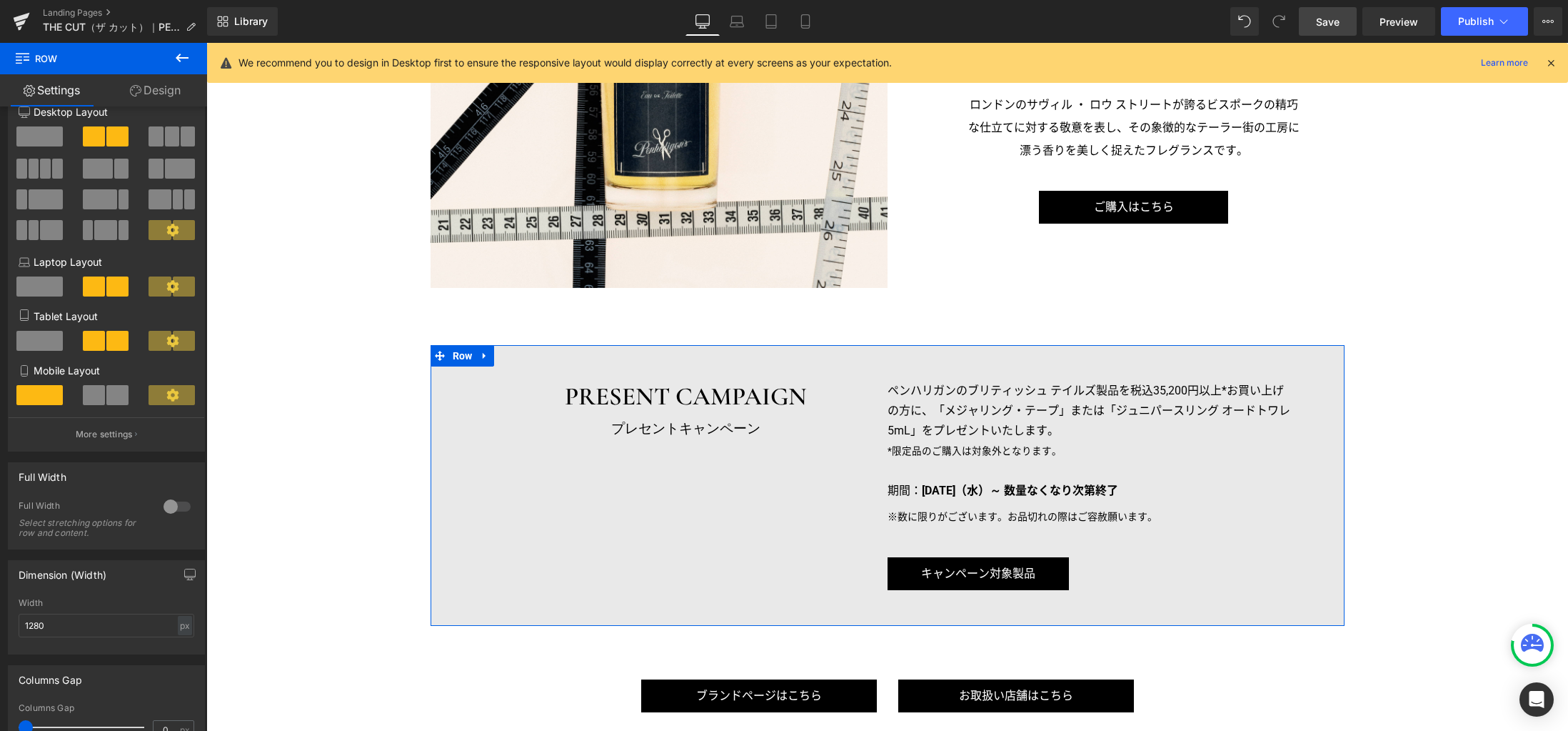
click at [169, 90] on link "Design" at bounding box center [155, 90] width 104 height 33
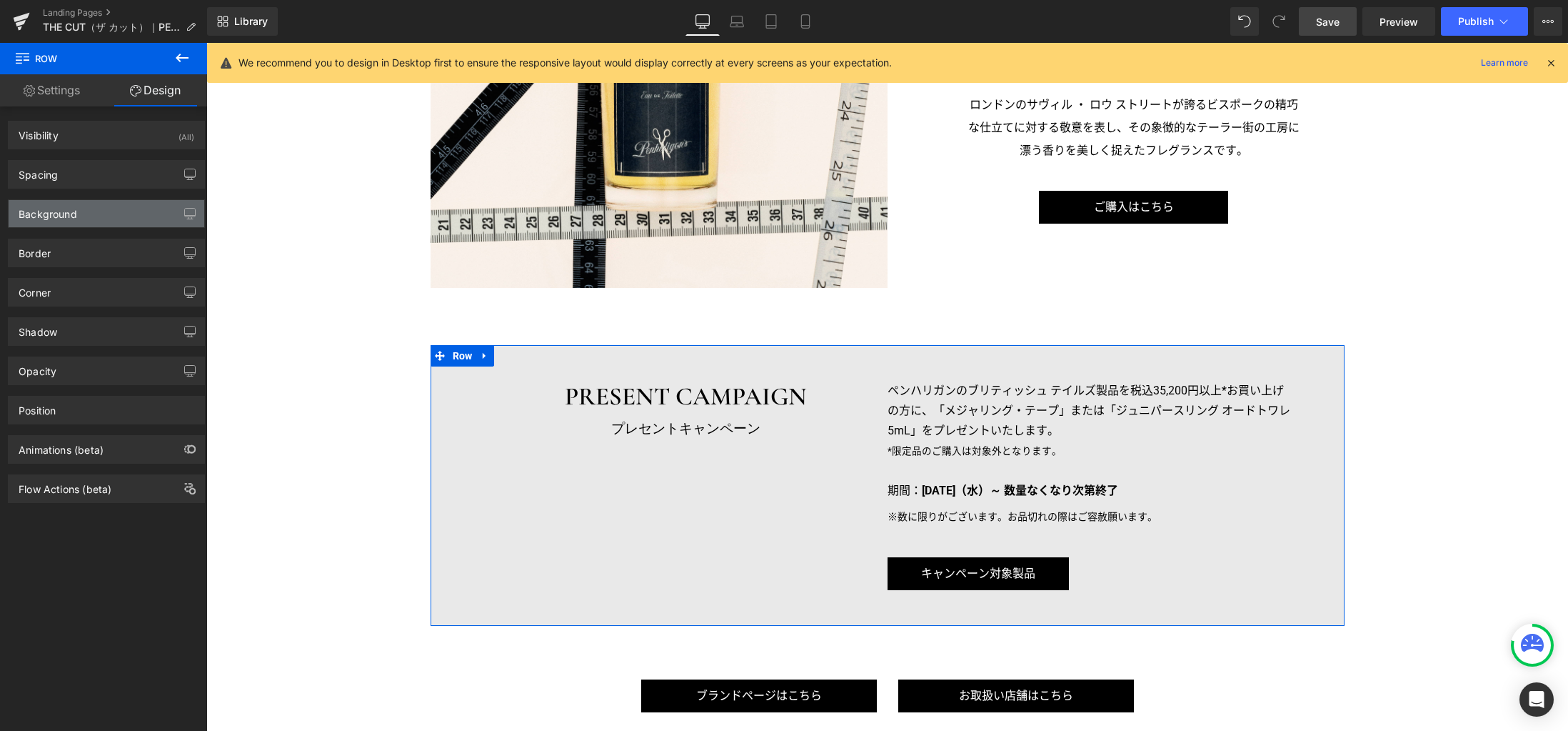
click at [109, 212] on div "Background" at bounding box center [106, 213] width 196 height 27
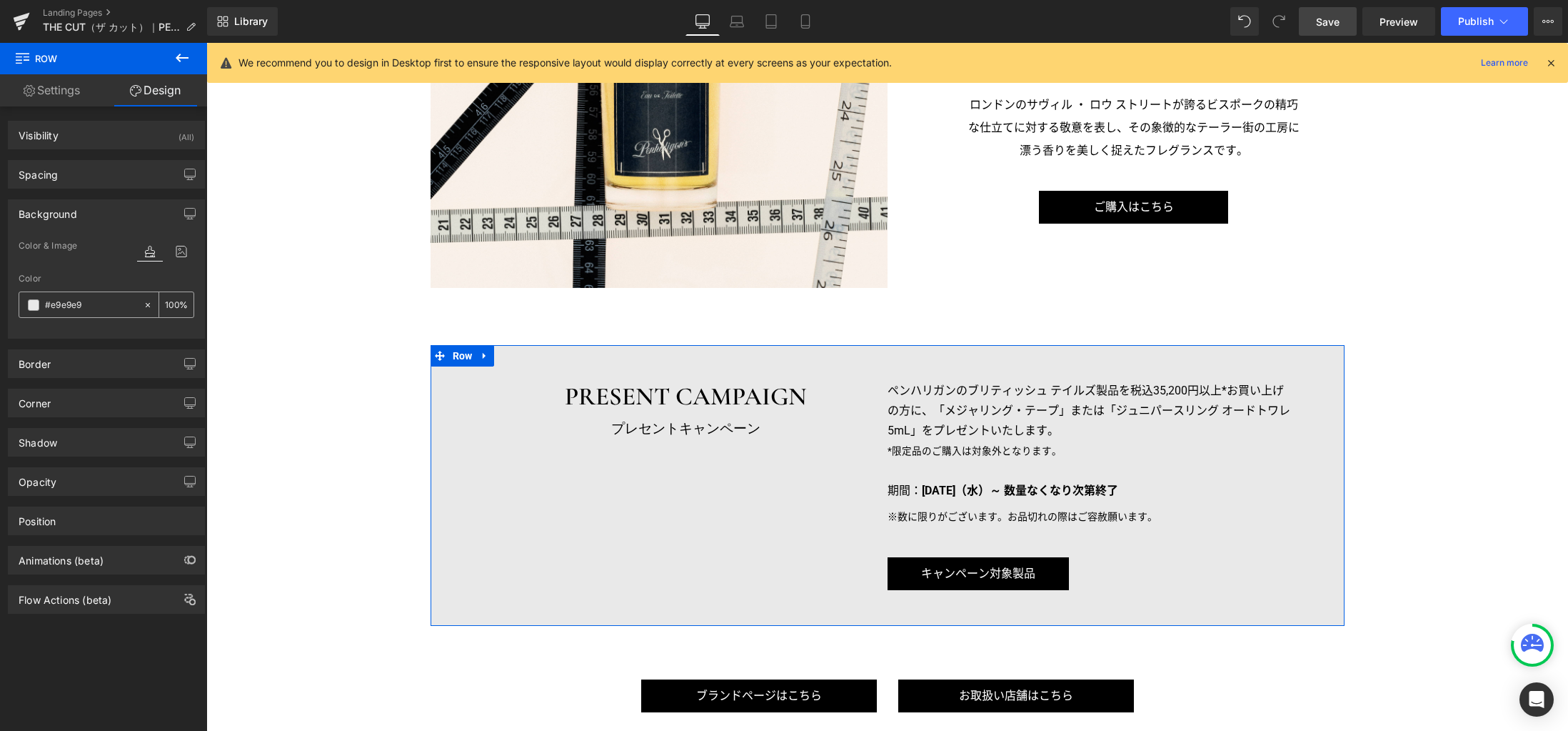
click at [32, 304] on span at bounding box center [33, 305] width 11 height 11
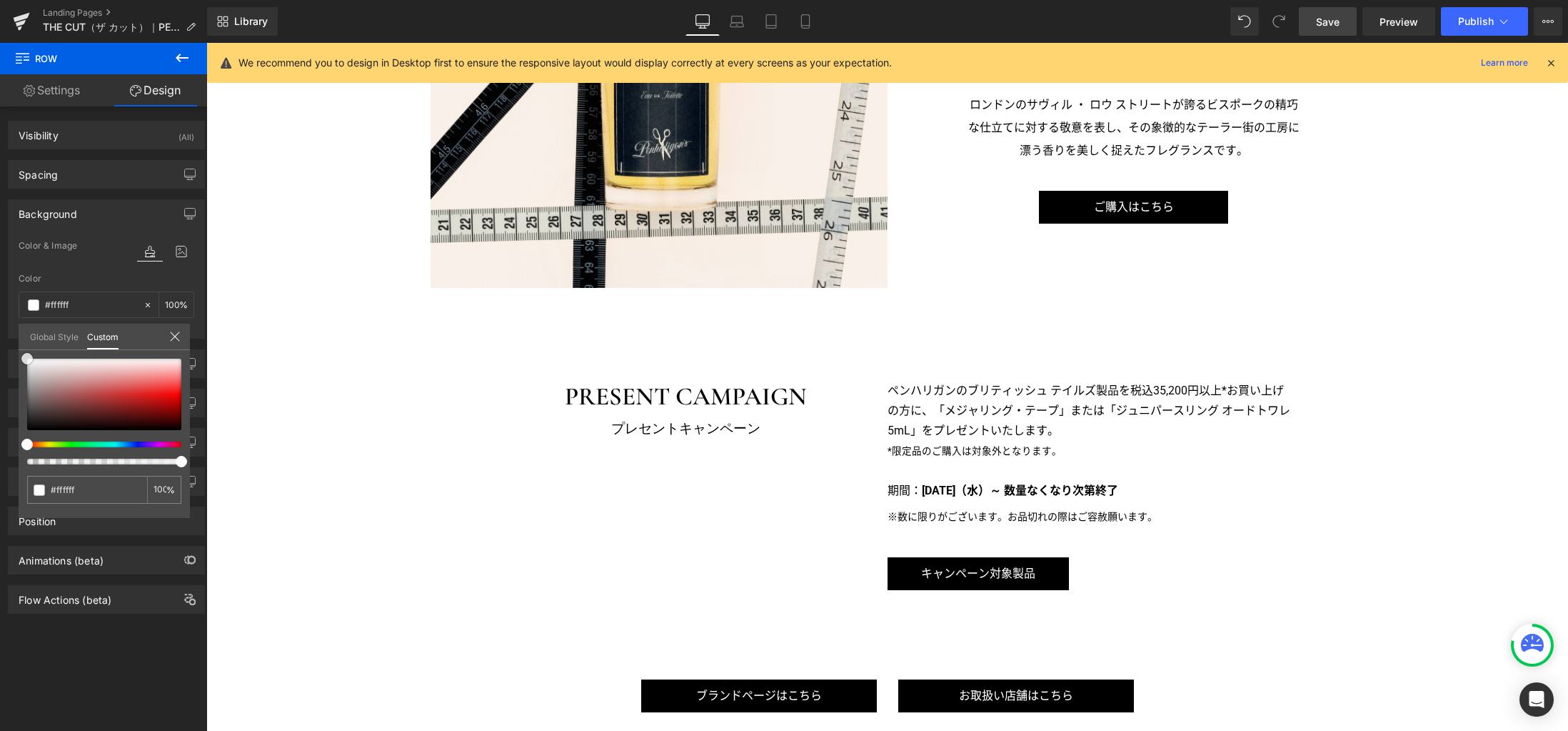
drag, startPoint x: 66, startPoint y: 376, endPoint x: -32, endPoint y: 293, distance: 128.4
click at [0, 293] on html "Row You are previewing how the will restyle your page. You can not edit Element…" at bounding box center [784, 366] width 1568 height 731
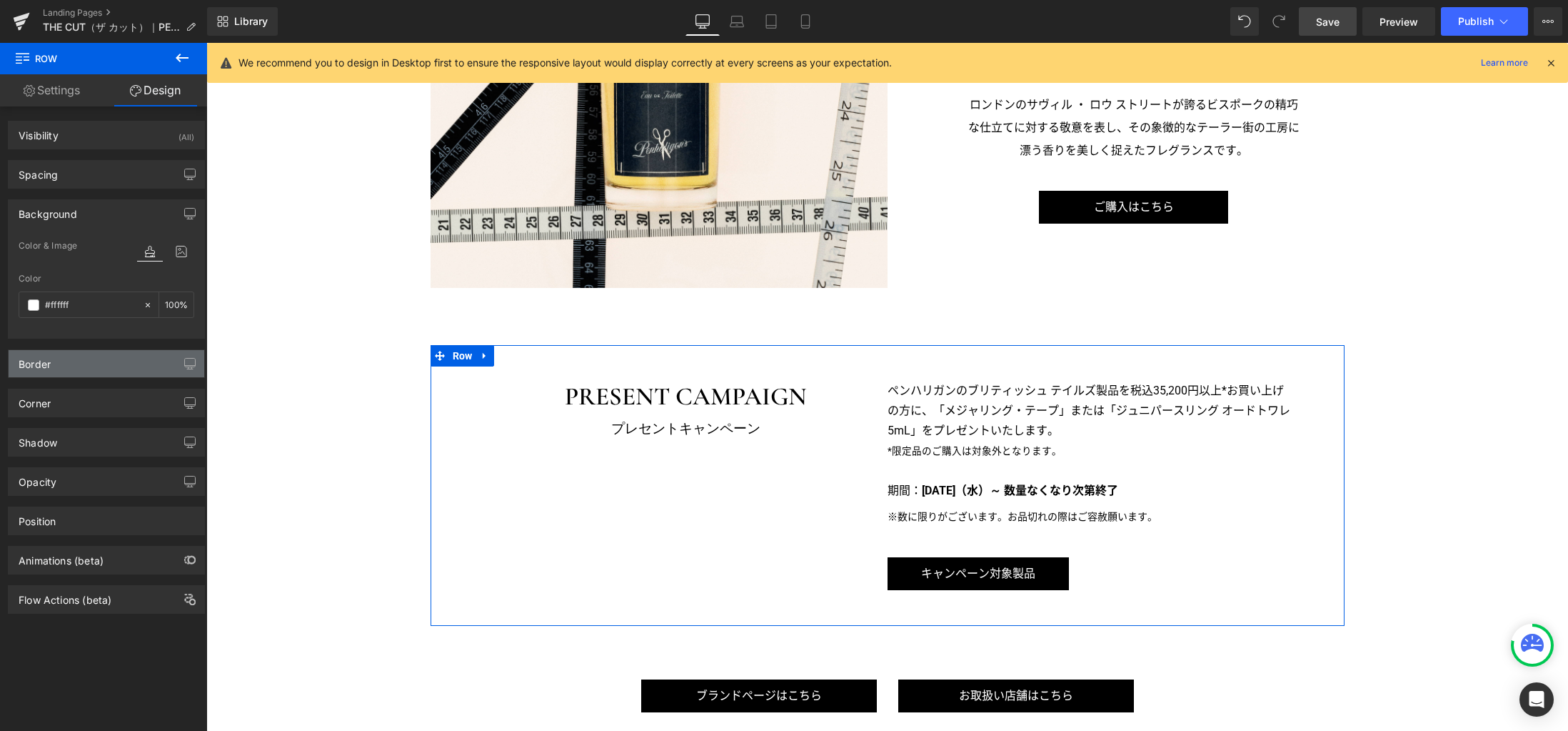
click at [110, 365] on div "Border" at bounding box center [106, 364] width 196 height 27
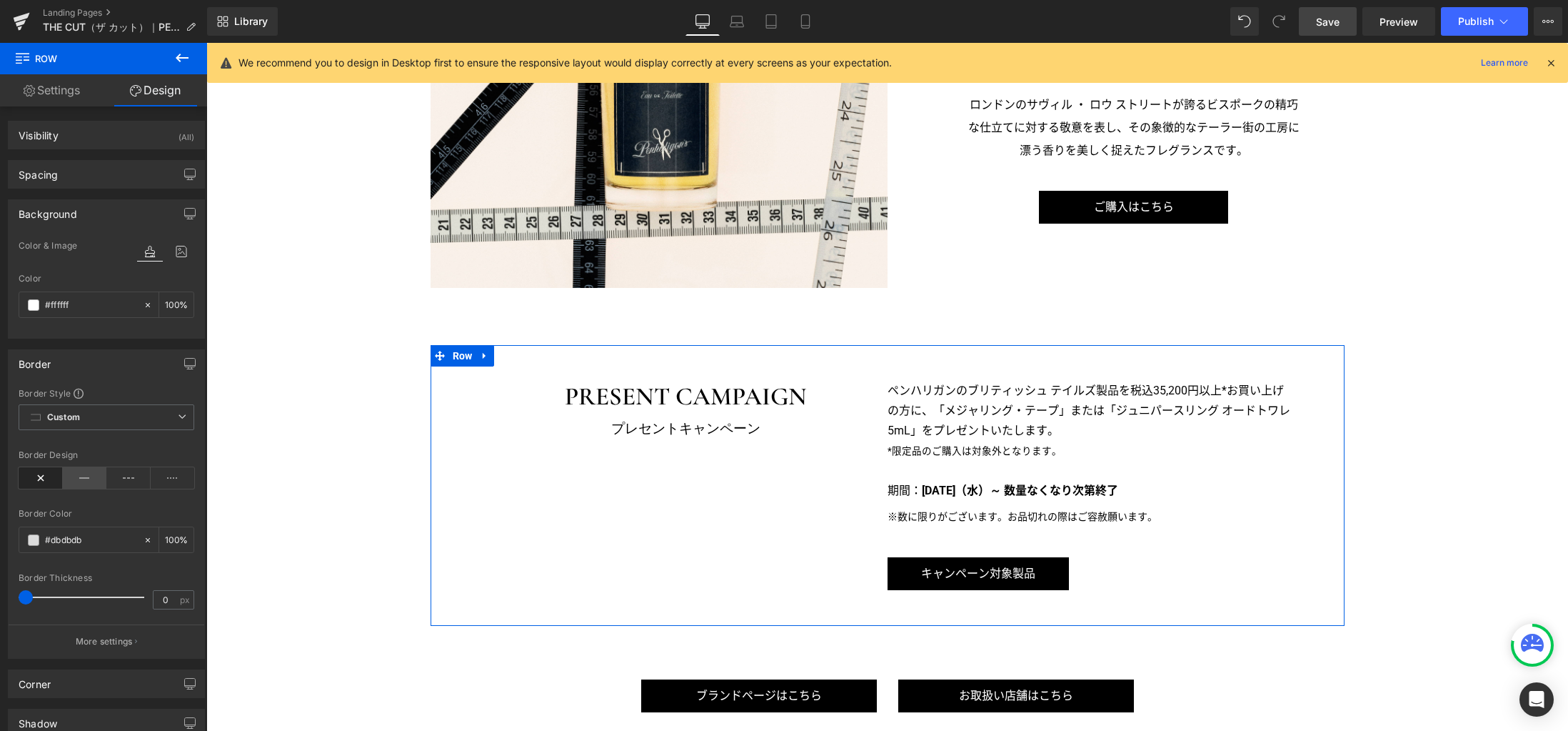
click at [74, 478] on icon at bounding box center [85, 477] width 44 height 21
click at [74, 538] on input "#dbdbdb" at bounding box center [90, 540] width 91 height 16
paste input "0d0d0"
click at [166, 597] on input "0" at bounding box center [166, 599] width 25 height 18
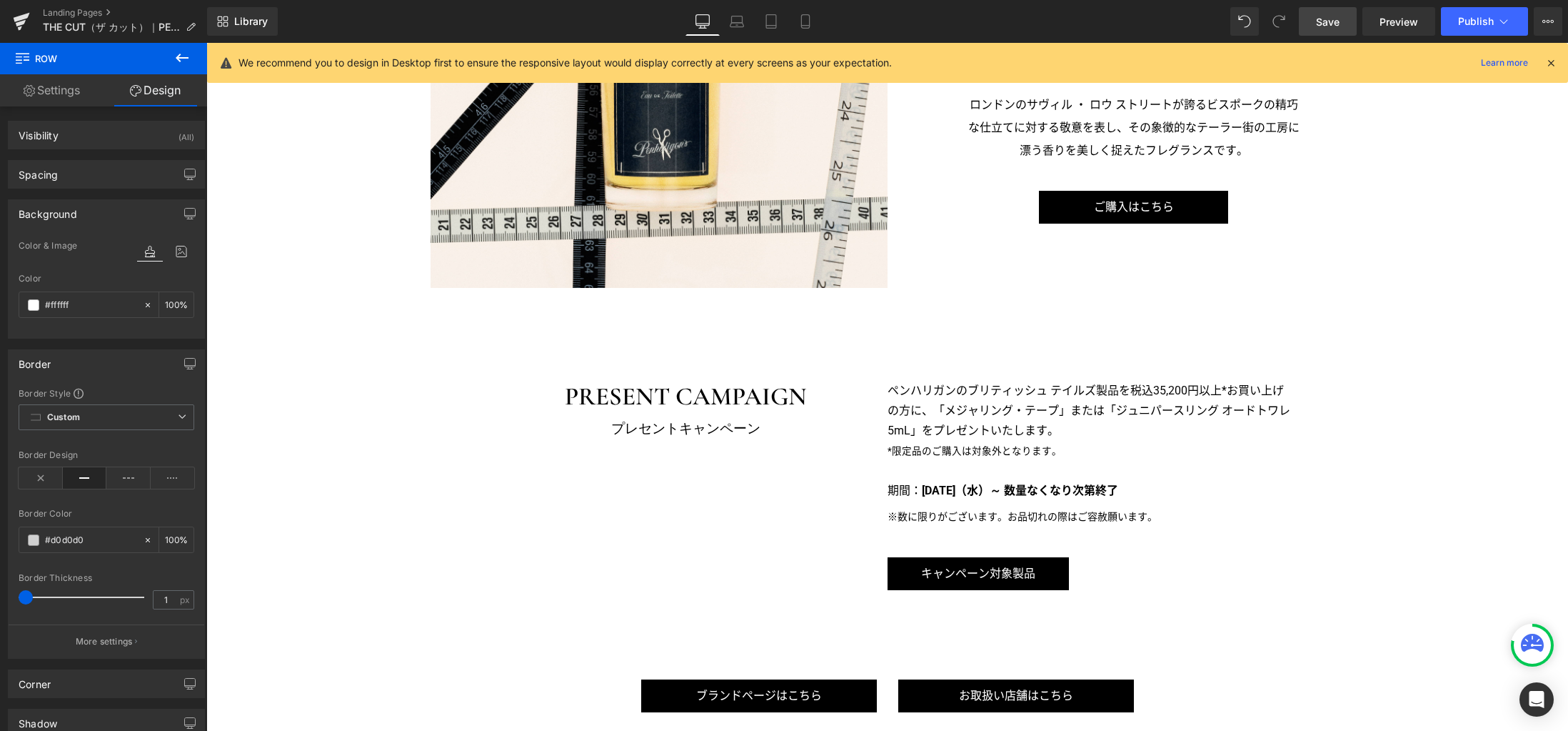
scroll to position [10, 0]
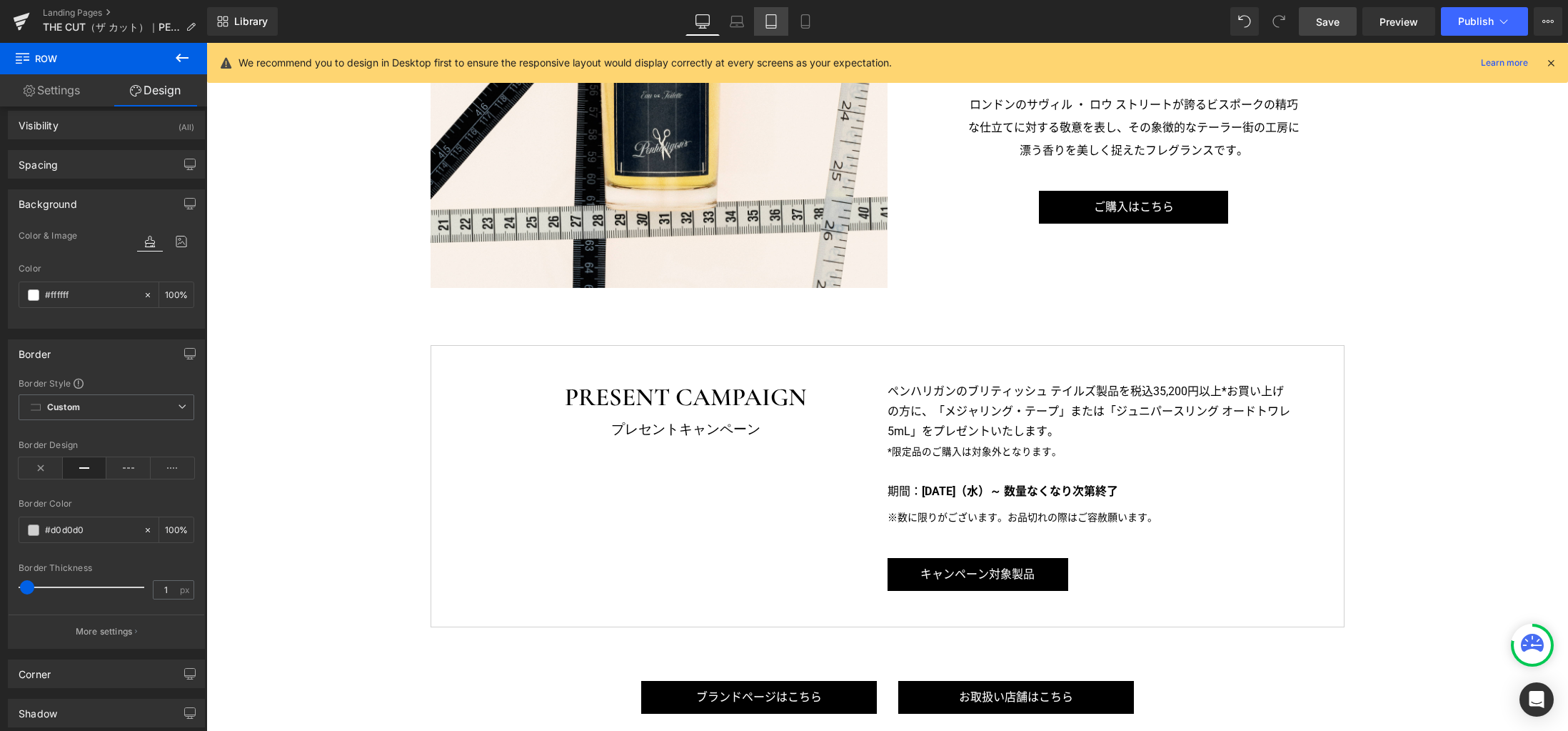
drag, startPoint x: 741, startPoint y: 29, endPoint x: 769, endPoint y: 25, distance: 28.3
click at [741, 29] on link "Laptop" at bounding box center [736, 21] width 34 height 29
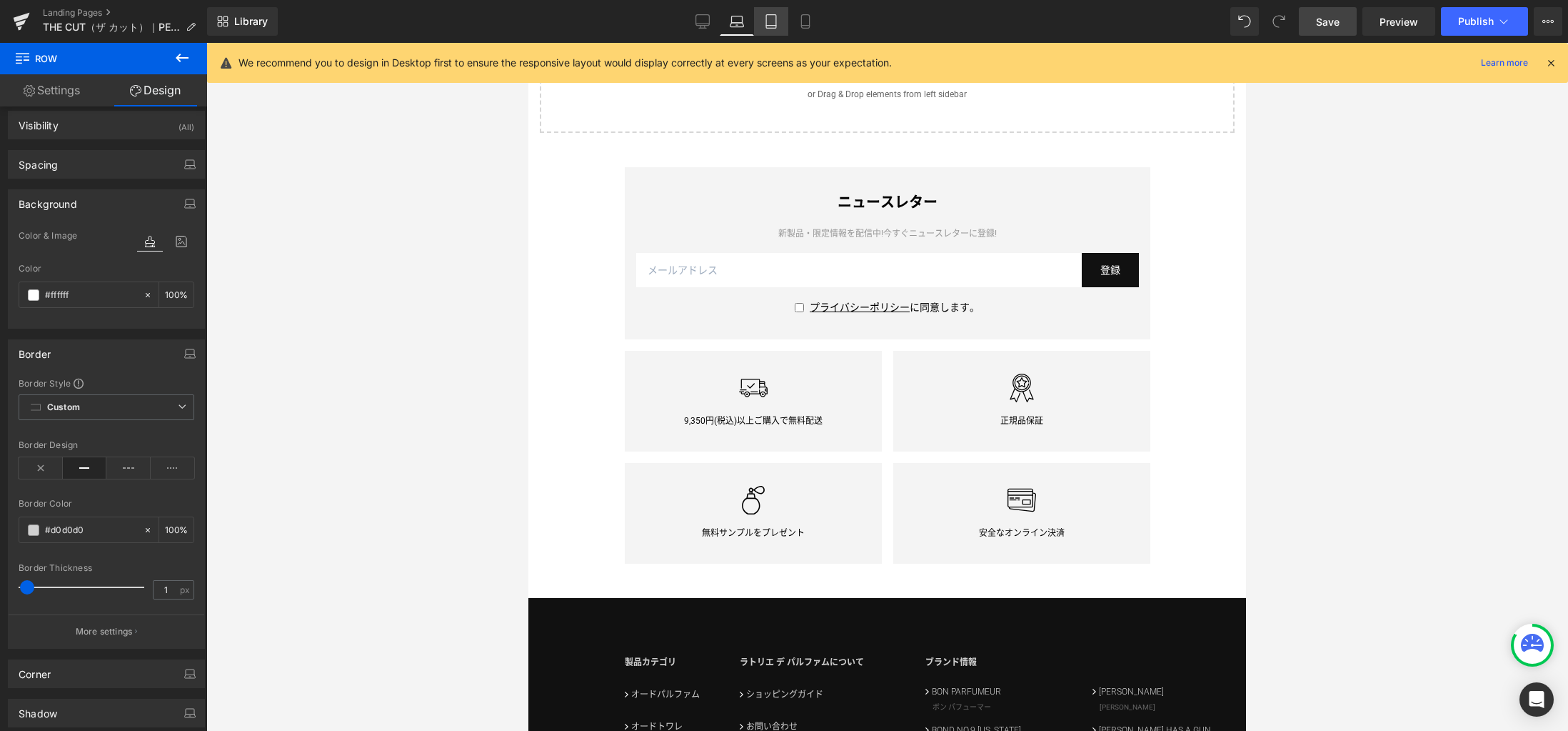
scroll to position [1832, 0]
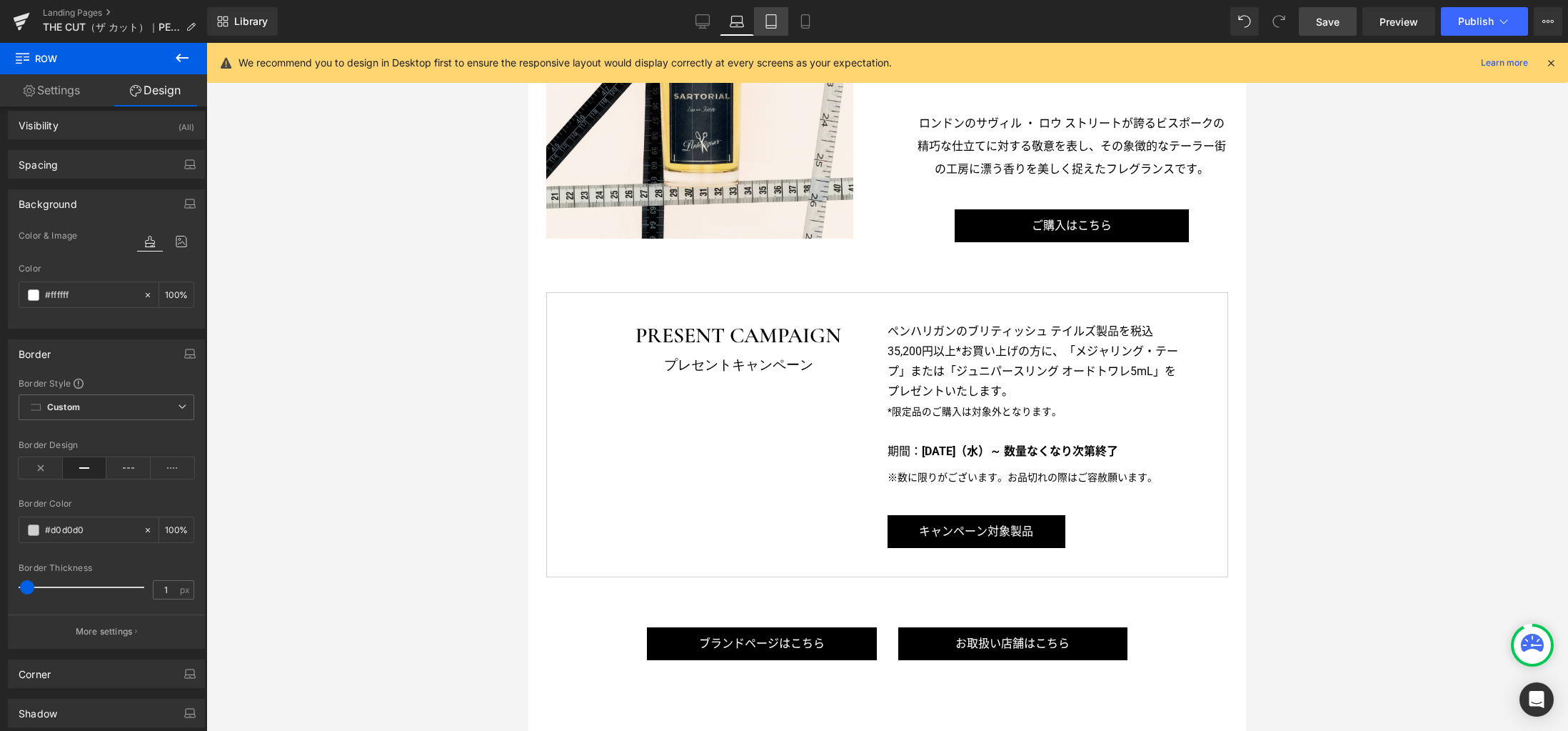
click at [775, 25] on icon at bounding box center [771, 21] width 14 height 14
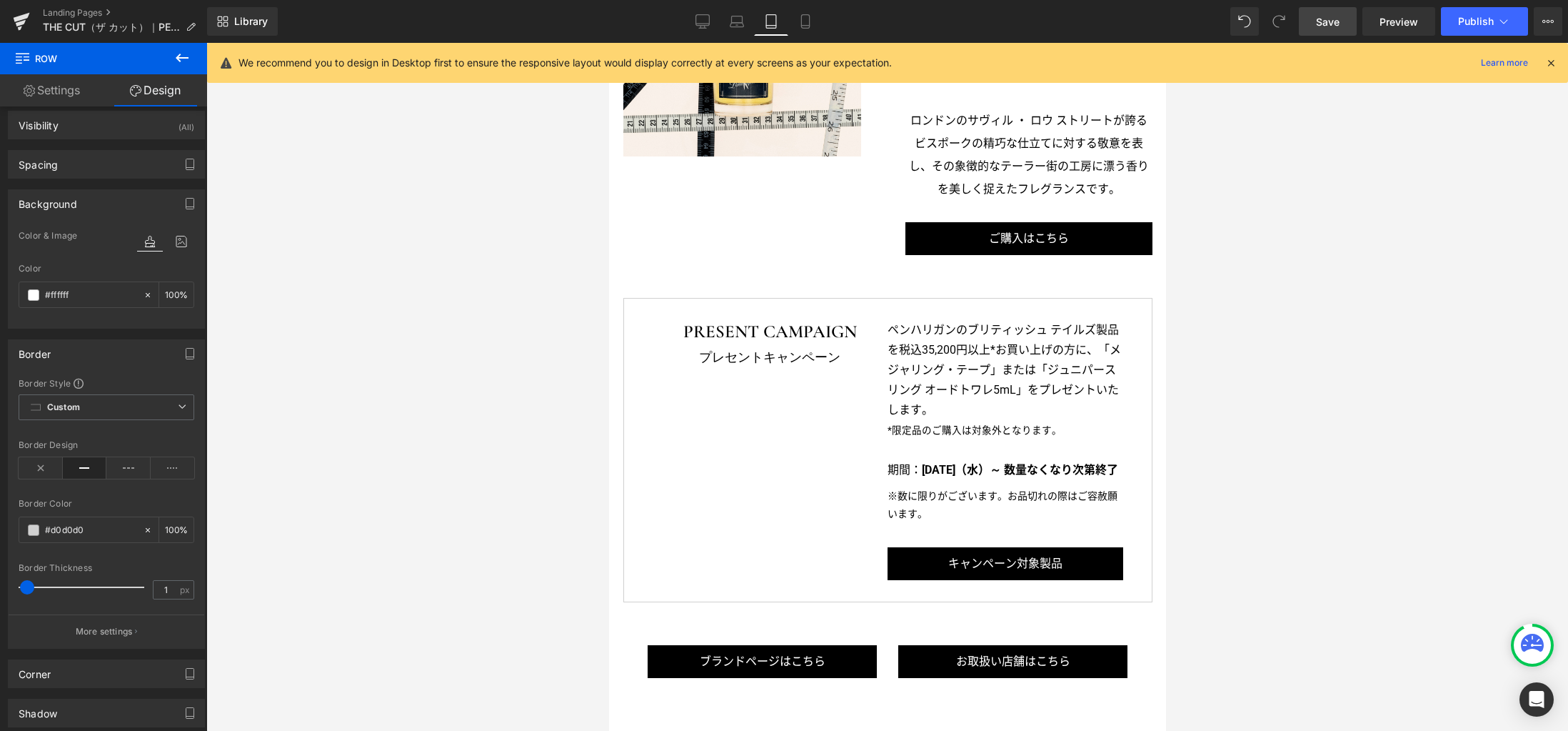
scroll to position [1756, 0]
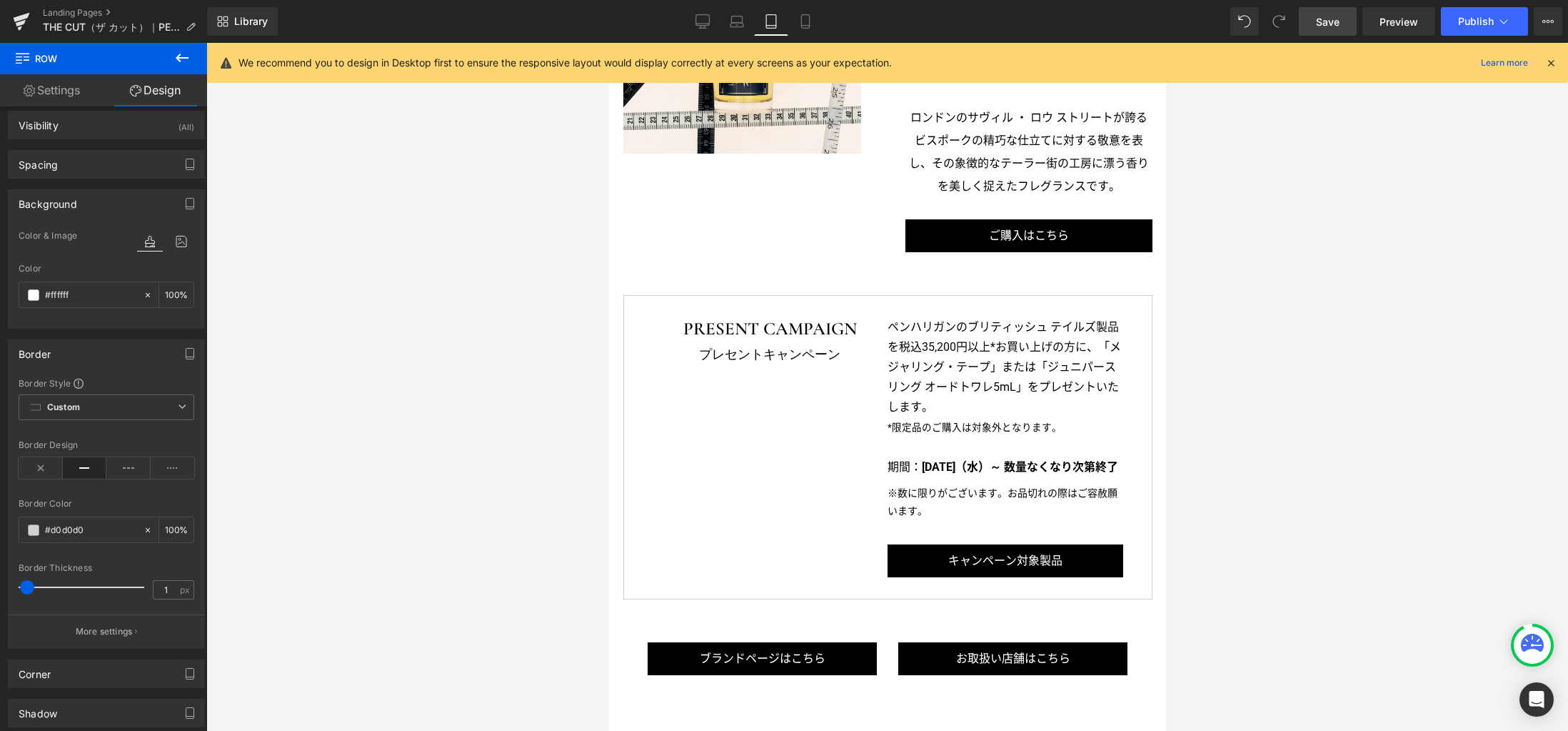
click at [771, 350] on body "[全製品対象] ご購入で選べるサンプル2点プレゼント！ LINE公式アカウントの友だち追加は こちらから ショッピングガイド お問い合わせ ログイン お気に入…" at bounding box center [887, 197] width 557 height 3822
click at [704, 15] on icon at bounding box center [703, 21] width 14 height 14
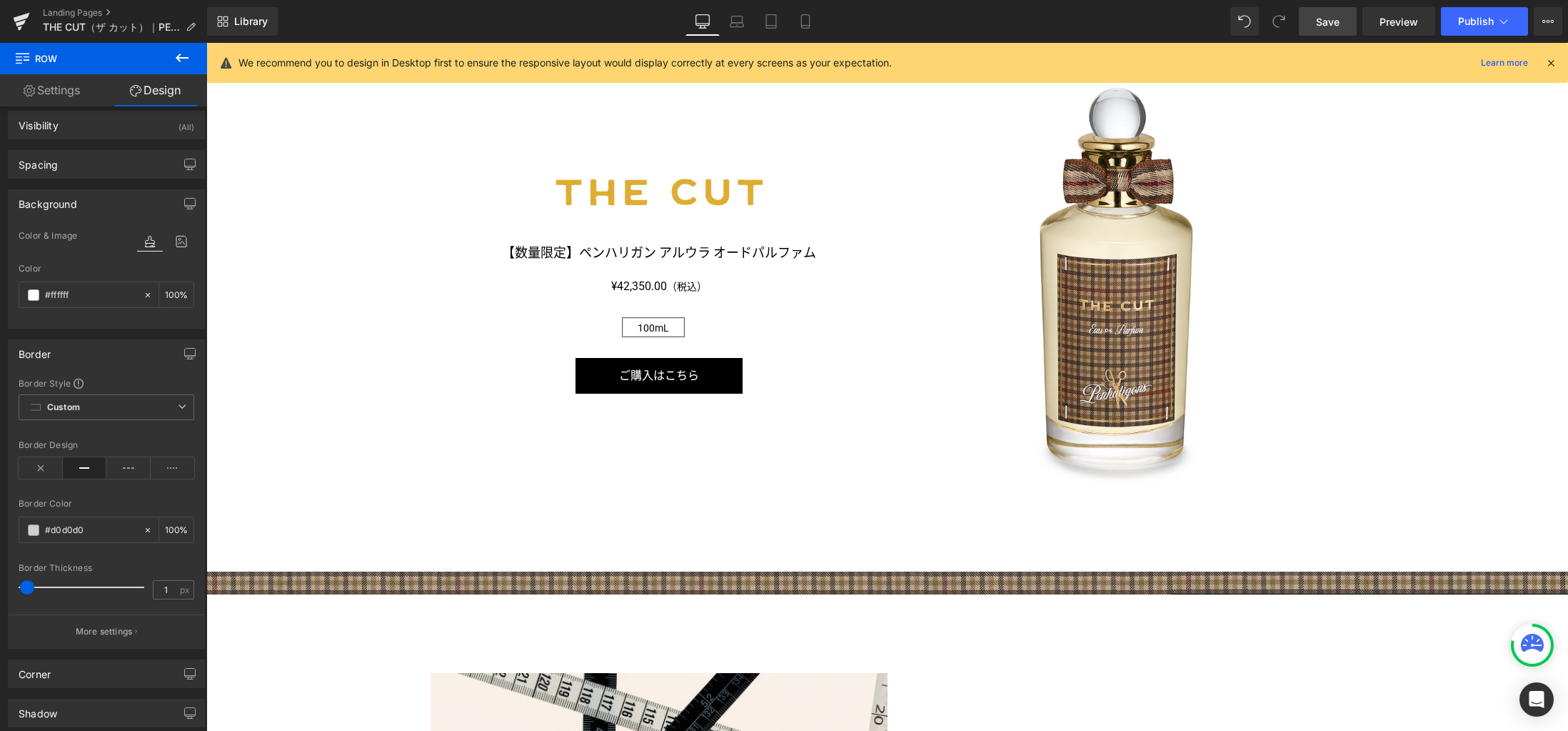
scroll to position [2643, 0]
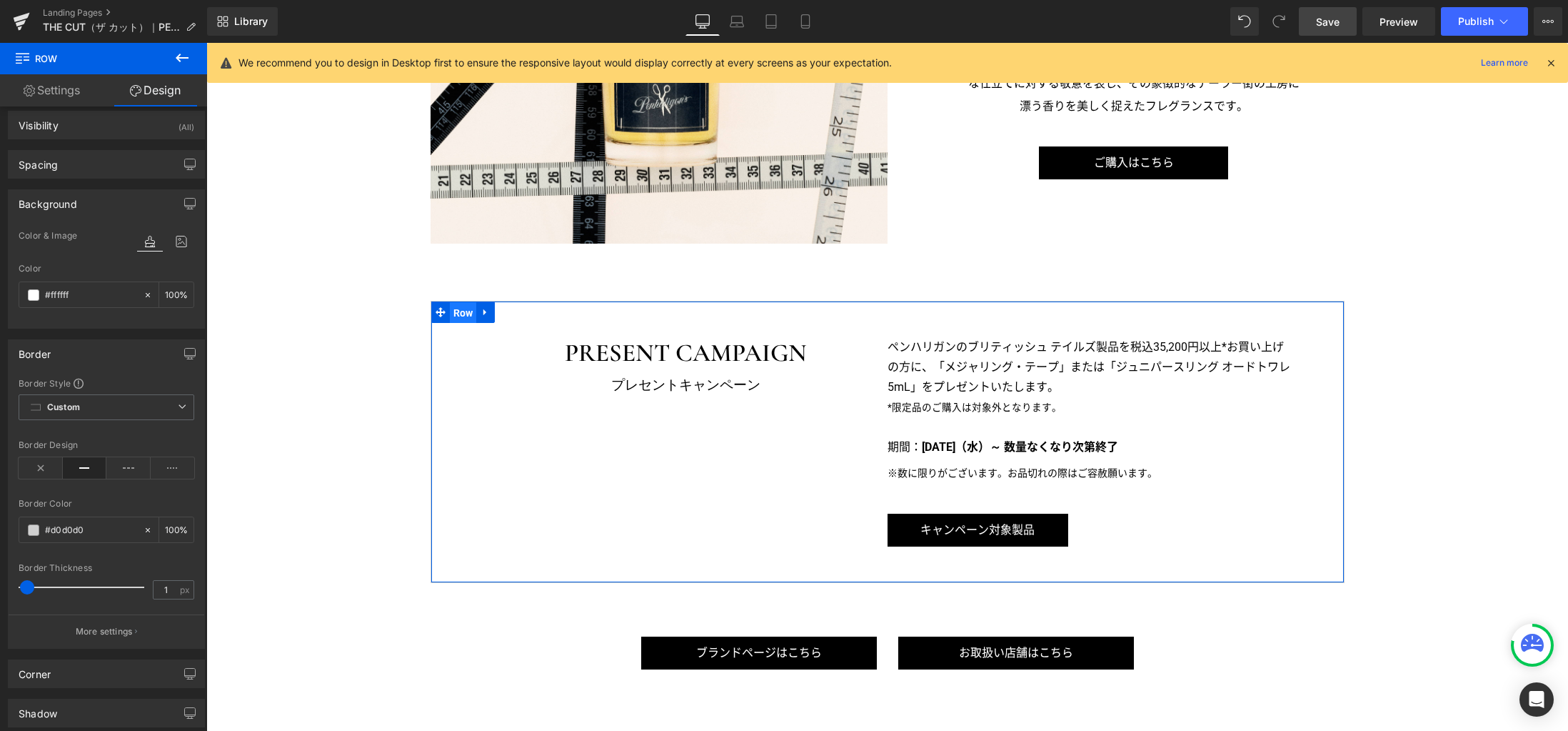
click at [455, 310] on span "Row" at bounding box center [464, 312] width 27 height 21
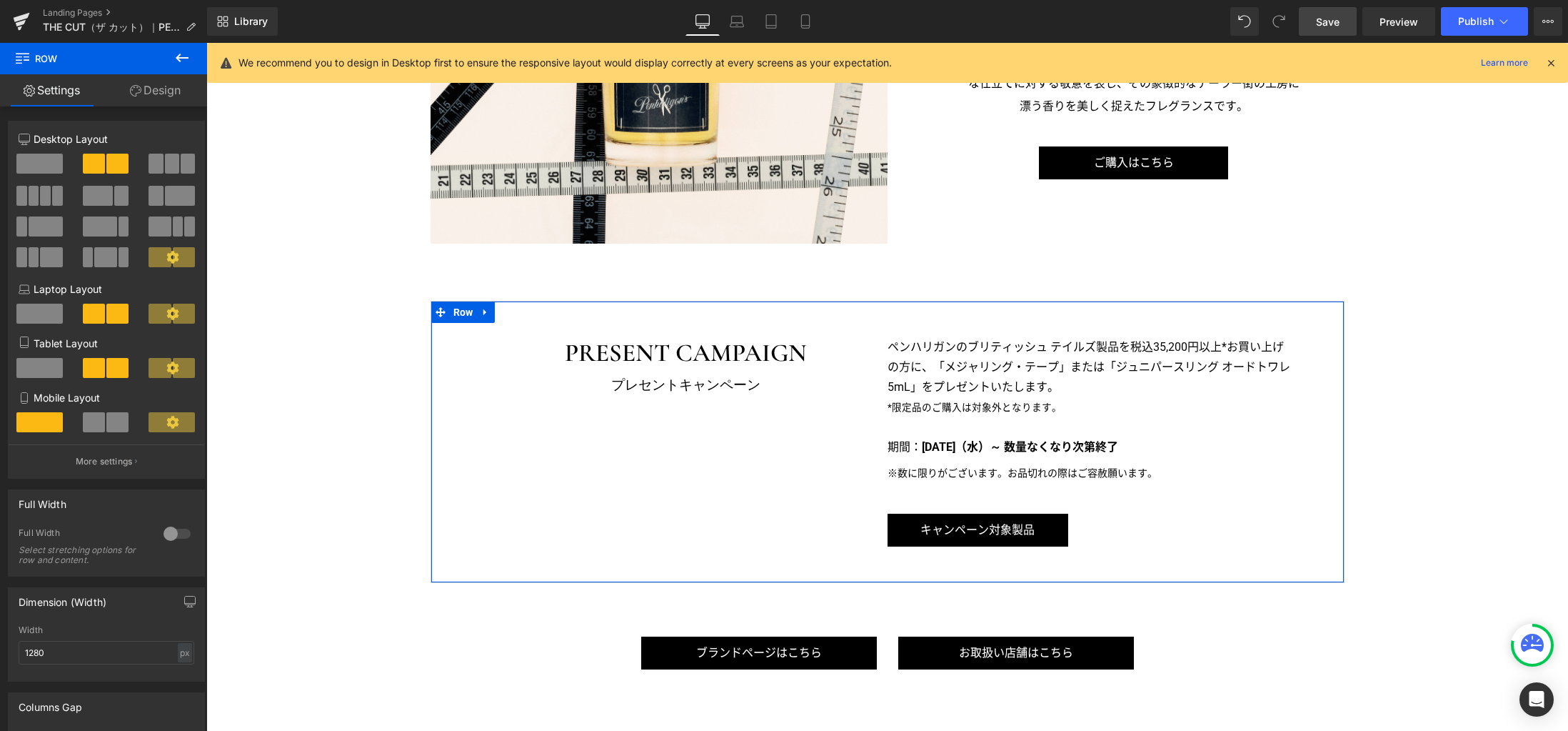
click at [155, 95] on link "Design" at bounding box center [155, 90] width 104 height 33
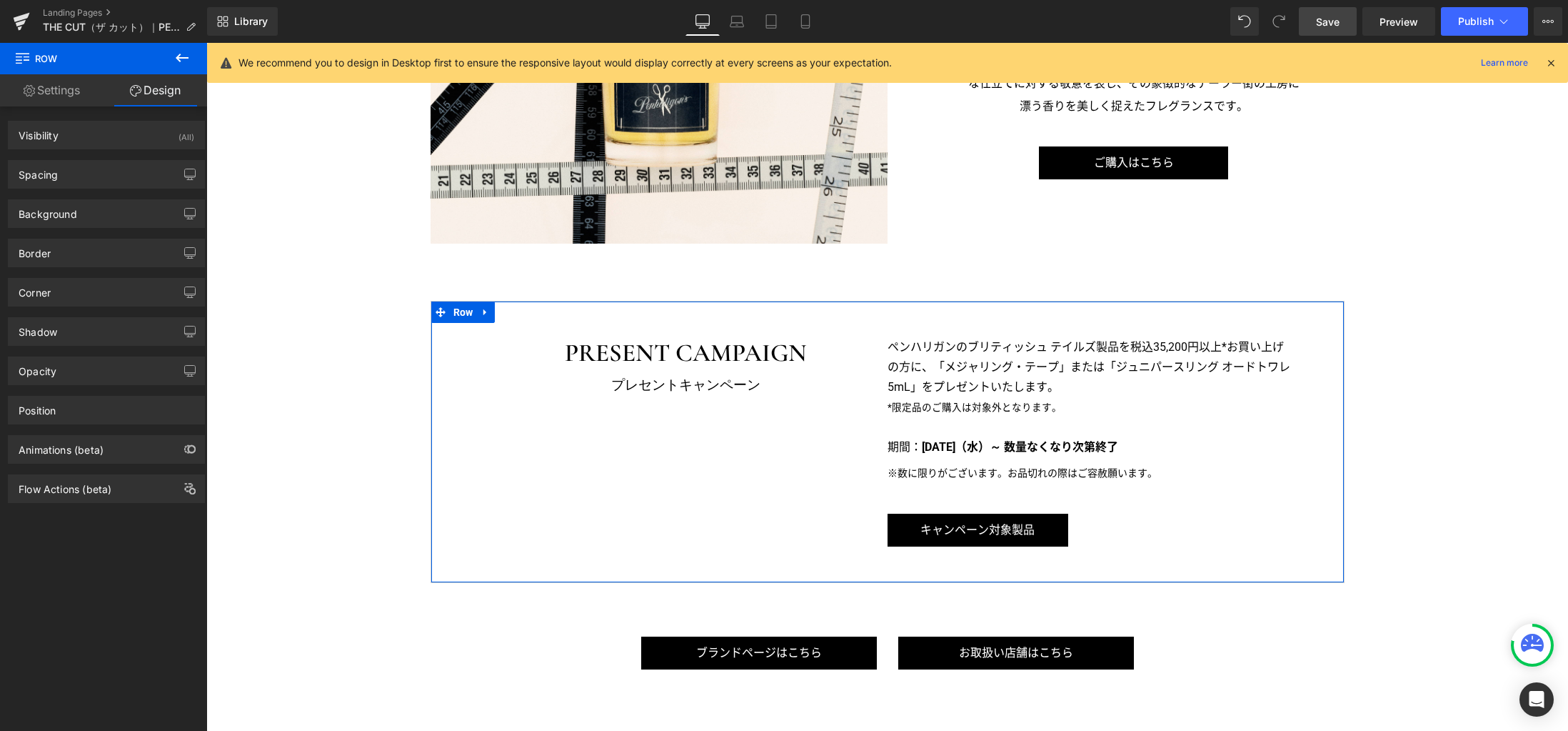
drag, startPoint x: 101, startPoint y: 176, endPoint x: 88, endPoint y: 252, distance: 77.1
click at [101, 176] on div "Spacing" at bounding box center [106, 174] width 196 height 27
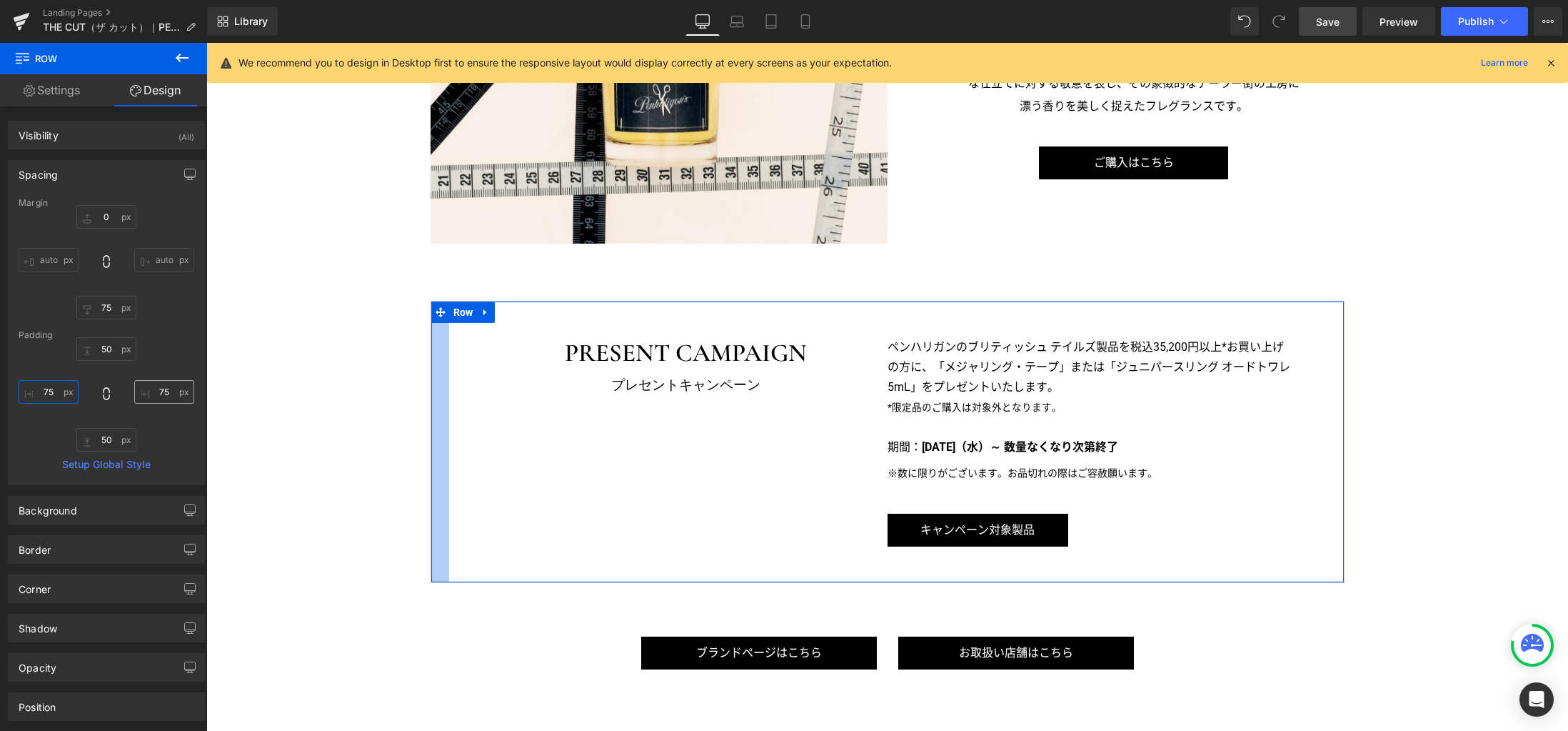
drag, startPoint x: 59, startPoint y: 390, endPoint x: 129, endPoint y: 395, distance: 70.2
click at [59, 391] on input "75" at bounding box center [48, 392] width 60 height 24
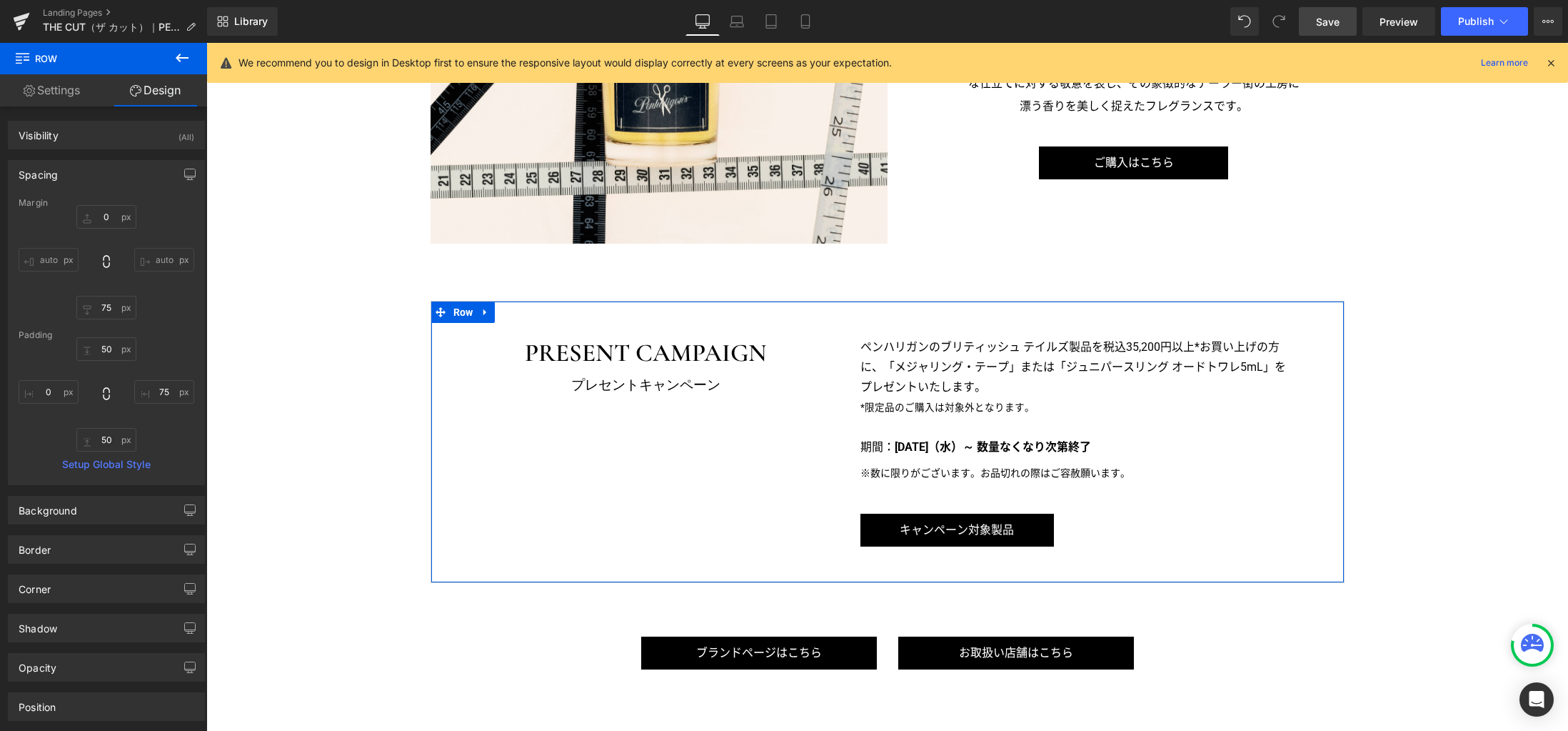
drag, startPoint x: 184, startPoint y: 170, endPoint x: 165, endPoint y: 185, distance: 24.2
click at [184, 170] on icon "button" at bounding box center [189, 174] width 11 height 11
click at [79, 206] on button "Laptop" at bounding box center [80, 205] width 44 height 25
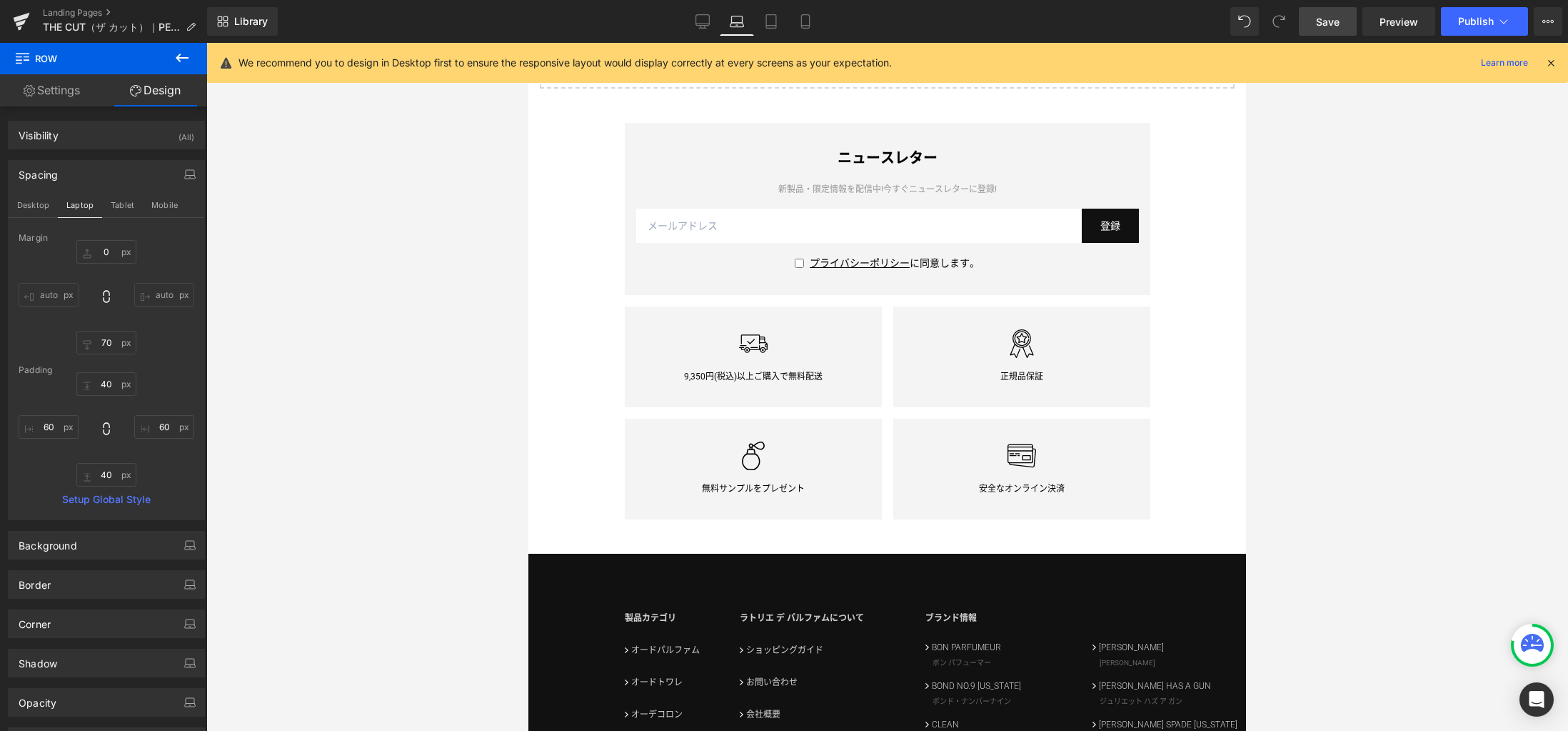
scroll to position [1877, 0]
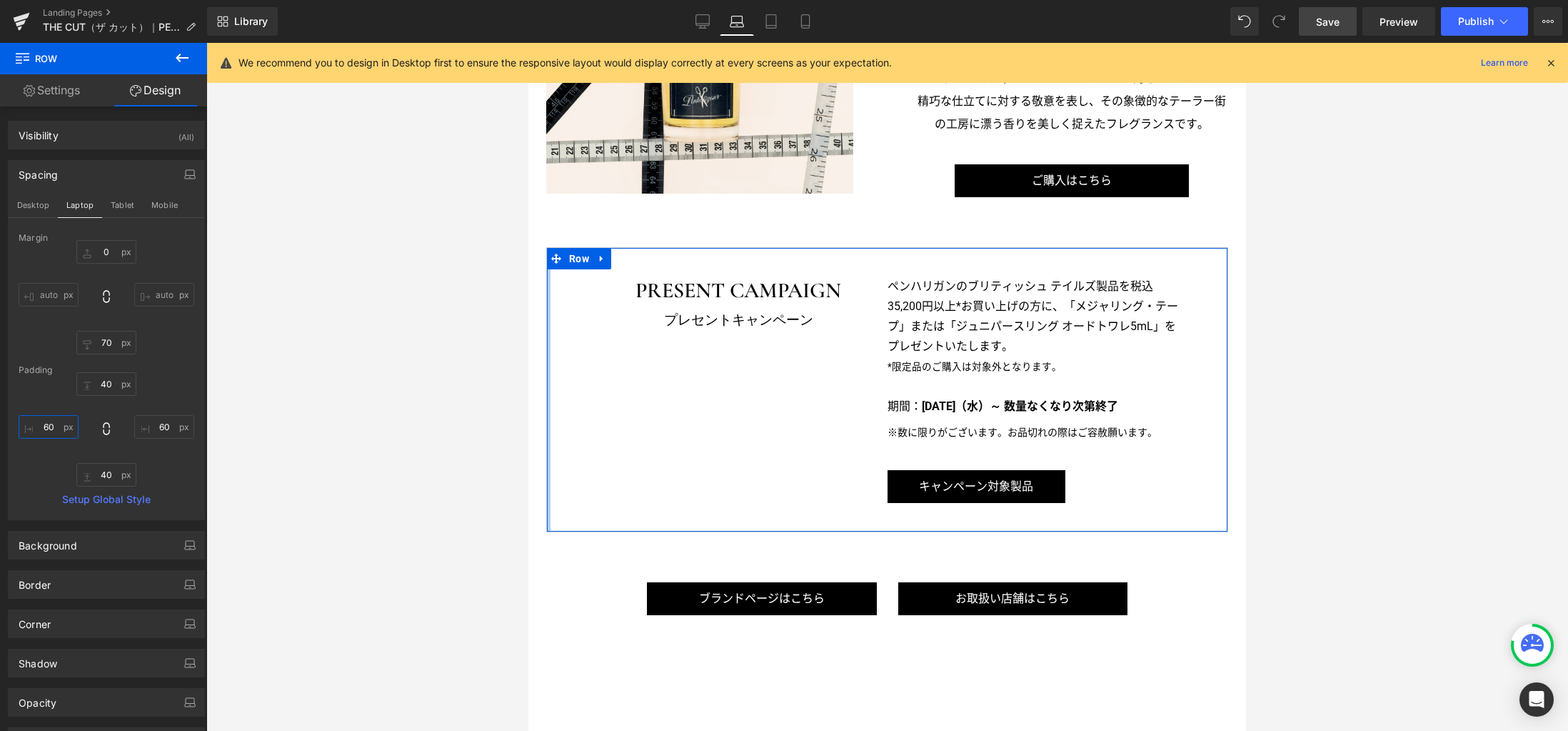
click at [56, 430] on input "60" at bounding box center [48, 427] width 60 height 24
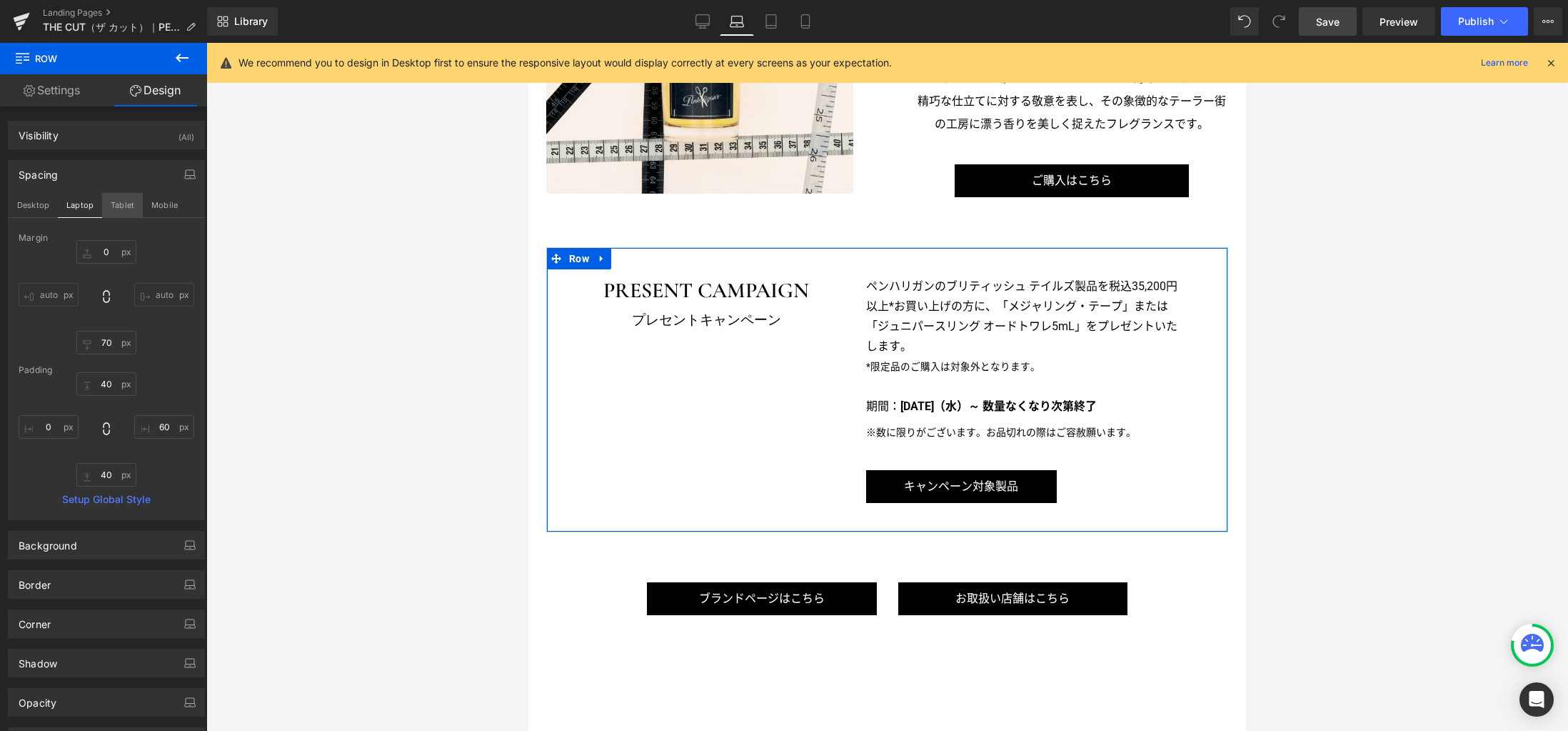
click at [126, 209] on button "Tablet" at bounding box center [122, 205] width 40 height 25
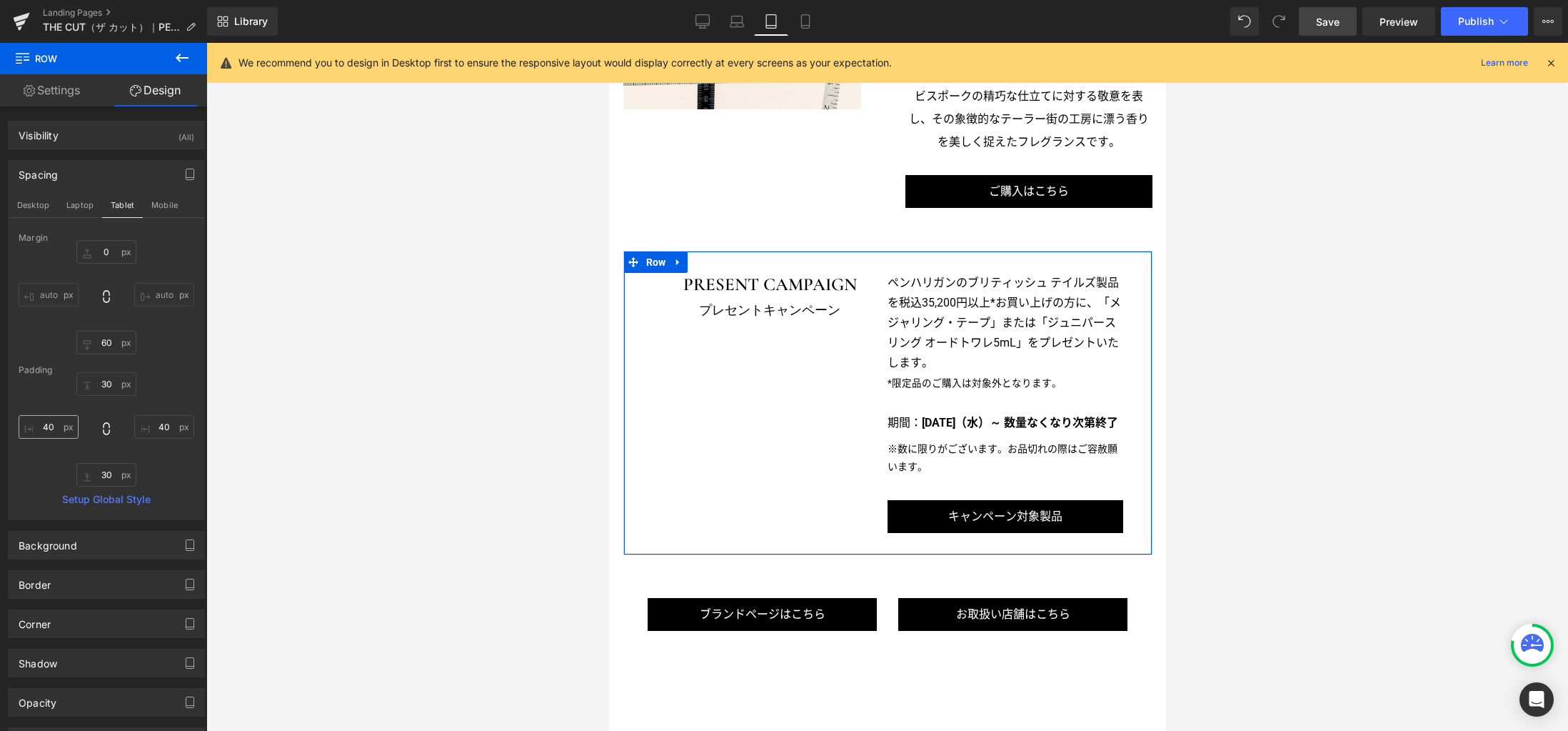
scroll to position [1801, 0]
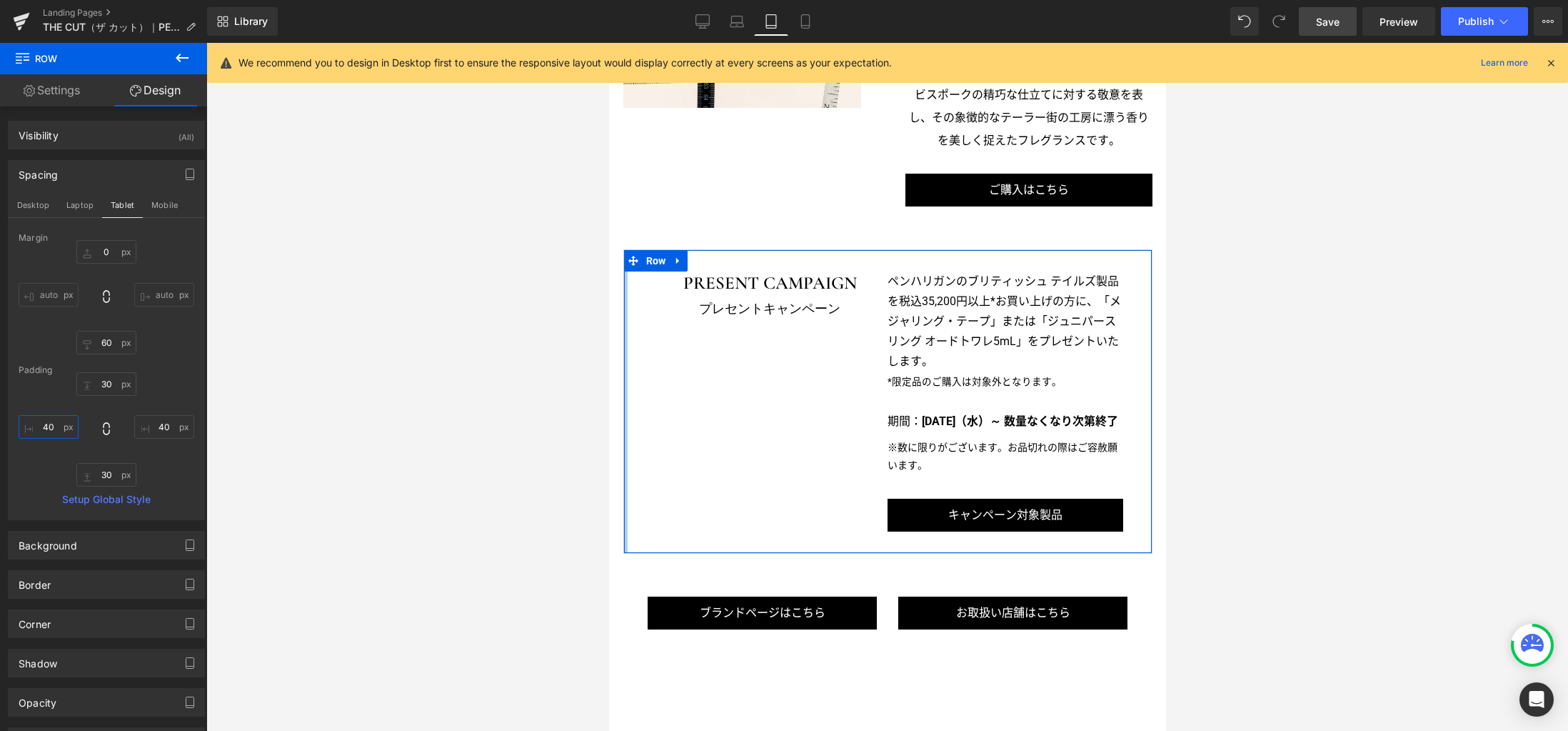
click at [61, 429] on input "40" at bounding box center [48, 427] width 60 height 24
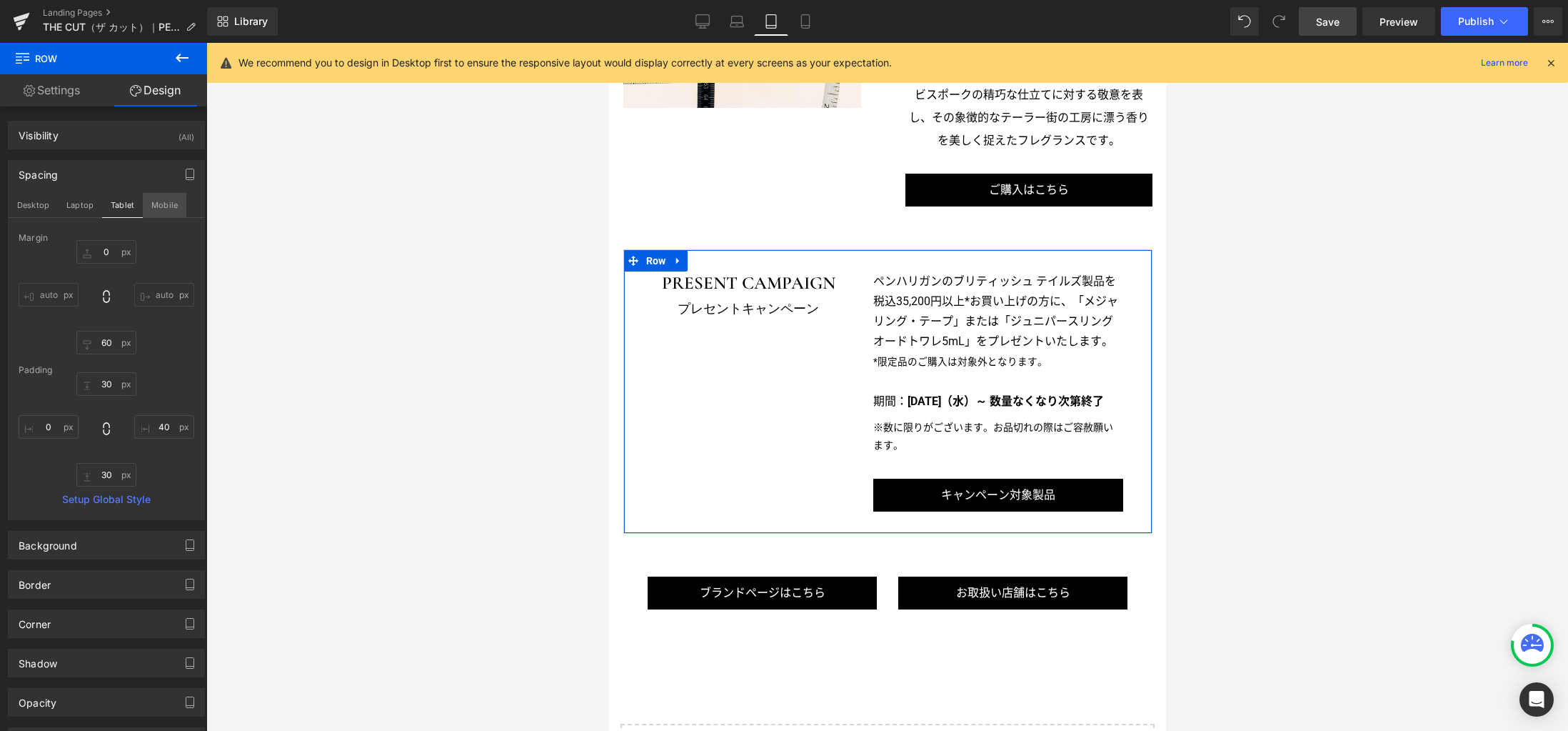
click at [155, 215] on button "Mobile" at bounding box center [164, 205] width 44 height 25
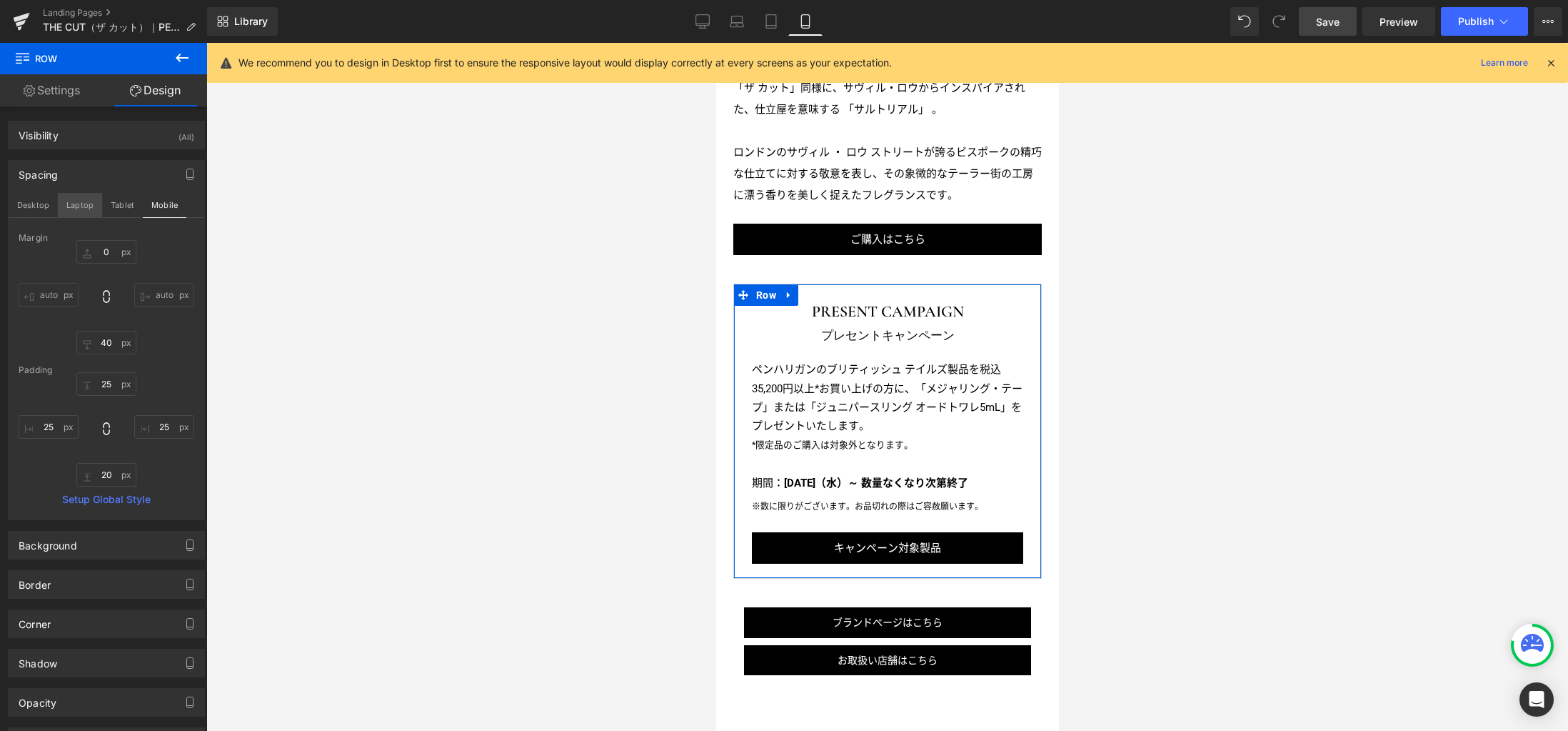
click at [67, 206] on button "Laptop" at bounding box center [80, 205] width 44 height 25
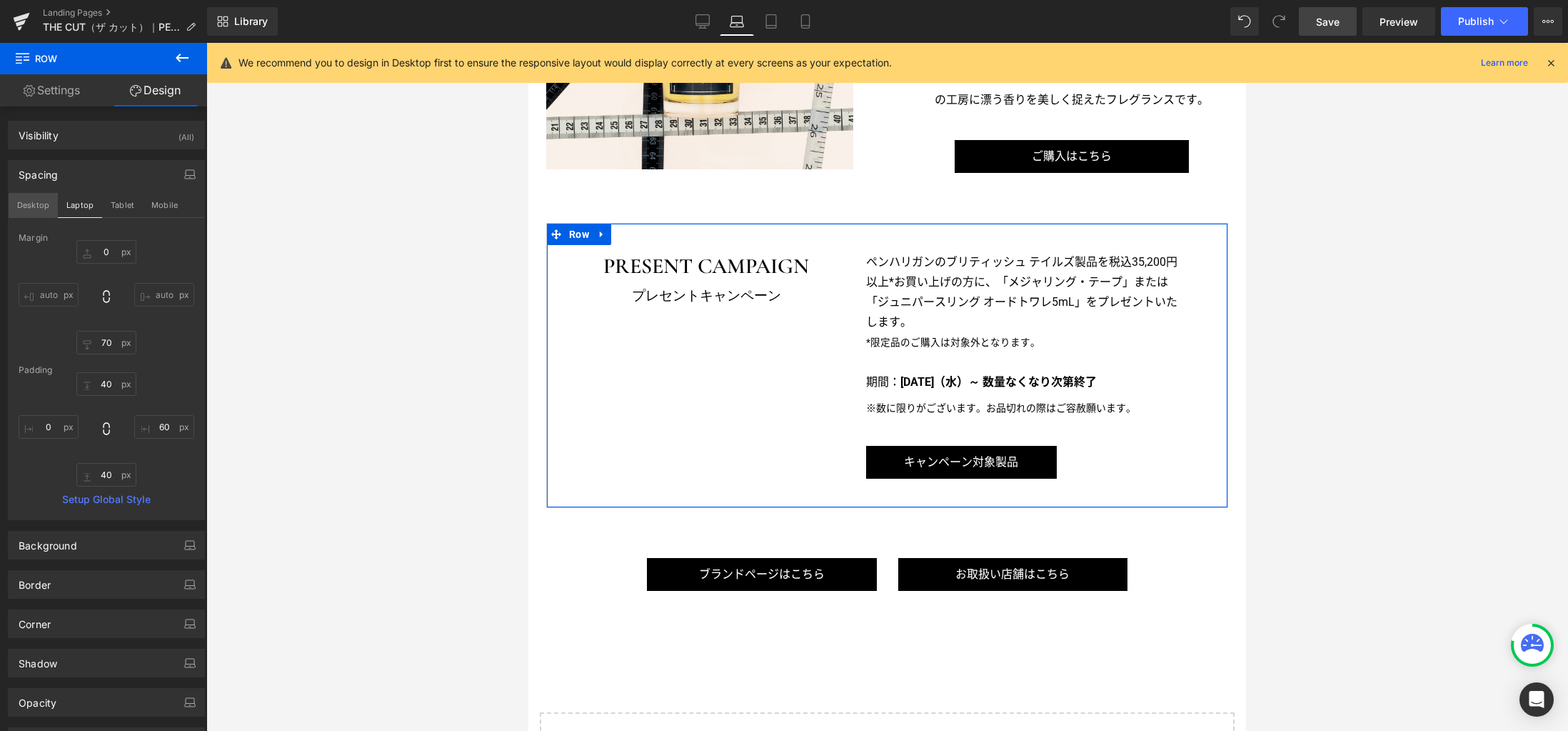
click at [43, 205] on button "Desktop" at bounding box center [33, 205] width 49 height 25
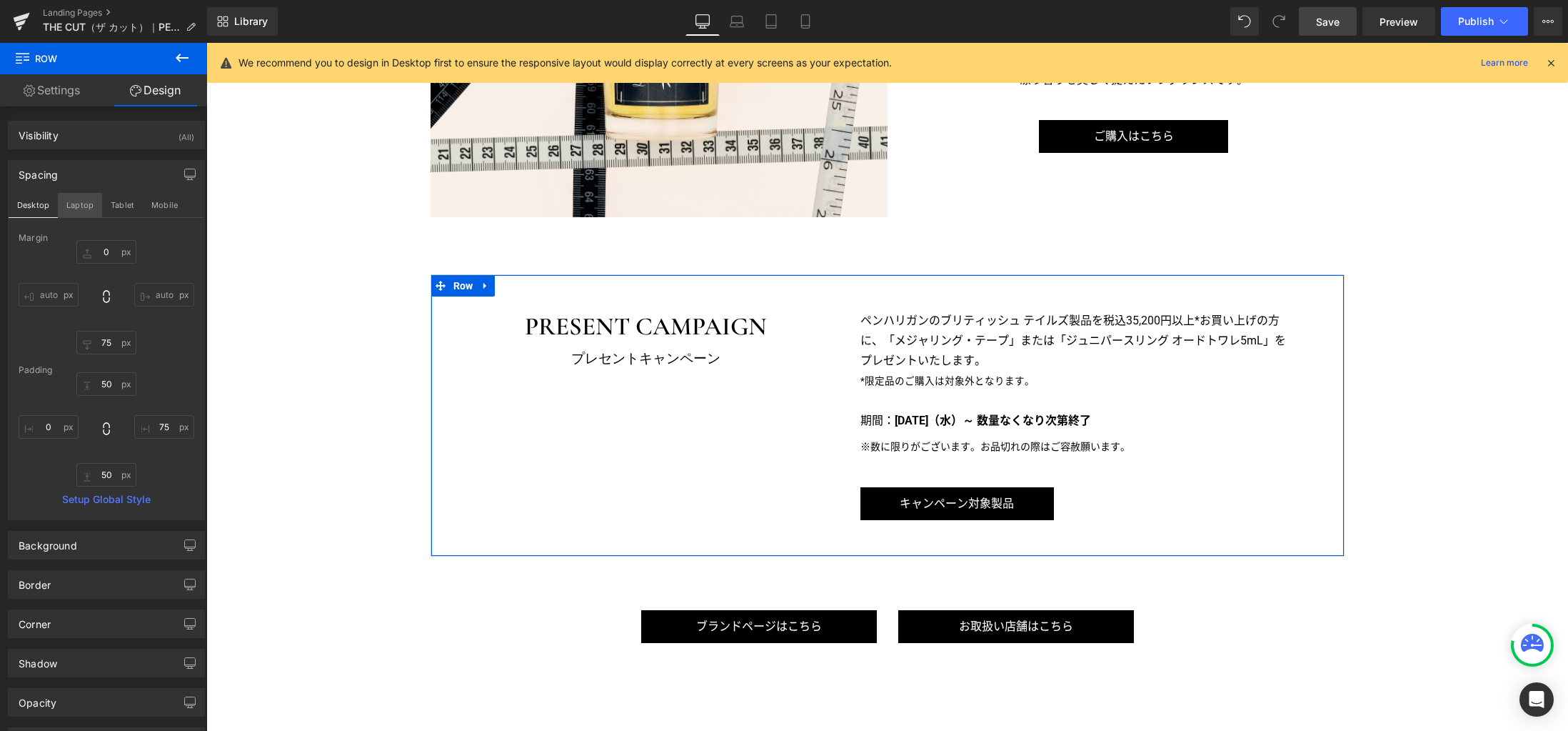
click at [70, 206] on button "Laptop" at bounding box center [80, 205] width 44 height 25
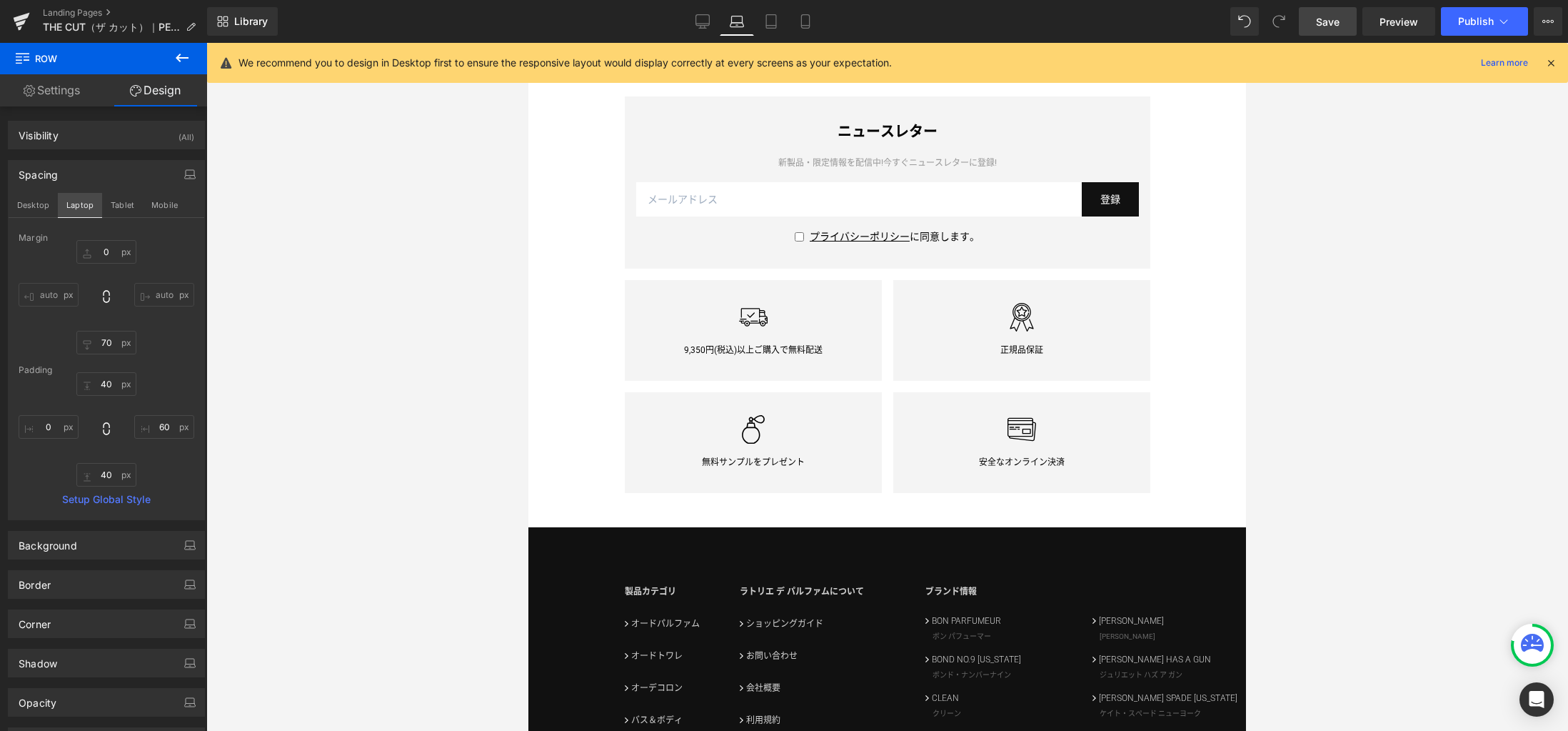
scroll to position [1903, 0]
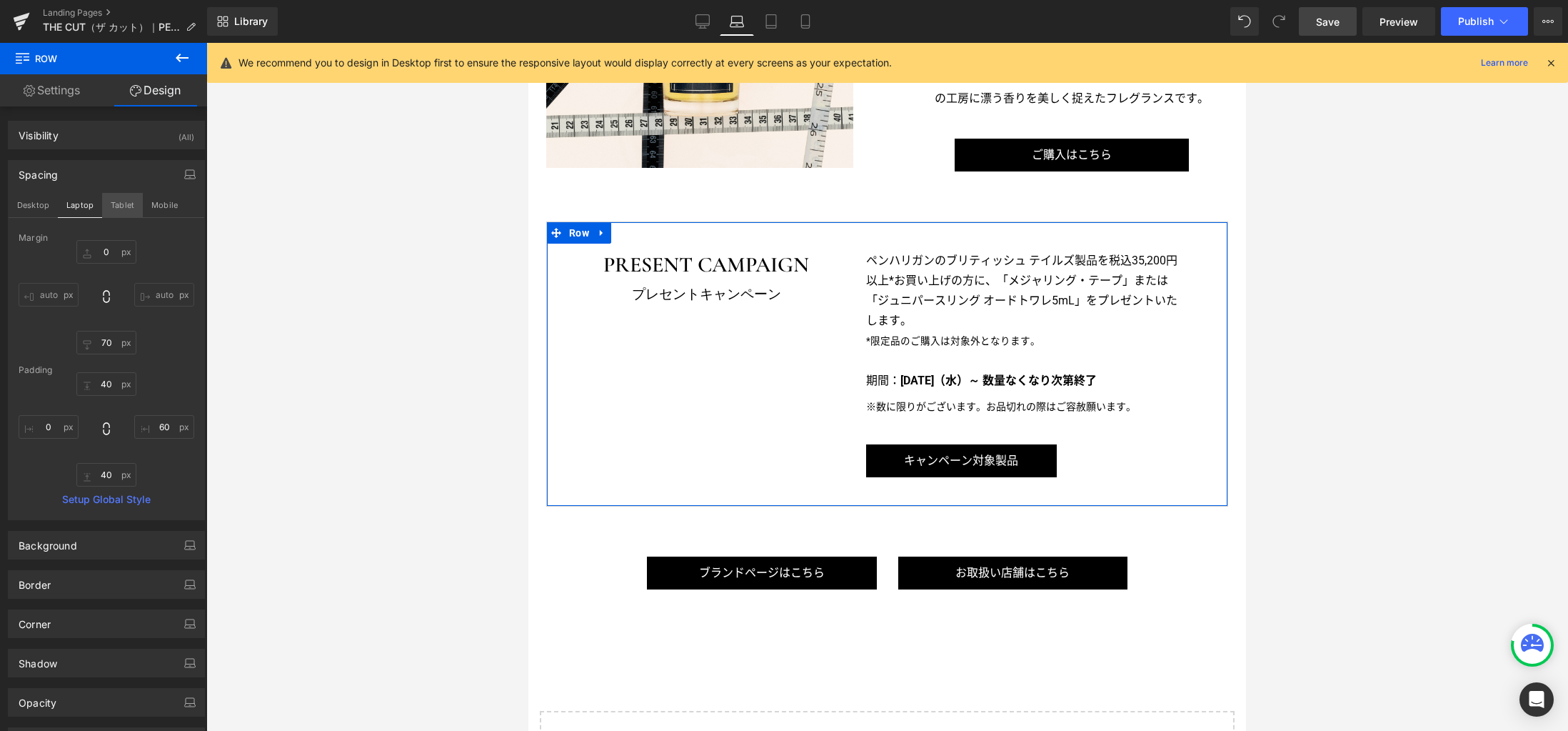
click at [108, 209] on button "Tablet" at bounding box center [122, 205] width 40 height 25
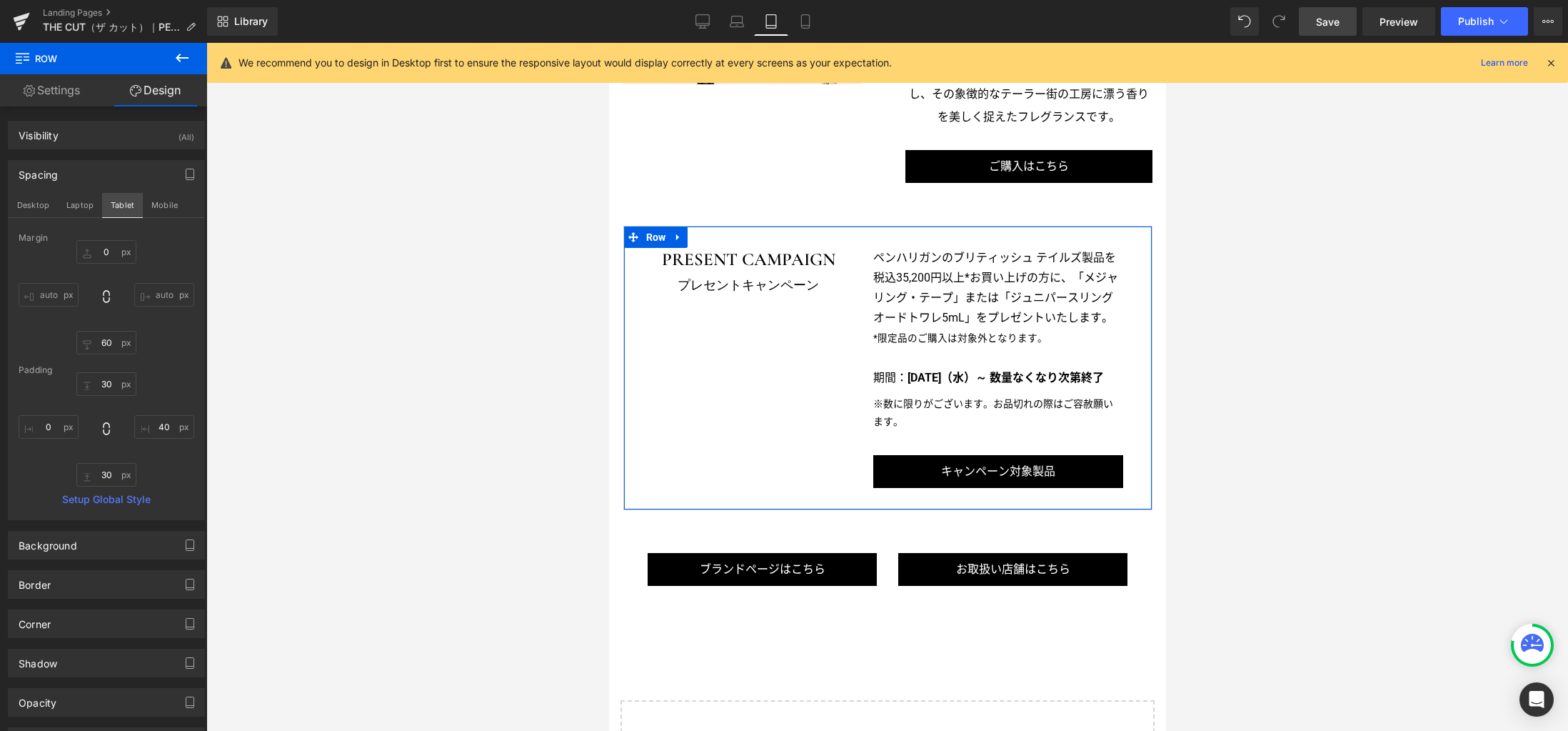
scroll to position [1827, 0]
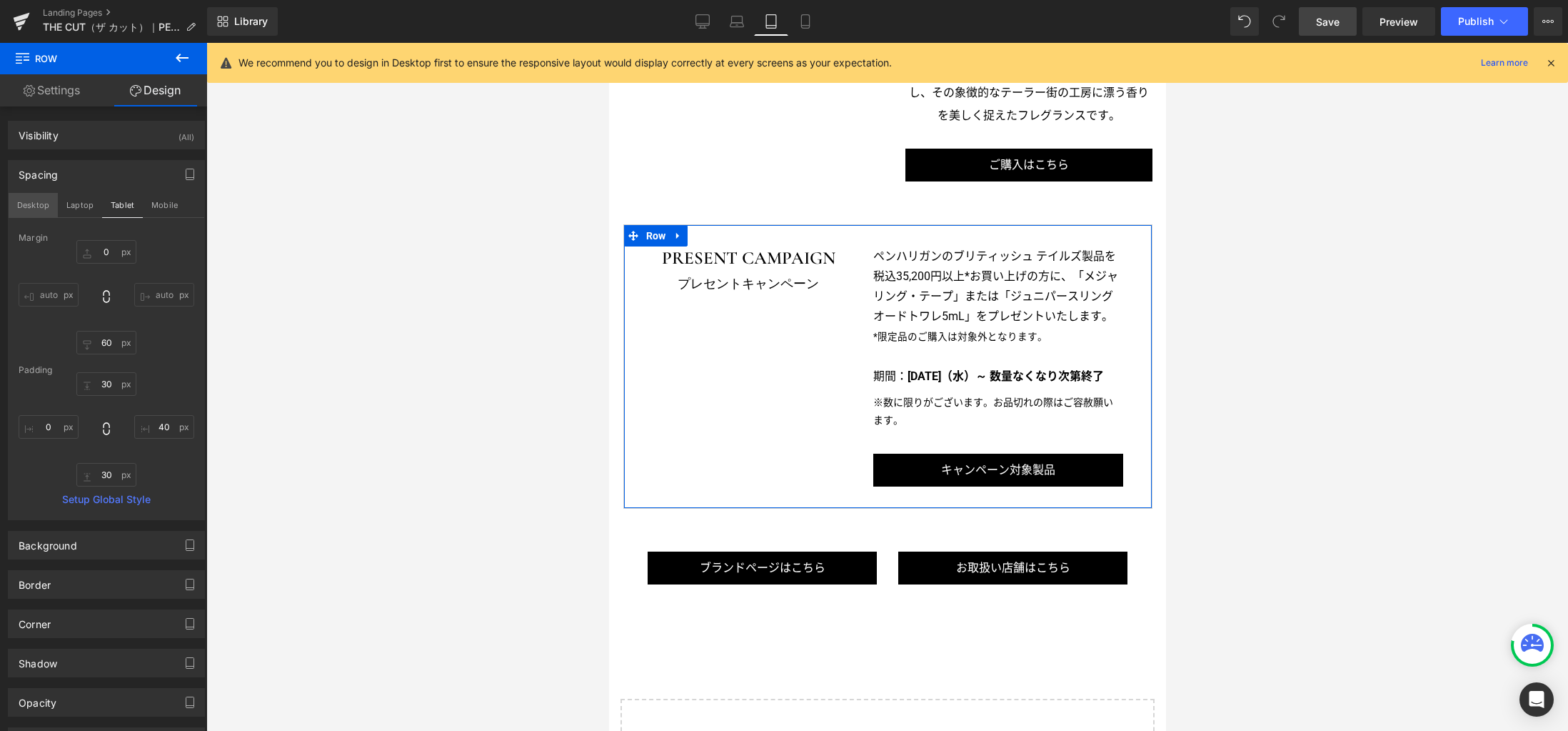
click at [40, 209] on button "Desktop" at bounding box center [33, 205] width 49 height 25
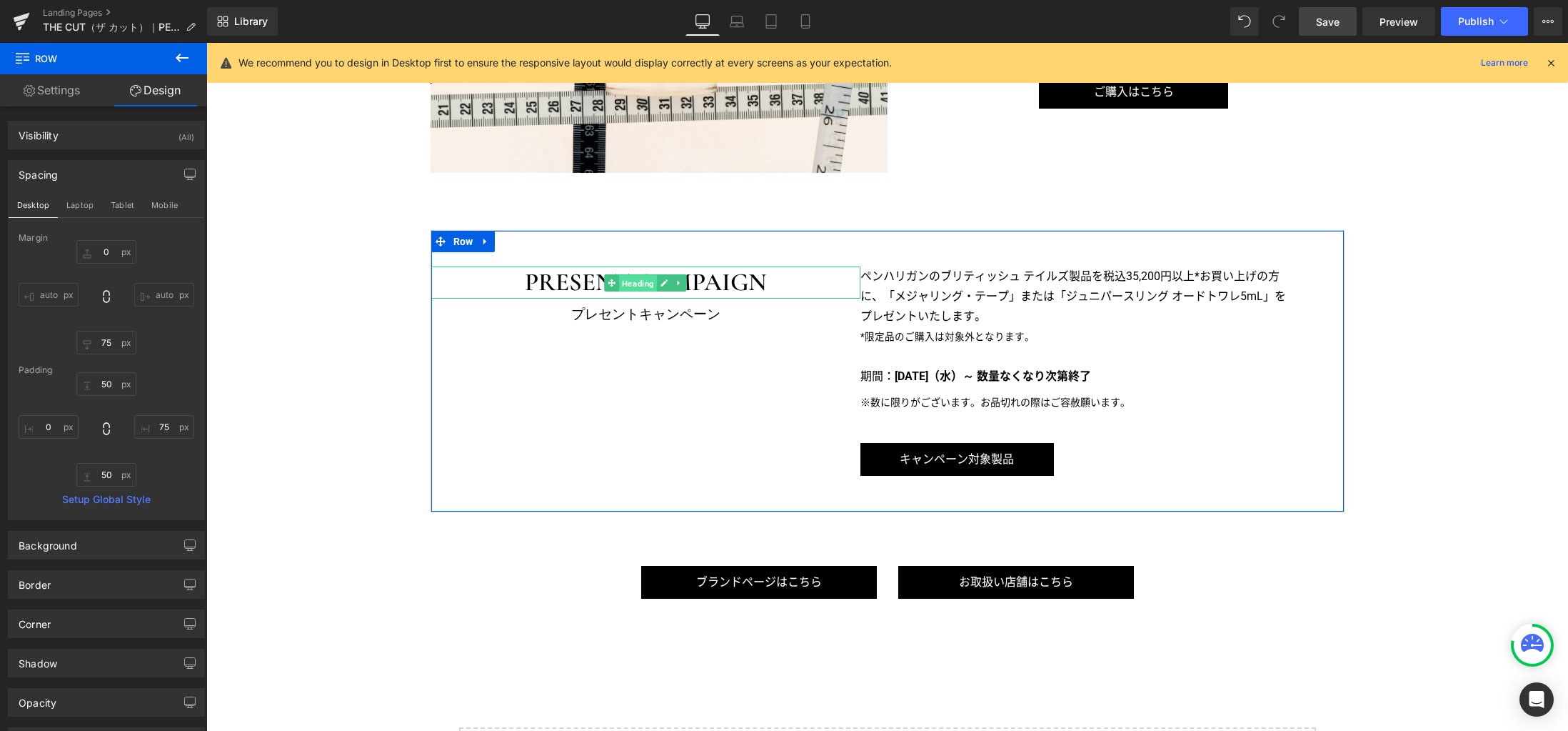
click at [635, 281] on span "Heading" at bounding box center [638, 283] width 38 height 17
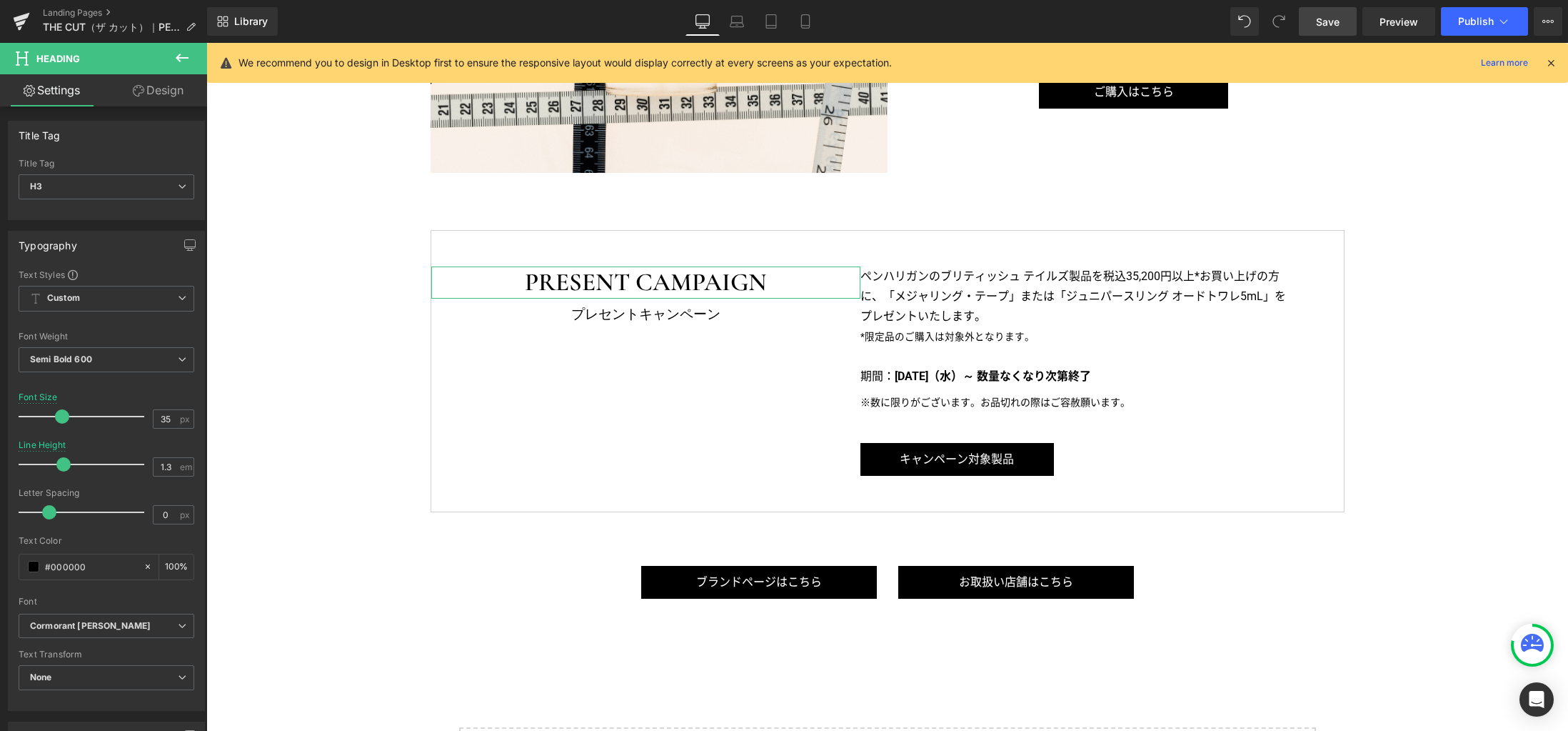
click at [169, 91] on link "Design" at bounding box center [158, 90] width 104 height 33
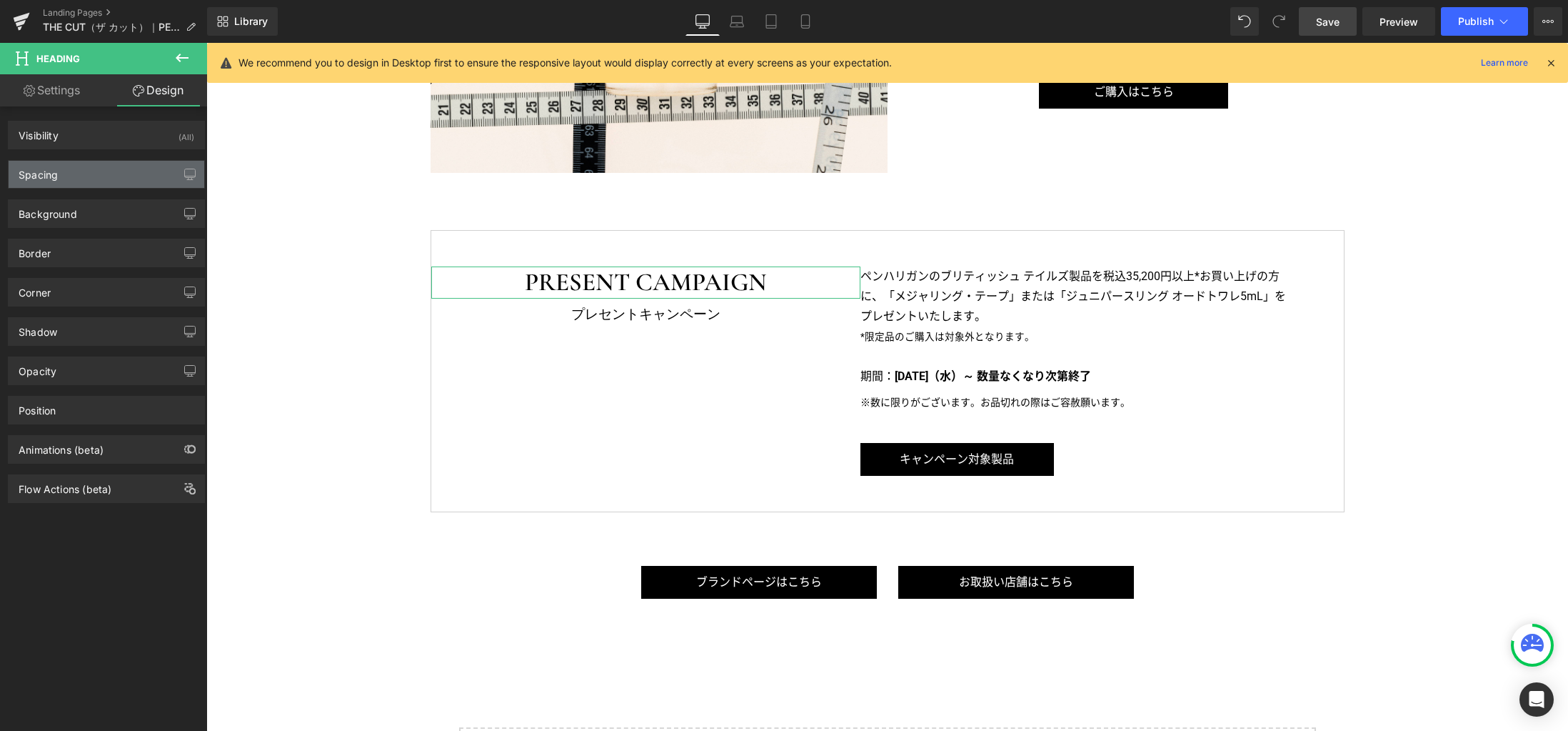
click at [105, 173] on div "Spacing" at bounding box center [106, 174] width 196 height 27
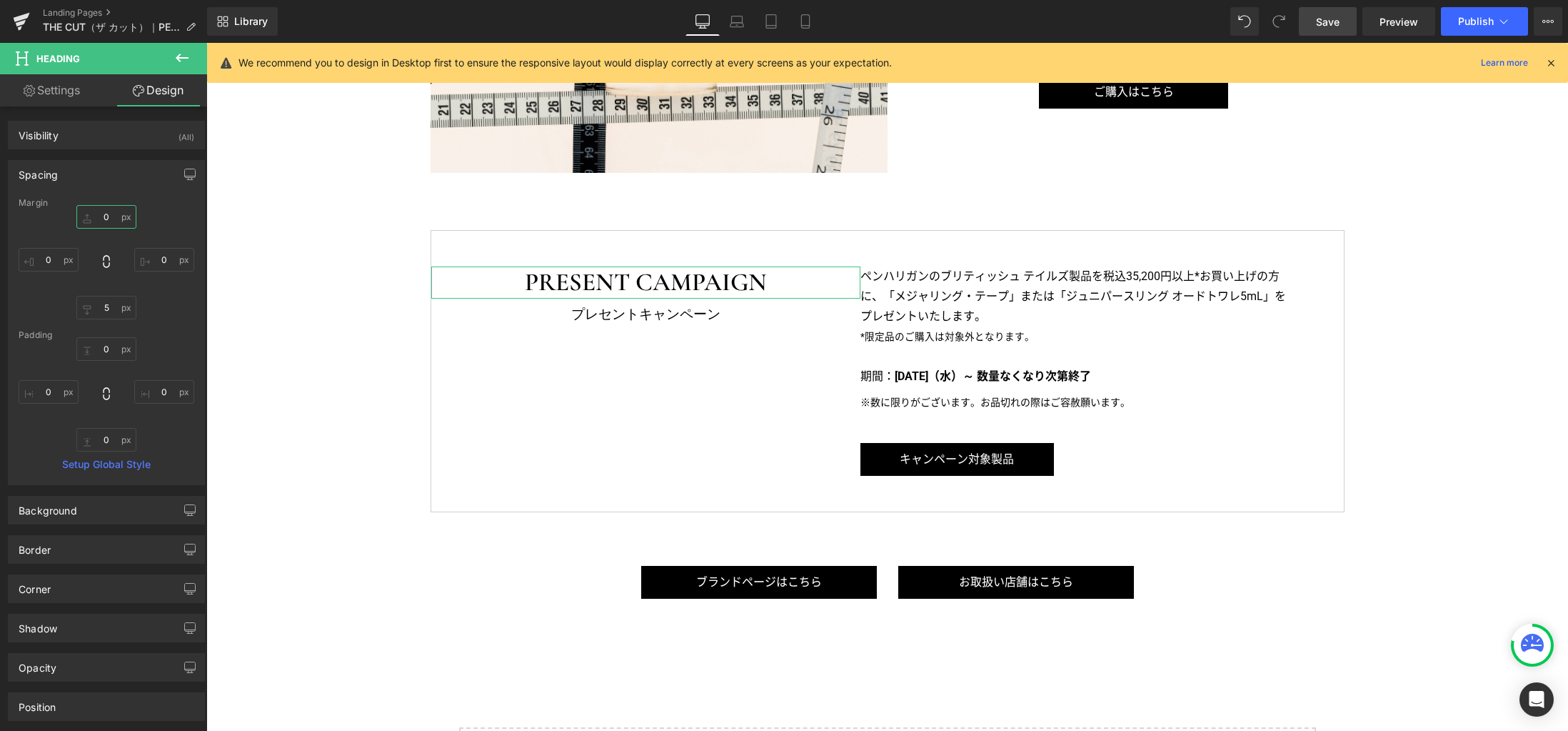
click at [110, 214] on input "0" at bounding box center [106, 217] width 60 height 24
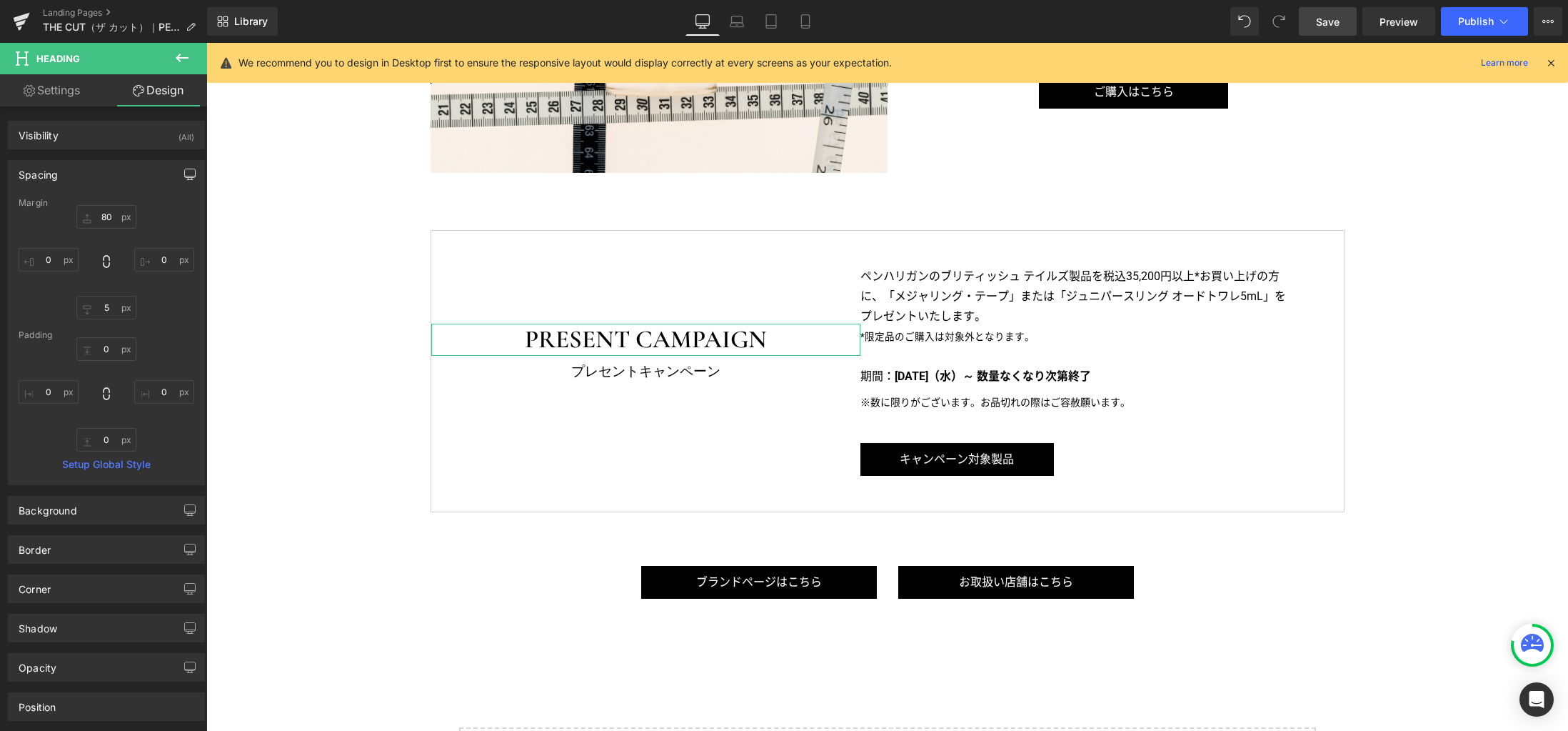
click at [187, 180] on icon "button" at bounding box center [189, 180] width 6 height 0
click at [90, 205] on button "Laptop" at bounding box center [80, 205] width 44 height 25
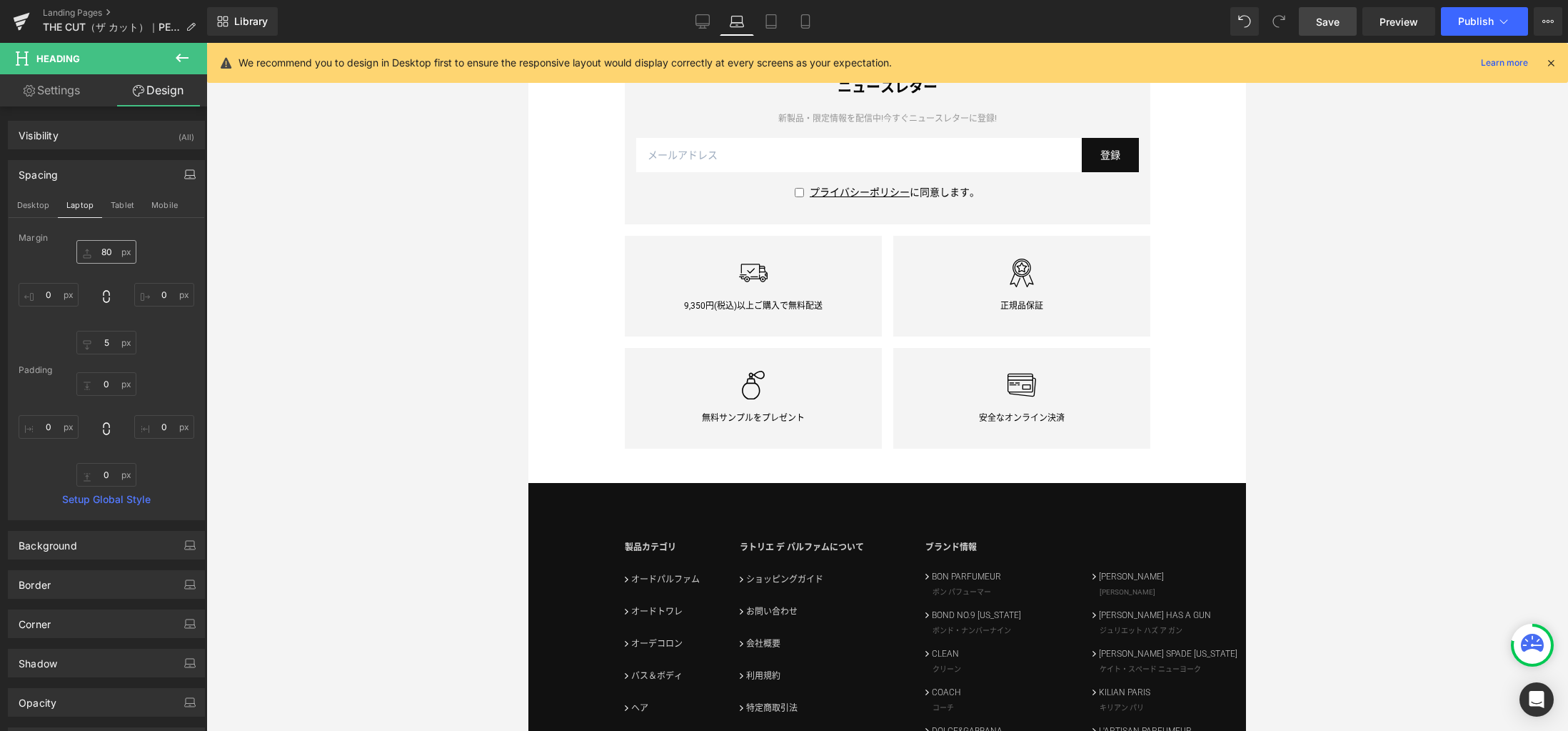
scroll to position [1941, 0]
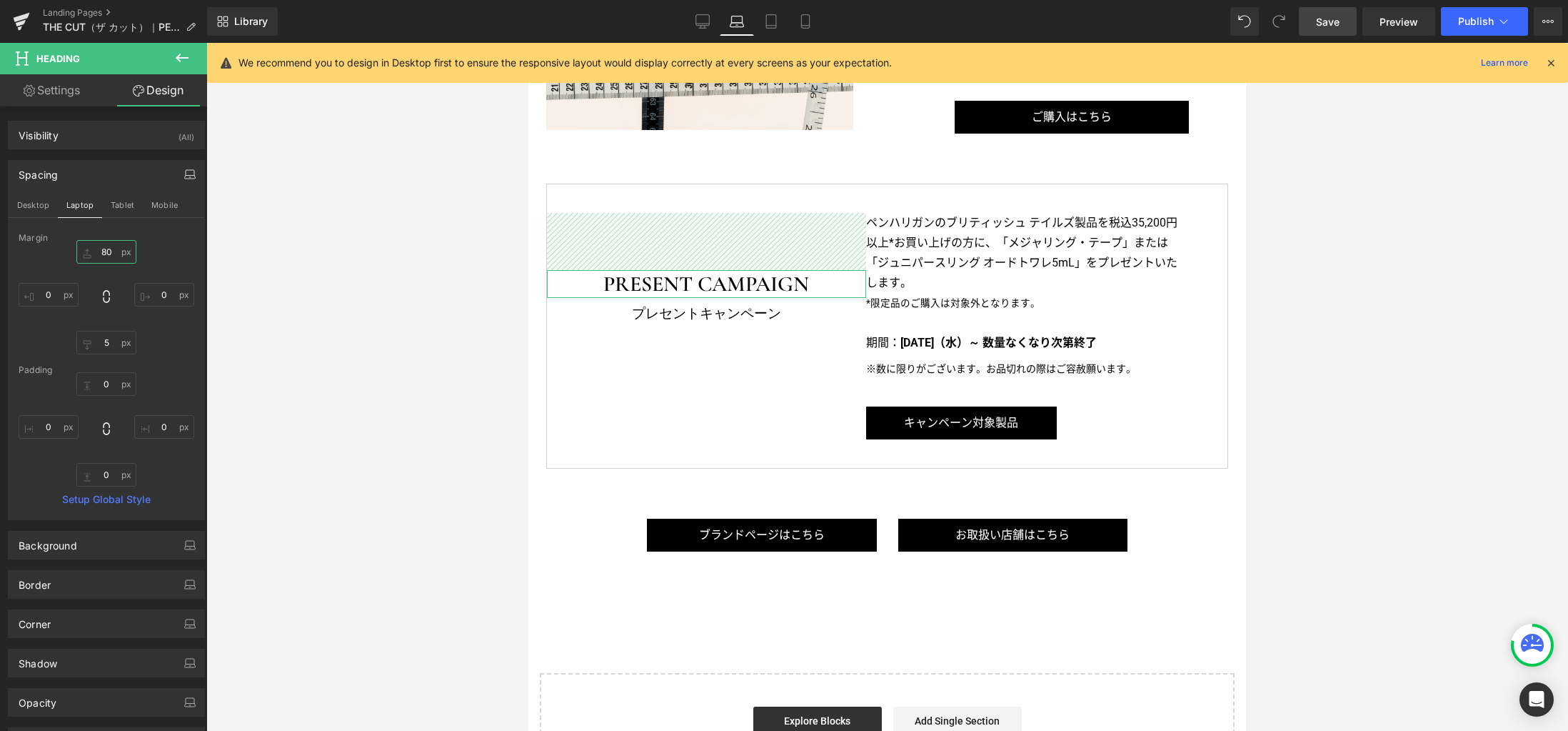
drag, startPoint x: 109, startPoint y: 260, endPoint x: 120, endPoint y: 262, distance: 11.2
click at [109, 259] on input "80" at bounding box center [106, 252] width 60 height 24
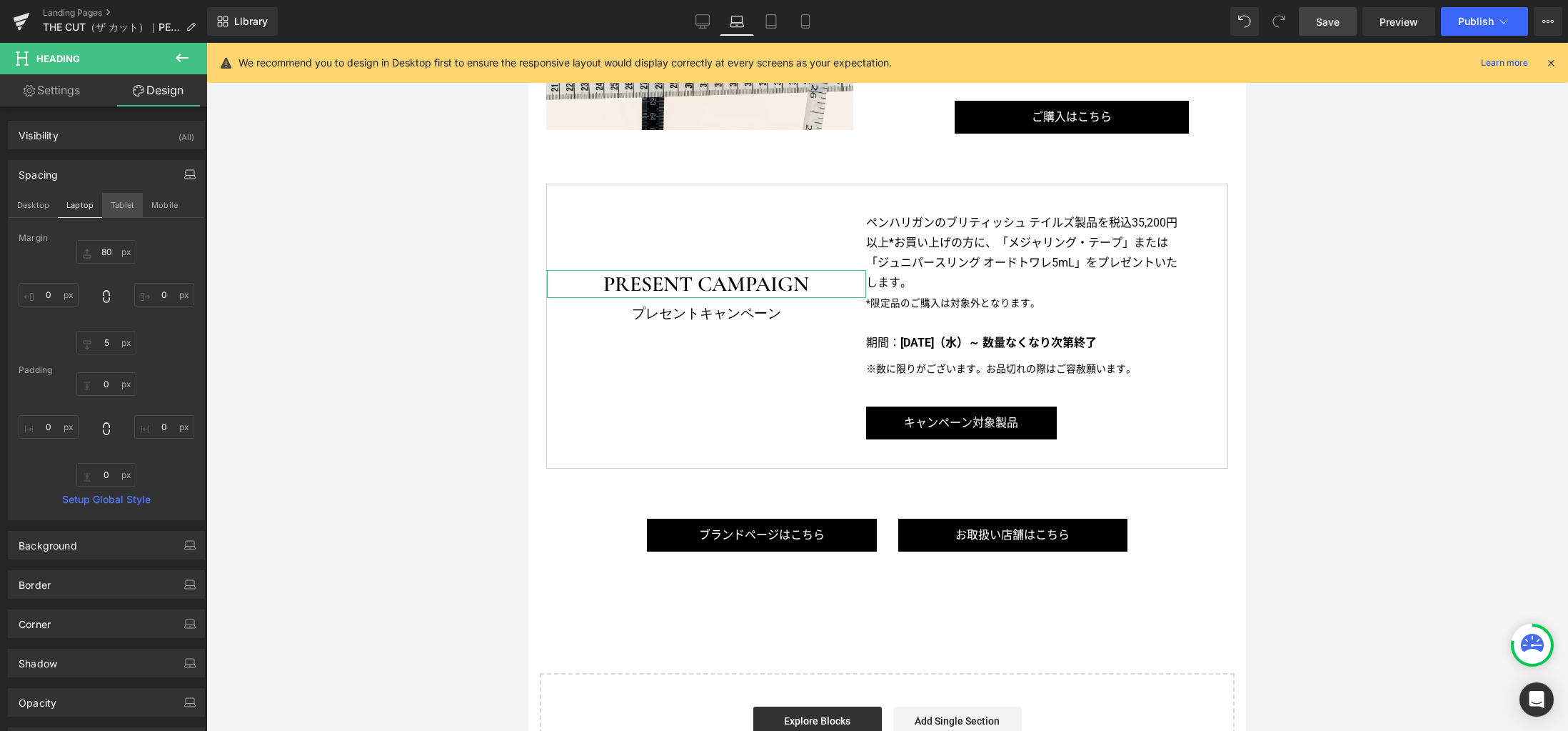
click at [128, 212] on button "Tablet" at bounding box center [122, 205] width 40 height 25
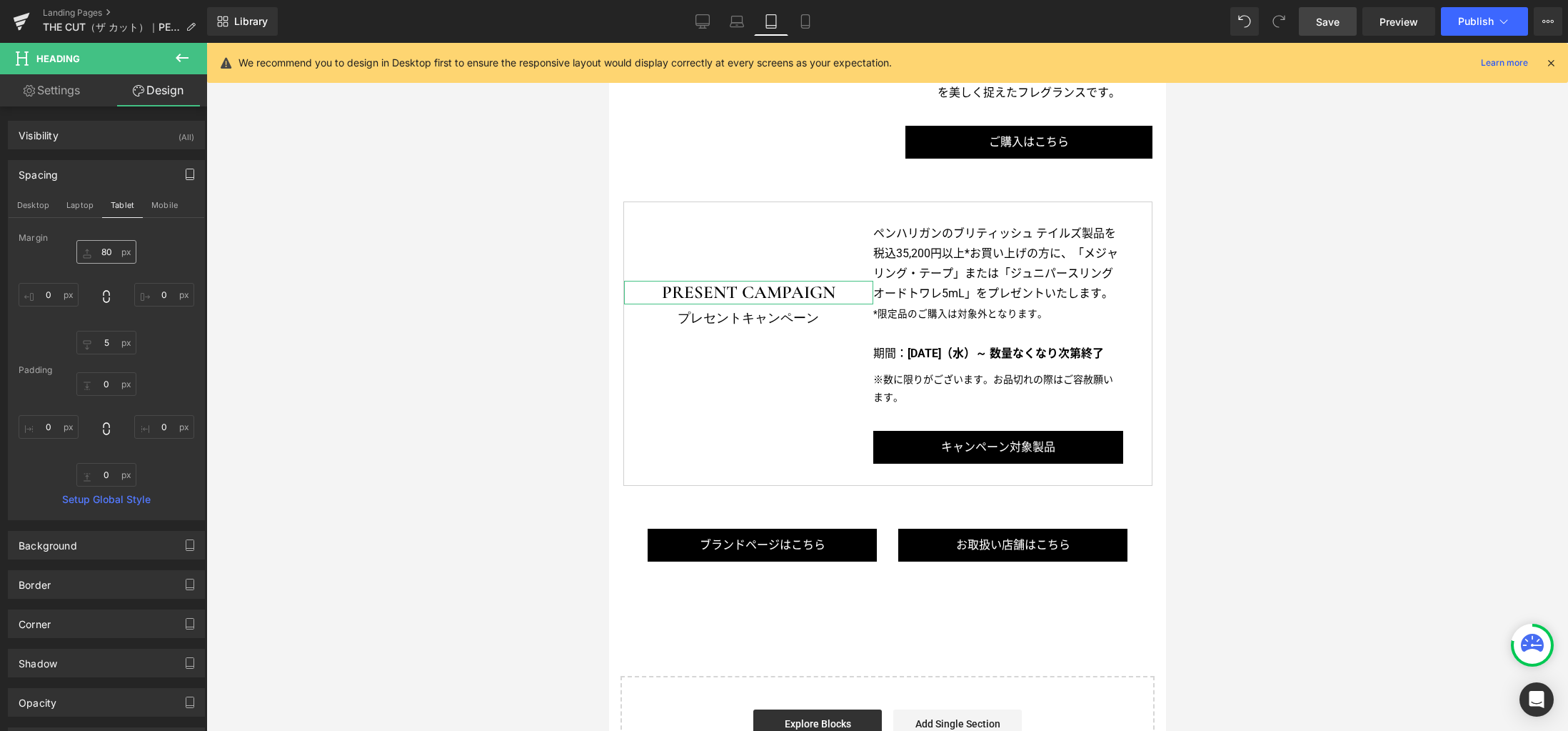
scroll to position [1858, 0]
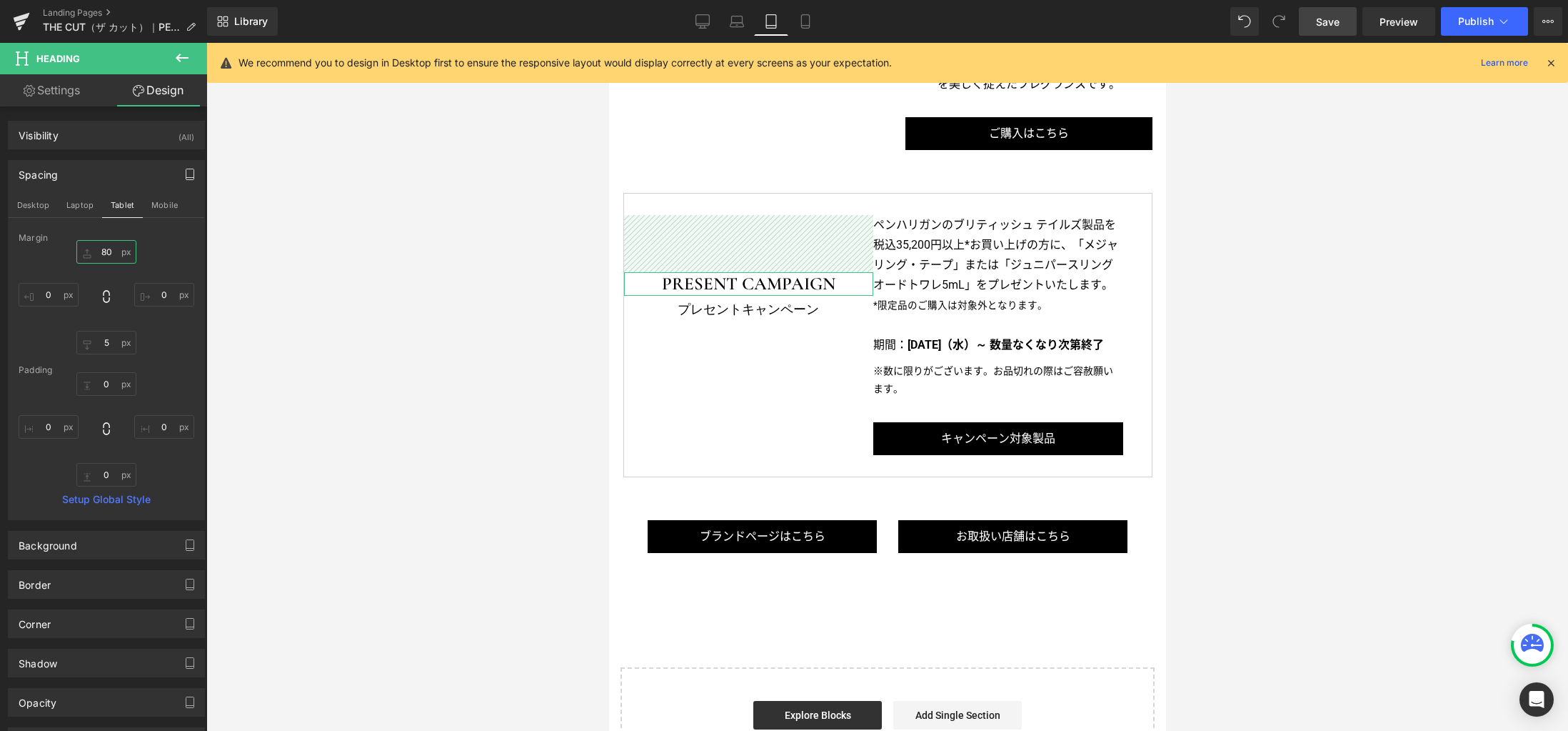
click at [108, 254] on input "80" at bounding box center [106, 252] width 60 height 24
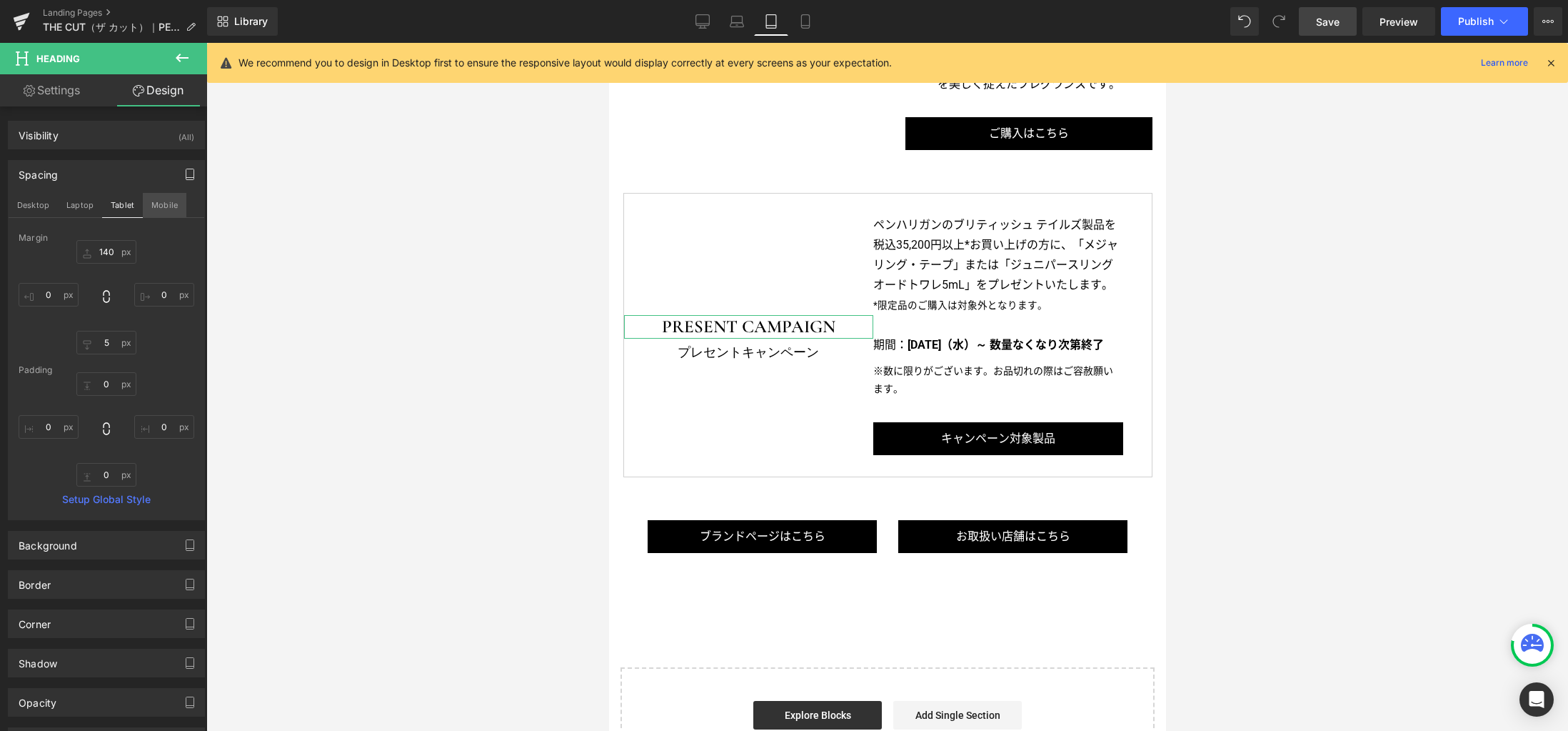
click at [177, 208] on button "Mobile" at bounding box center [164, 205] width 44 height 25
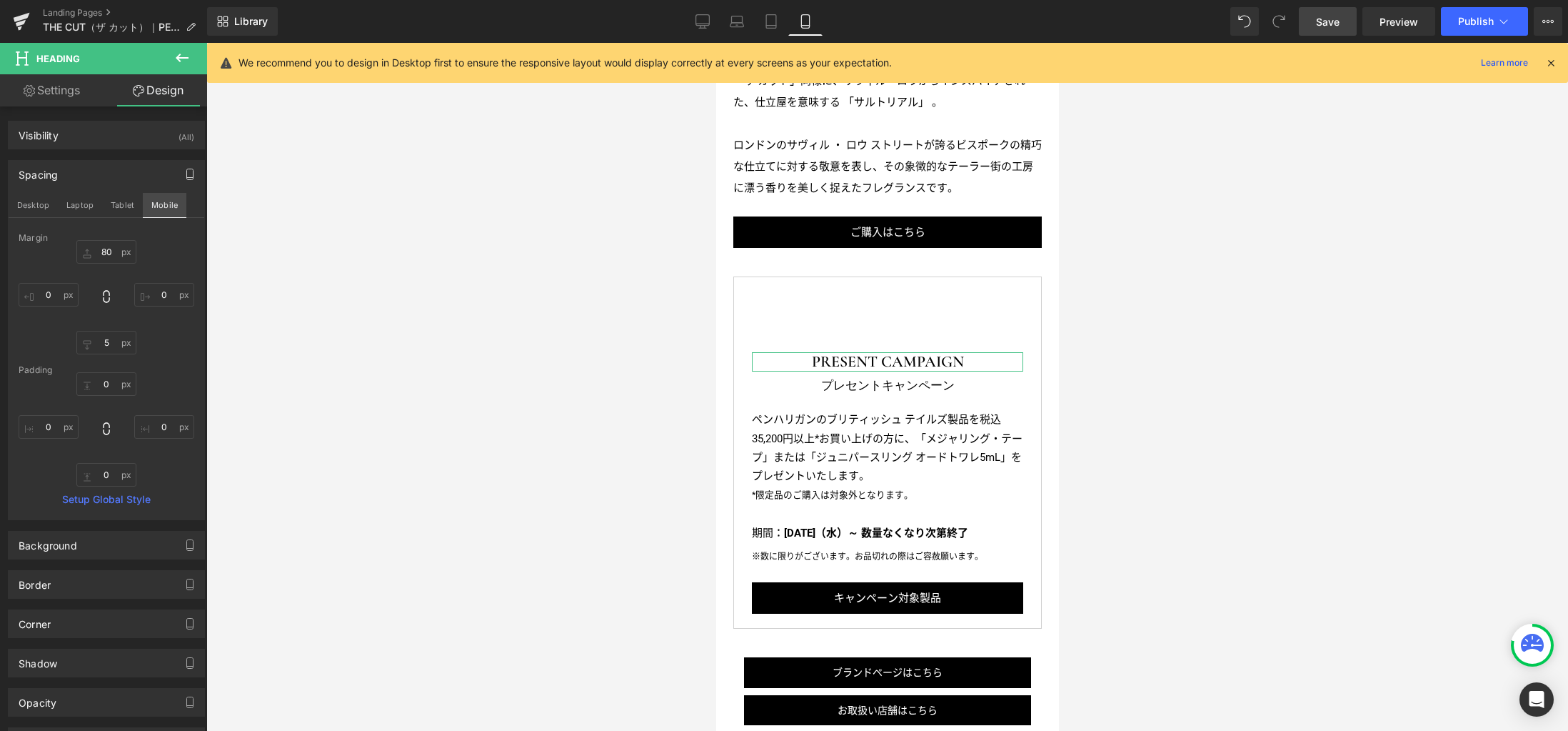
scroll to position [2154, 0]
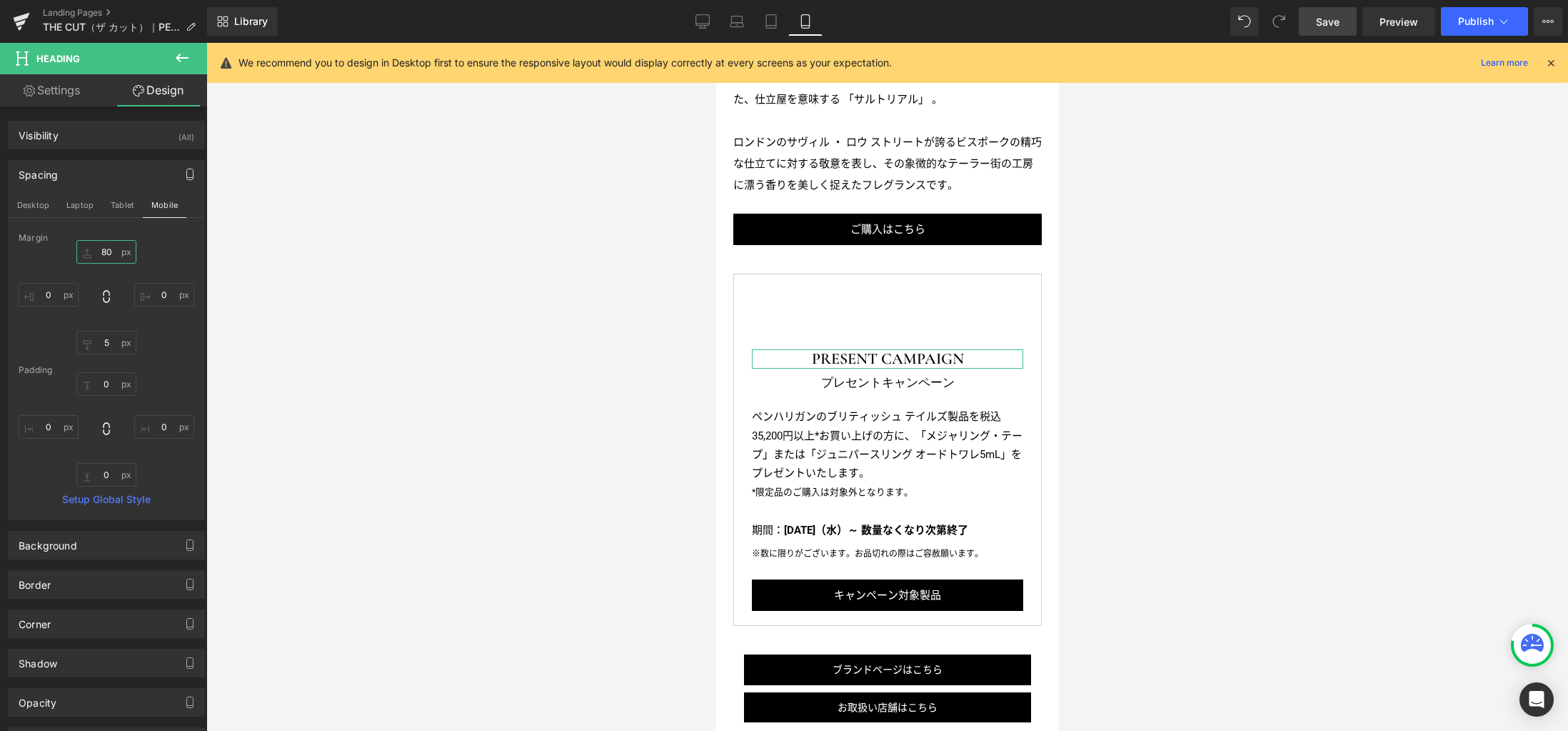
click at [113, 252] on input "80" at bounding box center [106, 252] width 60 height 24
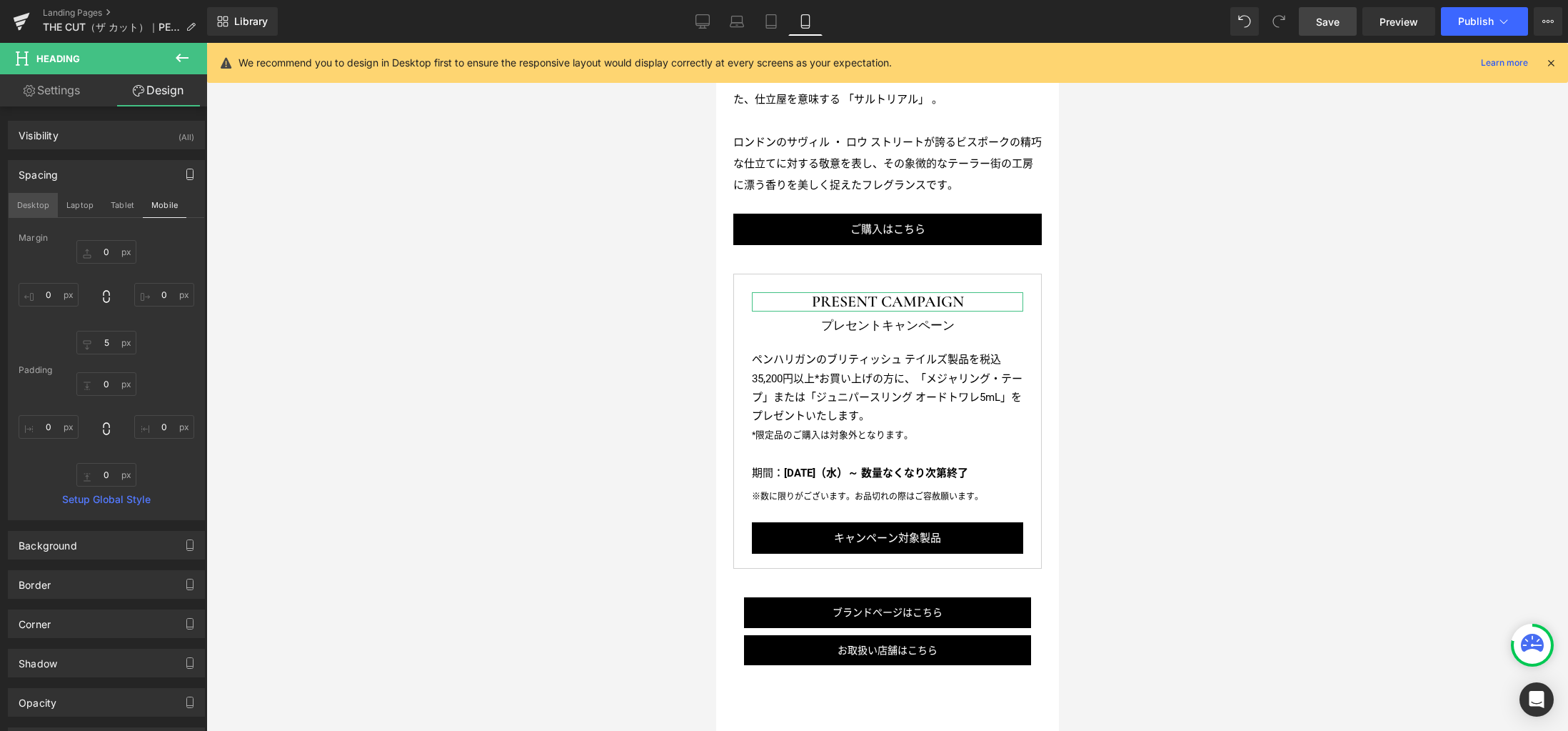
click at [40, 207] on button "Desktop" at bounding box center [33, 205] width 49 height 25
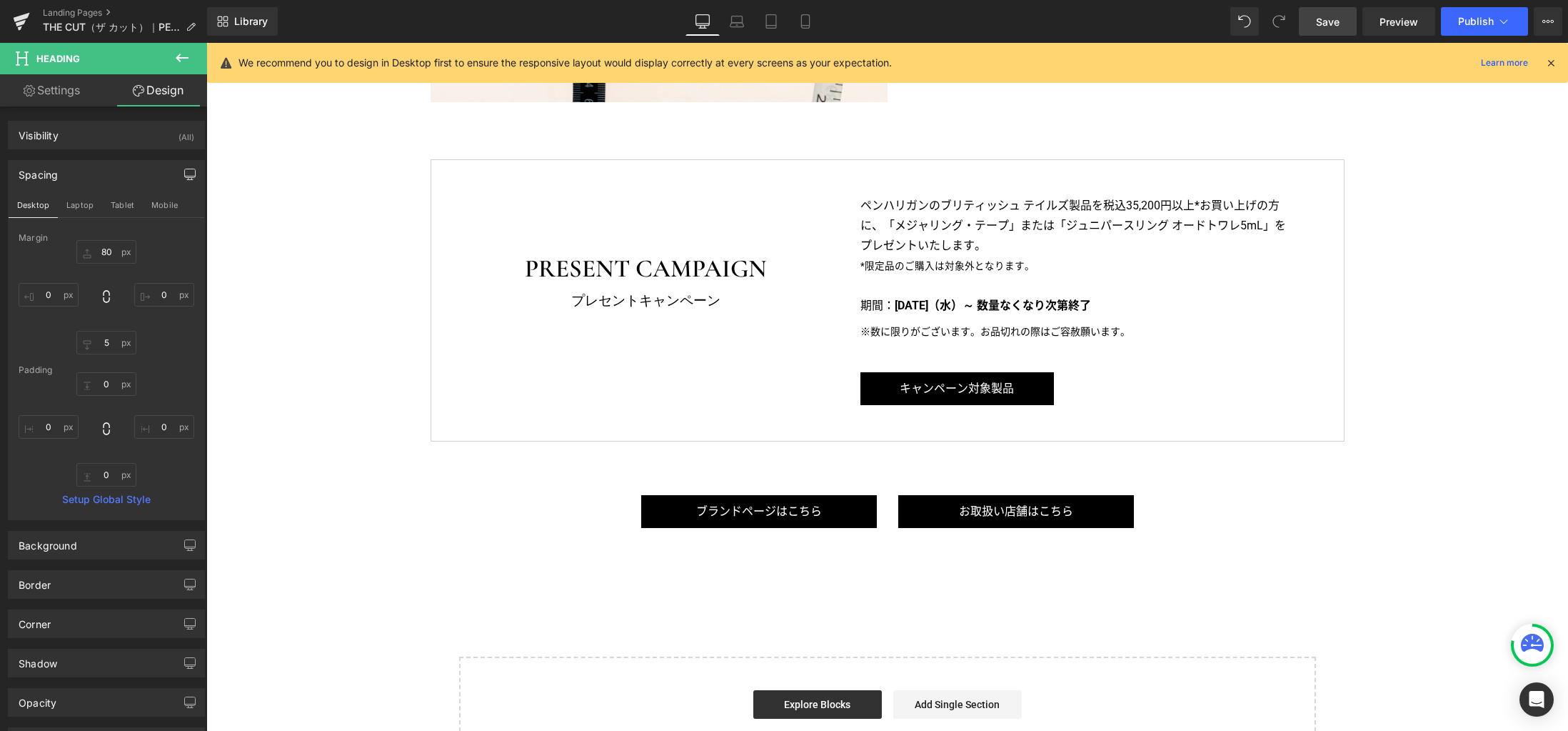
click at [1323, 17] on span "Save" at bounding box center [1328, 21] width 24 height 15
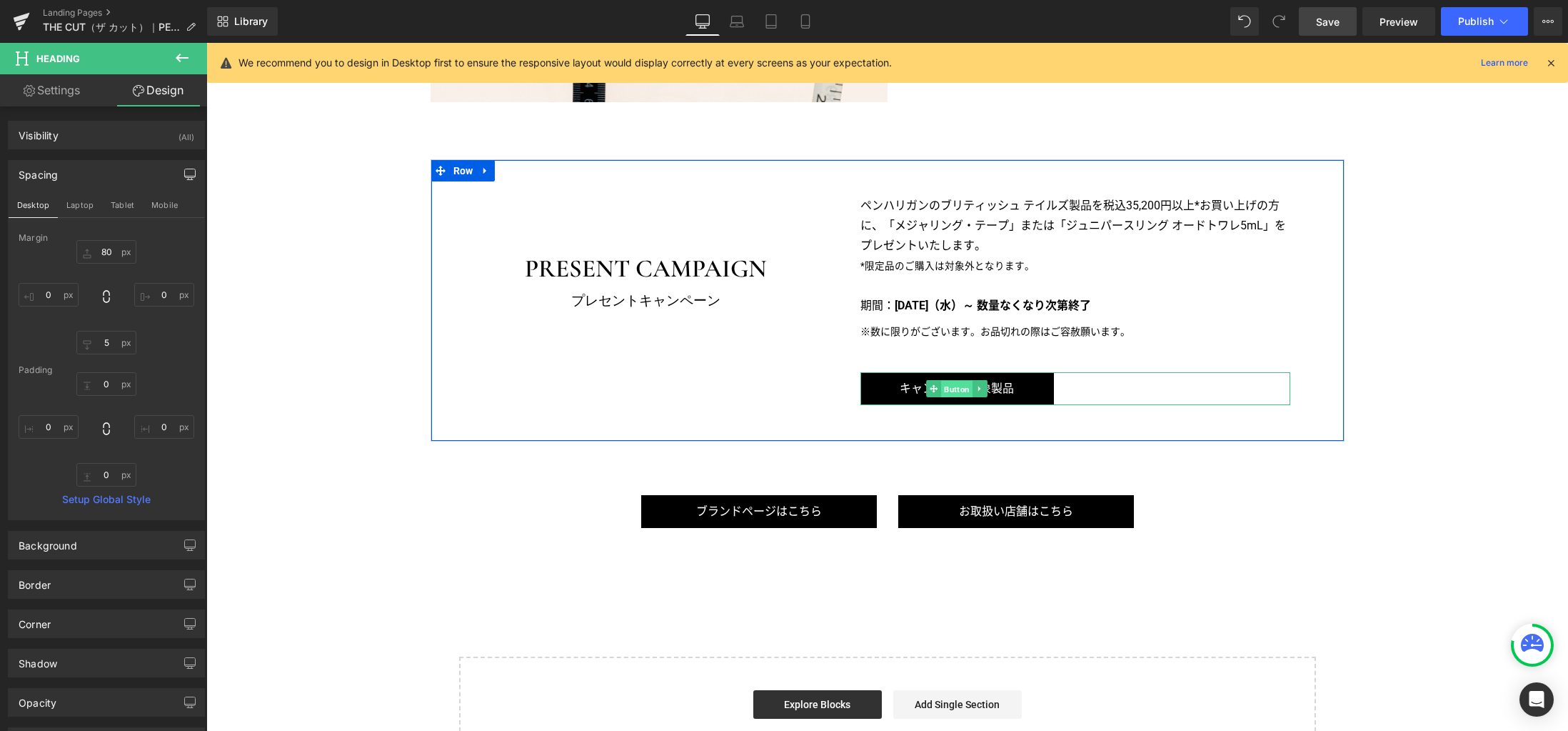
click at [941, 389] on span "Button" at bounding box center [957, 389] width 32 height 17
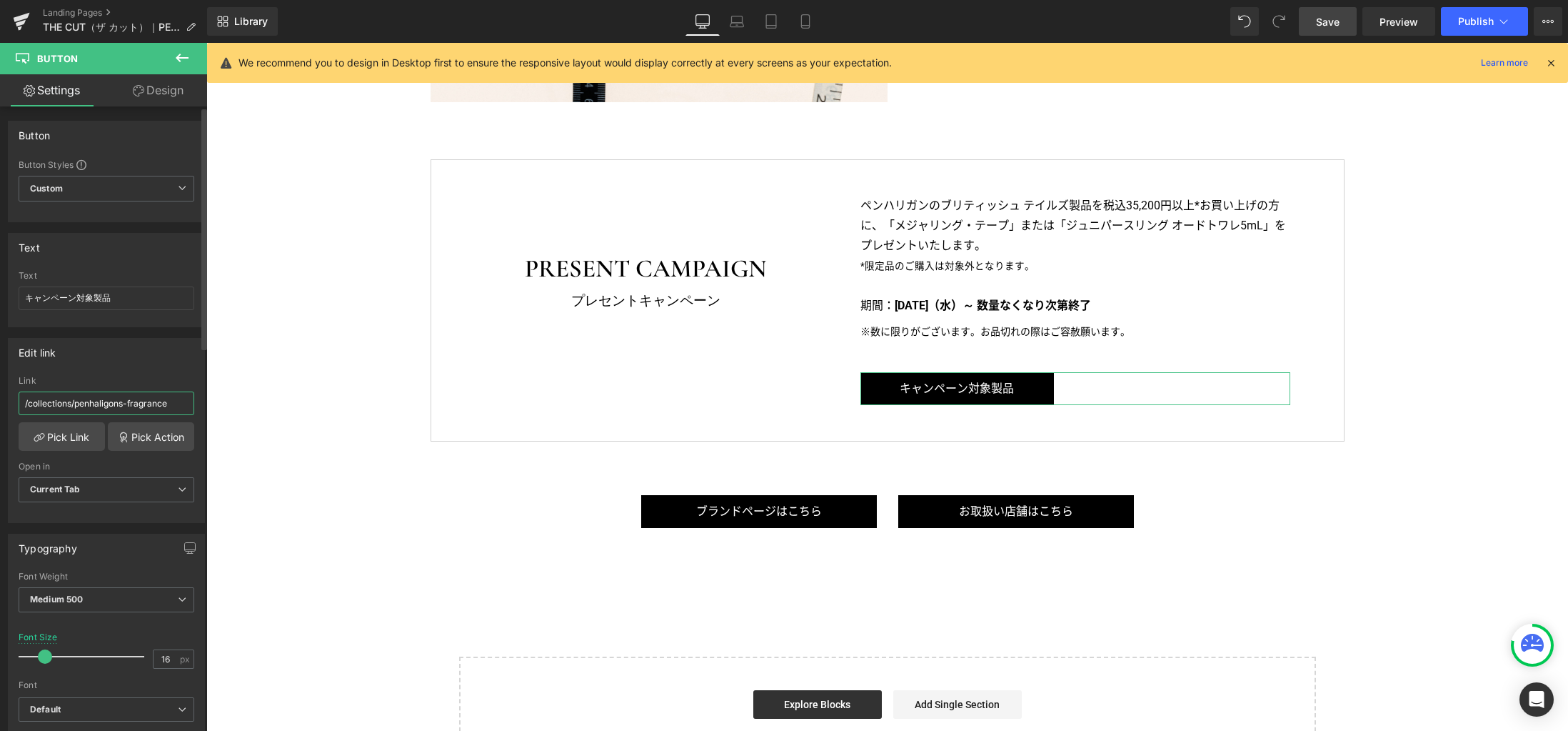
click at [90, 401] on input "/collections/penhaligons-fragrance" at bounding box center [106, 404] width 176 height 24
paste input "british-tales"
click at [756, 510] on span "Button" at bounding box center [759, 511] width 32 height 17
click at [1006, 513] on span "Button" at bounding box center [1016, 512] width 32 height 17
click at [810, 28] on icon at bounding box center [805, 21] width 14 height 14
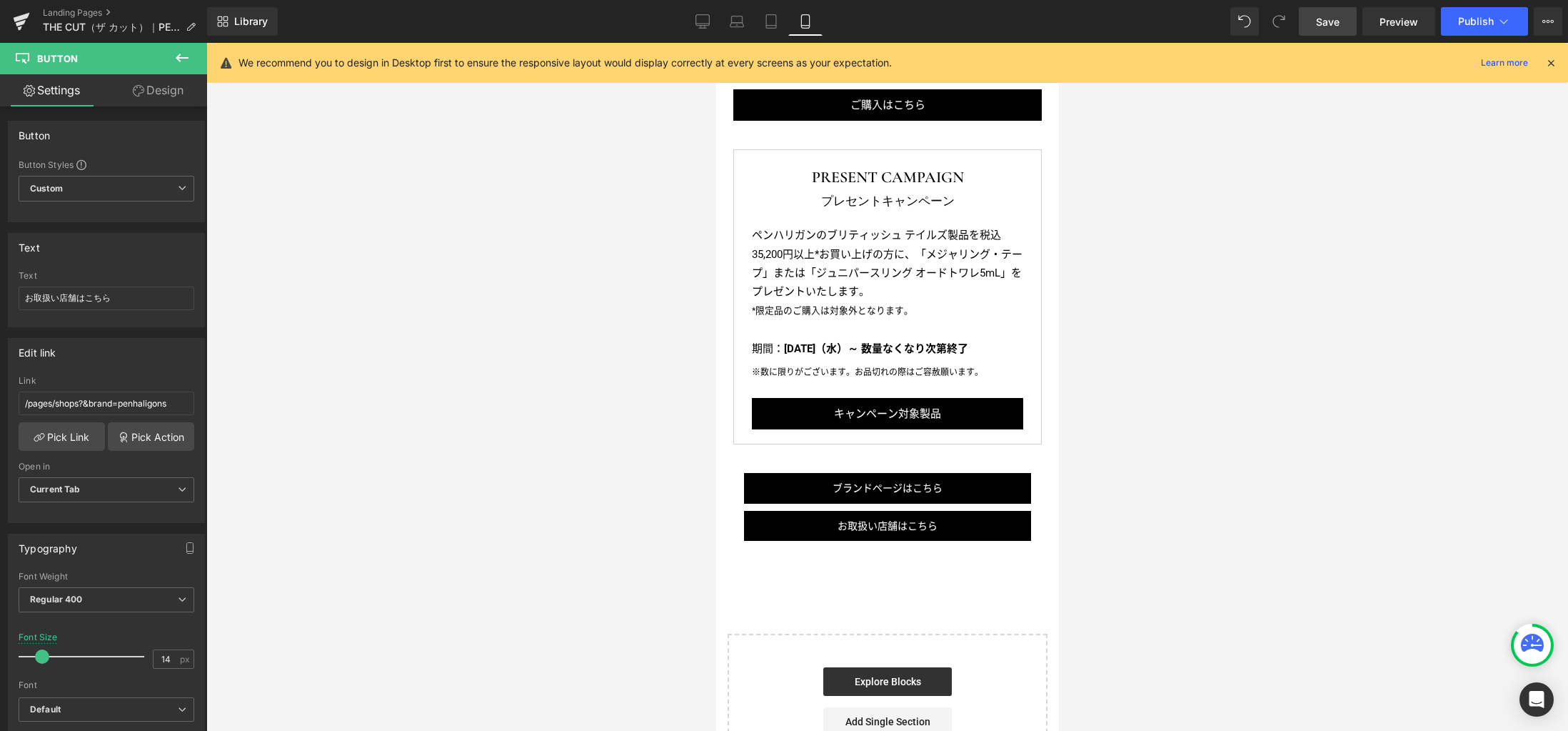
scroll to position [2278, 0]
click at [891, 405] on span "Button" at bounding box center [882, 414] width 32 height 17
click at [701, 20] on icon at bounding box center [703, 21] width 14 height 14
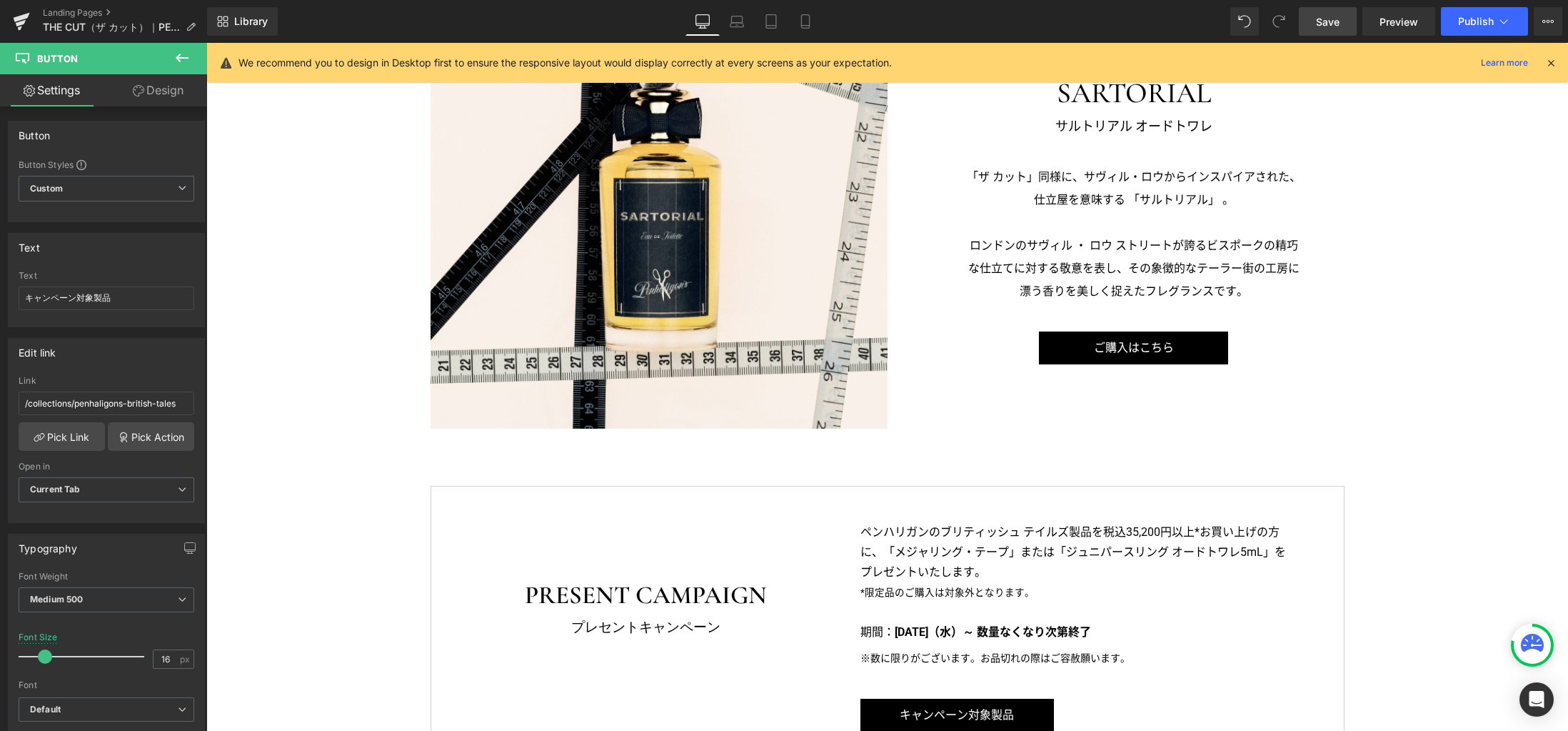
scroll to position [2358, 0]
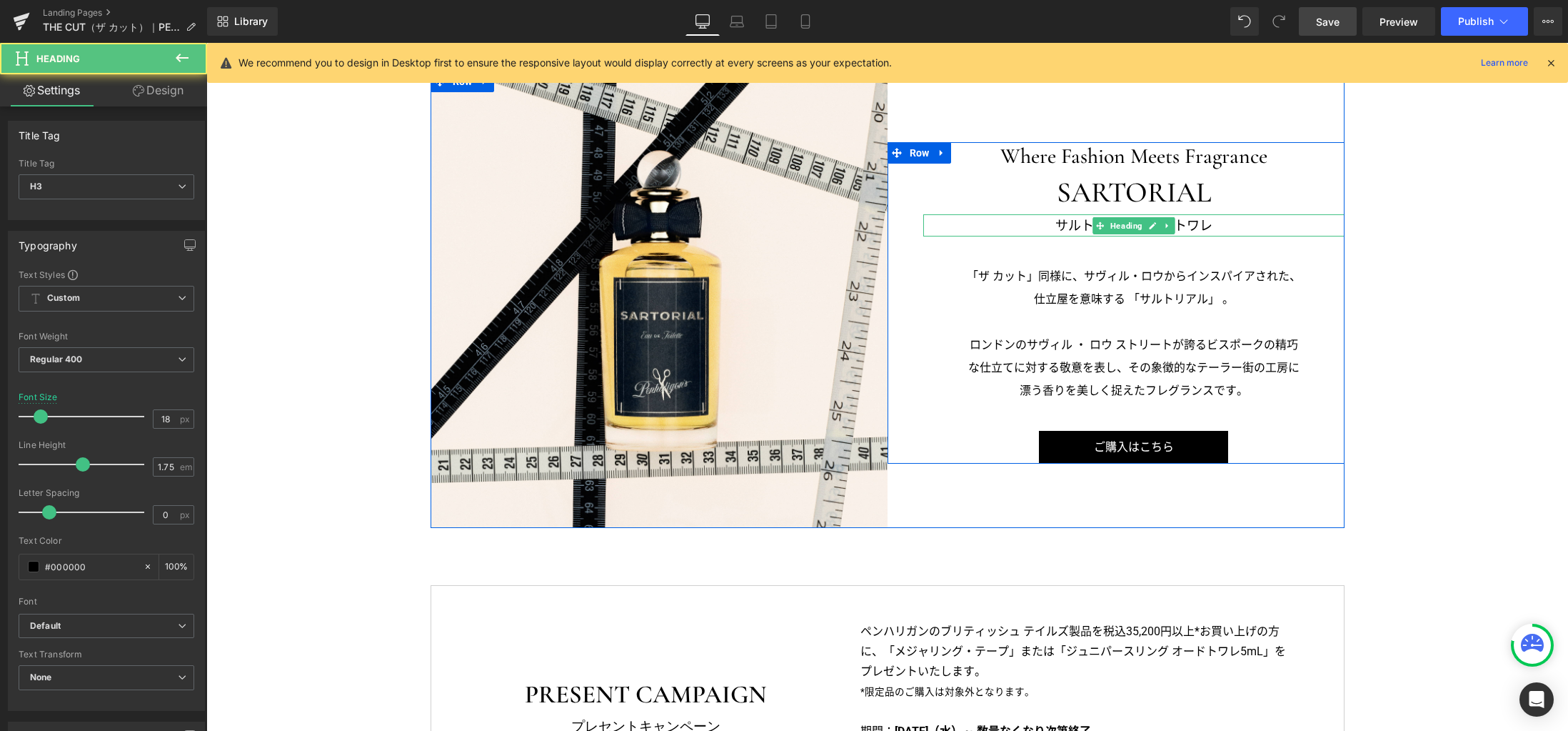
click at [1054, 224] on h3 "サルトリアル オードトワレ" at bounding box center [1134, 225] width 422 height 23
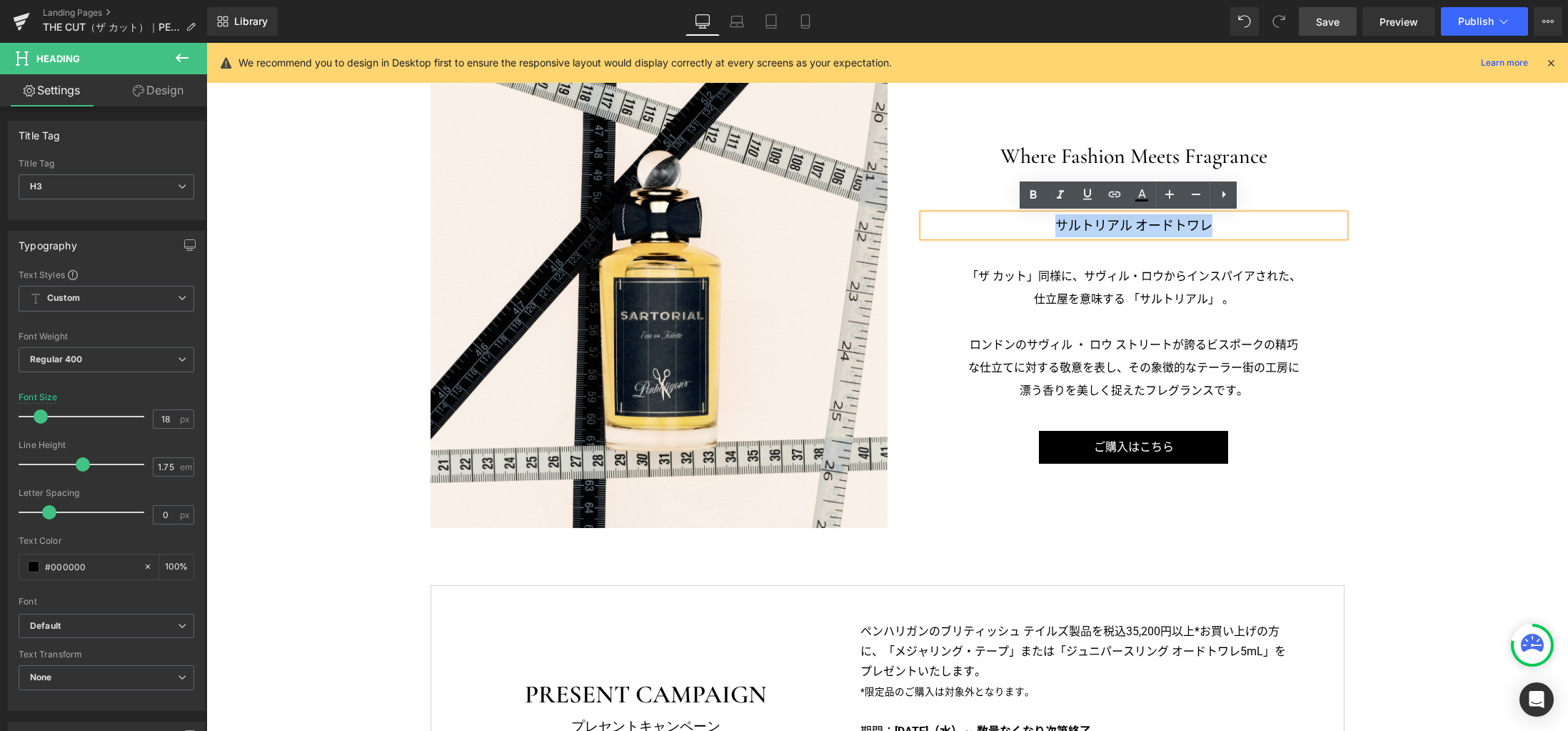
drag, startPoint x: 1051, startPoint y: 224, endPoint x: 1205, endPoint y: 228, distance: 154.1
click at [1205, 228] on h3 "サルトリアル オードトワレ" at bounding box center [1134, 225] width 422 height 23
copy h3 "サルトリアル オードトワレ"
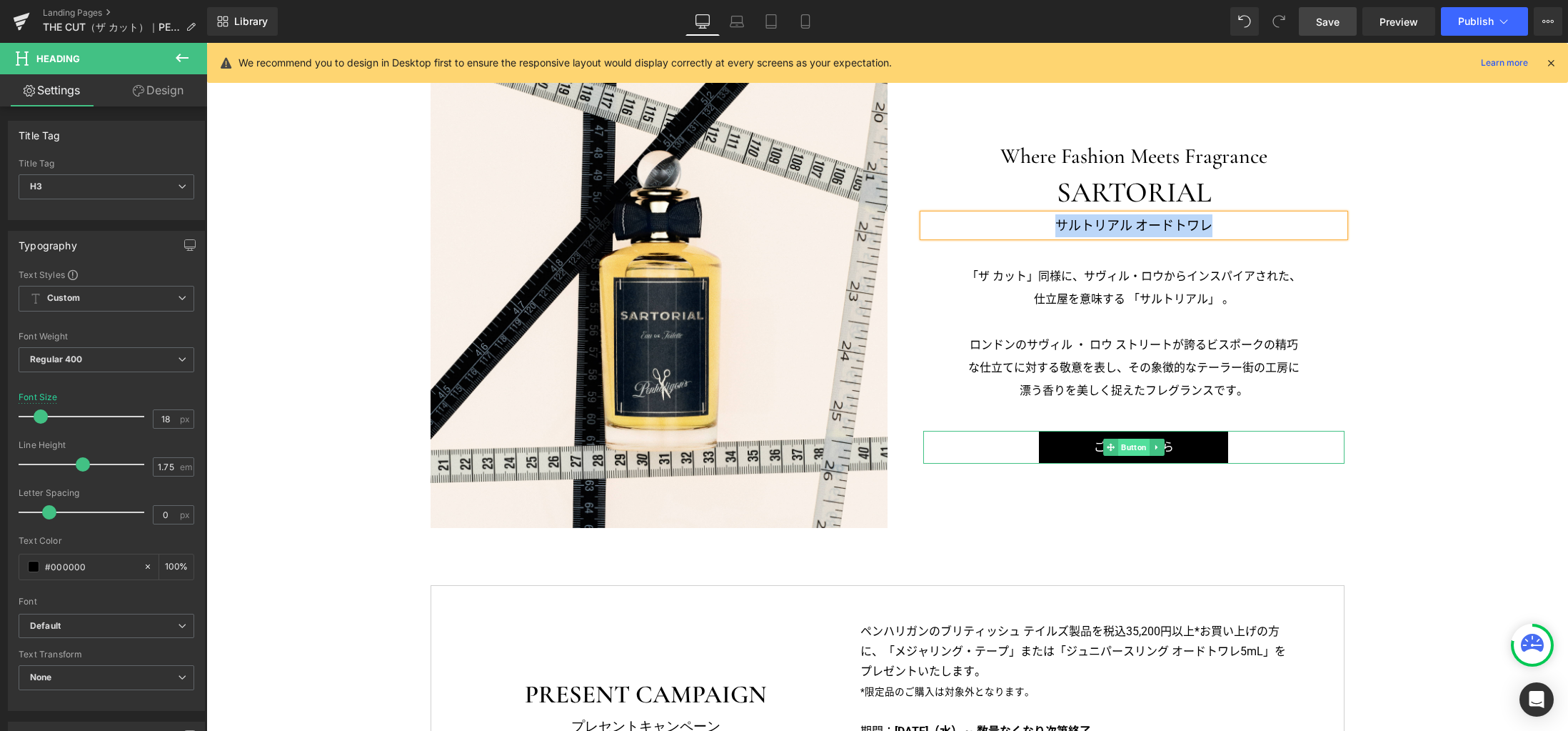
click at [1123, 451] on span "Button" at bounding box center [1134, 447] width 32 height 17
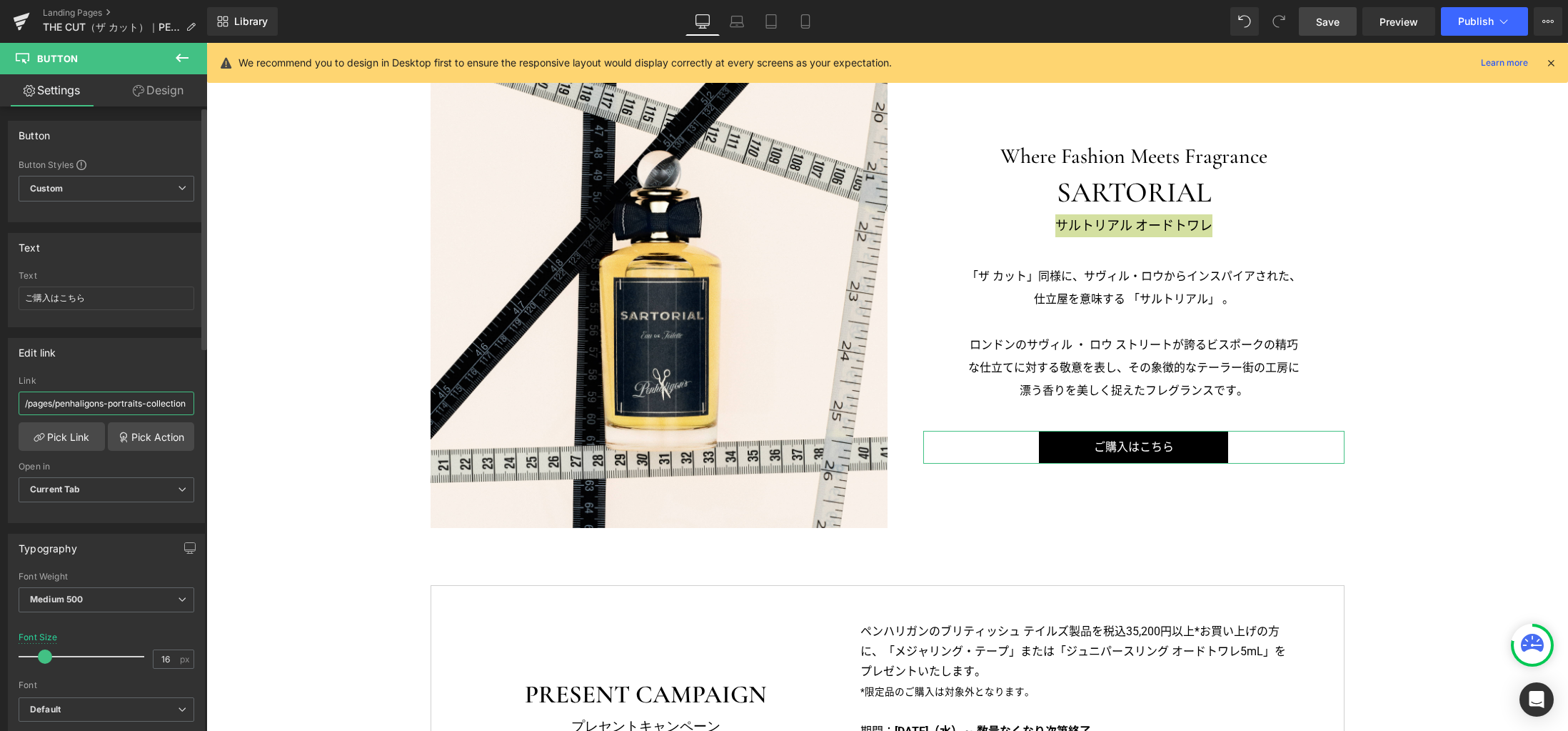
click at [116, 402] on input "/pages/penhaligons-portraits-collection" at bounding box center [106, 404] width 176 height 24
paste input "roducts/sartorial-edt-spray"
drag, startPoint x: 738, startPoint y: 21, endPoint x: 759, endPoint y: 25, distance: 21.4
click at [738, 21] on icon at bounding box center [737, 21] width 14 height 14
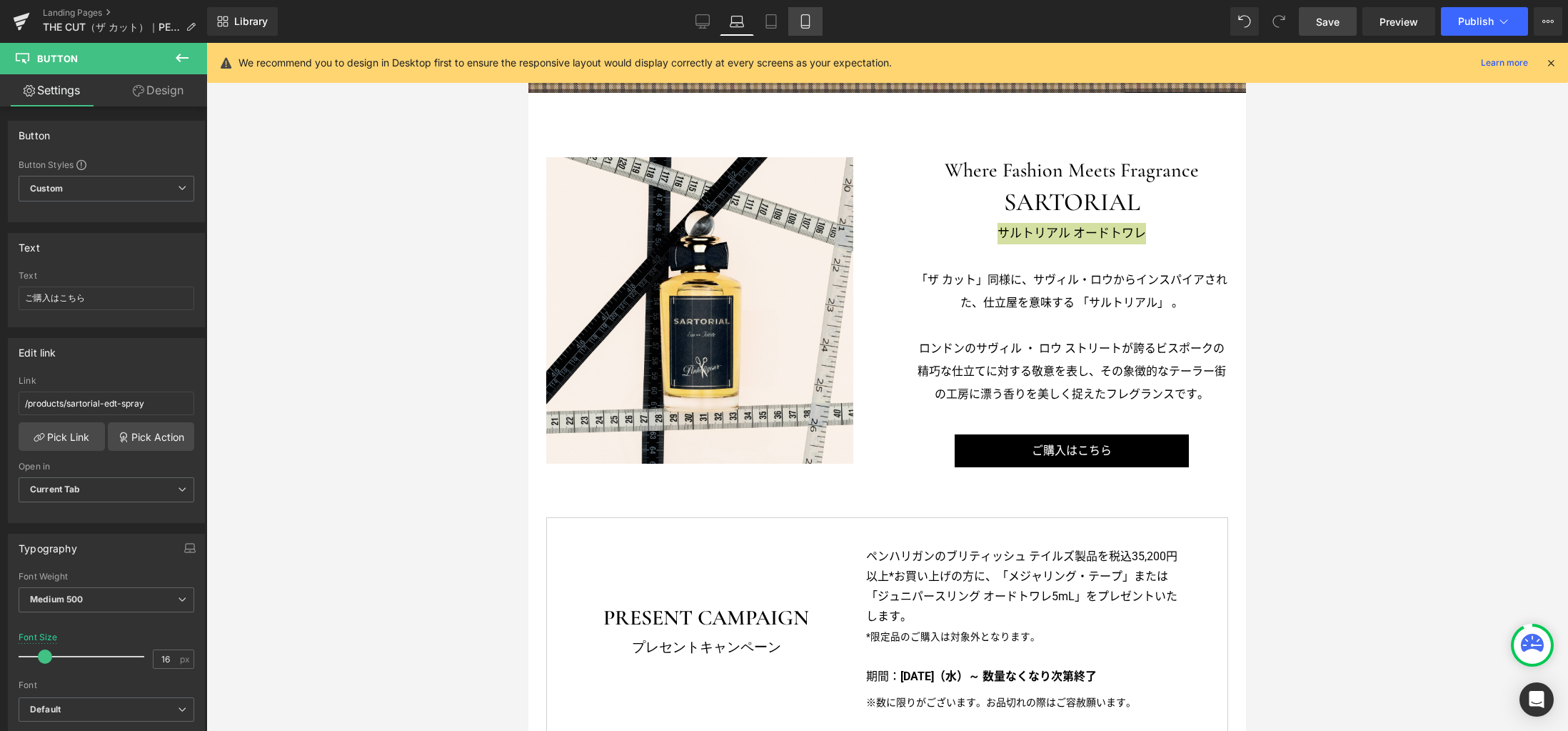
drag, startPoint x: 772, startPoint y: 25, endPoint x: 799, endPoint y: 21, distance: 27.3
click at [772, 25] on icon at bounding box center [771, 25] width 10 height 0
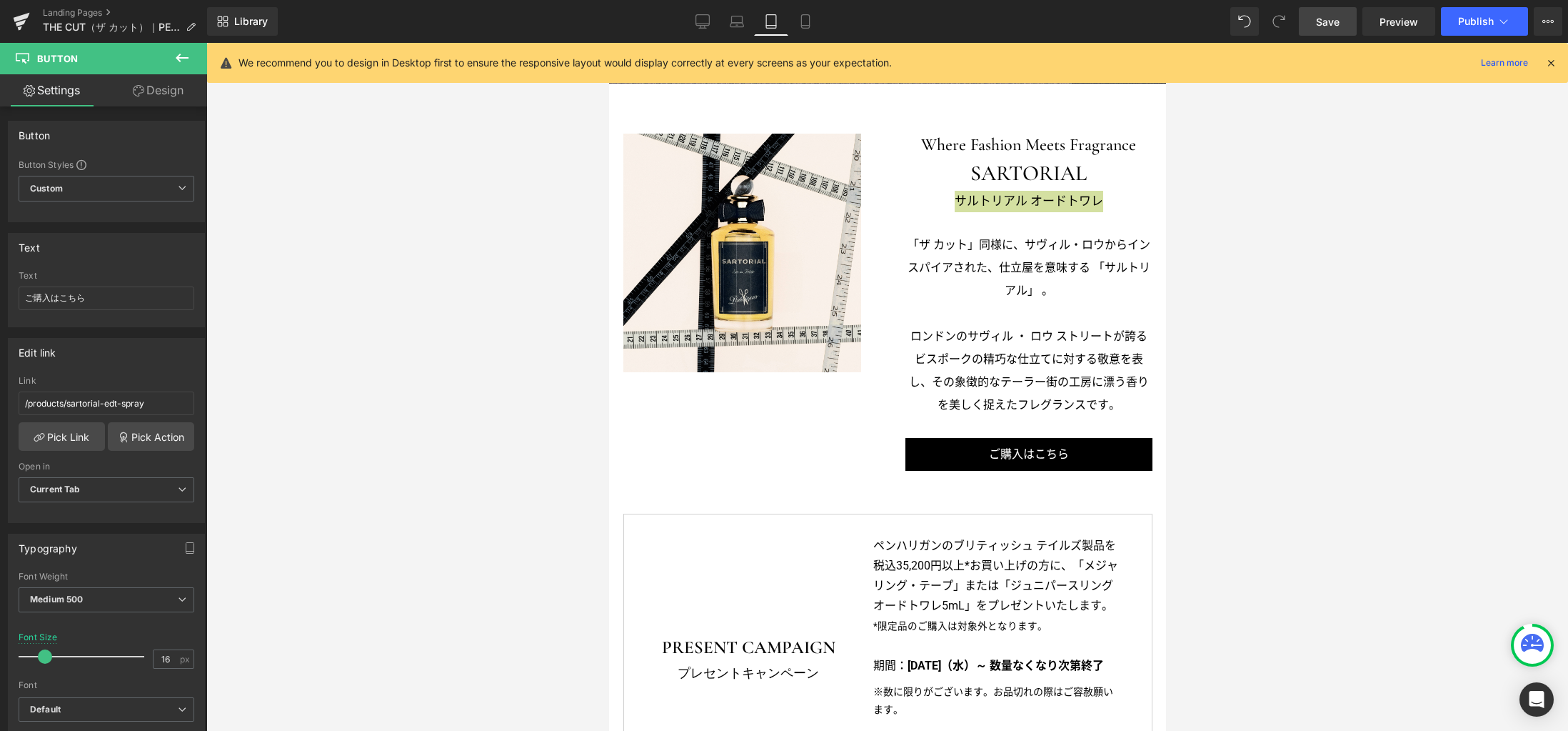
drag, startPoint x: 798, startPoint y: 21, endPoint x: 798, endPoint y: 39, distance: 18.0
click at [798, 22] on icon at bounding box center [805, 21] width 14 height 14
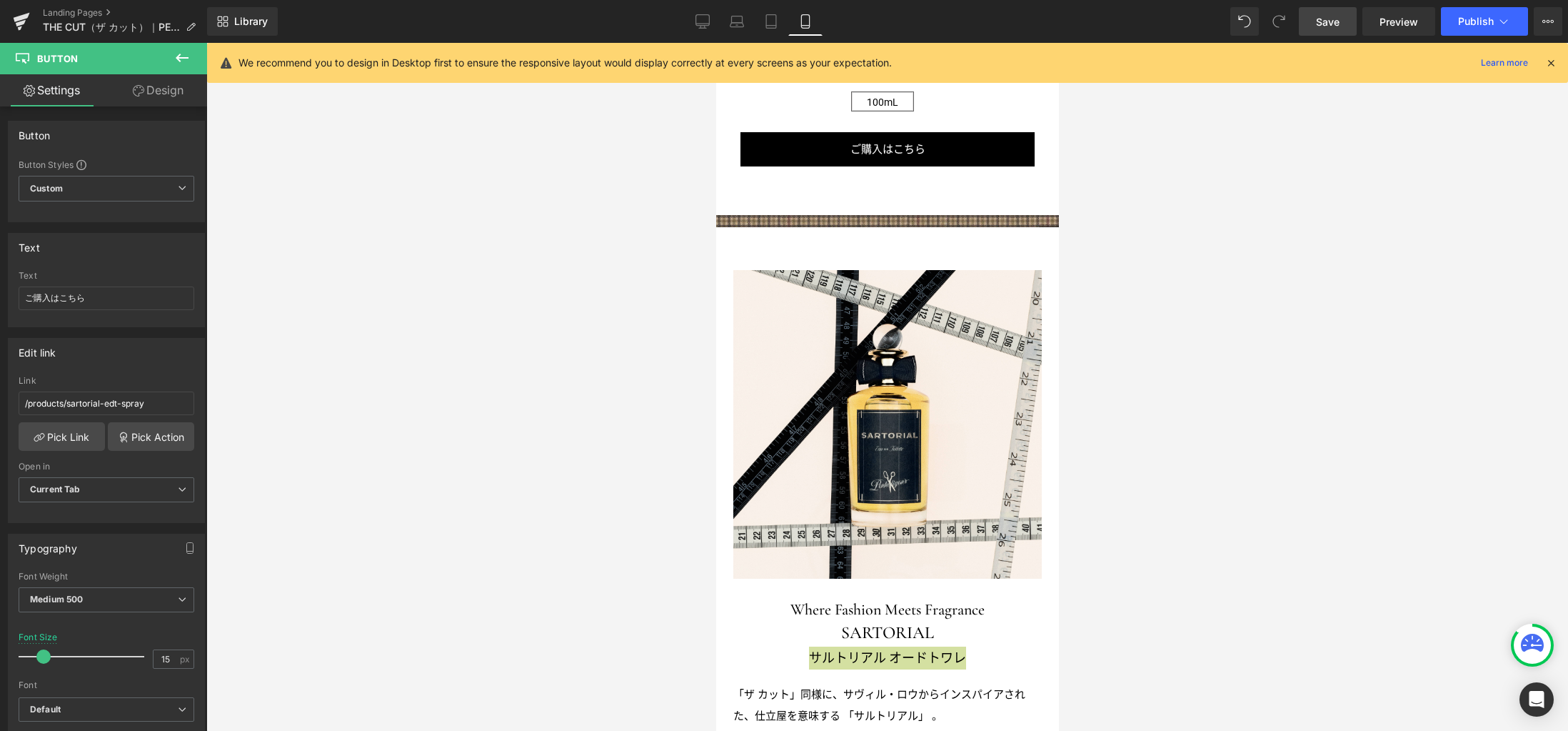
scroll to position [1868, 0]
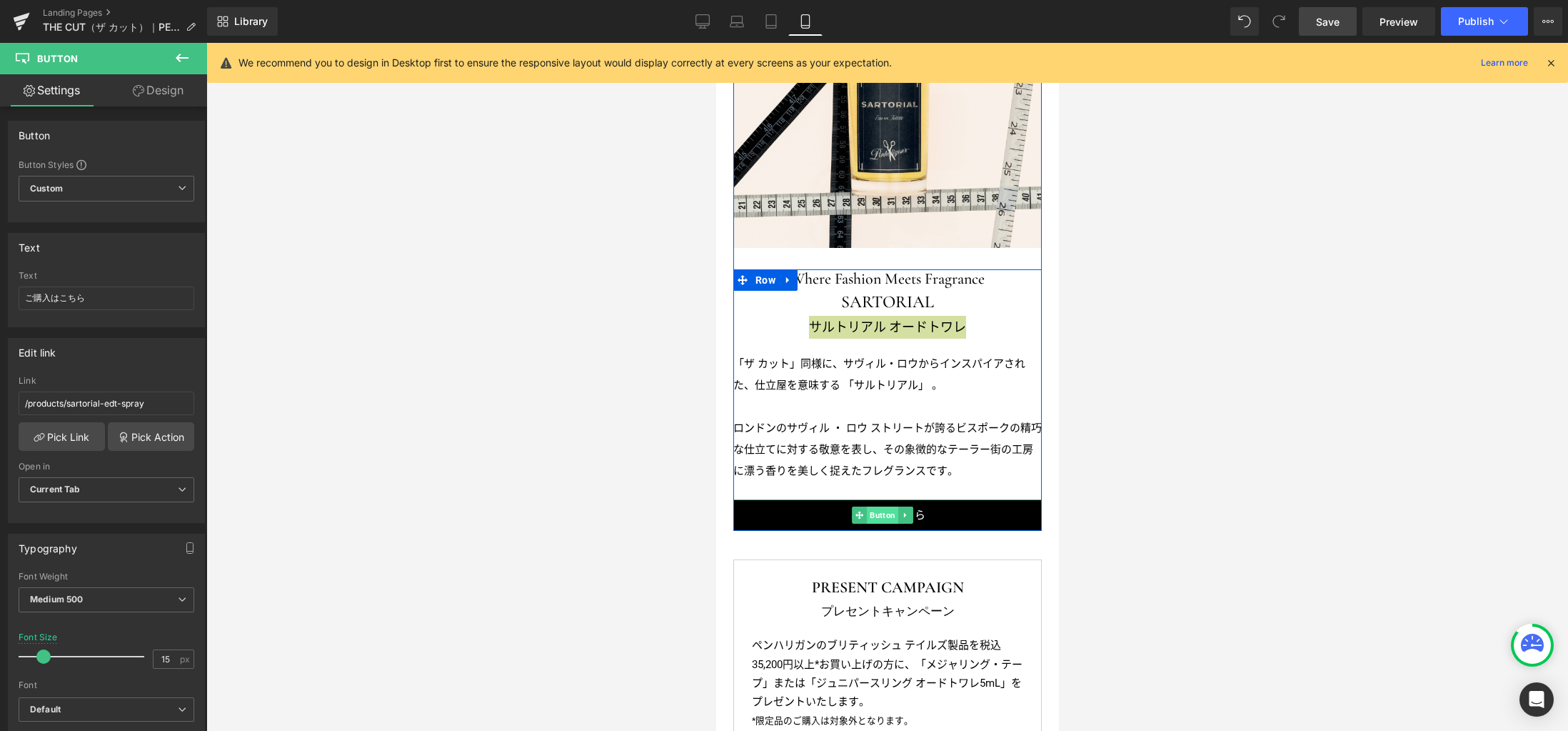
click at [883, 507] on span "Button" at bounding box center [882, 515] width 32 height 17
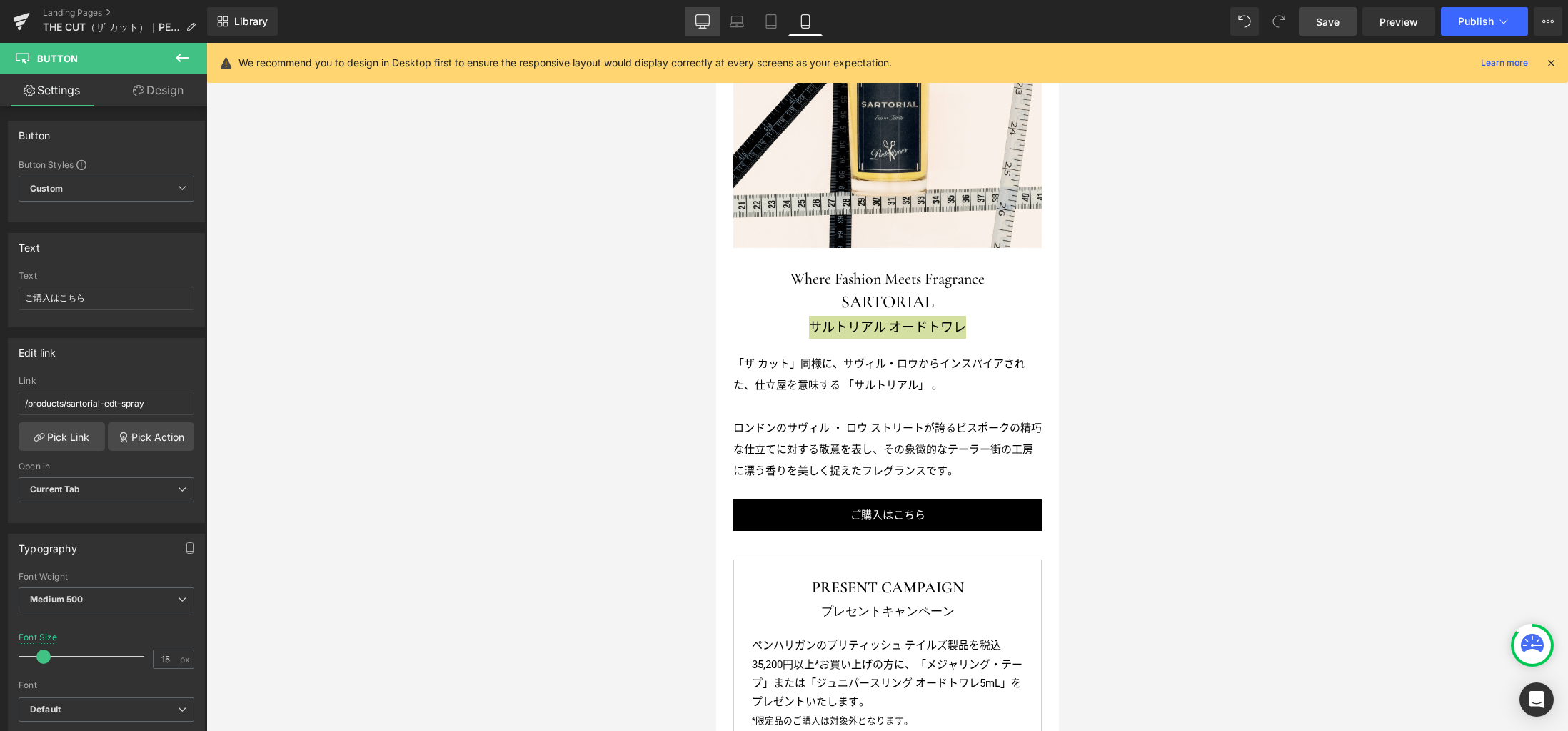
click at [696, 18] on icon at bounding box center [702, 21] width 13 height 11
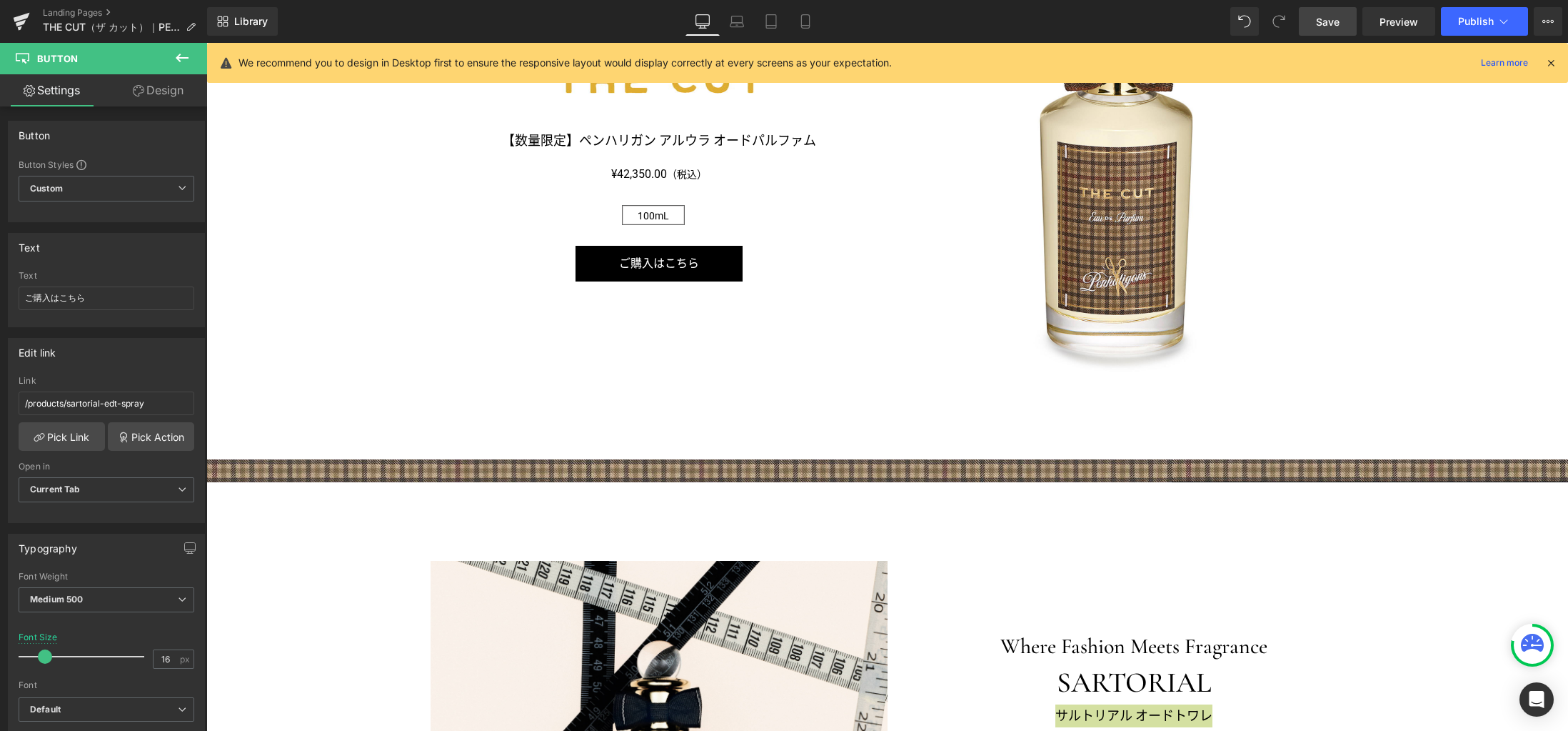
scroll to position [2330, 0]
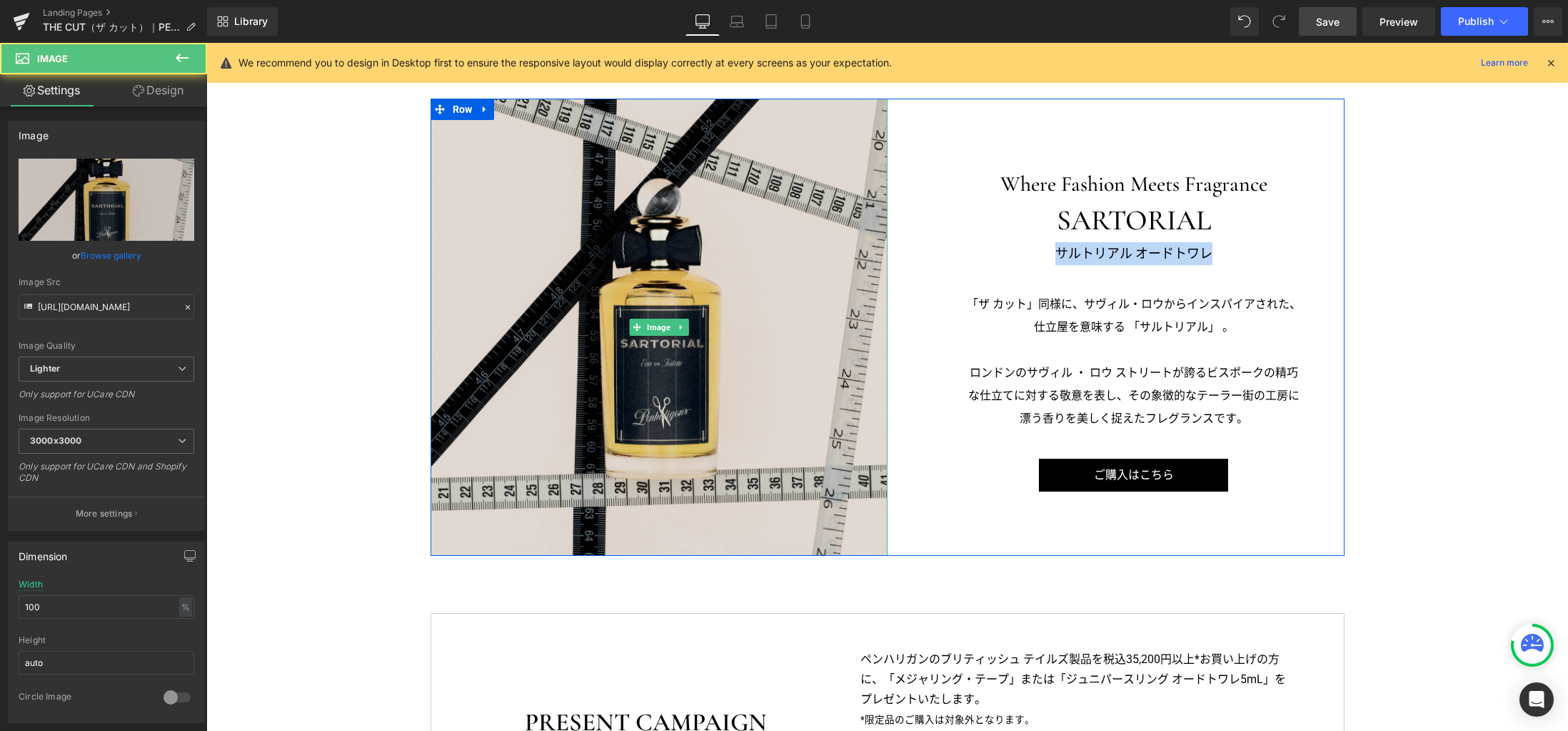
click at [651, 280] on img at bounding box center [658, 327] width 457 height 457
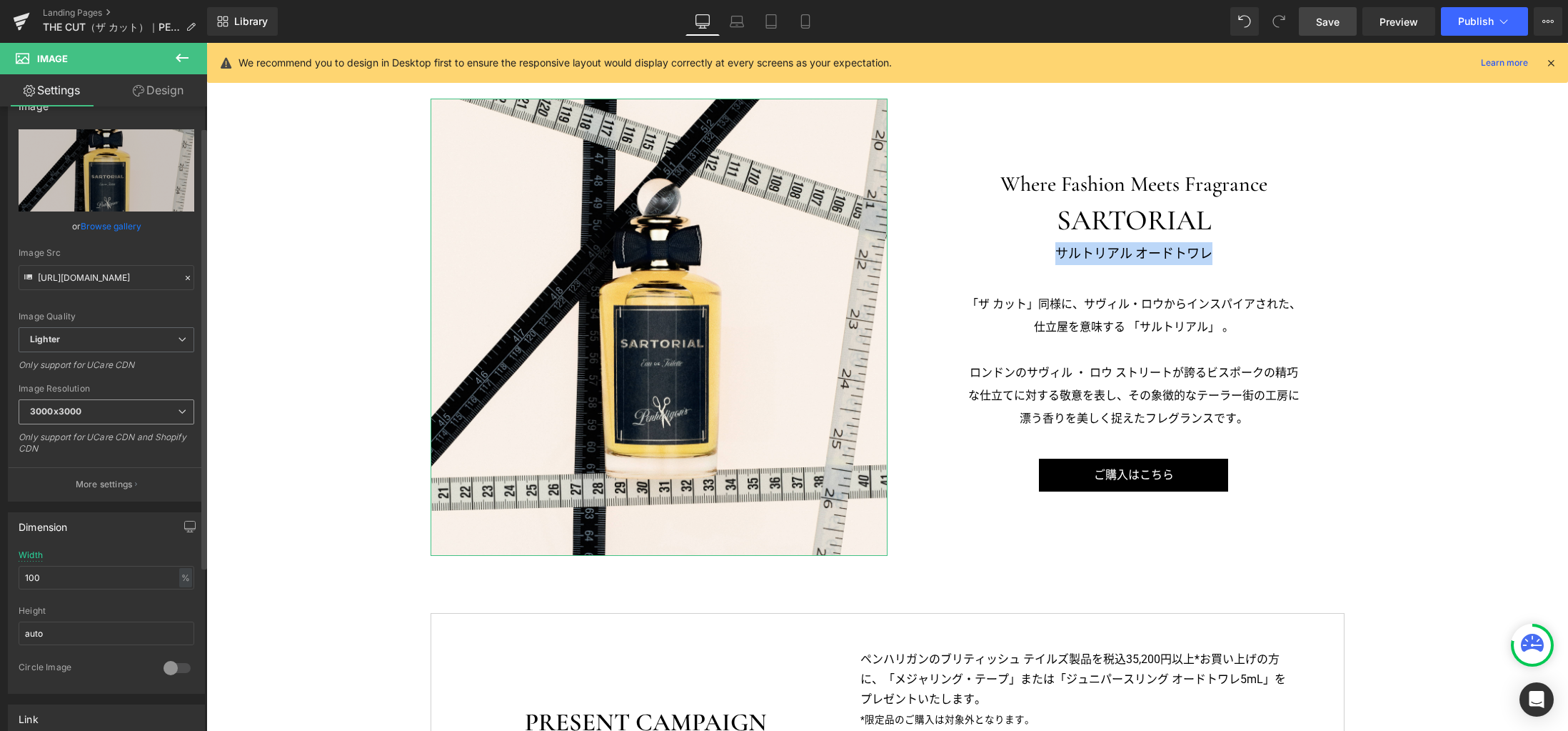
scroll to position [323, 0]
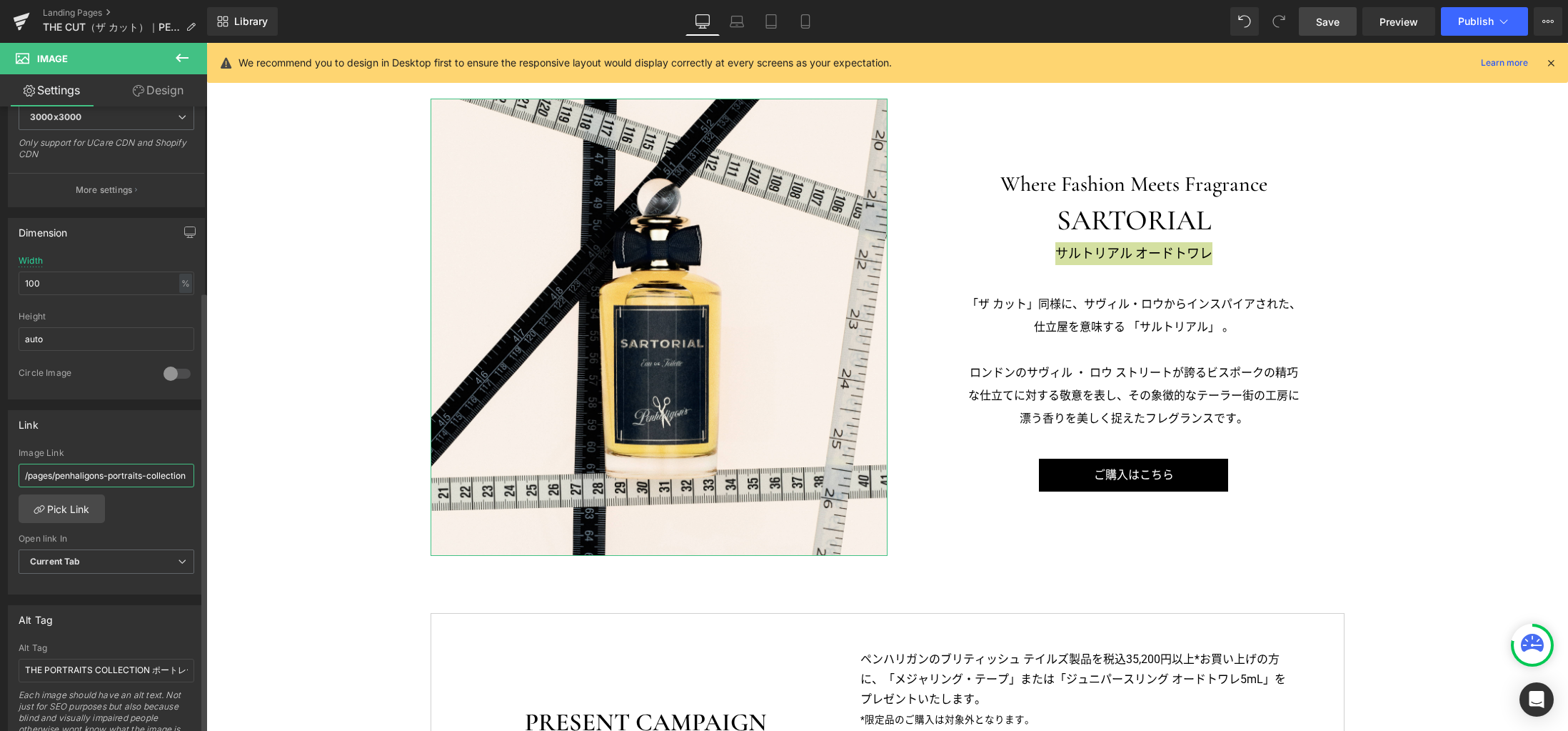
click at [61, 469] on input "/pages/penhaligons-portraits-collection" at bounding box center [106, 476] width 176 height 24
click at [1331, 27] on span "Save" at bounding box center [1328, 21] width 24 height 15
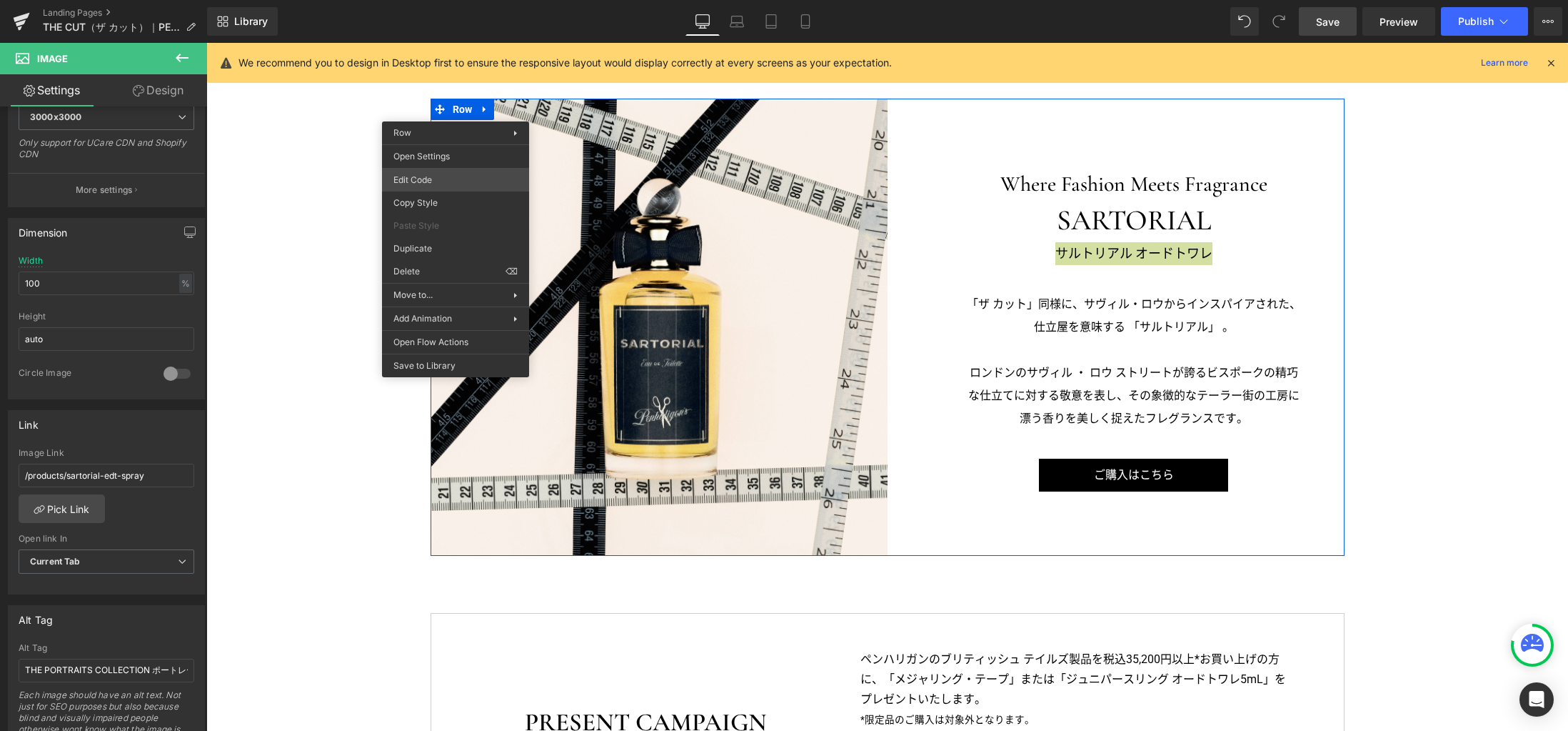
click at [421, 0] on div "Button You are previewing how the will restyle your page. You can not edit Elem…" at bounding box center [784, 0] width 1568 height 0
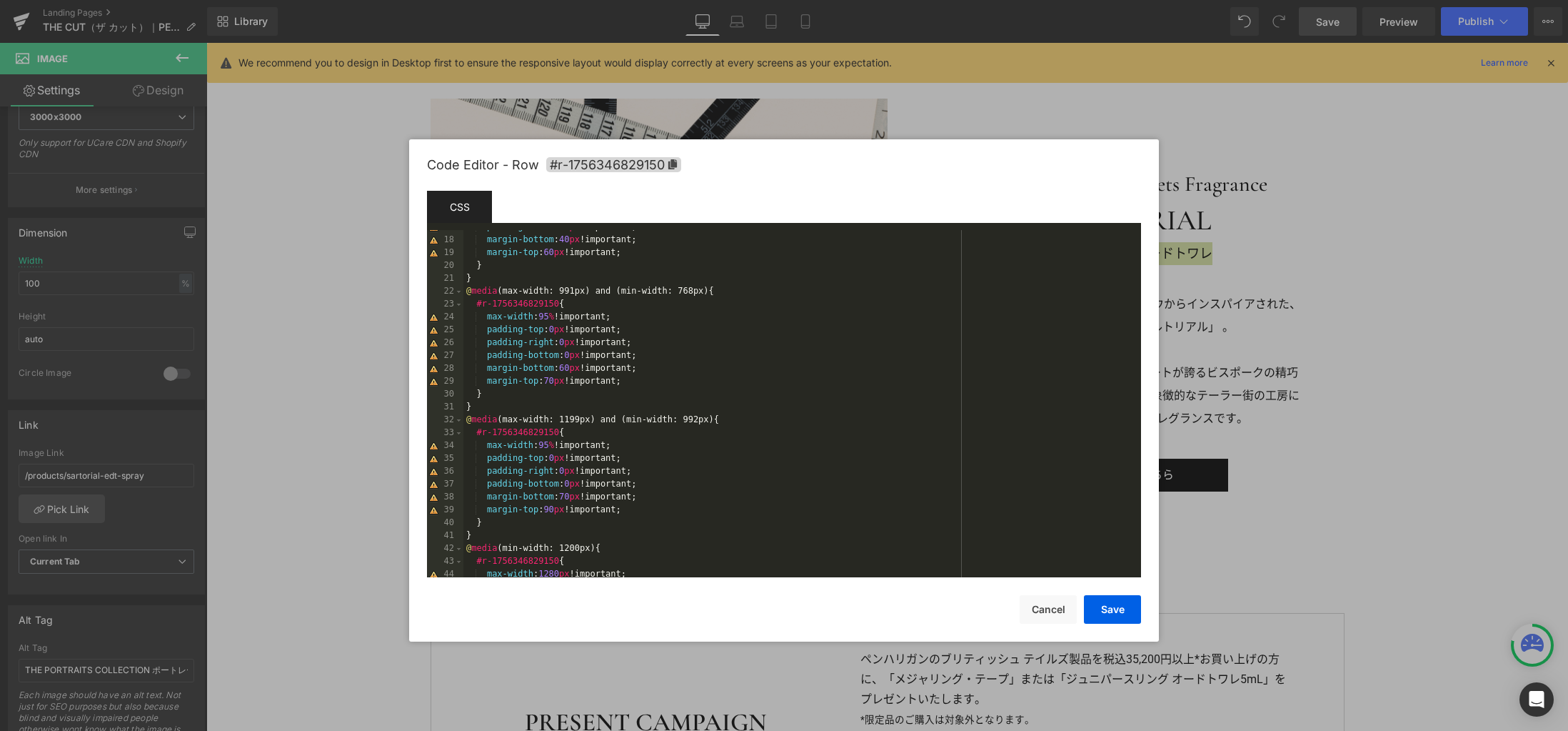
scroll to position [450, 0]
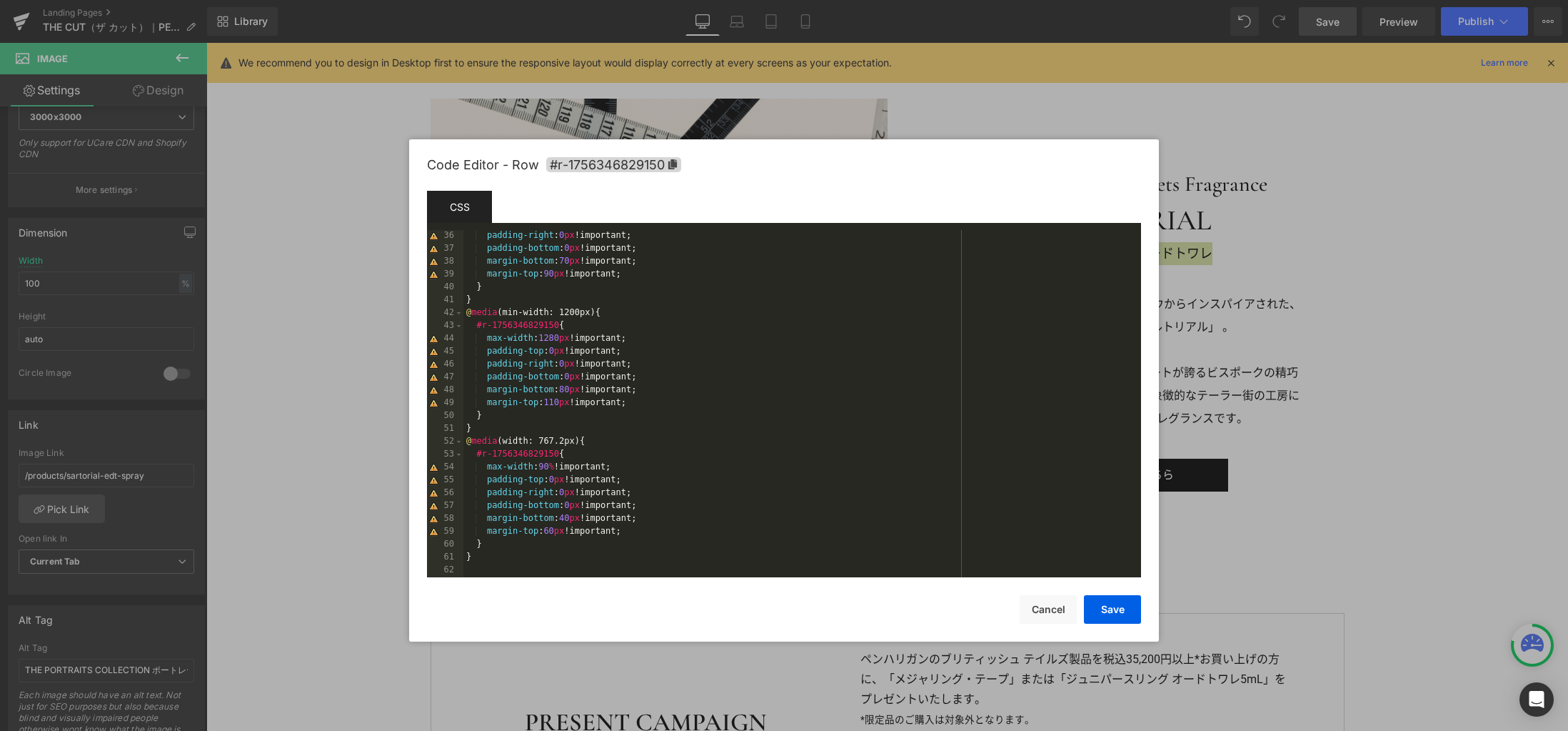
click at [799, 408] on div "padding-right : 0 px !important; padding-bottom : 0 px !important; margin-botto…" at bounding box center [799, 416] width 672 height 373
click at [1119, 613] on button "Save" at bounding box center [1112, 610] width 57 height 29
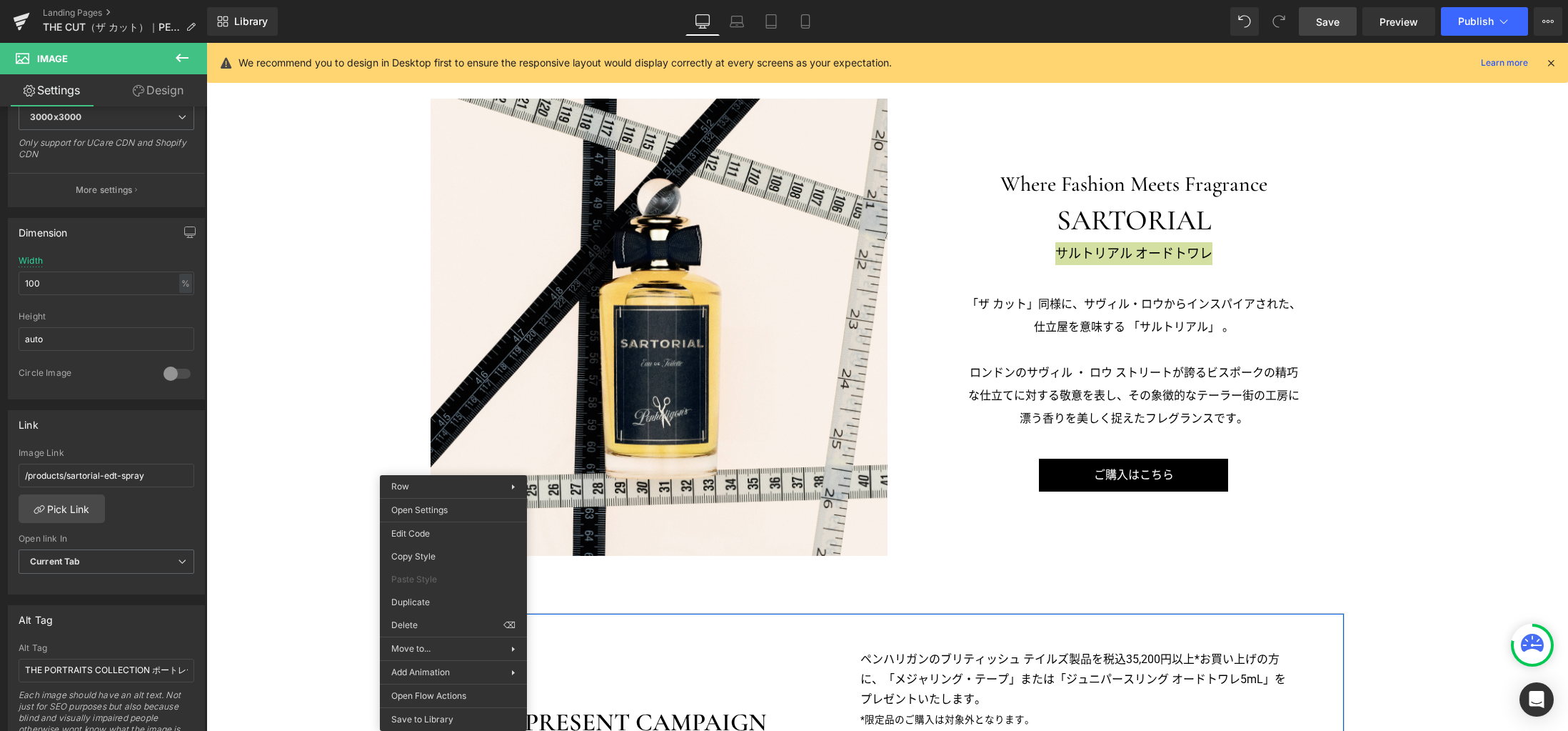
drag, startPoint x: 453, startPoint y: 629, endPoint x: 659, endPoint y: 672, distance: 210.4
click at [452, 0] on div "Button You are previewing how the will restyle your page. You can not edit Elem…" at bounding box center [784, 0] width 1568 height 0
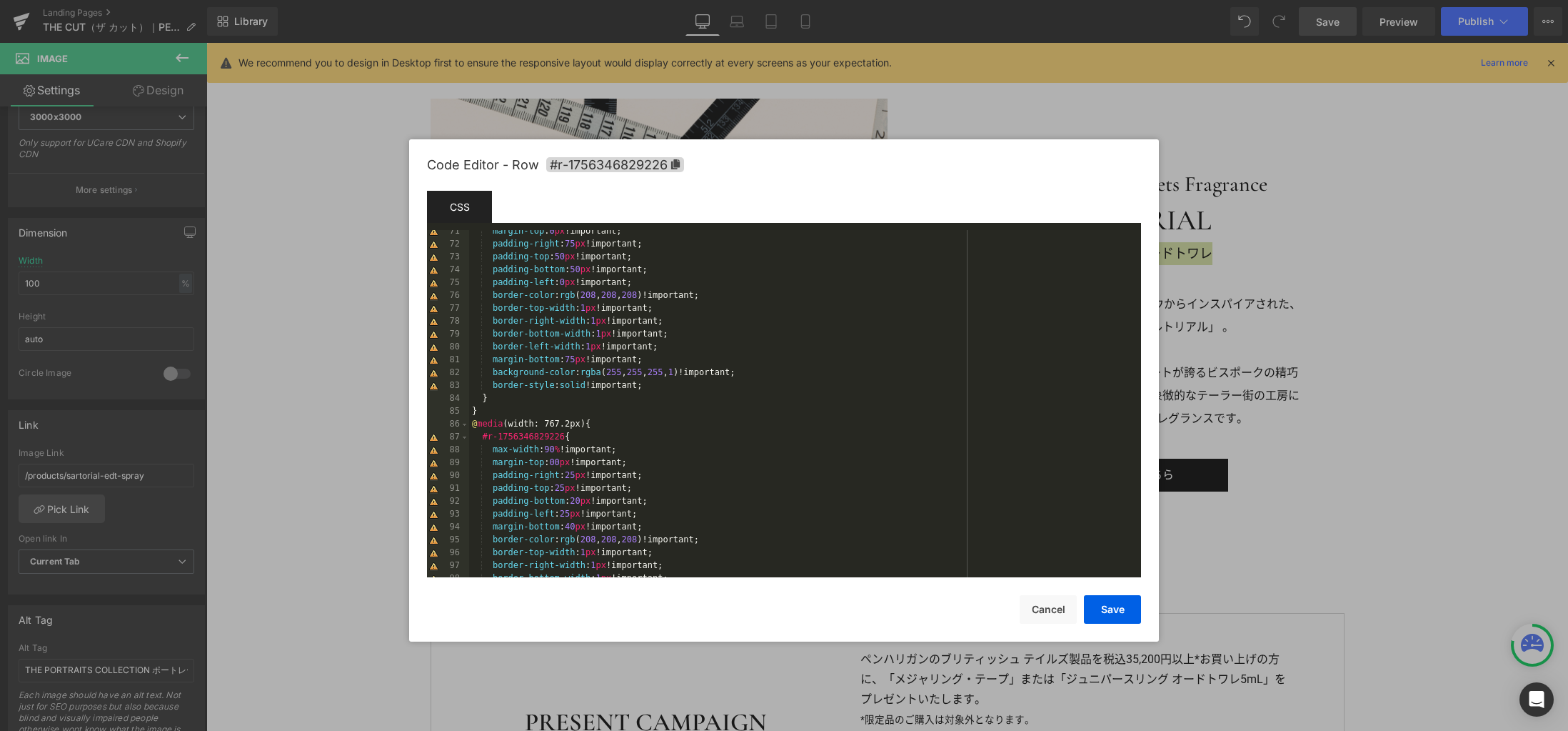
scroll to position [819, 0]
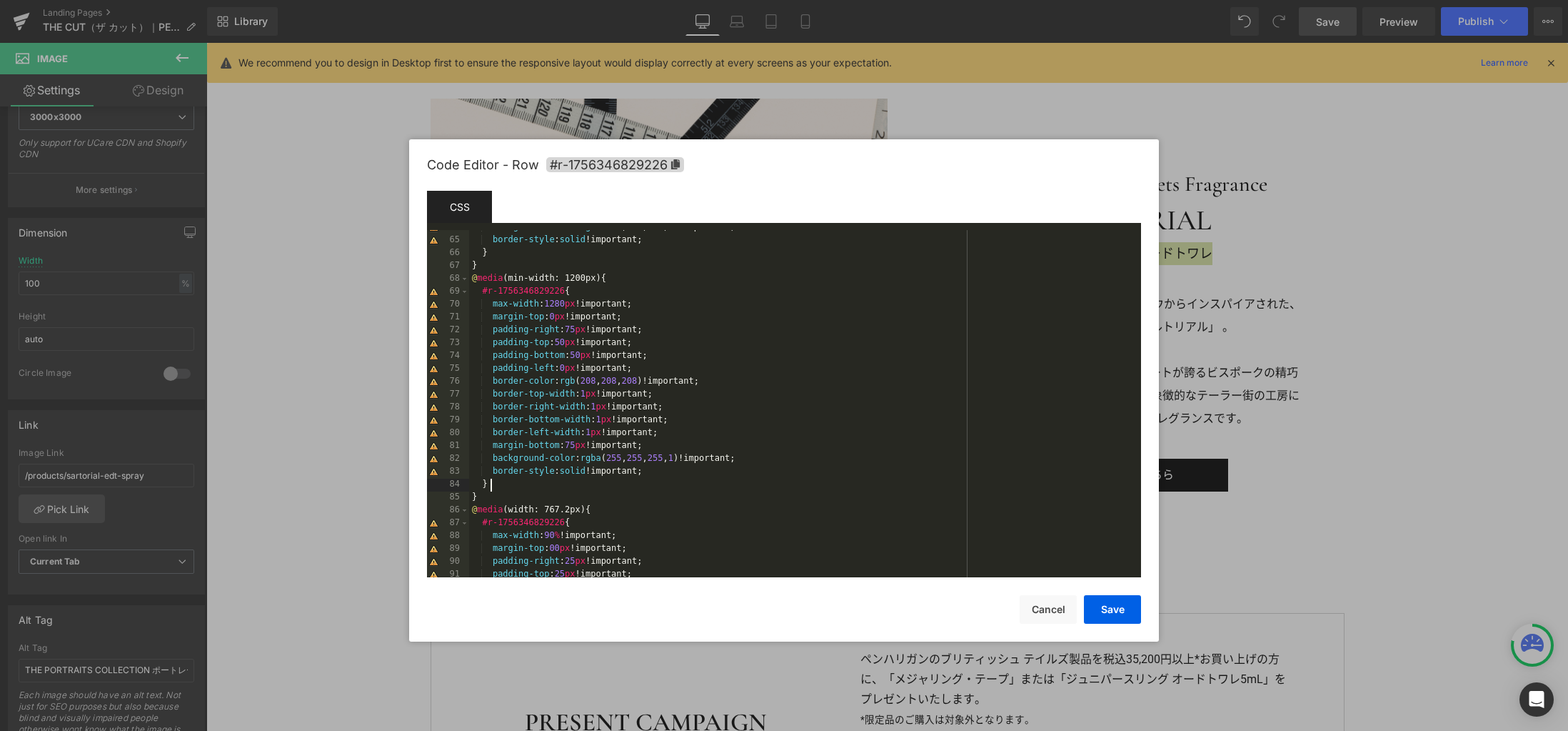
click at [826, 485] on div "background-color : rgba ( 255 , 255 , 255 , 1 )!important; border-style : solid…" at bounding box center [802, 408] width 666 height 373
click at [827, 480] on div "background-color : rgba ( 255 , 255 , 255 , 1 )!important; border-style : solid…" at bounding box center [802, 408] width 666 height 373
click at [830, 472] on div "background-color : rgba ( 255 , 255 , 255 , 1 )!important; border-style : solid…" at bounding box center [802, 408] width 666 height 373
click at [1101, 614] on button "Save" at bounding box center [1112, 610] width 57 height 29
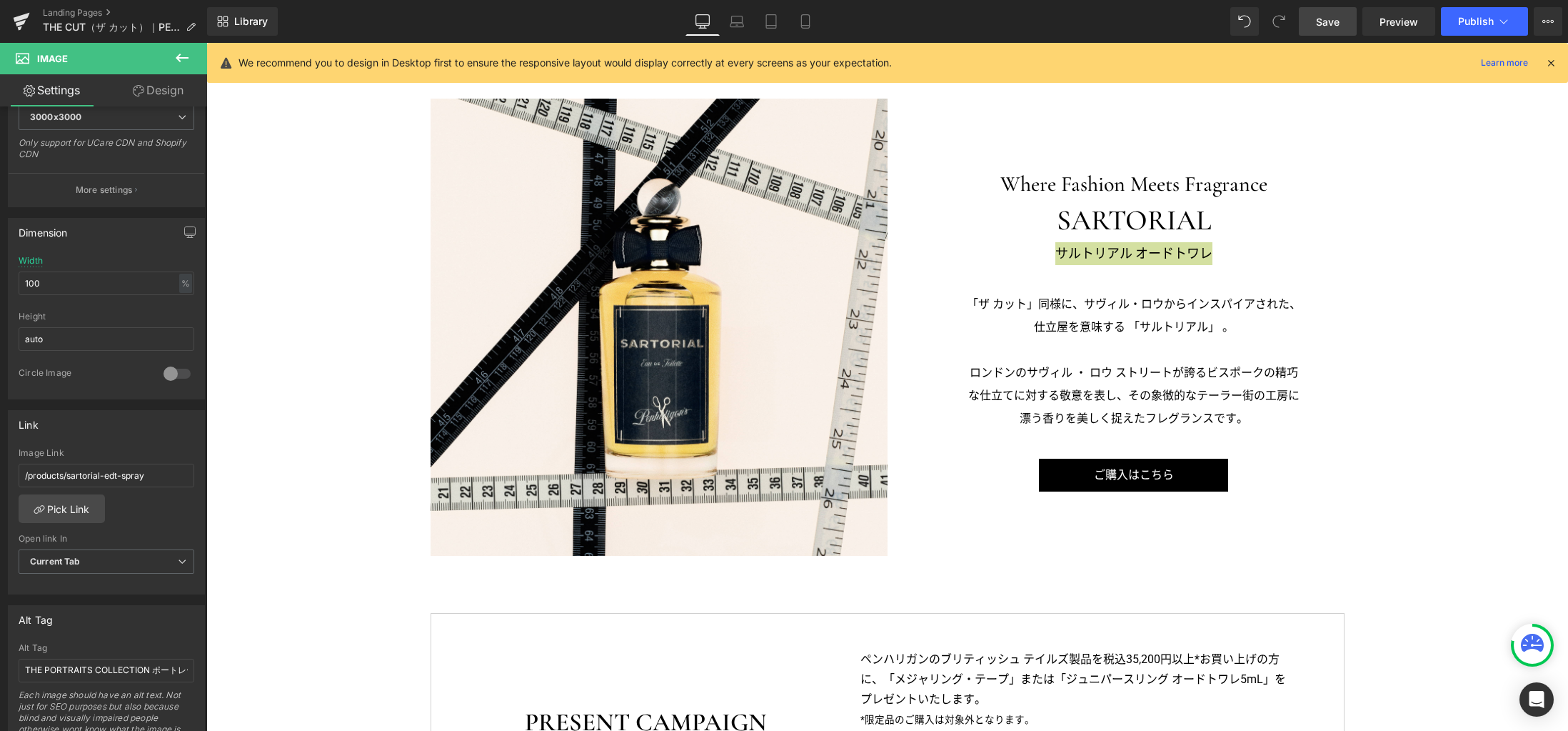
click at [1326, 21] on span "Save" at bounding box center [1328, 21] width 24 height 15
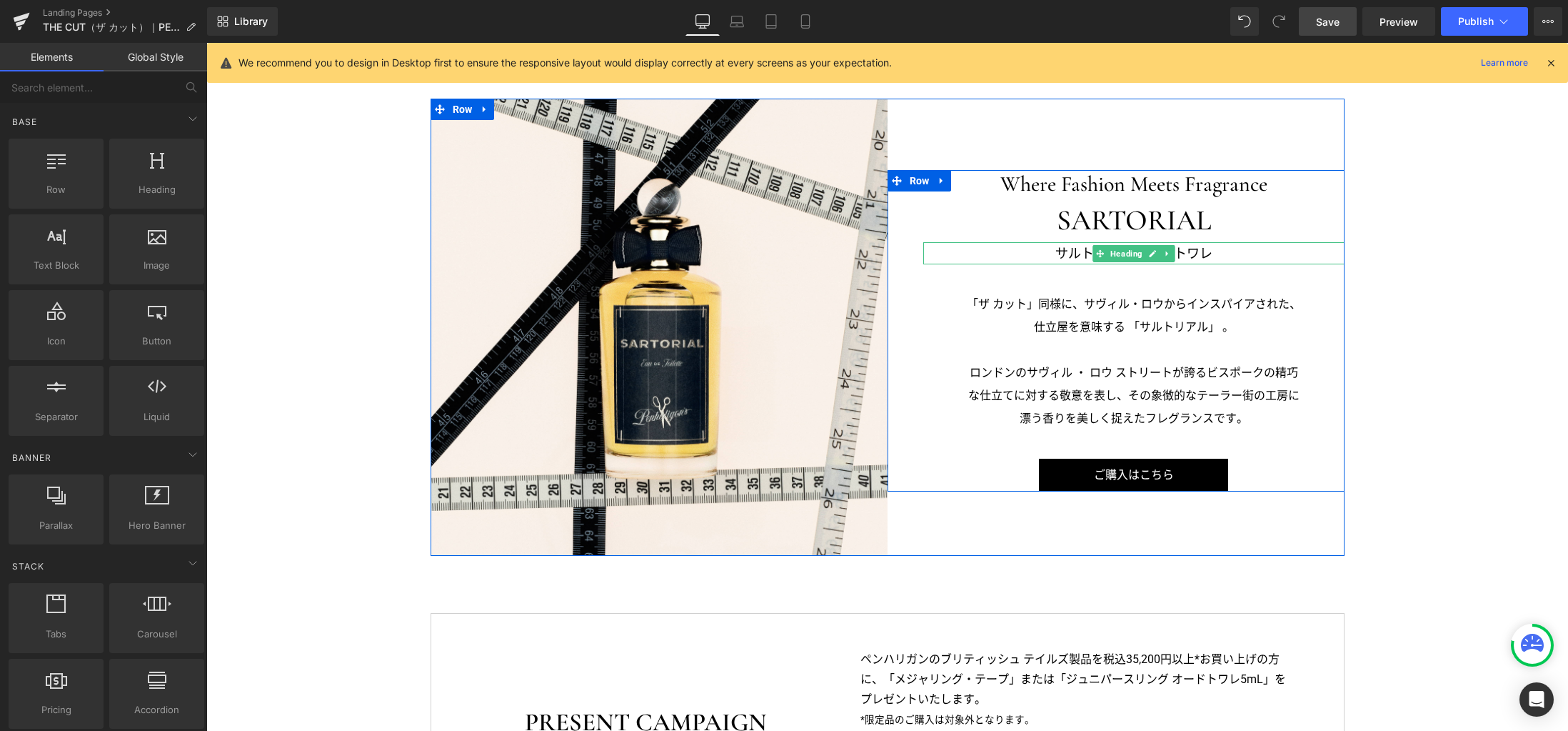
click at [1053, 251] on h3 "サルトリアル オードトワレ" at bounding box center [1134, 253] width 422 height 23
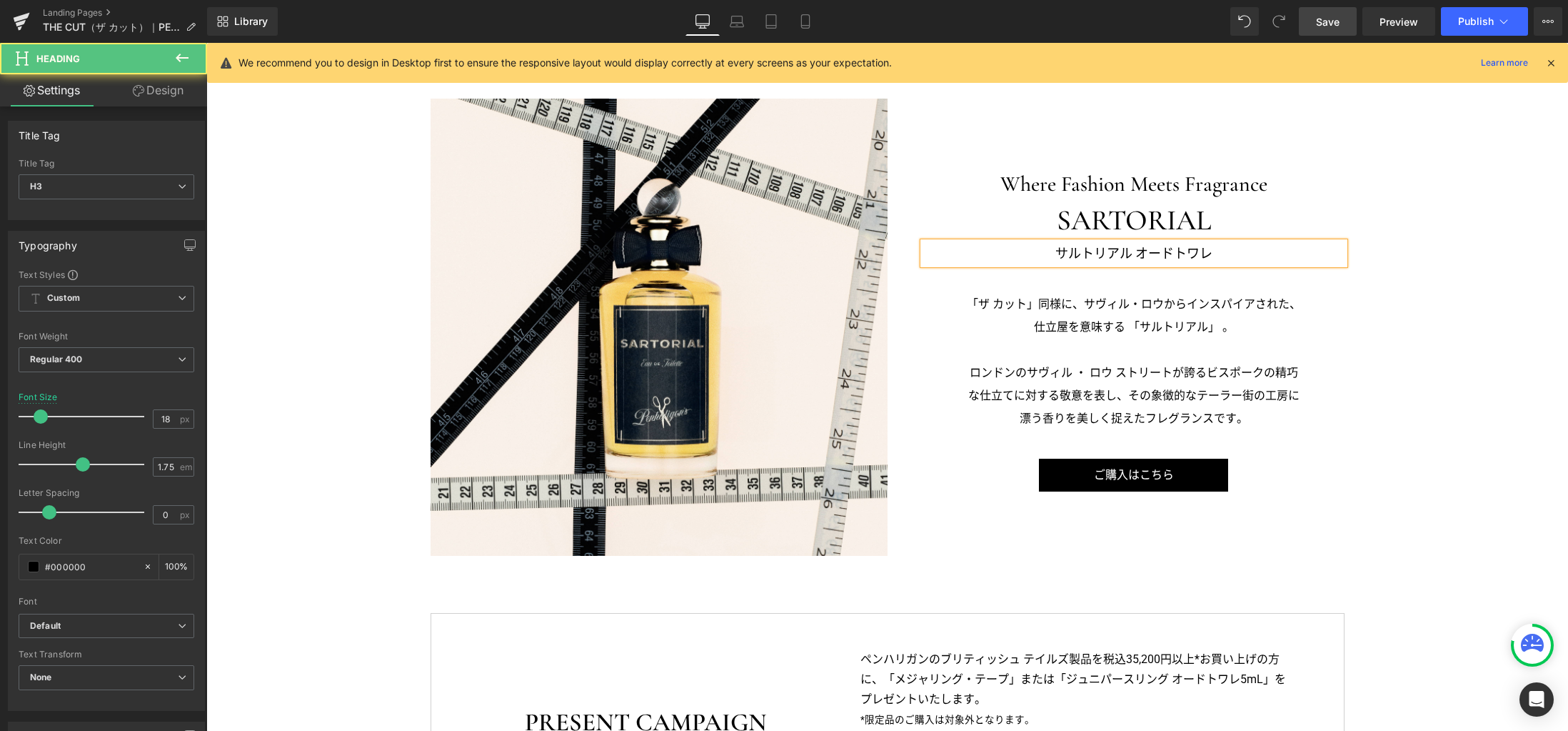
copy h3 "サルトリアル オードトワレ"
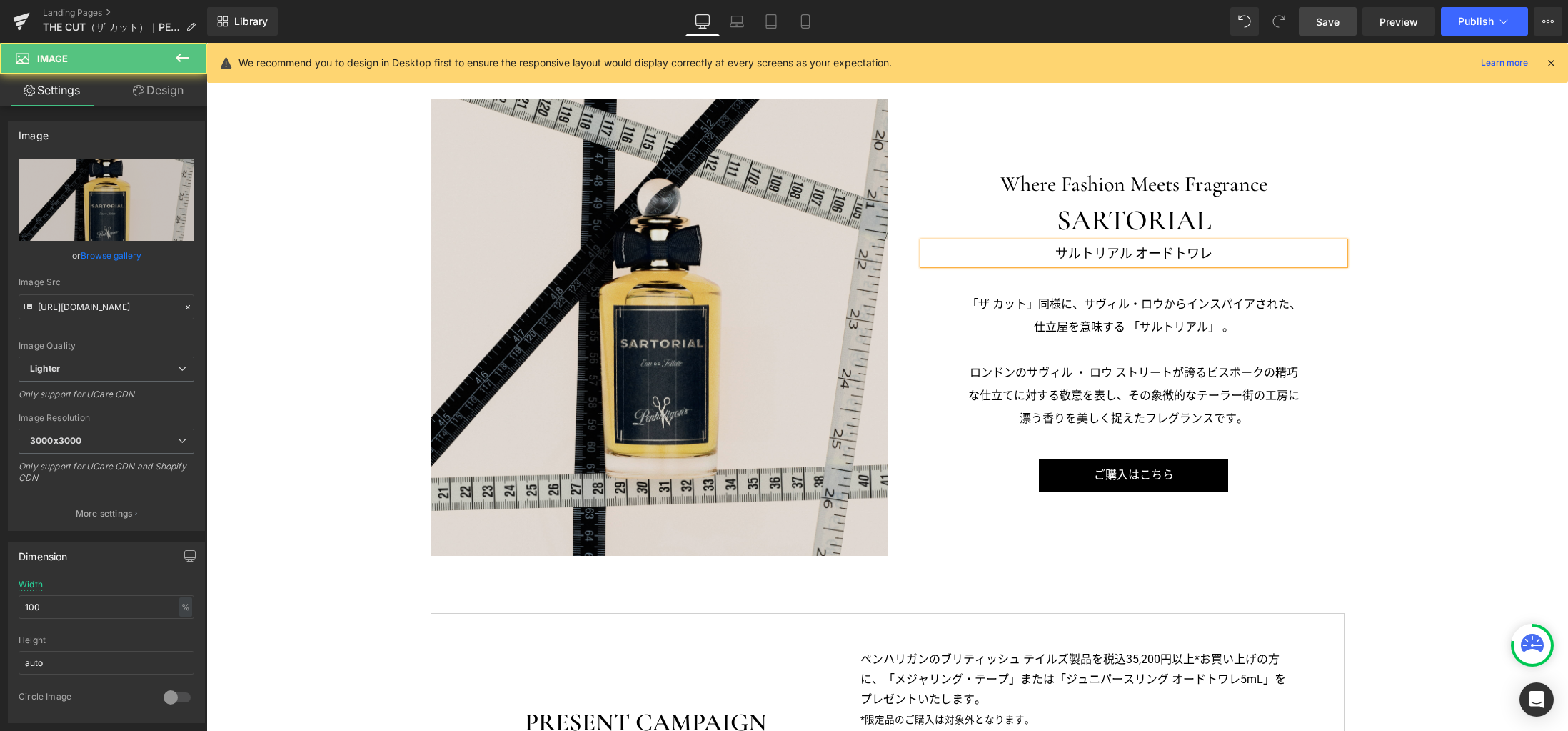
click at [820, 352] on img at bounding box center [658, 327] width 457 height 457
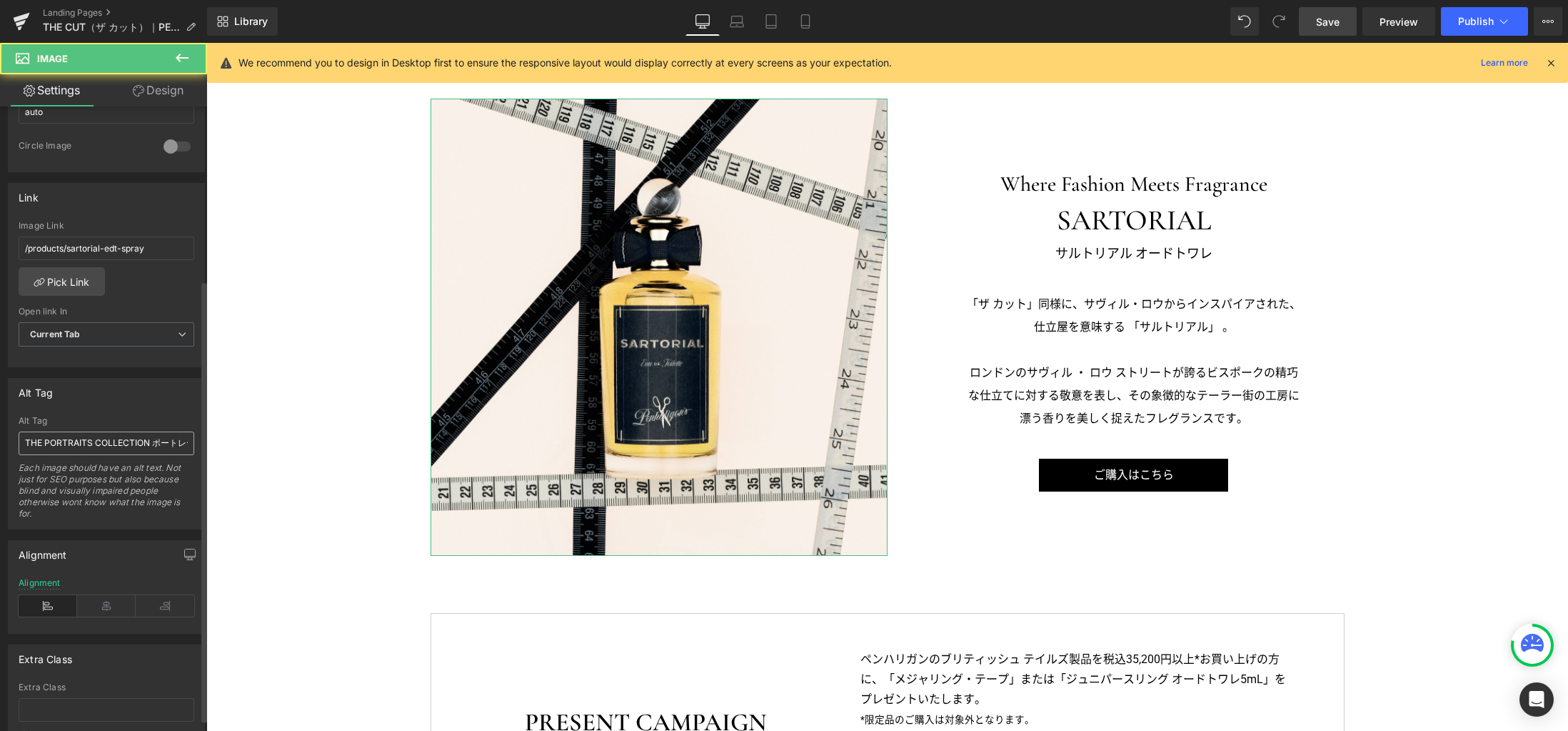
scroll to position [643, 0]
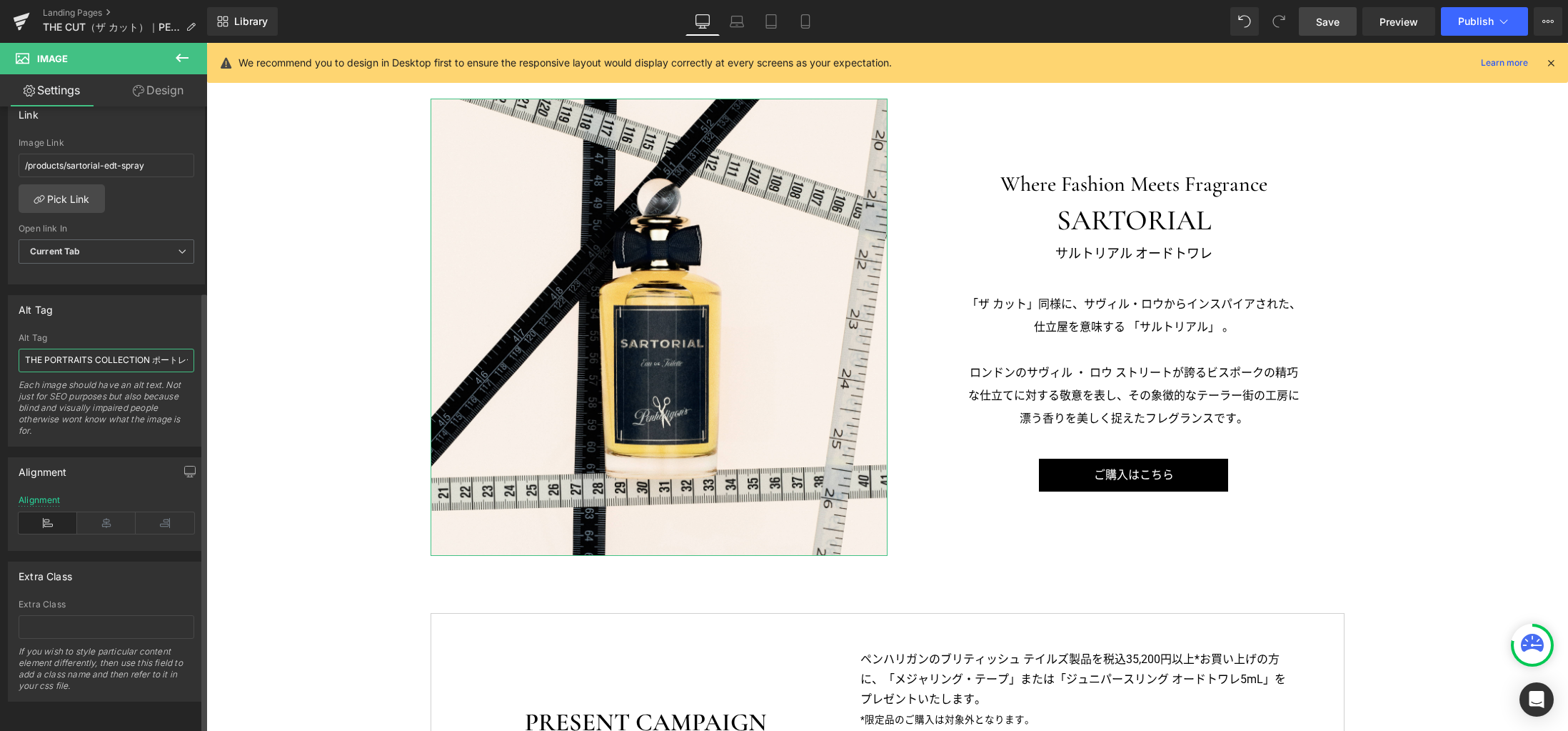
click at [81, 351] on input "THE PORTRAITS COLLECTION ポートレート コレクション" at bounding box center [106, 361] width 176 height 24
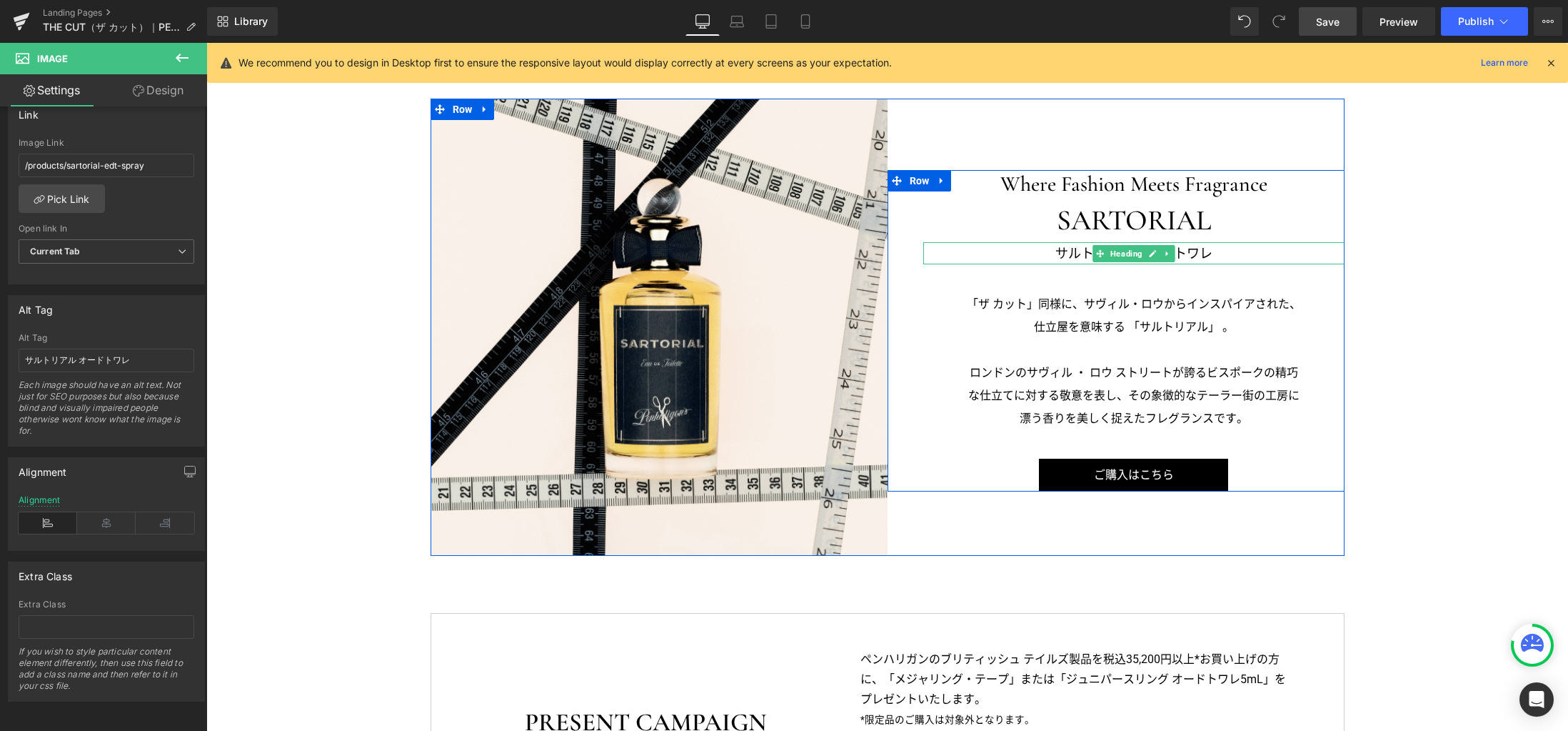
click at [1214, 252] on h3 "サルトリアル オードトワレ" at bounding box center [1134, 253] width 422 height 23
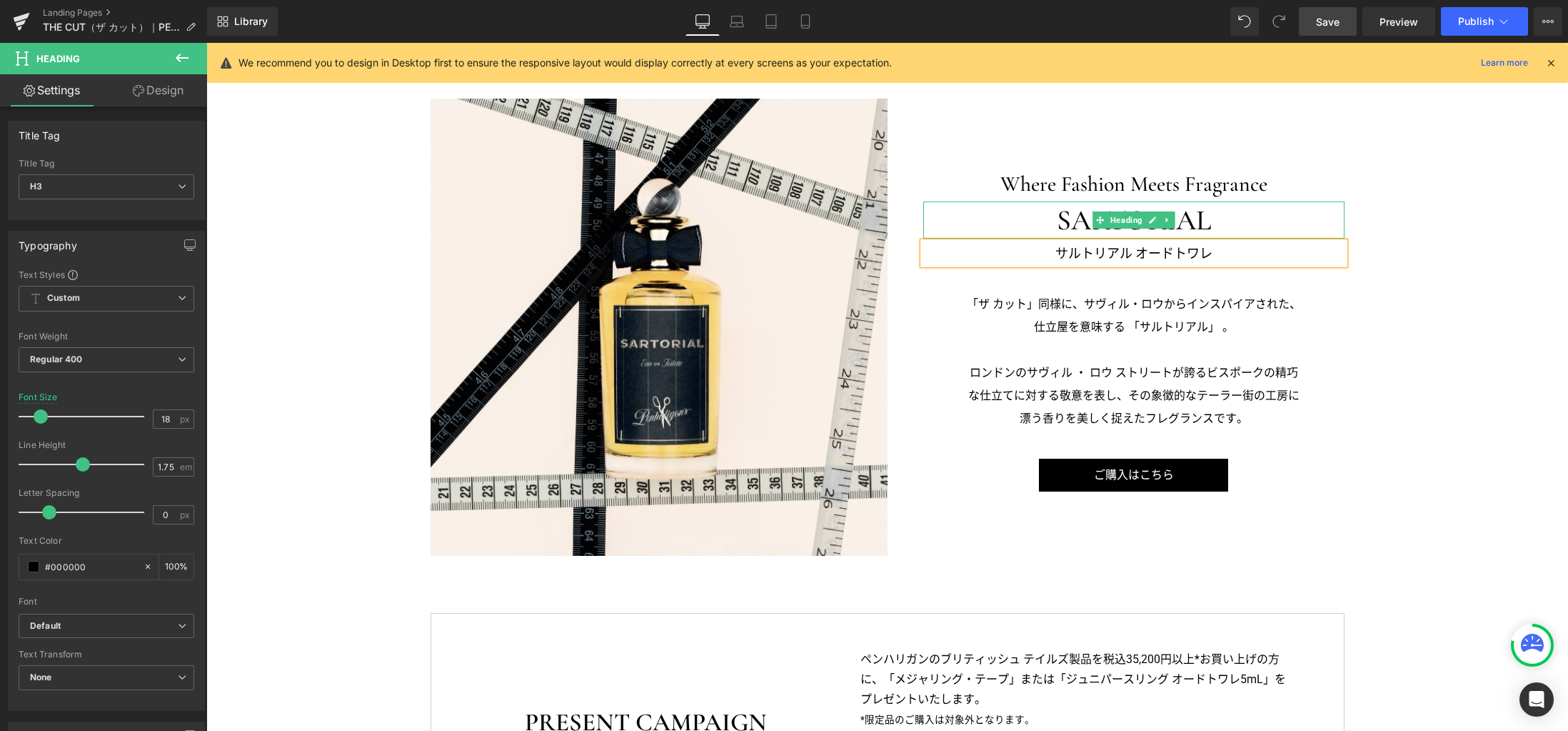
click at [1212, 224] on h3 "SARTORIAL" at bounding box center [1134, 220] width 422 height 37
click at [1226, 189] on h3 "Where Fashion Meets Fragrance" at bounding box center [1134, 183] width 422 height 28
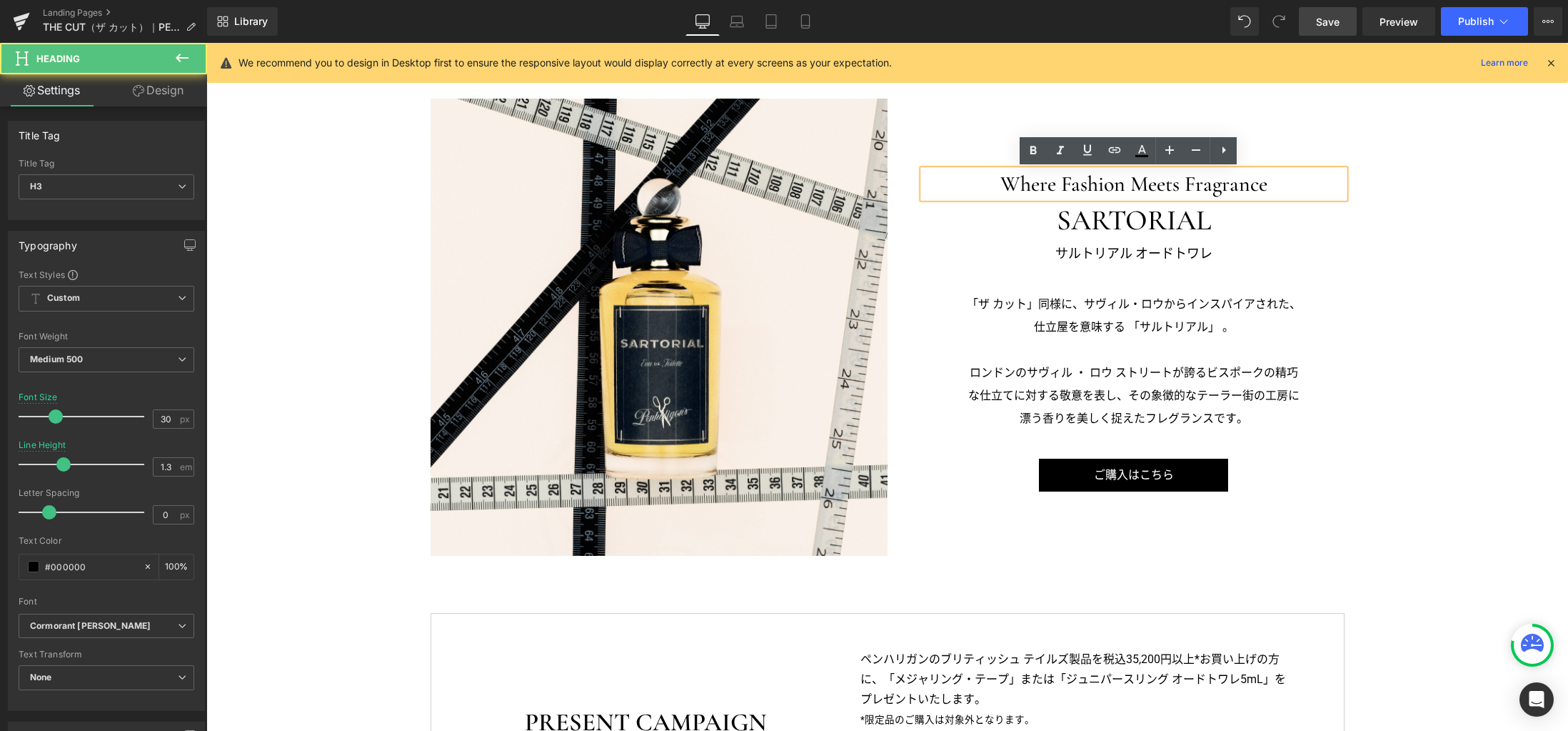
click at [1280, 185] on h3 "Where Fashion Meets Fragrance" at bounding box center [1134, 183] width 422 height 28
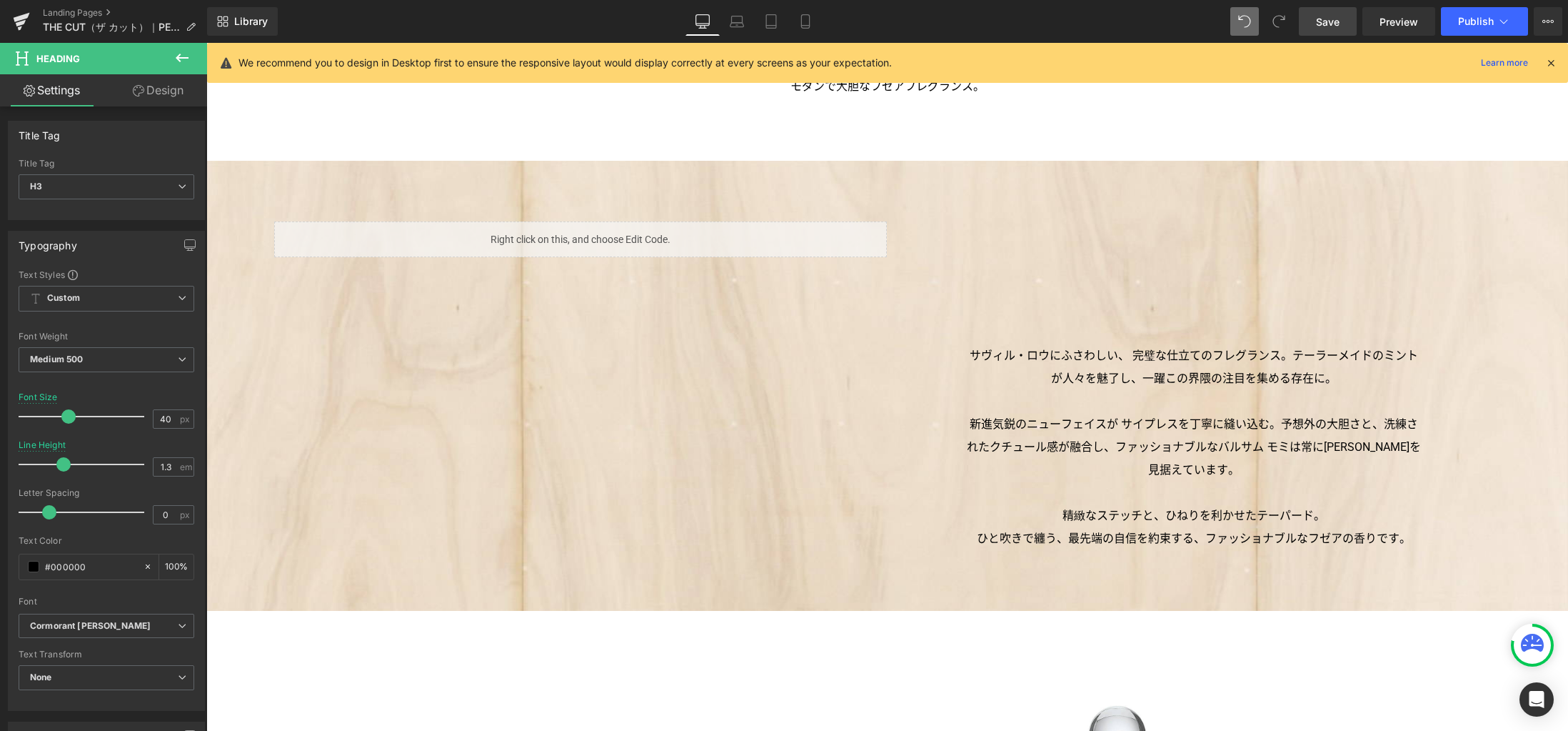
scroll to position [1069, 0]
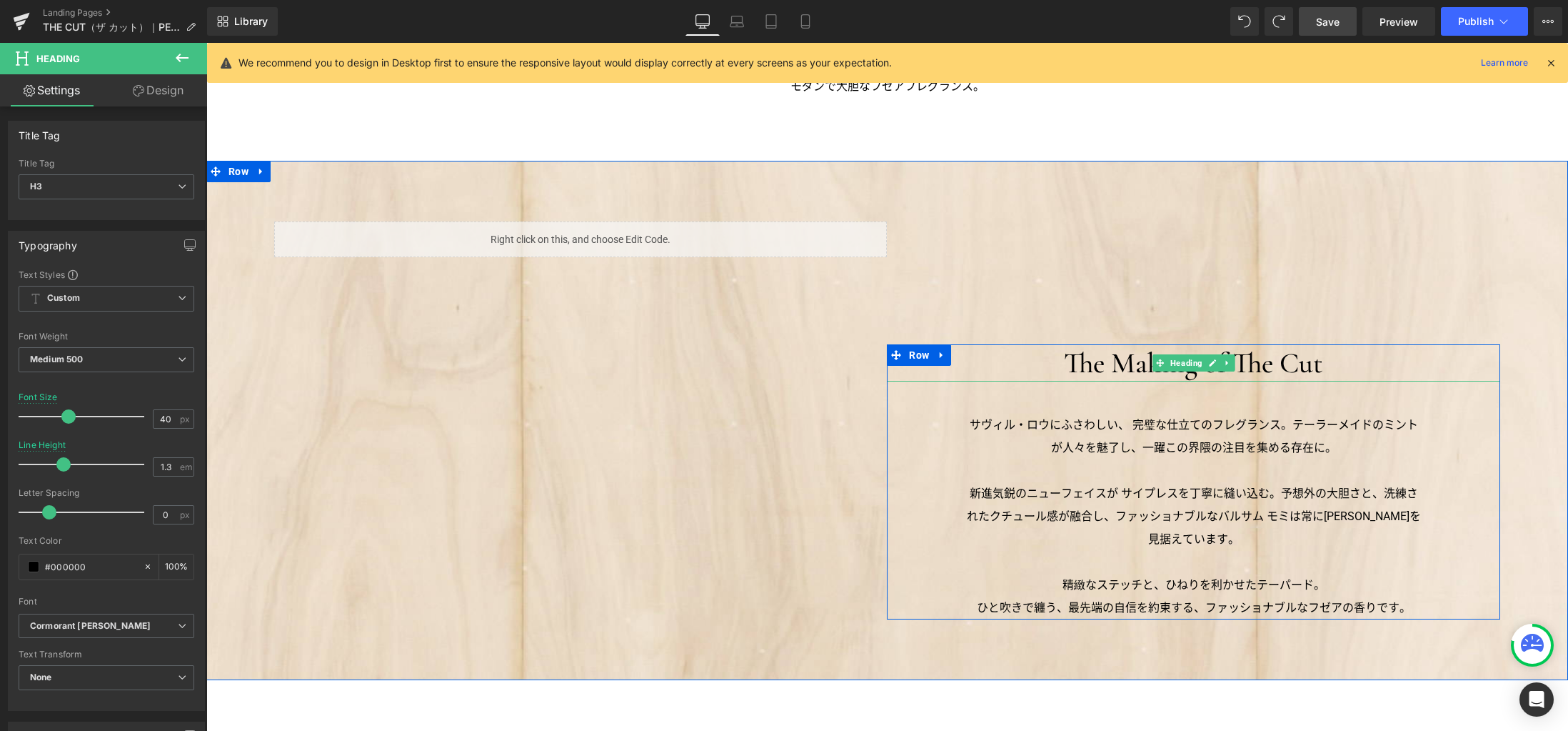
click at [1356, 361] on h3 "The Making of The Cut" at bounding box center [1192, 362] width 612 height 37
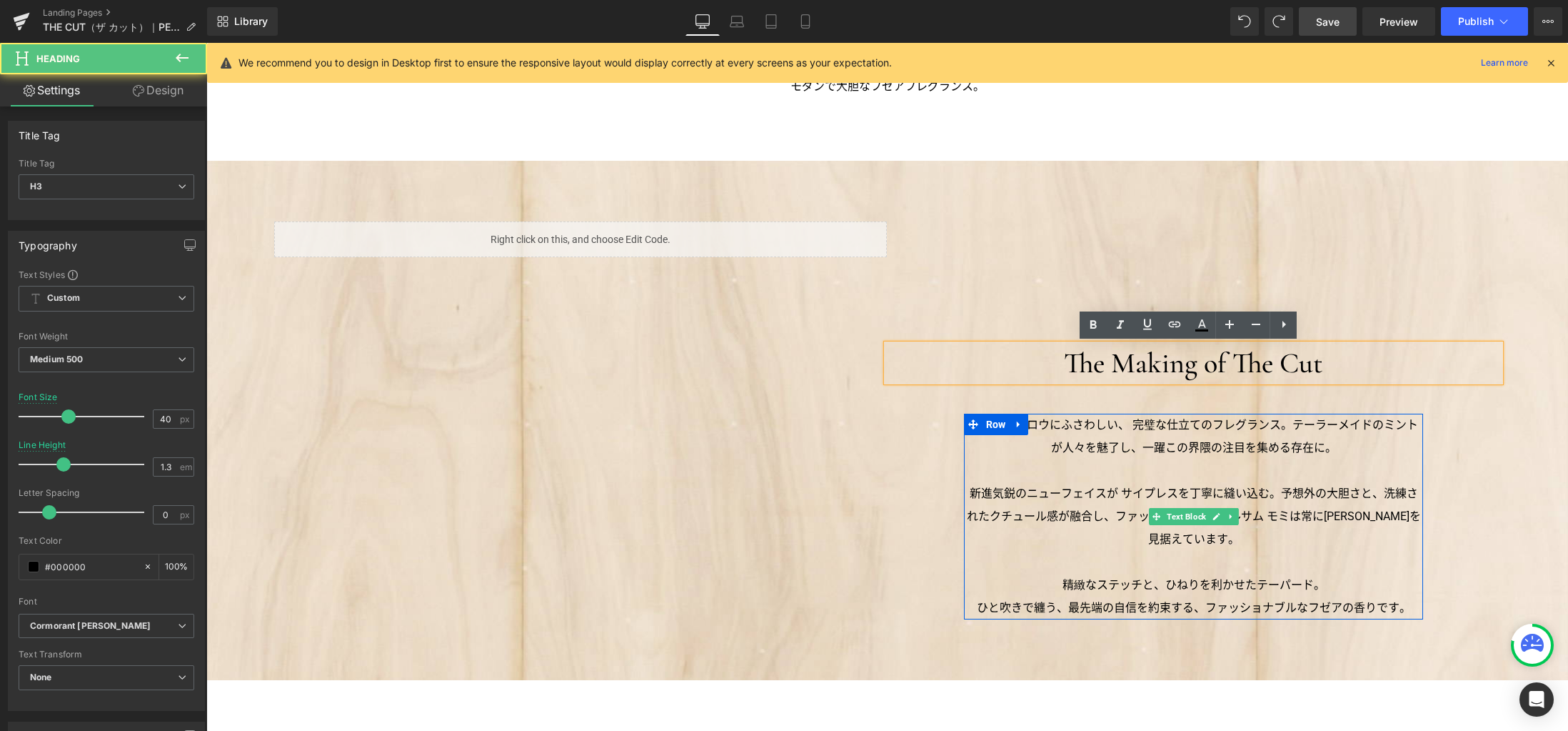
click at [1321, 443] on p "サヴィル・ロウにふさわしい、 完璧な仕立てのフレグランス。テーラーメイドのミントが人々を魅了し、一躍この界隈の注目を集める存在に。" at bounding box center [1193, 437] width 460 height 46
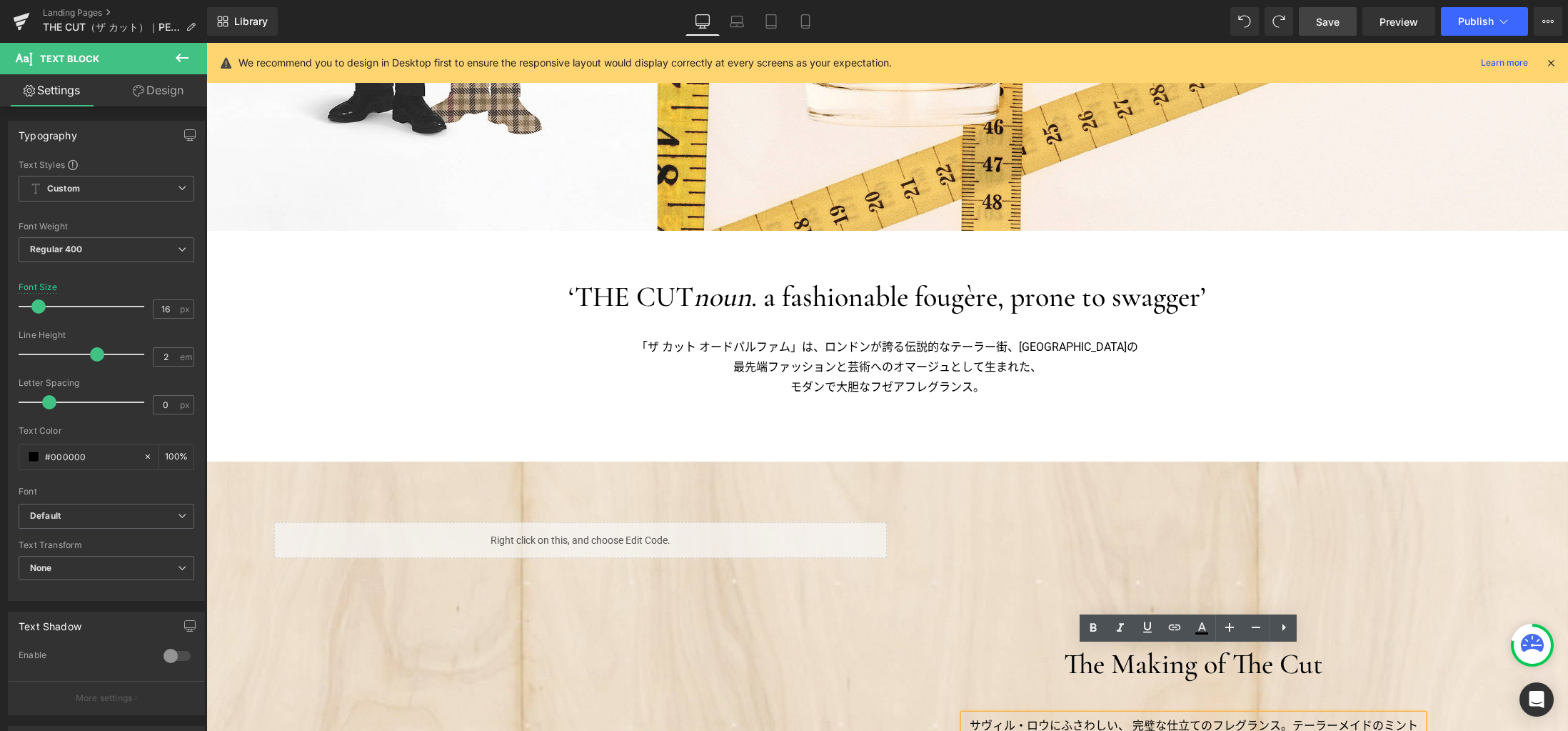
scroll to position [654, 0]
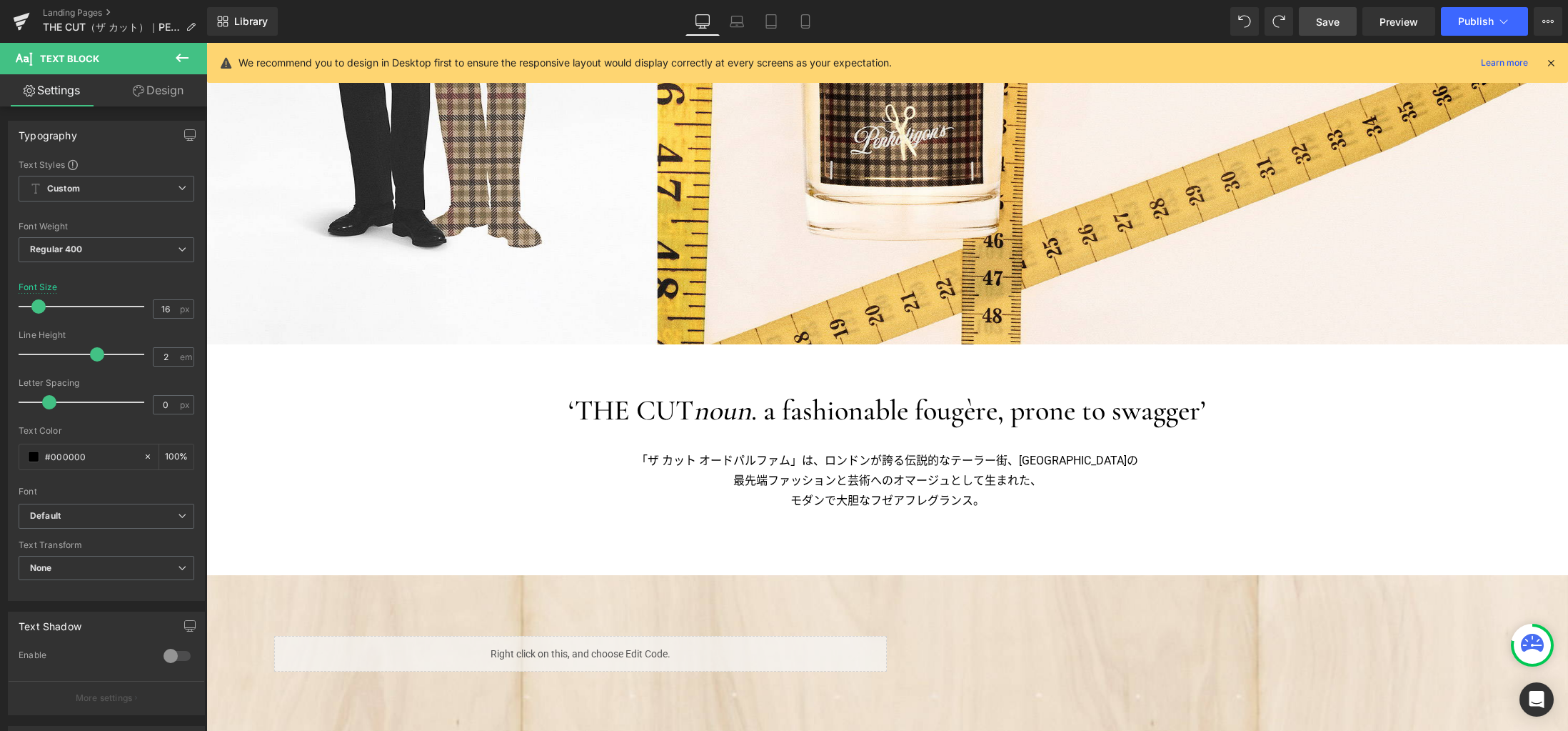
click at [1158, 417] on h3 "‘THE CUT noun . a fashionable fougère, prone to swagger’" at bounding box center [887, 410] width 914 height 32
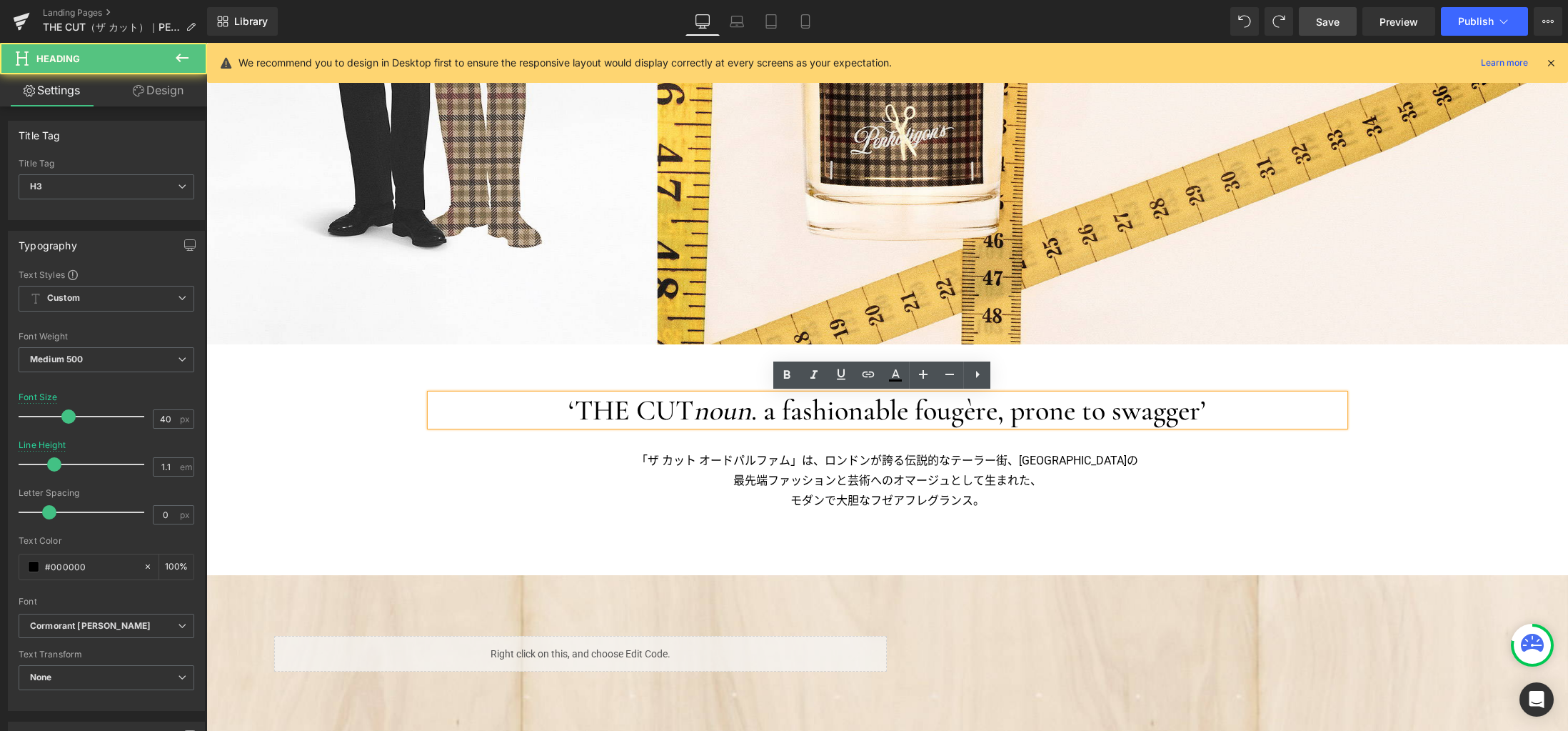
click at [1253, 412] on h3 "‘THE CUT noun . a fashionable fougère, prone to swagger’" at bounding box center [887, 410] width 914 height 32
click at [870, 473] on span "Text Block" at bounding box center [879, 481] width 45 height 17
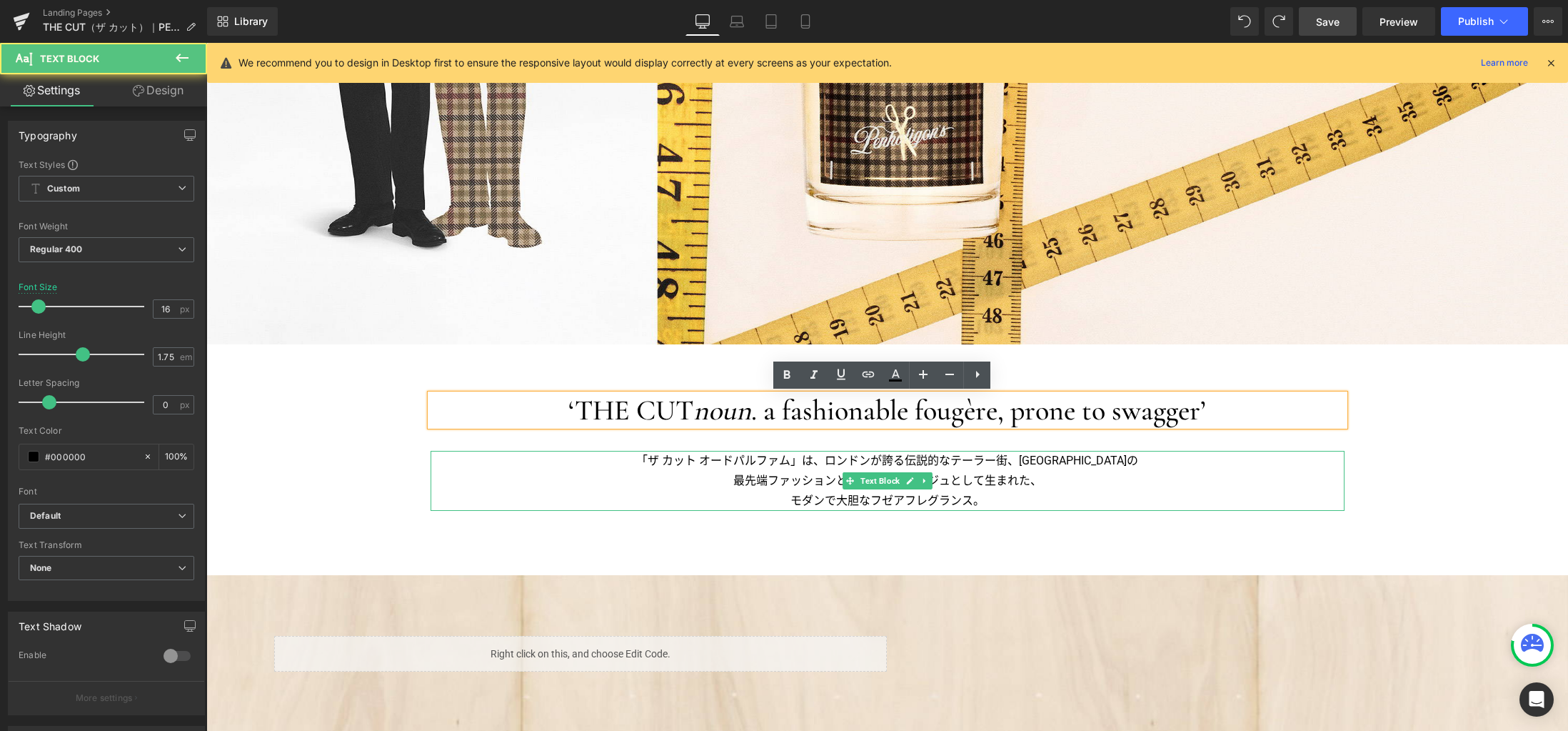
click at [794, 473] on p "最先端ファッションと芸術へのオマージュとして生まれた、" at bounding box center [887, 480] width 914 height 20
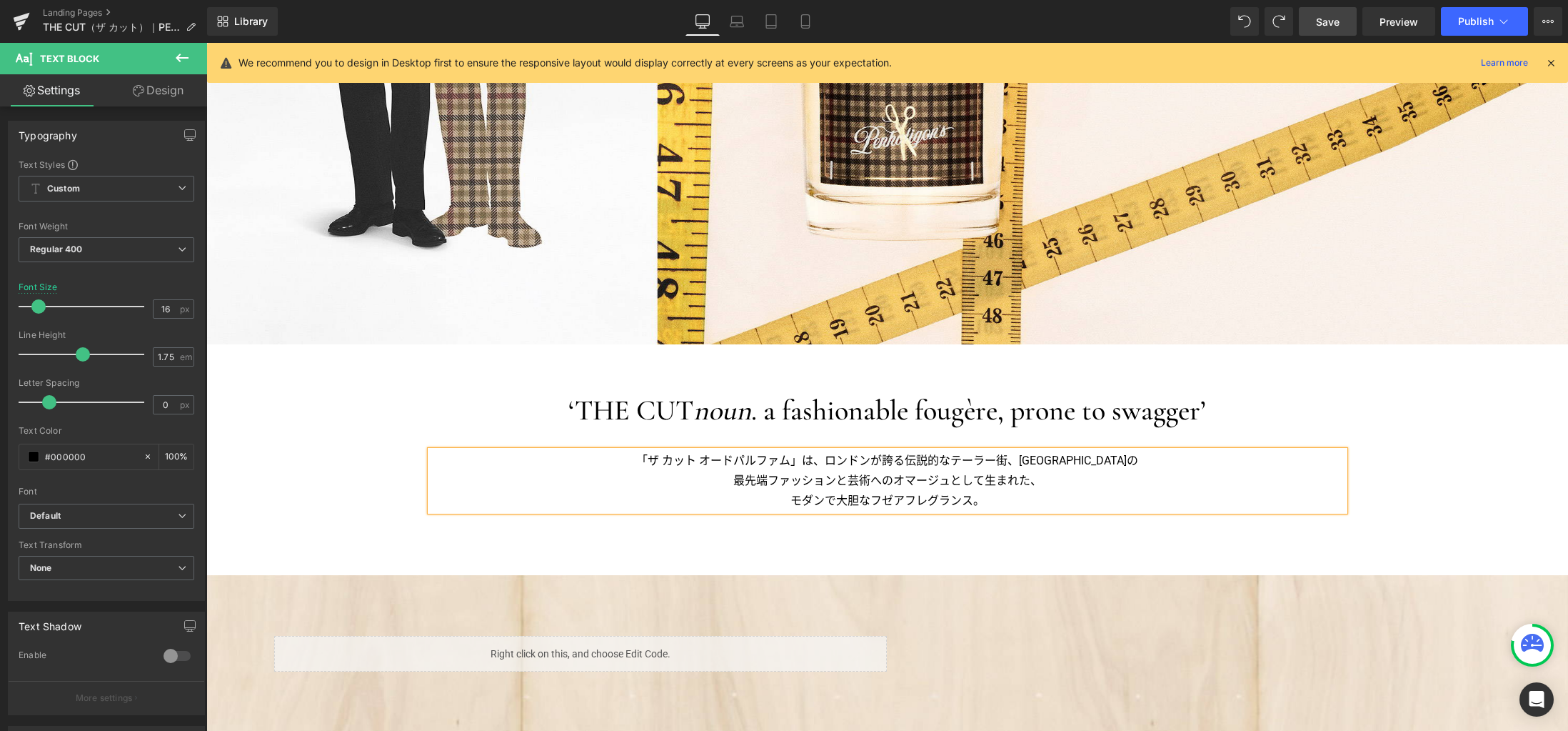
click at [1318, 25] on span "Save" at bounding box center [1328, 21] width 24 height 15
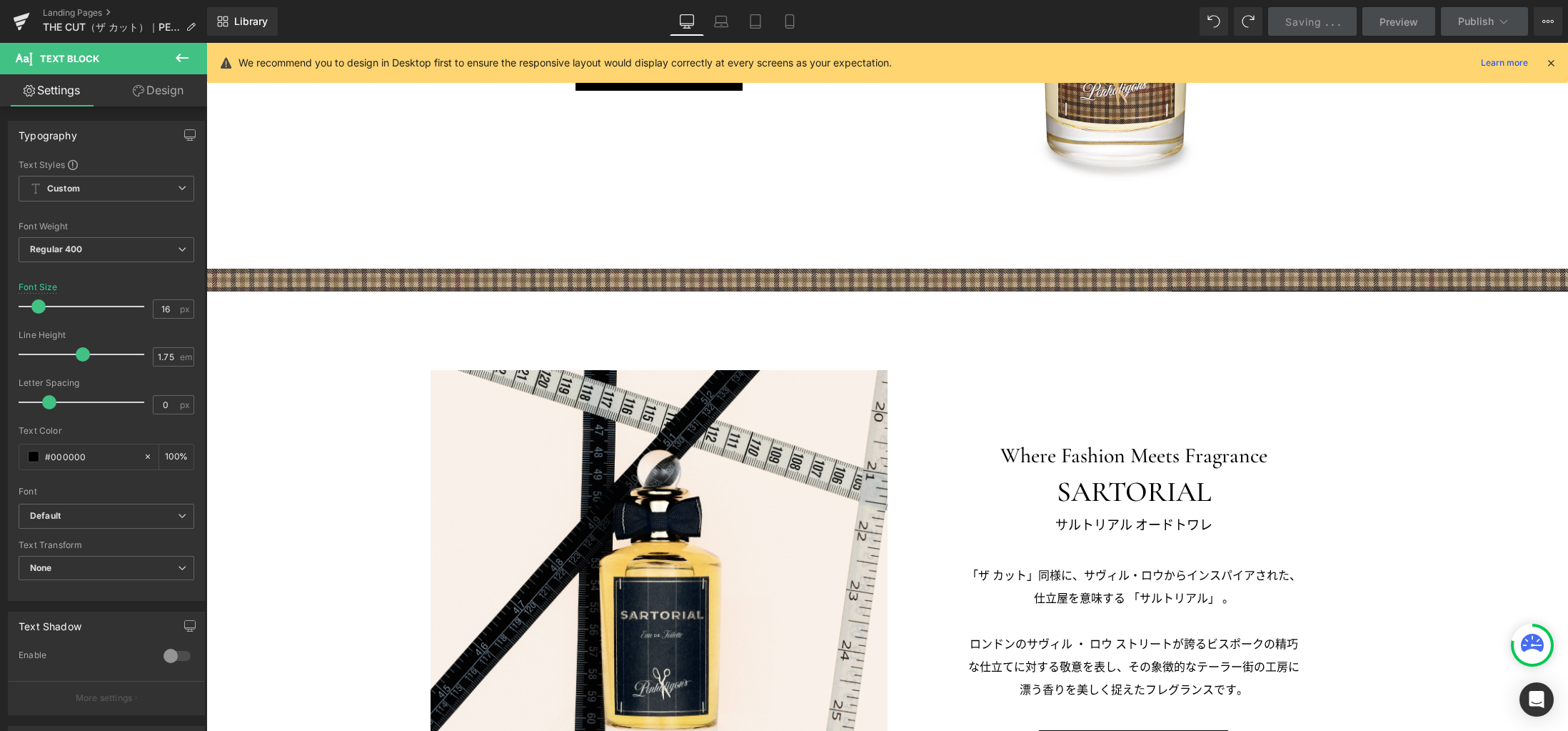
scroll to position [2365, 0]
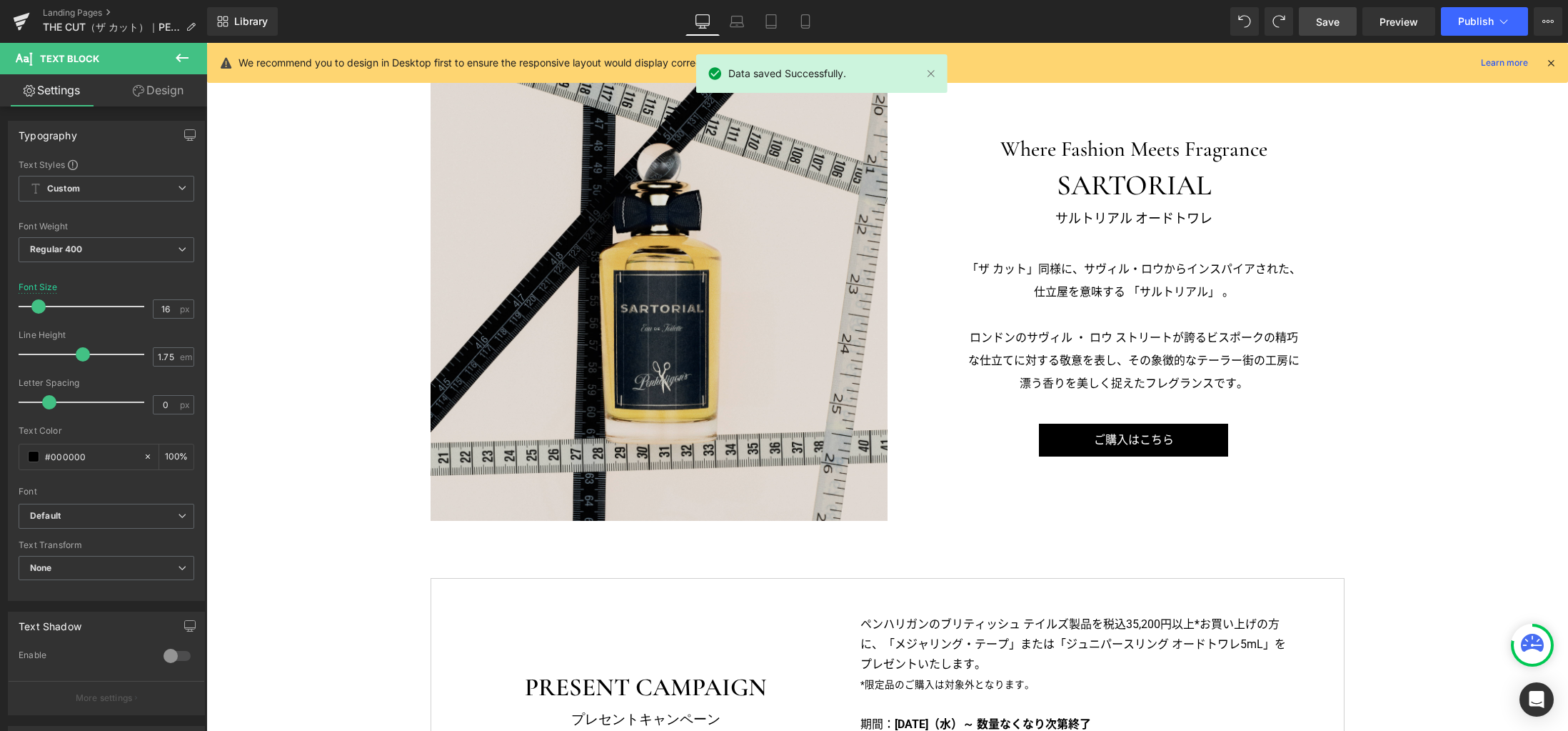
click at [874, 466] on img at bounding box center [658, 292] width 457 height 457
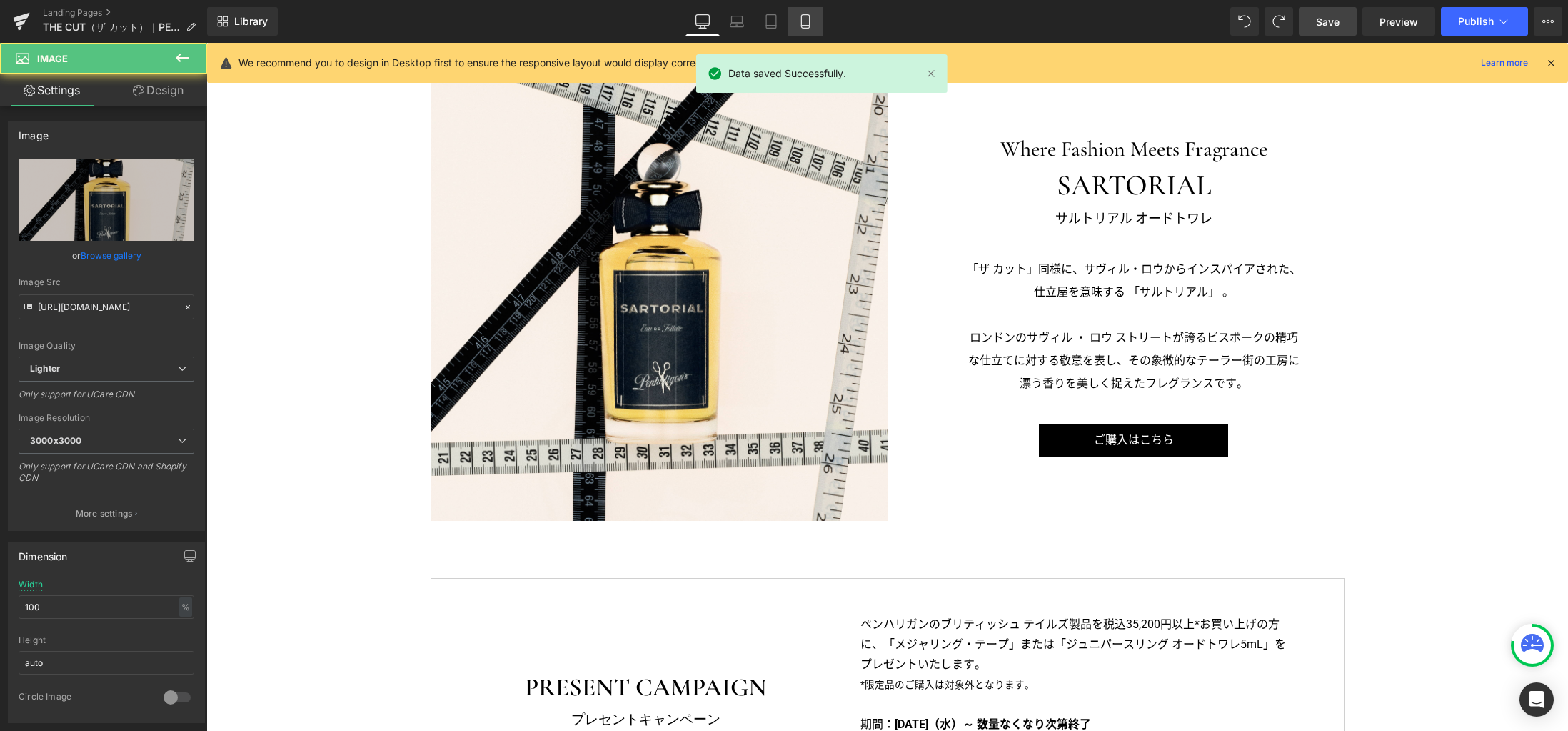
click at [809, 25] on icon at bounding box center [805, 21] width 14 height 14
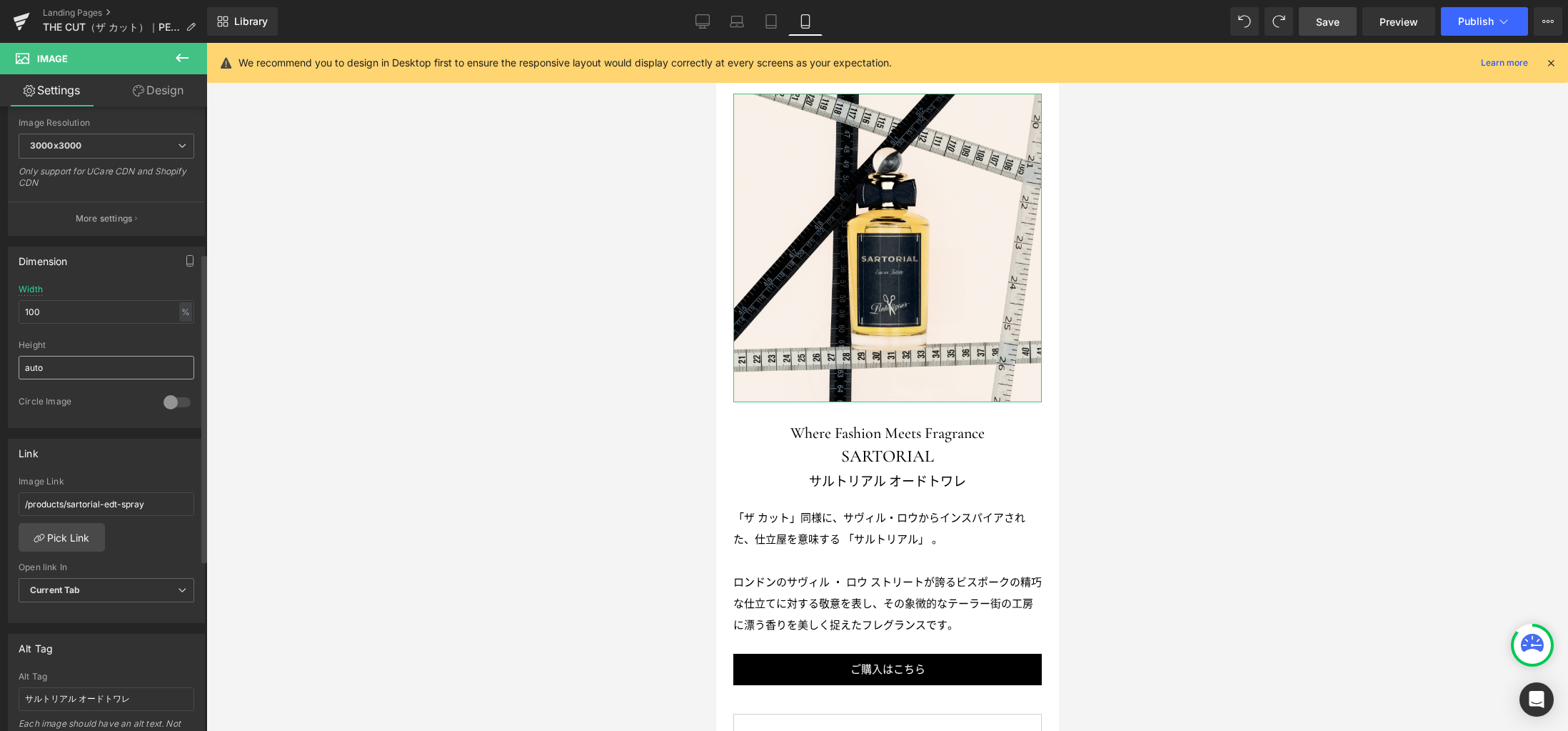
scroll to position [603, 0]
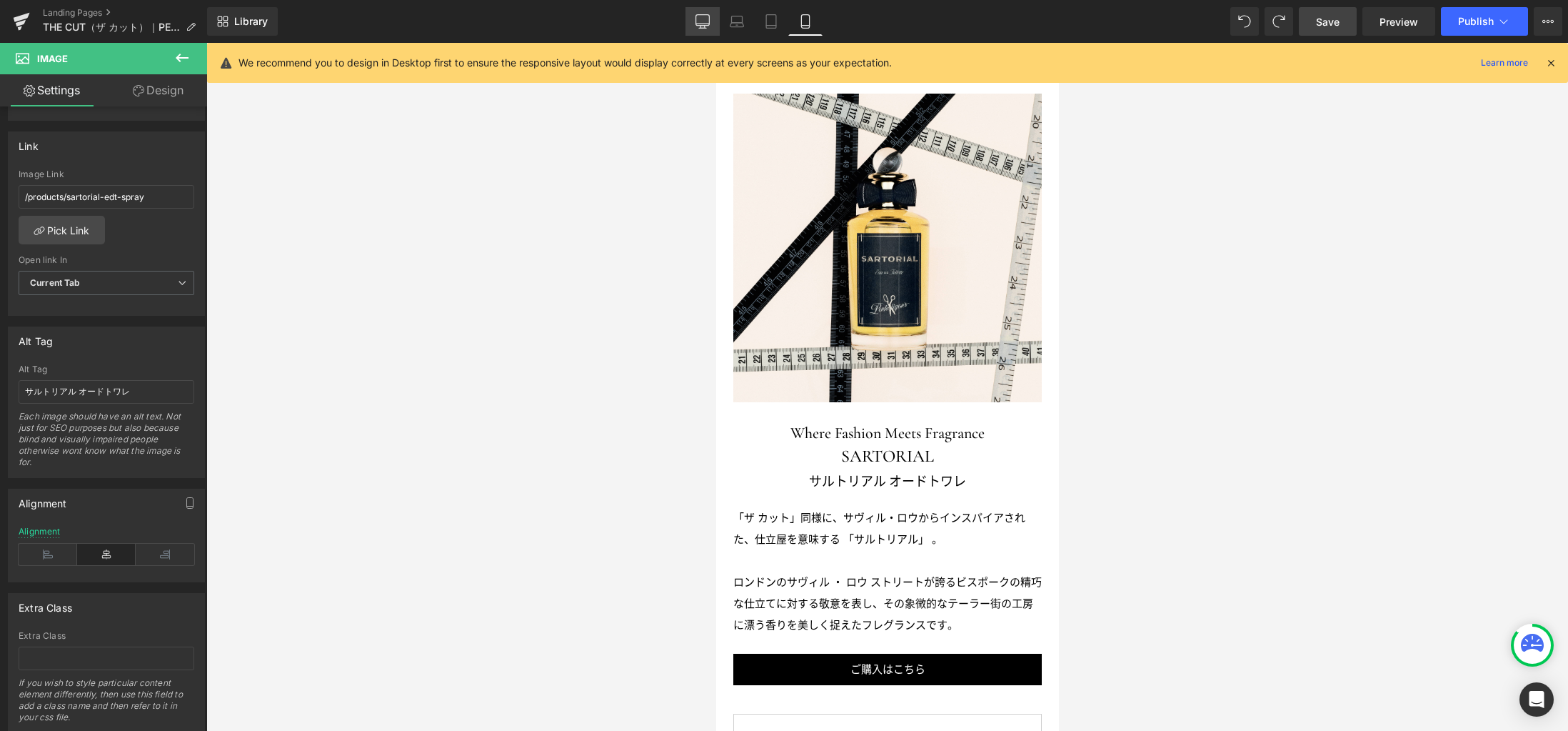
click at [711, 25] on link "Desktop" at bounding box center [702, 21] width 34 height 29
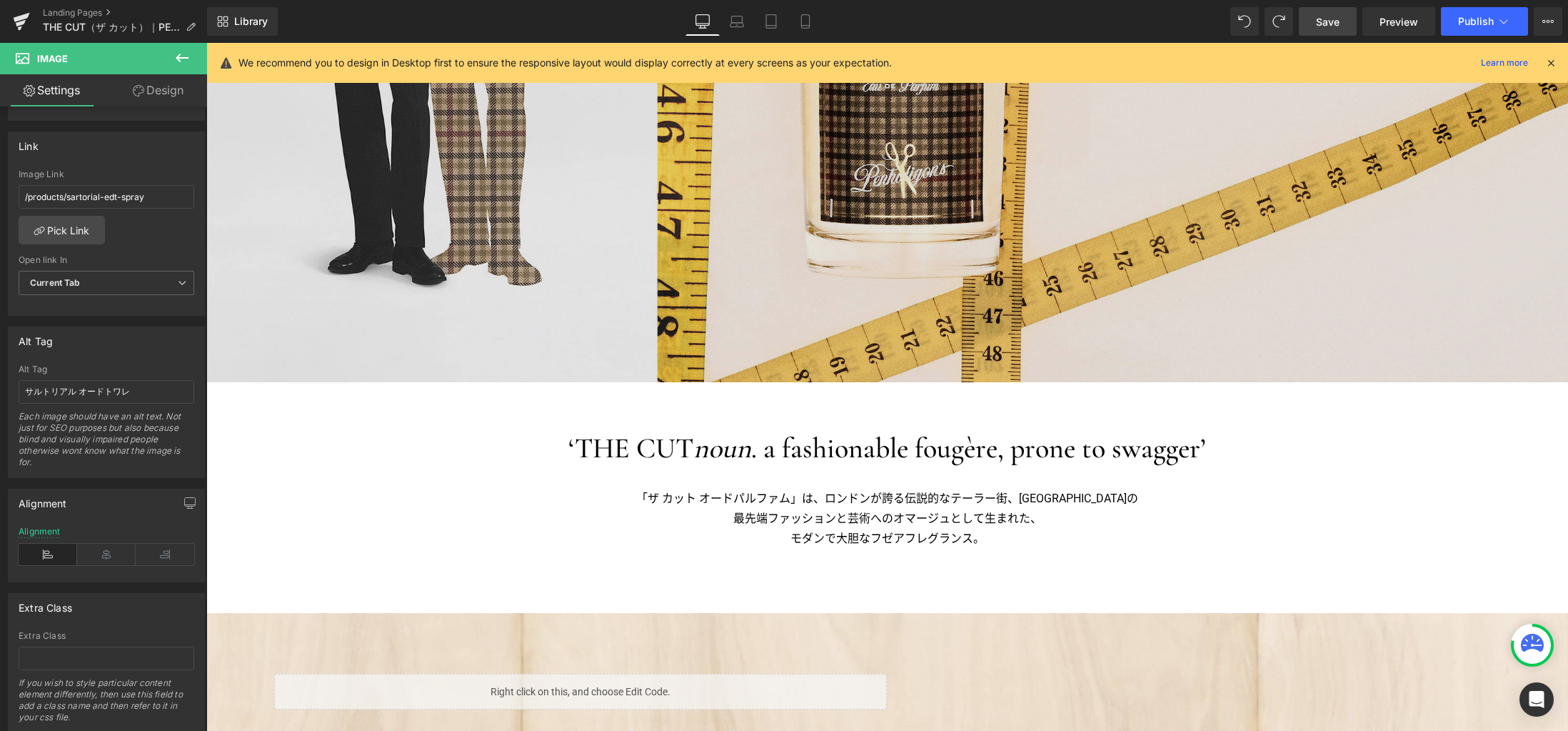
scroll to position [710, 0]
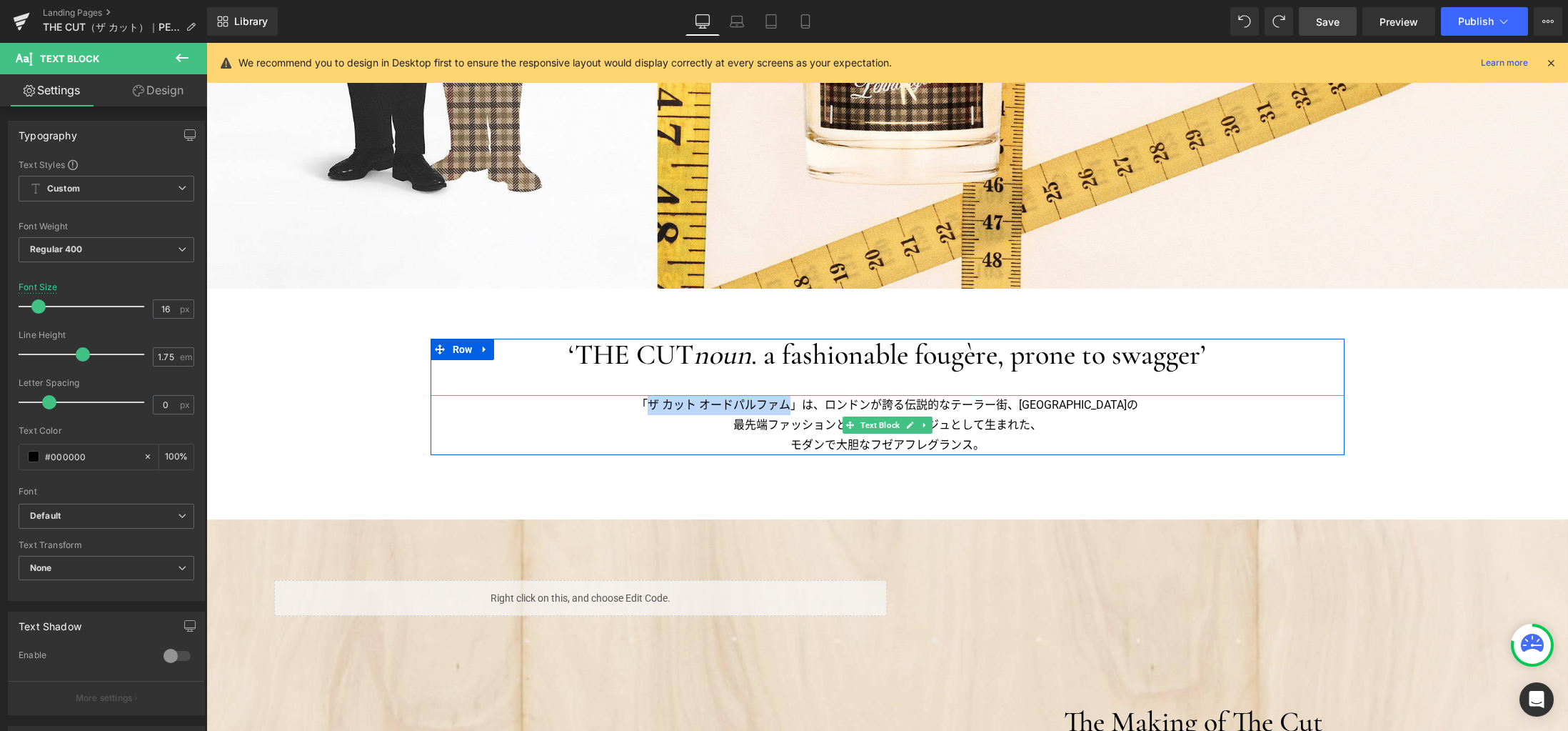
drag, startPoint x: 628, startPoint y: 406, endPoint x: 769, endPoint y: 410, distance: 141.1
click at [769, 410] on p "「ザ カット オードパルファム」は、ロンドンが誇る伝説的なテーラー街、サヴィル・ロウストリートの" at bounding box center [887, 404] width 914 height 20
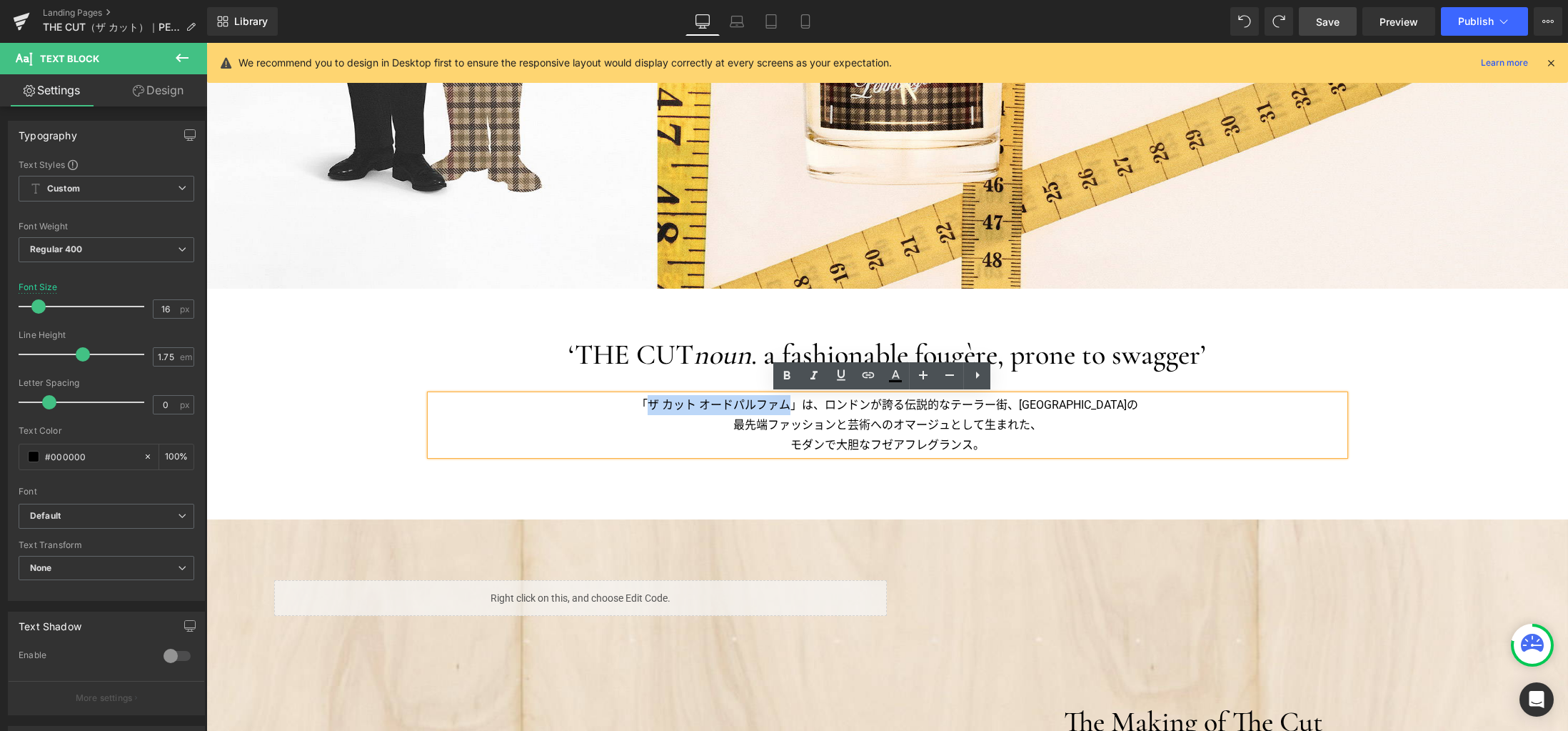
copy p "ザ カット オードパルファム"
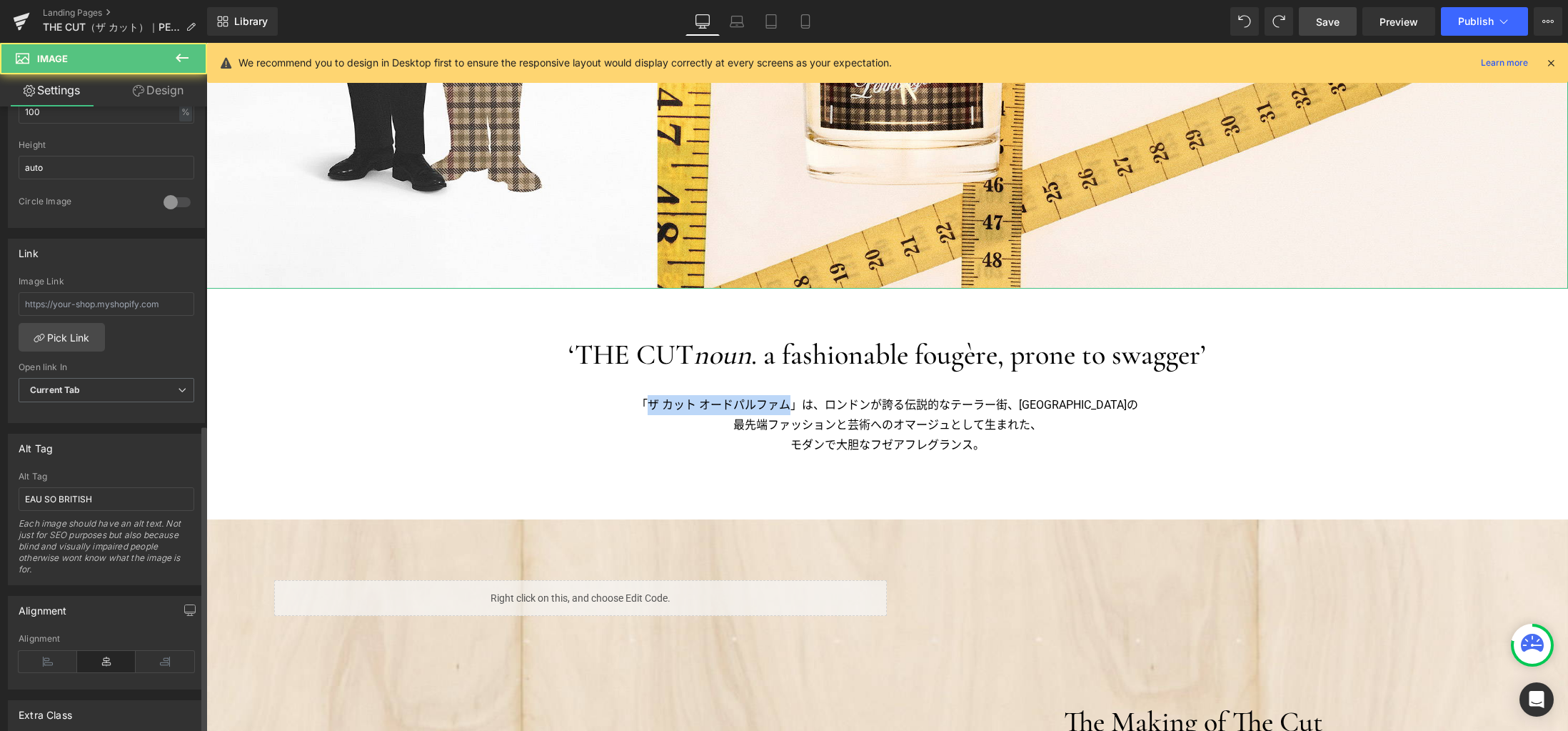
scroll to position [643, 0]
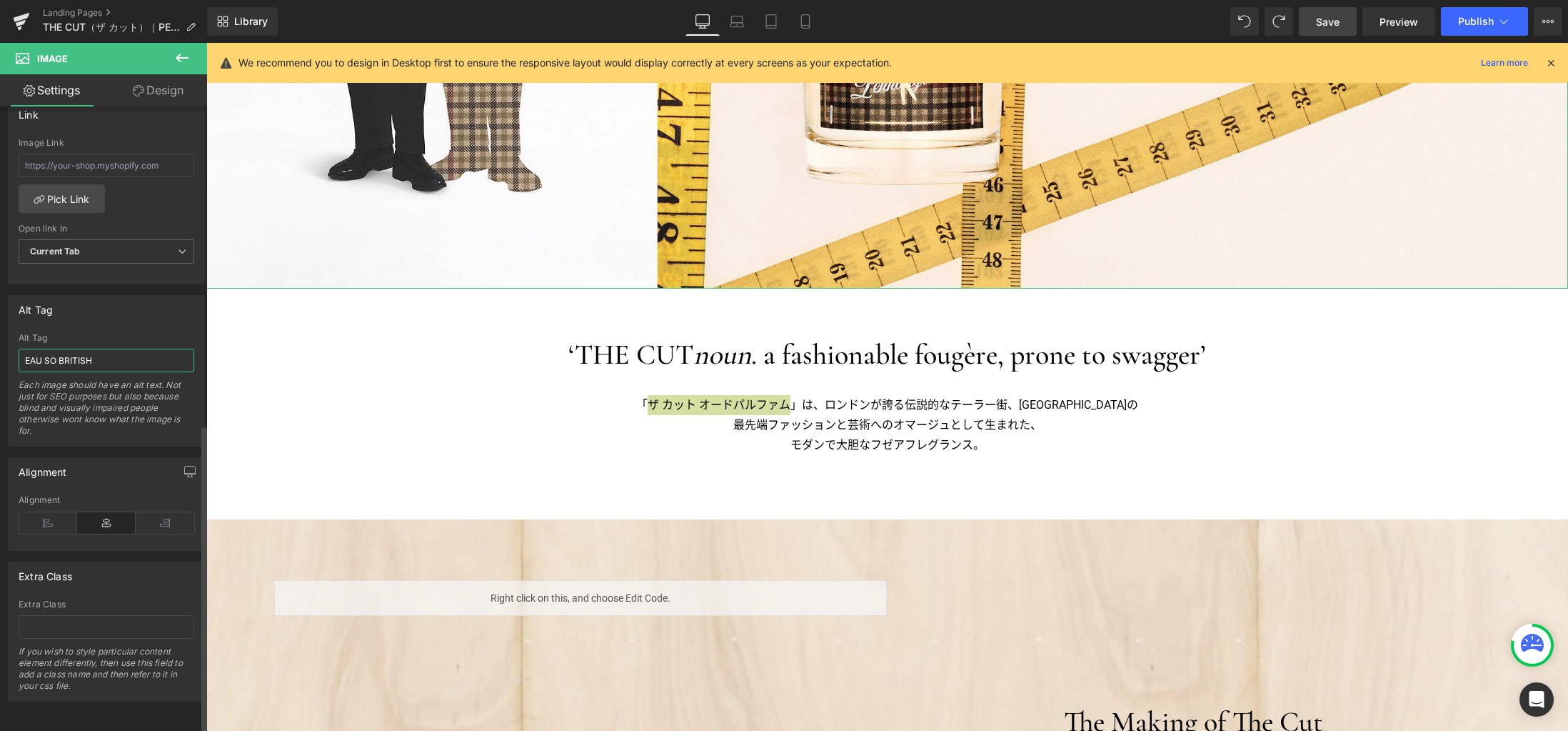
click at [119, 352] on input "EAU SO BRITISH" at bounding box center [106, 361] width 176 height 24
paste input "ザ カット オードパルファム"
click at [769, 25] on icon at bounding box center [771, 25] width 10 height 0
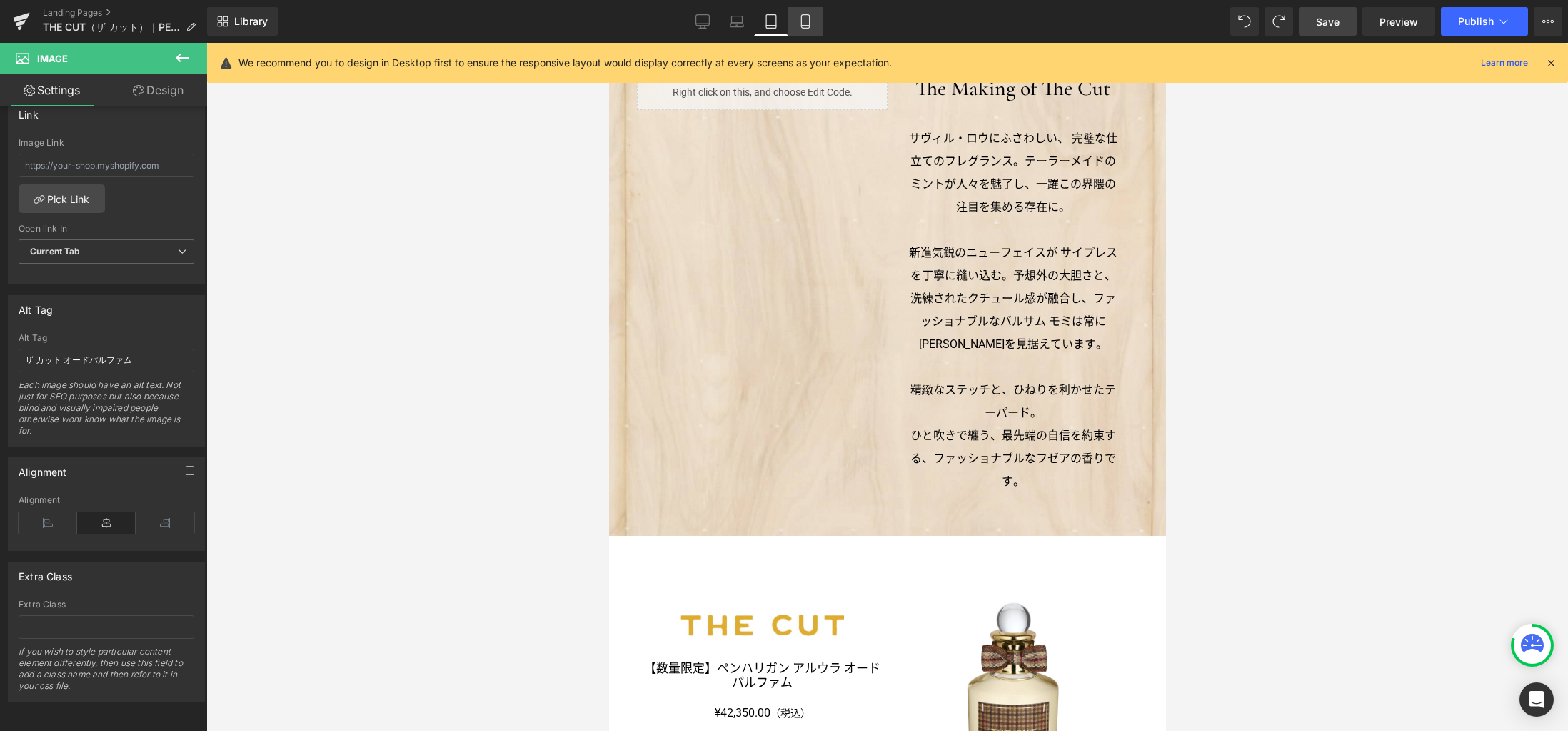
scroll to position [0, 0]
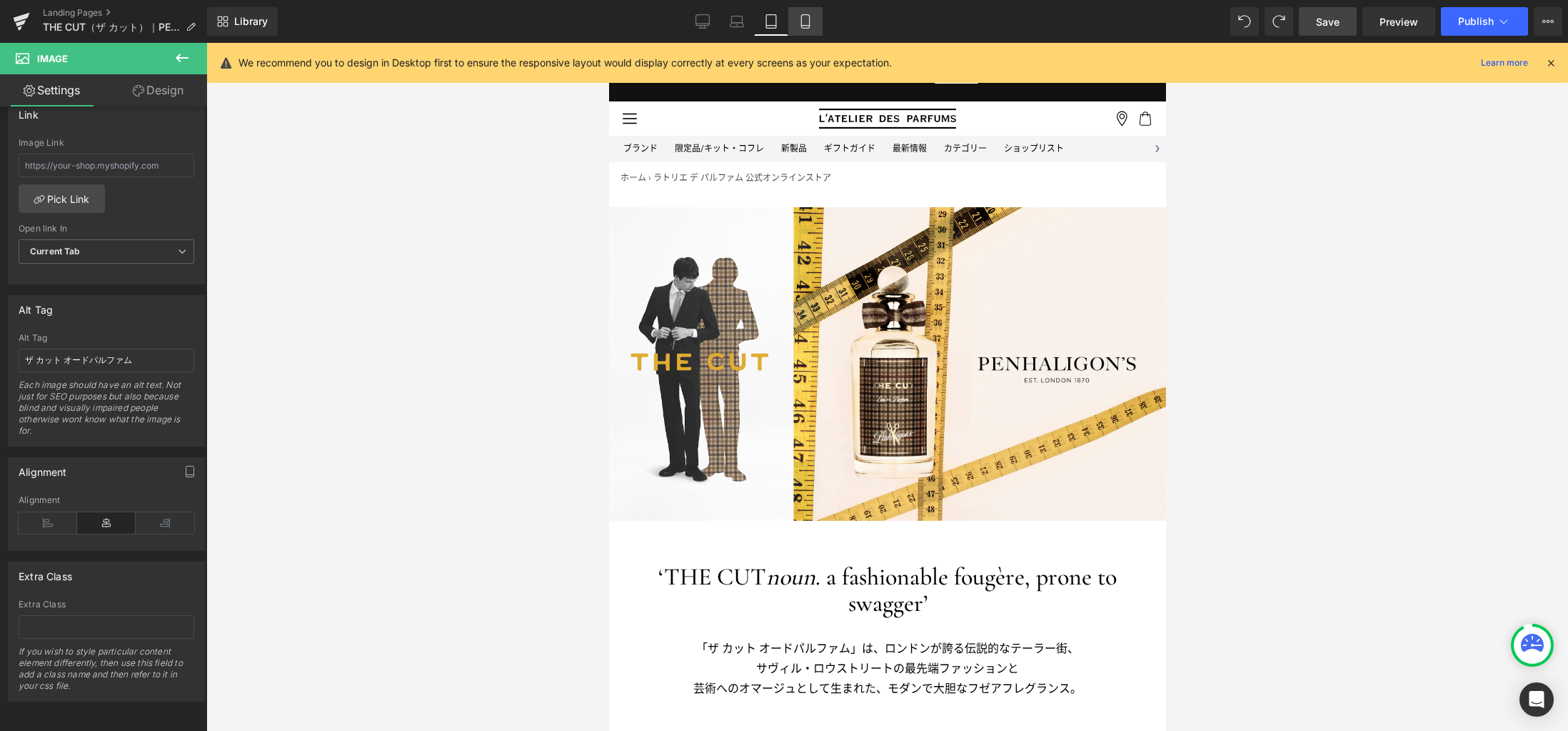
click at [807, 25] on icon at bounding box center [805, 21] width 14 height 14
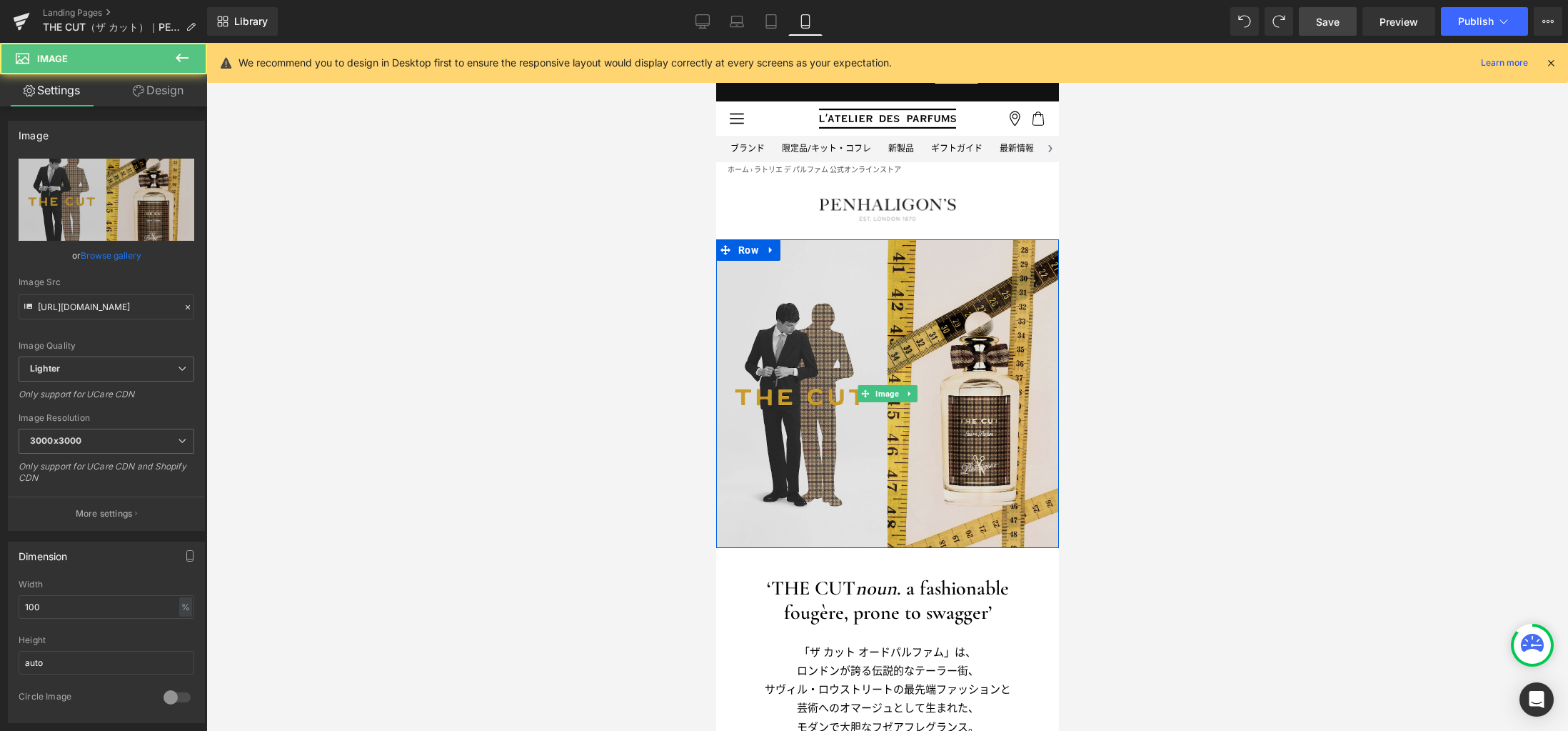
click at [768, 378] on img at bounding box center [887, 393] width 342 height 308
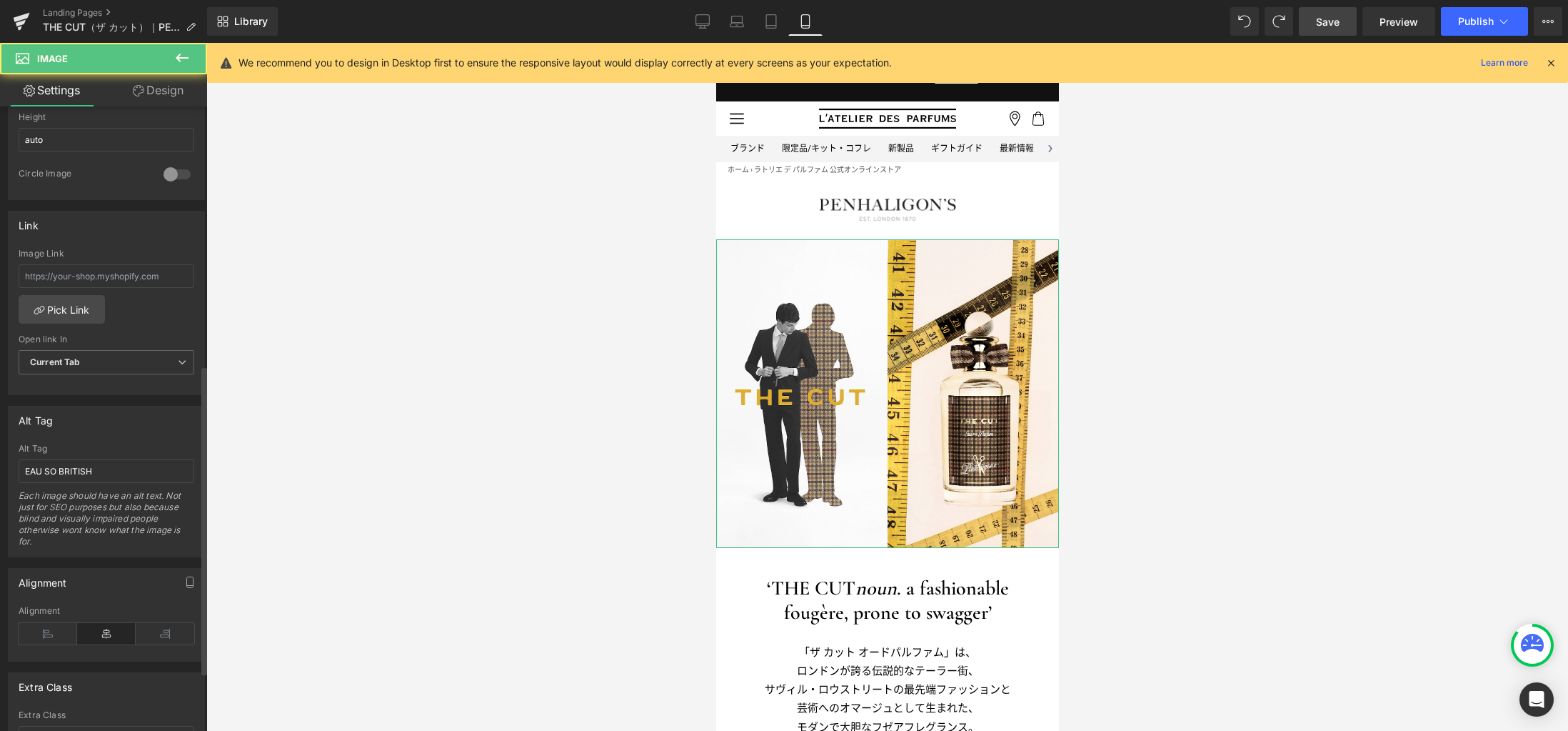
scroll to position [643, 0]
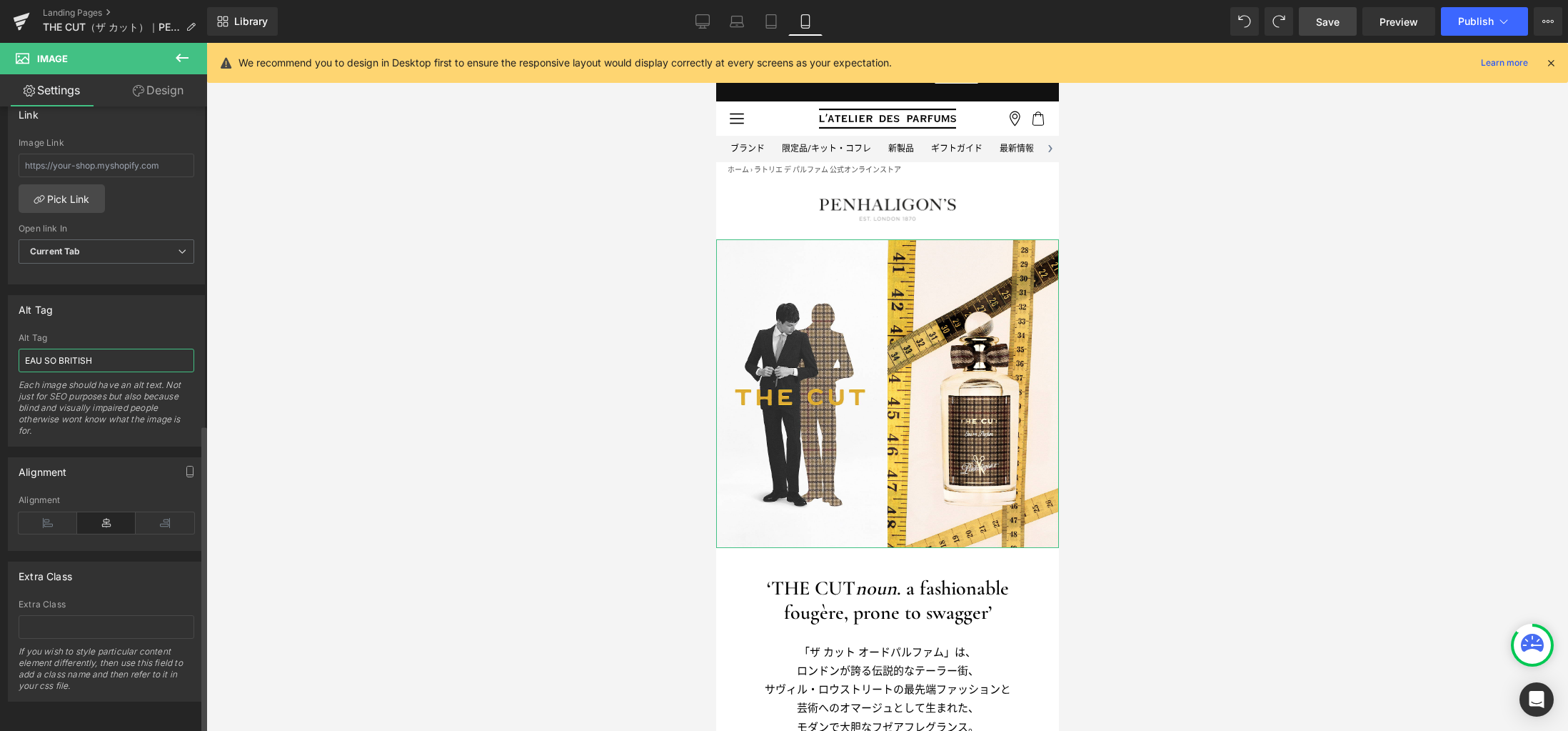
click at [122, 349] on input "EAU SO BRITISH" at bounding box center [106, 361] width 176 height 24
paste input "ザ カット オードパルファム"
click at [700, 19] on icon at bounding box center [703, 21] width 14 height 14
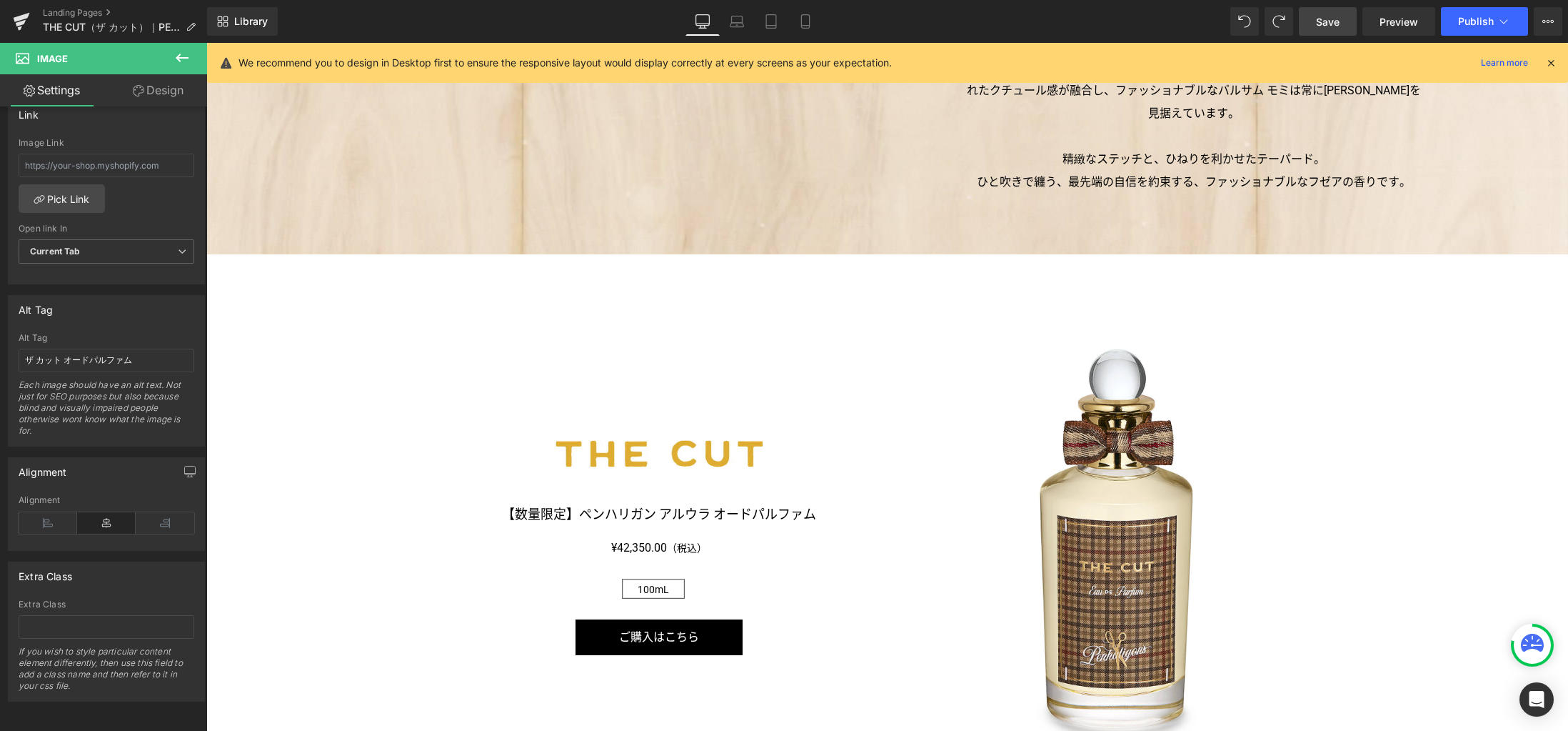
scroll to position [1795, 0]
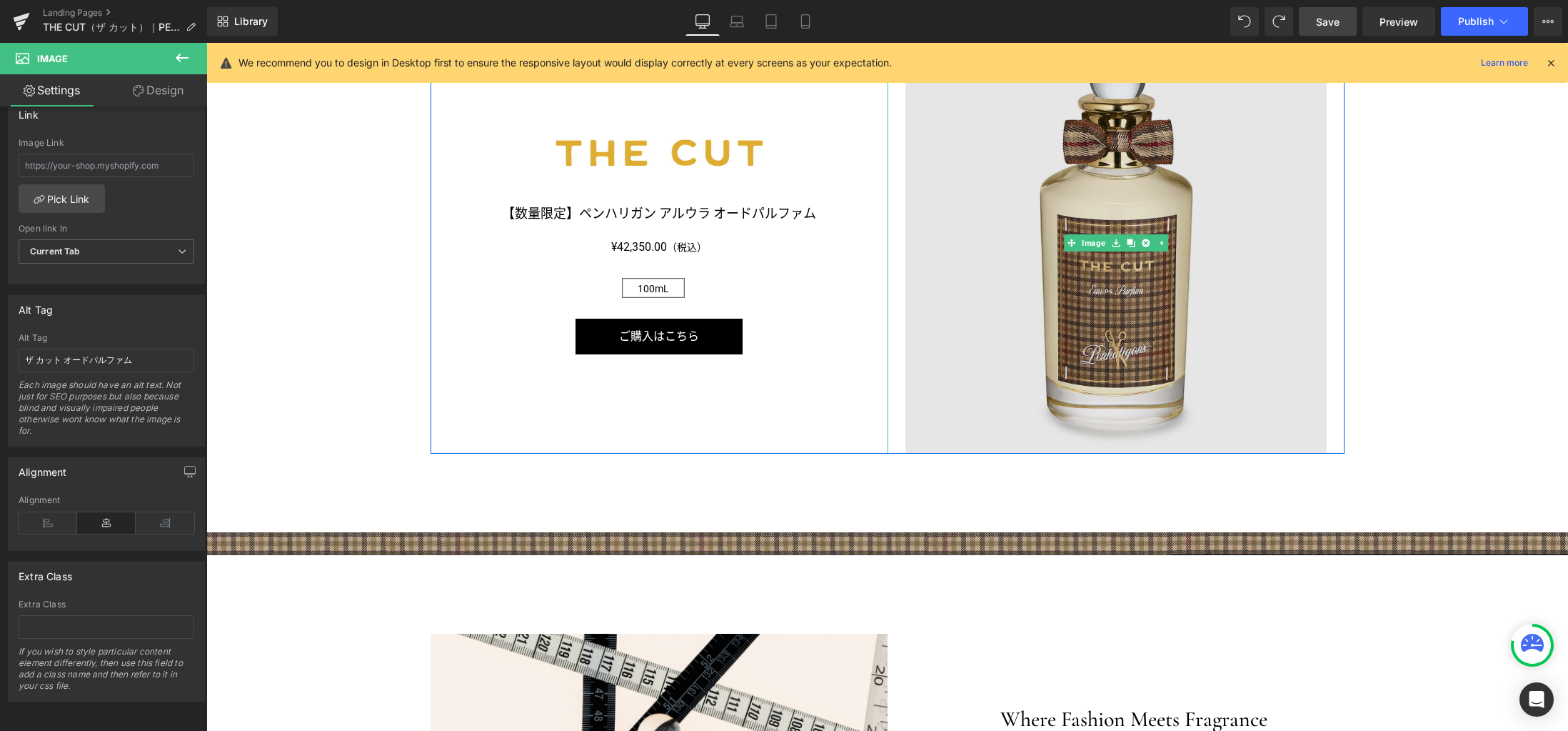
click at [1102, 363] on img at bounding box center [1116, 243] width 422 height 422
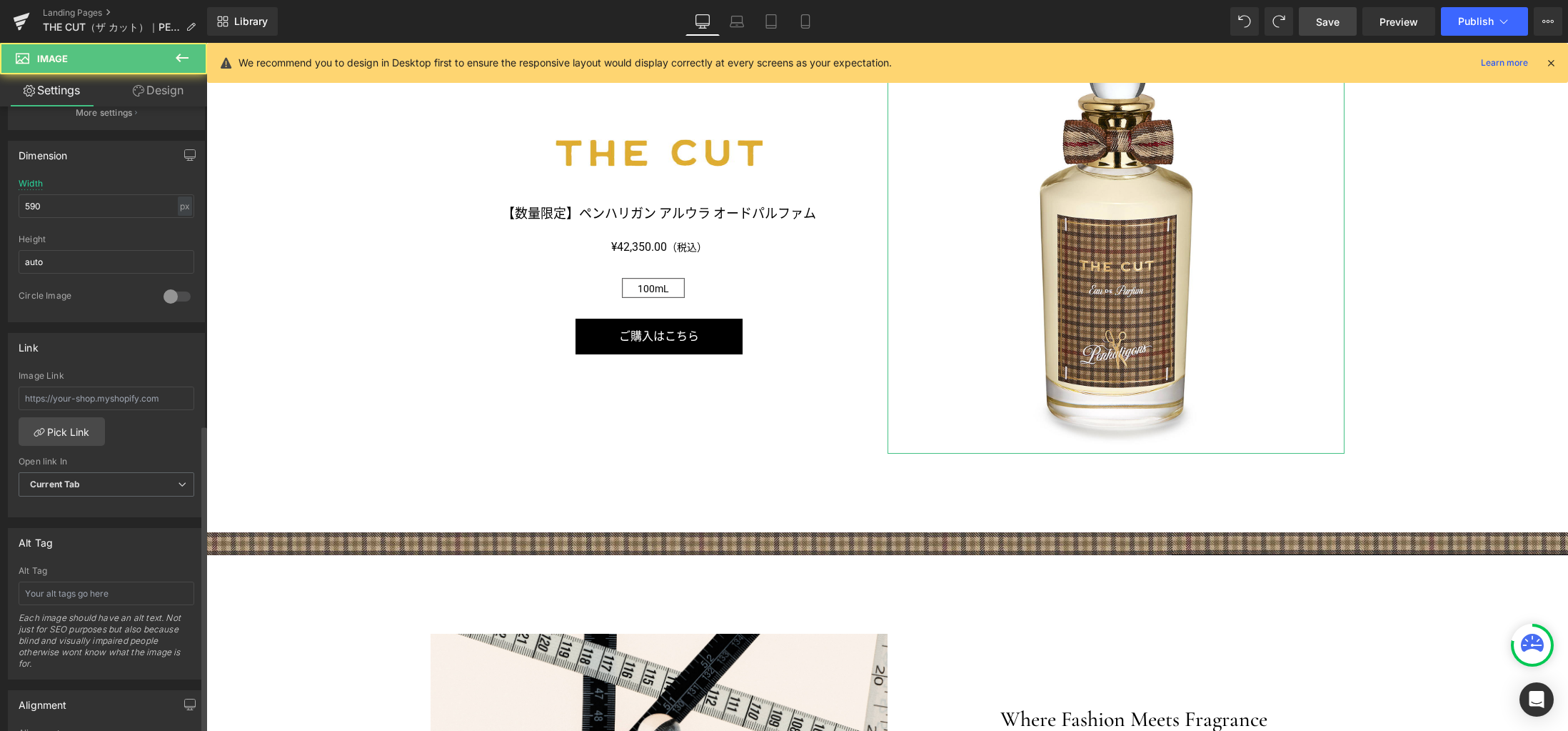
scroll to position [643, 0]
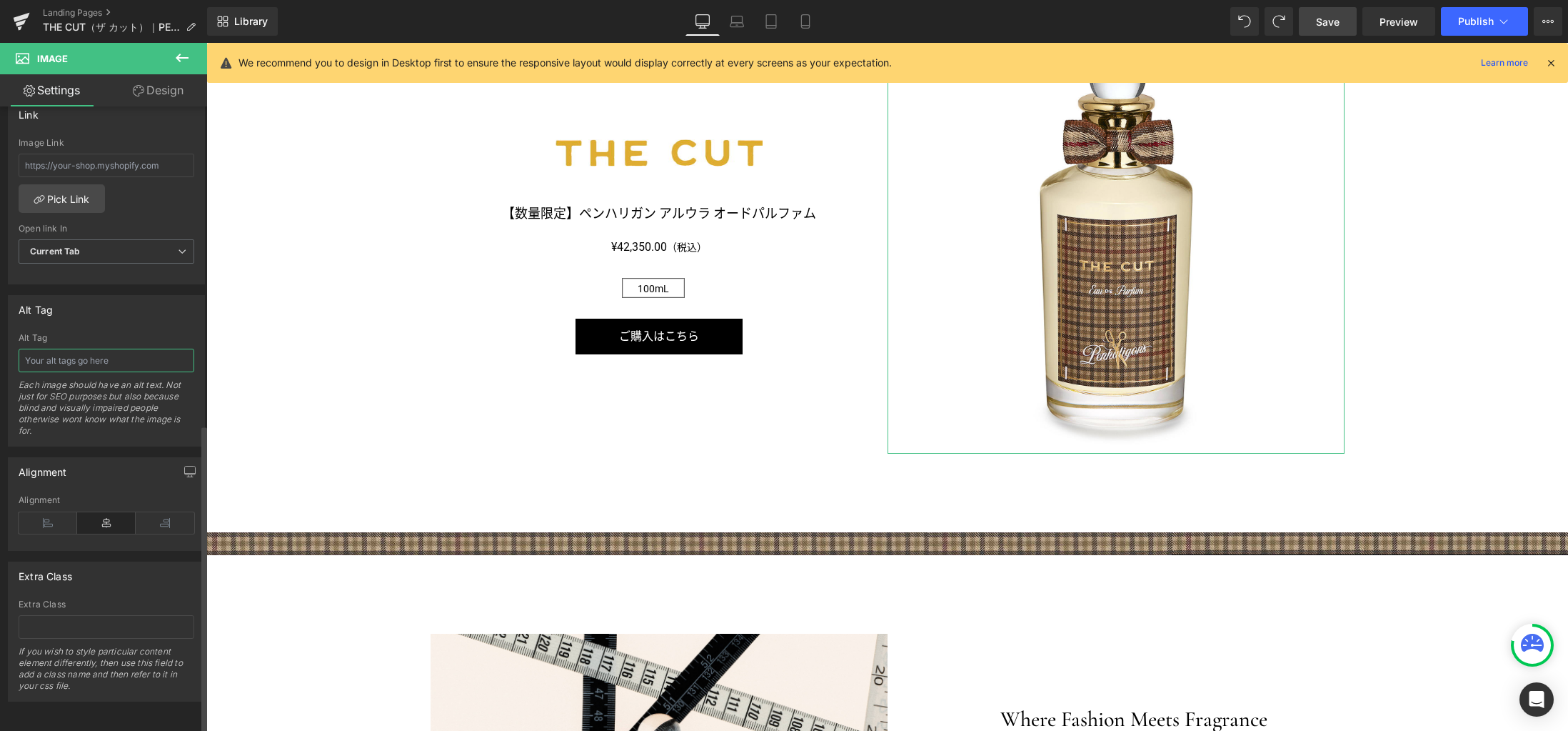
click at [139, 353] on input "text" at bounding box center [106, 361] width 176 height 24
paste input "ザ カット オードパルファム"
click at [776, 23] on icon at bounding box center [771, 21] width 14 height 14
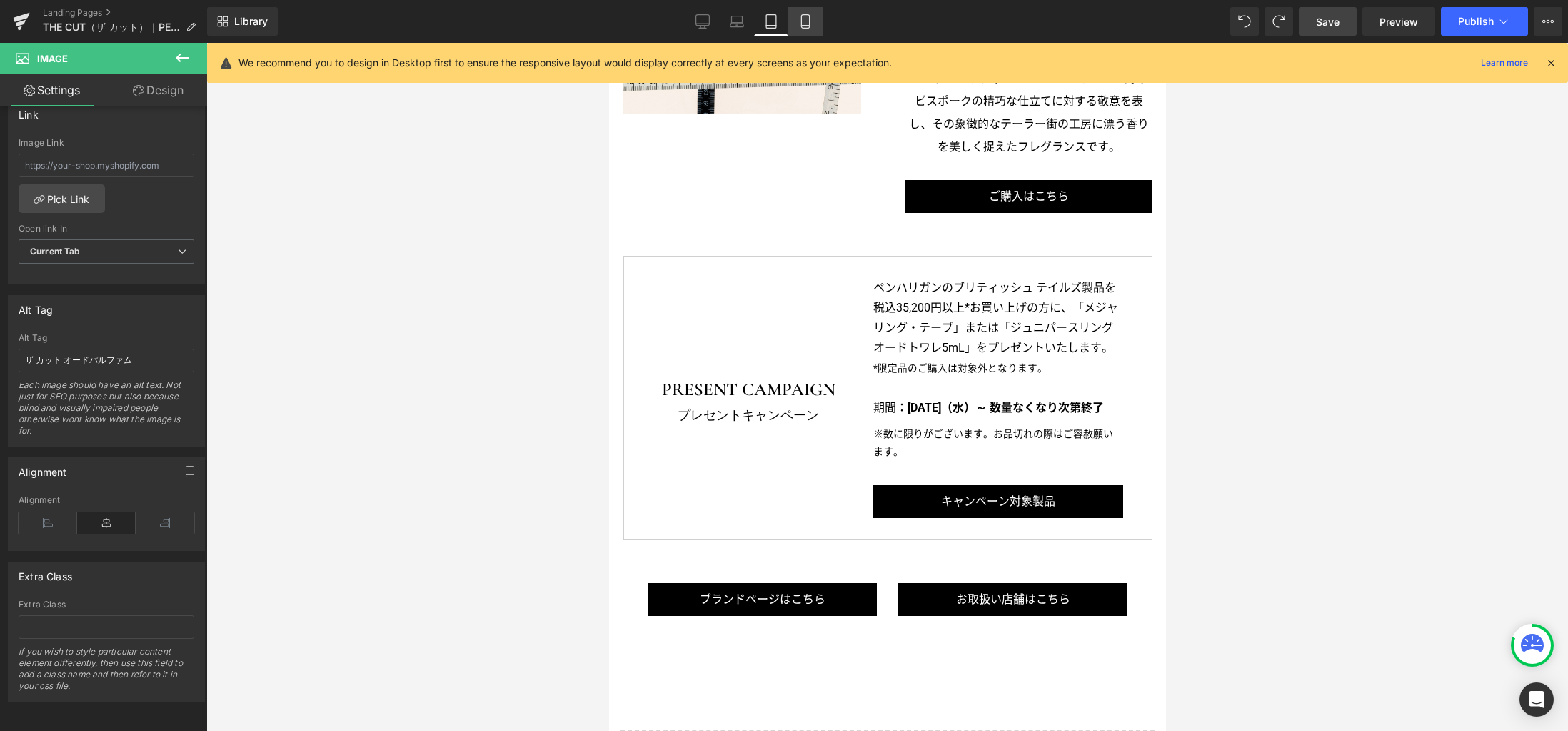
scroll to position [1028, 0]
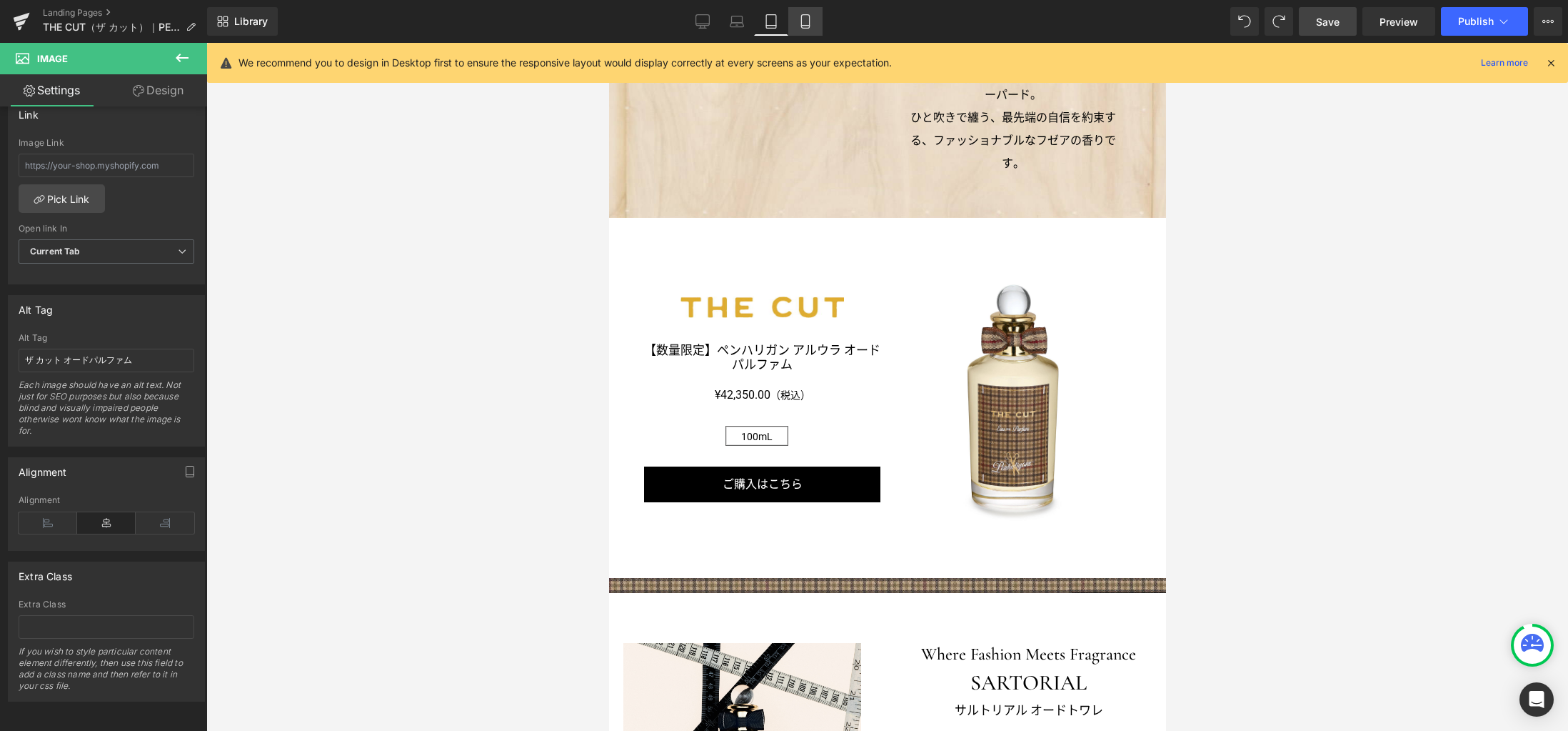
click at [808, 25] on icon at bounding box center [805, 21] width 14 height 14
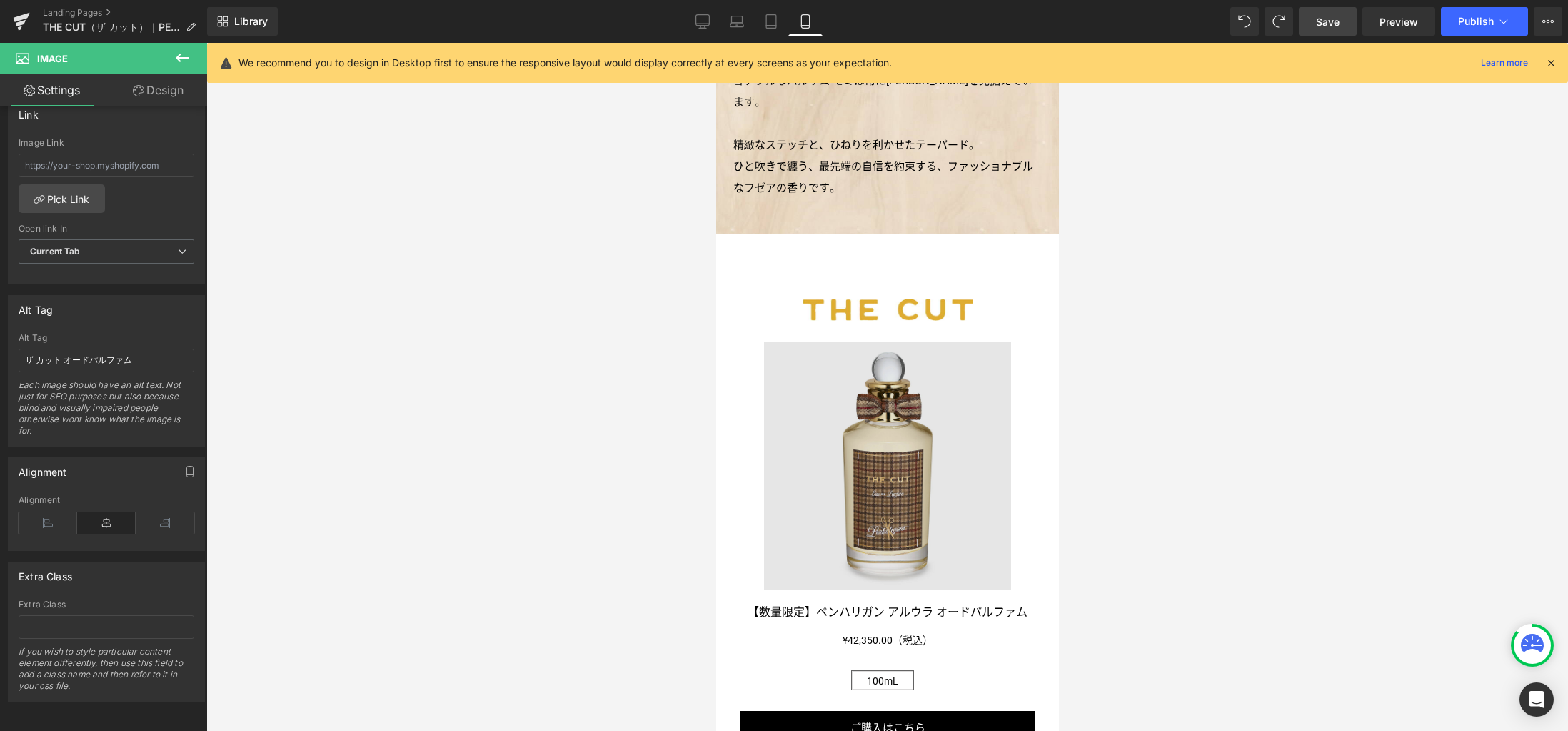
scroll to position [1024, 0]
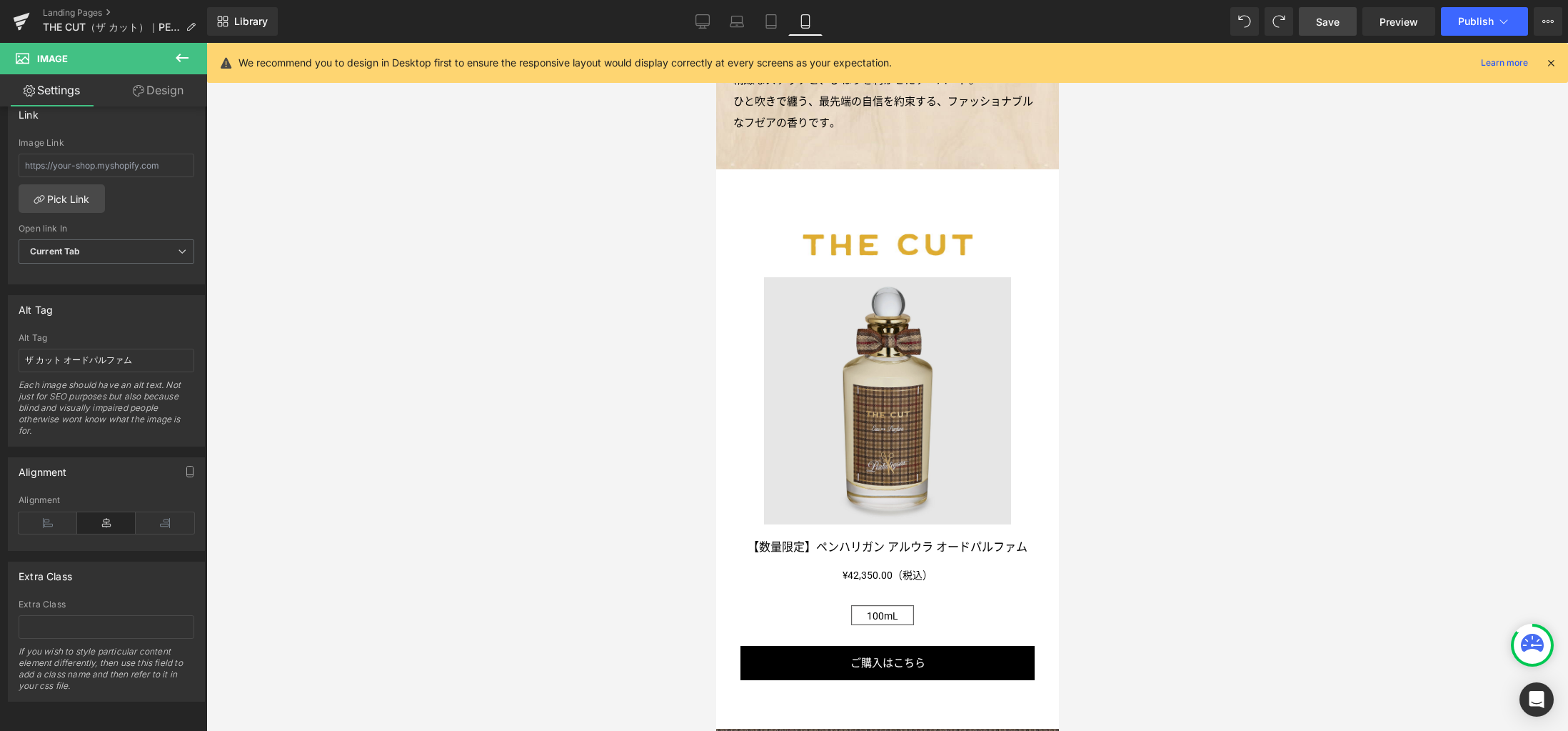
click at [901, 419] on img at bounding box center [887, 401] width 247 height 247
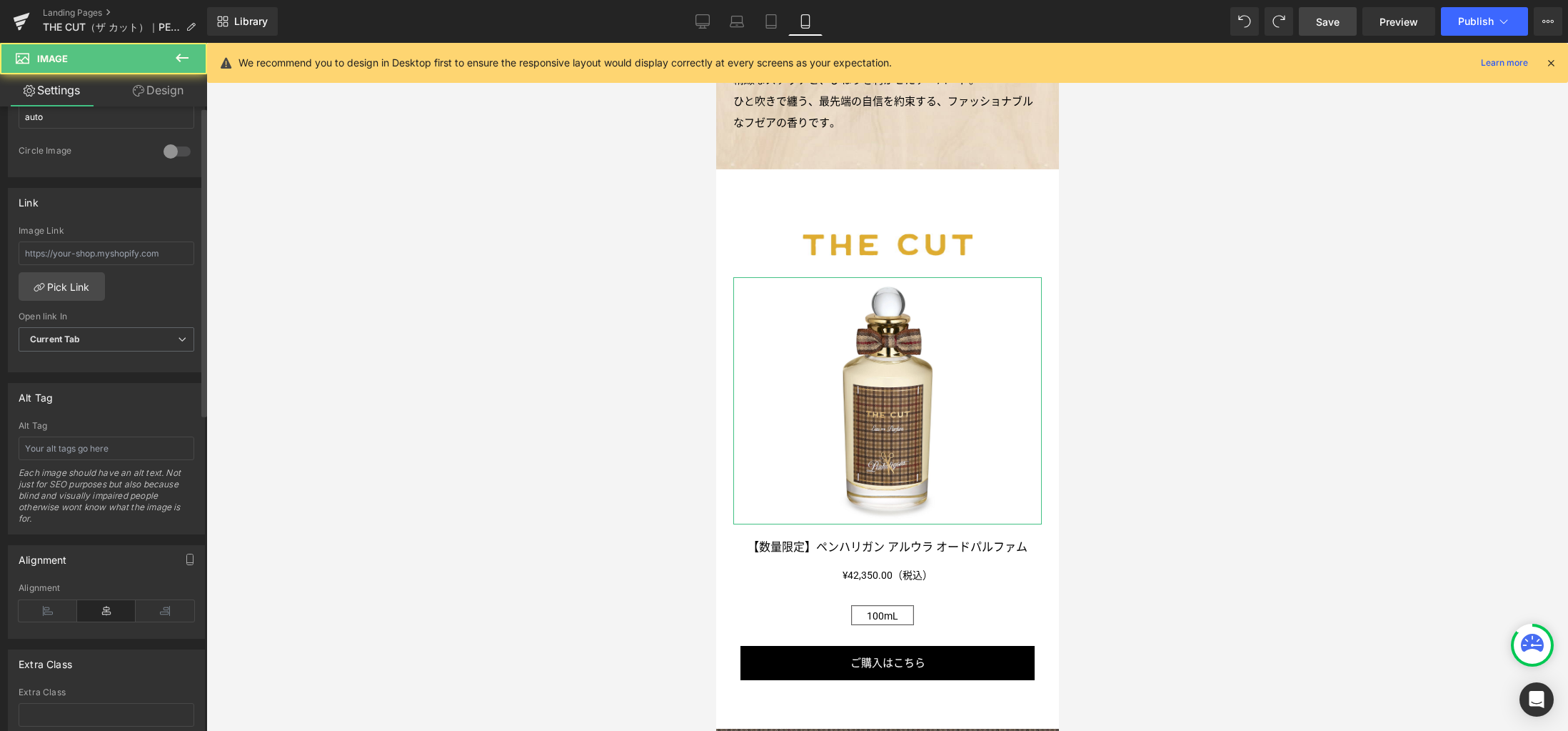
scroll to position [643, 0]
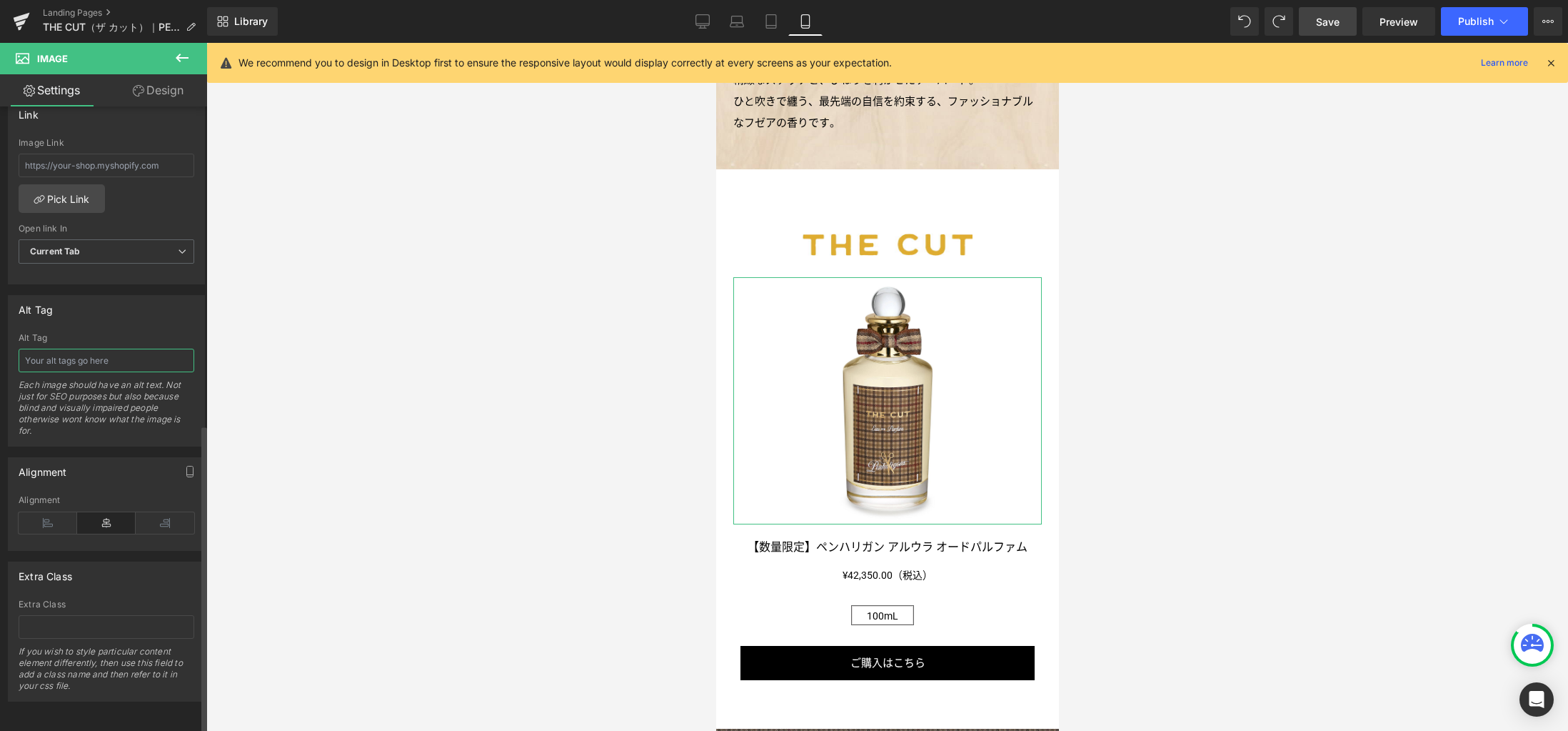
click at [128, 349] on input "text" at bounding box center [106, 361] width 176 height 24
paste input "ザ カット オードパルファム"
click at [702, 26] on icon at bounding box center [703, 21] width 14 height 14
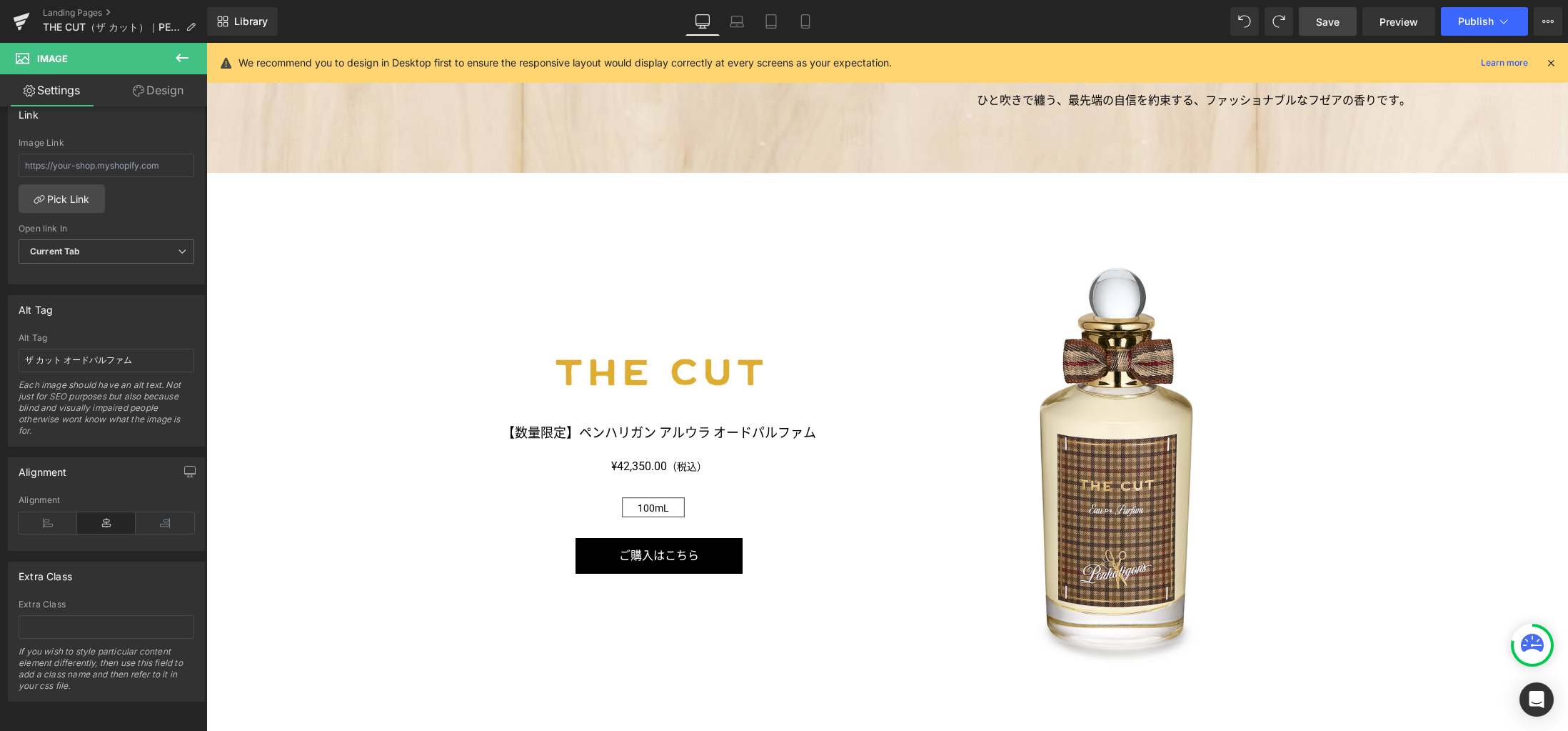
scroll to position [1562, 0]
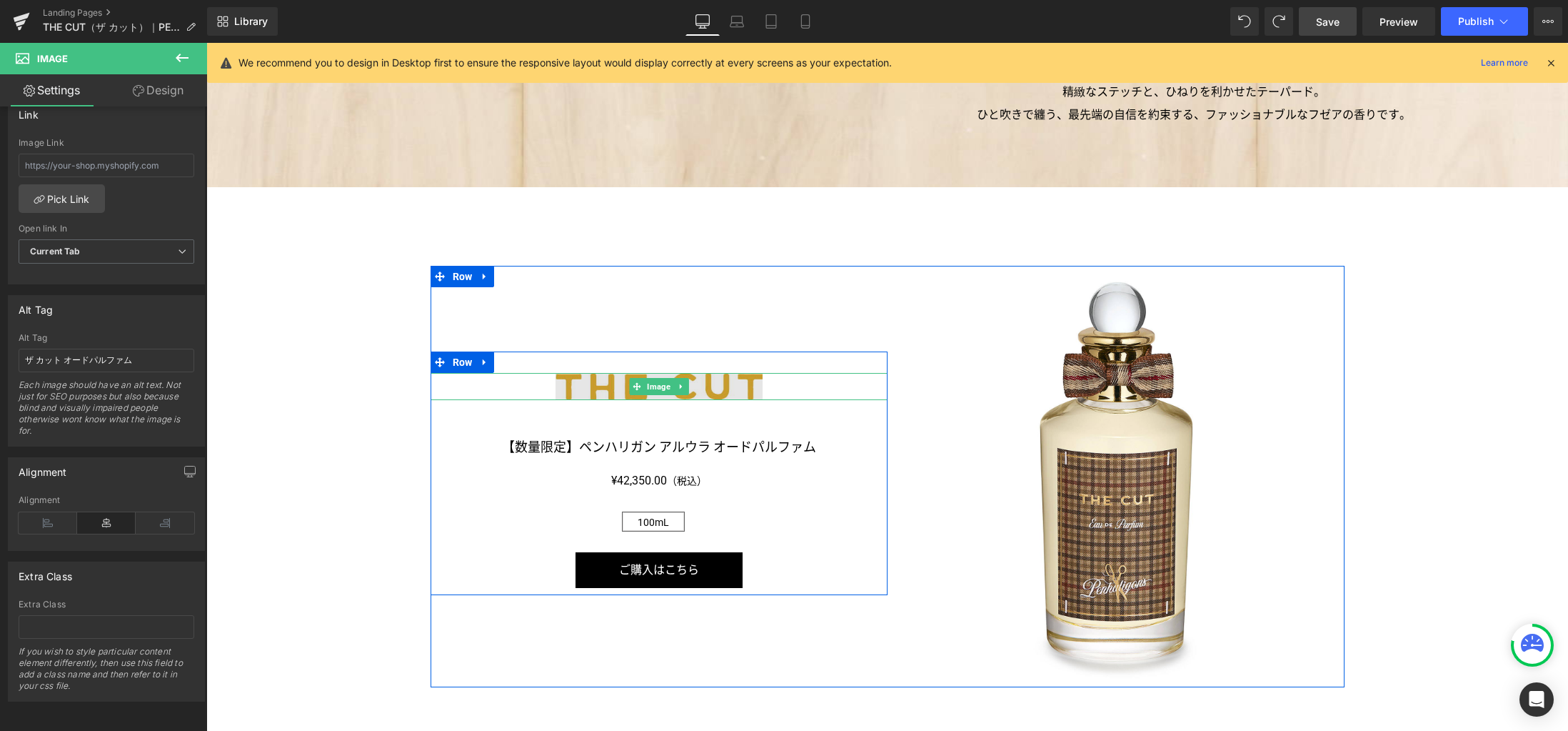
click at [708, 384] on img at bounding box center [658, 386] width 207 height 27
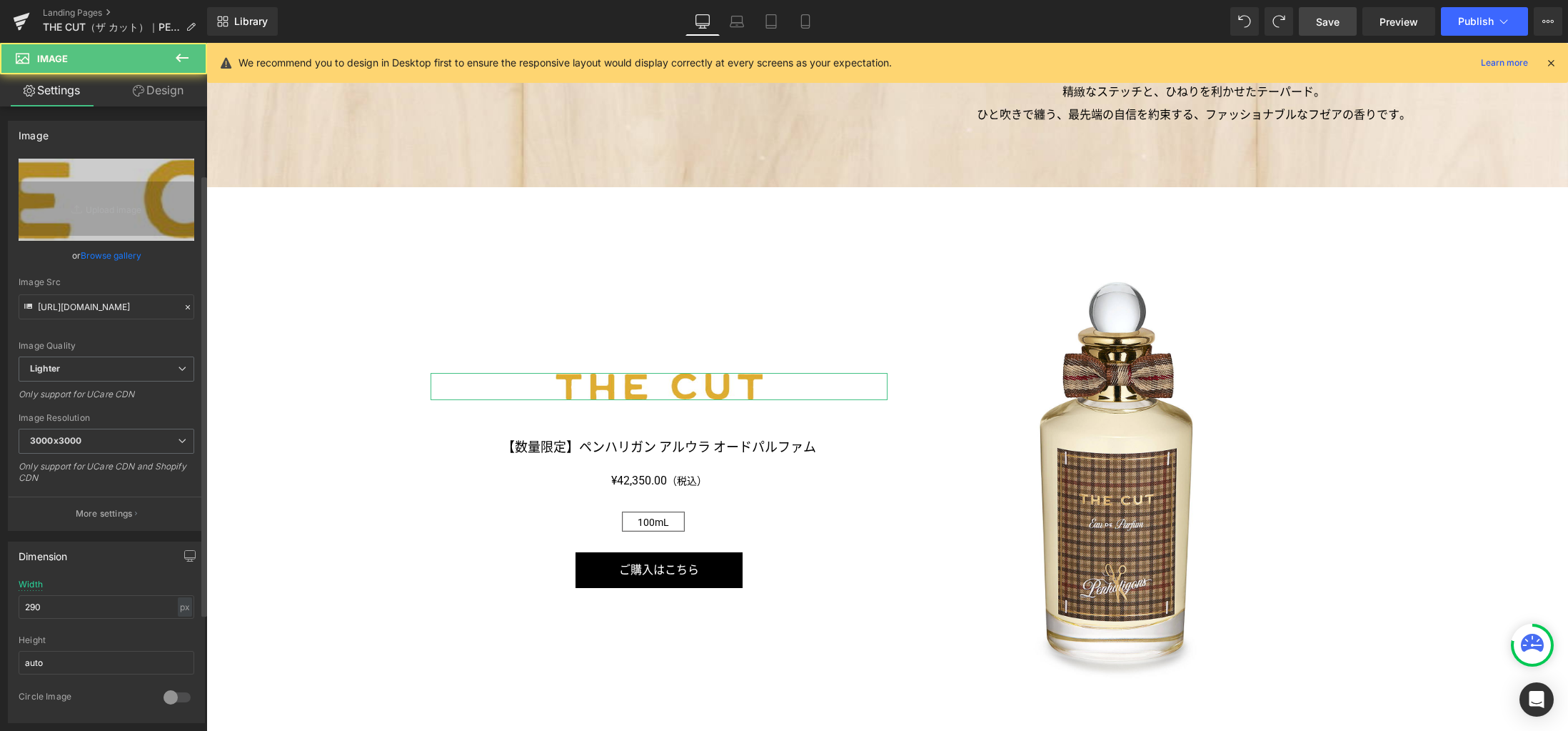
scroll to position [643, 0]
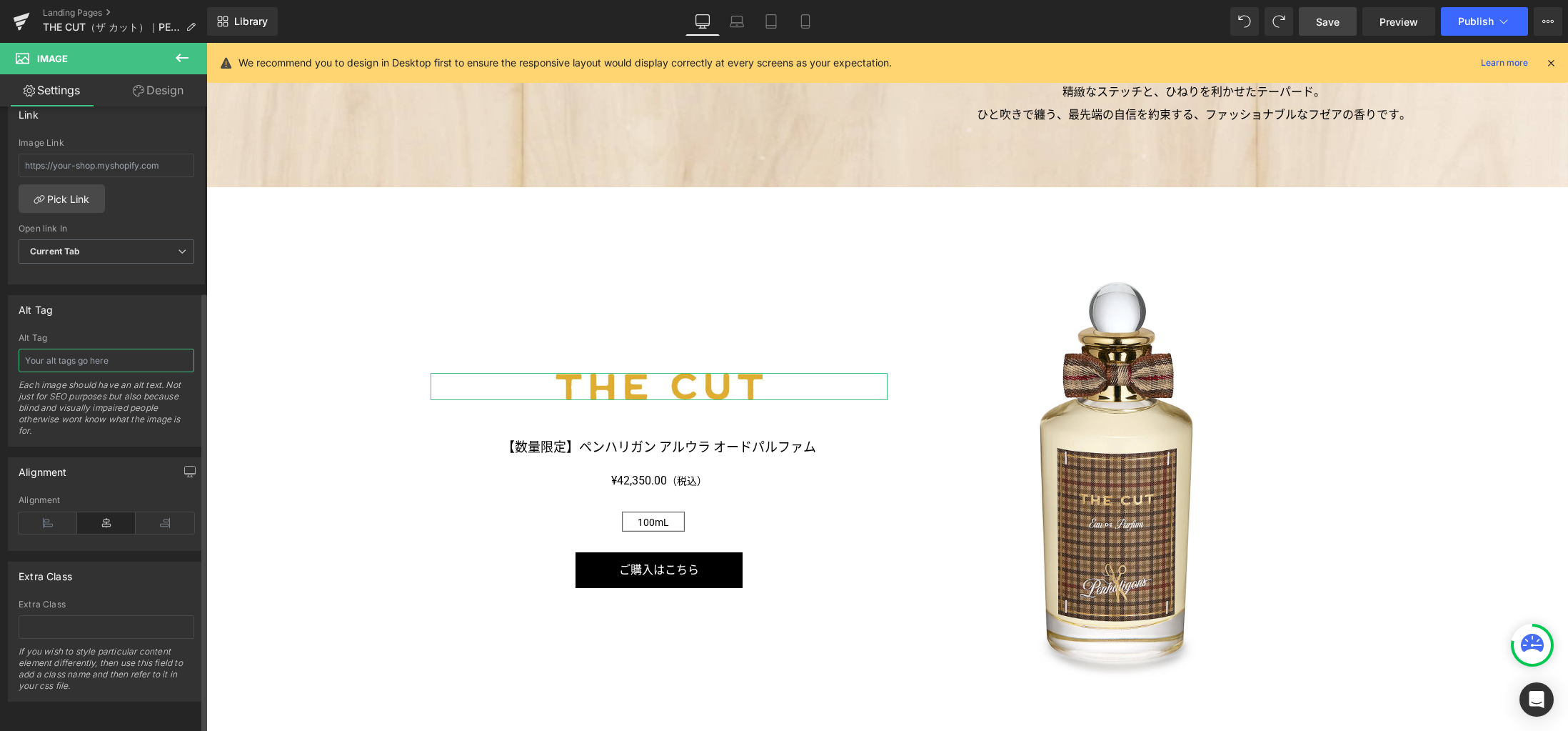
click at [67, 352] on input "text" at bounding box center [106, 361] width 176 height 24
paste input "ザ カット オードパルファム"
click at [741, 33] on link "Laptop" at bounding box center [736, 21] width 34 height 29
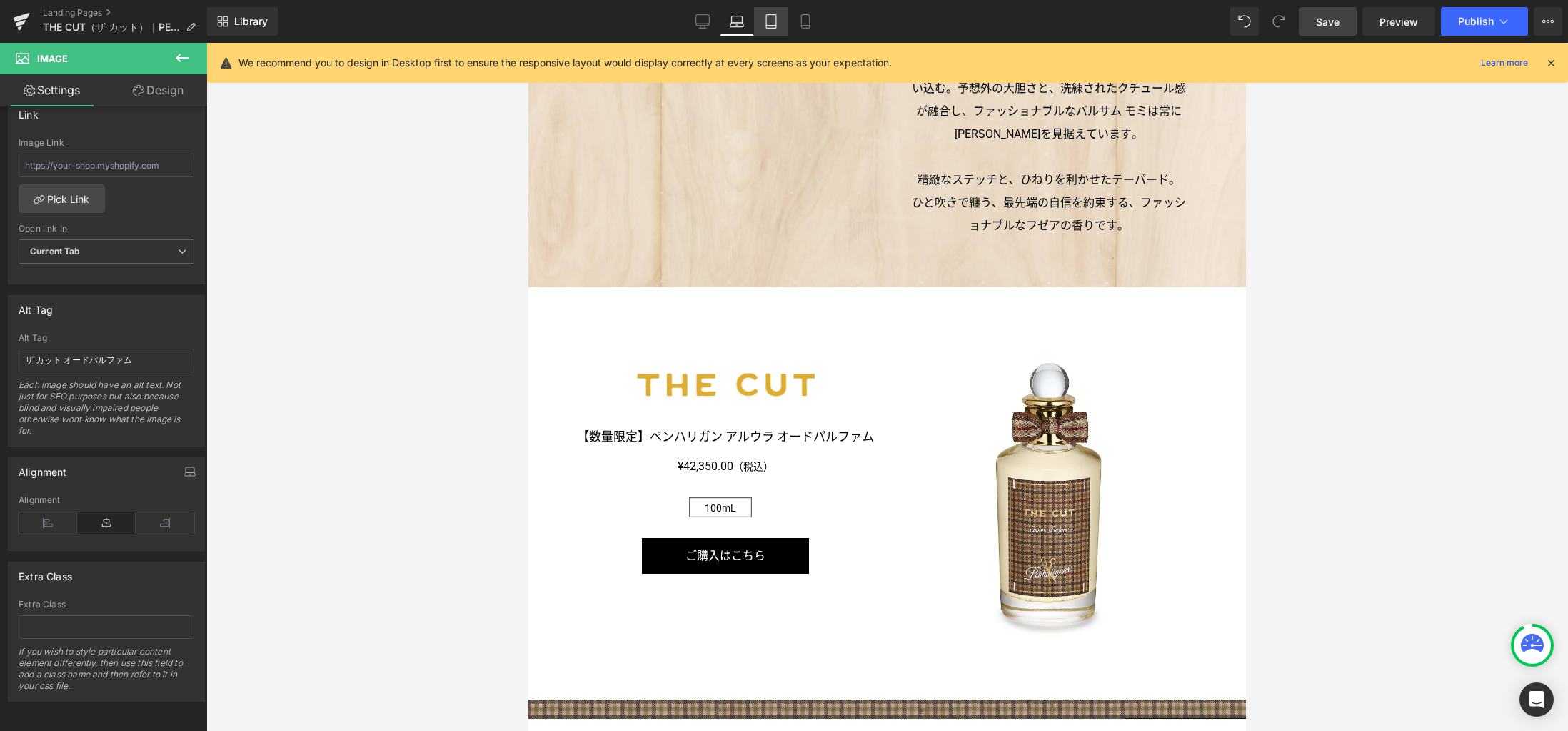
click at [769, 26] on icon at bounding box center [771, 21] width 14 height 14
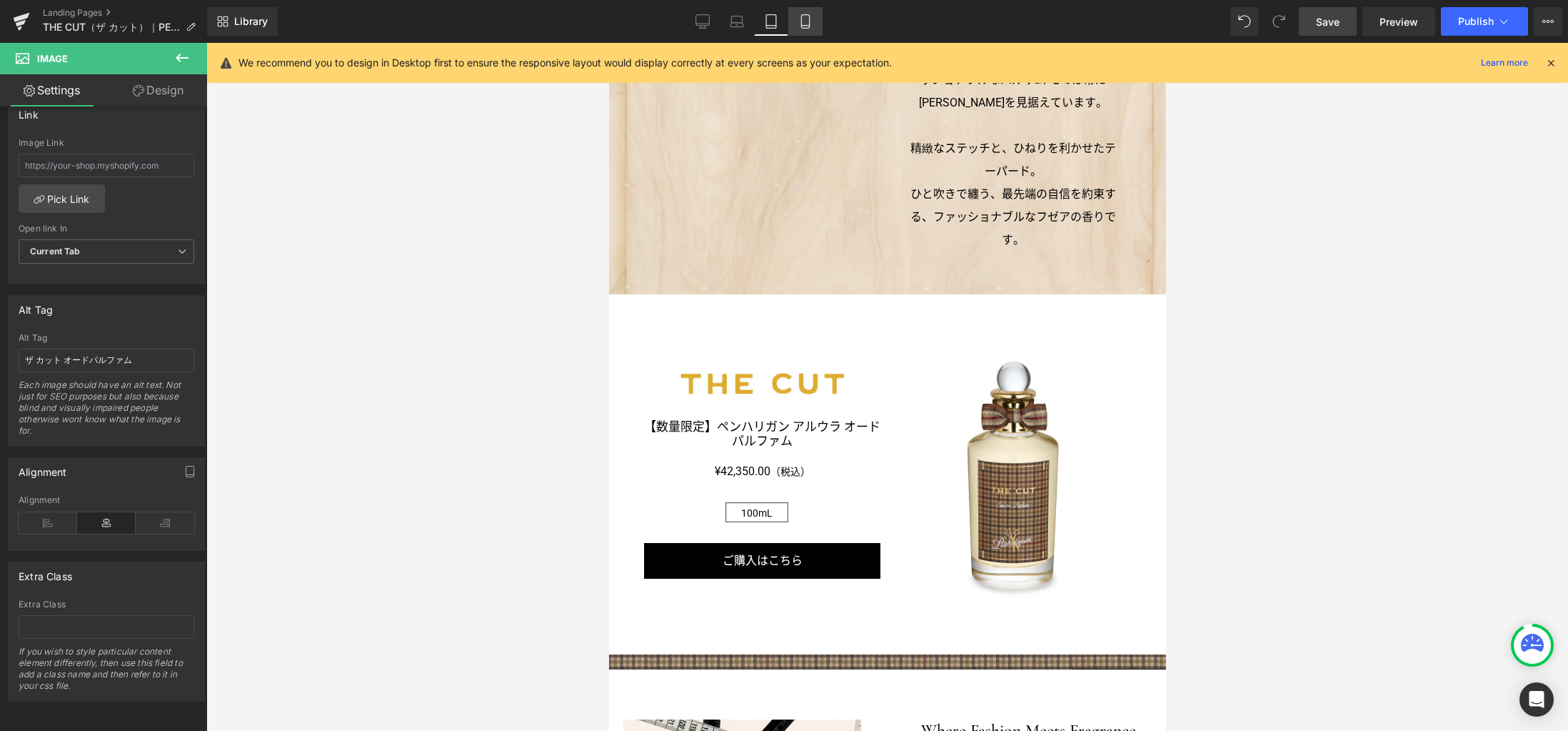
click at [799, 26] on icon at bounding box center [805, 21] width 14 height 14
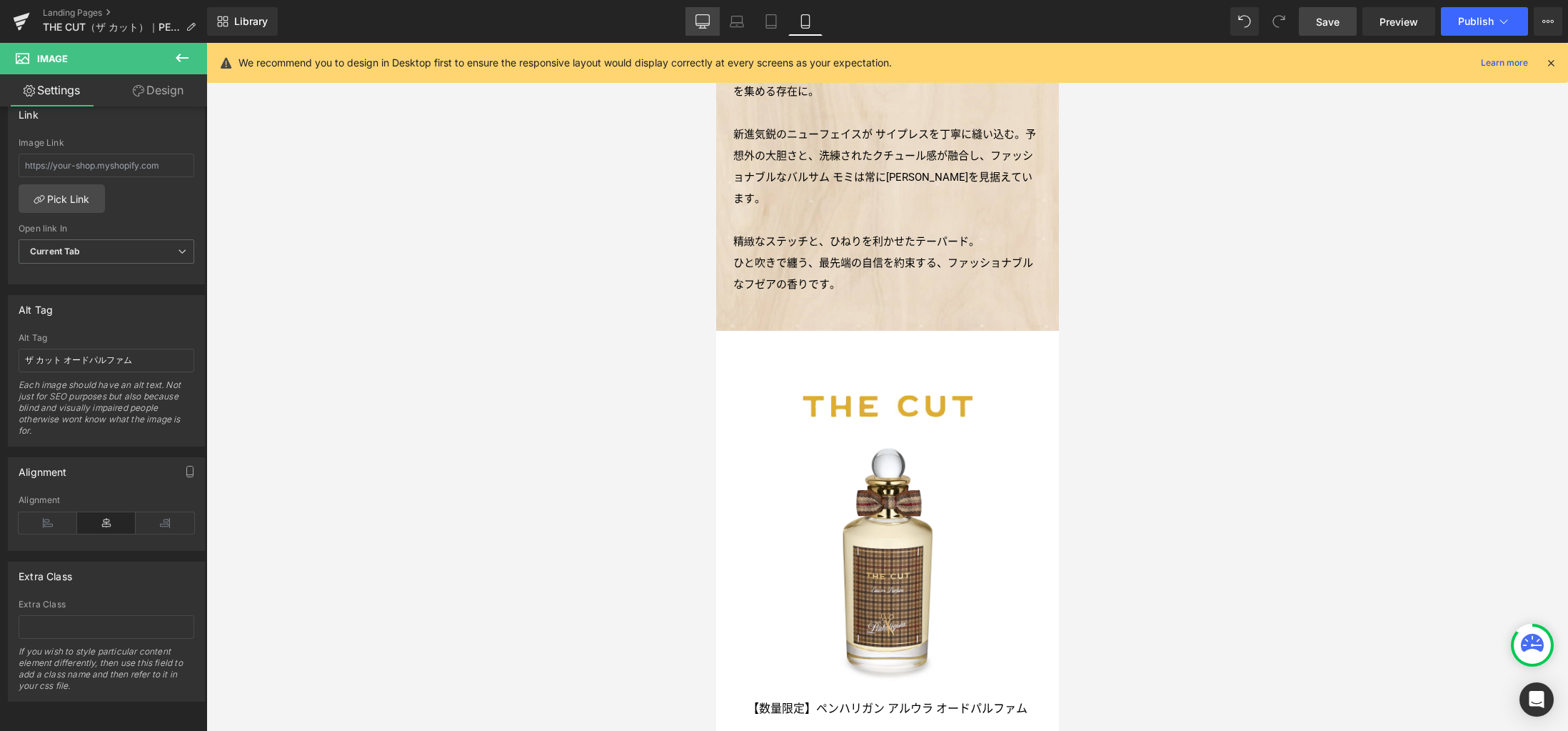
click at [708, 22] on icon at bounding box center [703, 21] width 14 height 14
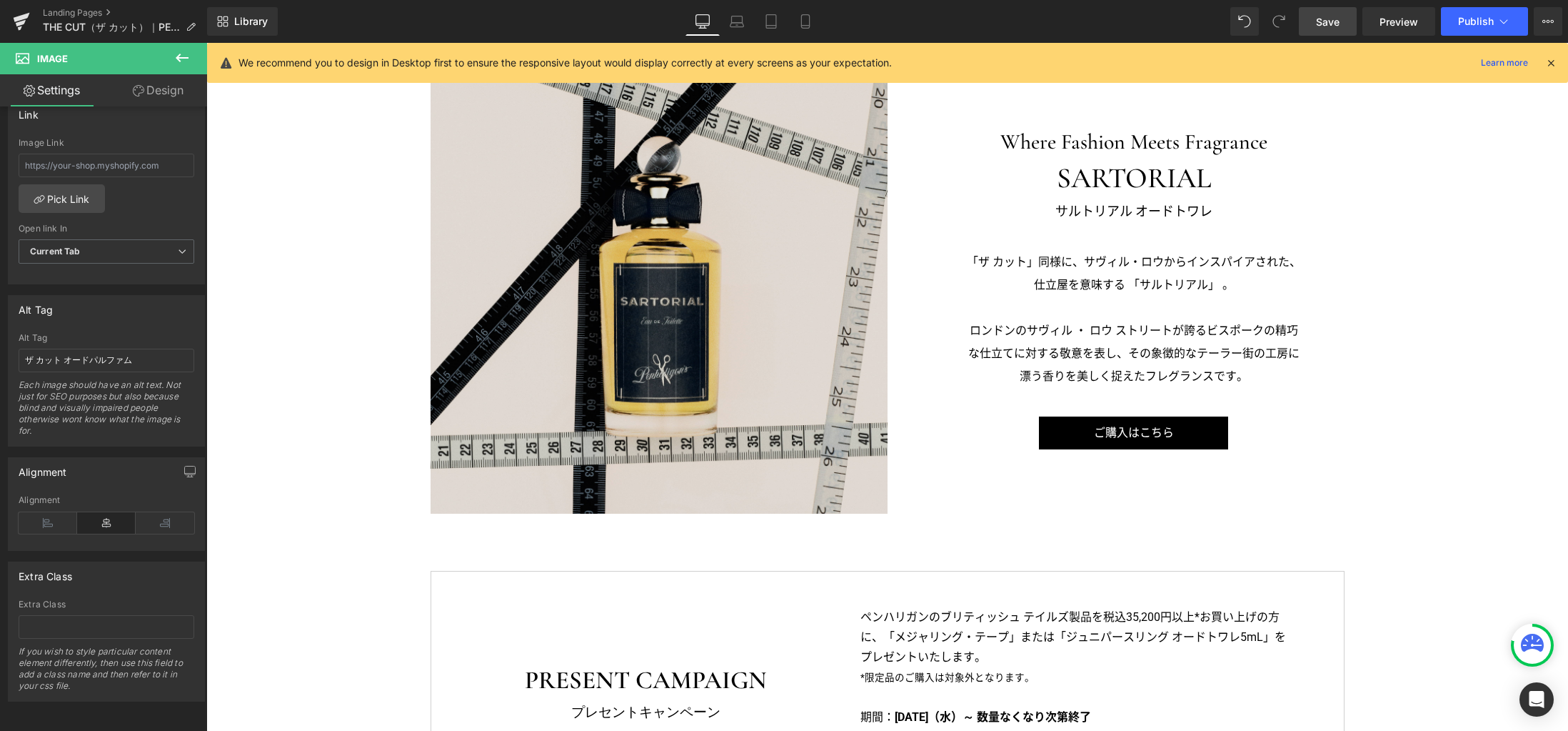
scroll to position [2829, 0]
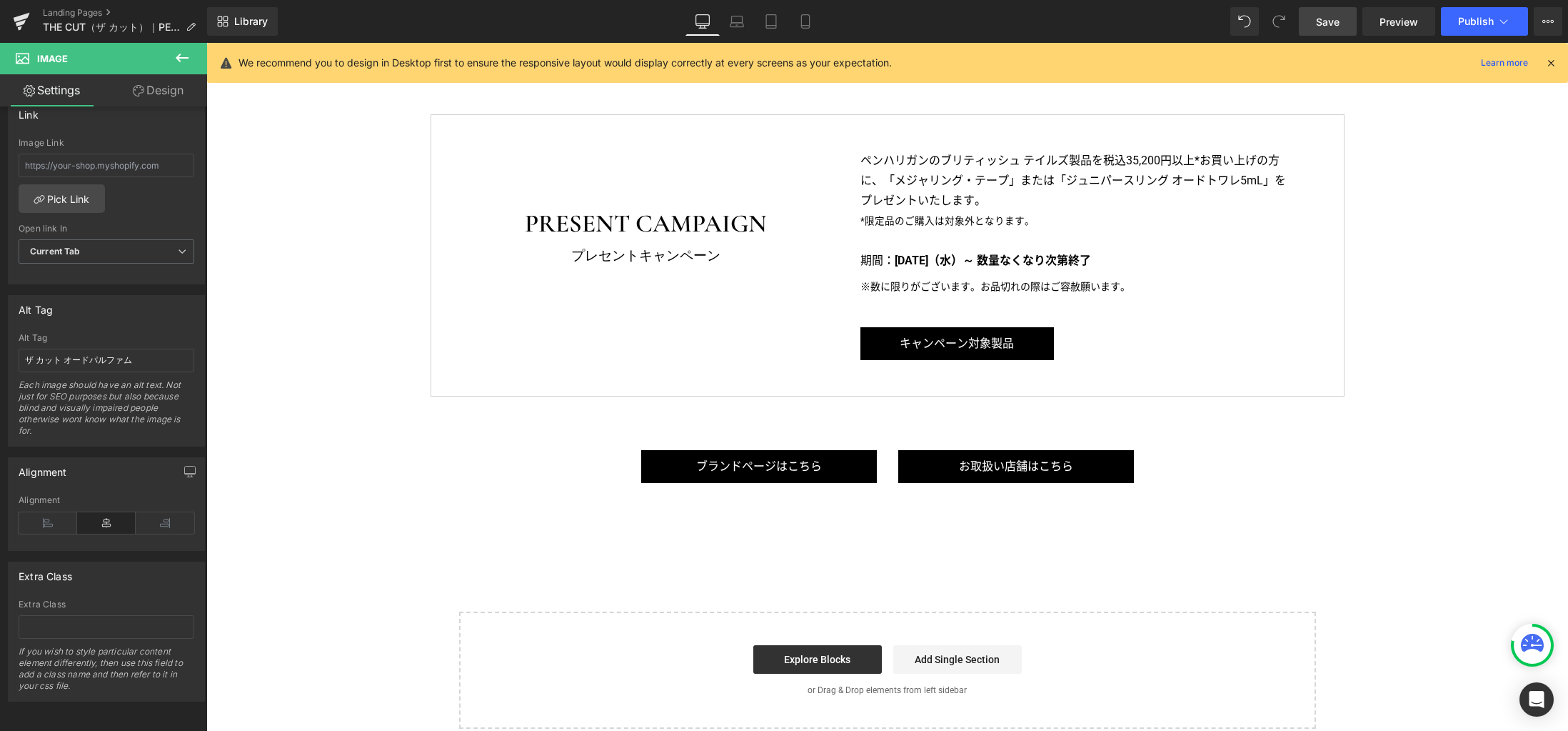
click at [1329, 19] on span "Save" at bounding box center [1328, 21] width 24 height 15
